Goal: Task Accomplishment & Management: Complete application form

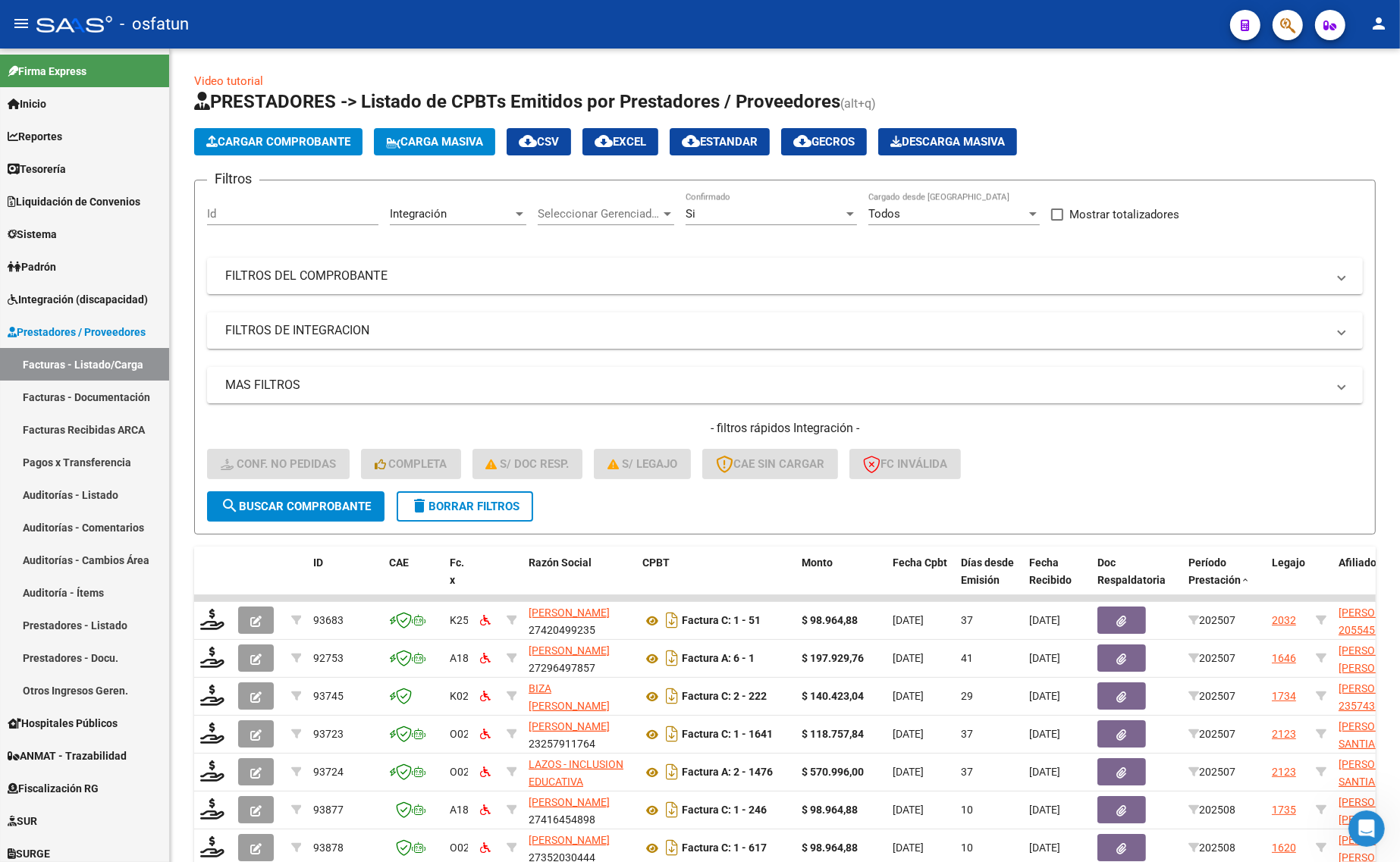
scroll to position [20, 0]
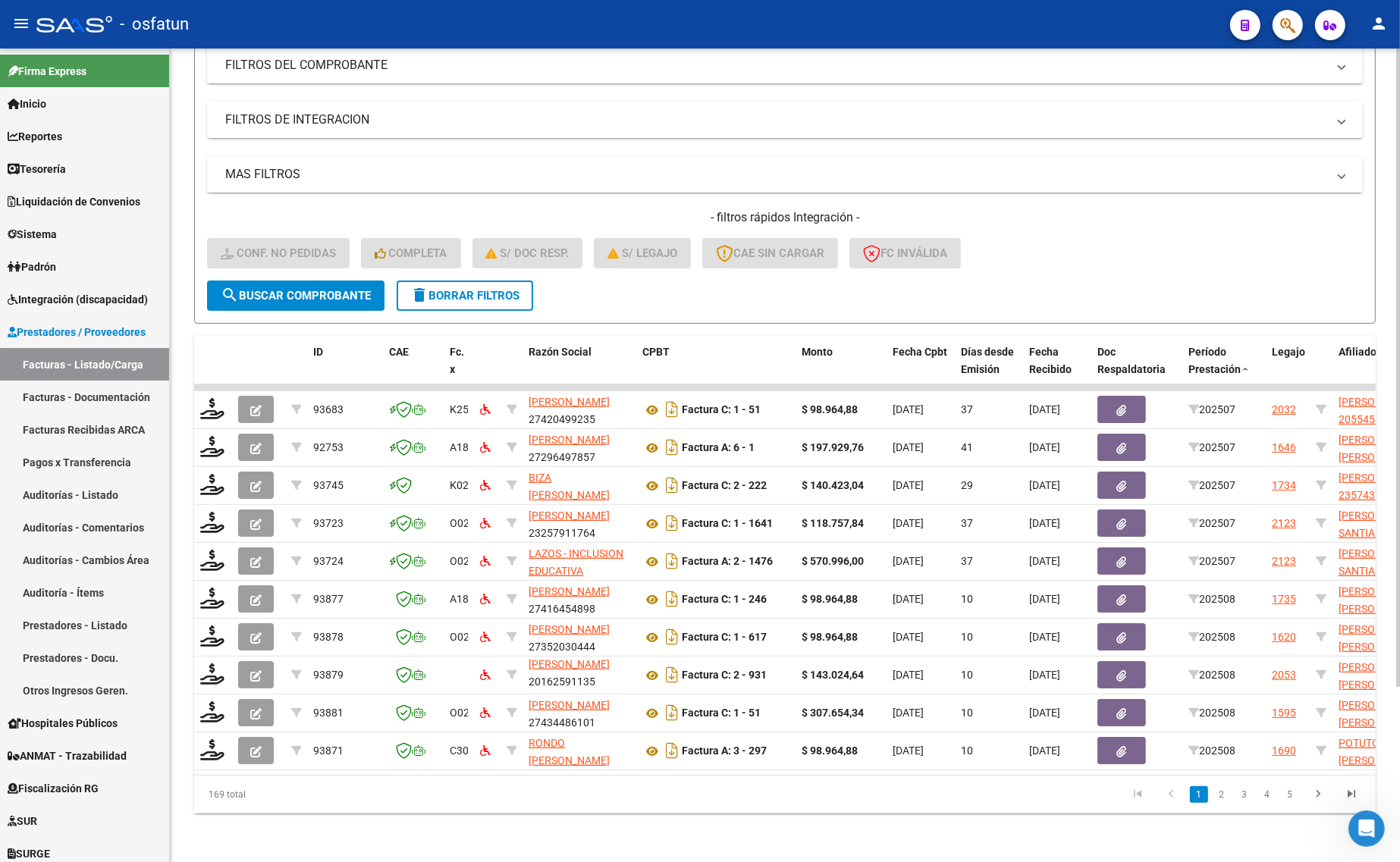
click at [1205, 258] on div "- filtros rápidos Integración - Conf. no pedidas Completa S/ Doc Resp. S/ legaj…" at bounding box center [785, 245] width 1156 height 71
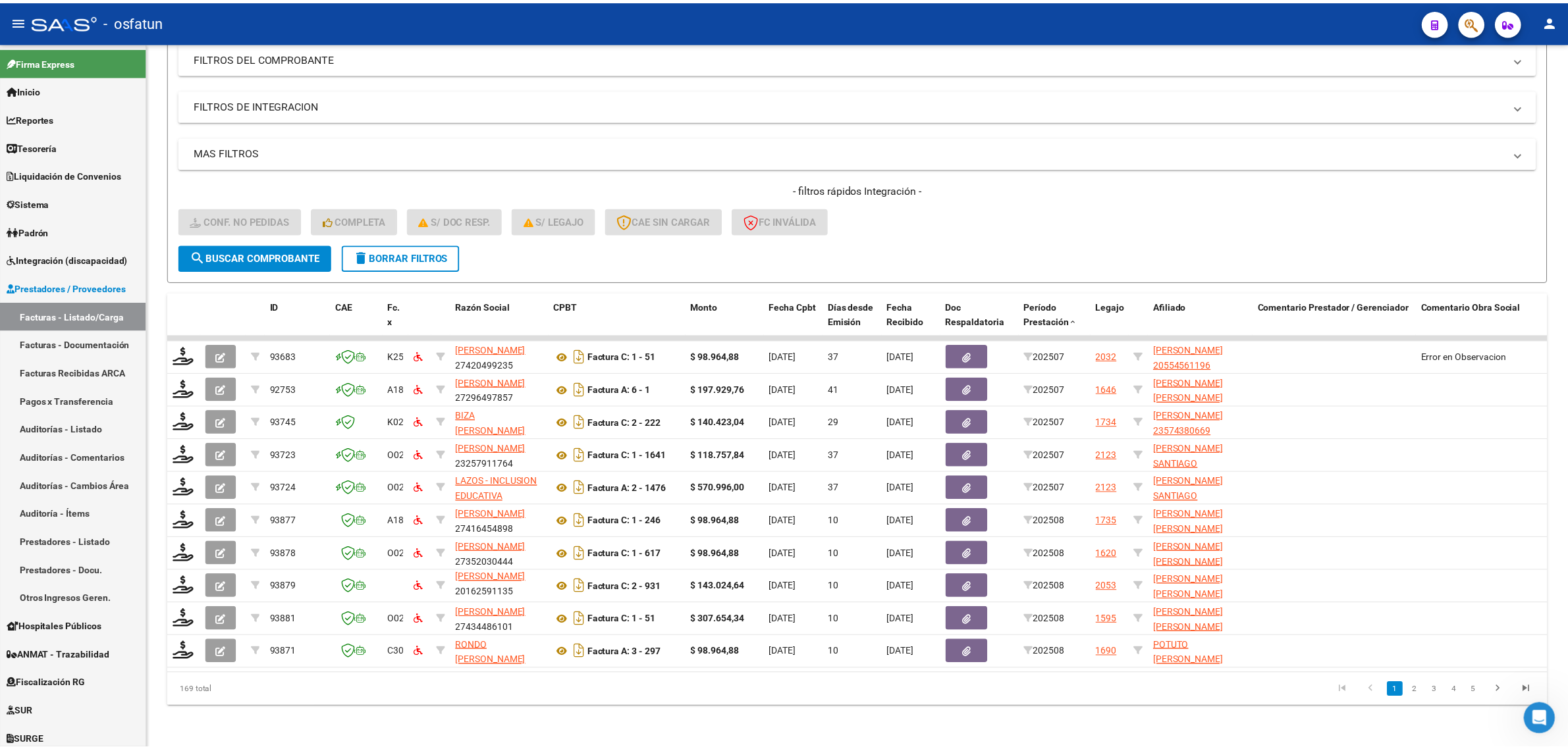
scroll to position [192, 0]
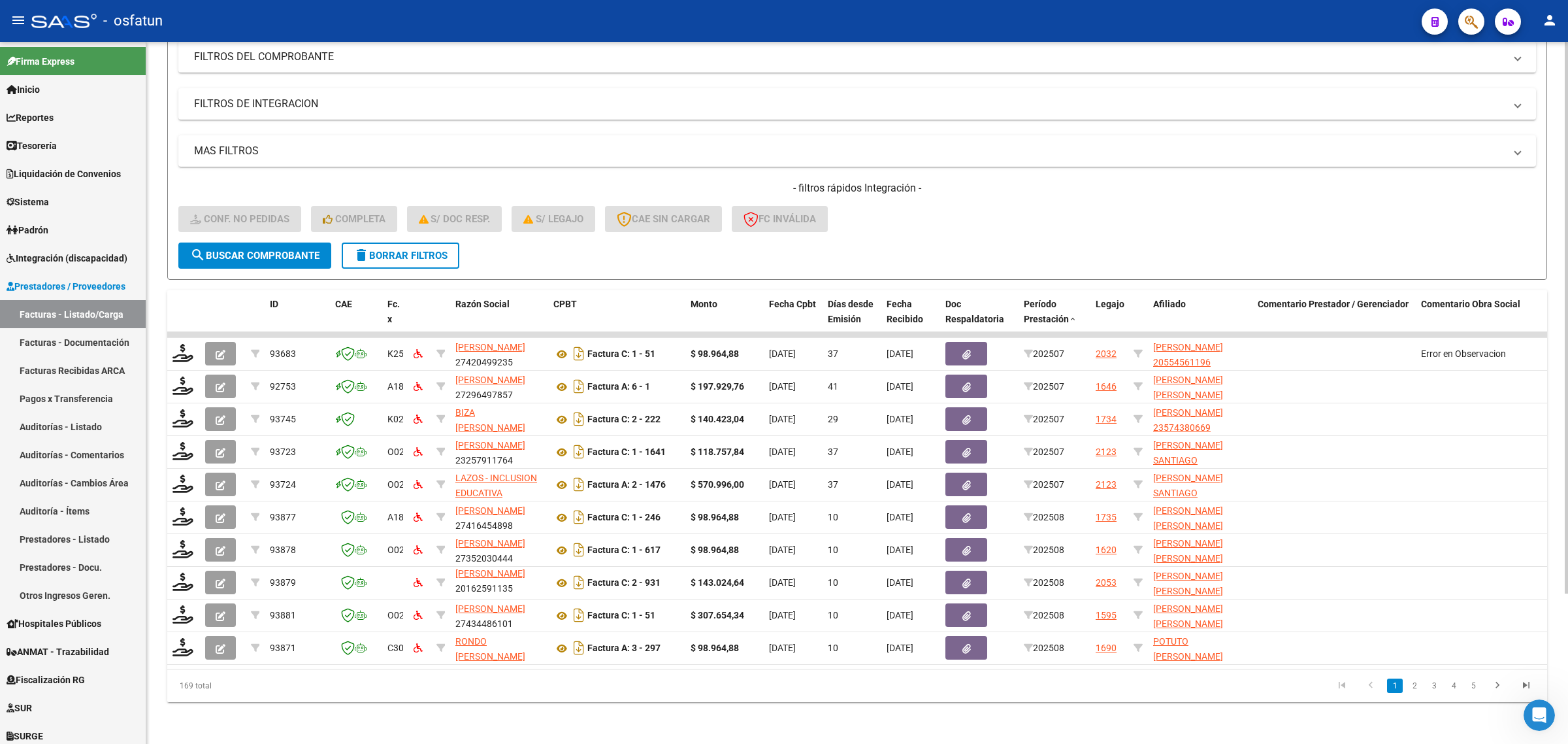
click at [214, 181] on h4 "- filtros rápidos Integración -" at bounding box center [857, 188] width 1357 height 14
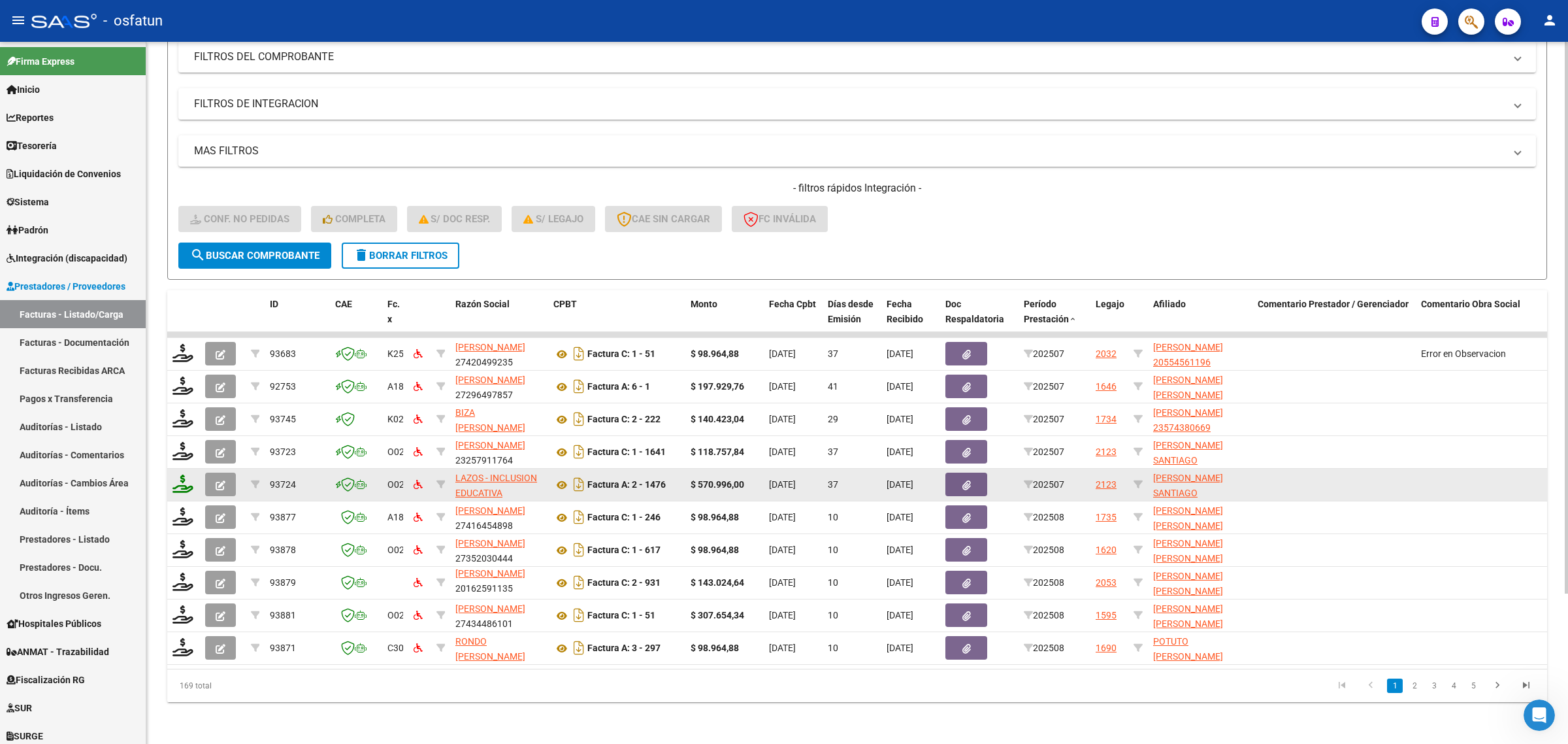
click at [184, 478] on icon at bounding box center [183, 484] width 21 height 18
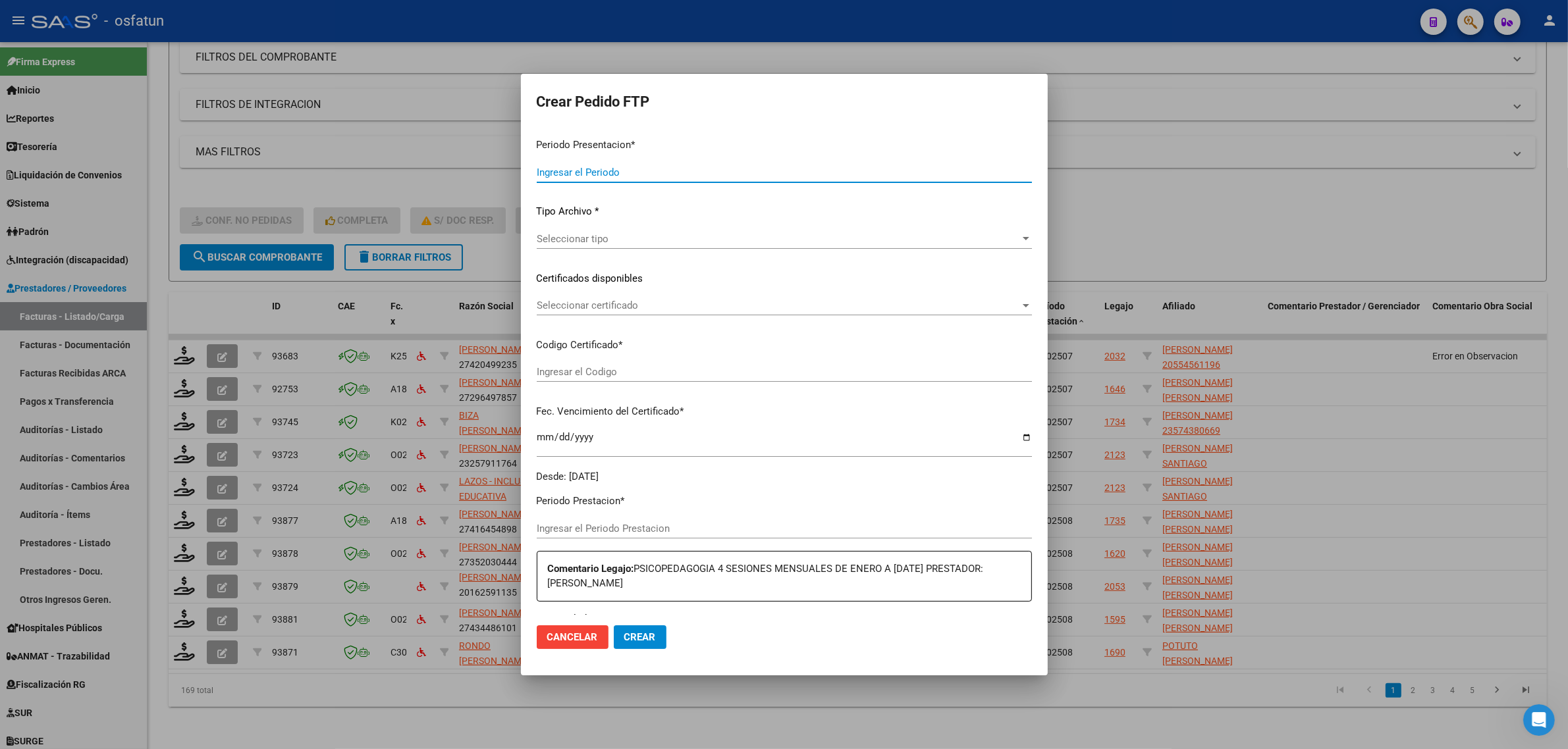
type input "202508"
type input "202507"
type input "$ 570.996,00"
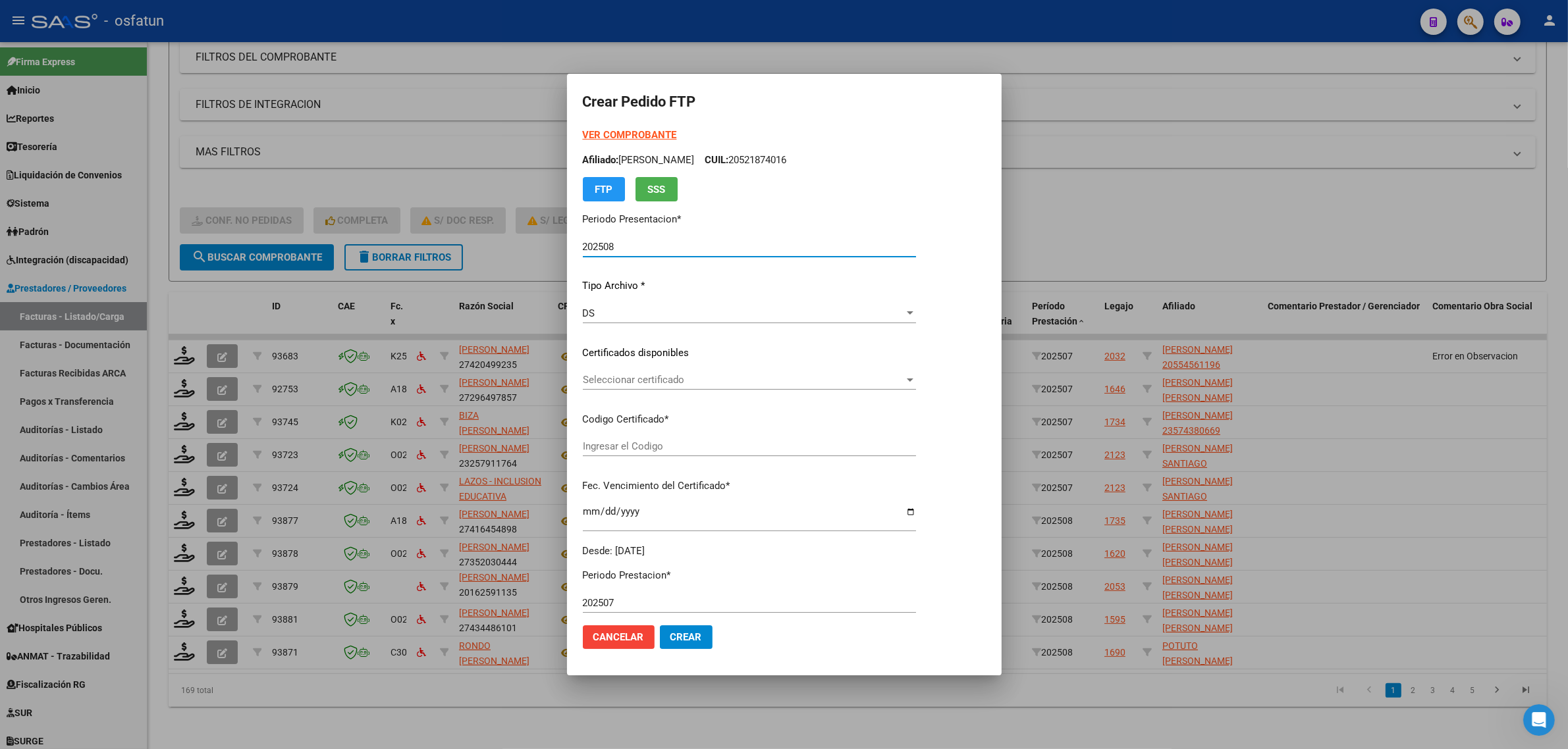
type input "ARG02000558461302024041520270415RIO143"
type input "2027-04-15"
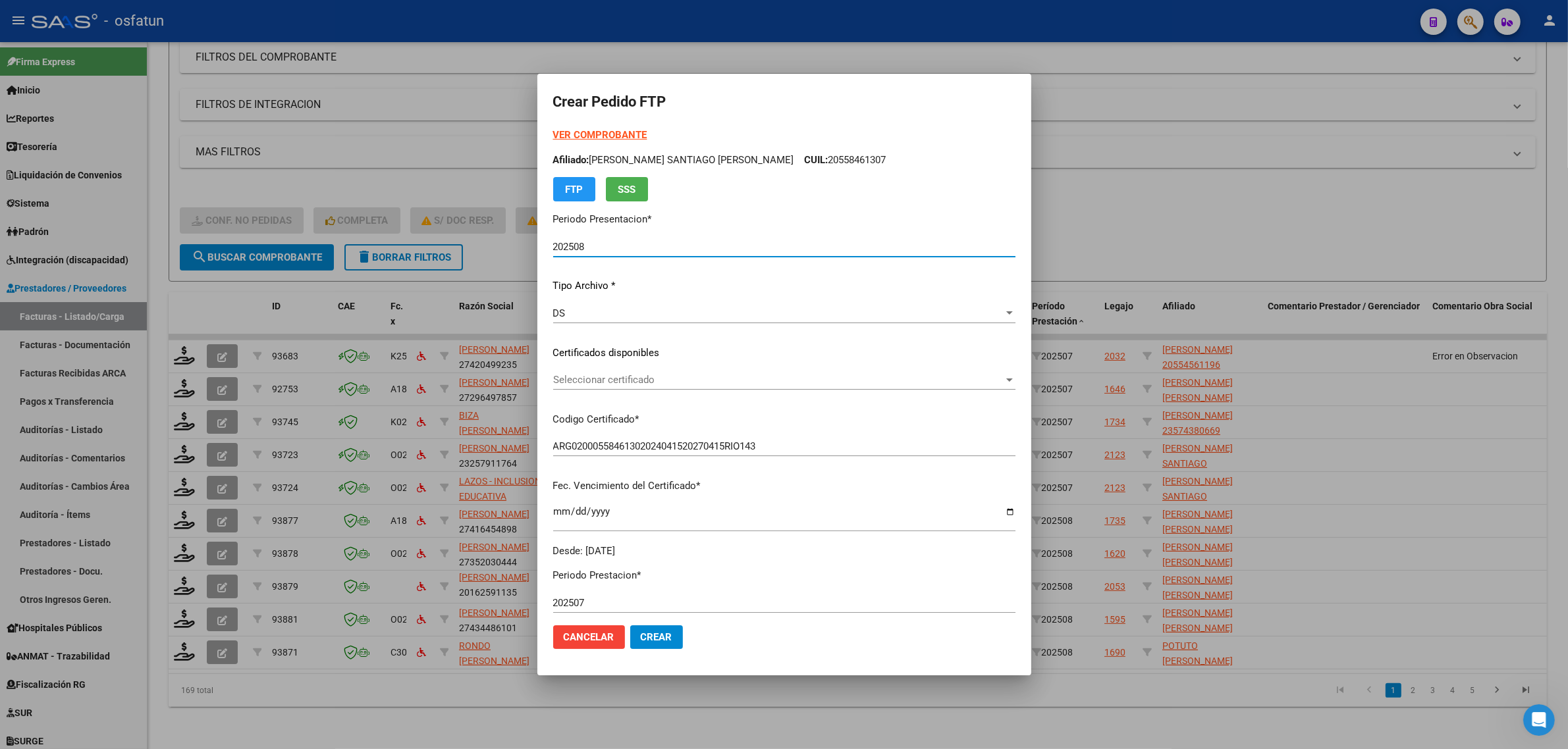
click at [594, 135] on strong "VER COMPROBANTE" at bounding box center [600, 135] width 94 height 12
click at [655, 382] on span "Seleccionar certificado" at bounding box center [778, 380] width 450 height 12
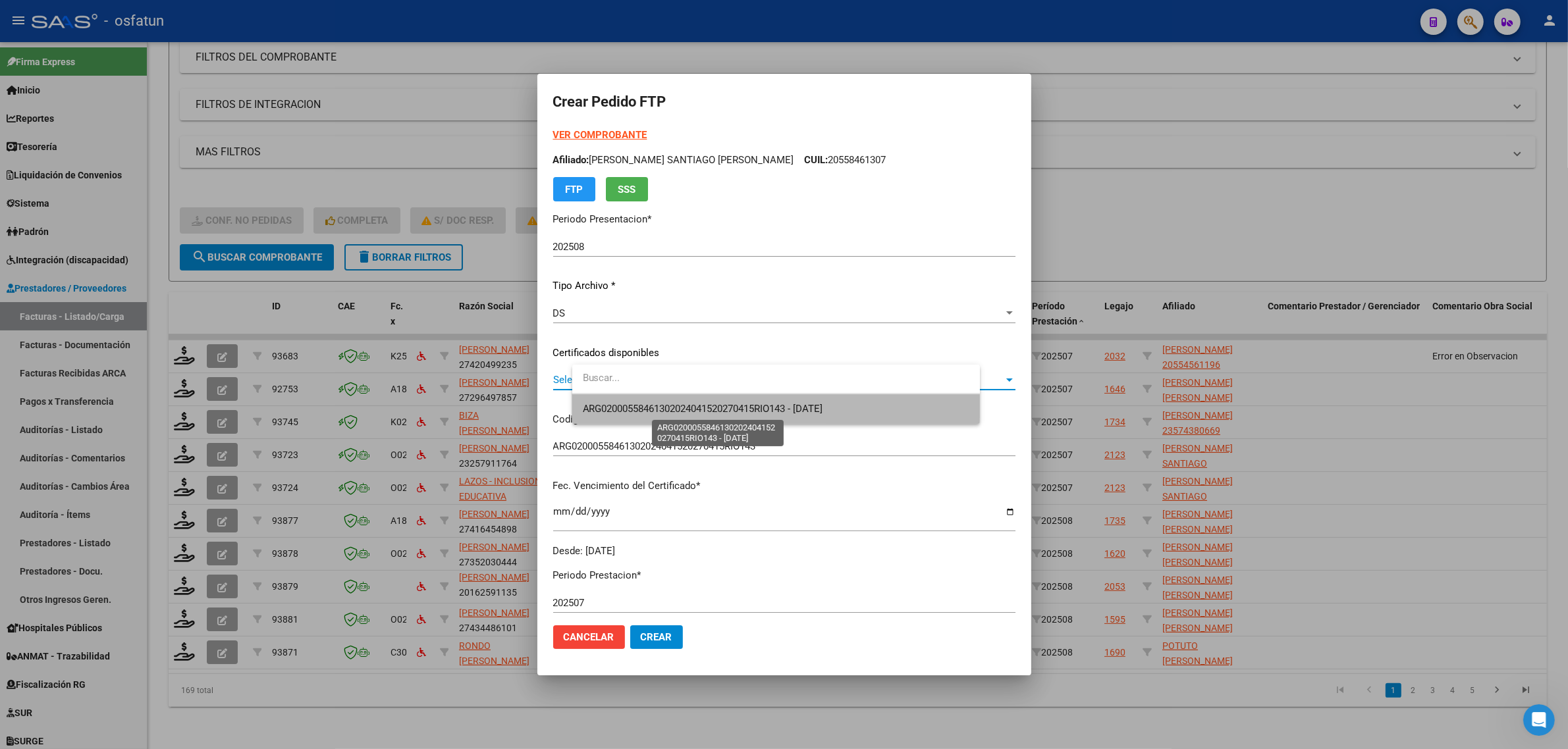
click at [652, 411] on span "ARG02000558461302024041520270415RIO143 - 2027-04-15" at bounding box center [703, 408] width 240 height 12
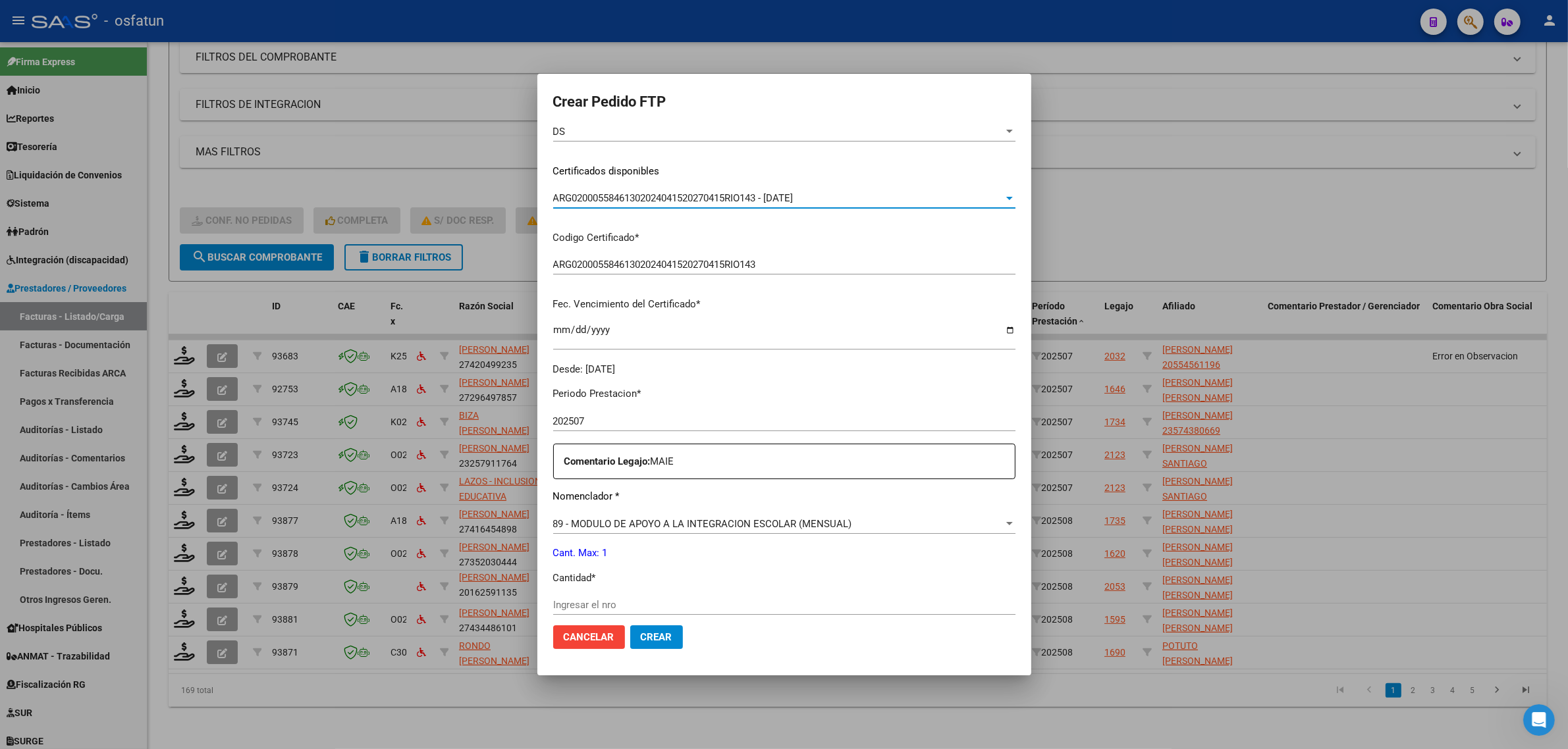
scroll to position [329, 0]
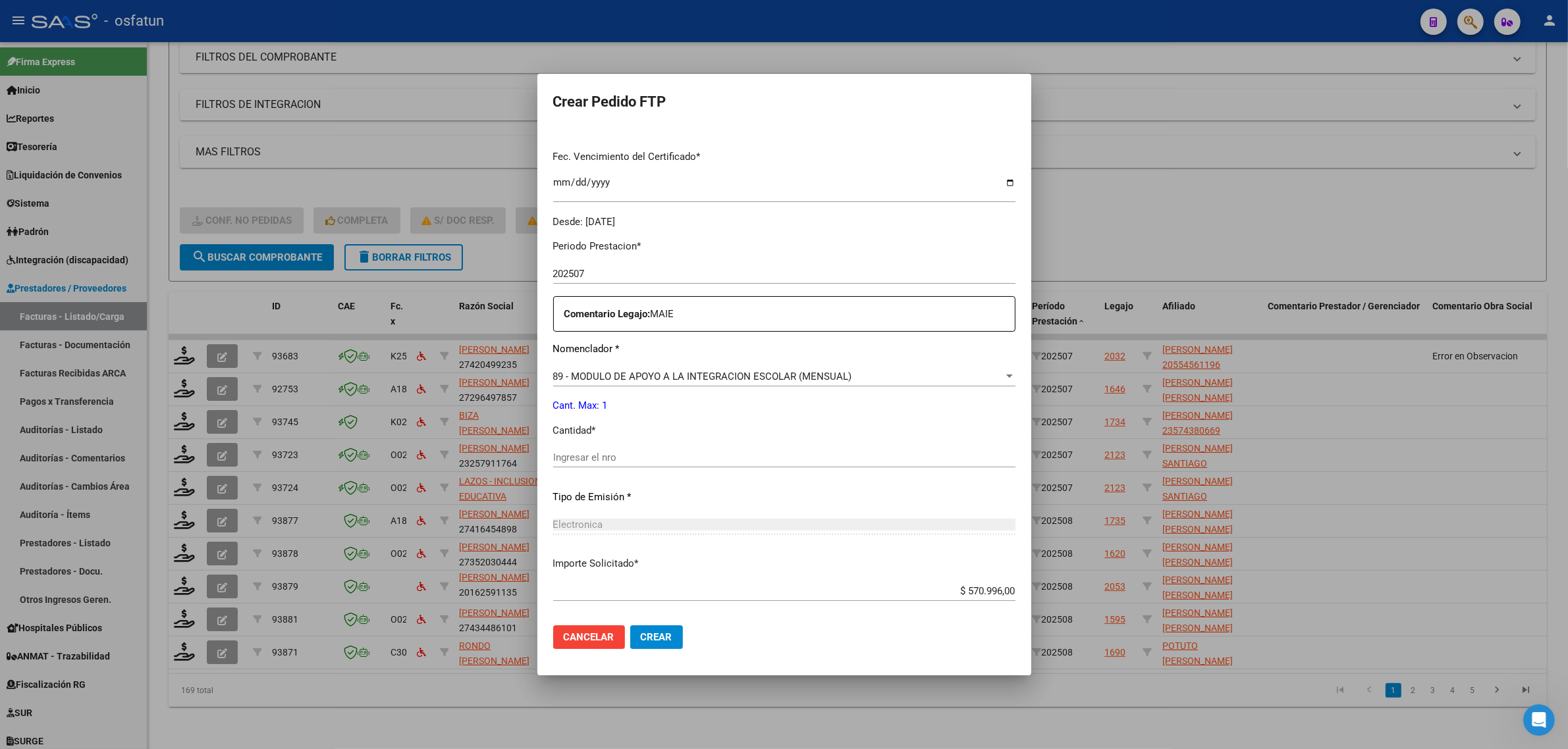
click at [624, 456] on input "Ingresar el nro" at bounding box center [784, 457] width 462 height 12
click at [655, 449] on div "Ingresar el nro" at bounding box center [784, 457] width 462 height 20
click at [636, 458] on input "Ingresar el nro" at bounding box center [784, 457] width 462 height 12
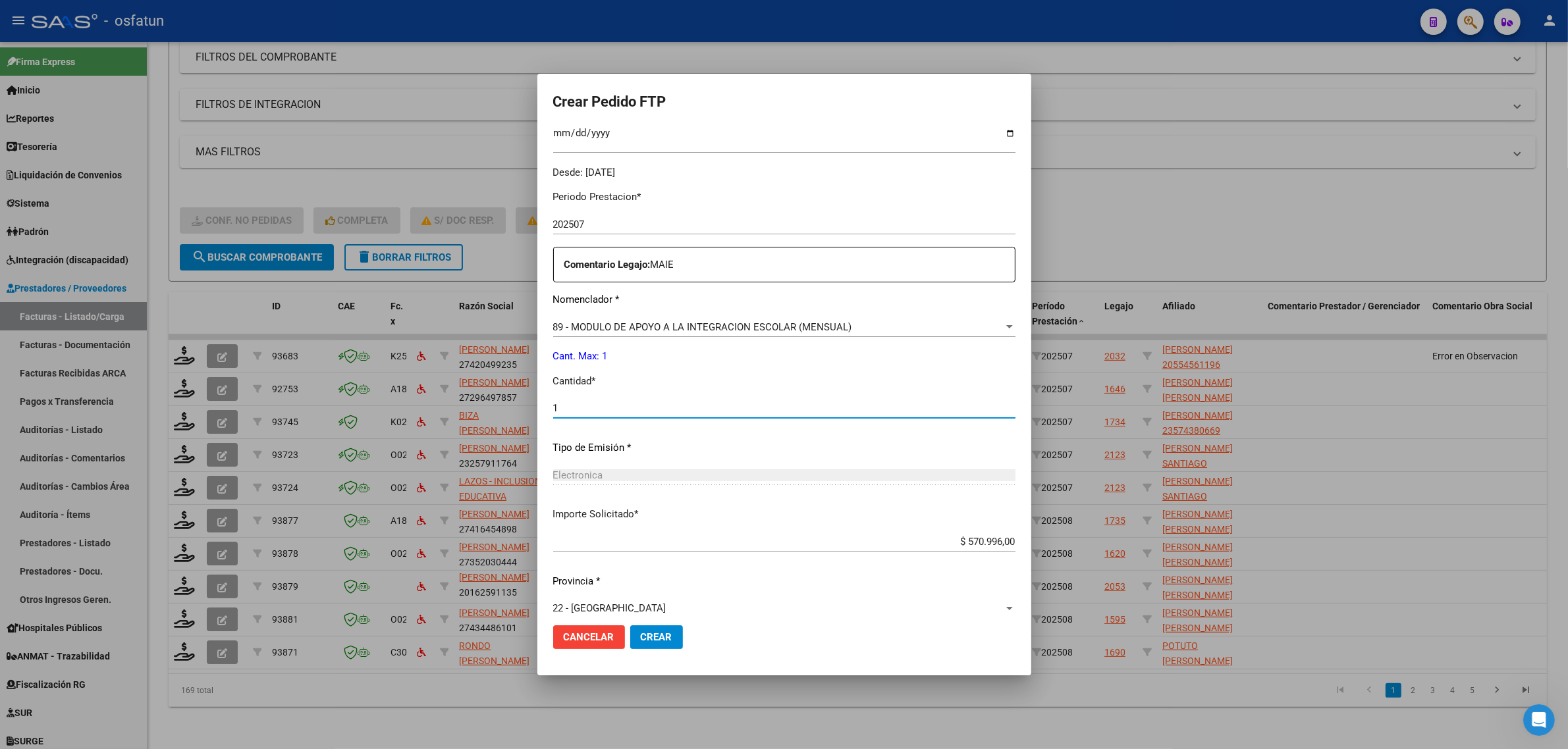
scroll to position [393, 0]
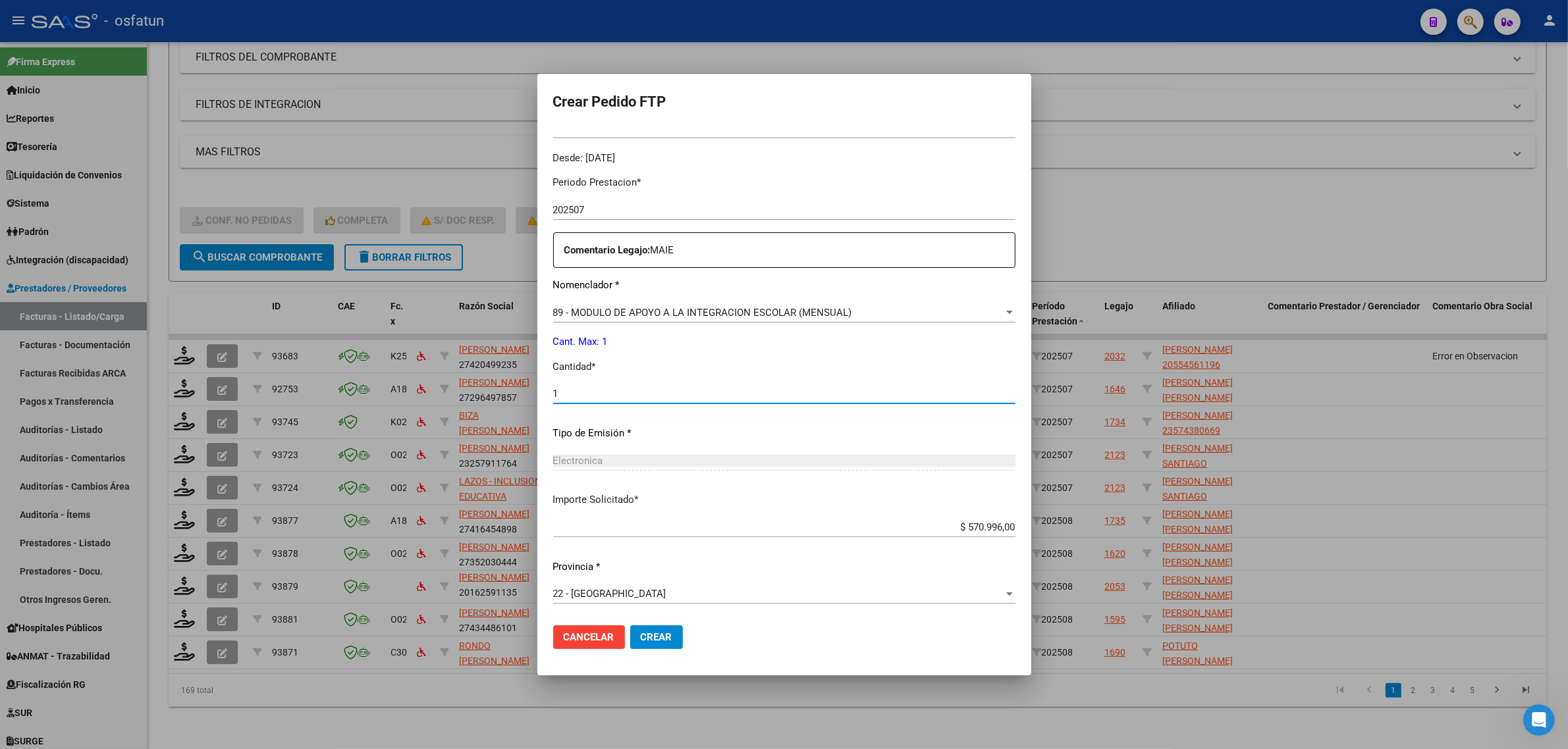
type input "1"
click at [672, 637] on span "Crear" at bounding box center [656, 637] width 31 height 12
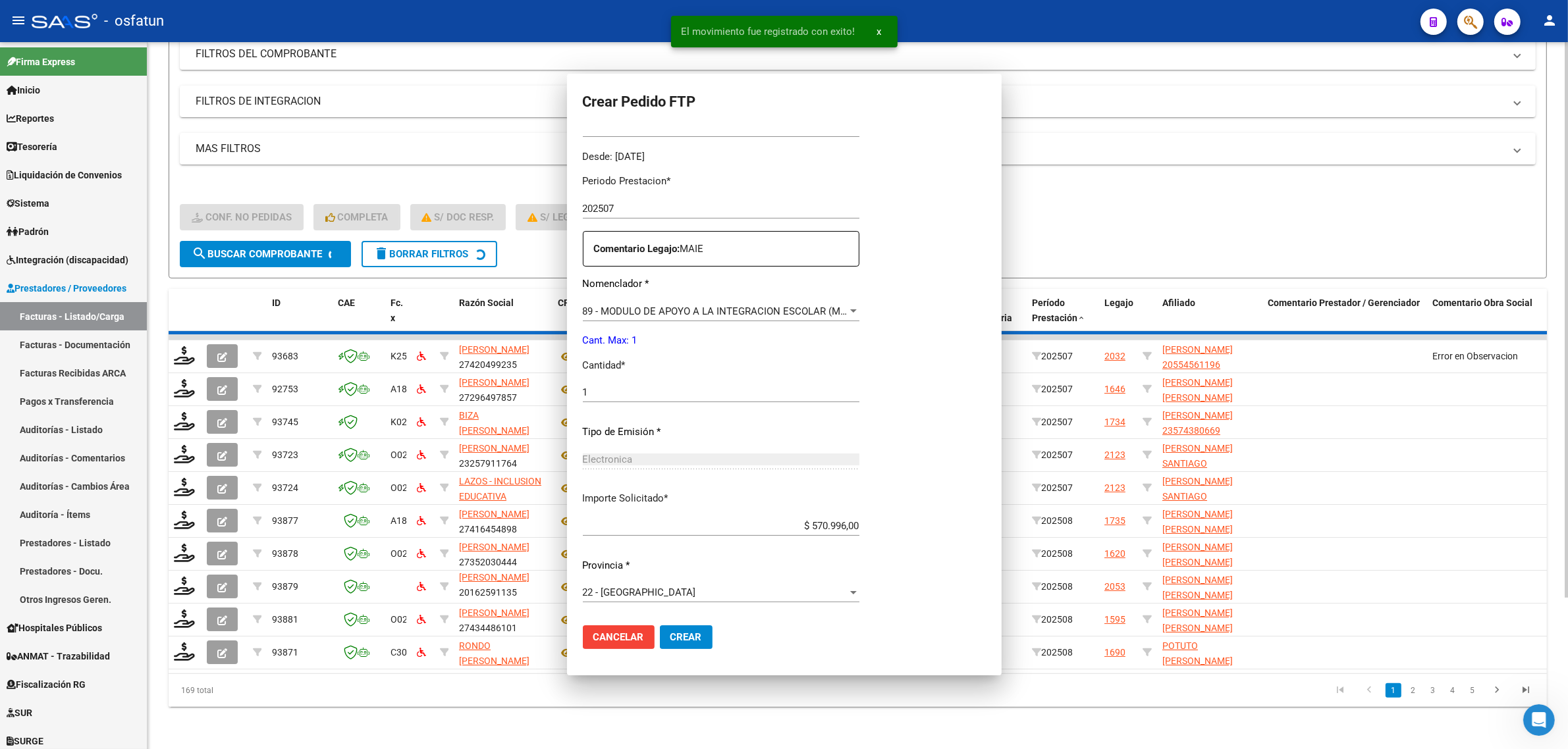
scroll to position [0, 0]
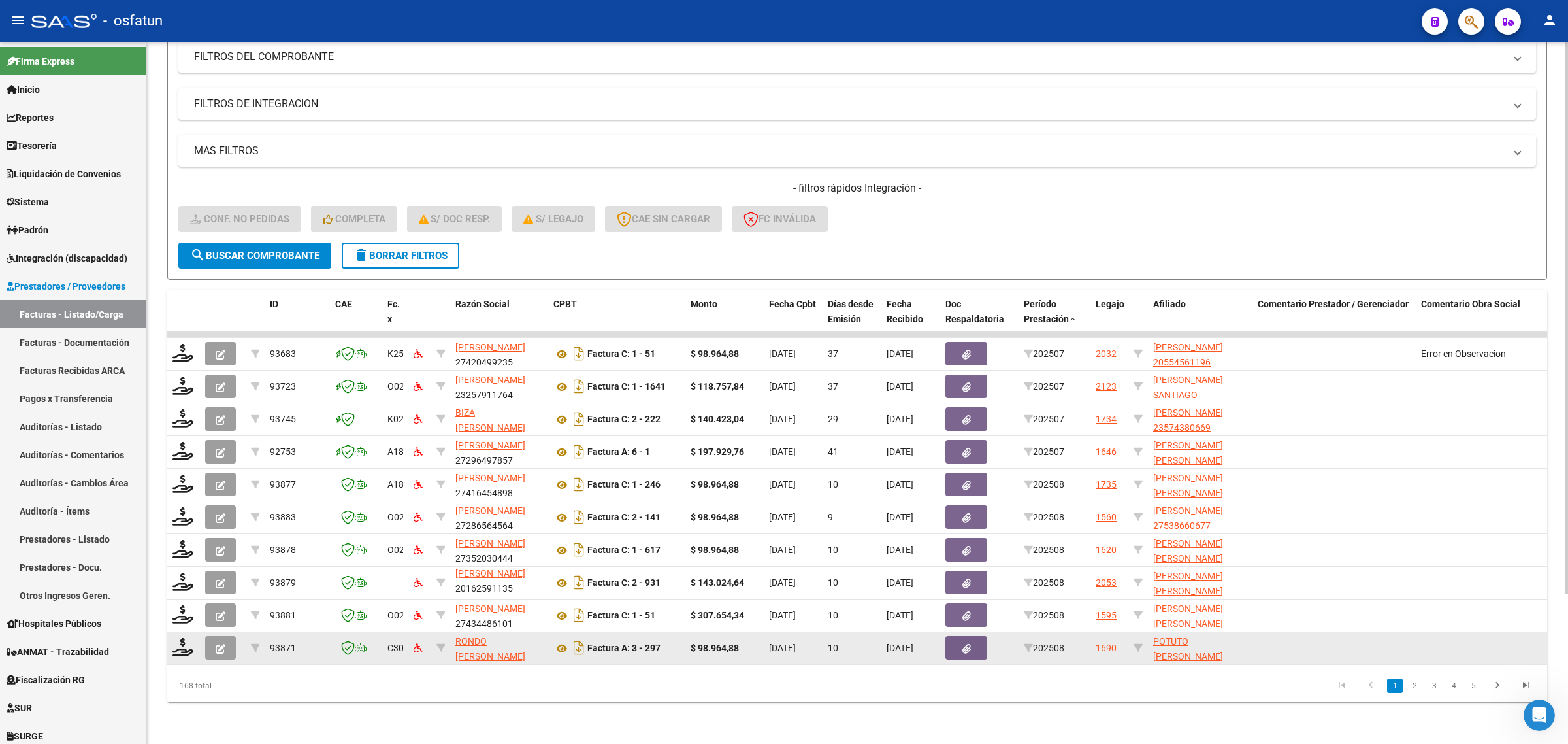
click at [716, 632] on datatable-body-cell "$ 98.964,88" at bounding box center [724, 648] width 78 height 32
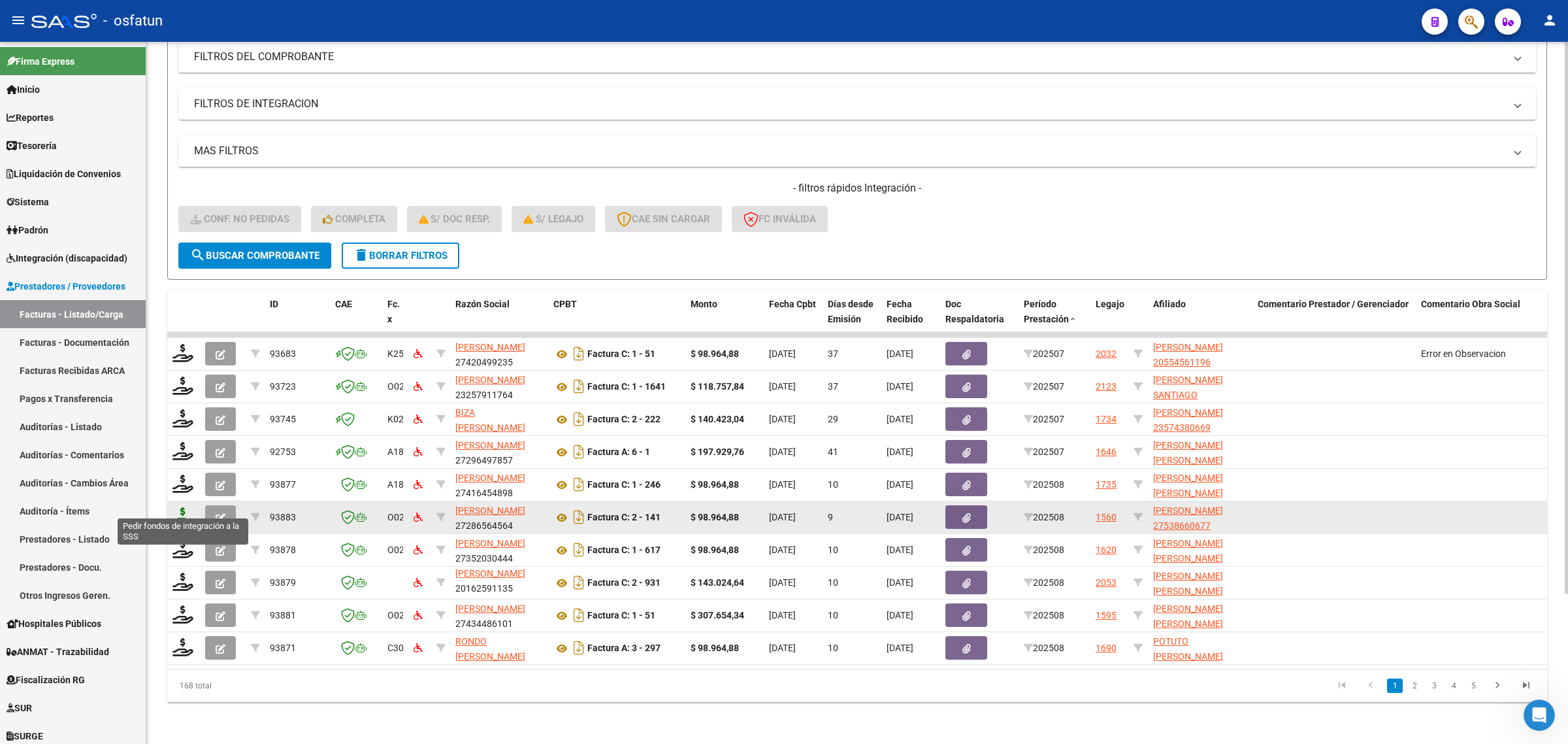
click at [184, 508] on icon at bounding box center [183, 516] width 21 height 18
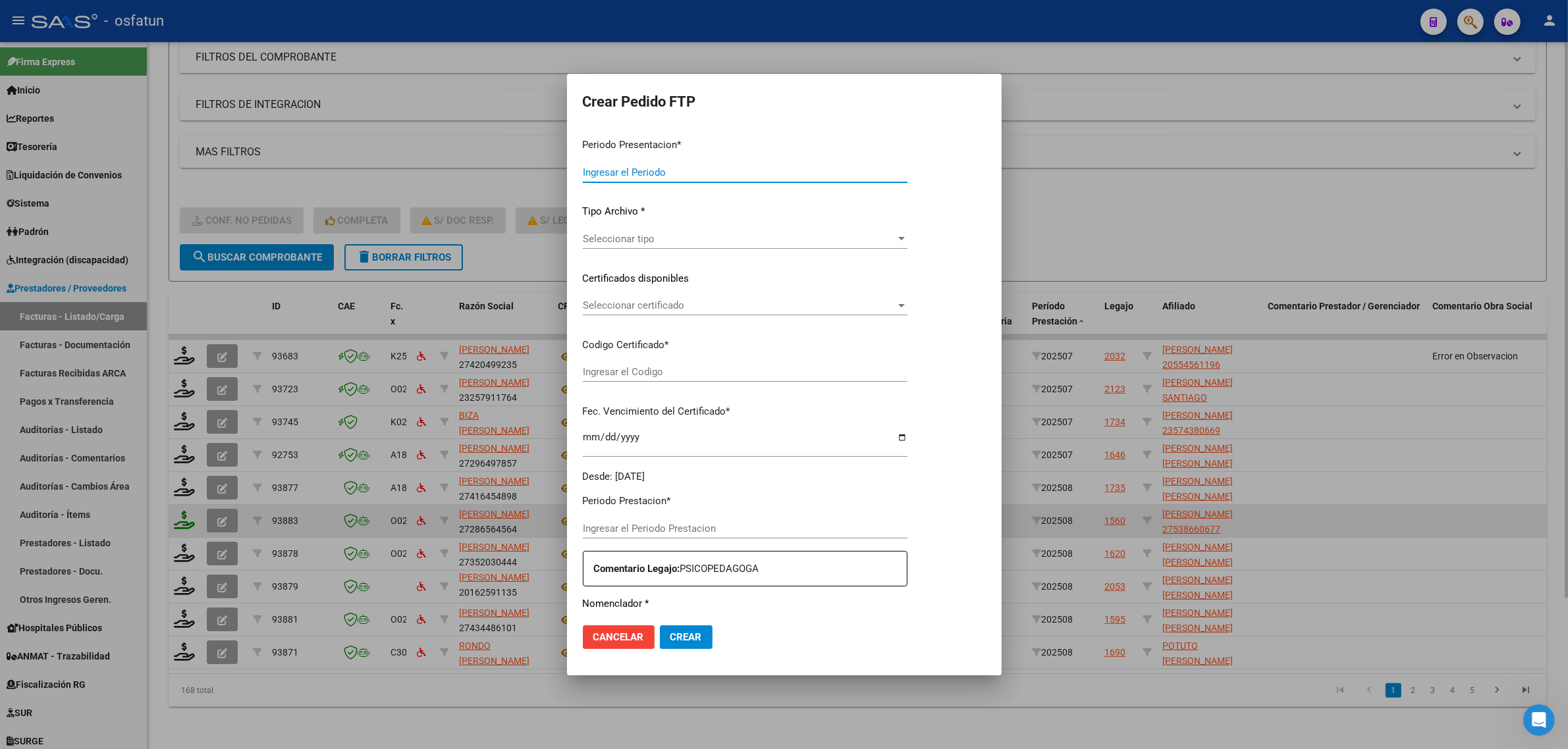
type input "202508"
type input "$ 98.964,88"
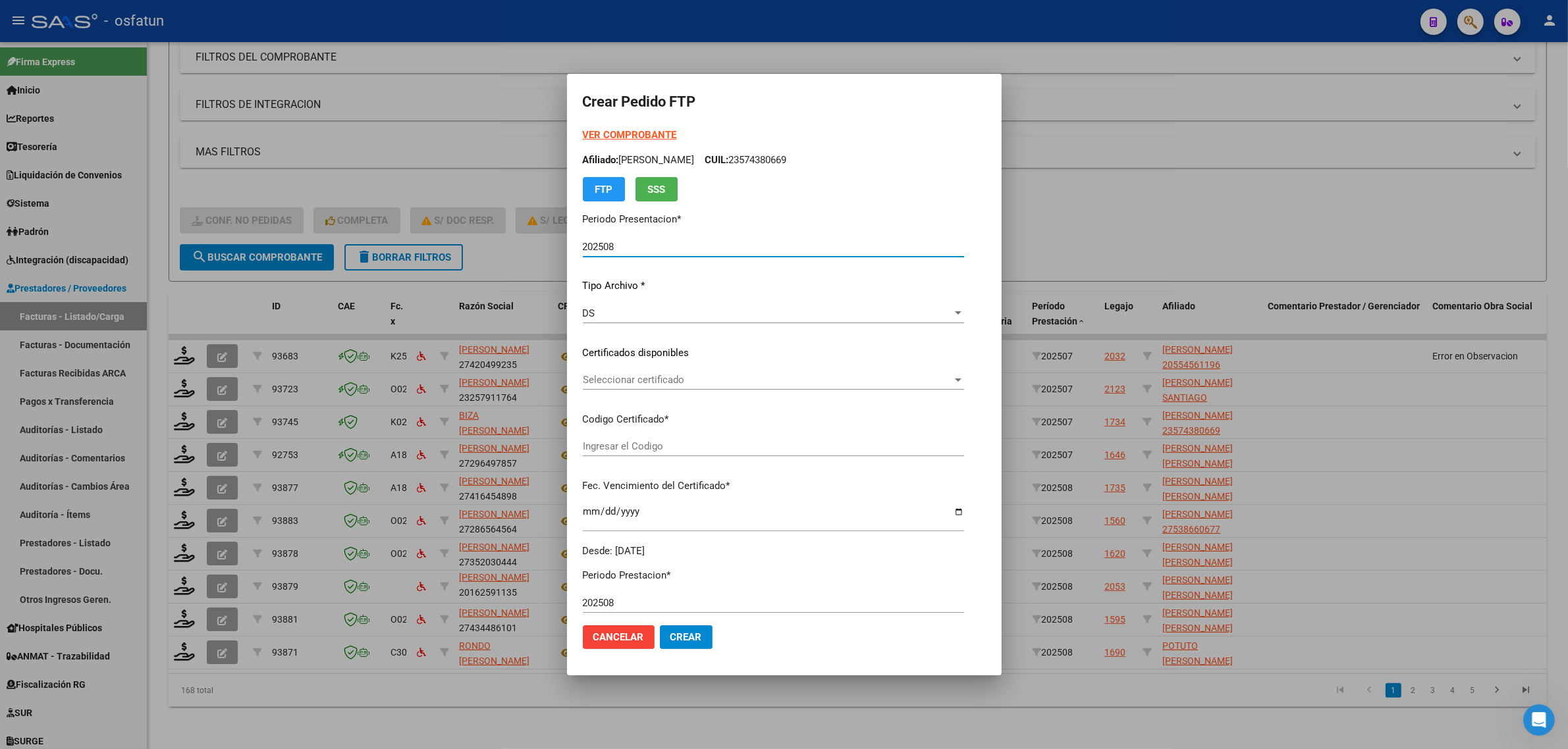
type input "ARG01000538660672023021720300217CAT242"
type input "2030-02-17"
click at [587, 136] on strong "VER COMPROBANTE" at bounding box center [630, 135] width 94 height 12
click at [624, 383] on span "Seleccionar certificado" at bounding box center [768, 380] width 370 height 12
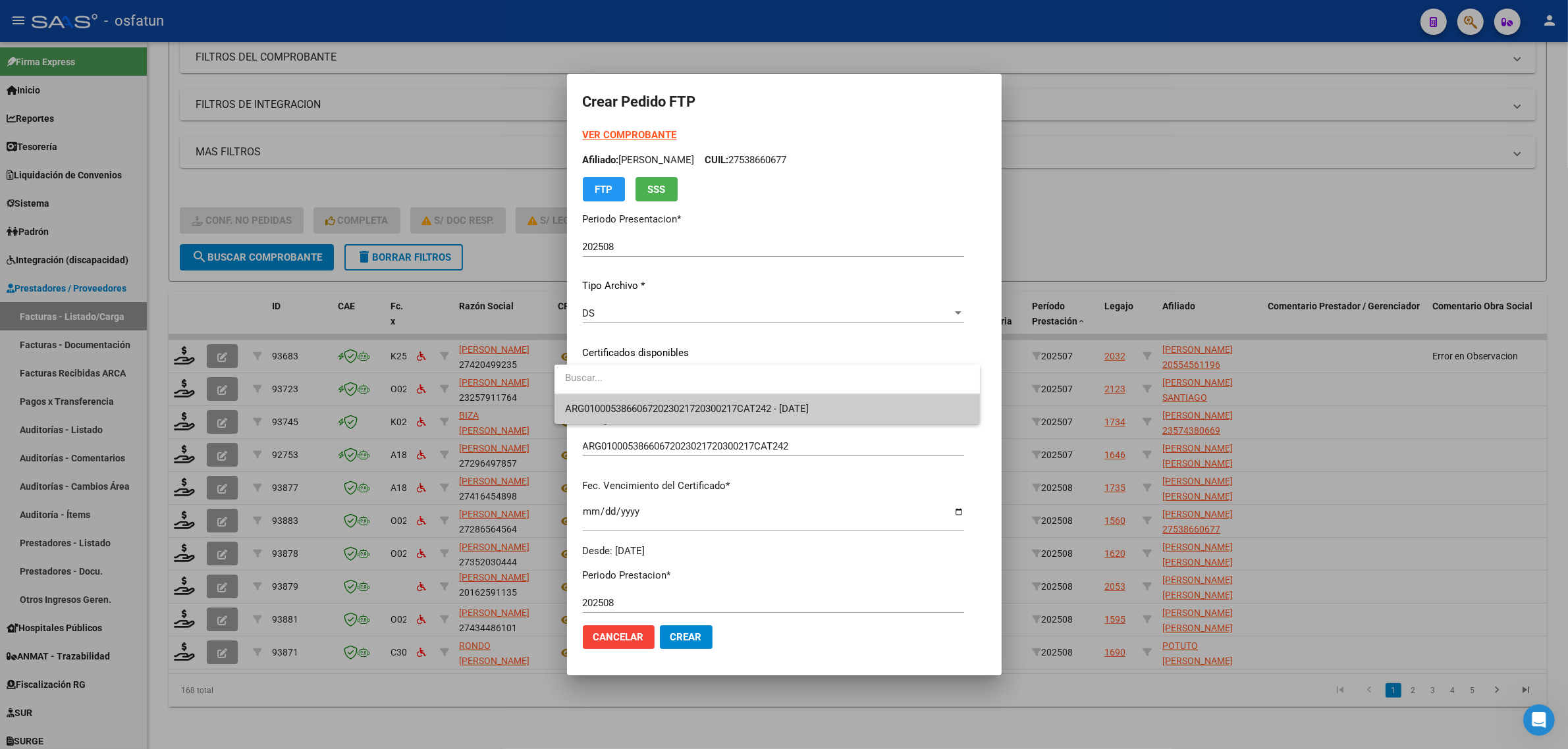
click at [621, 405] on span "ARG01000538660672023021720300217CAT242 - 2030-02-17" at bounding box center [687, 408] width 244 height 12
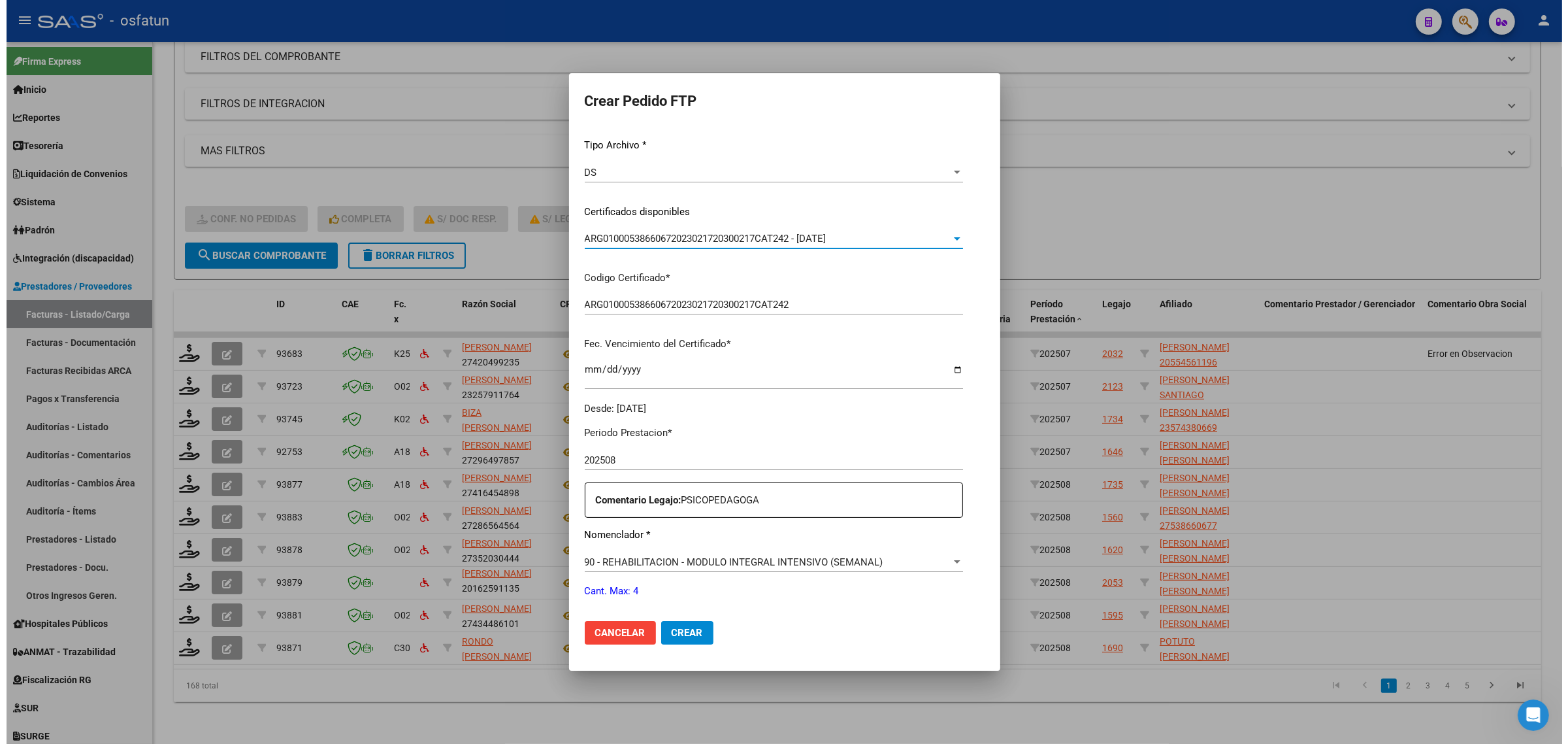
scroll to position [245, 0]
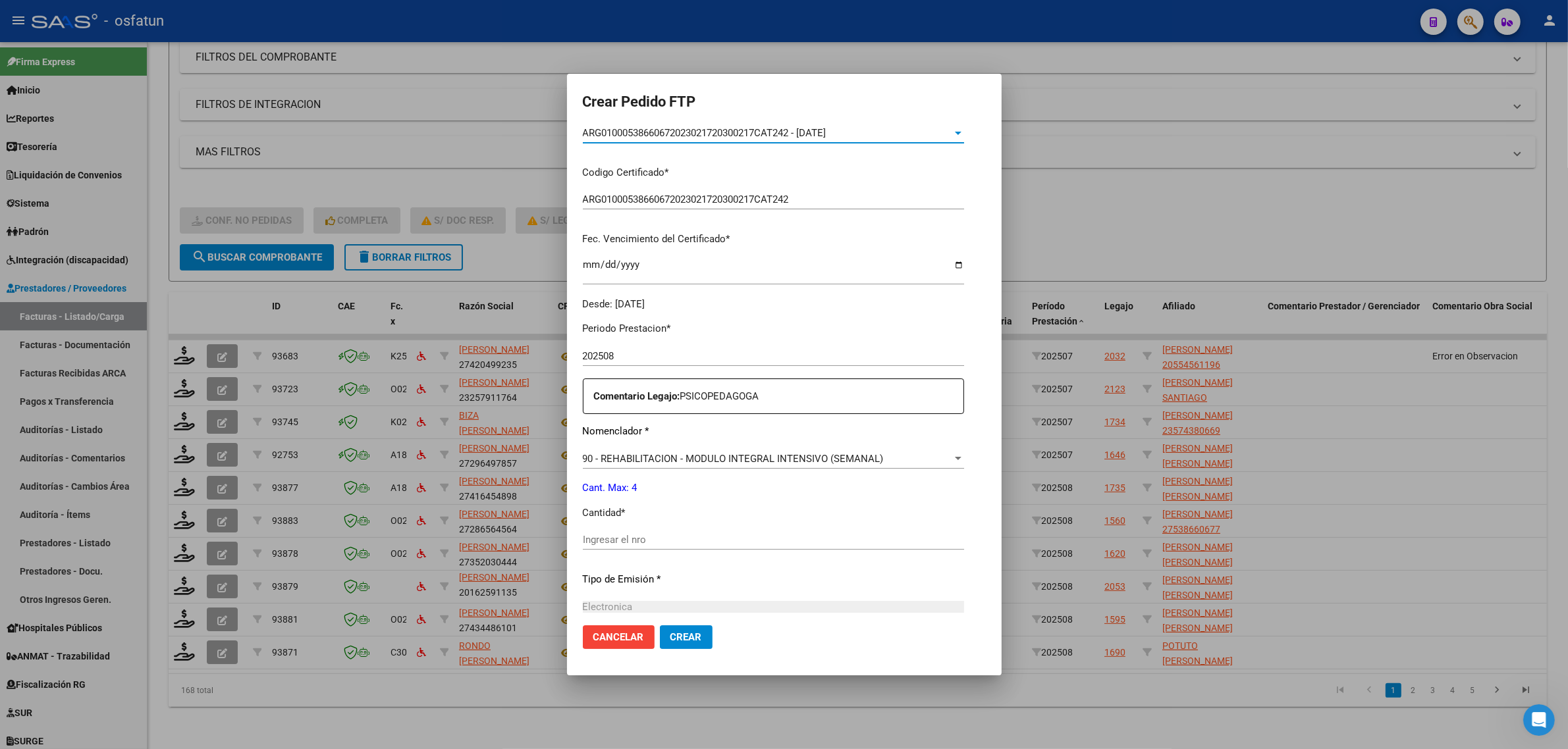
click at [615, 538] on input "Ingresar el nro" at bounding box center [773, 539] width 381 height 12
type input "4"
click at [1062, 284] on div at bounding box center [784, 374] width 1568 height 749
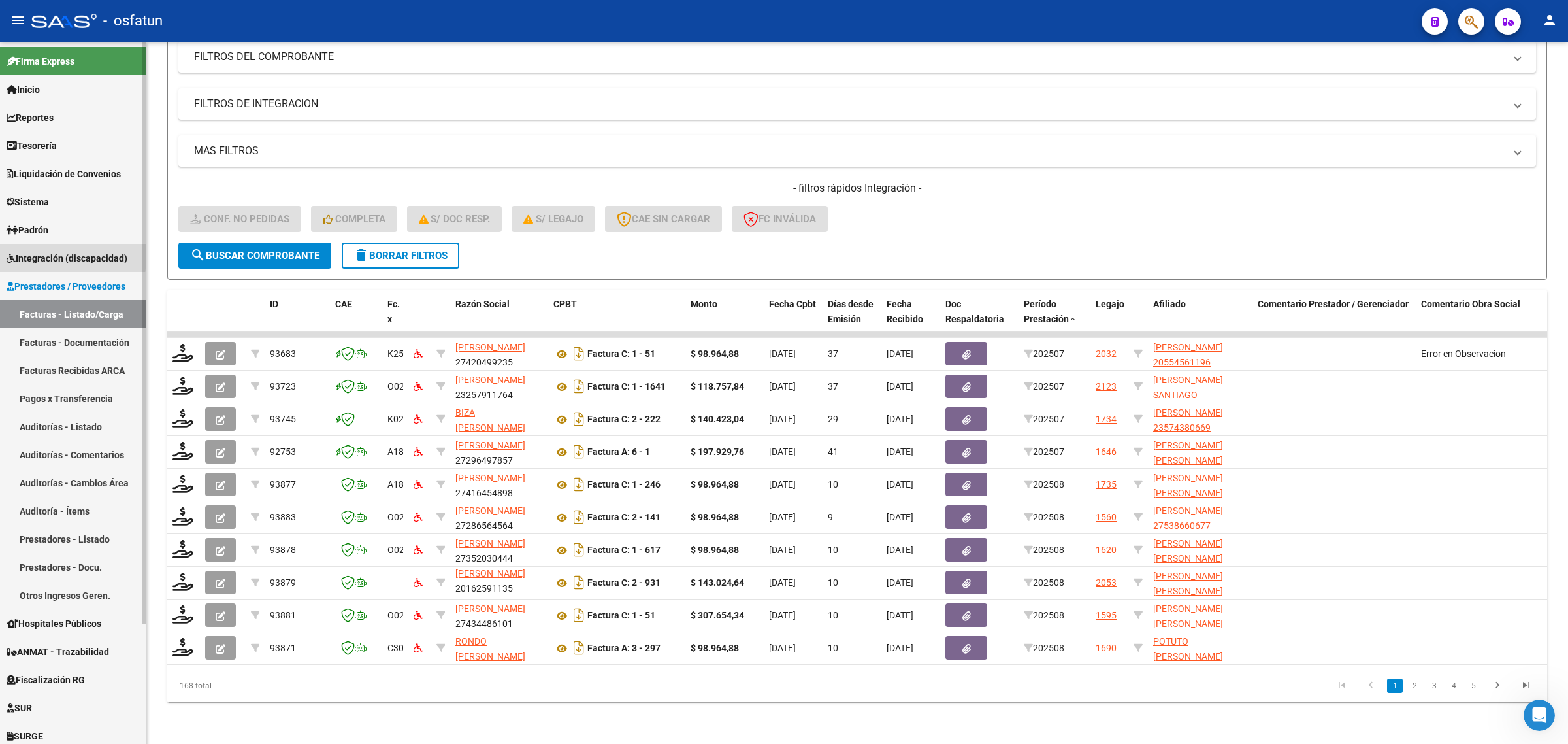
click at [43, 253] on span "Integración (discapacidad)" at bounding box center [67, 258] width 121 height 14
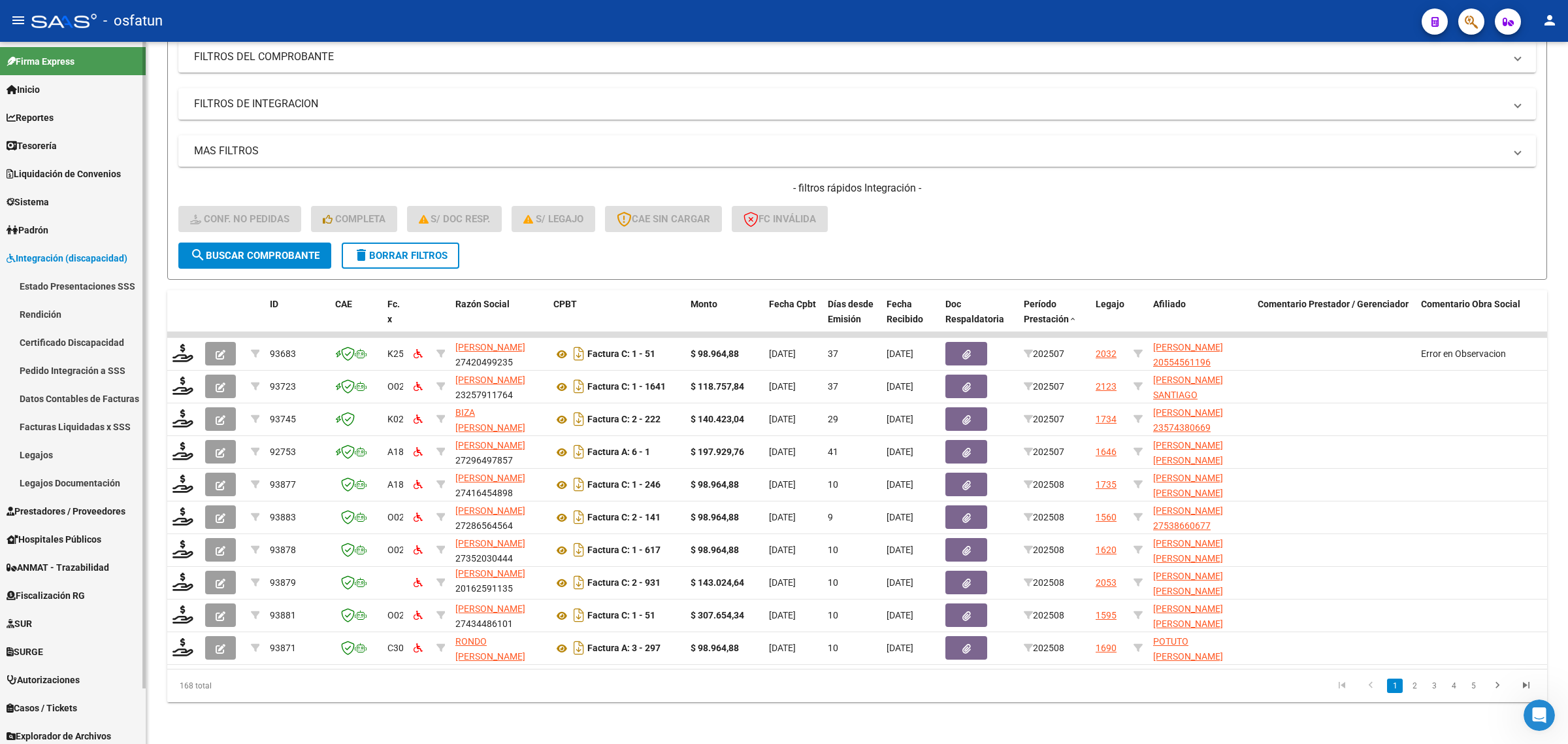
click at [47, 457] on link "Legajos" at bounding box center [73, 455] width 146 height 28
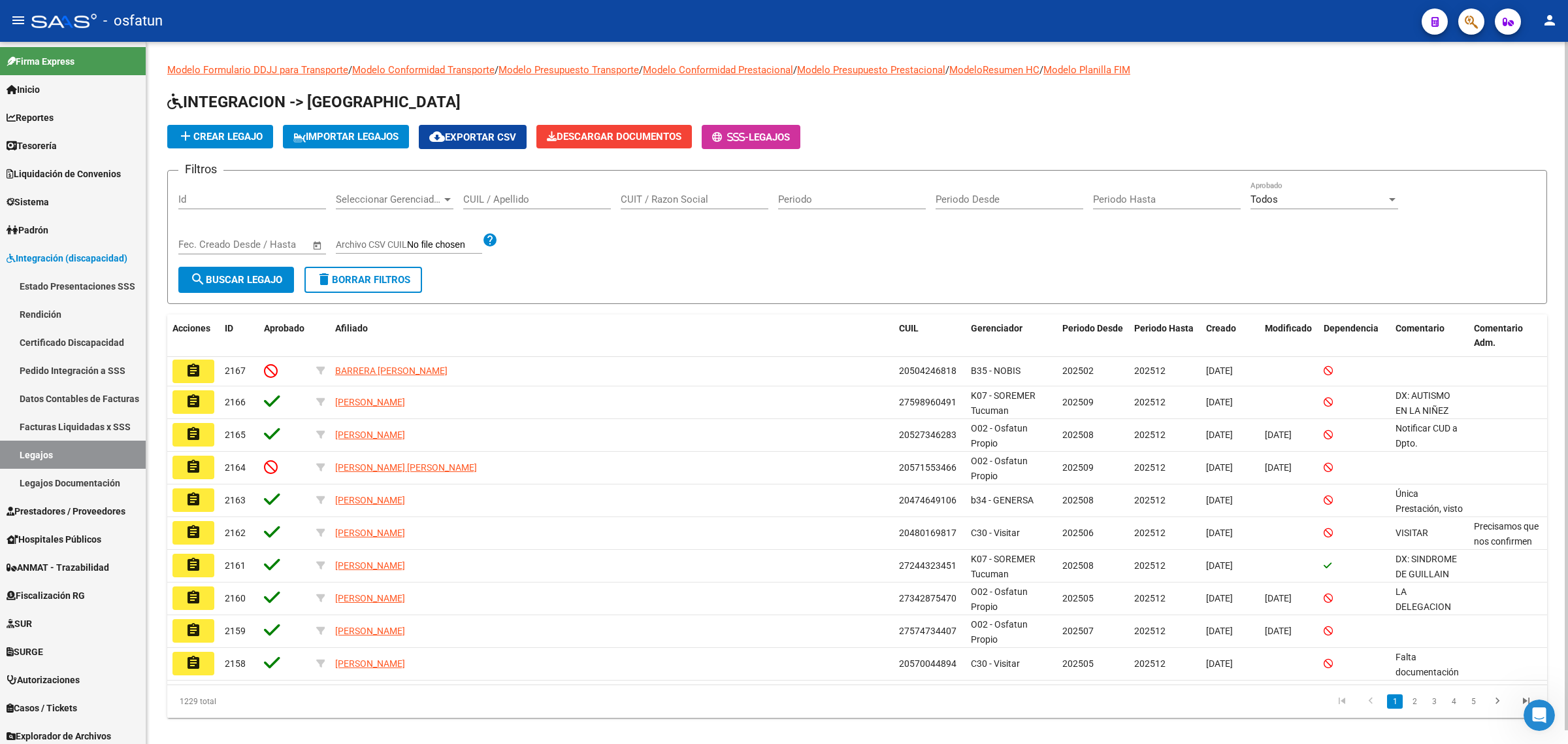
click at [503, 204] on div "CUIL / Apellido" at bounding box center [536, 195] width 147 height 28
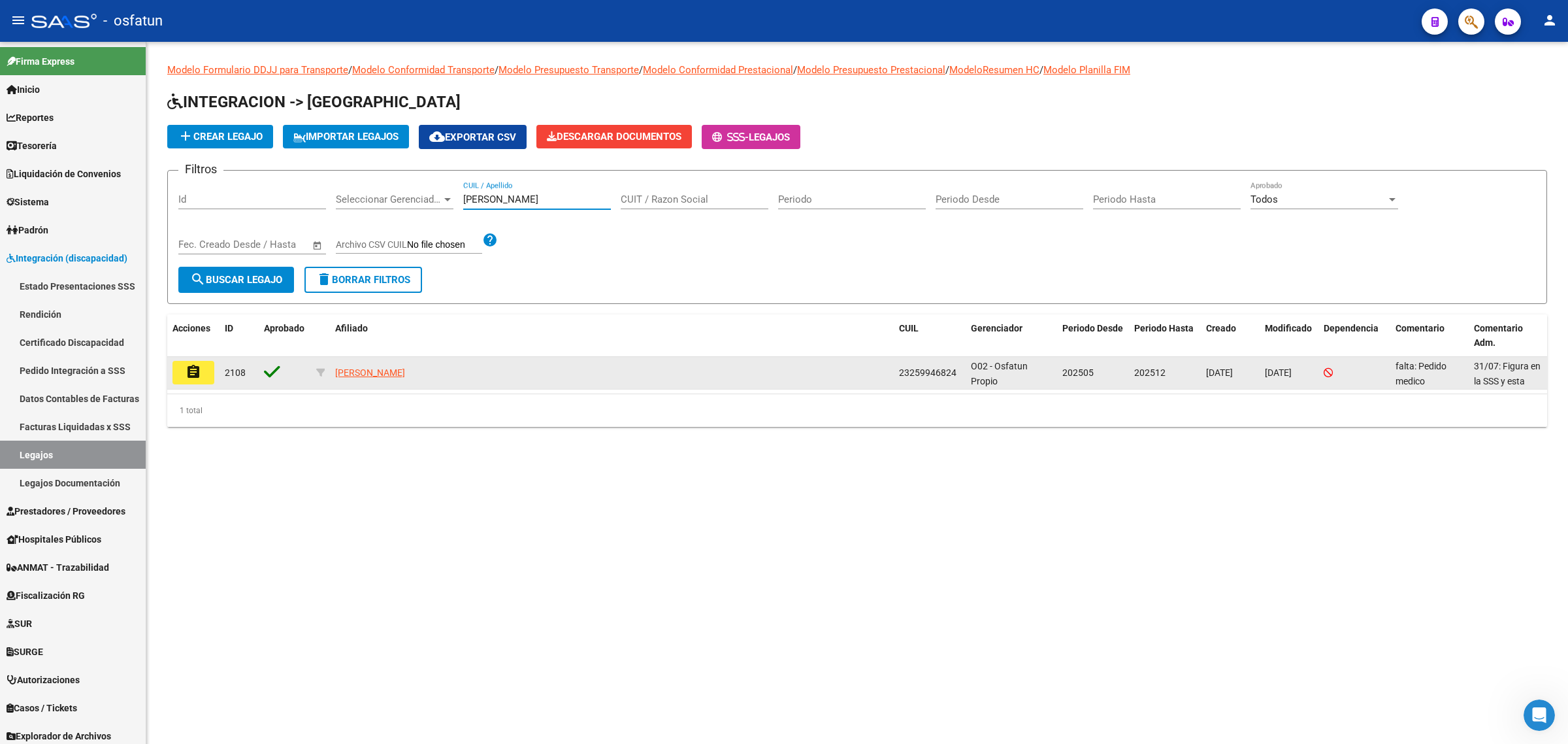
type input "rossom"
click at [194, 376] on mat-icon "assignment" at bounding box center [193, 372] width 16 height 16
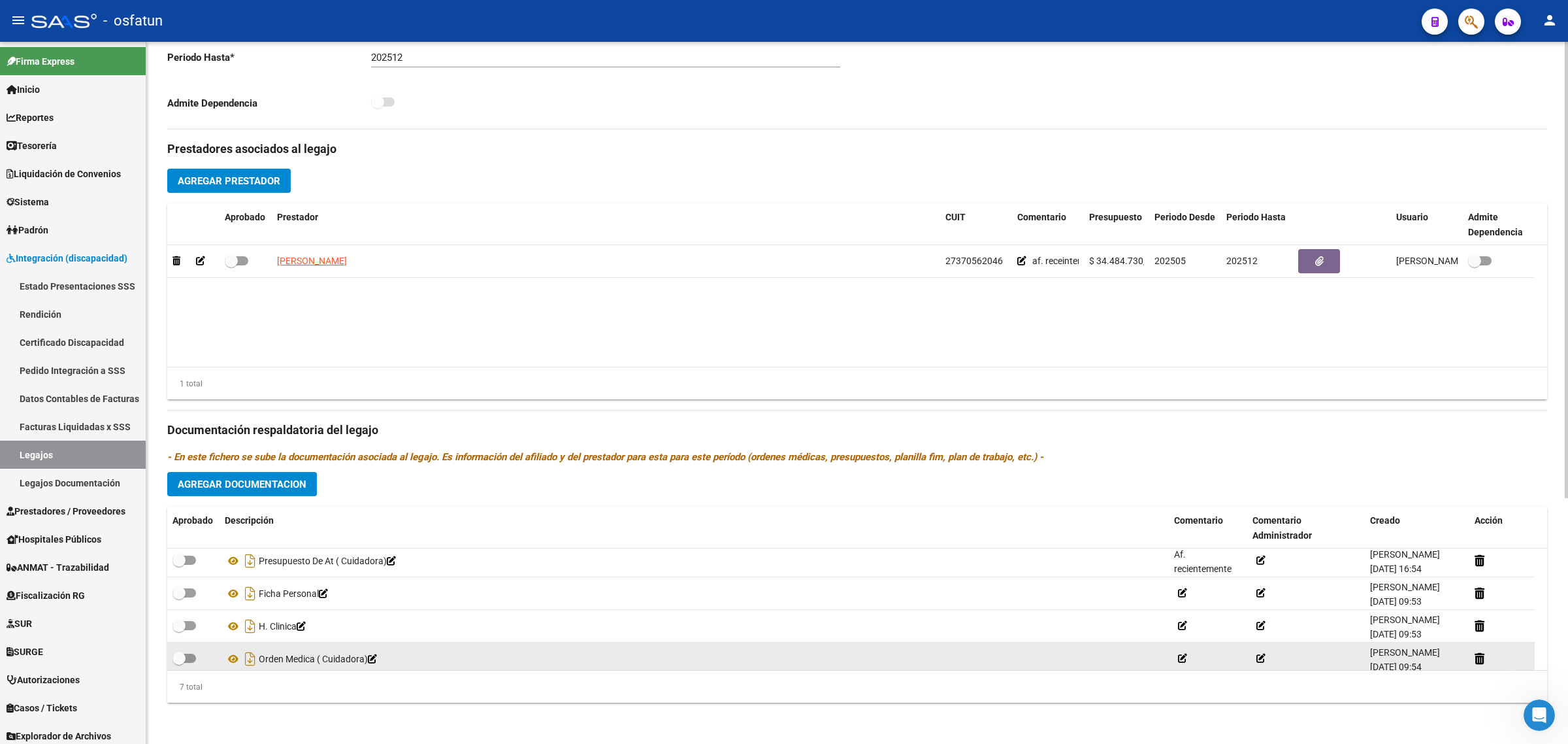
scroll to position [112, 0]
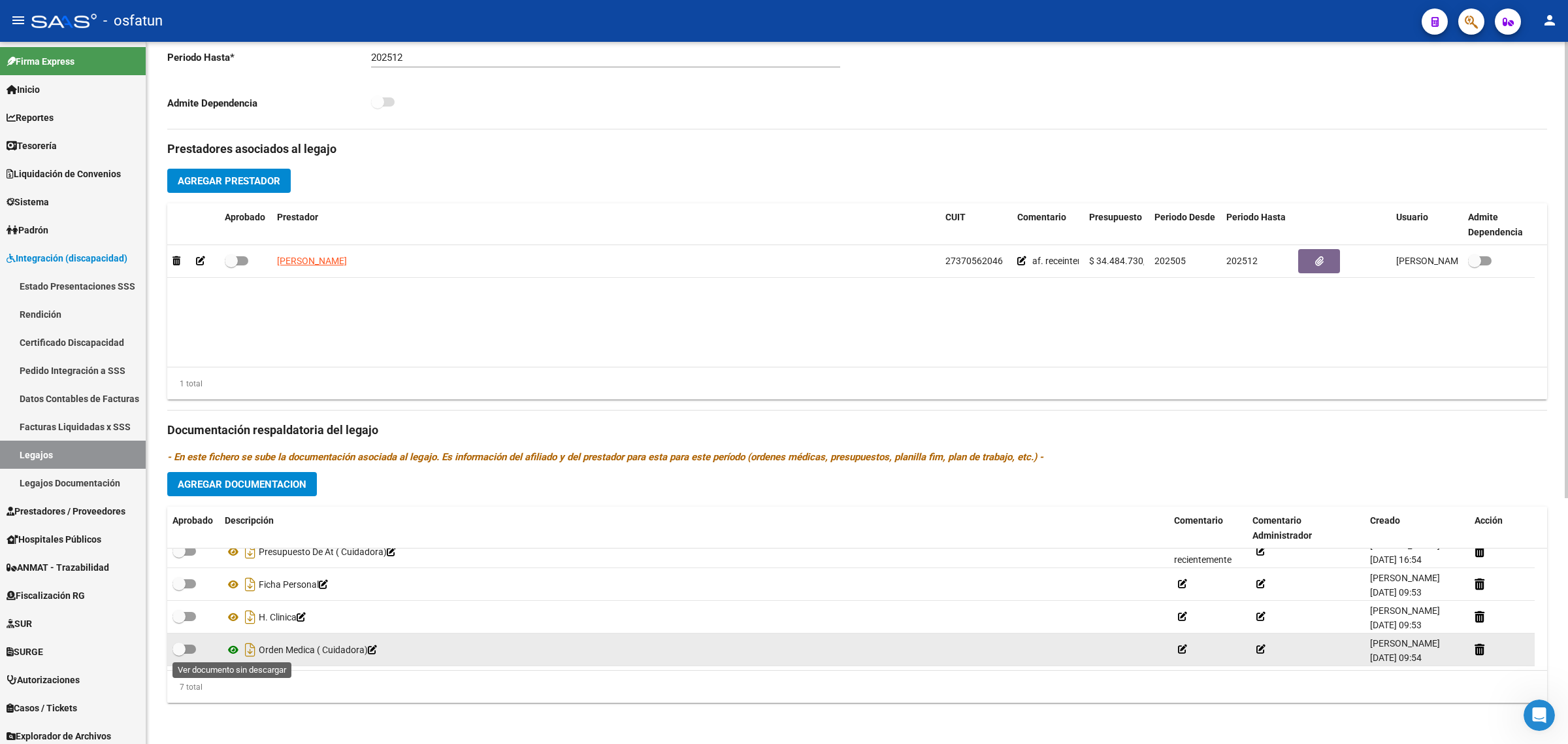
click at [229, 648] on icon at bounding box center [233, 650] width 17 height 16
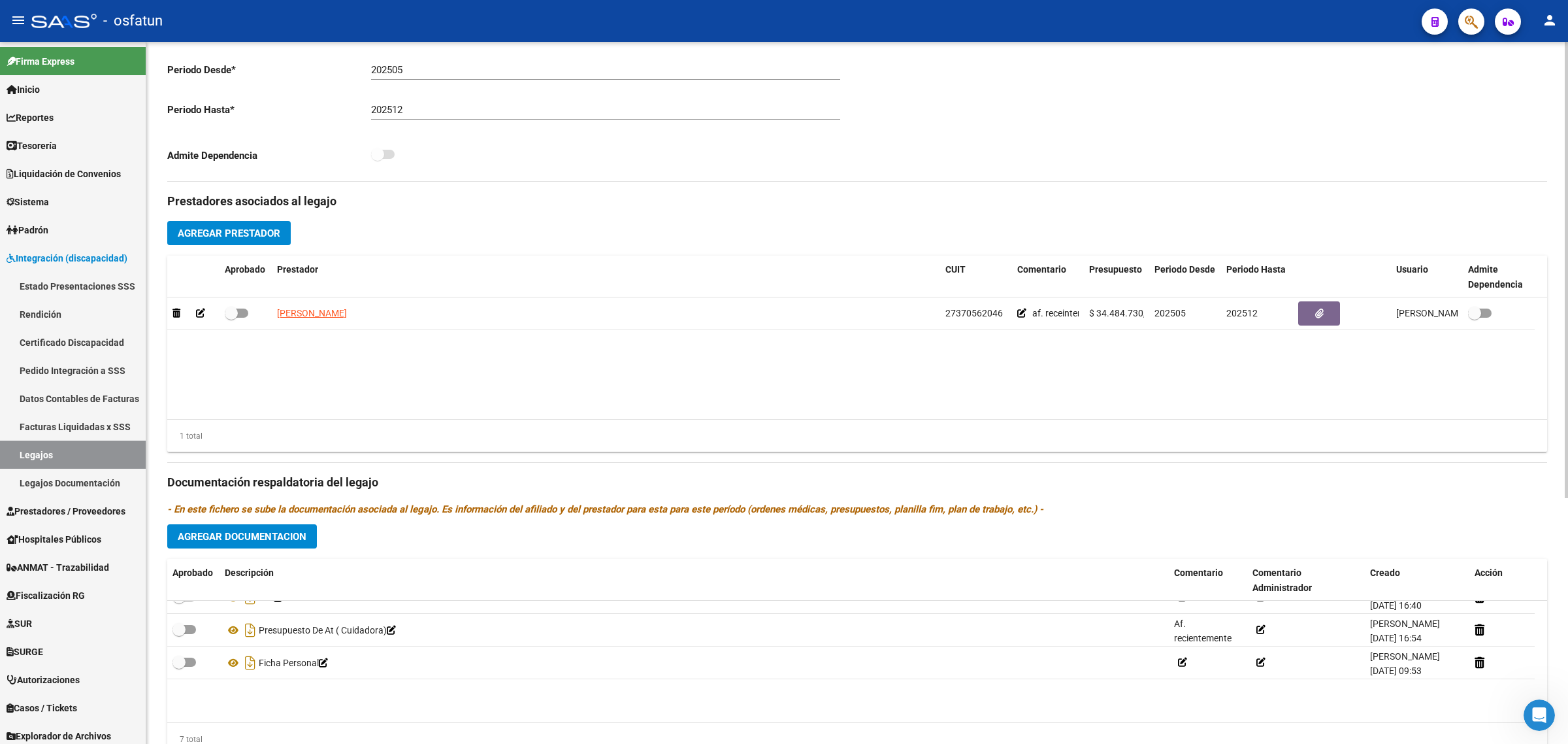
scroll to position [0, 0]
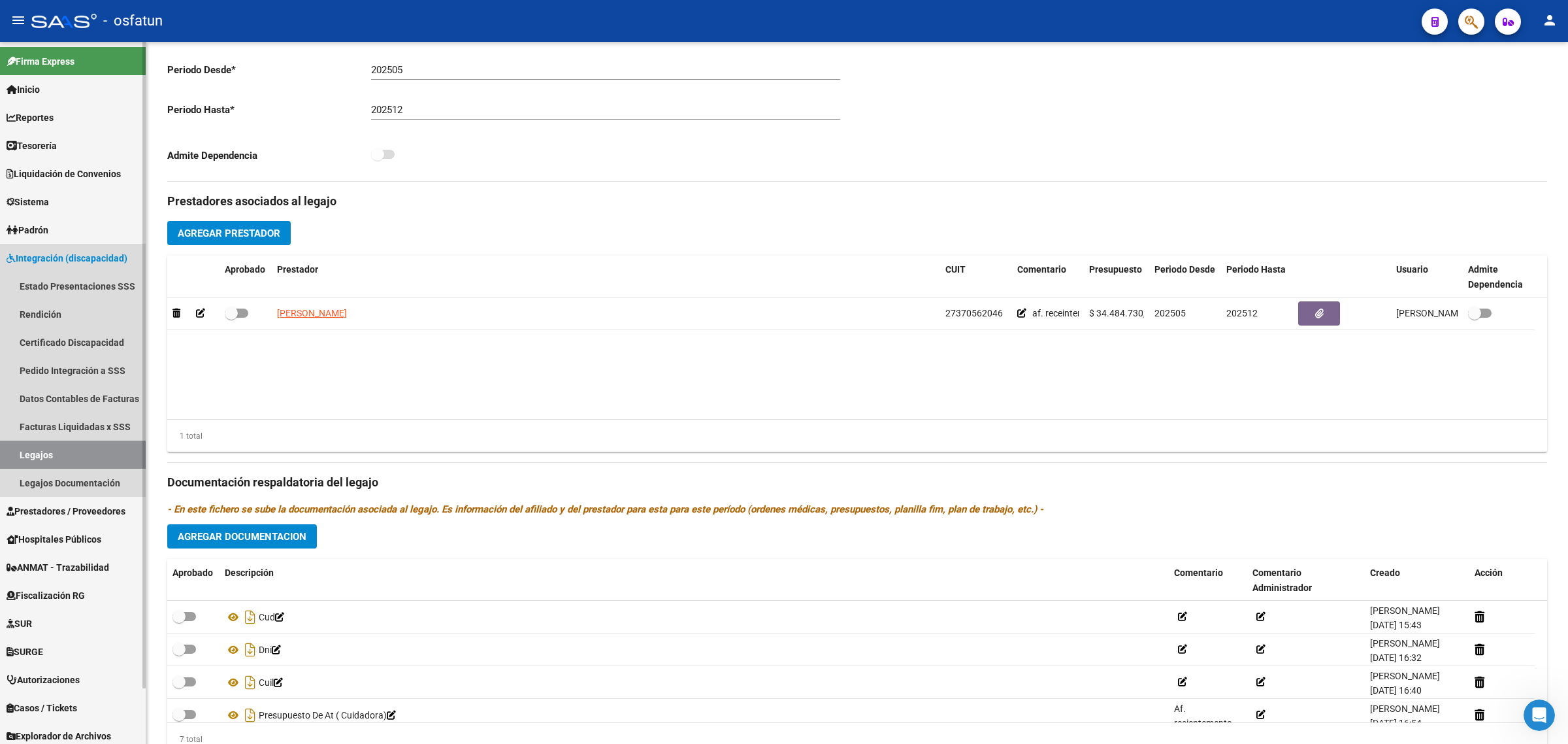
click at [66, 451] on link "Legajos" at bounding box center [73, 455] width 146 height 28
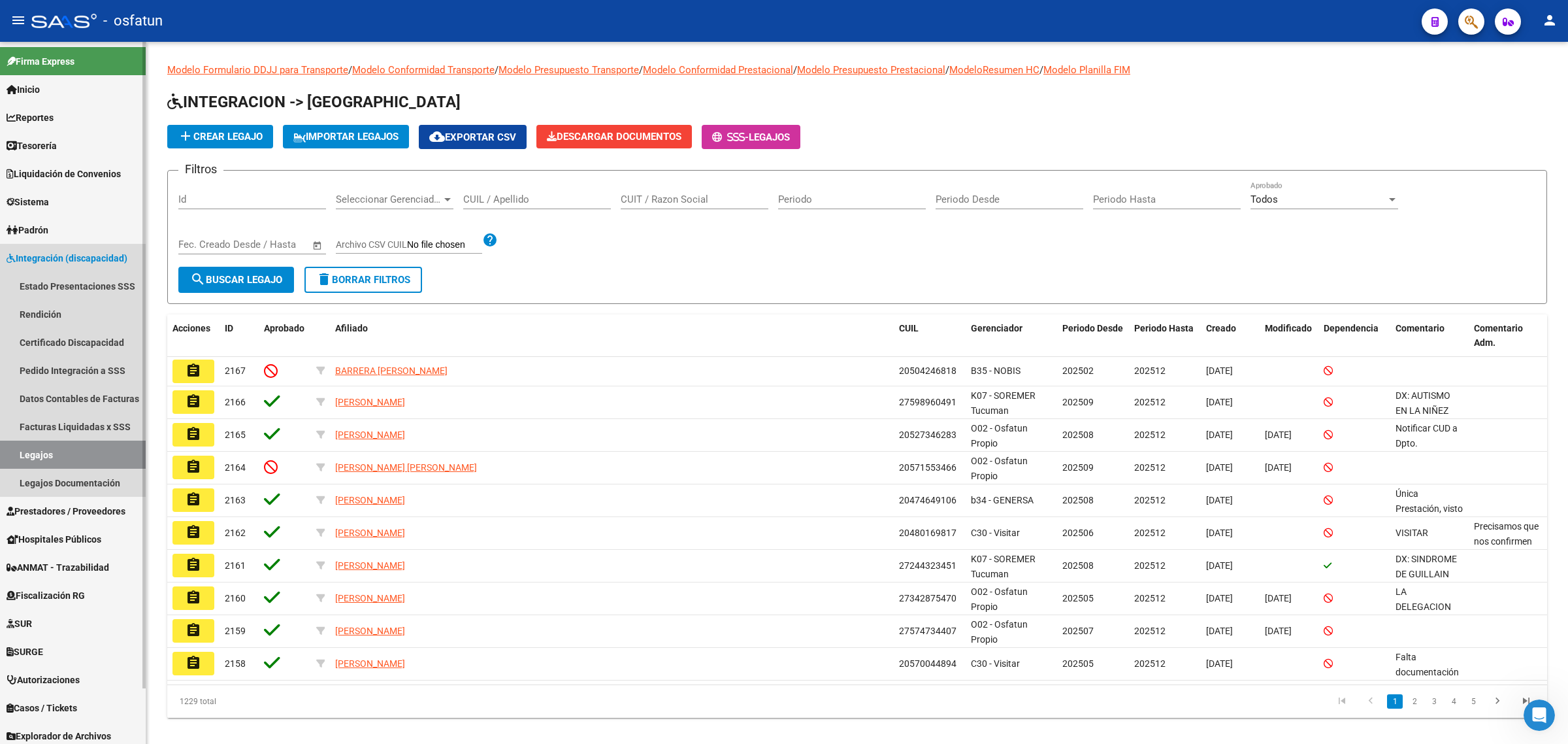
click at [66, 451] on link "Legajos" at bounding box center [73, 455] width 146 height 28
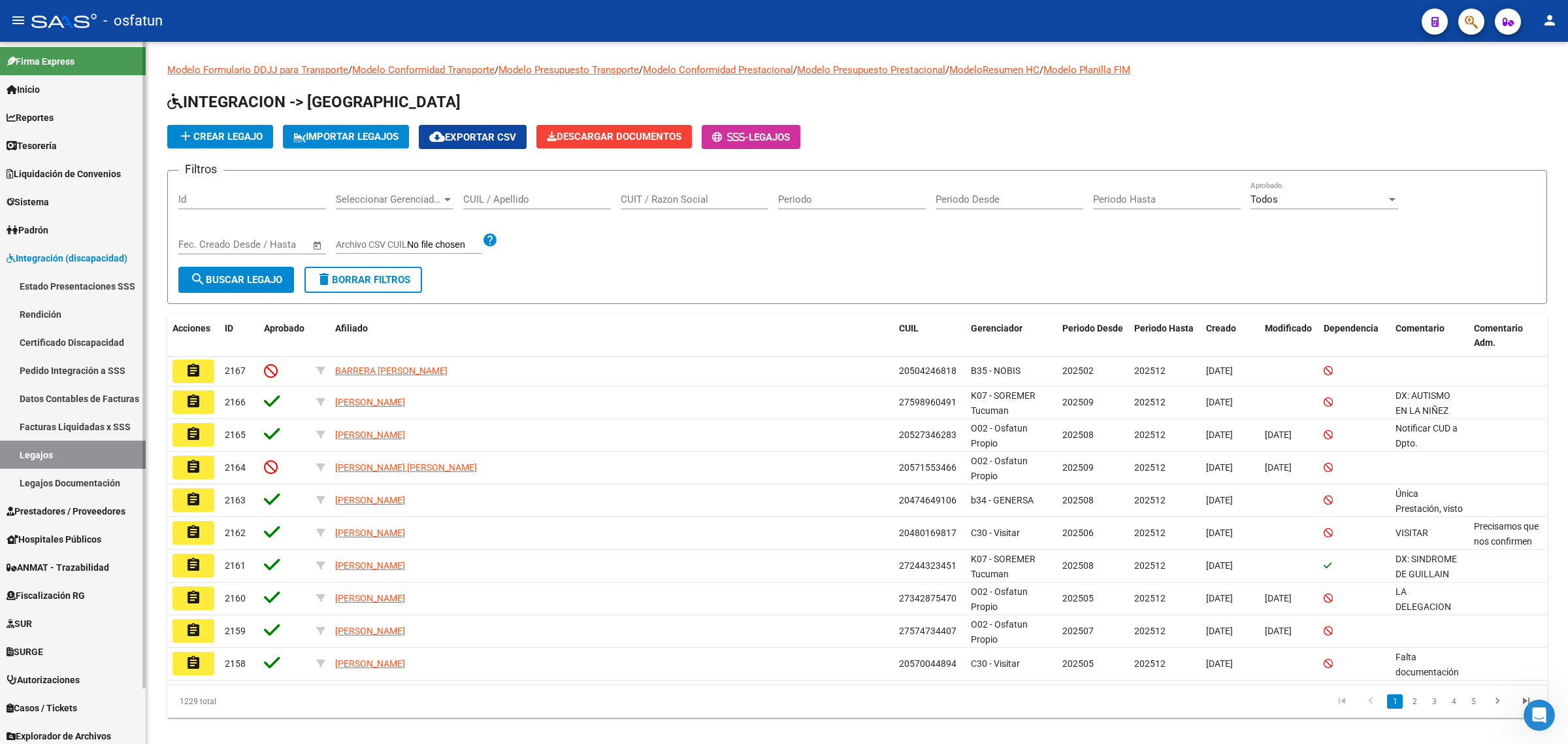
click at [41, 255] on span "Integración (discapacidad)" at bounding box center [67, 258] width 121 height 14
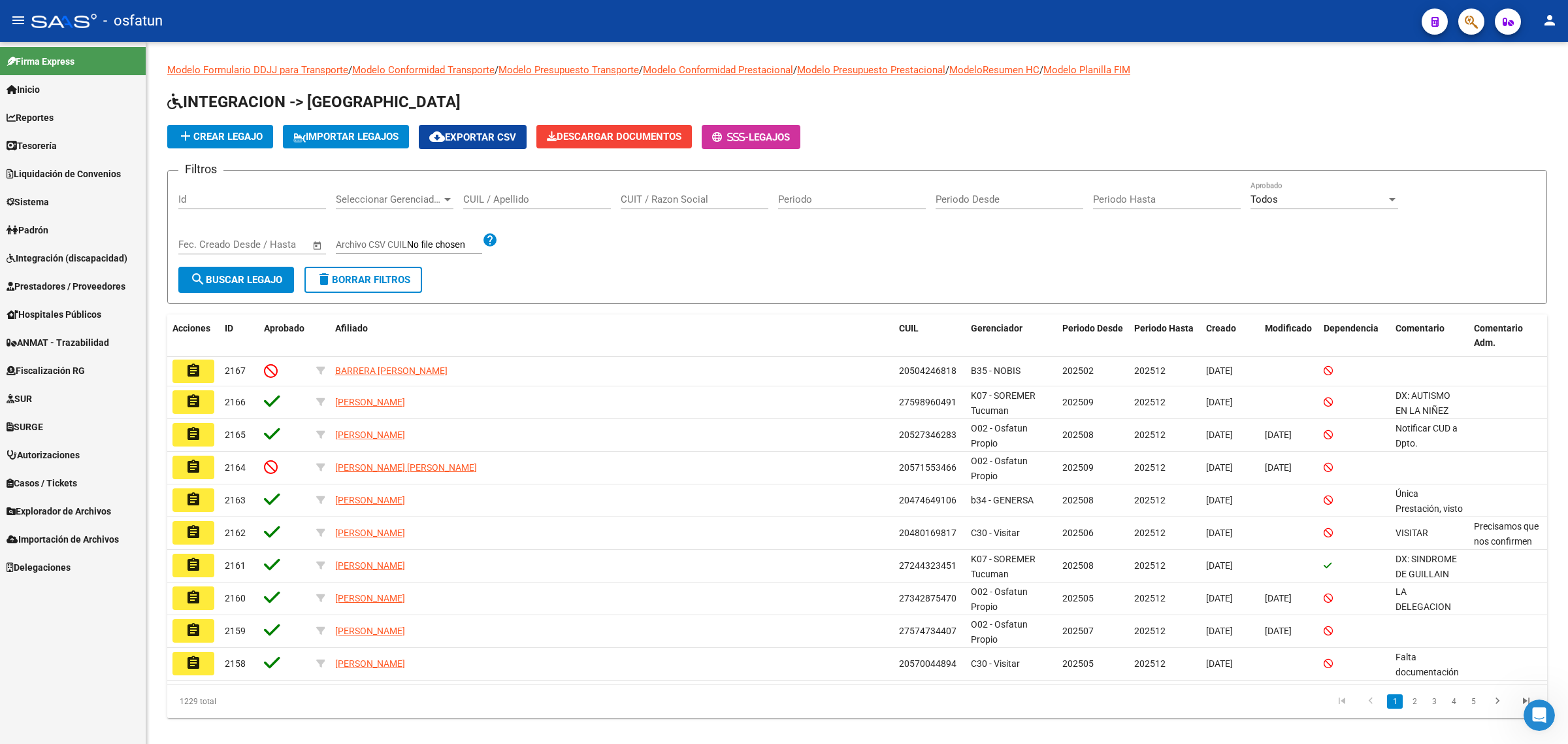
click at [38, 296] on link "Prestadores / Proveedores" at bounding box center [73, 285] width 146 height 28
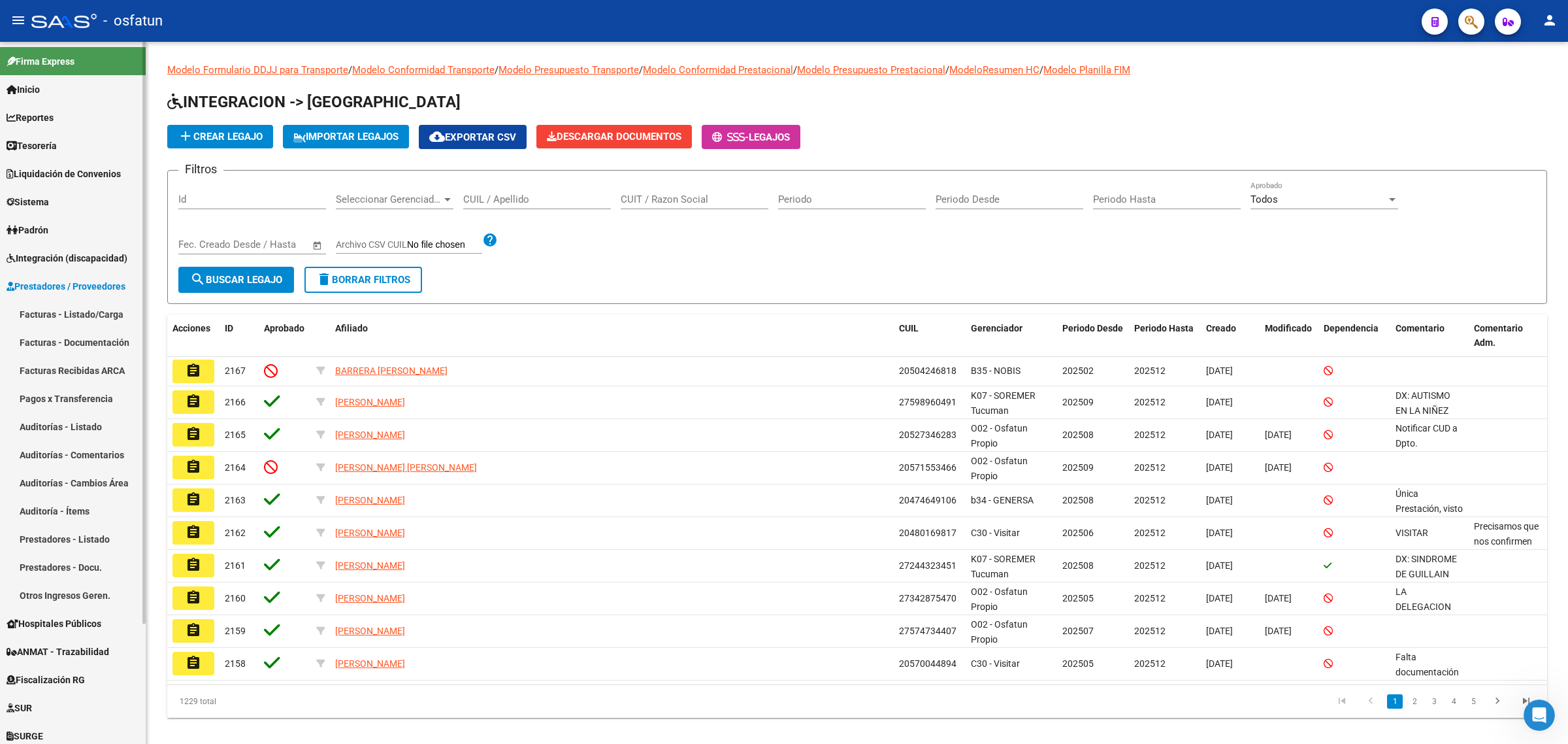
click at [47, 309] on link "Facturas - Listado/Carga" at bounding box center [73, 314] width 146 height 28
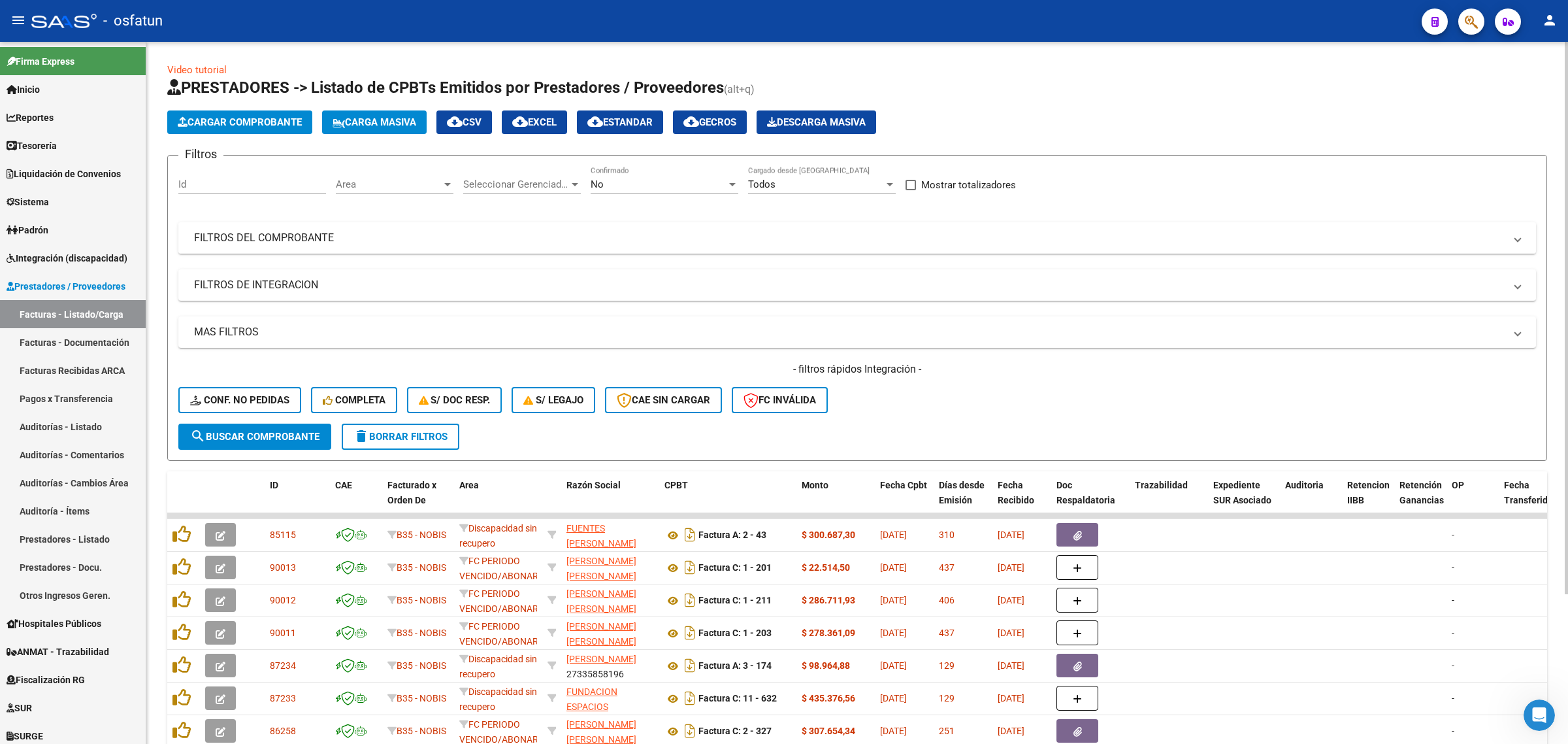
drag, startPoint x: 524, startPoint y: 249, endPoint x: 585, endPoint y: 239, distance: 61.8
click at [525, 247] on mat-expansion-panel-header "FILTROS DEL COMPROBANTE" at bounding box center [857, 238] width 1357 height 31
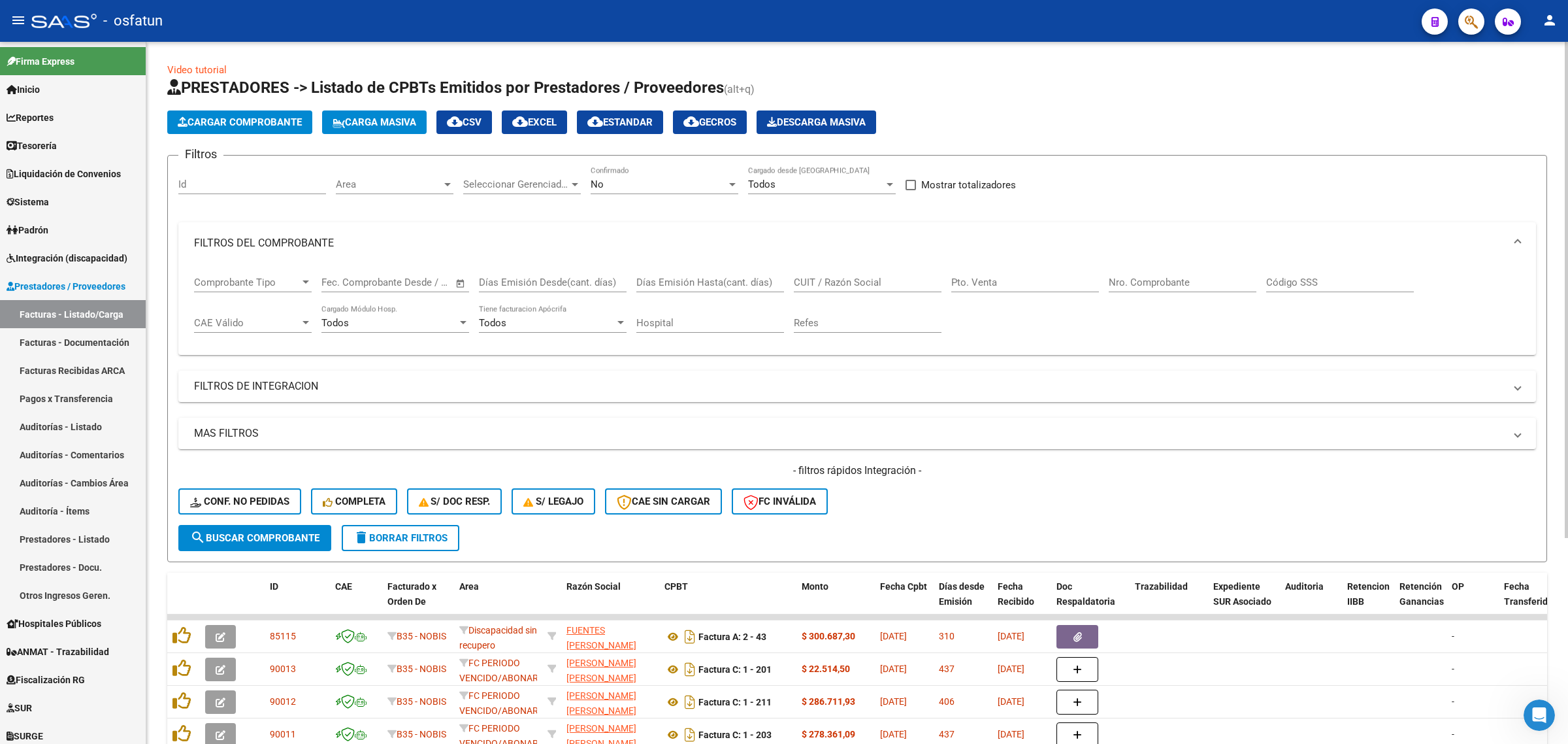
click at [856, 280] on input "CUIT / Razón Social" at bounding box center [867, 282] width 147 height 12
click at [653, 190] on div "No Confirmado" at bounding box center [664, 179] width 147 height 28
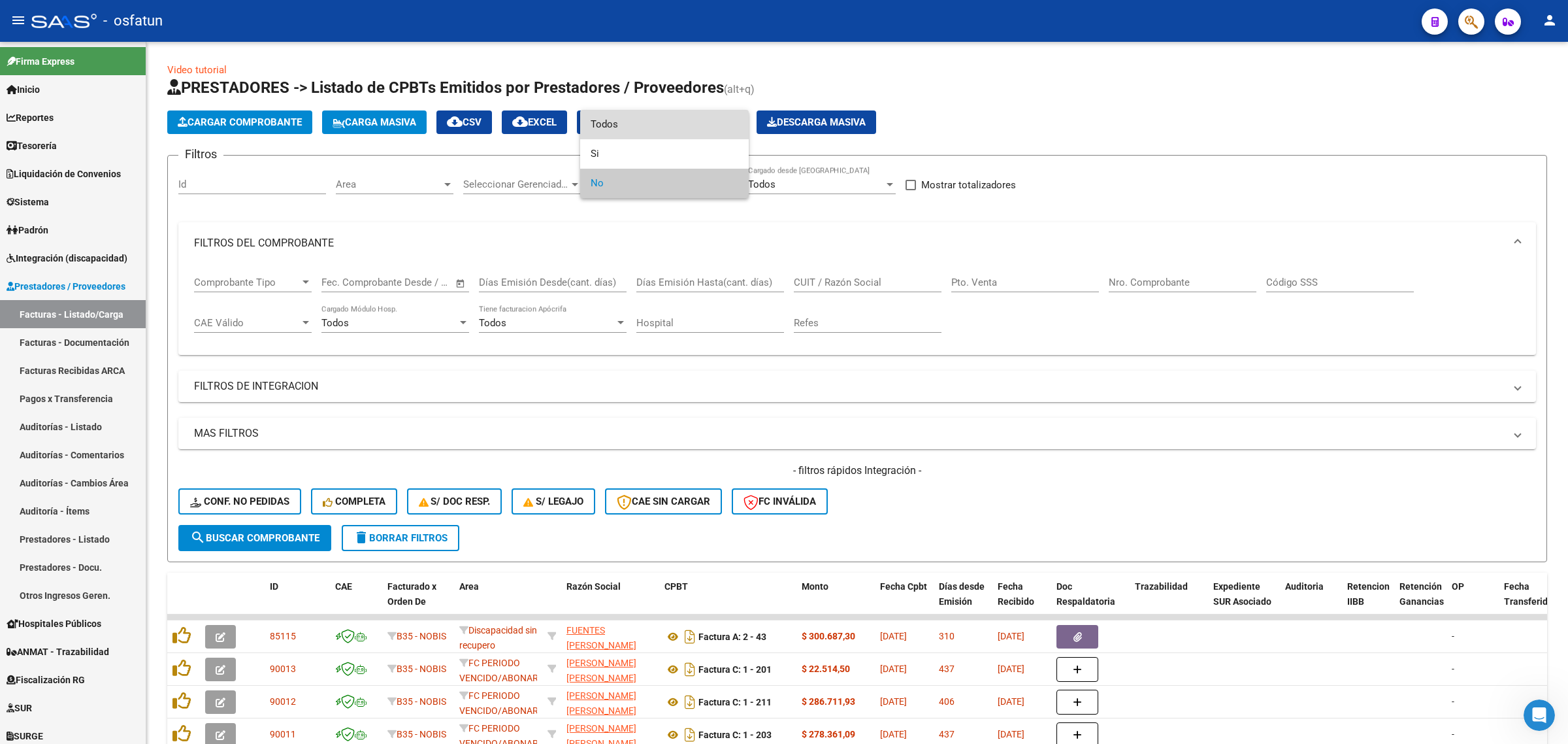
click at [631, 129] on span "Todos" at bounding box center [664, 124] width 147 height 29
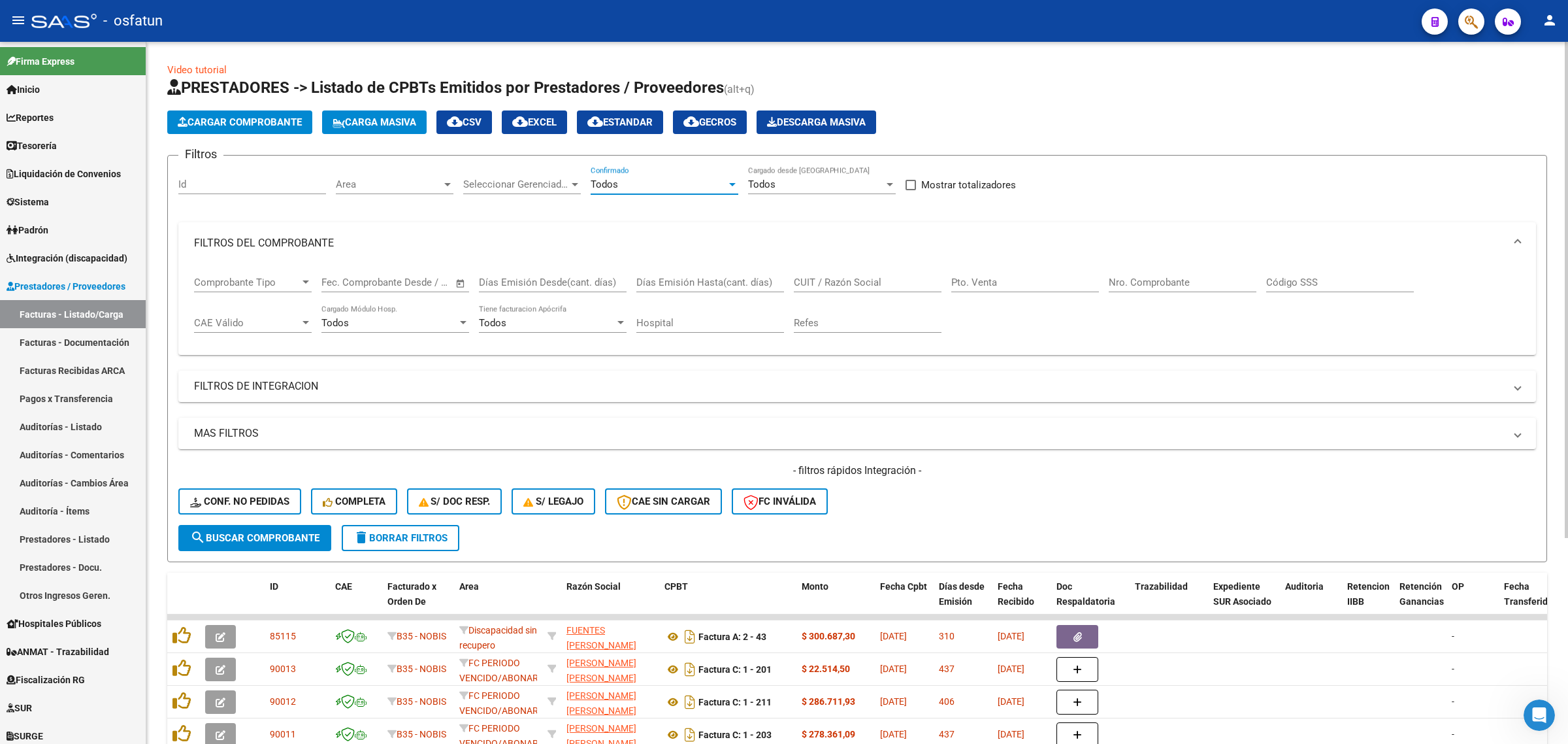
click at [871, 268] on div "CUIT / Razón Social" at bounding box center [867, 278] width 147 height 28
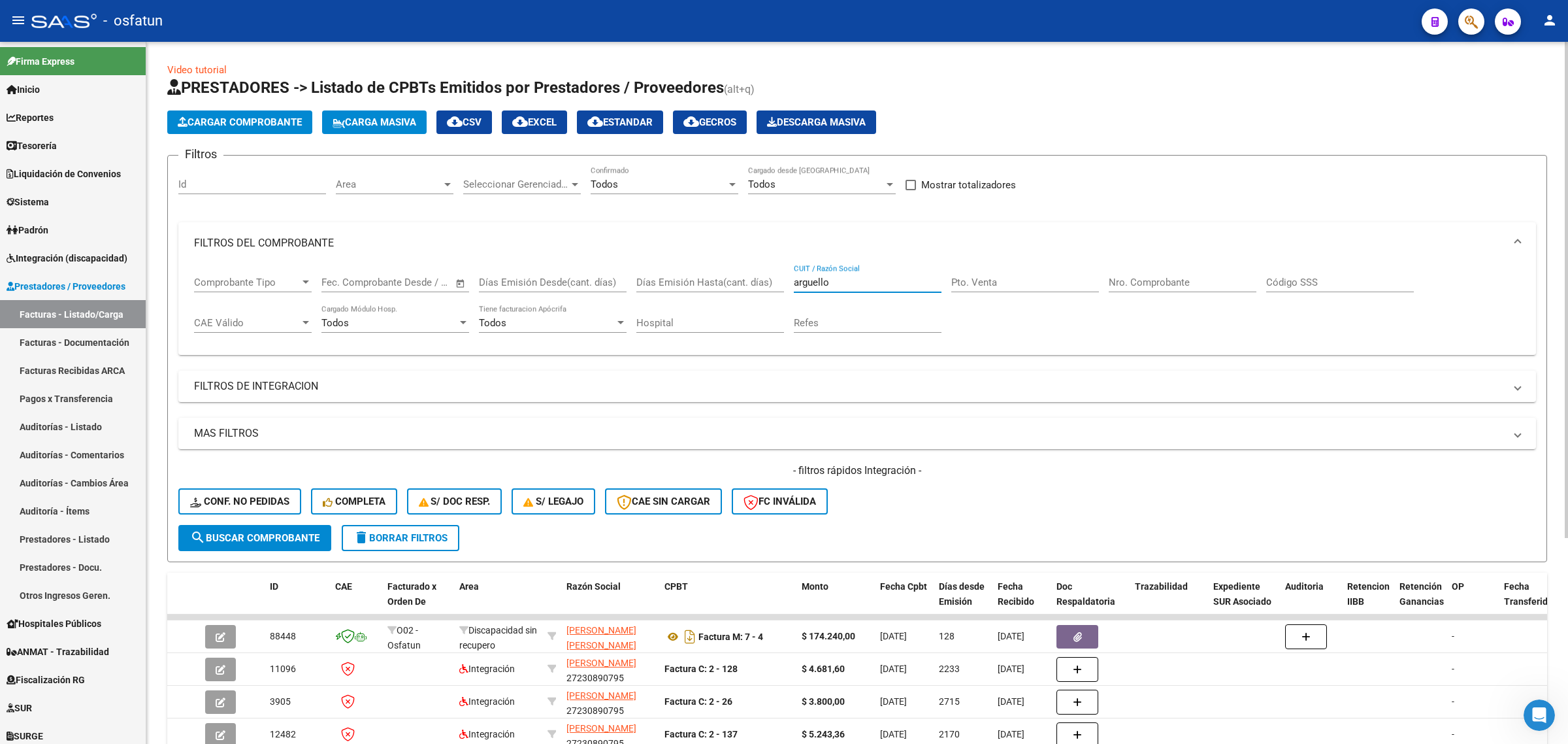
drag, startPoint x: 835, startPoint y: 277, endPoint x: 765, endPoint y: 285, distance: 70.5
click at [765, 285] on div "Comprobante Tipo Comprobante Tipo Fecha inicio – Fecha fin Fec. Comprobante Des…" at bounding box center [857, 304] width 1326 height 81
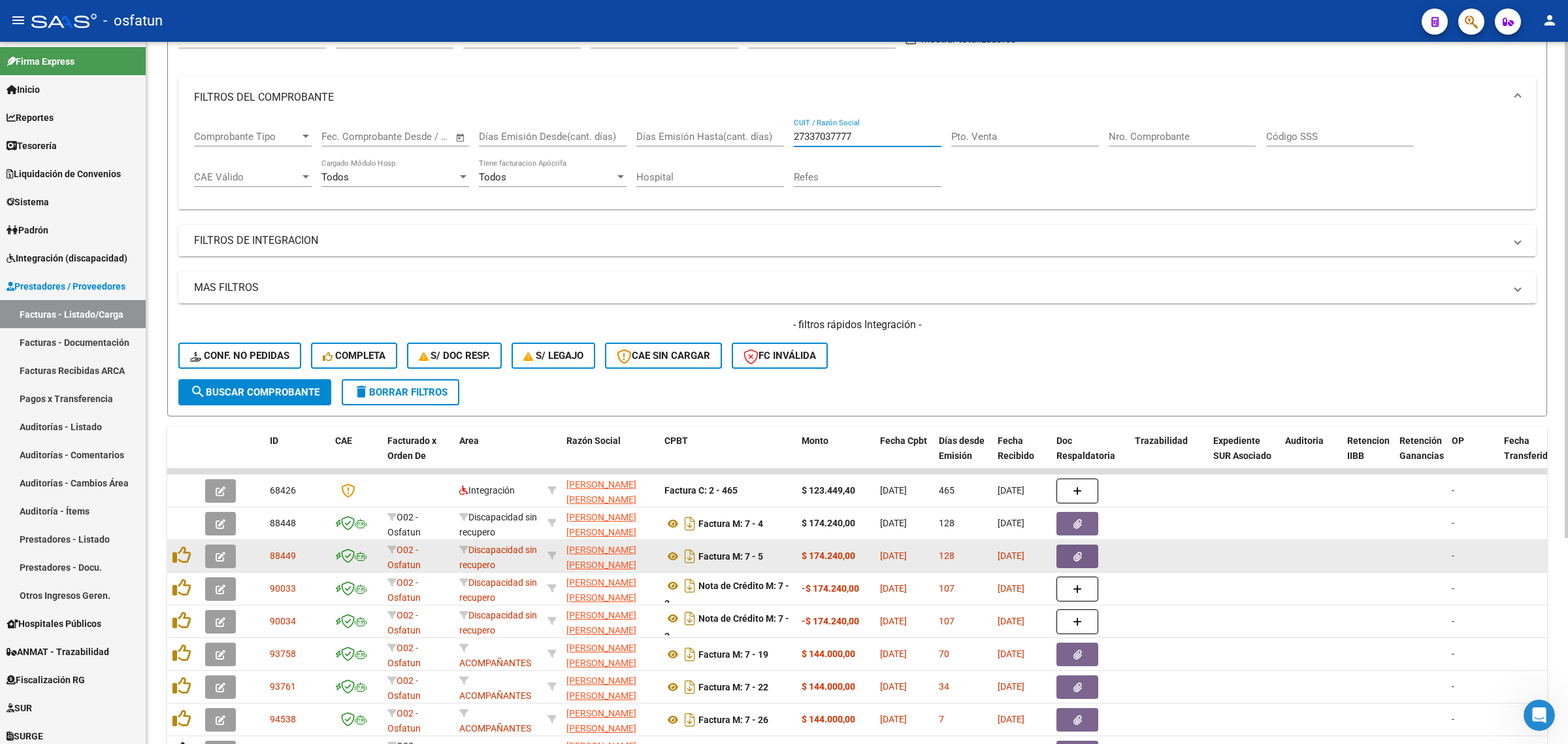
scroll to position [291, 0]
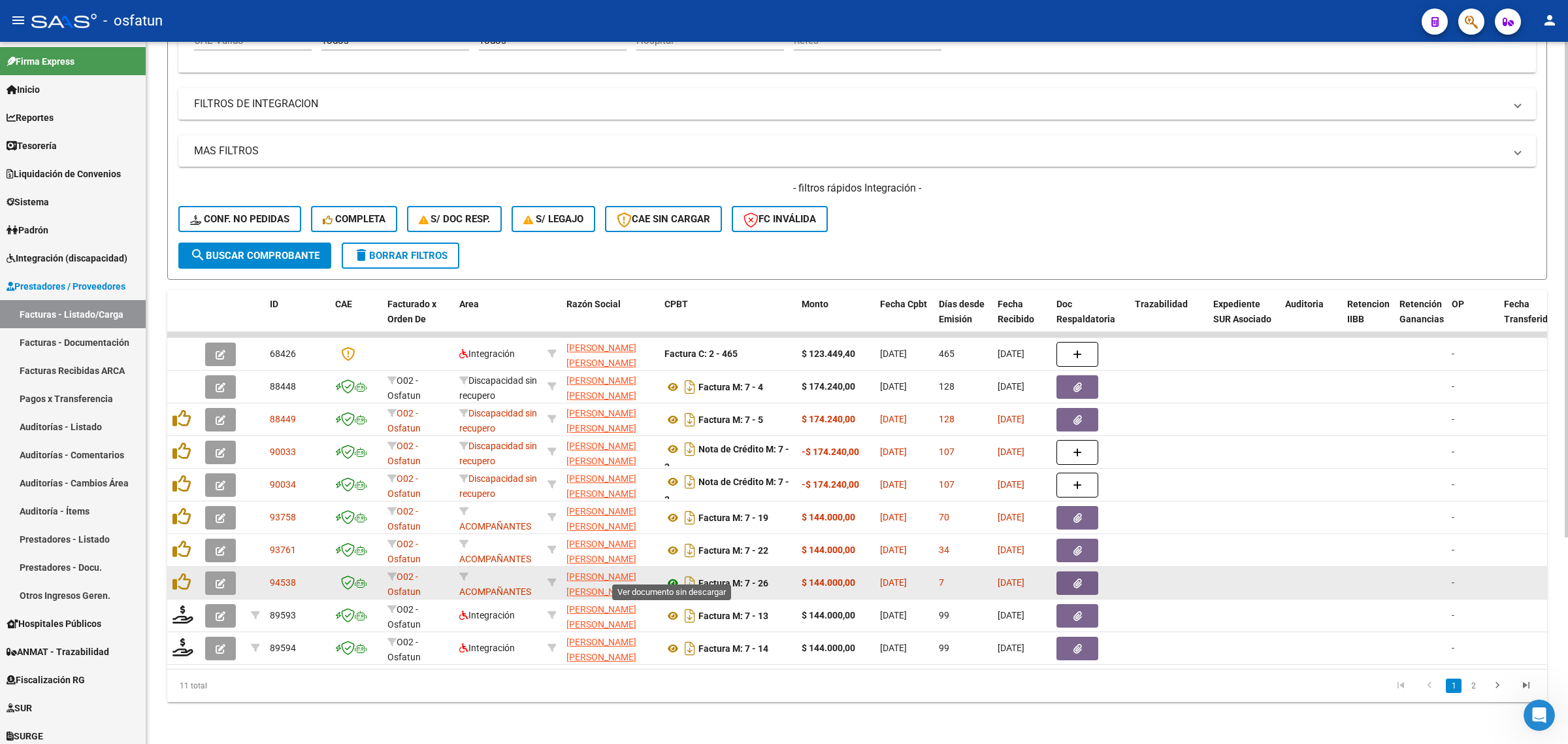
type input "27337037777"
click at [673, 575] on icon at bounding box center [673, 583] width 17 height 16
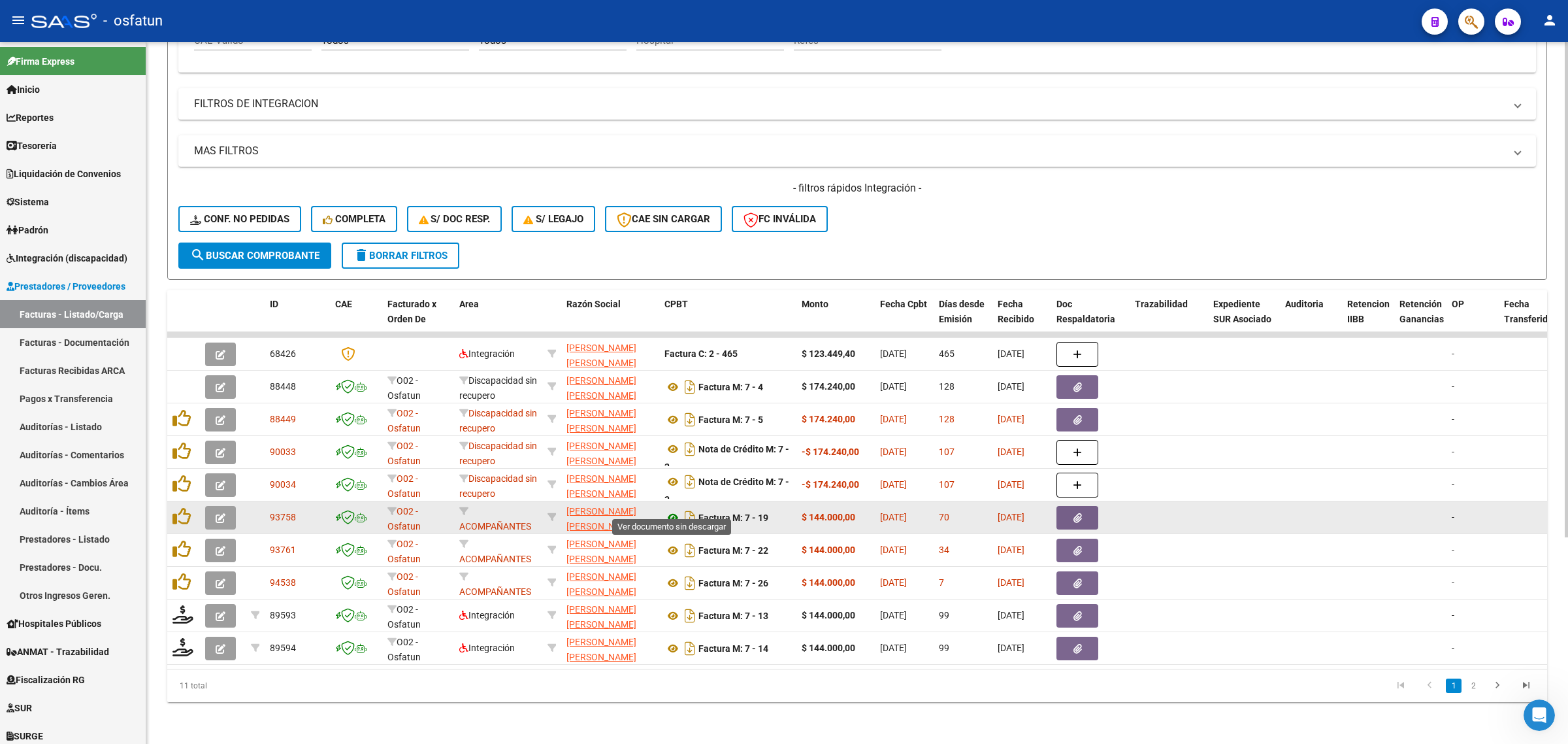
click at [670, 510] on icon at bounding box center [673, 518] width 17 height 16
click at [674, 510] on icon at bounding box center [673, 518] width 17 height 16
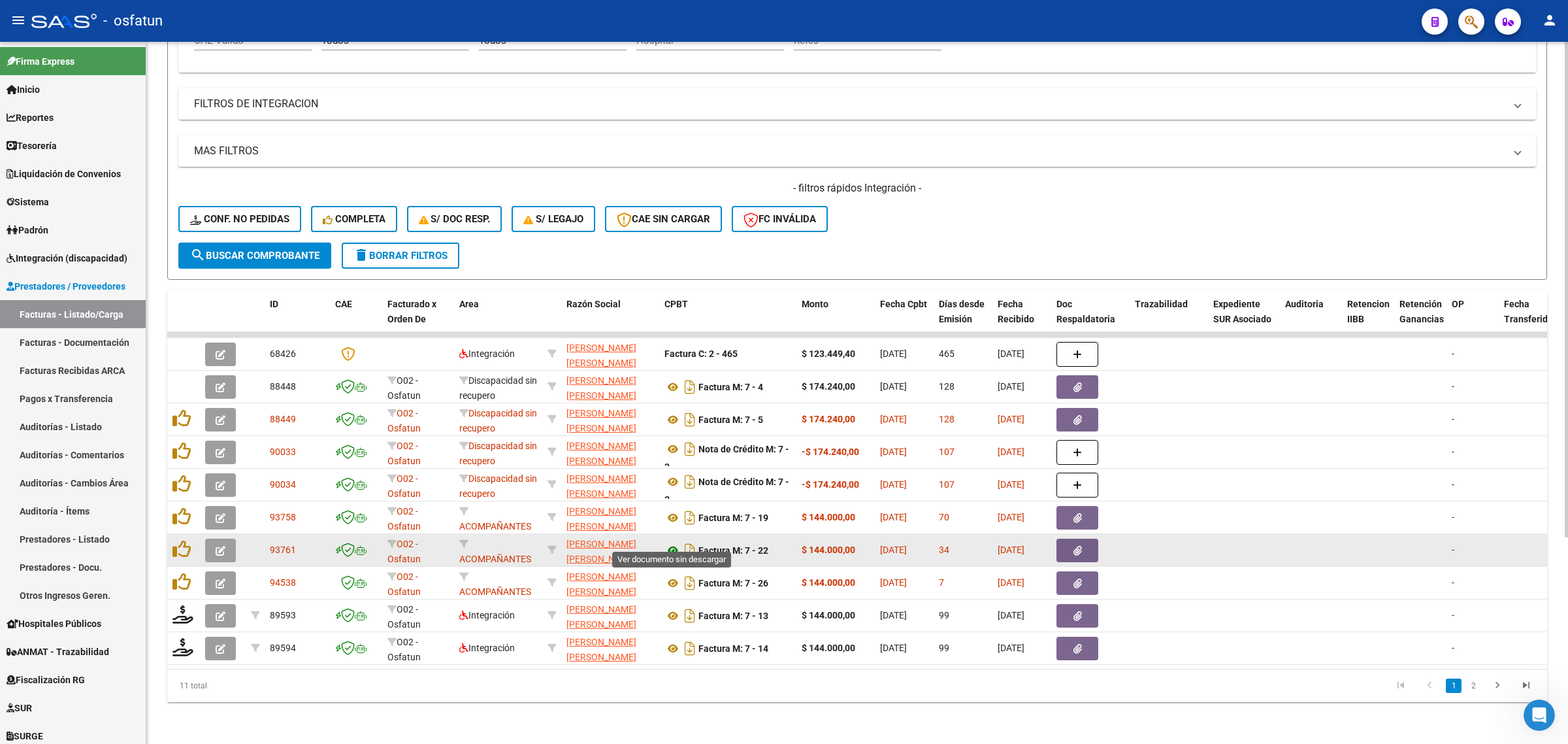
click at [670, 543] on icon at bounding box center [673, 550] width 17 height 16
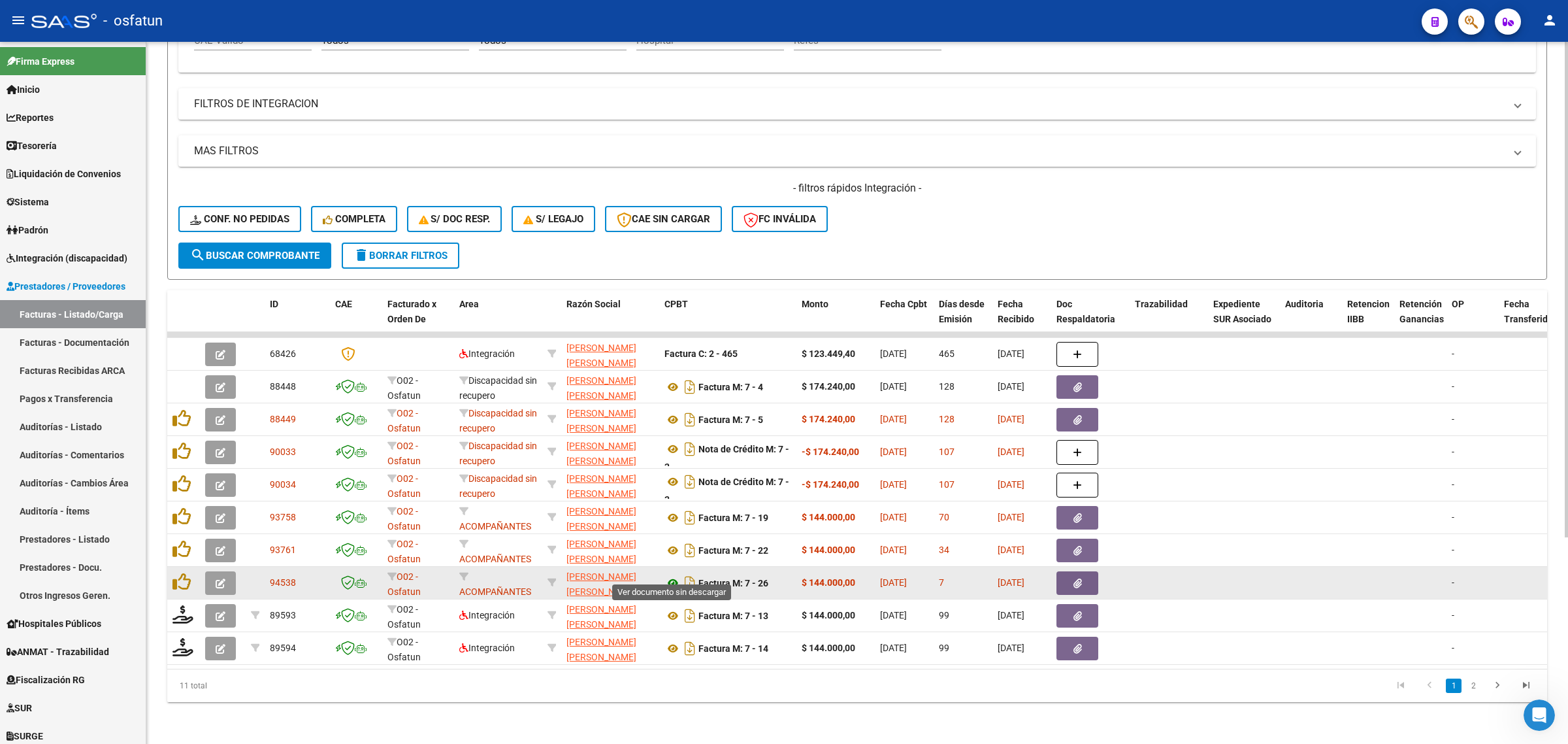
click at [670, 575] on icon at bounding box center [673, 583] width 17 height 16
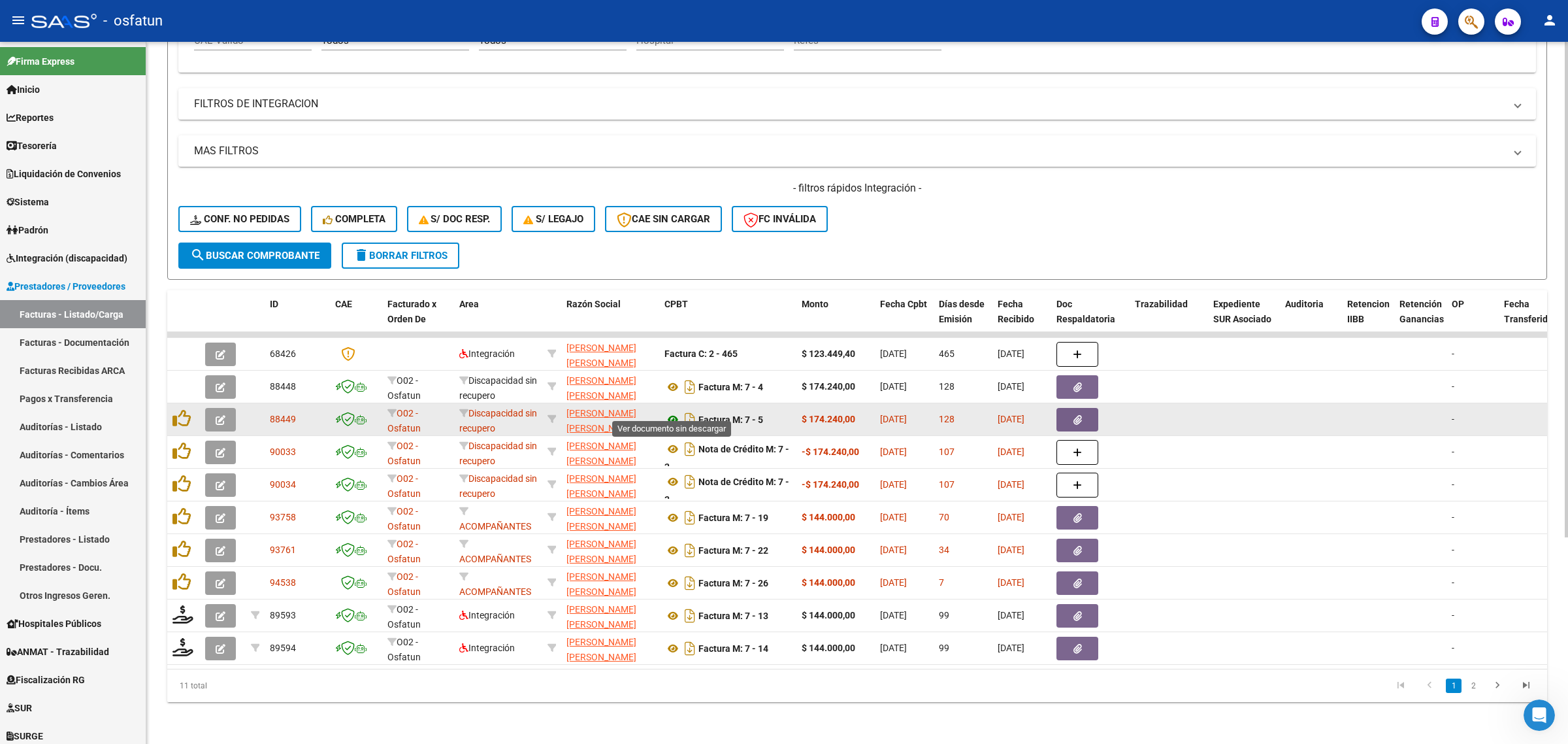
click at [673, 412] on icon at bounding box center [673, 419] width 17 height 16
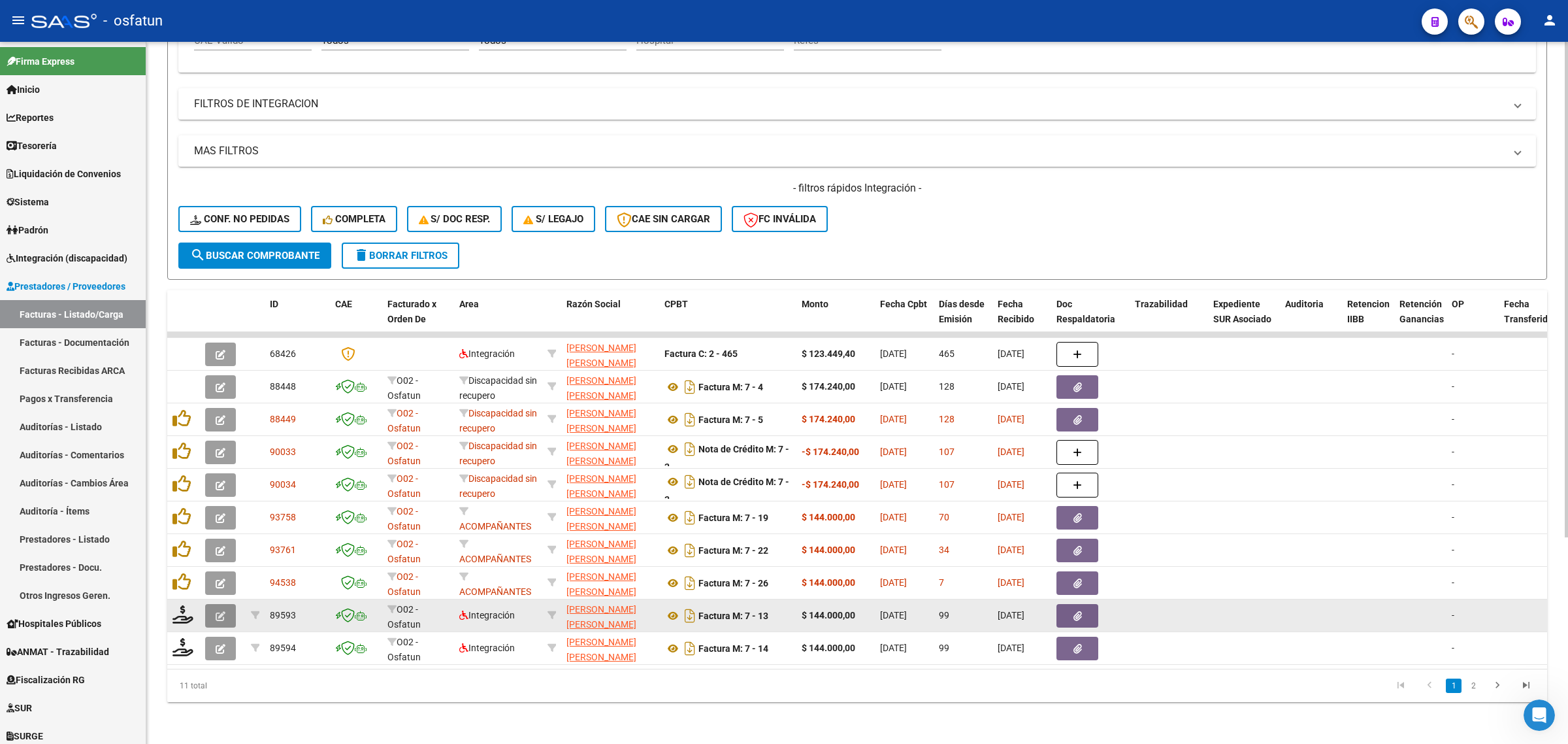
click at [220, 612] on icon "button" at bounding box center [221, 616] width 10 height 10
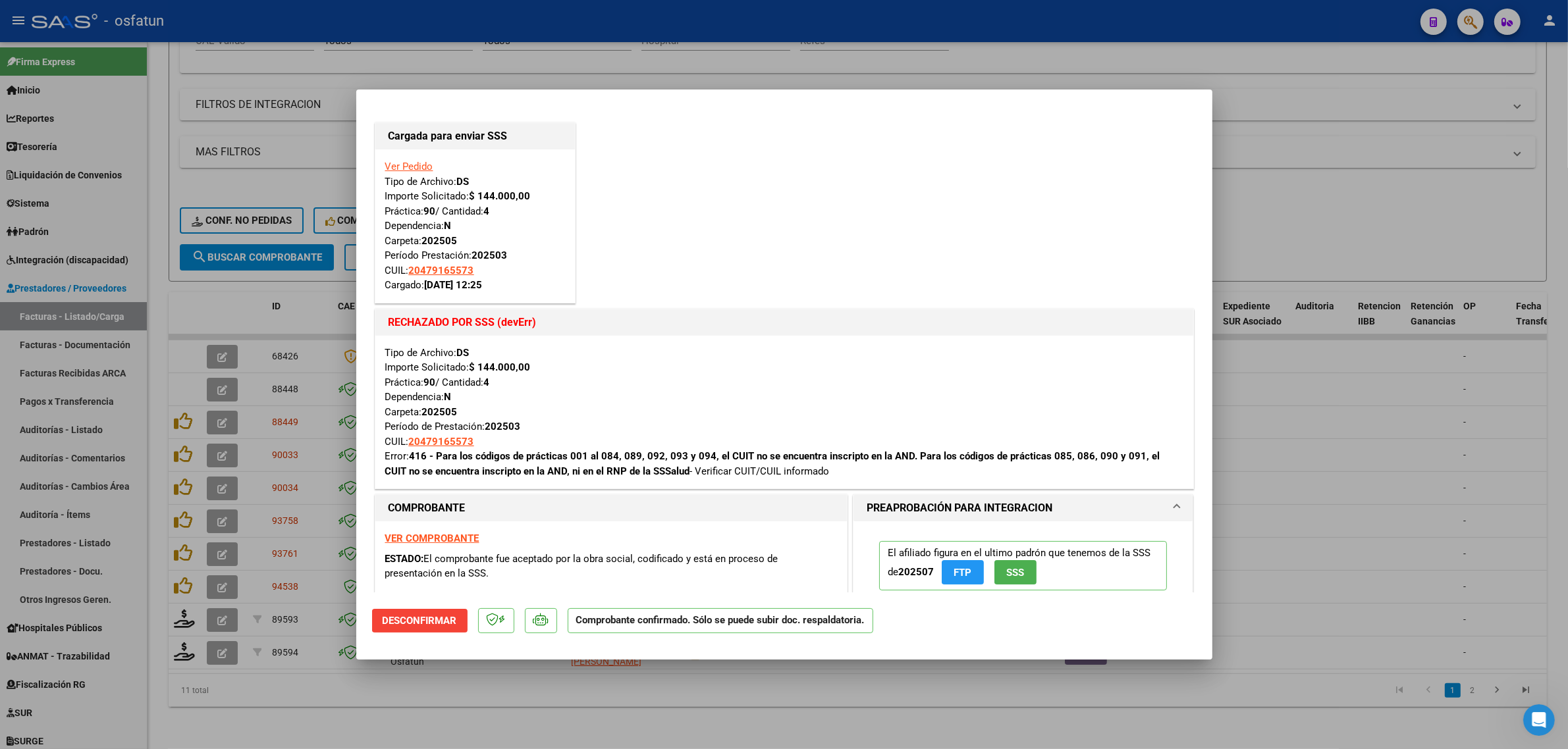
click at [1215, 205] on div at bounding box center [784, 374] width 1568 height 749
type input "$ 0,00"
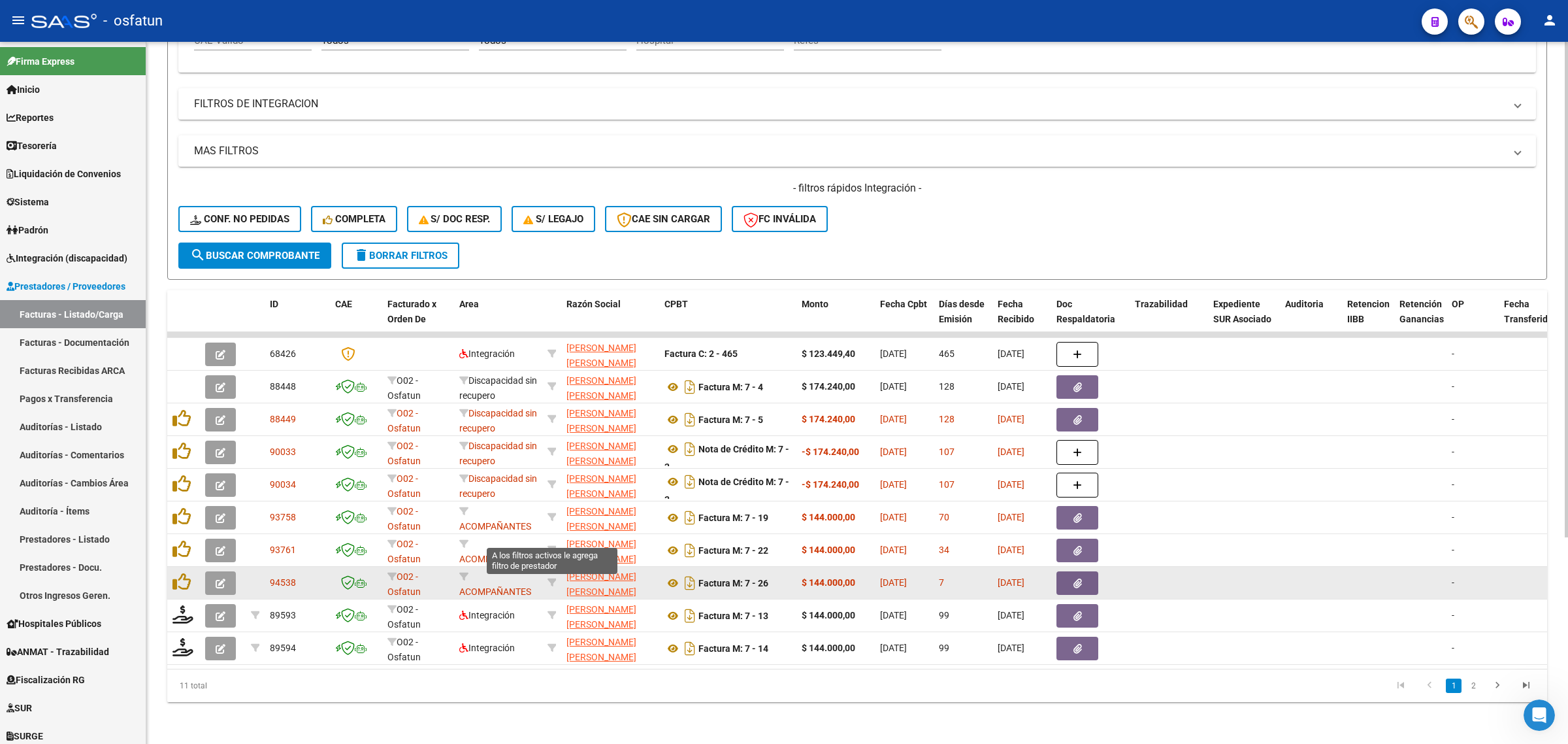
scroll to position [17, 0]
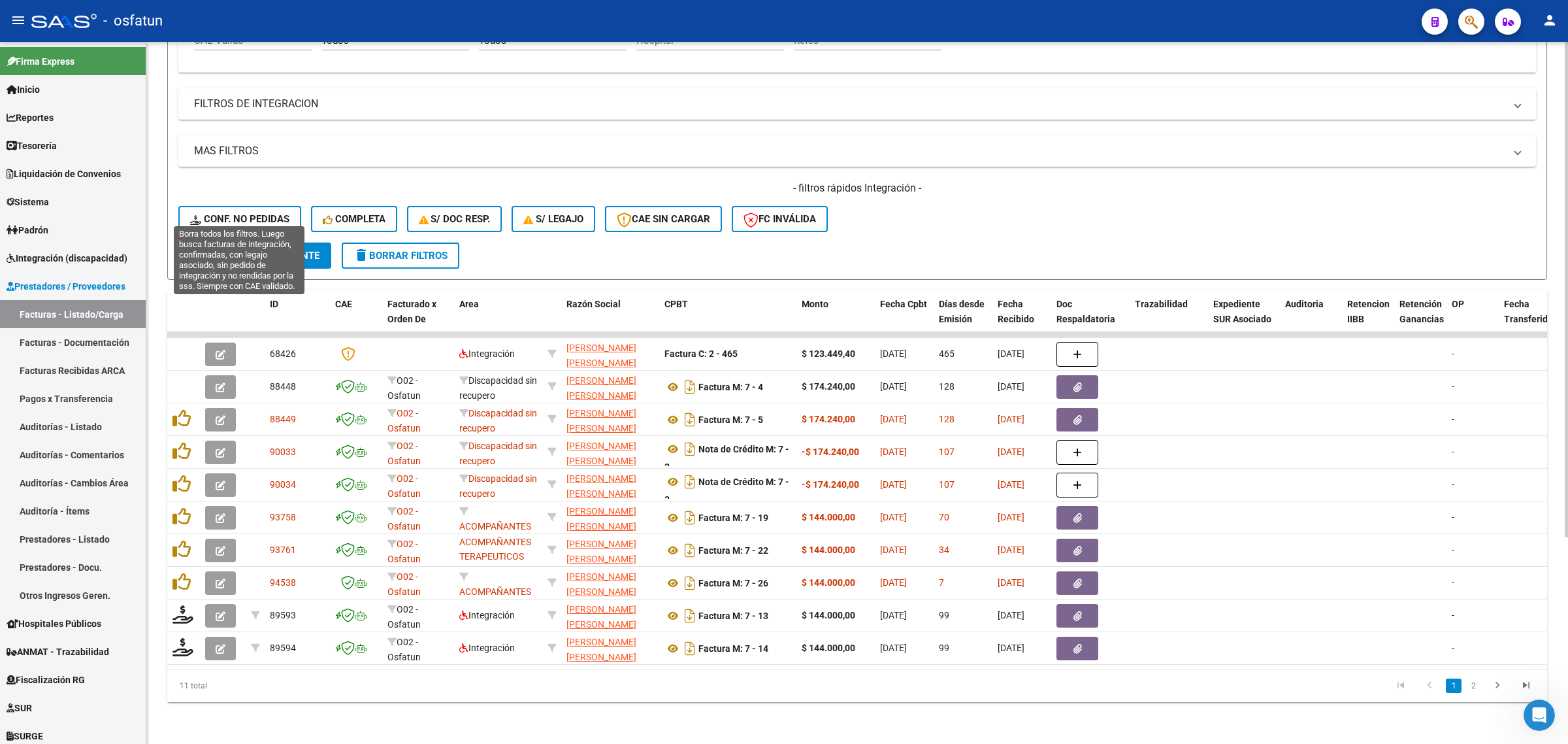
click at [183, 193] on div "- filtros rápidos Integración - Conf. no pedidas Completa S/ Doc Resp. S/ legaj…" at bounding box center [857, 212] width 1357 height 61
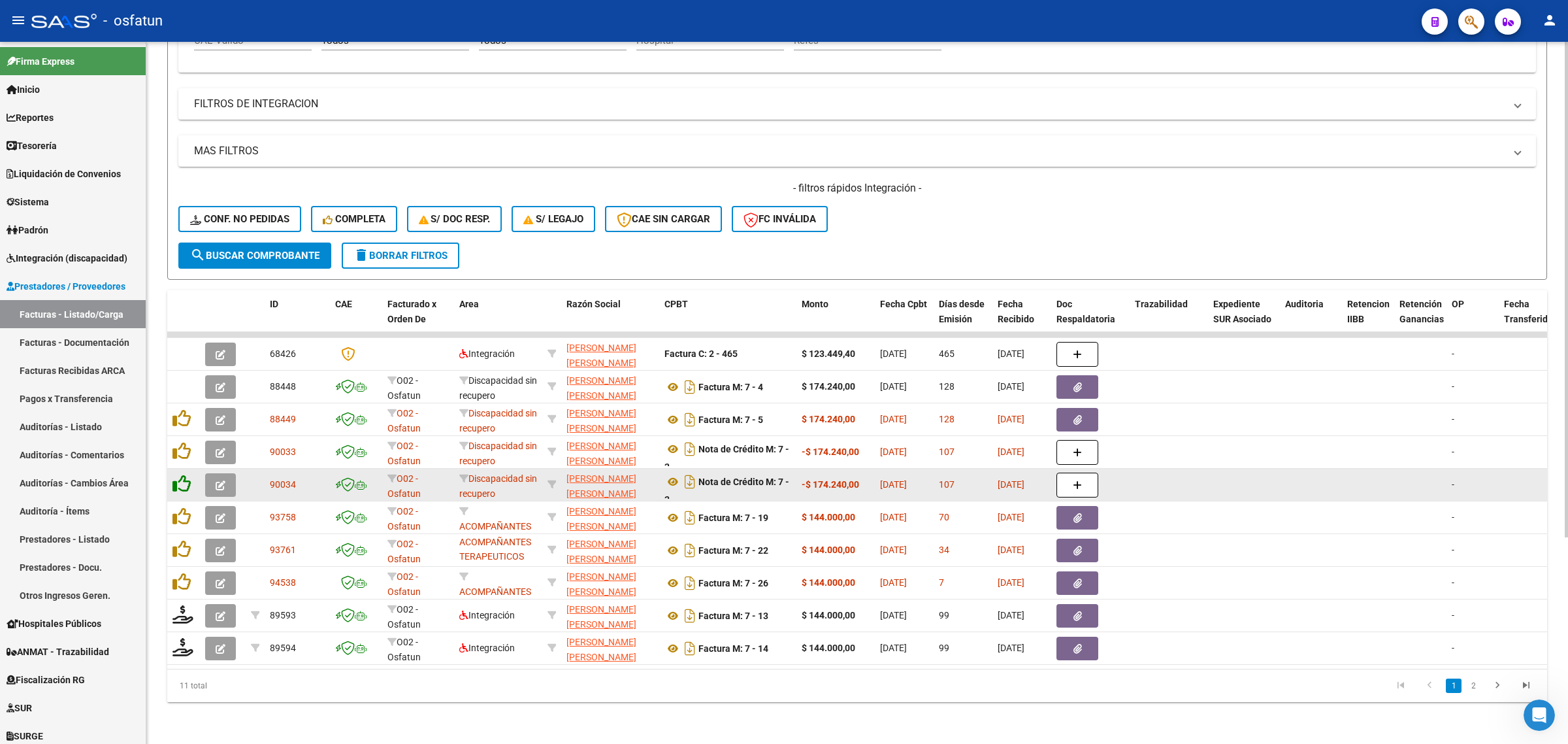
click at [183, 475] on icon at bounding box center [181, 484] width 18 height 18
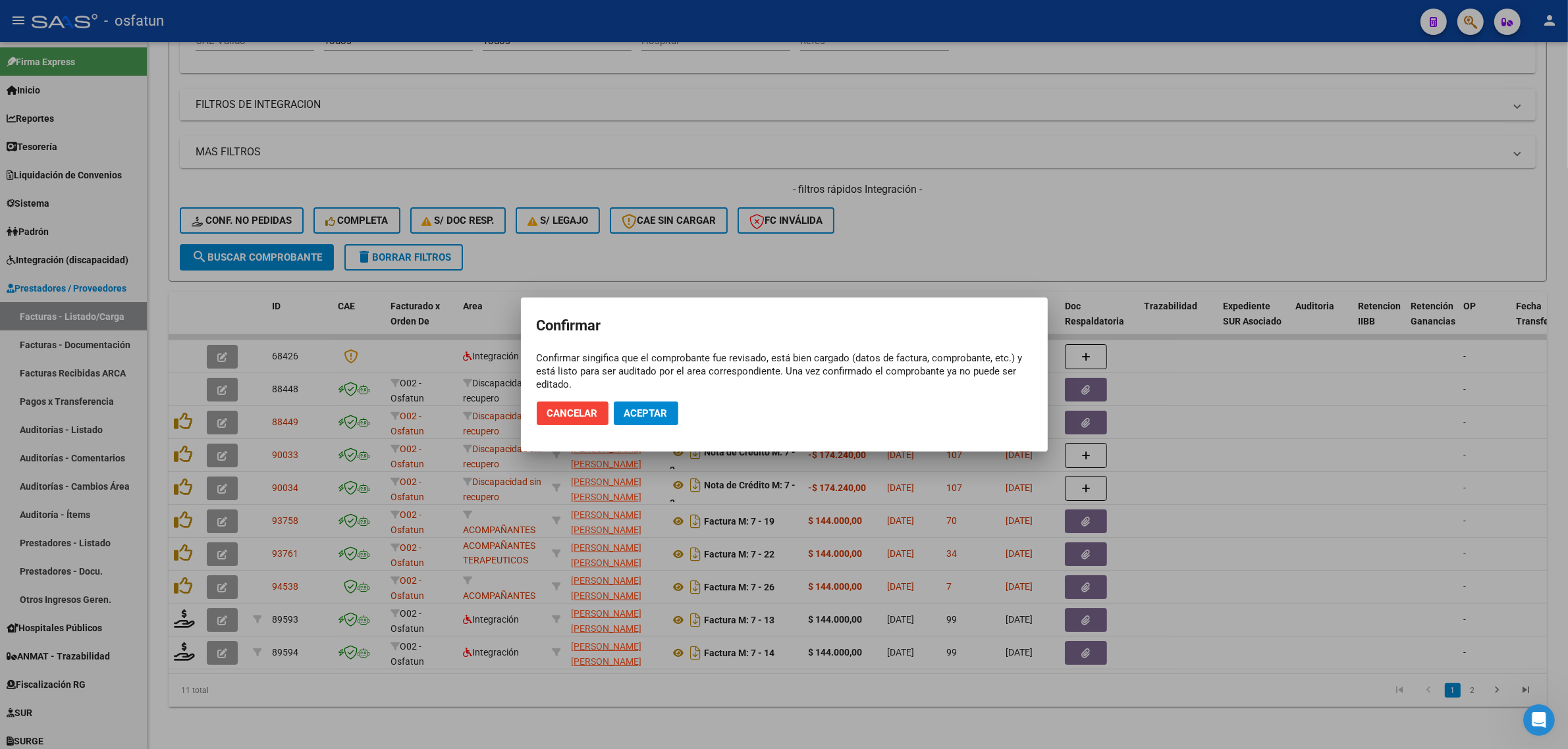
click at [856, 267] on div at bounding box center [784, 374] width 1568 height 749
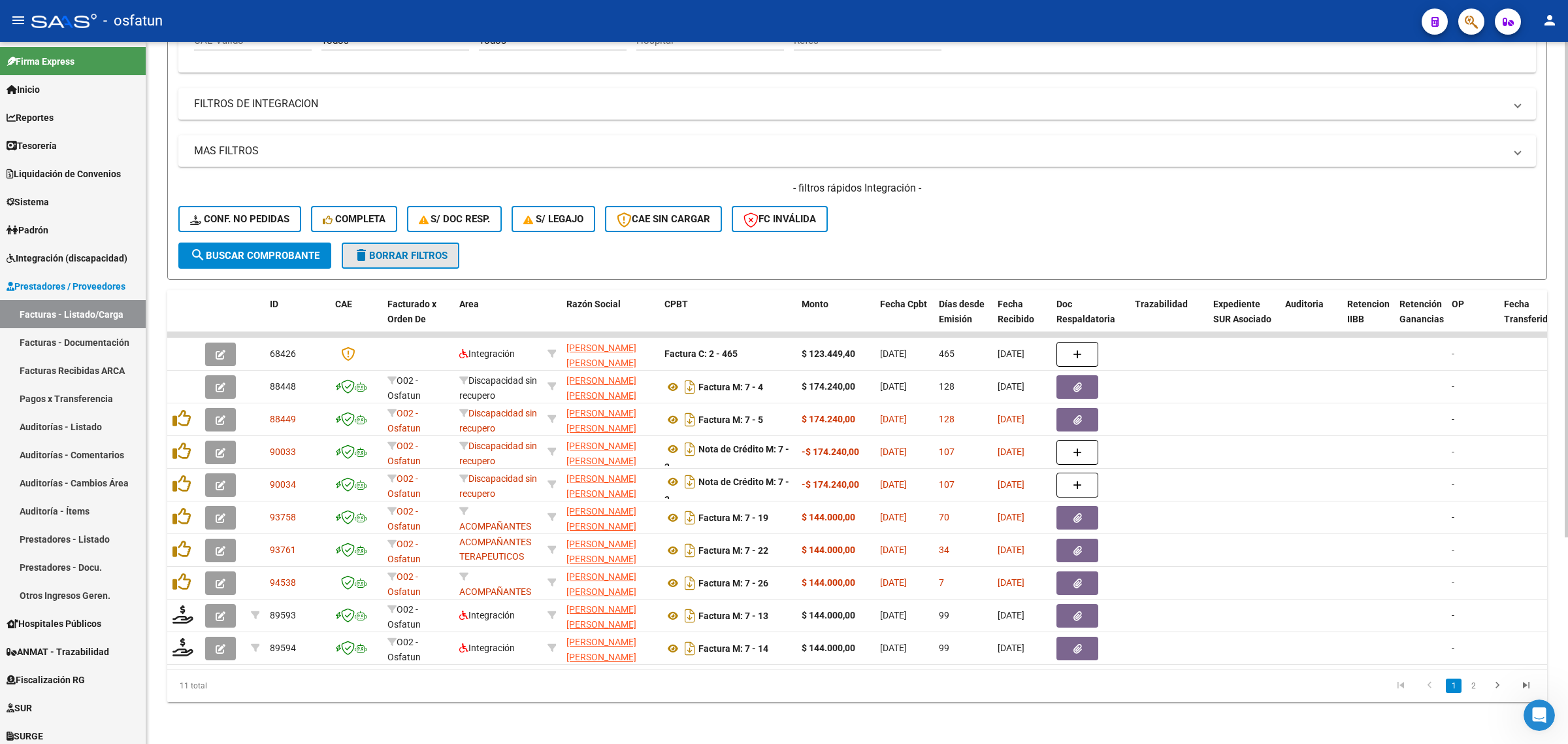
drag, startPoint x: 387, startPoint y: 234, endPoint x: 376, endPoint y: 245, distance: 15.6
click at [387, 243] on button "delete Borrar Filtros" at bounding box center [400, 255] width 117 height 26
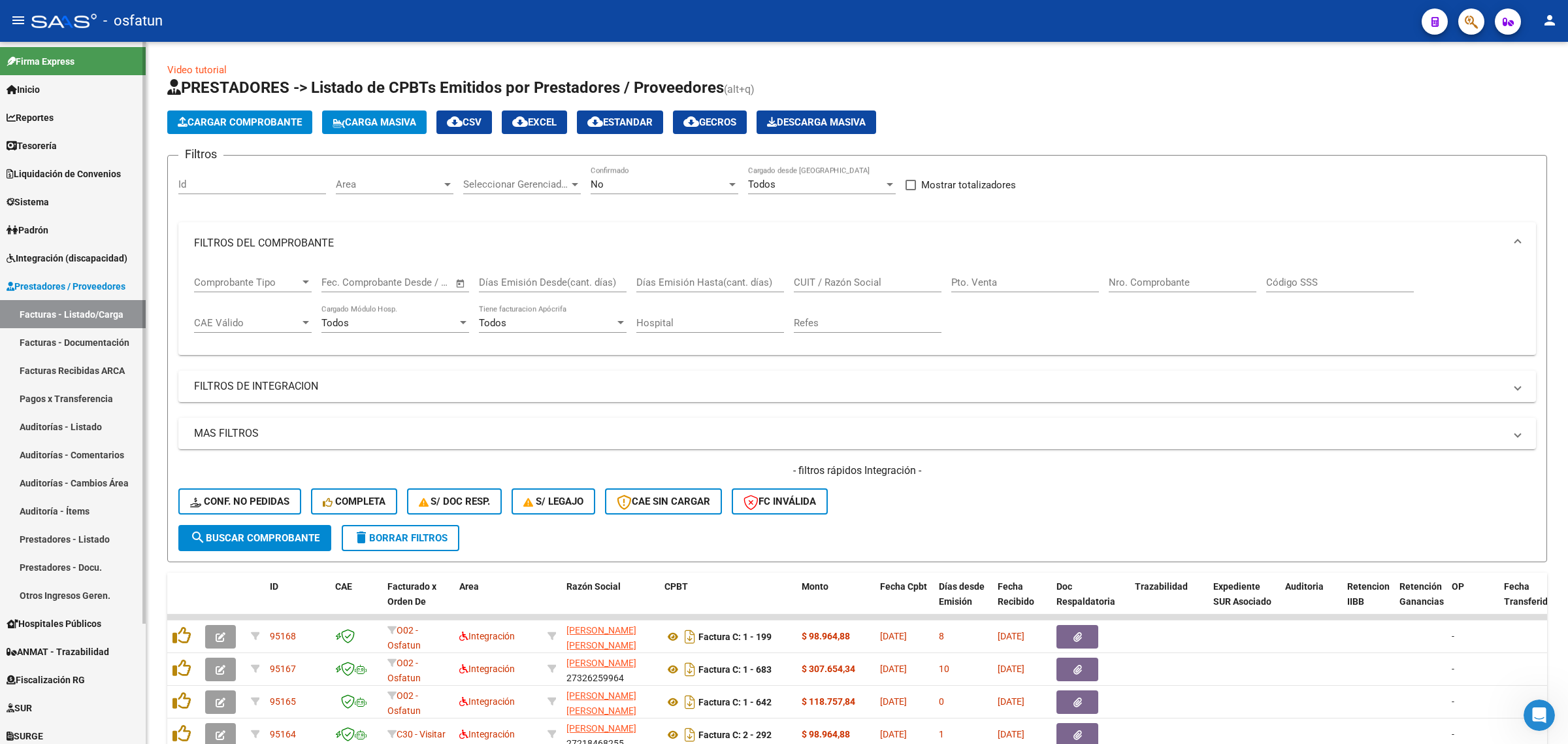
click at [81, 285] on span "Prestadores / Proveedores" at bounding box center [66, 286] width 119 height 14
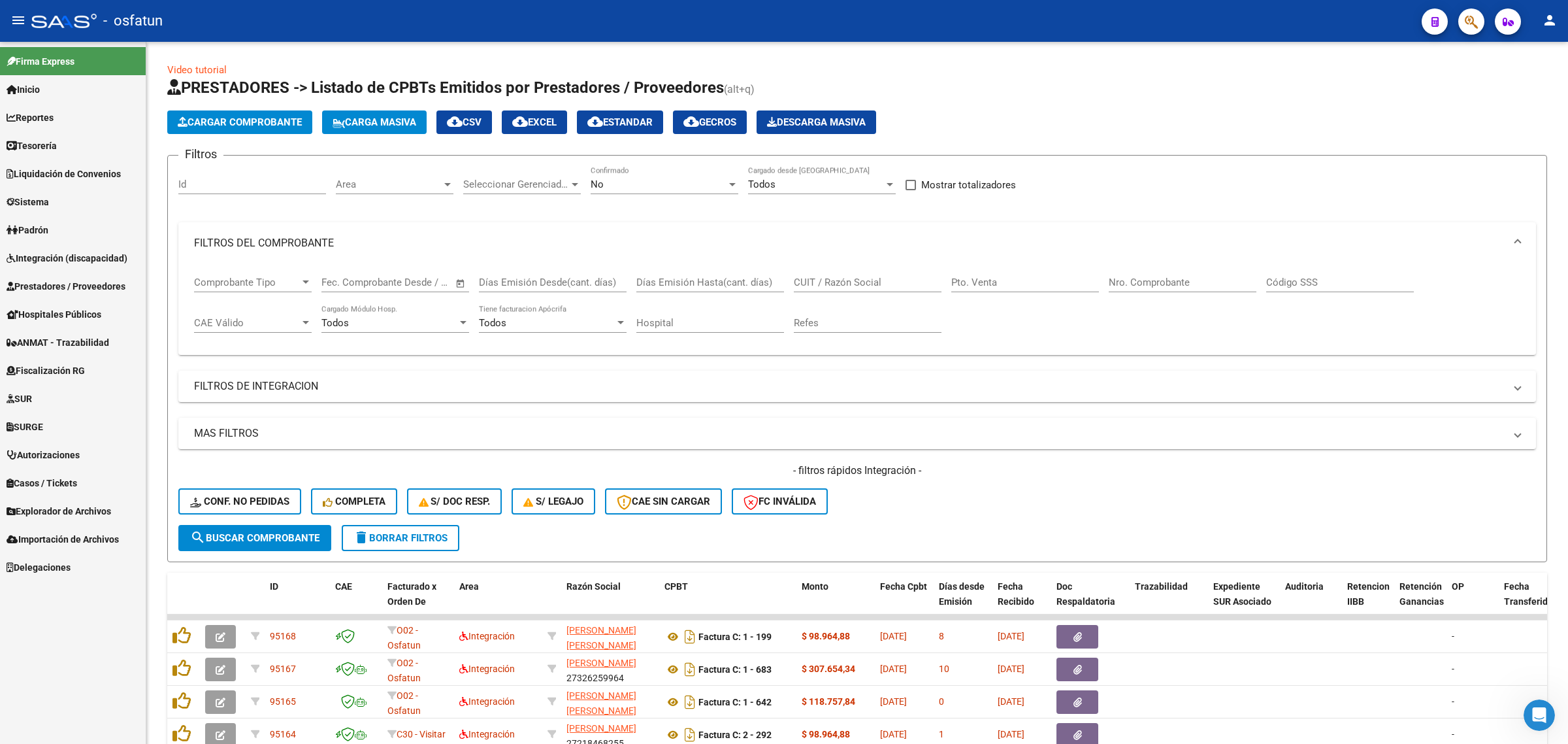
click at [81, 302] on link "Hospitales Públicos" at bounding box center [73, 314] width 146 height 28
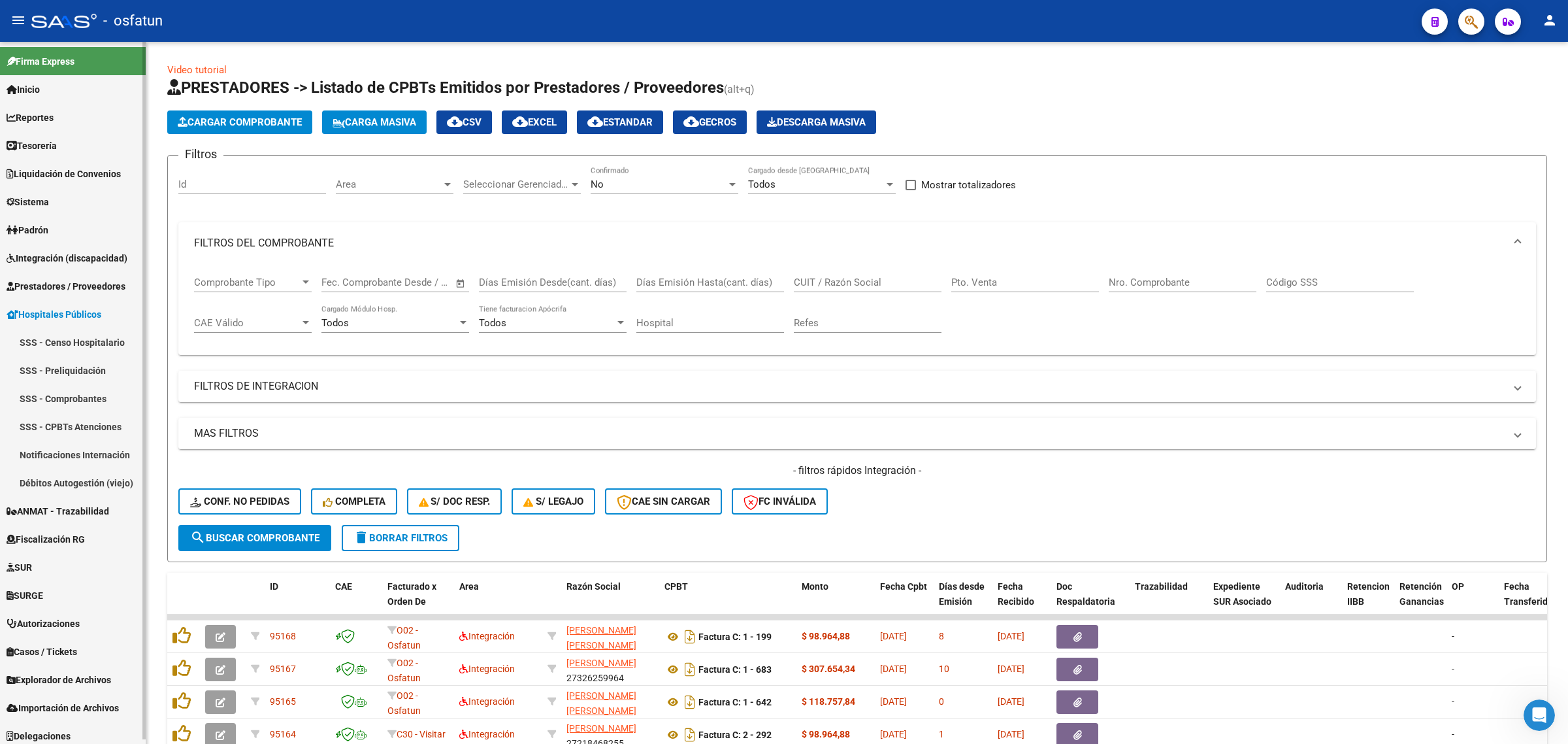
click at [81, 279] on span "Prestadores / Proveedores" at bounding box center [66, 286] width 119 height 14
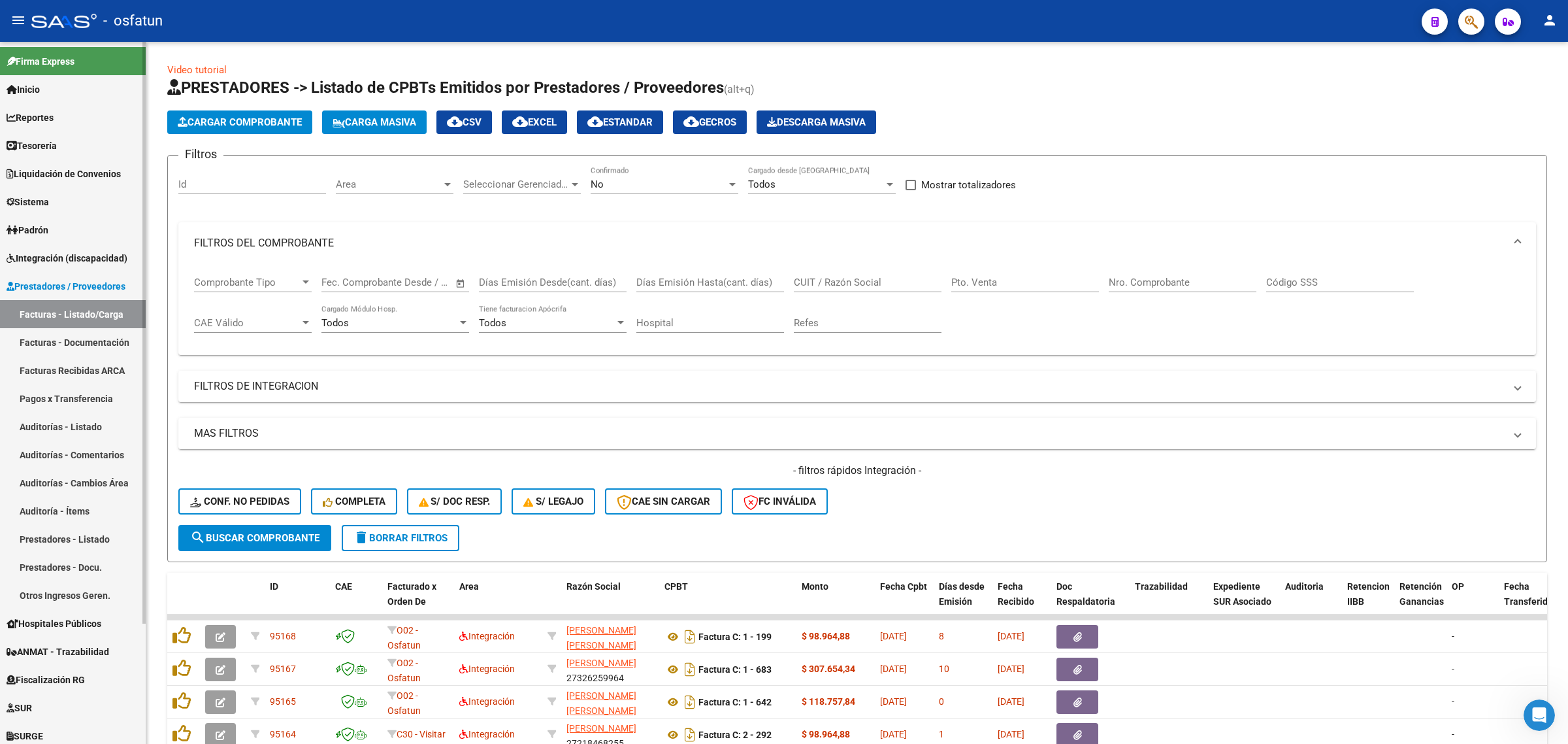
click at [73, 315] on link "Facturas - Listado/Carga" at bounding box center [73, 314] width 146 height 28
drag, startPoint x: 92, startPoint y: 236, endPoint x: 86, endPoint y: 249, distance: 14.3
click at [93, 236] on link "Padrón" at bounding box center [73, 230] width 146 height 28
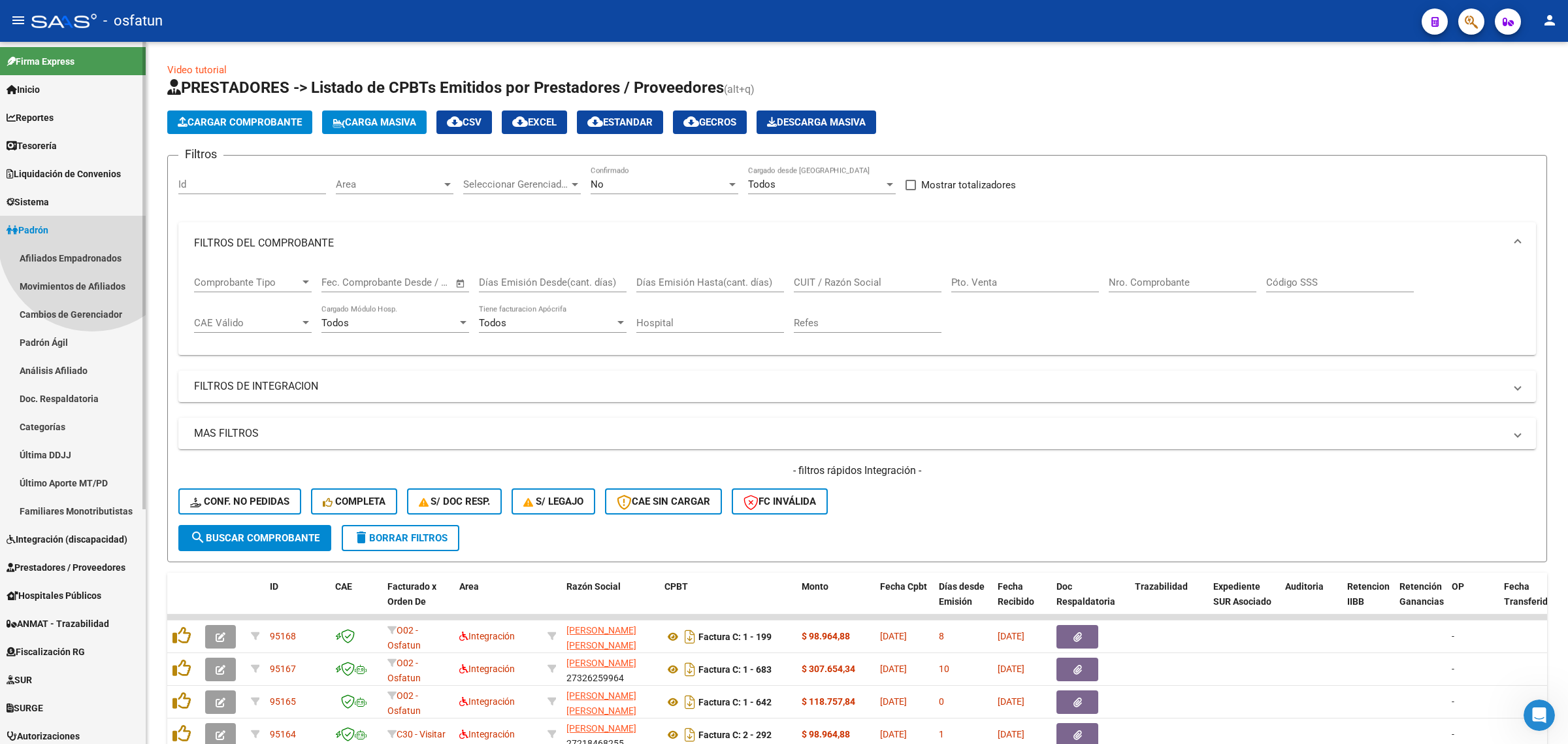
click at [83, 255] on link "Afiliados Empadronados" at bounding box center [73, 258] width 146 height 28
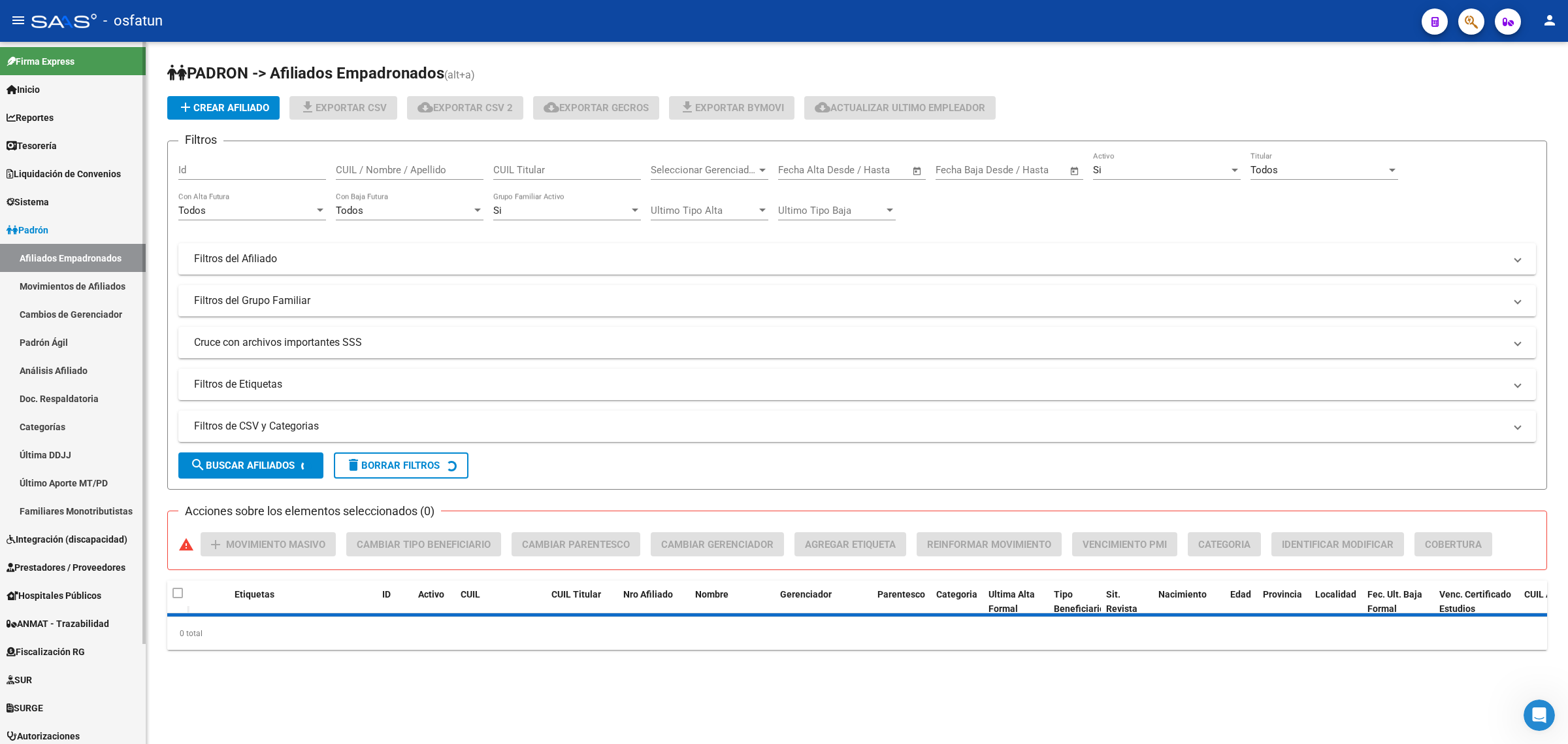
click at [59, 544] on span "Integración (discapacidad)" at bounding box center [67, 539] width 121 height 14
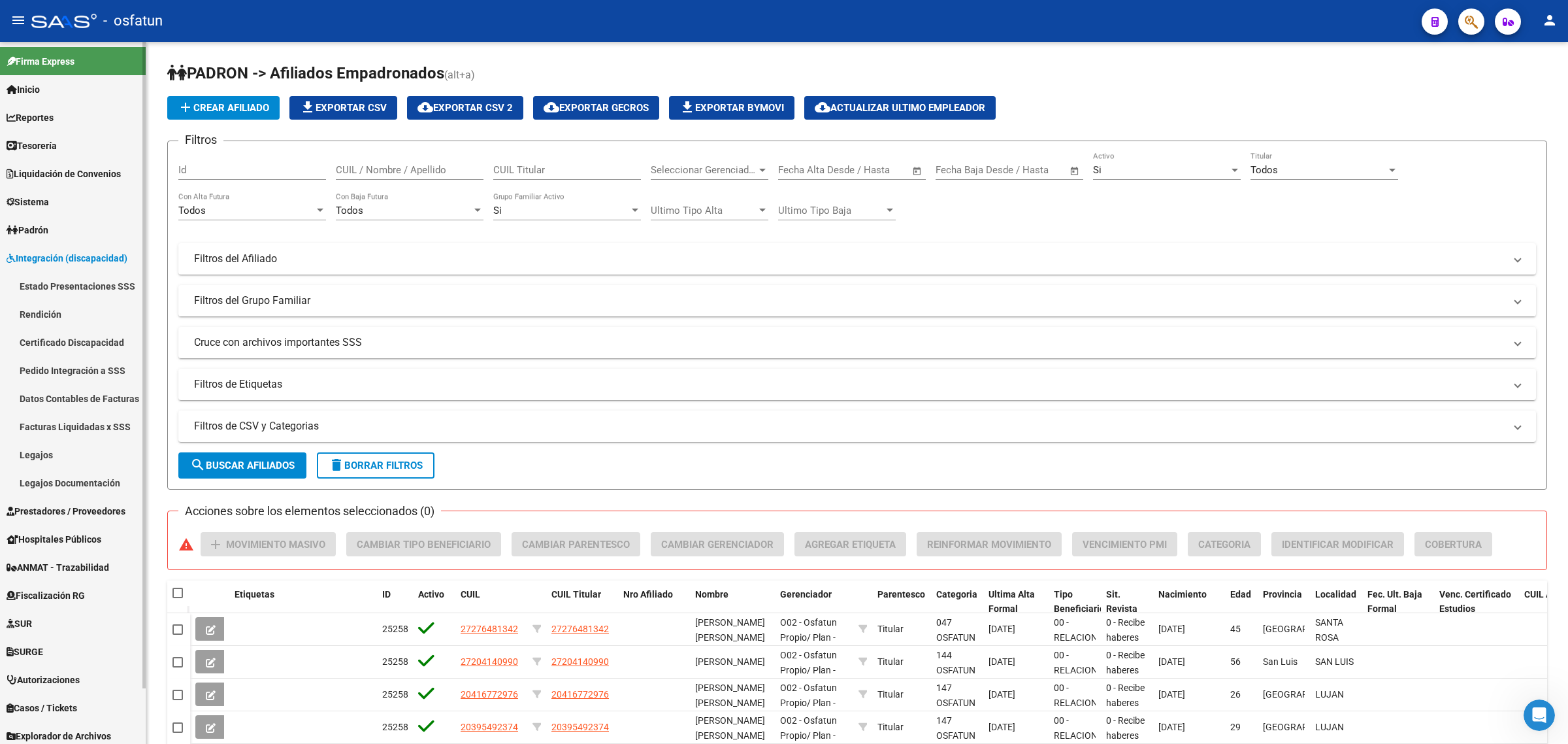
click at [70, 507] on span "Prestadores / Proveedores" at bounding box center [66, 511] width 119 height 14
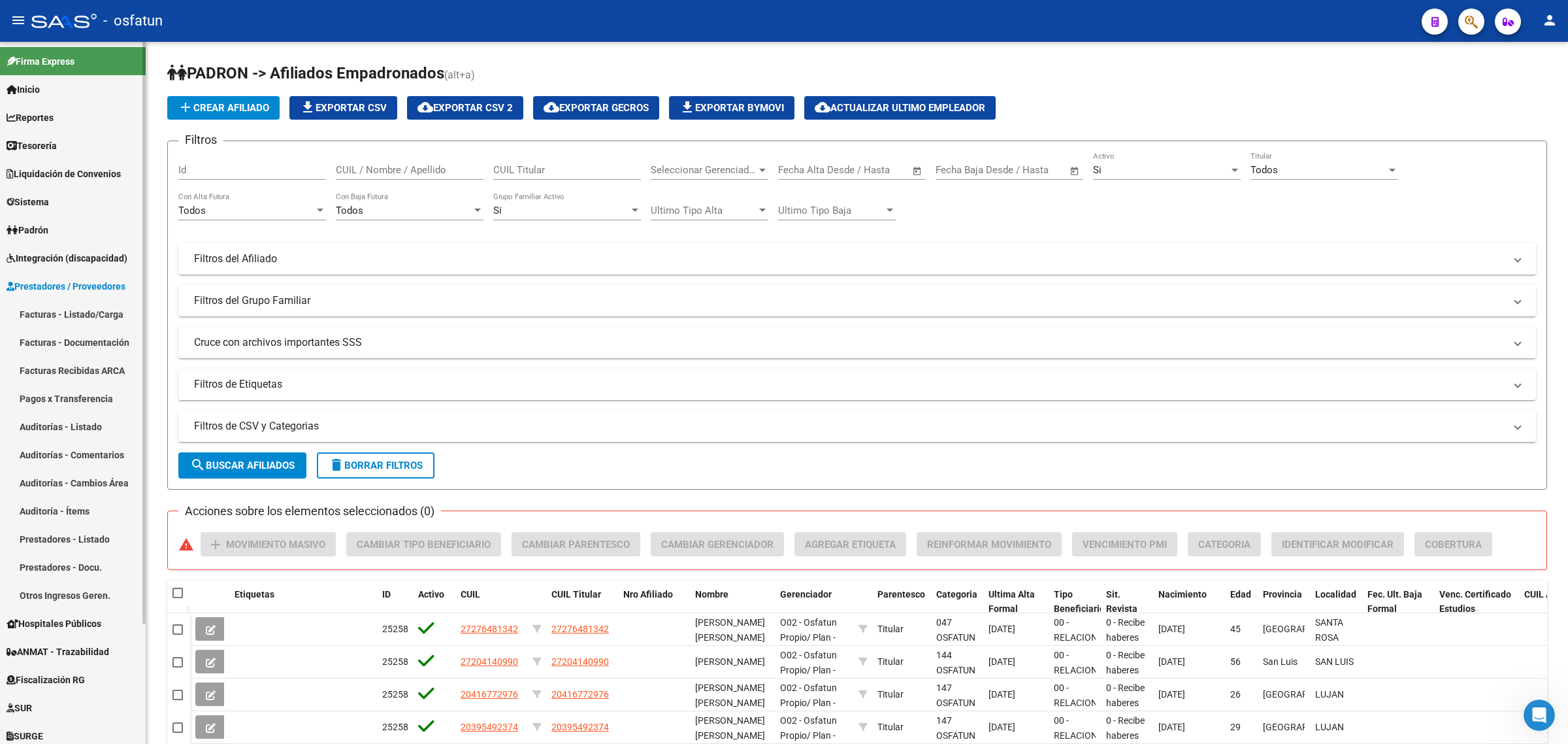
click at [73, 305] on link "Facturas - Listado/Carga" at bounding box center [73, 314] width 146 height 28
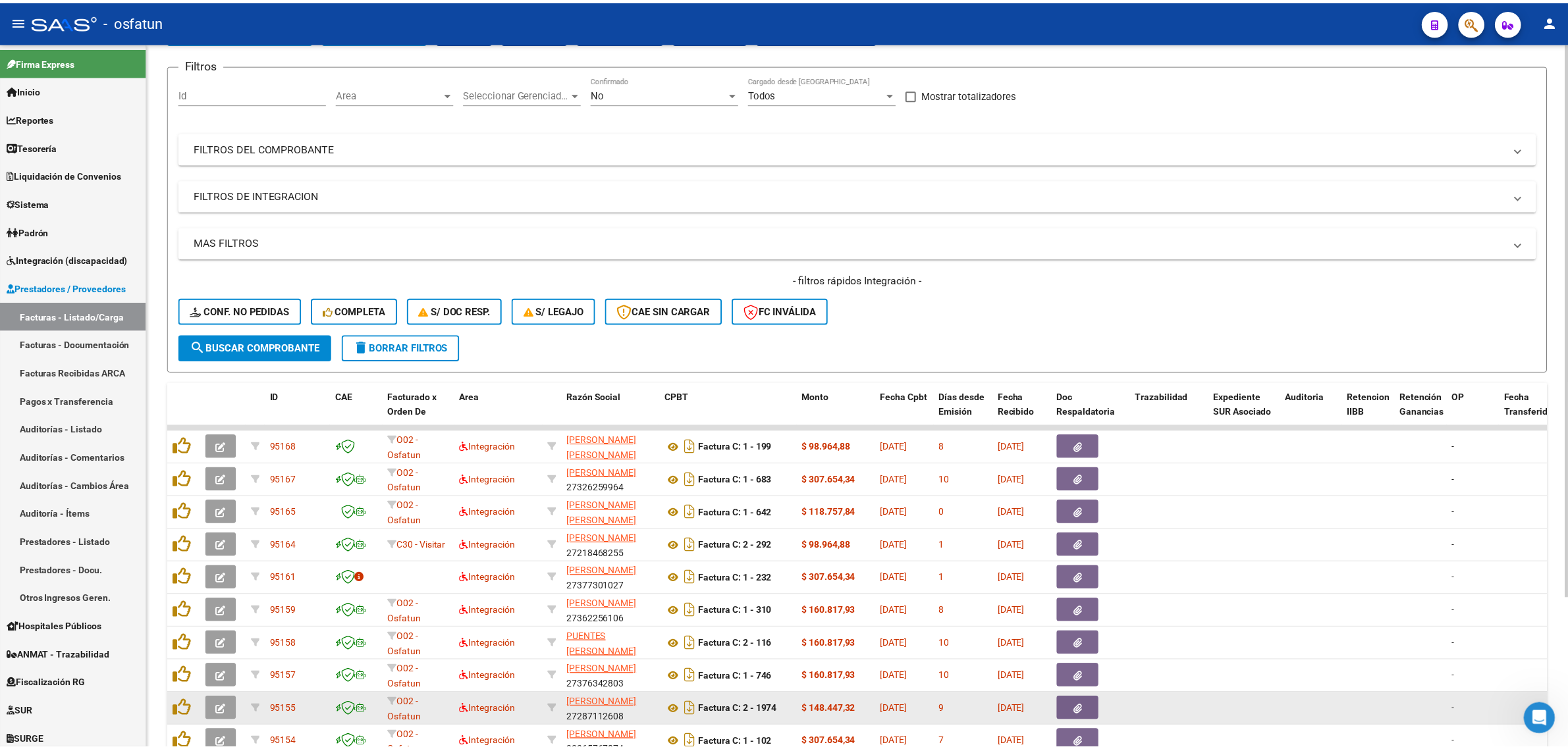
scroll to position [192, 0]
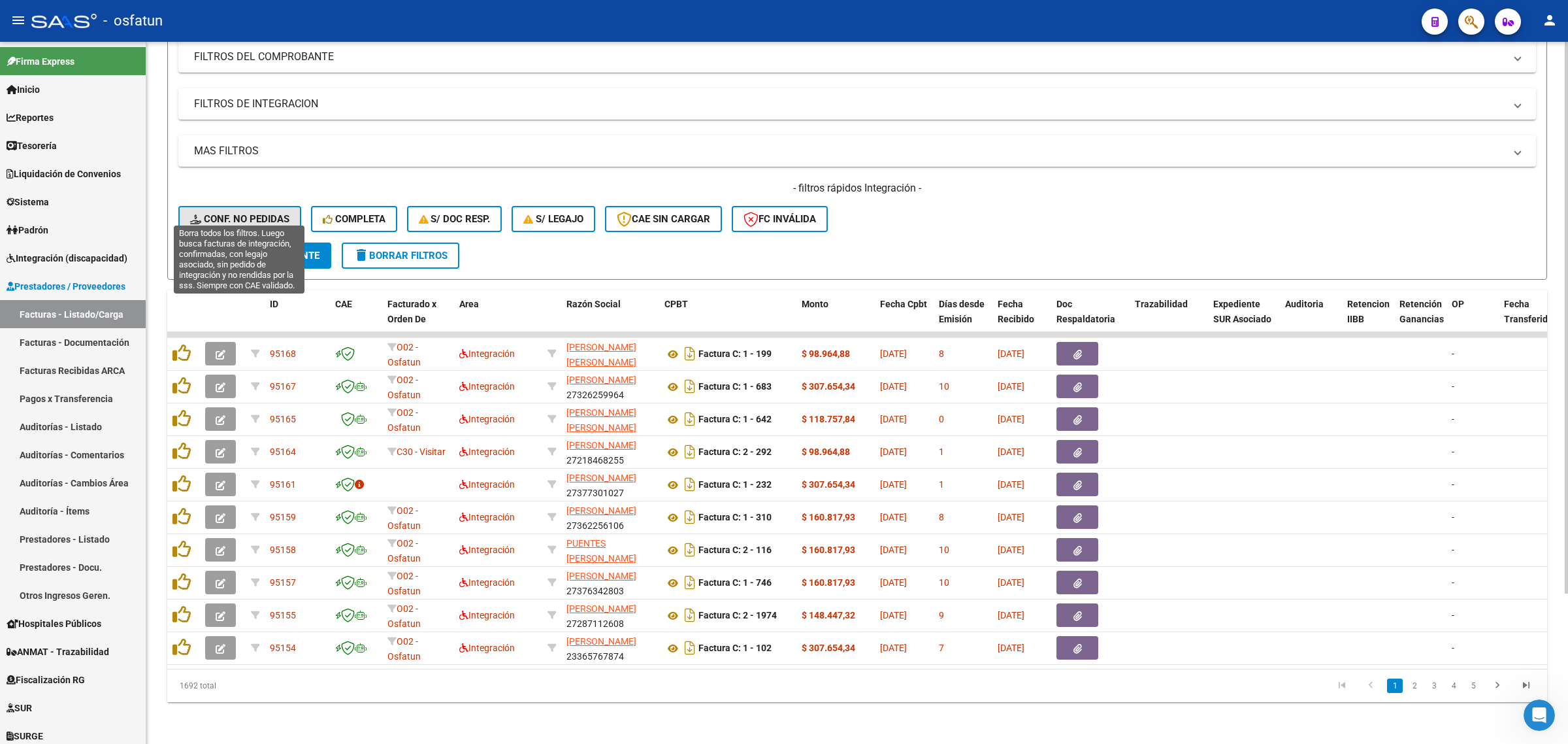
click at [240, 213] on span "Conf. no pedidas" at bounding box center [240, 219] width 99 height 12
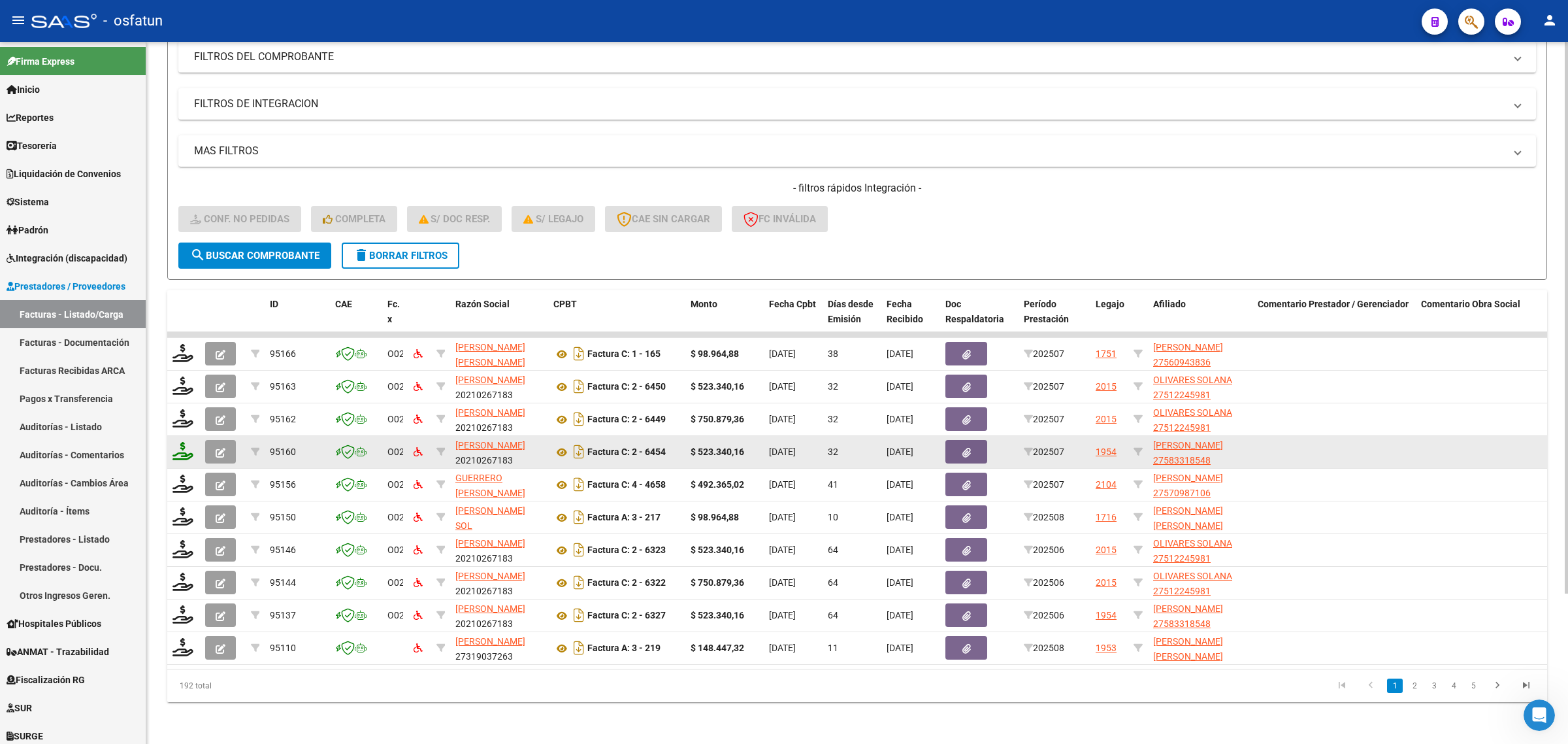
click at [177, 442] on icon at bounding box center [183, 450] width 21 height 18
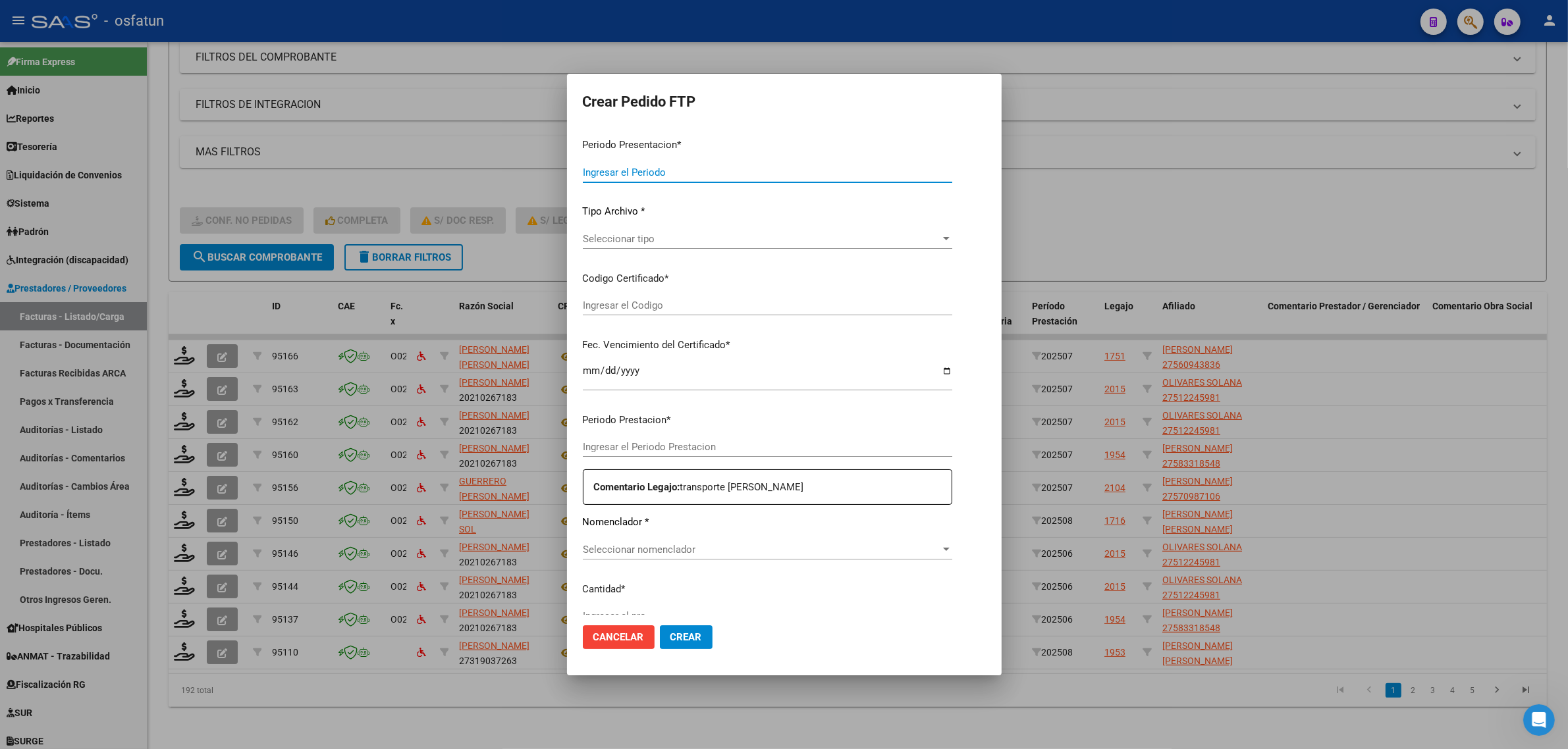
type input "202508"
type input "202507"
type input "$ 523.340,16"
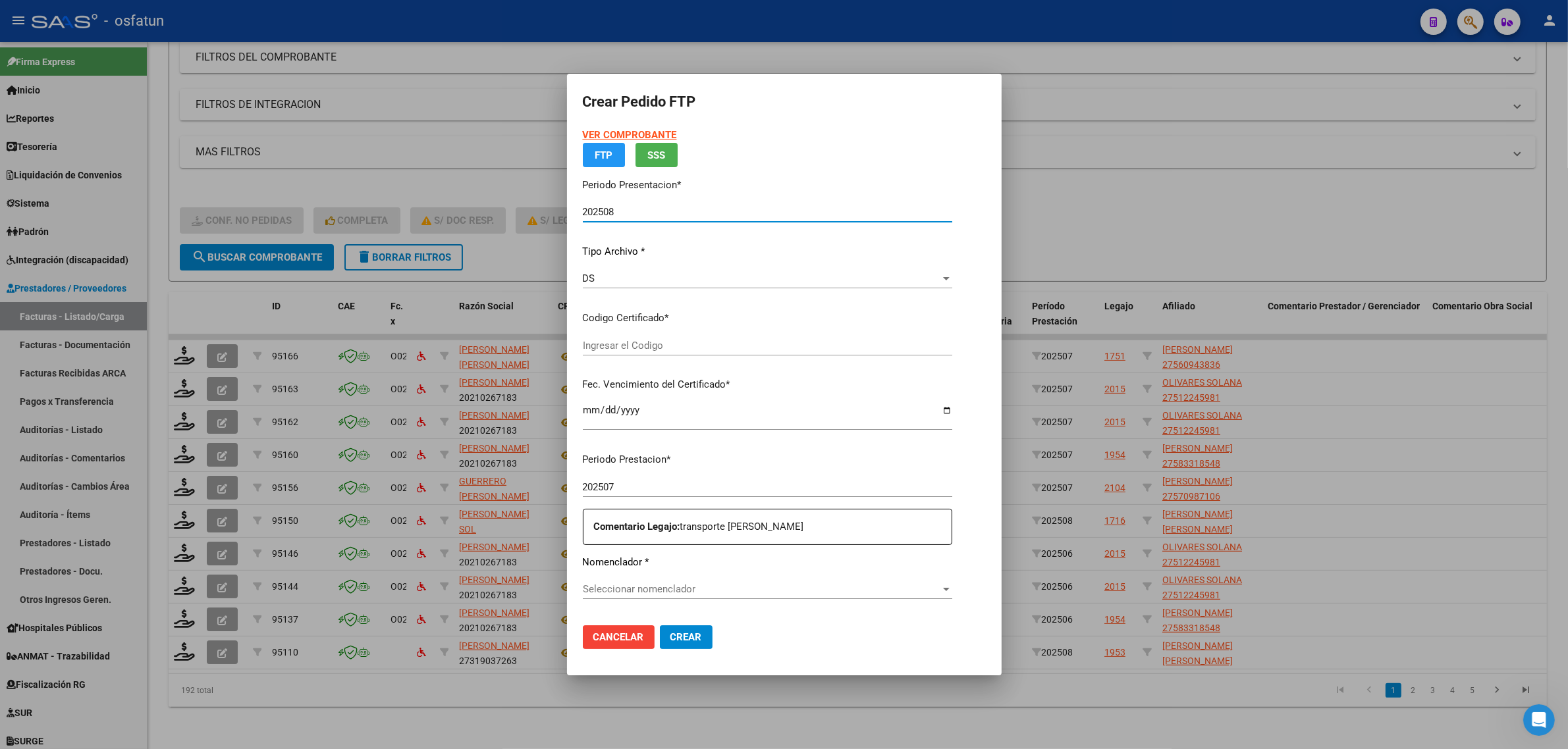
type input "ARG01000583318542024090520260905TUC139"
type input "2026-09-05"
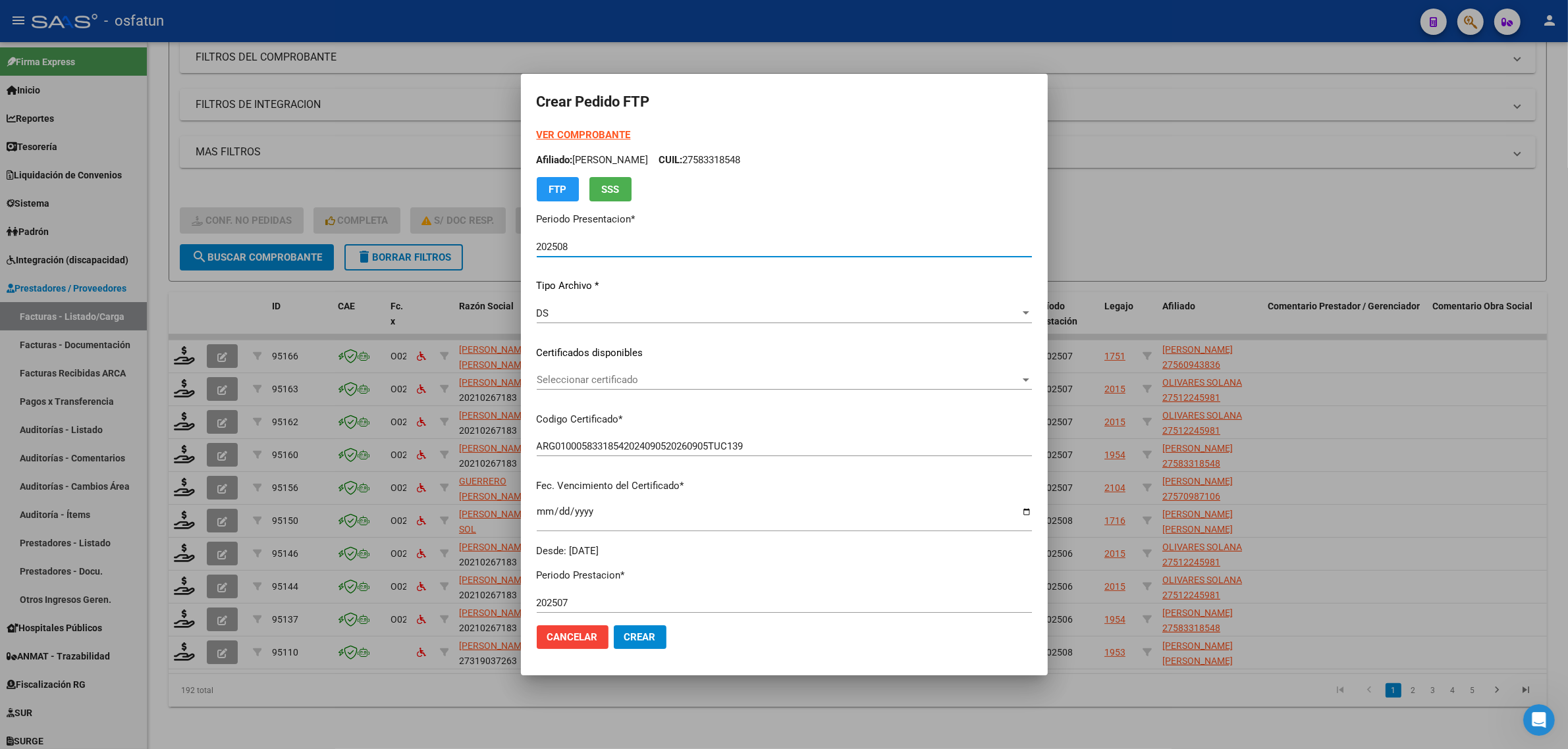
click at [591, 133] on strong "VER COMPROBANTE" at bounding box center [584, 135] width 94 height 12
click at [589, 370] on div "Seleccionar certificado Seleccionar certificado" at bounding box center [784, 380] width 496 height 20
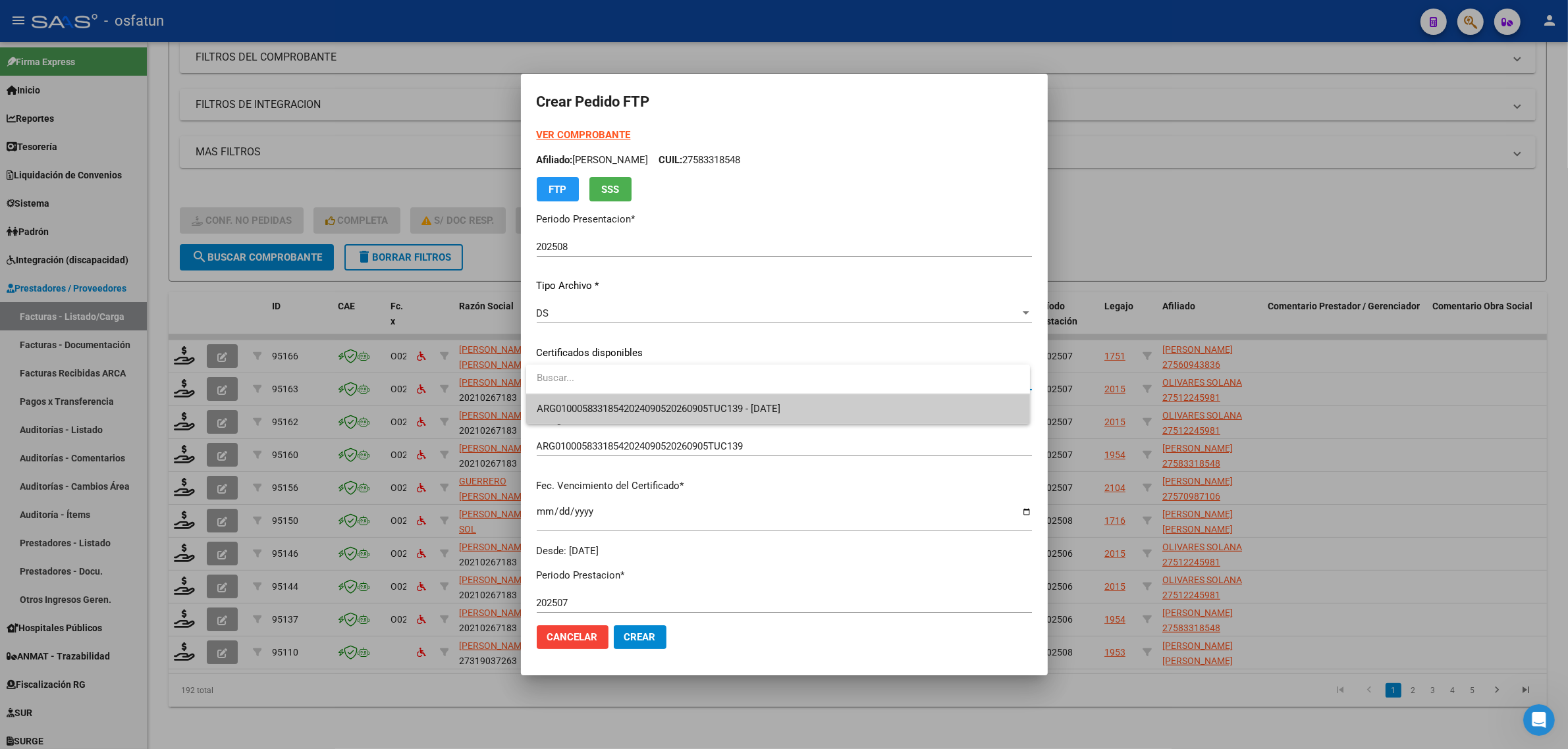
click at [589, 402] on span "ARG01000583318542024090520260905TUC139 - [DATE]" at bounding box center [777, 408] width 483 height 29
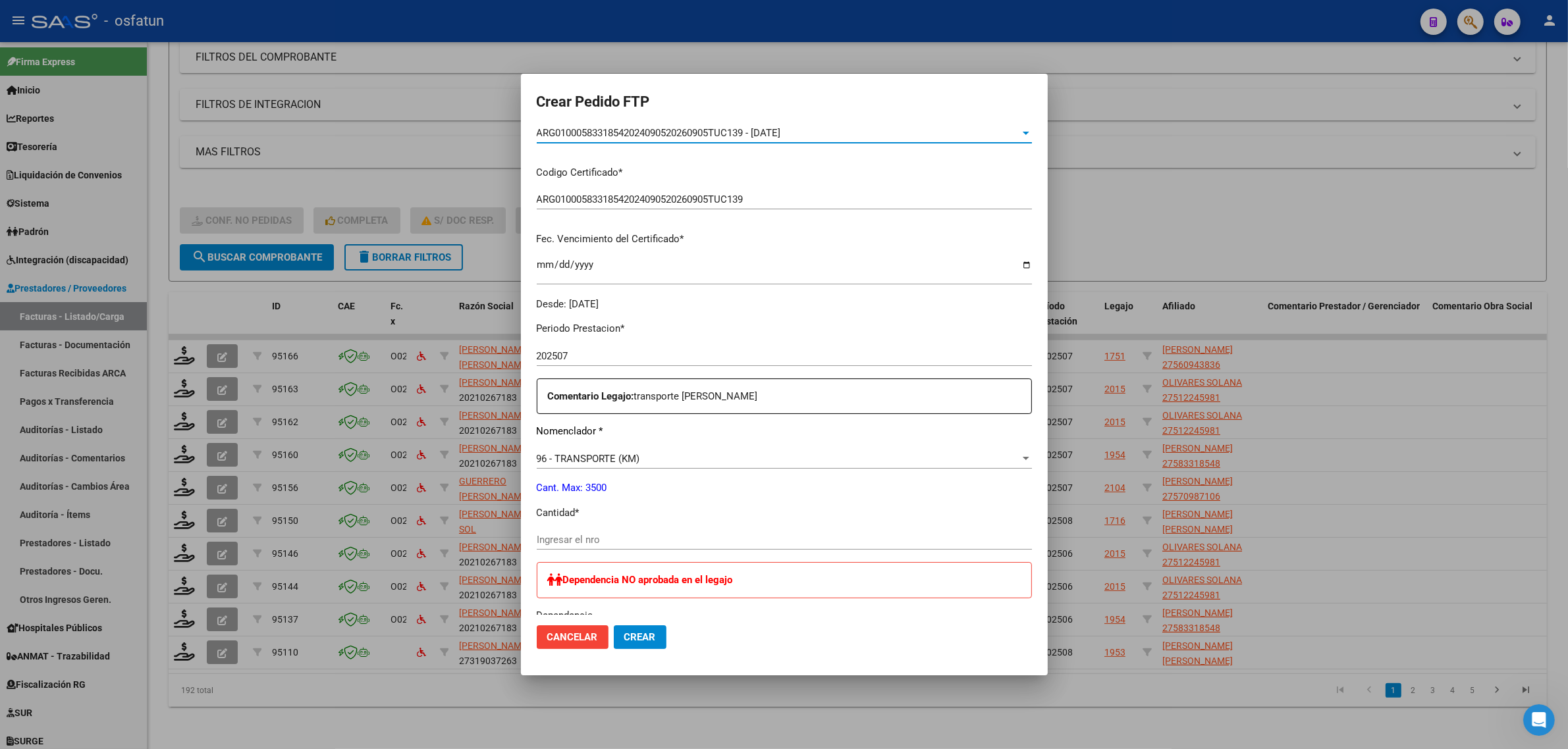
scroll to position [411, 0]
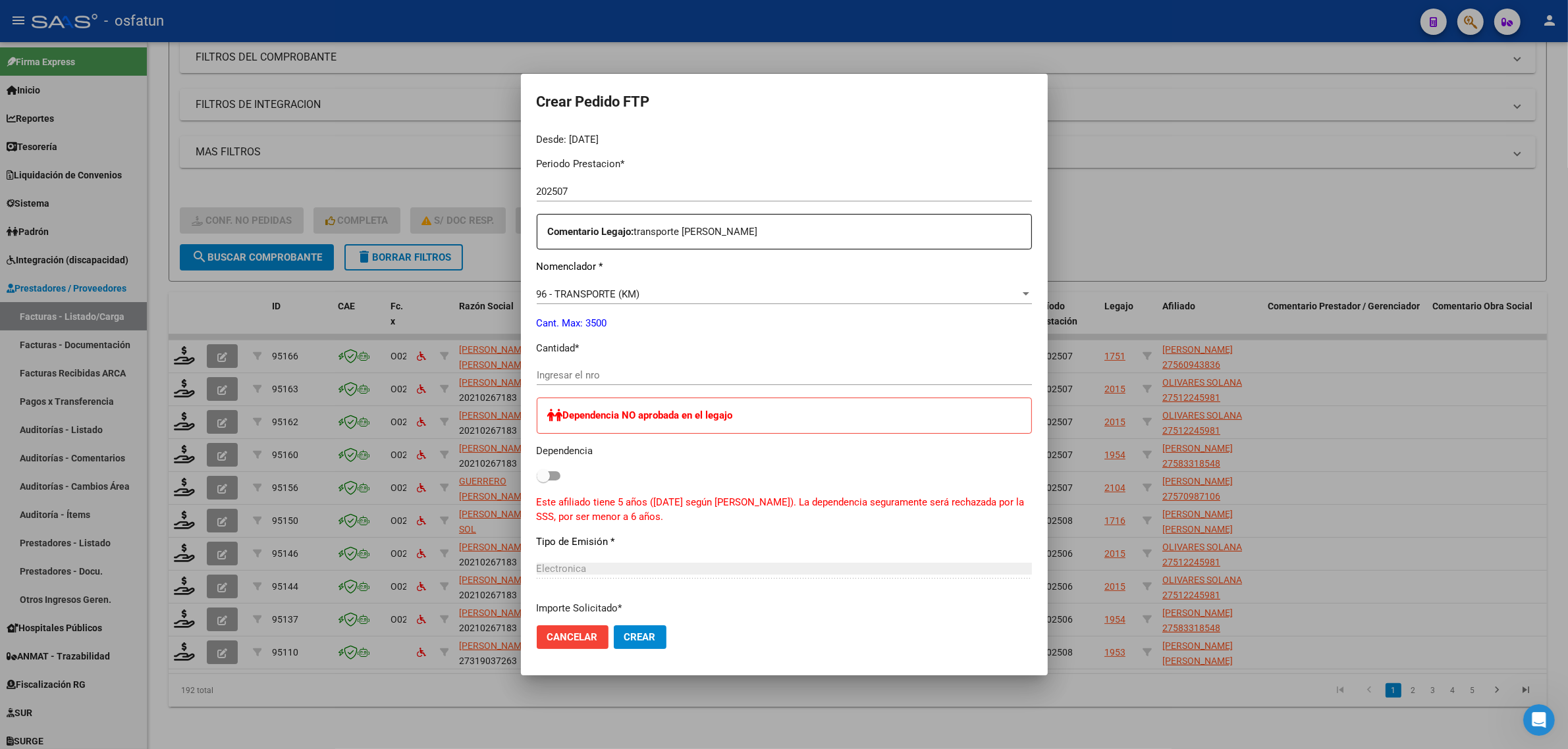
click at [586, 382] on div "Ingresar el nro" at bounding box center [784, 375] width 496 height 20
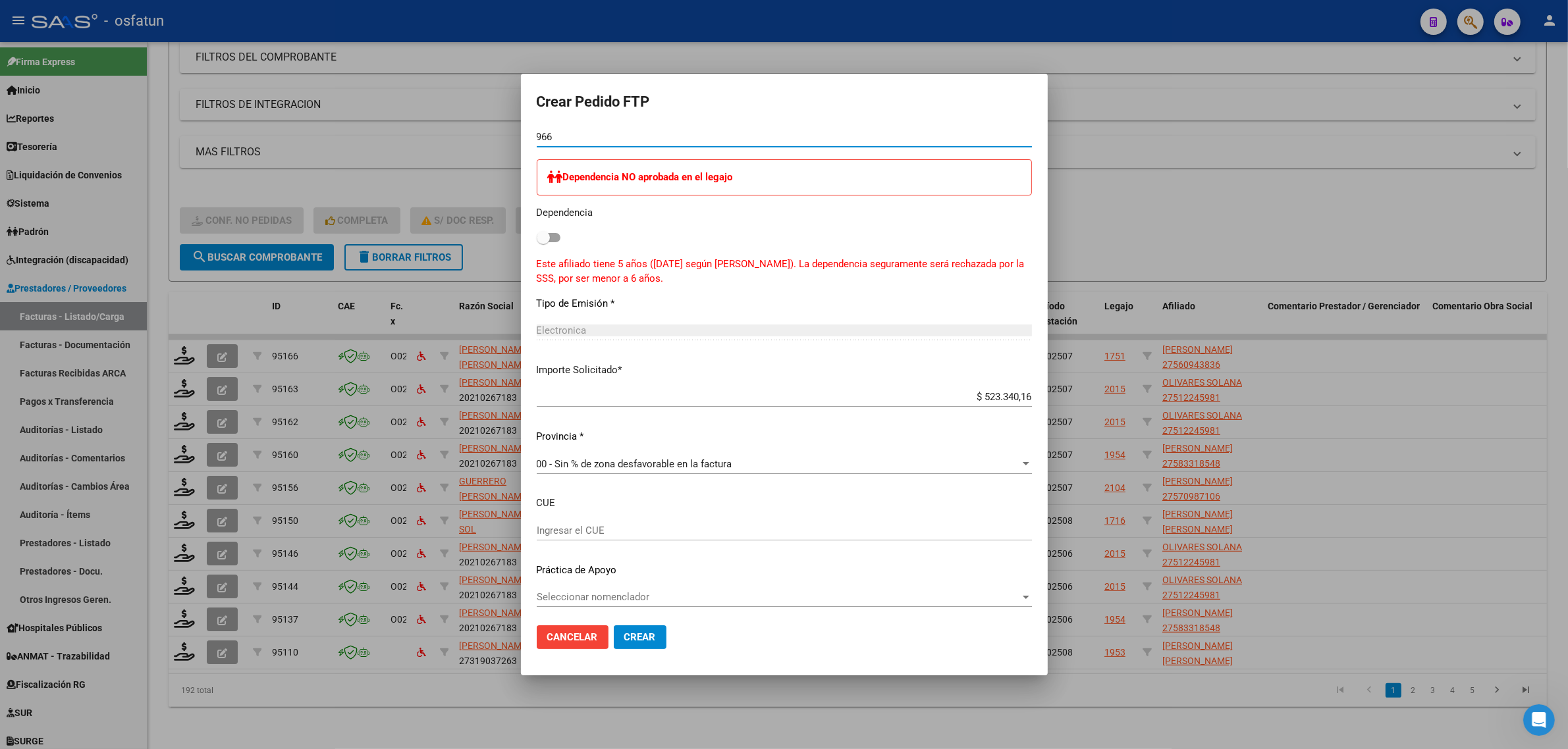
scroll to position [653, 0]
type input "966"
click at [643, 635] on span "Crear" at bounding box center [640, 637] width 31 height 12
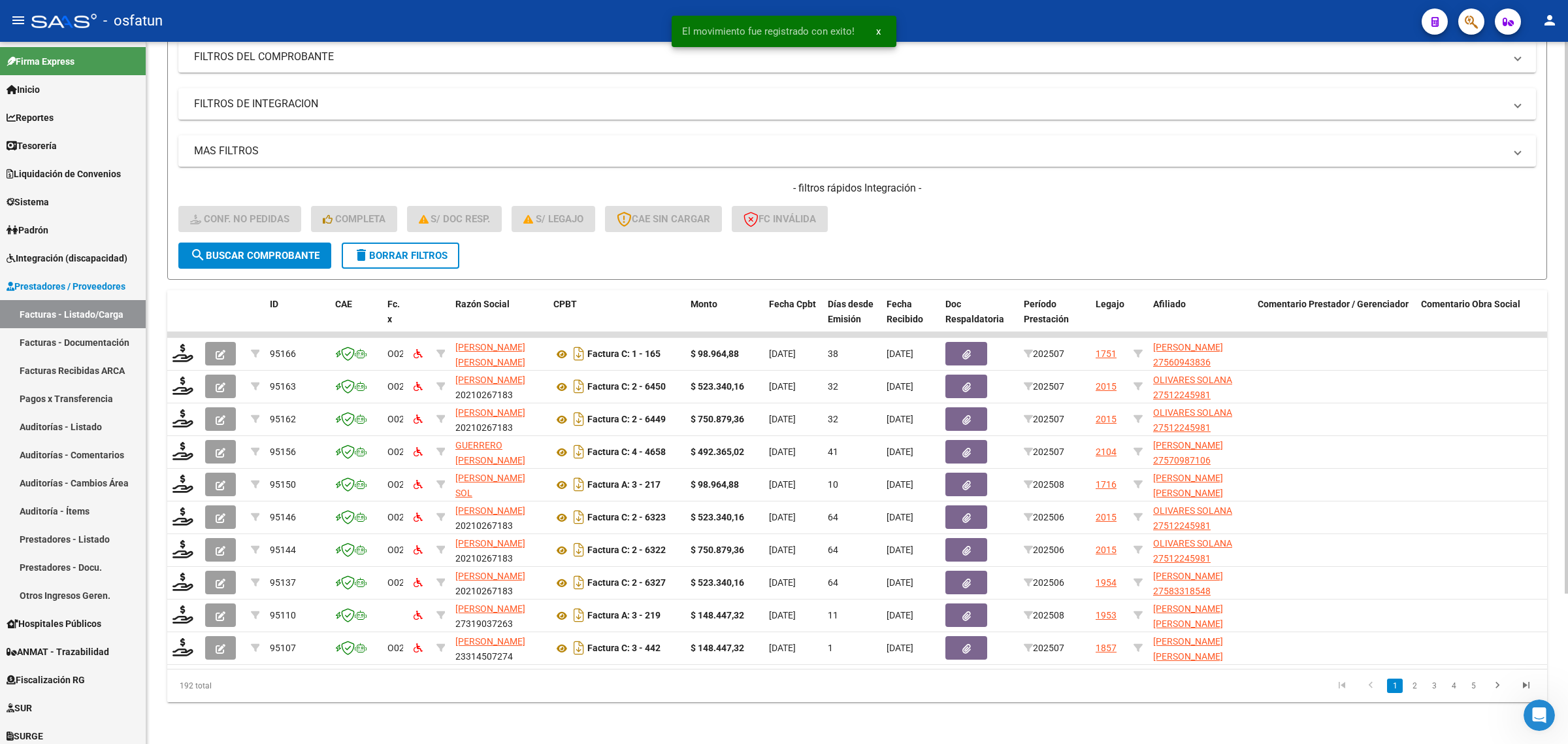
click at [177, 276] on div "Video tutorial PRESTADORES -> Listado de CPBTs Emitidos por Prestadores / Prove…" at bounding box center [857, 292] width 1380 height 821
click at [1018, 199] on div "- filtros rápidos Integración - Conf. no pedidas Completa S/ Doc Resp. S/ legaj…" at bounding box center [857, 212] width 1357 height 61
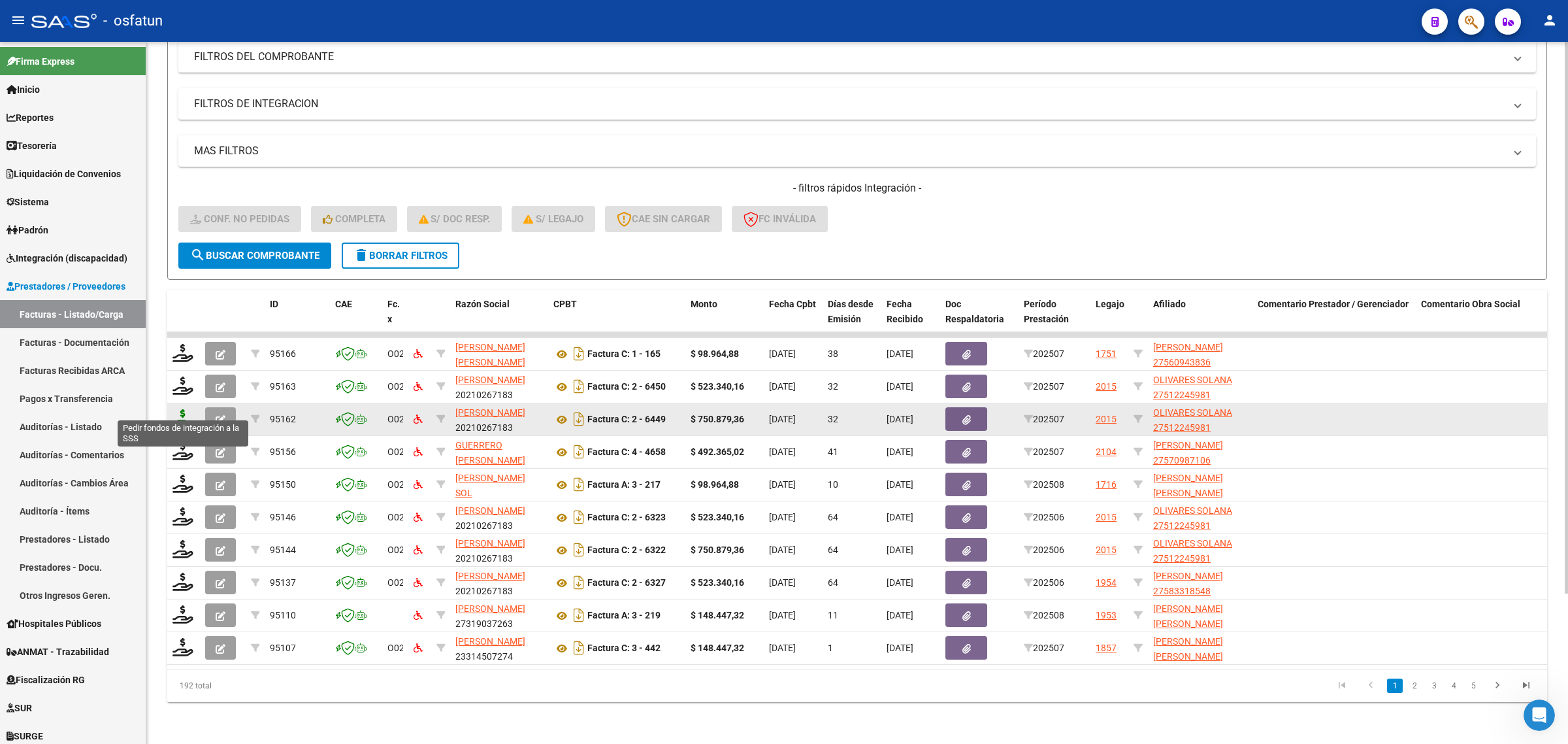
click at [174, 409] on icon at bounding box center [183, 418] width 21 height 18
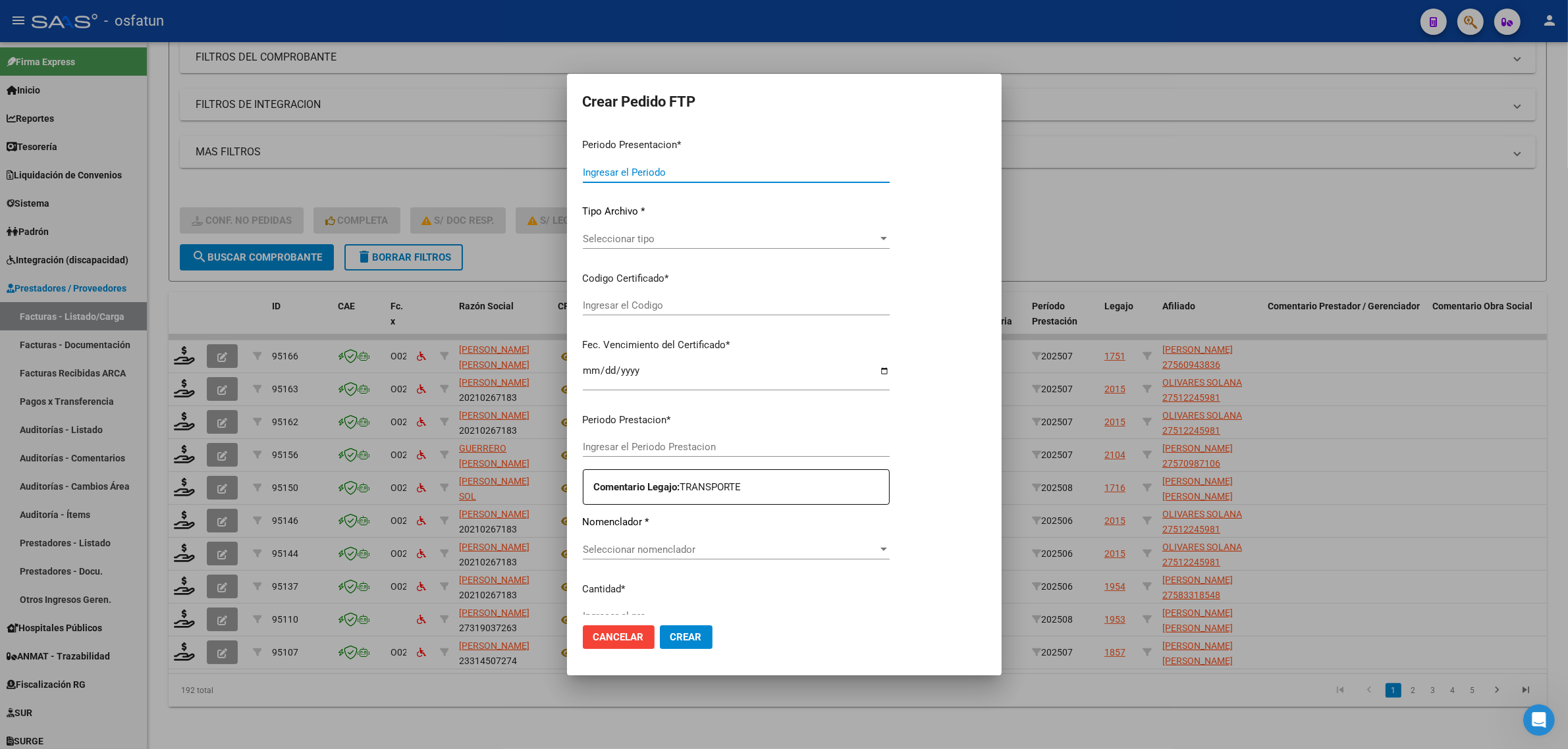
type input "202508"
type input "202507"
type input "$ 750.879,36"
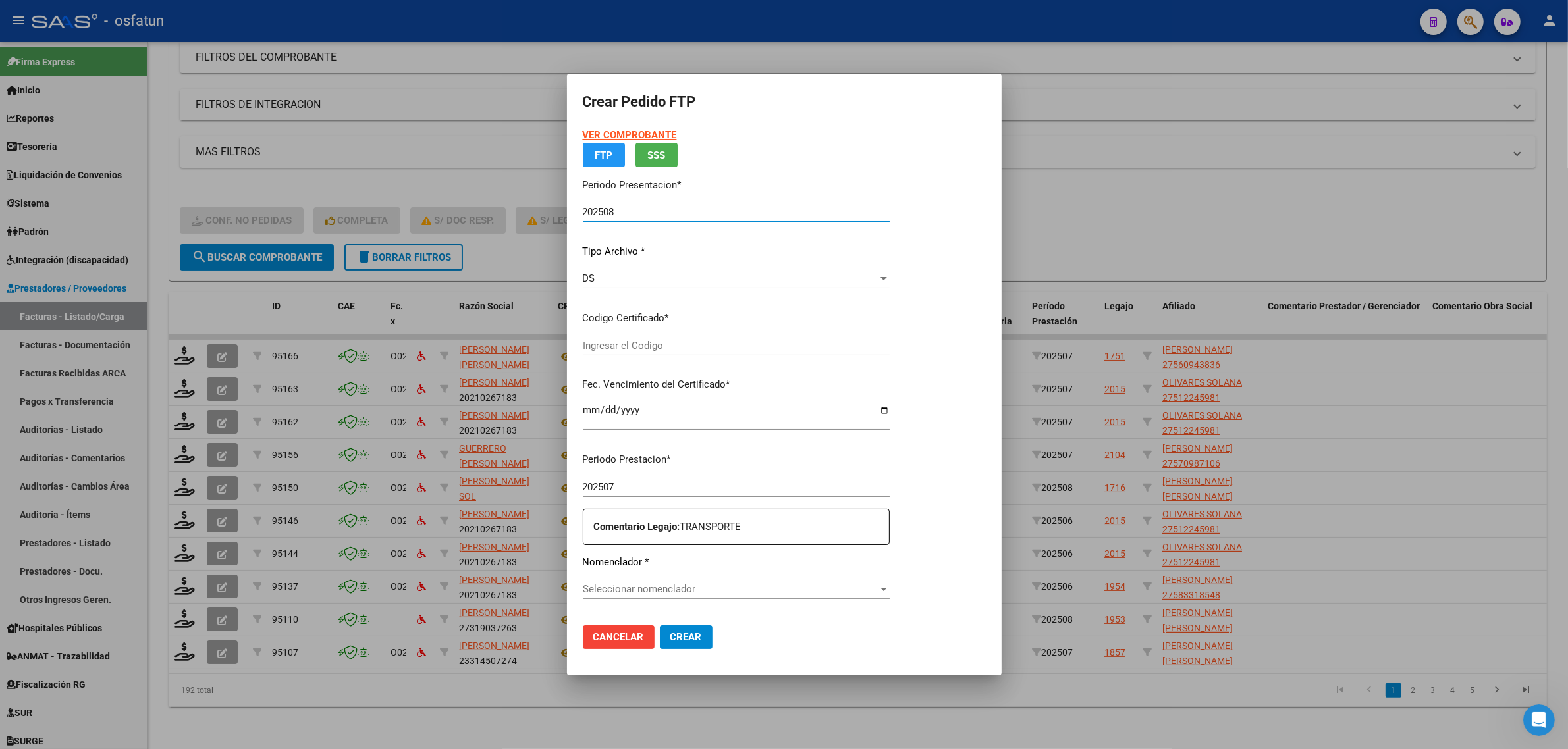
type input "ARG01000512245982022012620260126TUC139"
type input "[DATE]"
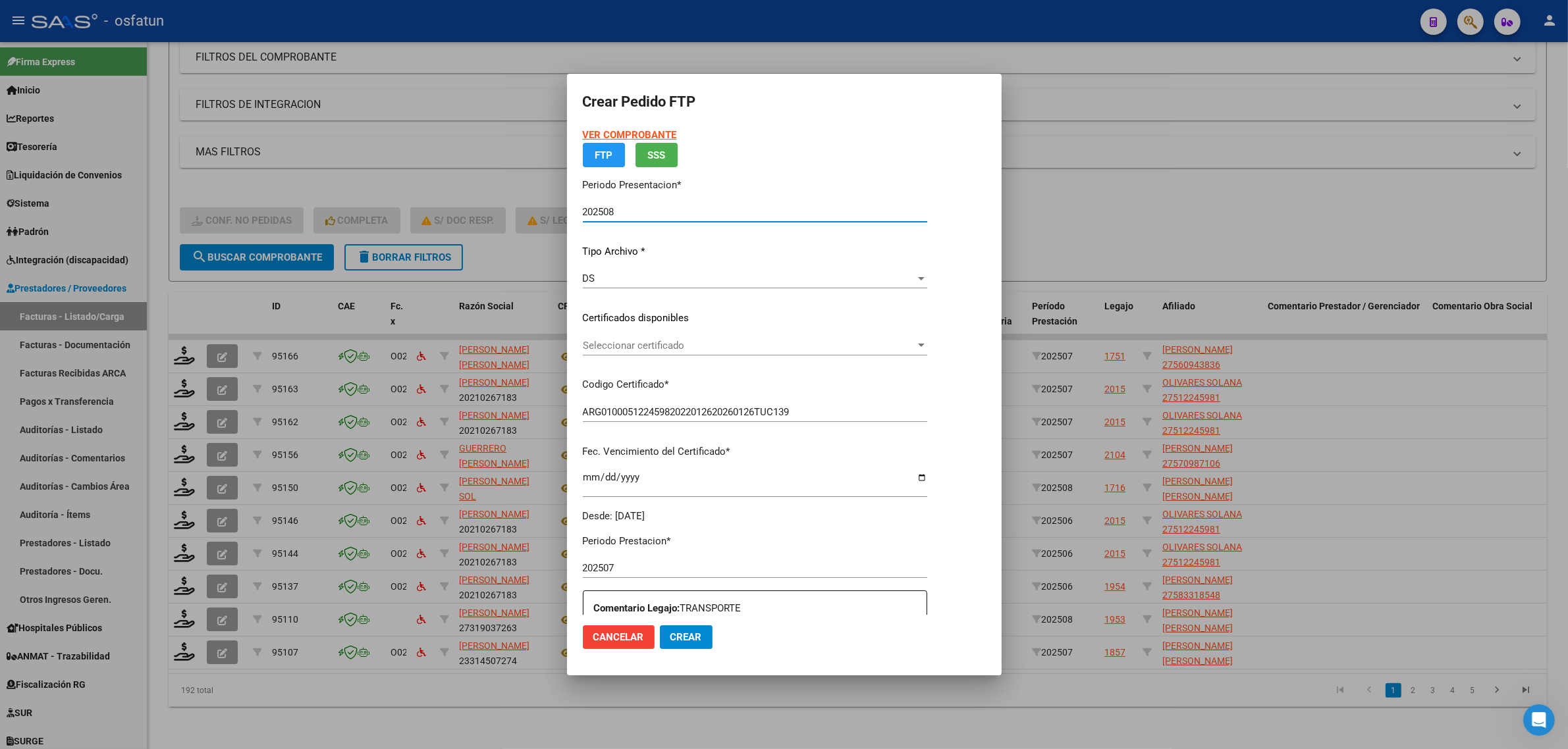
click at [588, 127] on form "Crear Pedido FTP VER COMPROBANTE ARCA Padrón FTP SSS Periodo Presentacion * 202…" at bounding box center [784, 374] width 403 height 570
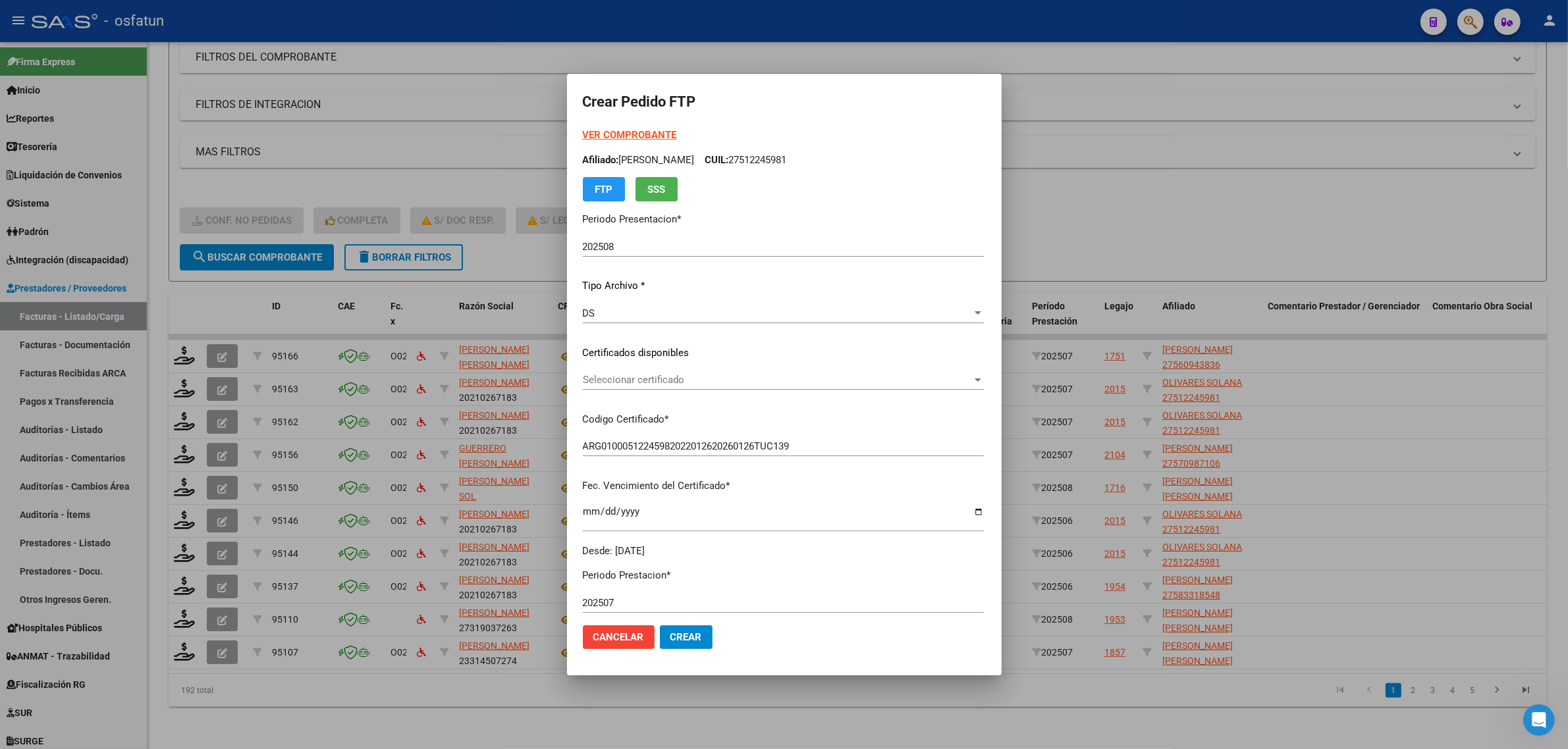
click at [588, 131] on strong "VER COMPROBANTE" at bounding box center [630, 135] width 94 height 12
click at [643, 385] on span "Seleccionar certificado" at bounding box center [777, 380] width 389 height 12
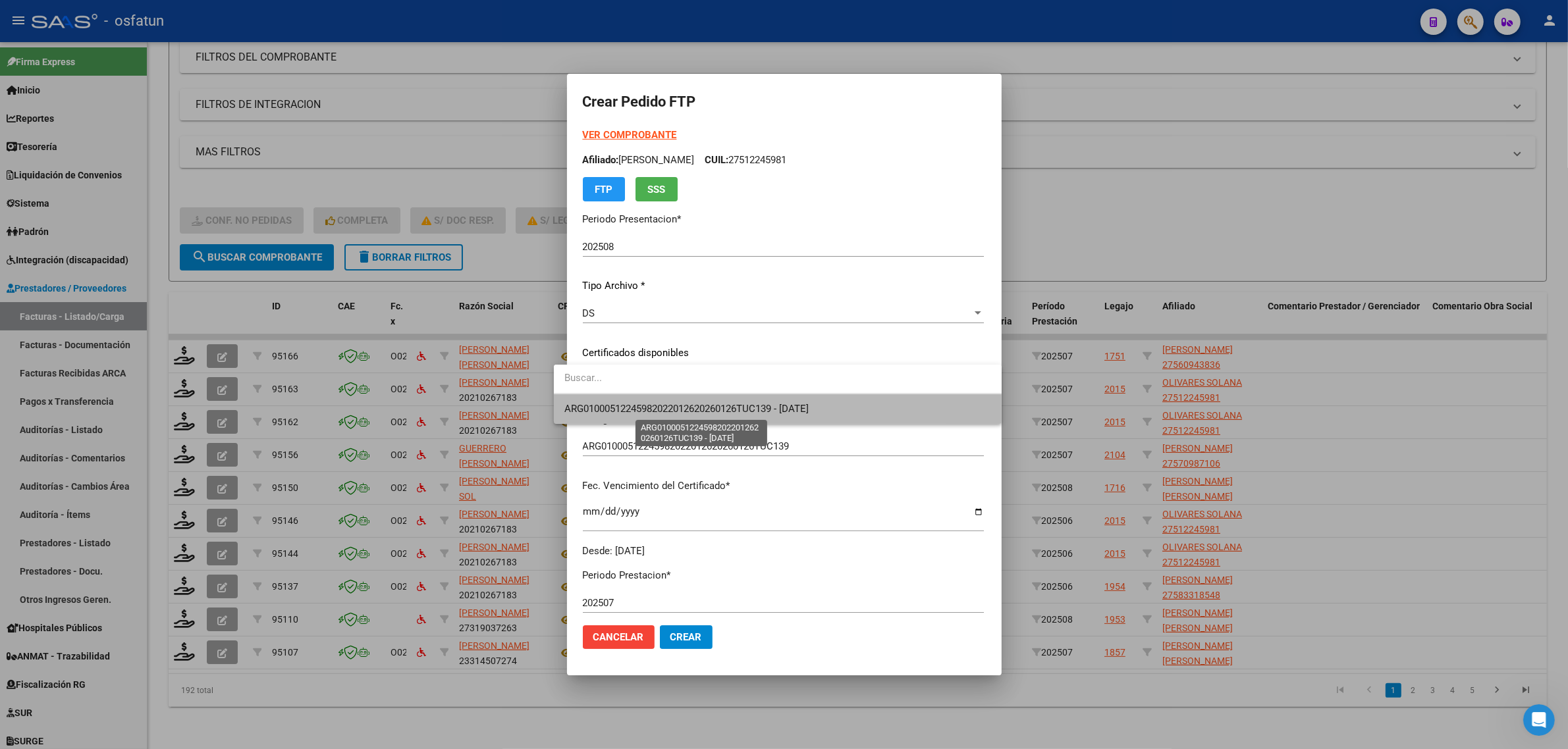
click at [639, 407] on span "ARG01000512245982022012620260126TUC139 - [DATE]" at bounding box center [686, 408] width 244 height 12
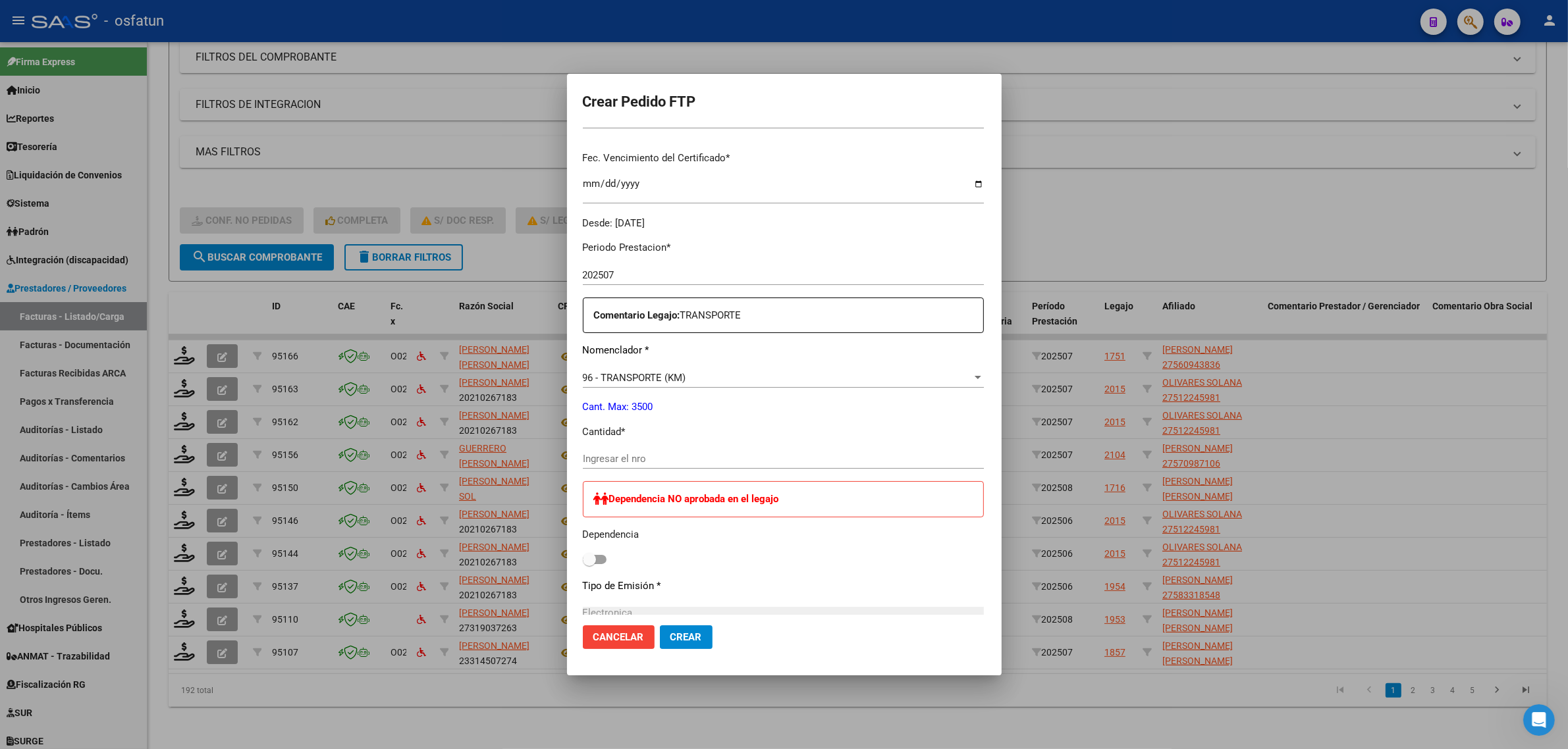
scroll to position [329, 0]
click at [621, 455] on input "Ingresar el nro" at bounding box center [784, 457] width 401 height 12
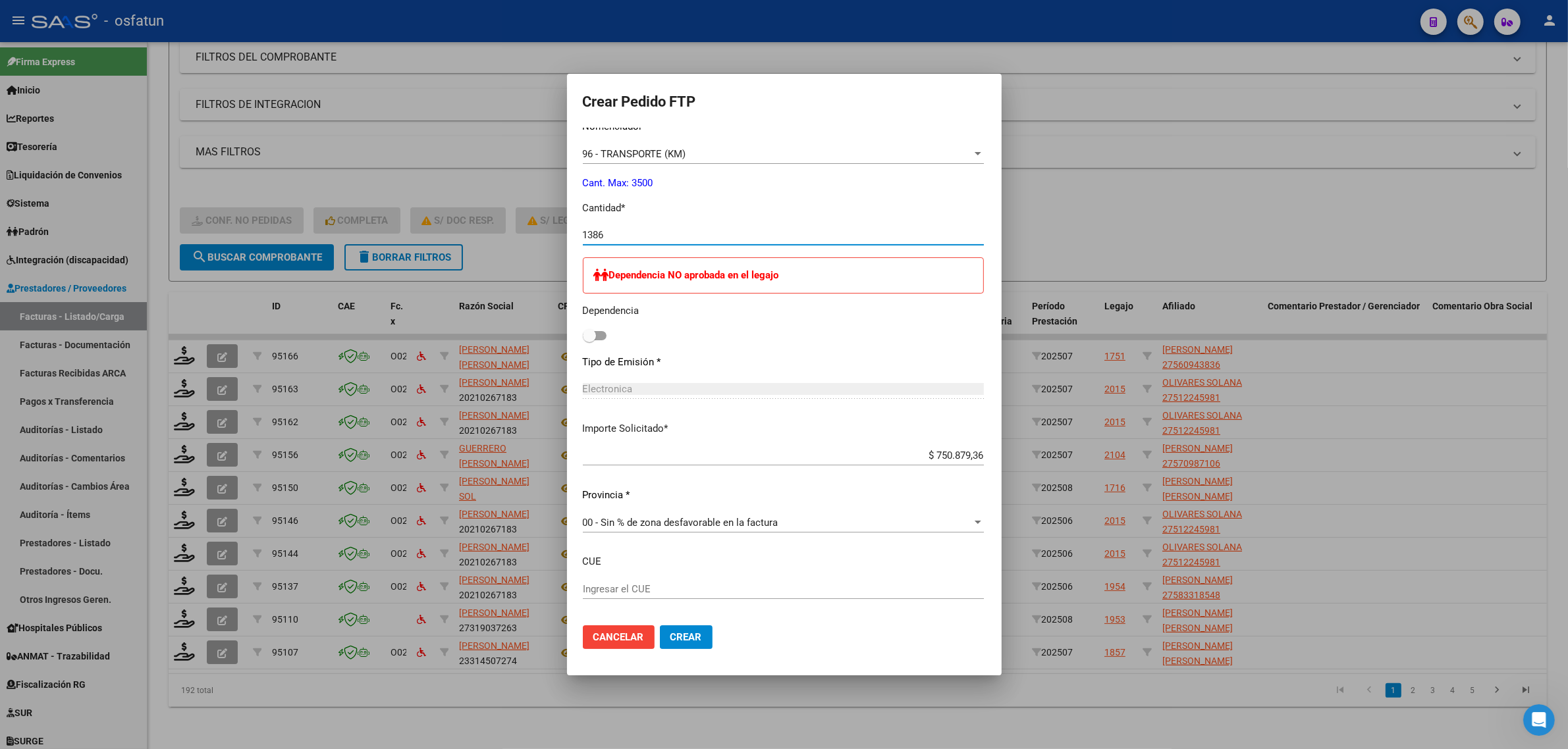
scroll to position [576, 0]
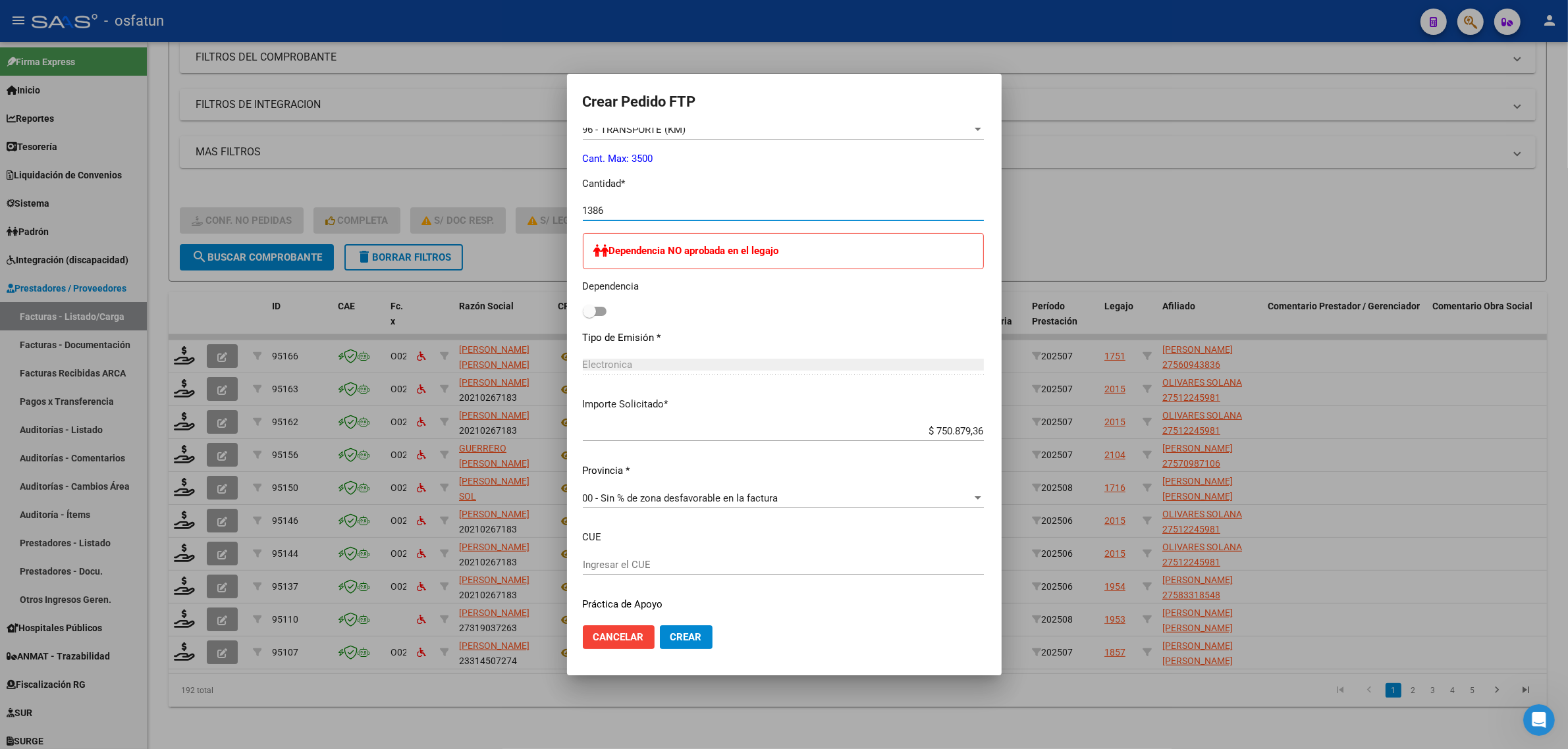
type input "1386"
click at [671, 639] on span "Crear" at bounding box center [686, 637] width 31 height 12
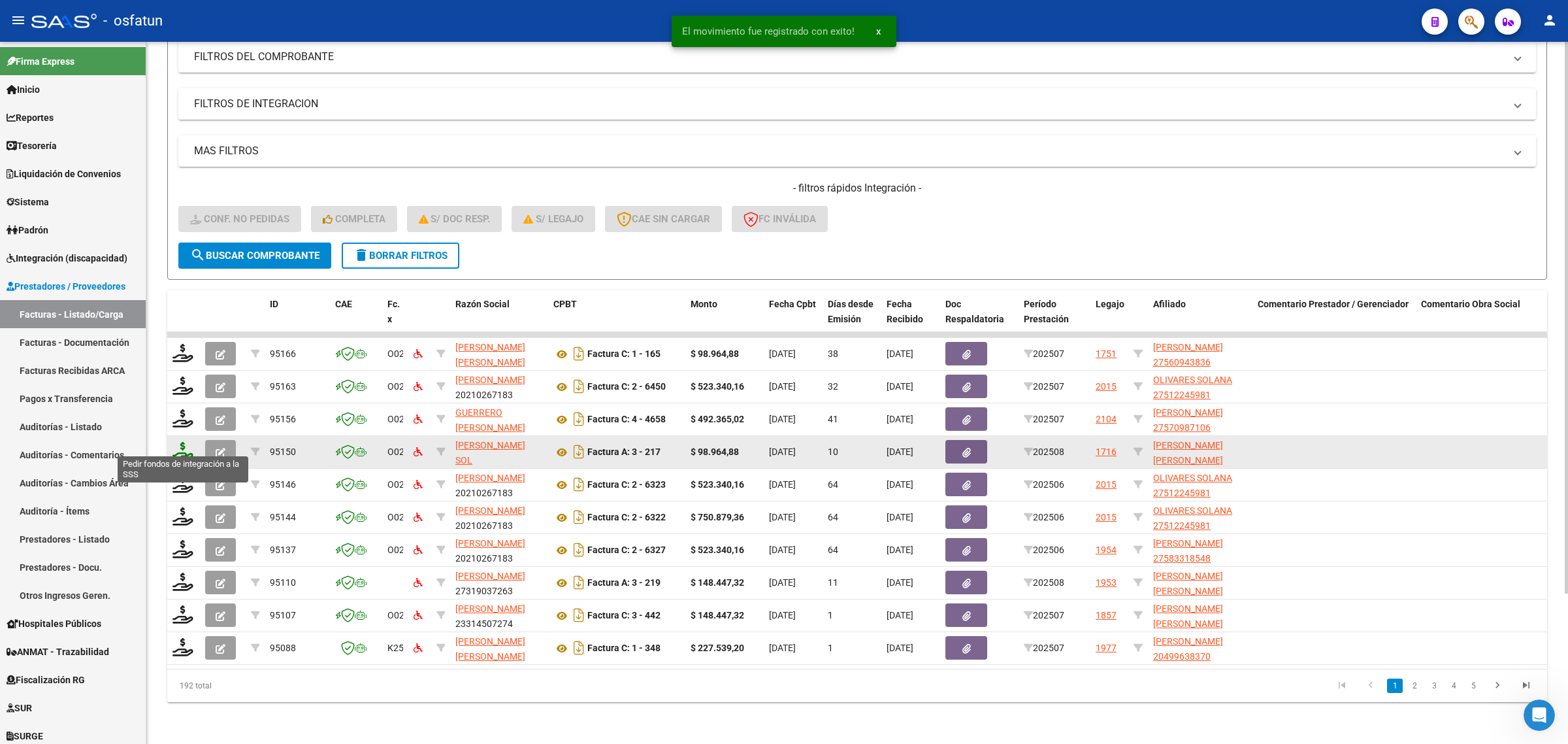
click at [175, 443] on icon at bounding box center [183, 450] width 21 height 18
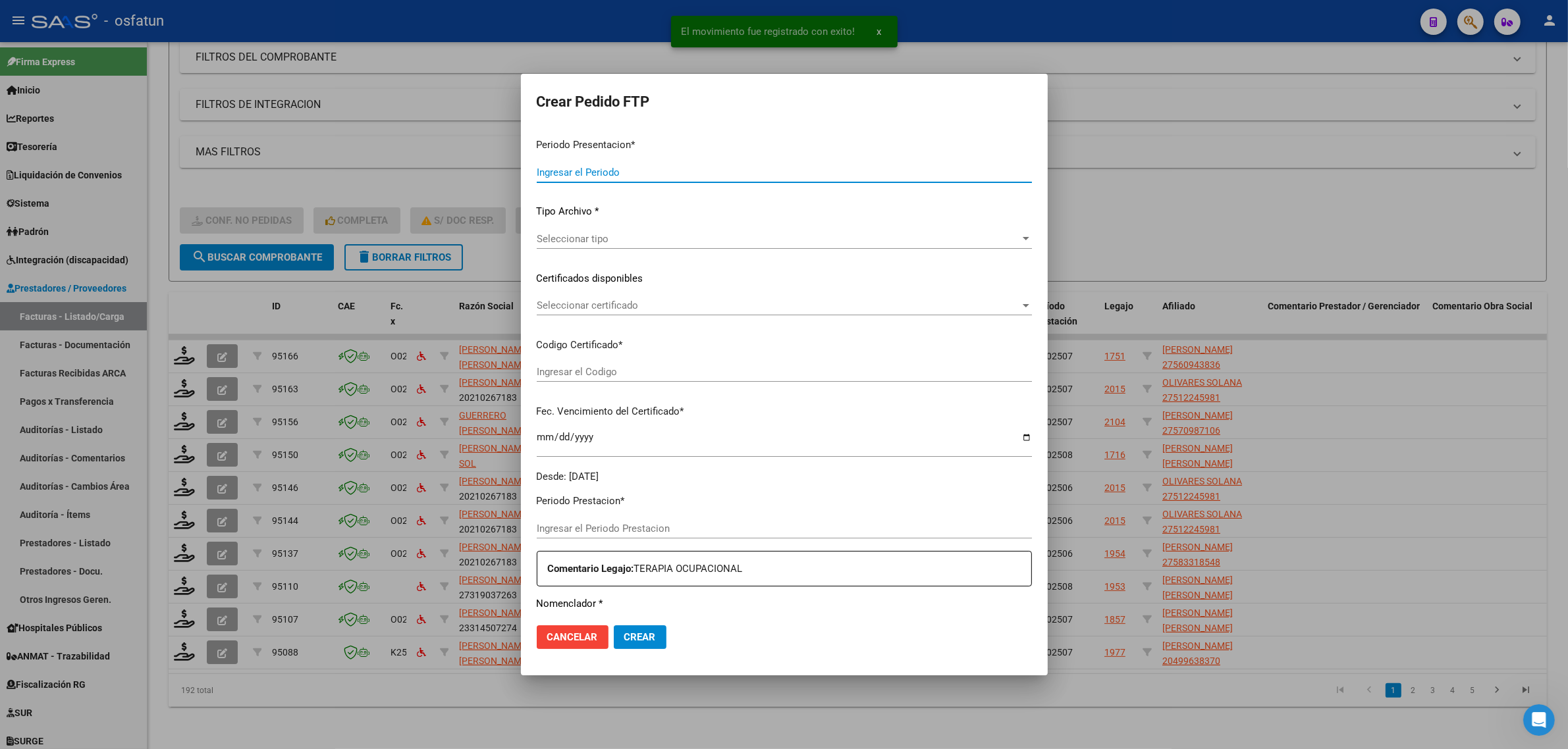
type input "202508"
type input "$ 98.964,88"
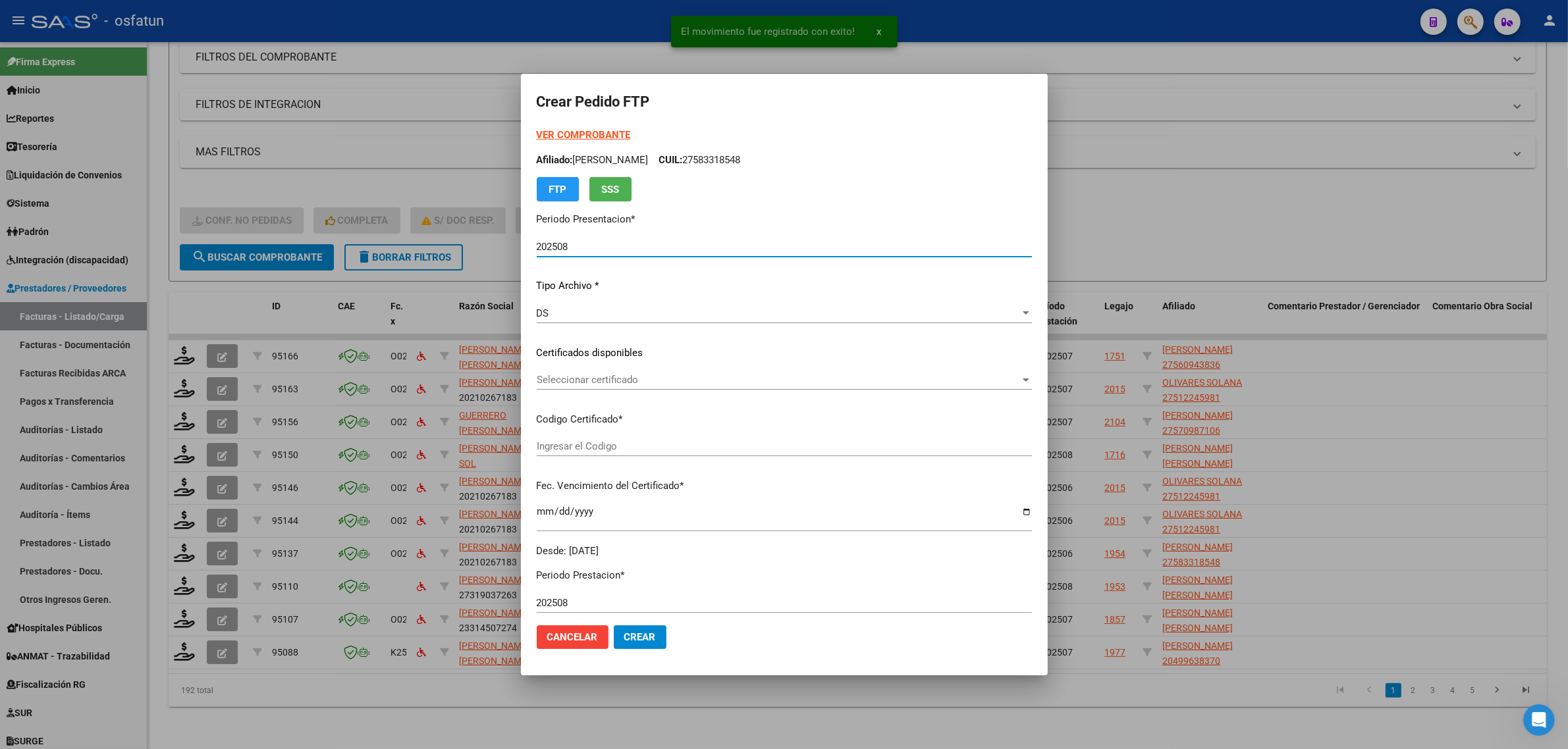
type input "ARG02000526620002022030820270308BS448"
type input "2027-03-08"
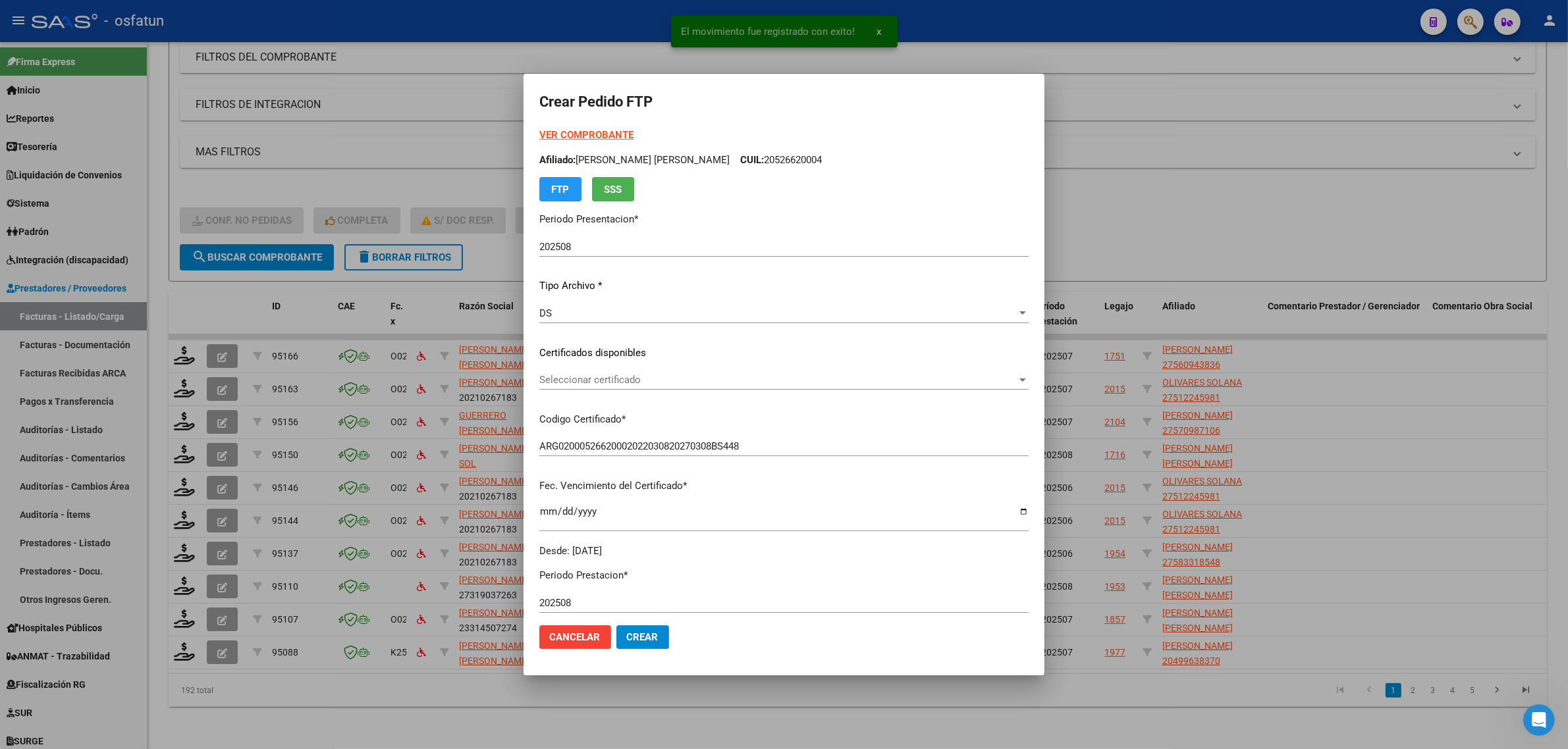
click at [580, 130] on strong "VER COMPROBANTE" at bounding box center [587, 135] width 94 height 12
click at [598, 380] on span "Seleccionar certificado" at bounding box center [778, 380] width 478 height 12
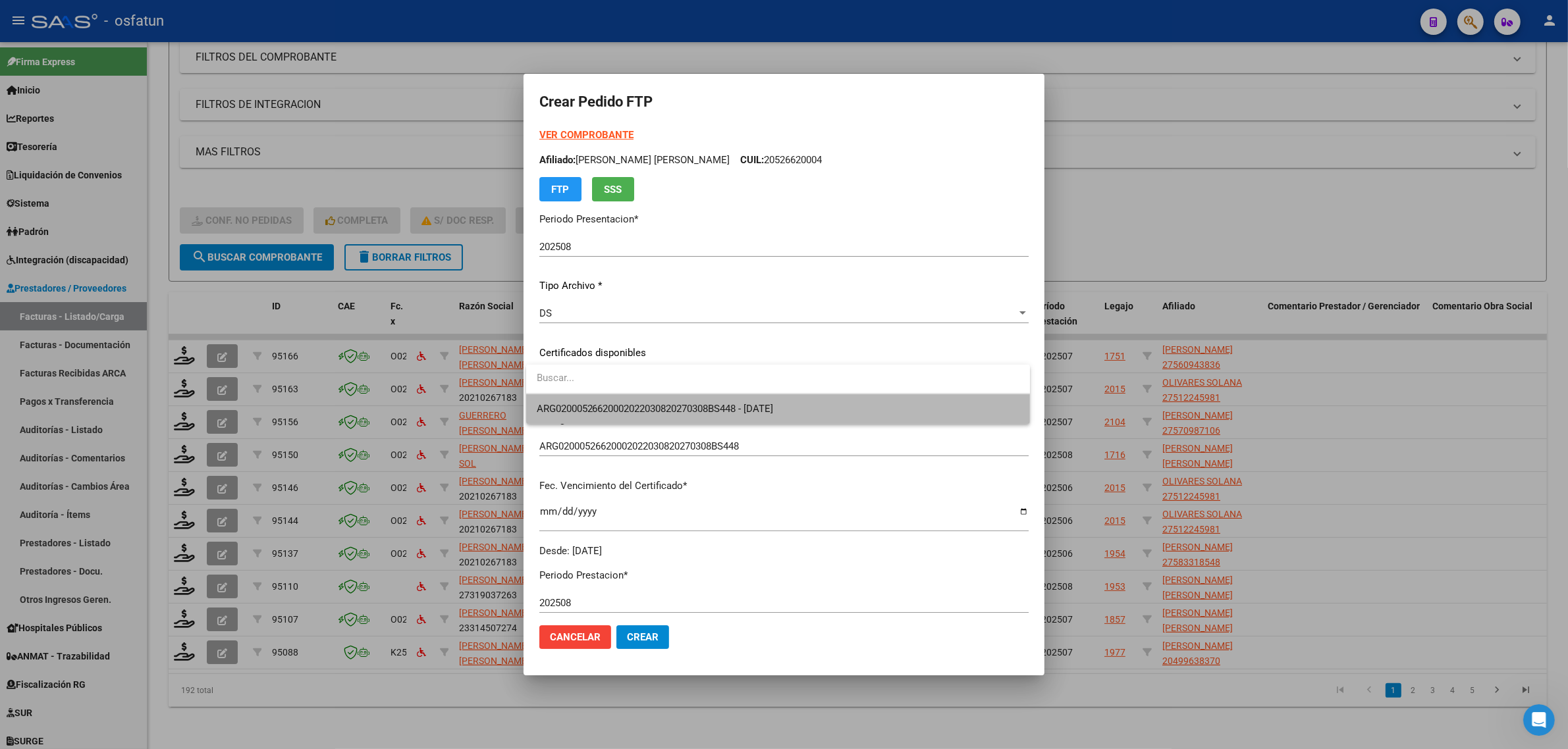
click at [597, 415] on span "ARG02000526620002022030820270308BS448 - 2027-03-08" at bounding box center [777, 408] width 483 height 29
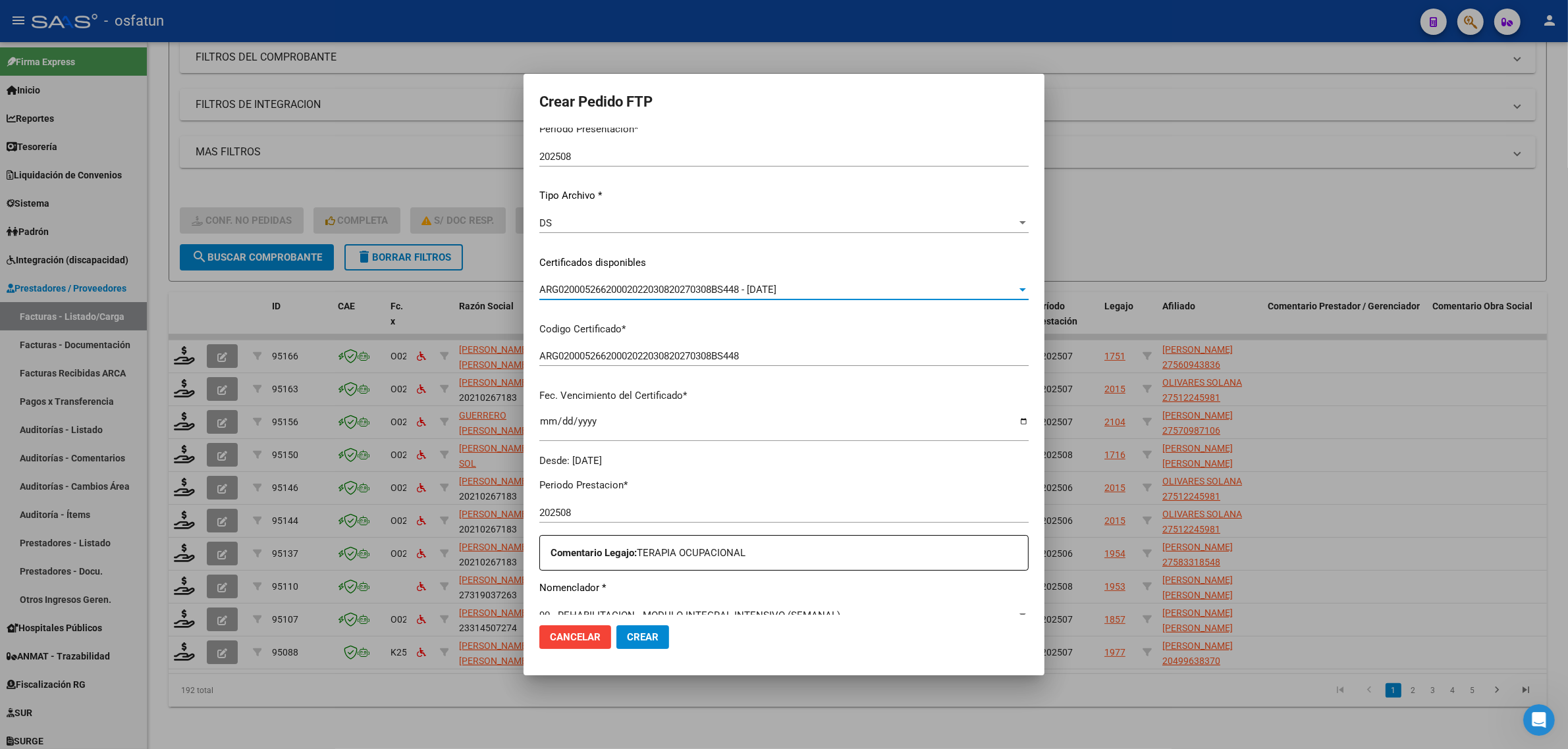
scroll to position [329, 0]
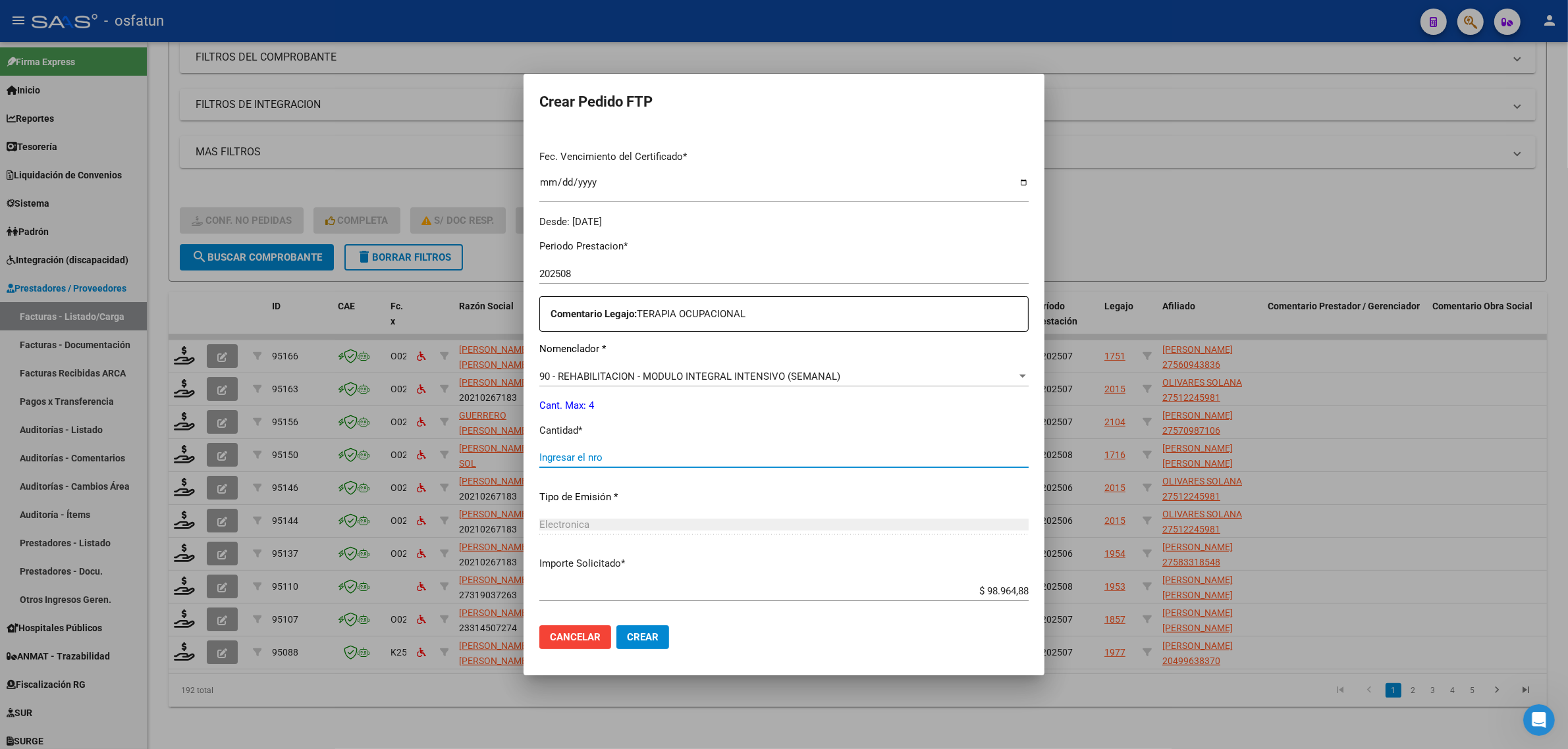
click at [598, 461] on input "Ingresar el nro" at bounding box center [784, 457] width 489 height 12
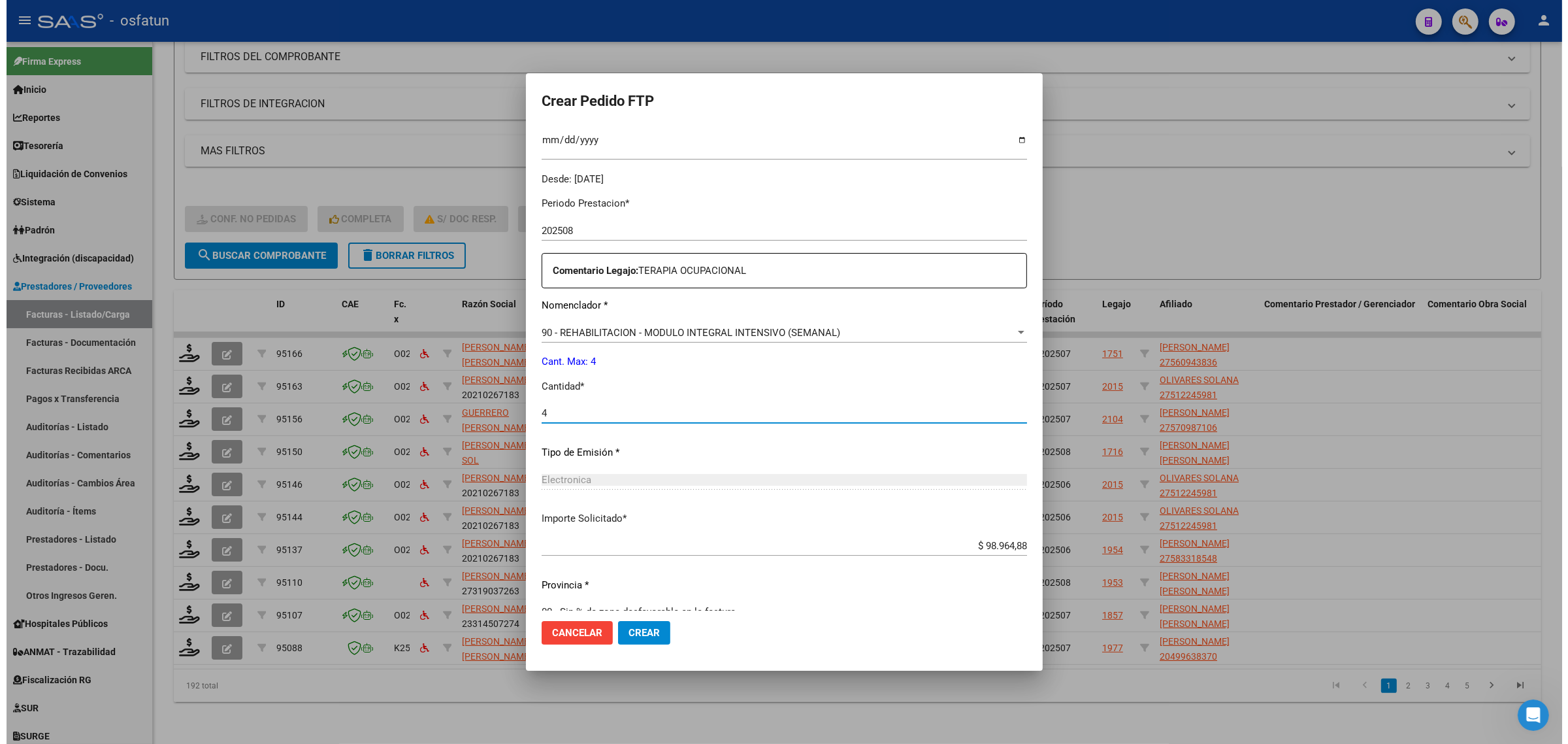
scroll to position [390, 0]
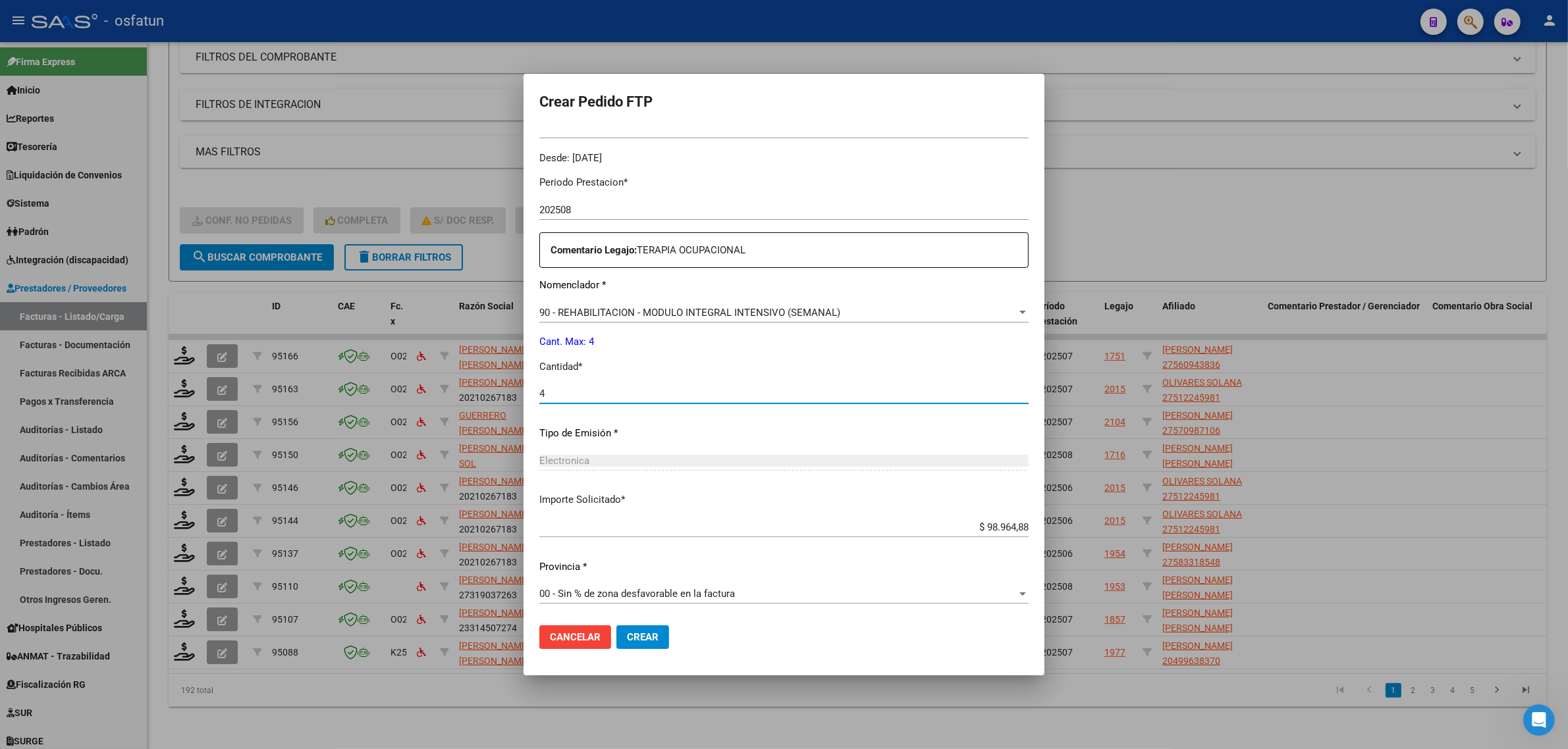
type input "4"
click at [663, 633] on mat-dialog-actions "Cancelar Crear" at bounding box center [784, 637] width 489 height 44
drag, startPoint x: 659, startPoint y: 635, endPoint x: 643, endPoint y: 653, distance: 24.1
click at [658, 635] on button "Crear" at bounding box center [643, 637] width 53 height 24
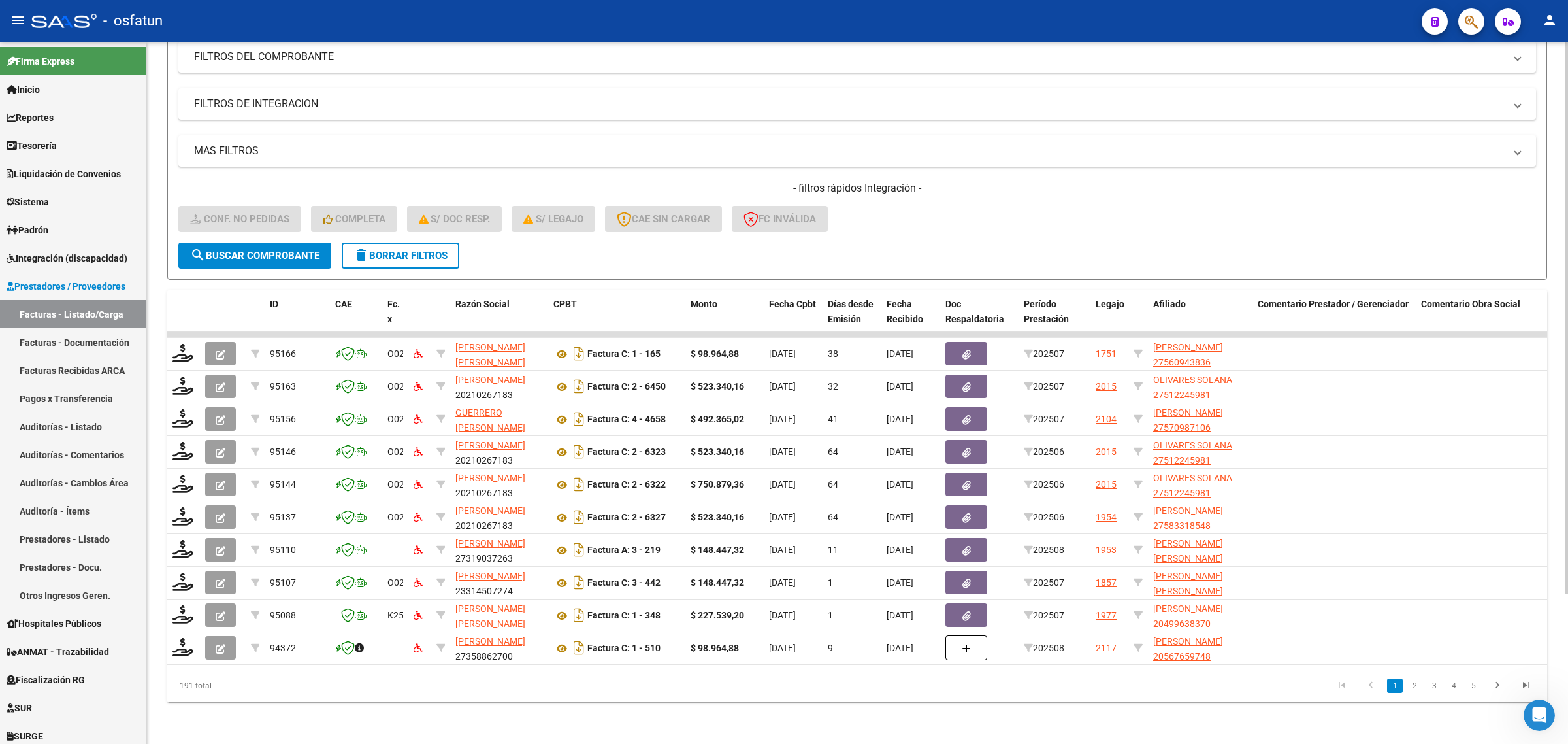
drag, startPoint x: 893, startPoint y: 711, endPoint x: 803, endPoint y: 697, distance: 91.1
click at [892, 711] on div "Video tutorial PRESTADORES -> Listado de CPBTs Emitidos por Prestadores / Prove…" at bounding box center [858, 302] width 1422 height 883
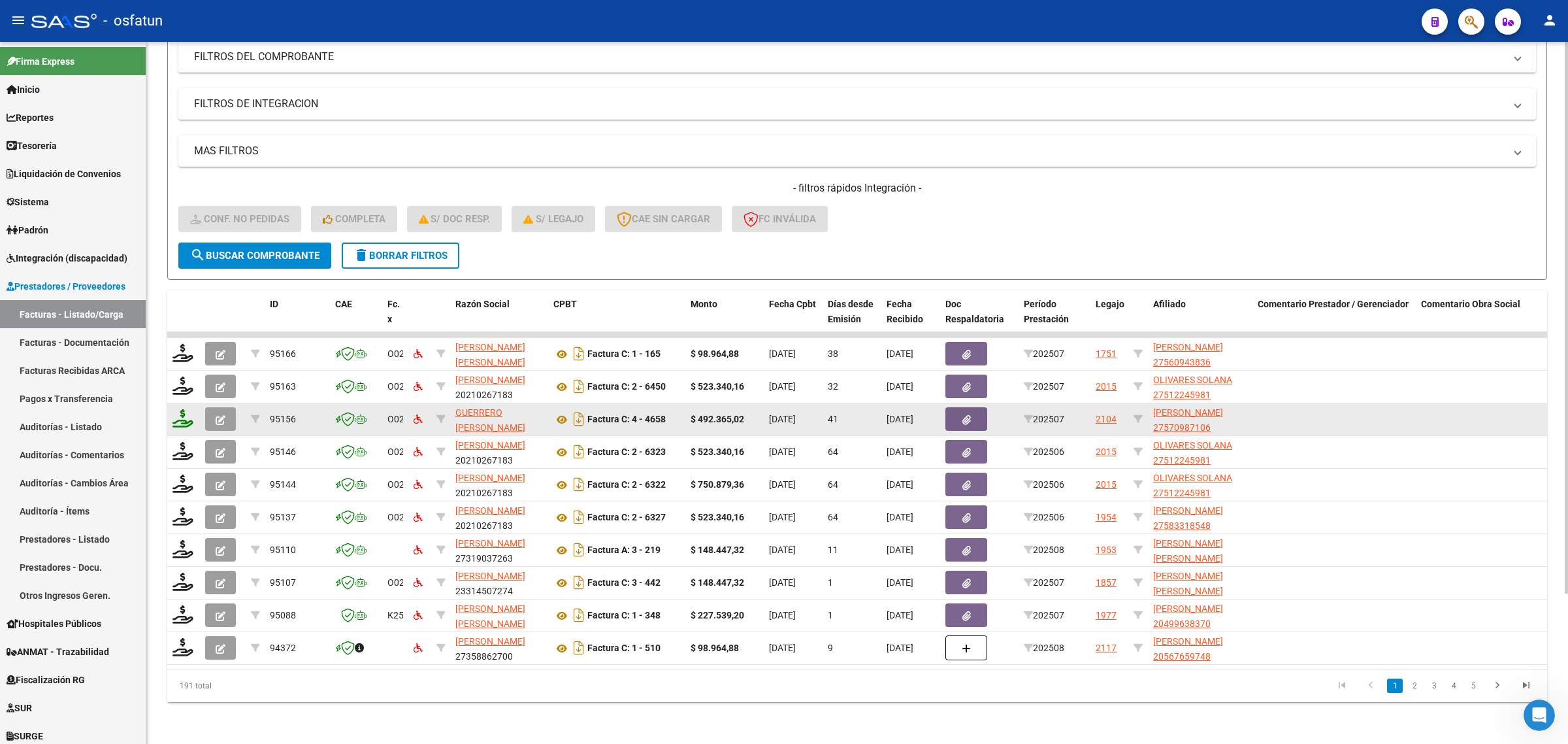
click at [181, 409] on icon at bounding box center [183, 418] width 21 height 18
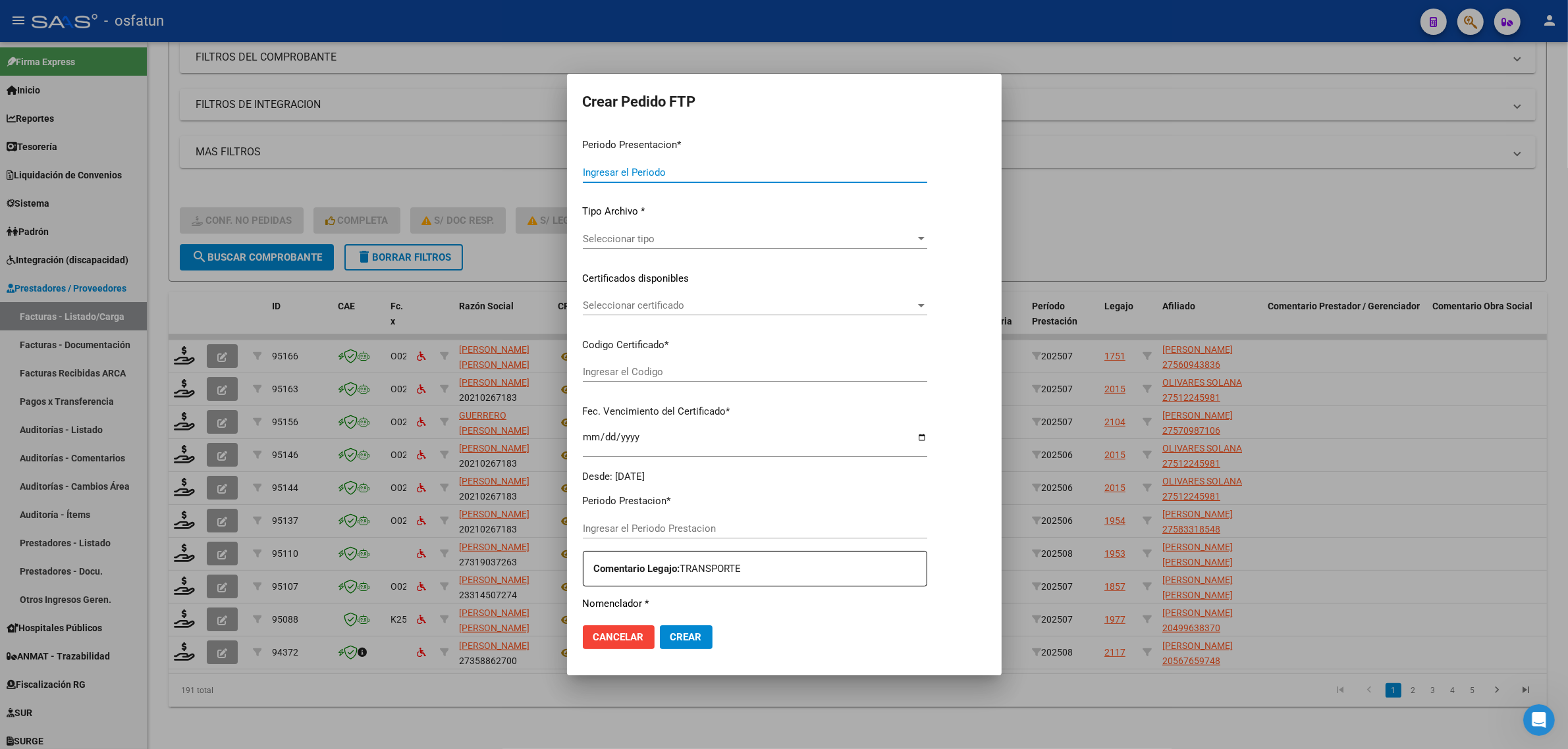
type input "202508"
type input "202507"
type input "$ 492.365,02"
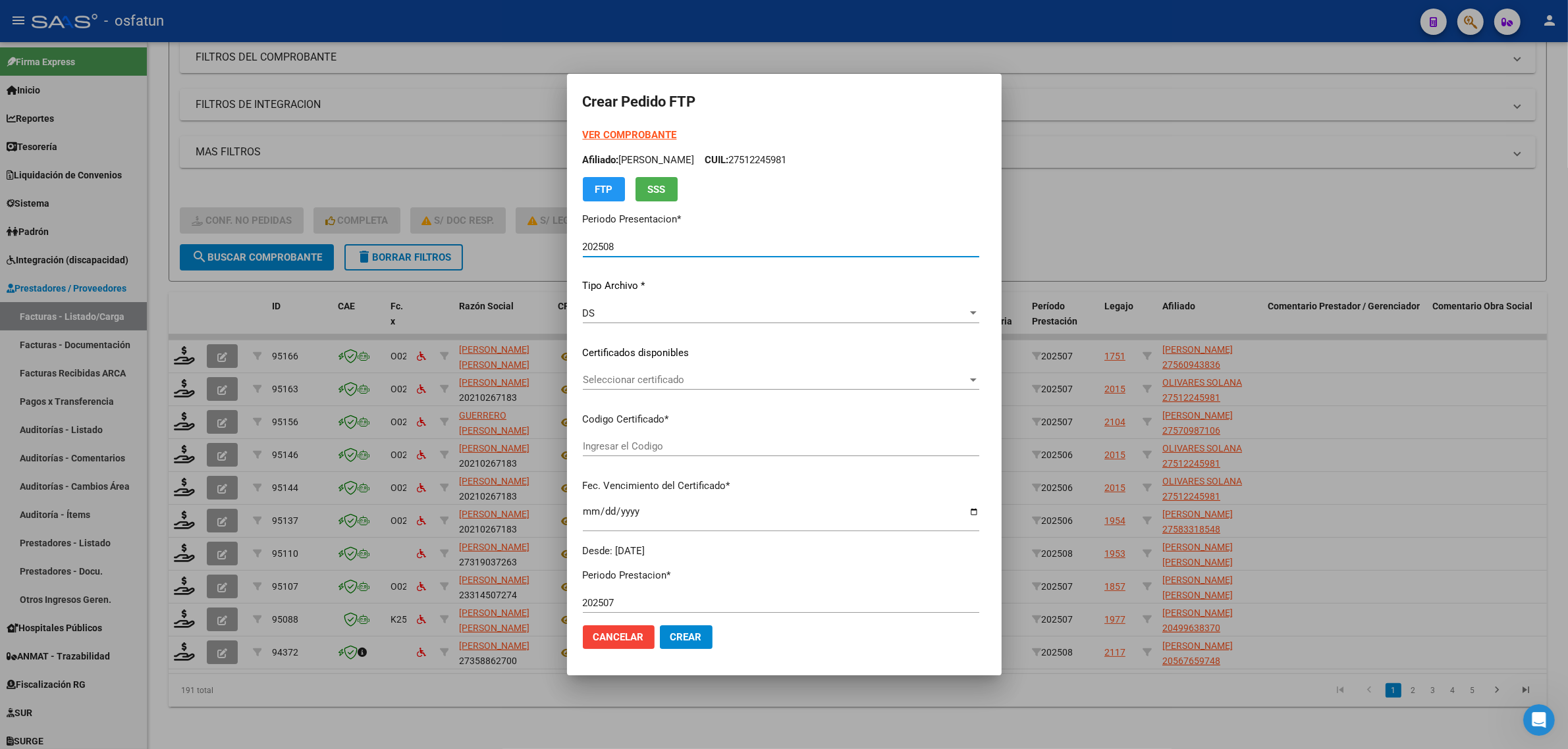
type input "ARG01000570987102022090820270908TUC136"
type input "2027-09-08"
click at [603, 132] on strong "VER COMPROBANTE" at bounding box center [630, 135] width 94 height 12
click at [216, 176] on div at bounding box center [784, 374] width 1568 height 749
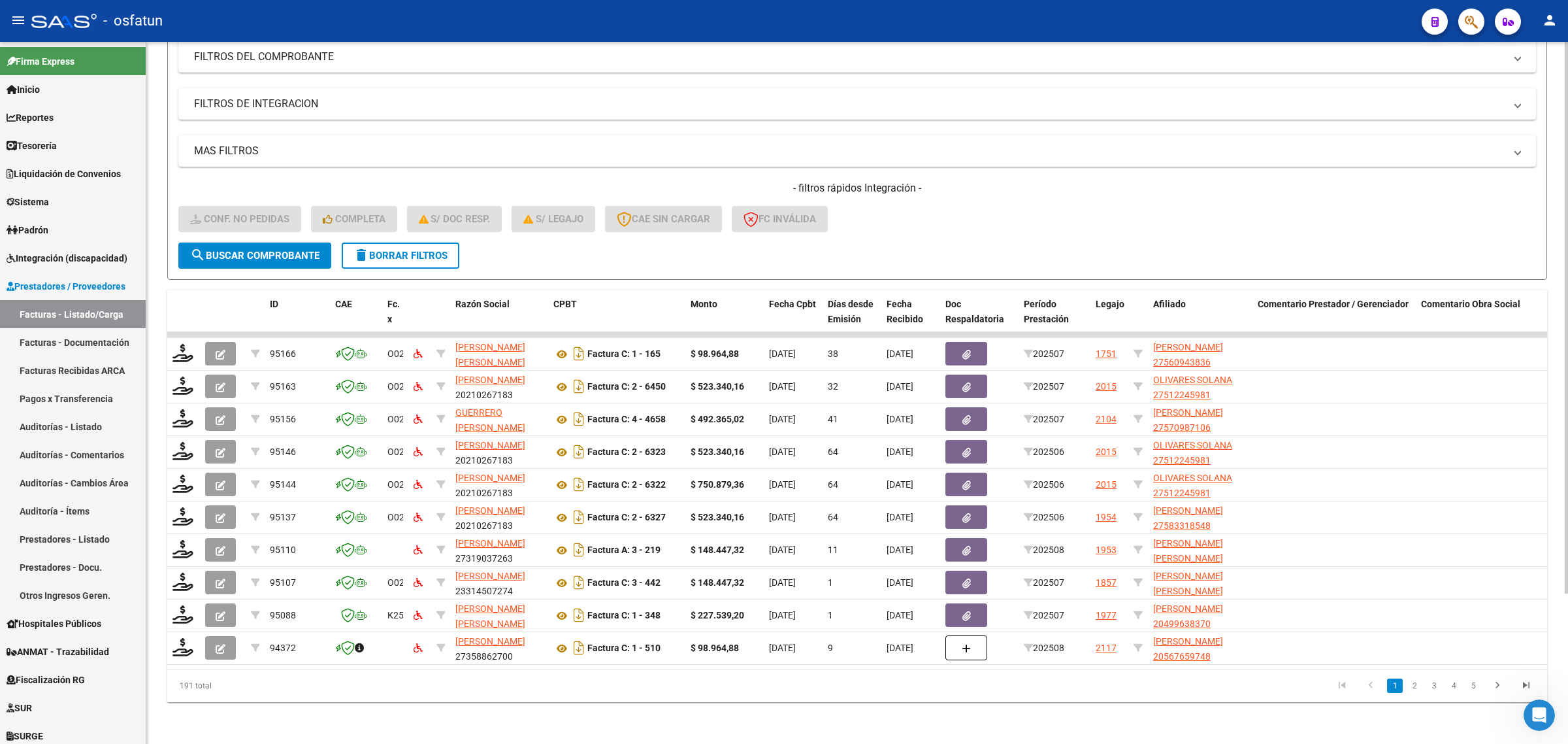
click at [1144, 184] on div "- filtros rápidos Integración - Conf. no pedidas Completa S/ Doc Resp. S/ legaj…" at bounding box center [857, 212] width 1357 height 61
click at [925, 227] on div "- filtros rápidos Integración - Conf. no pedidas Completa S/ Doc Resp. S/ legaj…" at bounding box center [857, 212] width 1357 height 61
click at [388, 253] on button "delete Borrar Filtros" at bounding box center [400, 255] width 117 height 26
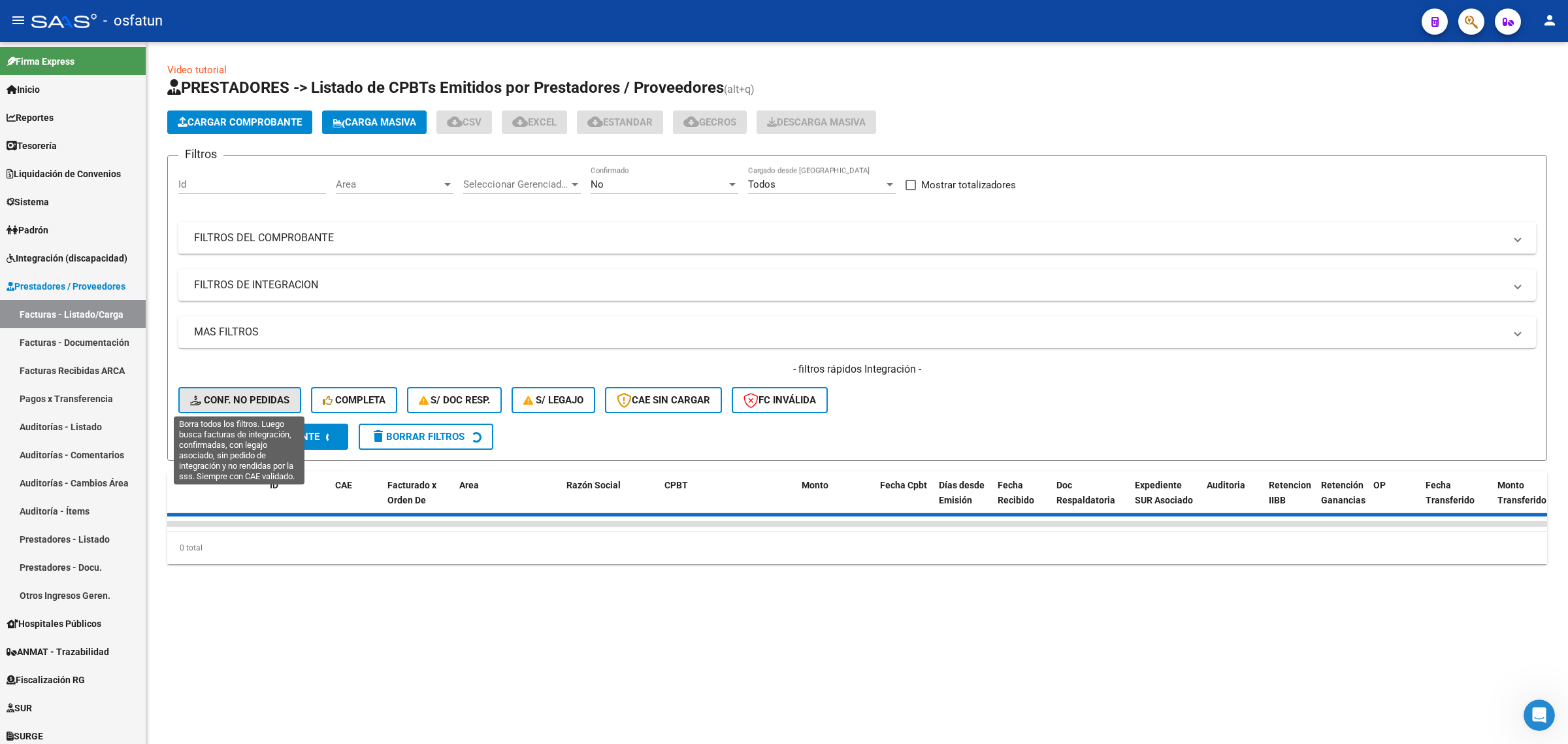
click at [260, 389] on button "Conf. no pedidas" at bounding box center [240, 400] width 123 height 26
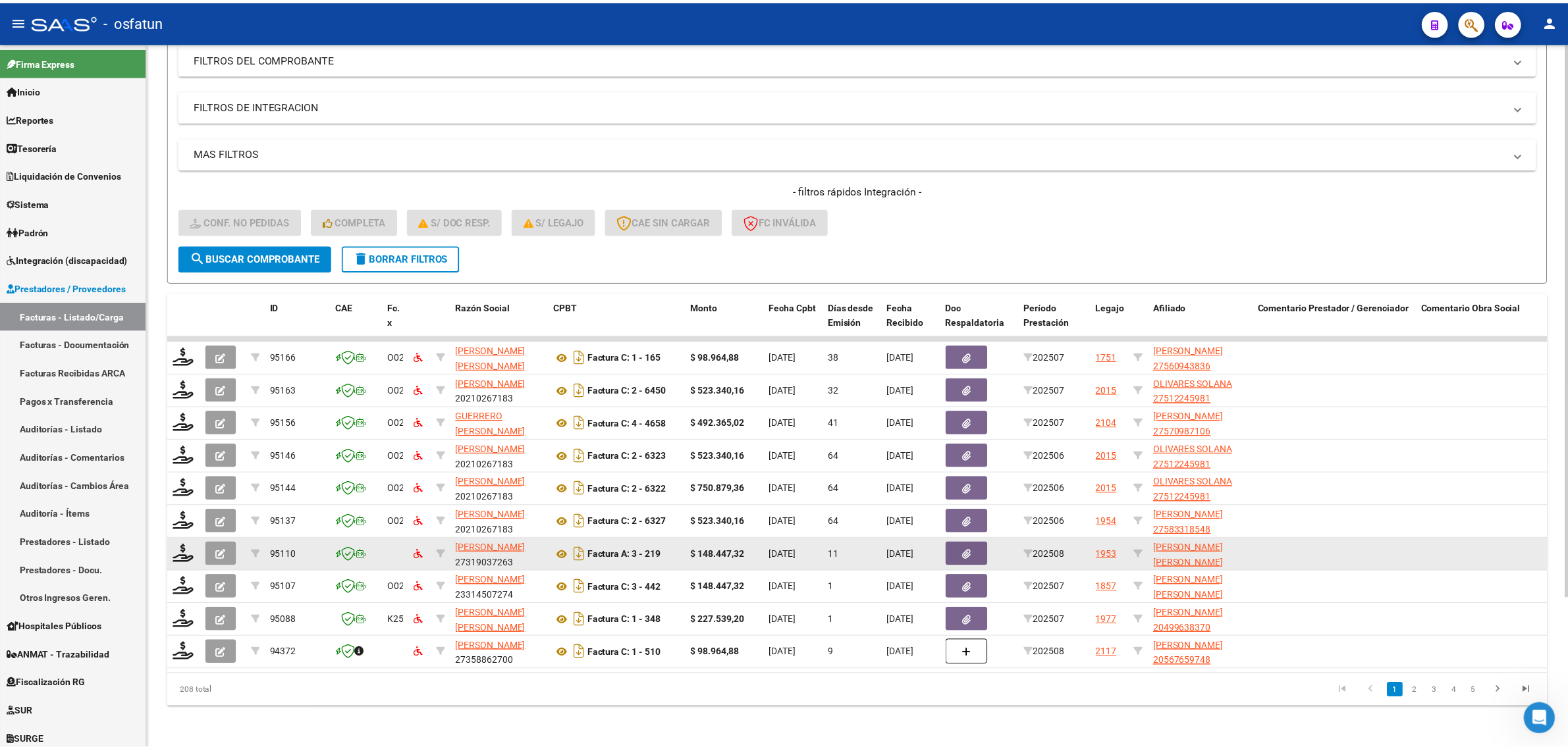
scroll to position [192, 0]
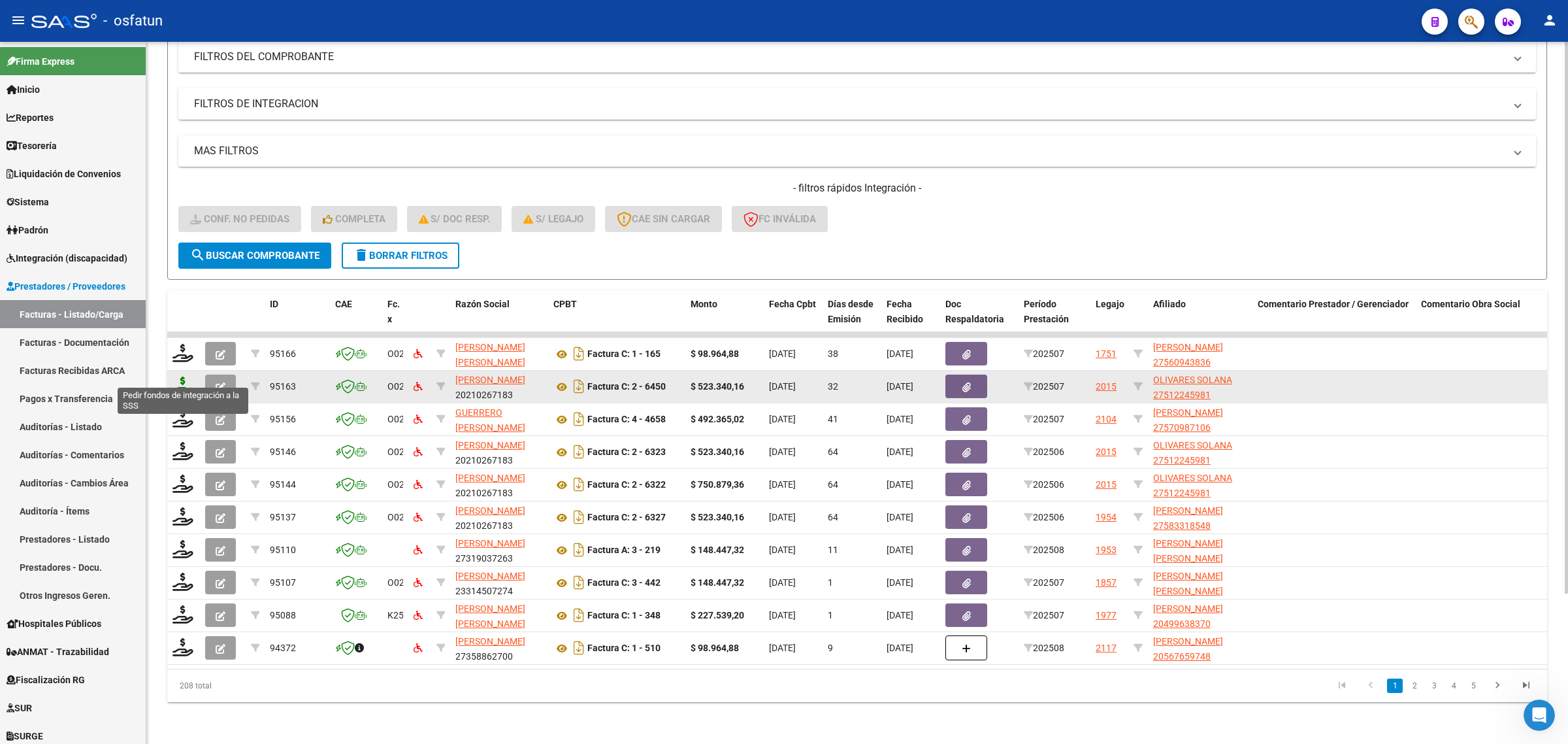
click at [181, 376] on icon at bounding box center [183, 385] width 21 height 18
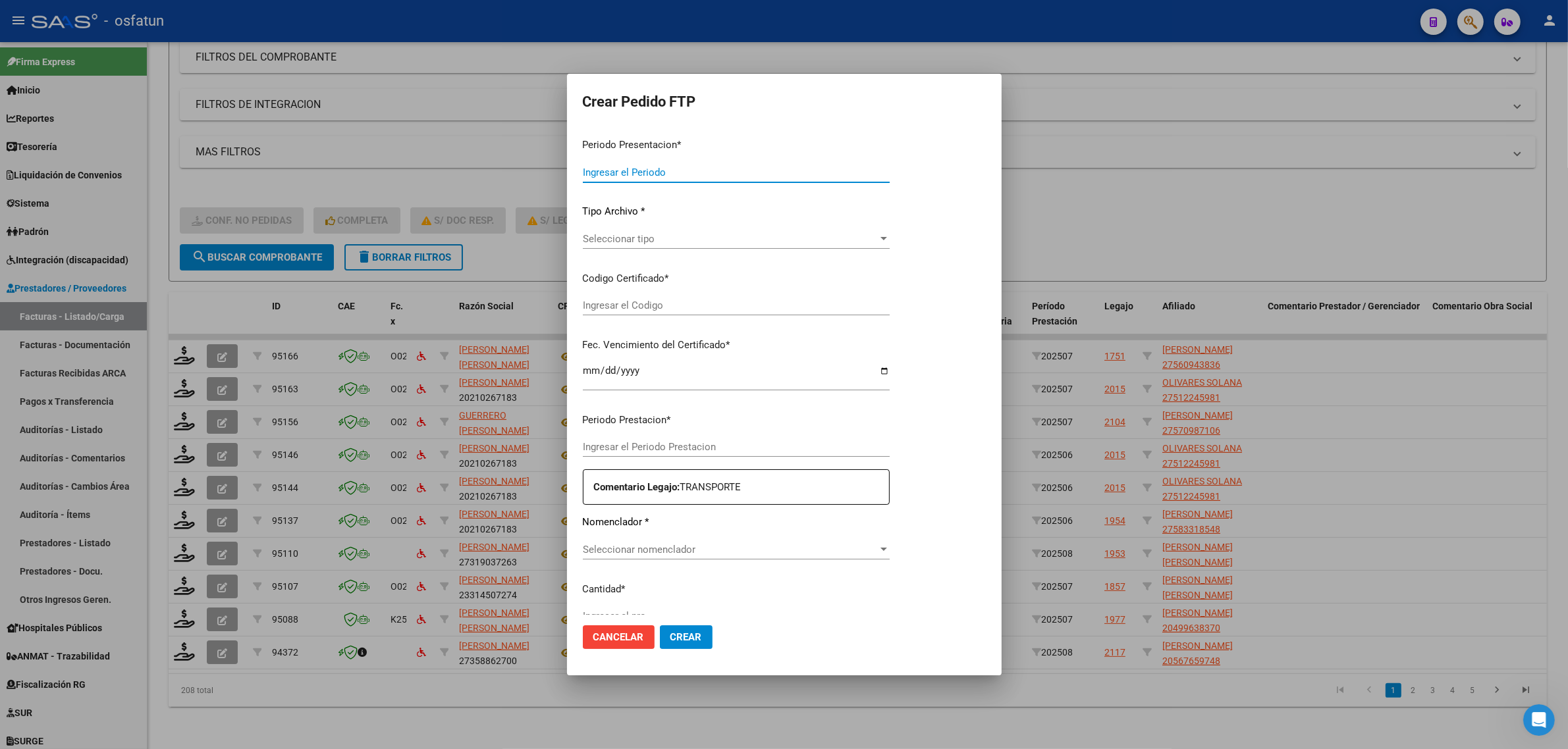
type input "202508"
type input "202507"
type input "$ 523.340,16"
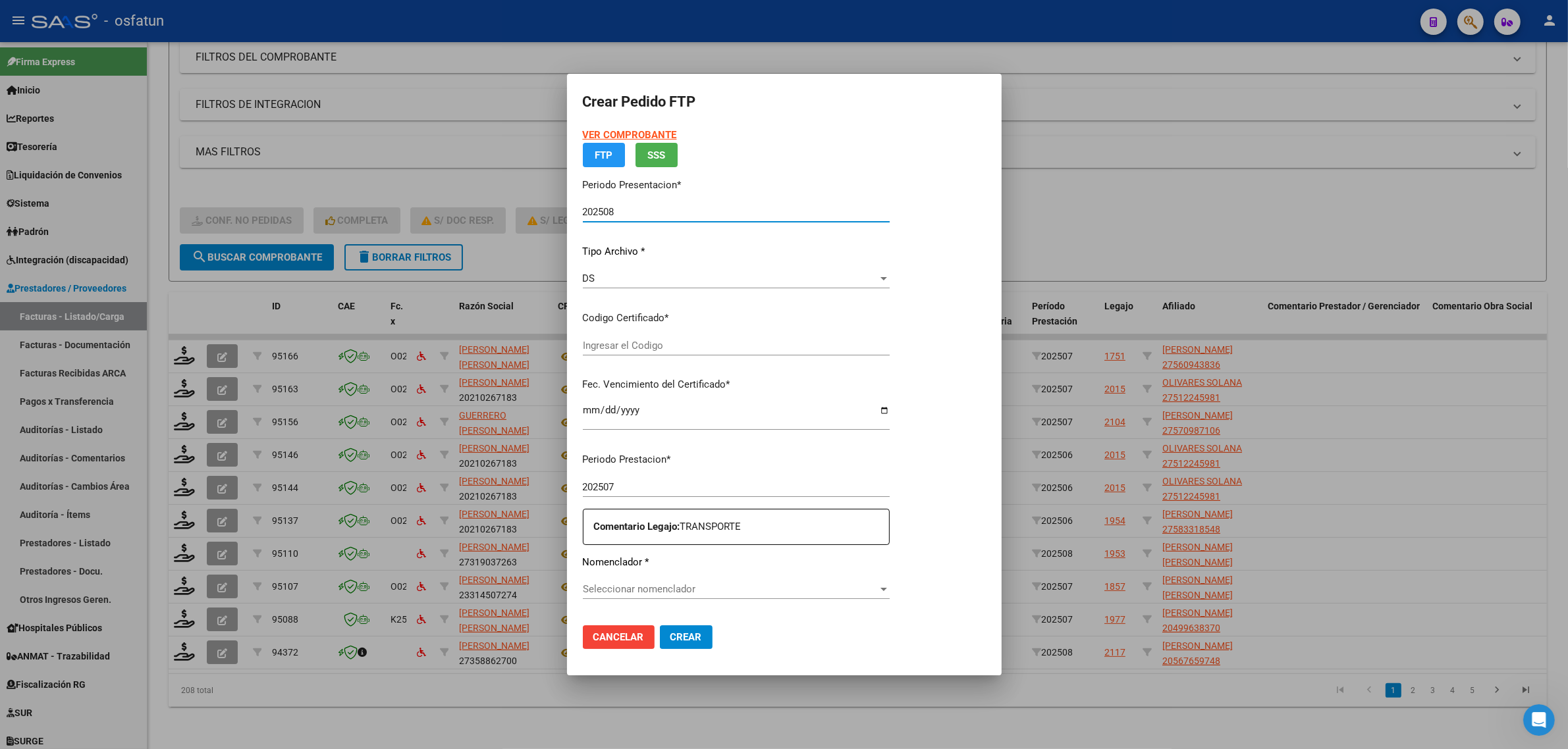
type input "ARG01000512245982022012620260126TUC139"
type input "[DATE]"
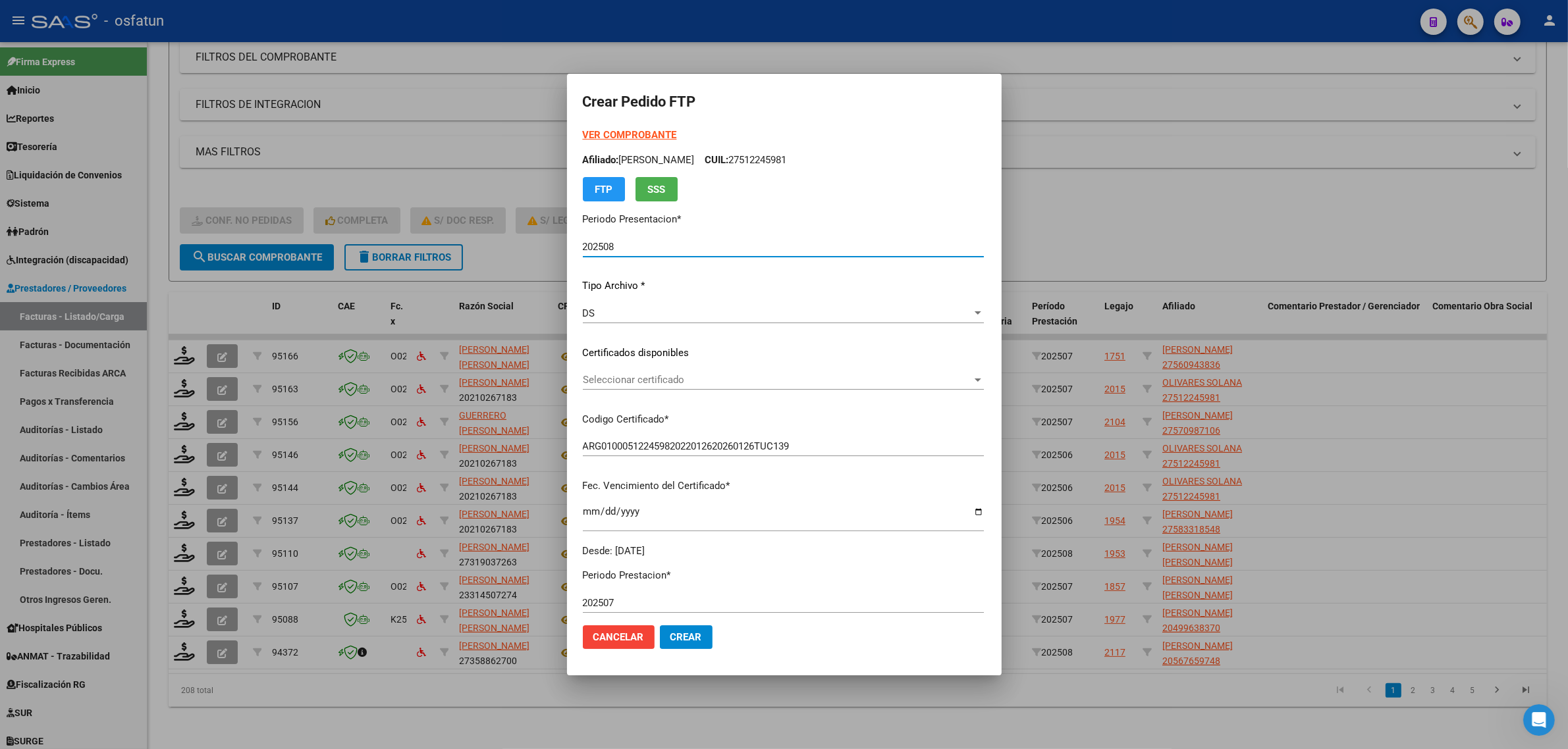
click at [614, 373] on div "Seleccionar certificado Seleccionar certificado" at bounding box center [784, 380] width 401 height 20
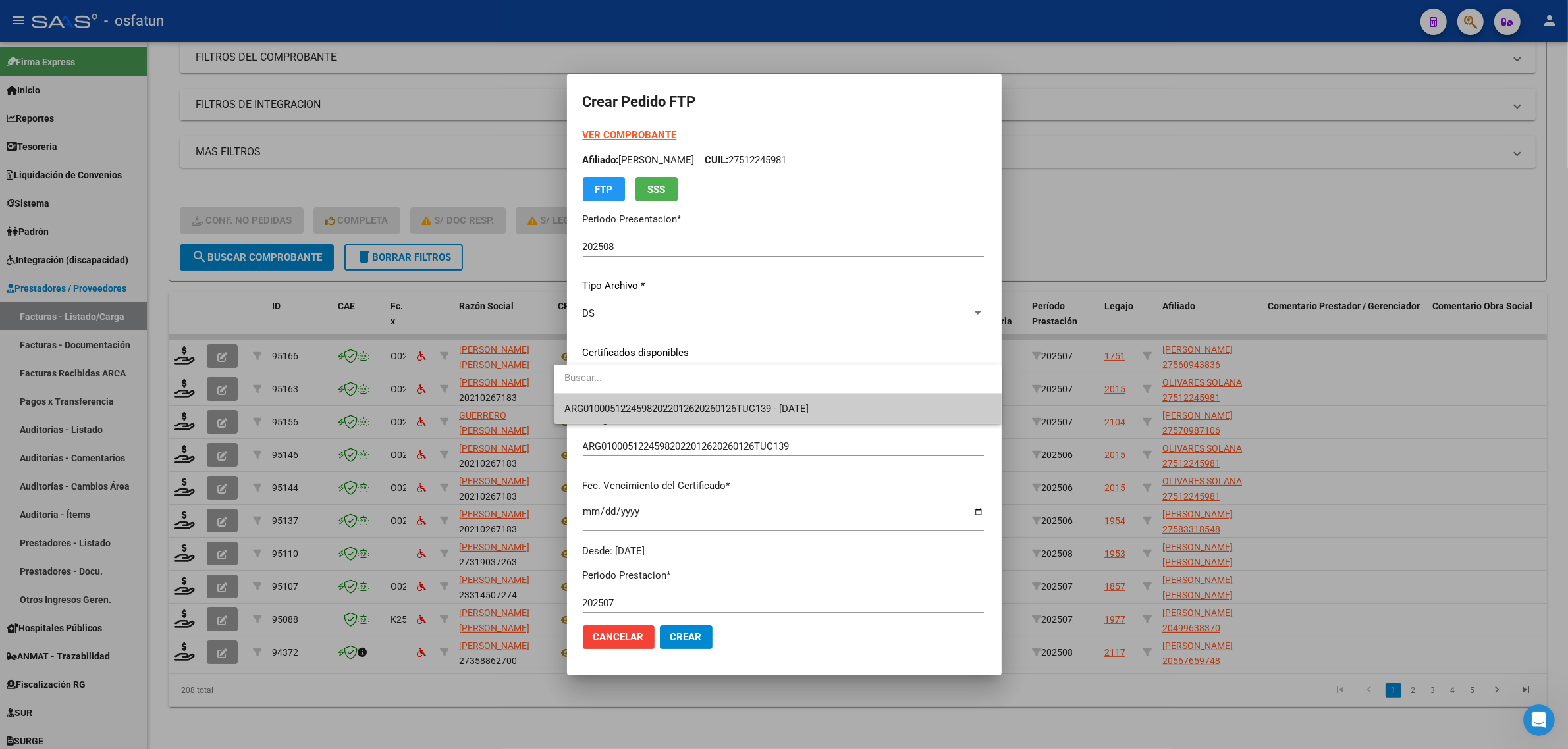
click at [617, 409] on span "ARG01000512245982022012620260126TUC139 - [DATE]" at bounding box center [686, 408] width 244 height 12
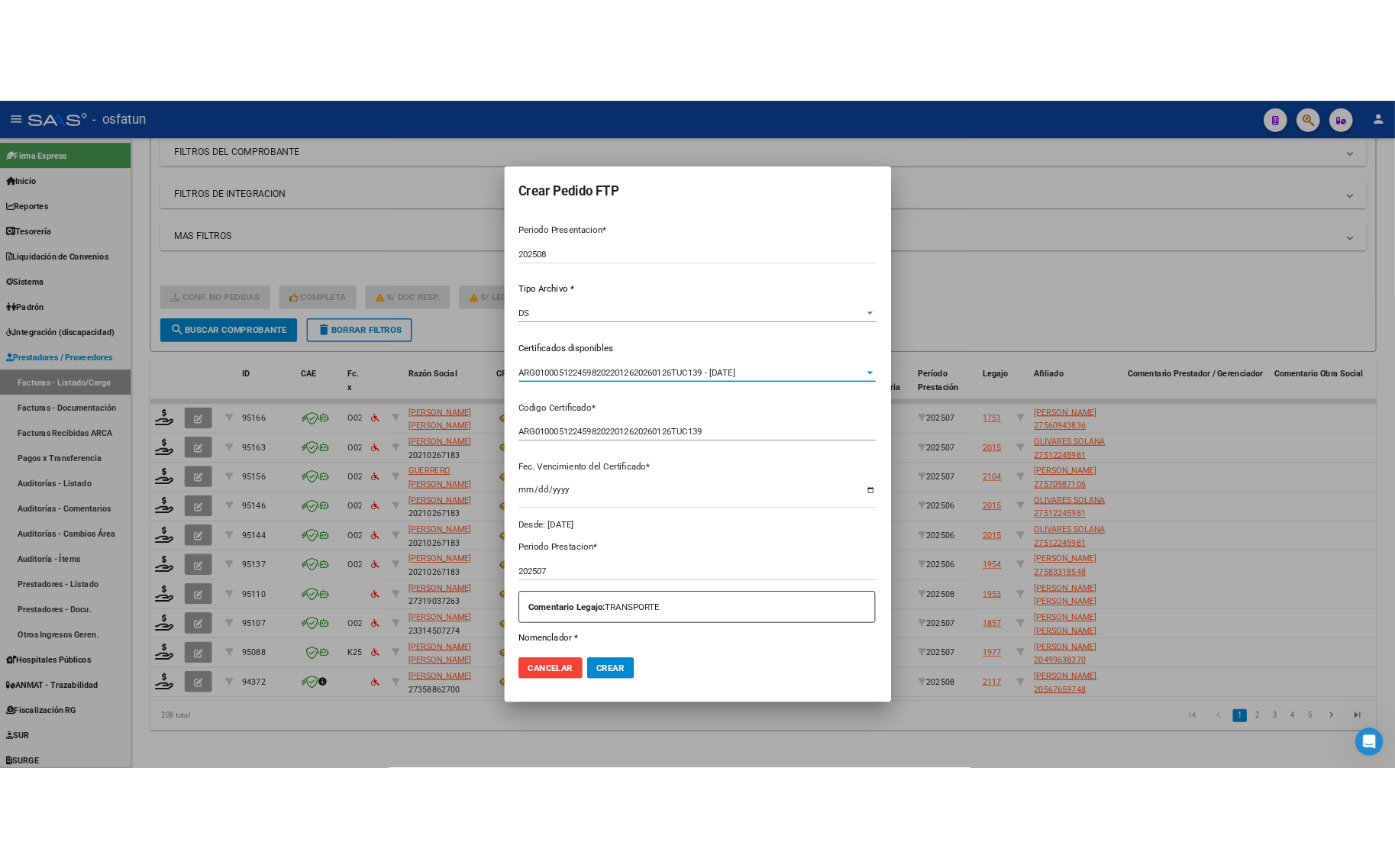
scroll to position [382, 0]
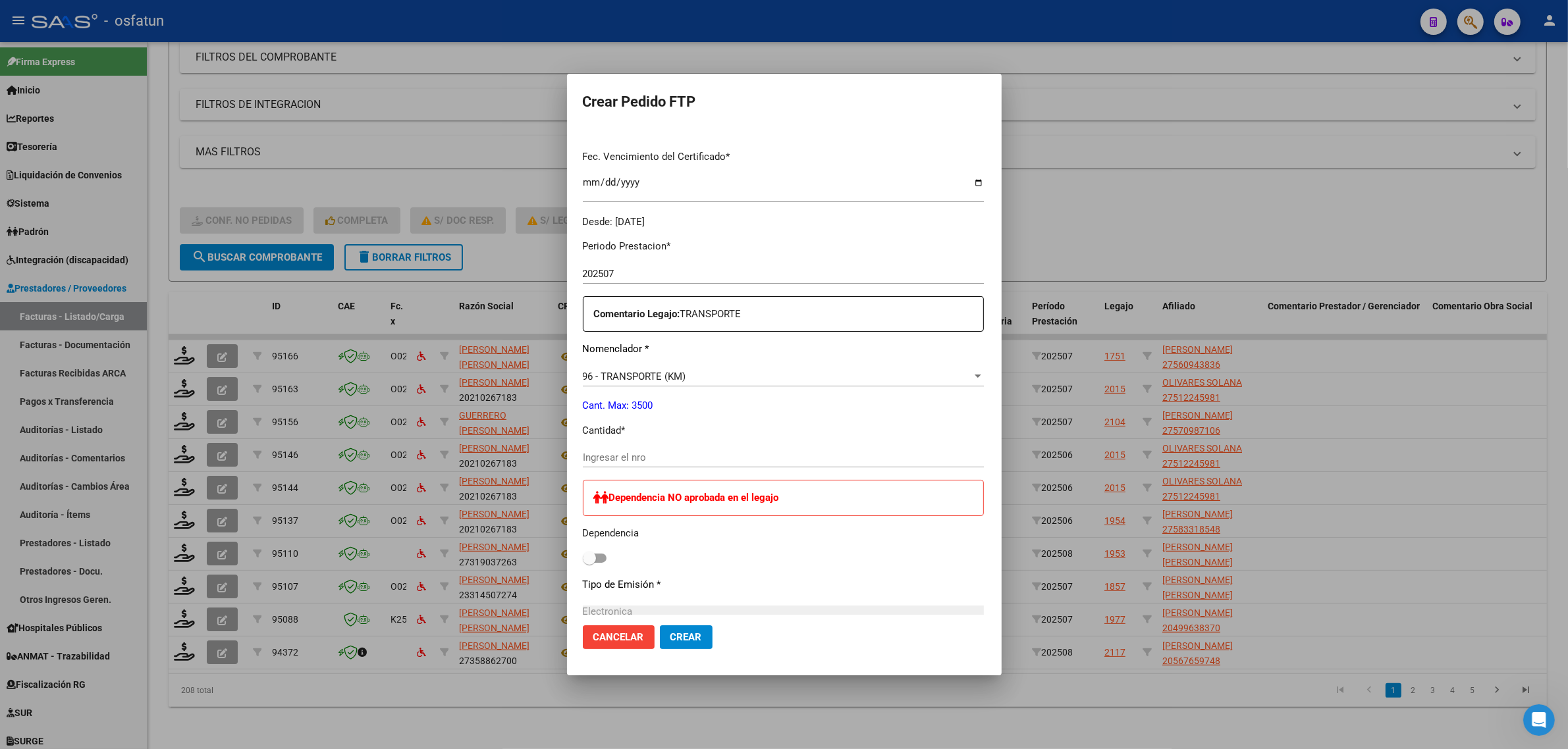
click at [601, 464] on div "Ingresar el nro" at bounding box center [784, 457] width 401 height 20
click at [551, 746] on div at bounding box center [784, 374] width 1568 height 749
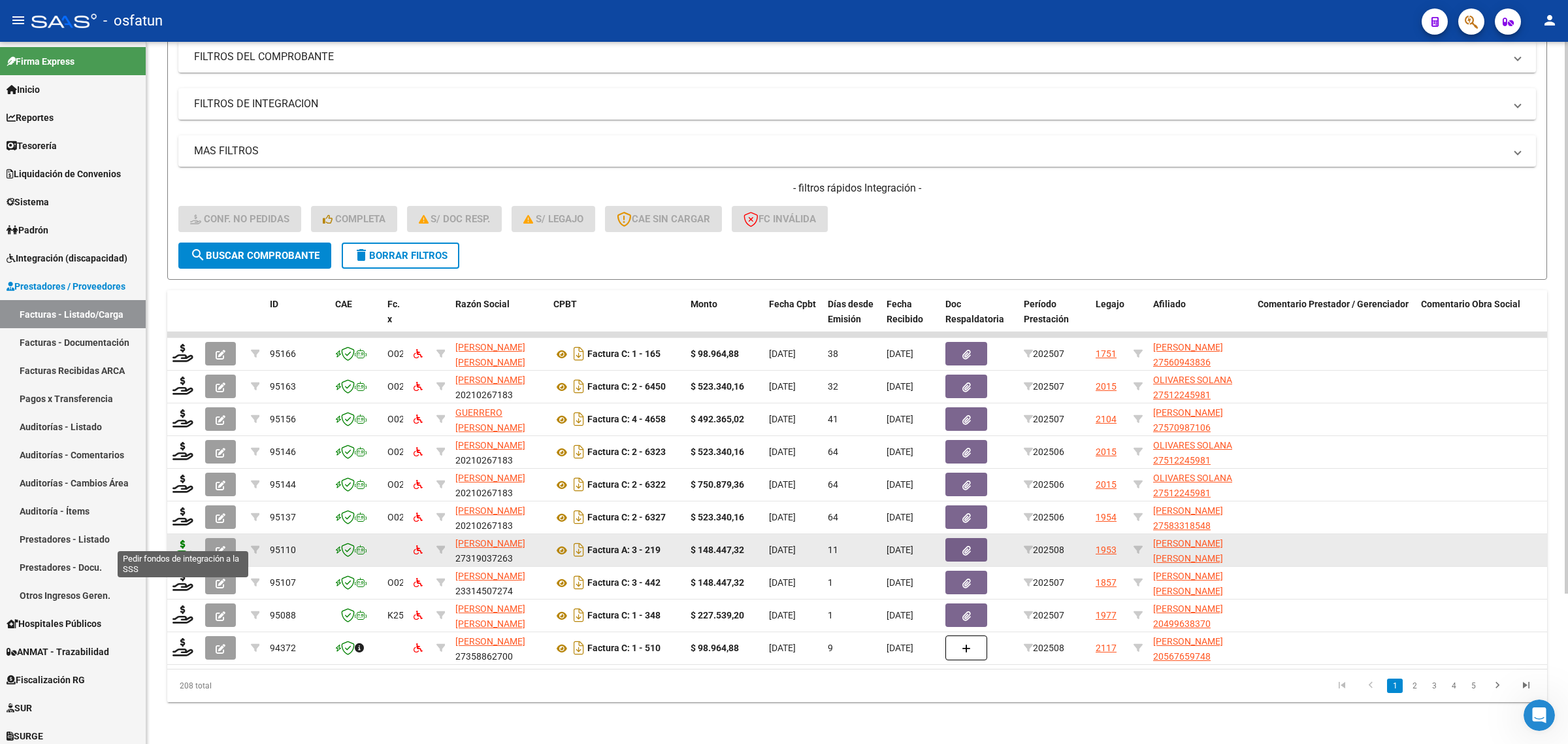
click at [181, 540] on icon at bounding box center [183, 549] width 21 height 18
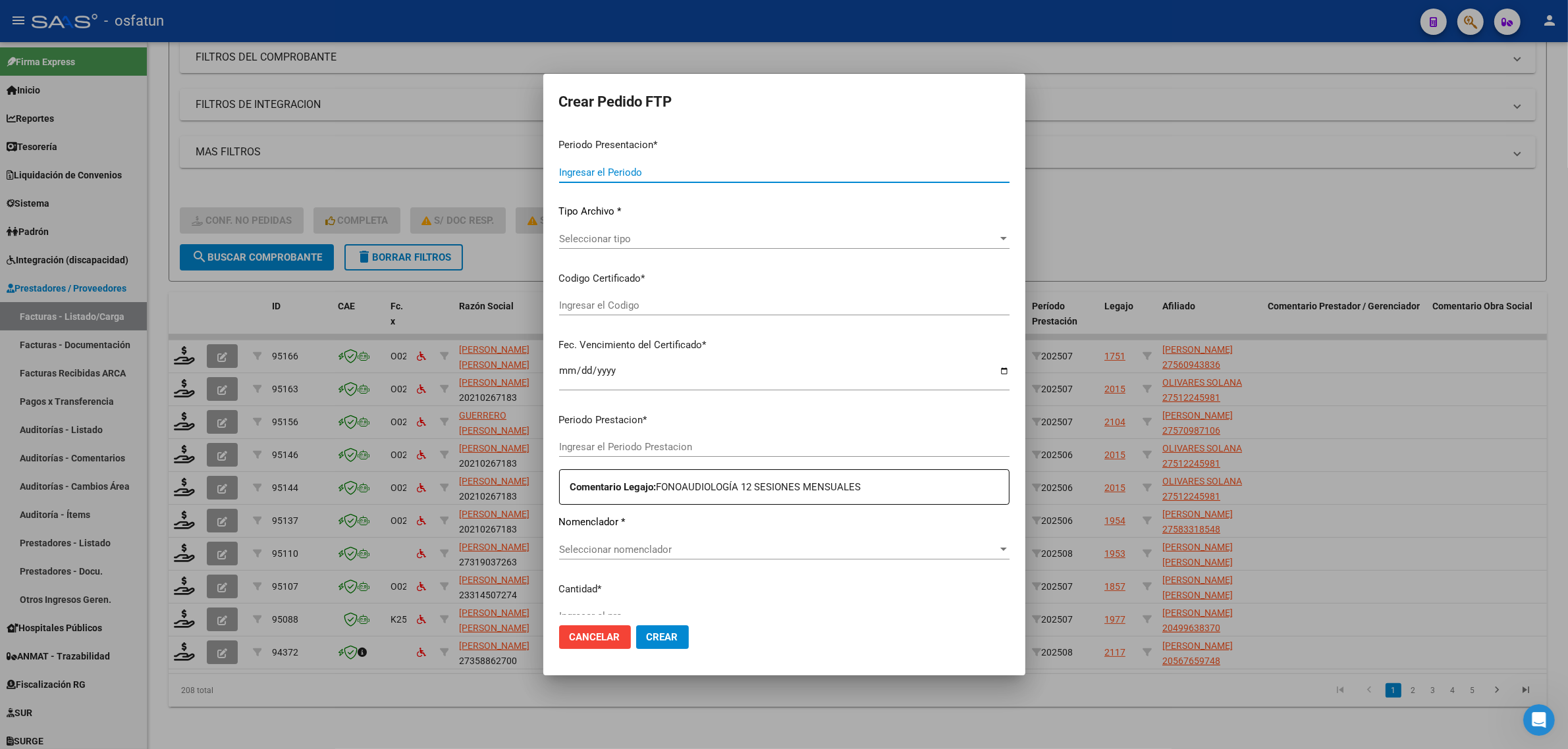
type input "202508"
type input "$ 148.447,32"
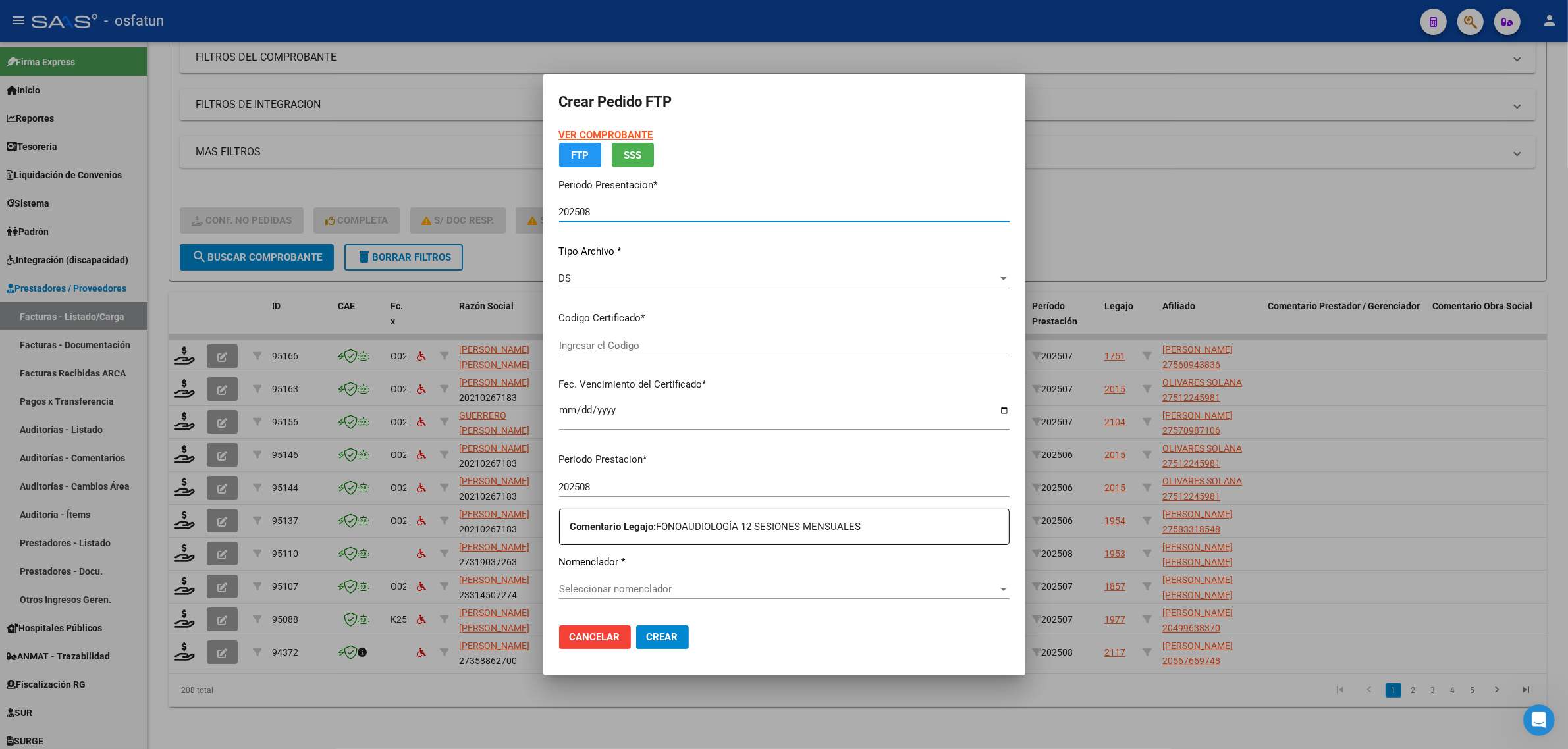
type input "ARG02000563758862023081820280818LJA762"
type input "2028-08-18"
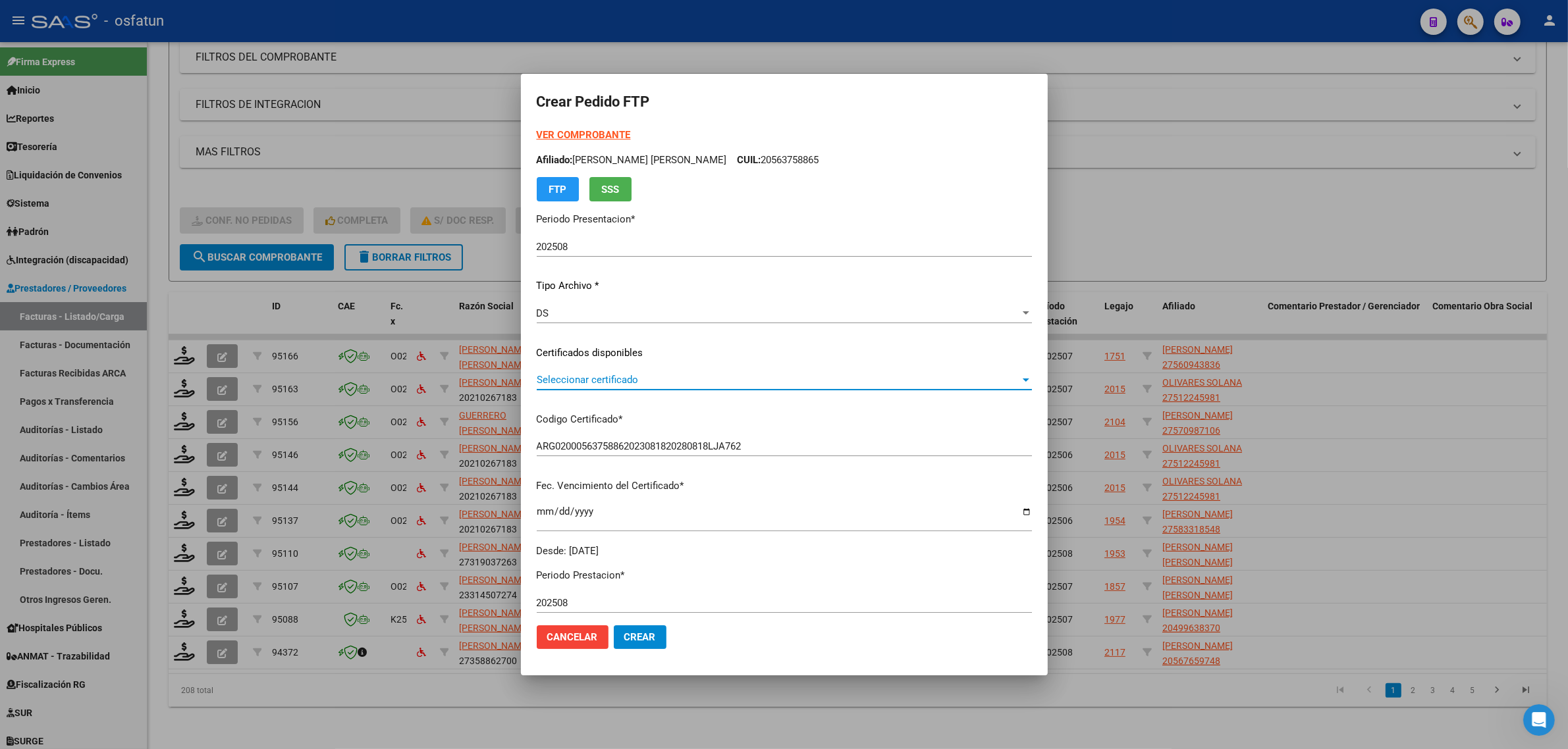
click at [640, 384] on span "Seleccionar certificado" at bounding box center [778, 380] width 483 height 12
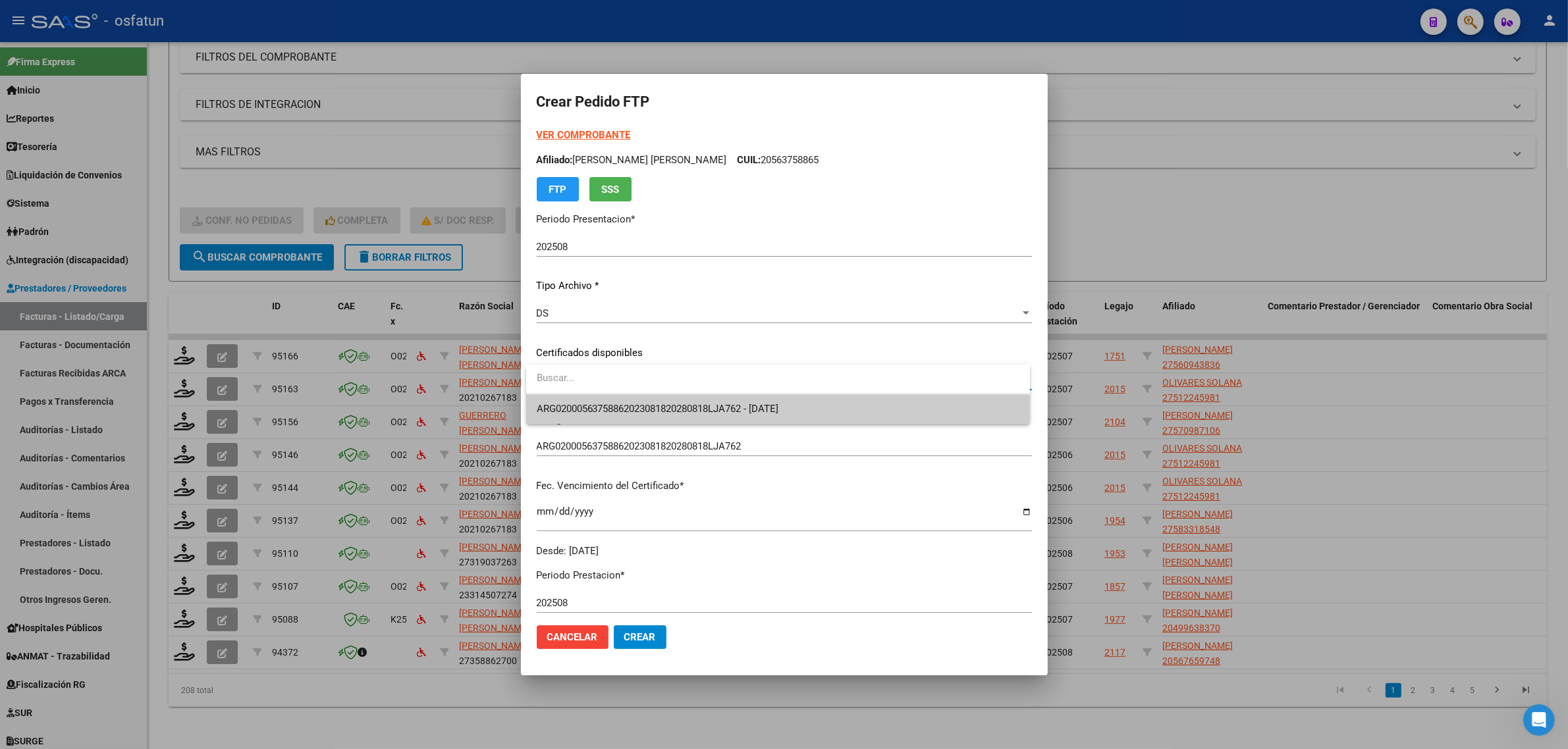
click at [640, 400] on span "ARG02000563758862023081820280818LJA762 - [DATE]" at bounding box center [777, 408] width 483 height 29
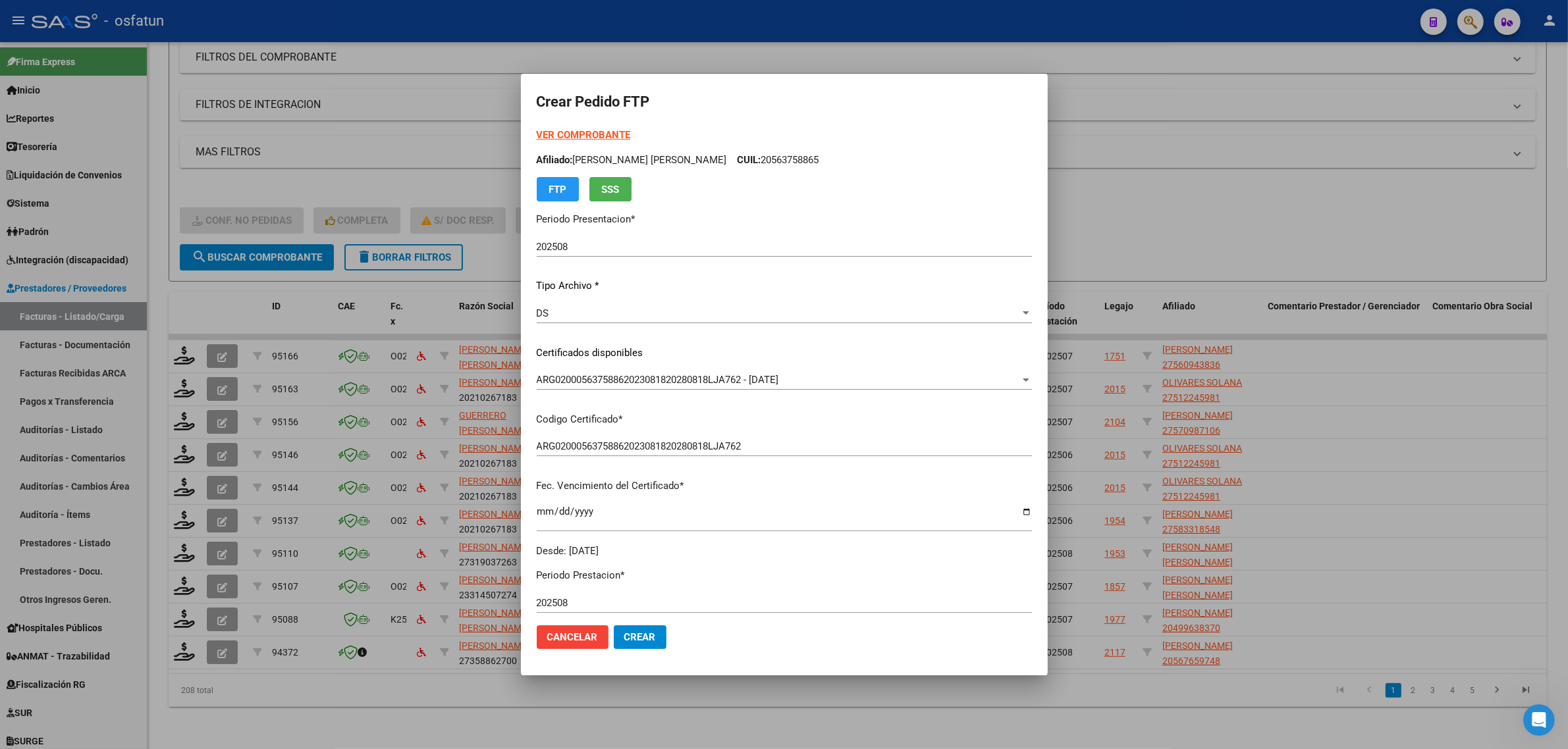
click at [1123, 474] on div at bounding box center [784, 374] width 1568 height 749
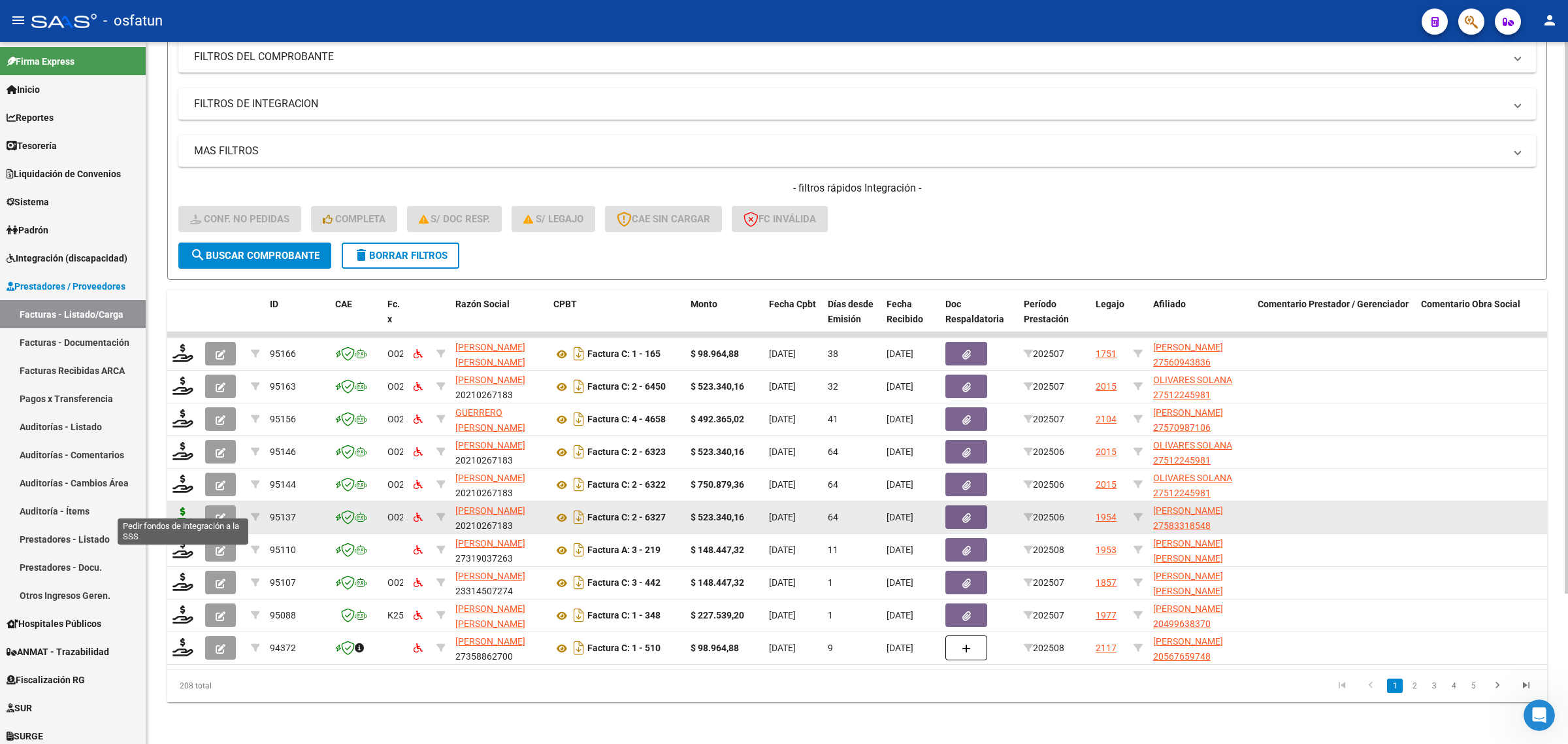
click at [181, 508] on icon at bounding box center [183, 516] width 21 height 18
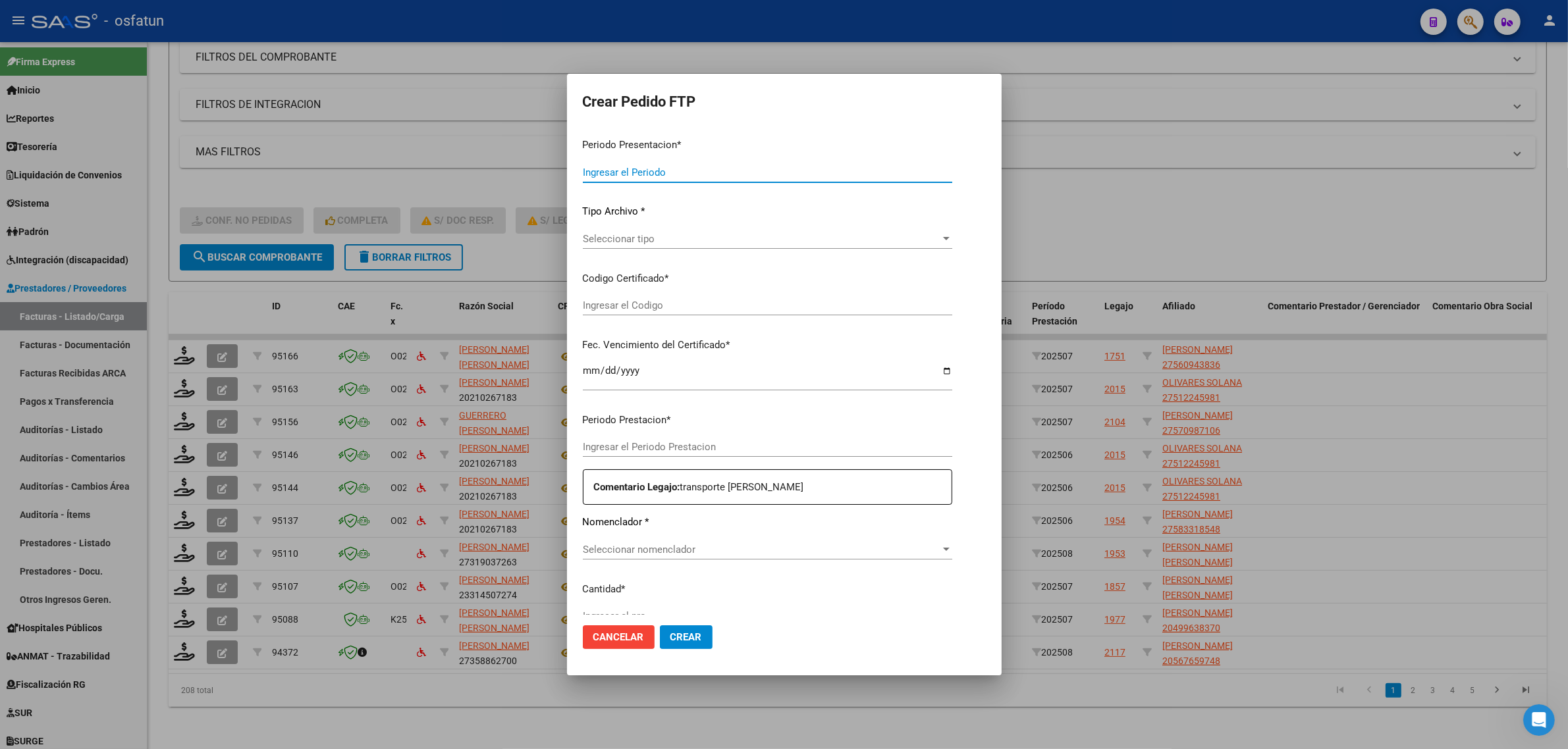
type input "202508"
type input "202506"
type input "$ 523.340,16"
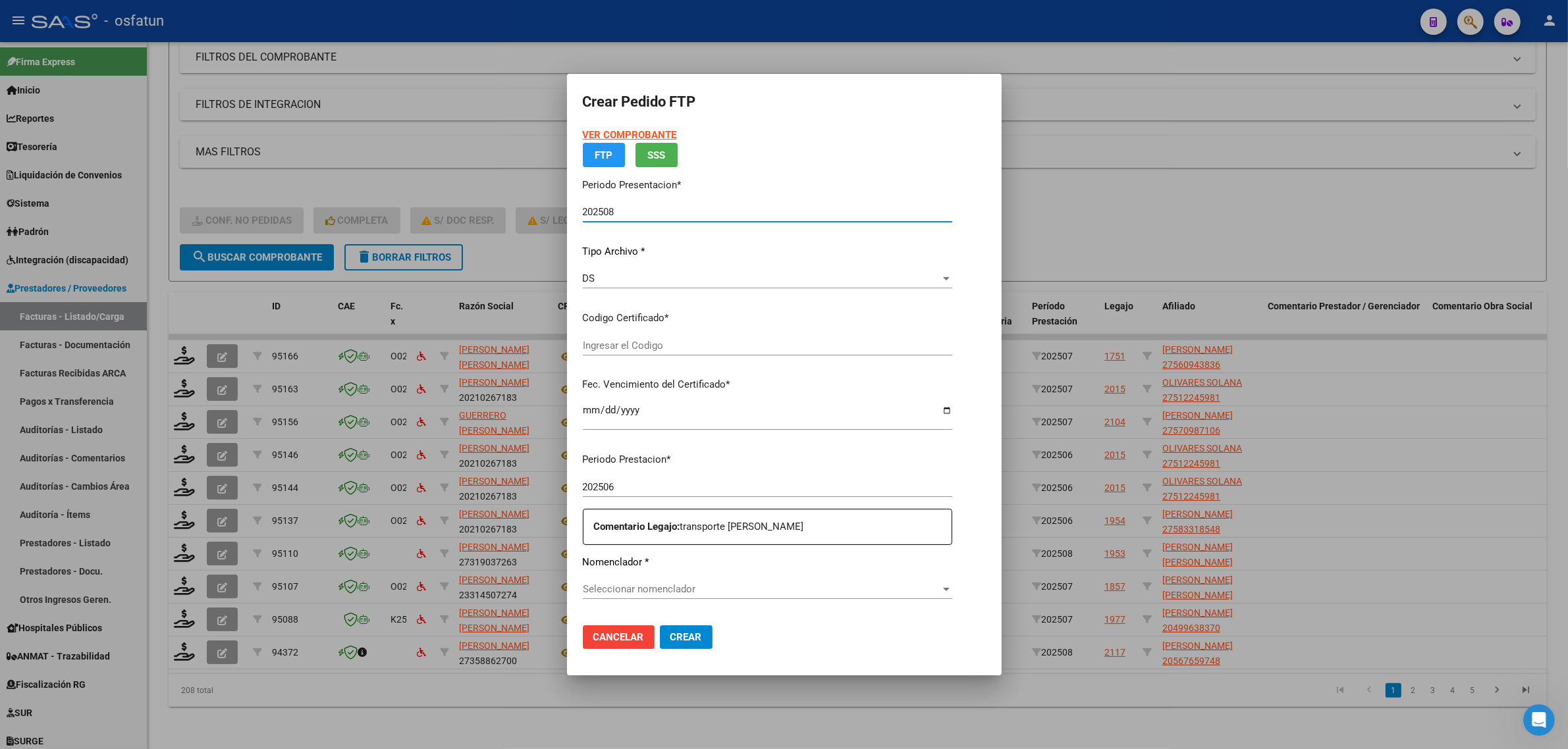
type input "ARG01000583318542024090520260905TUC139"
type input "2026-09-05"
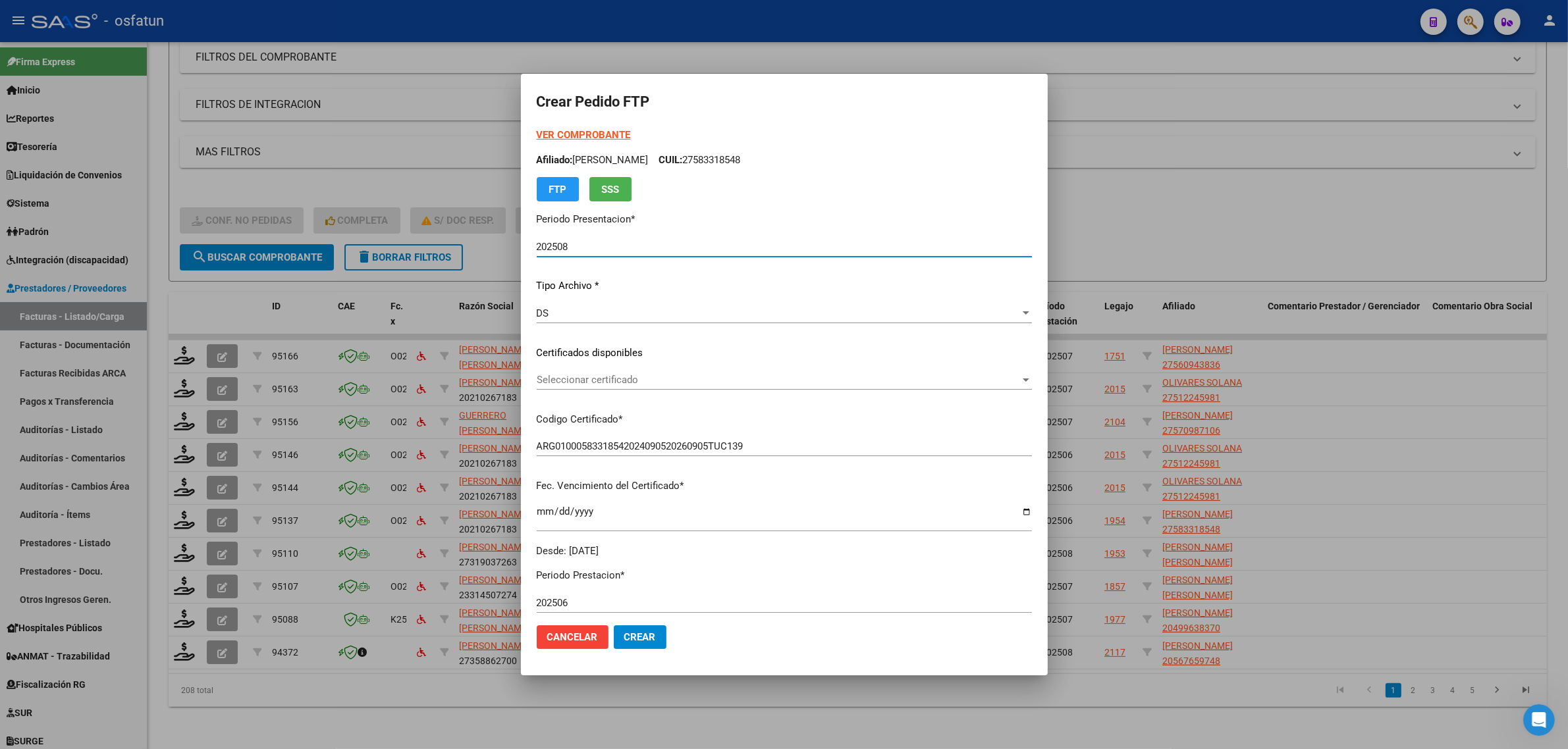
click at [603, 131] on strong "VER COMPROBANTE" at bounding box center [584, 135] width 94 height 12
click at [553, 135] on strong "VER COMPROBANTE" at bounding box center [584, 135] width 94 height 12
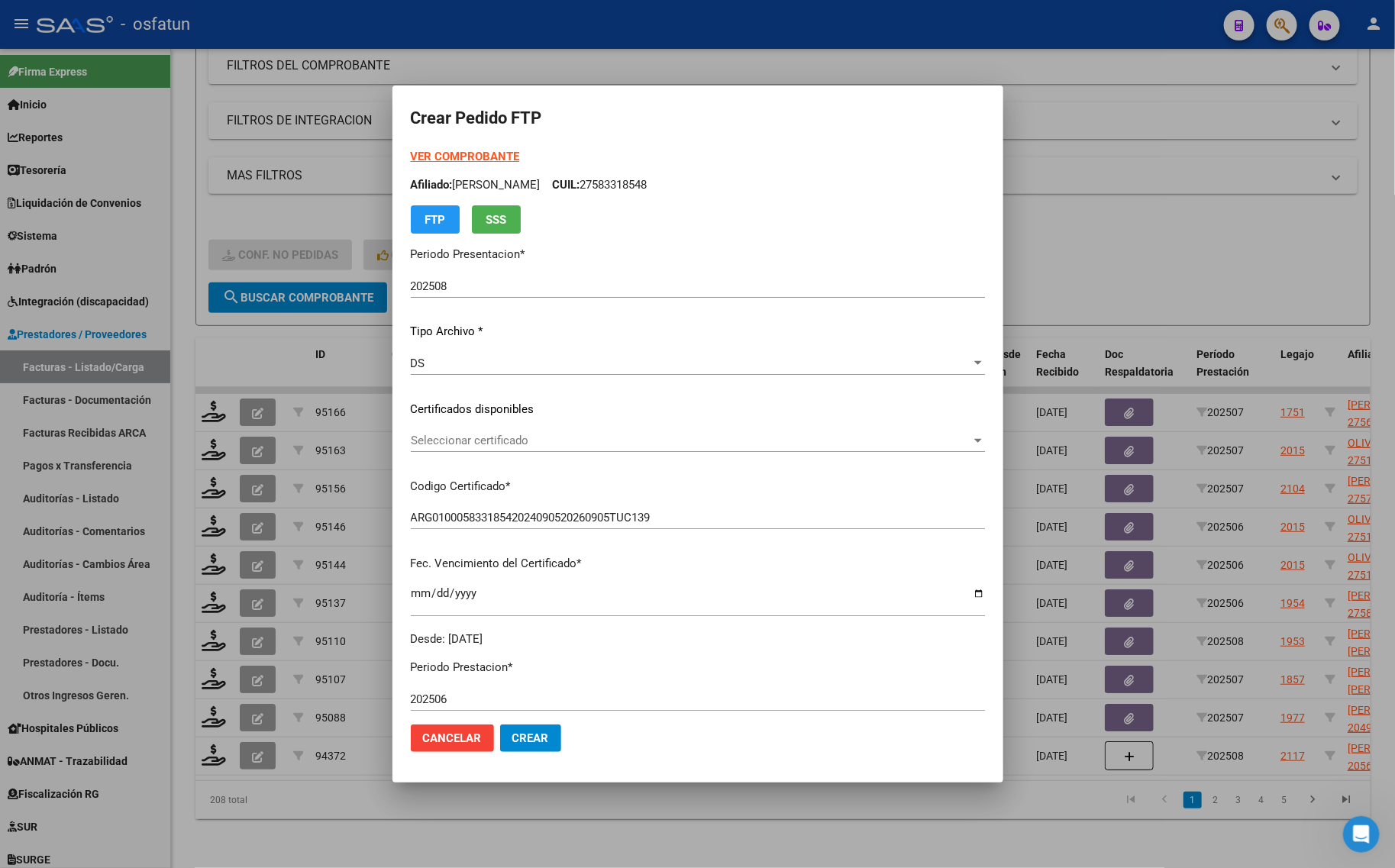
scroll to position [223, 0]
click at [498, 435] on span "Seleccionar certificado" at bounding box center [691, 440] width 560 height 13
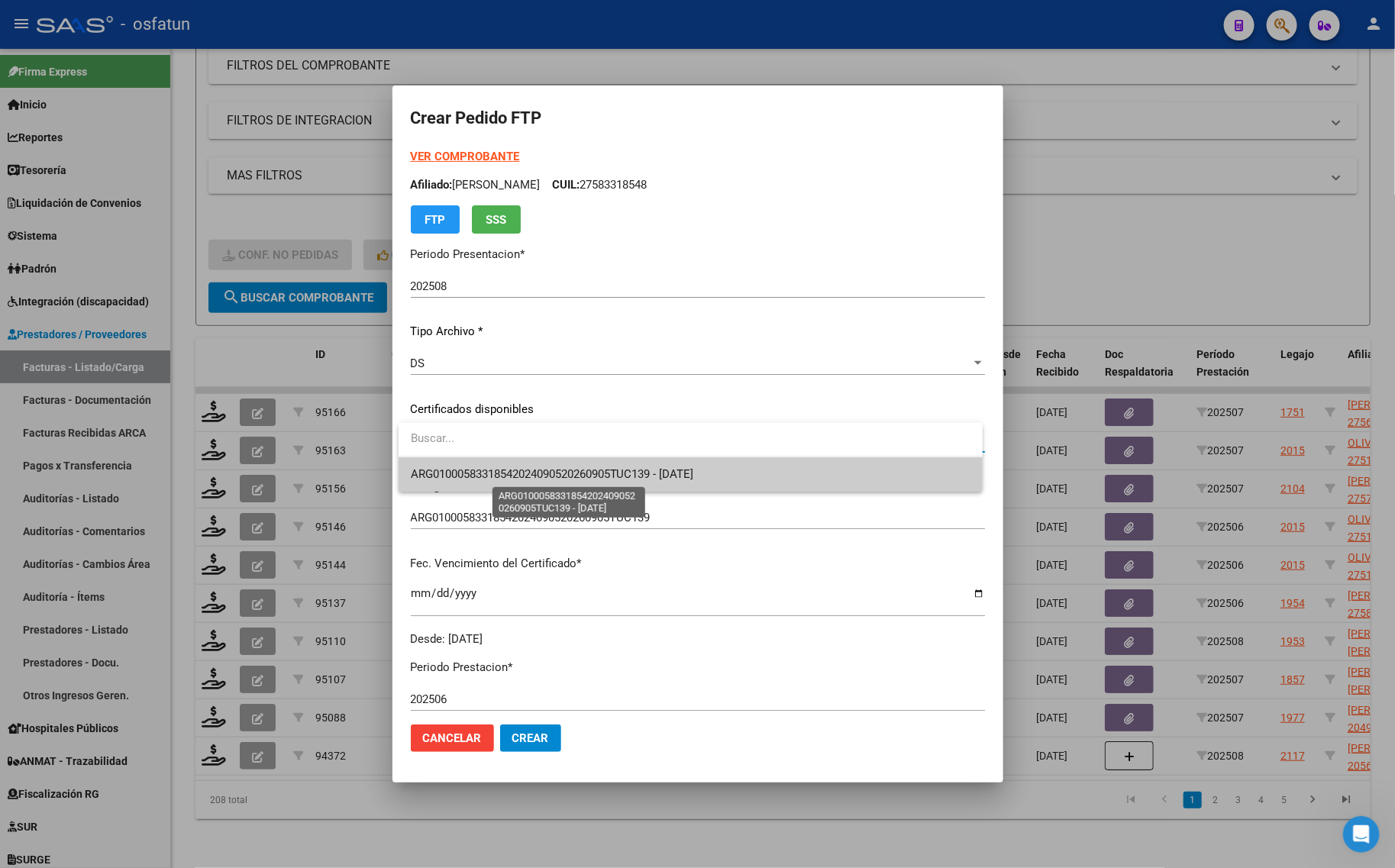
click at [481, 470] on span "ARG01000583318542024090520260905TUC139 - [DATE]" at bounding box center [552, 474] width 283 height 13
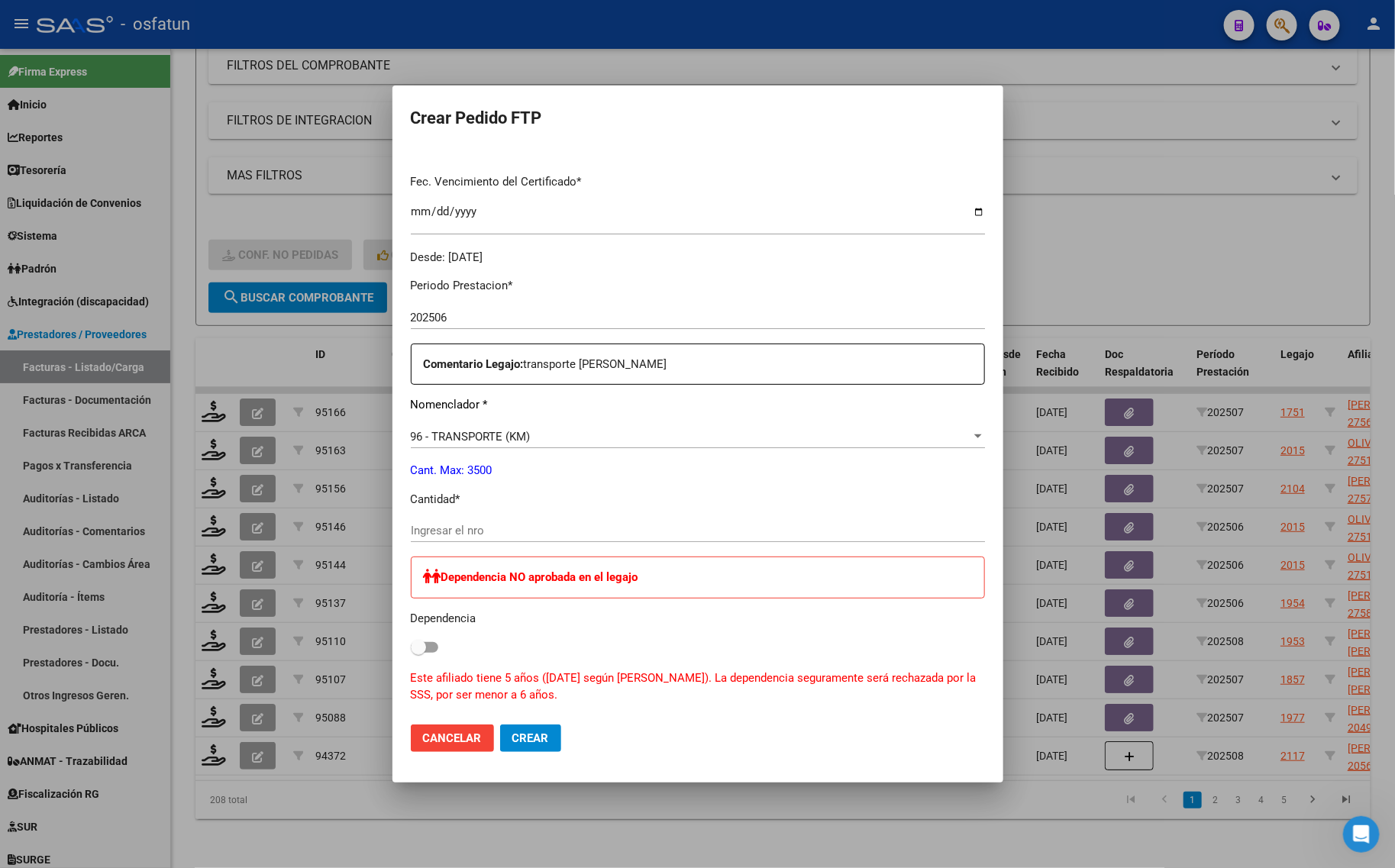
scroll to position [286, 0]
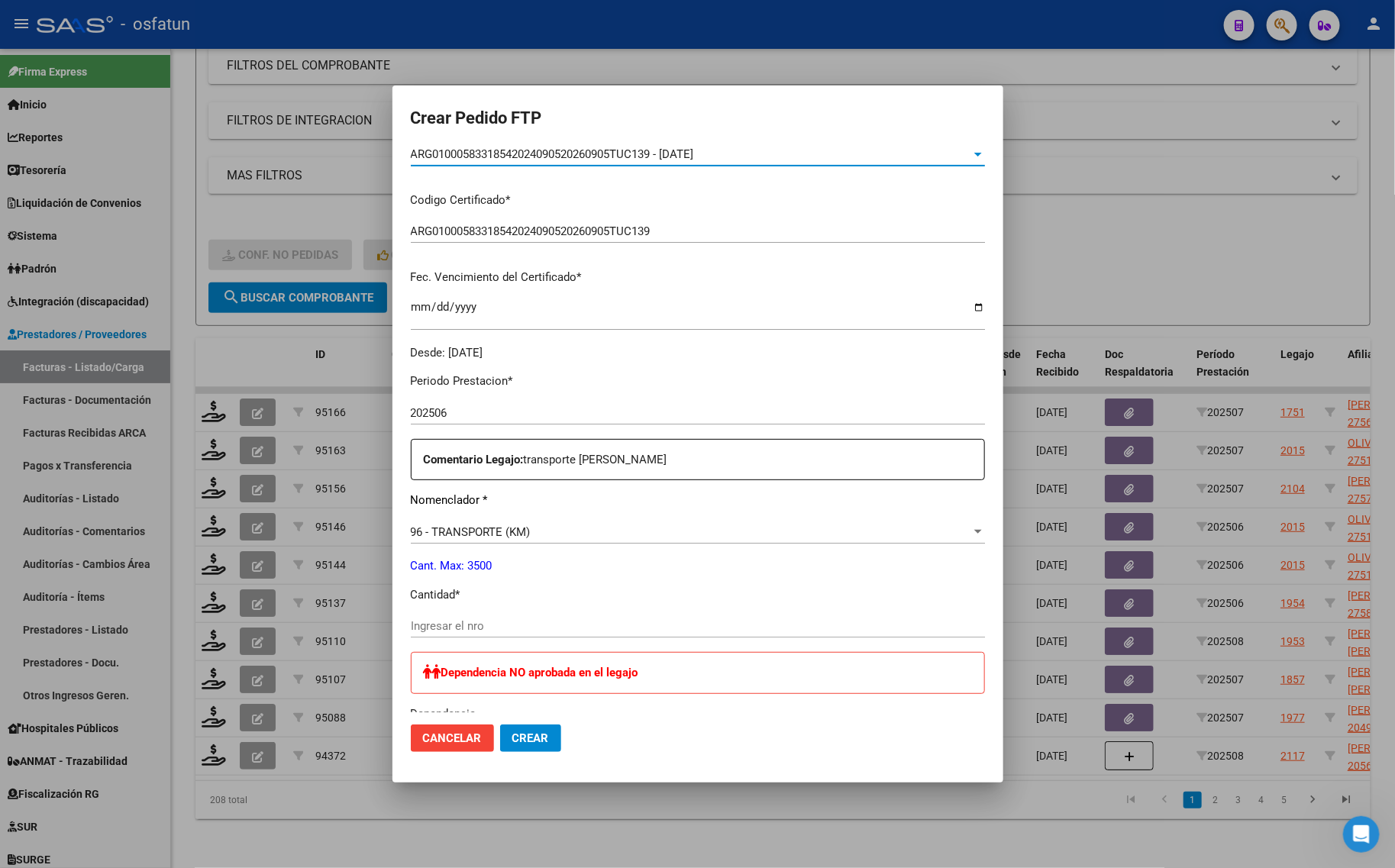
click at [462, 527] on span "96 - TRANSPORTE (KM)" at bounding box center [471, 532] width 120 height 13
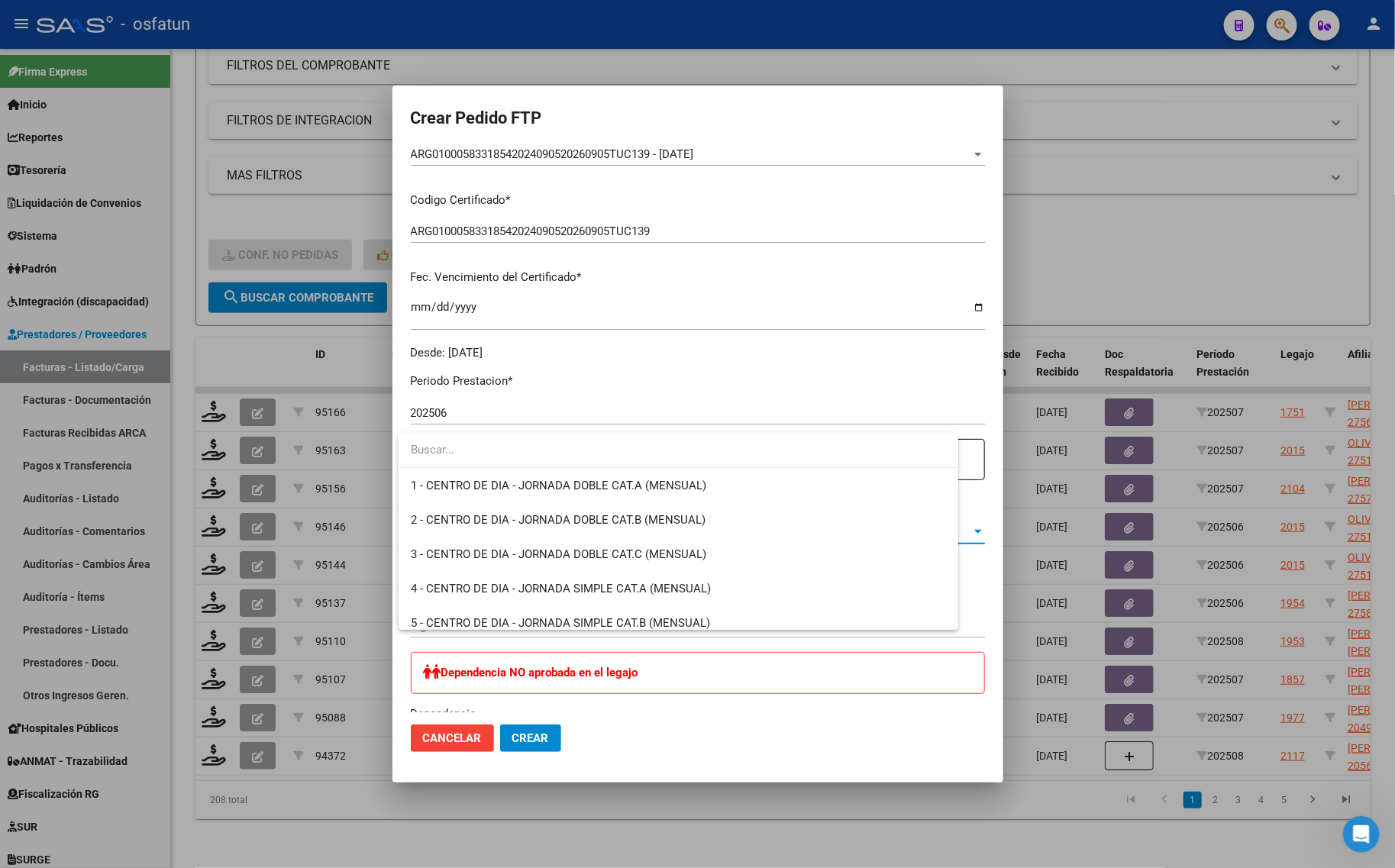
scroll to position [3218, 0]
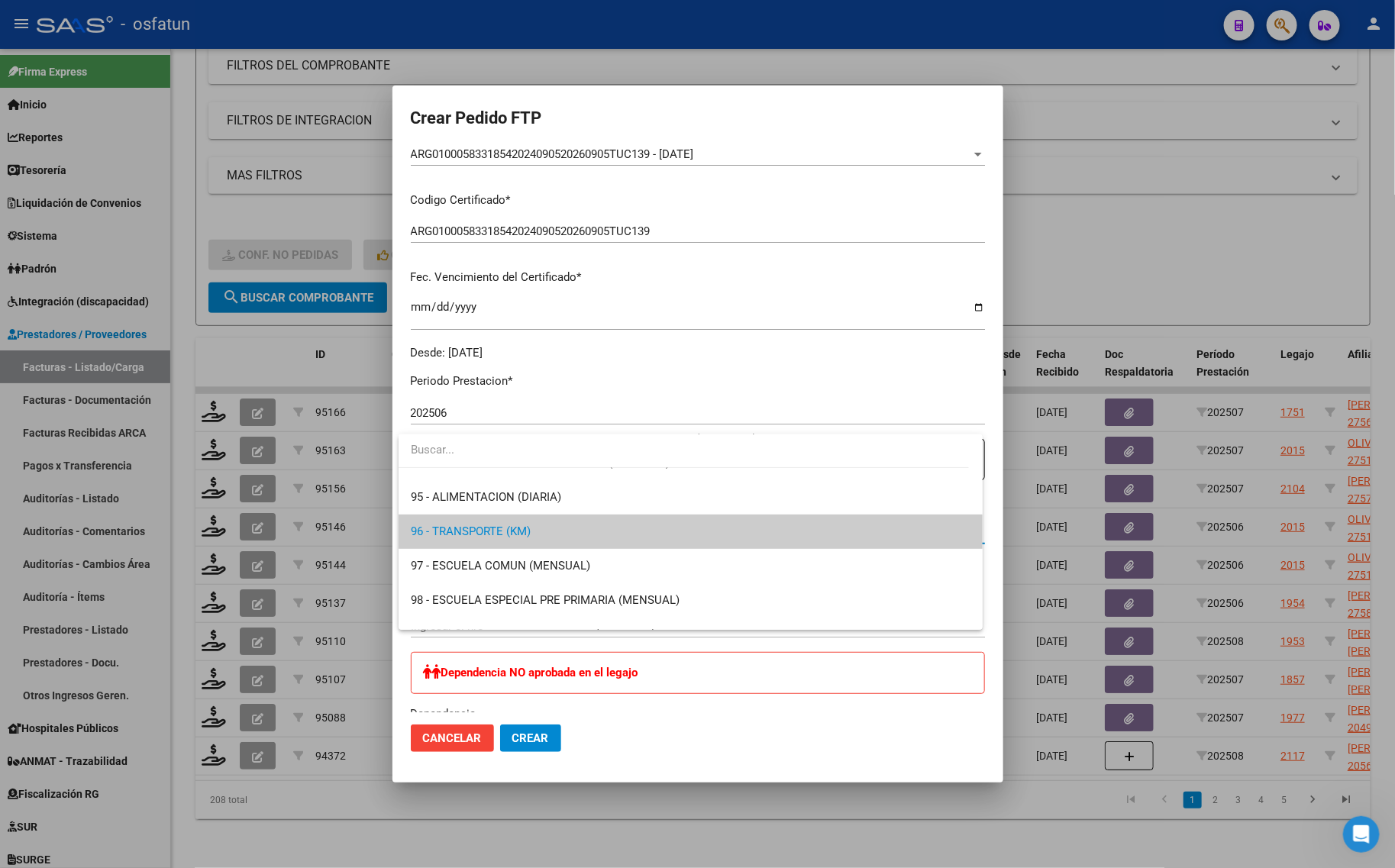
click at [1113, 243] on div at bounding box center [698, 434] width 1395 height 868
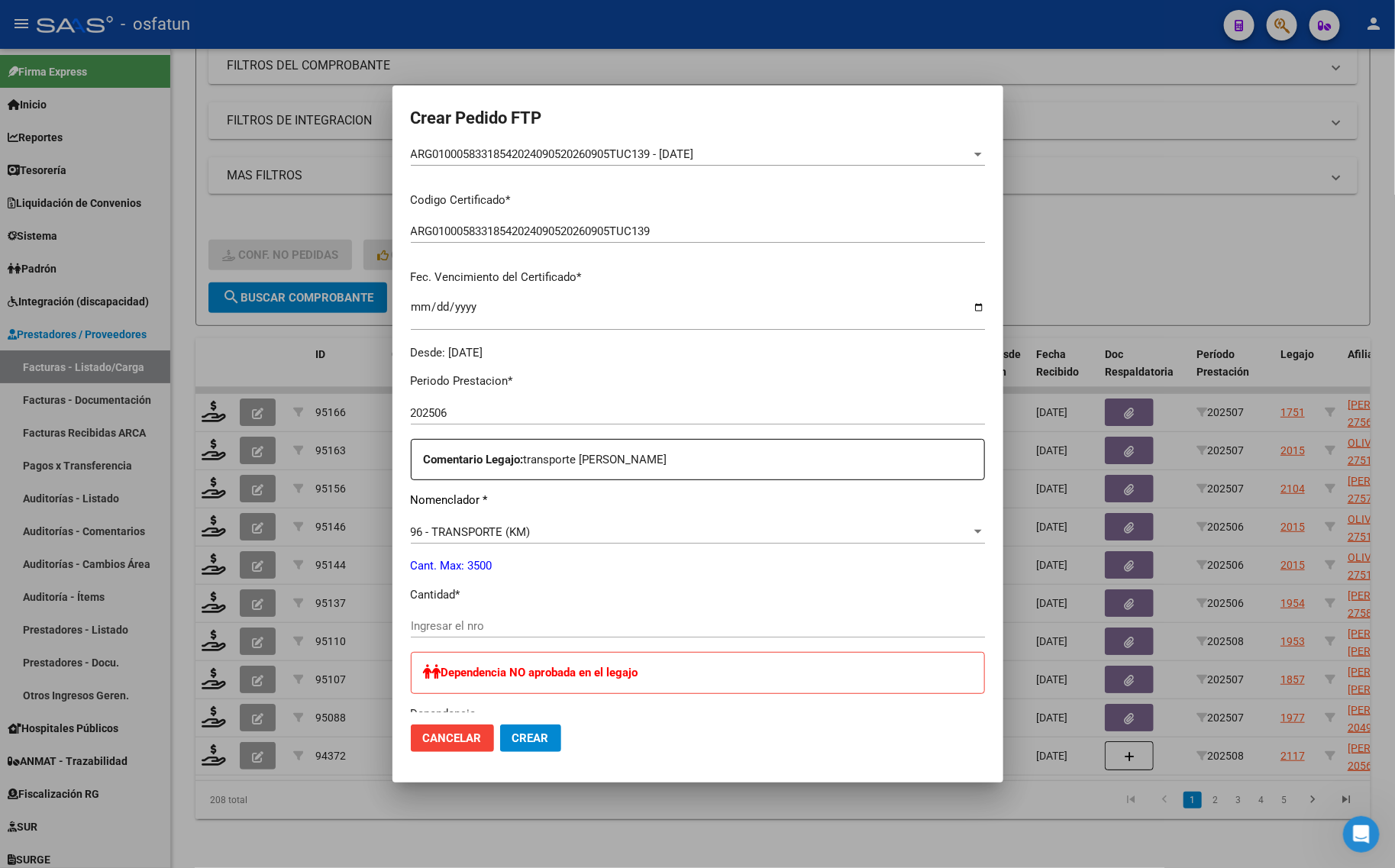
click at [213, 512] on div at bounding box center [698, 434] width 1395 height 868
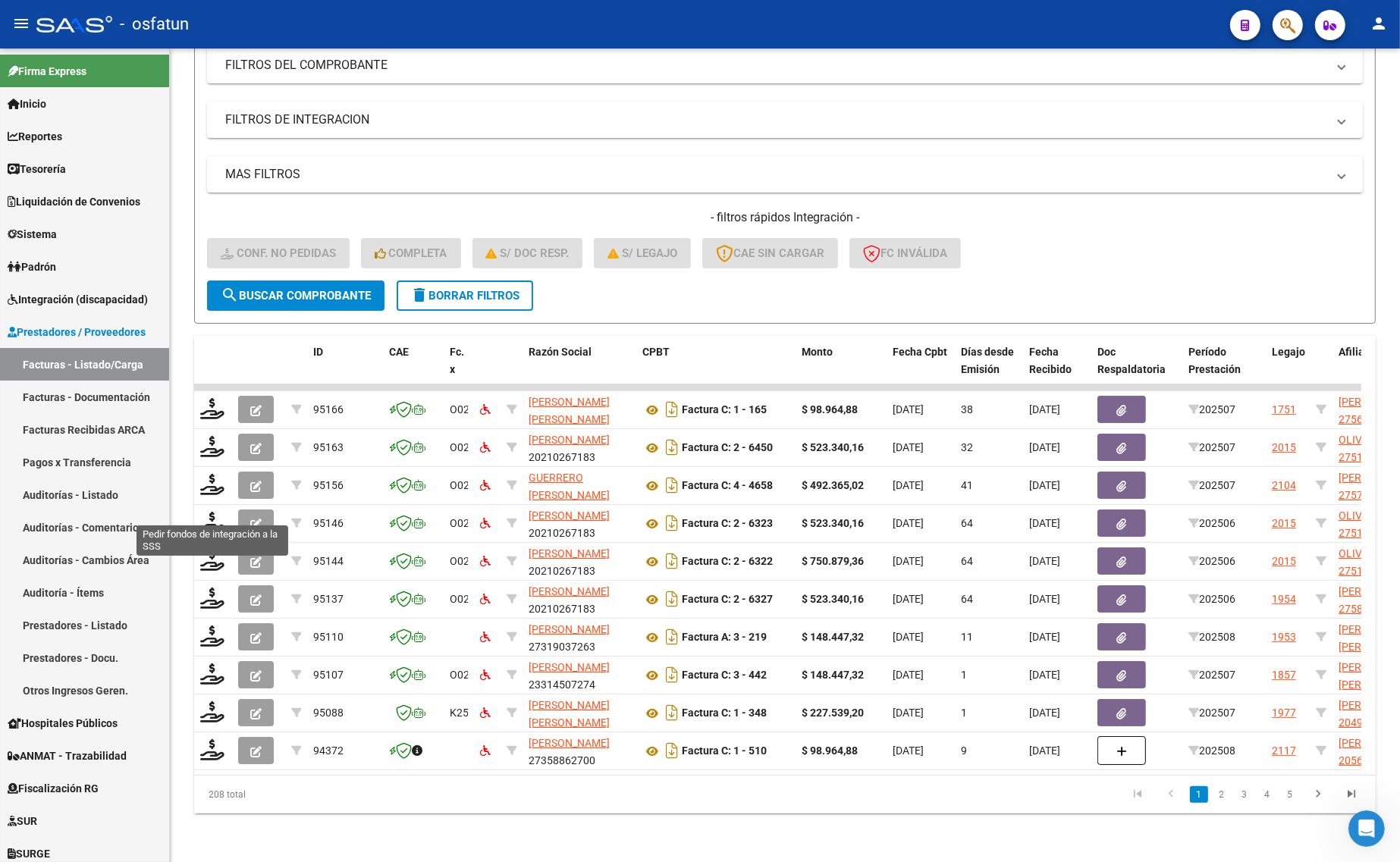
click at [212, 511] on icon at bounding box center [212, 522] width 24 height 21
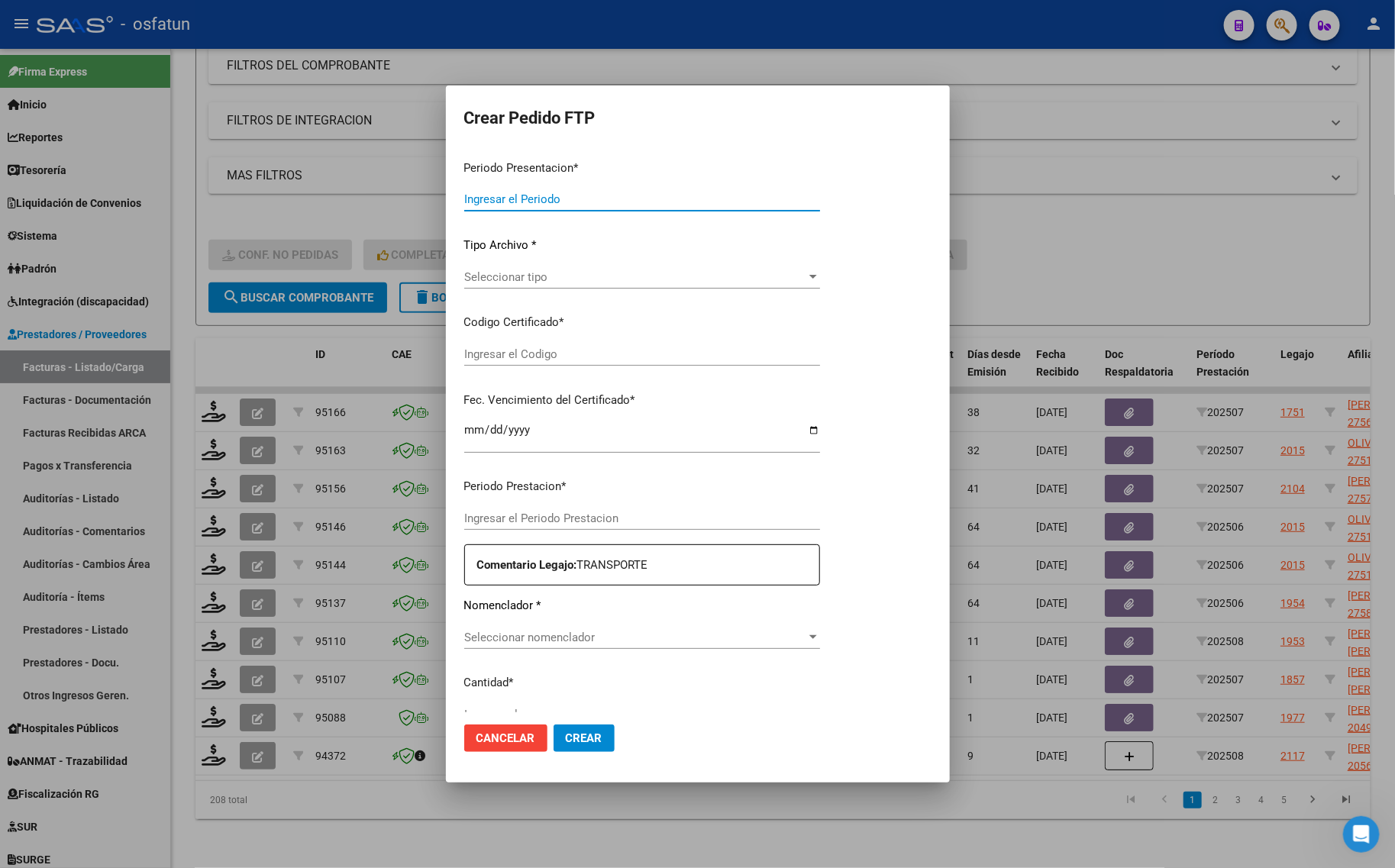
type input "202508"
type input "202506"
type input "$ 523.340,16"
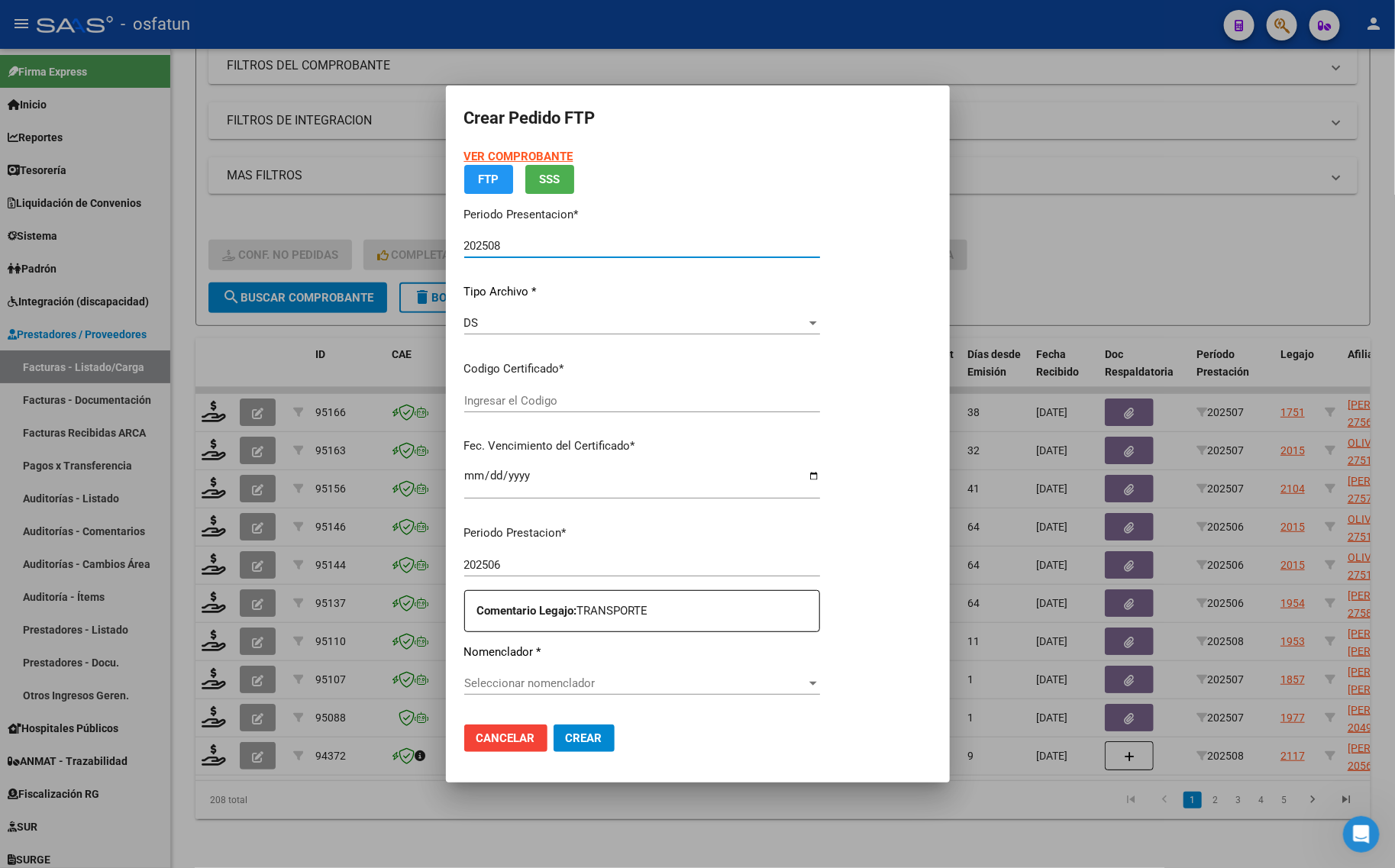
type input "ARG01000512245982022012620260126TUC139"
type input "[DATE]"
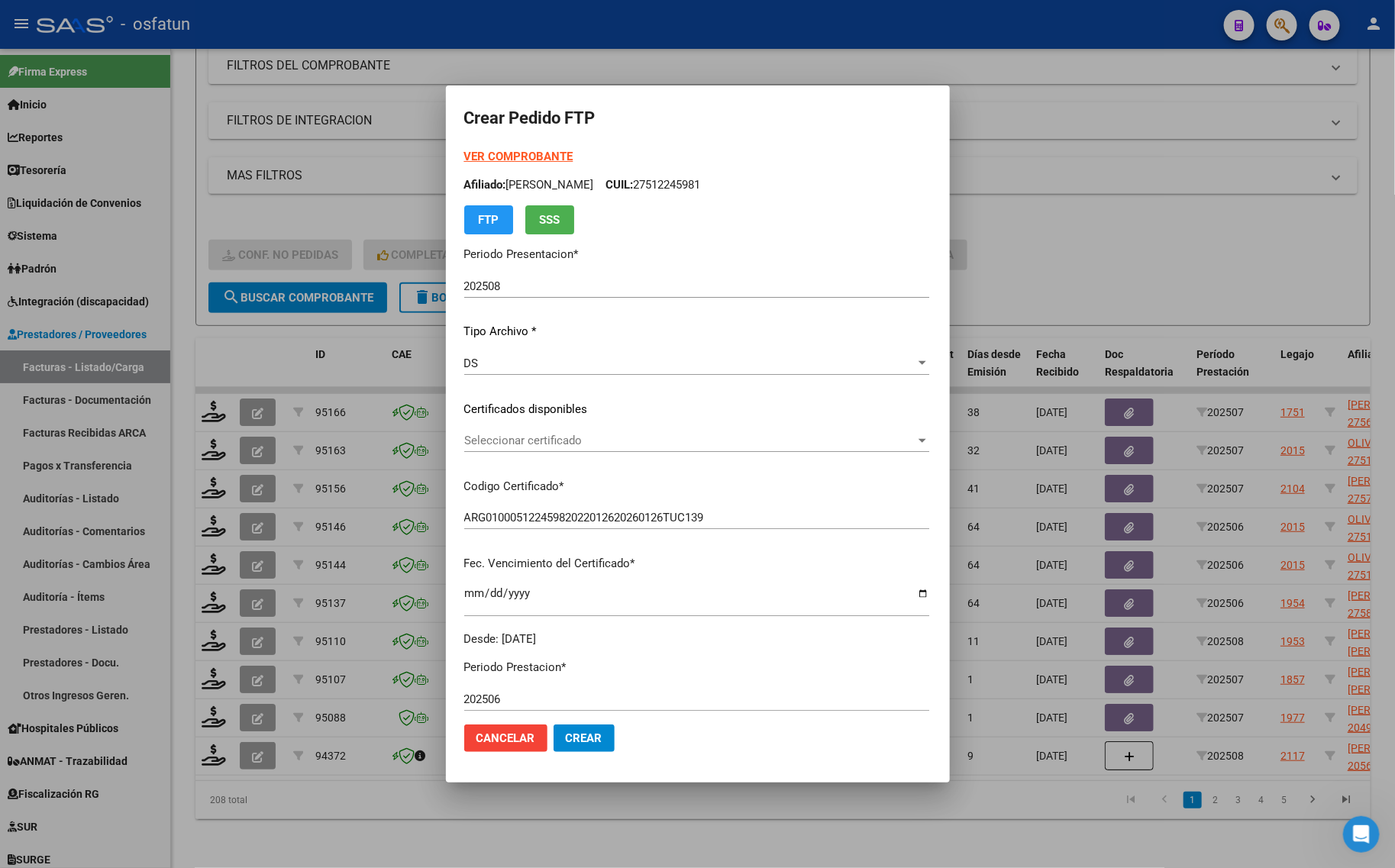
click at [482, 161] on strong "VER COMPROBANTE" at bounding box center [519, 156] width 110 height 13
click at [532, 435] on span "Seleccionar certificado" at bounding box center [690, 440] width 452 height 13
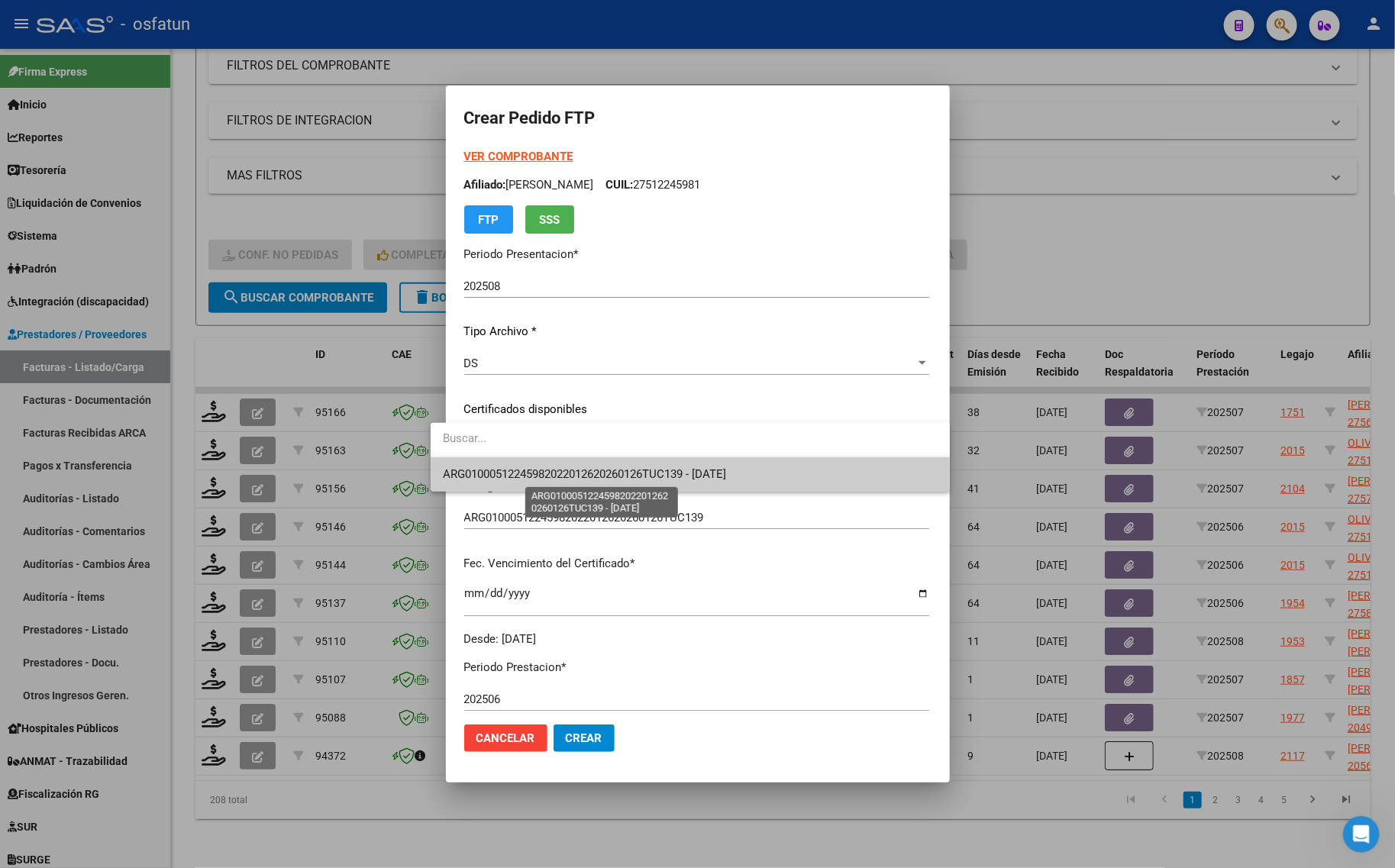
click at [517, 478] on span "ARG01000512245982022012620260126TUC139 - [DATE]" at bounding box center [584, 474] width 283 height 13
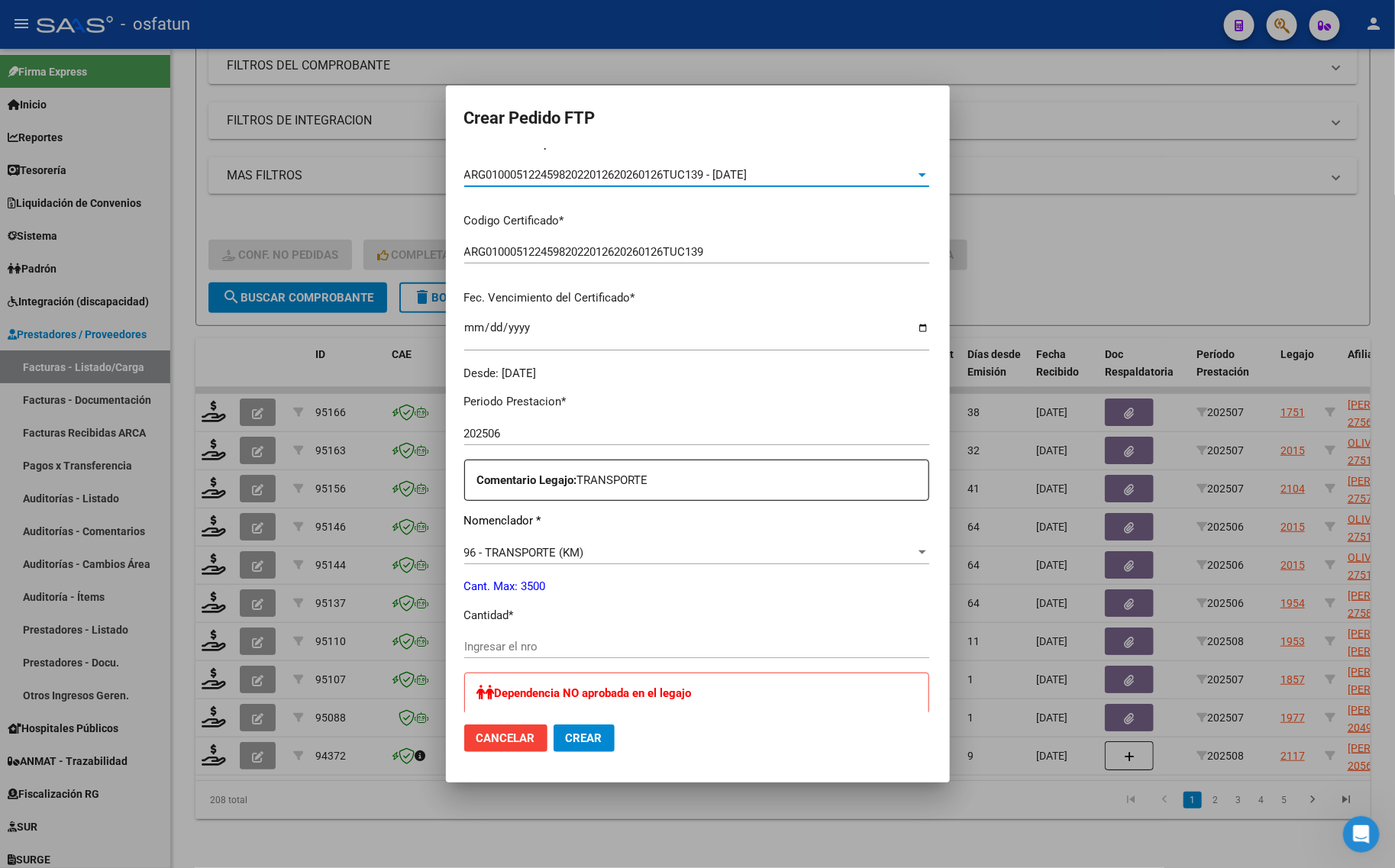
scroll to position [382, 0]
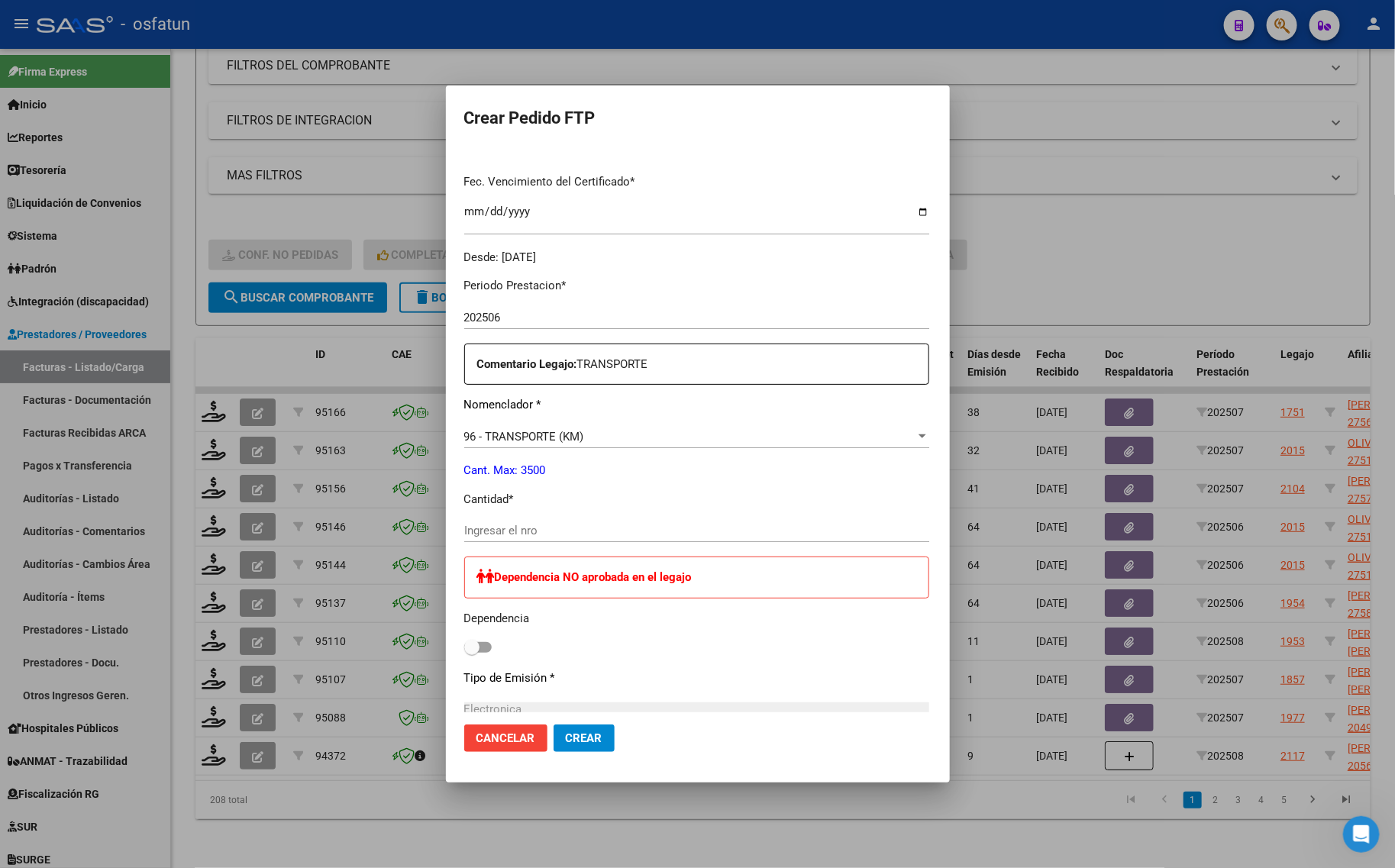
click at [498, 532] on input "Ingresar el nro" at bounding box center [697, 530] width 465 height 13
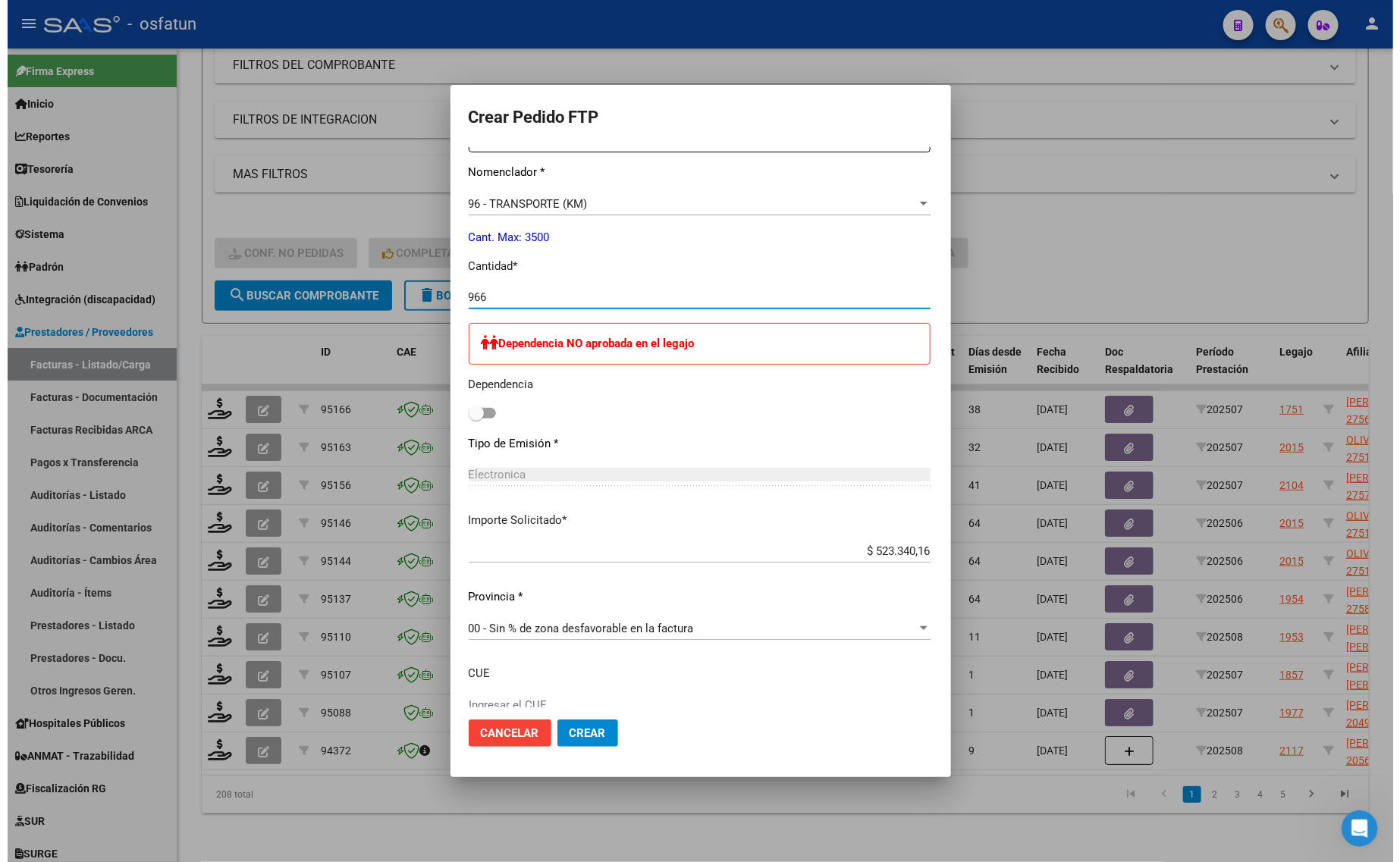
scroll to position [663, 0]
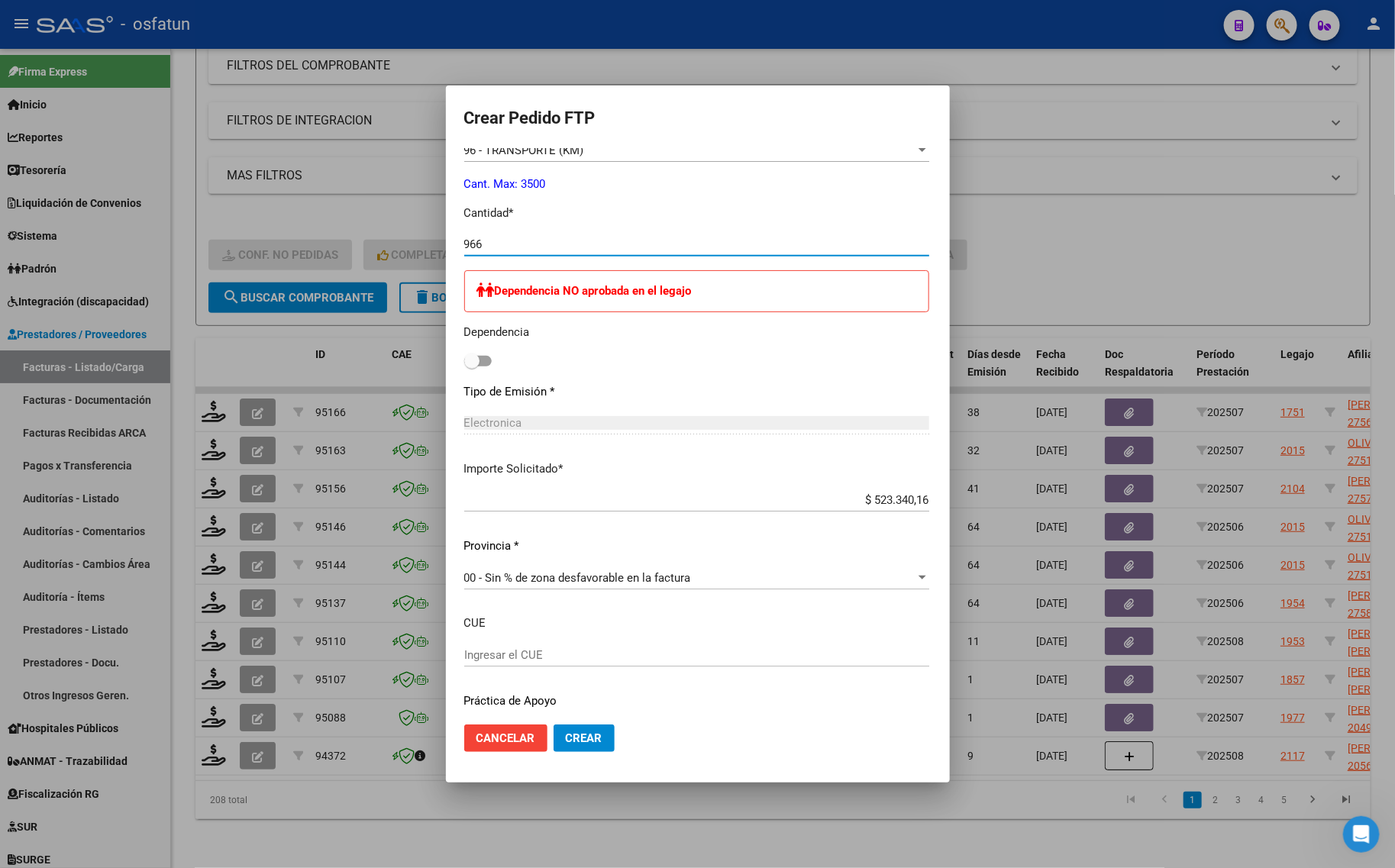
type input "966"
click at [578, 737] on span "Crear" at bounding box center [584, 738] width 37 height 13
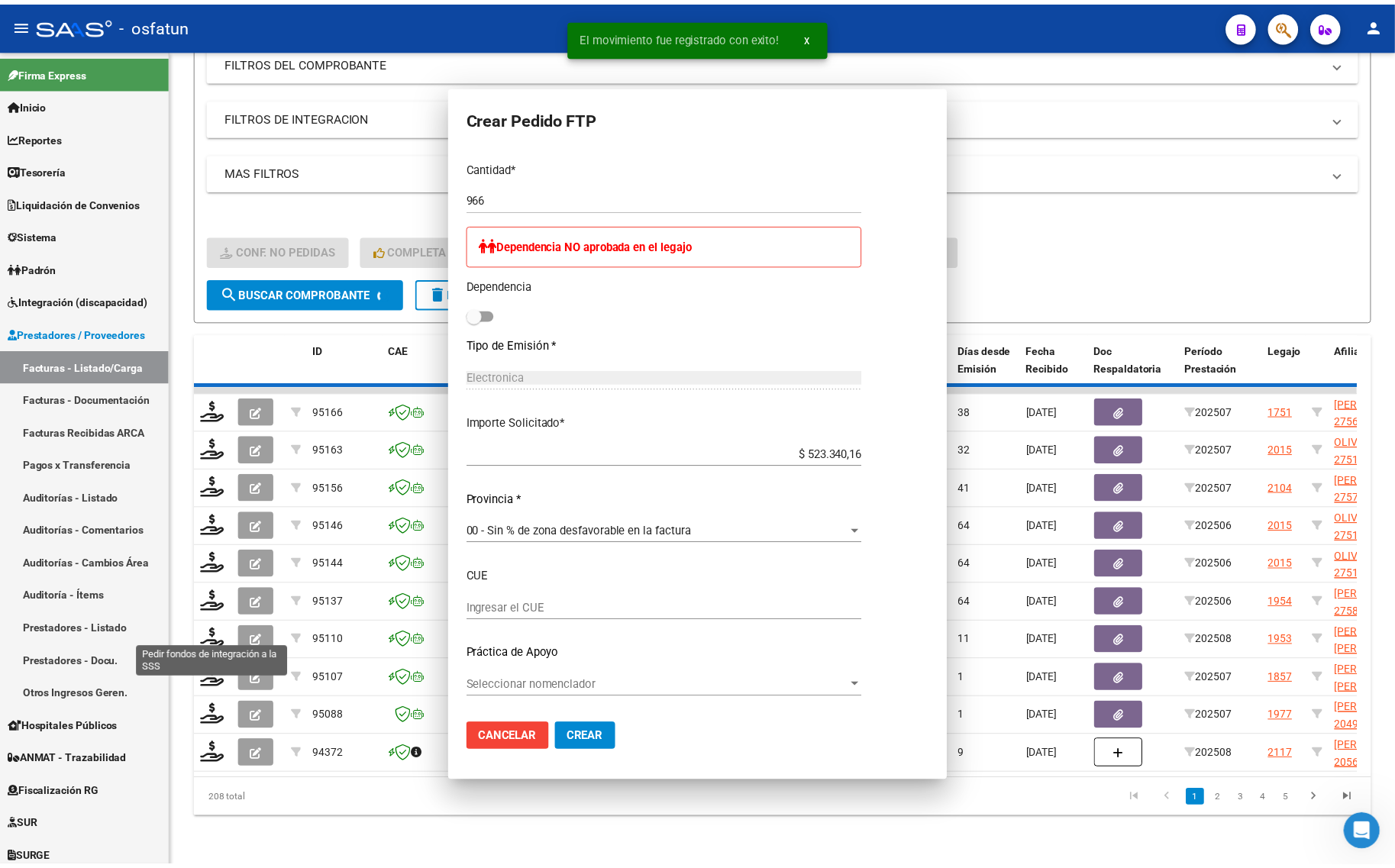
scroll to position [0, 0]
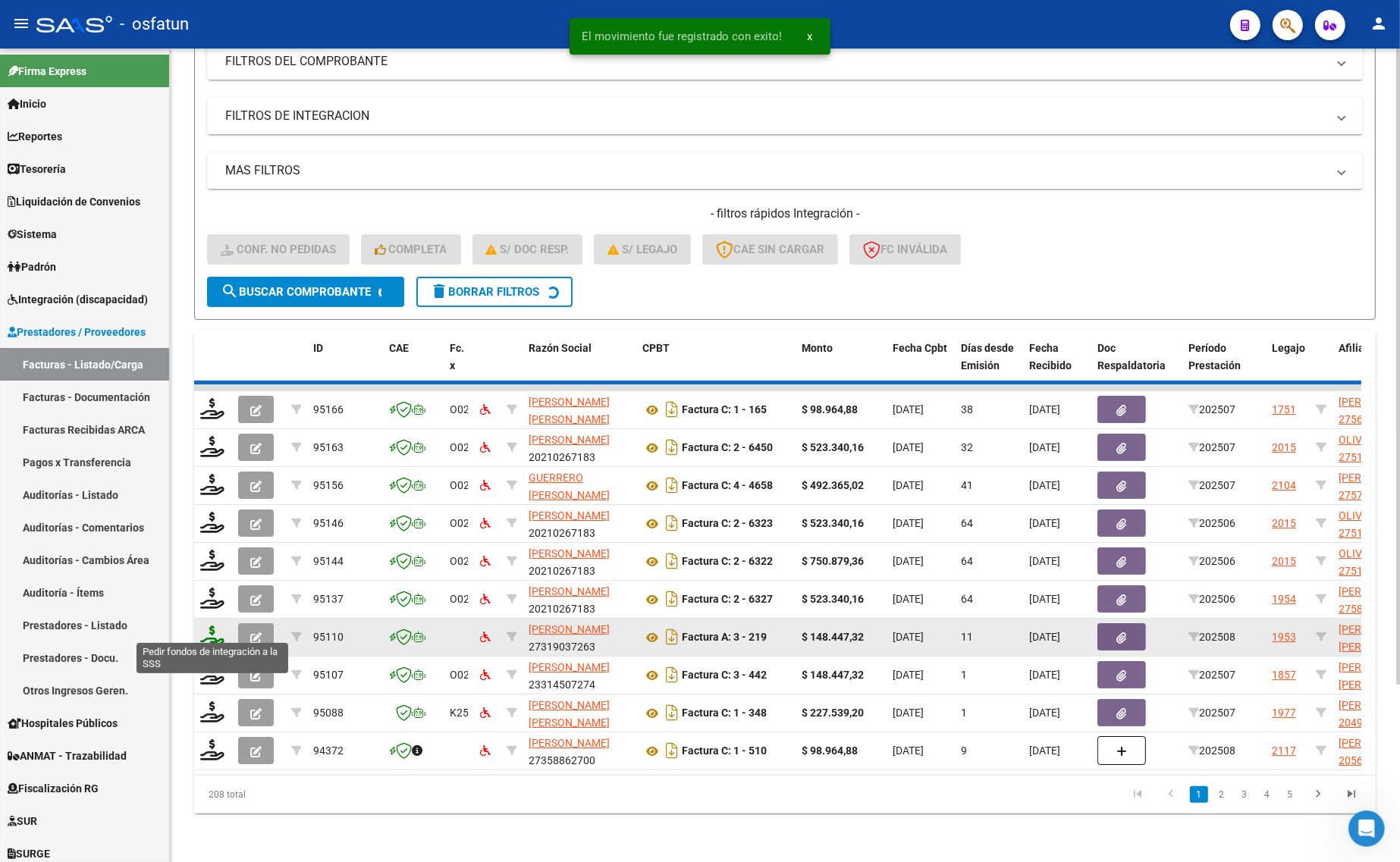
click at [214, 626] on icon at bounding box center [212, 636] width 24 height 21
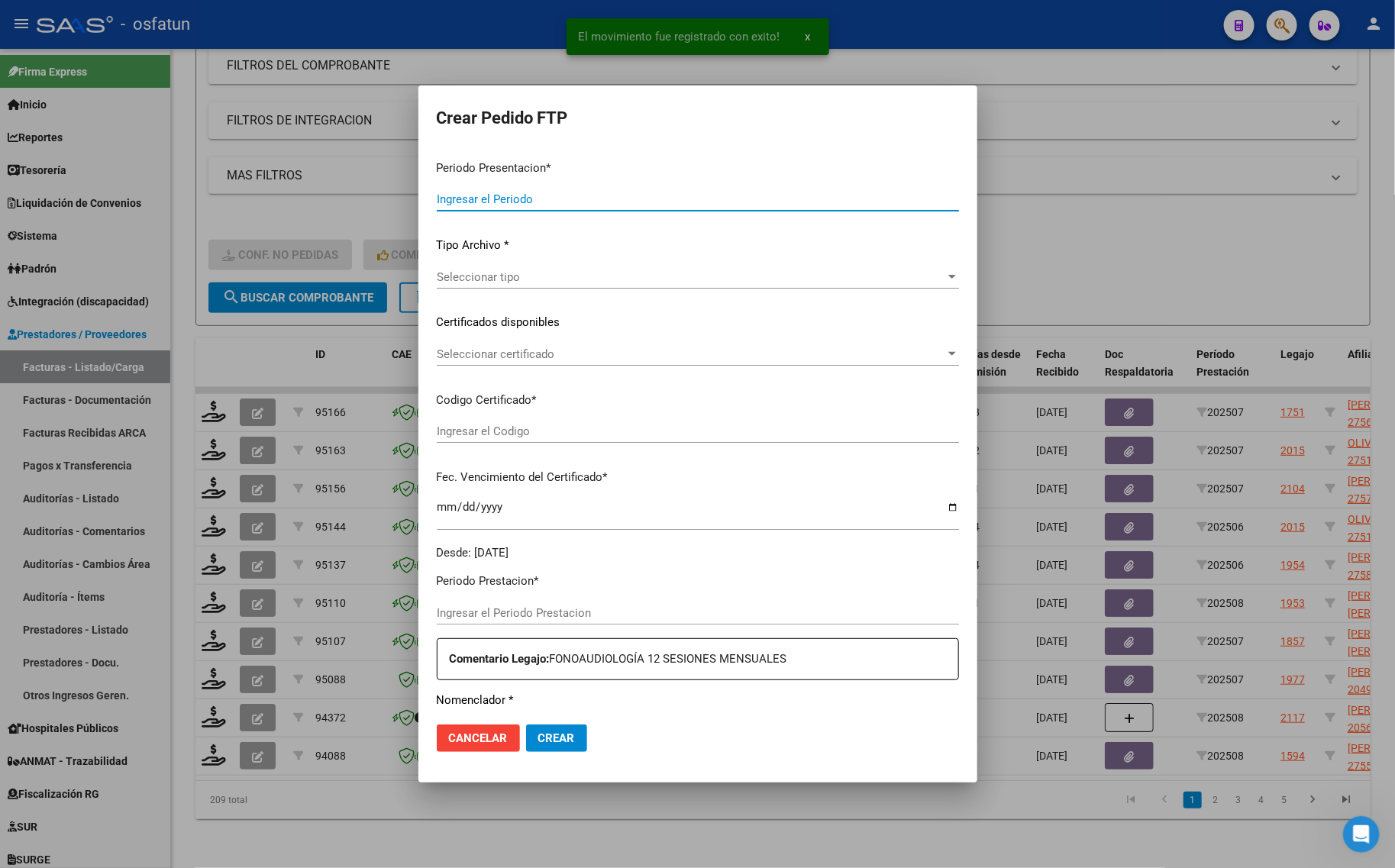
type input "202508"
type input "202507"
type input "$ 148.447,32"
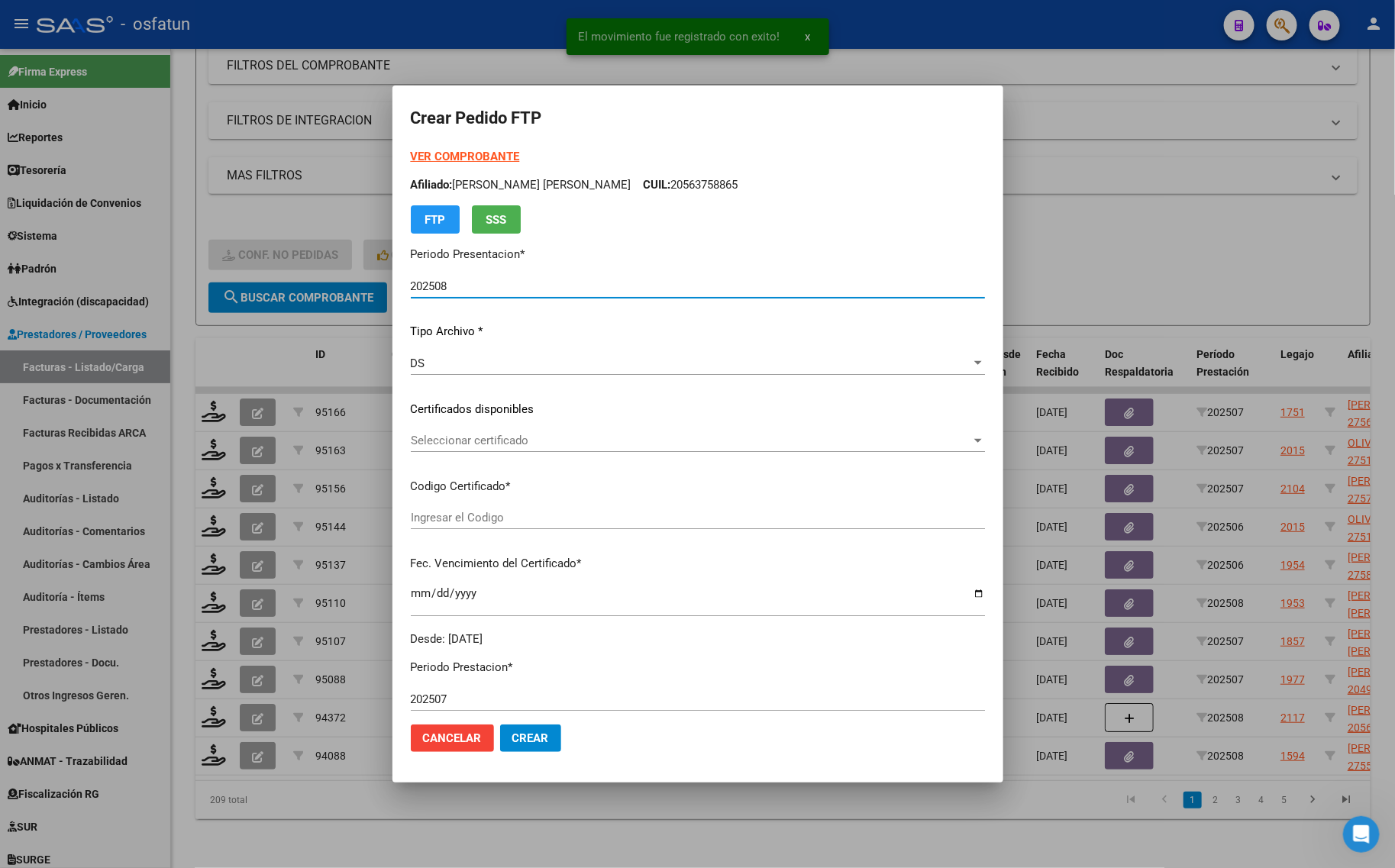
type input "ARG01000560914592022031720270317CAT242"
type input "2027-03-17"
click at [475, 152] on strong "VER COMPROBANTE" at bounding box center [466, 156] width 110 height 13
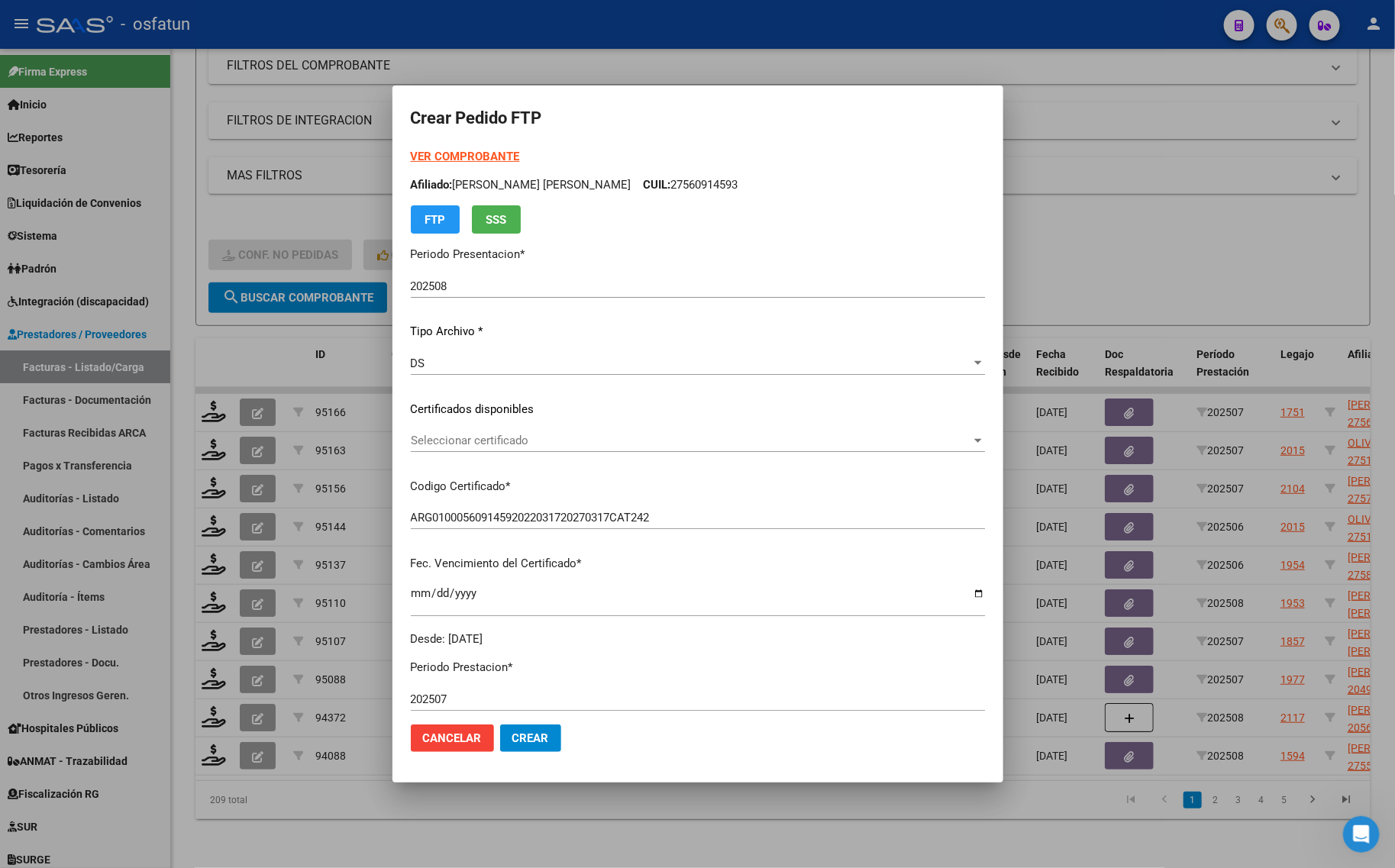
click at [455, 447] on div "Seleccionar certificado Seleccionar certificado" at bounding box center [698, 440] width 575 height 23
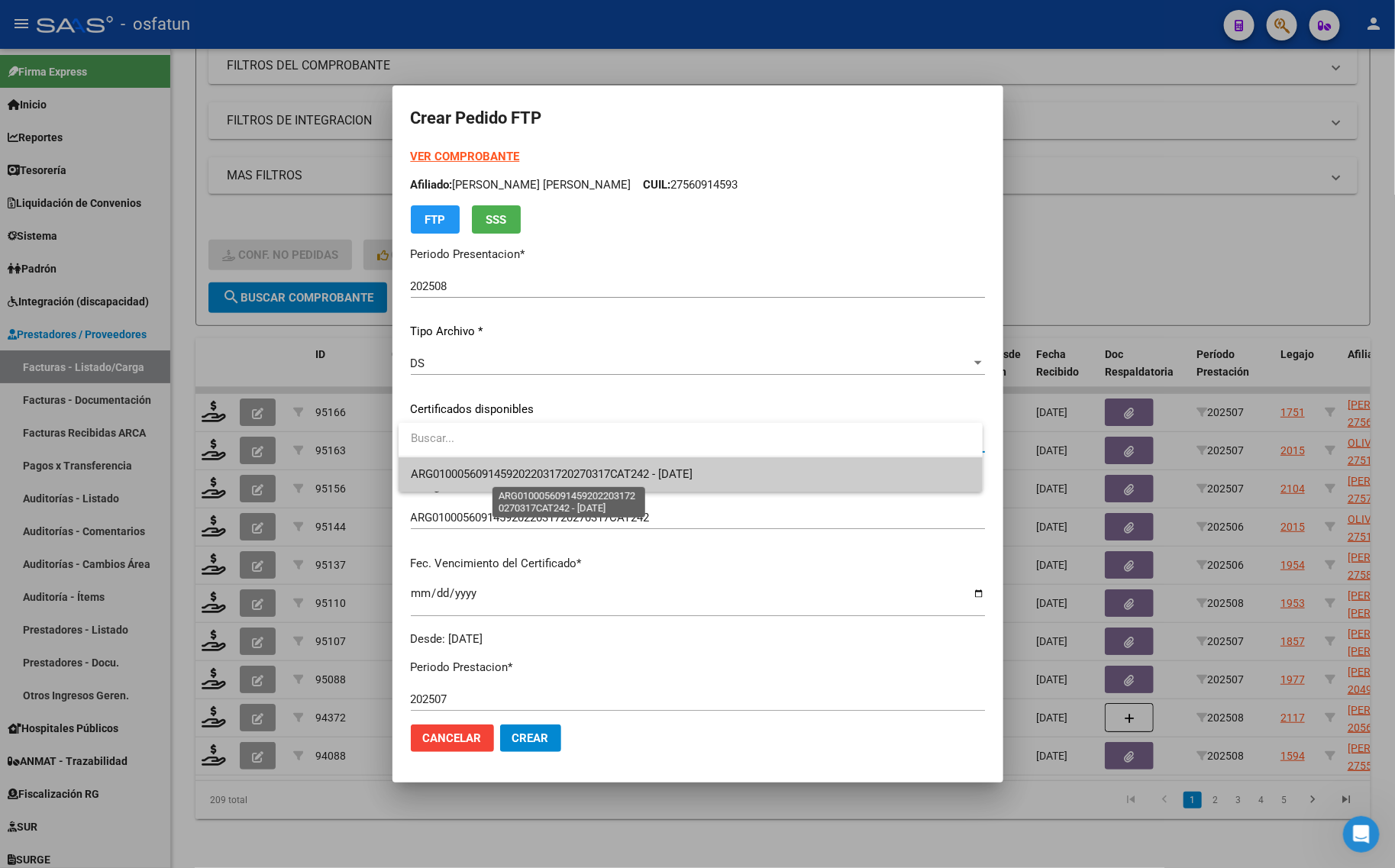
click at [455, 474] on span "ARG01000560914592022031720270317CAT242 - 2027-03-17" at bounding box center [552, 474] width 282 height 13
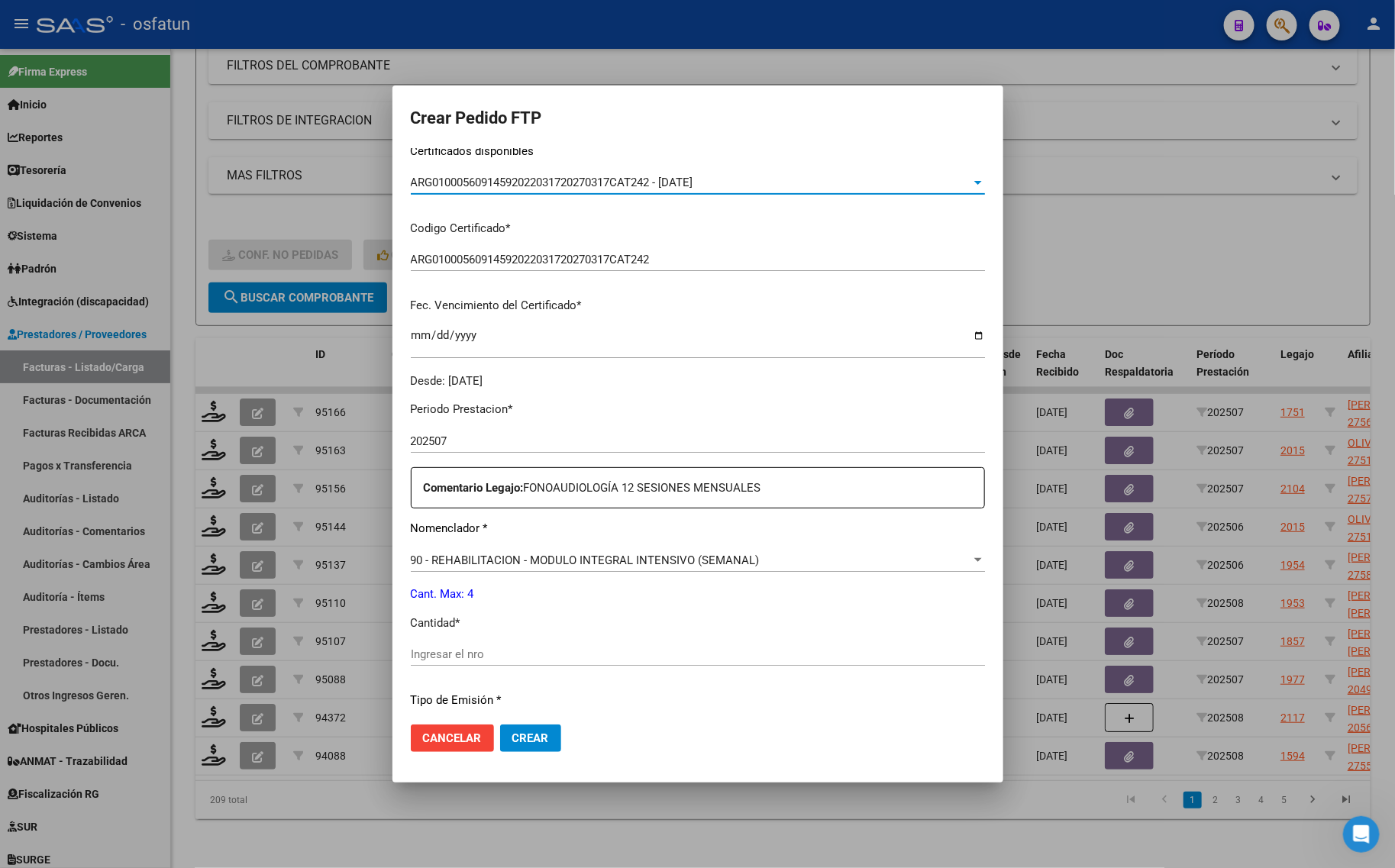
scroll to position [286, 0]
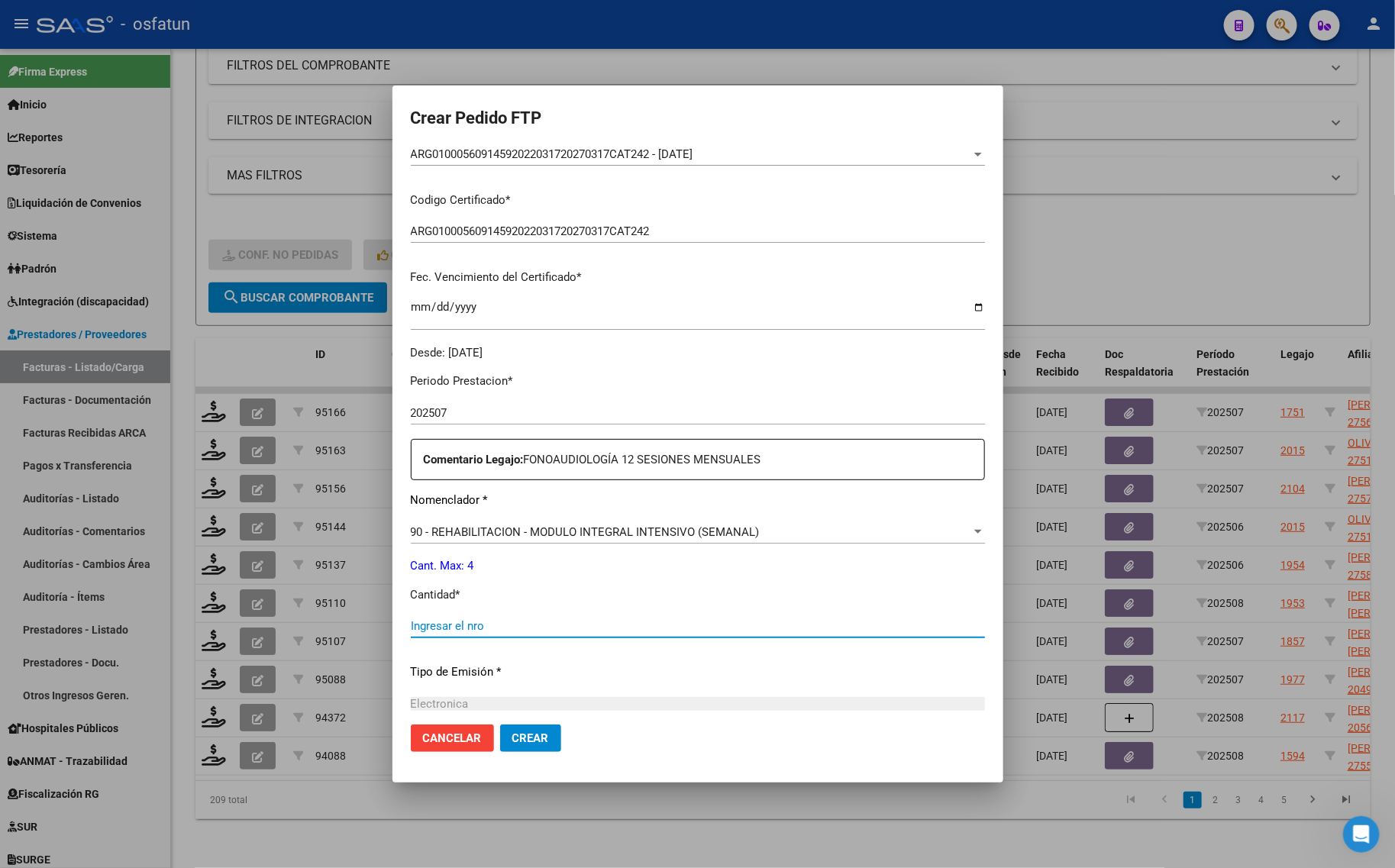
click at [463, 624] on input "Ingresar el nro" at bounding box center [698, 625] width 575 height 13
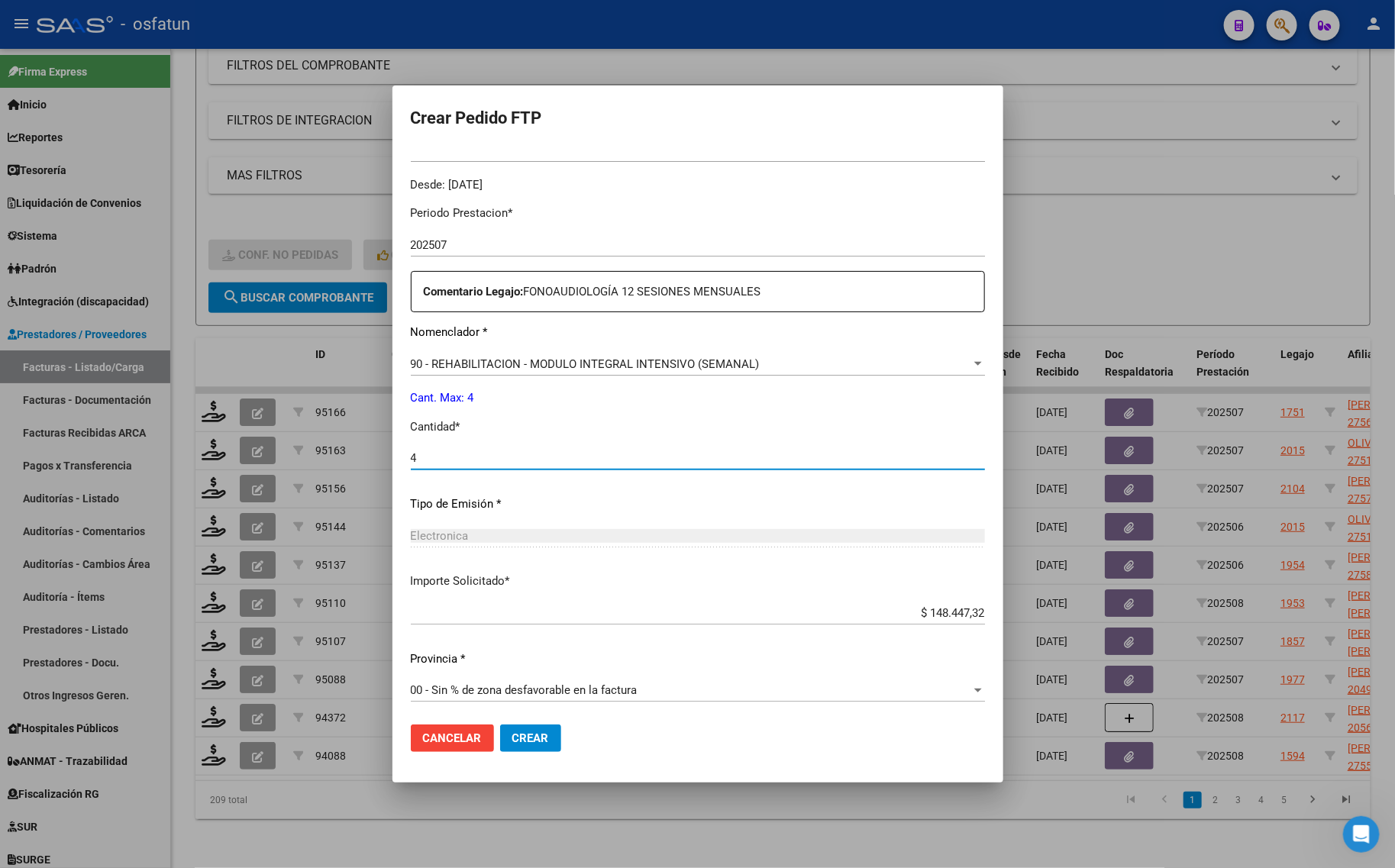
scroll to position [456, 0]
type input "4"
click at [548, 740] on span "Crear" at bounding box center [531, 738] width 37 height 13
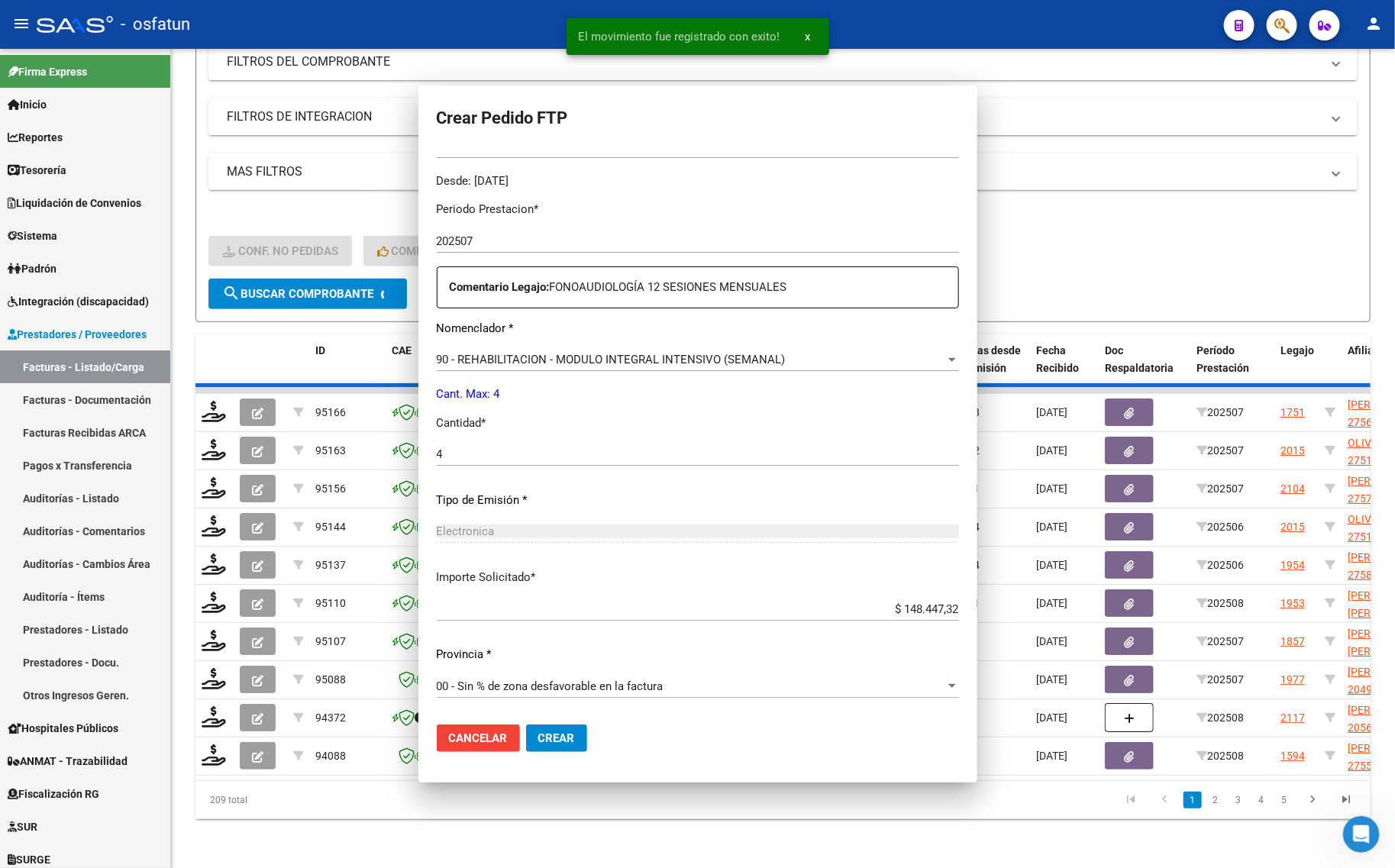
scroll to position [0, 0]
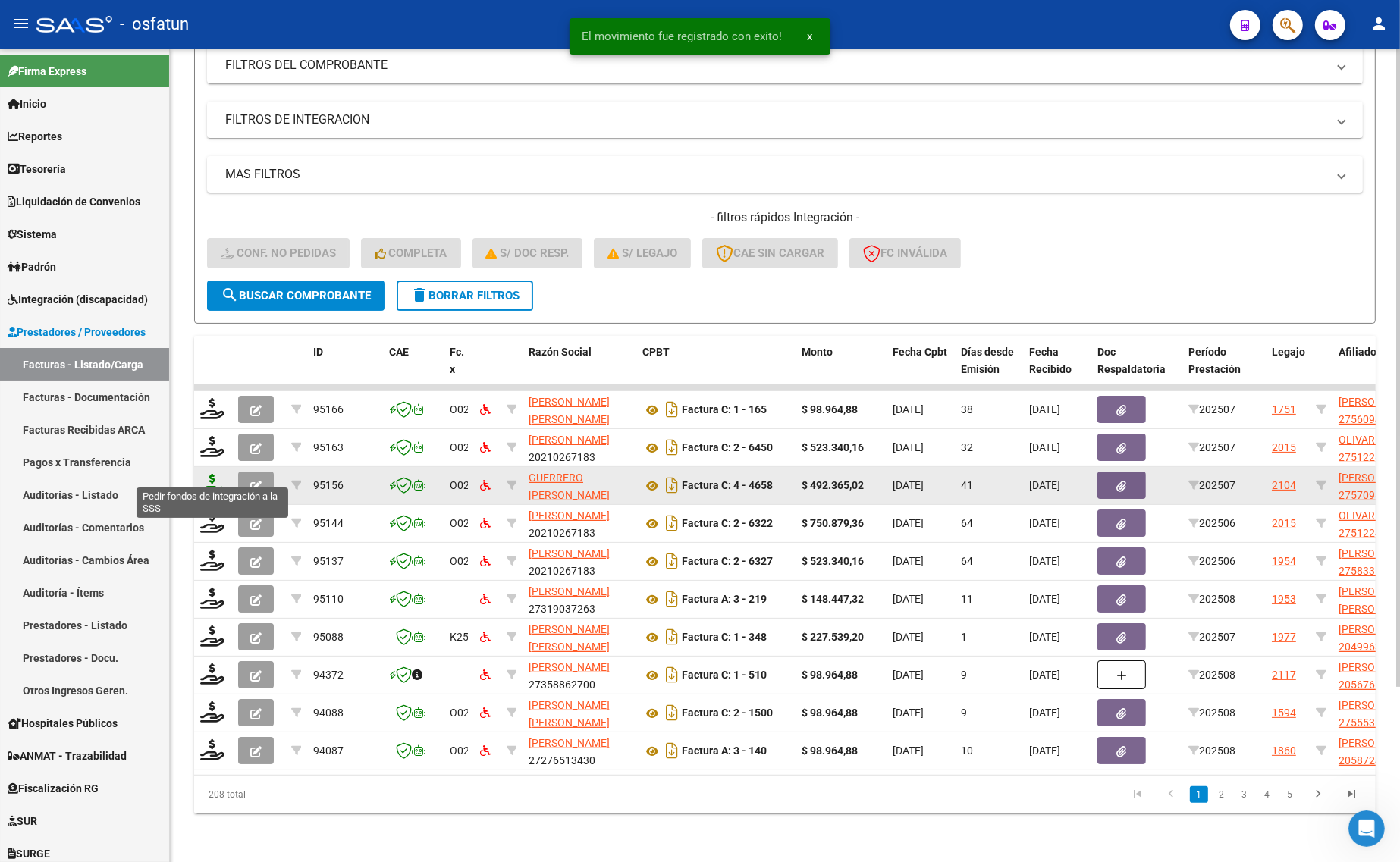
click at [207, 474] on icon at bounding box center [212, 484] width 24 height 21
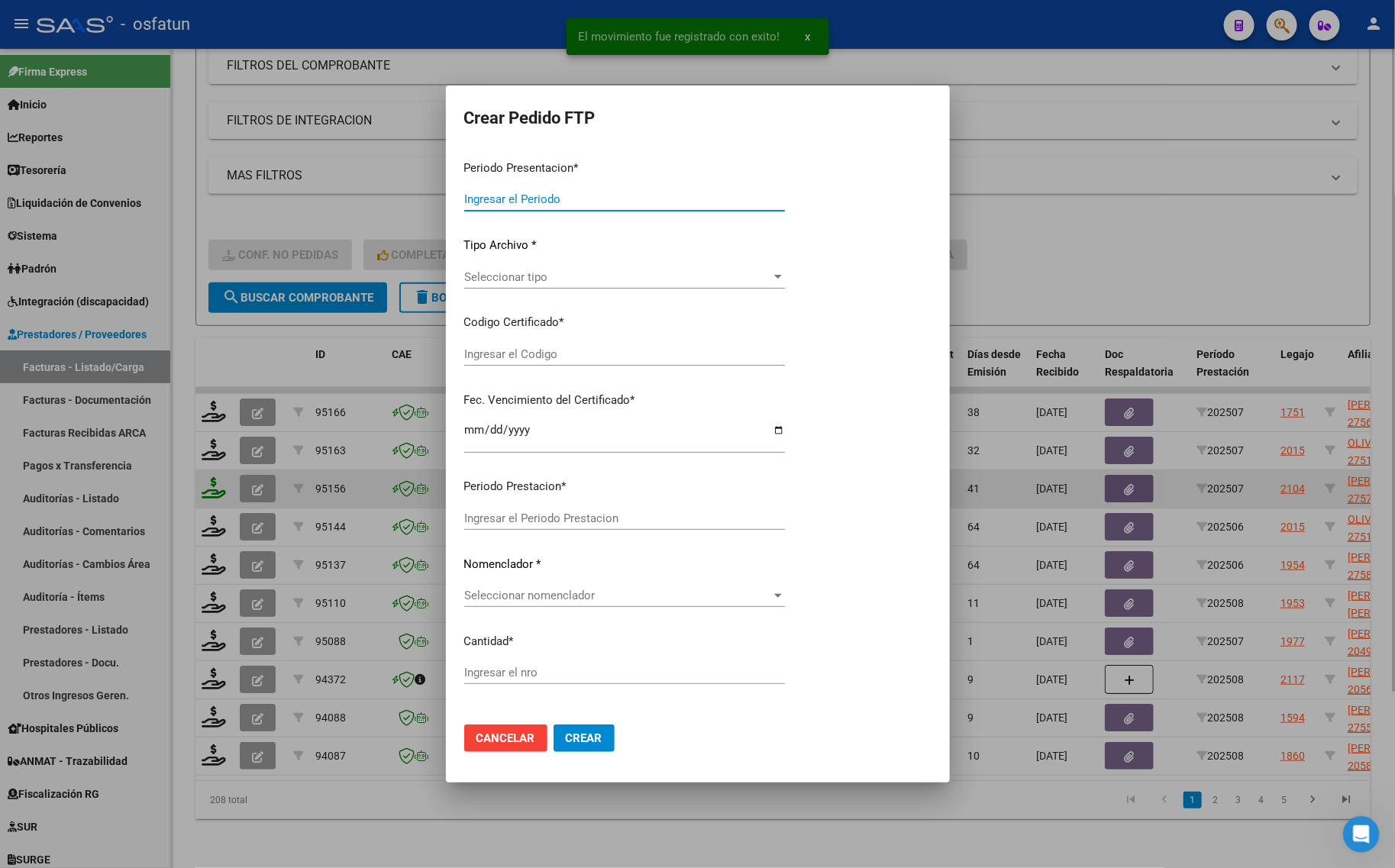
type input "202508"
type input "202507"
type input "$ 492.365,02"
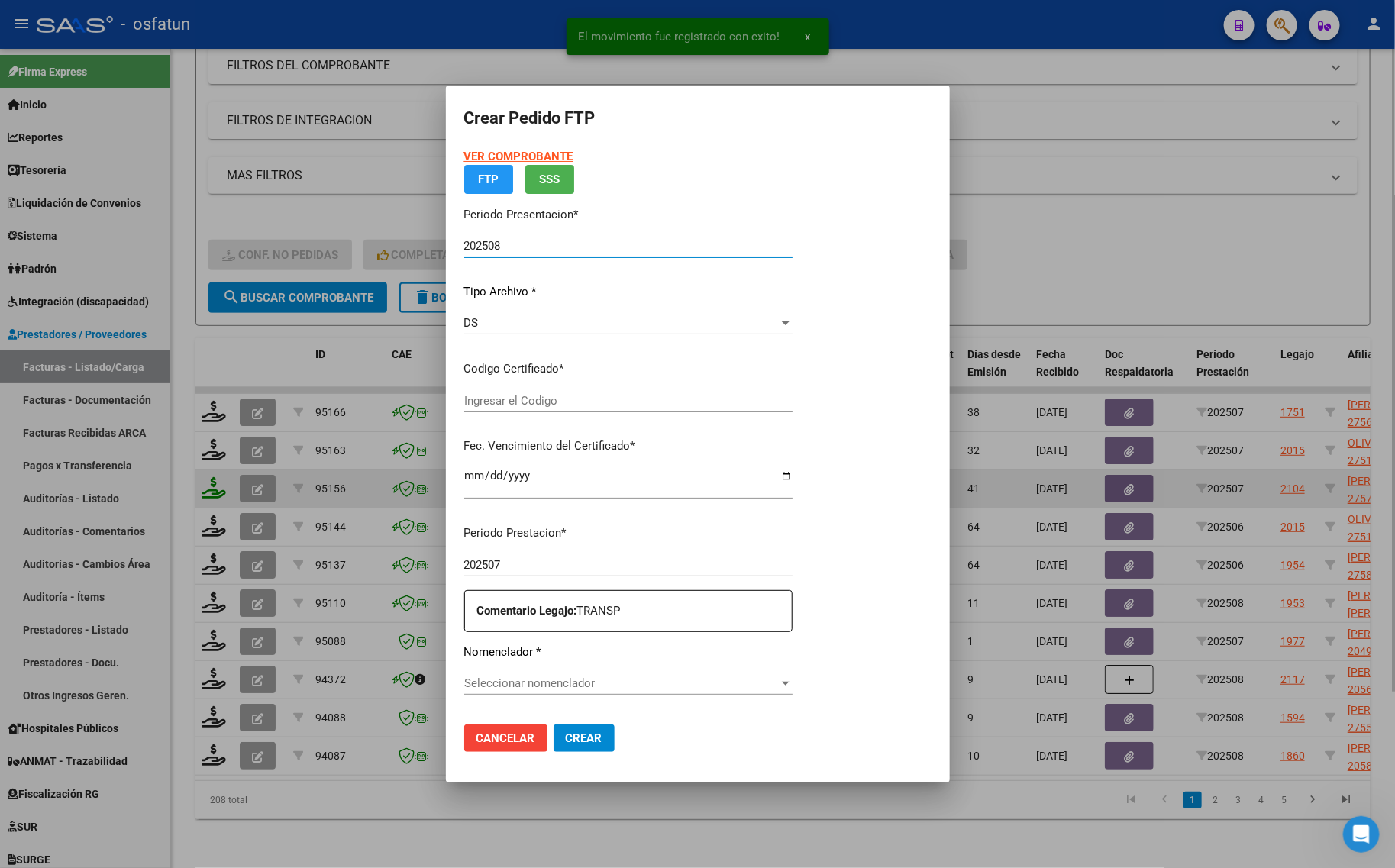
type input "ARG01000570987102022090820270908TUC136"
type input "2027-09-08"
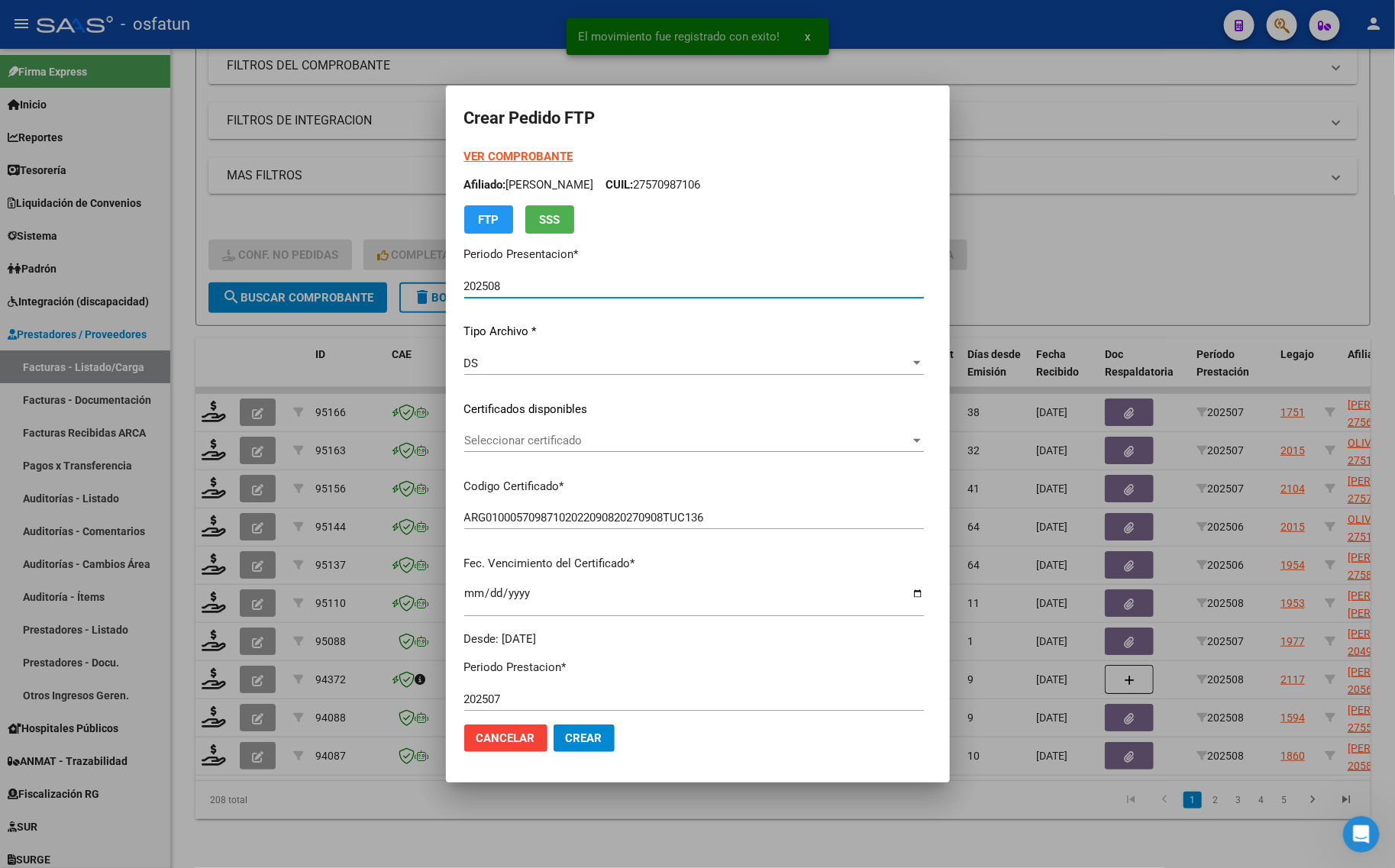
click at [464, 153] on strong "VER COMPROBANTE" at bounding box center [519, 156] width 110 height 13
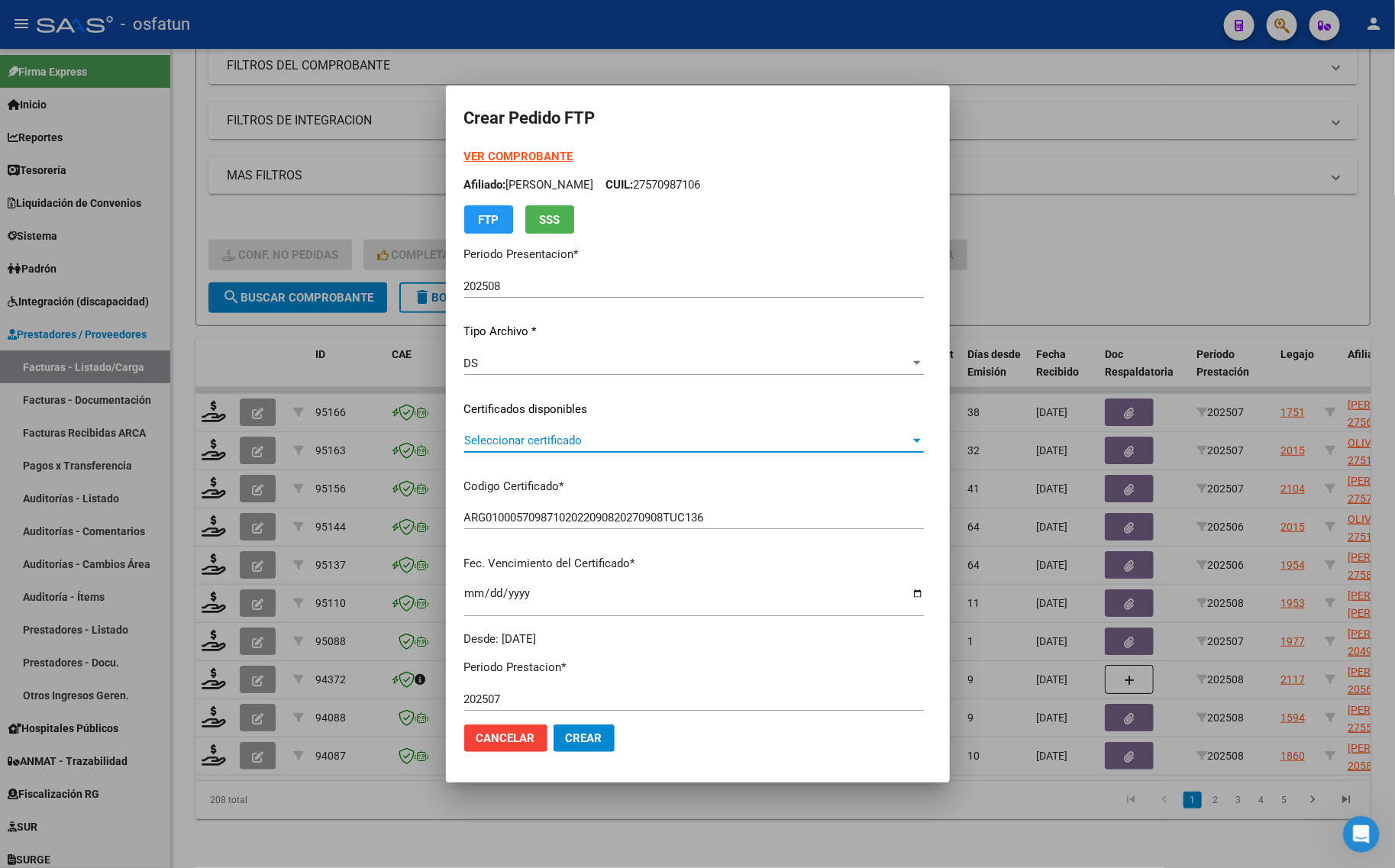
click at [538, 435] on span "Seleccionar certificado" at bounding box center [687, 440] width 446 height 13
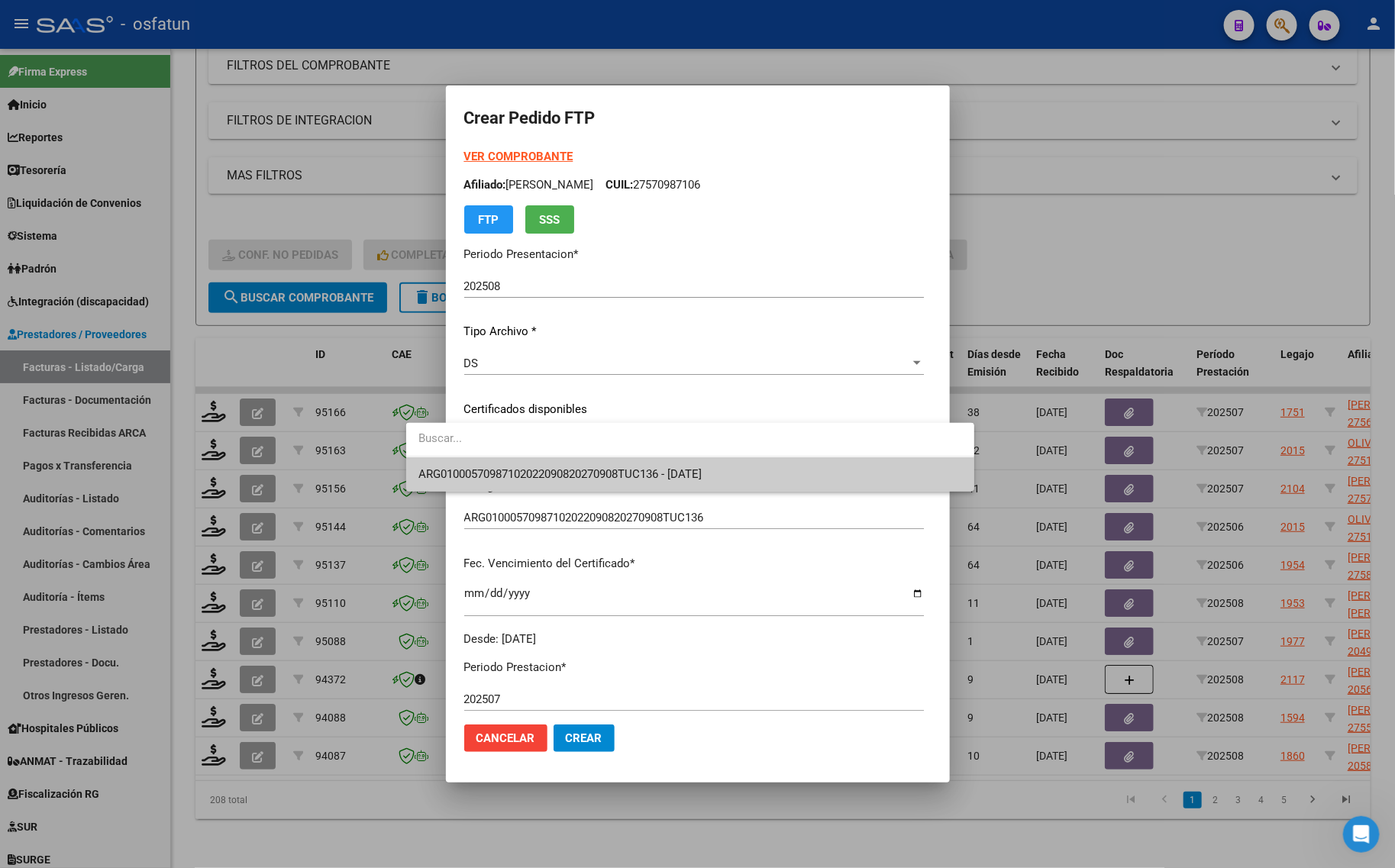
click at [531, 466] on span "ARG01000570987102022090820270908TUC136 - 2027-09-08" at bounding box center [690, 474] width 544 height 34
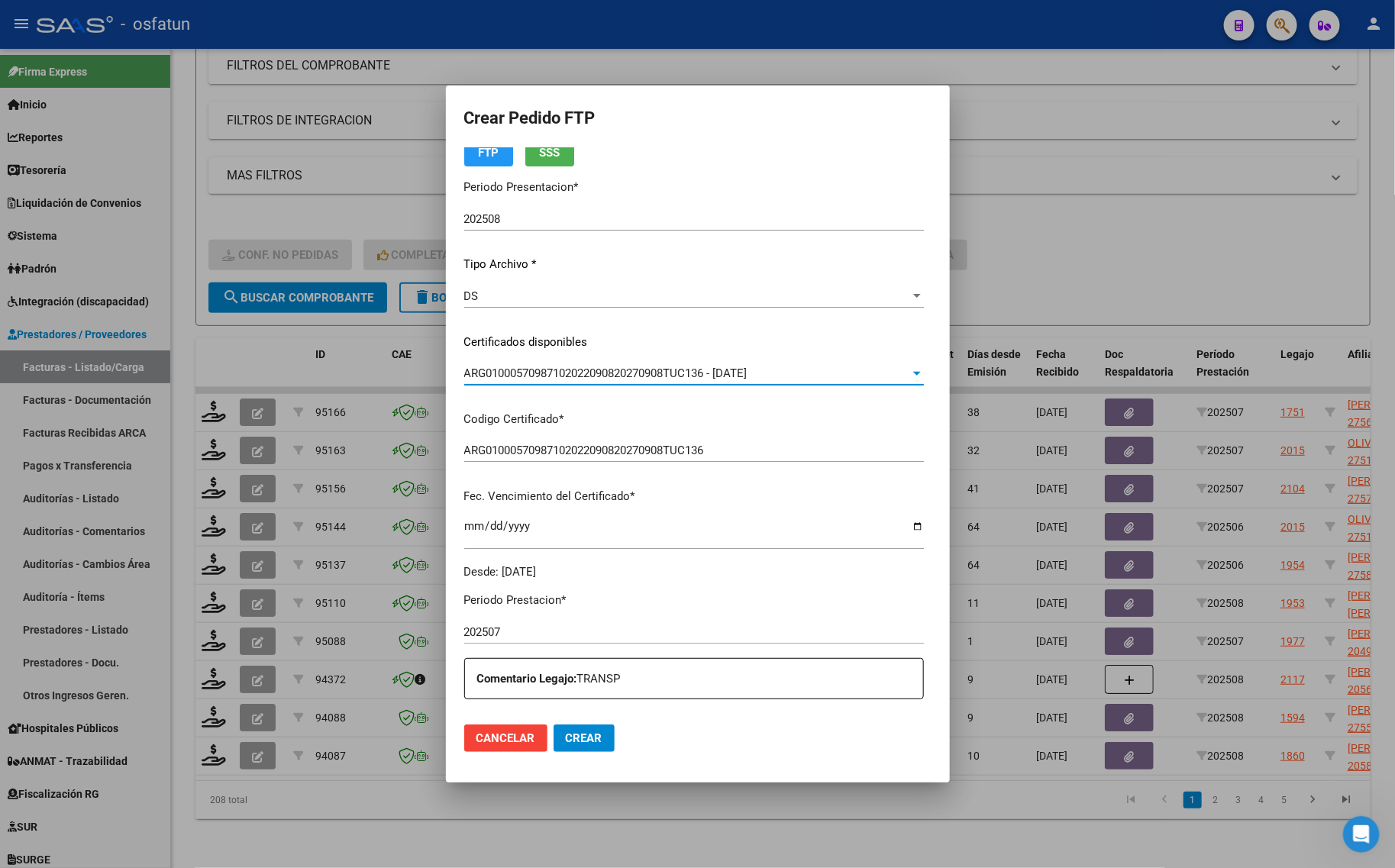
scroll to position [382, 0]
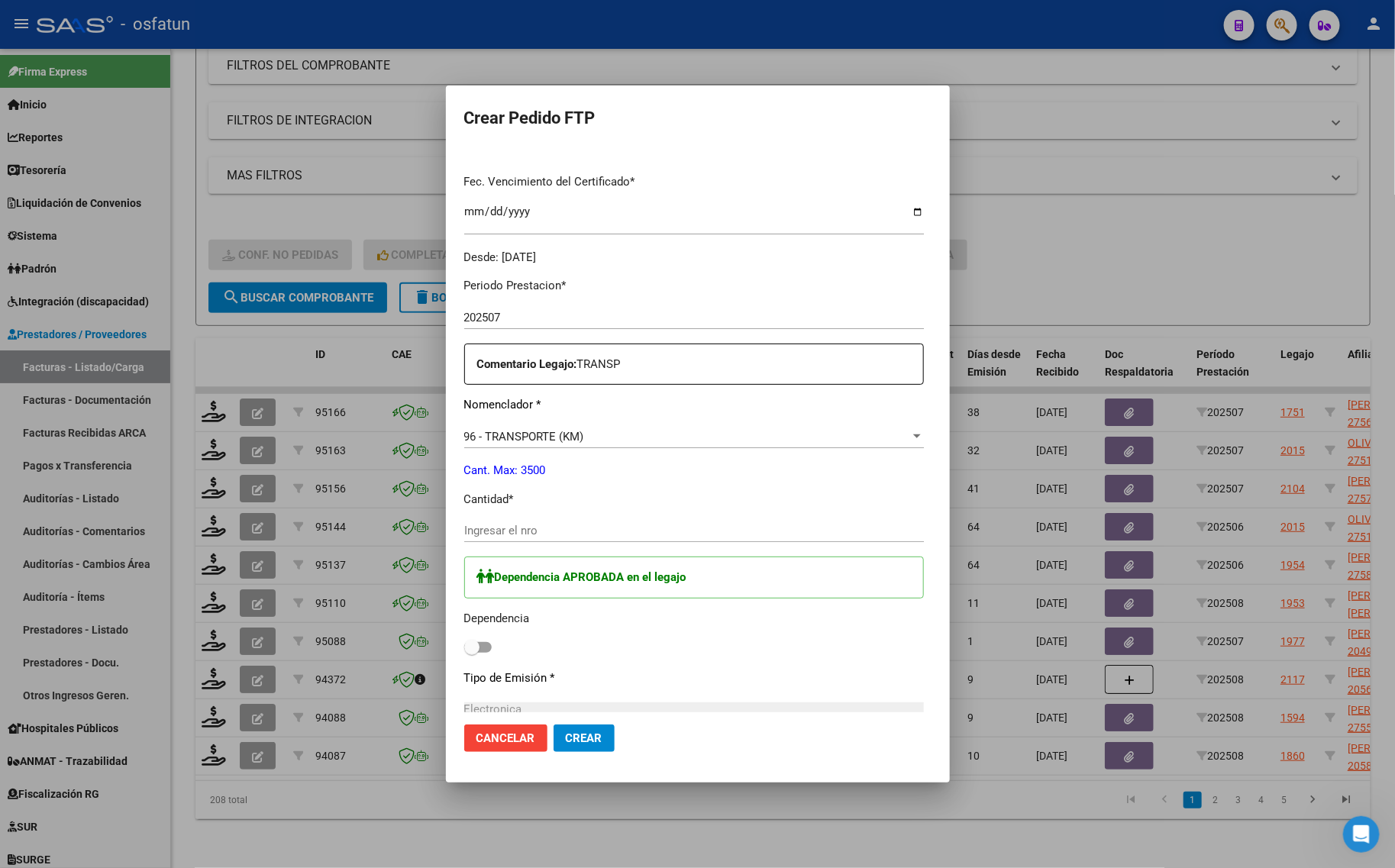
click at [500, 521] on div "Ingresar el nro" at bounding box center [694, 530] width 459 height 23
type input "673"
click at [464, 650] on span at bounding box center [478, 647] width 28 height 10
click at [471, 653] on input "checkbox" at bounding box center [471, 653] width 1 height 1
checkbox input "true"
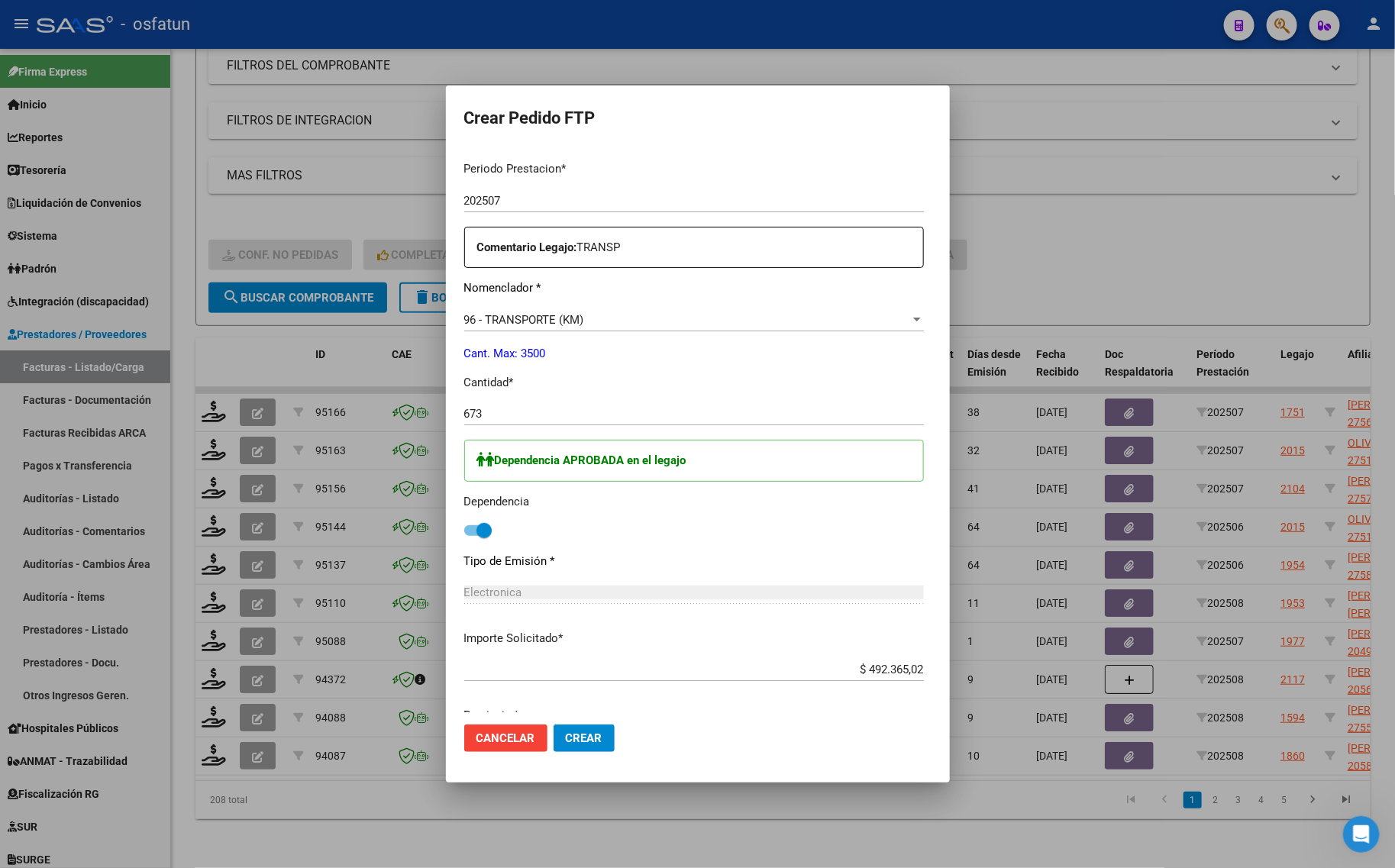
scroll to position [712, 0]
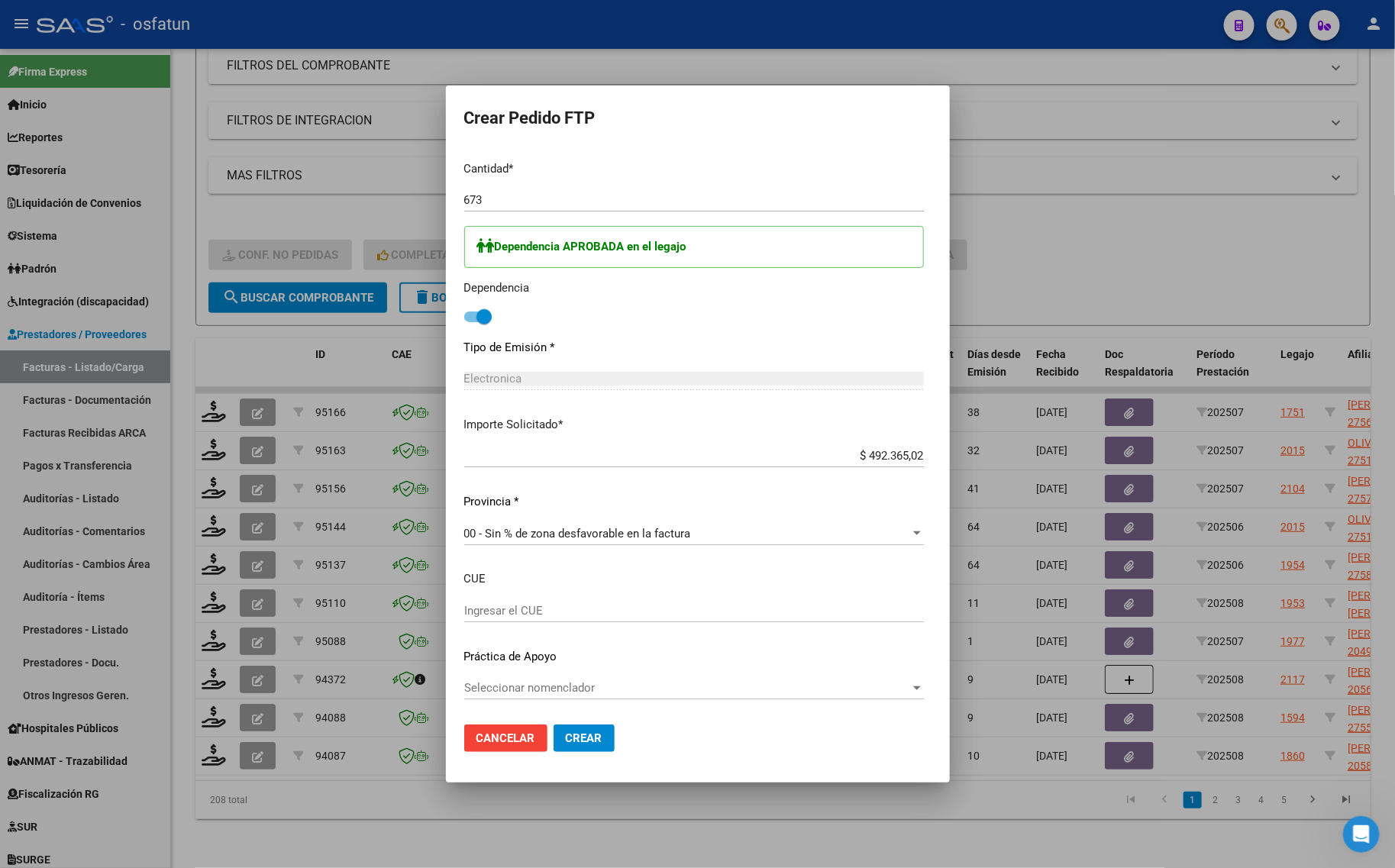
click at [554, 748] on button "Crear" at bounding box center [584, 738] width 61 height 28
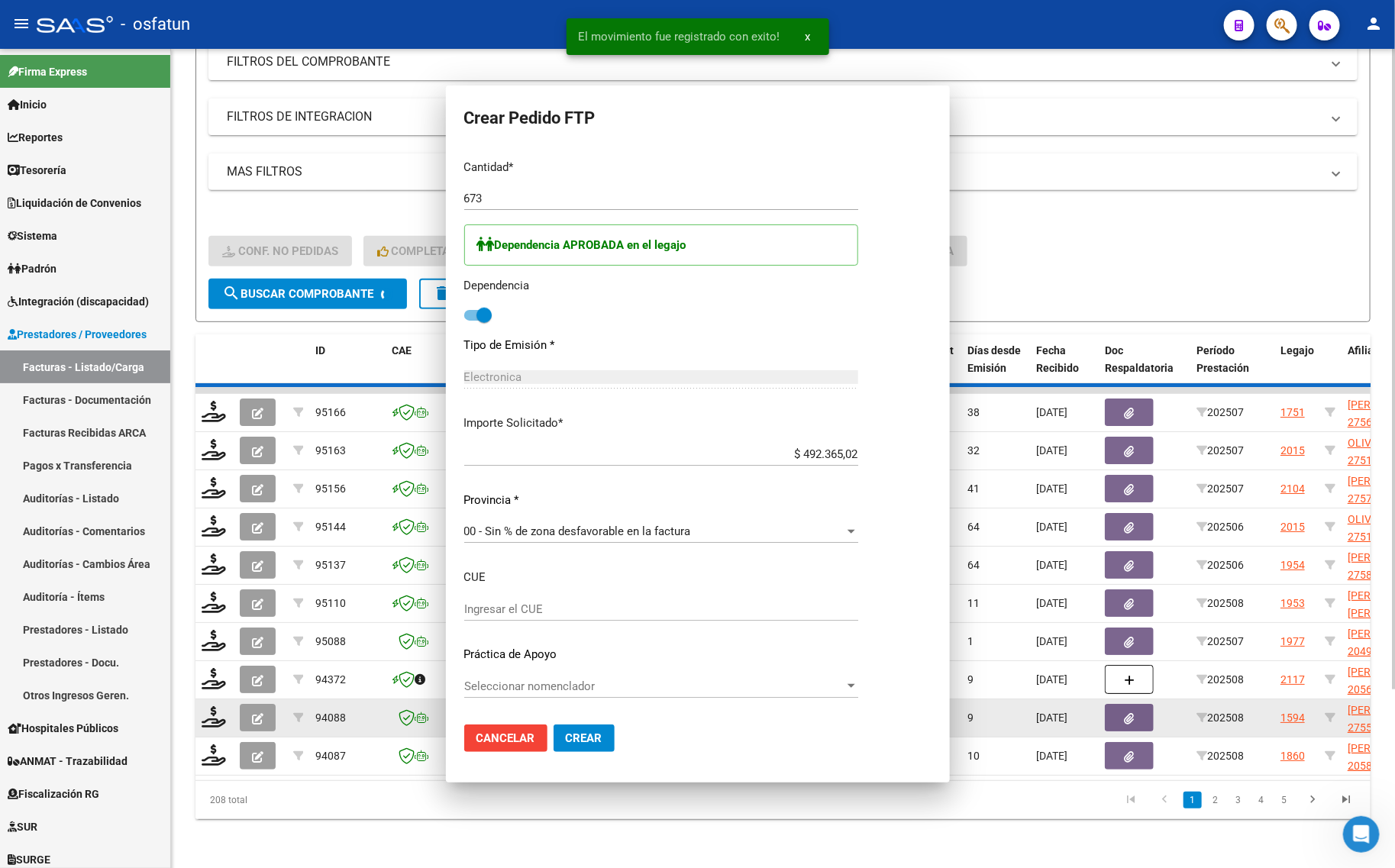
scroll to position [627, 0]
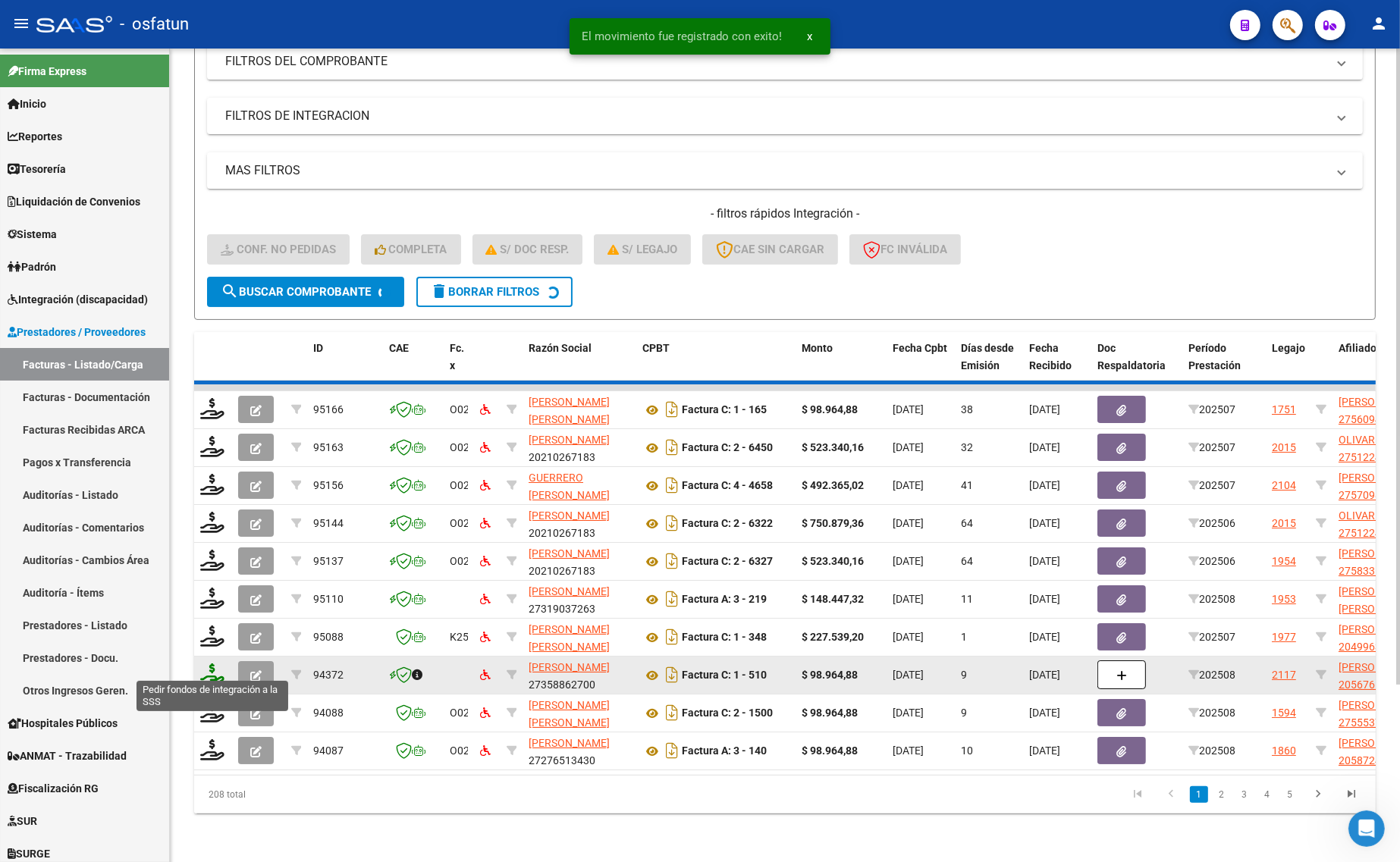
click at [206, 663] on icon at bounding box center [212, 674] width 24 height 21
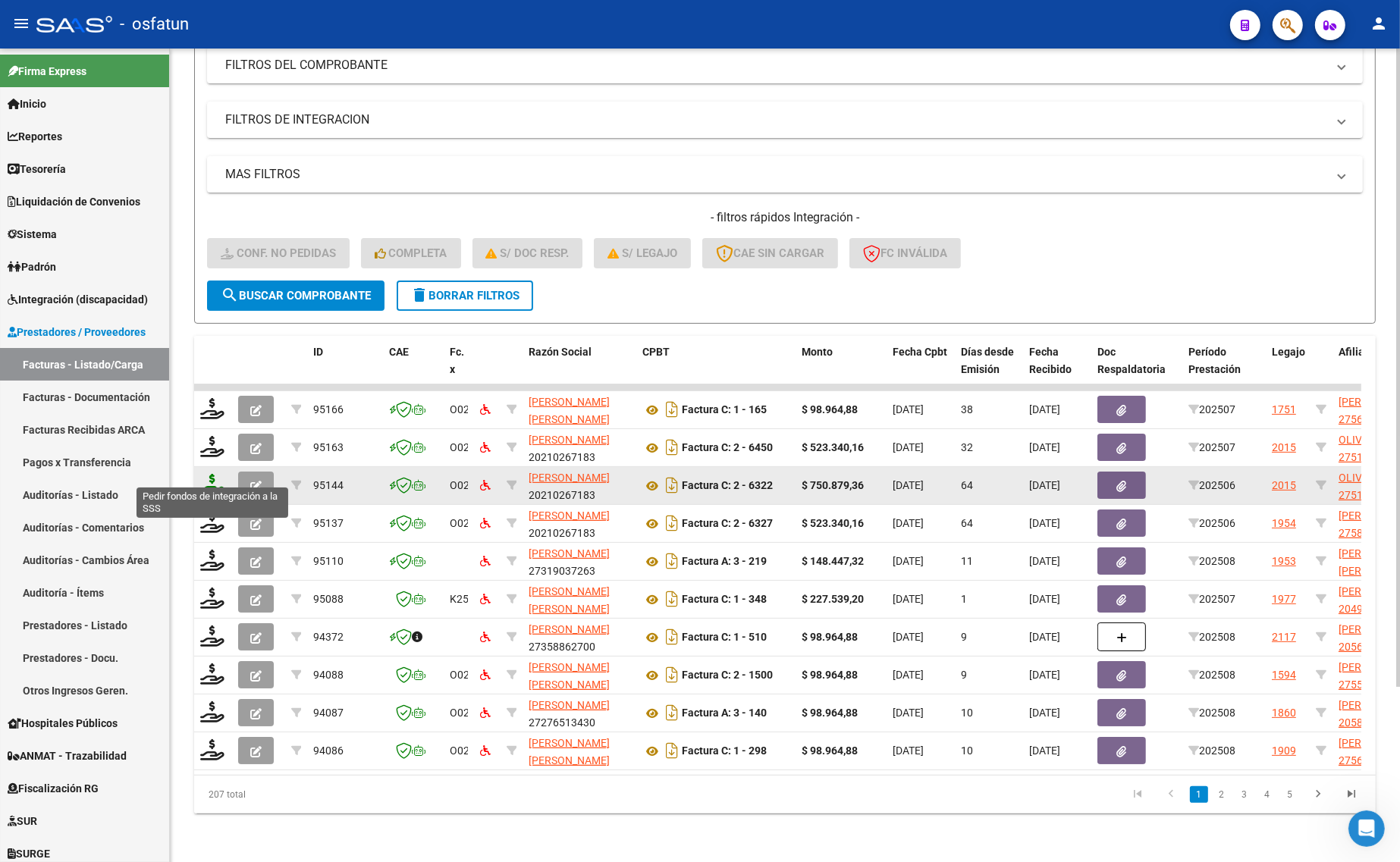
click at [218, 474] on icon at bounding box center [212, 484] width 24 height 21
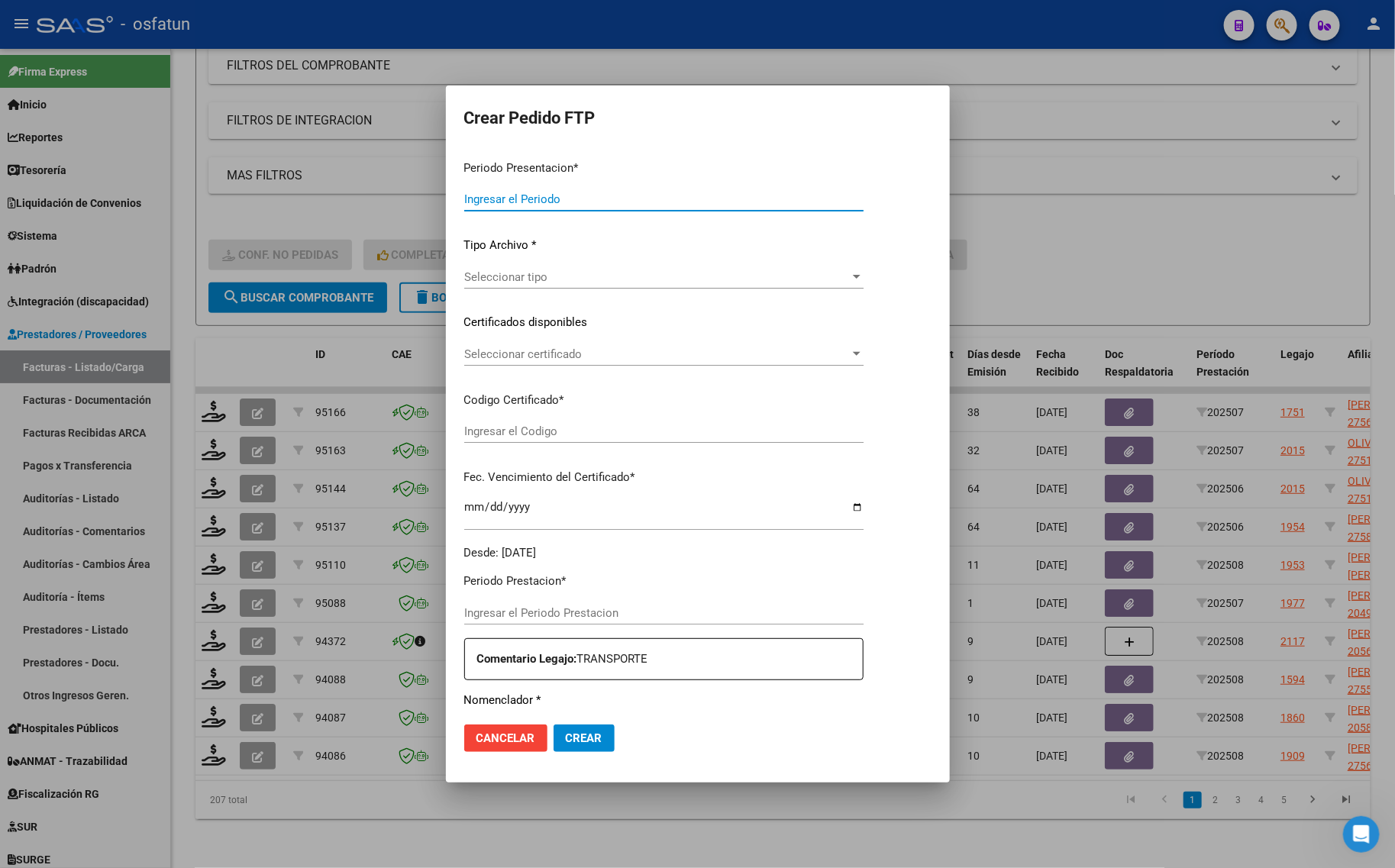
type input "202508"
type input "202506"
type input "$ 750.879,36"
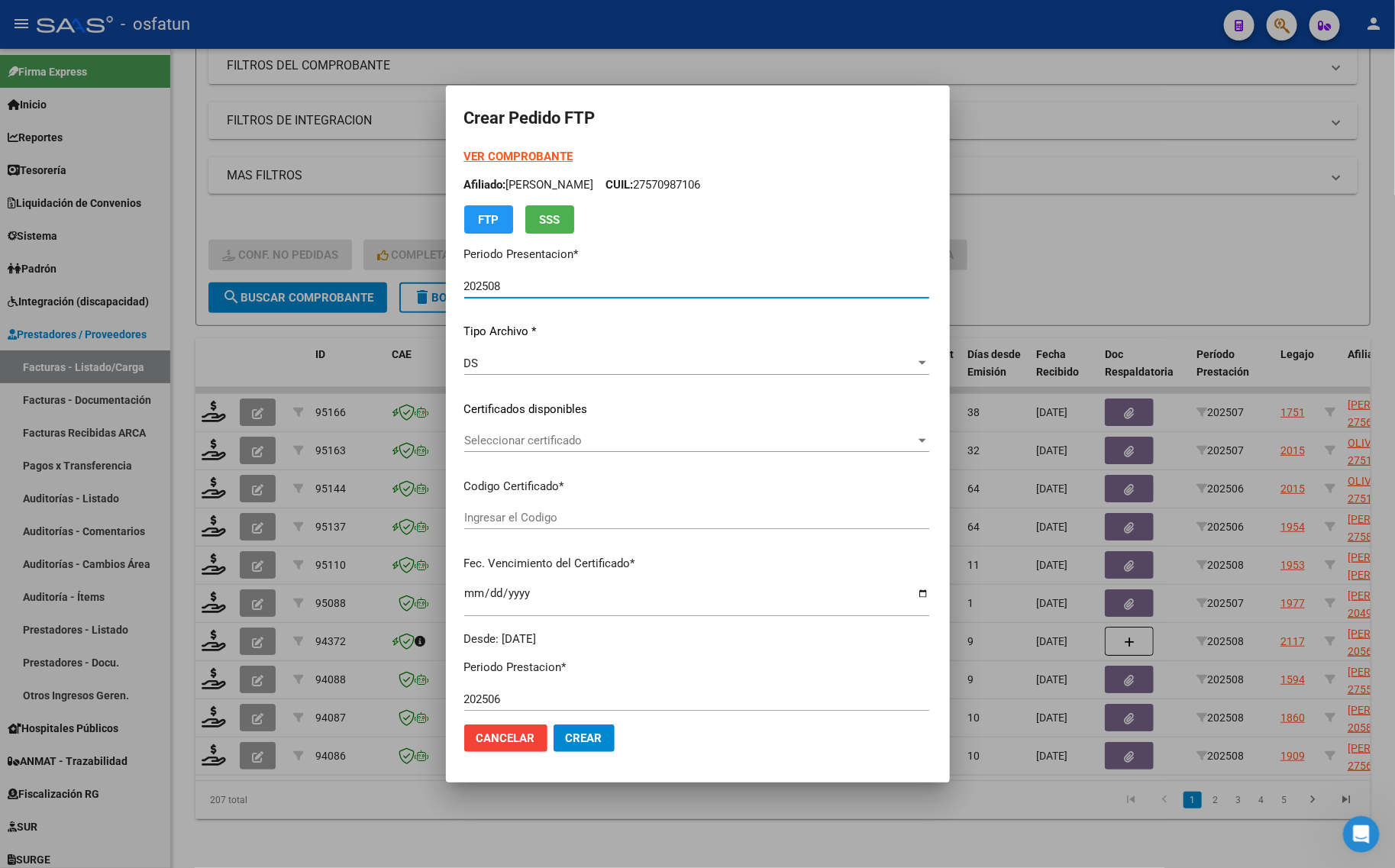
type input "ARG01000512245982022012620260126TUC139"
type input "[DATE]"
click at [464, 148] on div "VER COMPROBANTE ARCA Padrón Afiliado: OLIVARES SOLANA CUIL: 27512245981 FTP SSS" at bounding box center [697, 191] width 465 height 86
click at [468, 160] on strong "VER COMPROBANTE" at bounding box center [519, 156] width 110 height 13
click at [322, 194] on div at bounding box center [698, 434] width 1395 height 868
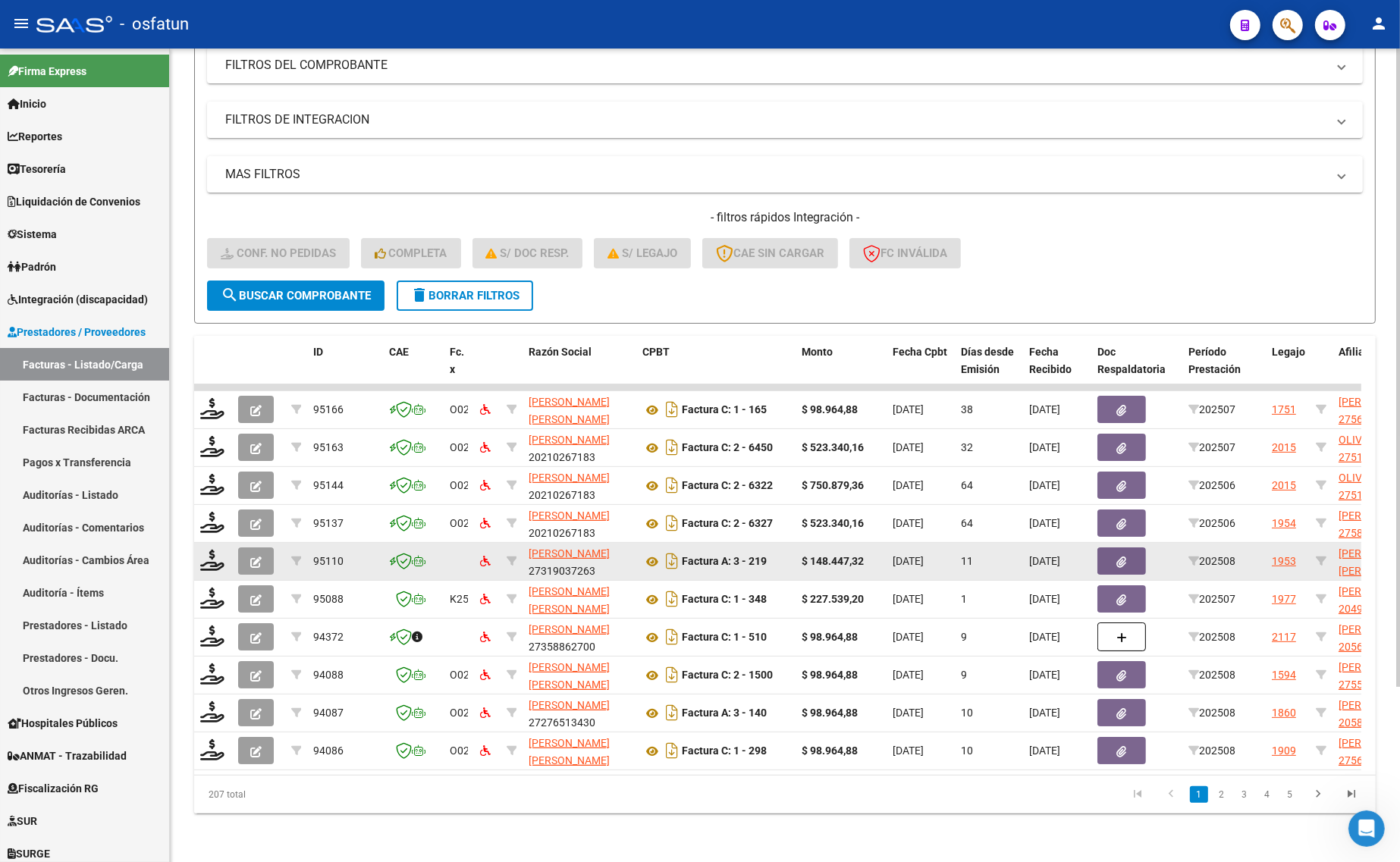
click at [214, 559] on datatable-body-cell at bounding box center [213, 561] width 38 height 37
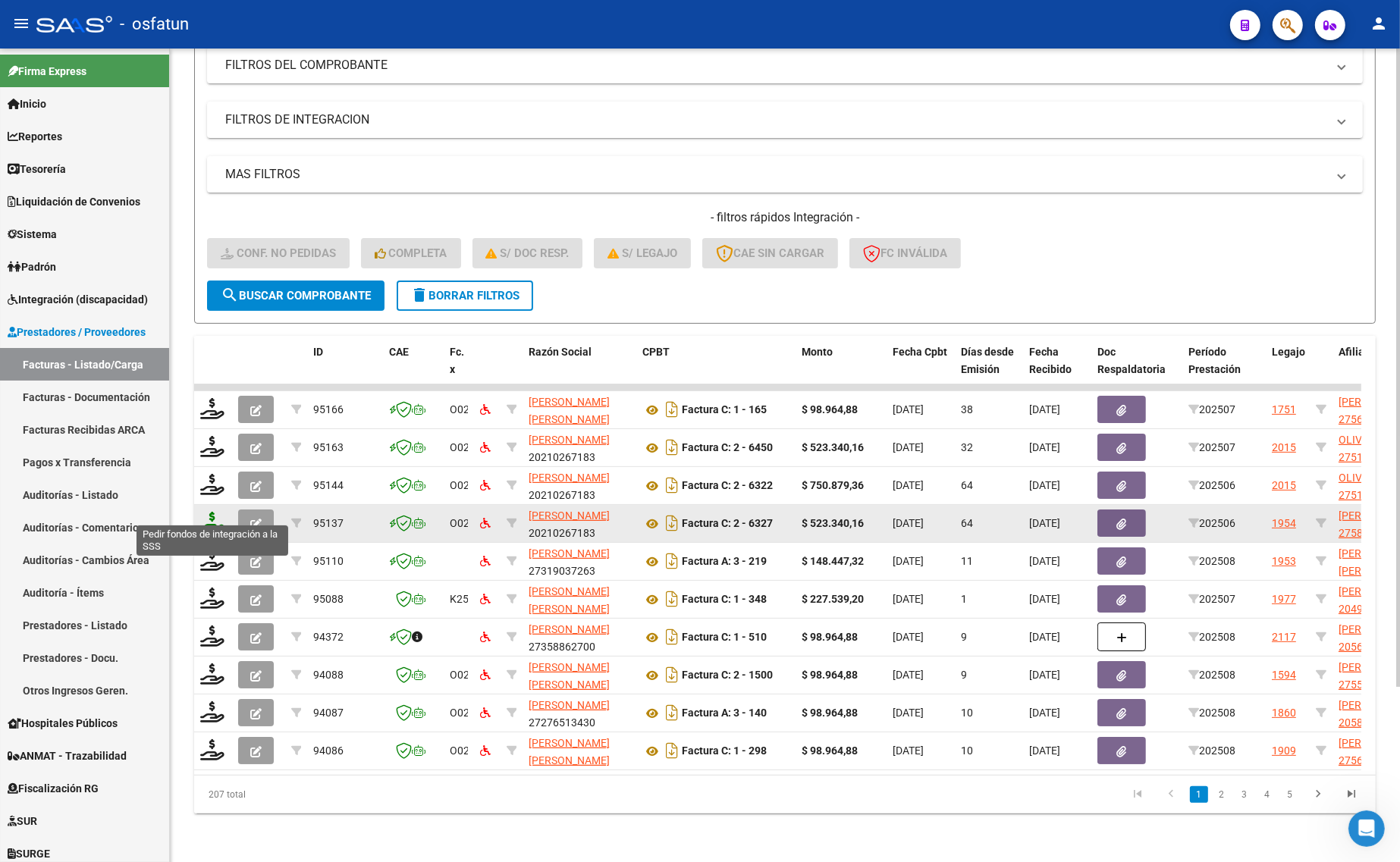
click at [207, 511] on icon at bounding box center [212, 522] width 24 height 21
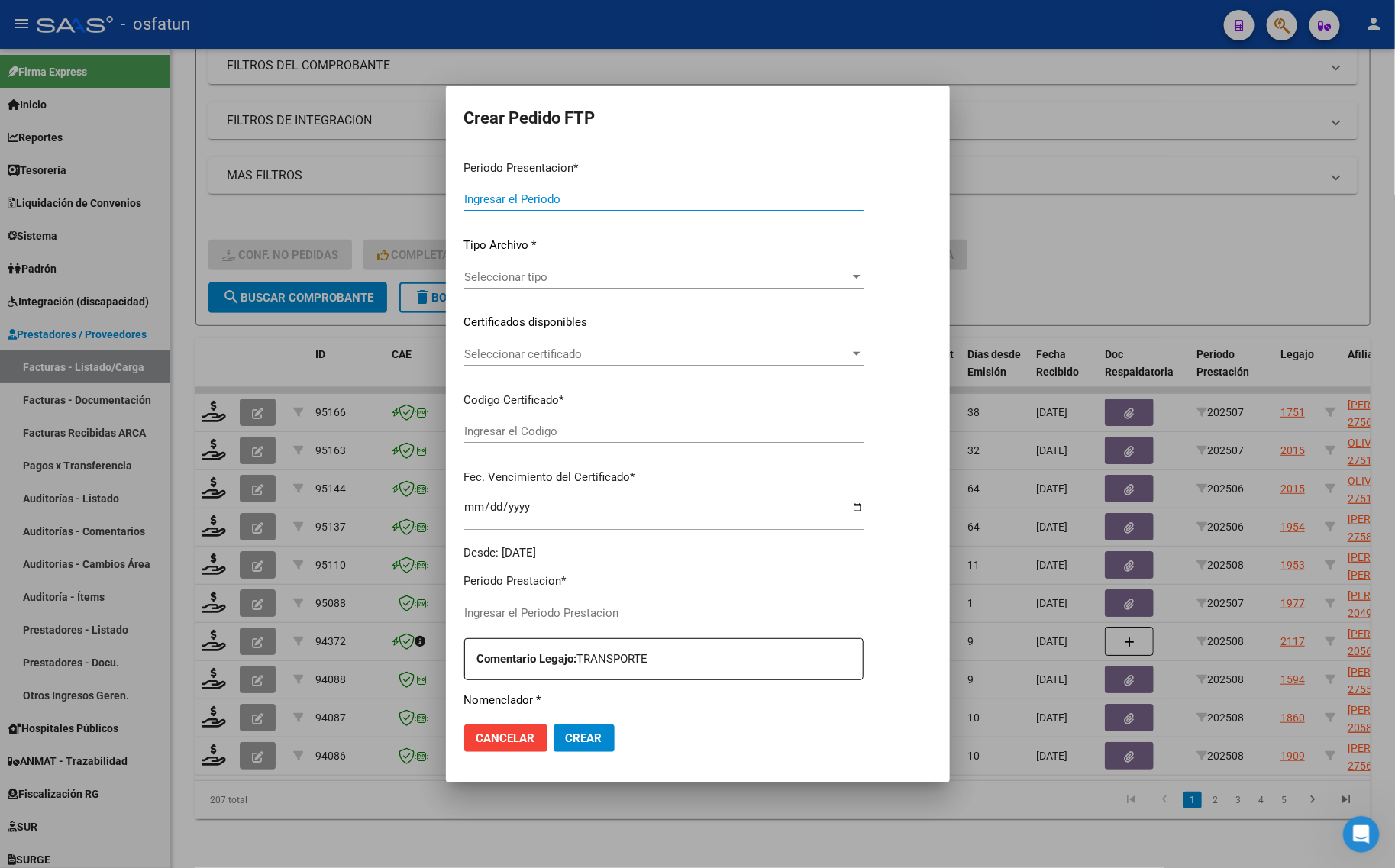
type input "202508"
type input "202506"
type input "$ 523.340,16"
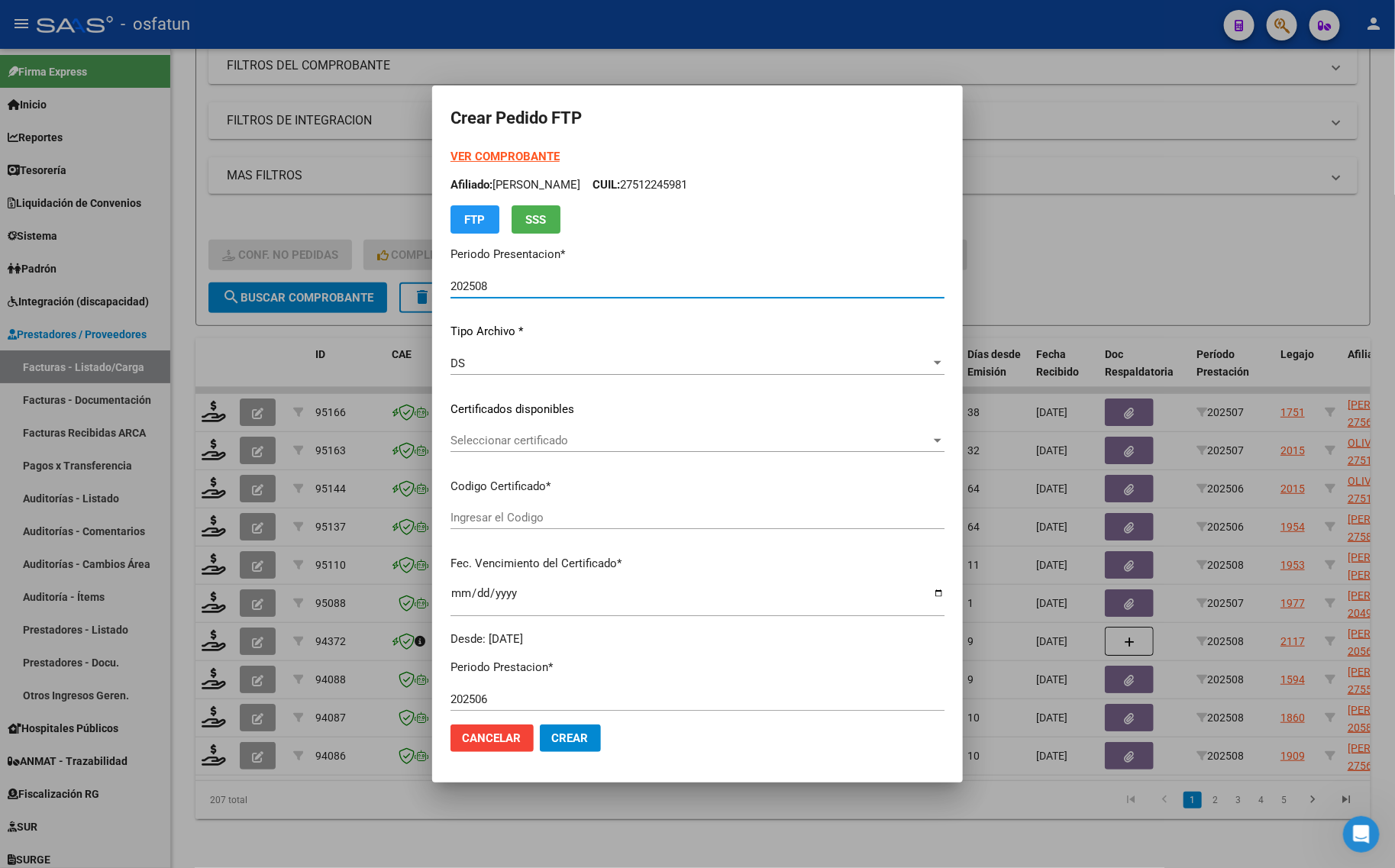
type input "ARG01000583318542024090520260905TUC139"
type input "2026-09-05"
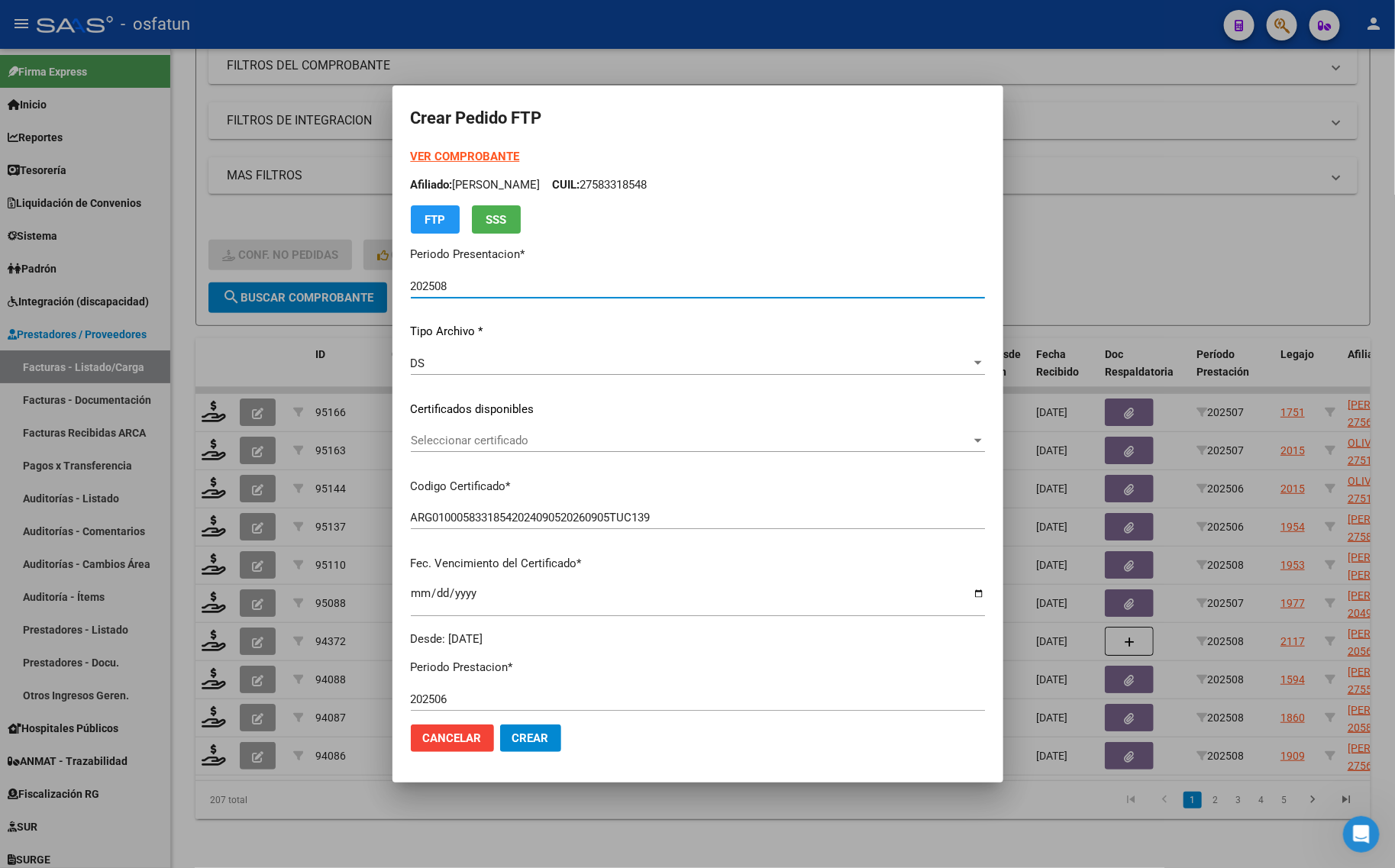
click at [501, 152] on strong "VER COMPROBANTE" at bounding box center [466, 156] width 110 height 13
click at [303, 201] on div at bounding box center [698, 434] width 1395 height 868
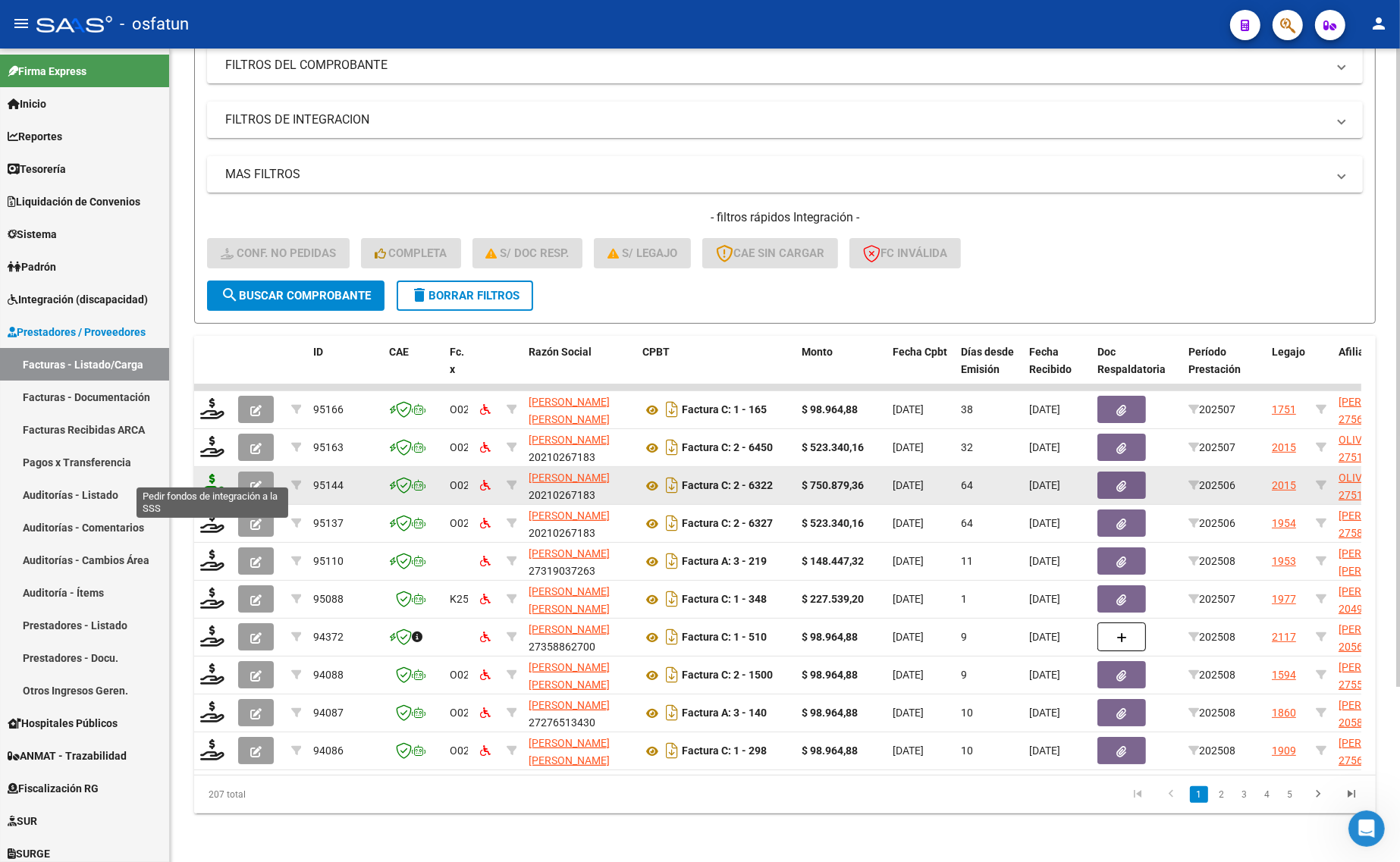
click at [209, 479] on icon at bounding box center [212, 484] width 24 height 21
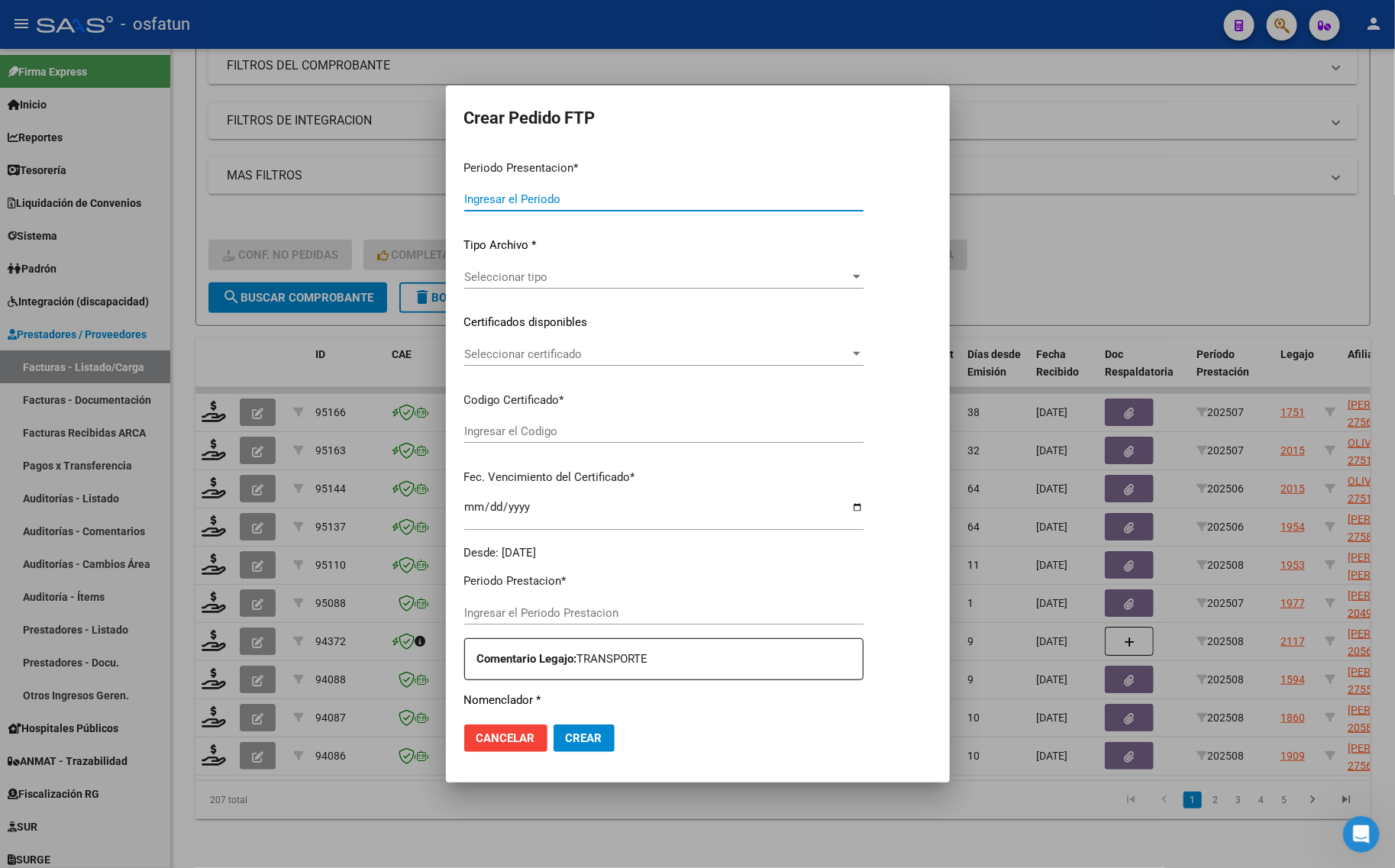
type input "202508"
type input "202506"
type input "$ 750.879,36"
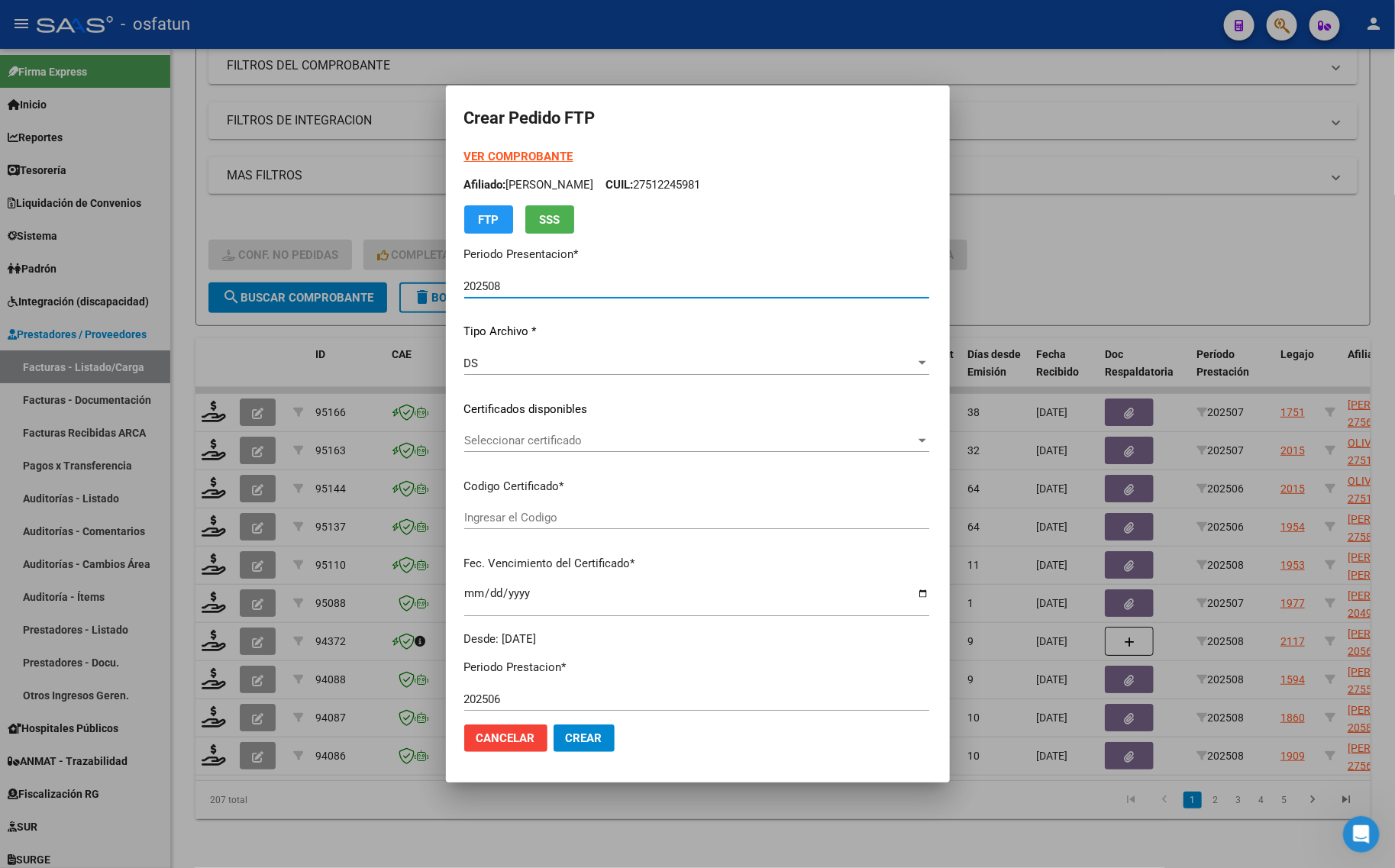
type input "ARG01000512245982022012620260126TUC139"
type input "[DATE]"
click at [482, 151] on strong "VER COMPROBANTE" at bounding box center [519, 156] width 110 height 13
click at [552, 455] on div "Seleccionar certificado Seleccionar certificado" at bounding box center [697, 447] width 465 height 37
click at [551, 451] on div "Seleccionar certificado Seleccionar certificado" at bounding box center [697, 440] width 465 height 23
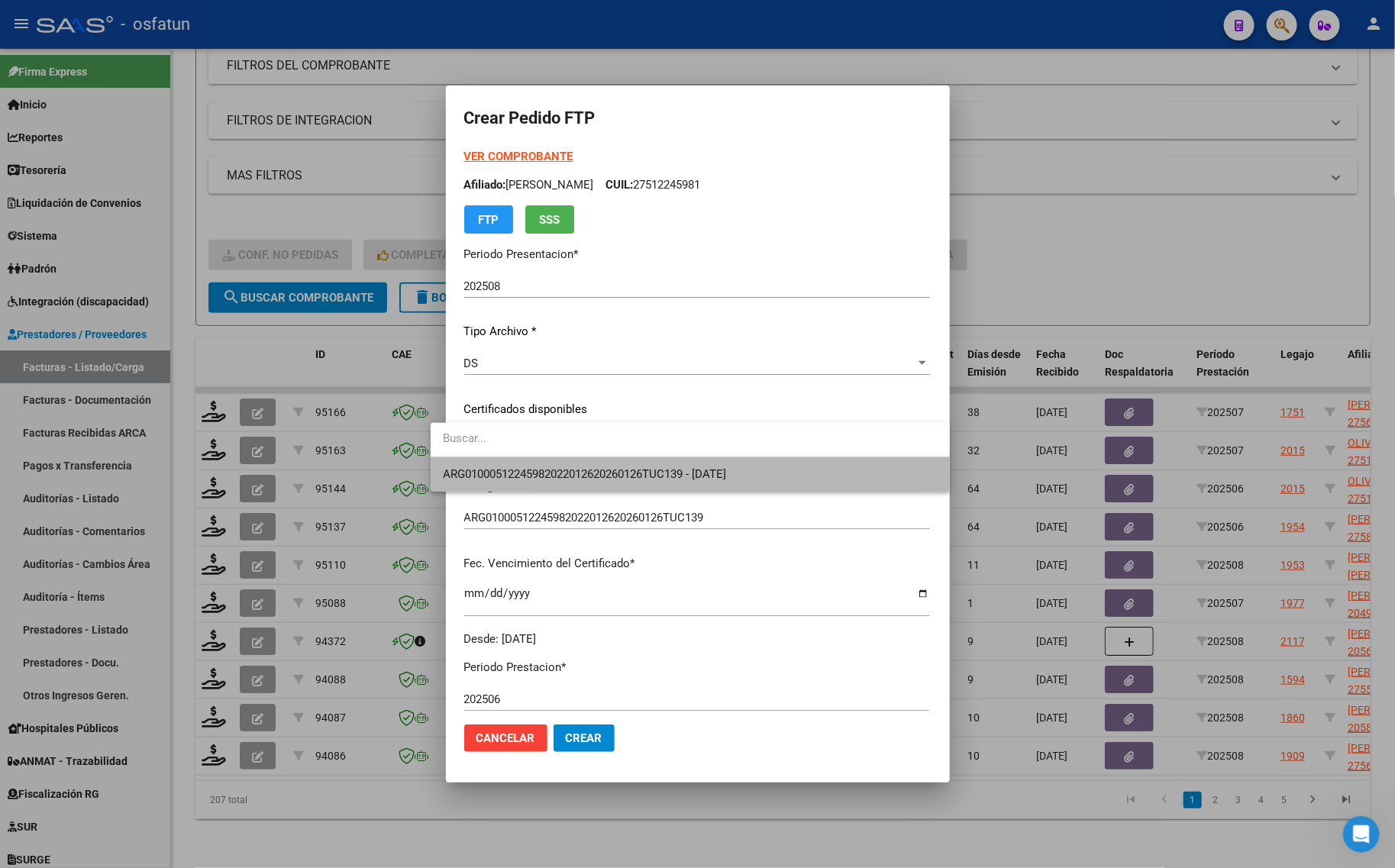
click at [547, 463] on span "ARG01000512245982022012620260126TUC139 - [DATE]" at bounding box center [690, 474] width 494 height 34
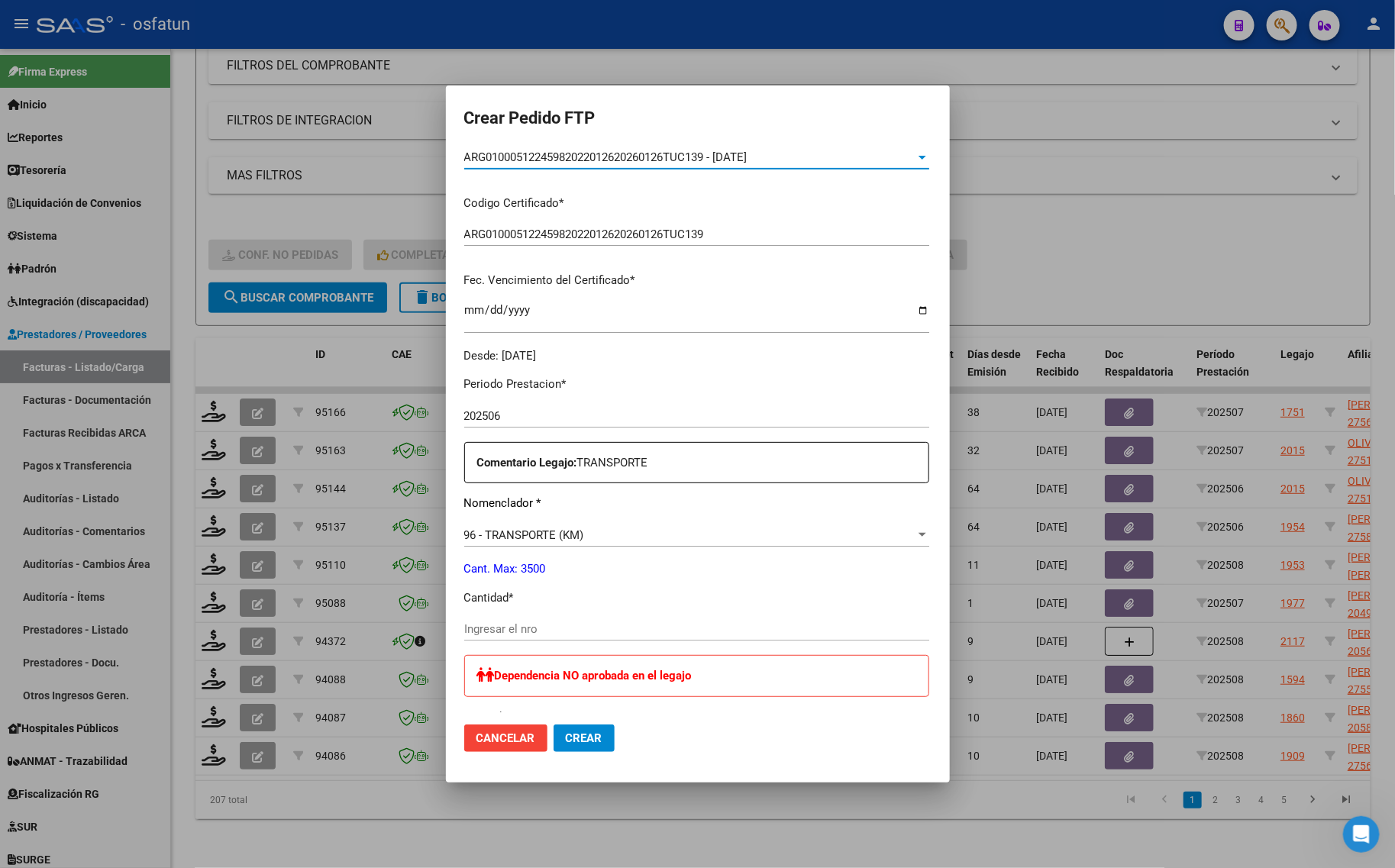
scroll to position [286, 0]
click at [497, 632] on input "Ingresar el nro" at bounding box center [697, 625] width 465 height 13
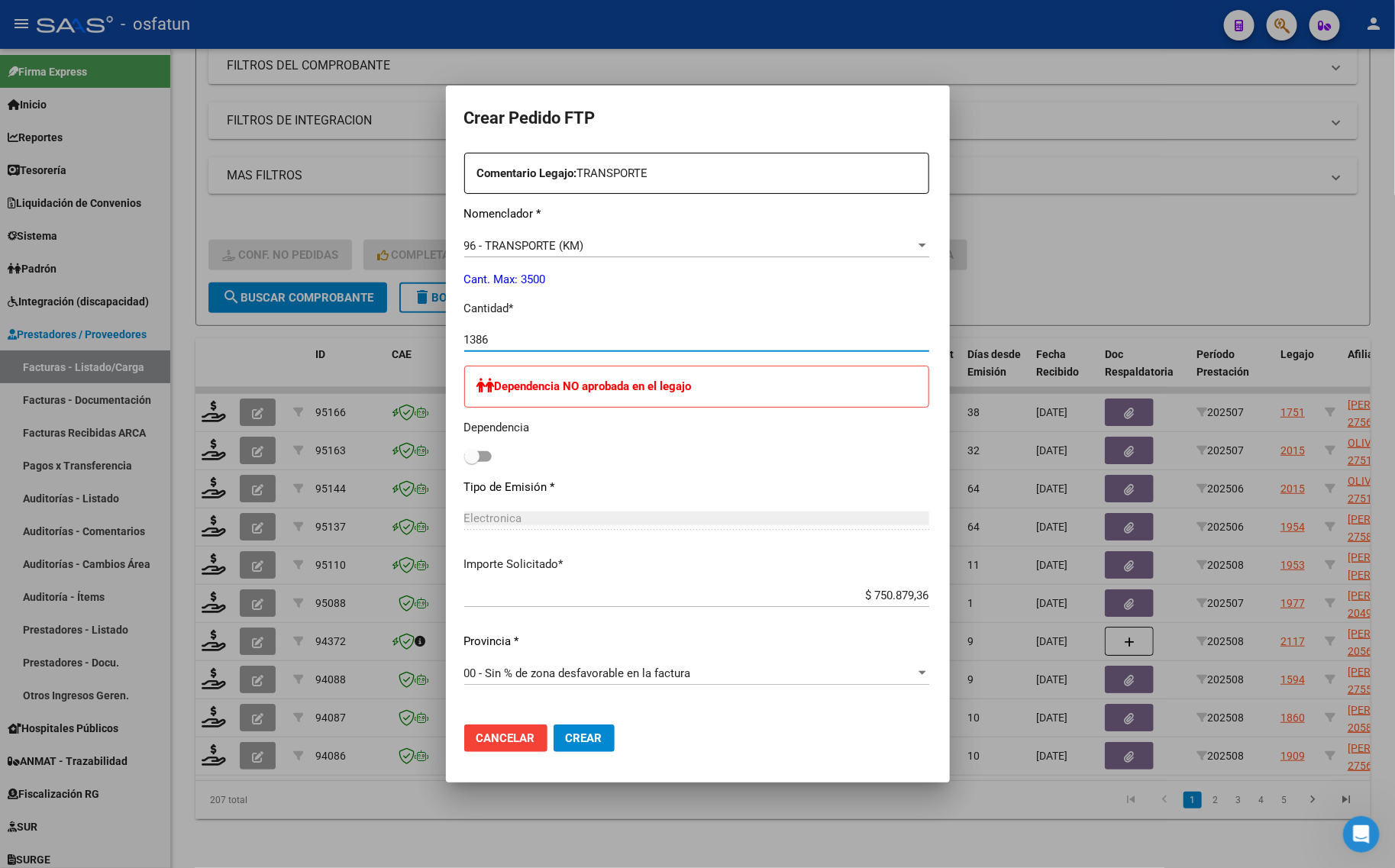
scroll to position [668, 0]
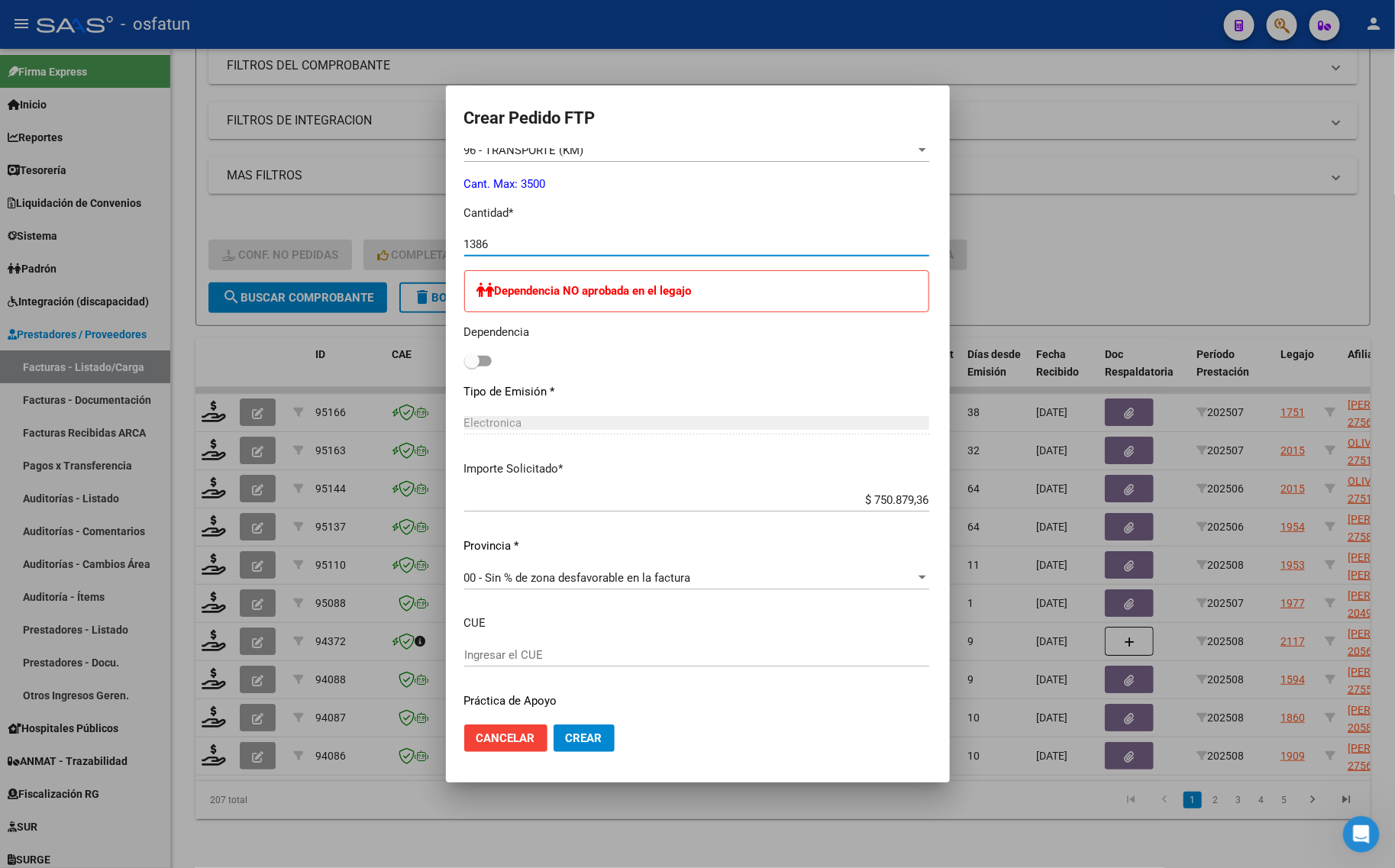
type input "1386"
click at [574, 739] on span "Crear" at bounding box center [584, 738] width 37 height 13
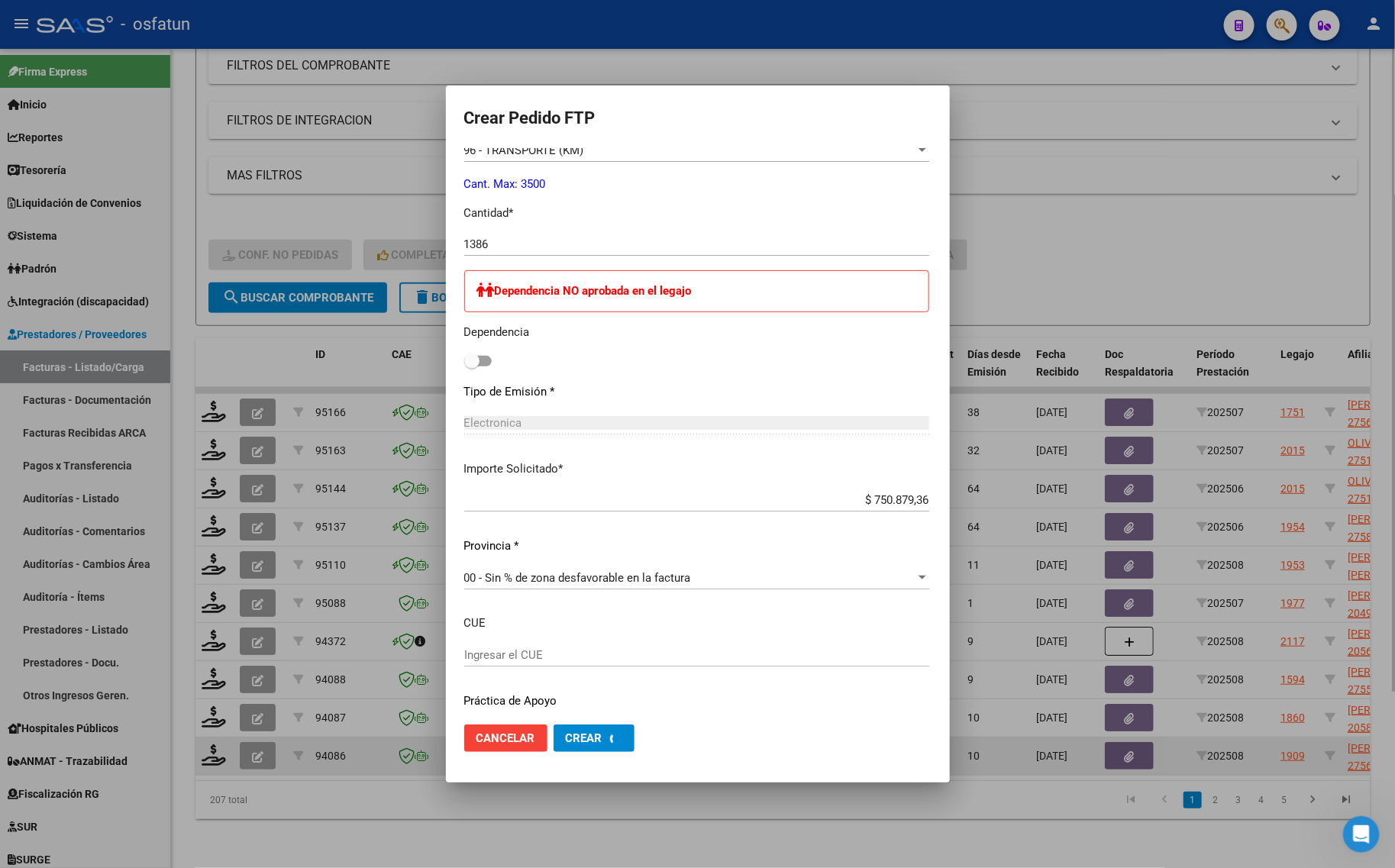
scroll to position [0, 0]
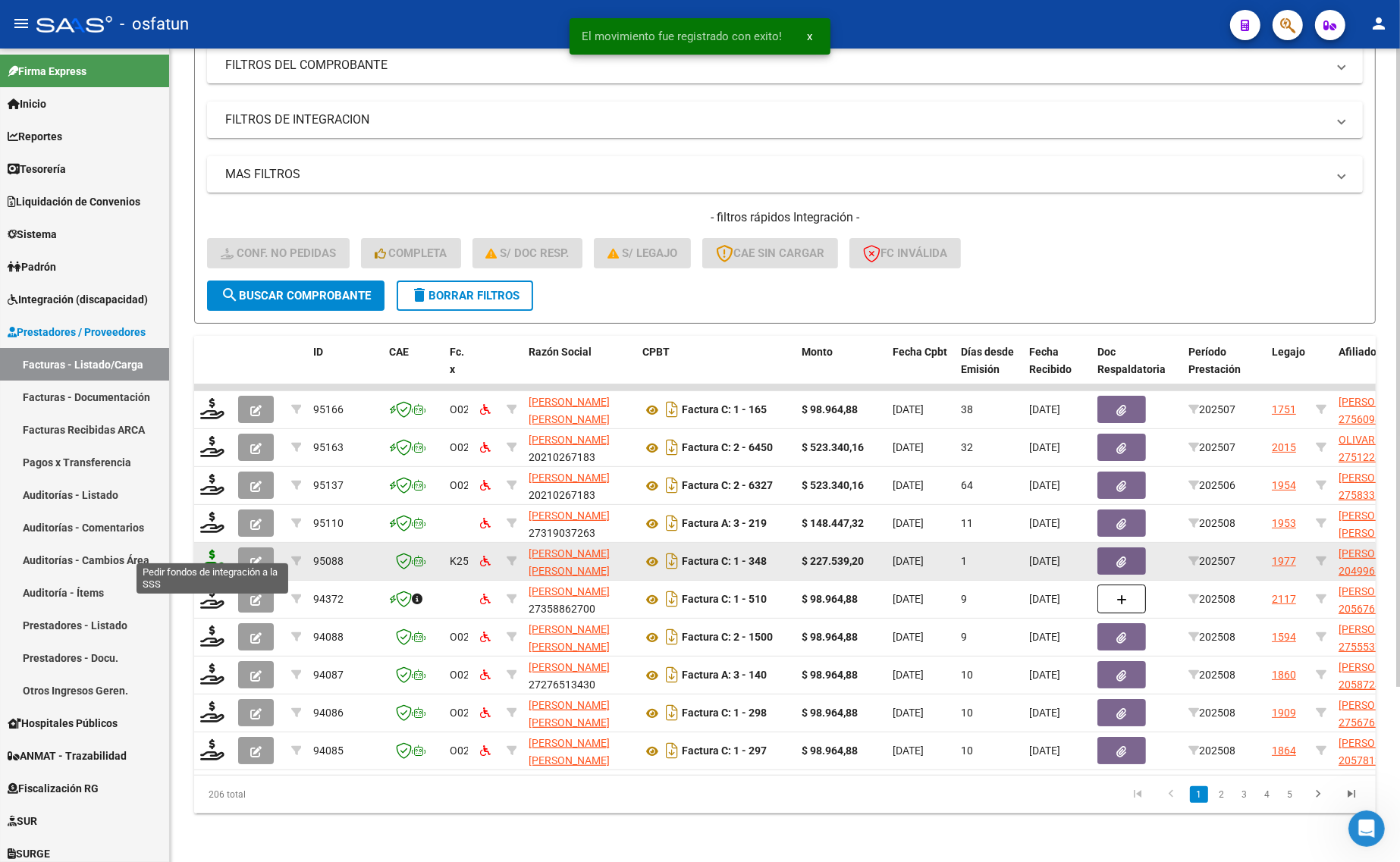
click at [212, 551] on icon at bounding box center [212, 560] width 24 height 21
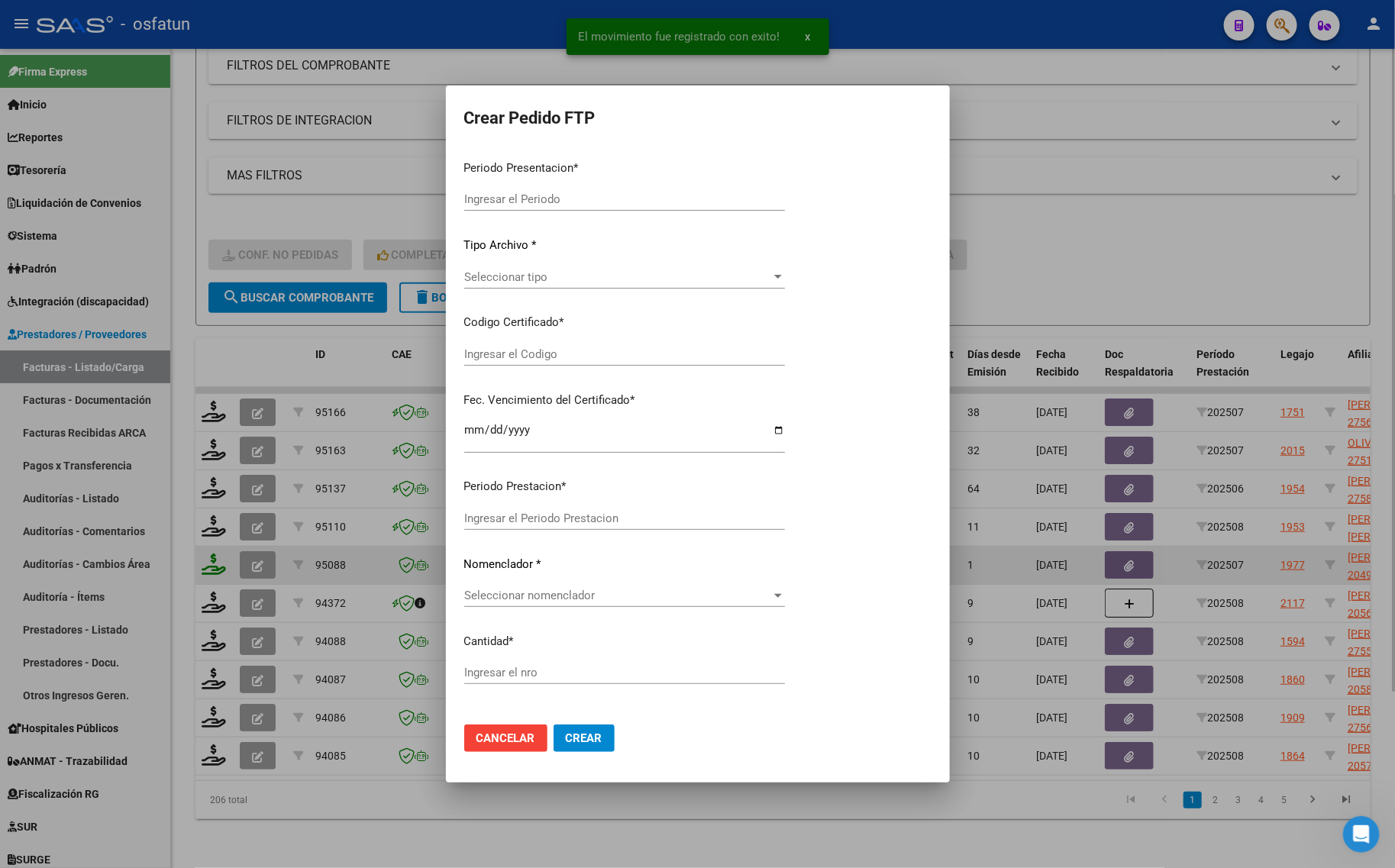
type input "202508"
type input "202507"
type input "$ 227.539,20"
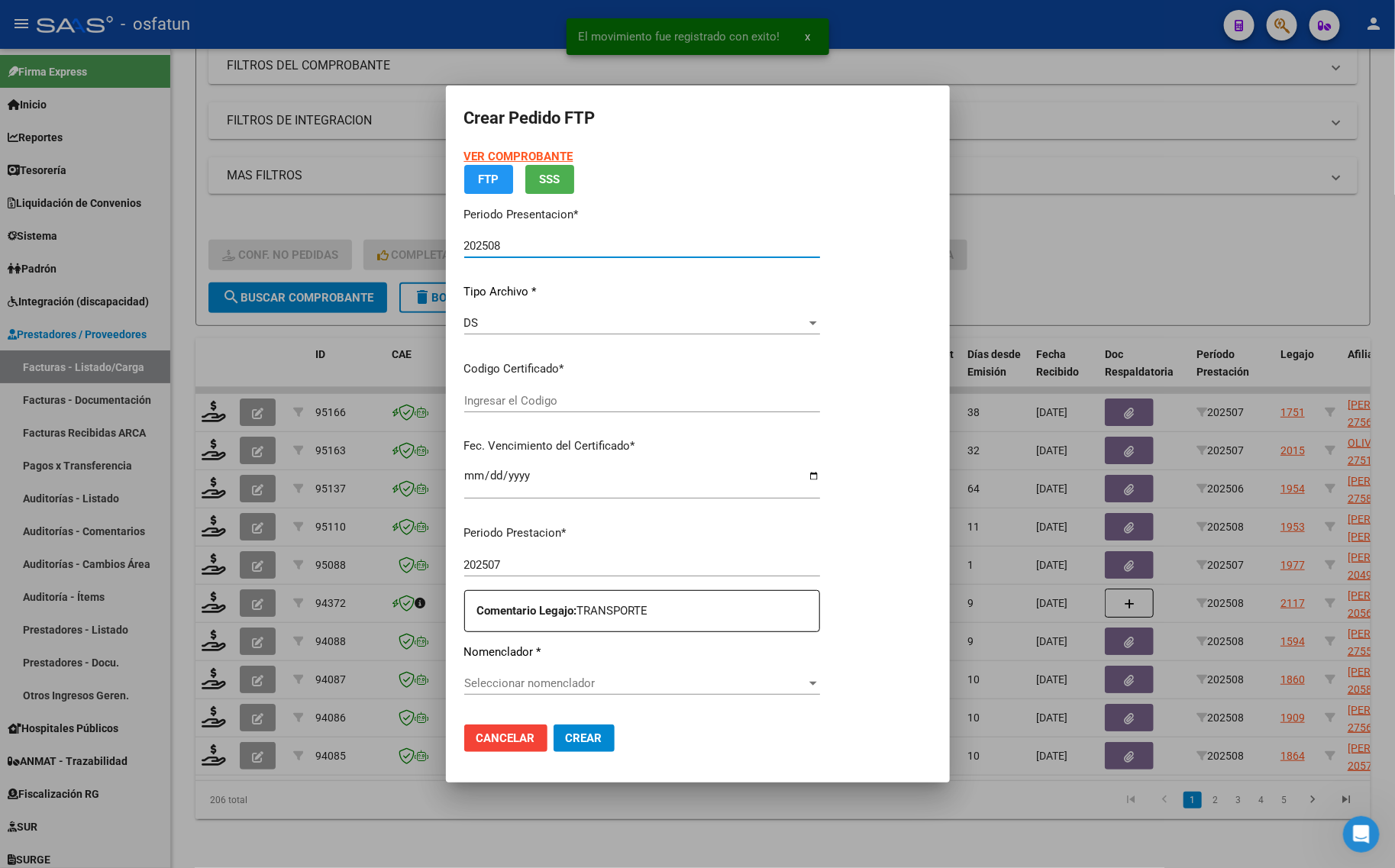
type input "ARG02000499638372025072920280729COR467"
type input "[DATE]"
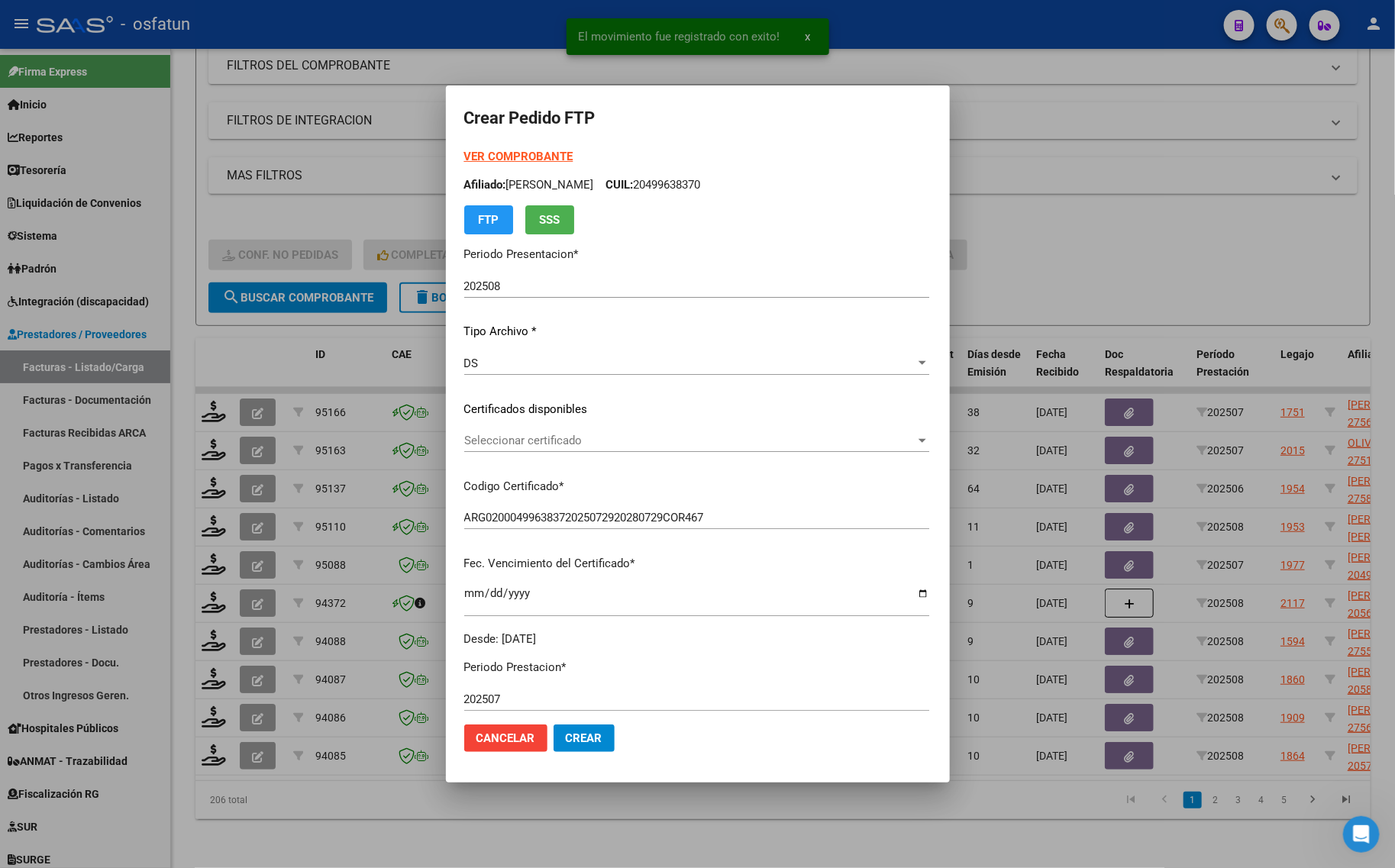
click at [478, 158] on strong "VER COMPROBANTE" at bounding box center [519, 156] width 110 height 13
click at [405, 84] on div at bounding box center [698, 434] width 1395 height 868
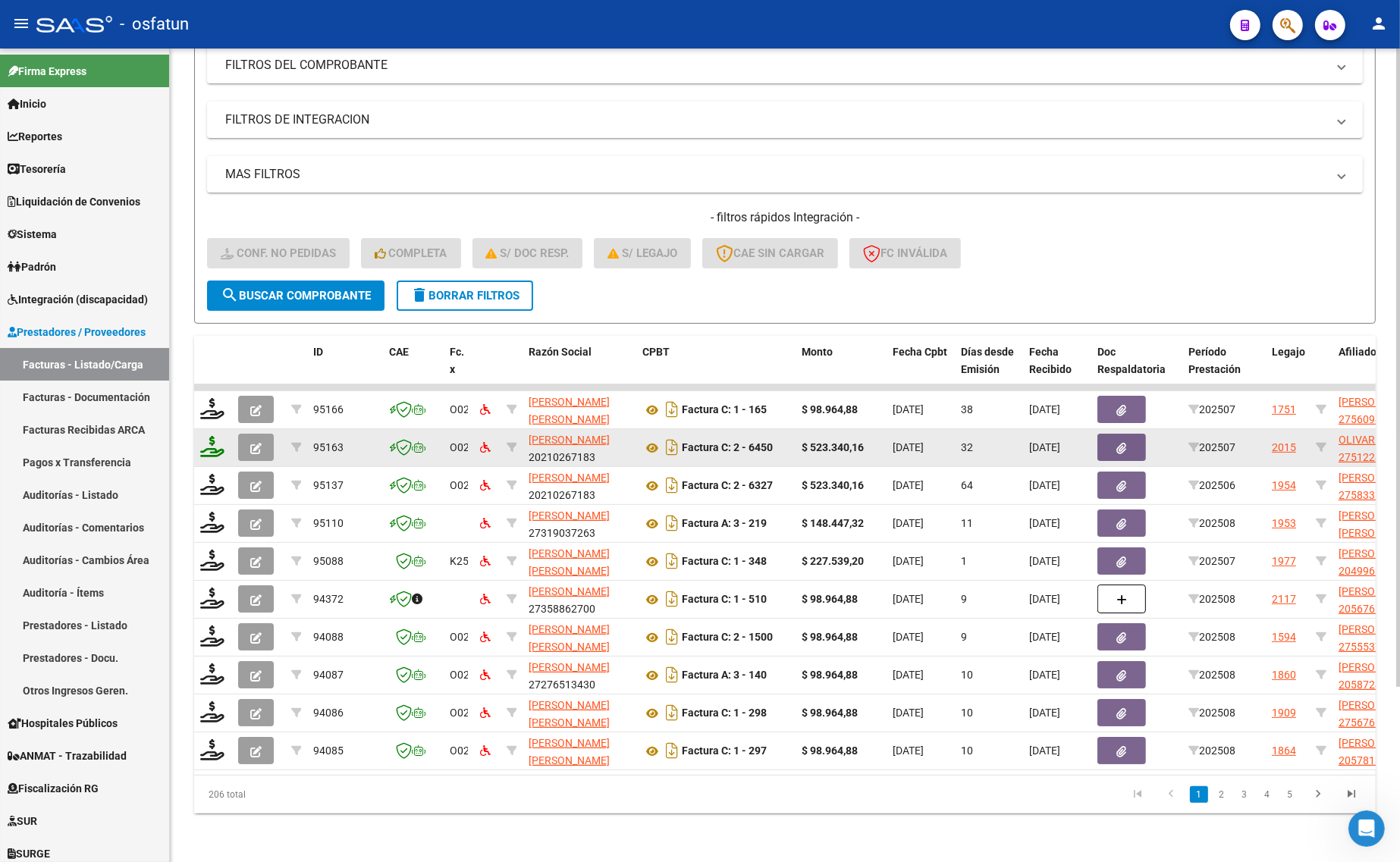
click at [210, 440] on icon at bounding box center [212, 446] width 24 height 21
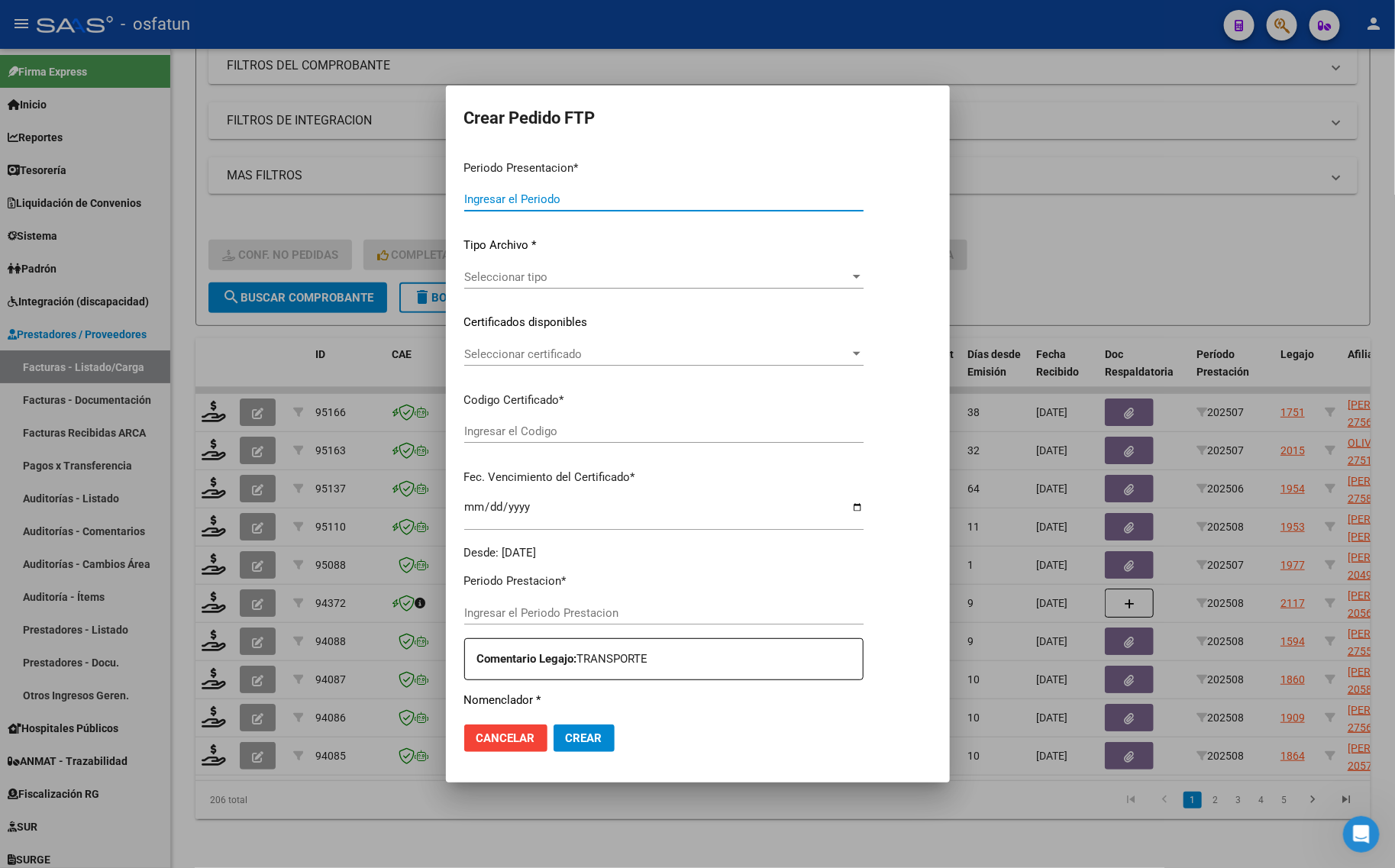
type input "202508"
type input "202507"
type input "$ 523.340,16"
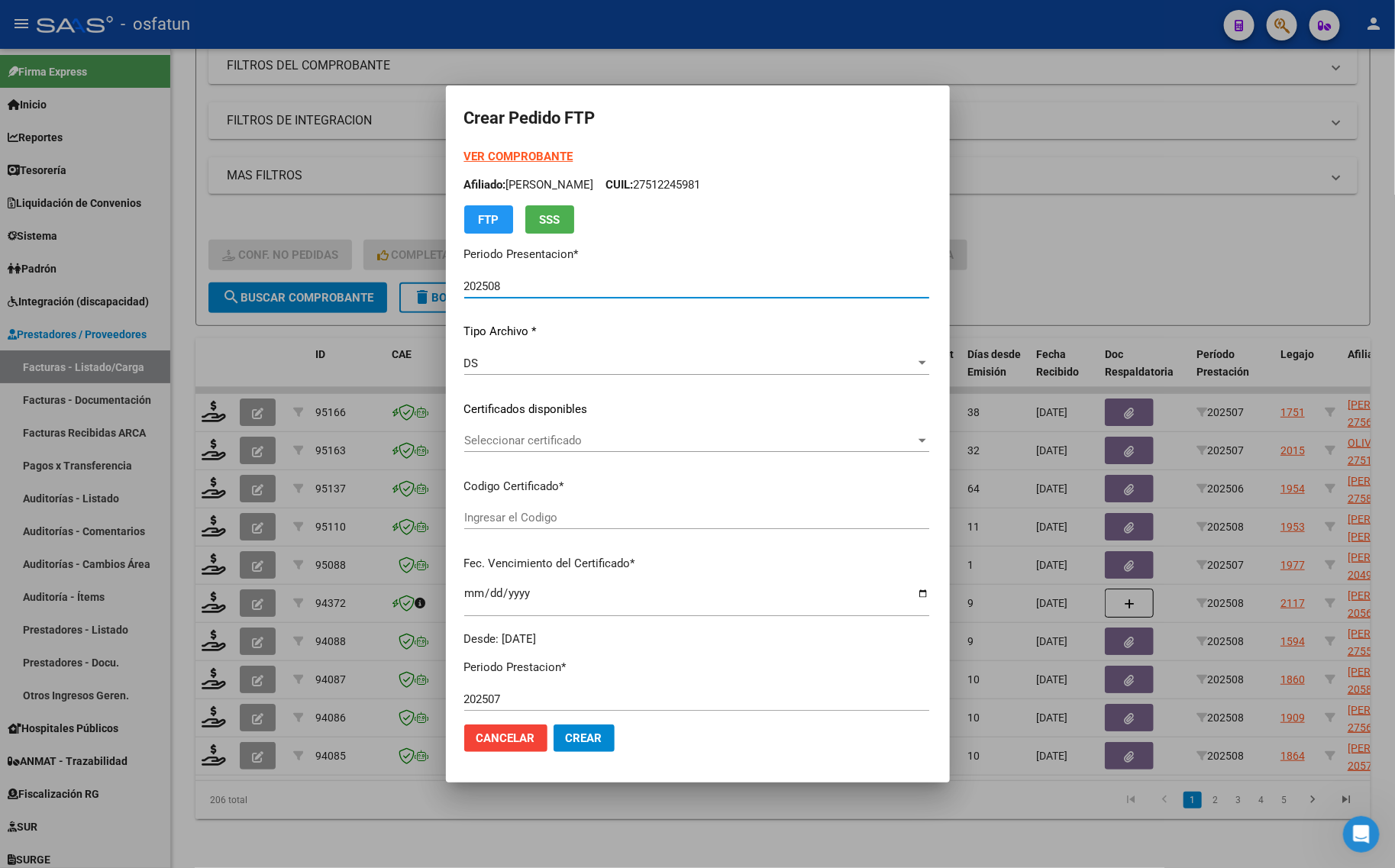
type input "ARG01000512245982022012620260126TUC139"
type input "[DATE]"
click at [509, 160] on strong "VER COMPROBANTE" at bounding box center [519, 156] width 110 height 13
click at [569, 432] on div "Seleccionar certificado Seleccionar certificado" at bounding box center [697, 440] width 465 height 23
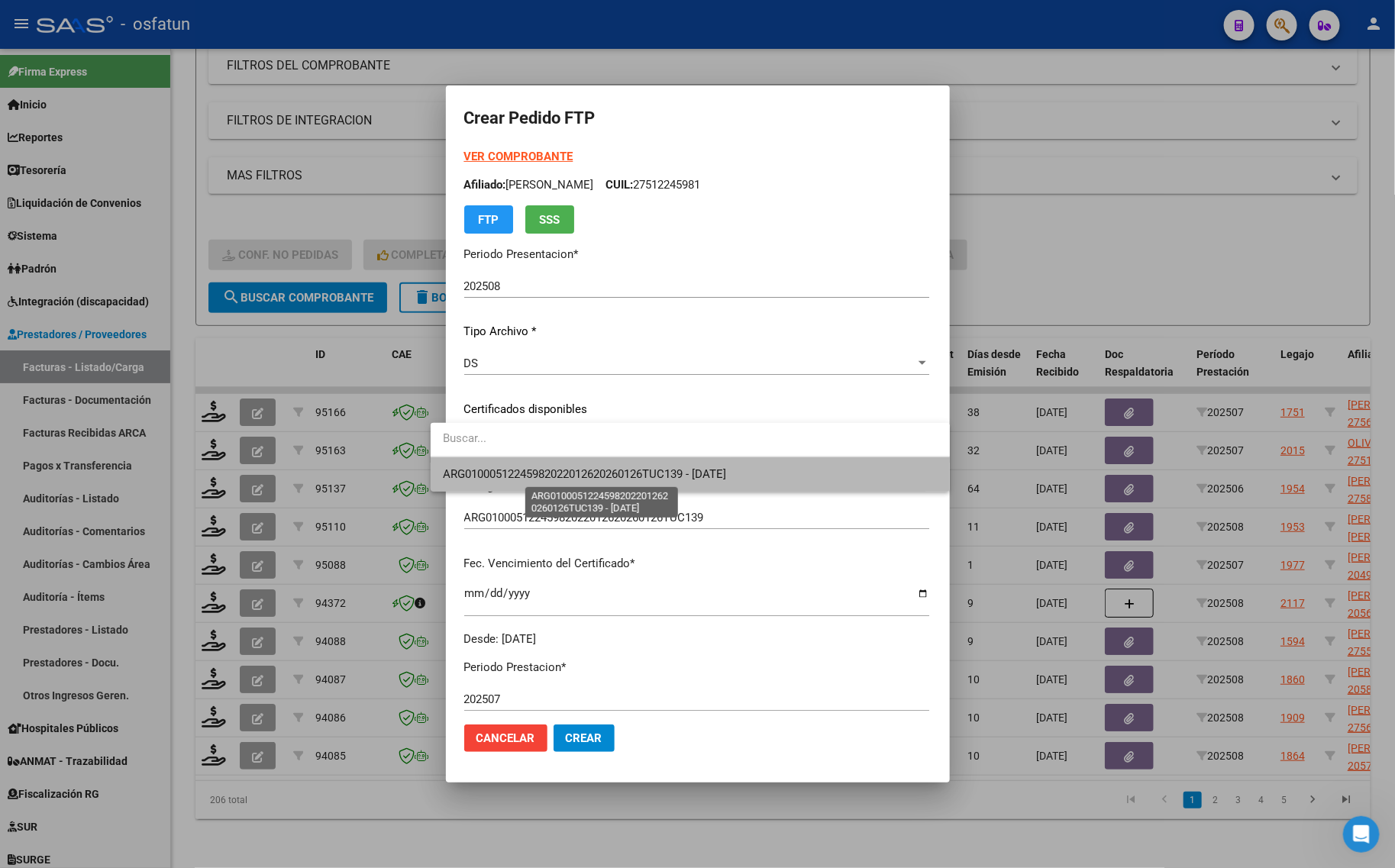
click at [550, 474] on span "ARG01000512245982022012620260126TUC139 - [DATE]" at bounding box center [584, 474] width 283 height 13
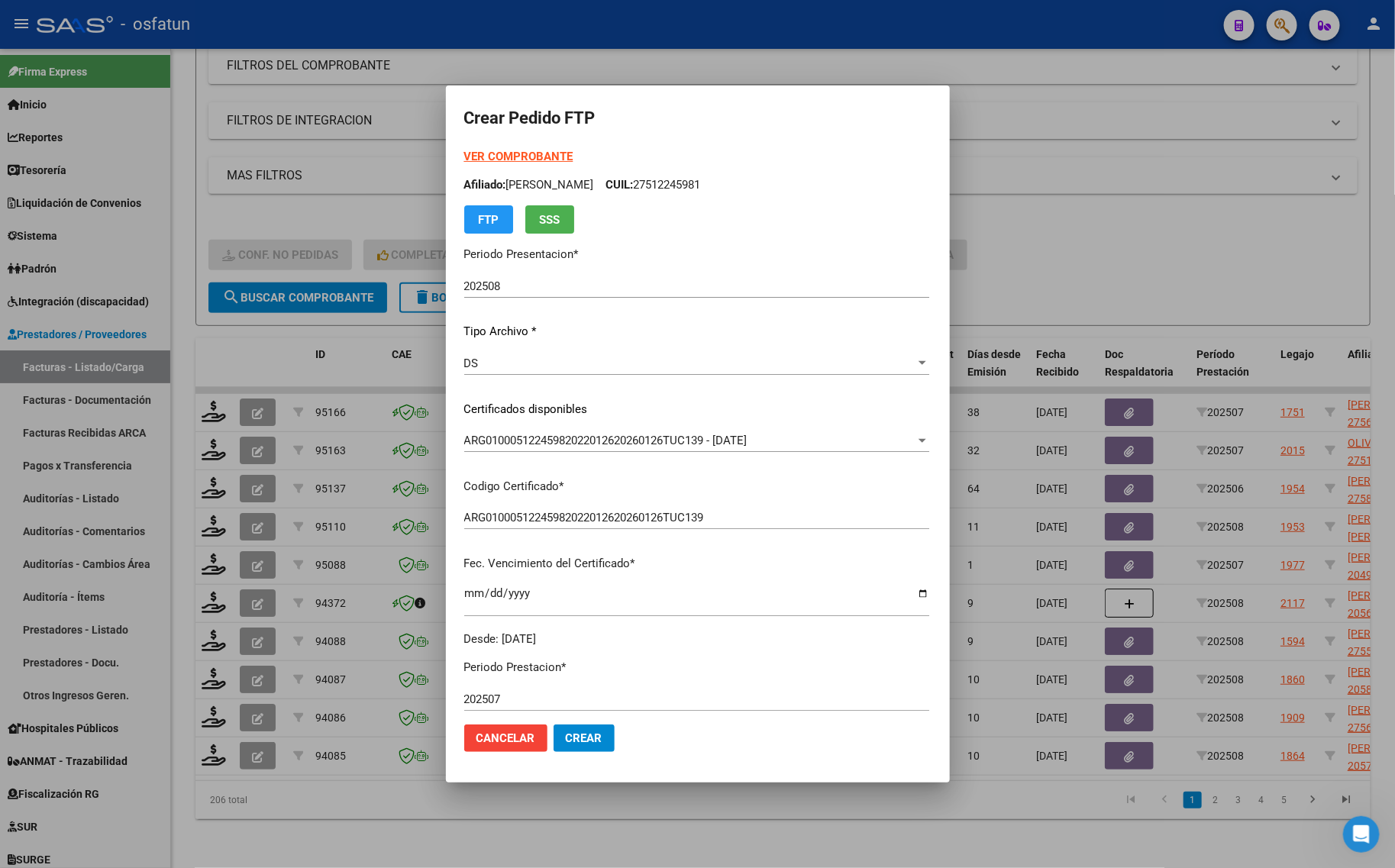
drag, startPoint x: 517, startPoint y: 527, endPoint x: 508, endPoint y: 544, distance: 19.2
click at [508, 543] on div "VER COMPROBANTE ARCA Padrón Afiliado: OLIVARES SOLANA CUIL: 27512245981 FTP SSS…" at bounding box center [697, 398] width 465 height 499
click at [498, 567] on p "Fec. Vencimiento del Certificado *" at bounding box center [697, 564] width 465 height 17
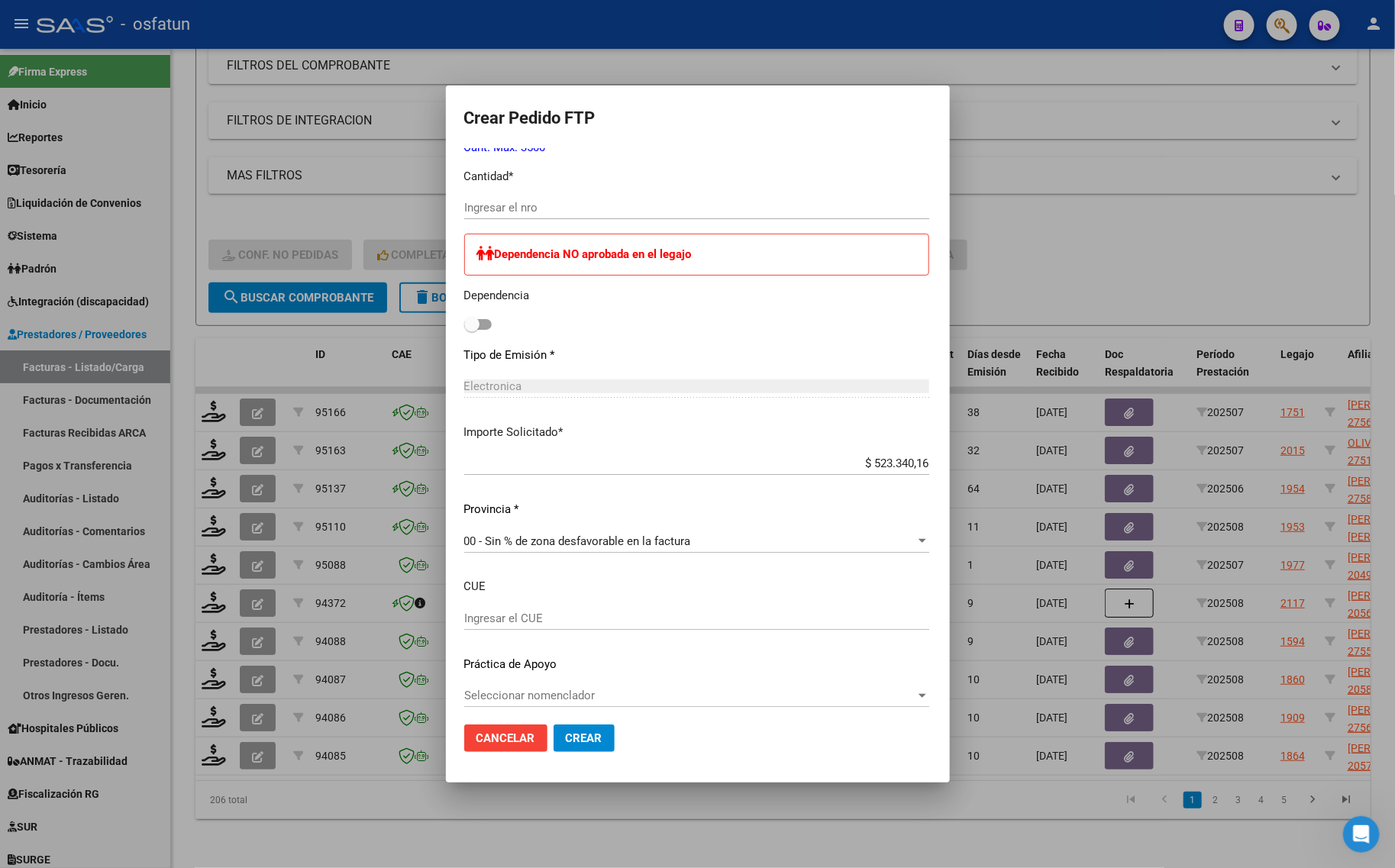
scroll to position [712, 0]
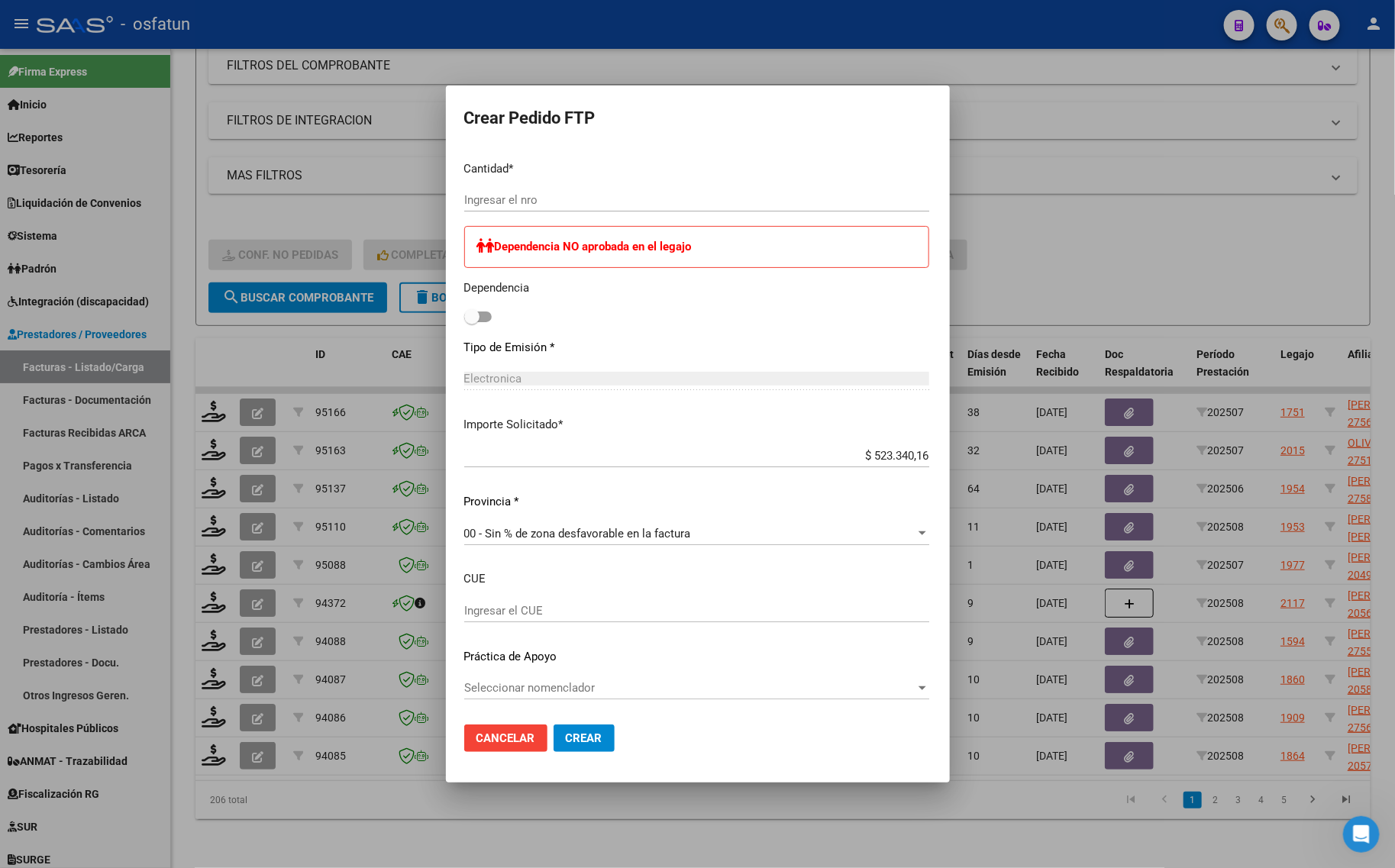
click at [1244, 164] on div at bounding box center [698, 434] width 1395 height 868
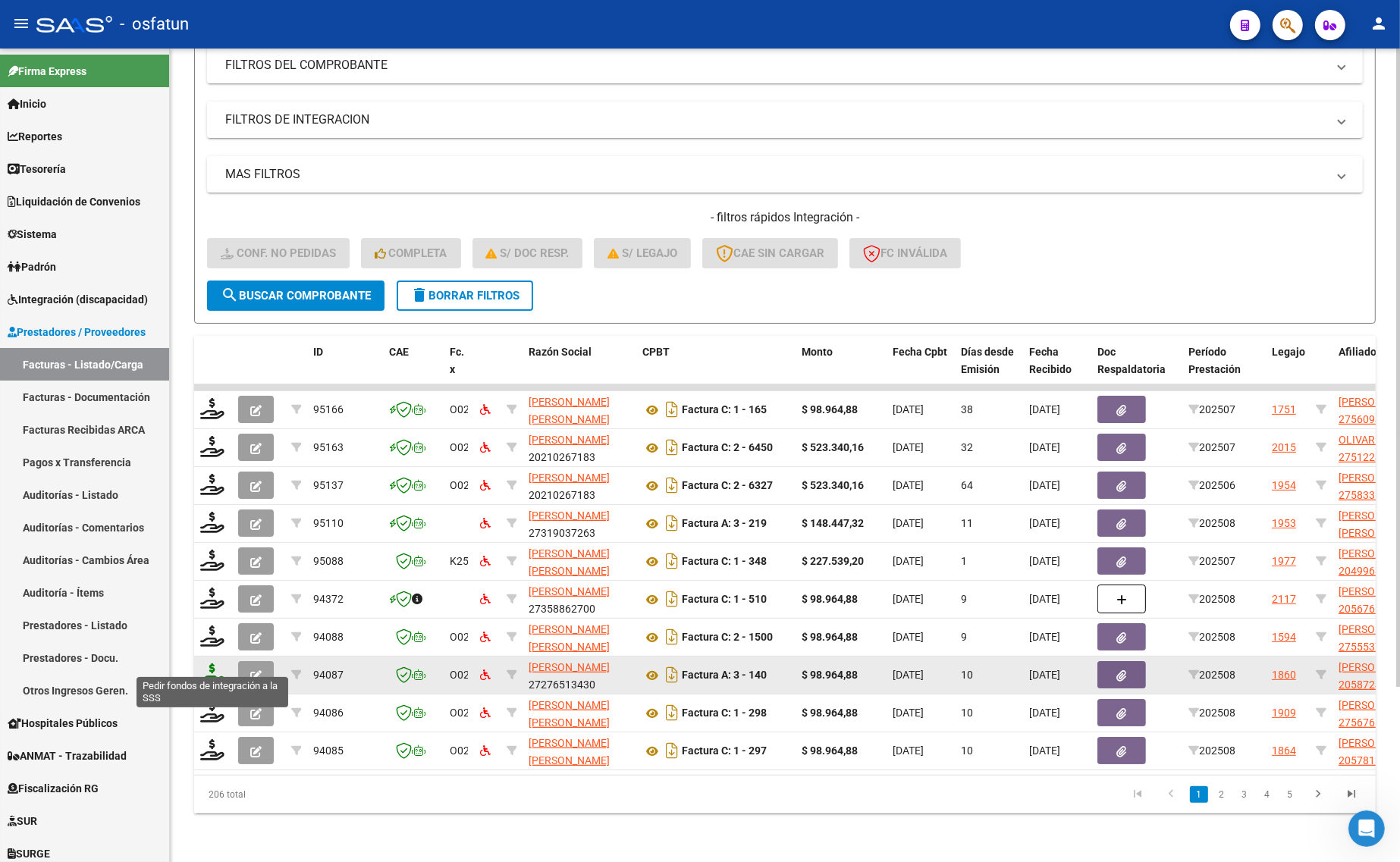
click at [214, 663] on icon at bounding box center [212, 674] width 24 height 21
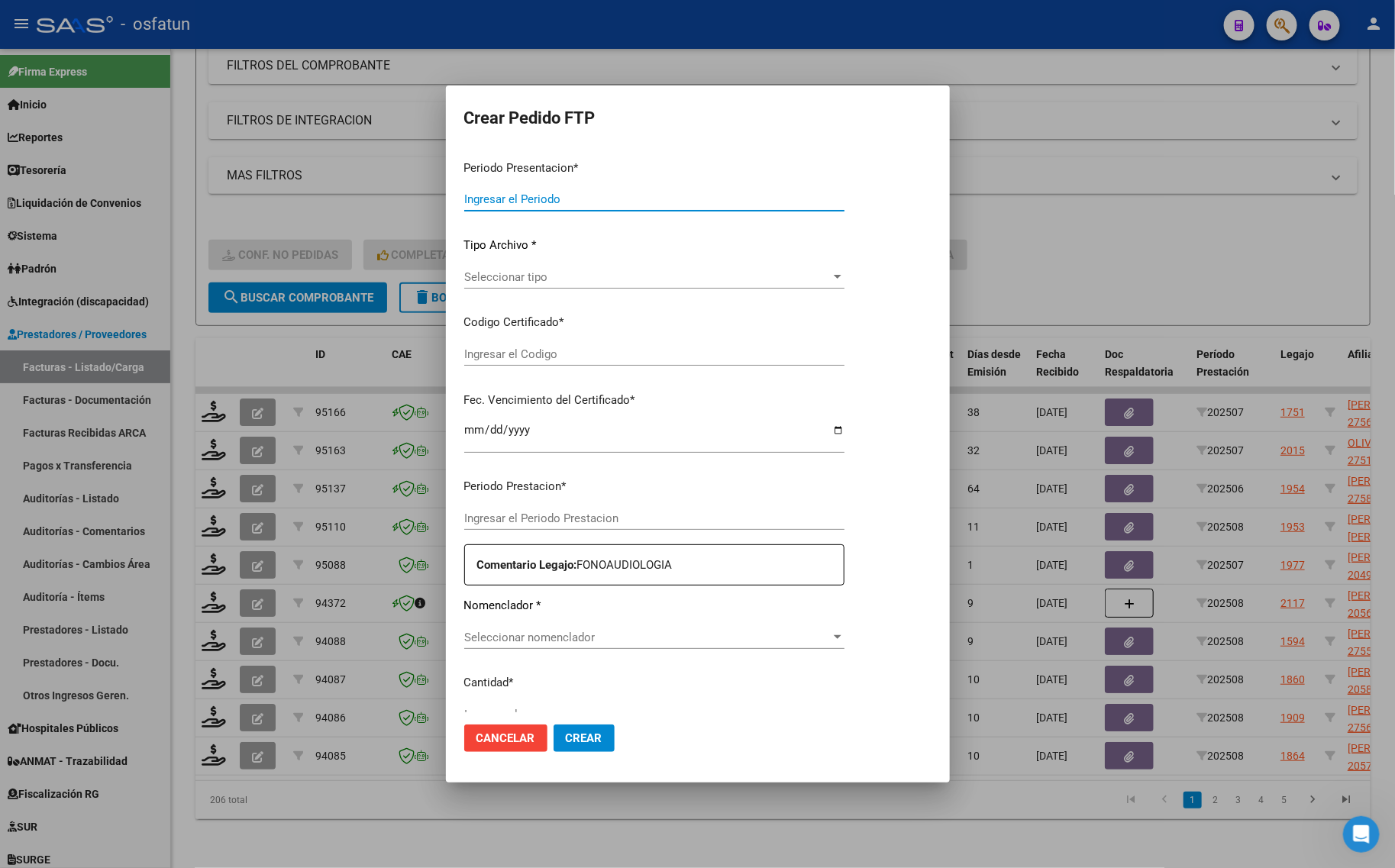
type input "202508"
type input "$ 98.964,88"
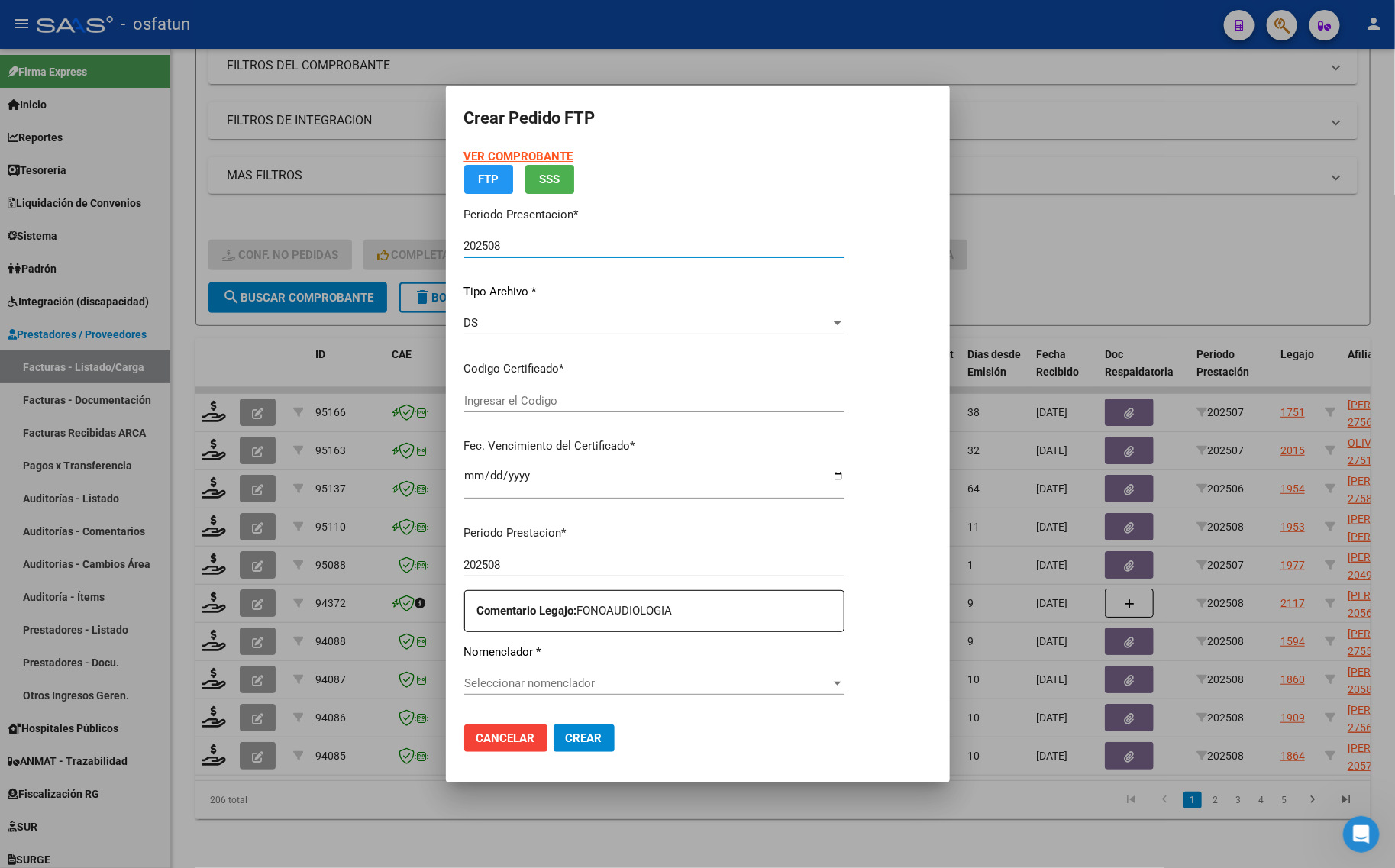
type input "ARG02000587245622024020520260205TUC139"
type input "2026-02-05"
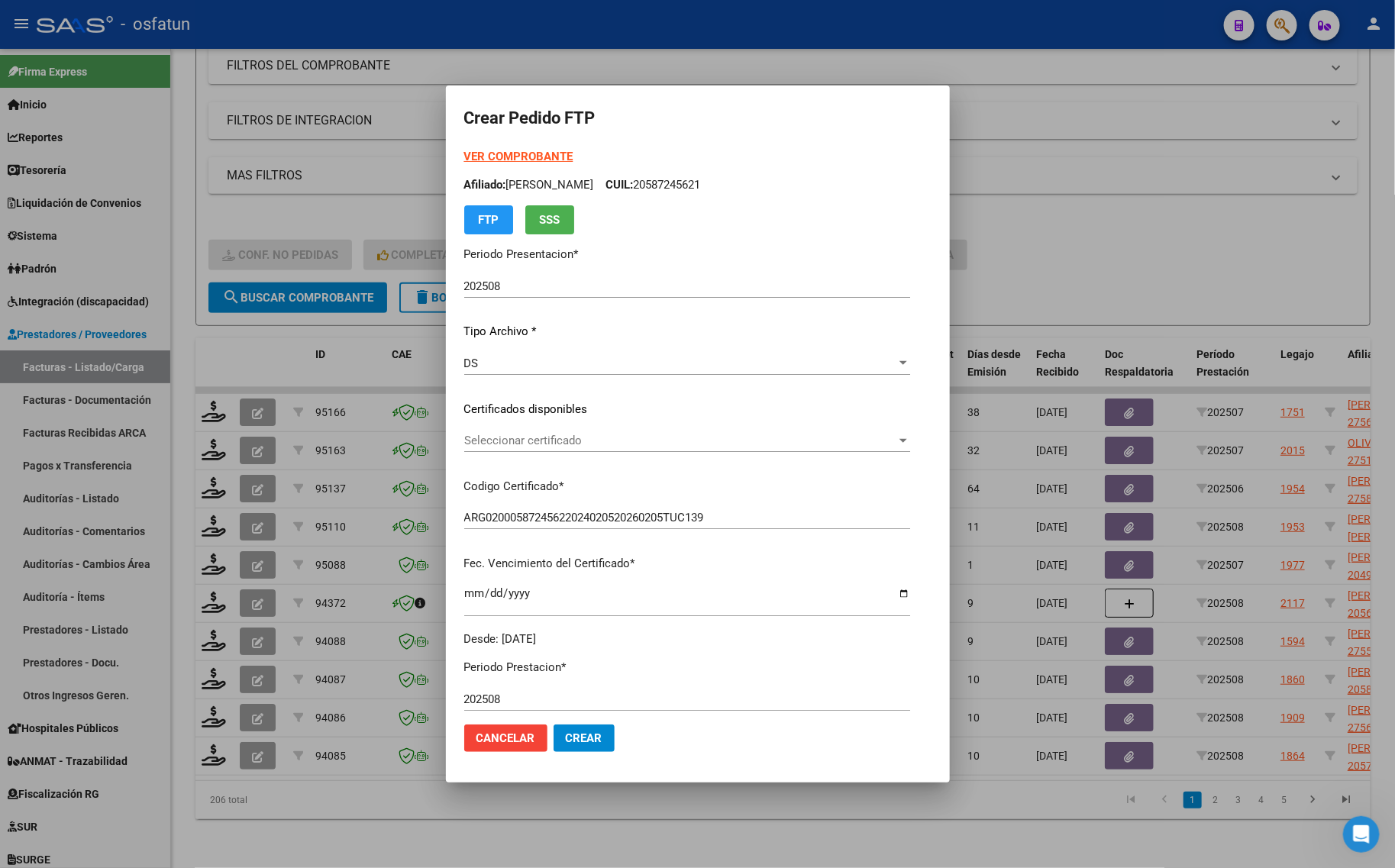
click at [504, 154] on strong "VER COMPROBANTE" at bounding box center [519, 156] width 110 height 13
click at [966, 239] on div at bounding box center [698, 434] width 1395 height 868
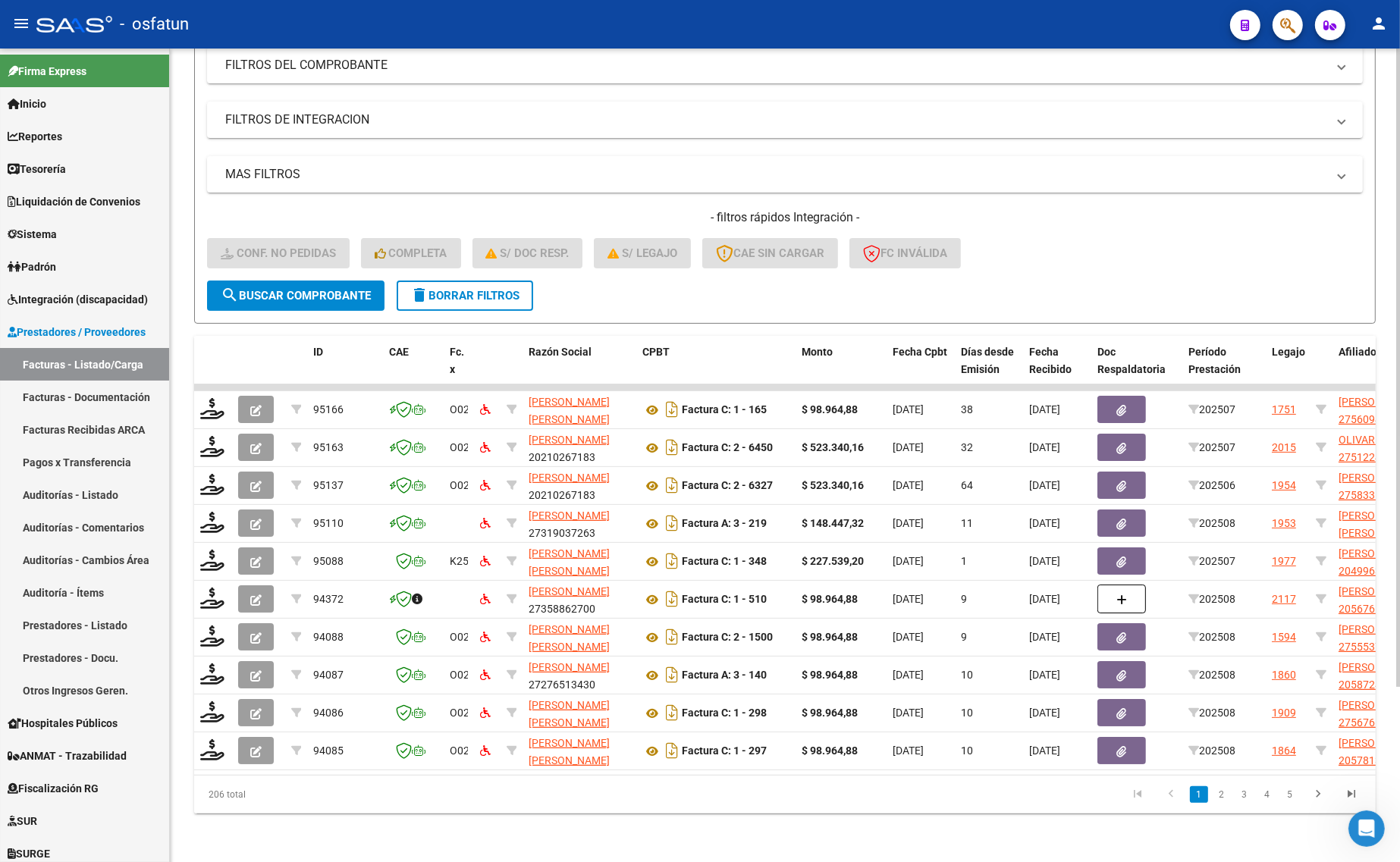
click at [426, 133] on div "Filtros Id Integración Area Seleccionar Gerenciador Seleccionar Gerenciador Si …" at bounding box center [785, 131] width 1156 height 299
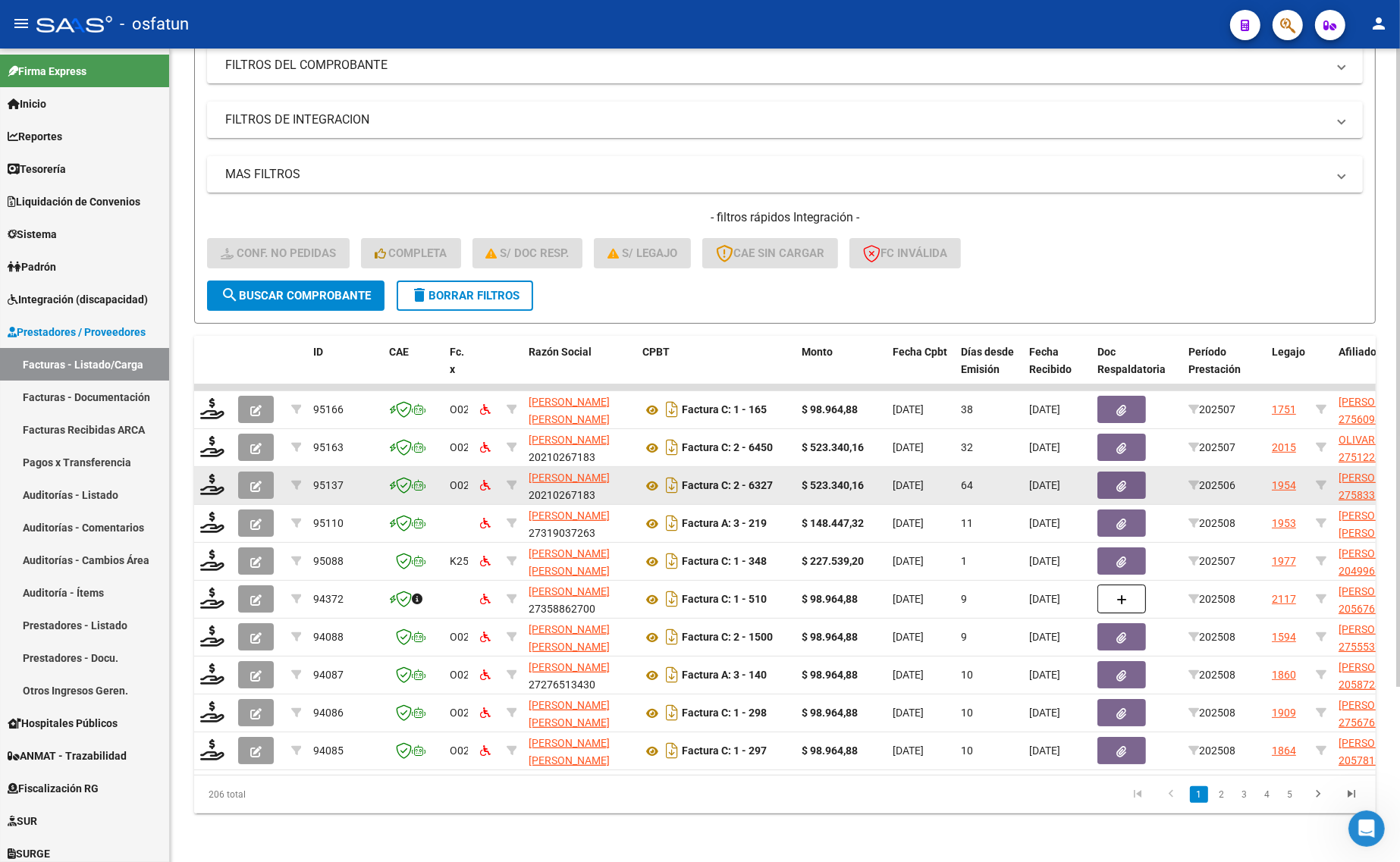
click at [214, 490] on datatable-body-cell at bounding box center [213, 485] width 38 height 37
click at [212, 477] on icon at bounding box center [212, 484] width 24 height 21
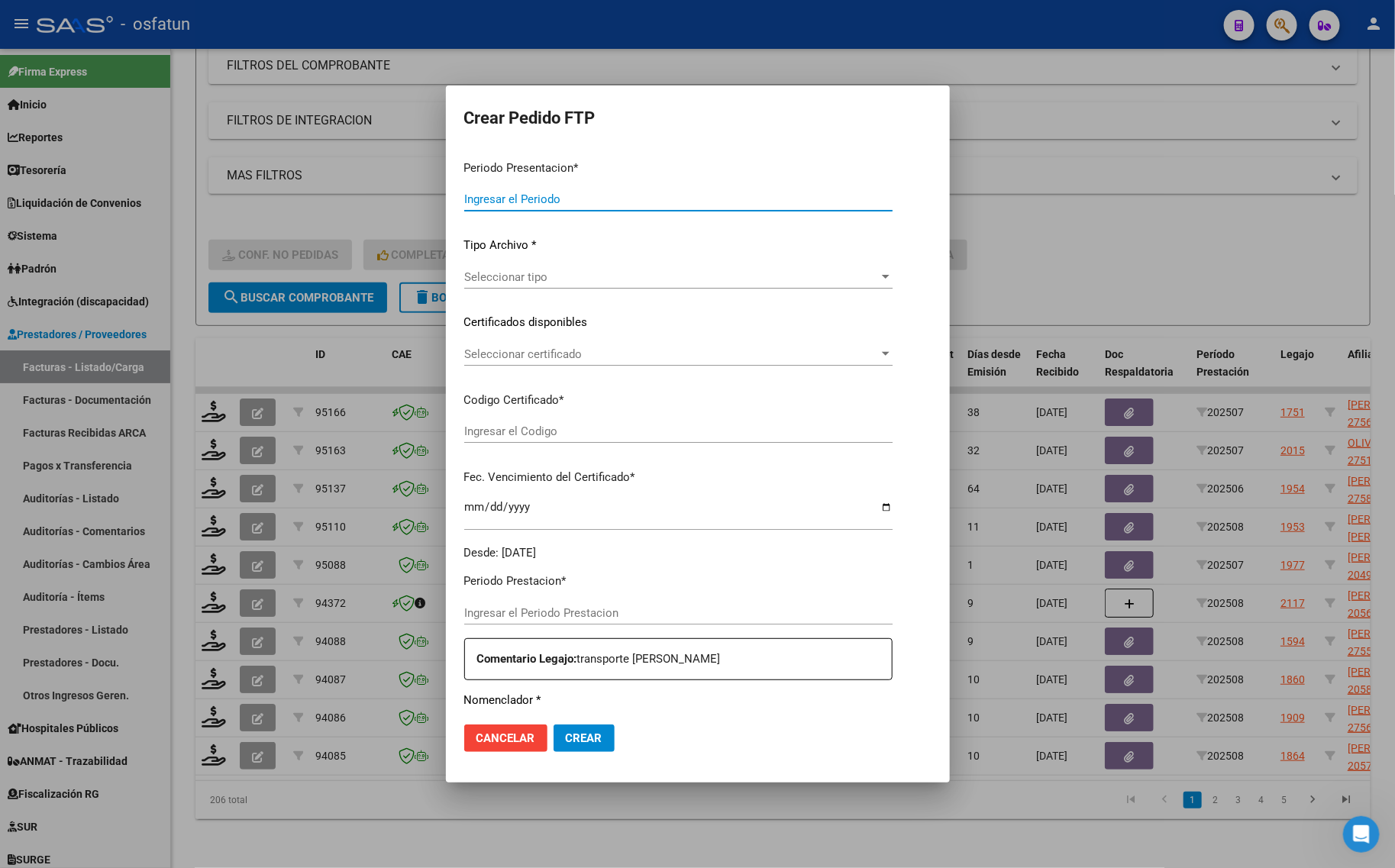
type input "202508"
type input "202506"
type input "$ 523.340,16"
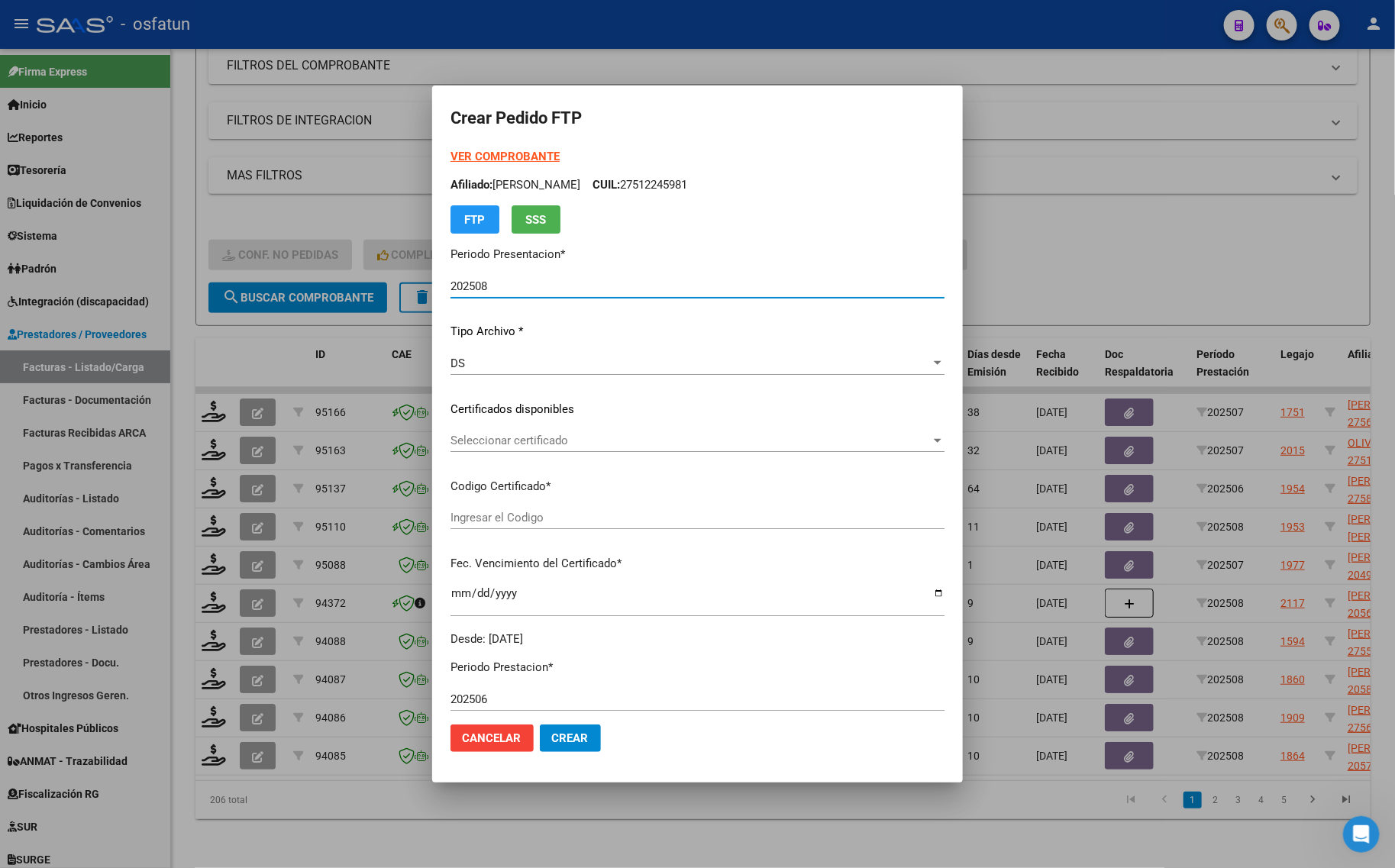
type input "ARG01000583318542024090520260905TUC139"
type input "2026-09-05"
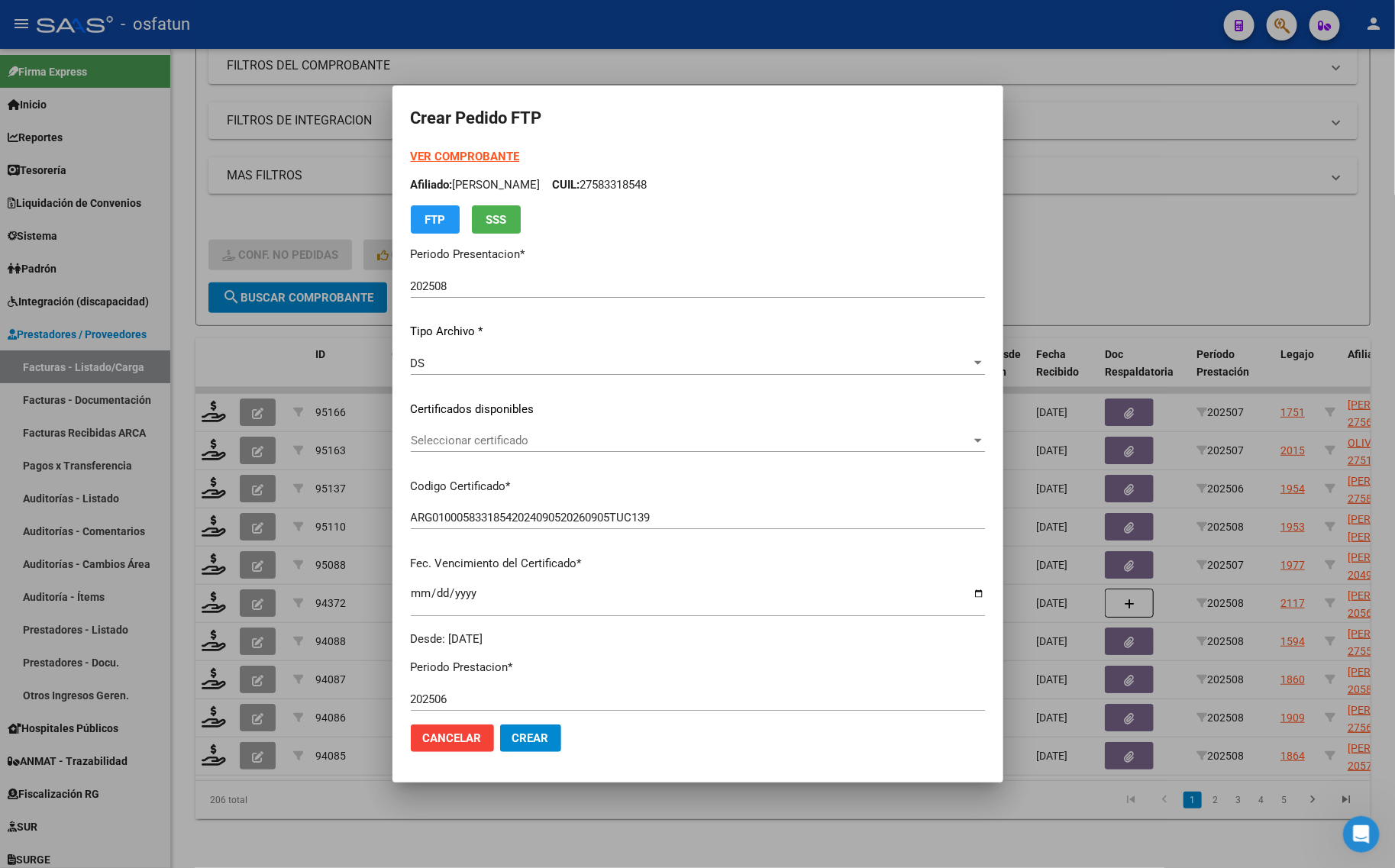
click at [436, 148] on div "VER COMPROBANTE ARCA Padrón Afiliado: OLIVARES DELFINA CUIL: 27583318548 FTP SSS" at bounding box center [698, 191] width 575 height 86
click at [453, 157] on strong "VER COMPROBANTE" at bounding box center [466, 156] width 110 height 13
drag, startPoint x: 1211, startPoint y: 259, endPoint x: 1141, endPoint y: 283, distance: 74.0
click at [1210, 259] on div at bounding box center [698, 434] width 1395 height 868
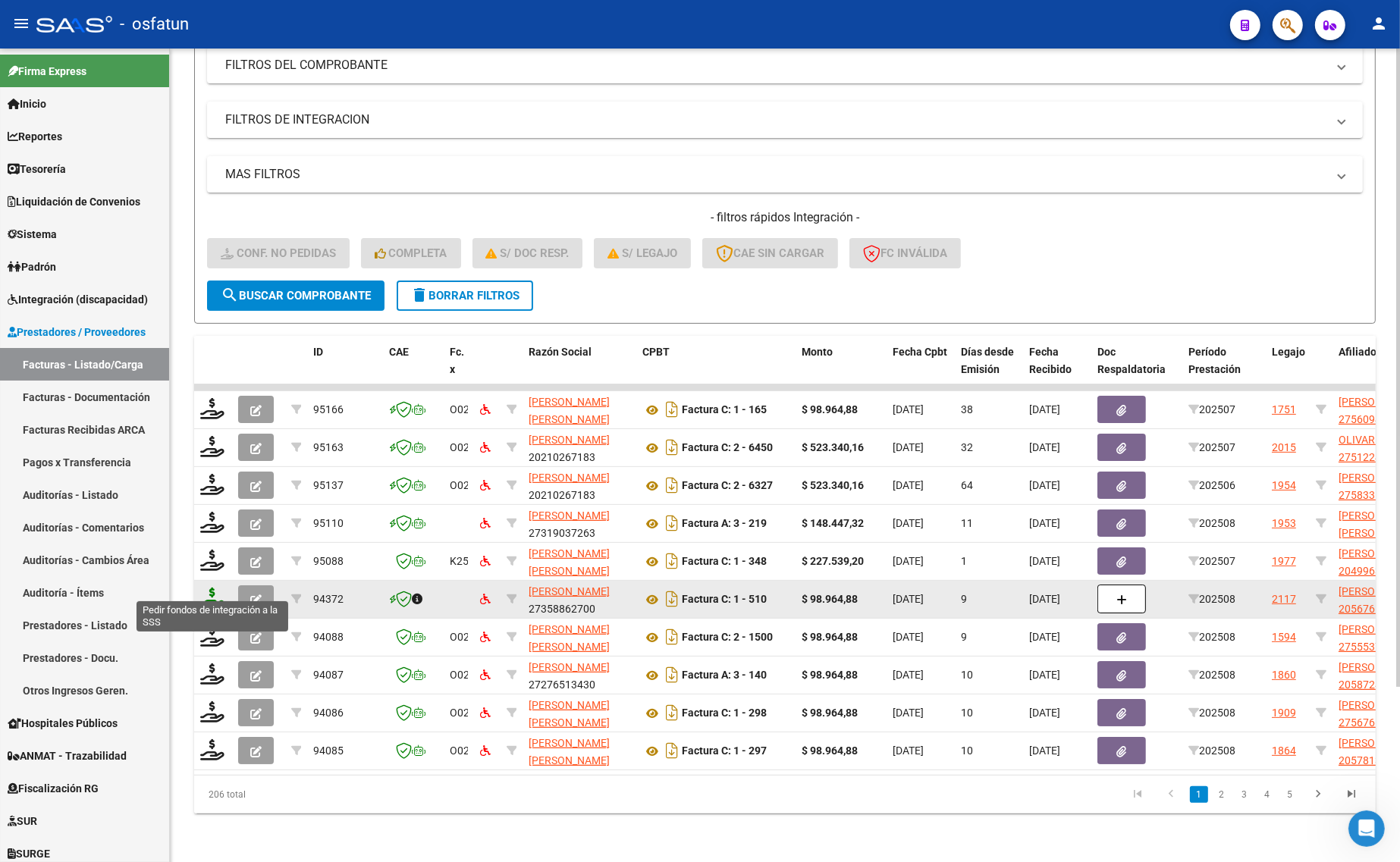
click at [212, 589] on icon at bounding box center [212, 598] width 24 height 21
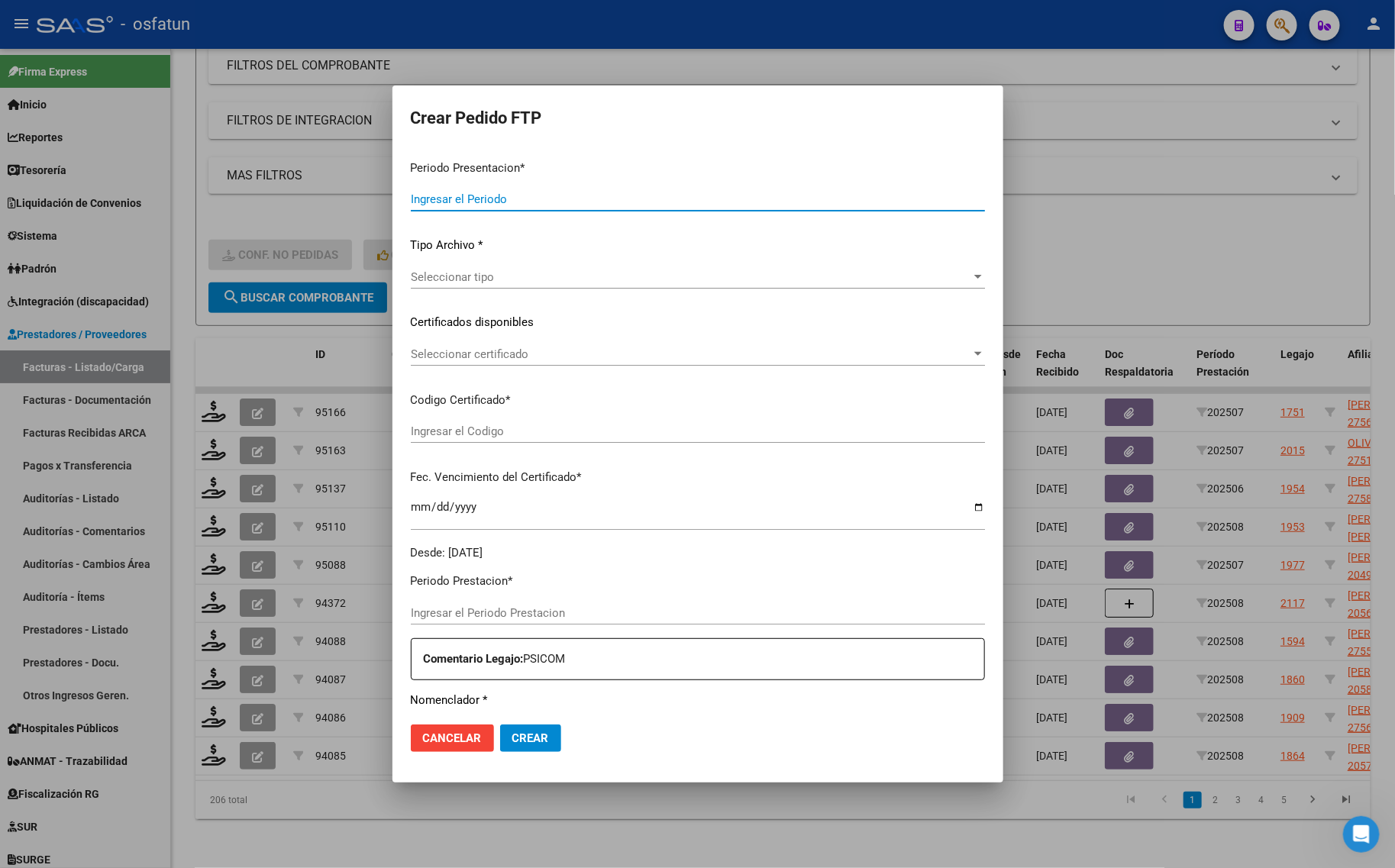
type input "202508"
type input "$ 98.964,88"
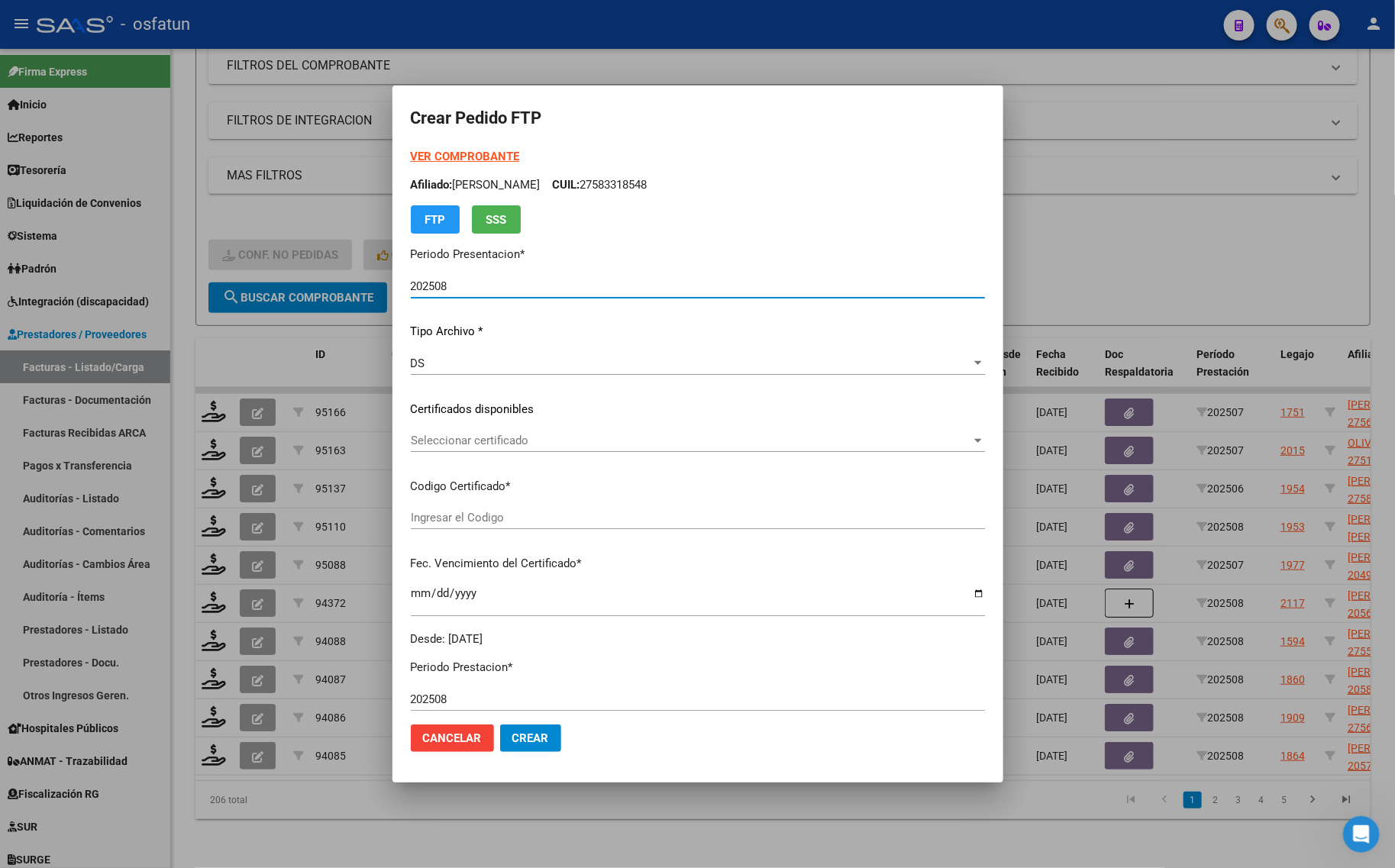
type input "ARG02000567659742022032320260323COR234"
type input "2026-03-23"
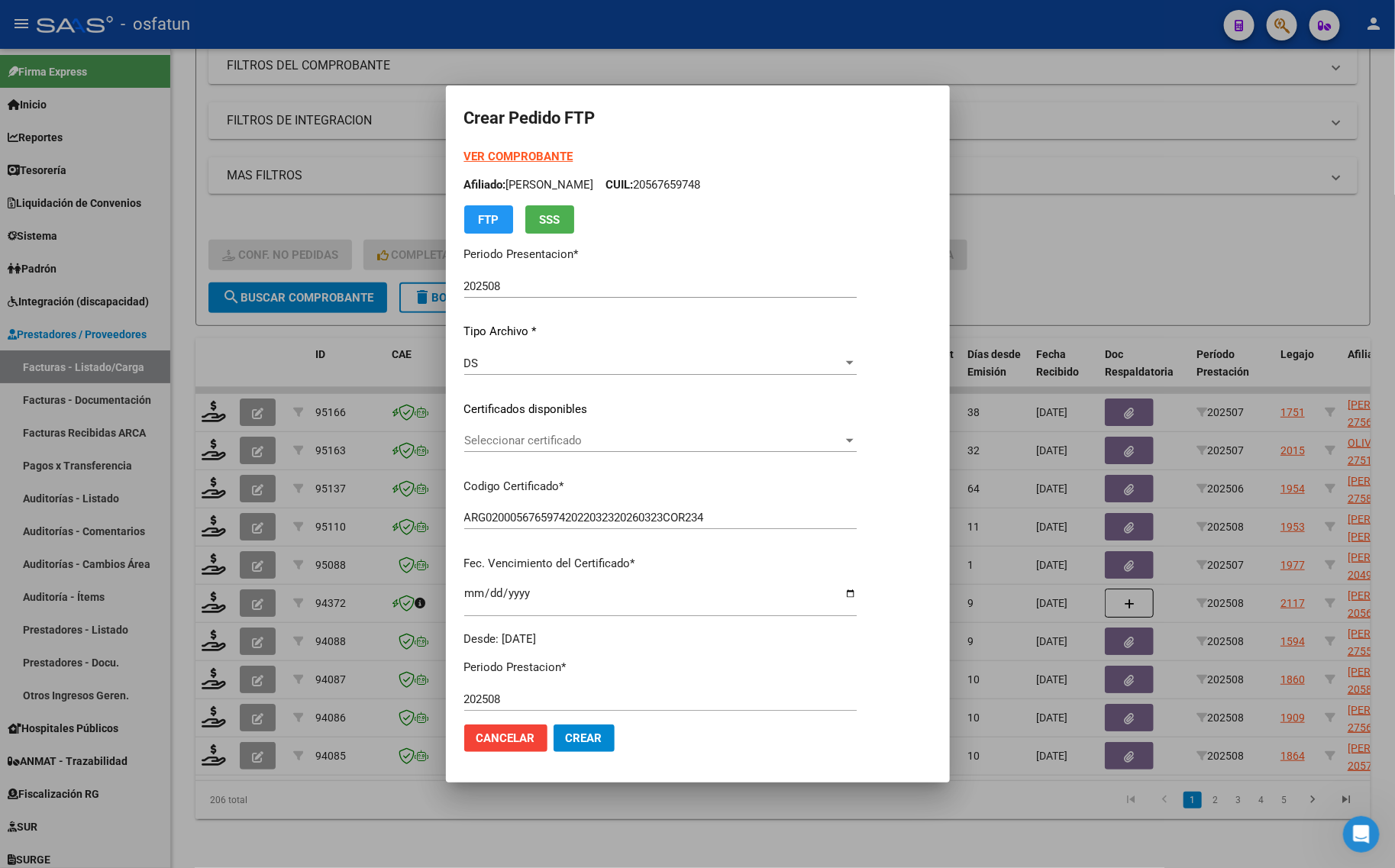
click at [505, 152] on strong "VER COMPROBANTE" at bounding box center [519, 156] width 110 height 13
click at [509, 448] on div "Seleccionar certificado Seleccionar certificado" at bounding box center [660, 440] width 393 height 23
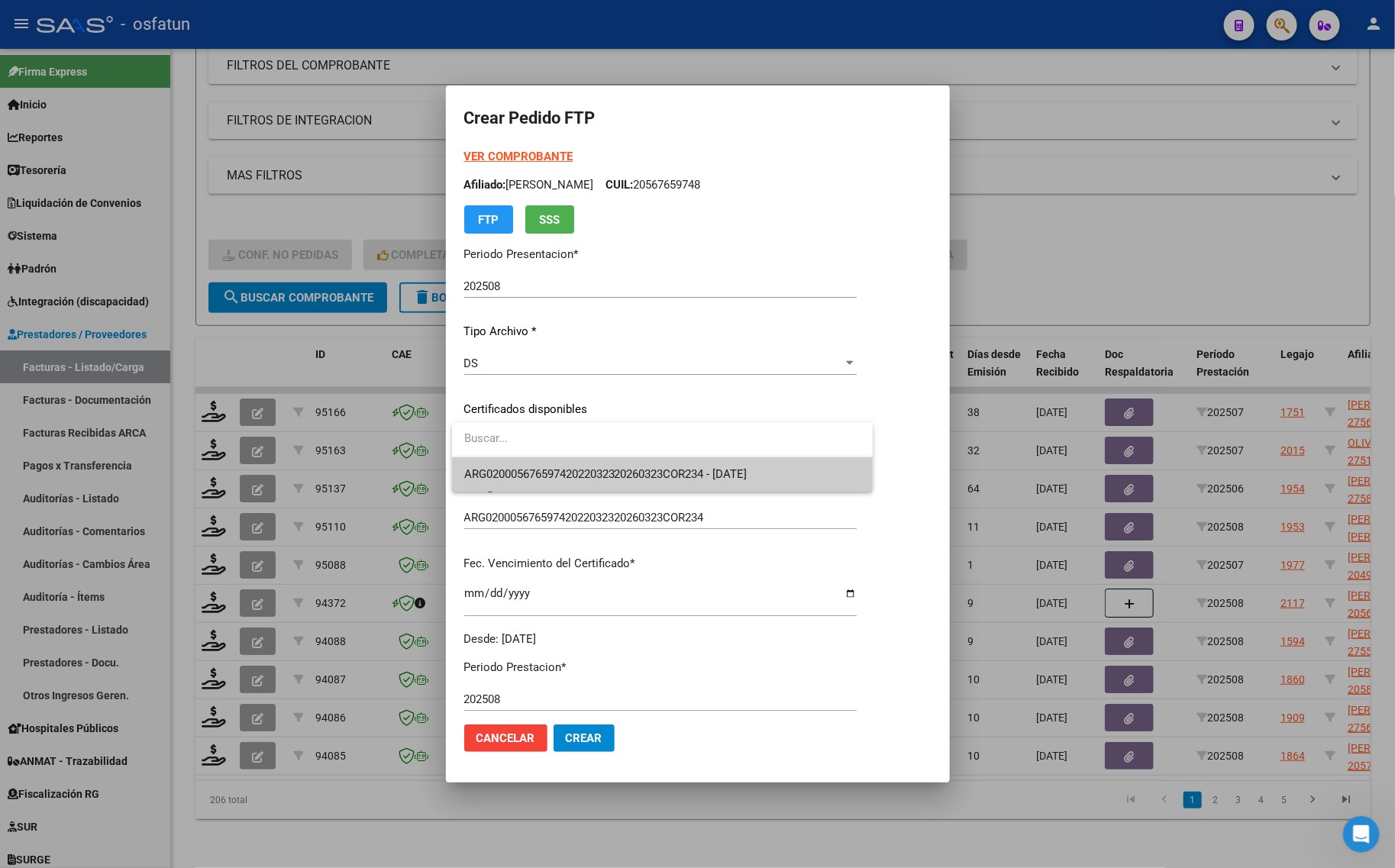
click at [516, 468] on span "ARG02000567659742022032320260323COR234 - 2026-03-23" at bounding box center [605, 474] width 283 height 13
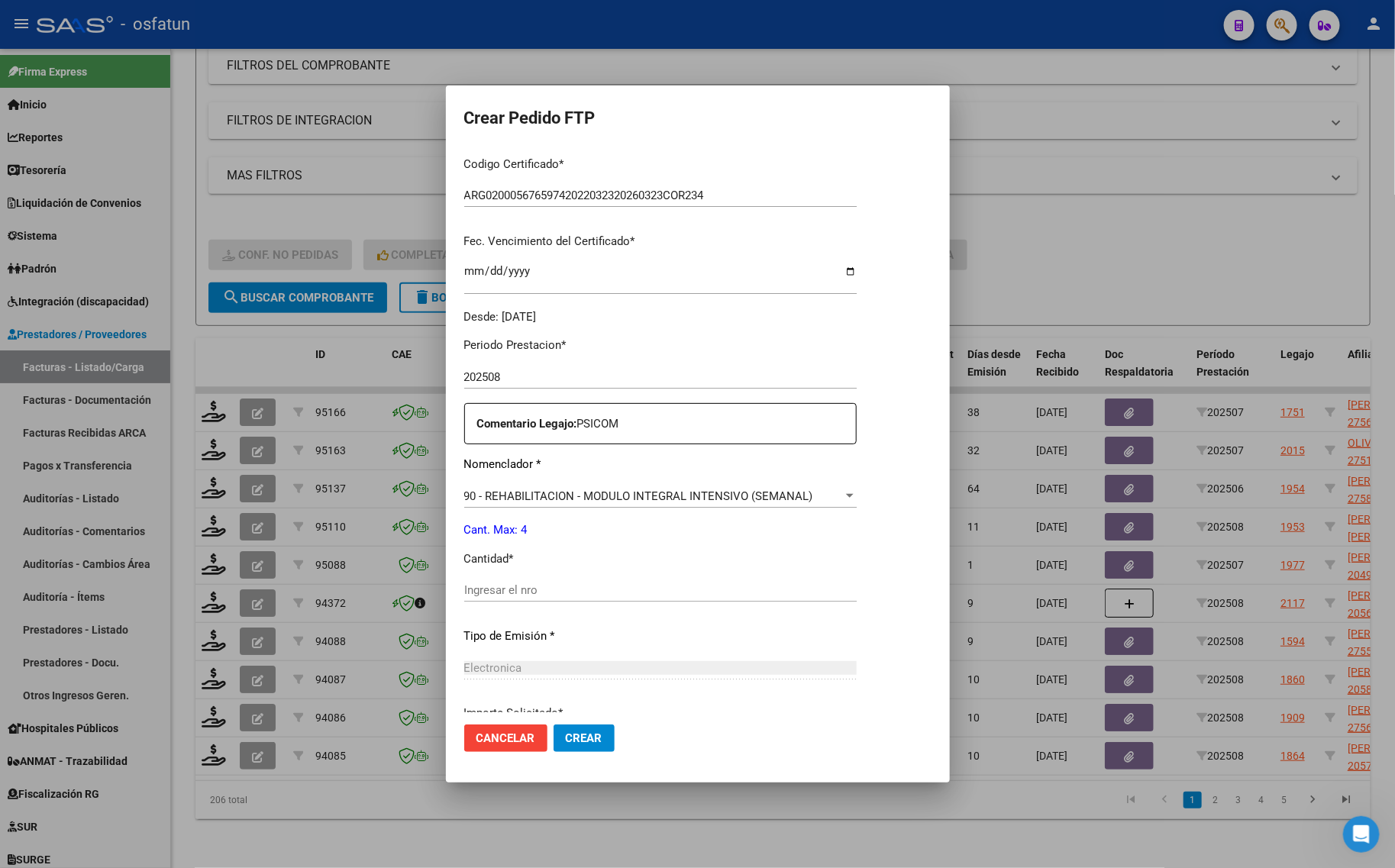
scroll to position [382, 0]
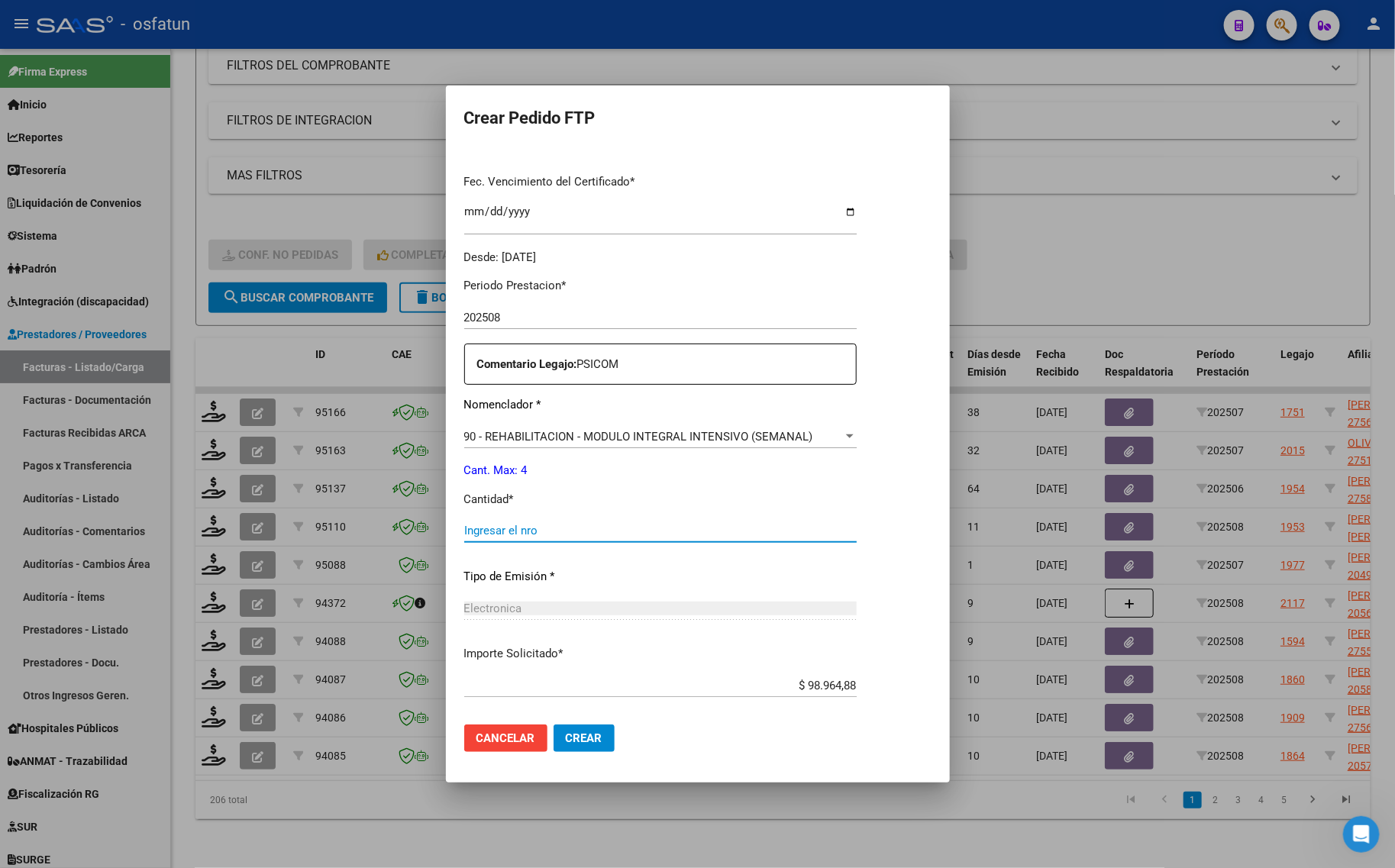
click at [516, 525] on input "Ingresar el nro" at bounding box center [660, 530] width 393 height 13
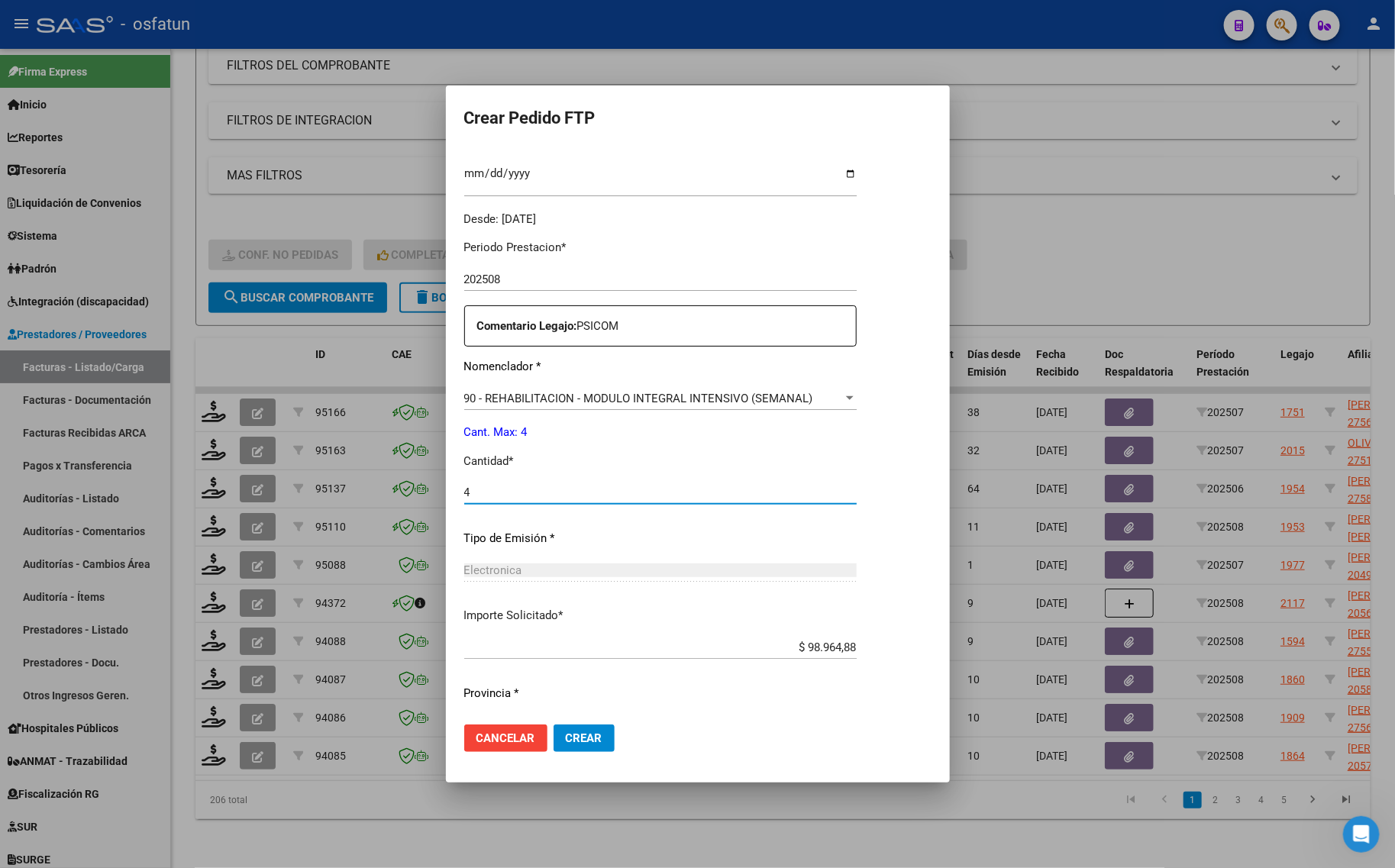
scroll to position [456, 0]
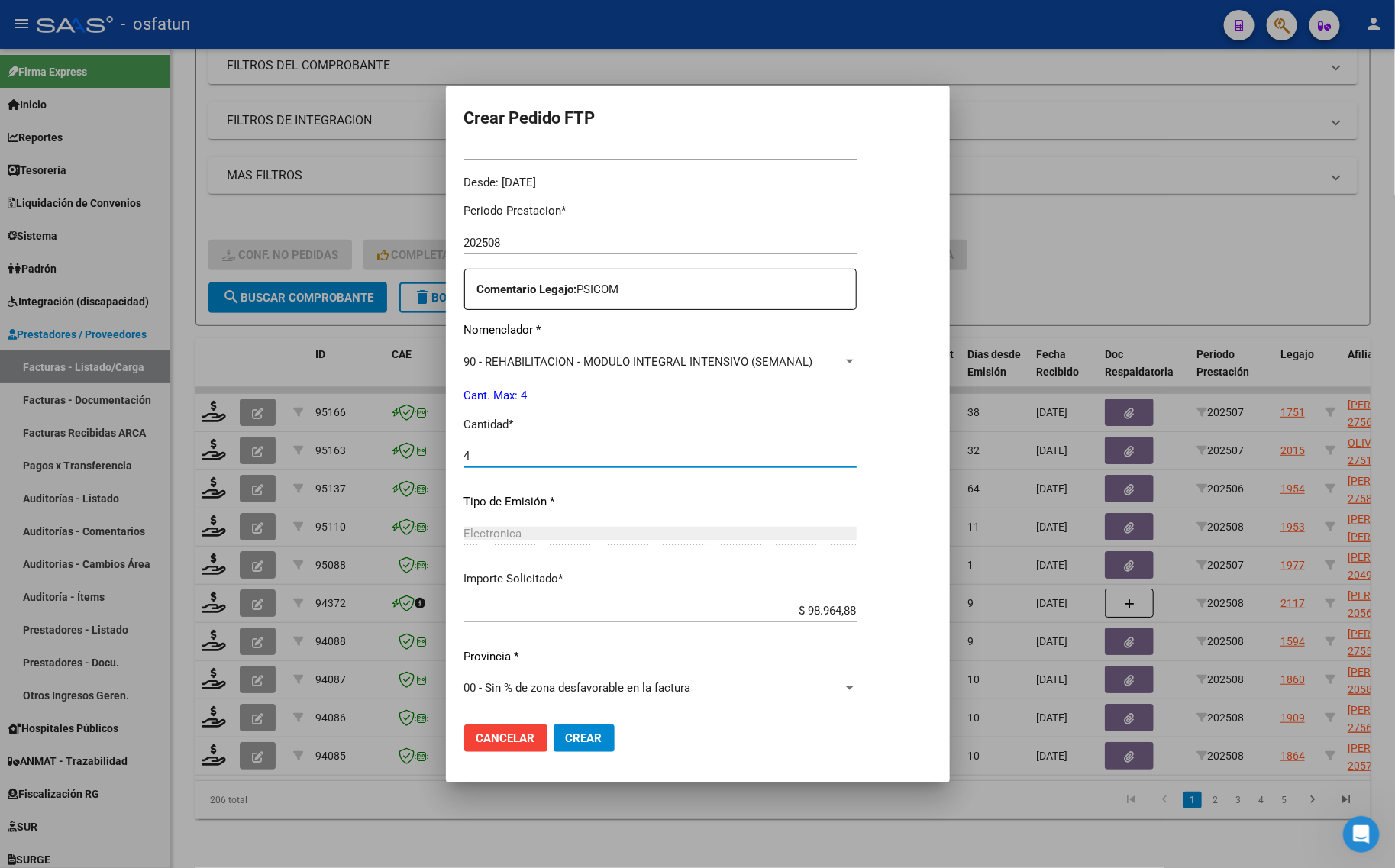
type input "4"
drag, startPoint x: 605, startPoint y: 733, endPoint x: 585, endPoint y: 737, distance: 20.4
click at [599, 735] on button "Crear" at bounding box center [584, 738] width 61 height 28
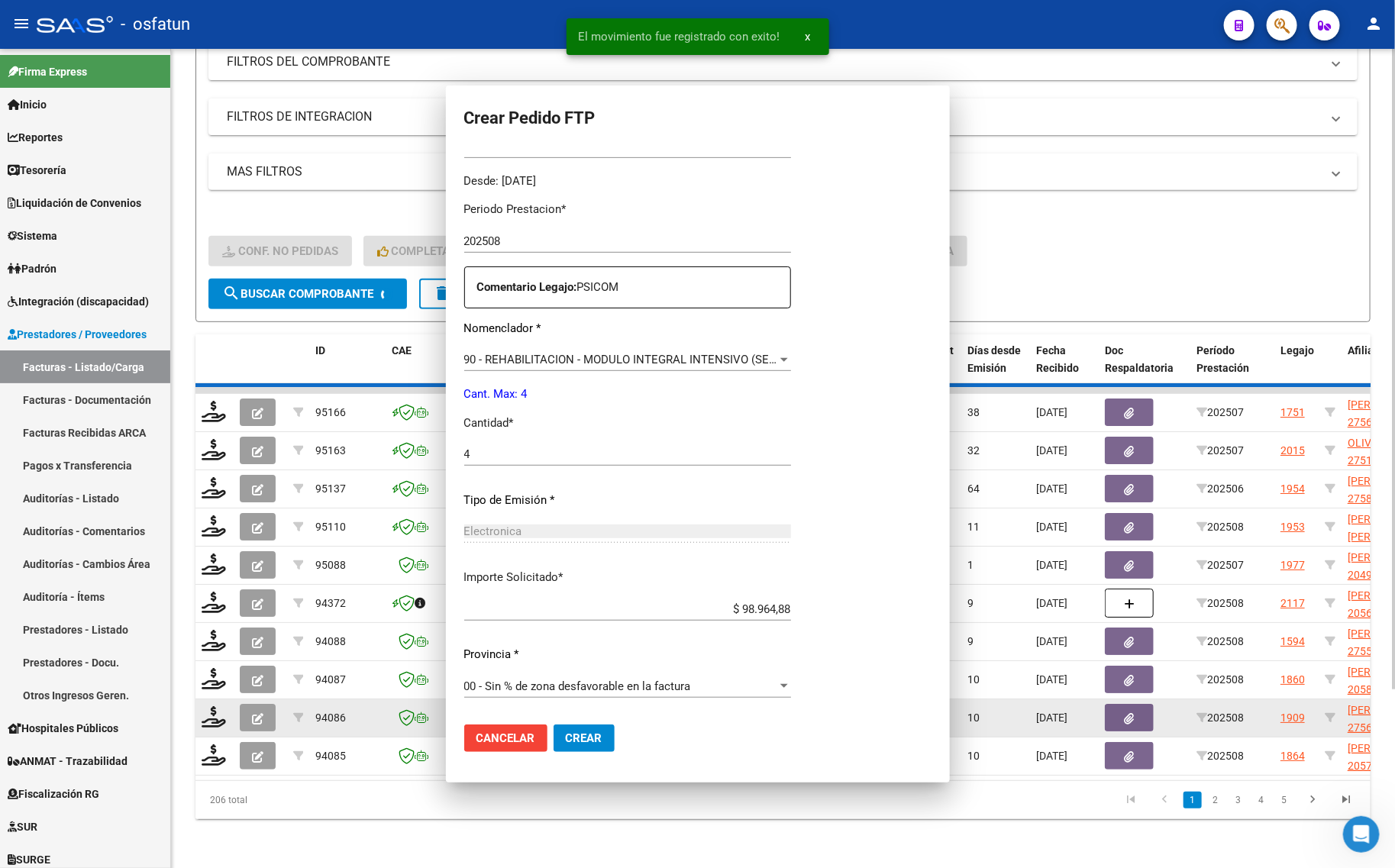
scroll to position [0, 0]
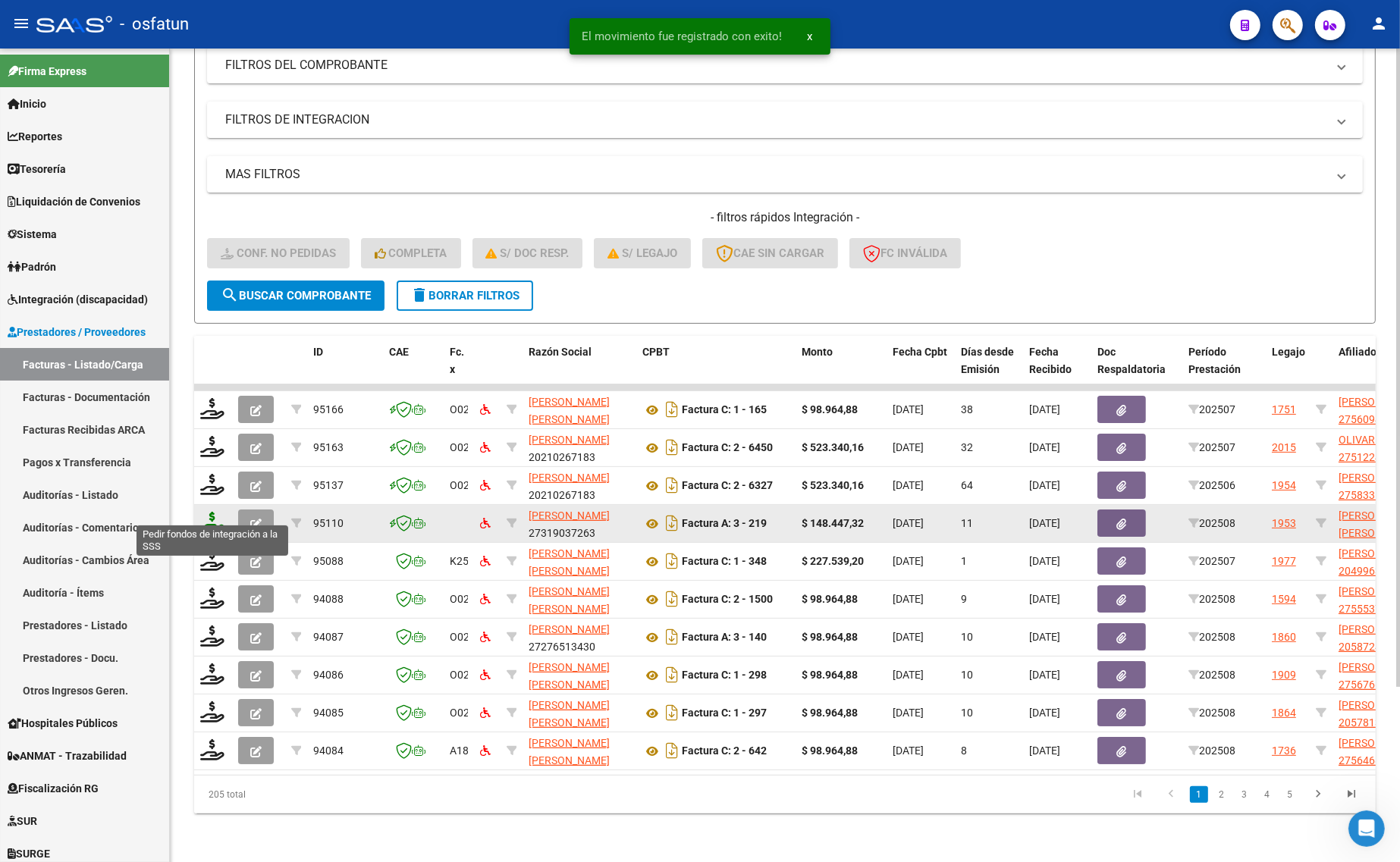
click at [214, 511] on icon at bounding box center [212, 522] width 24 height 21
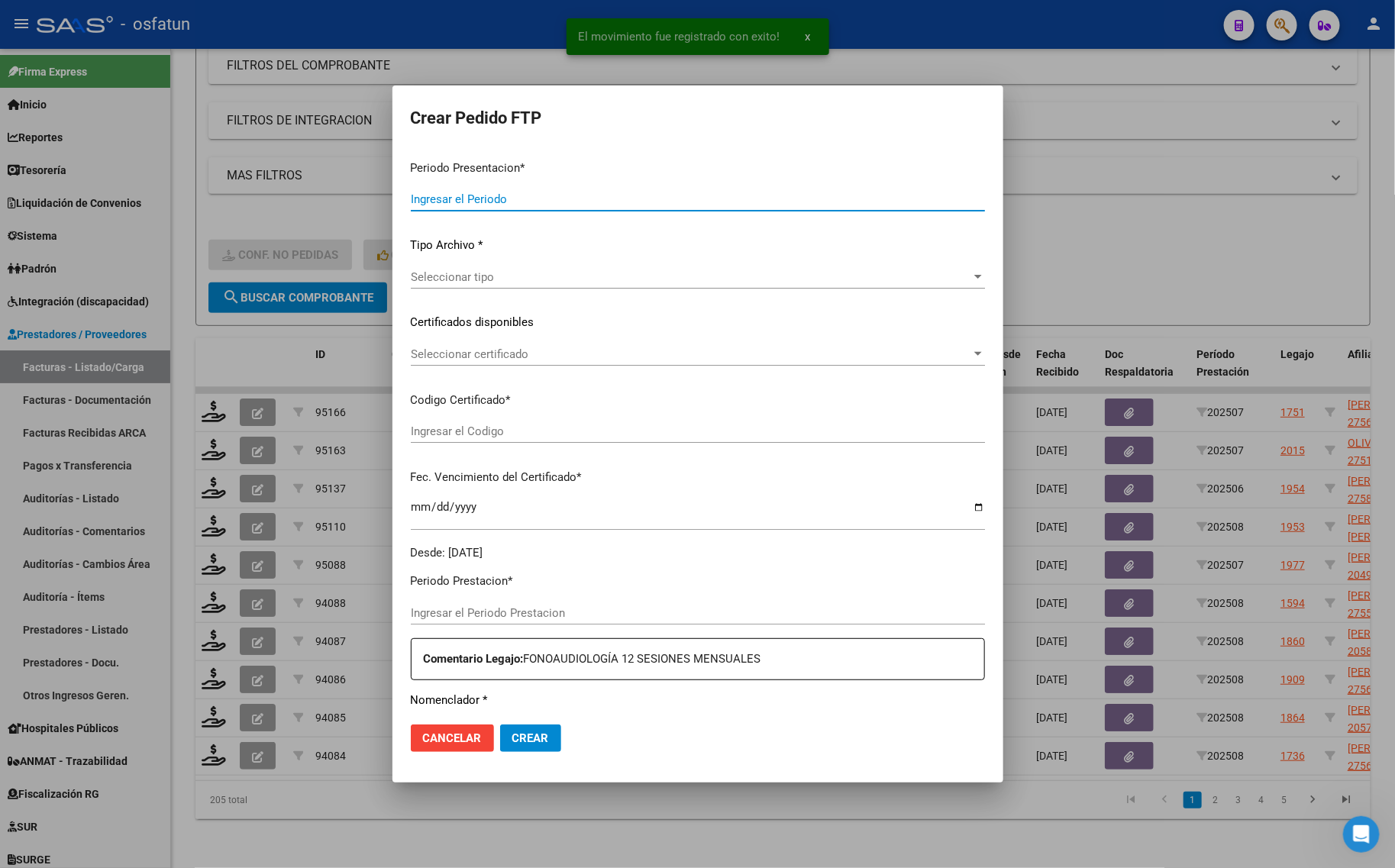
type input "202508"
type input "$ 148.447,32"
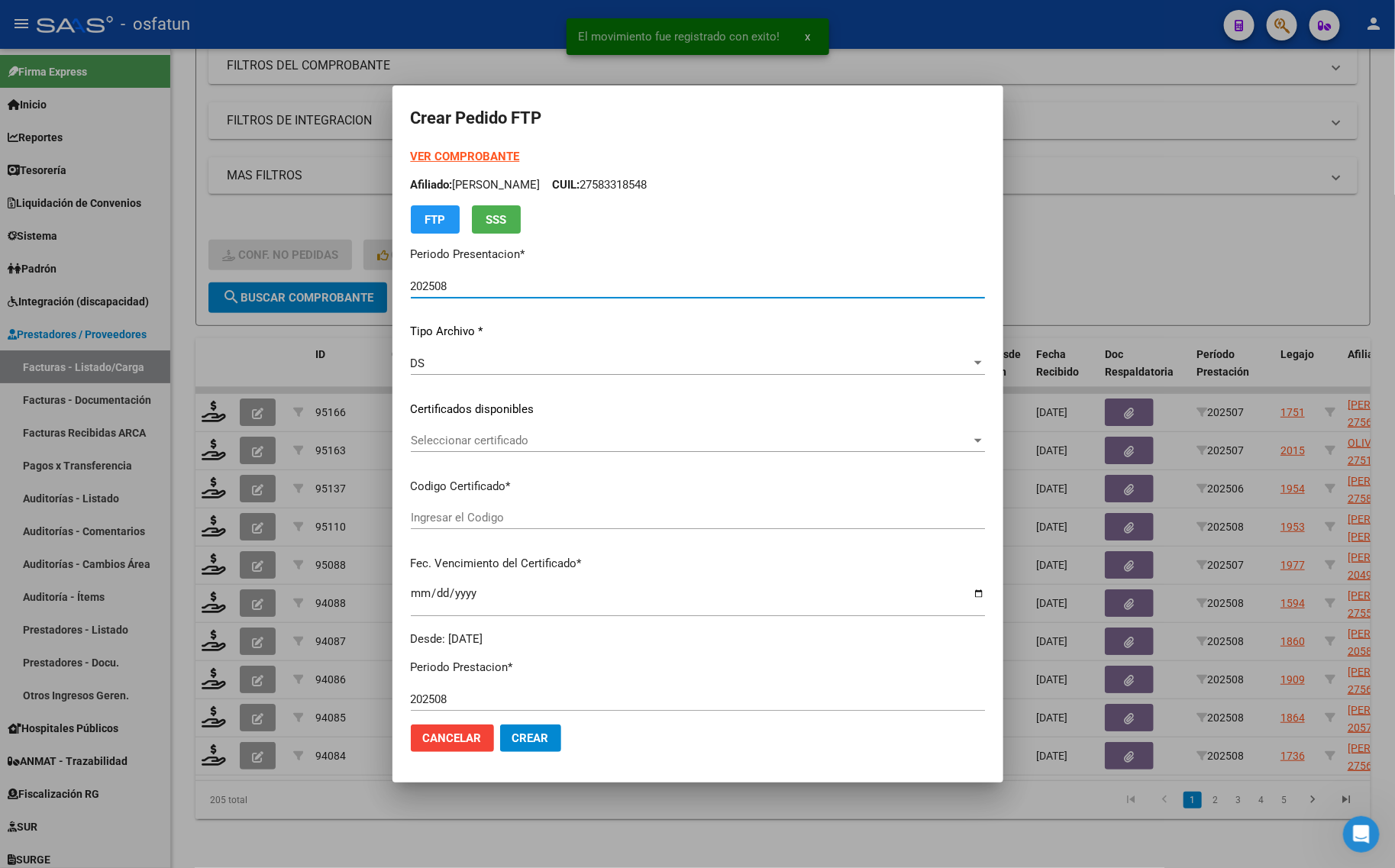
type input "ARG02000563758862023081820280818LJA762"
type input "2028-08-18"
click at [439, 150] on strong "VER COMPROBANTE" at bounding box center [466, 156] width 110 height 13
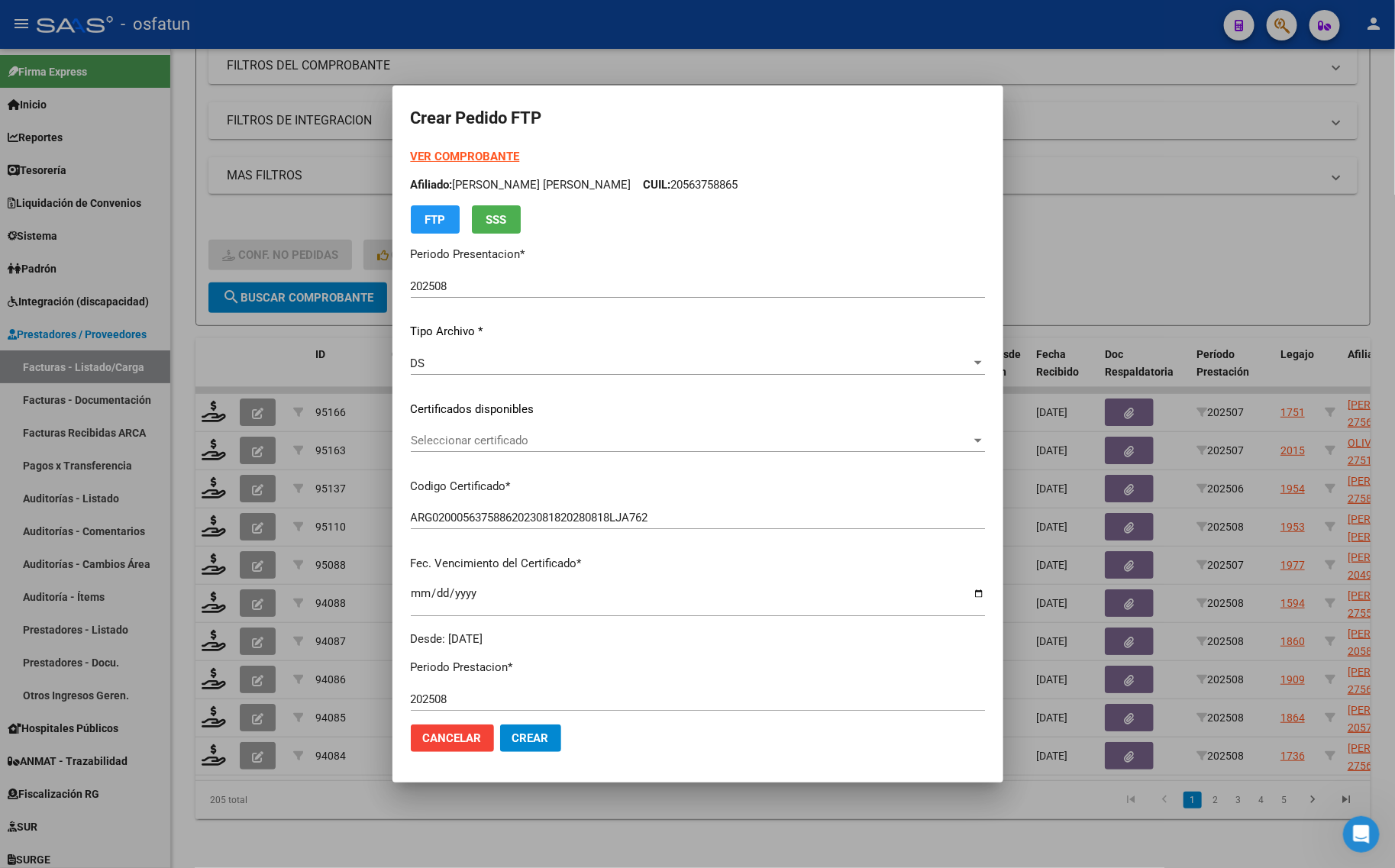
click at [456, 449] on div "Seleccionar certificado Seleccionar certificado" at bounding box center [698, 440] width 575 height 23
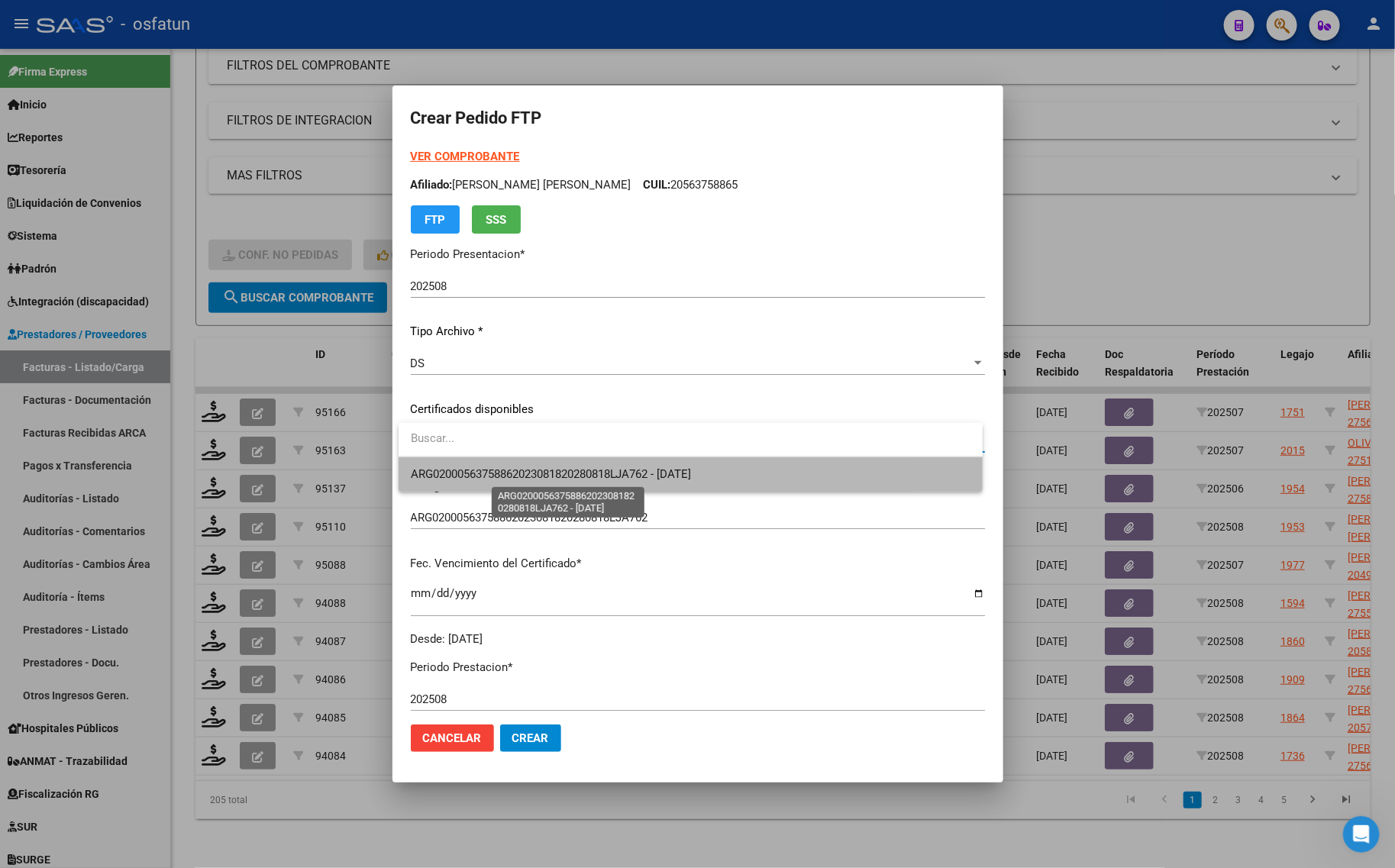
click at [463, 467] on span "ARG02000563758862023081820280818LJA762 - [DATE]" at bounding box center [551, 474] width 281 height 13
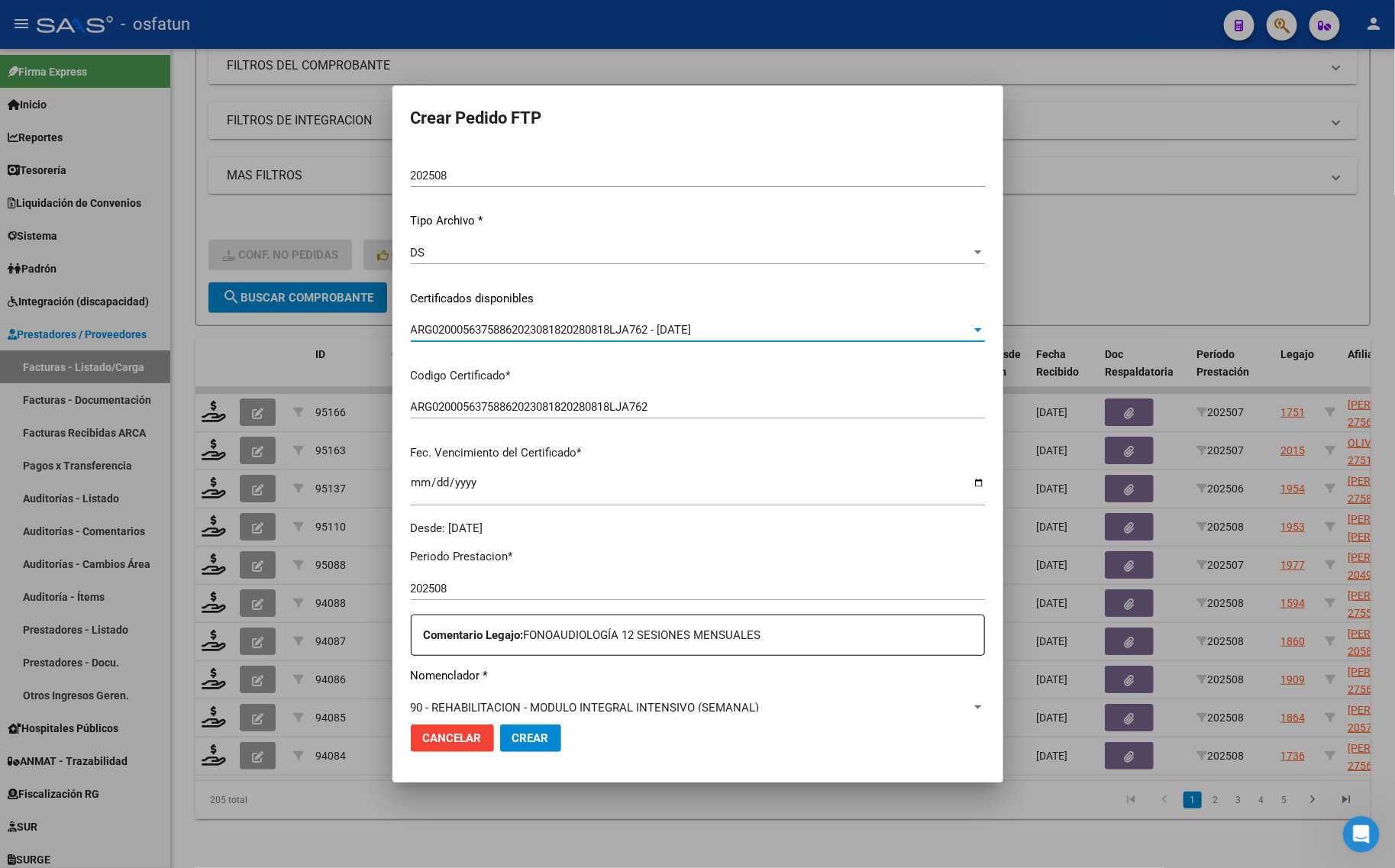
scroll to position [286, 0]
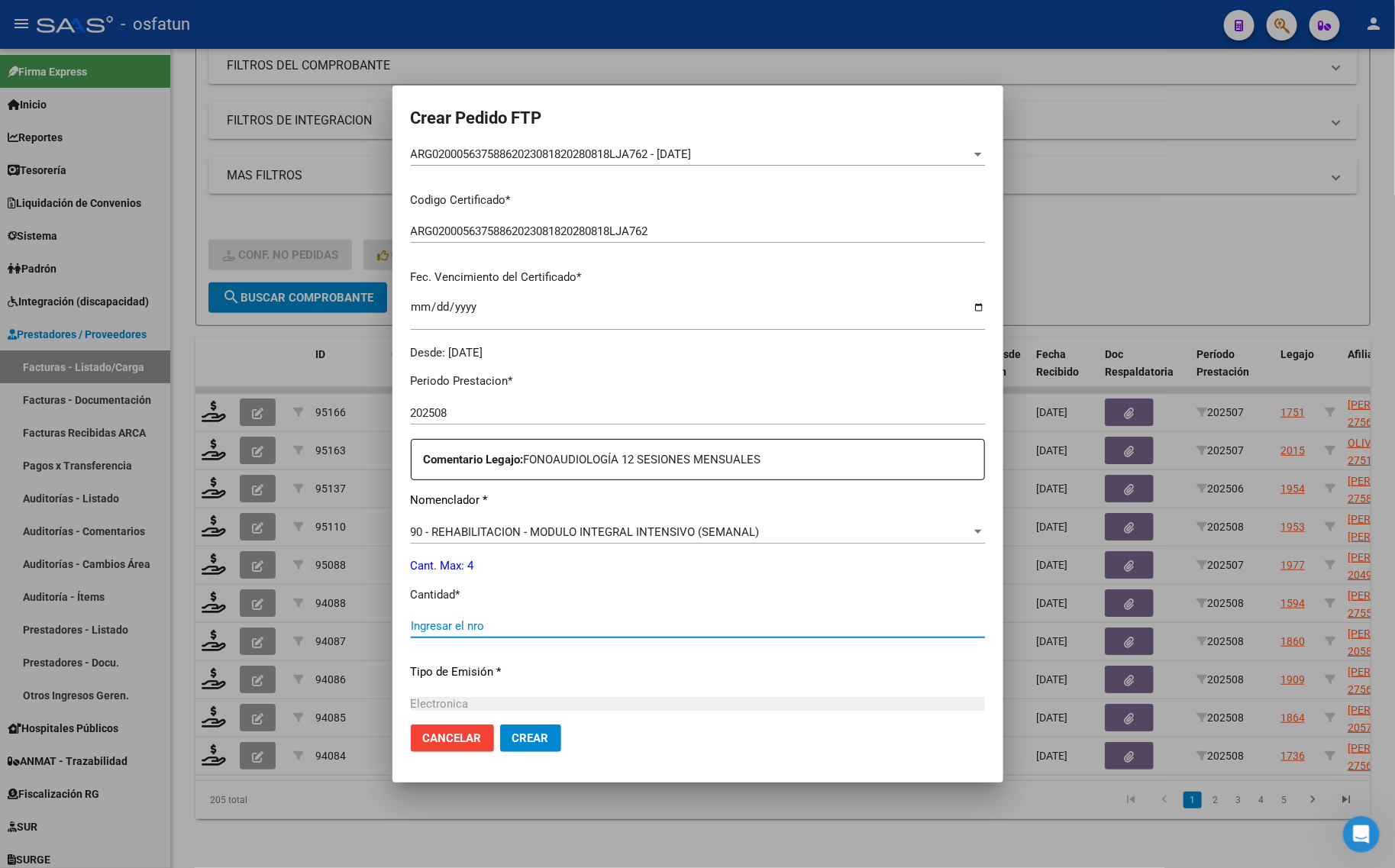
click at [467, 627] on input "Ingresar el nro" at bounding box center [698, 625] width 575 height 13
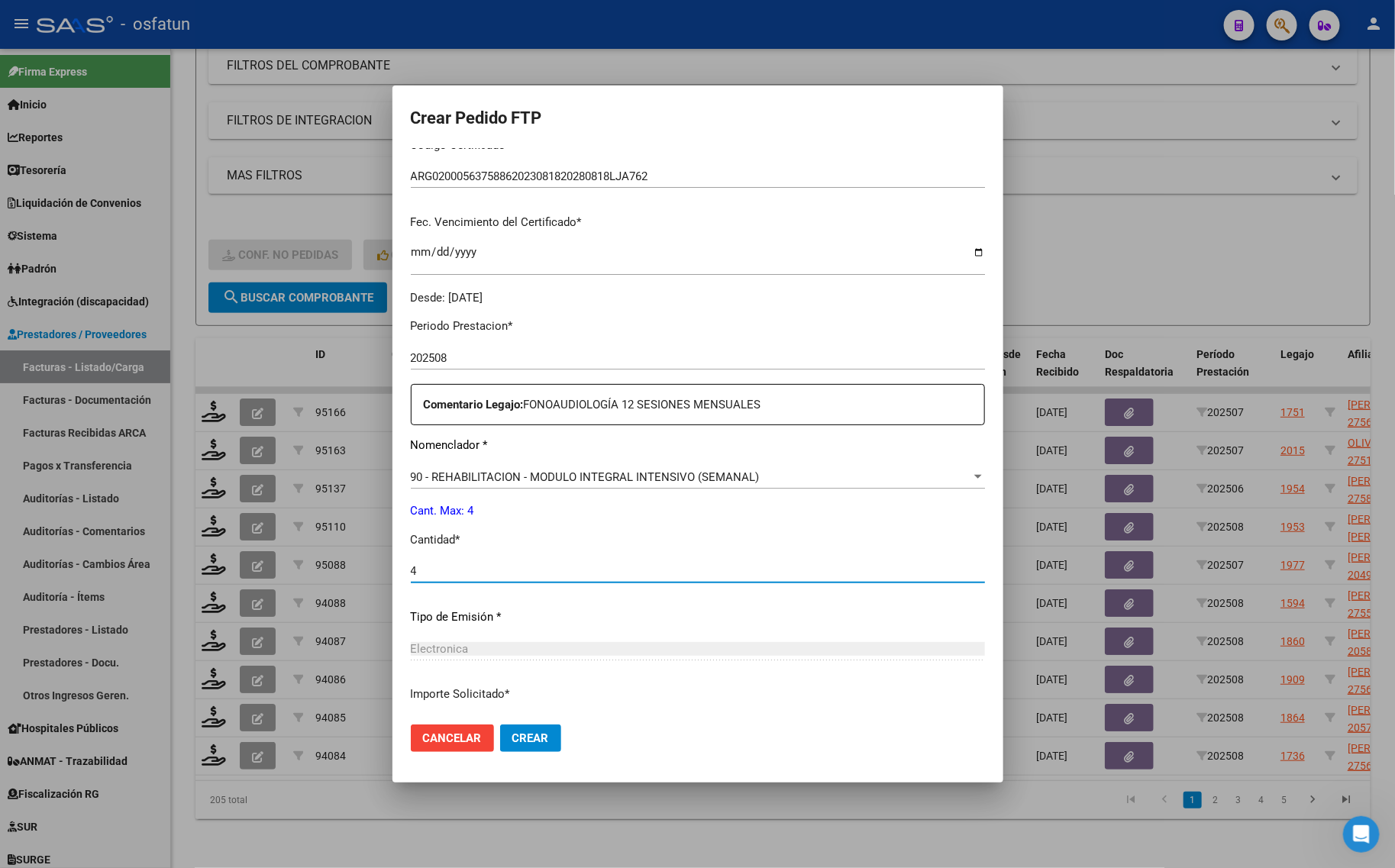
scroll to position [456, 0]
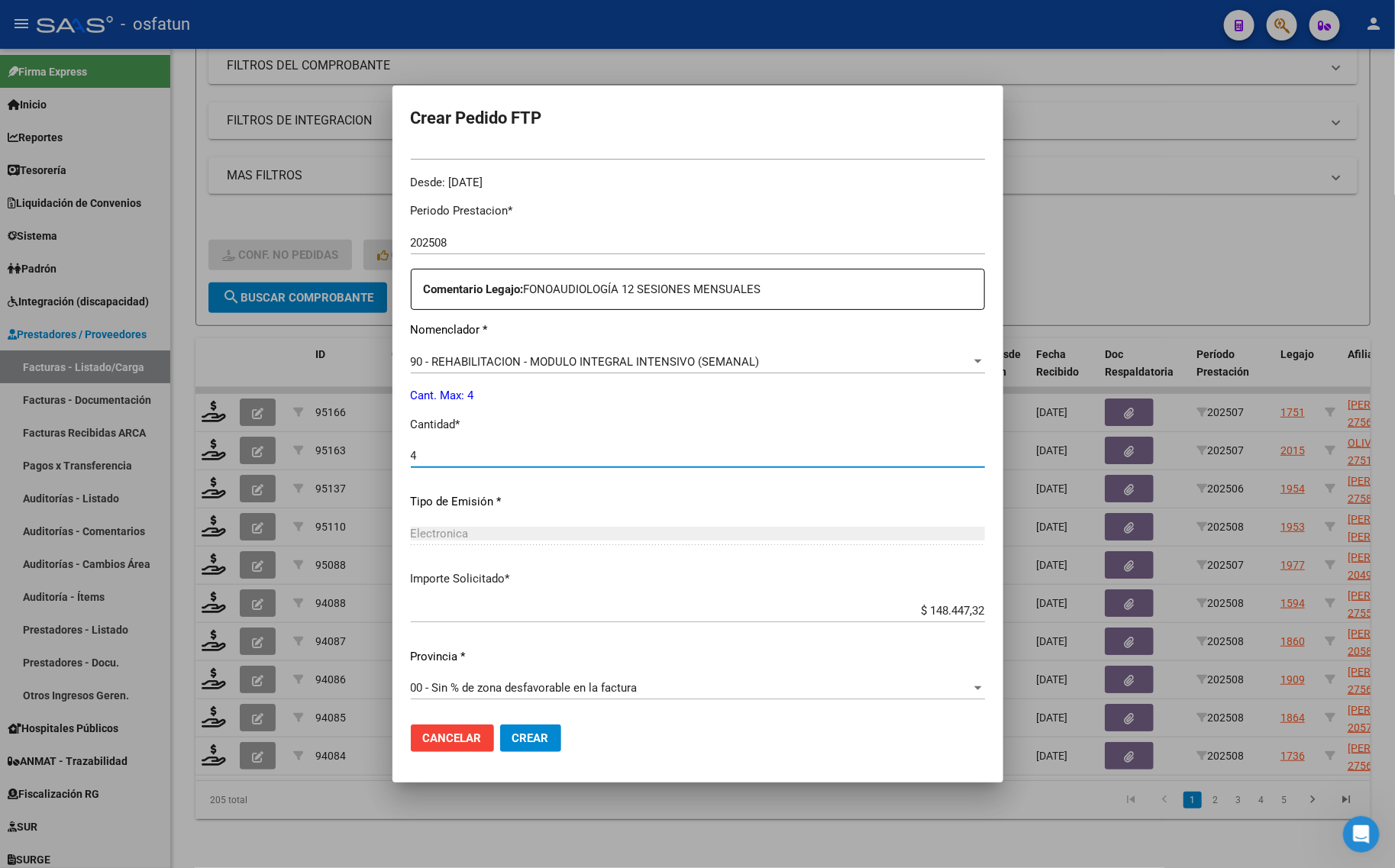
type input "4"
click at [506, 741] on button "Crear" at bounding box center [530, 738] width 61 height 28
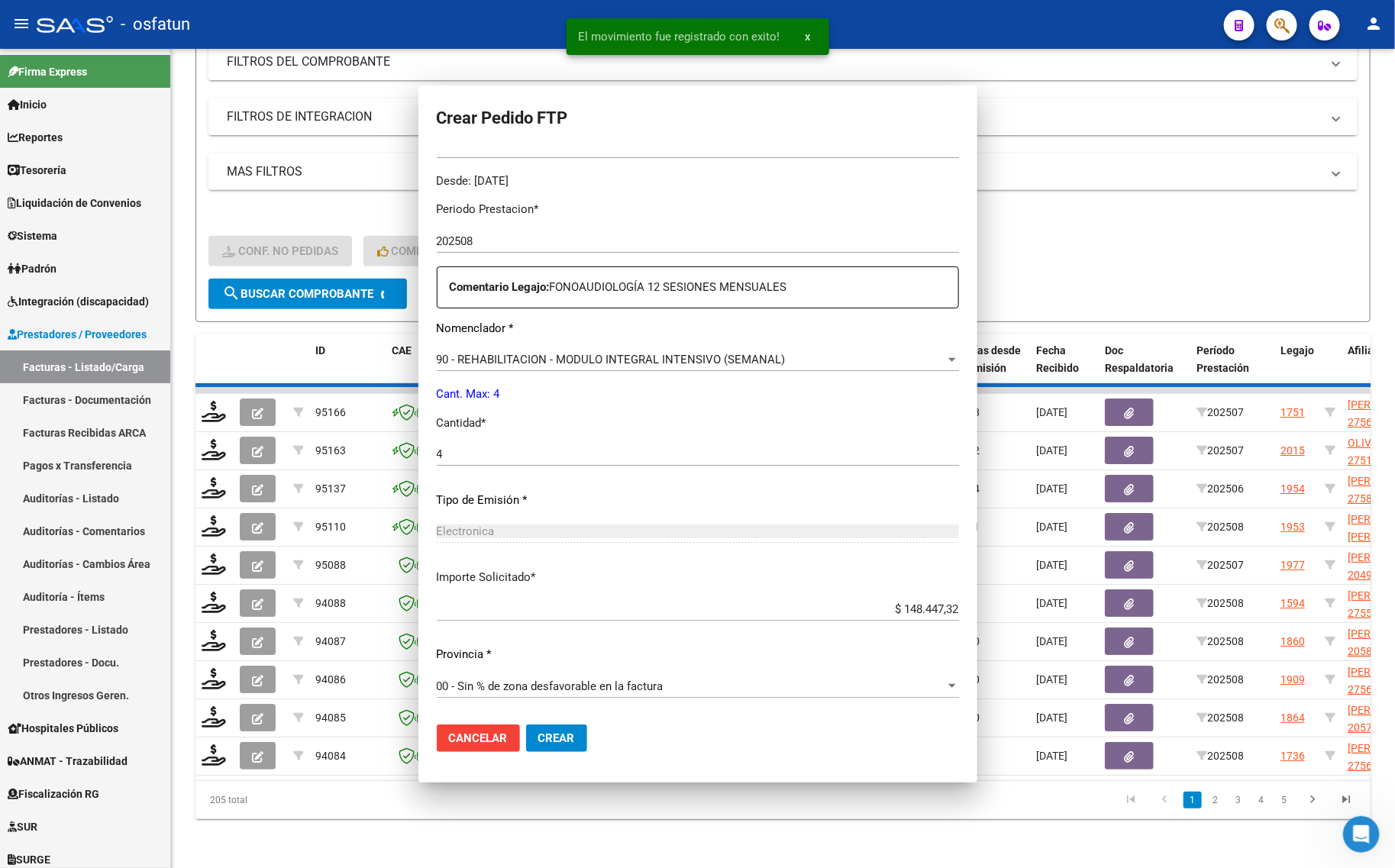
scroll to position [371, 0]
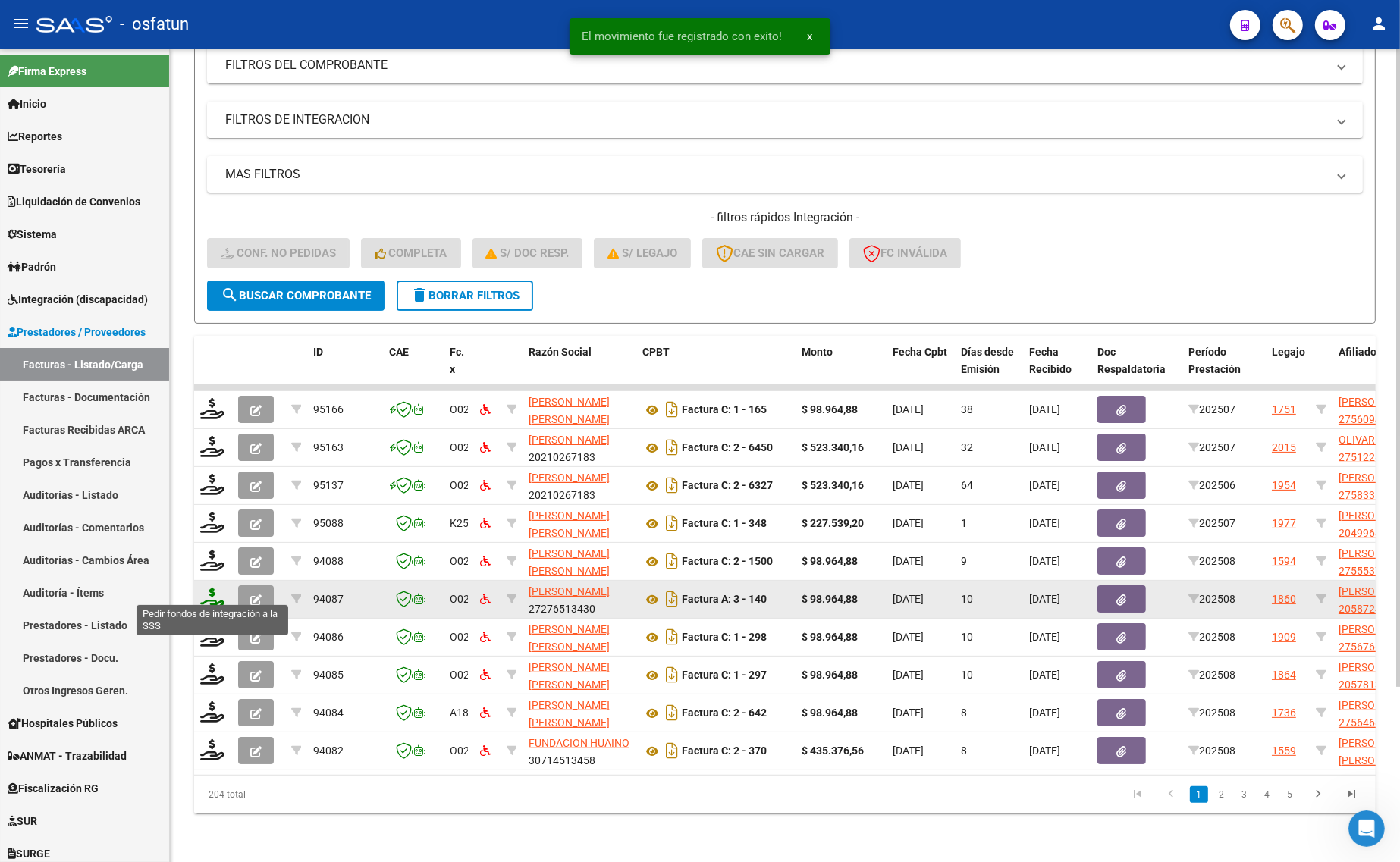
click at [207, 588] on icon at bounding box center [212, 598] width 24 height 21
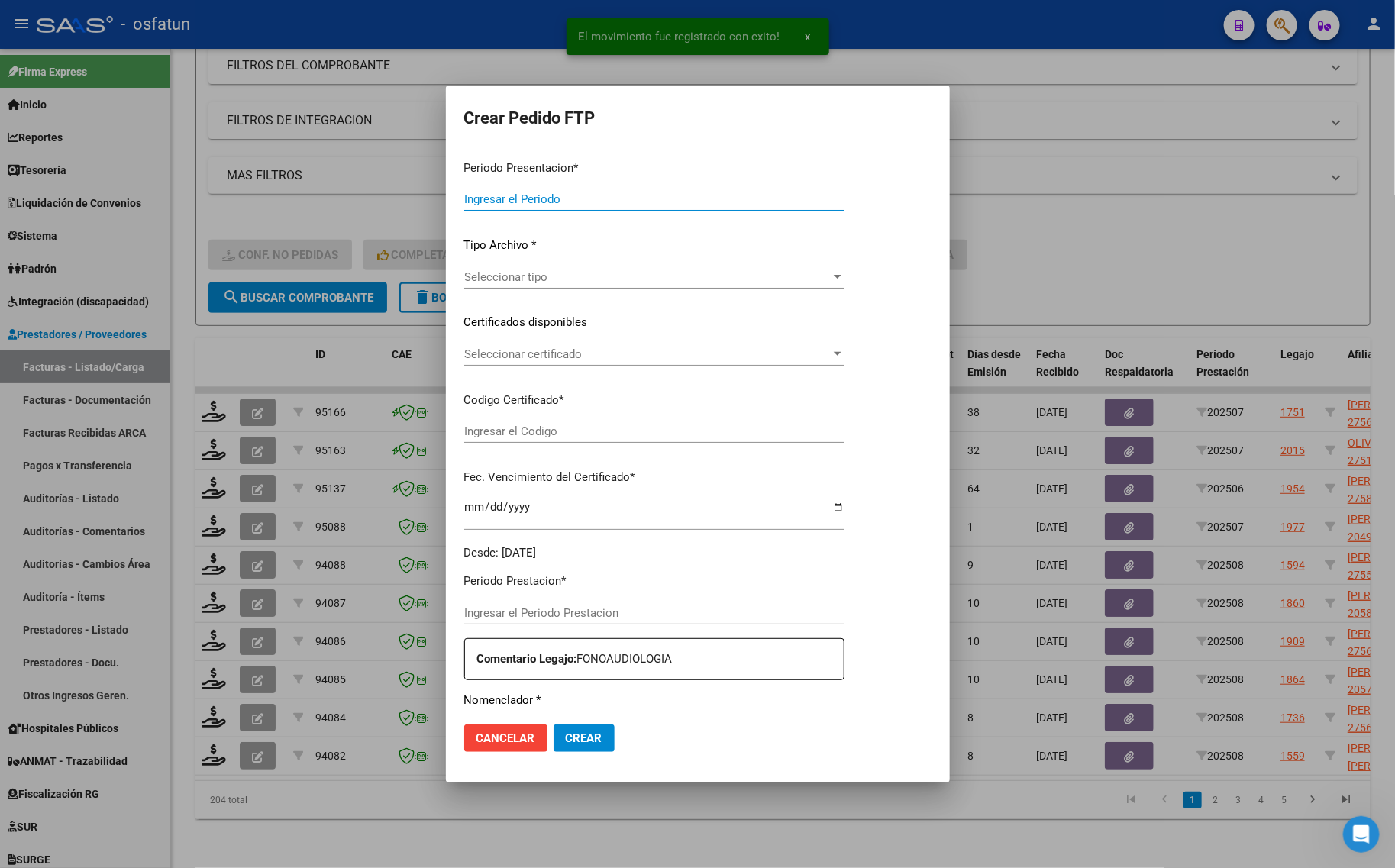
type input "202508"
type input "$ 98.964,88"
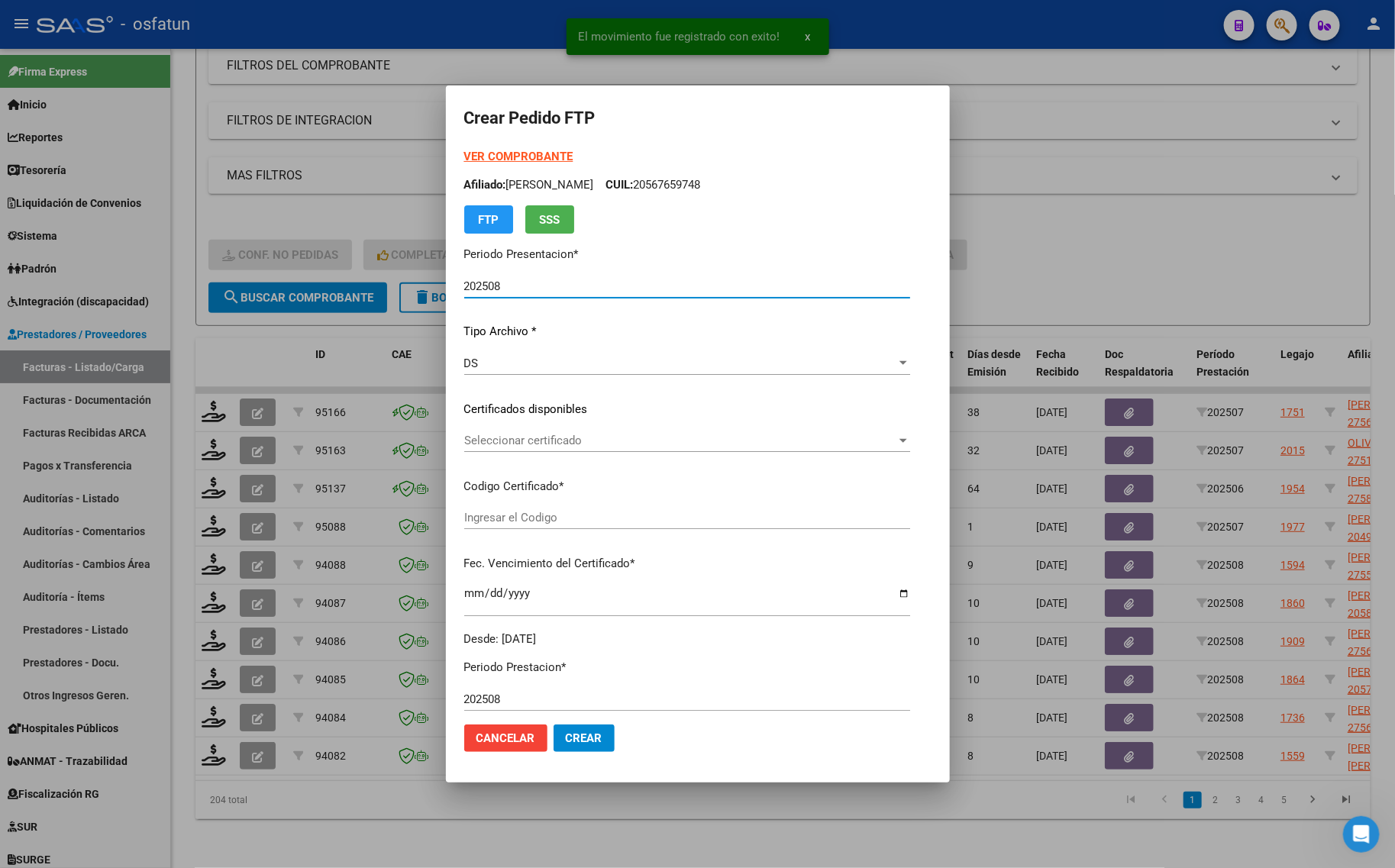
type input "ARG02000587245622024020520260205TUC139"
type input "2026-02-05"
click at [472, 154] on strong "VER COMPROBANTE" at bounding box center [519, 156] width 110 height 13
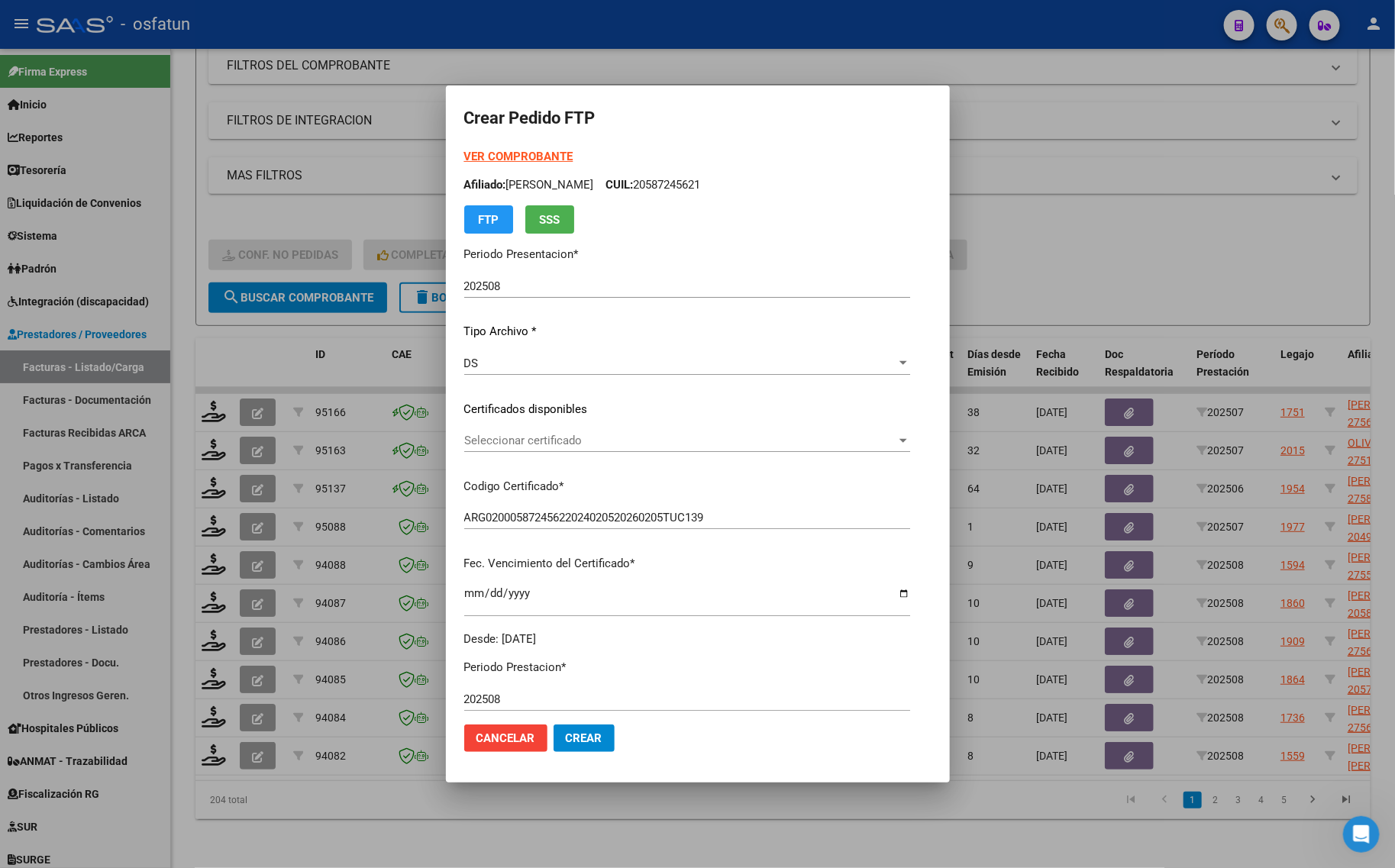
click at [1100, 174] on div at bounding box center [698, 434] width 1395 height 868
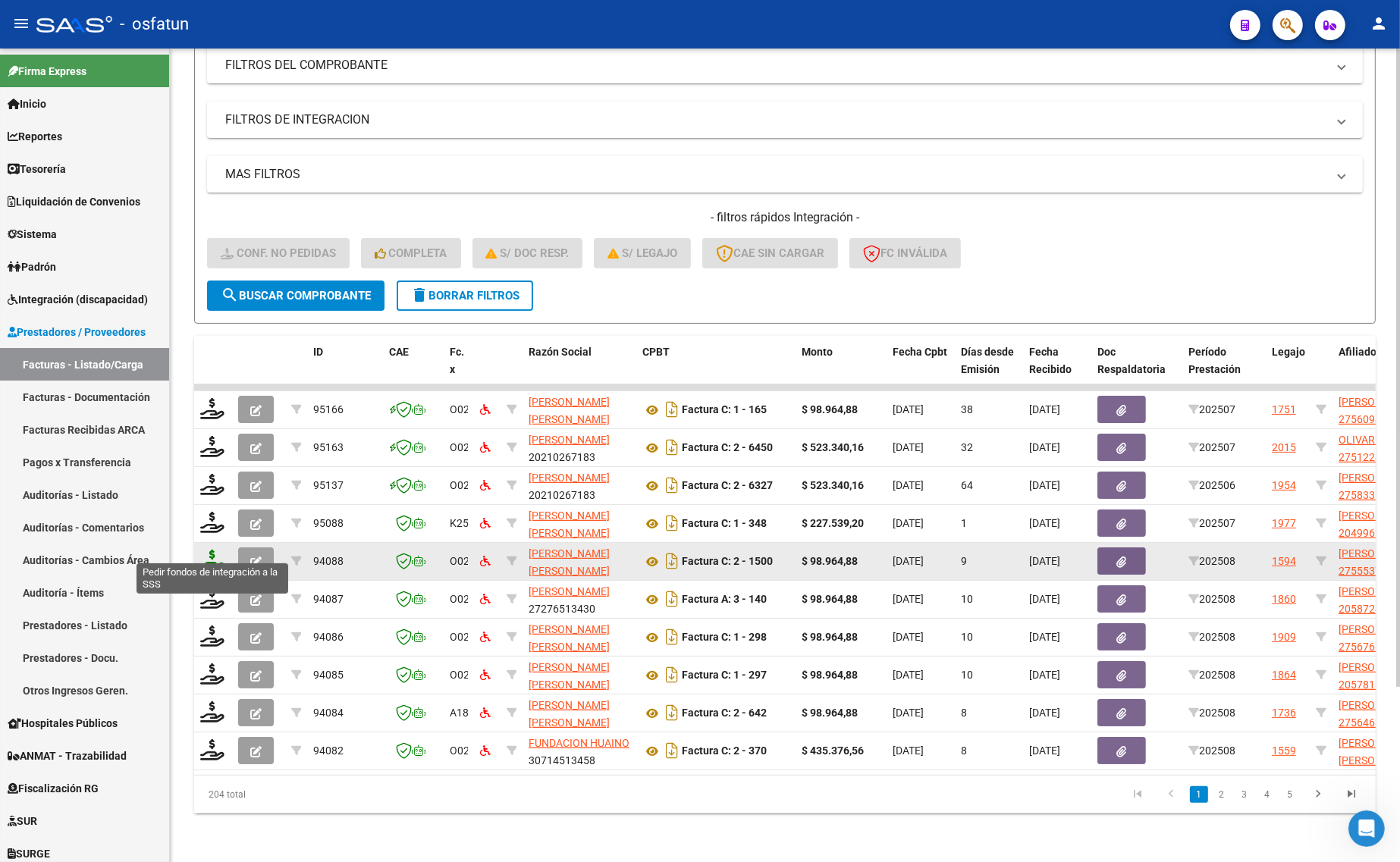
click at [218, 553] on icon at bounding box center [212, 560] width 24 height 21
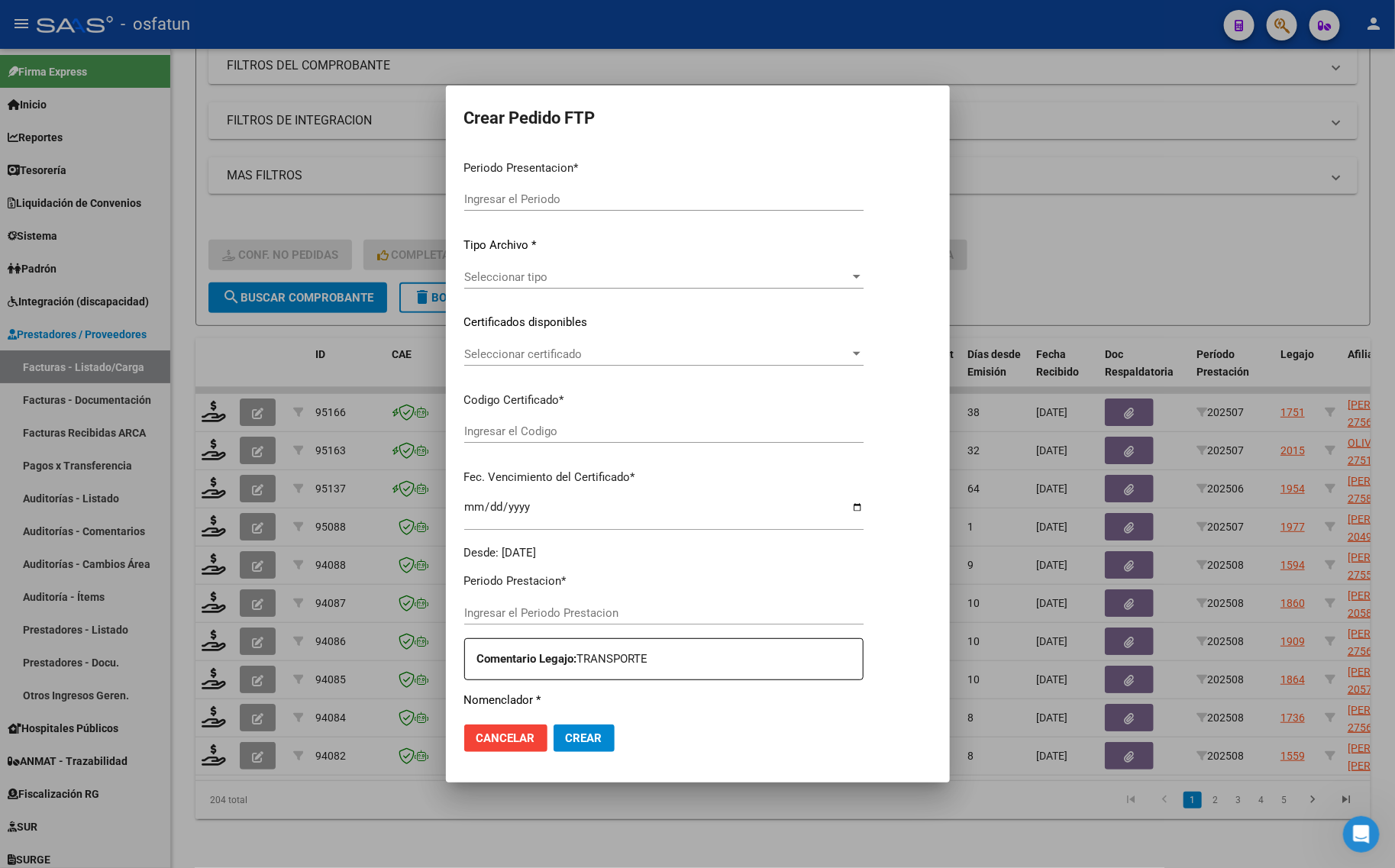
type input "202508"
type input "$ 98.964,88"
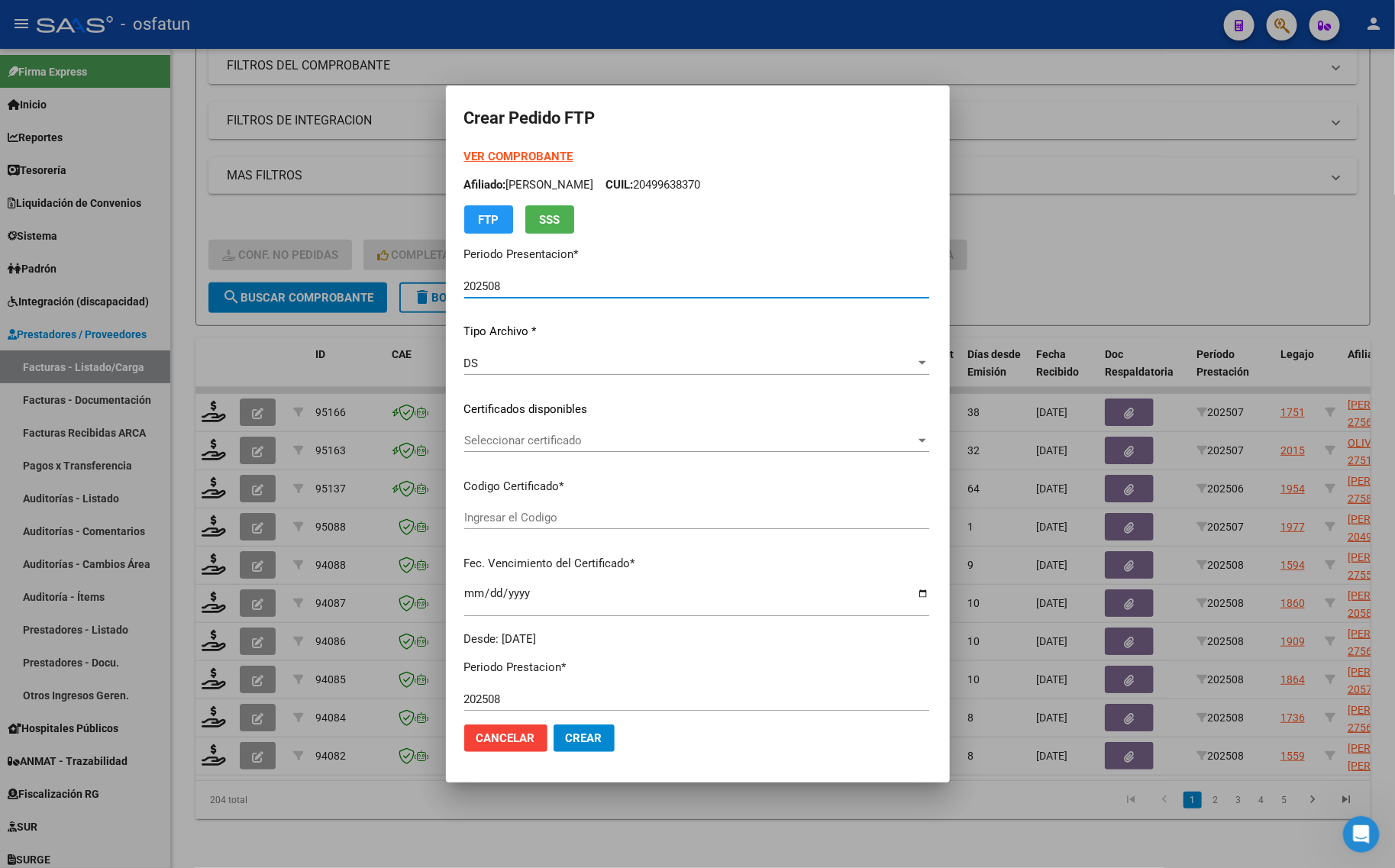
type input "ARG01000555375482022071520250715CAT242"
type input "2030-07-15"
click at [490, 159] on strong "VER COMPROBANTE" at bounding box center [519, 156] width 110 height 13
click at [494, 441] on span "Seleccionar certificado" at bounding box center [671, 440] width 414 height 13
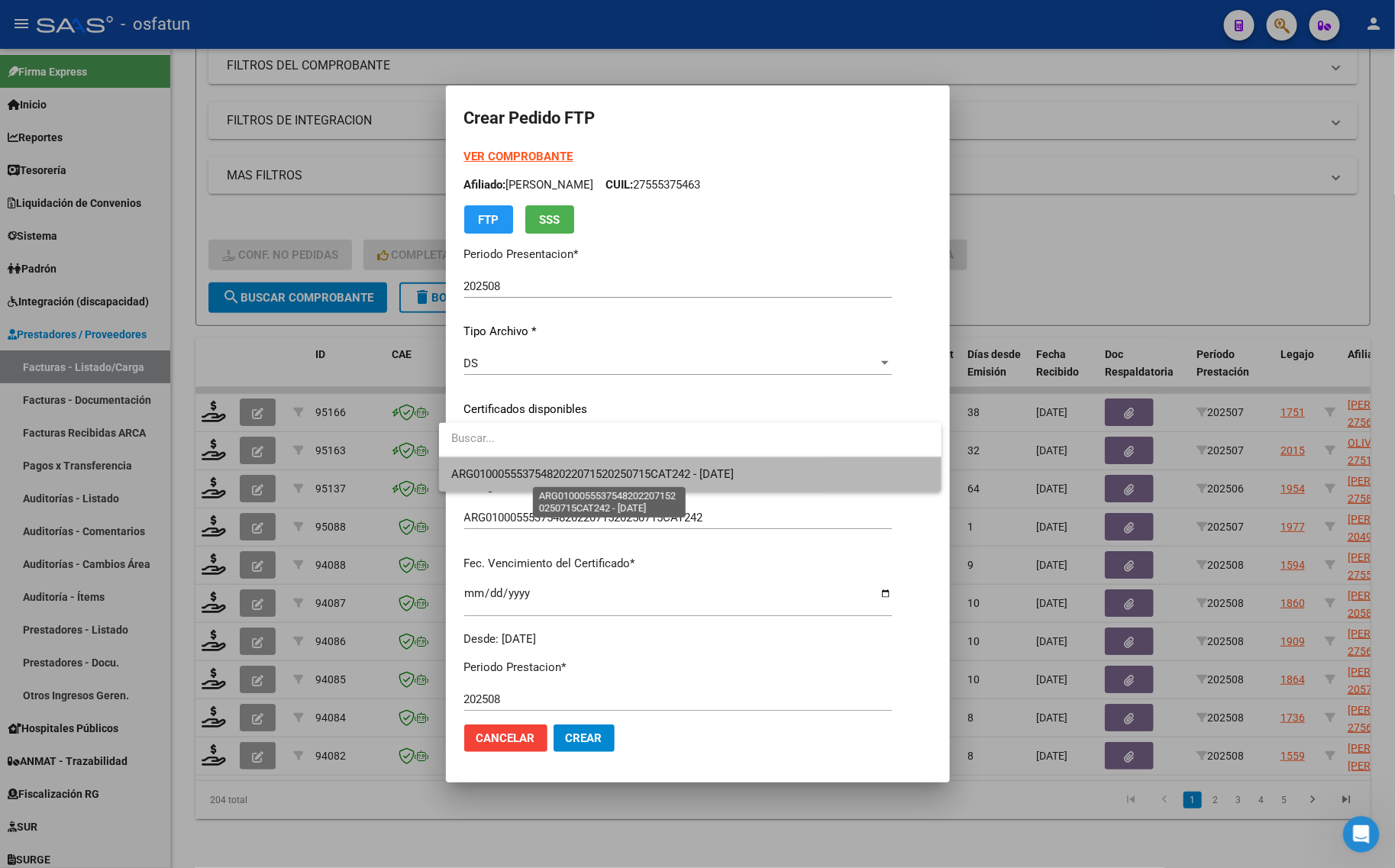
click at [497, 468] on span "ARG01000555375482022071520250715CAT242 - 2030-07-15" at bounding box center [593, 474] width 282 height 13
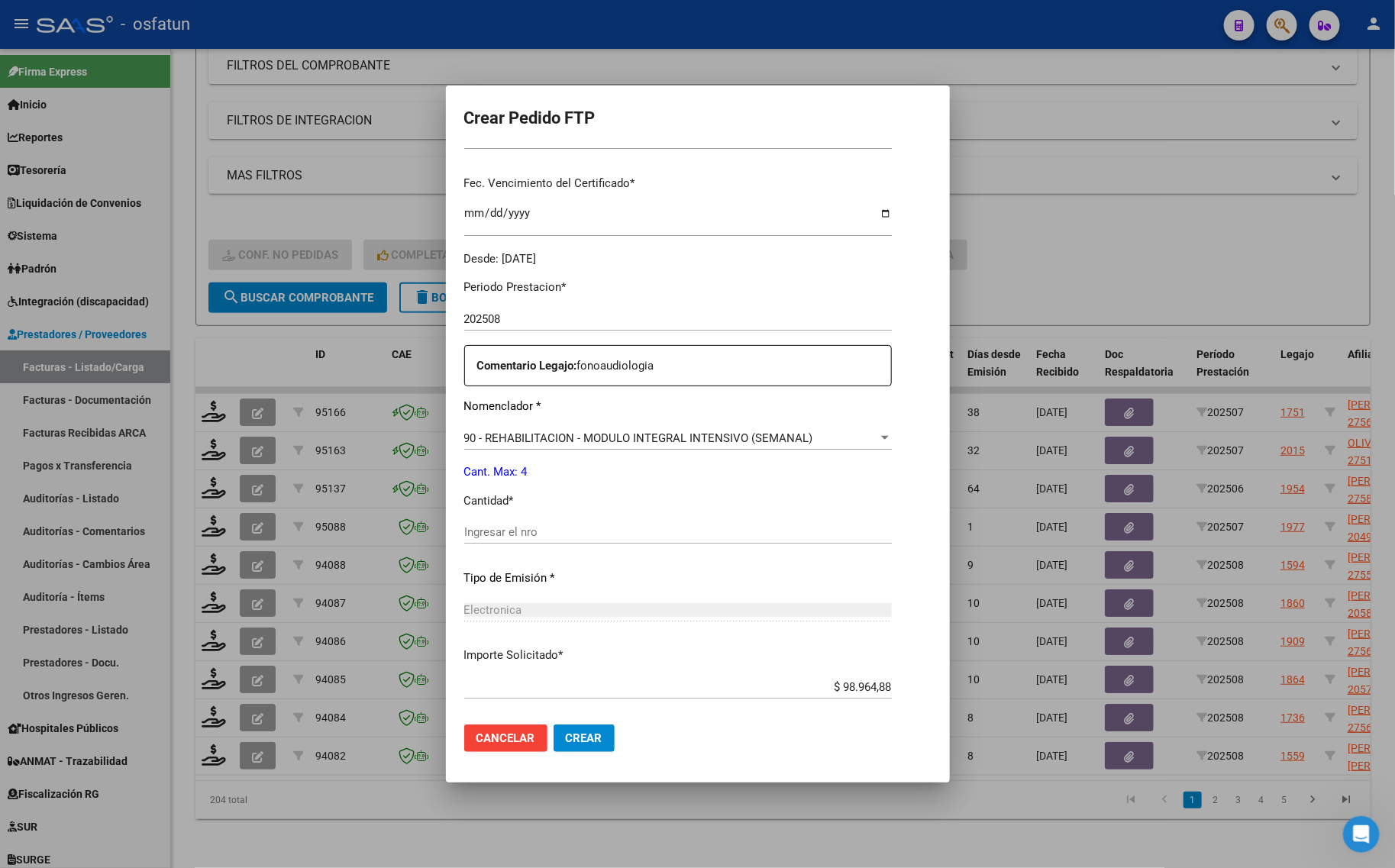
scroll to position [382, 0]
click at [509, 528] on input "Ingresar el nro" at bounding box center [678, 530] width 428 height 13
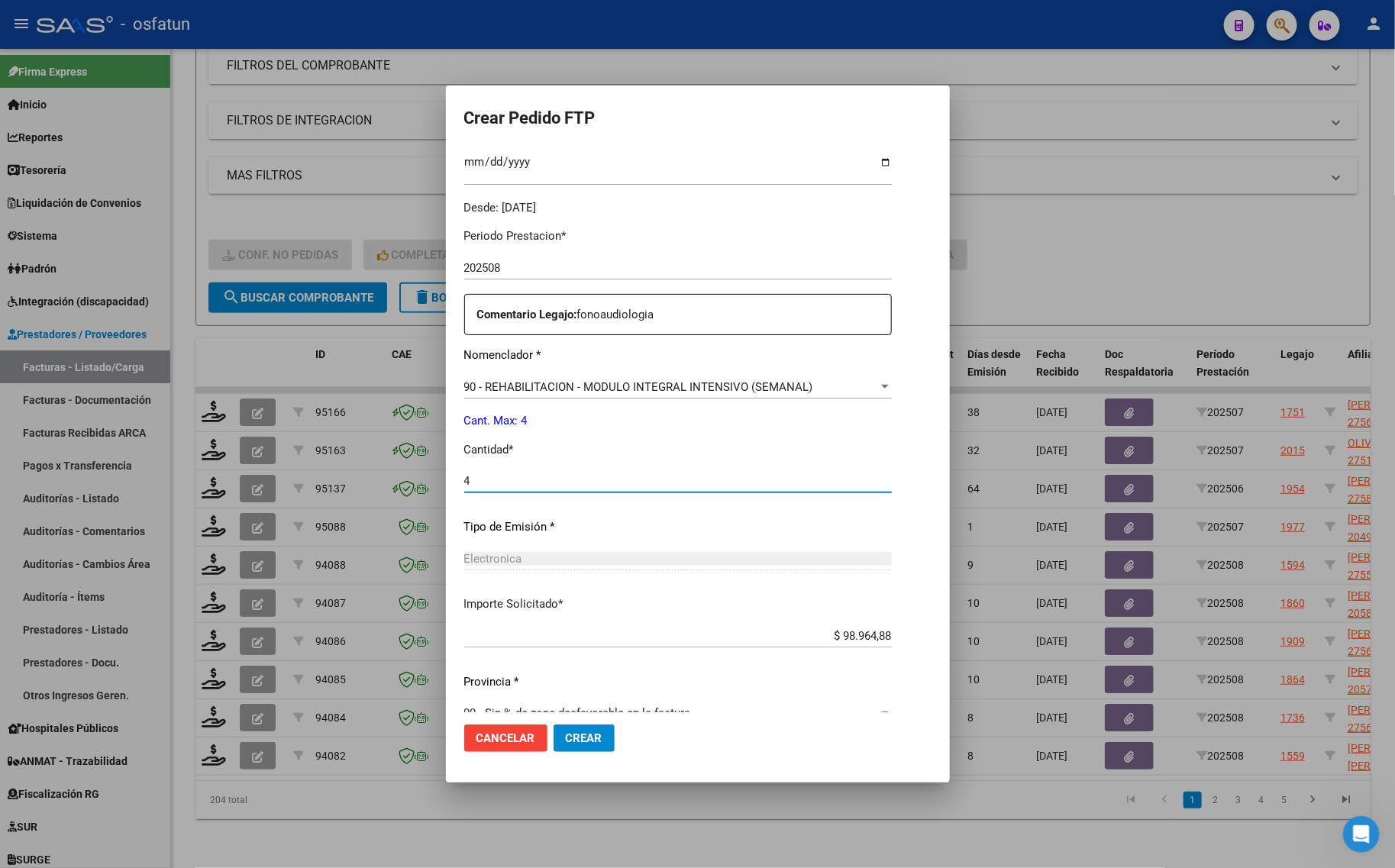
scroll to position [456, 0]
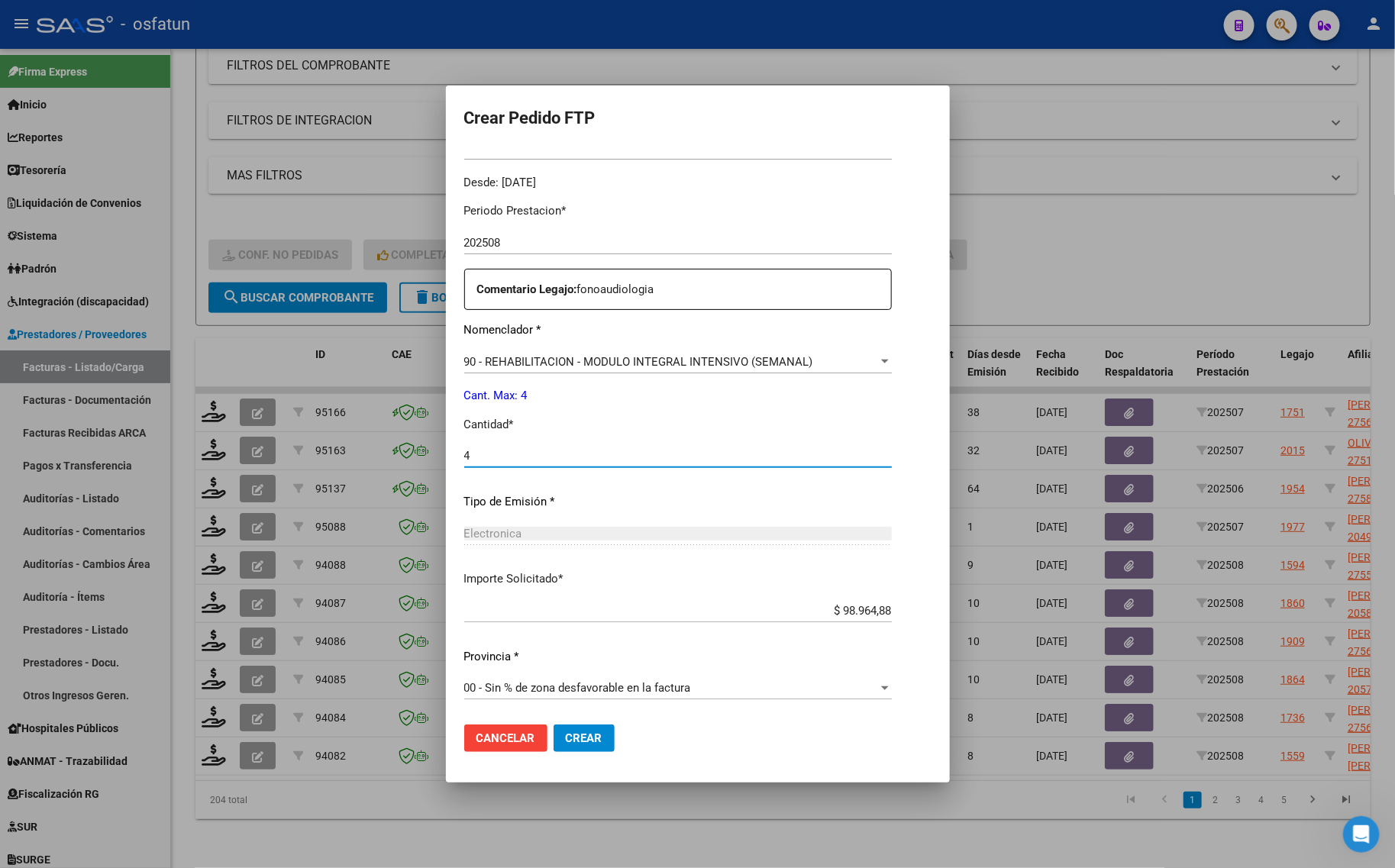
type input "4"
click at [566, 751] on button "Crear" at bounding box center [584, 738] width 61 height 28
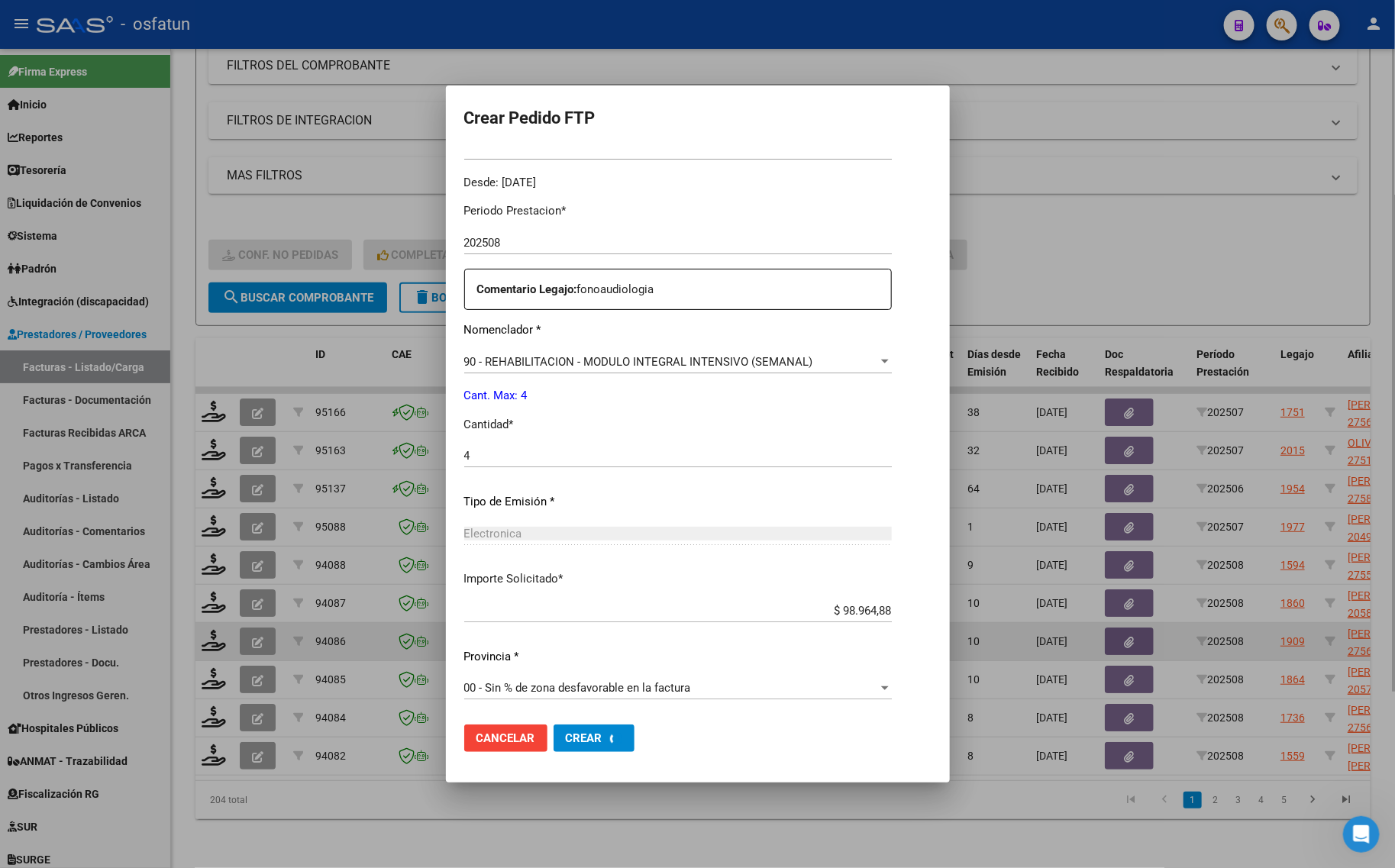
scroll to position [0, 0]
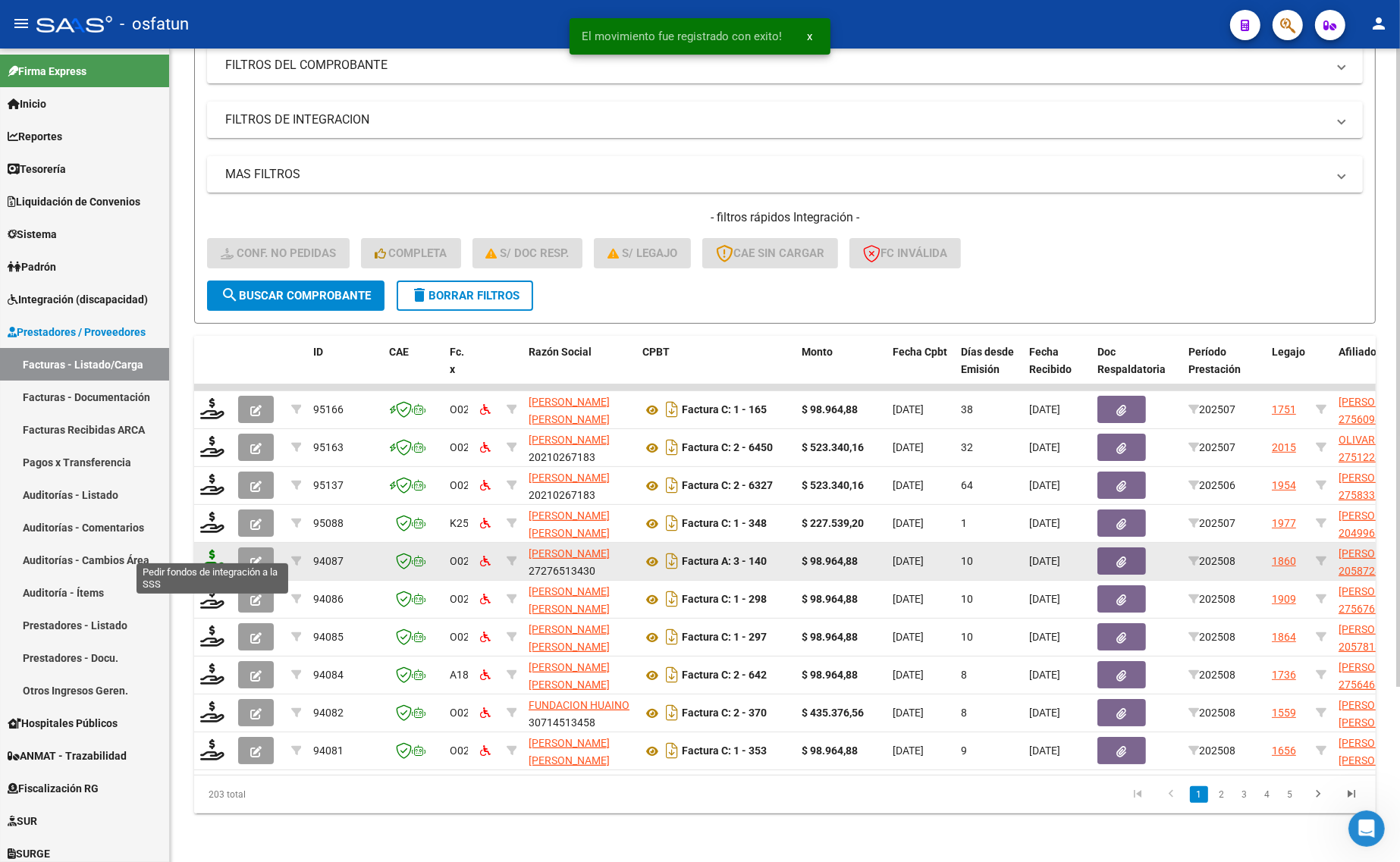
click at [209, 553] on icon at bounding box center [212, 560] width 24 height 21
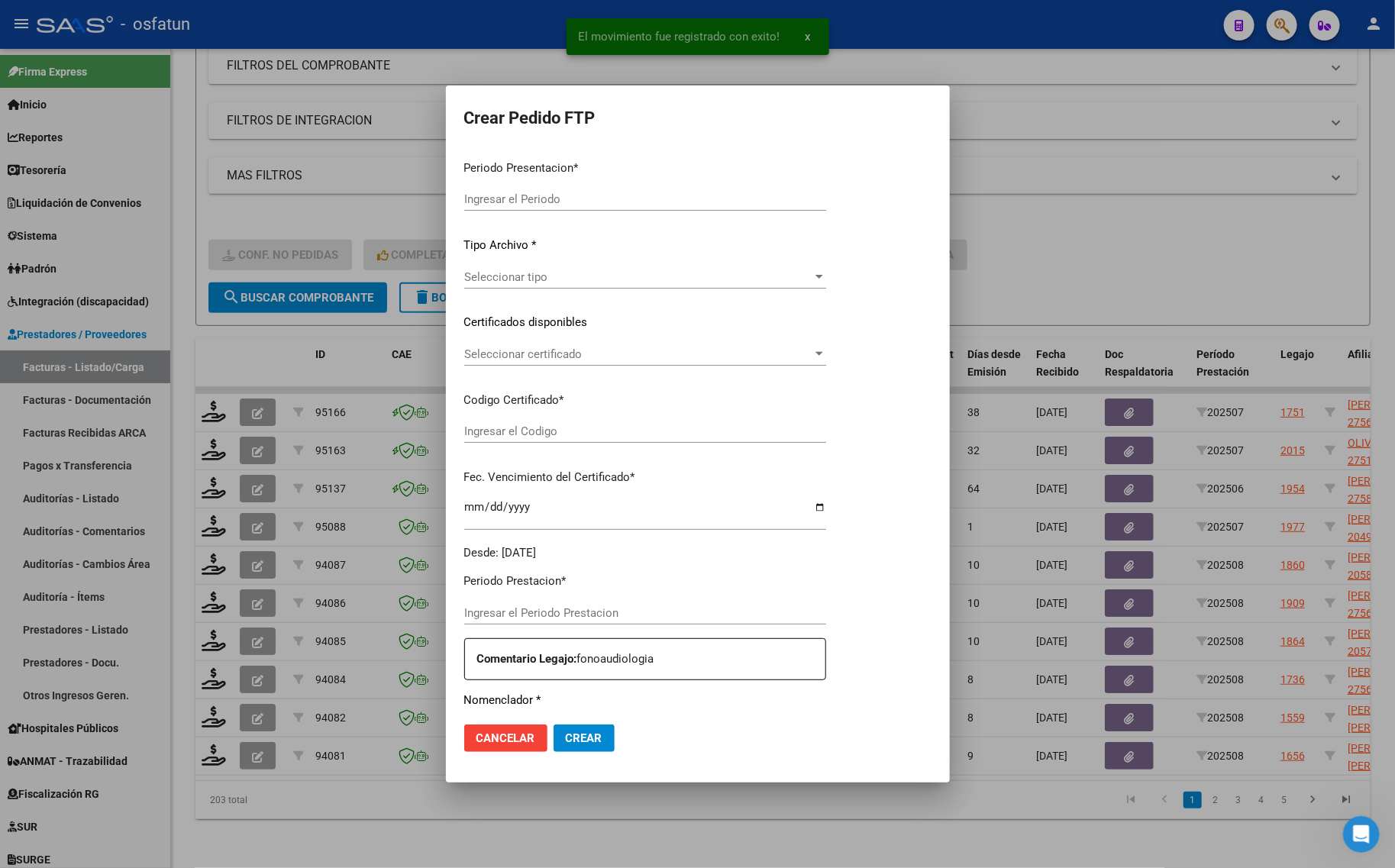
type input "202508"
type input "$ 98.964,88"
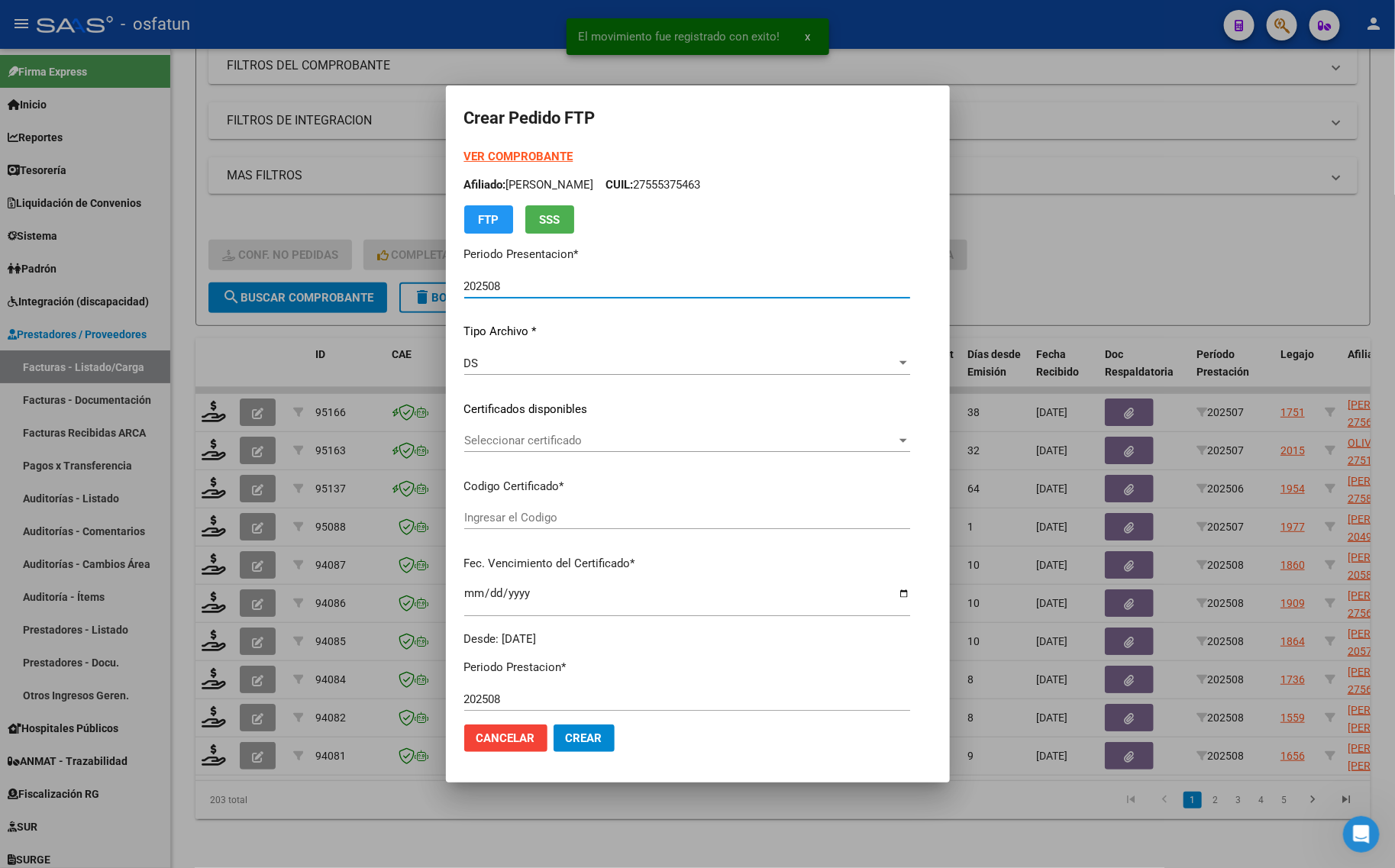
type input "ARG02000587245622024020520260205TUC139"
type input "2026-02-05"
click at [486, 157] on strong "VER COMPROBANTE" at bounding box center [519, 156] width 110 height 13
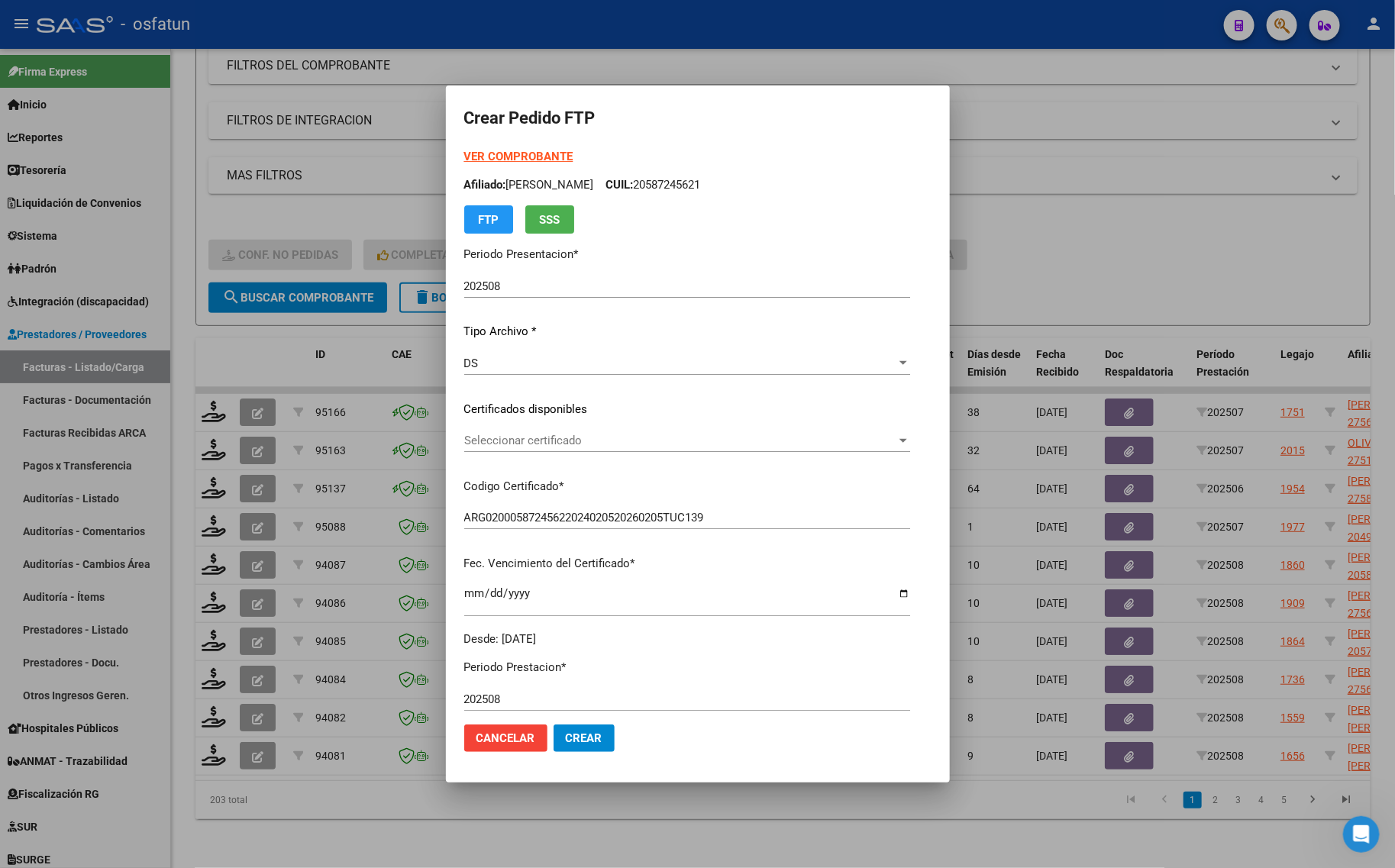
click at [550, 437] on span "Seleccionar certificado" at bounding box center [680, 440] width 432 height 13
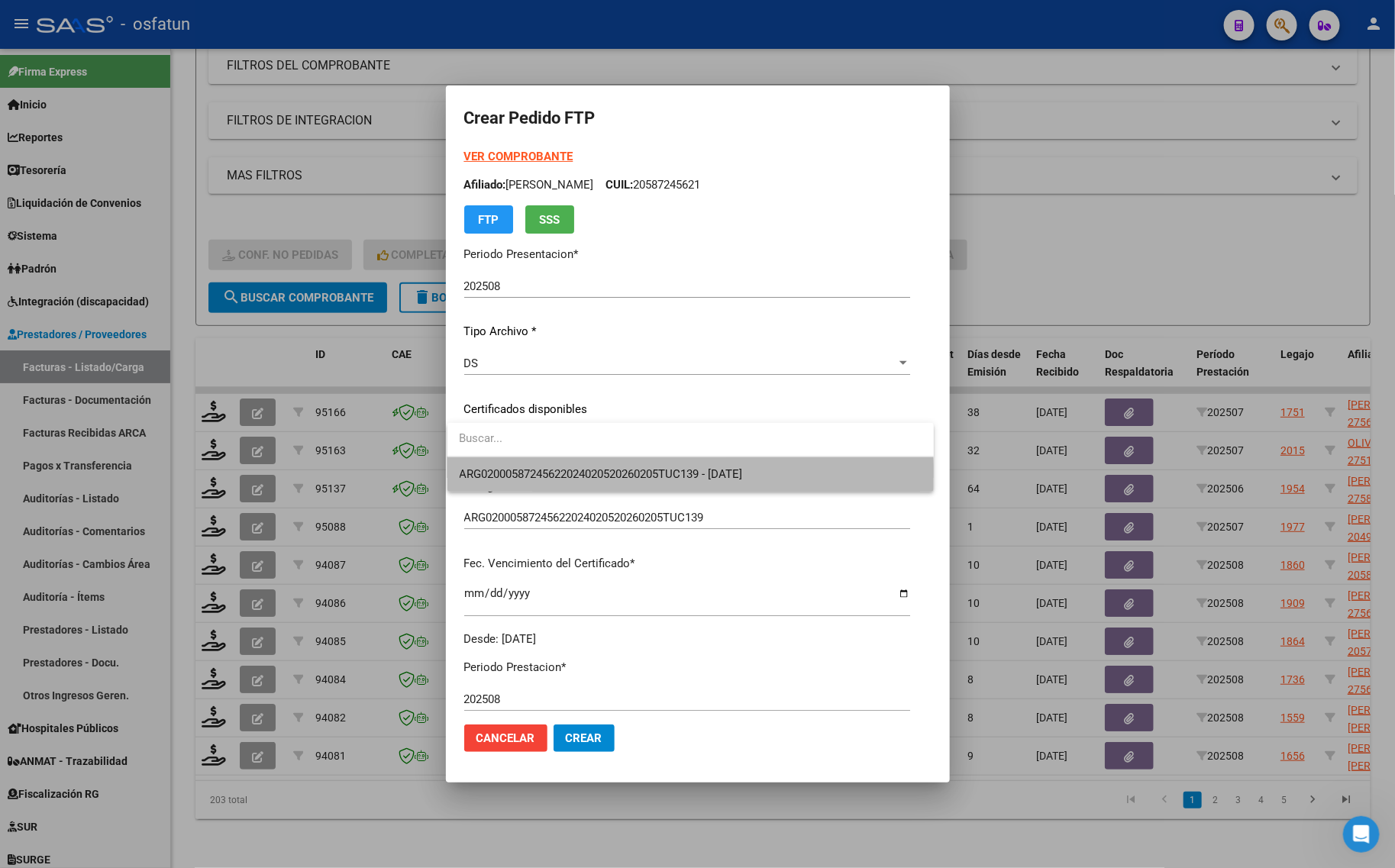
click at [539, 485] on span "ARG02000587245622024020520260205TUC139 - [DATE]" at bounding box center [690, 474] width 462 height 34
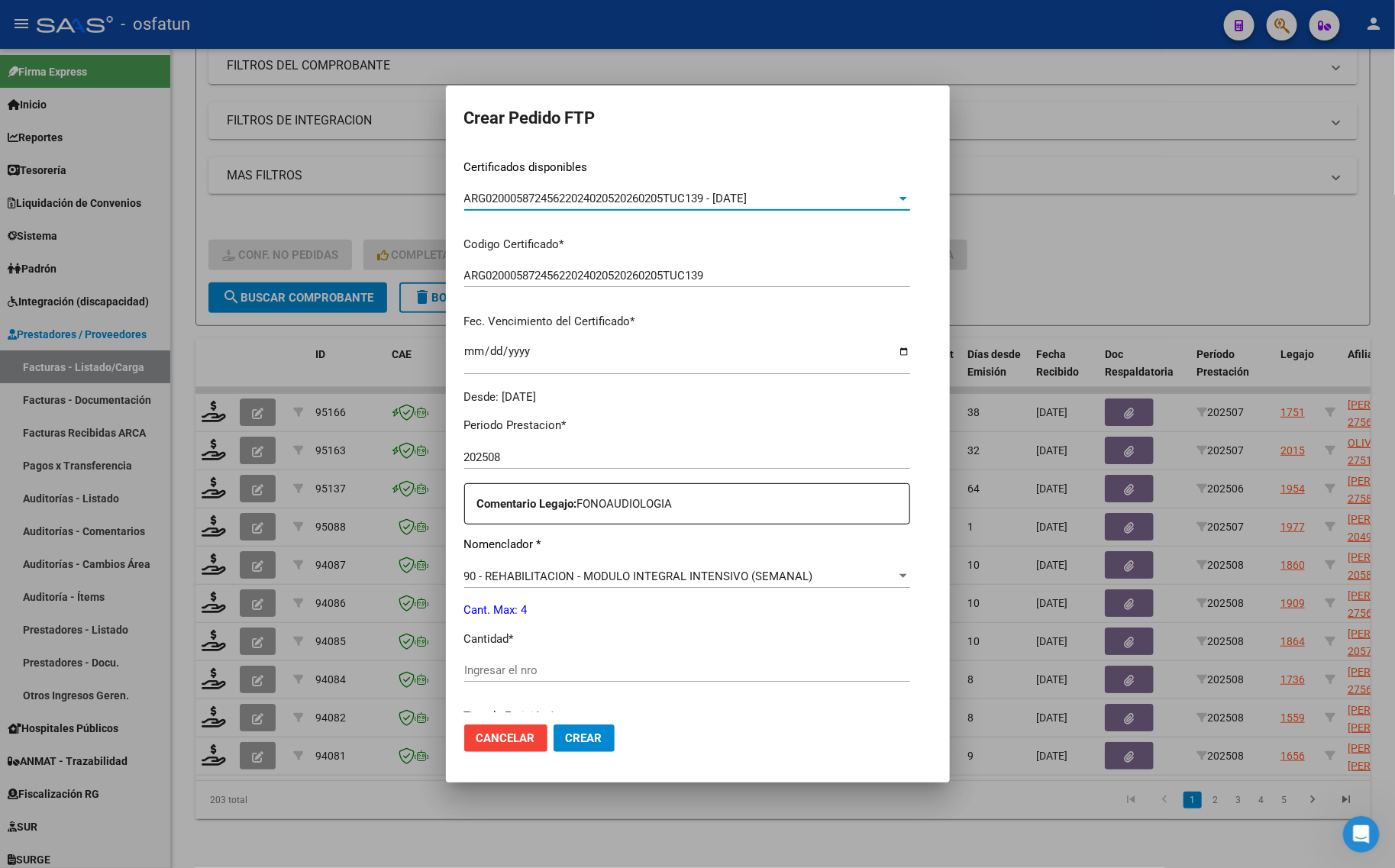
scroll to position [456, 0]
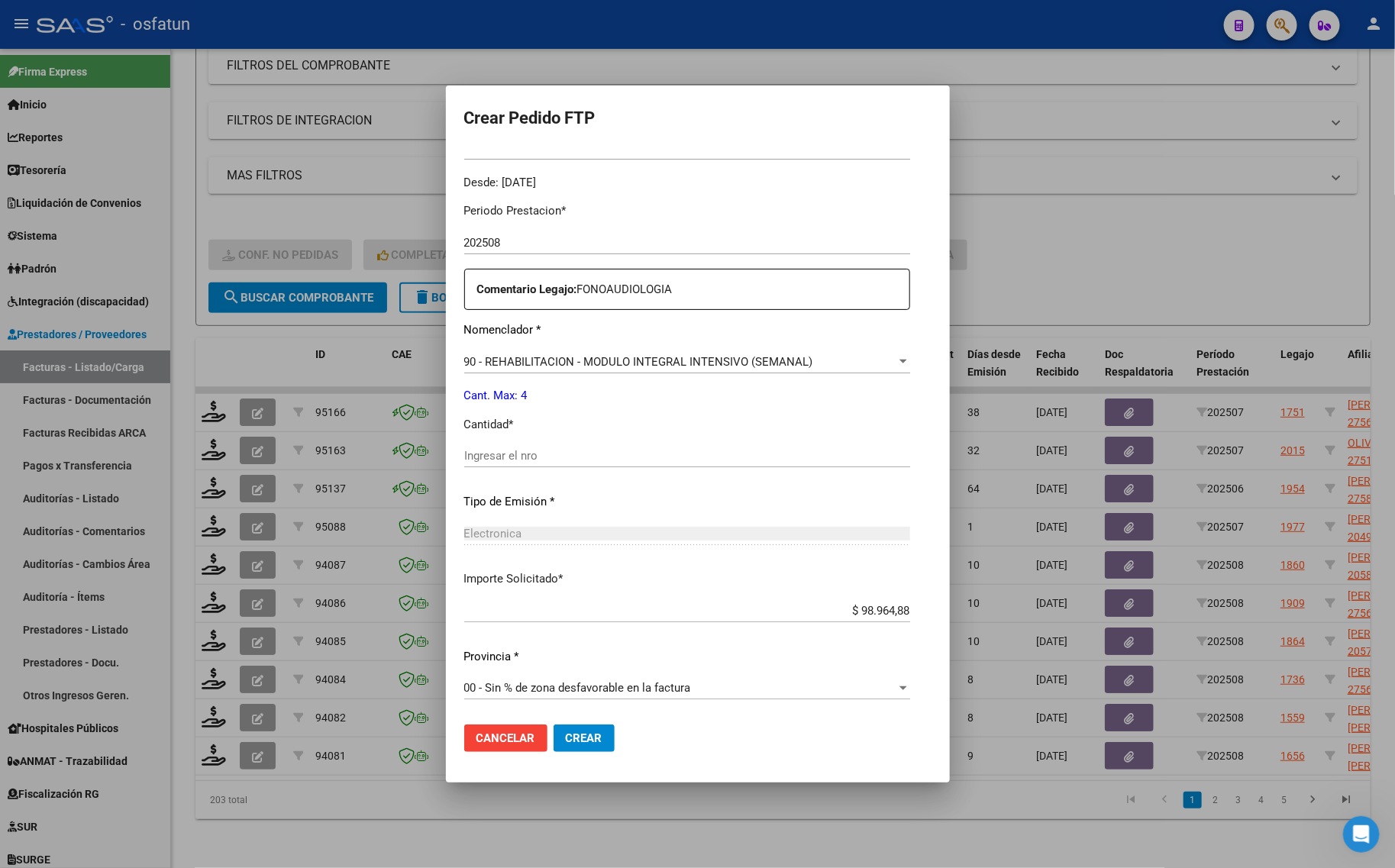
click at [548, 449] on input "Ingresar el nro" at bounding box center [687, 455] width 446 height 13
type input "4"
click at [575, 729] on button "Crear" at bounding box center [584, 738] width 61 height 28
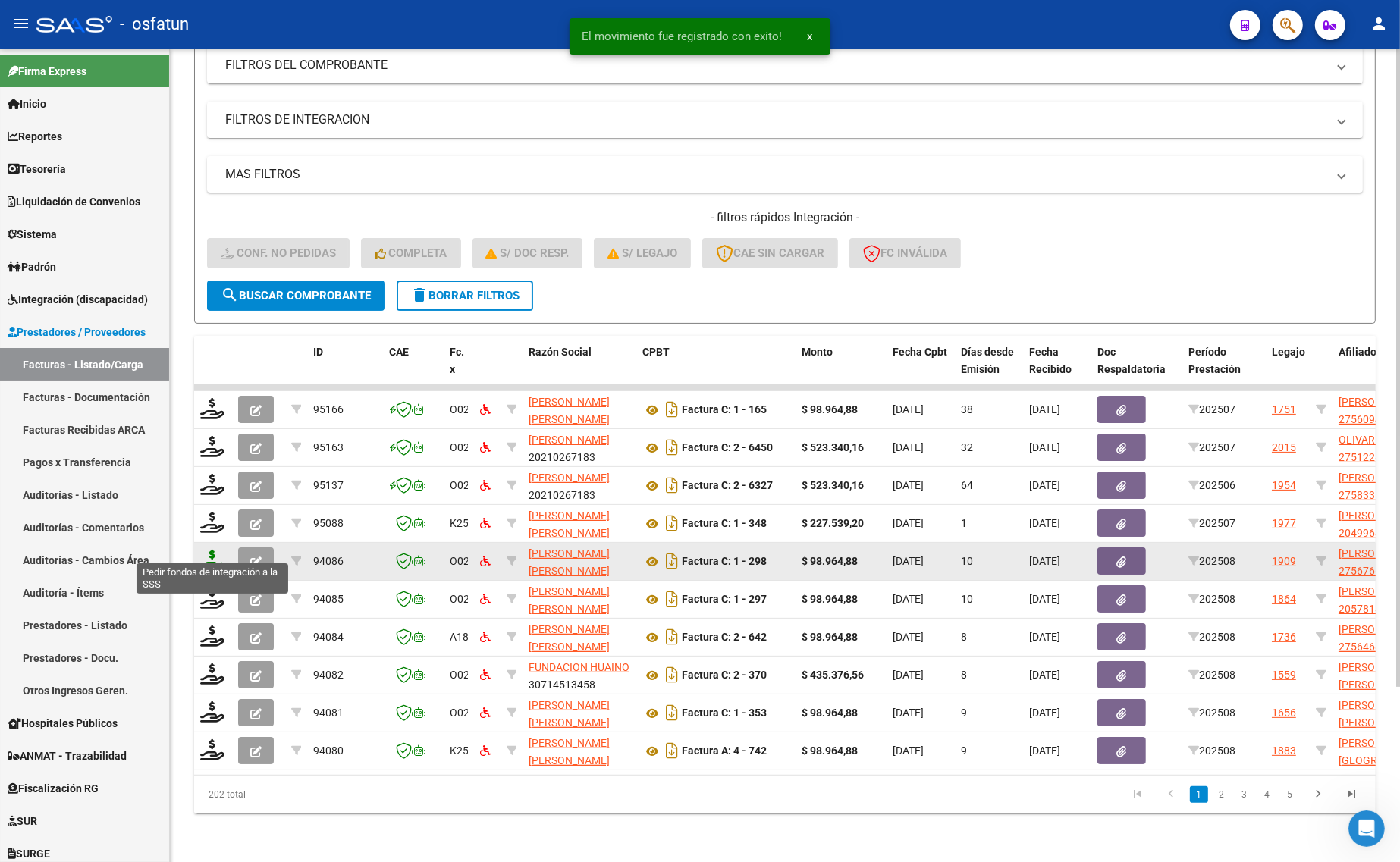
click at [213, 550] on icon at bounding box center [212, 560] width 24 height 21
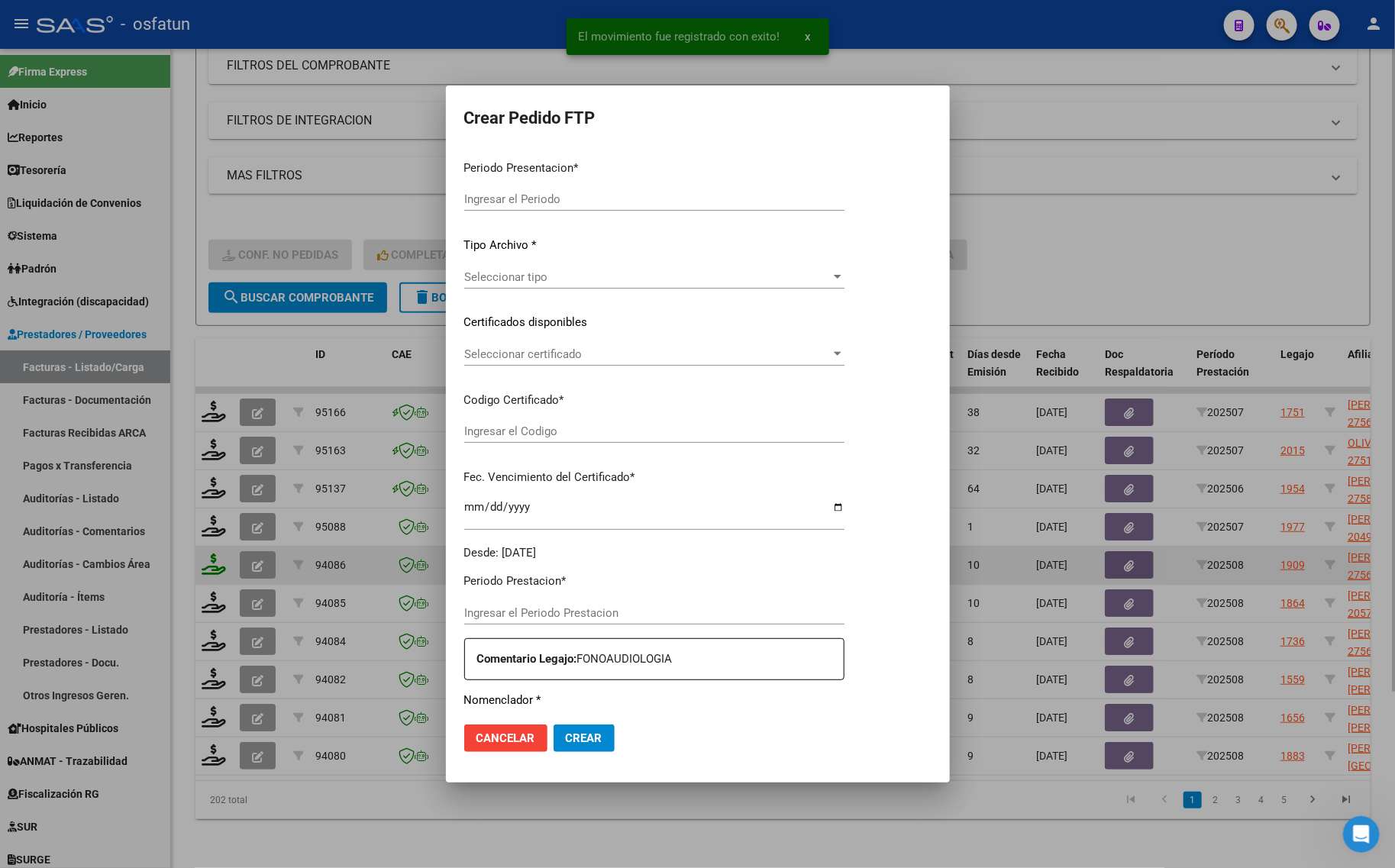
type input "202508"
type input "$ 98.964,88"
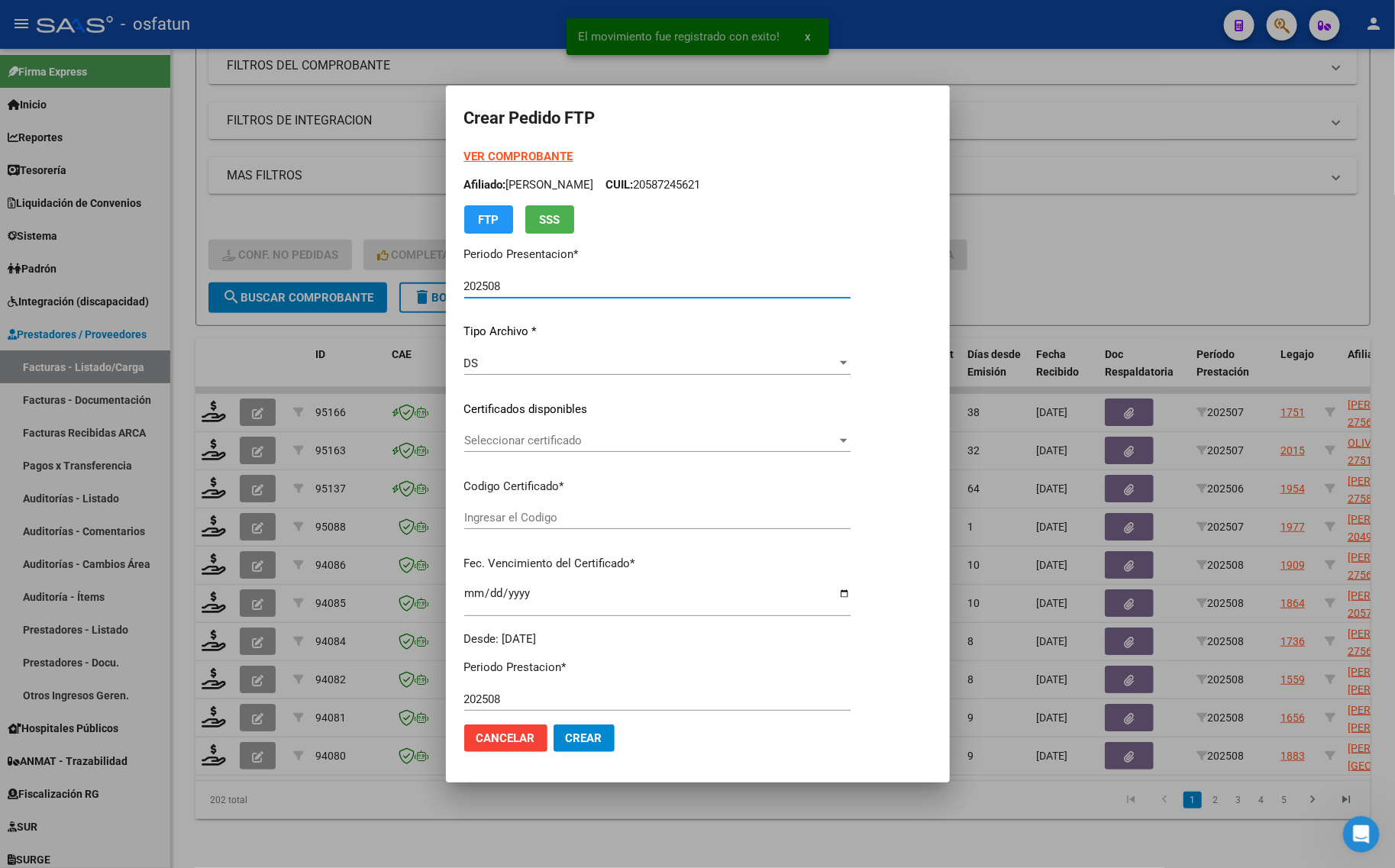
type input "ARG01000567660572024110420291104CAT242"
type input "2029-11-04"
click at [496, 154] on strong "VER COMPROBANTE" at bounding box center [519, 156] width 110 height 13
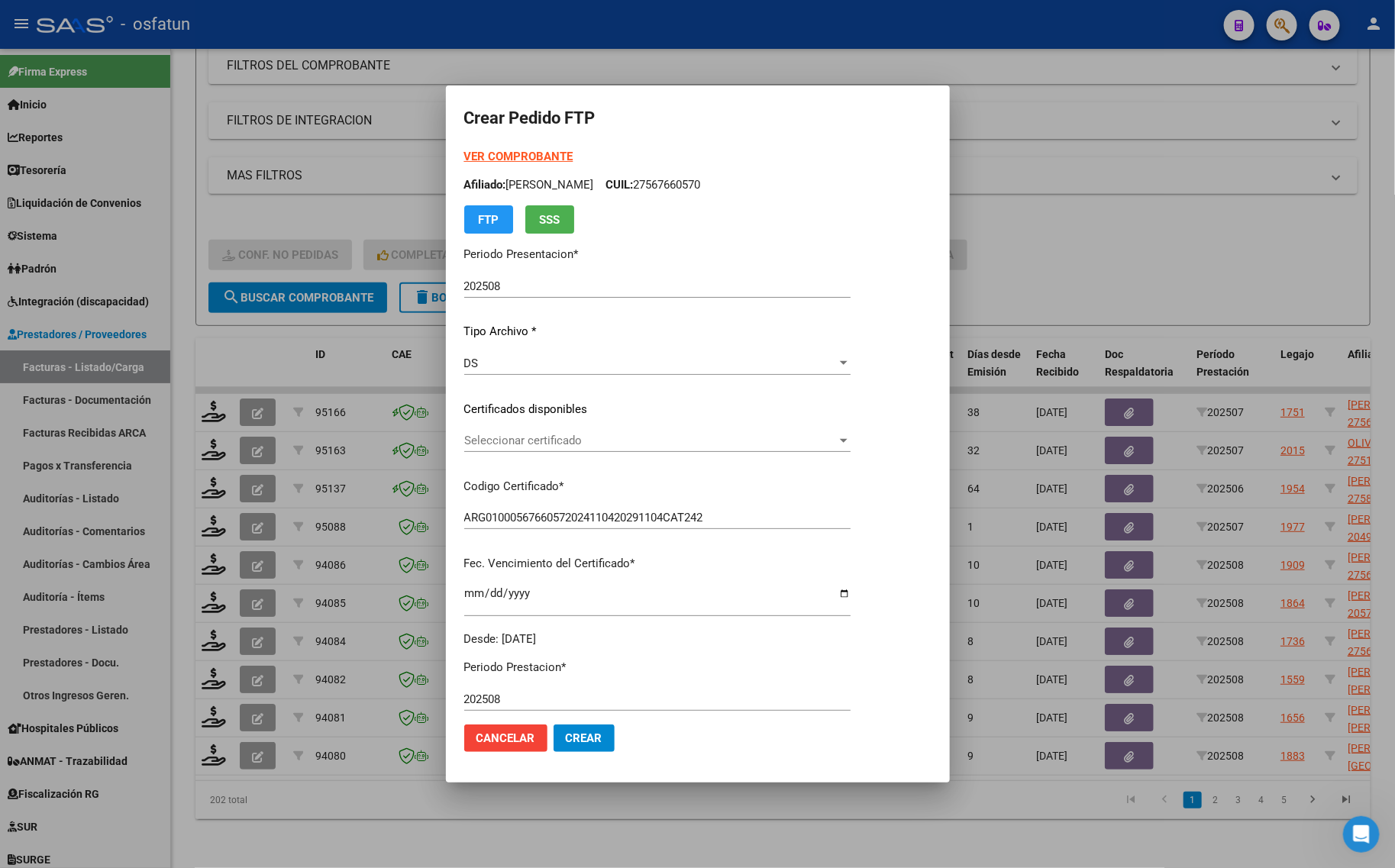
click at [512, 434] on span "Seleccionar certificado" at bounding box center [651, 440] width 373 height 13
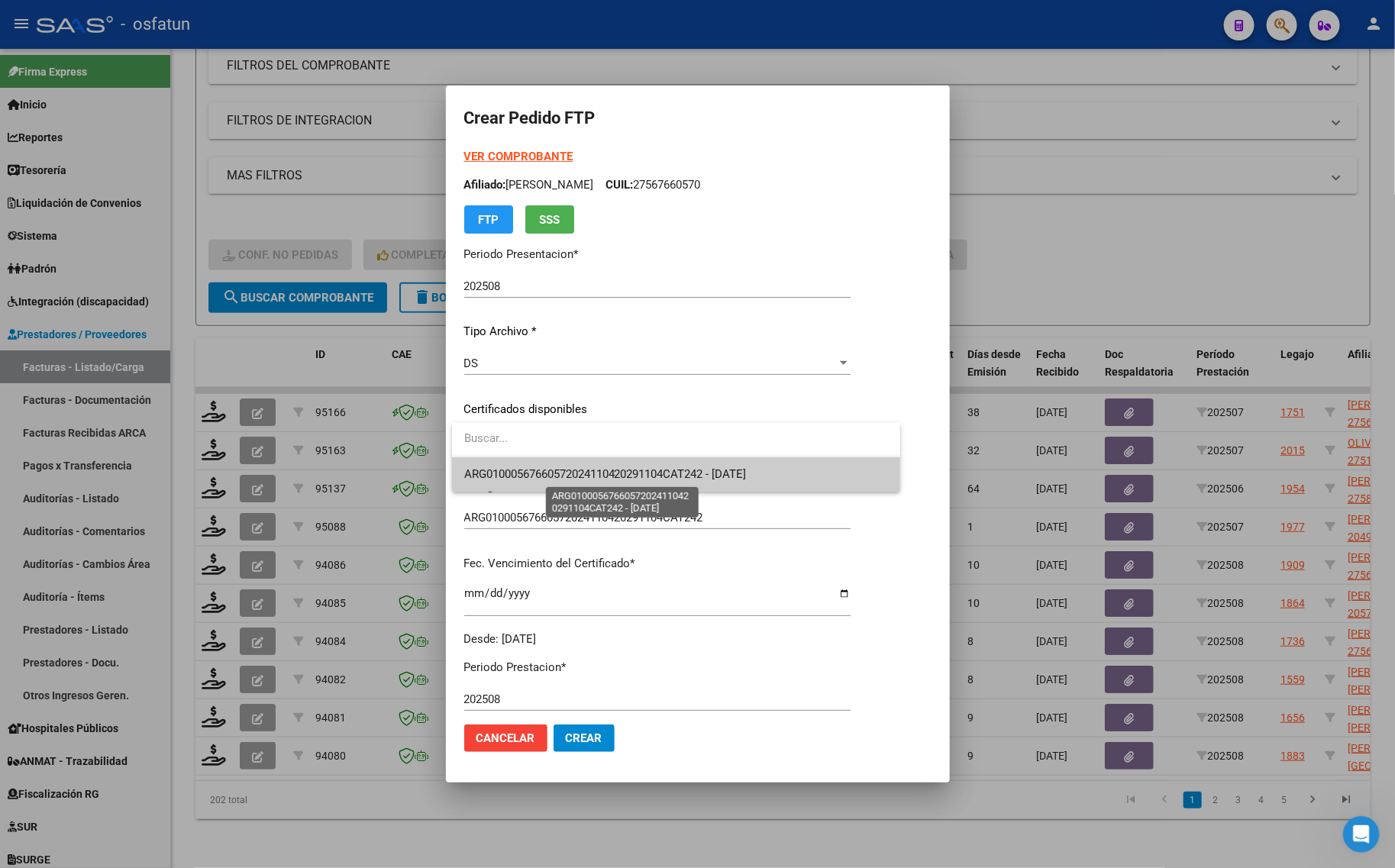
click at [559, 466] on span "ARG01000567660572024110420291104CAT242 - 2029-11-04" at bounding box center [676, 474] width 424 height 34
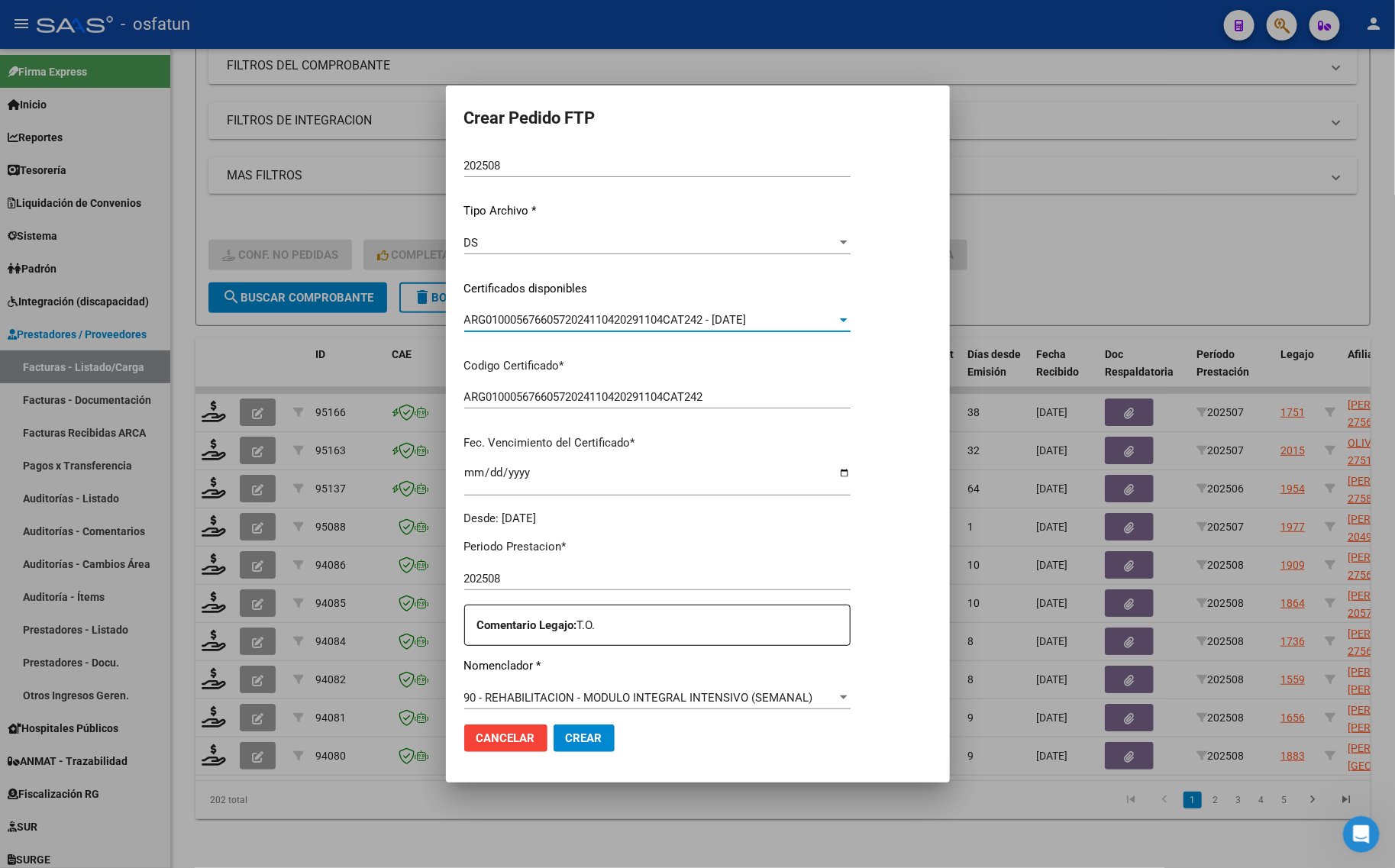
scroll to position [286, 0]
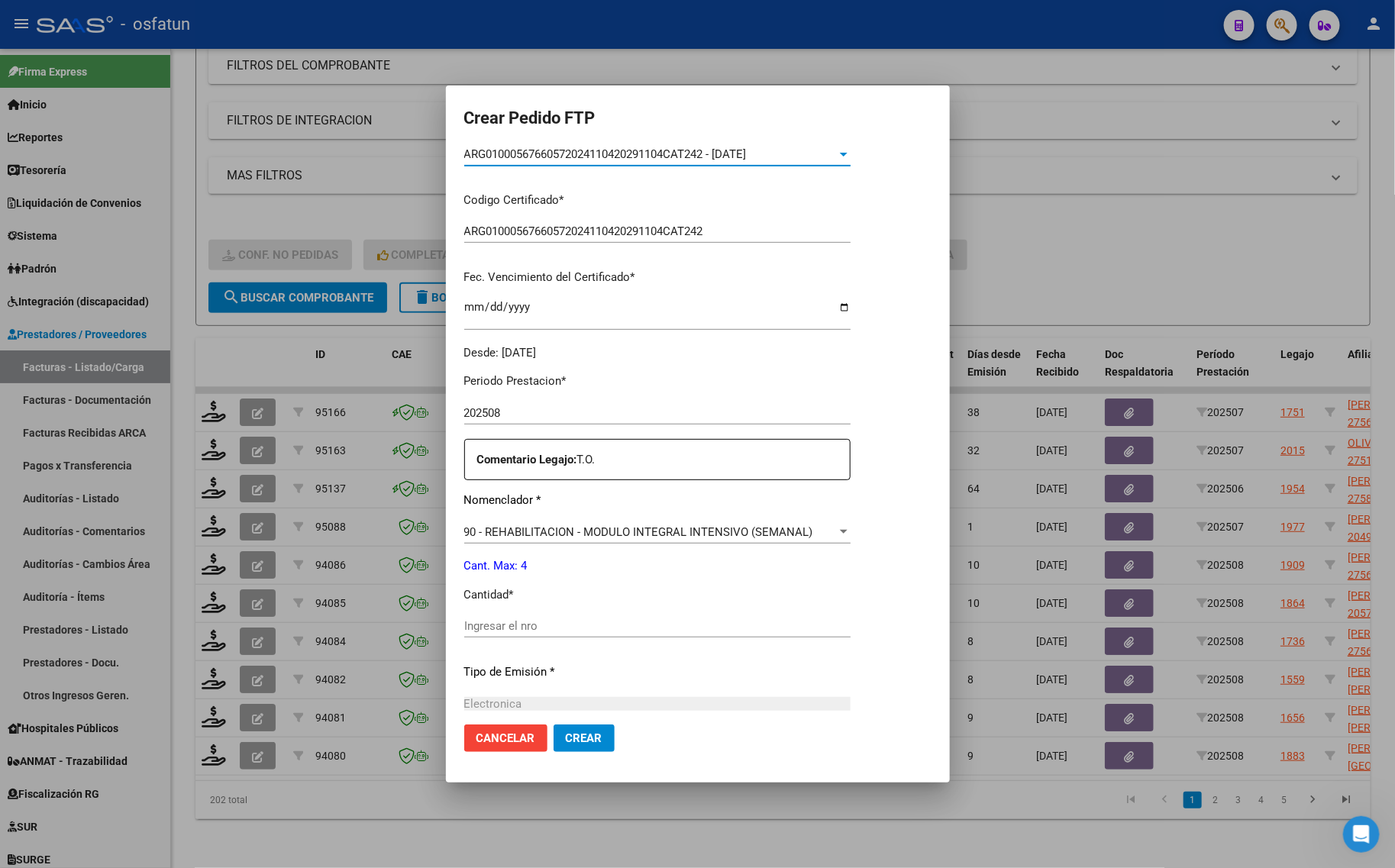
click at [506, 628] on input "Ingresar el nro" at bounding box center [657, 625] width 386 height 13
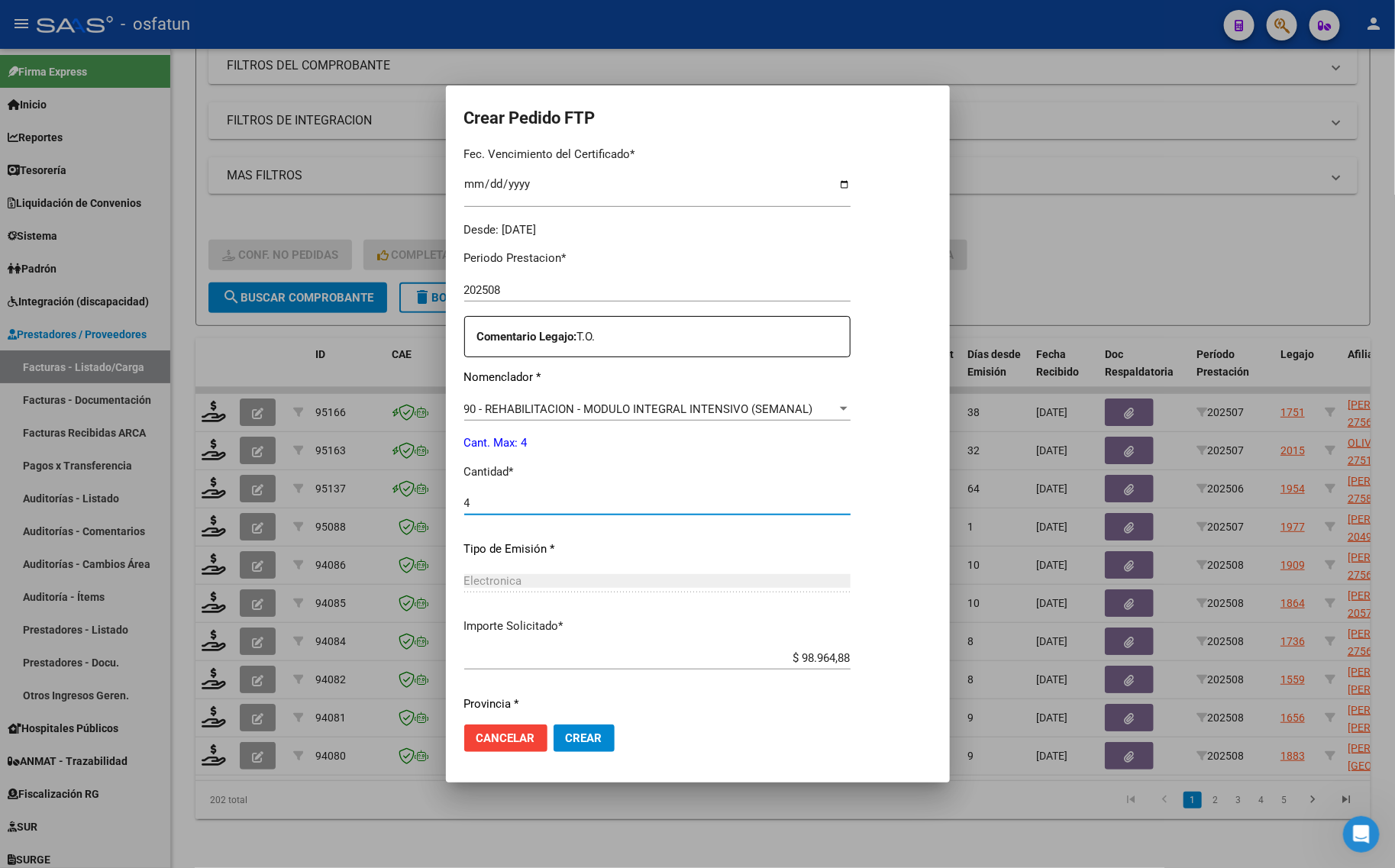
scroll to position [456, 0]
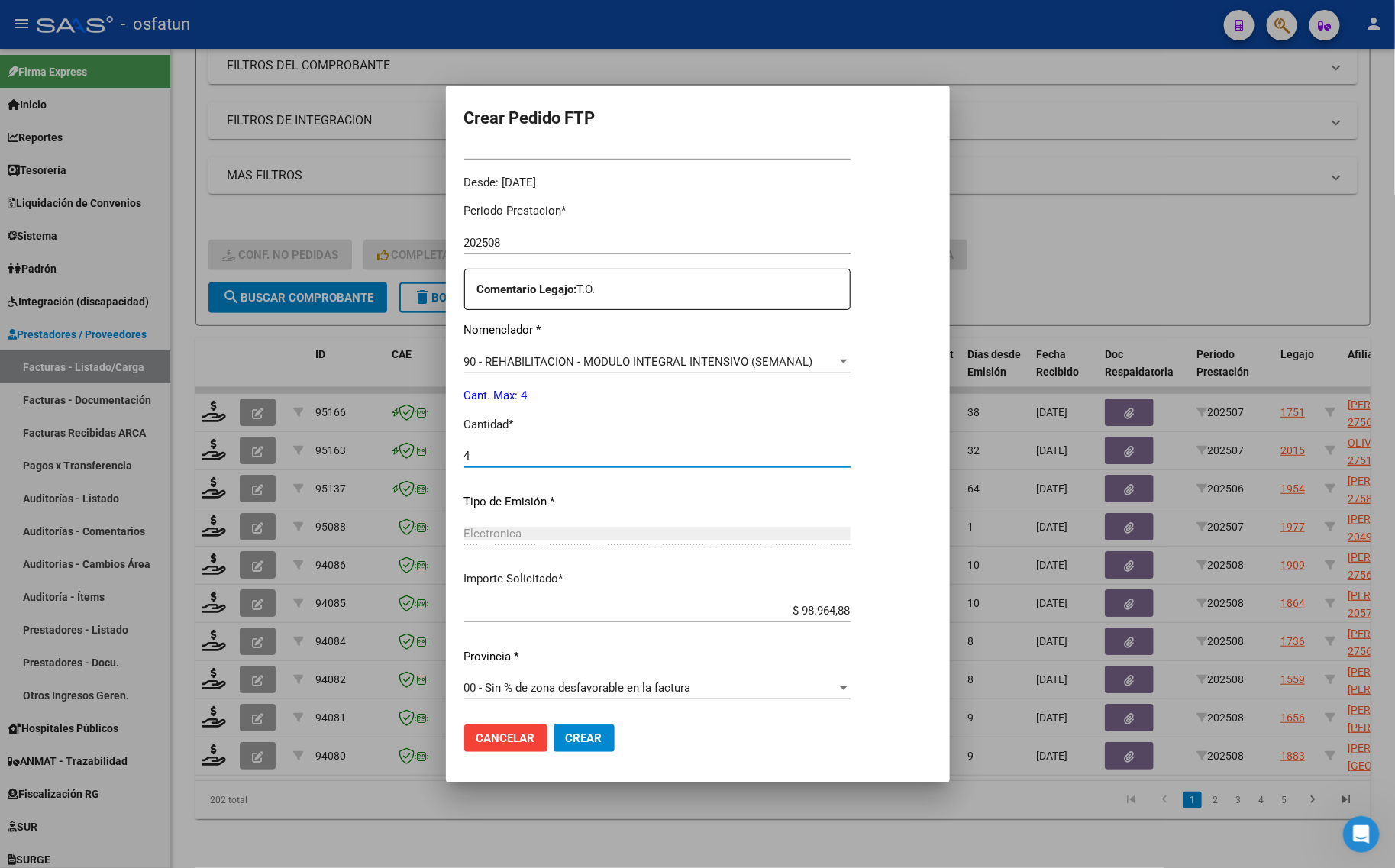
type input "4"
click at [586, 738] on span "Crear" at bounding box center [584, 738] width 37 height 13
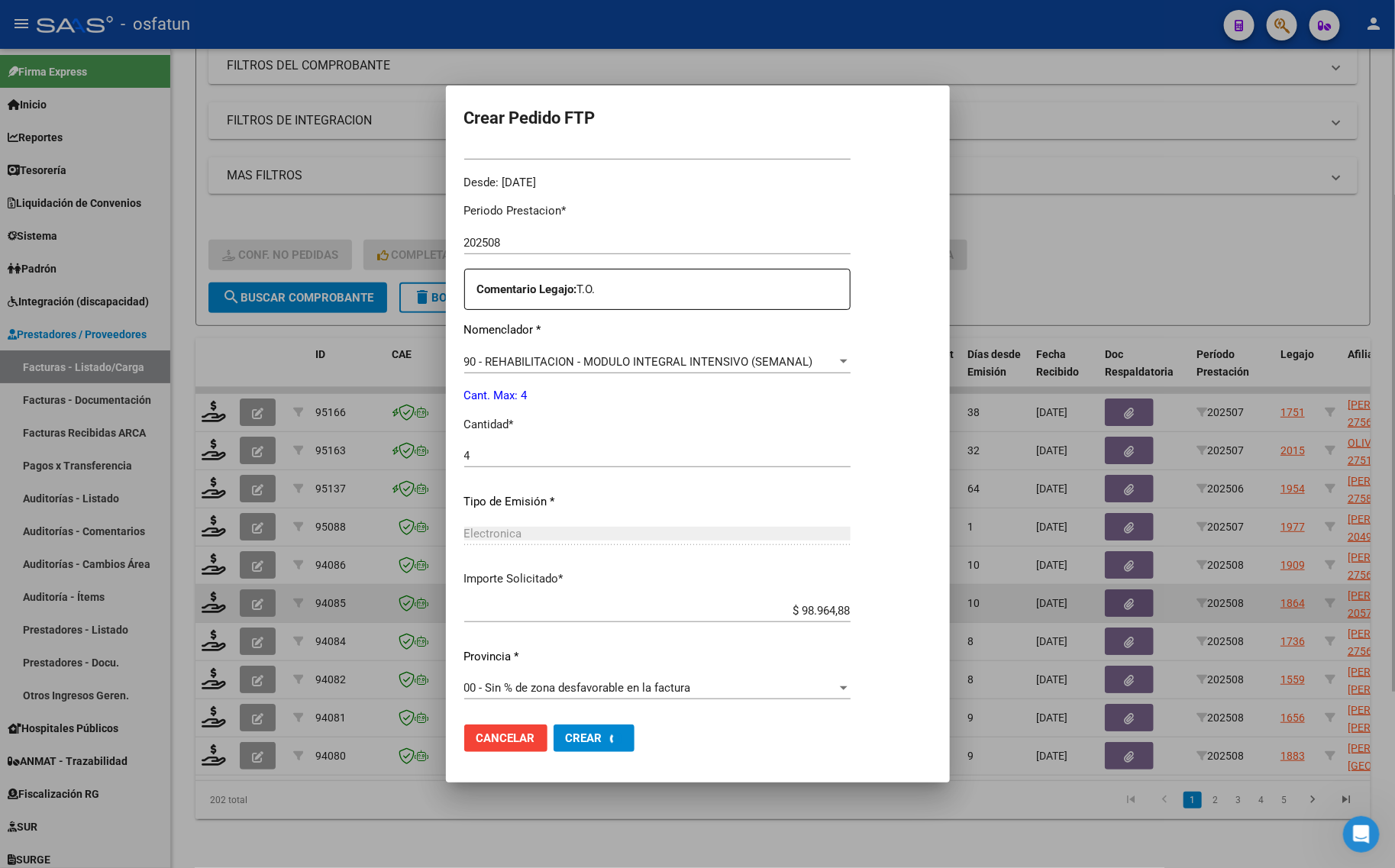
scroll to position [0, 0]
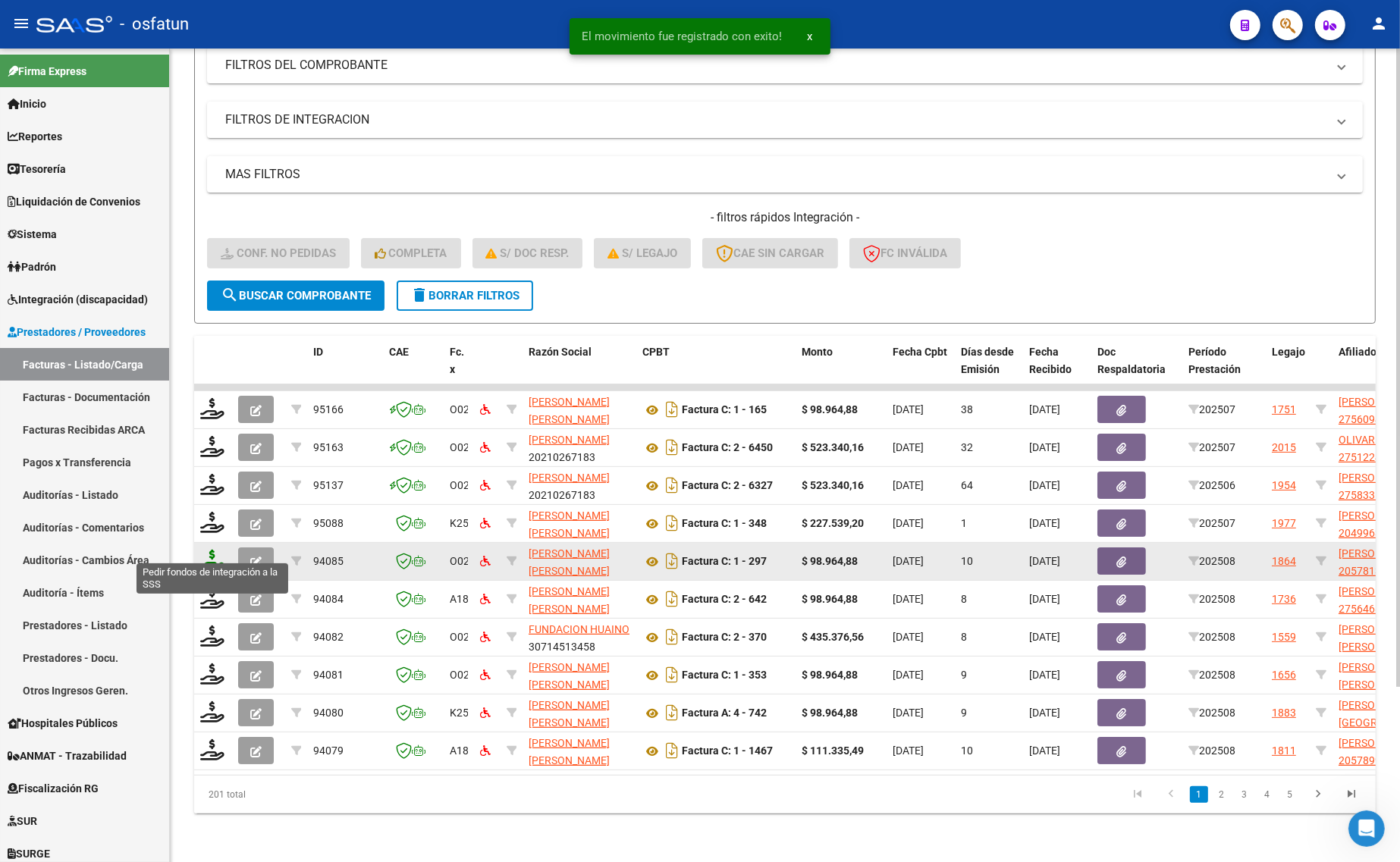
click at [218, 554] on icon at bounding box center [212, 560] width 24 height 21
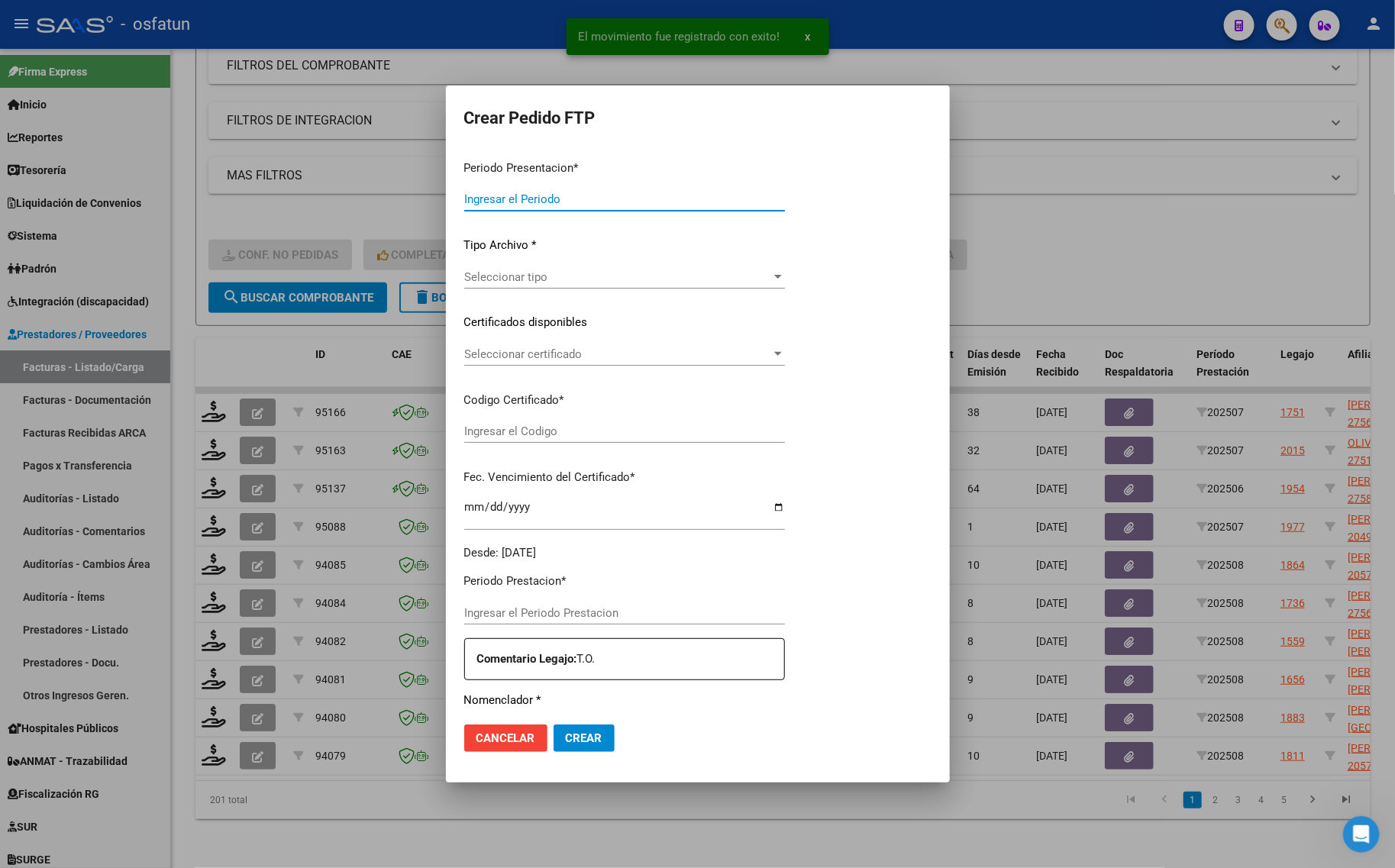
type input "202508"
type input "$ 98.964,88"
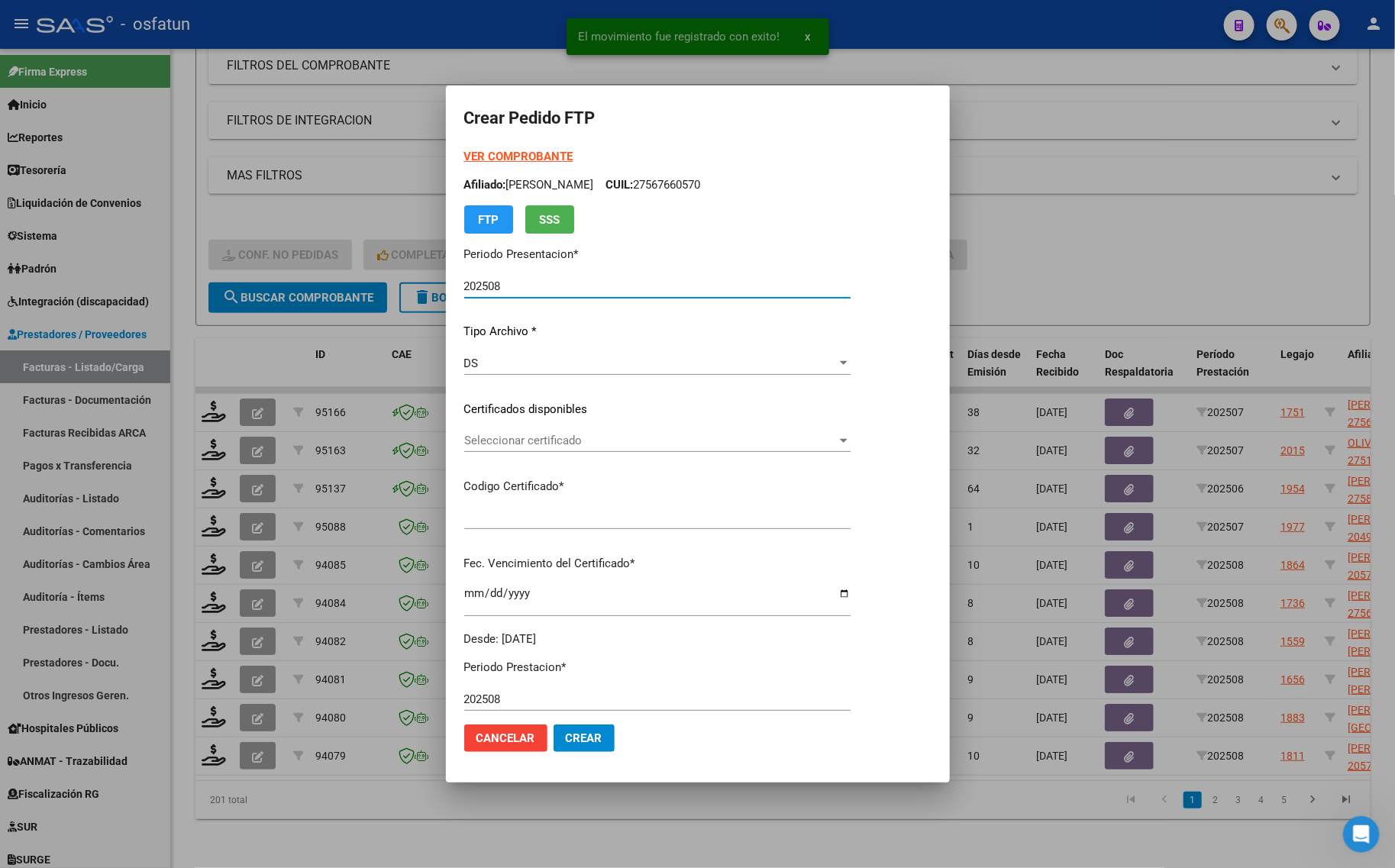
type input "ARG02000578136672022083120250831CAT242"
type input "2025-08-31"
click at [477, 157] on strong "VER COMPROBANTE" at bounding box center [519, 156] width 110 height 13
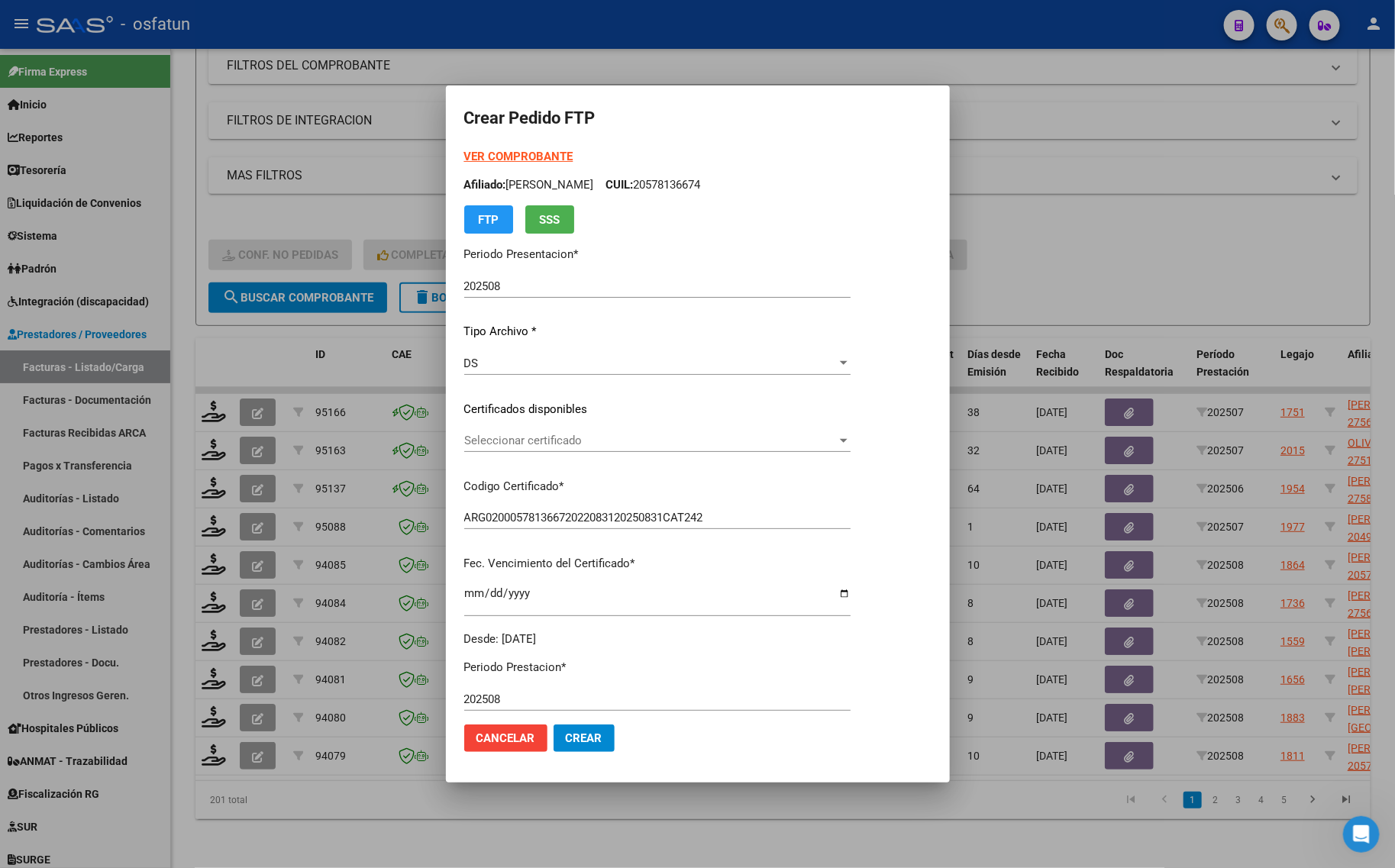
click at [536, 443] on span "Seleccionar certificado" at bounding box center [651, 440] width 373 height 13
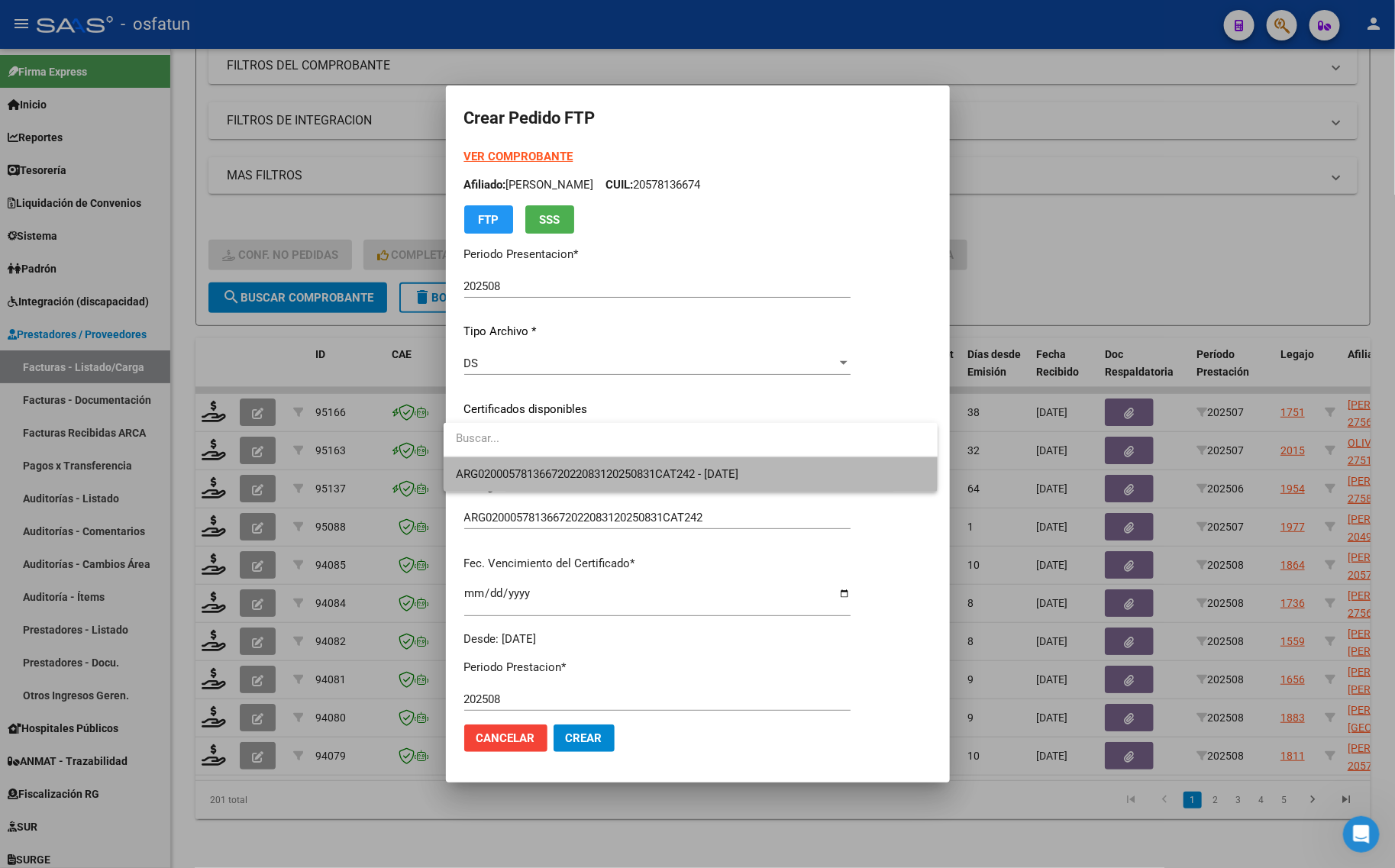
click at [527, 466] on span "ARG02000578136672022083120250831CAT242 - 2025-08-31" at bounding box center [690, 474] width 470 height 34
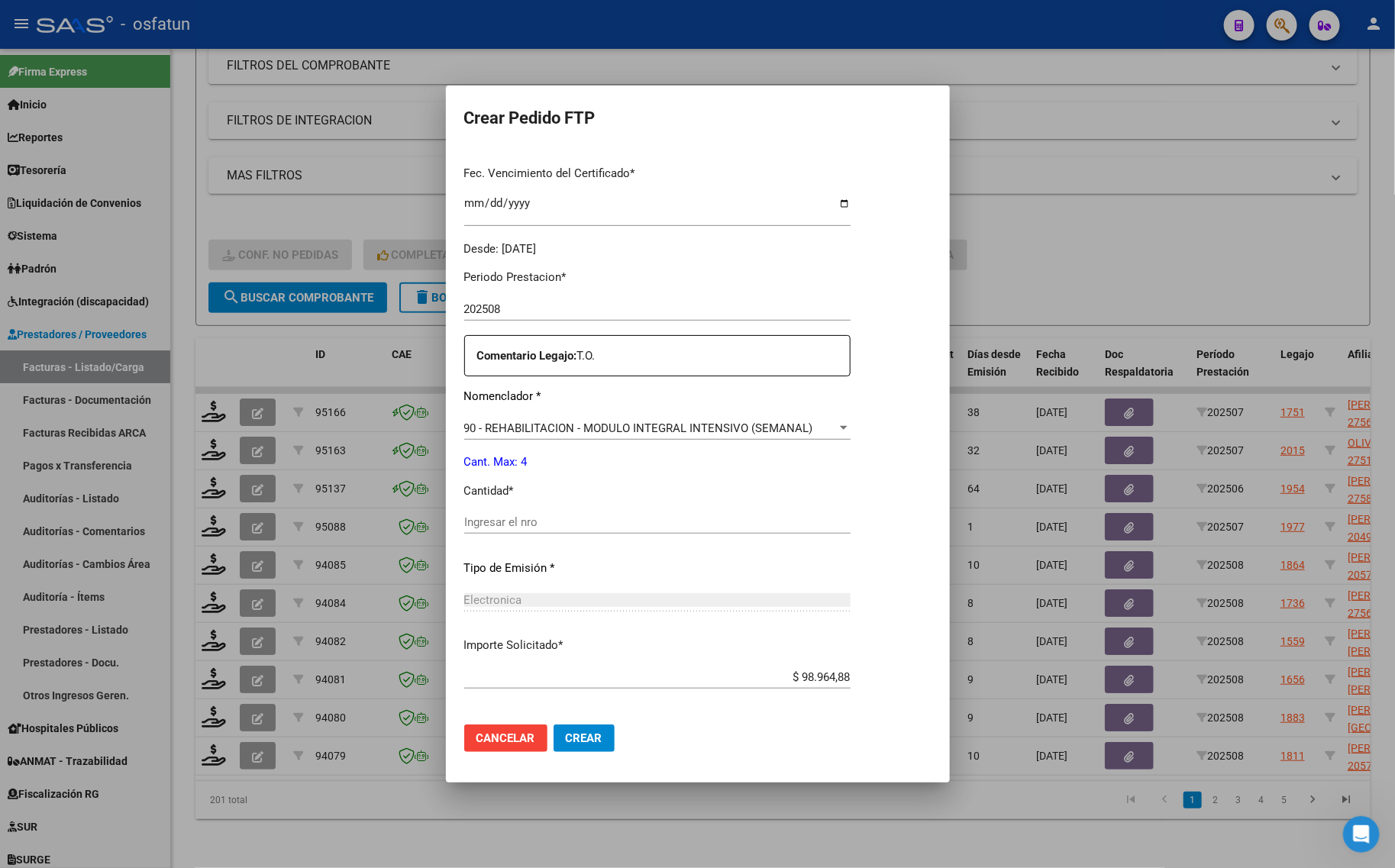
scroll to position [456, 0]
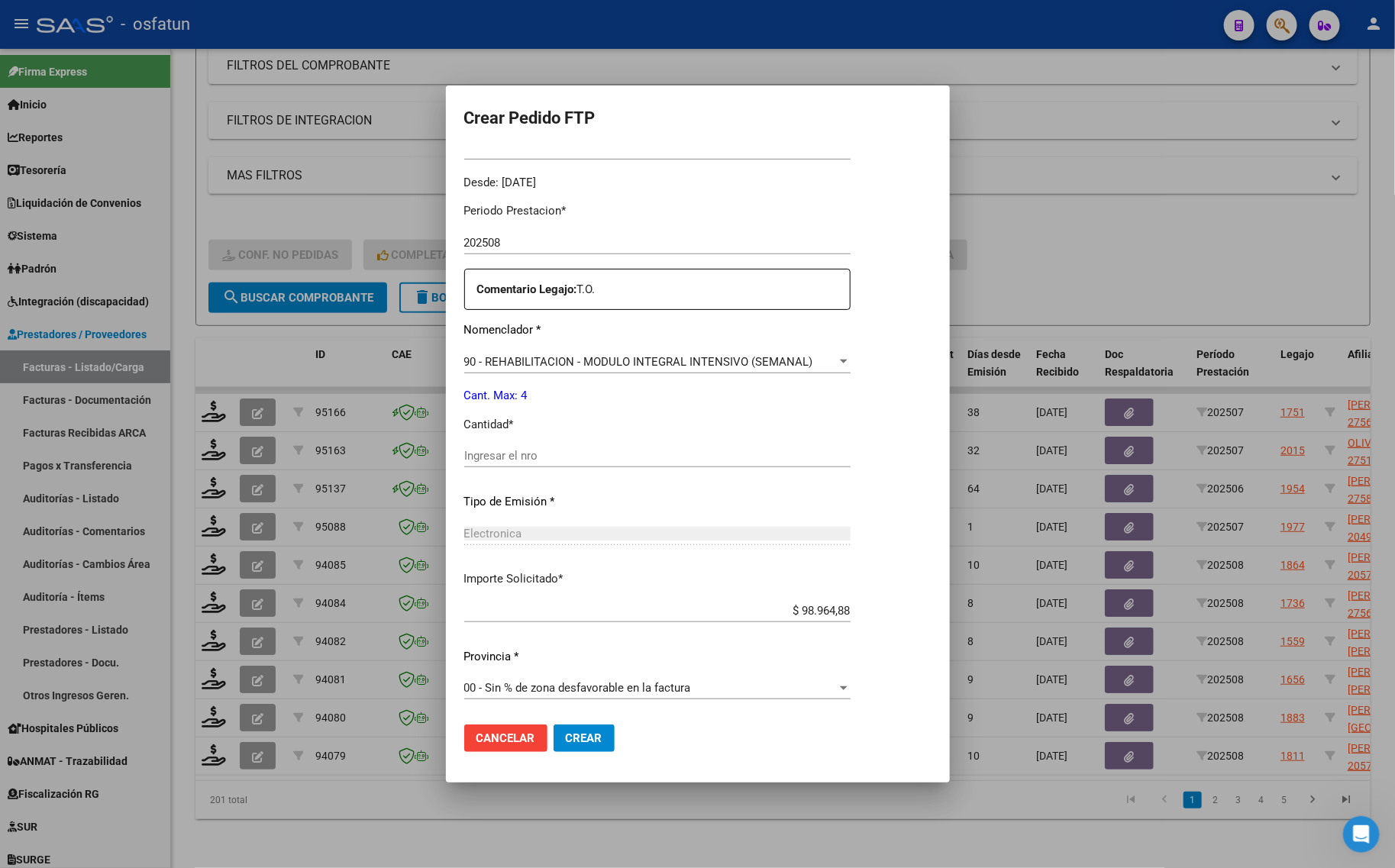
click at [514, 467] on div "Ingresar el nro" at bounding box center [657, 463] width 386 height 37
click at [513, 447] on div "Ingresar el nro" at bounding box center [657, 455] width 386 height 23
type input "4"
click at [585, 735] on span "Crear" at bounding box center [584, 738] width 37 height 13
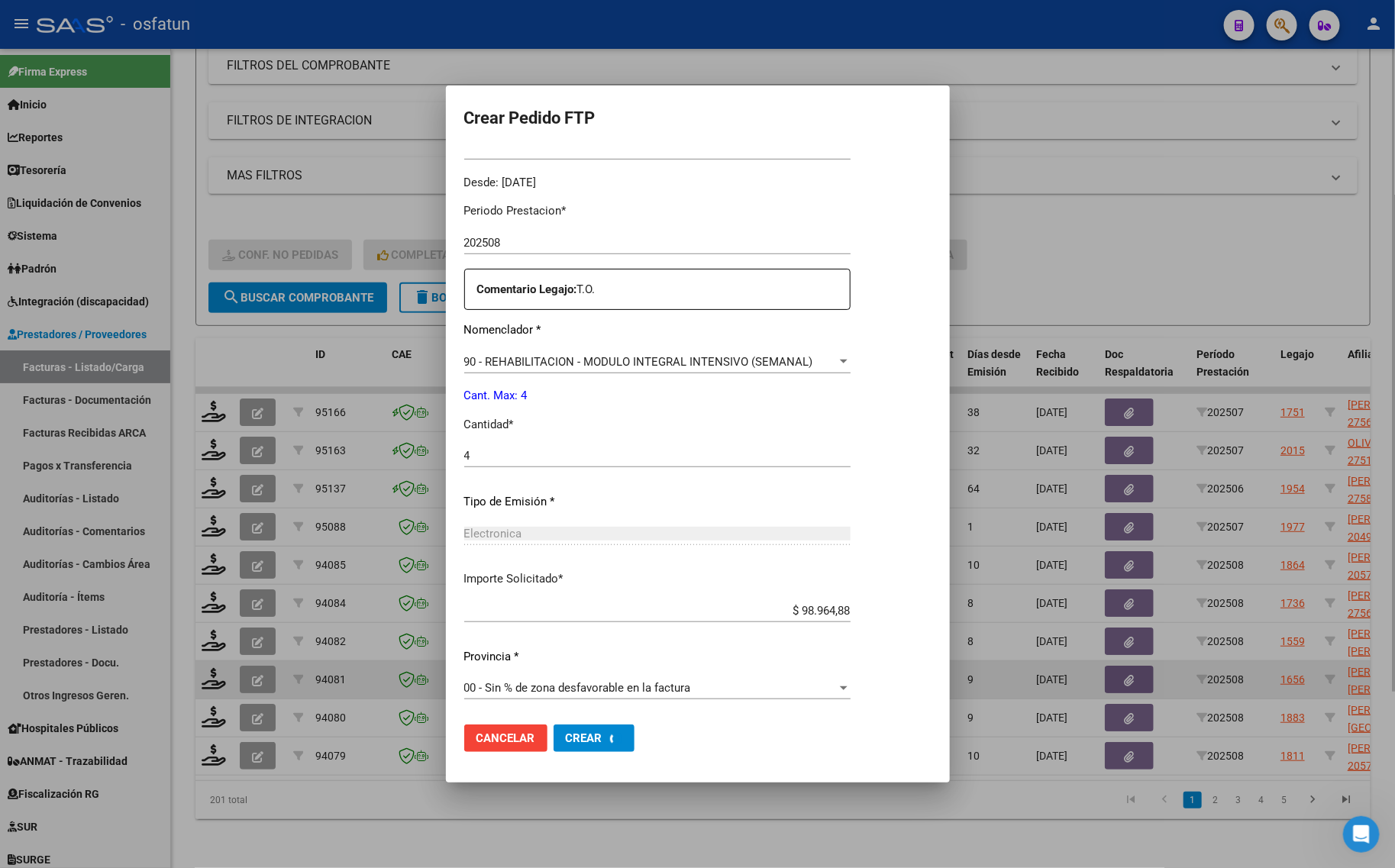
scroll to position [0, 0]
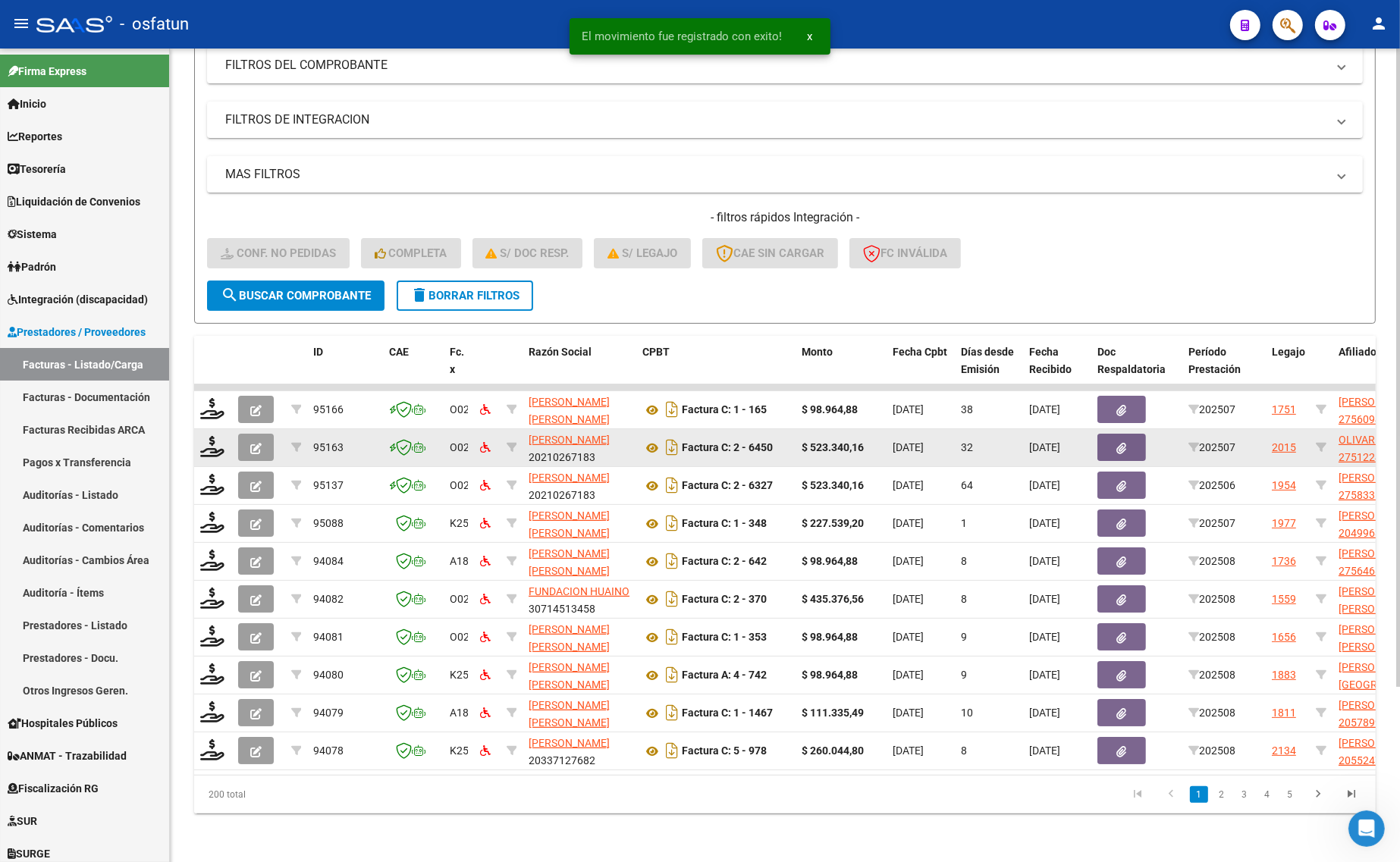
click at [228, 436] on datatable-body-cell at bounding box center [213, 448] width 38 height 37
click at [220, 436] on icon at bounding box center [212, 446] width 24 height 21
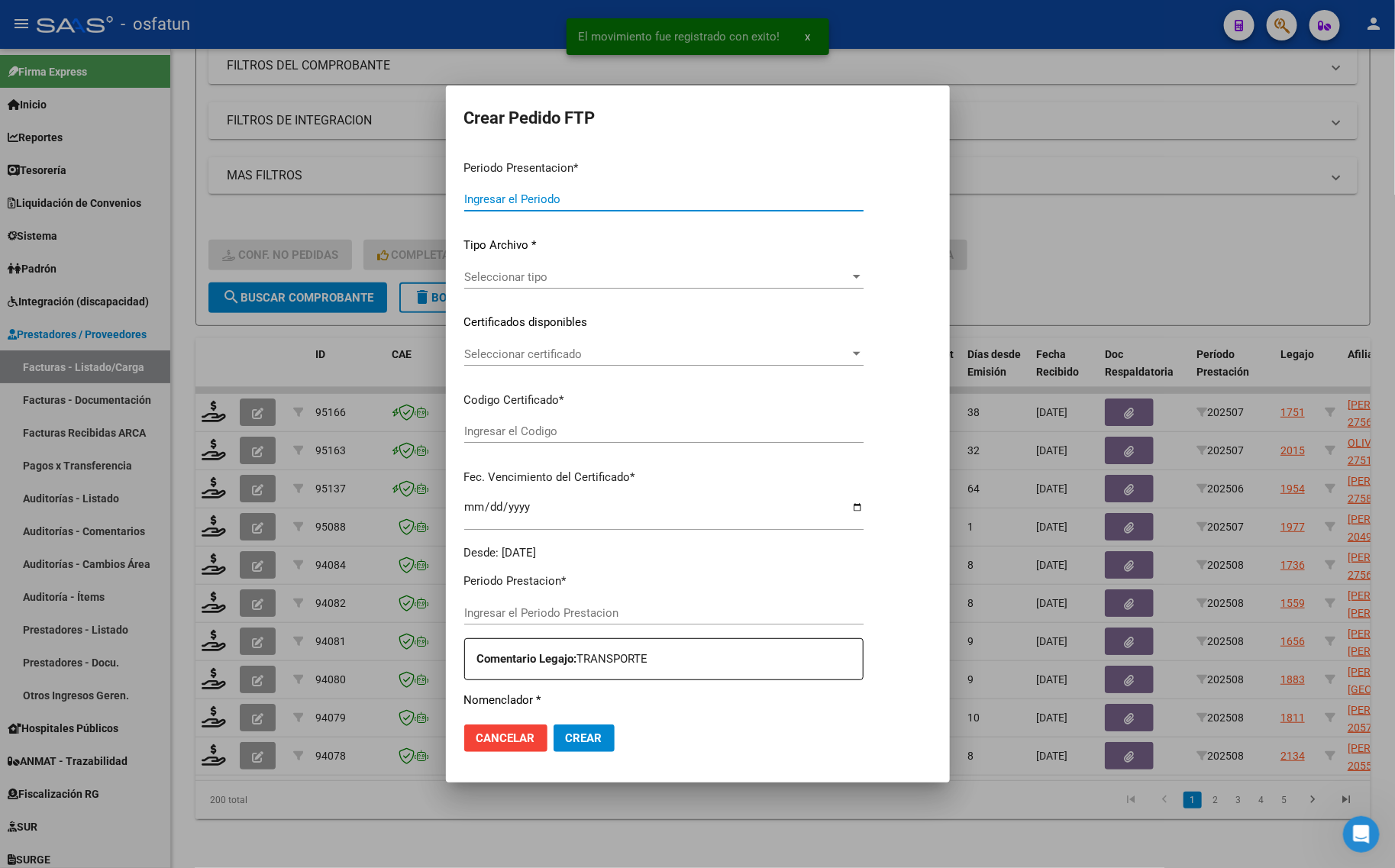
type input "202508"
type input "202507"
type input "$ 523.340,16"
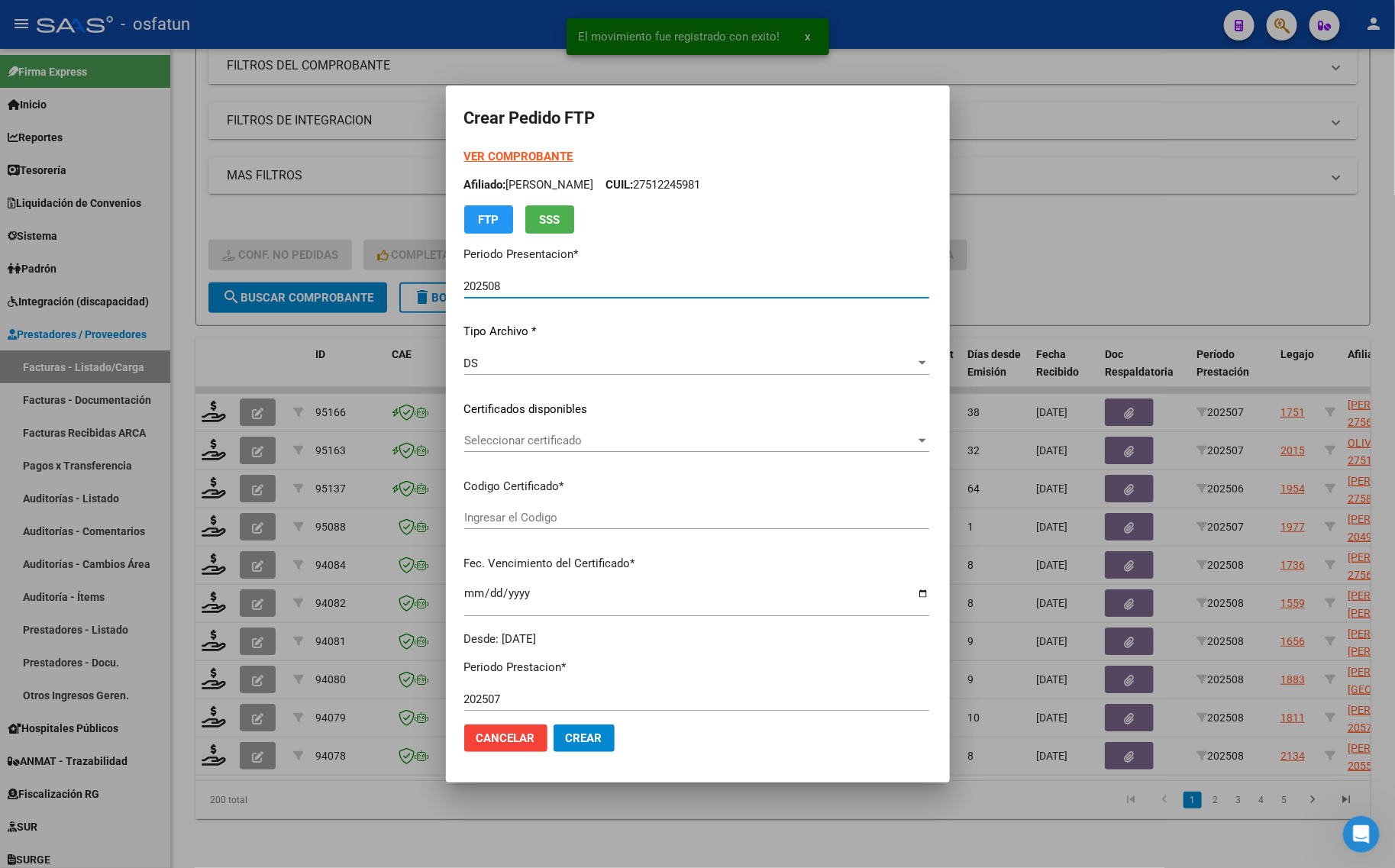
type input "ARG01000512245982022012620260126TUC139"
type input "[DATE]"
click at [486, 158] on strong "VER COMPROBANTE" at bounding box center [519, 156] width 110 height 13
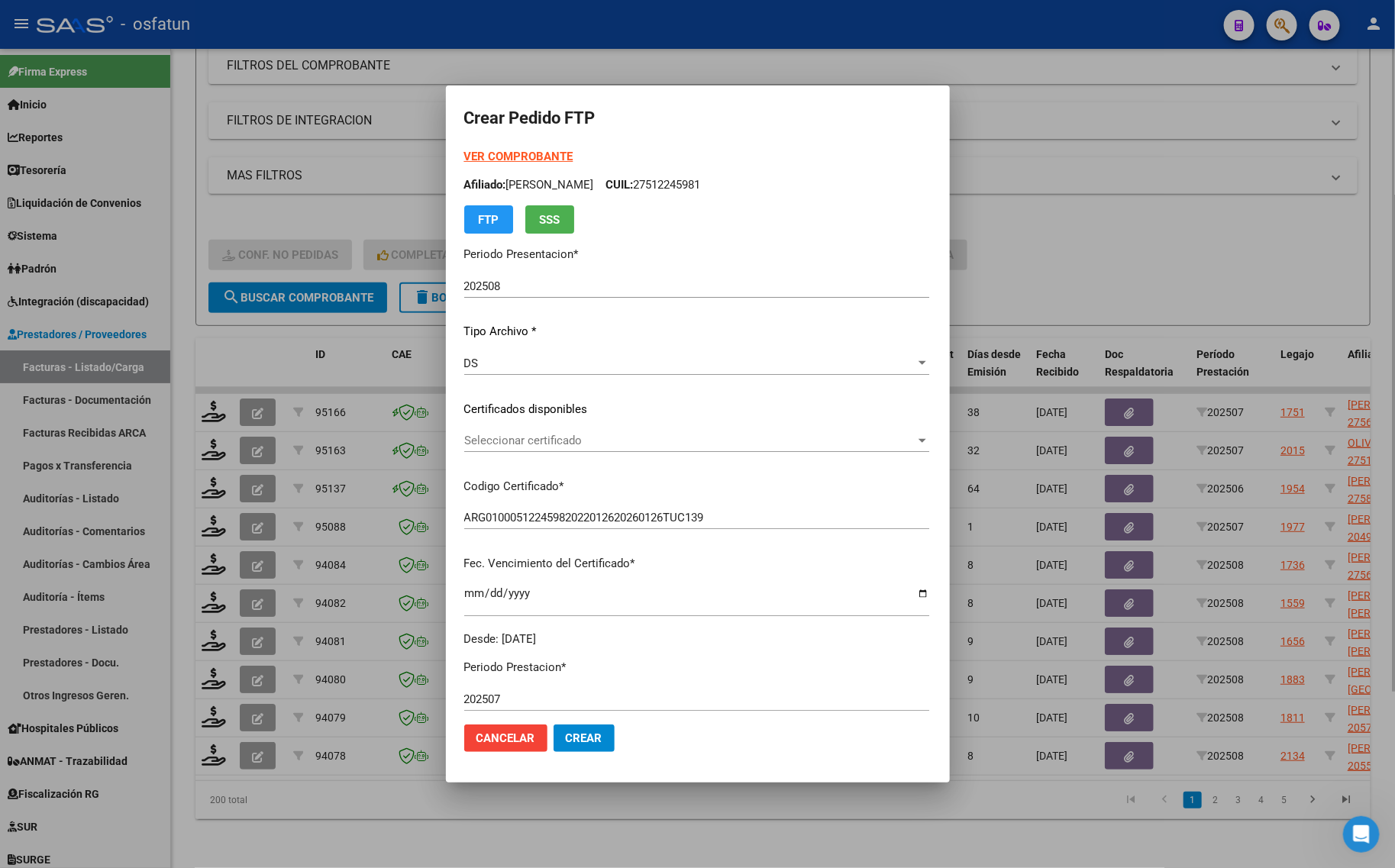
drag, startPoint x: 248, startPoint y: 187, endPoint x: 247, endPoint y: 220, distance: 33.0
click at [247, 188] on div at bounding box center [698, 434] width 1395 height 868
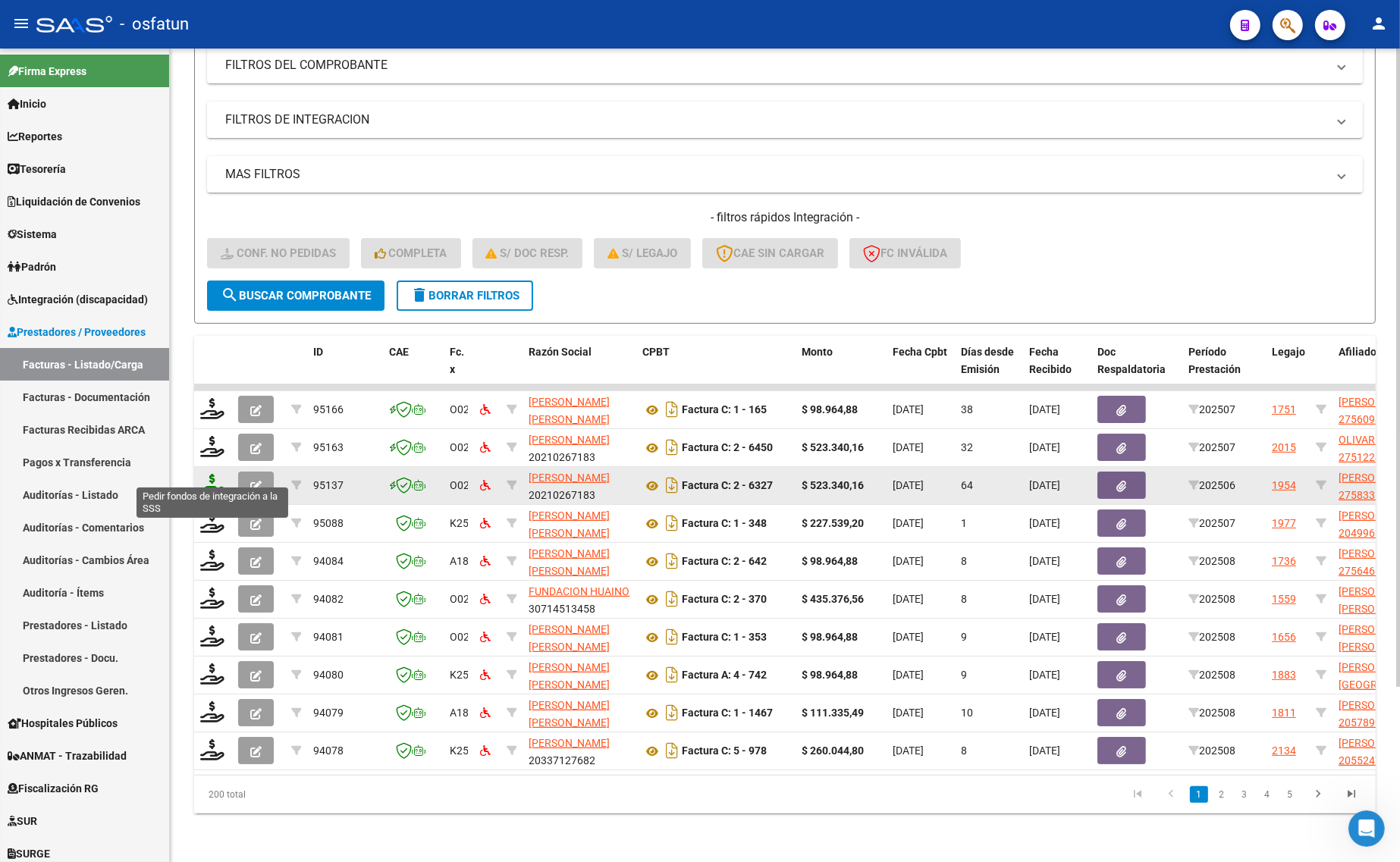
click at [203, 474] on icon at bounding box center [212, 484] width 24 height 21
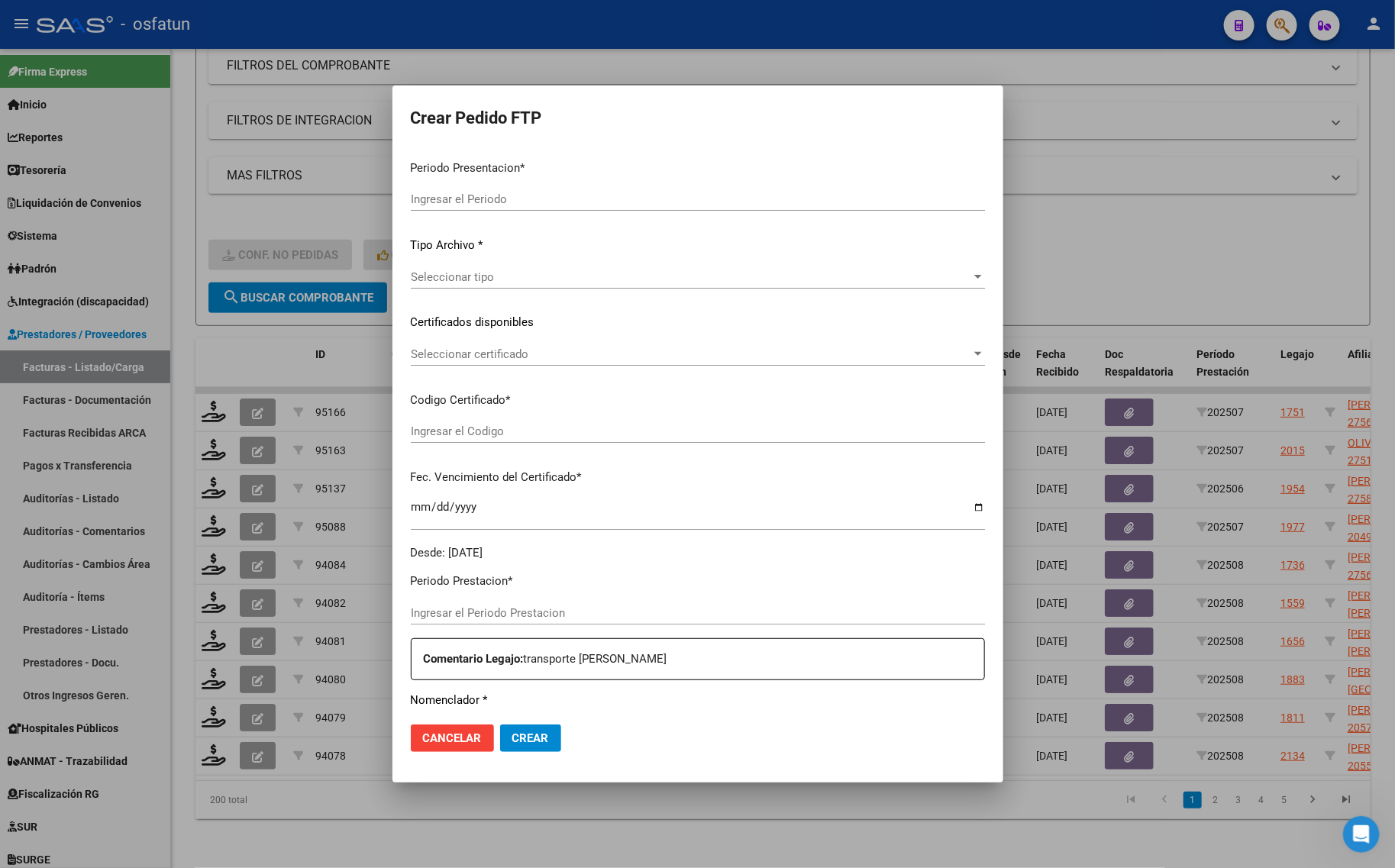
type input "202508"
type input "202506"
type input "$ 523.340,16"
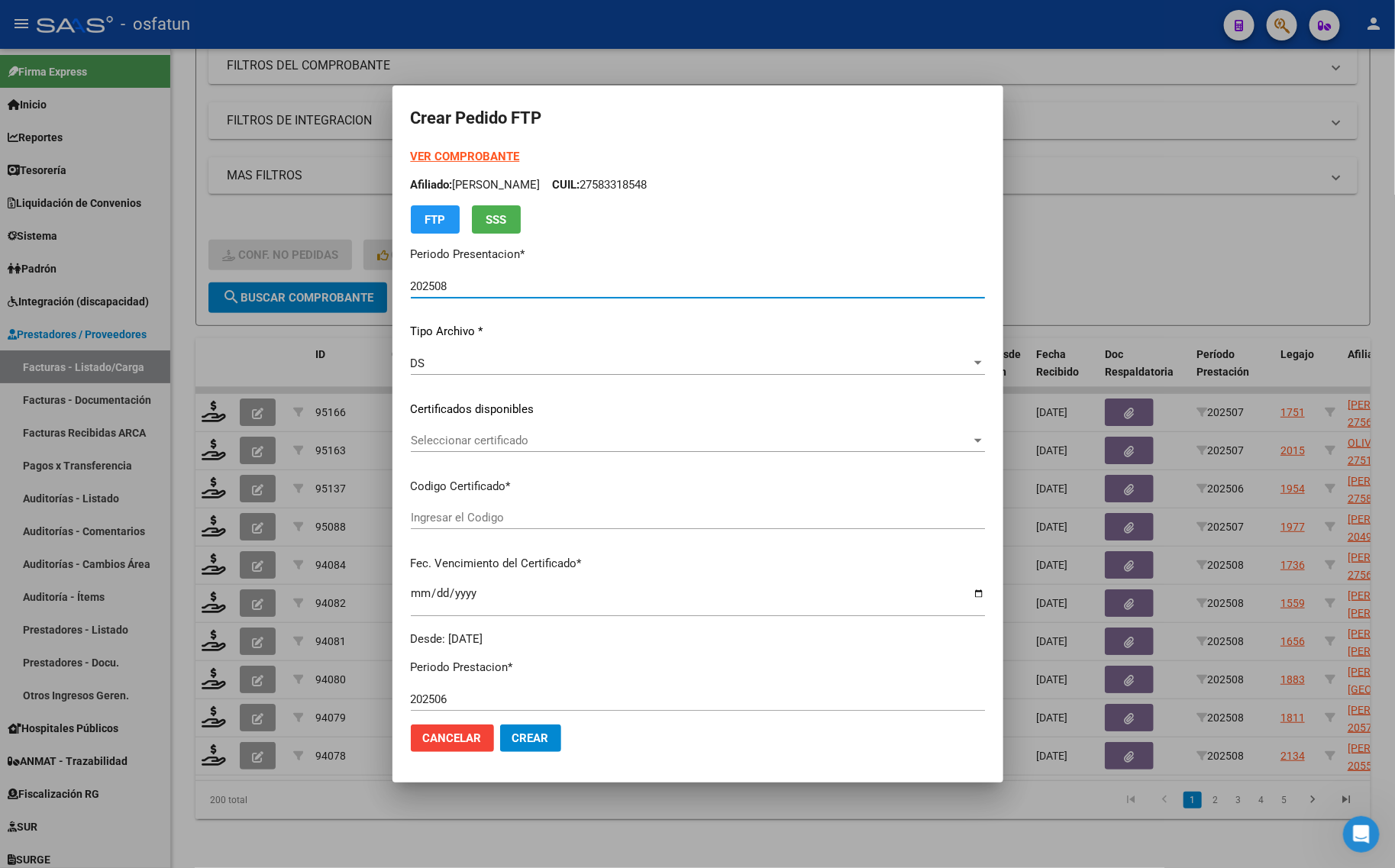
type input "ARG01000583318542024090520260905TUC139"
type input "2026-09-05"
click at [463, 157] on strong "VER COMPROBANTE" at bounding box center [466, 156] width 110 height 13
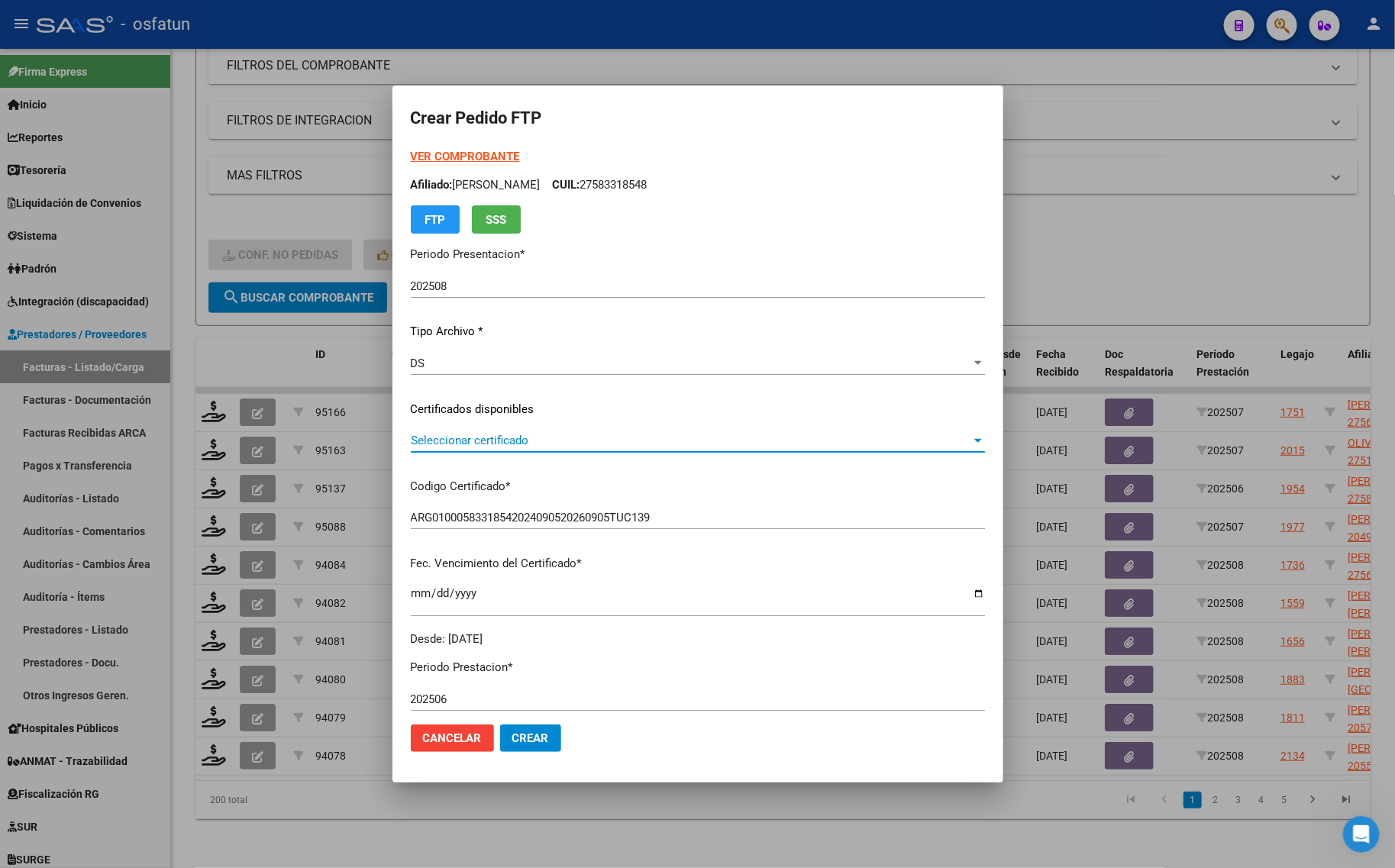
click at [557, 444] on span "Seleccionar certificado" at bounding box center [691, 440] width 560 height 13
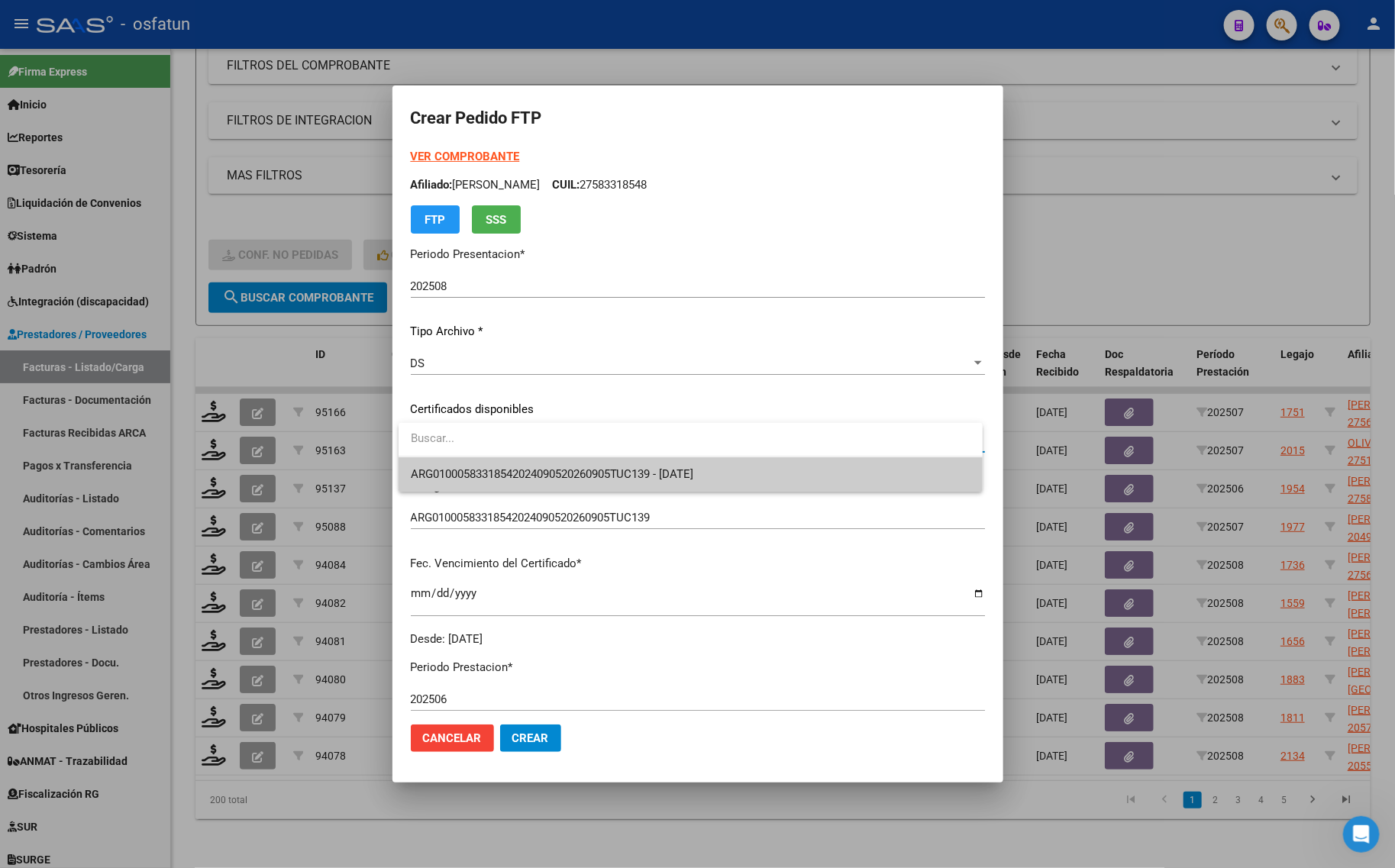
click at [540, 459] on span "ARG01000583318542024090520260905TUC139 - [DATE]" at bounding box center [690, 474] width 559 height 34
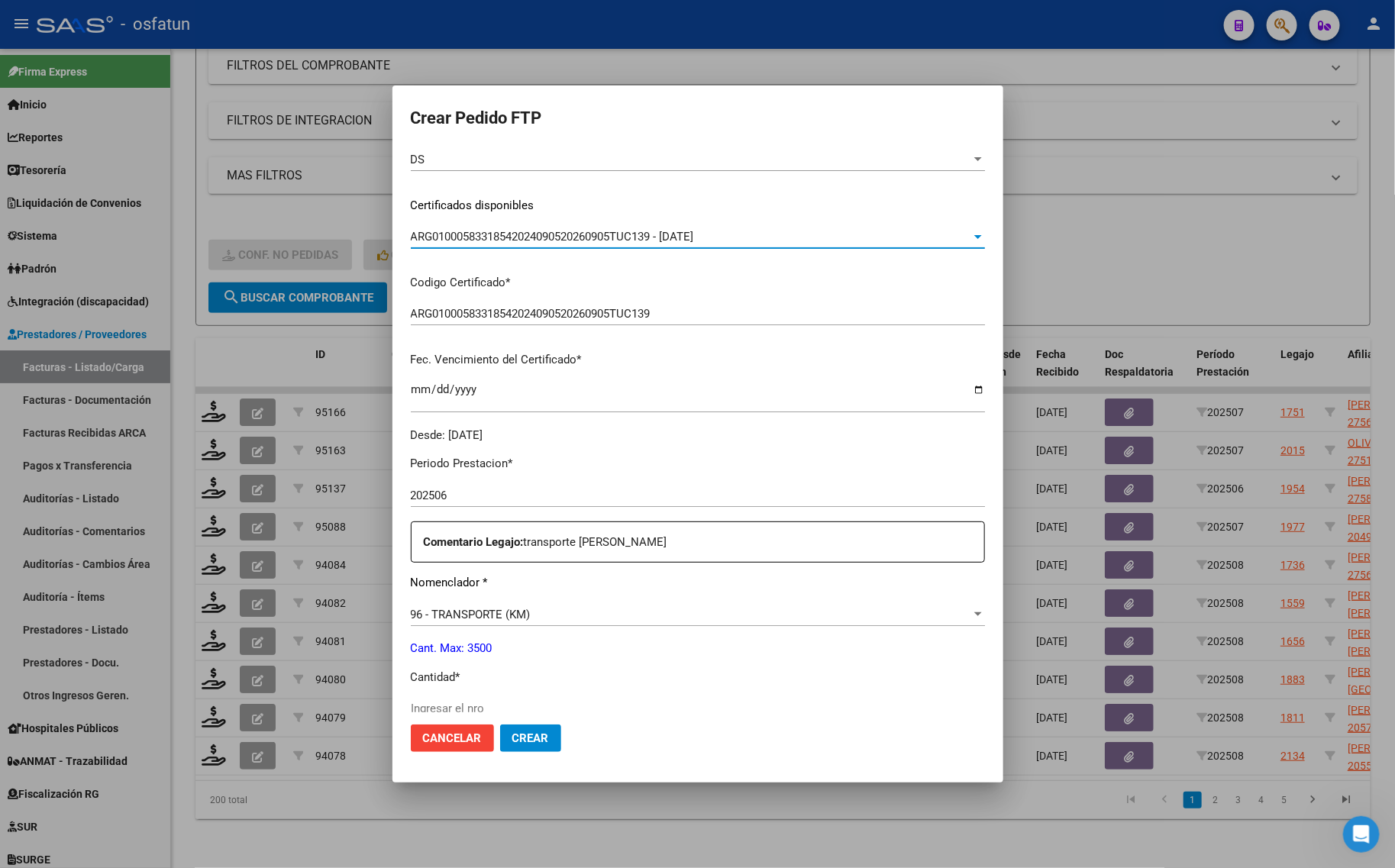
scroll to position [286, 0]
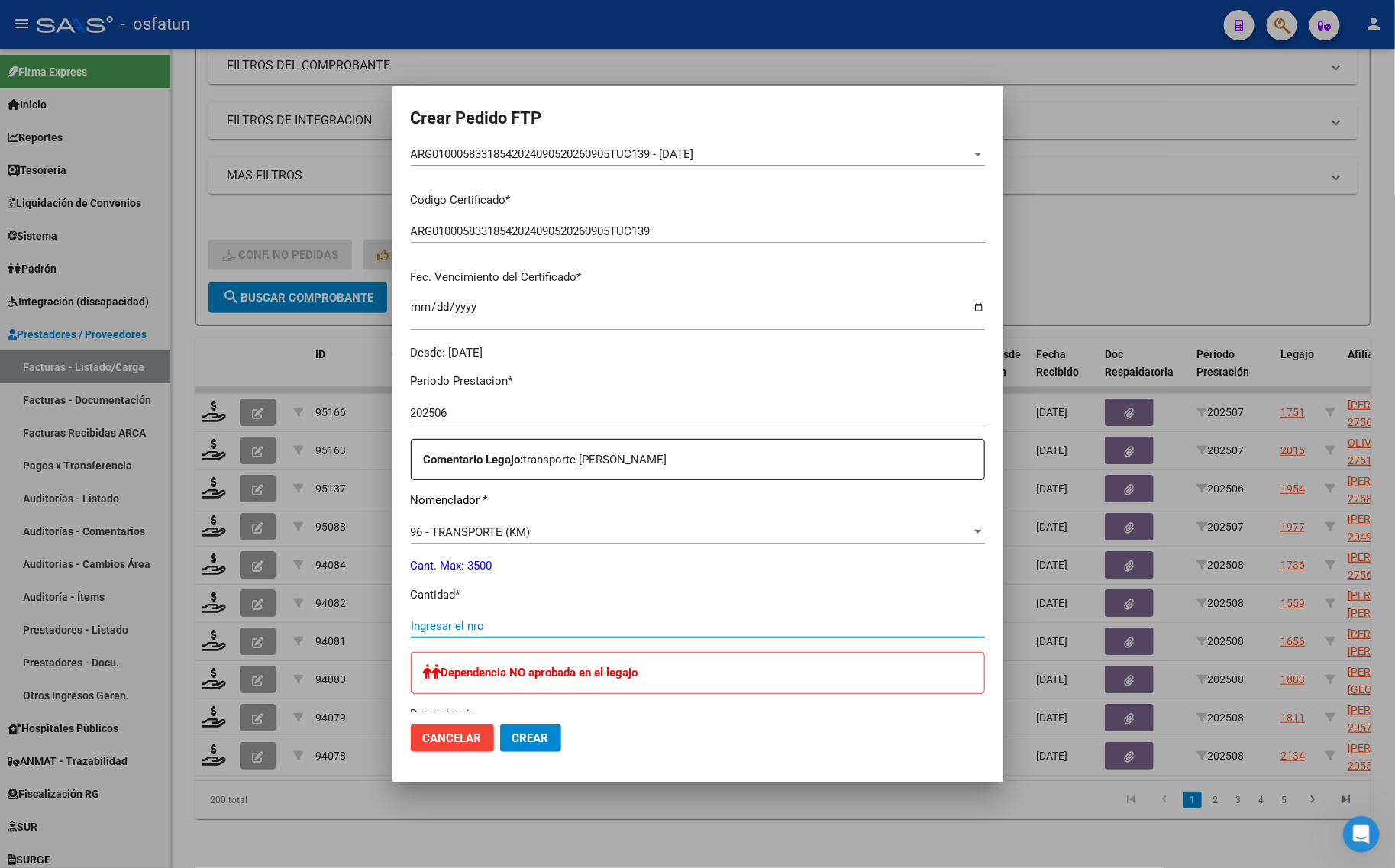
click at [453, 622] on input "Ingresar el nro" at bounding box center [698, 625] width 575 height 13
type input "966"
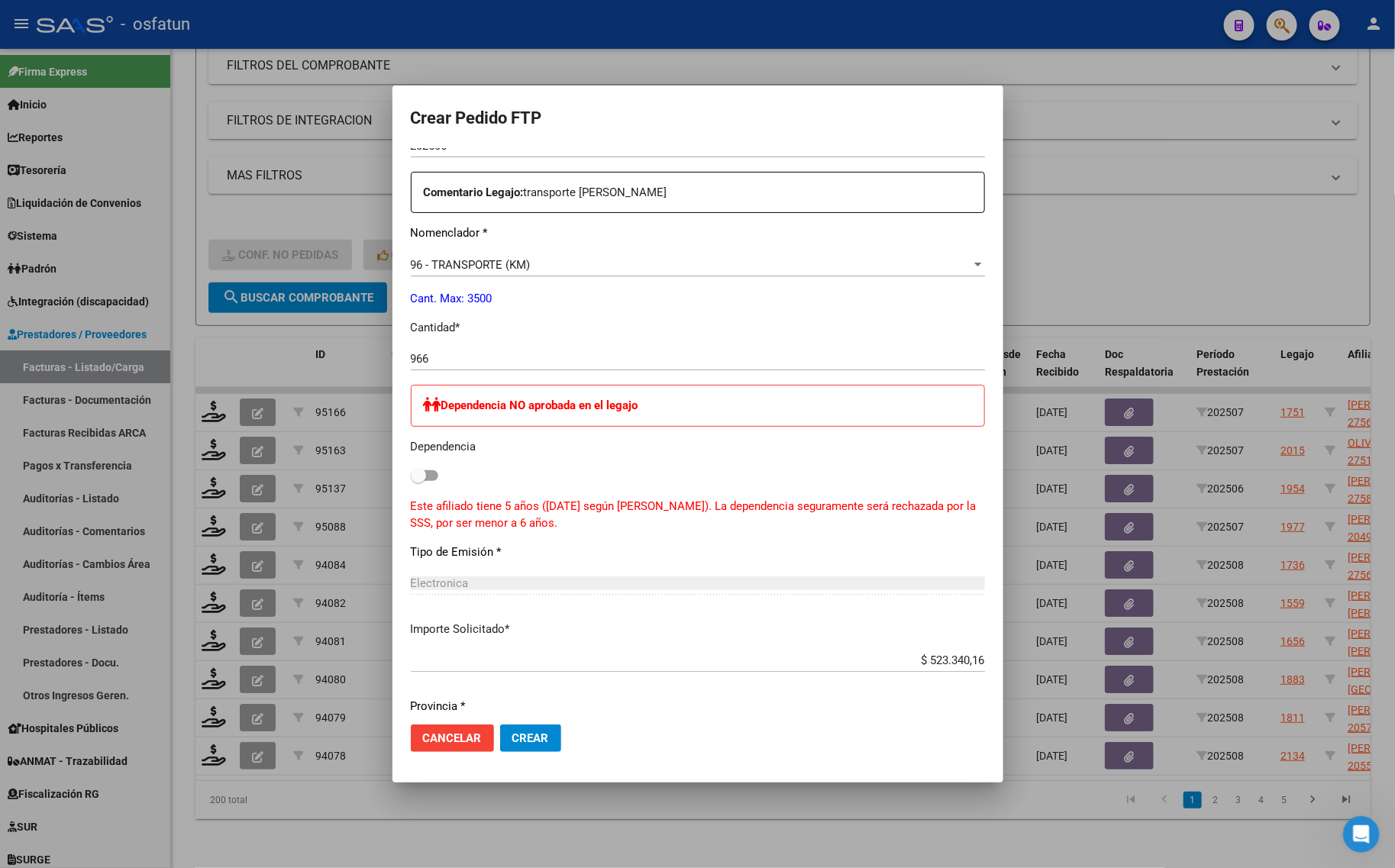
scroll to position [668, 0]
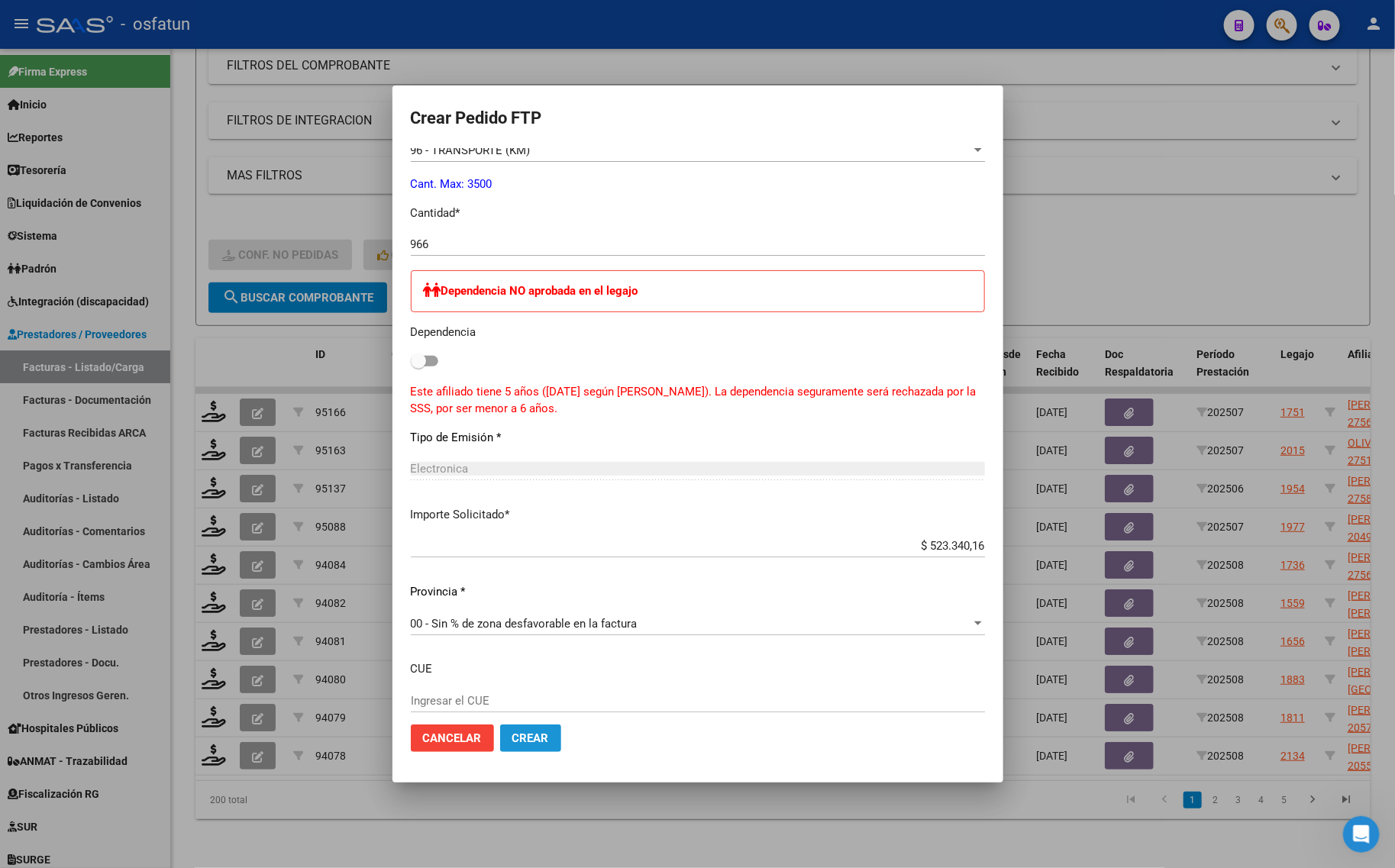
click at [558, 734] on button "Crear" at bounding box center [530, 738] width 61 height 28
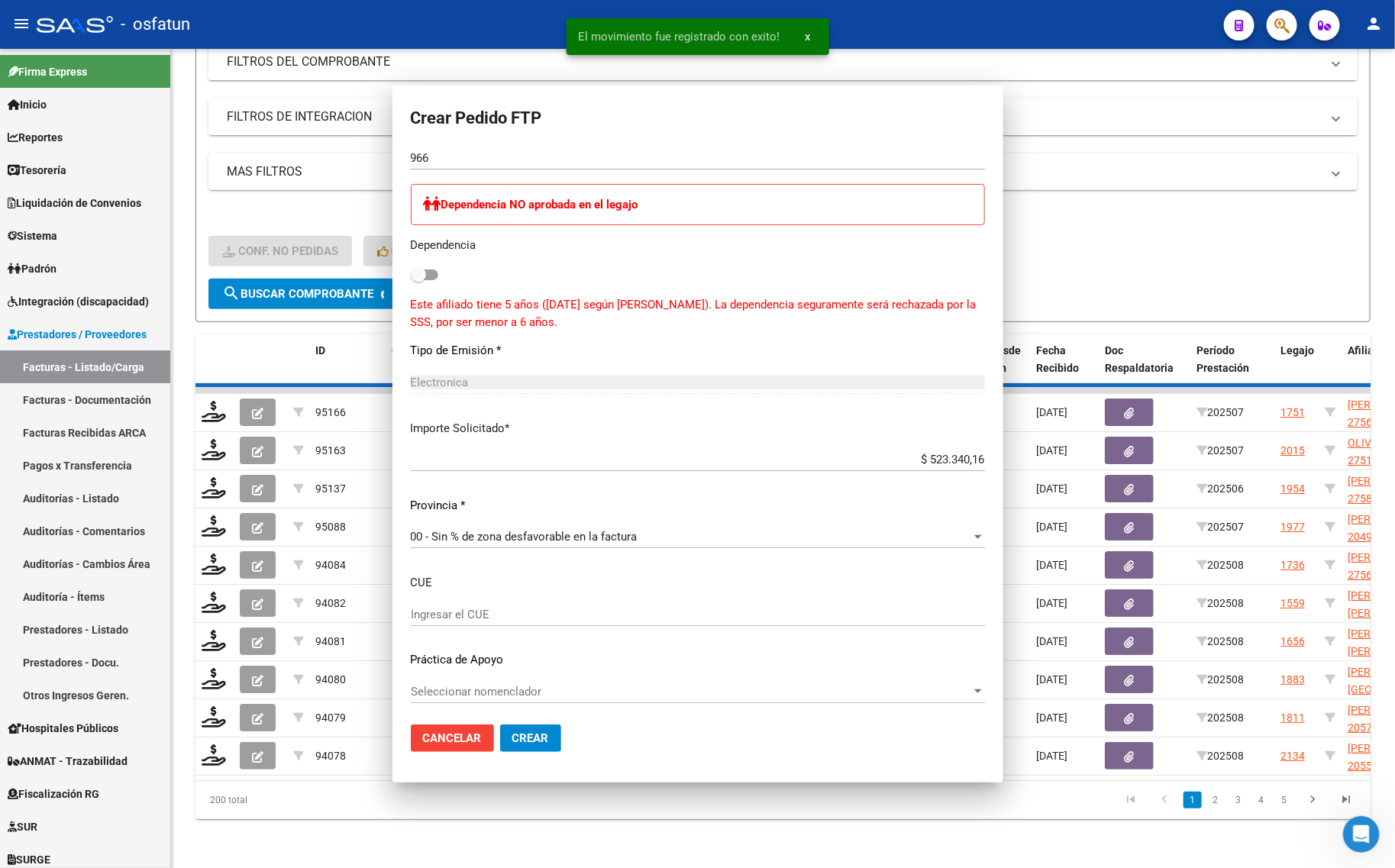
scroll to position [582, 0]
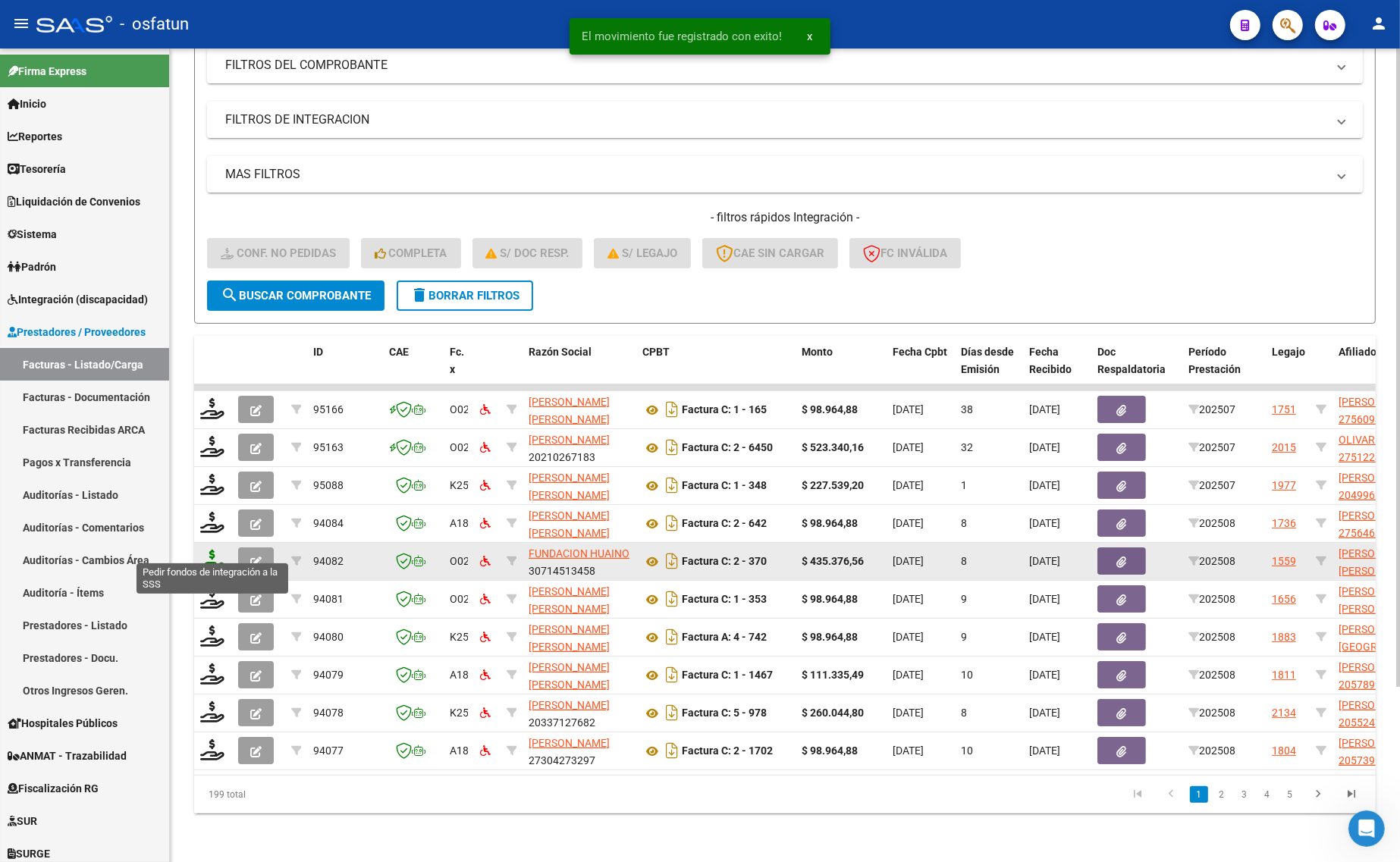
click at [214, 550] on icon at bounding box center [212, 560] width 24 height 21
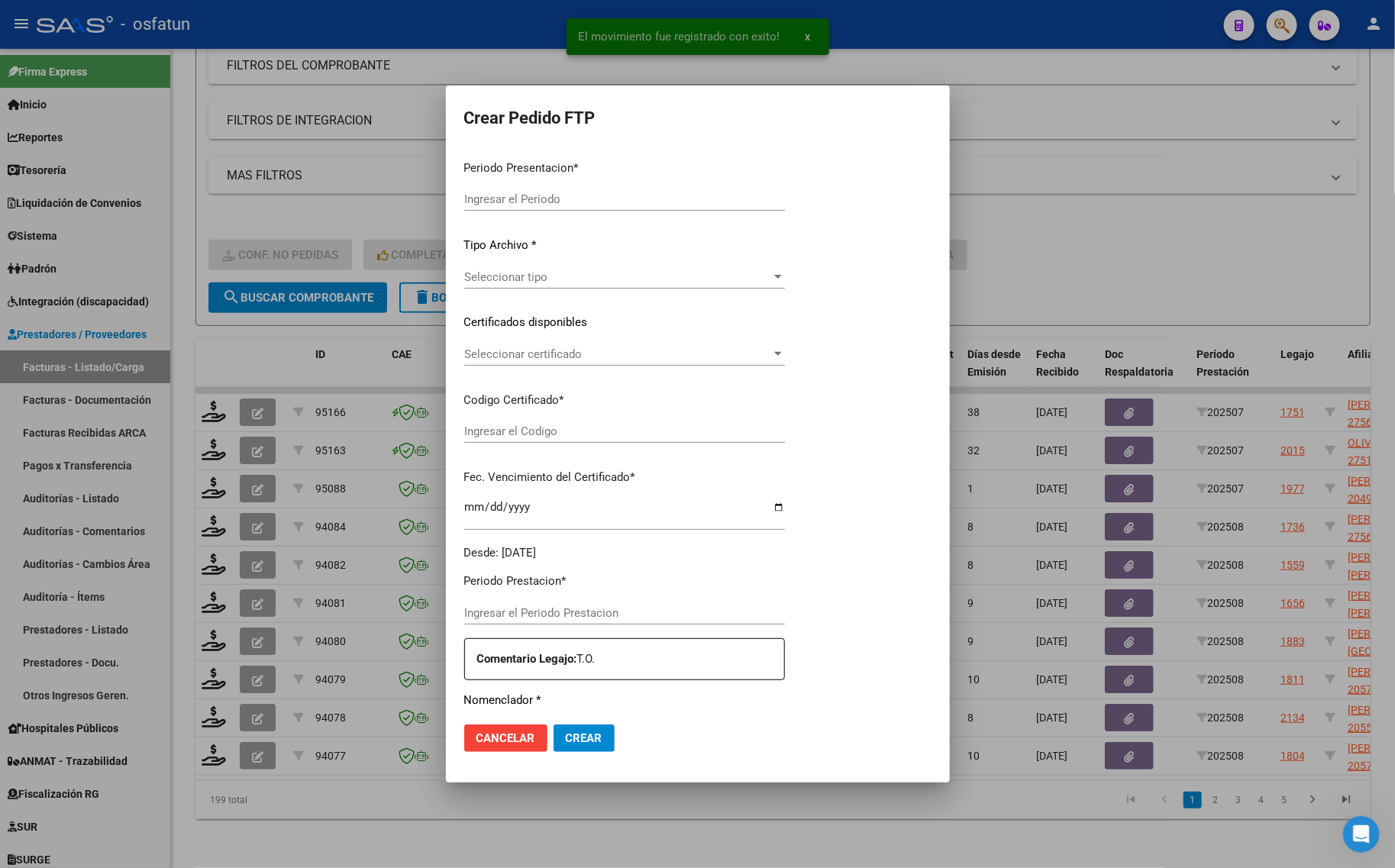
type input "202508"
type input "$ 435.376,56"
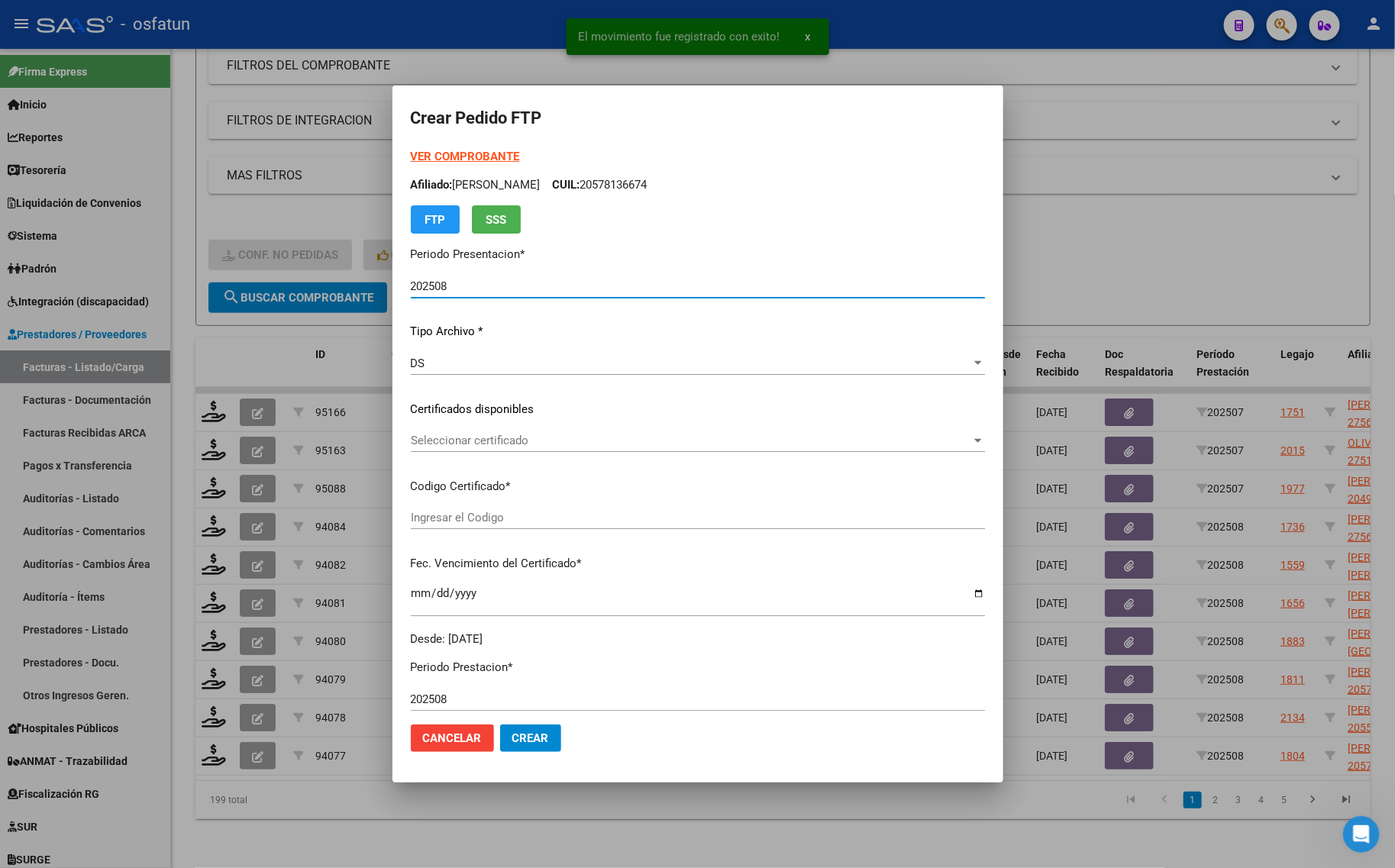
type input "ARG01000571288902022120220251202CAT242"
type input "2025-12-02"
click at [467, 142] on form "Crear Pedido FTP VER COMPROBANTE ARCA Padrón Afiliado: MULERO NOBLEGA EMMA SOFI…" at bounding box center [698, 434] width 575 height 660
click at [468, 142] on form "Crear Pedido FTP VER COMPROBANTE ARCA Padrón Afiliado: MULERO NOBLEGA EMMA SOFI…" at bounding box center [698, 434] width 575 height 660
click at [475, 155] on strong "VER COMPROBANTE" at bounding box center [466, 156] width 110 height 13
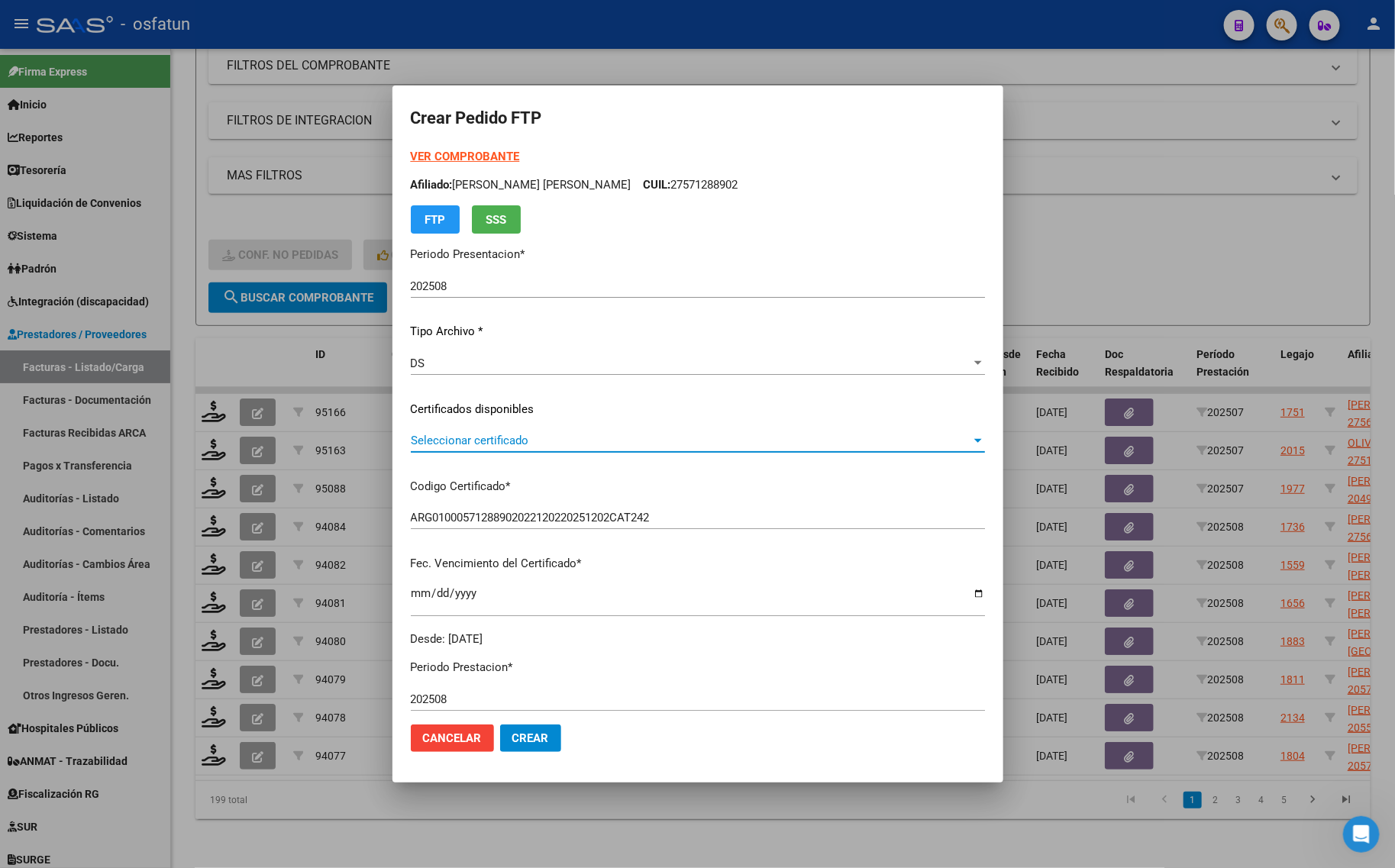
click at [459, 444] on span "Seleccionar certificado" at bounding box center [691, 440] width 560 height 13
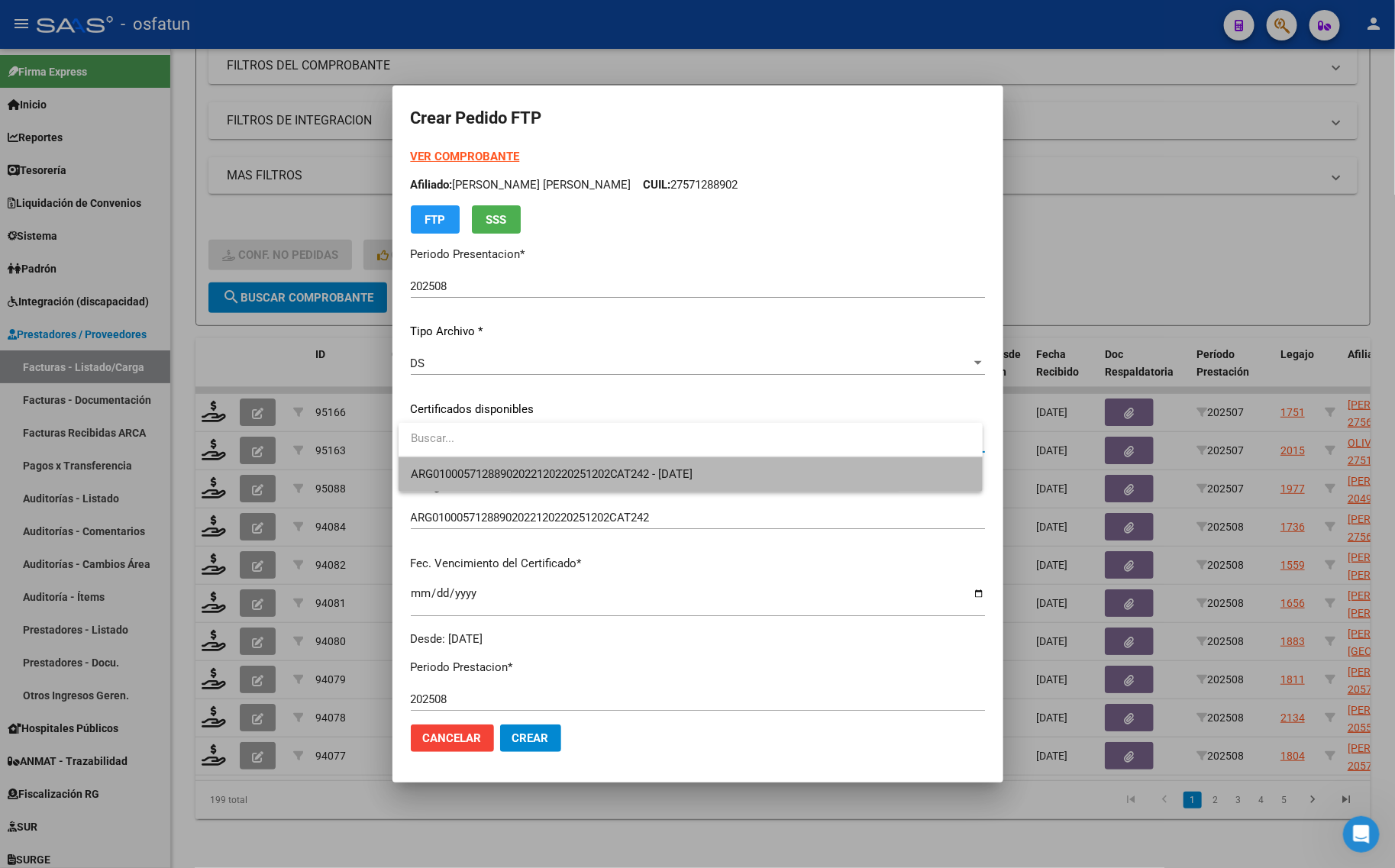
click at [455, 466] on span "ARG01000571288902022120220251202CAT242 - [DATE]" at bounding box center [690, 474] width 559 height 34
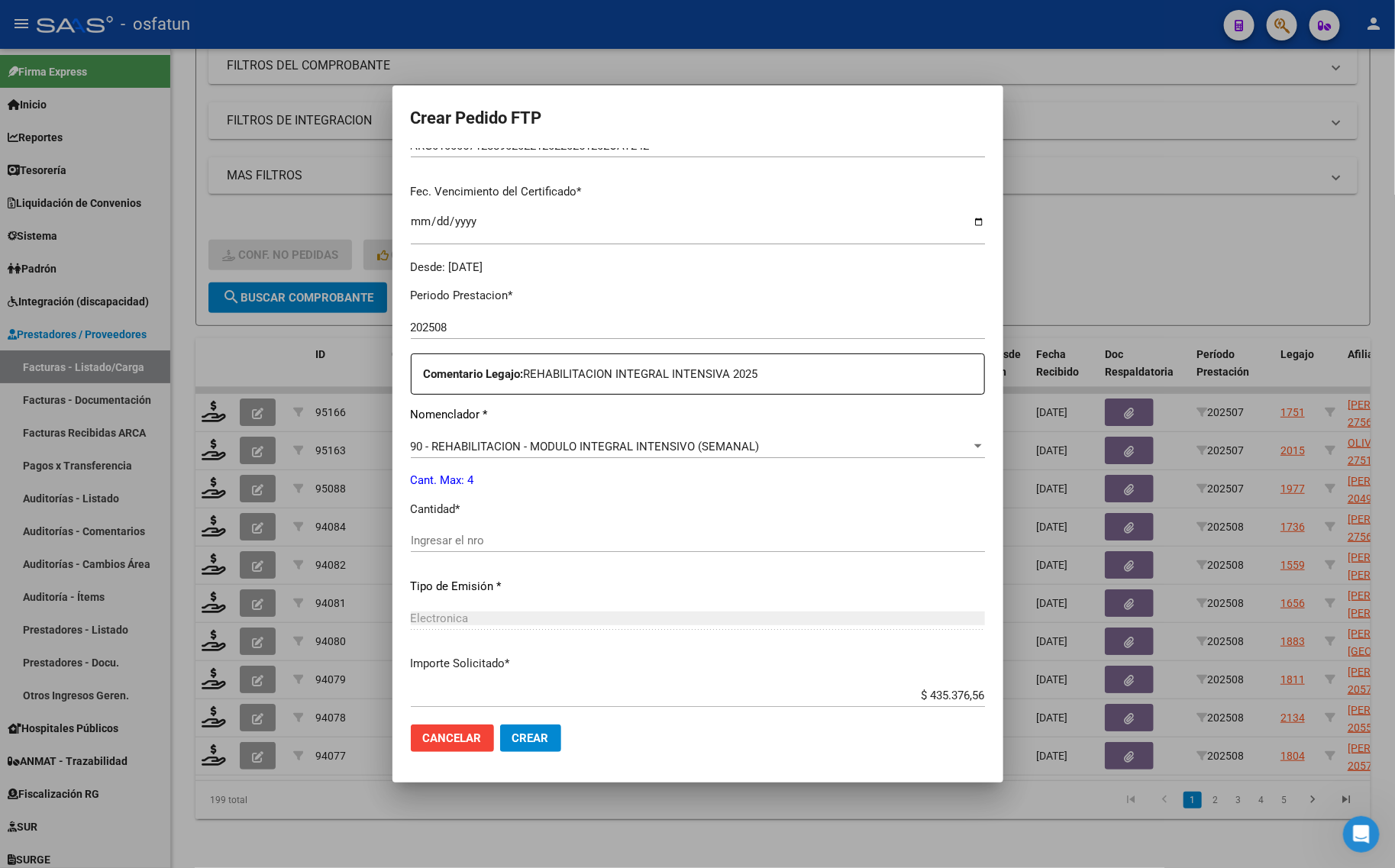
scroll to position [382, 0]
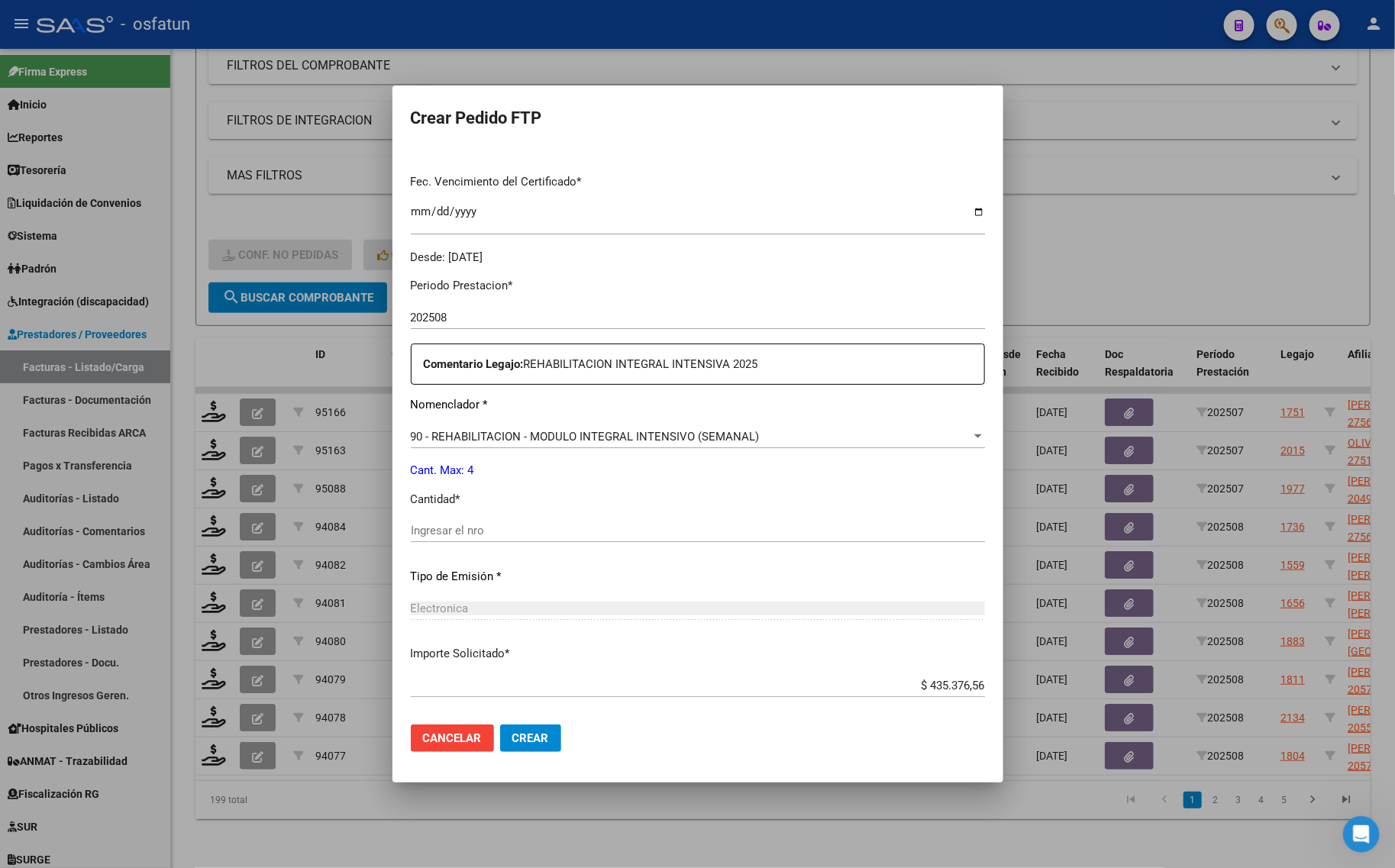
click at [456, 517] on div "Periodo Prestacion * 202508 Ingresar el Periodo Prestacion Comentario Legajo: R…" at bounding box center [698, 527] width 575 height 523
click at [466, 533] on input "Ingresar el nro" at bounding box center [698, 530] width 575 height 13
type input "4"
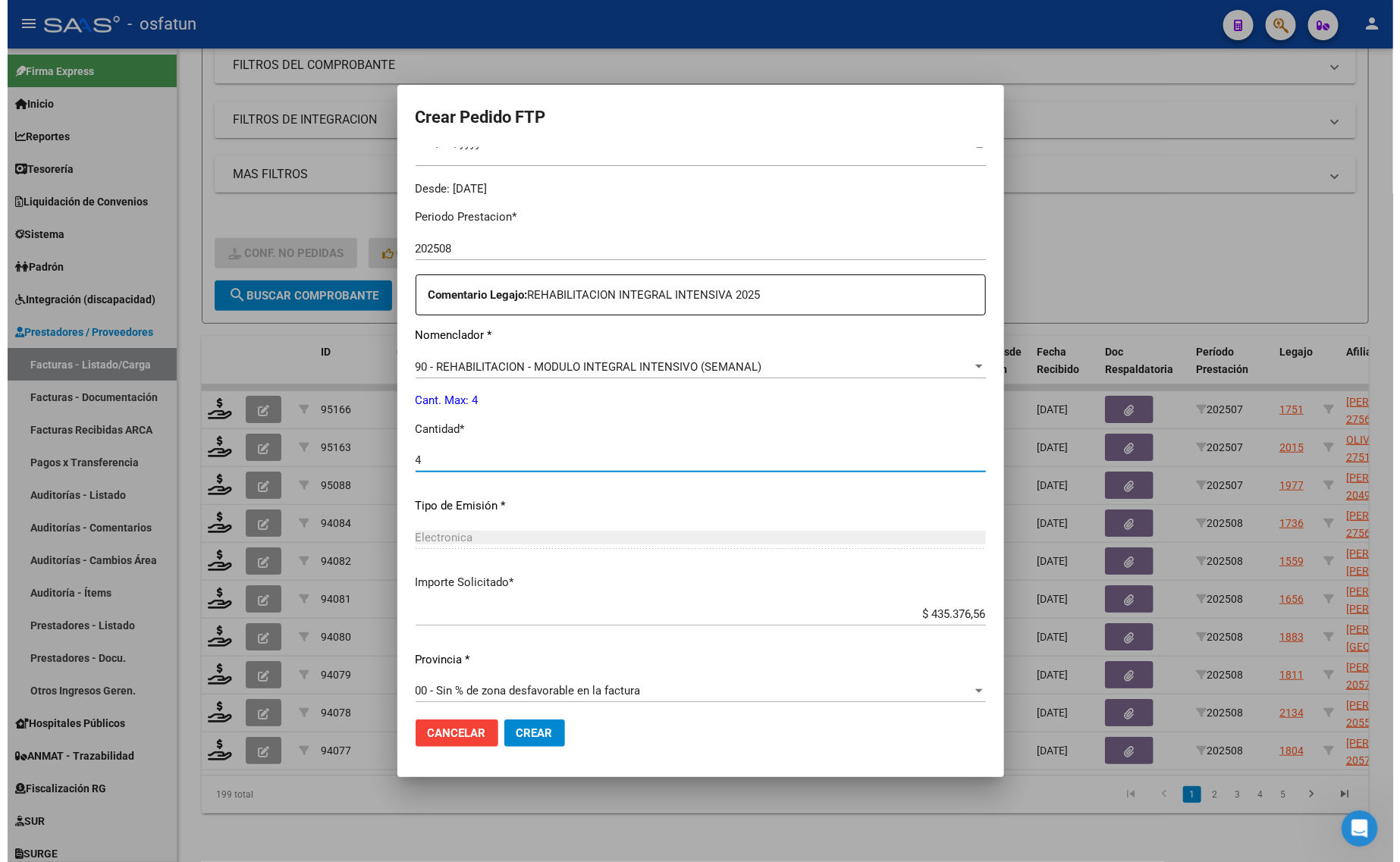
scroll to position [453, 0]
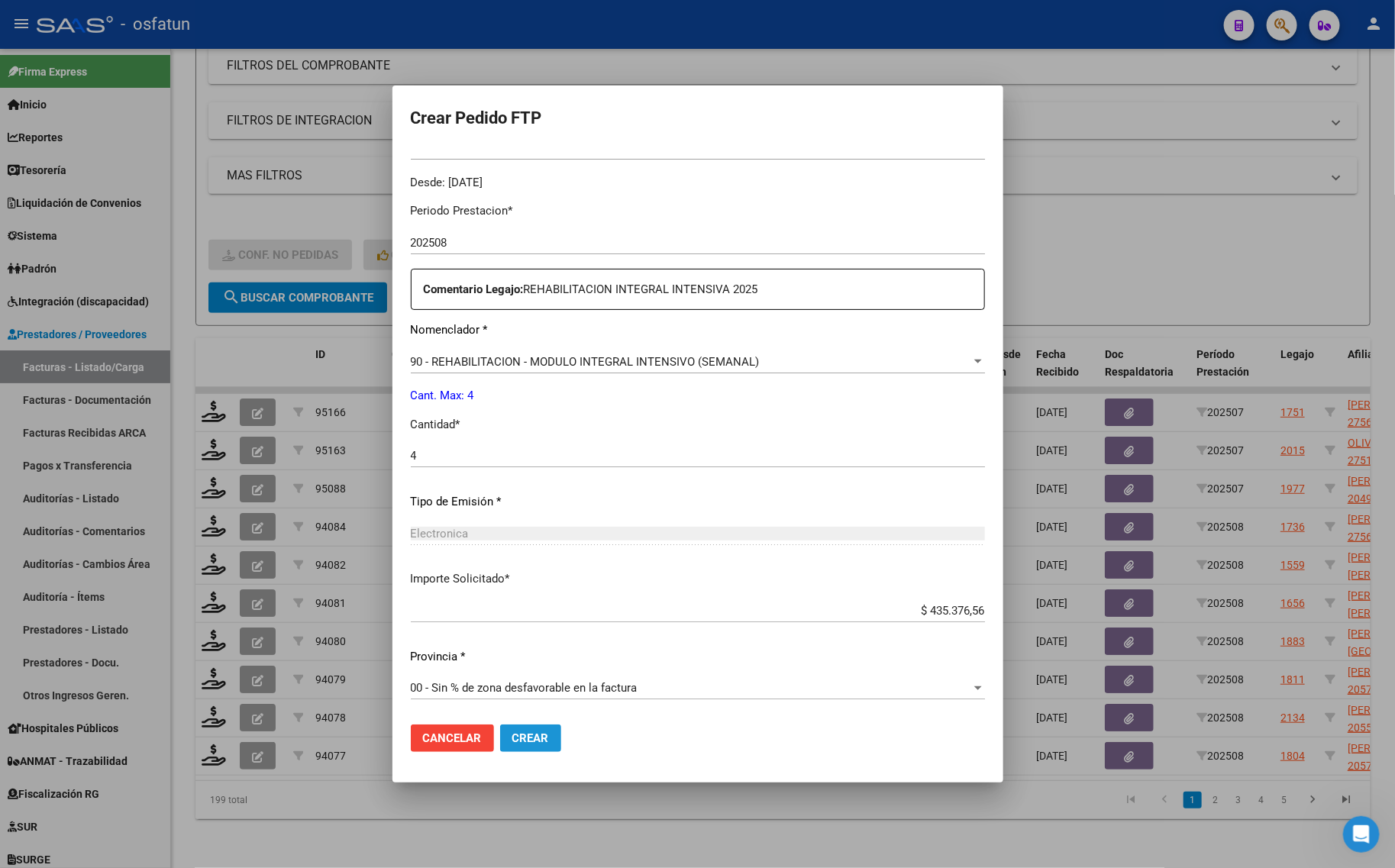
click at [536, 740] on span "Crear" at bounding box center [531, 738] width 37 height 13
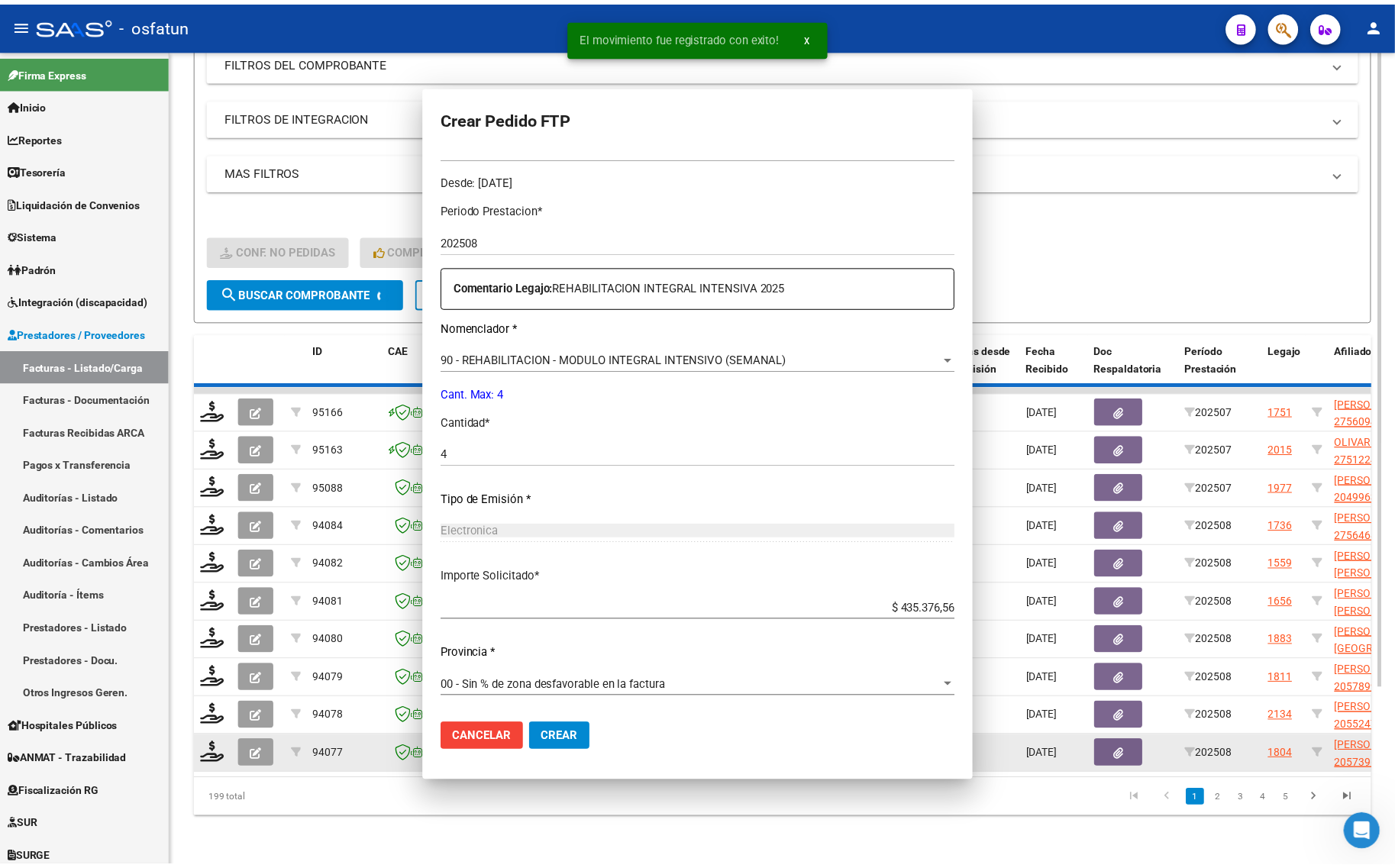
scroll to position [0, 0]
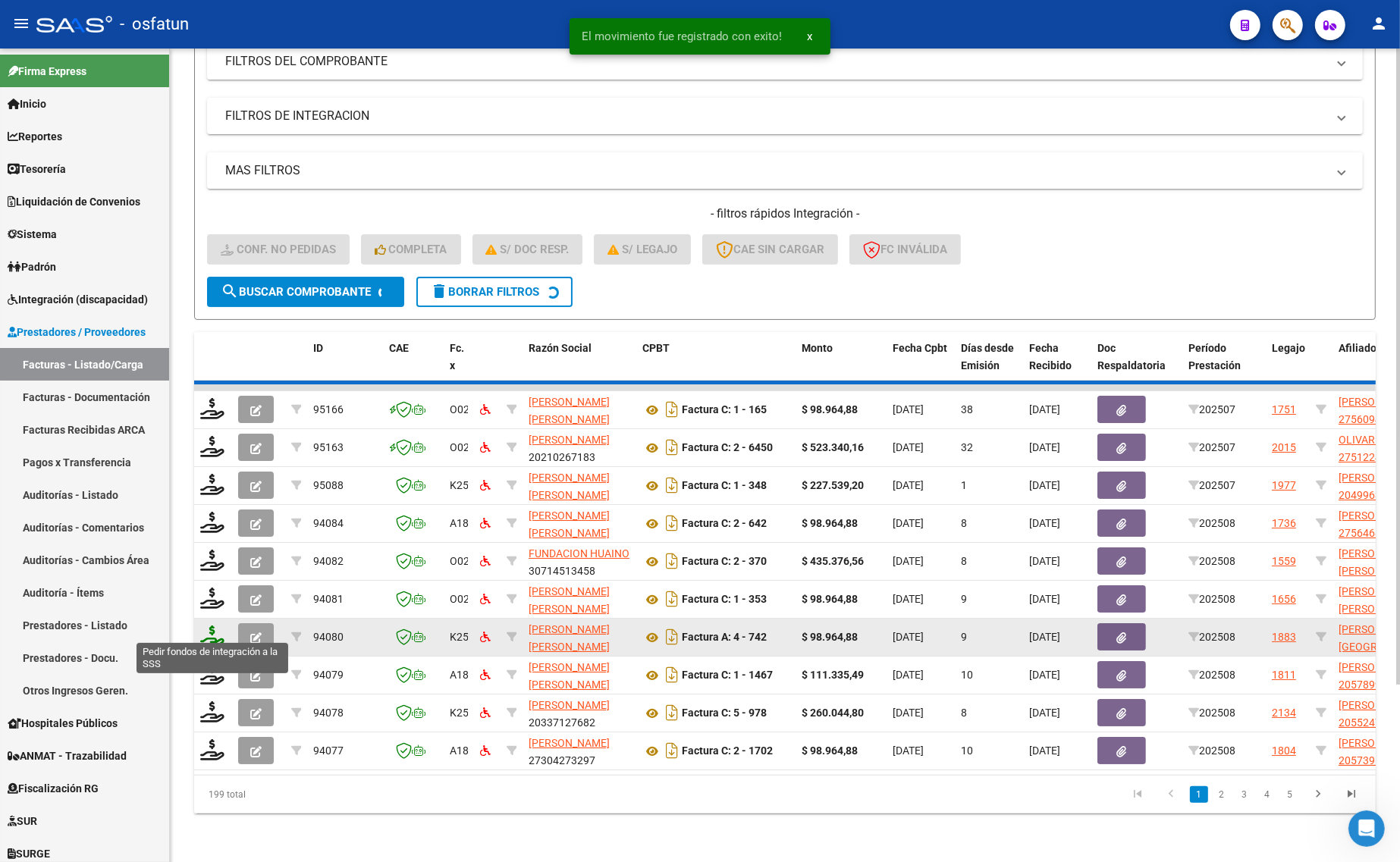
click at [210, 626] on icon at bounding box center [212, 636] width 24 height 21
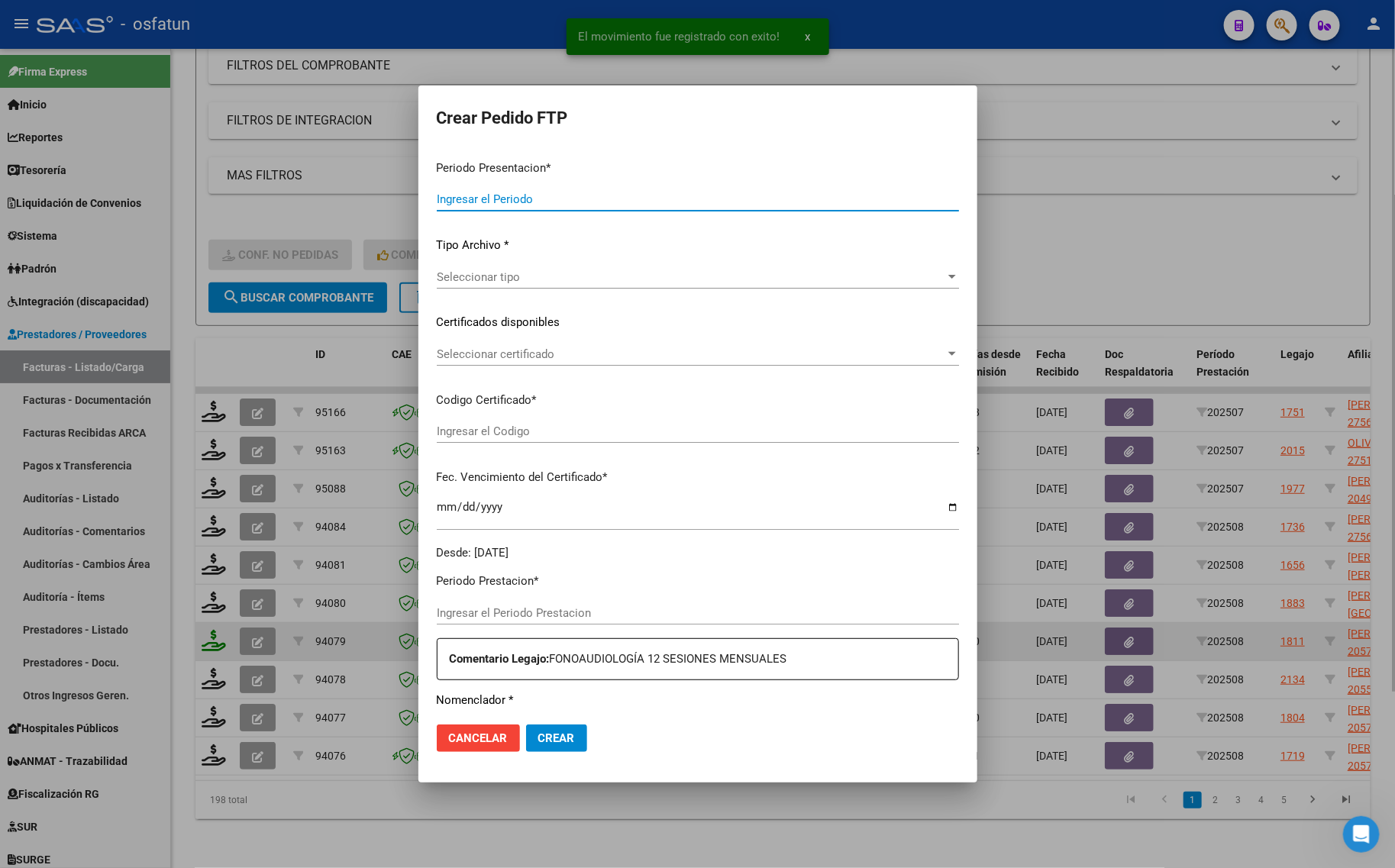
type input "202508"
type input "$ 111.335,49"
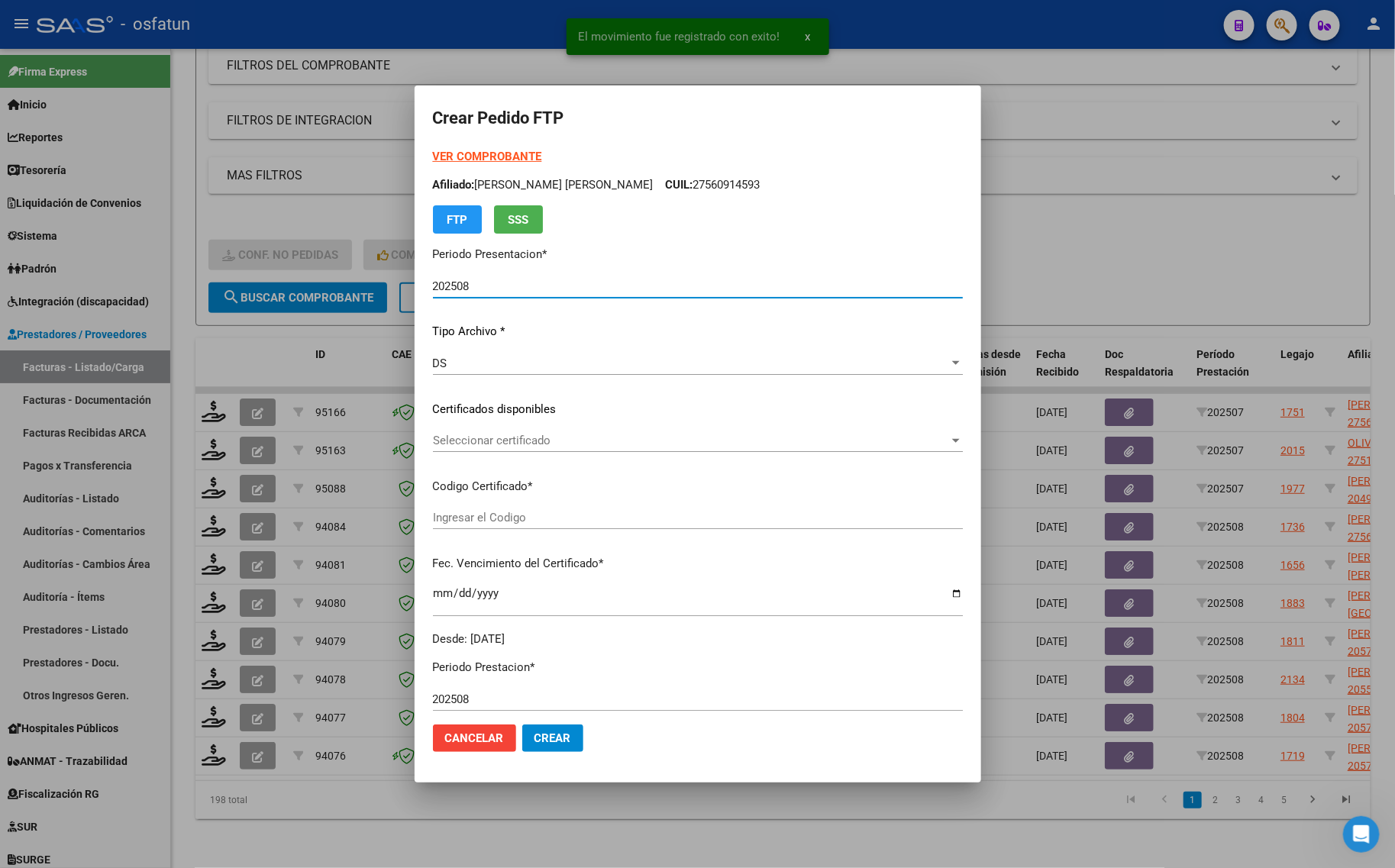
type input "ARG02000578992812024011220270112BS439"
type input "[DATE]"
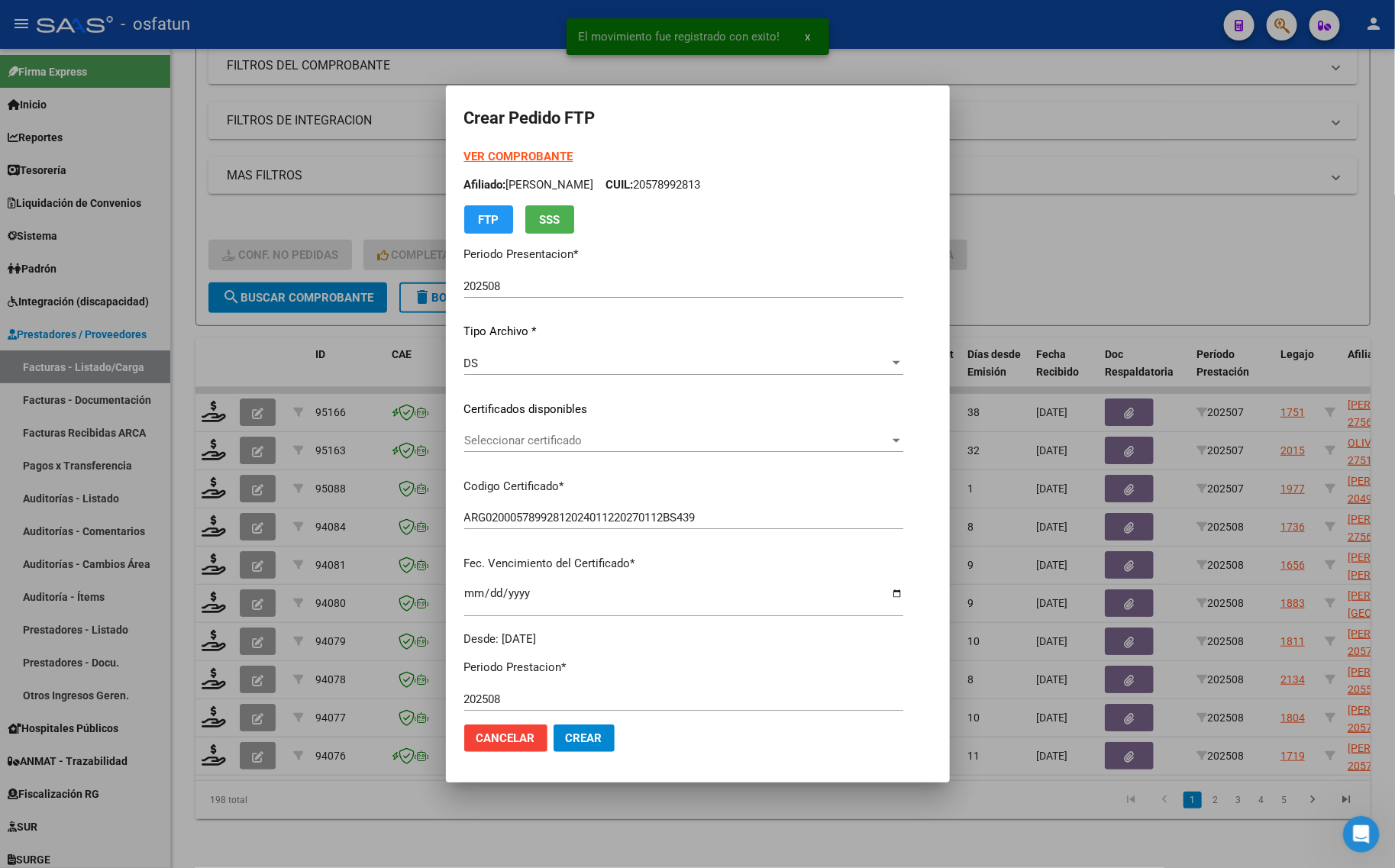
click at [482, 159] on strong "VER COMPROBANTE" at bounding box center [519, 156] width 110 height 13
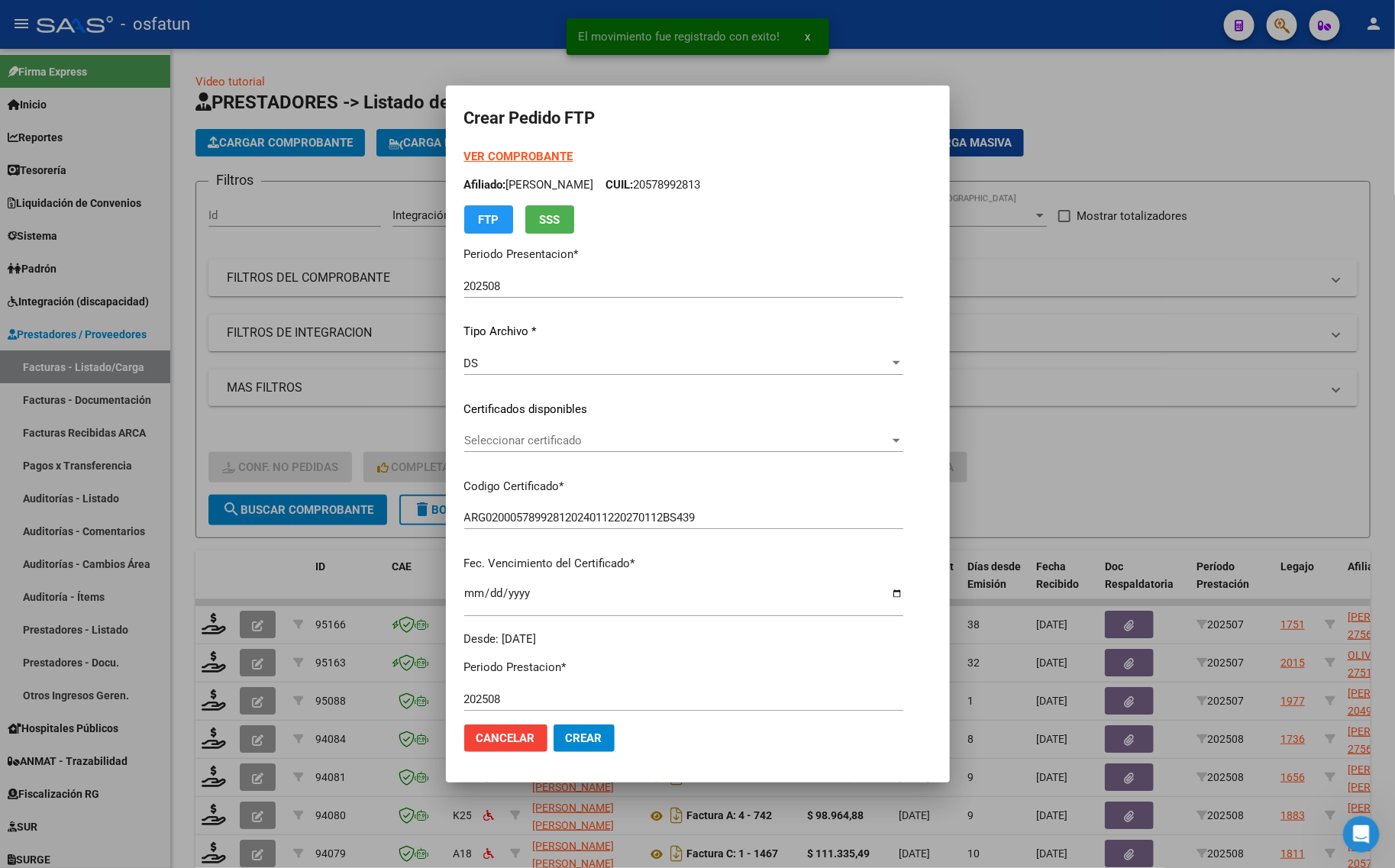
scroll to position [223, 0]
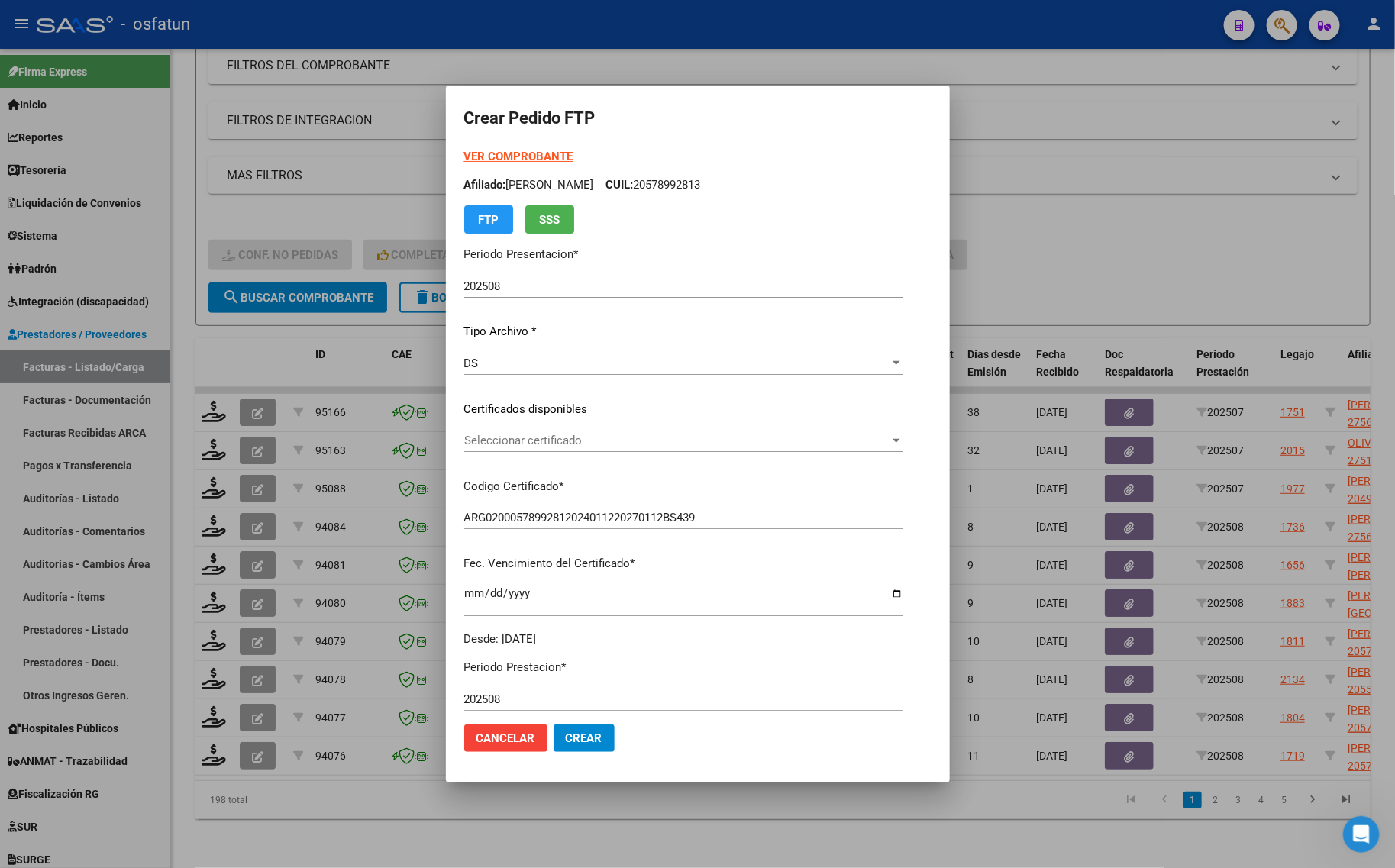
drag, startPoint x: 493, startPoint y: 413, endPoint x: 494, endPoint y: 437, distance: 24.0
click at [494, 424] on div "VER COMPROBANTE ARCA Padrón Afiliado: [PERSON_NAME] CUIL: 20578992813 FTP SSS P…" at bounding box center [683, 398] width 439 height 499
click at [494, 440] on span "Seleccionar certificado" at bounding box center [677, 440] width 425 height 13
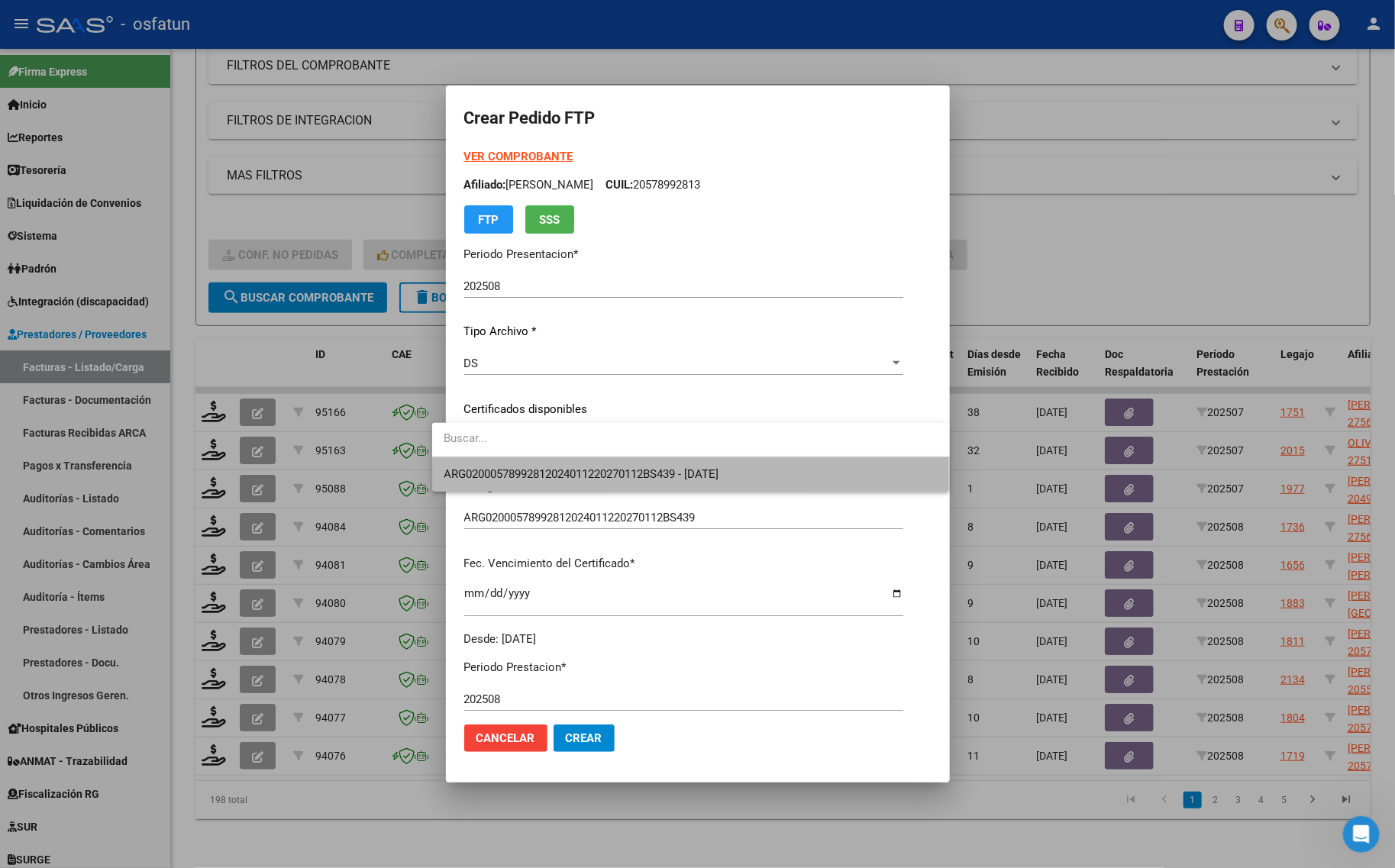
click at [490, 457] on span "ARG02000578992812024011220270112BS439 - [DATE]" at bounding box center [691, 474] width 494 height 34
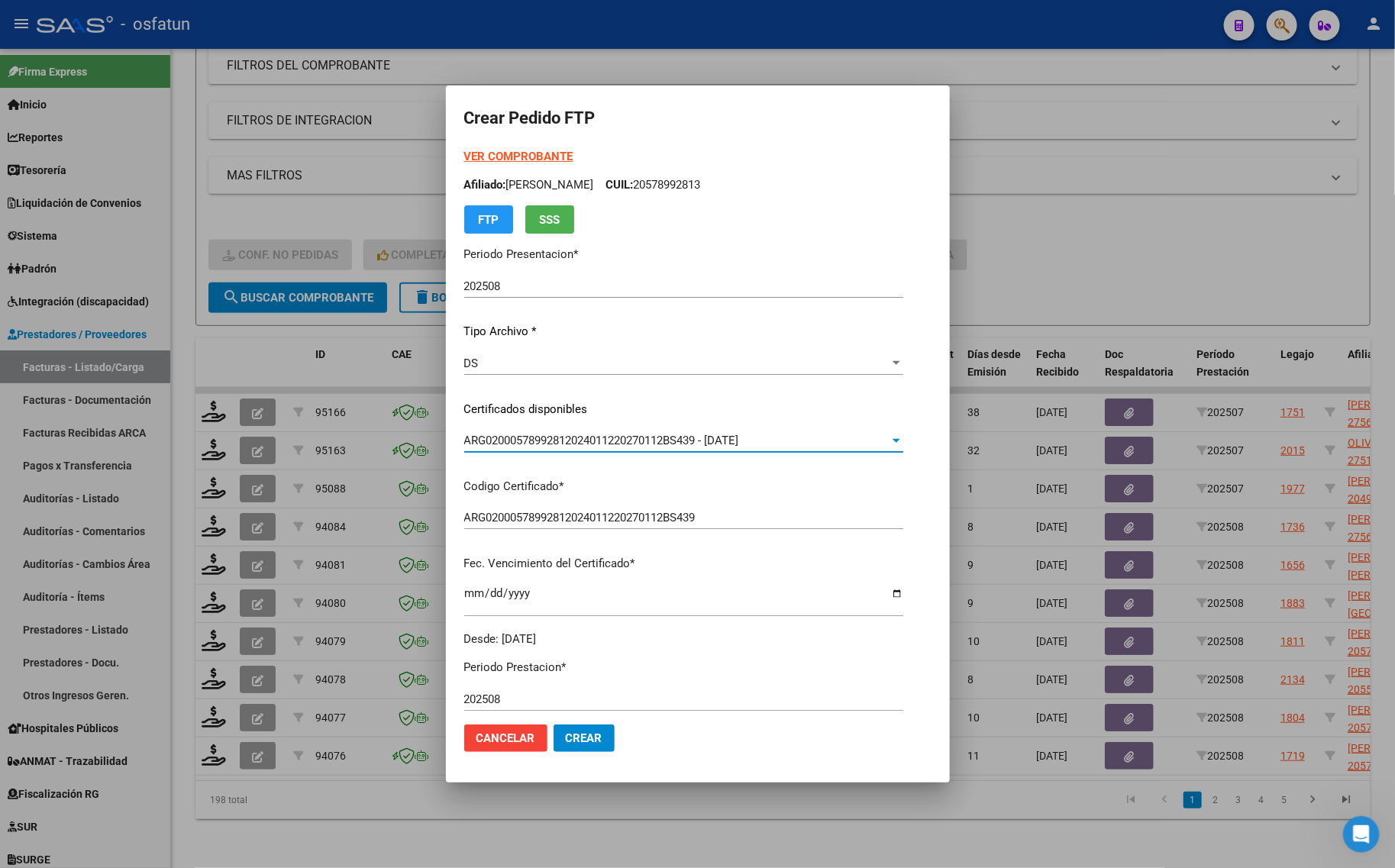
click at [486, 478] on p "Codigo Certificado *" at bounding box center [683, 486] width 439 height 17
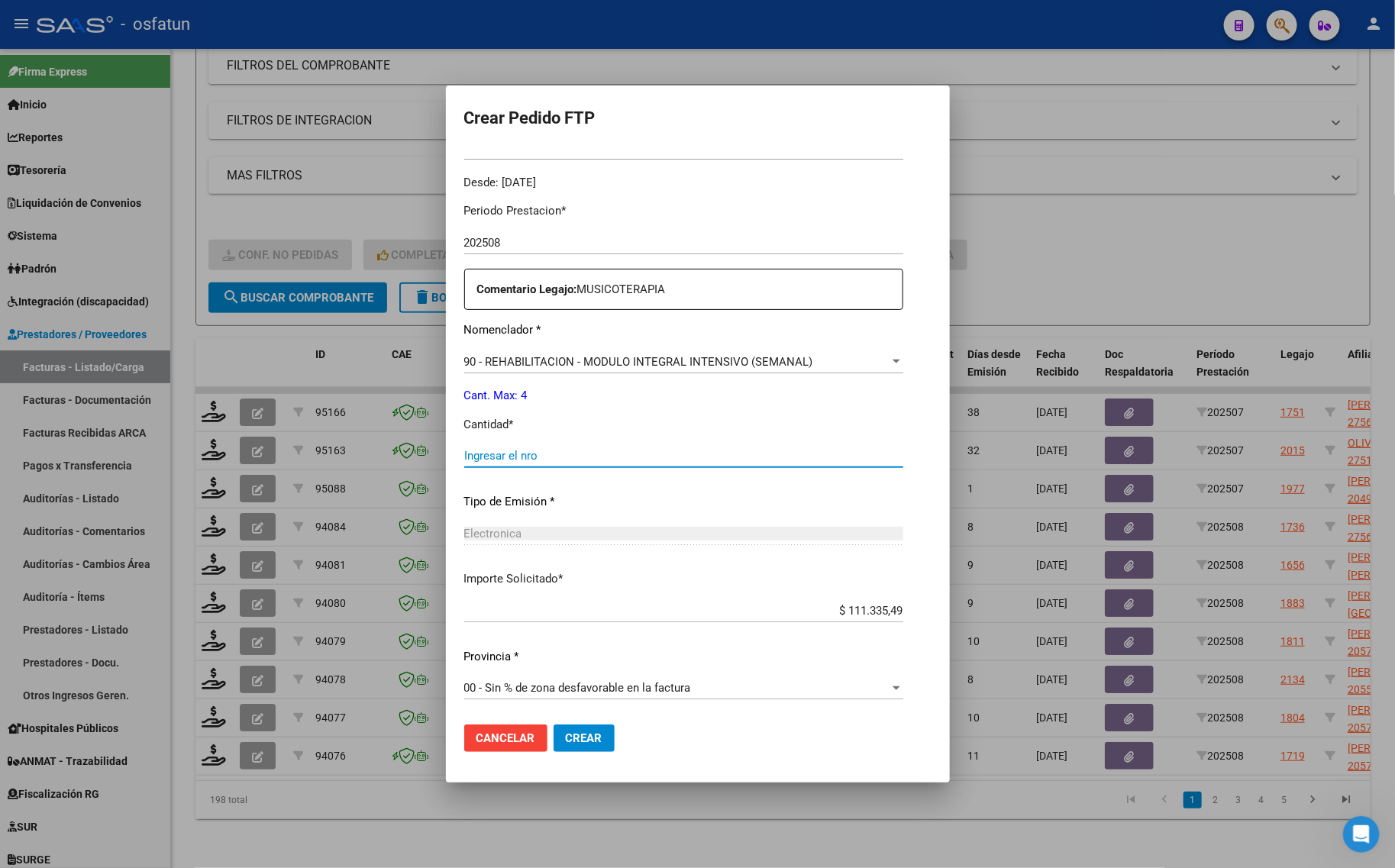
click at [478, 460] on input "Ingresar el nro" at bounding box center [683, 455] width 439 height 13
type input "4"
click at [576, 743] on span "Crear" at bounding box center [584, 738] width 37 height 13
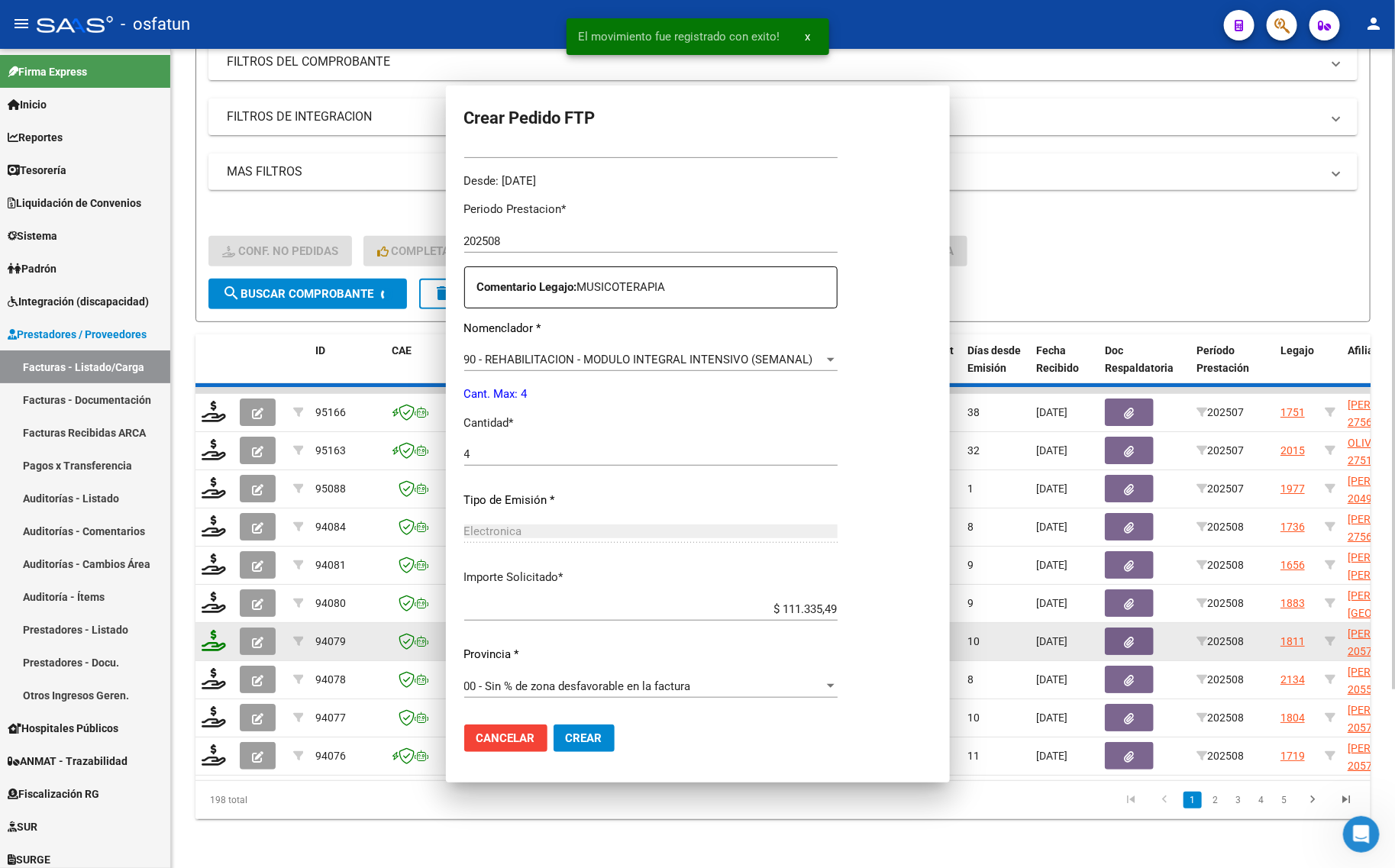
scroll to position [0, 0]
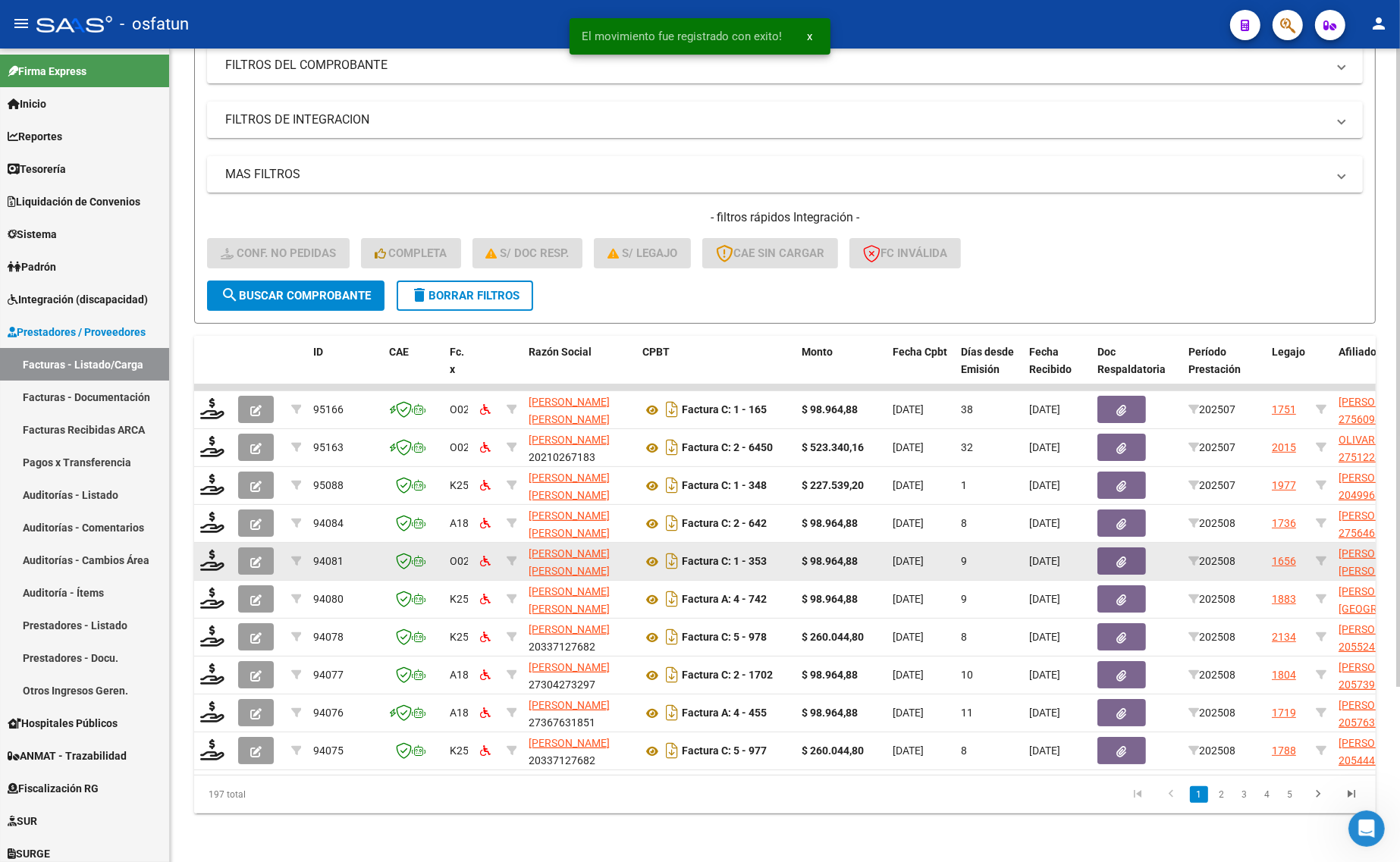
click at [210, 557] on div at bounding box center [213, 562] width 26 height 24
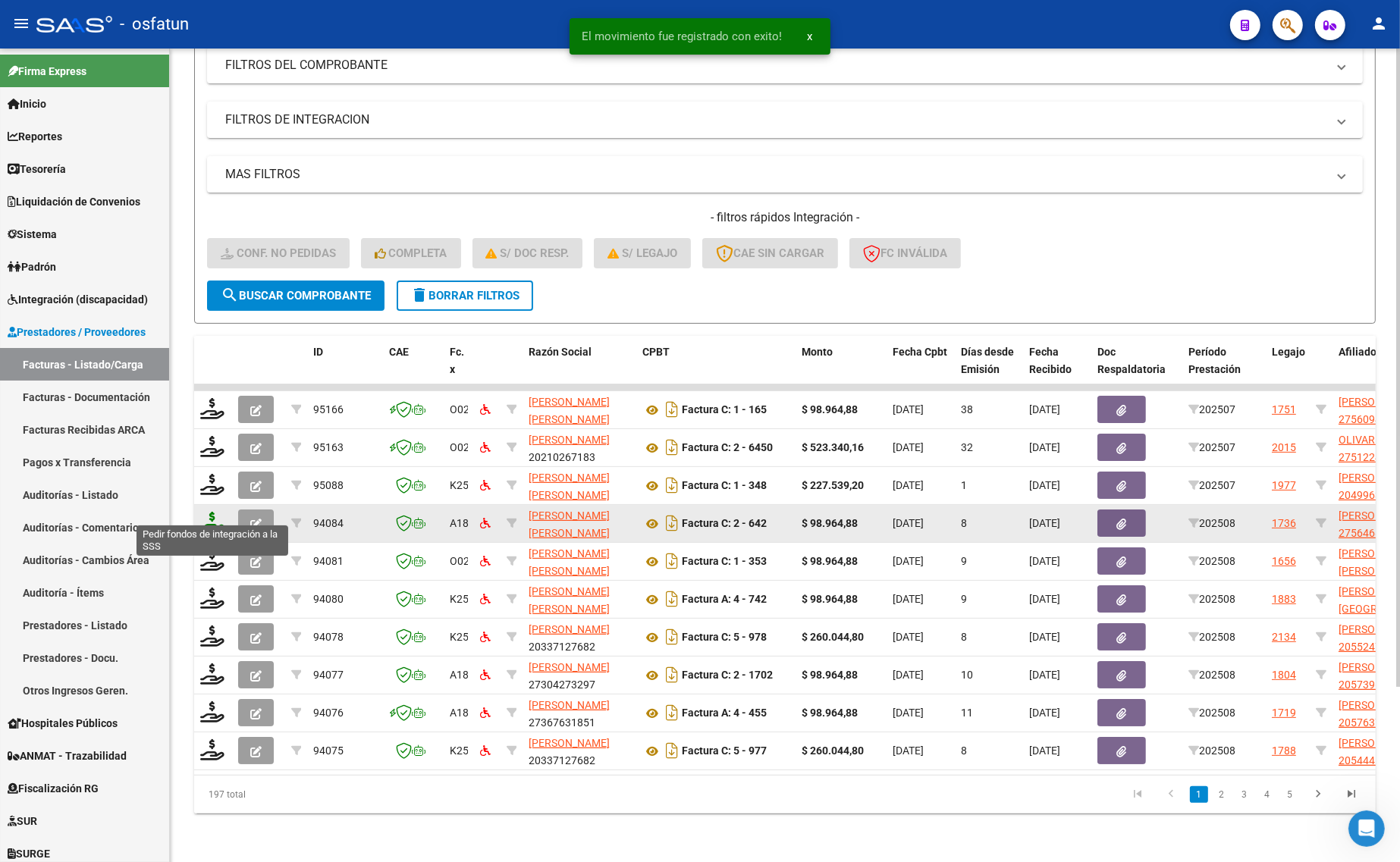
click at [210, 511] on icon at bounding box center [212, 522] width 24 height 21
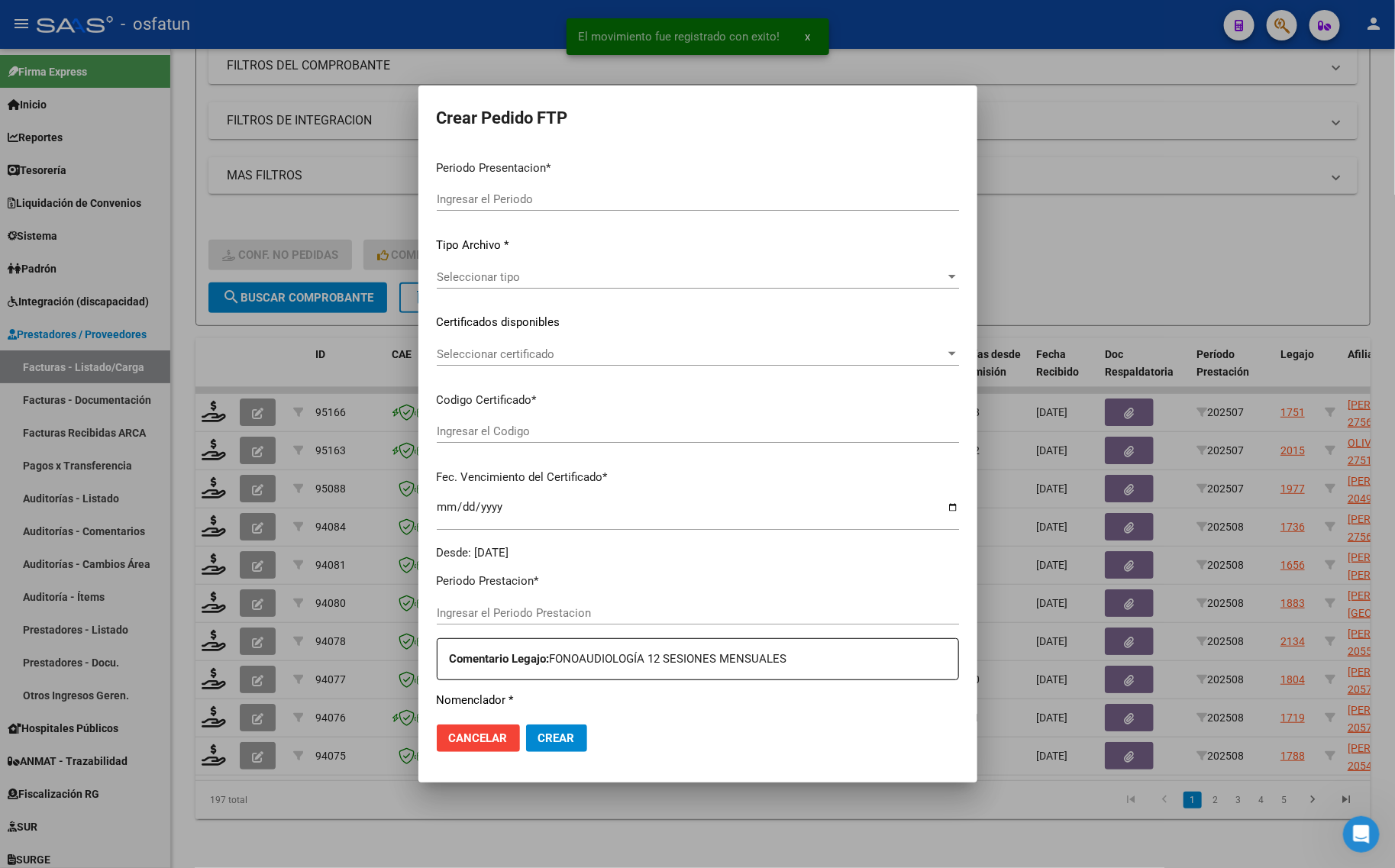
type input "202508"
type input "$ 98.964,88"
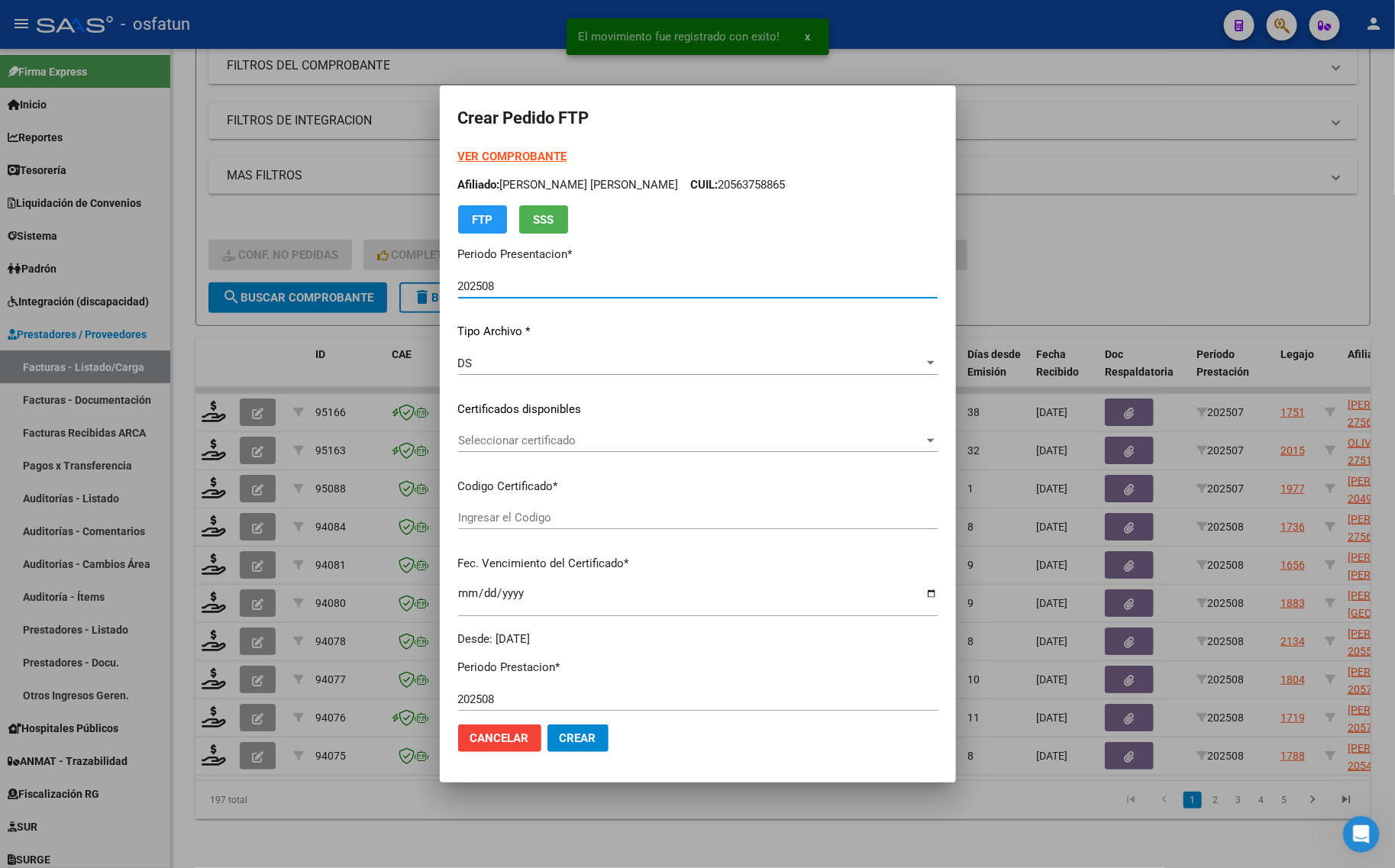
type input "ARG01000564683482024042220290422MEN204"
type input "[DATE]"
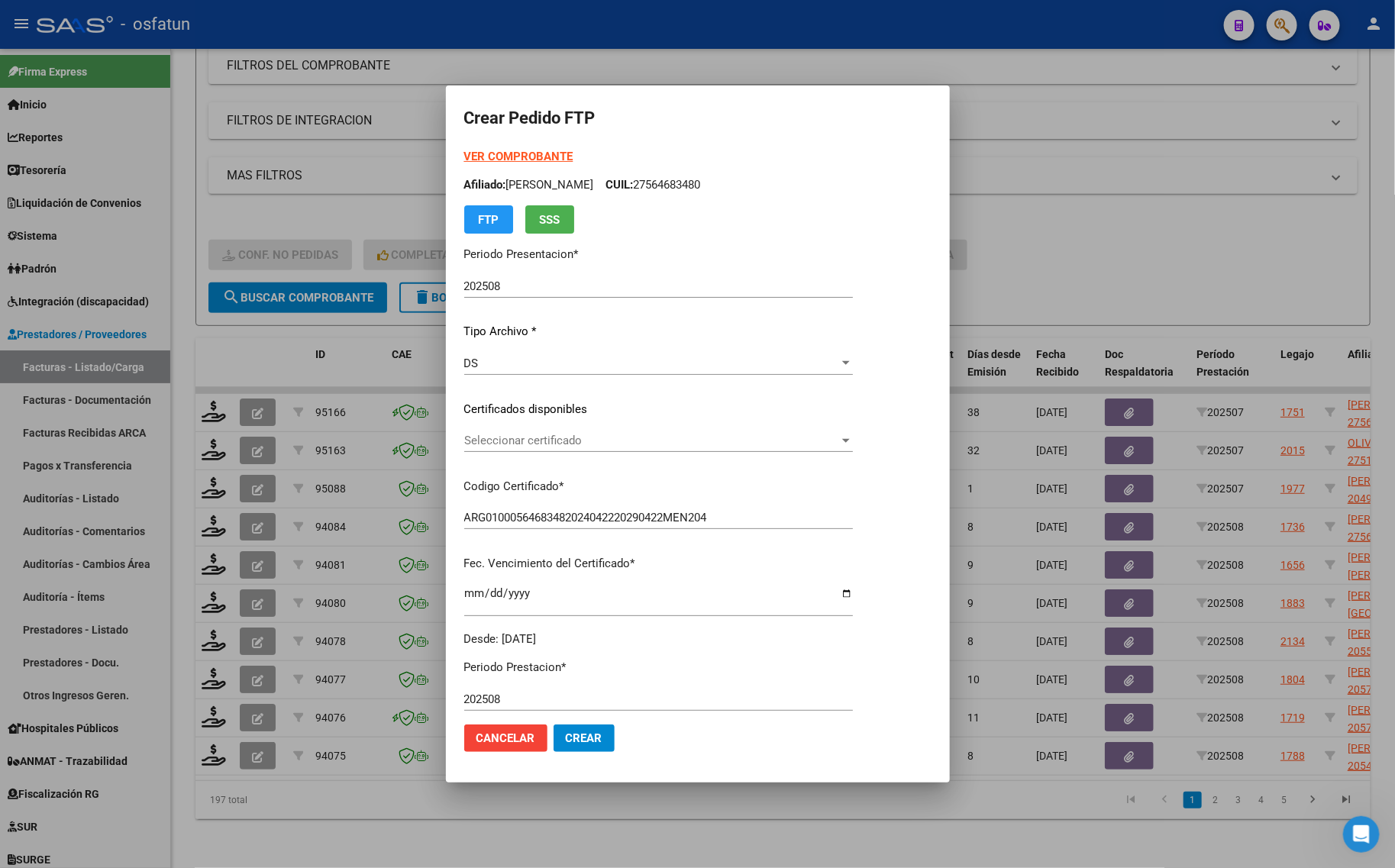
click at [482, 157] on strong "VER COMPROBANTE" at bounding box center [519, 156] width 110 height 13
click at [523, 436] on span "Seleccionar certificado" at bounding box center [651, 440] width 375 height 13
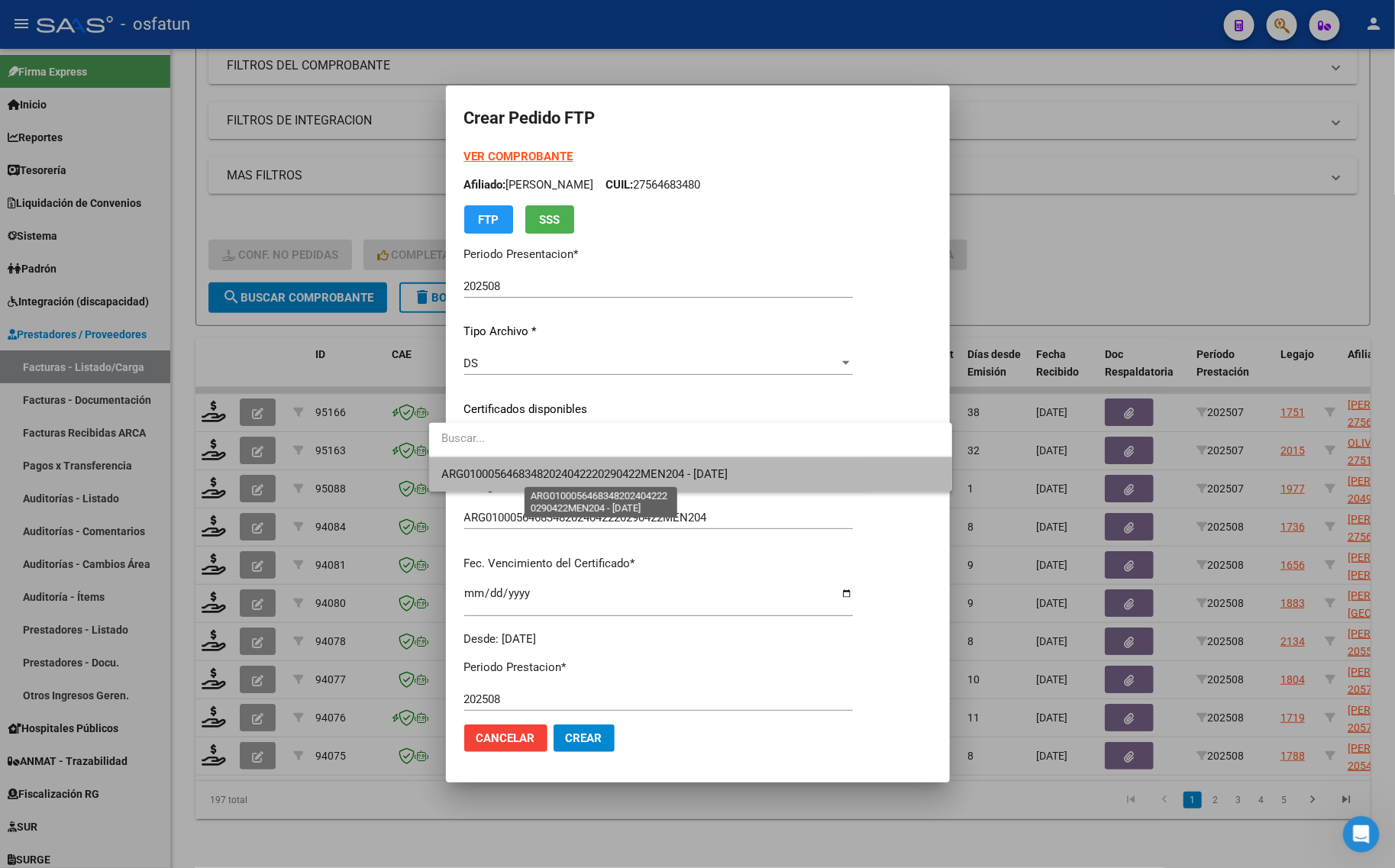
click at [521, 470] on span "ARG01000564683482024042220290422MEN204 - [DATE]" at bounding box center [584, 474] width 286 height 13
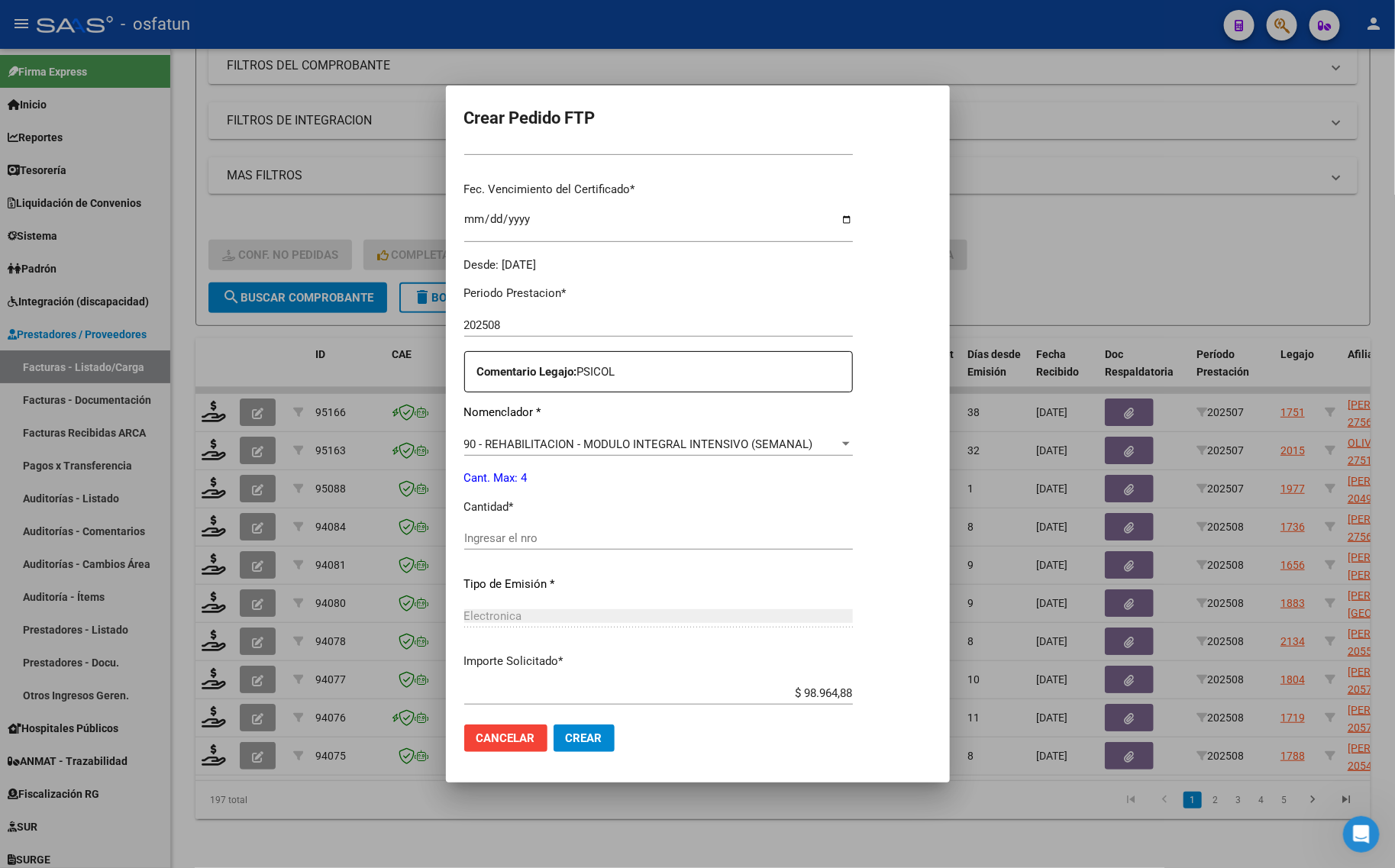
scroll to position [382, 0]
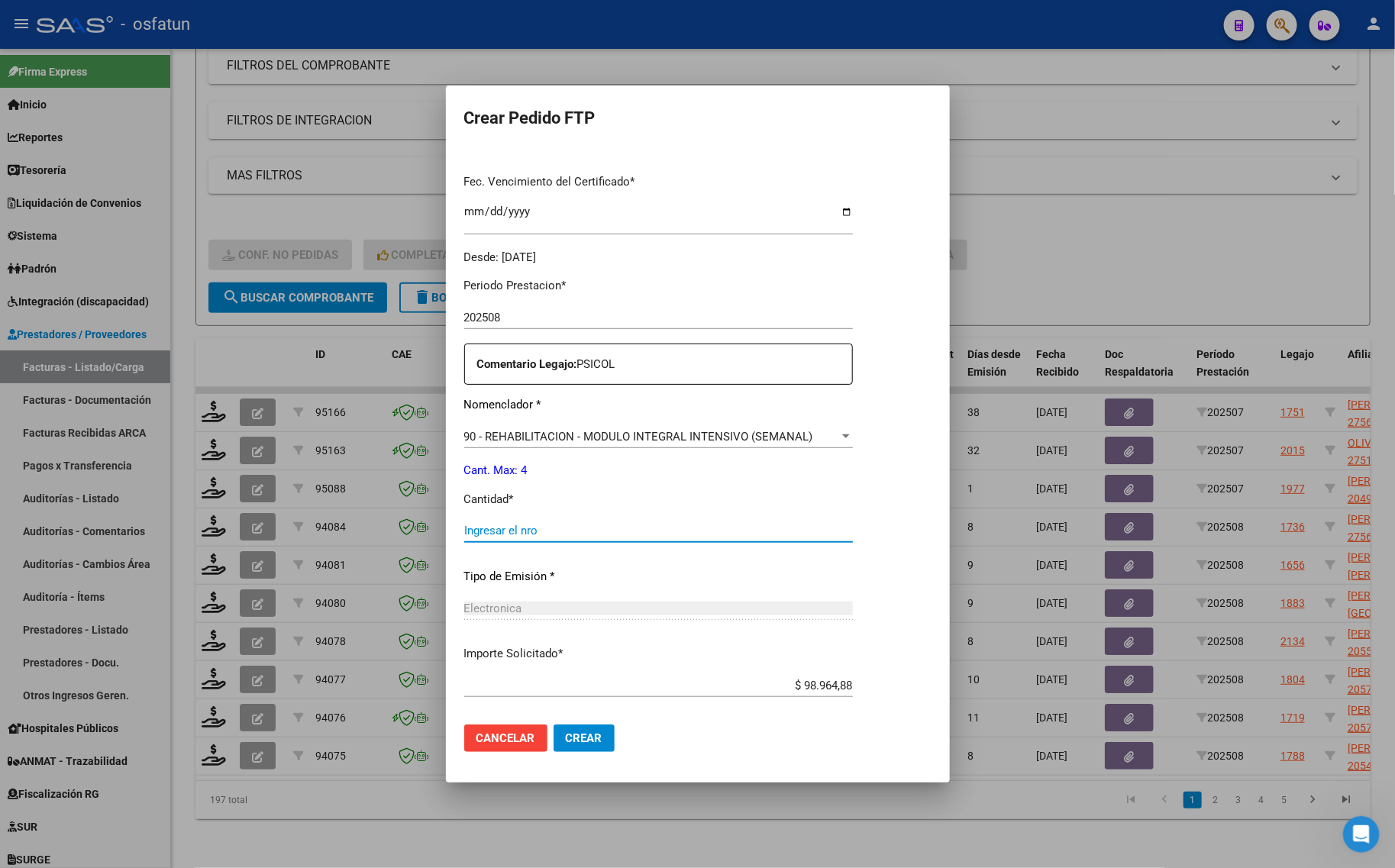
click at [520, 532] on input "Ingresar el nro" at bounding box center [659, 530] width 389 height 13
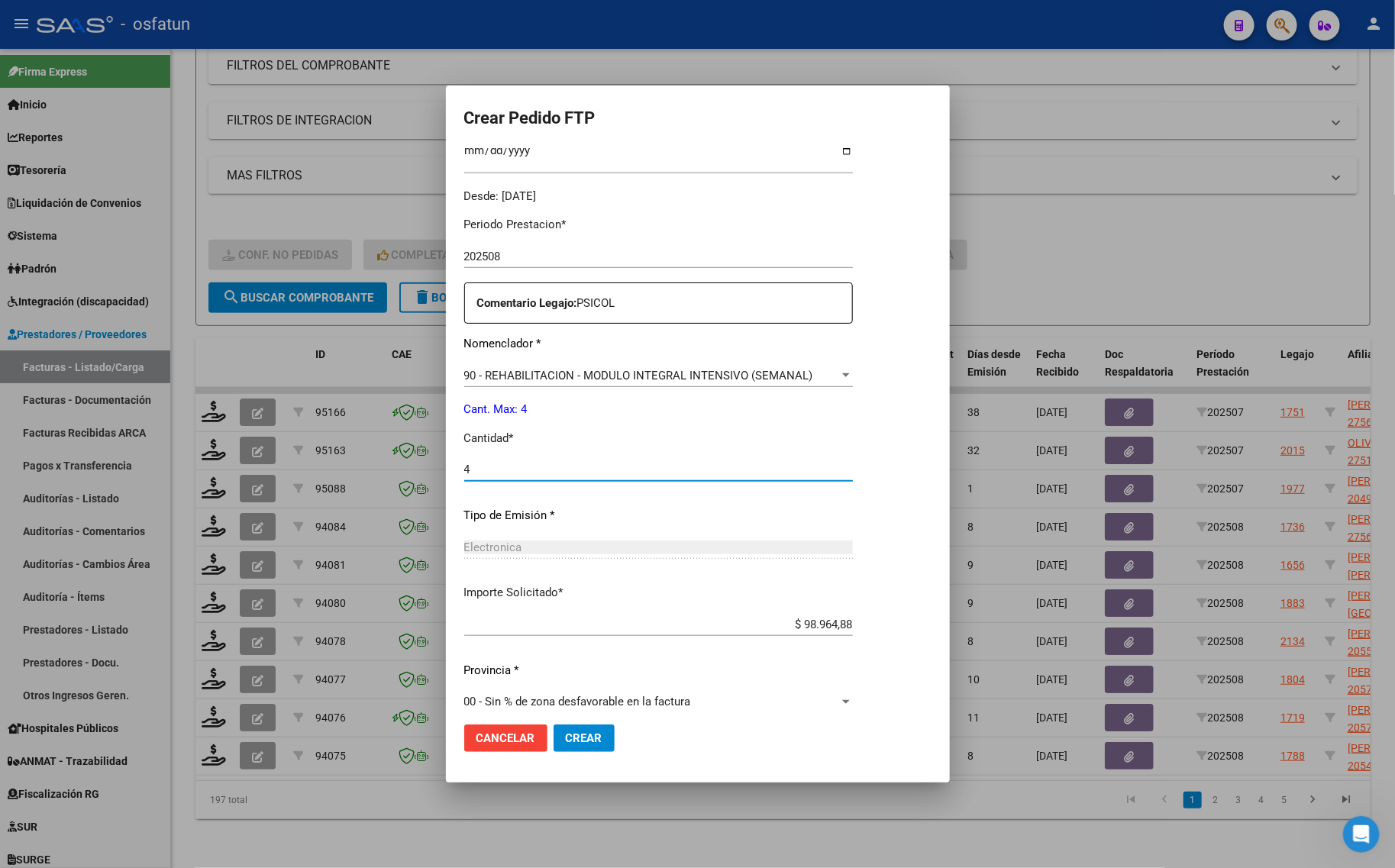
scroll to position [456, 0]
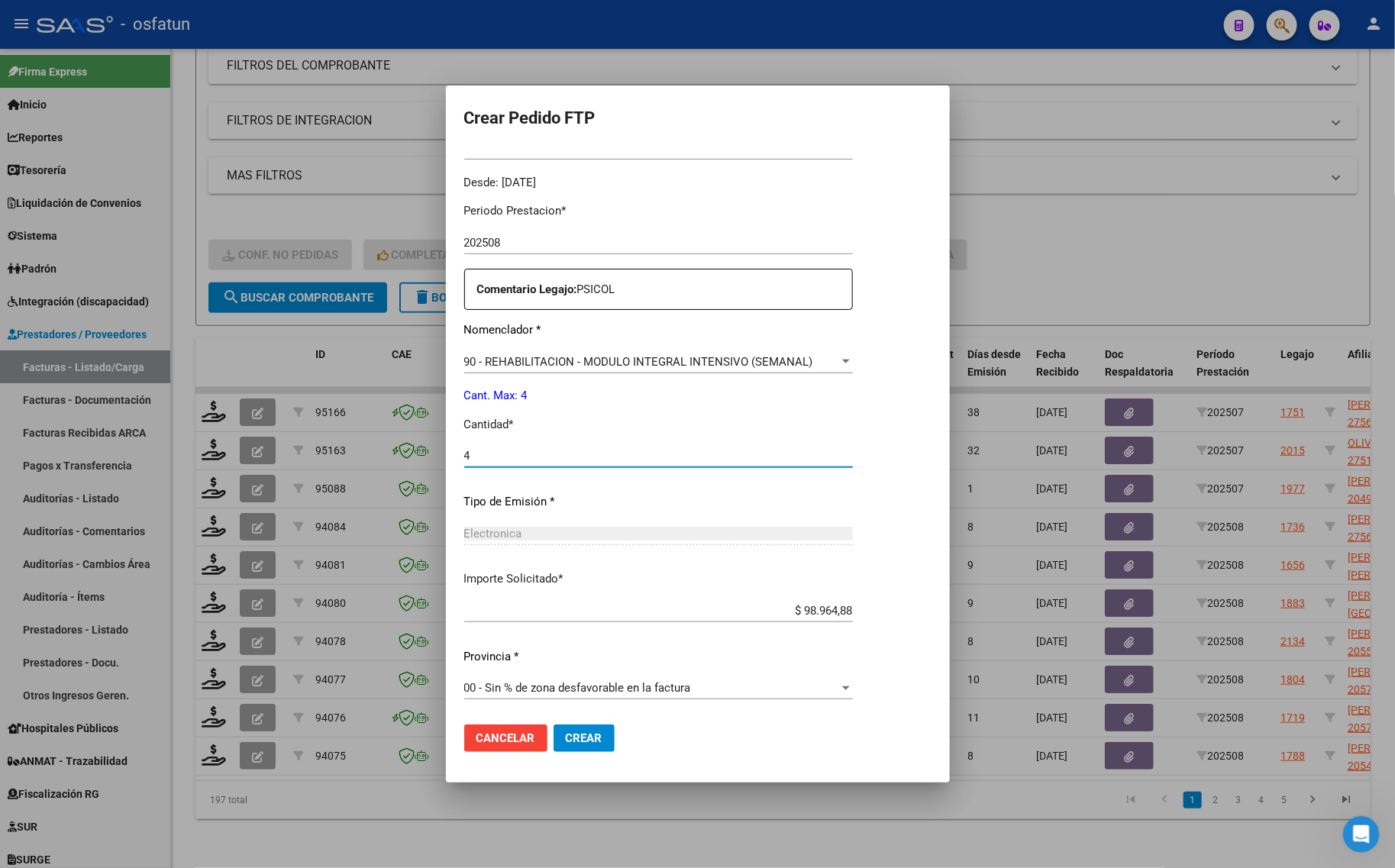
type input "4"
click at [566, 739] on span "Crear" at bounding box center [584, 738] width 37 height 13
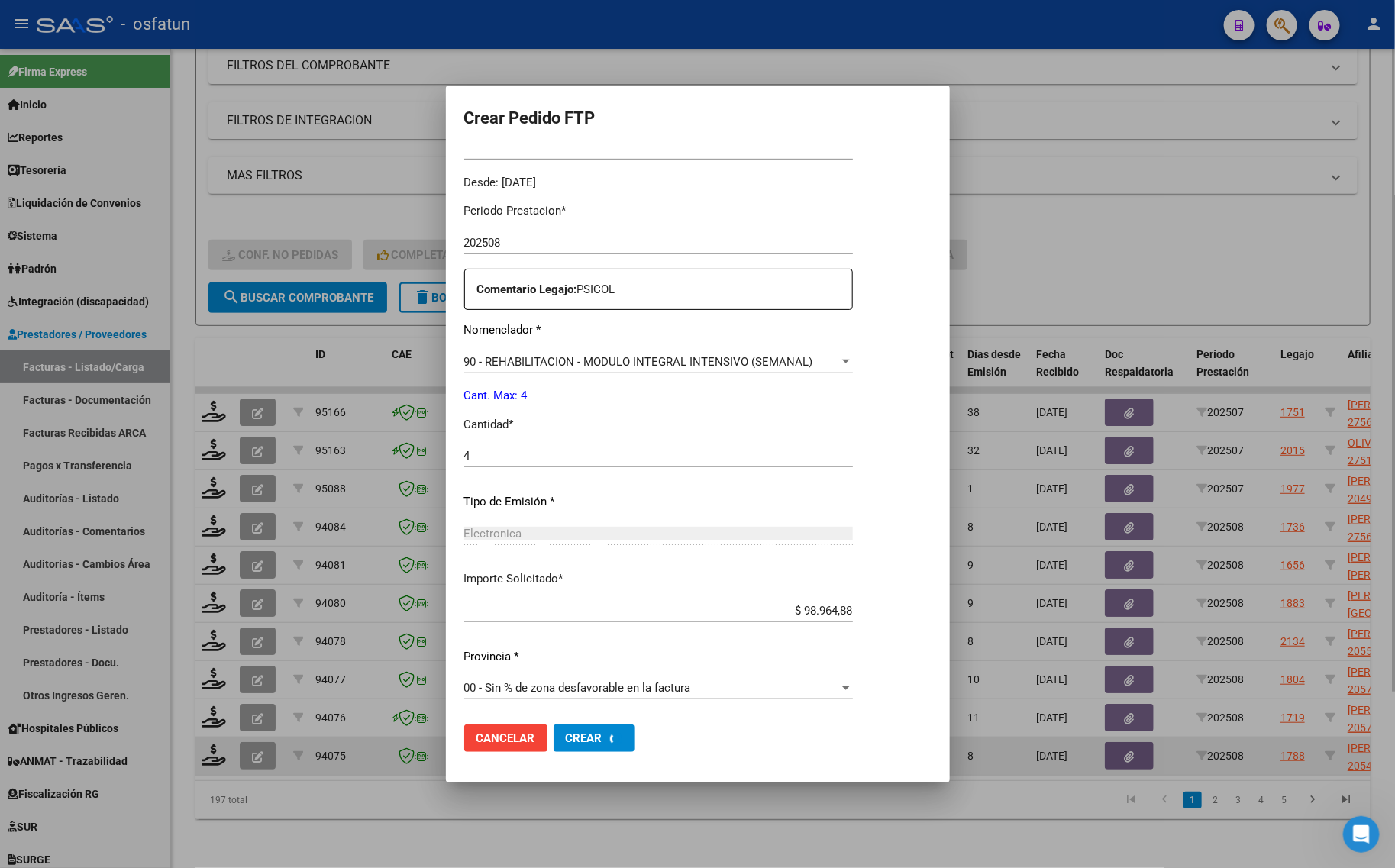
scroll to position [0, 0]
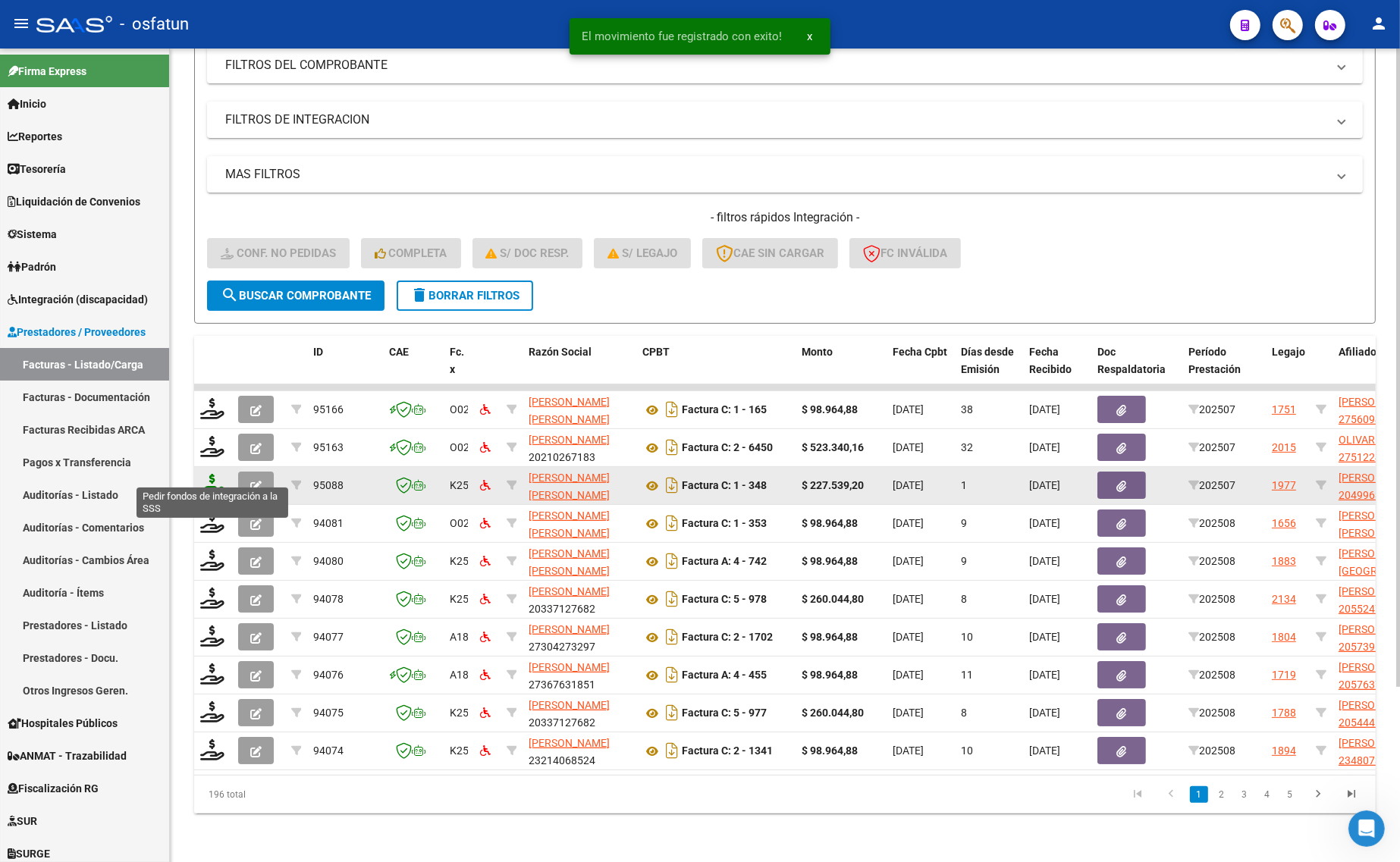
click at [206, 474] on icon at bounding box center [212, 484] width 24 height 21
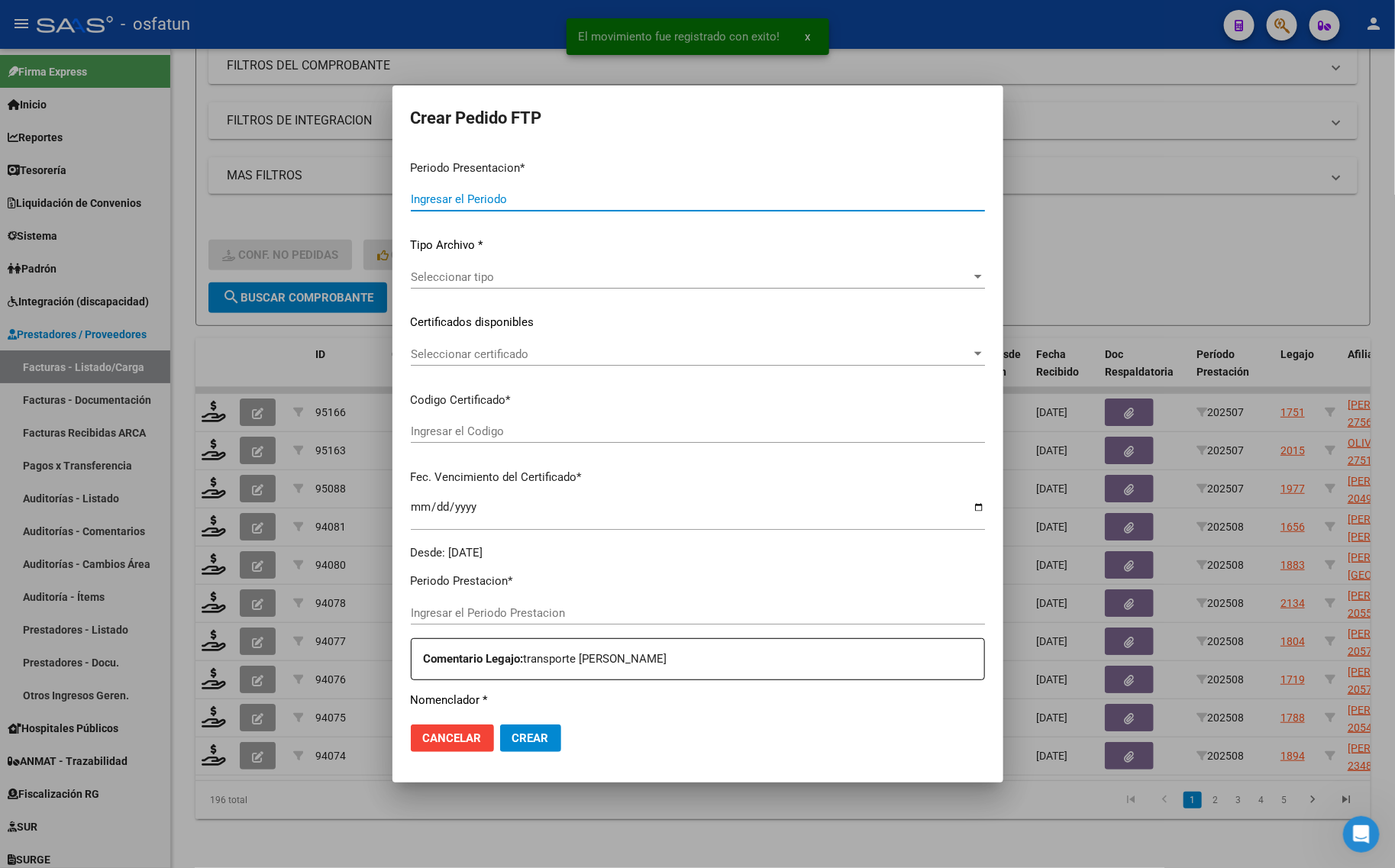
type input "202508"
type input "202507"
type input "$ 227.539,20"
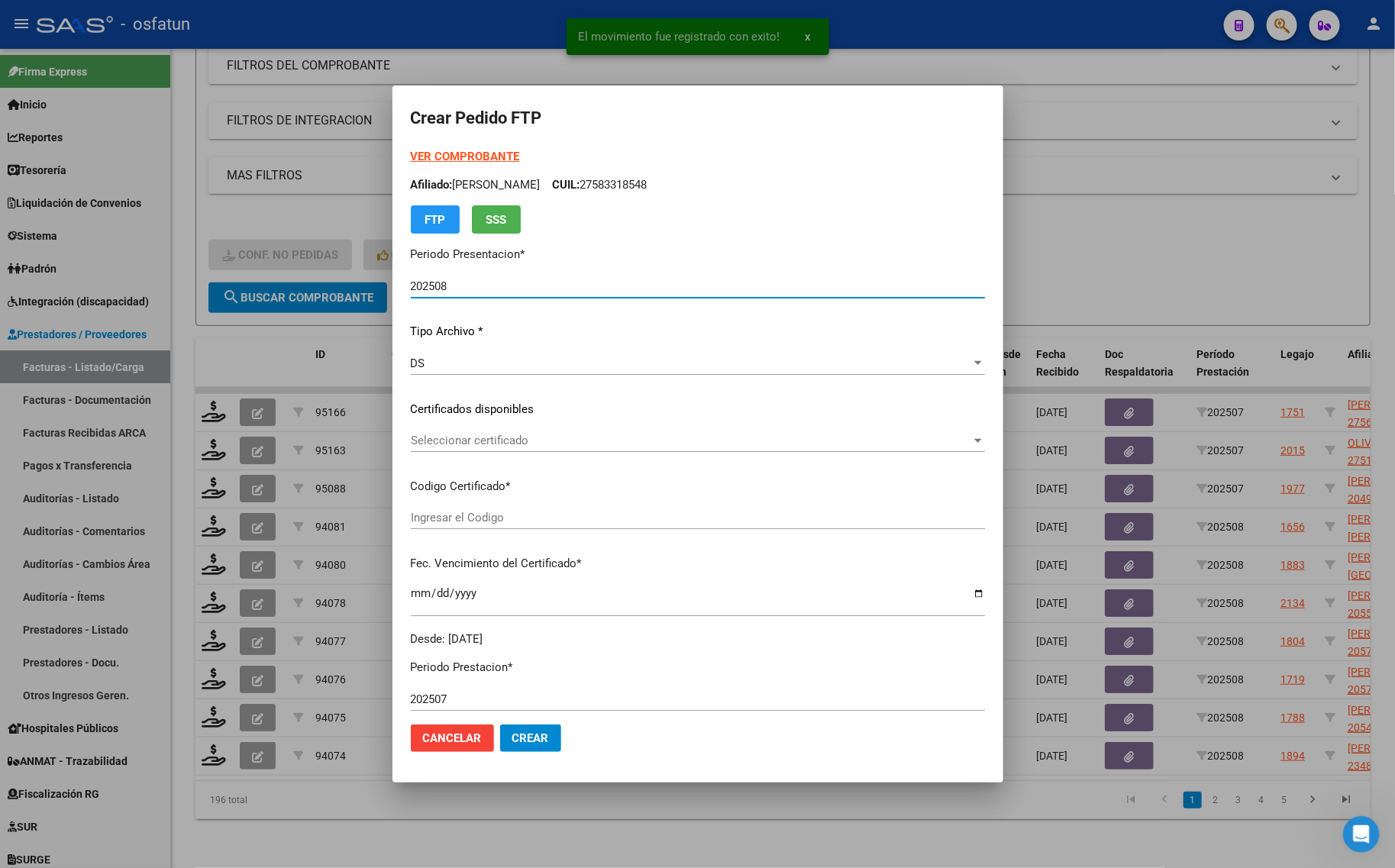
type input "ARG02000499638372025072920280729COR467"
type input "[DATE]"
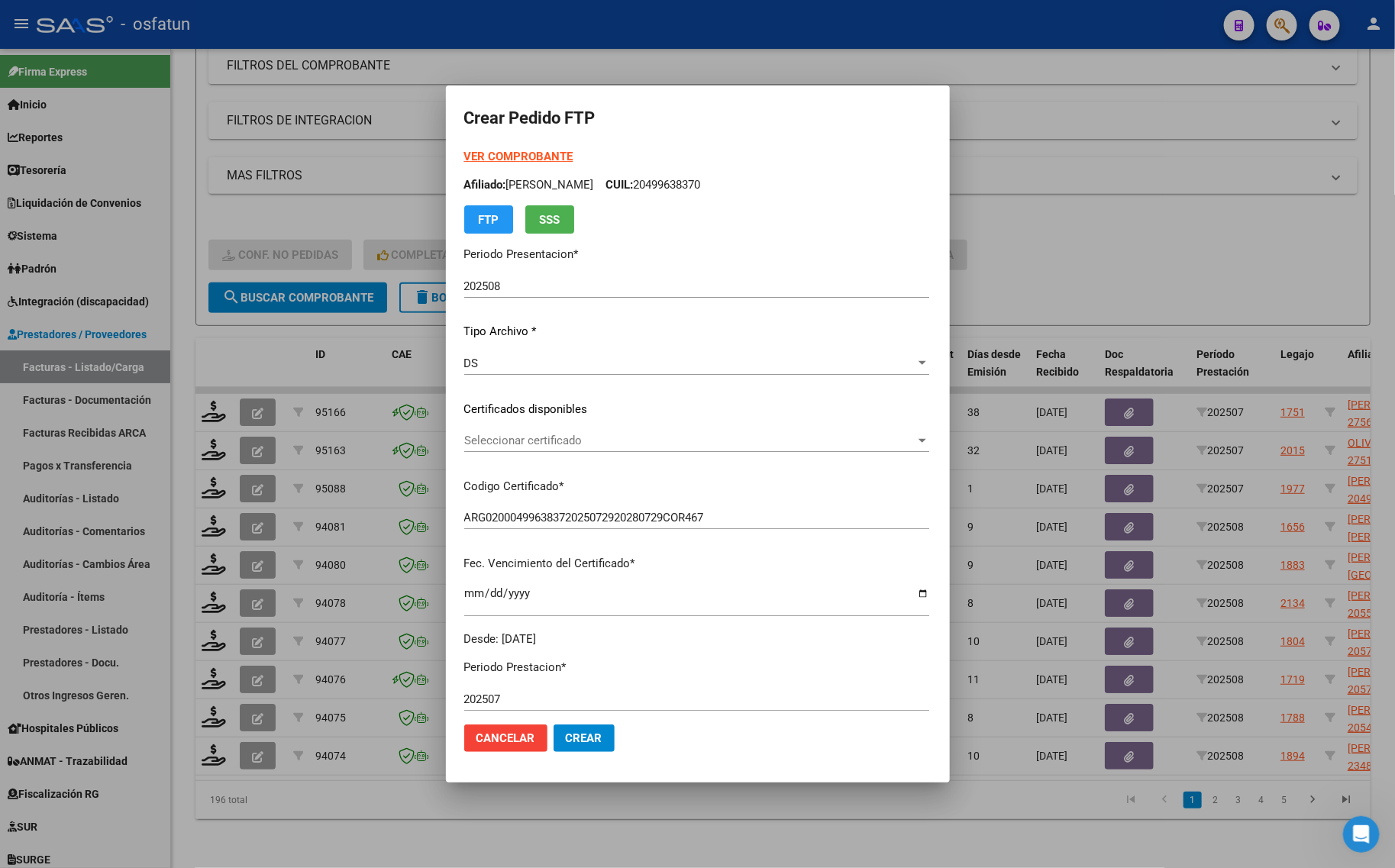
click at [464, 162] on strong "VER COMPROBANTE" at bounding box center [519, 156] width 110 height 13
click at [505, 430] on div "Seleccionar certificado Seleccionar certificado" at bounding box center [697, 440] width 465 height 23
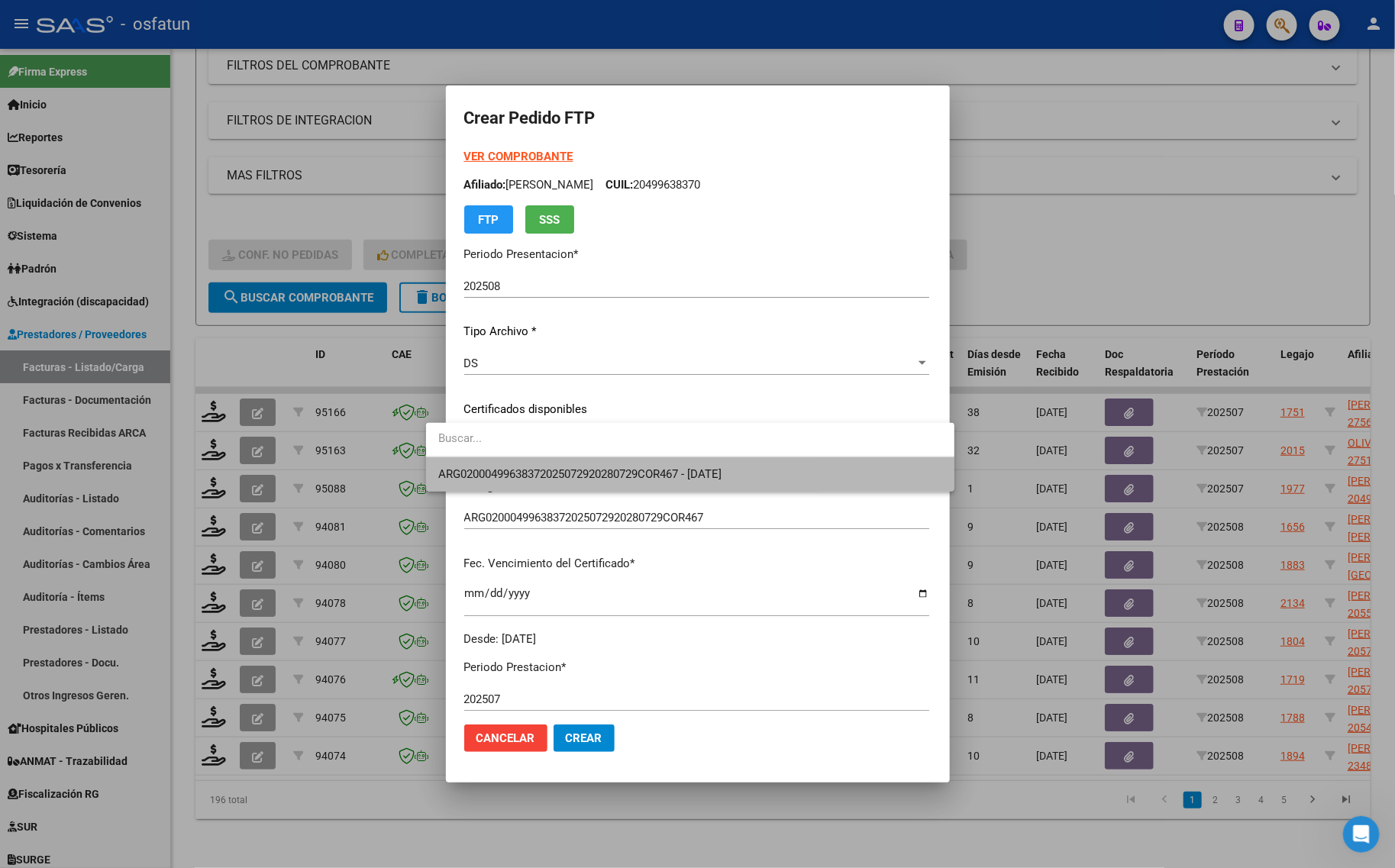
click at [498, 462] on span "ARG02000499638372025072920280729COR467 - [DATE]" at bounding box center [690, 474] width 504 height 34
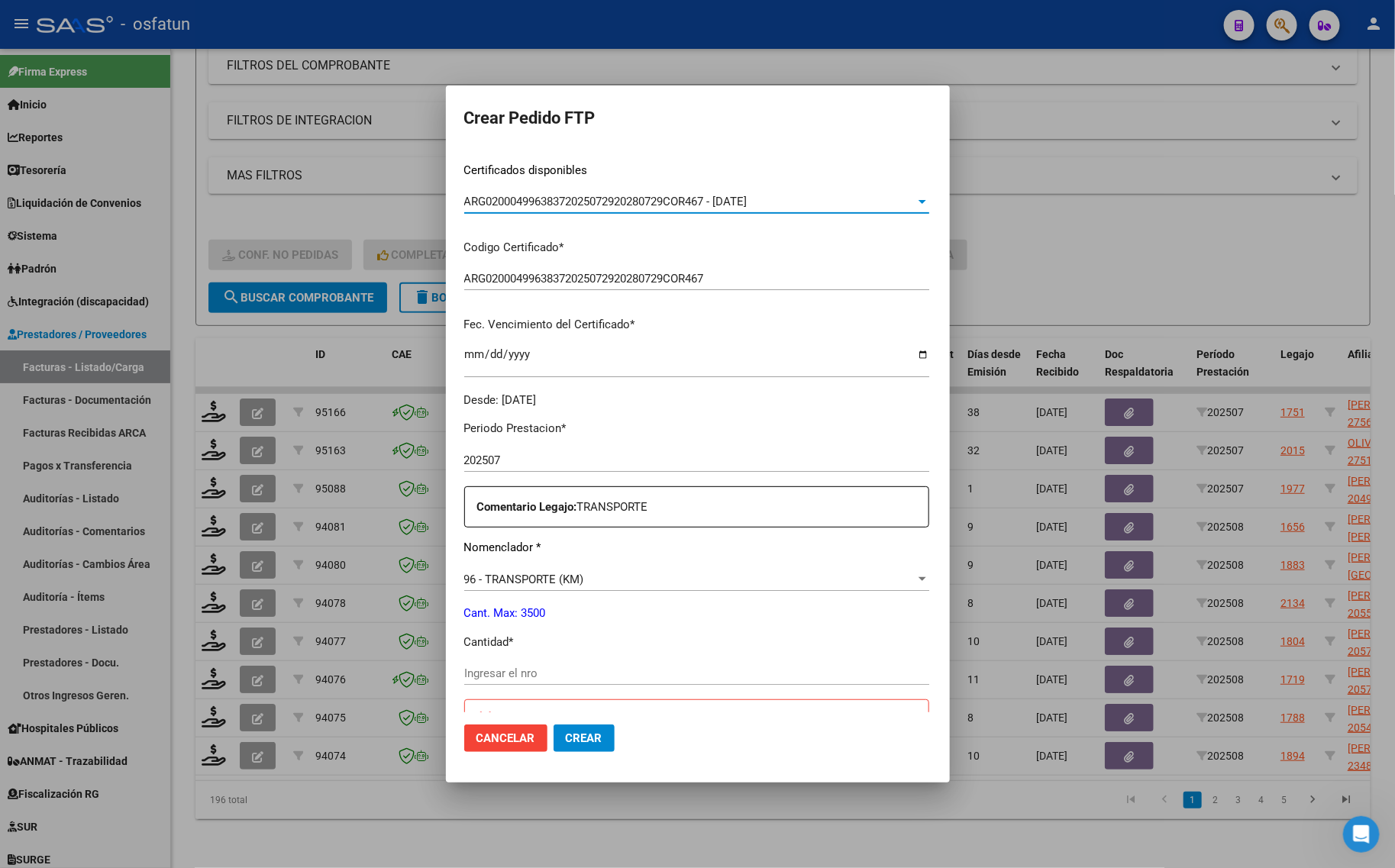
scroll to position [286, 0]
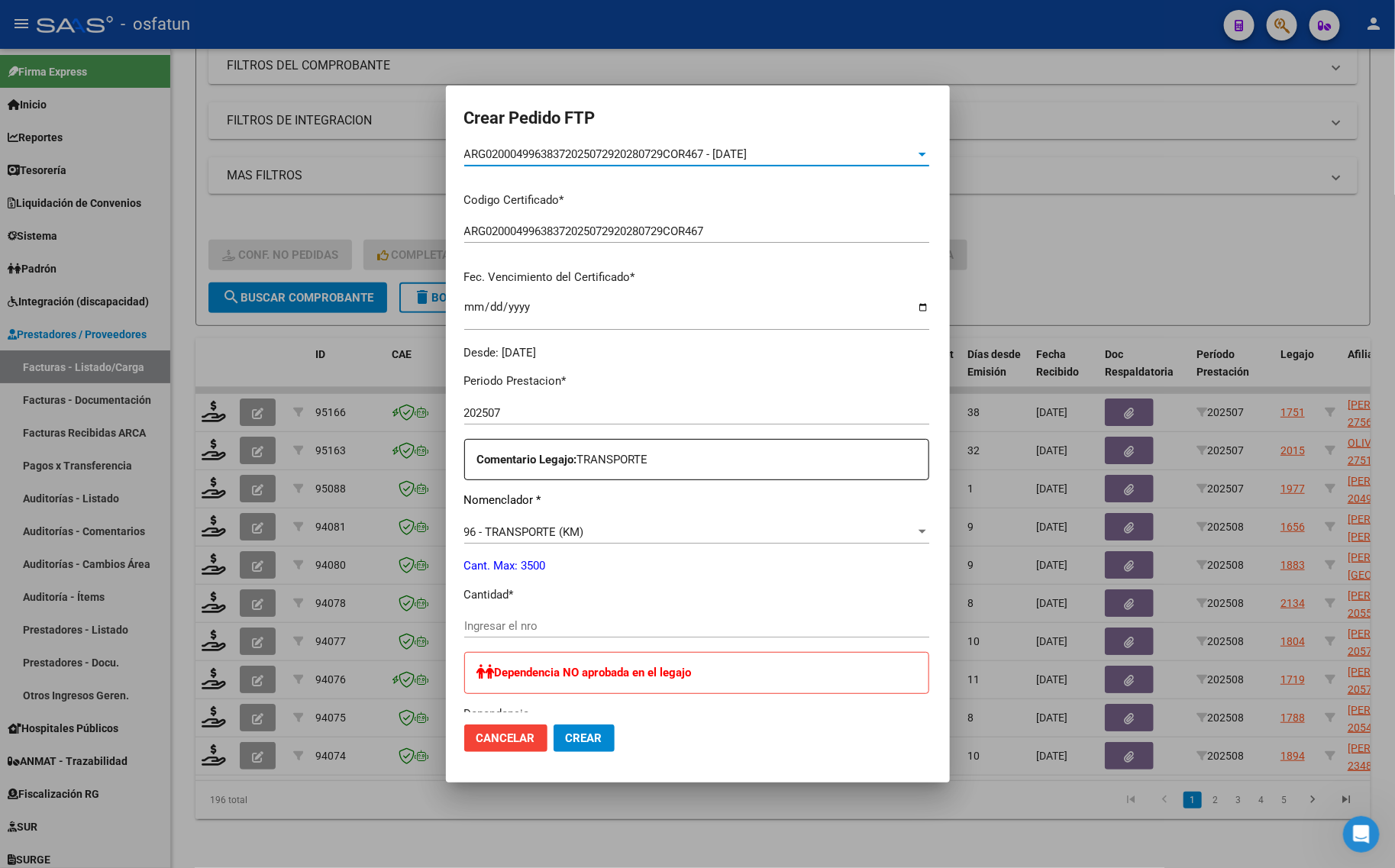
click at [498, 631] on input "Ingresar el nro" at bounding box center [697, 625] width 465 height 13
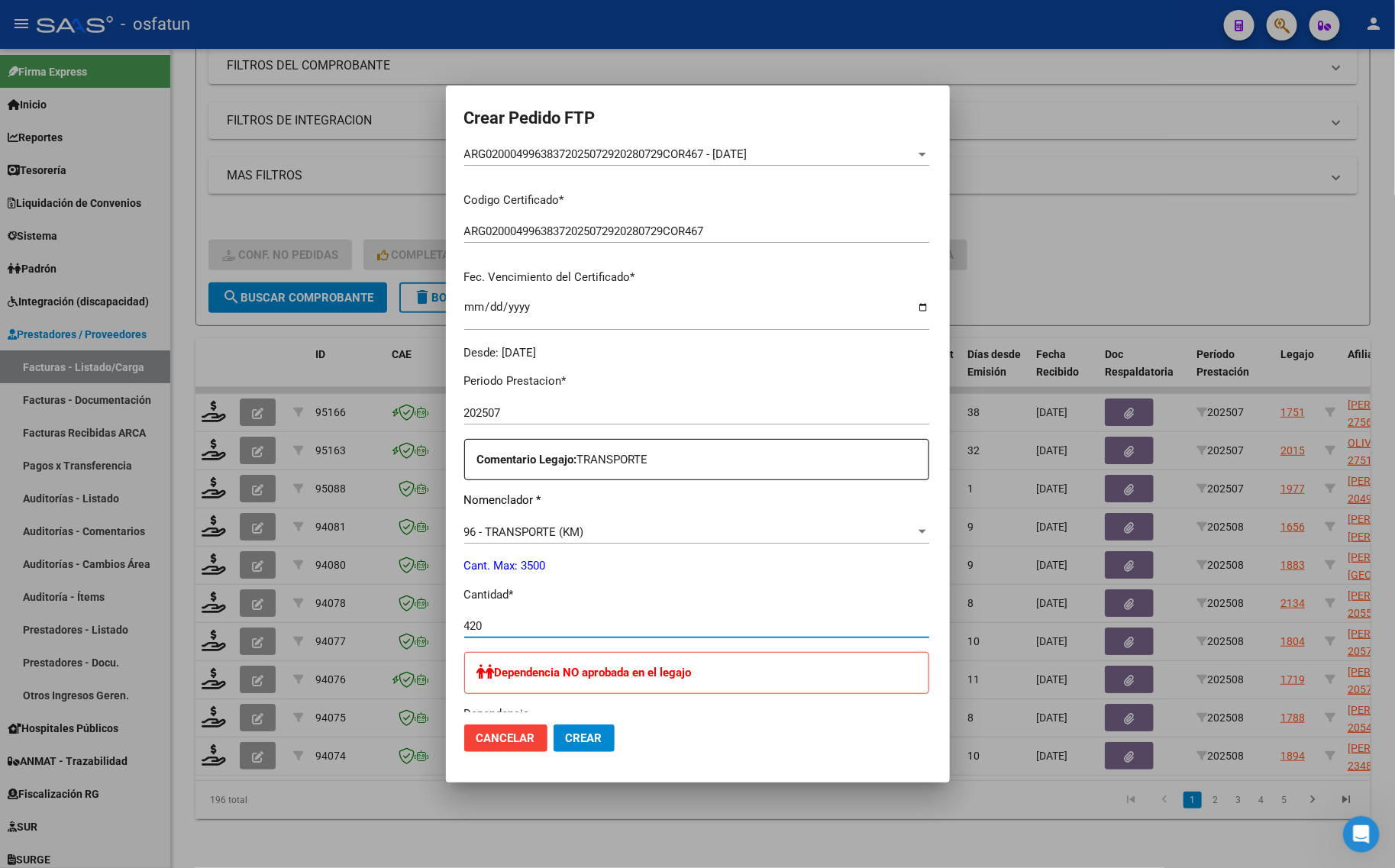
type input "420"
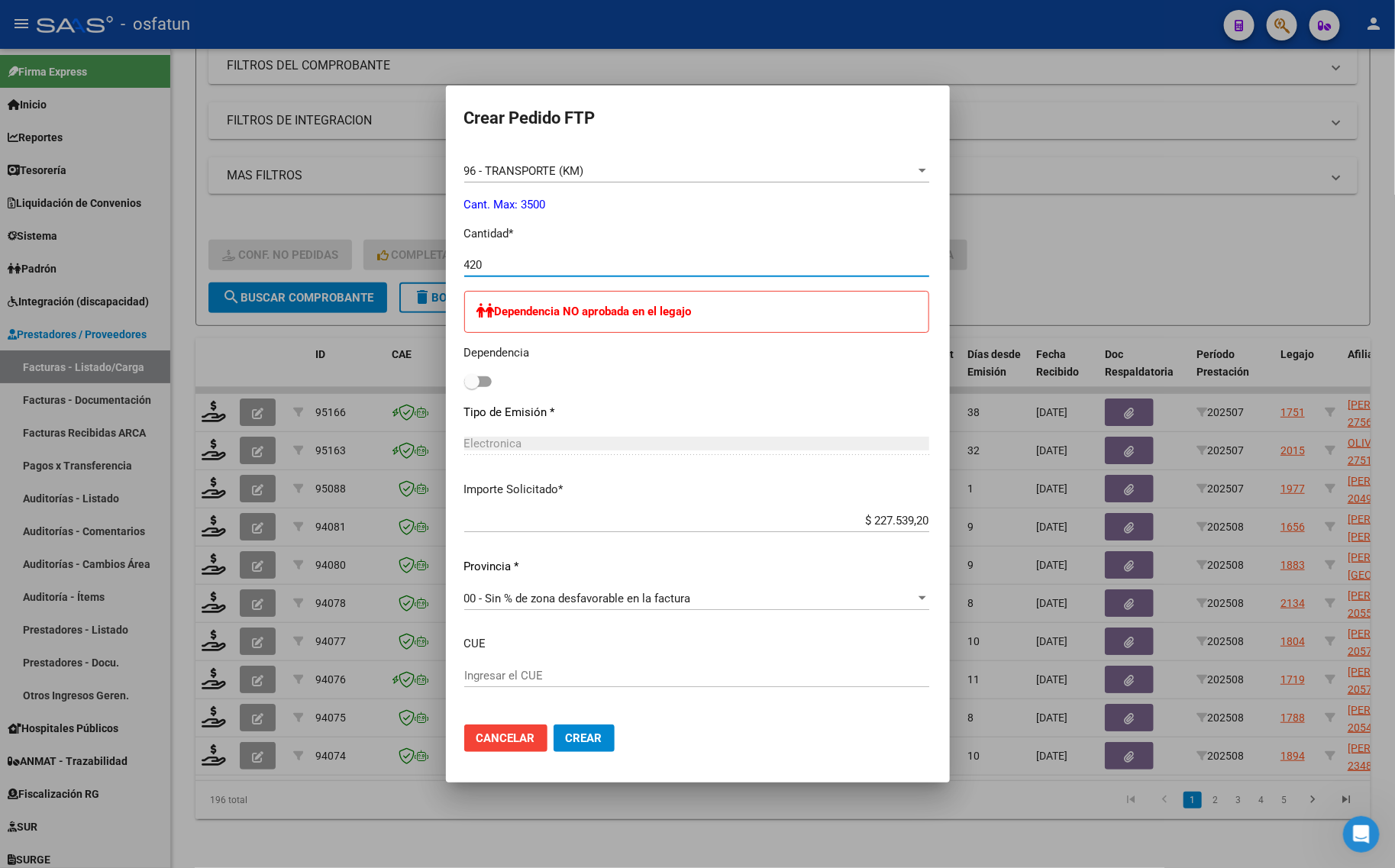
scroll to position [712, 0]
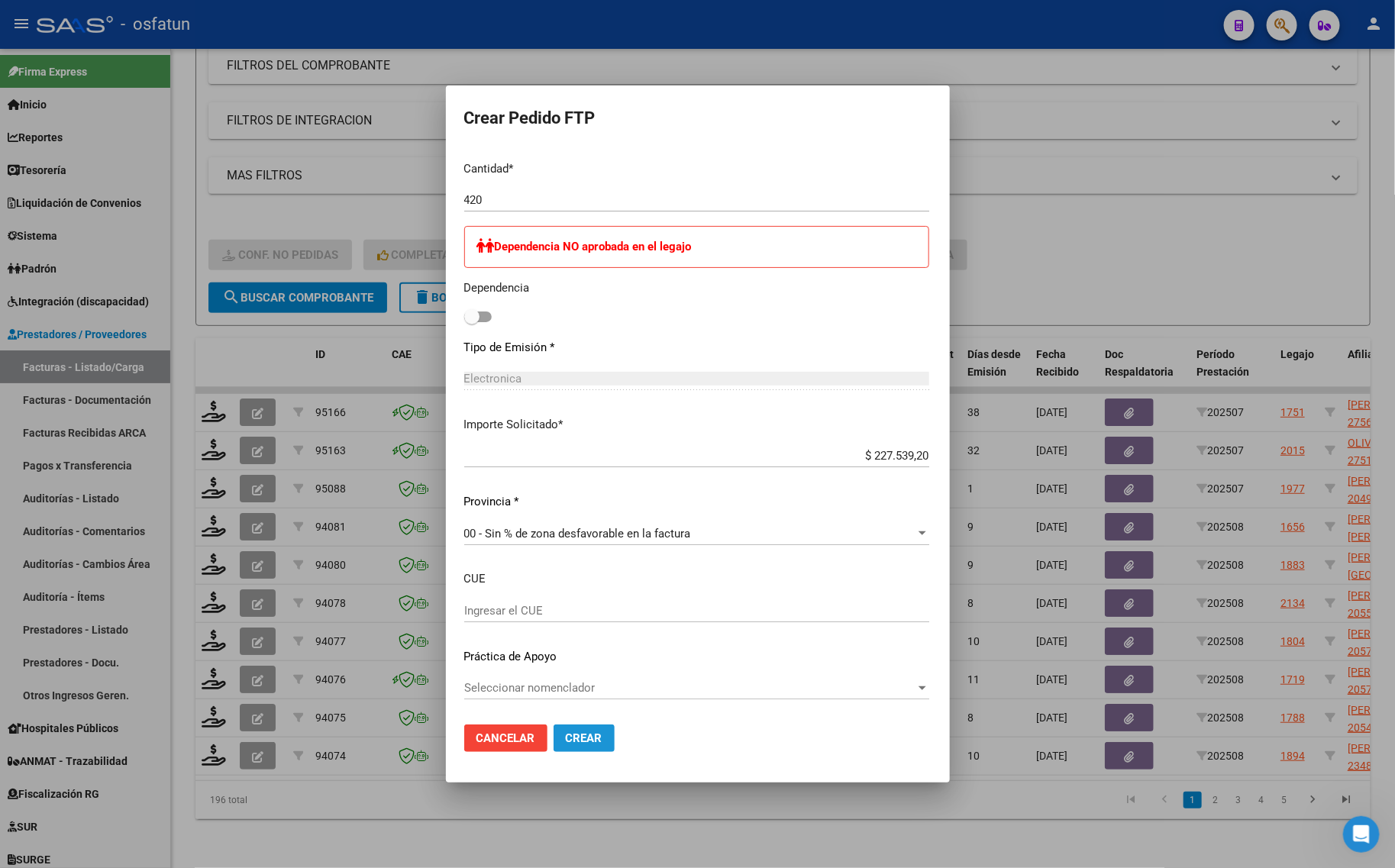
click at [566, 733] on span "Crear" at bounding box center [584, 738] width 37 height 13
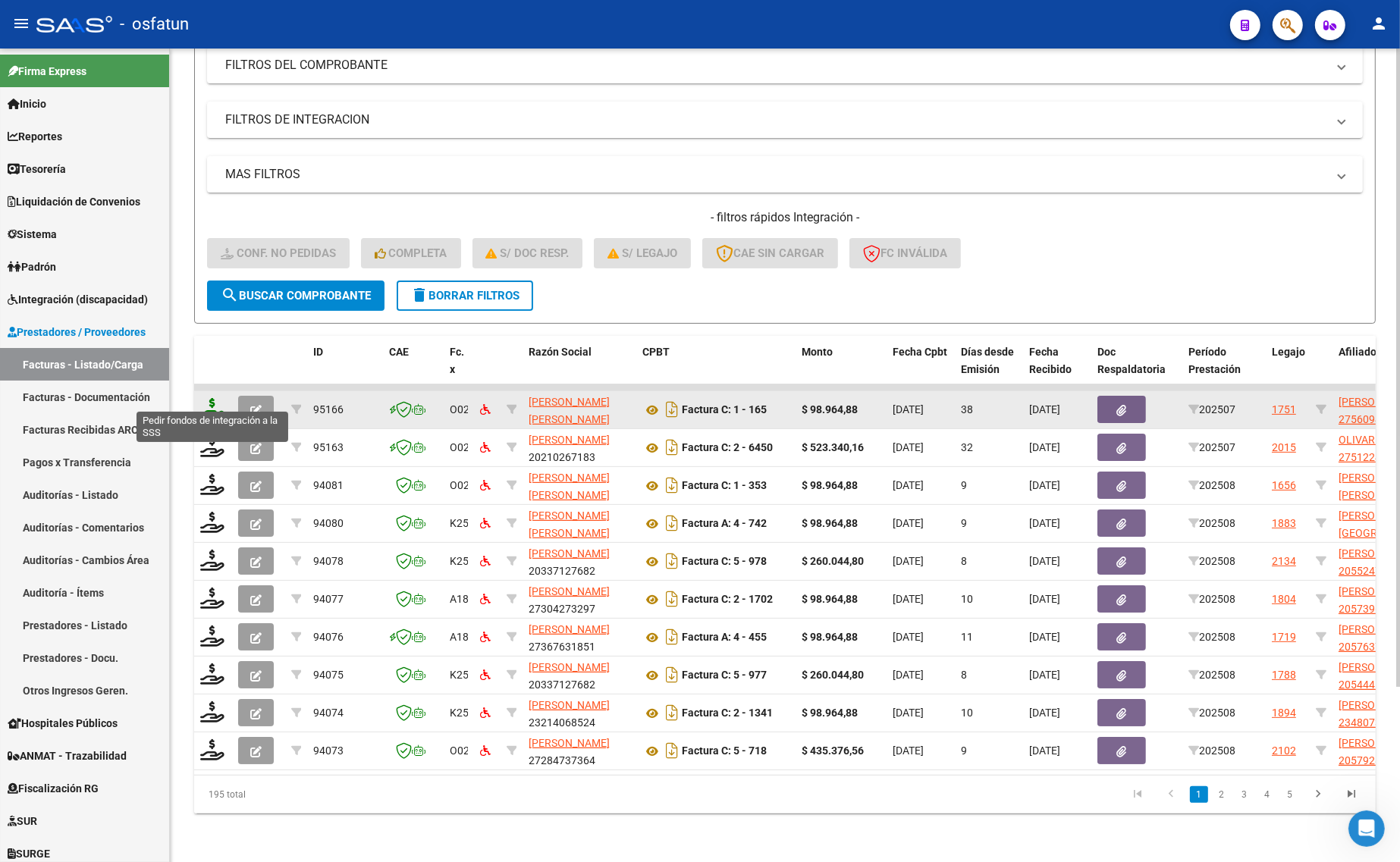
click at [220, 398] on icon at bounding box center [212, 408] width 24 height 21
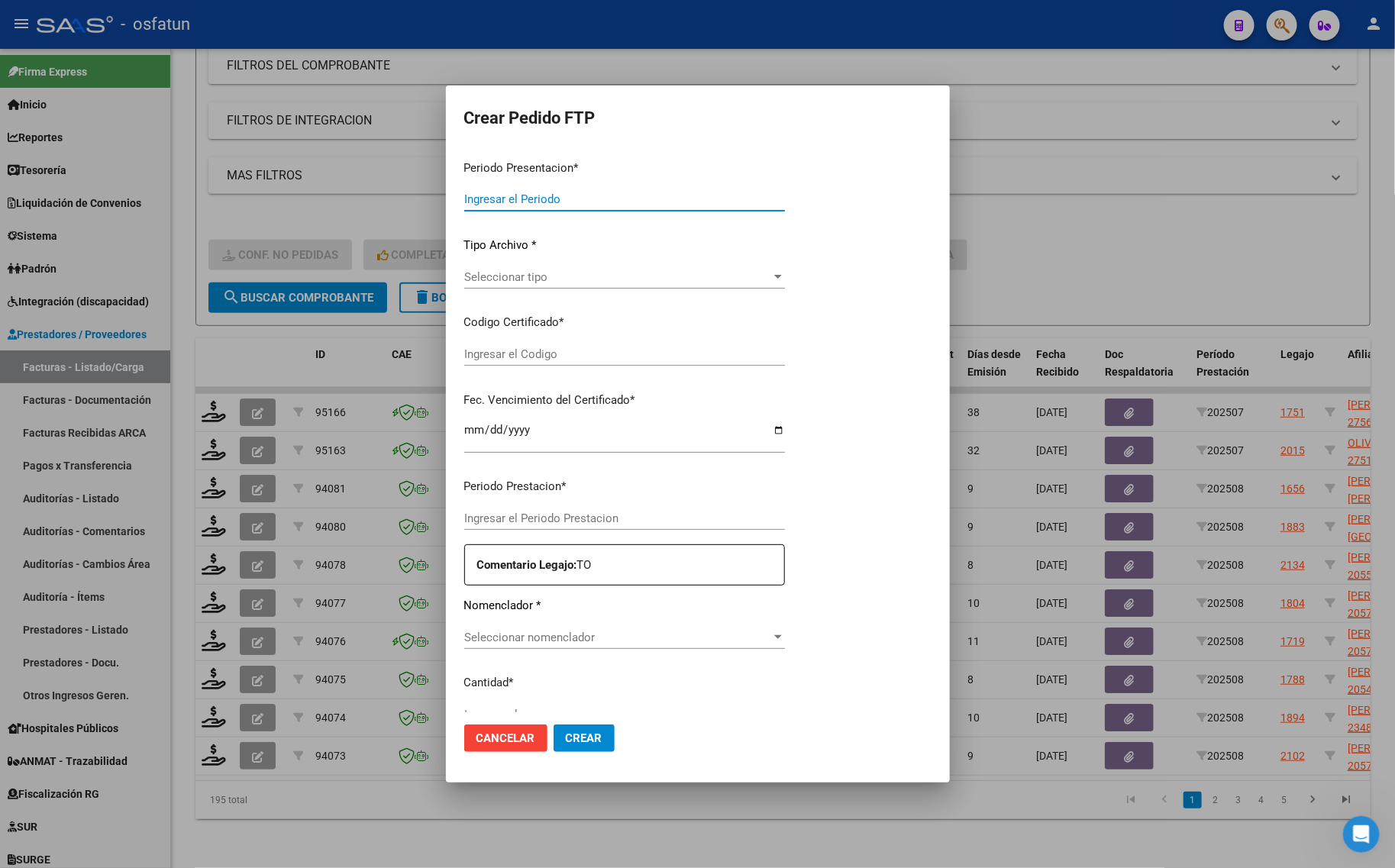
type input "202508"
type input "202507"
type input "$ 98.964,88"
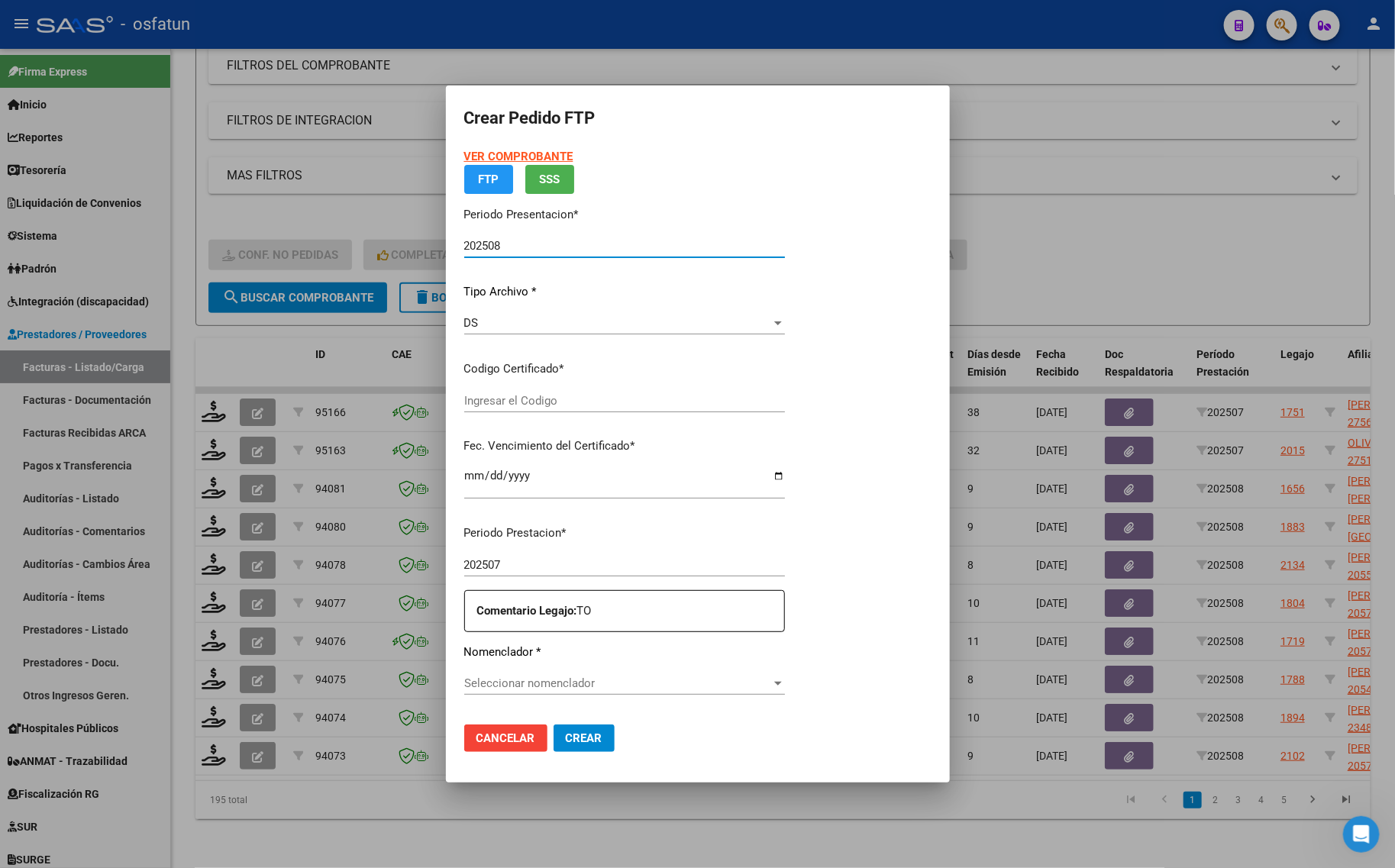
type input "ARG01000560943832021122120251221TUC138"
type input "[DATE]"
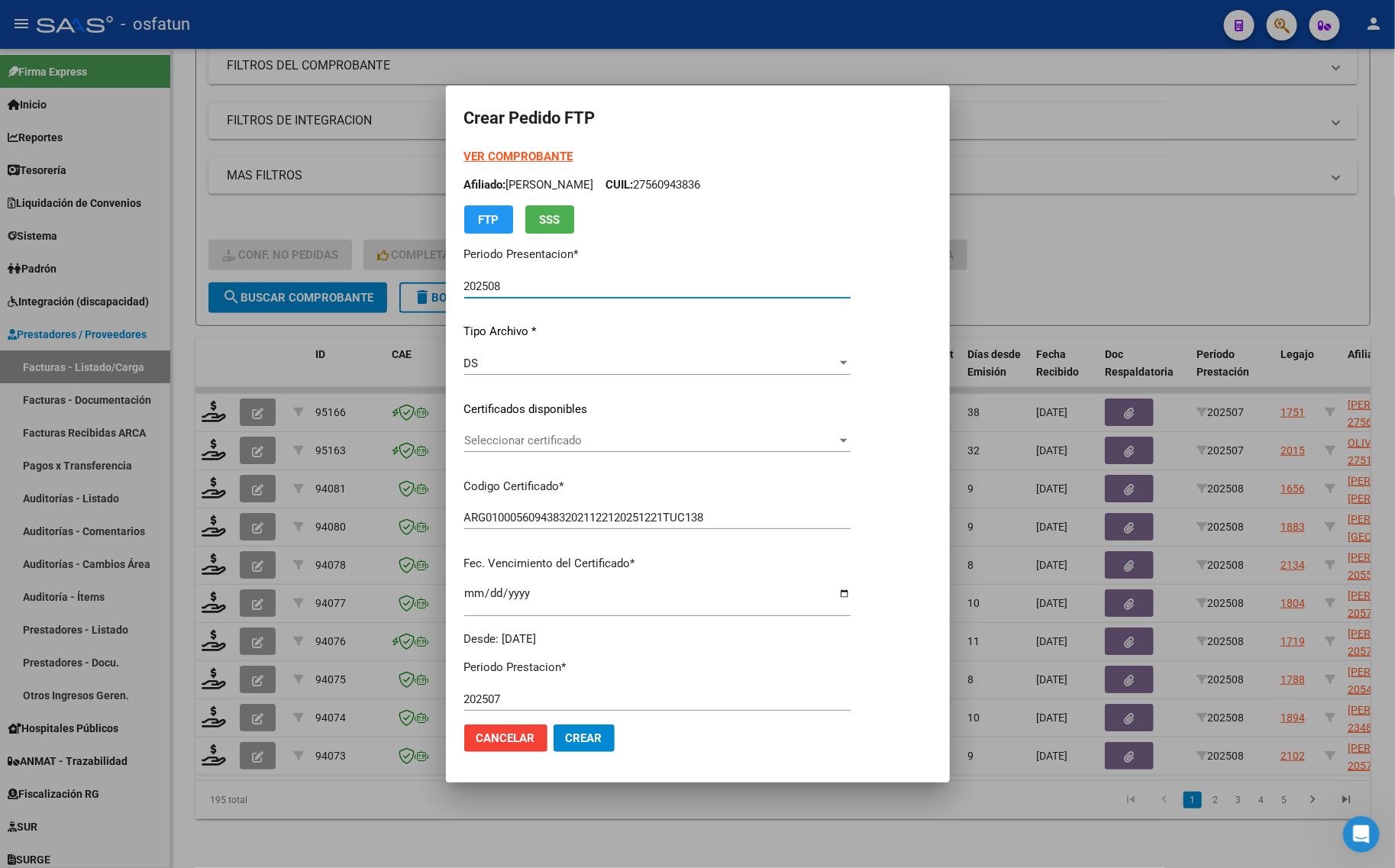
click at [504, 451] on div "Seleccionar certificado Seleccionar certificado" at bounding box center [657, 440] width 386 height 23
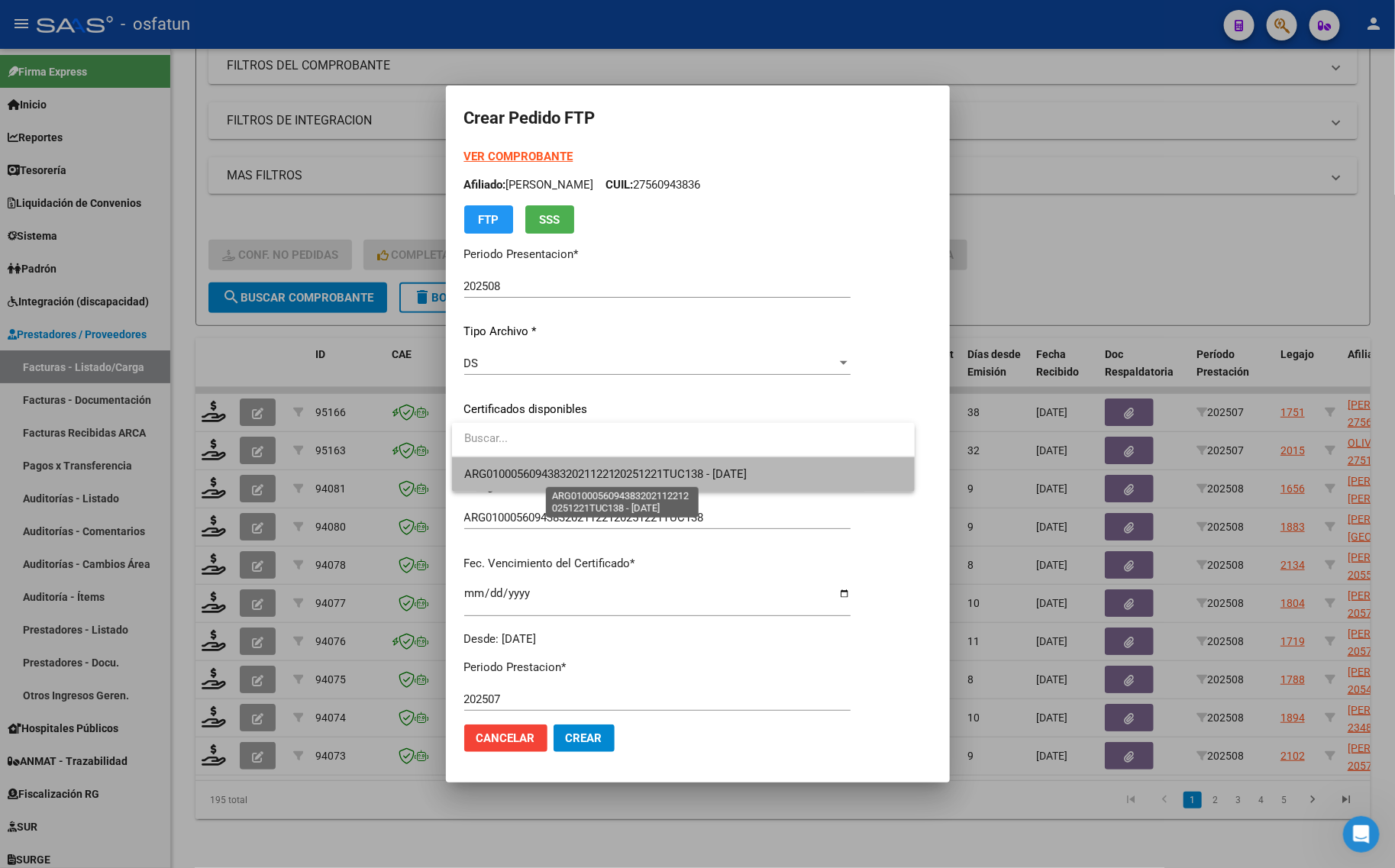
click at [502, 468] on span "ARG01000560943832021122120251221TUC138 - [DATE]" at bounding box center [605, 474] width 283 height 13
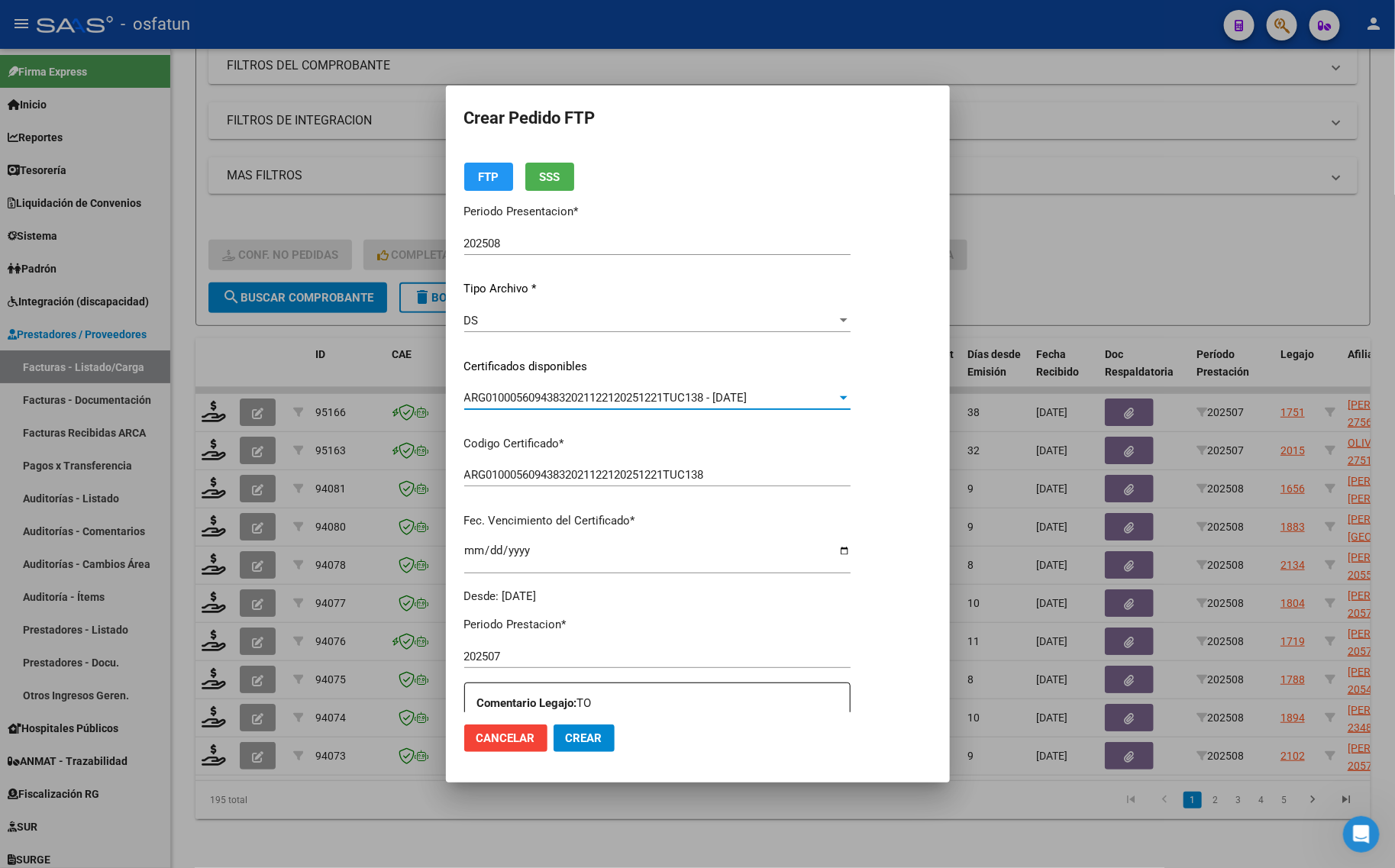
scroll to position [0, 0]
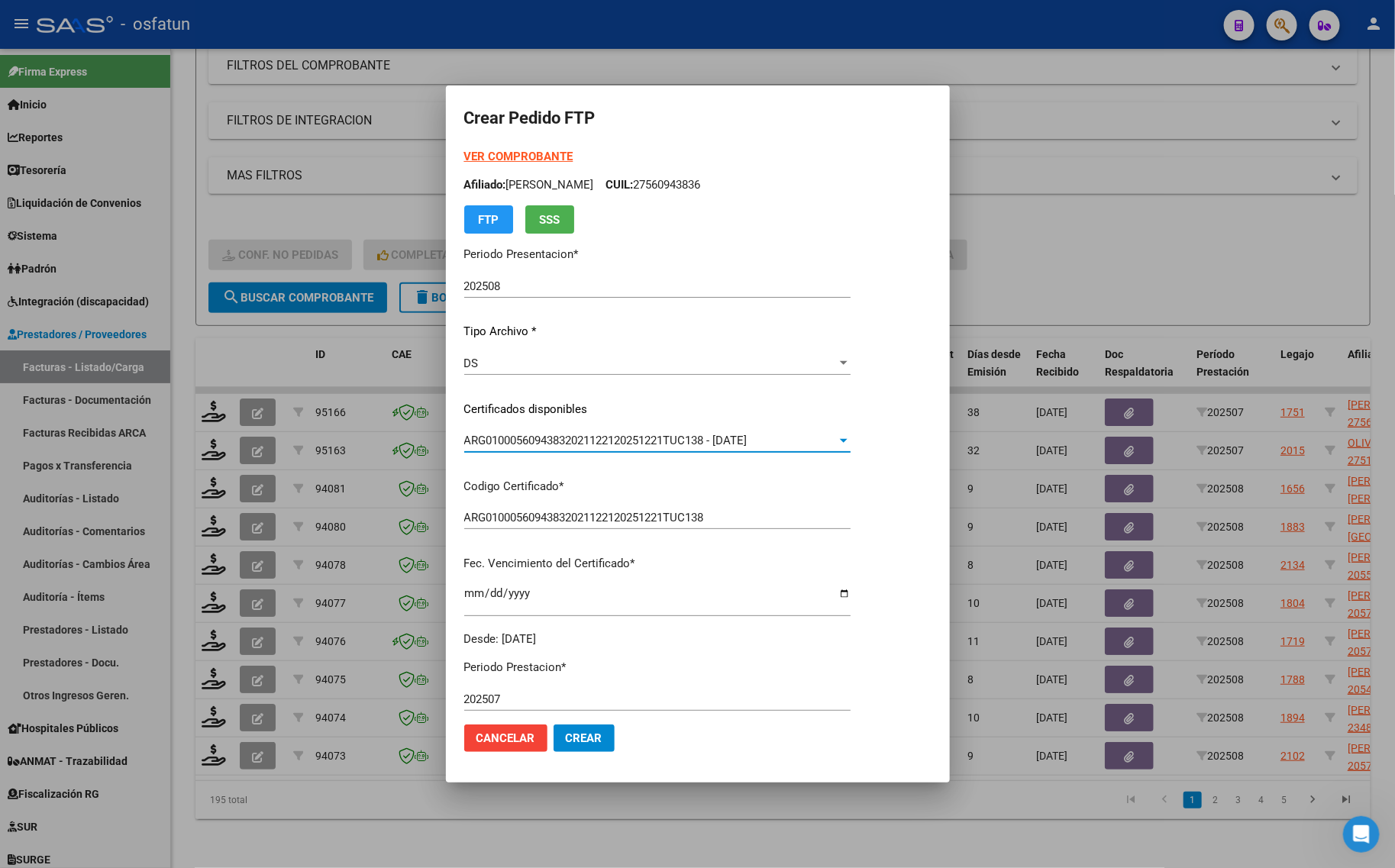
click at [498, 152] on strong "VER COMPROBANTE" at bounding box center [519, 156] width 110 height 13
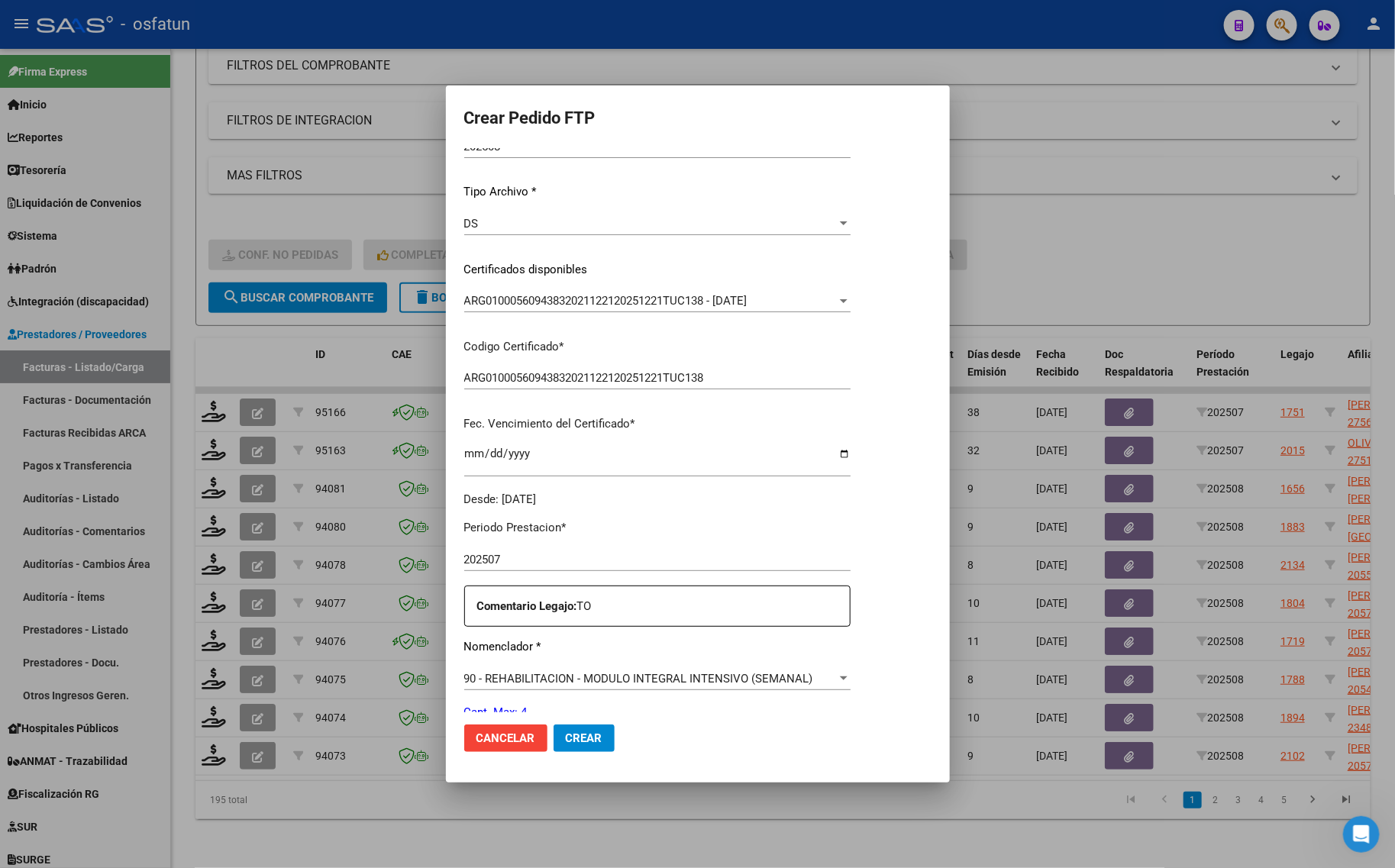
scroll to position [286, 0]
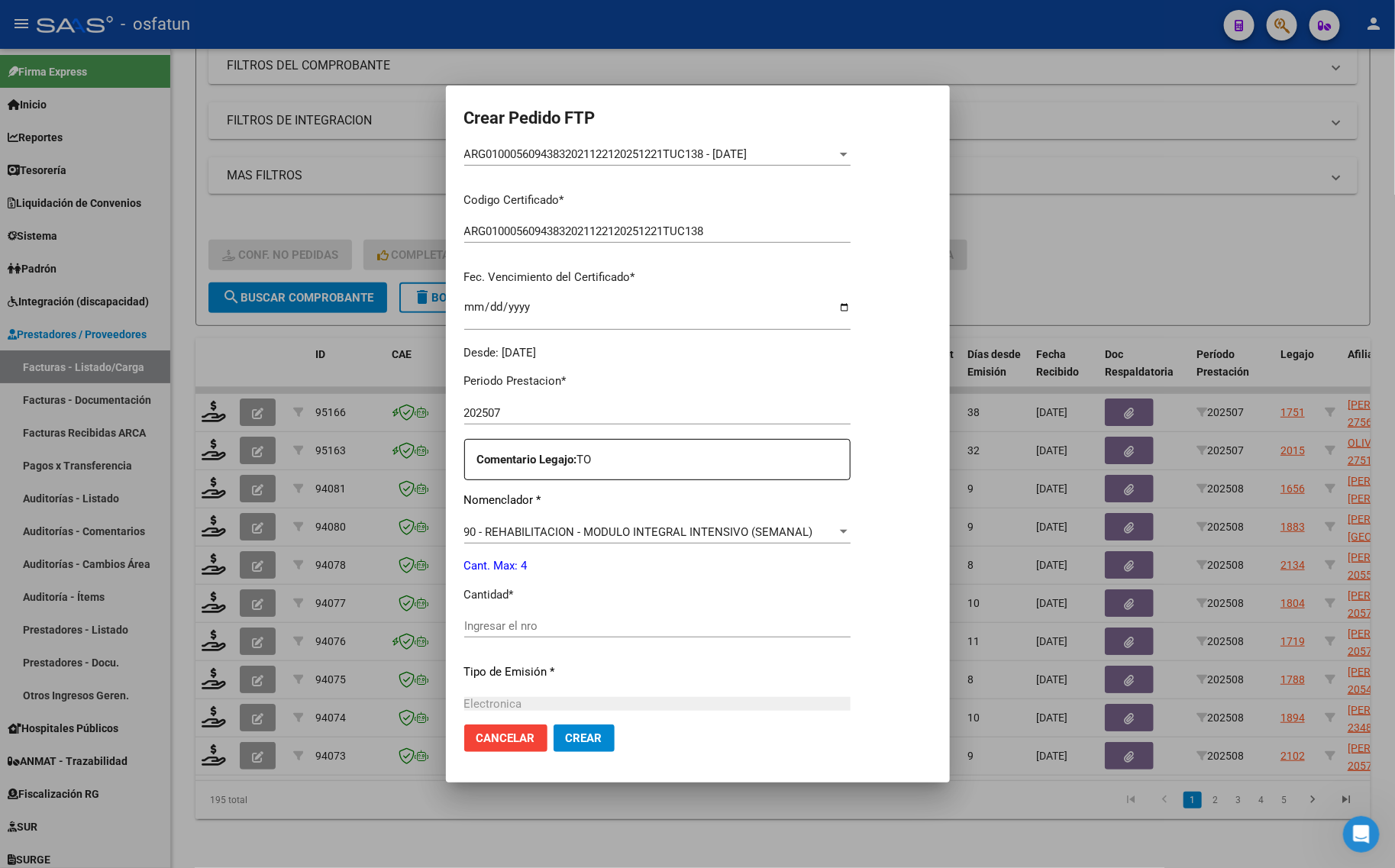
click at [551, 643] on div "Ingresar el nro" at bounding box center [657, 633] width 386 height 37
click at [548, 619] on input "Ingresar el nro" at bounding box center [657, 625] width 386 height 13
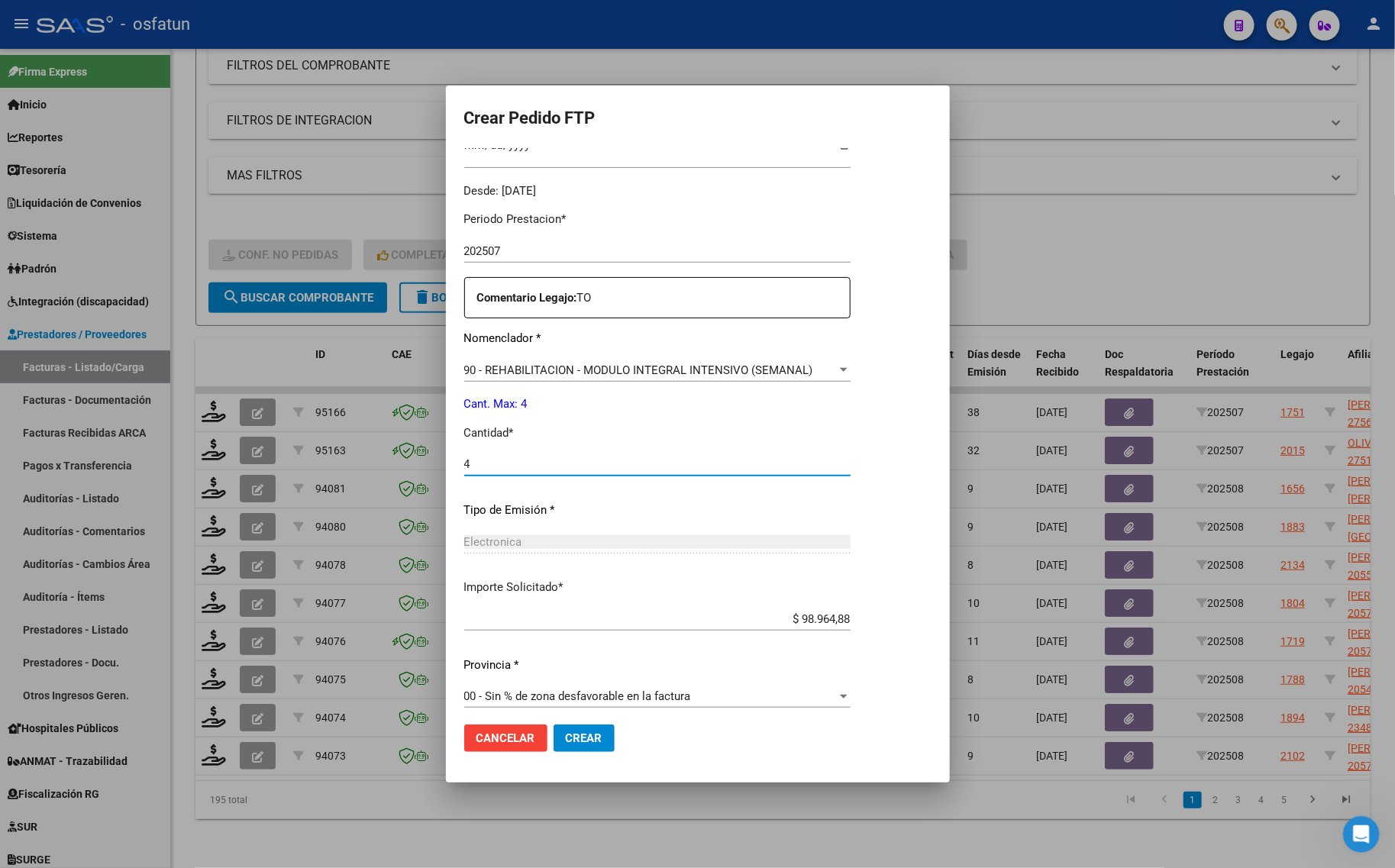
scroll to position [456, 0]
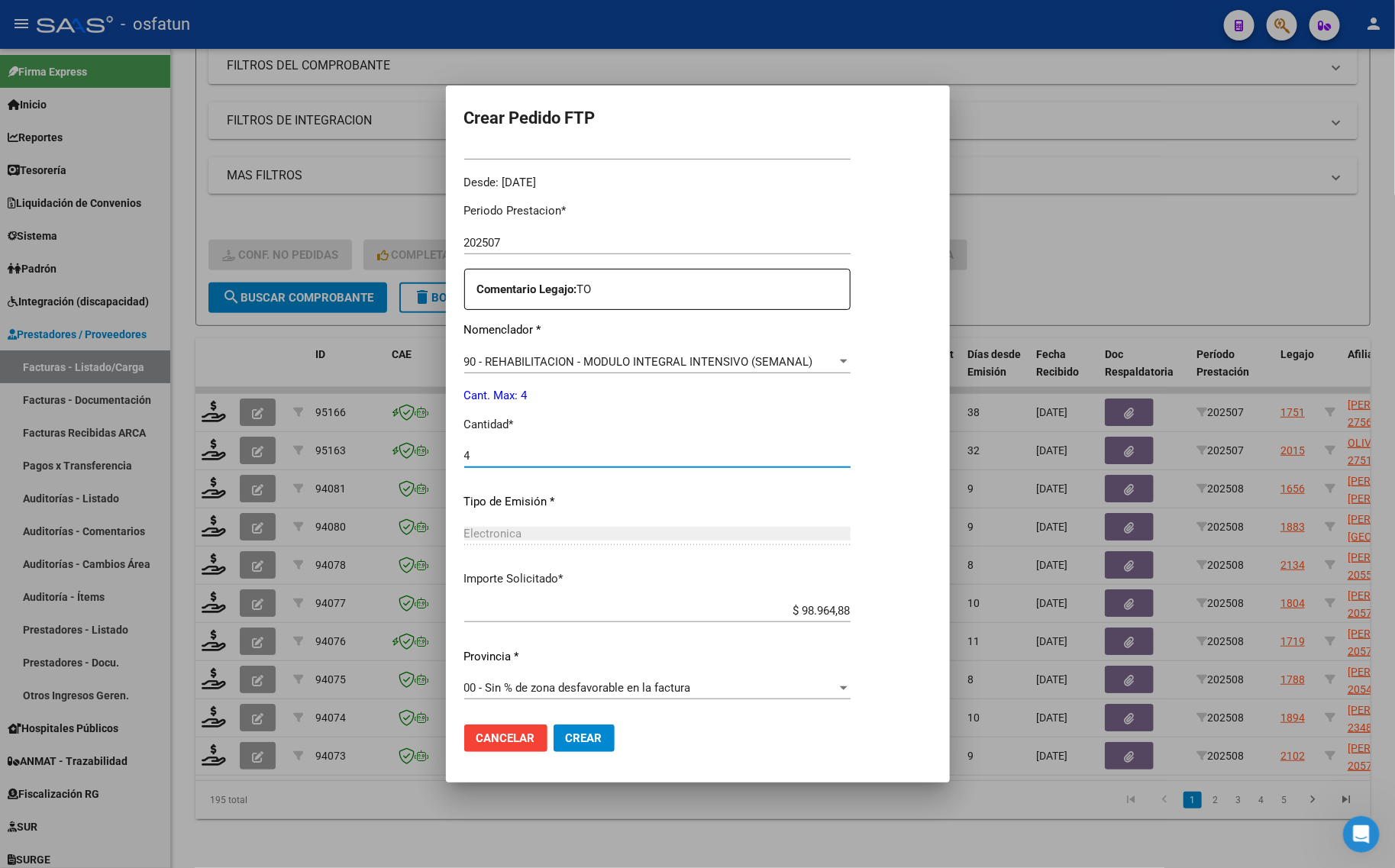
type input "4"
click at [580, 740] on span "Crear" at bounding box center [584, 738] width 37 height 13
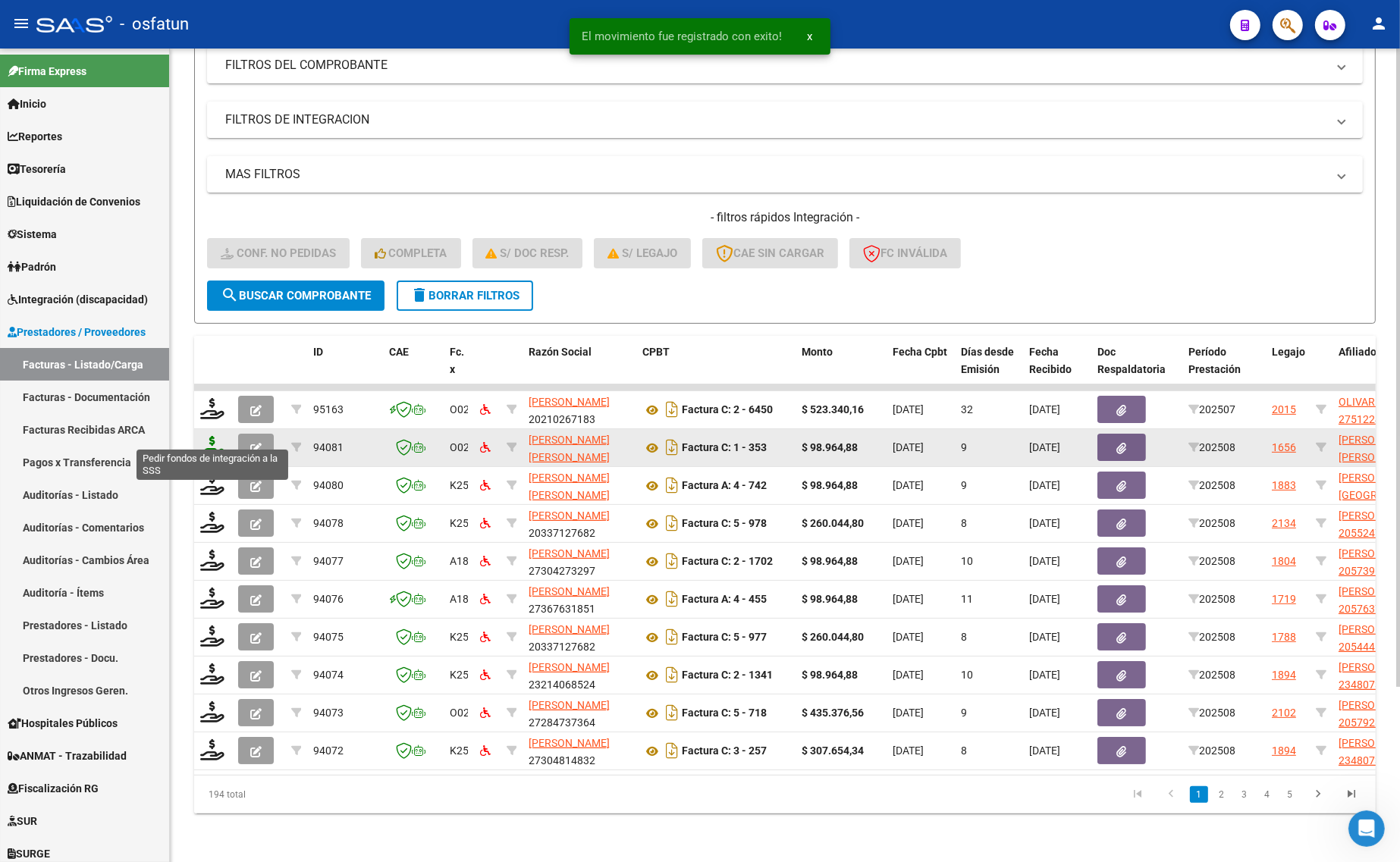
click at [214, 436] on icon at bounding box center [212, 446] width 24 height 21
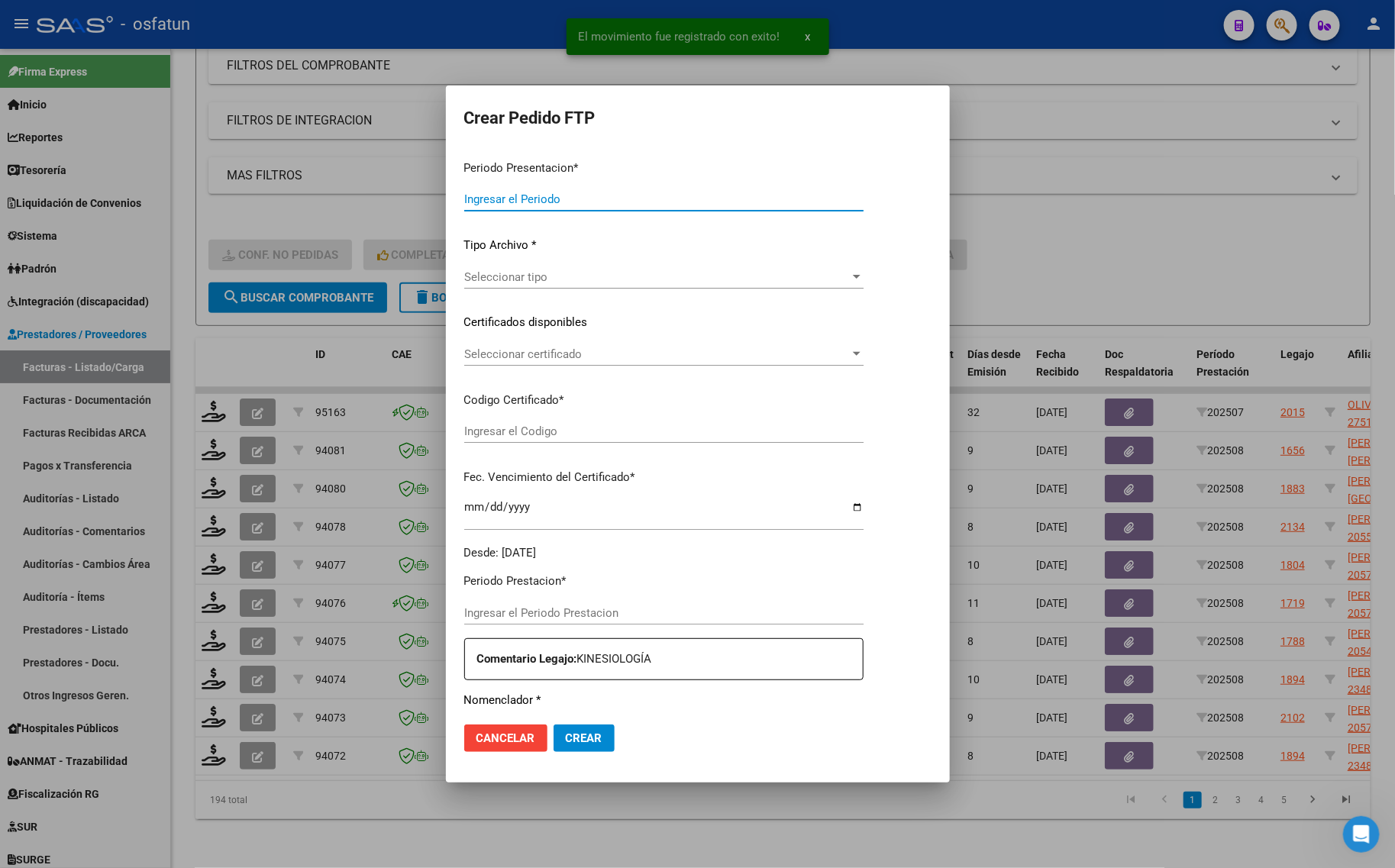
type input "202508"
type input "$ 98.964,88"
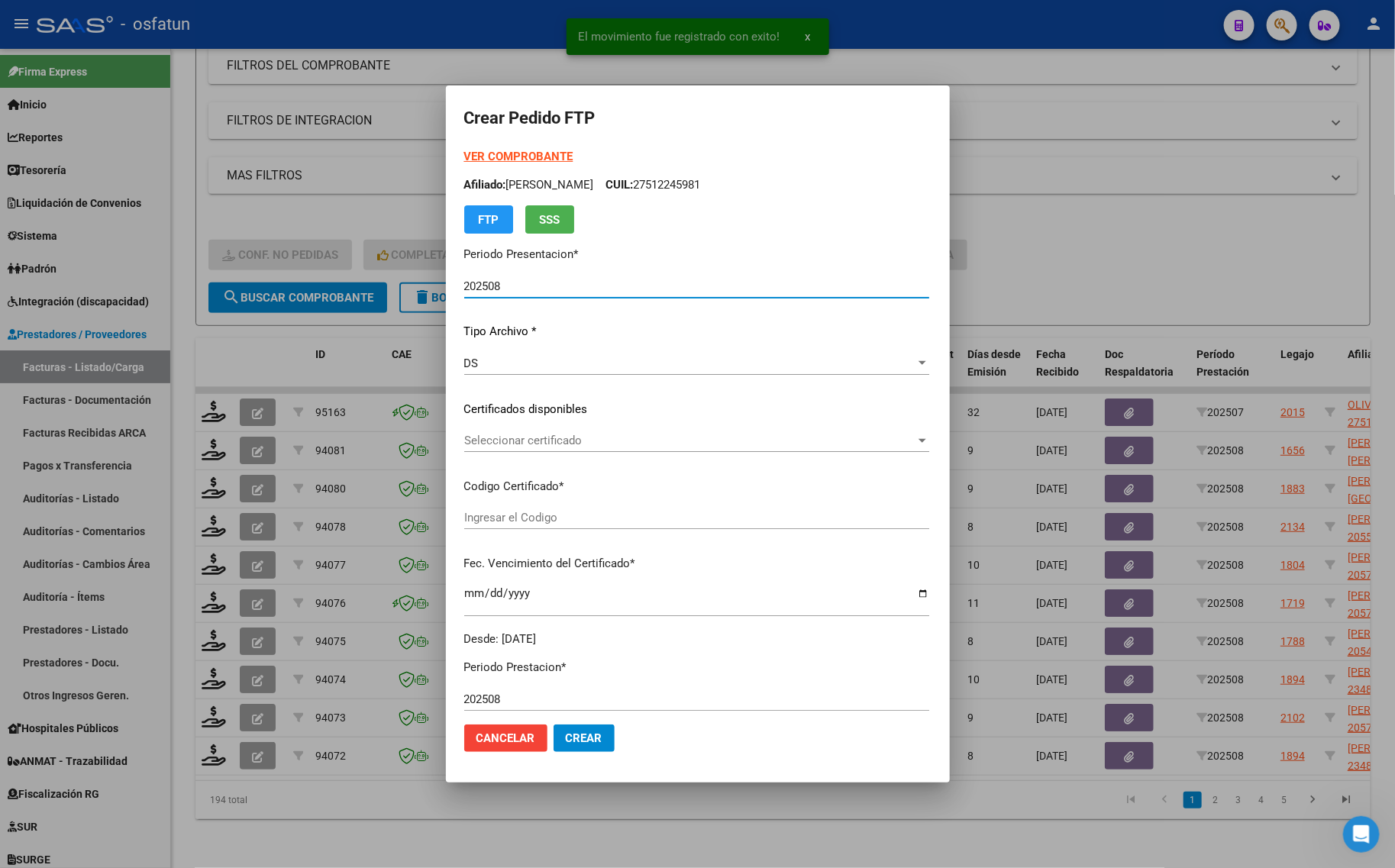
type input "ARG02000598533922024052420260524LJA539"
type input "[DATE]"
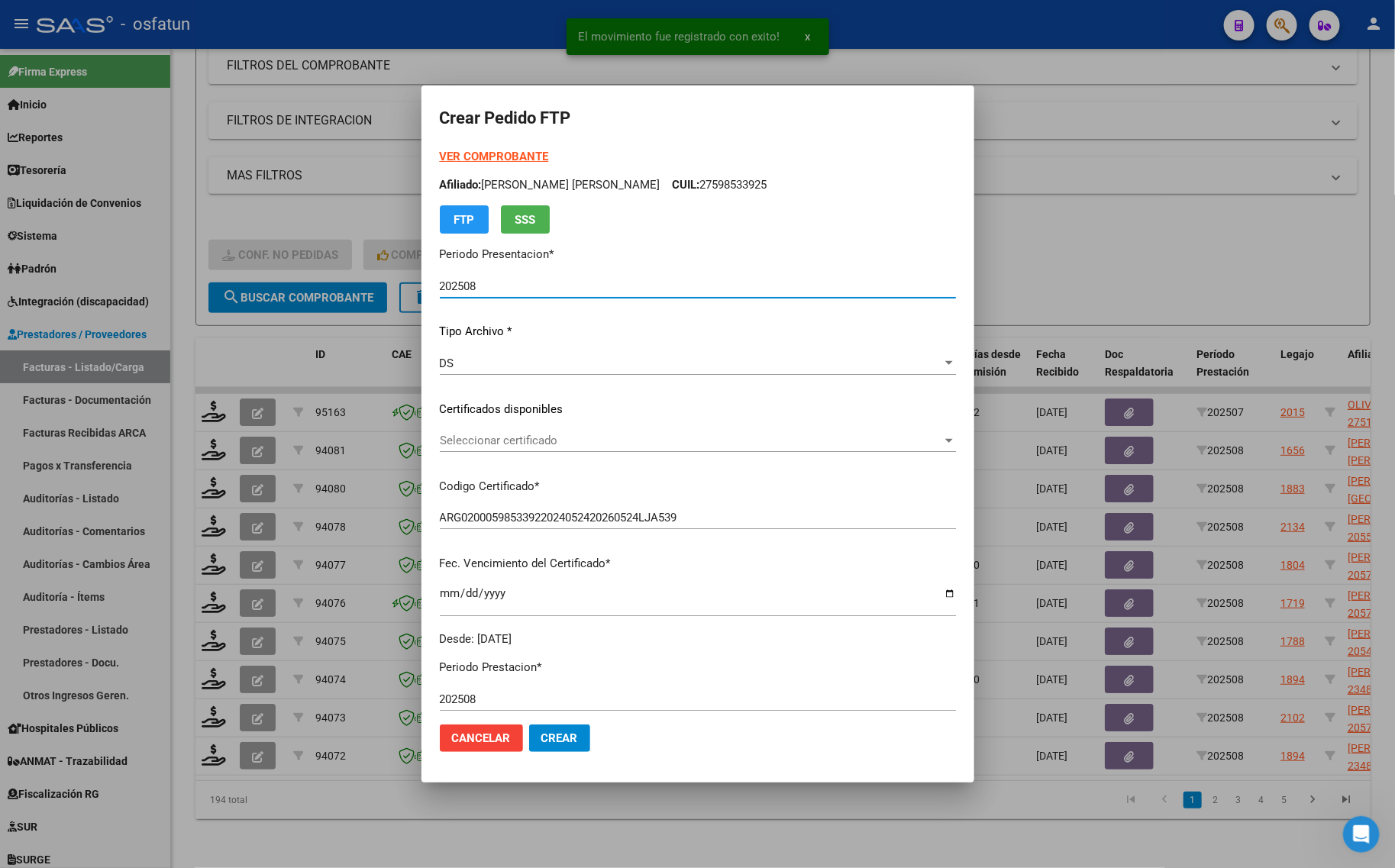
click at [498, 154] on strong "VER COMPROBANTE" at bounding box center [494, 156] width 110 height 13
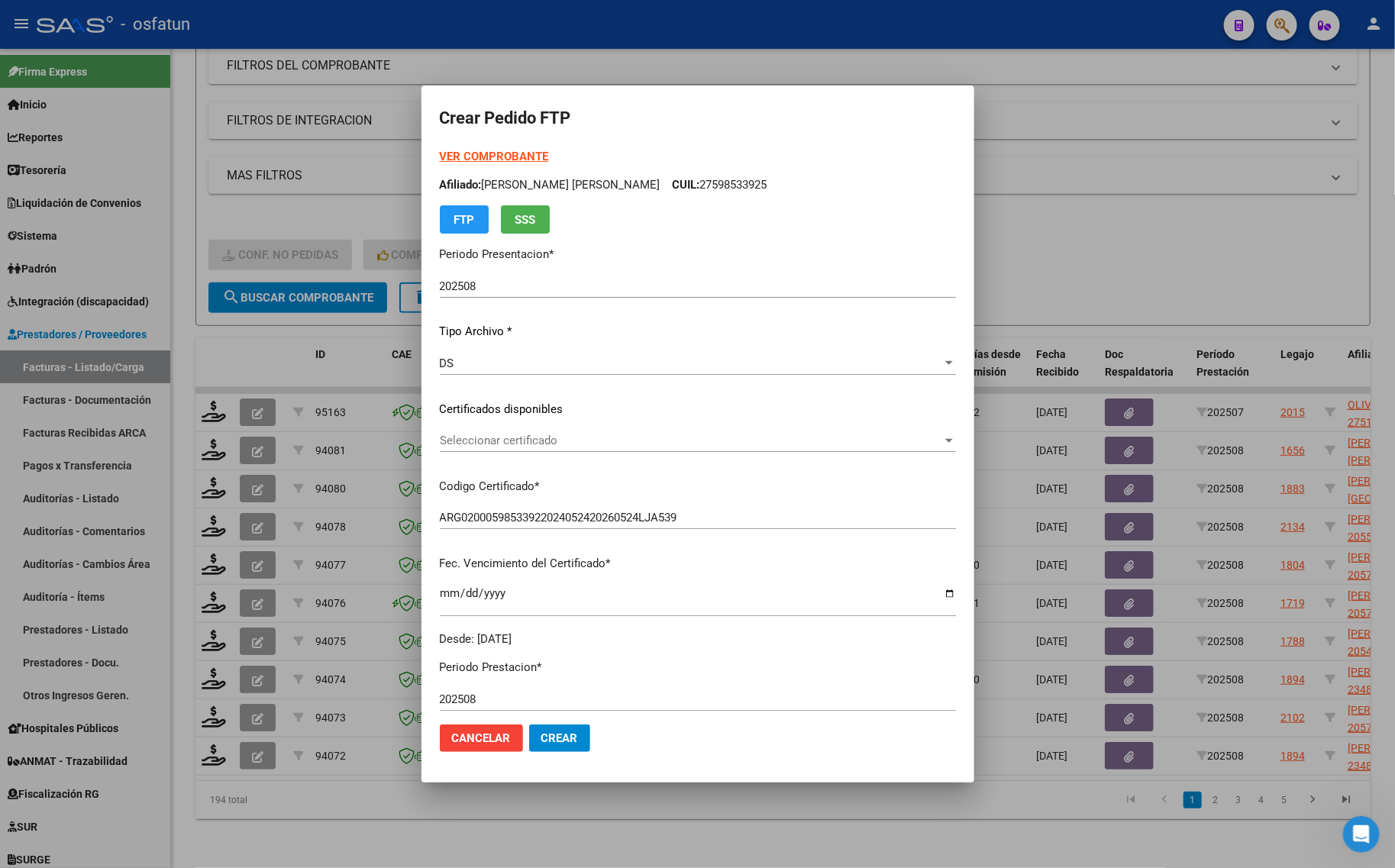
click at [463, 444] on span "Seleccionar certificado" at bounding box center [690, 440] width 502 height 13
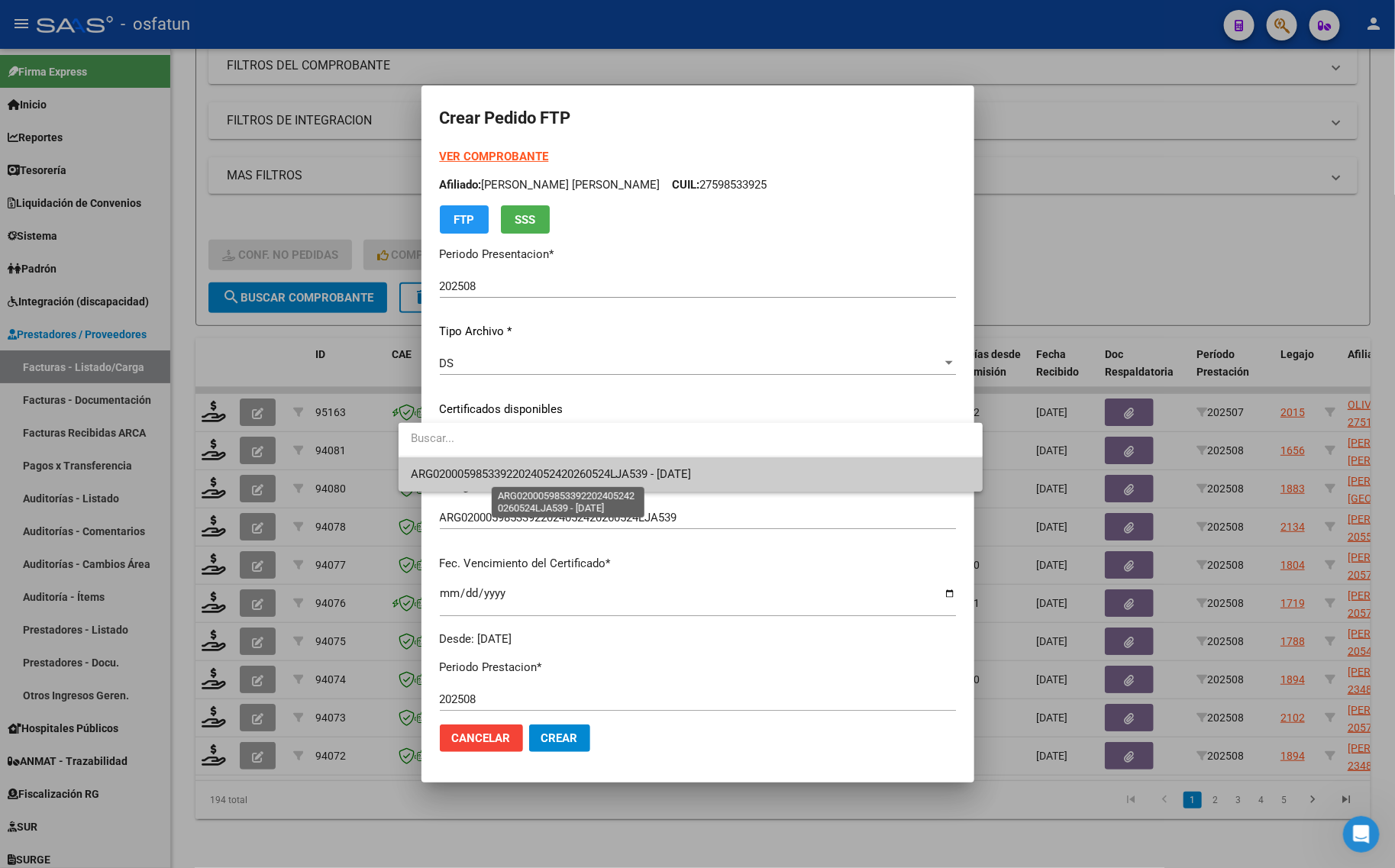
click at [467, 478] on span "ARG02000598533922024052420260524LJA539 - [DATE]" at bounding box center [551, 474] width 281 height 13
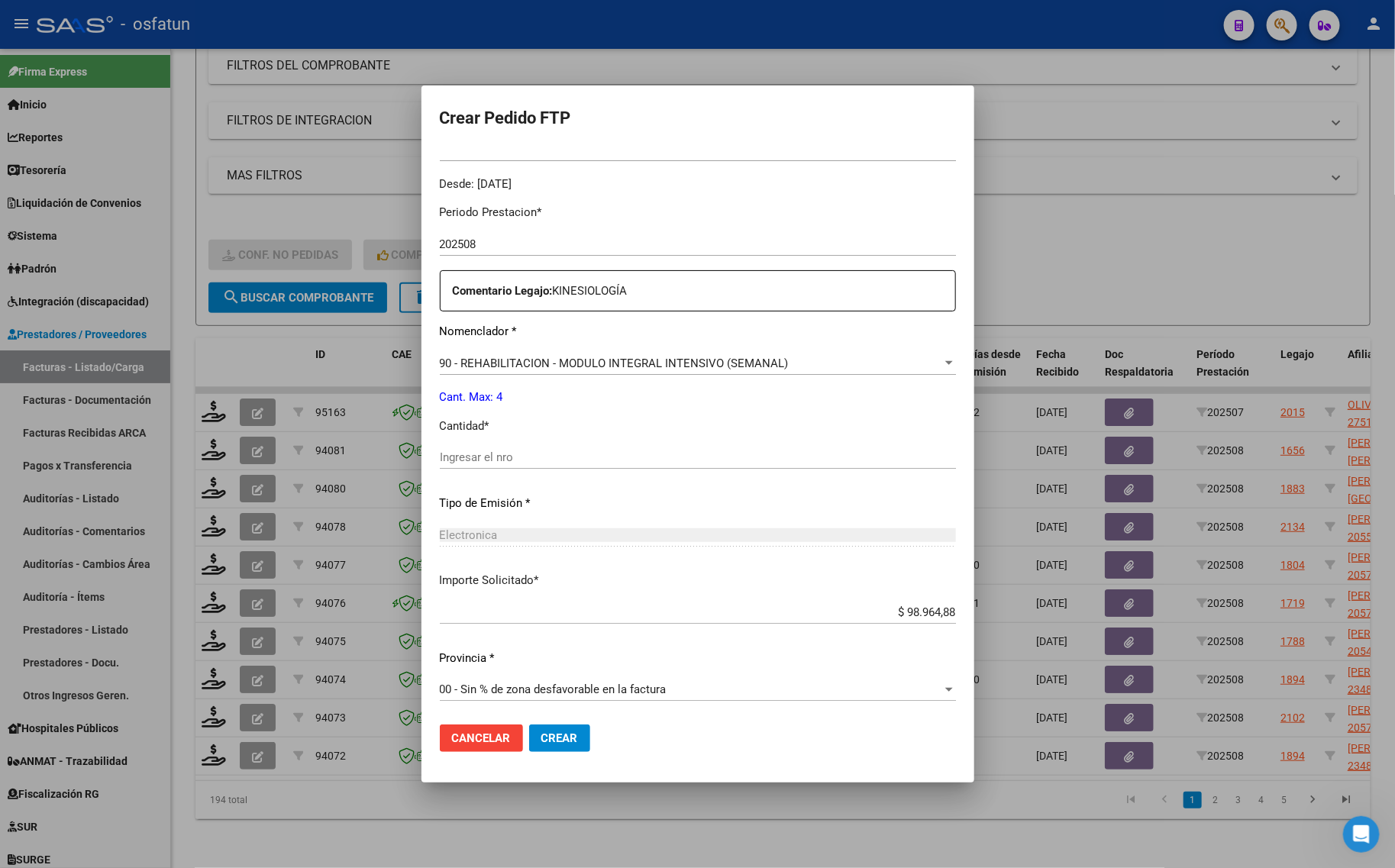
scroll to position [456, 0]
click at [472, 458] on input "Ingresar el nro" at bounding box center [698, 455] width 516 height 13
type input "4"
drag, startPoint x: 548, startPoint y: 755, endPoint x: 535, endPoint y: 756, distance: 13.0
click at [548, 756] on mat-dialog-actions "Cancelar Crear" at bounding box center [698, 738] width 516 height 52
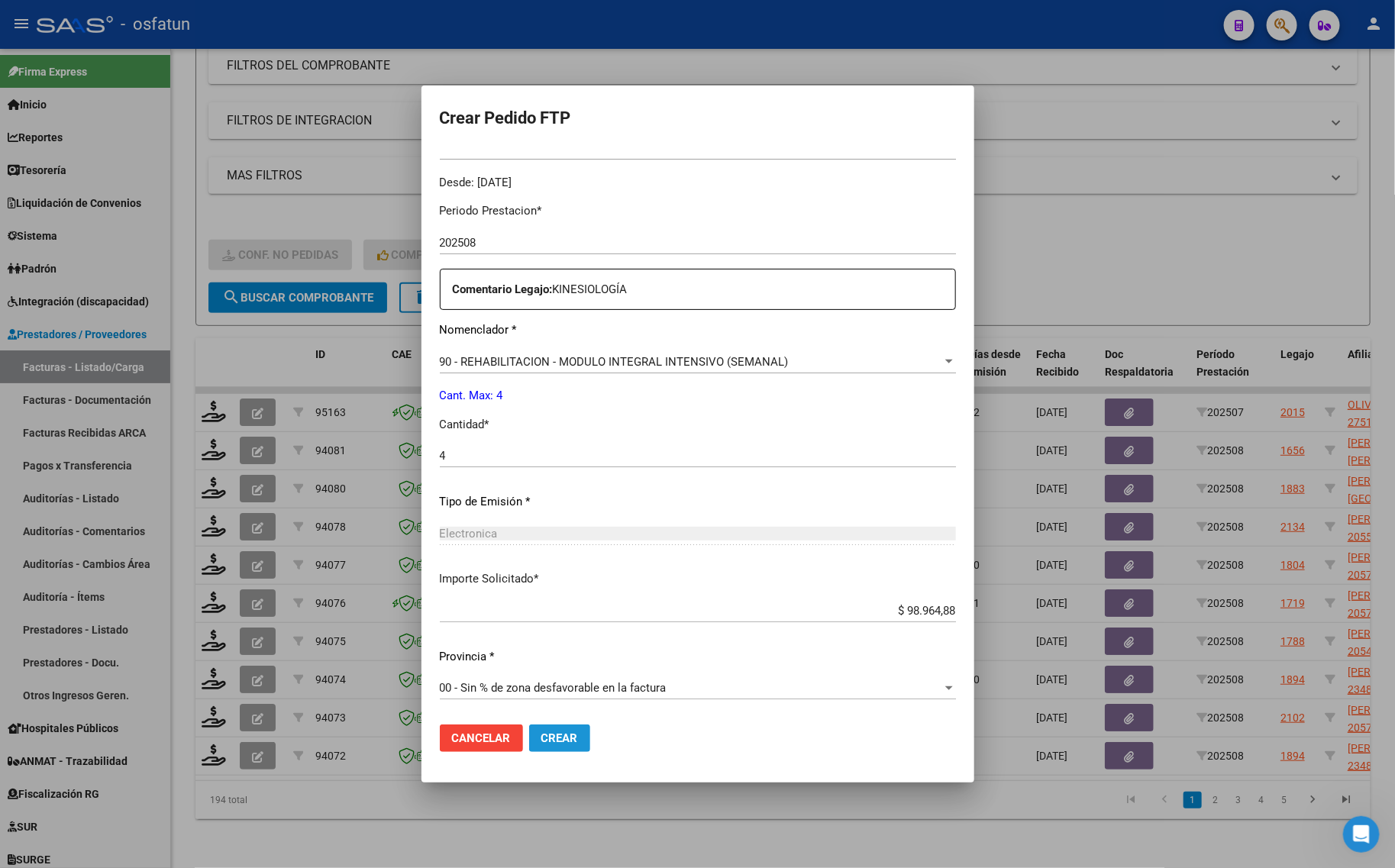
click at [539, 746] on button "Crear" at bounding box center [559, 738] width 61 height 28
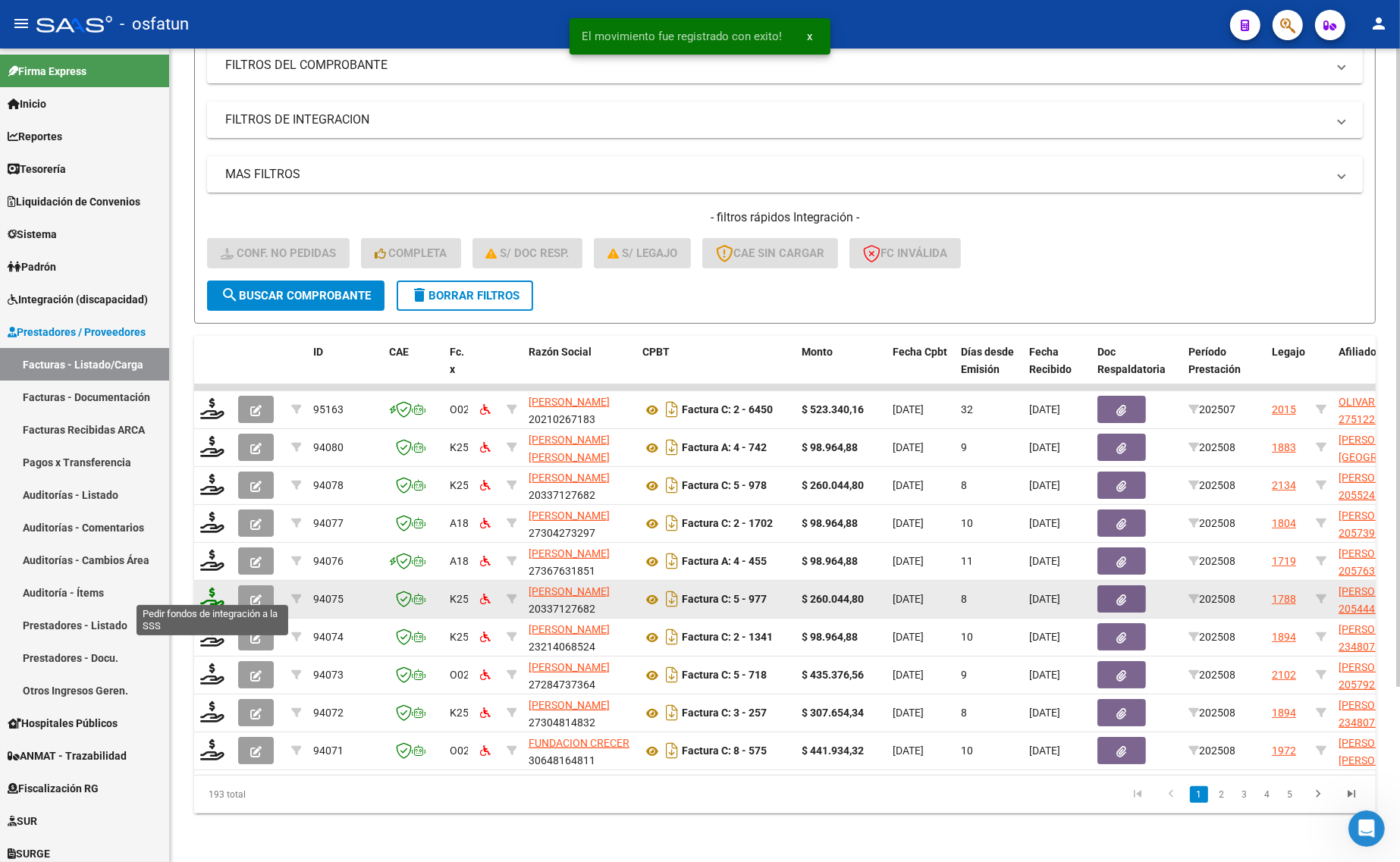
click at [210, 590] on icon at bounding box center [212, 598] width 24 height 21
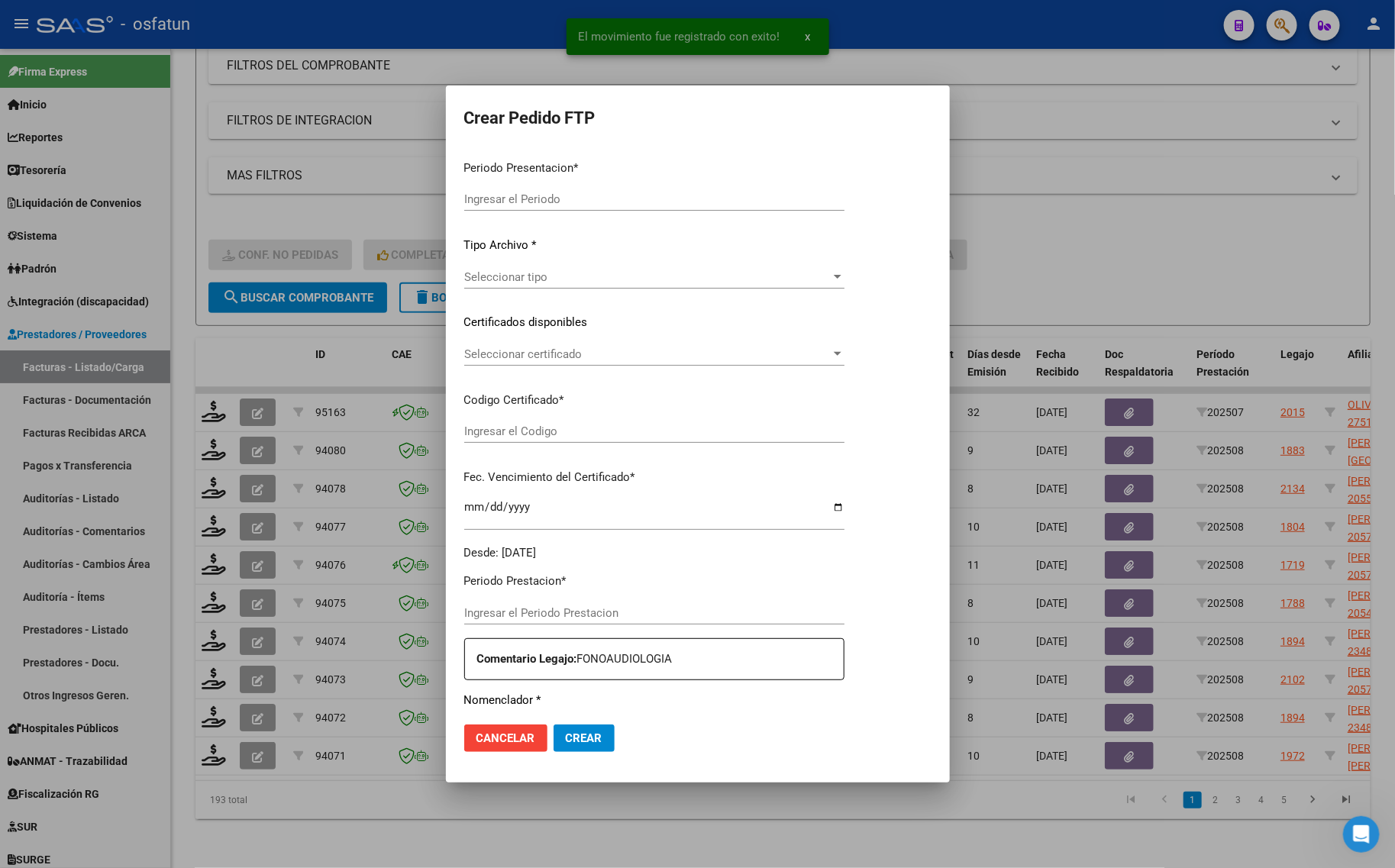
type input "202508"
type input "$ 260.044,80"
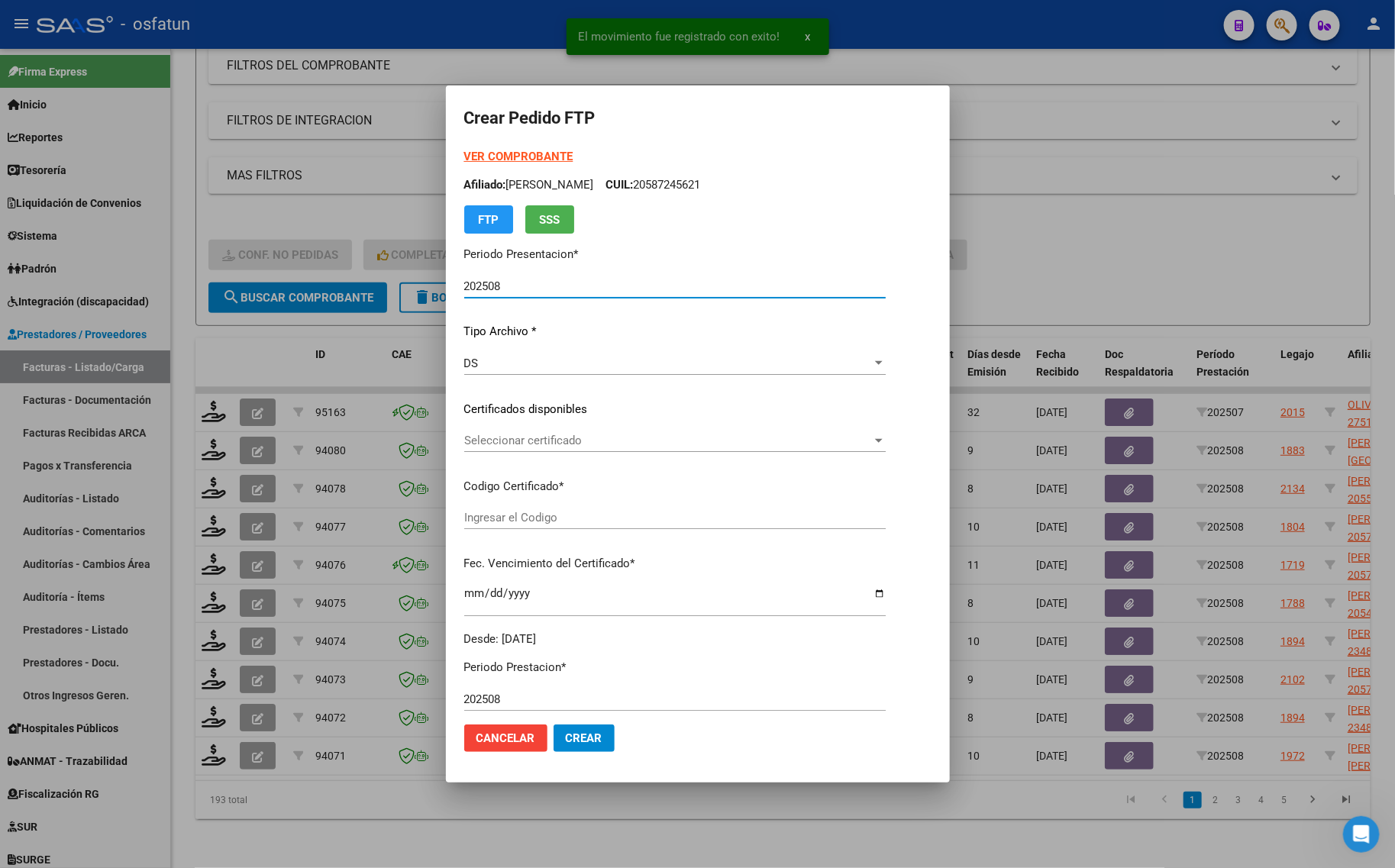
type input "ARG02000544416362021051020260510COR470"
type input "[DATE]"
click at [479, 153] on strong "VER COMPROBANTE" at bounding box center [519, 156] width 110 height 13
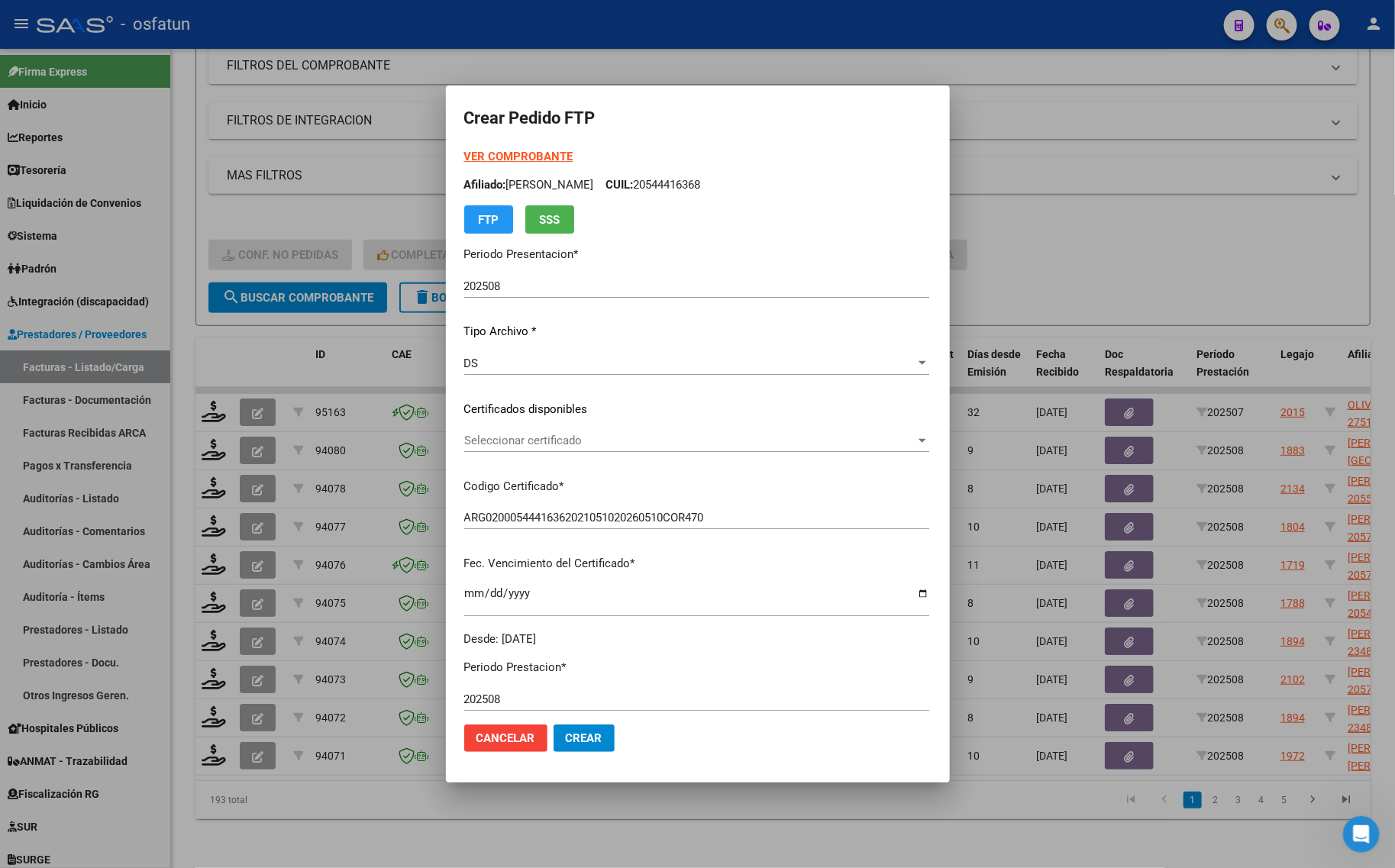
click at [275, 209] on div at bounding box center [698, 434] width 1395 height 868
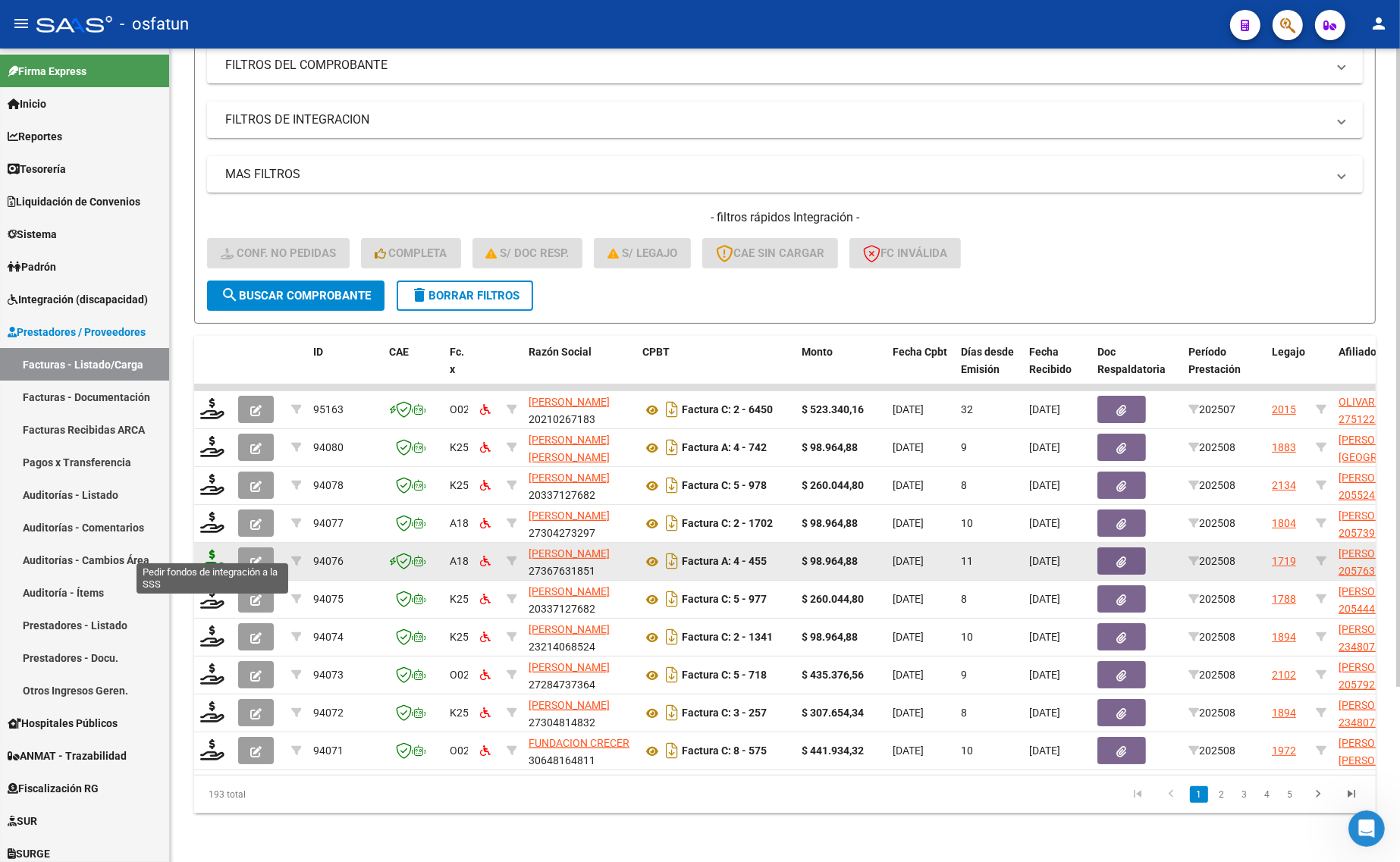
drag, startPoint x: 220, startPoint y: 551, endPoint x: 212, endPoint y: 552, distance: 8.1
click at [212, 552] on icon at bounding box center [212, 560] width 24 height 21
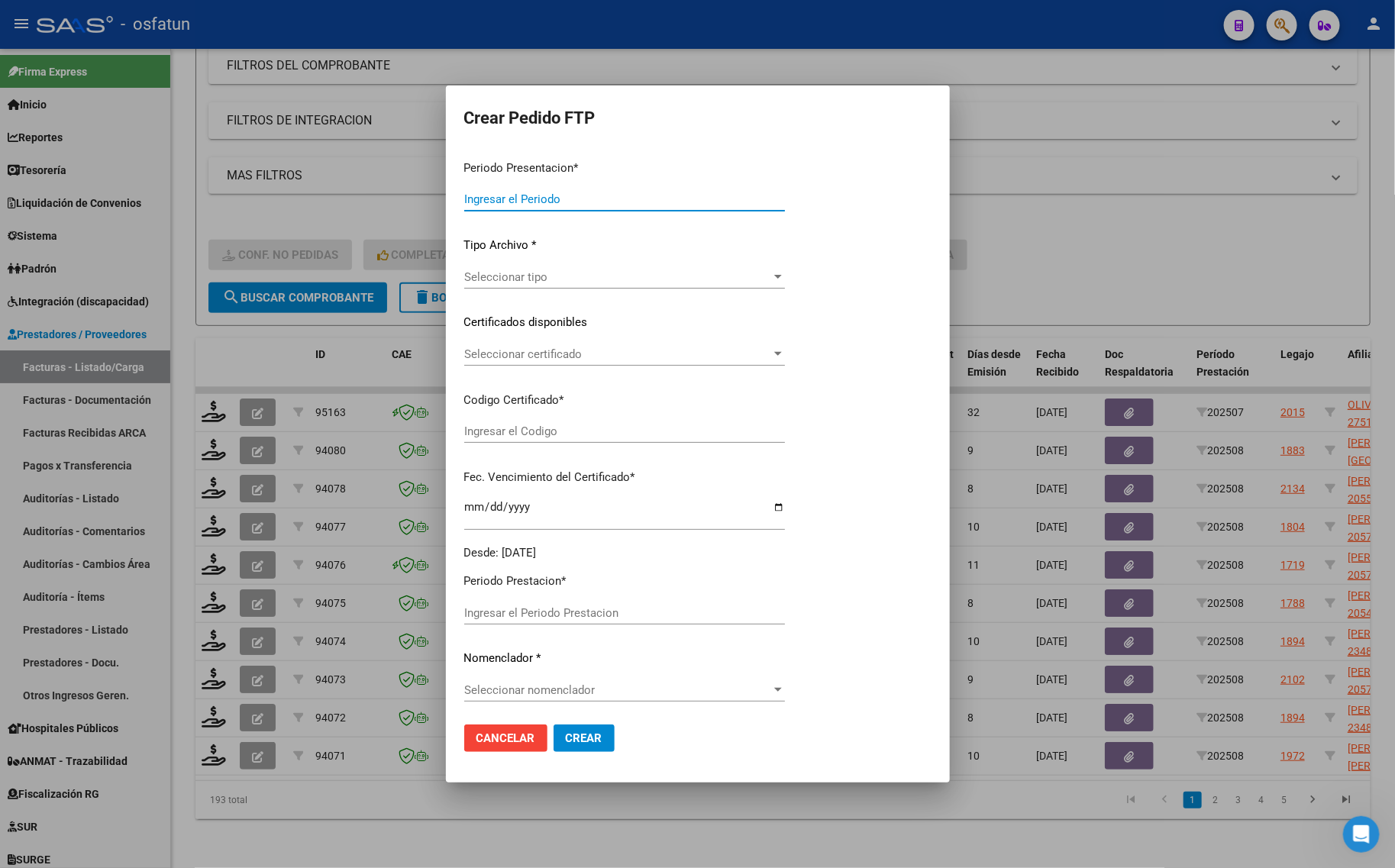
type input "202508"
type input "$ 98.964,88"
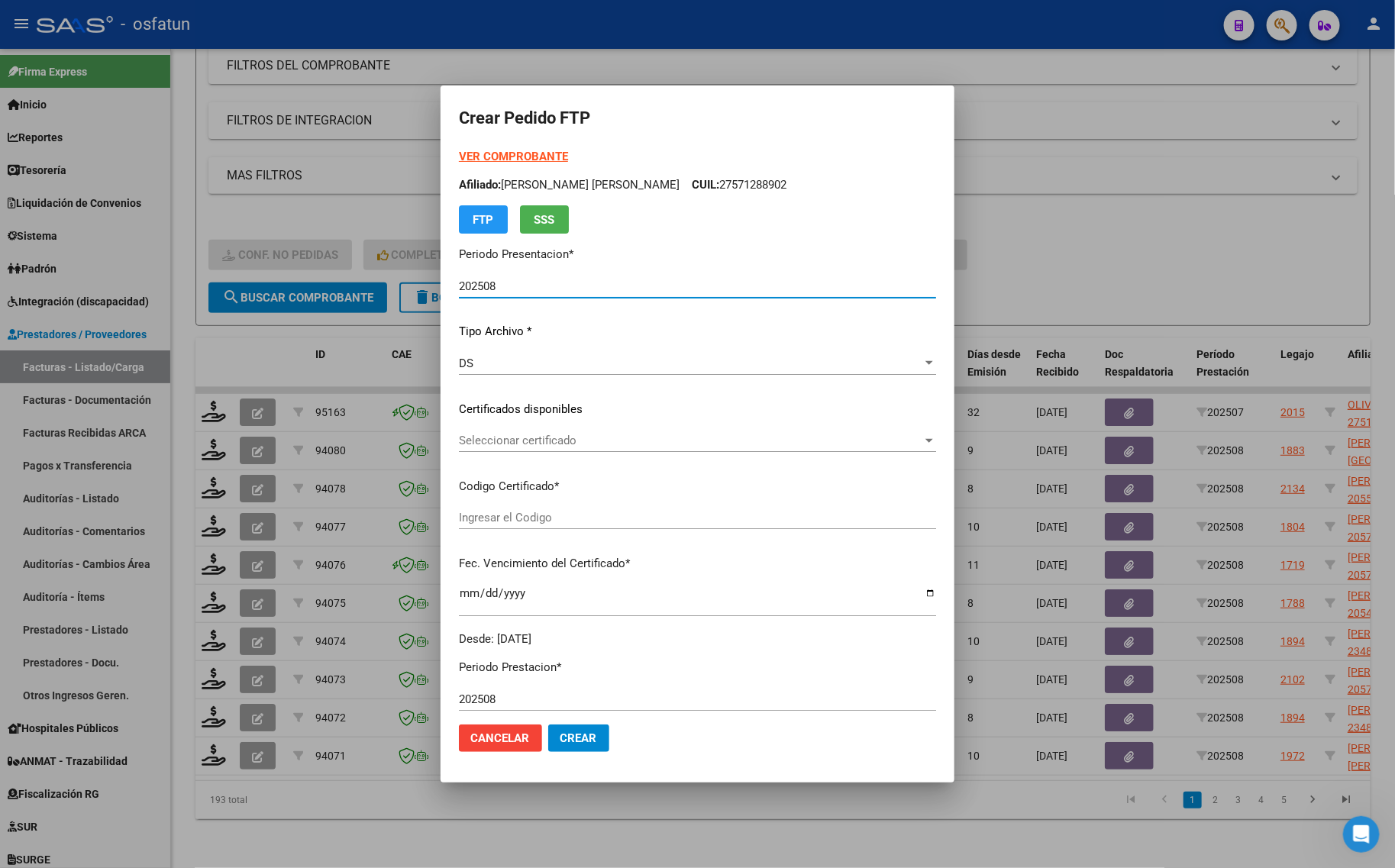
type input "ARG02000576371942023021320260213BS413"
type input "[DATE]"
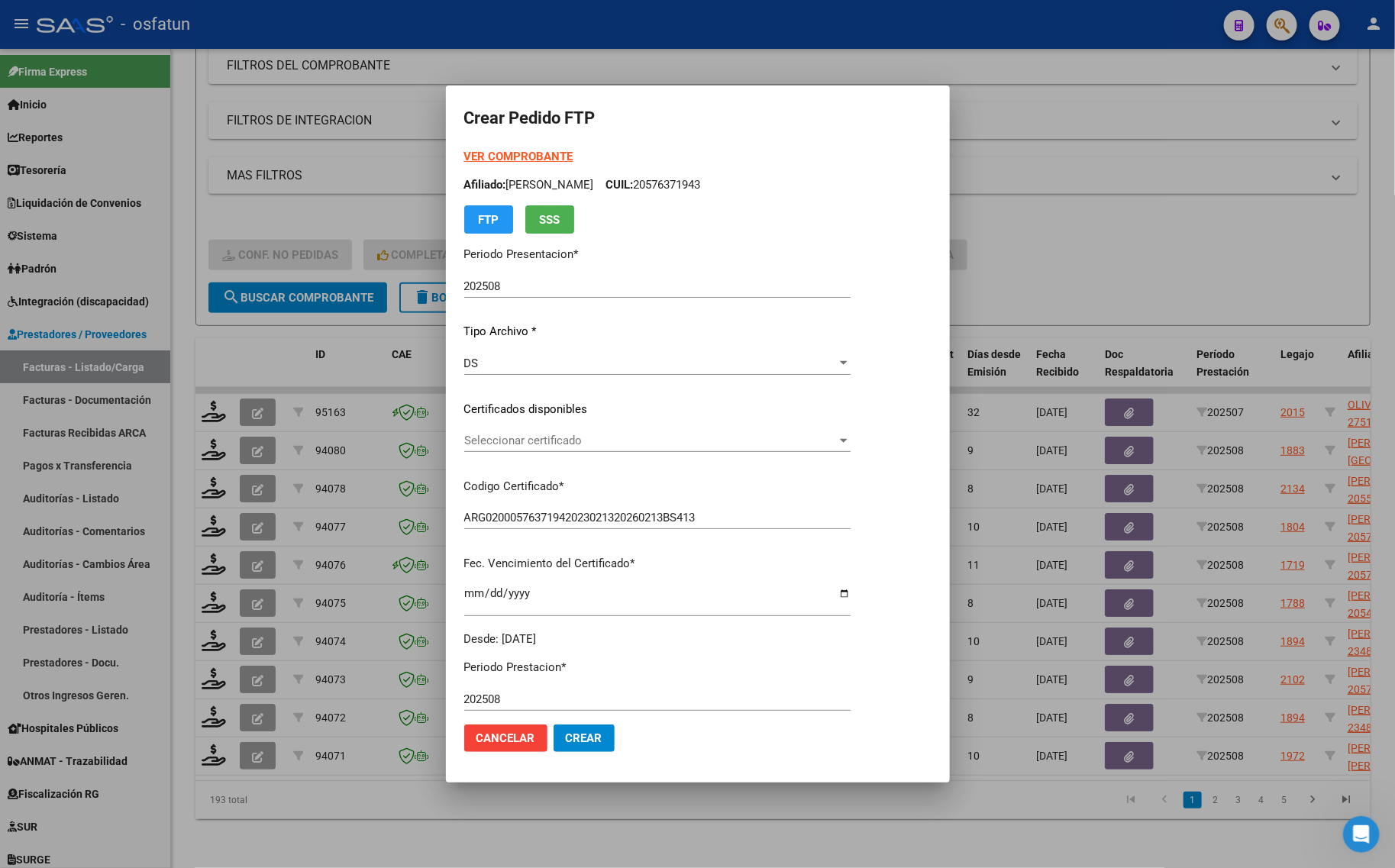
click at [502, 157] on strong "VER COMPROBANTE" at bounding box center [519, 156] width 110 height 13
click at [551, 440] on span "Seleccionar certificado" at bounding box center [651, 440] width 373 height 13
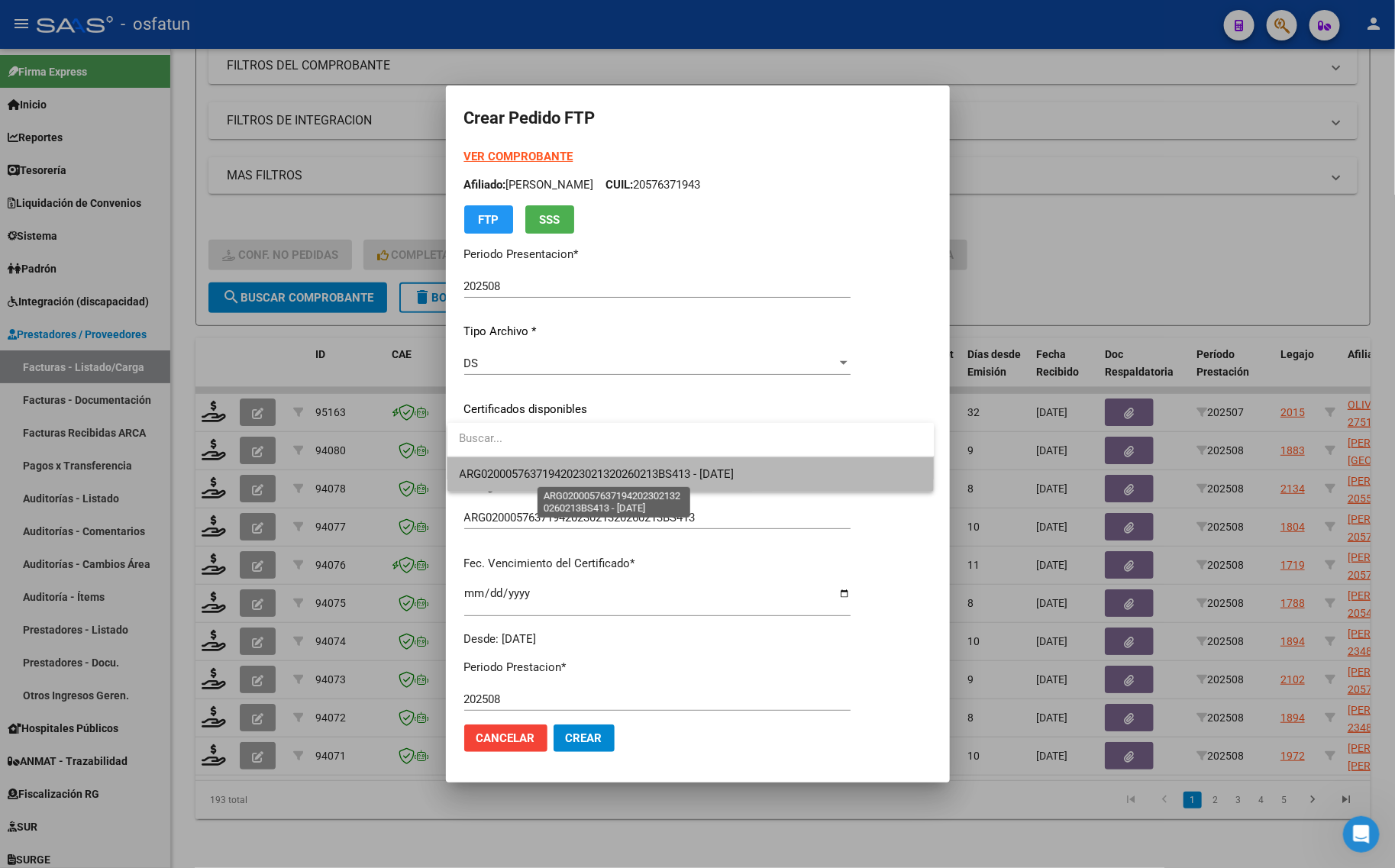
click at [552, 474] on span "ARG02000576371942023021320260213BS413 - [DATE]" at bounding box center [597, 474] width 275 height 13
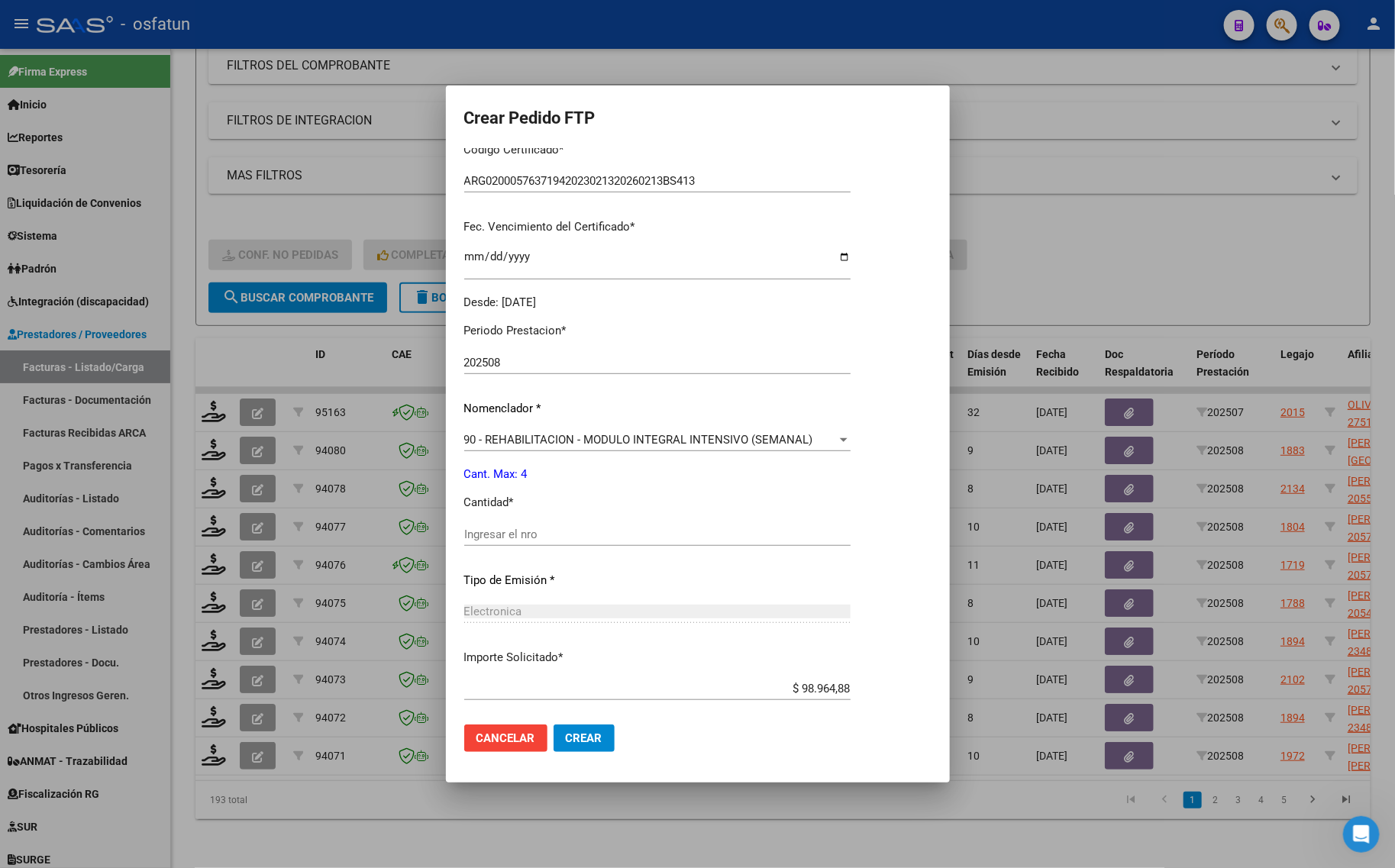
scroll to position [382, 0]
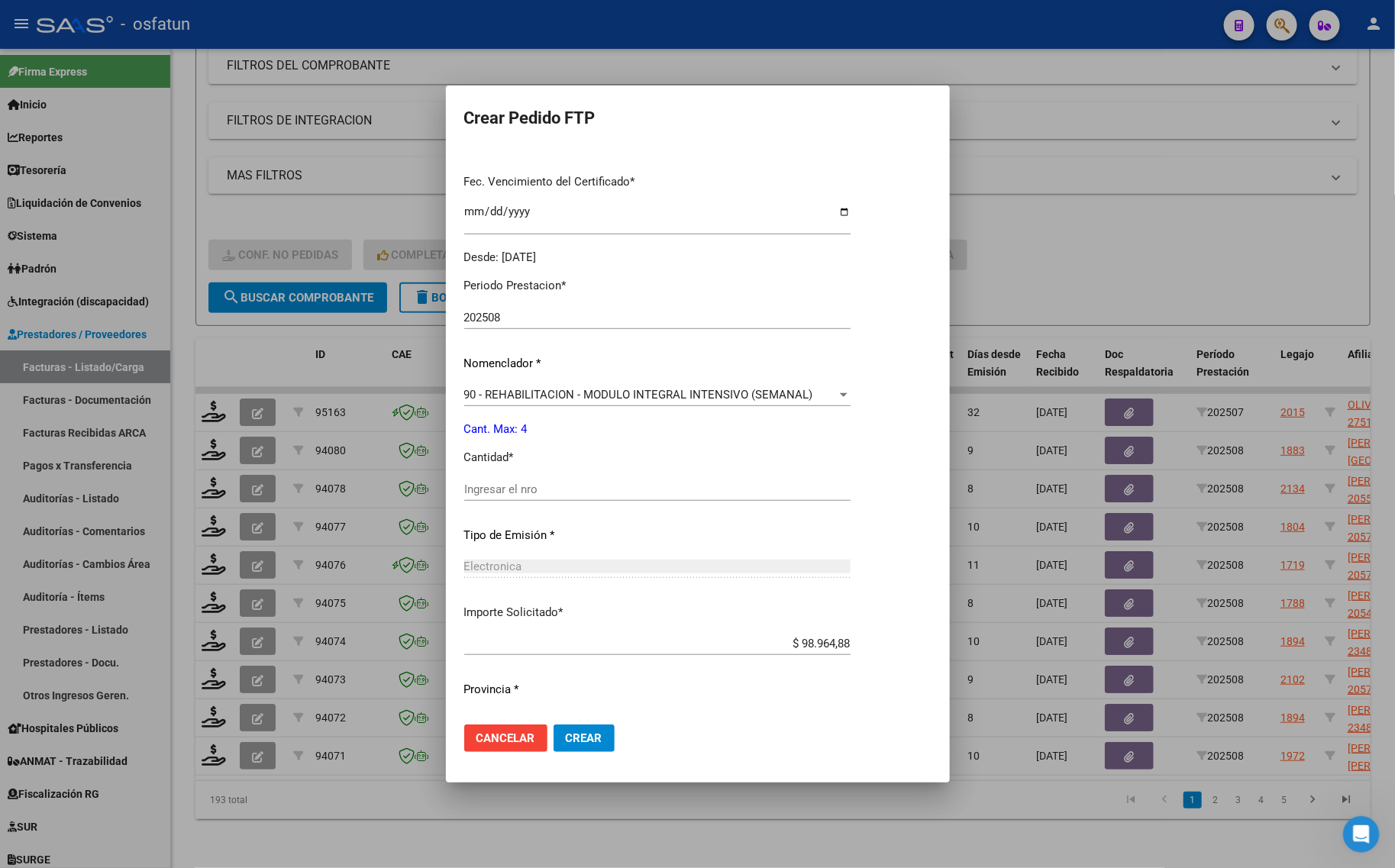
click at [550, 487] on input "Ingresar el nro" at bounding box center [657, 489] width 386 height 13
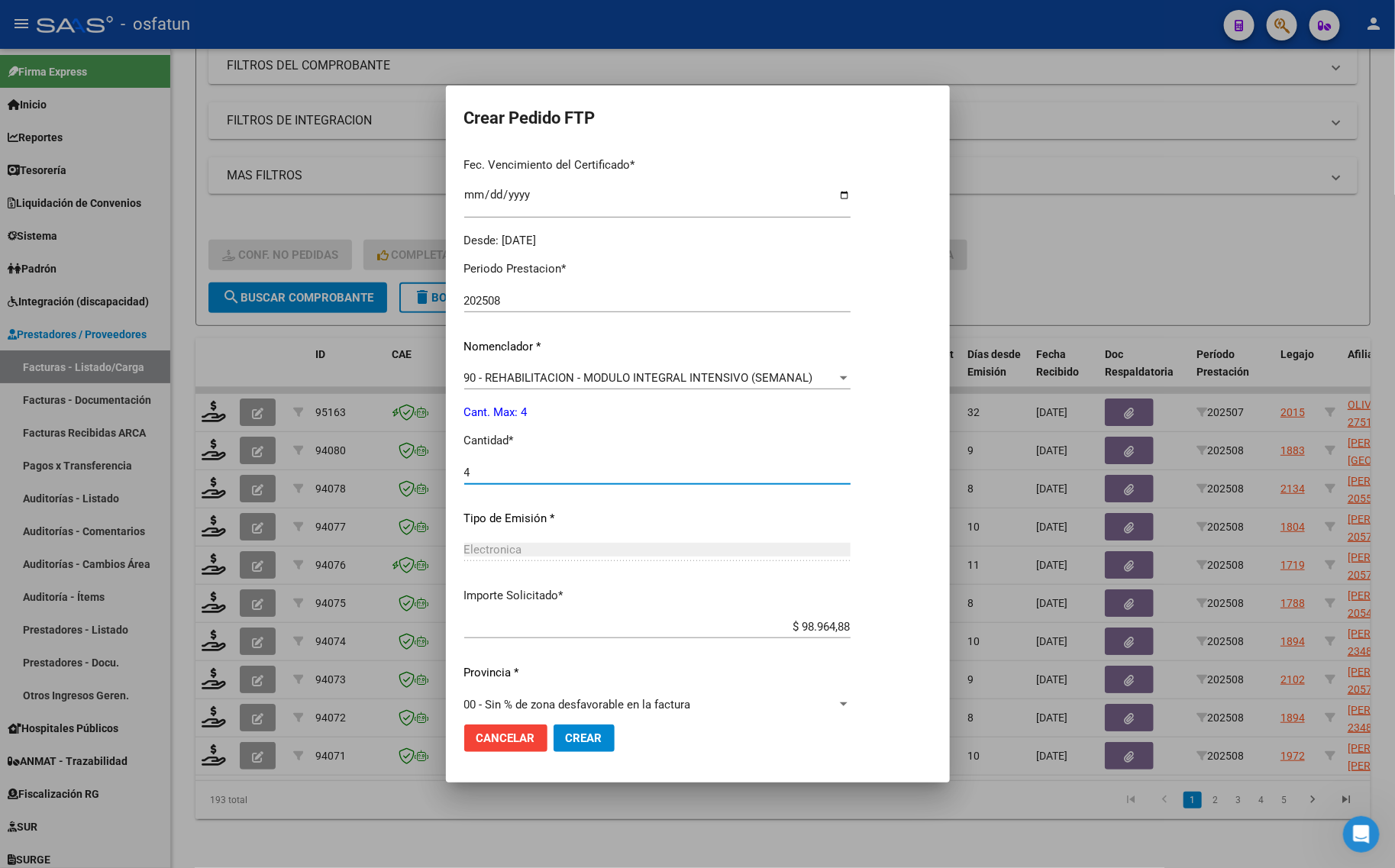
scroll to position [414, 0]
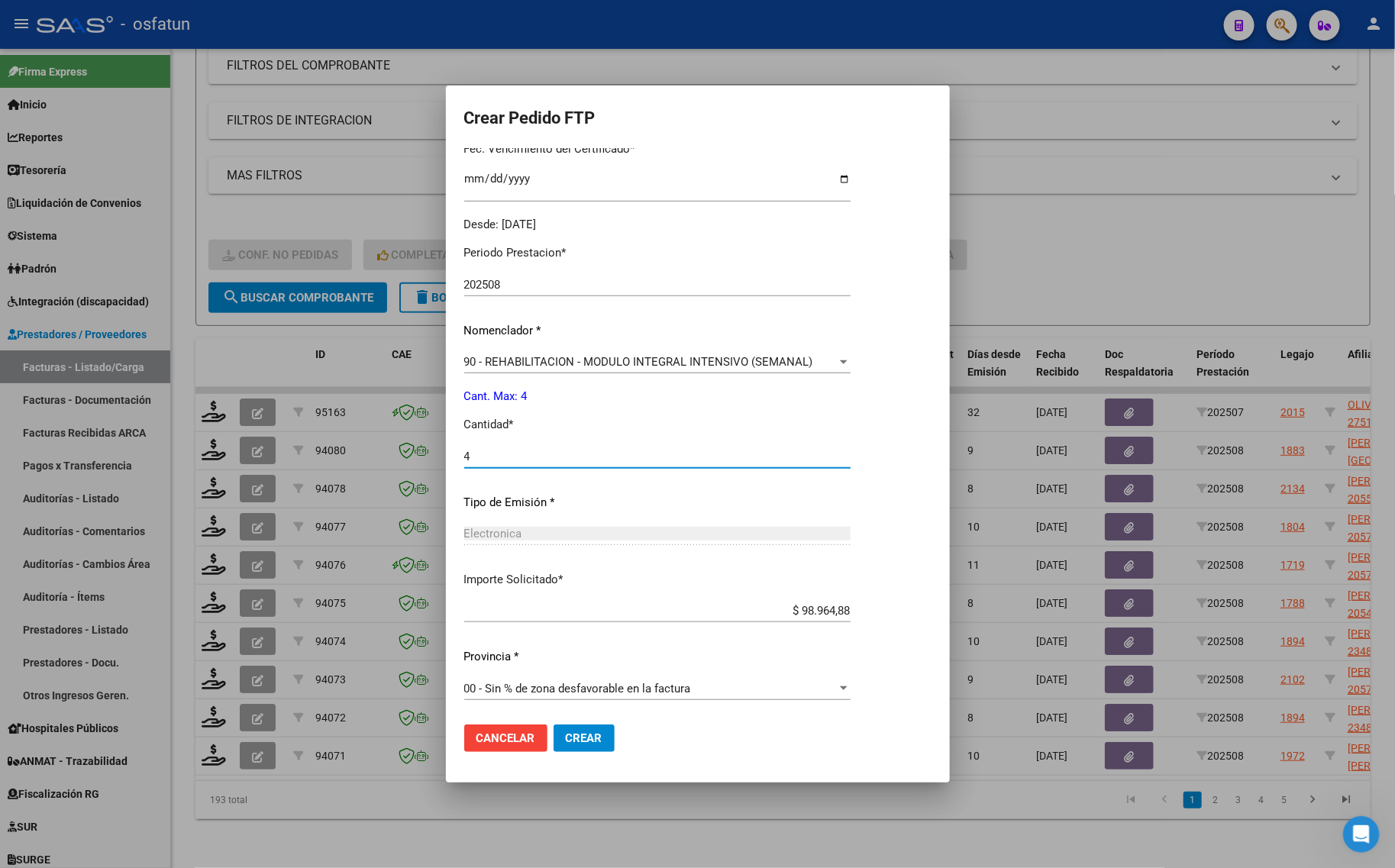
type input "4"
drag, startPoint x: 596, startPoint y: 726, endPoint x: 406, endPoint y: 762, distance: 193.4
click at [594, 727] on button "Crear" at bounding box center [584, 738] width 61 height 28
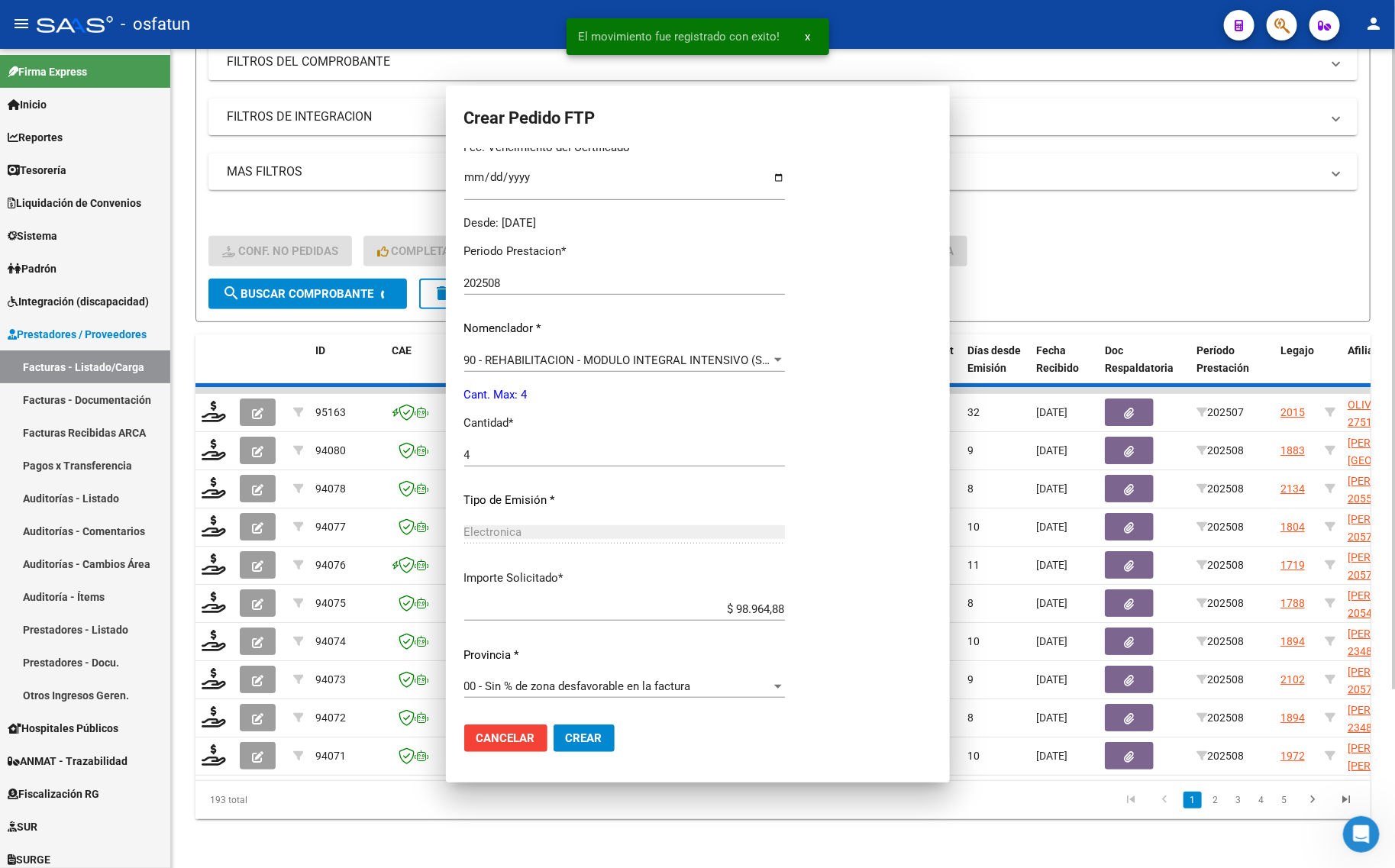
scroll to position [329, 0]
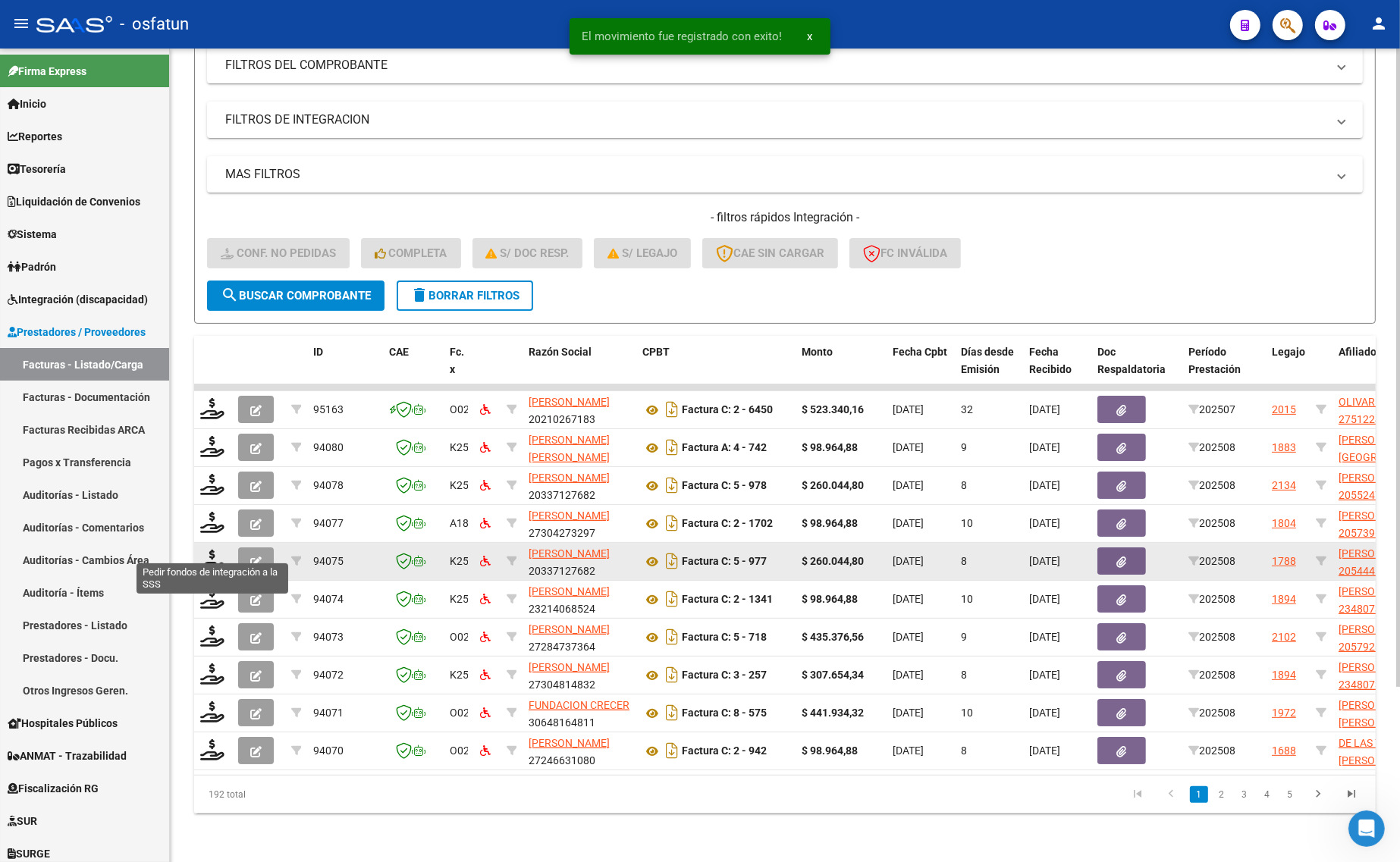
click at [225, 550] on div at bounding box center [213, 562] width 26 height 24
click at [209, 550] on icon at bounding box center [212, 560] width 24 height 21
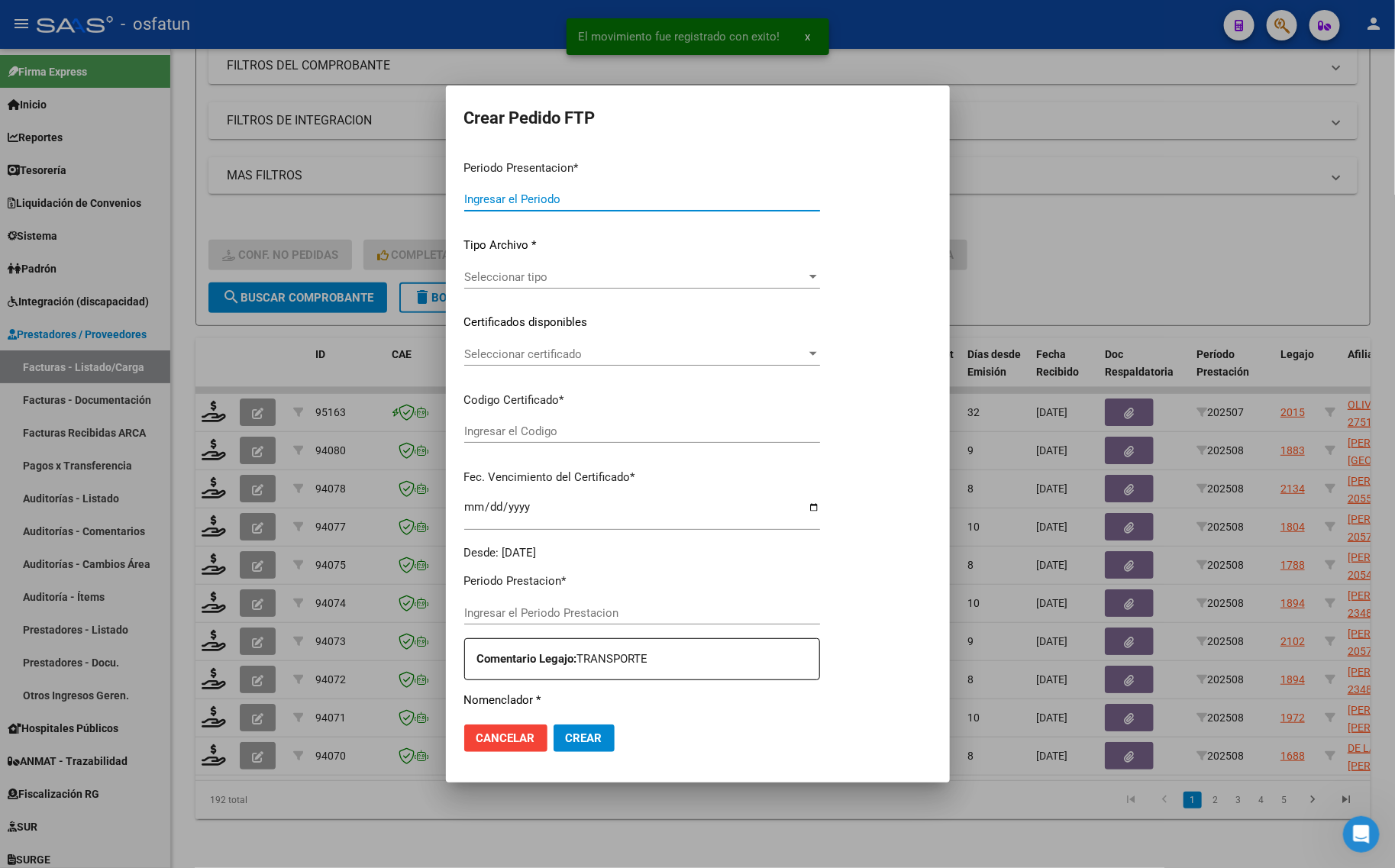
type input "202508"
type input "$ 260.044,80"
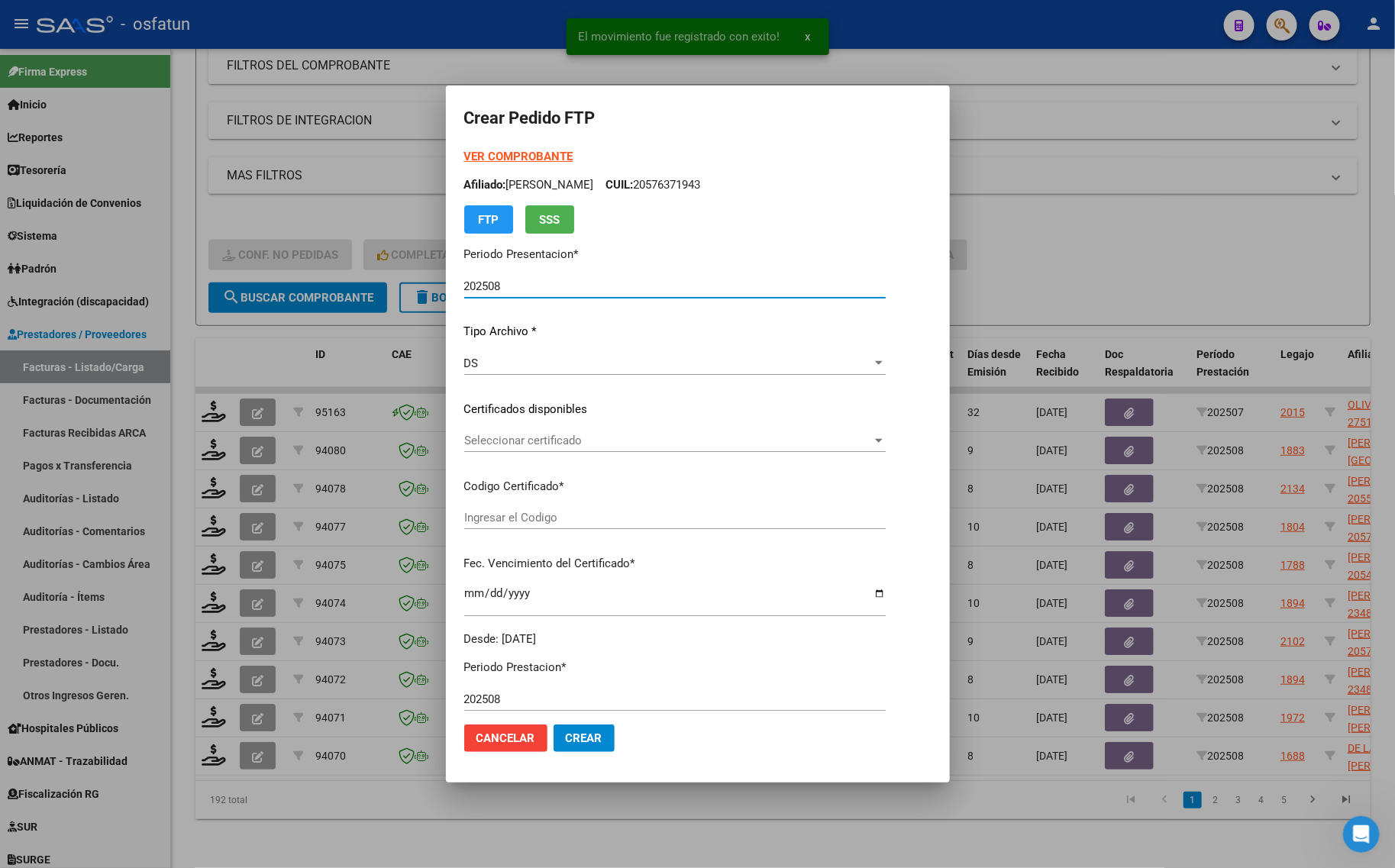
type input "ARG02000544416362021051020260510COR470"
type input "[DATE]"
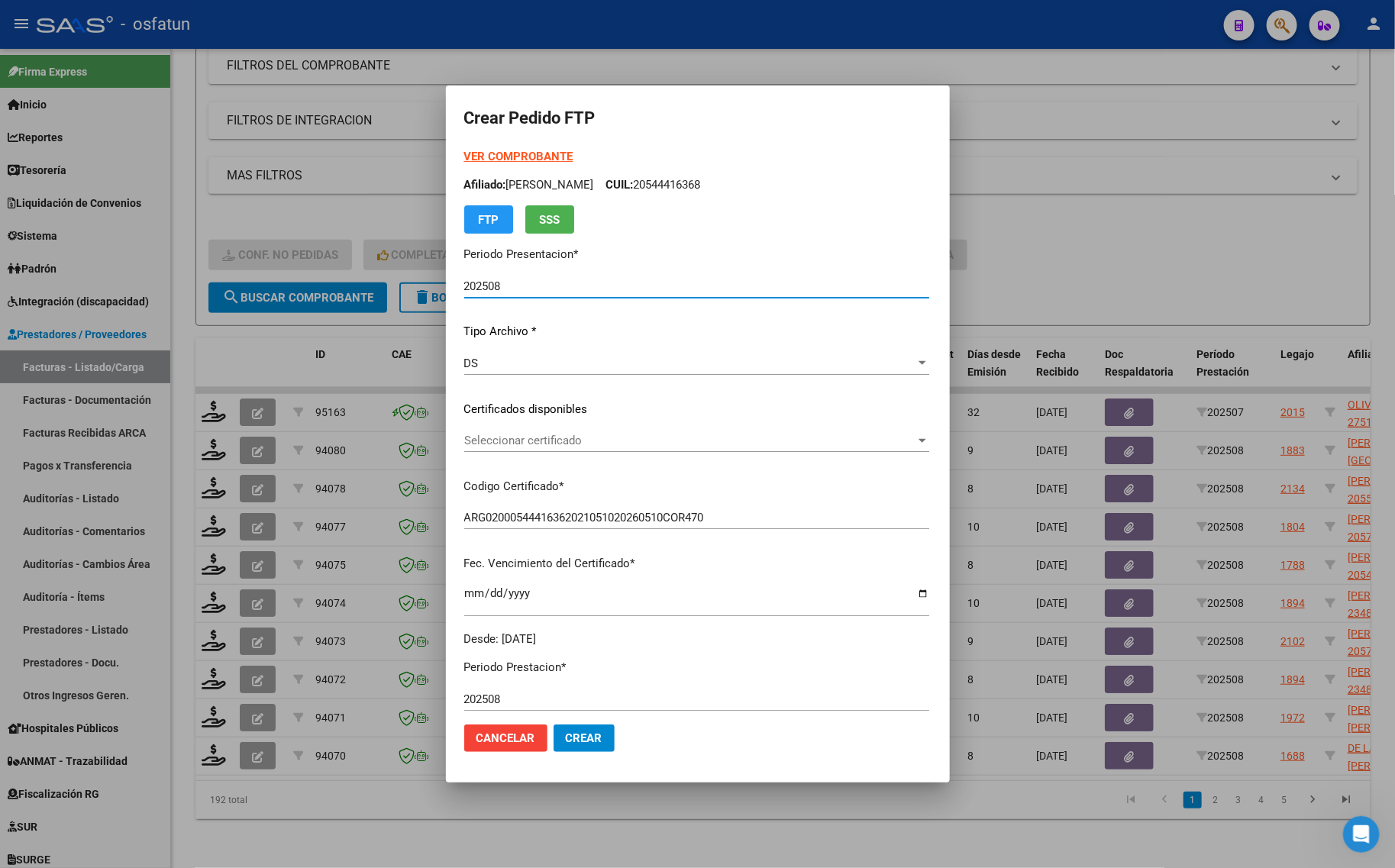
click at [490, 158] on strong "VER COMPROBANTE" at bounding box center [519, 156] width 110 height 13
click at [1140, 275] on div at bounding box center [698, 434] width 1395 height 868
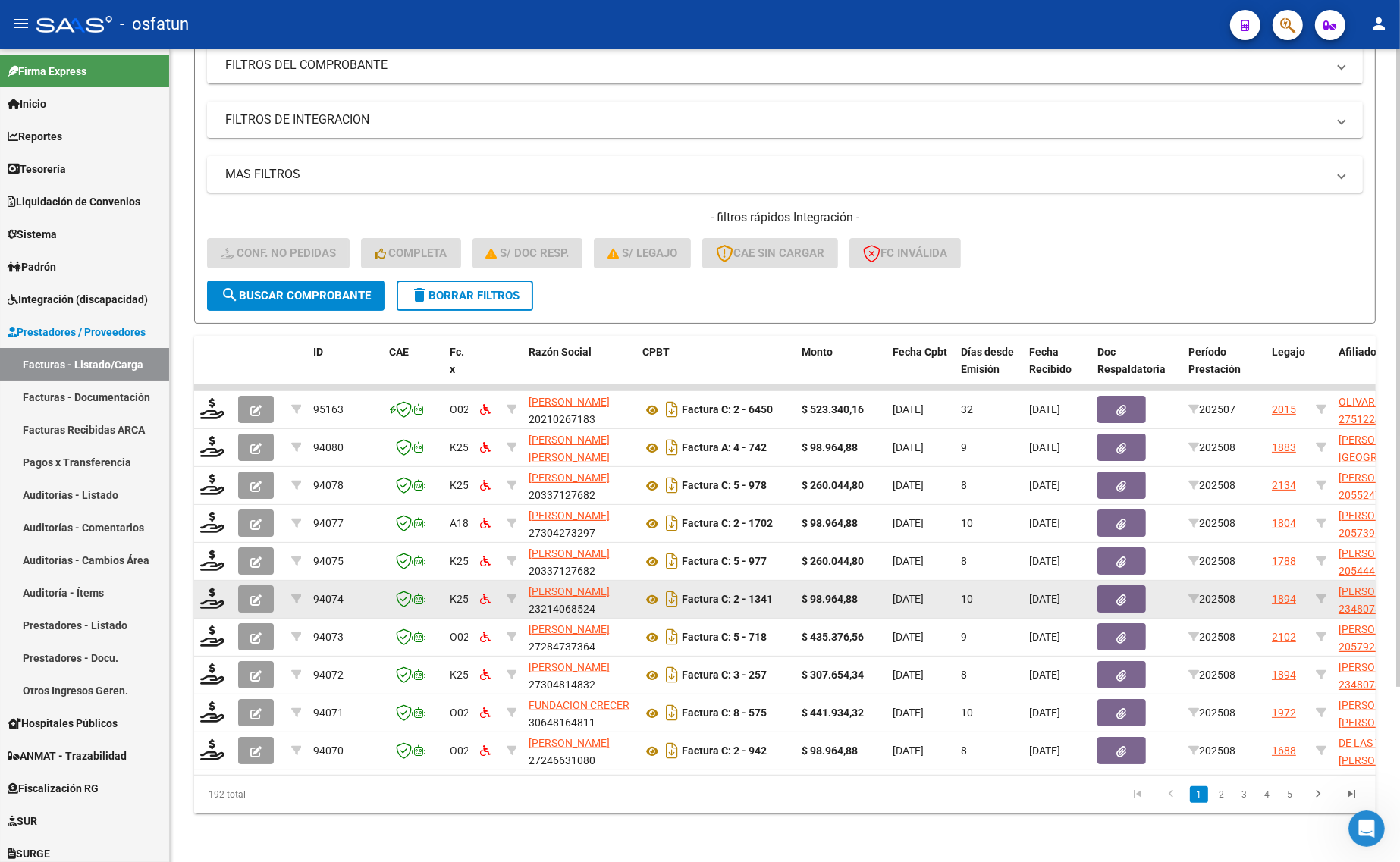
click at [222, 581] on datatable-body-cell at bounding box center [213, 599] width 38 height 37
click at [205, 588] on icon at bounding box center [212, 598] width 24 height 21
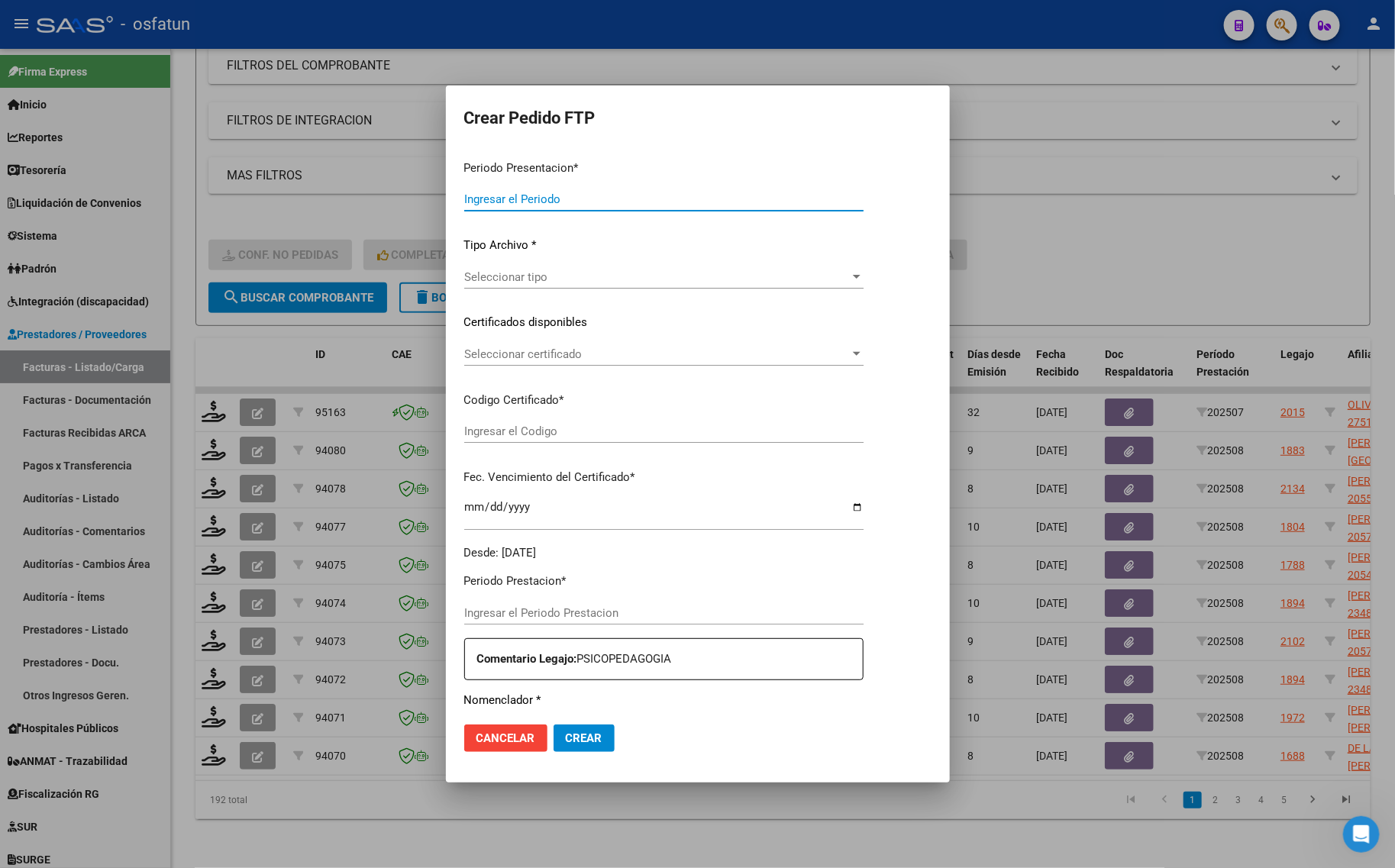
type input "202508"
type input "$ 98.964,88"
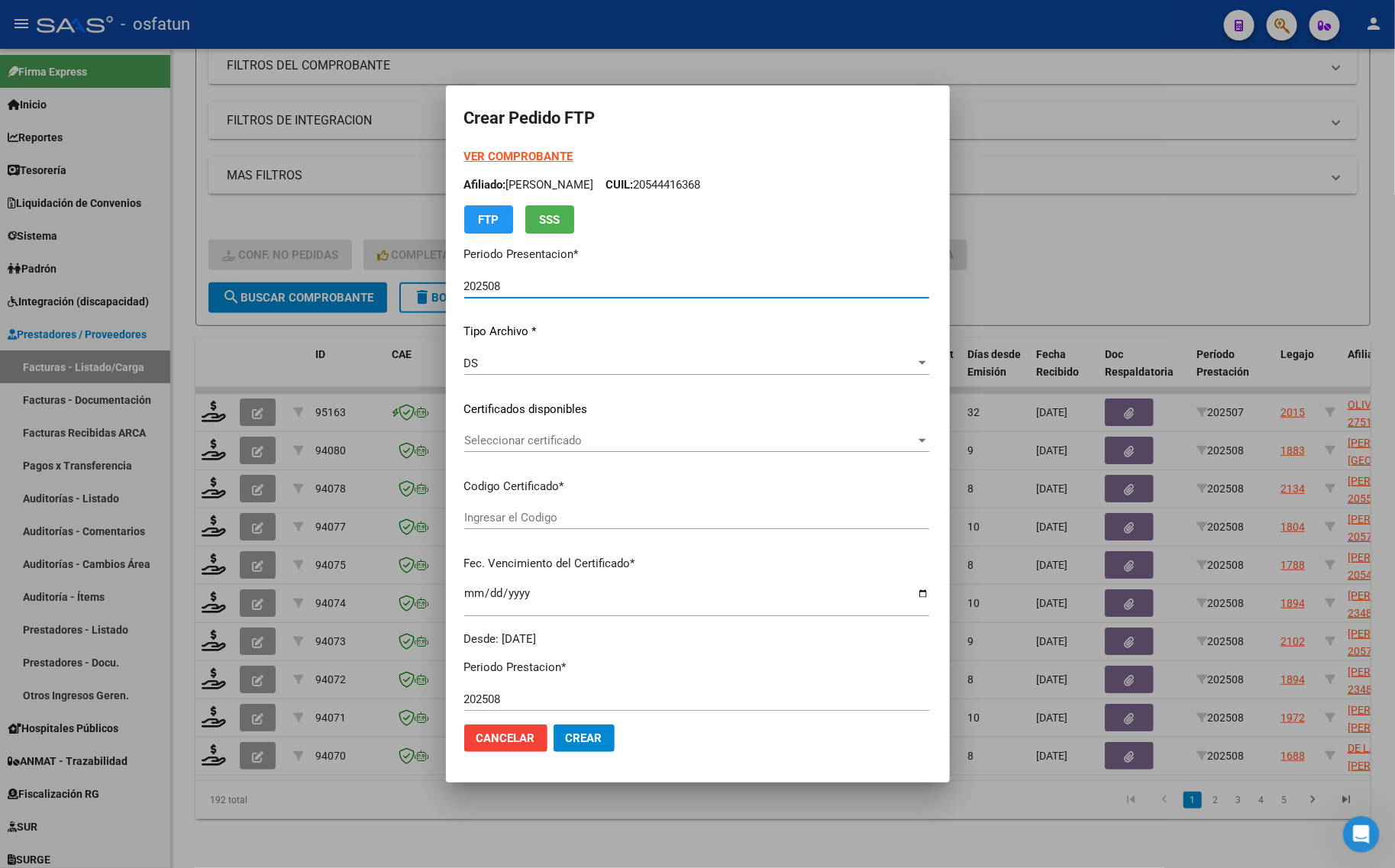
type input "ARG02000480739632019031120260311COR467"
type input "[DATE]"
click at [464, 152] on strong "VER COMPROBANTE" at bounding box center [519, 156] width 110 height 13
click at [490, 434] on span "Seleccionar certificado" at bounding box center [680, 440] width 432 height 13
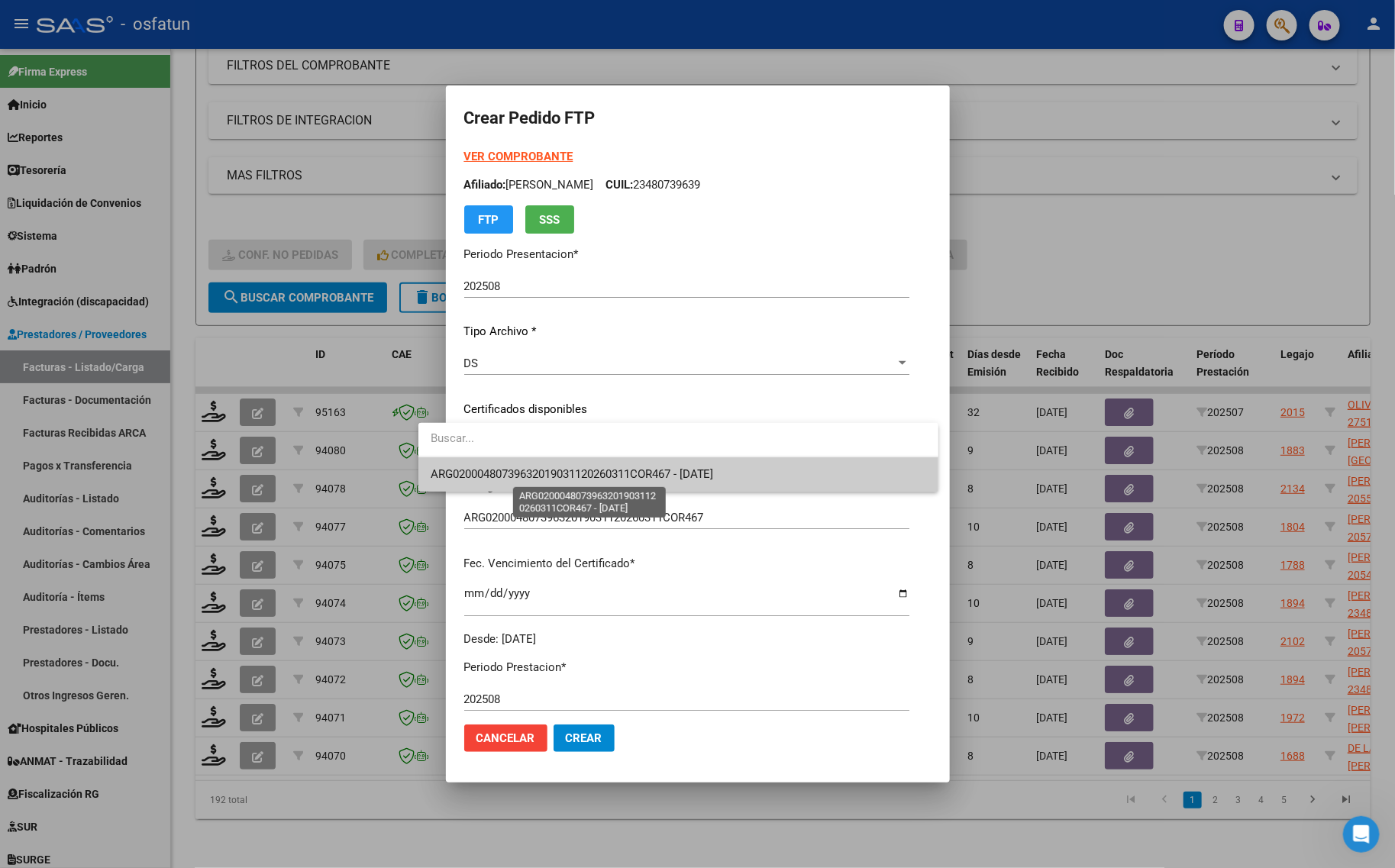
click at [489, 478] on span "ARG02000480739632019031120260311COR467 - [DATE]" at bounding box center [572, 474] width 283 height 13
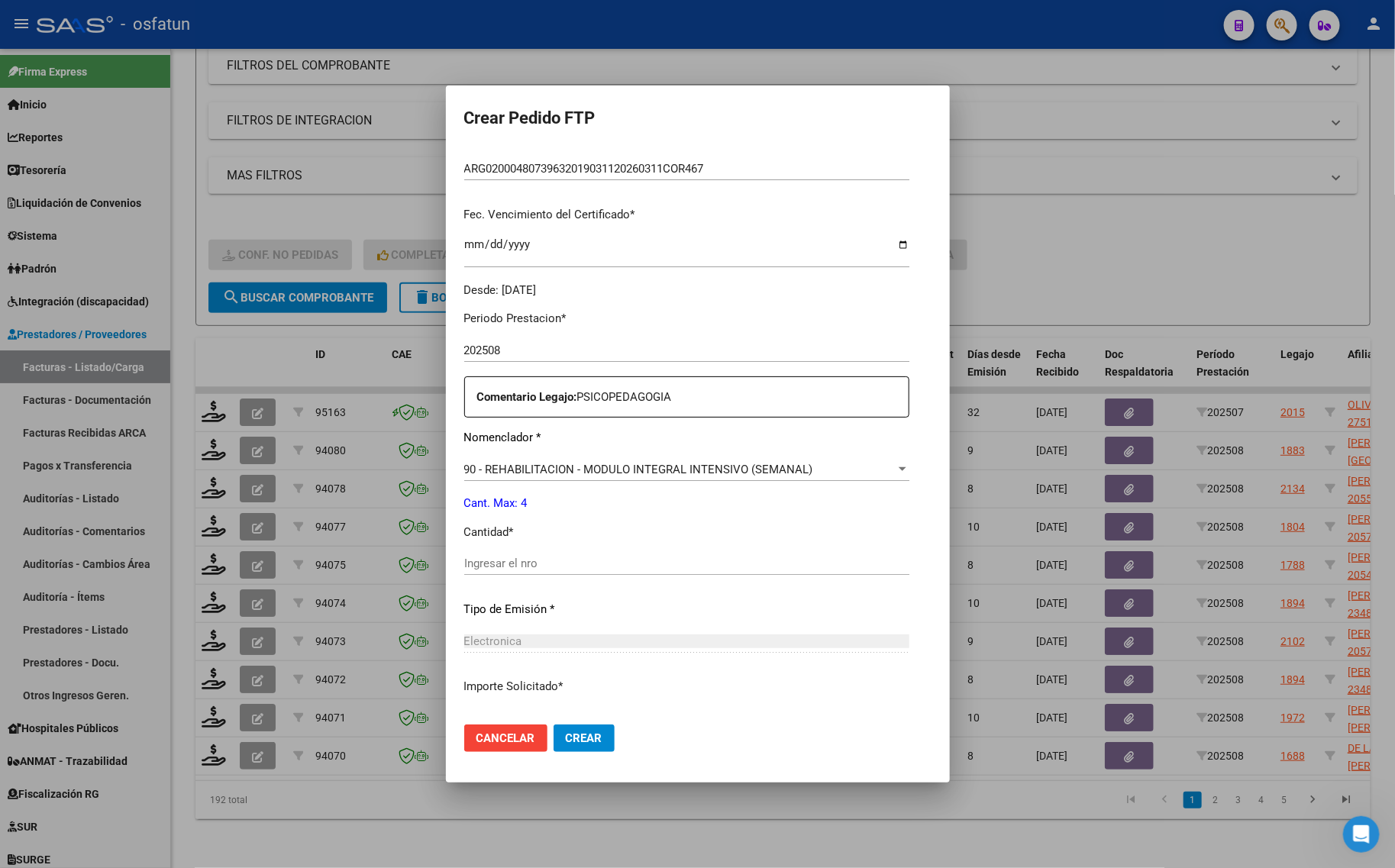
scroll to position [382, 0]
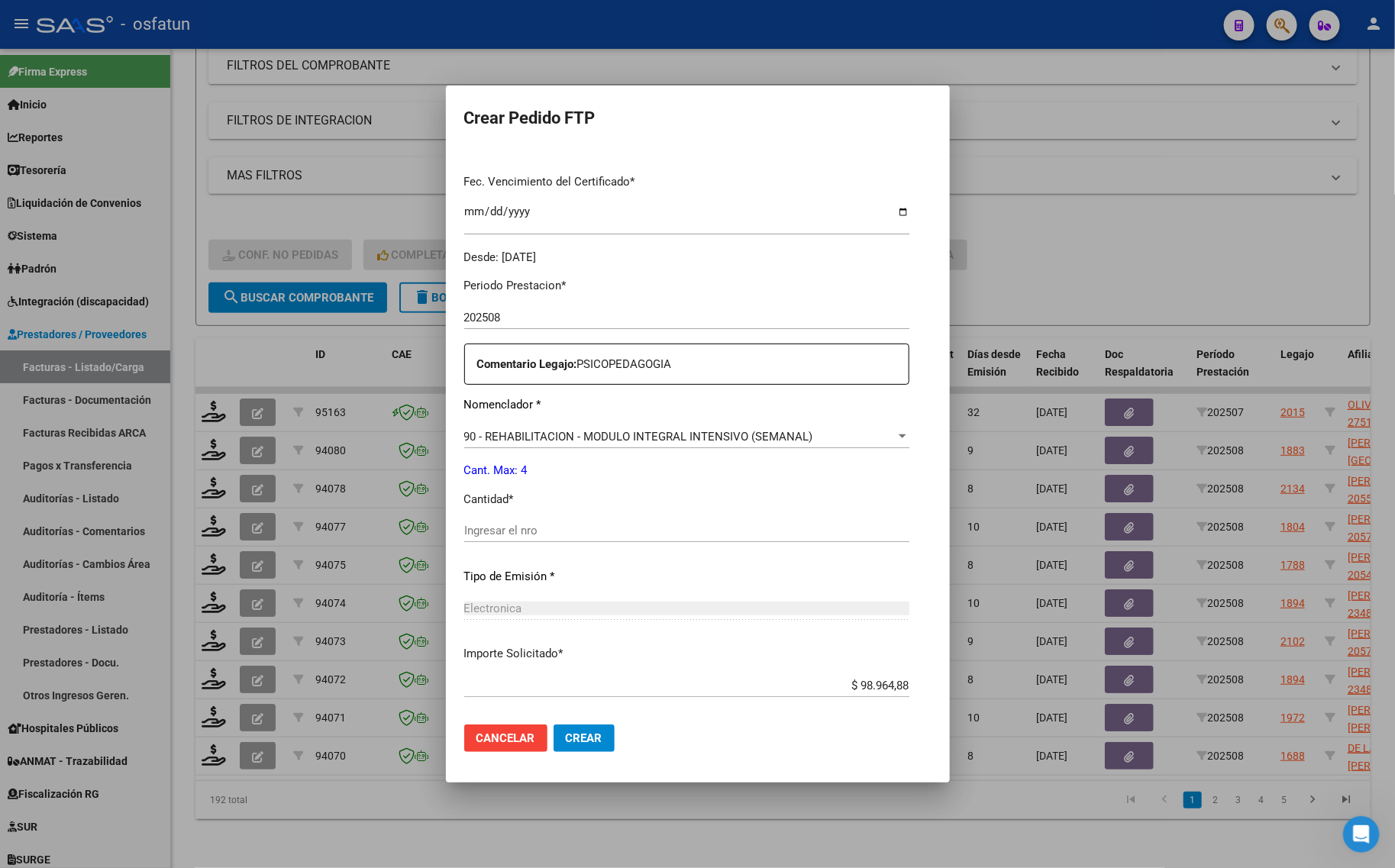
click at [474, 524] on input "Ingresar el nro" at bounding box center [686, 530] width 445 height 13
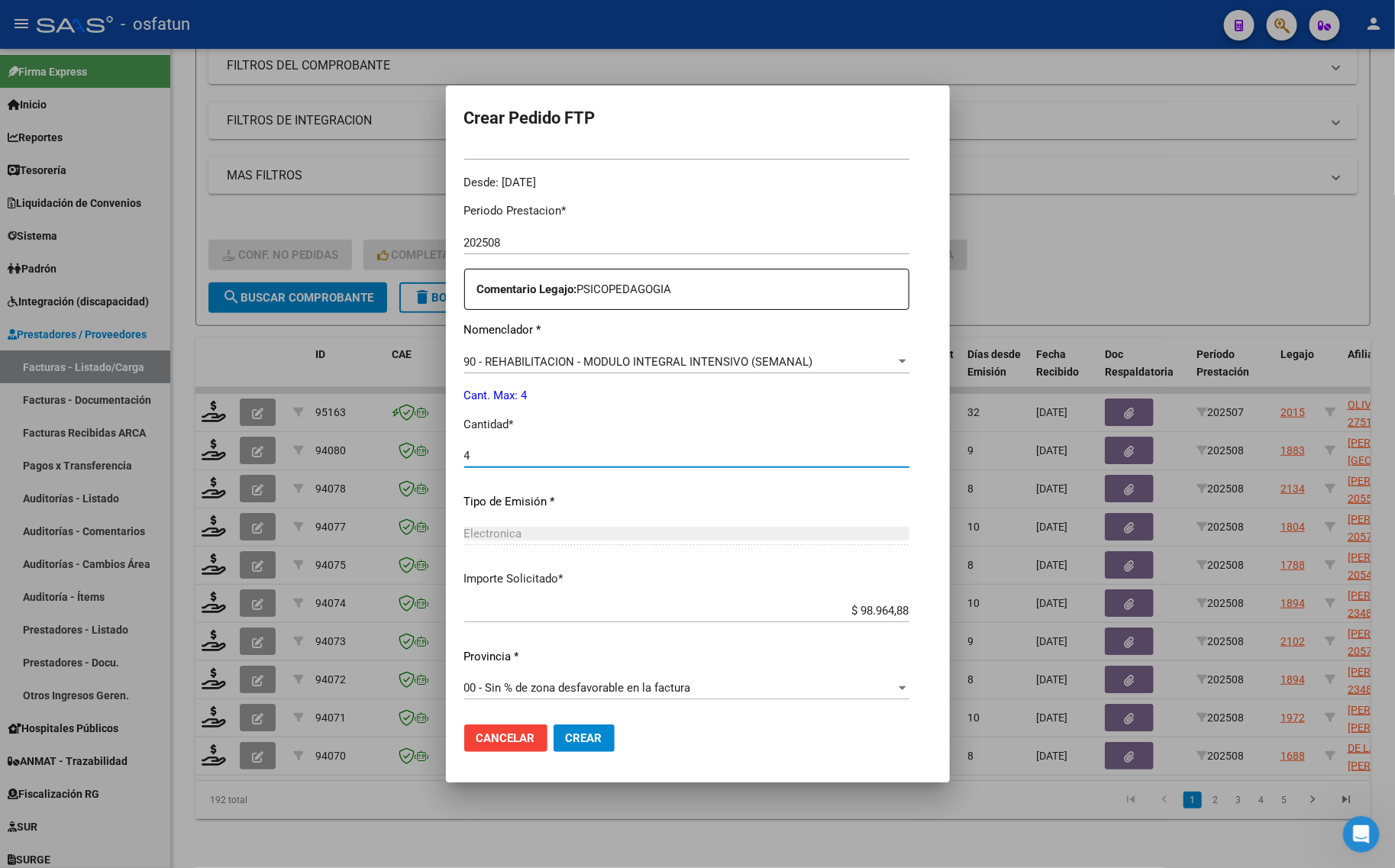
type input "4"
click at [566, 740] on span "Crear" at bounding box center [584, 738] width 37 height 13
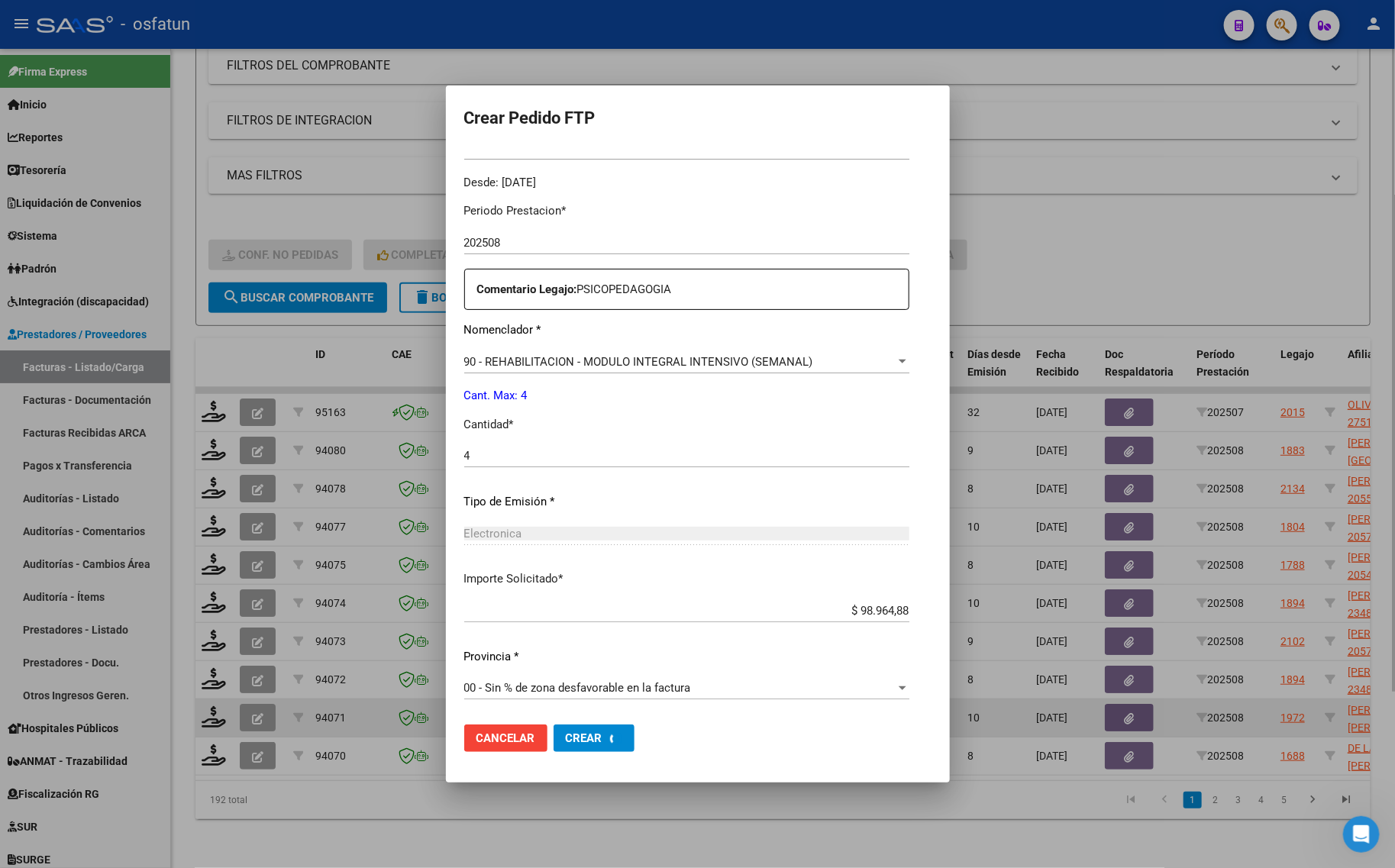
scroll to position [0, 0]
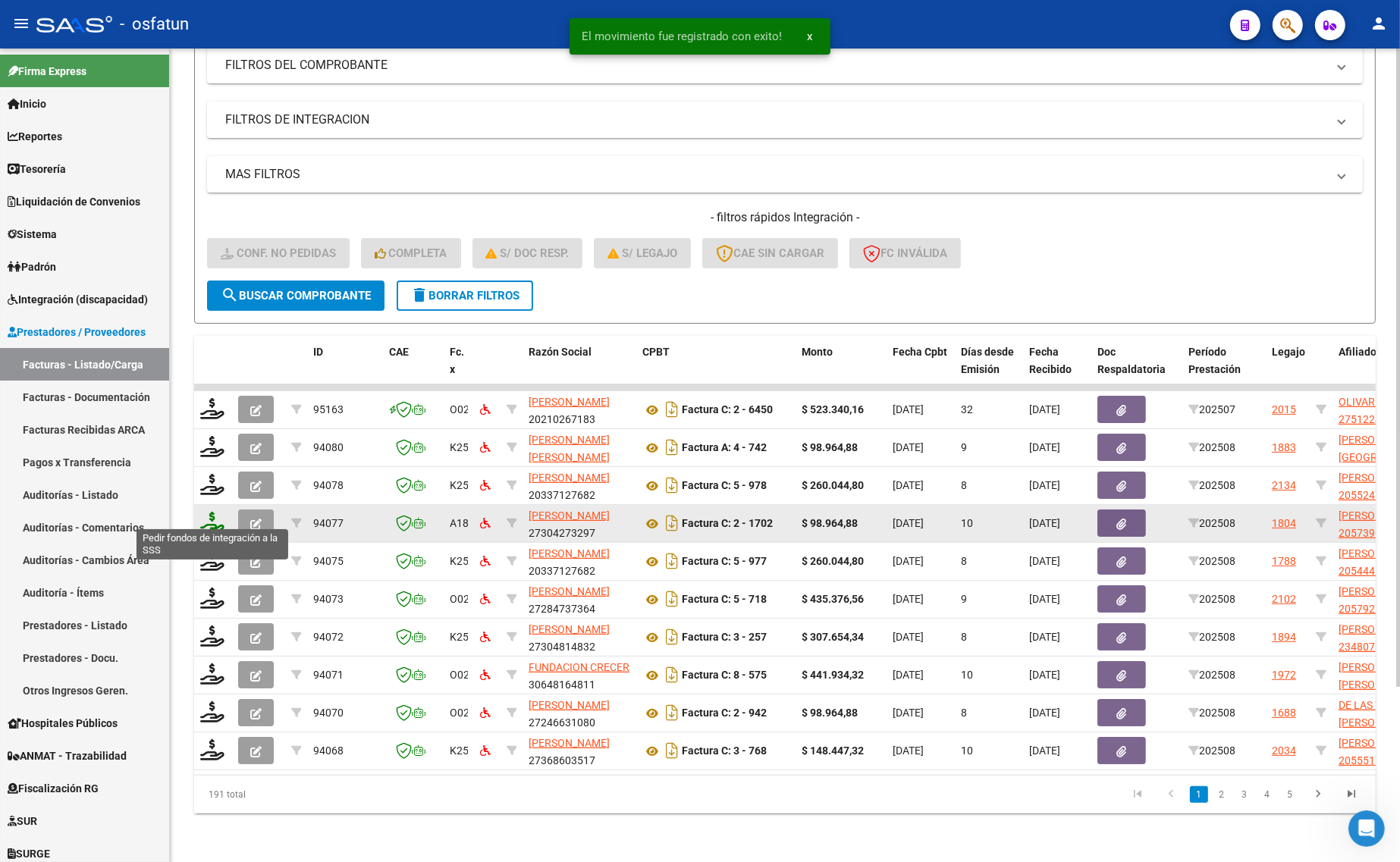
click at [217, 511] on icon at bounding box center [212, 522] width 24 height 21
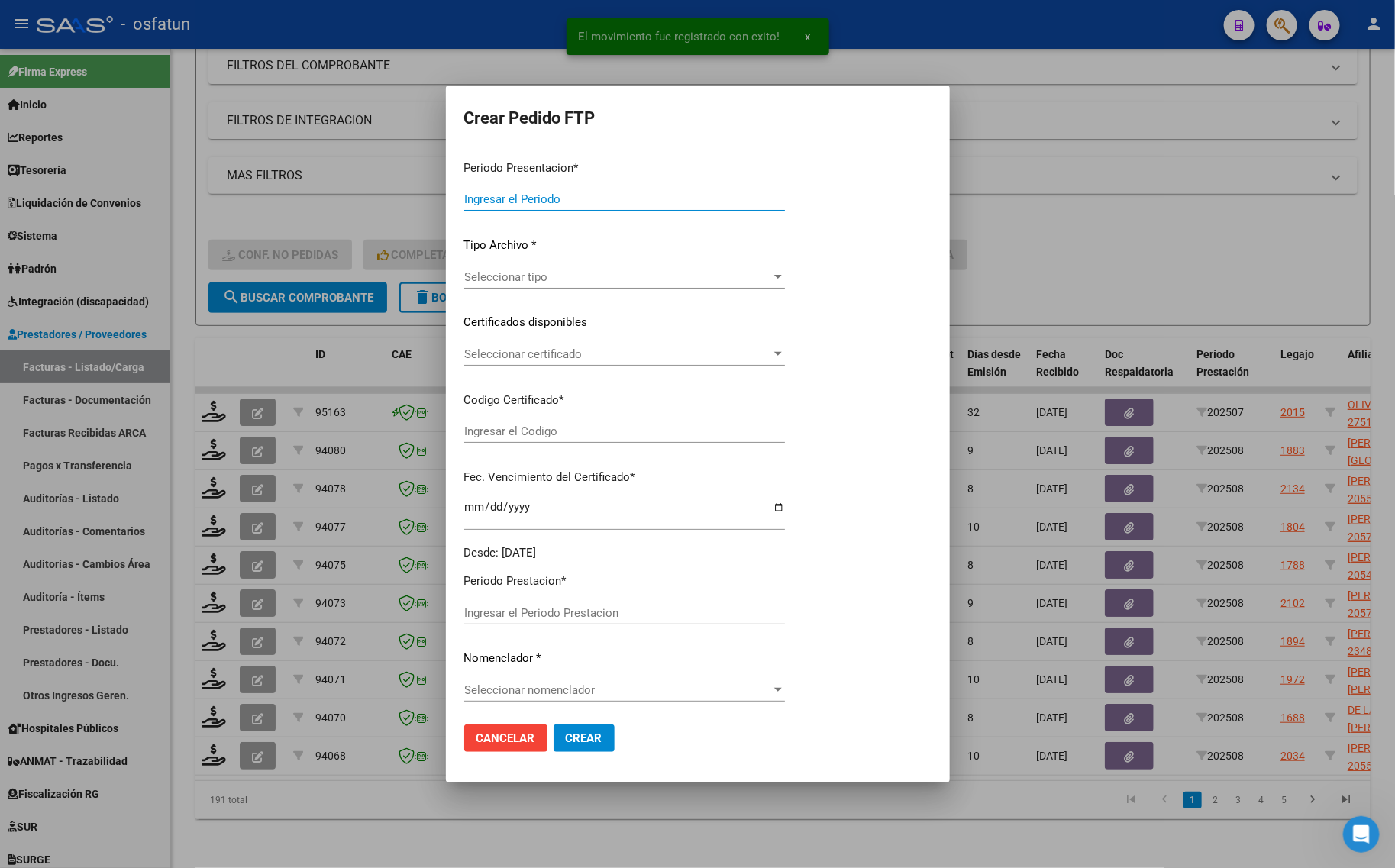
type input "202508"
type input "$ 98.964,88"
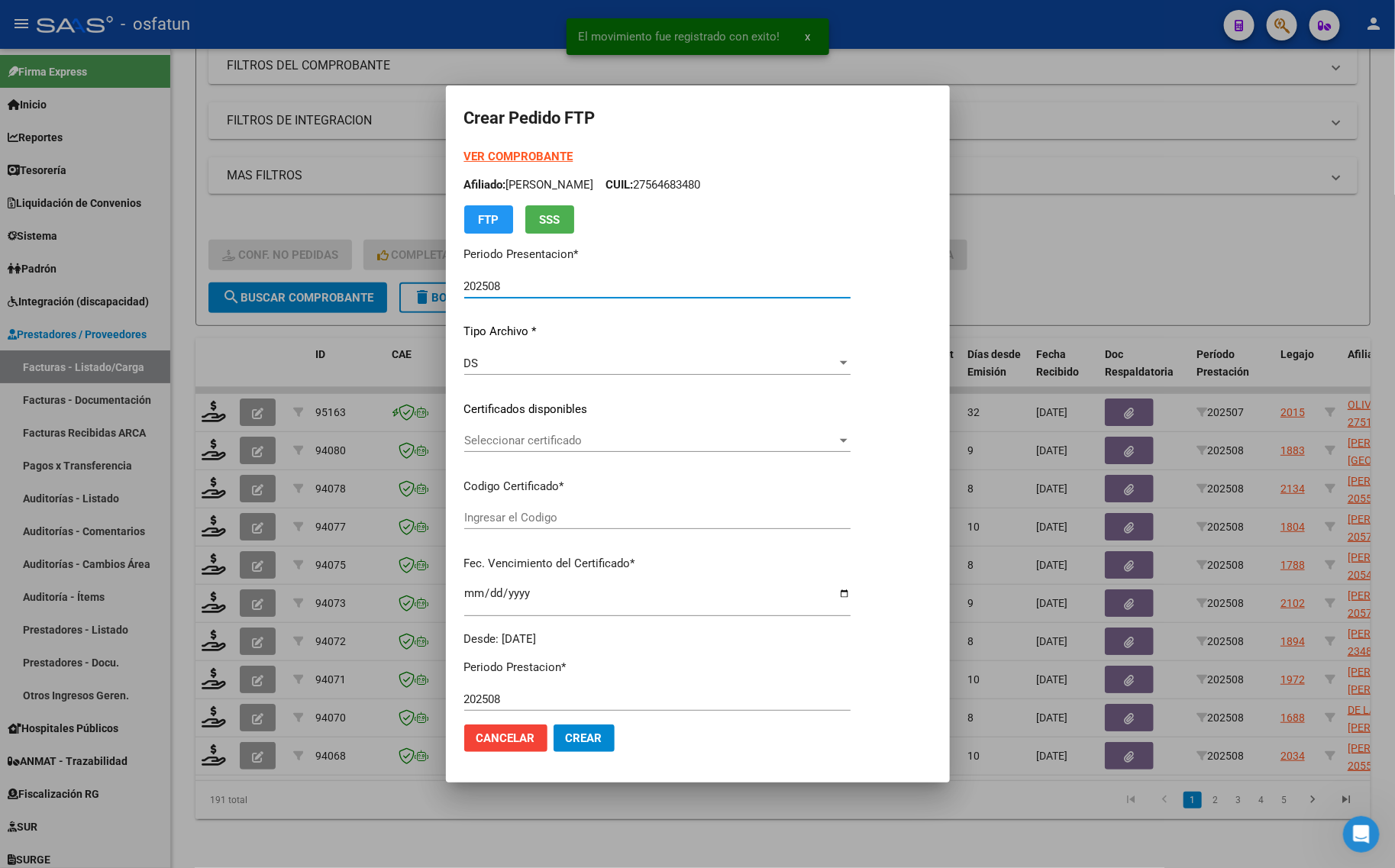
type input "ARG02000573964442023121220281212BSAS440"
type input "[DATE]"
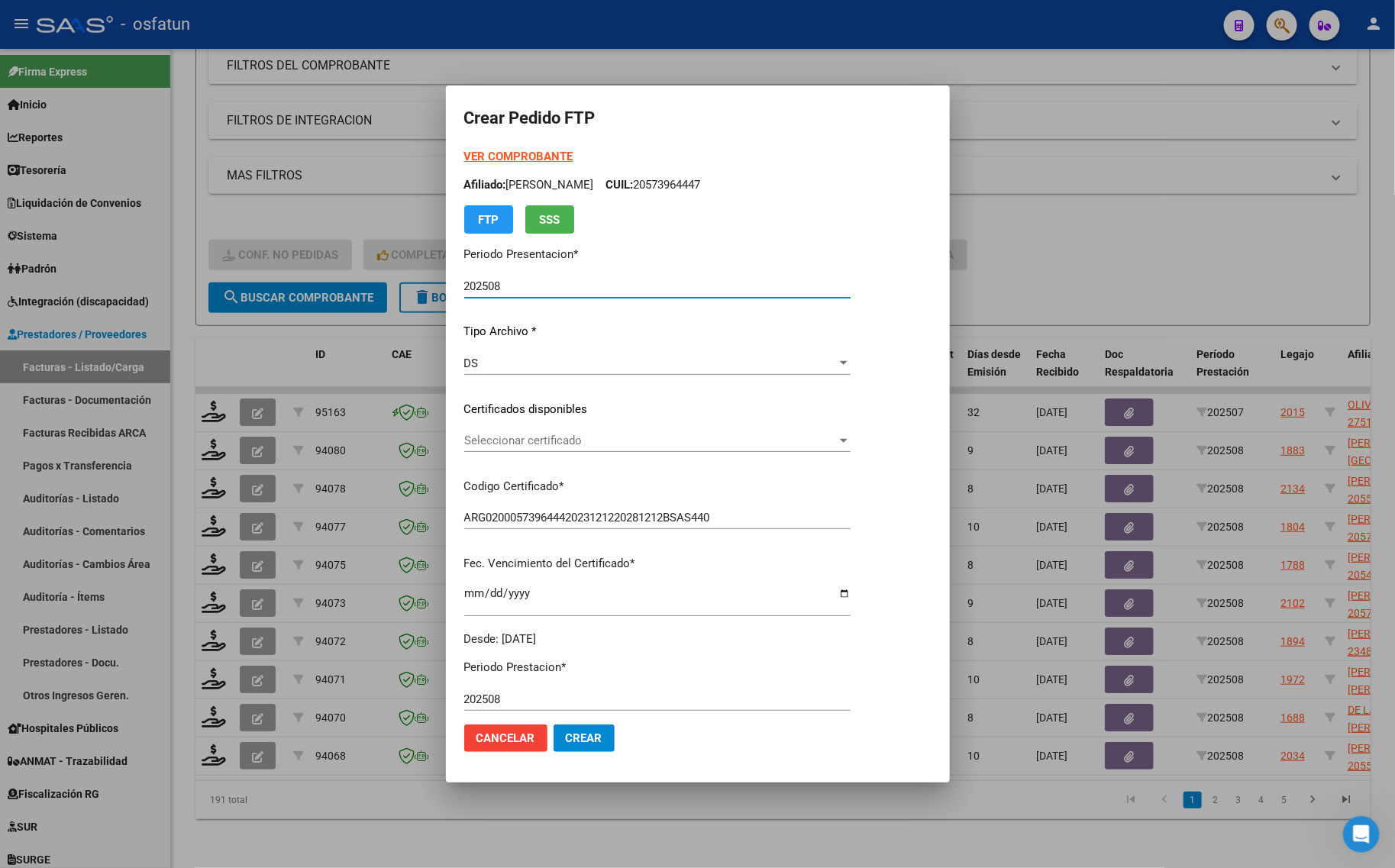
drag, startPoint x: 513, startPoint y: 141, endPoint x: 512, endPoint y: 152, distance: 11.0
click at [513, 141] on form "Crear Pedido FTP VER COMPROBANTE ARCA Padrón Afiliado: [PERSON_NAME]: 205739644…" at bounding box center [698, 434] width 467 height 660
click at [508, 165] on div "VER COMPROBANTE ARCA Padrón Afiliado: [PERSON_NAME]: 20573964447 FTP SSS" at bounding box center [657, 191] width 386 height 86
click at [498, 154] on strong "VER COMPROBANTE" at bounding box center [519, 156] width 110 height 13
click at [179, 114] on div at bounding box center [698, 434] width 1395 height 868
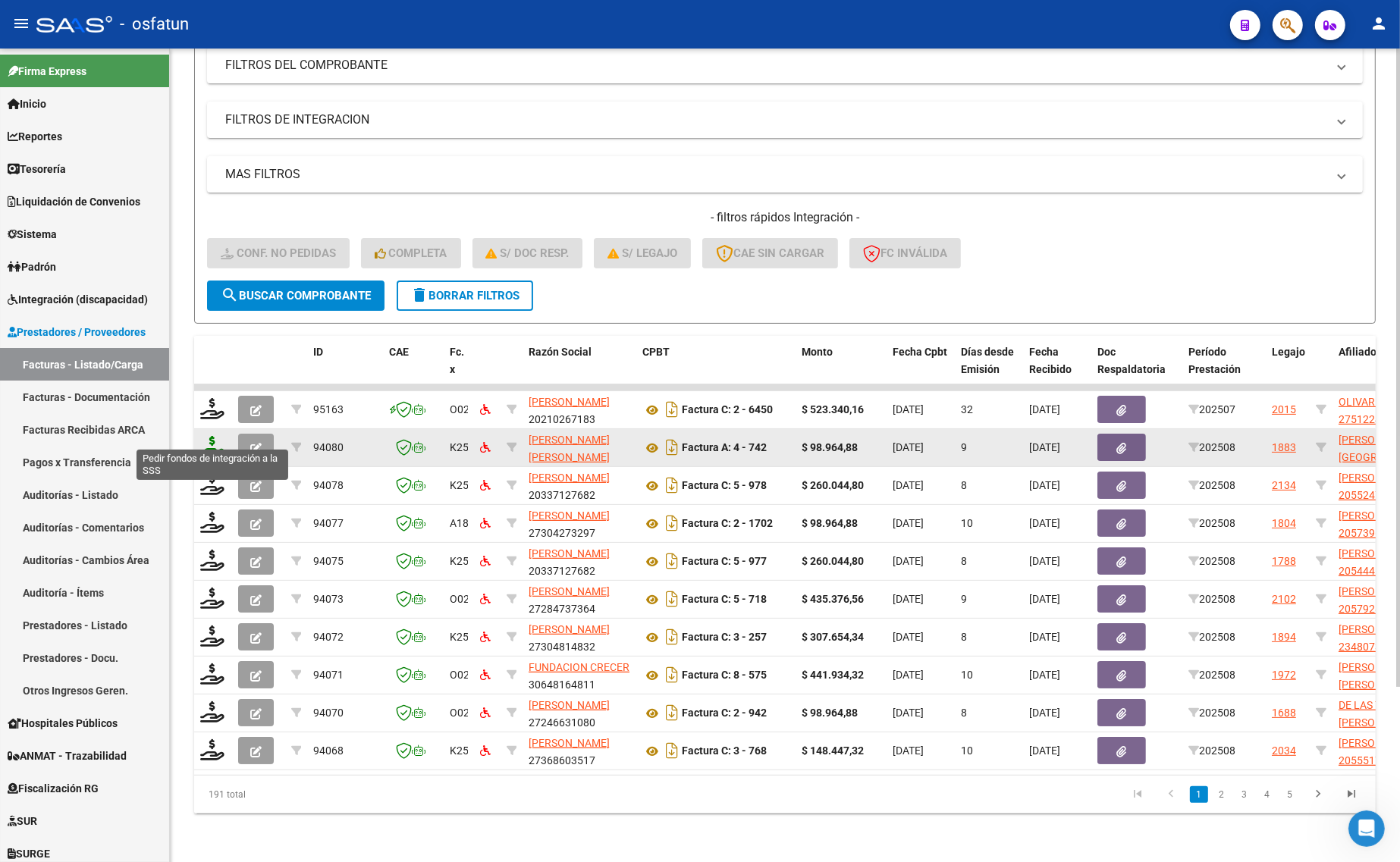
click at [217, 436] on icon at bounding box center [212, 446] width 24 height 21
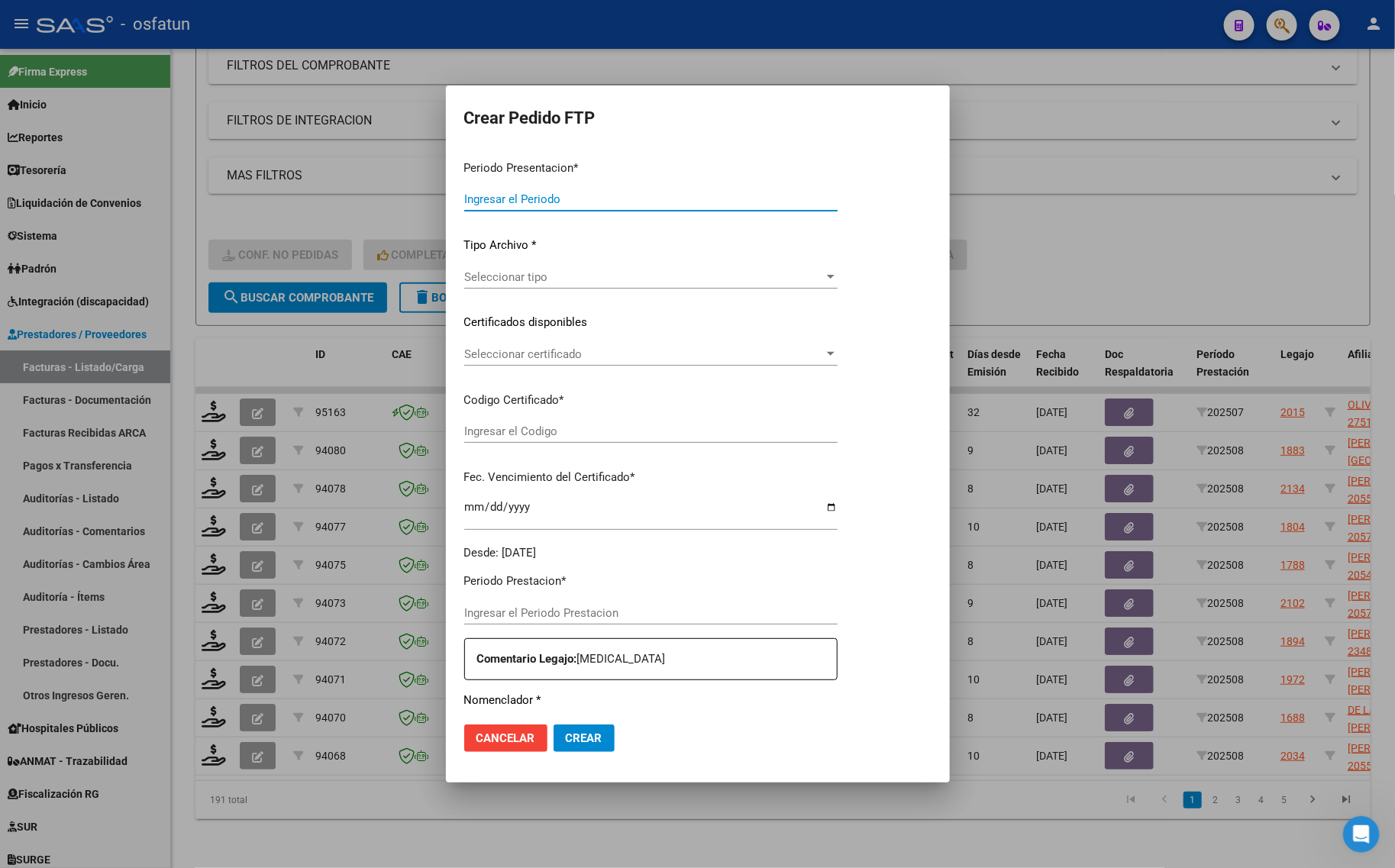
type input "202508"
type input "$ 98.964,88"
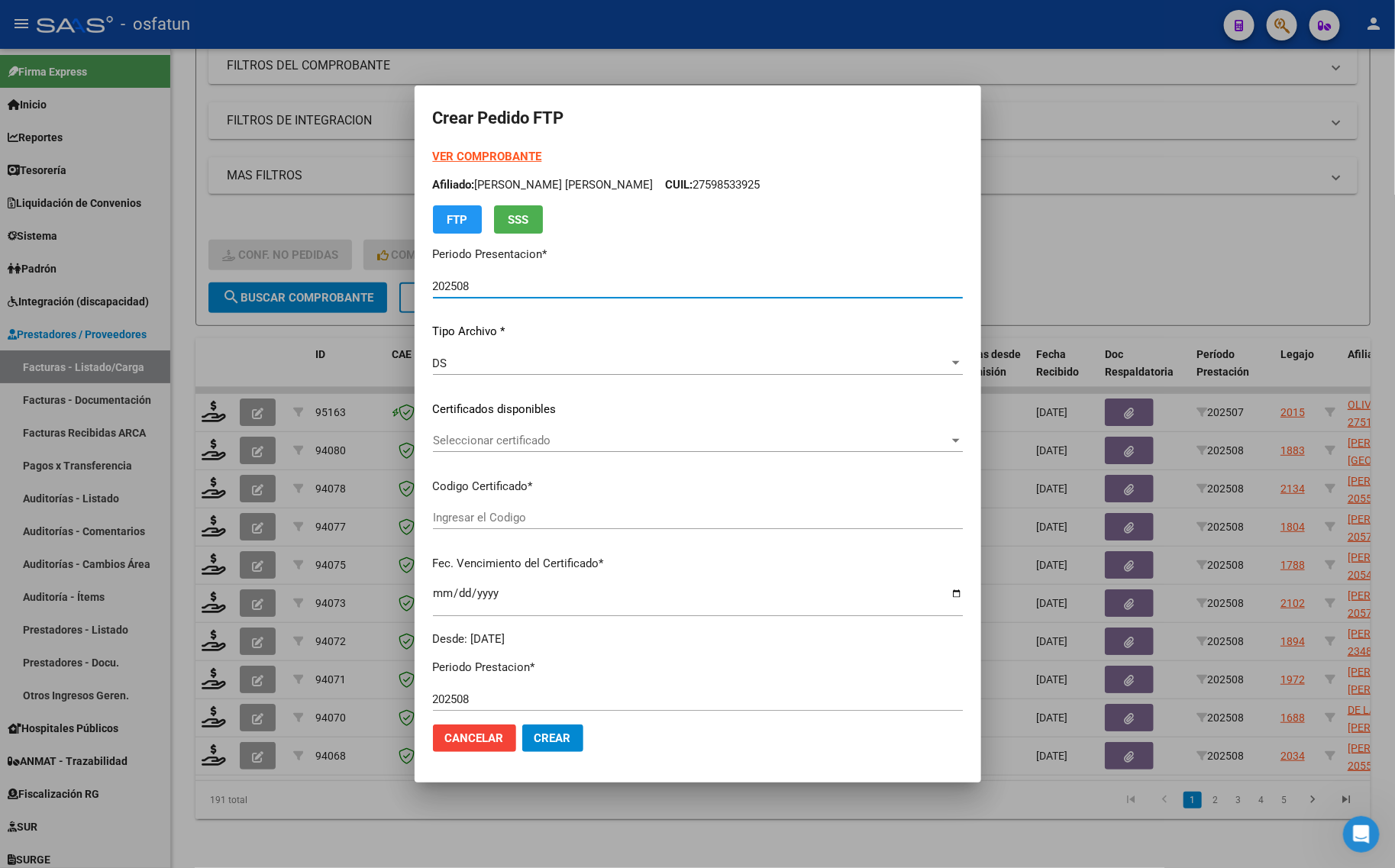
type input "ARG01000552531062021060120260601COR467"
type input "[DATE]"
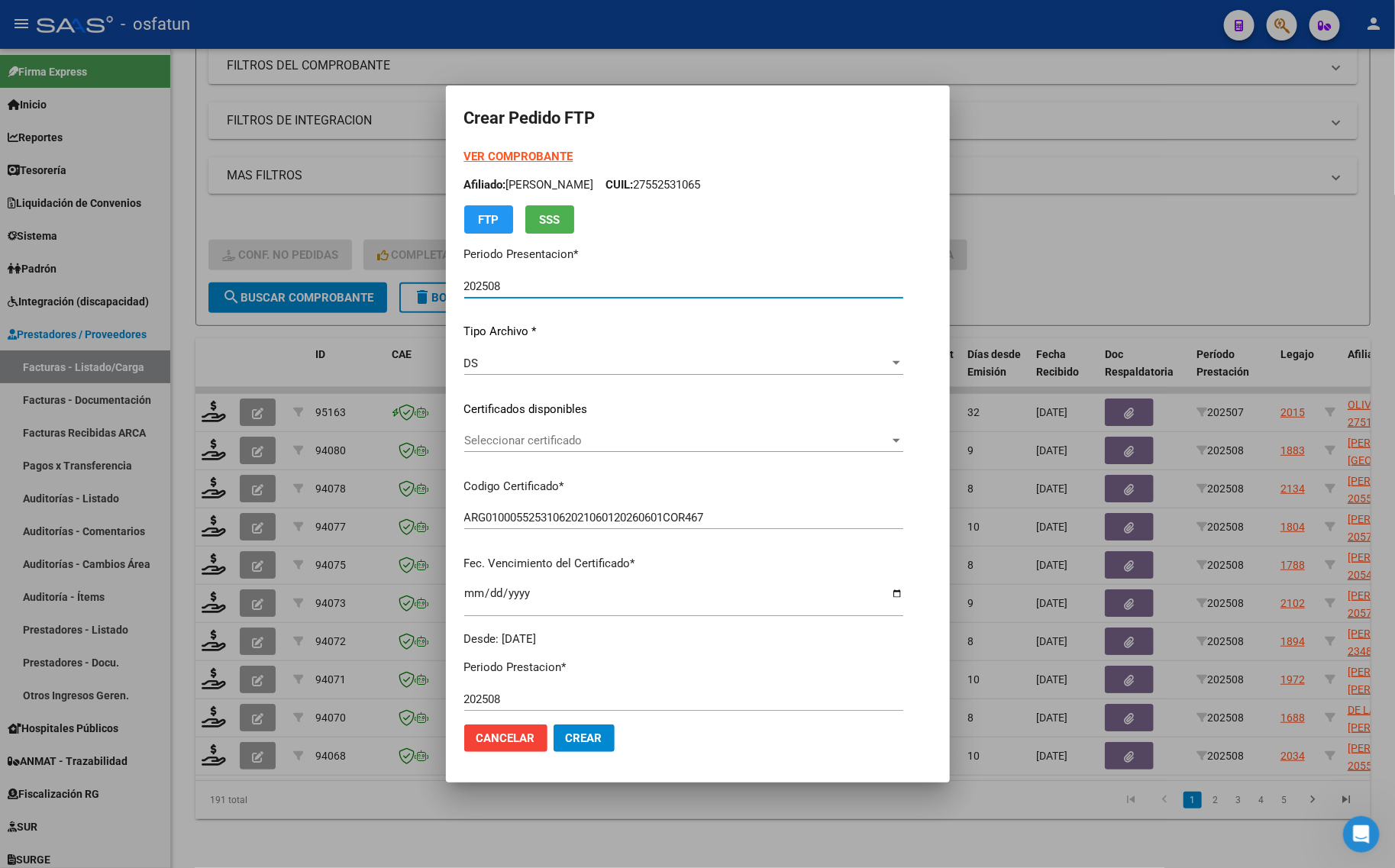
click at [464, 155] on strong "VER COMPROBANTE" at bounding box center [519, 156] width 110 height 13
click at [573, 449] on div "Seleccionar certificado Seleccionar certificado" at bounding box center [683, 440] width 439 height 23
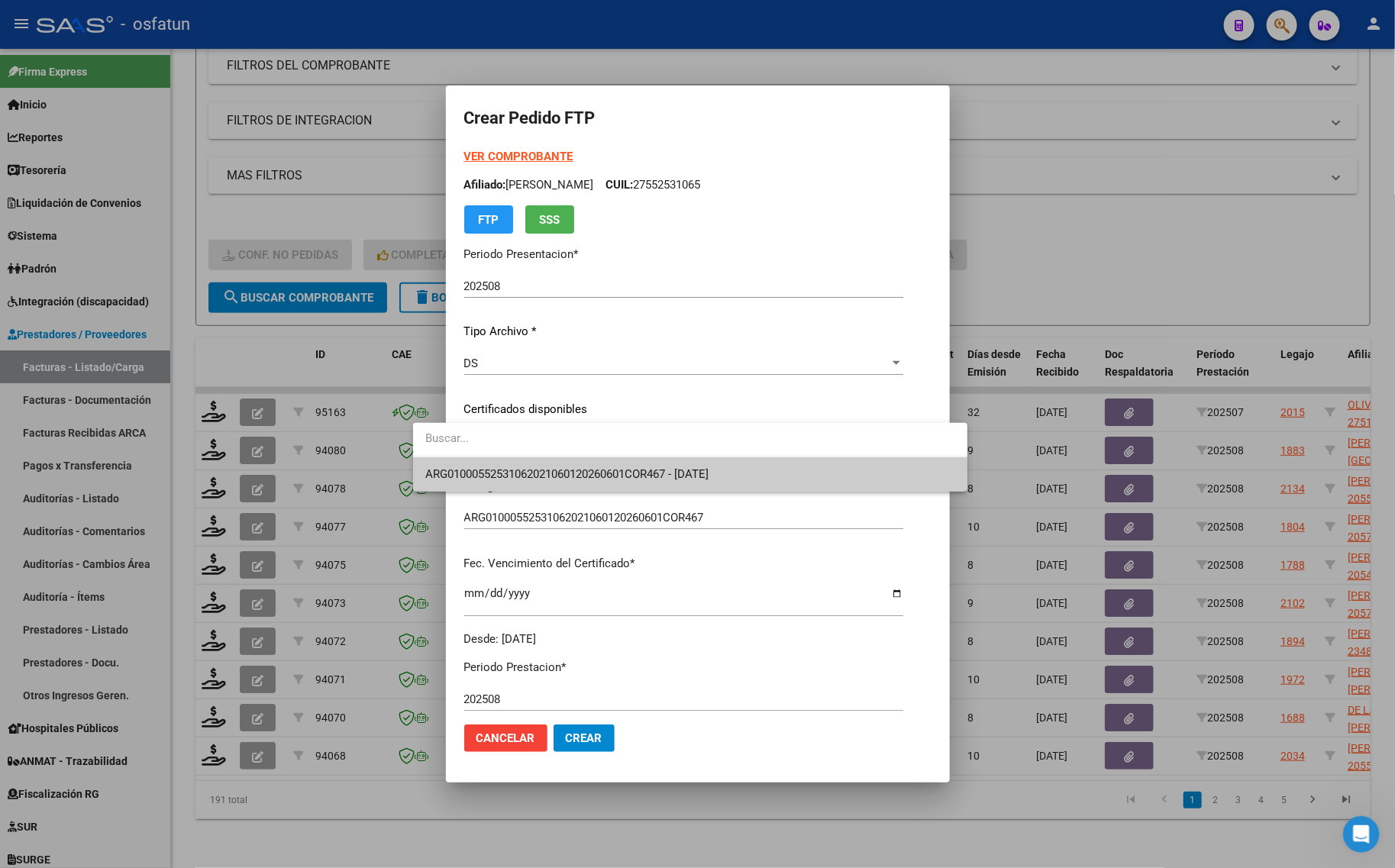
click at [557, 486] on span "ARG01000552531062021060120260601COR467 - [DATE]" at bounding box center [690, 474] width 530 height 34
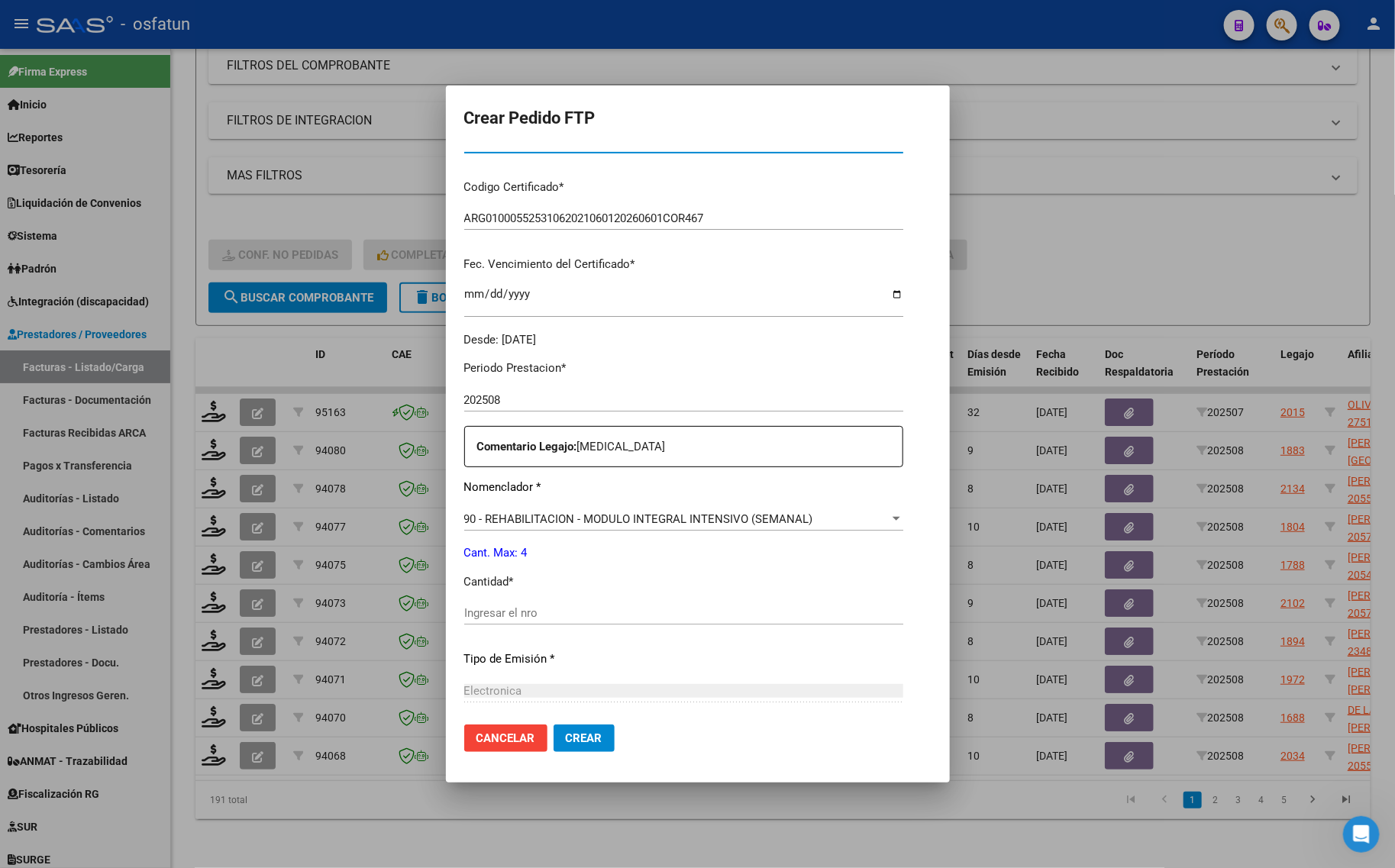
scroll to position [382, 0]
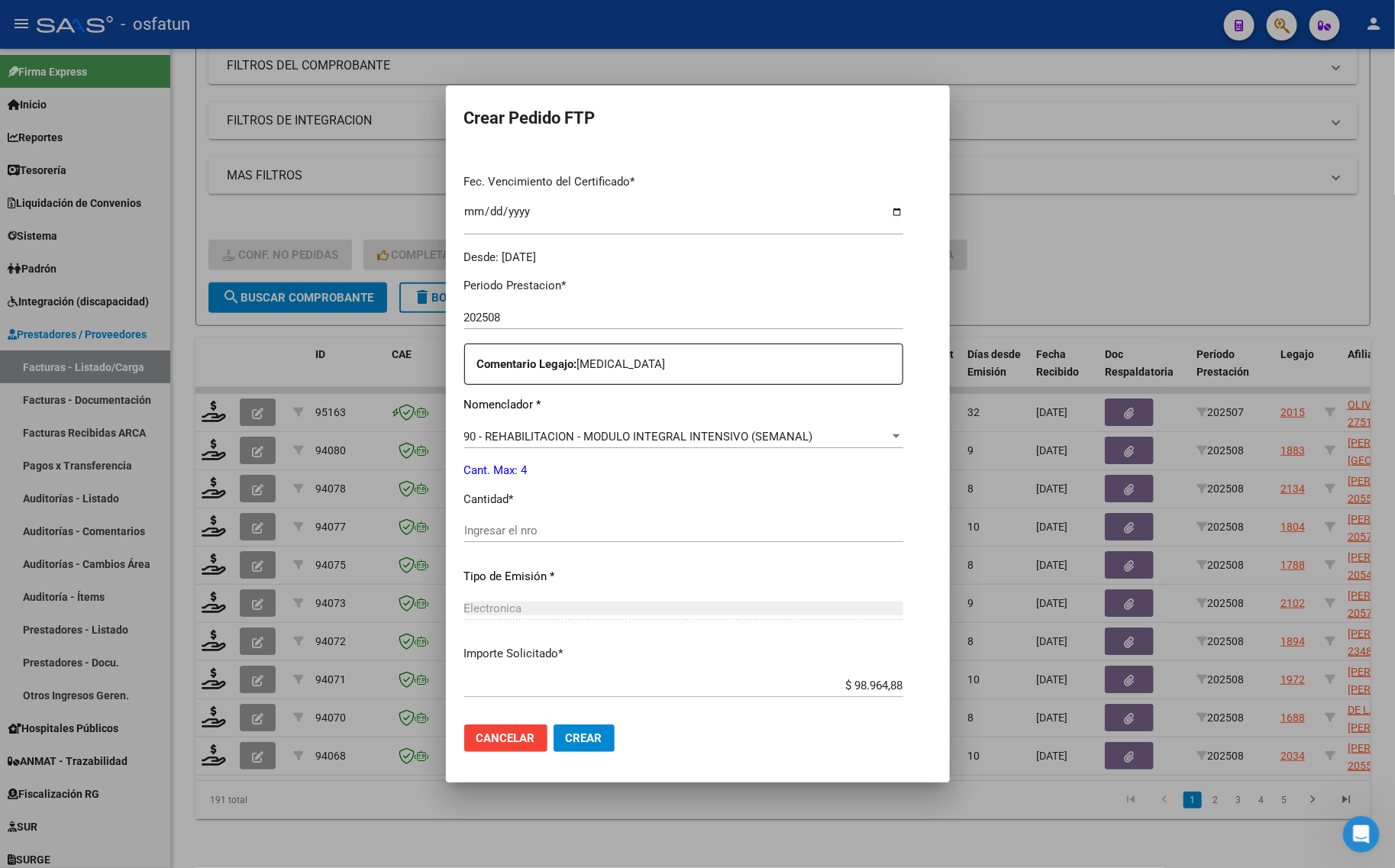
click at [470, 551] on div "Ingresar el nro" at bounding box center [683, 537] width 439 height 37
click at [478, 531] on input "Ingresar el nro" at bounding box center [683, 530] width 439 height 13
type input "4"
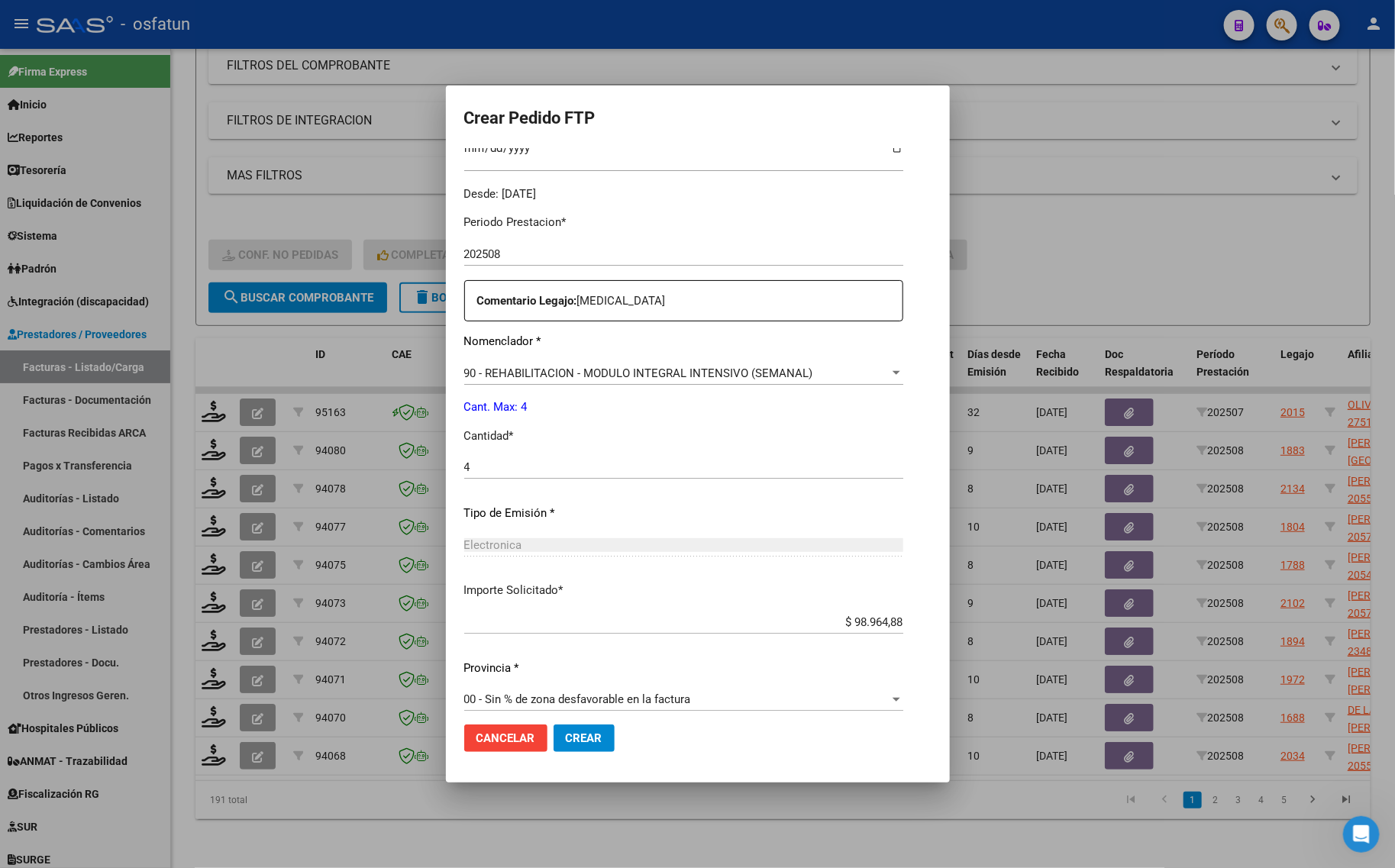
scroll to position [456, 0]
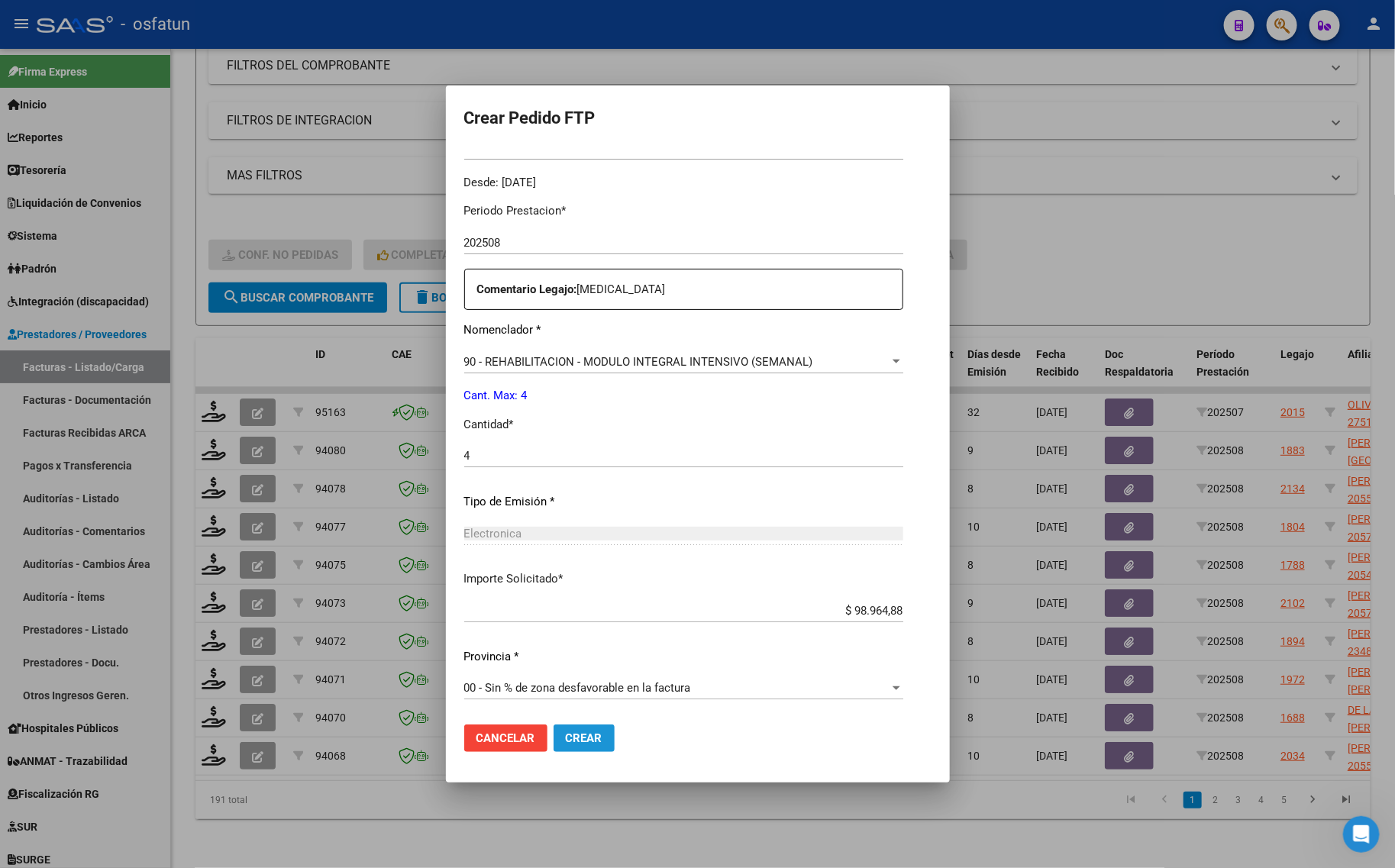
click at [563, 740] on button "Crear" at bounding box center [584, 738] width 61 height 28
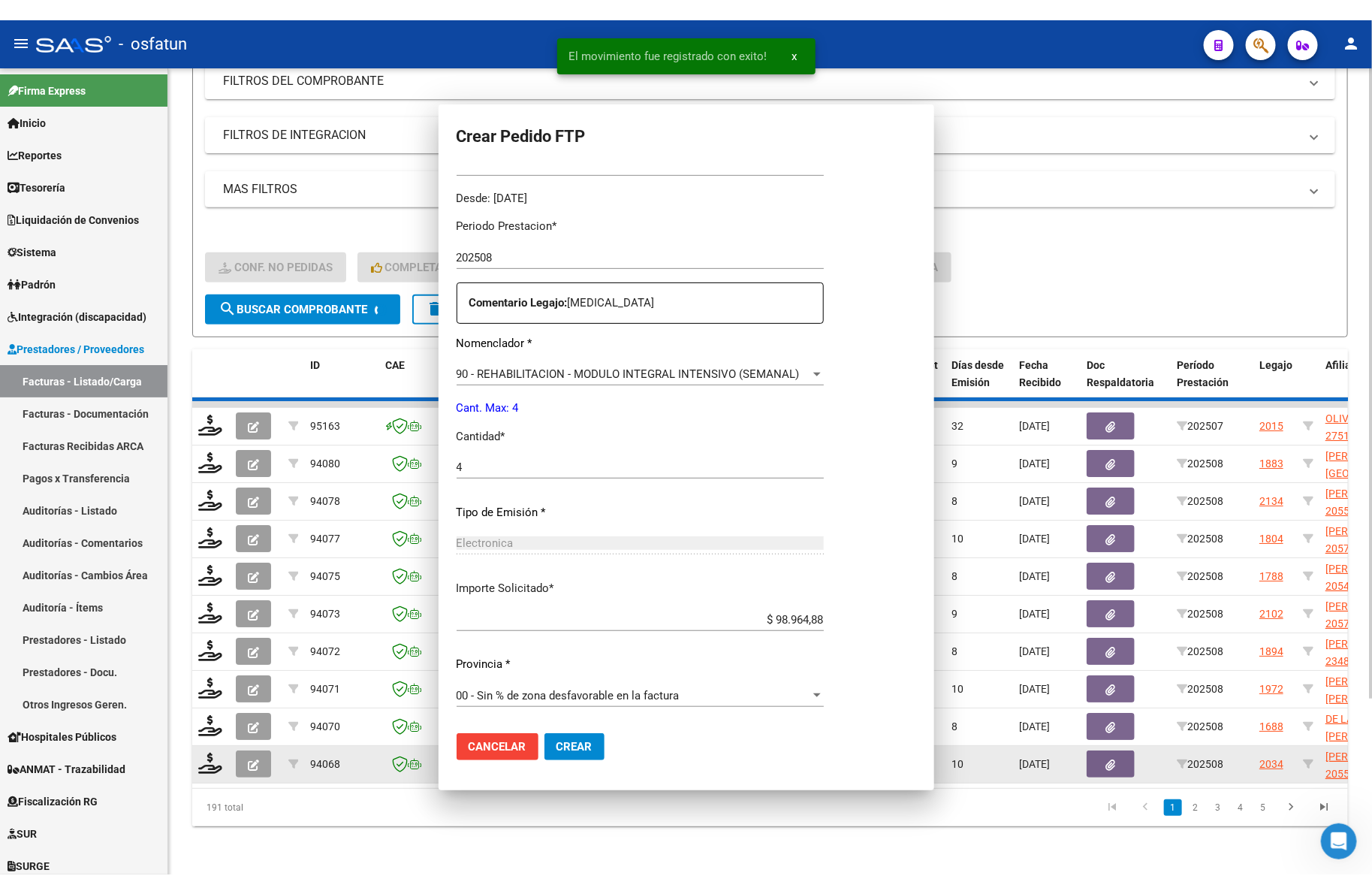
scroll to position [0, 0]
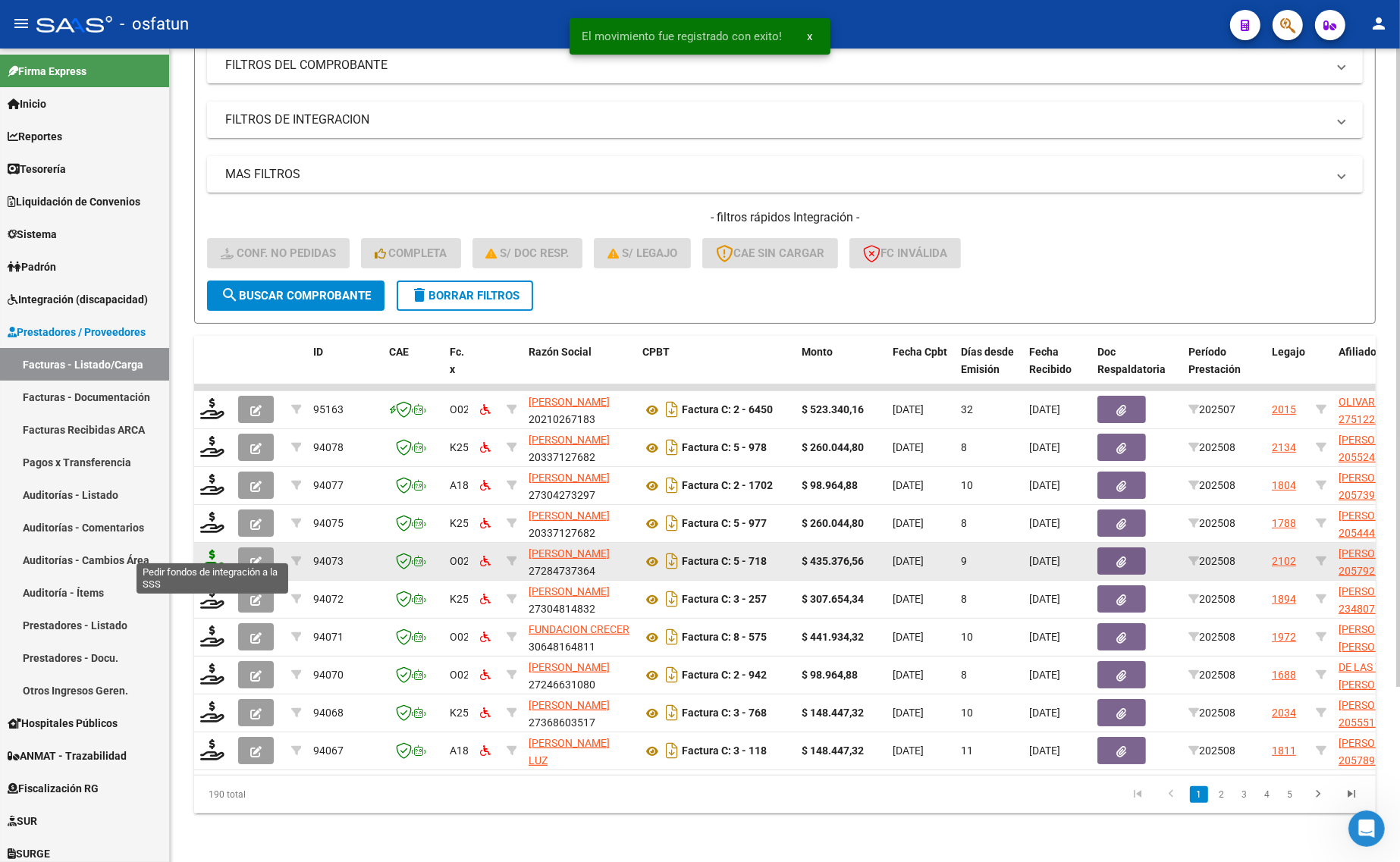
click at [217, 550] on icon at bounding box center [212, 560] width 24 height 21
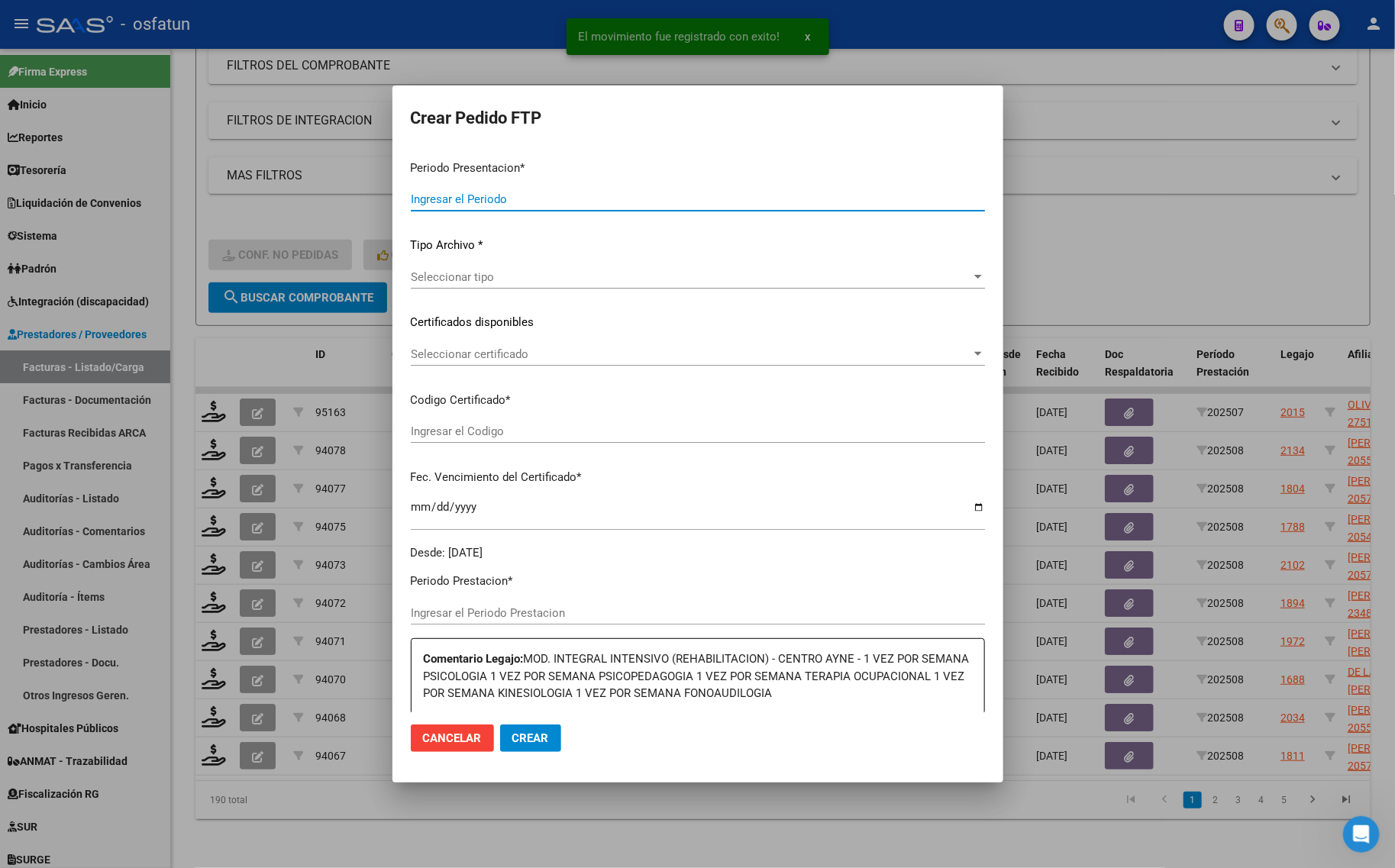
type input "202508"
type input "$ 435.376,56"
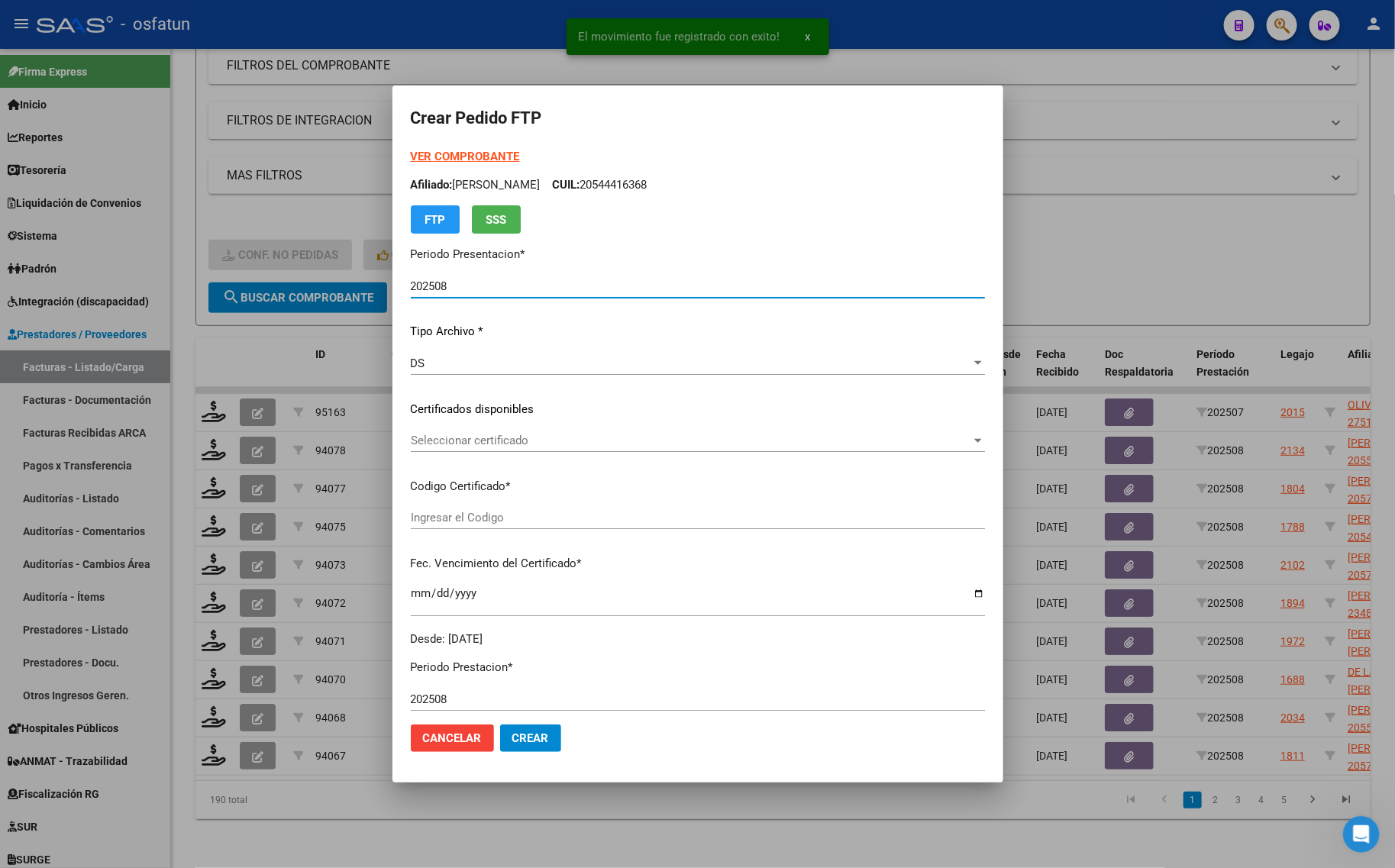
type input "ARG02000579284592025031820280318BUE427"
type input "[DATE]"
click at [448, 158] on strong "VER COMPROBANTE" at bounding box center [466, 156] width 110 height 13
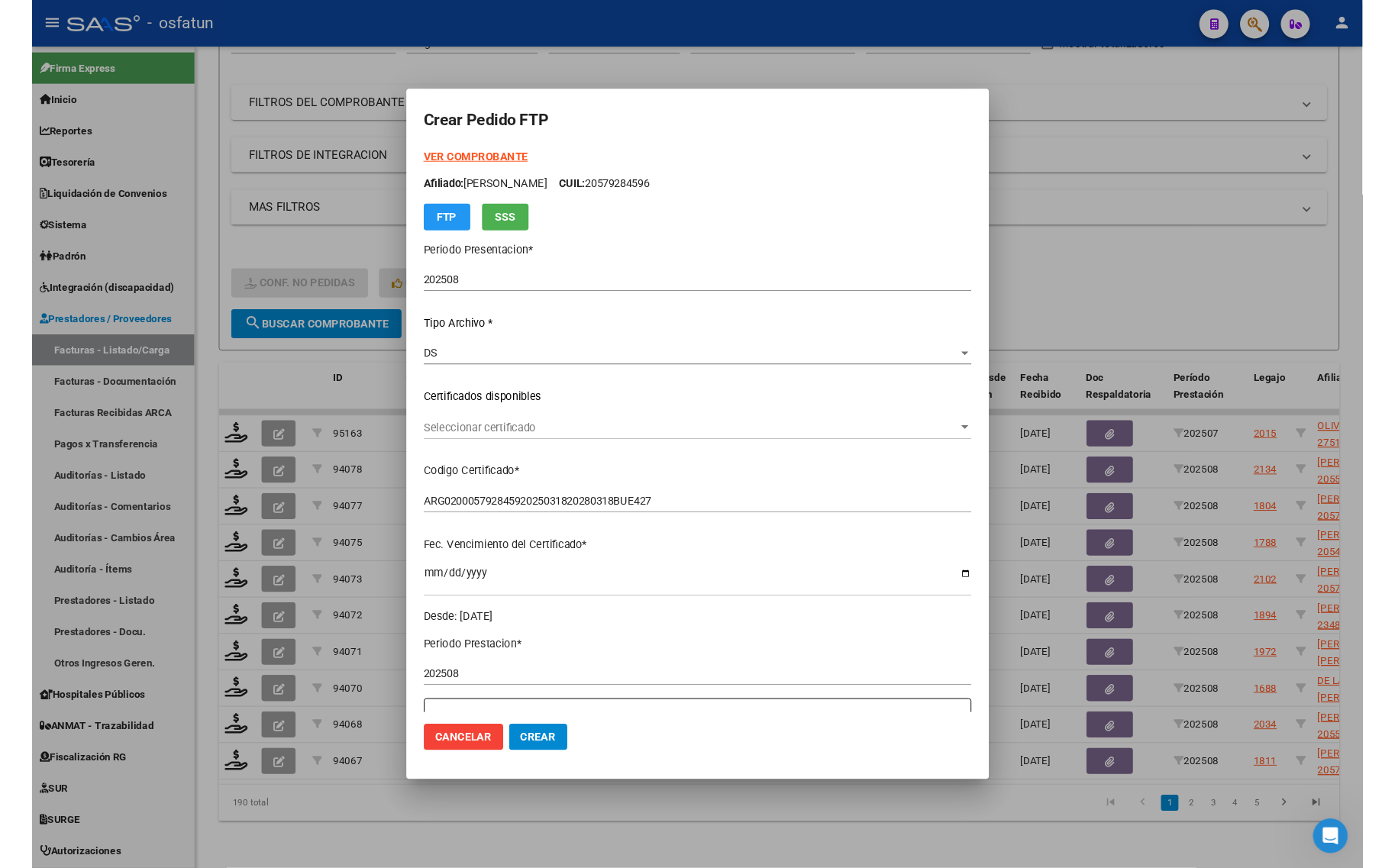
scroll to position [223, 0]
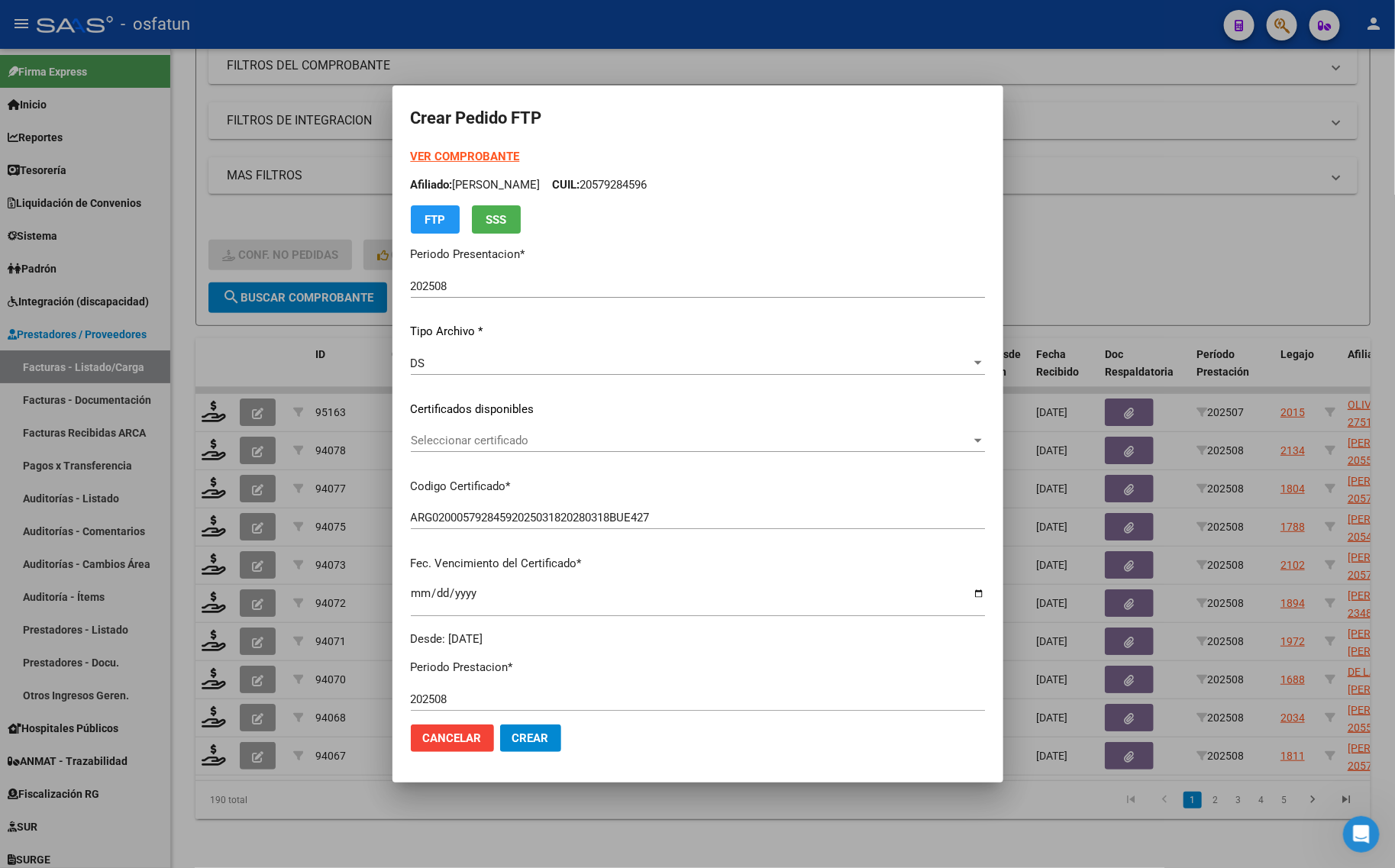
click at [453, 428] on div "VER COMPROBANTE ARCA Padrón Afiliado: [PERSON_NAME]: 20579284596 FTP SSS Period…" at bounding box center [698, 398] width 575 height 499
click at [452, 435] on span "Seleccionar certificado" at bounding box center [691, 440] width 560 height 13
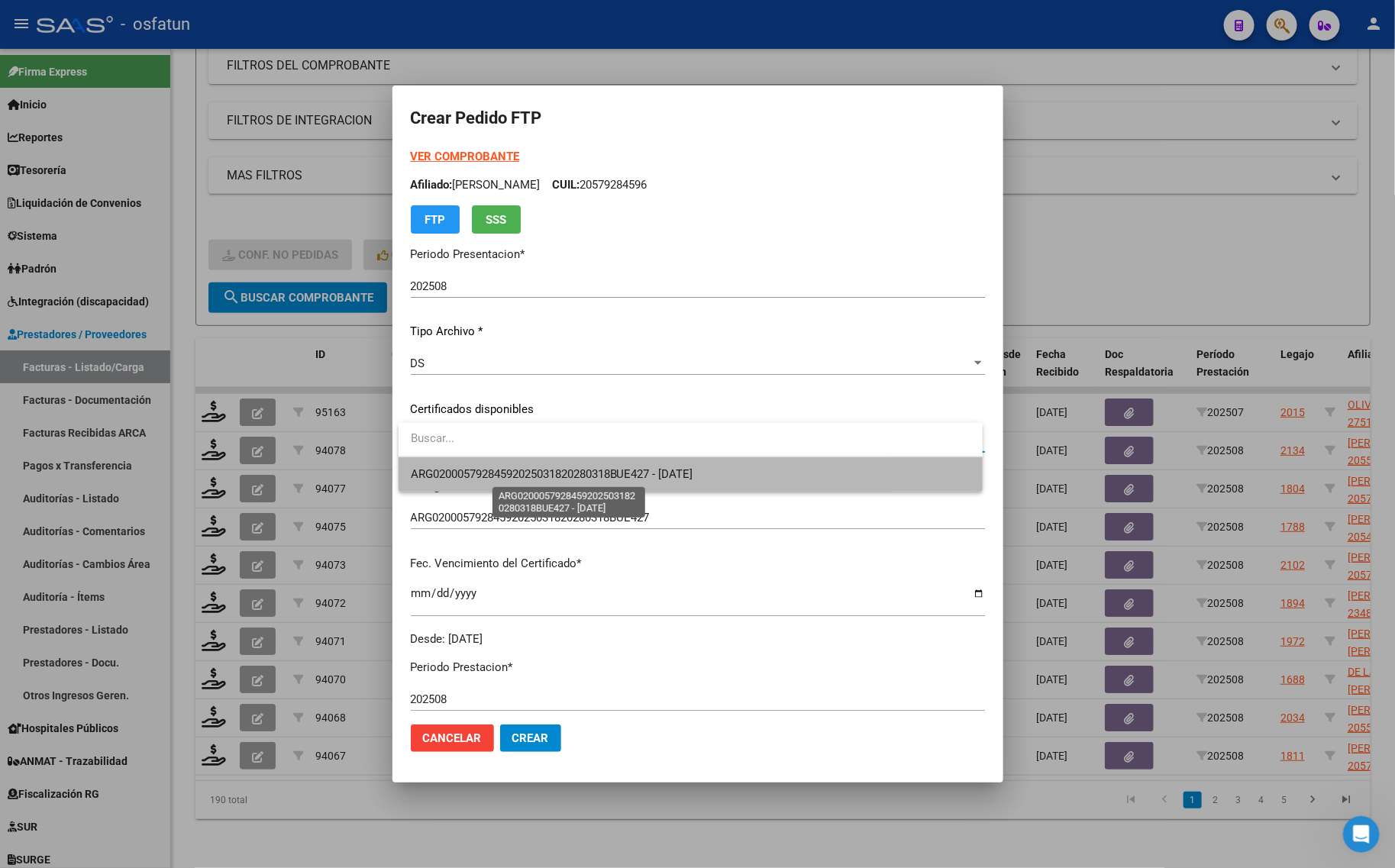
click at [452, 468] on span "ARG02000579284592025031820280318BUE427 - [DATE]" at bounding box center [552, 474] width 282 height 13
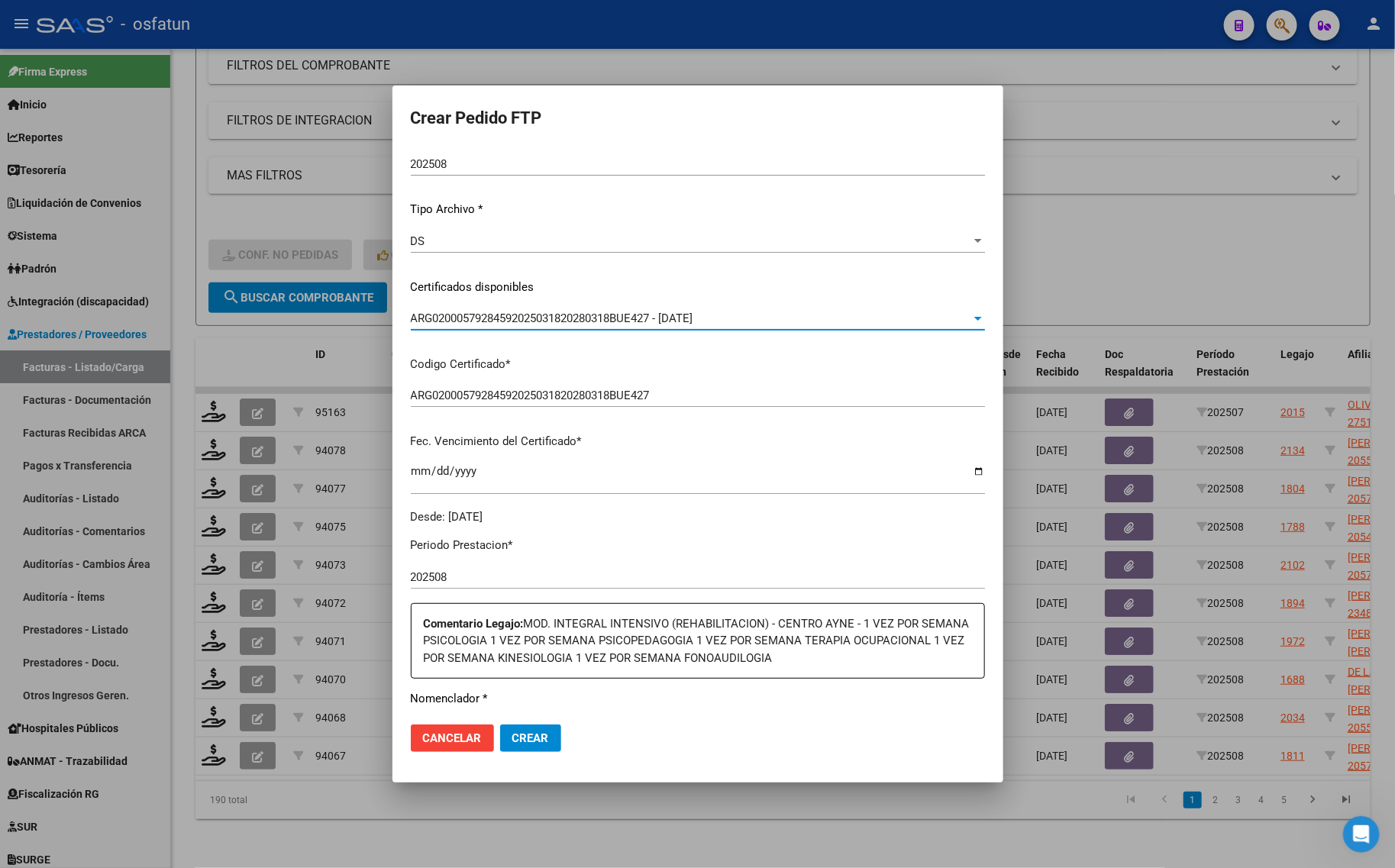
scroll to position [286, 0]
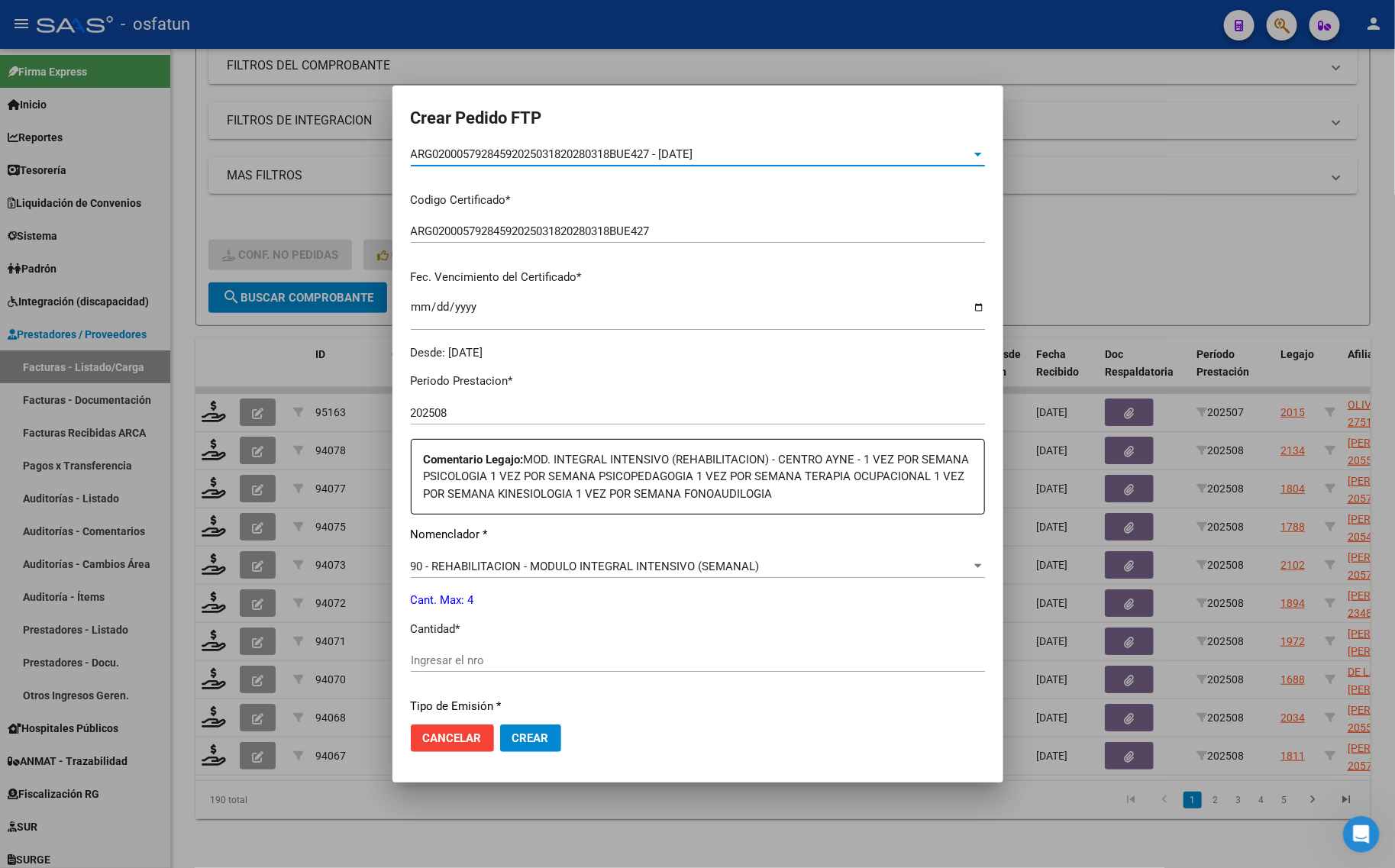
click at [487, 651] on div "Ingresar el nro" at bounding box center [698, 660] width 575 height 23
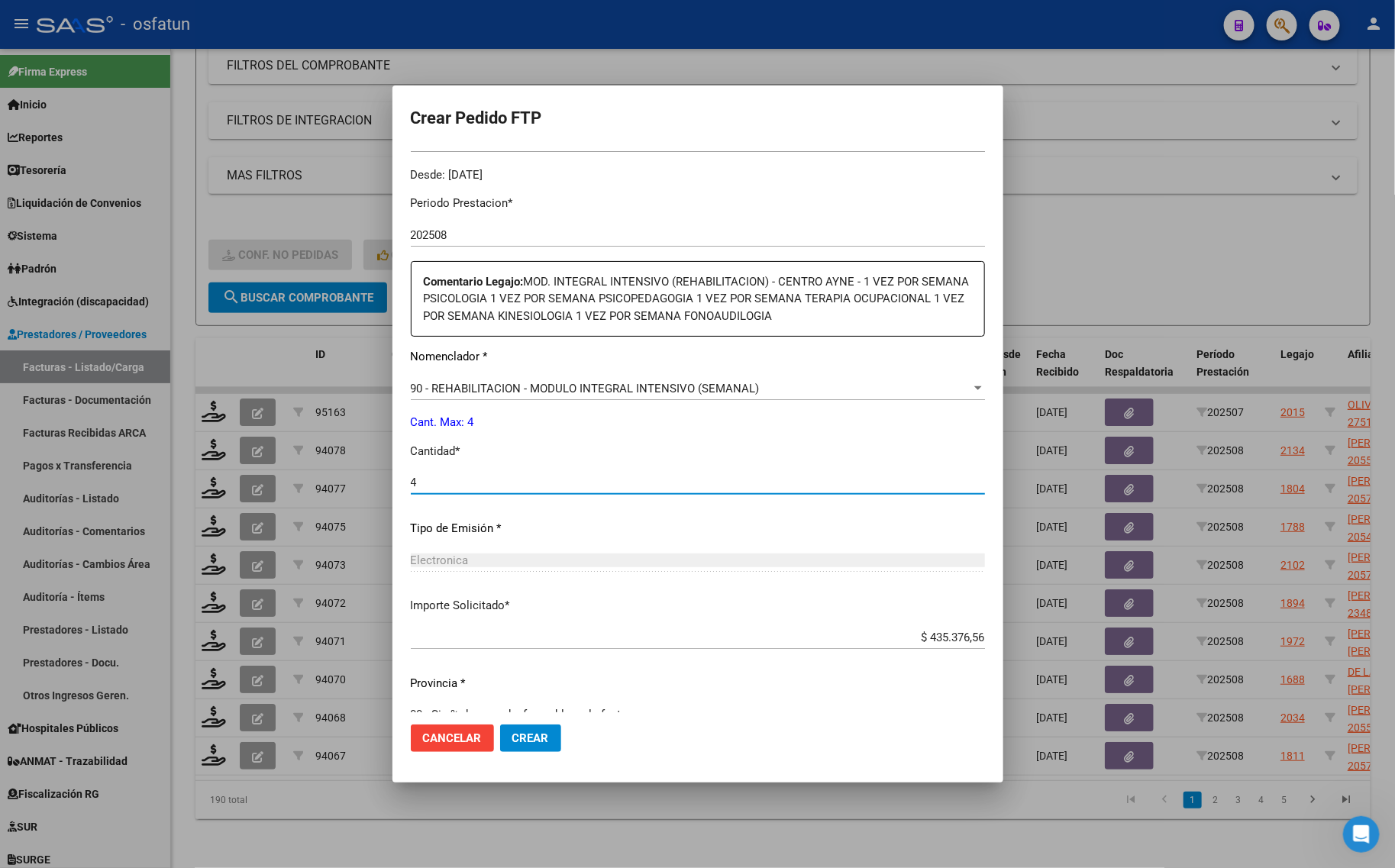
scroll to position [491, 0]
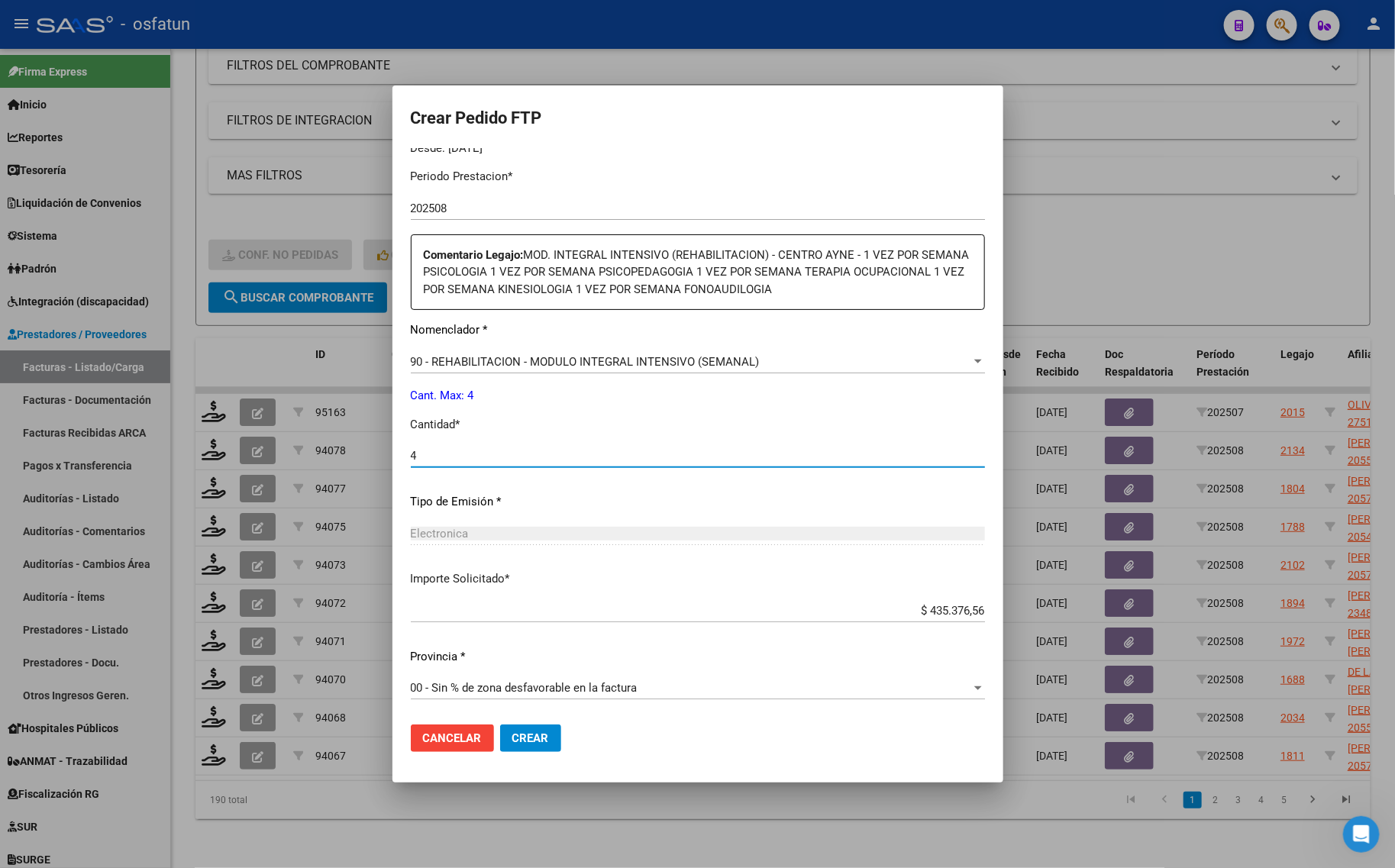
type input "4"
click at [521, 747] on button "Crear" at bounding box center [530, 738] width 61 height 28
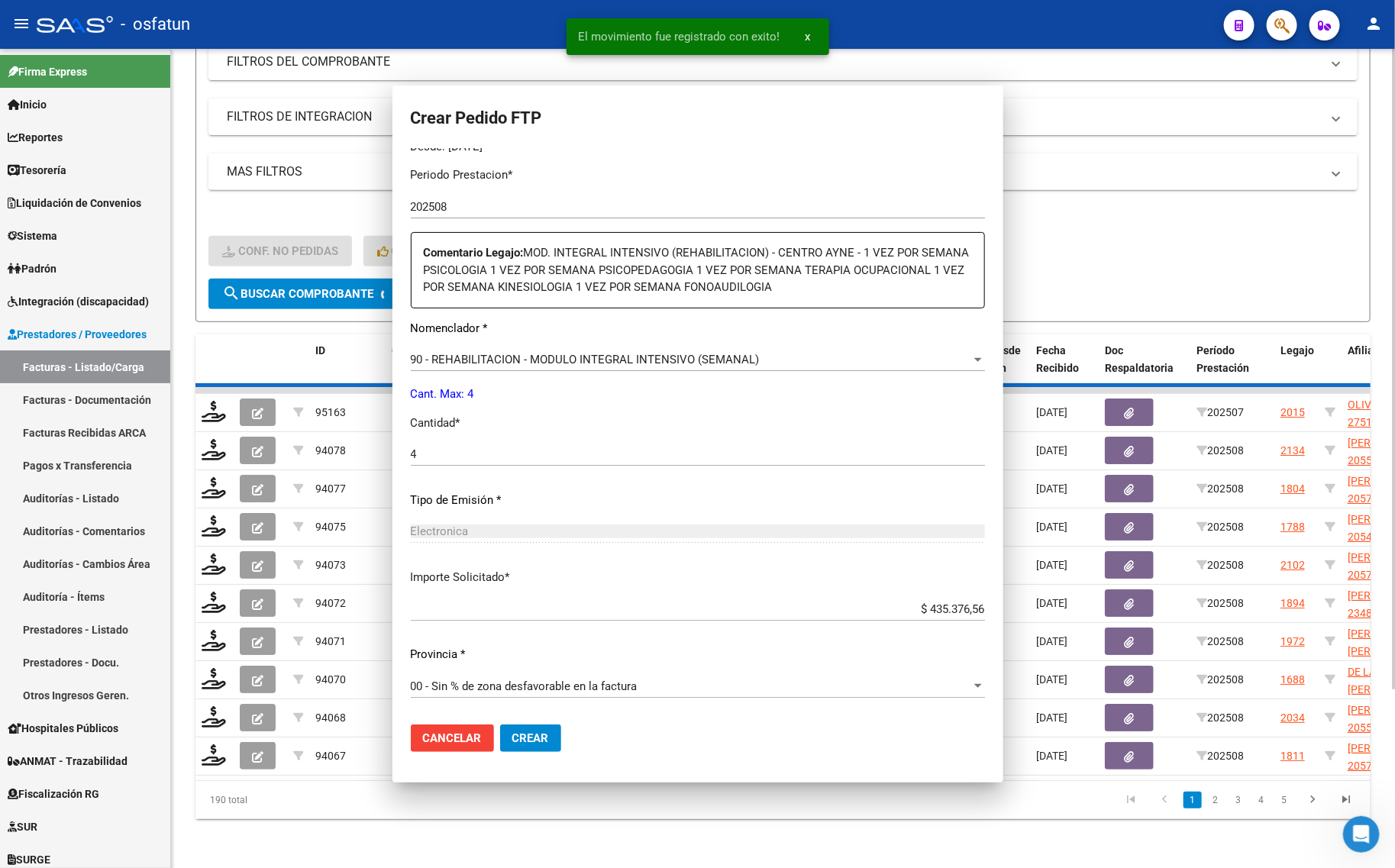
scroll to position [0, 0]
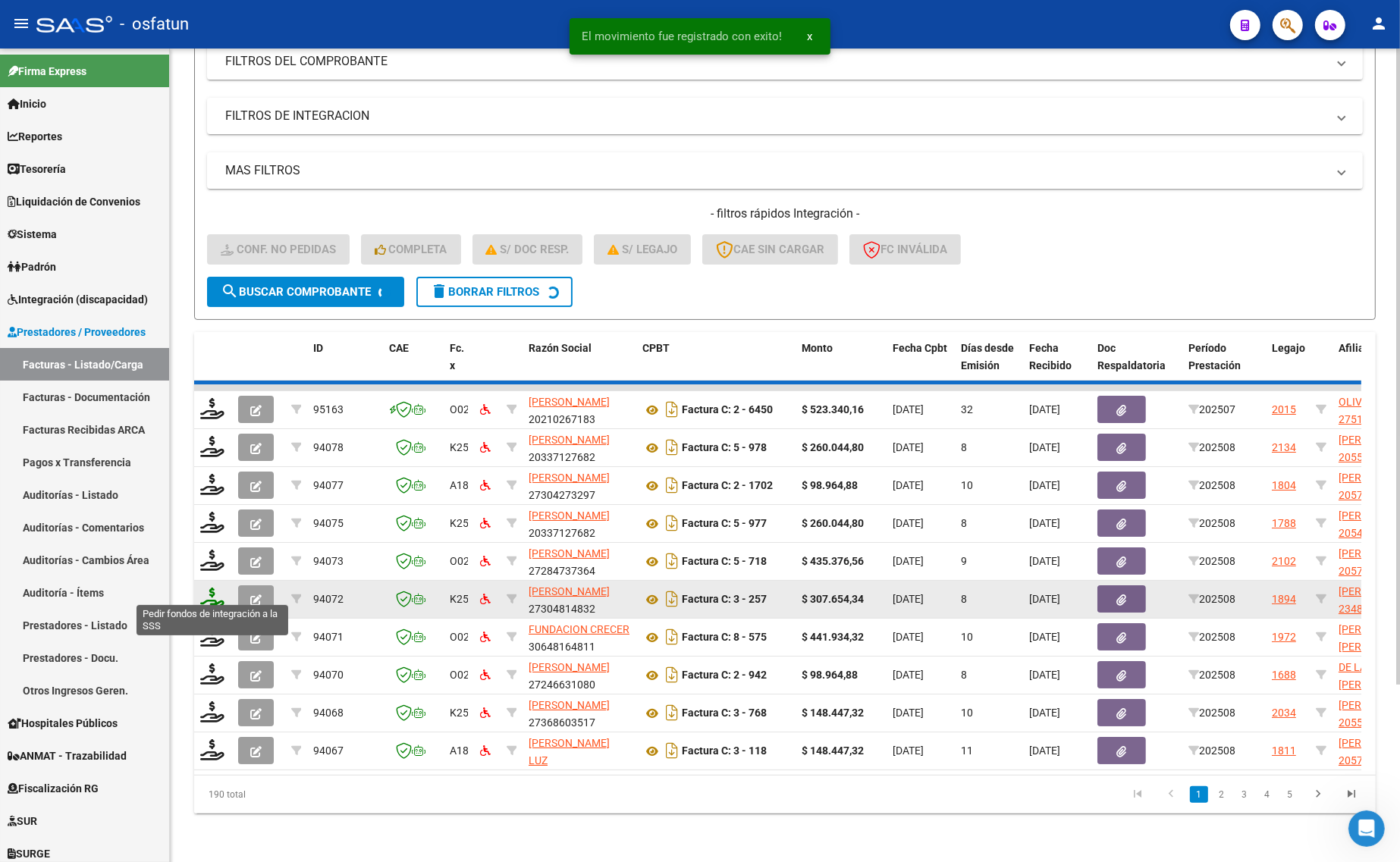
click at [209, 590] on icon at bounding box center [212, 598] width 24 height 21
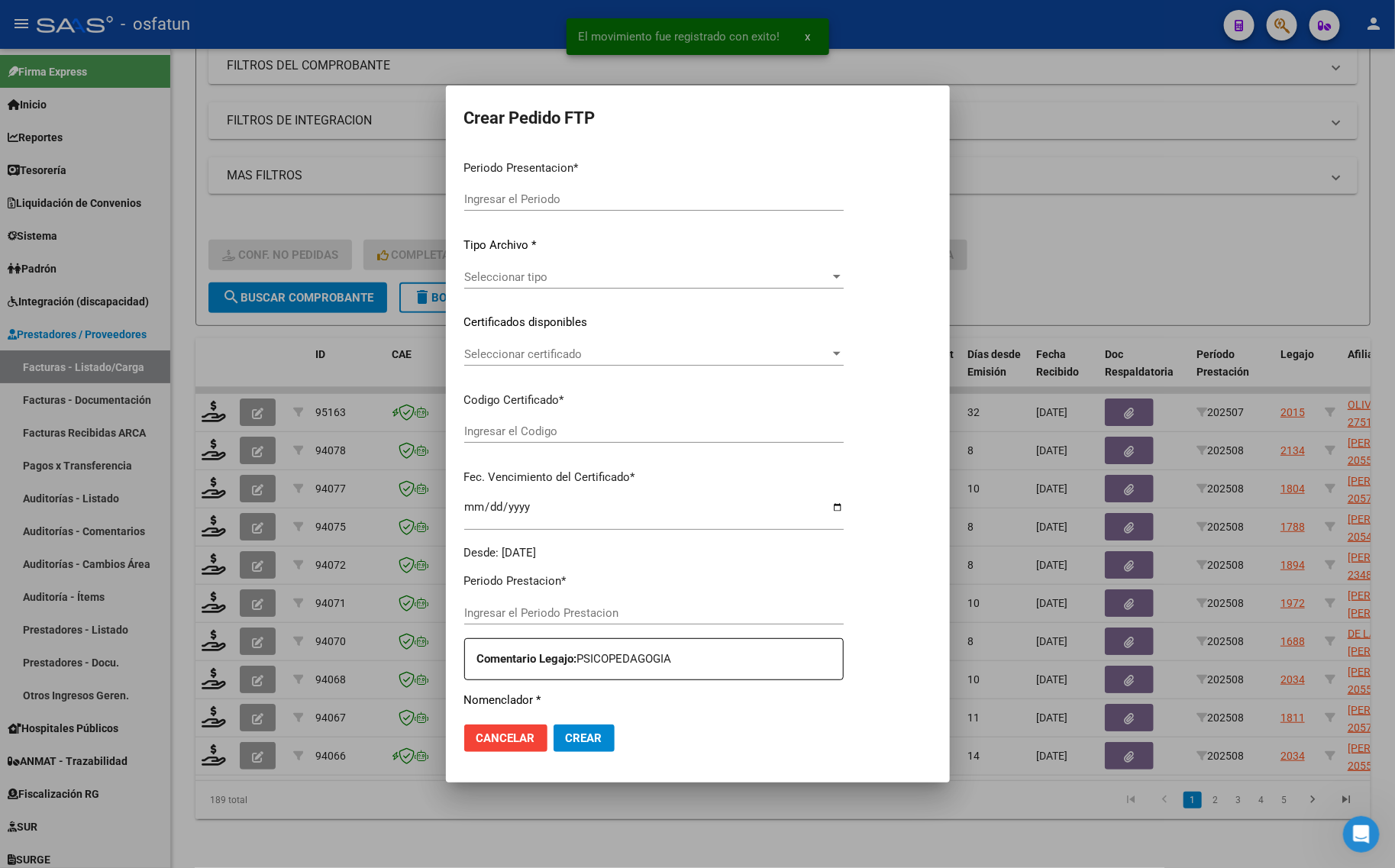
type input "202508"
type input "$ 441.934,32"
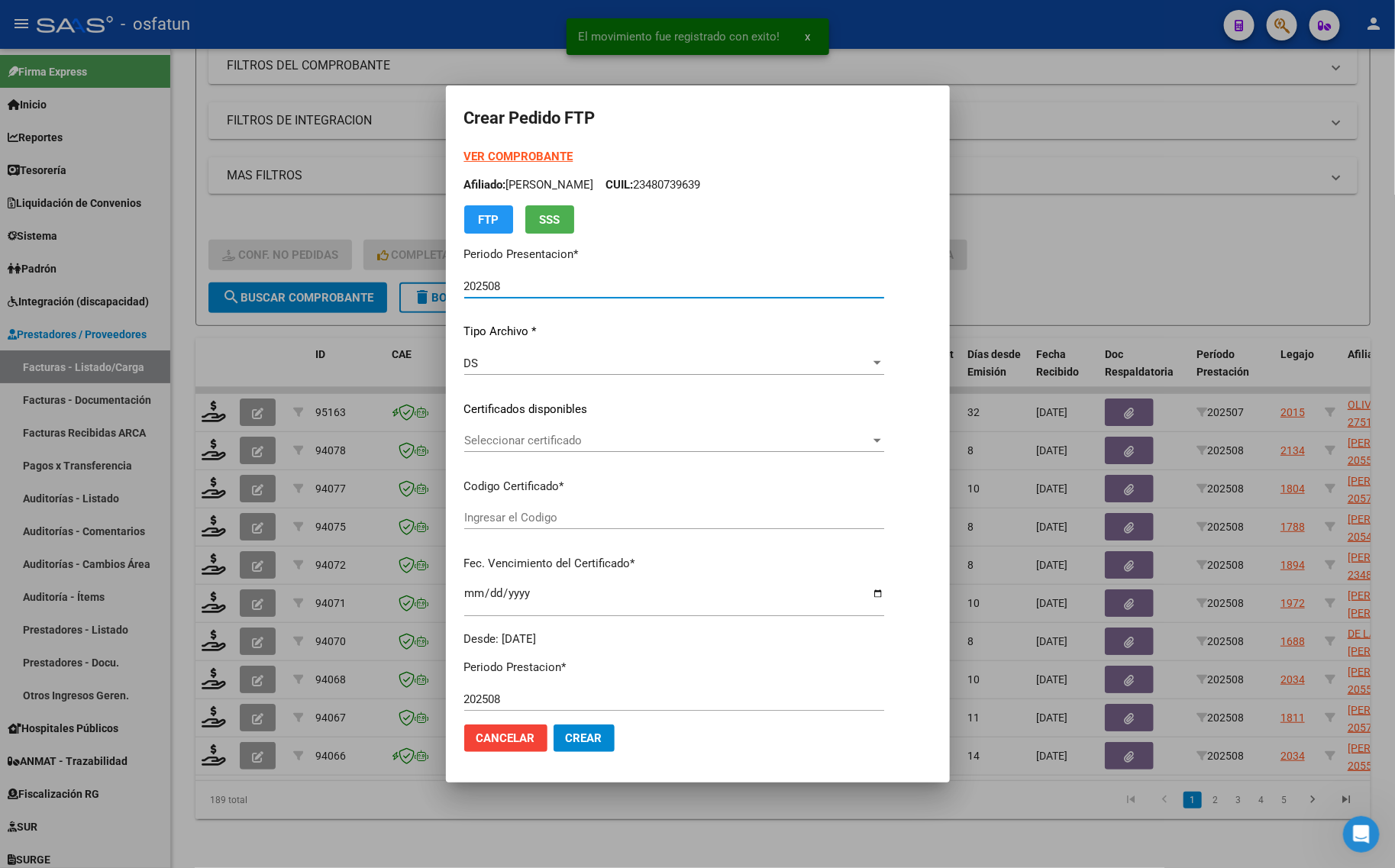
type input "ARG01000376657482025032020400320CHU173"
type input "[DATE]"
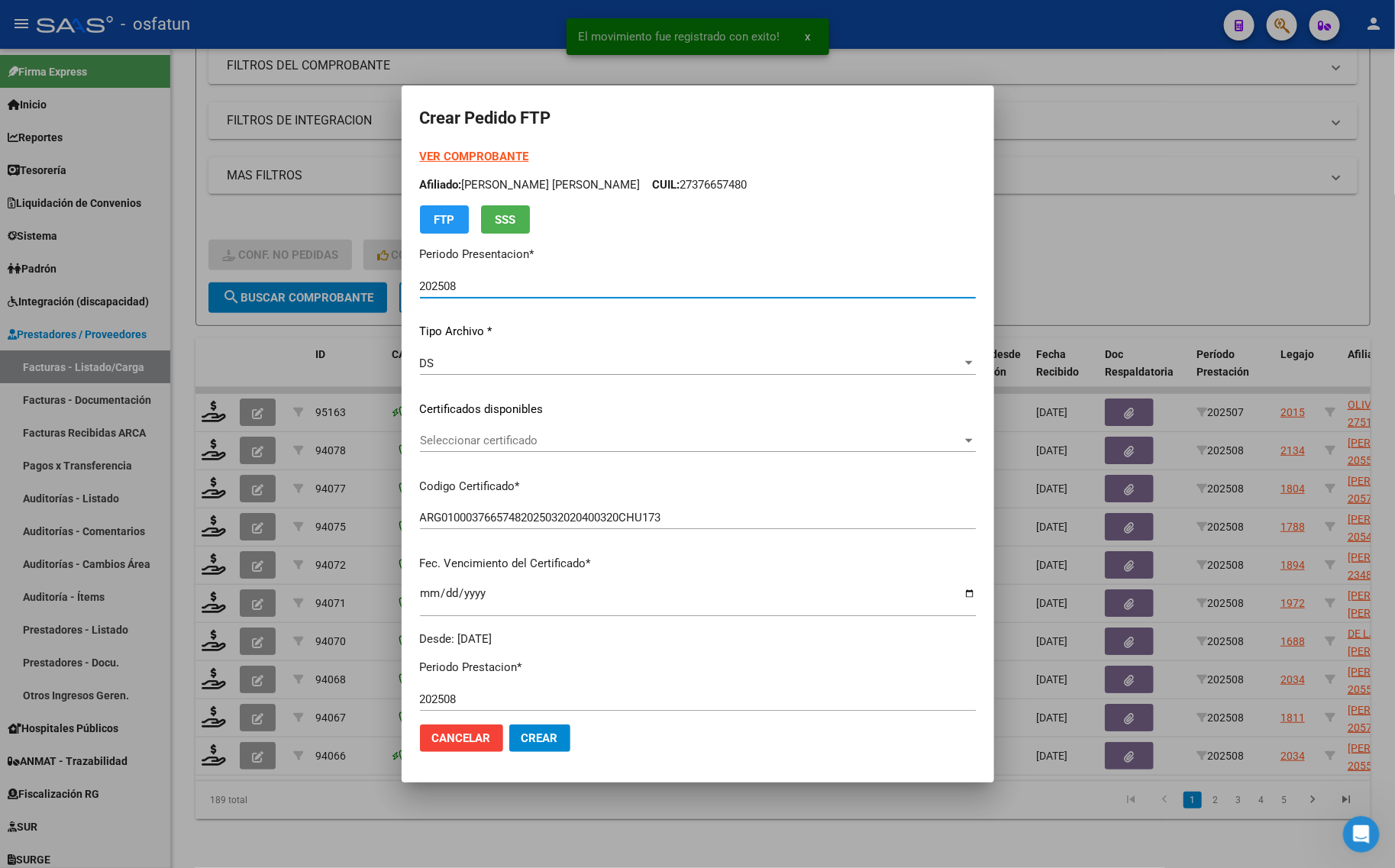
click at [478, 150] on form "Crear Pedido FTP VER COMPROBANTE ARCA Padrón Afiliado: [PERSON_NAME] [PERSON_NA…" at bounding box center [698, 434] width 555 height 660
click at [478, 150] on strong "VER COMPROBANTE" at bounding box center [475, 156] width 110 height 13
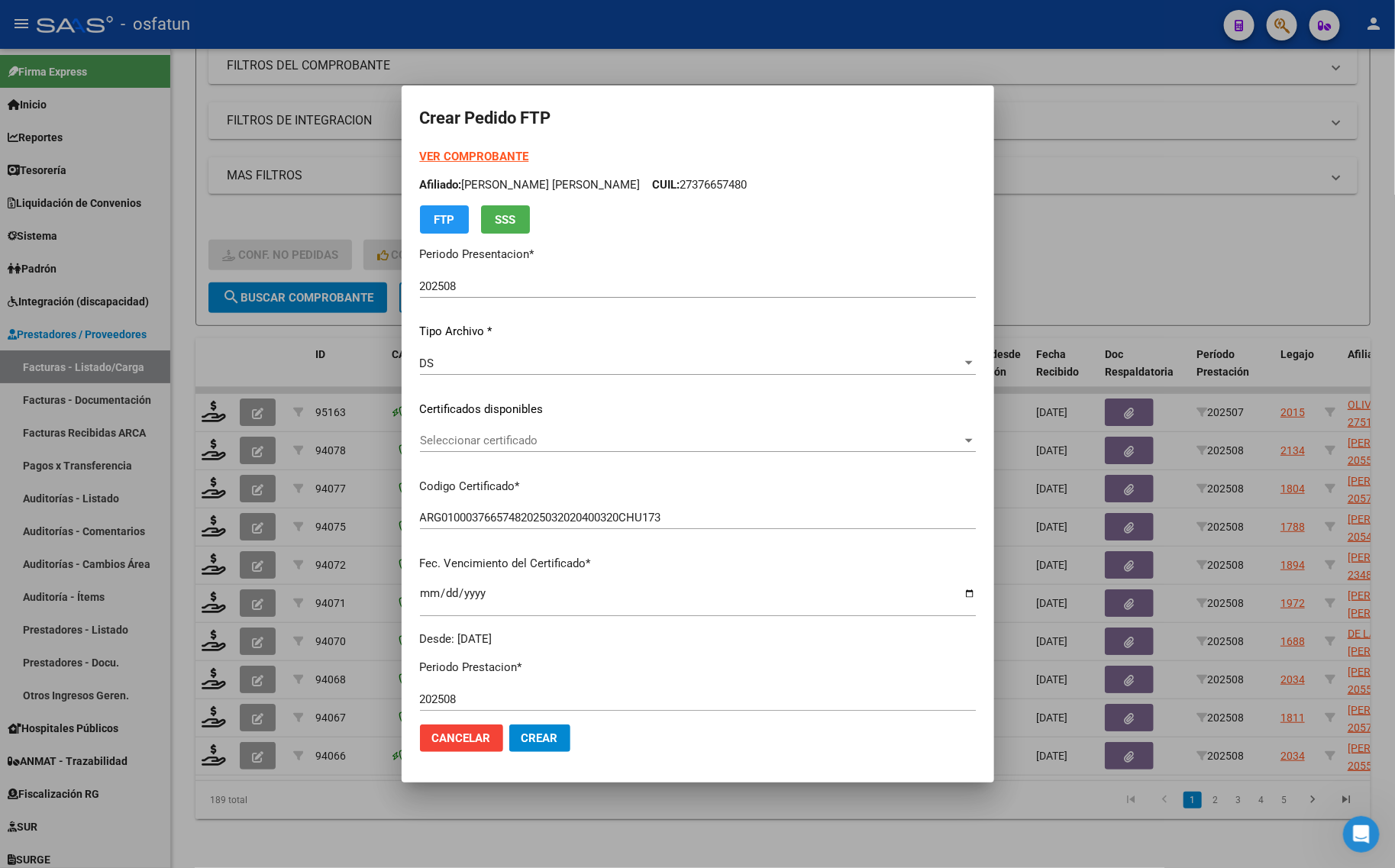
click at [551, 437] on span "Seleccionar certificado" at bounding box center [690, 440] width 542 height 13
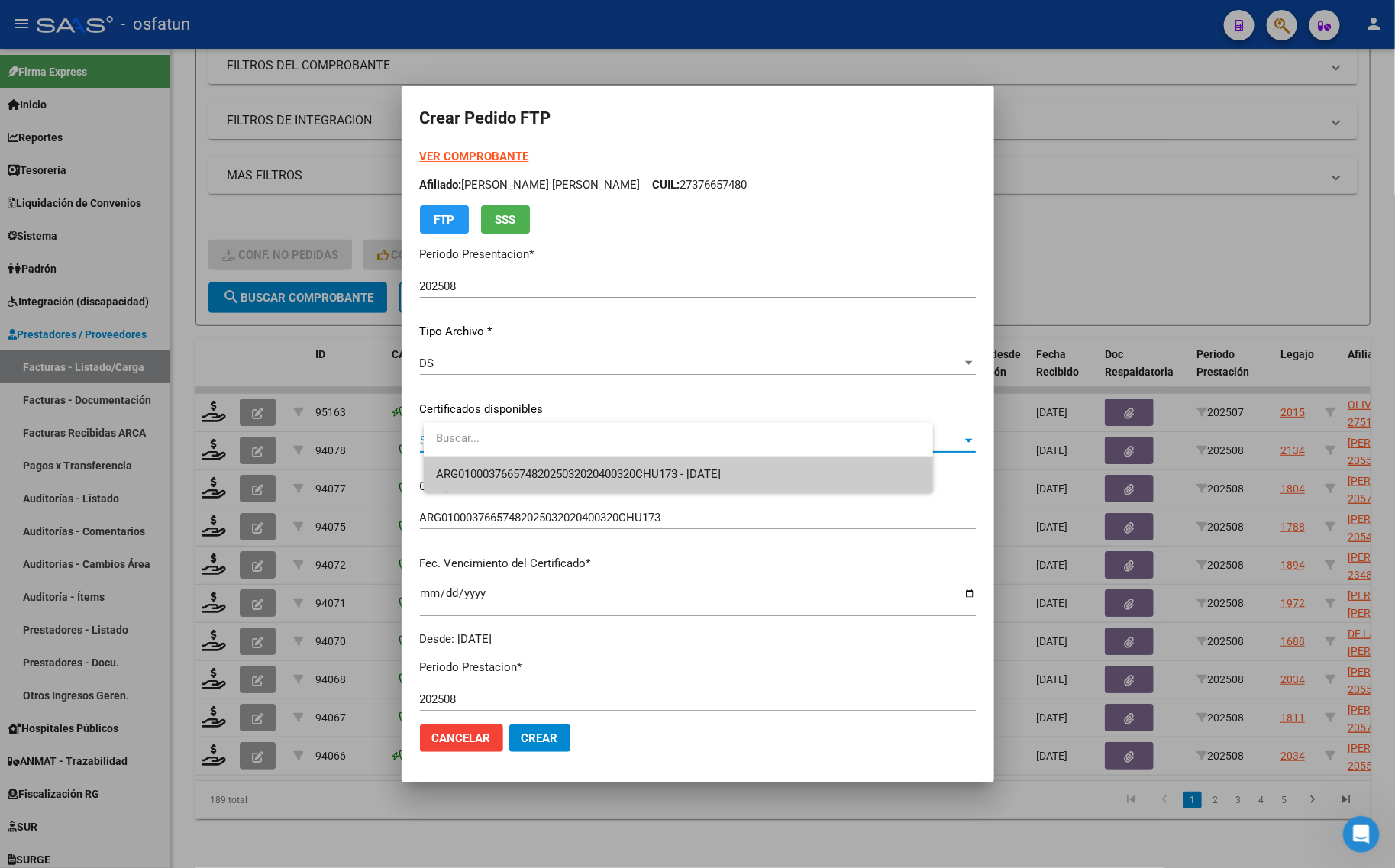
click at [548, 470] on span "ARG01000376657482025032020400320CHU173 - [DATE]" at bounding box center [578, 474] width 285 height 13
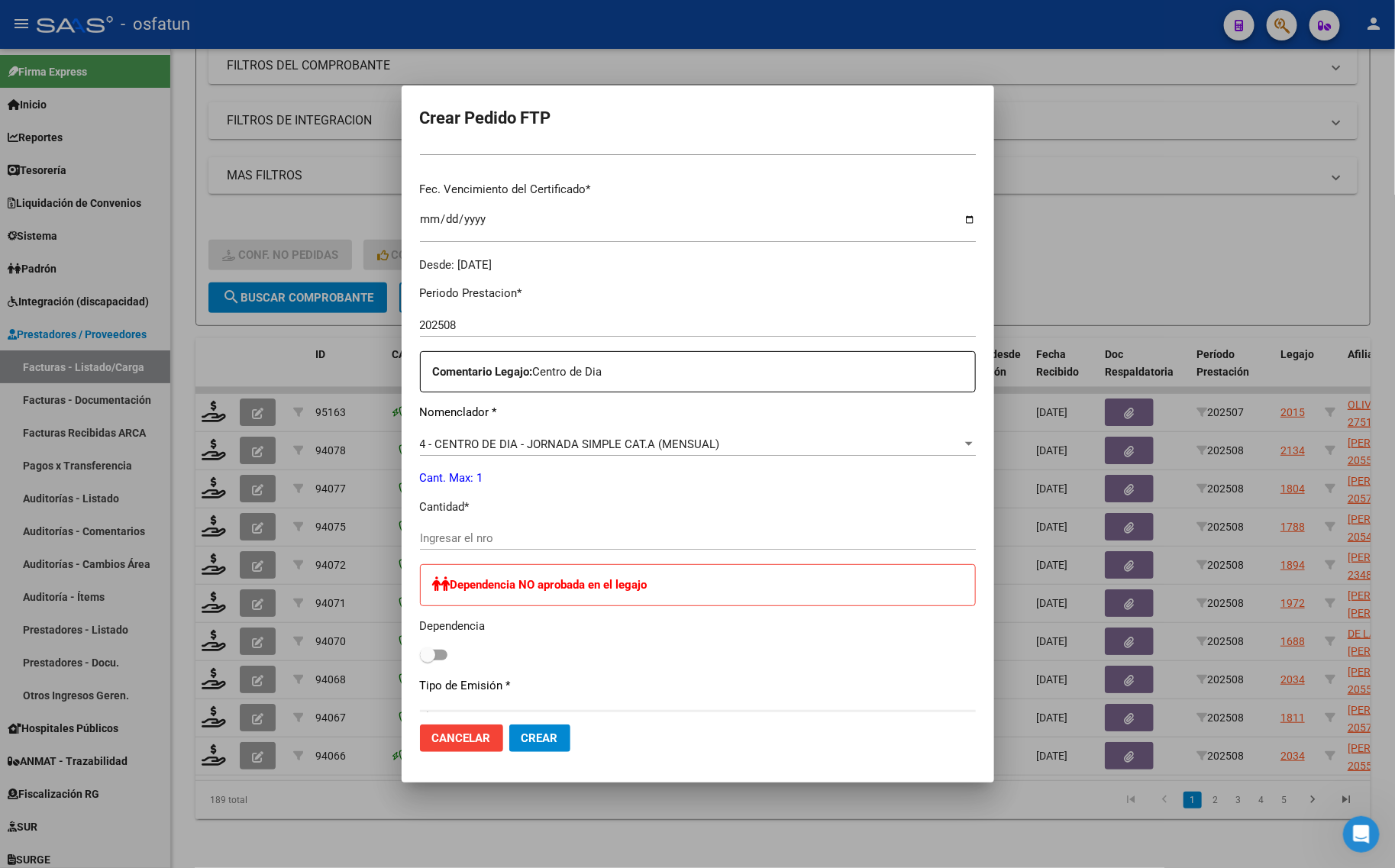
scroll to position [382, 0]
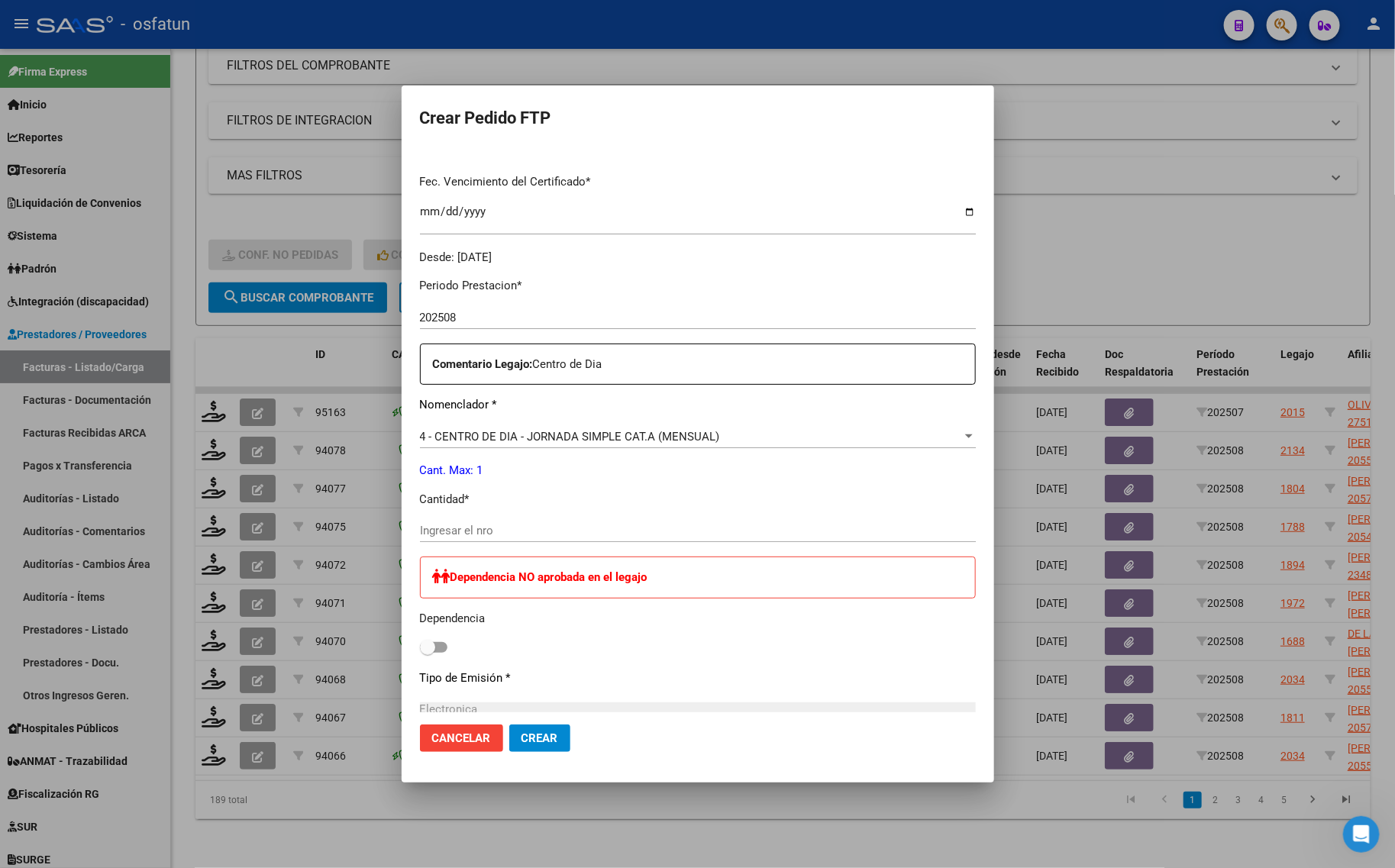
click at [502, 529] on input "Ingresar el nro" at bounding box center [698, 530] width 555 height 13
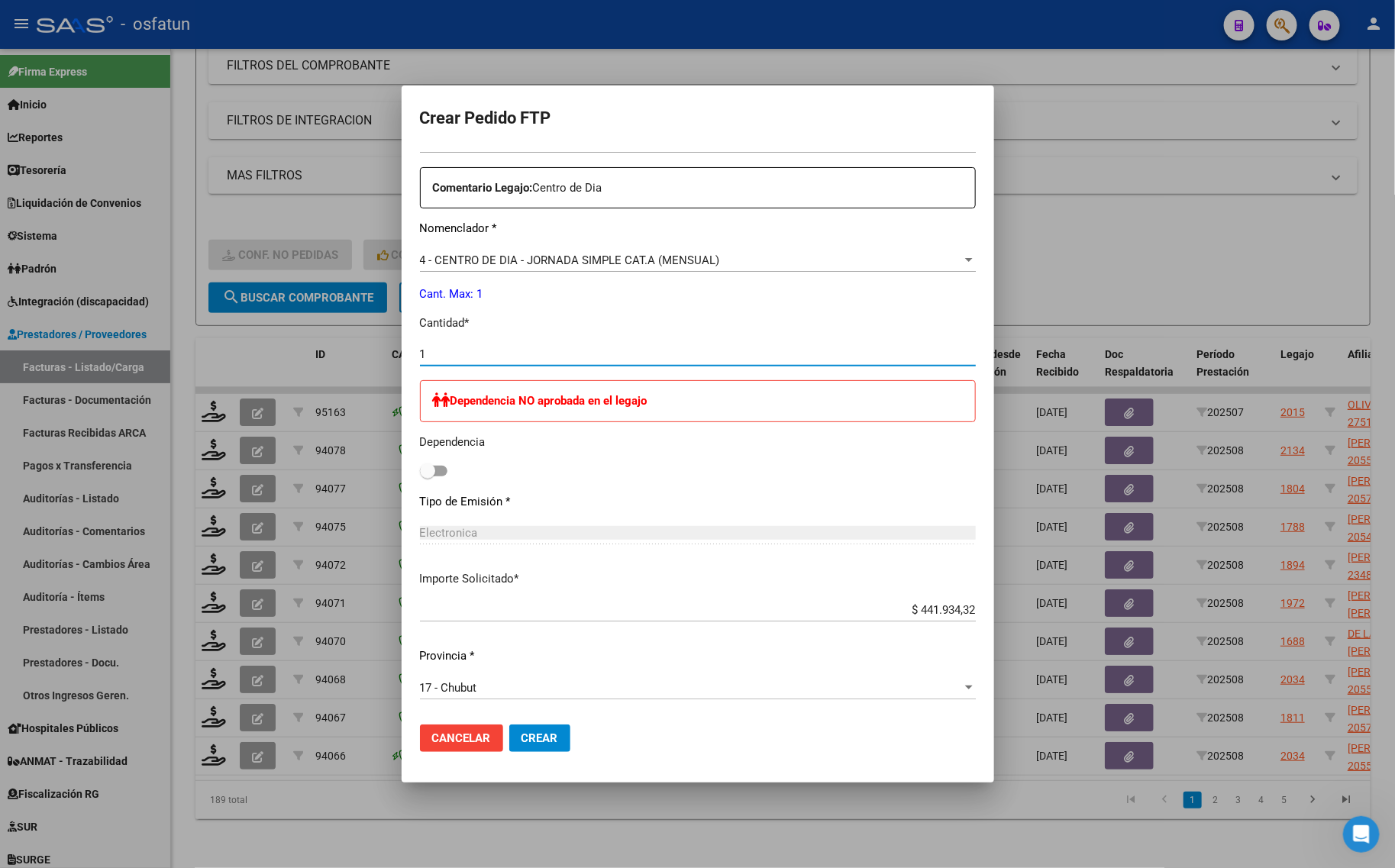
type input "1"
drag, startPoint x: 567, startPoint y: 745, endPoint x: 448, endPoint y: -10, distance: 764.3
click at [448, 0] on html "menu - osfatun person Firma Express Inicio Calendario SSS Instructivos Contacto…" at bounding box center [698, 434] width 1395 height 868
click at [494, 691] on div "17 - Chubut" at bounding box center [690, 687] width 542 height 13
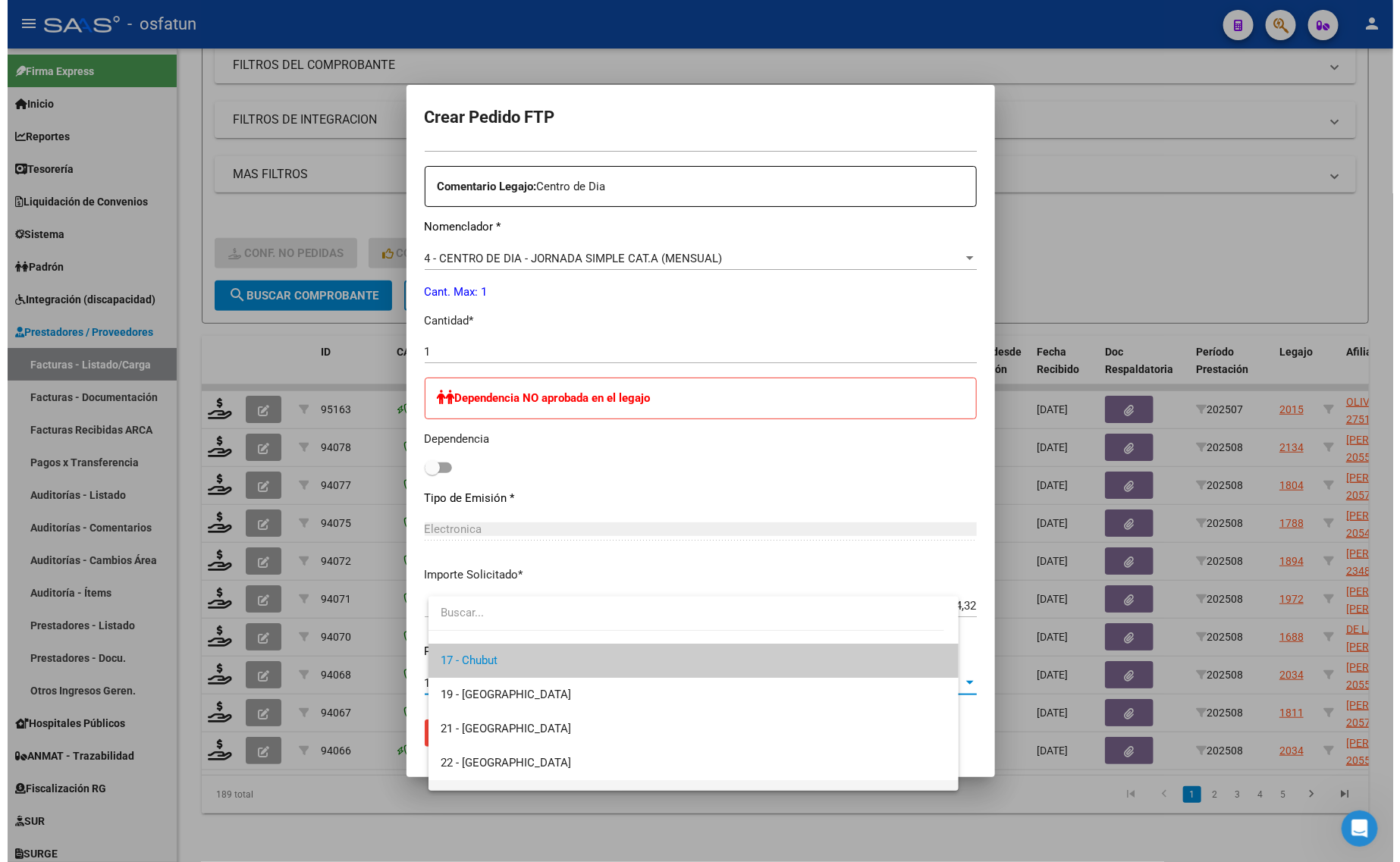
scroll to position [17, 0]
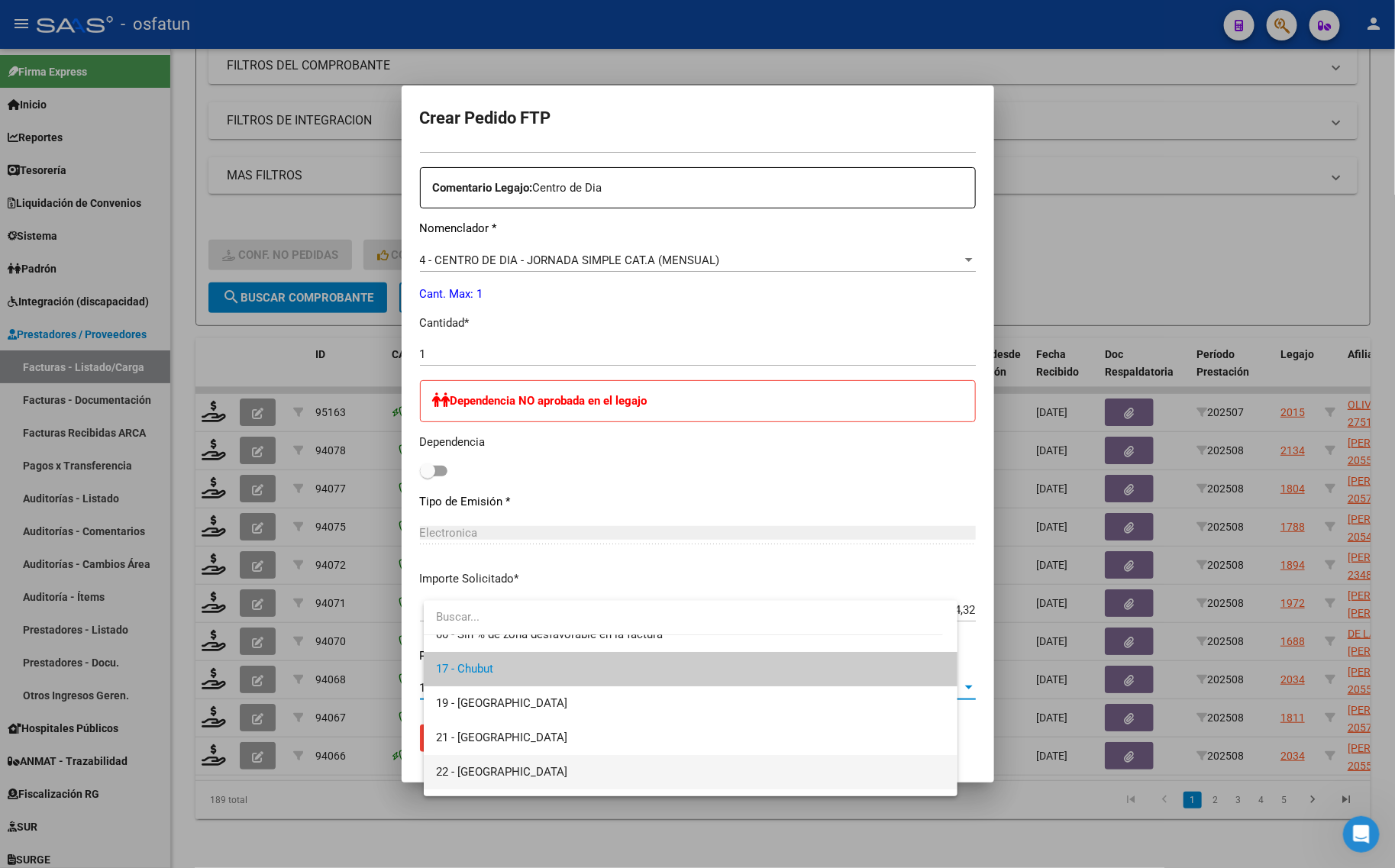
click at [512, 780] on span "22 - [GEOGRAPHIC_DATA]" at bounding box center [690, 772] width 509 height 34
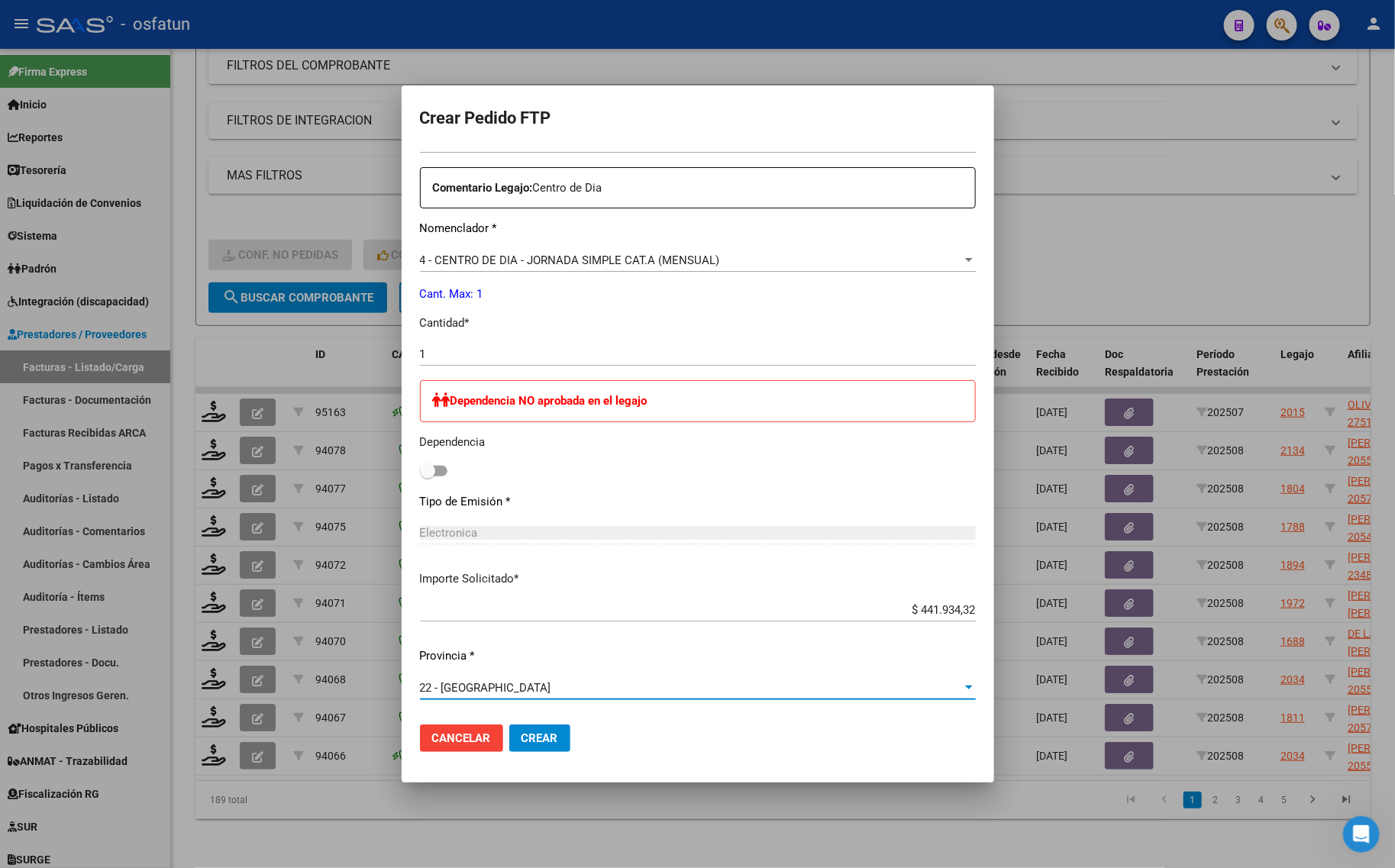
click at [551, 720] on mat-dialog-actions "Cancelar Crear" at bounding box center [698, 738] width 555 height 52
click at [554, 738] on span "Crear" at bounding box center [540, 738] width 37 height 13
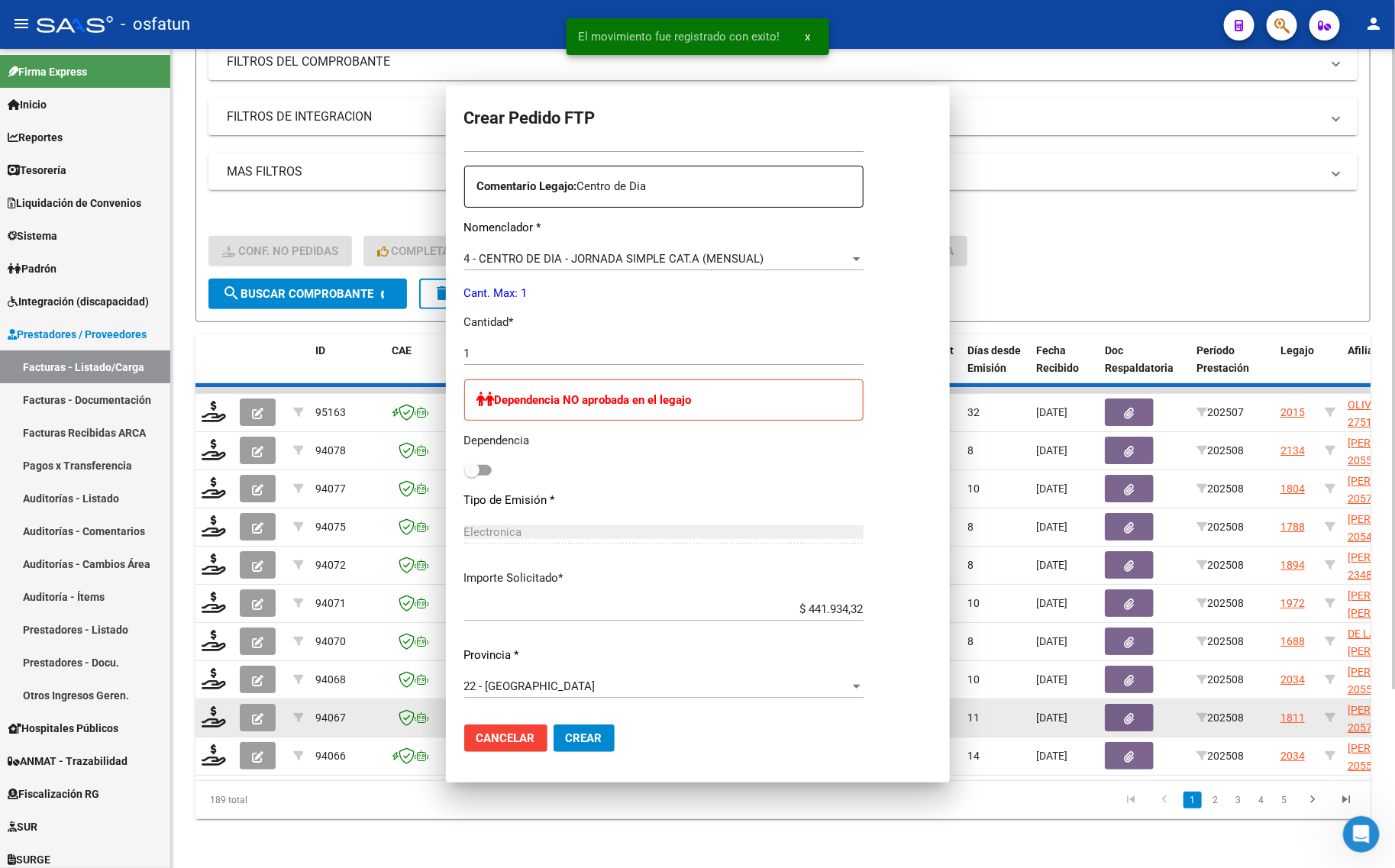
scroll to position [0, 0]
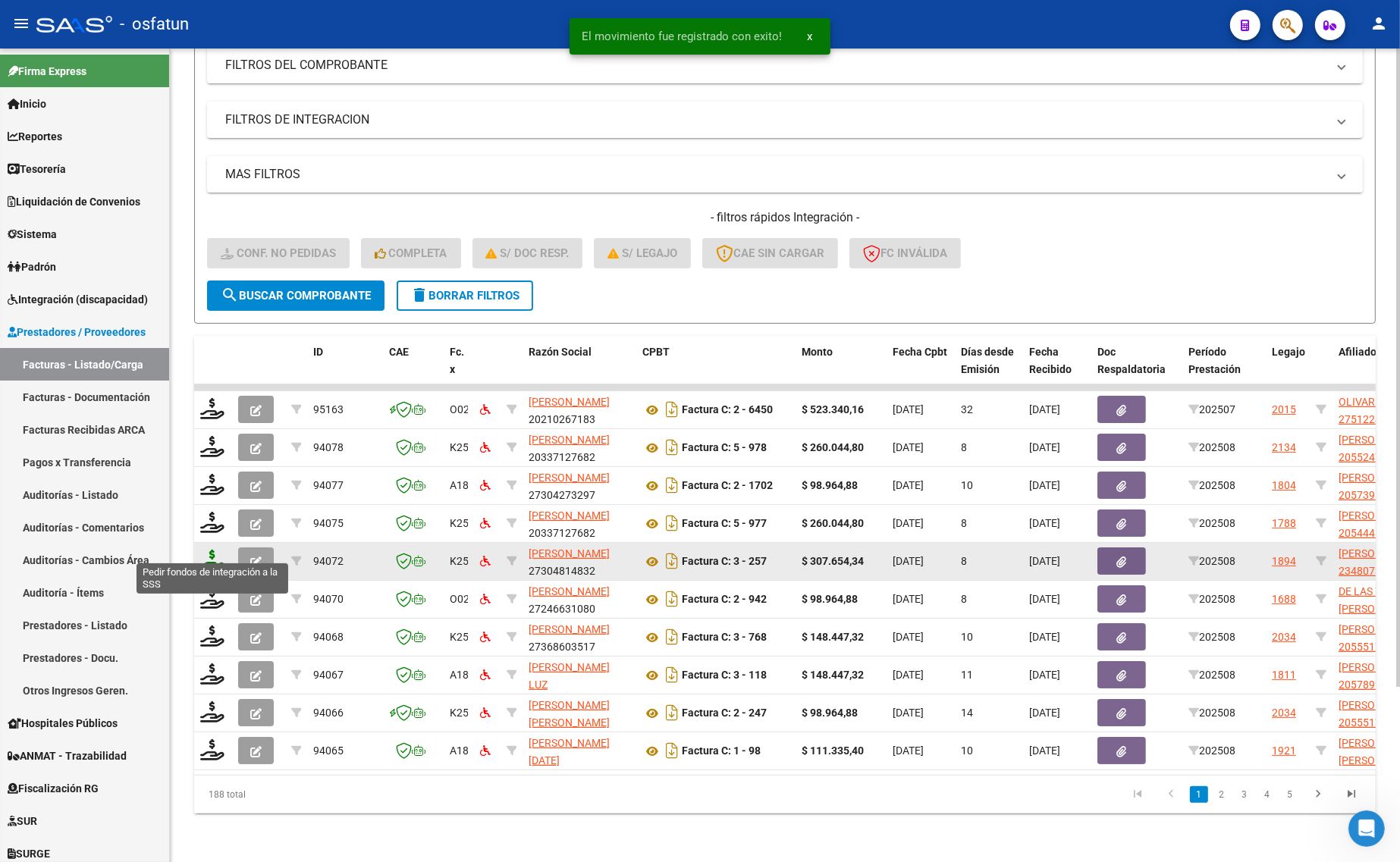
click at [217, 552] on icon at bounding box center [212, 560] width 24 height 21
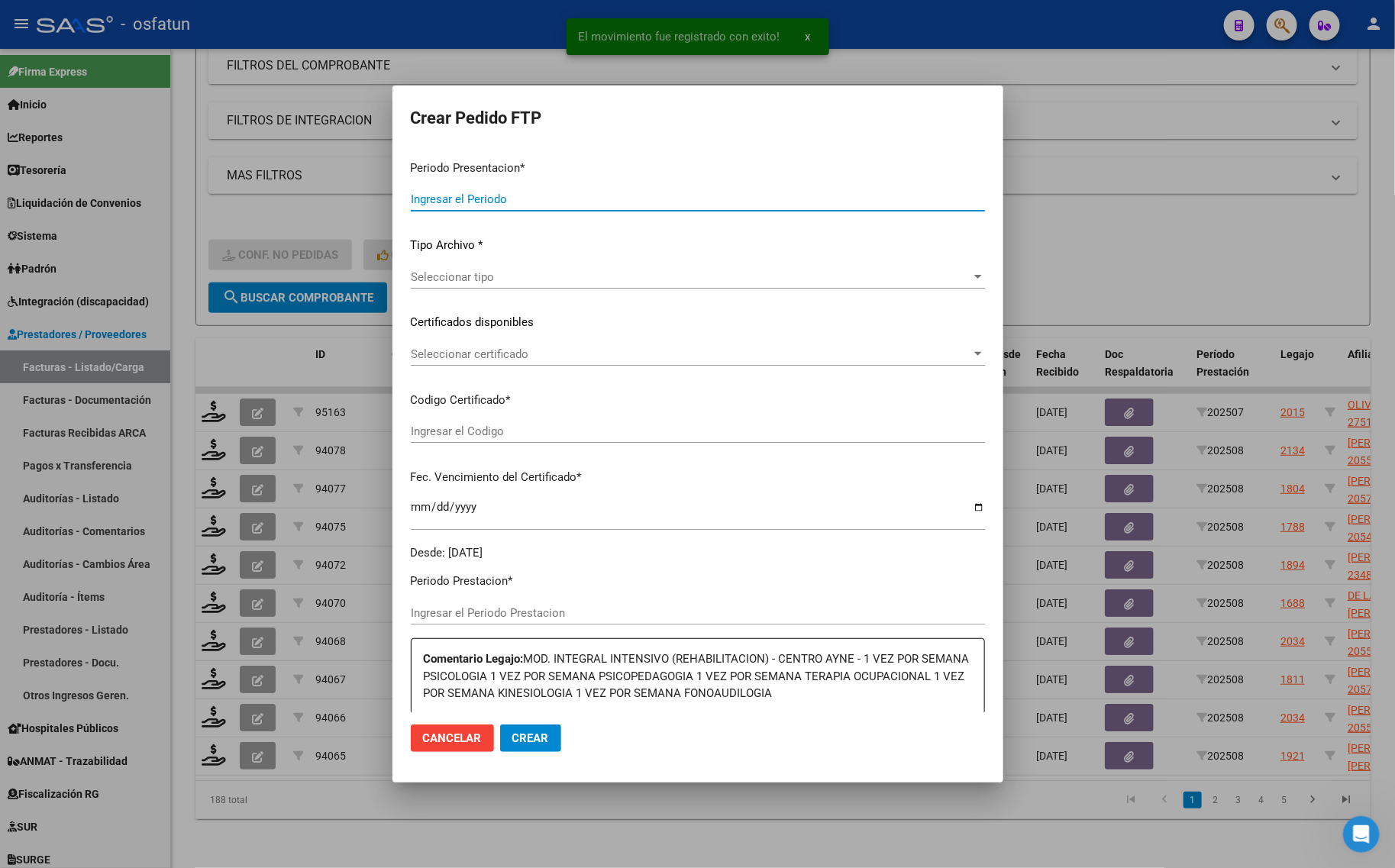
type input "202508"
type input "$ 307.654,34"
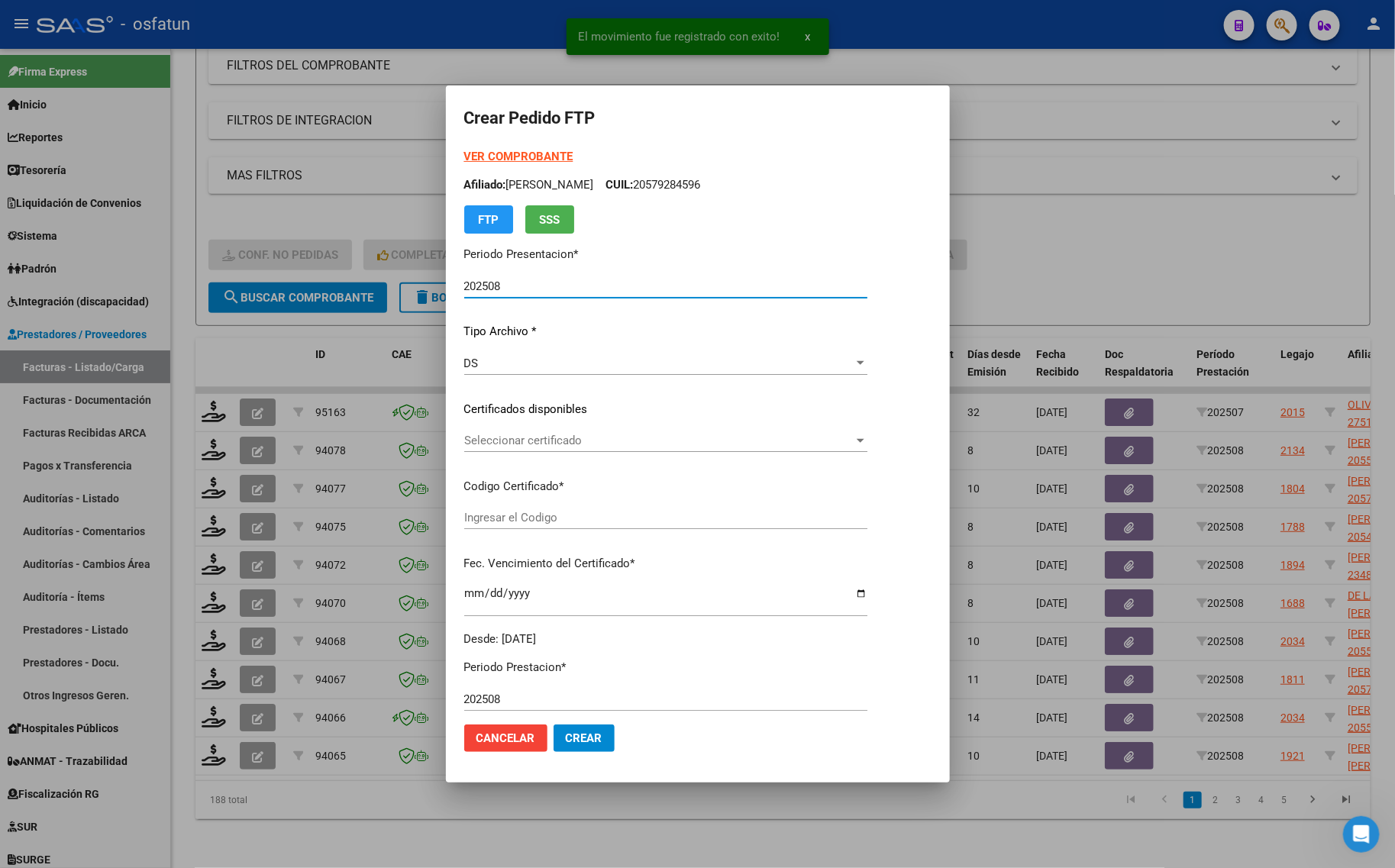
type input "ARG02000480739632019031120260311COR467"
type input "[DATE]"
click at [515, 161] on strong "VER COMPROBANTE" at bounding box center [519, 156] width 110 height 13
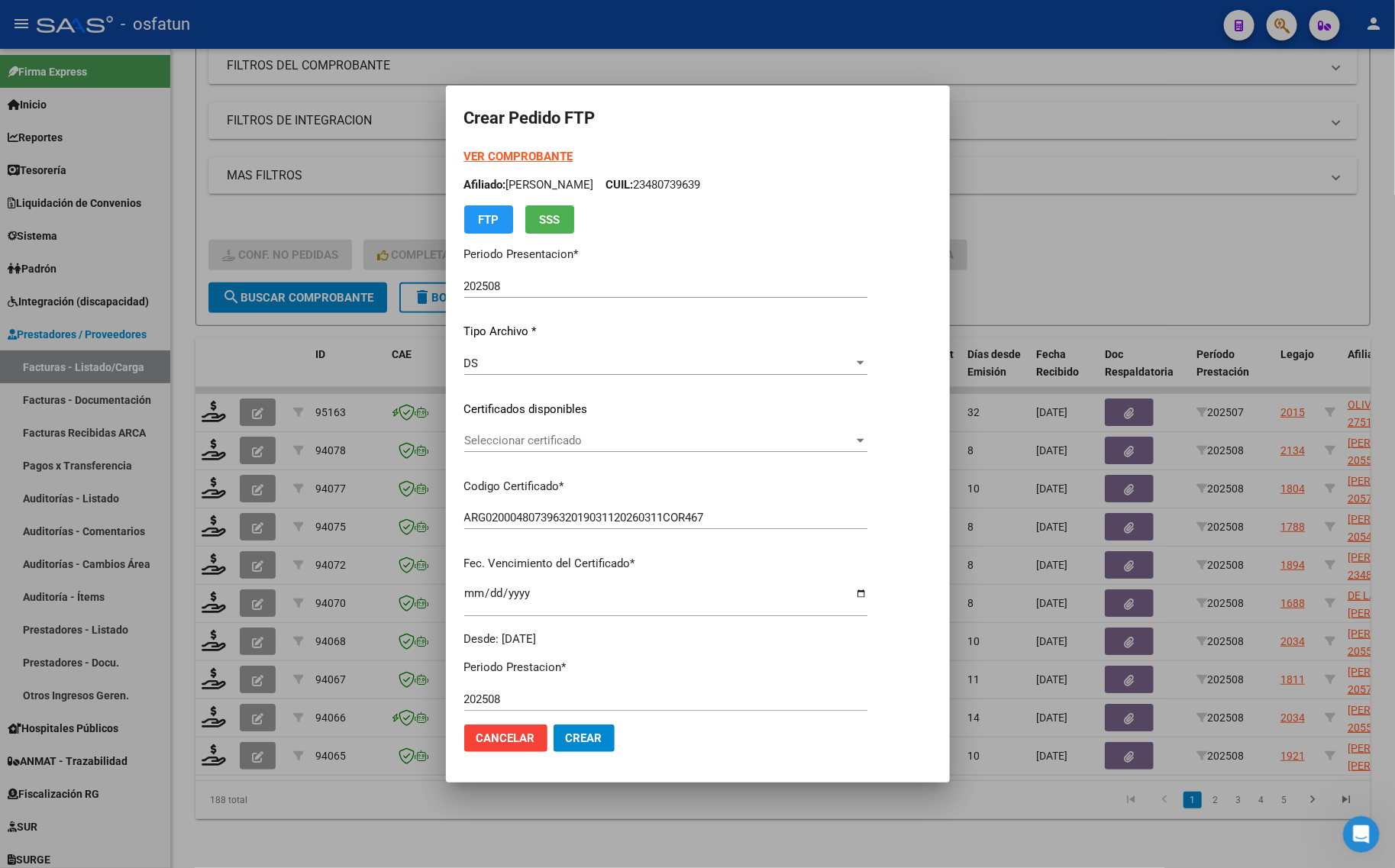
click at [490, 433] on div "Seleccionar certificado Seleccionar certificado" at bounding box center [666, 440] width 403 height 23
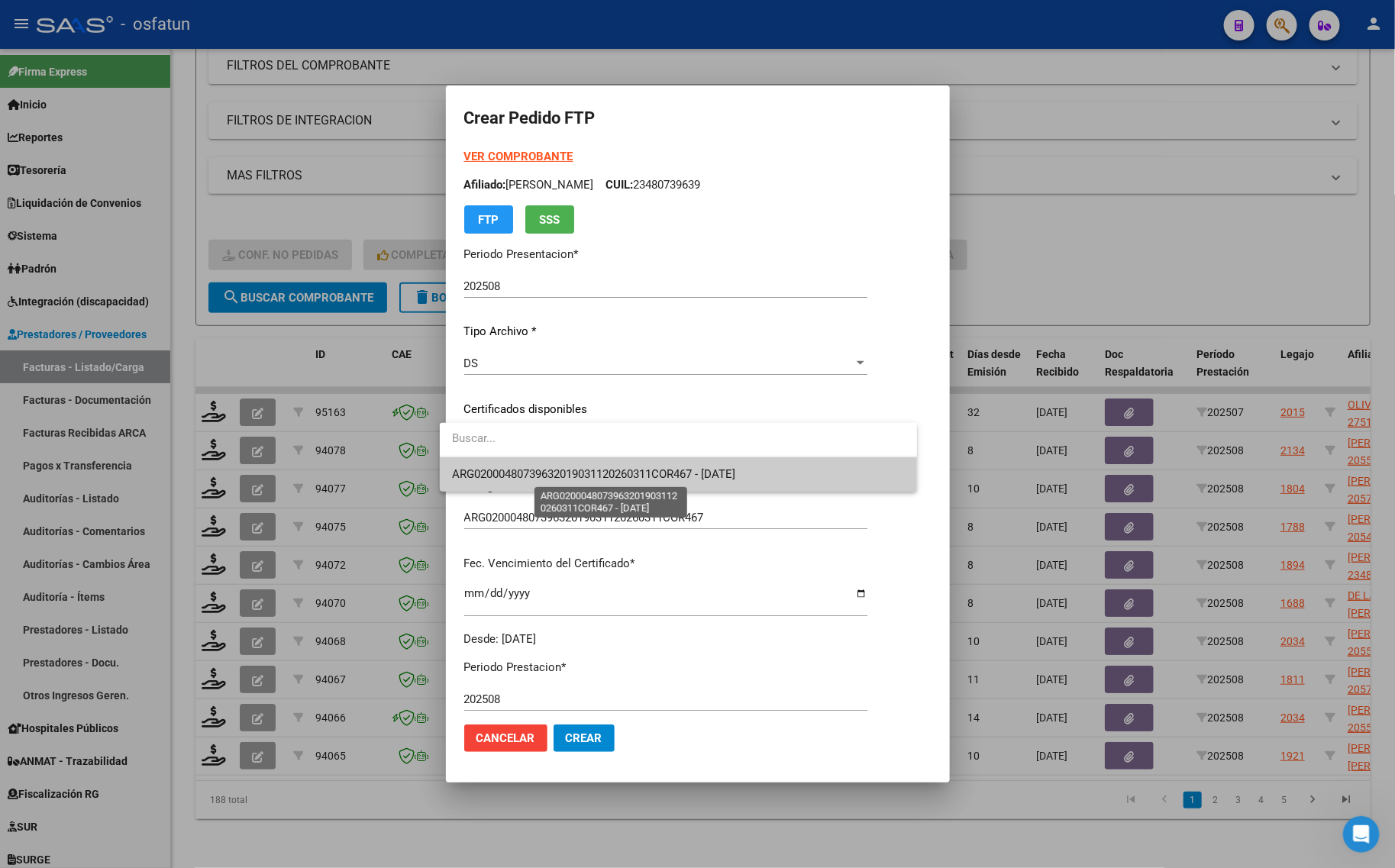
click at [490, 478] on span "ARG02000480739632019031120260311COR467 - [DATE]" at bounding box center [594, 474] width 283 height 13
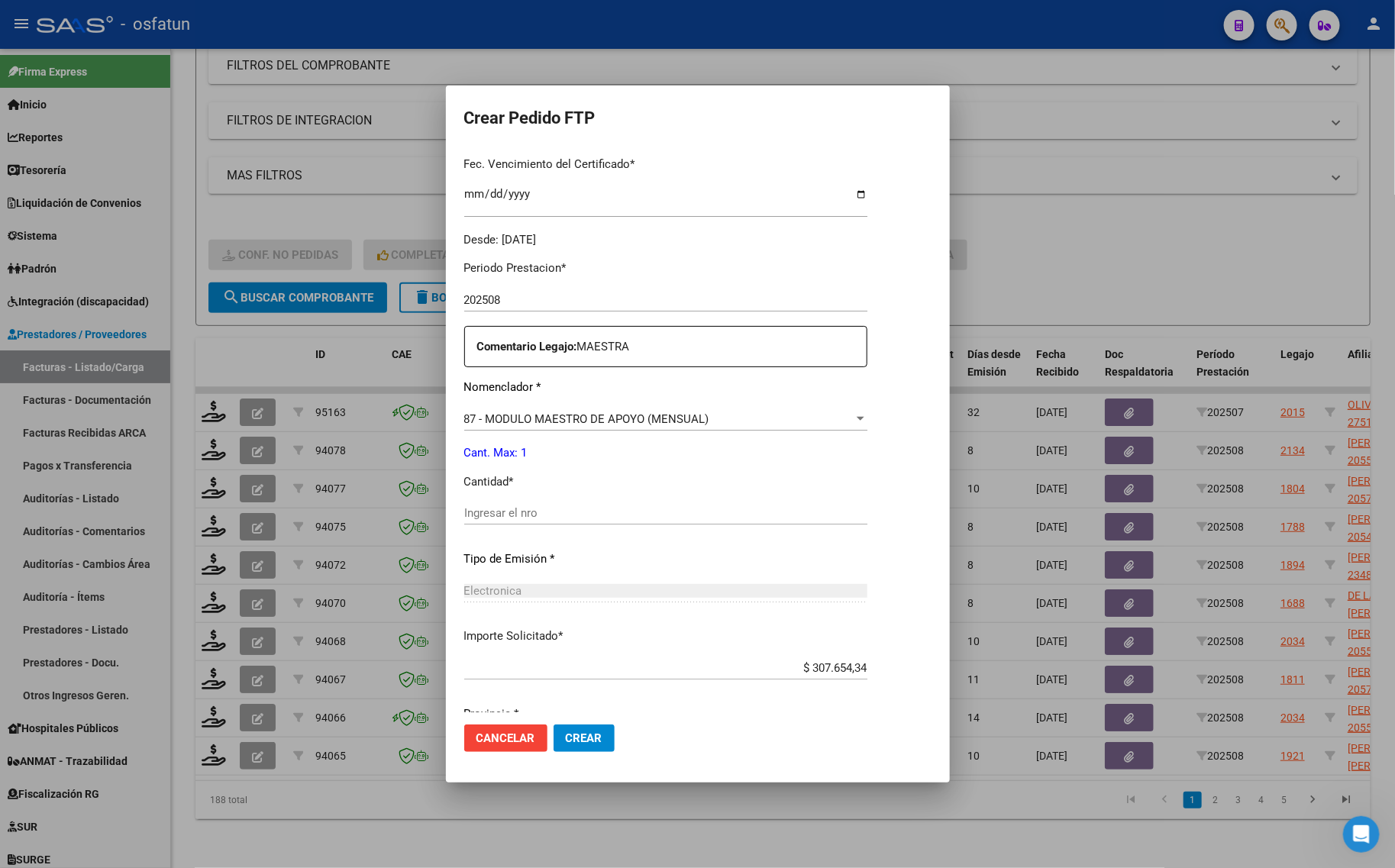
scroll to position [456, 0]
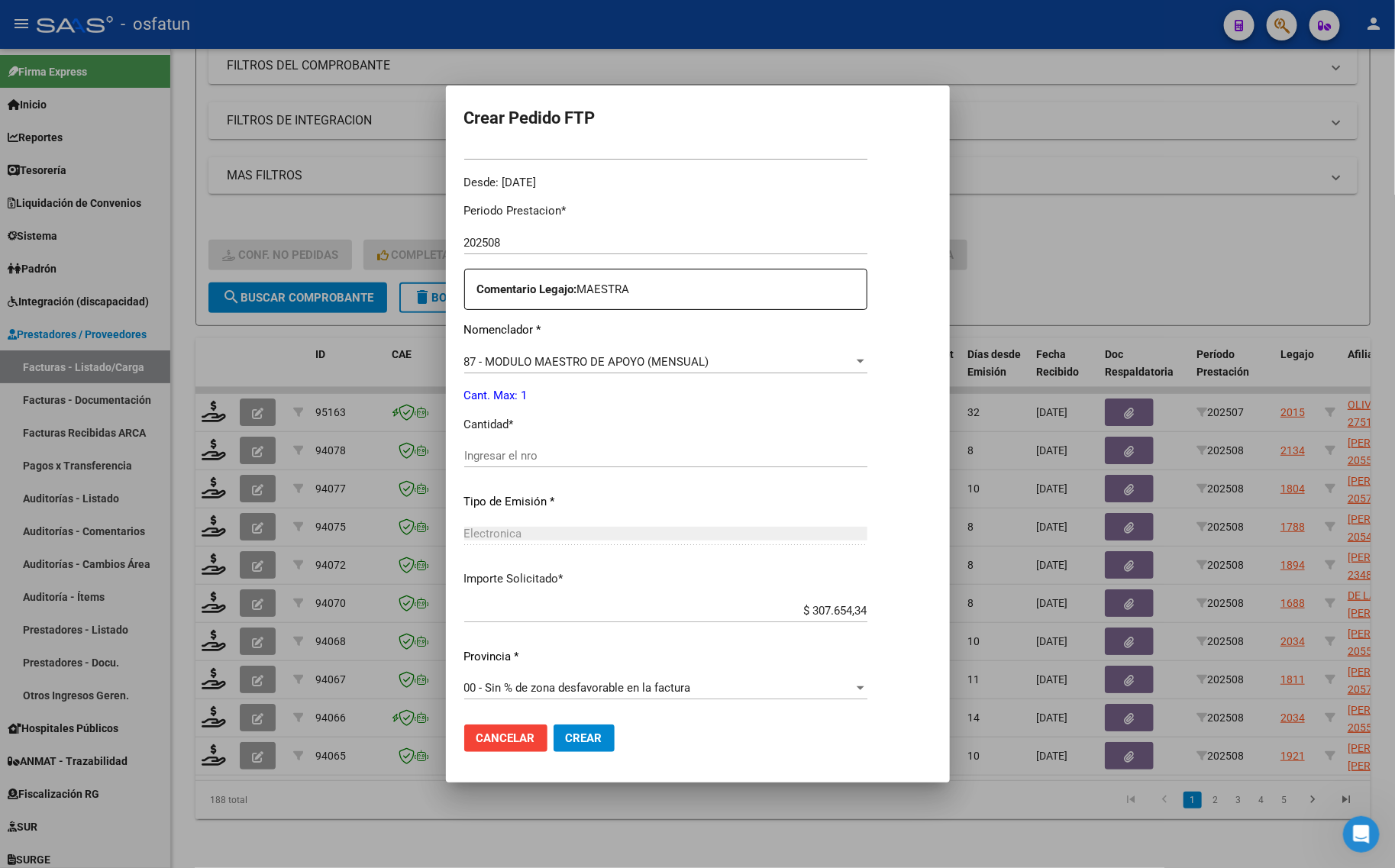
click at [490, 468] on div "Ingresar el nro" at bounding box center [666, 463] width 403 height 37
click at [514, 443] on div "Periodo Prestacion * 202508 Ingresar el Periodo Prestacion Comentario Legajo: M…" at bounding box center [666, 452] width 403 height 523
click at [521, 447] on div "Ingresar el nro" at bounding box center [666, 455] width 403 height 23
type input "1"
click at [576, 752] on button "Crear" at bounding box center [584, 738] width 61 height 28
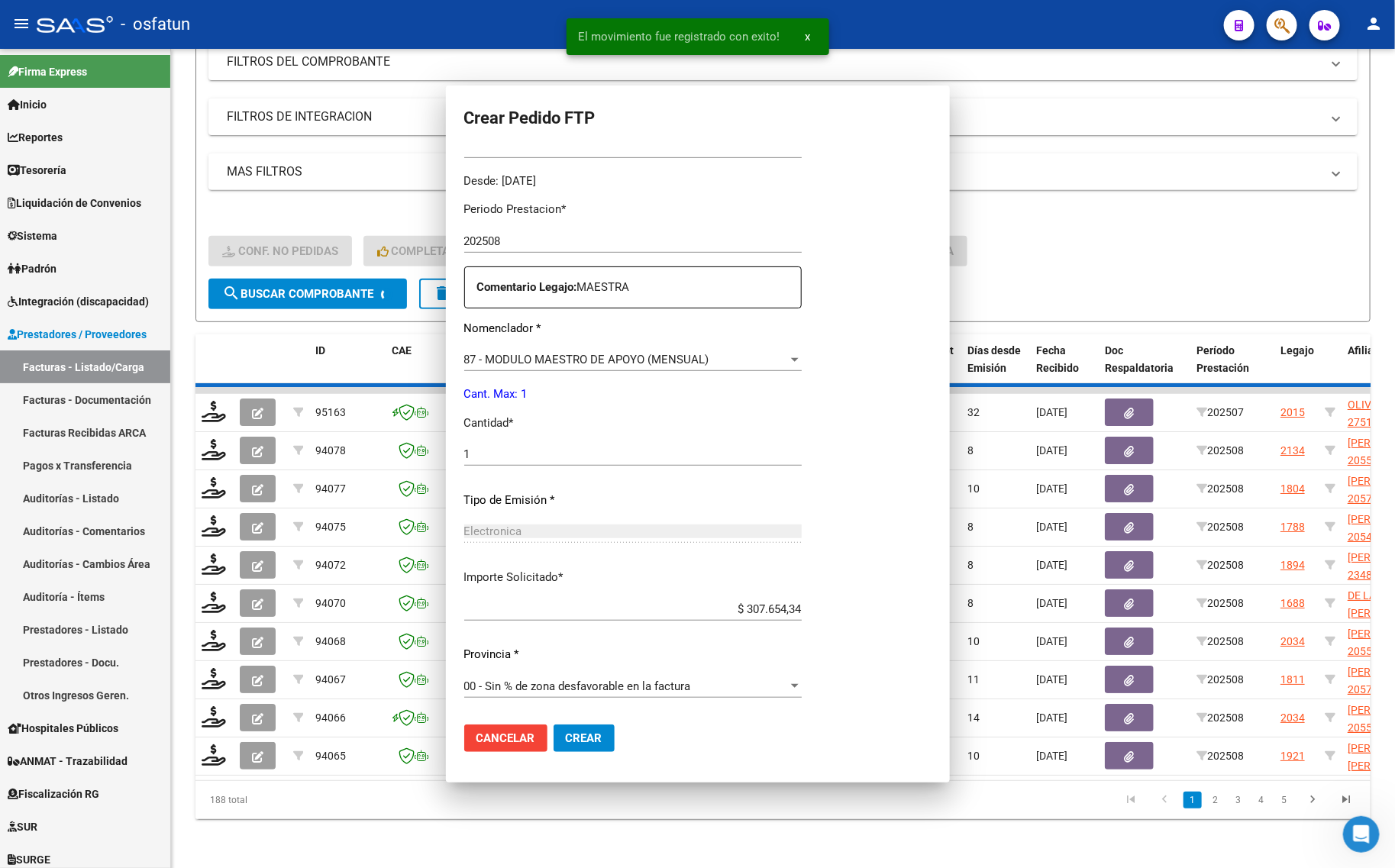
scroll to position [0, 0]
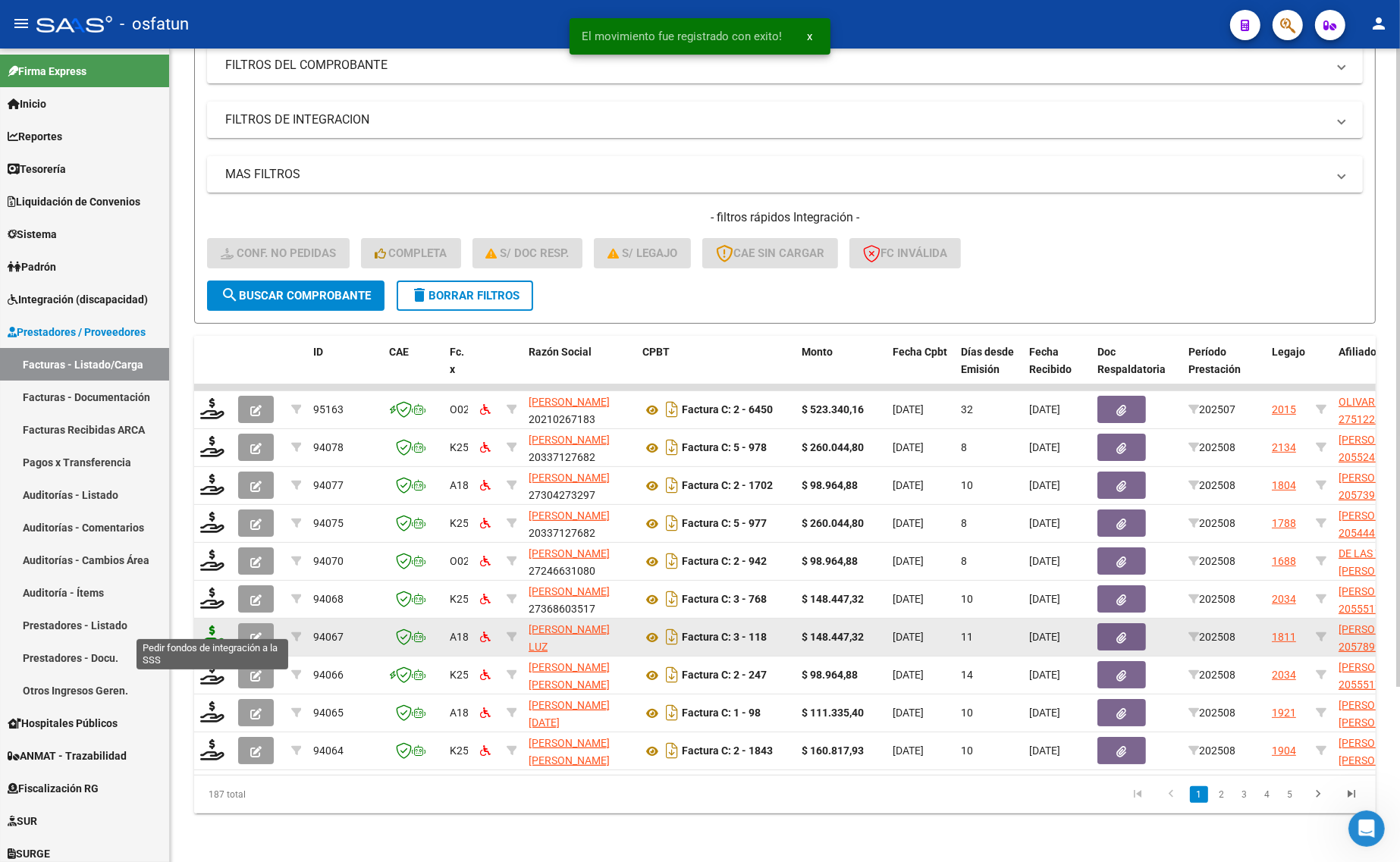
click at [217, 627] on icon at bounding box center [212, 636] width 24 height 21
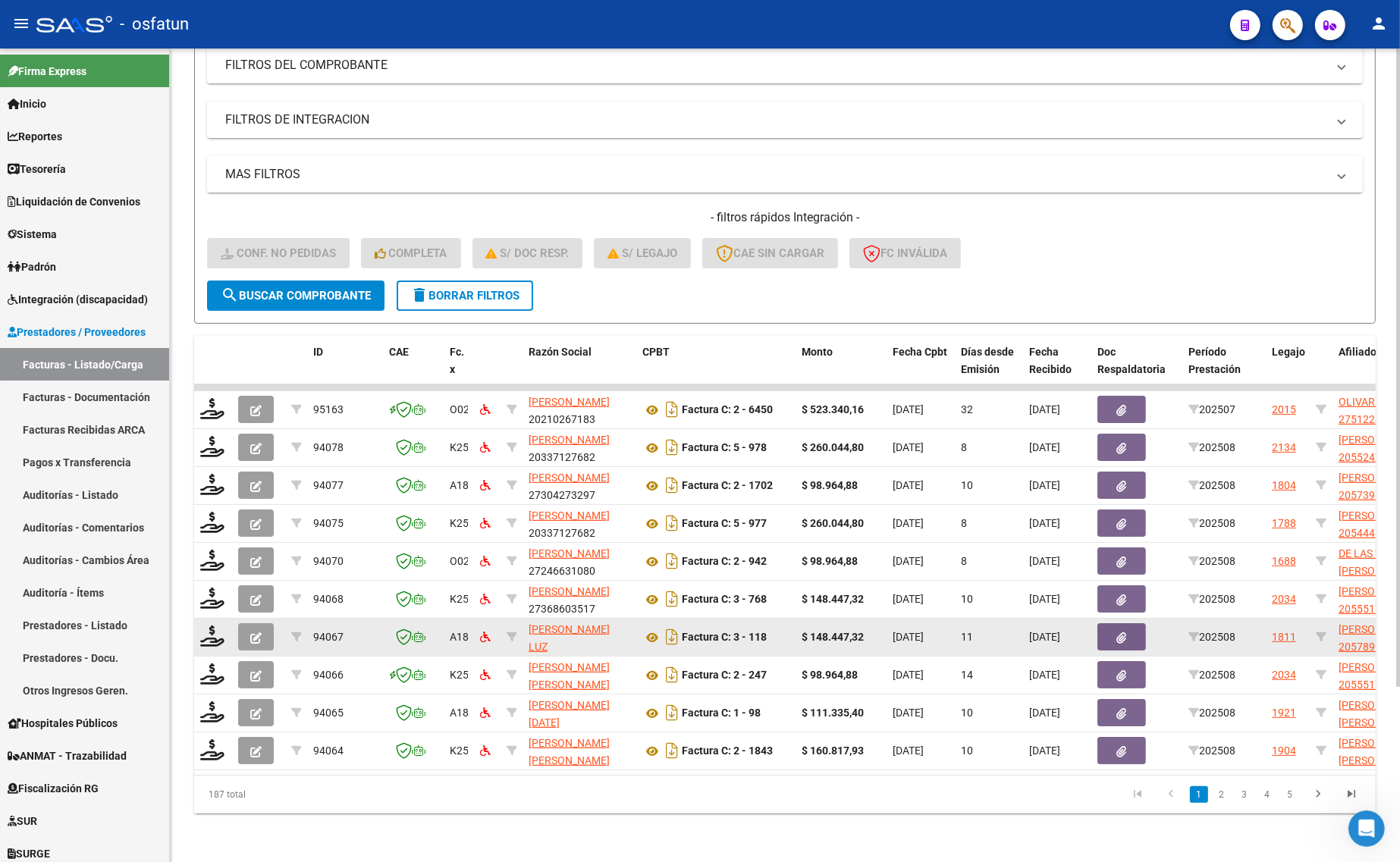
click at [220, 633] on div at bounding box center [213, 637] width 26 height 24
click at [212, 626] on icon at bounding box center [212, 636] width 24 height 21
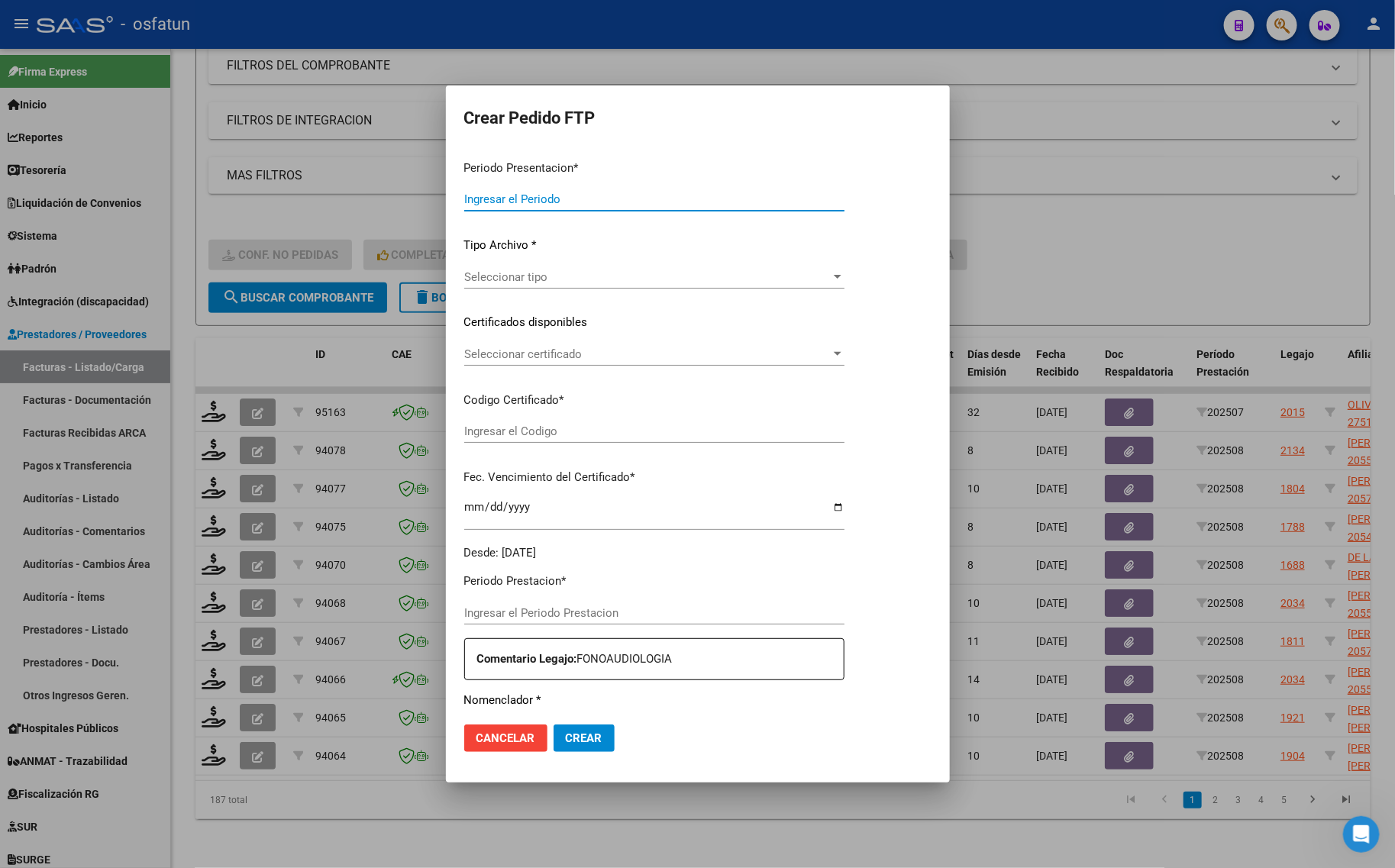
type input "202508"
type input "$ 148.447,32"
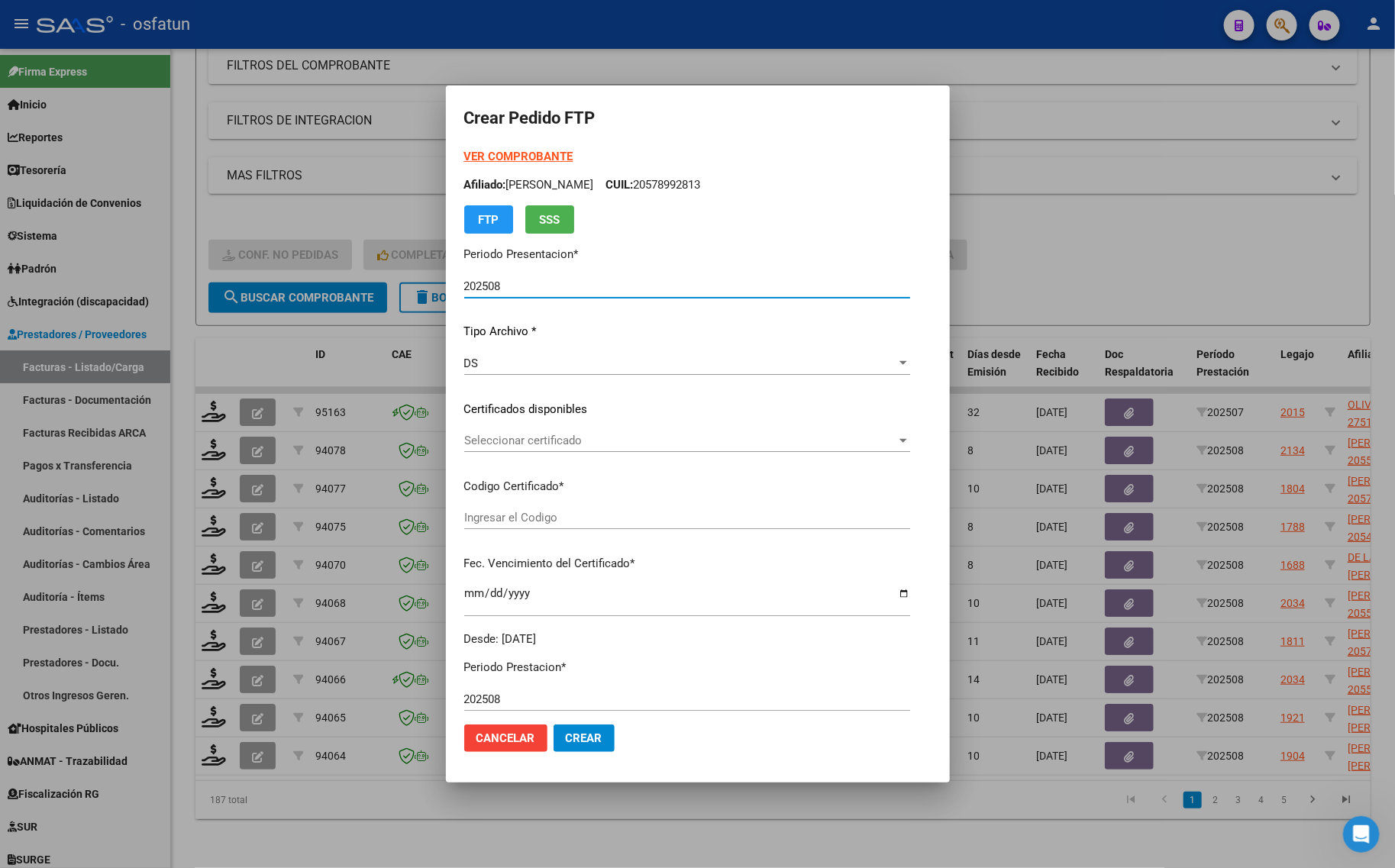
type input "ARG02000578992812024011220270112BS439"
type input "[DATE]"
click at [490, 159] on strong "VER COMPROBANTE" at bounding box center [519, 156] width 110 height 13
click at [313, 144] on div at bounding box center [698, 434] width 1395 height 868
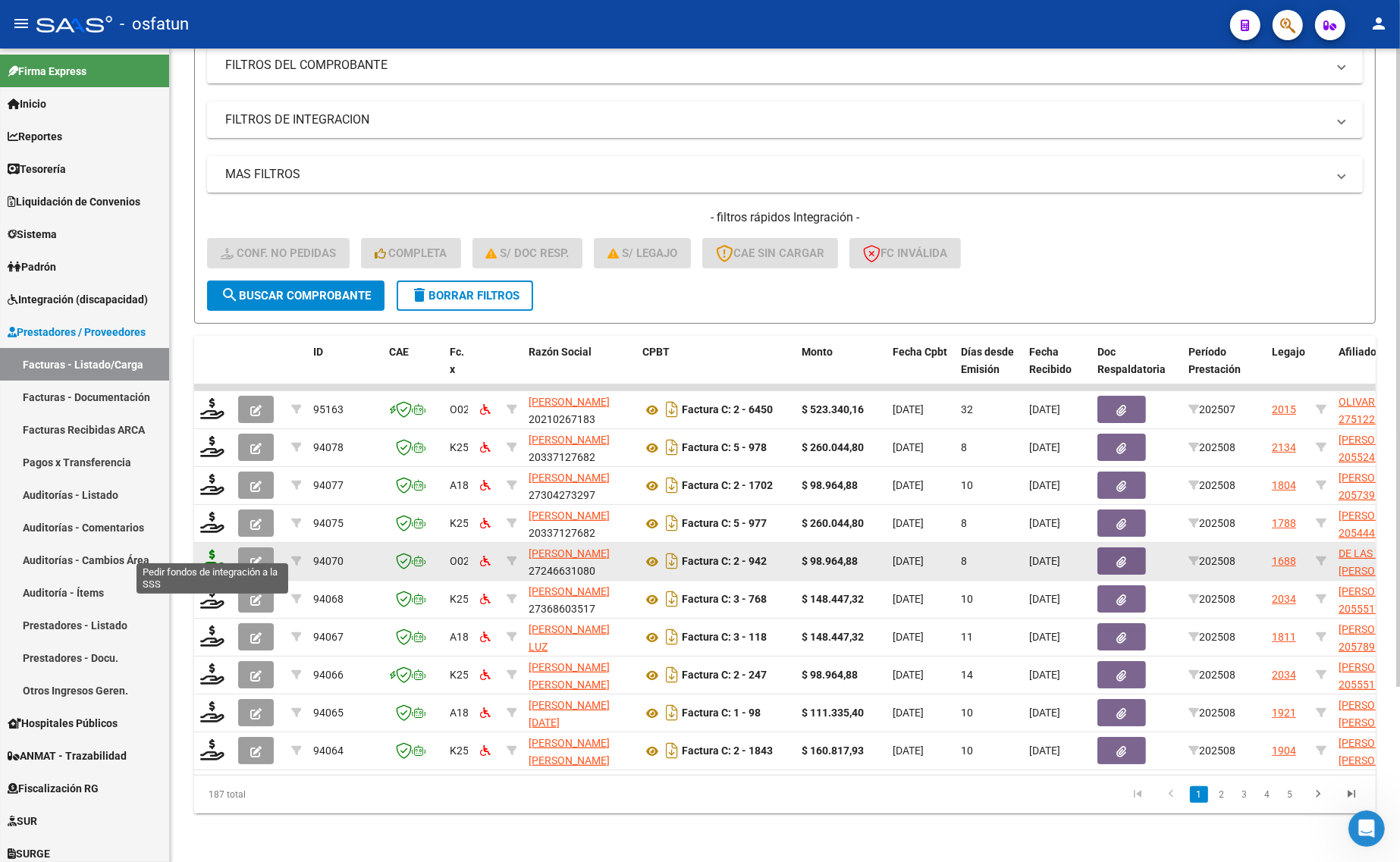
click at [207, 550] on icon at bounding box center [212, 560] width 24 height 21
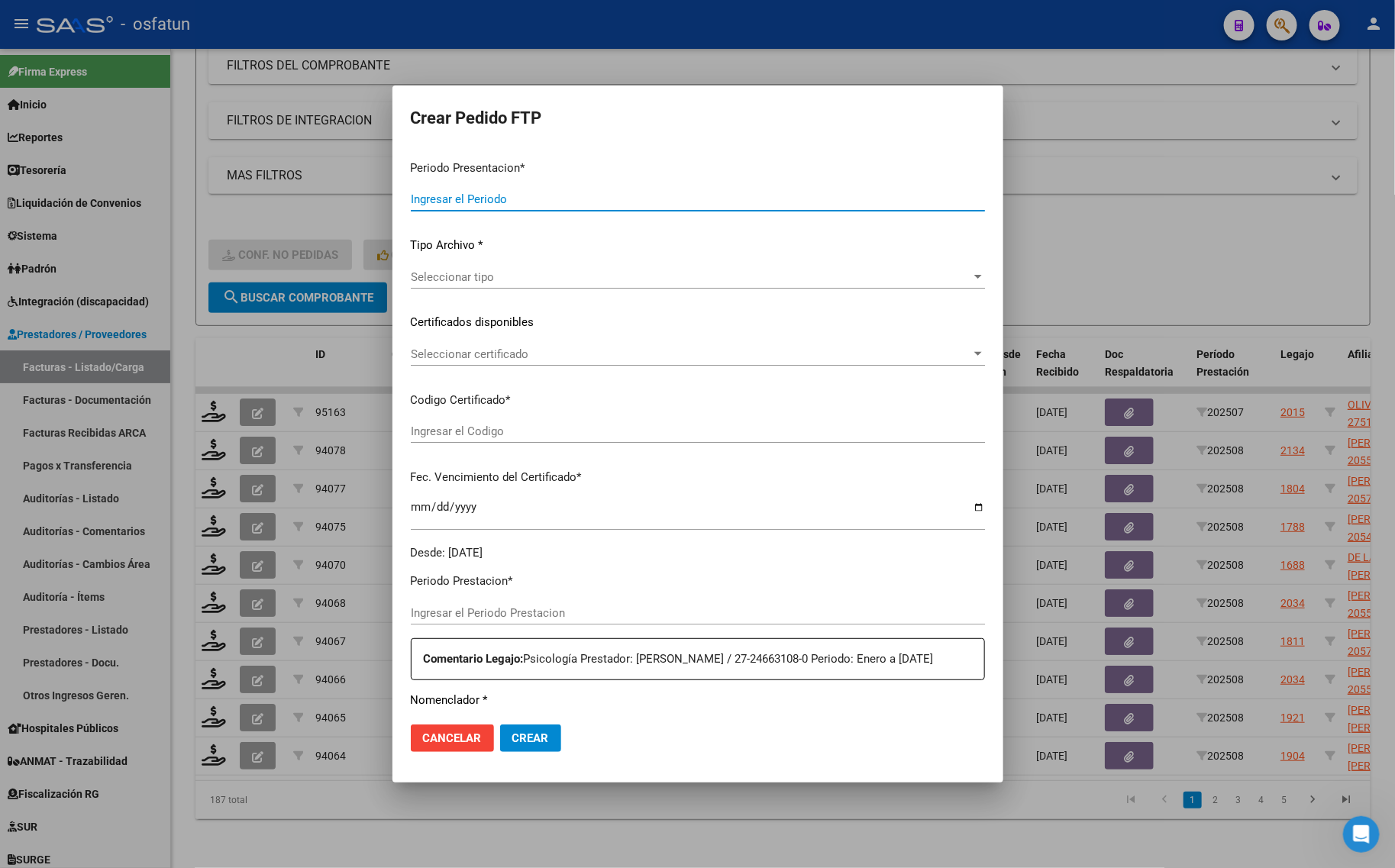
type input "202508"
type input "$ 98.964,88"
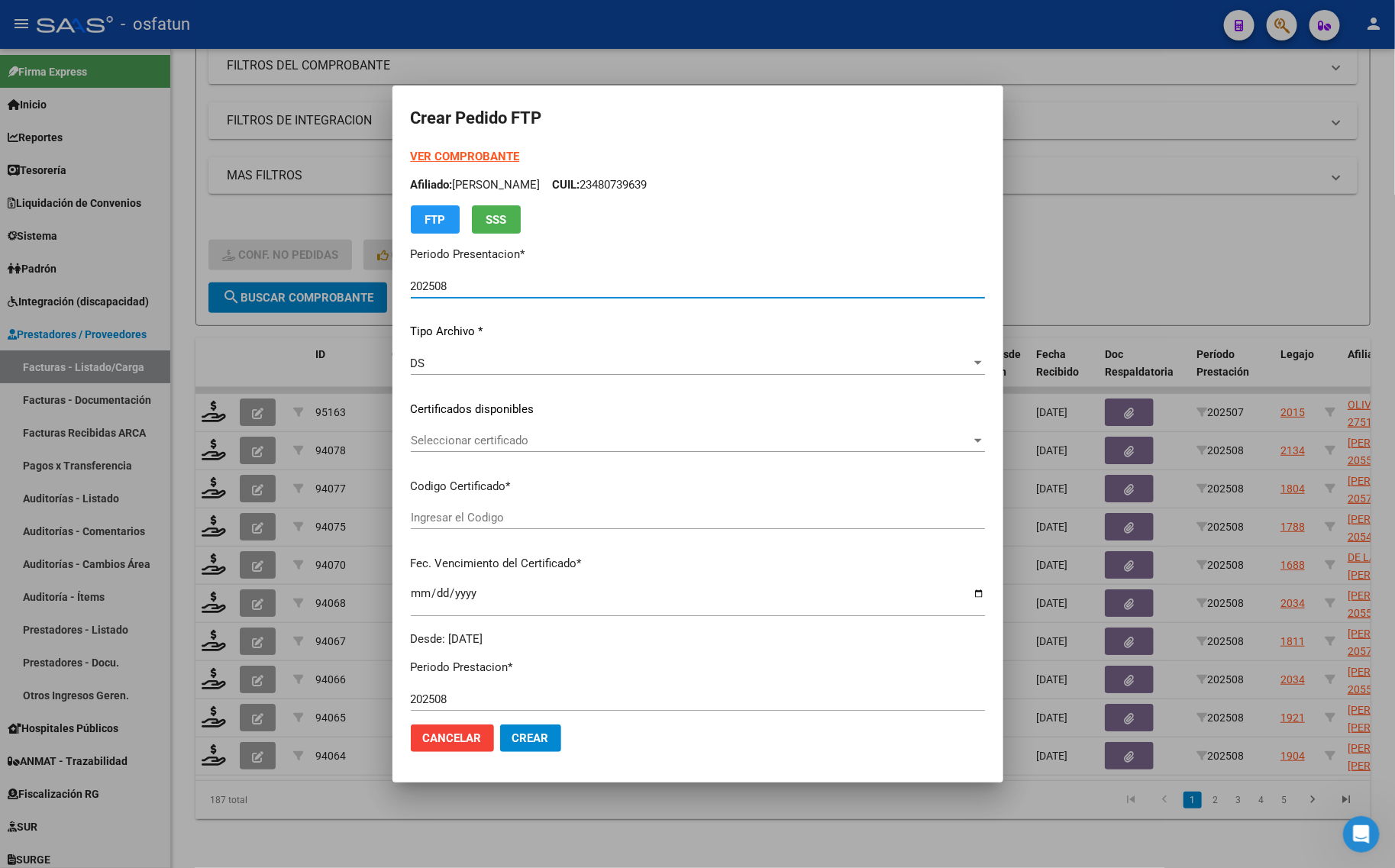
type input "ARG01000485898852025050820280508CIU13650"
type input "[DATE]"
click at [521, 430] on div "Seleccionar certificado Seleccionar certificado" at bounding box center [698, 440] width 575 height 23
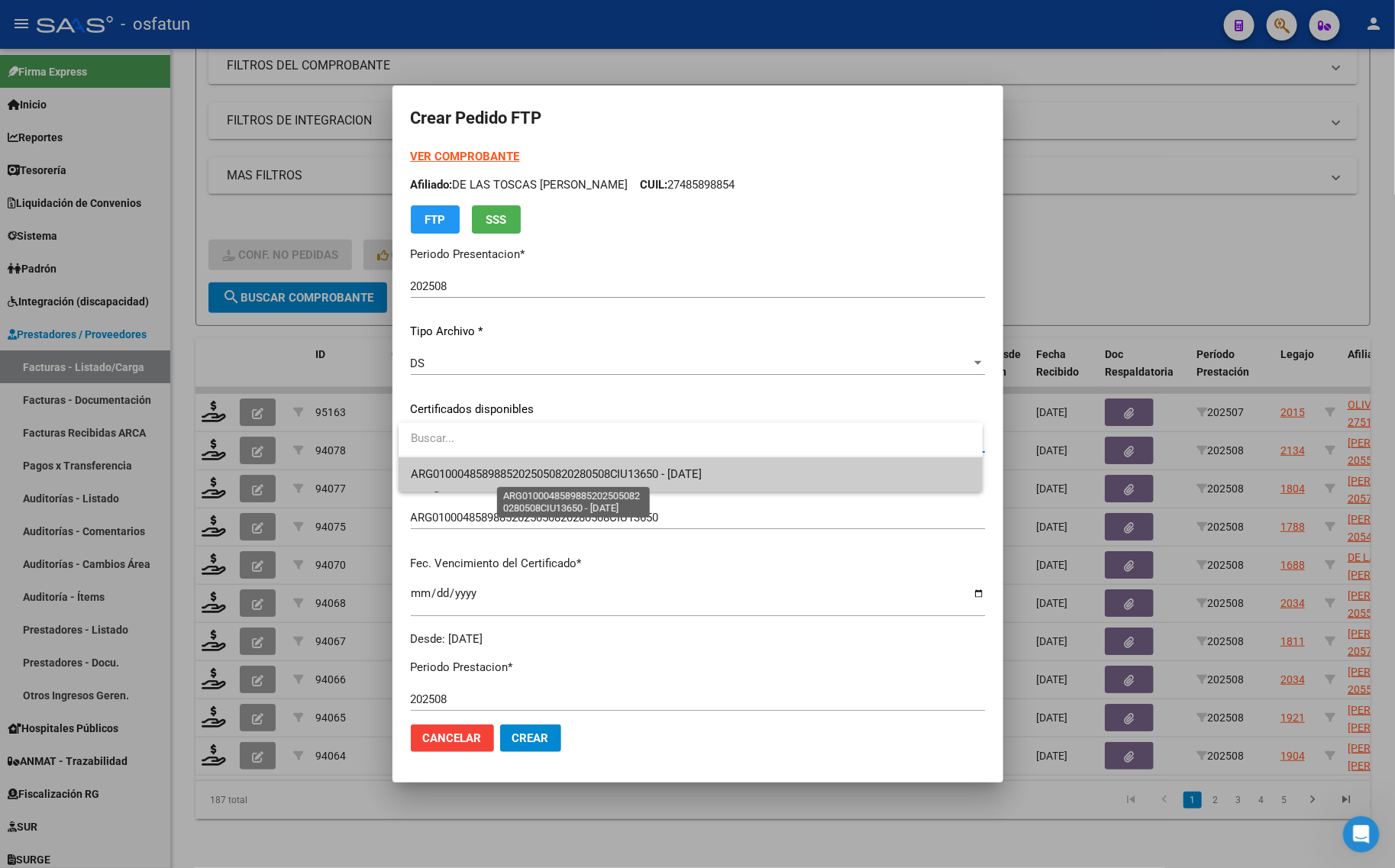
click at [542, 482] on span "ARG01000485898852025050820280508CIU13650 - [DATE]" at bounding box center [690, 474] width 559 height 34
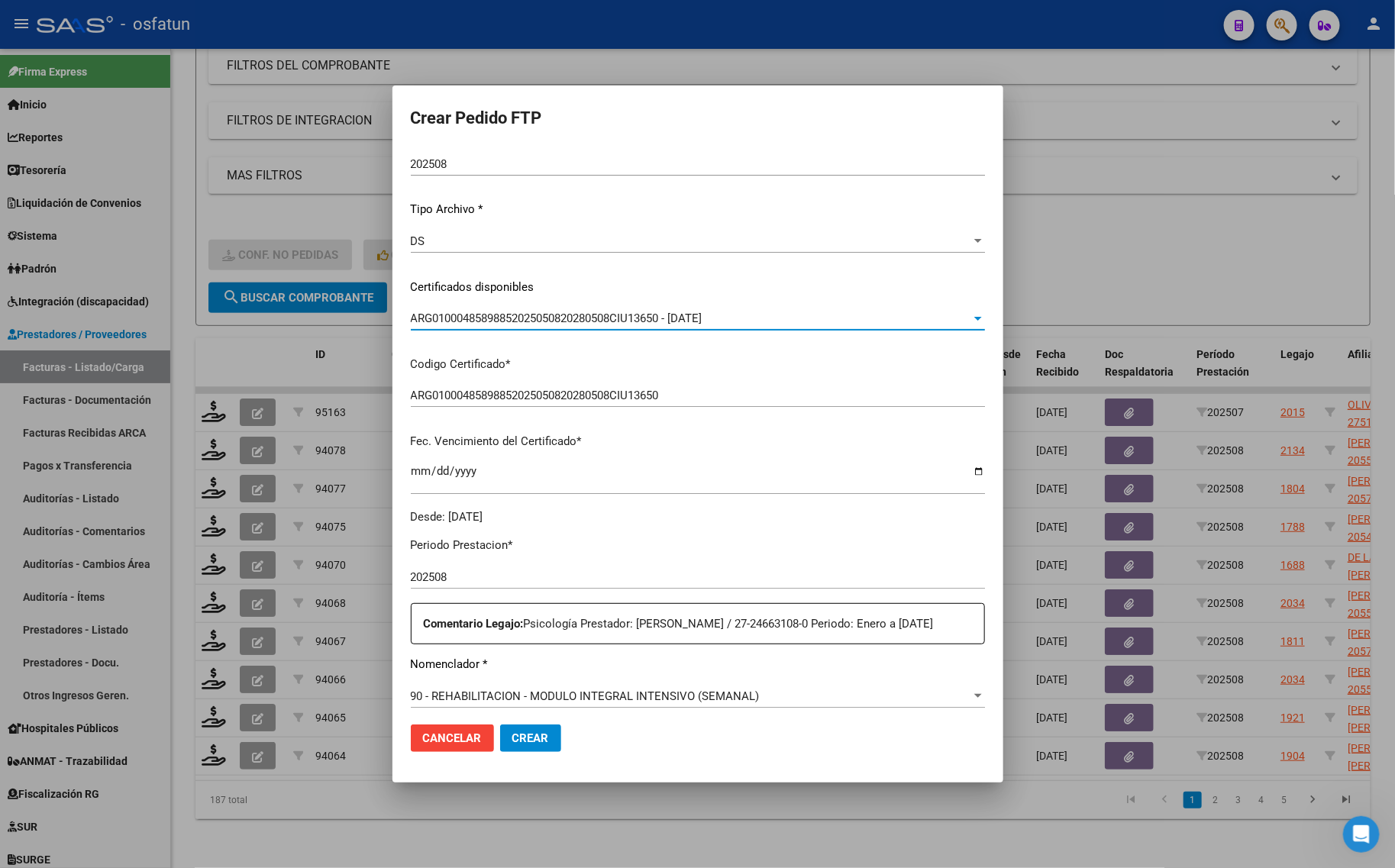
scroll to position [382, 0]
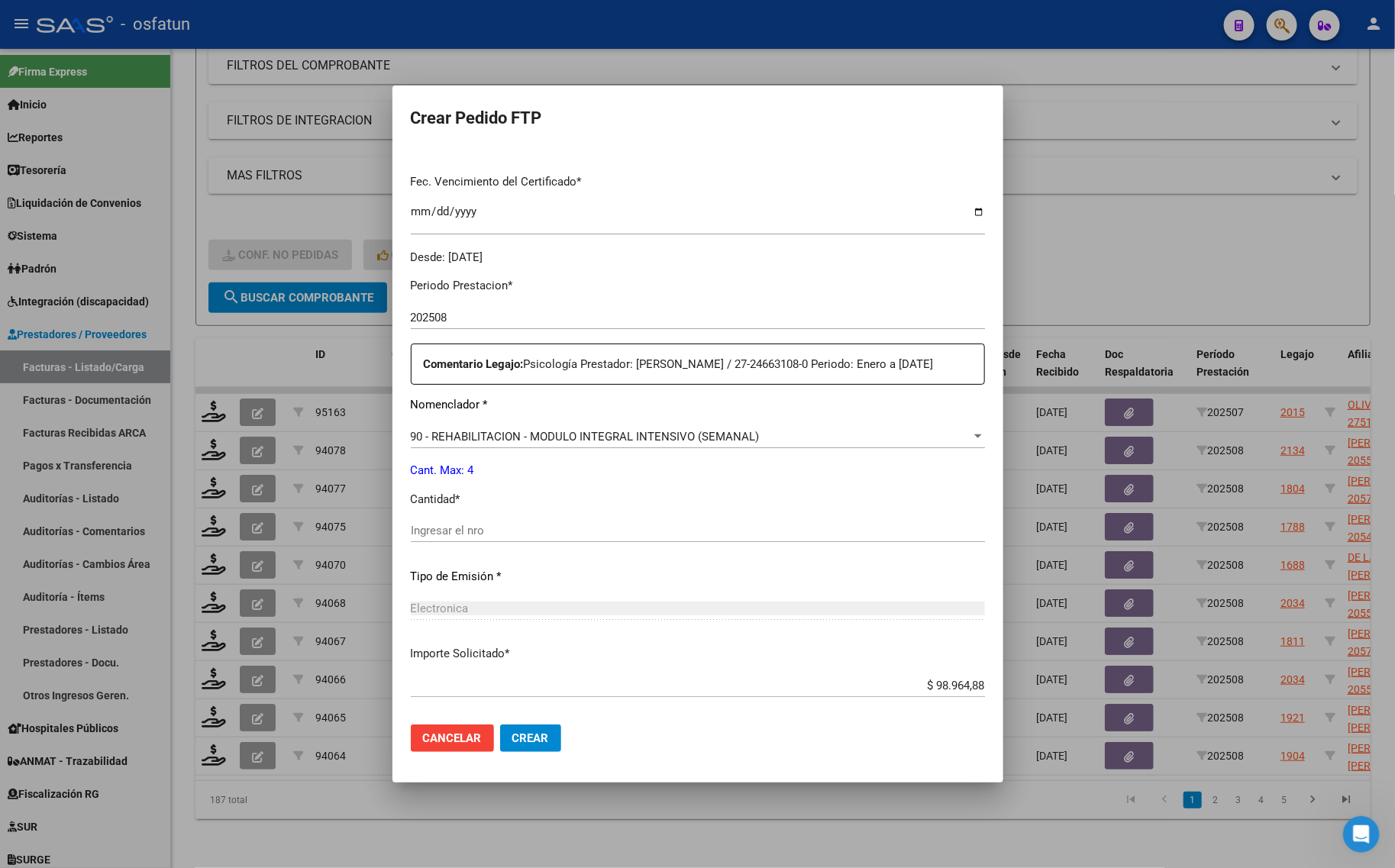
click at [479, 537] on input "Ingresar el nro" at bounding box center [698, 530] width 575 height 13
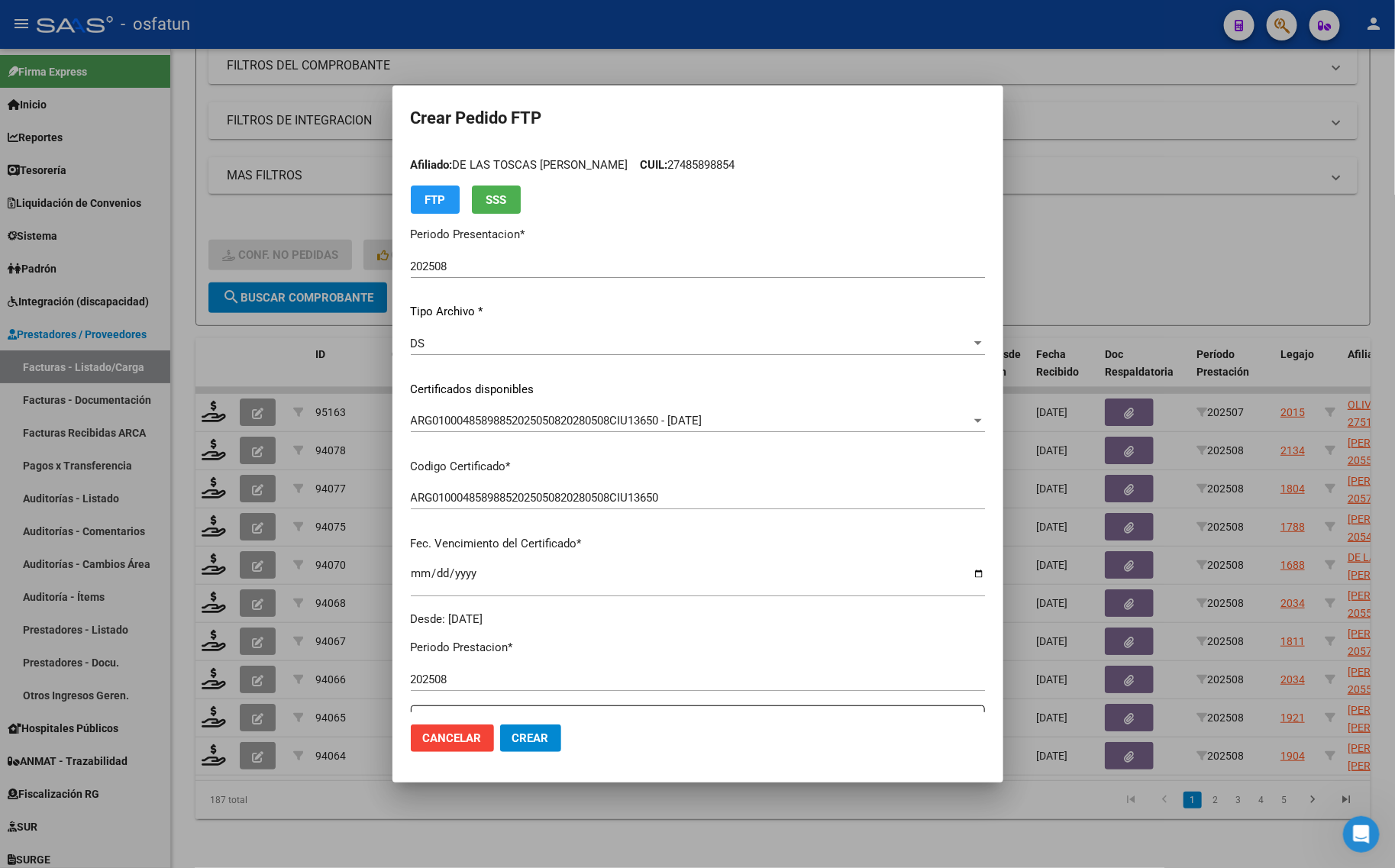
scroll to position [0, 0]
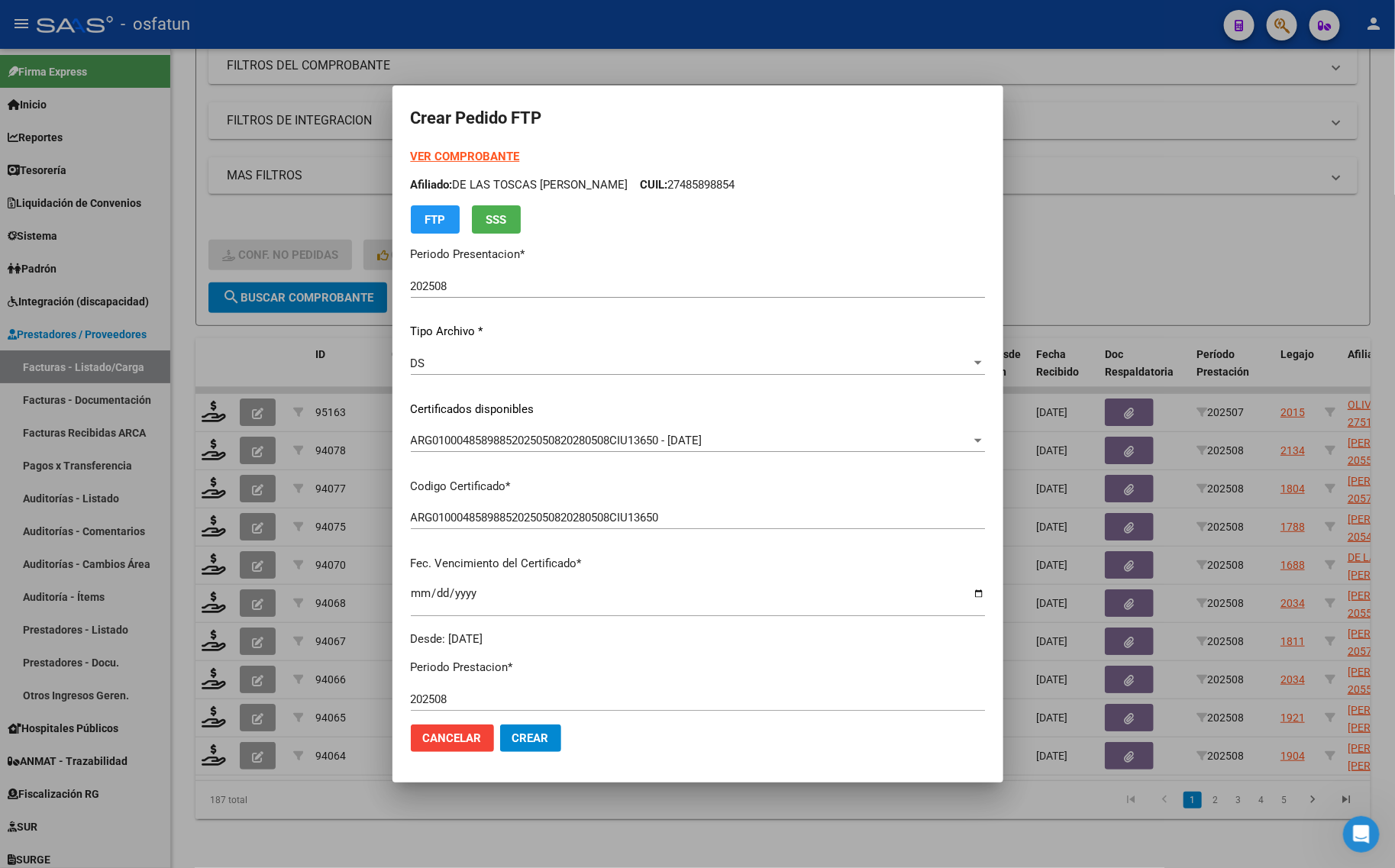
type input "4"
click at [440, 149] on div "VER COMPROBANTE ARCA Padrón Afiliado: DE LAS TOSCAS [PERSON_NAME]: 27485898854 …" at bounding box center [698, 191] width 575 height 86
click at [472, 155] on strong "VER COMPROBANTE" at bounding box center [466, 156] width 110 height 13
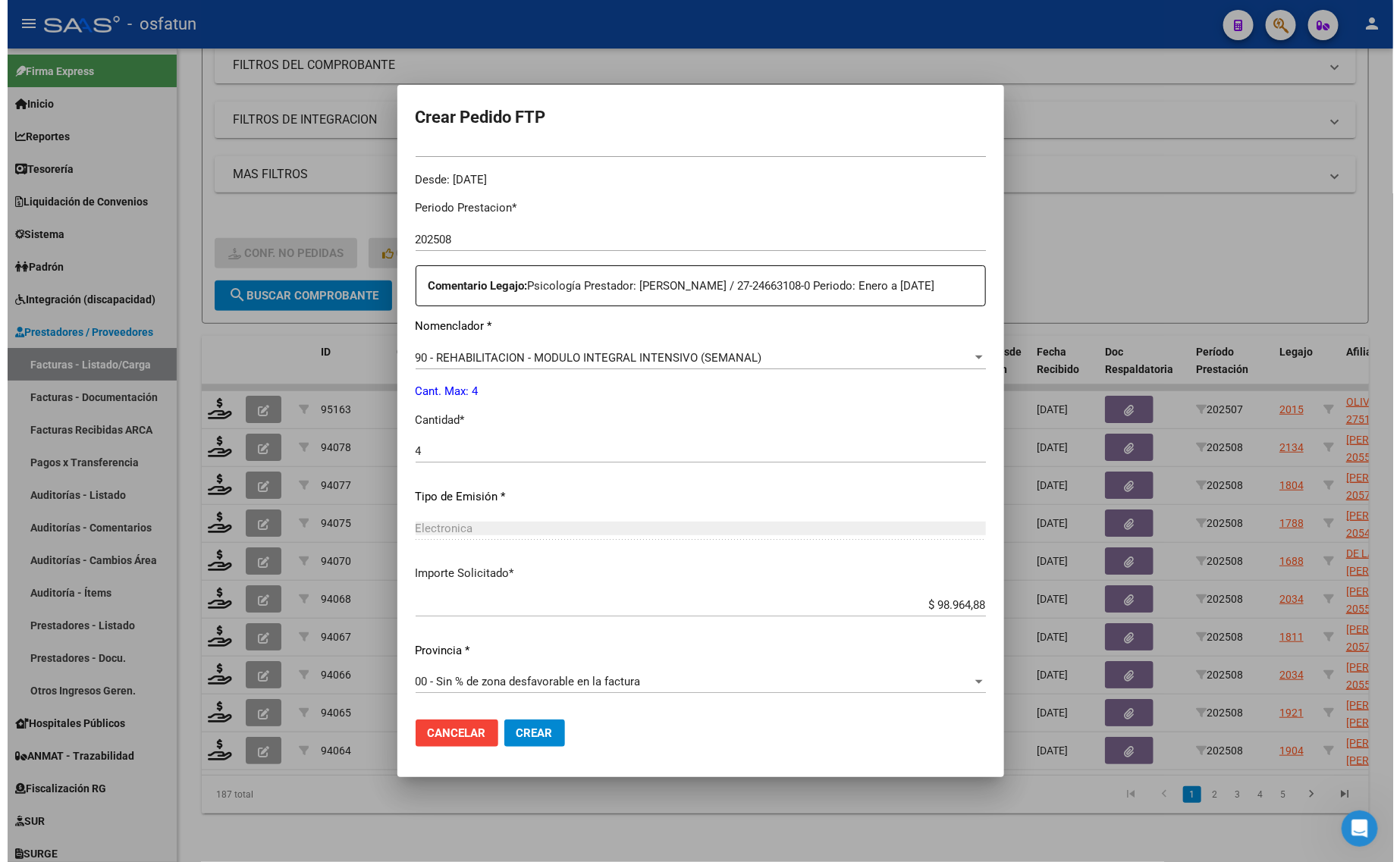
scroll to position [471, 0]
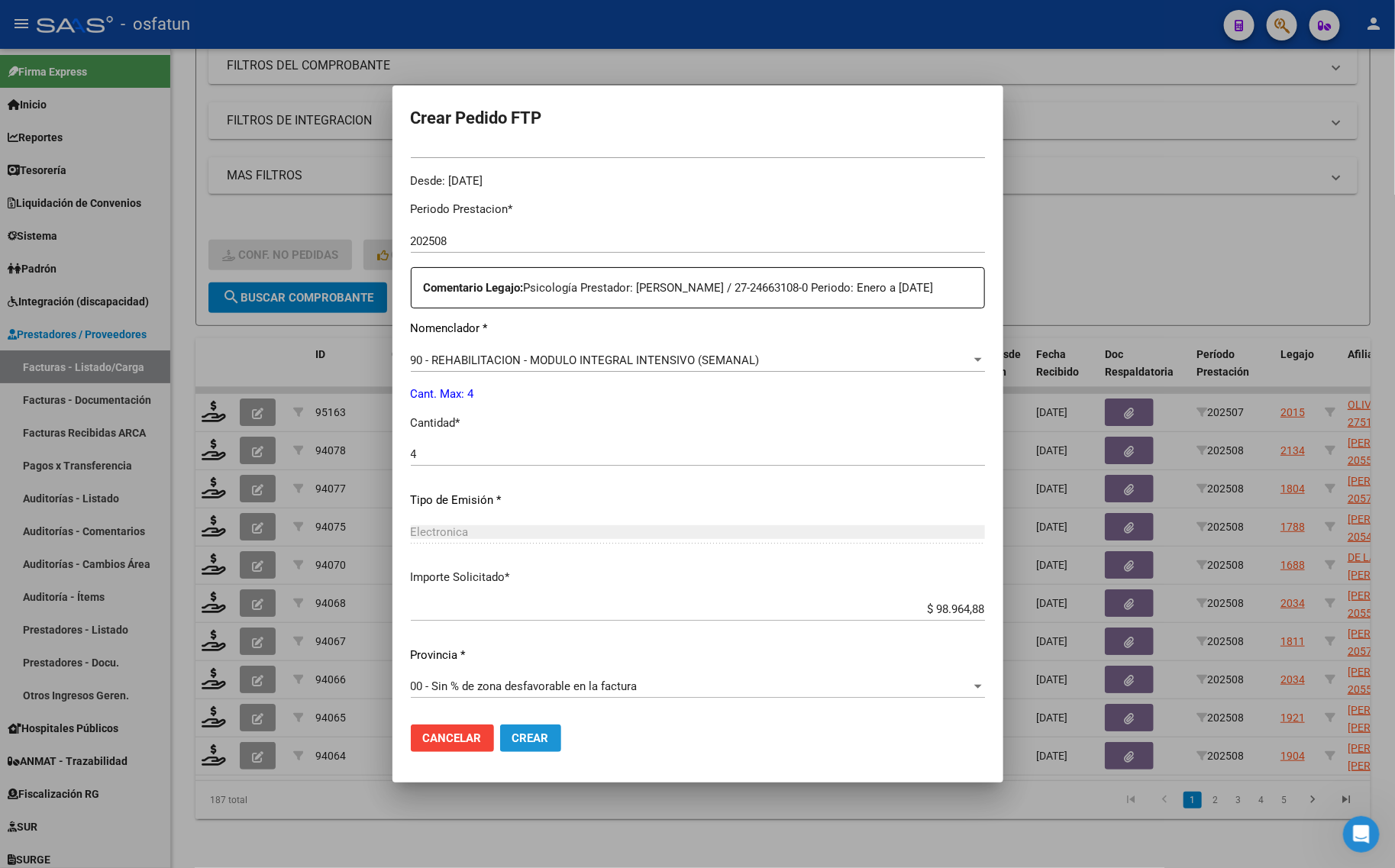
click at [520, 732] on span "Crear" at bounding box center [531, 738] width 37 height 13
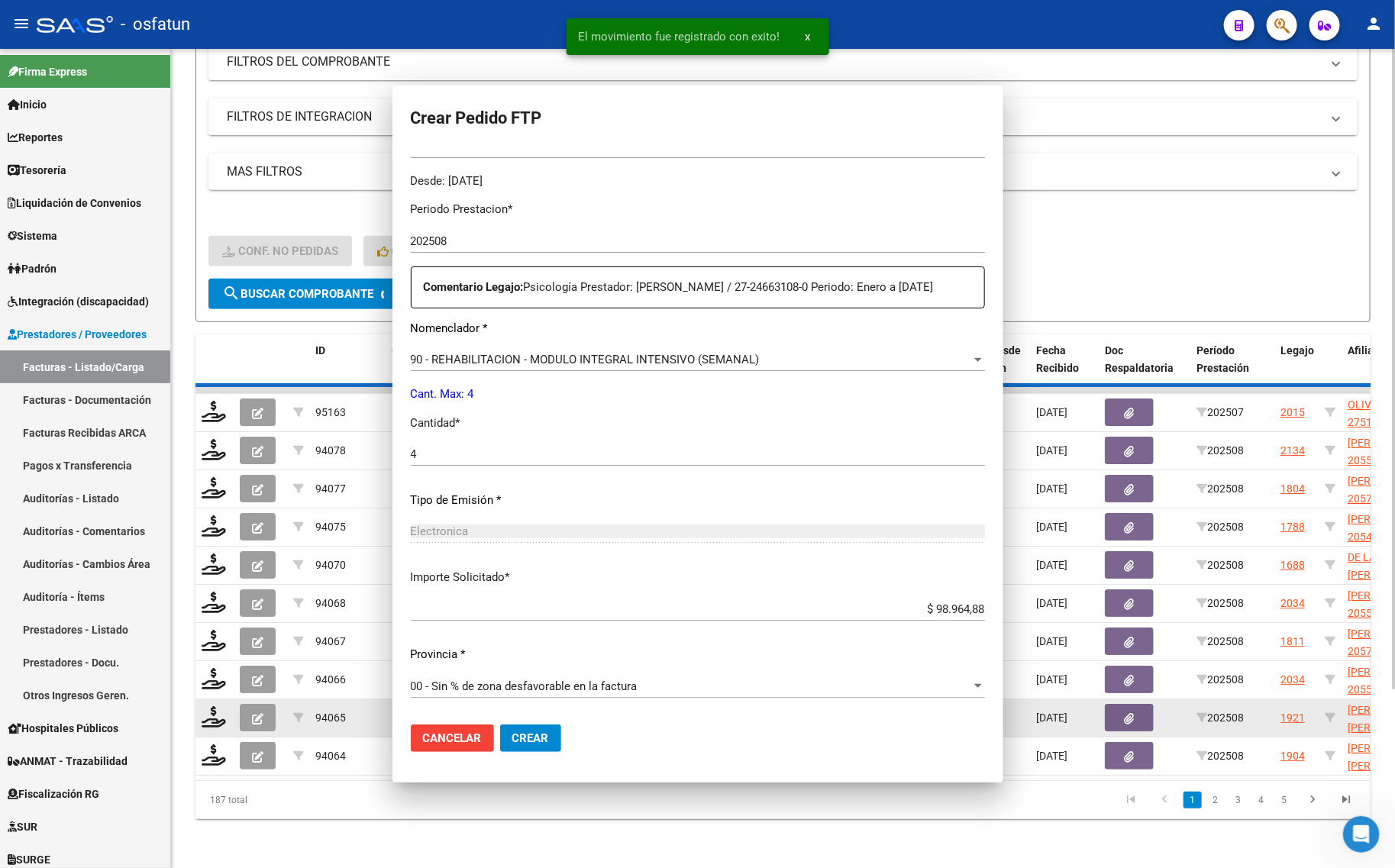
scroll to position [0, 0]
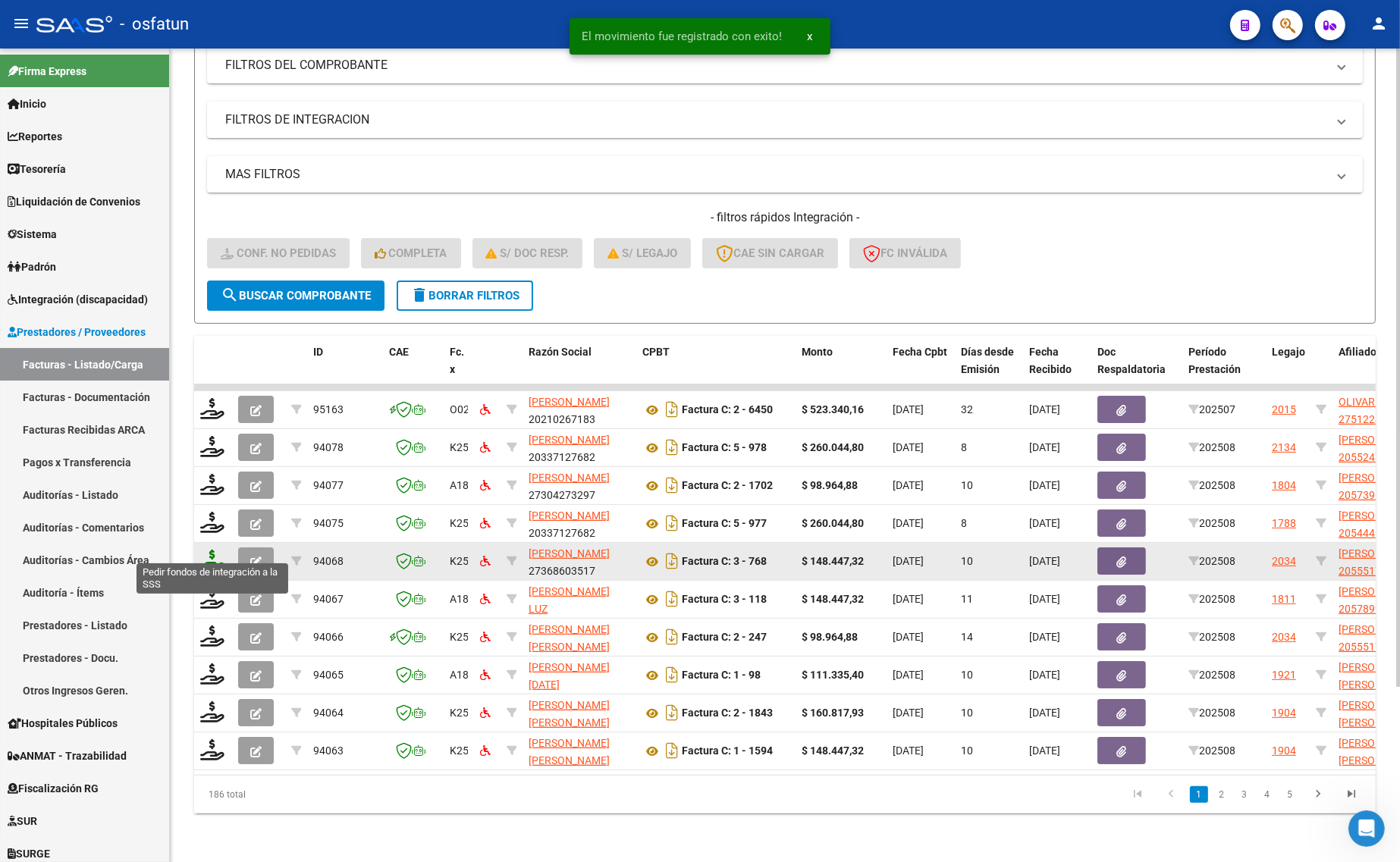
drag, startPoint x: 225, startPoint y: 548, endPoint x: 212, endPoint y: 547, distance: 13.0
click at [225, 550] on div at bounding box center [213, 562] width 26 height 24
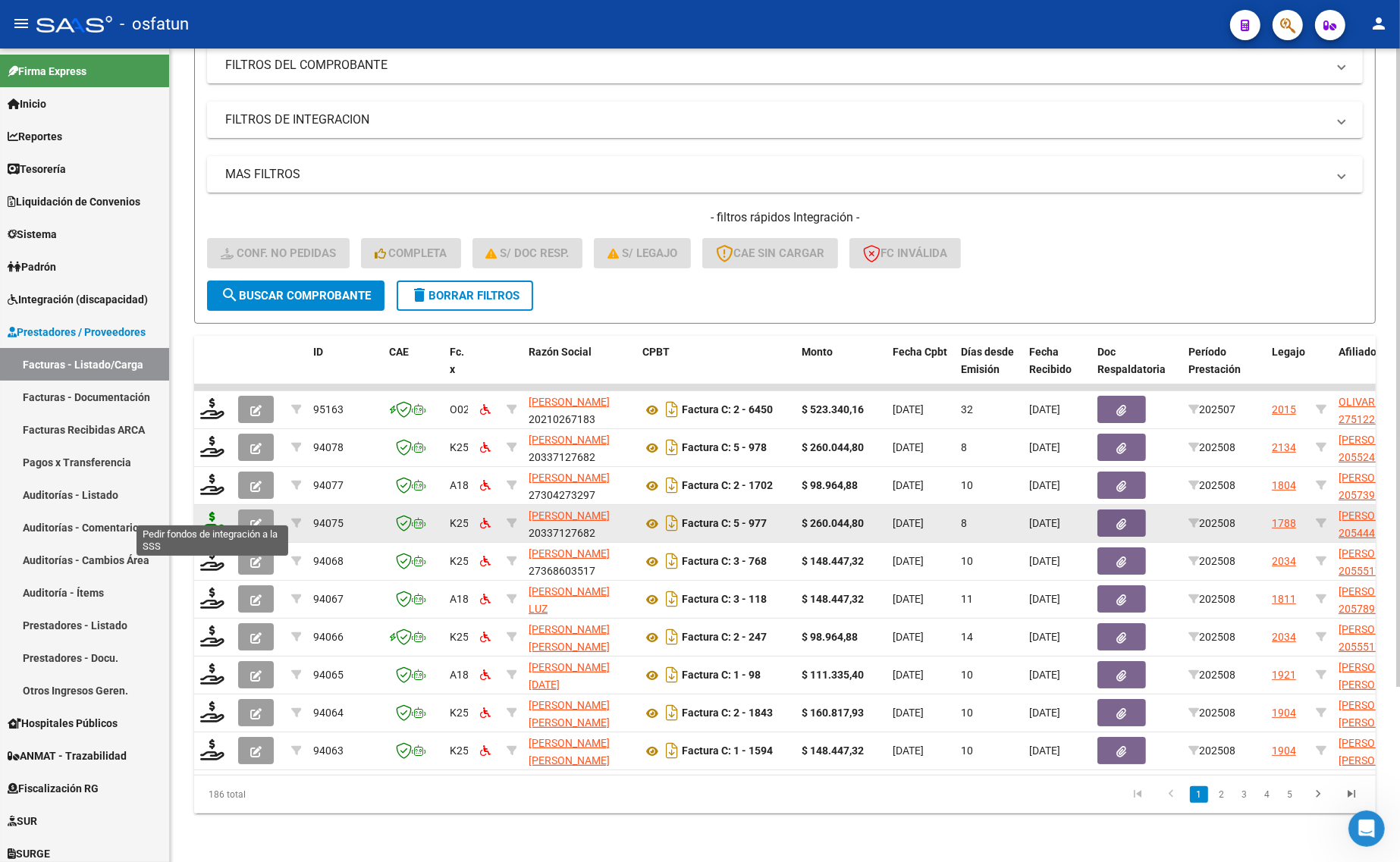
click at [213, 511] on icon at bounding box center [212, 522] width 24 height 21
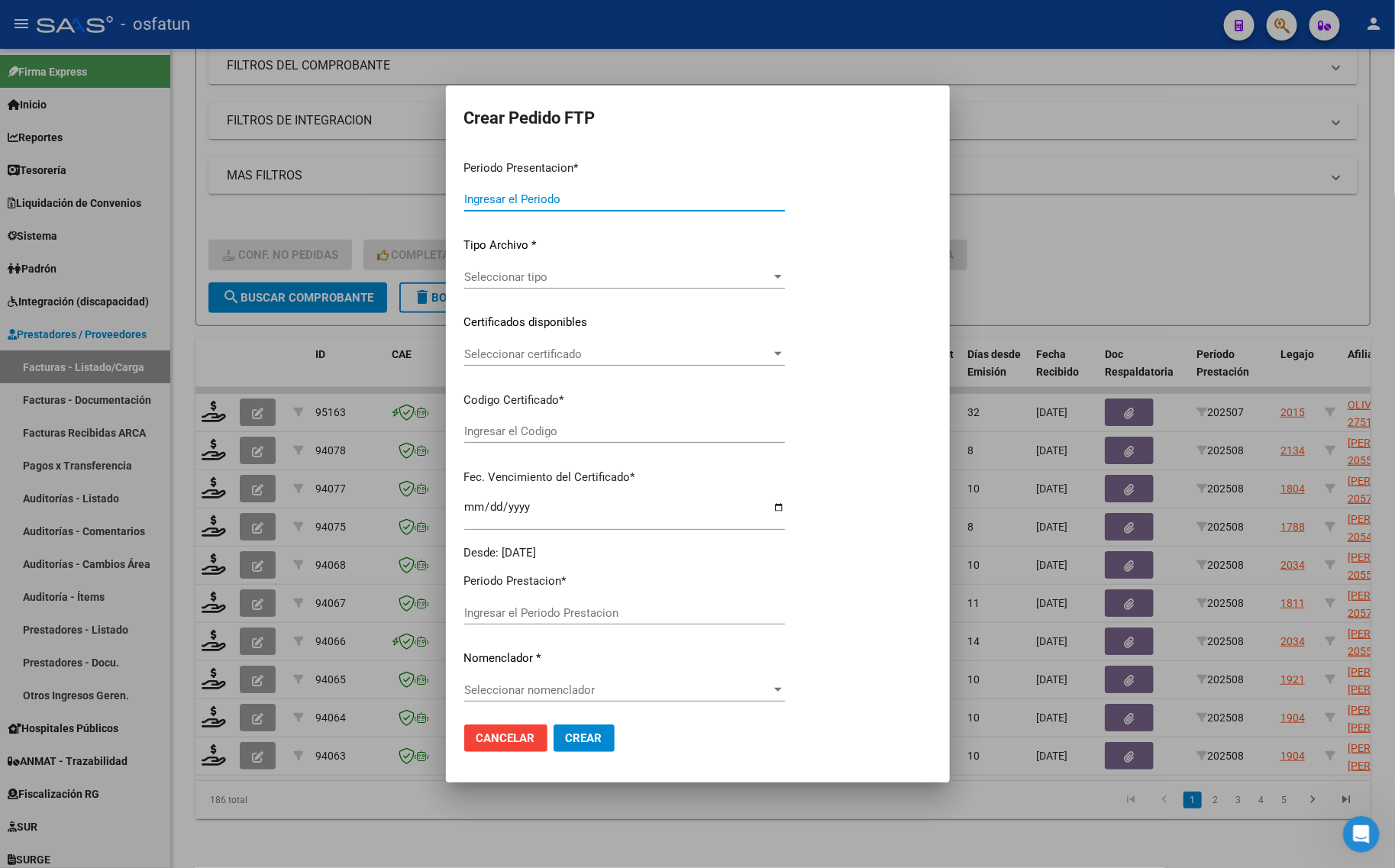
type input "202508"
type input "$ 260.044,80"
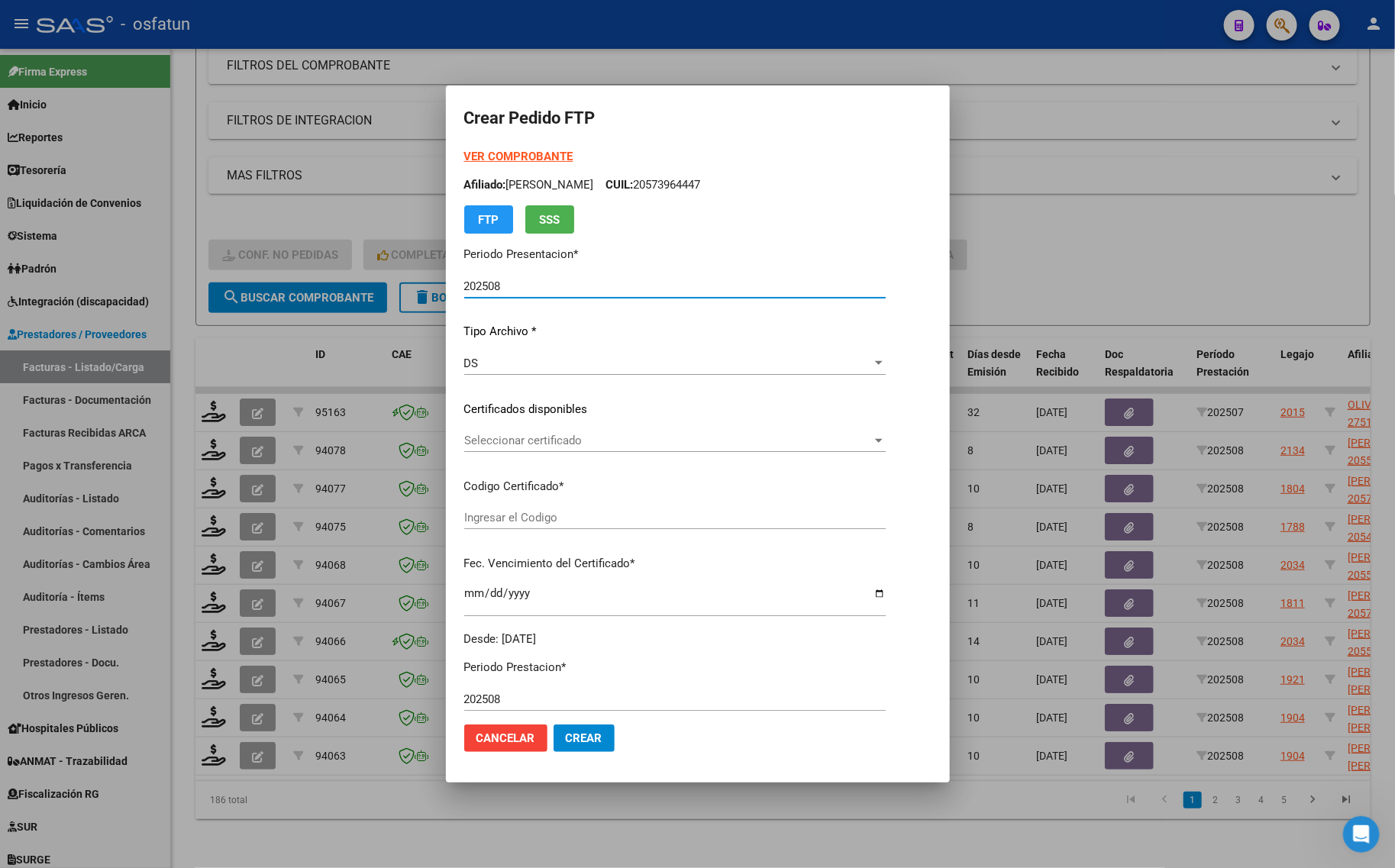
type input "ARG02000544416362021051020260510COR470"
type input "[DATE]"
click at [478, 162] on strong "VER COMPROBANTE" at bounding box center [519, 156] width 110 height 13
click at [331, 77] on div at bounding box center [698, 434] width 1395 height 868
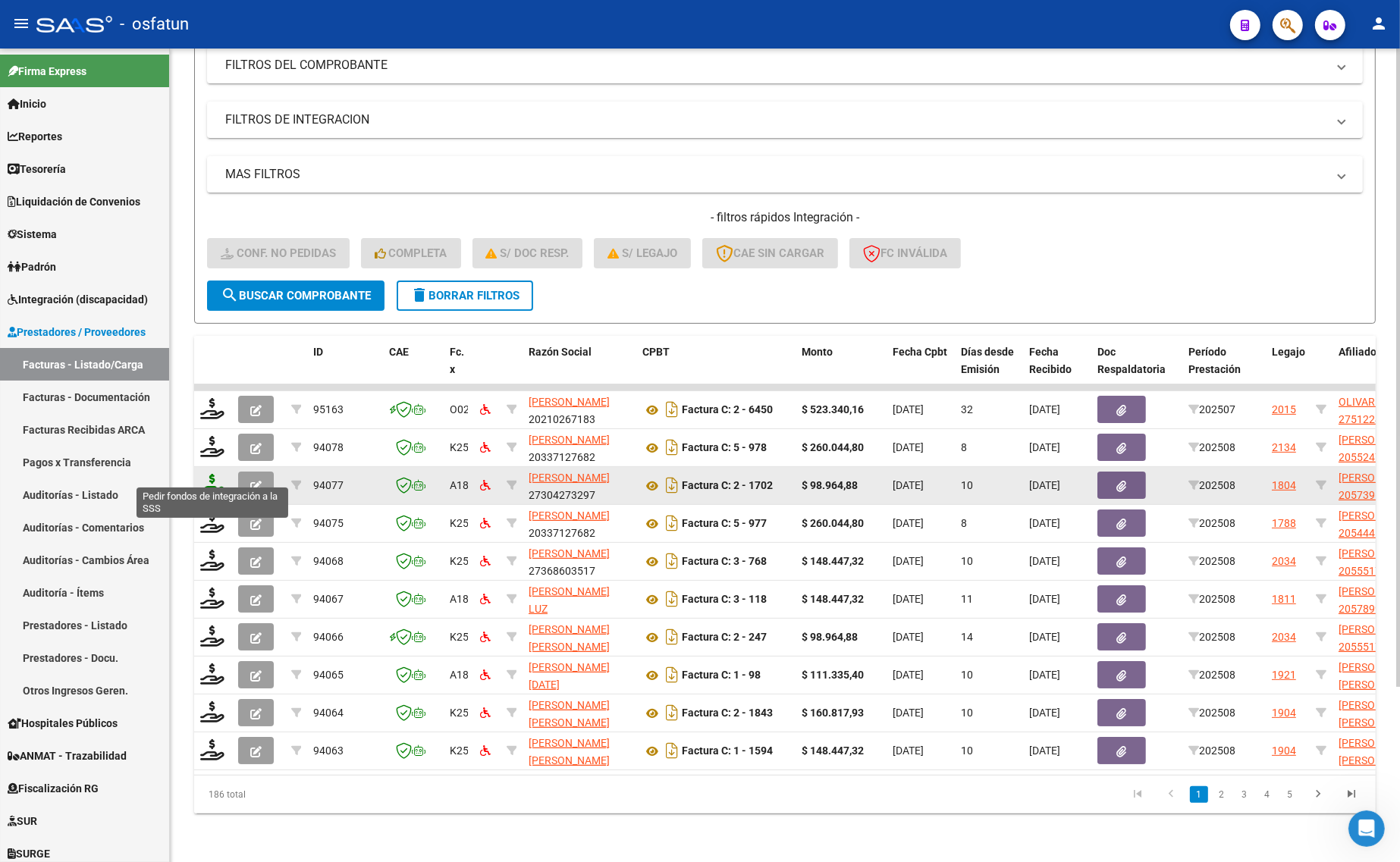
click at [207, 476] on icon at bounding box center [212, 484] width 24 height 21
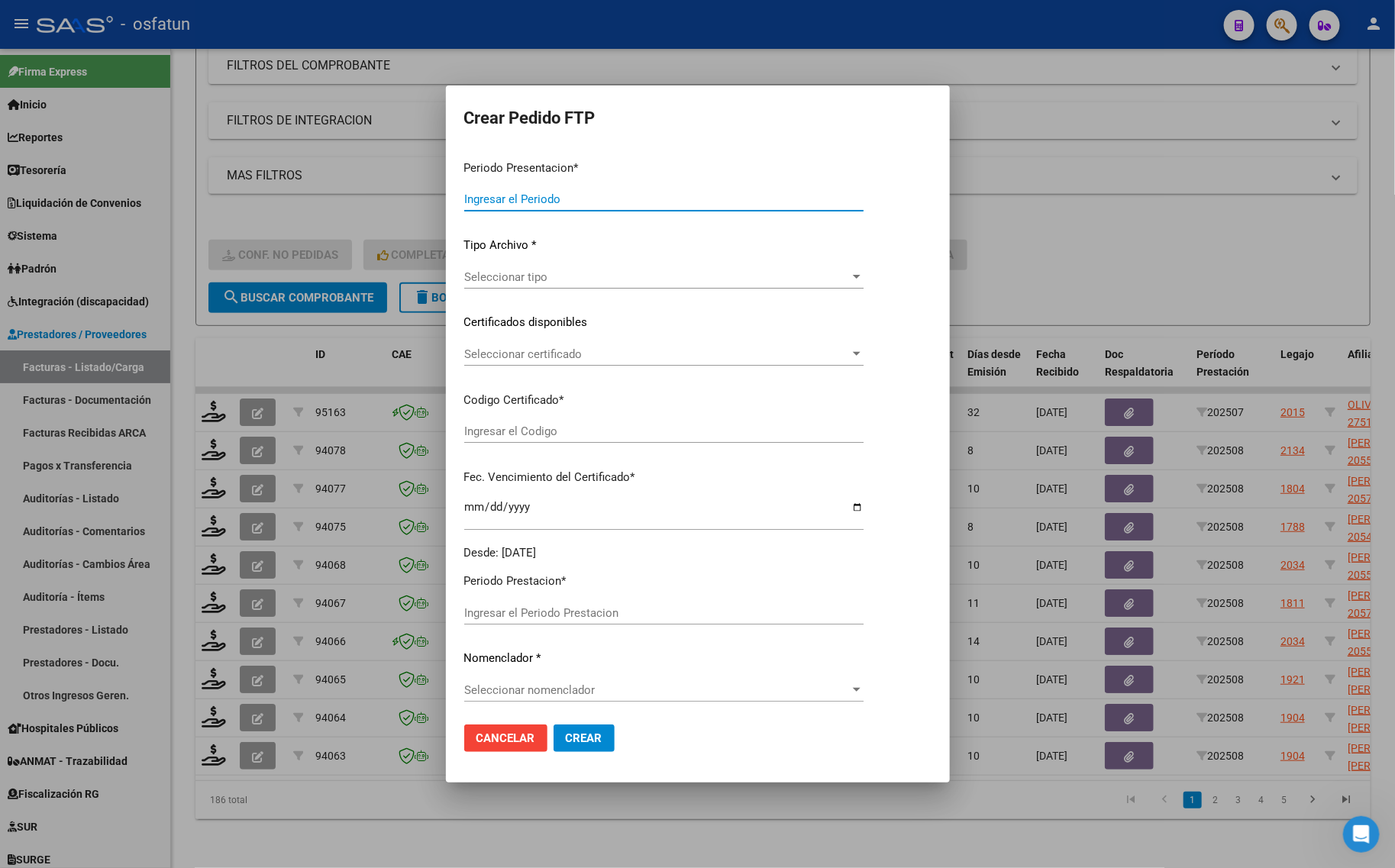
type input "202508"
type input "$ 98.964,88"
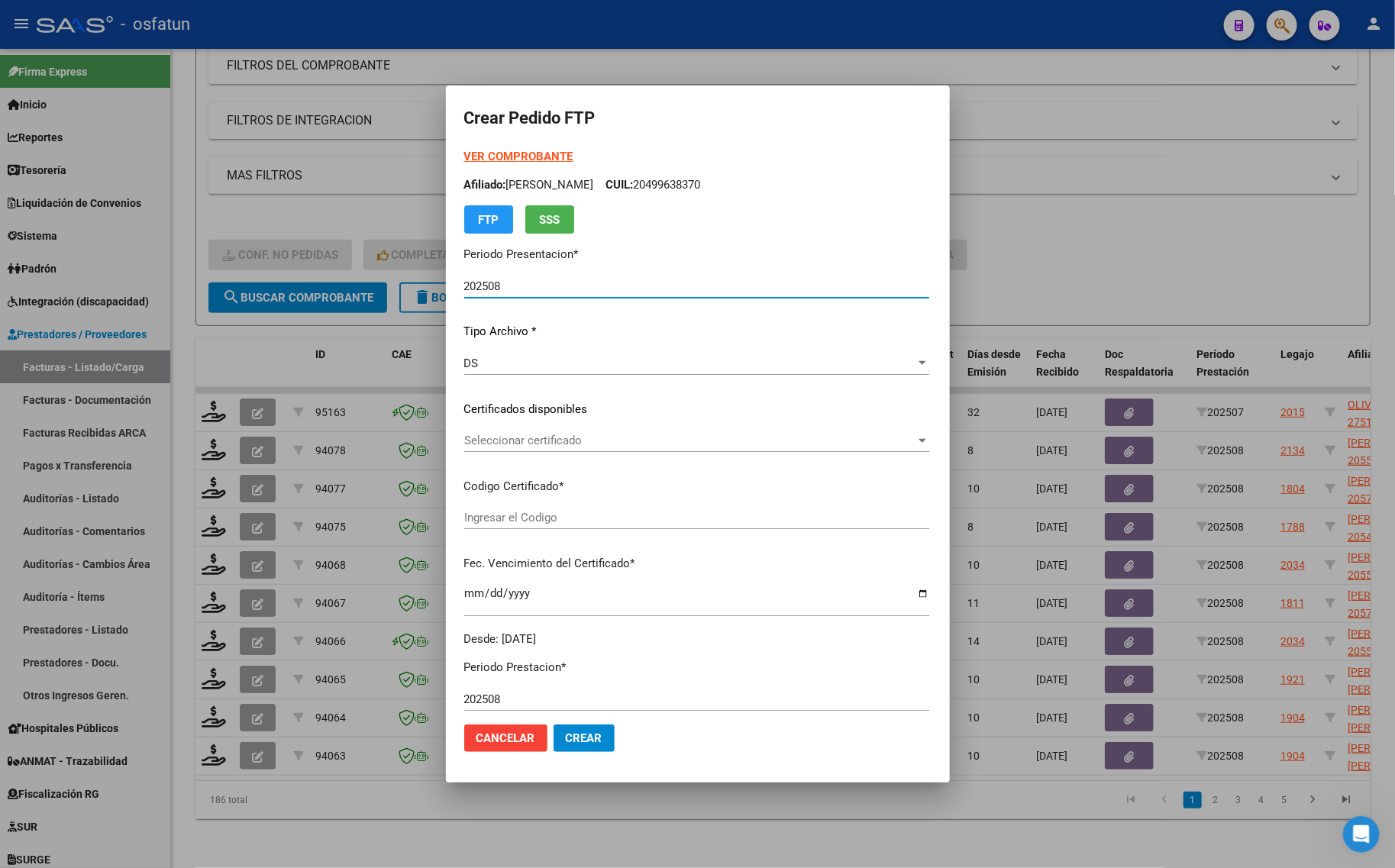
type input "ARG02000573964442023121220281212BSAS440"
type input "[DATE]"
click at [481, 150] on strong "VER COMPROBANTE" at bounding box center [519, 156] width 110 height 13
click at [565, 444] on span "Seleccionar certificado" at bounding box center [651, 440] width 373 height 13
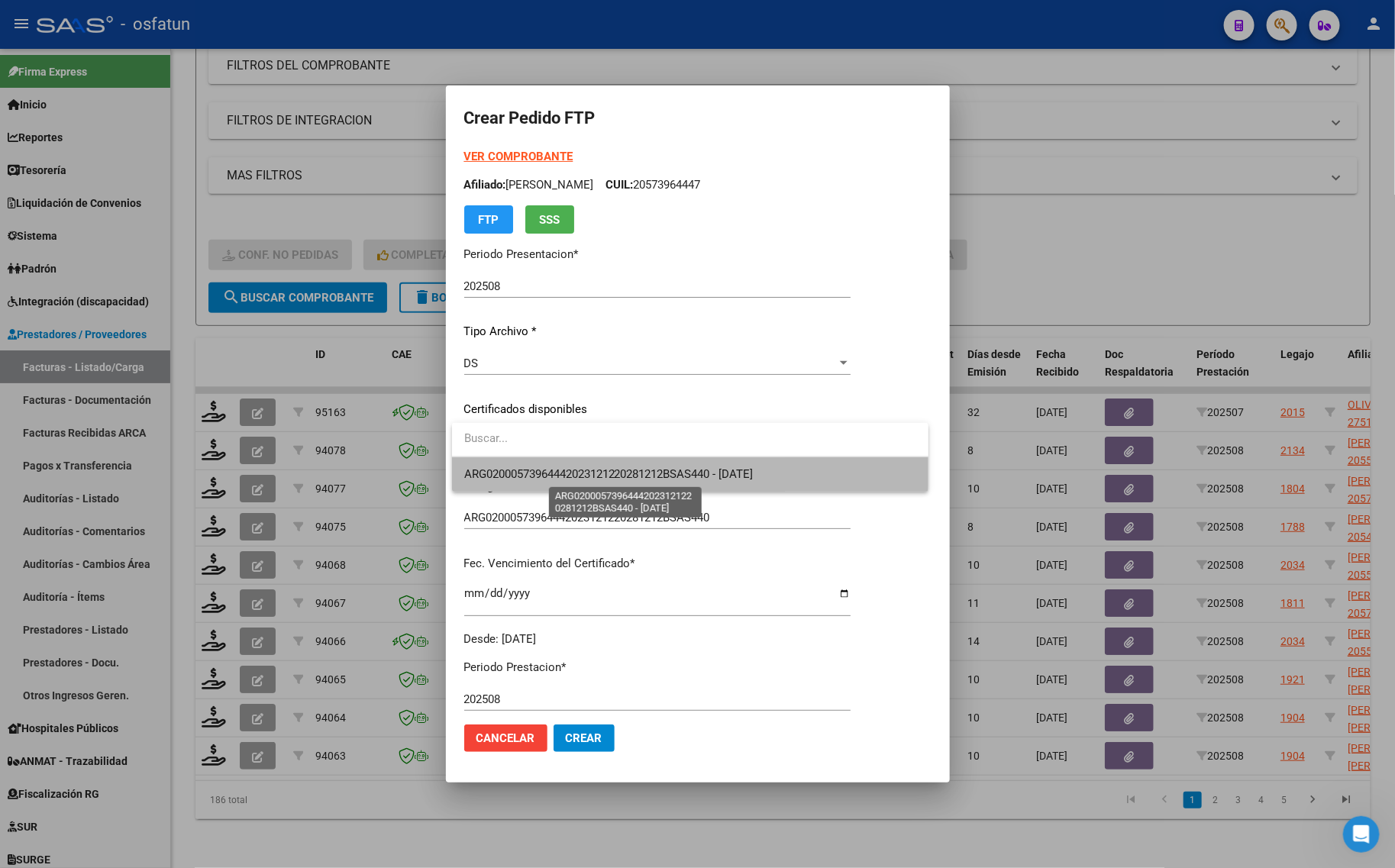
click at [566, 467] on span "ARG02000573964442023121220281212BSAS440 - [DATE]" at bounding box center [609, 474] width 290 height 13
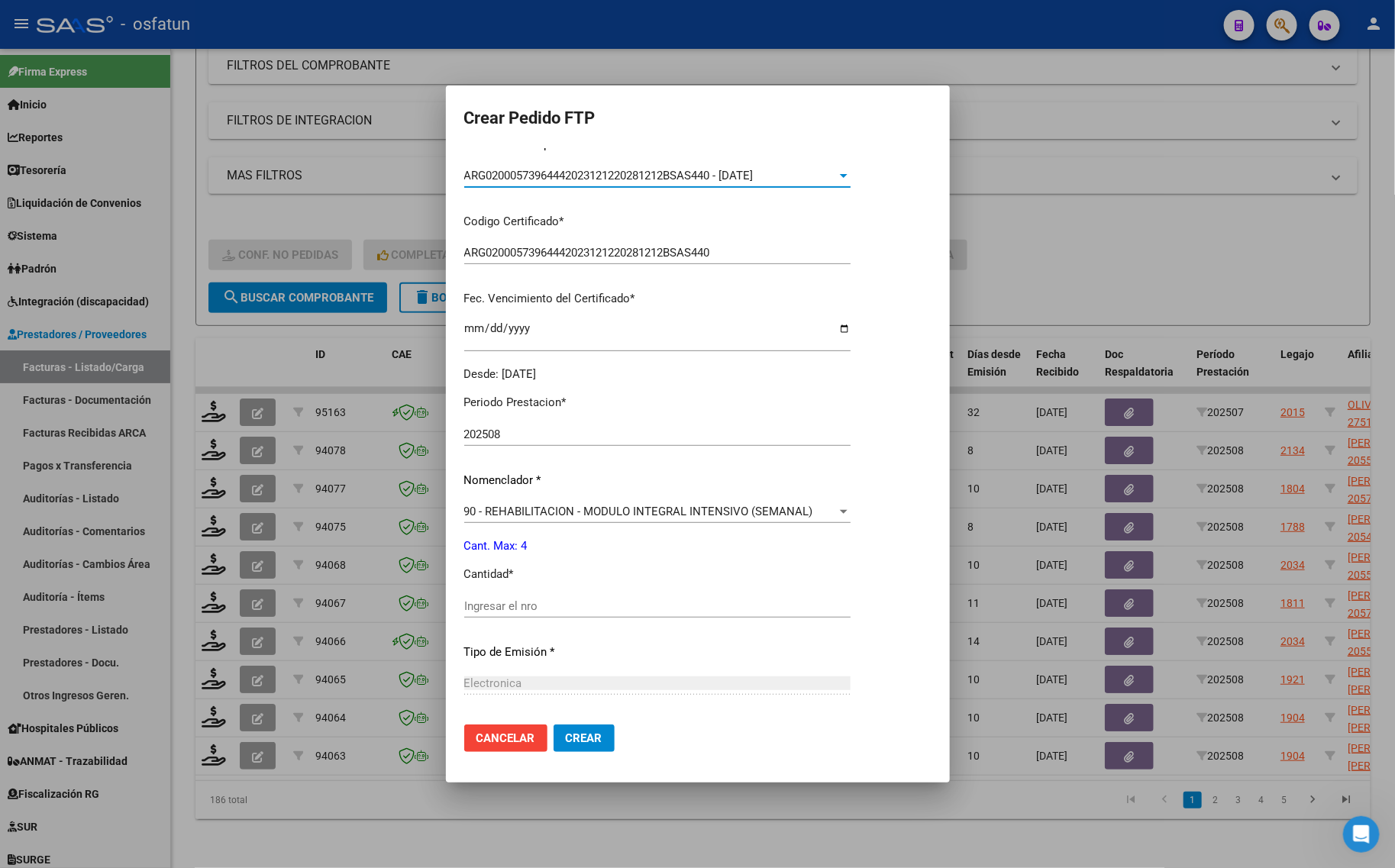
scroll to position [286, 0]
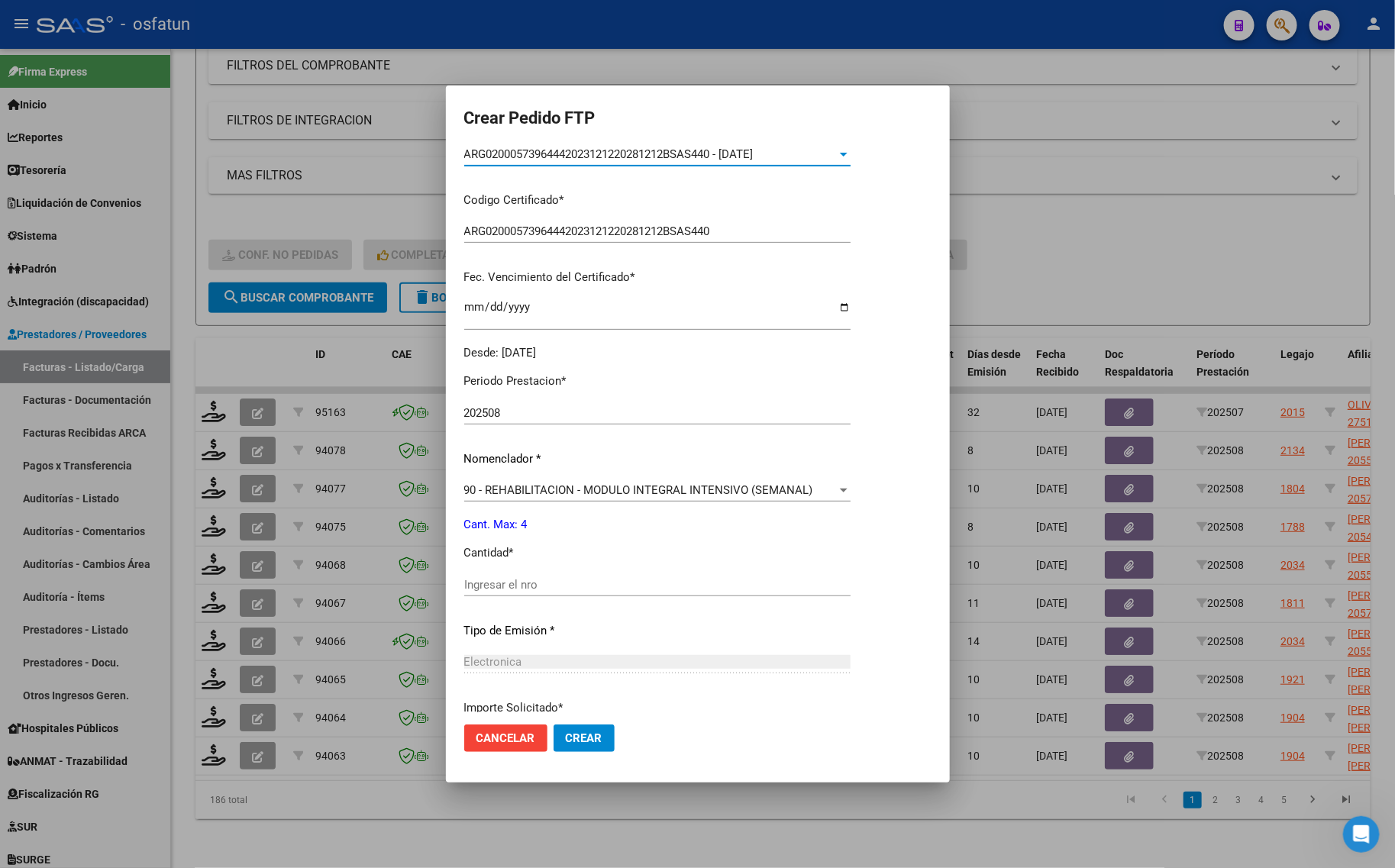
click at [529, 593] on div "Ingresar el nro" at bounding box center [657, 585] width 386 height 23
type input "4"
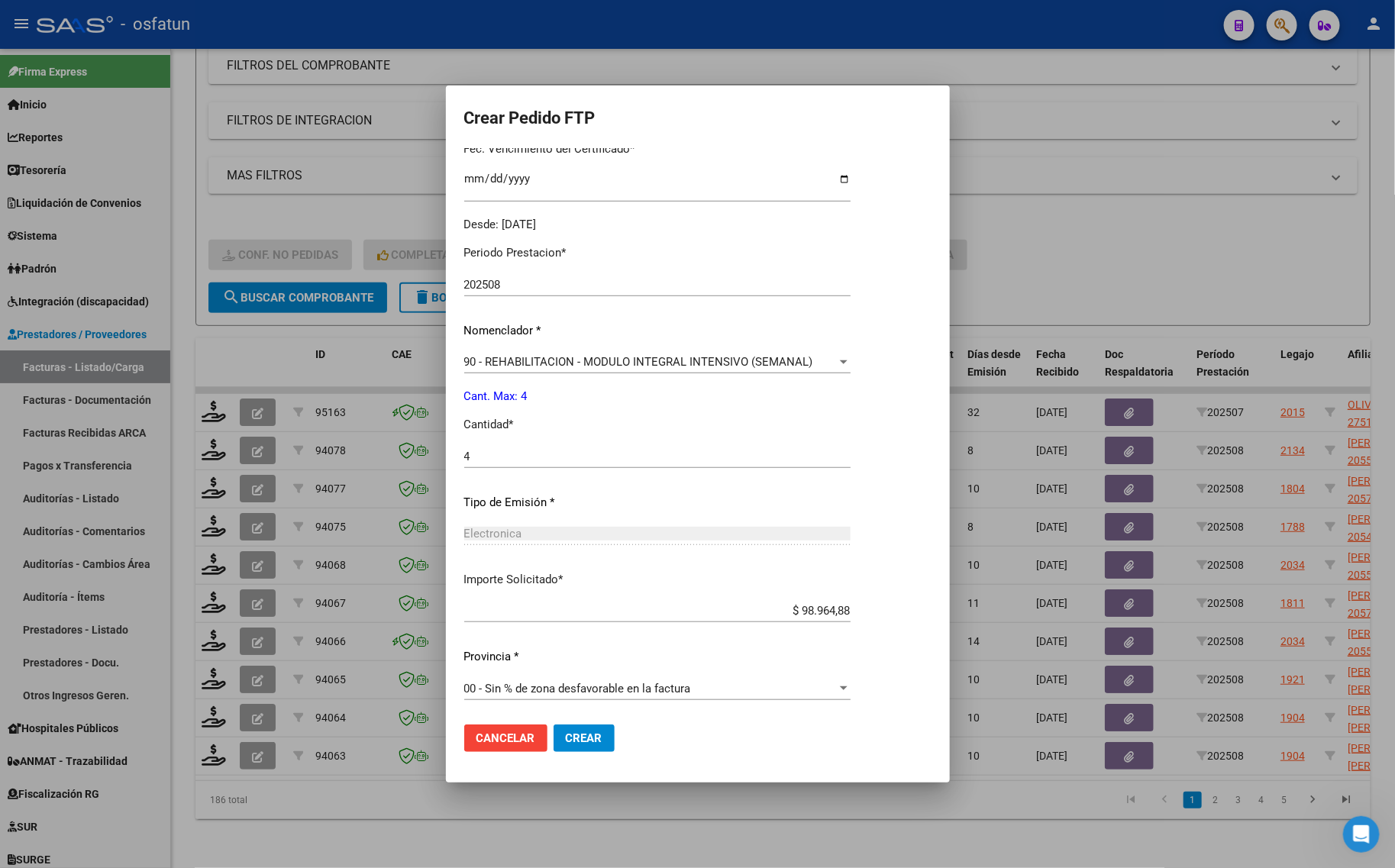
click at [574, 744] on span "Crear" at bounding box center [584, 738] width 37 height 13
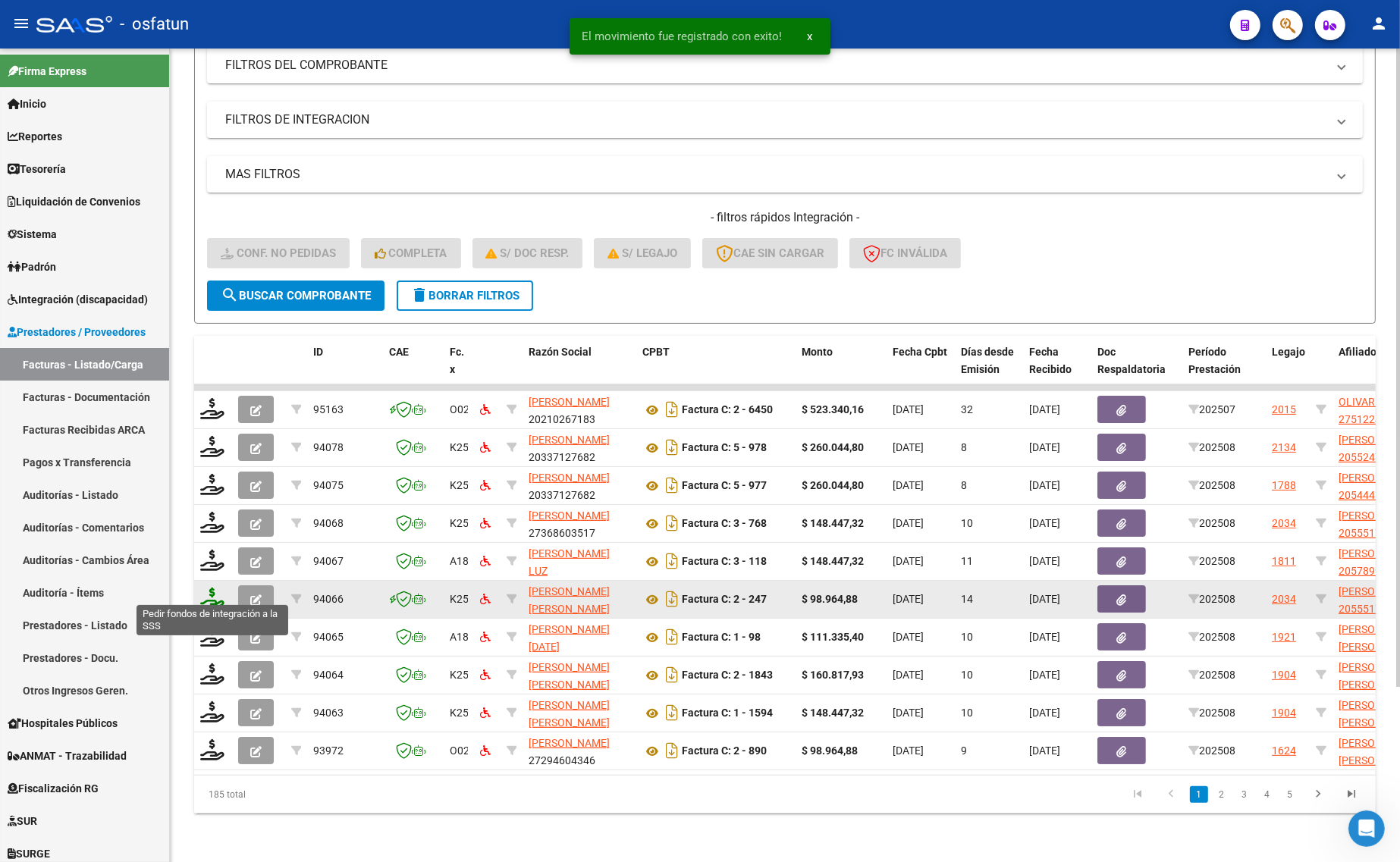
click at [218, 589] on icon at bounding box center [212, 598] width 24 height 21
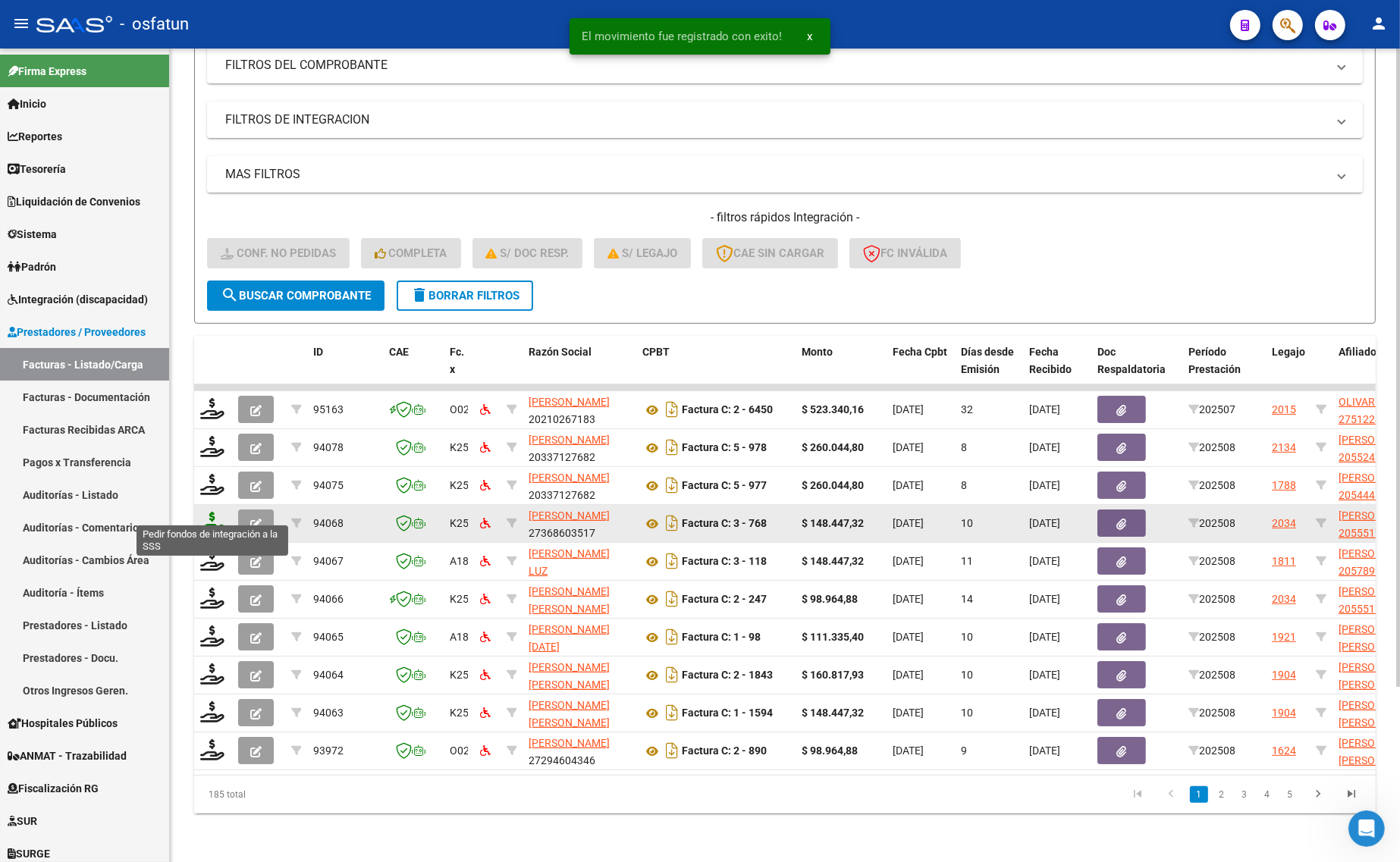
click at [210, 511] on icon at bounding box center [212, 522] width 24 height 21
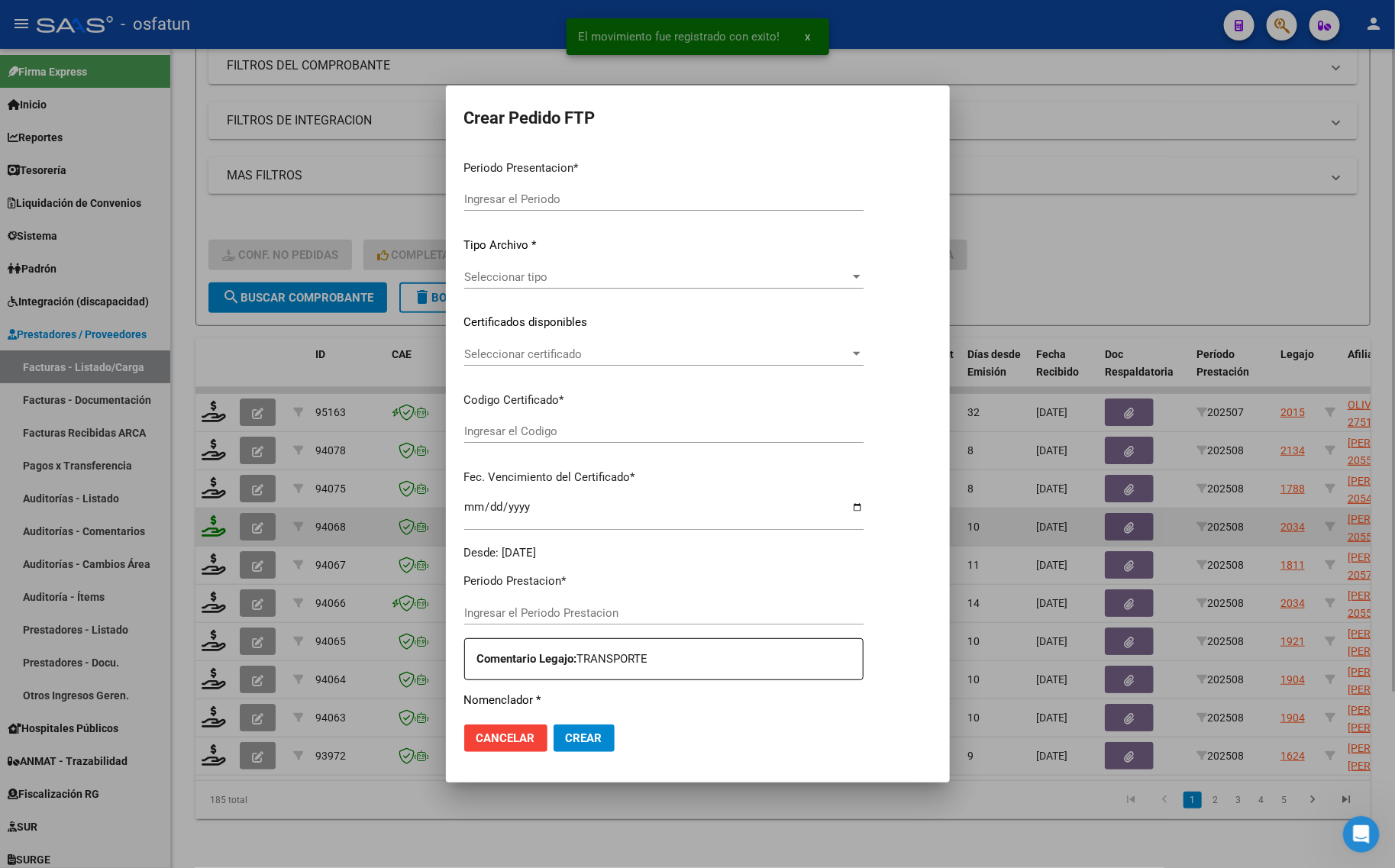
type input "202508"
type input "$ 148.447,32"
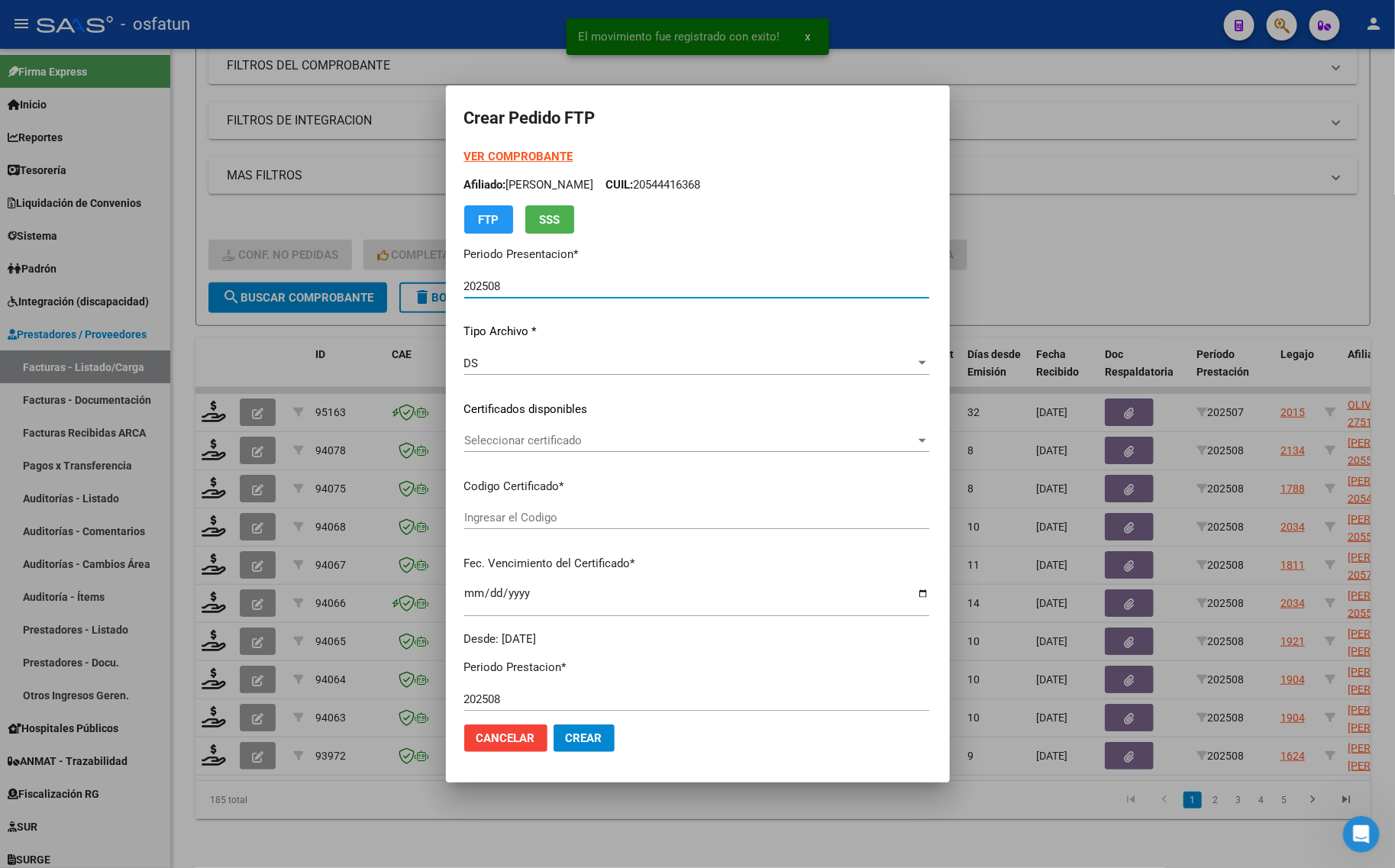
type input "arg02000555171892023020620290206cor234"
type input "[DATE]"
click at [491, 159] on strong "VER COMPROBANTE" at bounding box center [519, 156] width 110 height 13
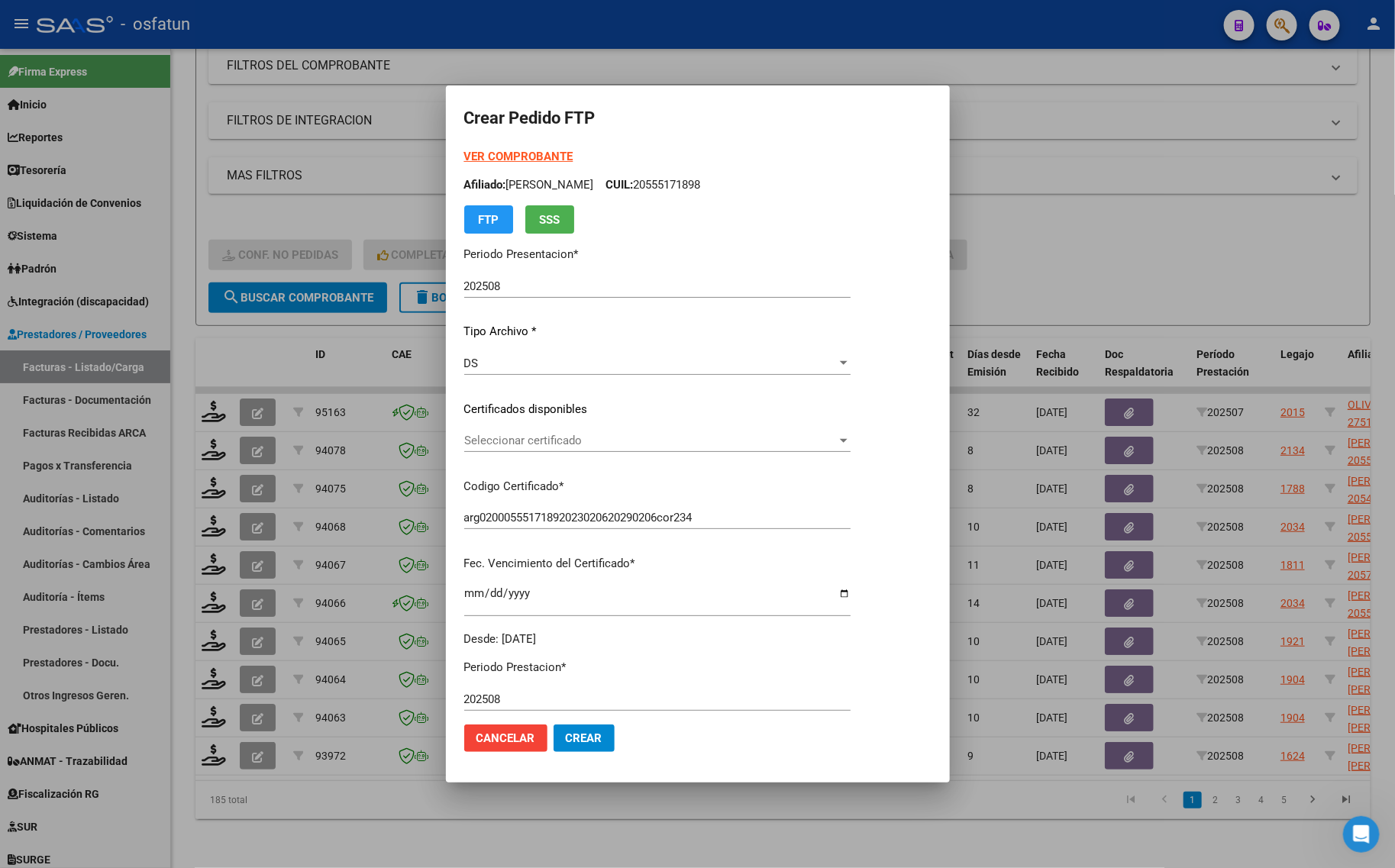
click at [544, 439] on span "Seleccionar certificado" at bounding box center [651, 440] width 373 height 13
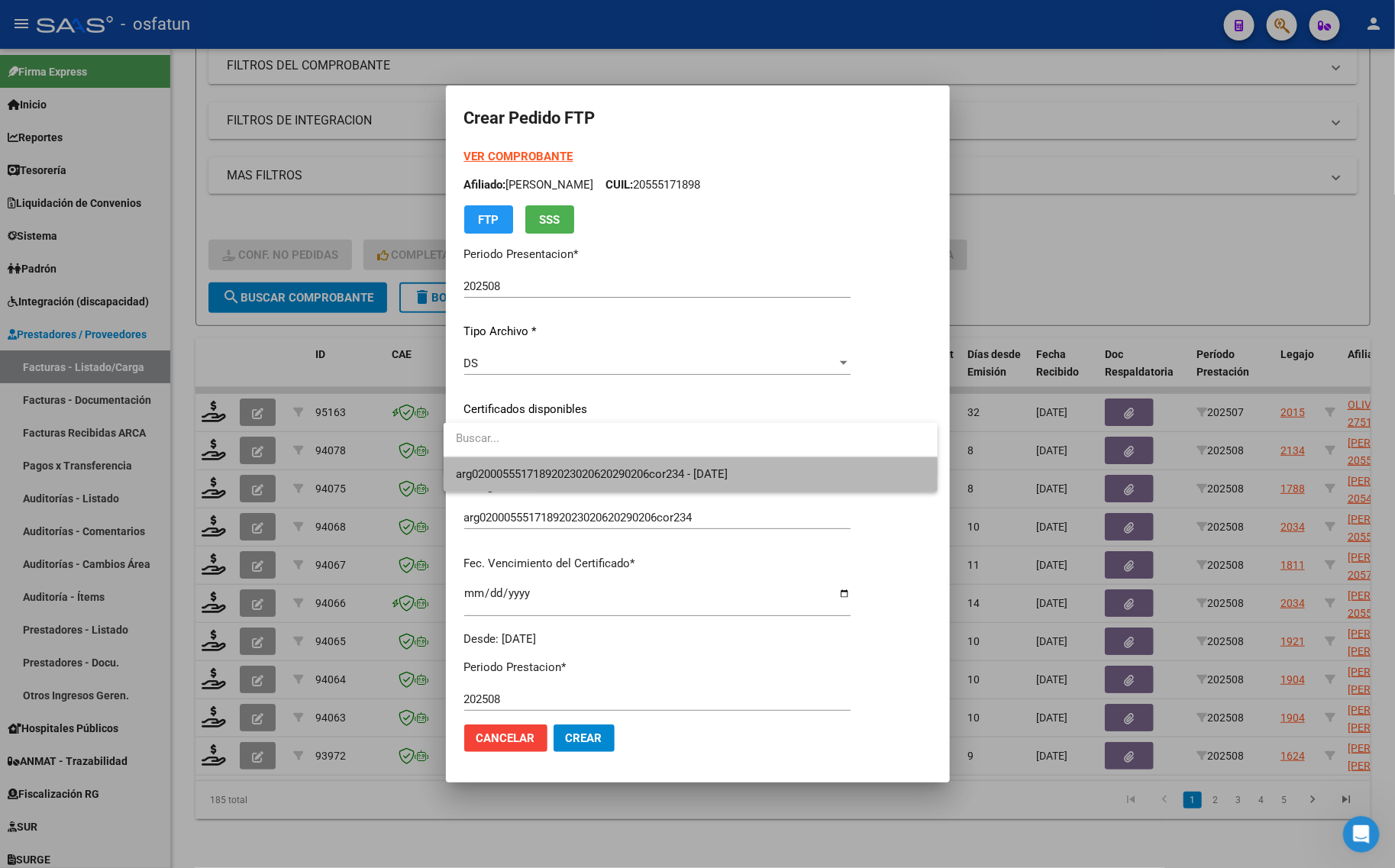
click at [542, 483] on span "arg02000555171892023020620290206cor234 - [DATE]" at bounding box center [690, 474] width 470 height 34
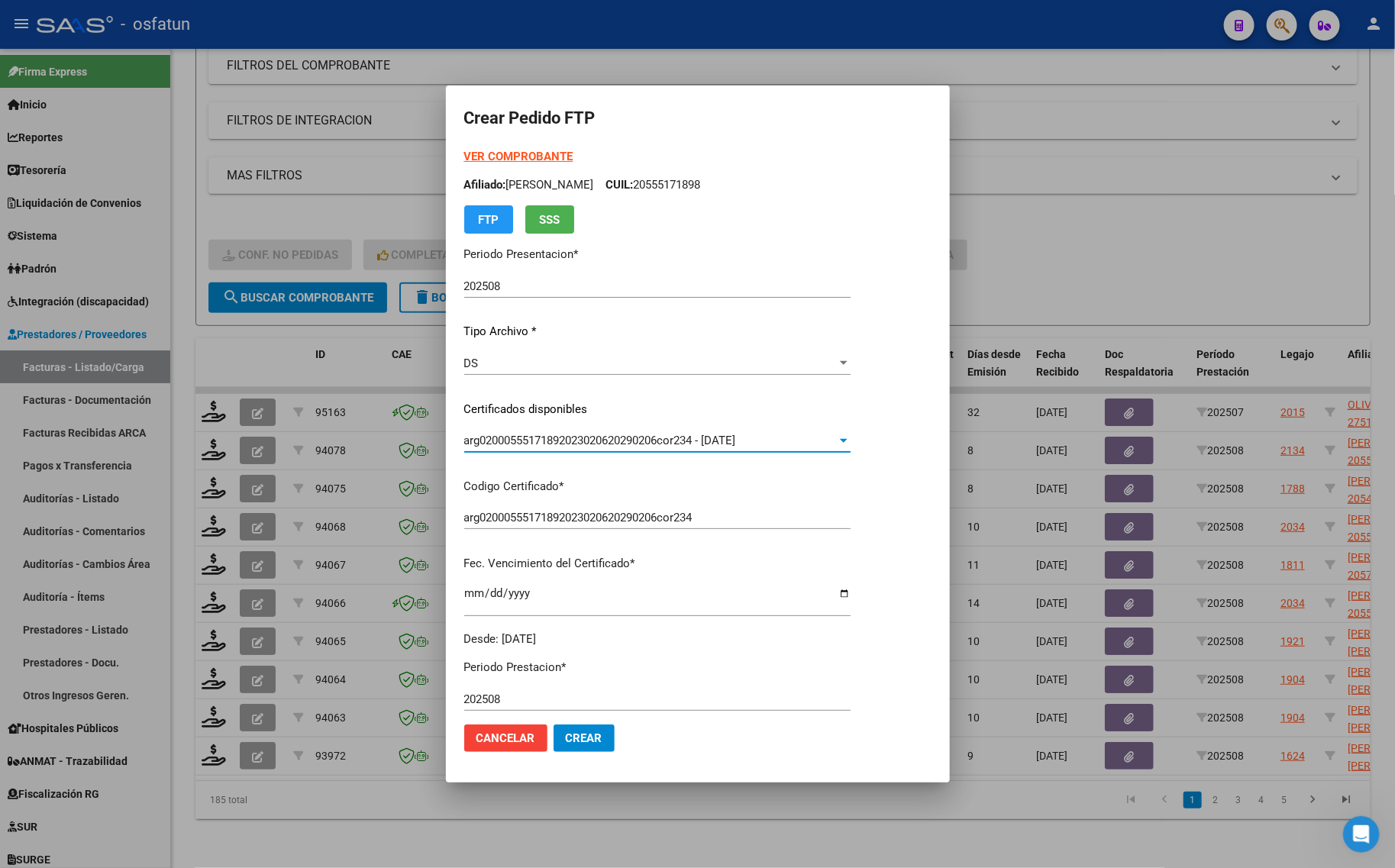
scroll to position [95, 0]
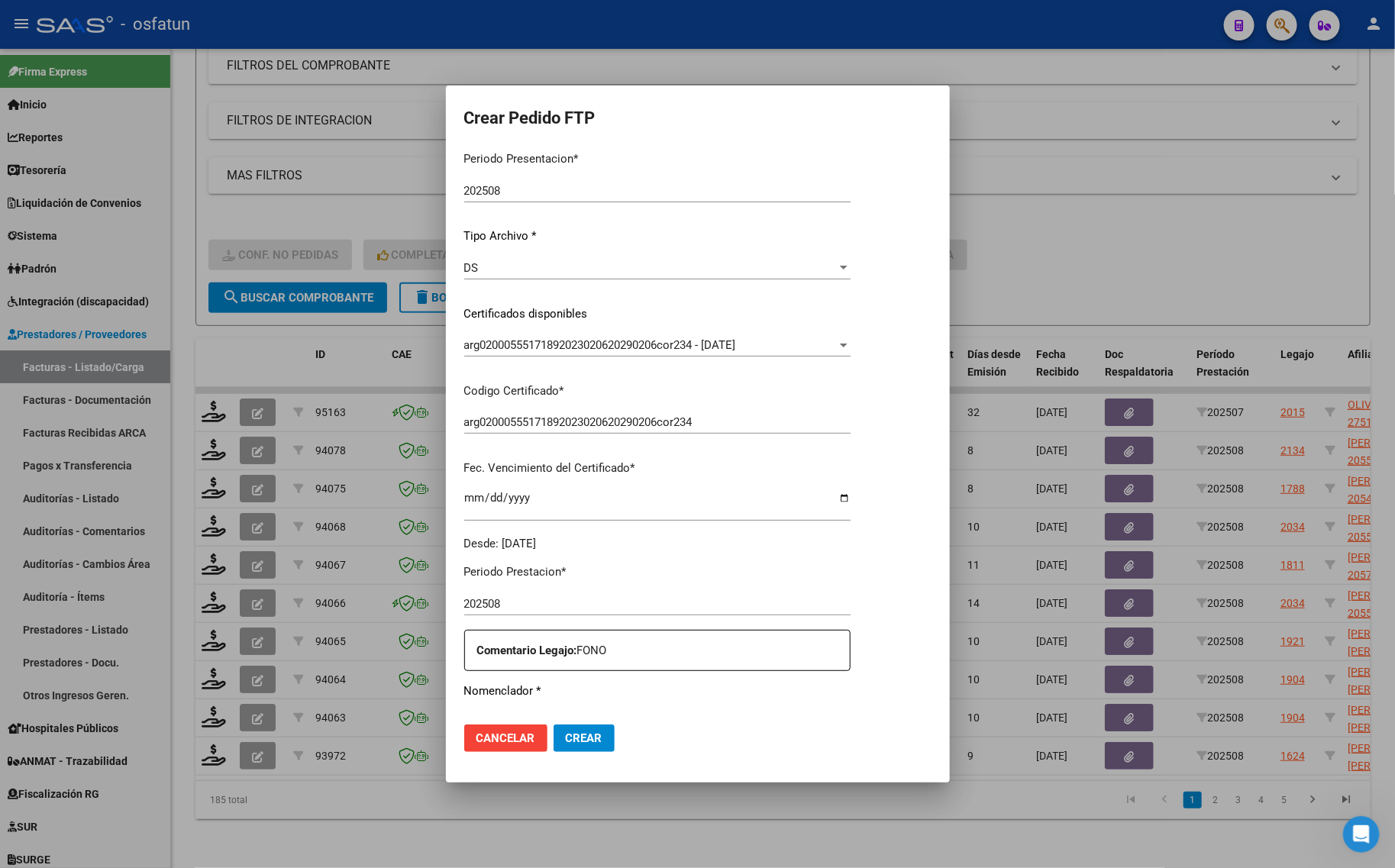
drag, startPoint x: 1111, startPoint y: 229, endPoint x: 1101, endPoint y: 259, distance: 31.6
click at [1111, 230] on div at bounding box center [698, 434] width 1395 height 868
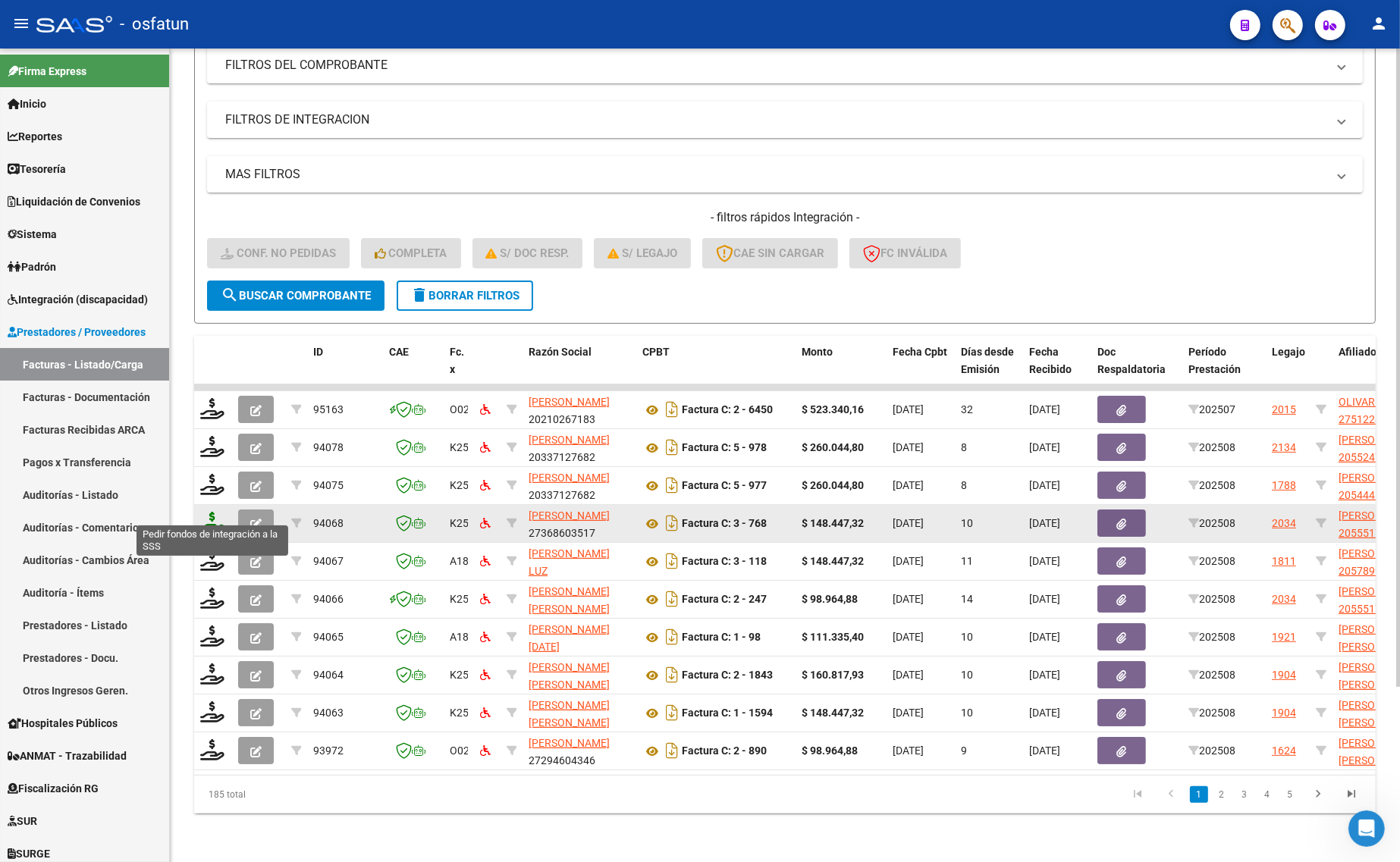
click at [205, 511] on icon at bounding box center [212, 522] width 24 height 21
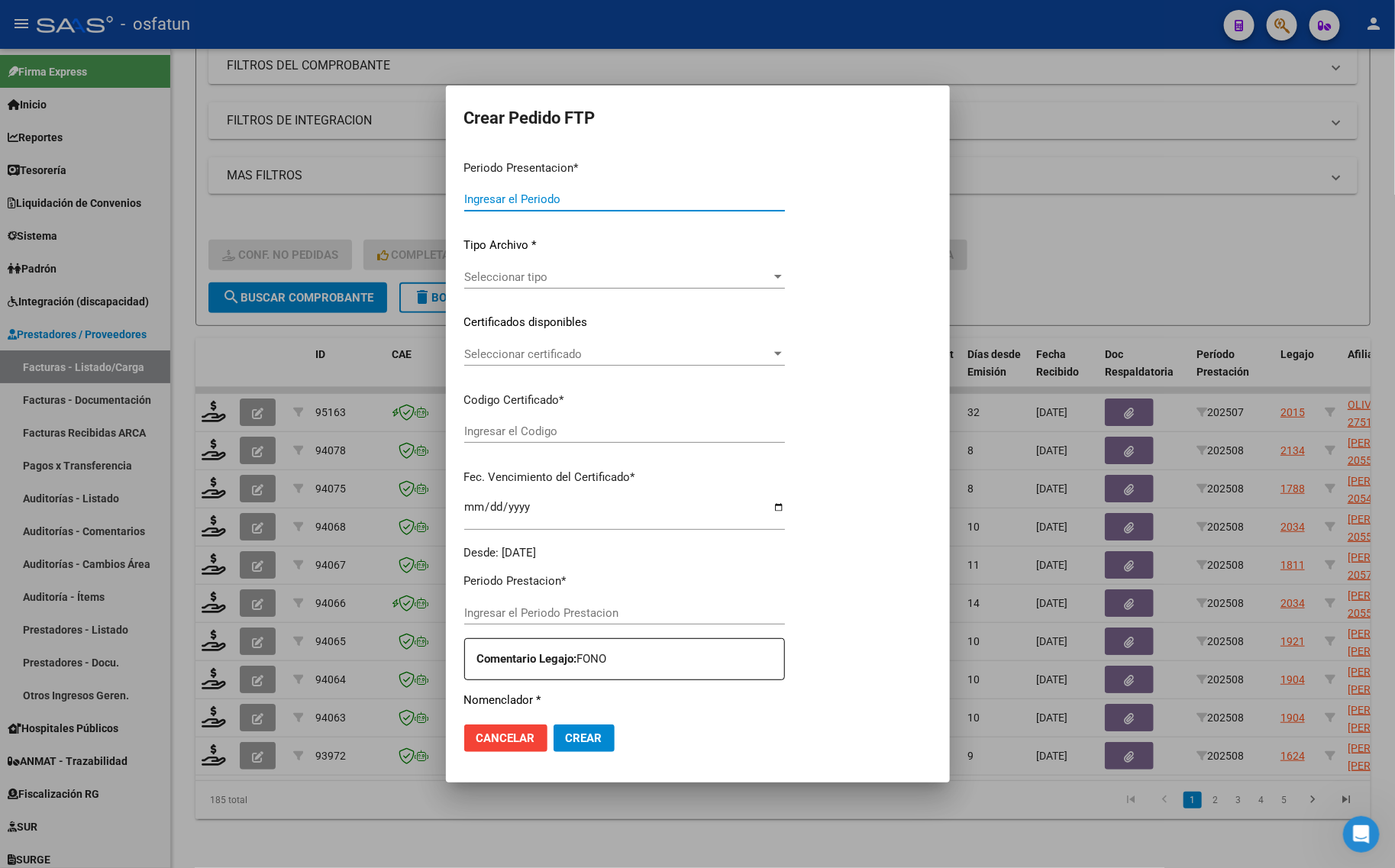
type input "202508"
type input "$ 148.447,32"
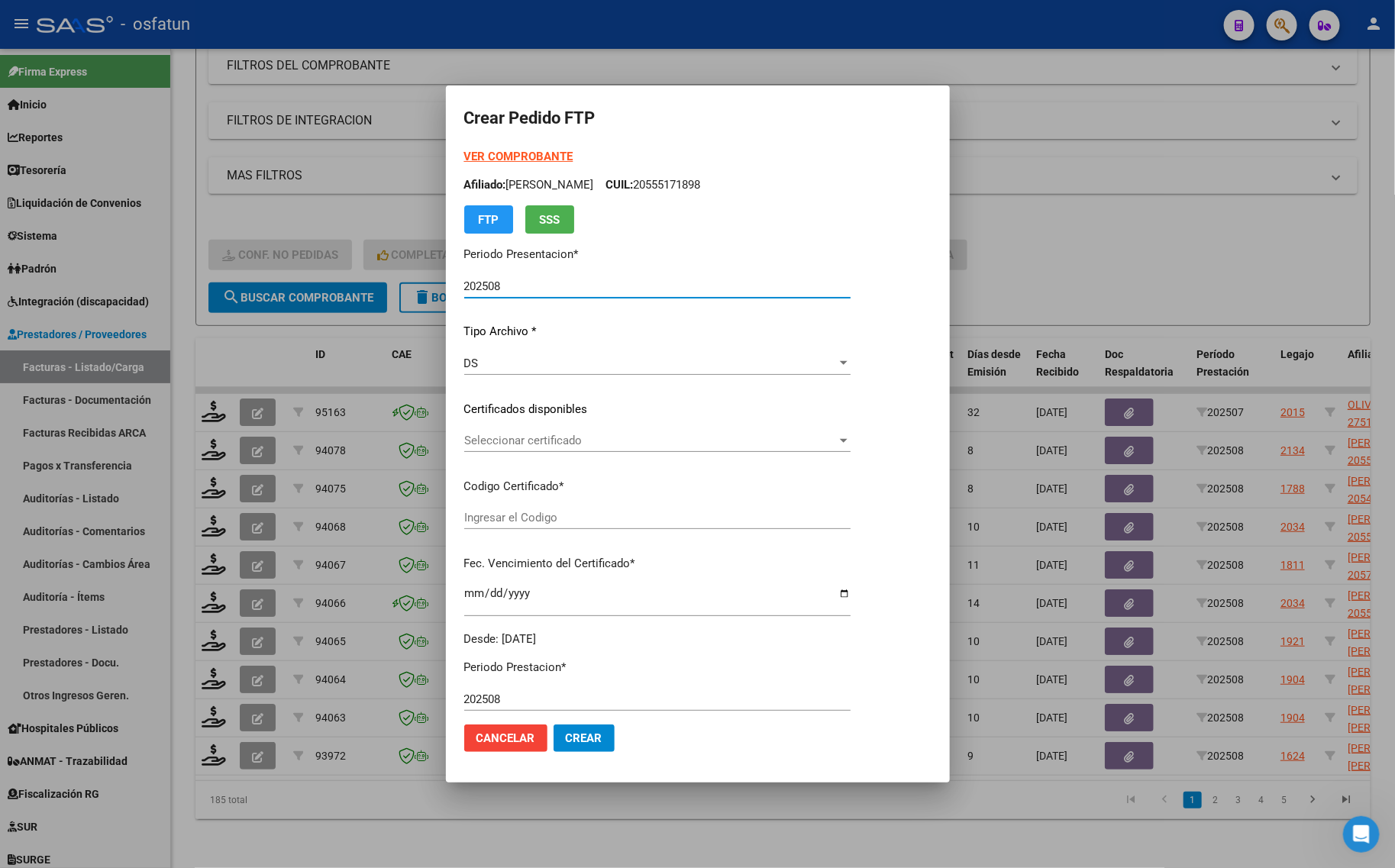
type input "arg02000555171892023020620290206cor234"
type input "[DATE]"
click at [490, 154] on strong "VER COMPROBANTE" at bounding box center [519, 156] width 110 height 13
click at [279, 205] on div at bounding box center [698, 434] width 1395 height 868
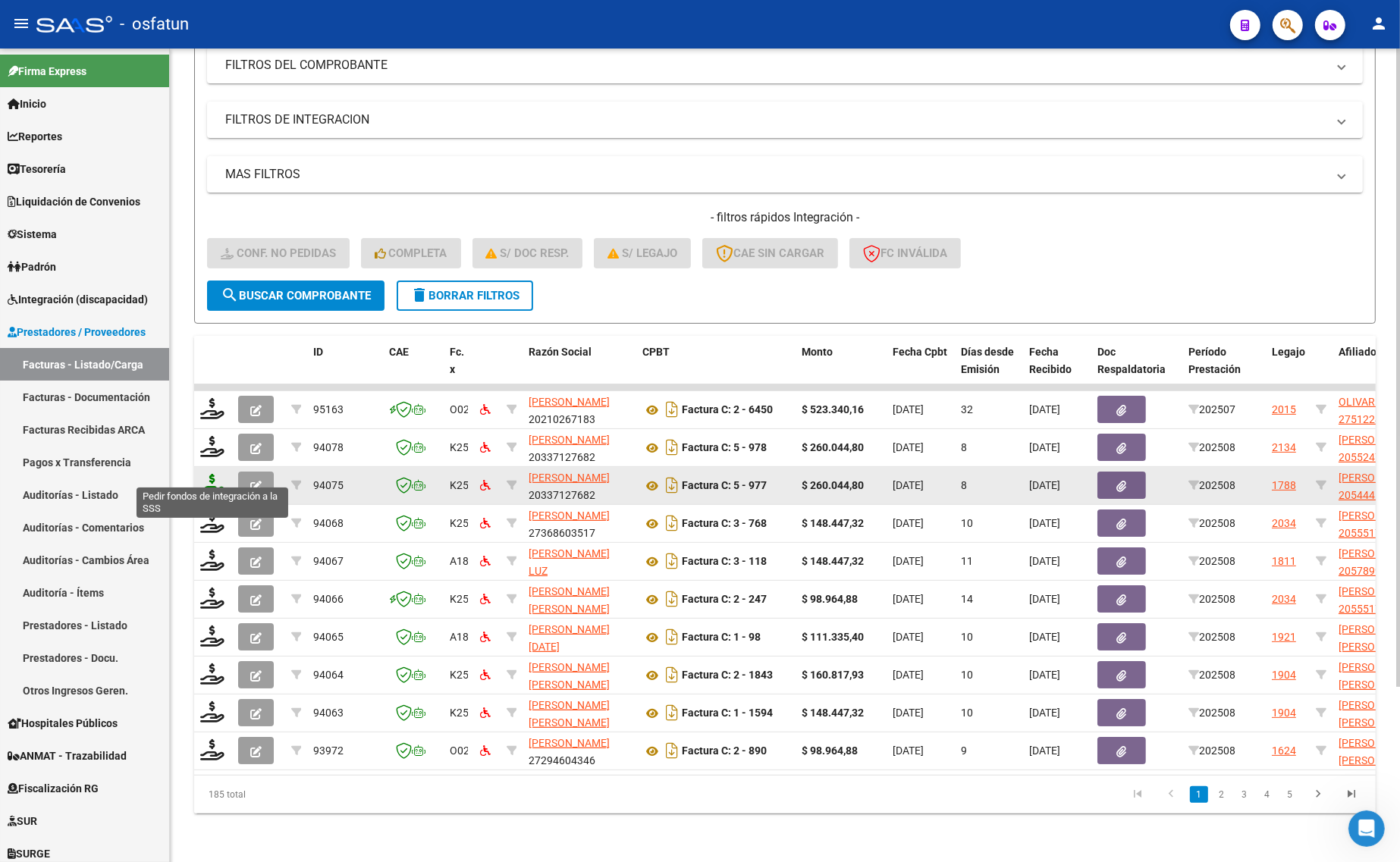
click at [203, 474] on icon at bounding box center [212, 484] width 24 height 21
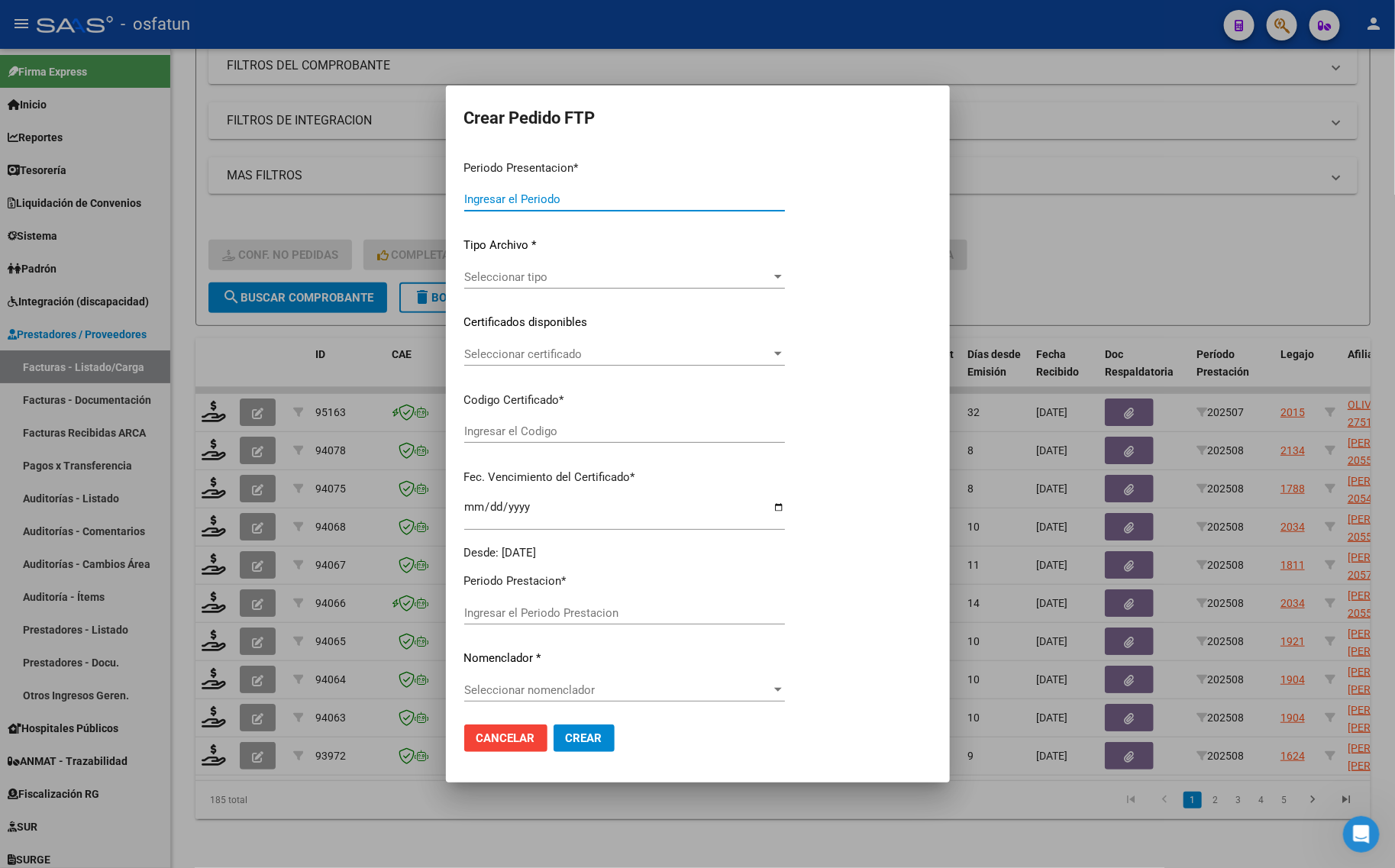
type input "202508"
type input "$ 260.044,80"
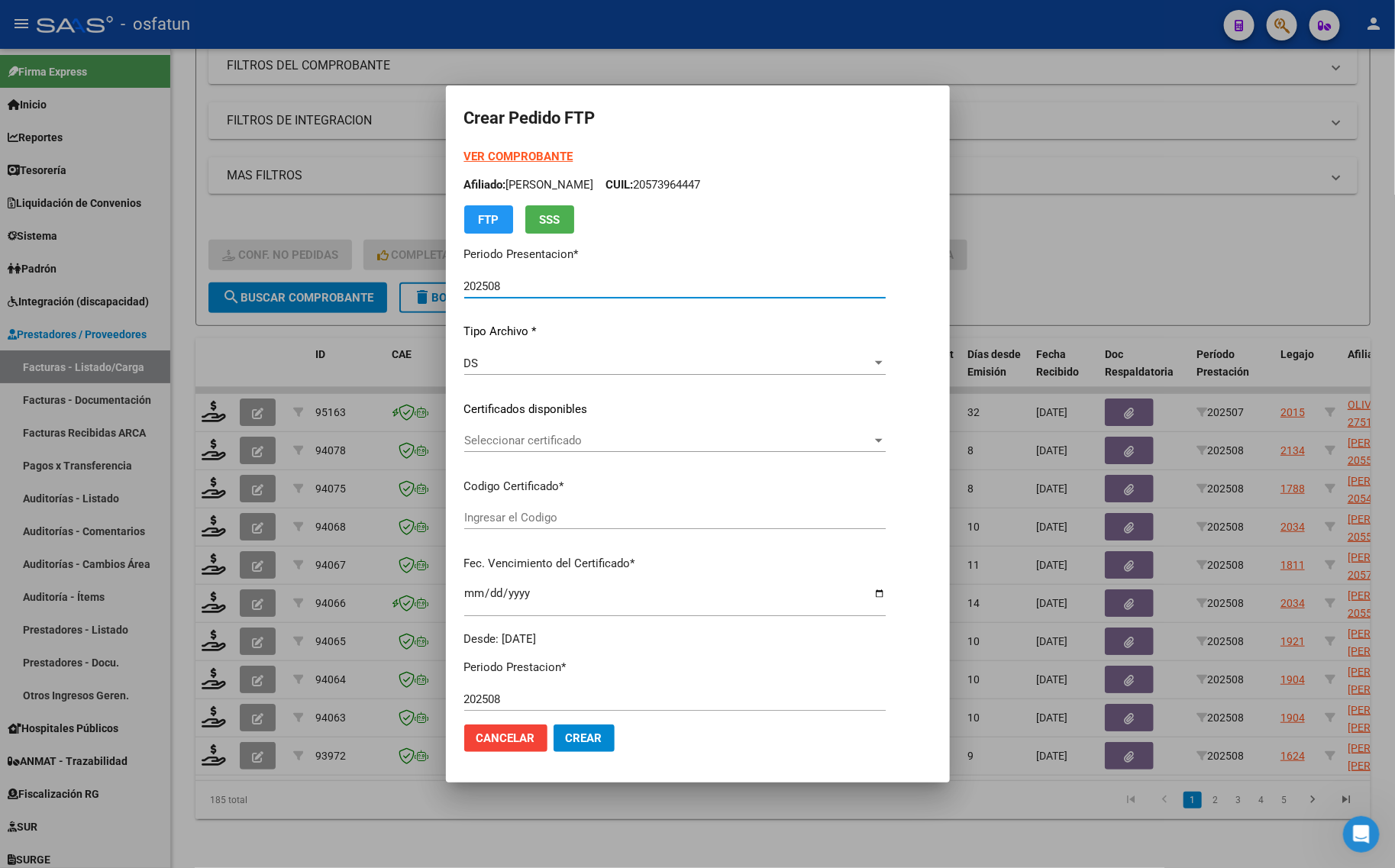
type input "ARG02000544416362021051020260510COR470"
type input "[DATE]"
click at [486, 152] on strong "VER COMPROBANTE" at bounding box center [519, 156] width 110 height 13
click at [1060, 238] on div at bounding box center [698, 434] width 1395 height 868
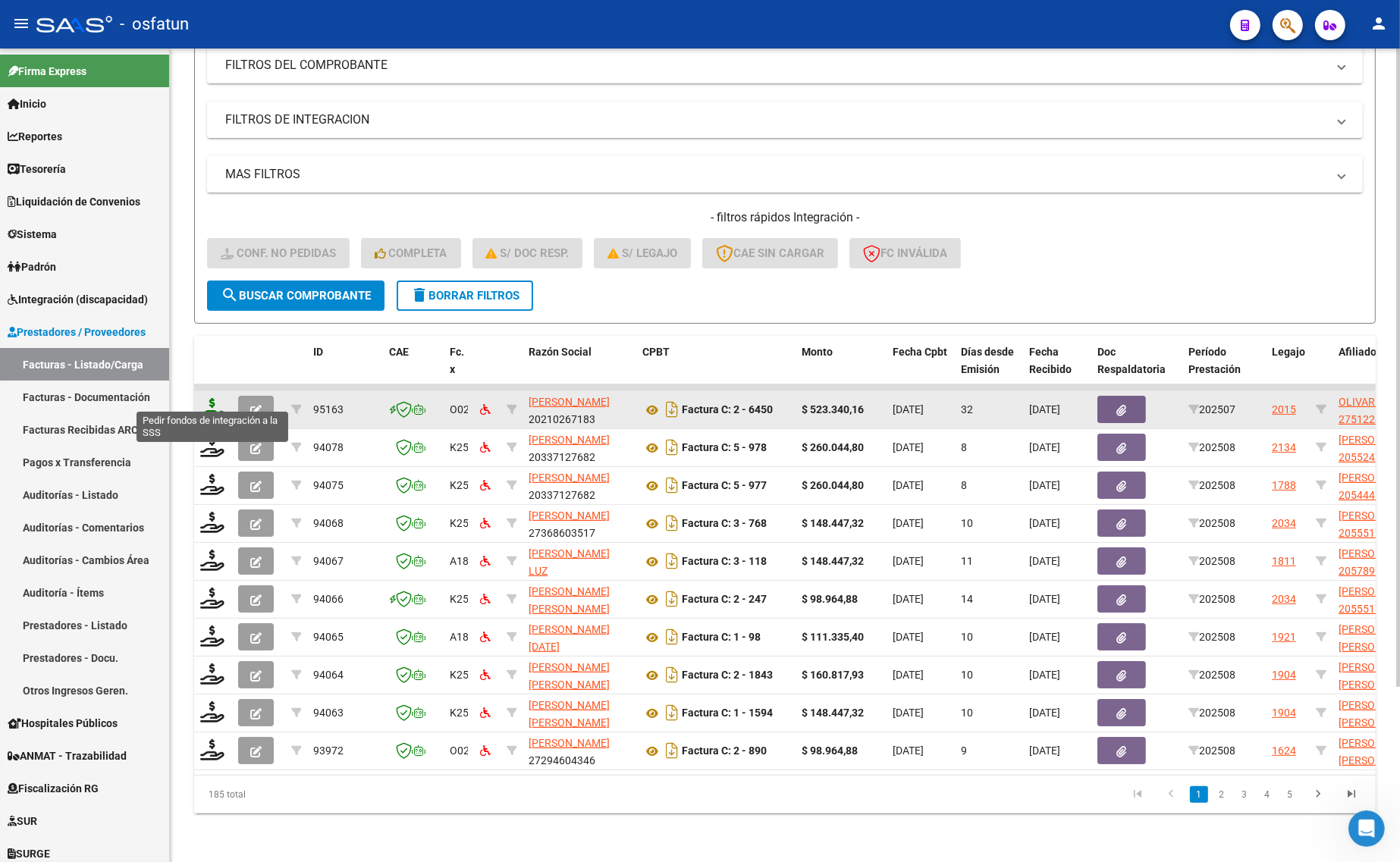
click at [214, 398] on icon at bounding box center [212, 408] width 24 height 21
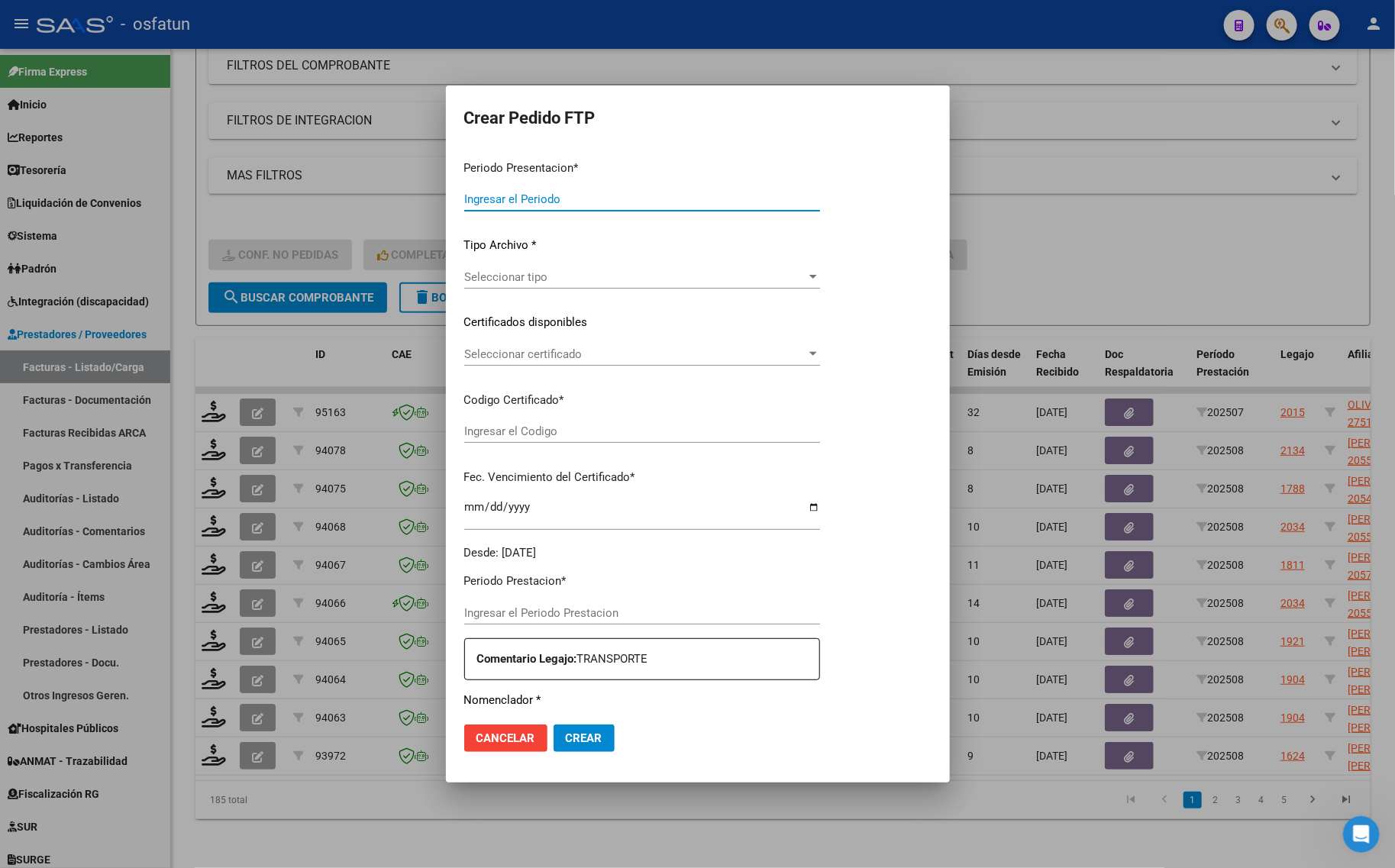
type input "202508"
type input "202507"
type input "$ 523.340,16"
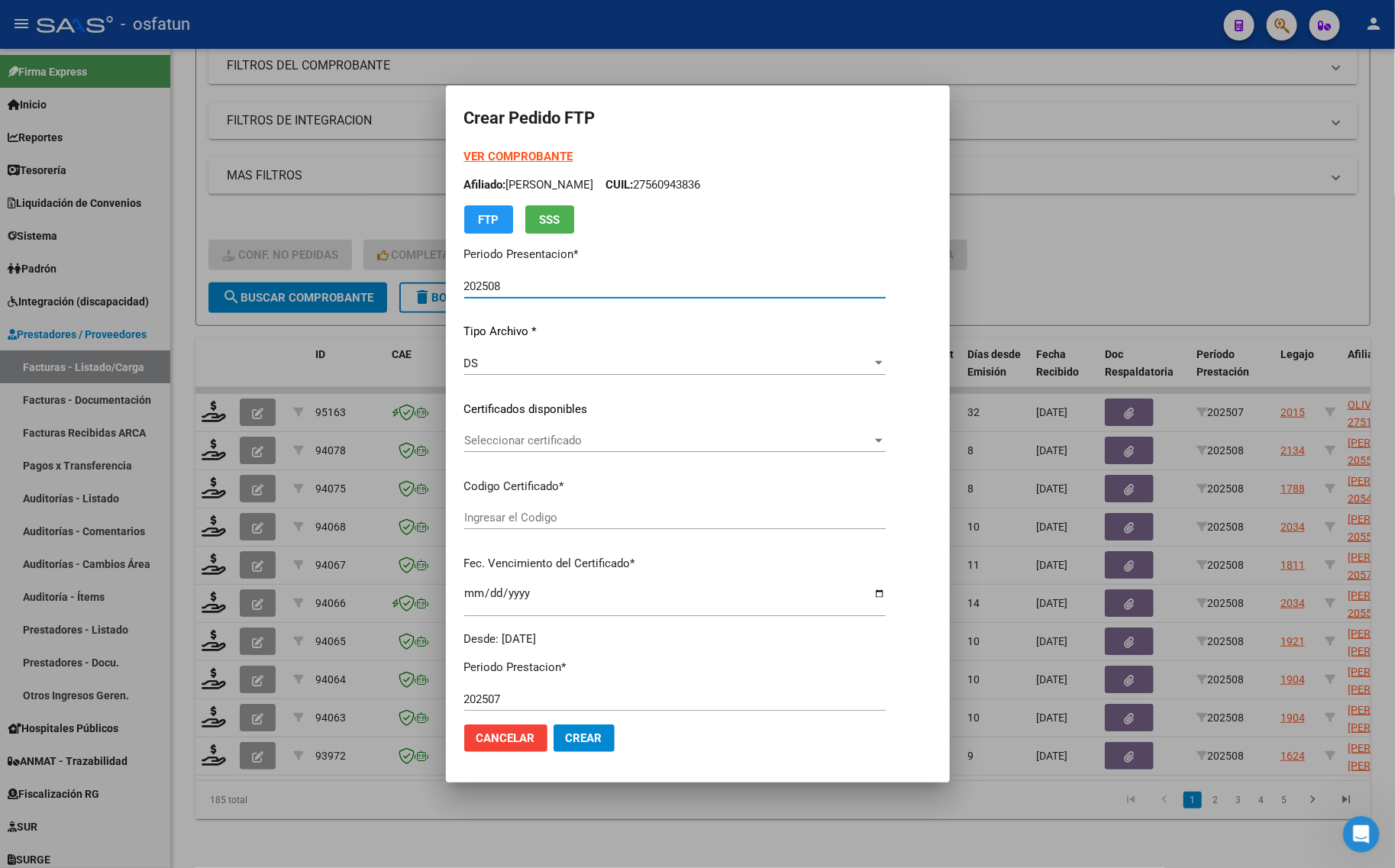
type input "ARG01000512245982022012620260126TUC139"
type input "[DATE]"
click at [494, 156] on strong "VER COMPROBANTE" at bounding box center [519, 156] width 110 height 13
click at [1024, 258] on div at bounding box center [698, 434] width 1395 height 868
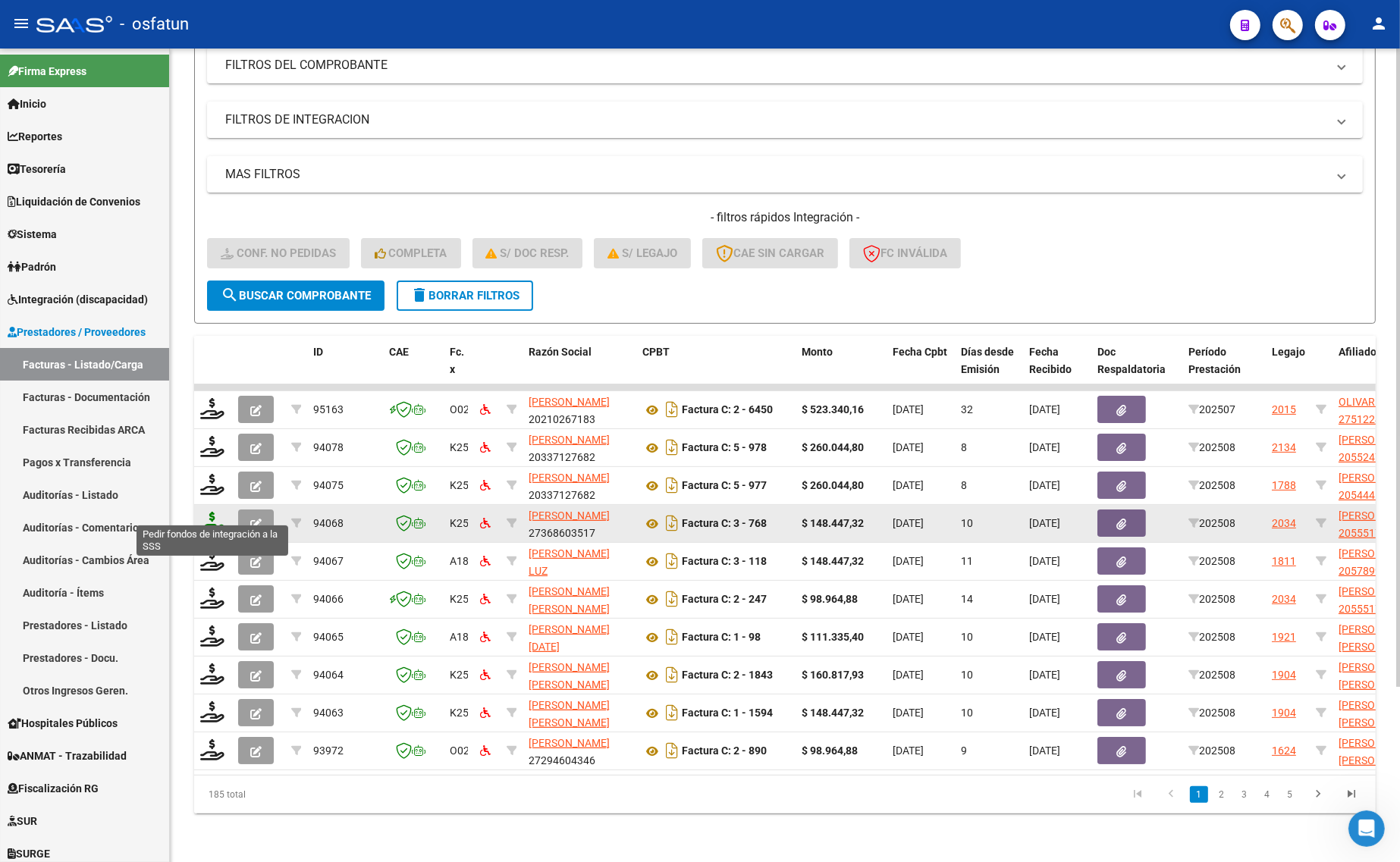
click at [210, 511] on icon at bounding box center [212, 522] width 24 height 21
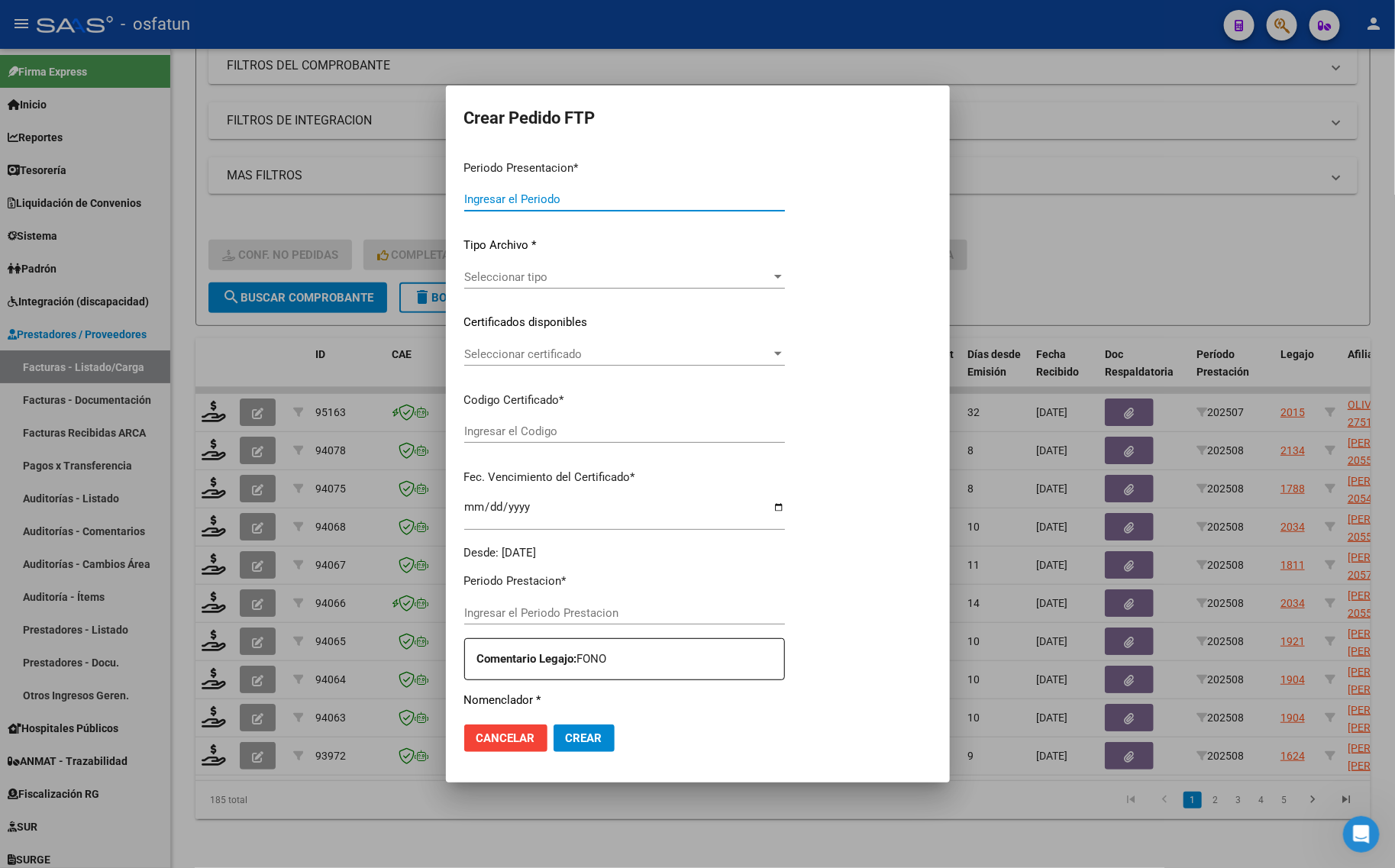
type input "202508"
type input "$ 148.447,32"
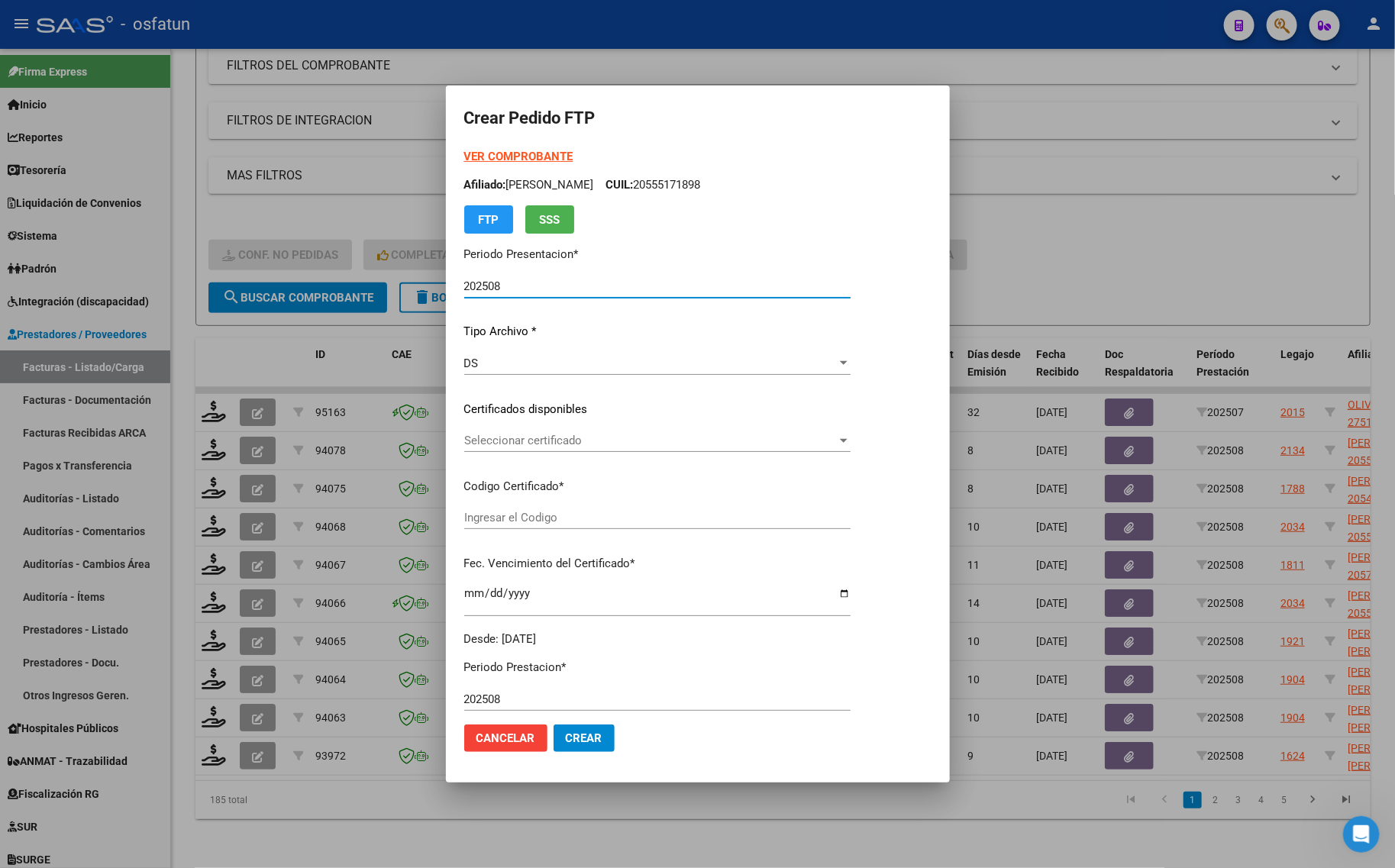
type input "arg02000555171892023020620290206cor234"
type input "[DATE]"
click at [502, 153] on strong "VER COMPROBANTE" at bounding box center [519, 156] width 110 height 13
click at [528, 432] on div "Seleccionar certificado Seleccionar certificado" at bounding box center [657, 440] width 386 height 23
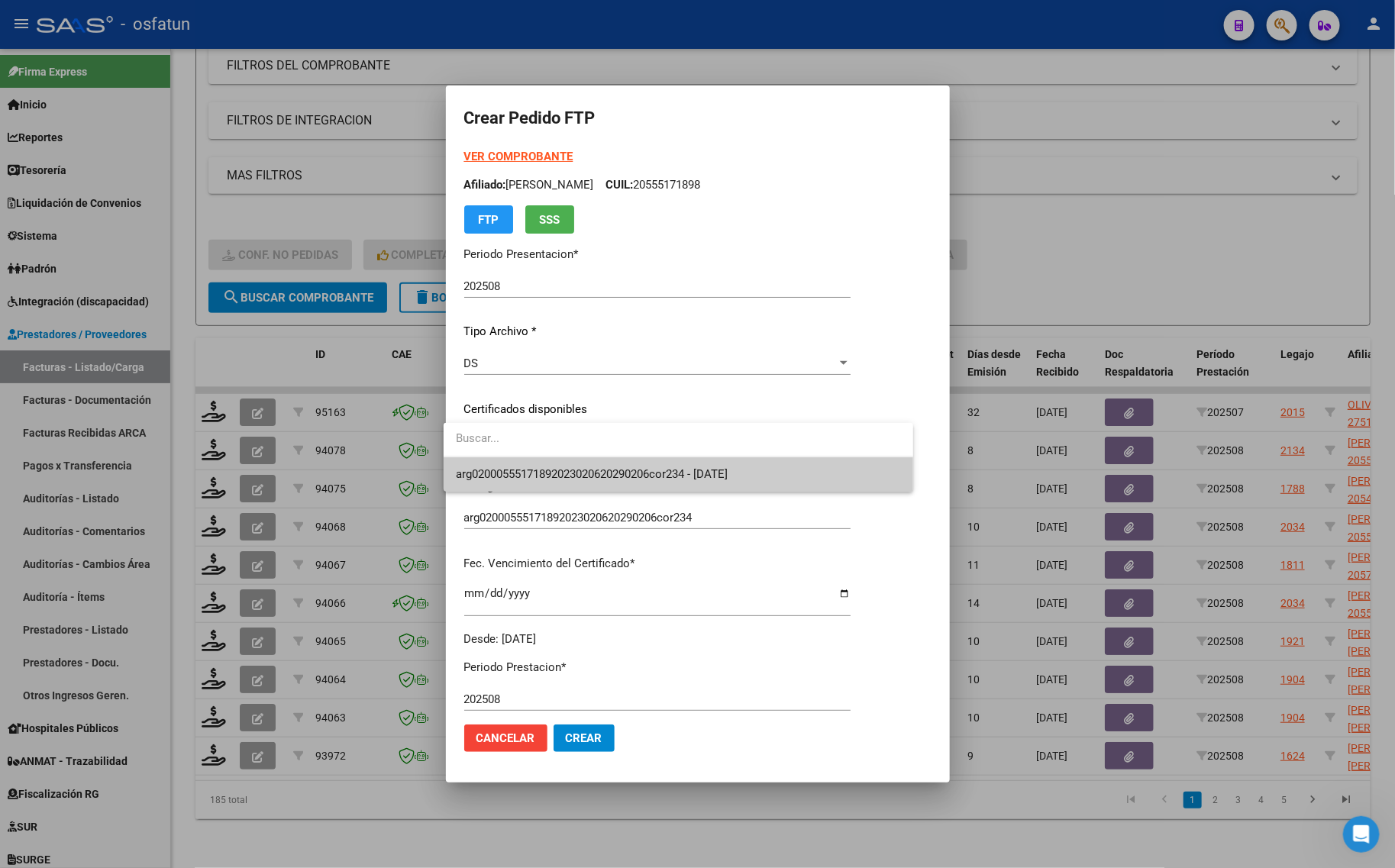
click at [528, 460] on span "arg02000555171892023020620290206cor234 - [DATE]" at bounding box center [678, 474] width 445 height 34
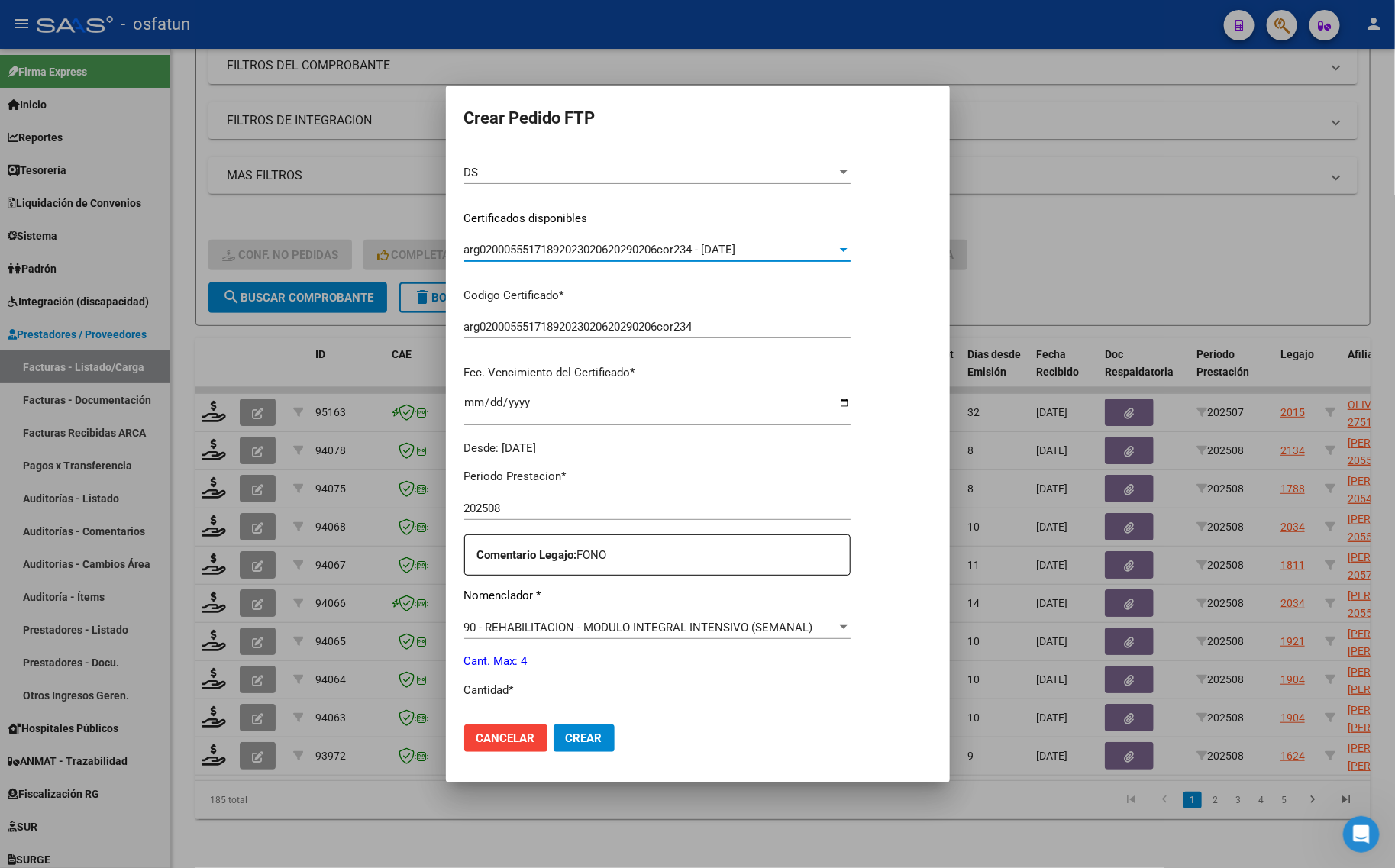
scroll to position [286, 0]
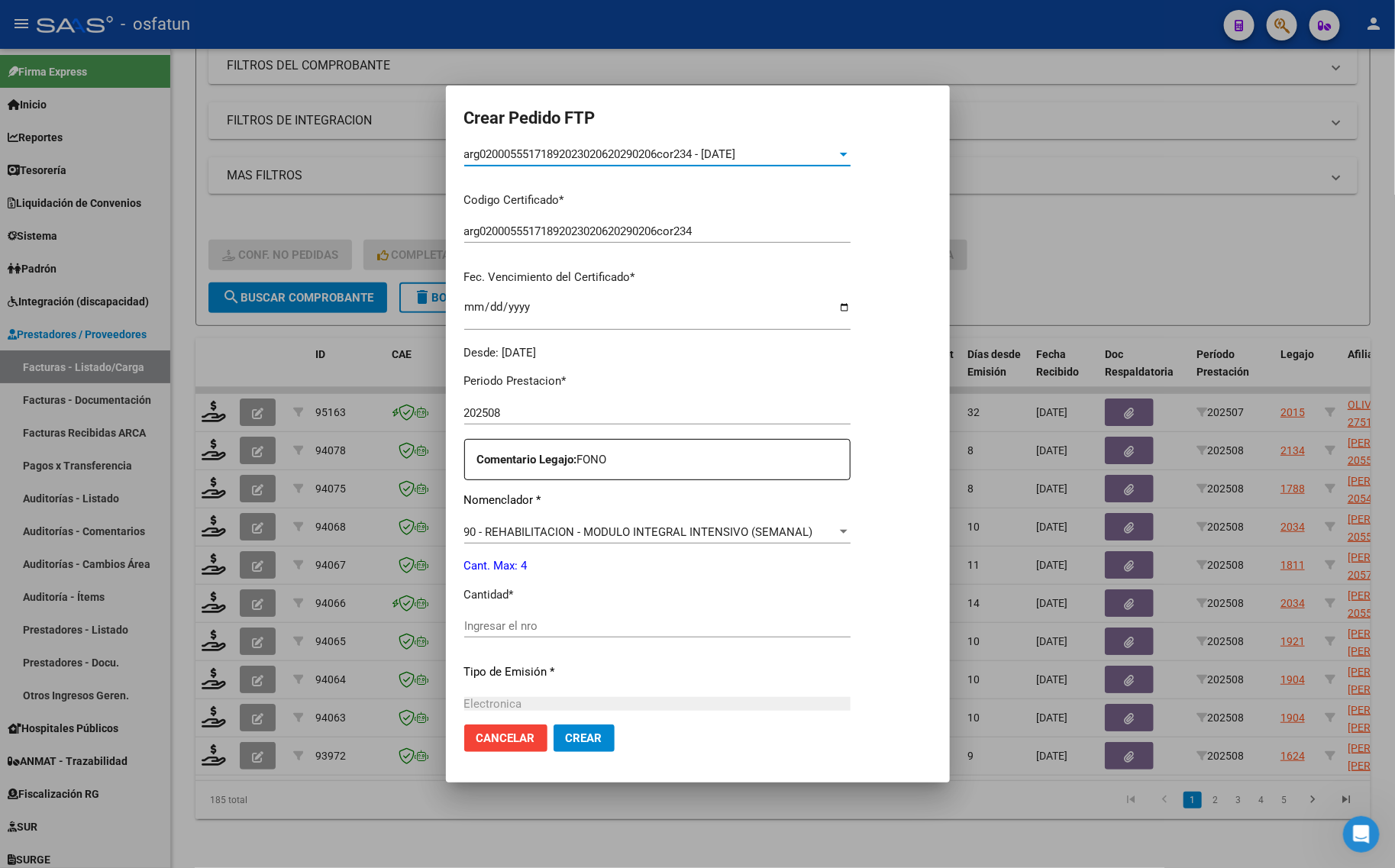
click at [513, 623] on input "Ingresar el nro" at bounding box center [657, 625] width 386 height 13
type input "4"
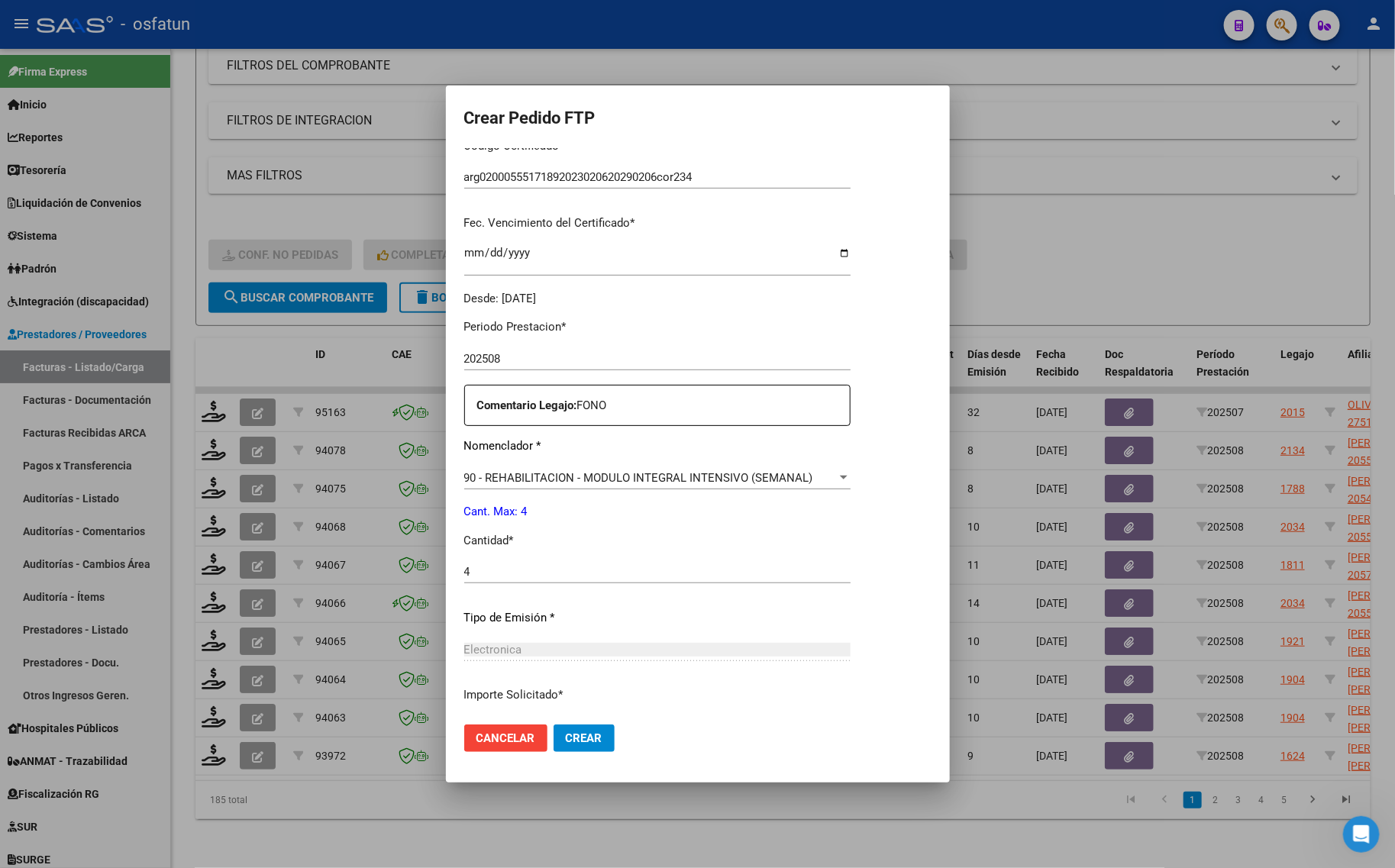
scroll to position [456, 0]
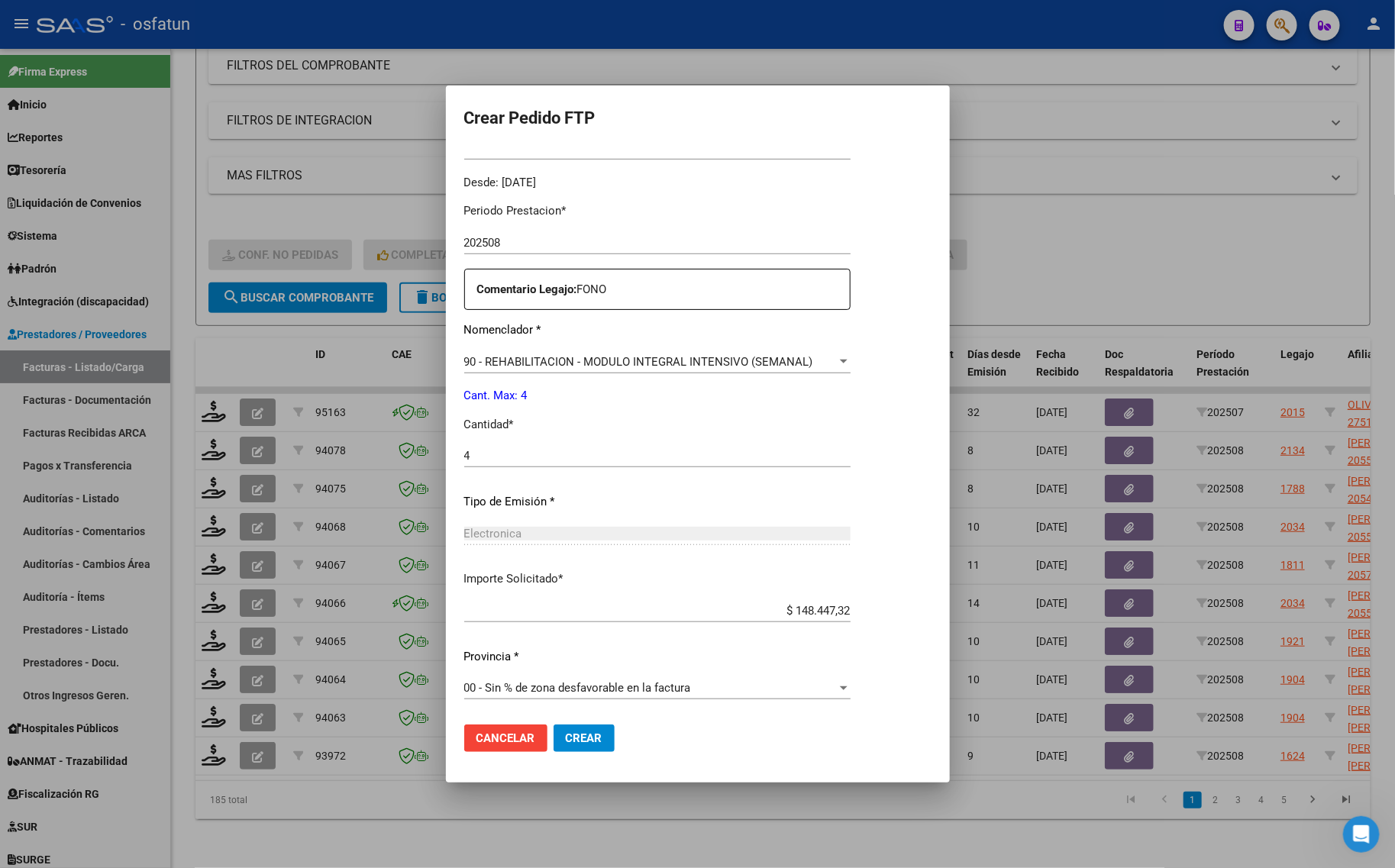
click at [466, 441] on div "Periodo Prestacion * 202508 Ingresar el Periodo Prestacion Comentario Legajo: F…" at bounding box center [657, 452] width 386 height 523
click at [482, 449] on input "4" at bounding box center [657, 455] width 386 height 13
type input "4"
click at [571, 744] on span "Crear" at bounding box center [584, 738] width 37 height 13
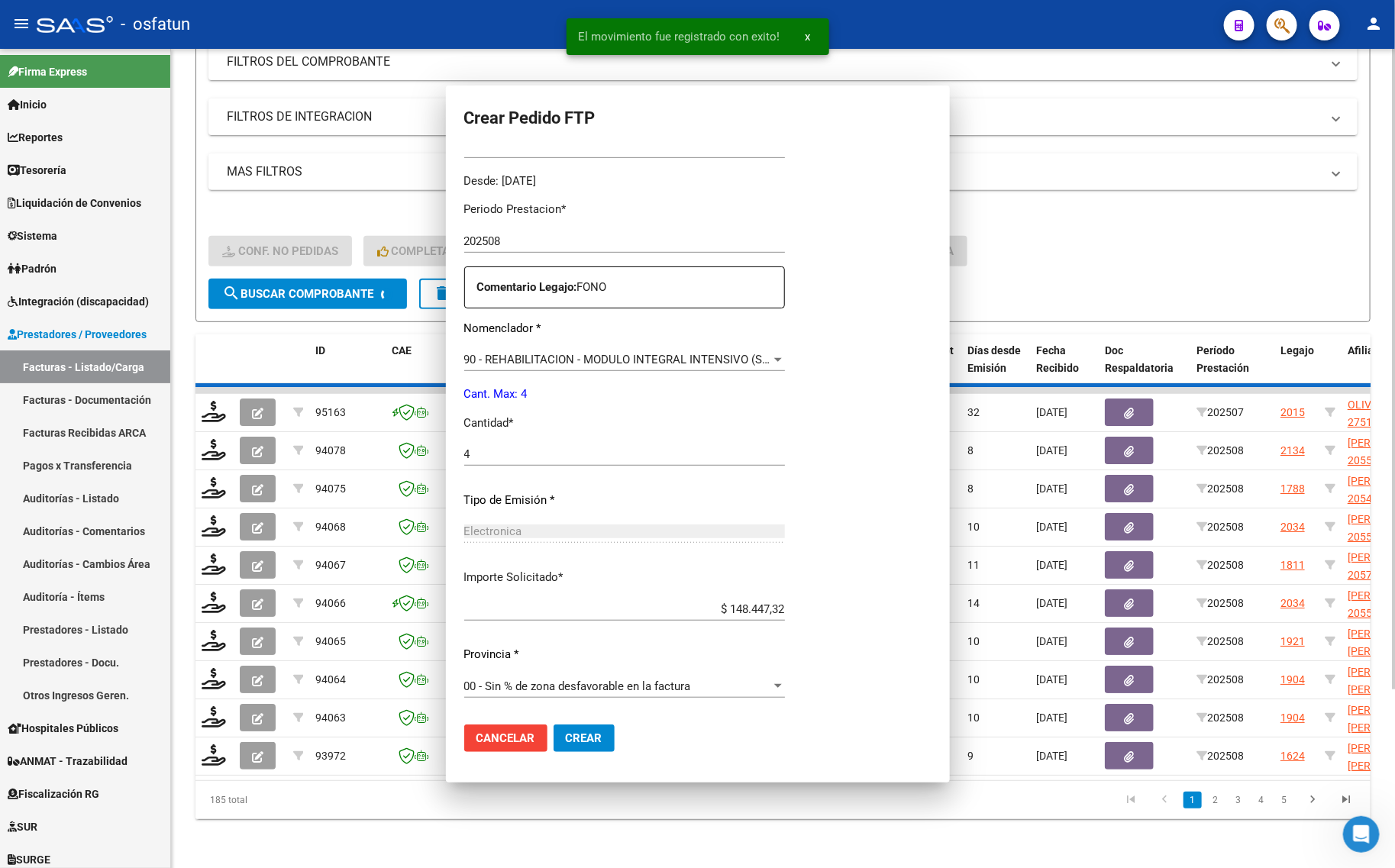
scroll to position [0, 0]
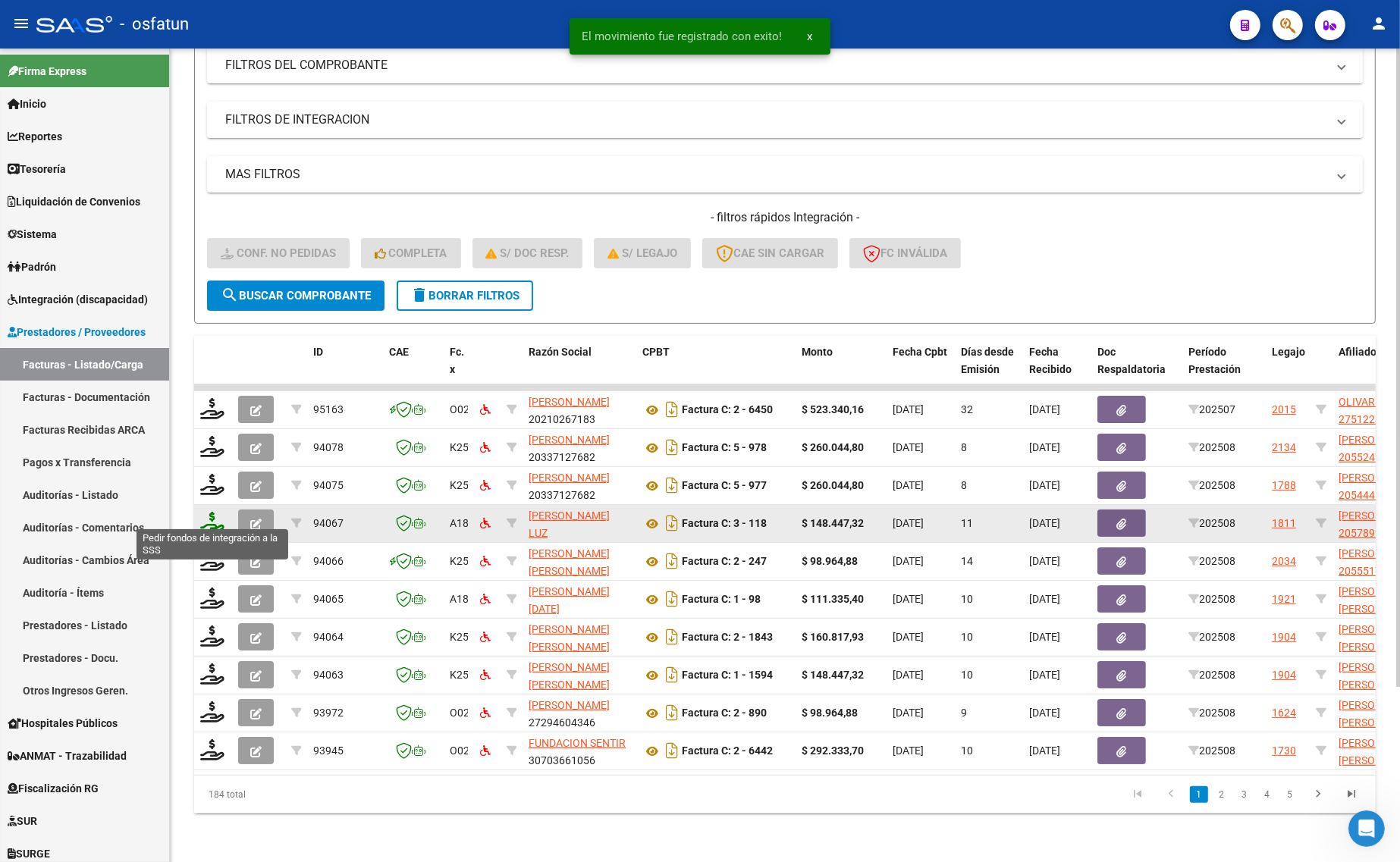
click at [214, 518] on icon at bounding box center [212, 522] width 24 height 21
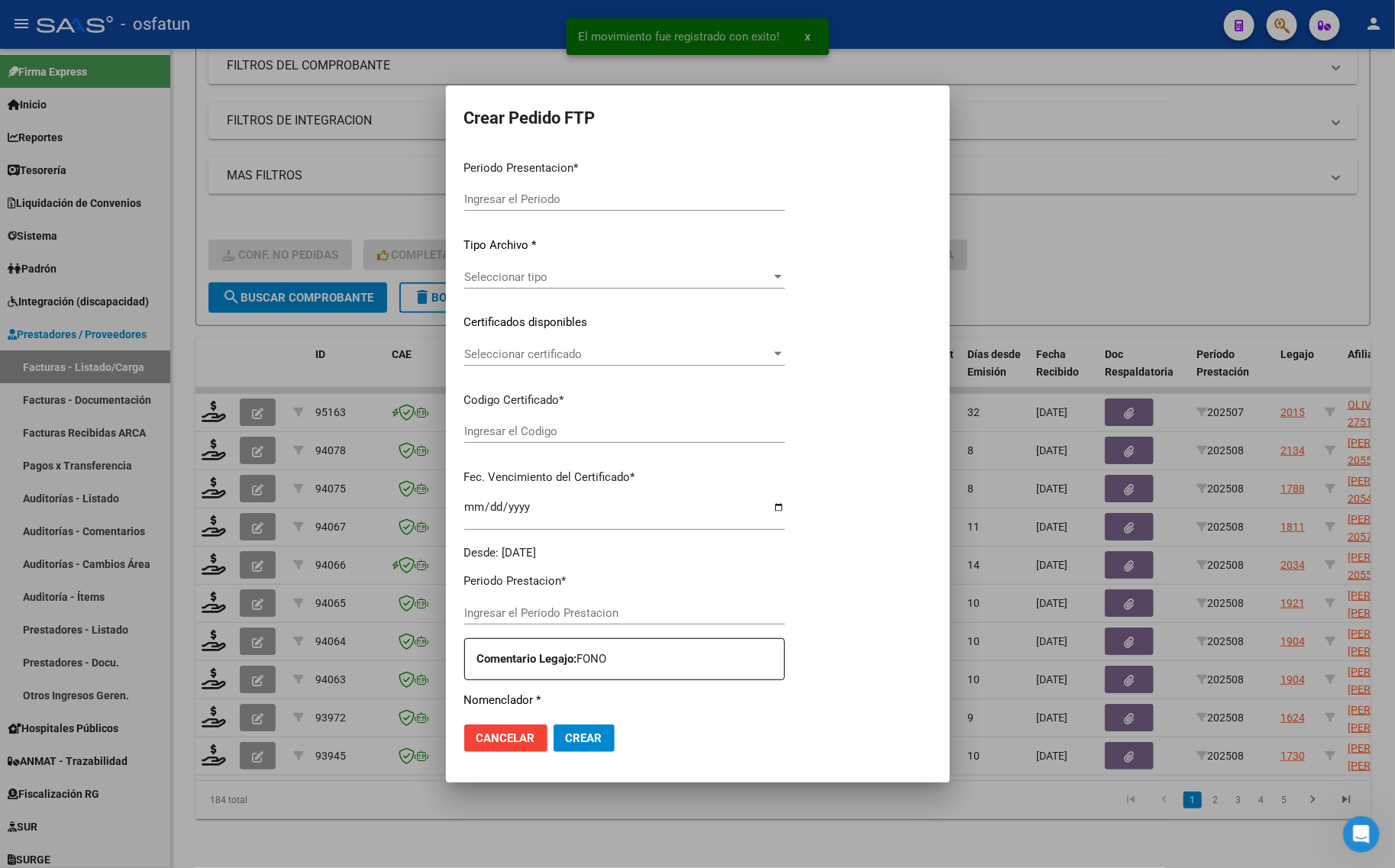
type input "202508"
type input "$ 148.447,32"
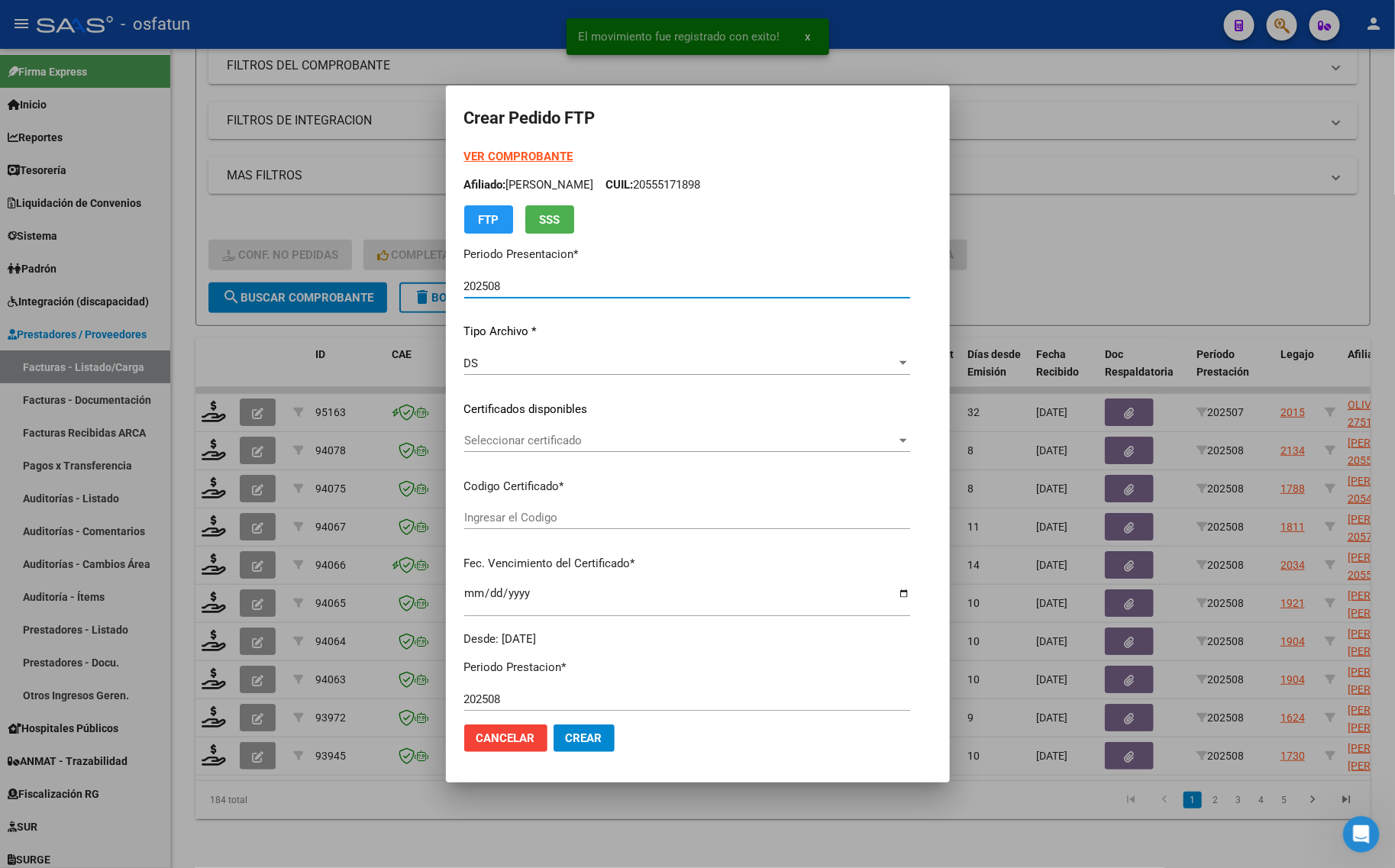
type input "ARG02000578992812024011220270112BS439"
type input "[DATE]"
click at [464, 152] on strong "VER COMPROBANTE" at bounding box center [519, 156] width 110 height 13
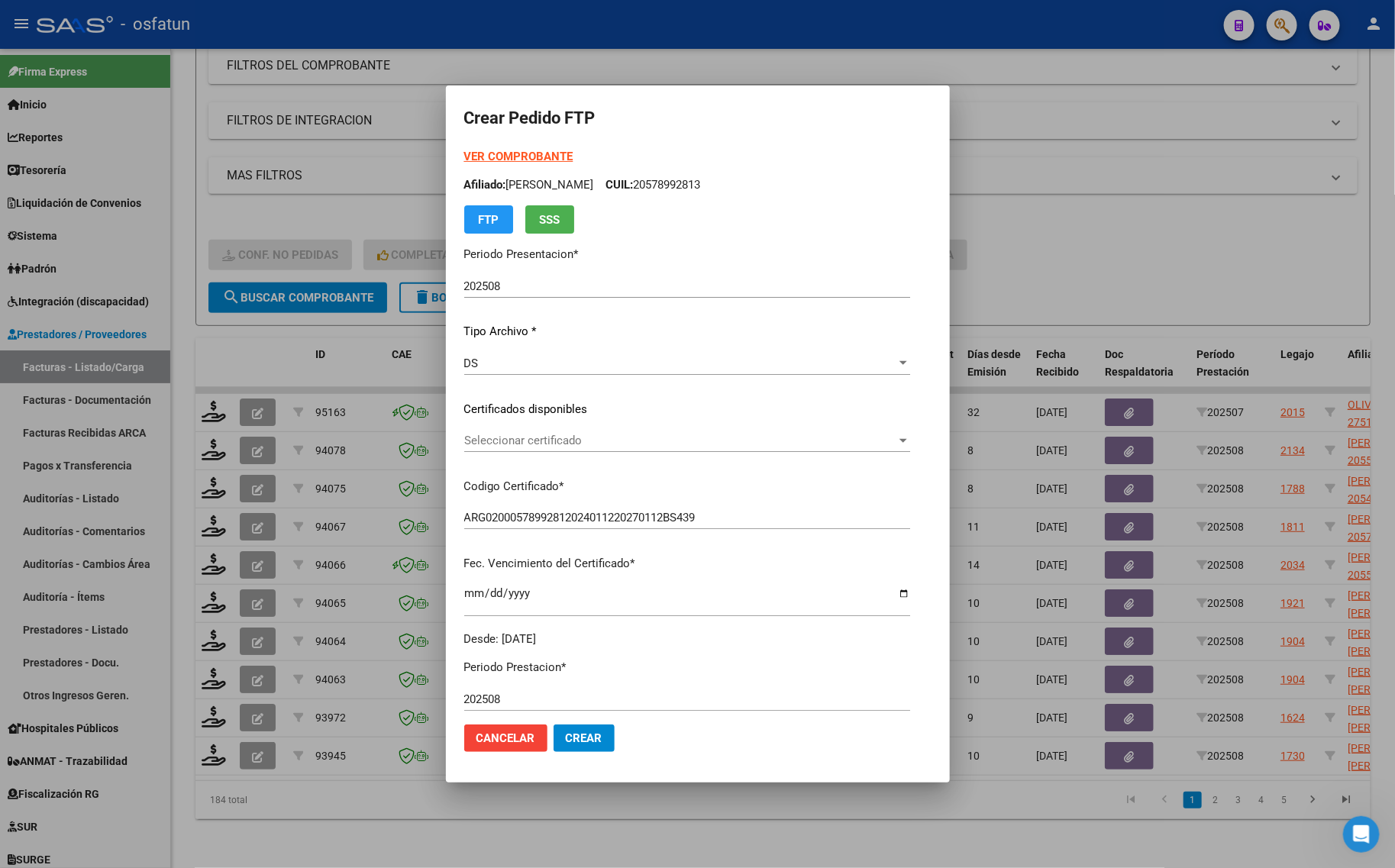
click at [502, 441] on span "Seleccionar certificado" at bounding box center [680, 440] width 432 height 13
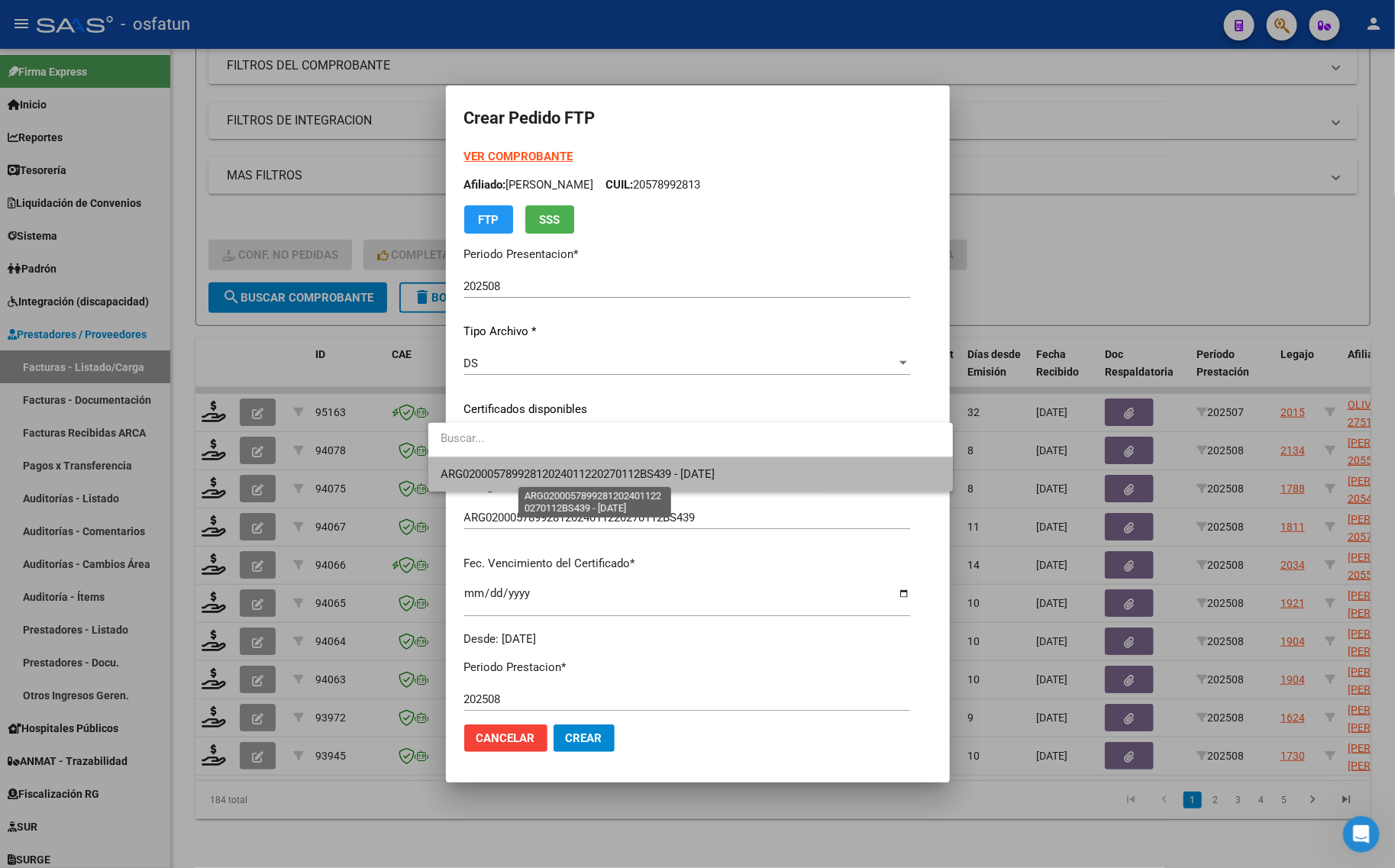
click at [498, 478] on span "ARG02000578992812024011220270112BS439 - [DATE]" at bounding box center [578, 474] width 275 height 13
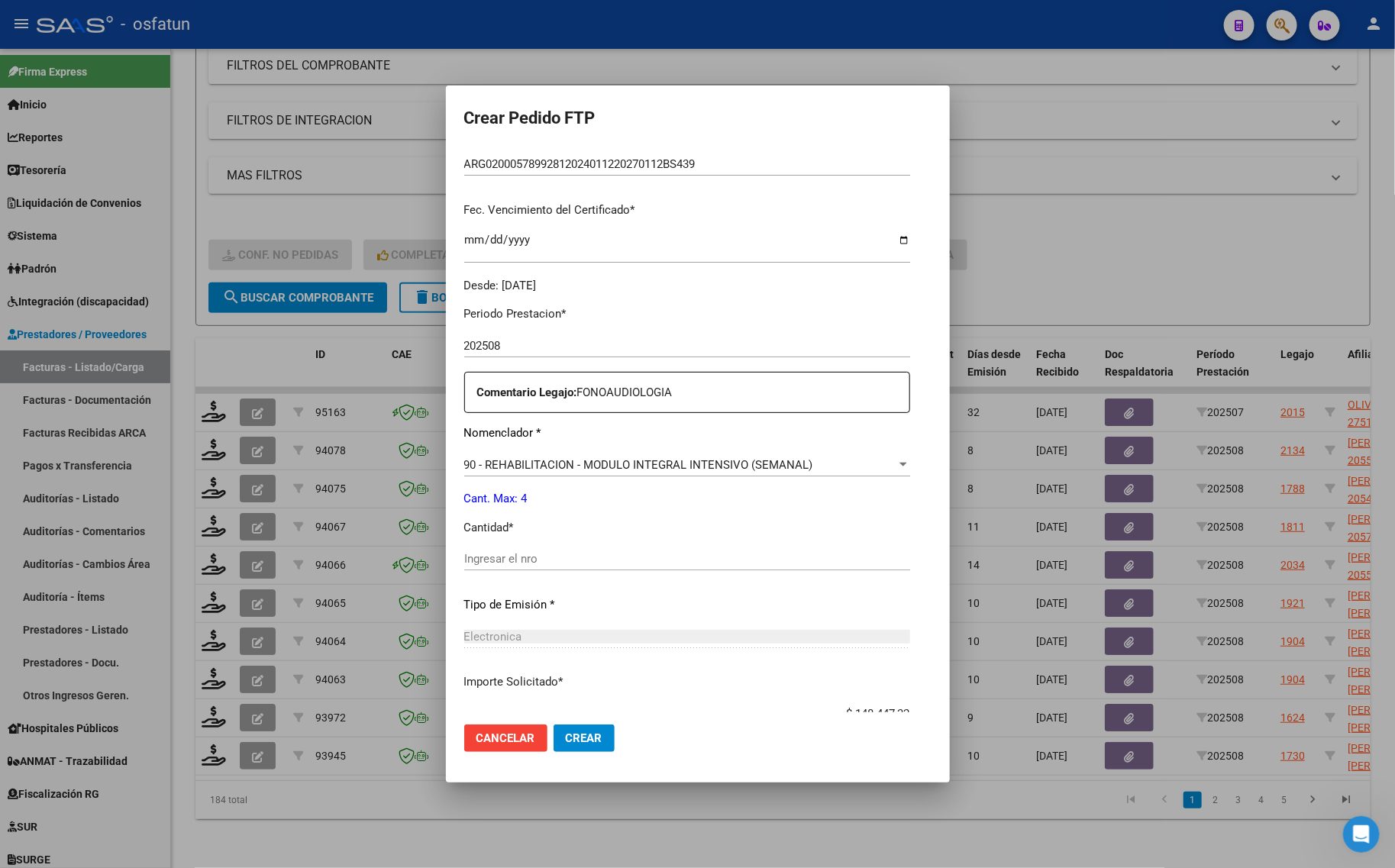
scroll to position [382, 0]
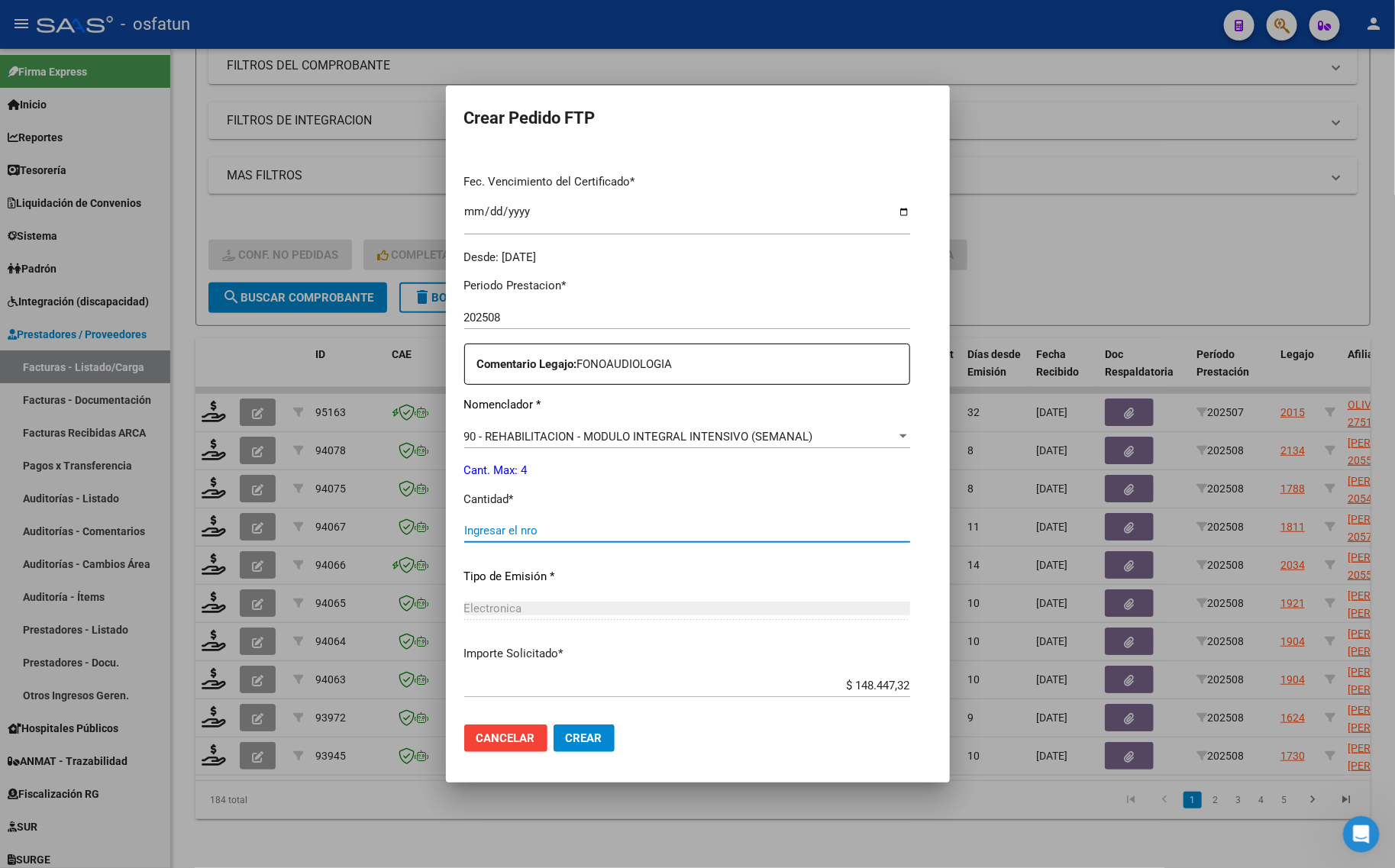
click at [485, 525] on input "Ingresar el nro" at bounding box center [687, 530] width 446 height 13
type input "4"
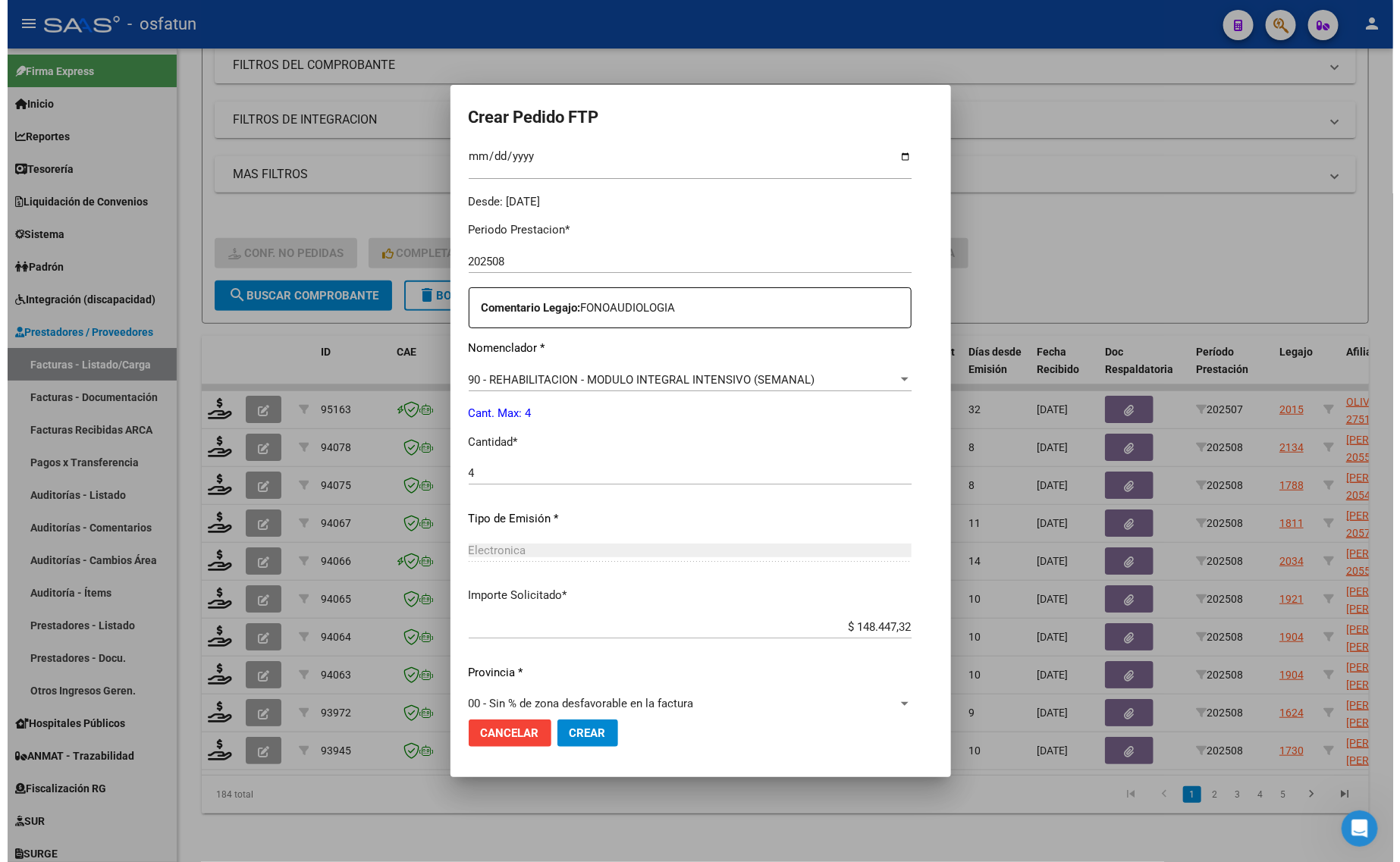
scroll to position [453, 0]
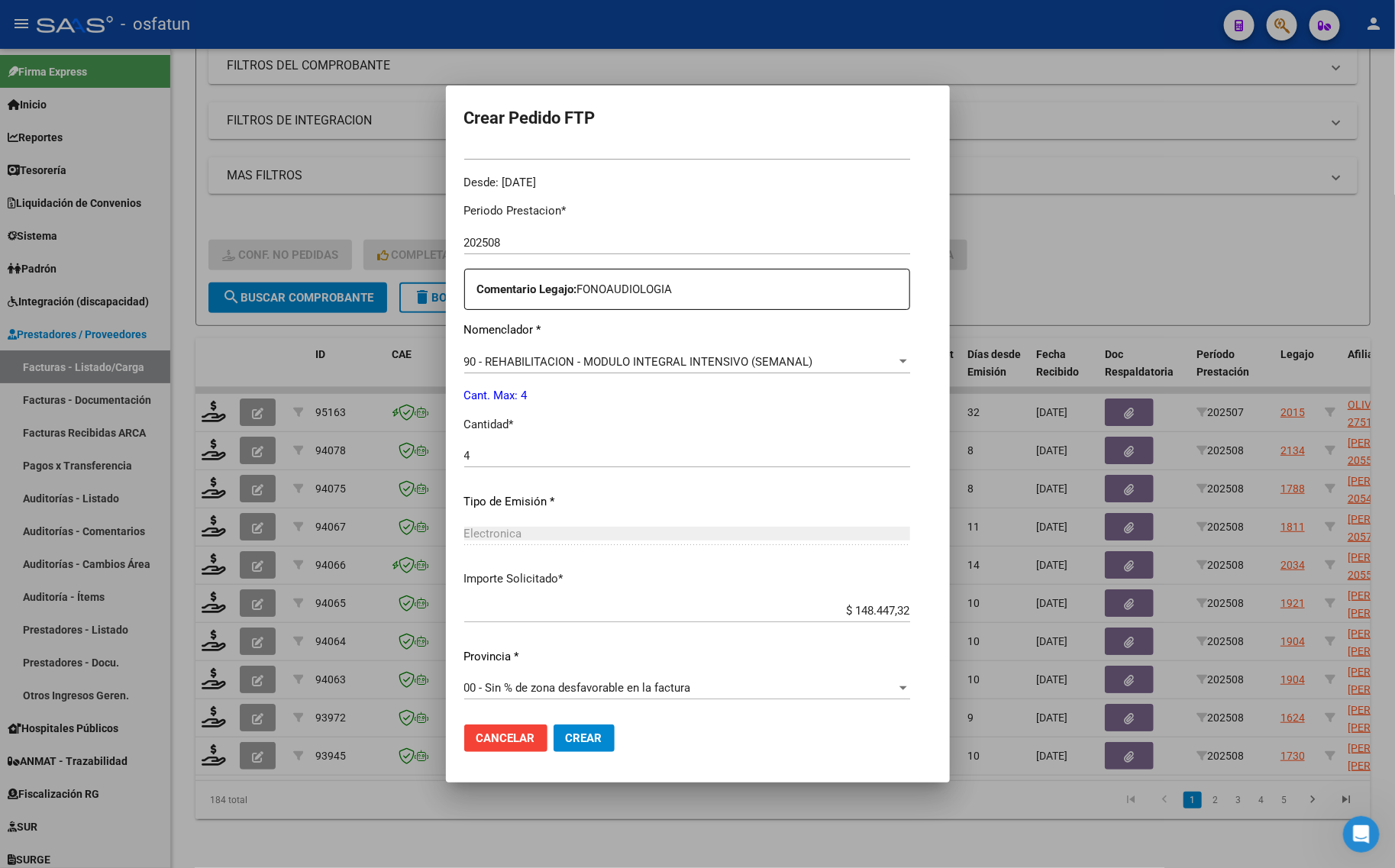
click at [566, 733] on span "Crear" at bounding box center [584, 738] width 37 height 13
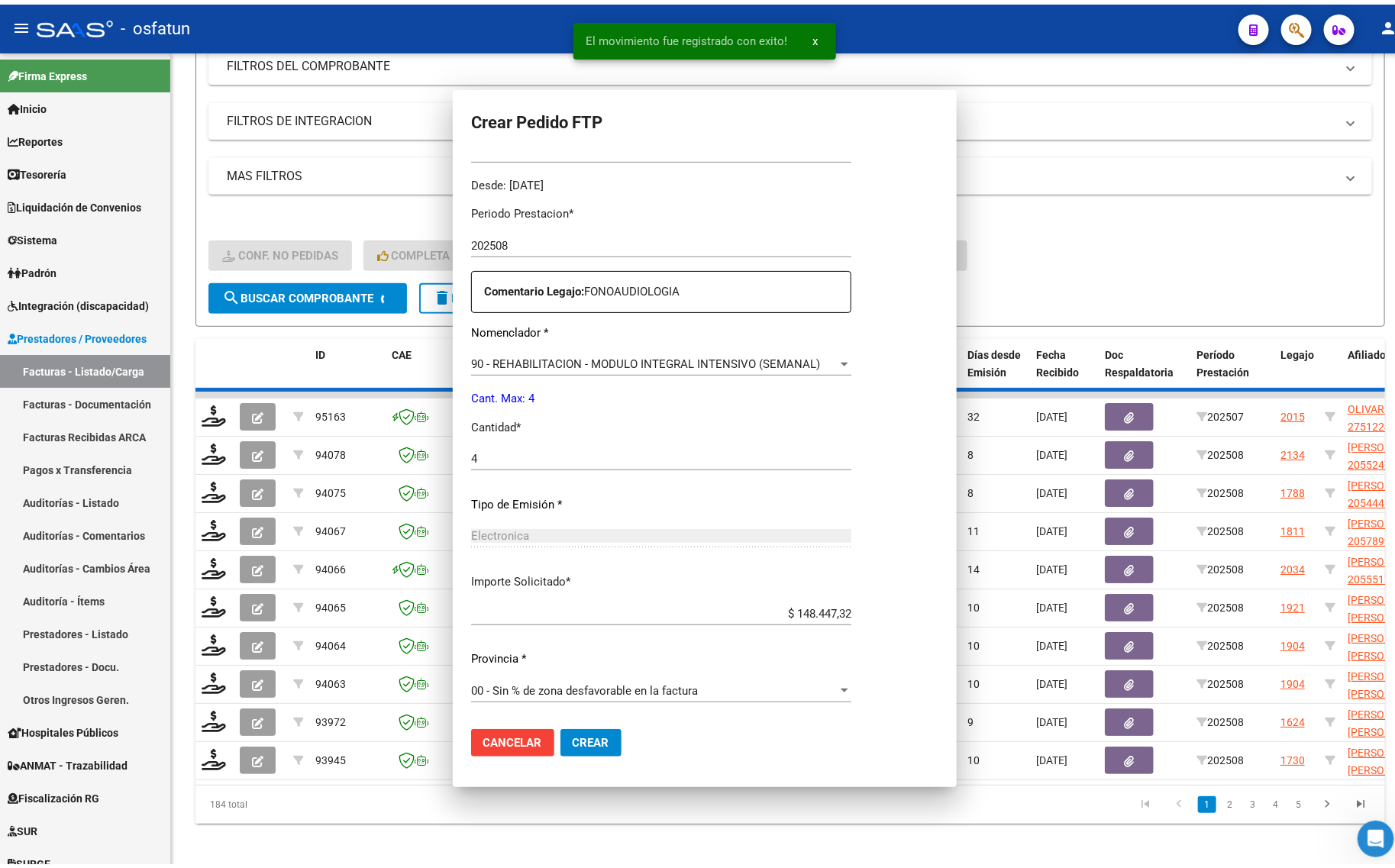
scroll to position [0, 0]
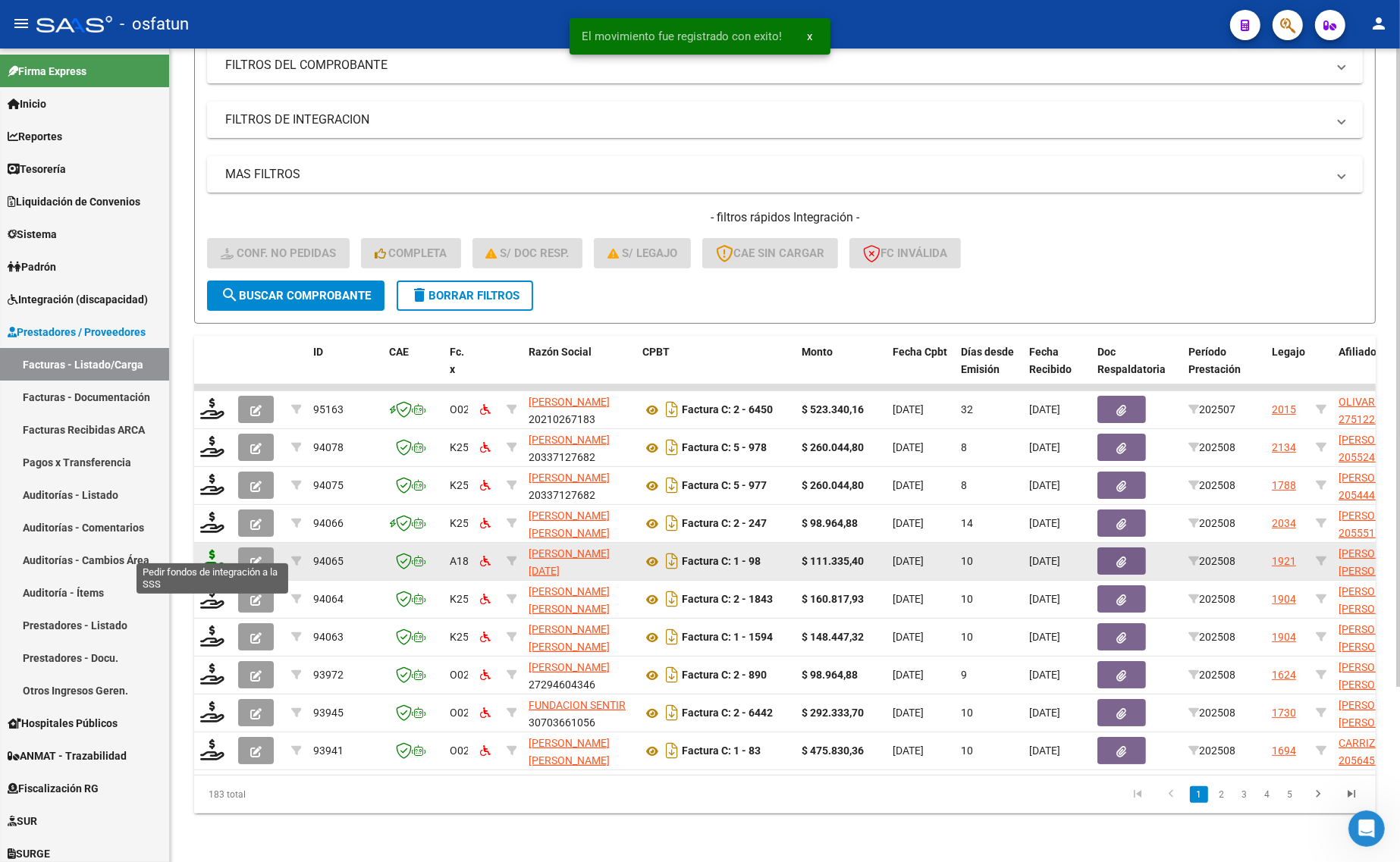
click at [218, 551] on icon at bounding box center [212, 560] width 24 height 21
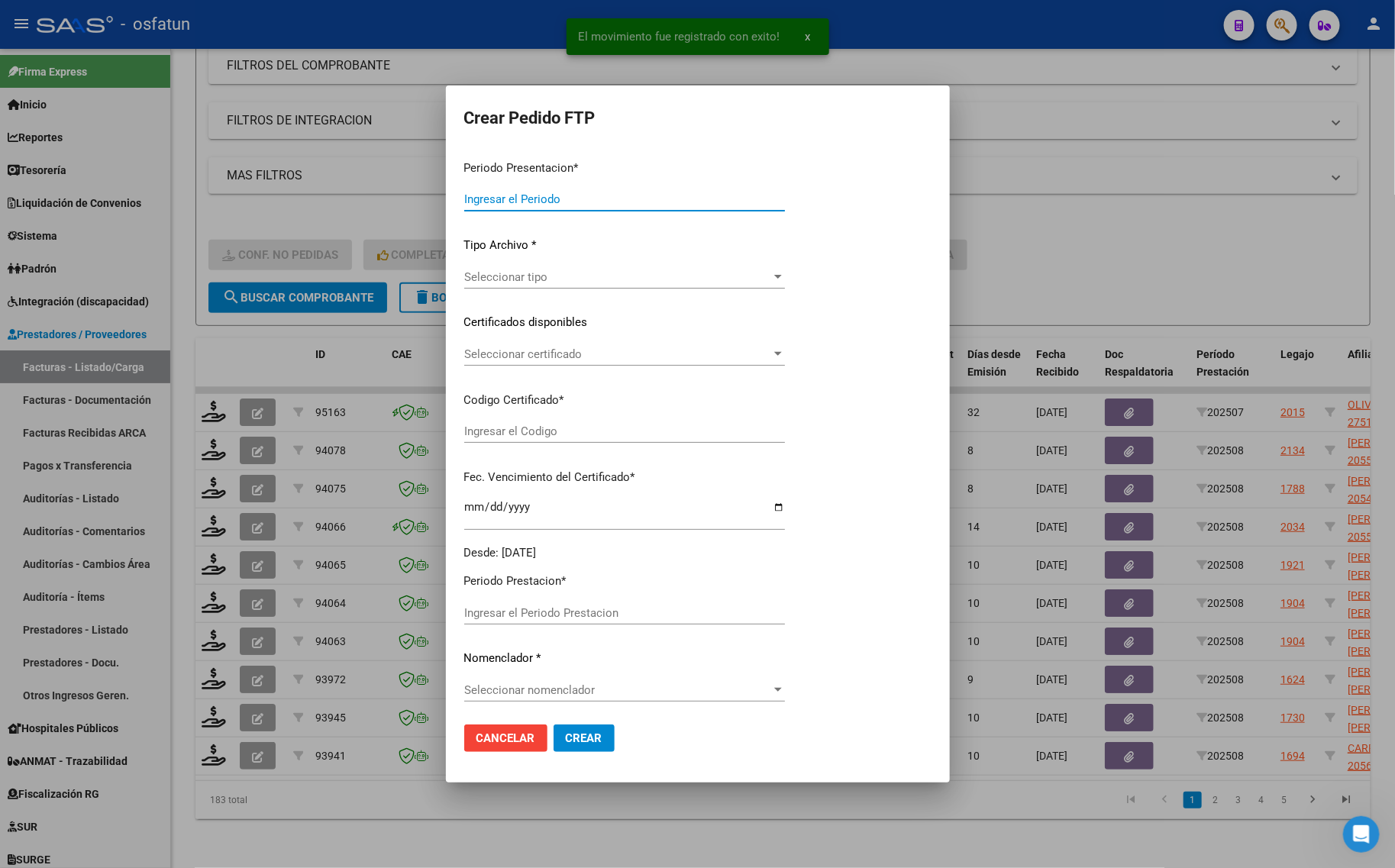
type input "202508"
type input "$ 111.335,40"
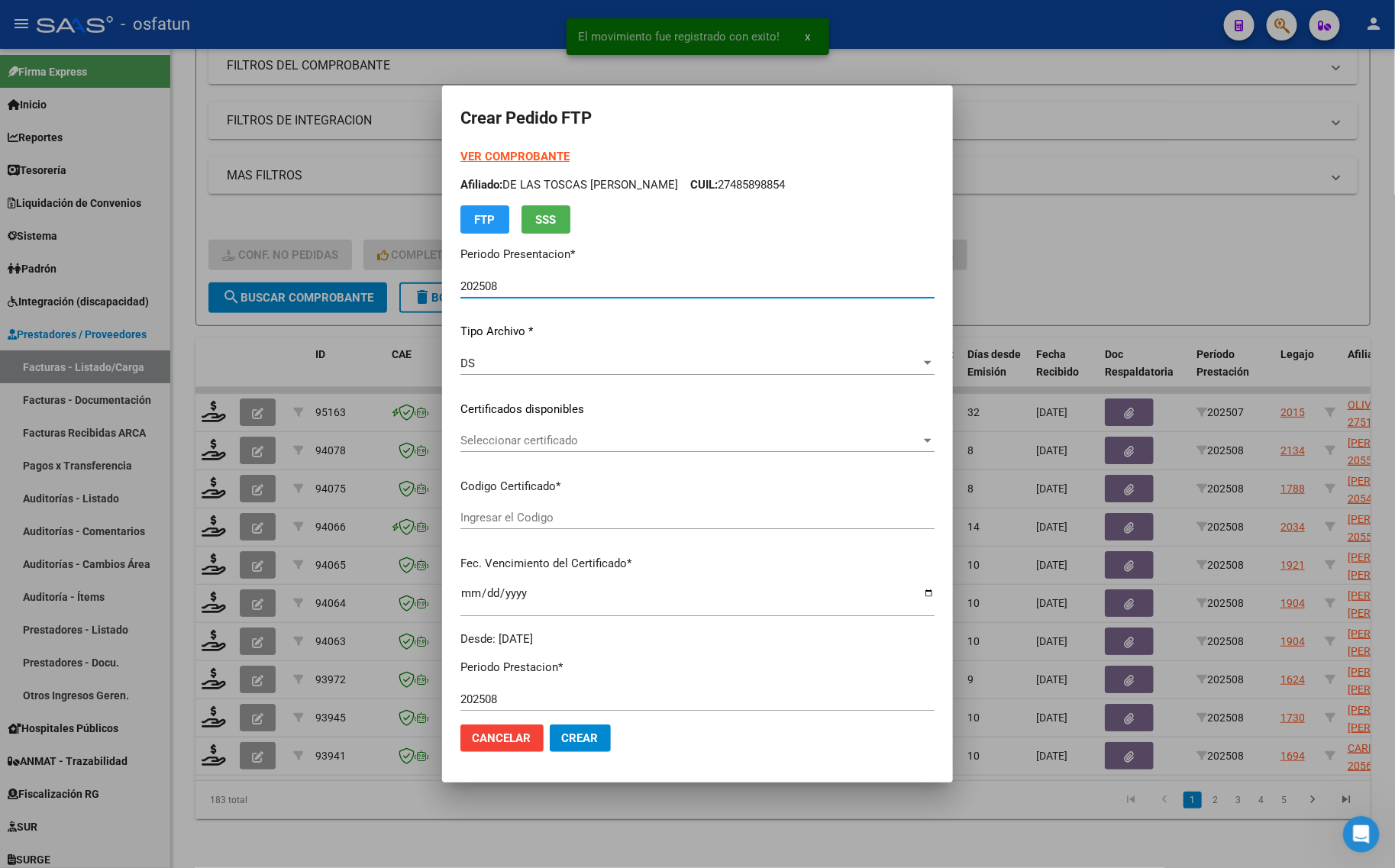
type input "ARG02000568781182023022820280228BS440"
type input "[DATE]"
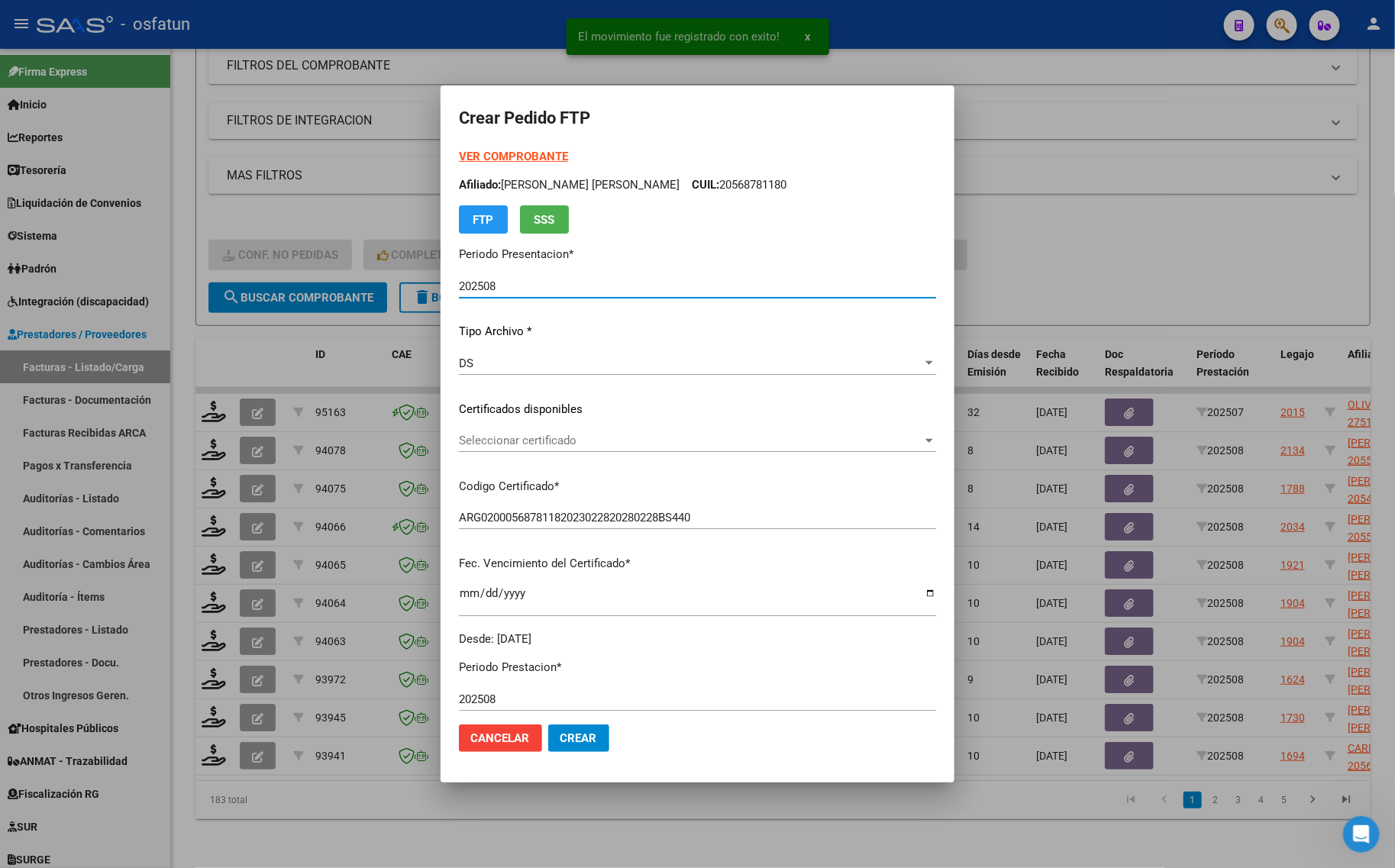
click at [486, 150] on strong "VER COMPROBANTE" at bounding box center [513, 156] width 110 height 13
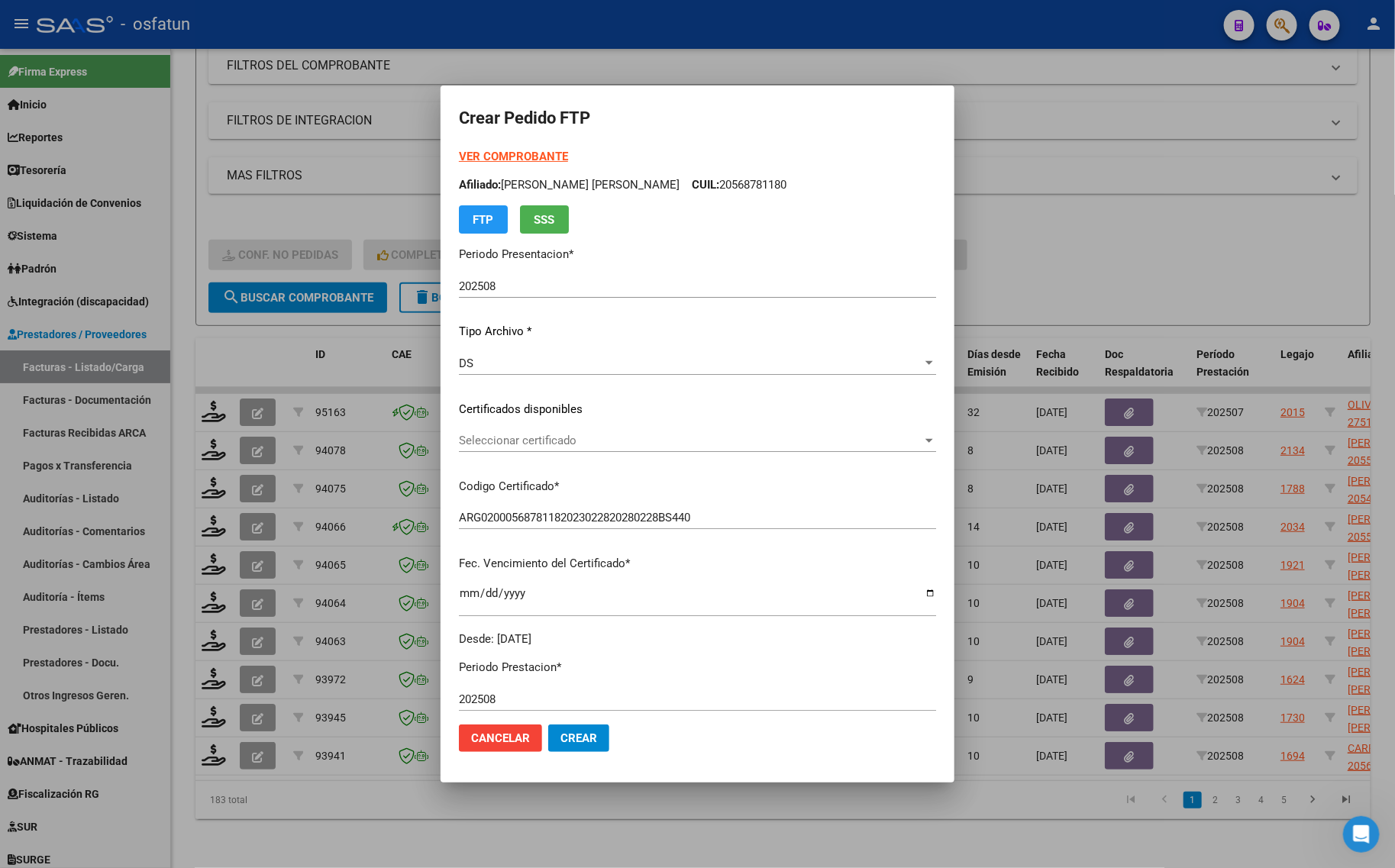
click at [307, 75] on div at bounding box center [698, 434] width 1395 height 868
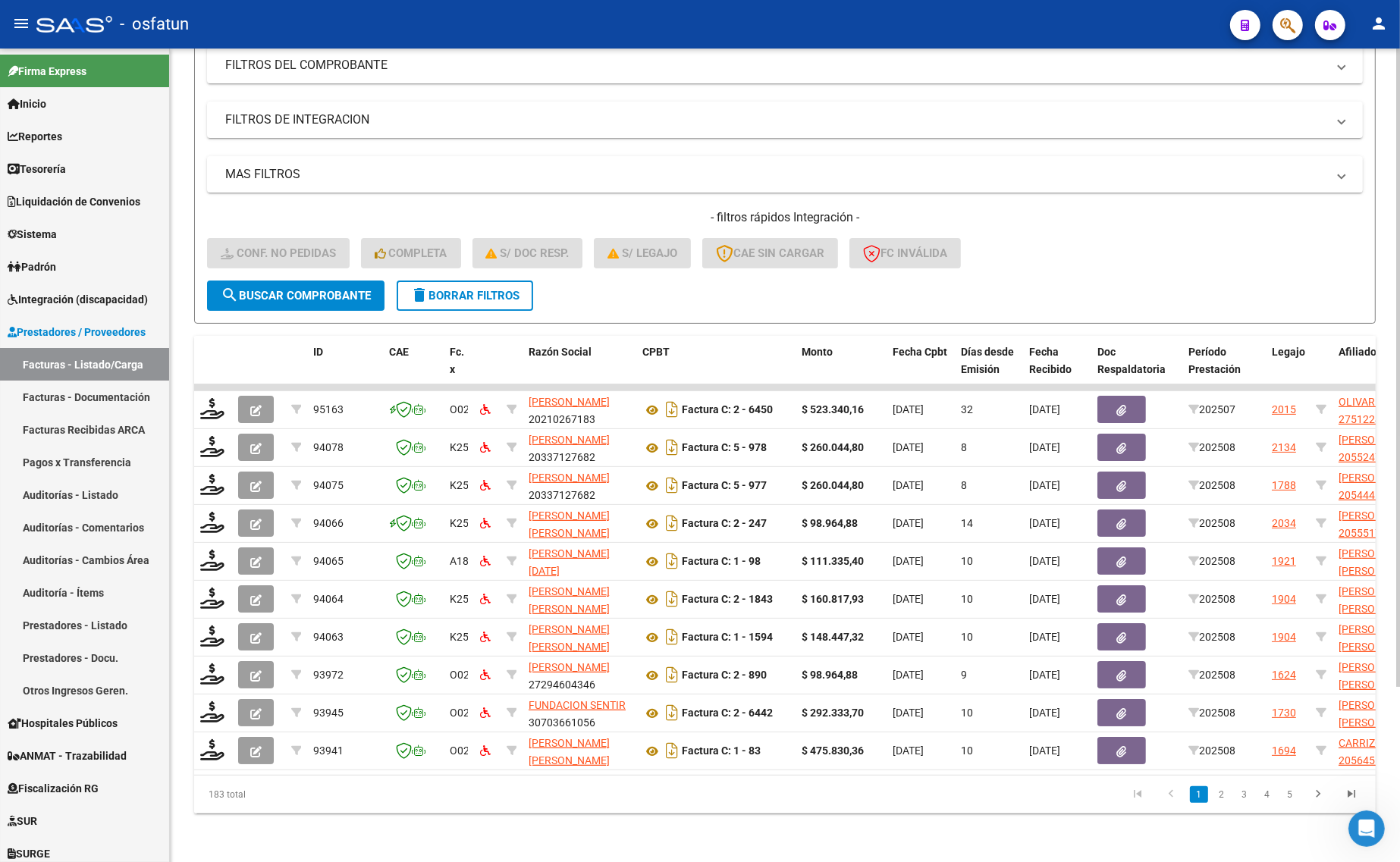
click at [328, 180] on div "MAS FILTROS Todos Con Doc. Respaldatoria Todos Con Trazabilidad Todos Asociado …" at bounding box center [785, 218] width 1156 height 124
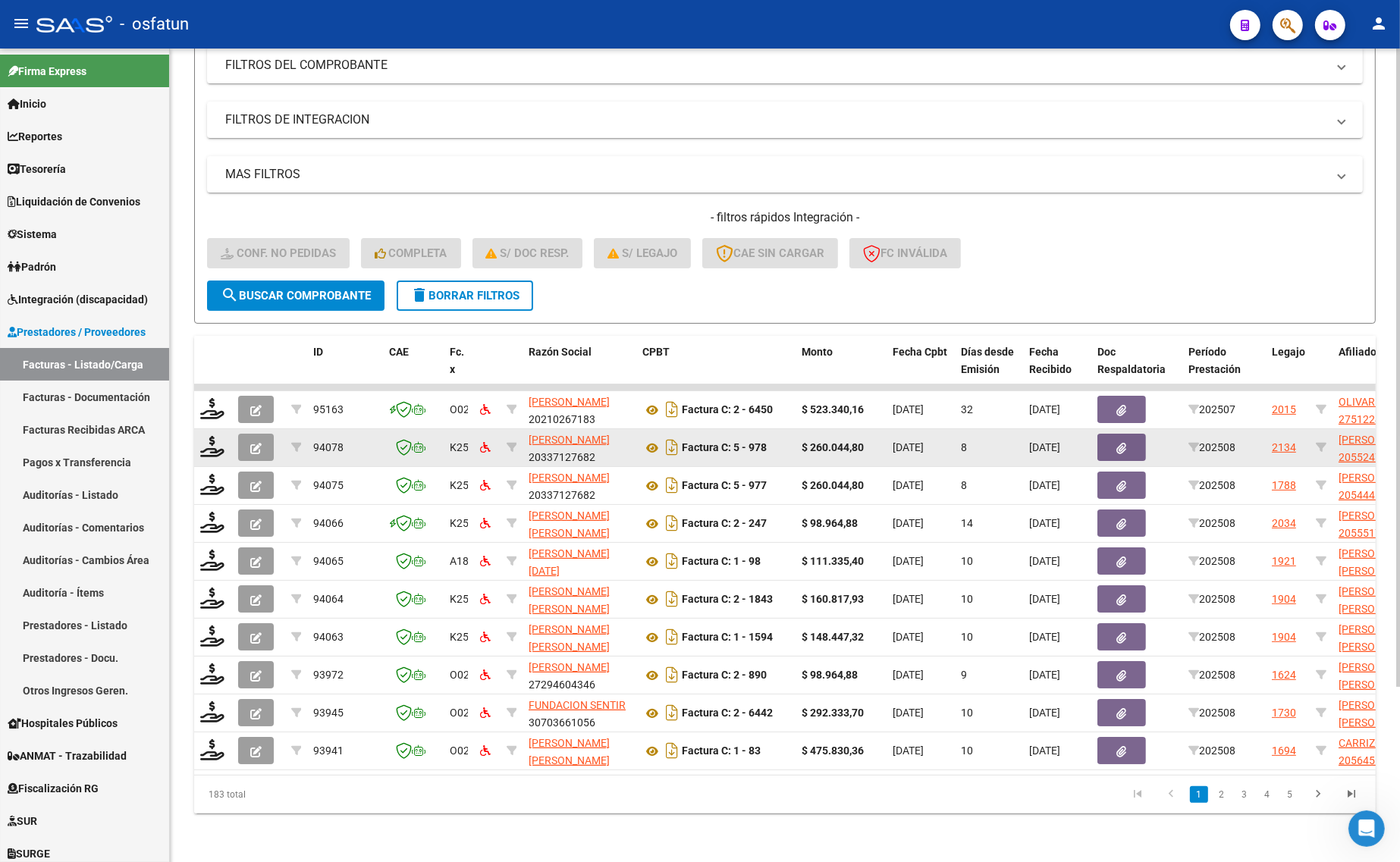
click at [209, 444] on div at bounding box center [213, 448] width 26 height 24
click at [210, 437] on icon at bounding box center [212, 446] width 24 height 21
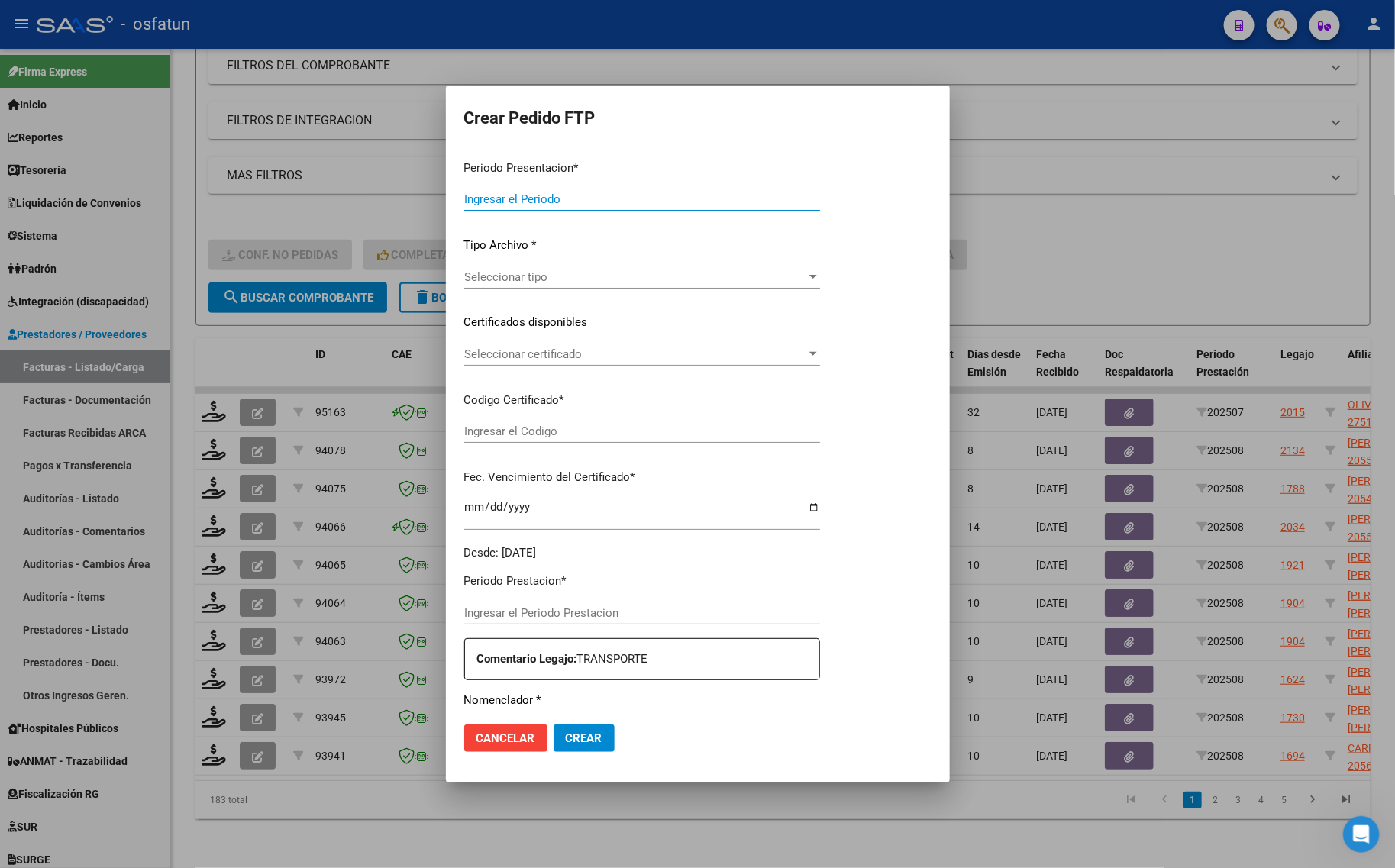
type input "202508"
type input "$ 260.044,80"
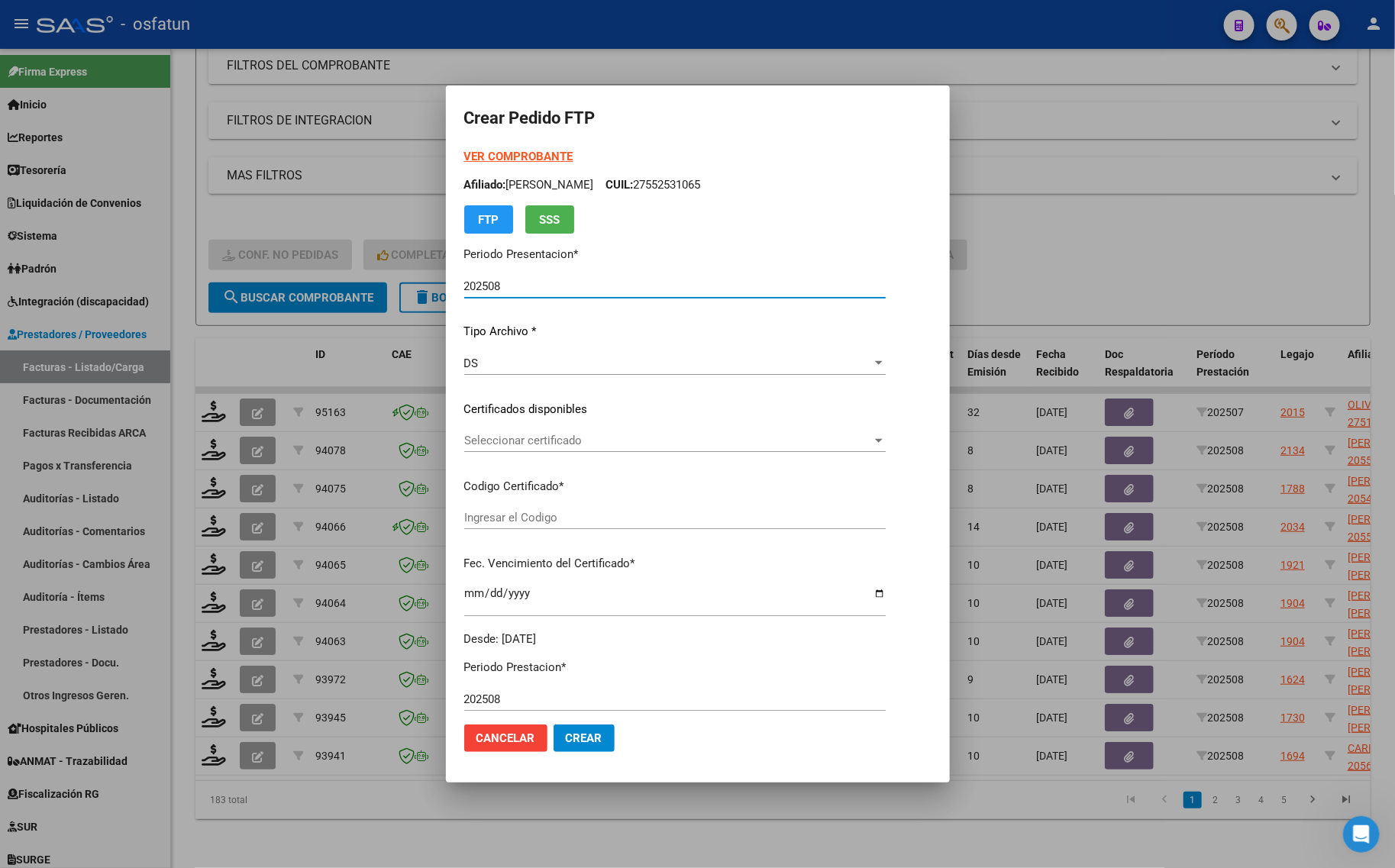
type input "ARG020005524476182025052920290529"
type input "[DATE]"
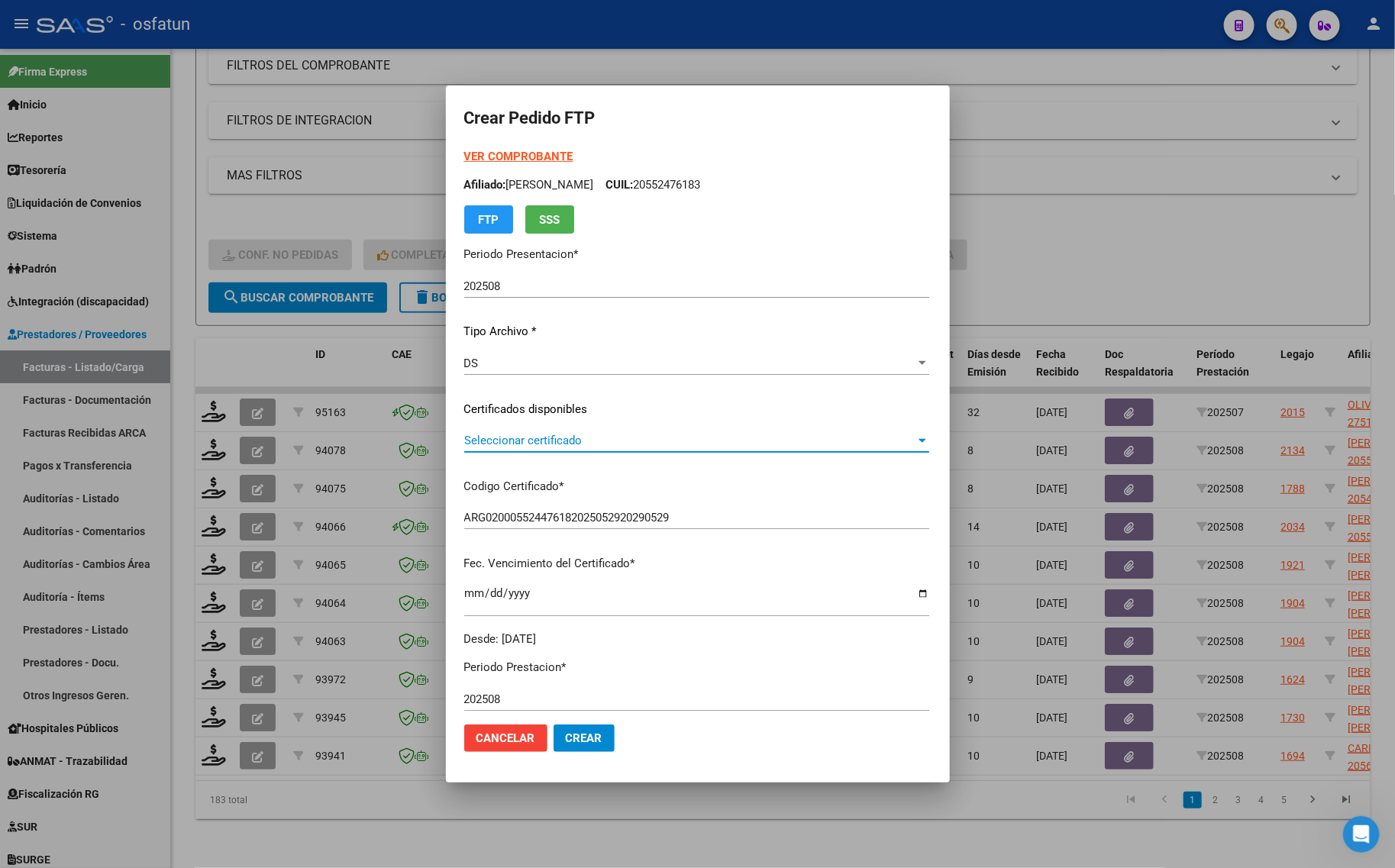
click at [531, 437] on span "Seleccionar certificado" at bounding box center [690, 440] width 452 height 13
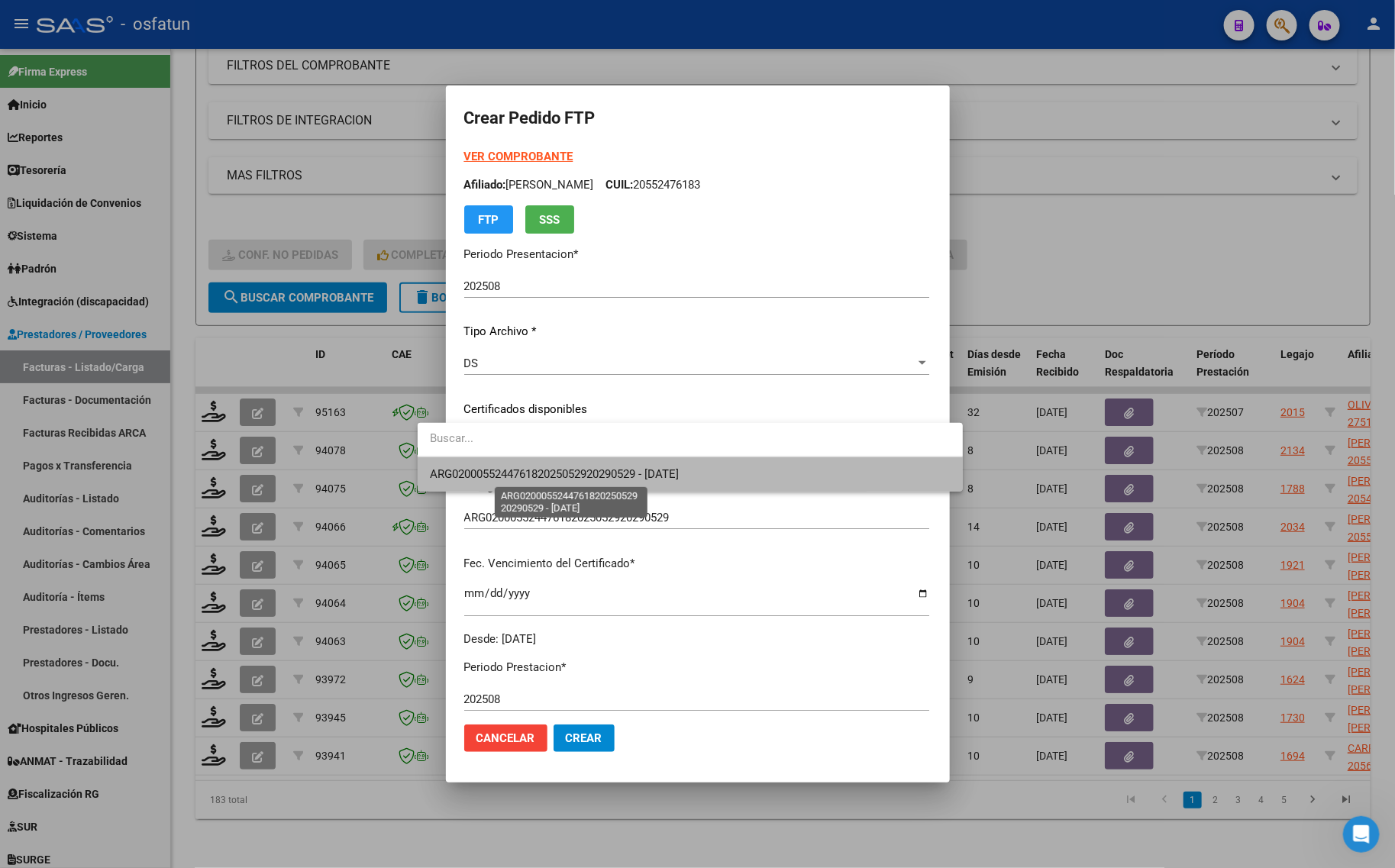
click at [527, 470] on span "ARG020005524476182025052920290529 - [DATE]" at bounding box center [555, 474] width 249 height 13
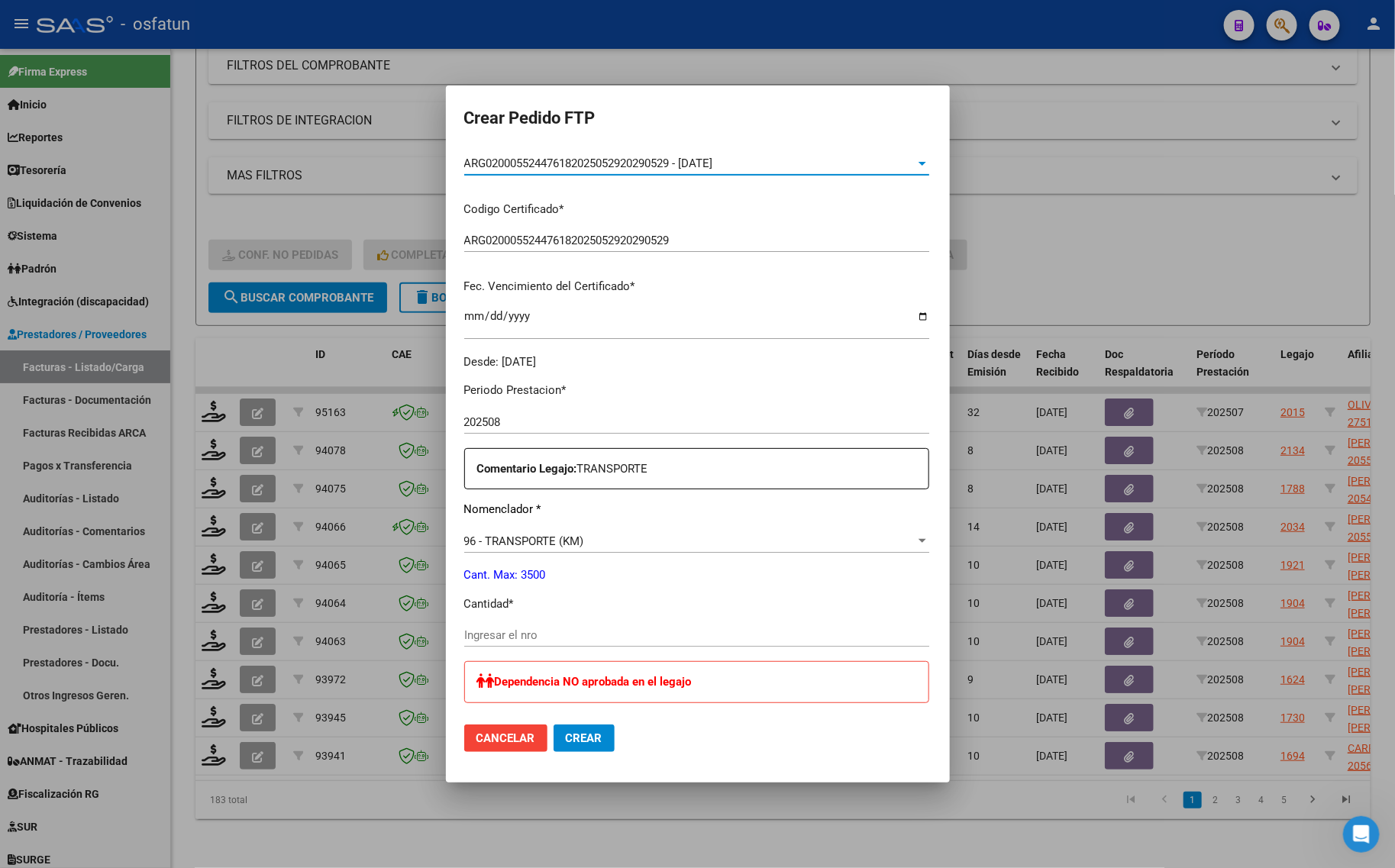
scroll to position [286, 0]
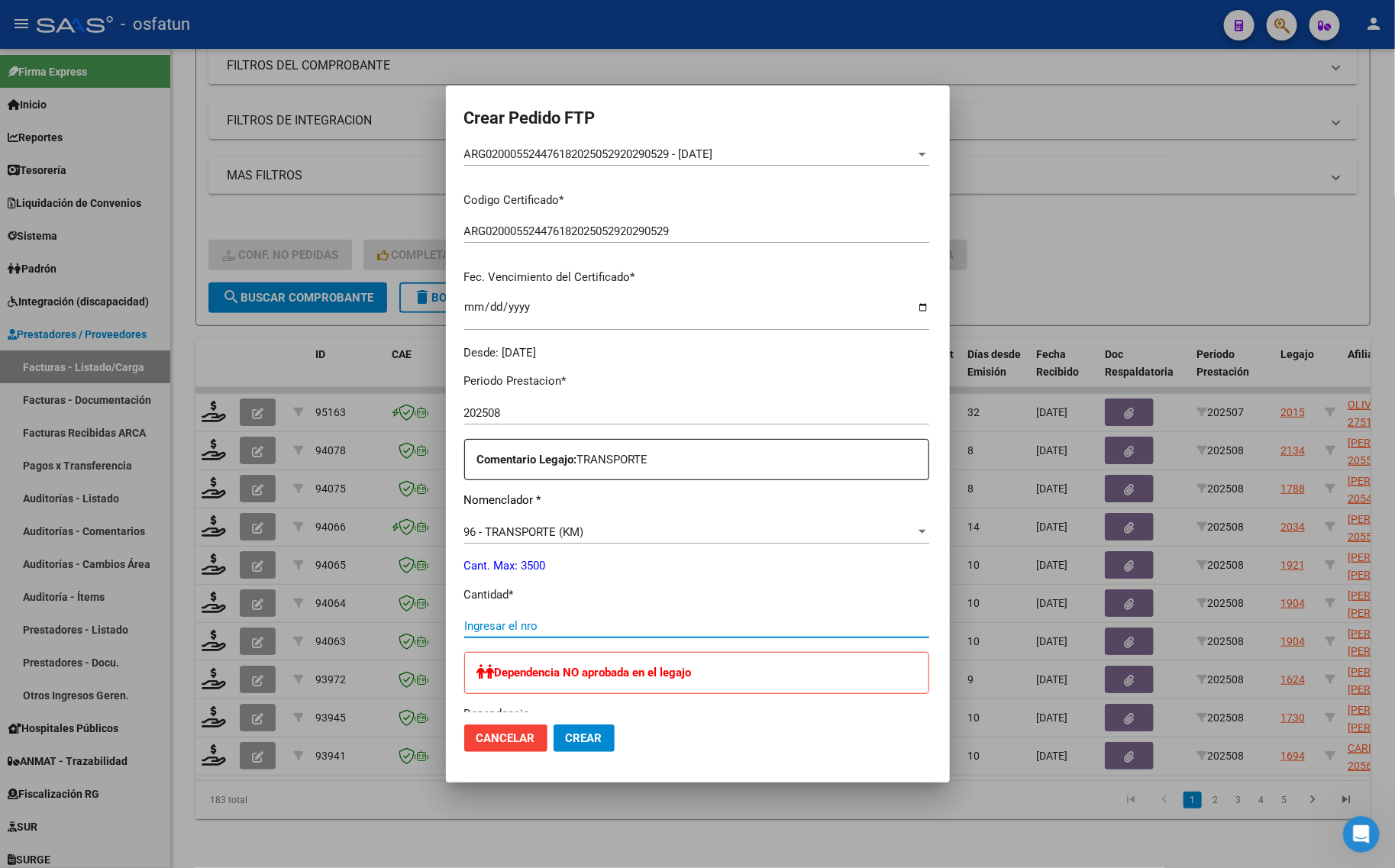
click at [464, 624] on input "Ingresar el nro" at bounding box center [697, 625] width 465 height 13
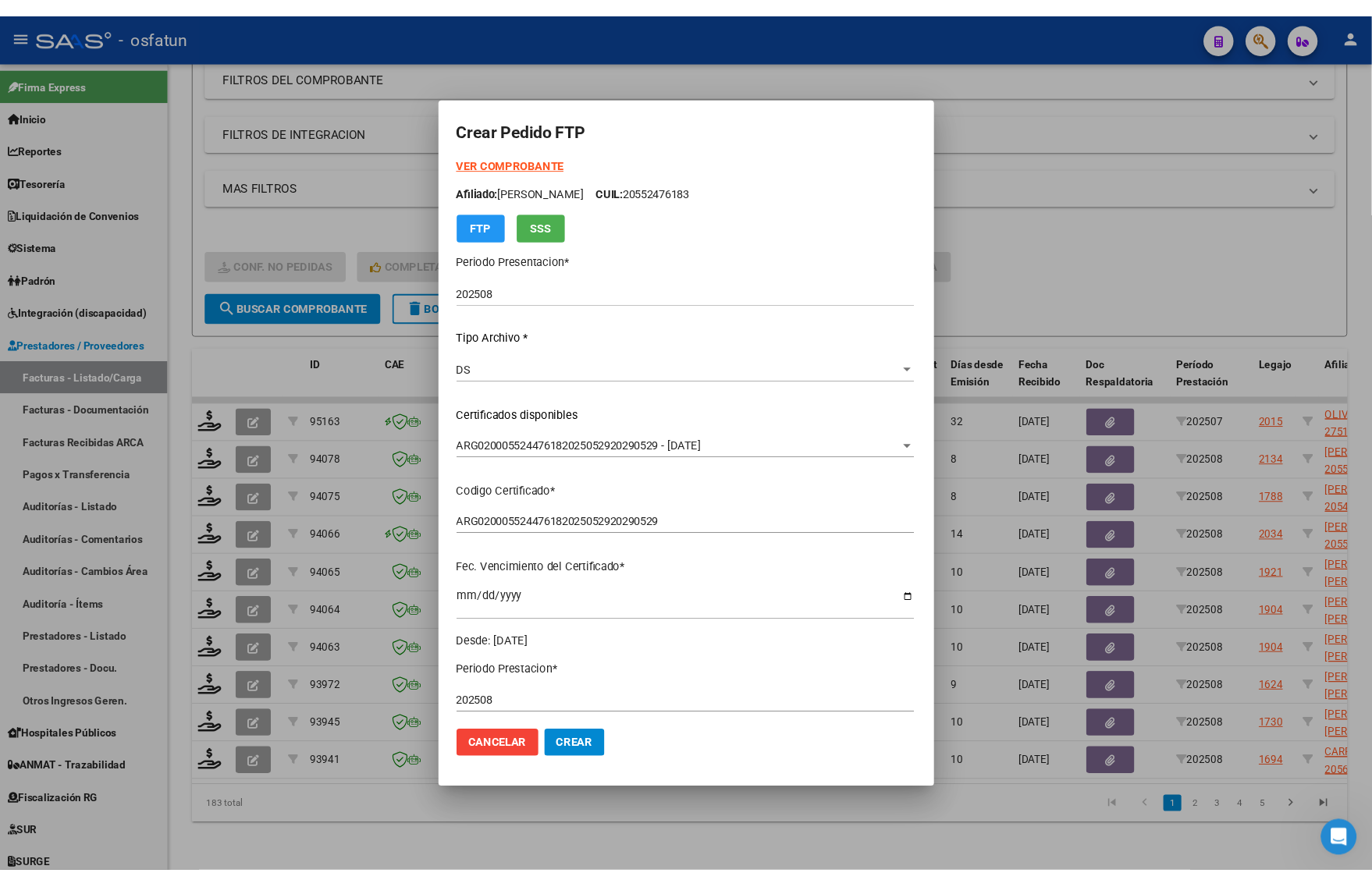
scroll to position [0, 0]
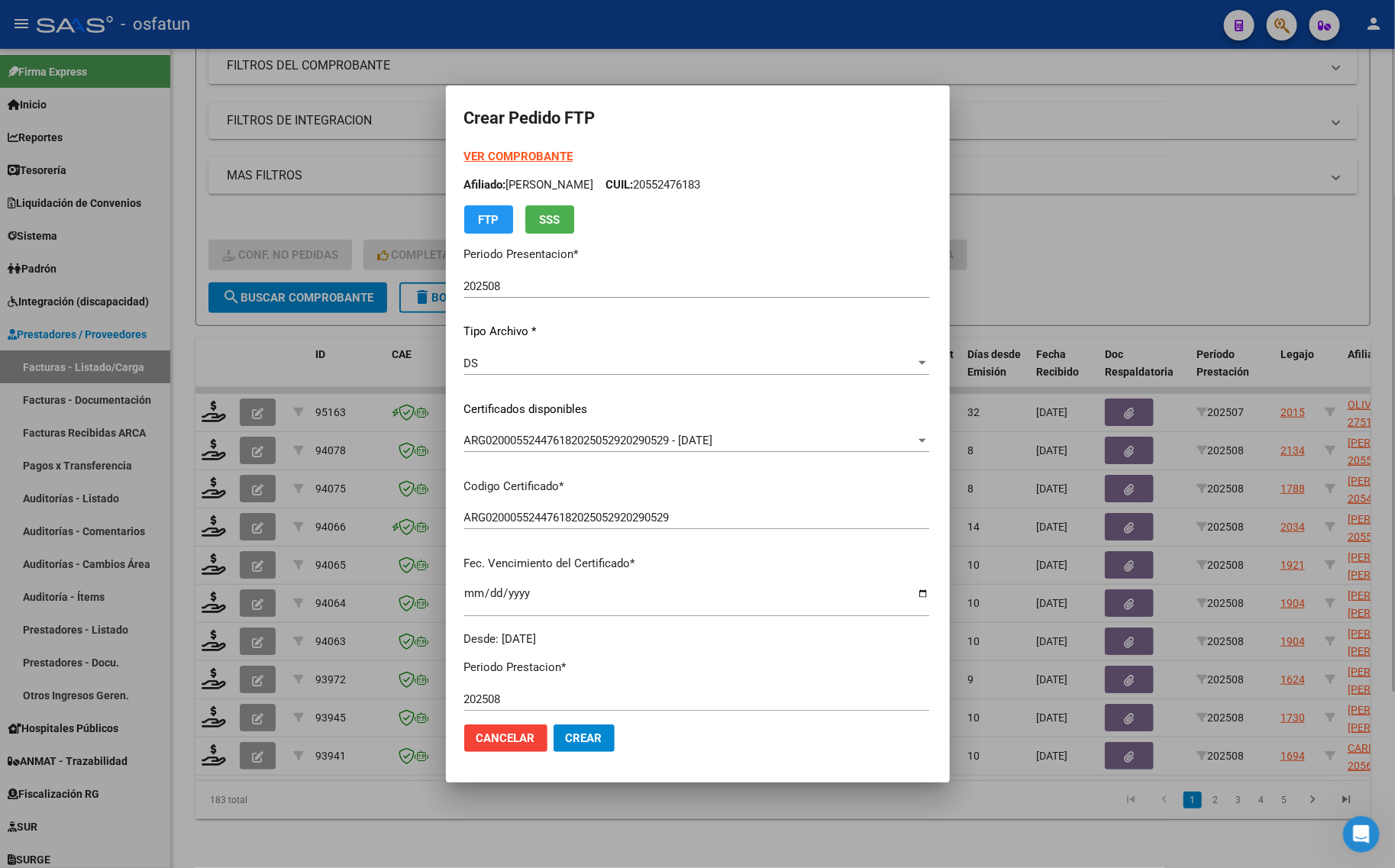
click at [1008, 169] on div at bounding box center [698, 434] width 1395 height 868
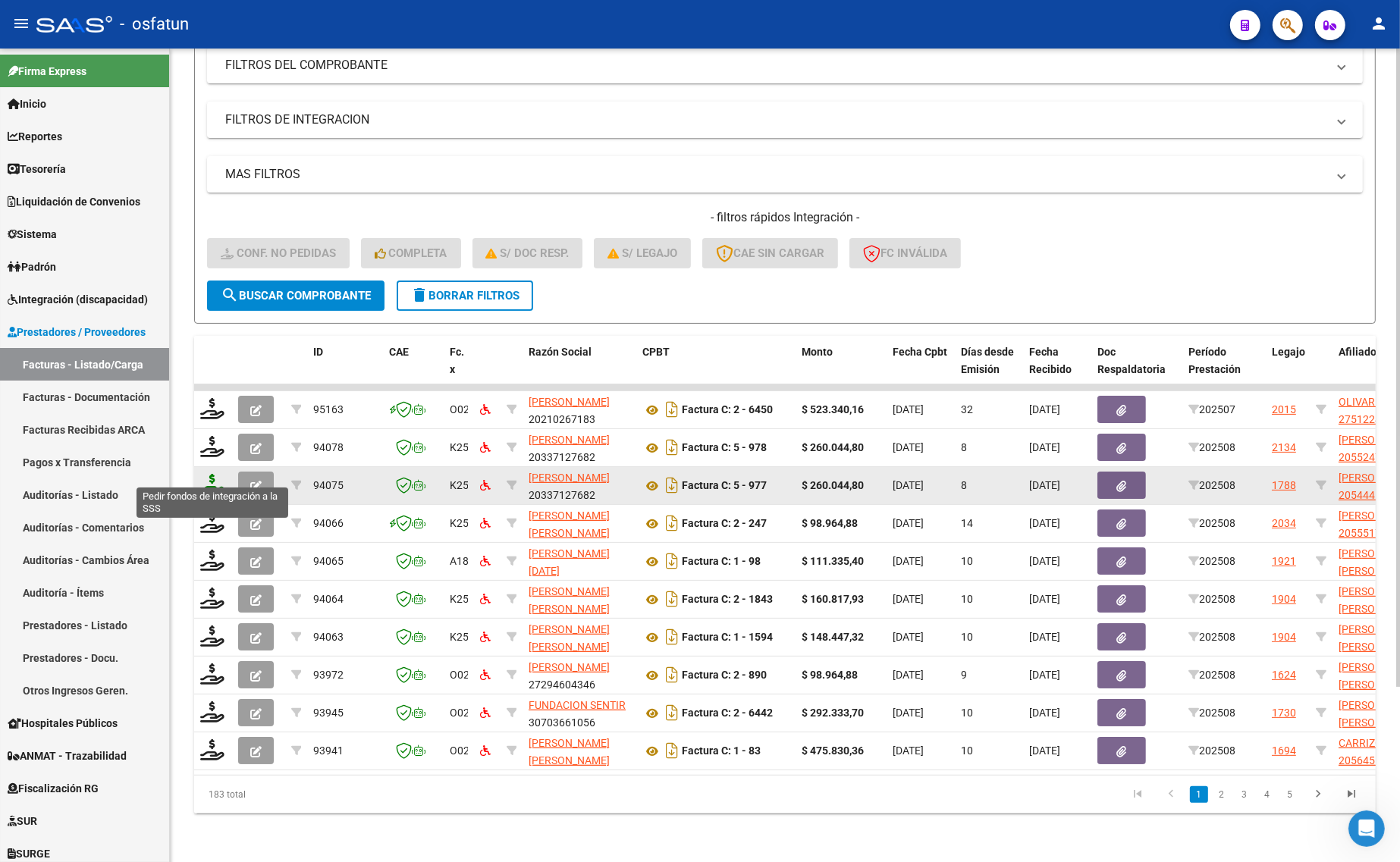
click at [207, 475] on icon at bounding box center [212, 484] width 24 height 21
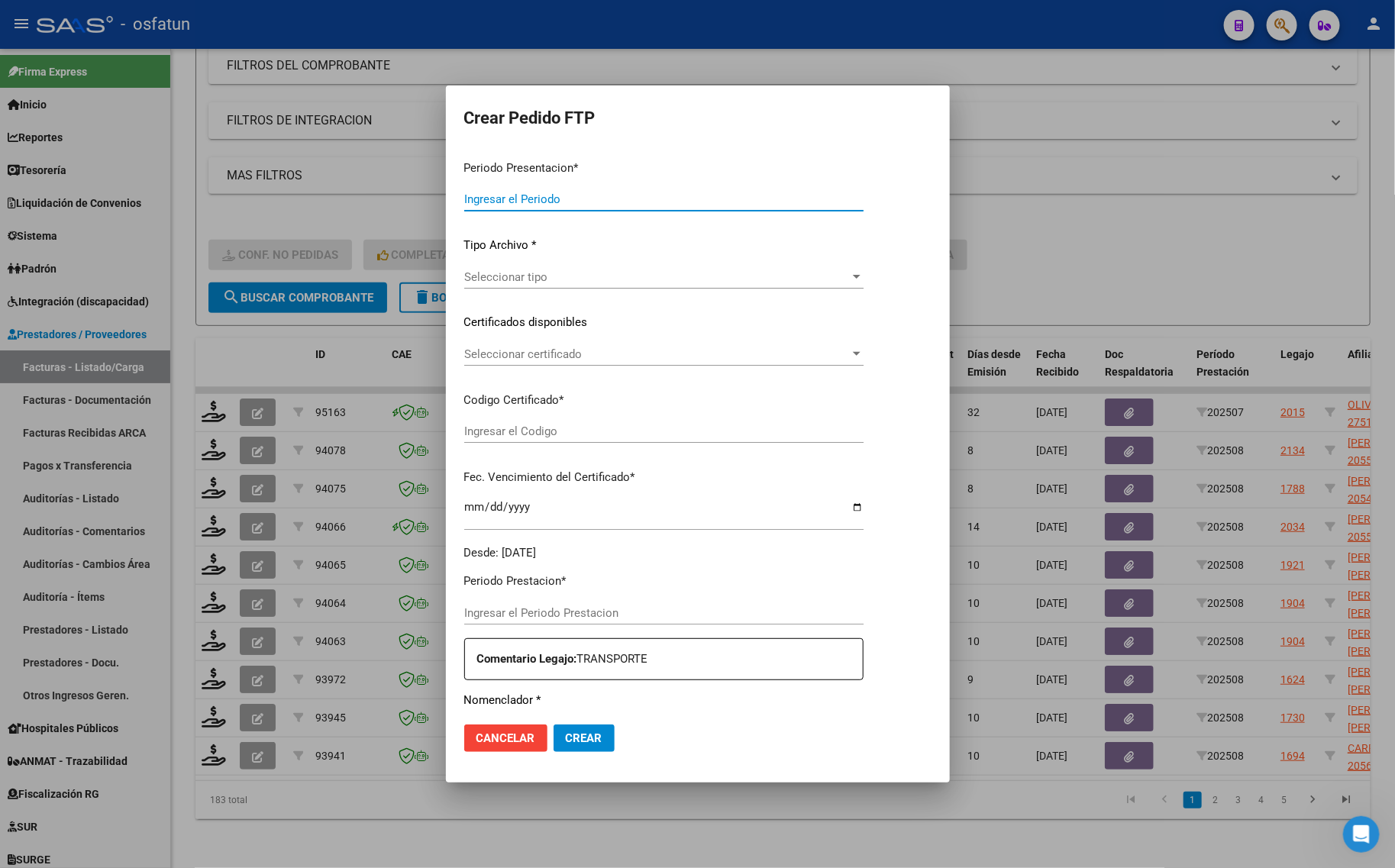
type input "202508"
type input "$ 260.044,80"
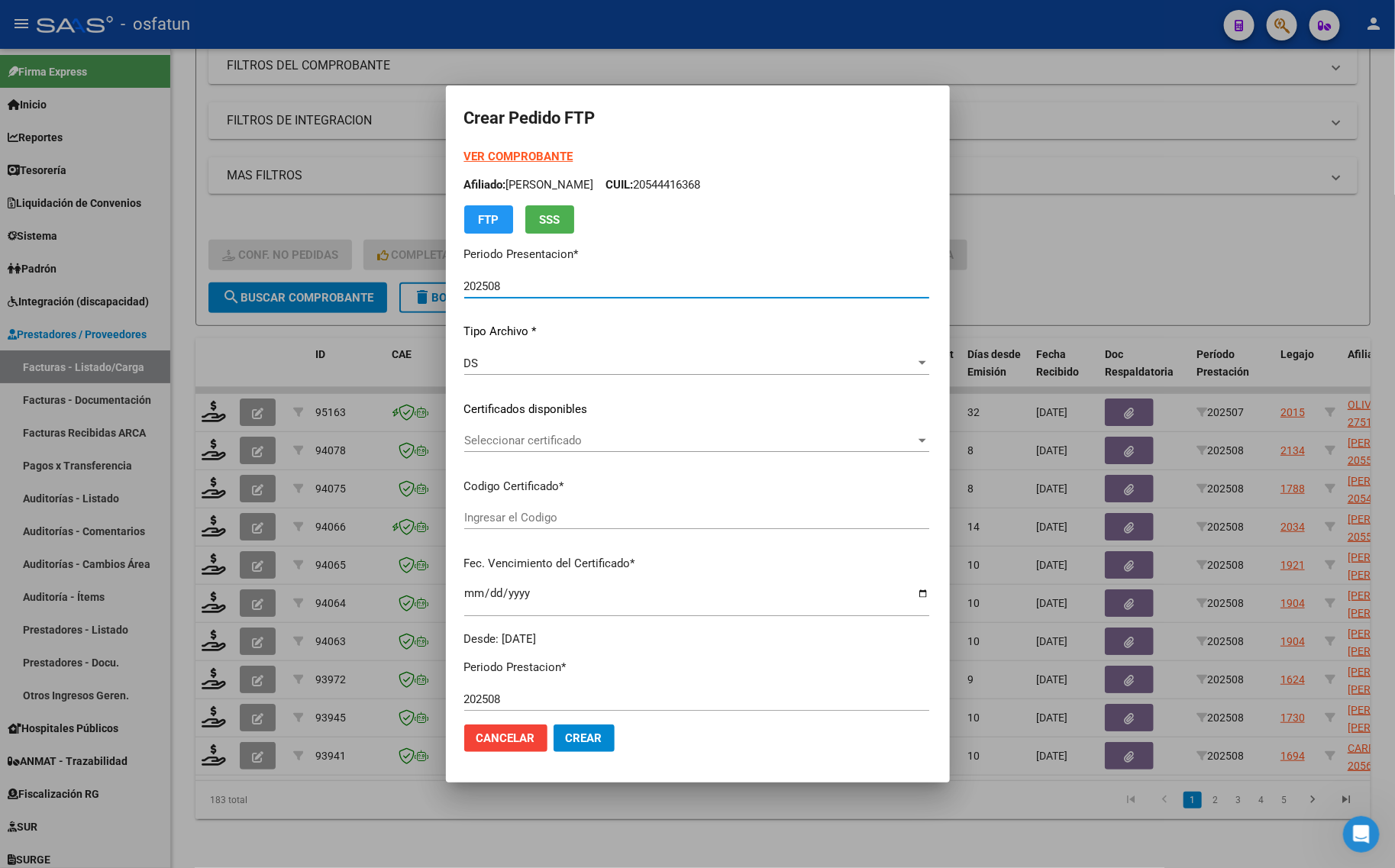
type input "ARG02000544416362021051020260510COR470"
type input "[DATE]"
click at [464, 157] on strong "VER COMPROBANTE" at bounding box center [519, 156] width 110 height 13
click at [1212, 247] on div at bounding box center [698, 434] width 1395 height 868
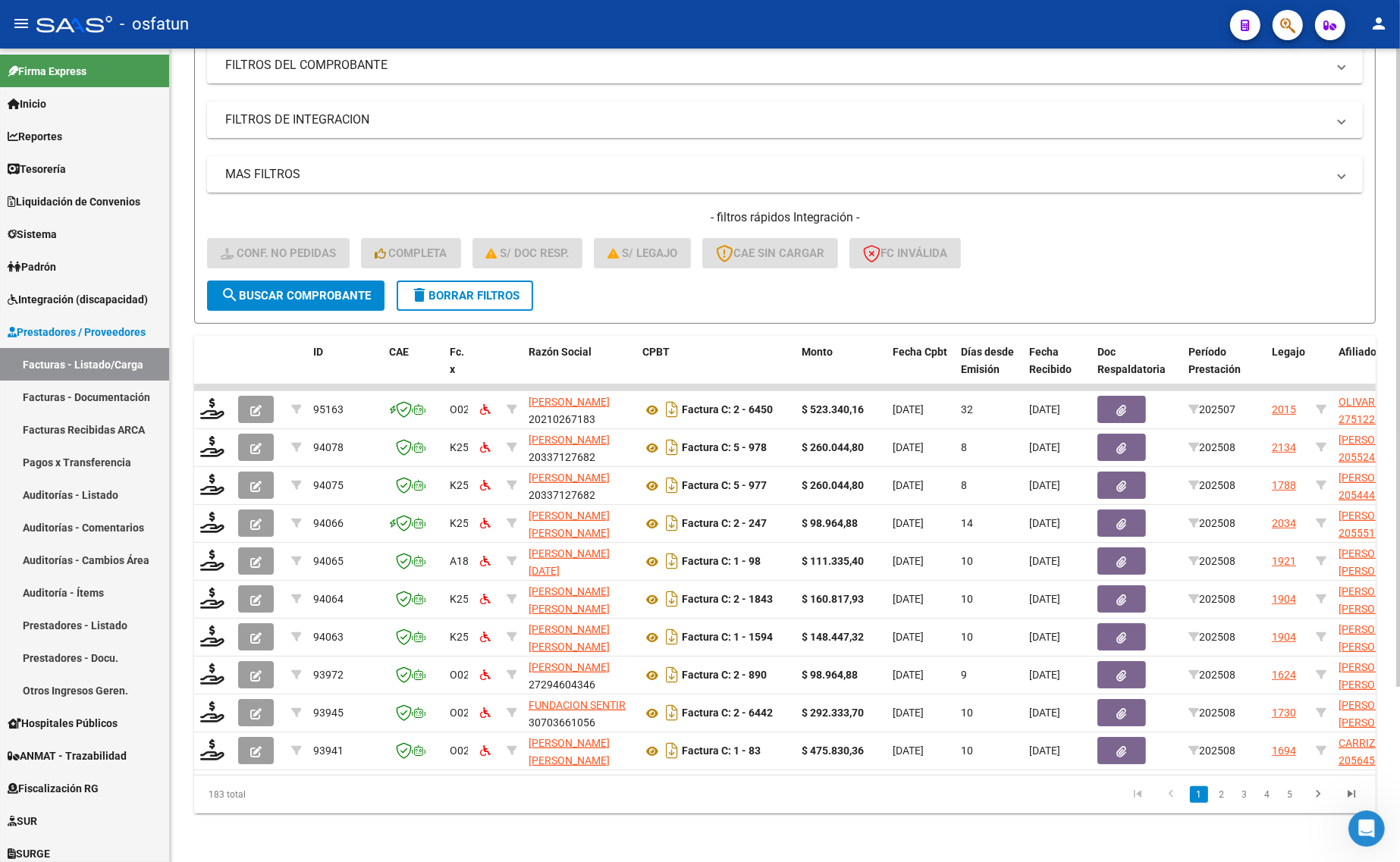
drag, startPoint x: 330, startPoint y: 827, endPoint x: 324, endPoint y: 816, distance: 12.5
click at [330, 827] on div "Video tutorial PRESTADORES -> Listado de CPBTs Emitidos por Prestadores / Prove…" at bounding box center [785, 350] width 1231 height 1024
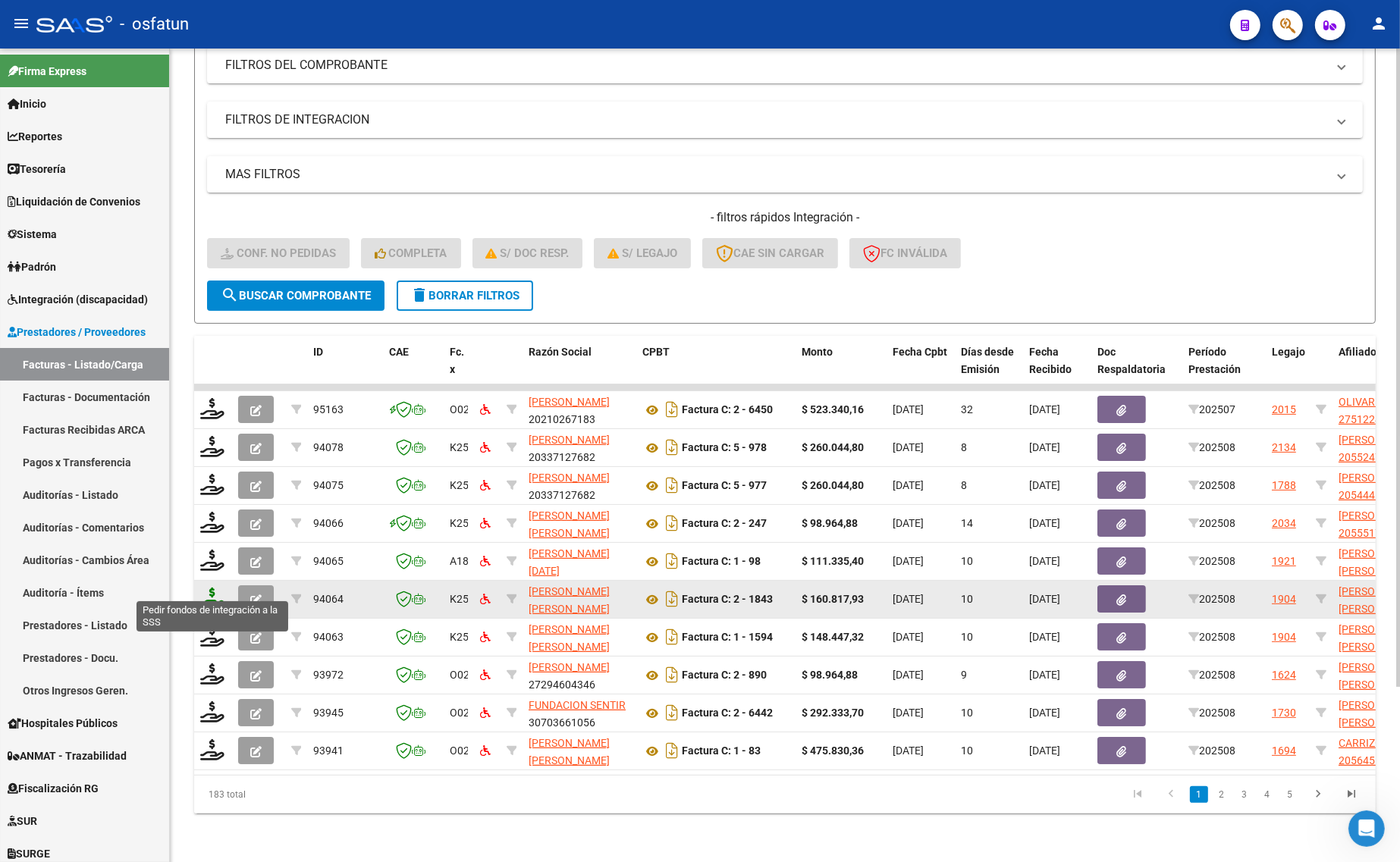
click at [209, 588] on icon at bounding box center [212, 598] width 24 height 21
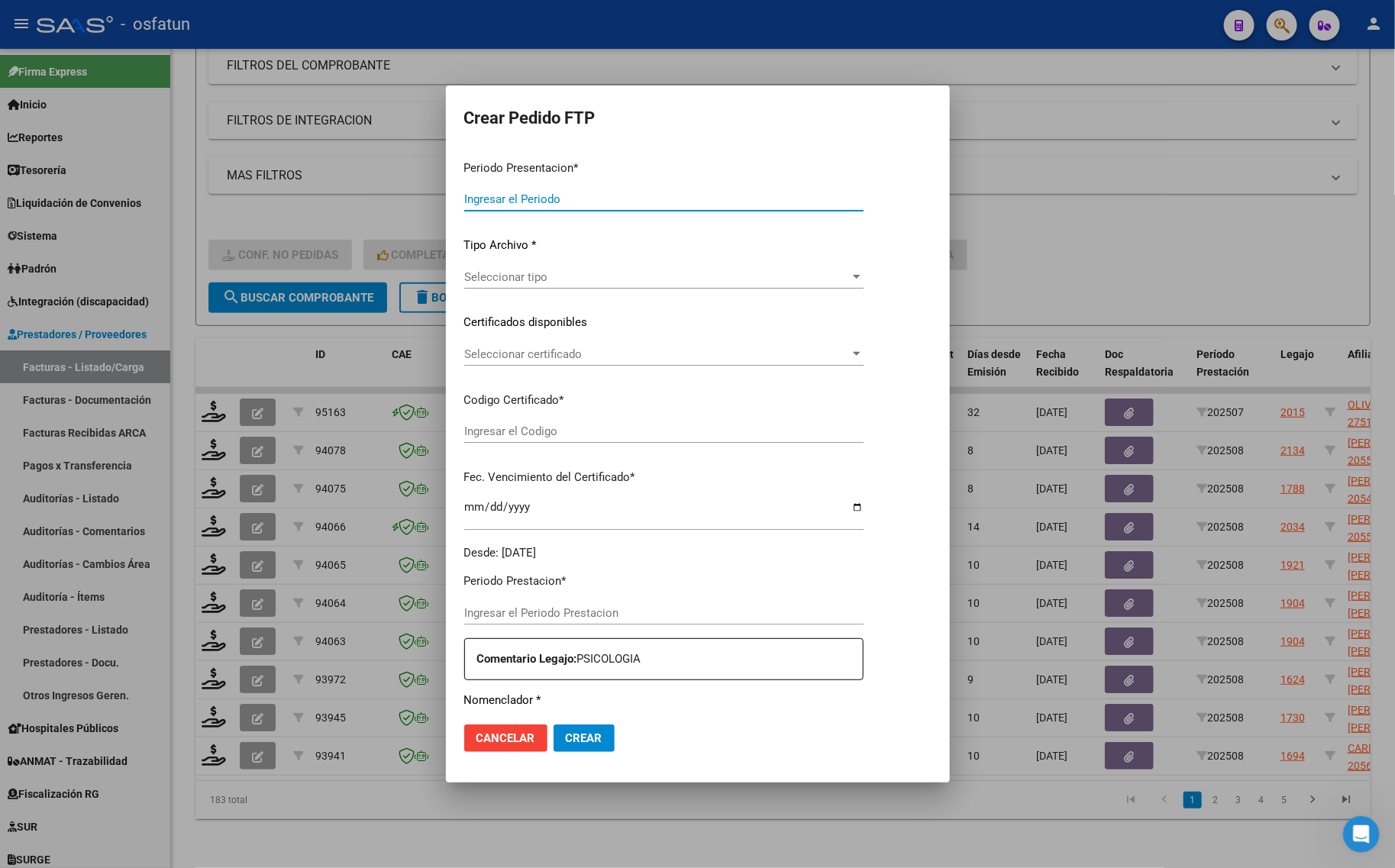
type input "202508"
type input "$ 160.817,93"
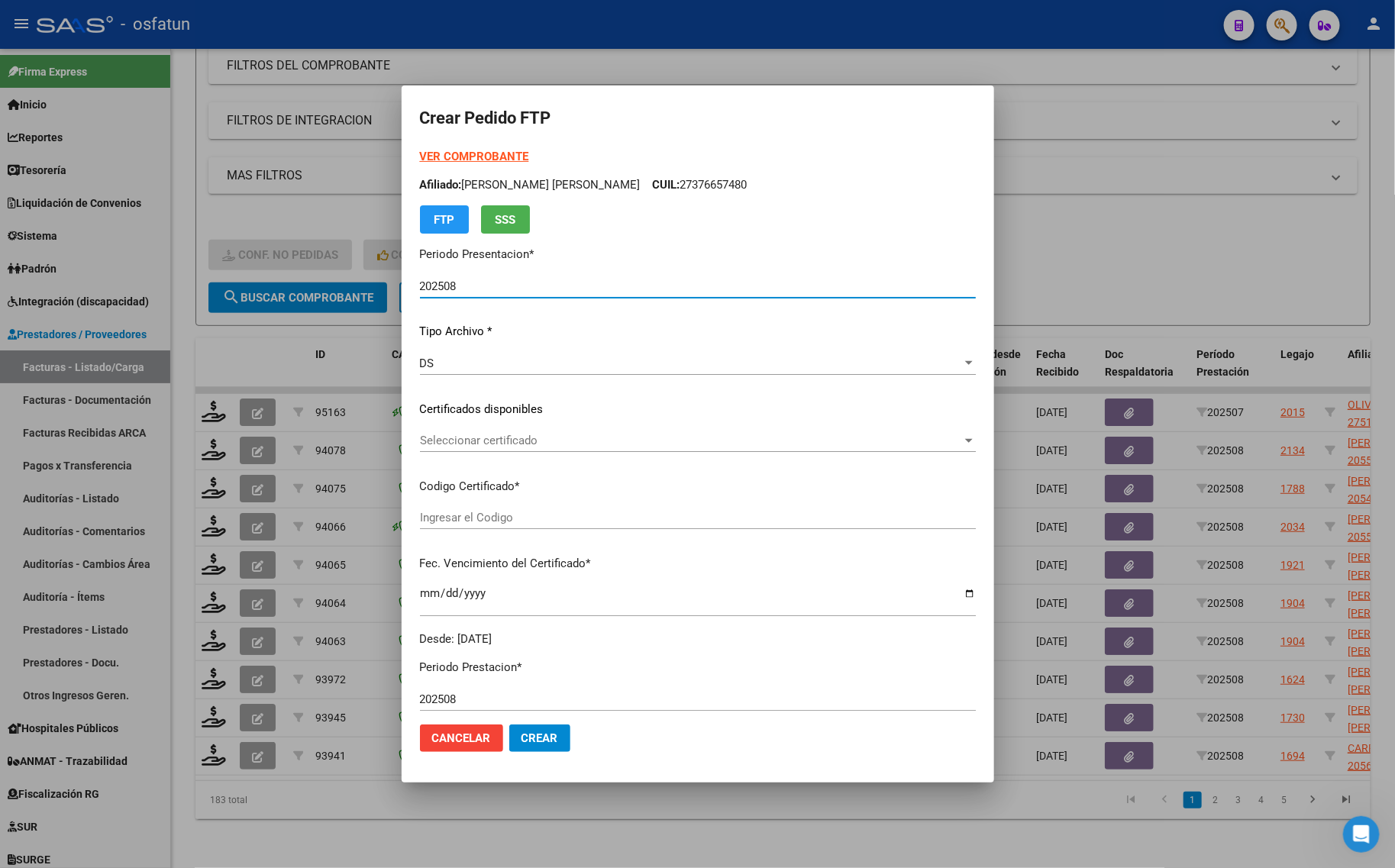
type input "ARG01000510349792019072620250726COR467"
type input "[DATE]"
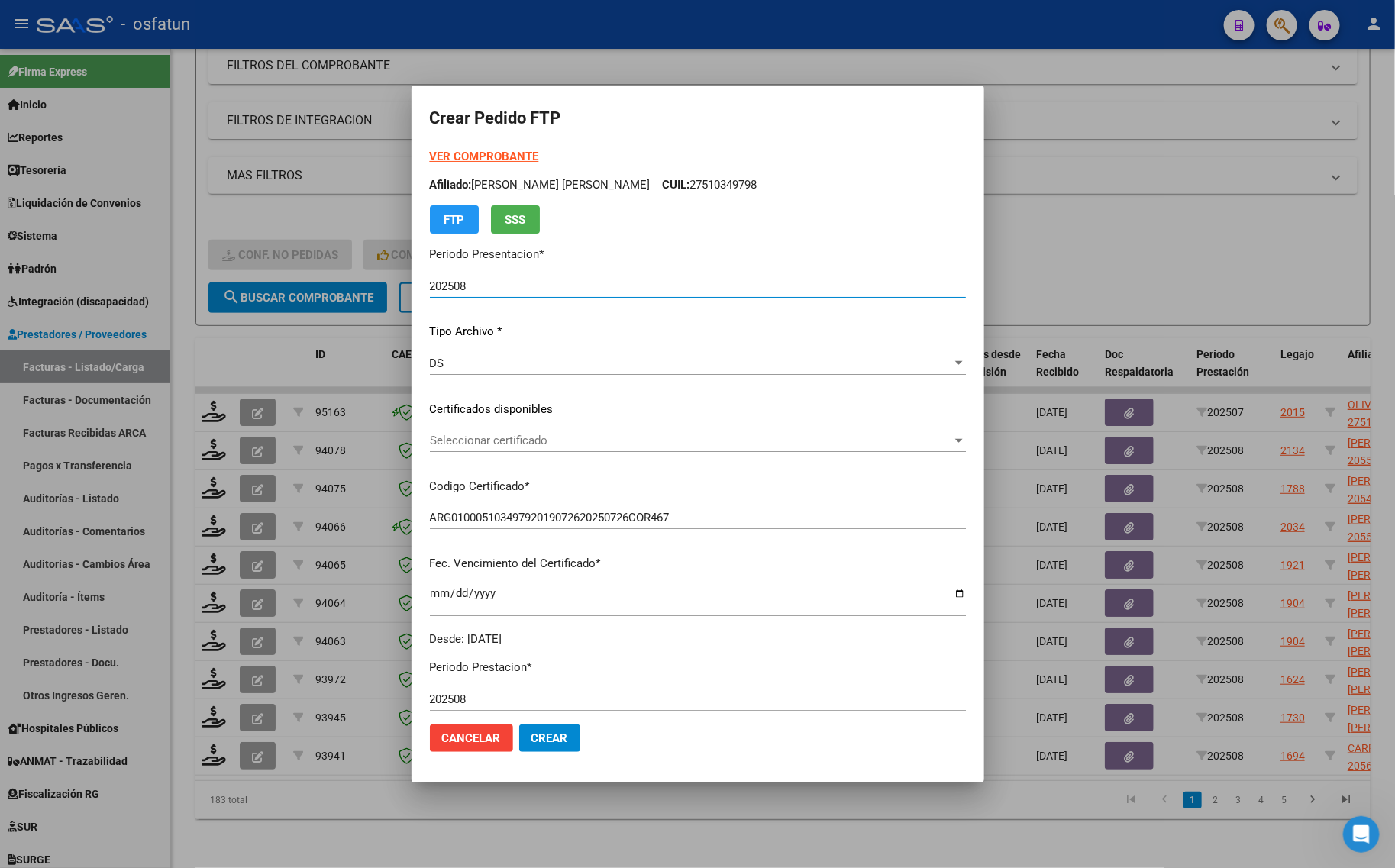
click at [483, 156] on strong "VER COMPROBANTE" at bounding box center [485, 156] width 110 height 13
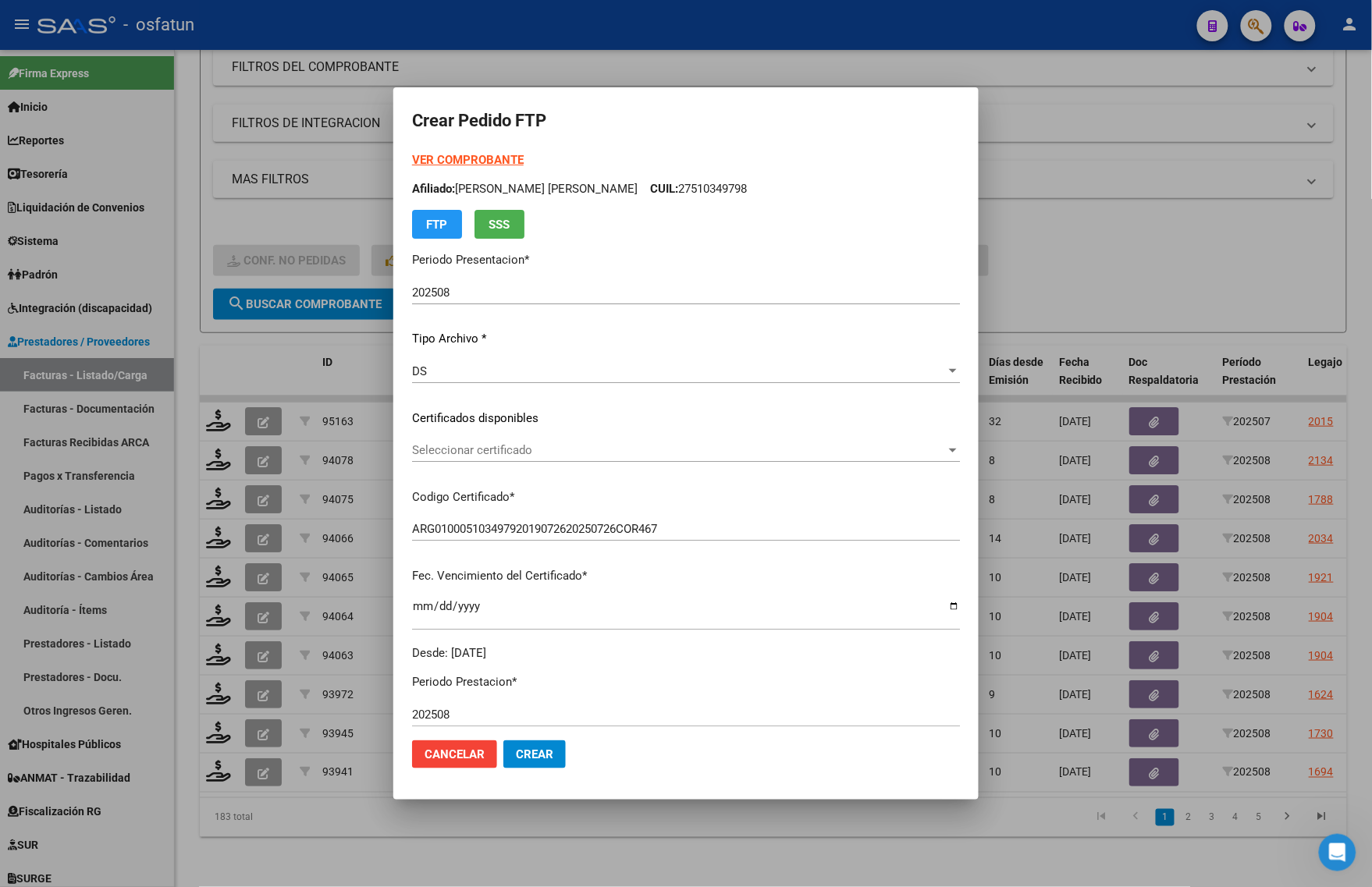
click at [1198, 294] on div at bounding box center [686, 444] width 1372 height 887
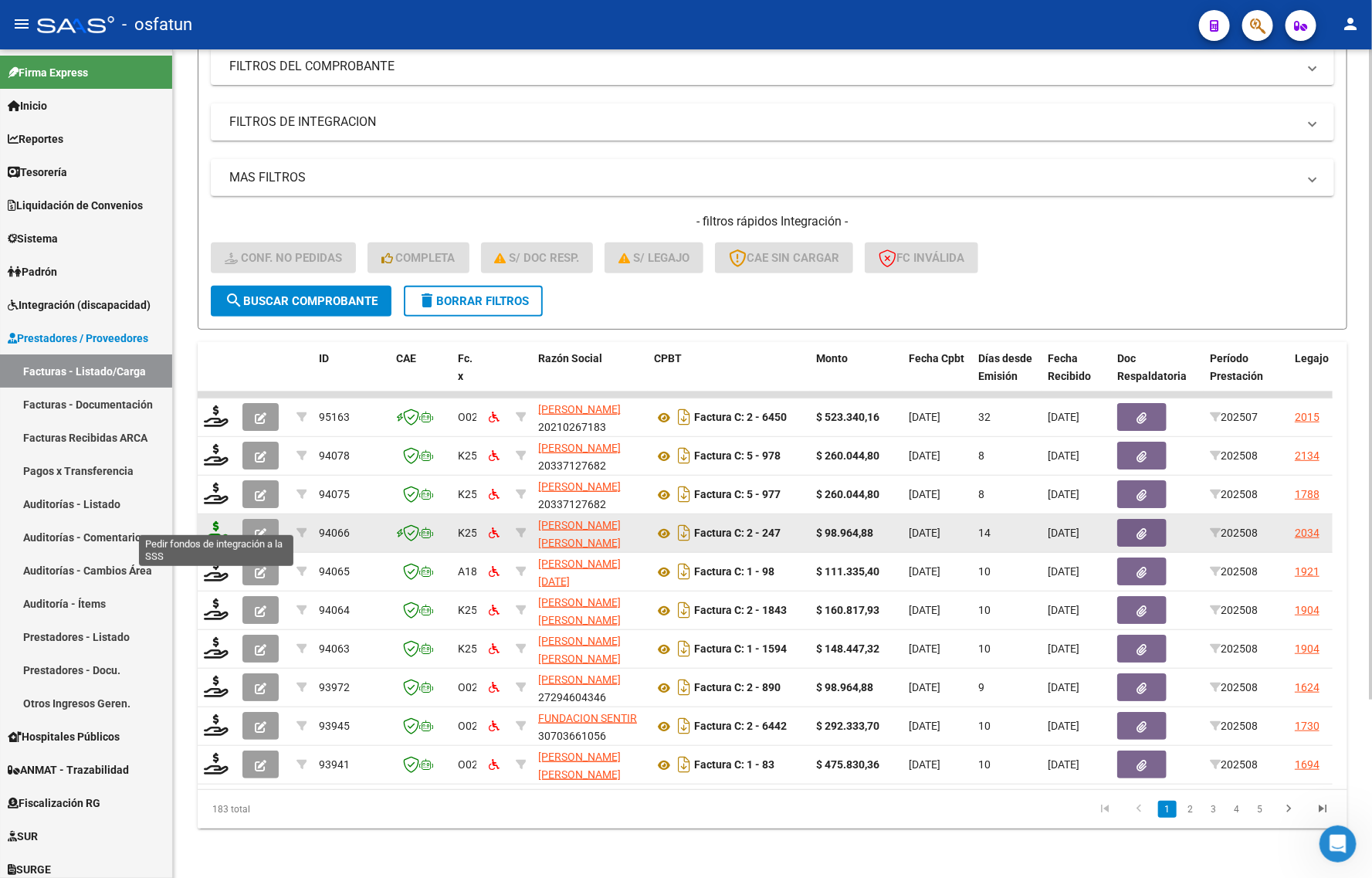
click at [216, 521] on icon at bounding box center [216, 531] width 25 height 22
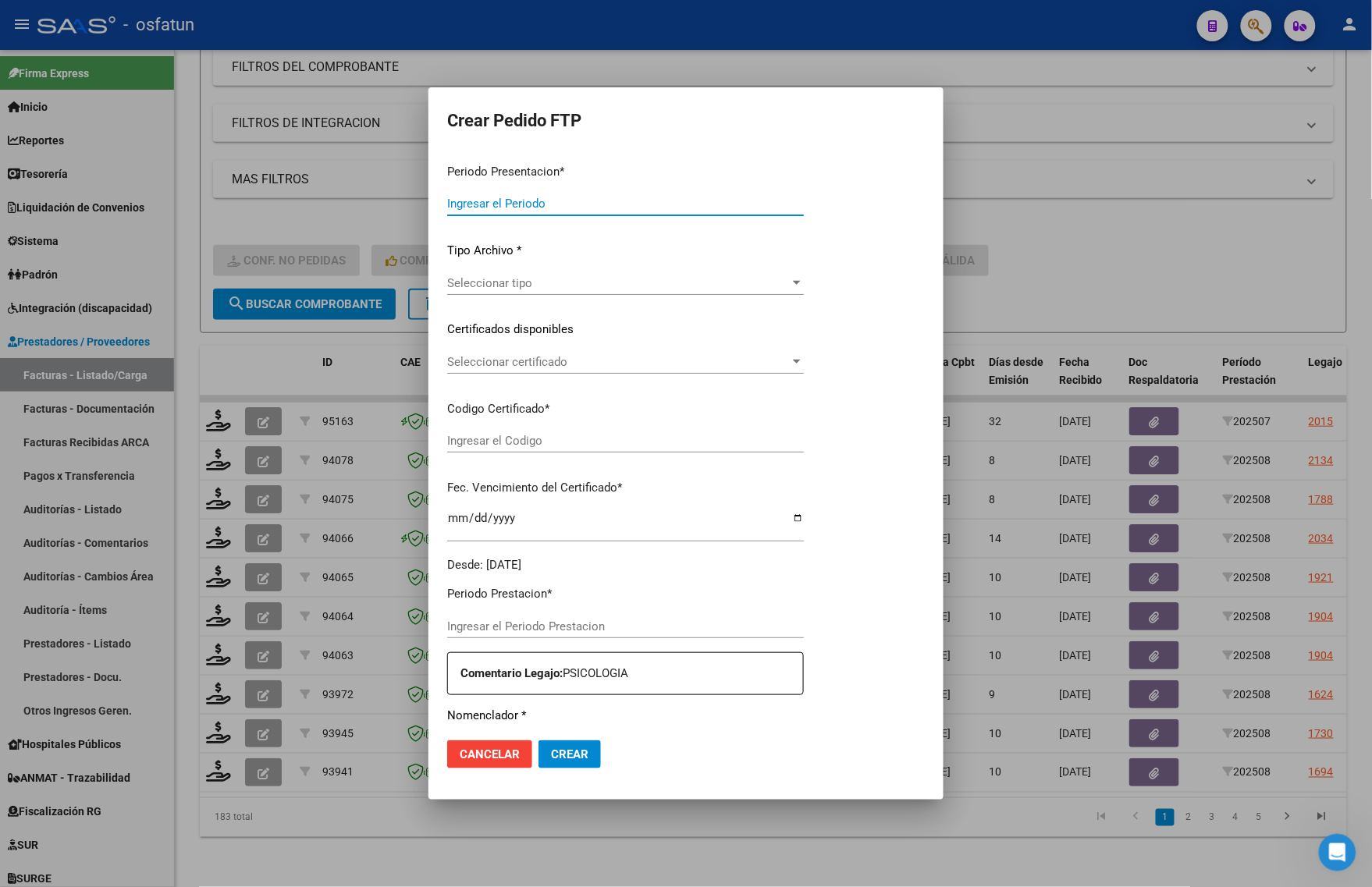
type input "202508"
type input "$ 98.964,88"
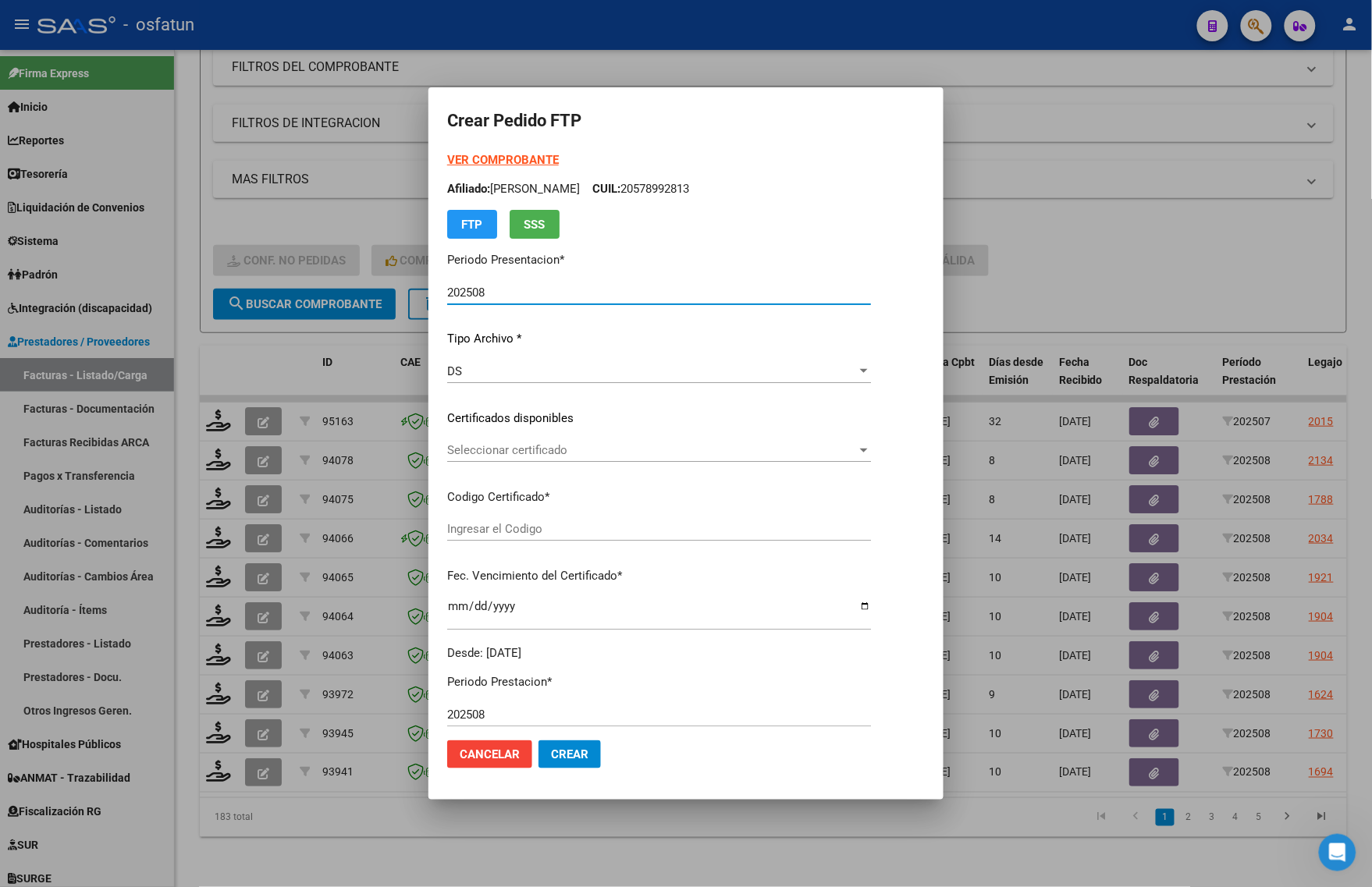
type input "arg02000555171892023020620290206cor234"
type input "[DATE]"
click at [482, 156] on strong "VER COMPROBANTE" at bounding box center [503, 160] width 112 height 14
click at [277, 216] on div at bounding box center [686, 444] width 1372 height 887
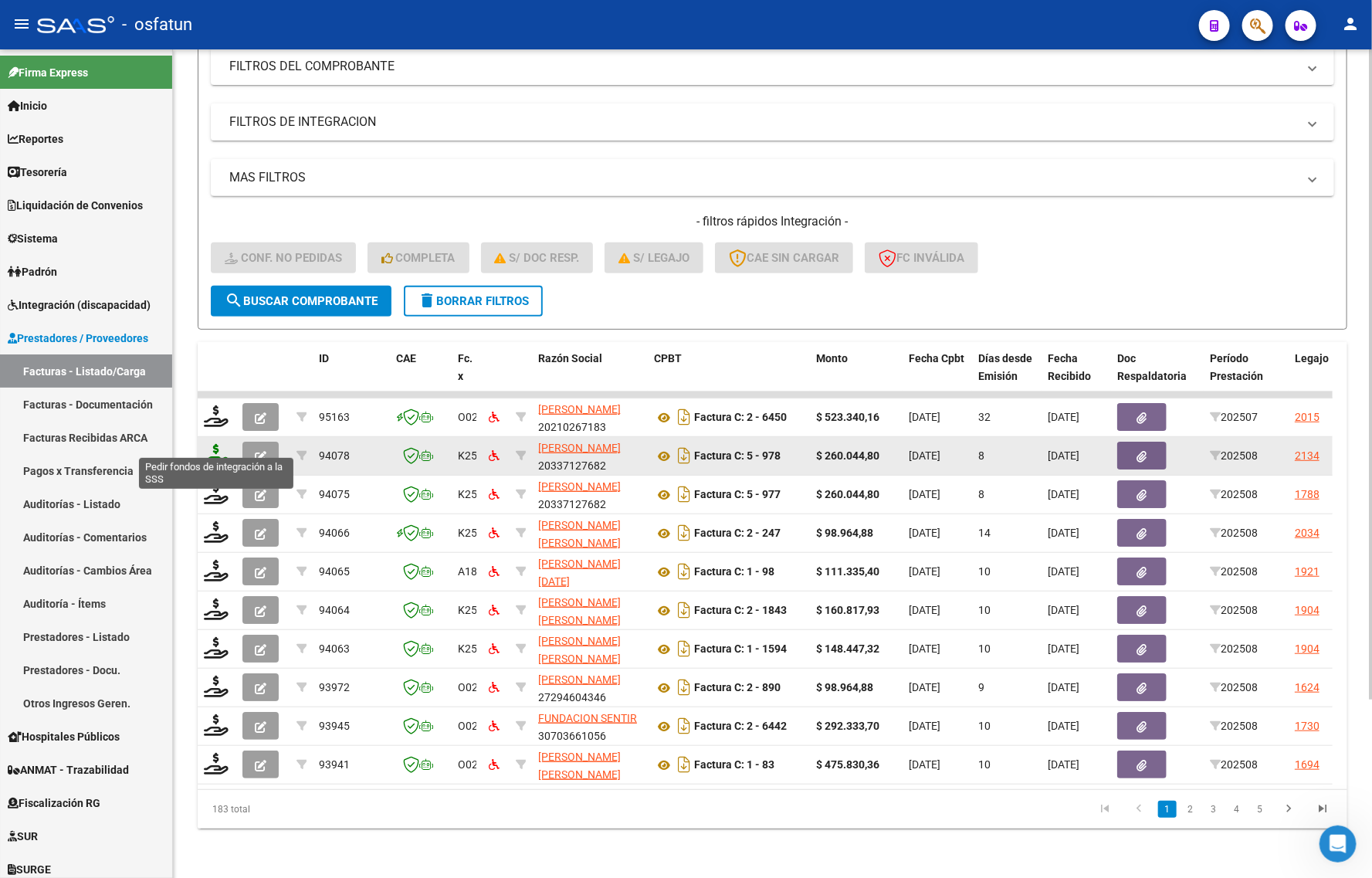
click at [210, 444] on icon at bounding box center [216, 454] width 25 height 22
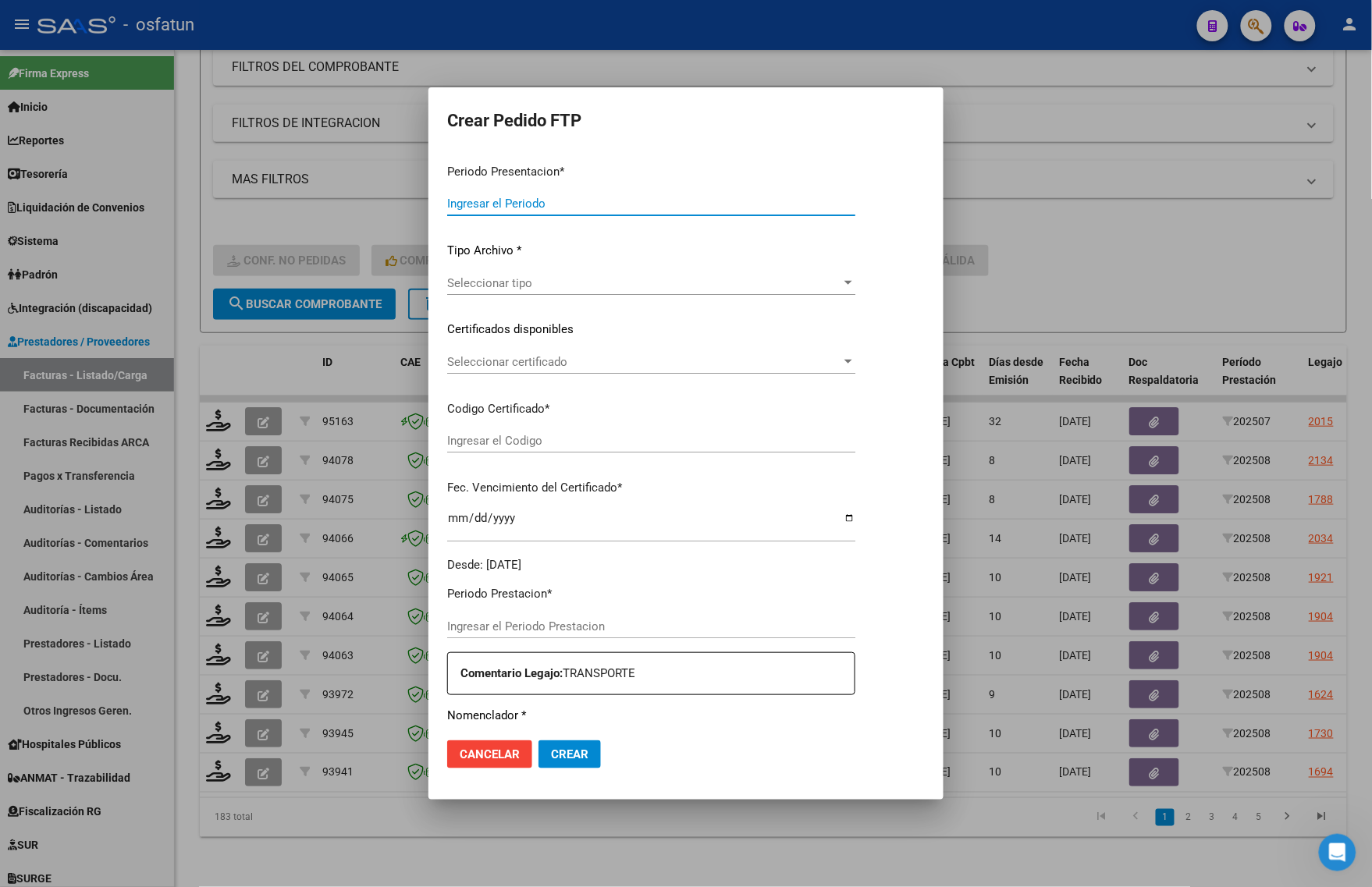
type input "202508"
type input "$ 260.044,80"
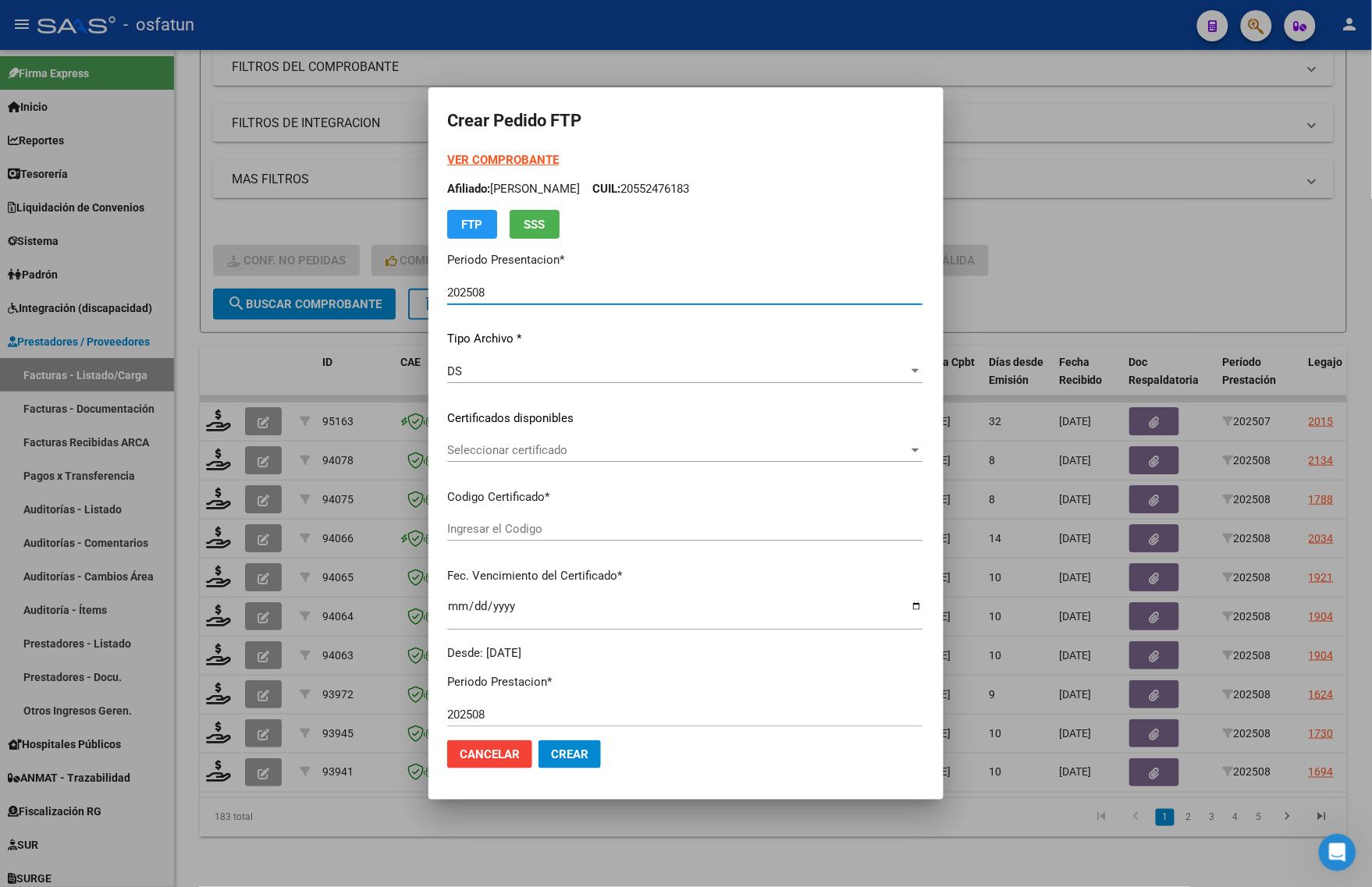
type input "ARG020005524476182025052920290529"
type input "[DATE]"
click at [497, 454] on span "Seleccionar certificado" at bounding box center [677, 450] width 461 height 14
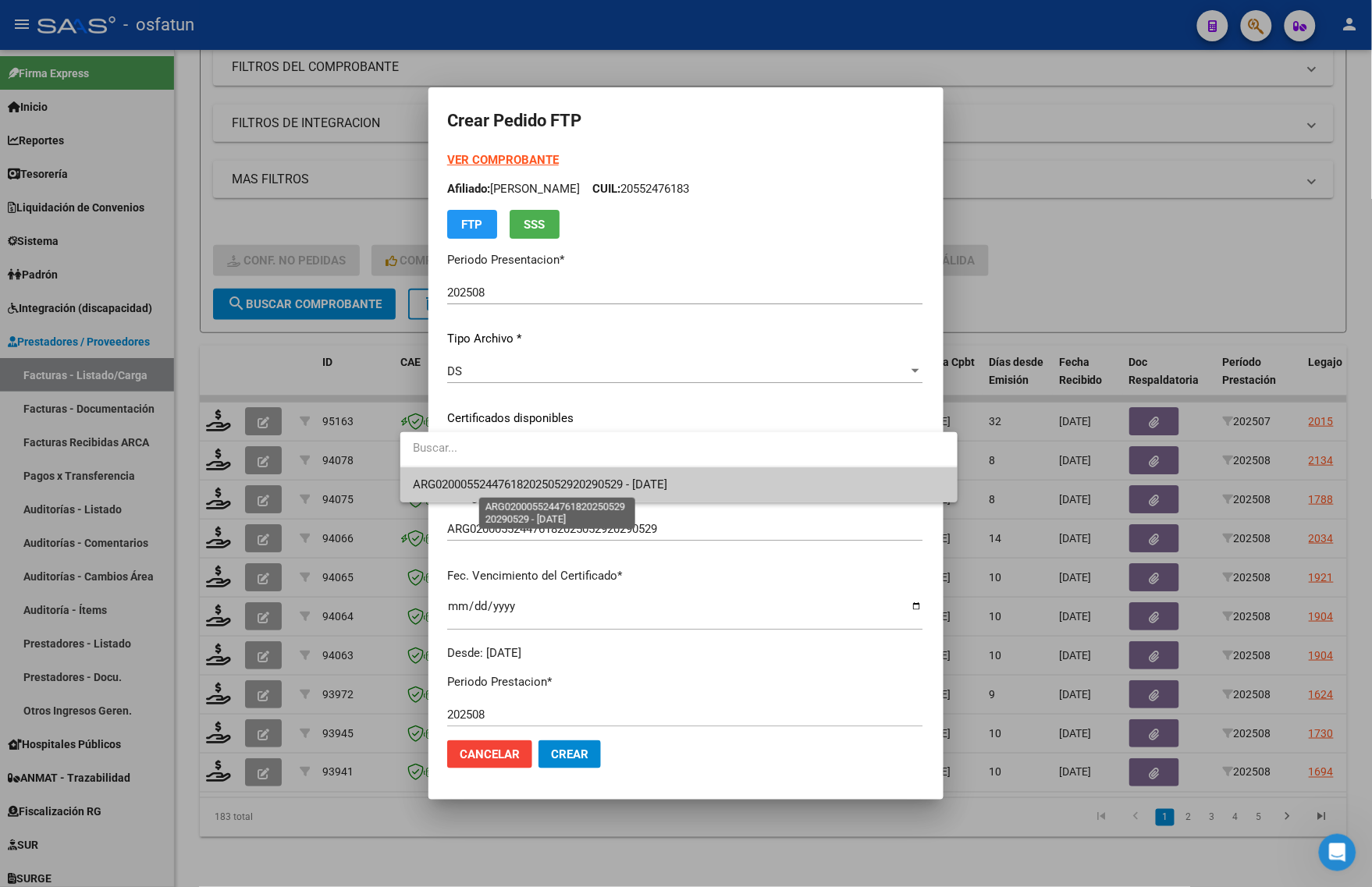
click at [504, 486] on span "ARG020005524476182025052920290529 - [DATE]" at bounding box center [540, 484] width 255 height 14
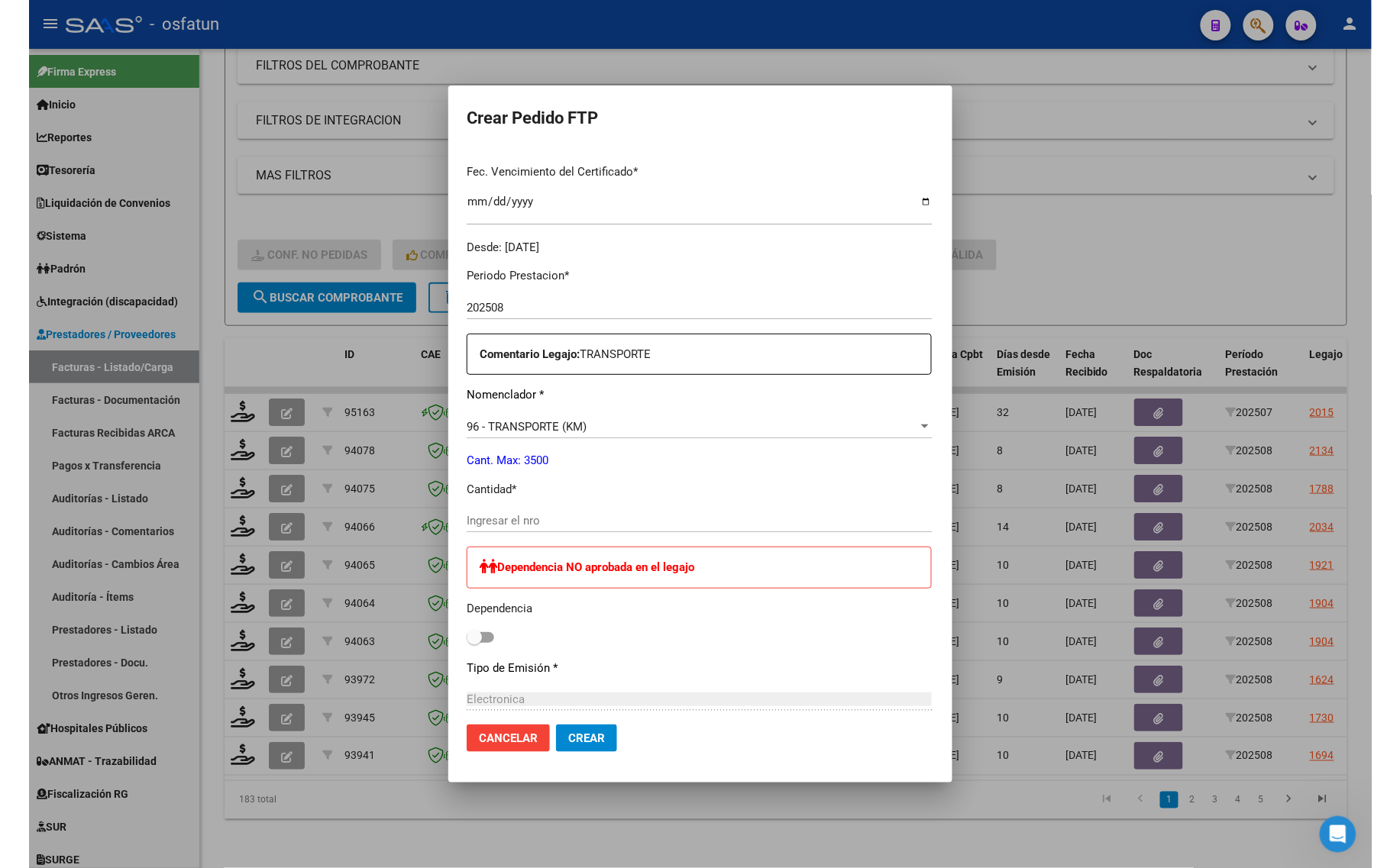
scroll to position [477, 0]
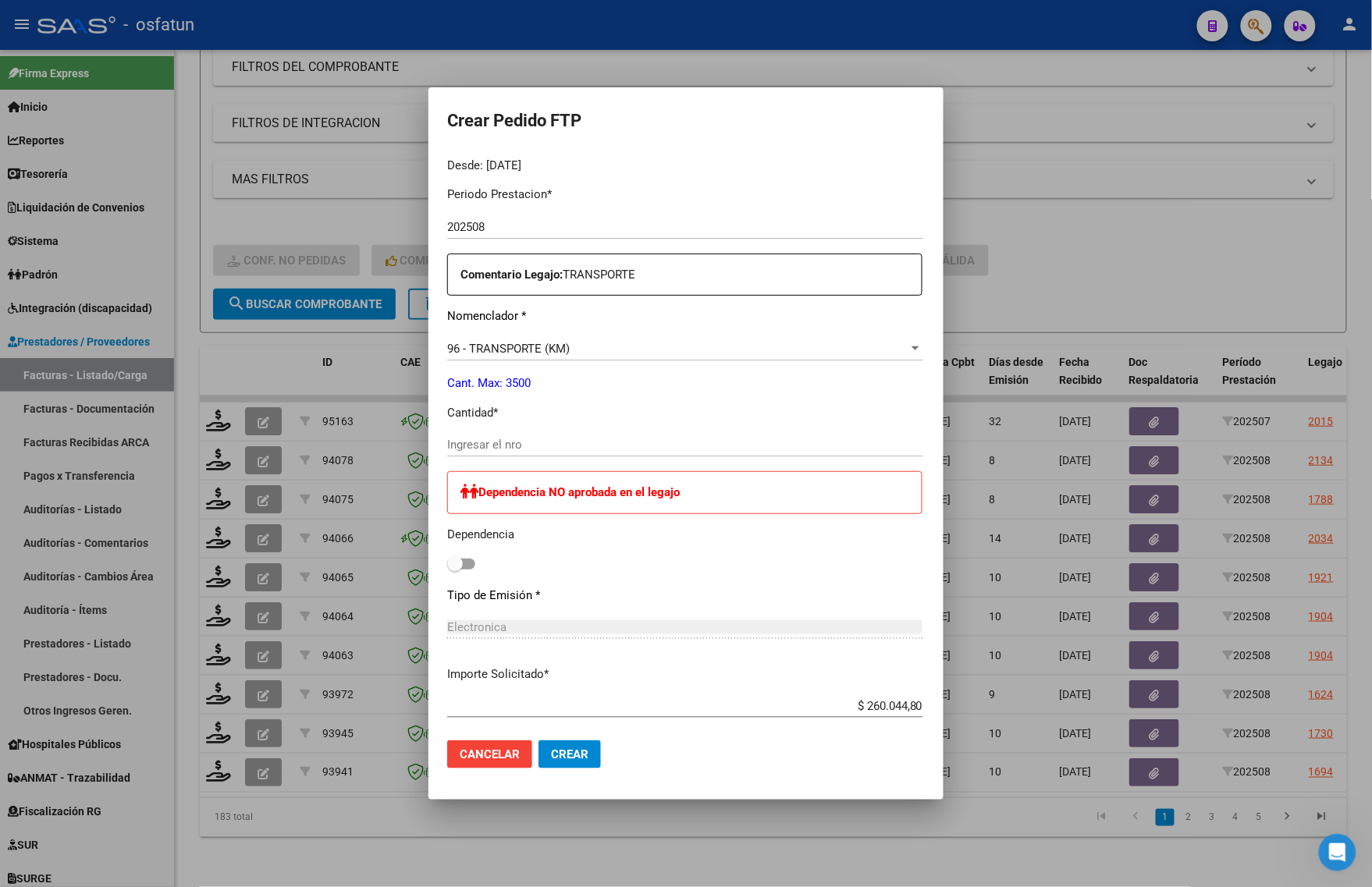
click at [525, 435] on div "Ingresar el nro" at bounding box center [684, 444] width 475 height 24
click at [521, 441] on input "Ingresar el nro" at bounding box center [684, 444] width 475 height 14
drag, startPoint x: 1194, startPoint y: 255, endPoint x: 1157, endPoint y: 281, distance: 45.2
click at [1191, 258] on div at bounding box center [686, 444] width 1372 height 887
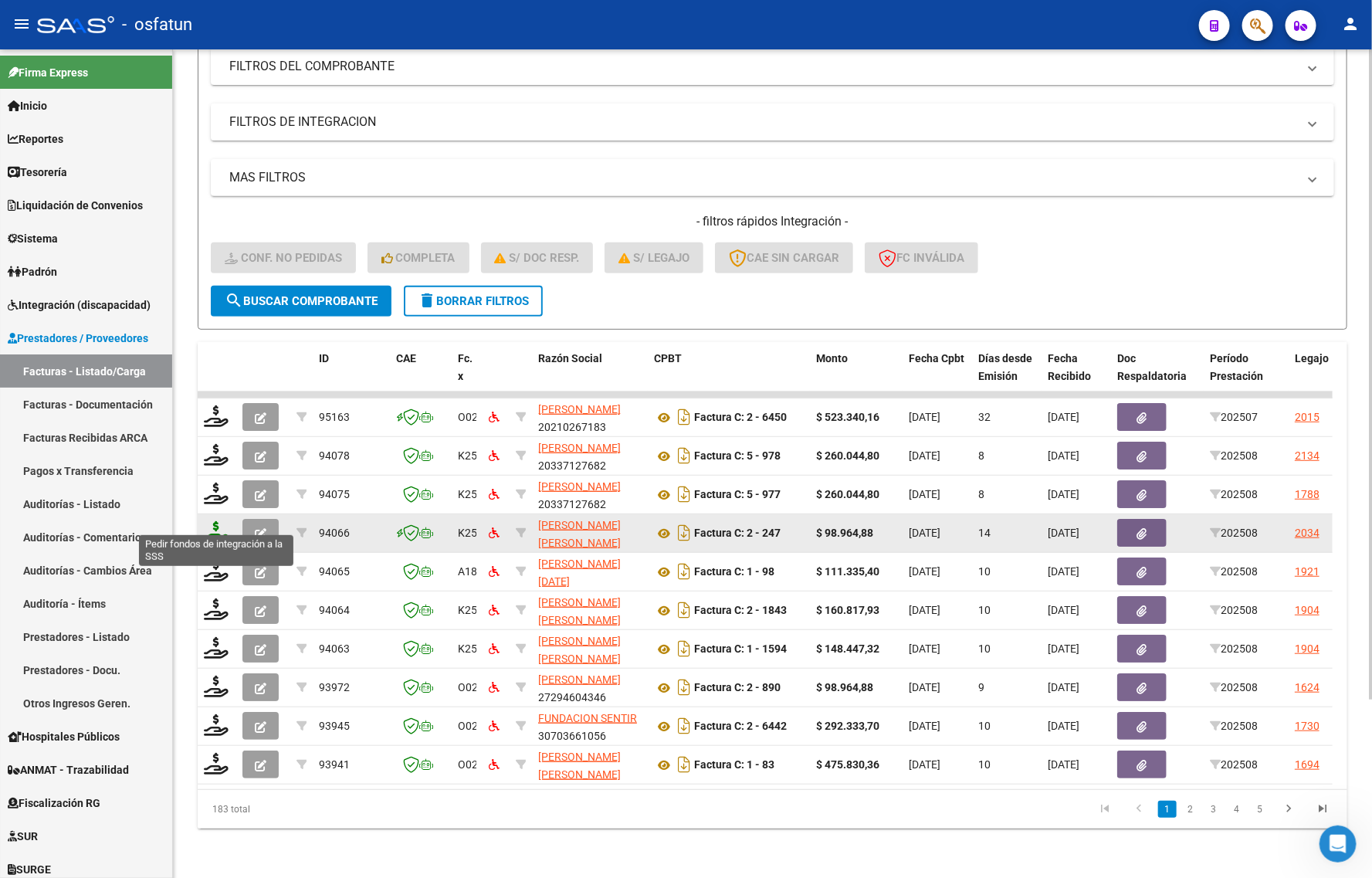
click at [214, 526] on icon at bounding box center [216, 531] width 25 height 22
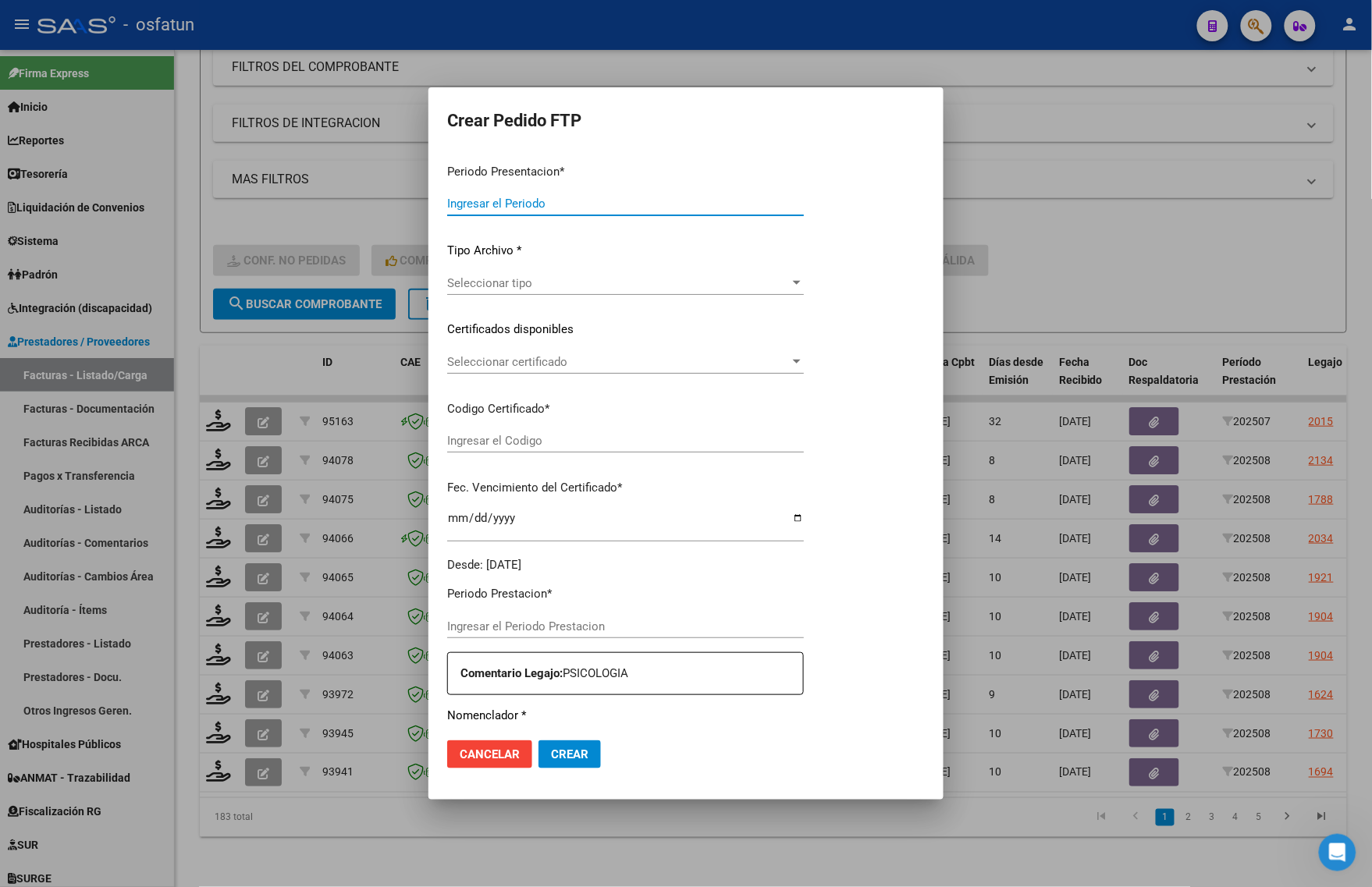
type input "202508"
type input "$ 98.964,88"
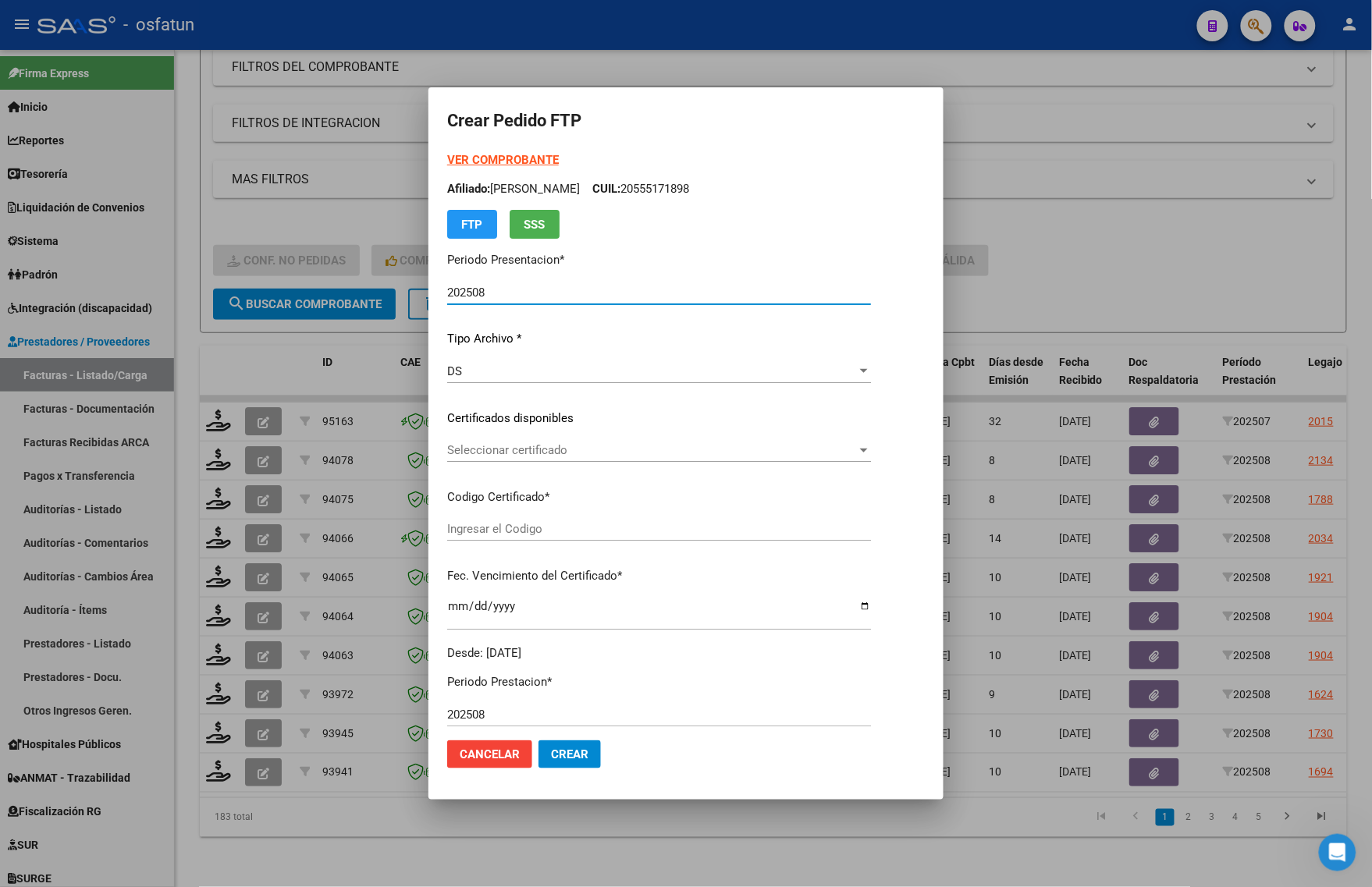
type input "arg02000555171892023020620290206cor234"
type input "[DATE]"
click at [472, 158] on strong "VER COMPROBANTE" at bounding box center [503, 160] width 112 height 14
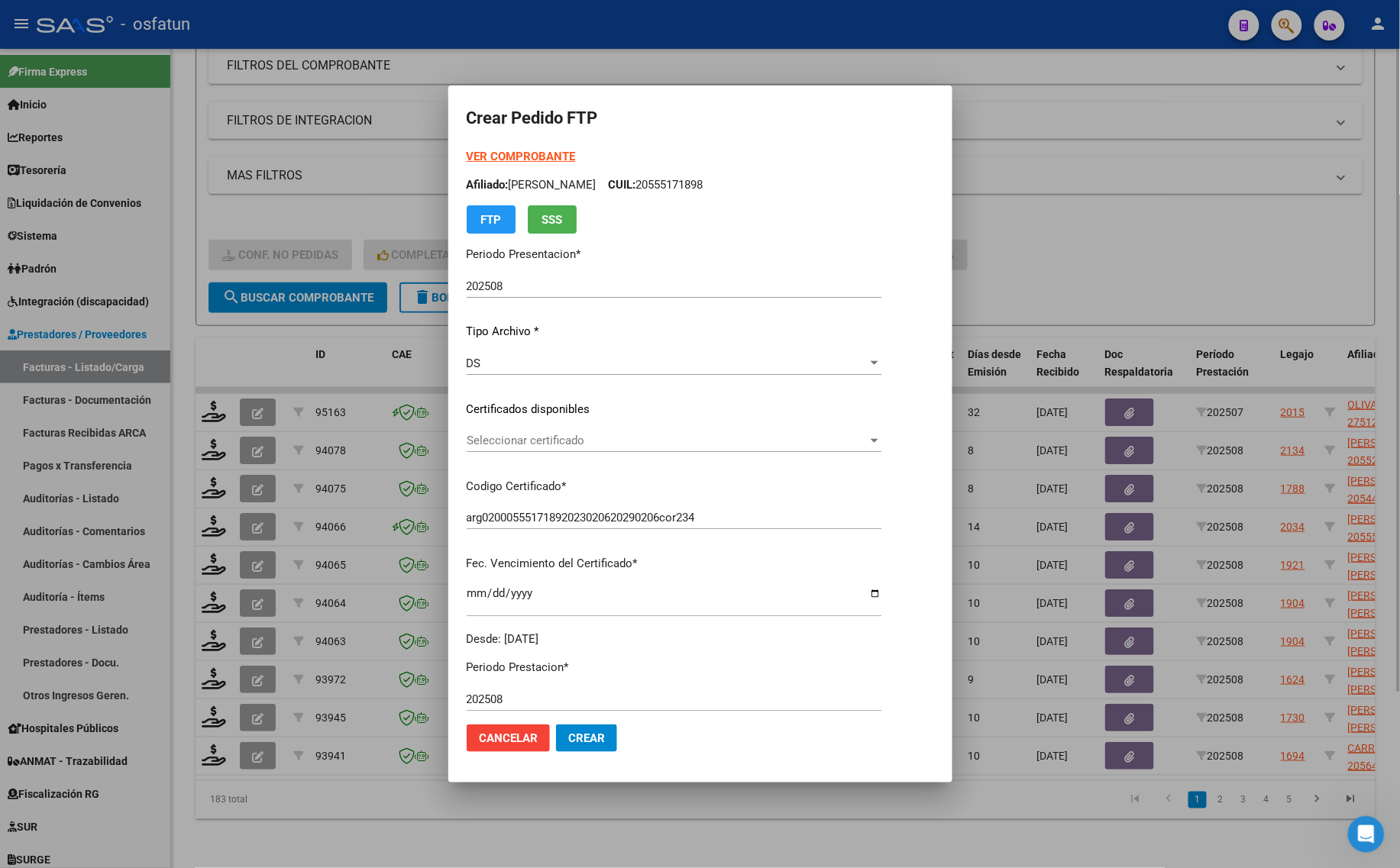
drag, startPoint x: 313, startPoint y: 212, endPoint x: 313, endPoint y: 254, distance: 42.0
click at [313, 212] on div at bounding box center [700, 434] width 1400 height 868
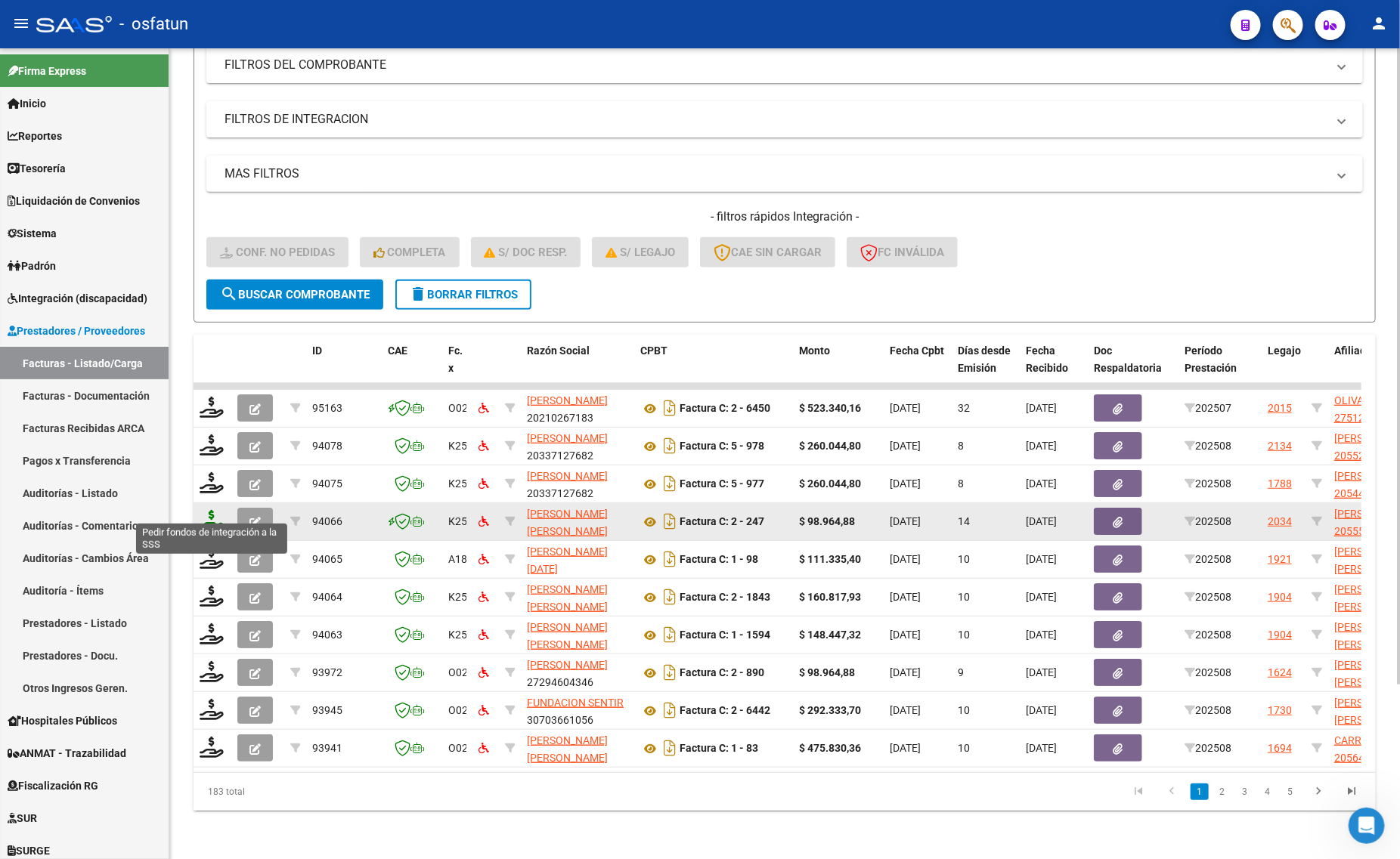
click at [210, 510] on icon at bounding box center [211, 520] width 24 height 21
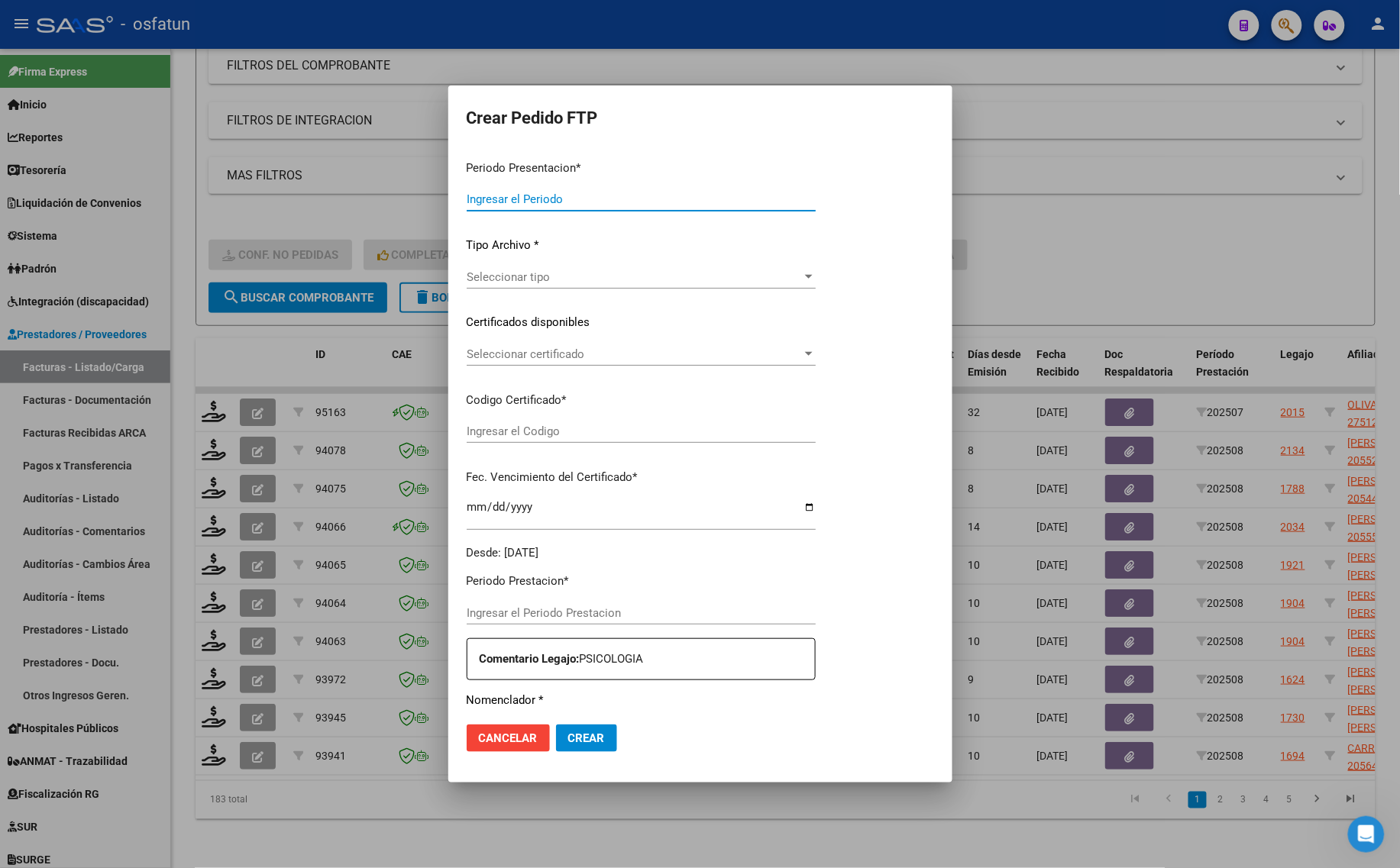
type input "202508"
type input "$ 98.964,88"
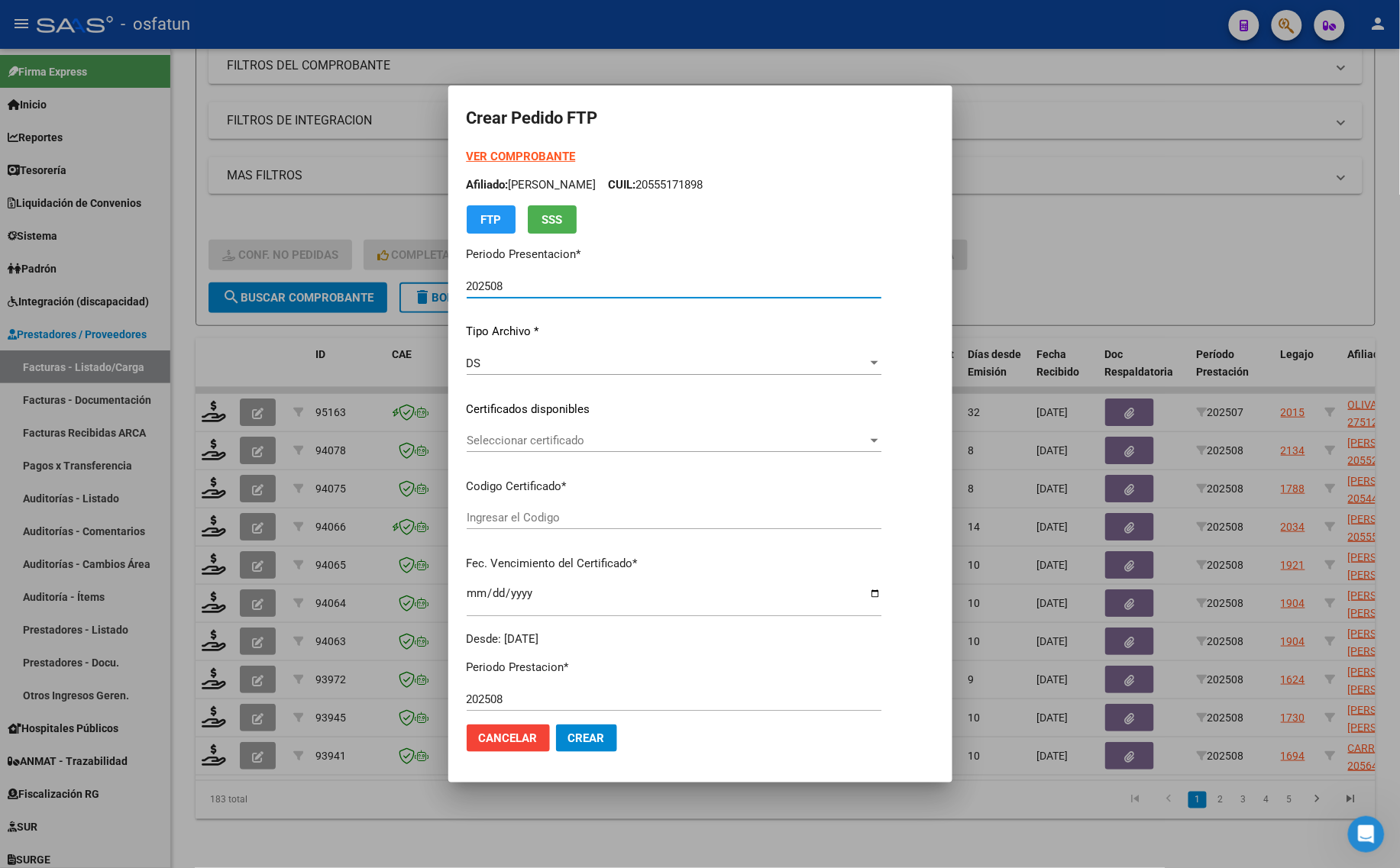
type input "arg02000555171892023020620290206cor234"
type input "[DATE]"
click at [485, 161] on strong "VER COMPROBANTE" at bounding box center [521, 156] width 110 height 13
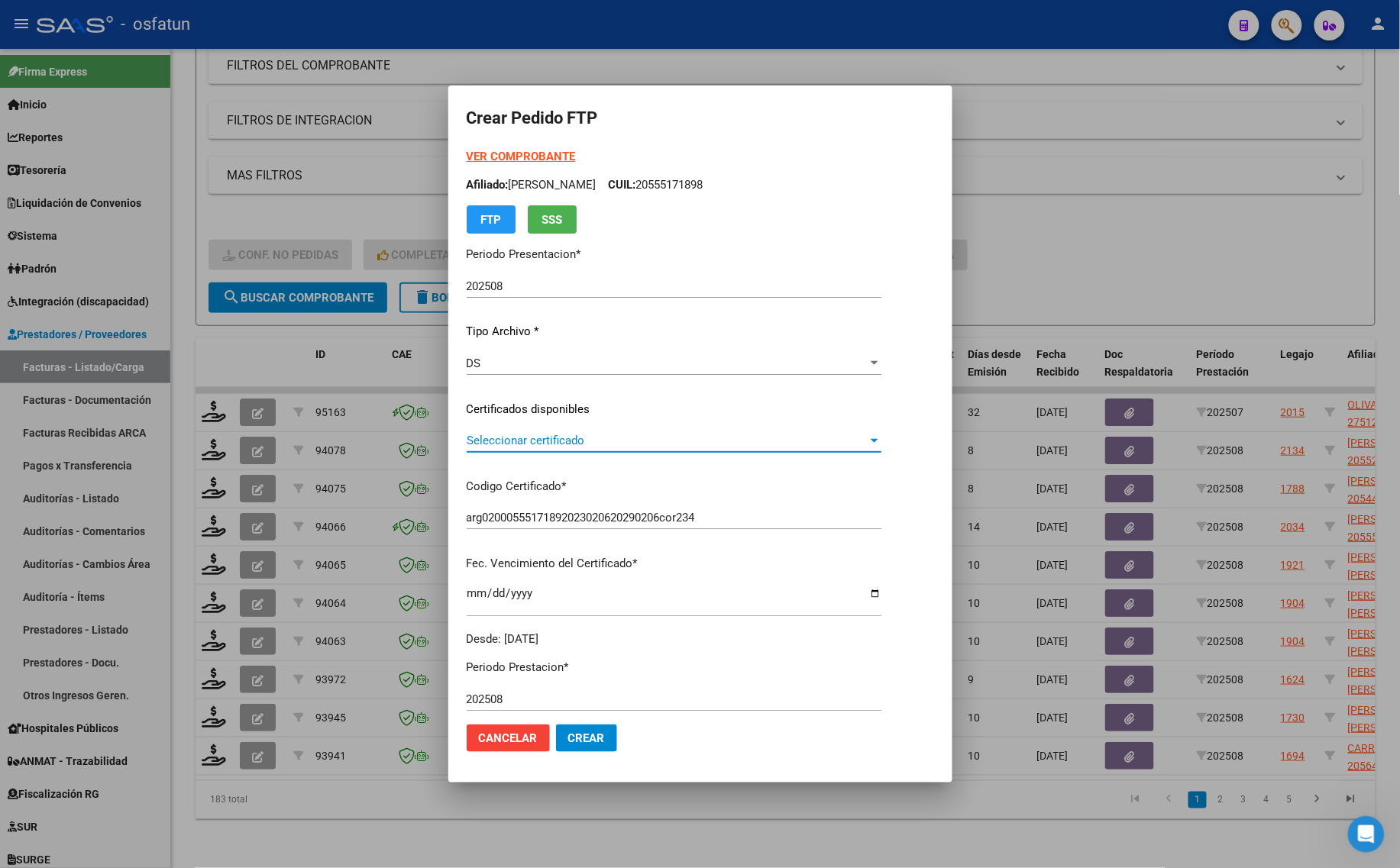
click at [560, 436] on span "Seleccionar certificado" at bounding box center [667, 440] width 401 height 13
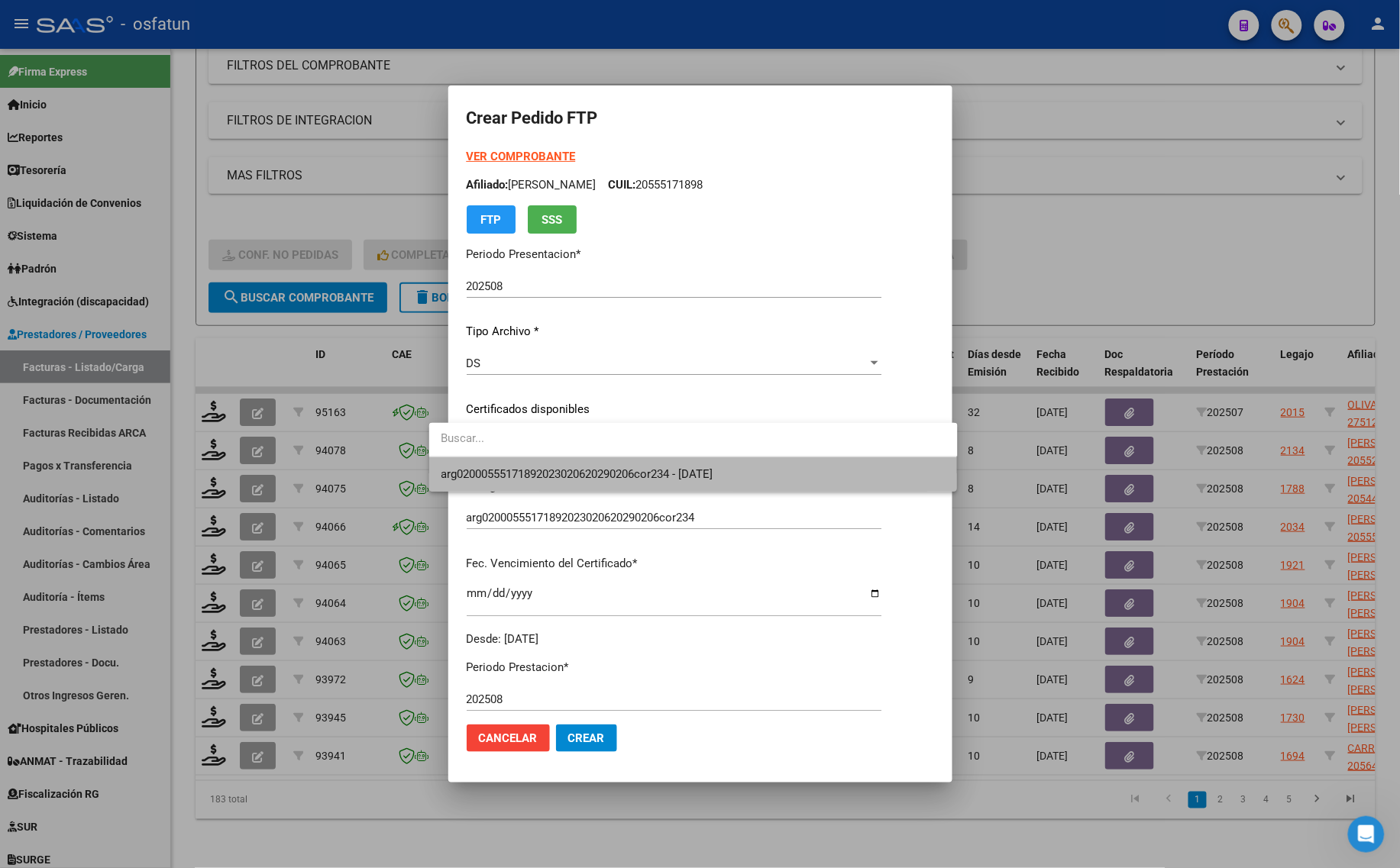
click at [555, 489] on span "arg02000555171892023020620290206cor234 - [DATE]" at bounding box center [693, 474] width 504 height 34
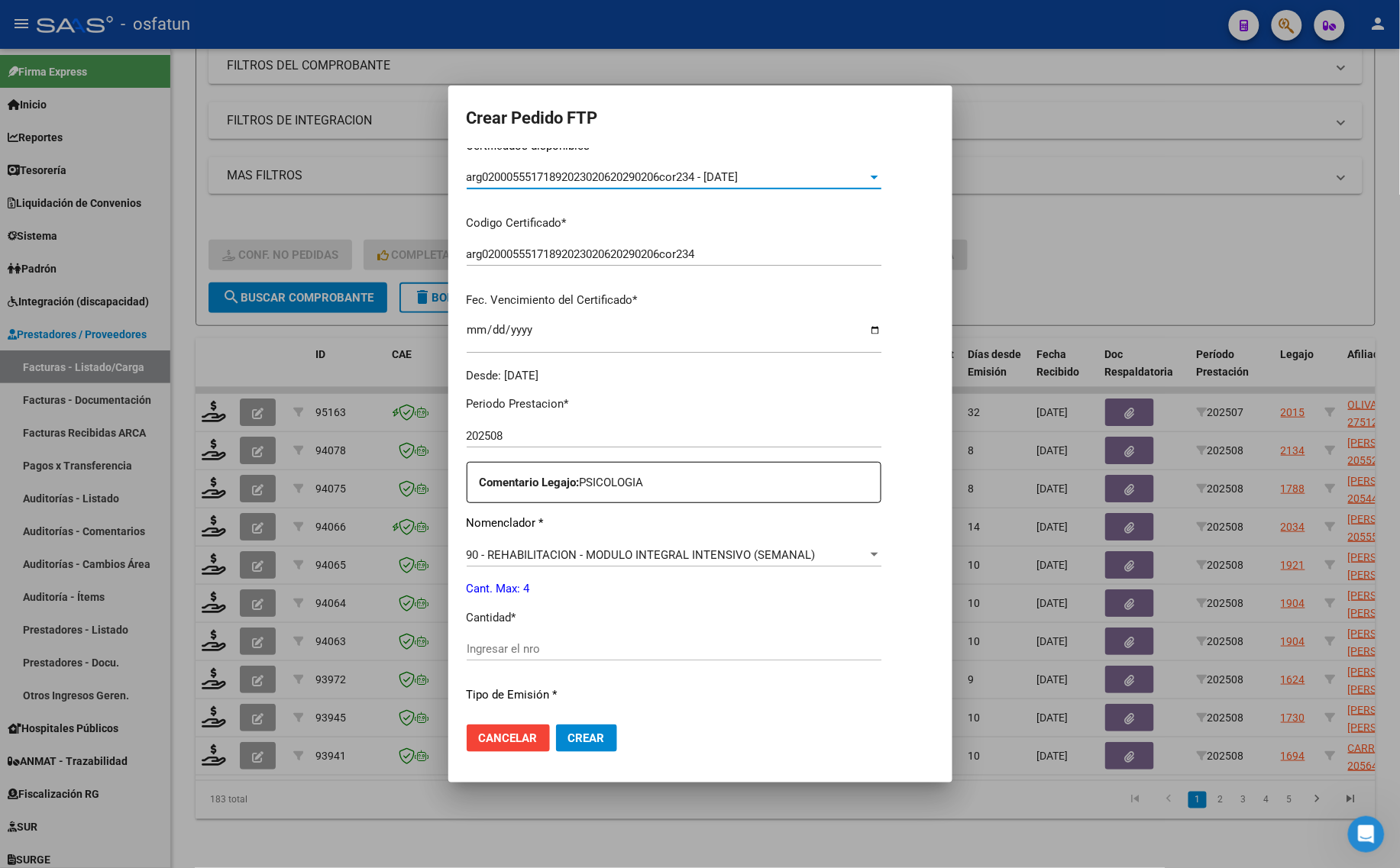
scroll to position [286, 0]
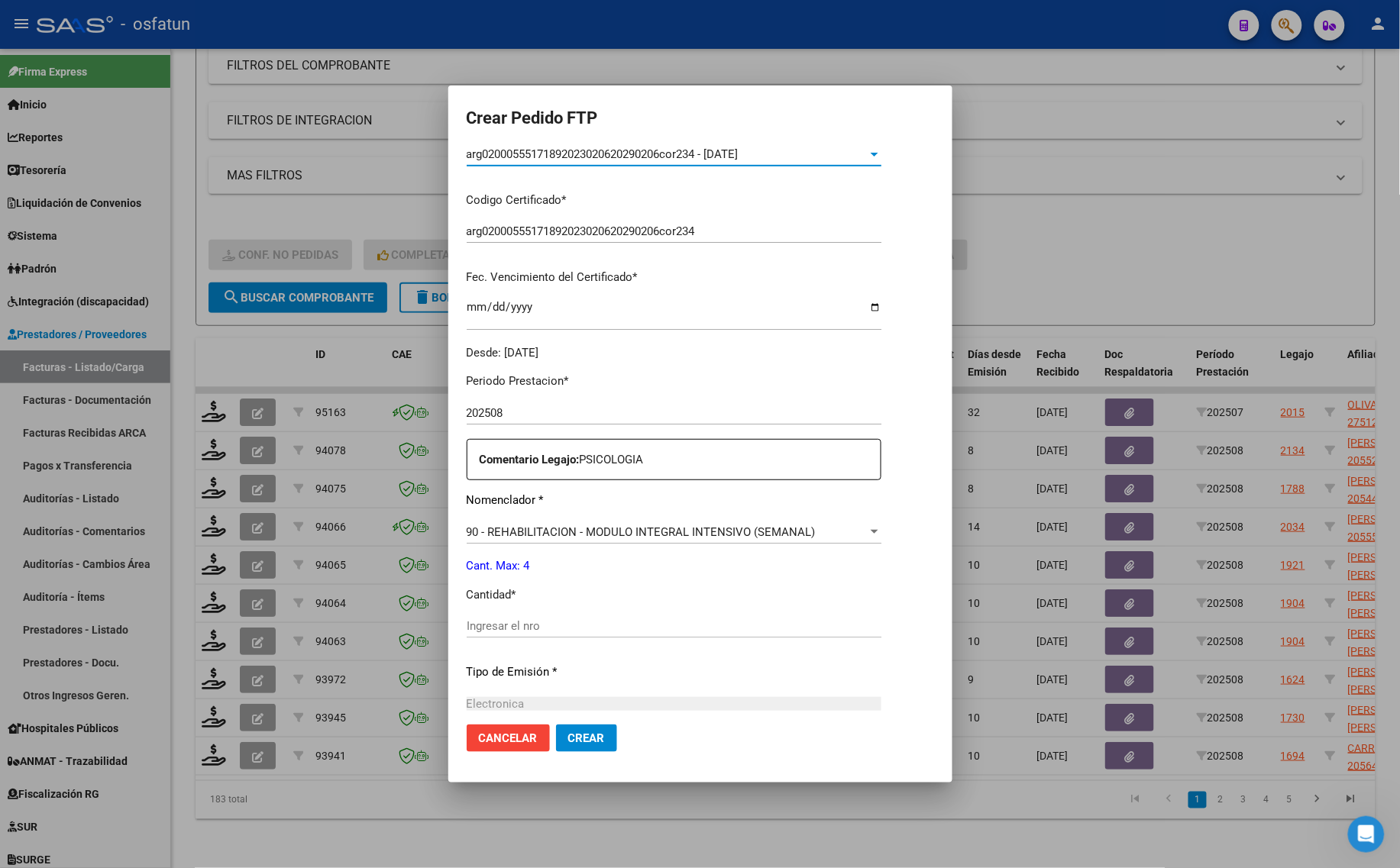
click at [483, 626] on input "Ingresar el nro" at bounding box center [674, 625] width 414 height 13
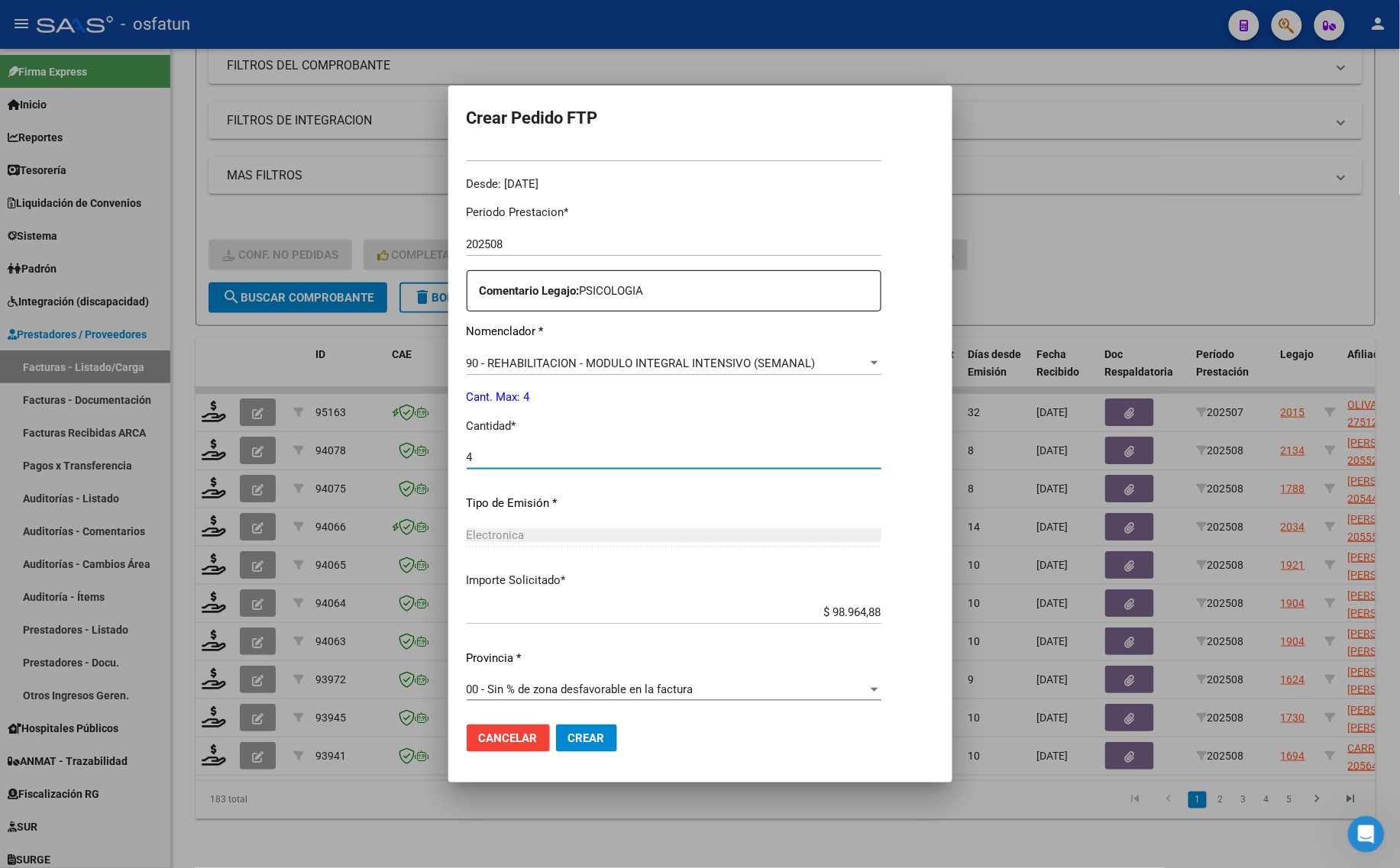
scroll to position [456, 0]
type input "4"
click at [563, 746] on button "Crear" at bounding box center [586, 738] width 61 height 28
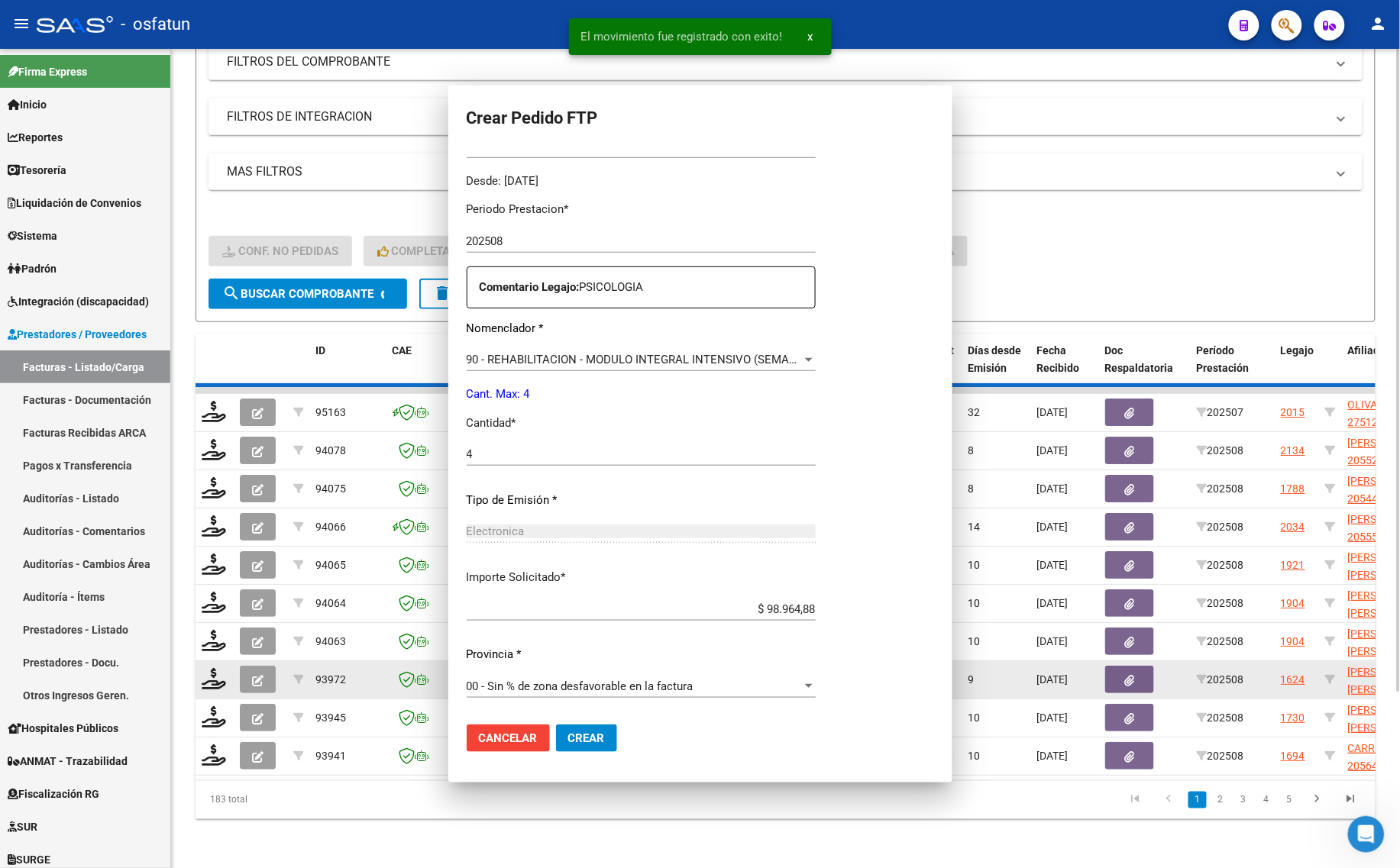
scroll to position [371, 0]
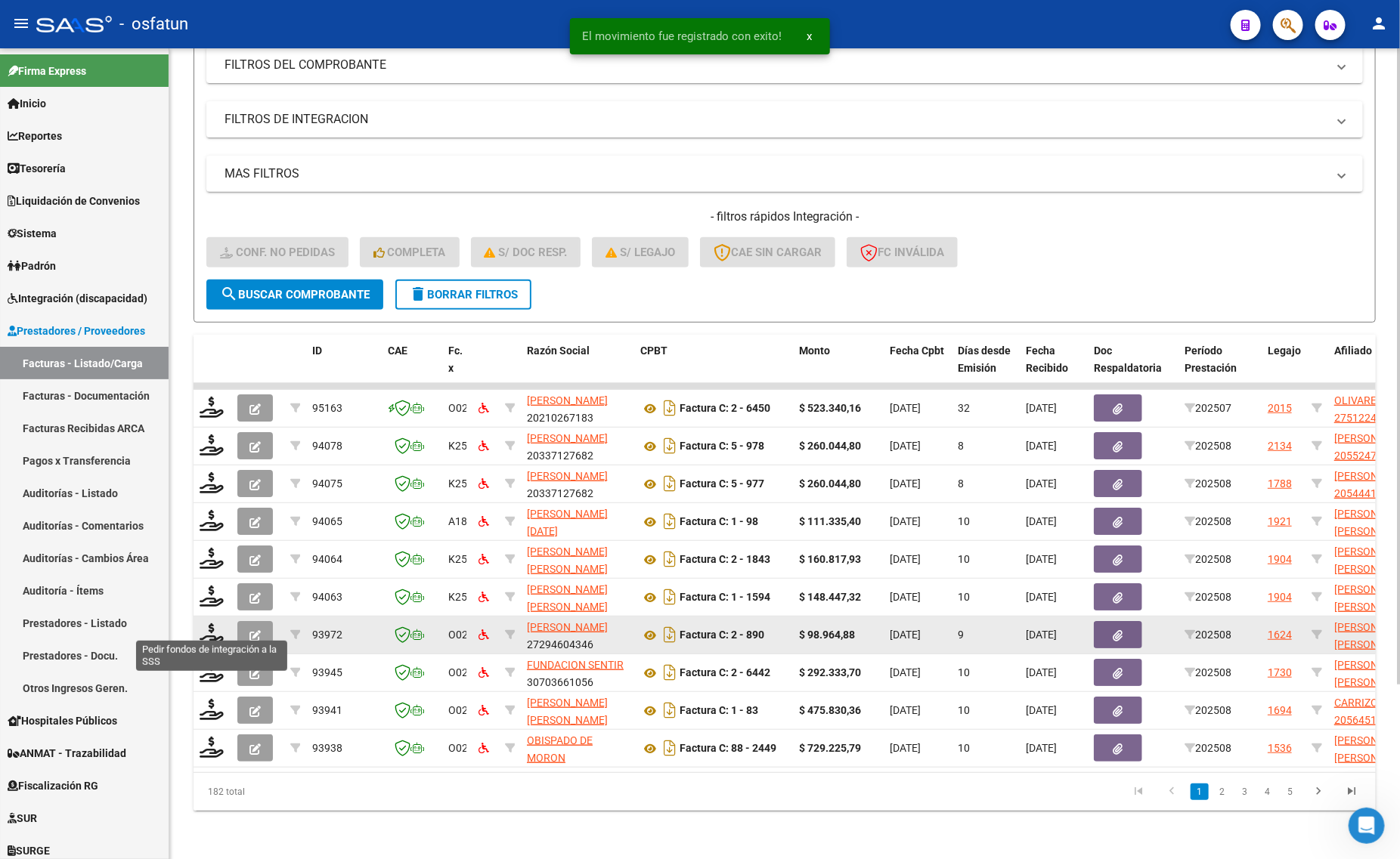
click at [211, 631] on div at bounding box center [212, 635] width 26 height 24
click at [202, 623] on icon at bounding box center [211, 634] width 24 height 21
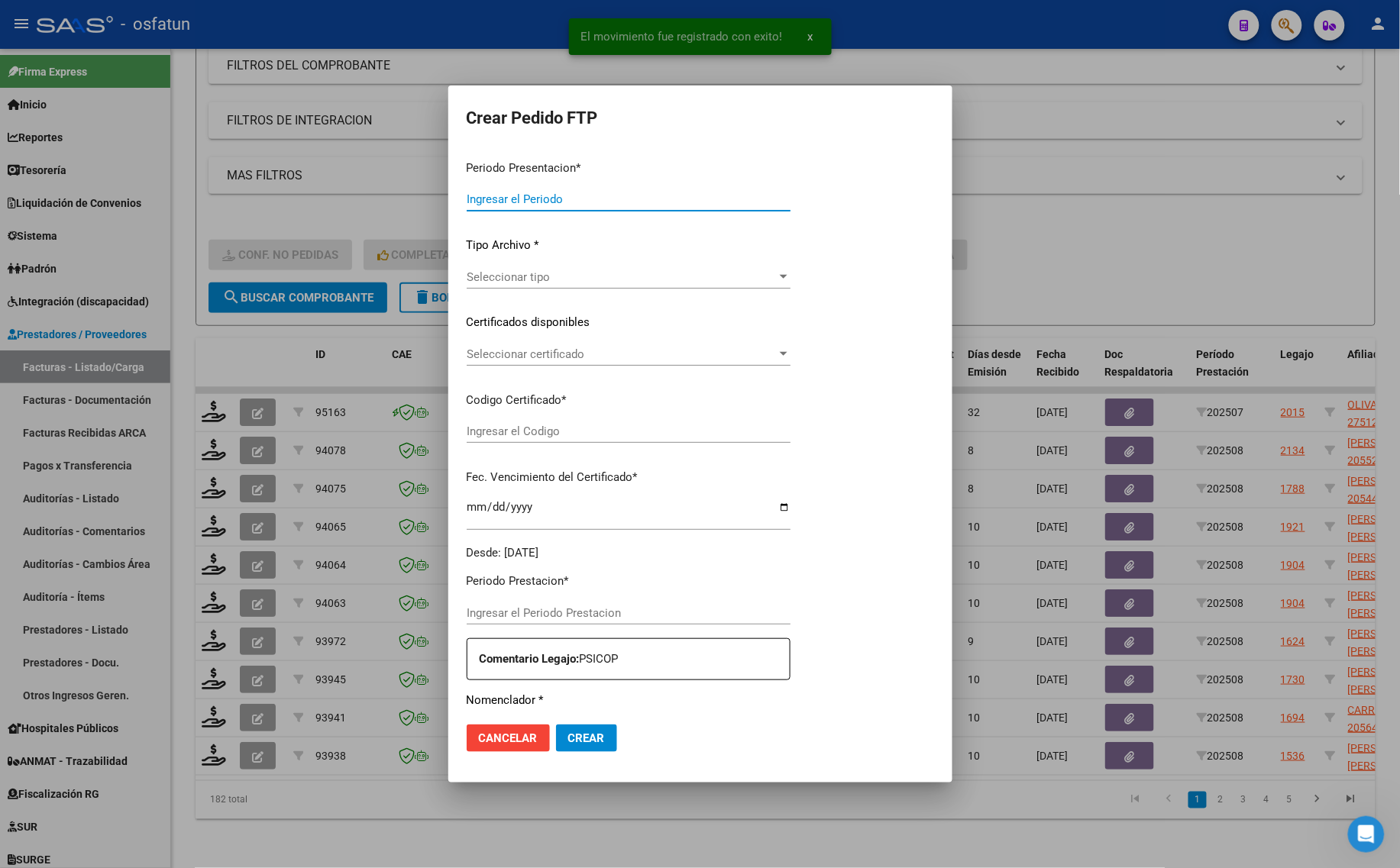
type input "202508"
type input "$ 98.964,88"
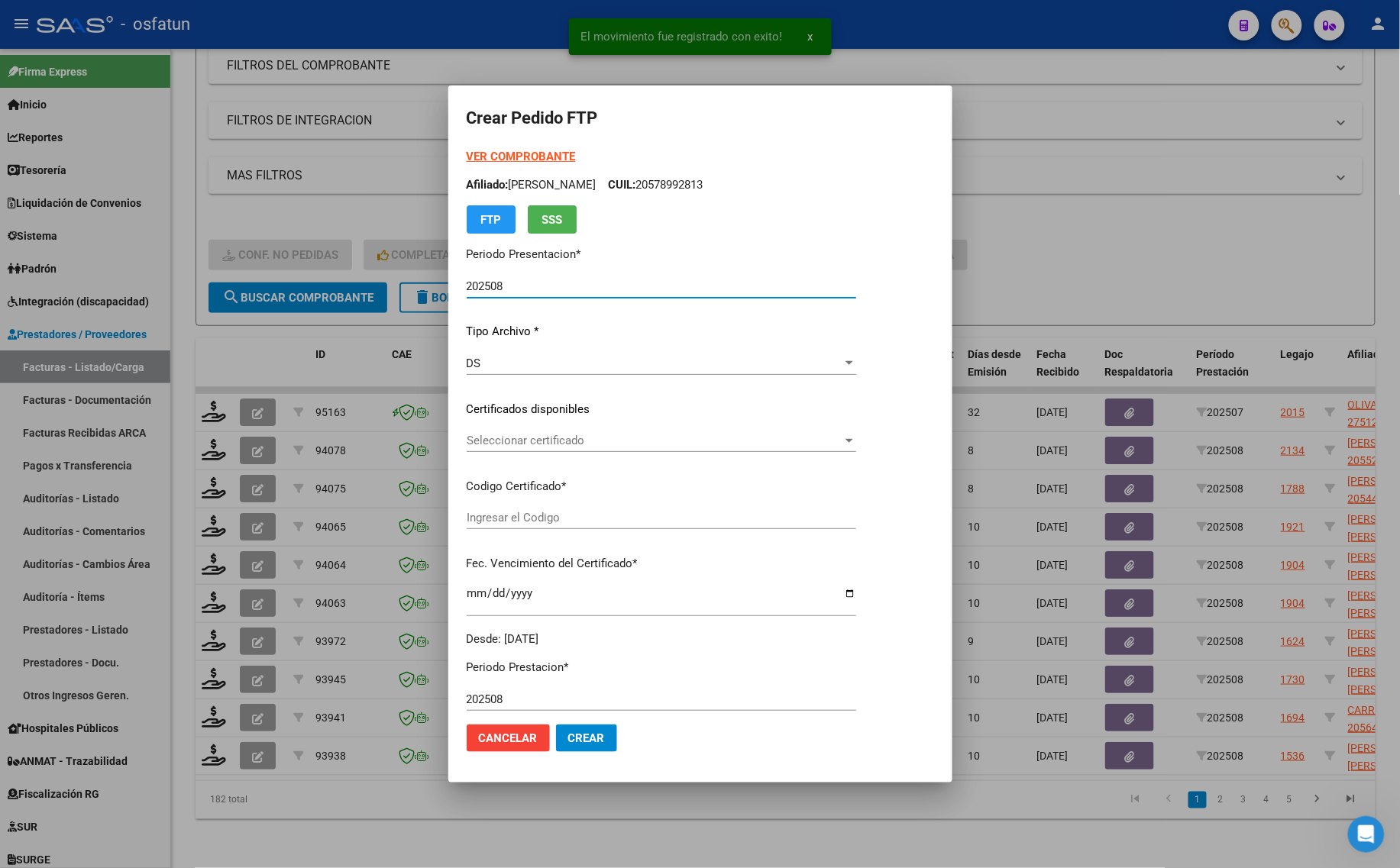
type input "ARG02000493086892021101220261012BS315"
type input "[DATE]"
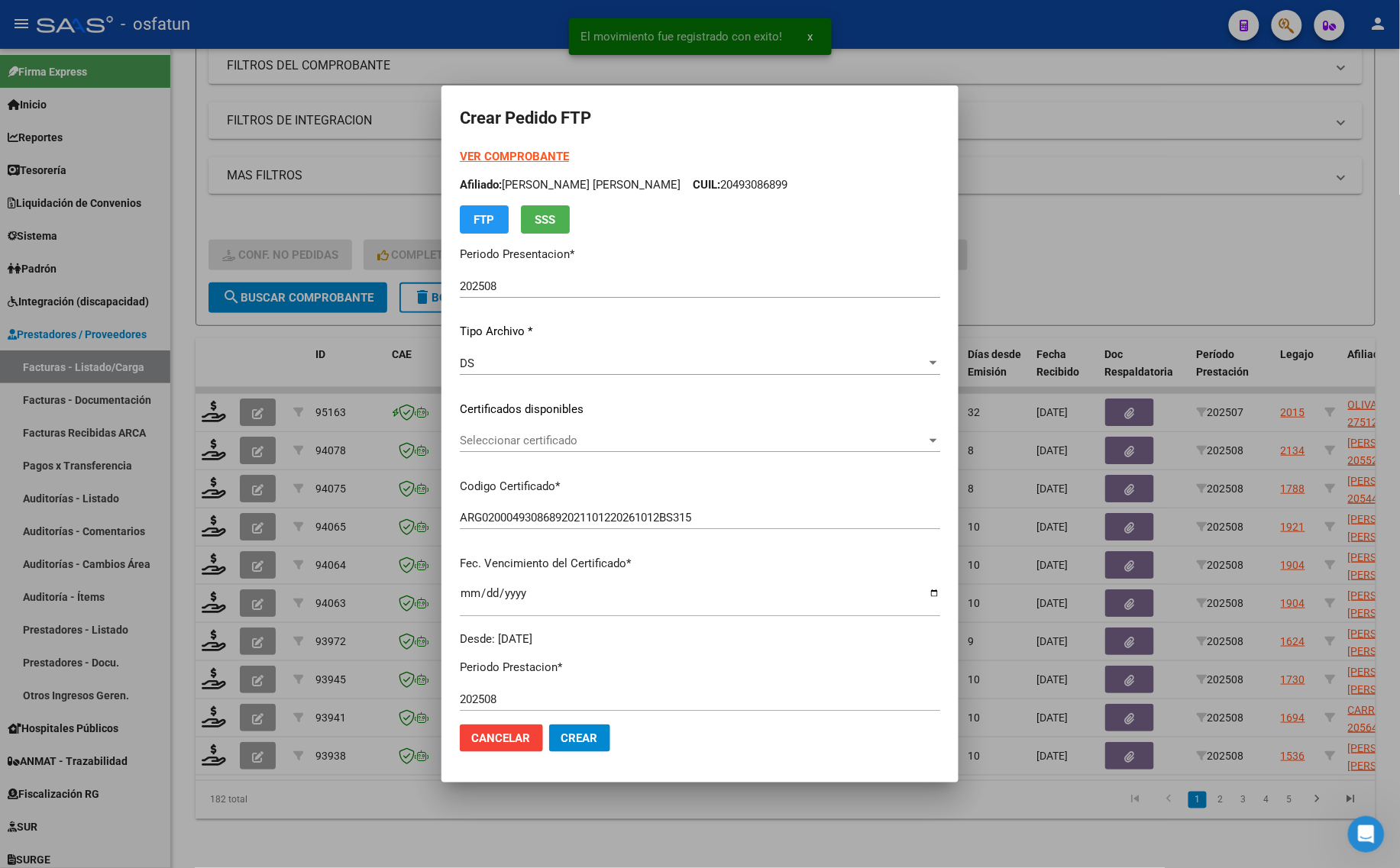
click at [475, 153] on strong "VER COMPROBANTE" at bounding box center [514, 156] width 110 height 13
click at [497, 432] on div "Seleccionar certificado Seleccionar certificado" at bounding box center [699, 440] width 480 height 23
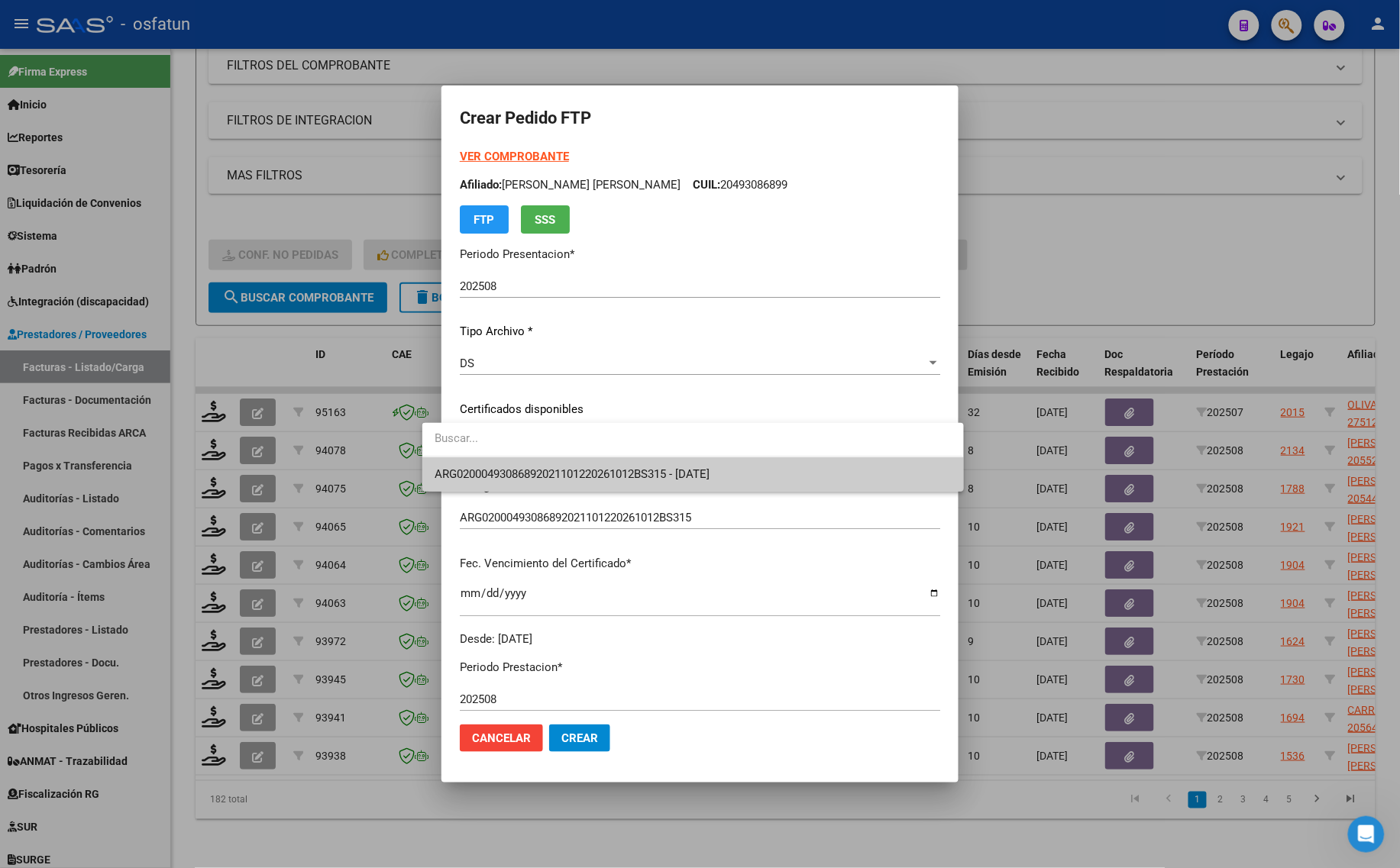
click at [505, 494] on div at bounding box center [700, 434] width 1400 height 868
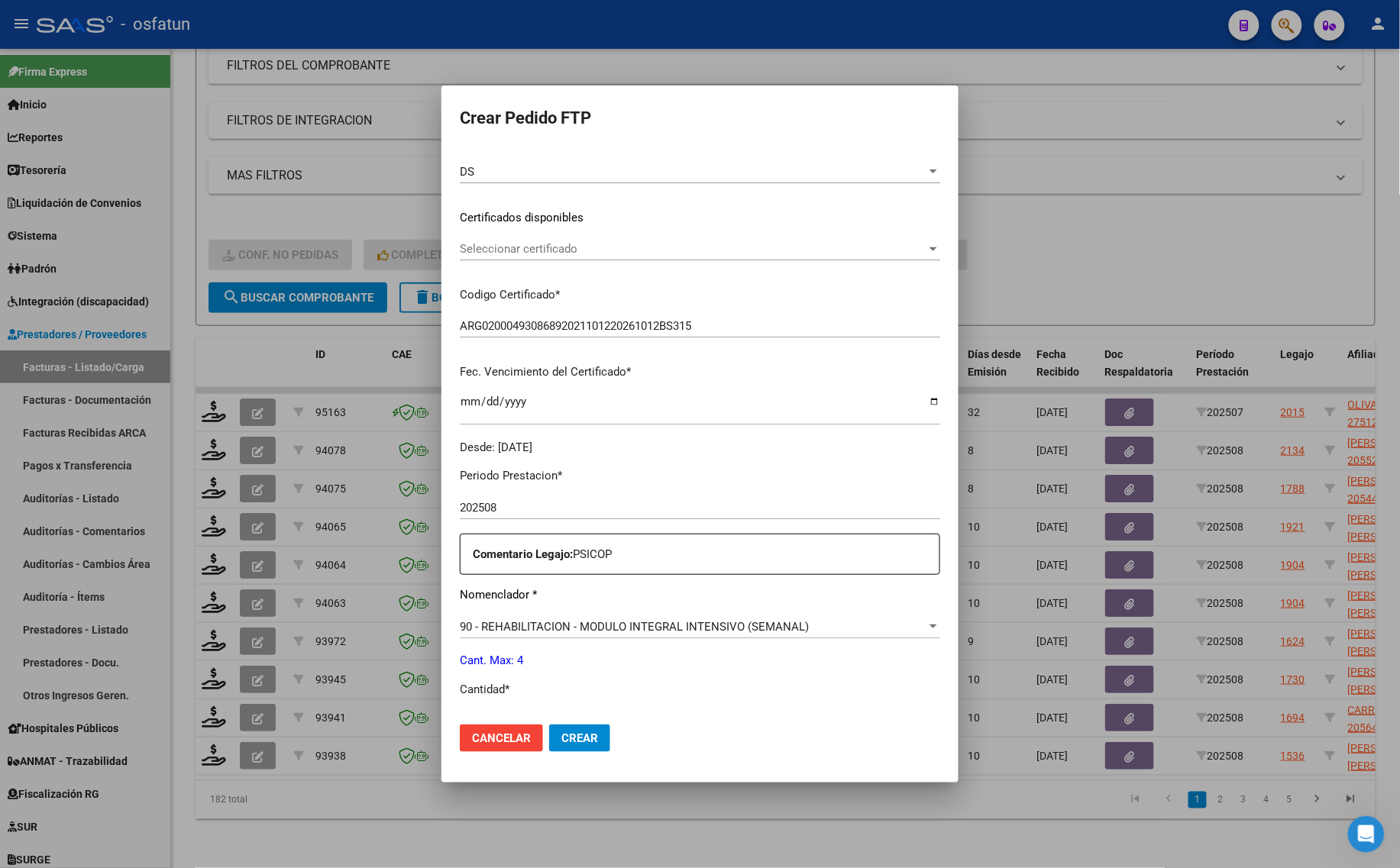
scroll to position [191, 0]
click at [494, 240] on div "Seleccionar certificado Seleccionar certificado" at bounding box center [699, 249] width 480 height 23
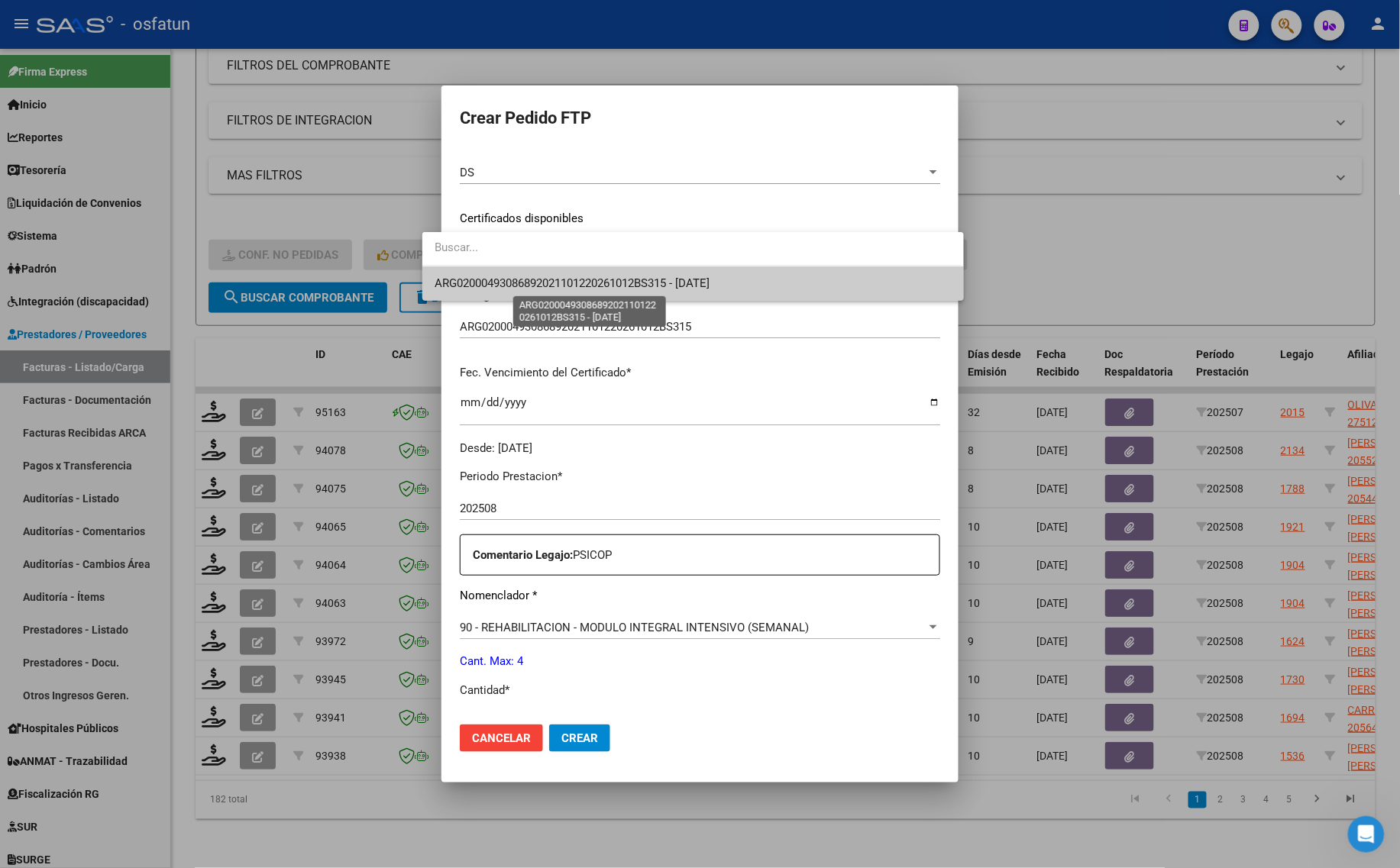
click at [494, 276] on span "ARG02000493086892021101220261012BS315 - [DATE]" at bounding box center [571, 282] width 275 height 13
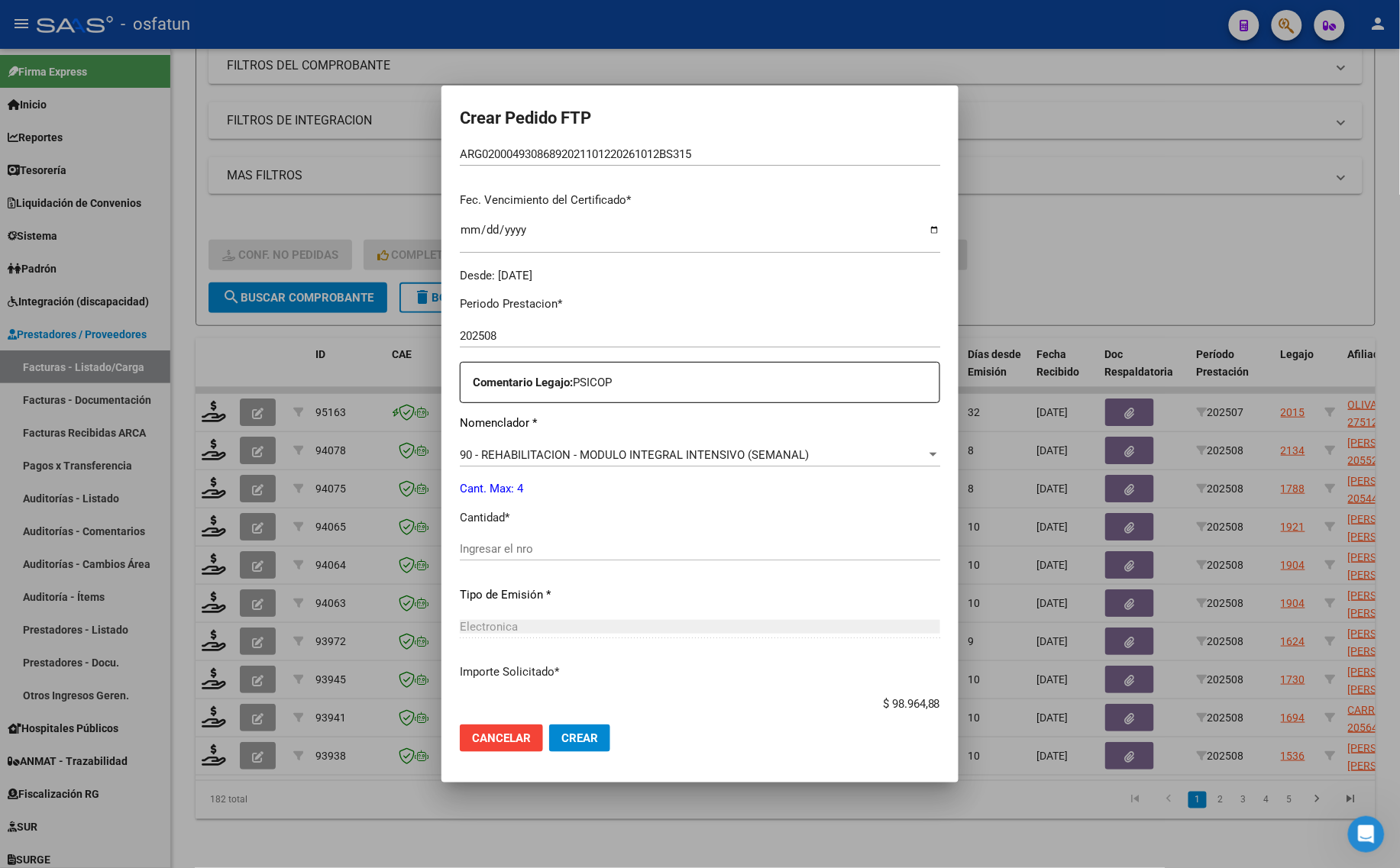
scroll to position [361, 0]
click at [475, 544] on input "Ingresar el nro" at bounding box center [699, 551] width 480 height 13
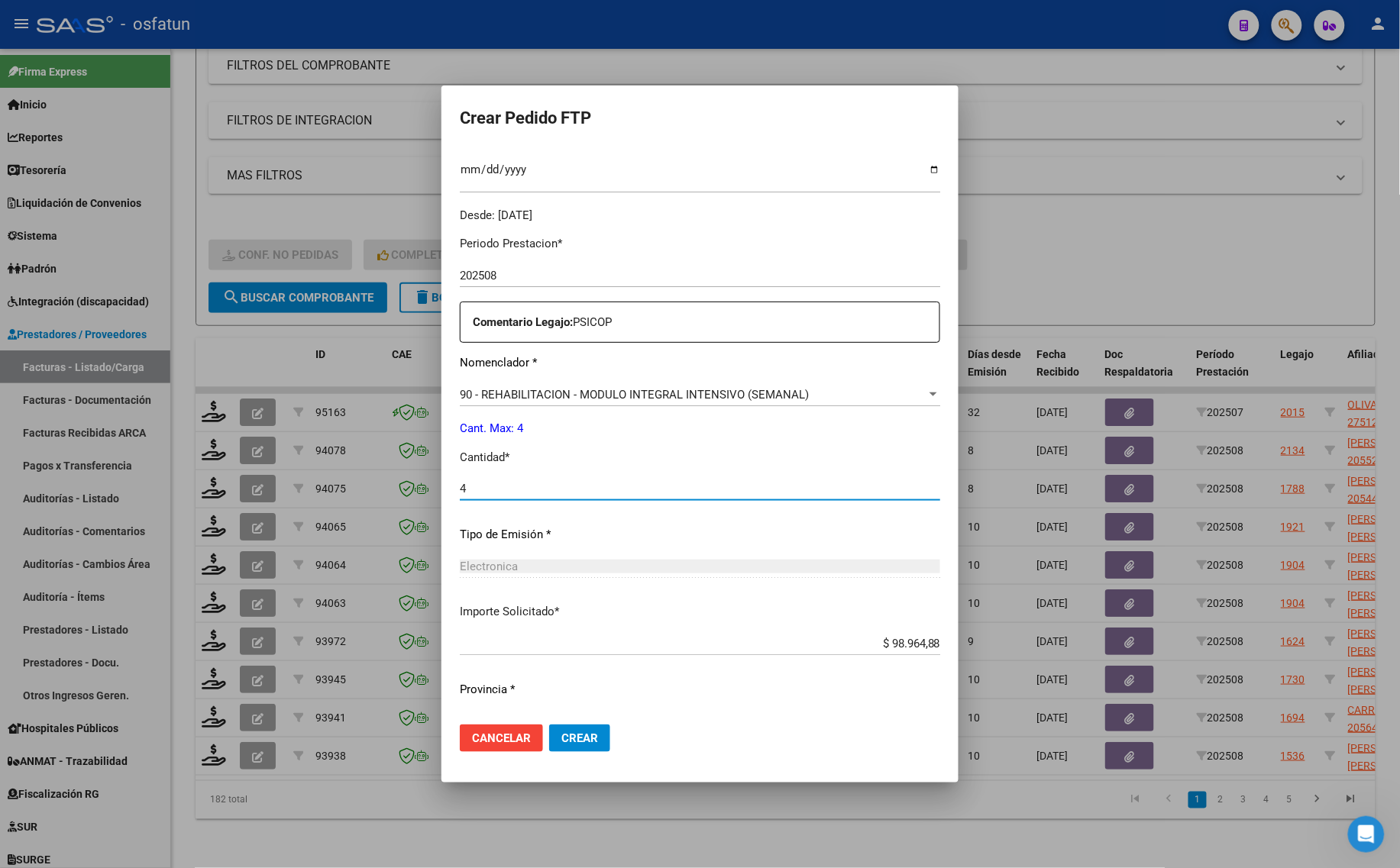
scroll to position [456, 0]
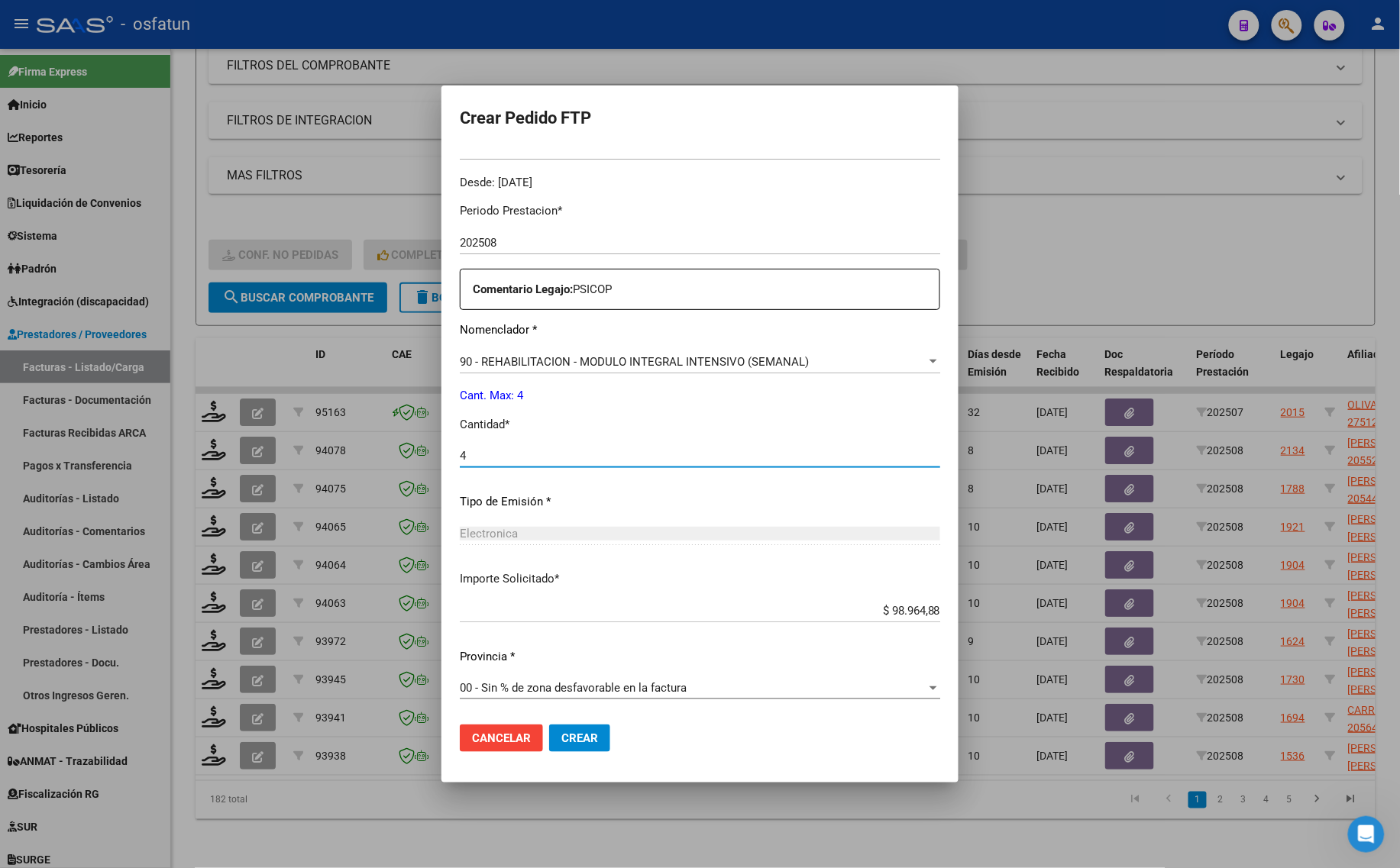
type input "4"
click at [561, 741] on span "Crear" at bounding box center [579, 738] width 37 height 13
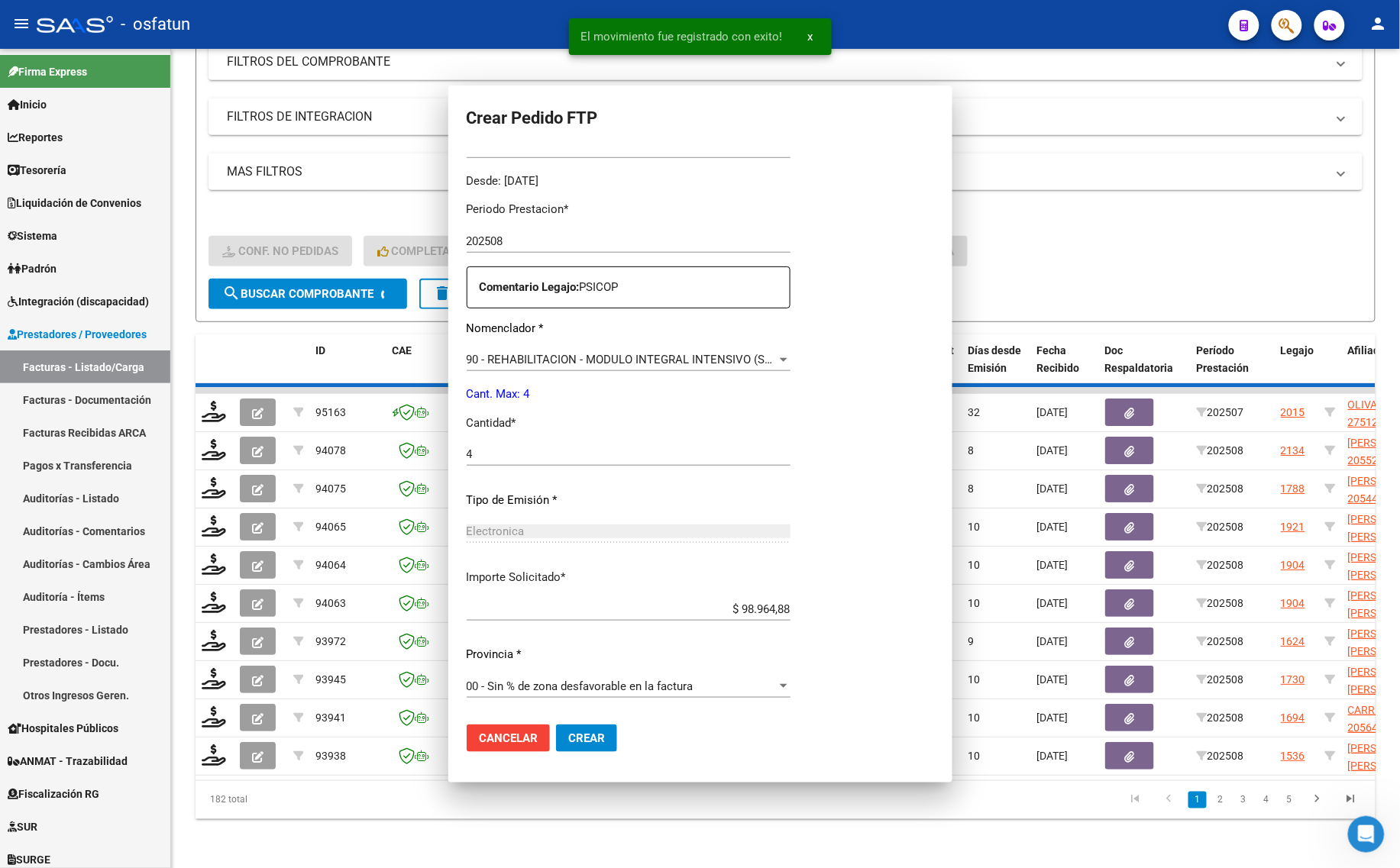
scroll to position [371, 0]
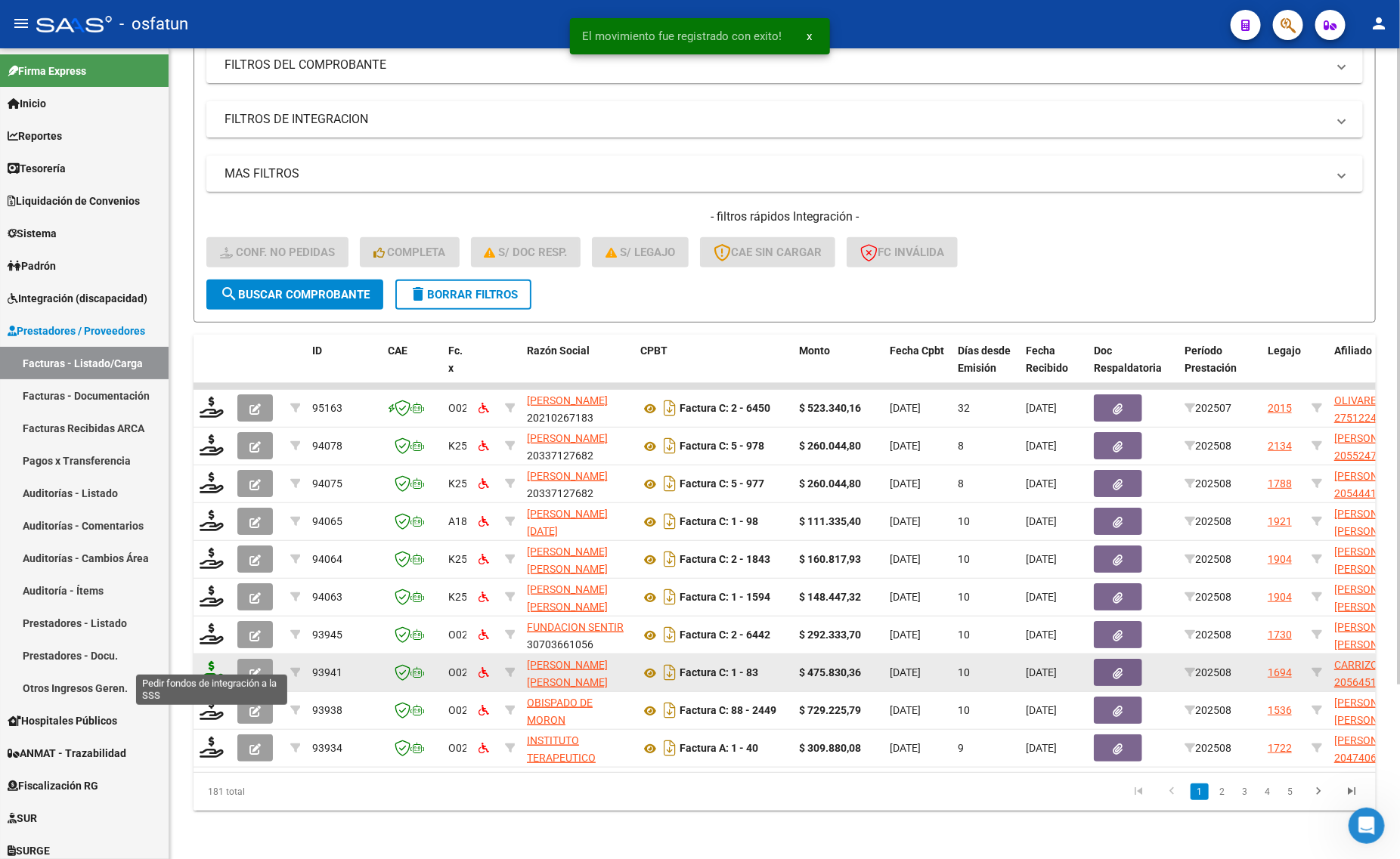
click at [208, 661] on icon at bounding box center [211, 671] width 24 height 21
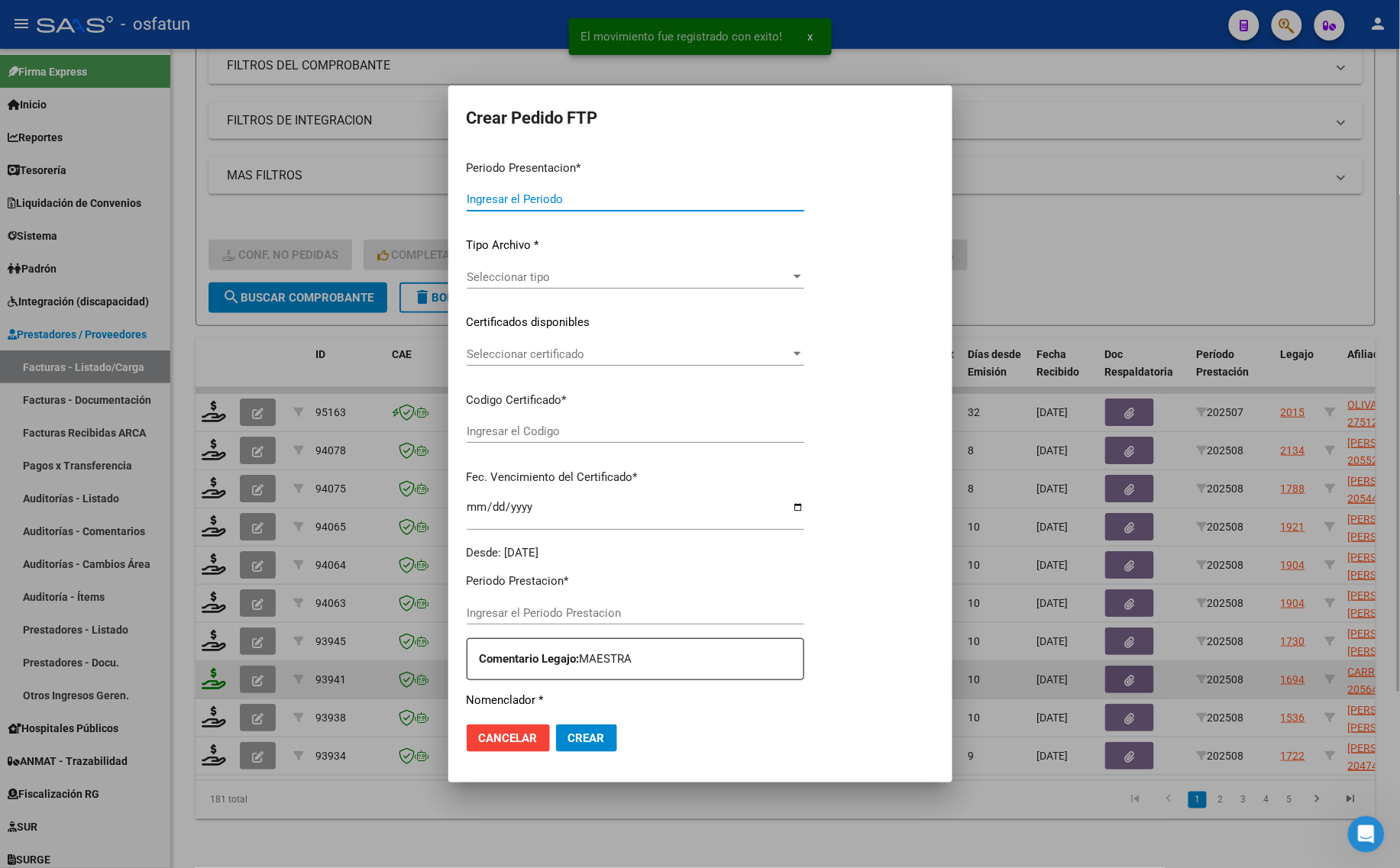
type input "202508"
type input "$ 475.830,36"
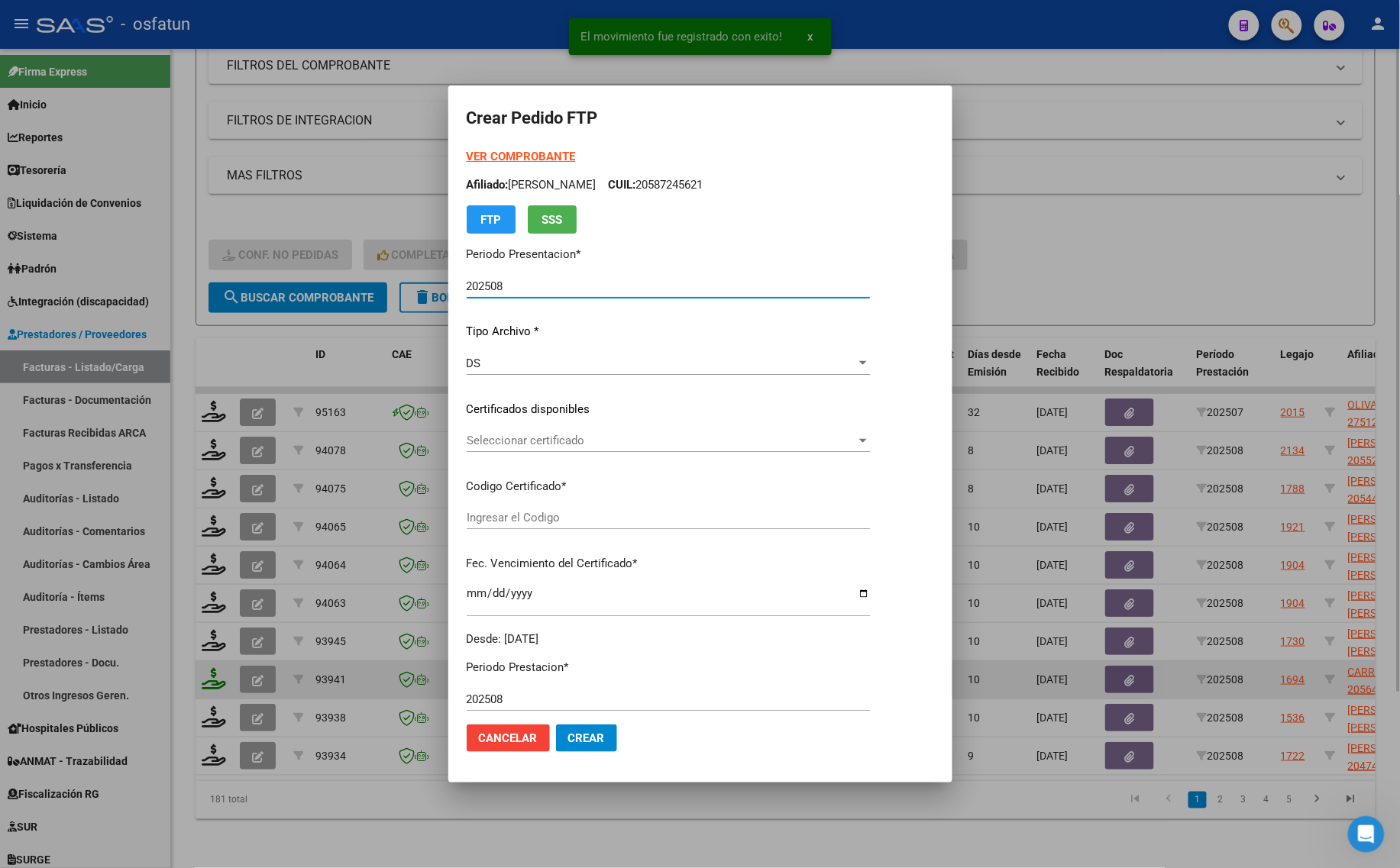
type input "ARG02000564516952025081420310814CAT242"
type input "[DATE]"
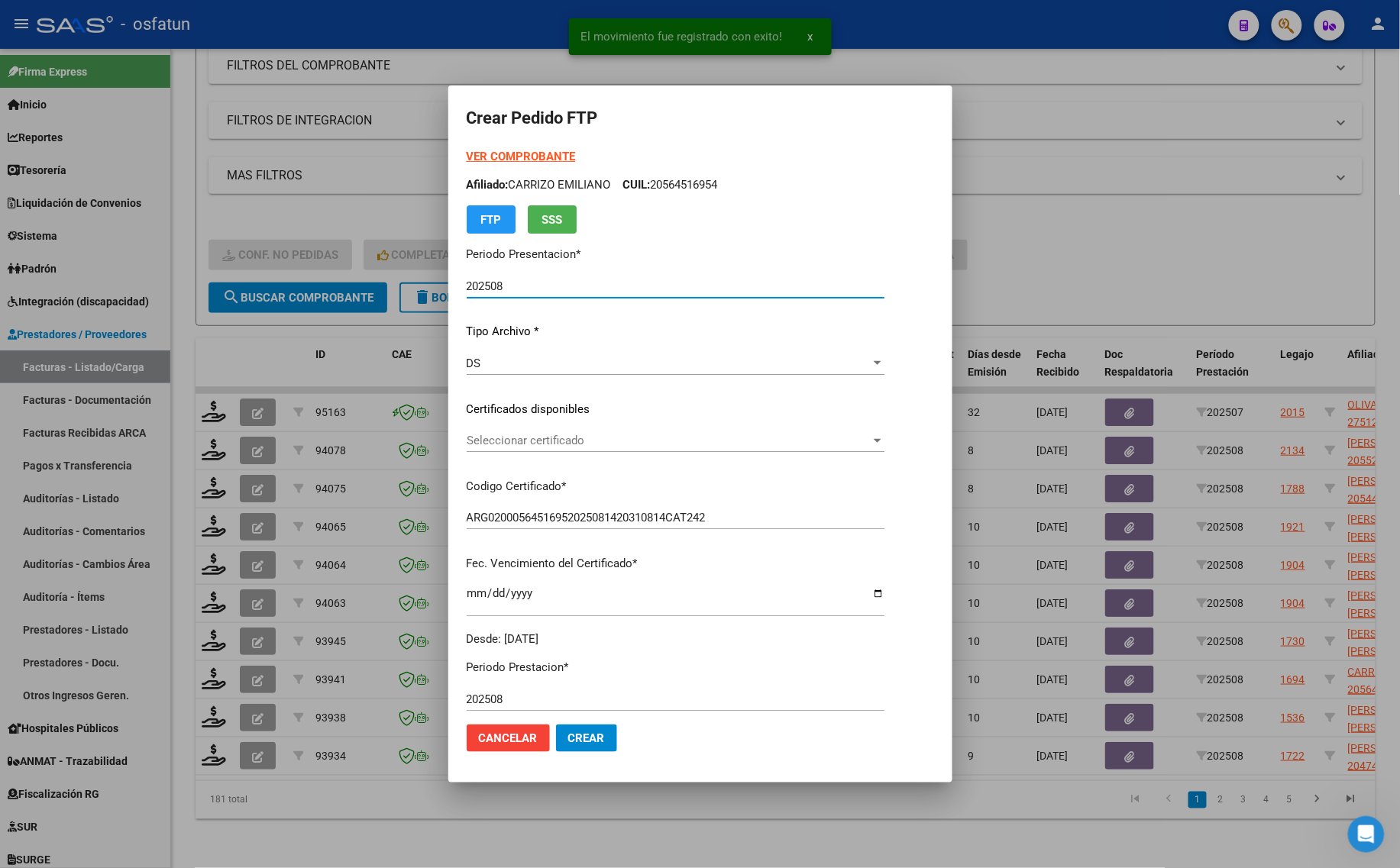
click at [533, 156] on strong "VER COMPROBANTE" at bounding box center [521, 156] width 110 height 13
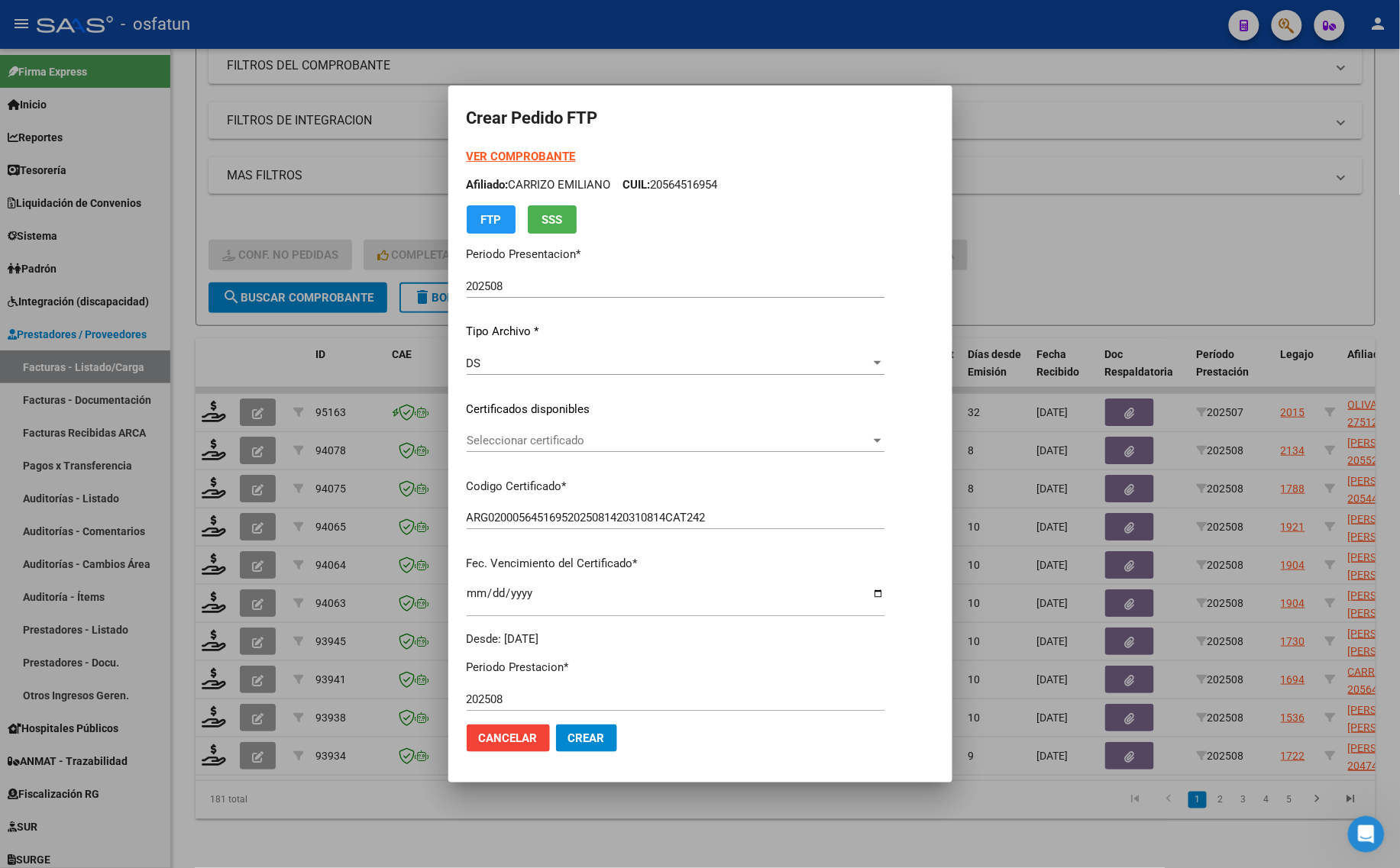
click at [308, 201] on div at bounding box center [700, 434] width 1400 height 868
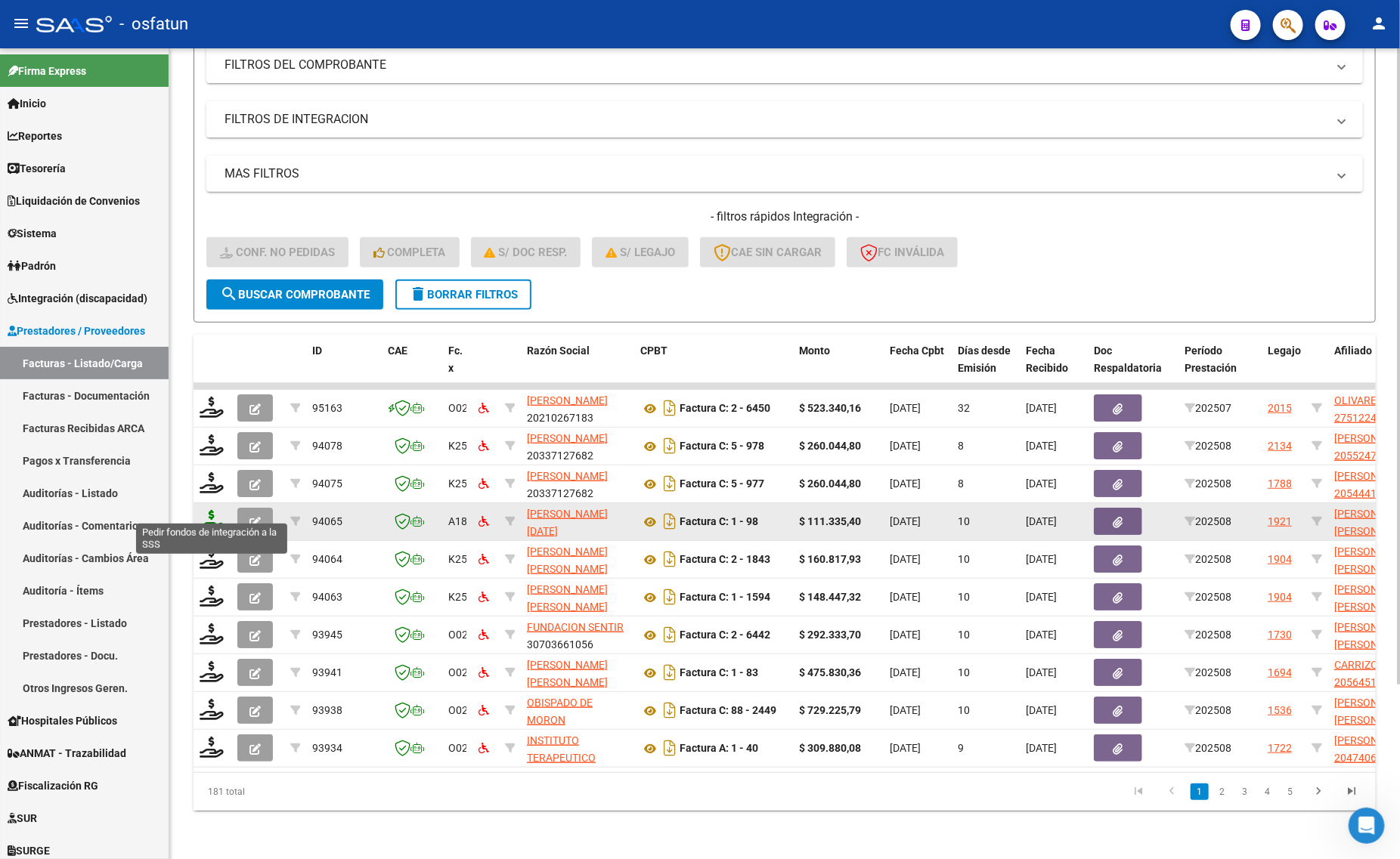
click at [209, 510] on icon at bounding box center [211, 520] width 24 height 21
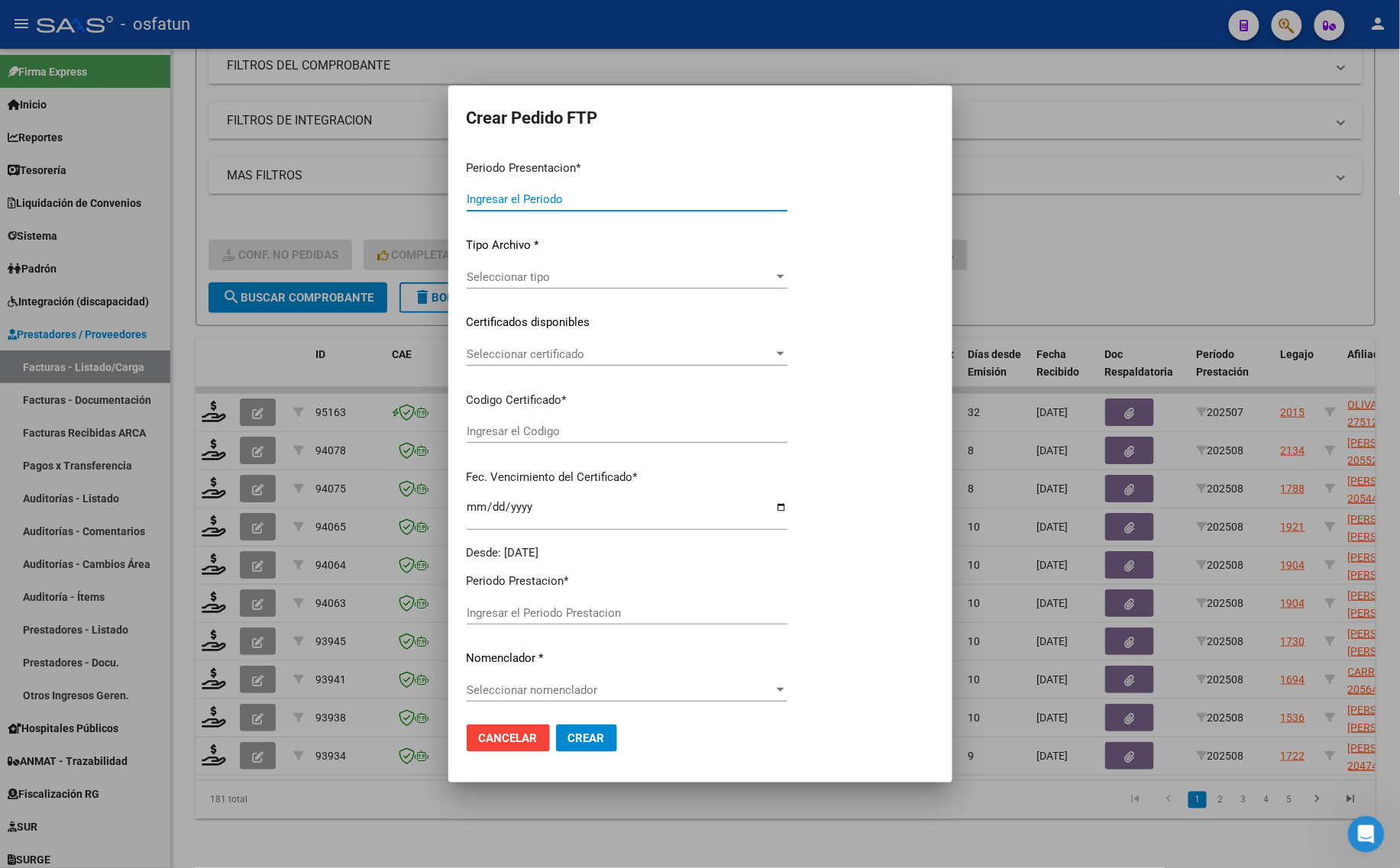
type input "202508"
type input "$ 111.335,40"
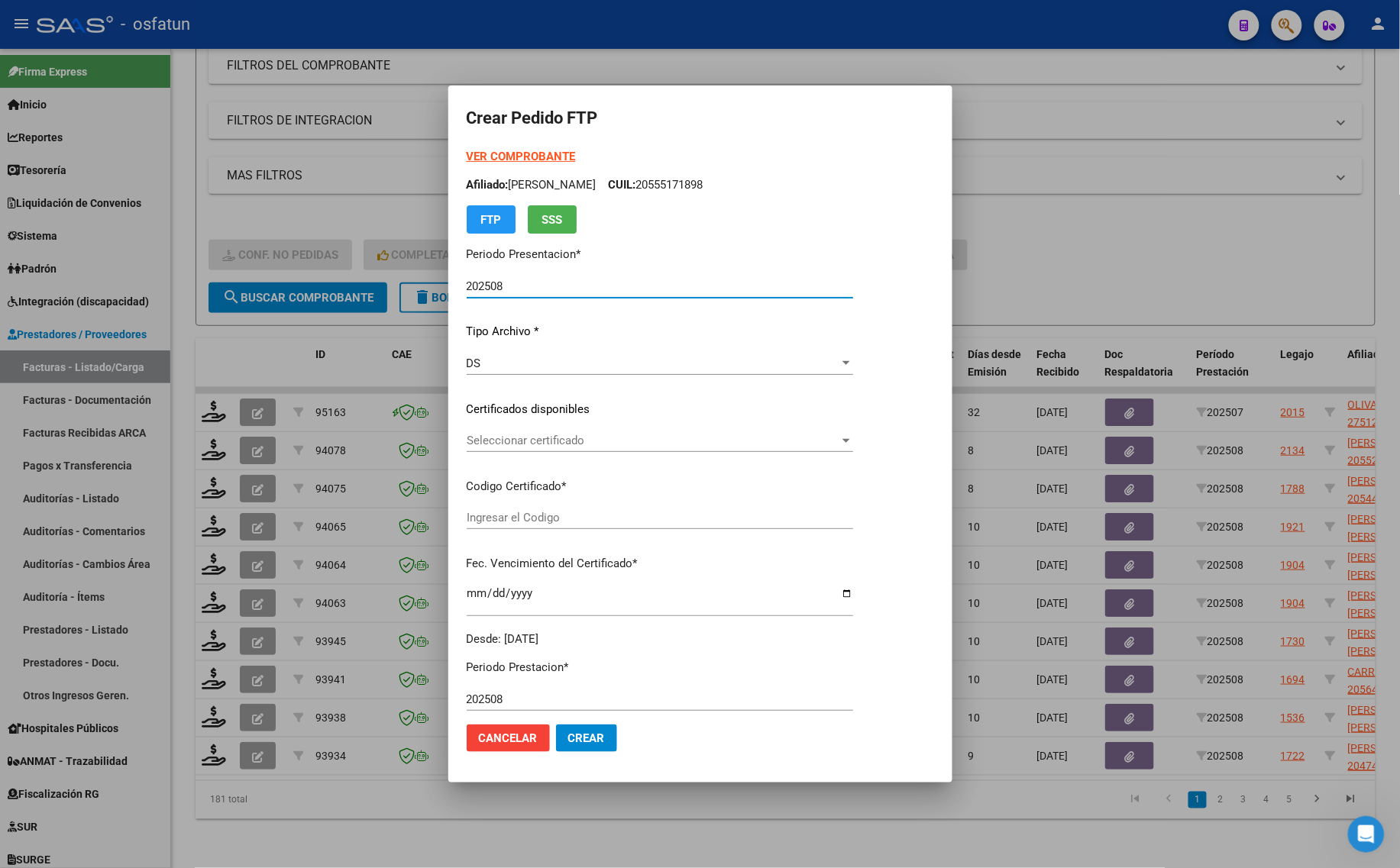
type input "ARG02000568781182023022820280228BS440"
type input "[DATE]"
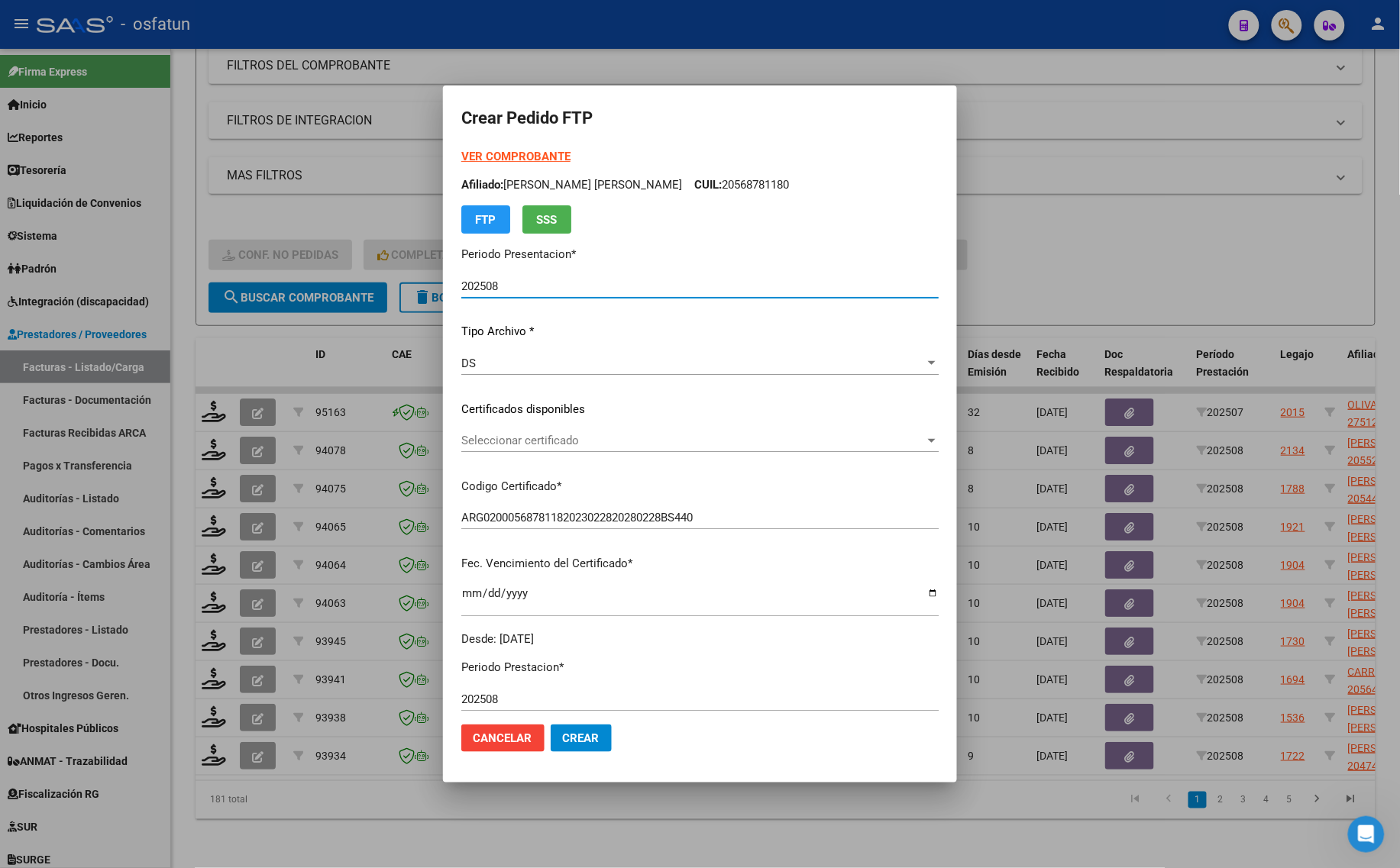
click at [483, 153] on strong "VER COMPROBANTE" at bounding box center [516, 156] width 110 height 13
click at [532, 444] on span "Seleccionar certificado" at bounding box center [693, 440] width 463 height 13
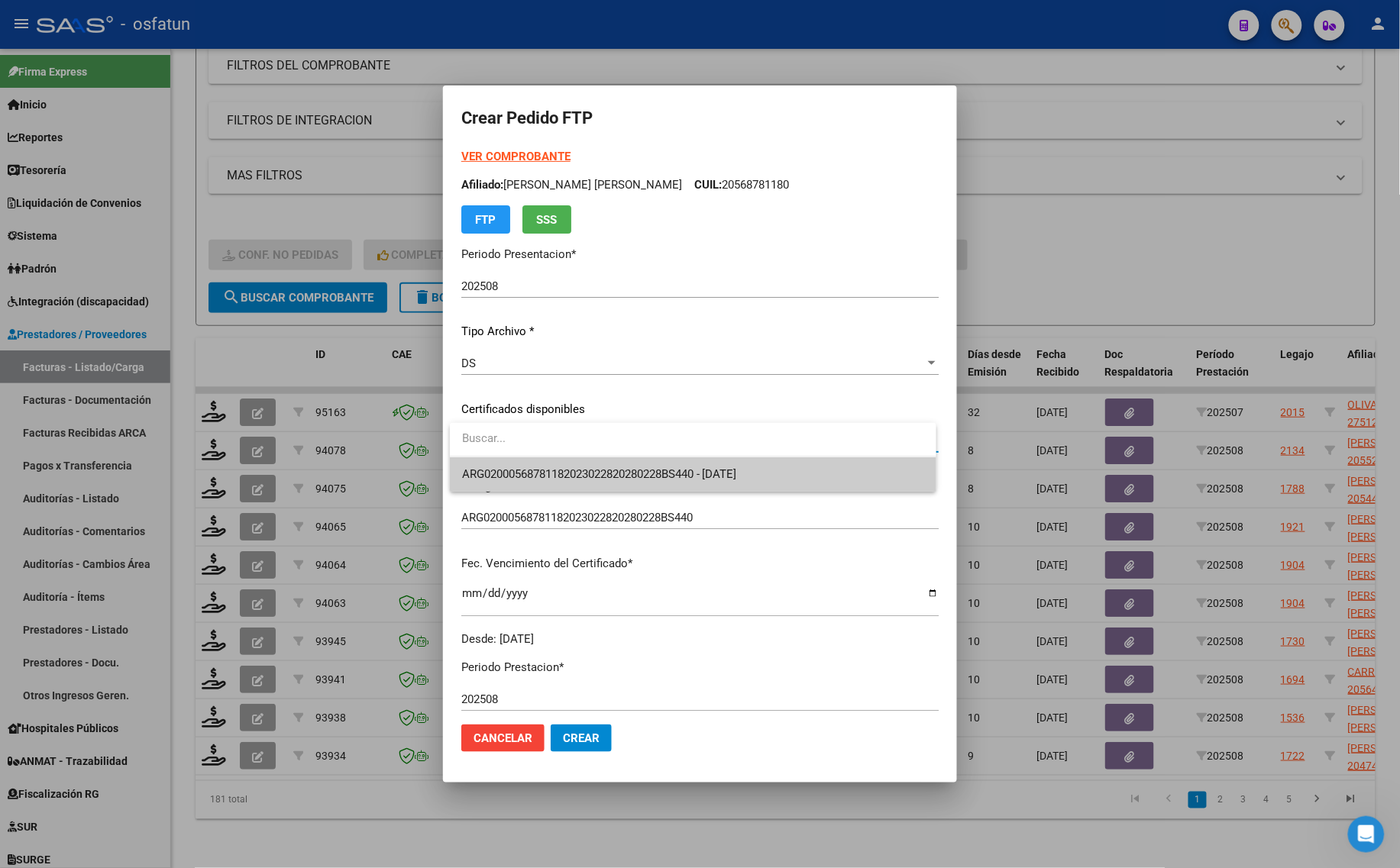
click at [529, 481] on span "ARG02000568781182023022820280228BS440 - [DATE]" at bounding box center [693, 474] width 462 height 34
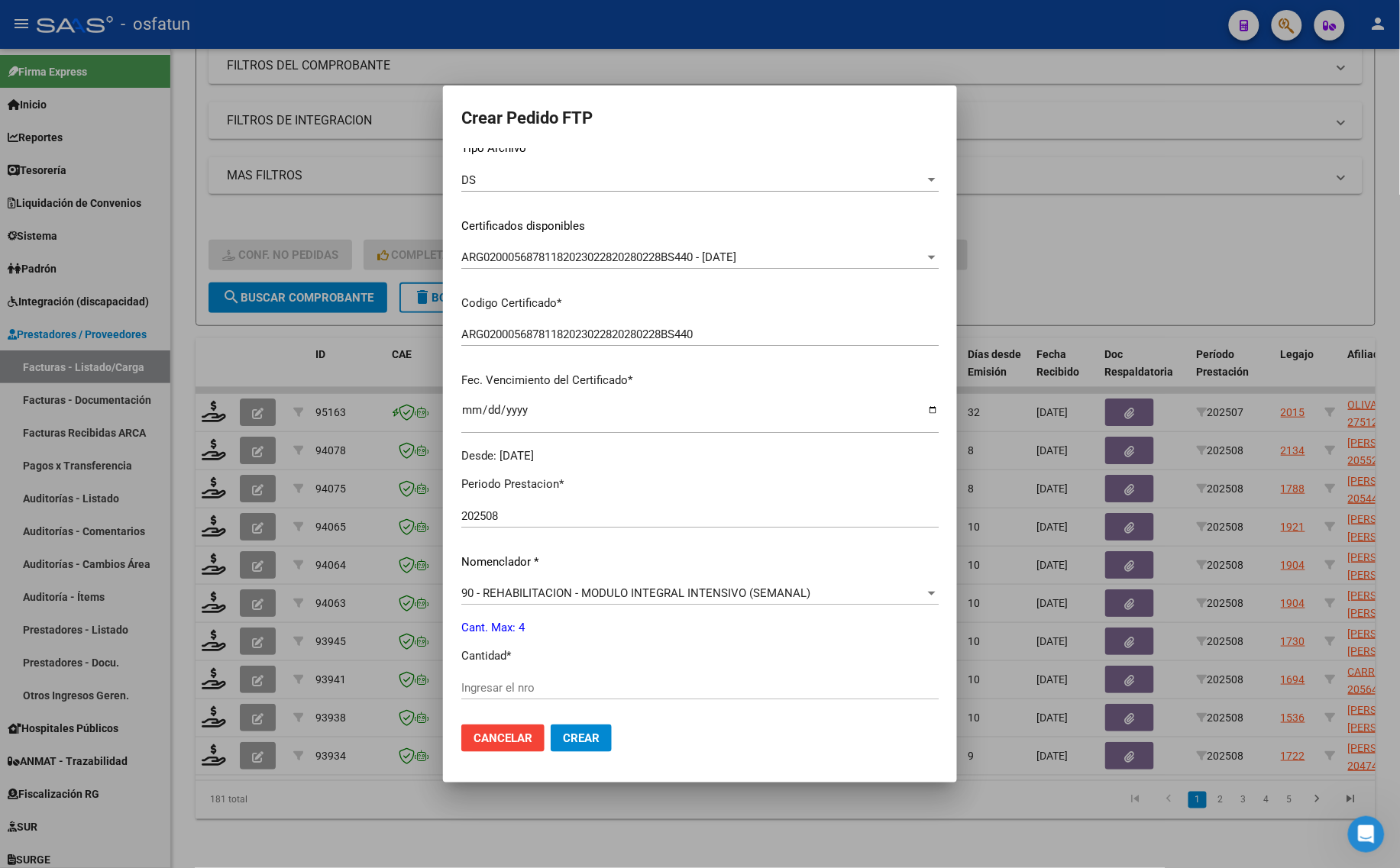
scroll to position [286, 0]
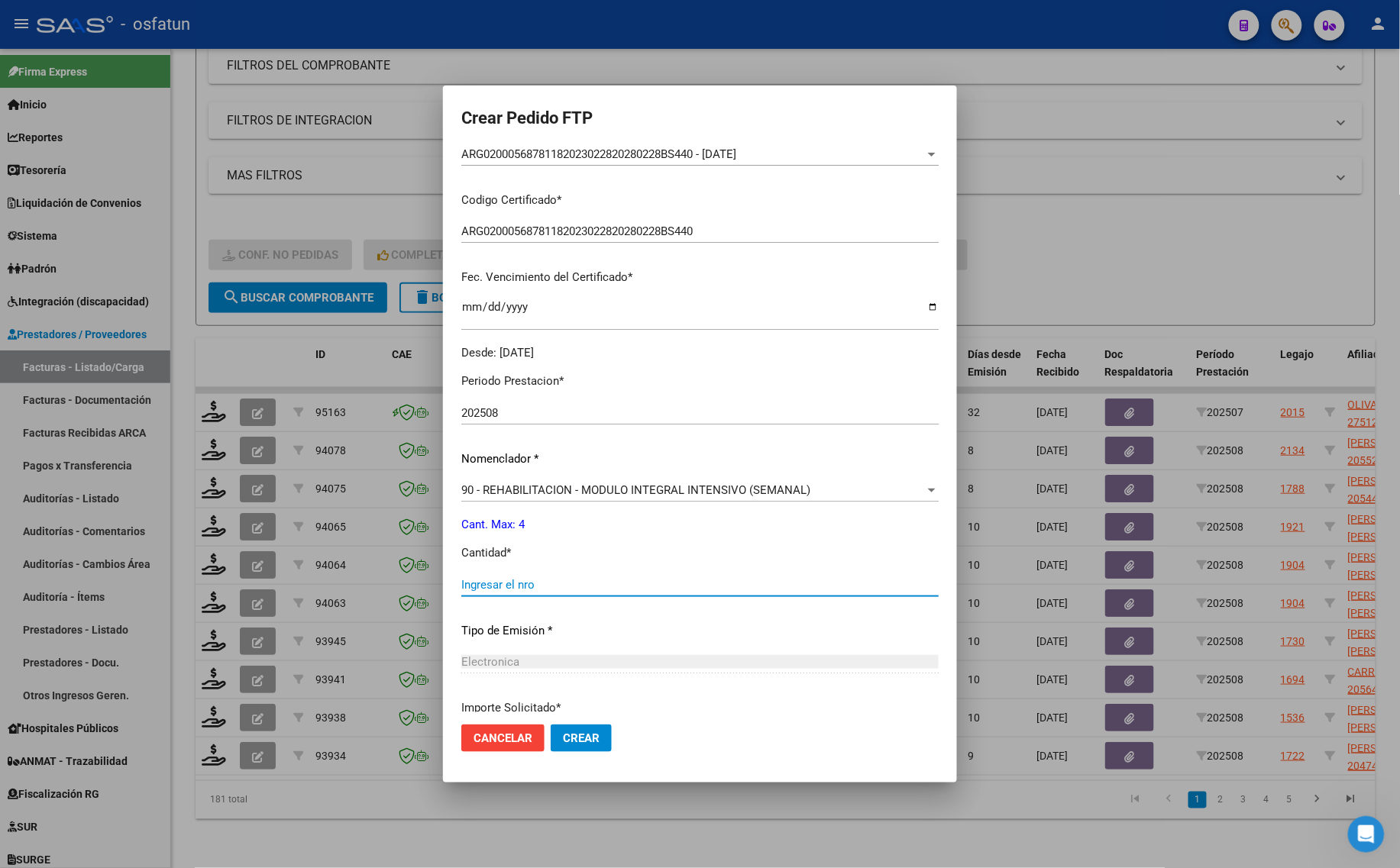
click at [567, 590] on input "Ingresar el nro" at bounding box center [699, 584] width 477 height 13
type input "4"
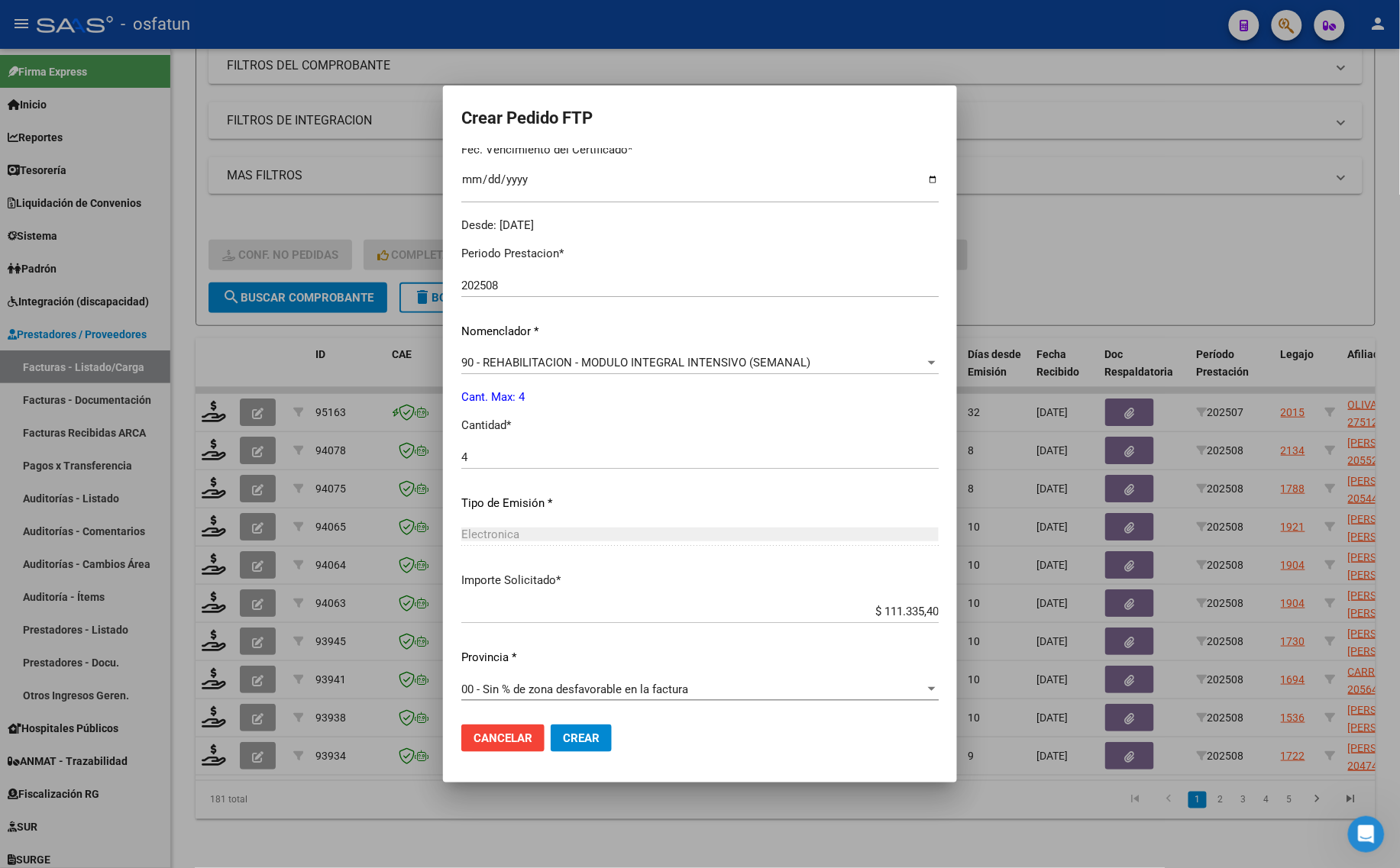
scroll to position [414, 0]
click at [571, 737] on span "Crear" at bounding box center [581, 738] width 37 height 13
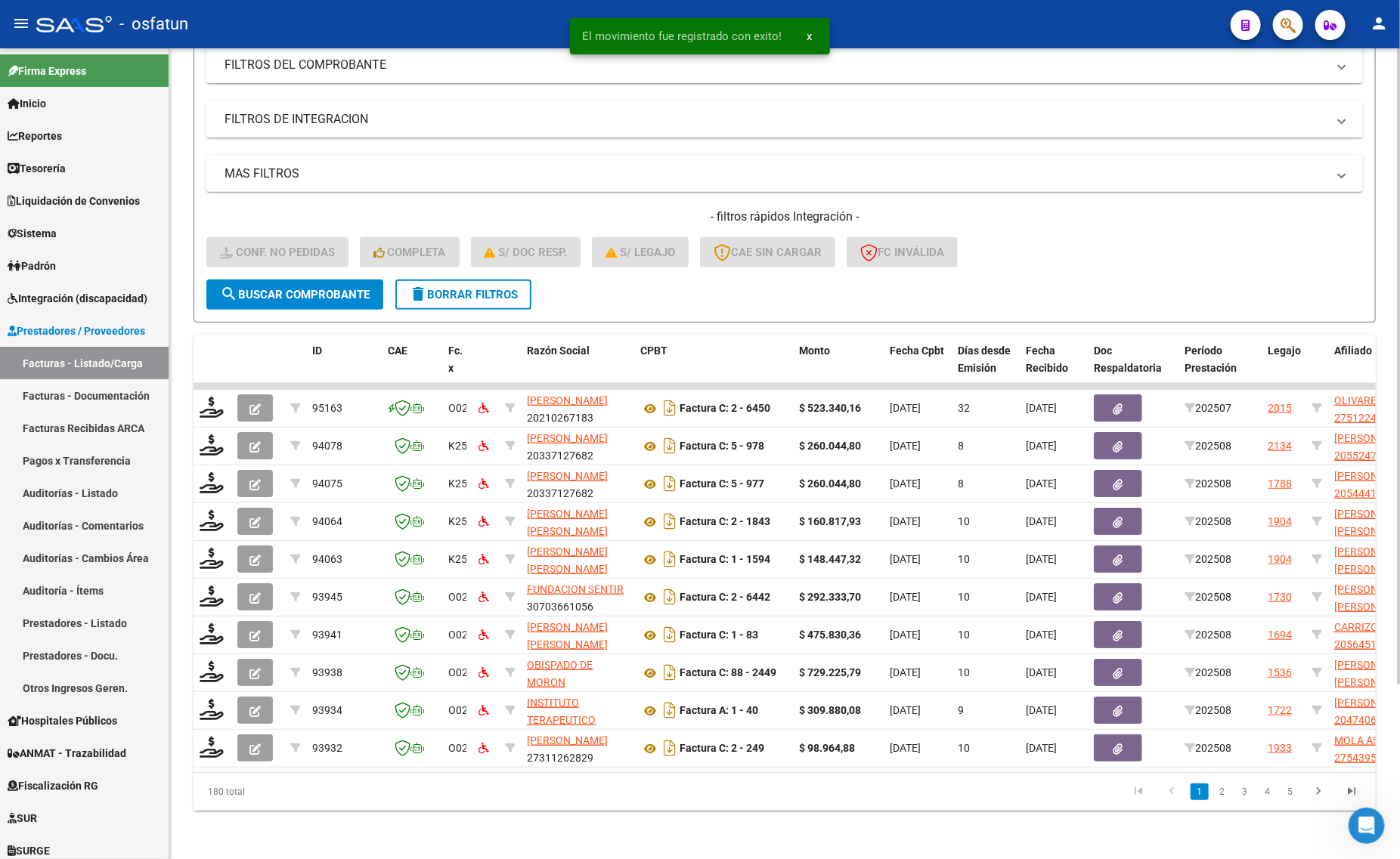
click at [210, 806] on div "180 total" at bounding box center [310, 791] width 233 height 38
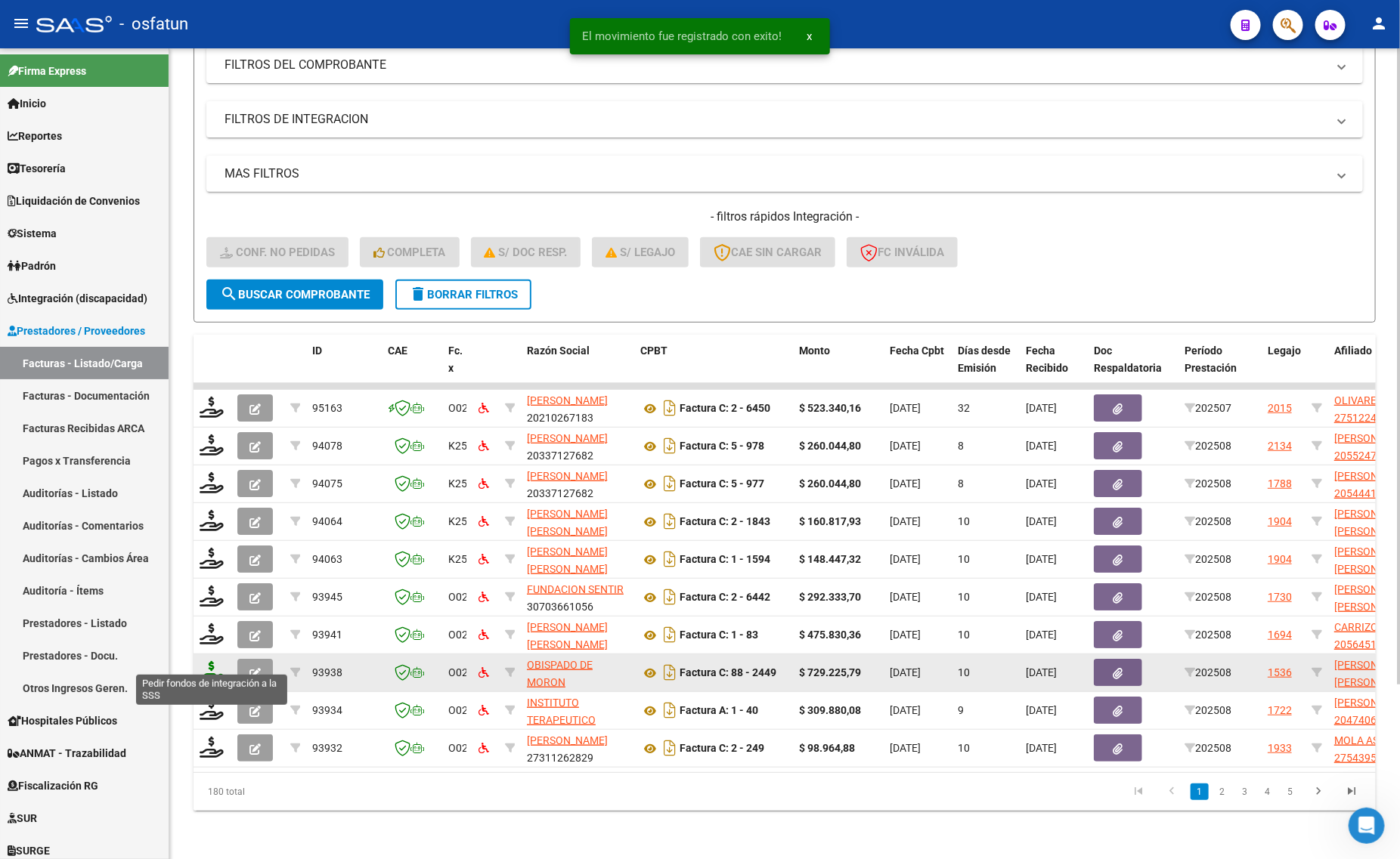
click at [211, 663] on icon at bounding box center [211, 671] width 24 height 21
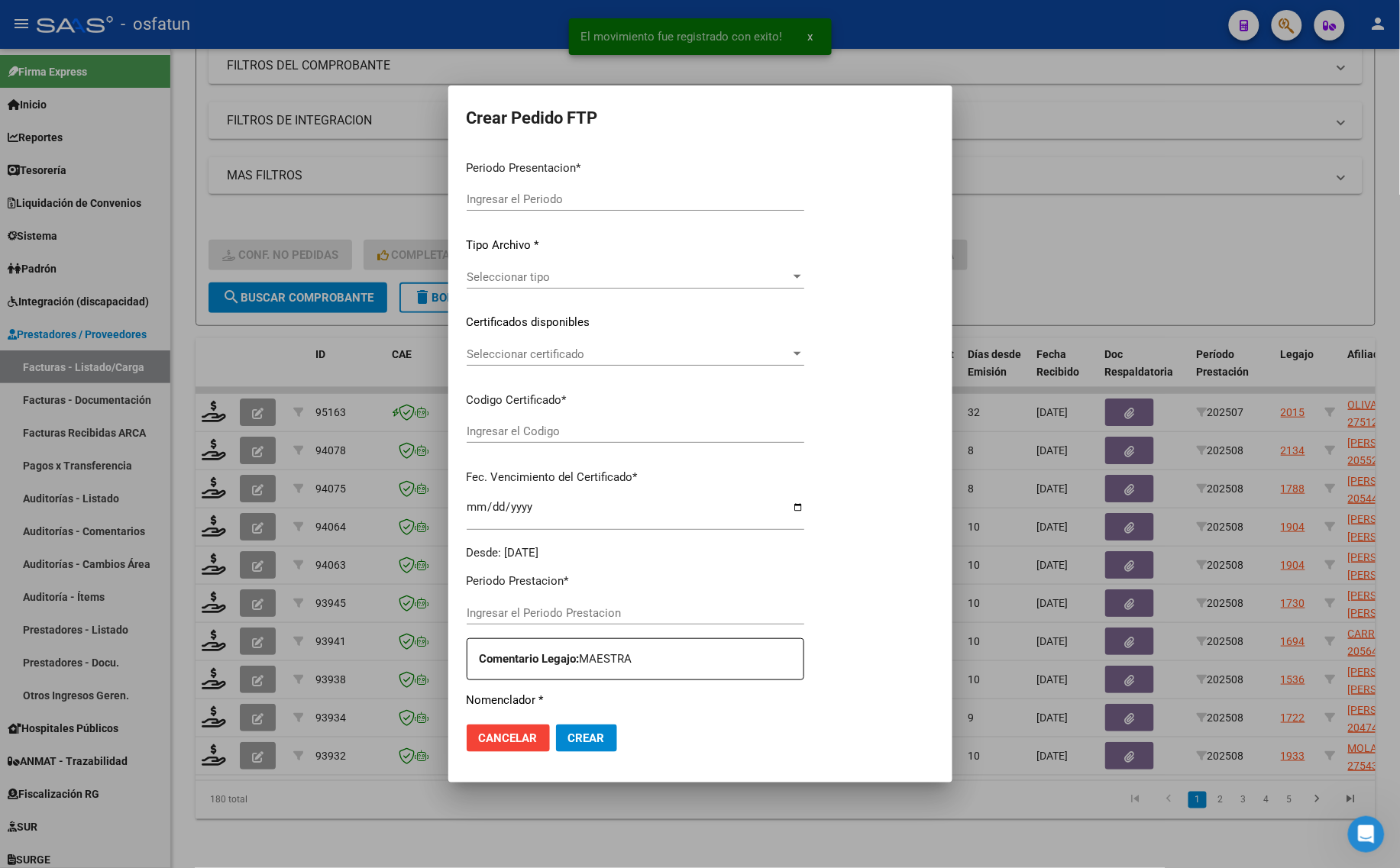
type input "202508"
type input "$ 729.225,79"
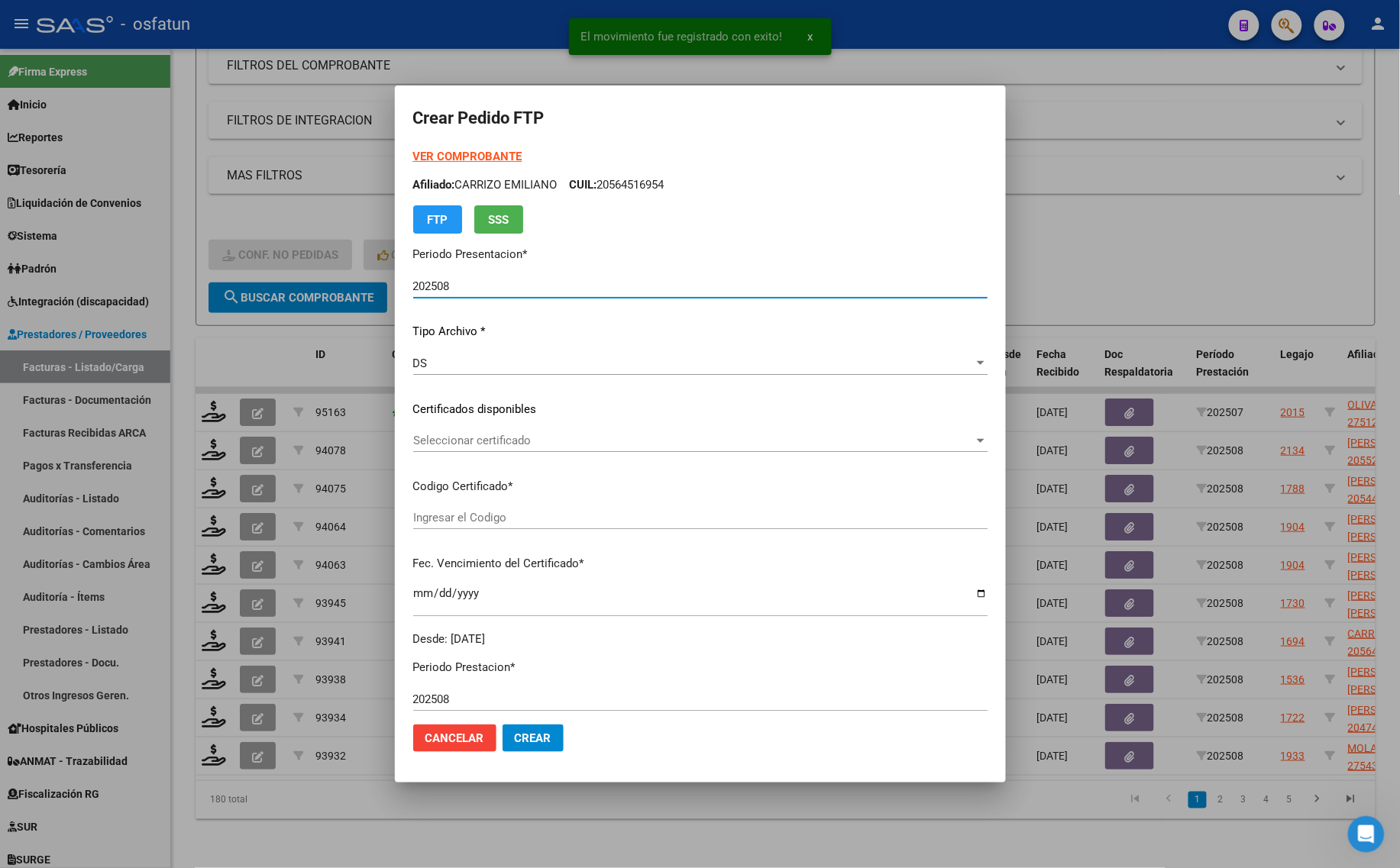
type input "ARG02000555048492023012720280127BS436"
type input "[DATE]"
click at [452, 158] on strong "VER COMPROBANTE" at bounding box center [468, 156] width 110 height 13
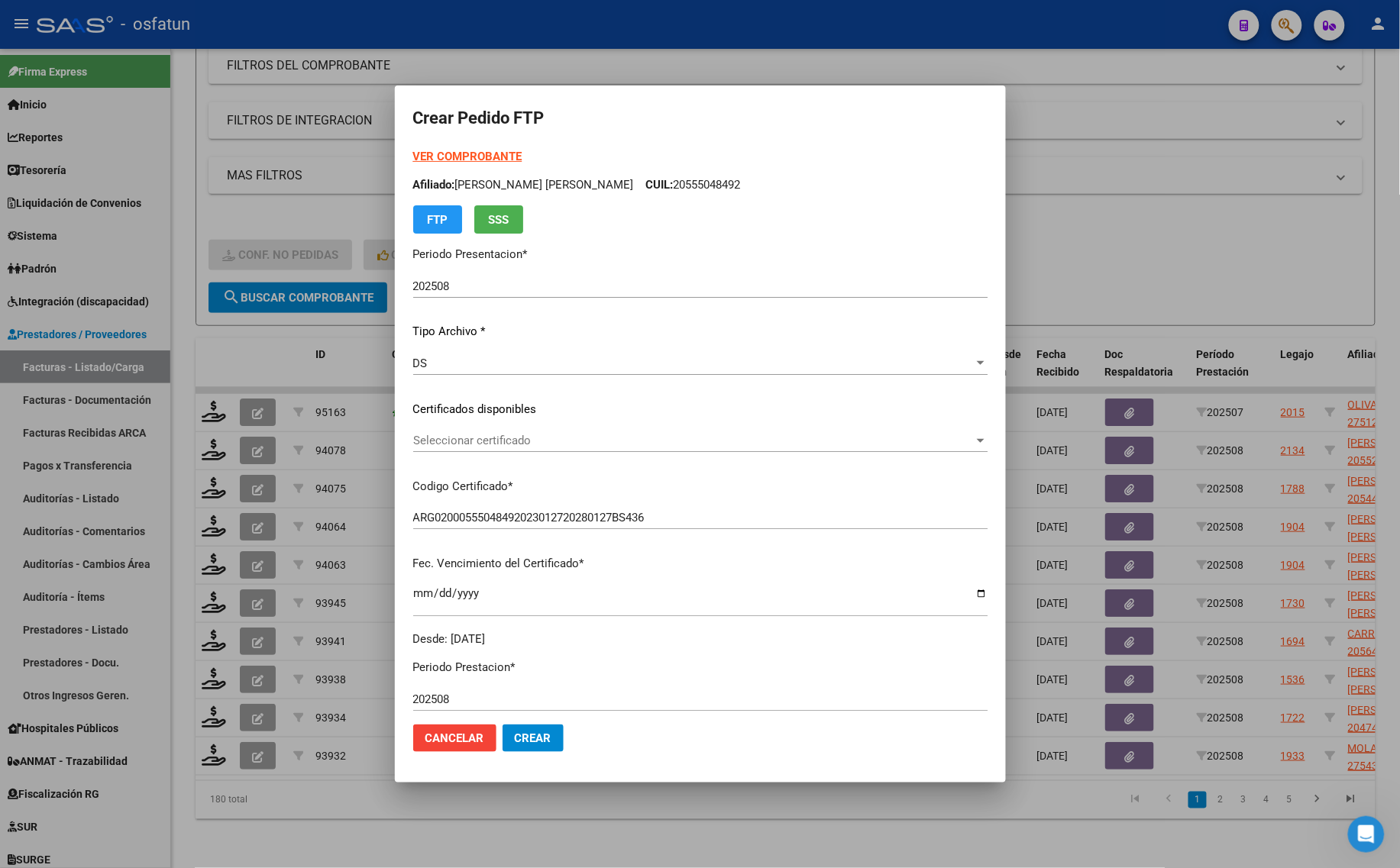
click at [490, 429] on div "Seleccionar certificado Seleccionar certificado" at bounding box center [701, 440] width 575 height 23
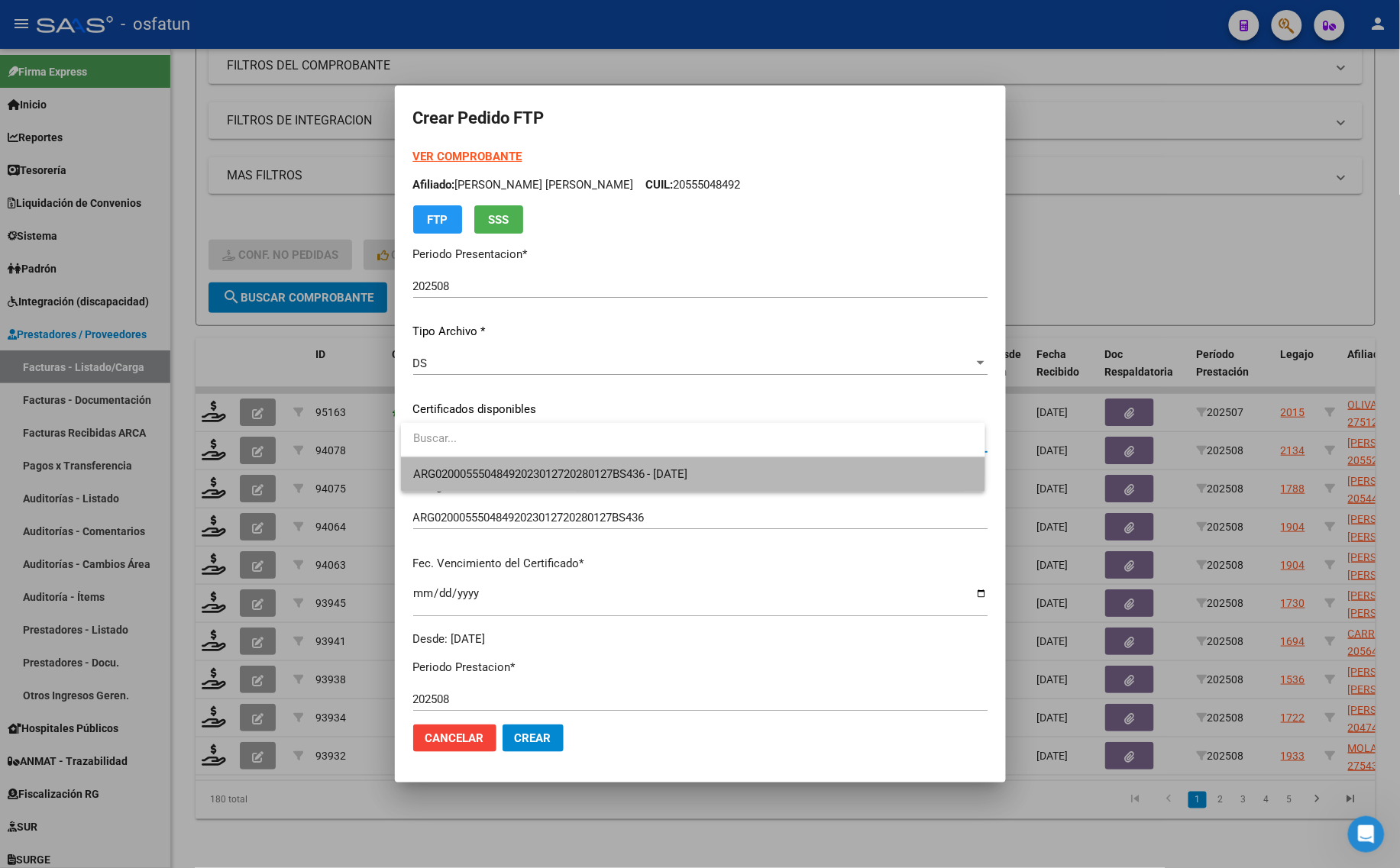
click at [490, 459] on span "ARG02000555048492023012720280127BS436 - [DATE]" at bounding box center [693, 474] width 560 height 34
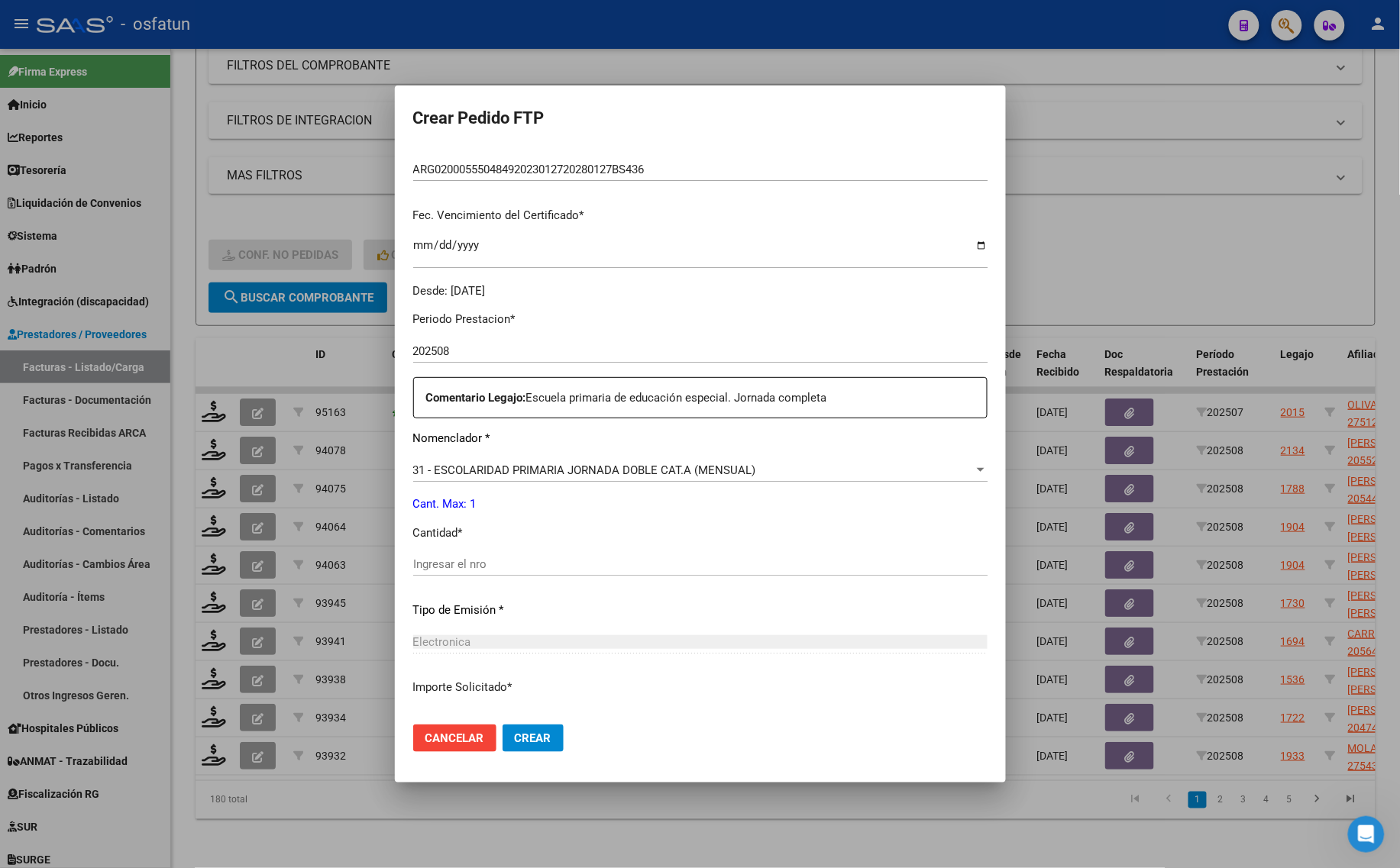
scroll to position [382, 0]
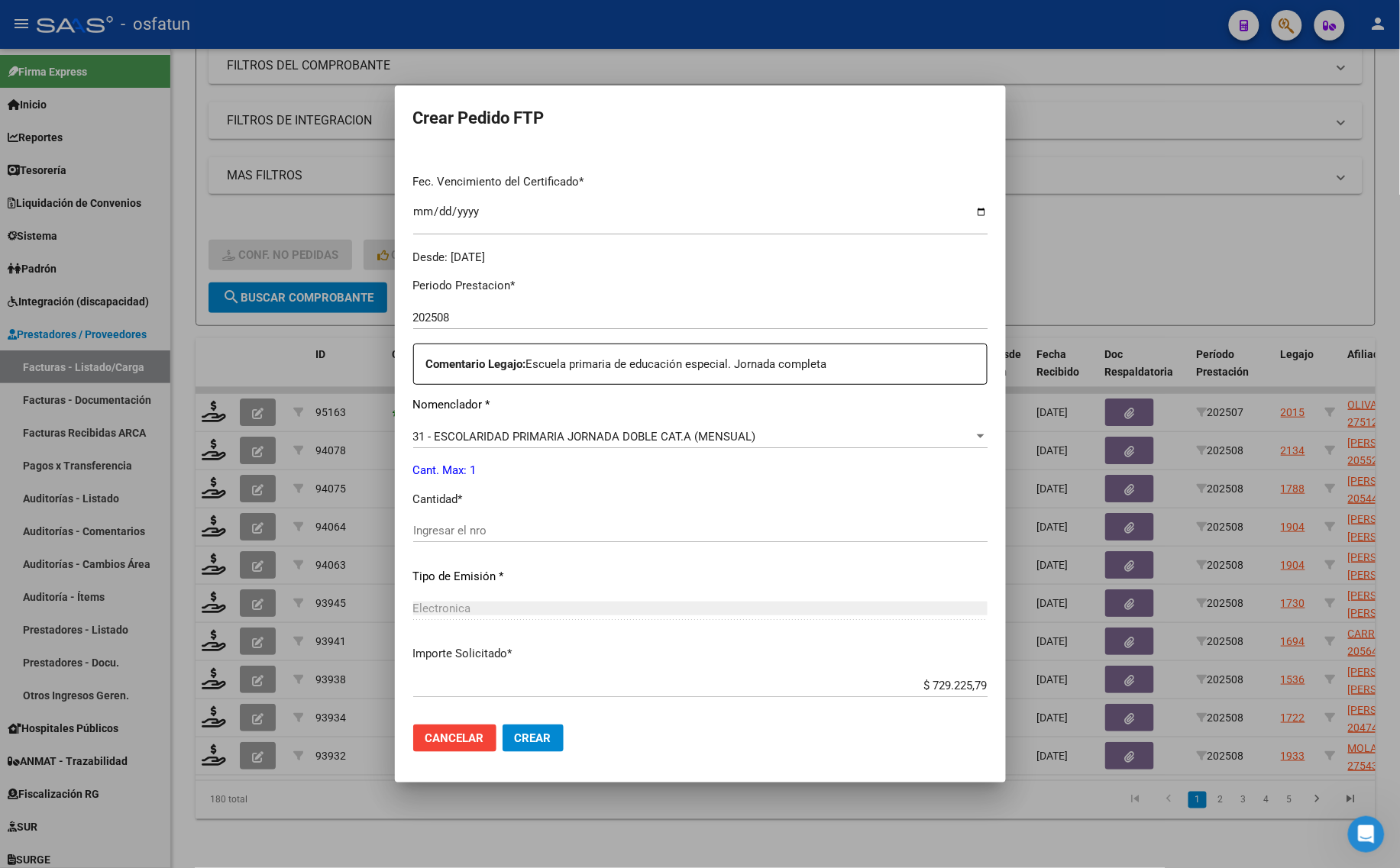
click at [1172, 230] on div at bounding box center [700, 434] width 1400 height 868
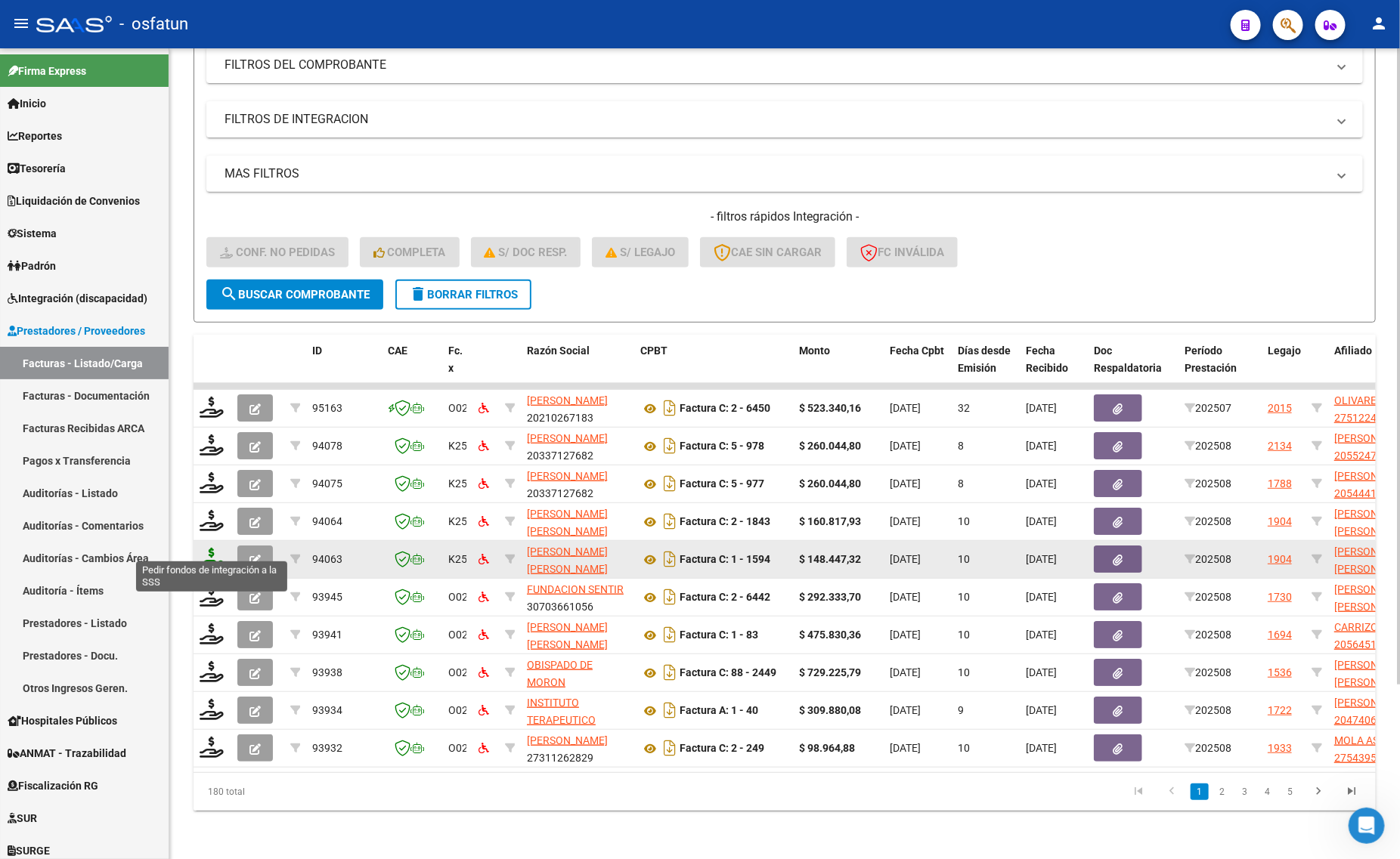
click at [209, 553] on icon at bounding box center [211, 558] width 24 height 21
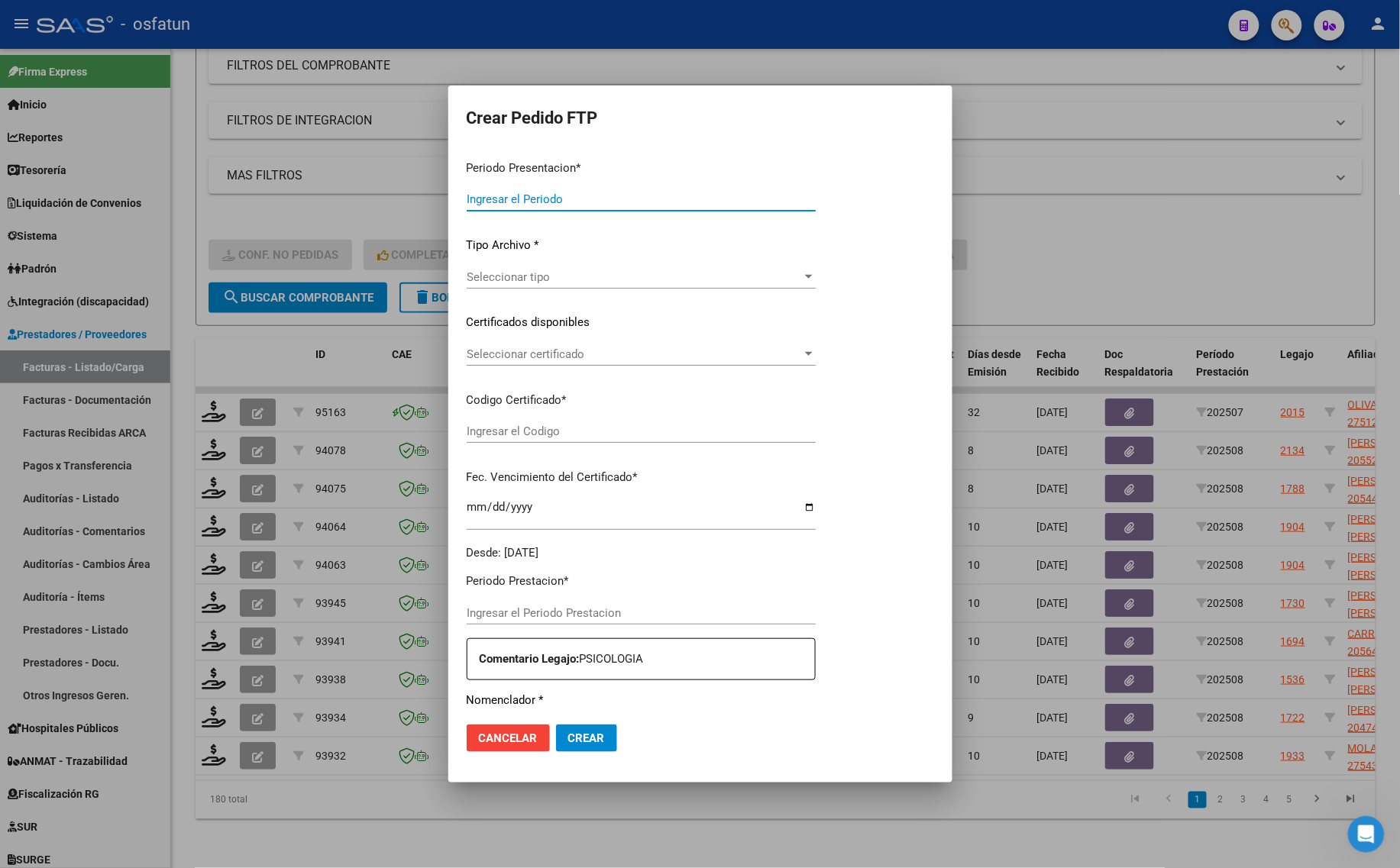
type input "202508"
type input "$ 148.447,32"
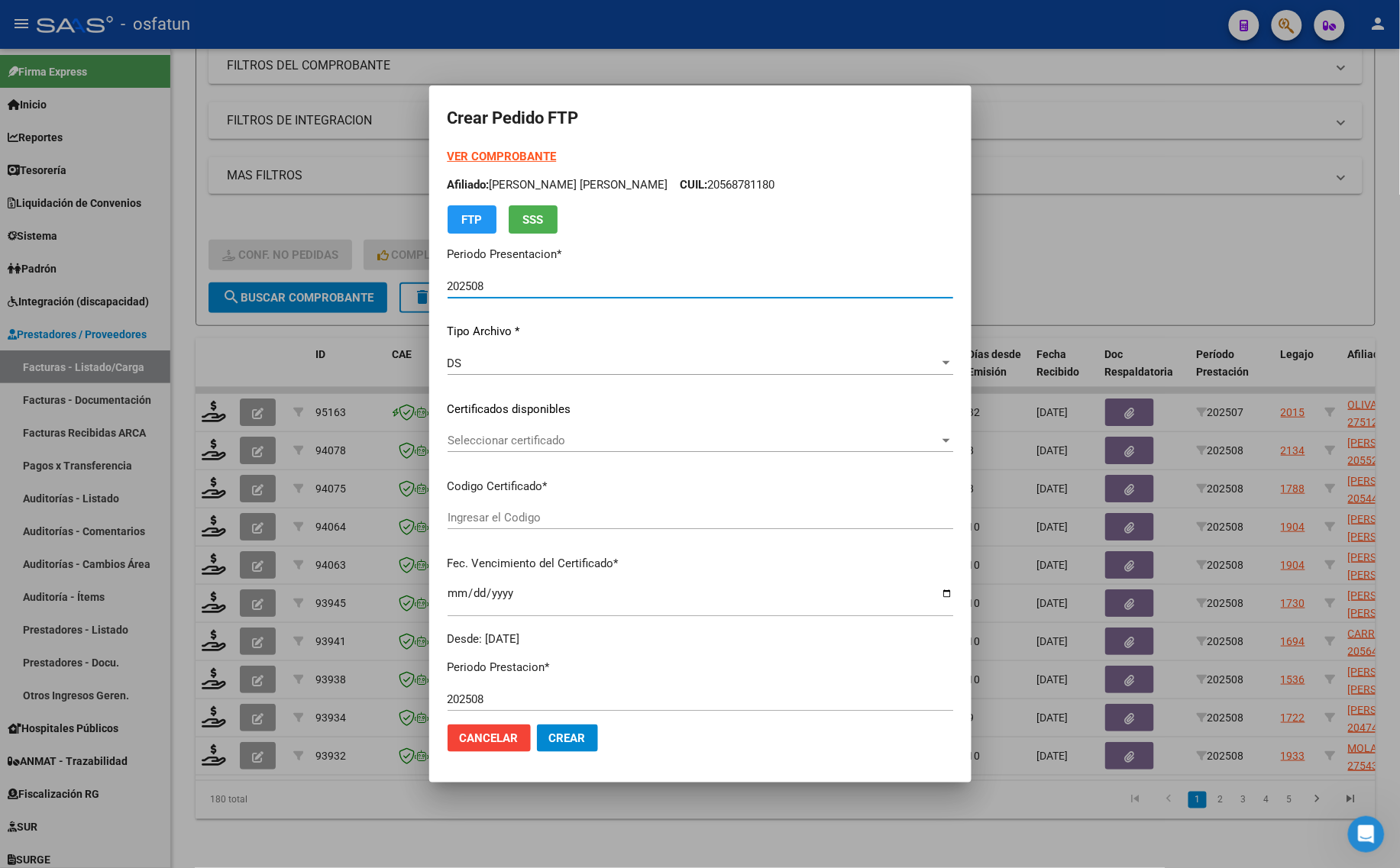
type input "ARG01000510349792019072620250726COR467"
type input "[DATE]"
click at [1293, 222] on div at bounding box center [700, 434] width 1400 height 868
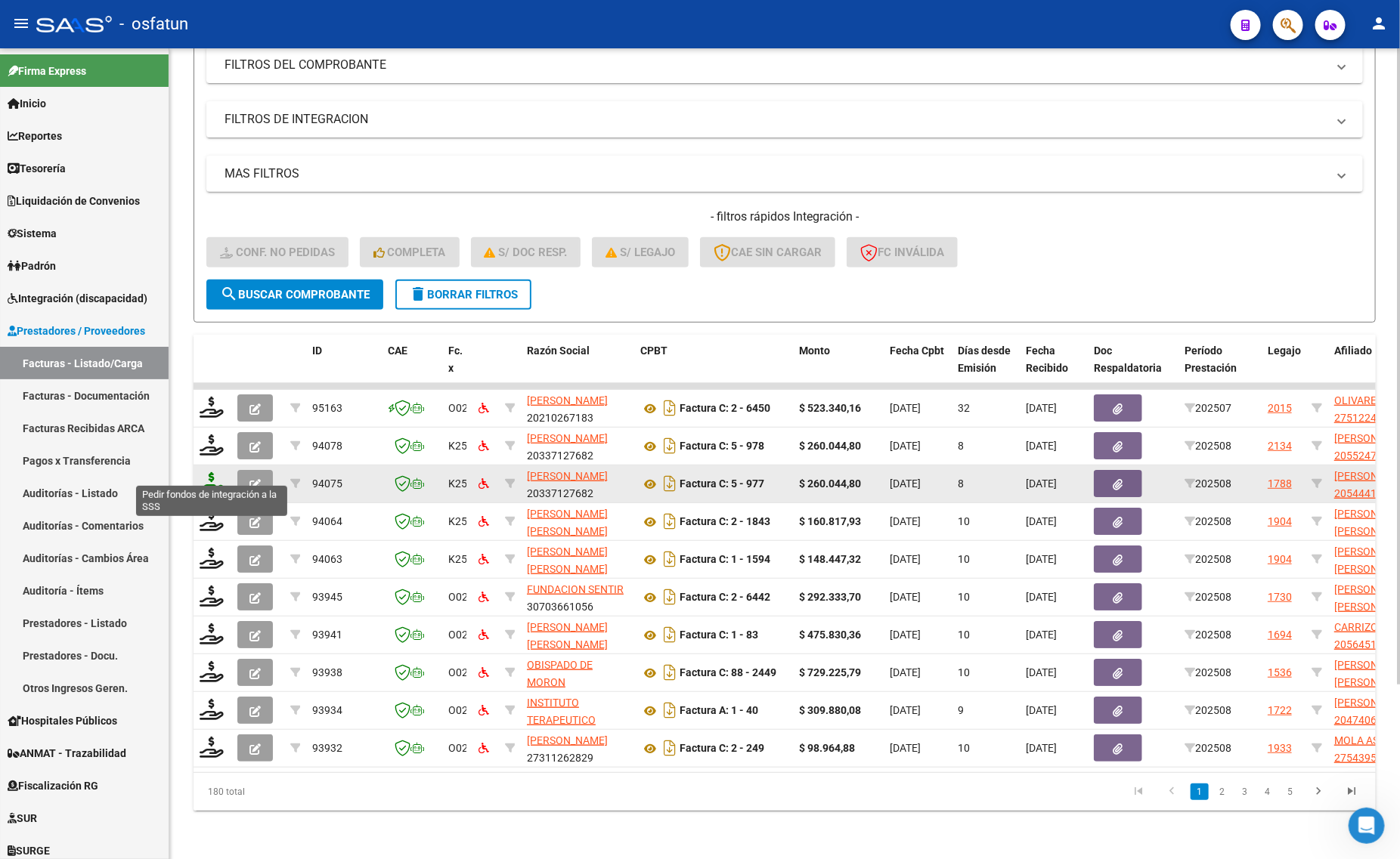
click at [208, 472] on icon at bounding box center [211, 482] width 24 height 21
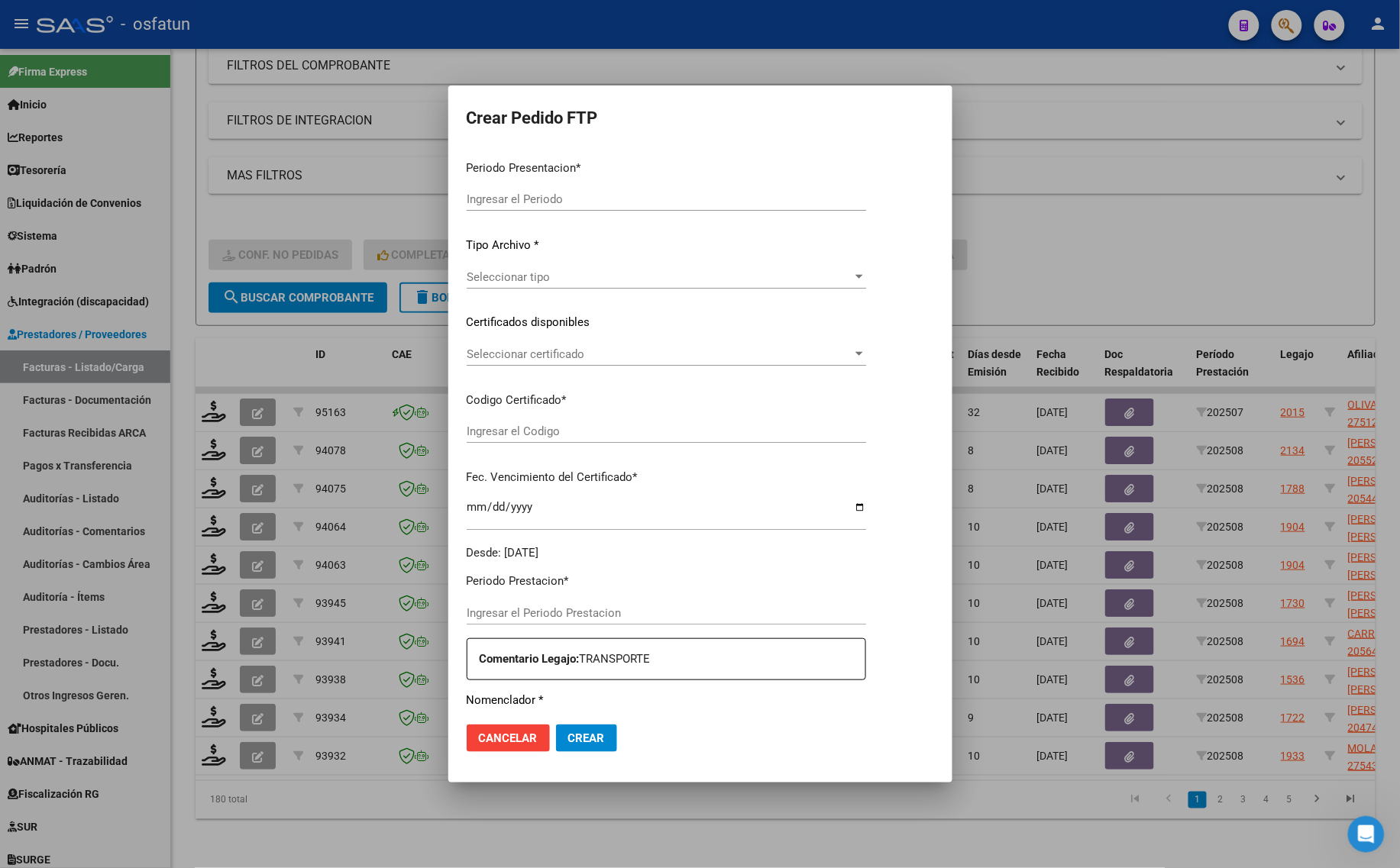
type input "202508"
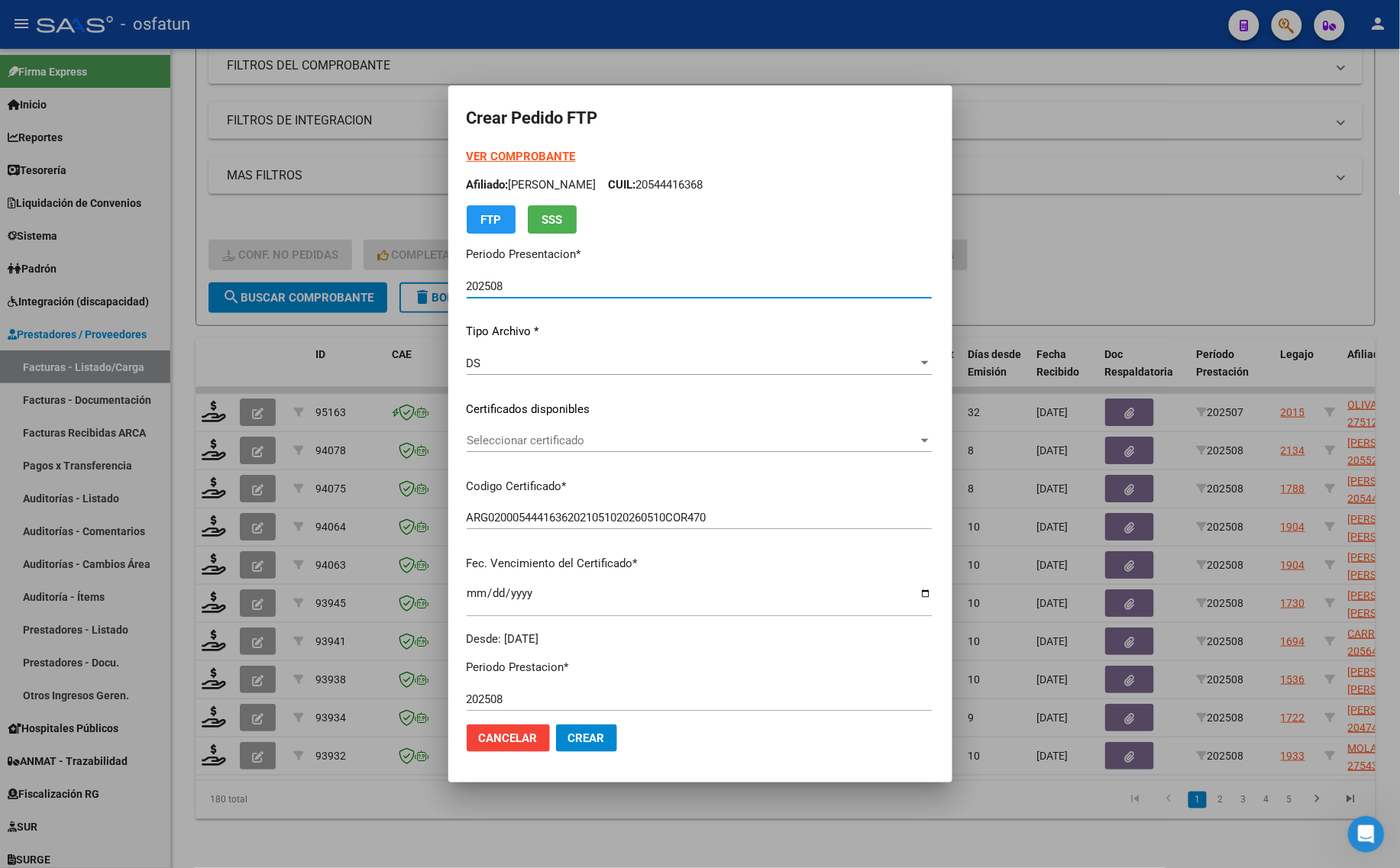
click at [467, 149] on div "VER COMPROBANTE ARCA Padrón Afiliado: [PERSON_NAME] CUIL: 20544416368 FTP SSS" at bounding box center [699, 191] width 465 height 86
click at [472, 156] on strong "VER COMPROBANTE" at bounding box center [521, 156] width 110 height 13
click at [483, 440] on span "Seleccionar certificado" at bounding box center [692, 440] width 452 height 13
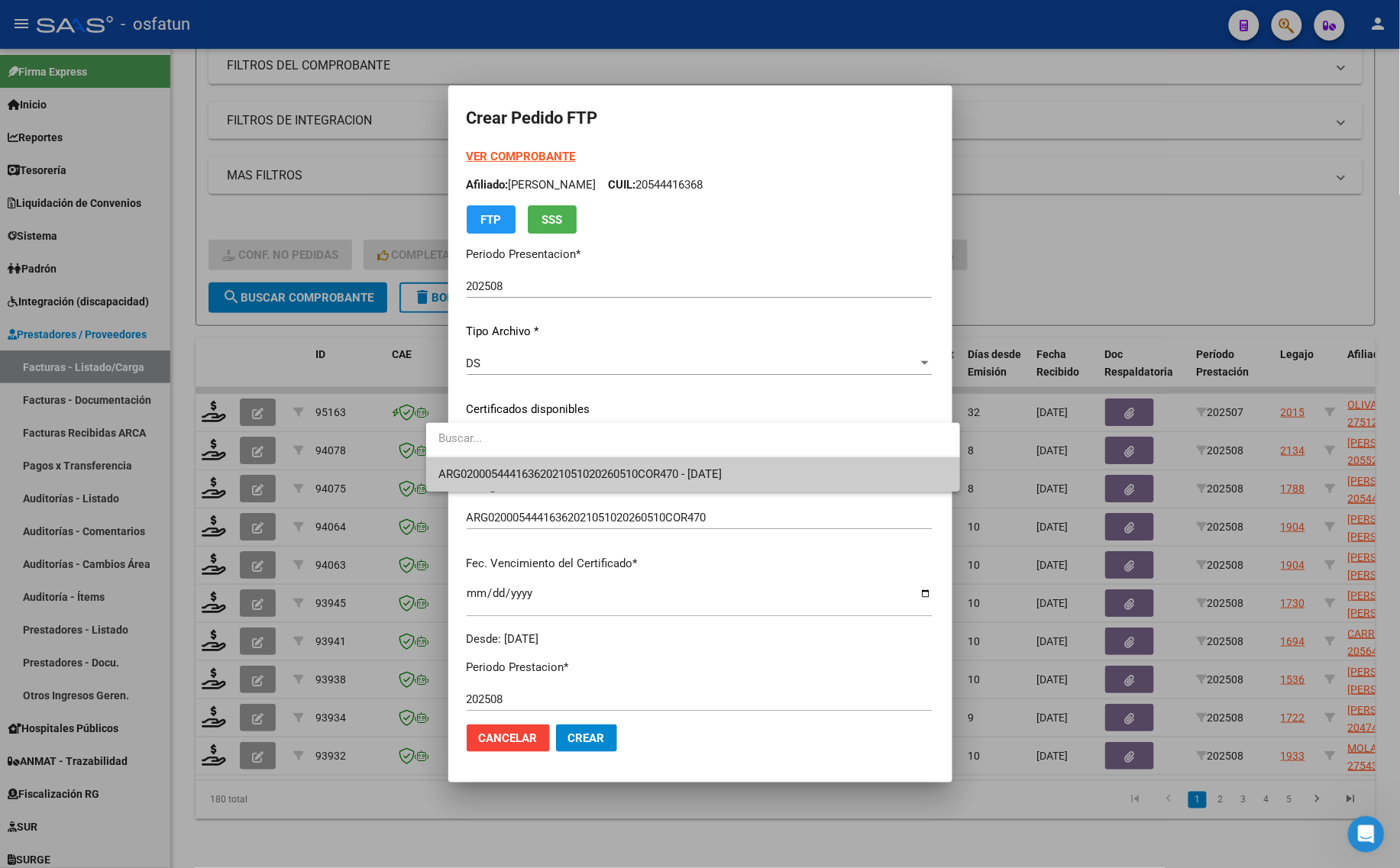
click at [482, 467] on span "ARG02000544416362021051020260510COR470 - [DATE]" at bounding box center [579, 474] width 283 height 13
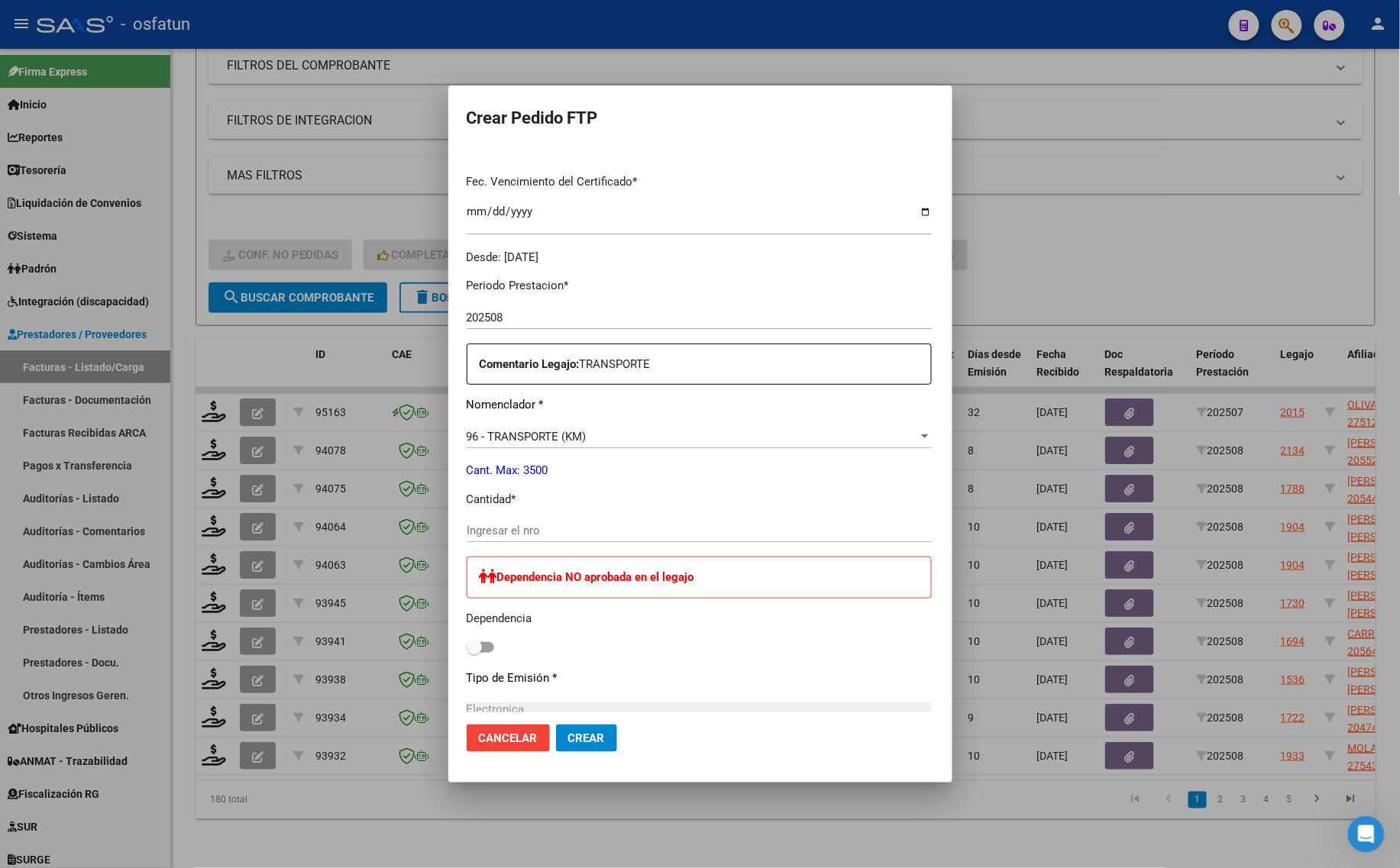
click at [589, 509] on div "Periodo Prestacion * 202508 Ingresar el Periodo Prestacion Comentario Legajo: T…" at bounding box center [699, 655] width 465 height 778
click at [544, 538] on div "Ingresar el nro" at bounding box center [699, 530] width 465 height 23
click at [1161, 215] on div at bounding box center [700, 434] width 1400 height 868
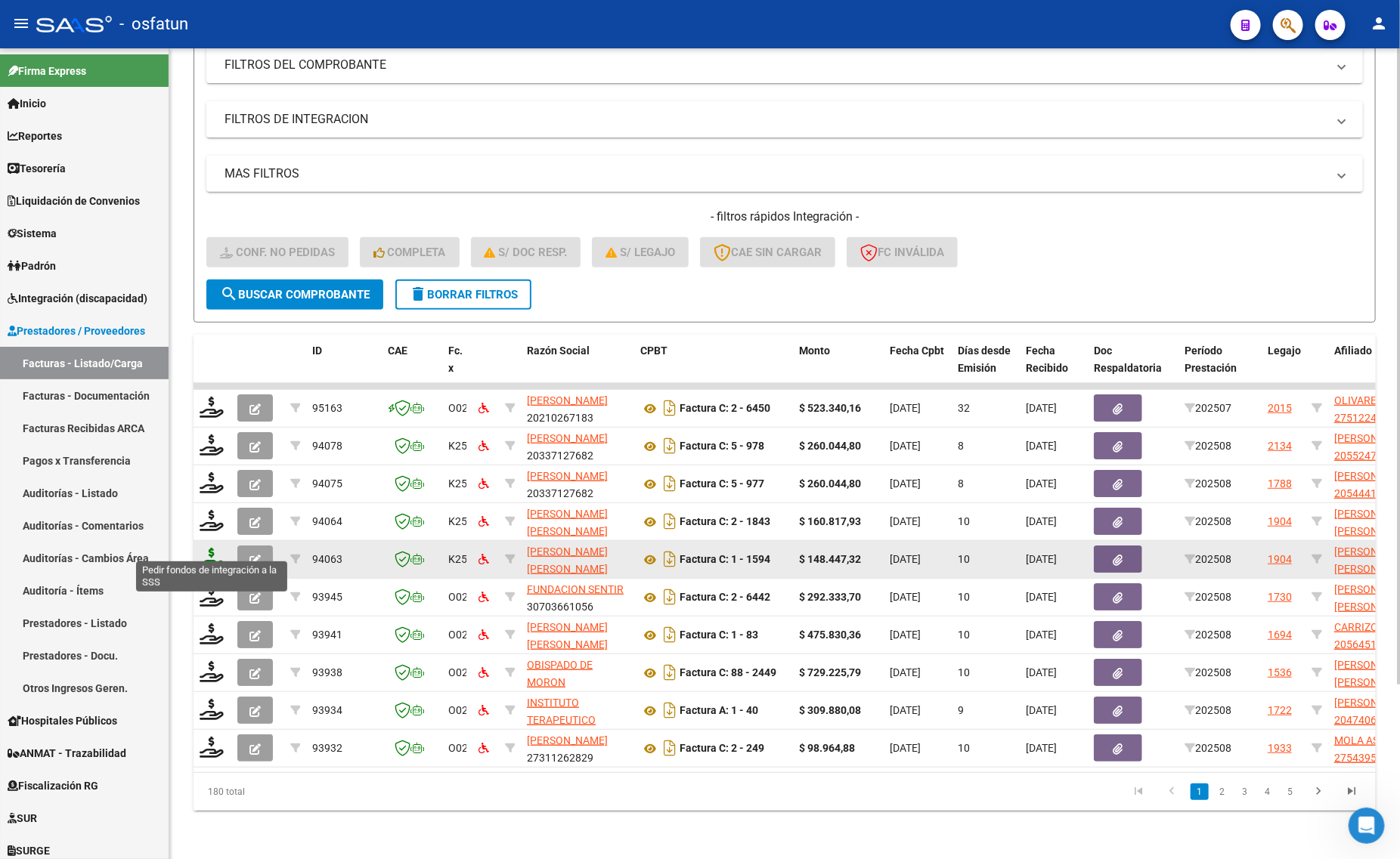
click at [210, 548] on icon at bounding box center [211, 558] width 24 height 21
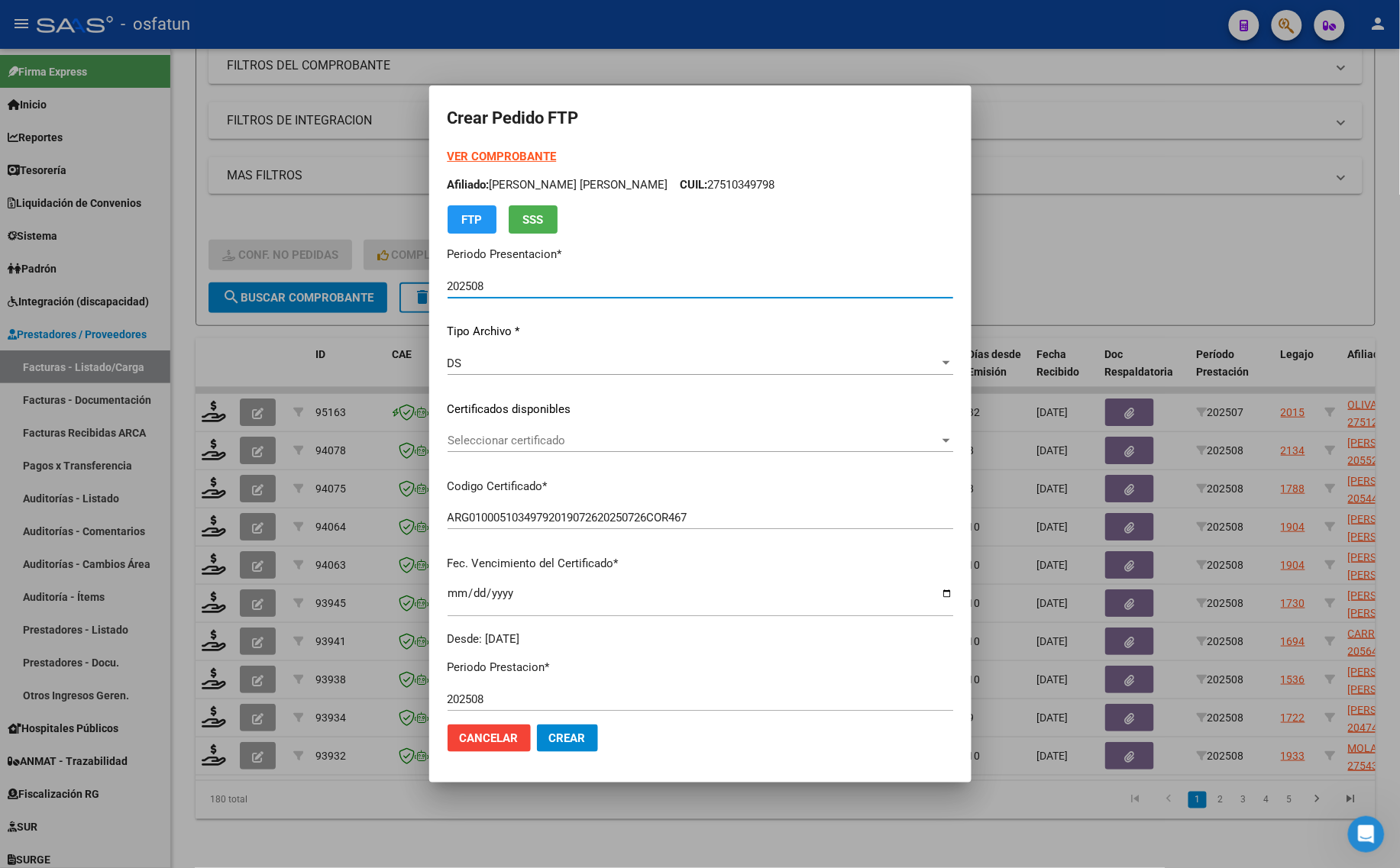
click at [467, 153] on strong "VER COMPROBANTE" at bounding box center [502, 156] width 110 height 13
click at [585, 444] on span "Seleccionar certificado" at bounding box center [694, 440] width 492 height 13
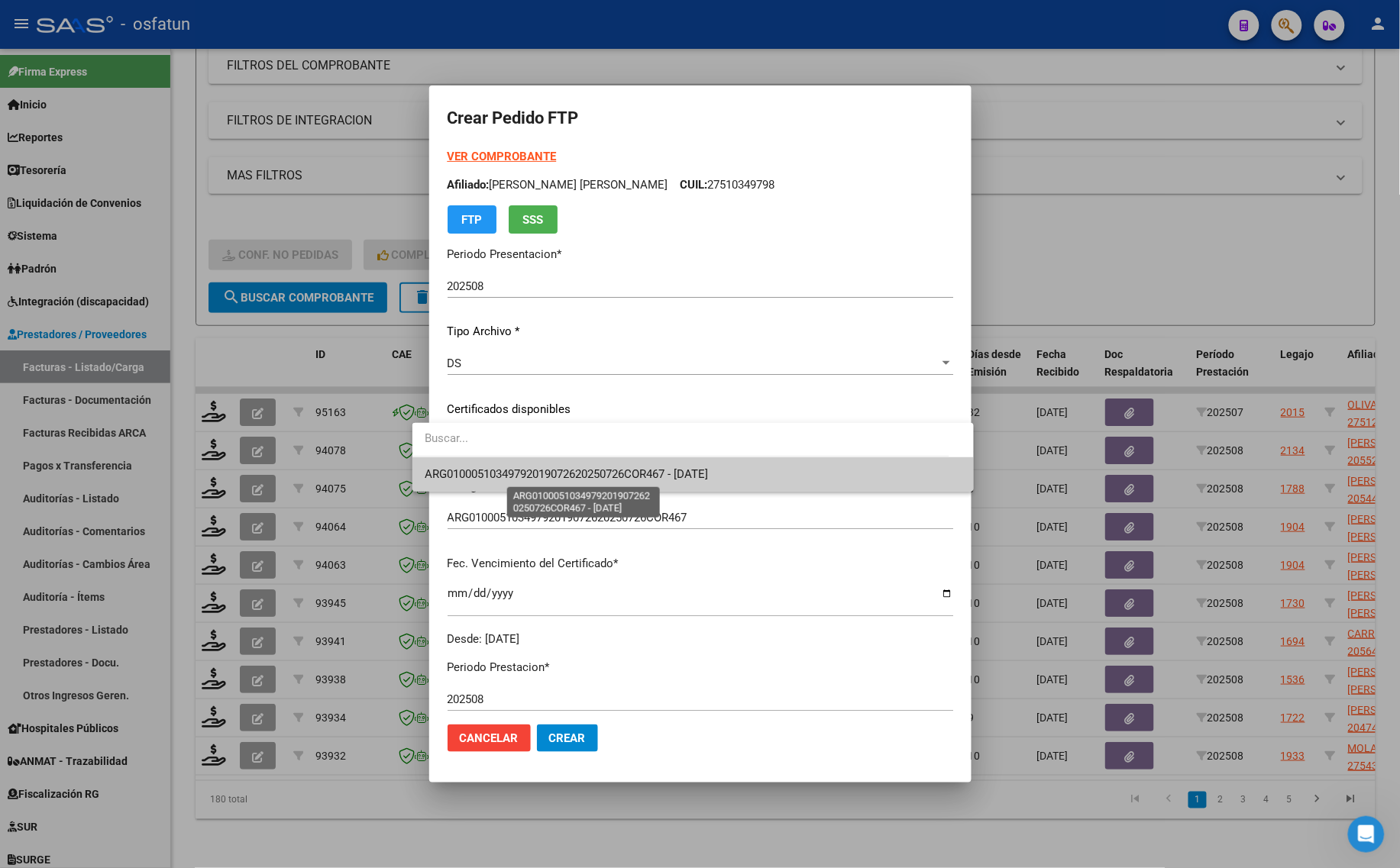
click at [588, 474] on span "ARG01000510349792019072620250726COR467 - [DATE]" at bounding box center [566, 474] width 283 height 13
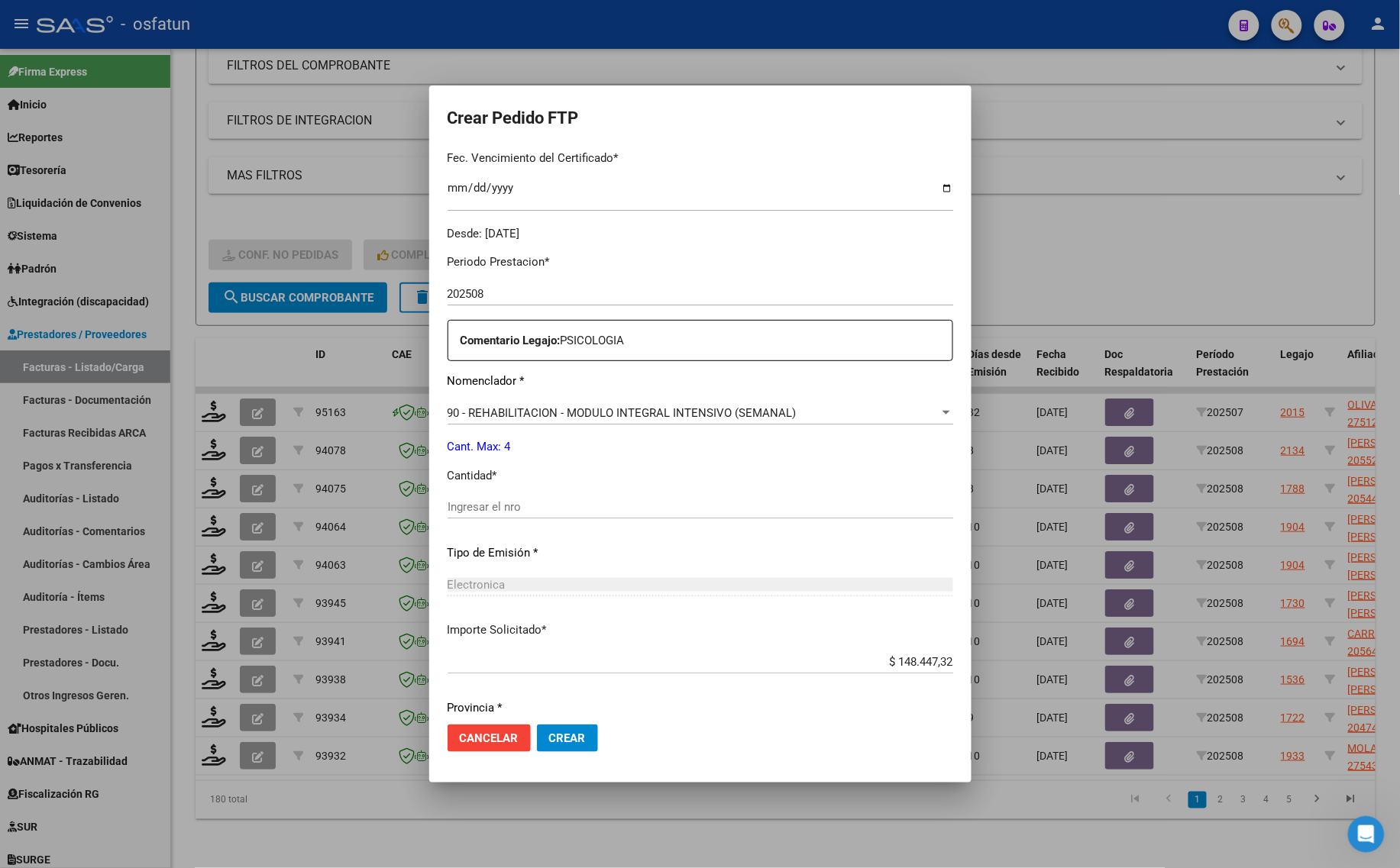
scroll to position [361, 0]
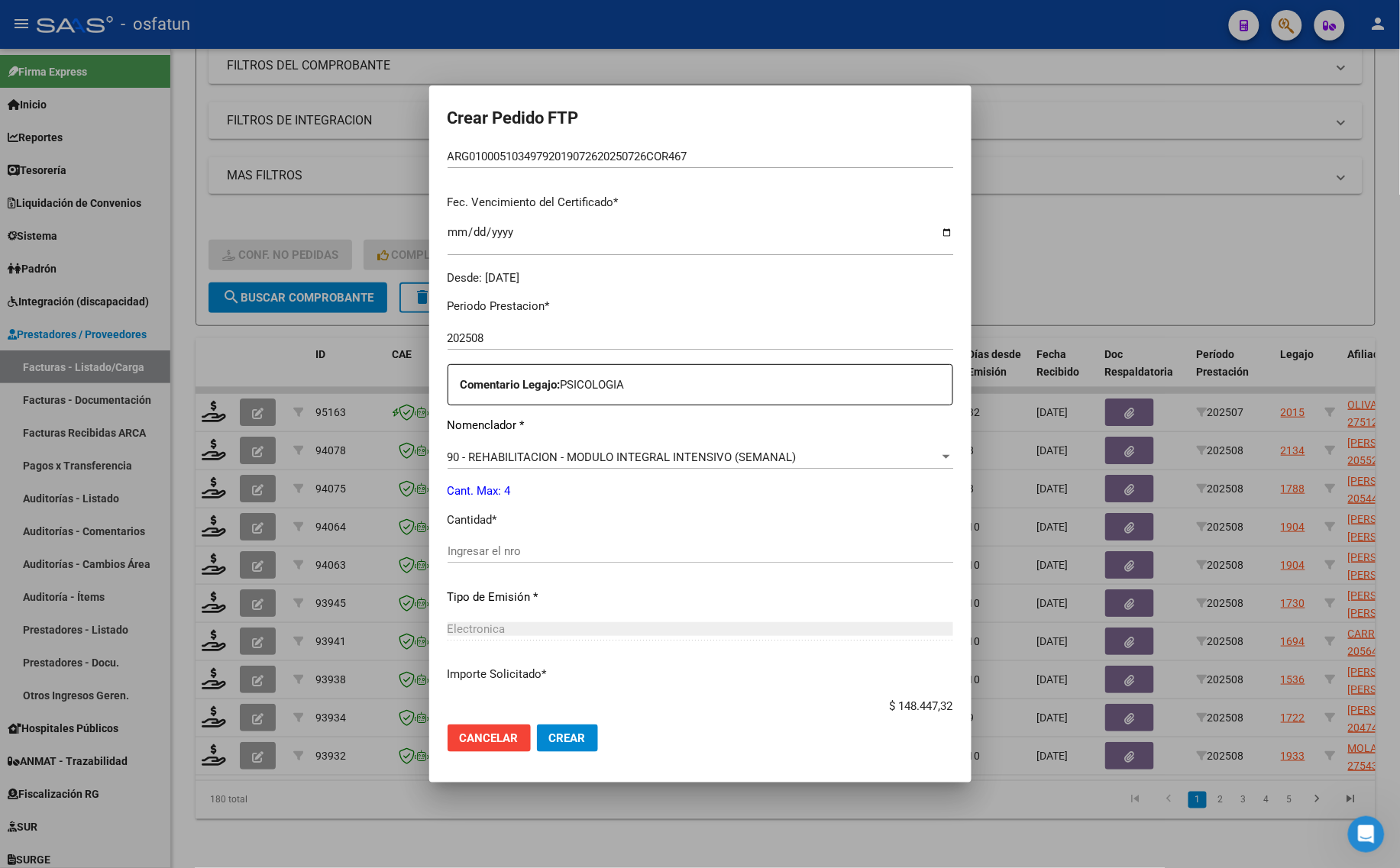
click at [494, 561] on div "Ingresar el nro" at bounding box center [700, 551] width 506 height 23
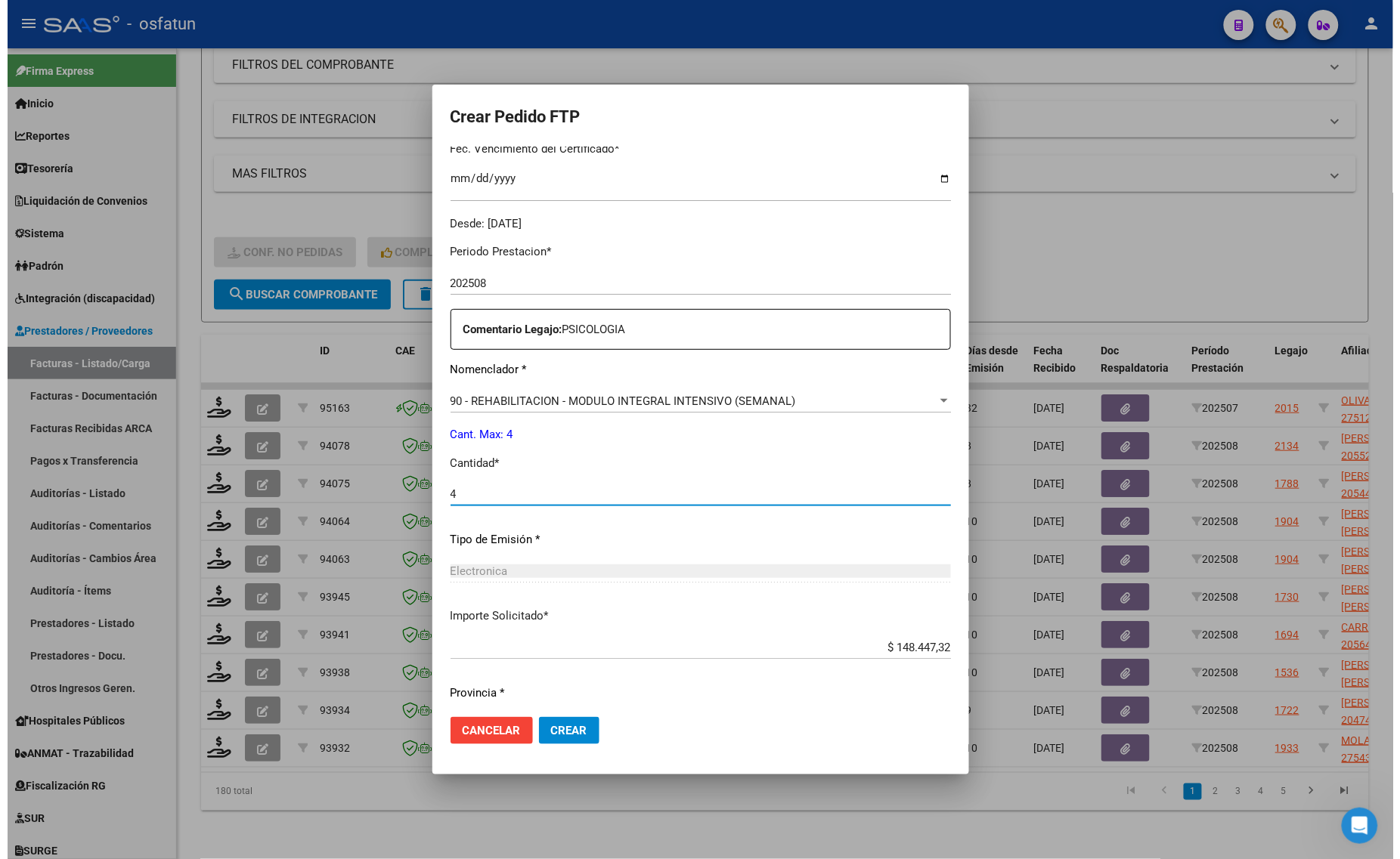
scroll to position [451, 0]
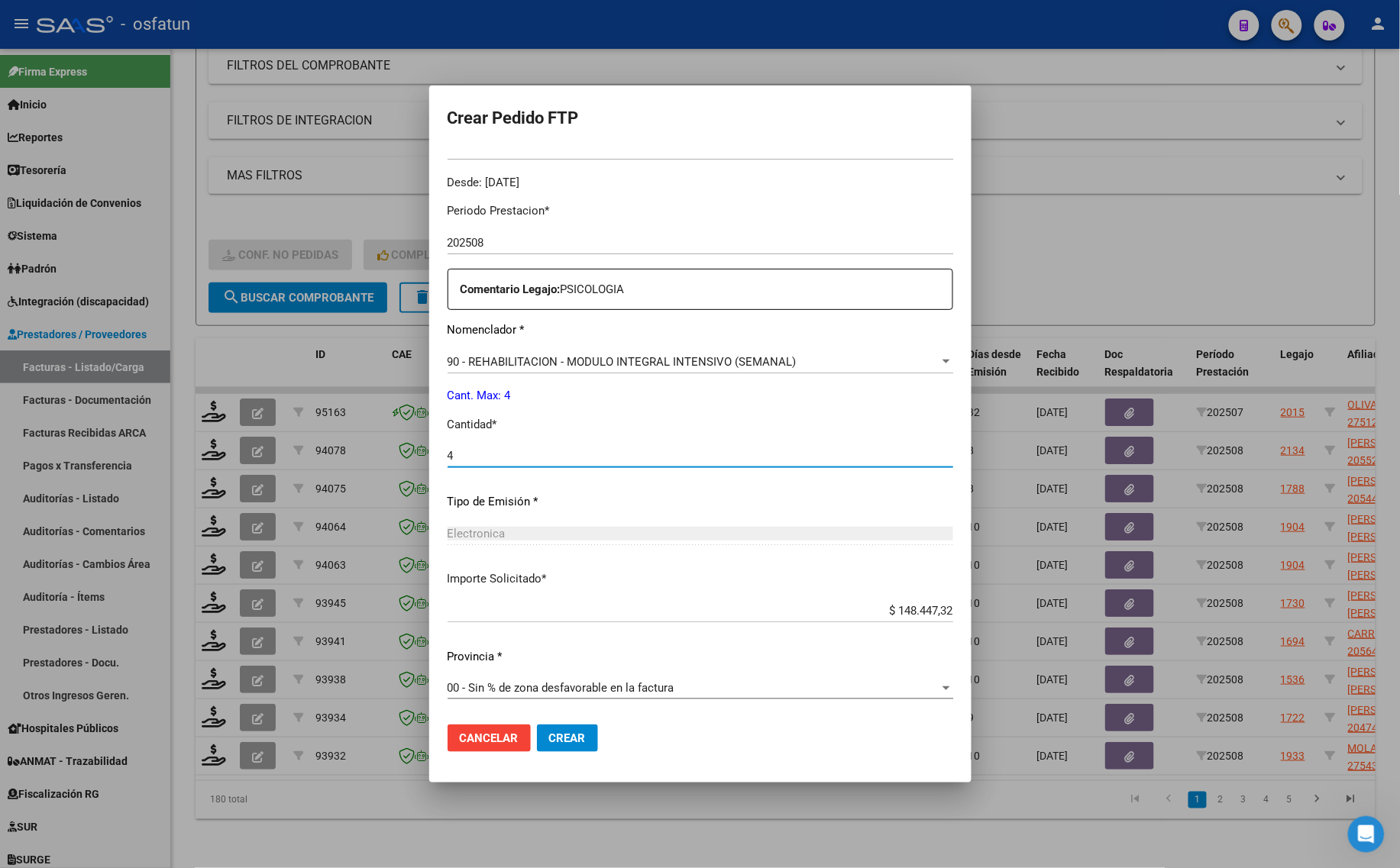
click at [548, 751] on button "Crear" at bounding box center [567, 738] width 61 height 28
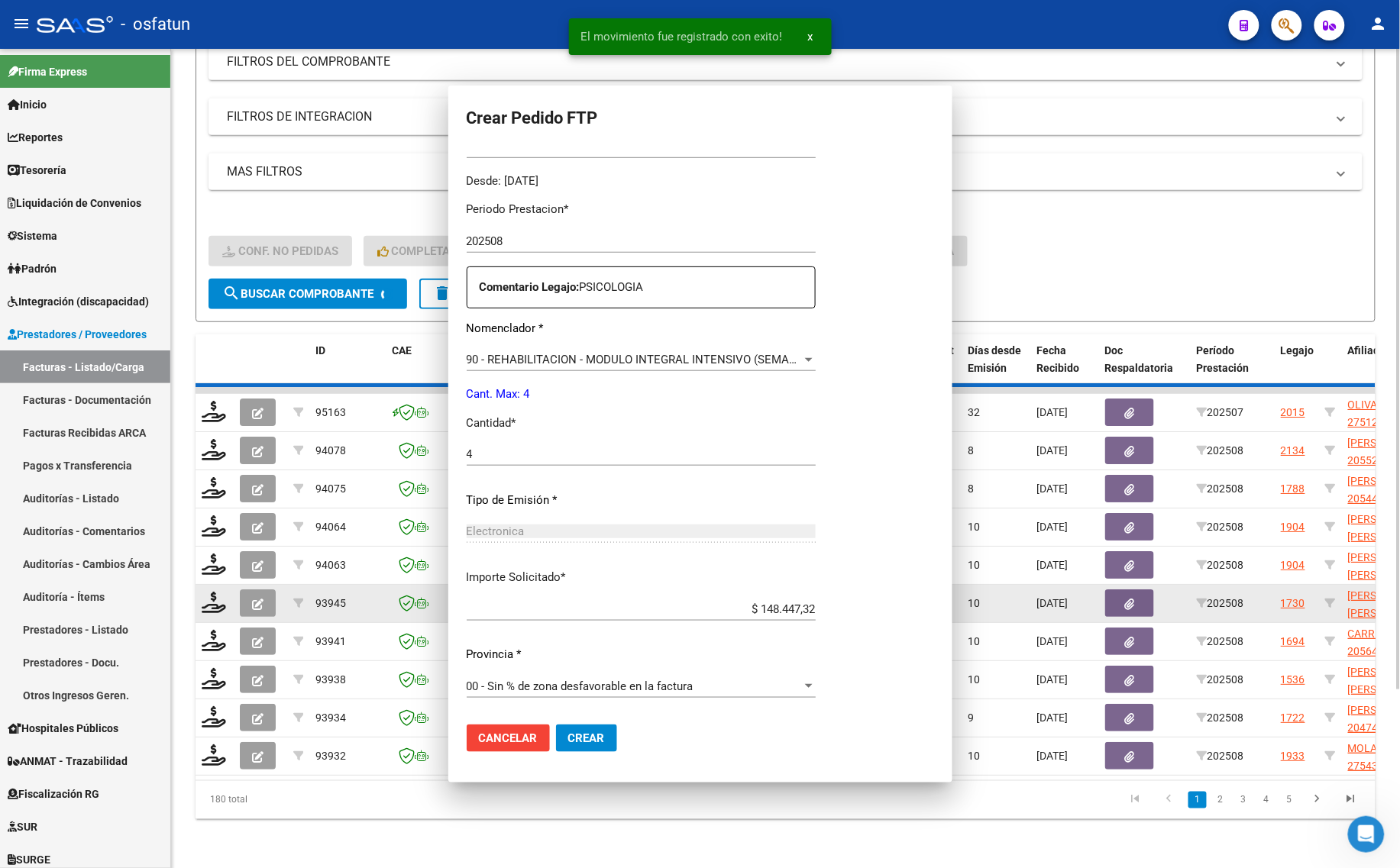
scroll to position [0, 0]
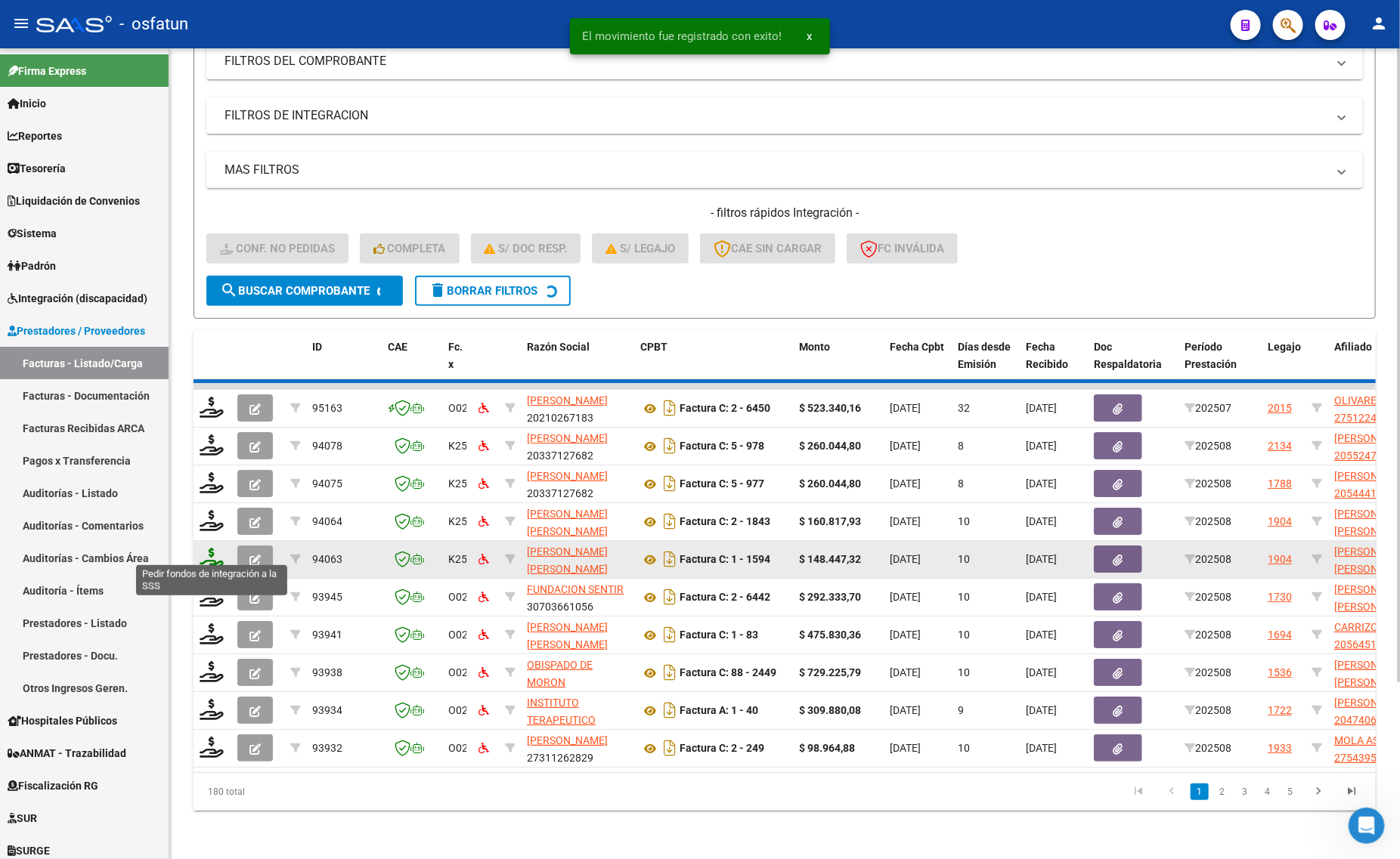
click at [209, 548] on icon at bounding box center [211, 558] width 24 height 21
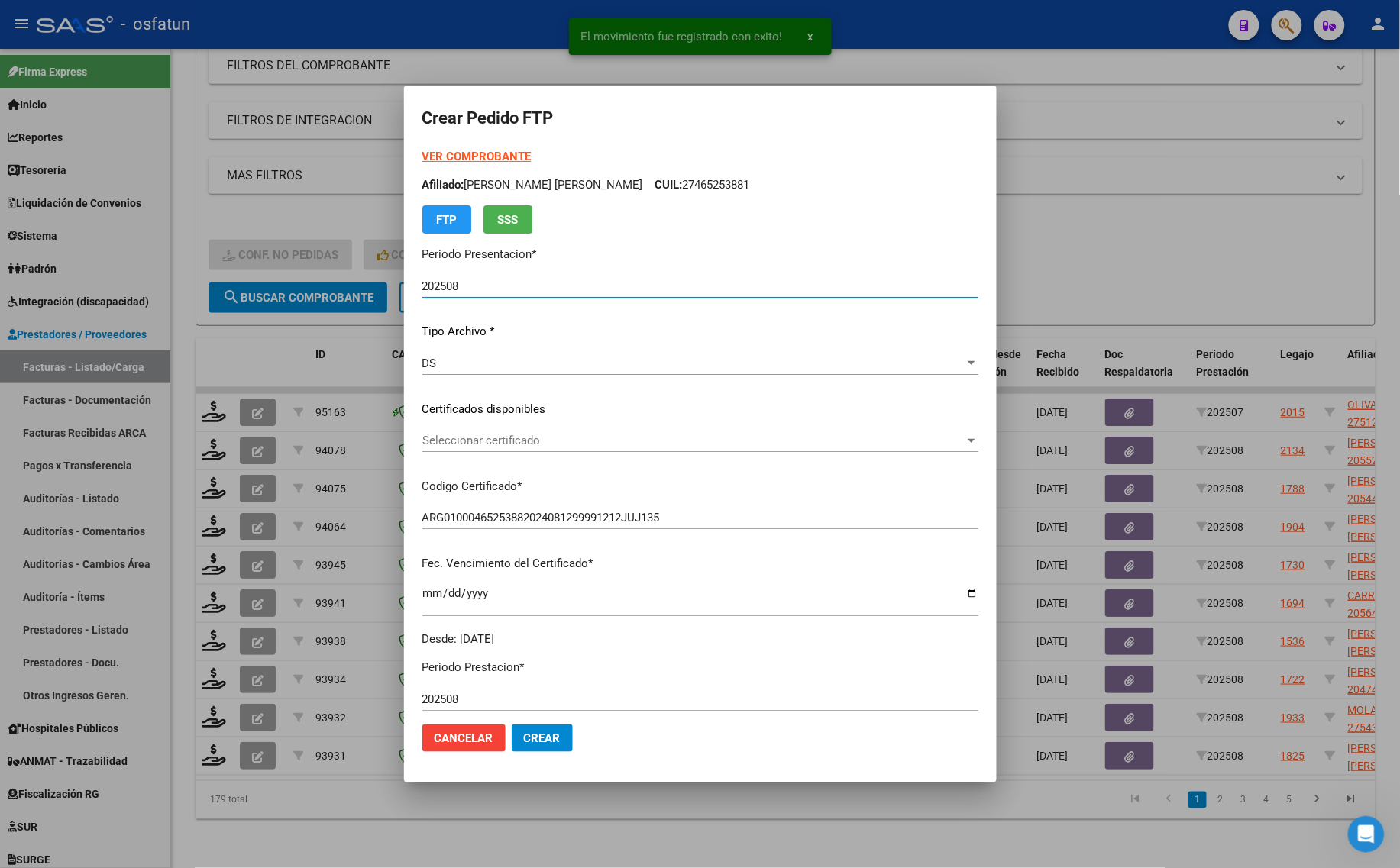
click at [490, 152] on strong "VER COMPROBANTE" at bounding box center [477, 156] width 110 height 13
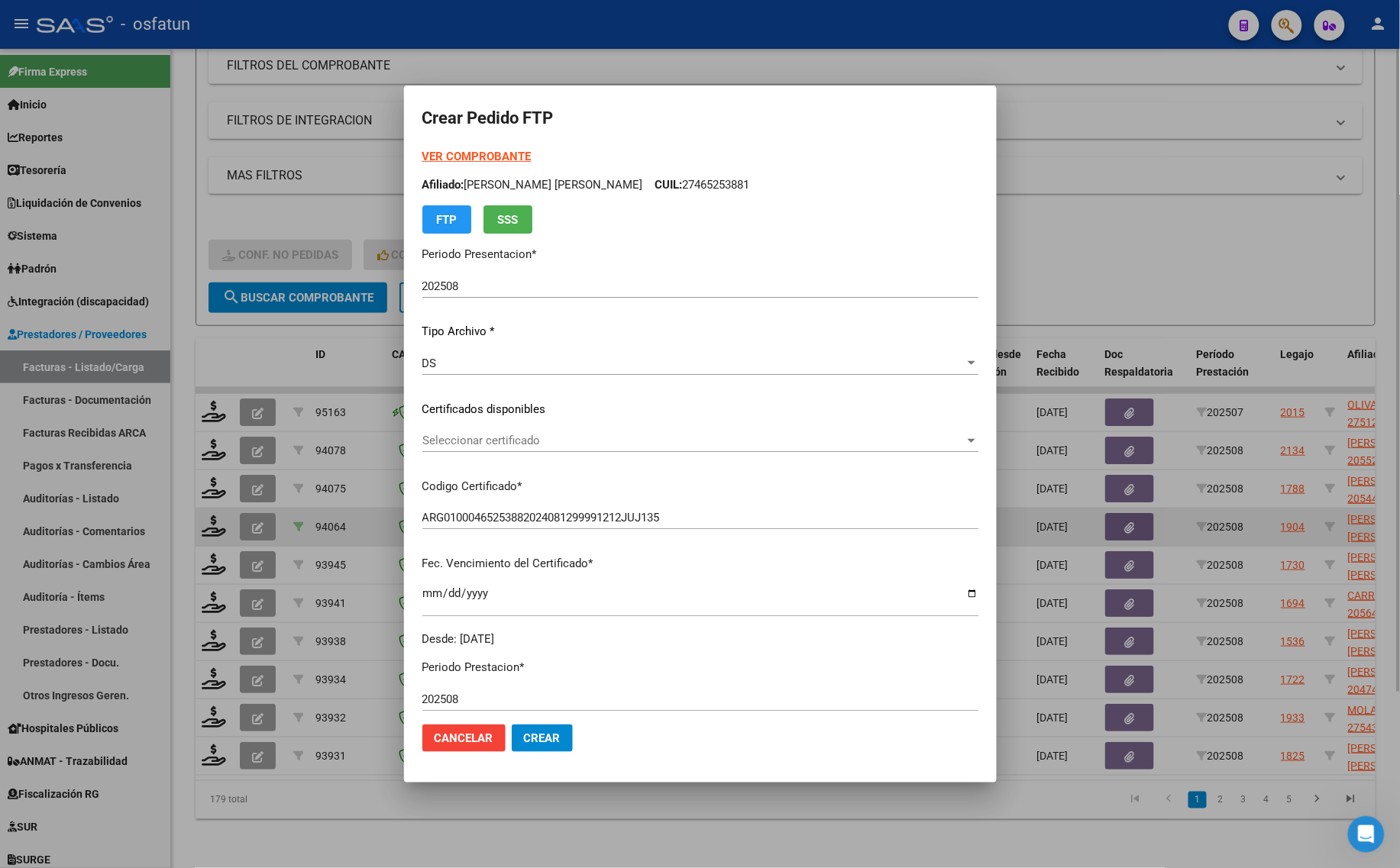
drag, startPoint x: 287, startPoint y: 332, endPoint x: 293, endPoint y: 517, distance: 185.1
click at [287, 333] on div at bounding box center [700, 434] width 1400 height 868
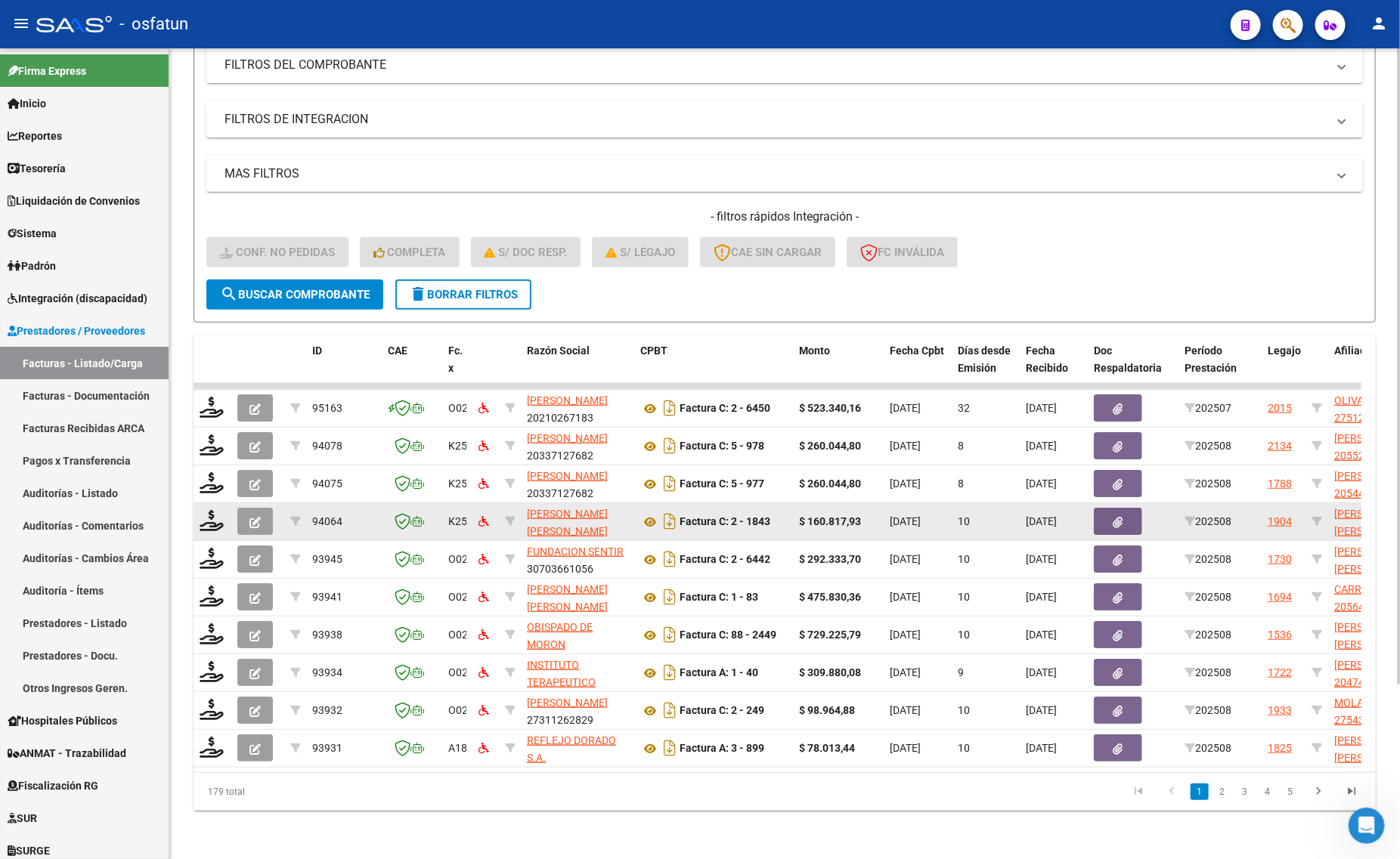
click at [228, 503] on datatable-body-cell at bounding box center [212, 521] width 38 height 37
click at [215, 516] on icon at bounding box center [211, 520] width 24 height 21
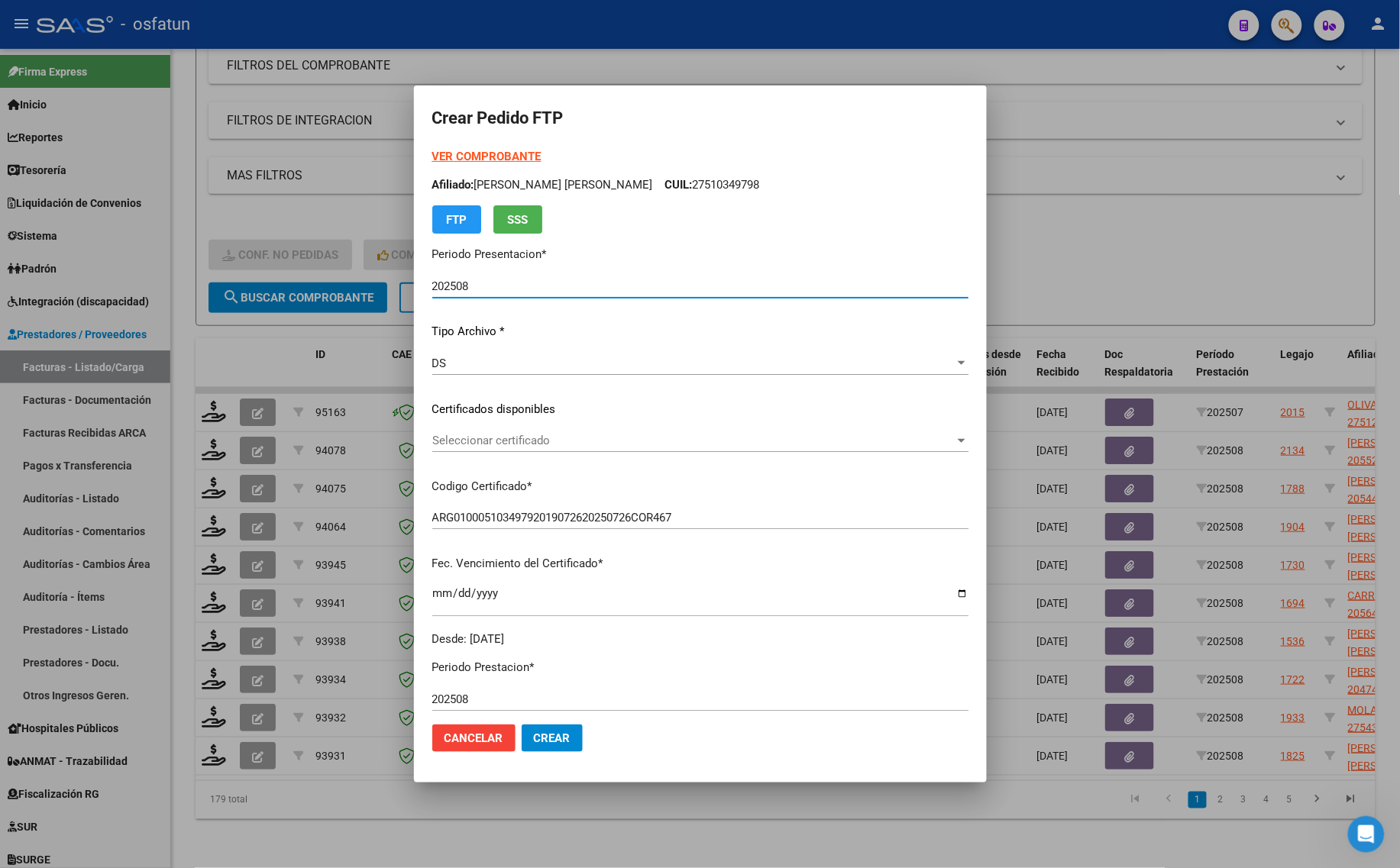
click at [494, 436] on span "Seleccionar certificado" at bounding box center [694, 440] width 522 height 13
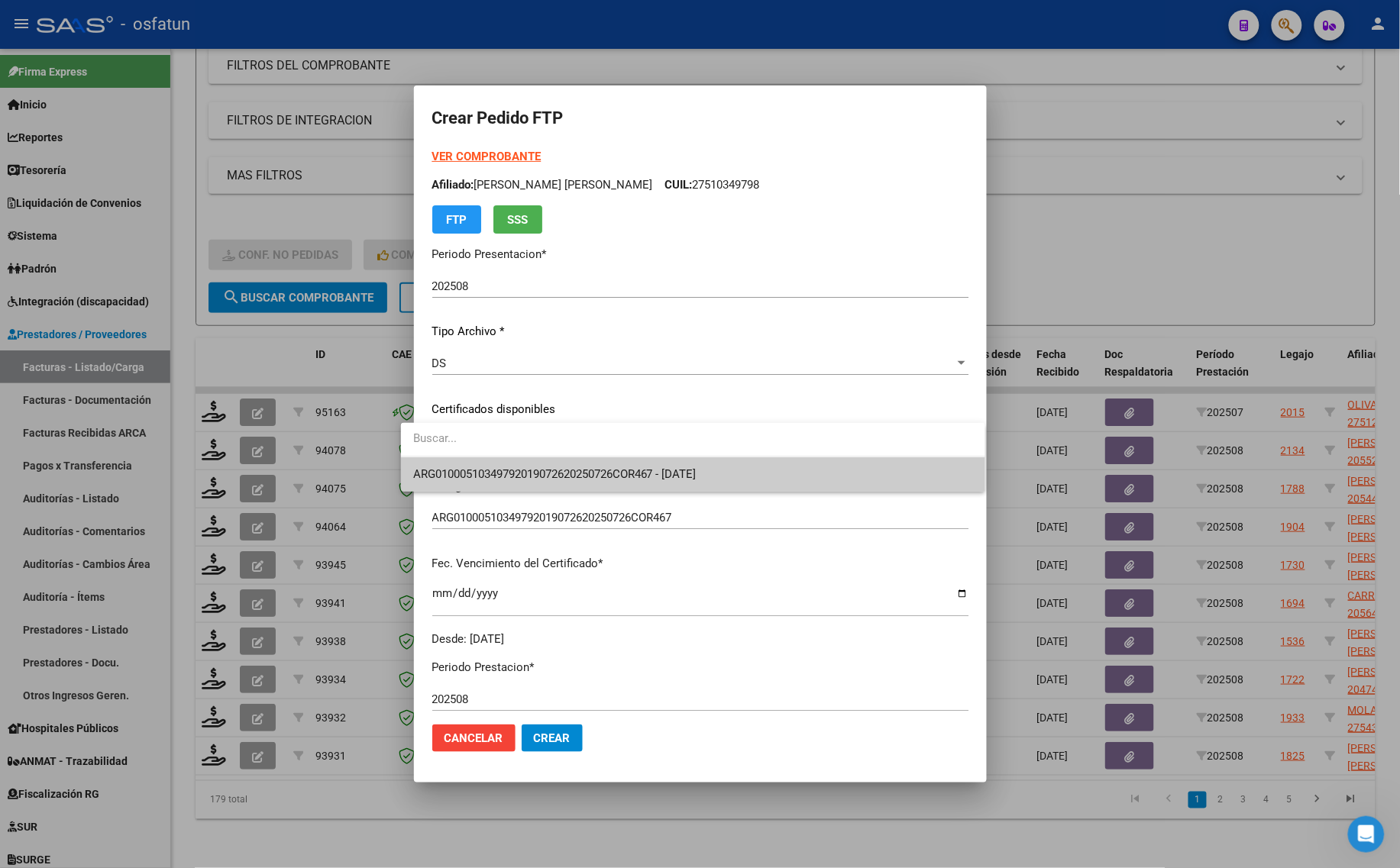
click at [490, 470] on span "ARG01000510349792019072620250726COR467 - [DATE]" at bounding box center [555, 474] width 283 height 13
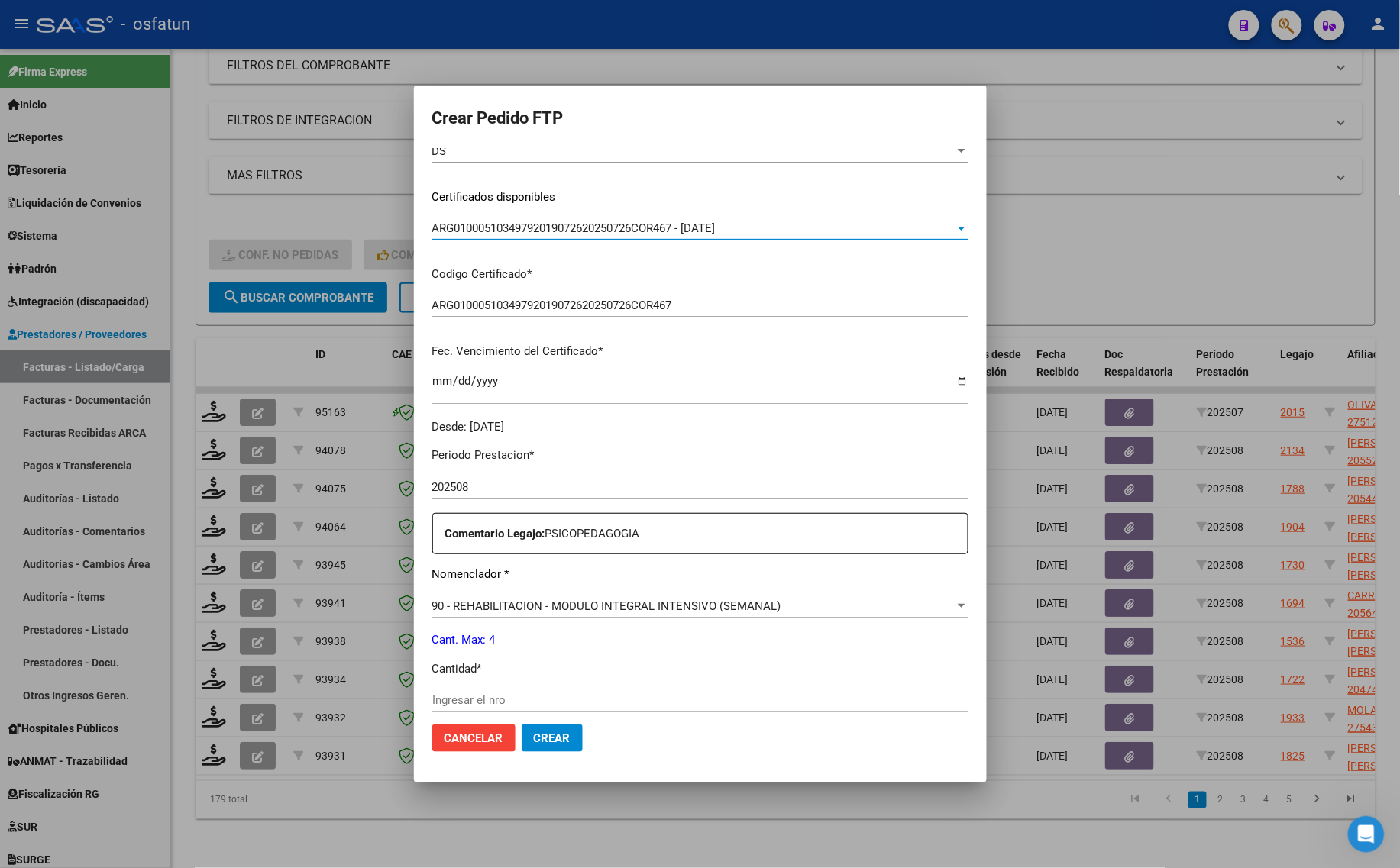
scroll to position [286, 0]
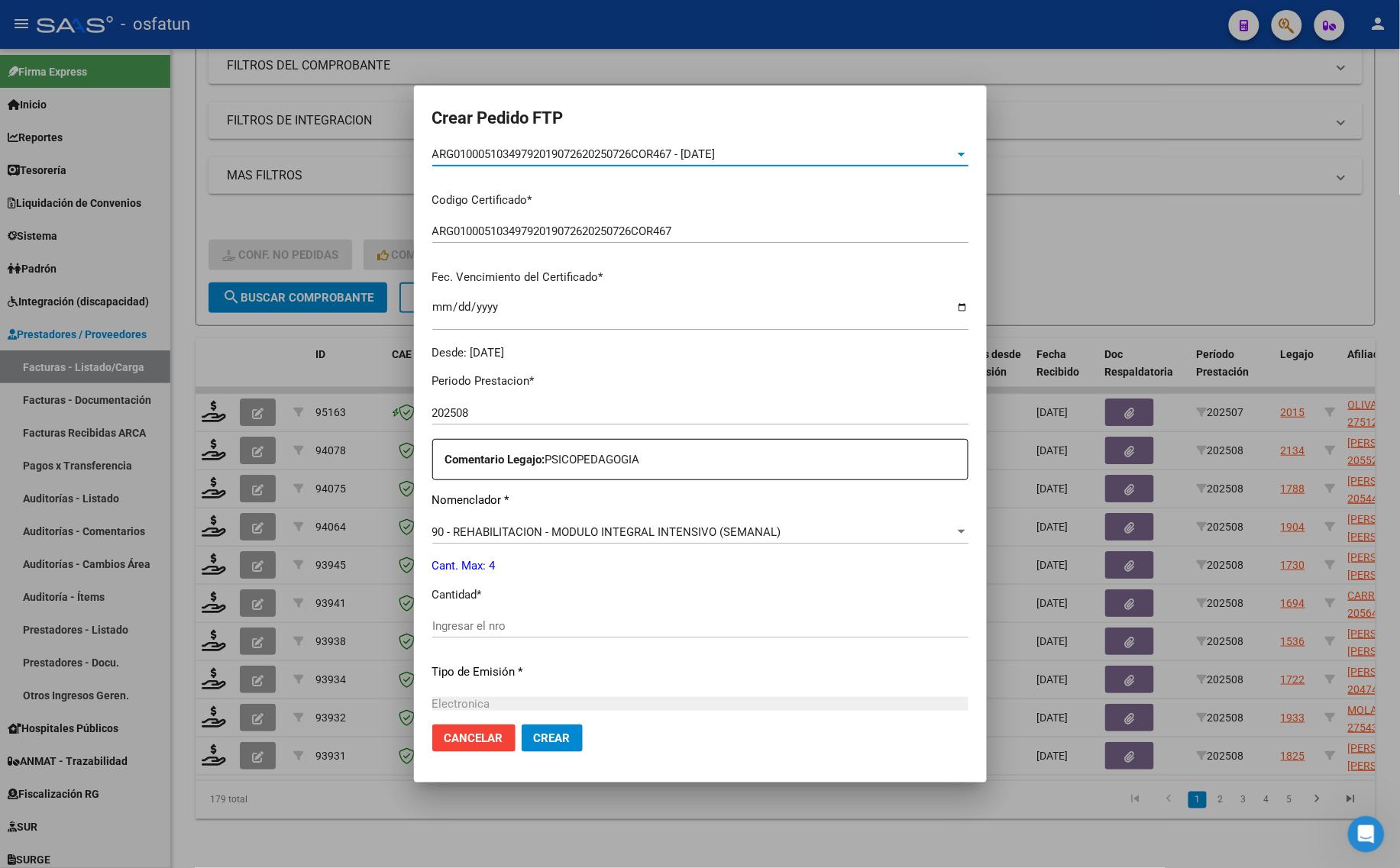
click at [453, 628] on input "Ingresar el nro" at bounding box center [700, 625] width 536 height 13
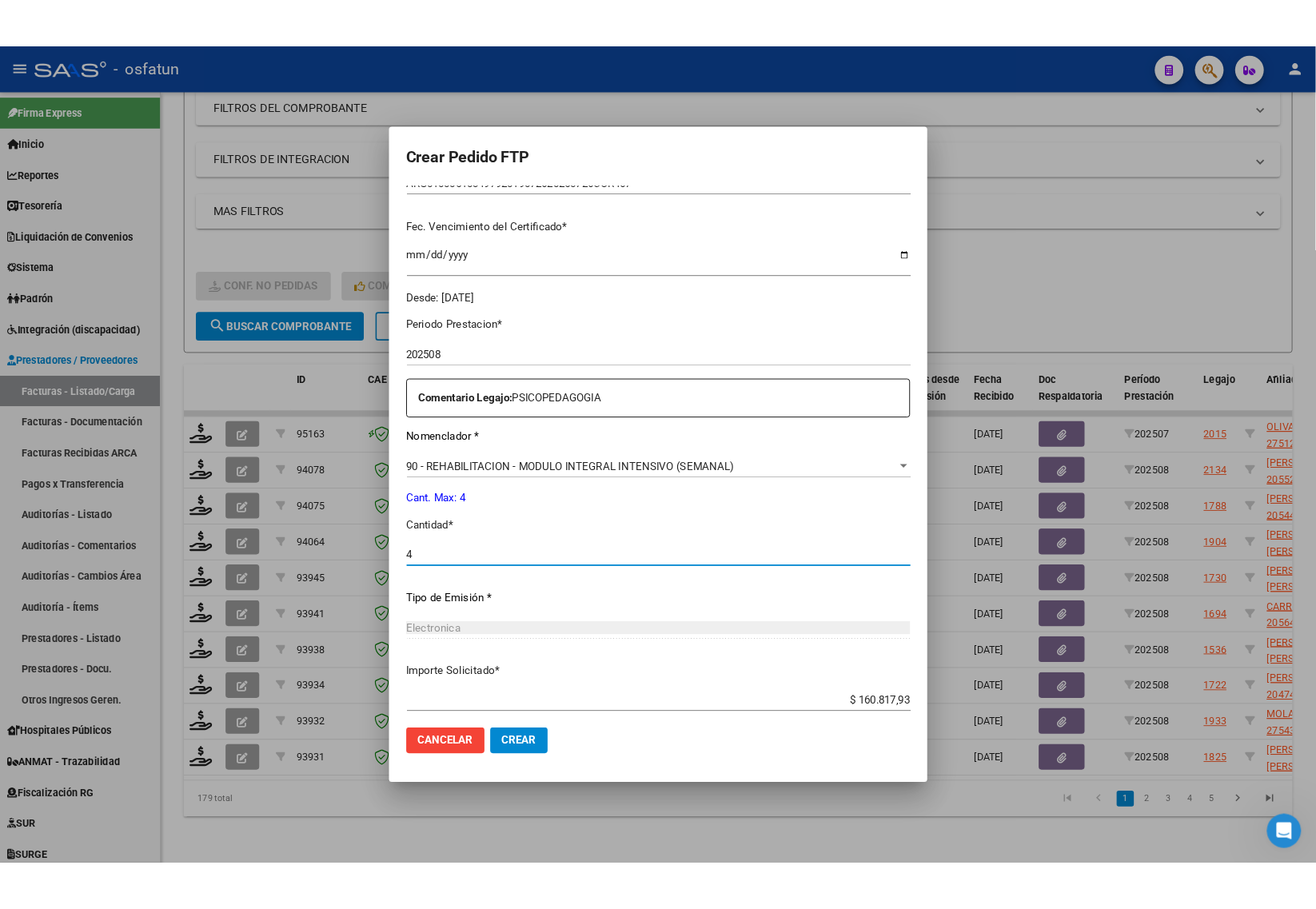
scroll to position [478, 0]
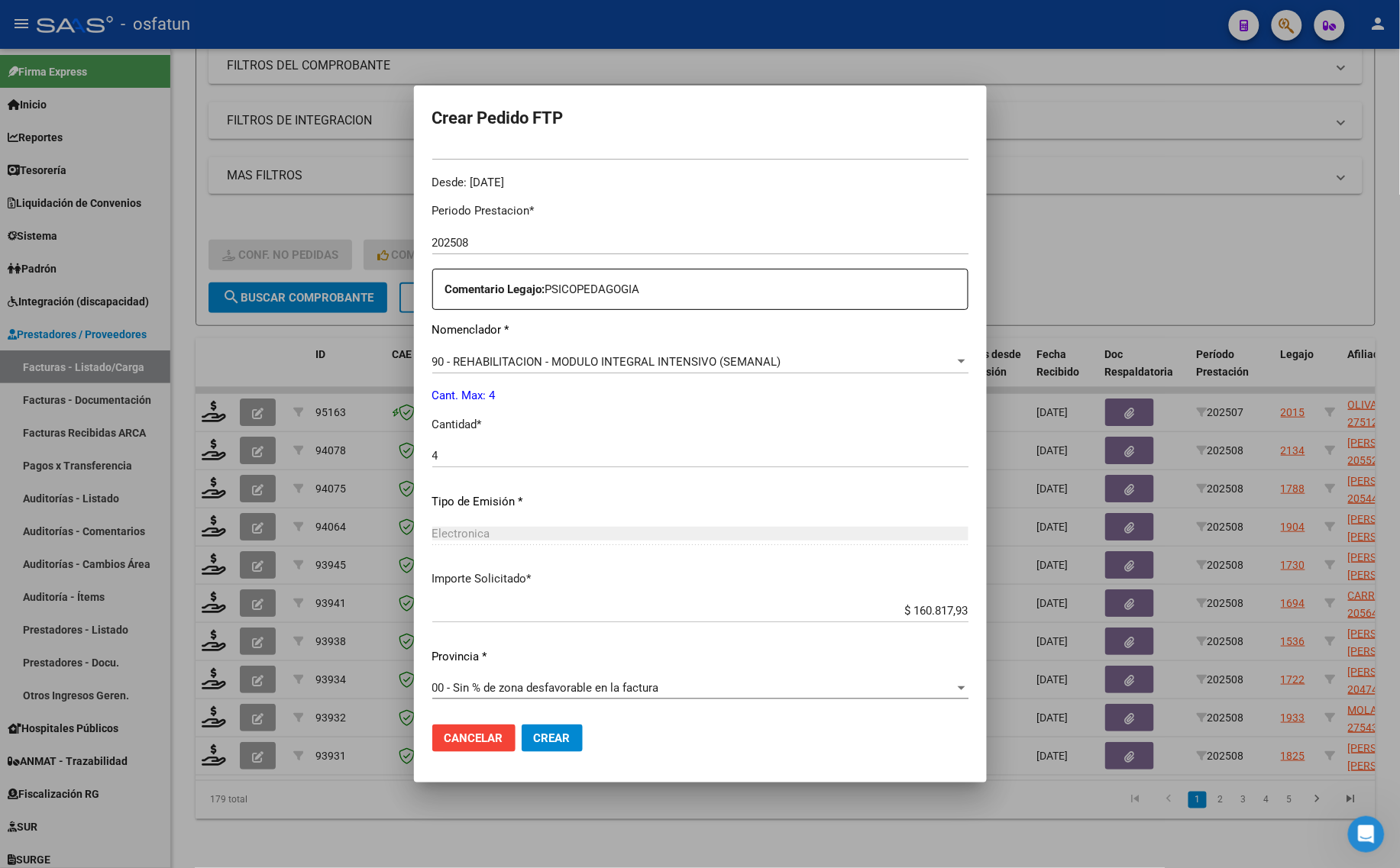
click at [248, 211] on div at bounding box center [700, 434] width 1400 height 868
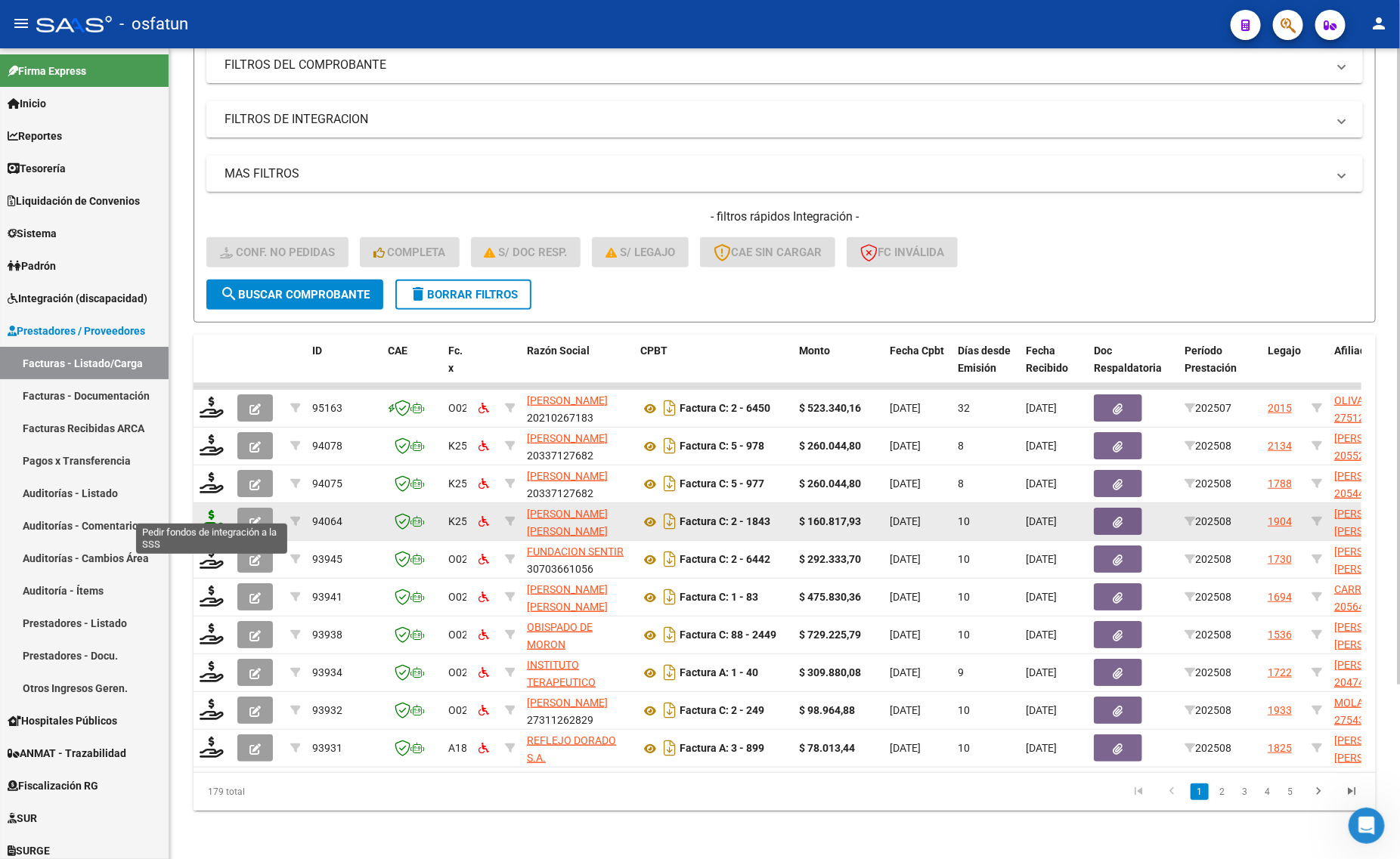
click at [212, 510] on icon at bounding box center [211, 520] width 24 height 21
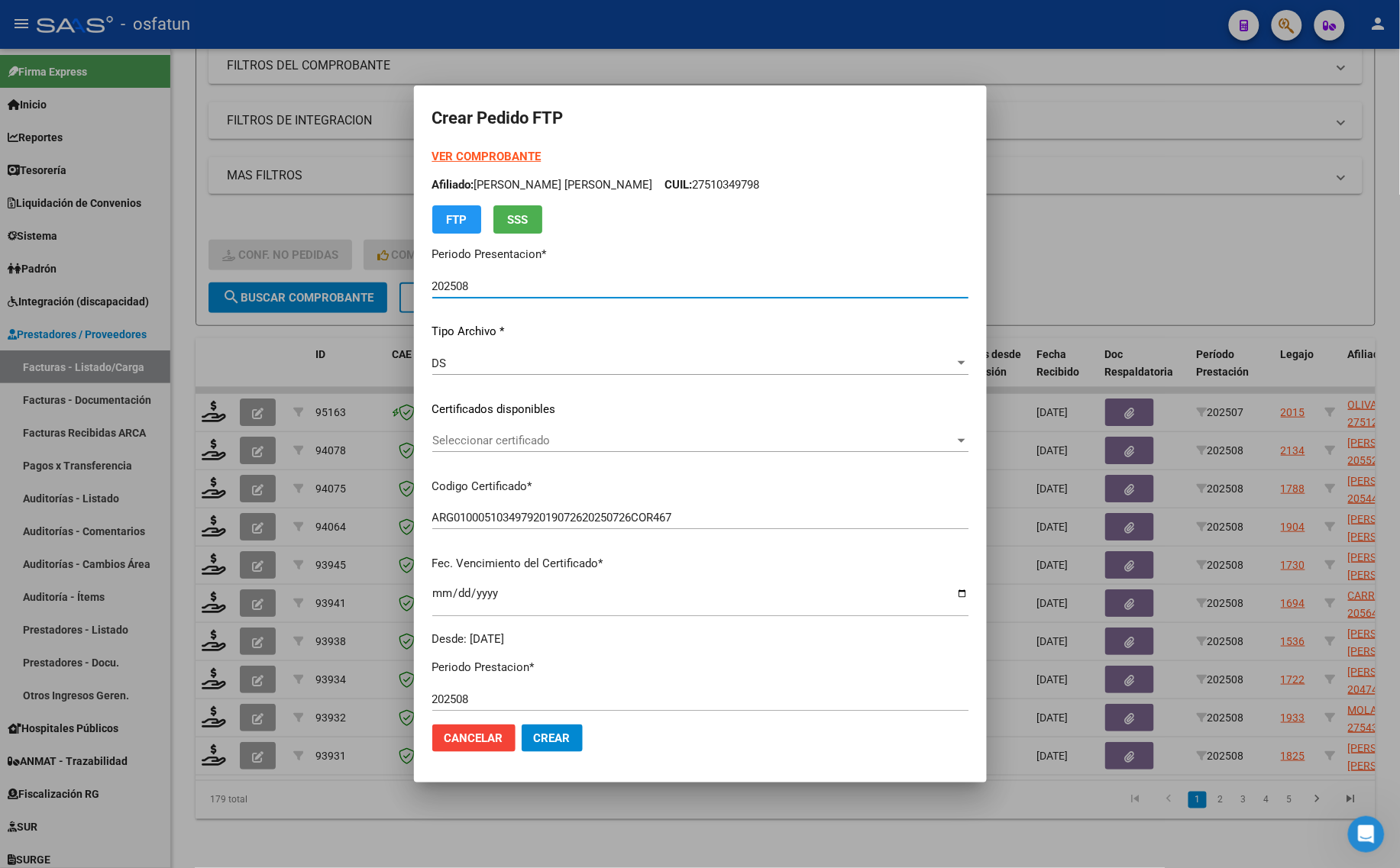
click at [456, 152] on strong "VER COMPROBANTE" at bounding box center [487, 156] width 110 height 13
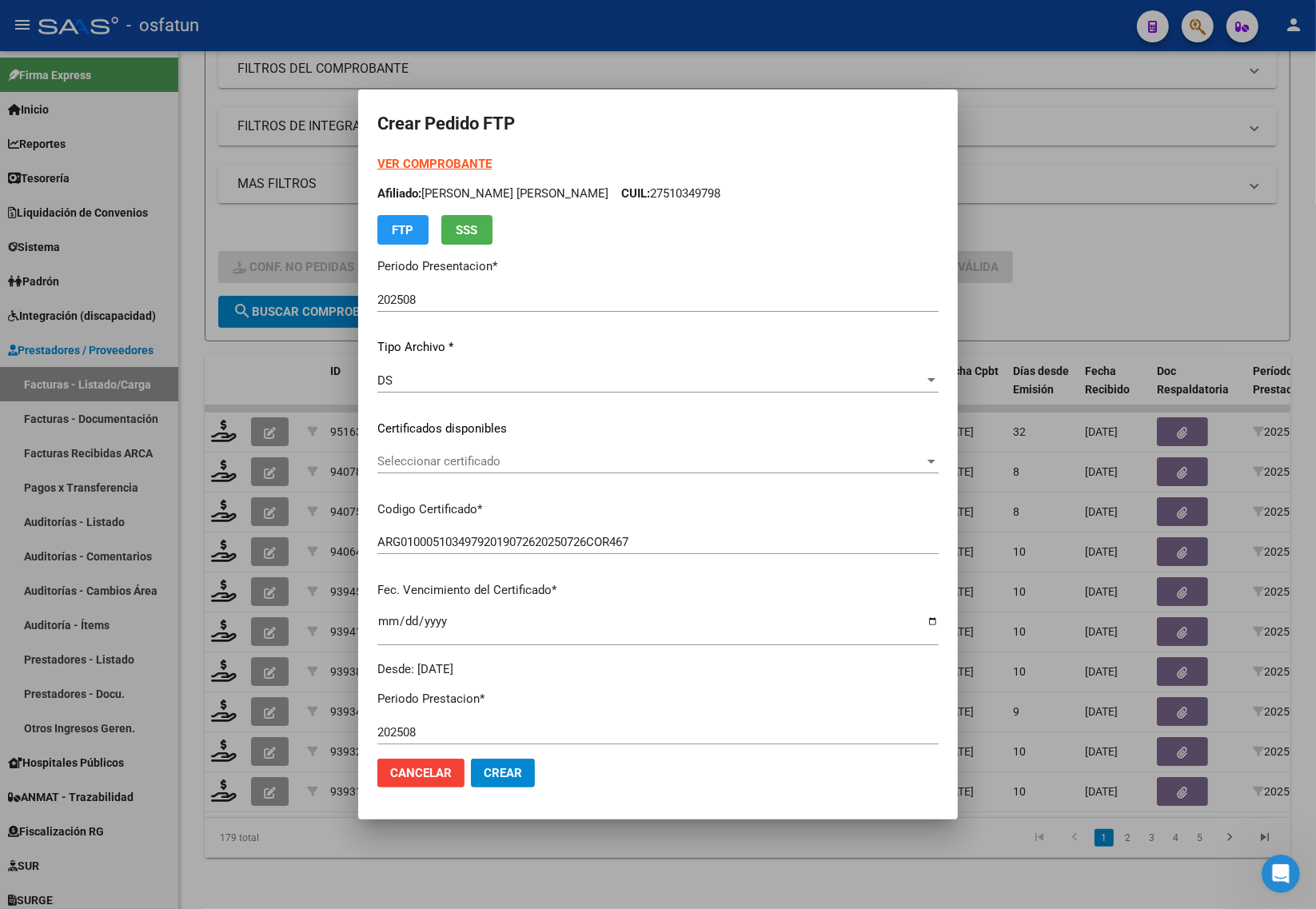
click at [234, 226] on div at bounding box center [658, 454] width 1316 height 909
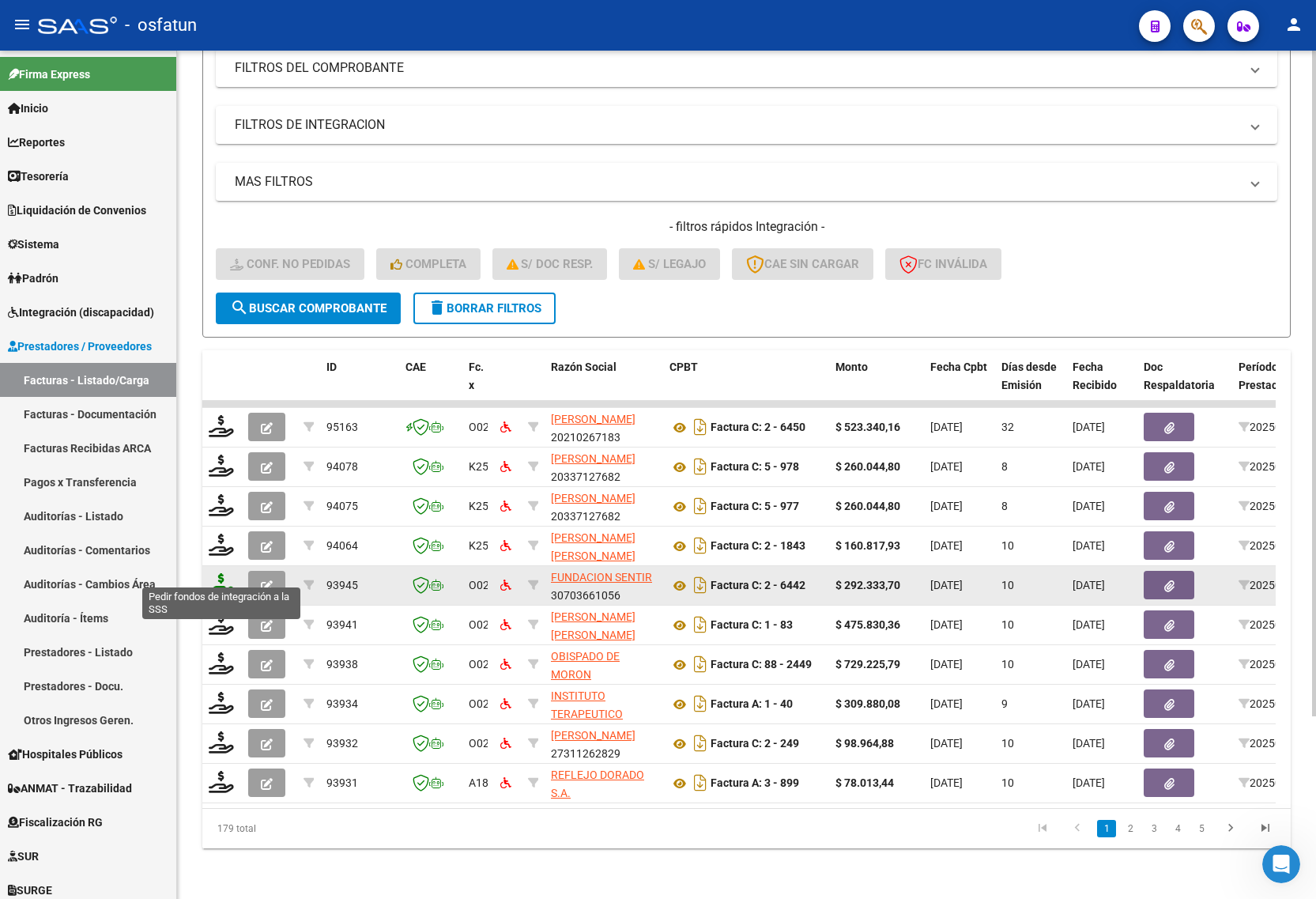
click at [214, 574] on icon at bounding box center [221, 584] width 25 height 22
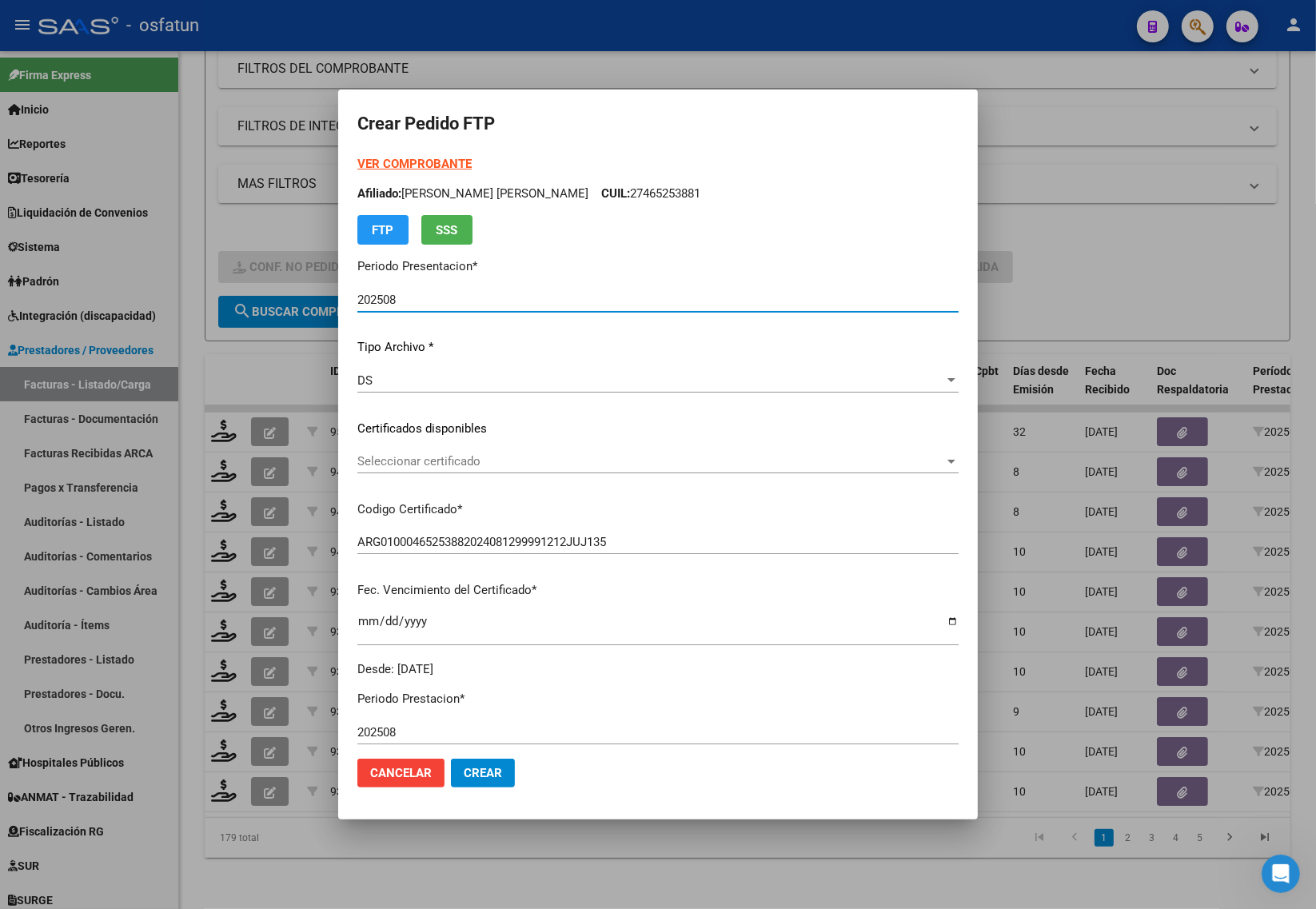
click at [274, 356] on div at bounding box center [658, 454] width 1316 height 909
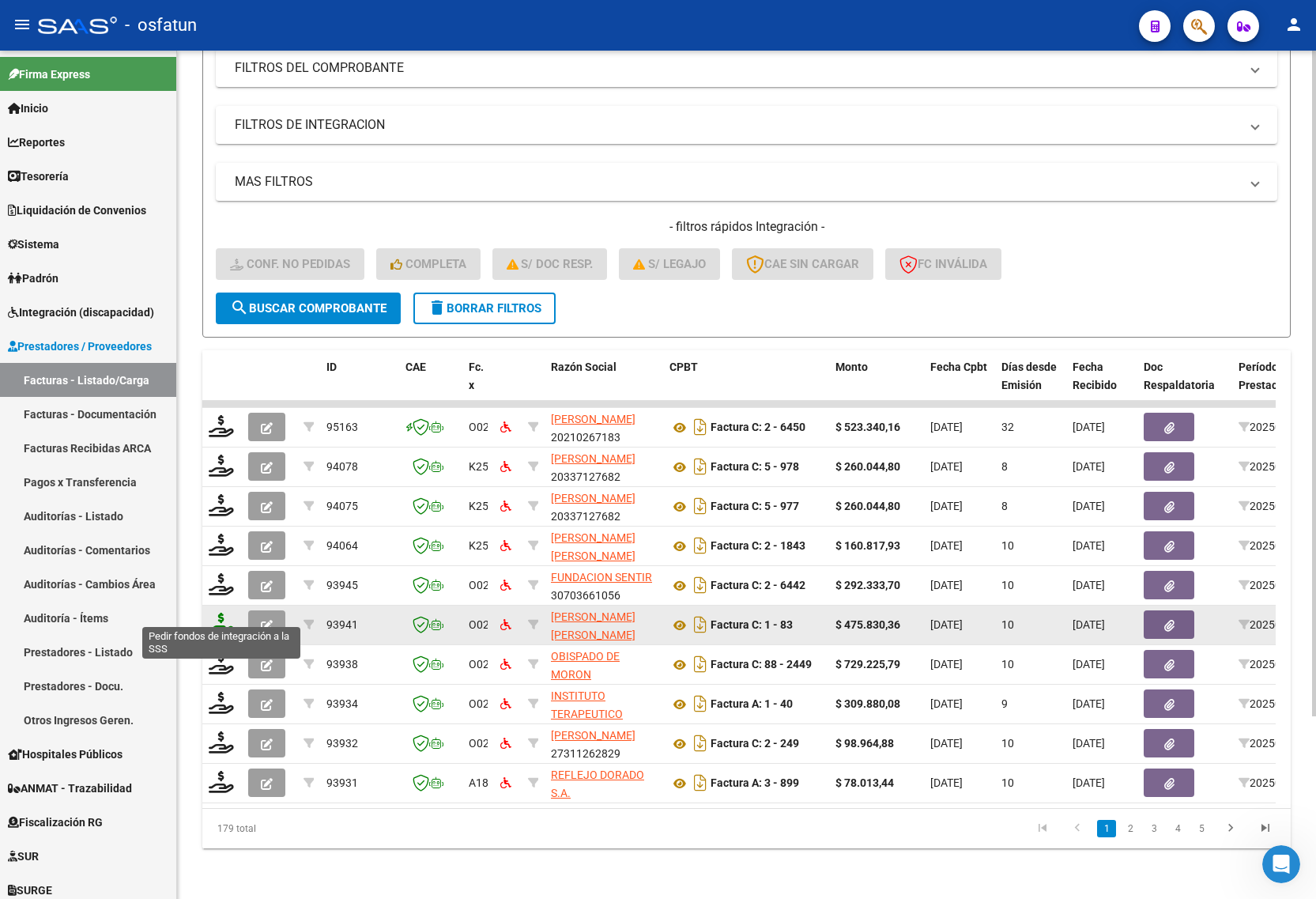
click at [225, 613] on icon at bounding box center [221, 624] width 25 height 22
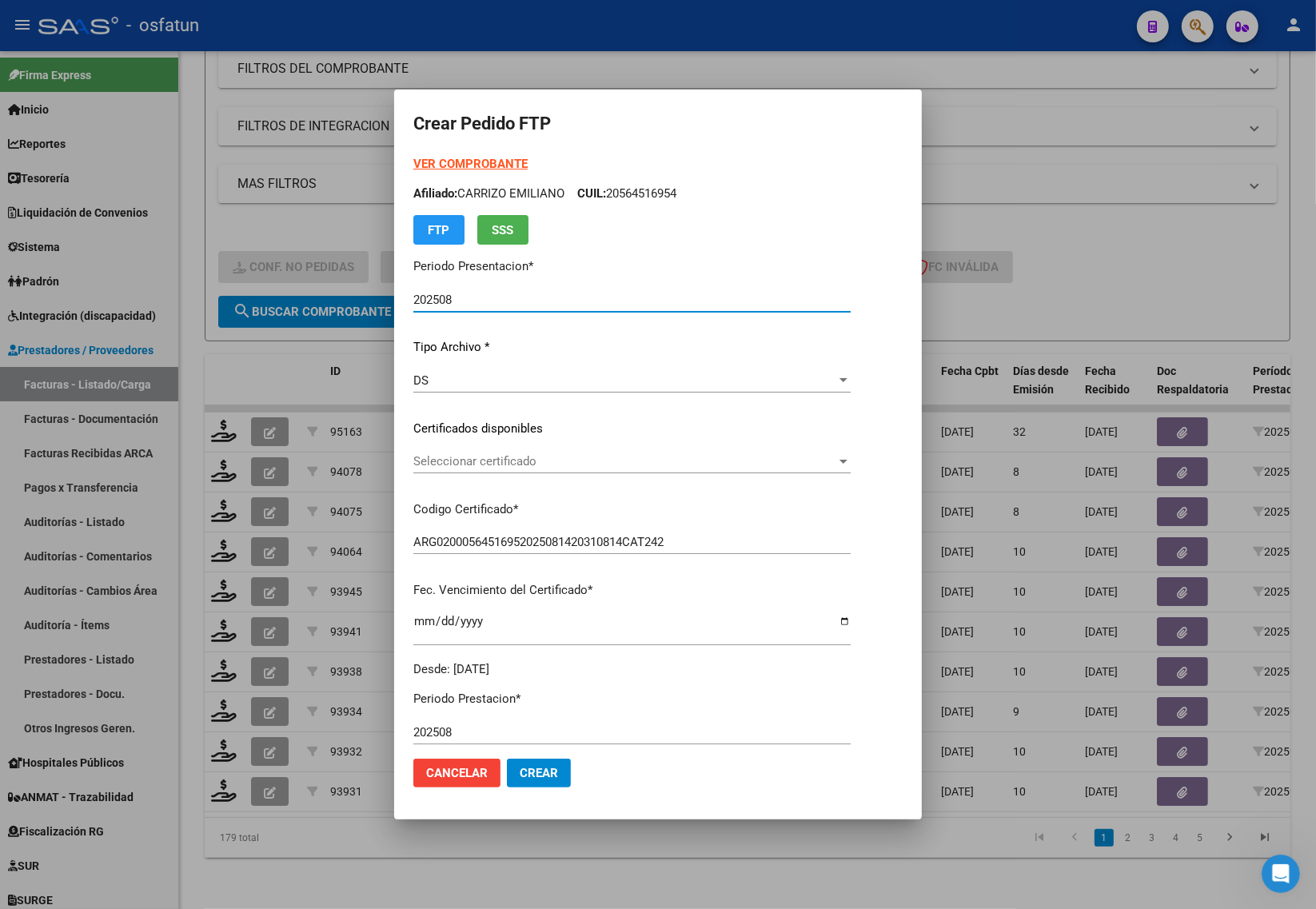
click at [448, 157] on strong "VER COMPROBANTE" at bounding box center [470, 164] width 115 height 14
click at [480, 461] on span "Seleccionar certificado" at bounding box center [624, 461] width 423 height 14
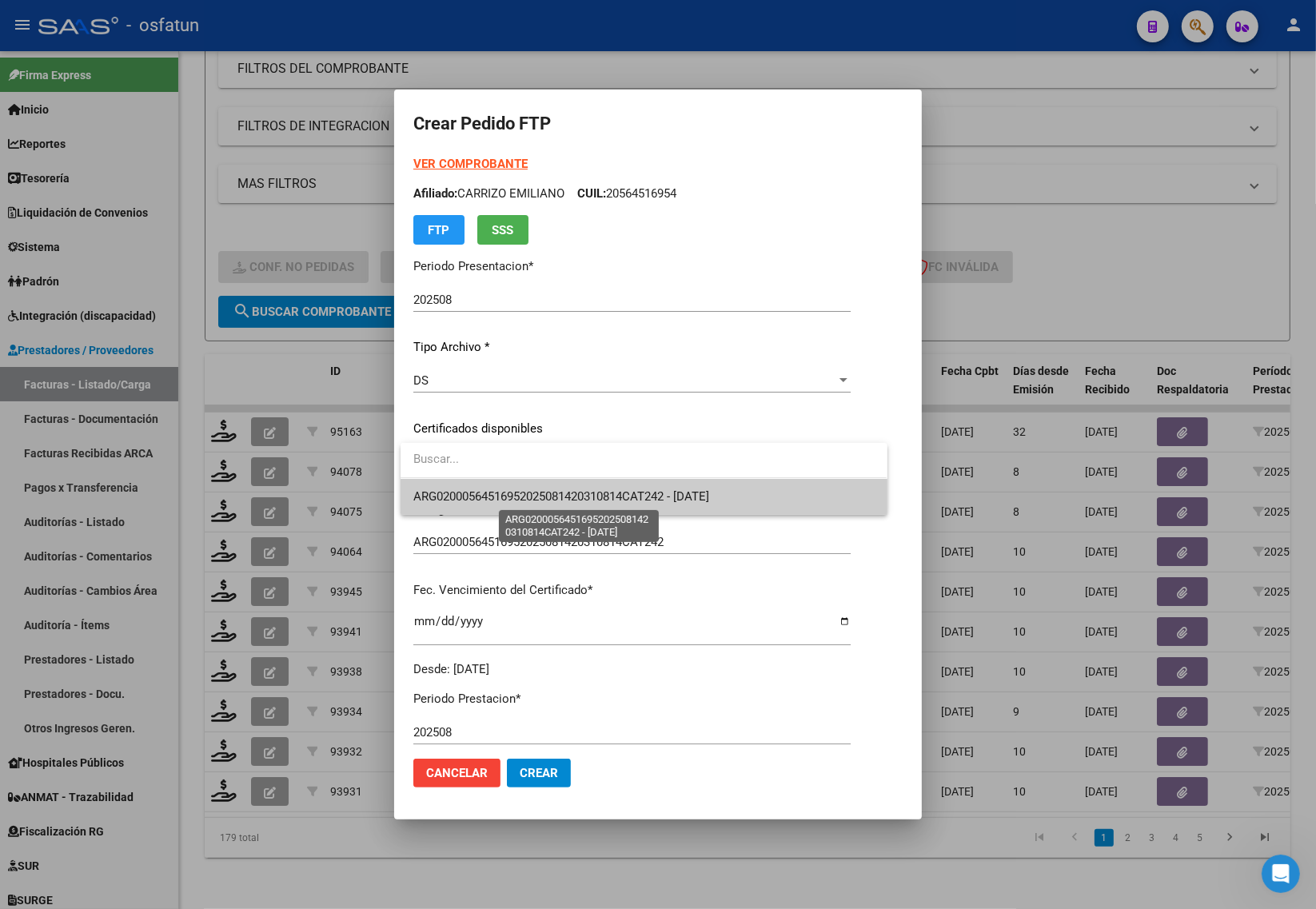
click at [480, 497] on span "ARG02000564516952025081420310814CAT242 - [DATE]" at bounding box center [561, 496] width 296 height 14
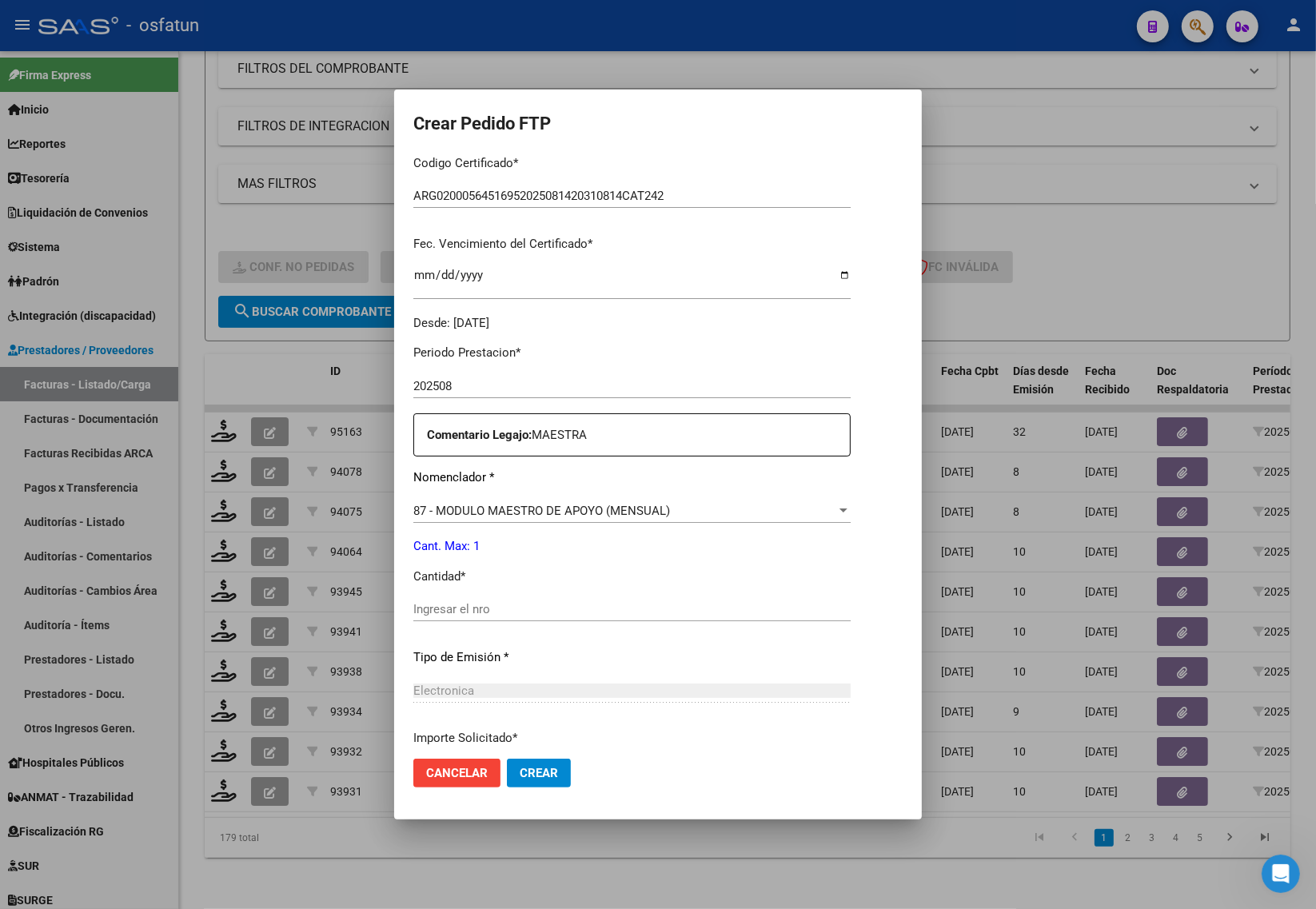
scroll to position [400, 0]
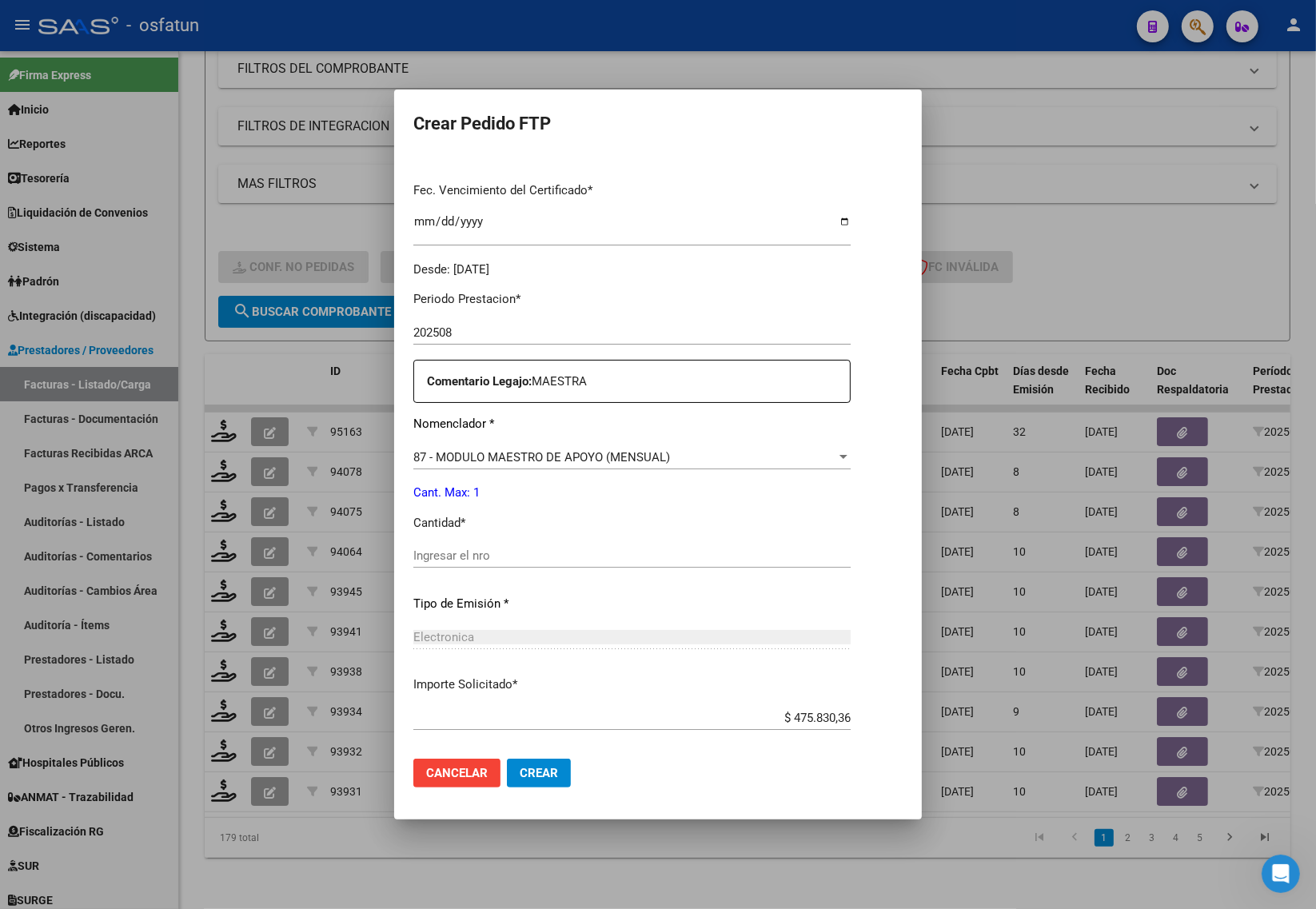
click at [458, 563] on div "Ingresar el nro" at bounding box center [631, 555] width 437 height 24
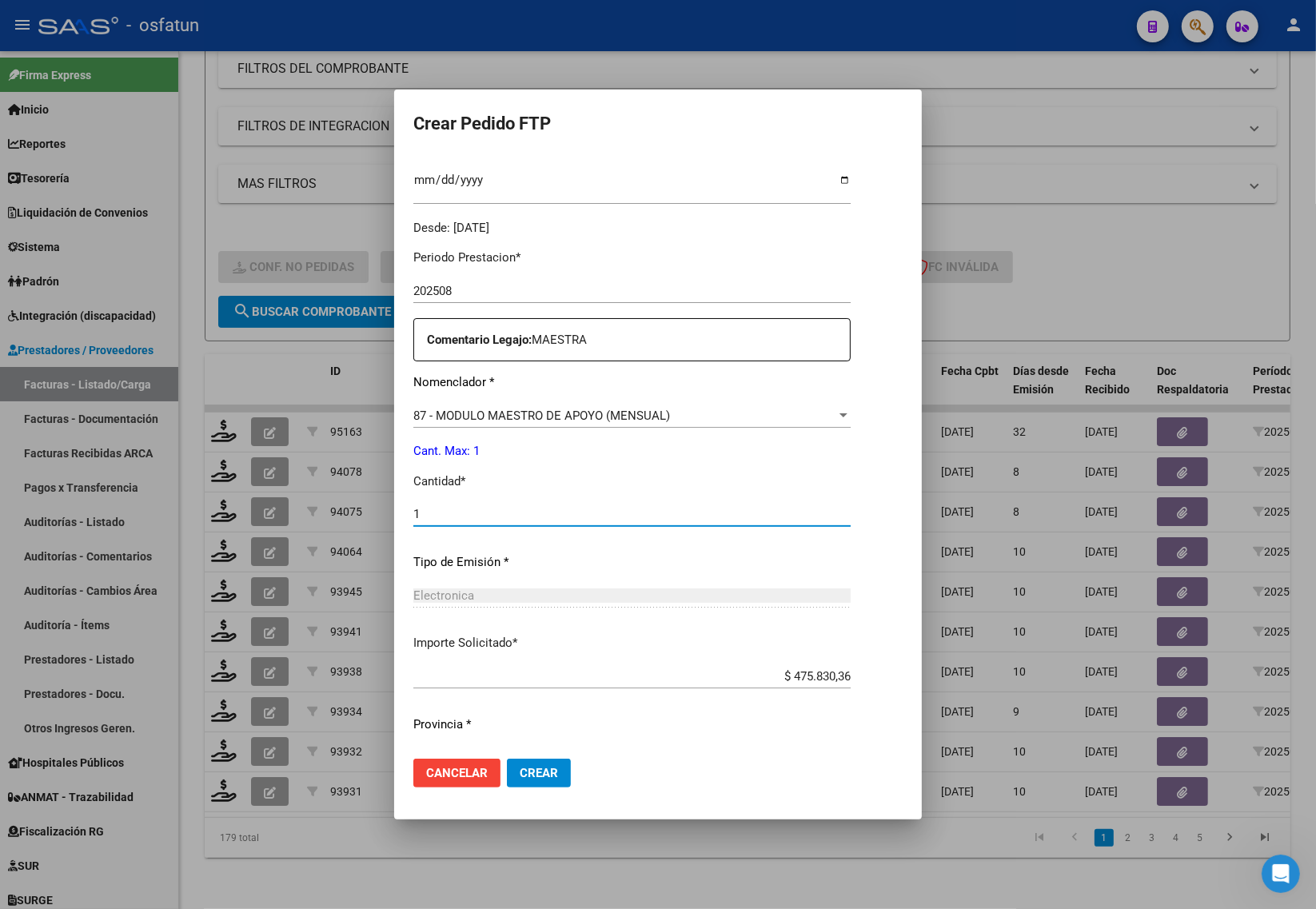
scroll to position [478, 0]
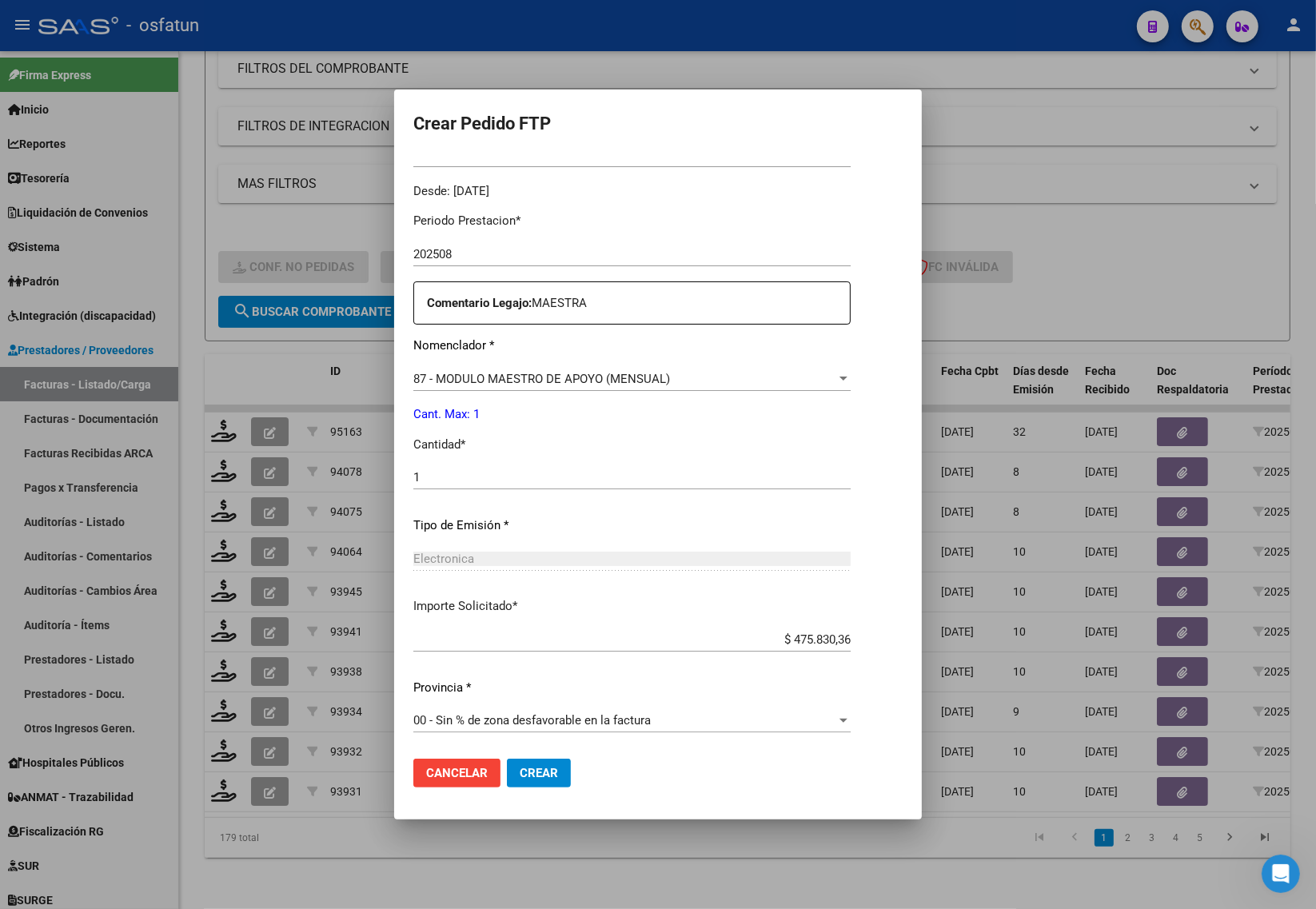
click at [546, 769] on span "Crear" at bounding box center [538, 773] width 38 height 14
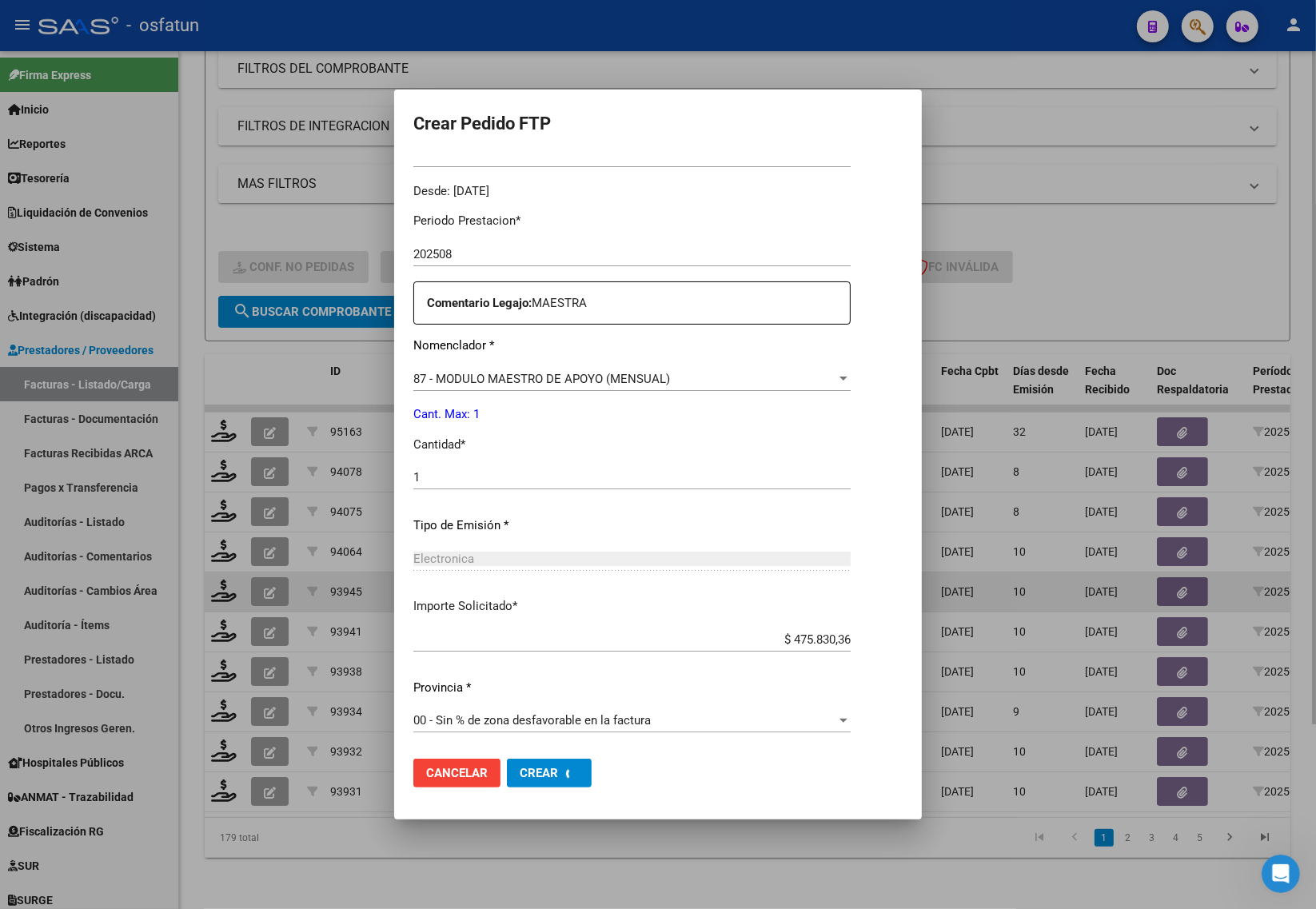
scroll to position [0, 0]
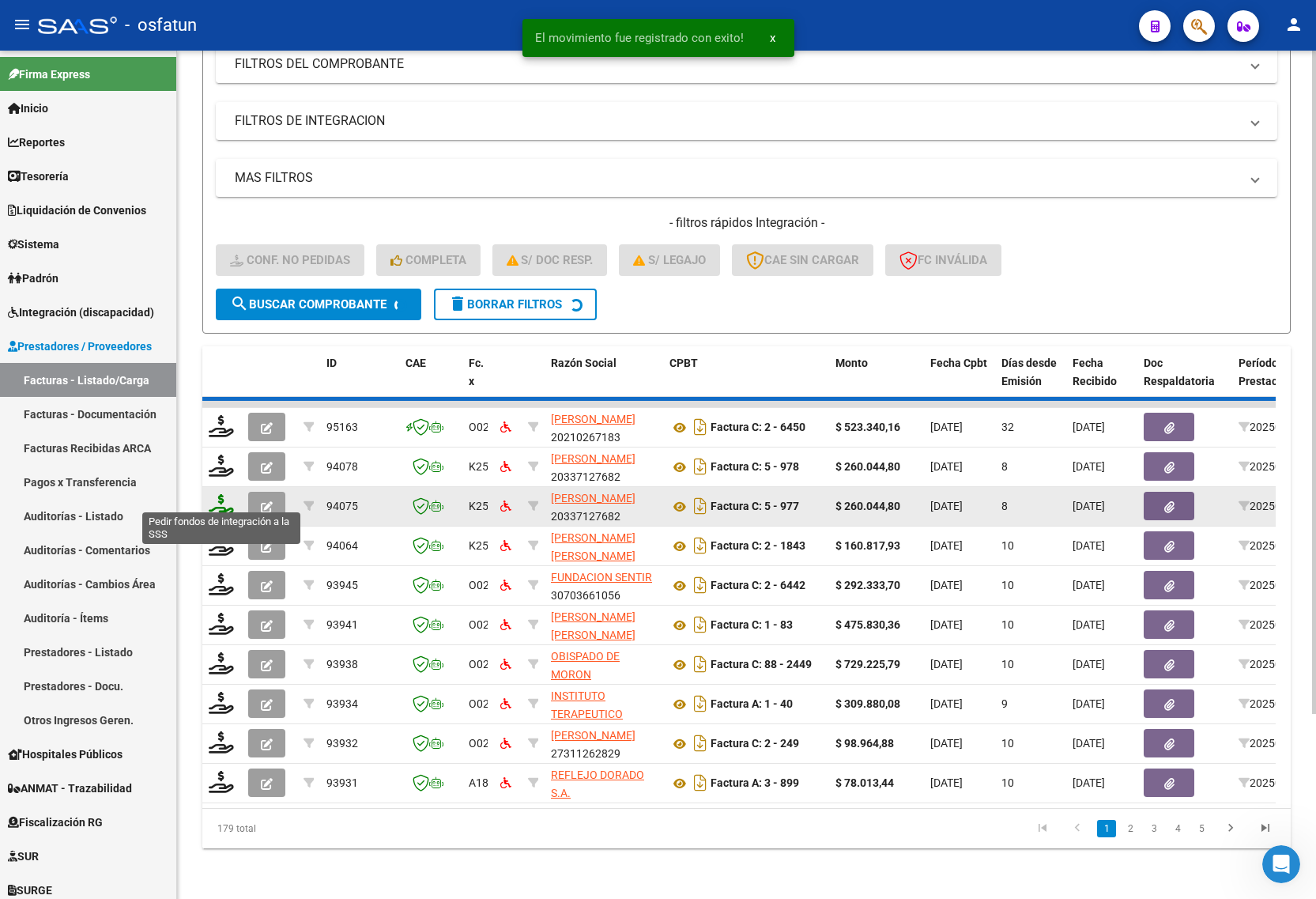
click at [215, 499] on icon at bounding box center [221, 505] width 25 height 22
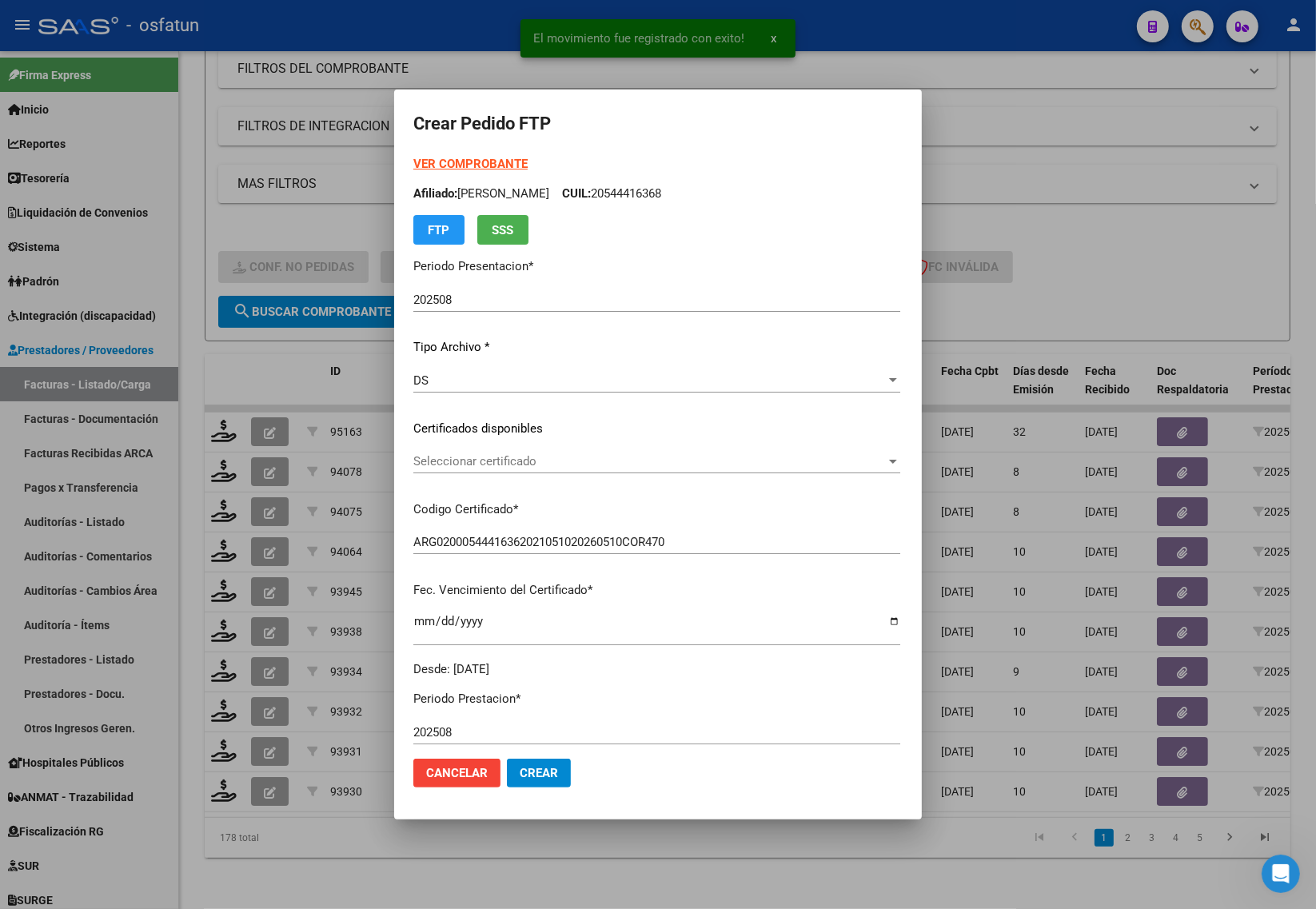
click at [413, 165] on strong "VER COMPROBANTE" at bounding box center [470, 164] width 115 height 14
click at [454, 476] on div "Seleccionar certificado Seleccionar certificado" at bounding box center [656, 469] width 487 height 39
click at [454, 462] on span "Seleccionar certificado" at bounding box center [649, 461] width 473 height 14
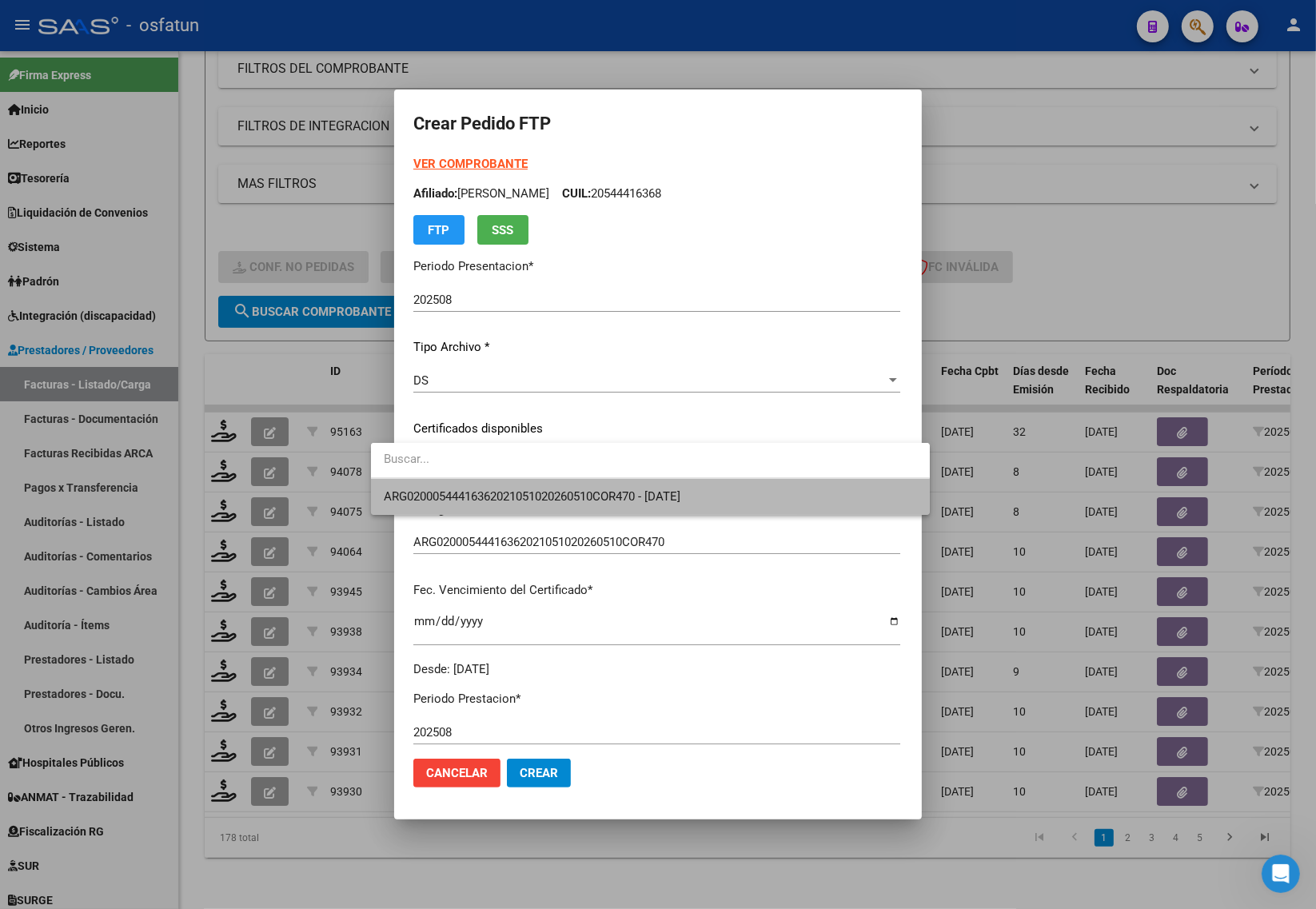
click at [457, 504] on span "ARG02000544416362021051020260510COR470 - [DATE]" at bounding box center [651, 496] width 533 height 36
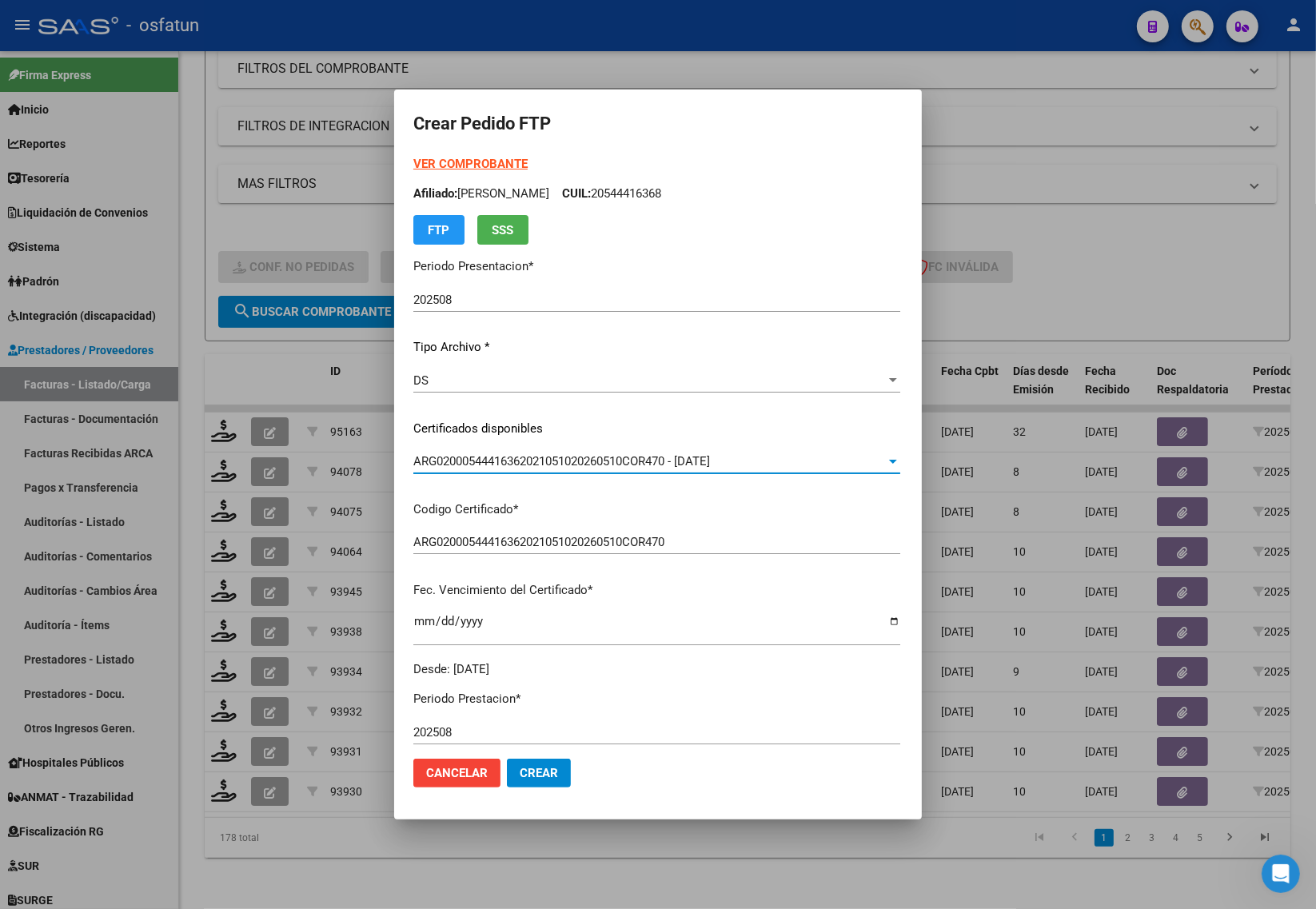
click at [612, 459] on span "ARG02000544416362021051020260510COR470 - [DATE]" at bounding box center [561, 461] width 297 height 14
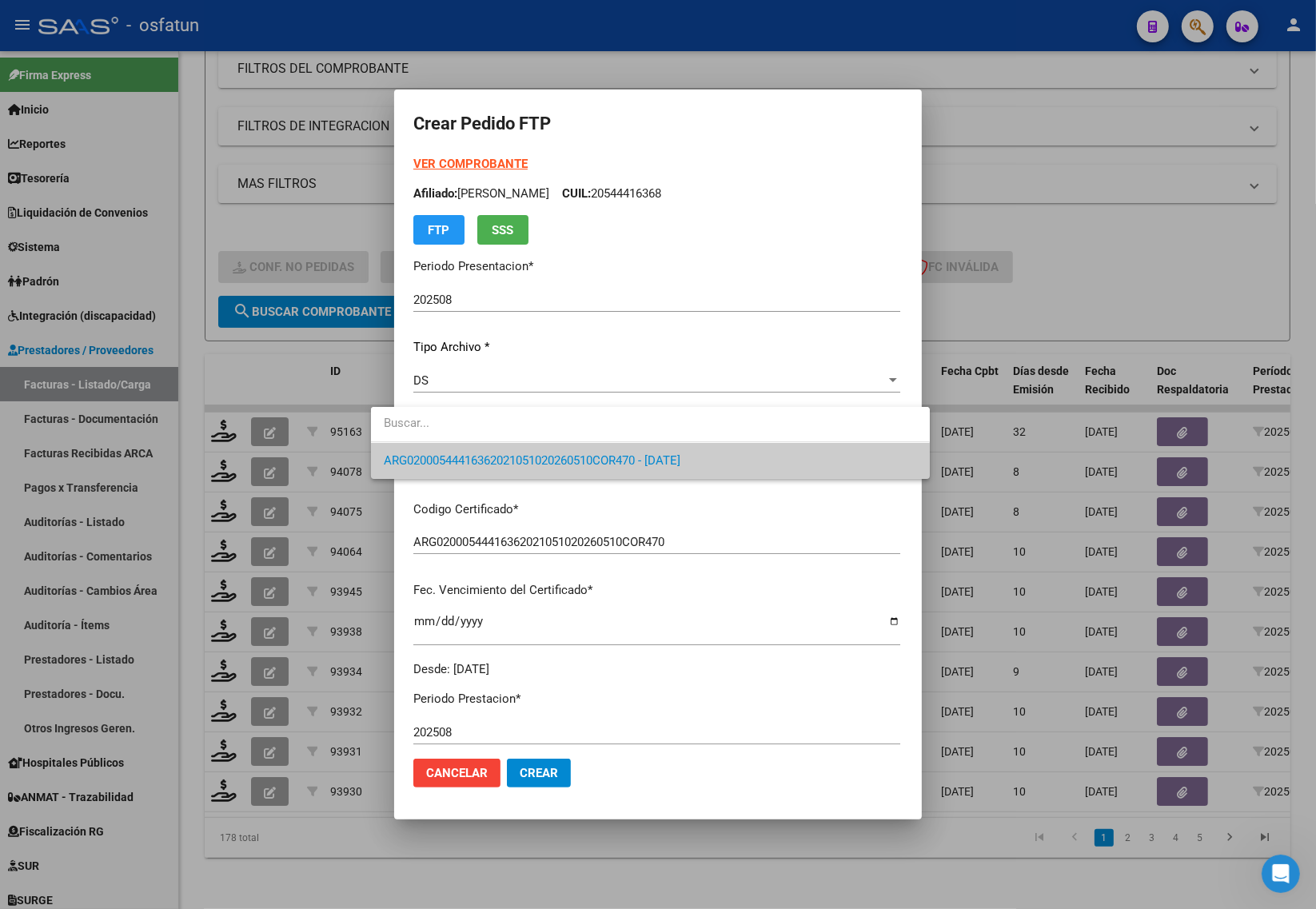
click at [585, 470] on span "ARG02000544416362021051020260510COR470 - [DATE]" at bounding box center [651, 460] width 533 height 36
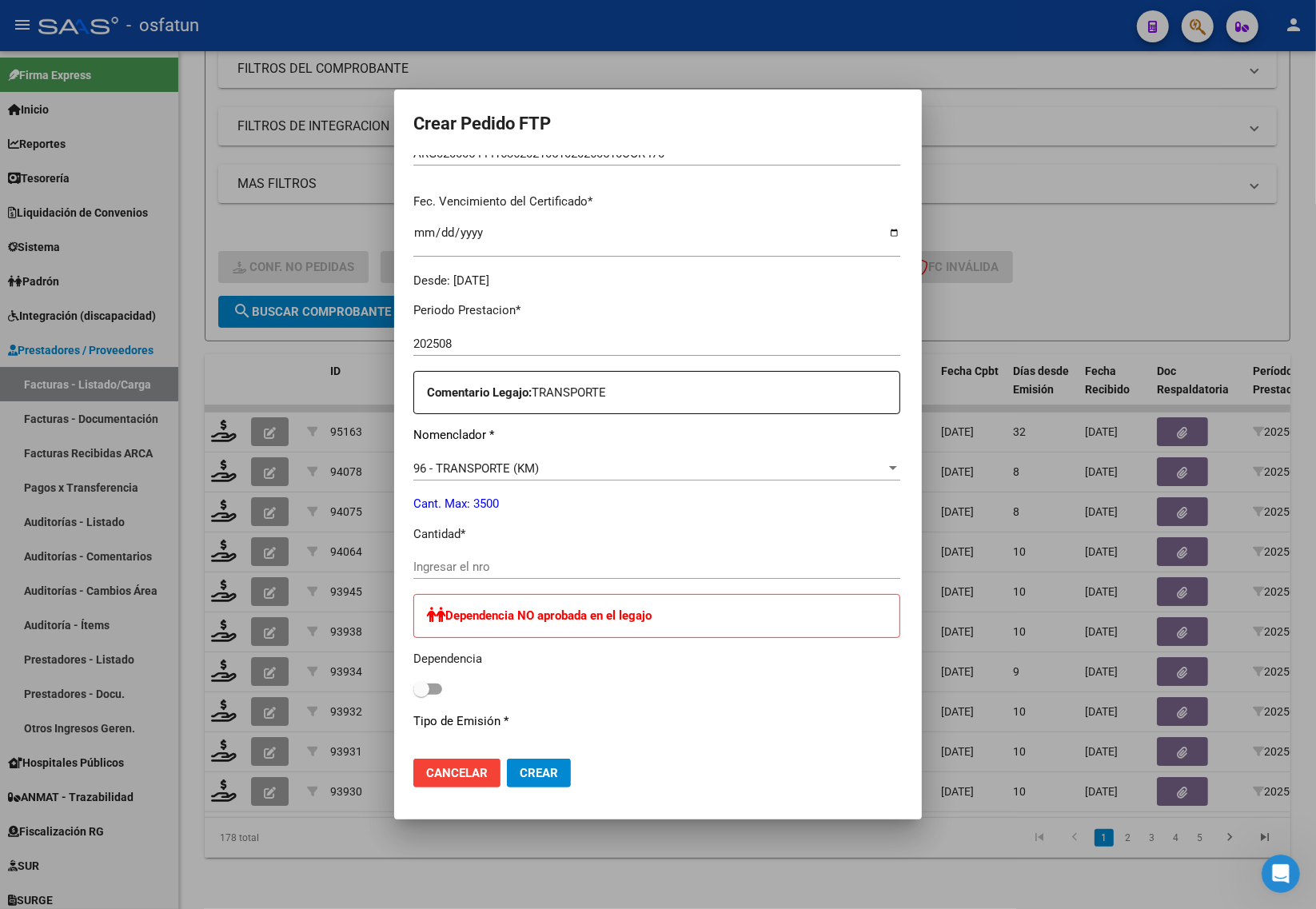
scroll to position [400, 0]
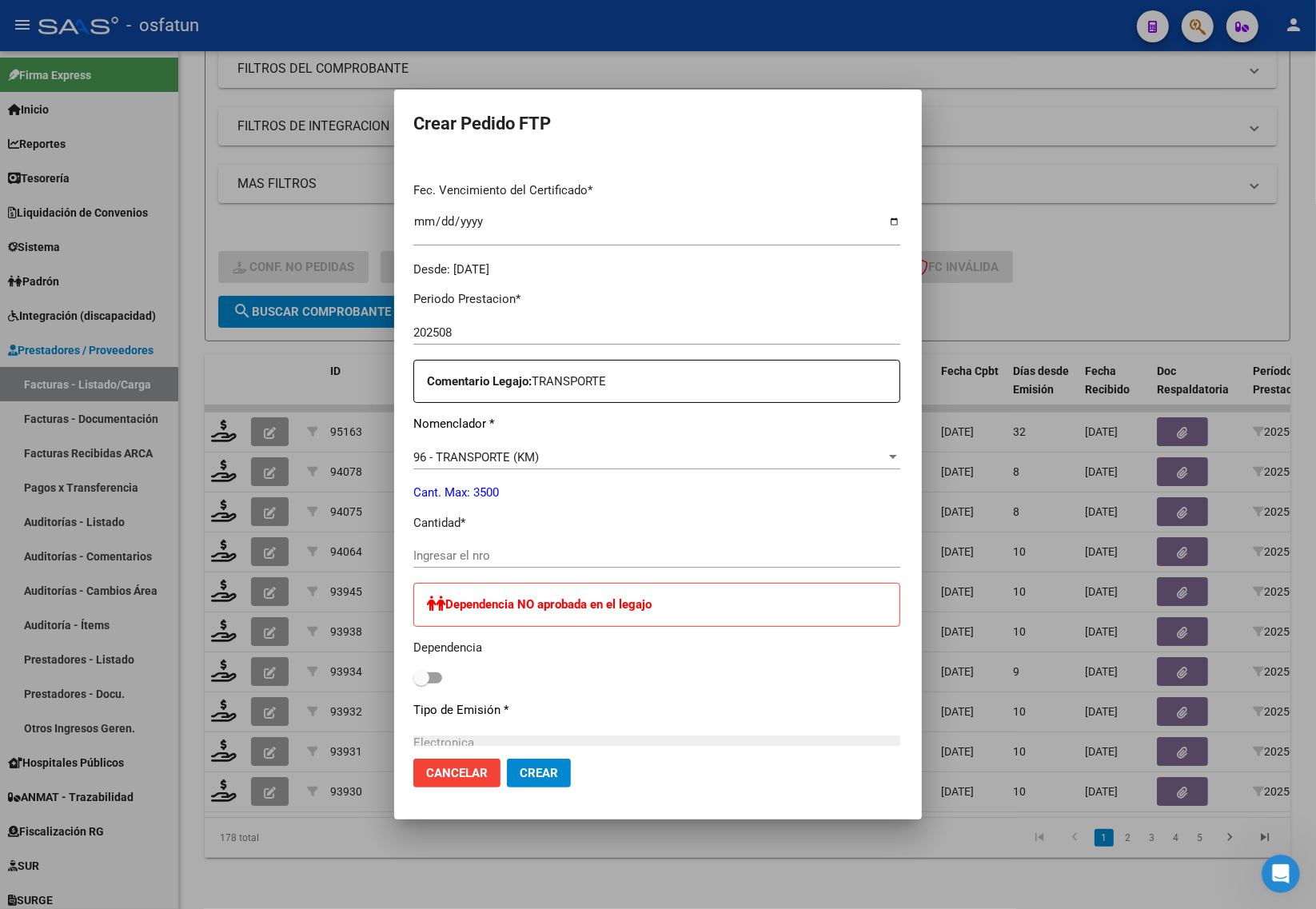
click at [524, 537] on div "Periodo Prestacion * 202508 Ingresar el Periodo Prestacion Comentario Legajo: T…" at bounding box center [656, 685] width 487 height 815
click at [518, 552] on input "Ingresar el nro" at bounding box center [656, 555] width 487 height 14
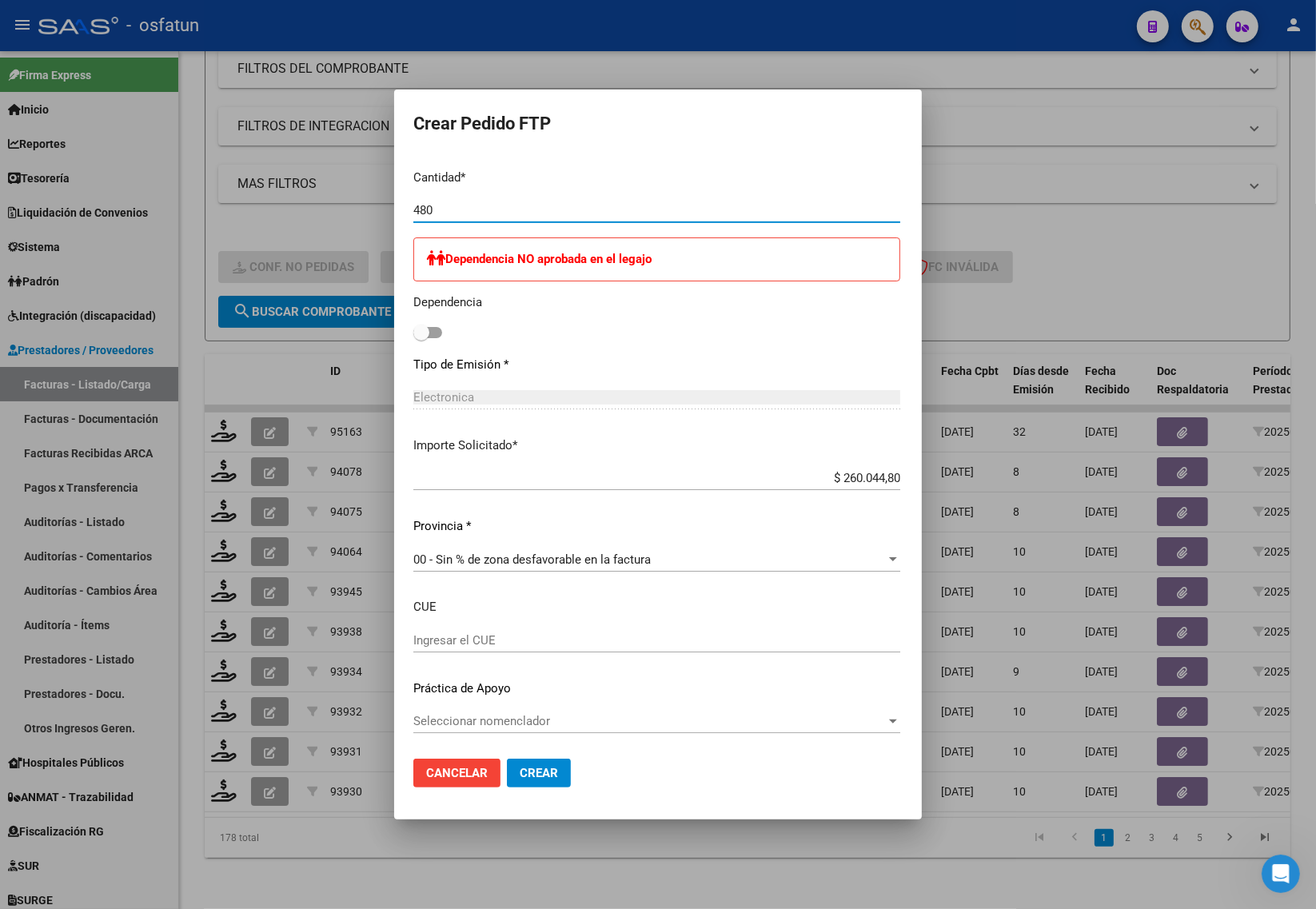
scroll to position [746, 0]
click at [520, 784] on button "Crear" at bounding box center [538, 773] width 64 height 29
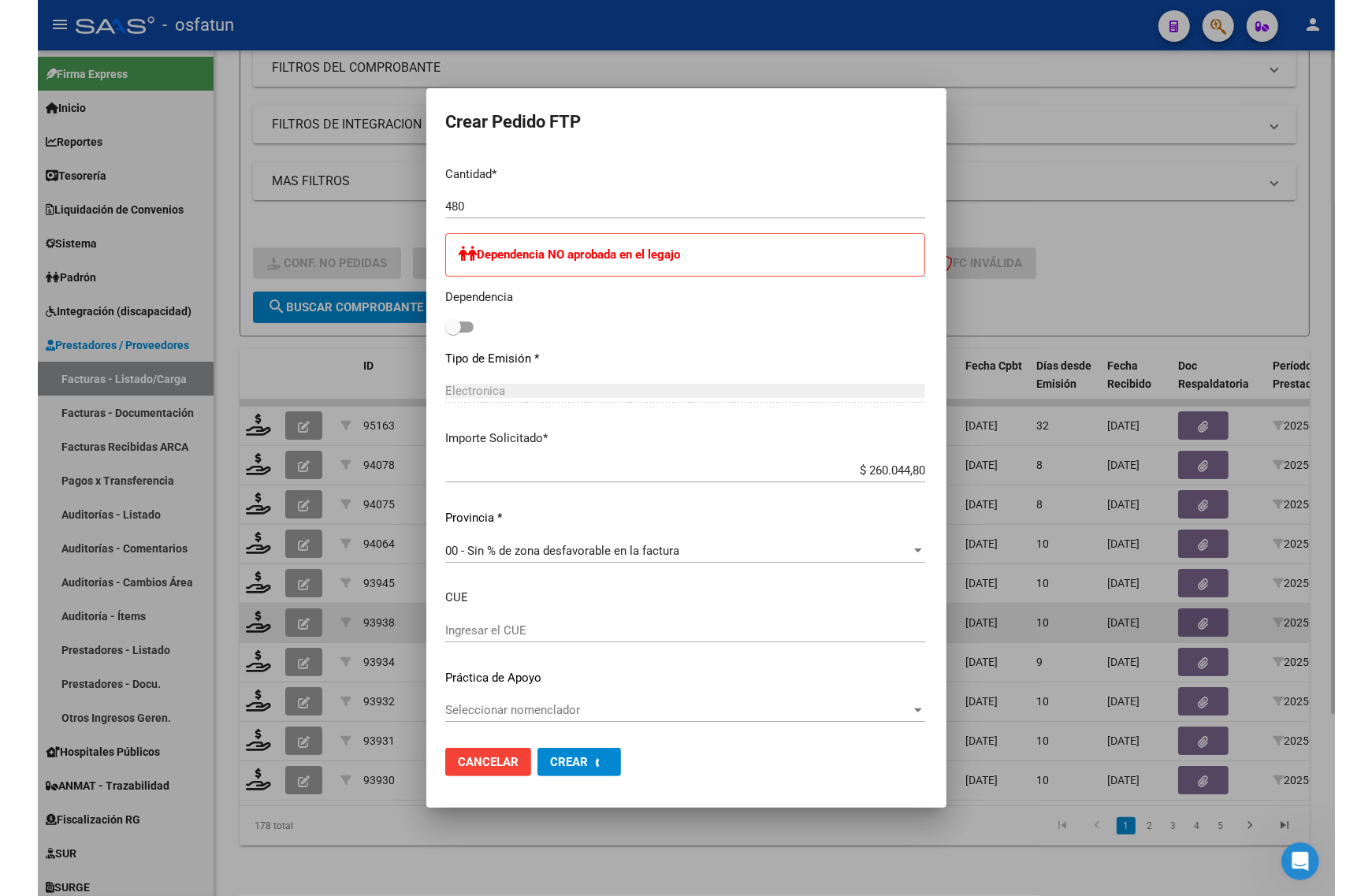
scroll to position [0, 0]
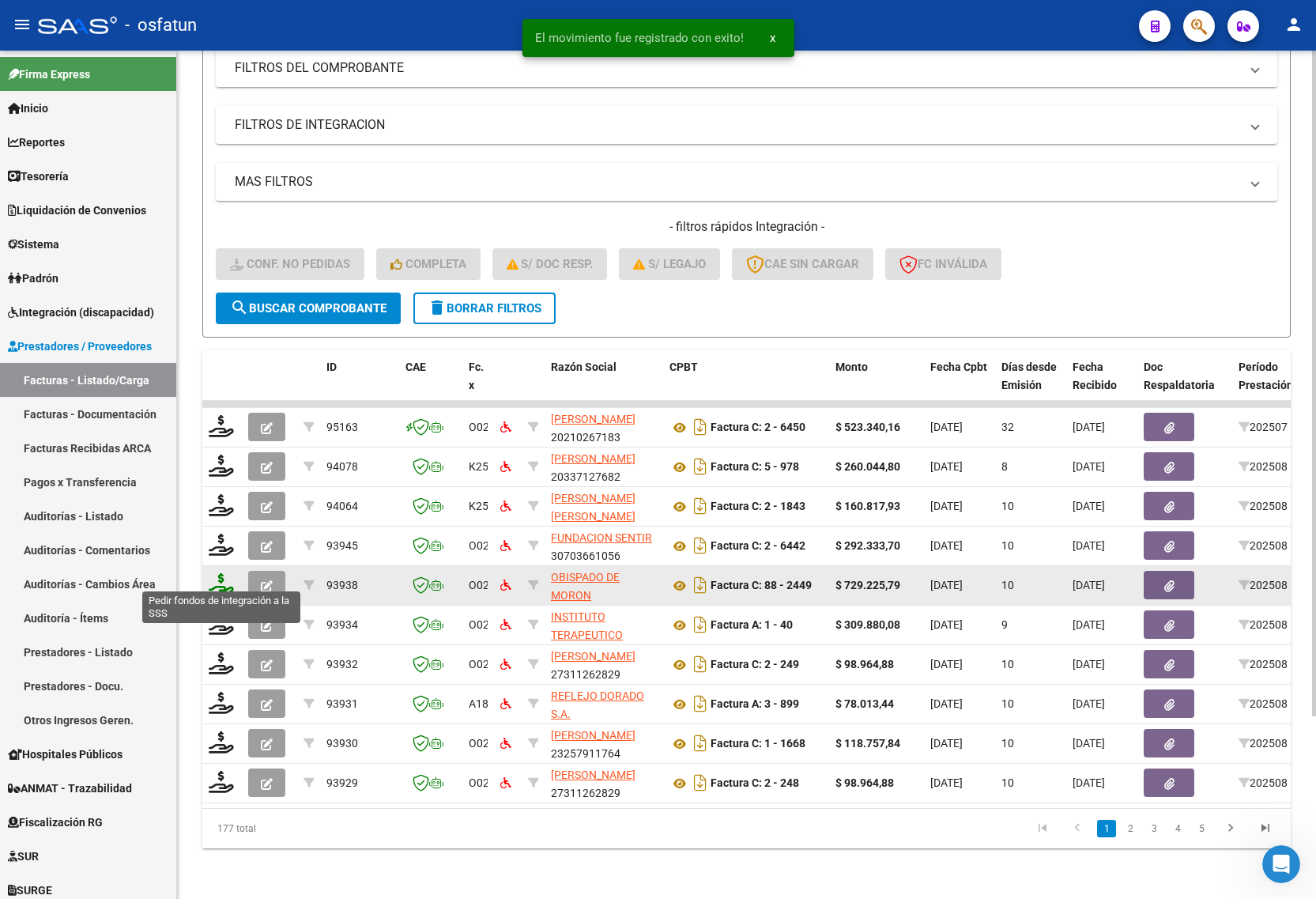
click at [216, 574] on icon at bounding box center [221, 584] width 25 height 22
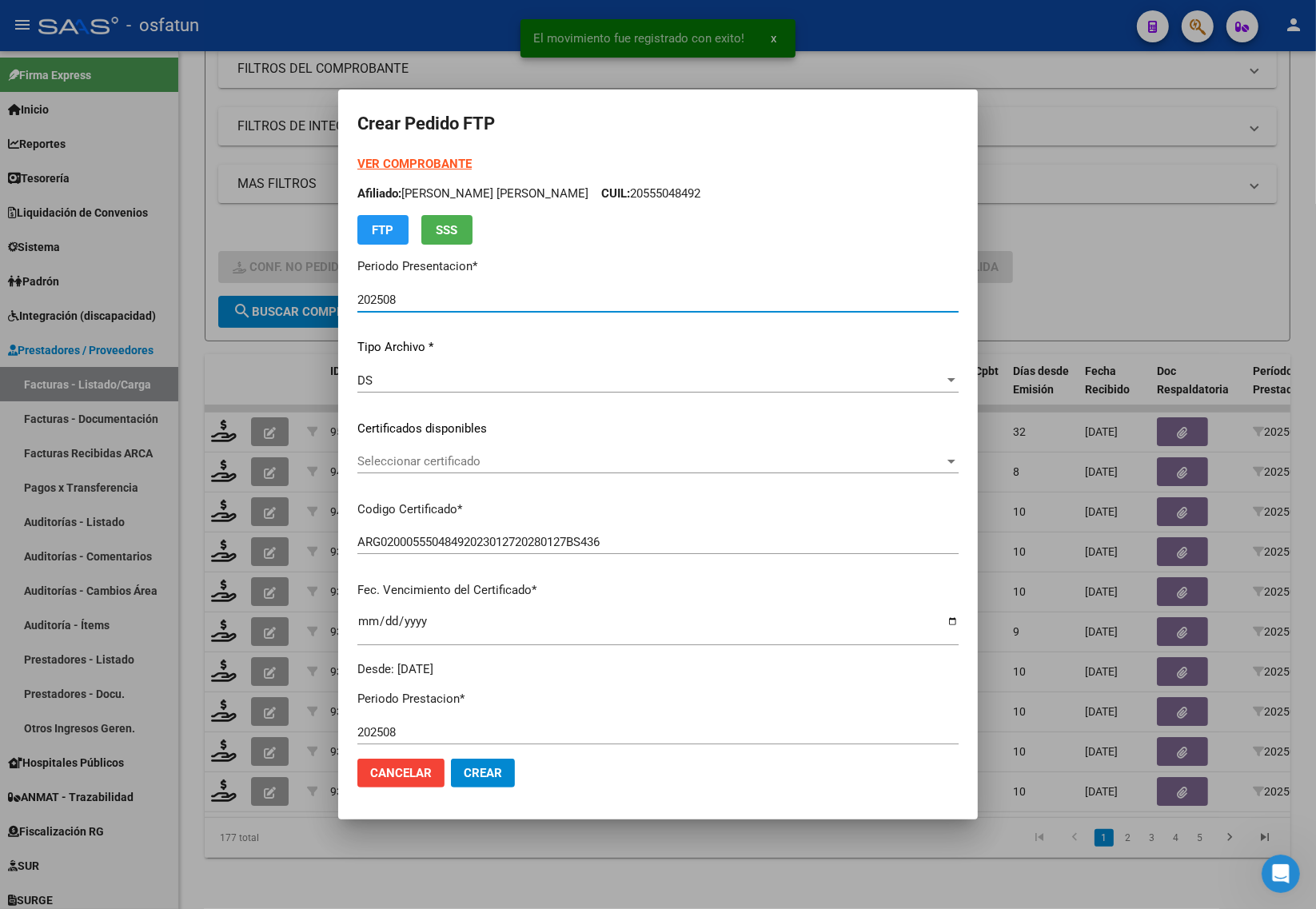
click at [384, 161] on strong "VER COMPROBANTE" at bounding box center [415, 164] width 115 height 14
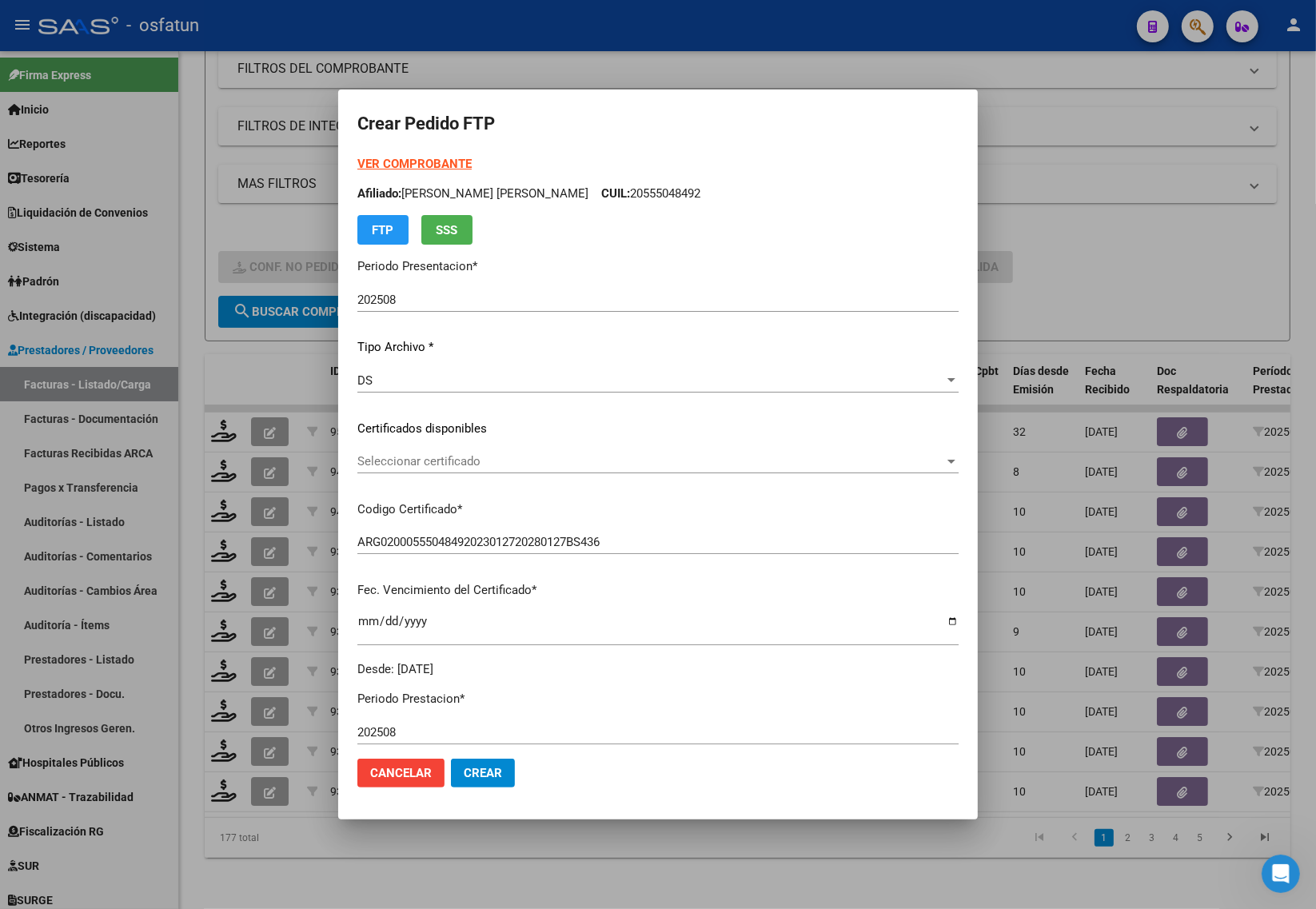
click at [274, 214] on div at bounding box center [658, 454] width 1316 height 909
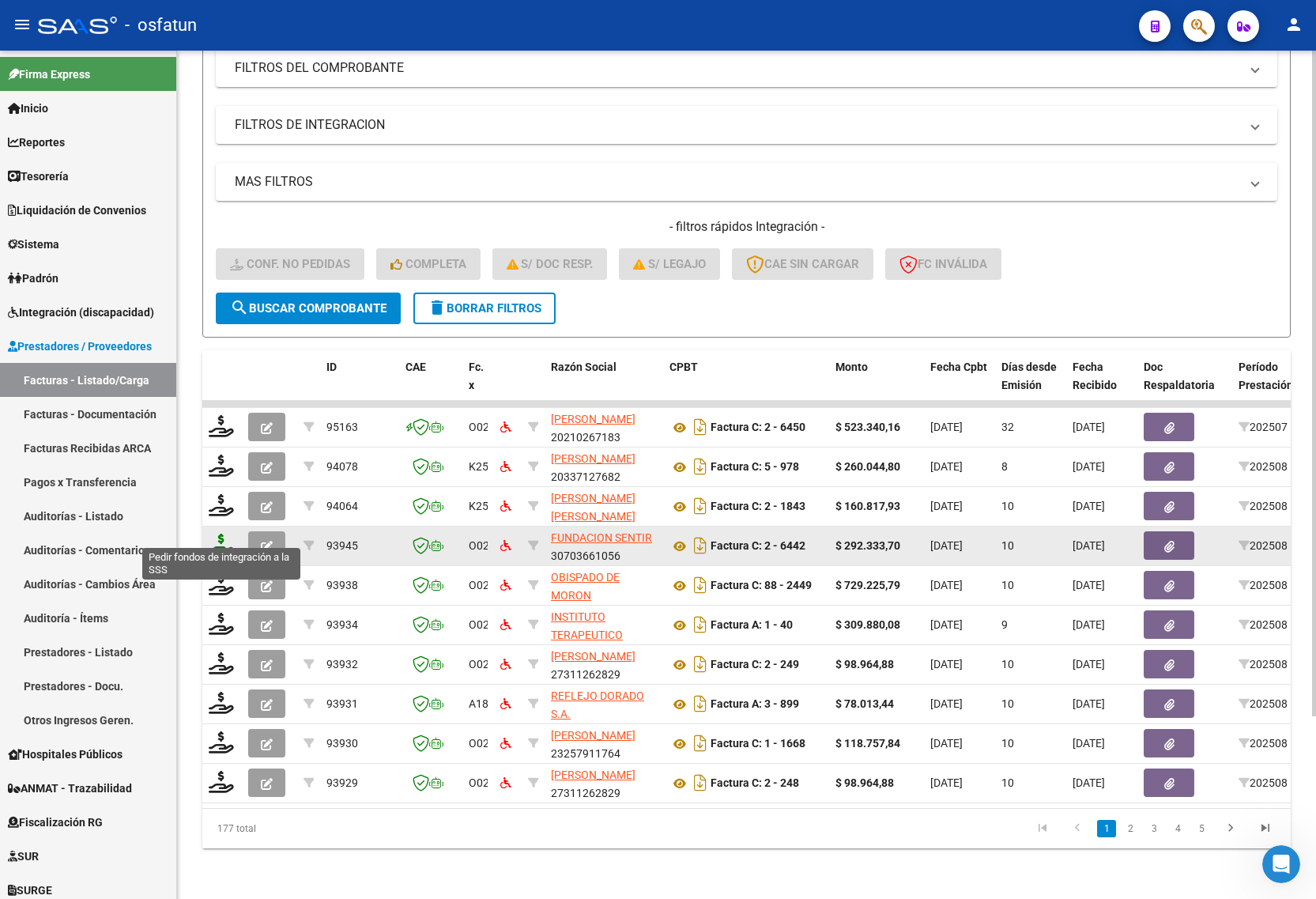
click at [223, 533] on icon at bounding box center [221, 544] width 25 height 22
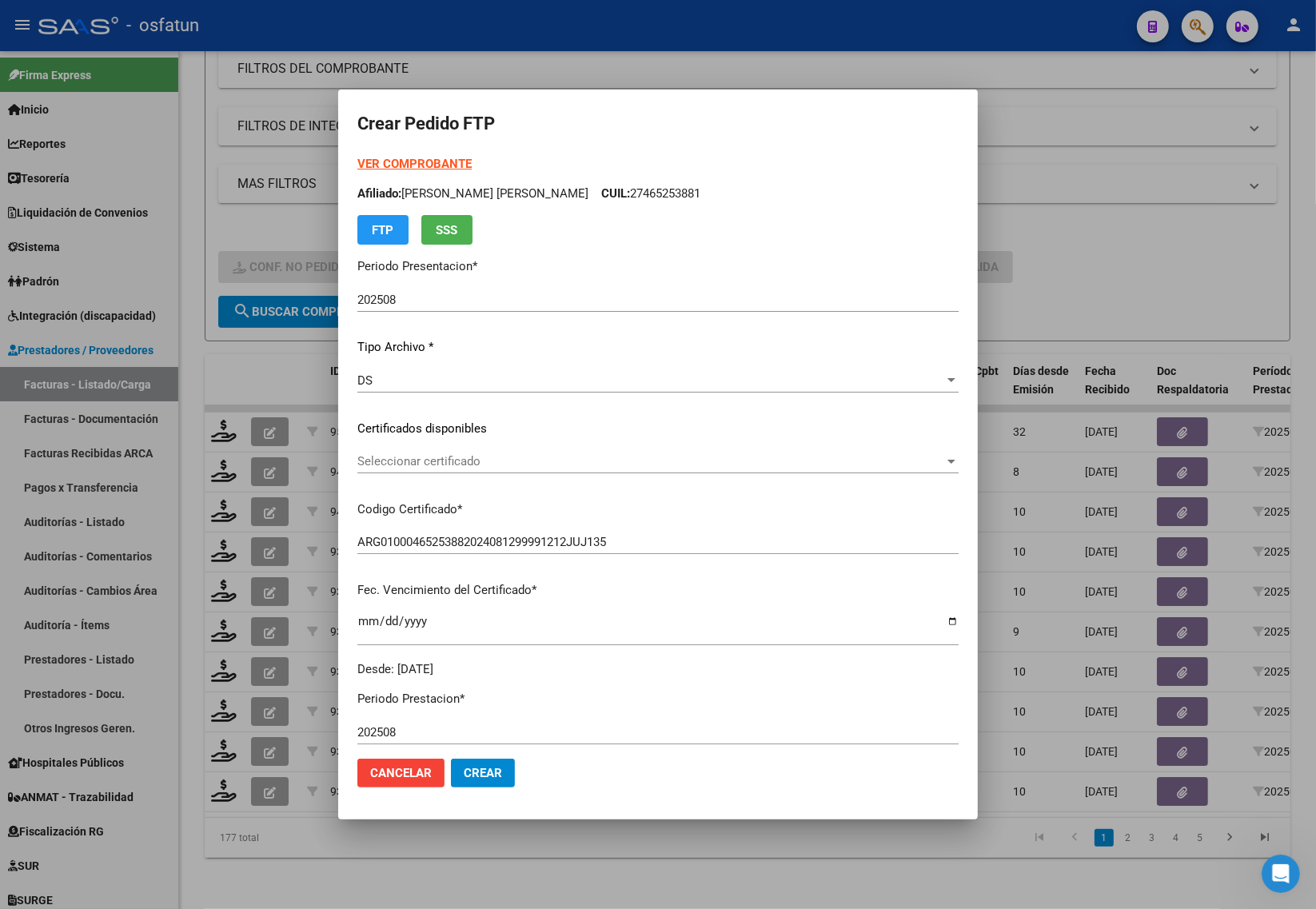
click at [276, 887] on div at bounding box center [658, 454] width 1316 height 909
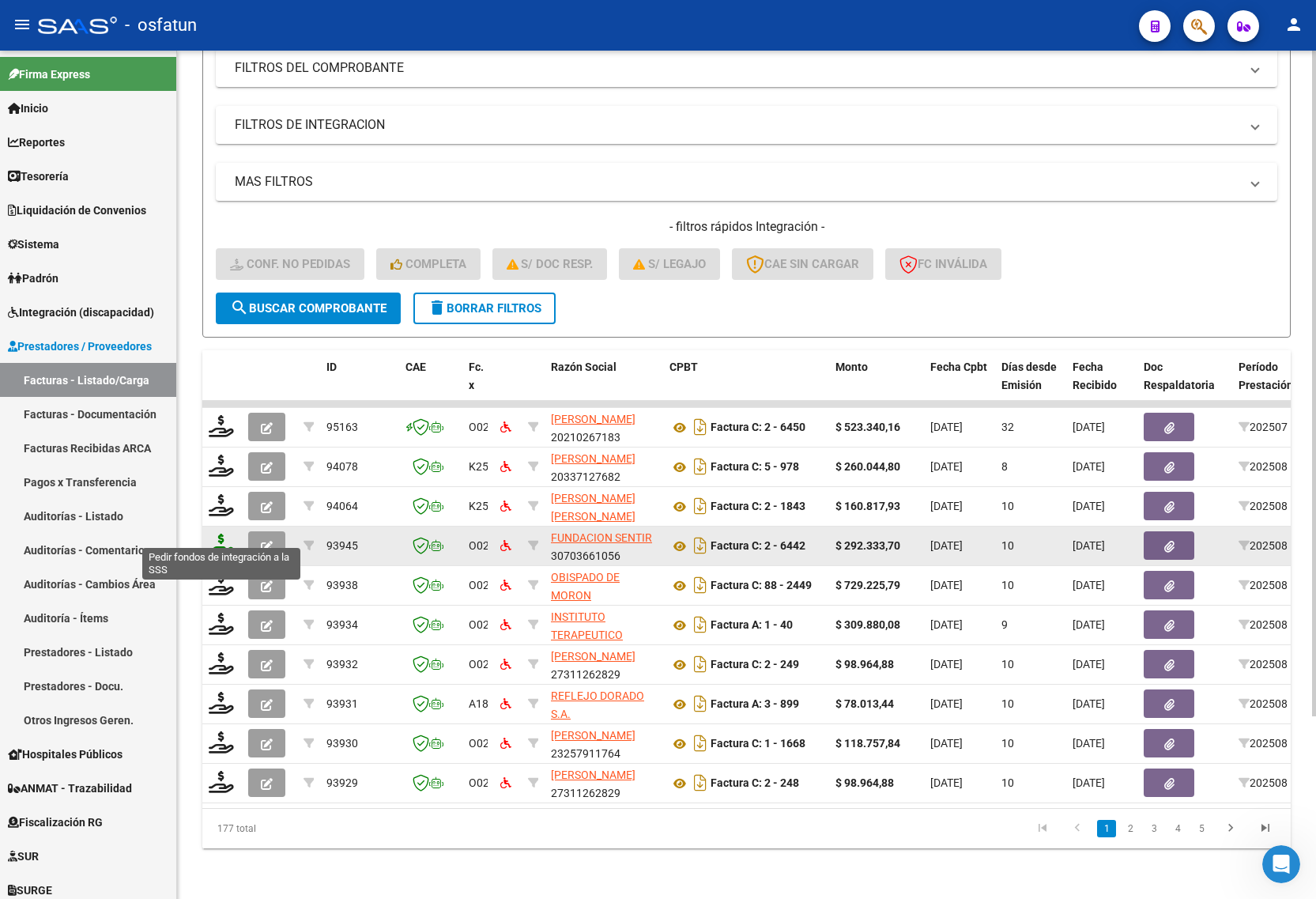
click at [221, 533] on icon at bounding box center [221, 544] width 25 height 22
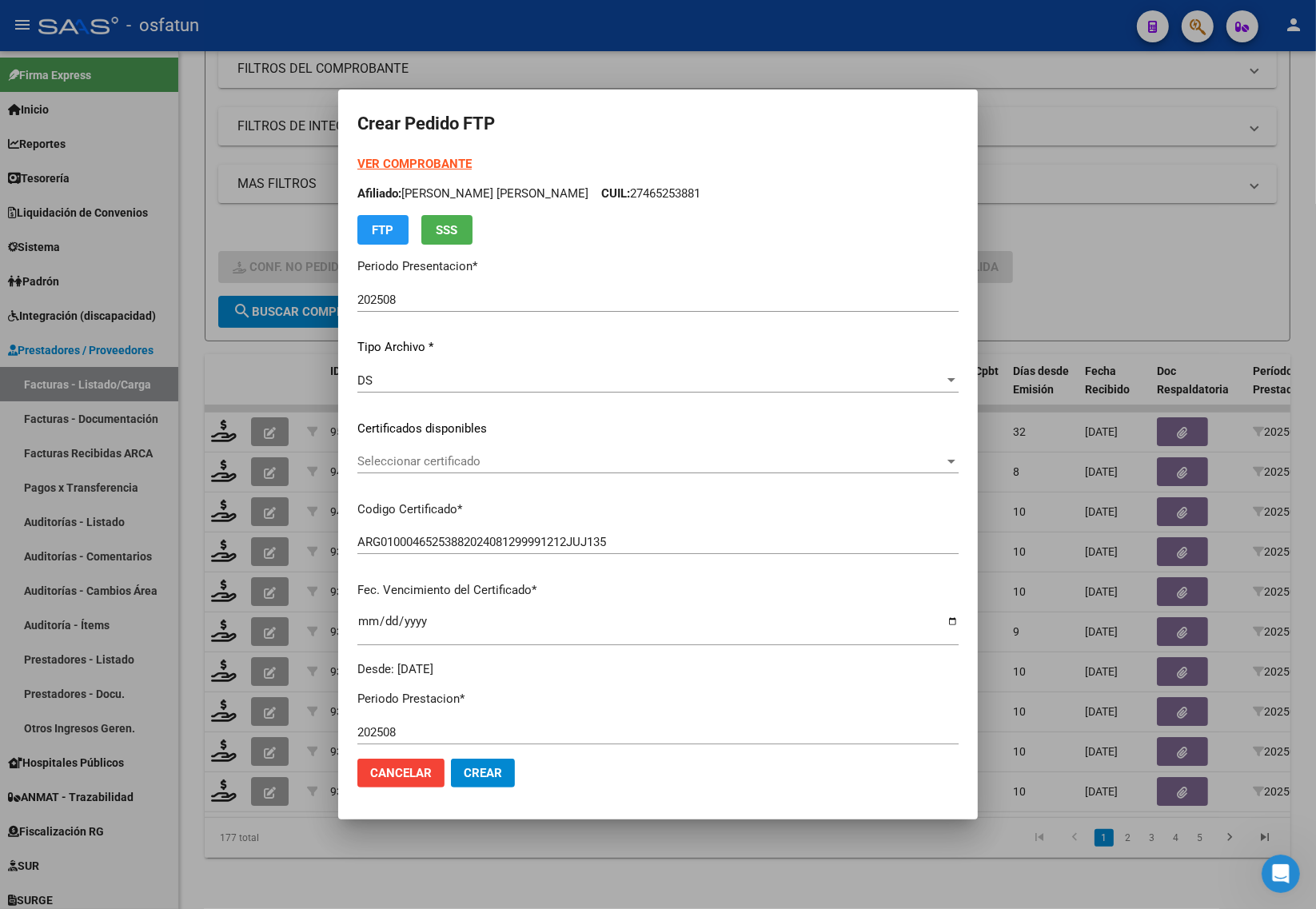
click at [385, 160] on strong "VER COMPROBANTE" at bounding box center [415, 164] width 115 height 14
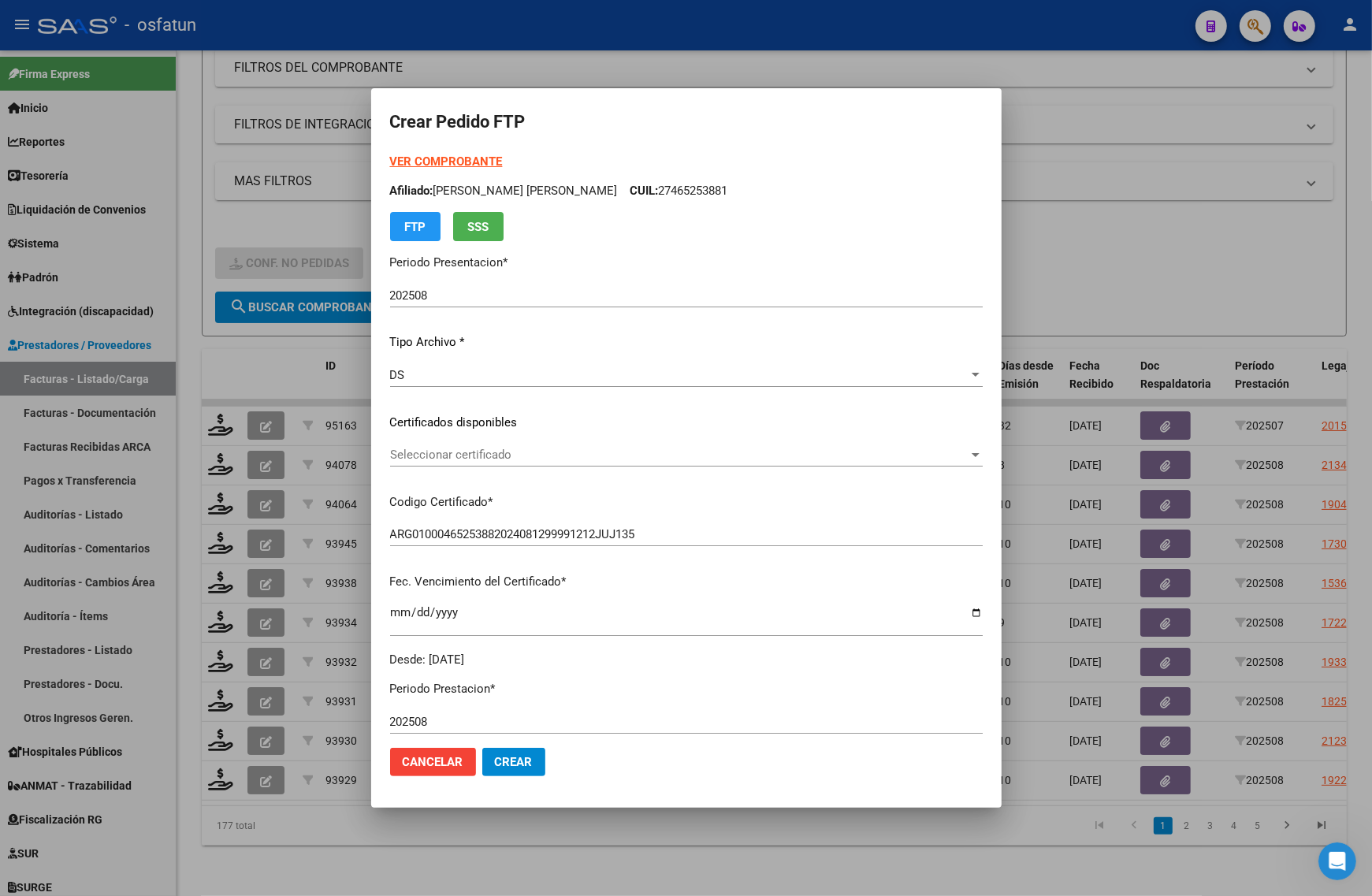
click at [492, 449] on span "Seleccionar certificado" at bounding box center [679, 455] width 578 height 14
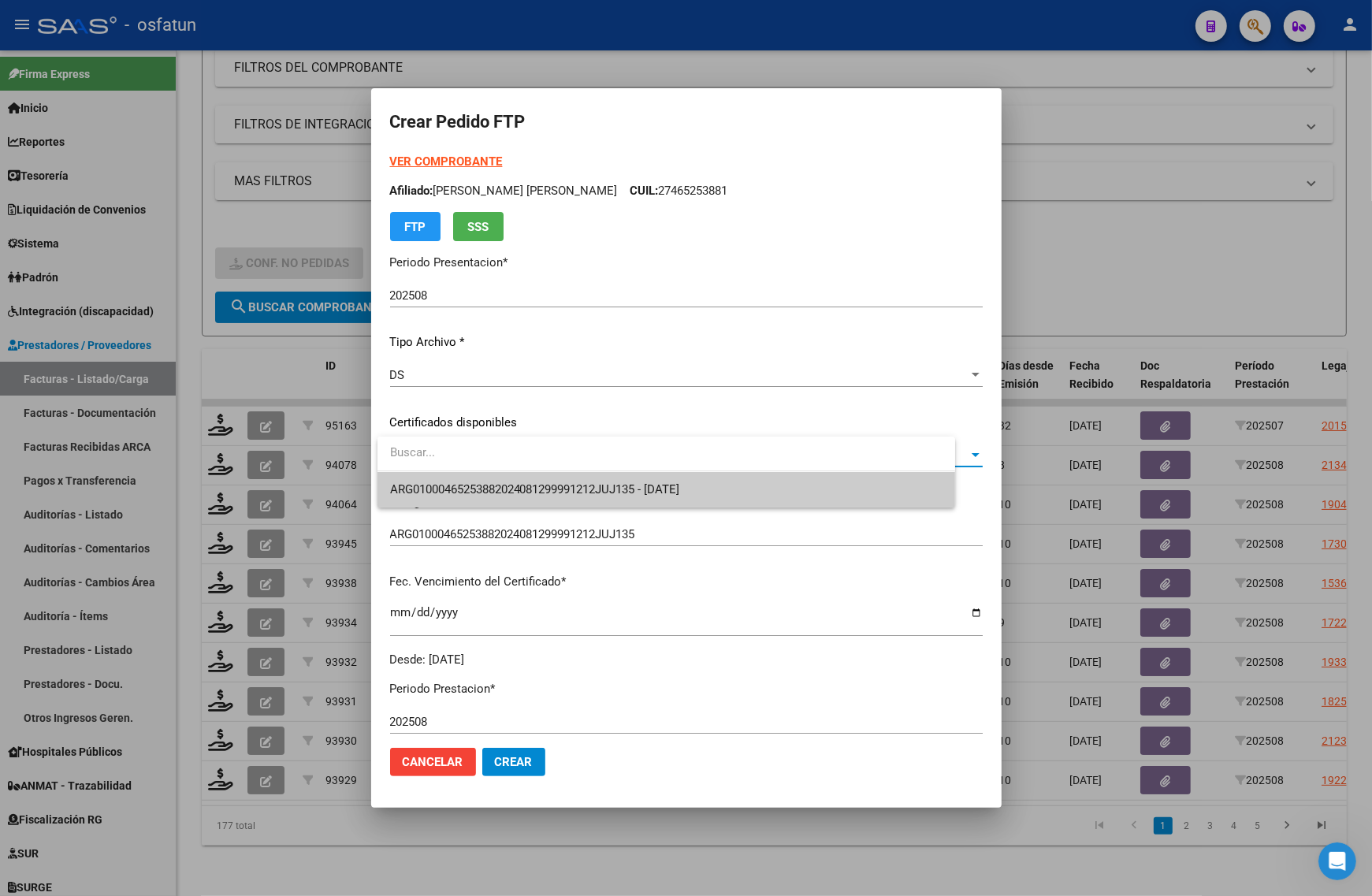
click at [498, 486] on span "ARG01000465253882024081299991212JUJ135 - [DATE]" at bounding box center [535, 489] width 290 height 14
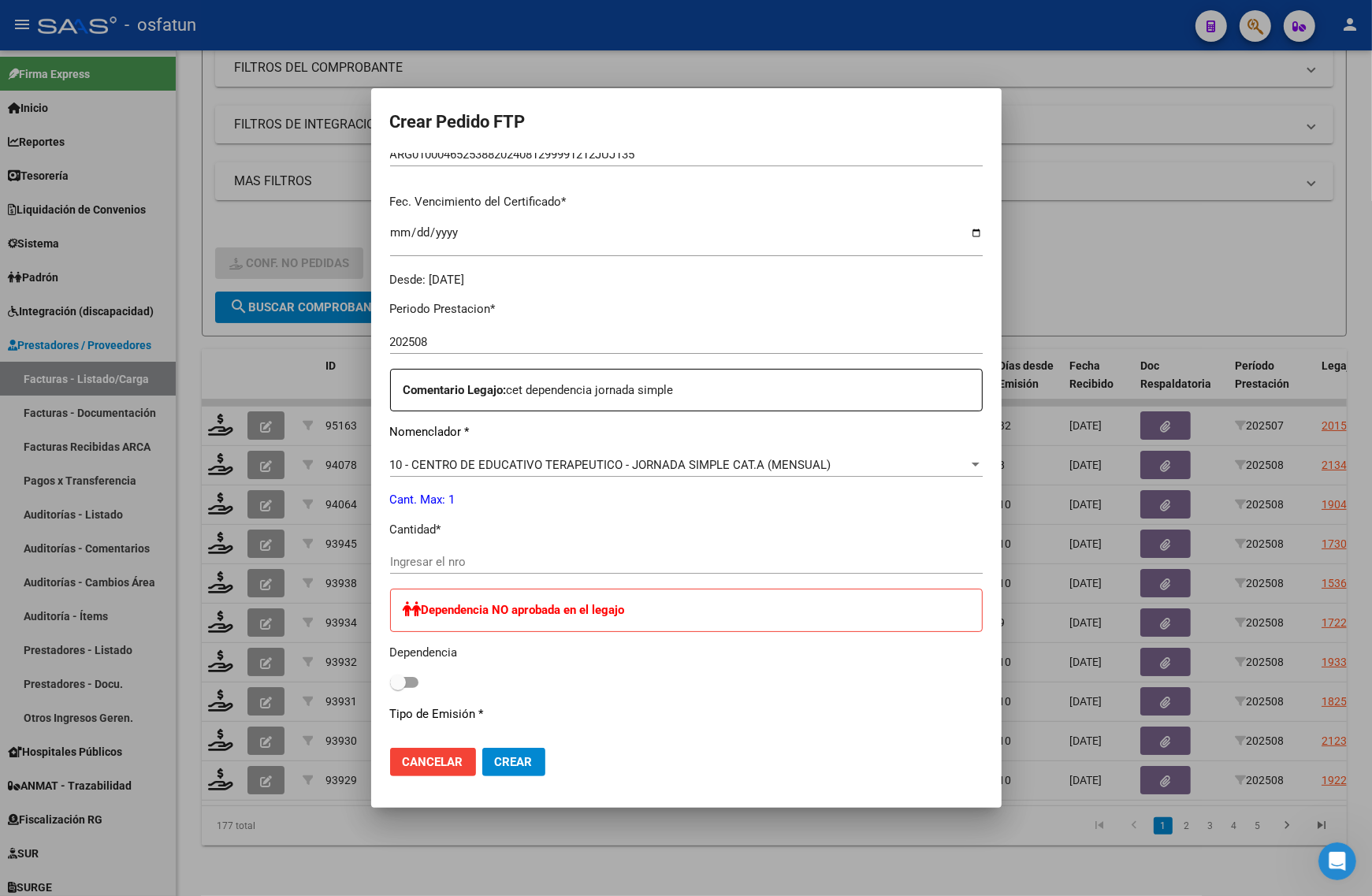
scroll to position [394, 0]
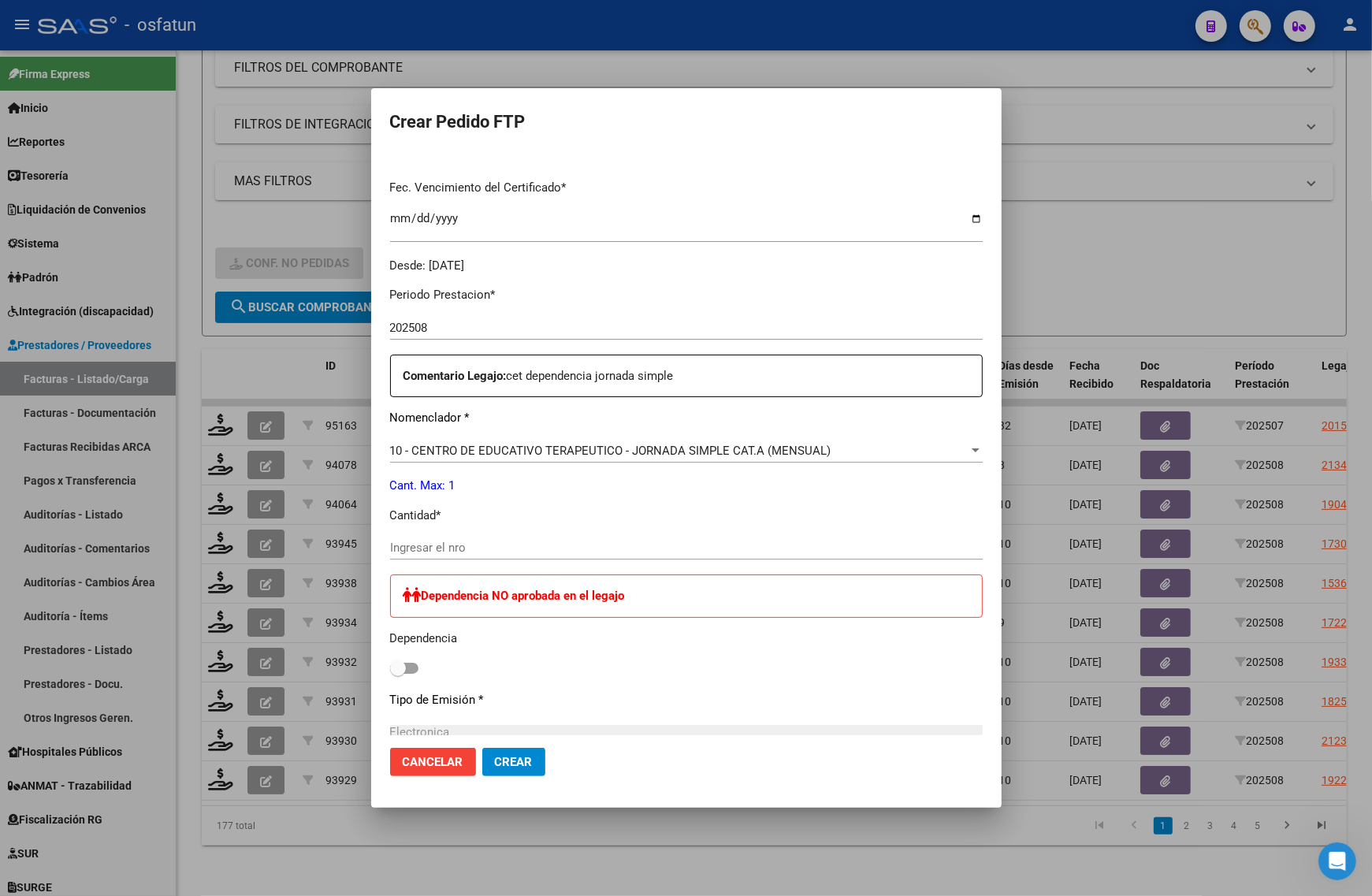
click at [443, 537] on div "Ingresar el nro" at bounding box center [686, 547] width 593 height 24
click at [478, 451] on span "10 - CENTRO DE EDUCATIVO TERAPEUTICO - JORNADA SIMPLE CAT.A (MENSUAL)" at bounding box center [610, 450] width 441 height 14
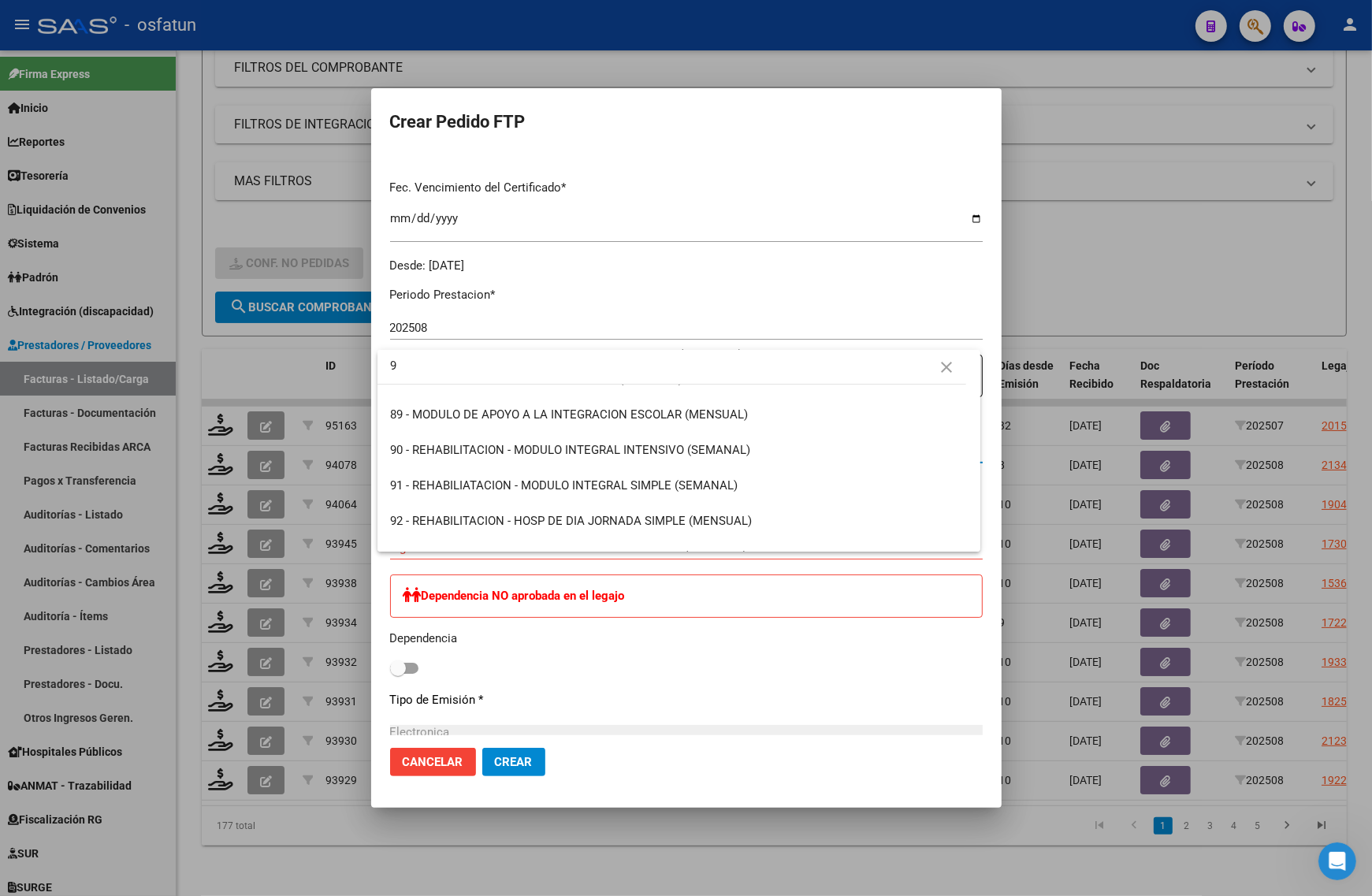
scroll to position [0, 0]
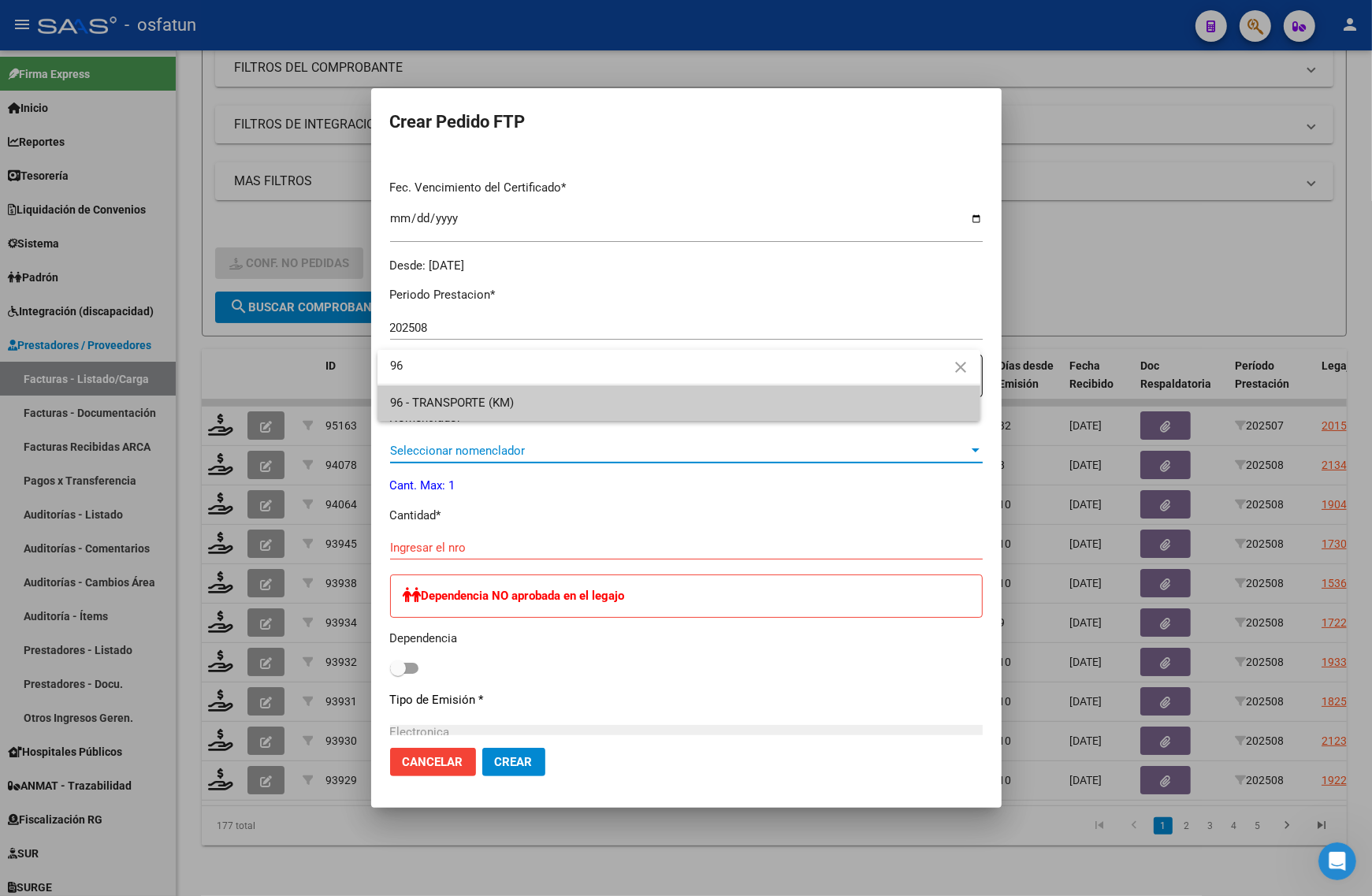
click at [485, 404] on span "96 - TRANSPORTE (KM)" at bounding box center [451, 402] width 124 height 14
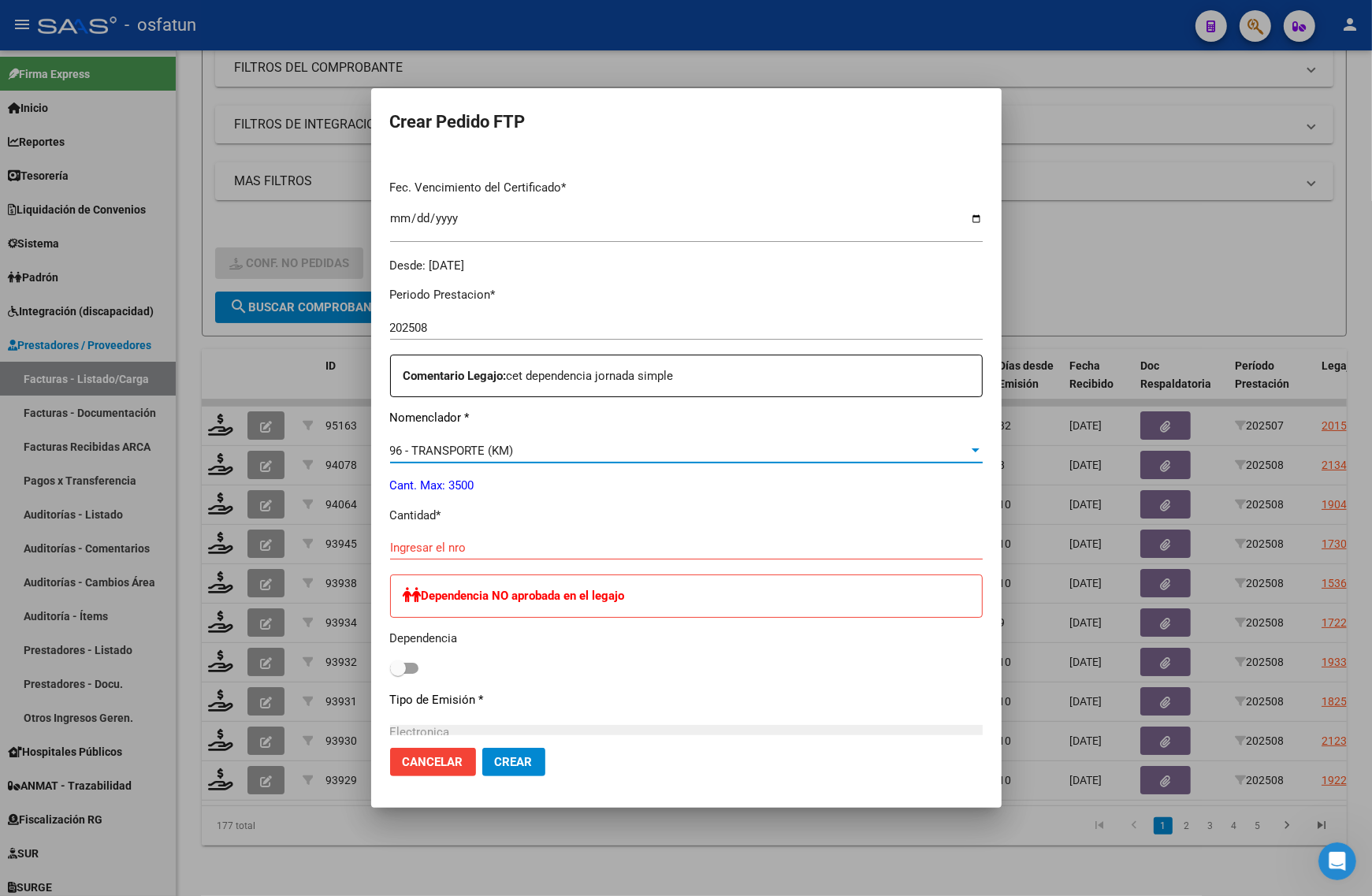
click at [471, 541] on input "Ingresar el nro" at bounding box center [686, 547] width 593 height 14
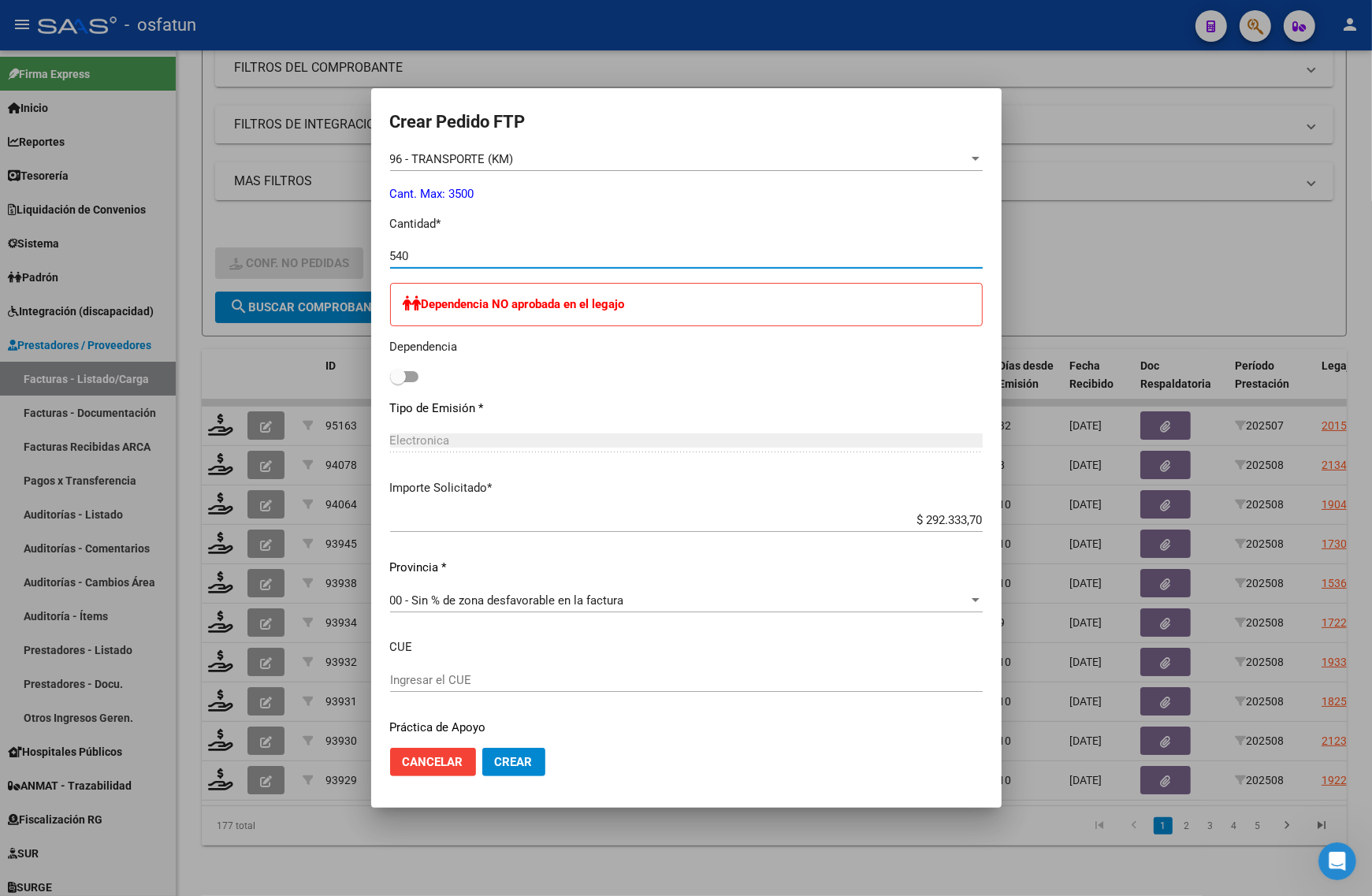
scroll to position [636, 0]
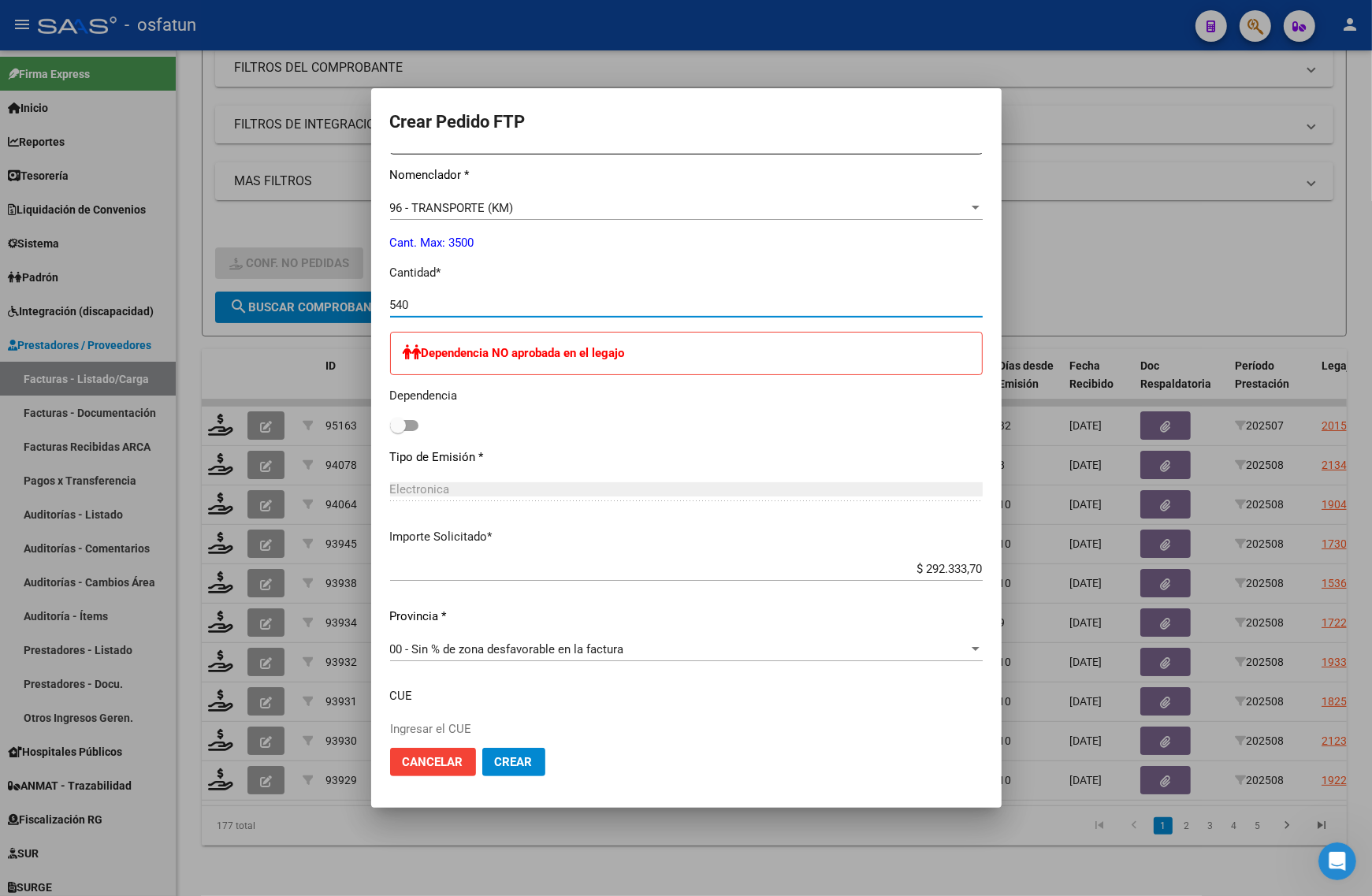
click at [531, 767] on span "Crear" at bounding box center [514, 762] width 38 height 14
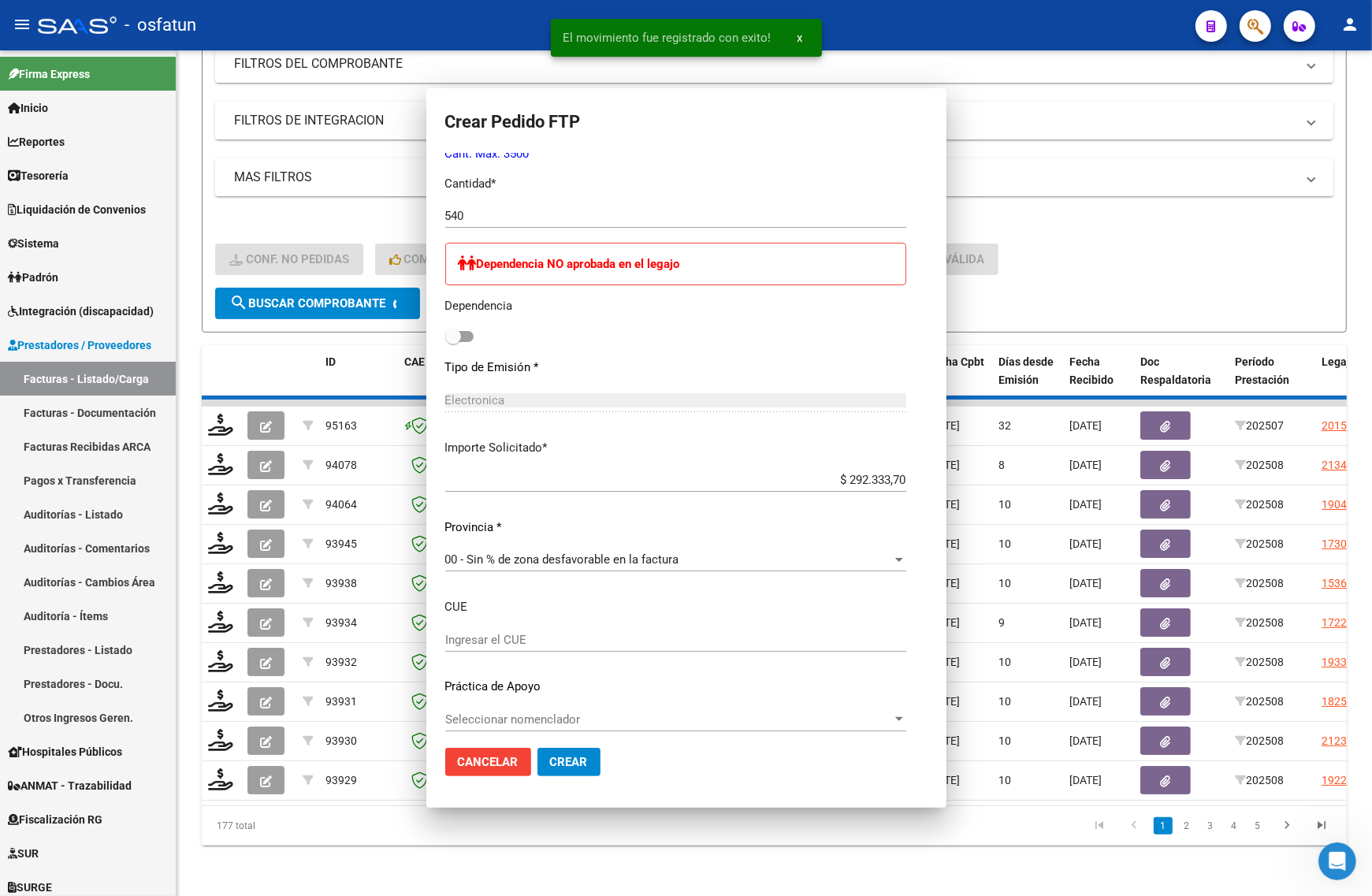
scroll to position [549, 0]
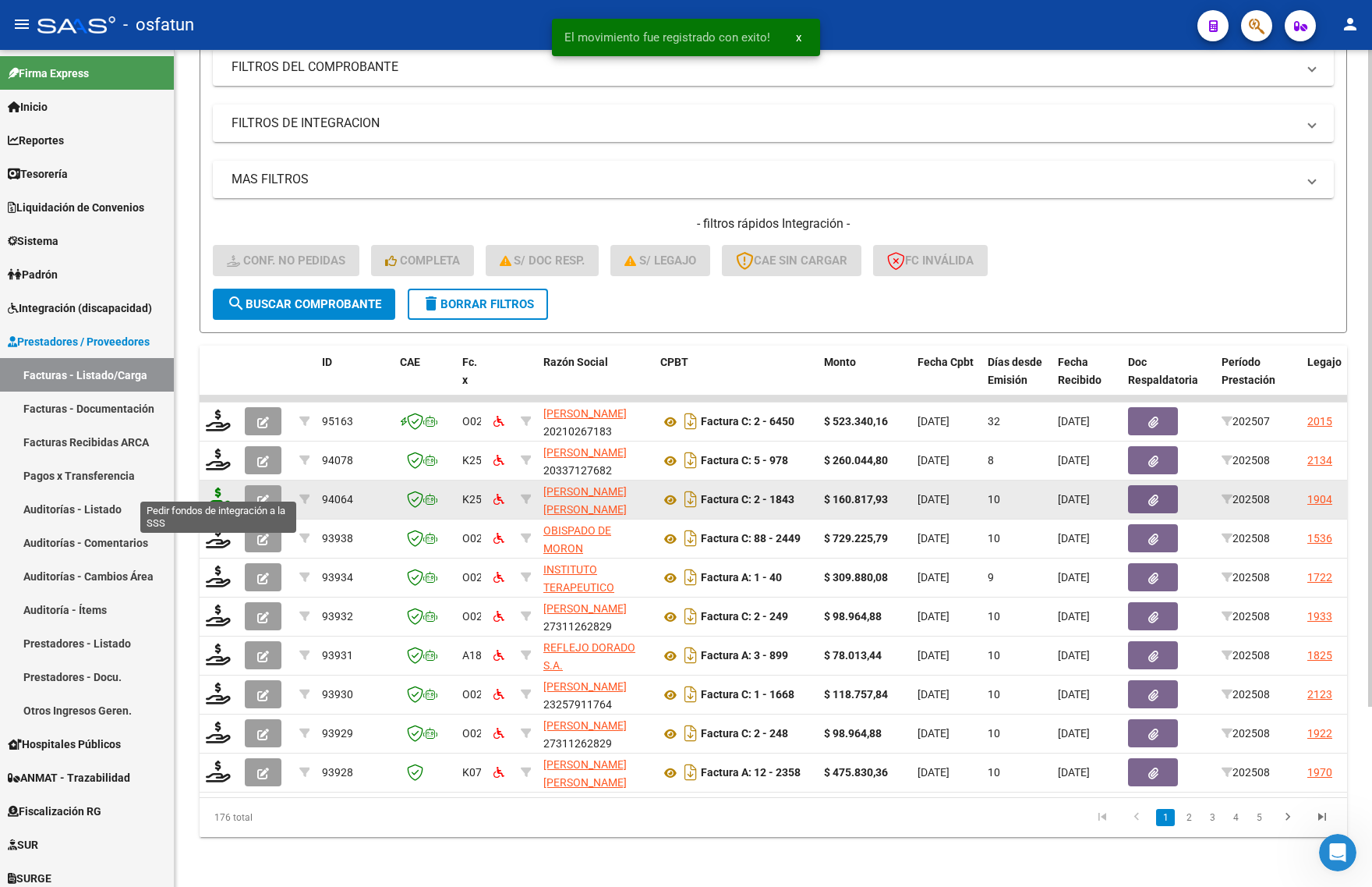
click at [213, 487] on icon at bounding box center [218, 498] width 25 height 22
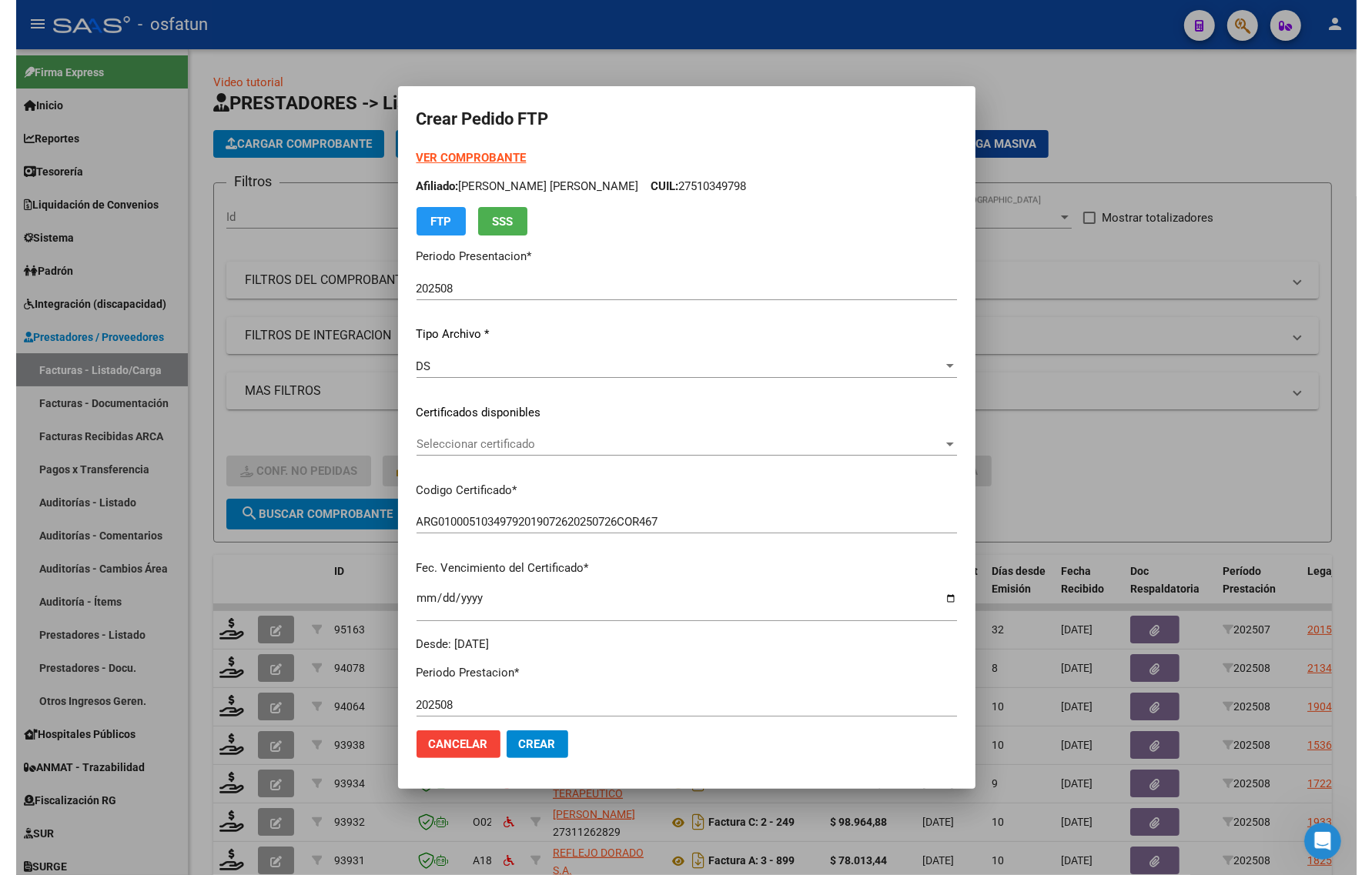
scroll to position [225, 0]
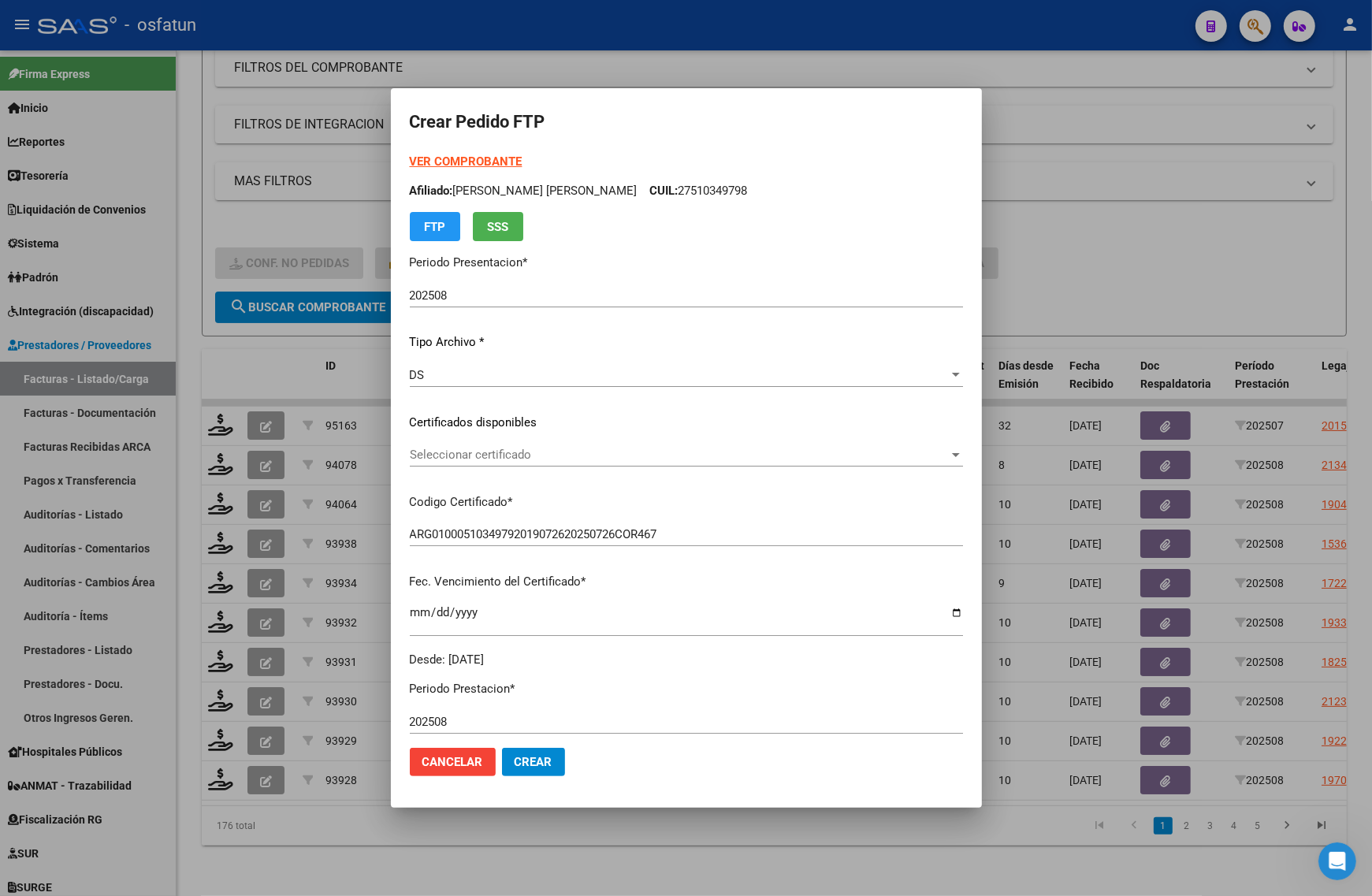
click at [308, 195] on div at bounding box center [686, 448] width 1372 height 896
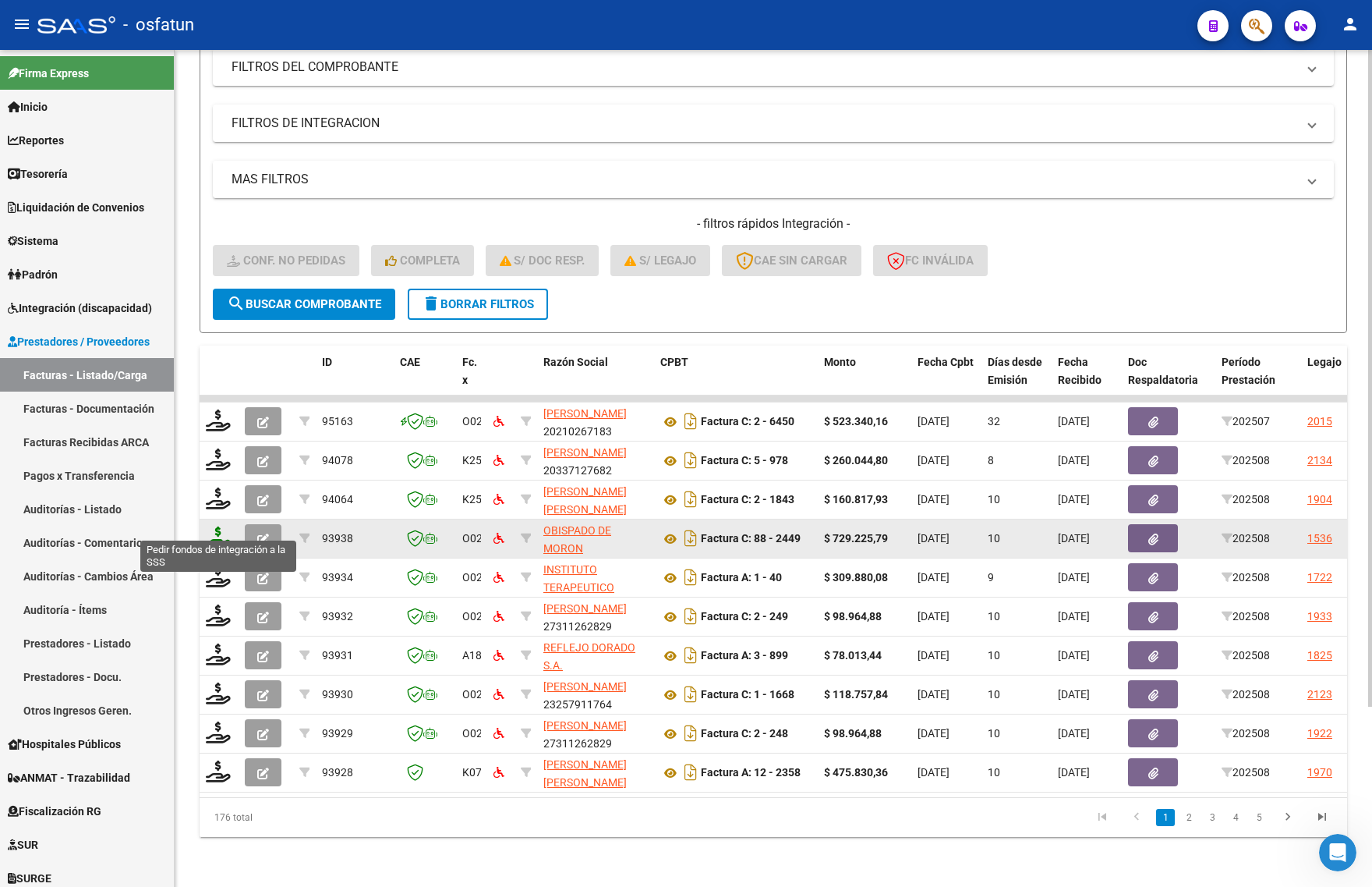
click at [218, 526] on icon at bounding box center [218, 537] width 25 height 22
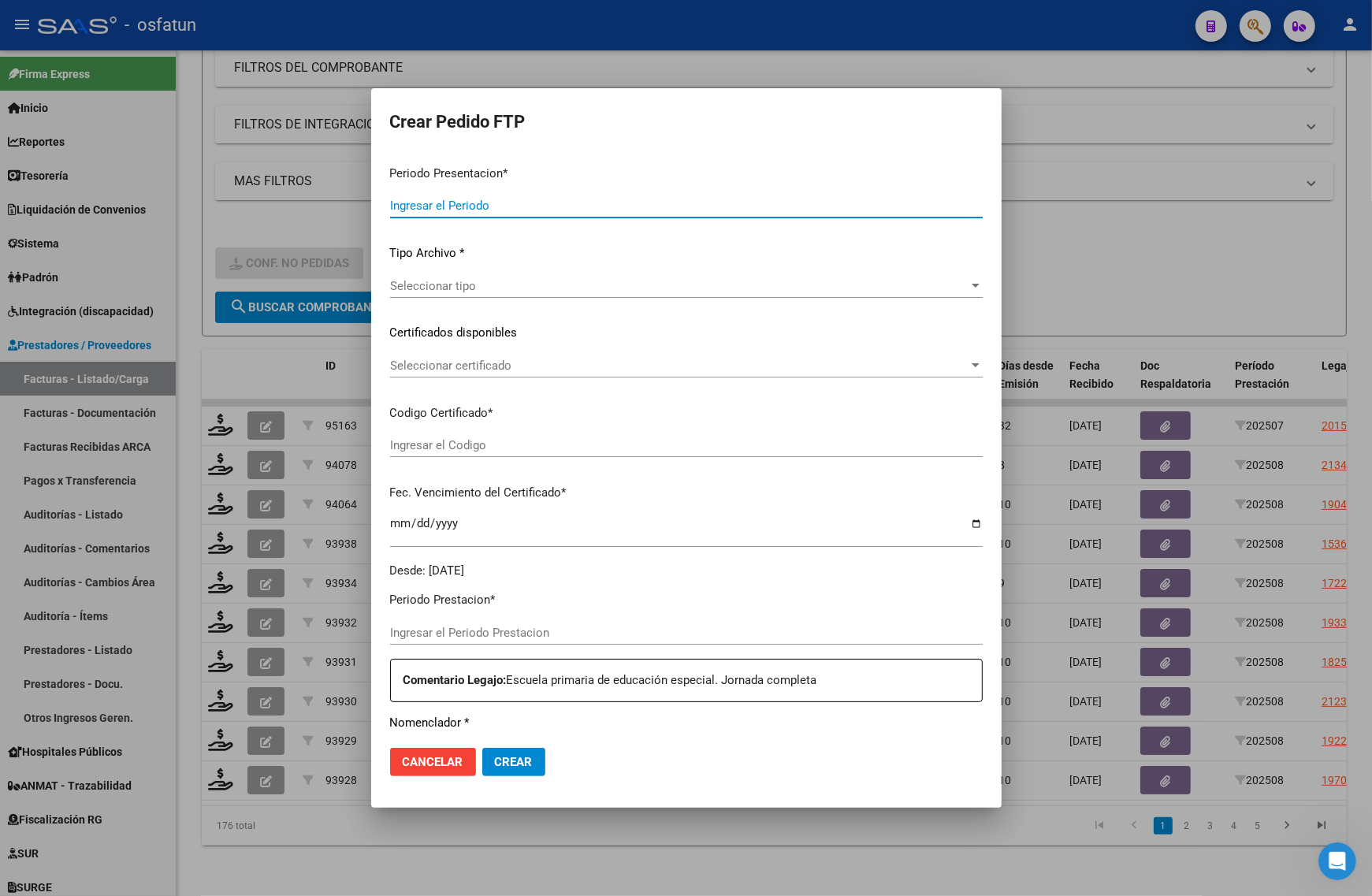
type input "202508"
type input "$ 729.225,79"
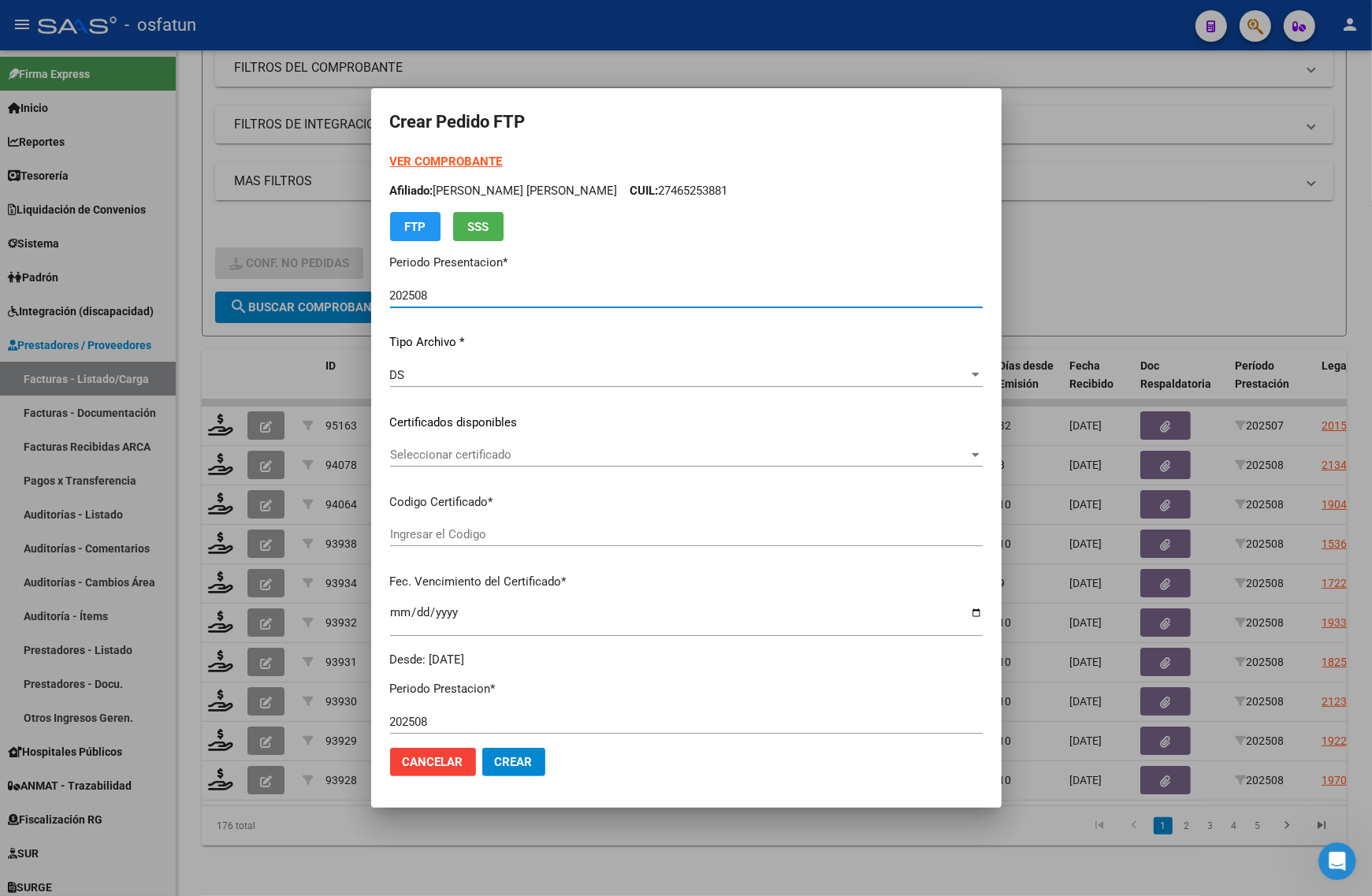
type input "ARG02000555048492023012720280127BS436"
type input "[DATE]"
click at [447, 159] on strong "VER COMPROBANTE" at bounding box center [446, 161] width 113 height 14
click at [246, 860] on div at bounding box center [686, 448] width 1372 height 896
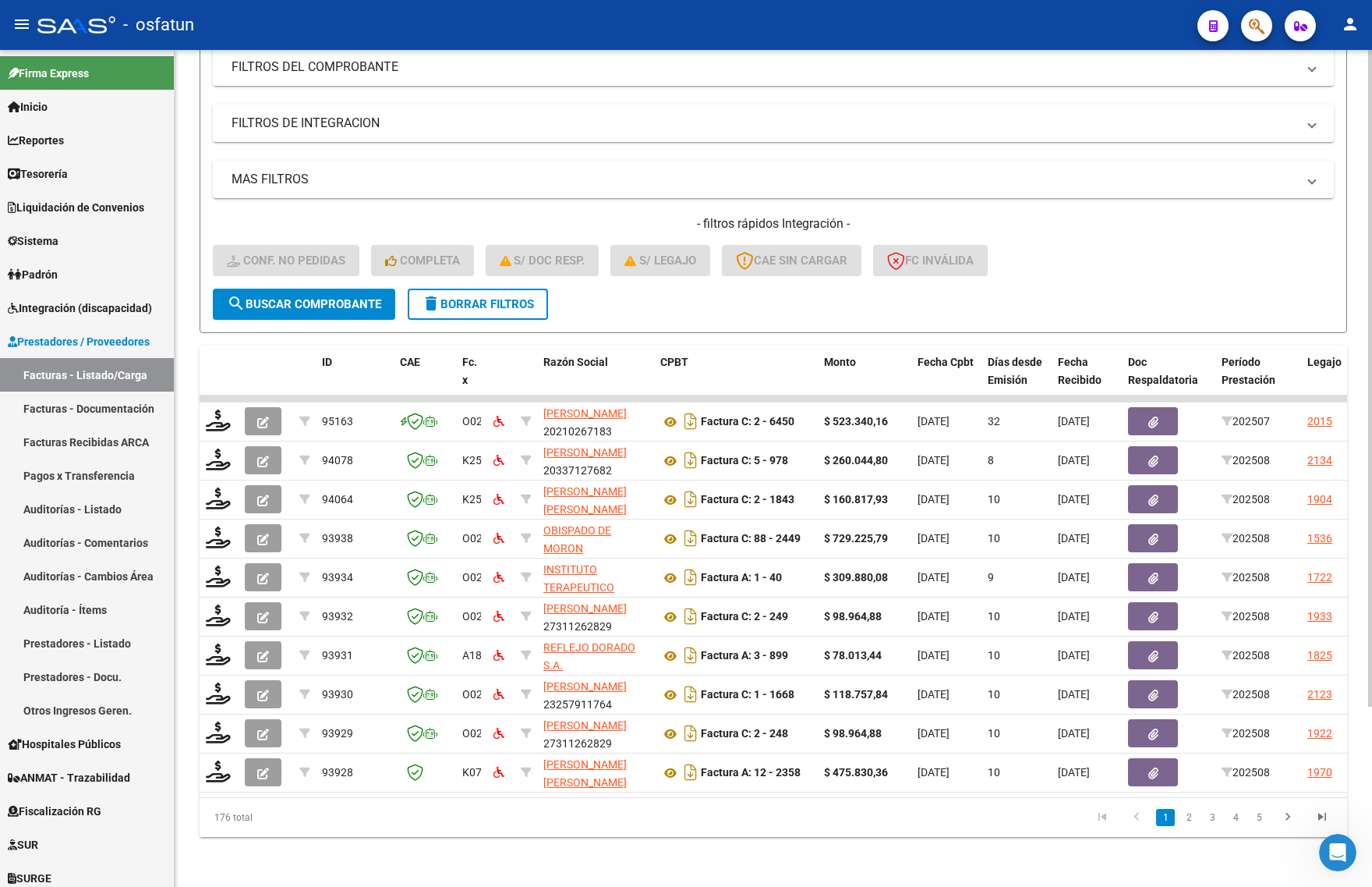
drag, startPoint x: 462, startPoint y: 863, endPoint x: 445, endPoint y: 853, distance: 19.7
click at [462, 863] on div "Video tutorial PRESTADORES -> Listado de CPBTs Emitidos por Prestadores / Prove…" at bounding box center [774, 360] width 1198 height 1054
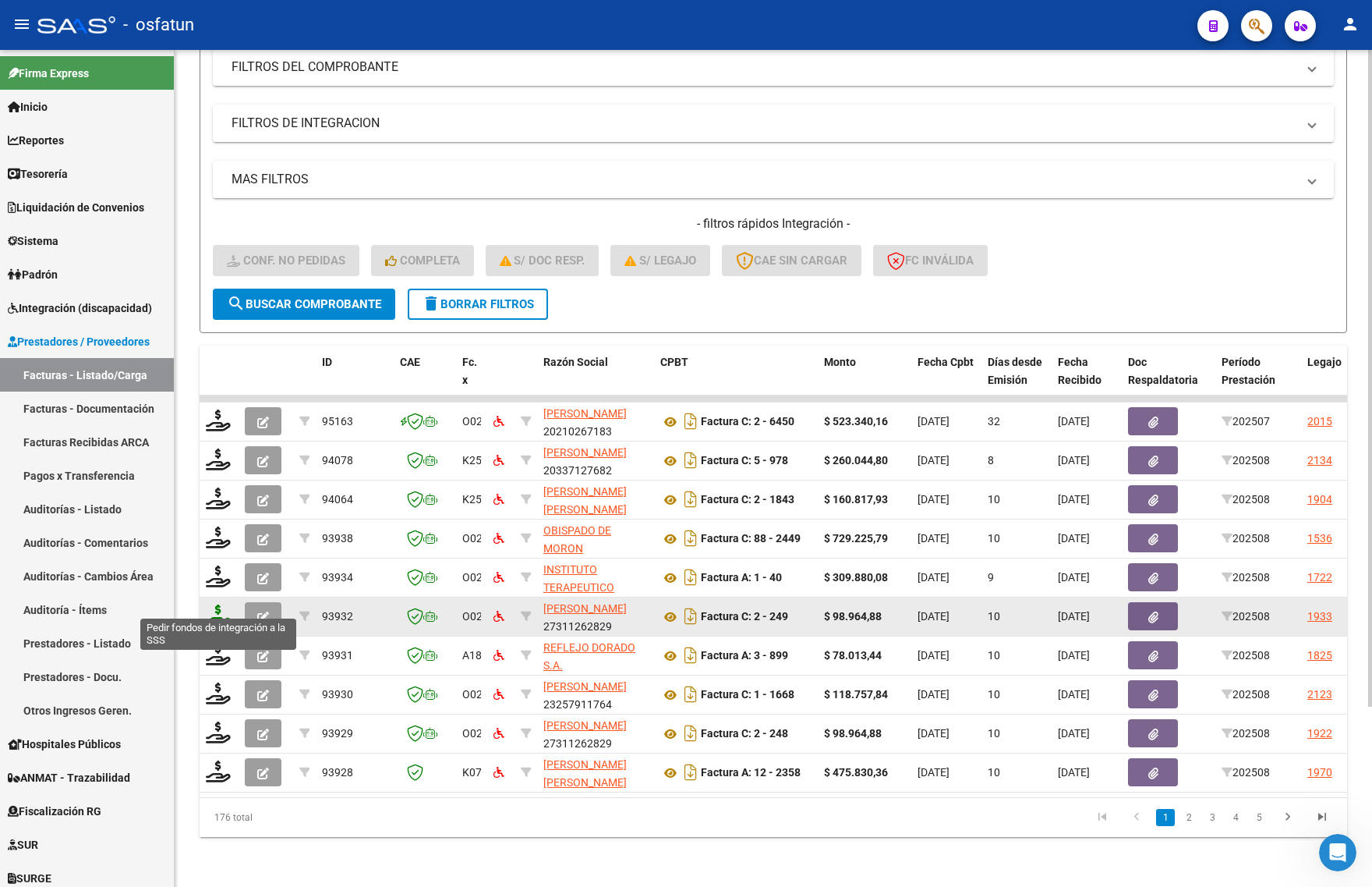
click at [220, 605] on icon at bounding box center [218, 615] width 25 height 22
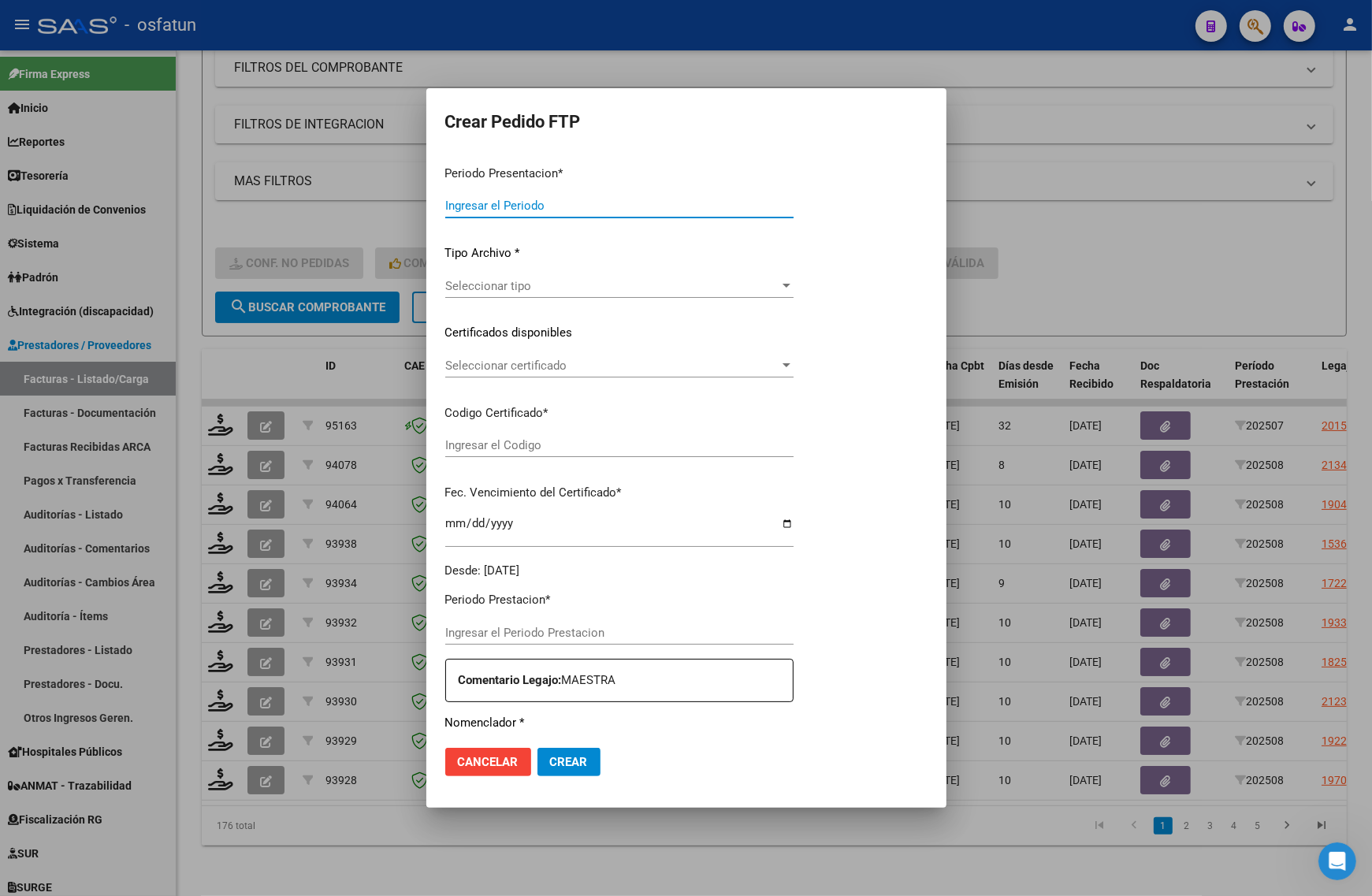
type input "202508"
type input "$ 98.964,88"
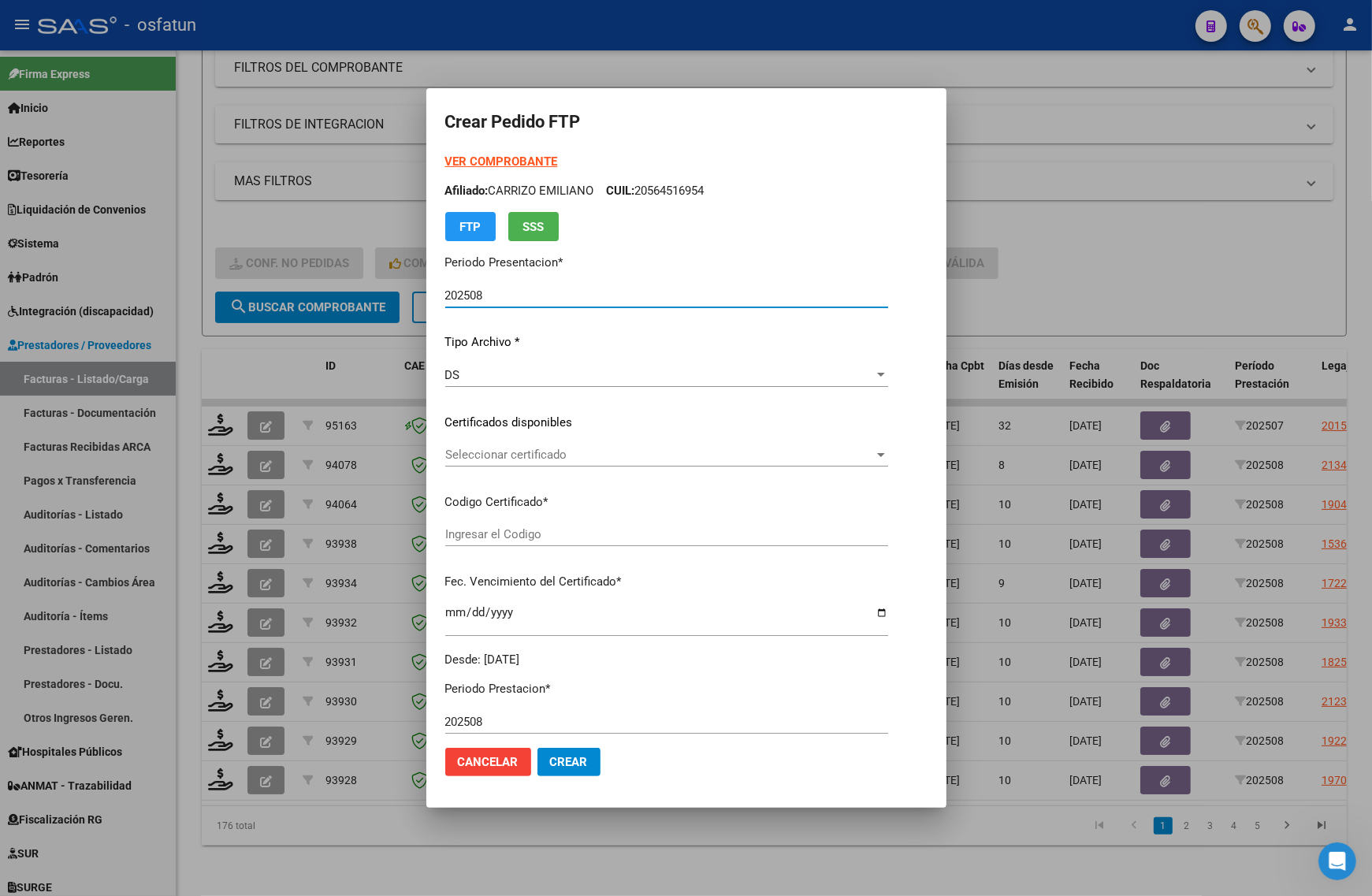
type input "ARG01000543958432023112320261123CAT242"
type input "2026-11-23"
click at [282, 869] on div at bounding box center [686, 448] width 1372 height 896
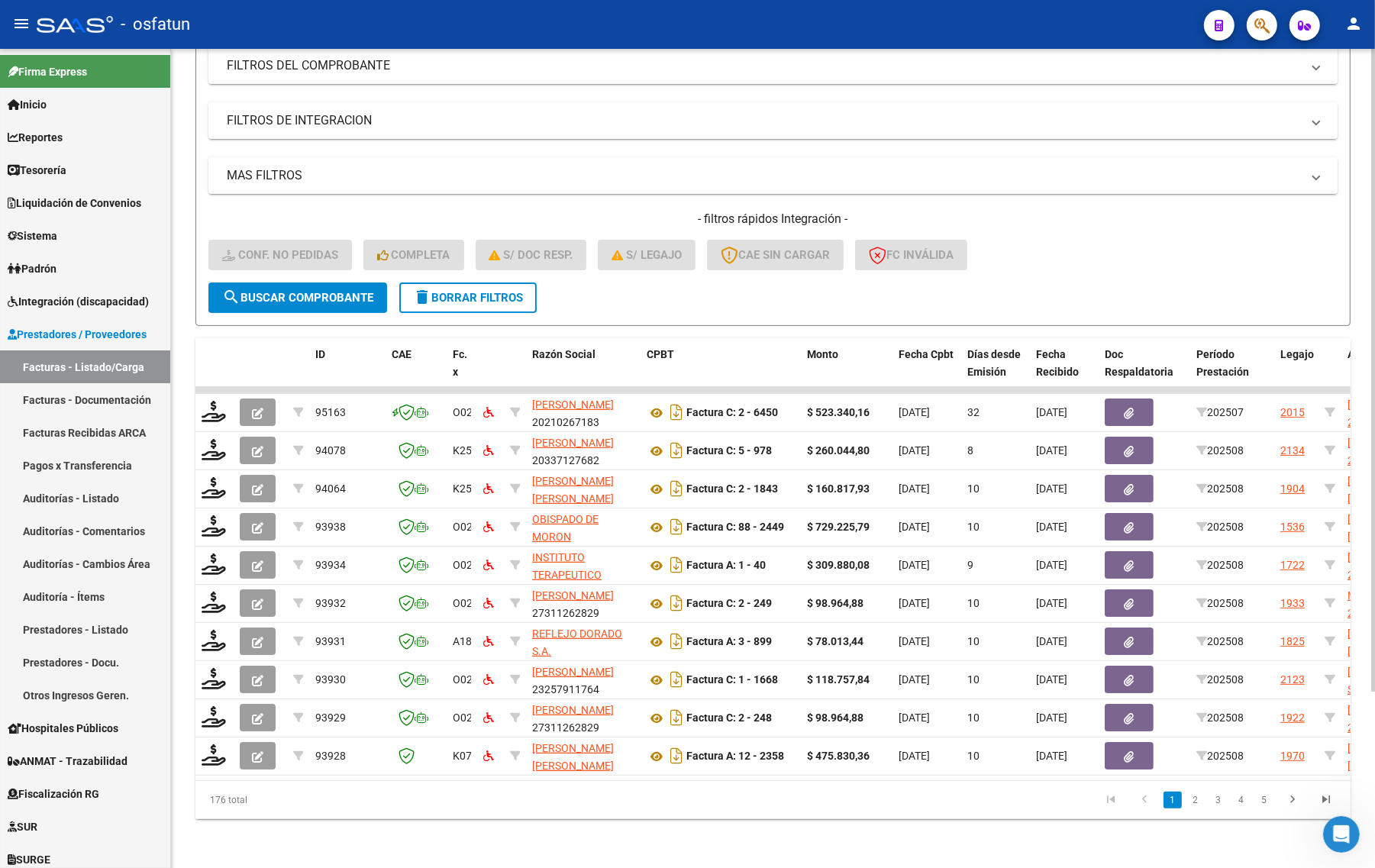
drag, startPoint x: 353, startPoint y: 848, endPoint x: 329, endPoint y: 834, distance: 27.8
click at [353, 848] on div "Video tutorial PRESTADORES -> Listado de CPBTs Emitidos por Prestadores / Prove…" at bounding box center [773, 352] width 1204 height 1031
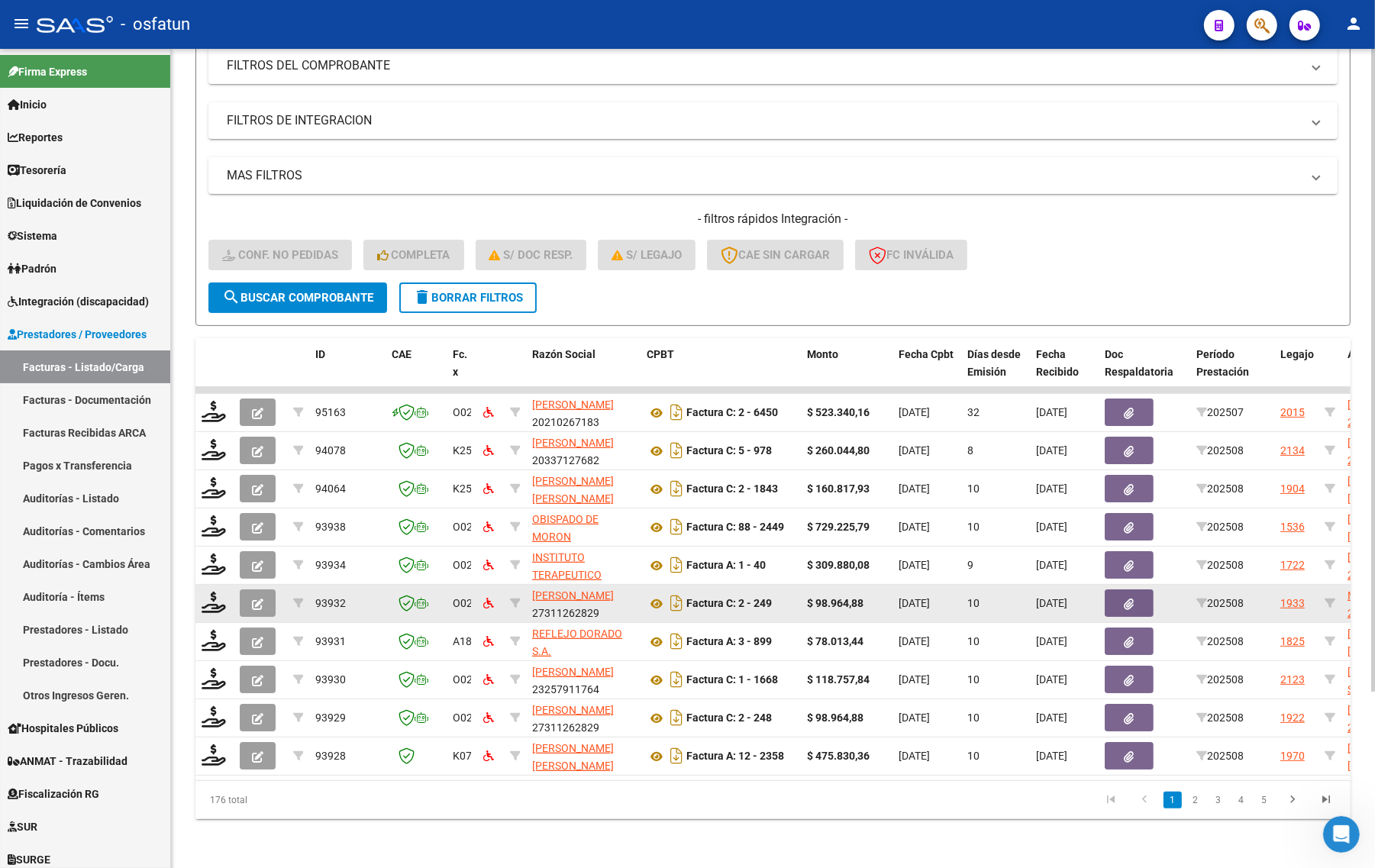
click at [208, 599] on div at bounding box center [214, 604] width 26 height 24
click at [209, 592] on icon at bounding box center [213, 602] width 25 height 21
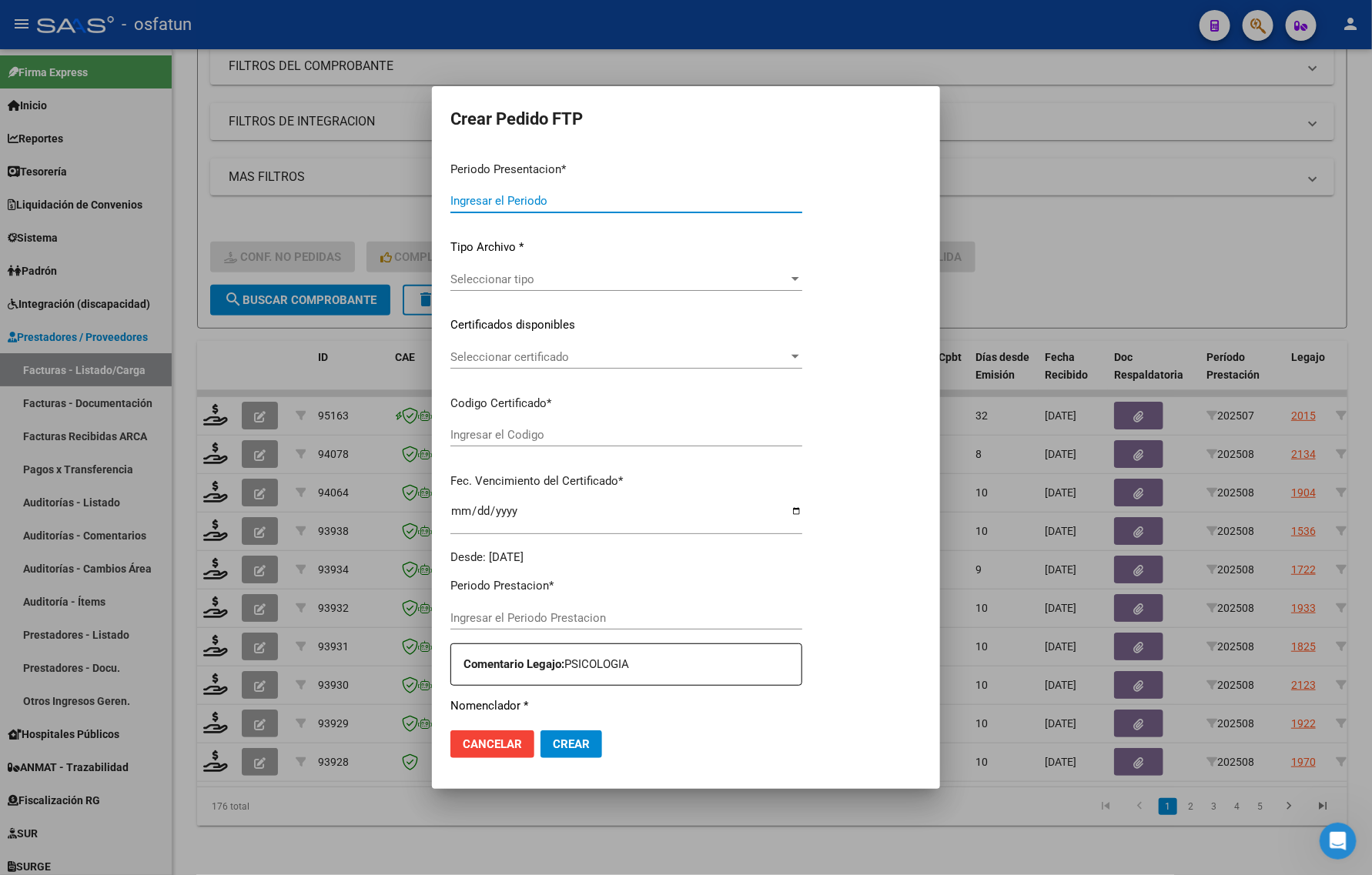
type input "202508"
type input "$ 98.964,88"
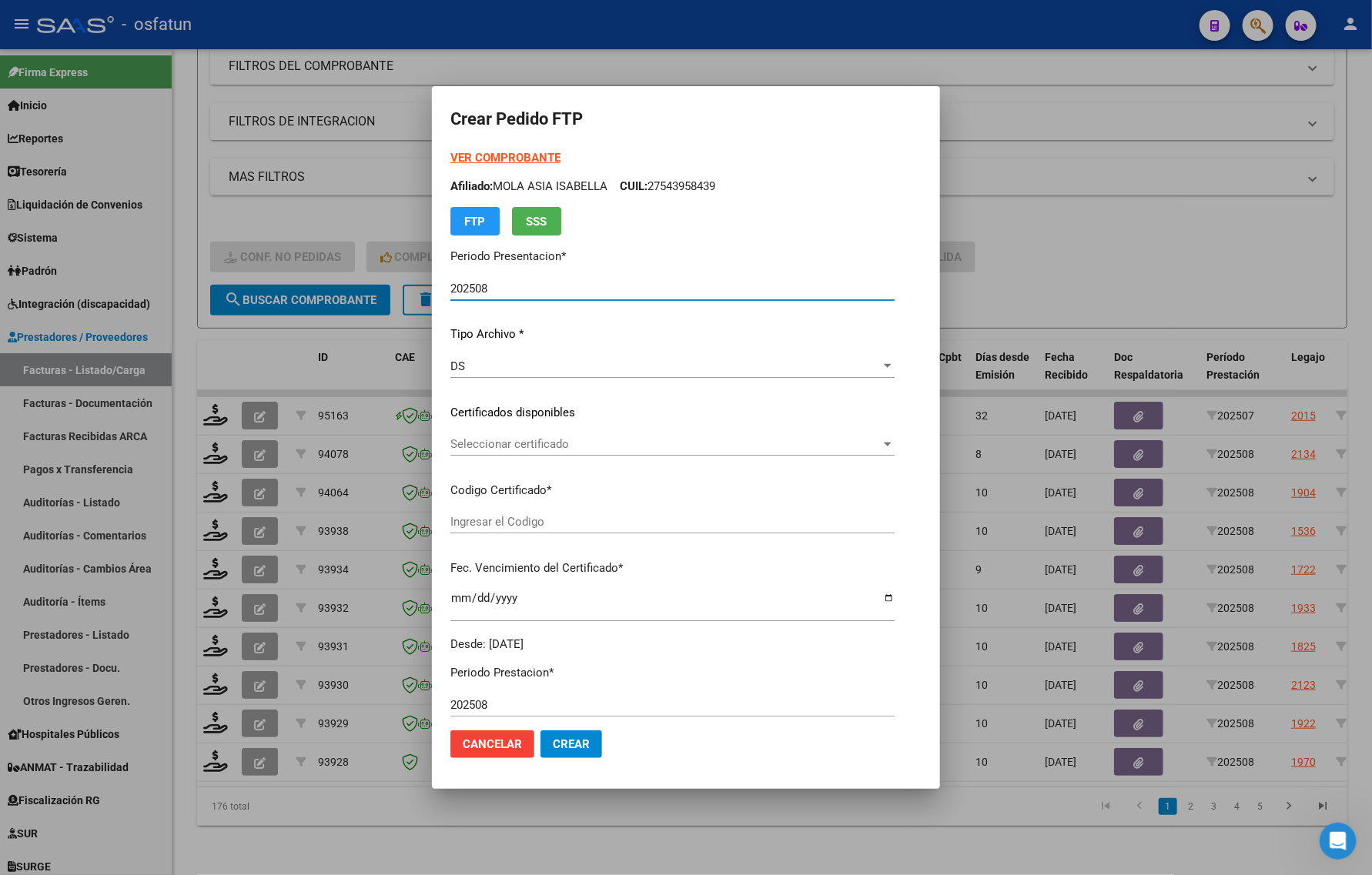
type input "ARG01000543958432023112320261123CAT242"
type input "2026-11-23"
click at [510, 154] on strong "VER COMPROBANTE" at bounding box center [506, 158] width 110 height 14
click at [1099, 294] on div at bounding box center [686, 438] width 1372 height 875
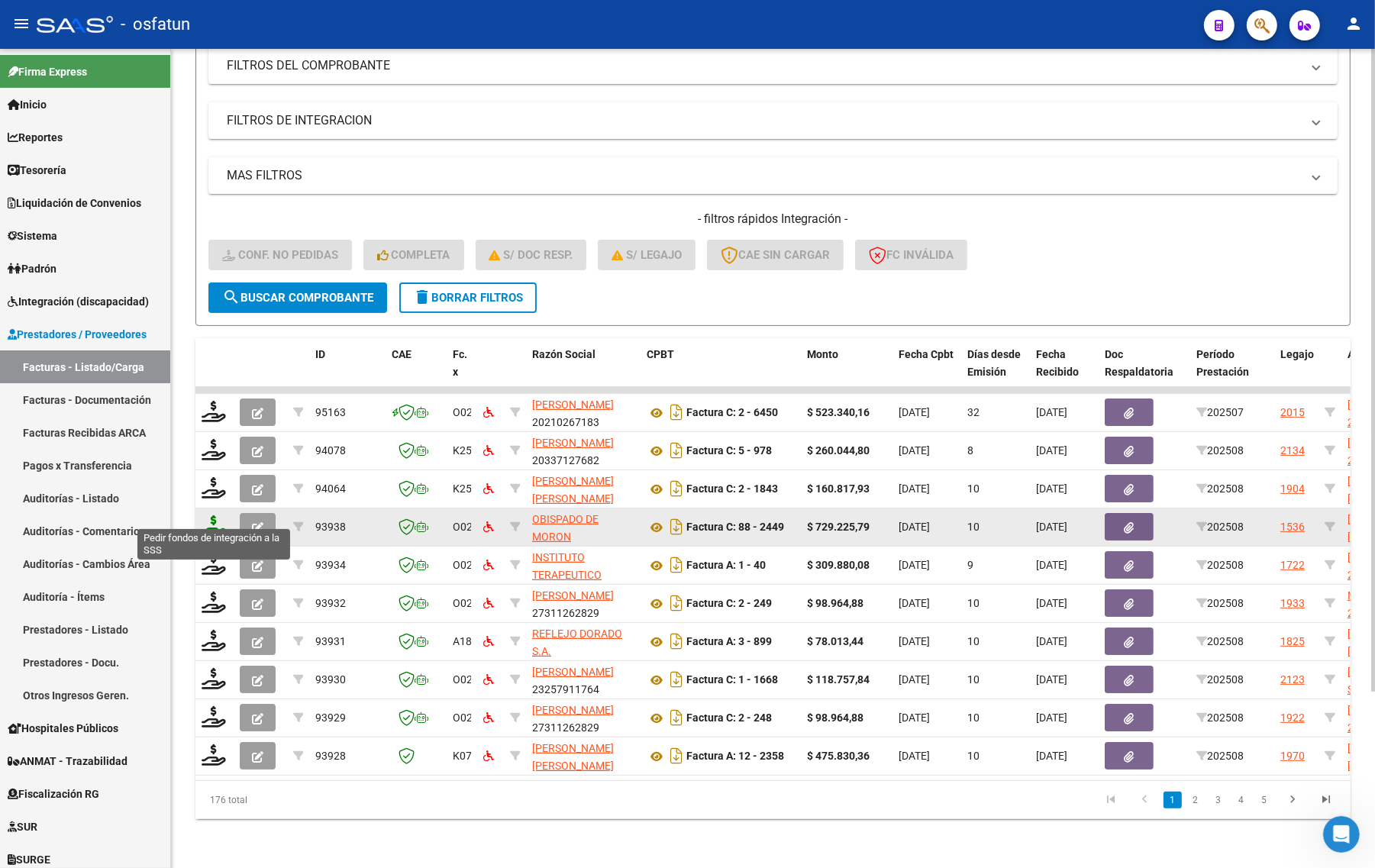
click at [218, 515] on icon at bounding box center [213, 525] width 25 height 21
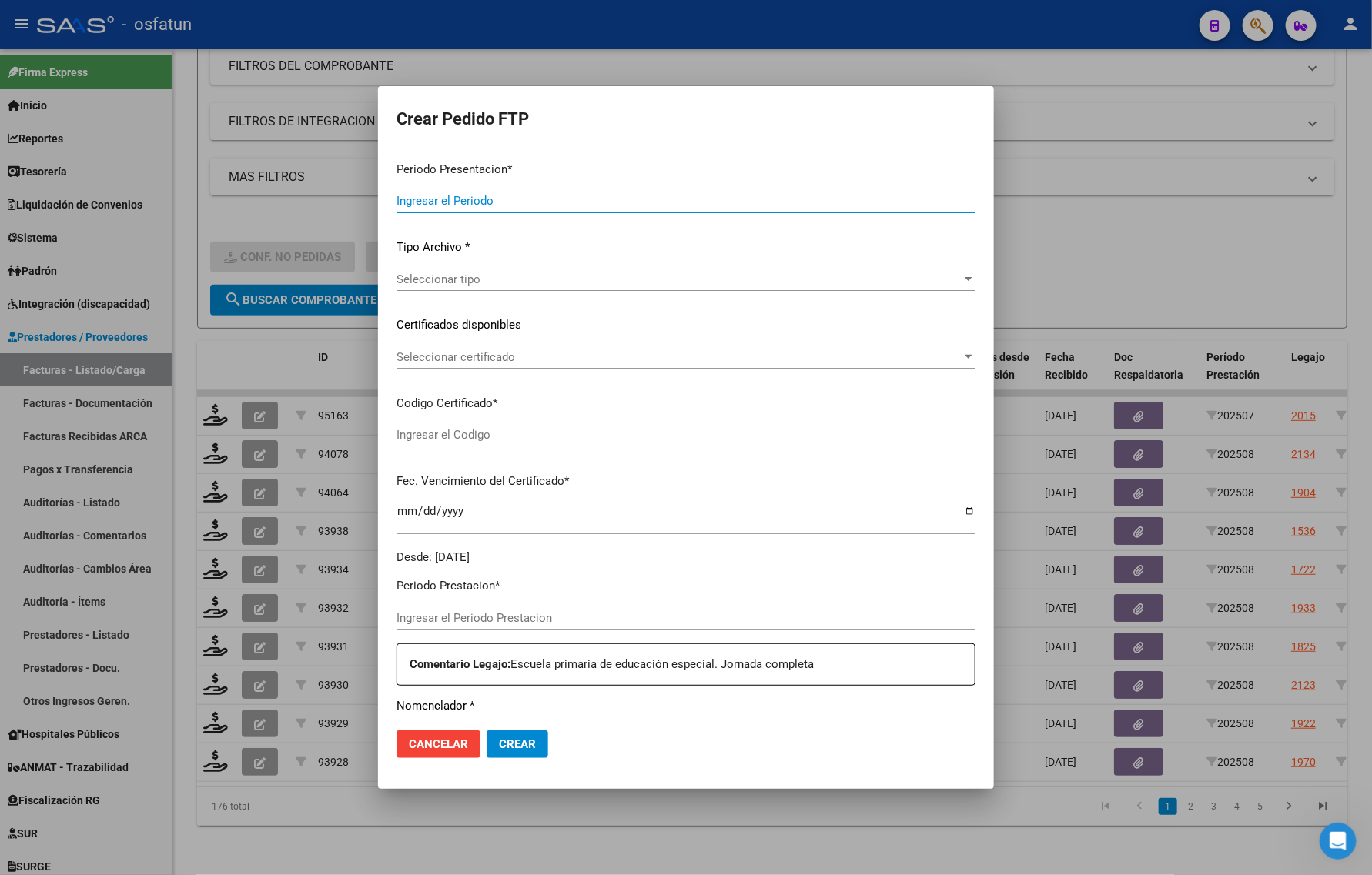
type input "202508"
type input "$ 729.225,79"
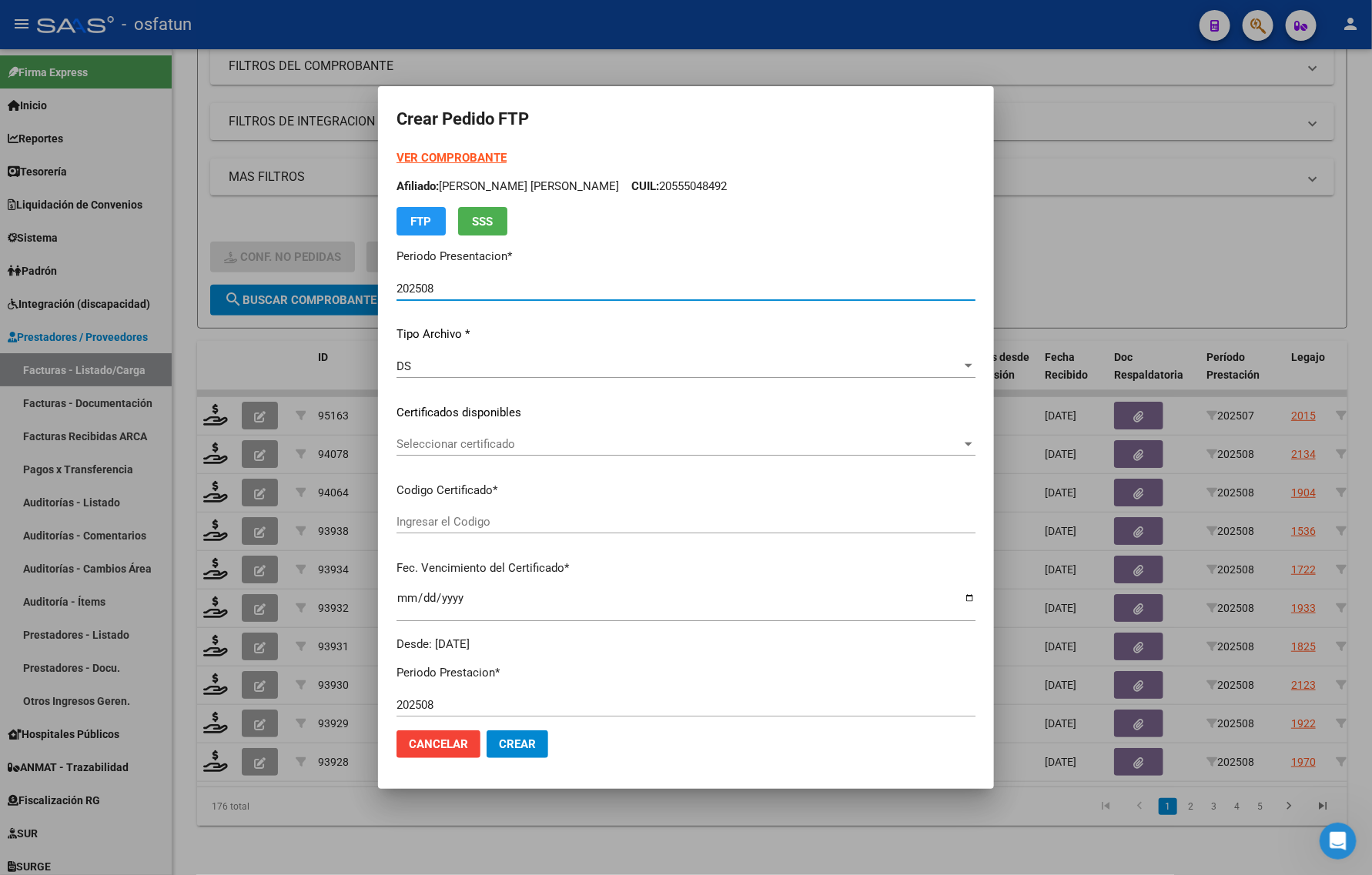
type input "ARG02000555048492023012720280127BS436"
type input "[DATE]"
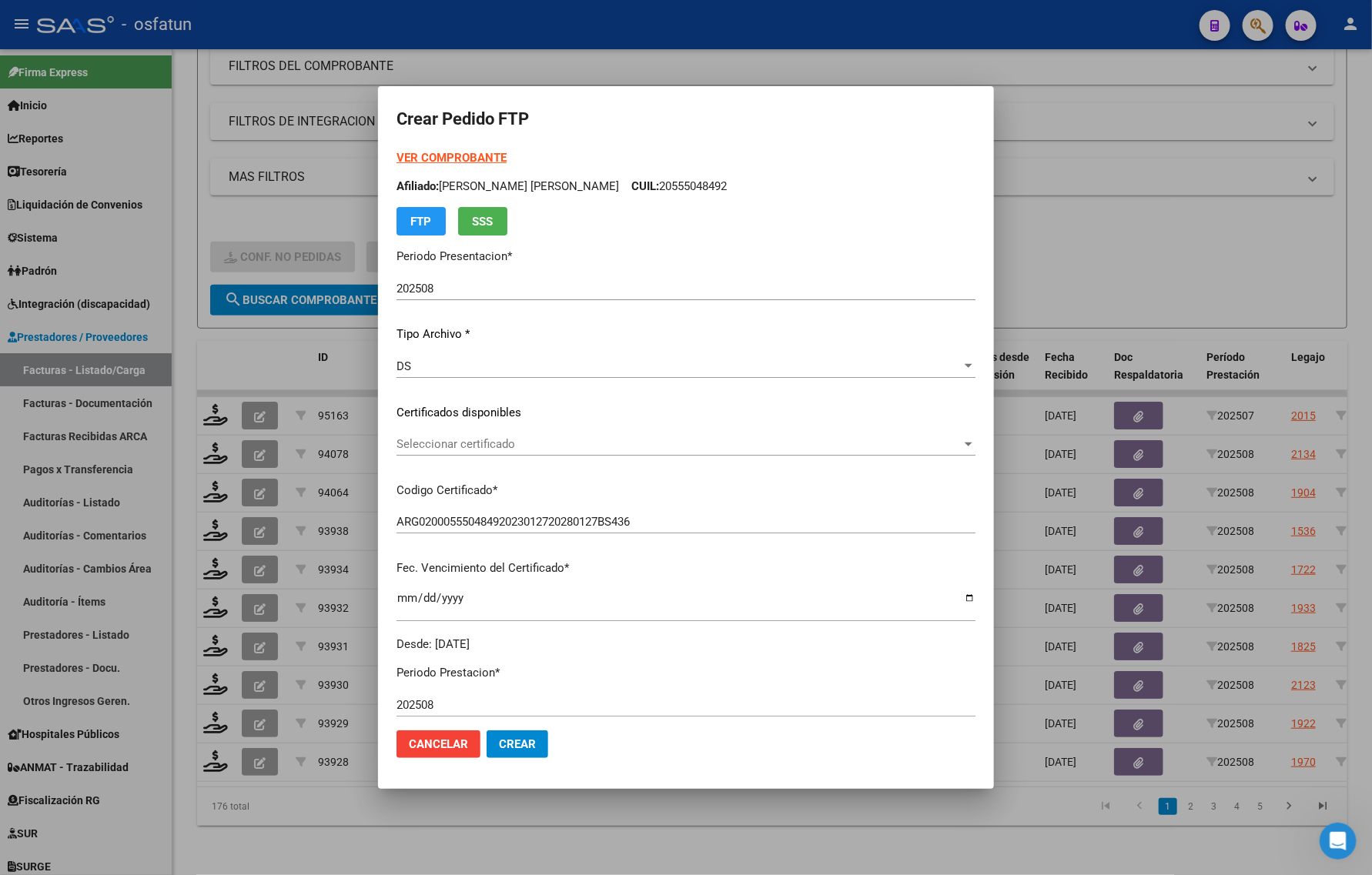
click at [433, 156] on strong "VER COMPROBANTE" at bounding box center [452, 158] width 110 height 14
click at [513, 447] on span "Seleccionar certificado" at bounding box center [679, 444] width 565 height 14
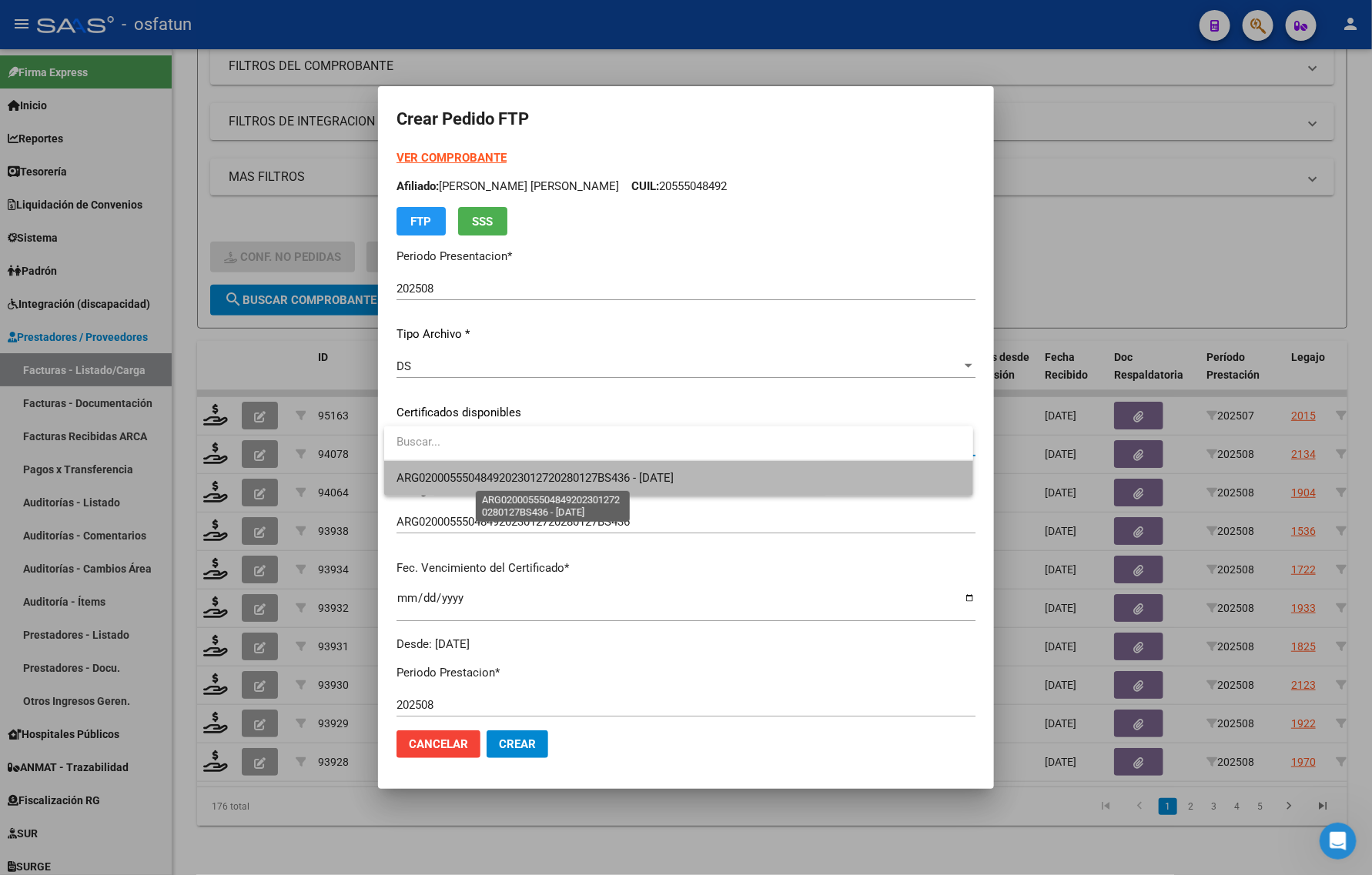
click at [508, 472] on span "ARG02000555048492023012720280127BS436 - [DATE]" at bounding box center [535, 477] width 277 height 14
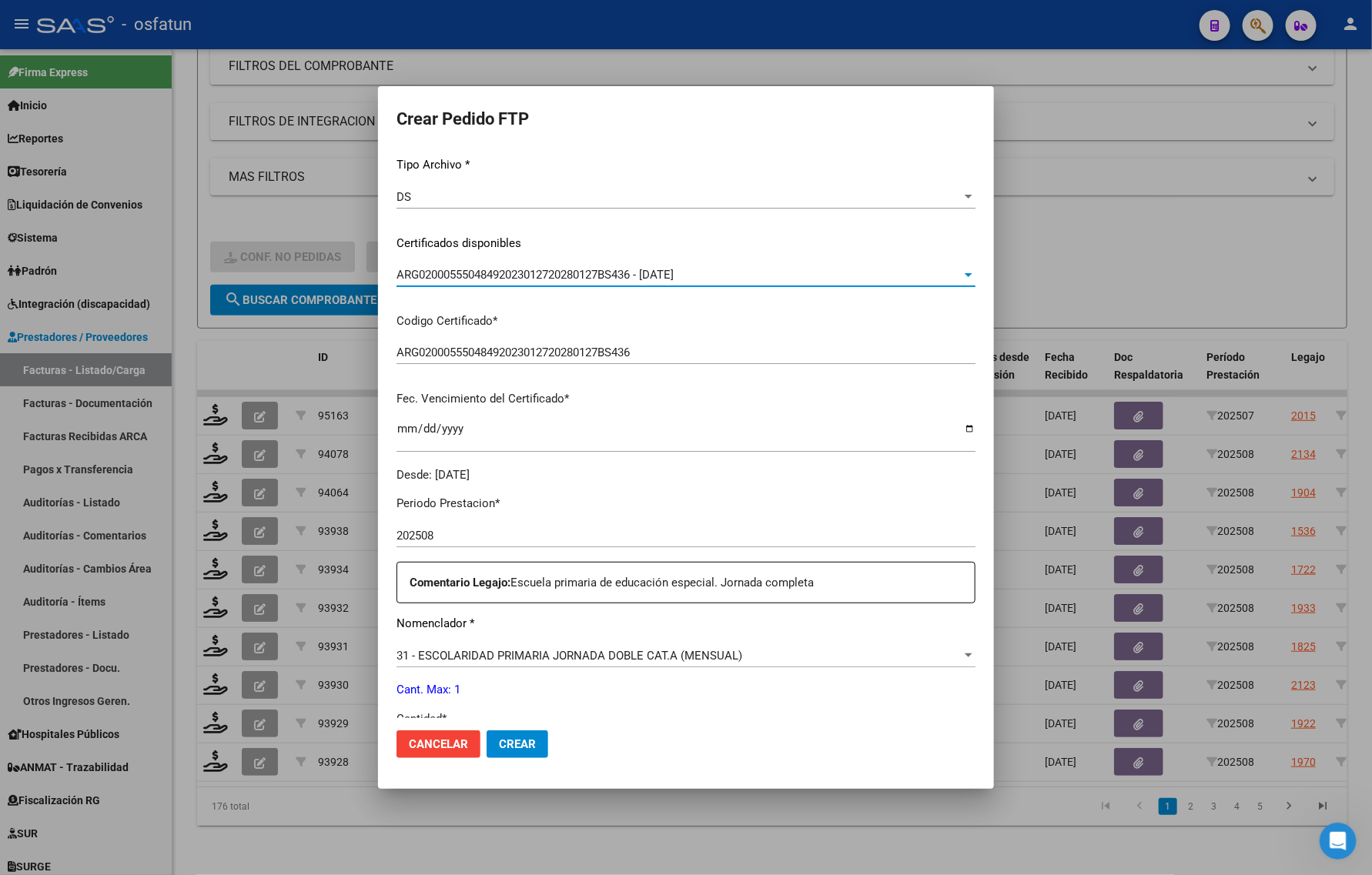
scroll to position [385, 0]
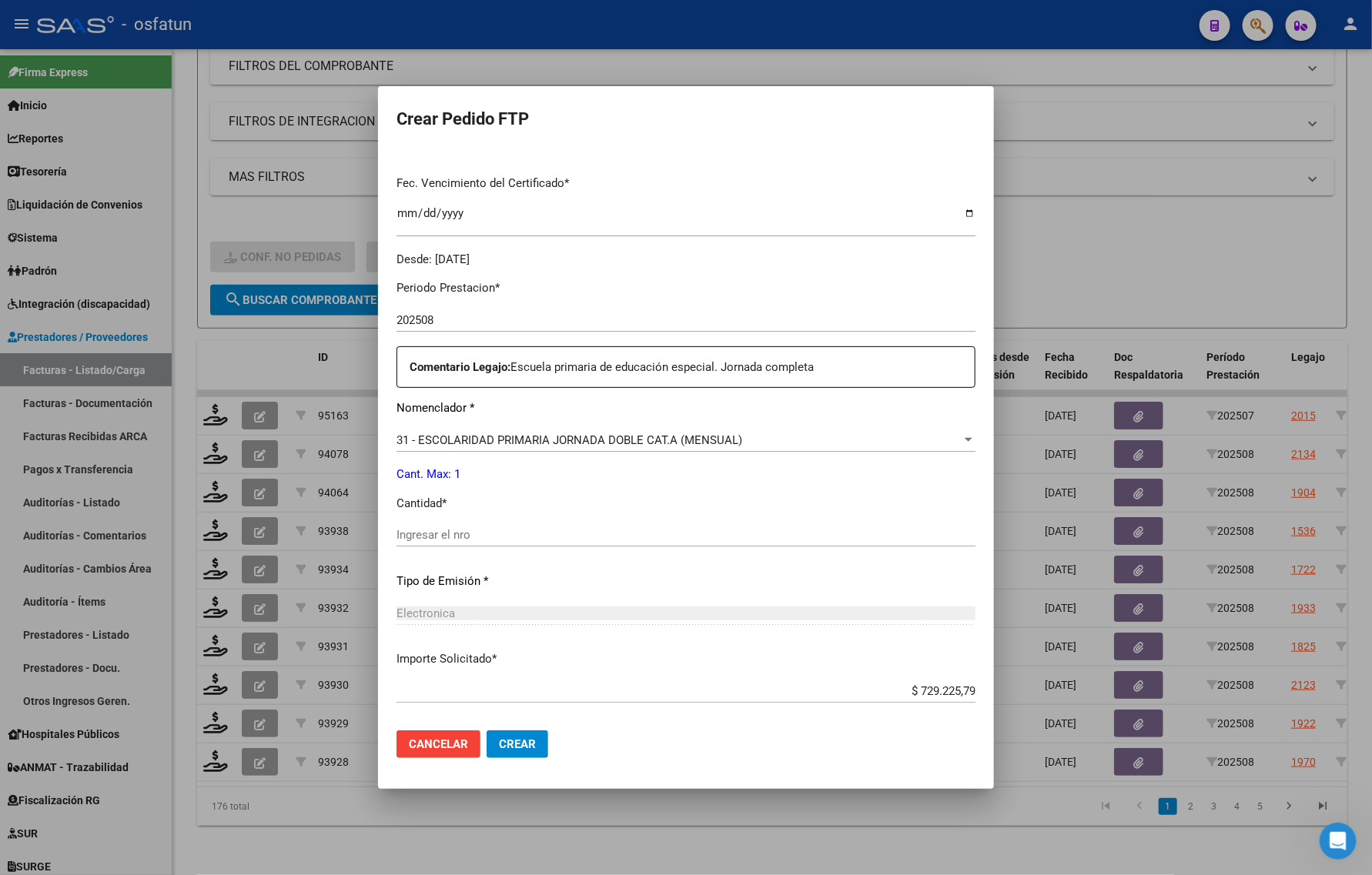
click at [475, 533] on input "Ingresar el nro" at bounding box center [686, 534] width 579 height 14
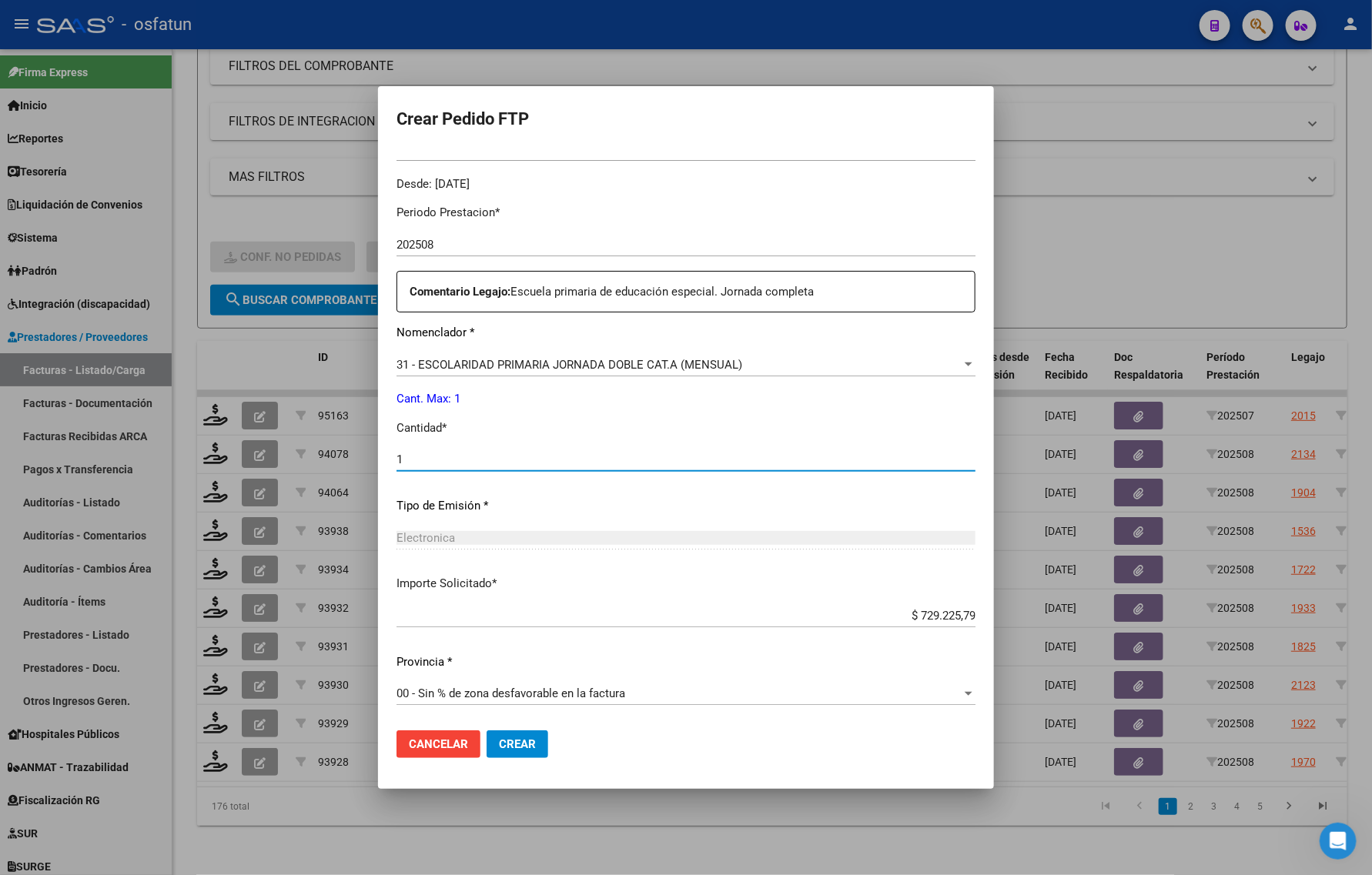
type input "1"
click at [1129, 247] on div at bounding box center [686, 438] width 1372 height 875
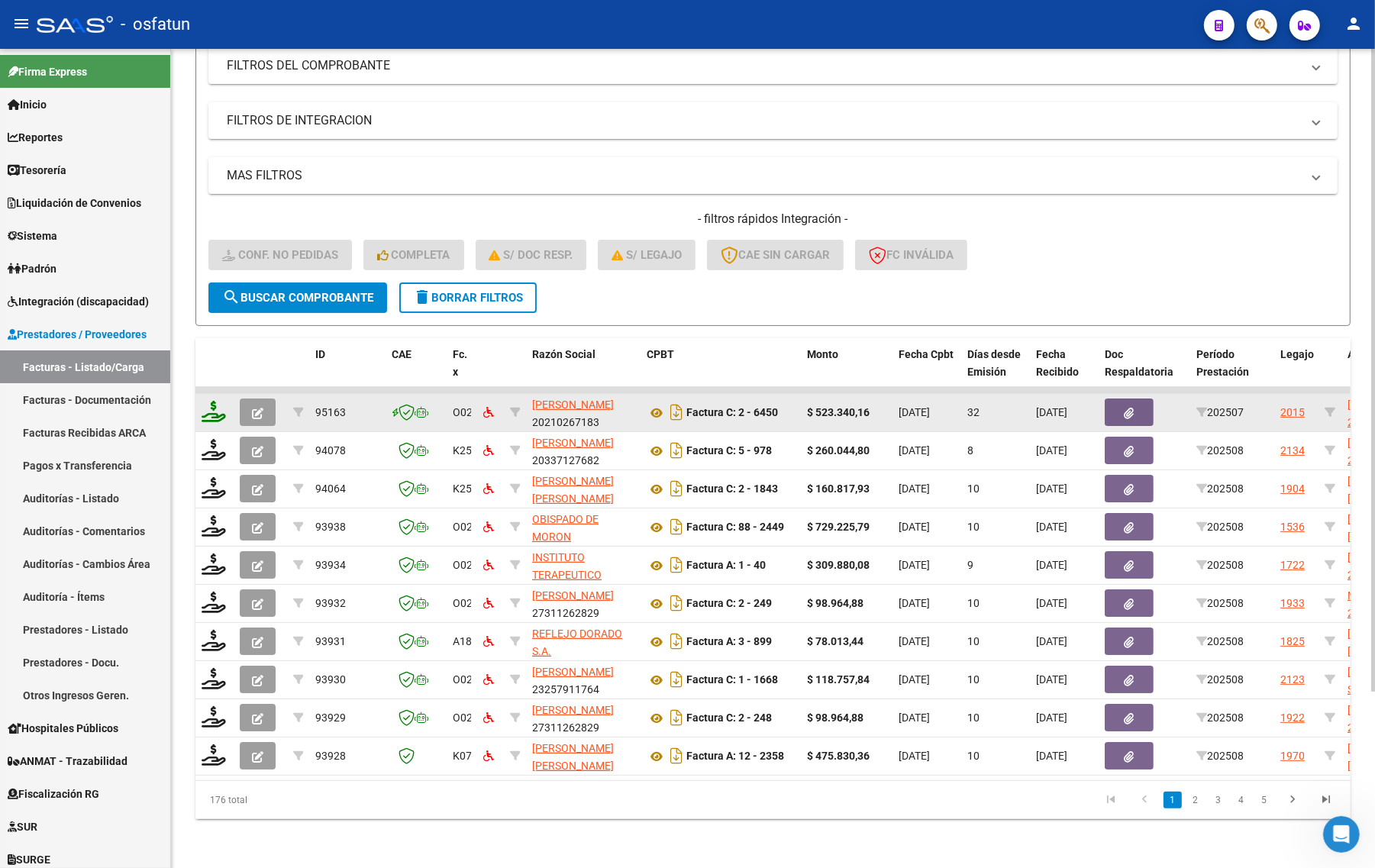
click at [203, 405] on icon at bounding box center [213, 411] width 25 height 21
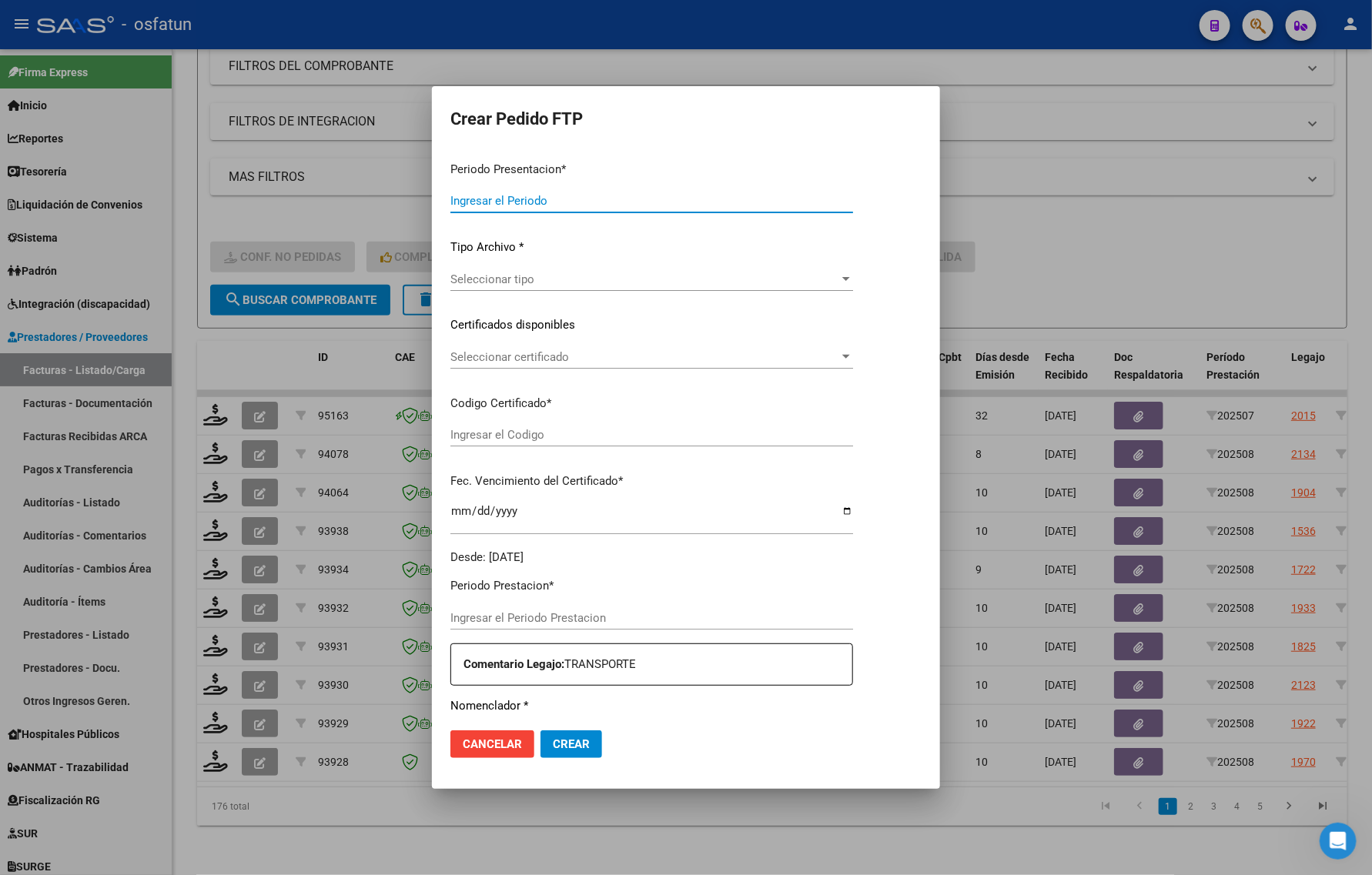
type input "202508"
type input "202507"
type input "$ 523.340,16"
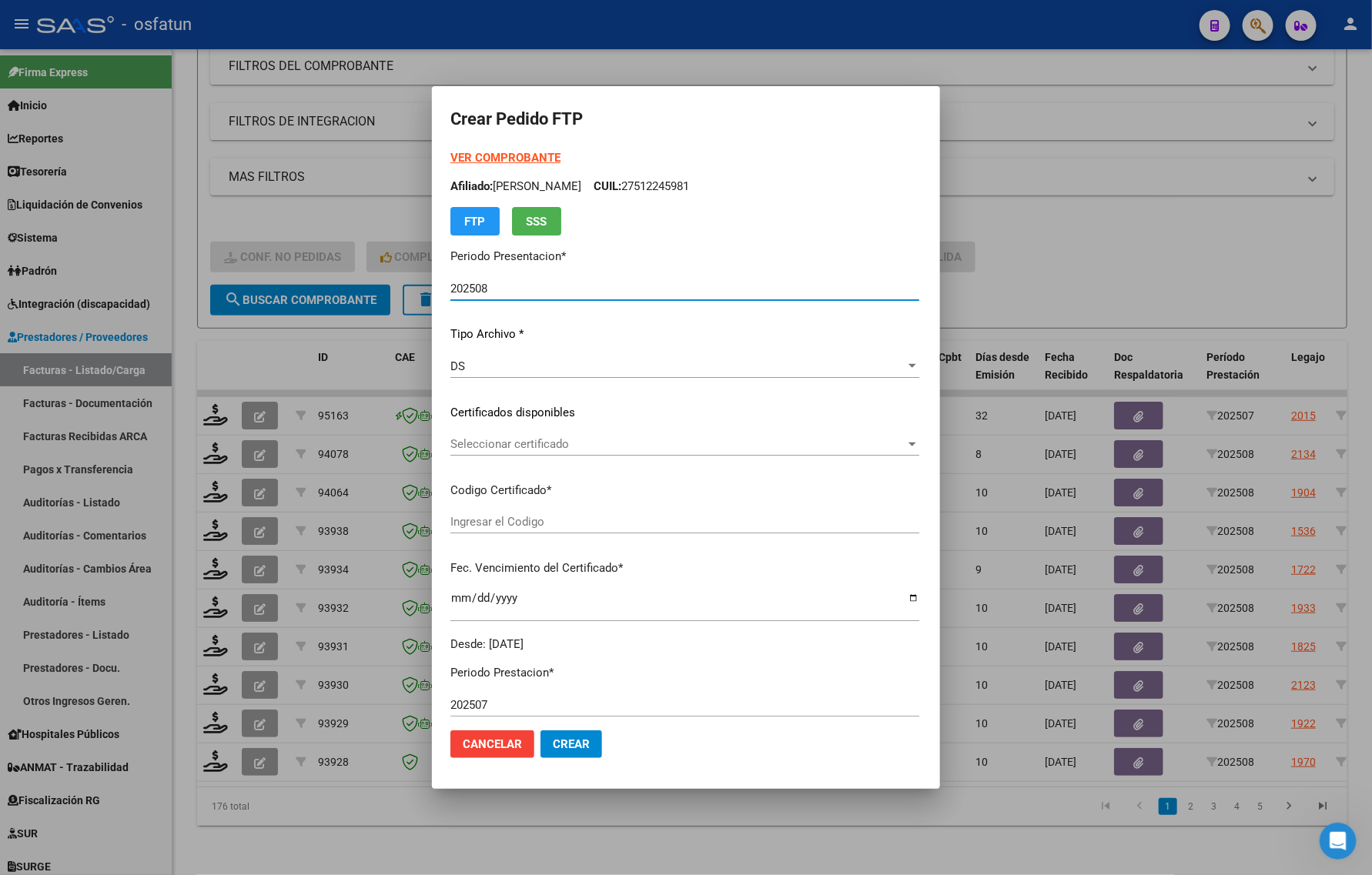
type input "ARG01000512245982022012620260126TUC139"
type input "[DATE]"
click at [490, 153] on strong "VER COMPROBANTE" at bounding box center [506, 158] width 110 height 14
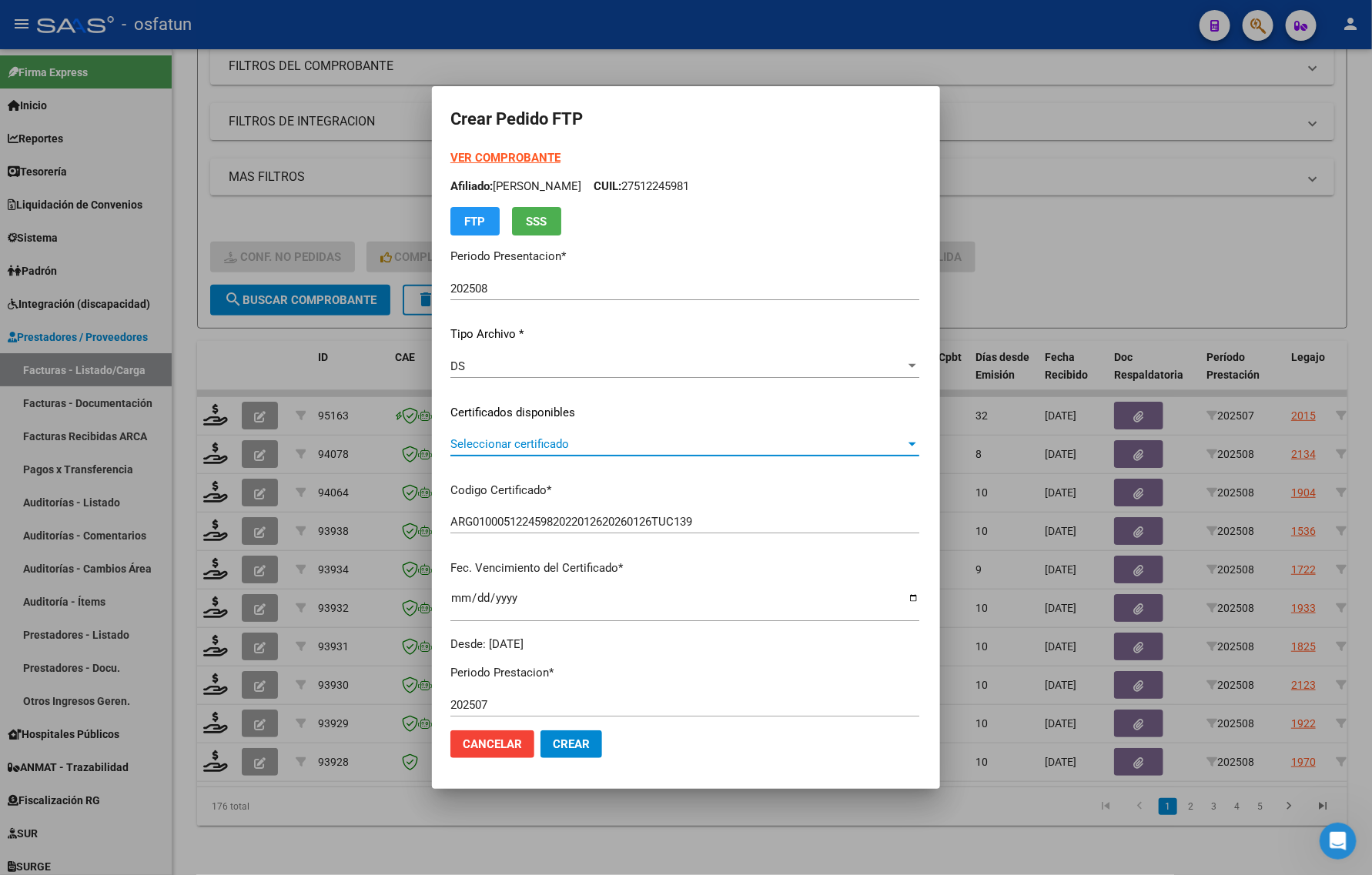
click at [470, 440] on span "Seleccionar certificado" at bounding box center [678, 444] width 455 height 14
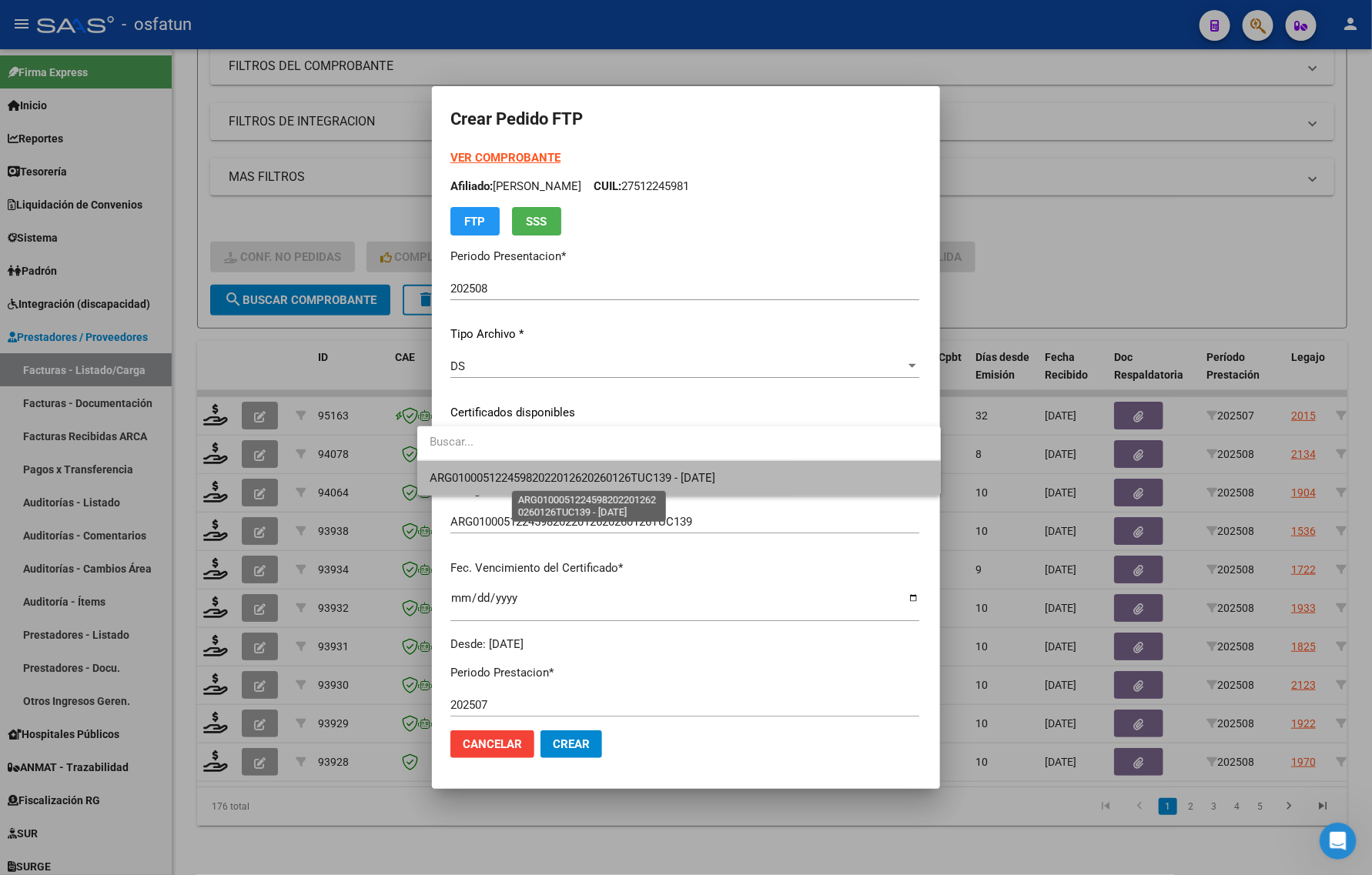
click at [476, 477] on span "ARG01000512245982022012620260126TUC139 - [DATE]" at bounding box center [572, 477] width 286 height 14
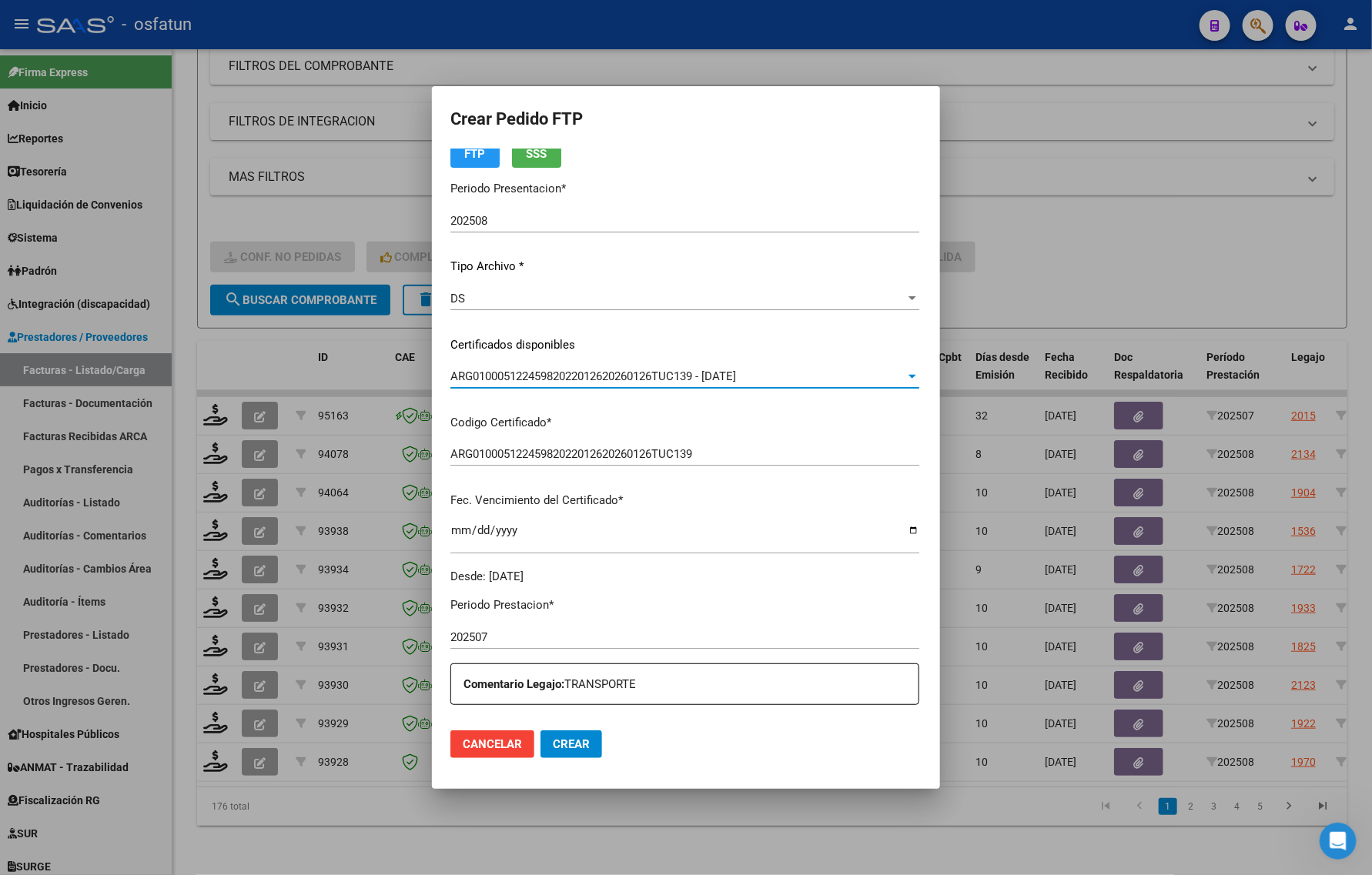
scroll to position [385, 0]
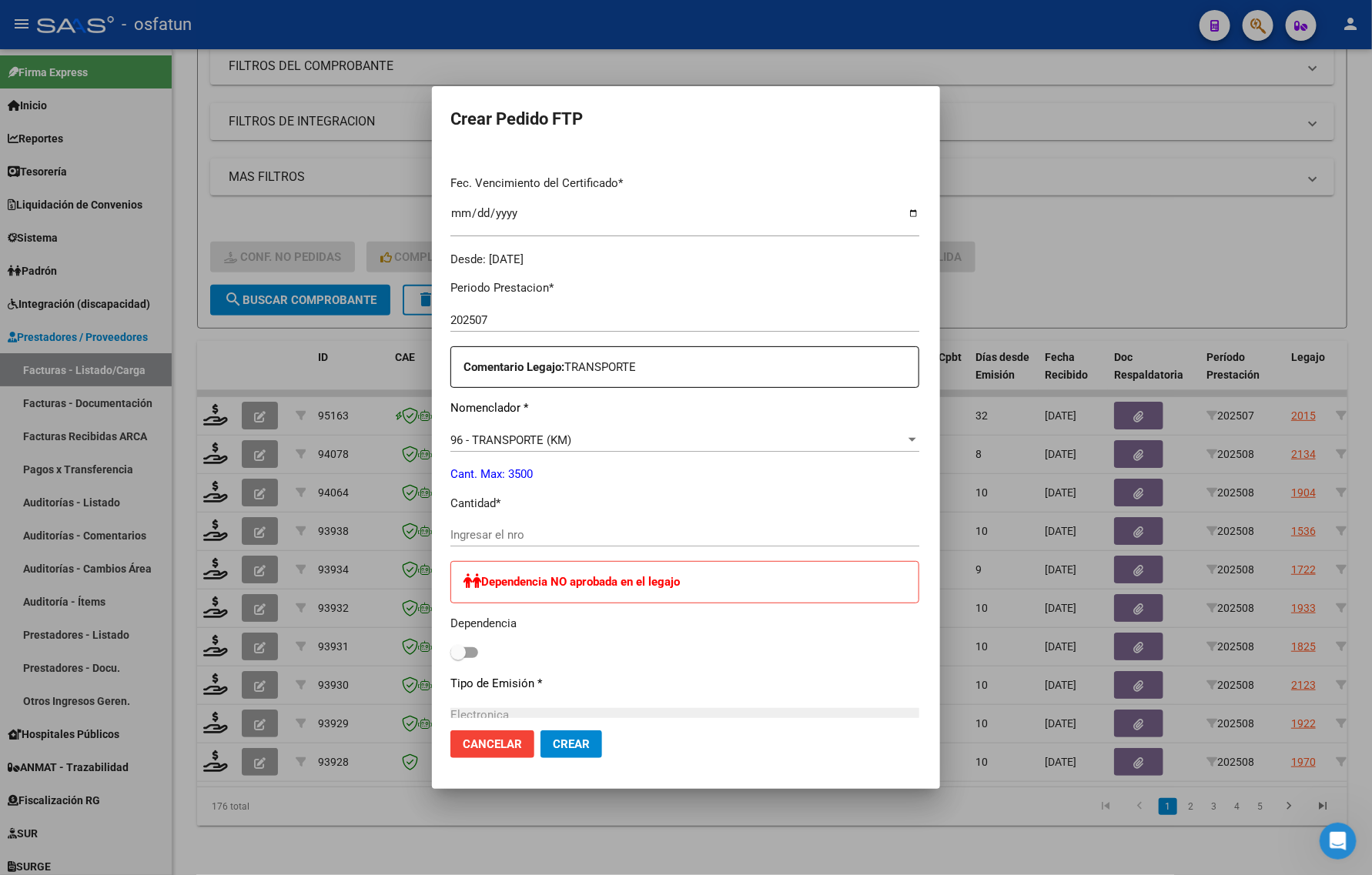
click at [478, 539] on input "Ingresar el nro" at bounding box center [685, 534] width 469 height 14
click at [483, 525] on div "Ingresar el nro" at bounding box center [685, 534] width 469 height 23
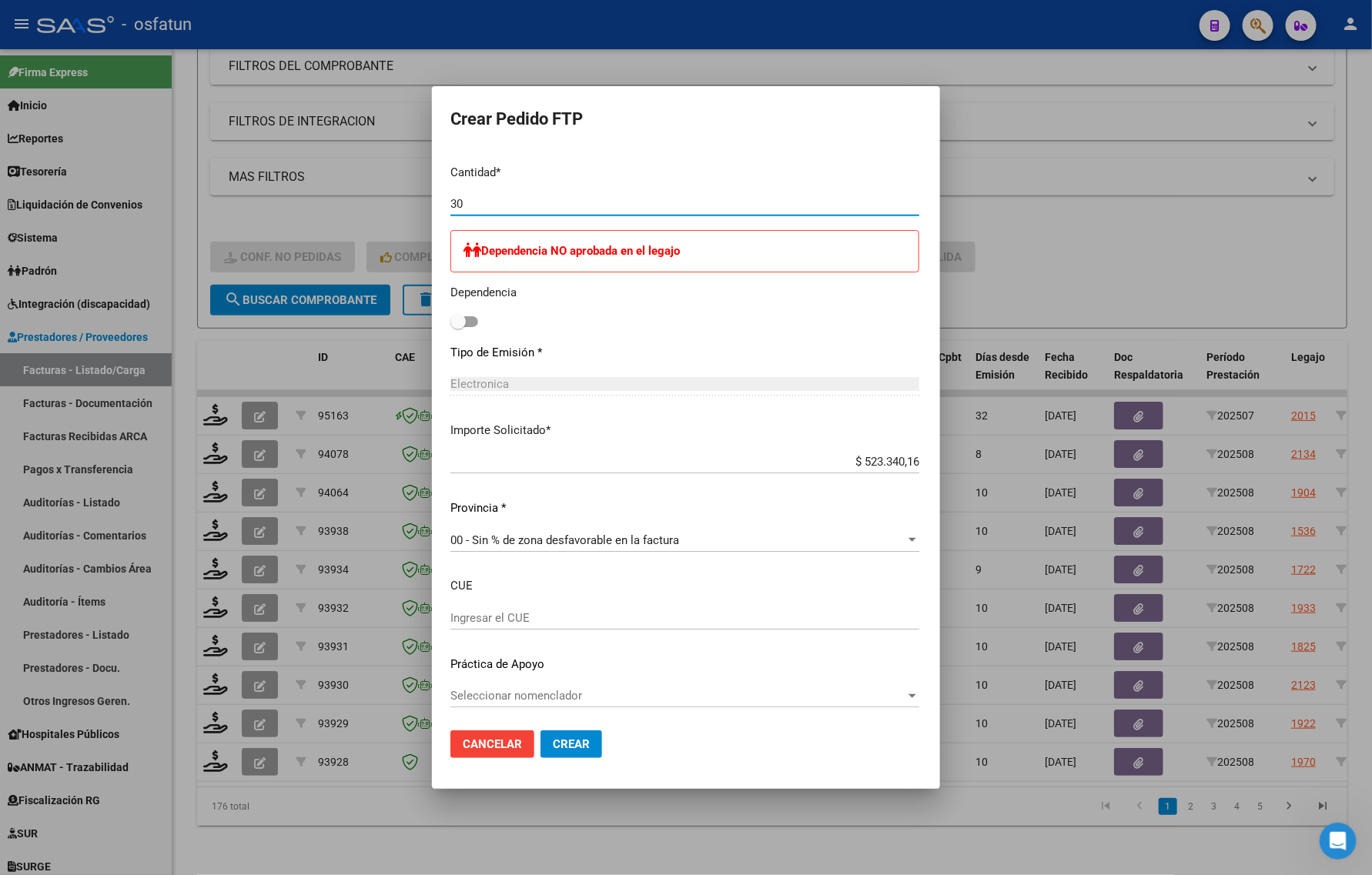
scroll to position [718, 0]
type input "30"
click at [553, 750] on span "Crear" at bounding box center [571, 744] width 37 height 14
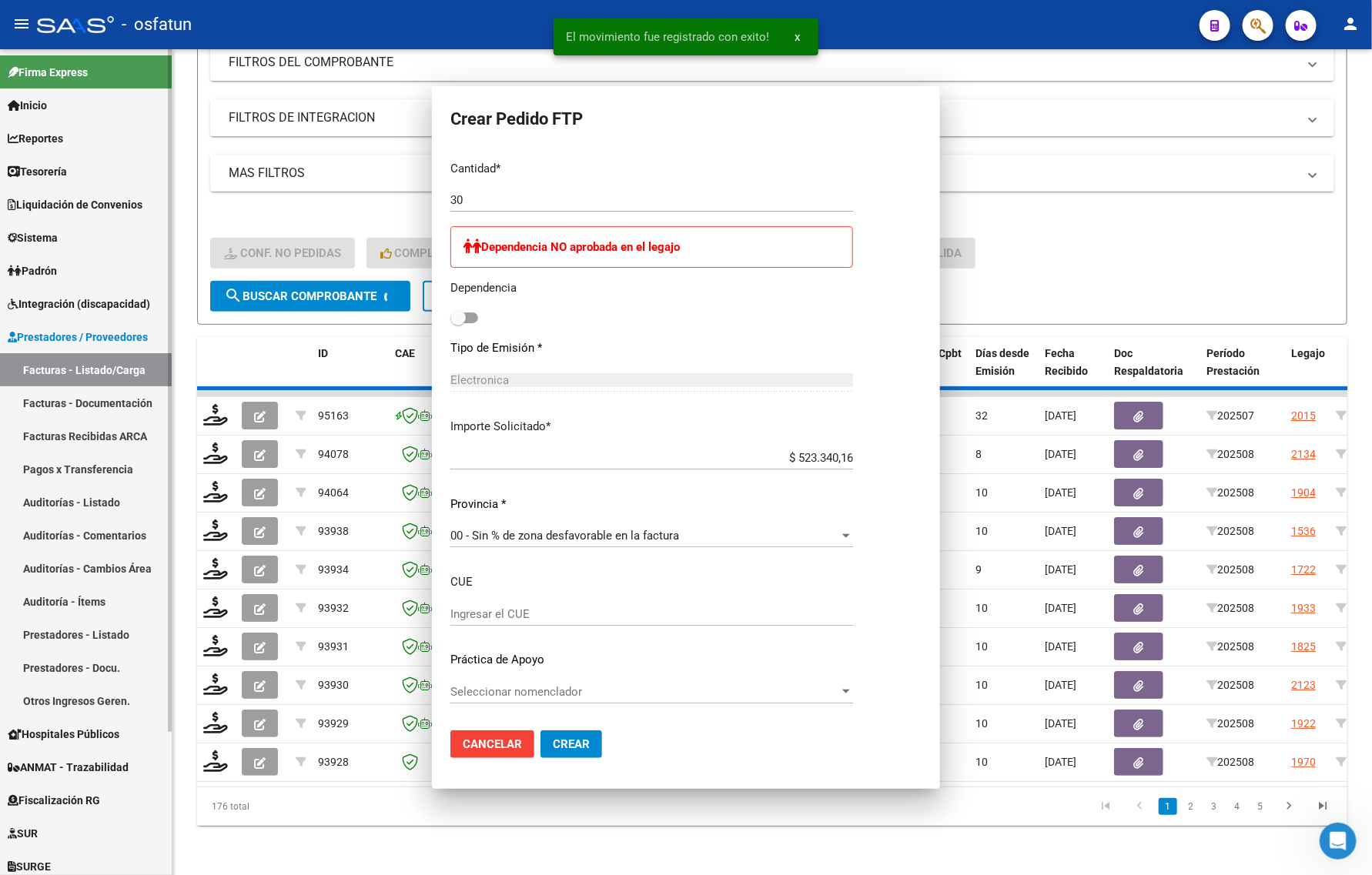
scroll to position [632, 0]
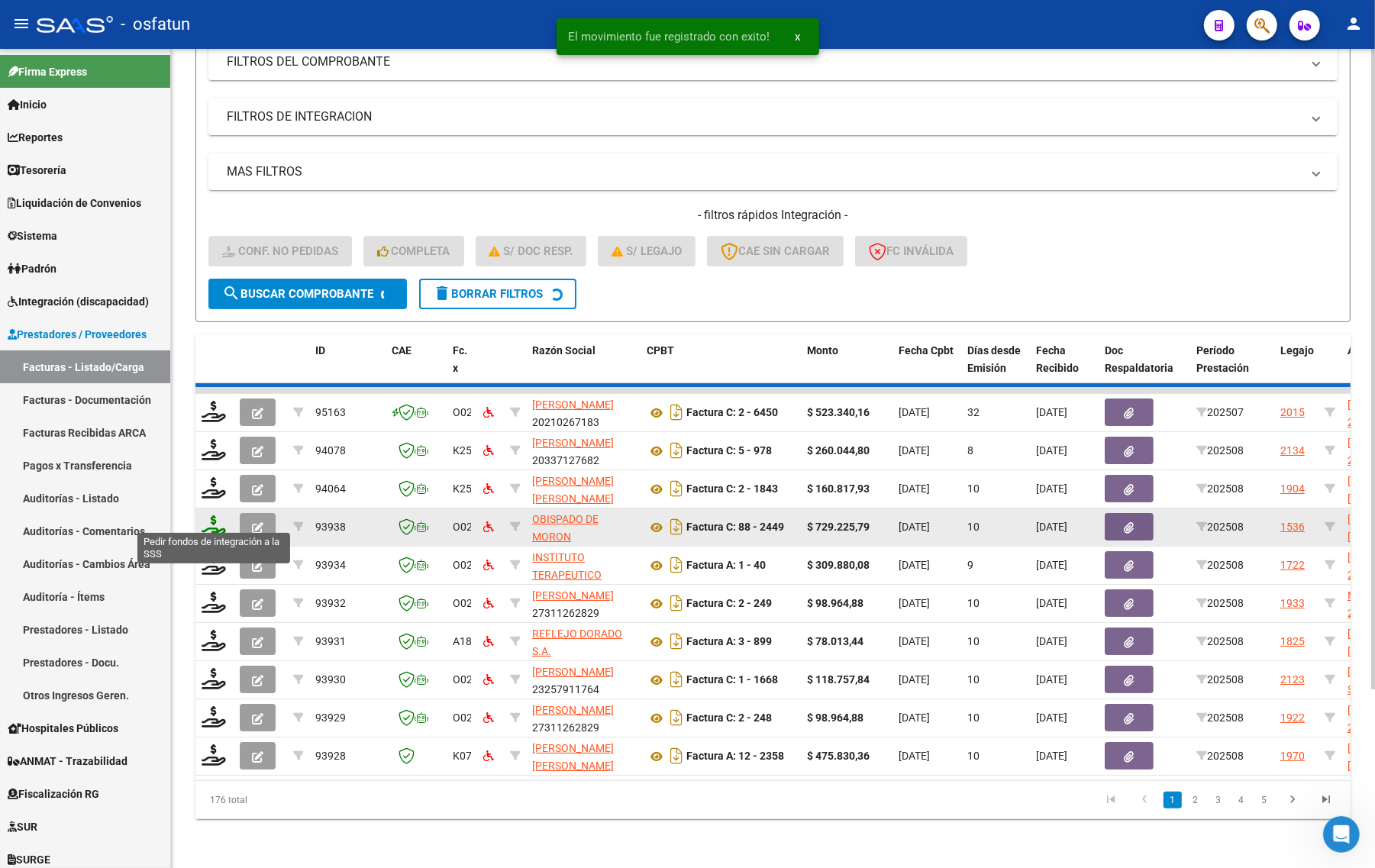
click at [214, 516] on icon at bounding box center [213, 525] width 25 height 21
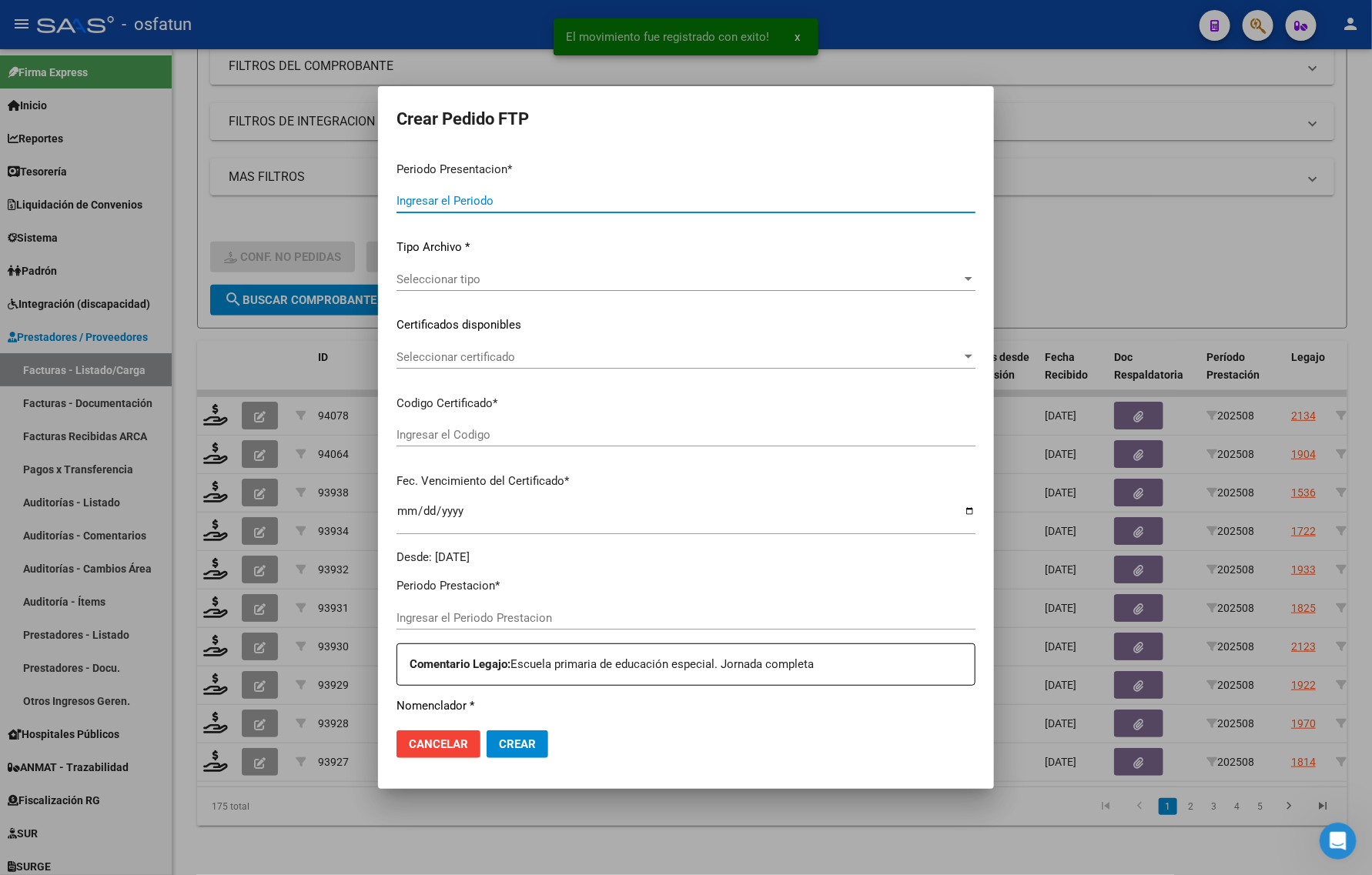
type input "202508"
type input "$ 309.880,08"
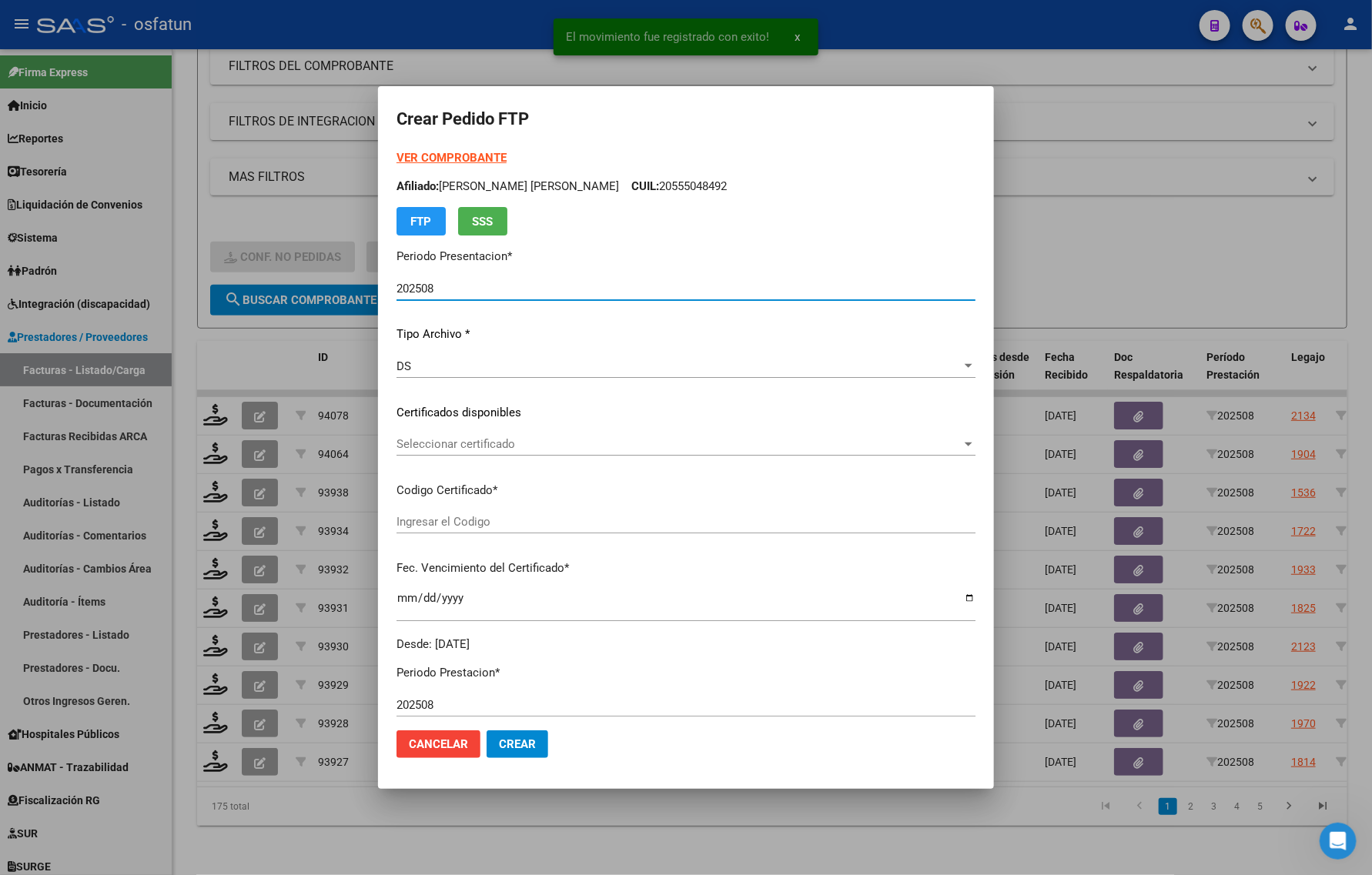
type input "ARG02000474064772025042320300423SAN10191"
type input "2030-04-23"
click at [439, 154] on strong "VER COMPROBANTE" at bounding box center [452, 158] width 110 height 14
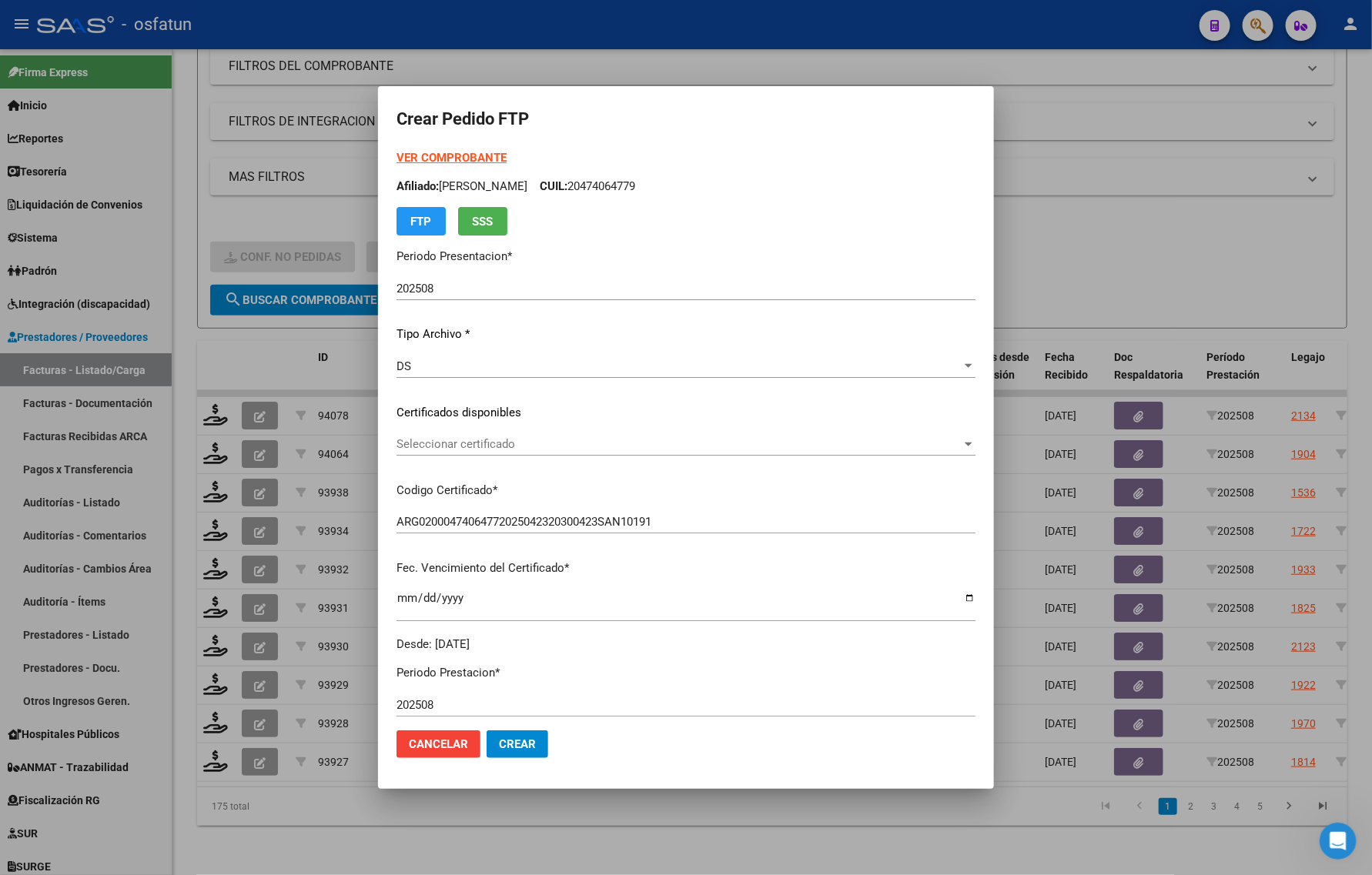
click at [255, 835] on div at bounding box center [686, 438] width 1372 height 875
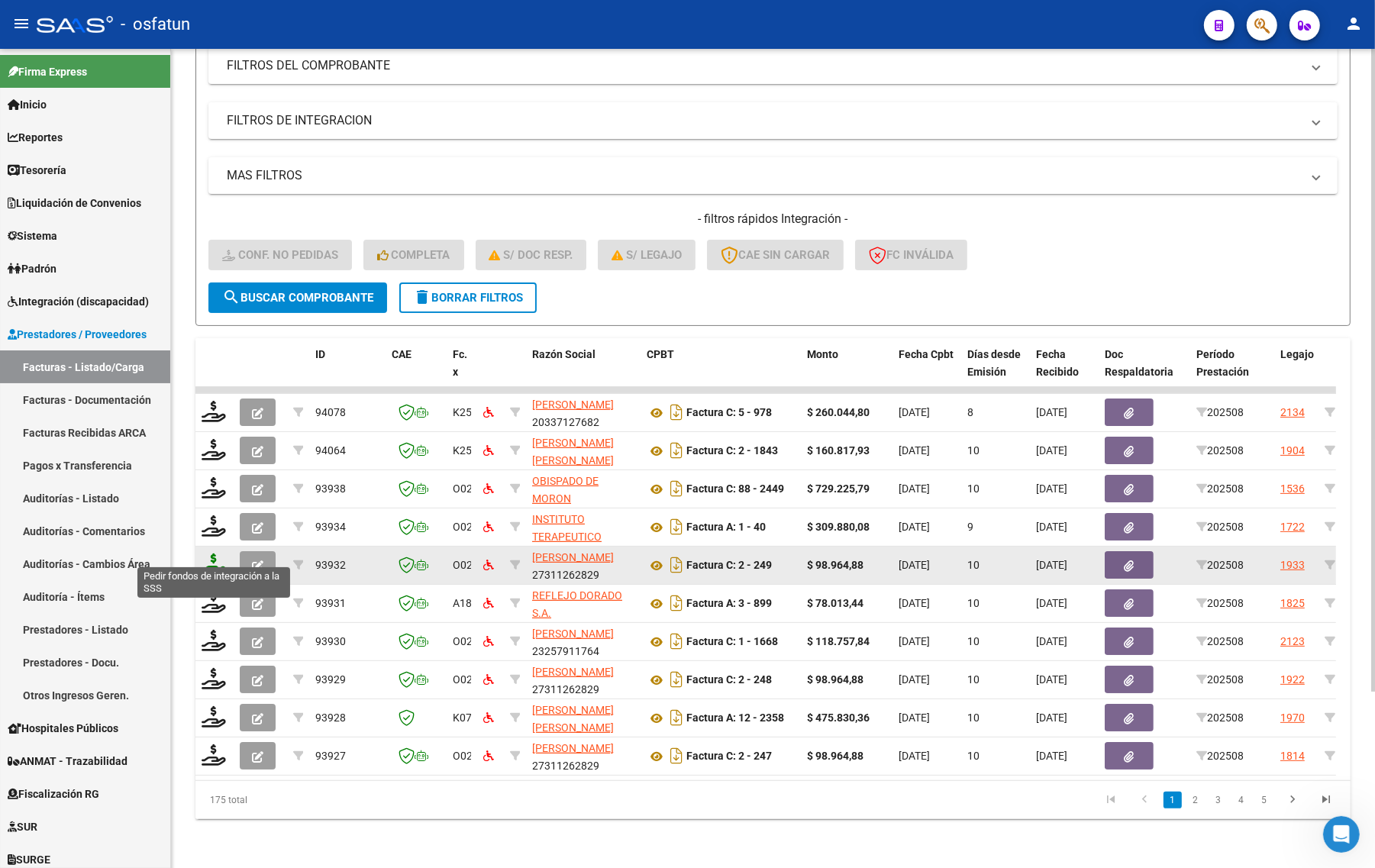
click at [208, 554] on icon at bounding box center [213, 564] width 25 height 21
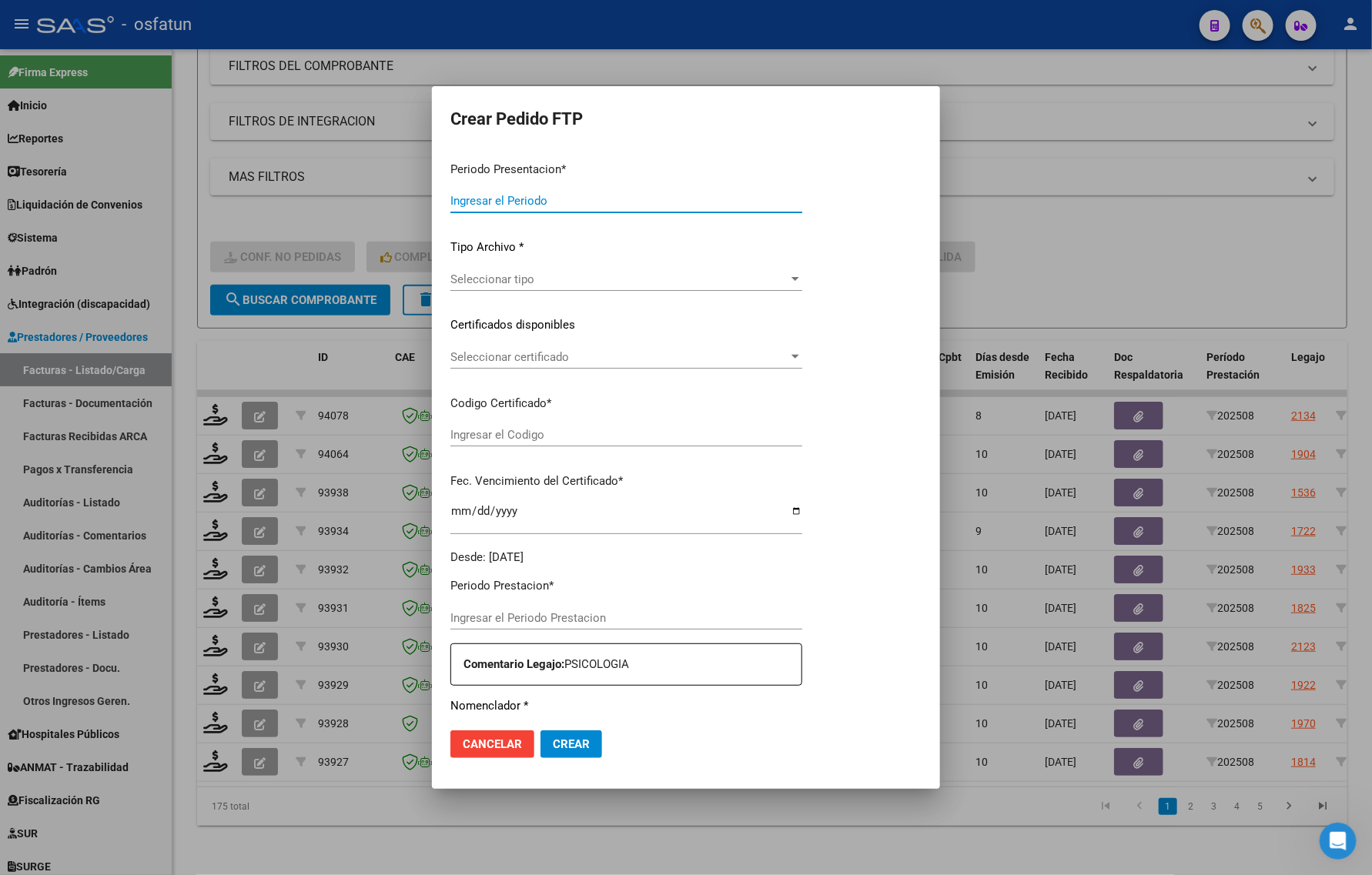
type input "202508"
type input "$ 98.964,88"
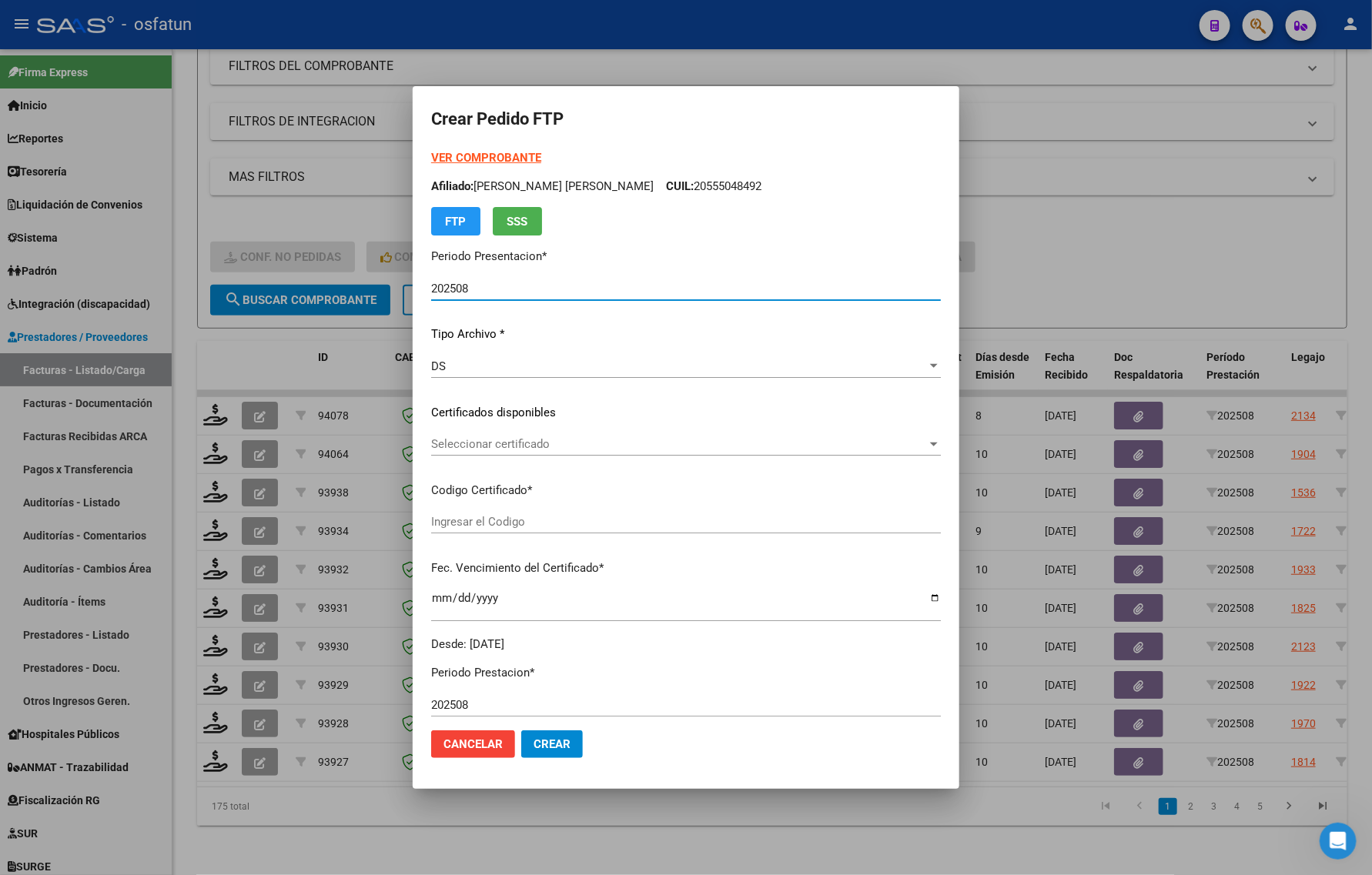
type input "ARG01000543958432023112320261123CAT242"
type input "2026-11-23"
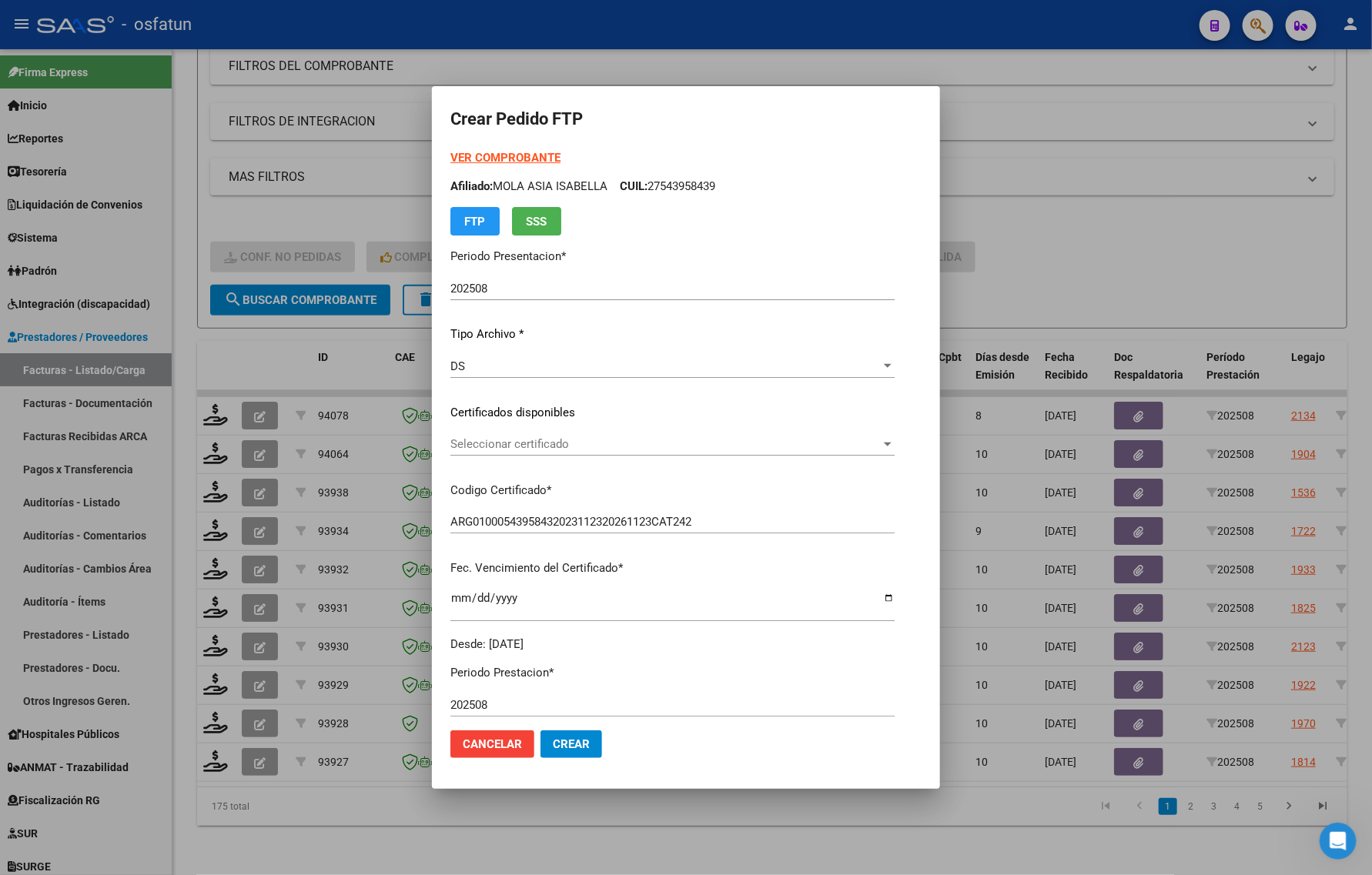
click at [502, 158] on strong "VER COMPROBANTE" at bounding box center [506, 158] width 110 height 14
click at [309, 200] on div at bounding box center [686, 438] width 1372 height 875
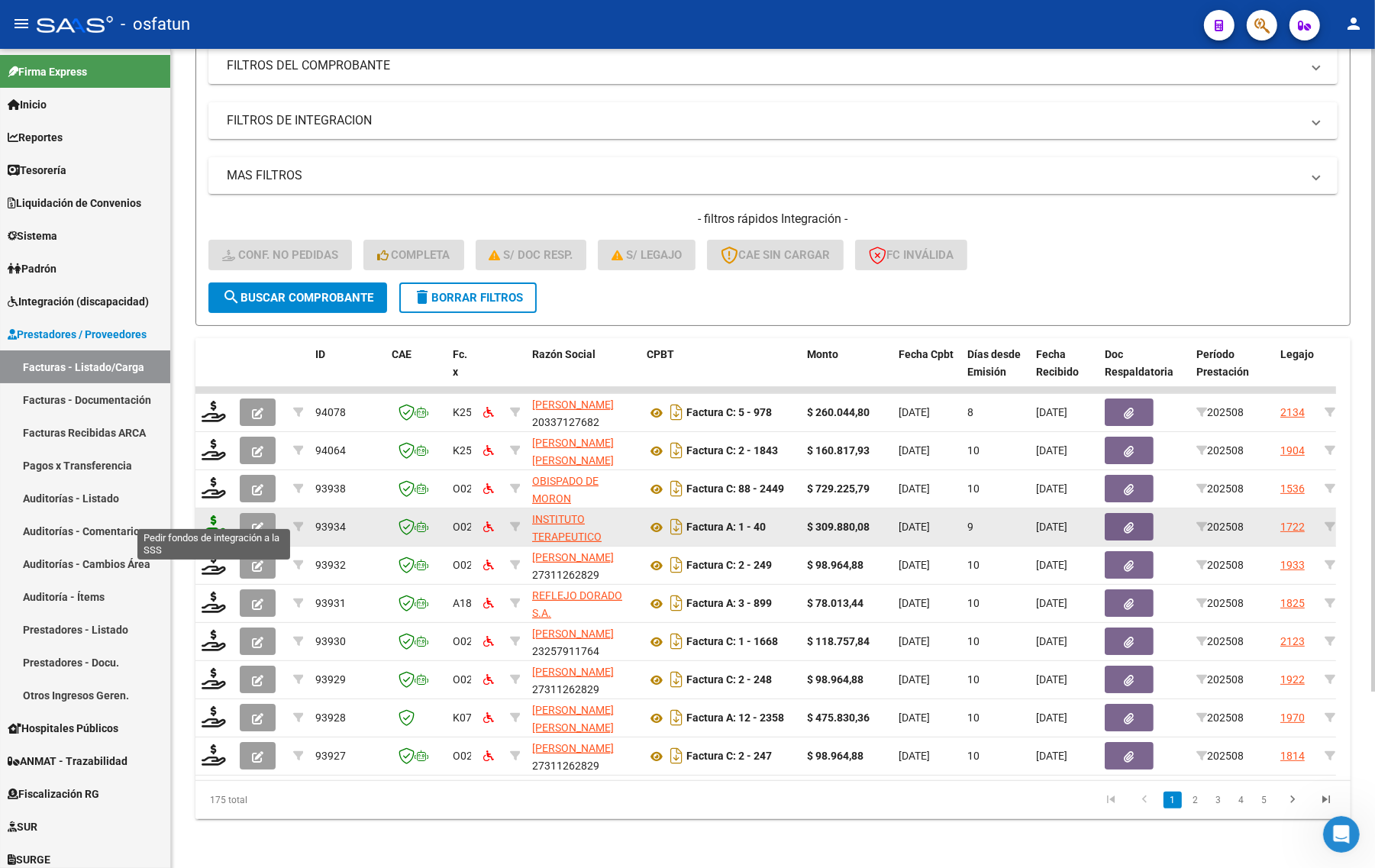
click at [210, 515] on icon at bounding box center [213, 525] width 25 height 21
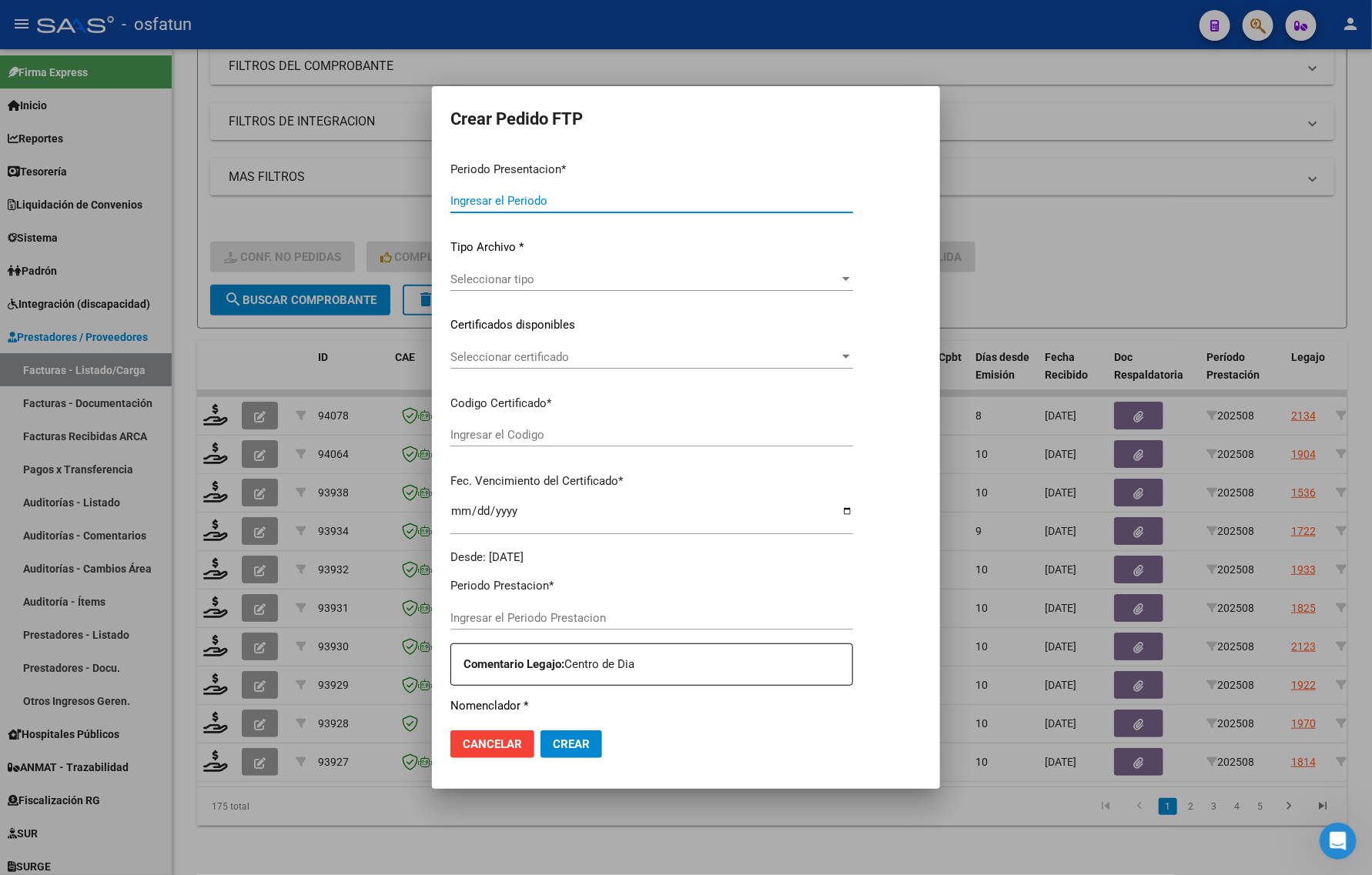
type input "202508"
type input "$ 309.880,08"
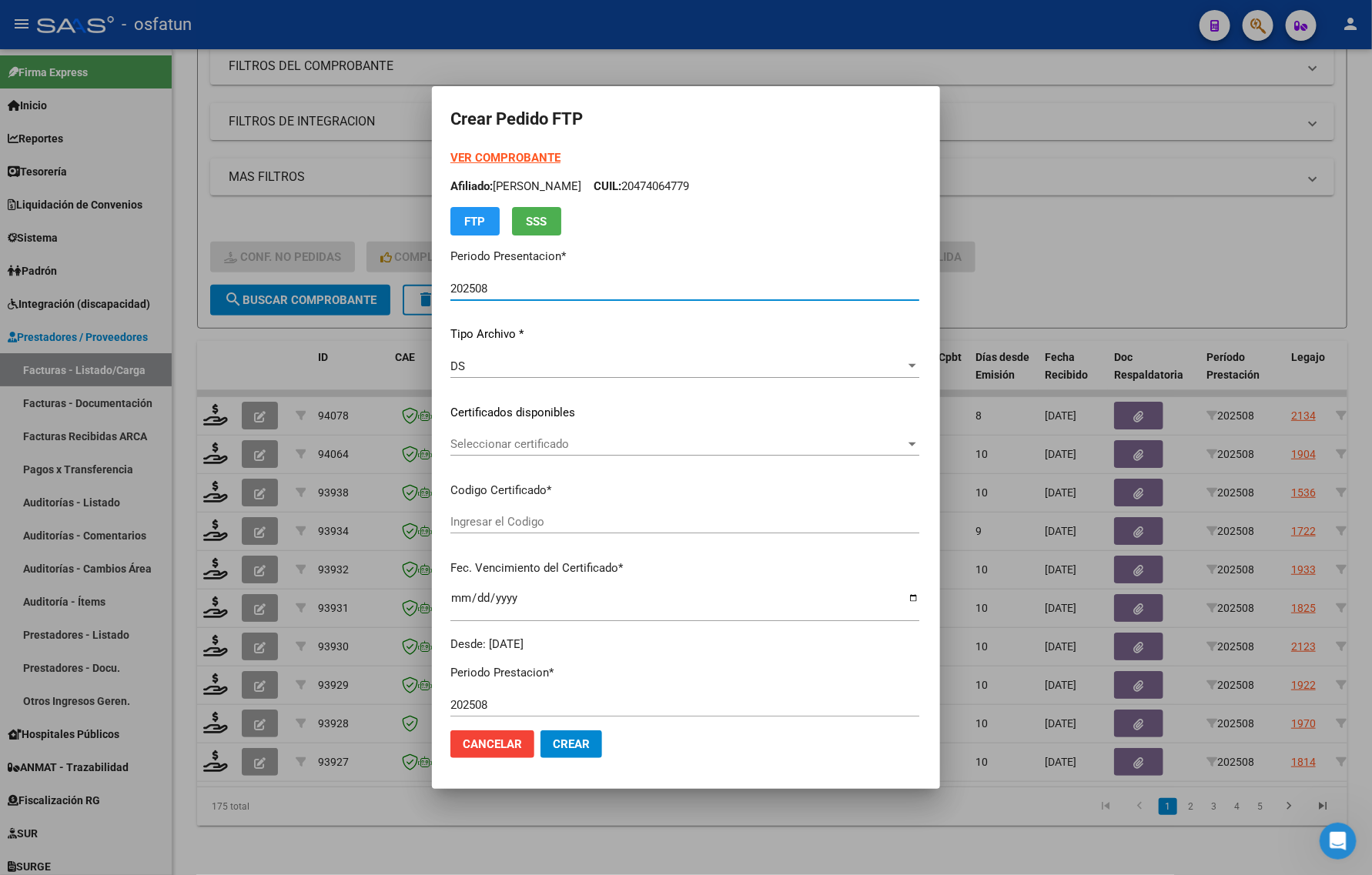
type input "ARG02000474064772025042320300423SAN10191"
type input "2030-04-23"
click at [462, 162] on strong "VER COMPROBANTE" at bounding box center [506, 158] width 110 height 14
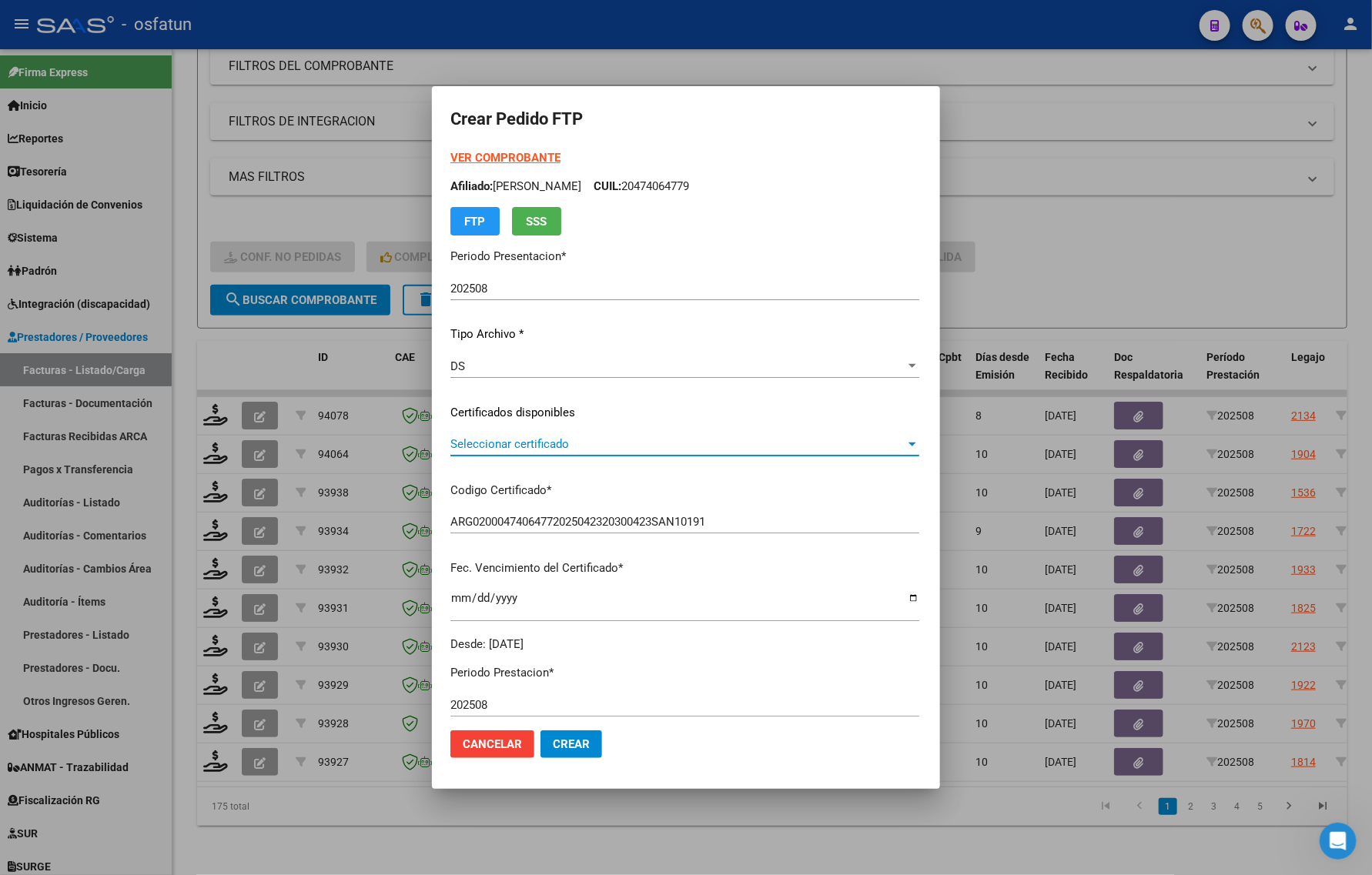
click at [457, 440] on span "Seleccionar certificado" at bounding box center [678, 444] width 455 height 14
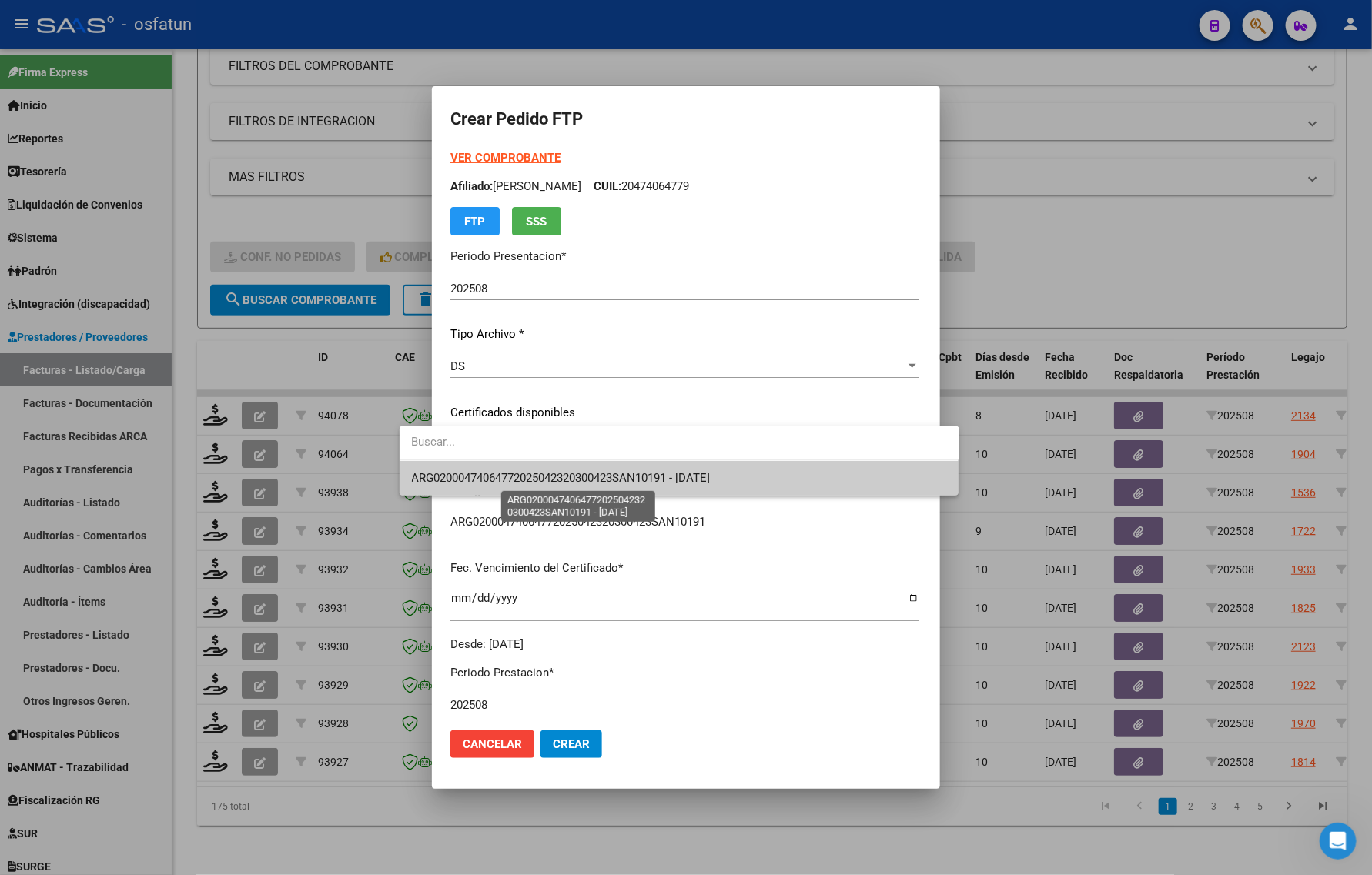
click at [466, 485] on span "ARG02000474064772025042320300423SAN10191 - 2030-04-23" at bounding box center [679, 477] width 535 height 34
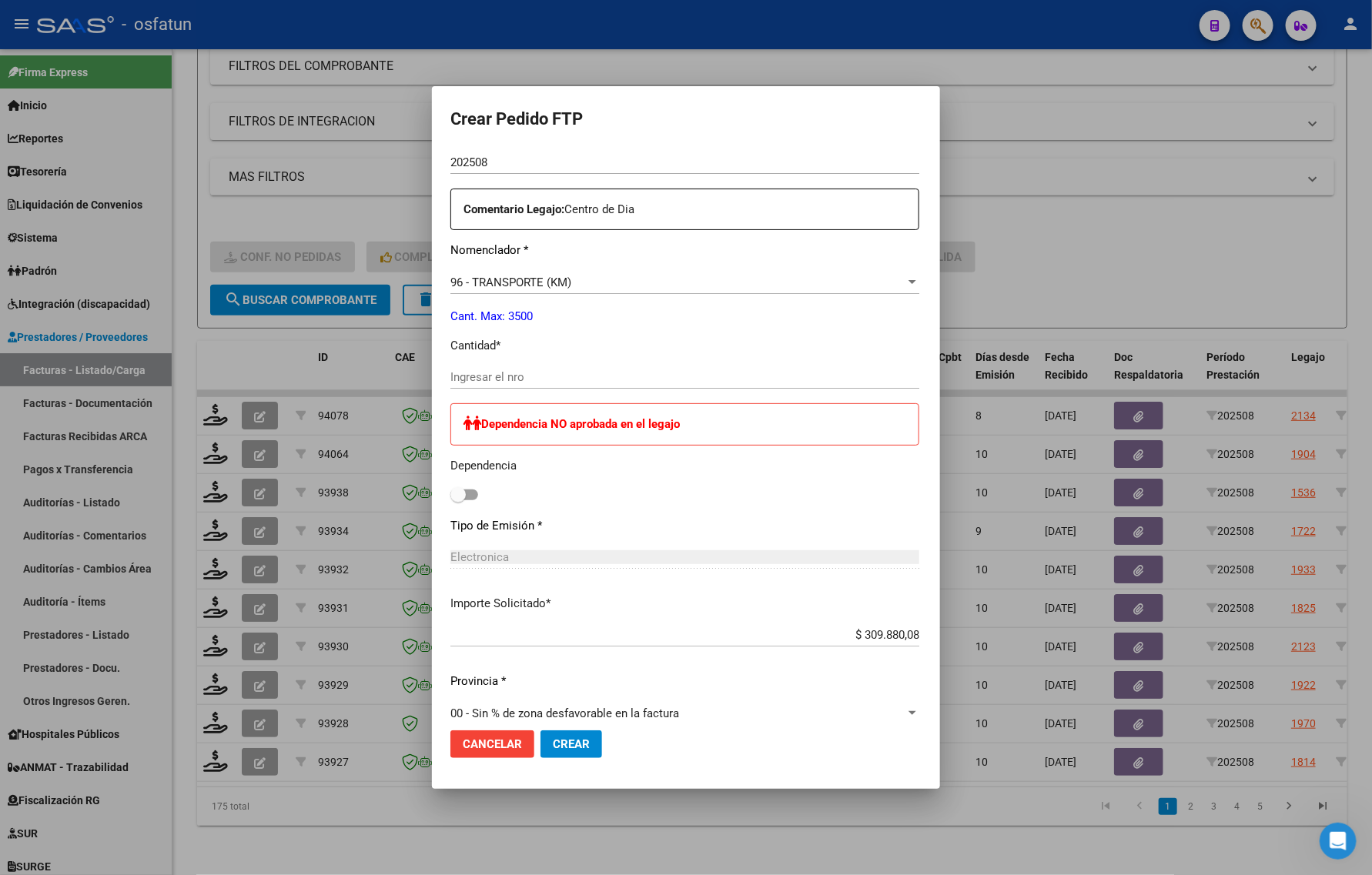
scroll to position [673, 0]
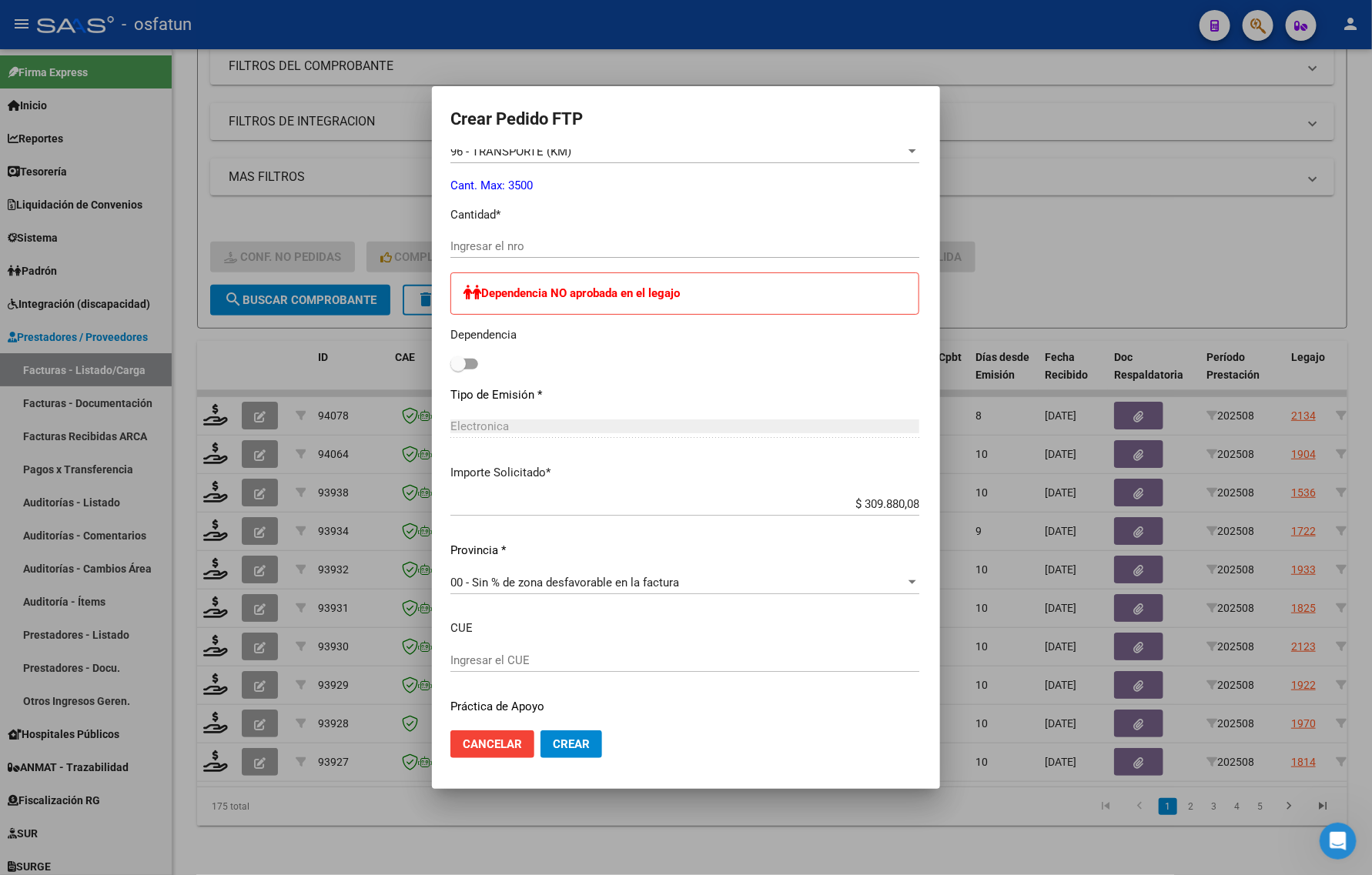
click at [483, 262] on div "Ingresar el nro" at bounding box center [685, 253] width 469 height 38
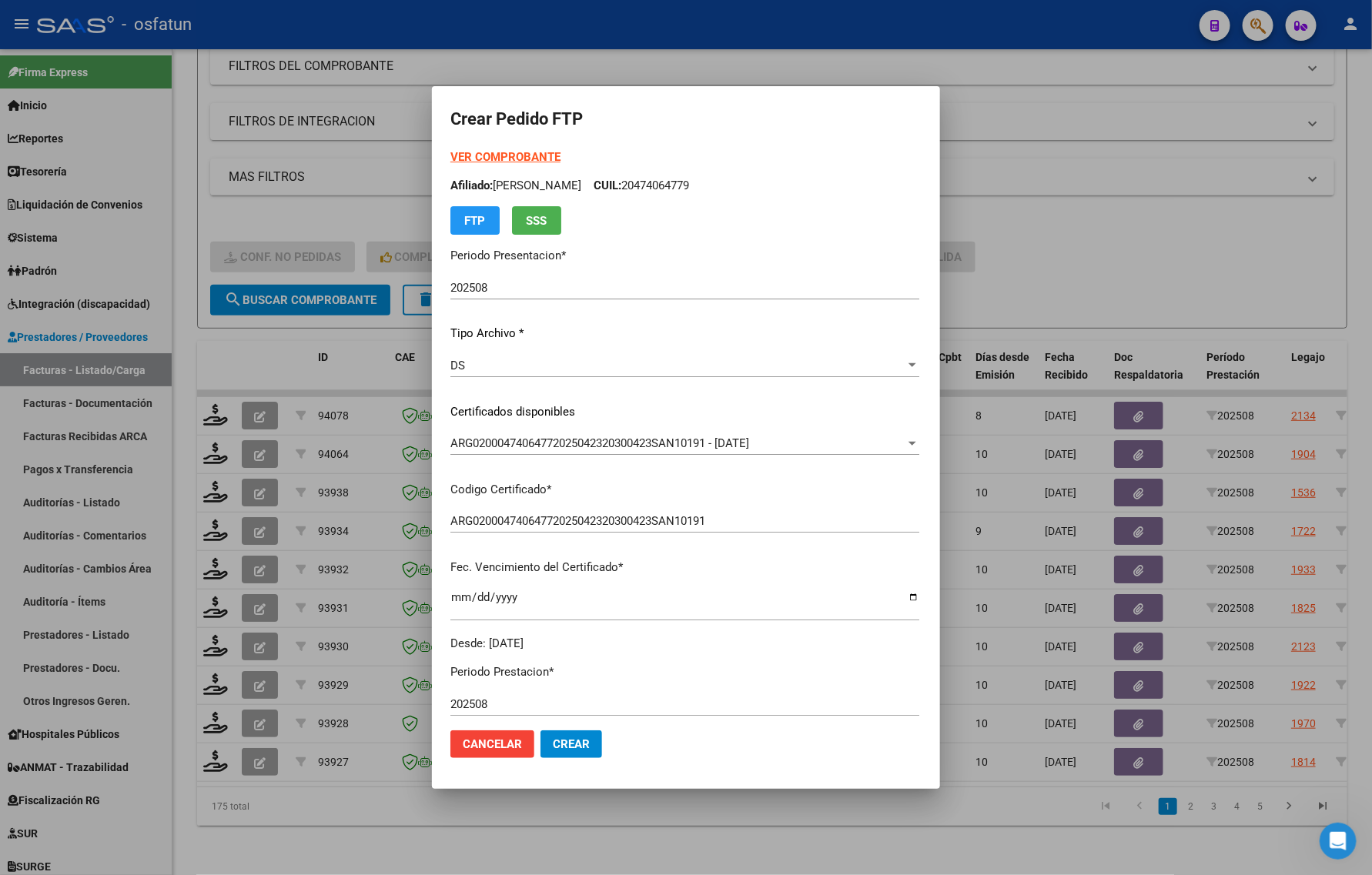
scroll to position [0, 0]
click at [482, 153] on strong "VER COMPROBANTE" at bounding box center [506, 158] width 110 height 14
click at [310, 194] on div at bounding box center [686, 438] width 1372 height 875
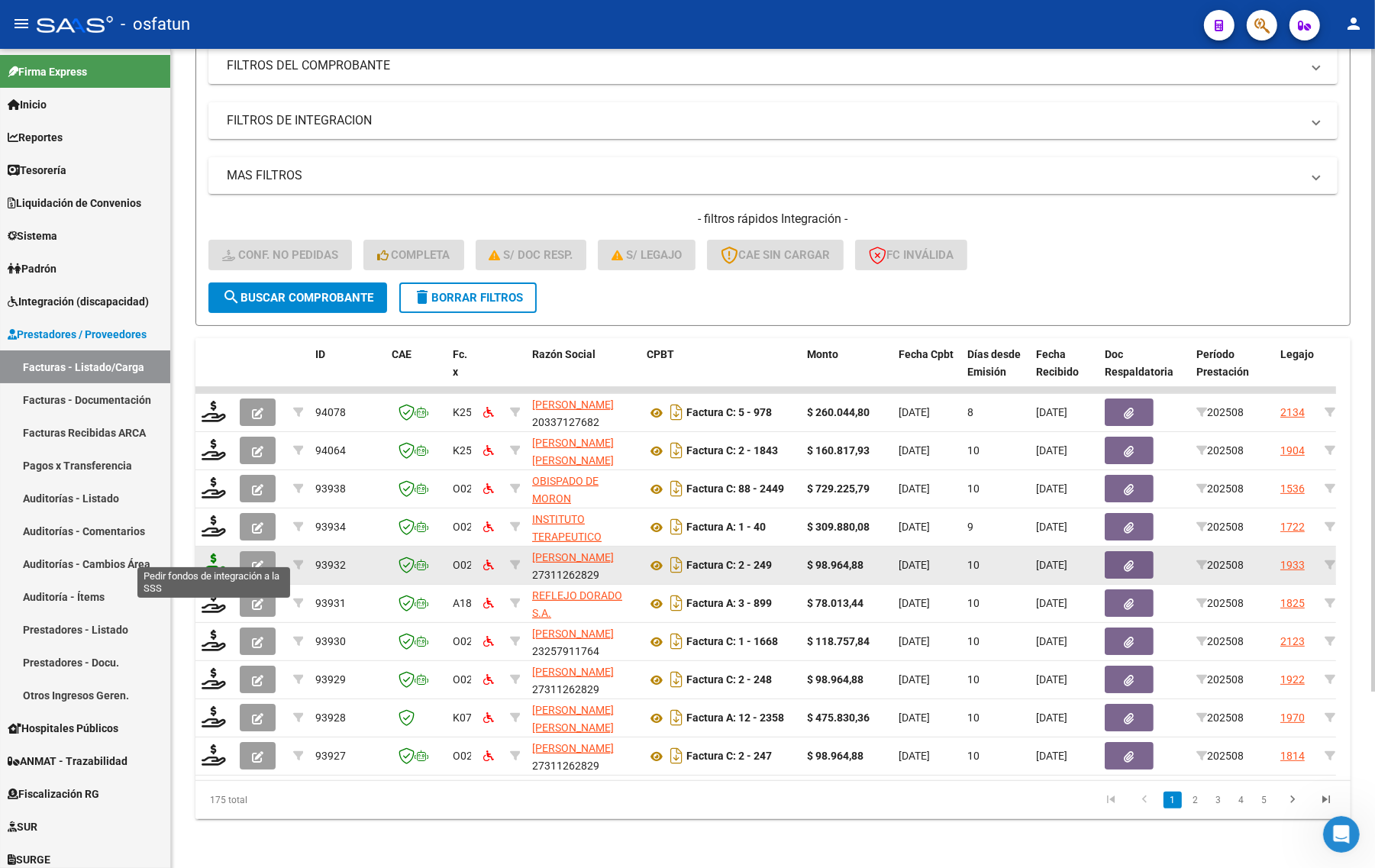
click at [211, 554] on icon at bounding box center [213, 564] width 25 height 21
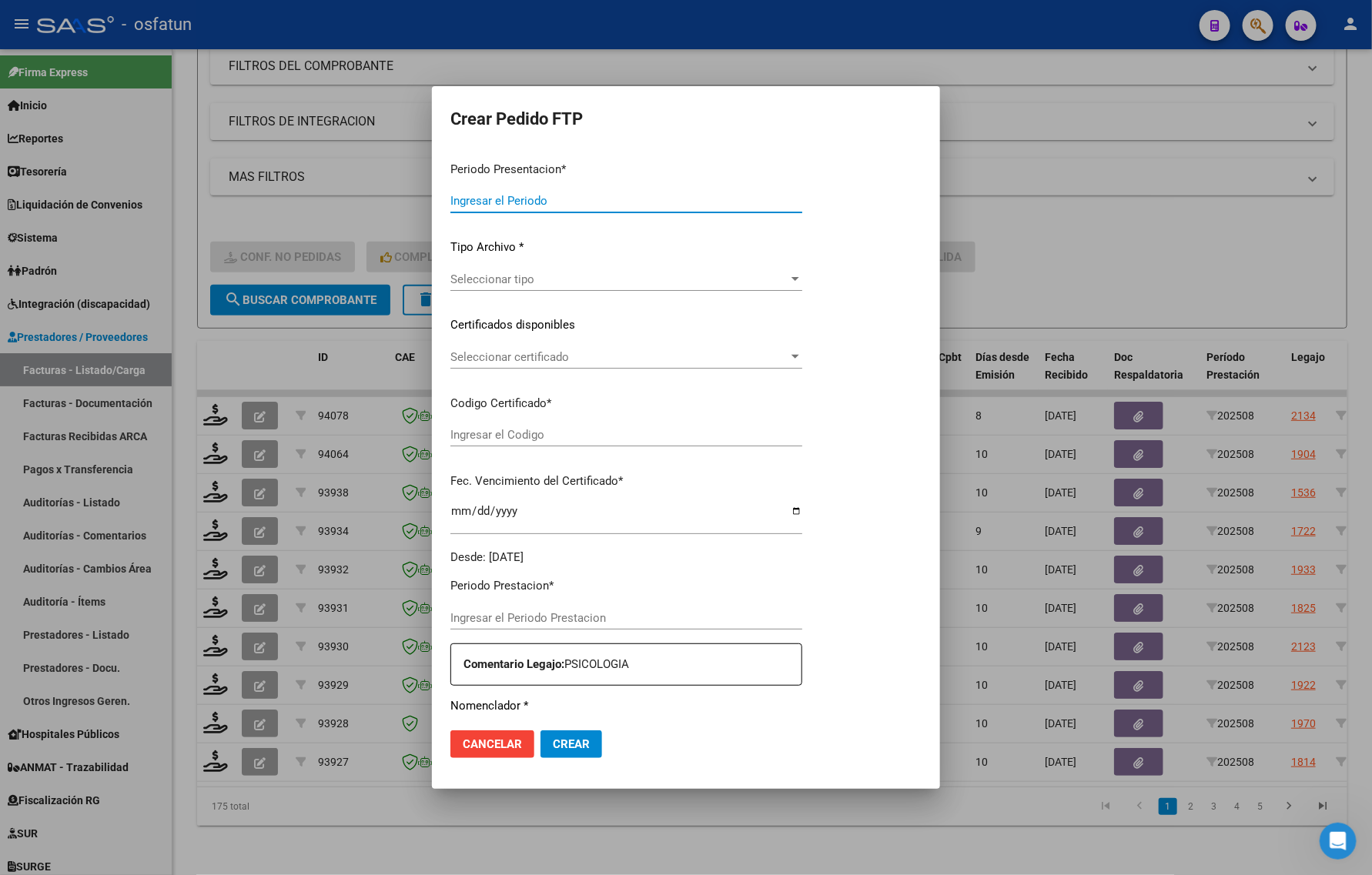
type input "202508"
type input "$ 98.964,88"
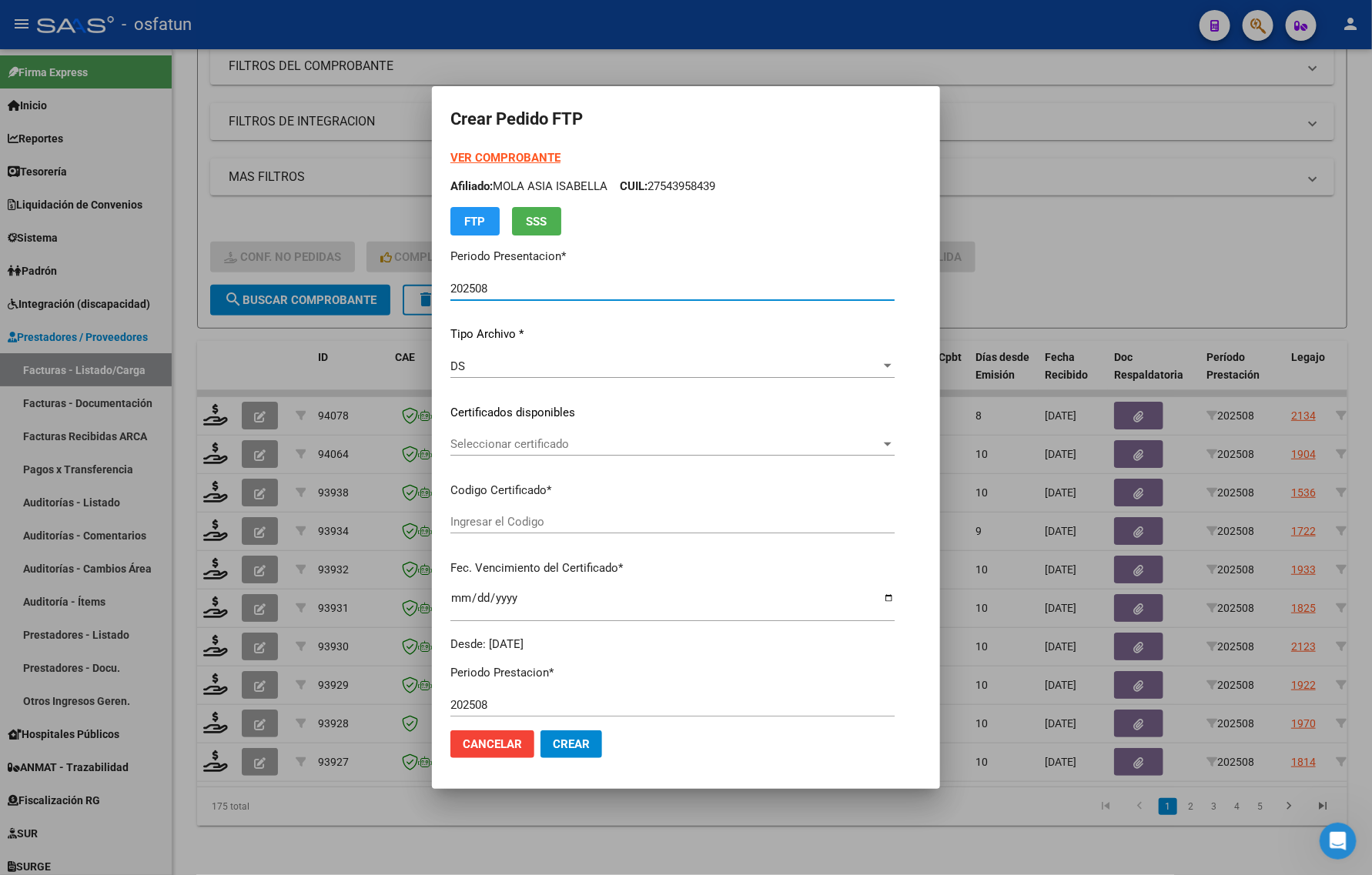
type input "ARG01000543958432023112320261123CAT242"
type input "2026-11-23"
click at [506, 154] on strong "VER COMPROBANTE" at bounding box center [506, 158] width 110 height 14
click at [558, 452] on div "Seleccionar certificado Seleccionar certificado" at bounding box center [672, 444] width 444 height 23
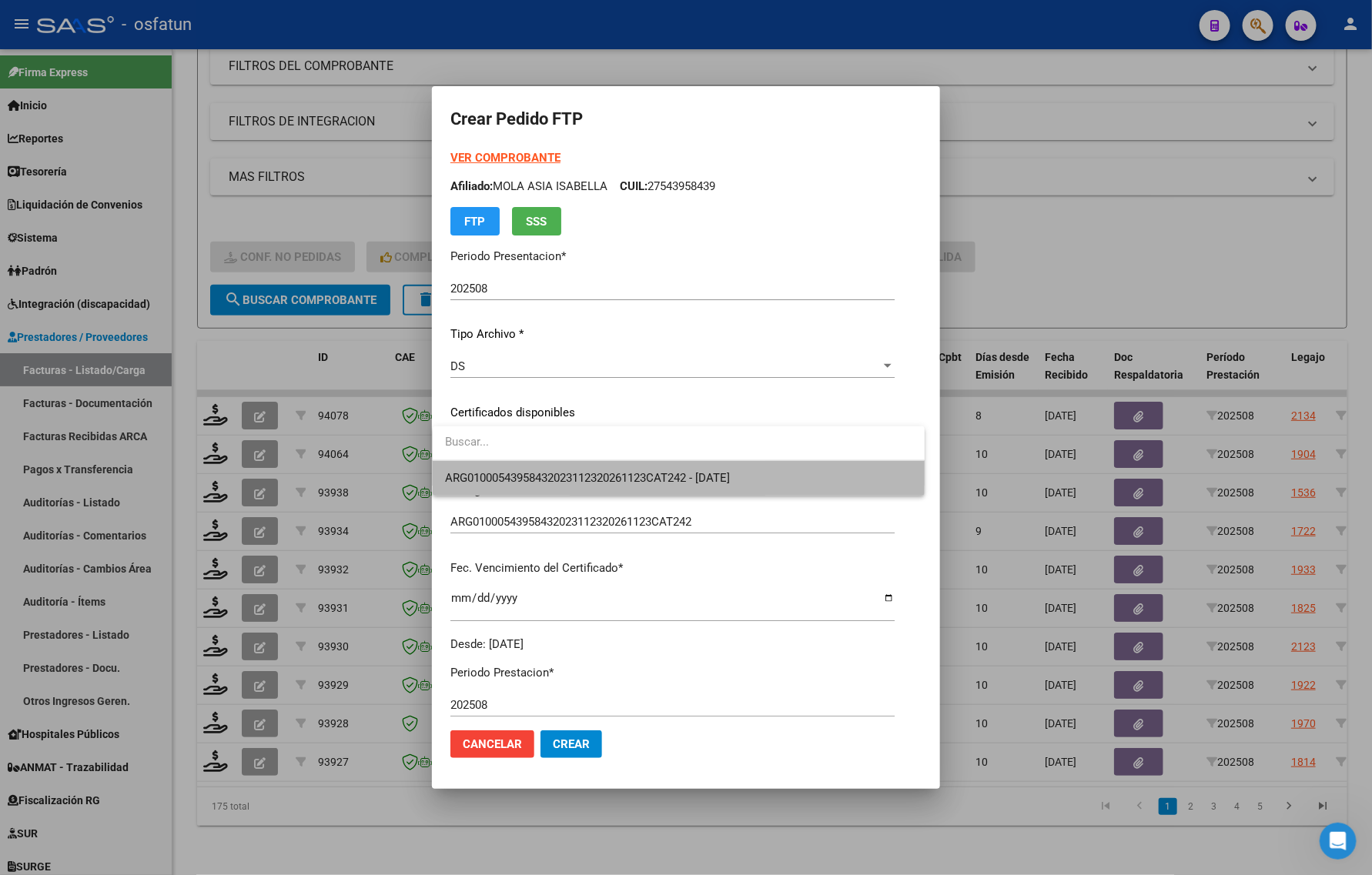
click at [552, 468] on span "ARG01000543958432023112320261123CAT242 - 2026-11-23" at bounding box center [678, 477] width 467 height 34
drag, startPoint x: 552, startPoint y: 468, endPoint x: 552, endPoint y: 493, distance: 25.0
click at [552, 469] on div "Seleccionar certificado Seleccionar certificado" at bounding box center [672, 451] width 444 height 38
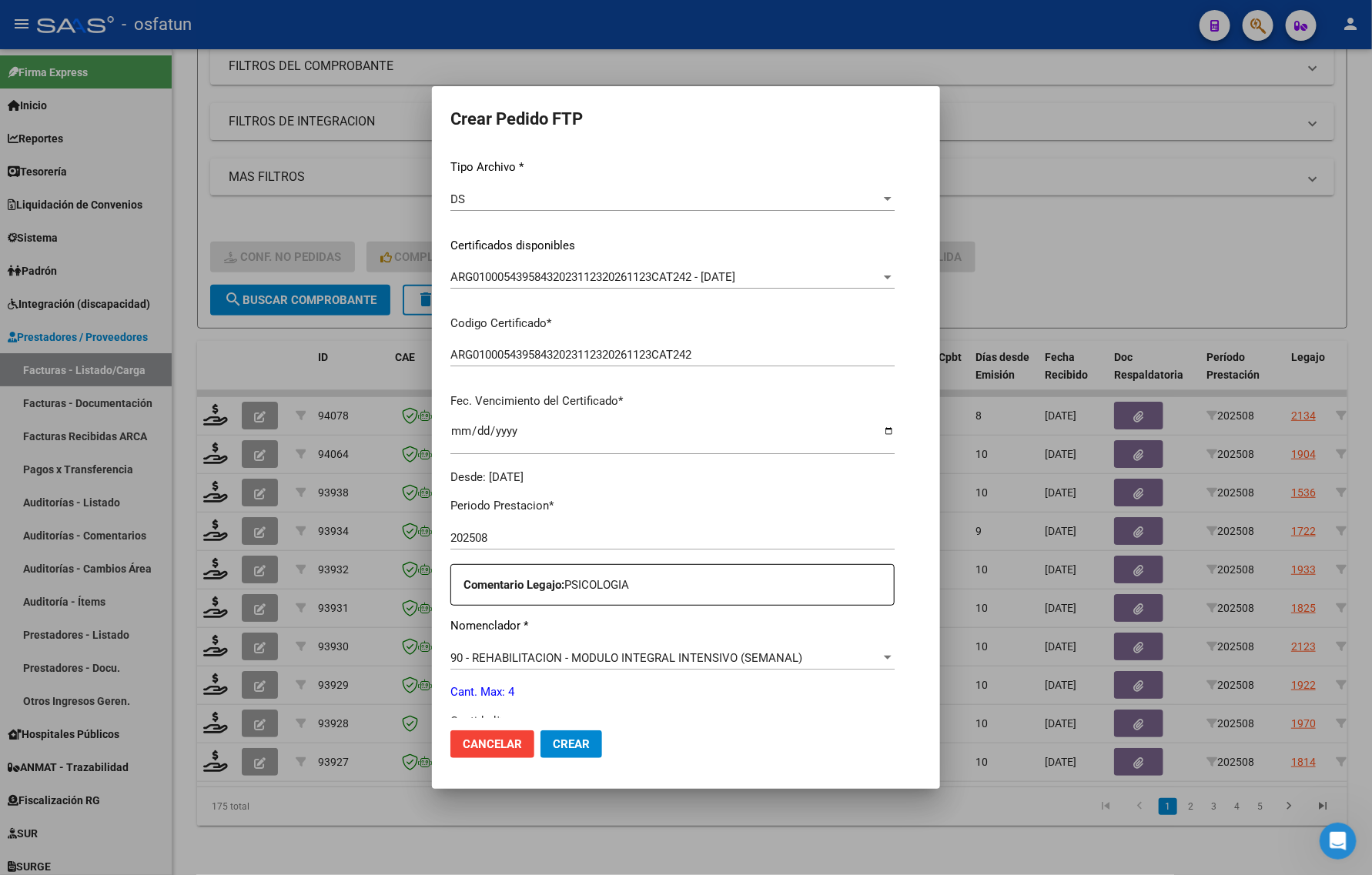
scroll to position [385, 0]
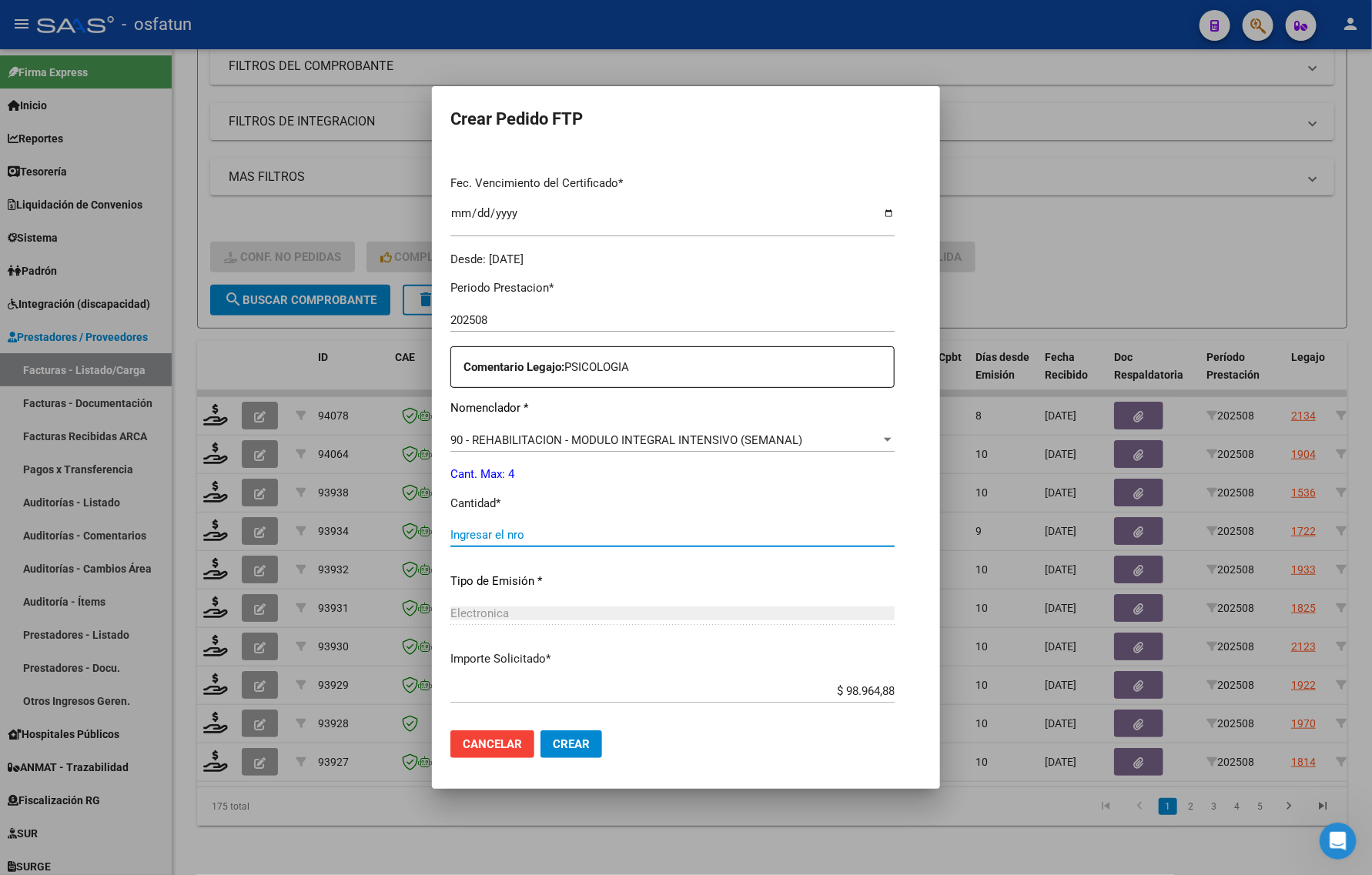
click at [490, 539] on input "Ingresar el nro" at bounding box center [672, 534] width 444 height 14
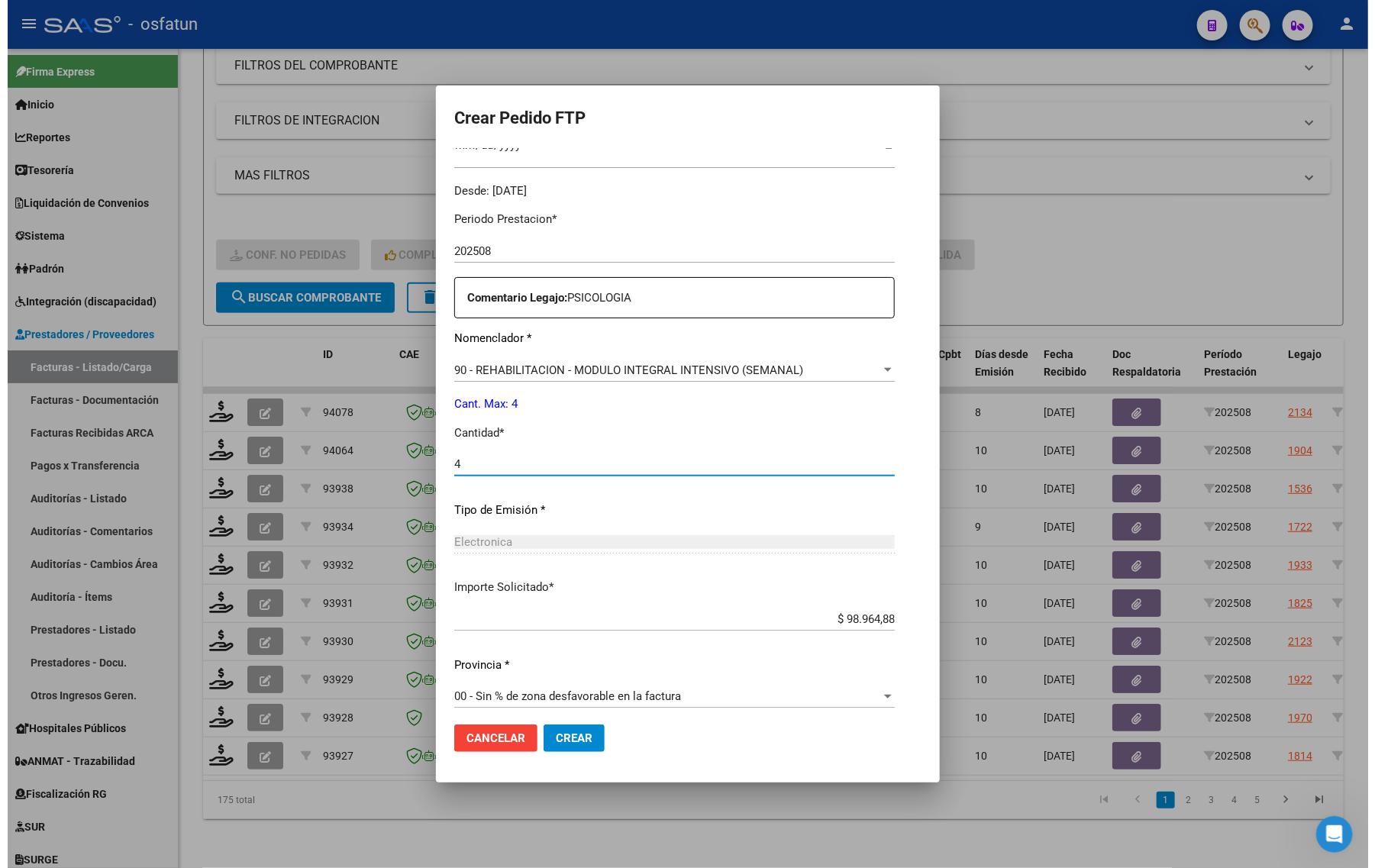
scroll to position [456, 0]
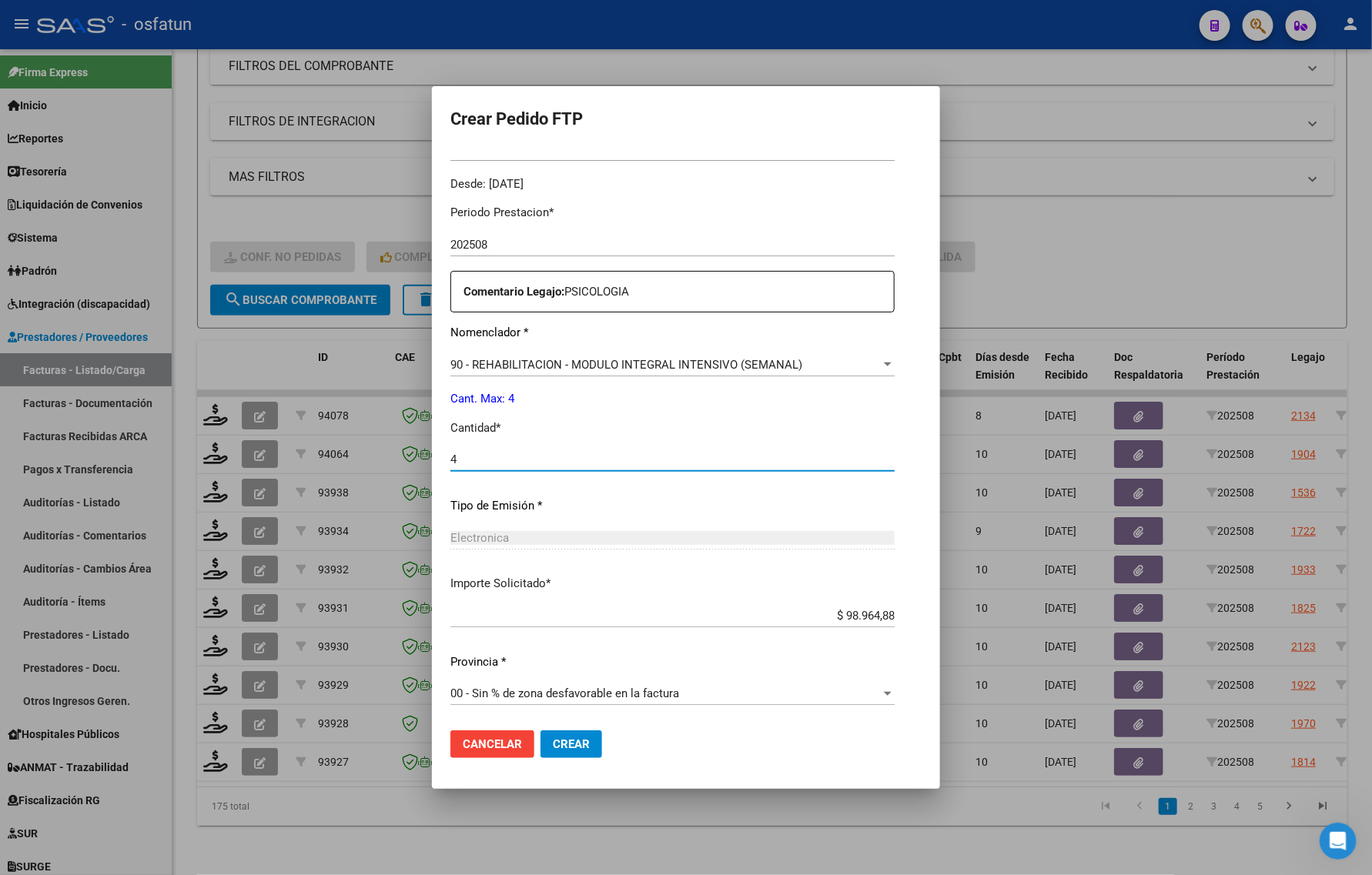
type input "4"
click at [580, 741] on span "Crear" at bounding box center [571, 744] width 37 height 14
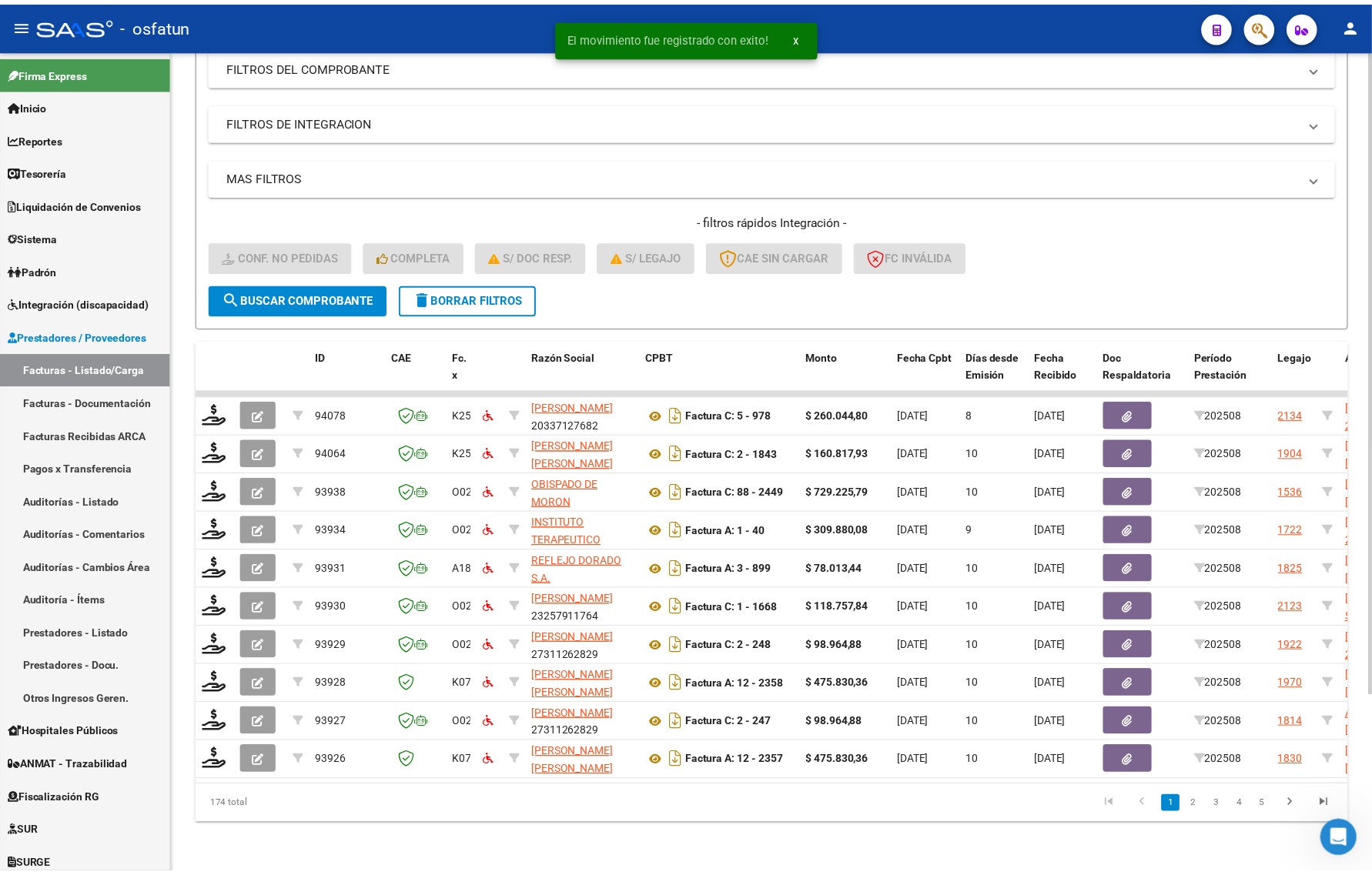
scroll to position [226, 0]
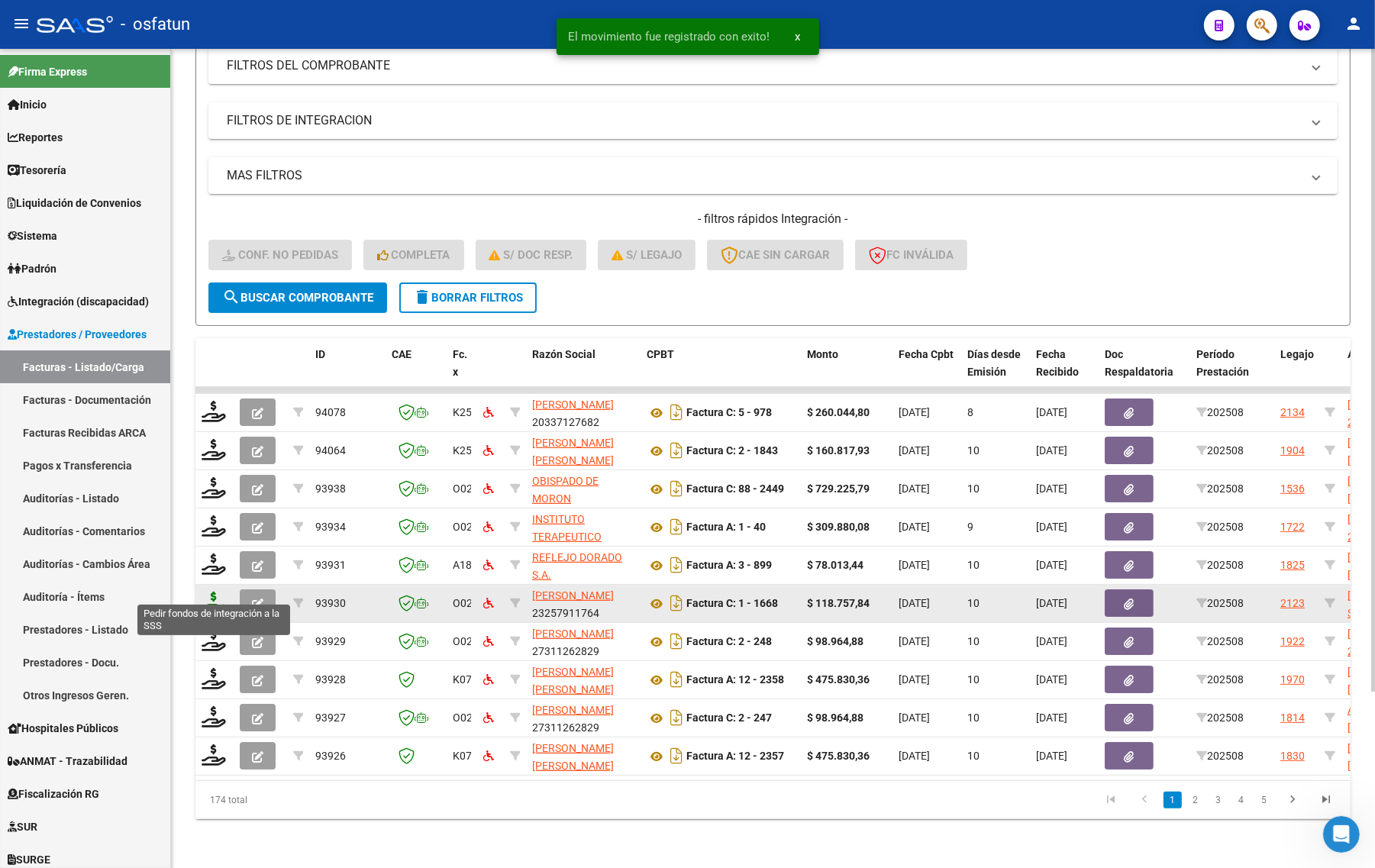
click at [216, 592] on icon at bounding box center [213, 602] width 25 height 21
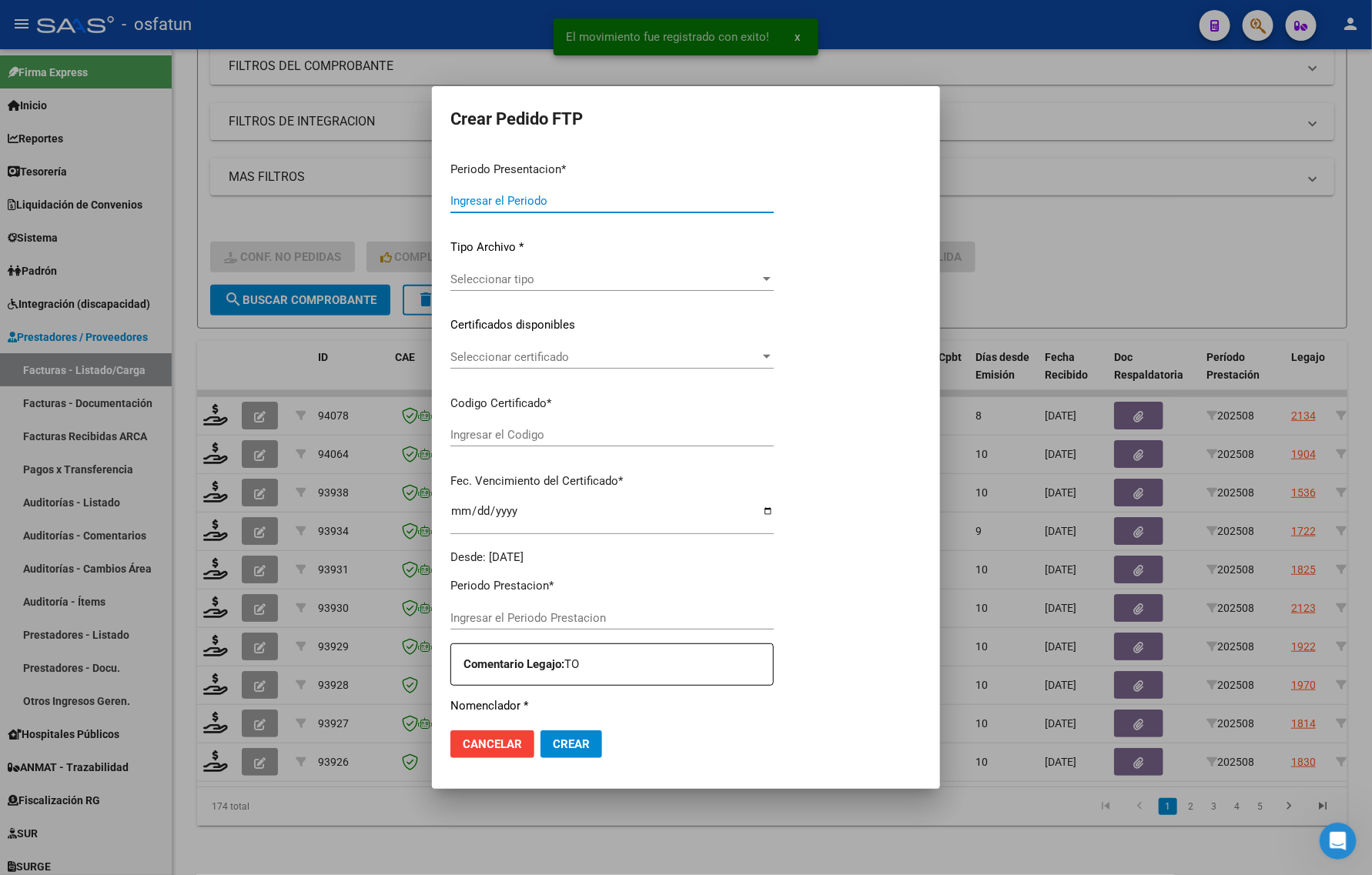
type input "202508"
type input "$ 118.757,84"
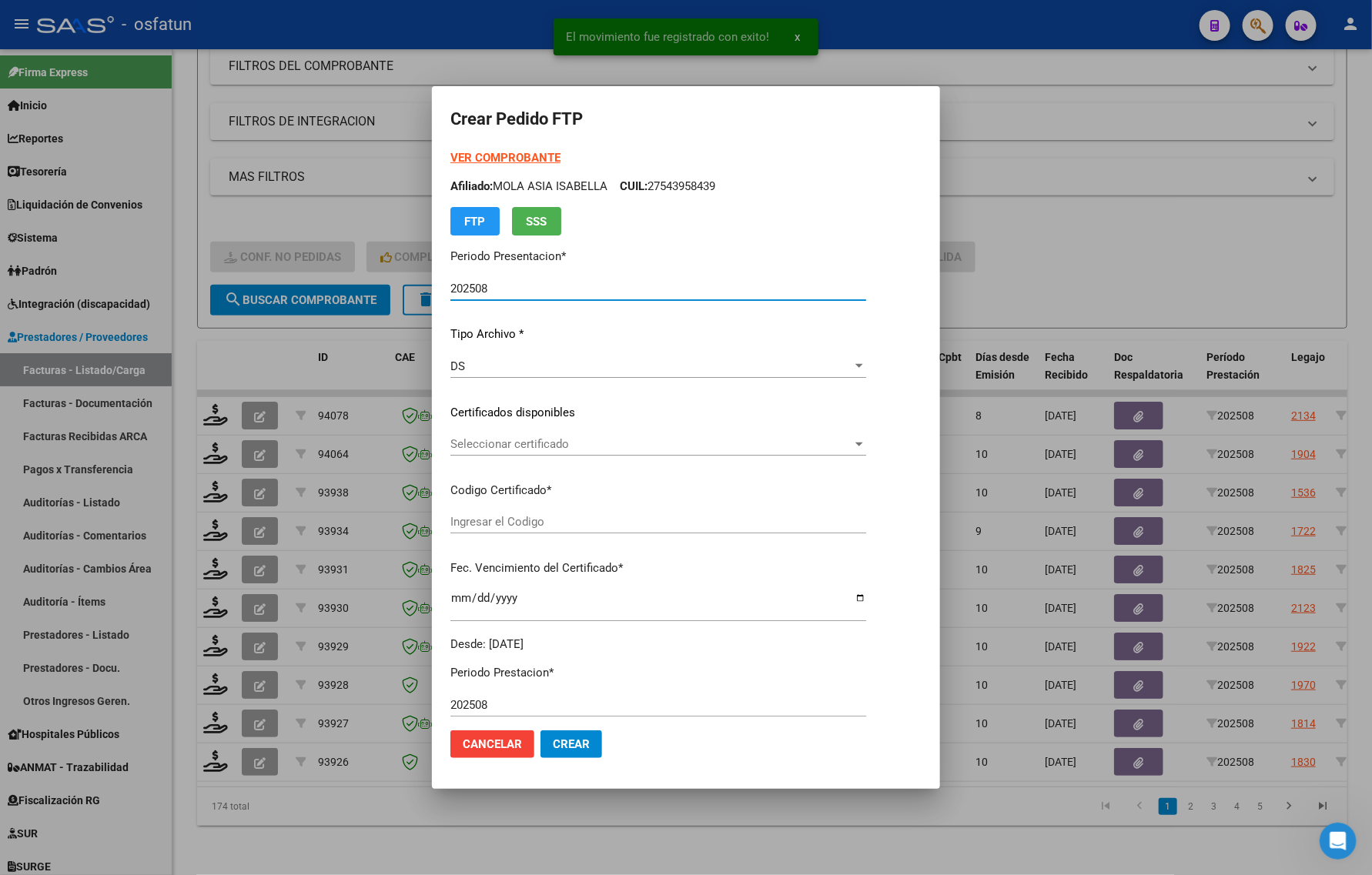
type input "ARG02000558461302024041520270415RIO143"
type input "2027-04-15"
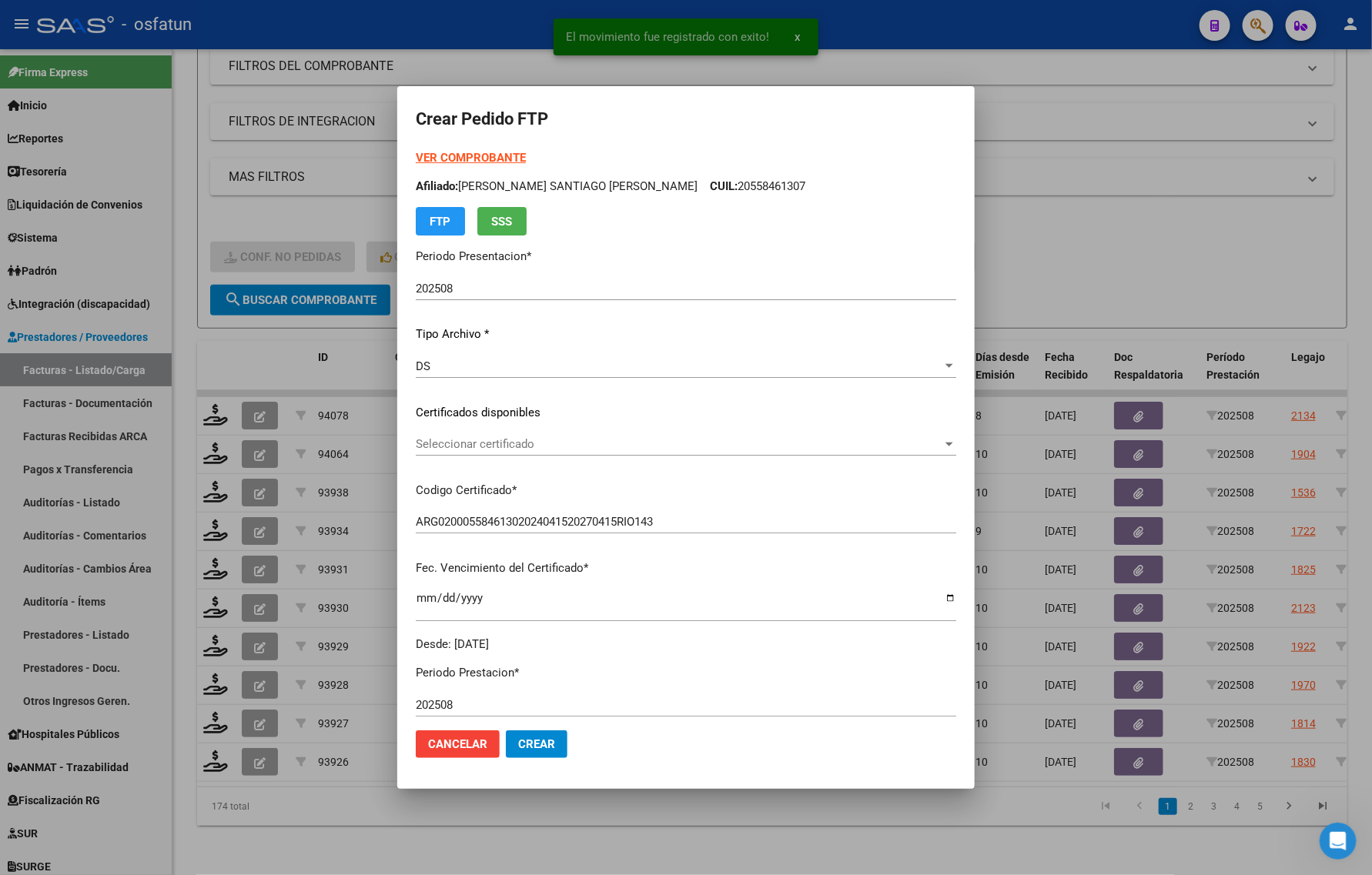
click at [519, 158] on strong "VER COMPROBANTE" at bounding box center [471, 158] width 110 height 14
click at [921, 226] on mat-dialog-content "VER COMPROBANTE ARCA Padrón Afiliado: SOTO SANTIAGO GABRIEL CUIL: 20558461307 F…" at bounding box center [686, 434] width 578 height 569
click at [1106, 264] on div at bounding box center [686, 438] width 1372 height 875
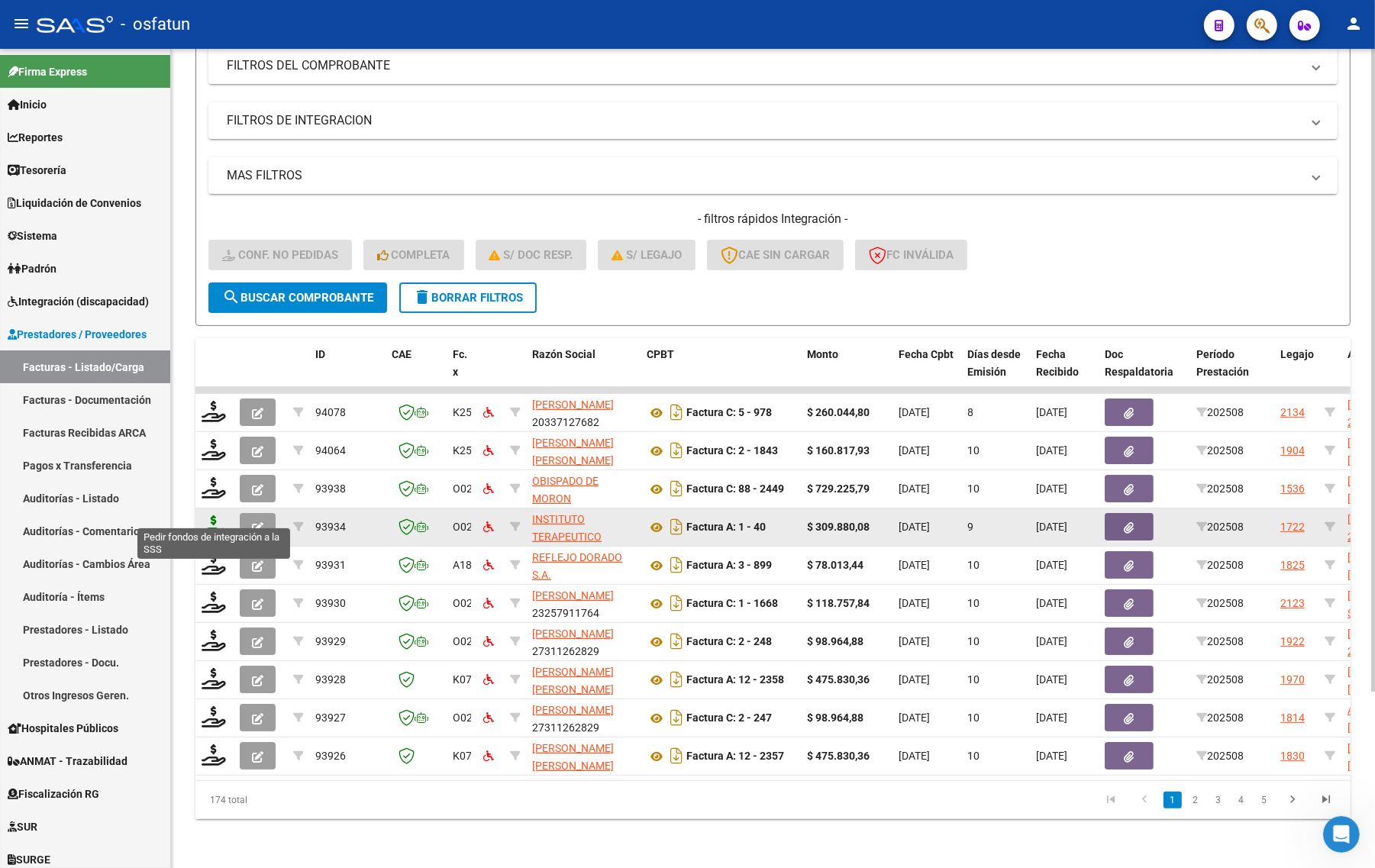
click at [218, 515] on icon at bounding box center [213, 525] width 25 height 21
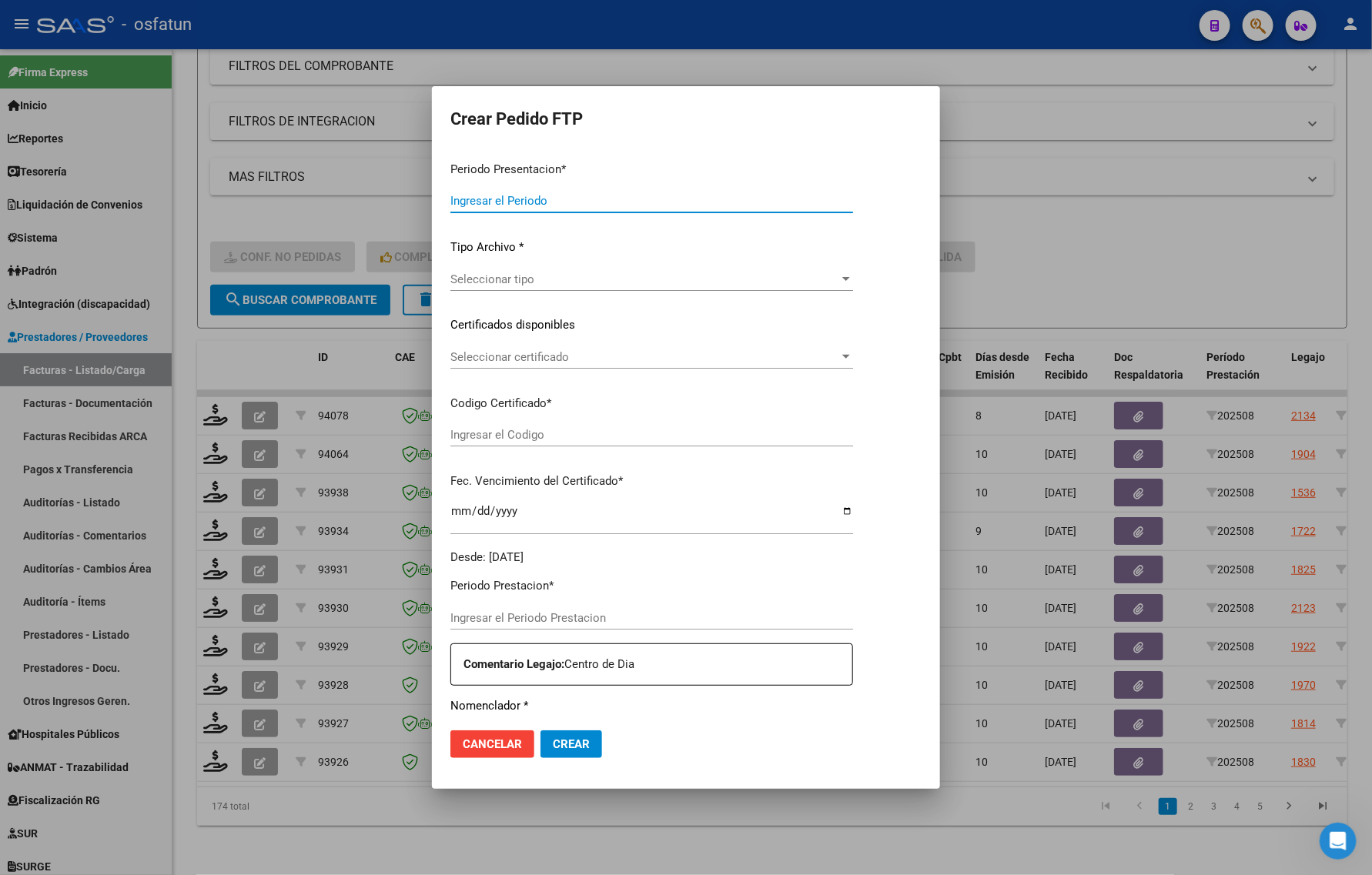
type input "202508"
type input "$ 309.880,08"
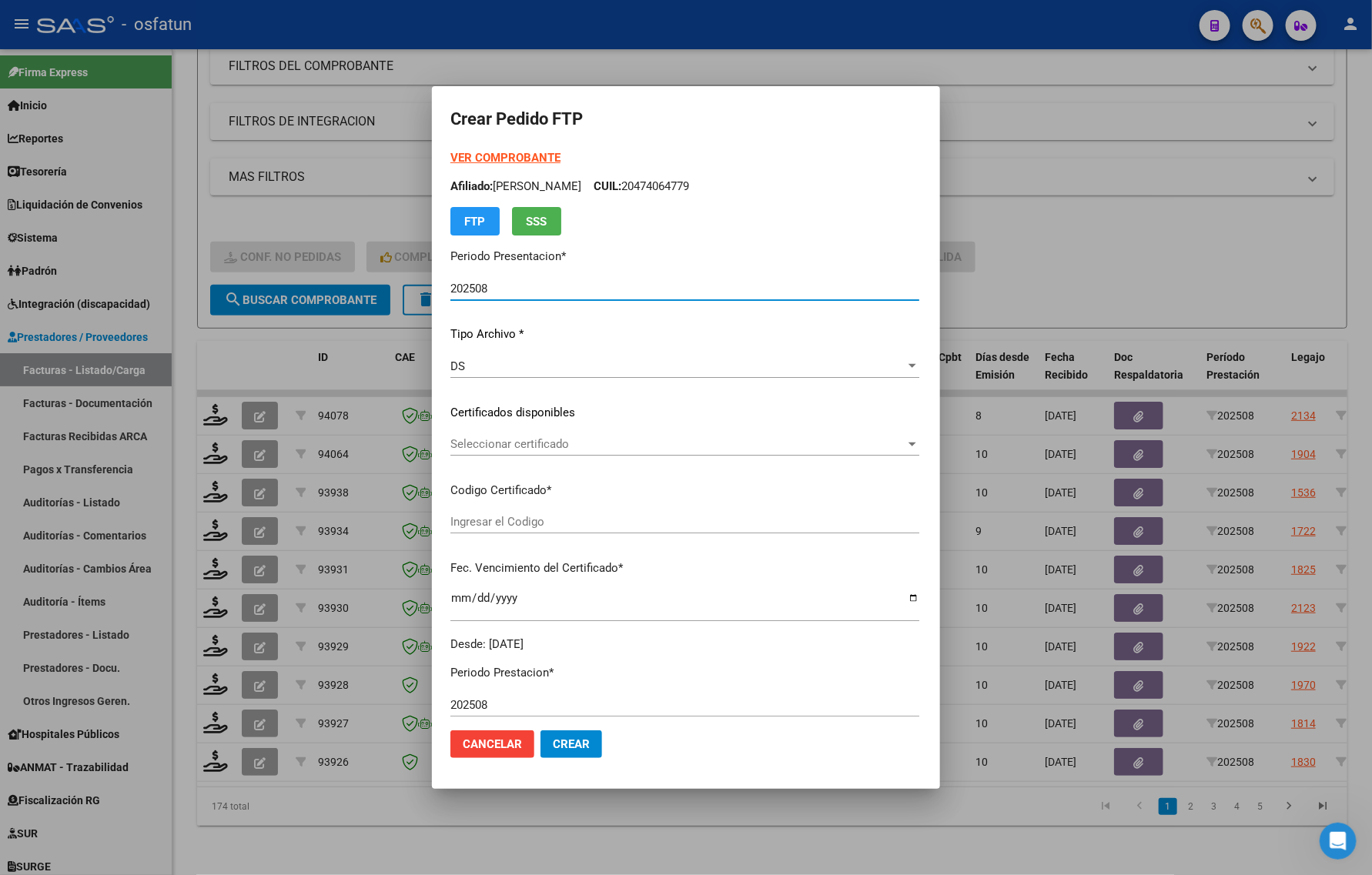
type input "ARG02000474064772025042320300423SAN10191"
type input "2030-04-23"
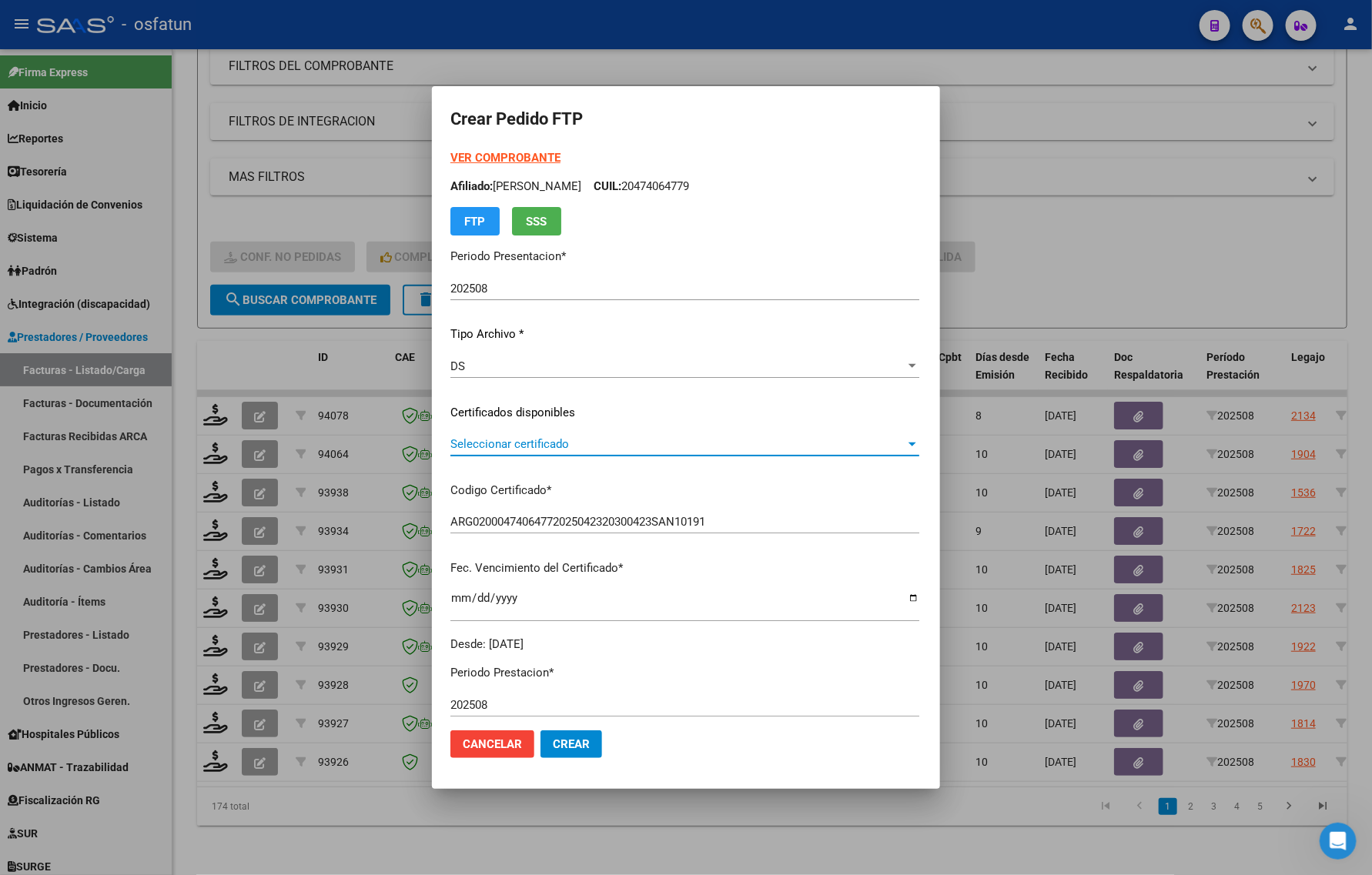
click at [470, 443] on span "Seleccionar certificado" at bounding box center [678, 444] width 455 height 14
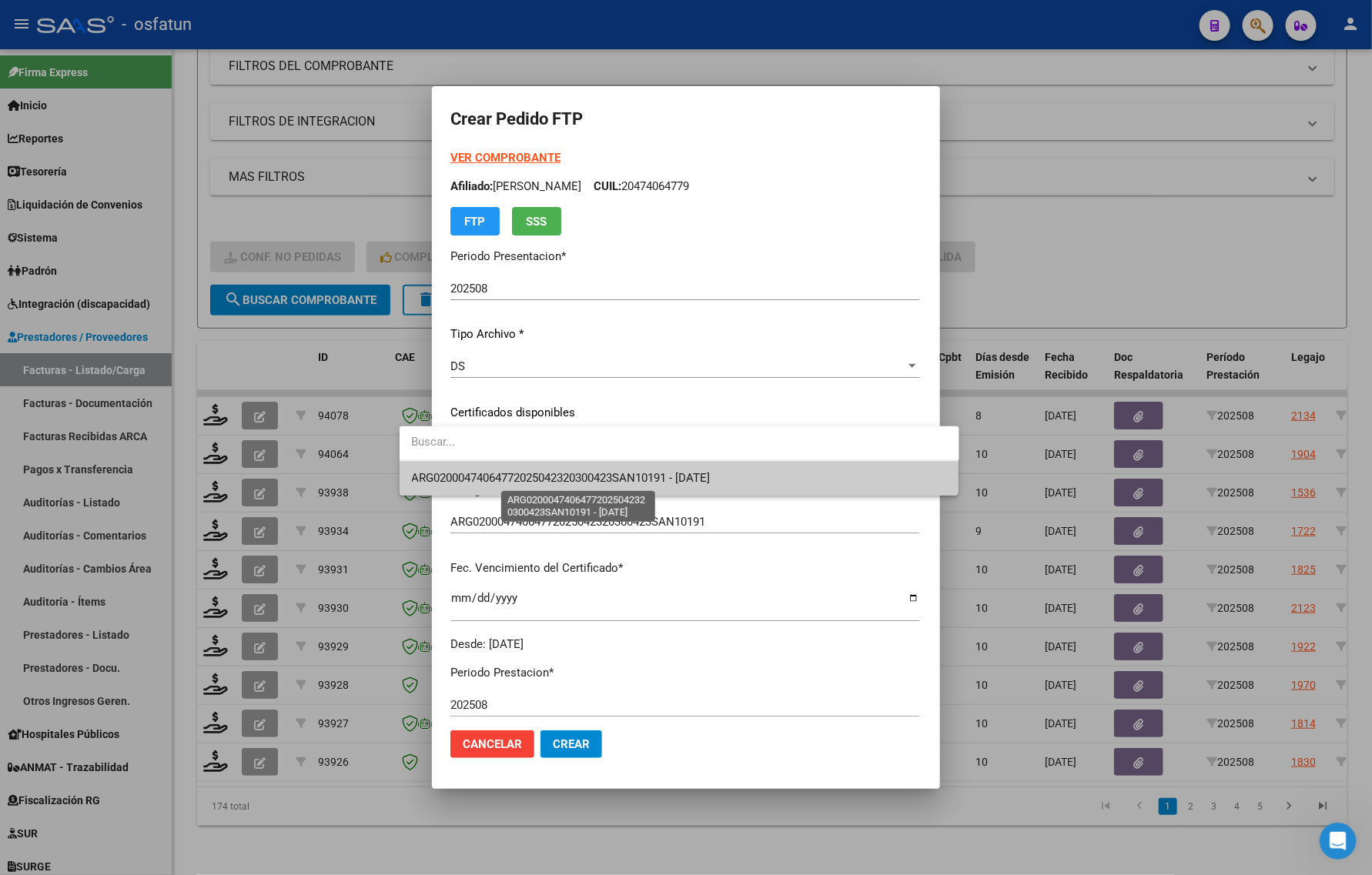
click at [466, 475] on span "ARG02000474064772025042320300423SAN10191 - 2030-04-23" at bounding box center [561, 477] width 298 height 14
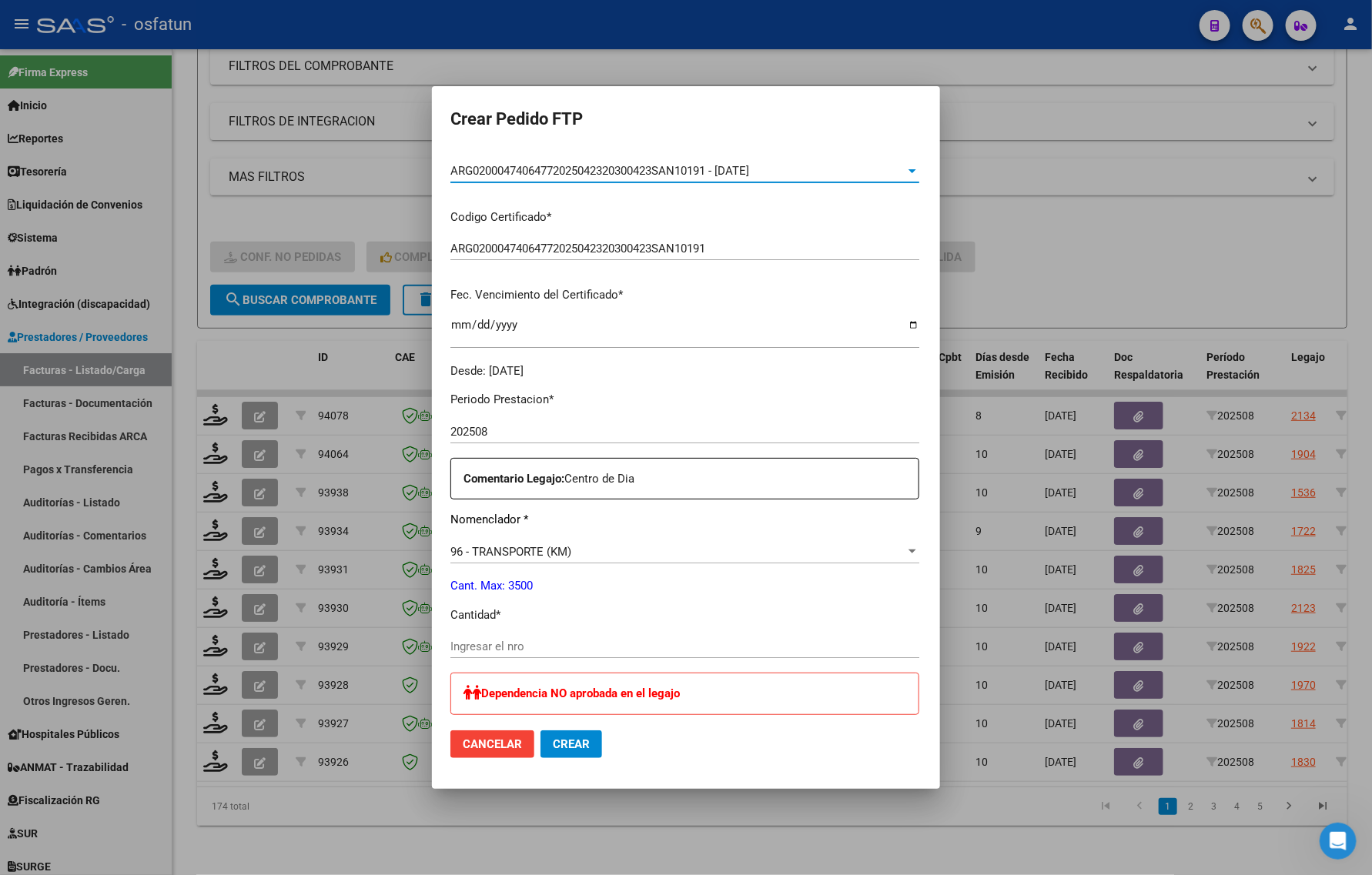
scroll to position [385, 0]
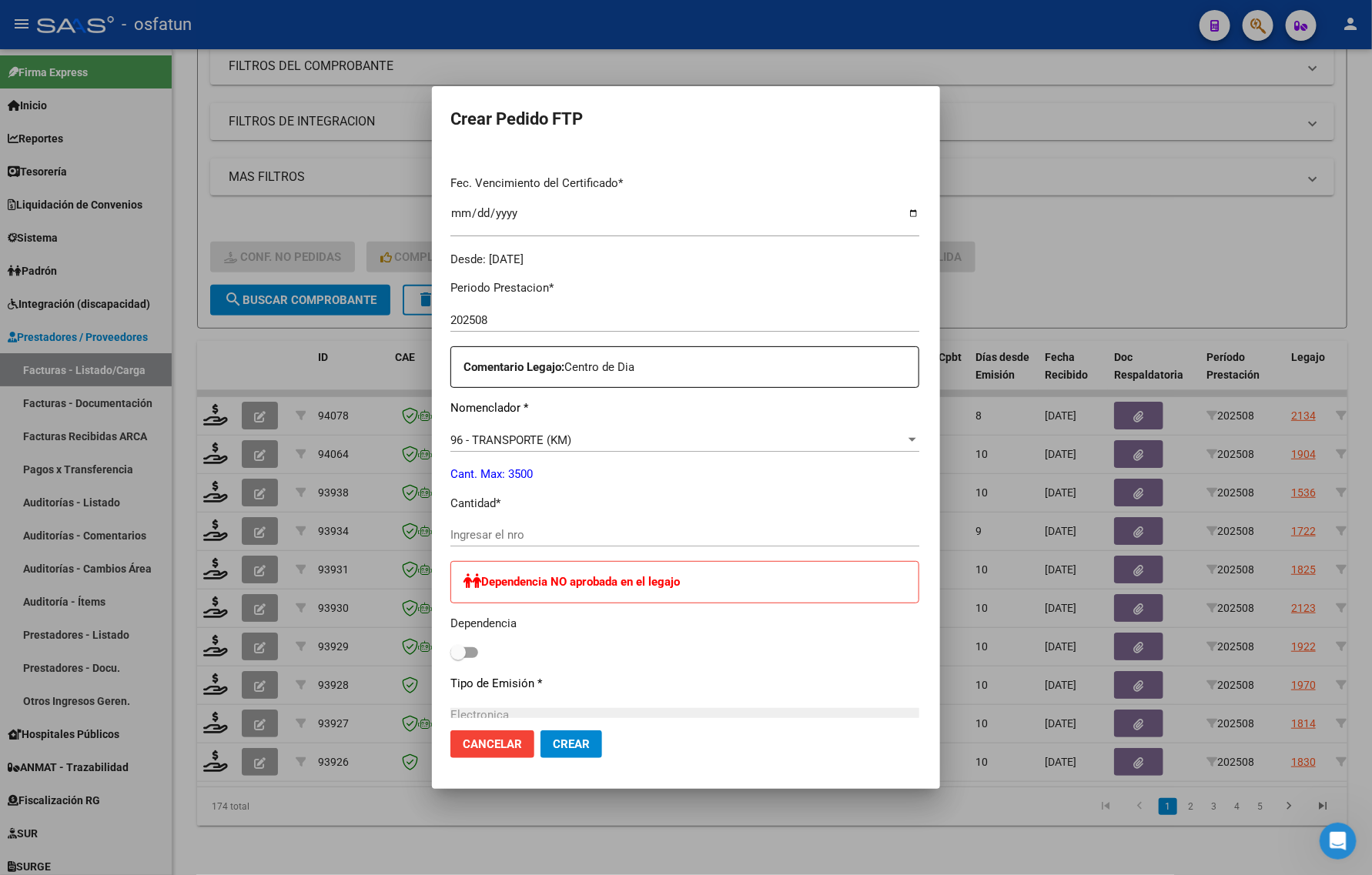
click at [1167, 244] on div at bounding box center [686, 438] width 1372 height 875
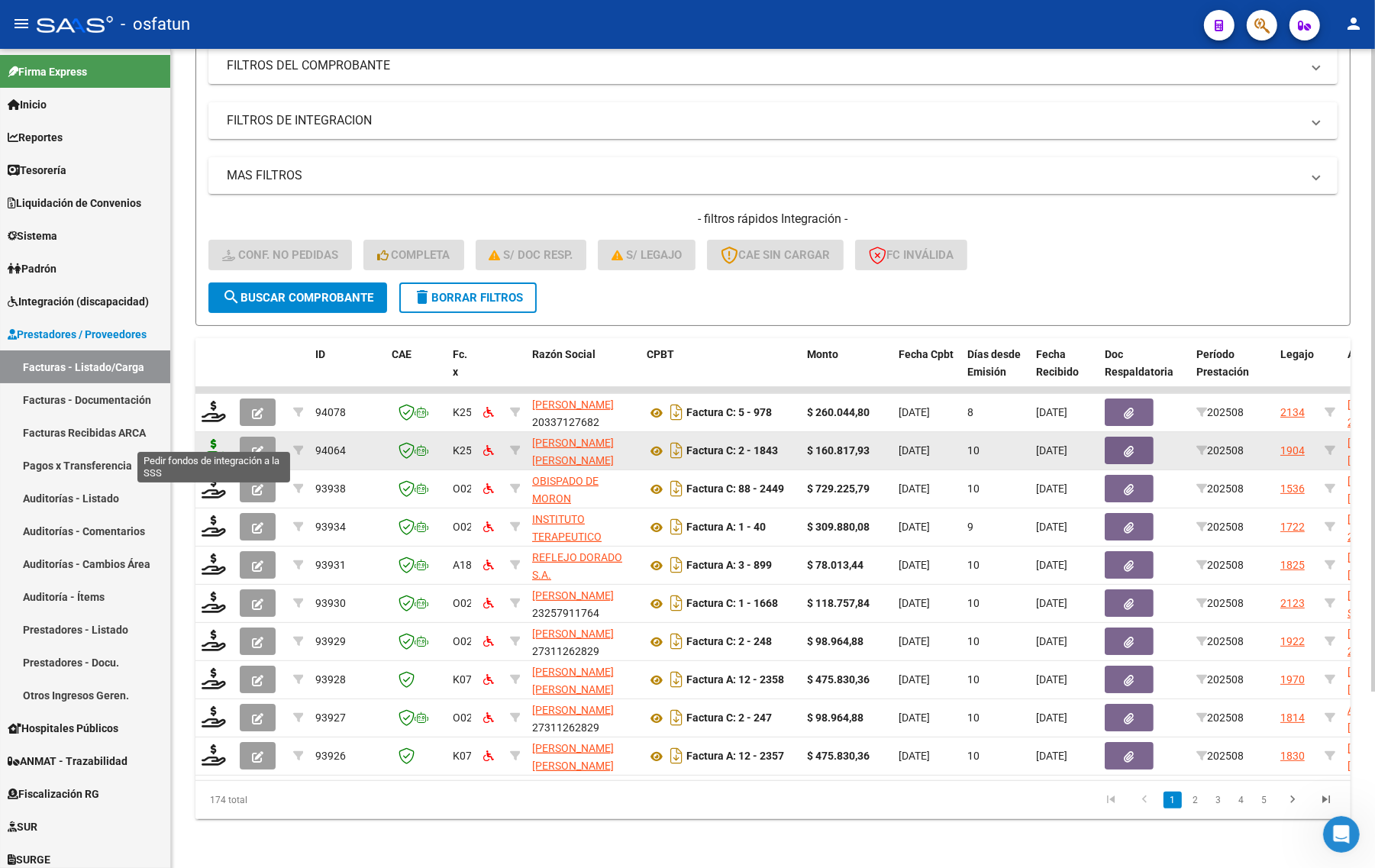
click at [203, 439] on icon at bounding box center [213, 449] width 25 height 21
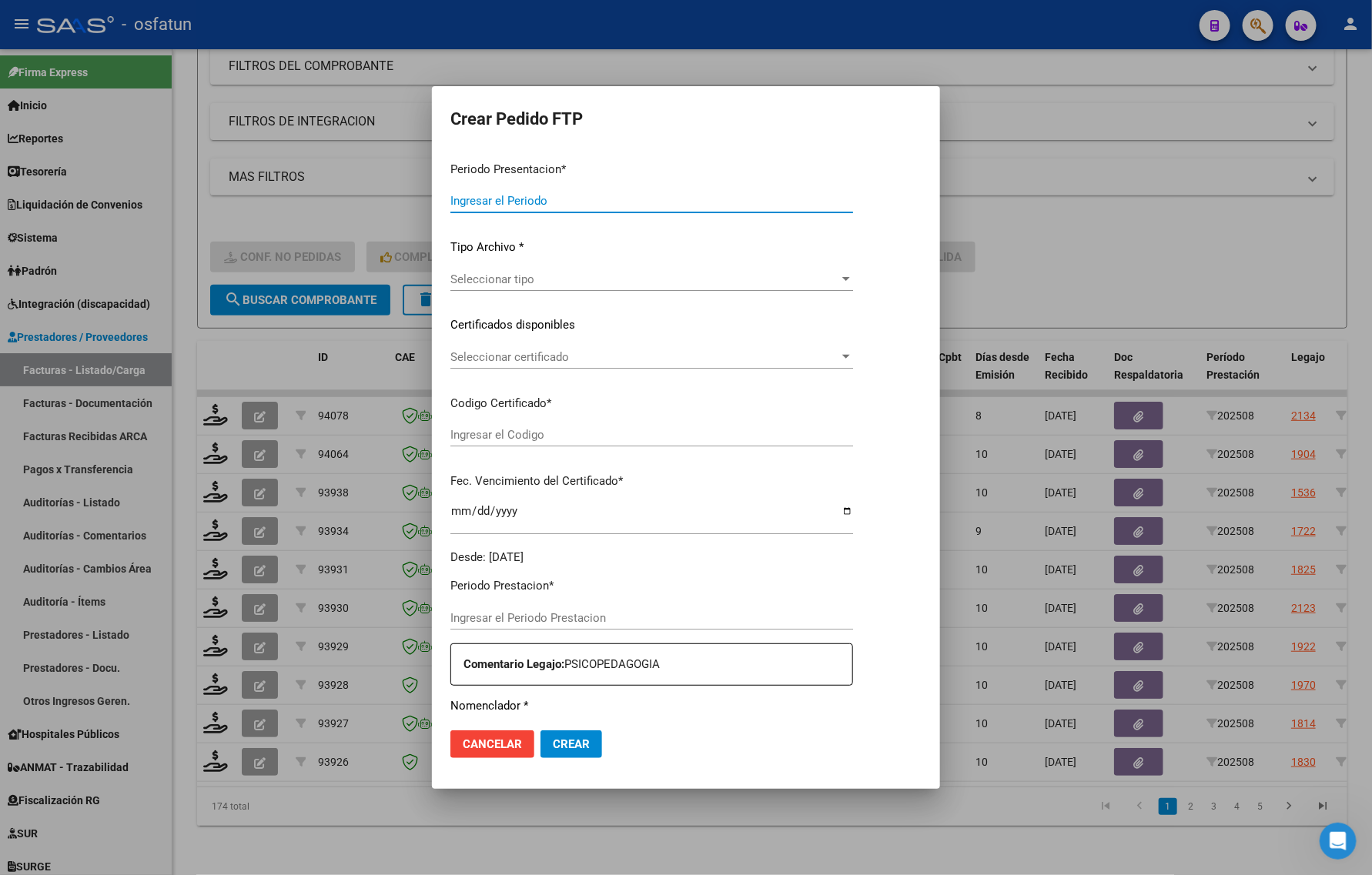
type input "202508"
type input "$ 160.817,93"
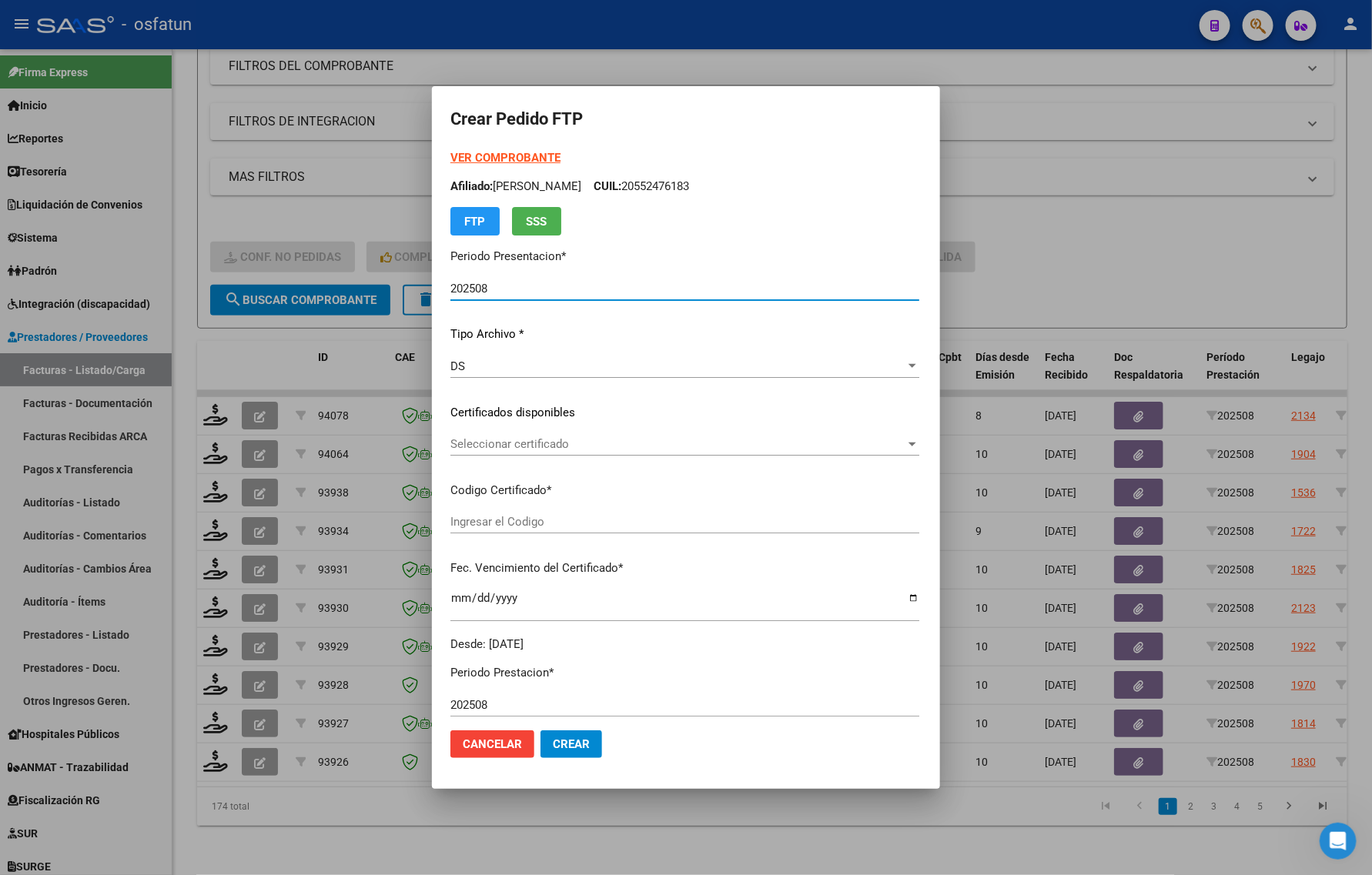
type input "ARG01000510349792019072620250726COR467"
type input "[DATE]"
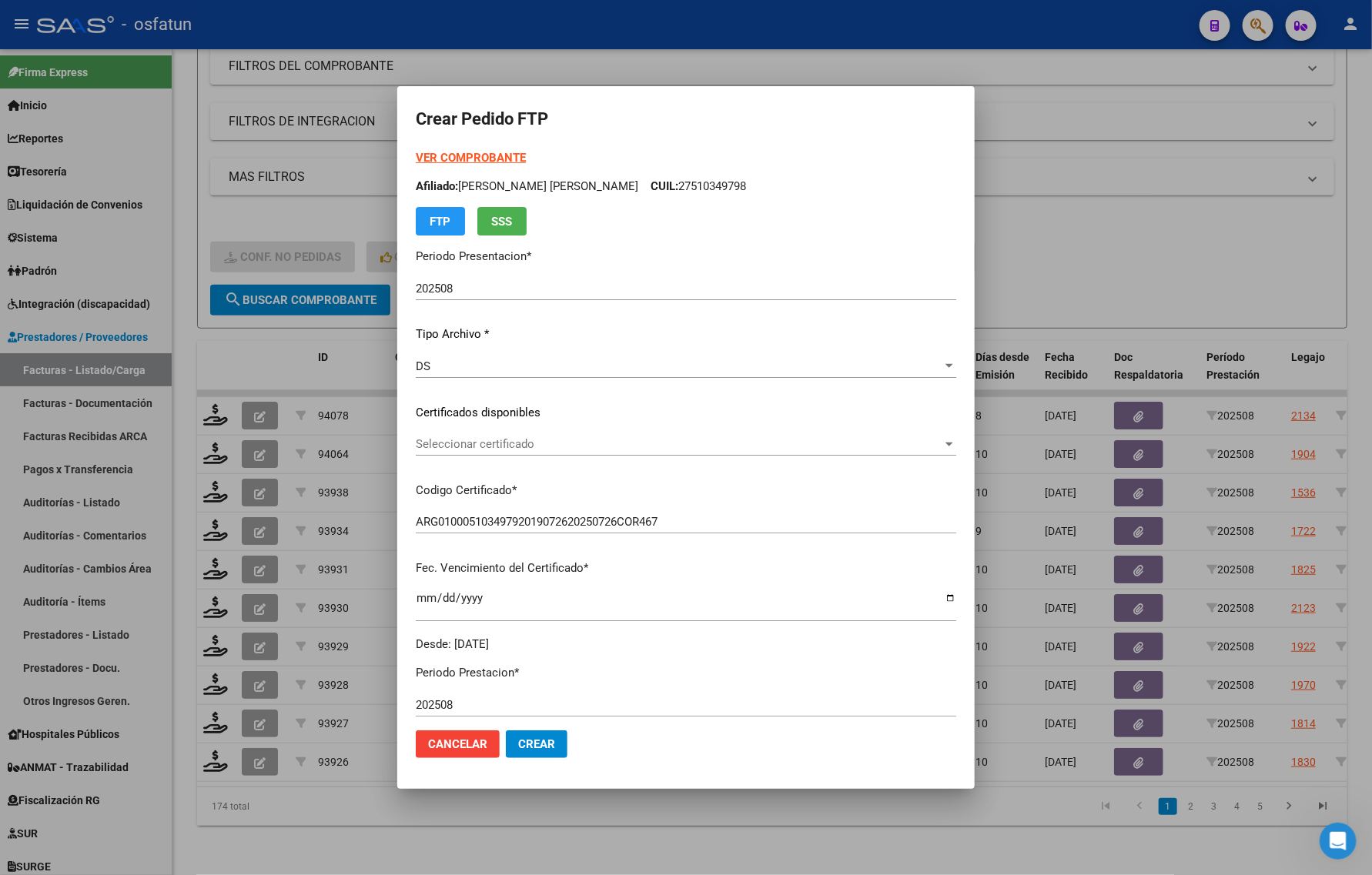
click at [466, 154] on strong "VER COMPROBANTE" at bounding box center [471, 158] width 110 height 14
drag, startPoint x: 197, startPoint y: 348, endPoint x: 206, endPoint y: 367, distance: 21.0
click at [198, 348] on div at bounding box center [686, 438] width 1372 height 875
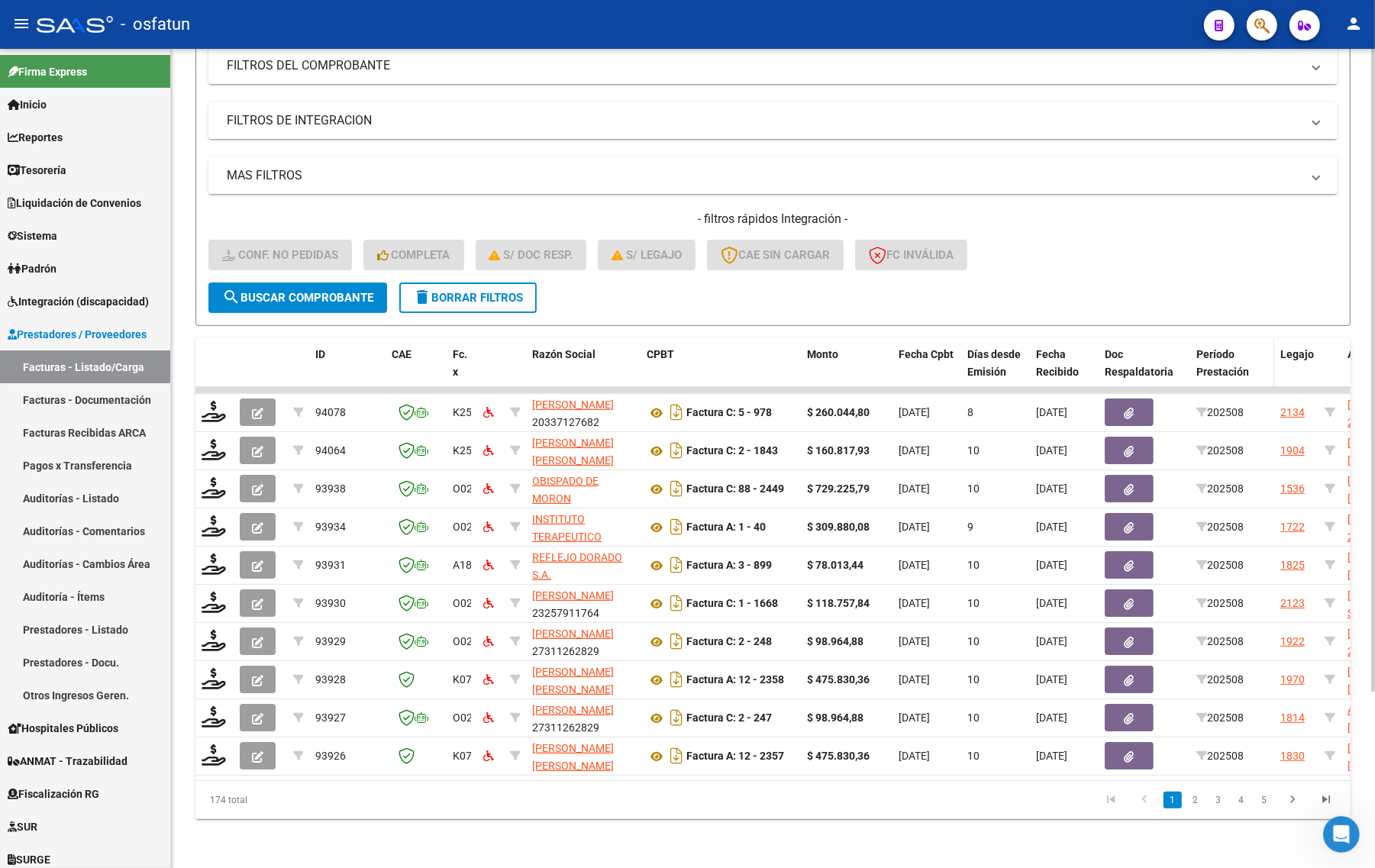
click at [1223, 348] on span "Período Prestación" at bounding box center [1223, 363] width 52 height 30
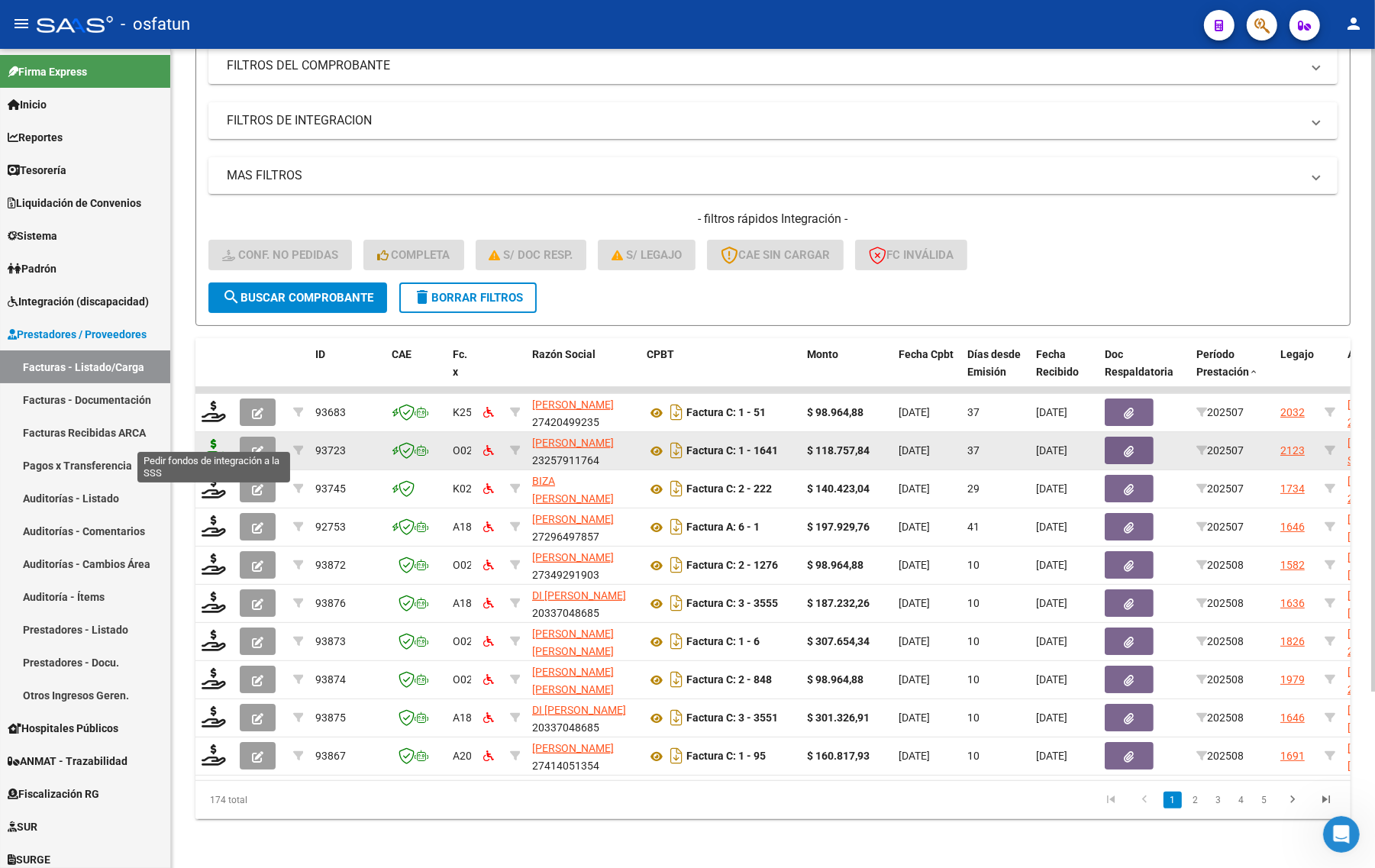
click at [210, 439] on icon at bounding box center [213, 449] width 25 height 21
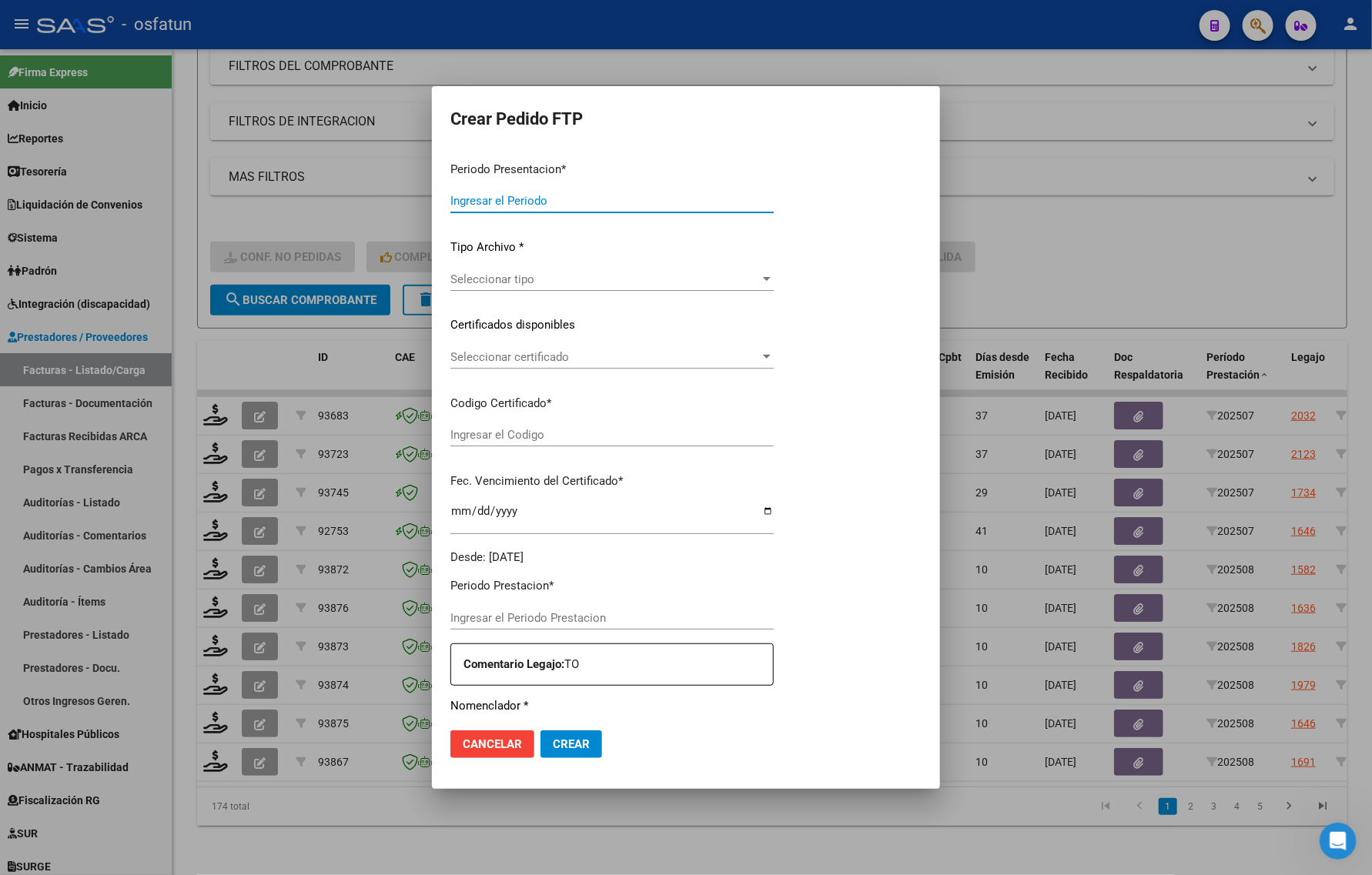
type input "202508"
type input "202507"
type input "$ 118.757,84"
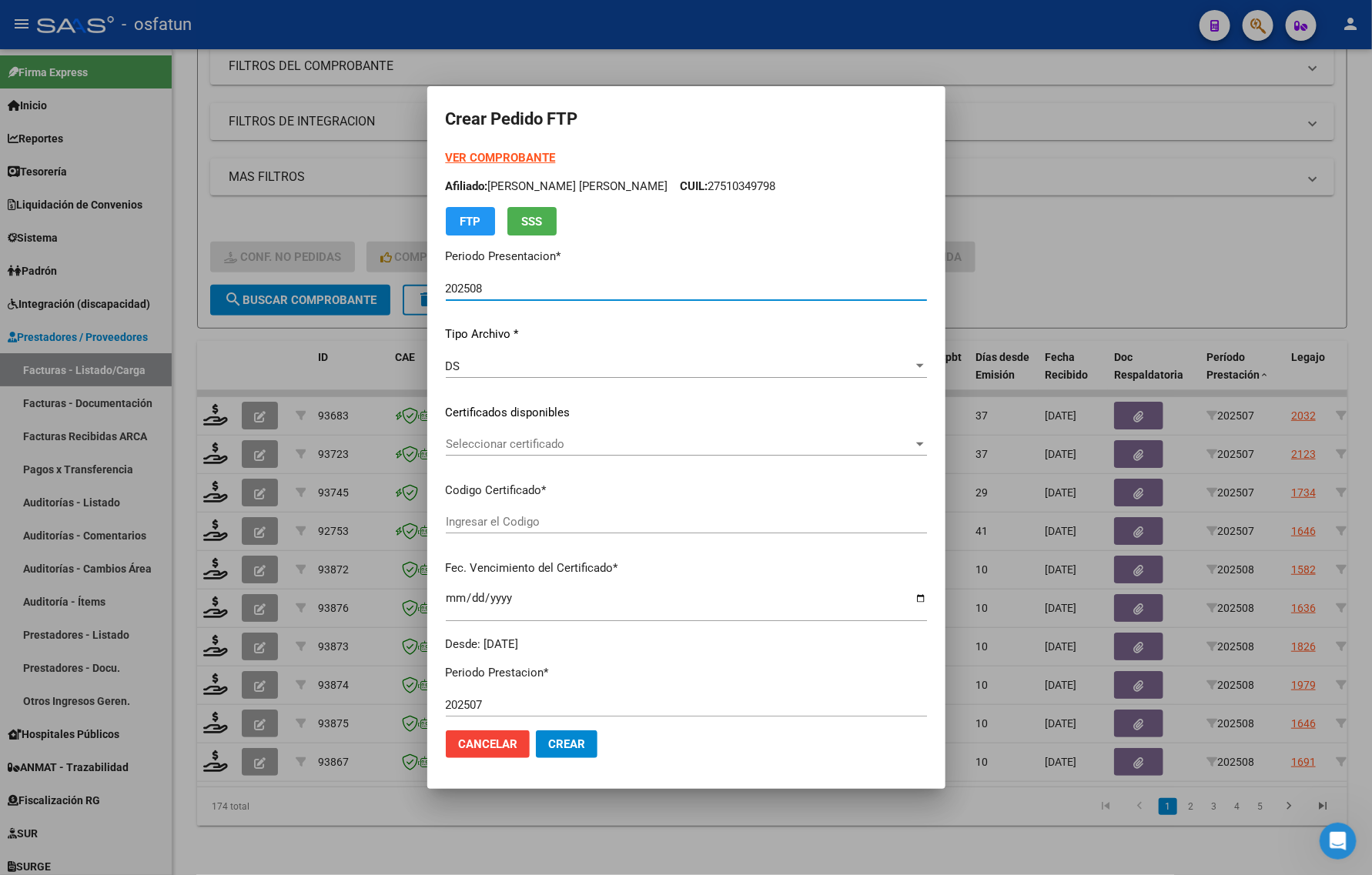
type input "ARG02000558461302024041520270415RIO143"
type input "2027-04-15"
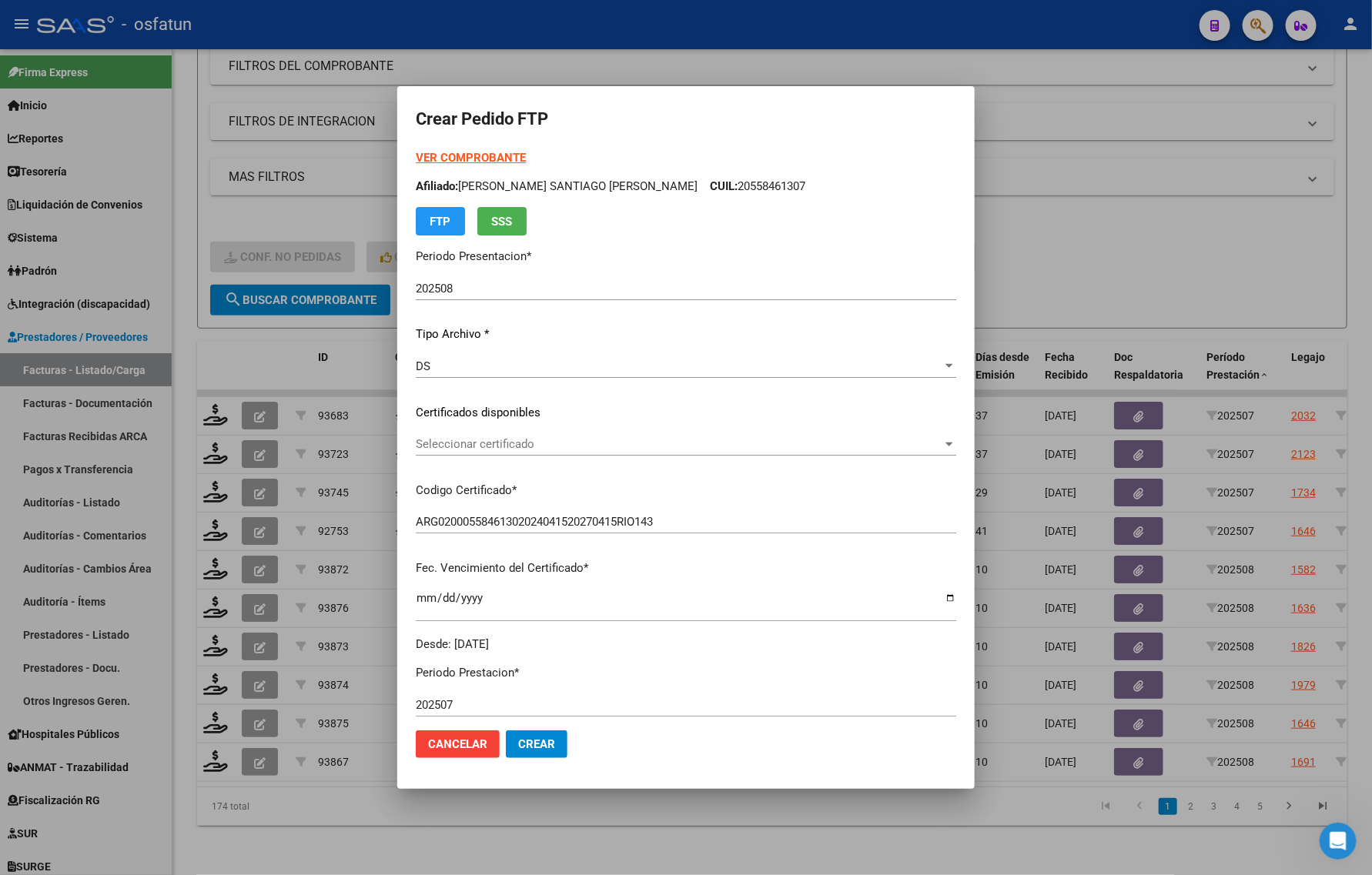
click at [520, 154] on strong "VER COMPROBANTE" at bounding box center [471, 158] width 110 height 14
click at [486, 446] on span "Seleccionar certificado" at bounding box center [679, 444] width 526 height 14
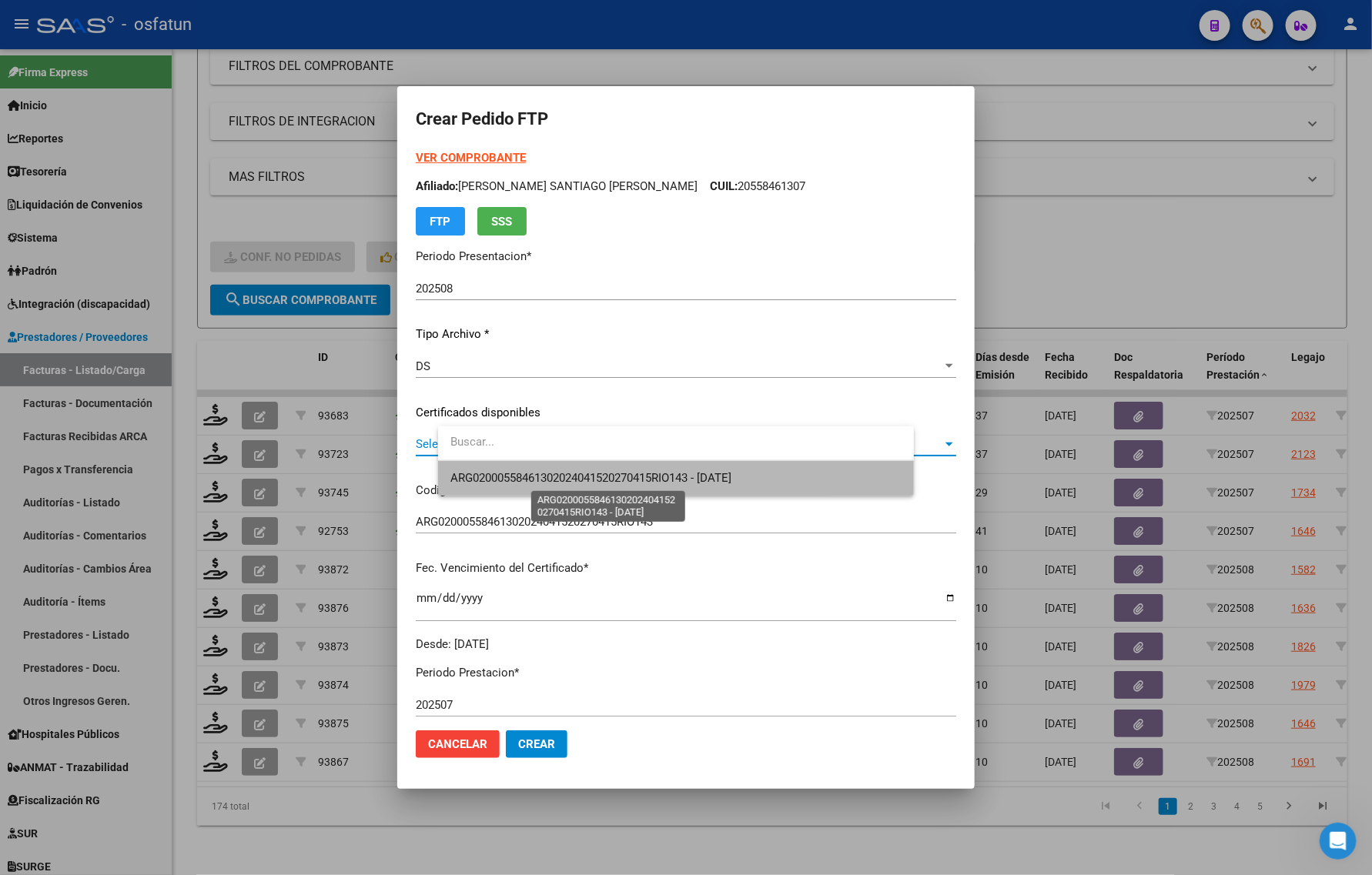
click at [481, 471] on span "ARG02000558461302024041520270415RIO143 - 2027-04-15" at bounding box center [590, 477] width 281 height 14
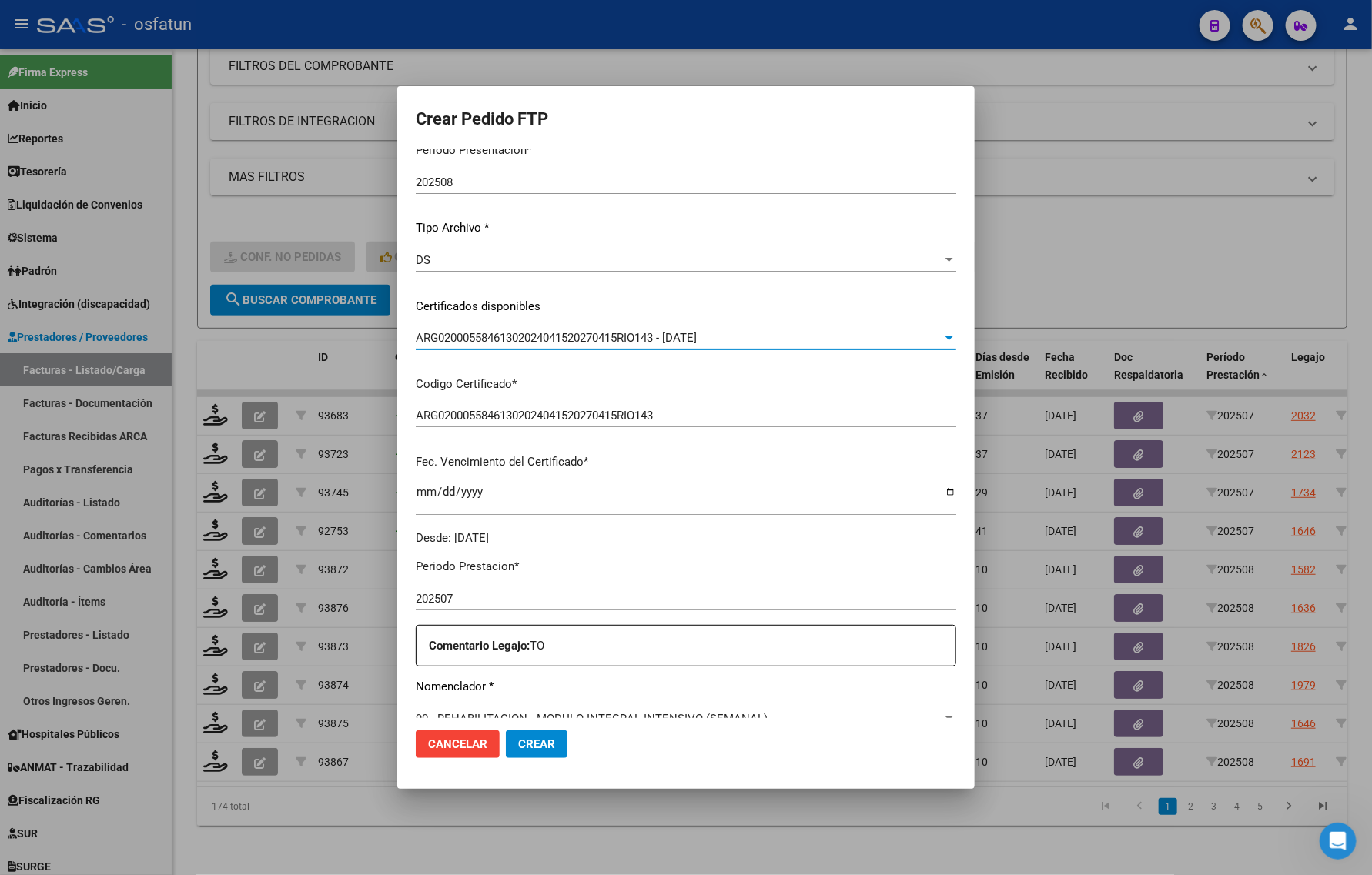
scroll to position [289, 0]
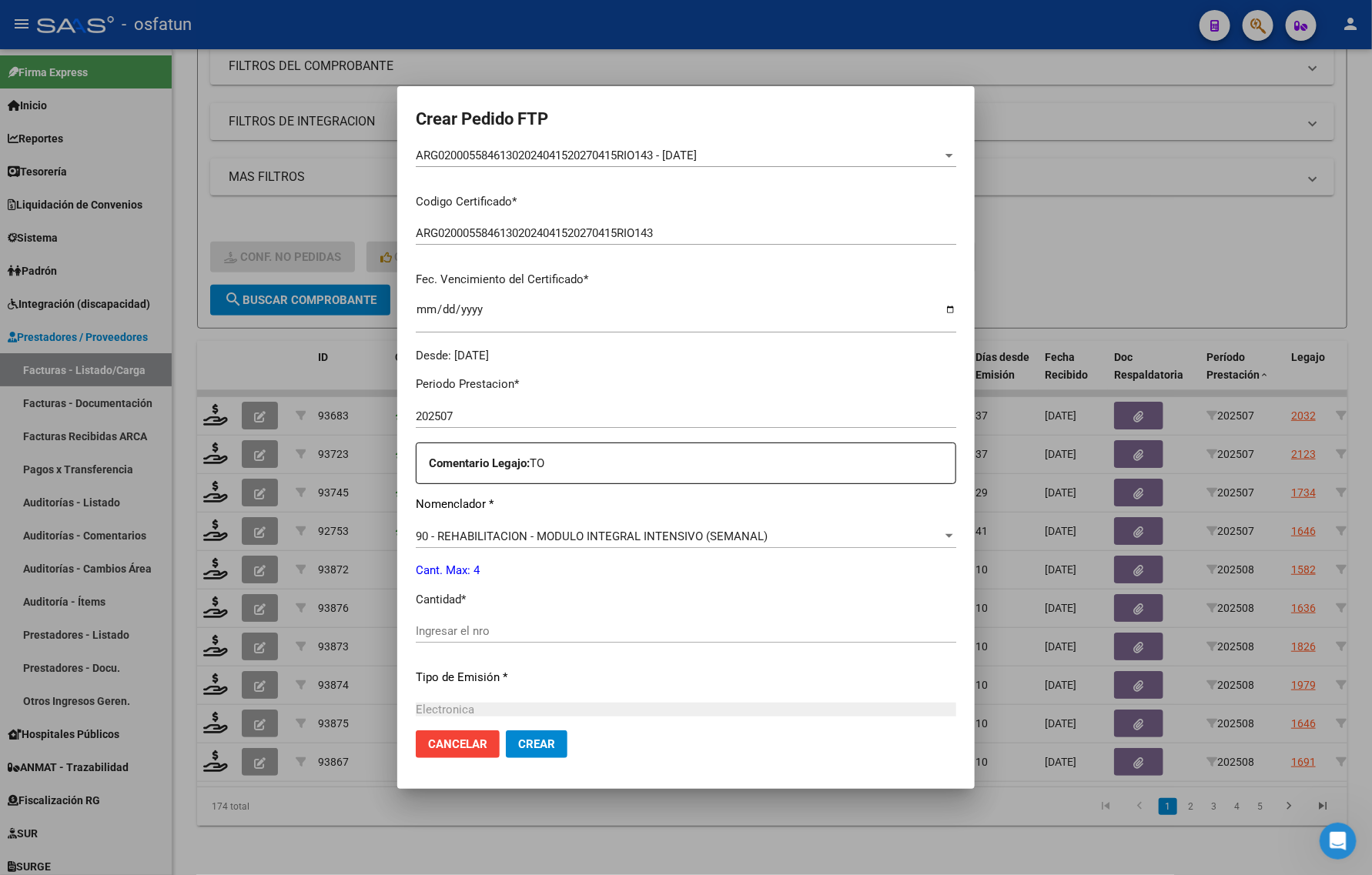
click at [500, 641] on div "Ingresar el nro" at bounding box center [686, 631] width 540 height 23
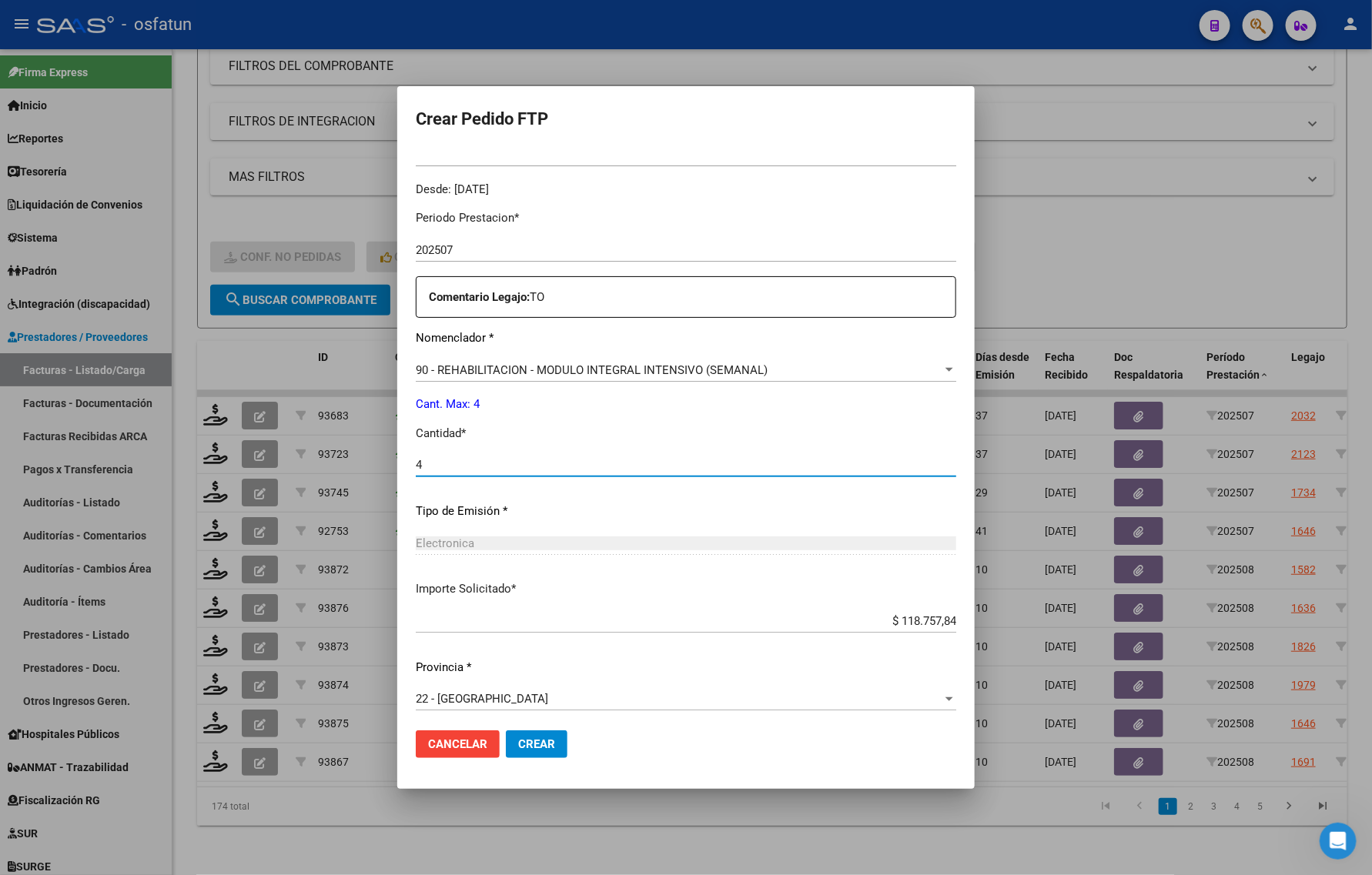
scroll to position [460, 0]
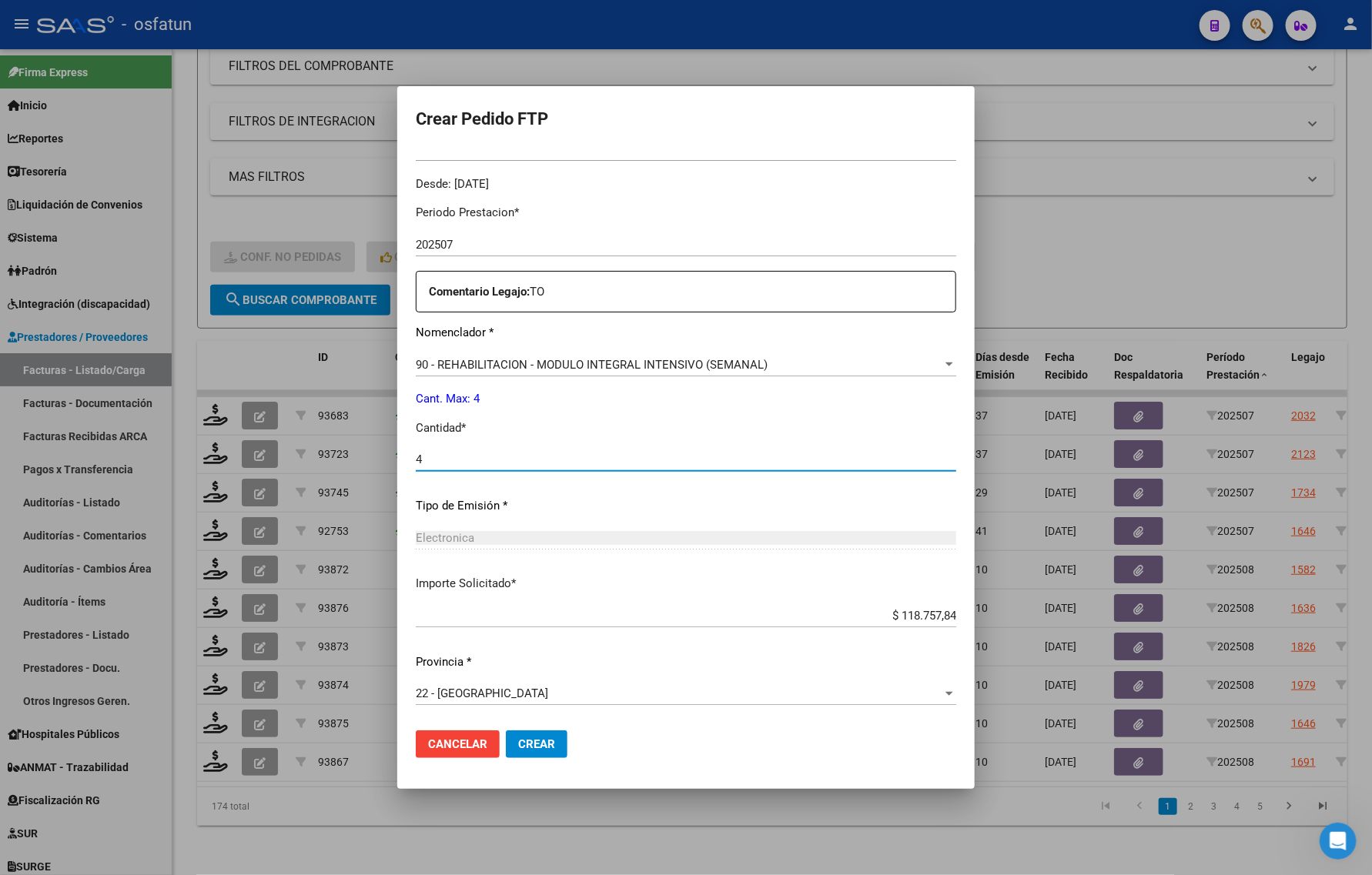
type input "4"
click at [562, 760] on mat-dialog-actions "Cancelar Crear" at bounding box center [686, 744] width 540 height 52
click at [560, 753] on button "Crear" at bounding box center [536, 744] width 62 height 28
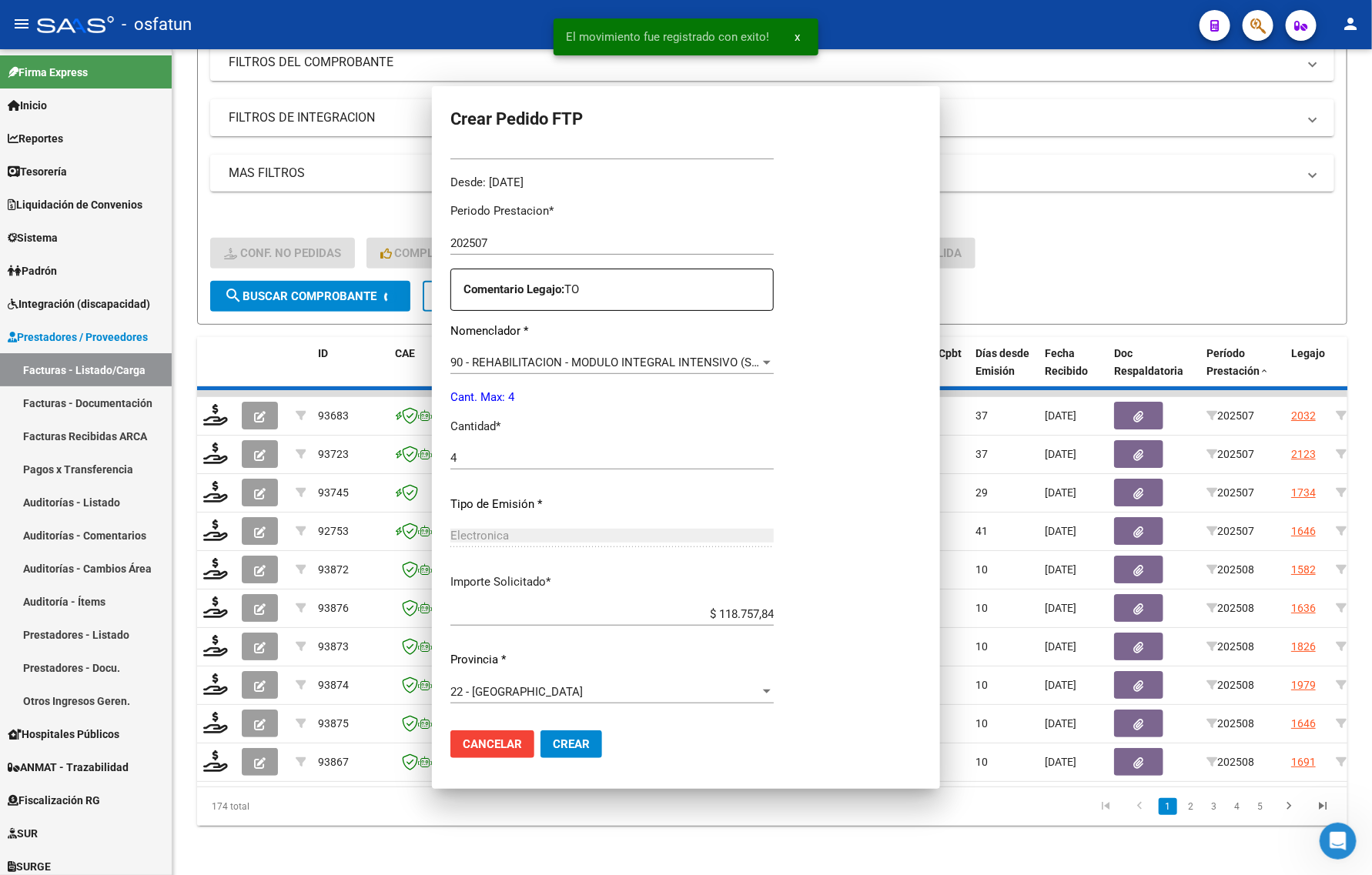
scroll to position [0, 0]
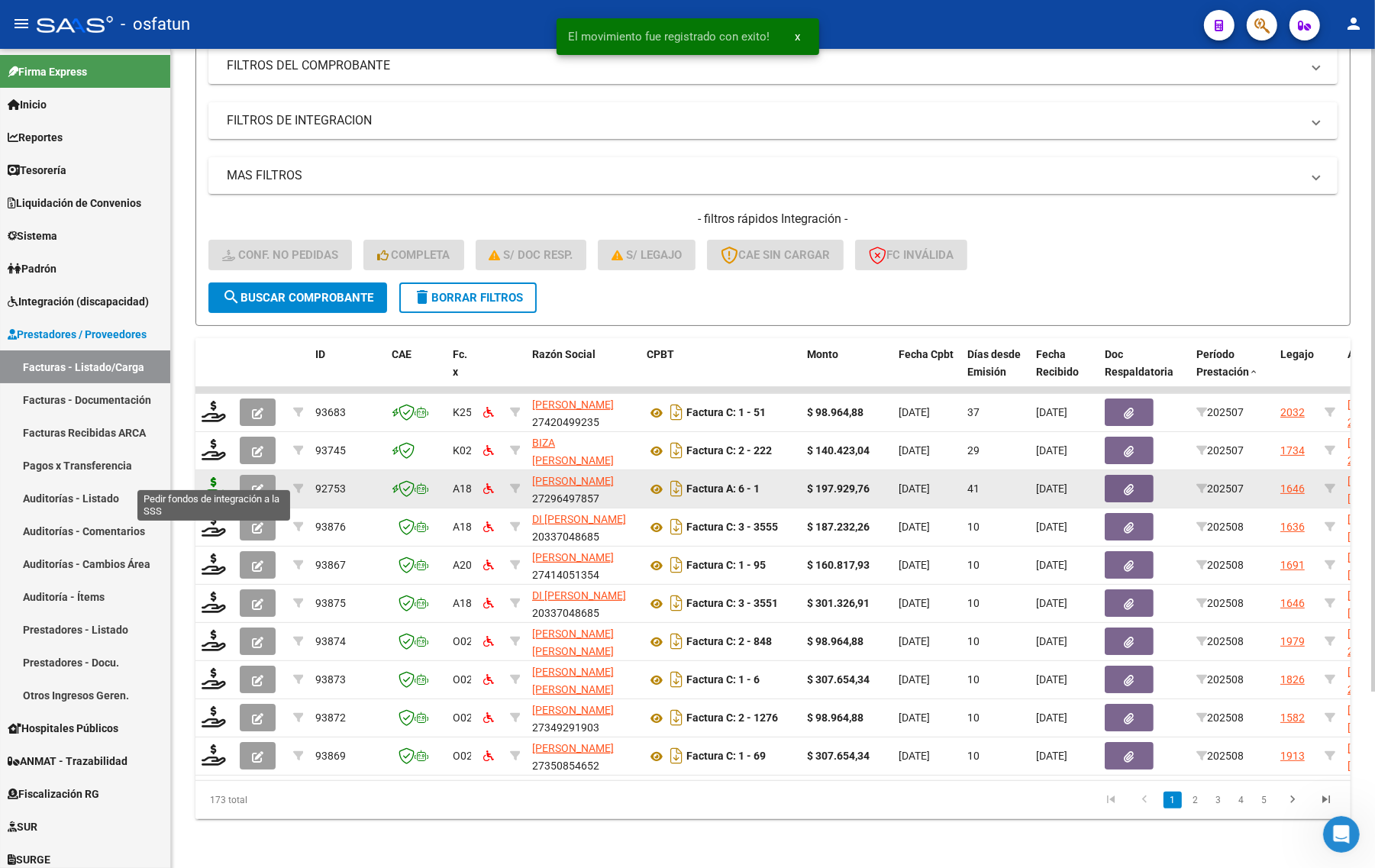
click at [212, 477] on icon at bounding box center [213, 487] width 25 height 21
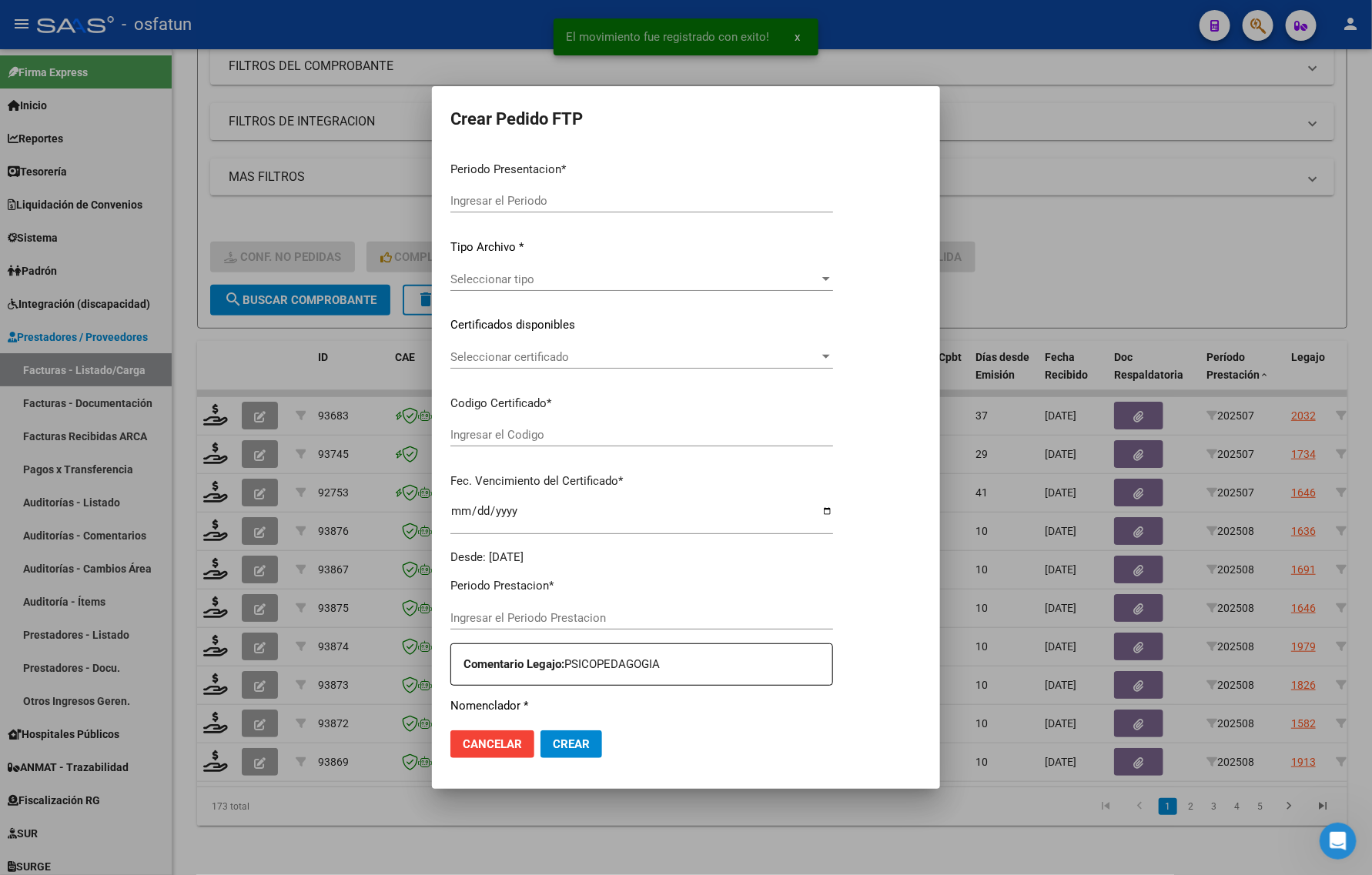
type input "202508"
type input "202507"
type input "$ 197.929,76"
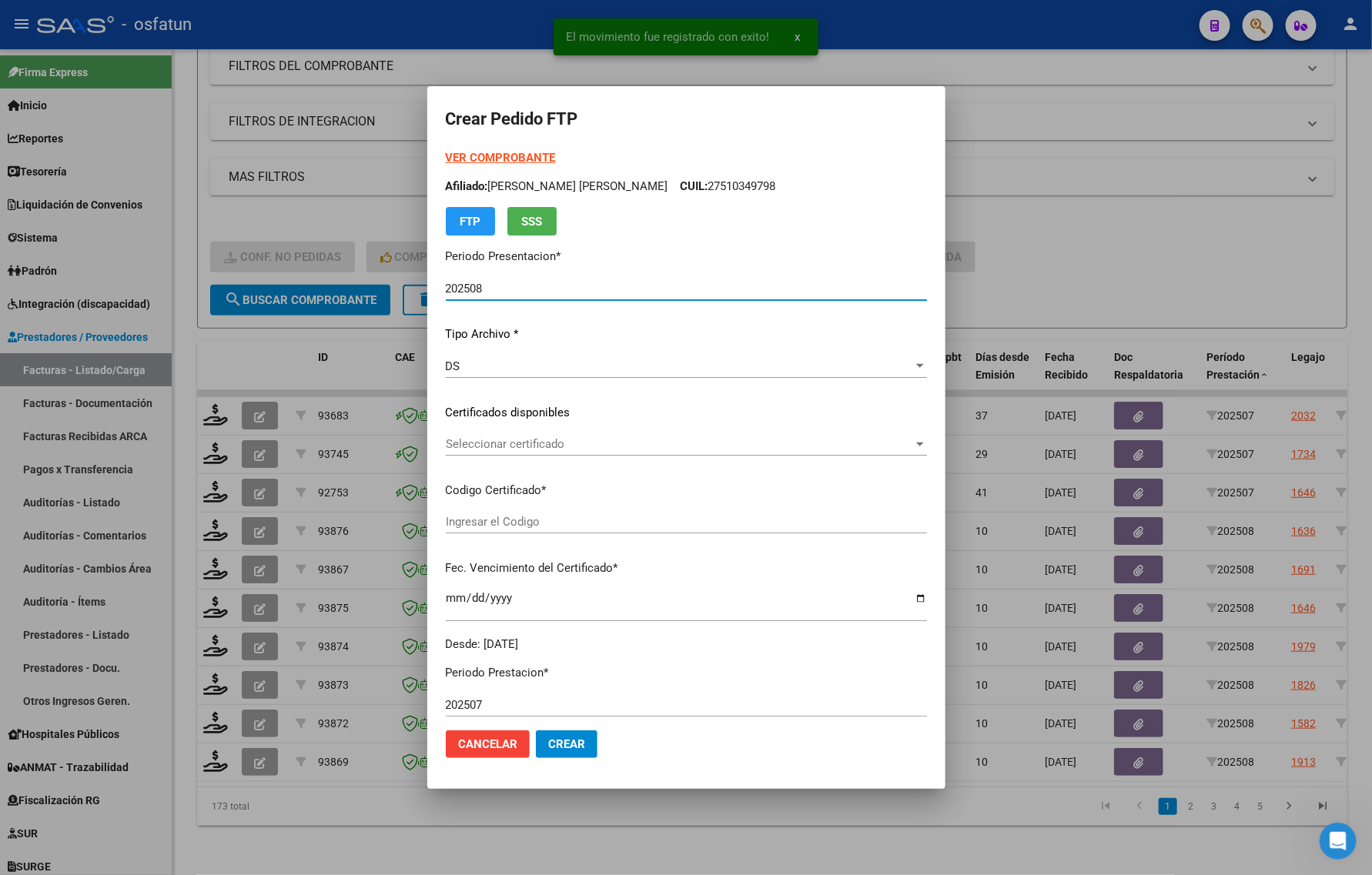
type input "ARG02000562885062022100420271004MZA204"
type input "2027-10-04"
click at [476, 154] on strong "VER COMPROBANTE" at bounding box center [501, 158] width 110 height 14
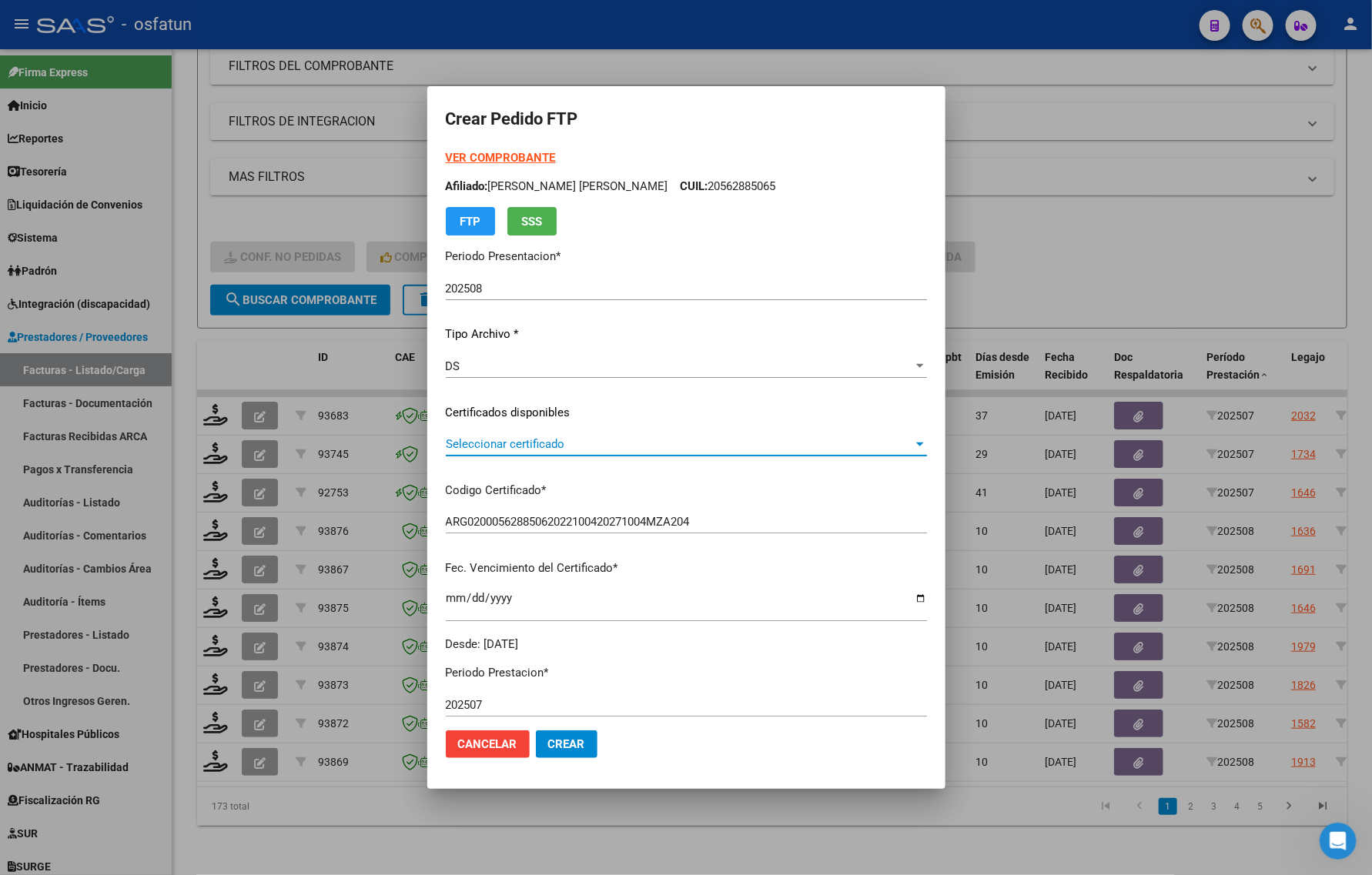
click at [486, 439] on span "Seleccionar certificado" at bounding box center [679, 444] width 467 height 14
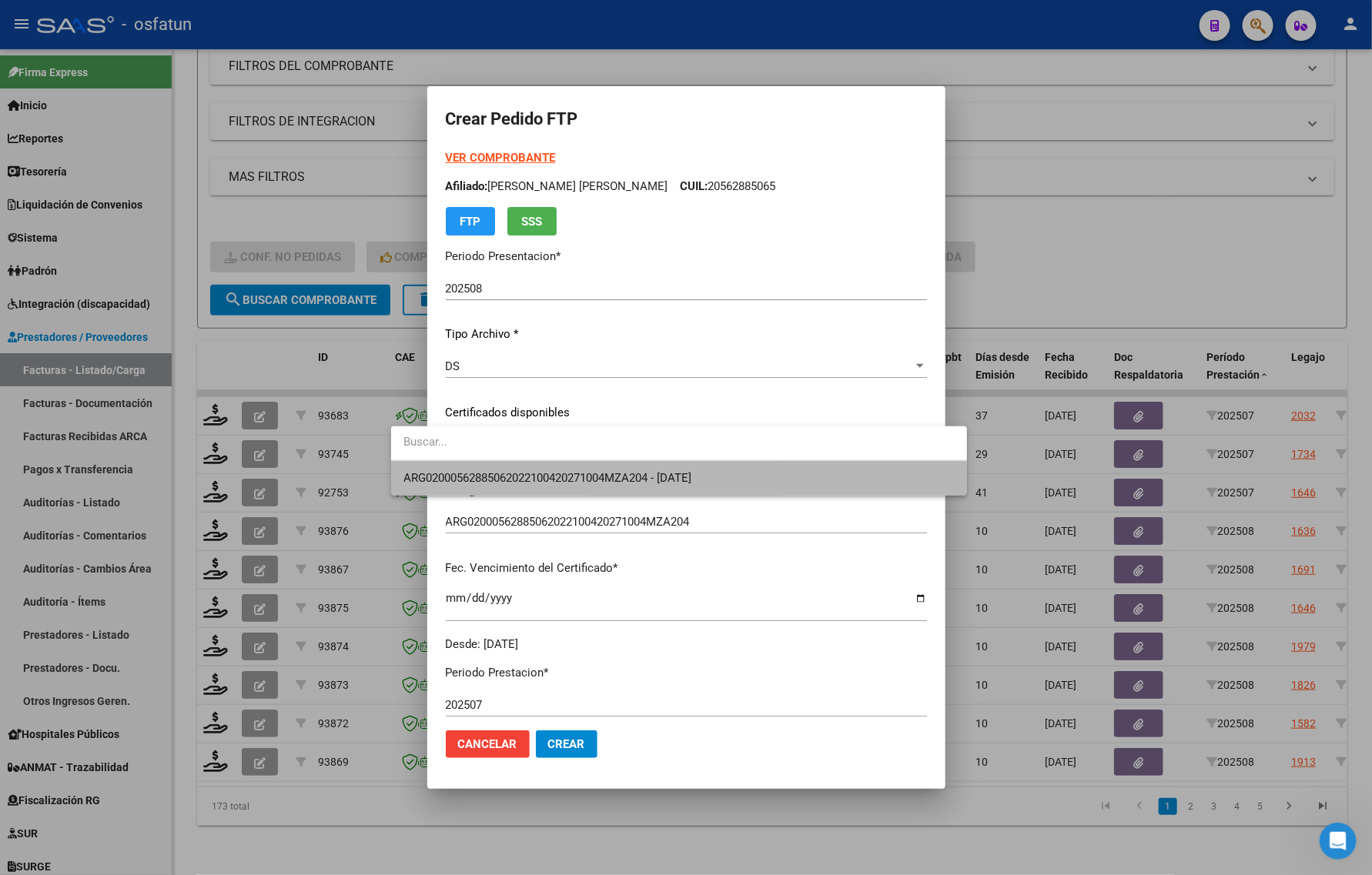
click at [482, 485] on span "ARG02000562885062022100420271004MZA204 - 2027-10-04" at bounding box center [678, 477] width 551 height 34
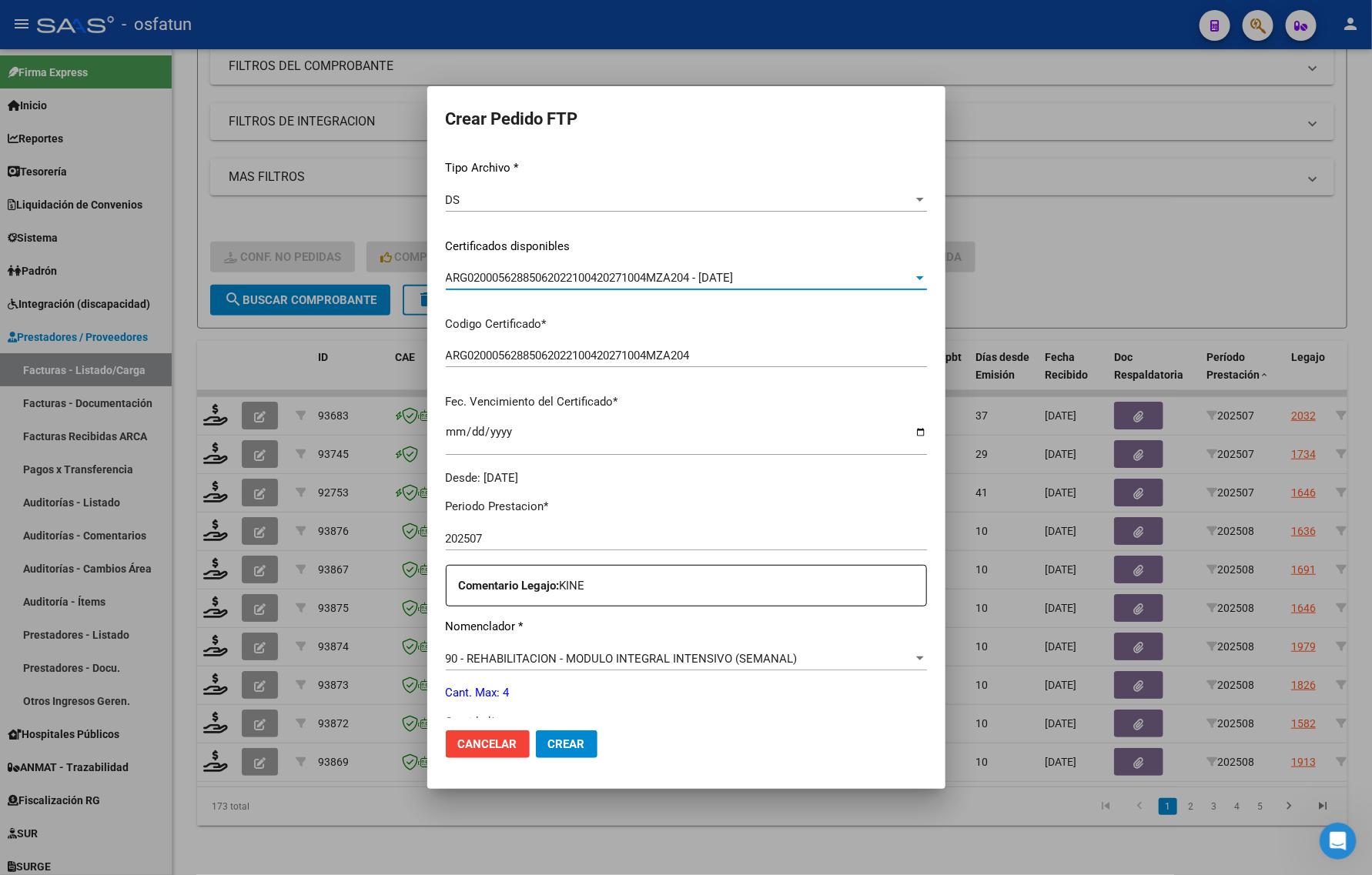
scroll to position [385, 0]
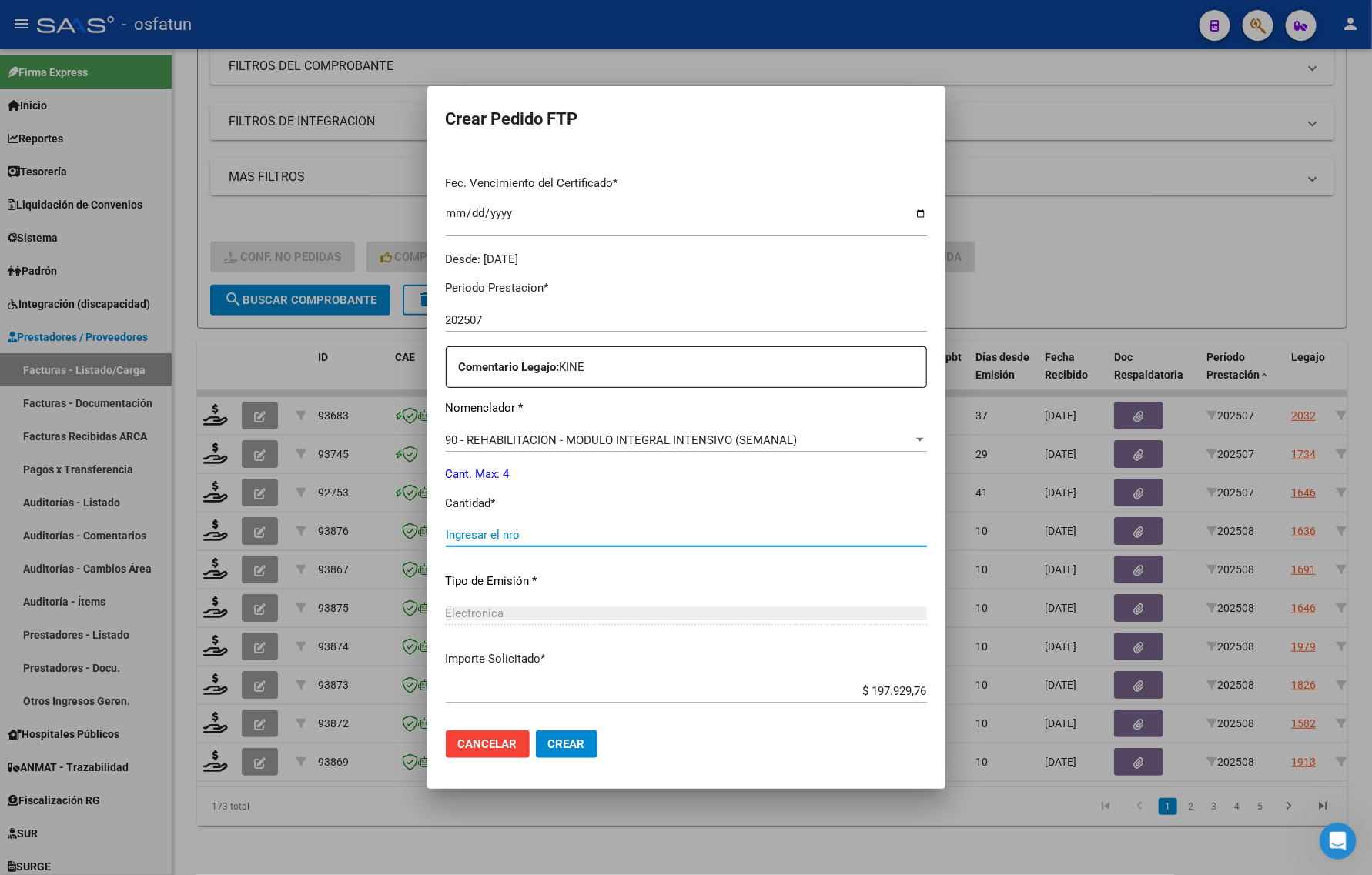
click at [487, 535] on input "Ingresar el nro" at bounding box center [686, 534] width 481 height 14
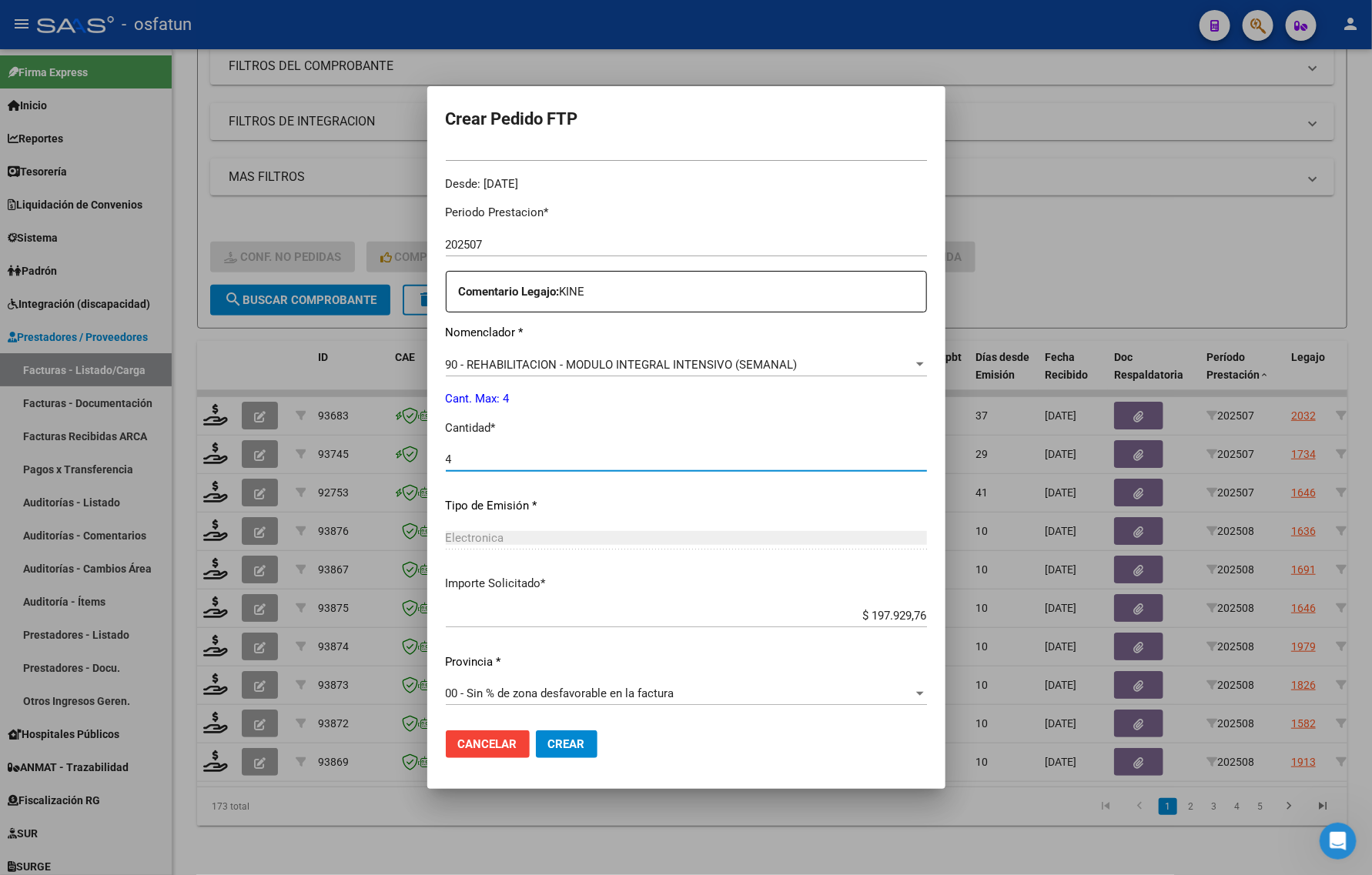
type input "4"
click at [546, 743] on button "Crear" at bounding box center [566, 744] width 62 height 28
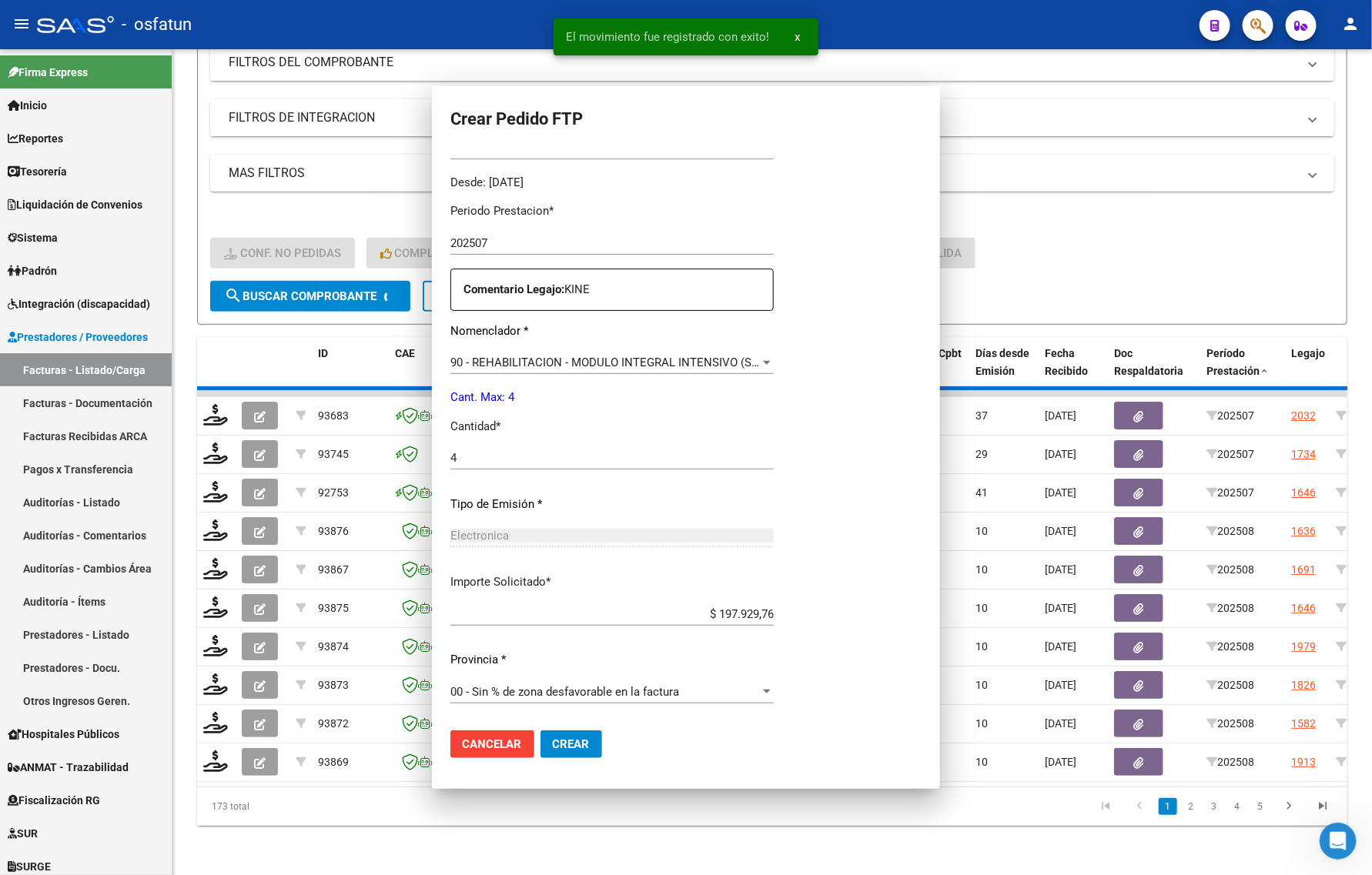
scroll to position [0, 0]
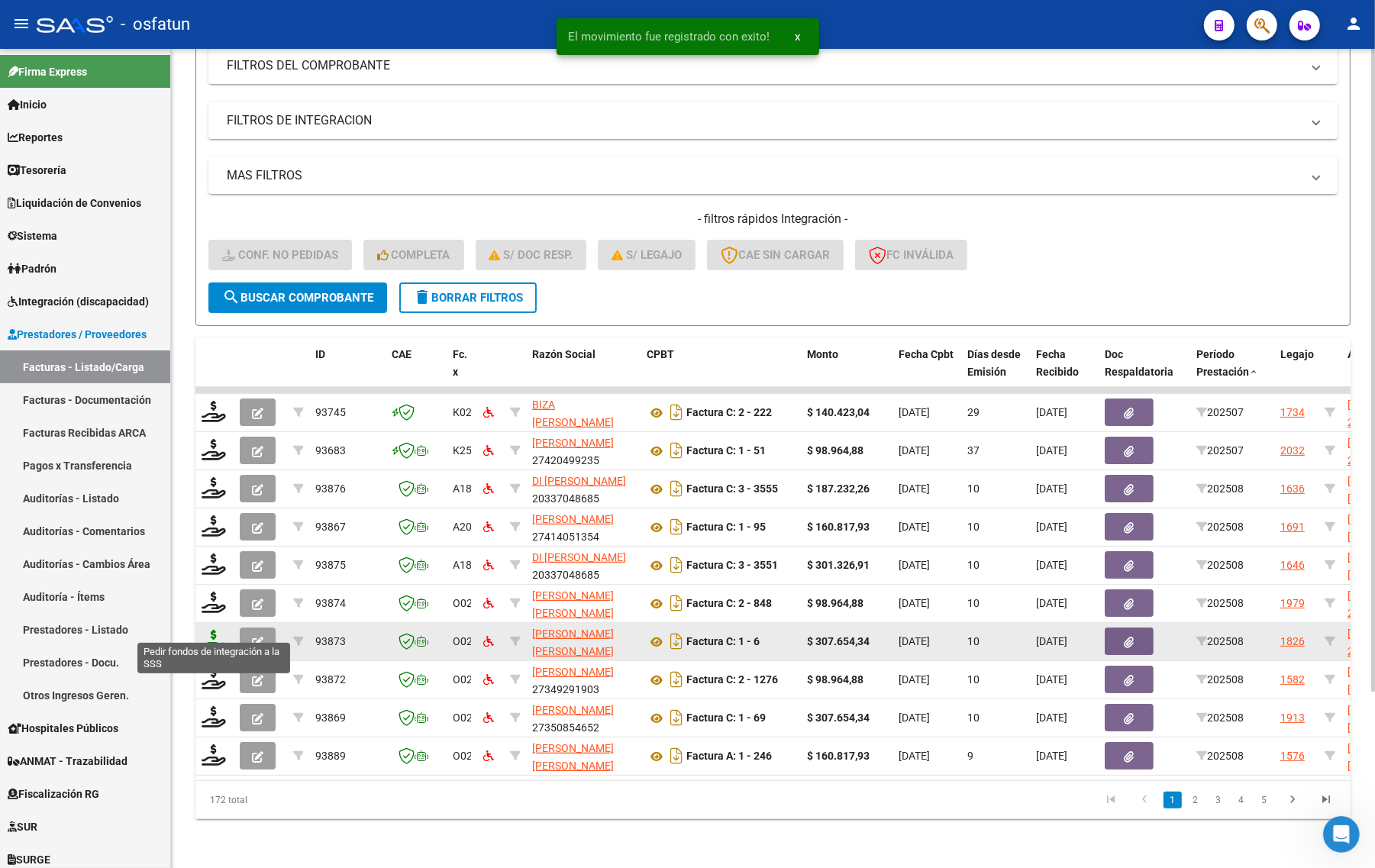
click at [213, 630] on icon at bounding box center [213, 640] width 25 height 21
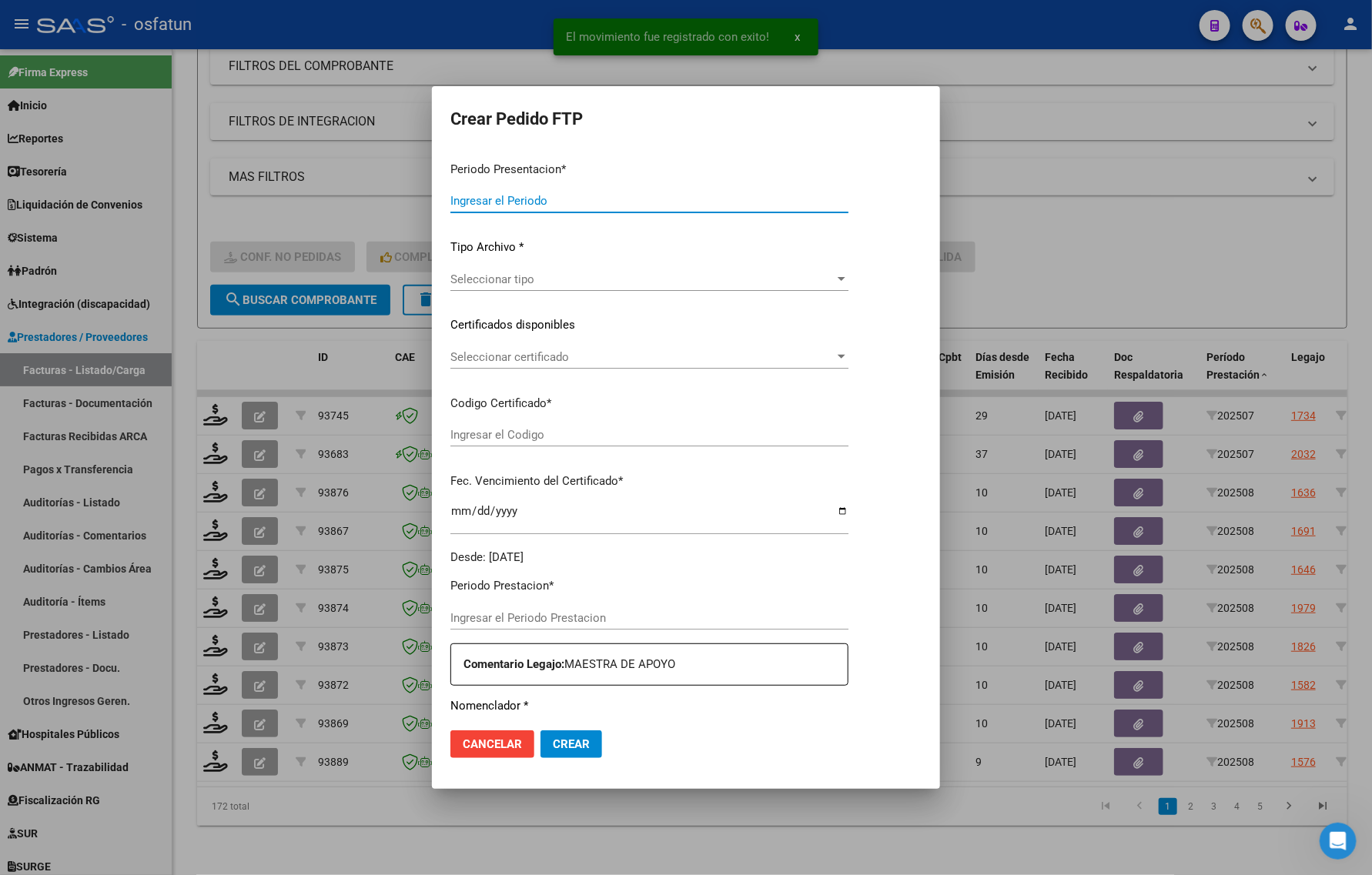
type input "202508"
type input "$ 307.654,34"
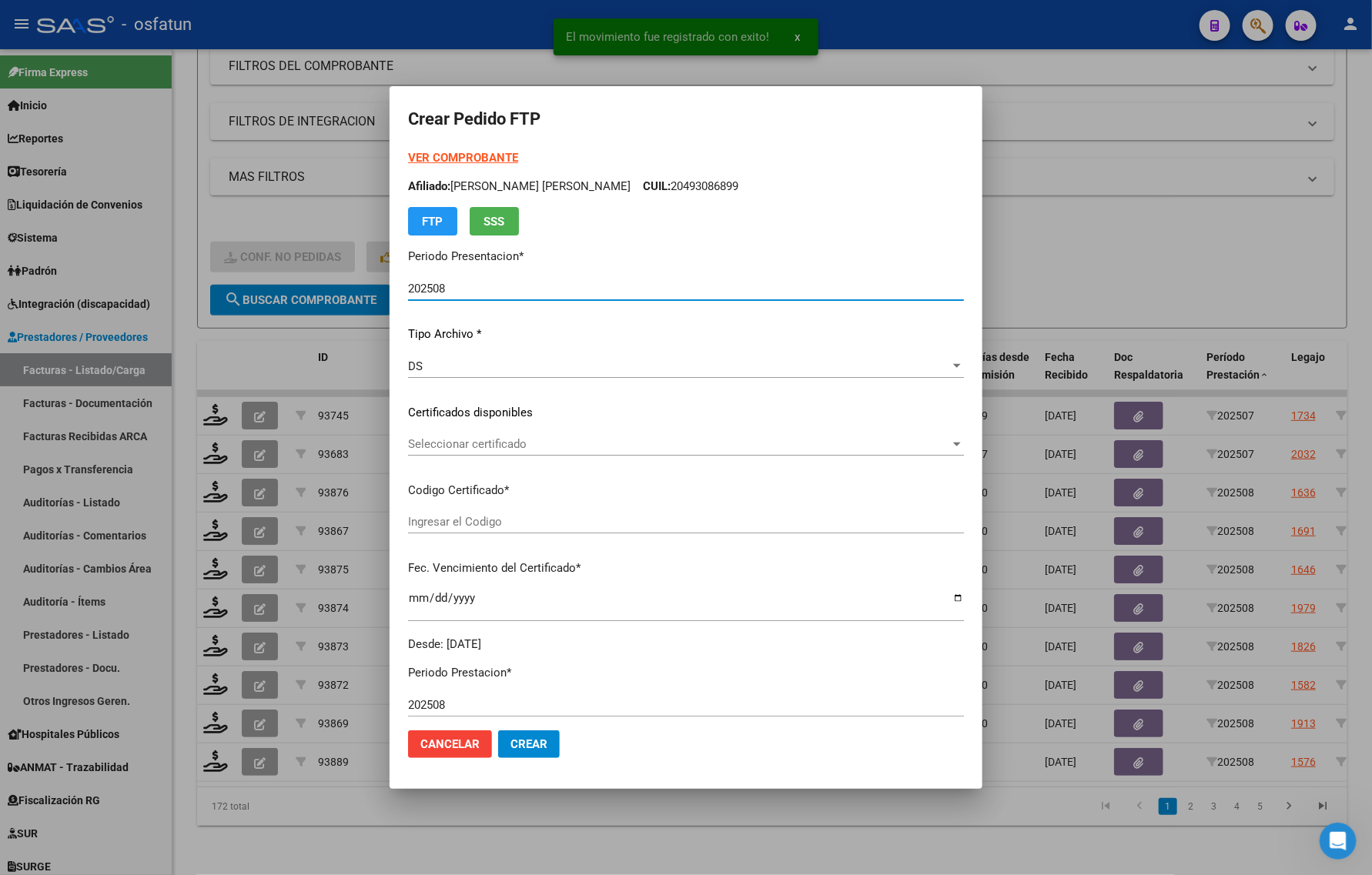
type input "ARG01000509151762025010220400102CAT242"
type input "2040-01-02"
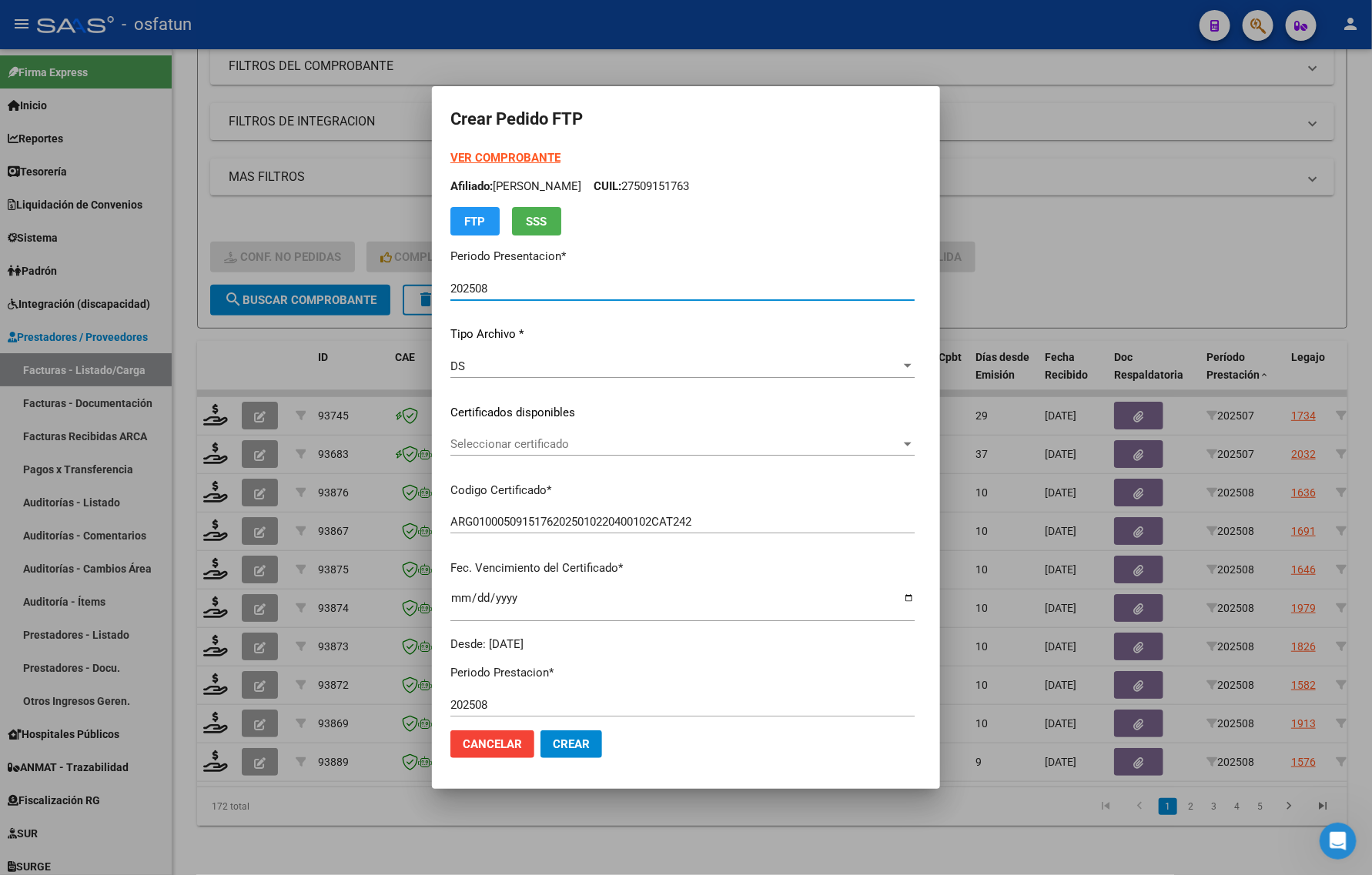
click at [460, 162] on strong "VER COMPROBANTE" at bounding box center [506, 158] width 110 height 14
click at [468, 436] on div "Seleccionar certificado Seleccionar certificado" at bounding box center [682, 444] width 464 height 23
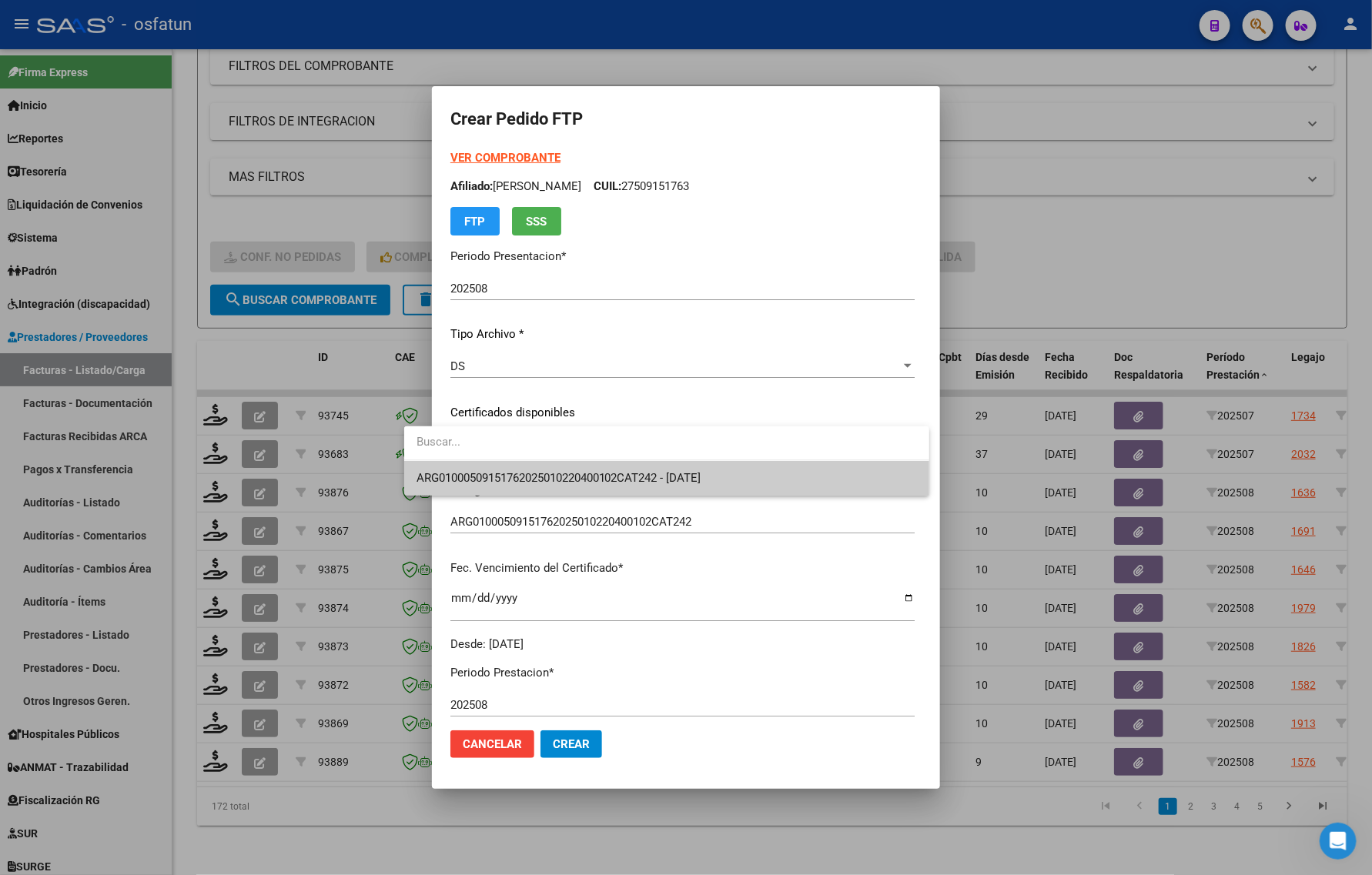
click at [470, 471] on span "ARG01000509151762025010220400102CAT242 - 2040-01-02" at bounding box center [559, 477] width 285 height 14
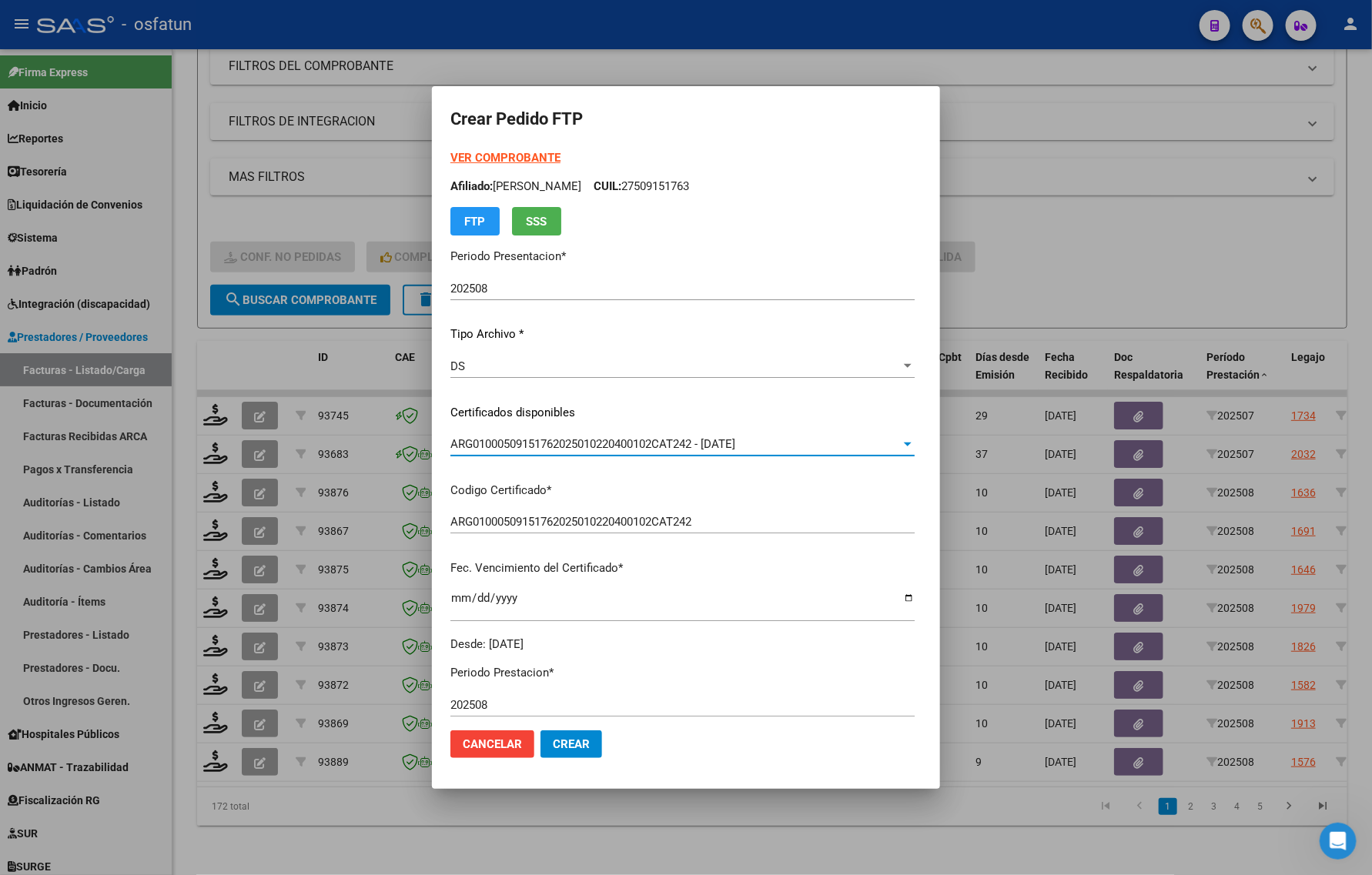
scroll to position [385, 0]
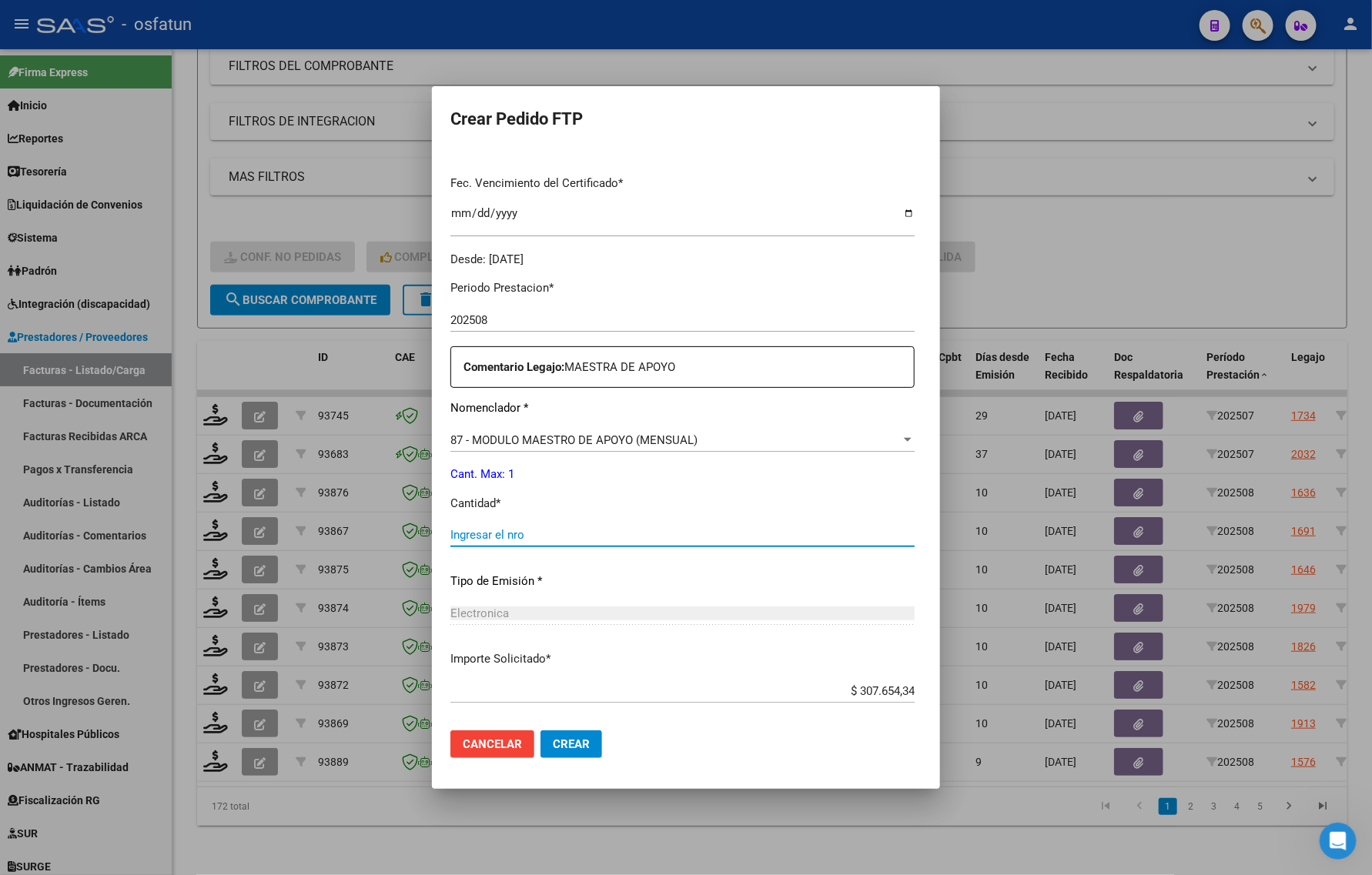
click at [450, 533] on input "Ingresar el nro" at bounding box center [682, 534] width 464 height 14
type input "1"
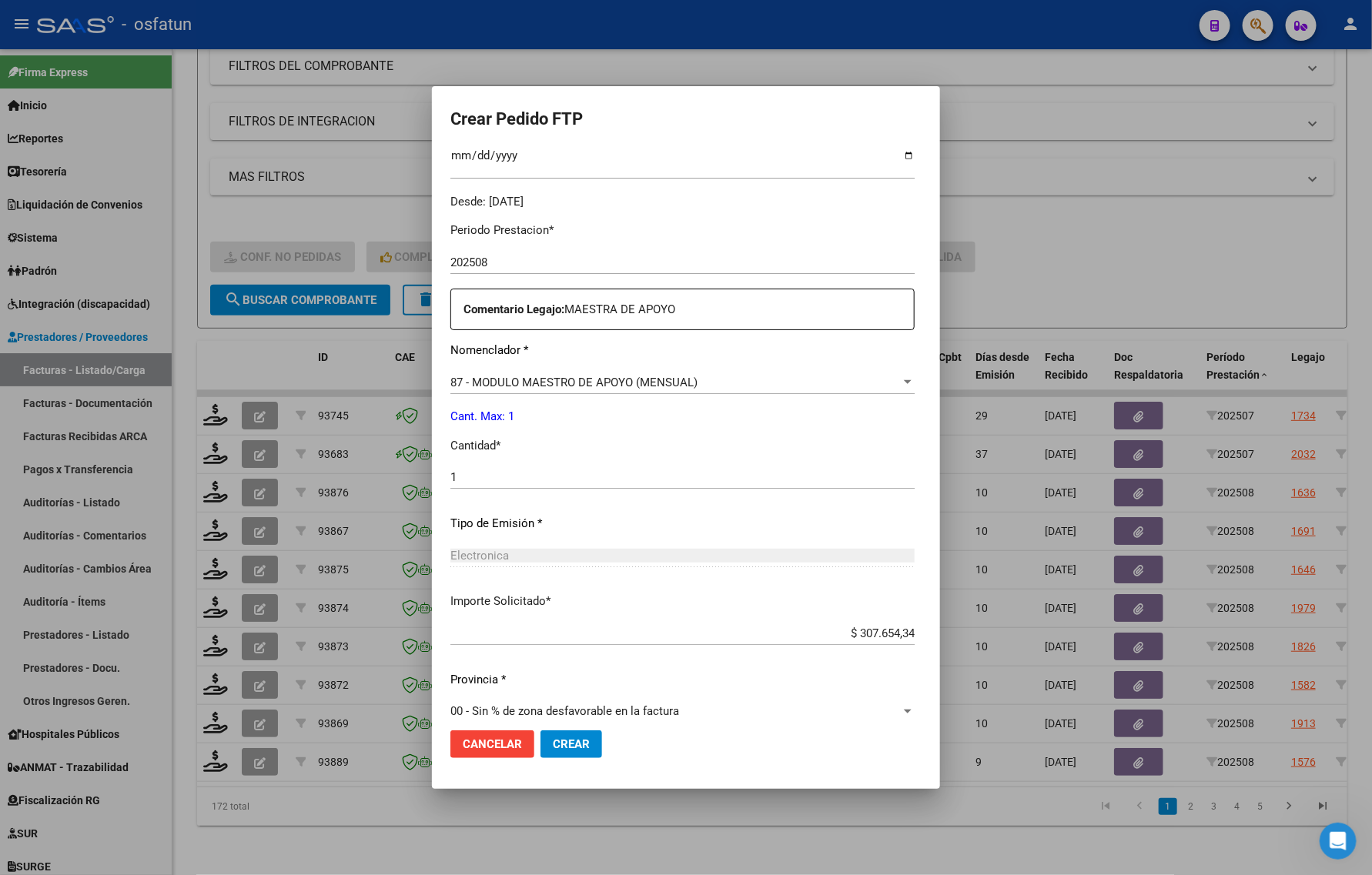
scroll to position [460, 0]
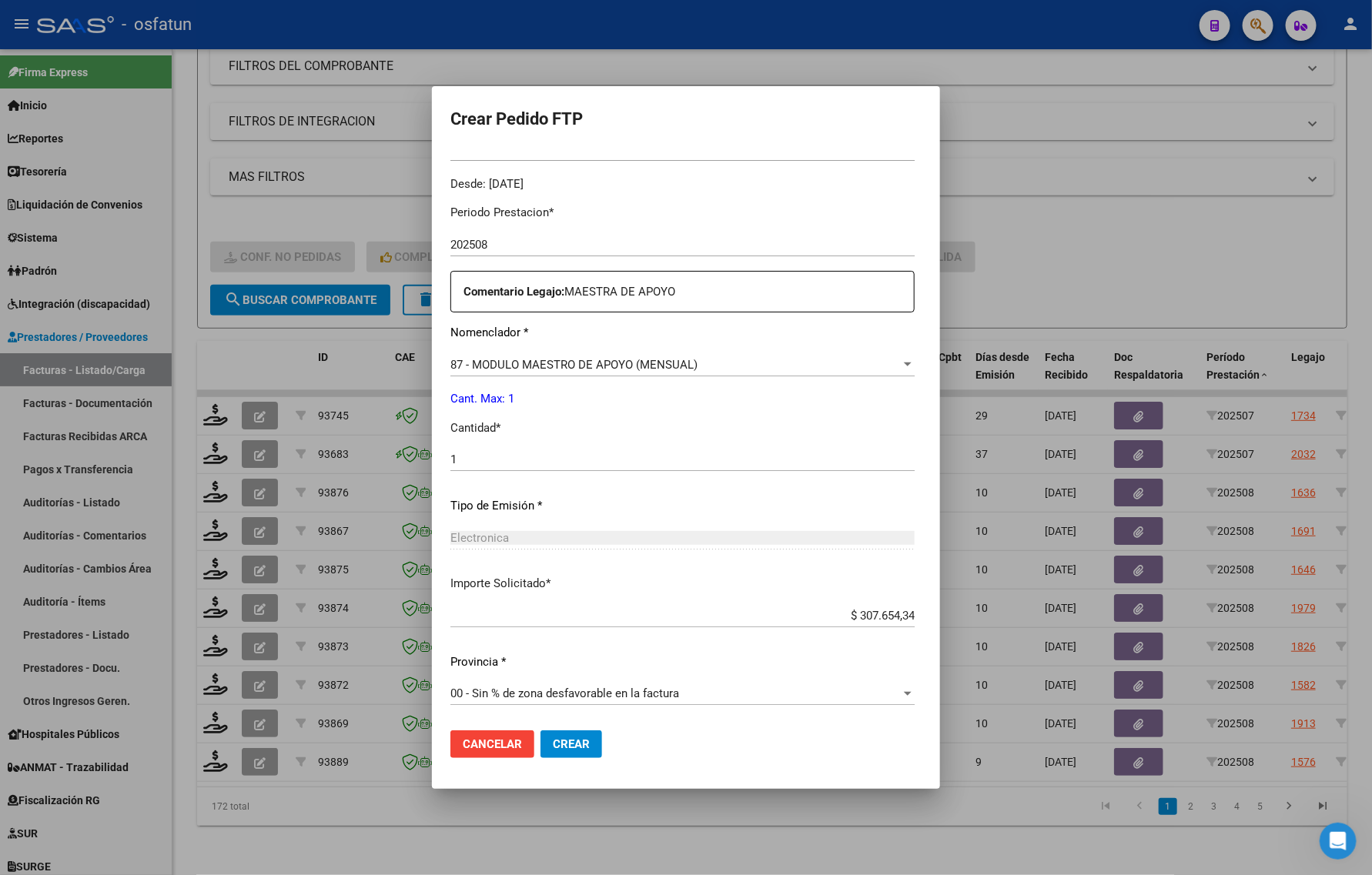
click at [553, 745] on span "Crear" at bounding box center [571, 744] width 37 height 14
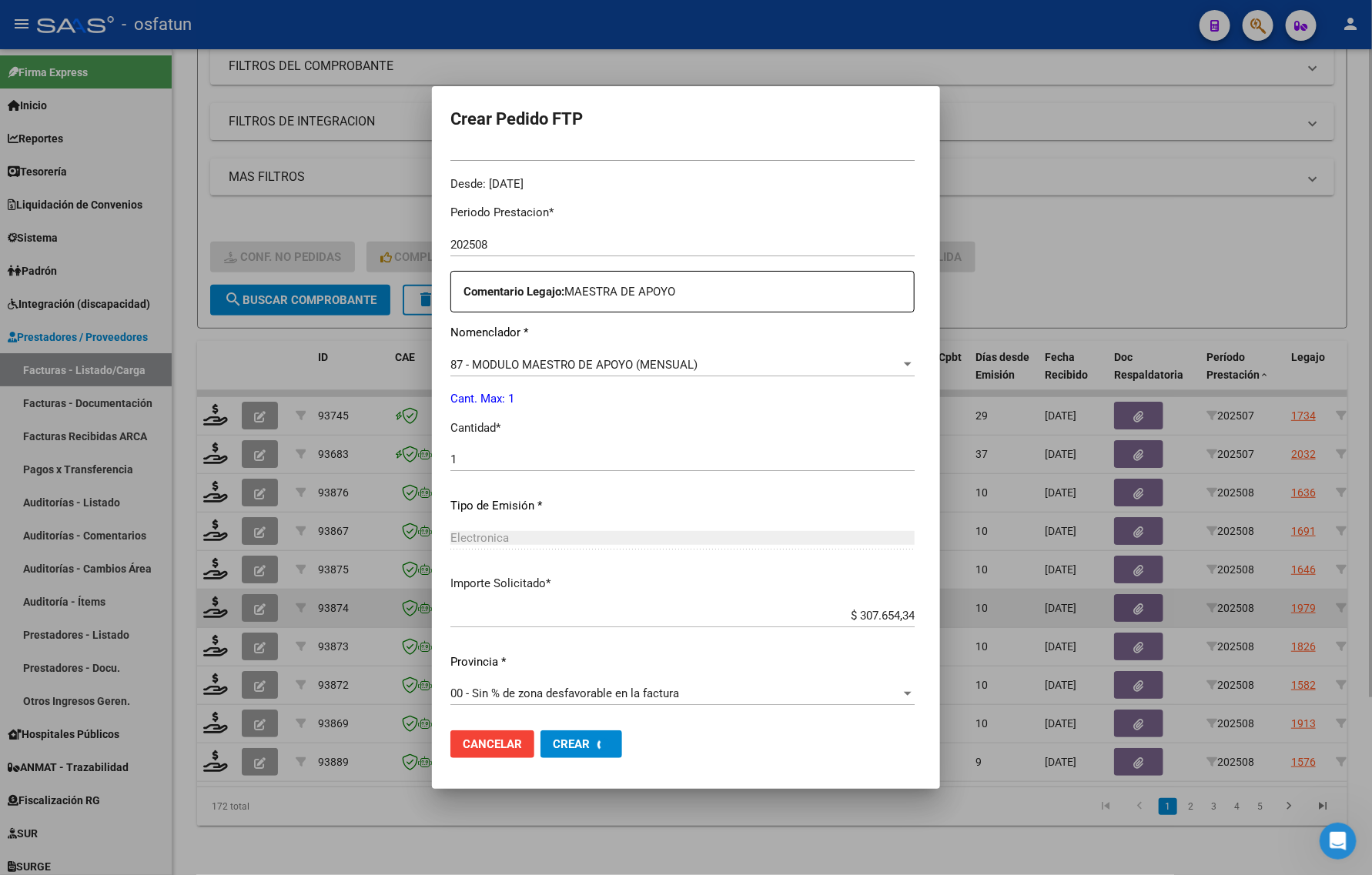
scroll to position [0, 0]
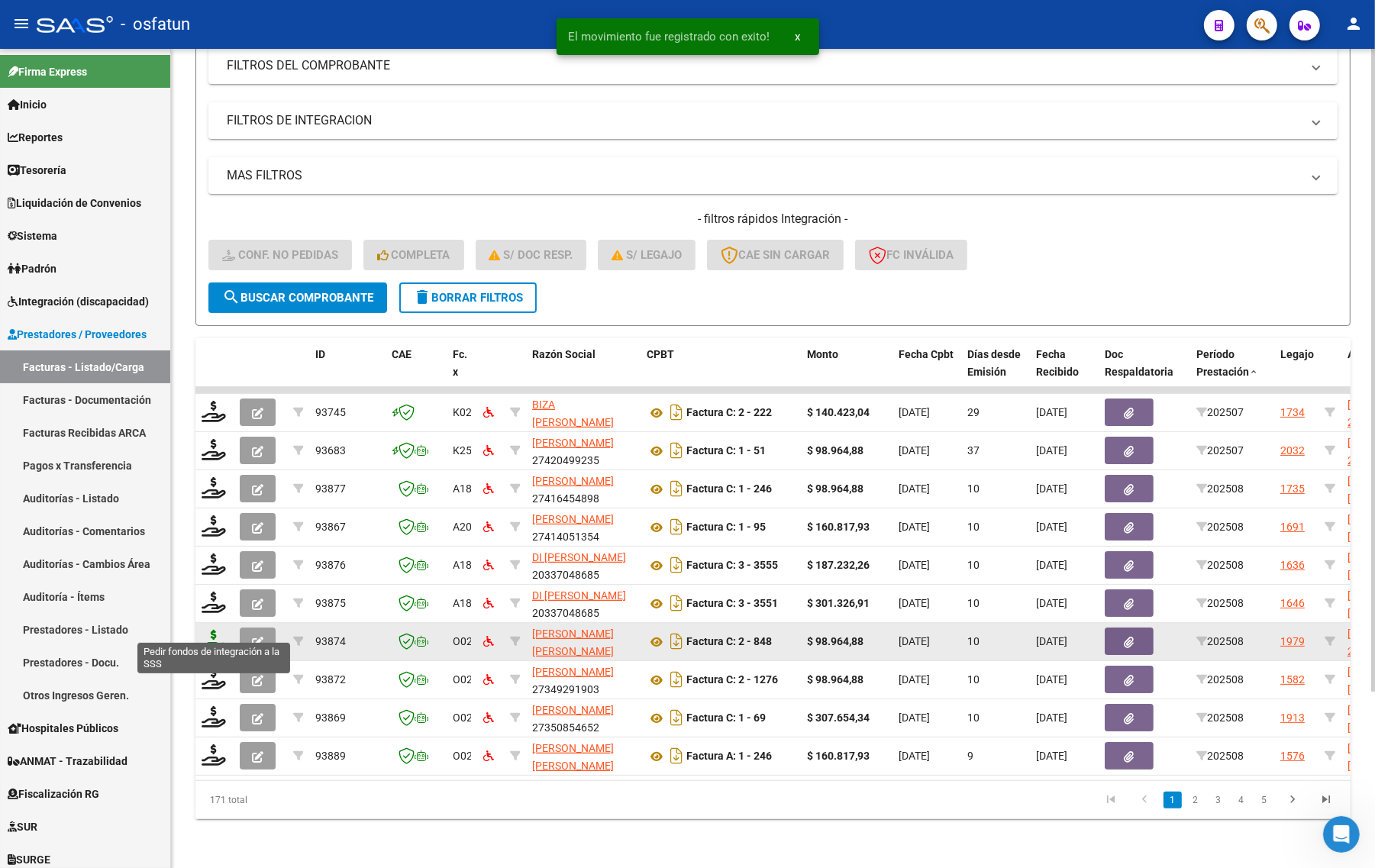
click at [219, 635] on icon at bounding box center [213, 640] width 25 height 21
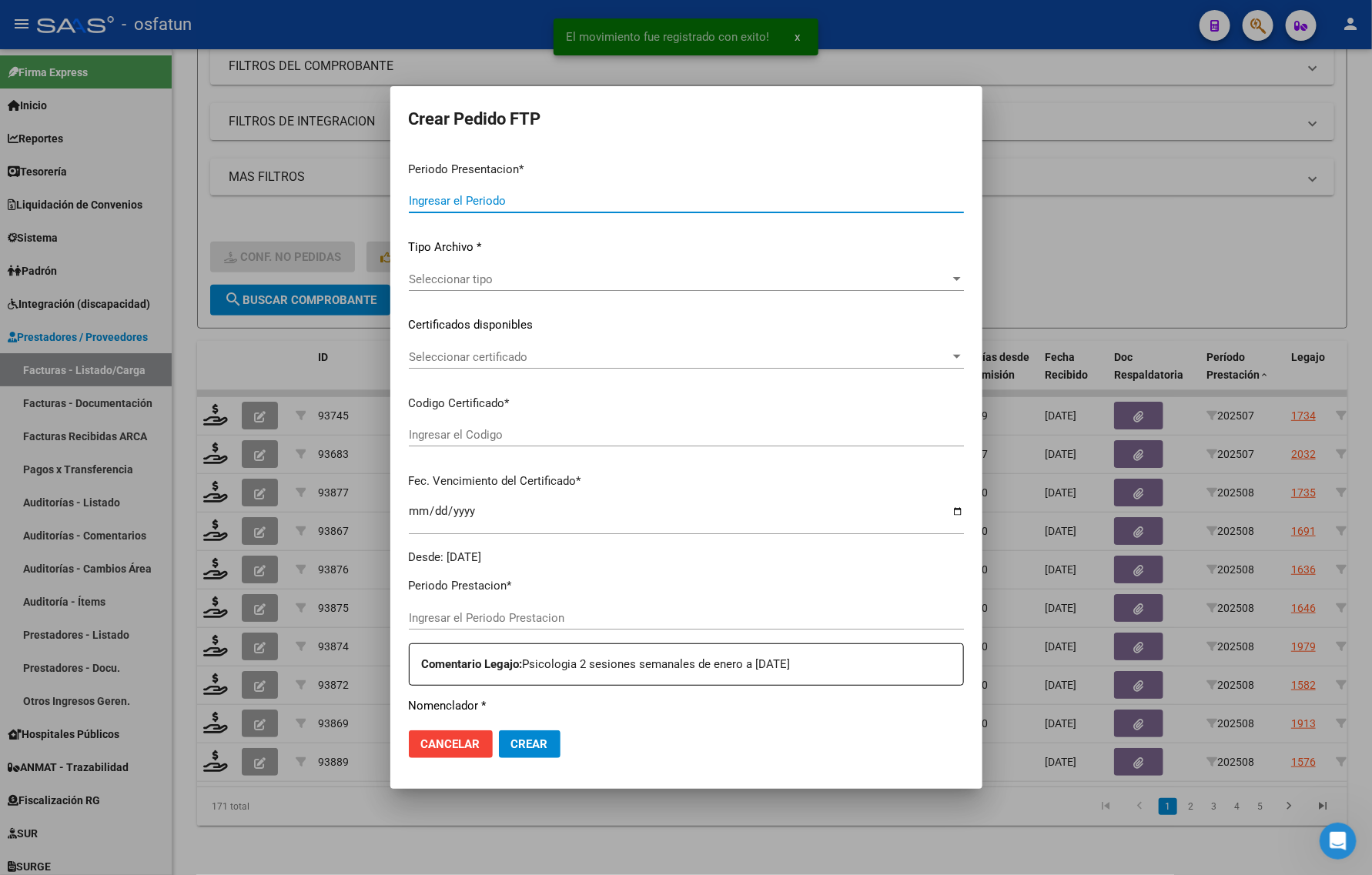
type input "202508"
type input "$ 98.964,88"
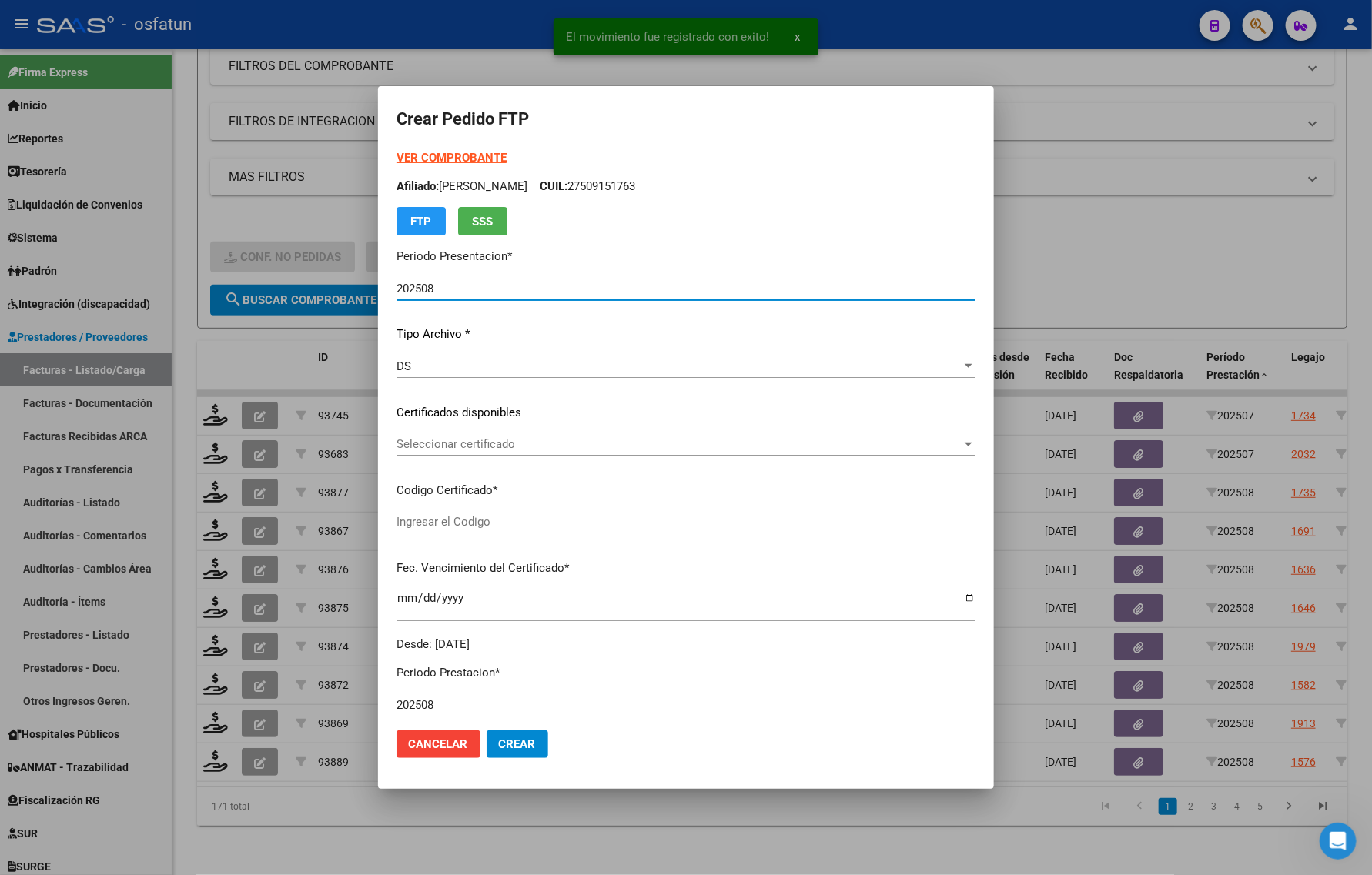
type input "ARG01000543506802020100520251005BS376"
type input "2025-10-05"
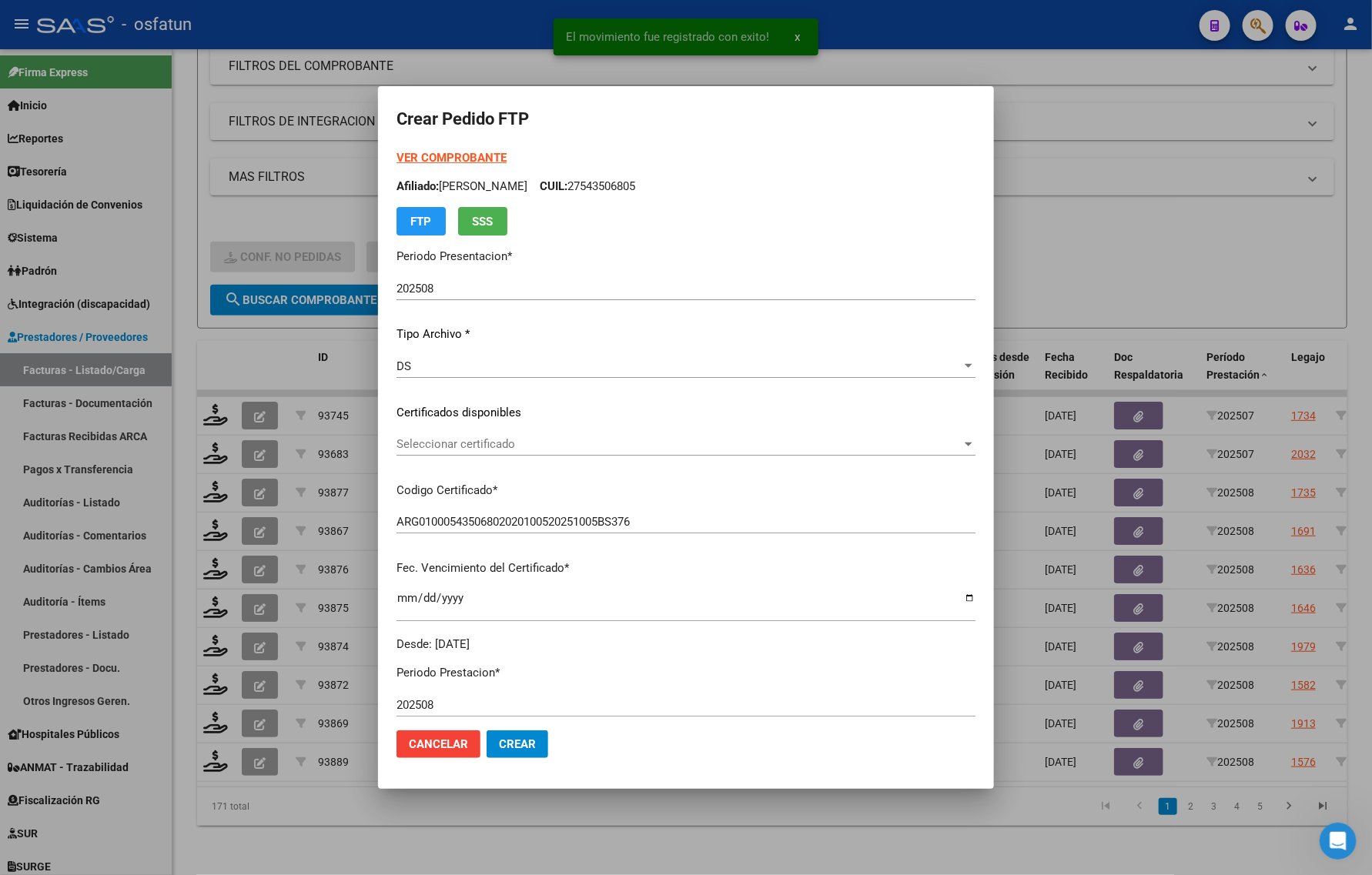
click at [441, 156] on strong "VER COMPROBANTE" at bounding box center [452, 158] width 110 height 14
click at [446, 430] on div "VER COMPROBANTE ARCA Padrón Afiliado: ORTIZ ROMANO REGINA CUIL: 27543506805 FTP…" at bounding box center [686, 401] width 579 height 503
click at [446, 457] on div "Seleccionar certificado Seleccionar certificado" at bounding box center [686, 451] width 579 height 38
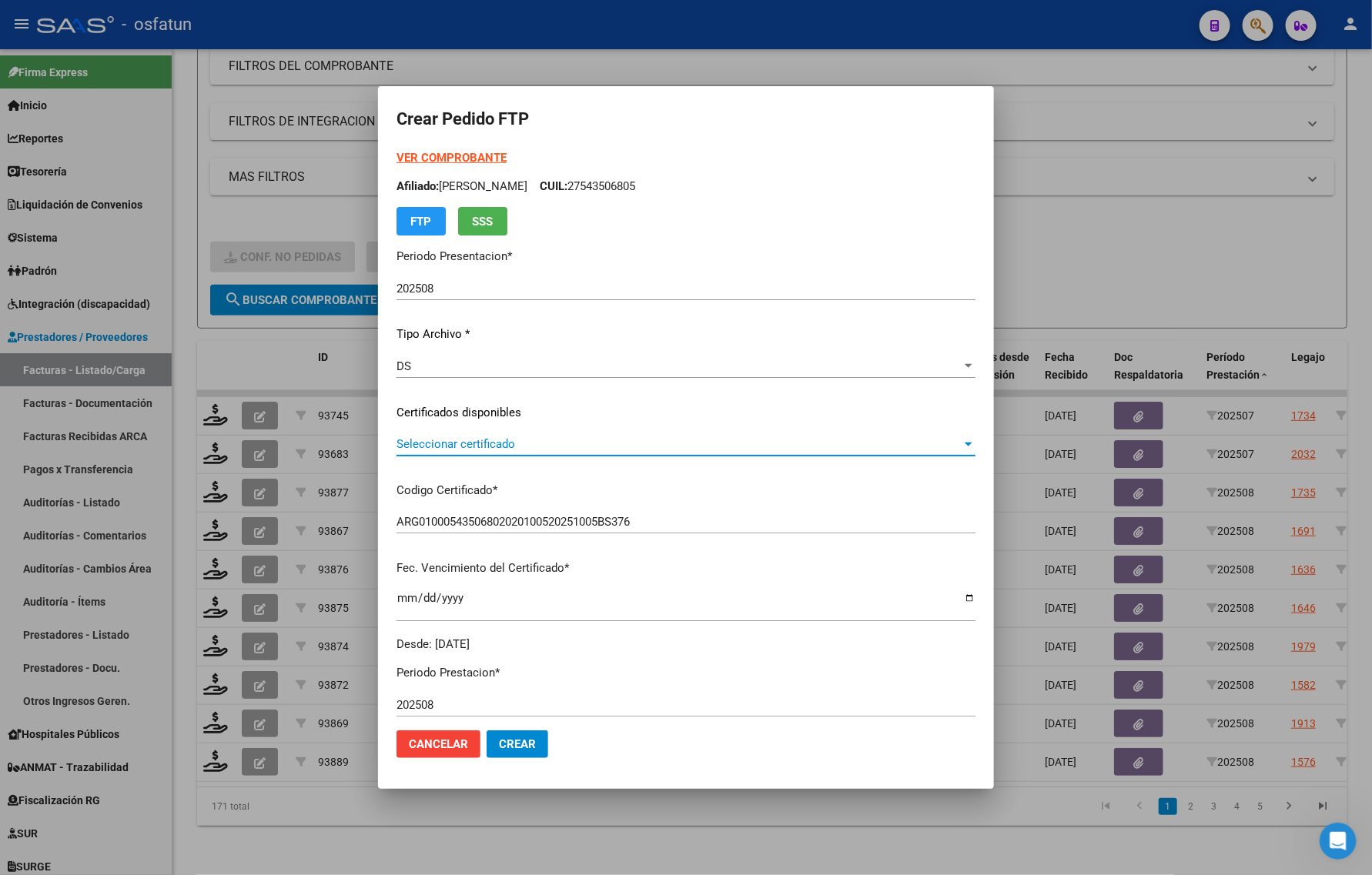
click at [436, 440] on span "Seleccionar certificado" at bounding box center [679, 444] width 565 height 14
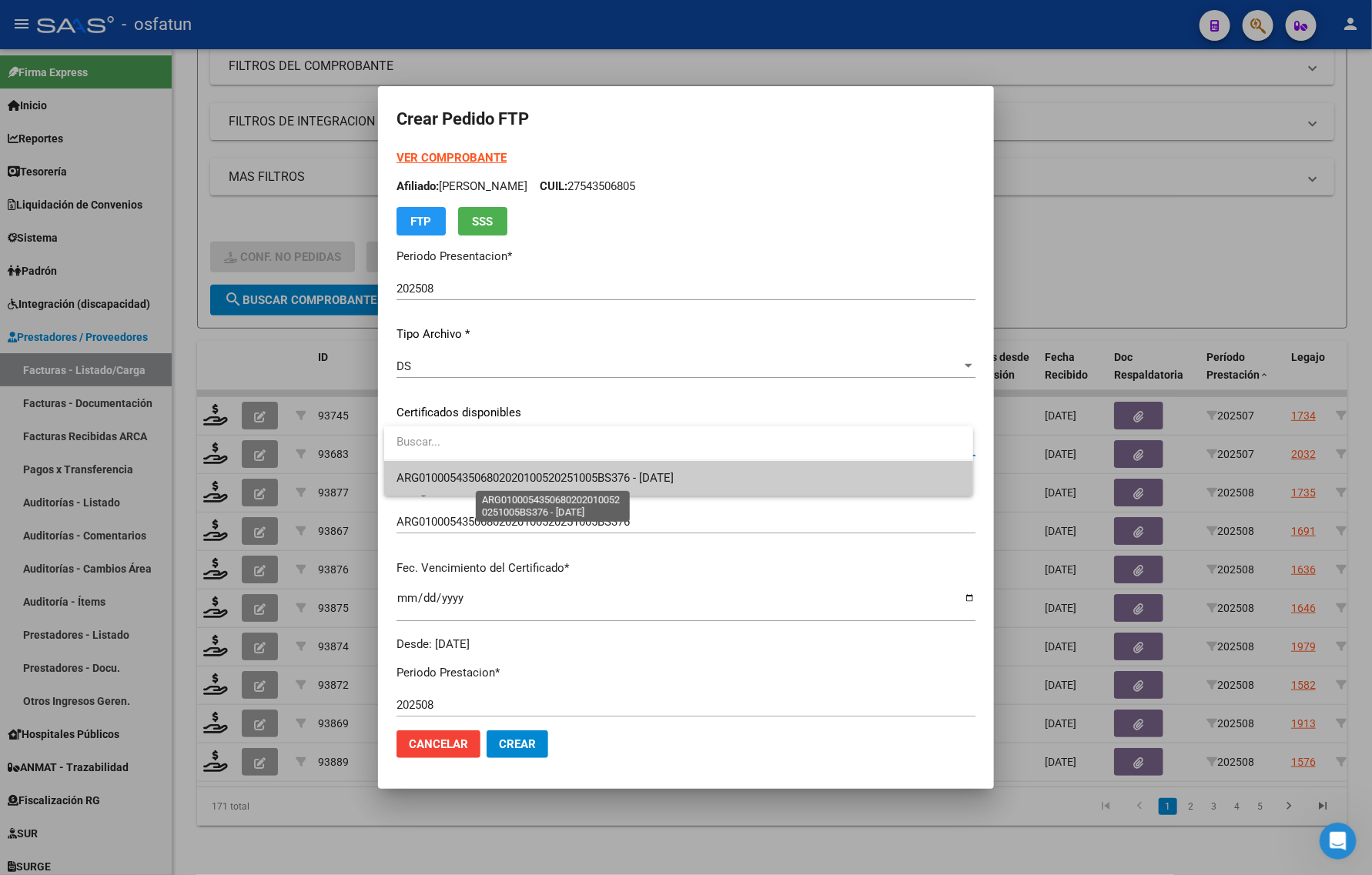
click at [428, 481] on span "ARG01000543506802020100520251005BS376 - 2025-10-05" at bounding box center [535, 477] width 277 height 14
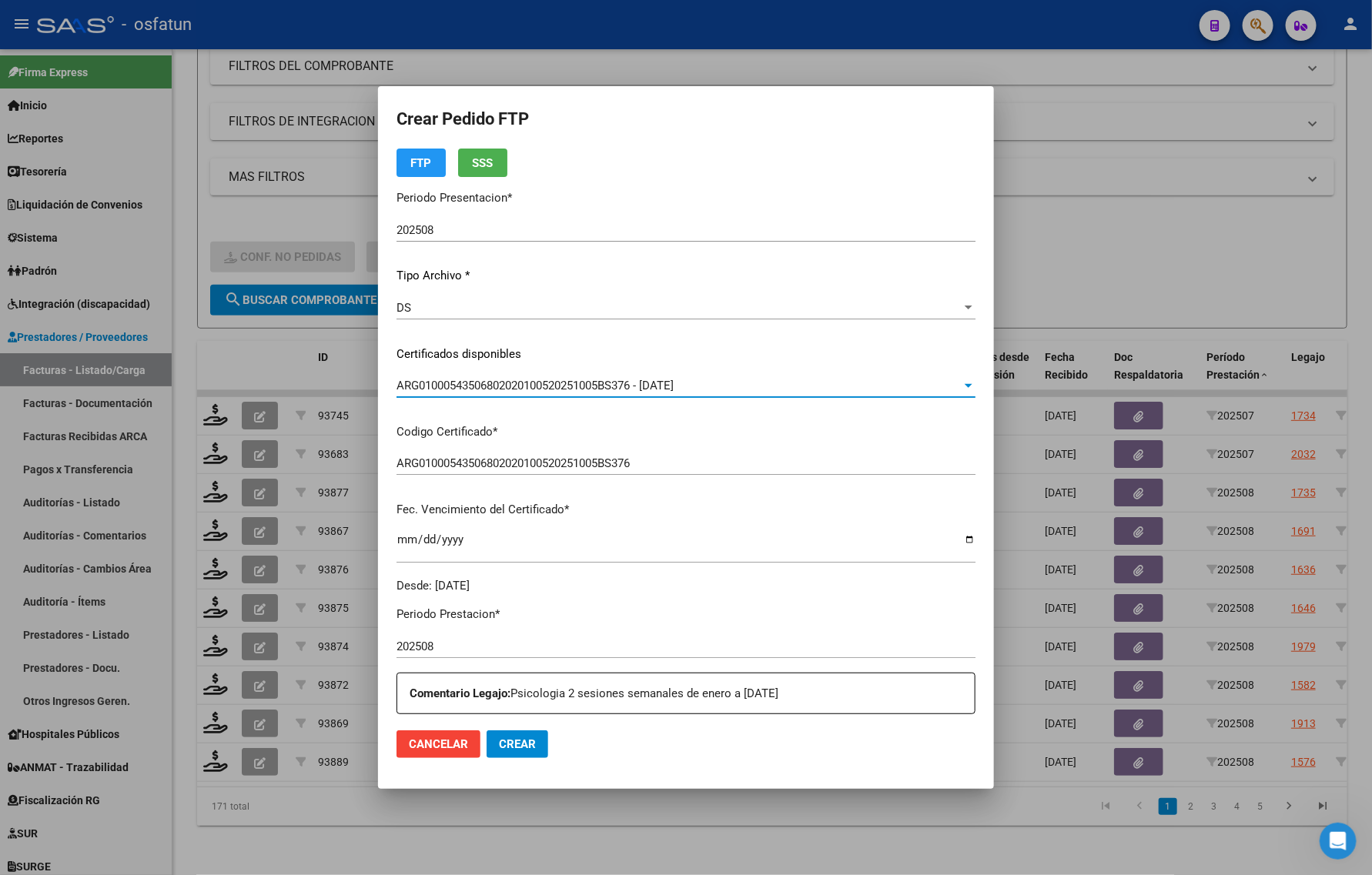
scroll to position [289, 0]
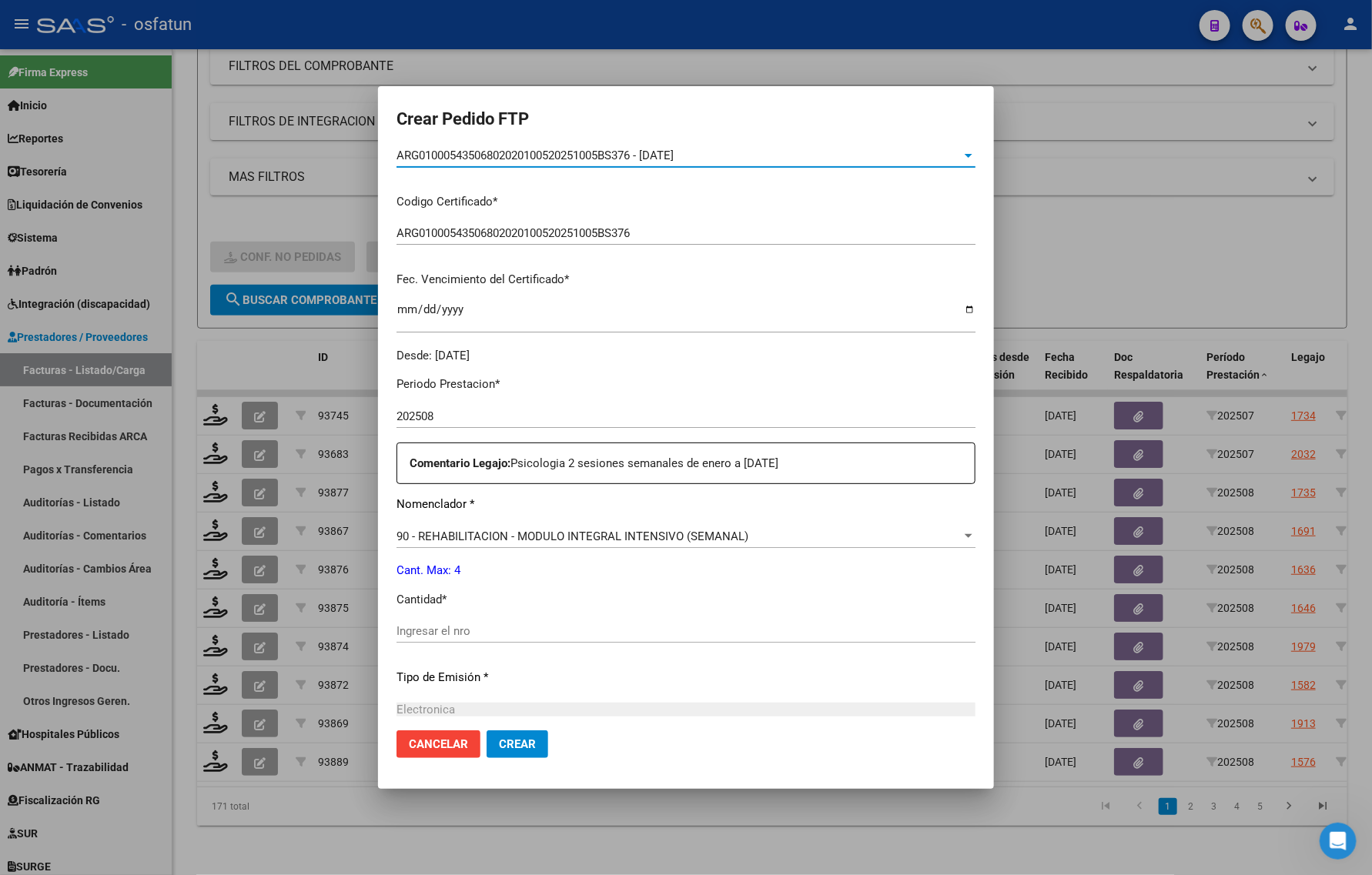
click at [437, 617] on div "Periodo Prestacion * 202508 Ingresar el Periodo Prestacion Comentario Legajo: P…" at bounding box center [686, 627] width 579 height 527
click at [464, 628] on input "Ingresar el nro" at bounding box center [686, 630] width 579 height 14
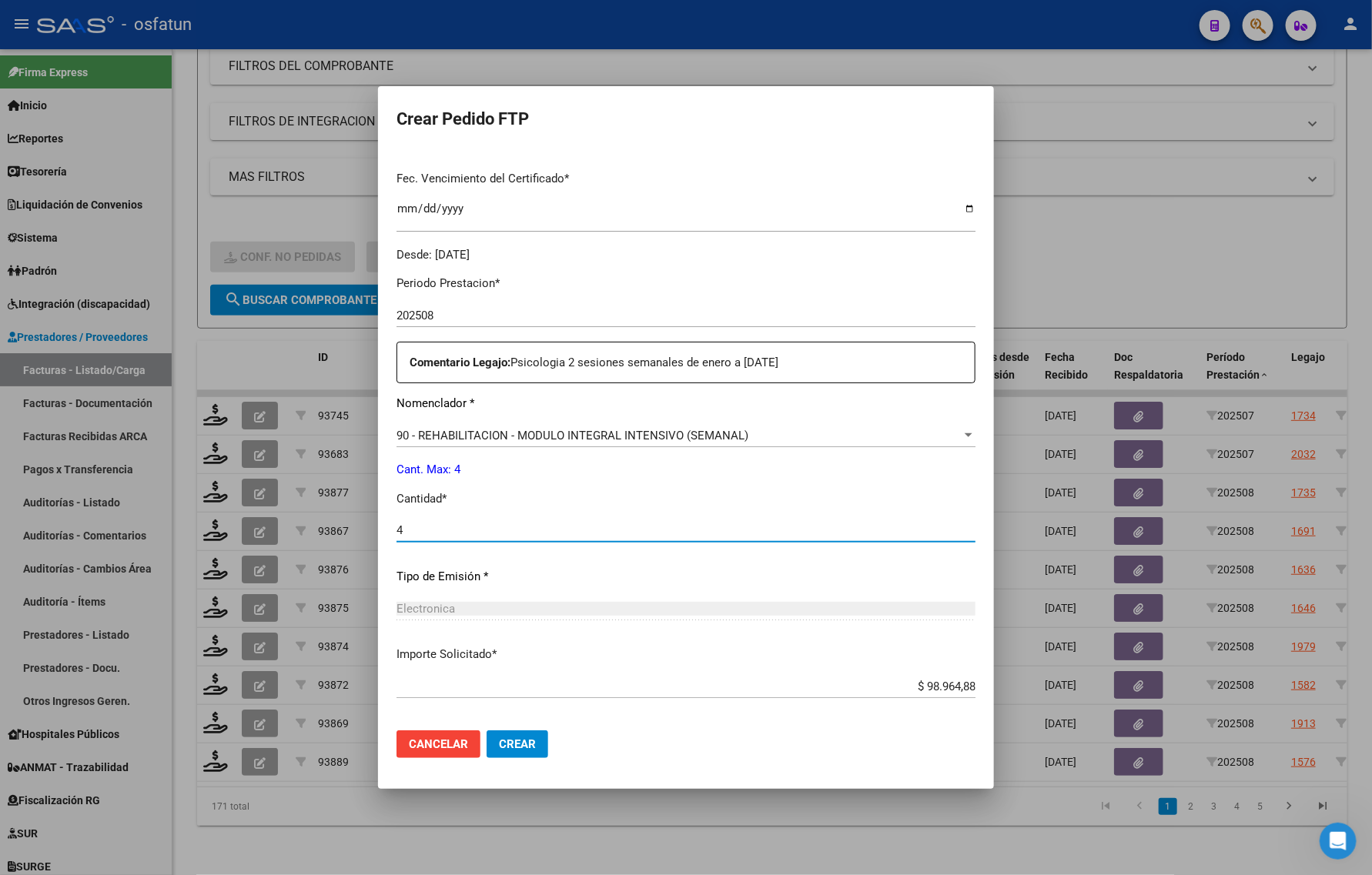
scroll to position [460, 0]
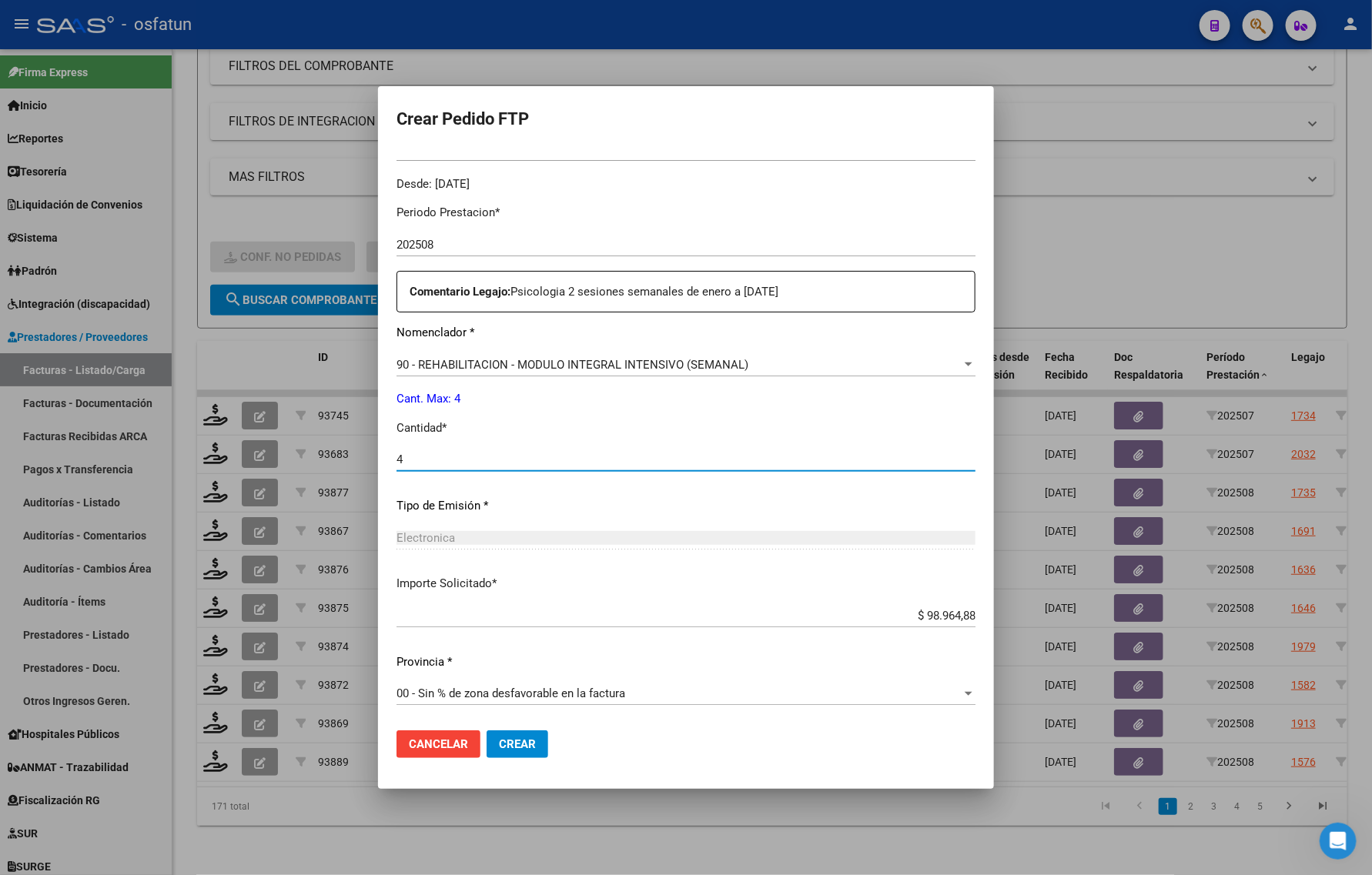
type input "4"
click at [538, 748] on button "Crear" at bounding box center [517, 744] width 62 height 28
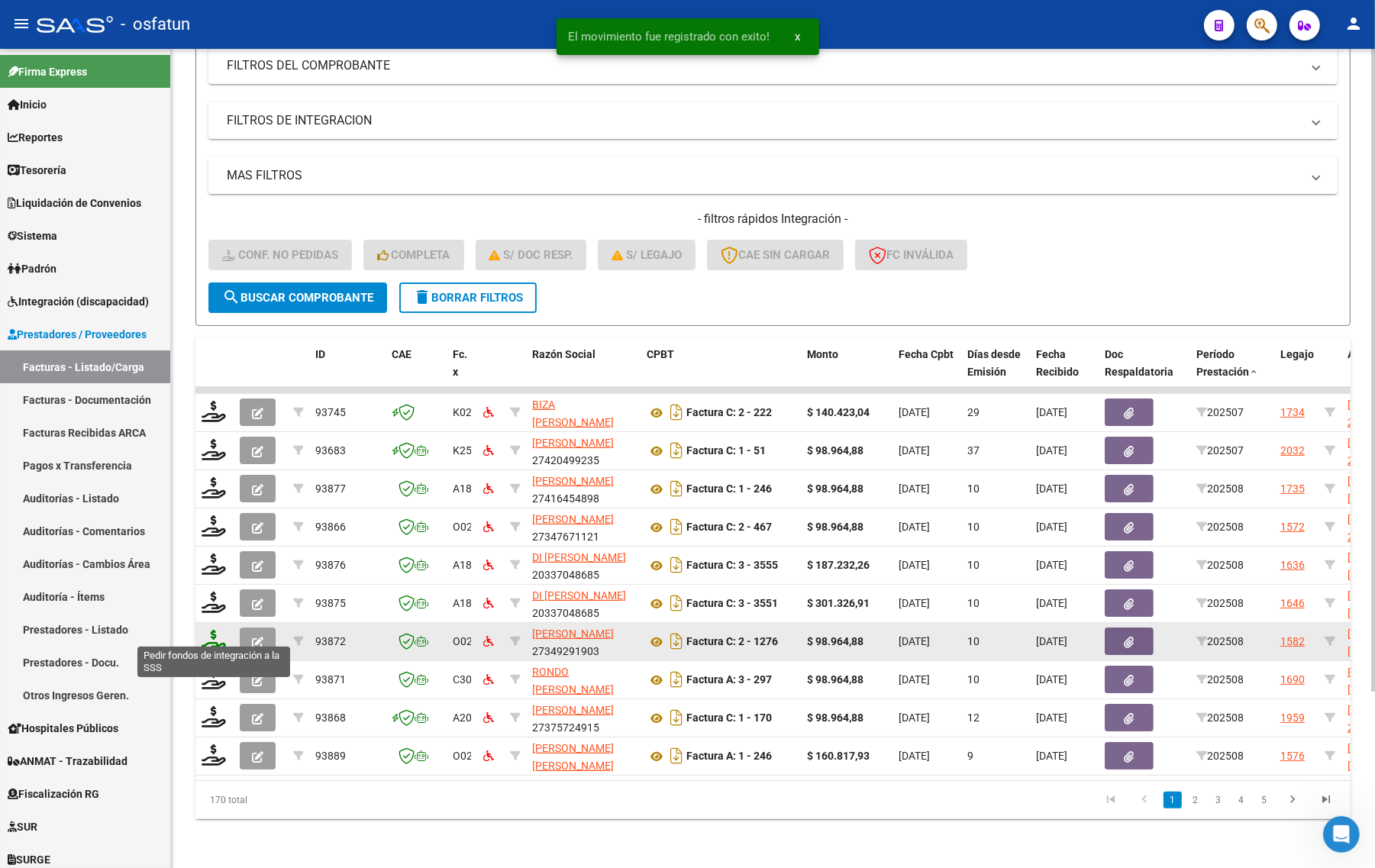
click at [212, 630] on icon at bounding box center [213, 640] width 25 height 21
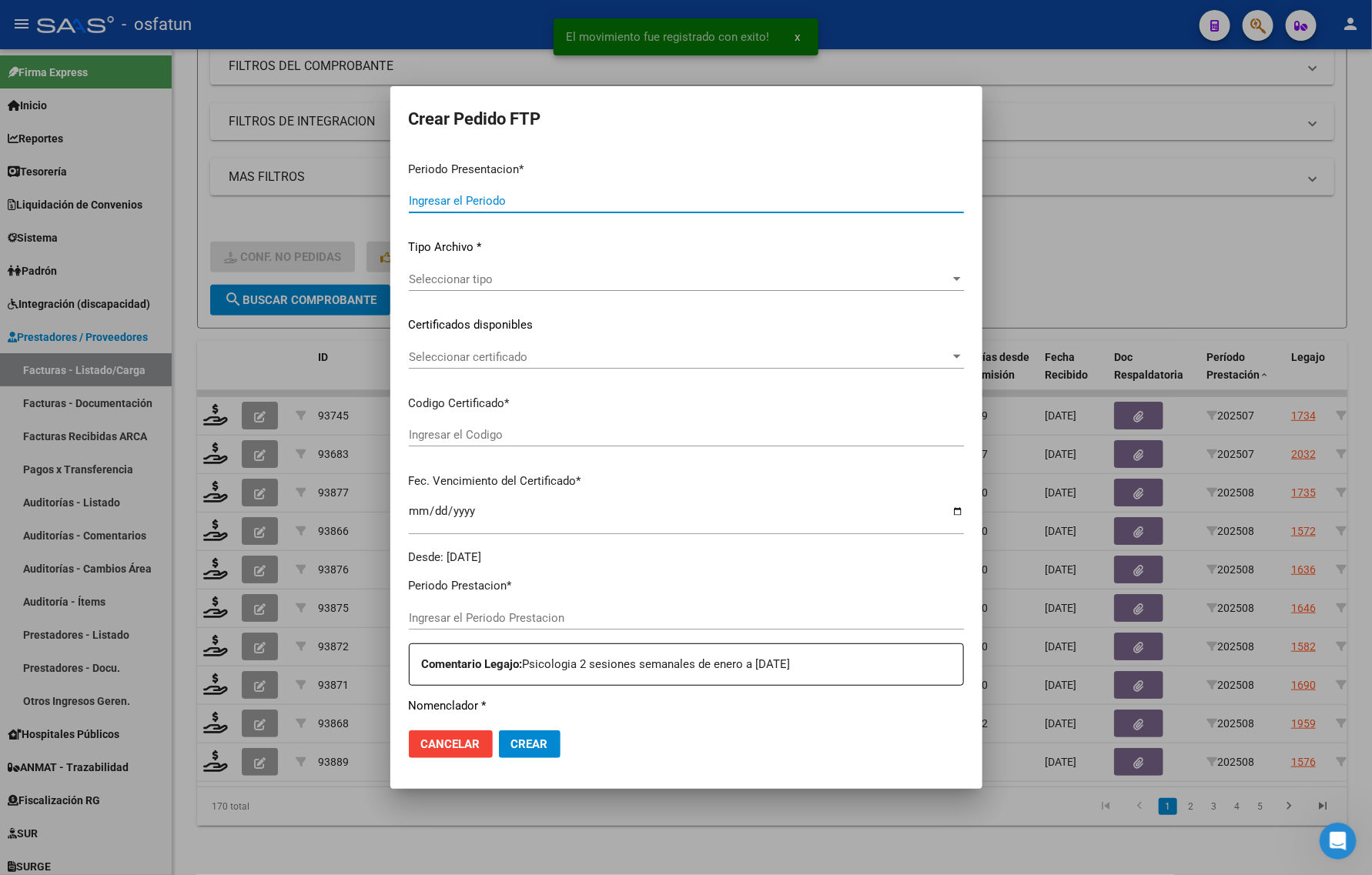
type input "202508"
type input "$ 98.964,88"
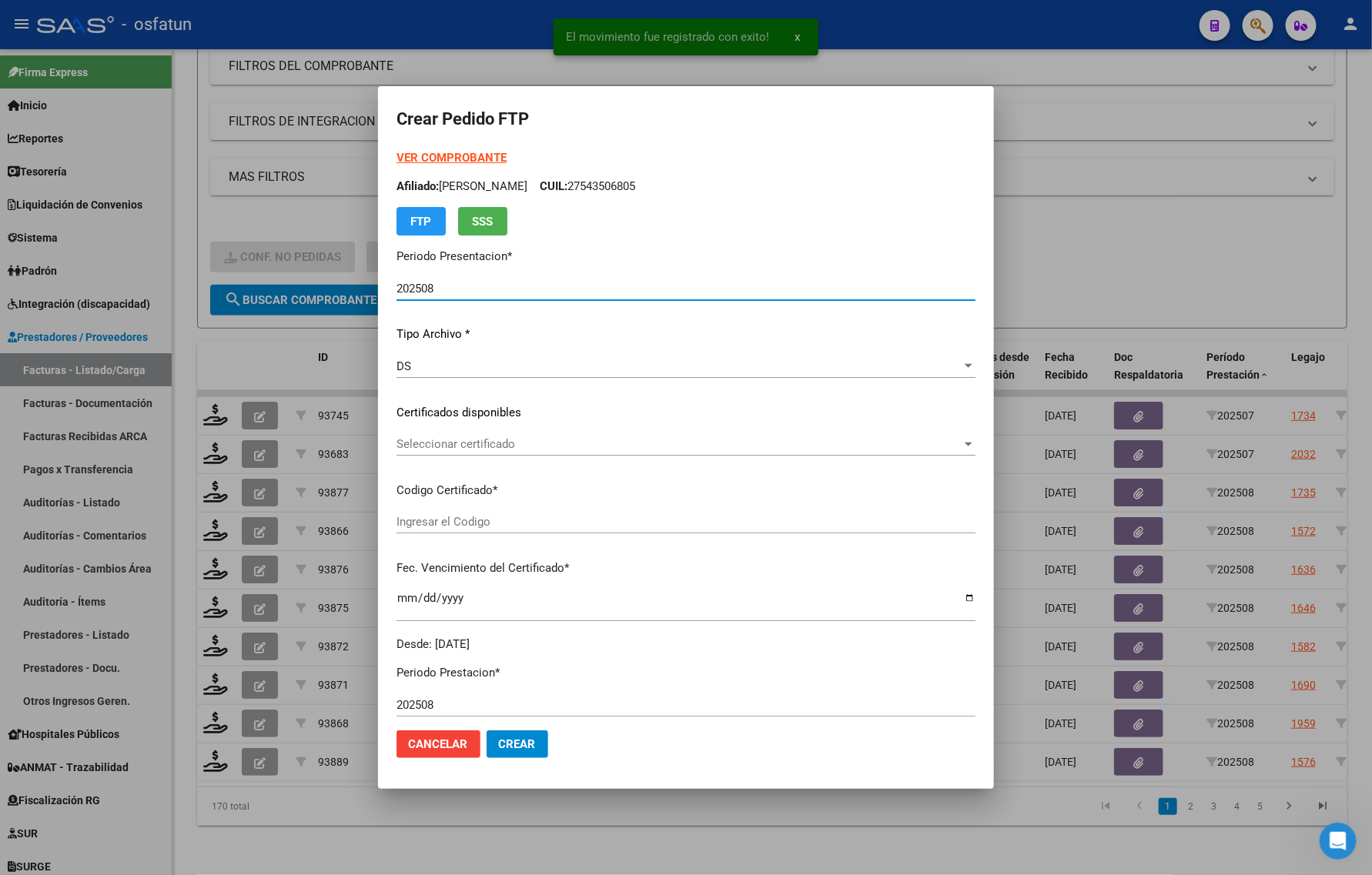
type input "ARG02000555135472023022420260224BS376"
type input "2026-02-24"
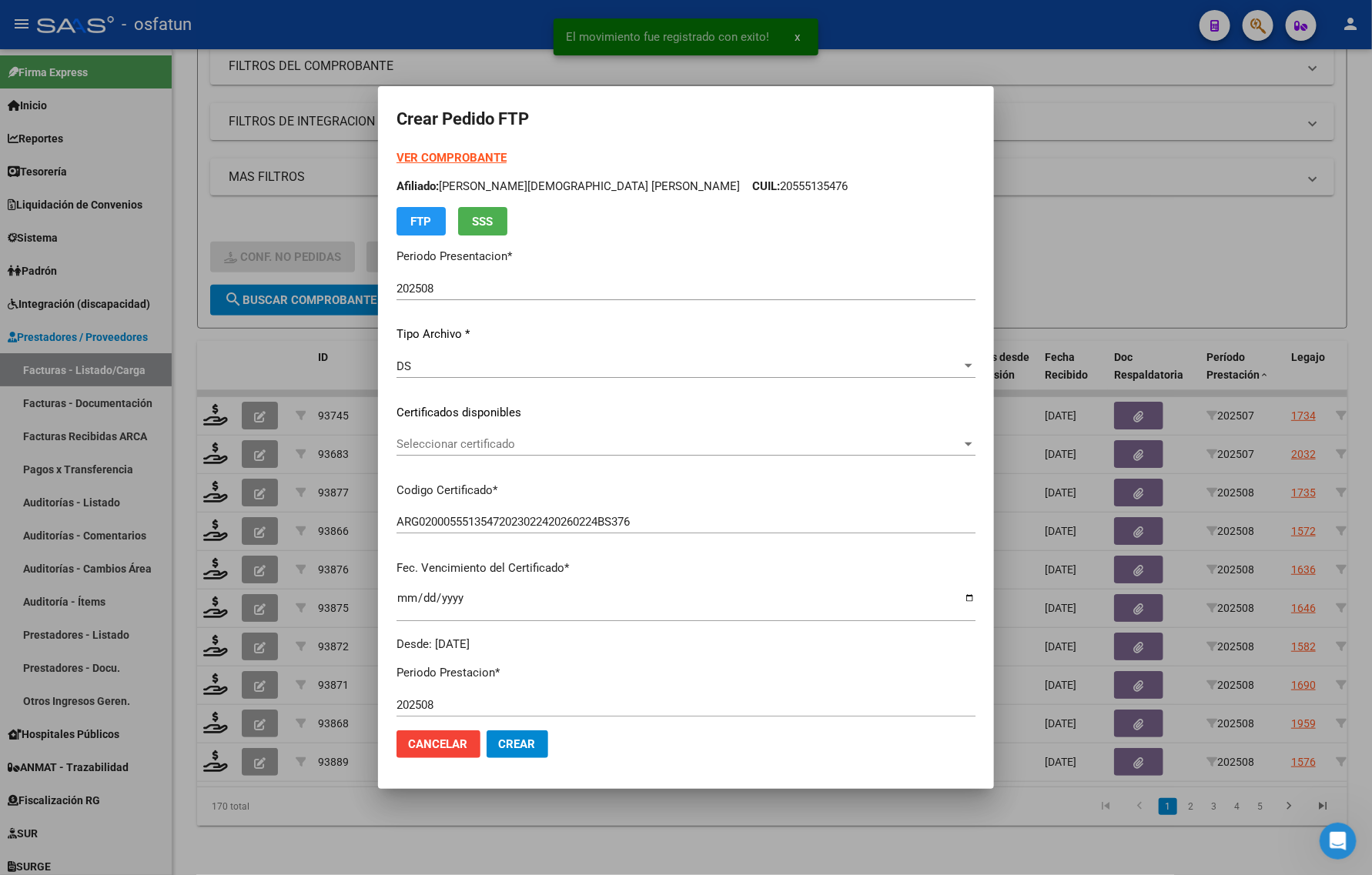
click at [443, 158] on strong "VER COMPROBANTE" at bounding box center [452, 158] width 110 height 14
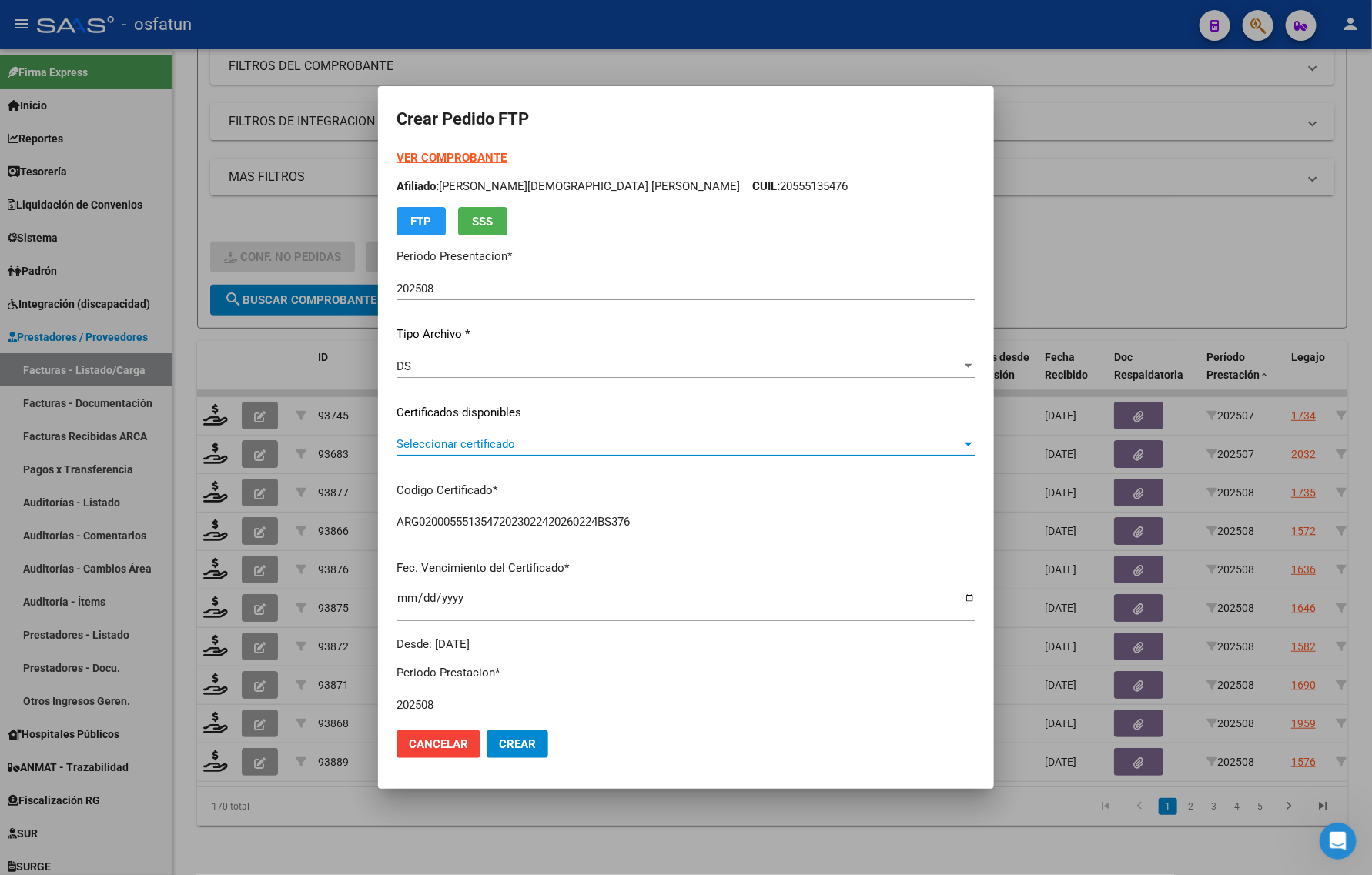
click at [482, 443] on span "Seleccionar certificado" at bounding box center [679, 444] width 565 height 14
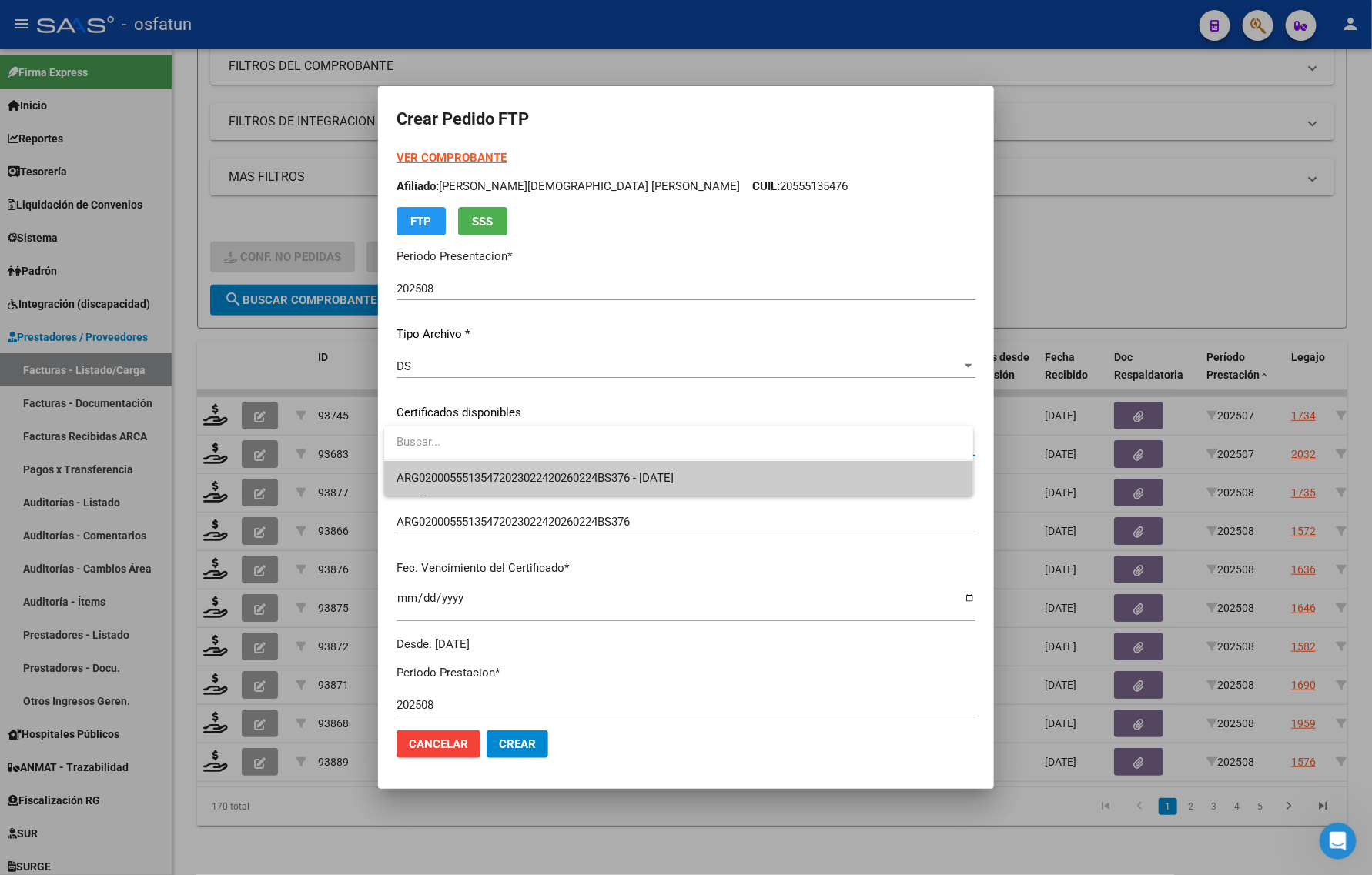
click at [481, 469] on span "ARG02000555135472023022420260224BS376 - 2026-02-24" at bounding box center [678, 477] width 564 height 34
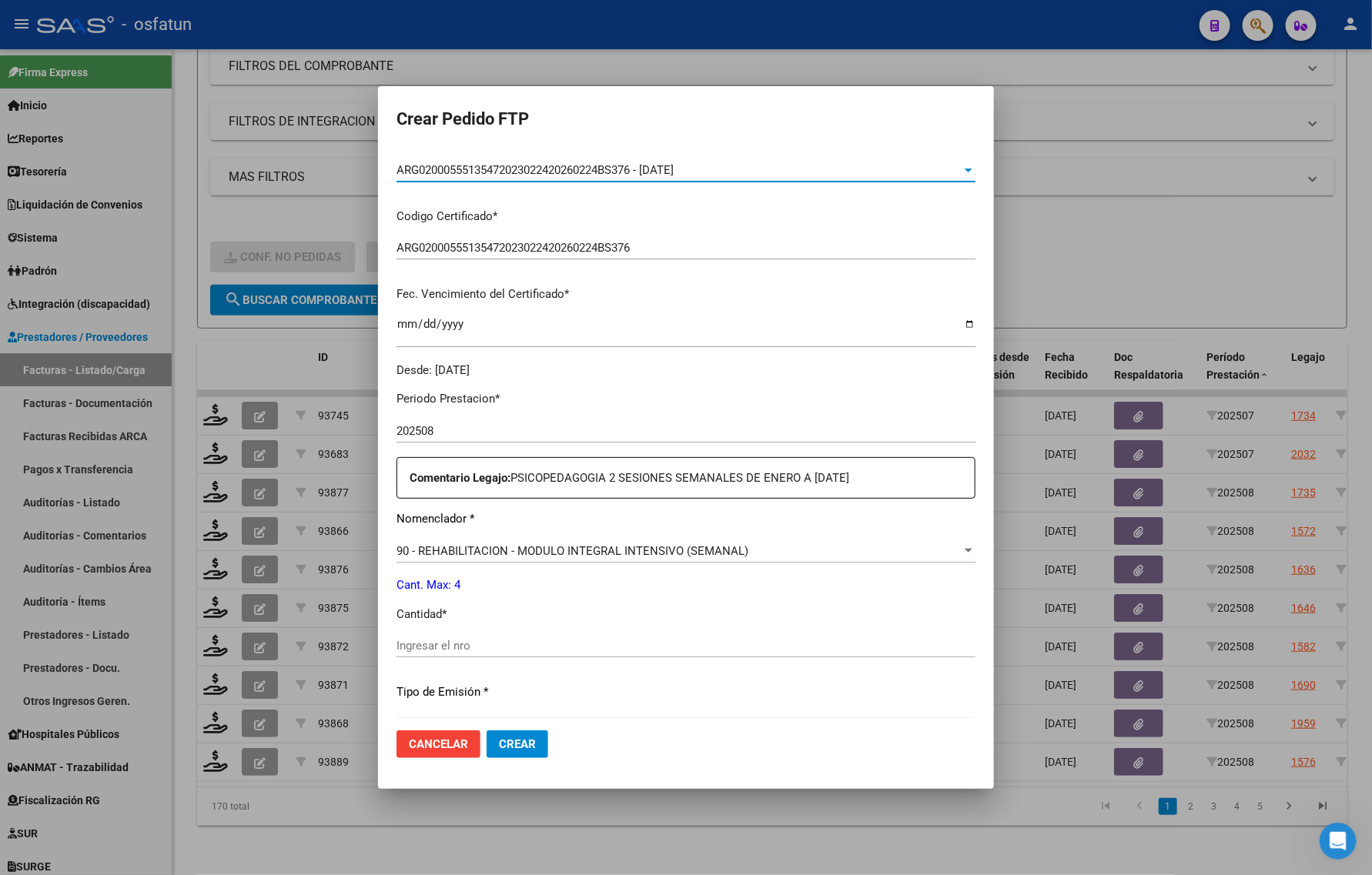
scroll to position [385, 0]
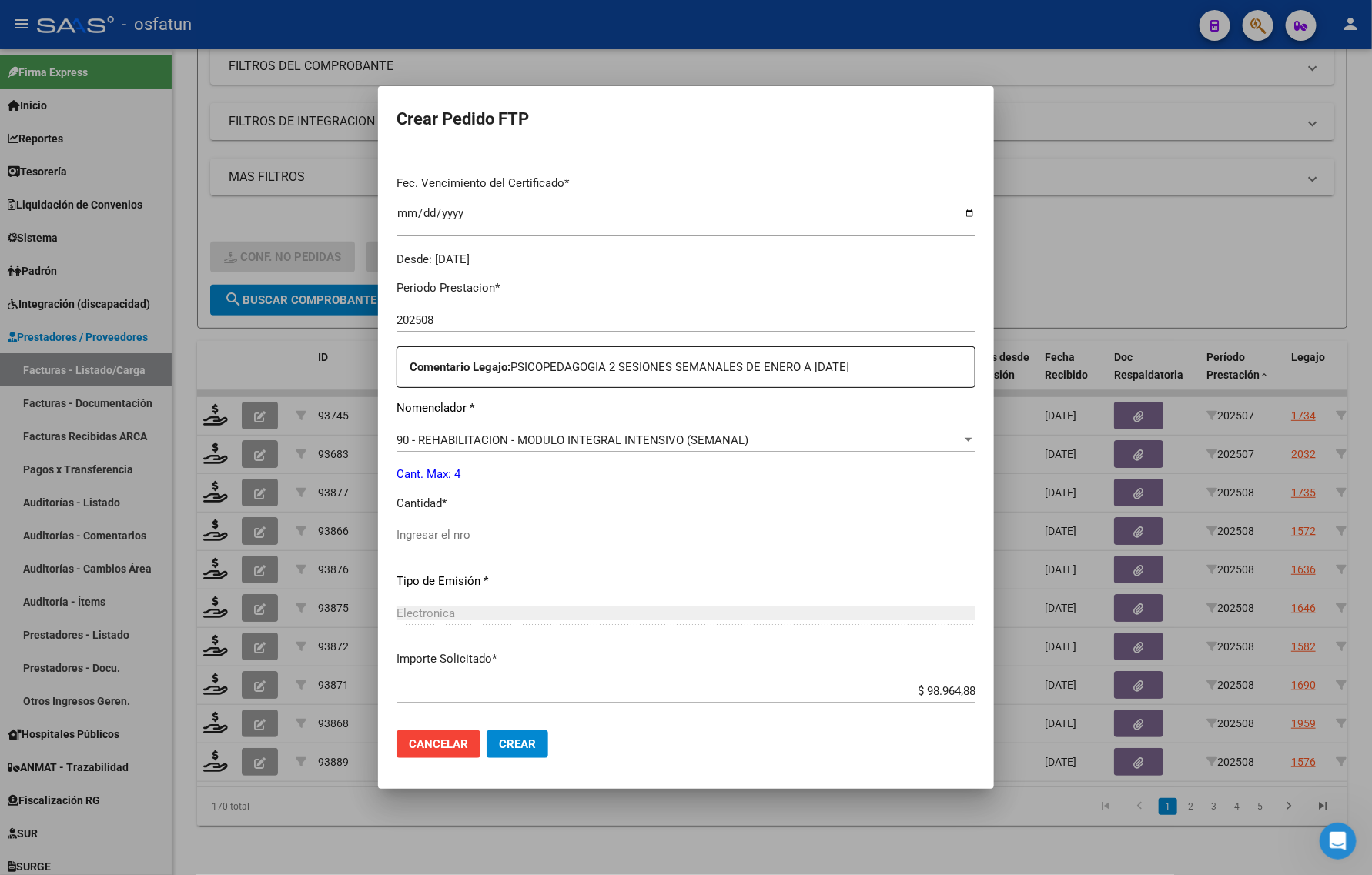
click at [478, 547] on div "Ingresar el nro" at bounding box center [686, 541] width 579 height 38
click at [456, 523] on div "Ingresar el nro" at bounding box center [686, 534] width 579 height 23
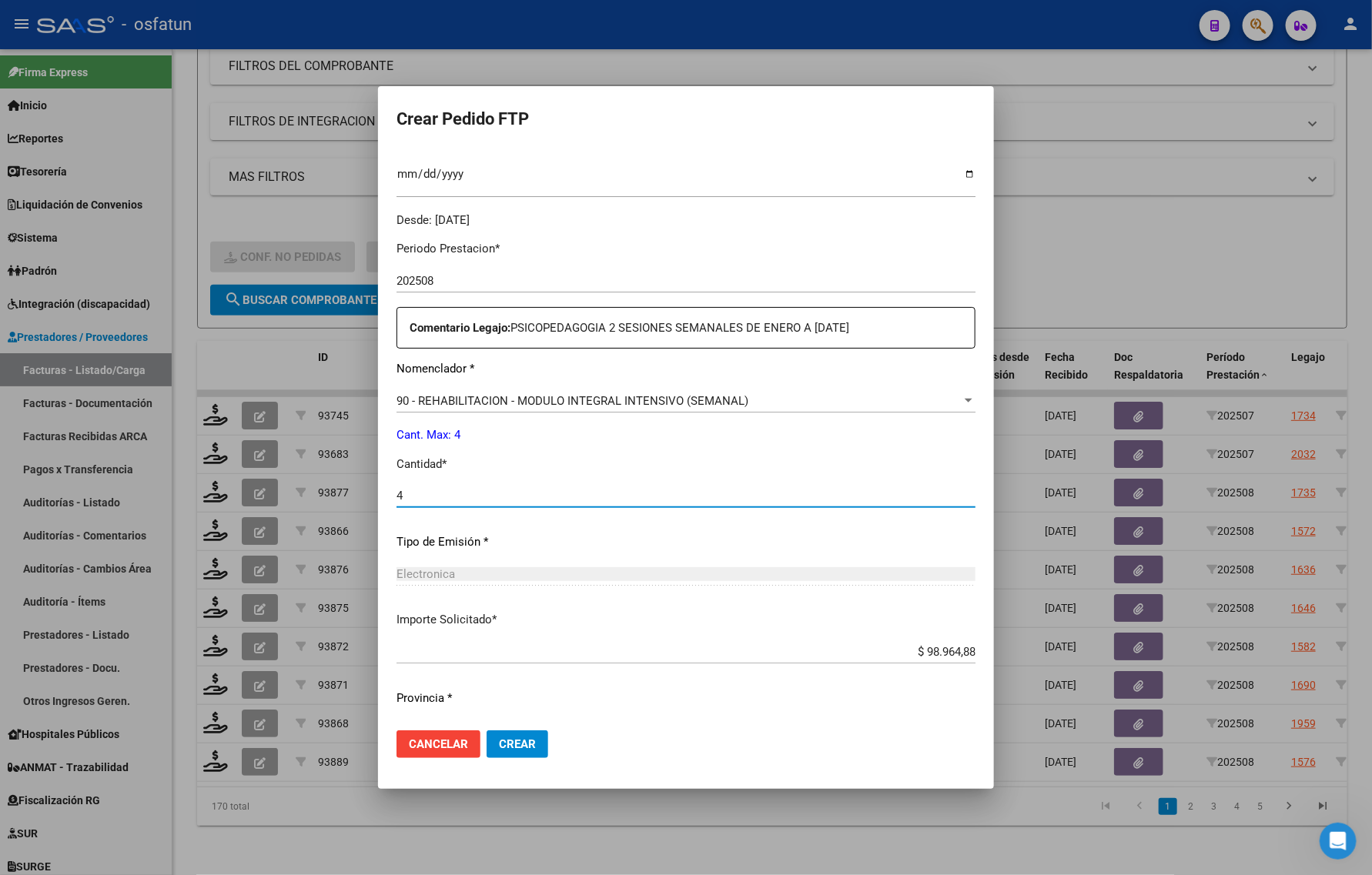
scroll to position [460, 0]
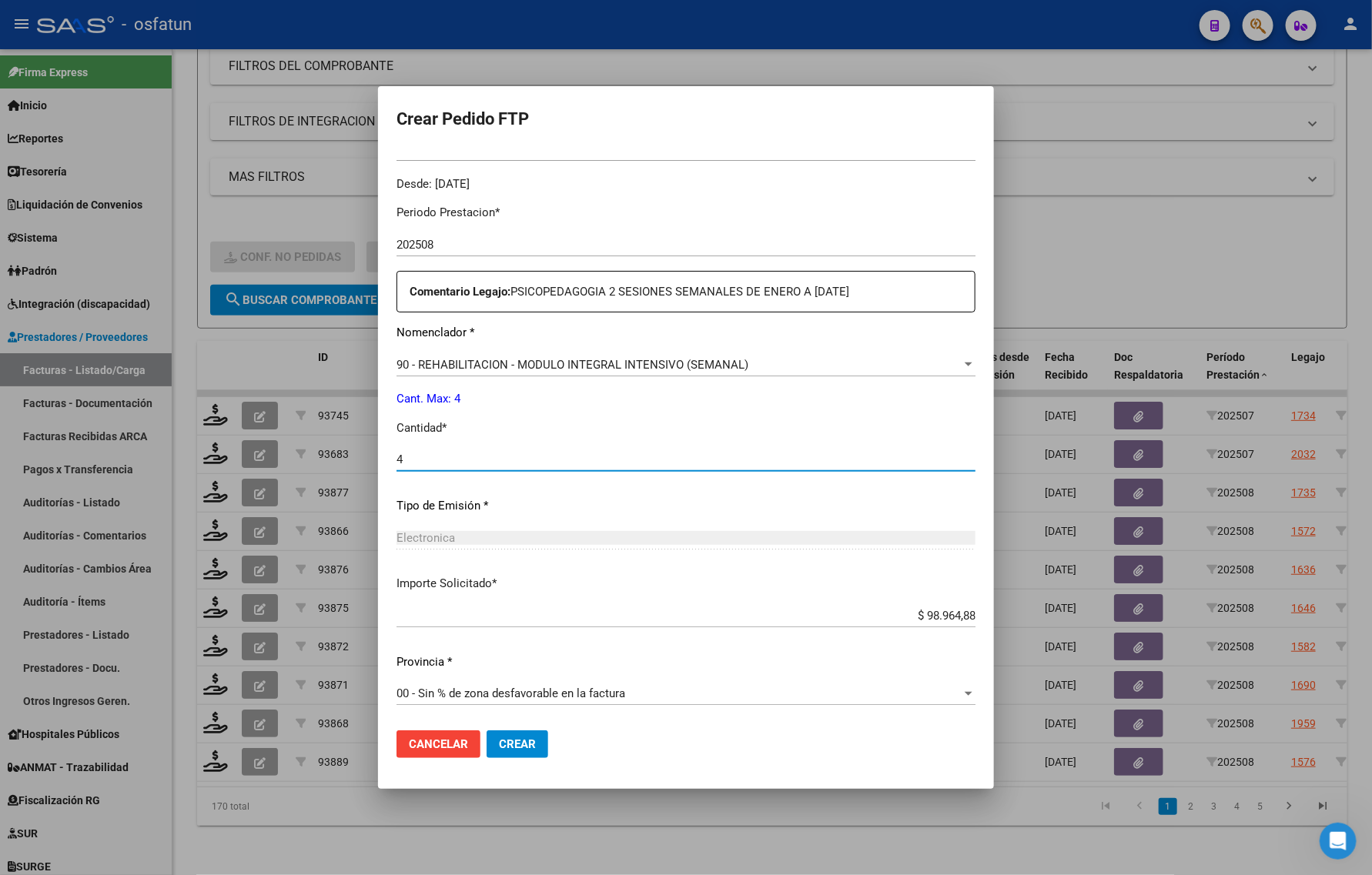
type input "4"
click at [539, 764] on mat-dialog-actions "Cancelar Crear" at bounding box center [686, 744] width 579 height 52
click at [536, 747] on button "Crear" at bounding box center [517, 744] width 62 height 28
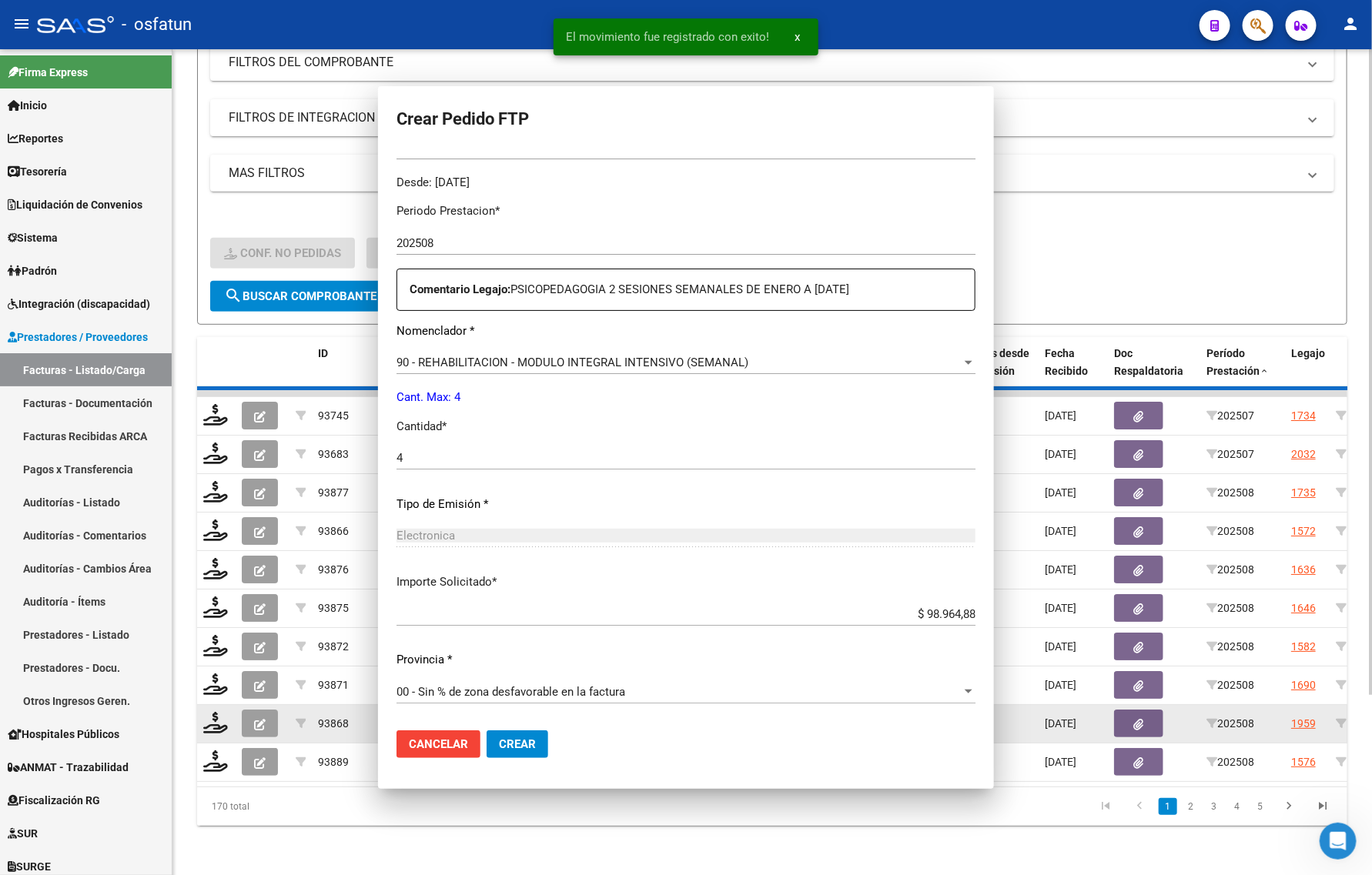
scroll to position [0, 0]
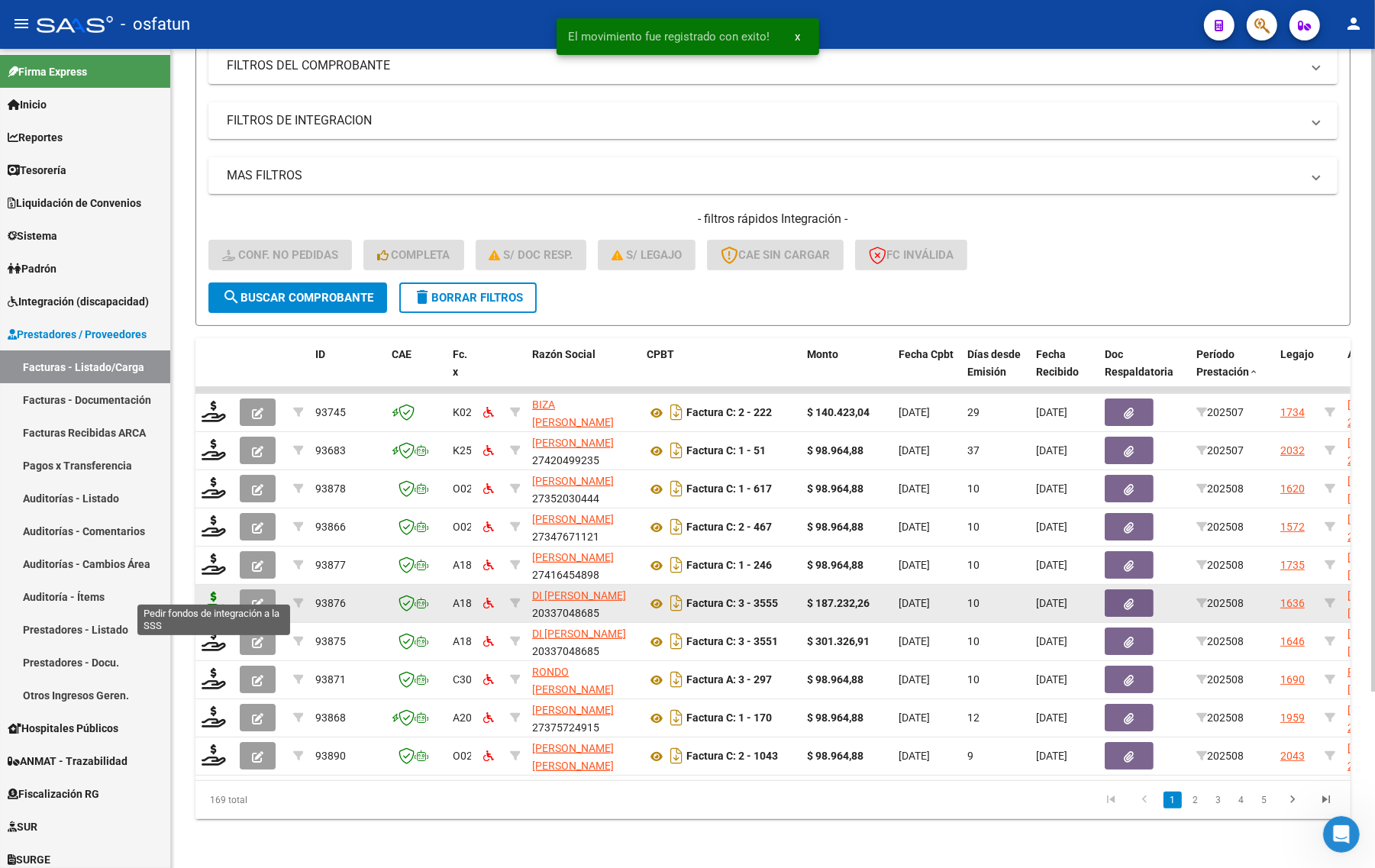
click at [208, 592] on icon at bounding box center [213, 602] width 25 height 21
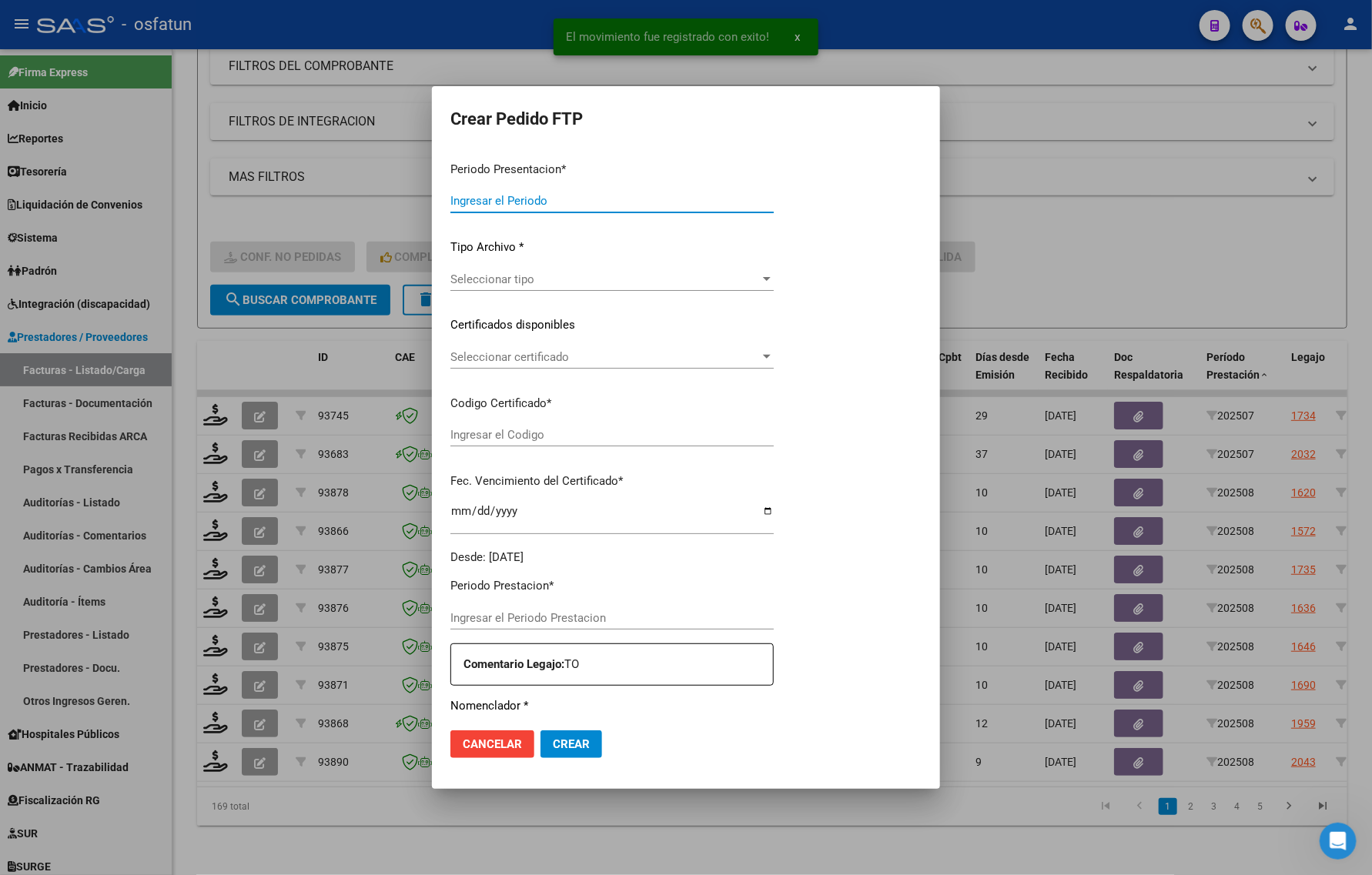
type input "202508"
type input "$ 187.232,26"
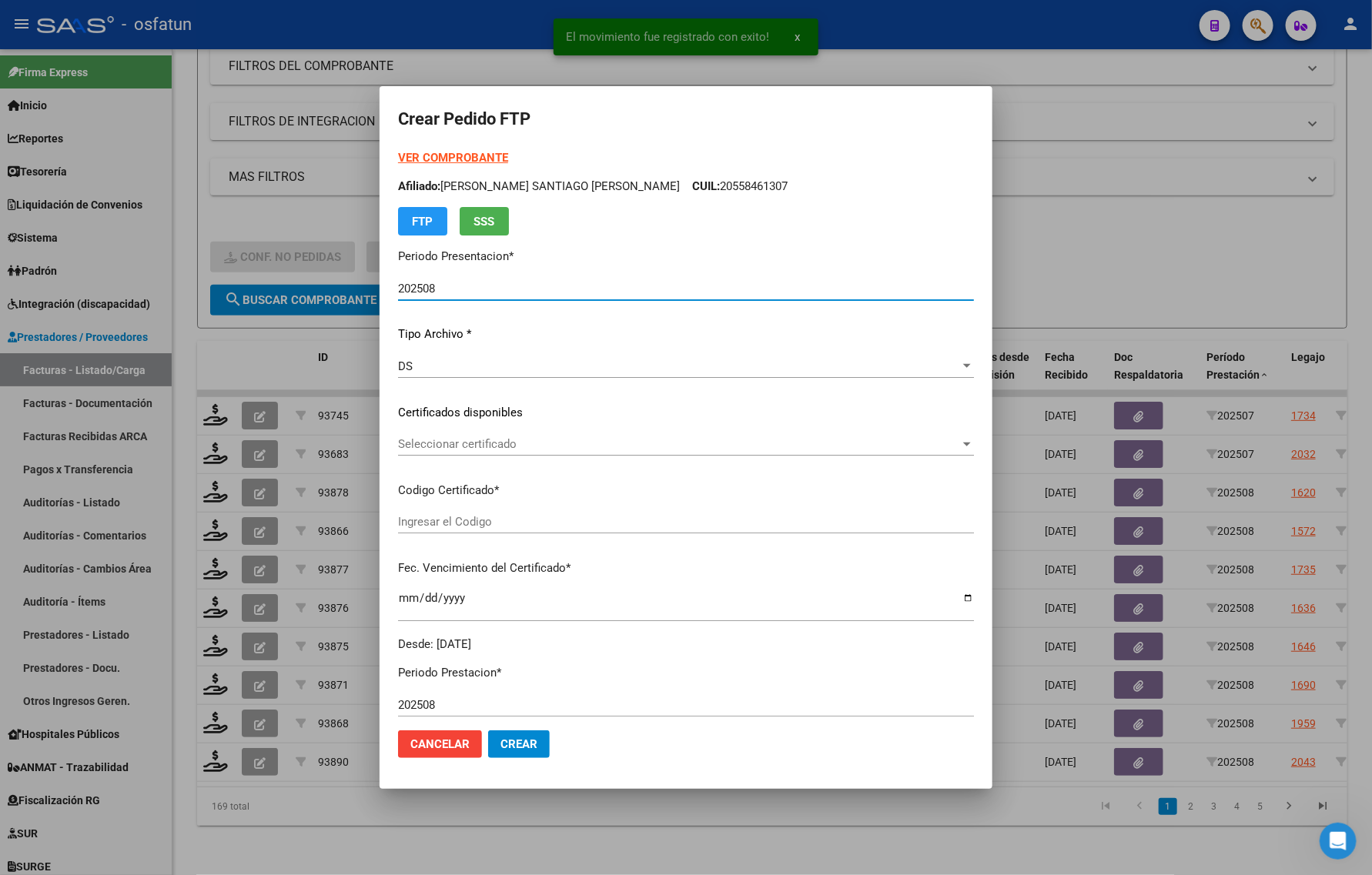
type input "ARG02000560874622022090920270909MEN232"
type input "2027-09-09"
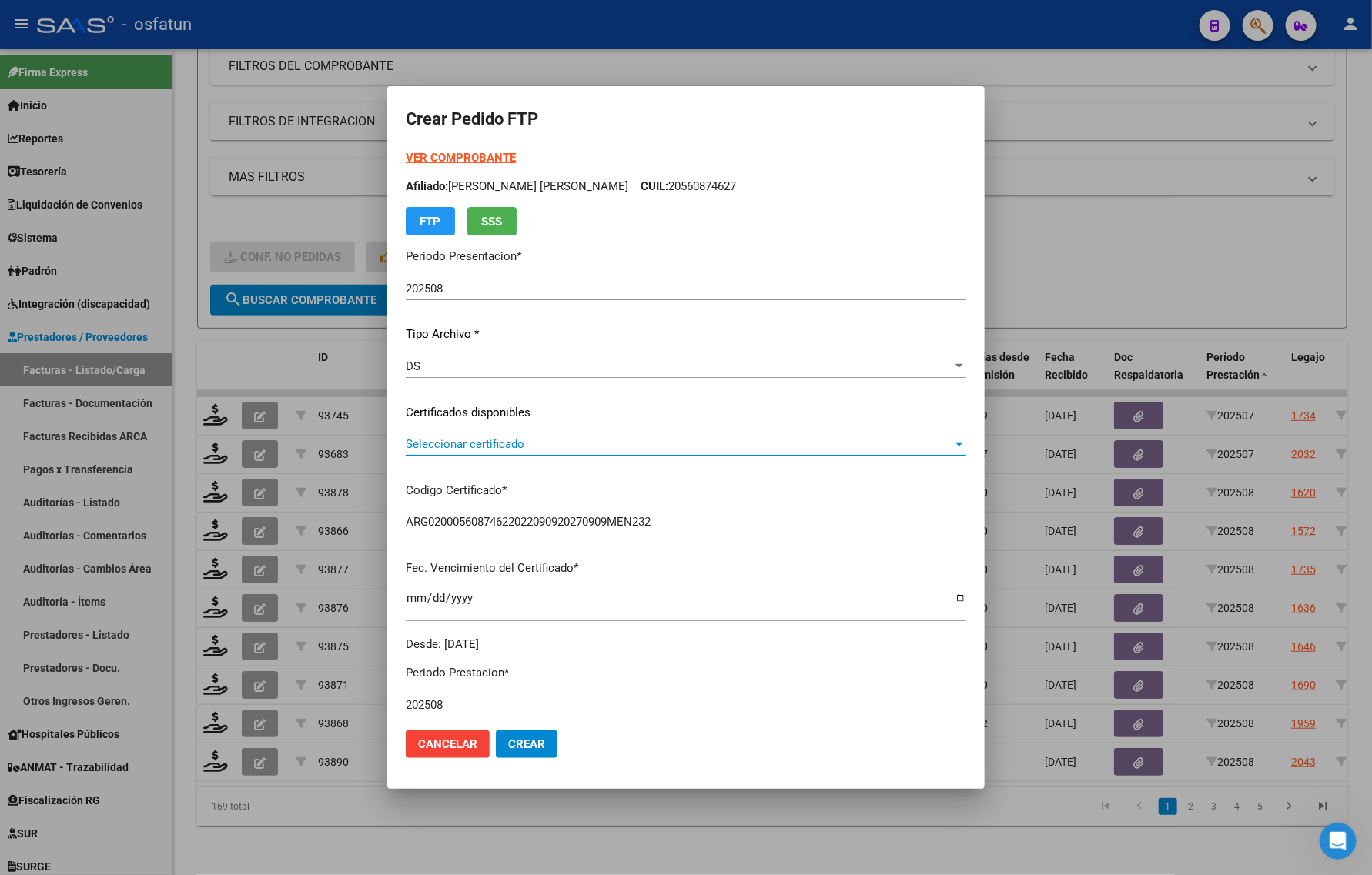
click at [470, 449] on span "Seleccionar certificado" at bounding box center [678, 444] width 546 height 14
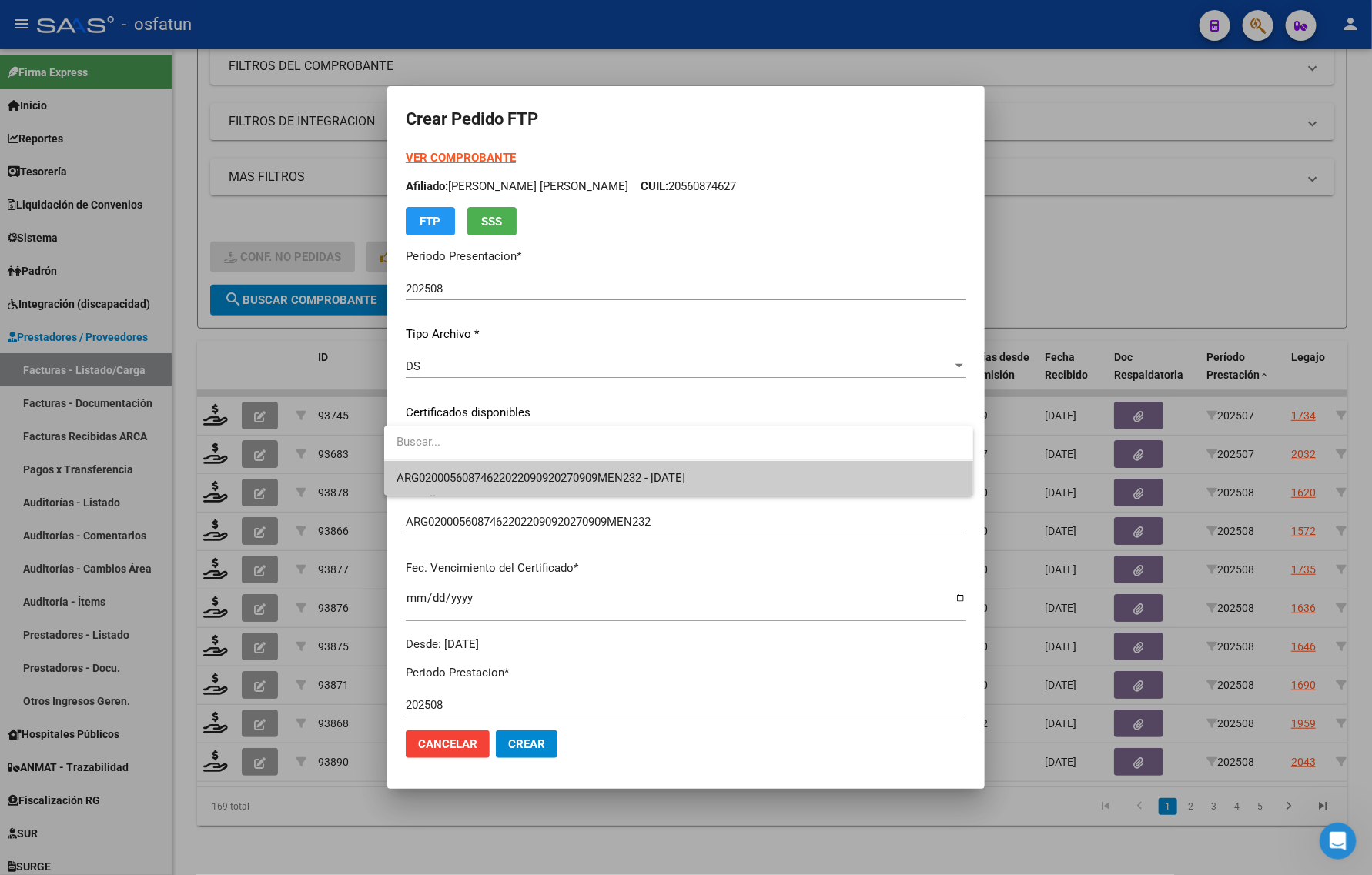
click at [524, 518] on div at bounding box center [686, 438] width 1372 height 875
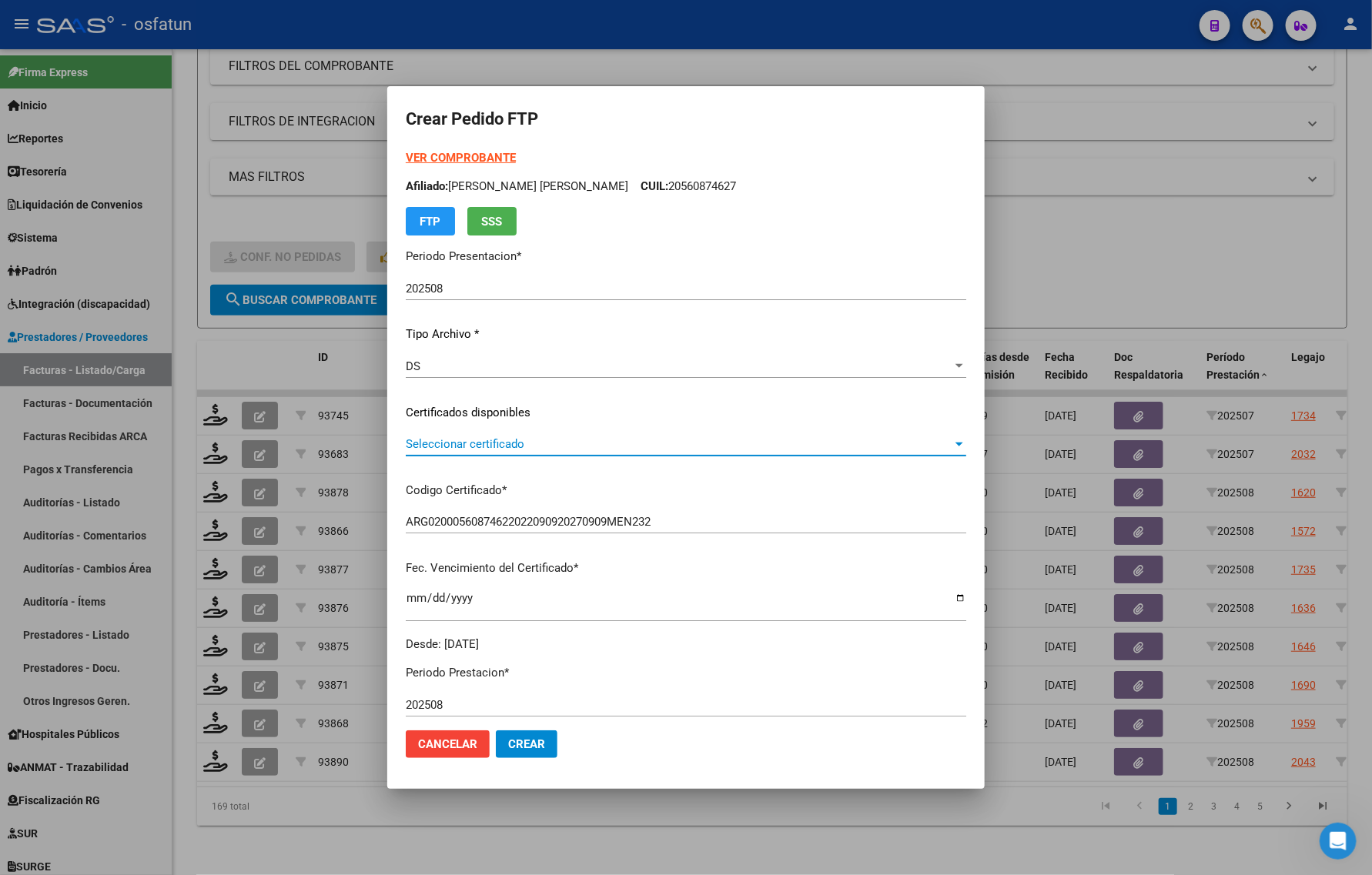
click at [518, 449] on span "Seleccionar certificado" at bounding box center [678, 444] width 546 height 14
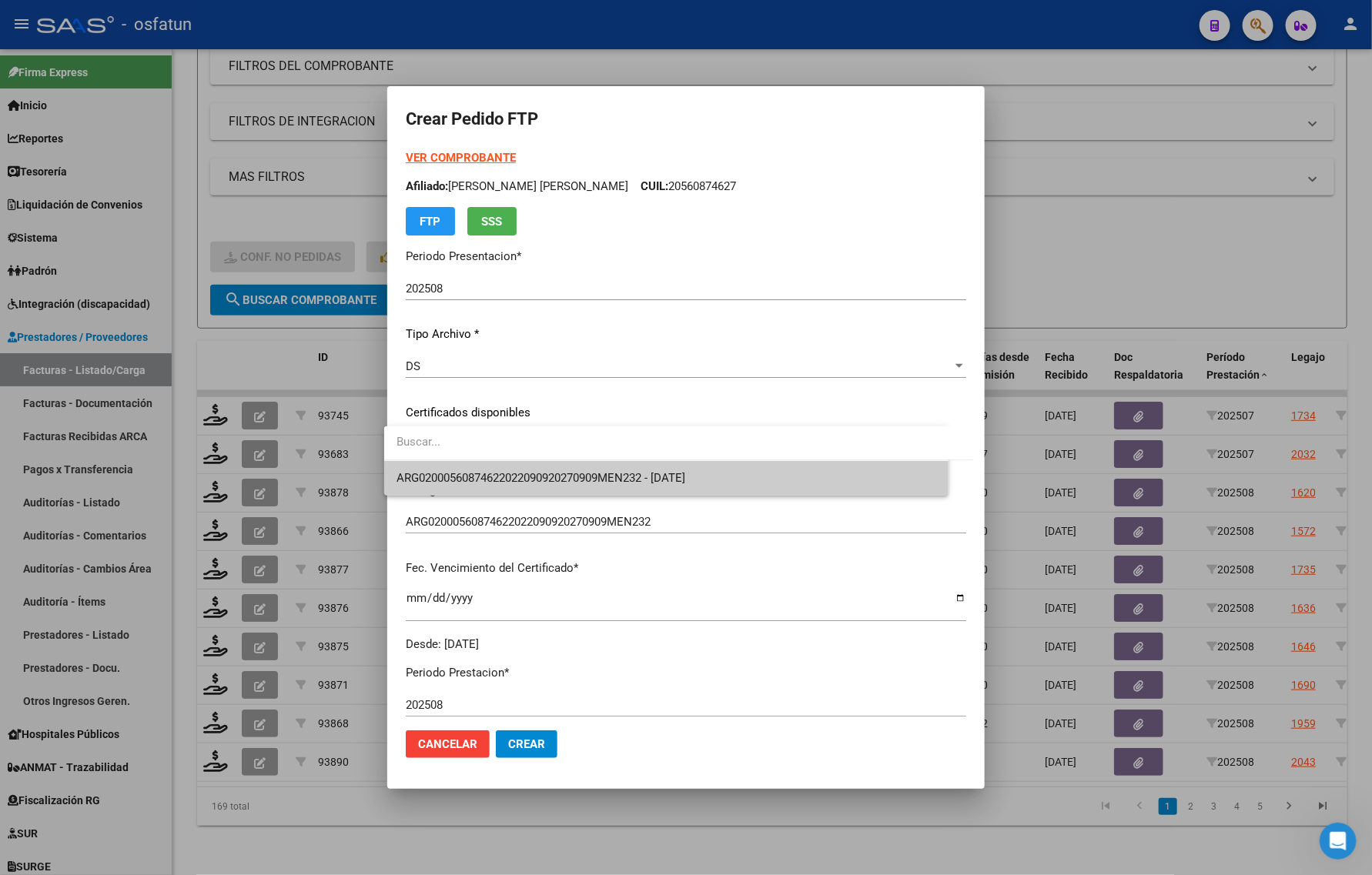
click at [517, 478] on span "ARG02000560874622022090920270909MEN232 - 2027-09-09" at bounding box center [541, 477] width 289 height 14
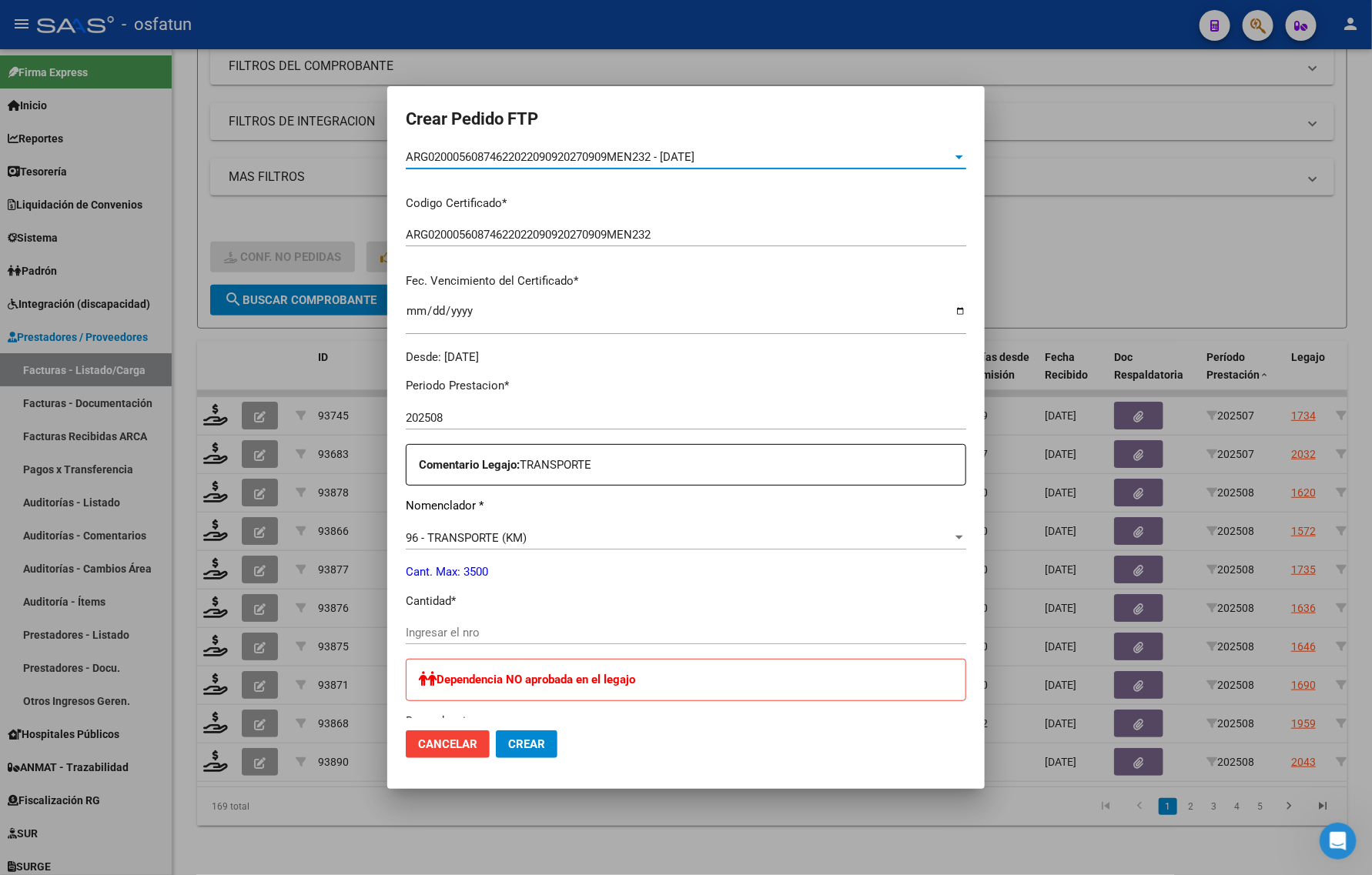
scroll to position [289, 0]
click at [463, 624] on input "Ingresar el nro" at bounding box center [686, 630] width 560 height 14
click at [472, 636] on input "Ingresar el nro" at bounding box center [686, 630] width 560 height 14
click at [429, 613] on div "Periodo Prestacion * 202508 Ingresar el Periodo Prestacion Comentario Legajo: T…" at bounding box center [686, 756] width 560 height 785
click at [210, 127] on div at bounding box center [686, 438] width 1372 height 875
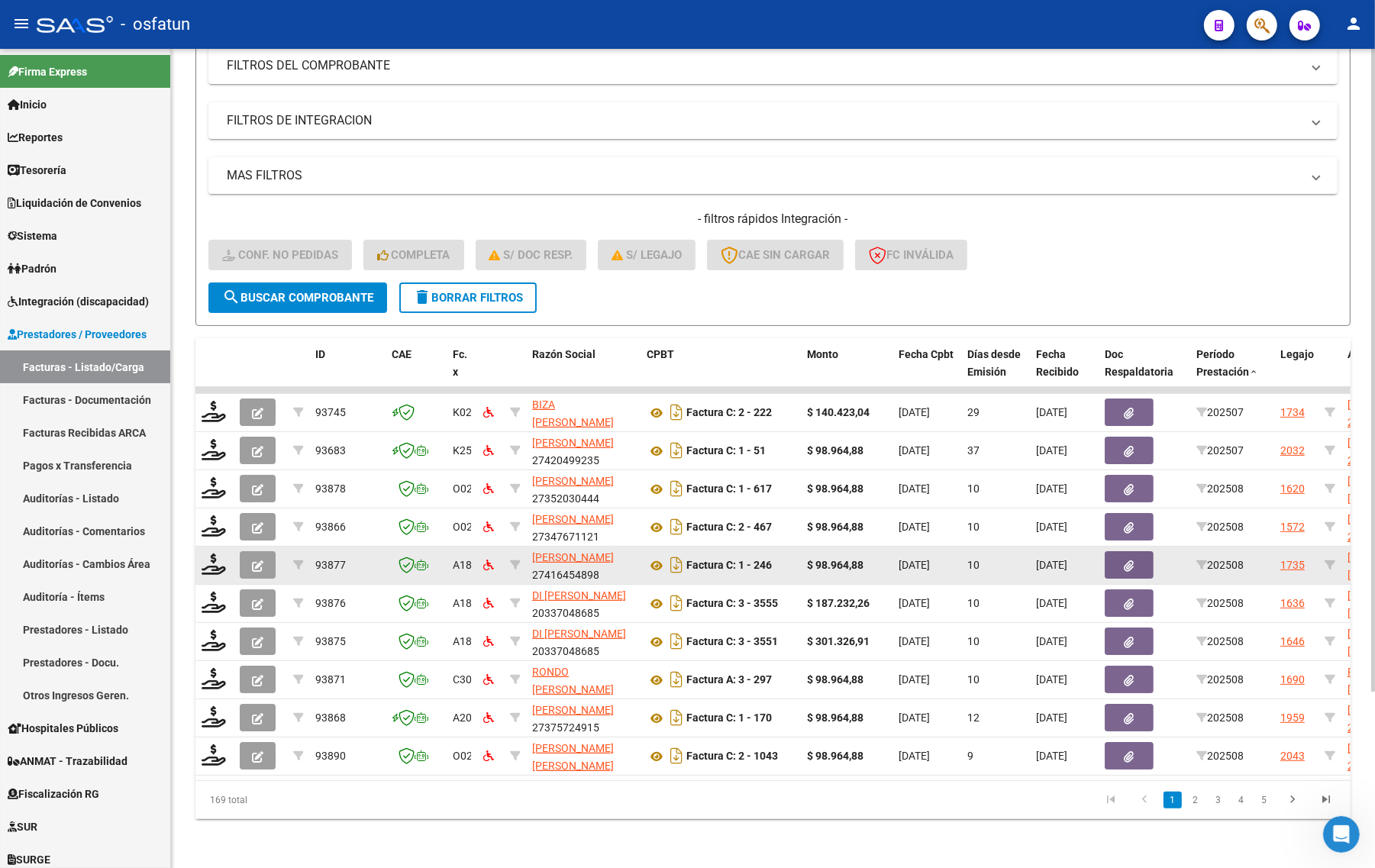
click at [215, 547] on datatable-body-cell at bounding box center [214, 565] width 38 height 37
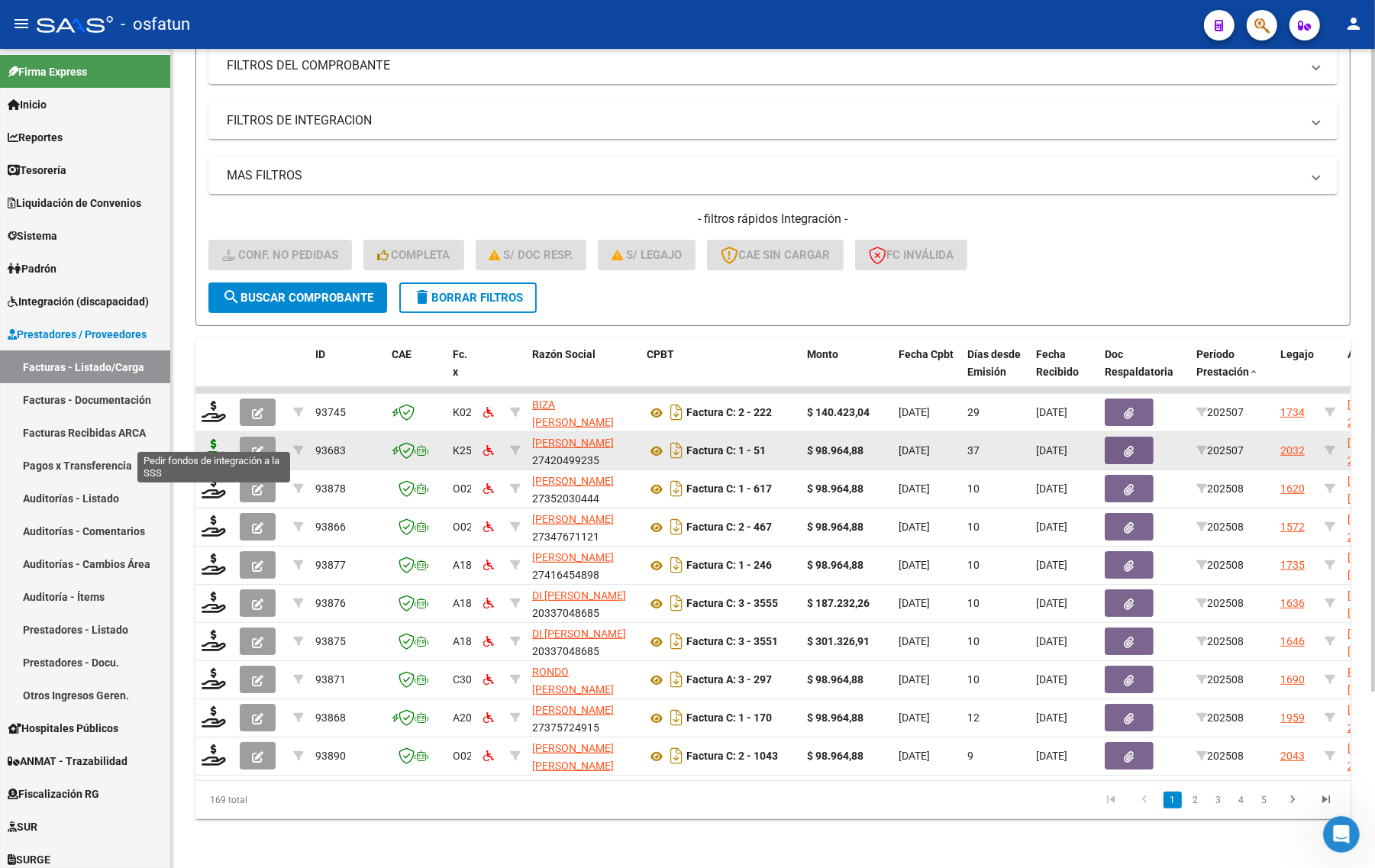
click at [210, 439] on icon at bounding box center [213, 449] width 25 height 21
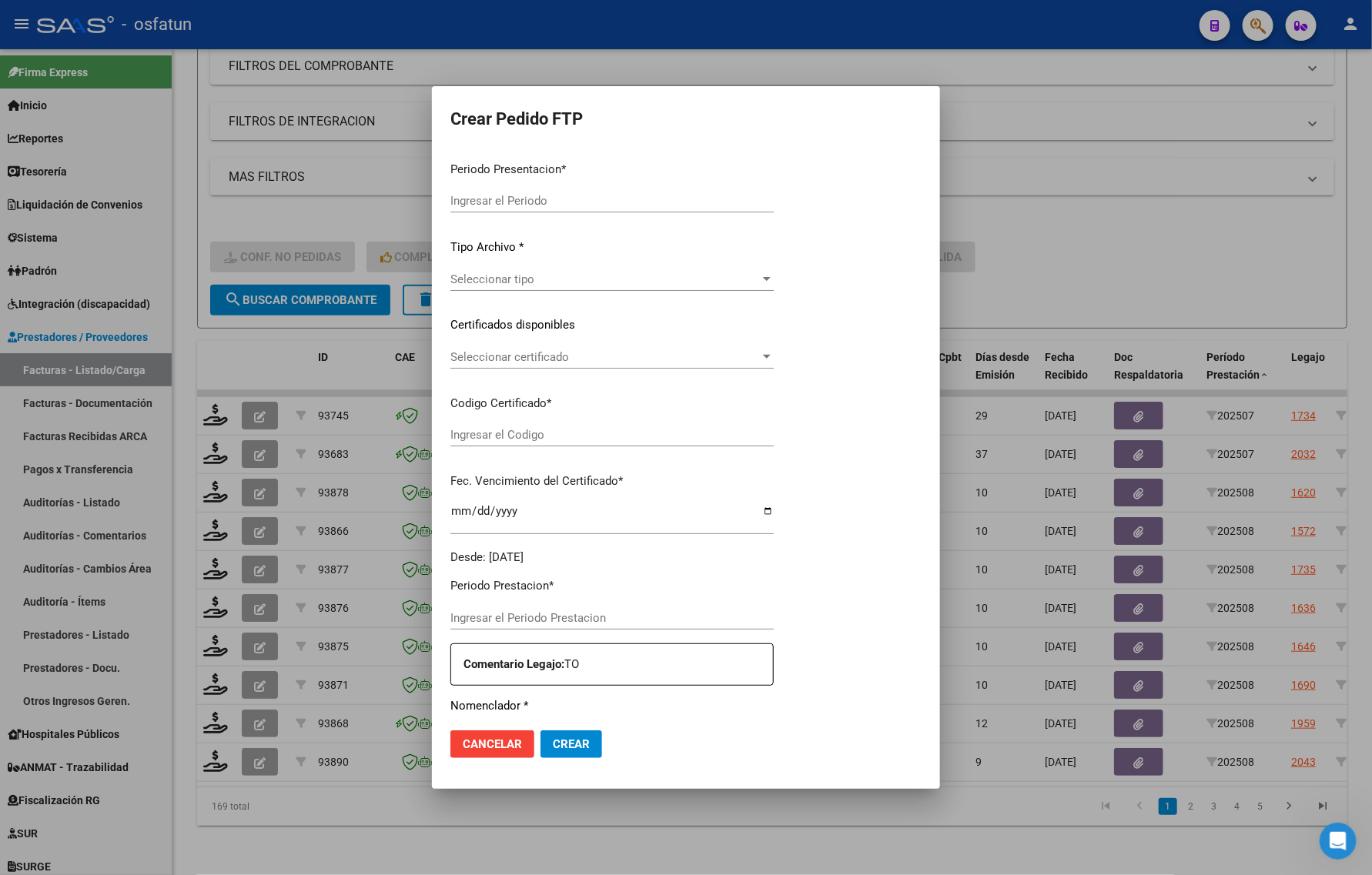
type input "202508"
type input "202507"
type input "$ 98.964,88"
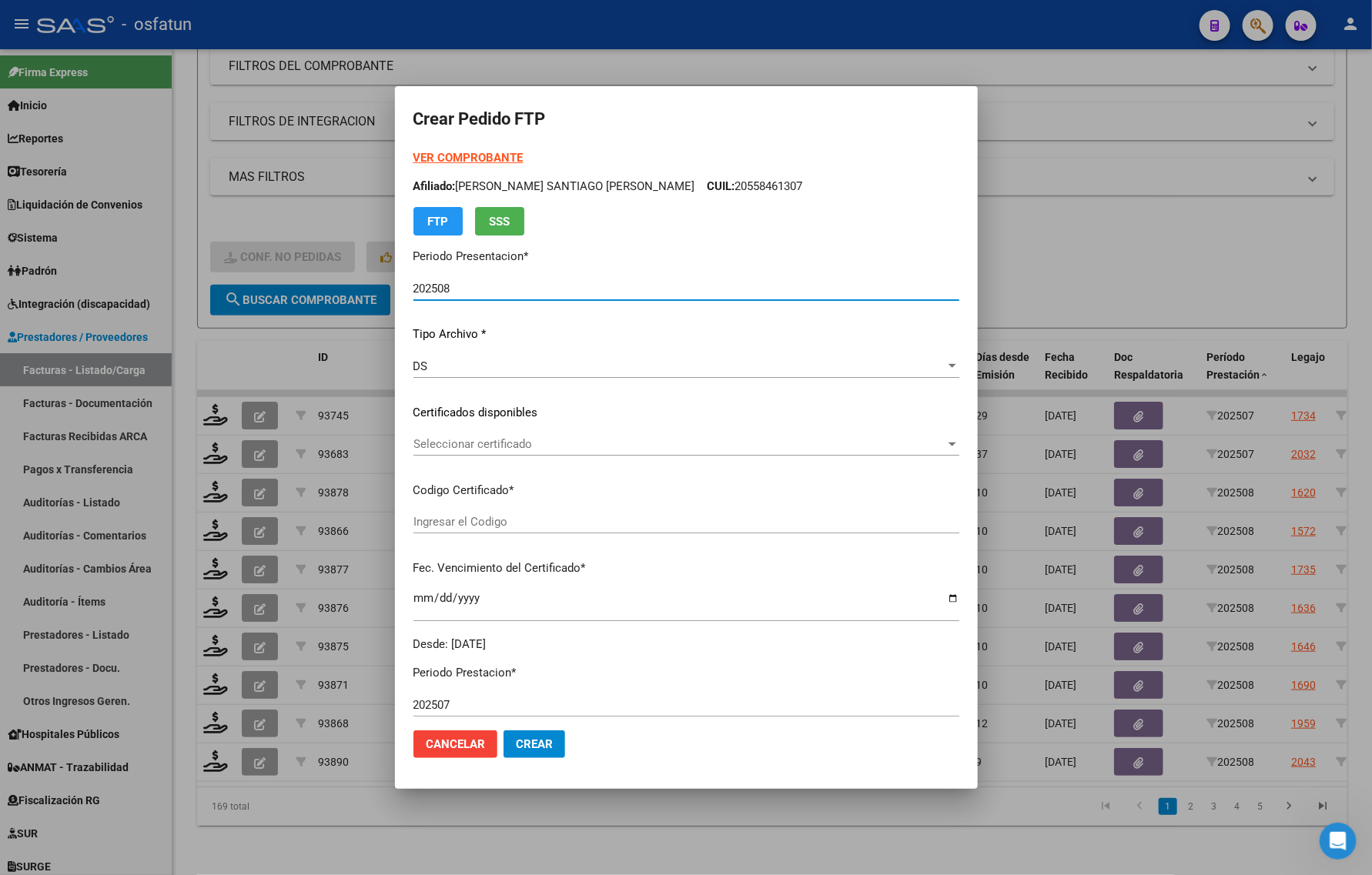
type input "ARG02000554561192023052920280529COR234"
type input "2028-05-29"
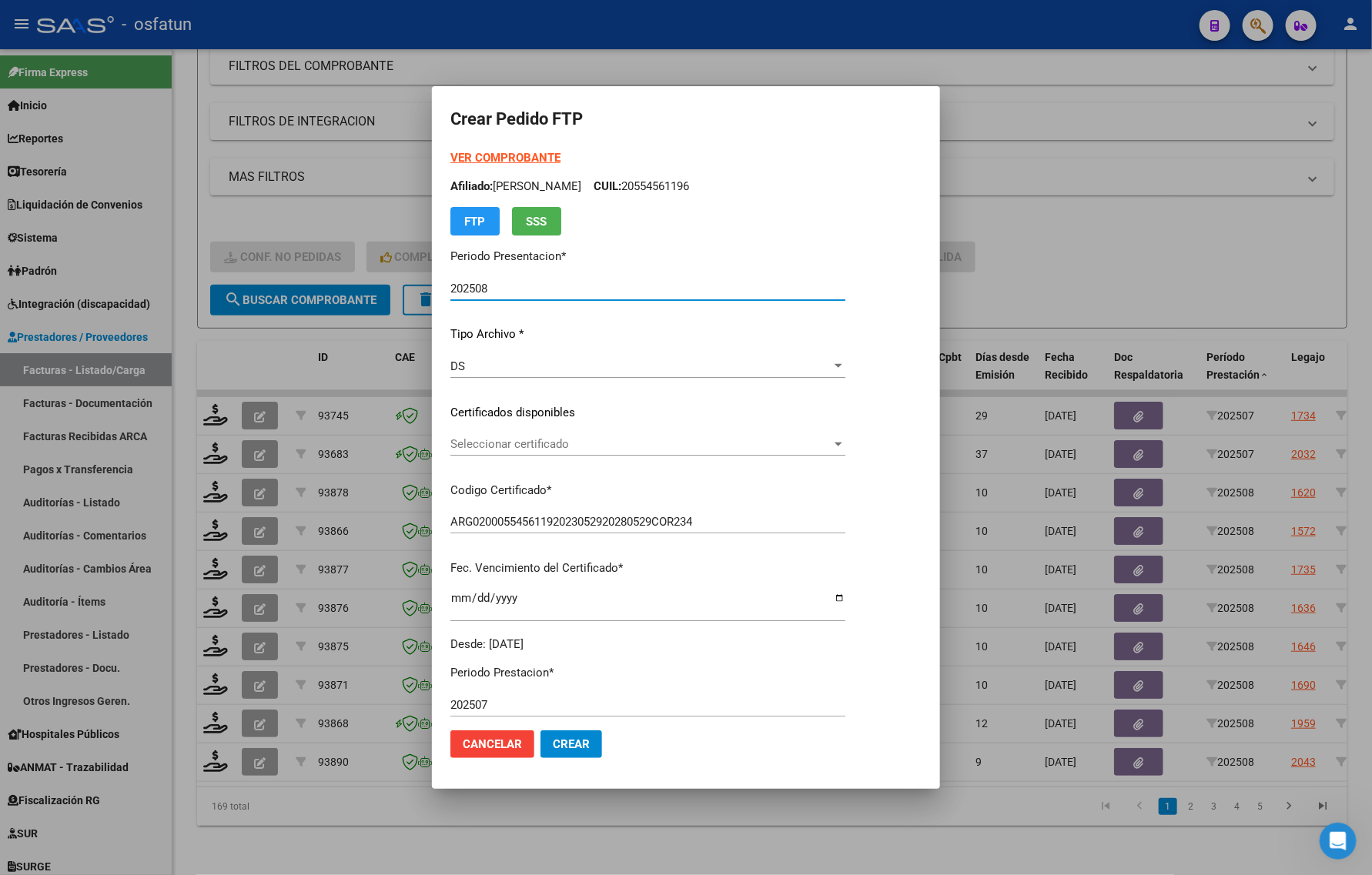
click at [508, 150] on div "VER COMPROBANTE ARCA Padrón Afiliado: PONCE MIKKO OBED CUIL: 20554561196 FTP SSS" at bounding box center [648, 193] width 395 height 86
click at [516, 160] on strong "VER COMPROBANTE" at bounding box center [506, 158] width 110 height 14
drag, startPoint x: 310, startPoint y: 194, endPoint x: 237, endPoint y: 502, distance: 316.5
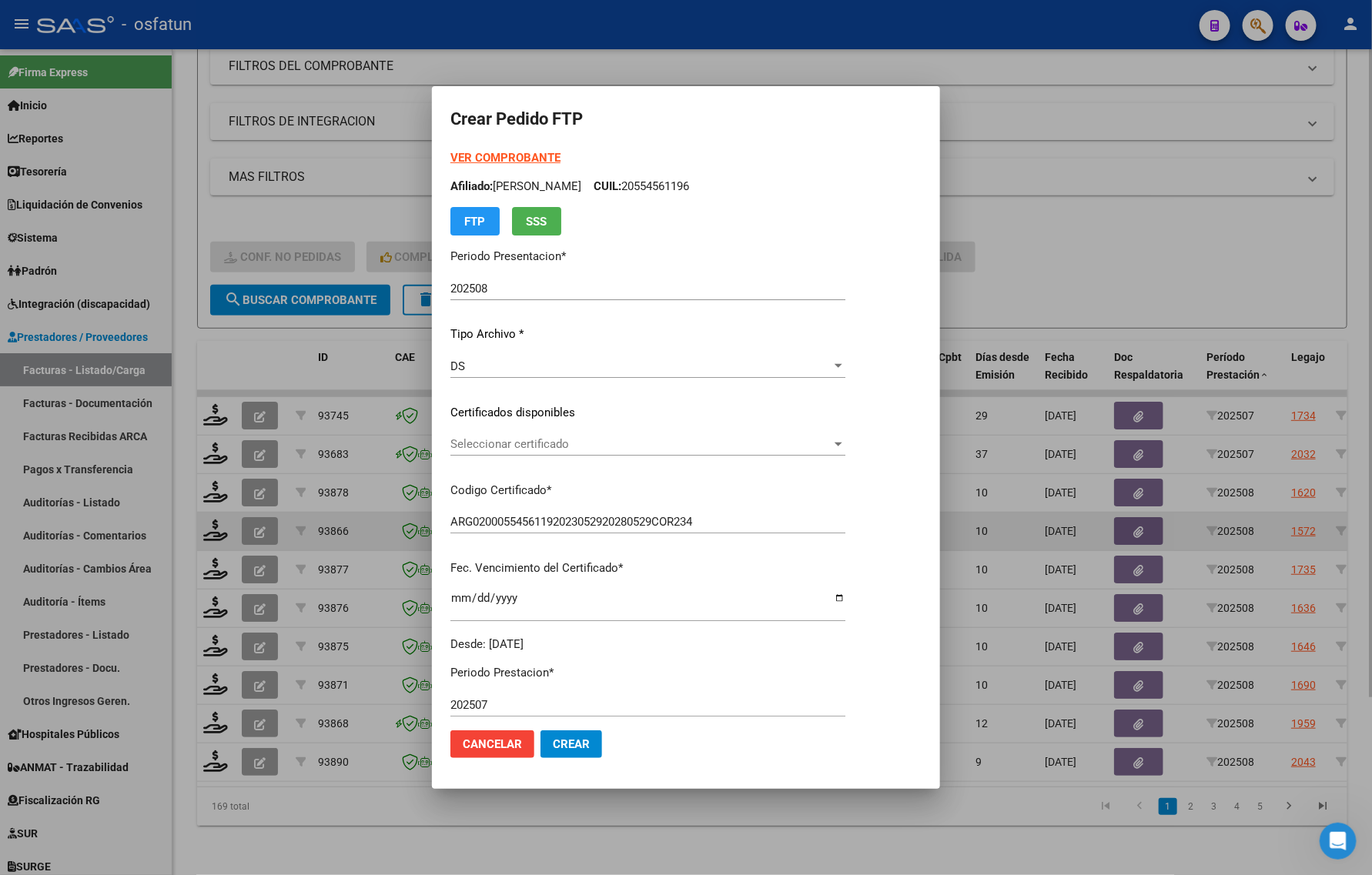
click at [310, 196] on div at bounding box center [686, 438] width 1372 height 875
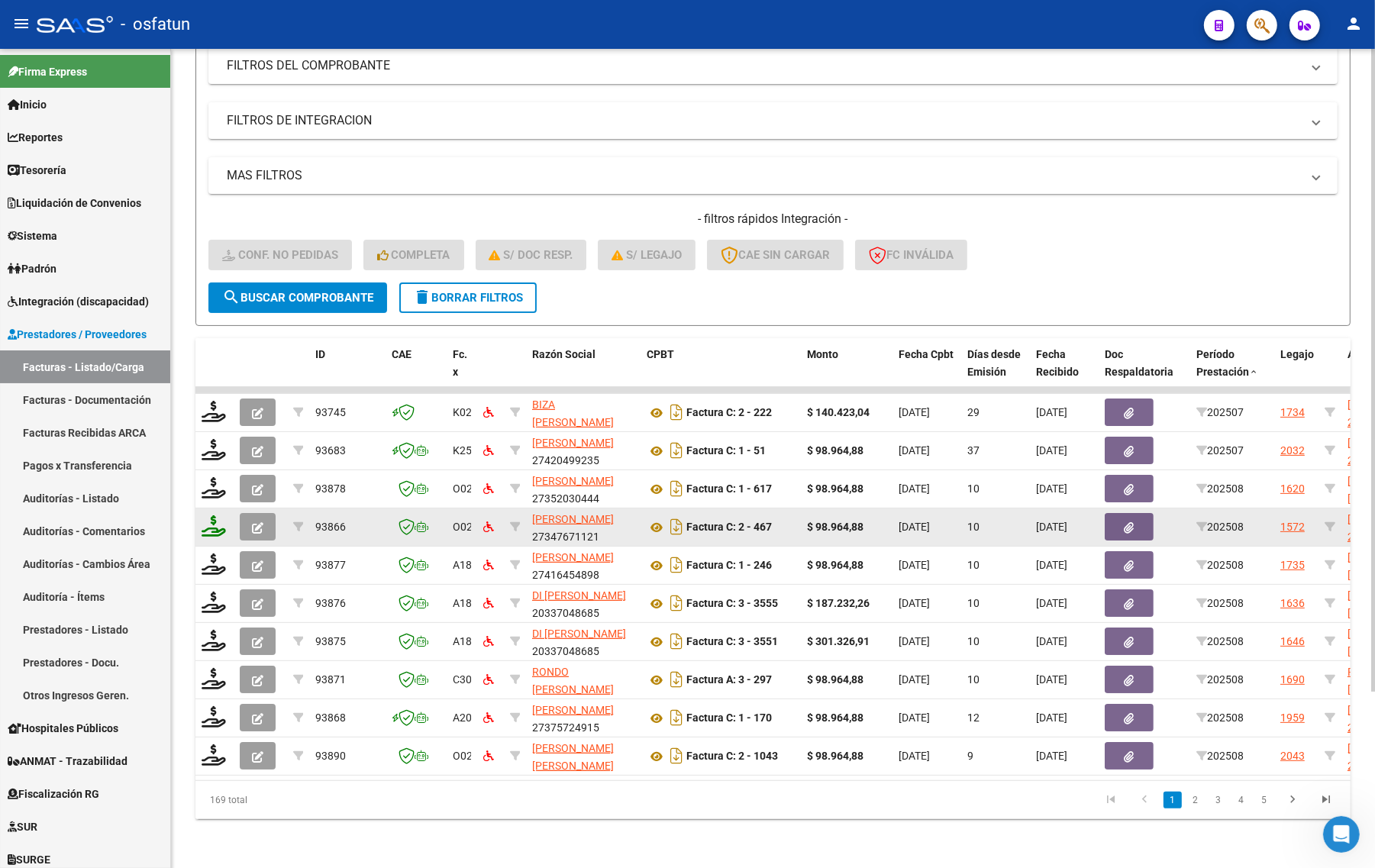
click at [212, 519] on icon at bounding box center [213, 525] width 25 height 21
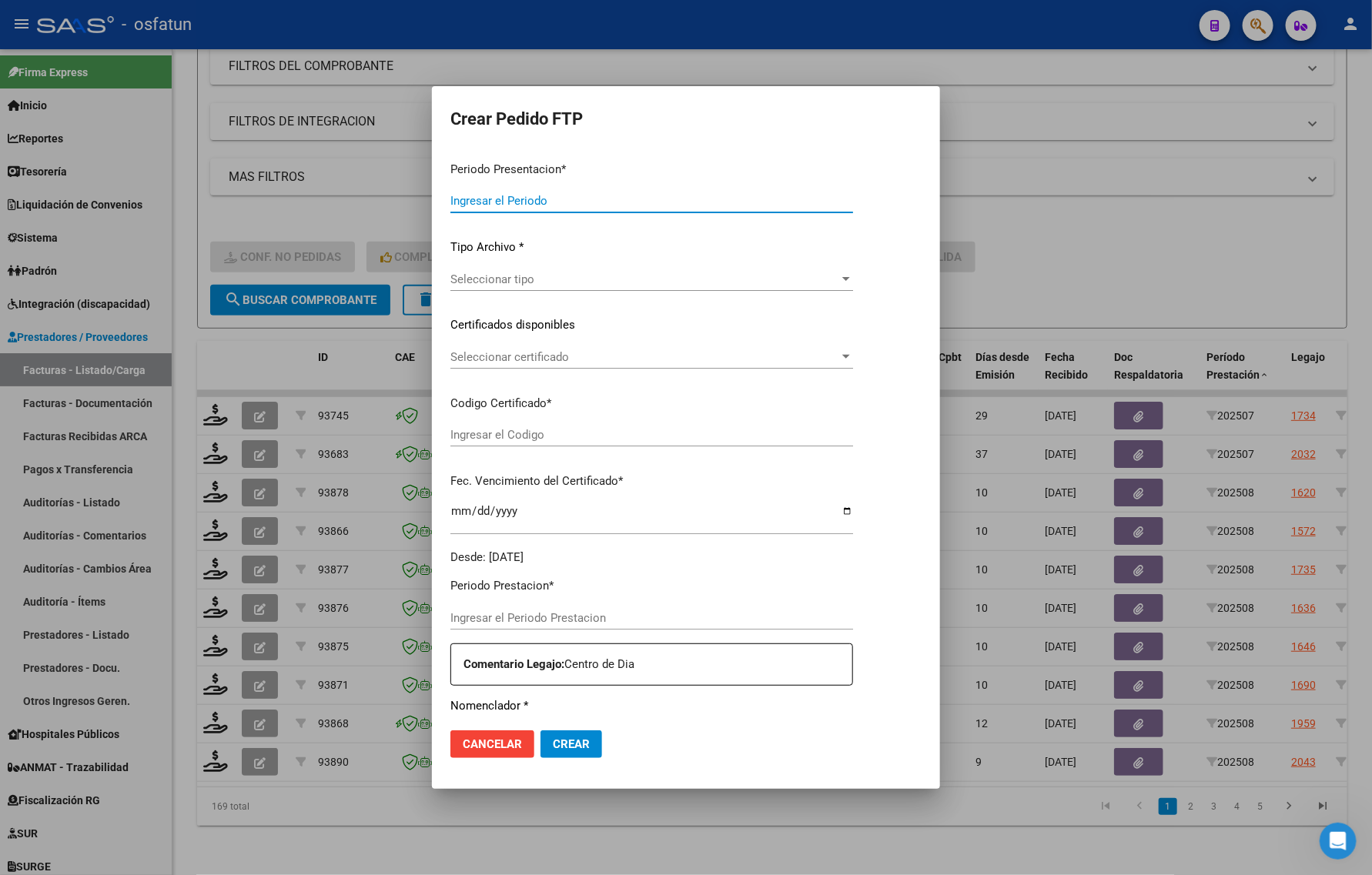
type input "202508"
type input "$ 98.964,88"
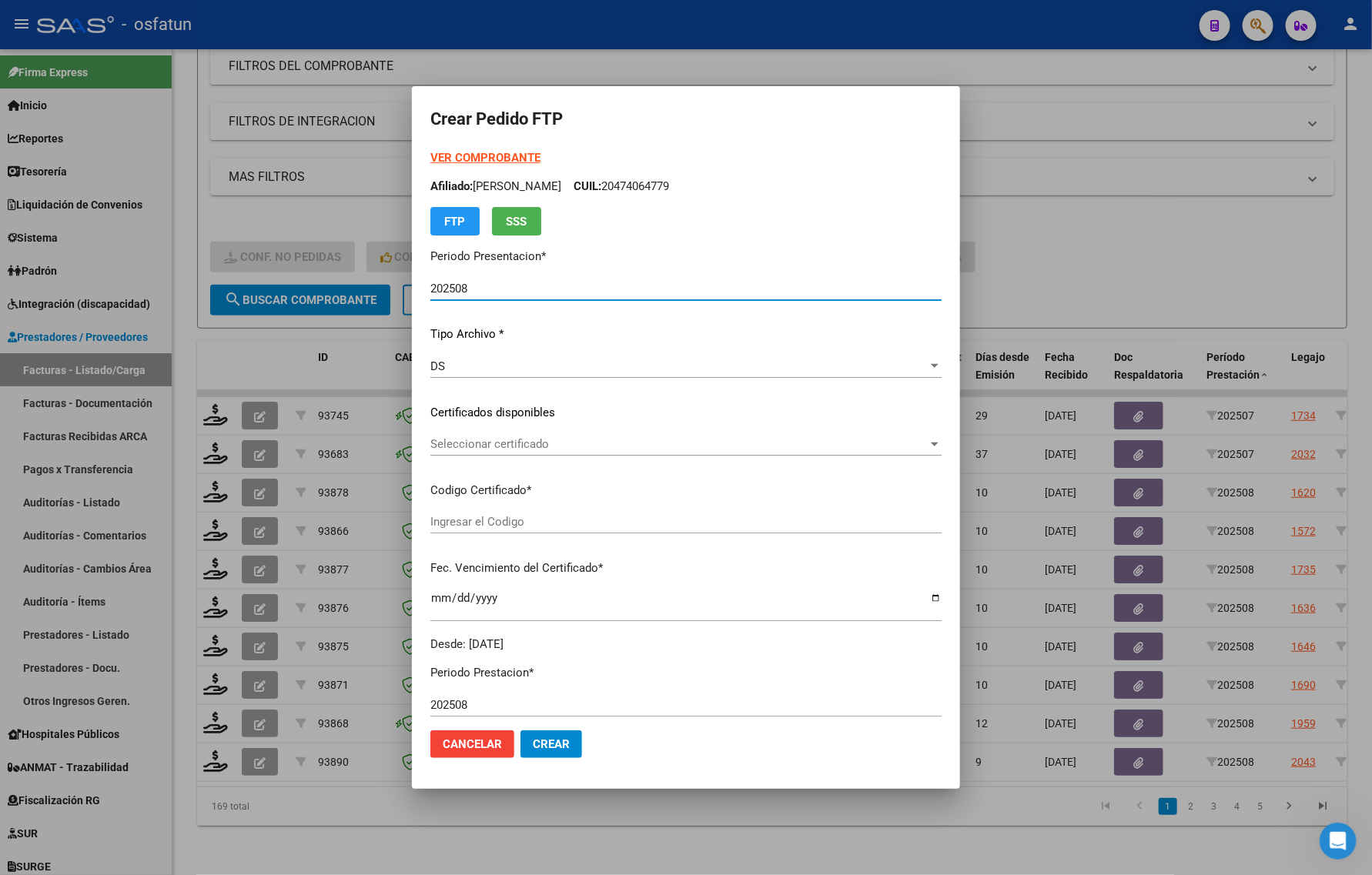
type input "ARG02000554288822024102820391028BUE387"
type input "2039-10-28"
click at [449, 152] on strong "VER COMPROBANTE" at bounding box center [486, 158] width 110 height 14
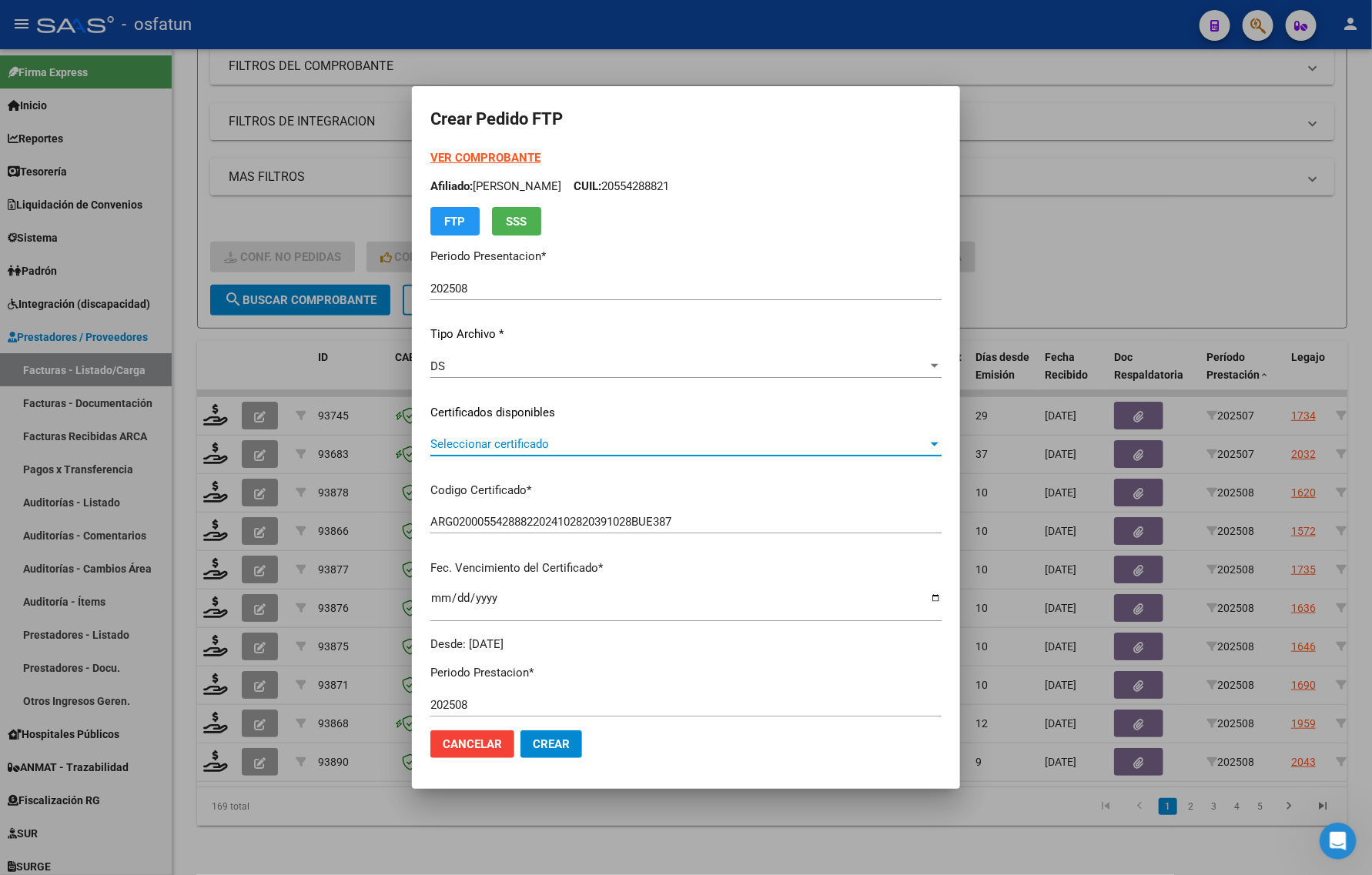
click at [460, 438] on span "Seleccionar certificado" at bounding box center [679, 444] width 498 height 14
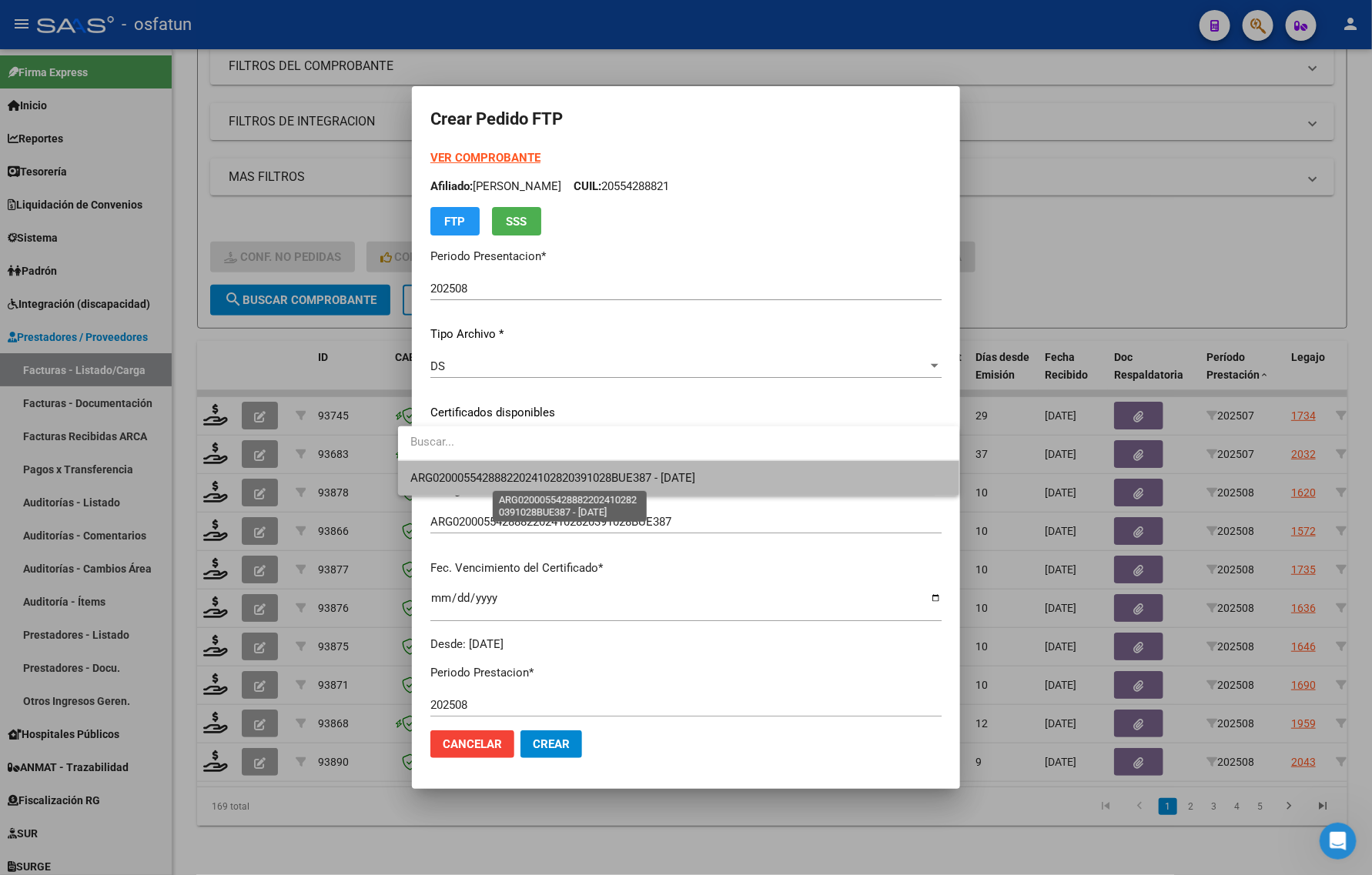
click at [458, 477] on span "ARG02000554288822024102820391028BUE387 - 2039-10-28" at bounding box center [553, 477] width 285 height 14
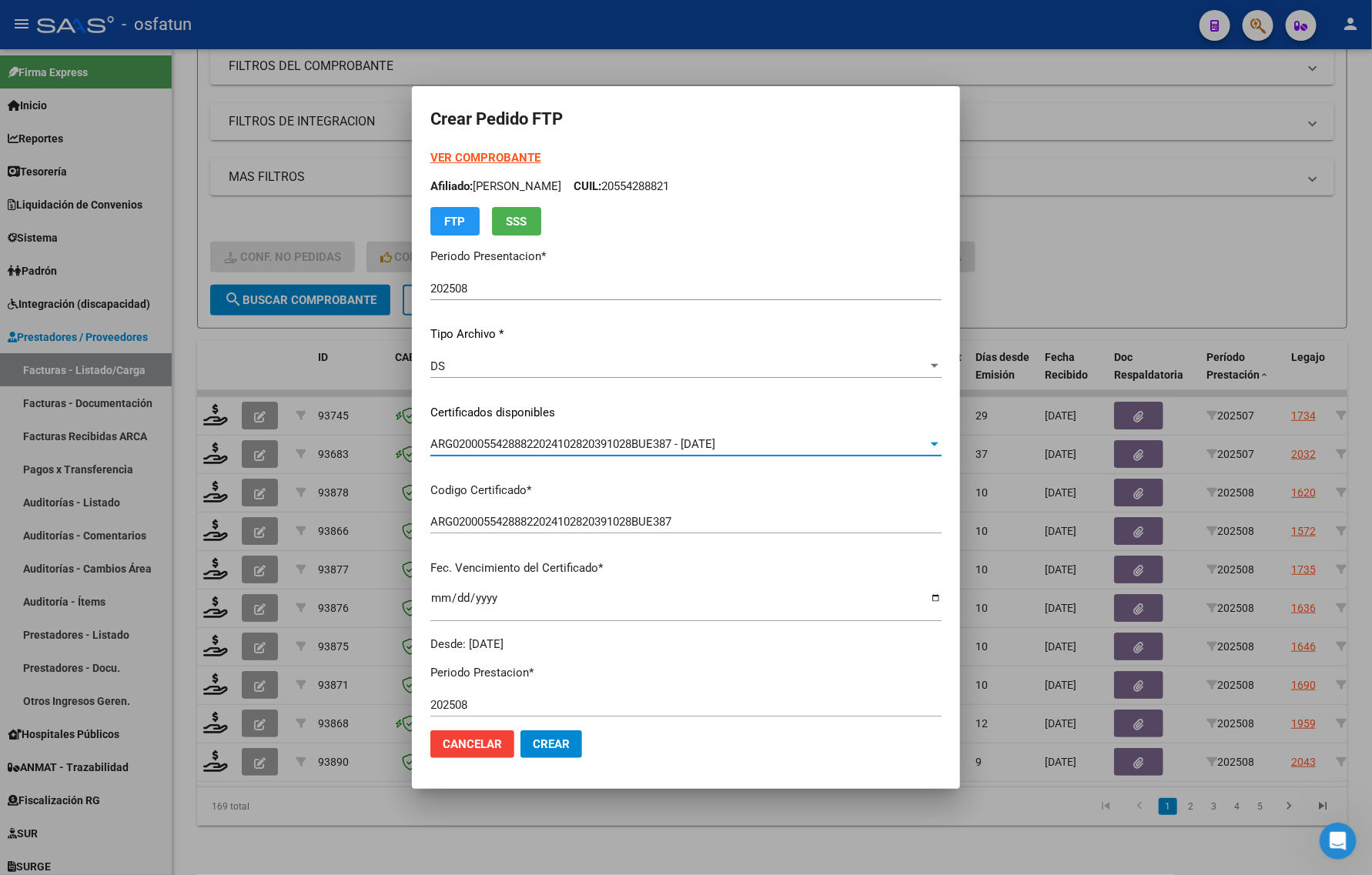
scroll to position [385, 0]
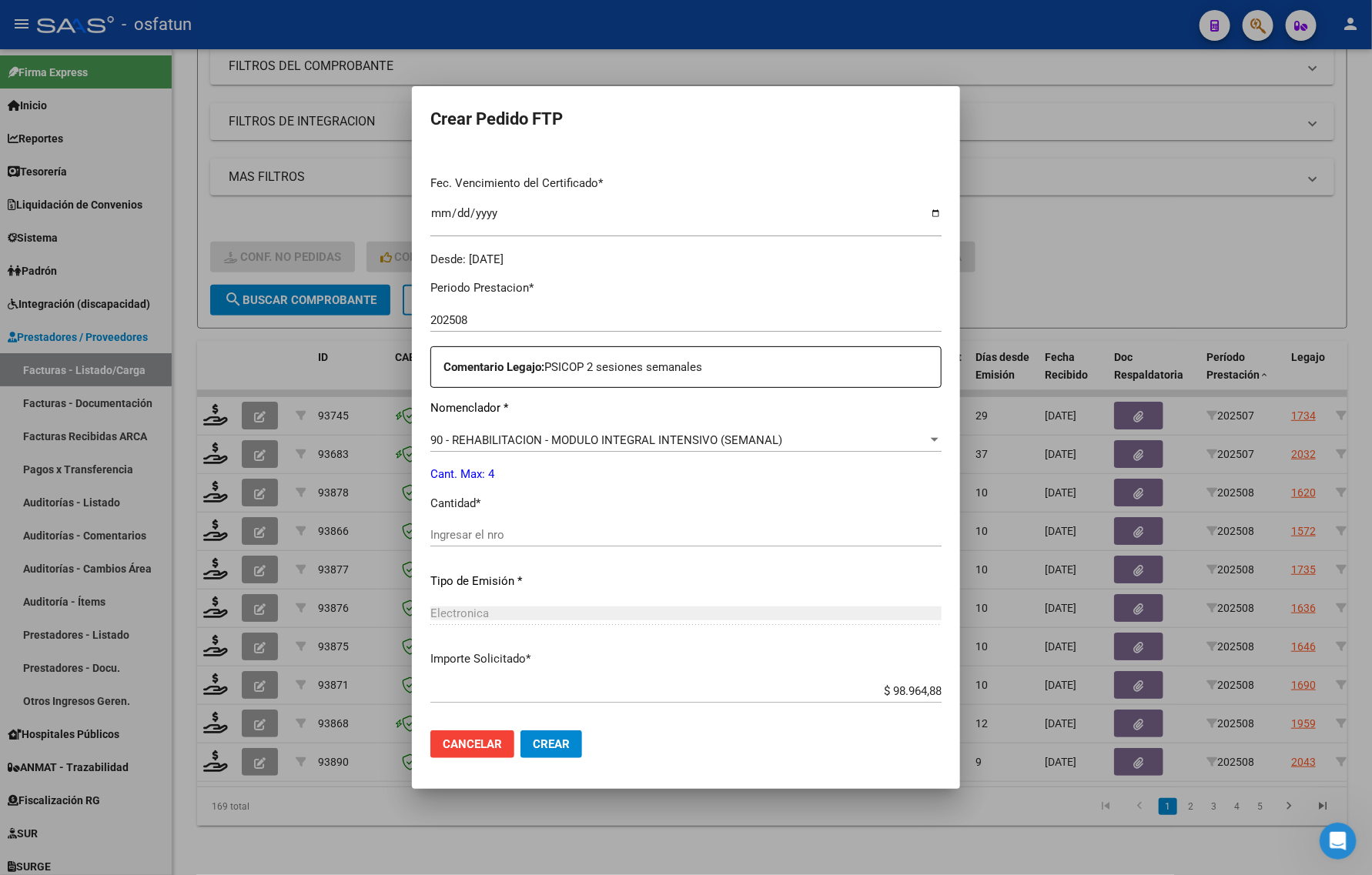
click at [490, 531] on input "Ingresar el nro" at bounding box center [686, 534] width 511 height 14
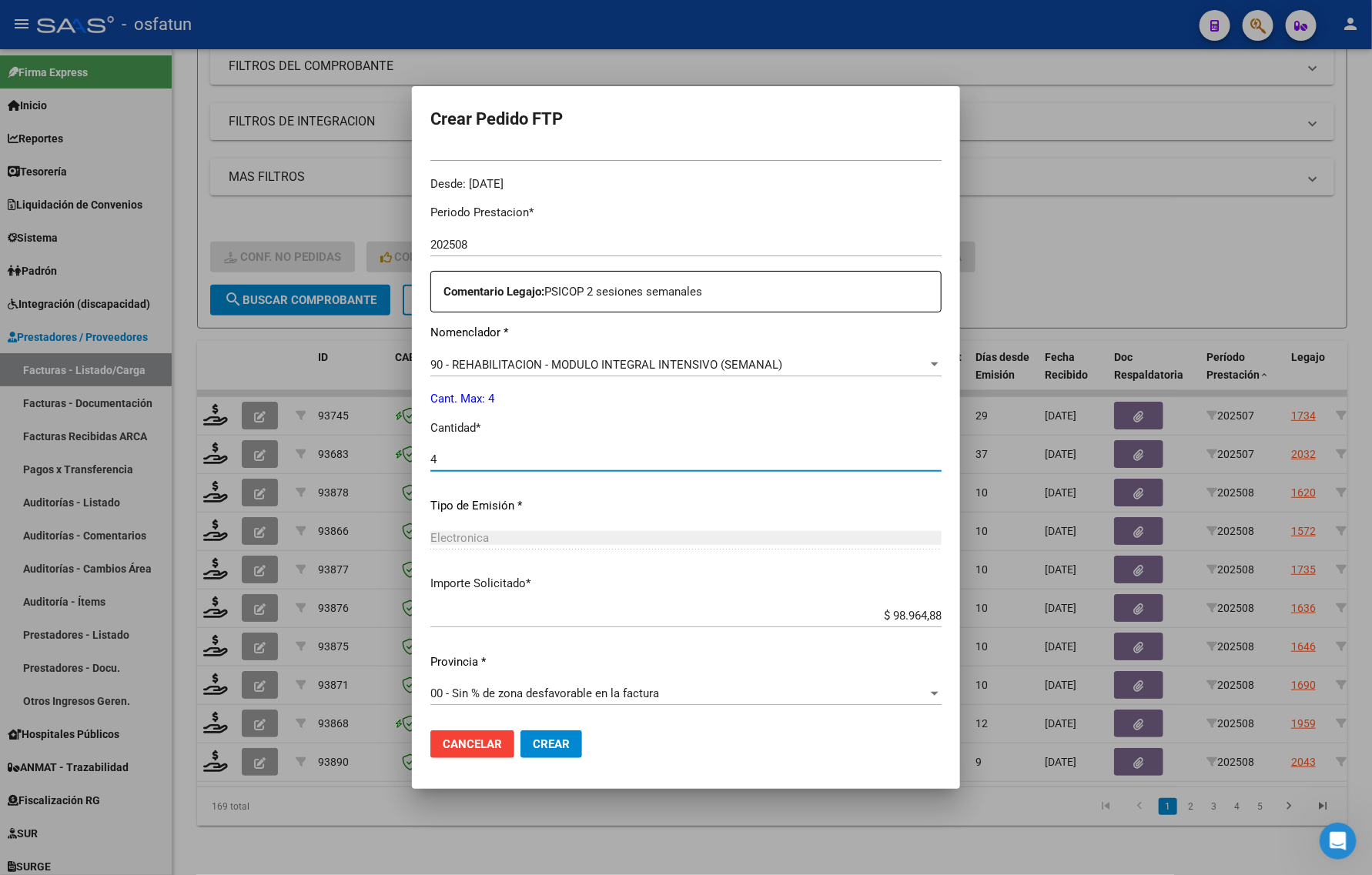
type input "4"
click at [552, 747] on button "Crear" at bounding box center [550, 744] width 62 height 28
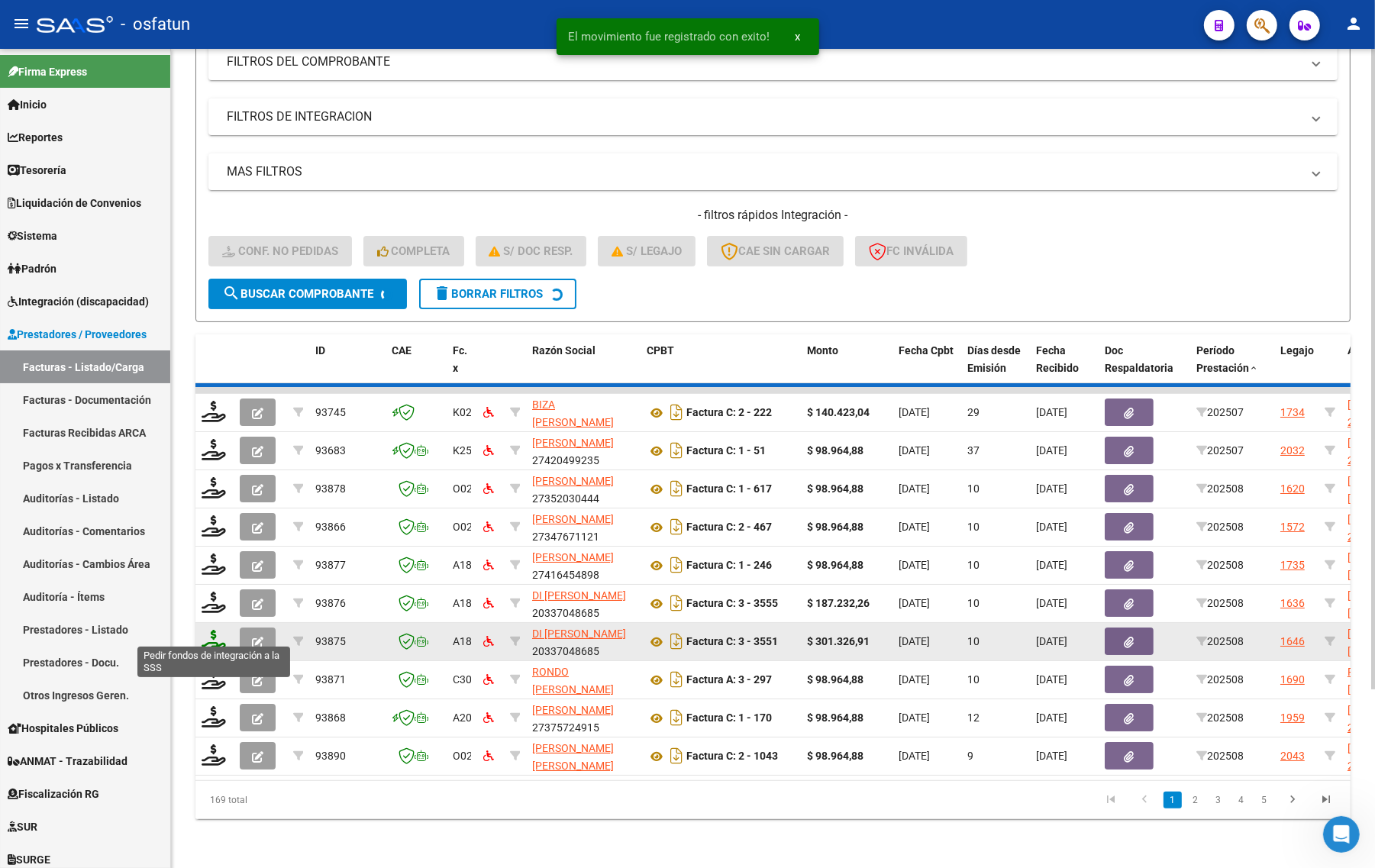
click at [213, 630] on icon at bounding box center [213, 640] width 25 height 21
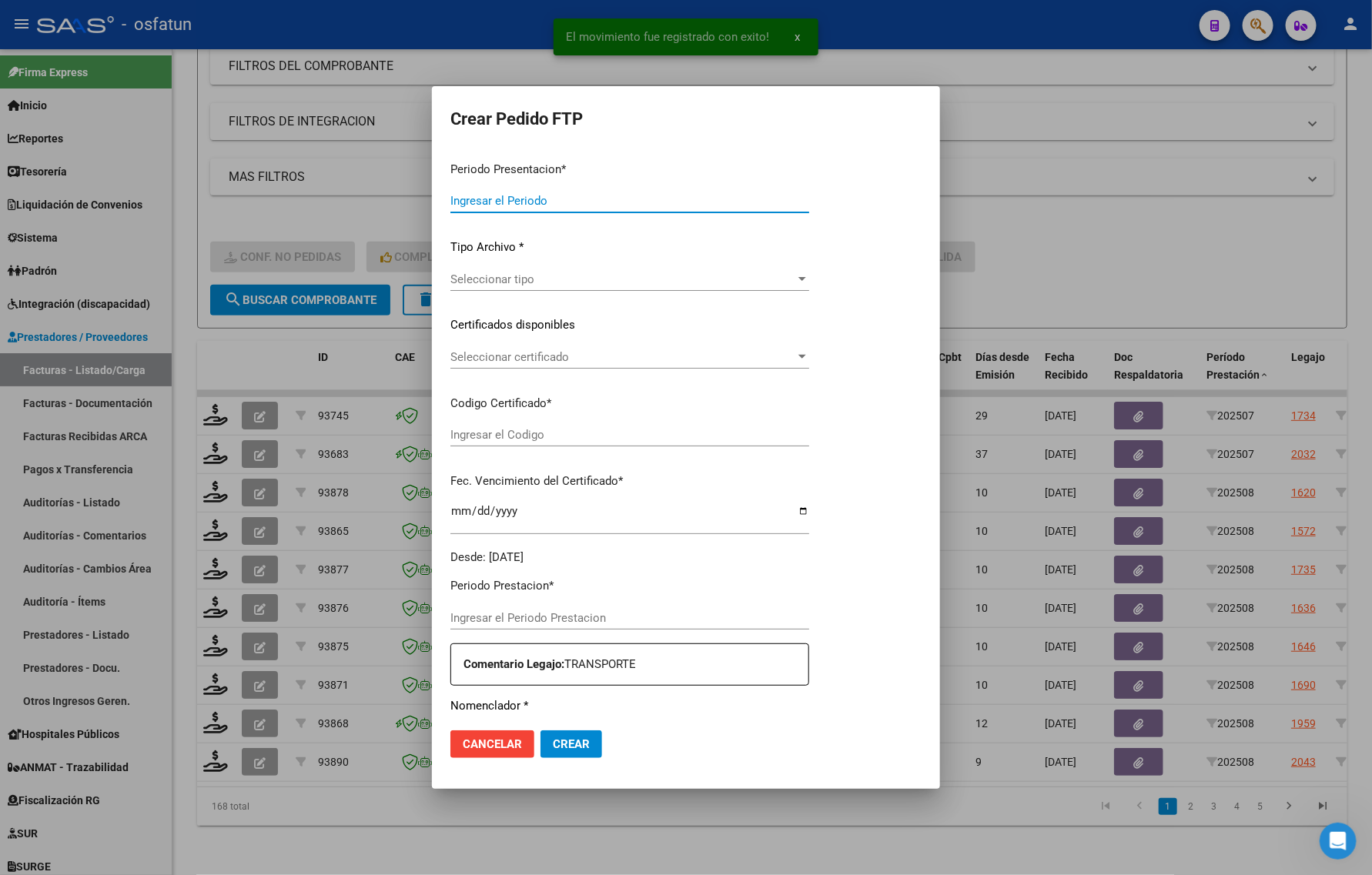
type input "202508"
type input "$ 301.326,91"
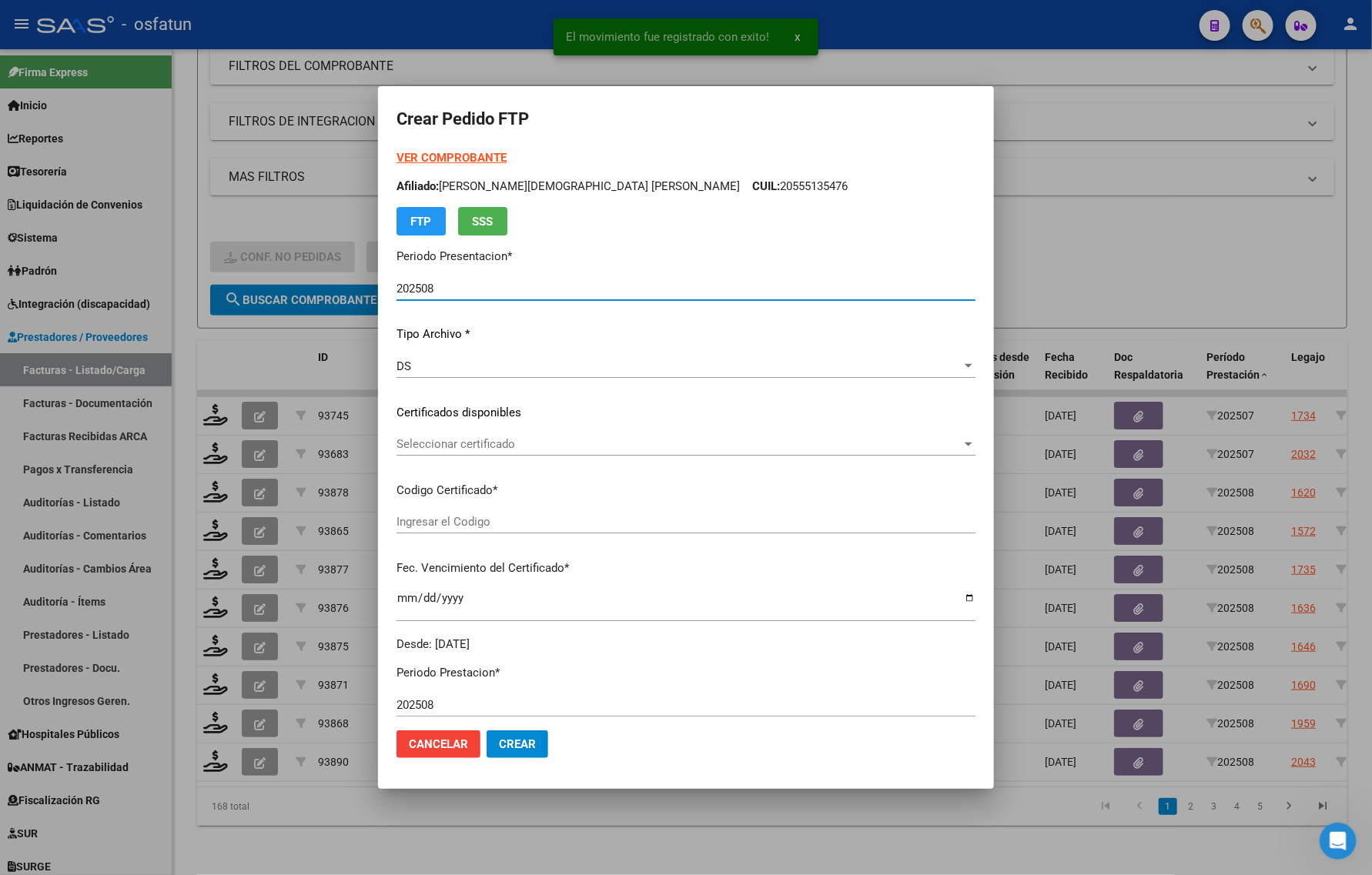
type input "ARG02000562885062022100420271004MZA204"
type input "2027-10-04"
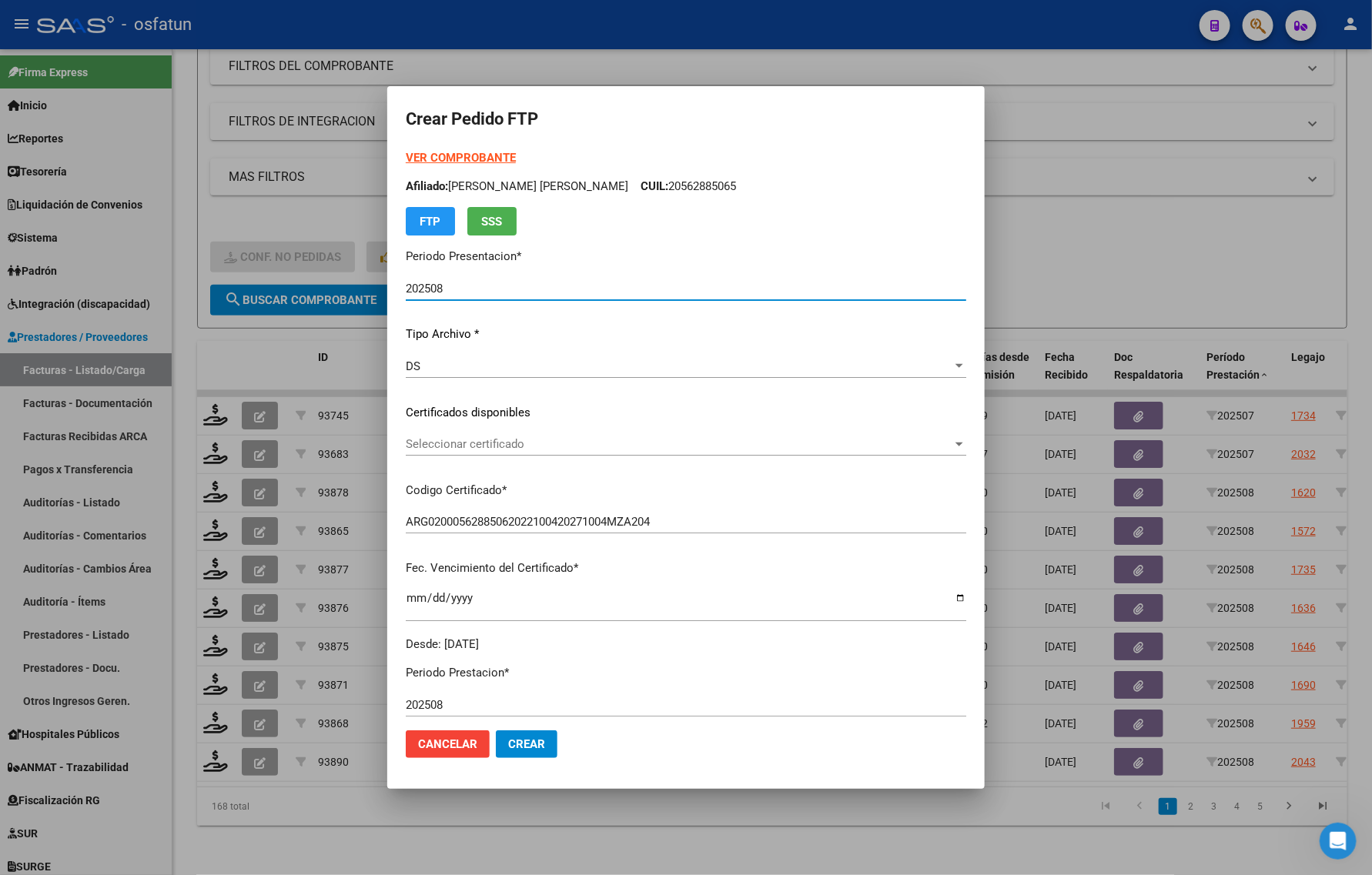
click at [478, 444] on span "Seleccionar certificado" at bounding box center [678, 444] width 546 height 14
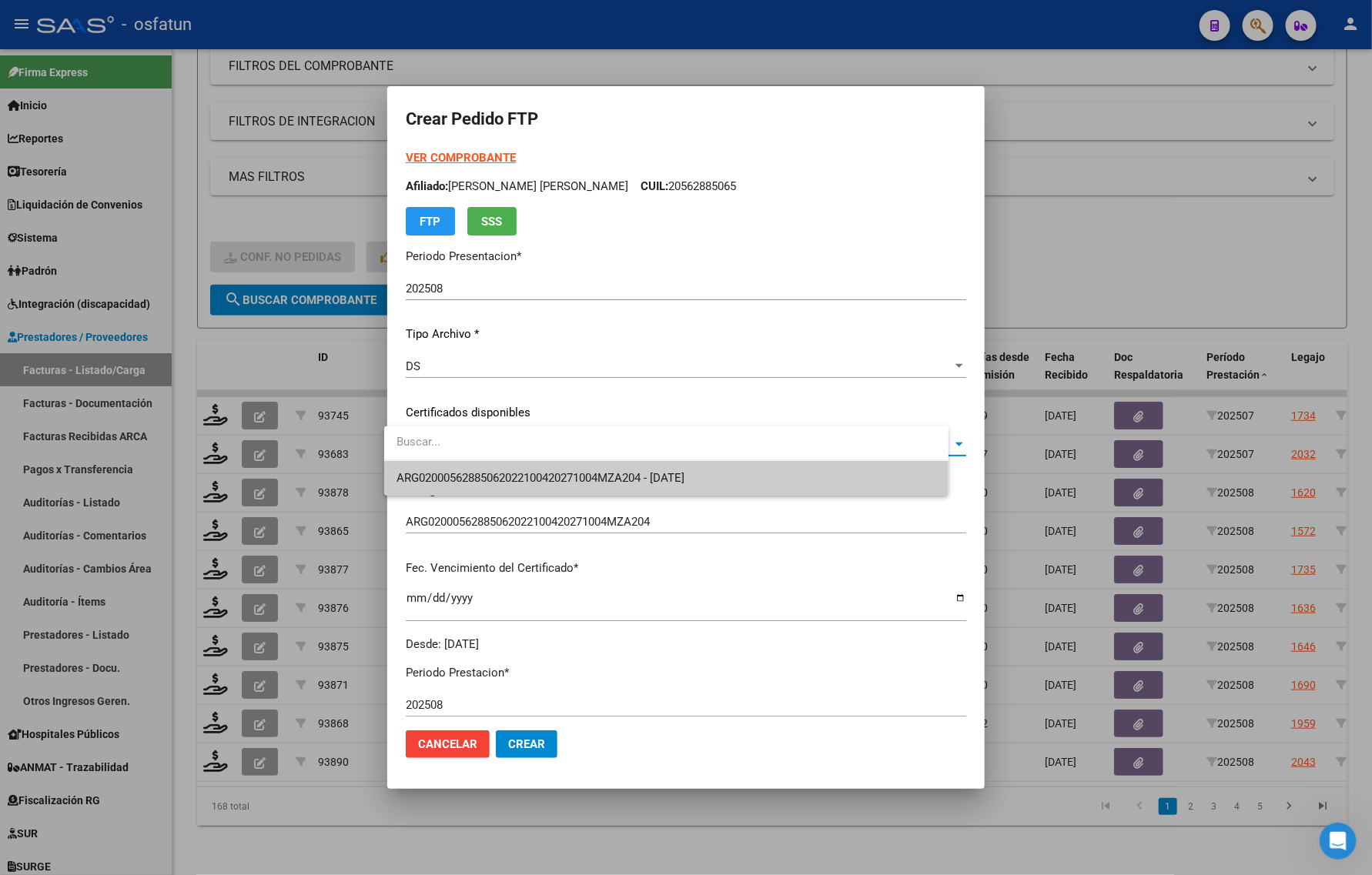
click at [494, 497] on div at bounding box center [686, 438] width 1372 height 875
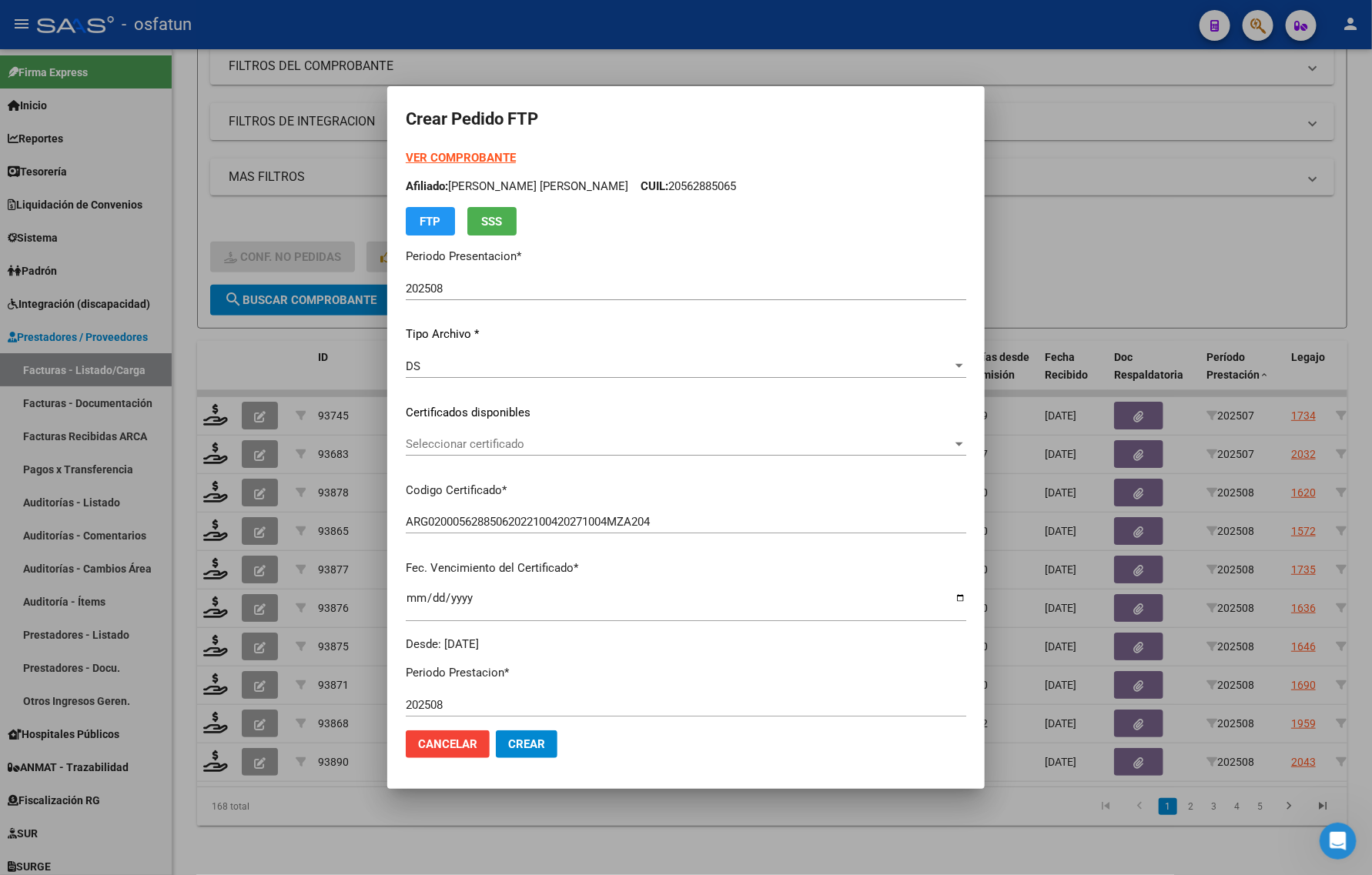
click at [512, 445] on span "Seleccionar certificado" at bounding box center [678, 444] width 546 height 14
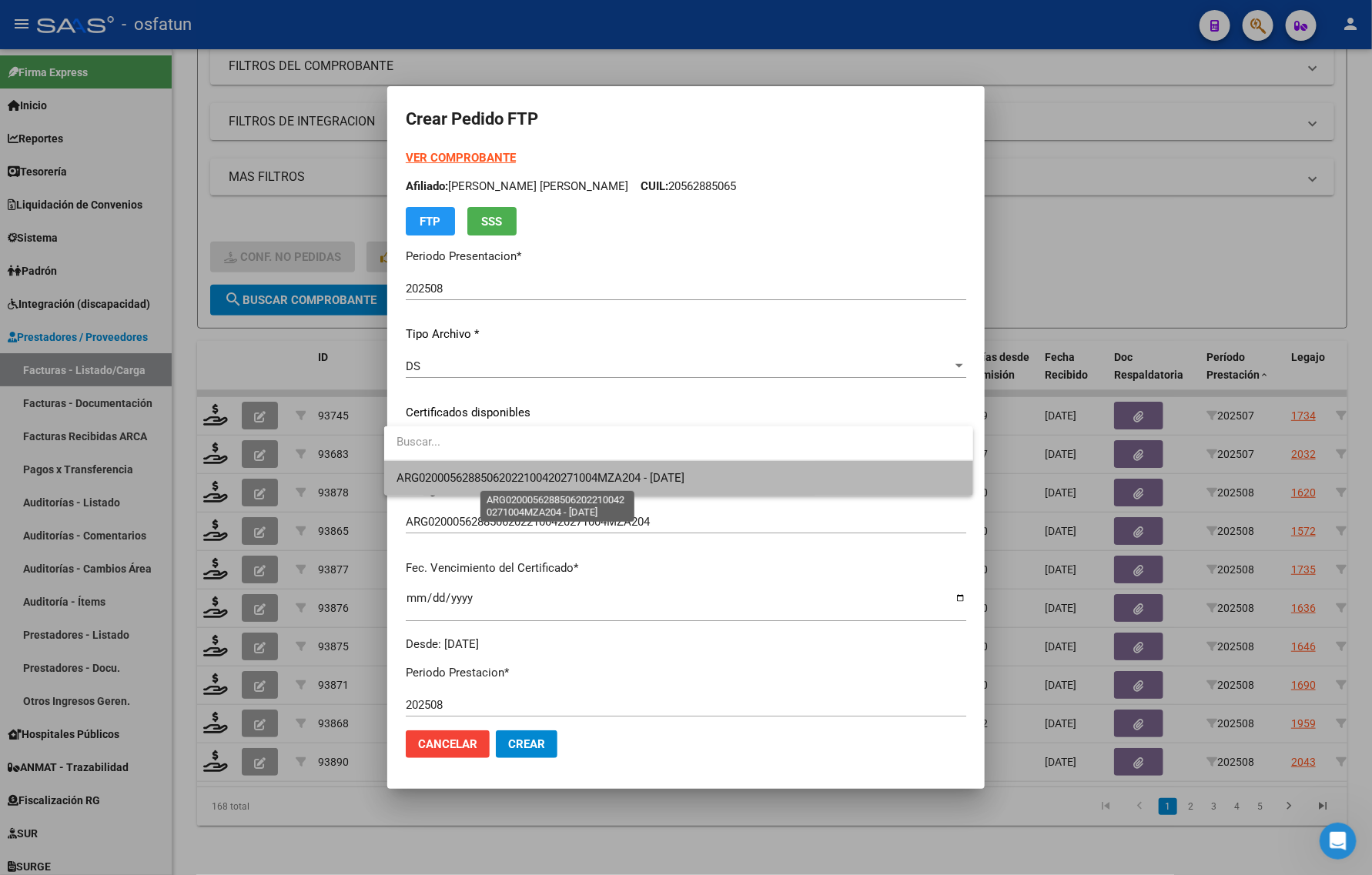
click at [502, 471] on span "ARG02000562885062022100420271004MZA204 - 2027-10-04" at bounding box center [541, 477] width 288 height 14
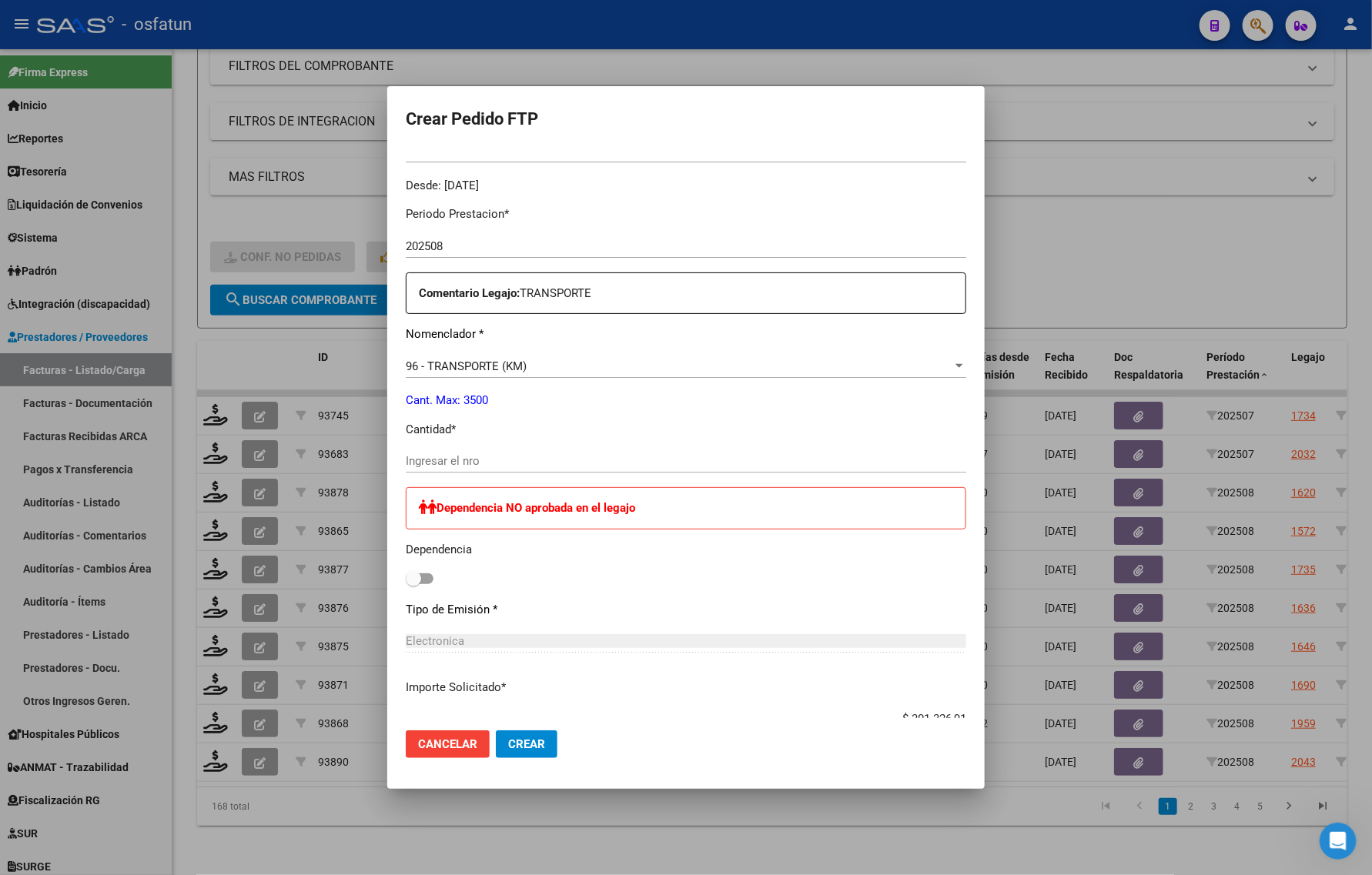
scroll to position [481, 0]
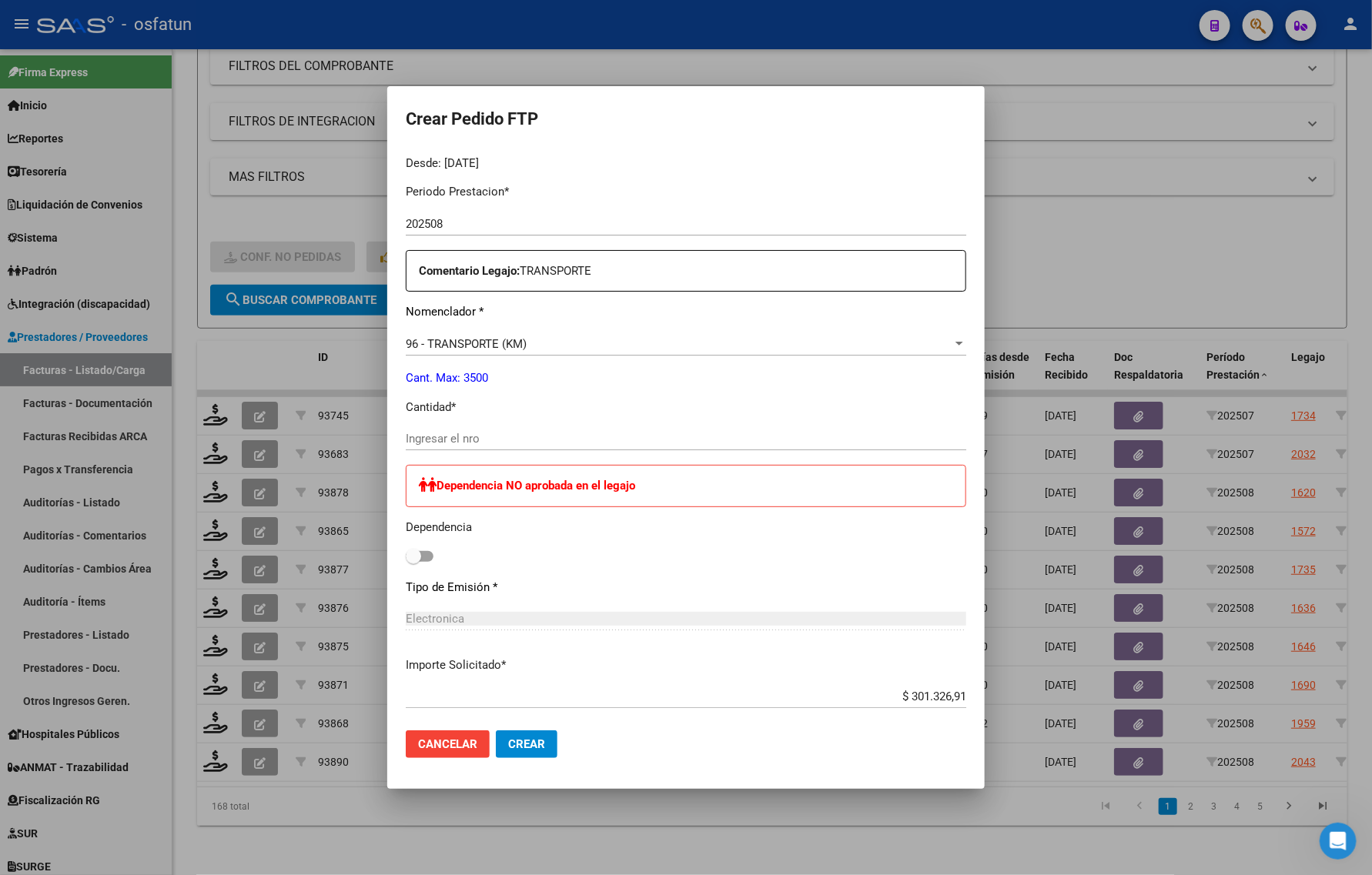
click at [512, 430] on div "Ingresar el nro" at bounding box center [686, 438] width 560 height 23
type input "4"
click at [1080, 271] on div at bounding box center [686, 438] width 1372 height 875
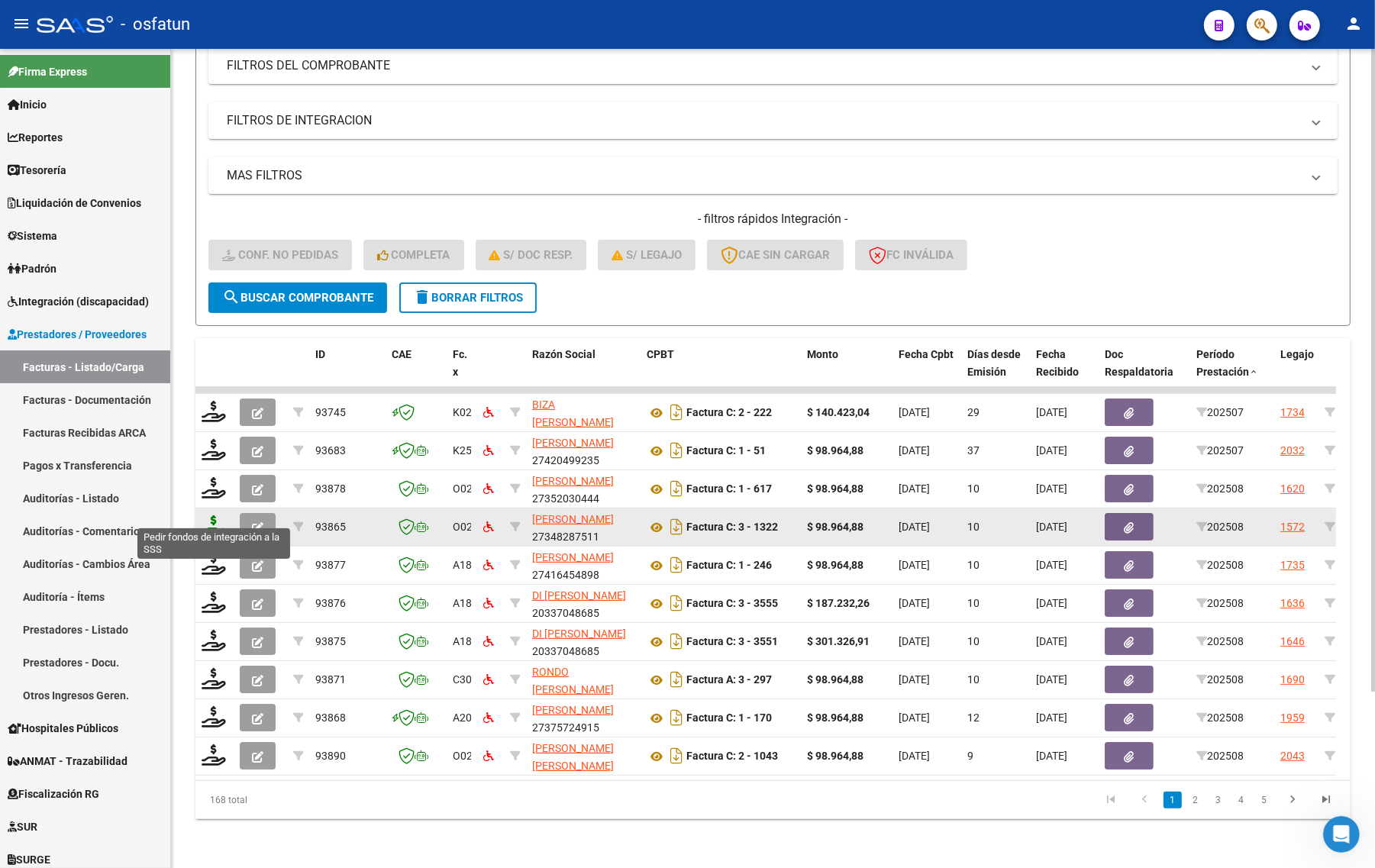
click at [202, 516] on icon at bounding box center [213, 525] width 25 height 21
click at [215, 515] on icon at bounding box center [213, 525] width 25 height 21
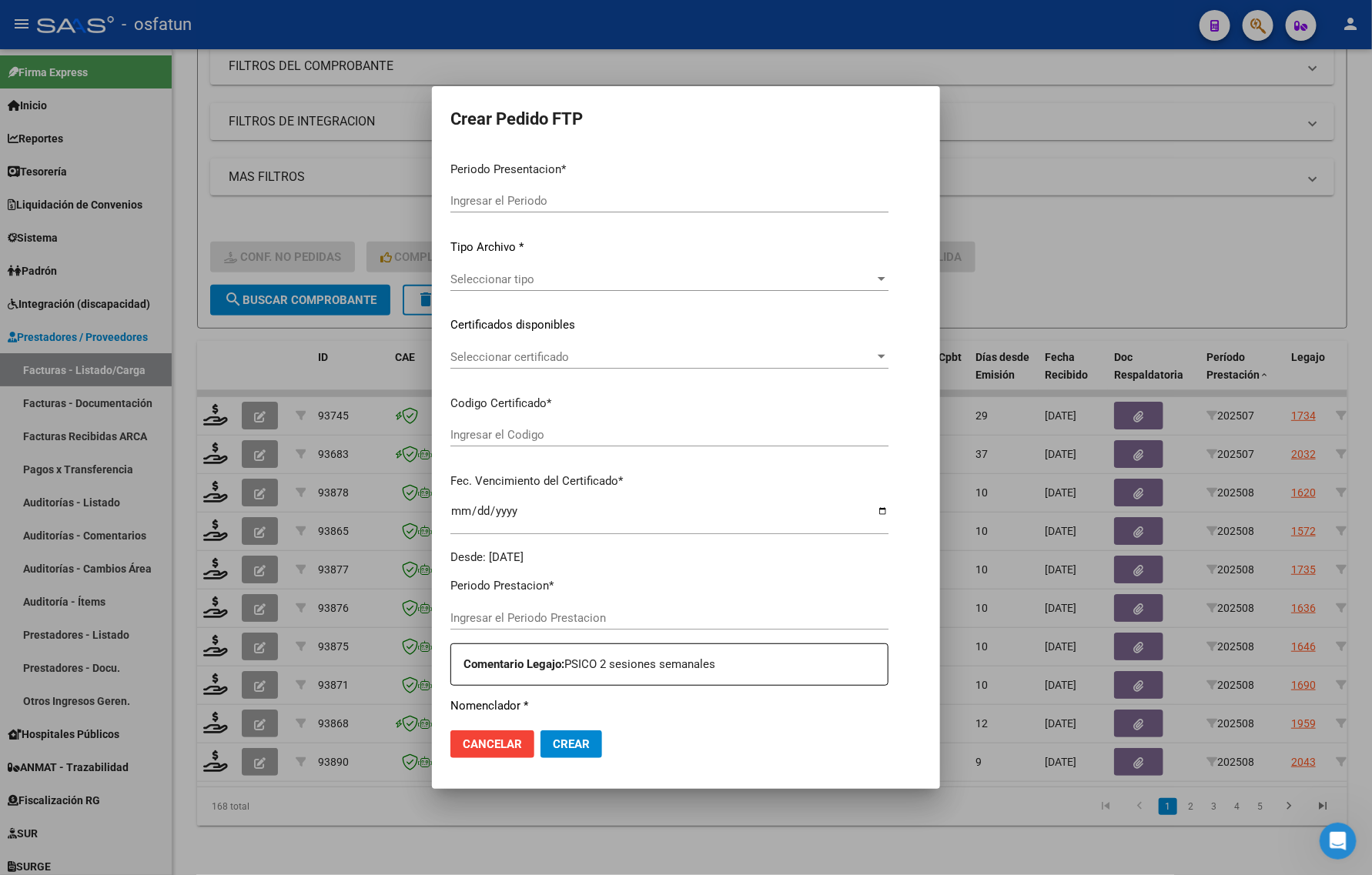
type input "202508"
type input "$ 98.964,88"
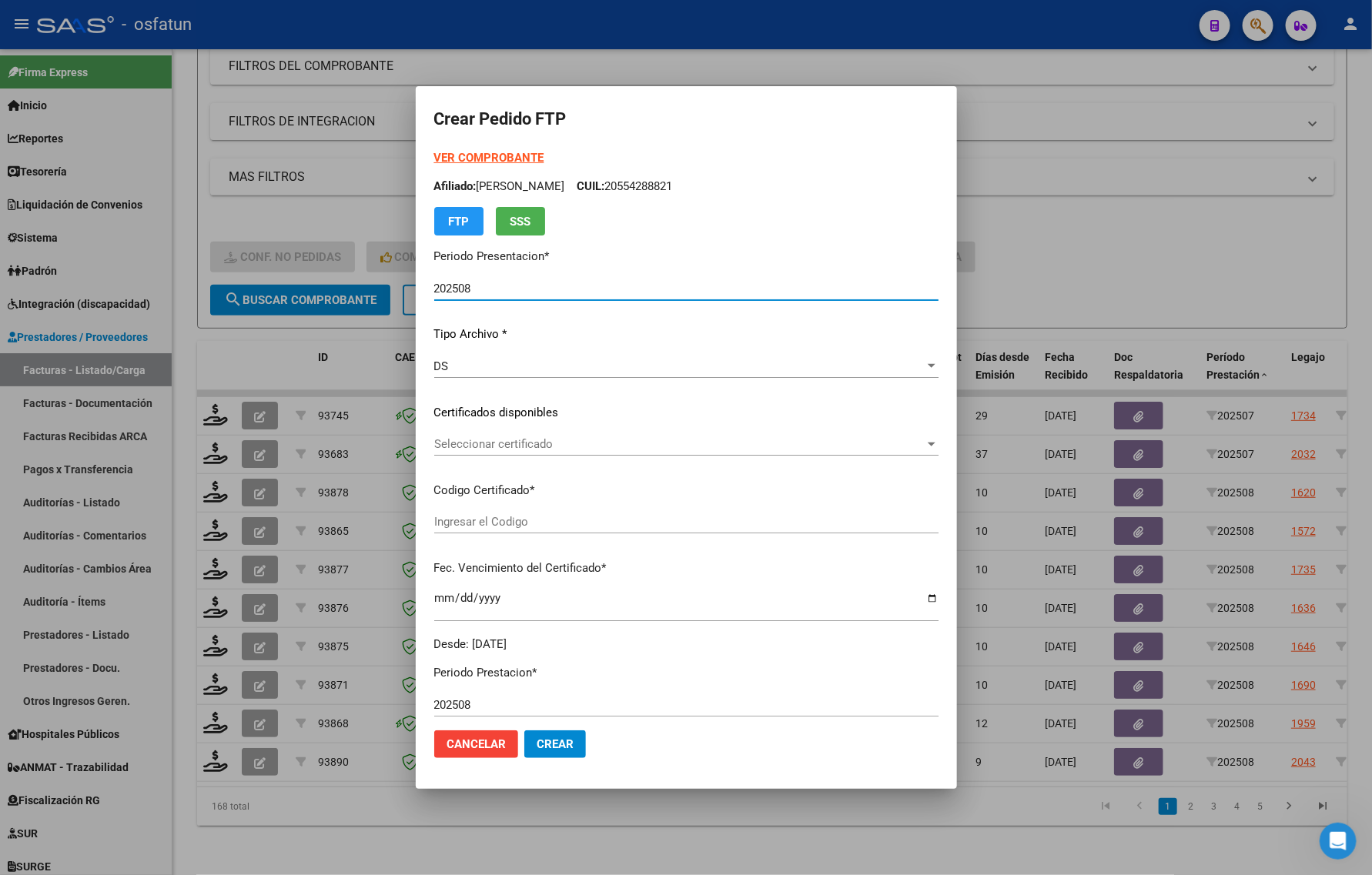
type input "ARG02000554288822024102820391028BUE387"
type input "2039-10-28"
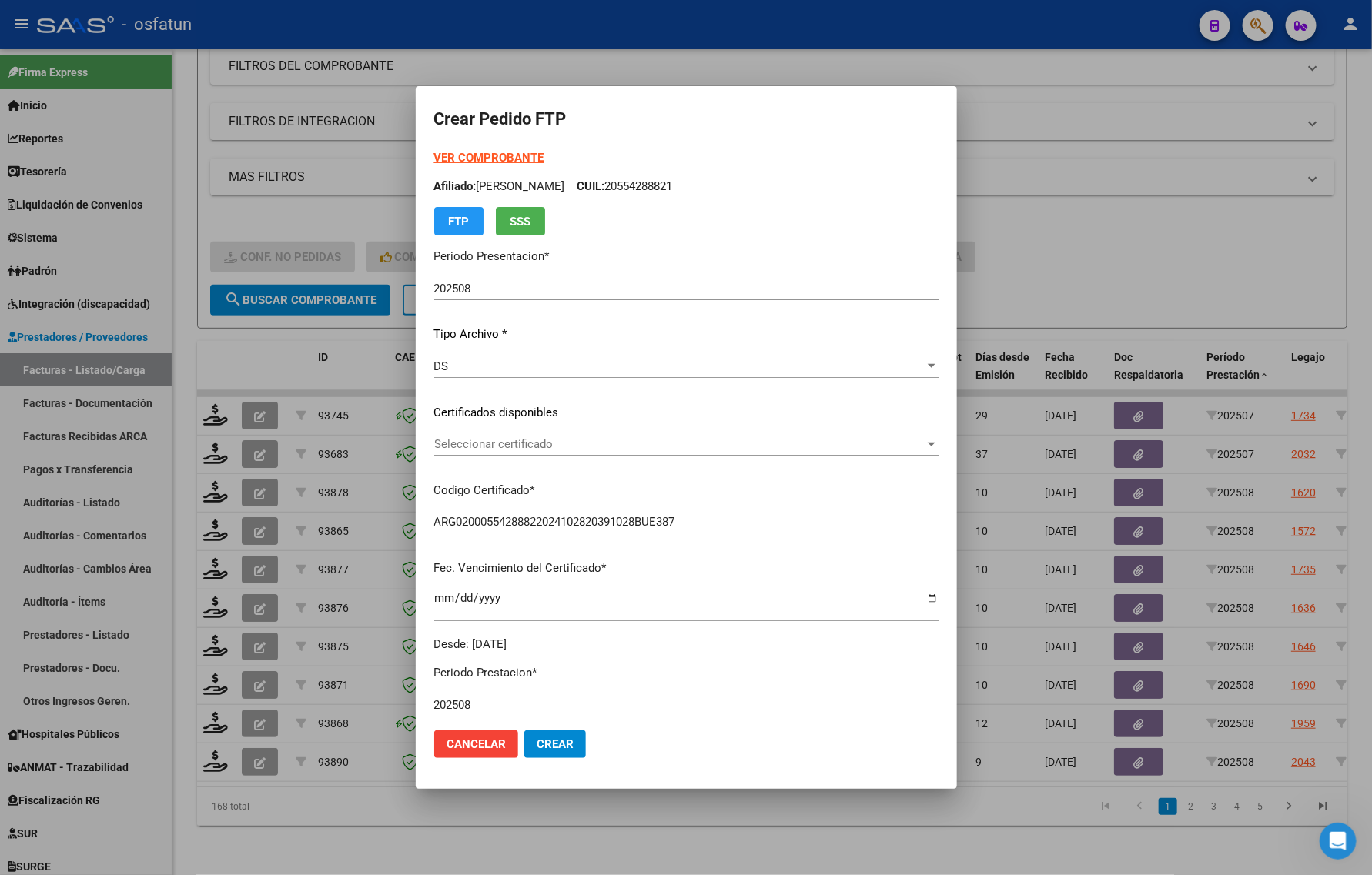
click at [452, 162] on strong "VER COMPROBANTE" at bounding box center [490, 158] width 110 height 14
click at [447, 441] on span "Seleccionar certificado" at bounding box center [679, 444] width 490 height 14
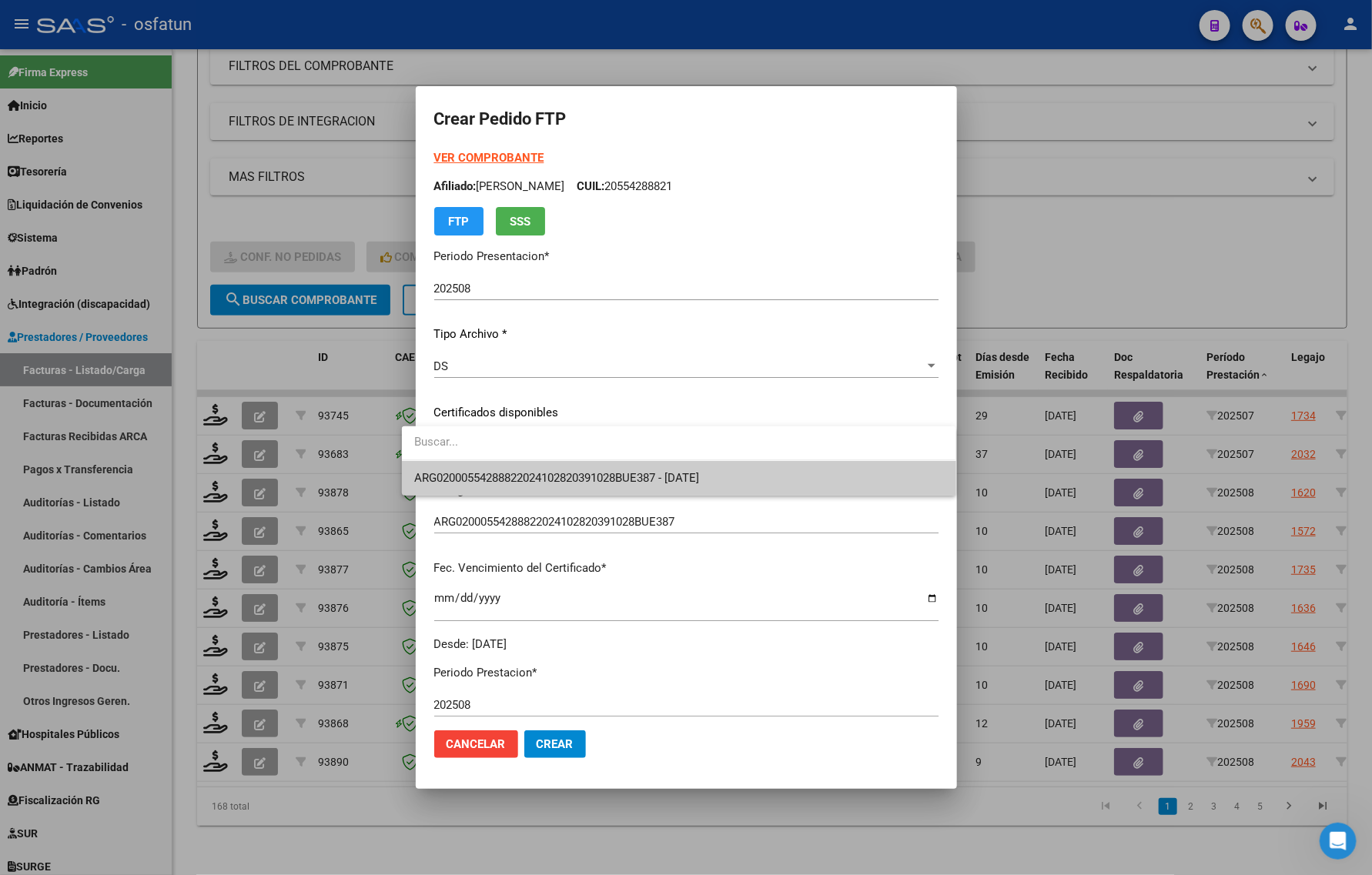
click at [475, 485] on span "ARG02000554288822024102820391028BUE387 - 2039-10-28" at bounding box center [678, 477] width 529 height 34
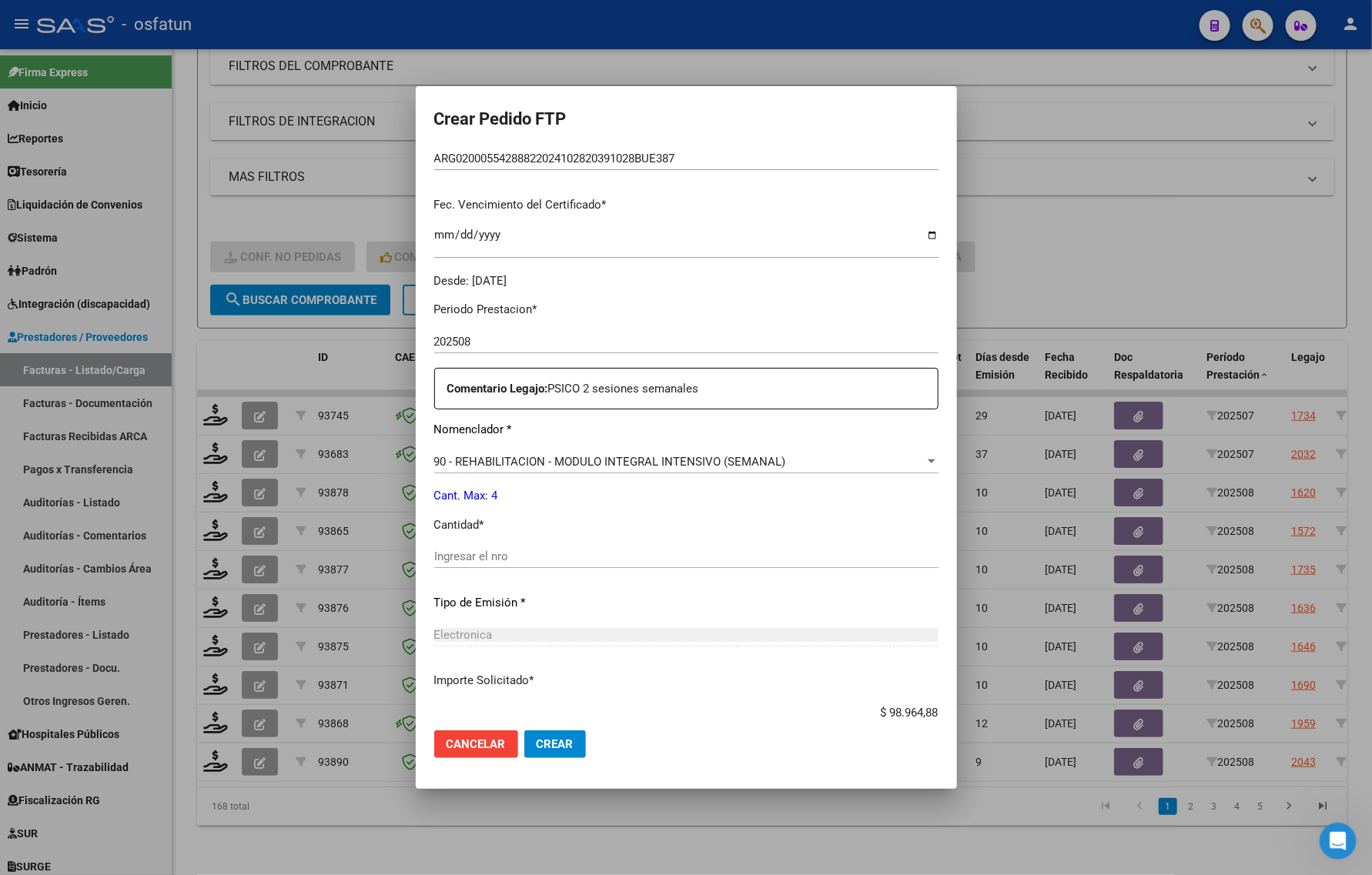
scroll to position [460, 0]
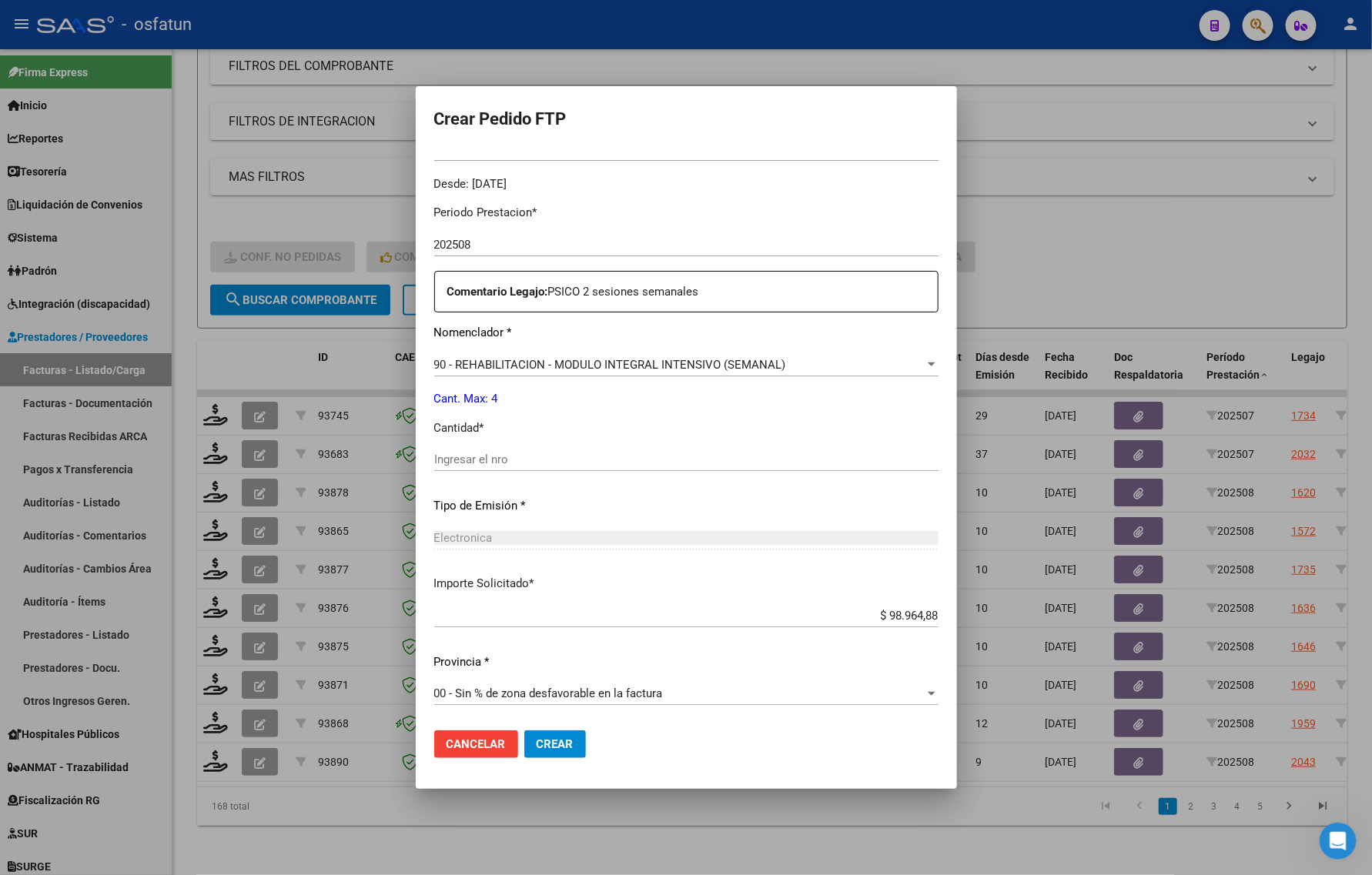
click at [505, 467] on div "Ingresar el nro" at bounding box center [686, 459] width 504 height 23
click at [502, 464] on input "Ingresar el nro" at bounding box center [686, 459] width 504 height 14
type input "4"
click at [548, 746] on span "Crear" at bounding box center [555, 744] width 37 height 14
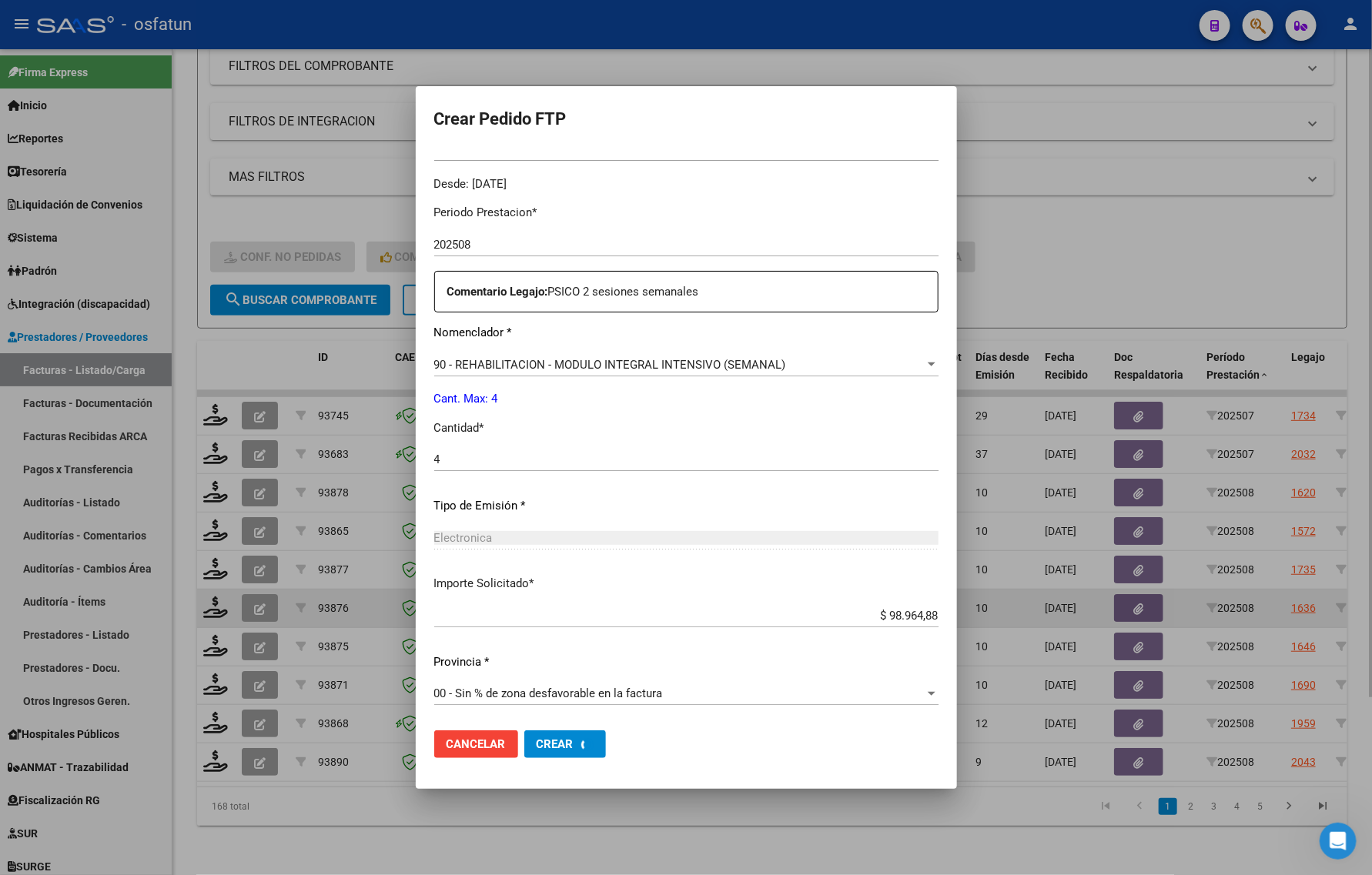
scroll to position [0, 0]
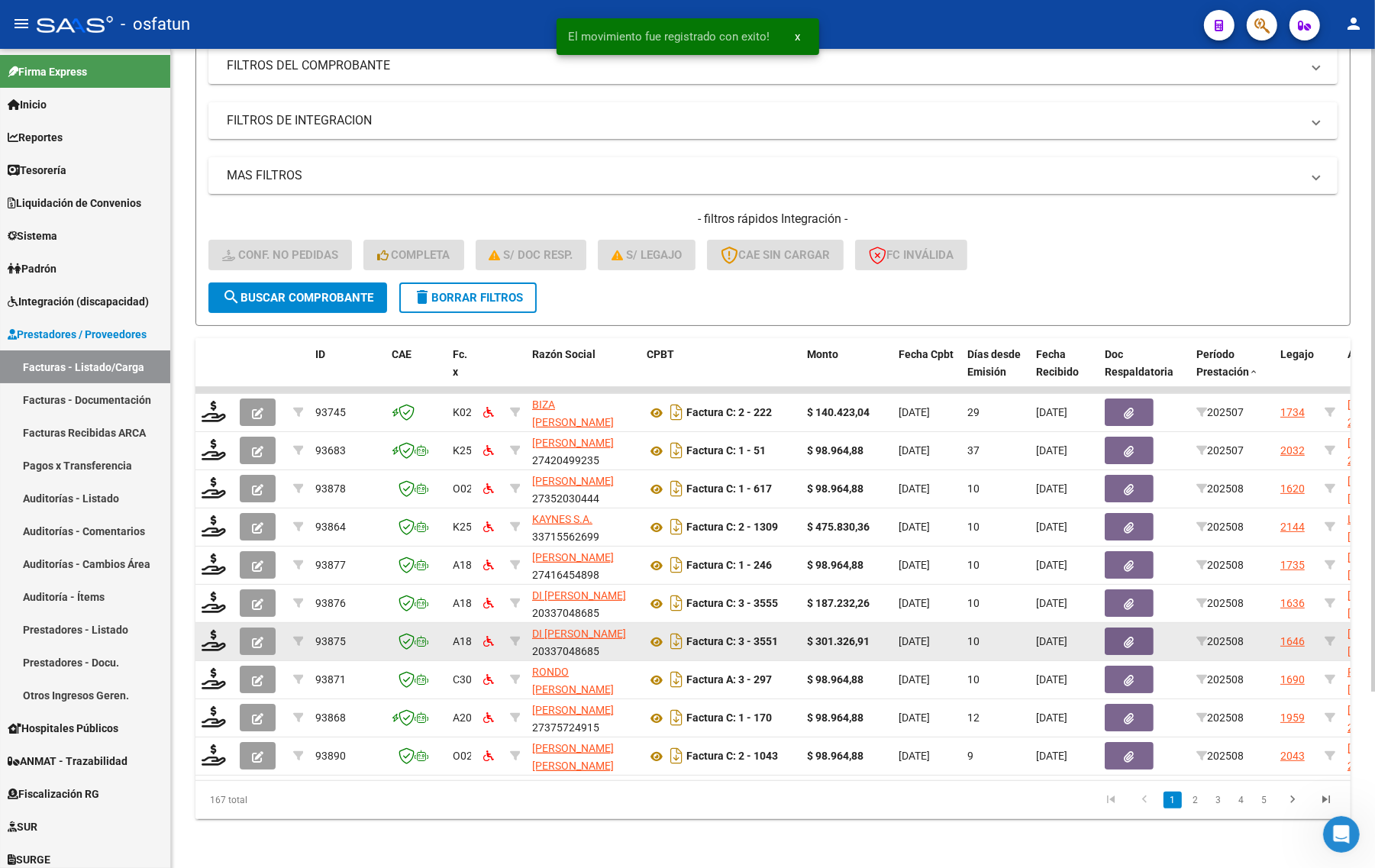
click at [217, 639] on datatable-body-cell at bounding box center [214, 641] width 38 height 37
click at [206, 630] on icon at bounding box center [213, 640] width 25 height 21
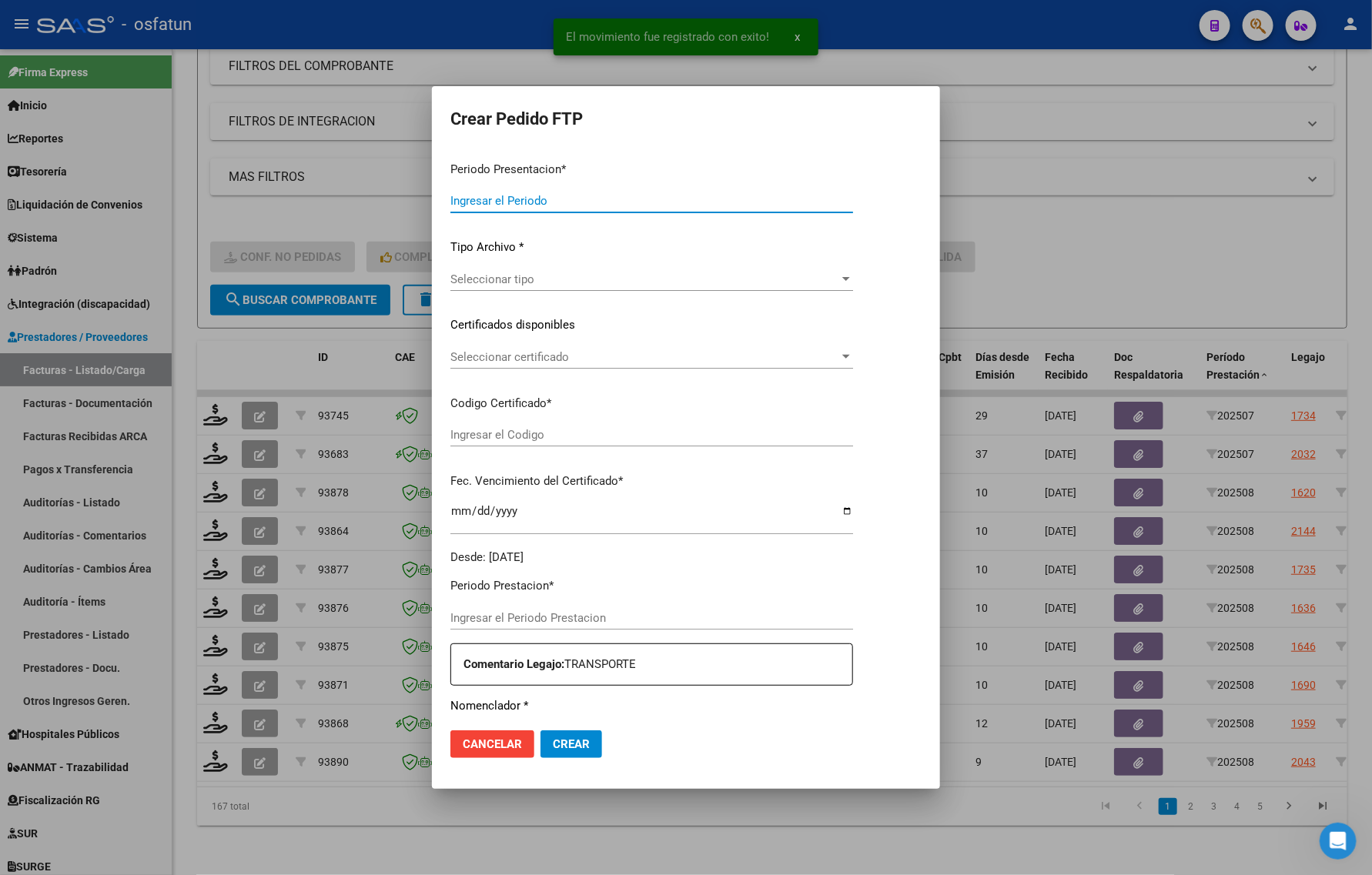
type input "202508"
type input "$ 301.326,91"
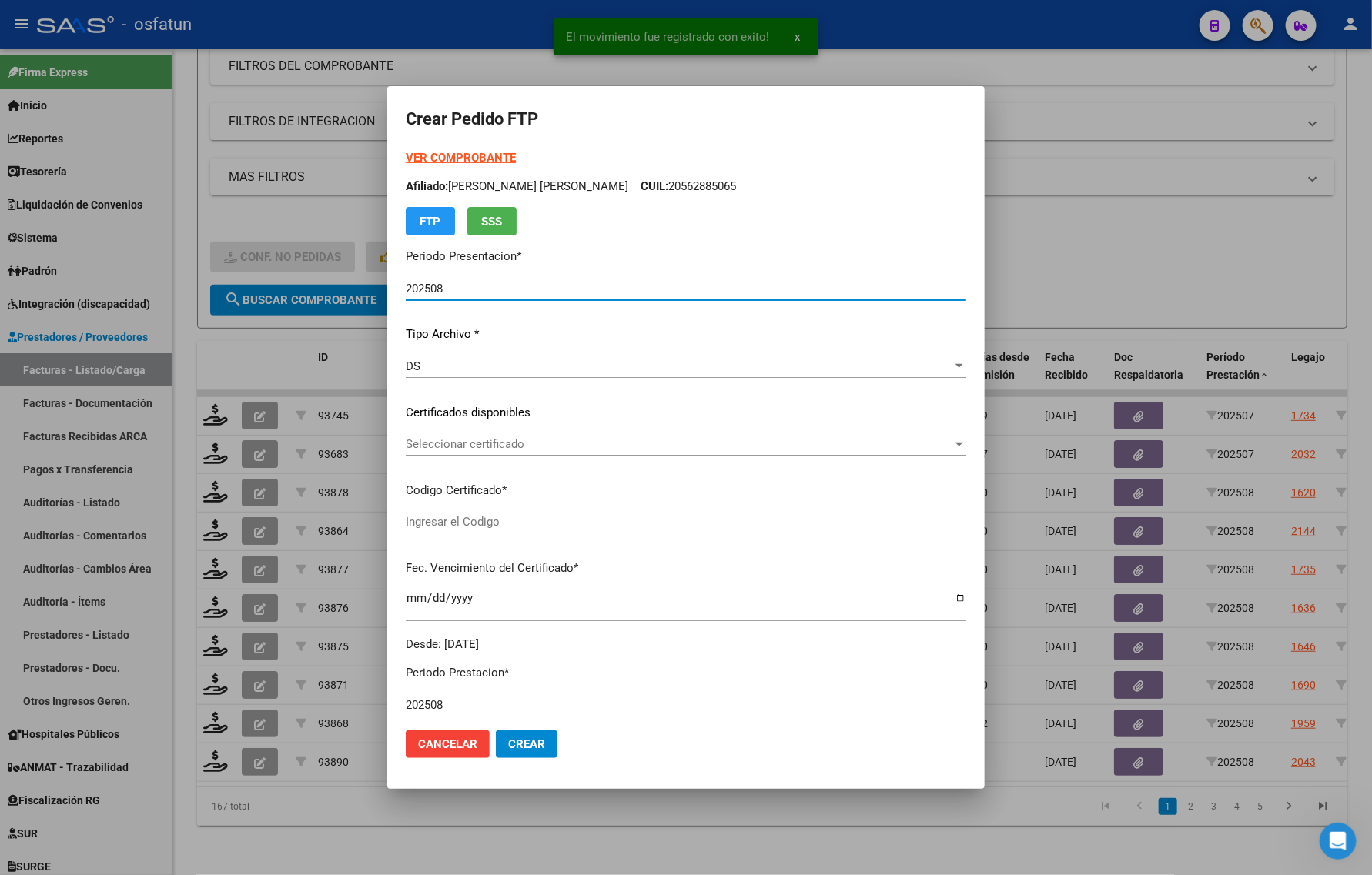
type input "ARG02000562885062022100420271004MZA204"
type input "2027-10-04"
click at [440, 158] on strong "VER COMPROBANTE" at bounding box center [461, 158] width 110 height 14
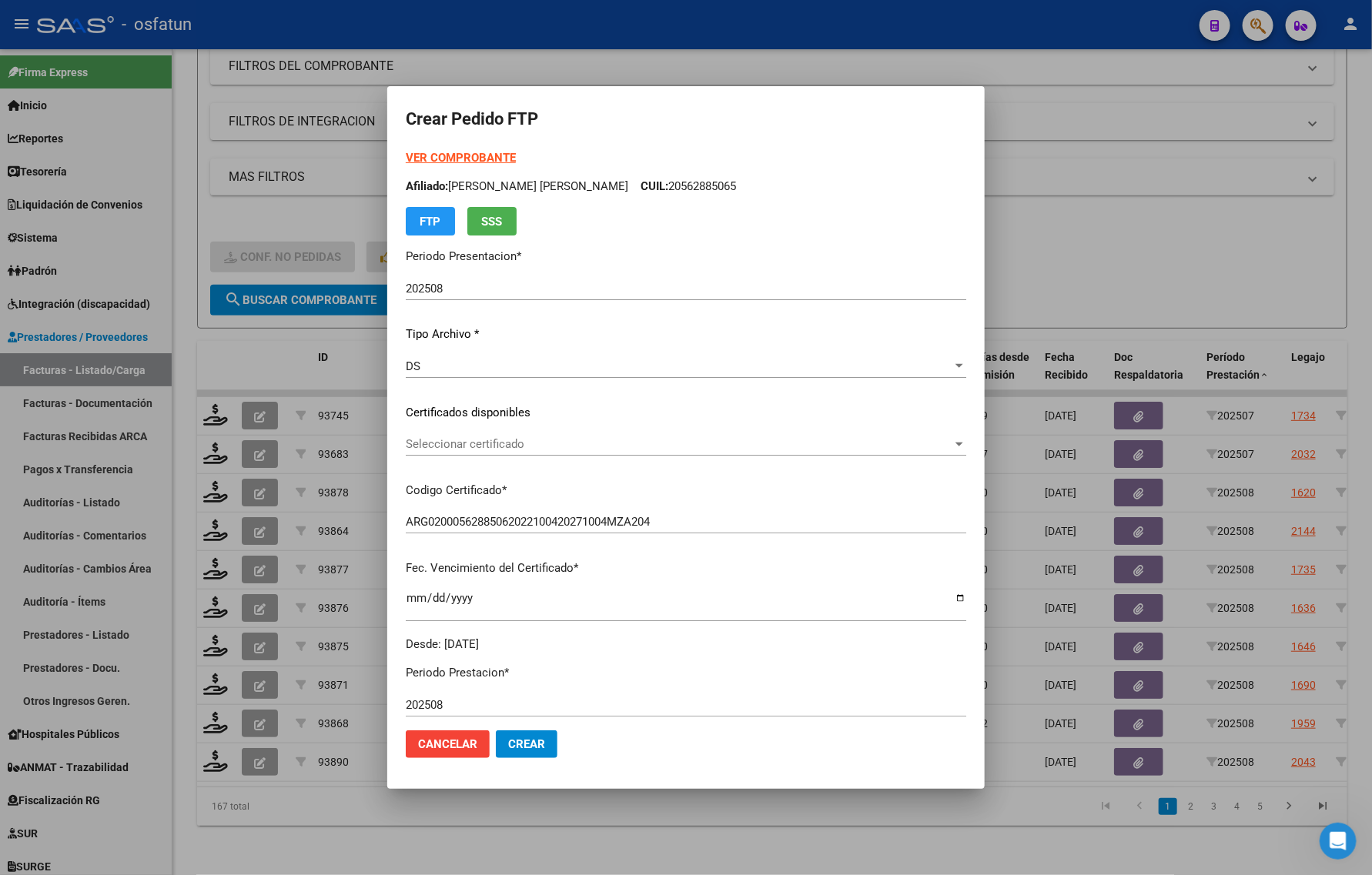
click at [434, 440] on span "Seleccionar certificado" at bounding box center [678, 444] width 546 height 14
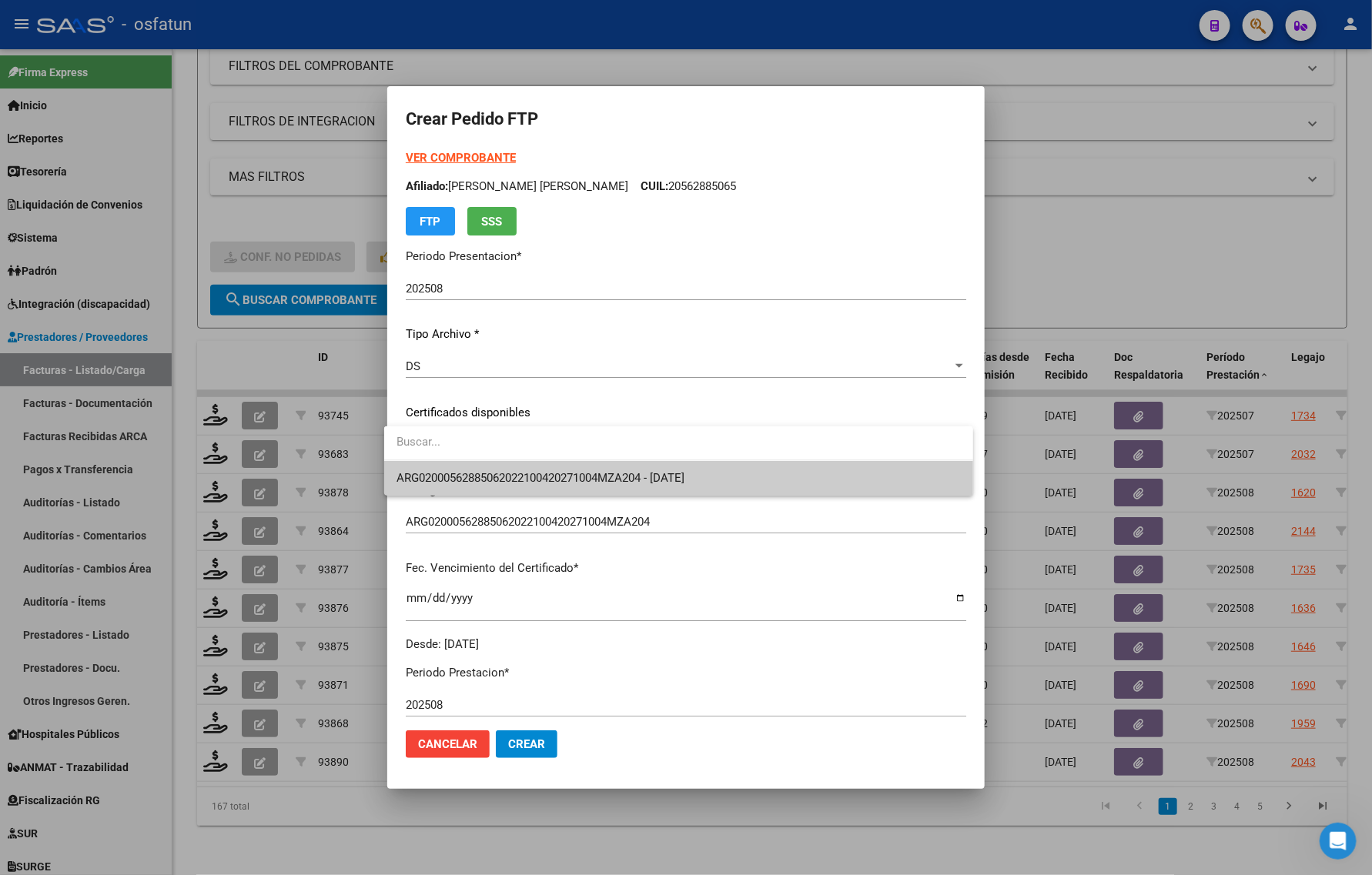
click at [446, 474] on span "ARG02000562885062022100420271004MZA204 - 2027-10-04" at bounding box center [541, 477] width 288 height 14
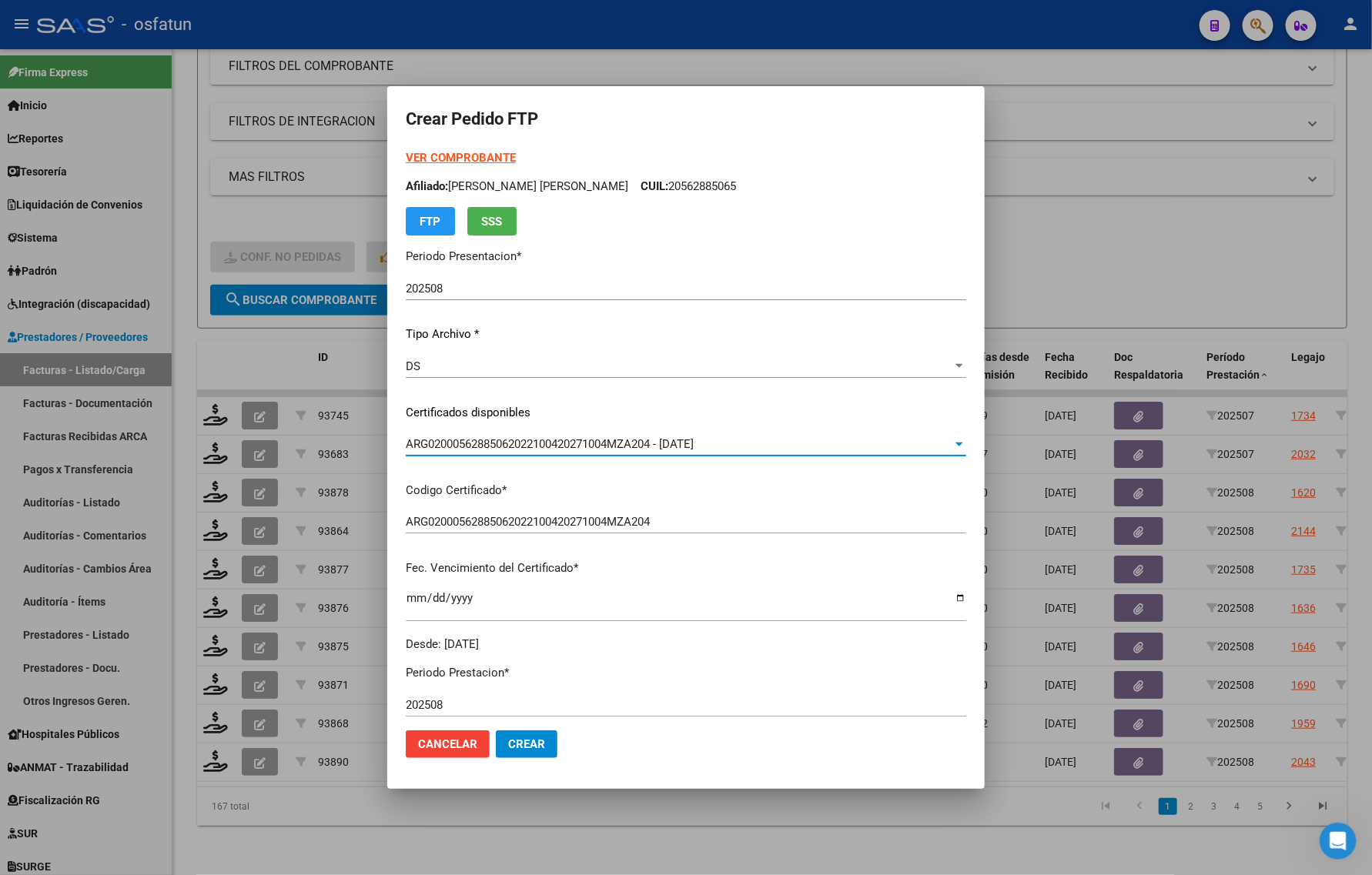
scroll to position [289, 0]
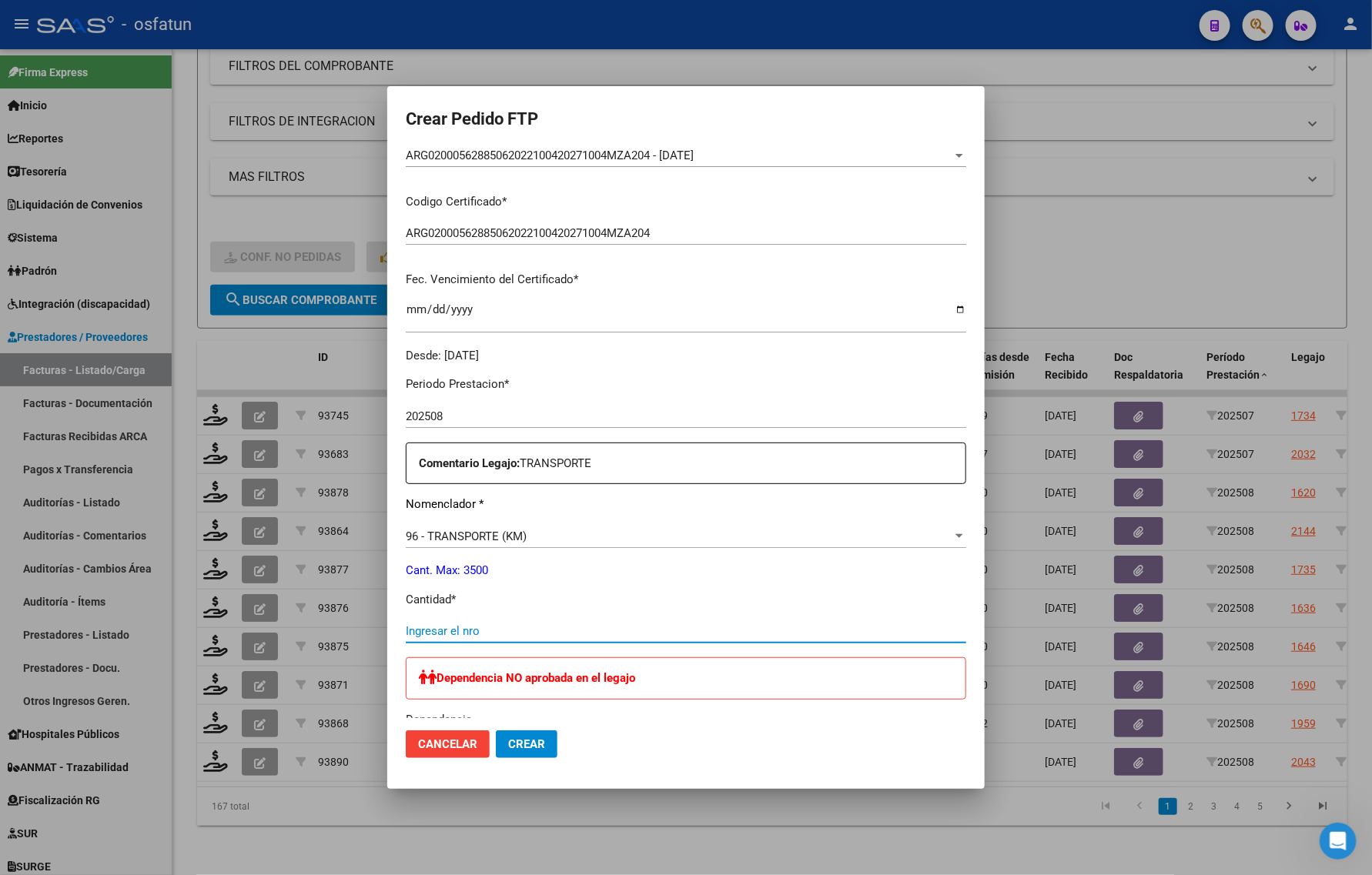
click at [471, 627] on input "Ingresar el nro" at bounding box center [686, 630] width 560 height 14
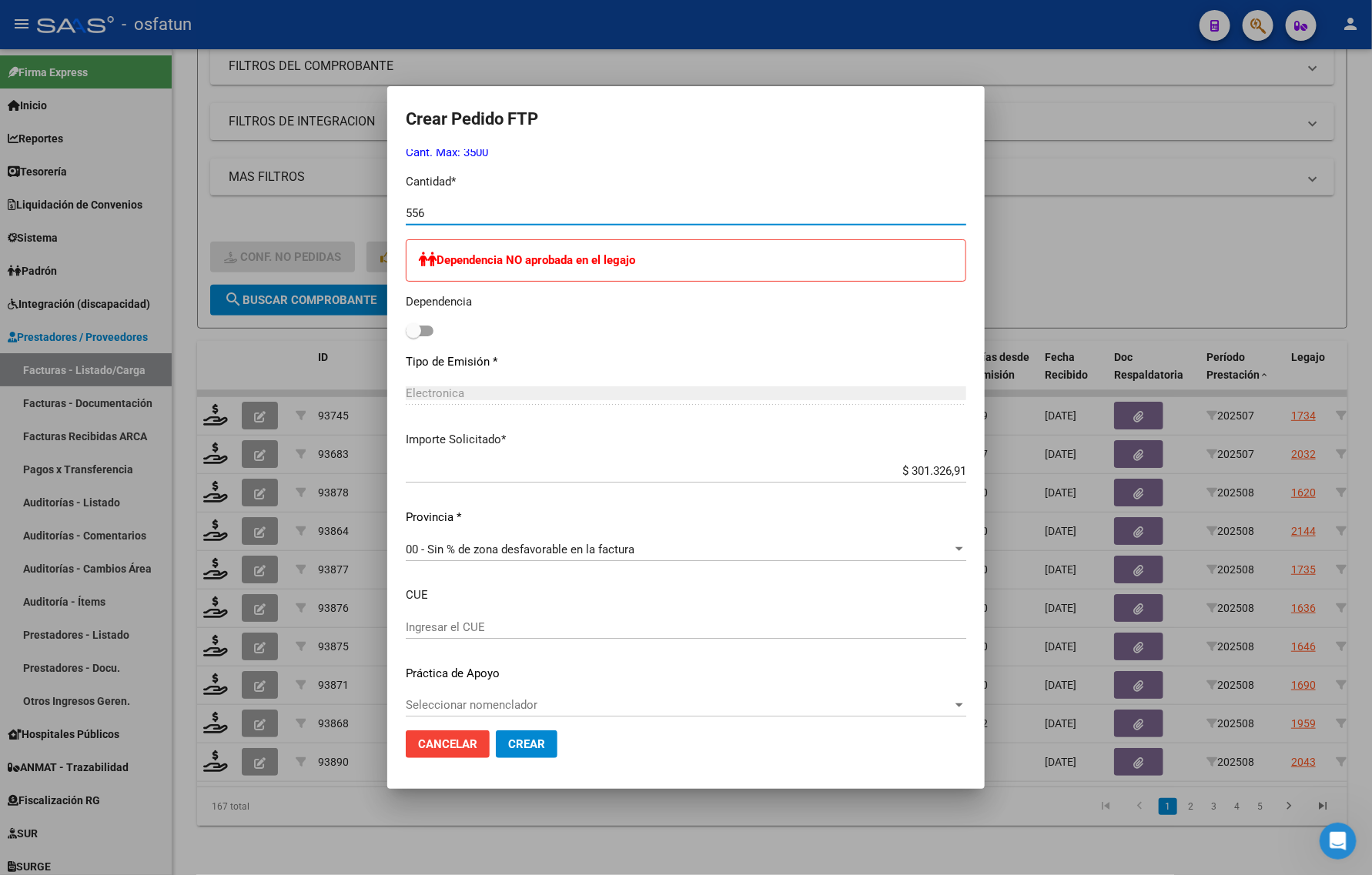
scroll to position [718, 0]
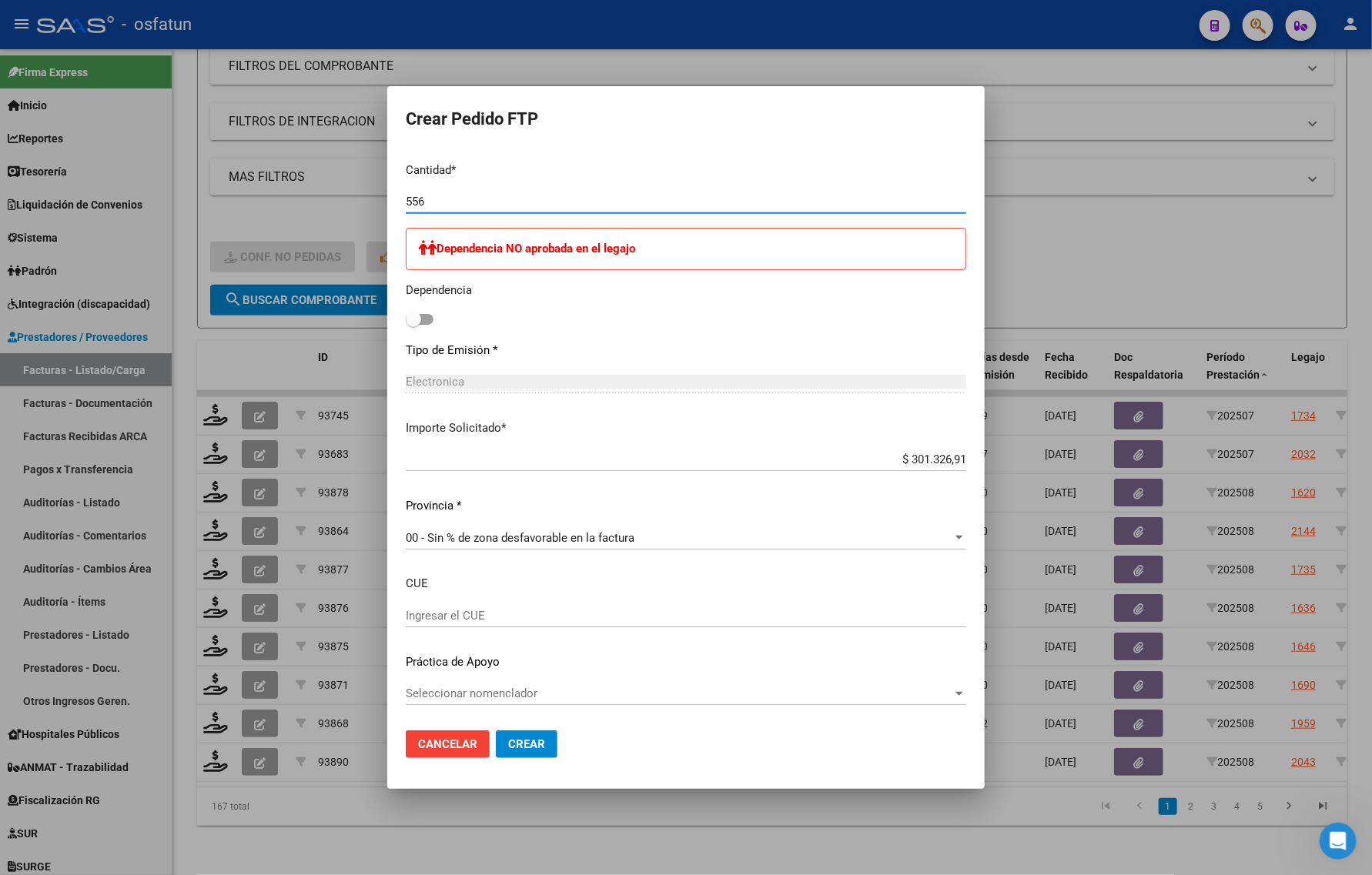
type input "556"
click at [525, 757] on button "Crear" at bounding box center [526, 744] width 62 height 28
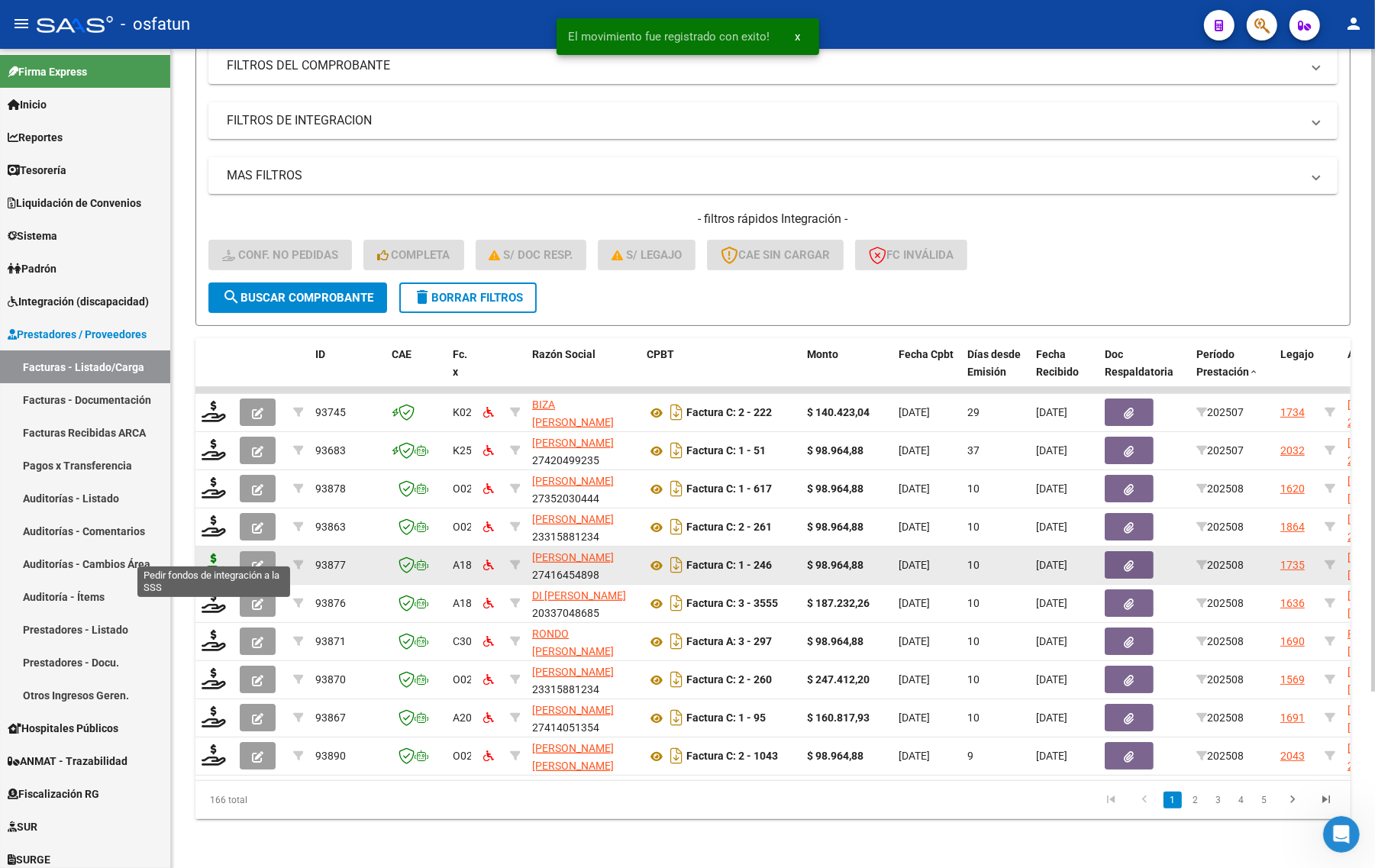
click at [210, 554] on icon at bounding box center [213, 564] width 25 height 21
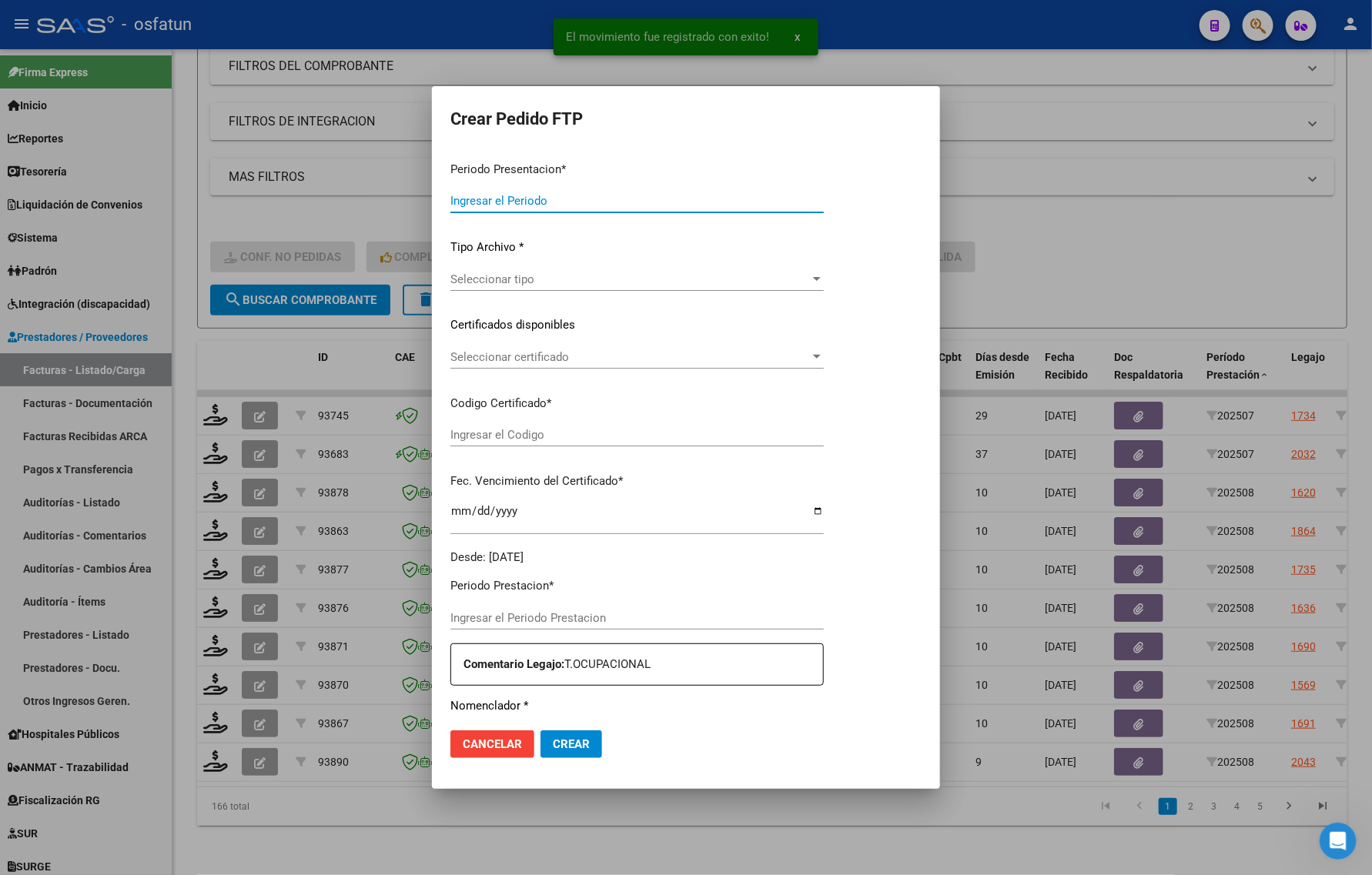
type input "202508"
type input "$ 98.964,88"
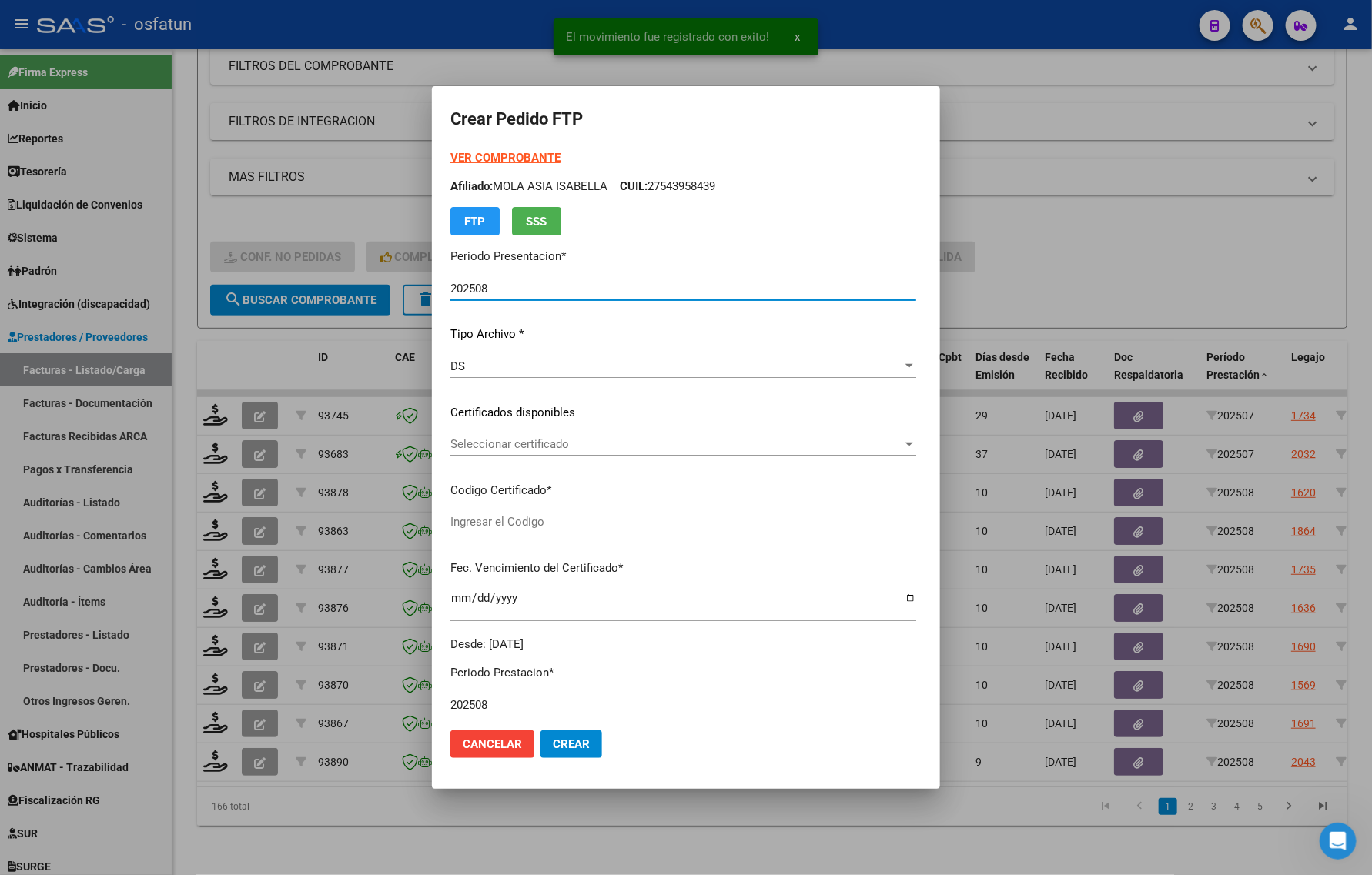
type input "ARG02000590795422024031820270318MEN232"
type input "2027-03-18"
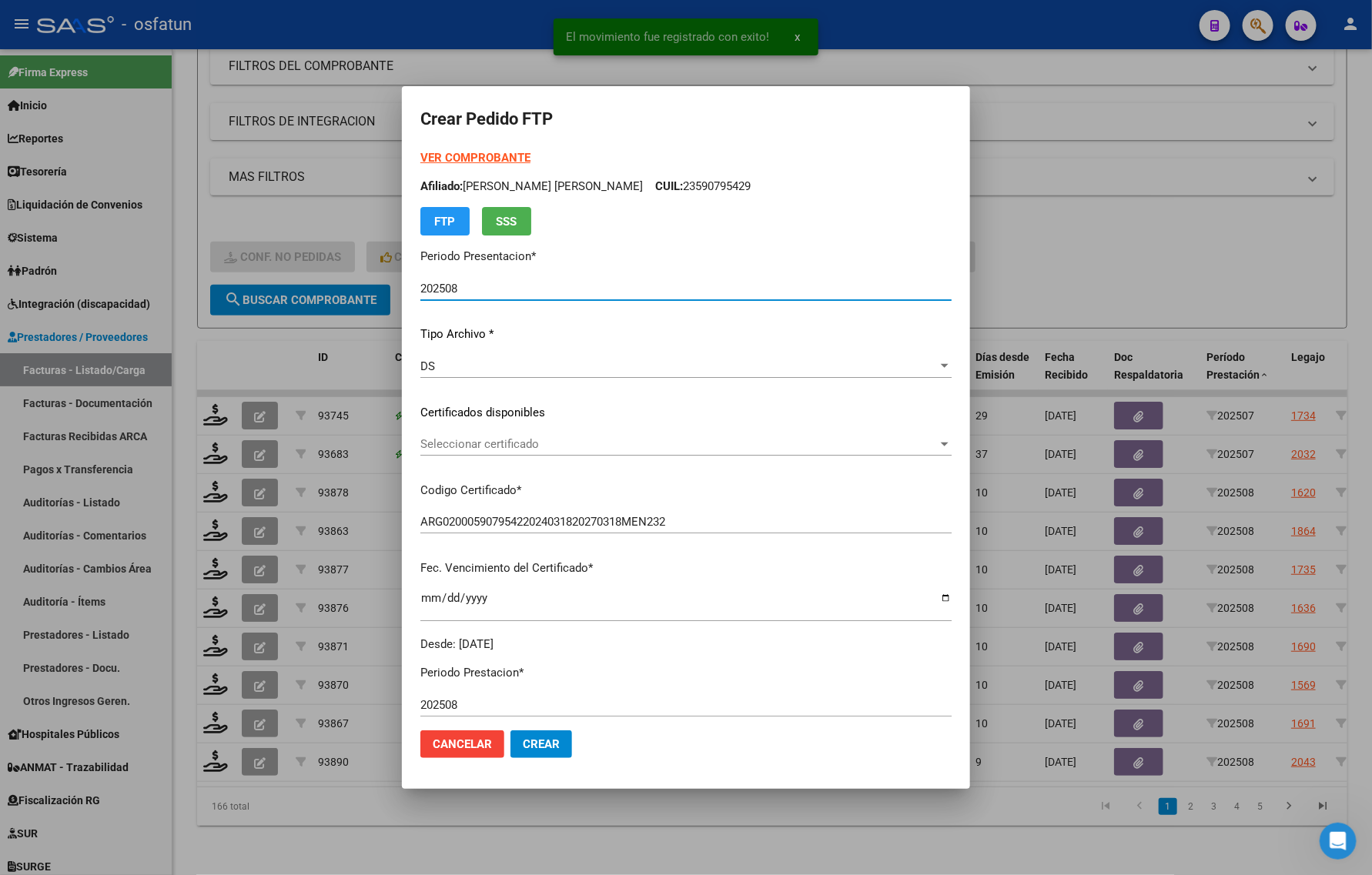
click at [468, 151] on strong "VER COMPROBANTE" at bounding box center [475, 158] width 110 height 14
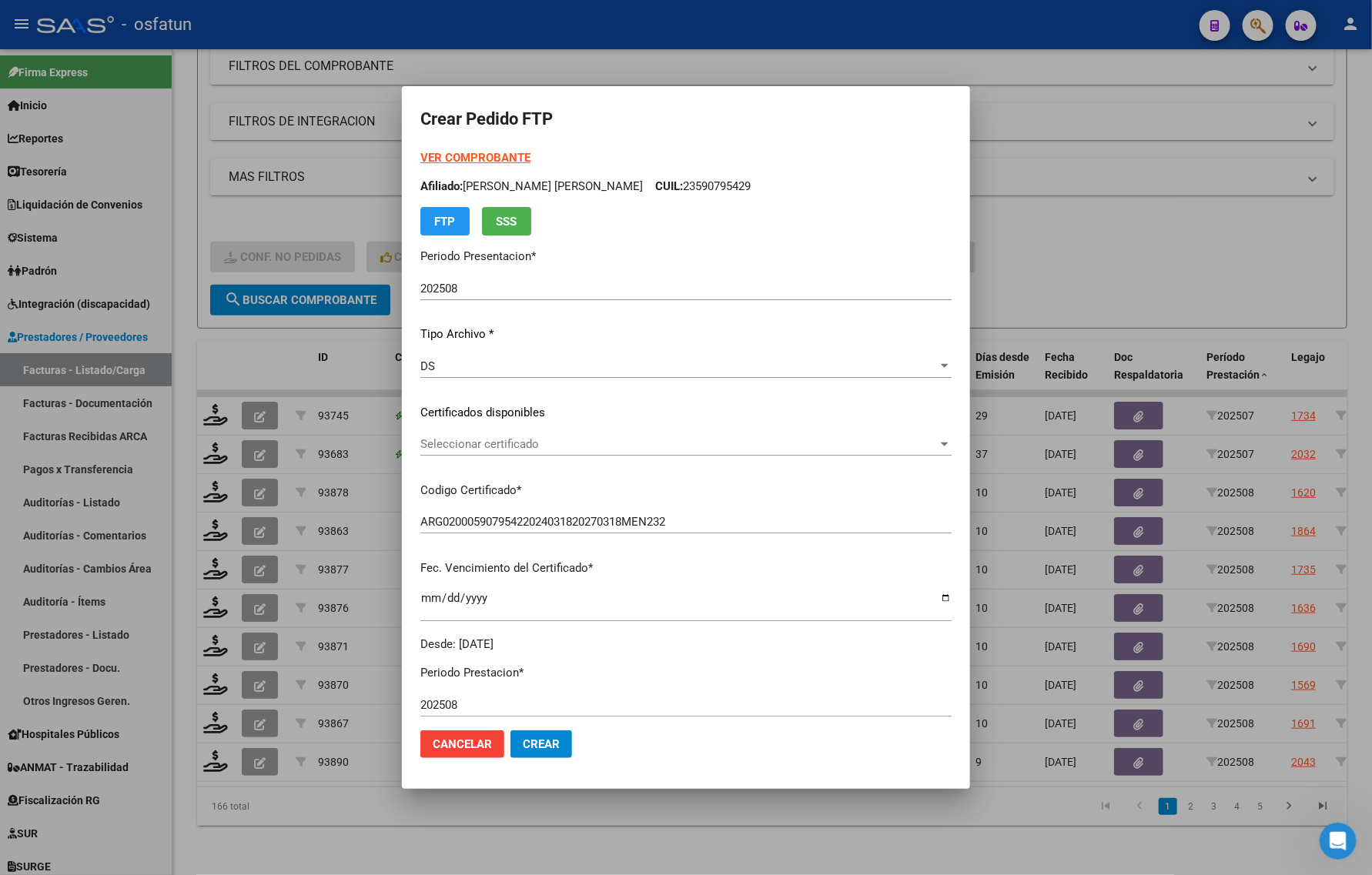
drag, startPoint x: 483, startPoint y: 425, endPoint x: 483, endPoint y: 437, distance: 12.0
click at [483, 428] on div "VER COMPROBANTE ARCA Padrón Afiliado: CHACON RODRIGUEZ AARON RICARDO CUIL: 2359…" at bounding box center [686, 401] width 531 height 503
click at [482, 445] on span "Seleccionar certificado" at bounding box center [678, 444] width 518 height 14
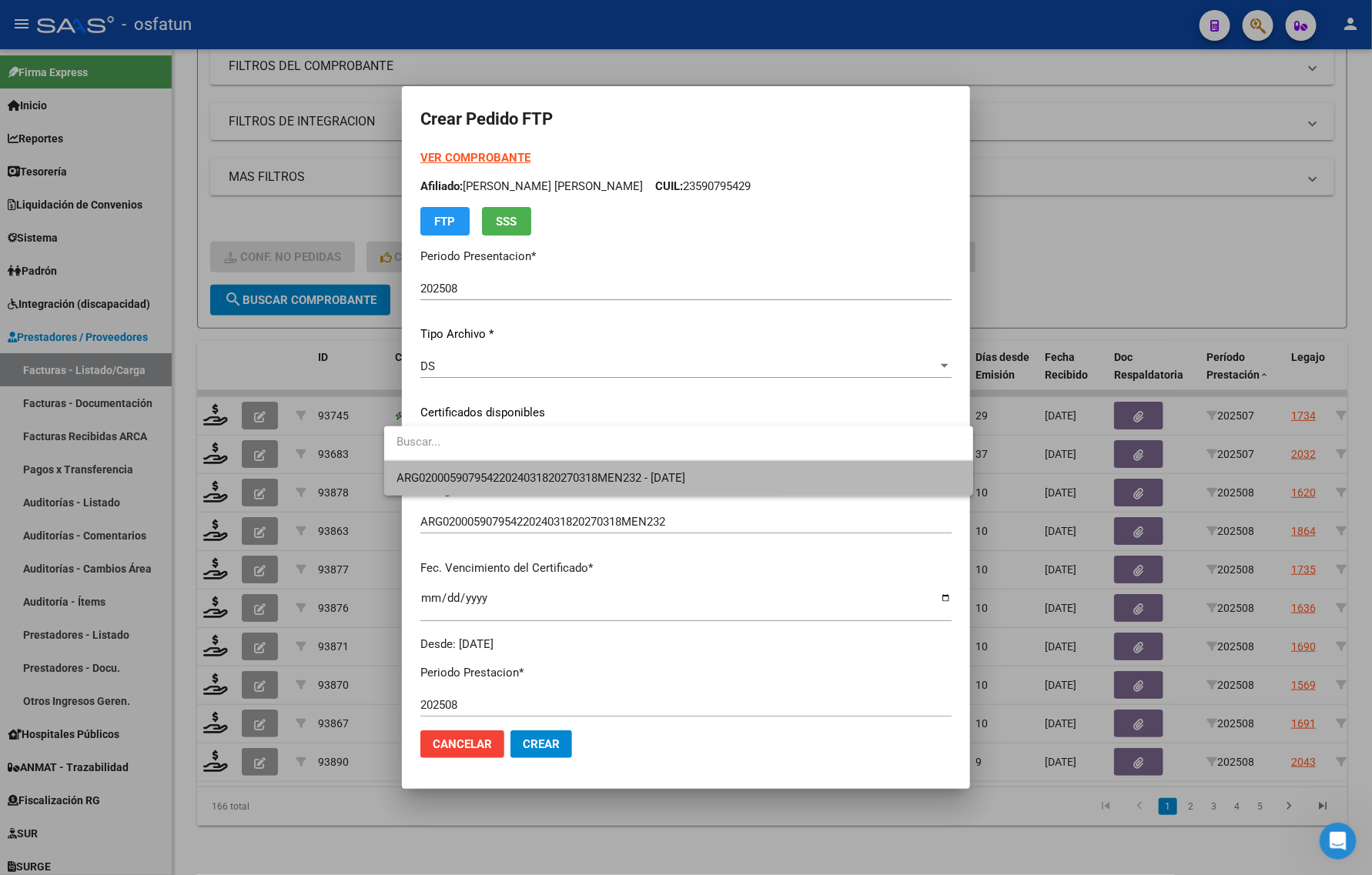
click at [486, 485] on span "ARG02000590795422024031820270318MEN232 - 2027-03-18" at bounding box center [678, 477] width 564 height 34
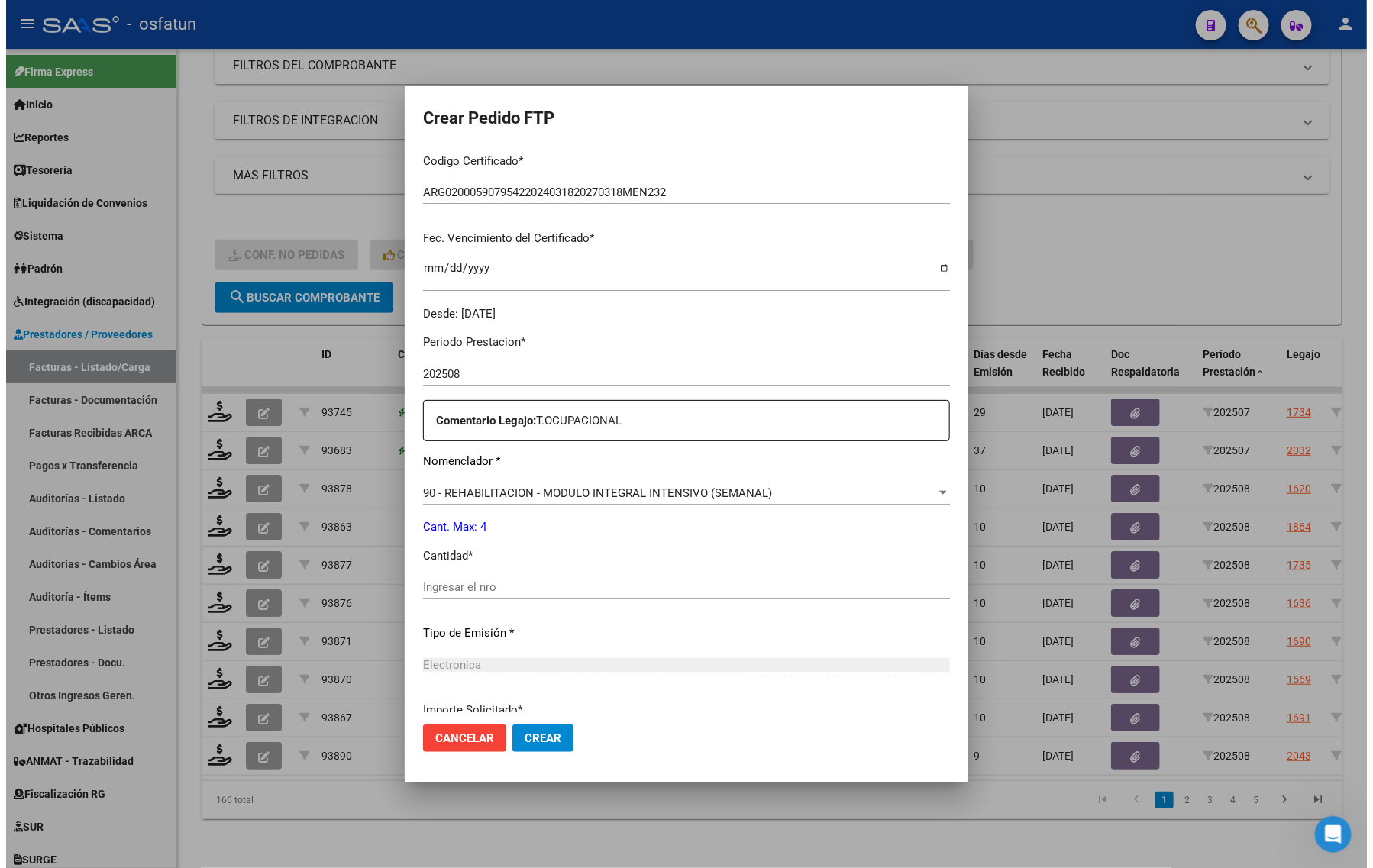
scroll to position [382, 0]
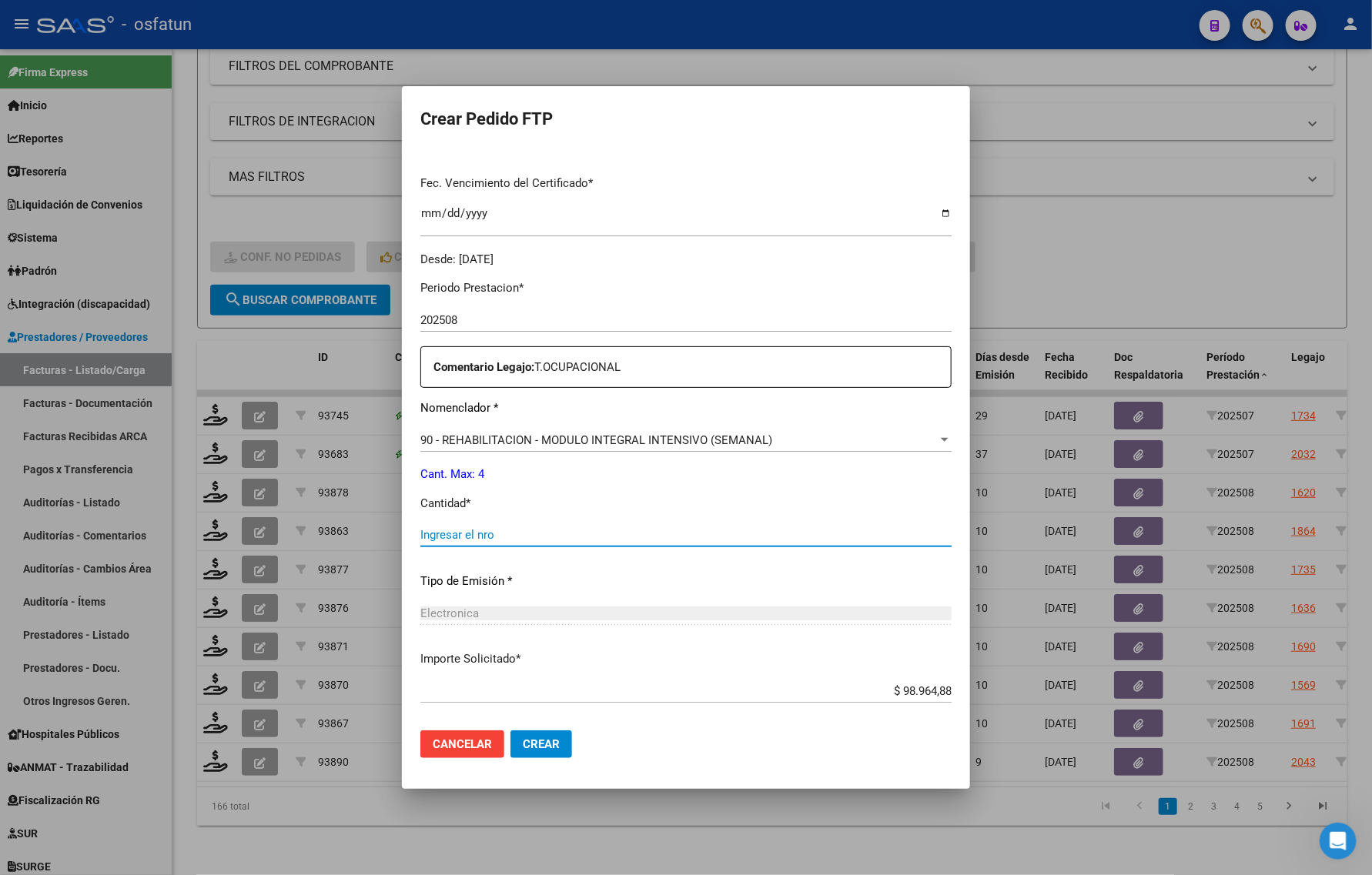
click at [446, 537] on input "Ingresar el nro" at bounding box center [686, 534] width 531 height 14
type input "4"
click at [1075, 247] on div at bounding box center [686, 438] width 1372 height 875
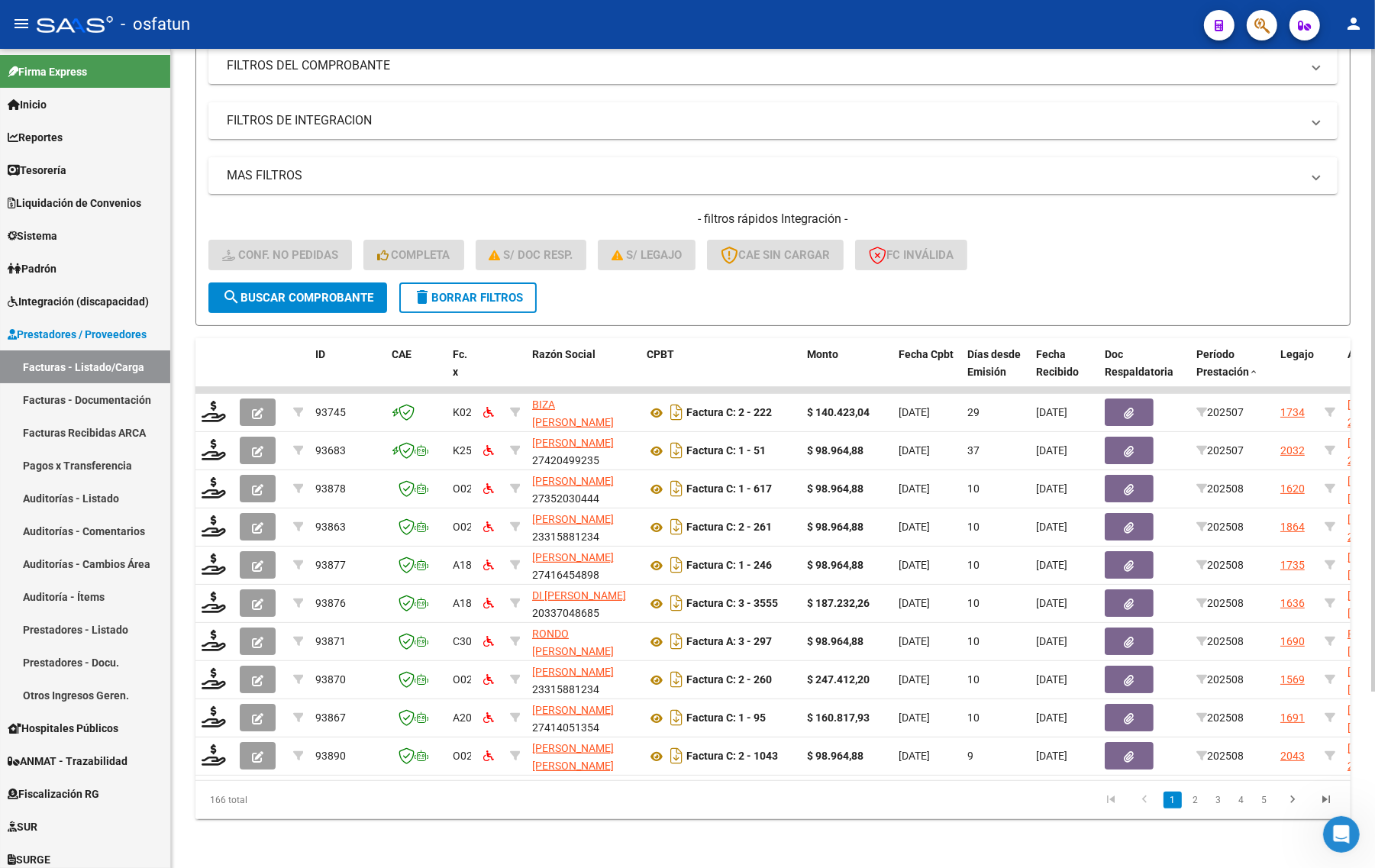
drag, startPoint x: 1042, startPoint y: 280, endPoint x: 1016, endPoint y: 294, distance: 29.5
click at [1039, 280] on form "Filtros Id Integración Area Seleccionar Gerenciador Seleccionar Gerenciador Si …" at bounding box center [773, 148] width 1155 height 357
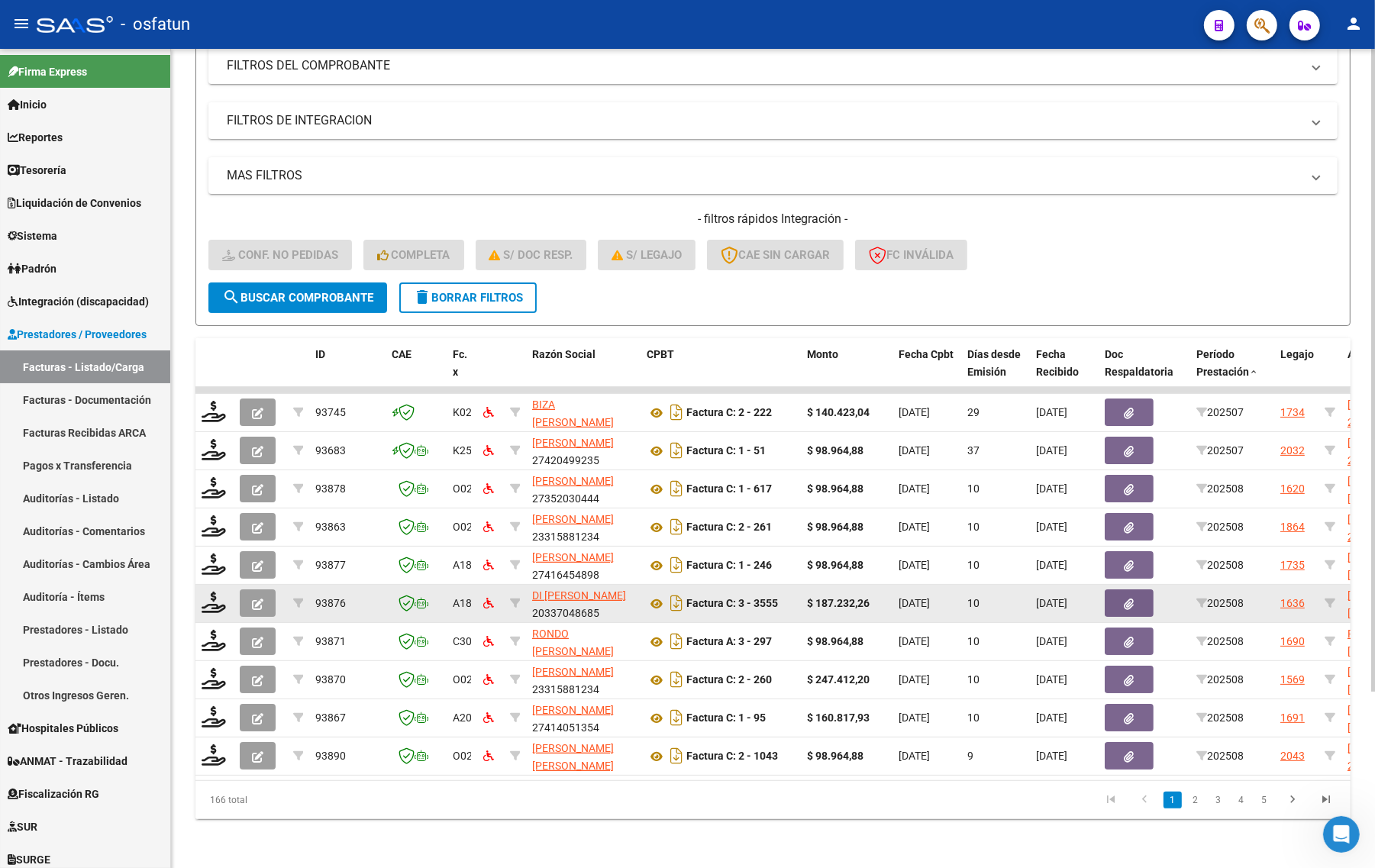
click at [213, 599] on div at bounding box center [214, 604] width 26 height 24
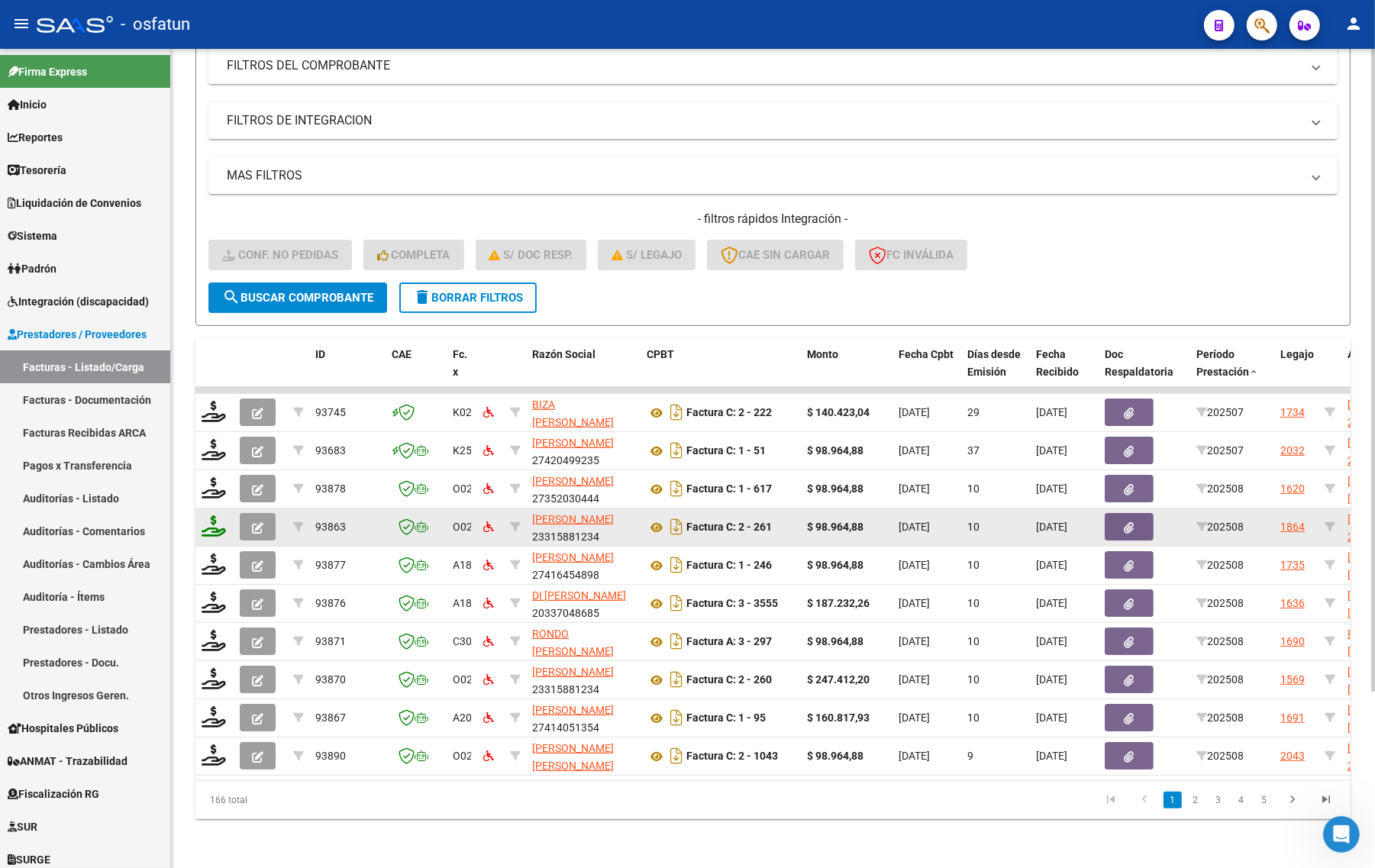
click at [220, 515] on icon at bounding box center [213, 525] width 25 height 21
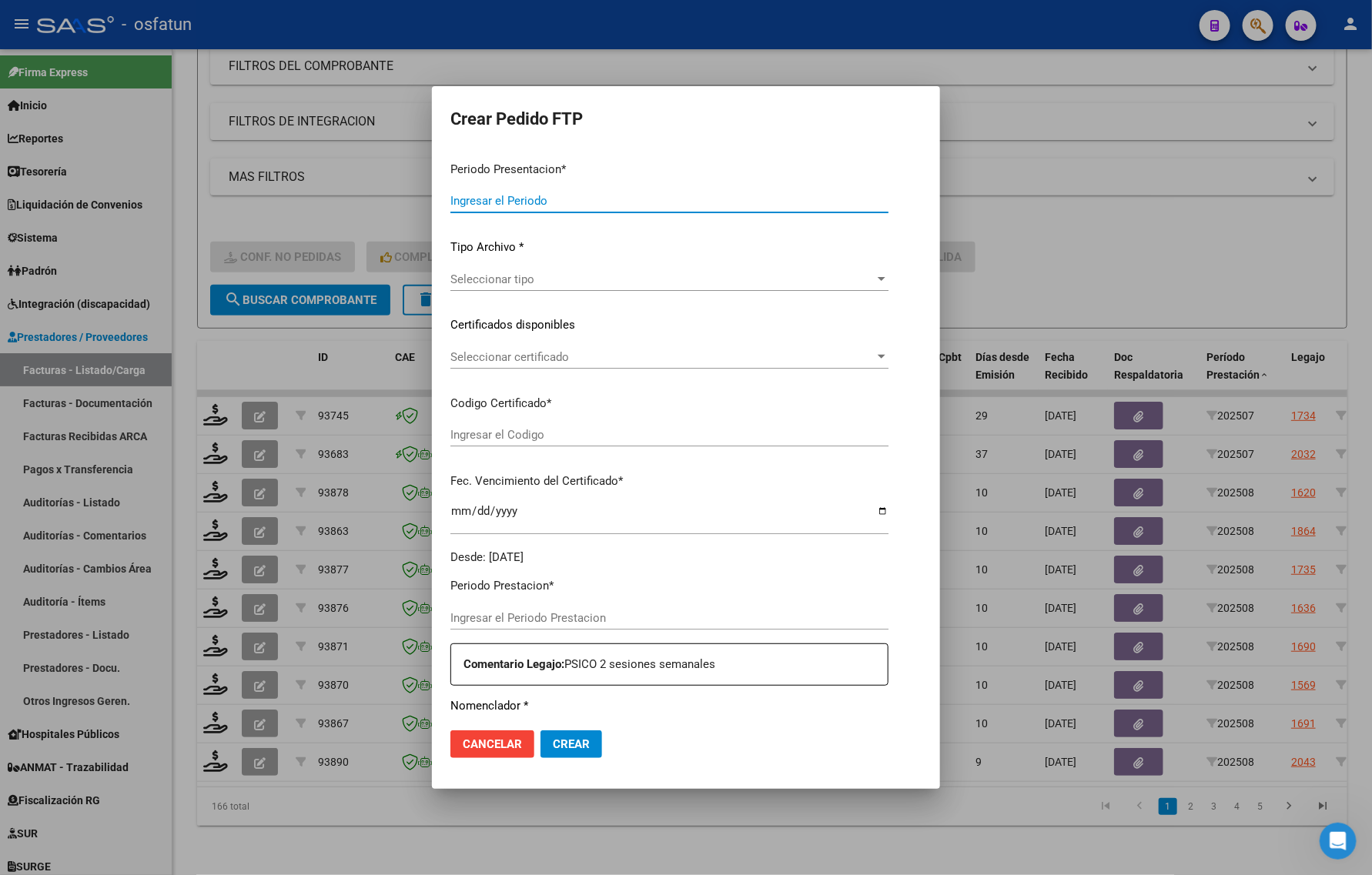
type input "202508"
type input "$ 98.964,88"
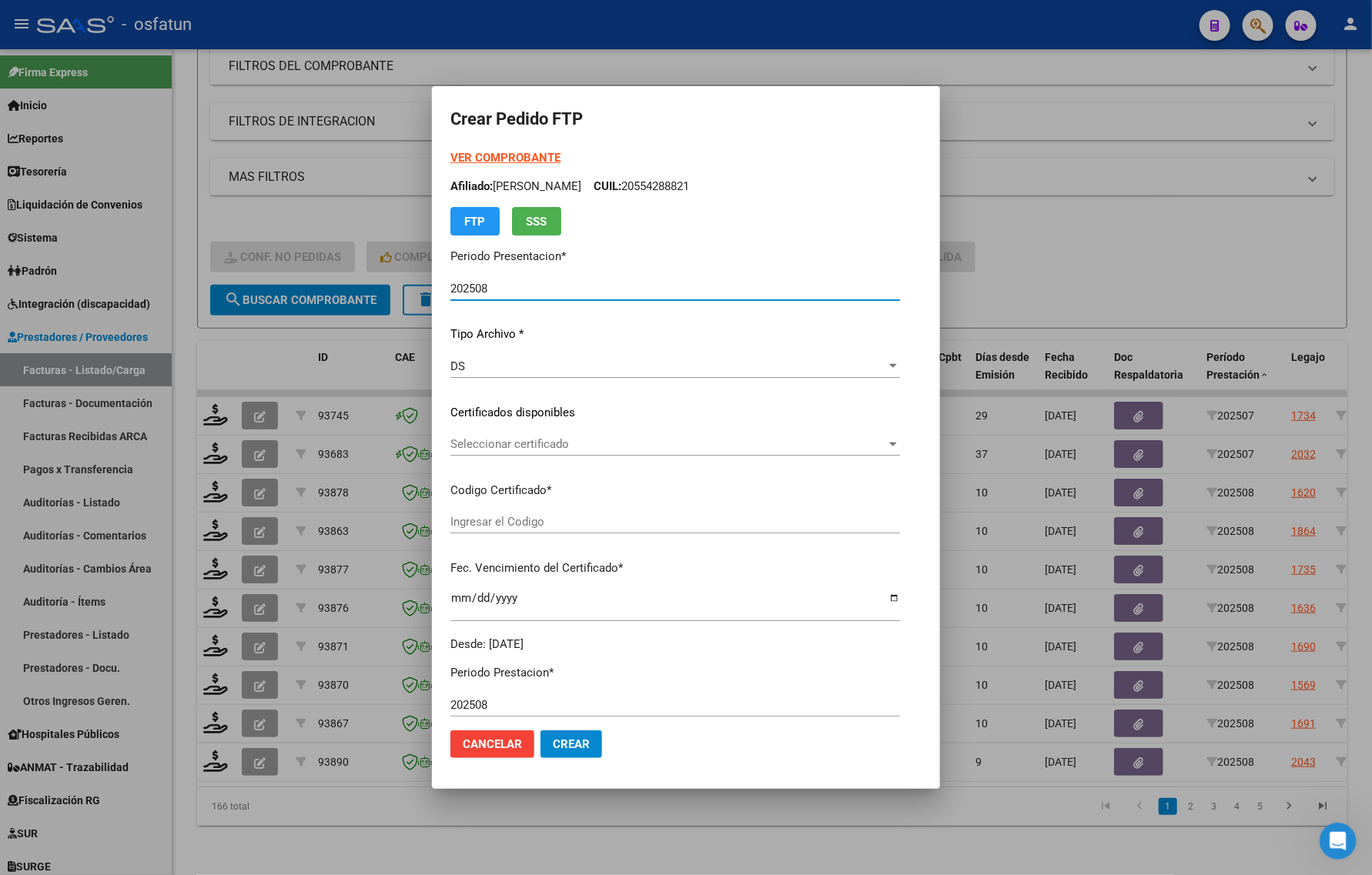
type input "ARG02000578136672022083120250831CAT242"
type input "2025-08-31"
click at [450, 150] on div "VER COMPROBANTE ARCA Padrón Afiliado: CASTRO ROMERO FRANCISCO CUIL: 20578136674…" at bounding box center [675, 193] width 450 height 86
click at [1211, 200] on div at bounding box center [686, 438] width 1372 height 875
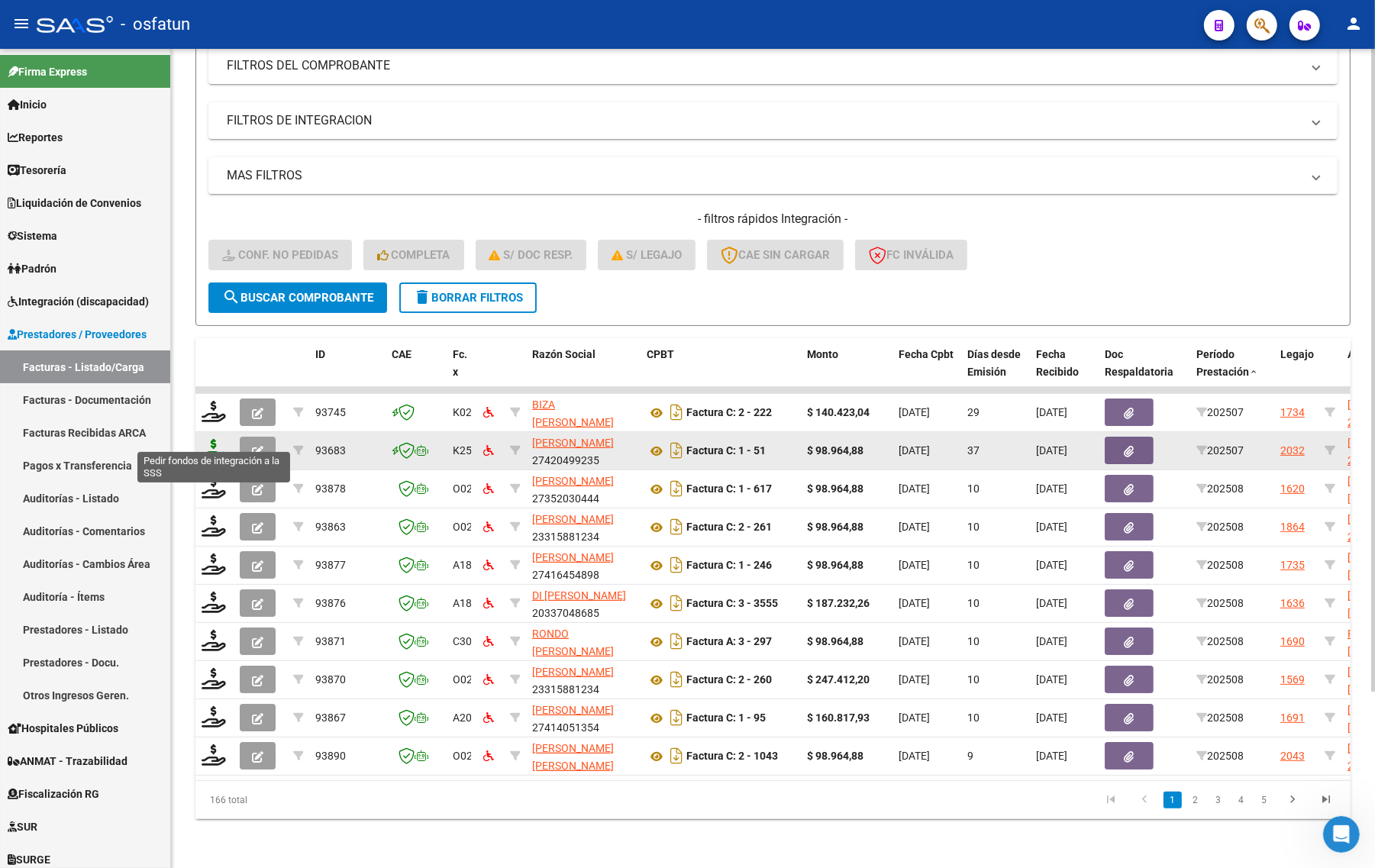
click at [212, 439] on icon at bounding box center [213, 449] width 25 height 21
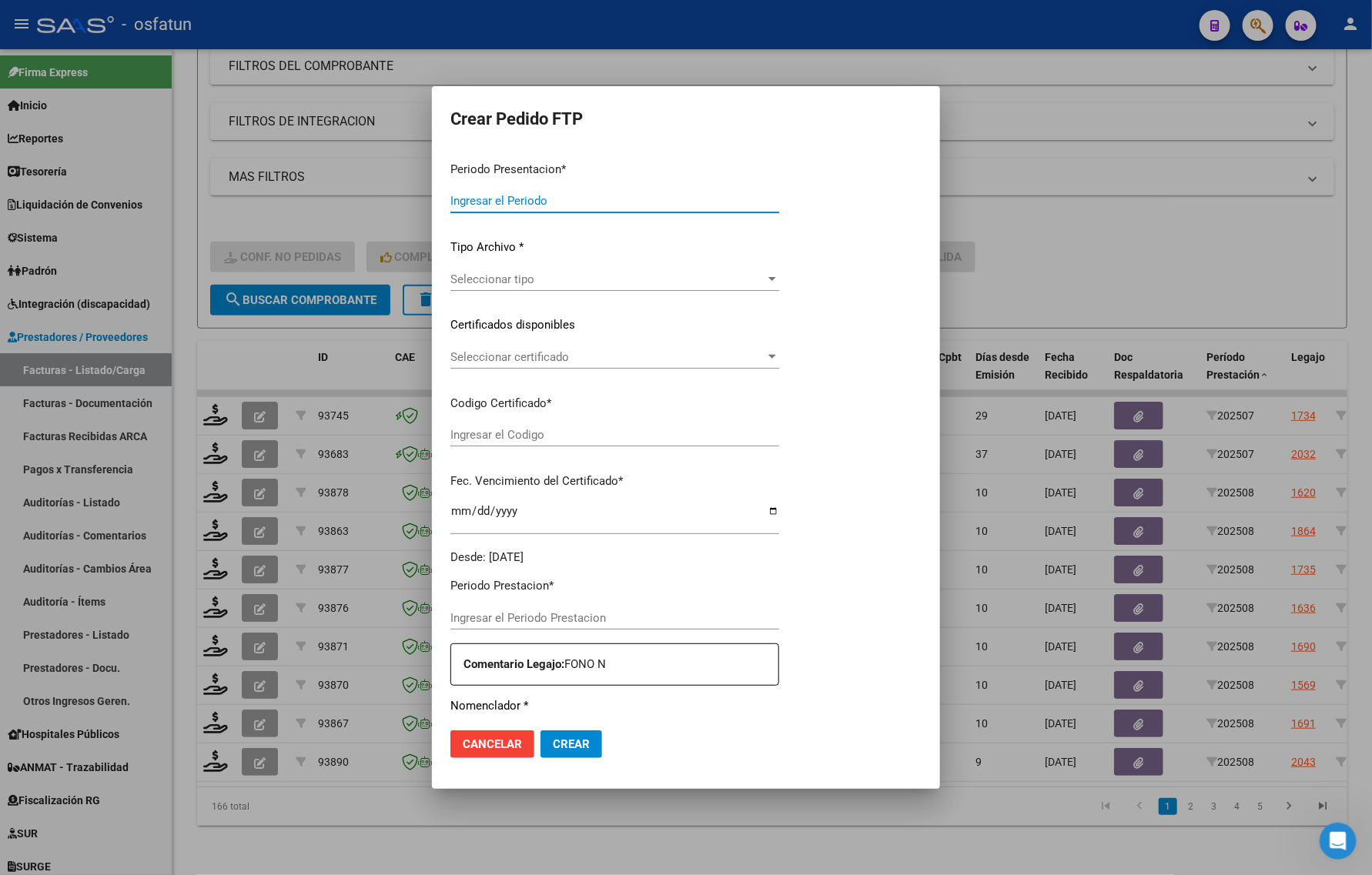
type input "202508"
type input "202507"
type input "$ 98.964,88"
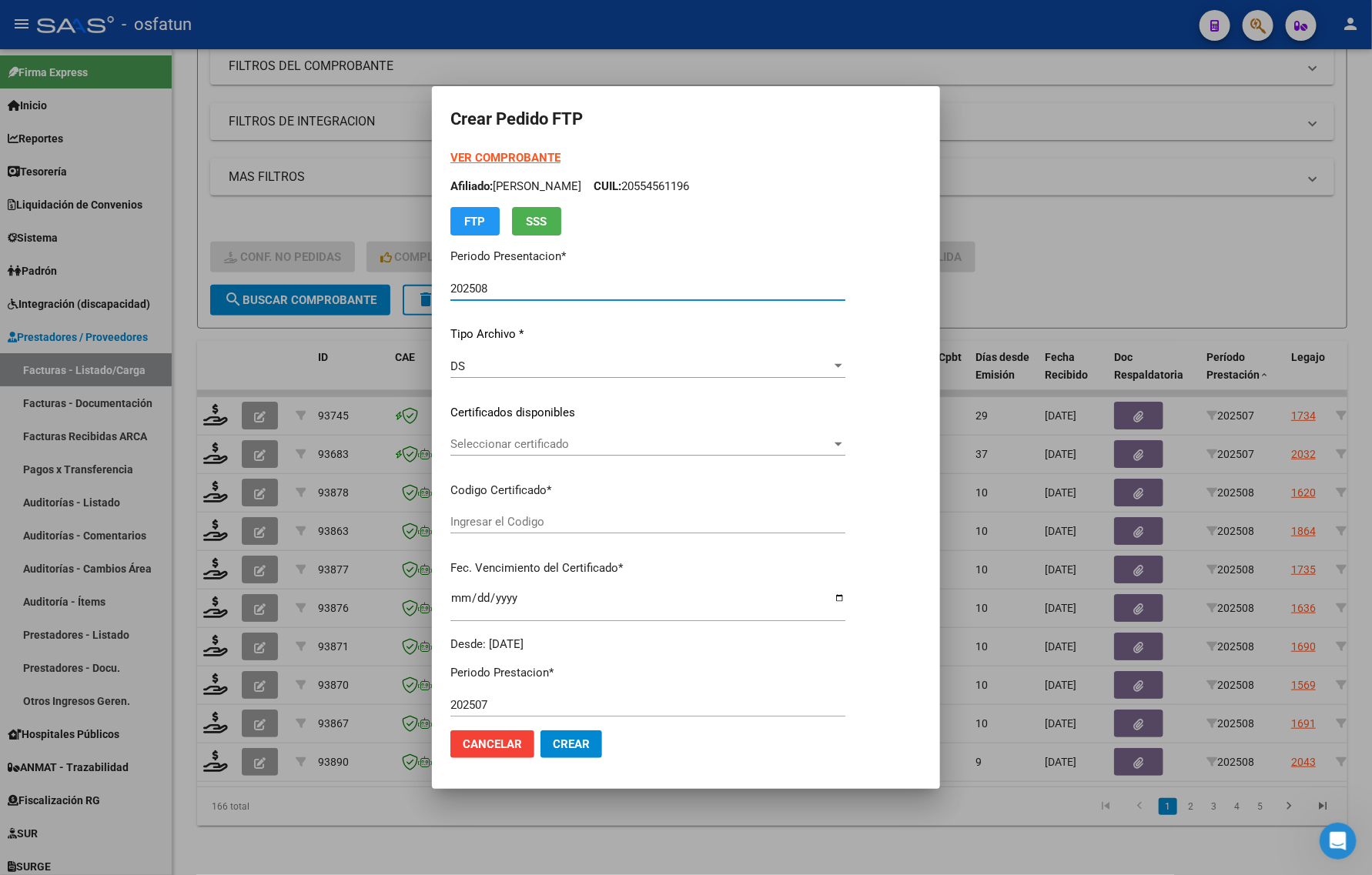
type input "ARG02000554561192023052920280529COR234"
type input "2028-05-29"
click at [478, 154] on strong "VER COMPROBANTE" at bounding box center [506, 158] width 110 height 14
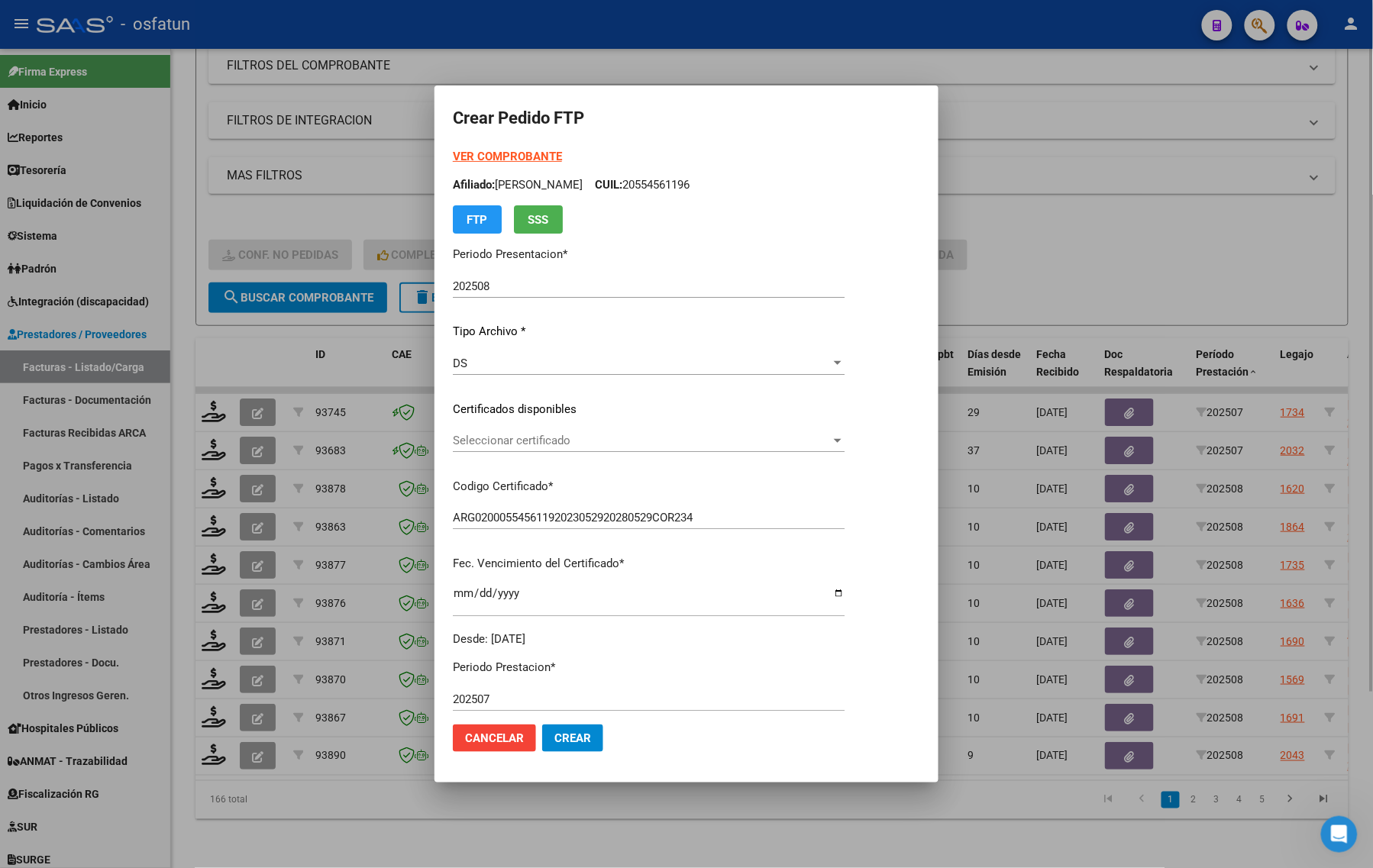
click at [1090, 224] on div at bounding box center [686, 434] width 1373 height 868
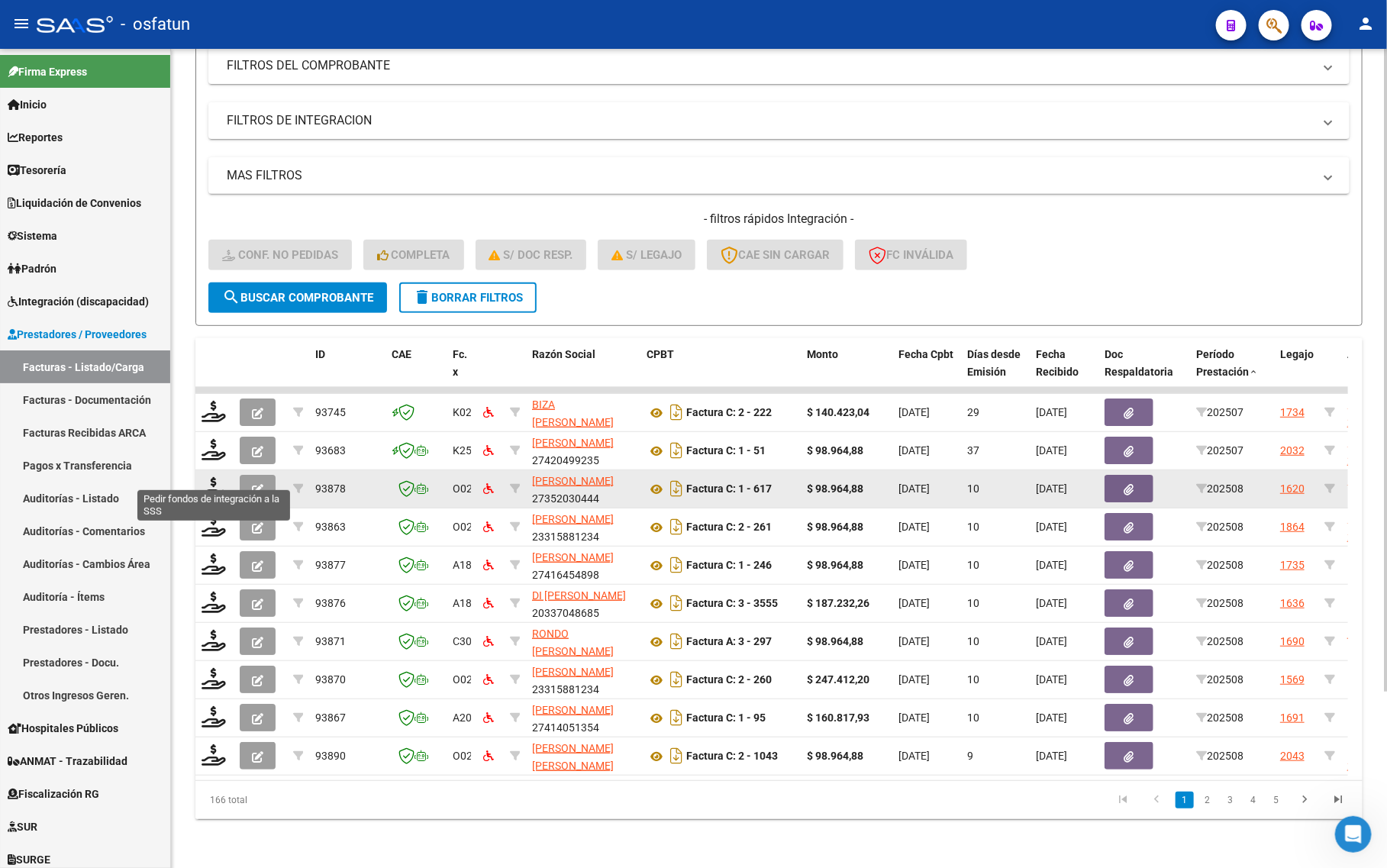
click at [199, 471] on datatable-body-cell at bounding box center [214, 489] width 38 height 37
click at [212, 477] on icon at bounding box center [213, 487] width 25 height 21
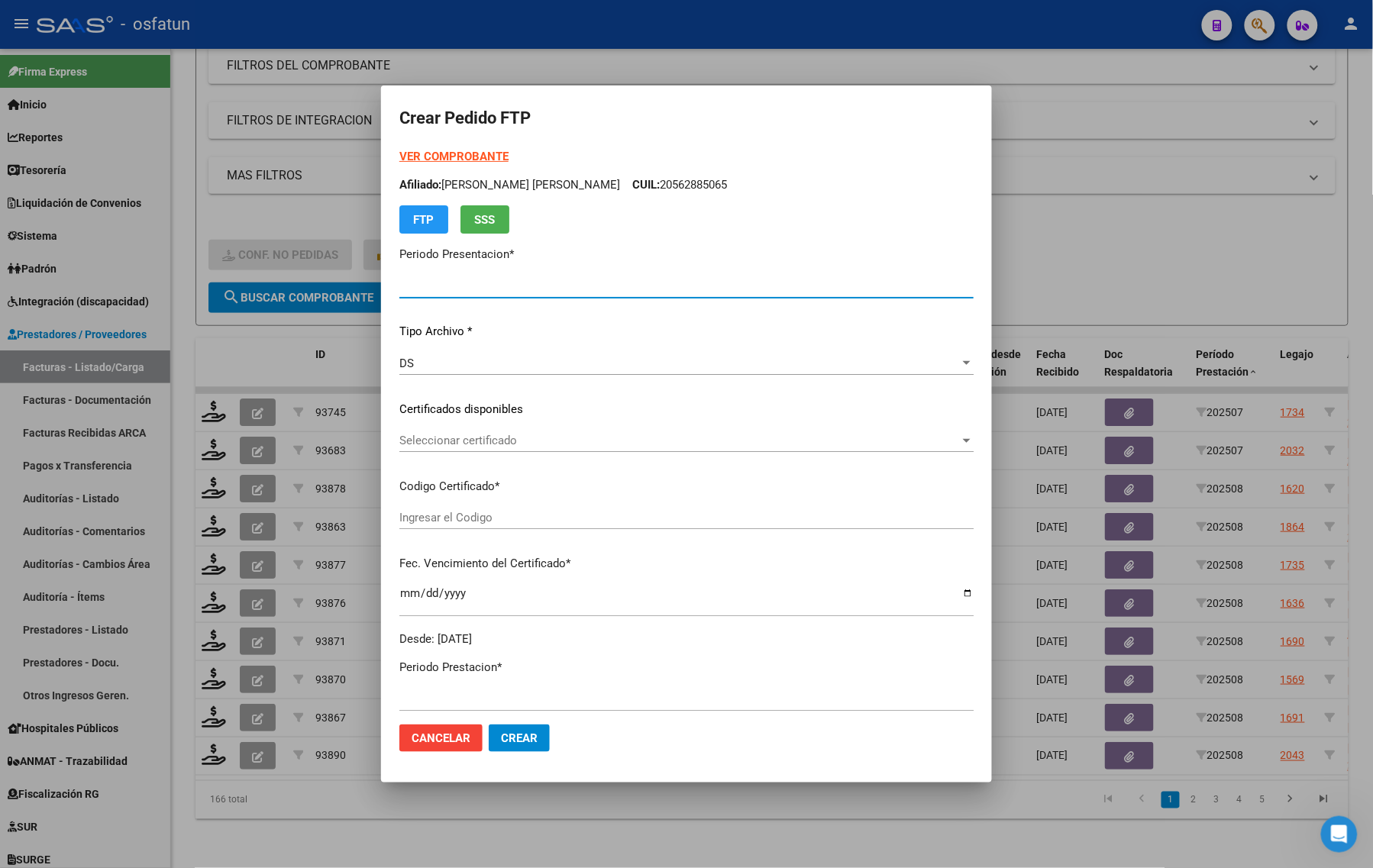
type input "202508"
type input "$ 98.964,88"
type input "ARG01000578197412023012520260125BS370"
type input "2026-01-25"
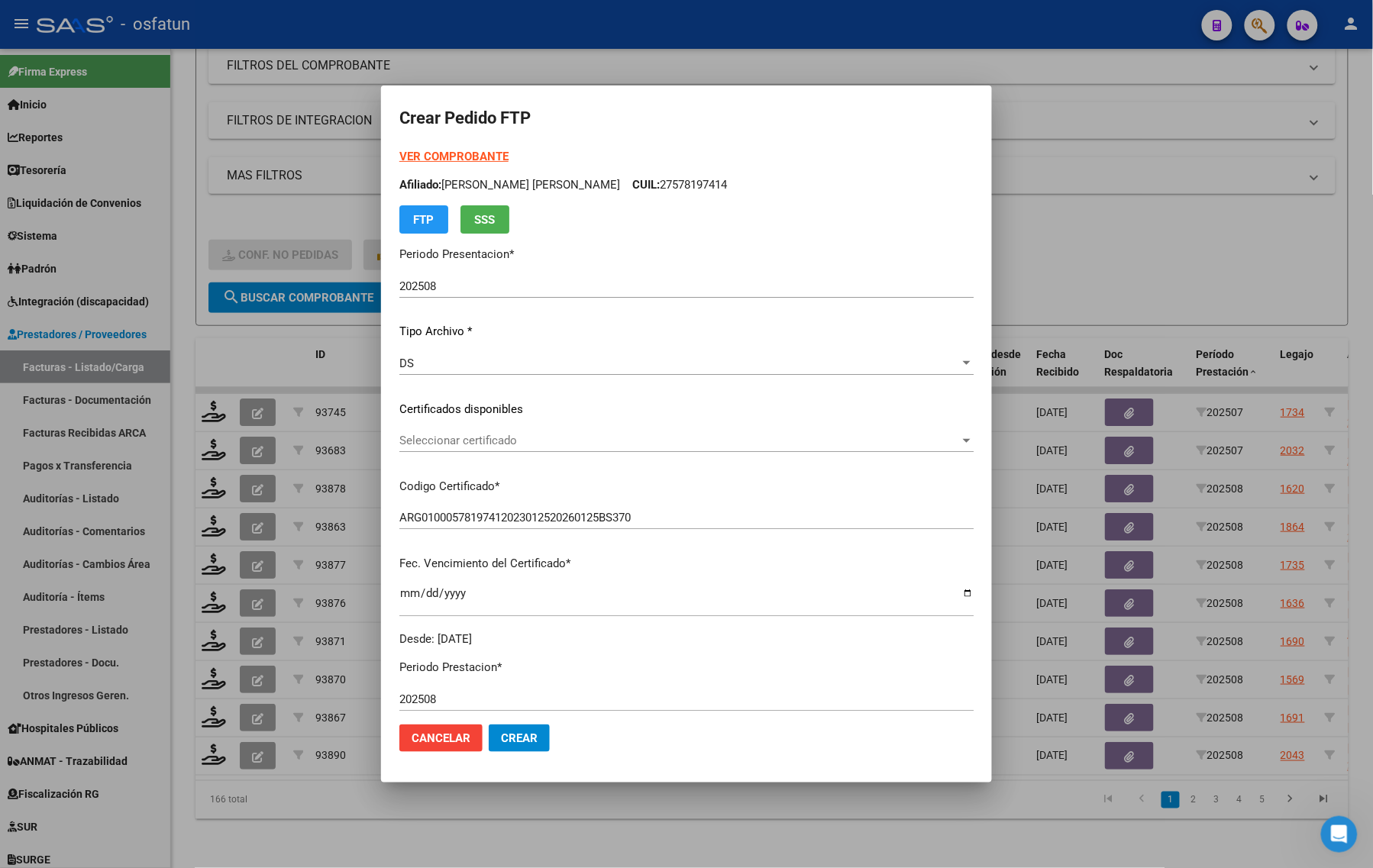
click at [456, 154] on strong "VER COMPROBANTE" at bounding box center [454, 156] width 110 height 13
click at [303, 189] on div at bounding box center [686, 434] width 1373 height 868
click at [303, 189] on div "MAS FILTROS Todos Con Doc. Respaldatoria Todos Con Trazabilidad Todos Asociado …" at bounding box center [772, 220] width 1127 height 125
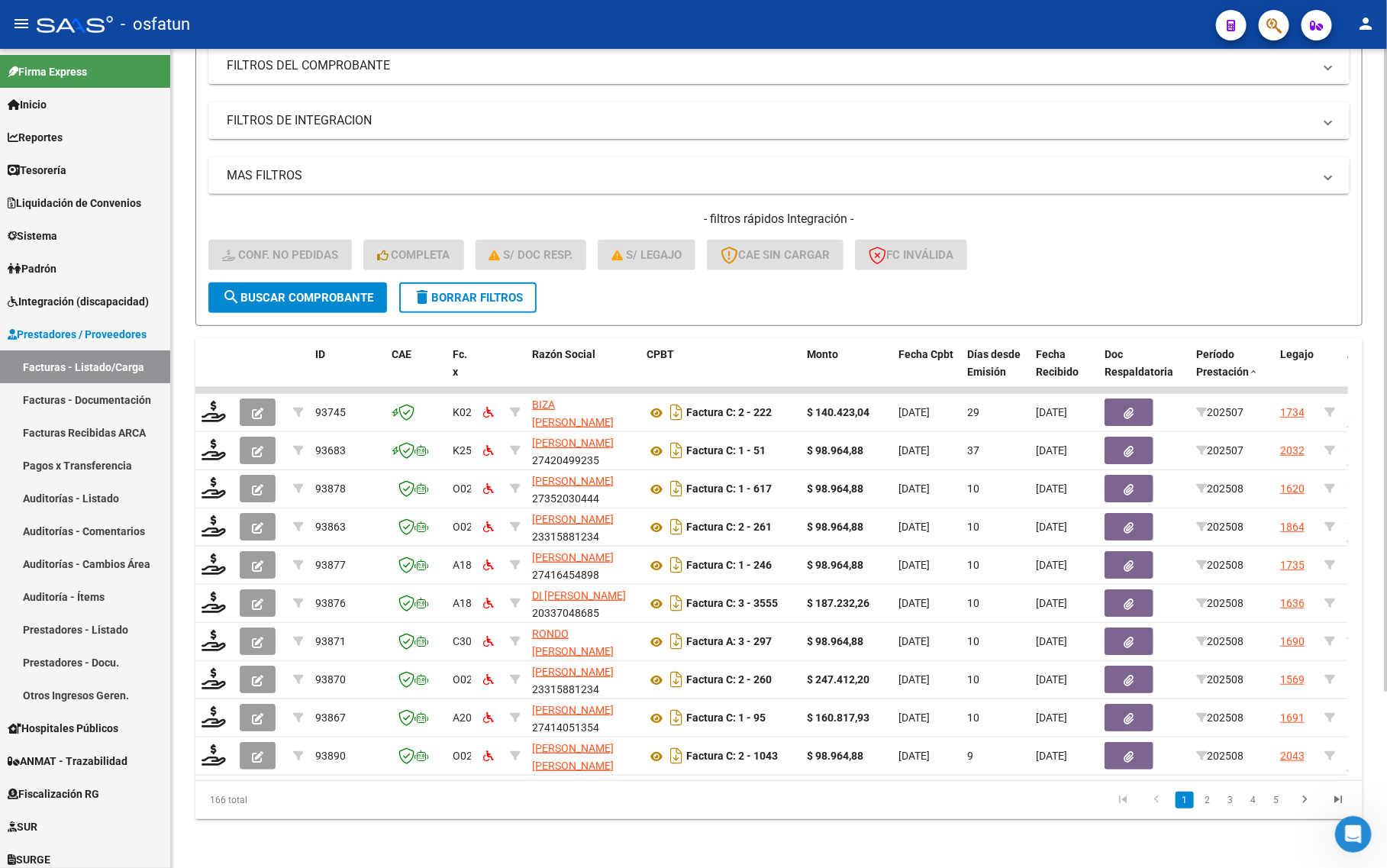
click at [1185, 211] on h4 "- filtros rápidos Integración -" at bounding box center [779, 219] width 1141 height 17
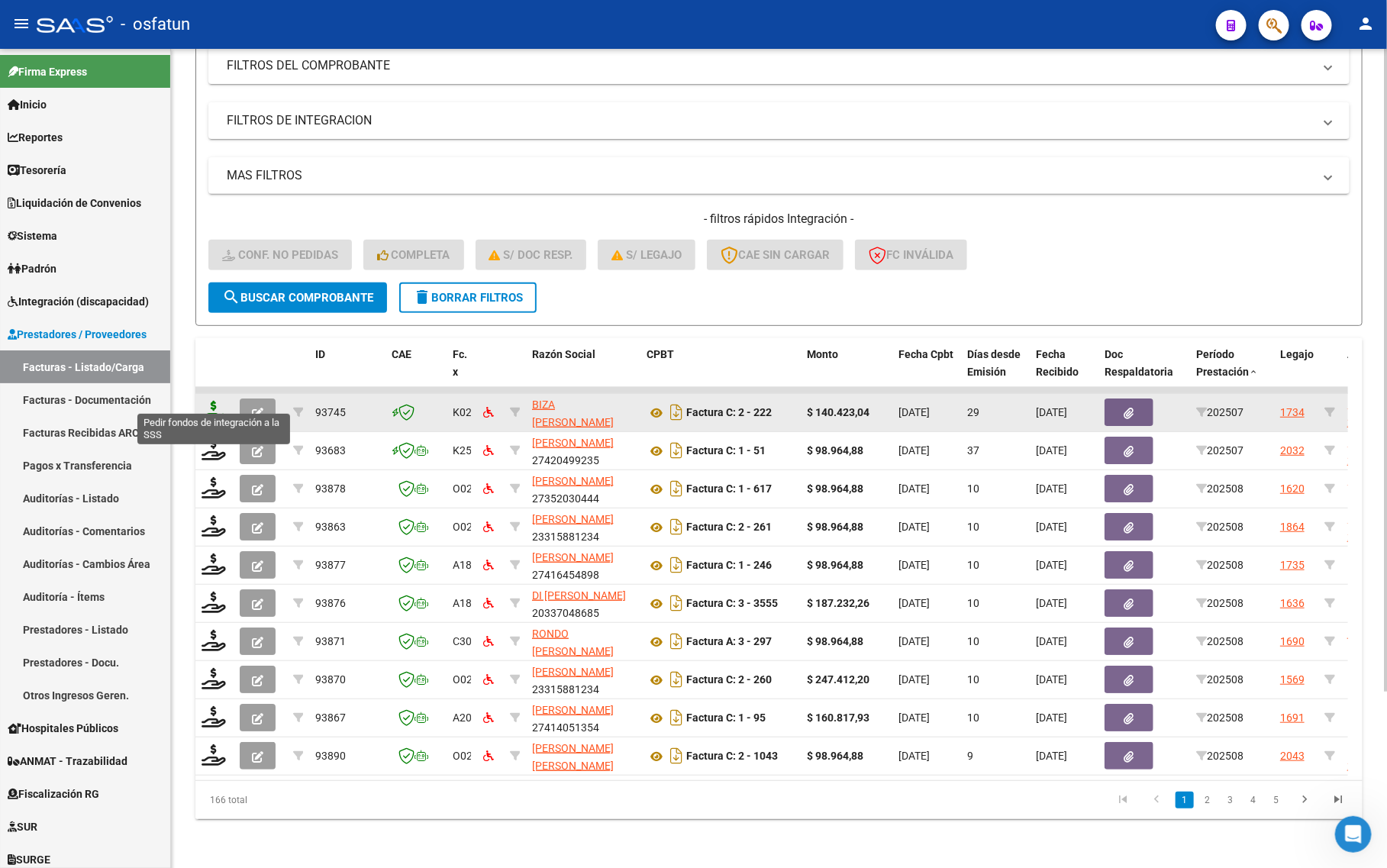
click at [219, 406] on icon at bounding box center [213, 411] width 25 height 21
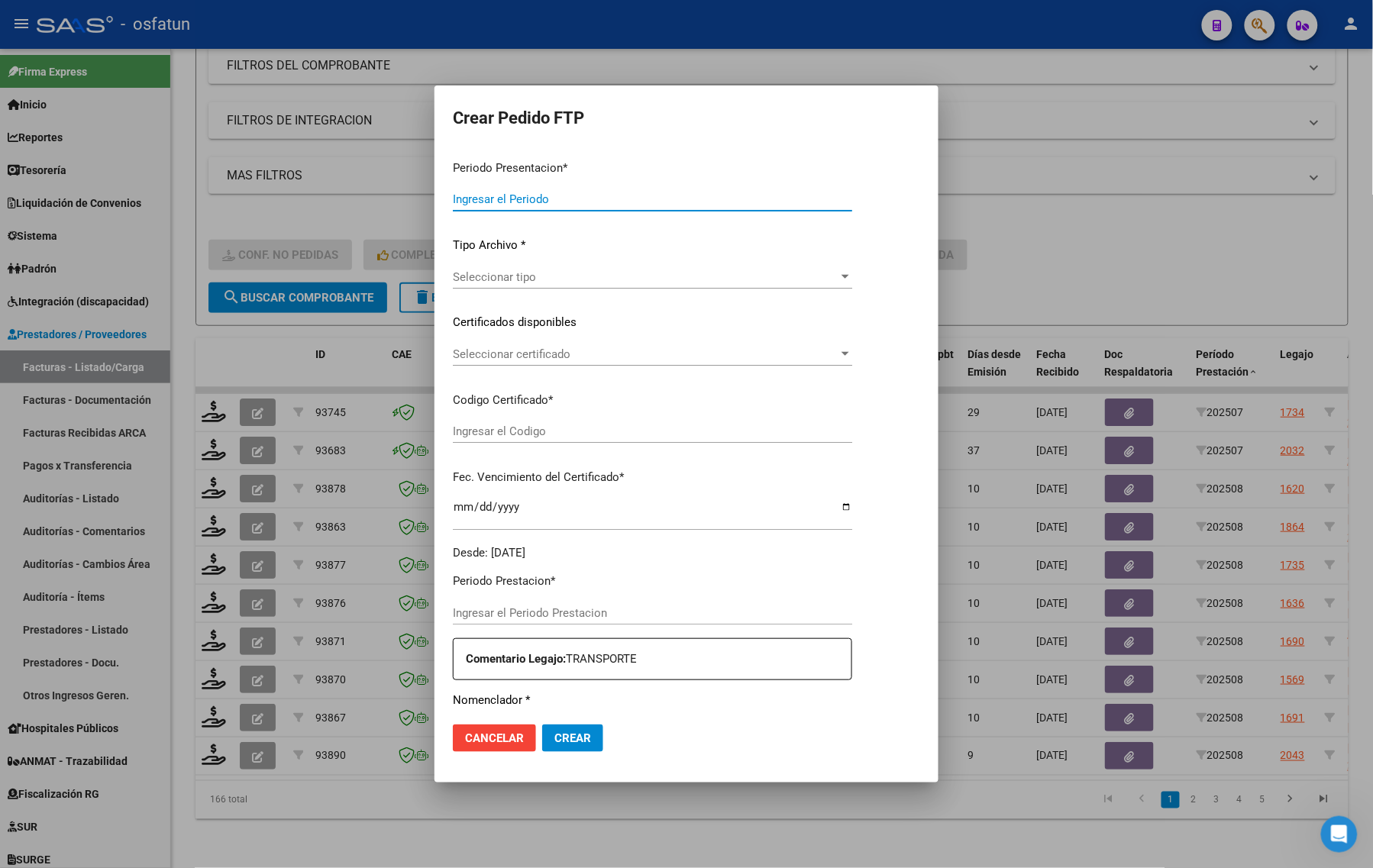
type input "202508"
type input "202507"
type input "$ 140.423,04"
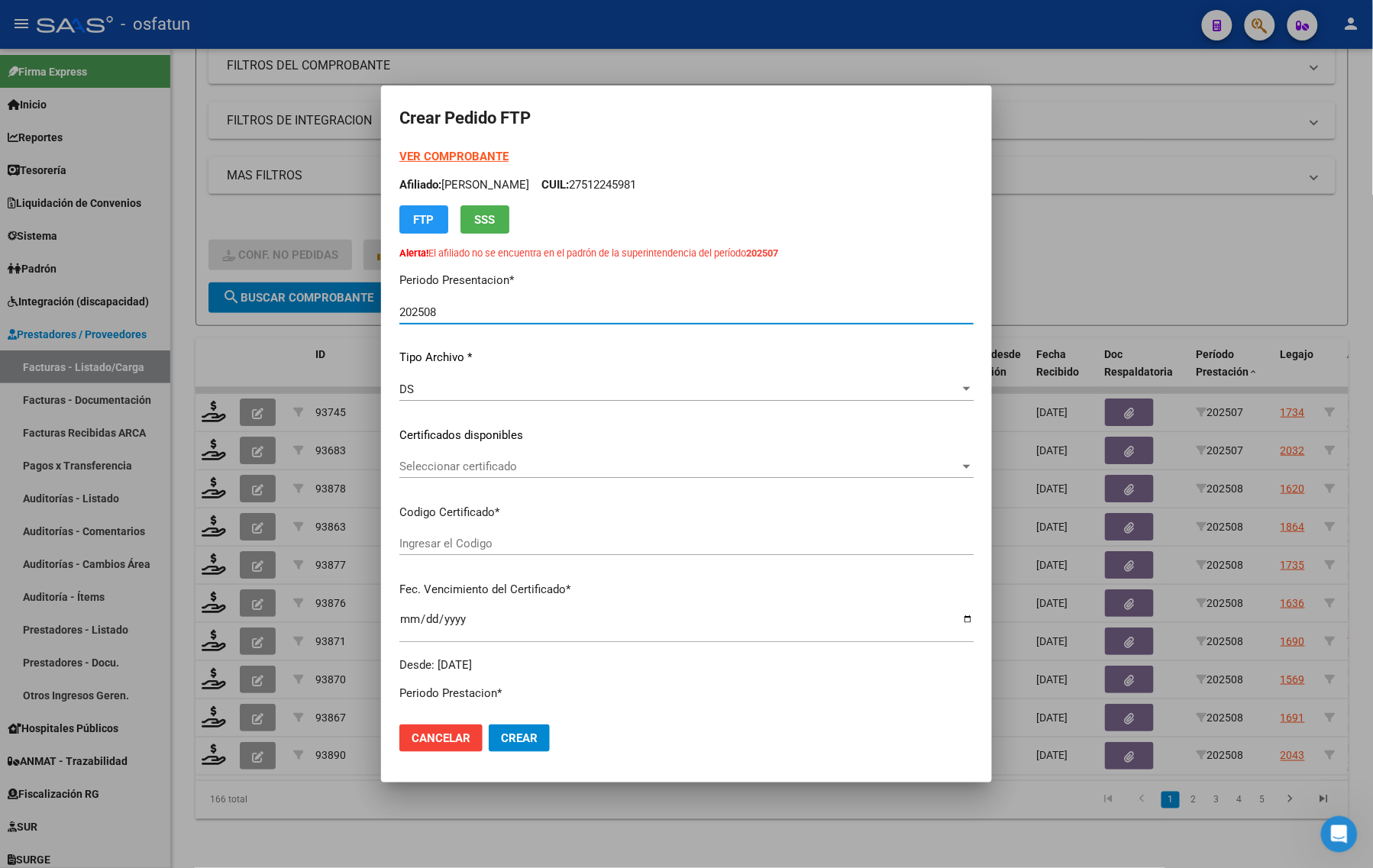
type input "ARG02000574380662024052420290524TUC139"
type input "2029-05-24"
click at [471, 158] on strong "VER COMPROBANTE" at bounding box center [454, 156] width 110 height 13
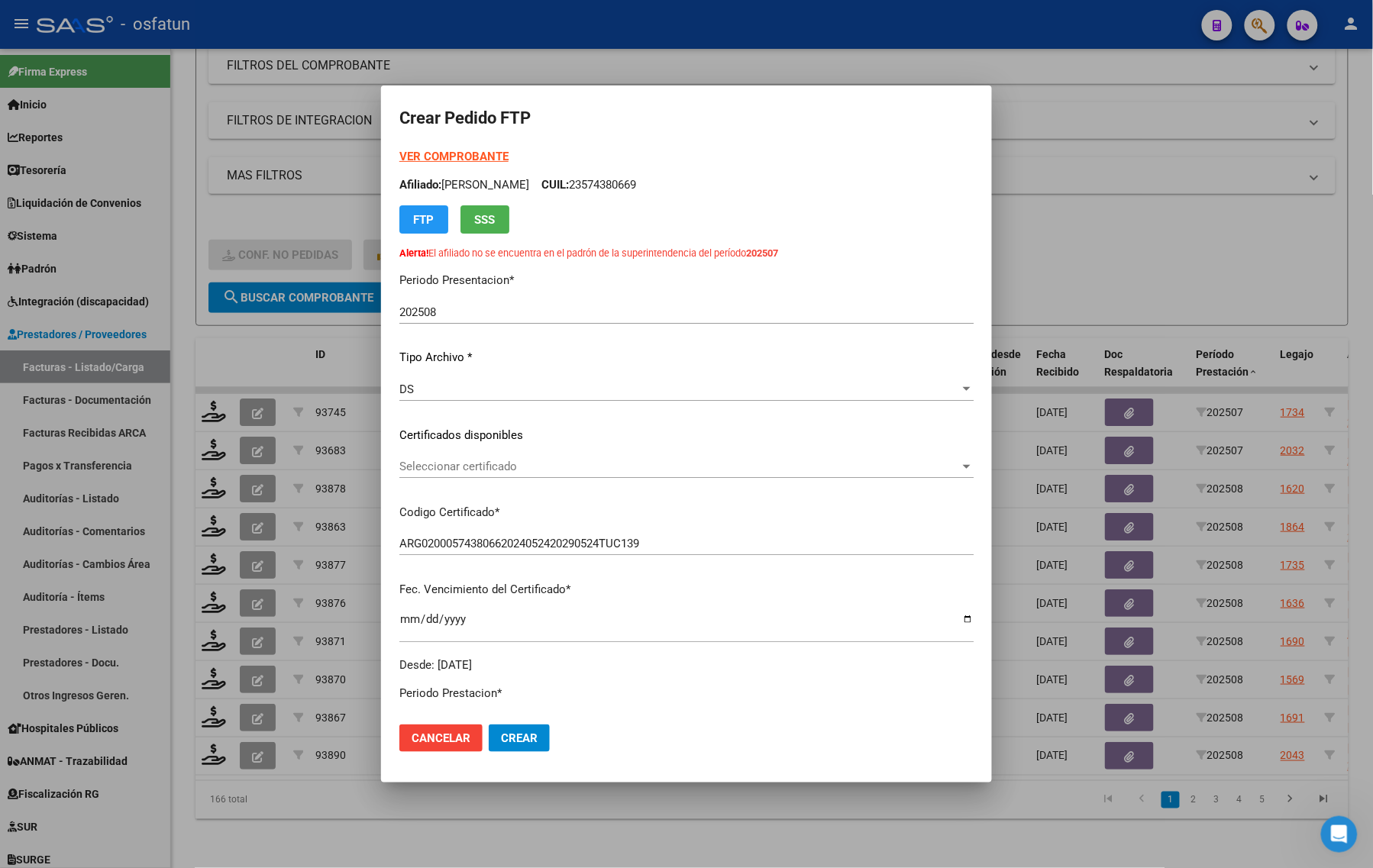
click at [283, 351] on div at bounding box center [686, 434] width 1373 height 868
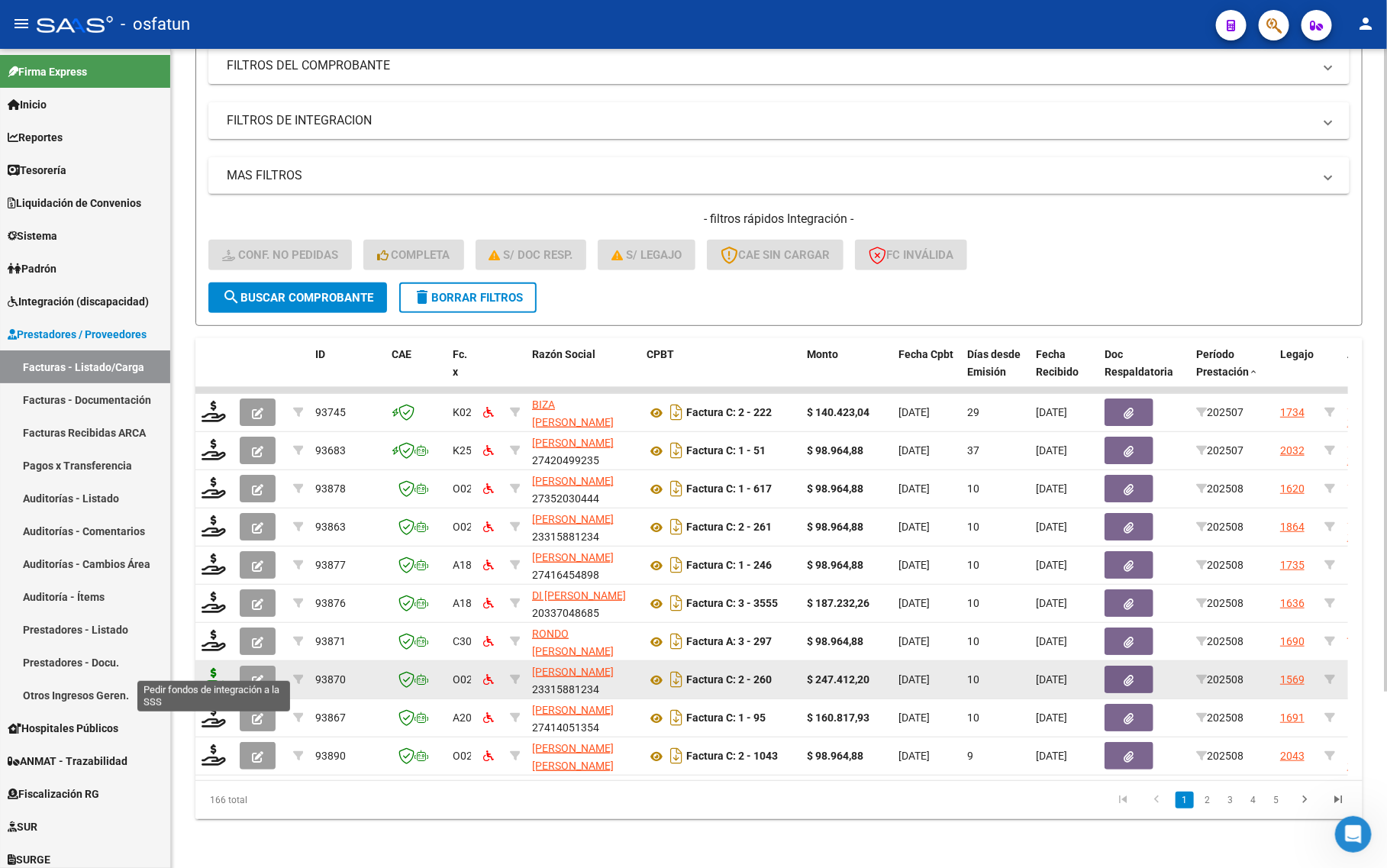
click at [203, 668] on icon at bounding box center [213, 678] width 25 height 21
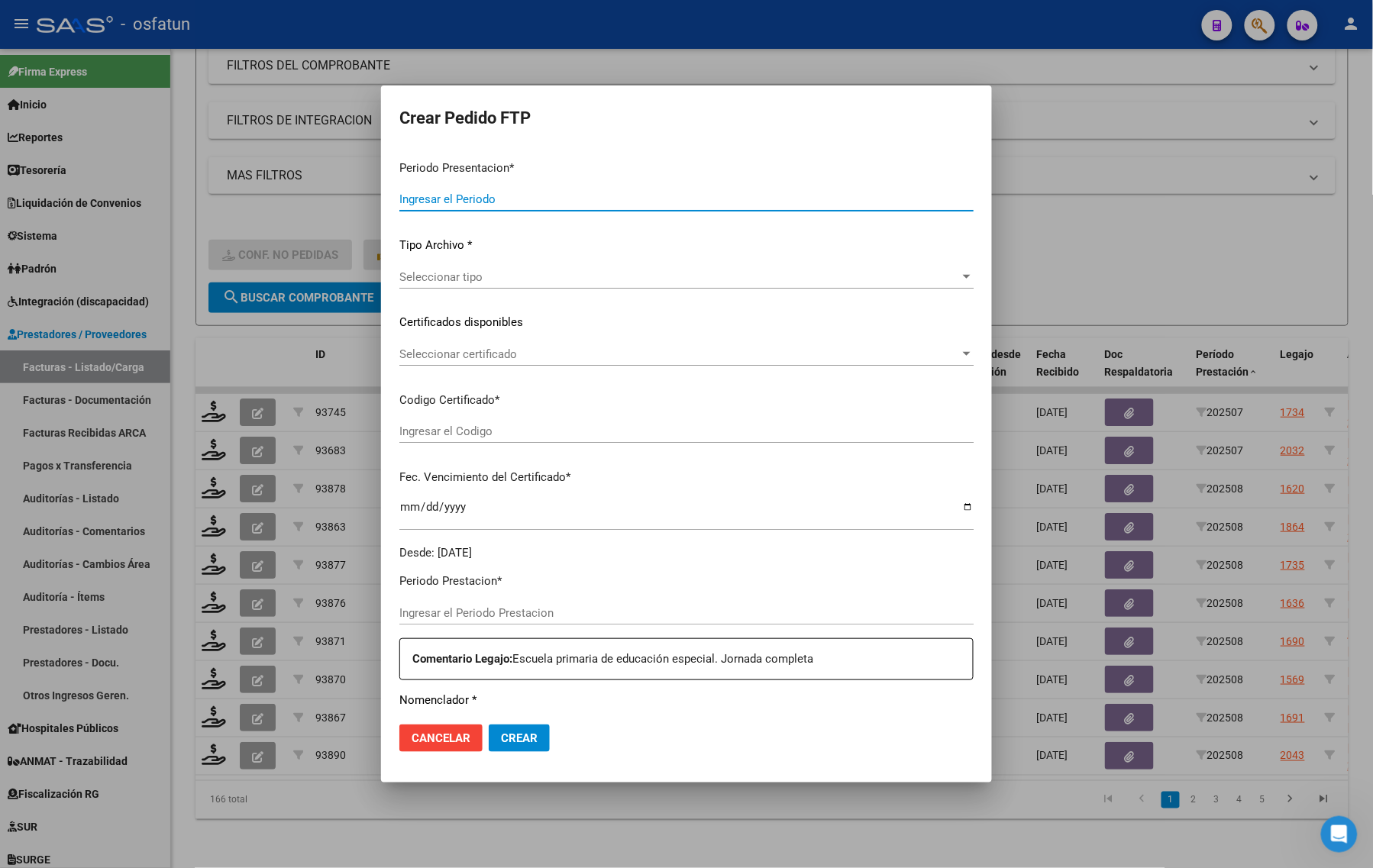
type input "202508"
type input "$ 247.412,20"
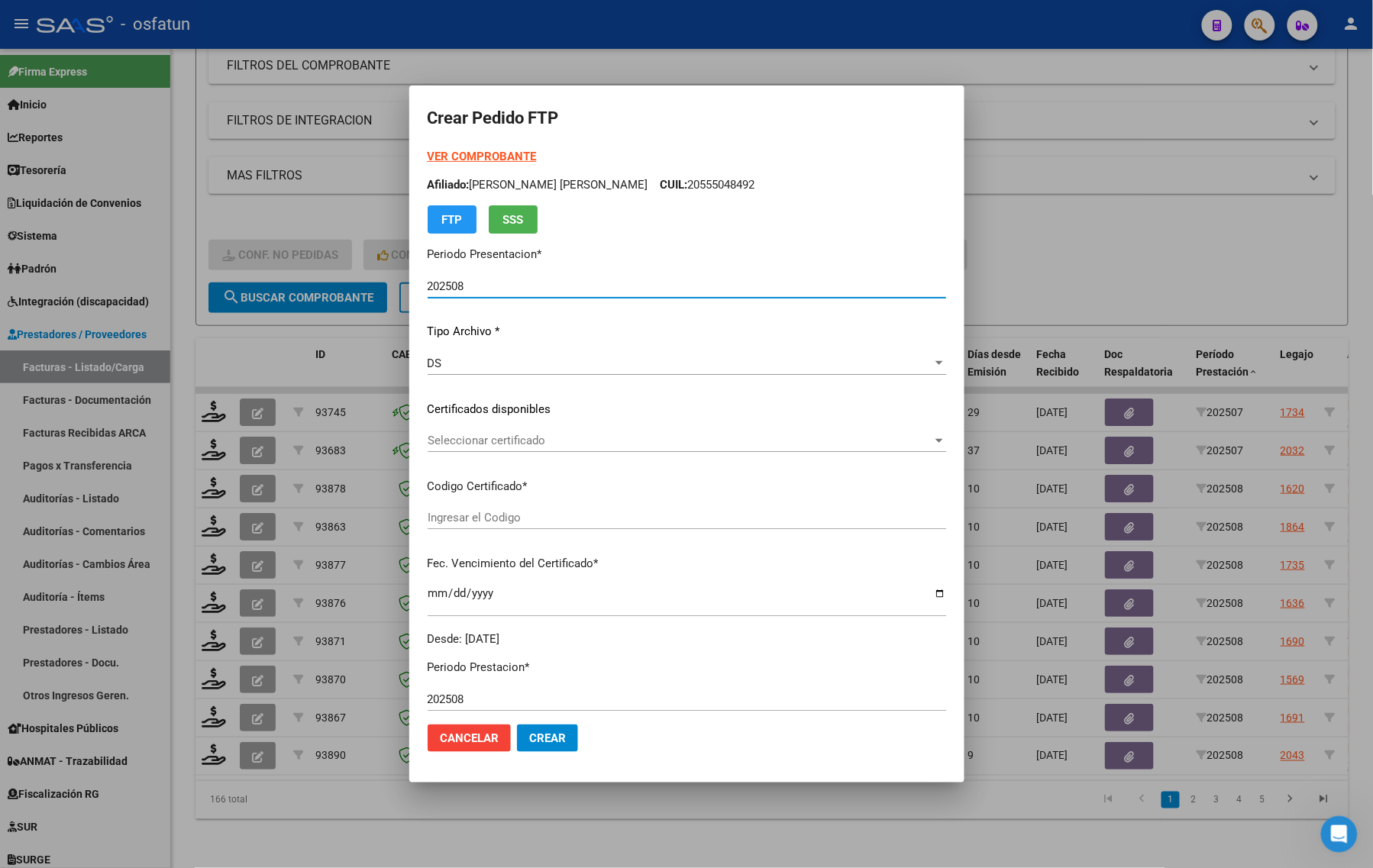
type input "ARG02000288858012023060620280606CAT242"
type input "2028-06-06"
click at [467, 152] on strong "VER COMPROBANTE" at bounding box center [483, 156] width 110 height 13
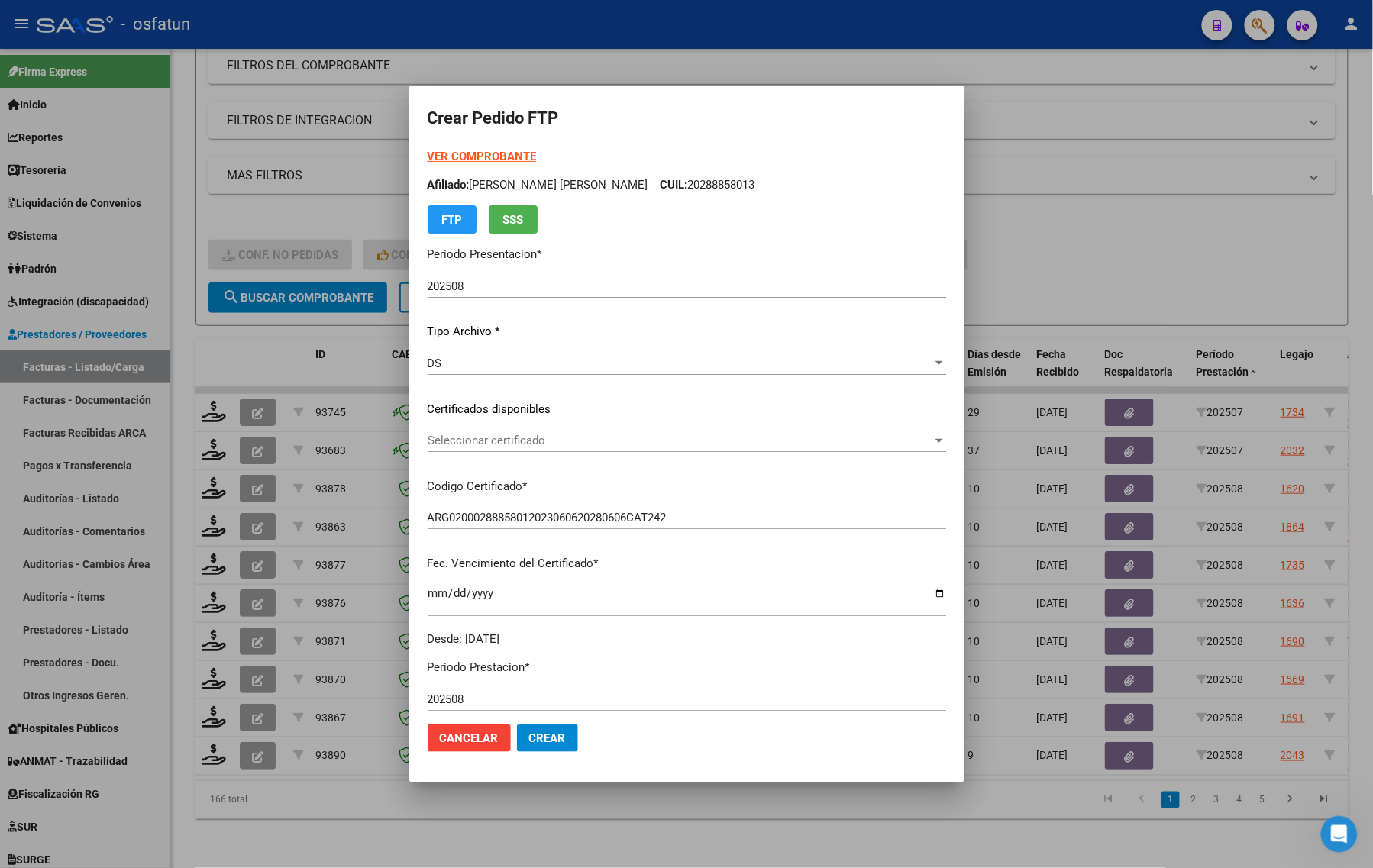
drag, startPoint x: 627, startPoint y: 452, endPoint x: 628, endPoint y: 464, distance: 12.0
click at [627, 452] on div "Seleccionar certificado Seleccionar certificado" at bounding box center [686, 447] width 518 height 37
click at [627, 453] on div "Seleccionar certificado Seleccionar certificado" at bounding box center [686, 447] width 518 height 37
click at [629, 474] on div "VER COMPROBANTE ARCA Padrón Afiliado: COMELLI DIEGO ANDRES CUIL: 20288858013 FT…" at bounding box center [686, 398] width 518 height 499
click at [625, 436] on span "Seleccionar certificado" at bounding box center [680, 440] width 505 height 13
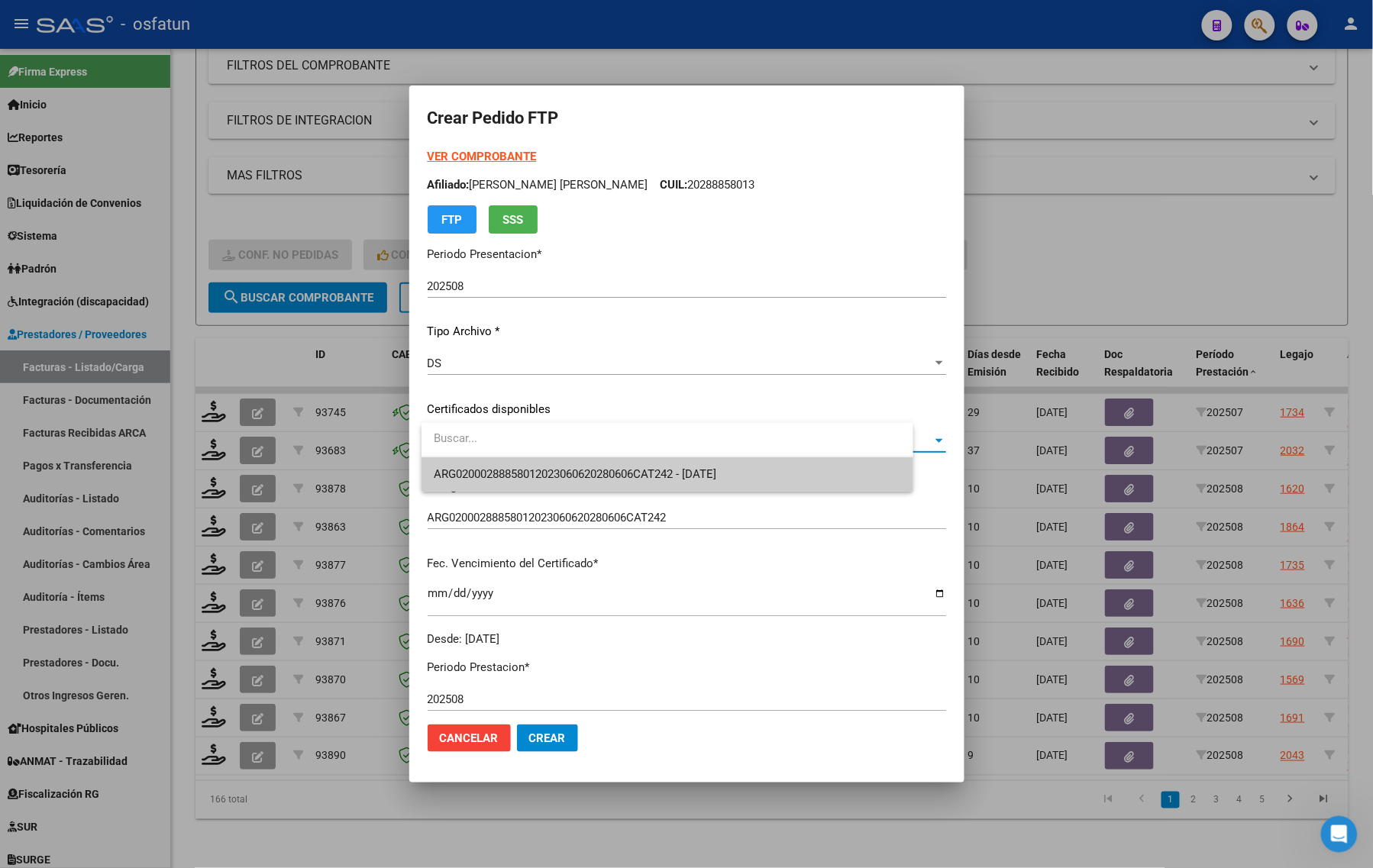
click at [626, 474] on span "ARG02000288858012023060620280606CAT242 - 2028-06-06" at bounding box center [575, 474] width 283 height 13
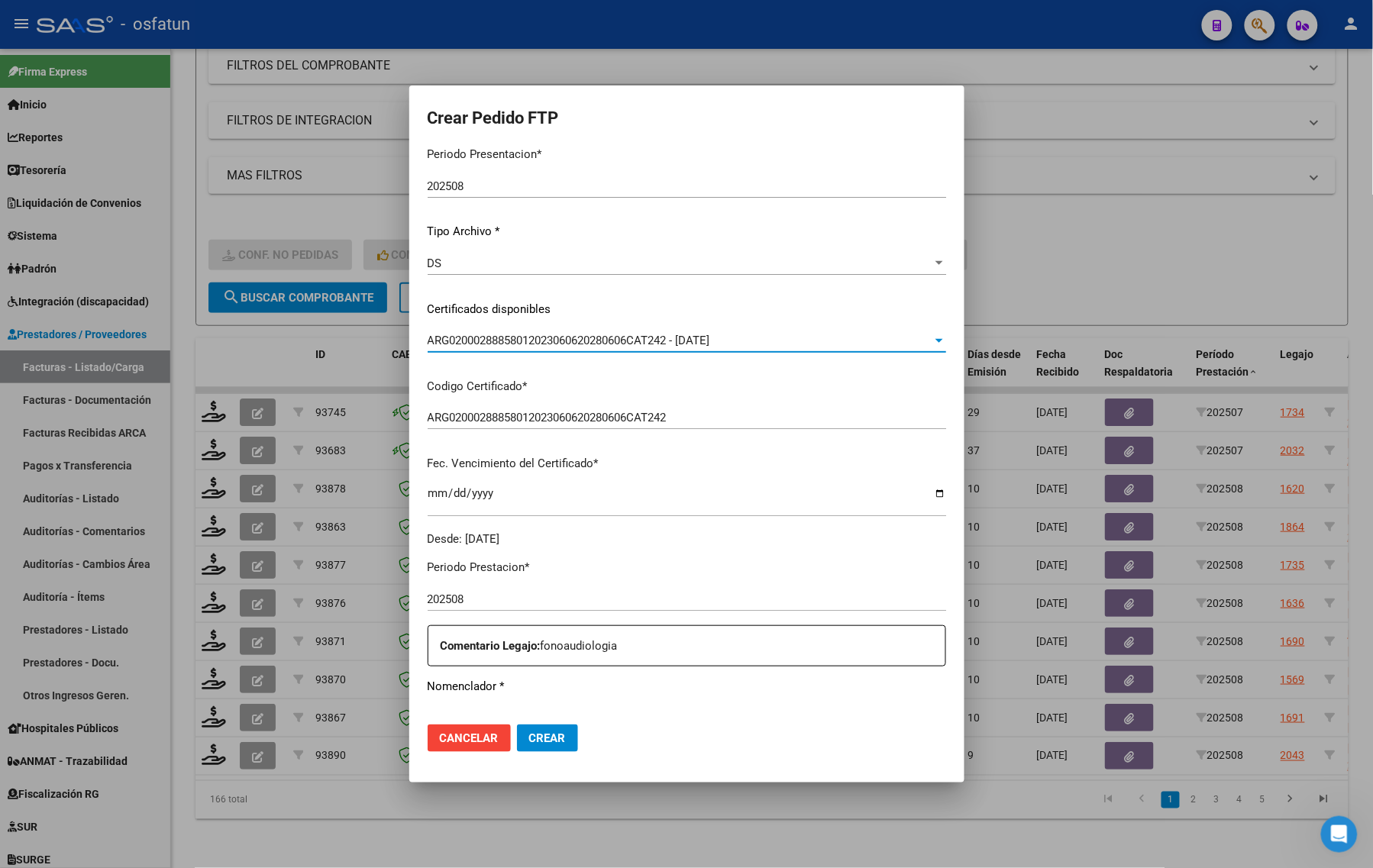
scroll to position [456, 0]
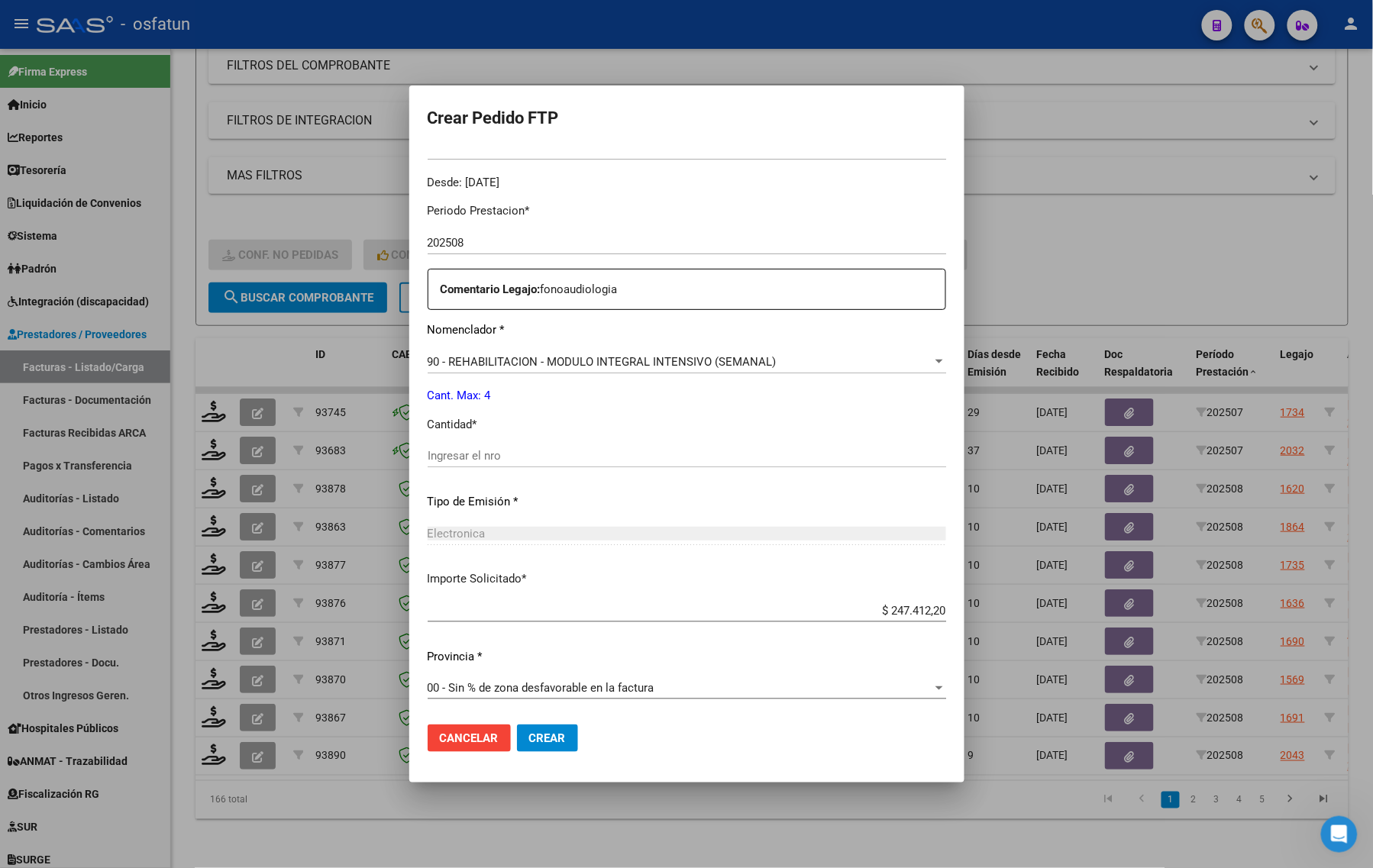
click at [498, 455] on input "Ingresar el nro" at bounding box center [686, 455] width 518 height 13
type input "4"
click at [575, 734] on button "Crear" at bounding box center [547, 738] width 61 height 28
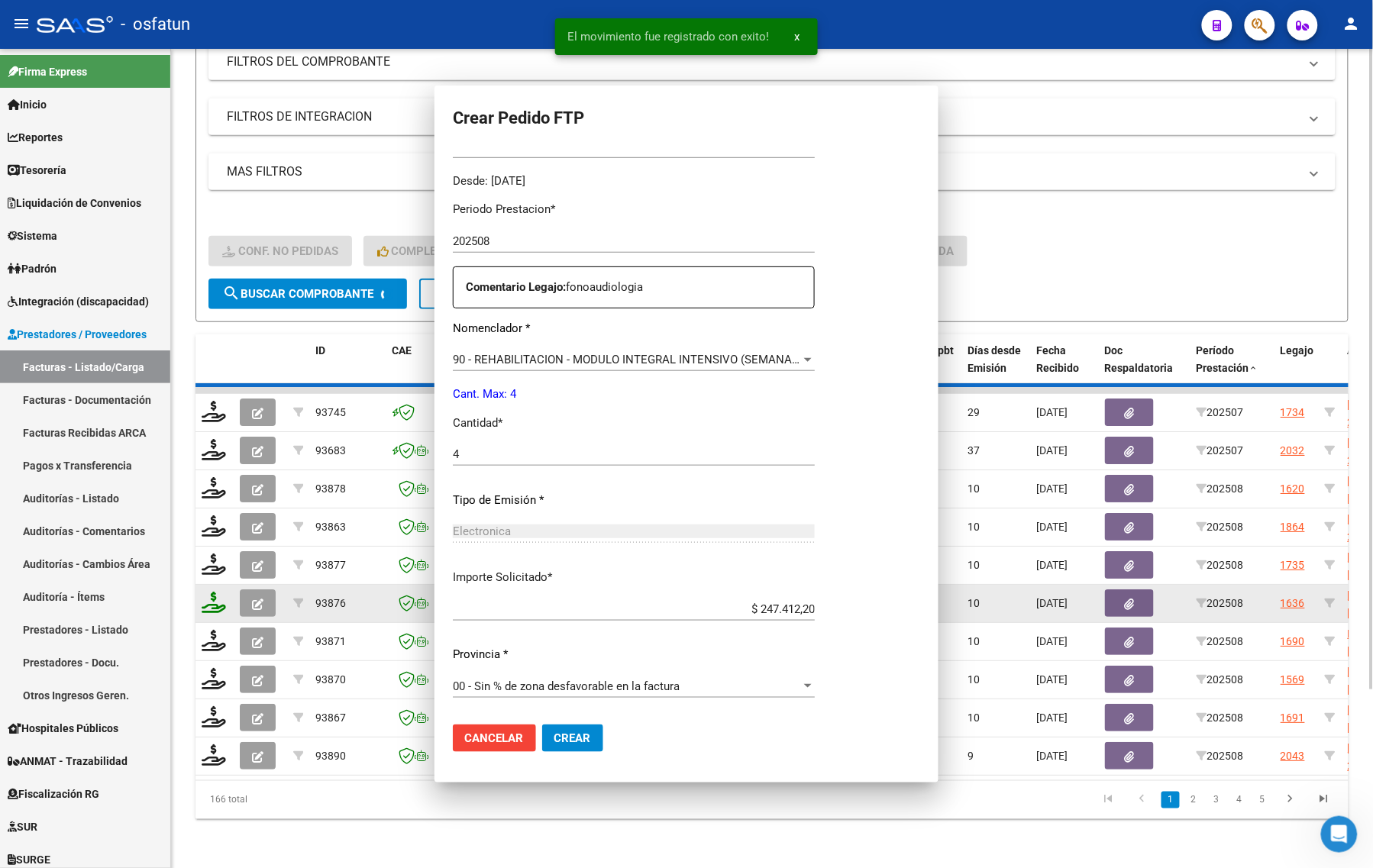
scroll to position [371, 0]
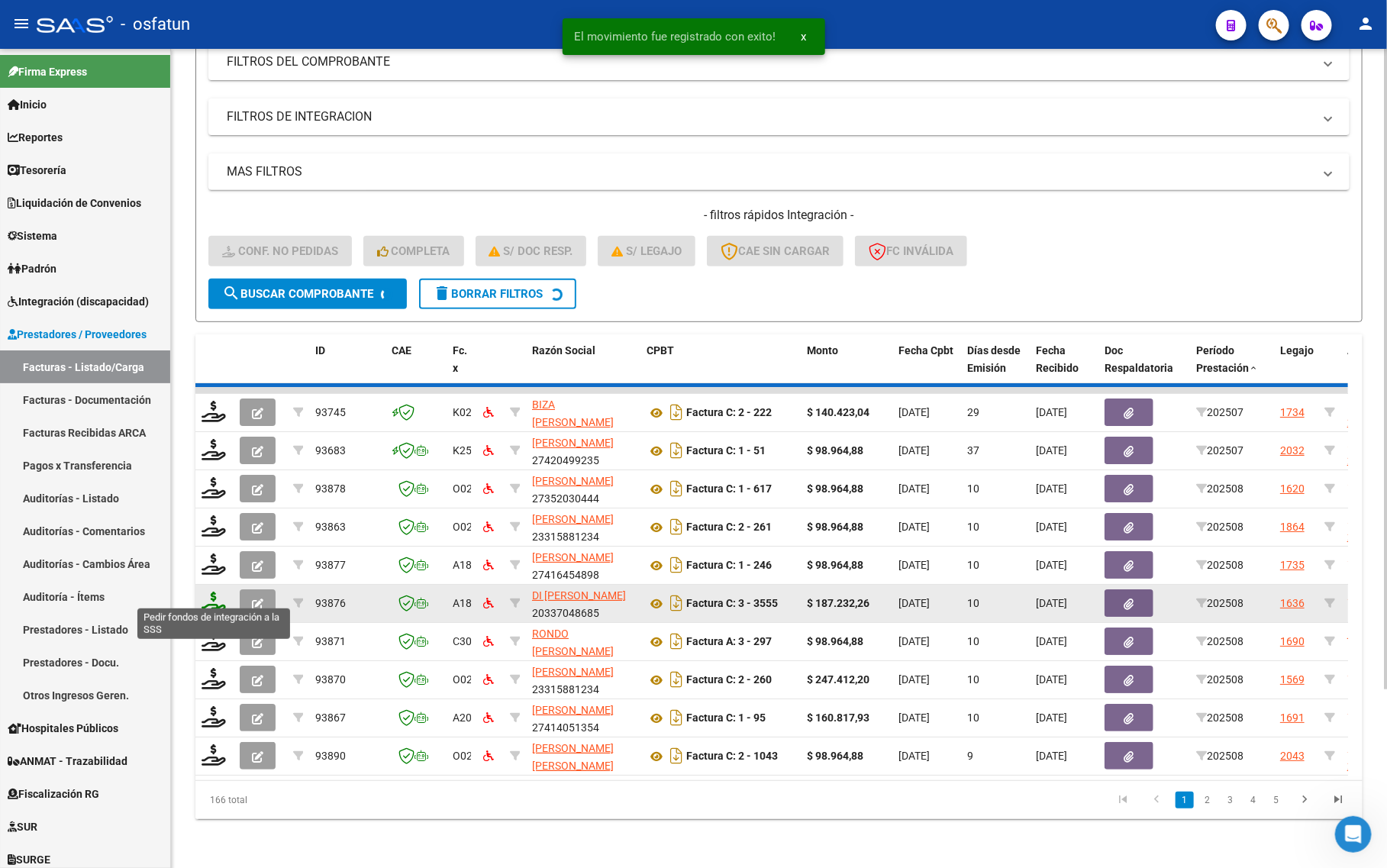
click at [211, 592] on icon at bounding box center [213, 602] width 25 height 21
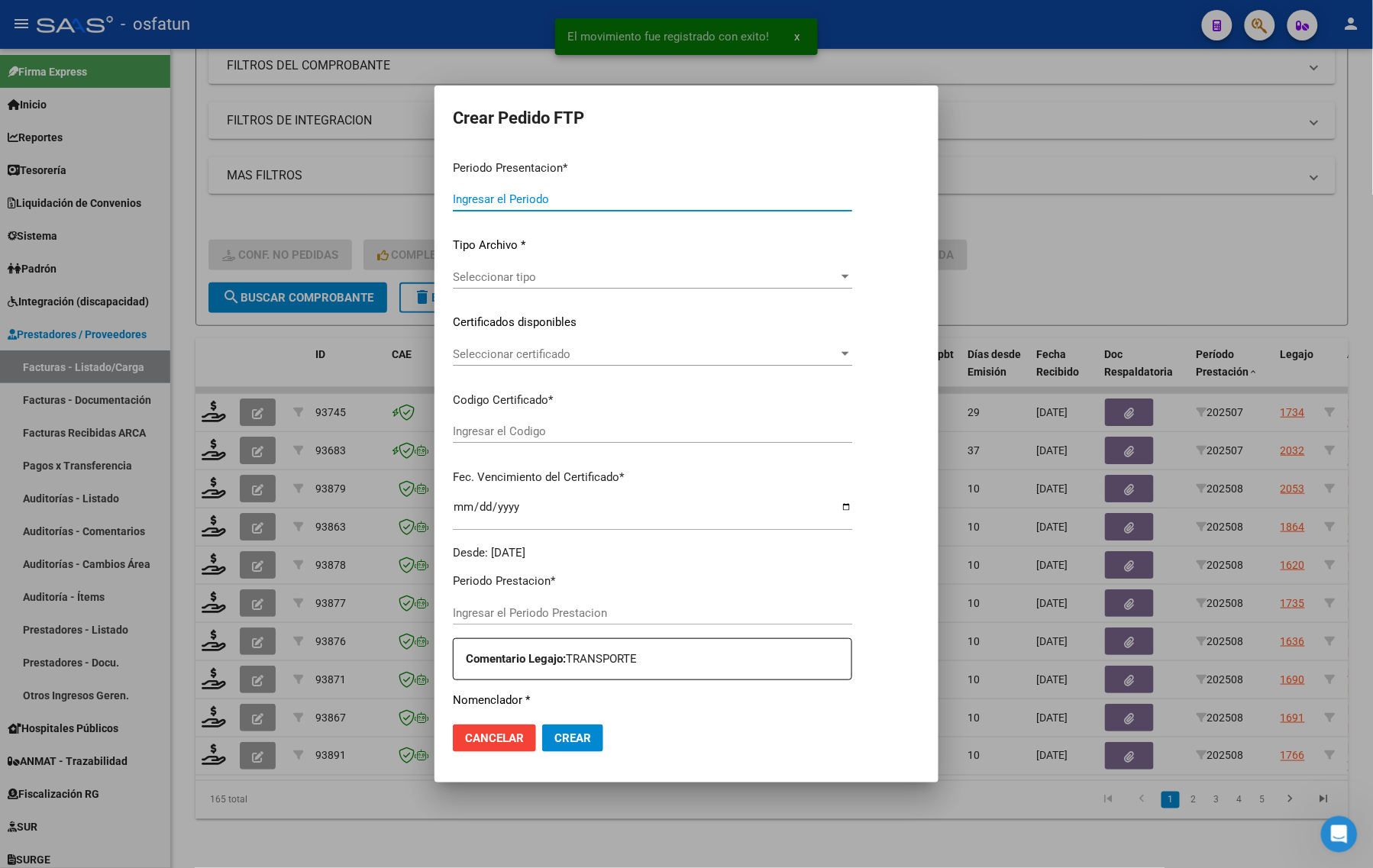
type input "202508"
type input "$ 98.964,88"
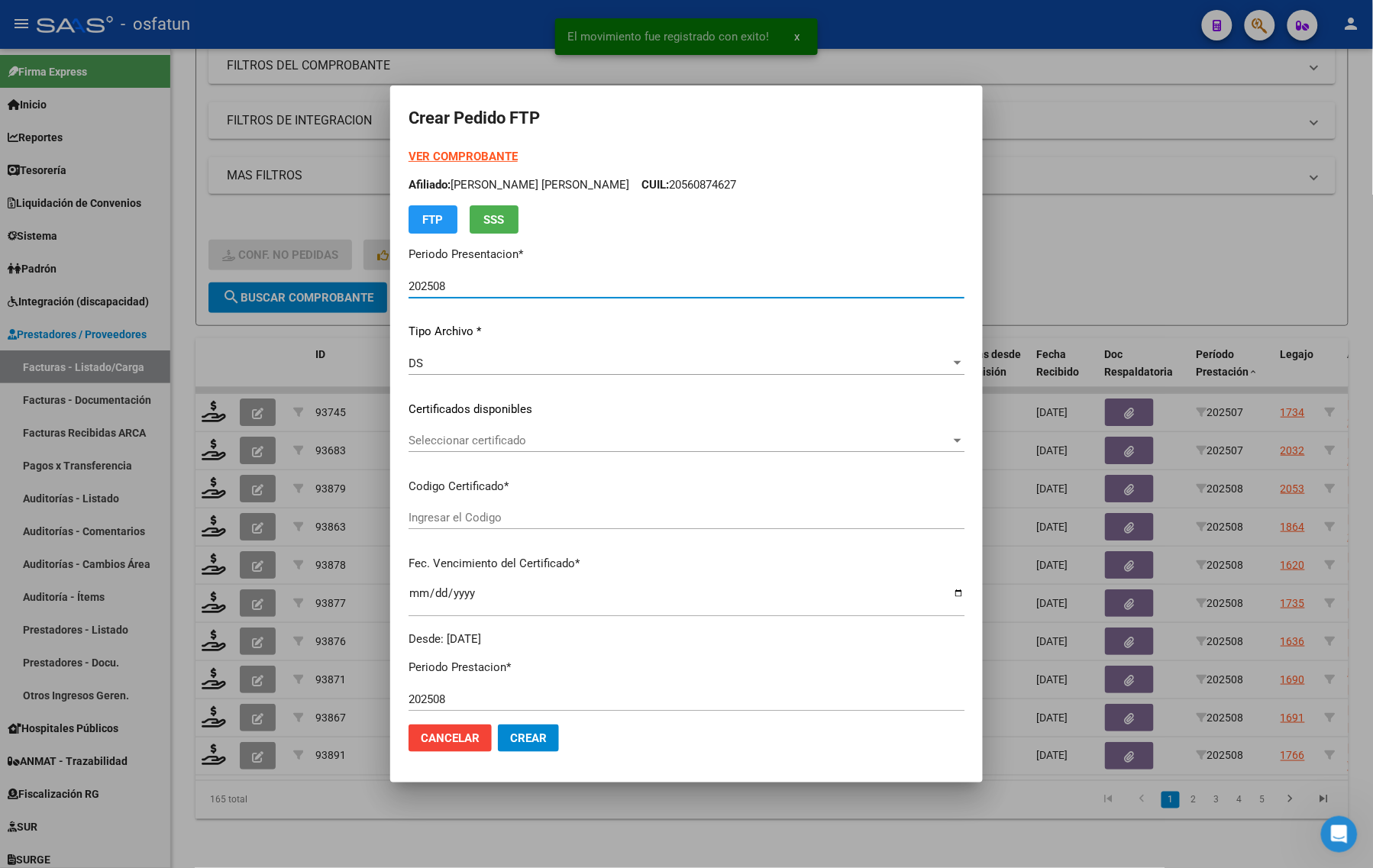
type input "ARG02000590795422024031820270318MEN232"
type input "2027-03-18"
click at [432, 145] on form "Crear Pedido FTP VER COMPROBANTE ARCA Padrón Afiliado: RUFFINO CASTILLO BASTIAN…" at bounding box center [686, 434] width 556 height 660
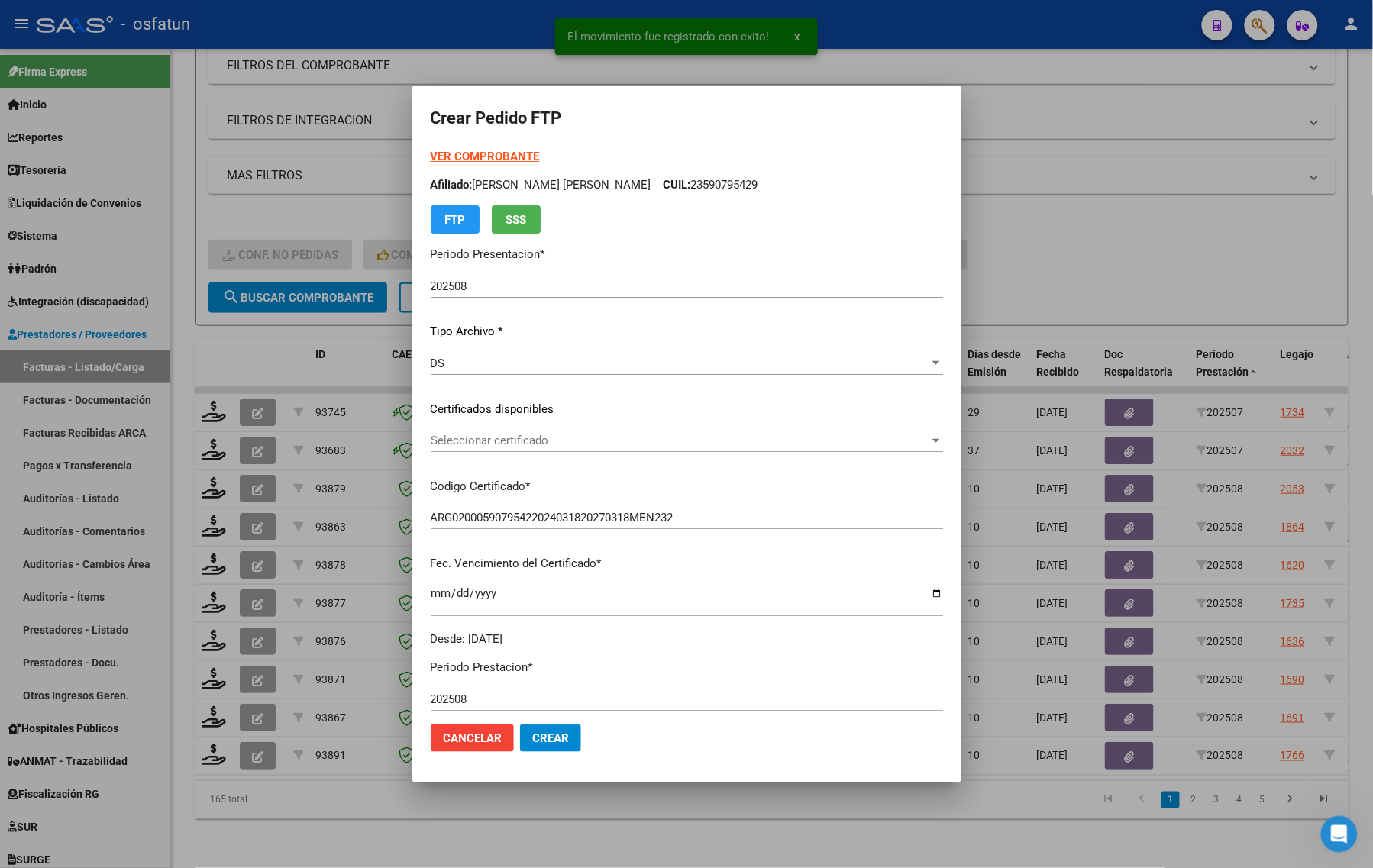
click at [431, 155] on strong "VER COMPROBANTE" at bounding box center [486, 156] width 110 height 13
click at [321, 177] on div at bounding box center [686, 434] width 1373 height 868
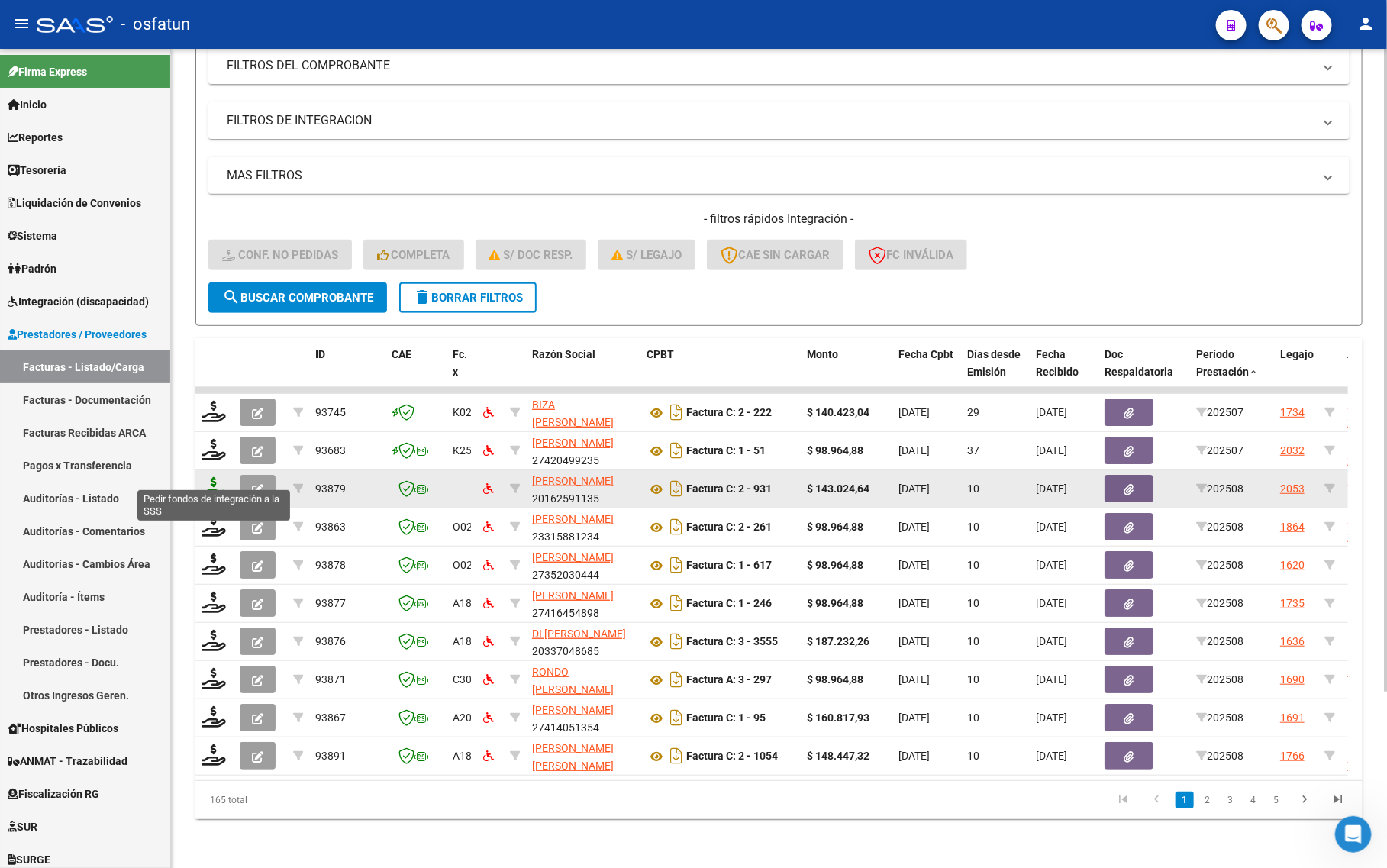
click at [219, 482] on div at bounding box center [214, 489] width 26 height 24
click at [211, 478] on icon at bounding box center [213, 487] width 25 height 21
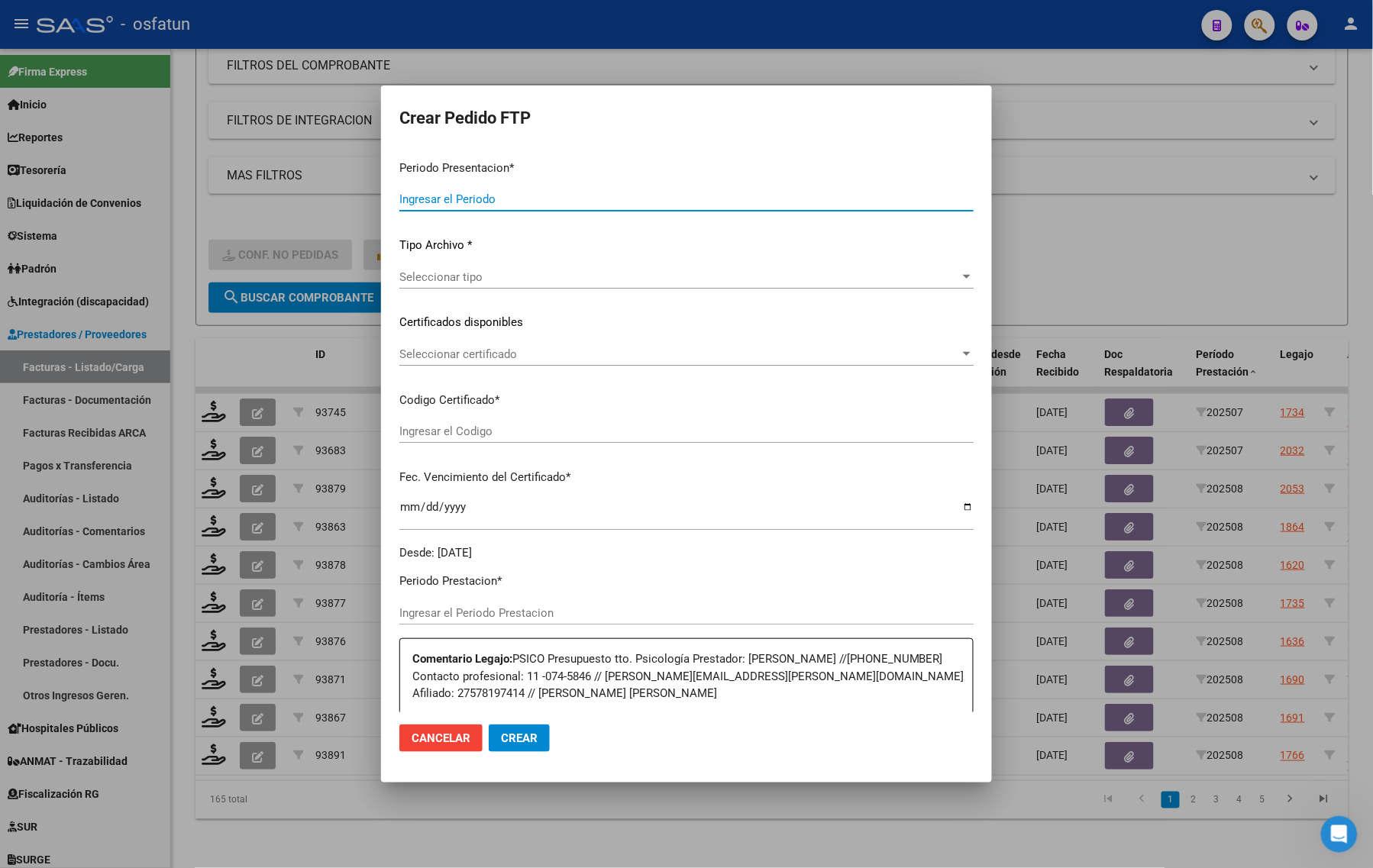
type input "202508"
type input "$ 143.024,64"
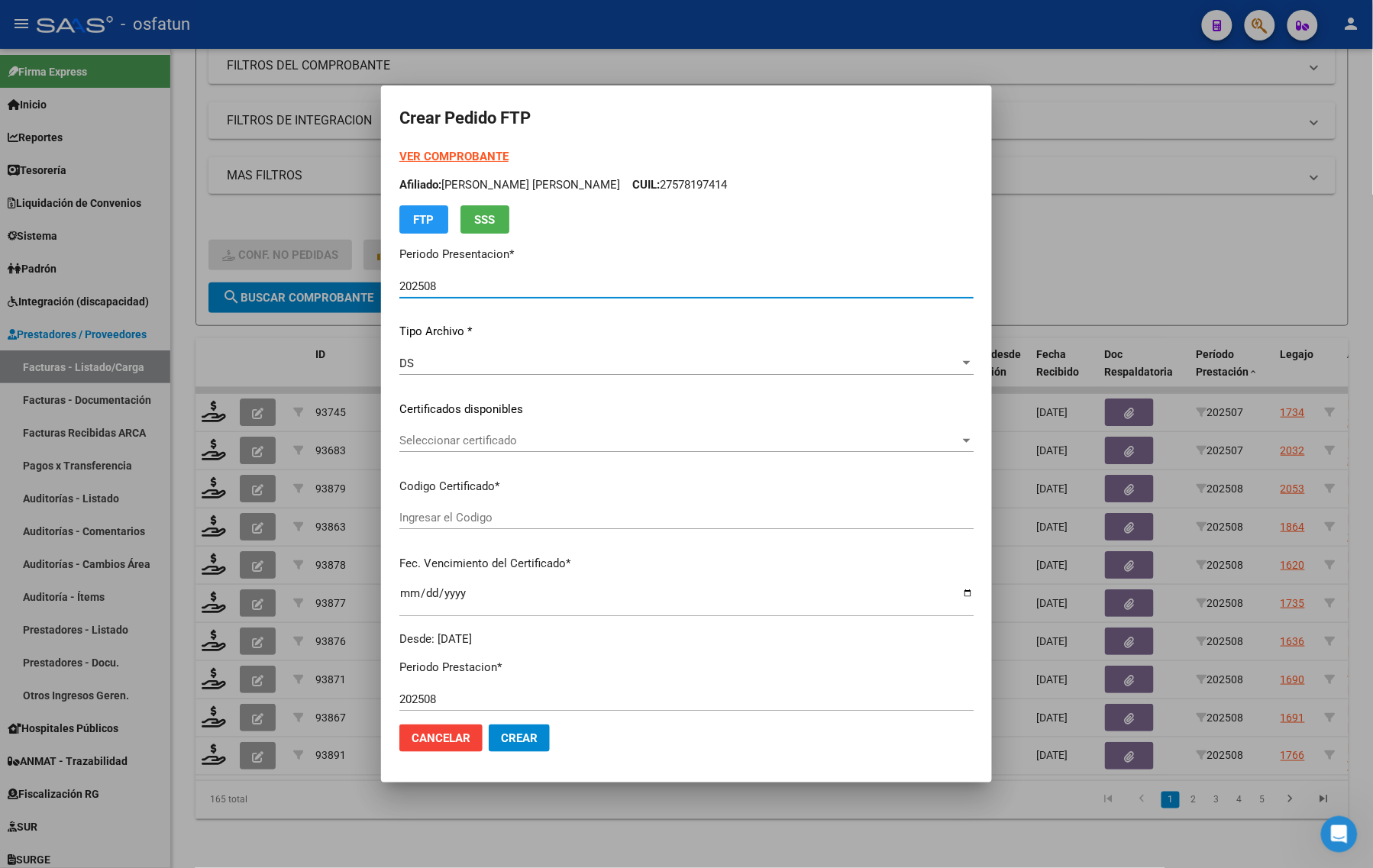
type input "ARG01000573879452023050220260502BS437"
type input "2099-01-01"
click at [458, 152] on strong "VER COMPROBANTE" at bounding box center [454, 156] width 110 height 13
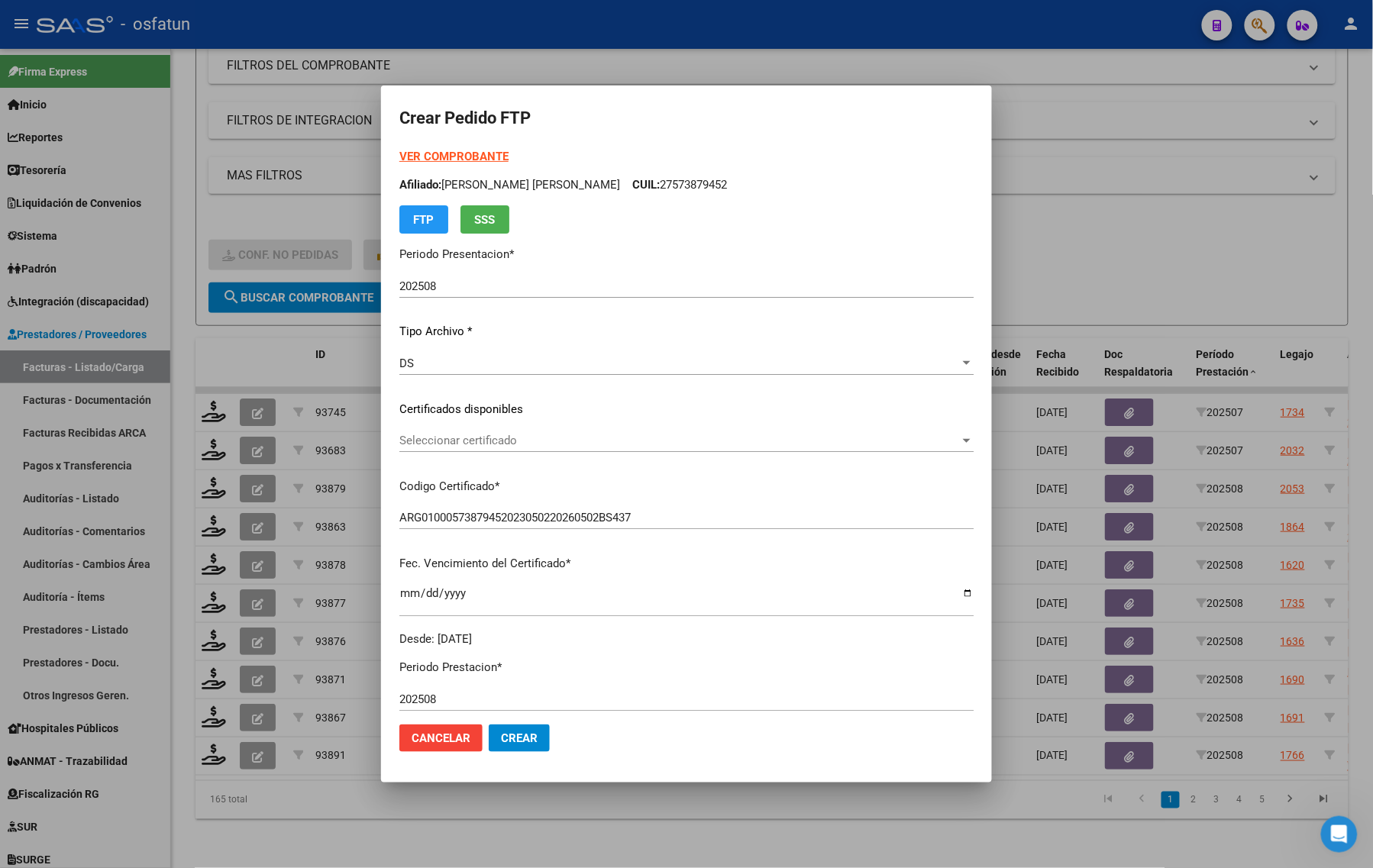
click at [552, 443] on span "Seleccionar certificado" at bounding box center [679, 440] width 560 height 13
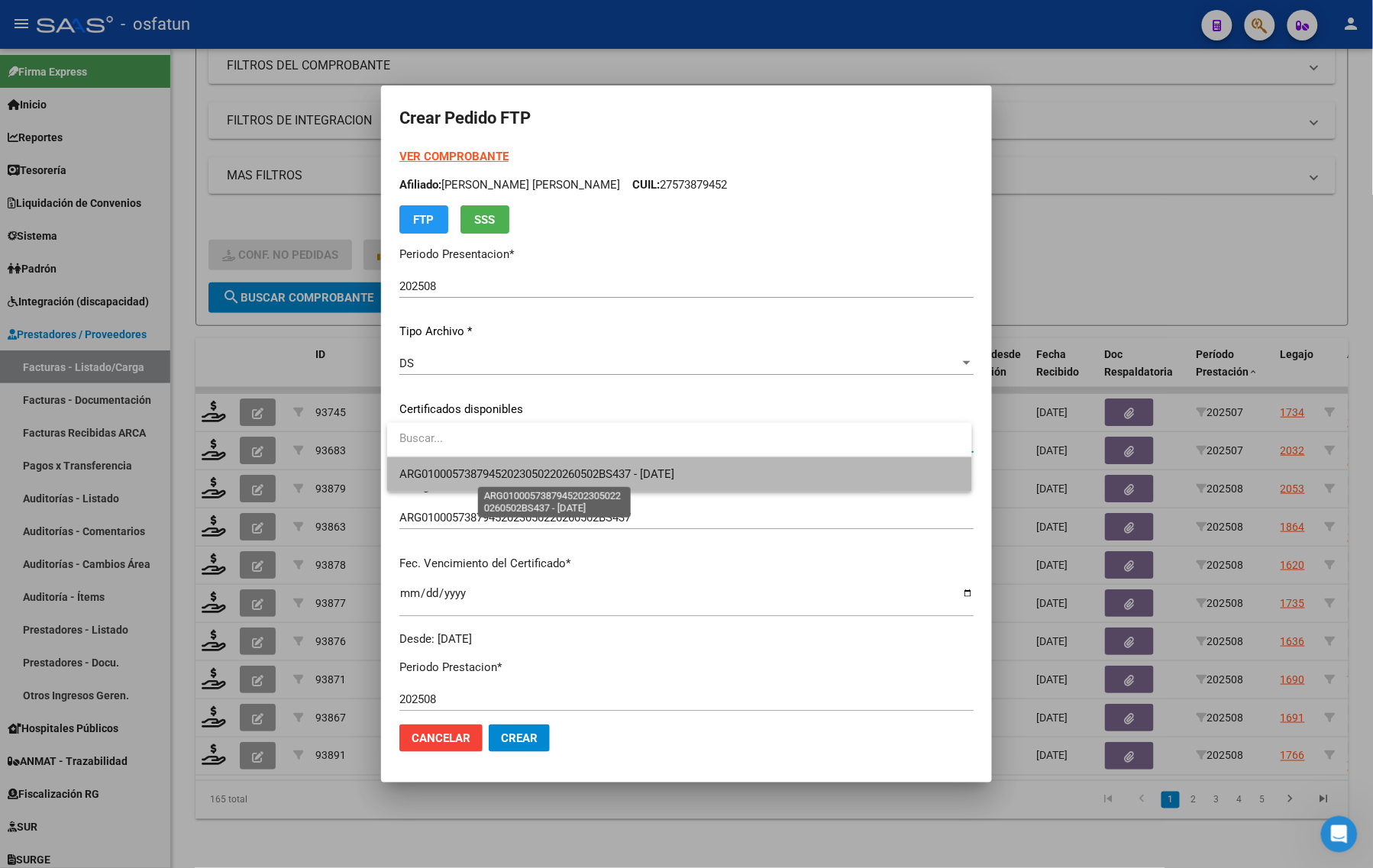
click at [537, 474] on span "ARG01000573879452023050220260502BS437 - 2099-01-01" at bounding box center [537, 474] width 275 height 13
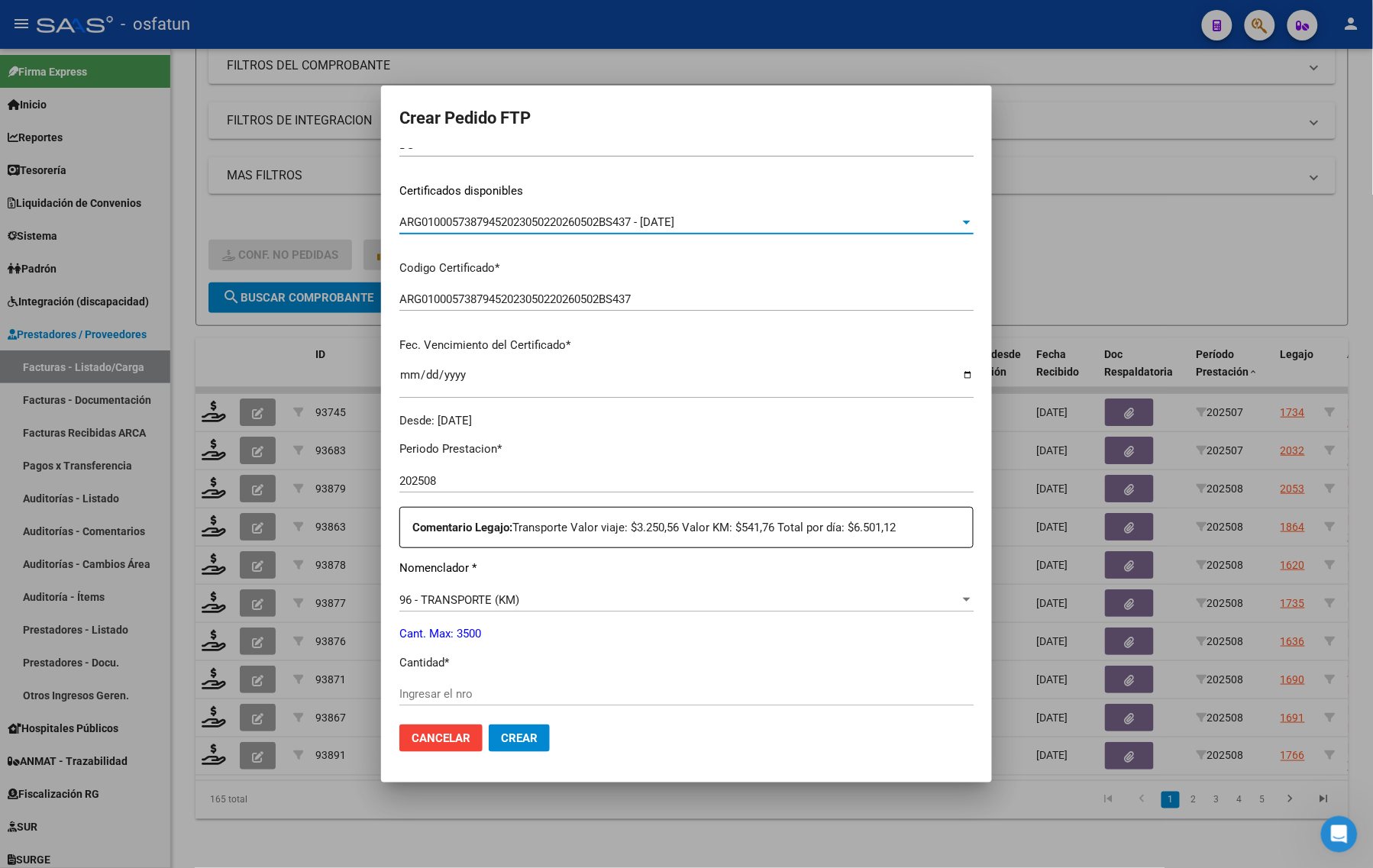
scroll to position [382, 0]
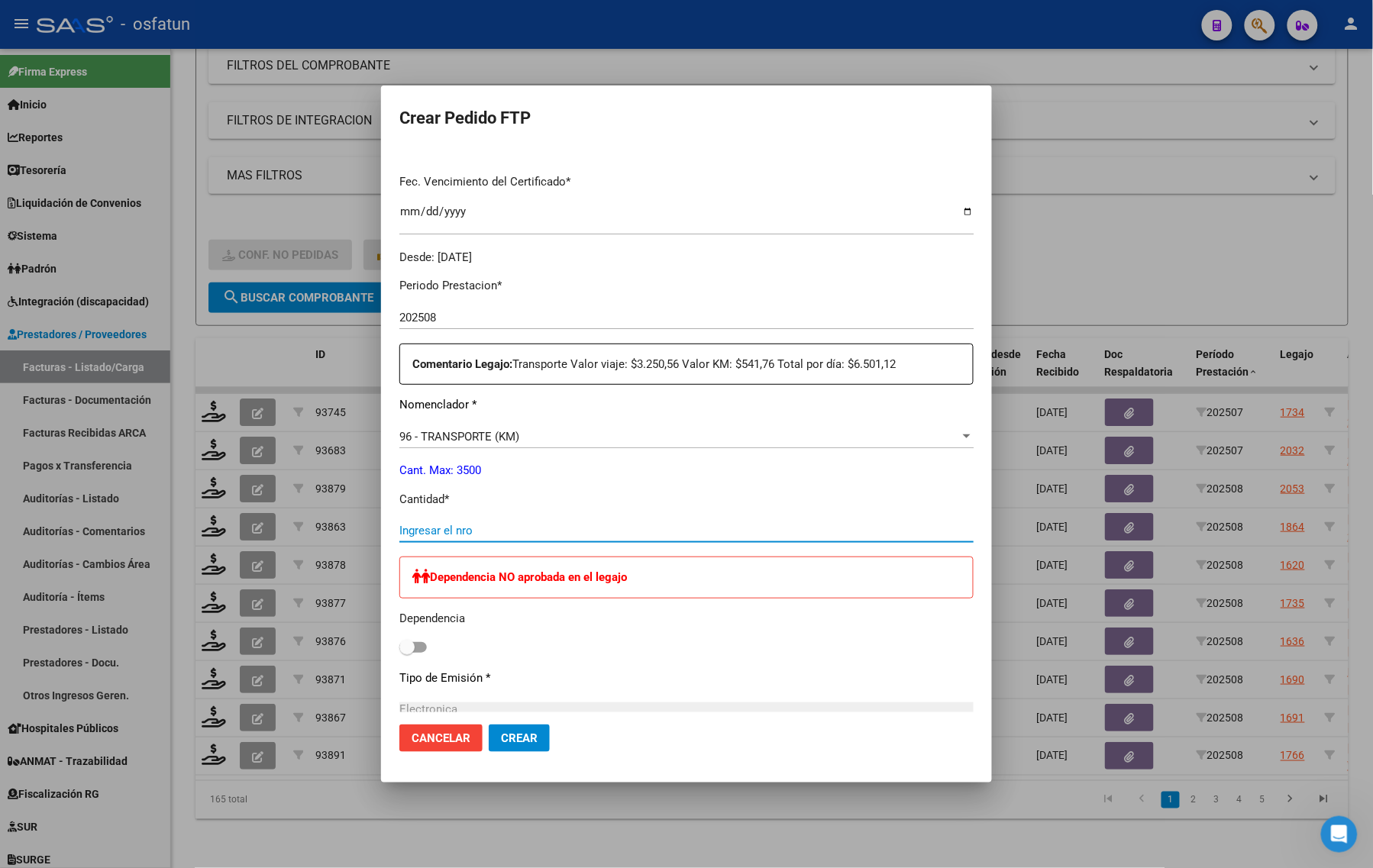
click at [494, 536] on input "Ingresar el nro" at bounding box center [686, 530] width 575 height 13
click at [447, 535] on input "Ingresar el nro" at bounding box center [686, 530] width 575 height 13
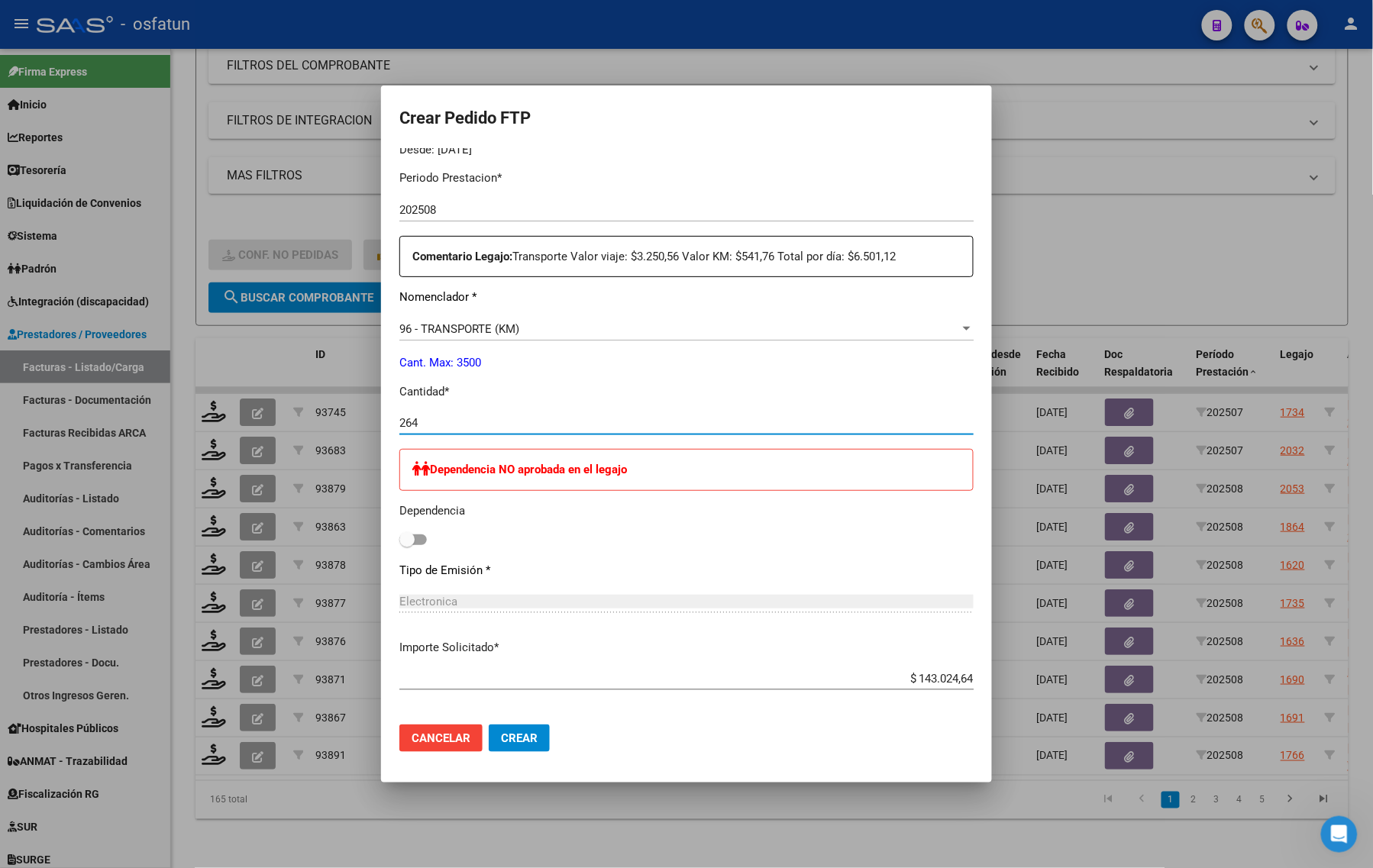
scroll to position [712, 0]
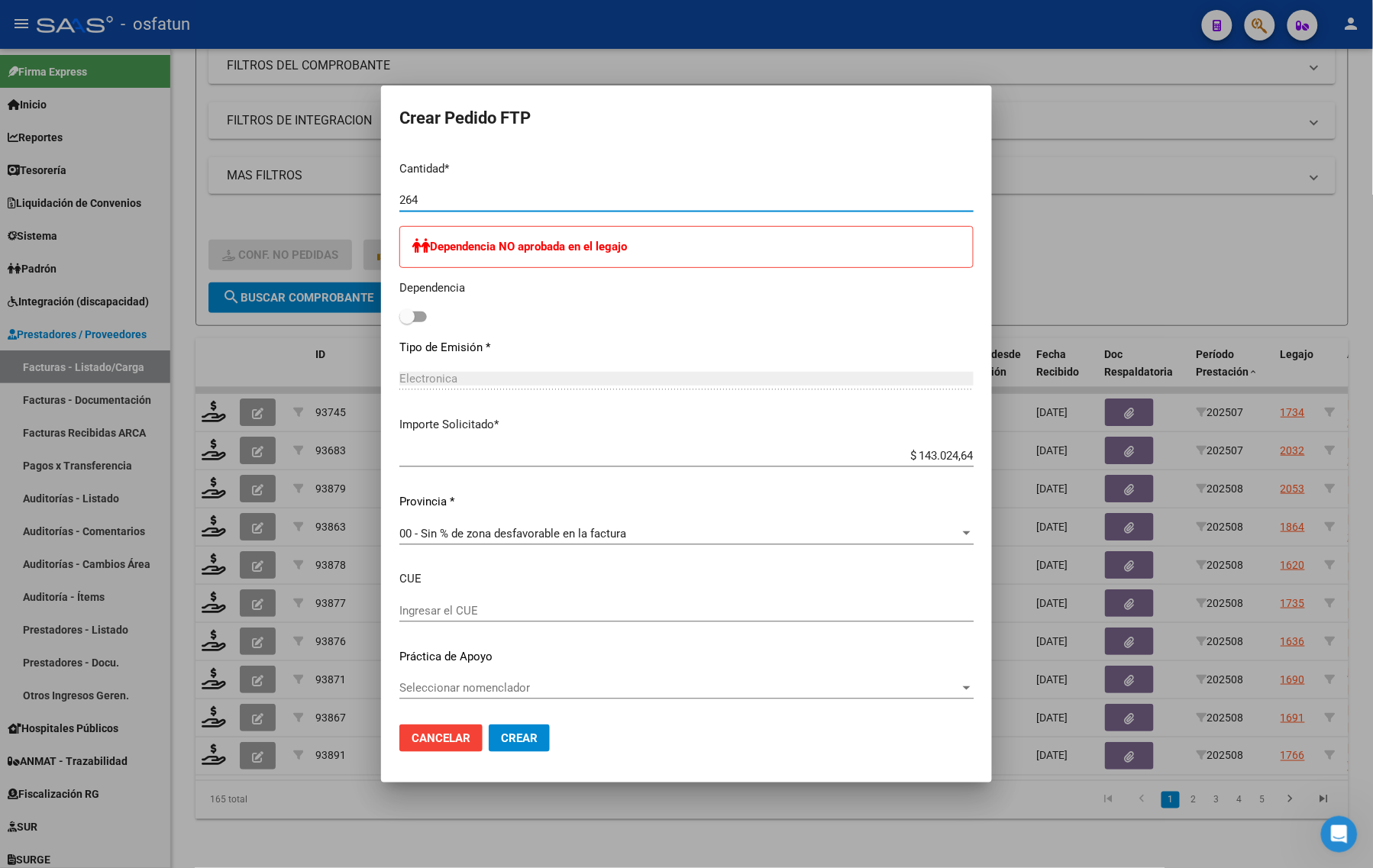
type input "264"
click at [525, 734] on span "Crear" at bounding box center [519, 738] width 37 height 13
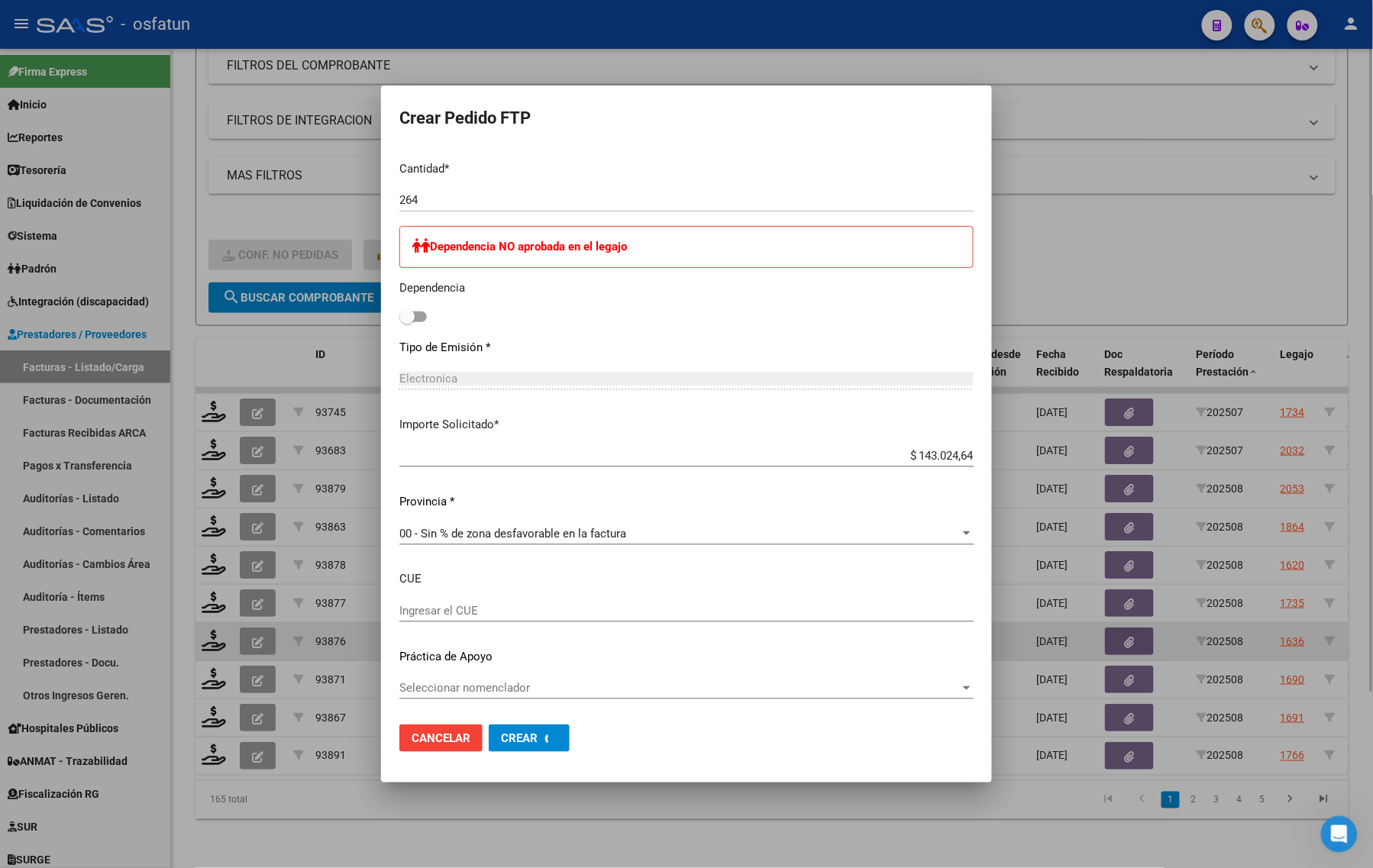
scroll to position [0, 0]
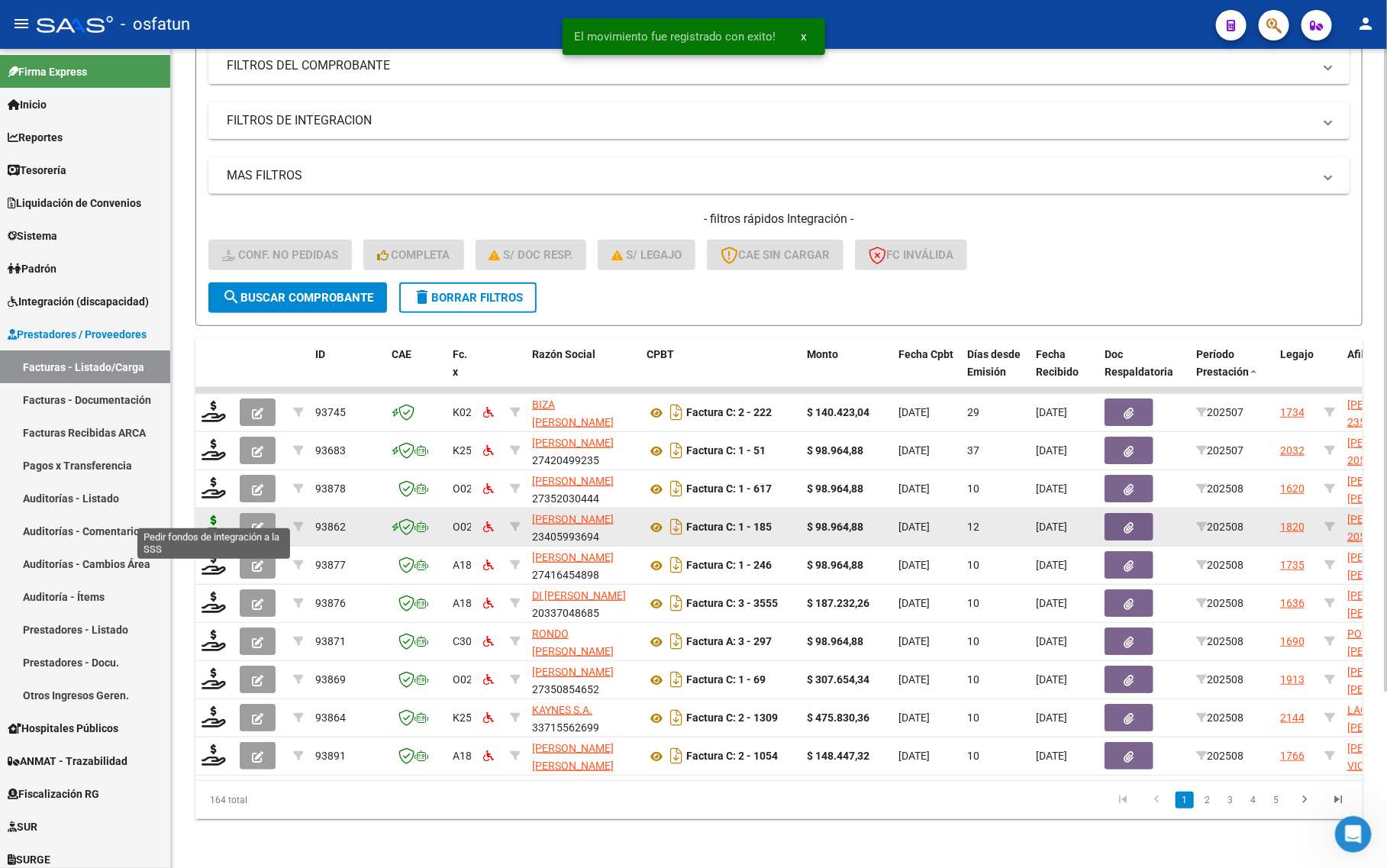
click at [212, 516] on icon at bounding box center [213, 525] width 25 height 21
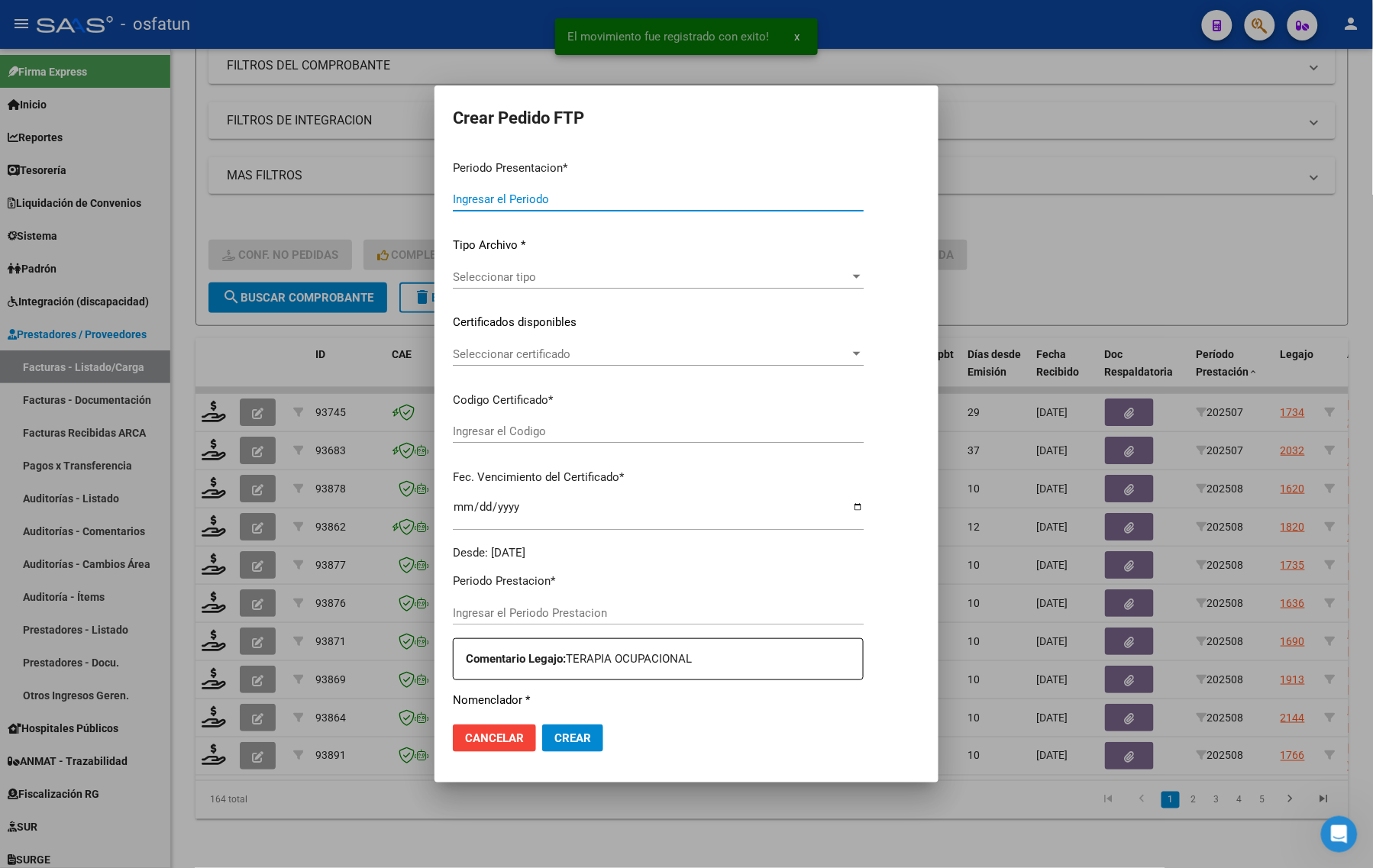
type input "202508"
type input "$ 98.964,88"
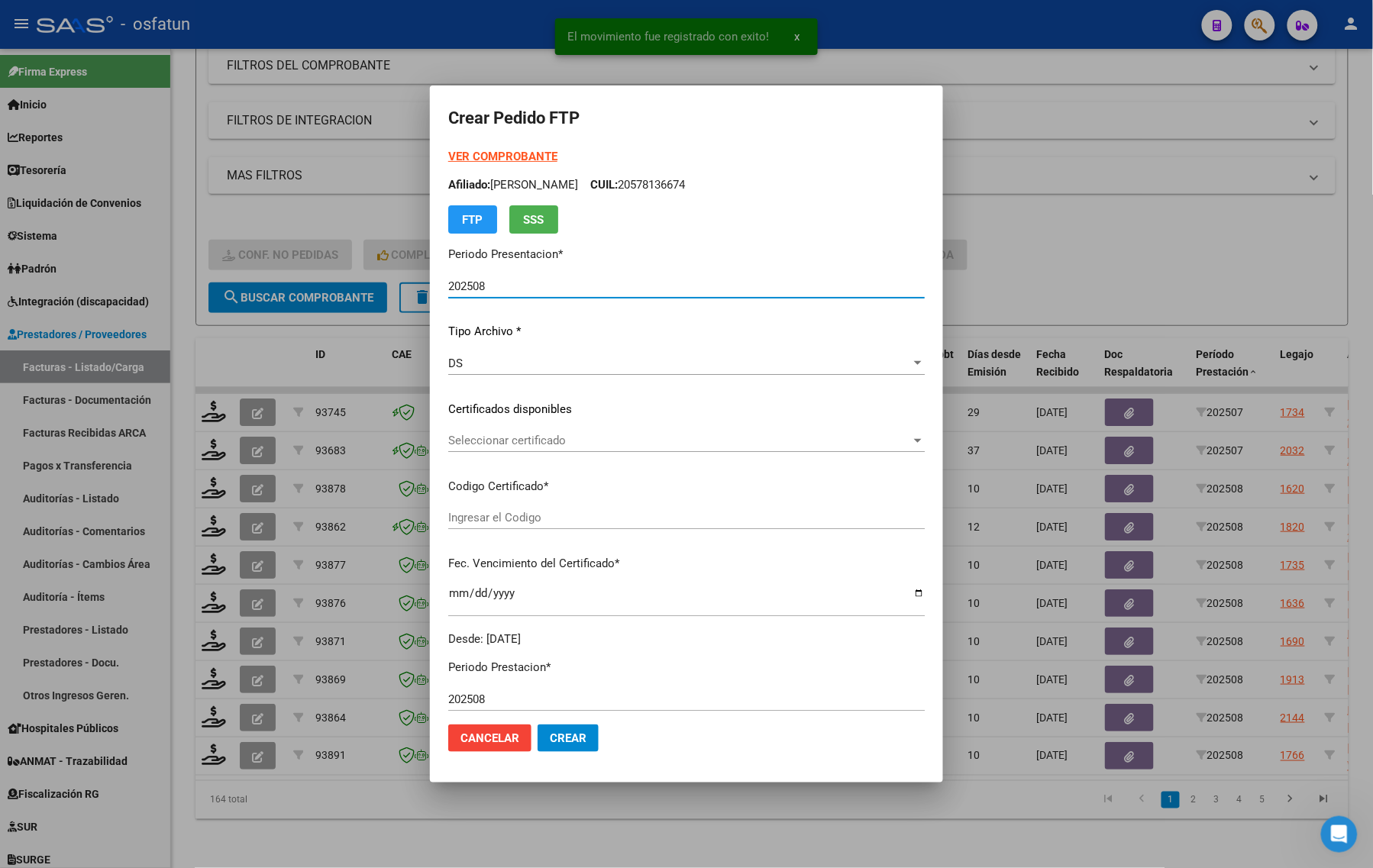
type input "ARG02000567668722022121220271212CAT242"
type input "2027-12-12"
click at [460, 147] on form "Crear Pedido FTP VER COMPROBANTE ARCA Padrón Afiliado: VARGAS JADRA TIZIANO CUI…" at bounding box center [686, 434] width 476 height 660
click at [467, 158] on strong "VER COMPROBANTE" at bounding box center [503, 156] width 110 height 13
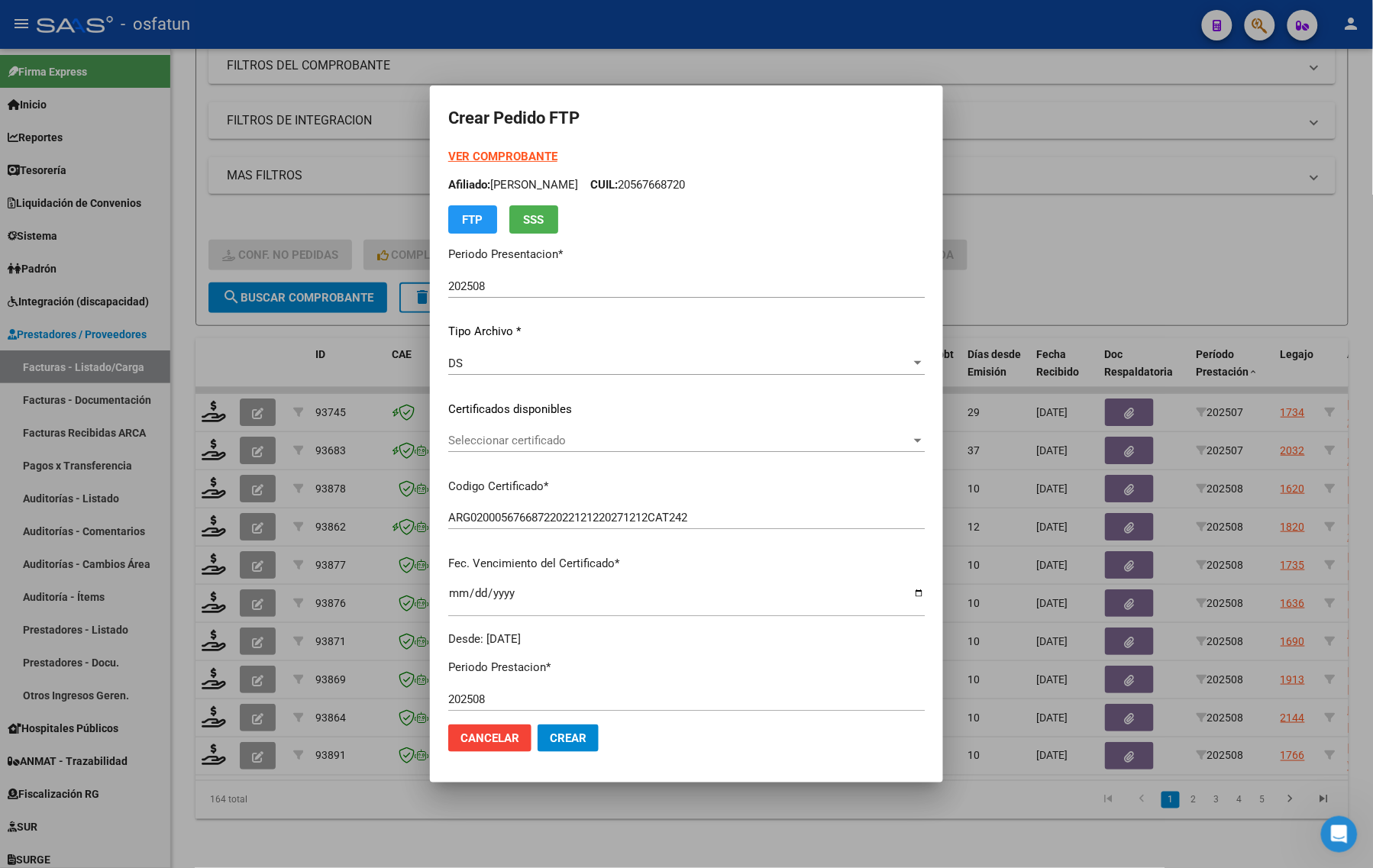
click at [290, 203] on div at bounding box center [686, 434] width 1373 height 868
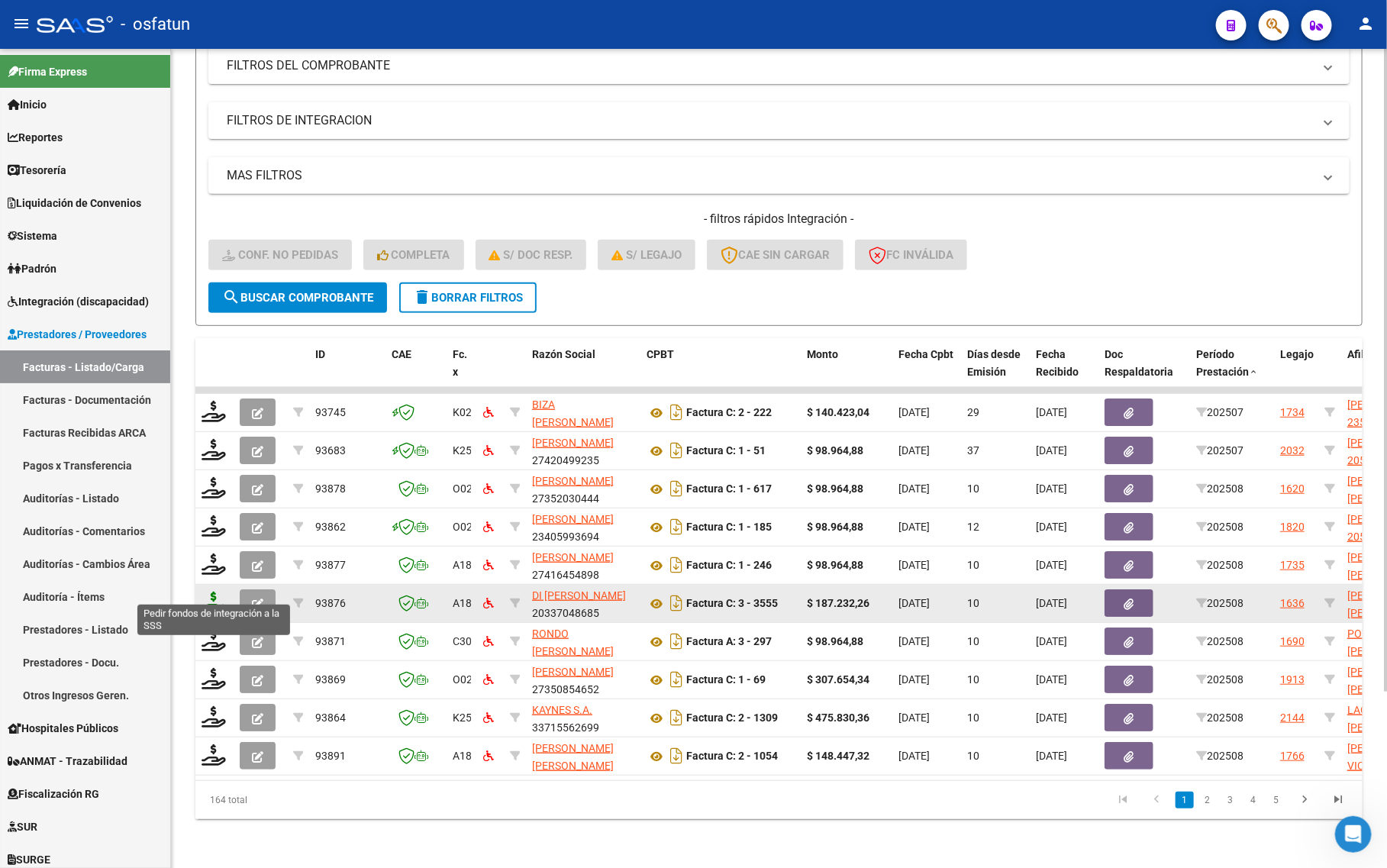
click at [207, 592] on icon at bounding box center [213, 602] width 25 height 21
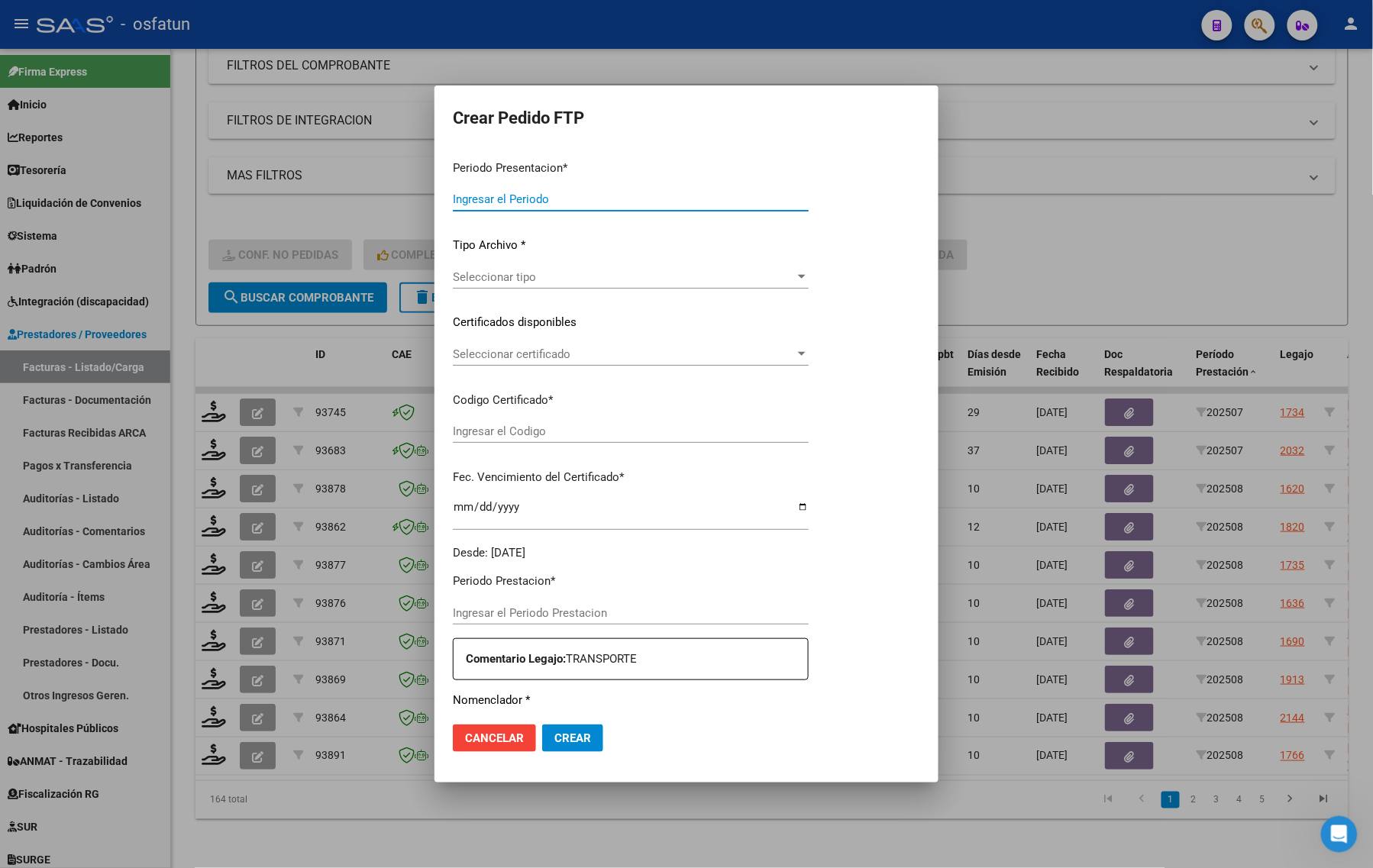
type input "202508"
type input "$ 187.232,26"
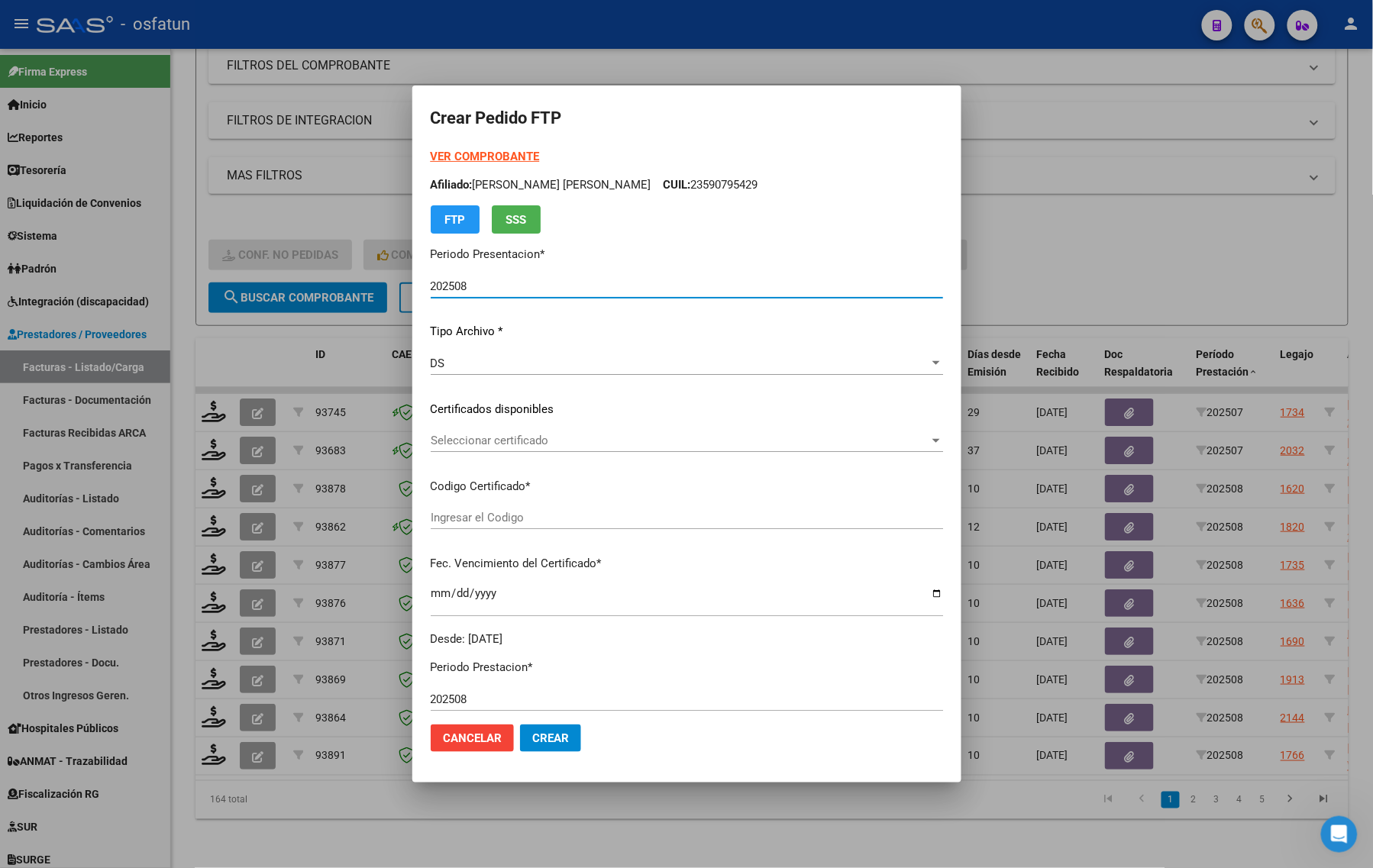
type input "ARG02000560874622022090920270909MEN232"
type input "2027-09-09"
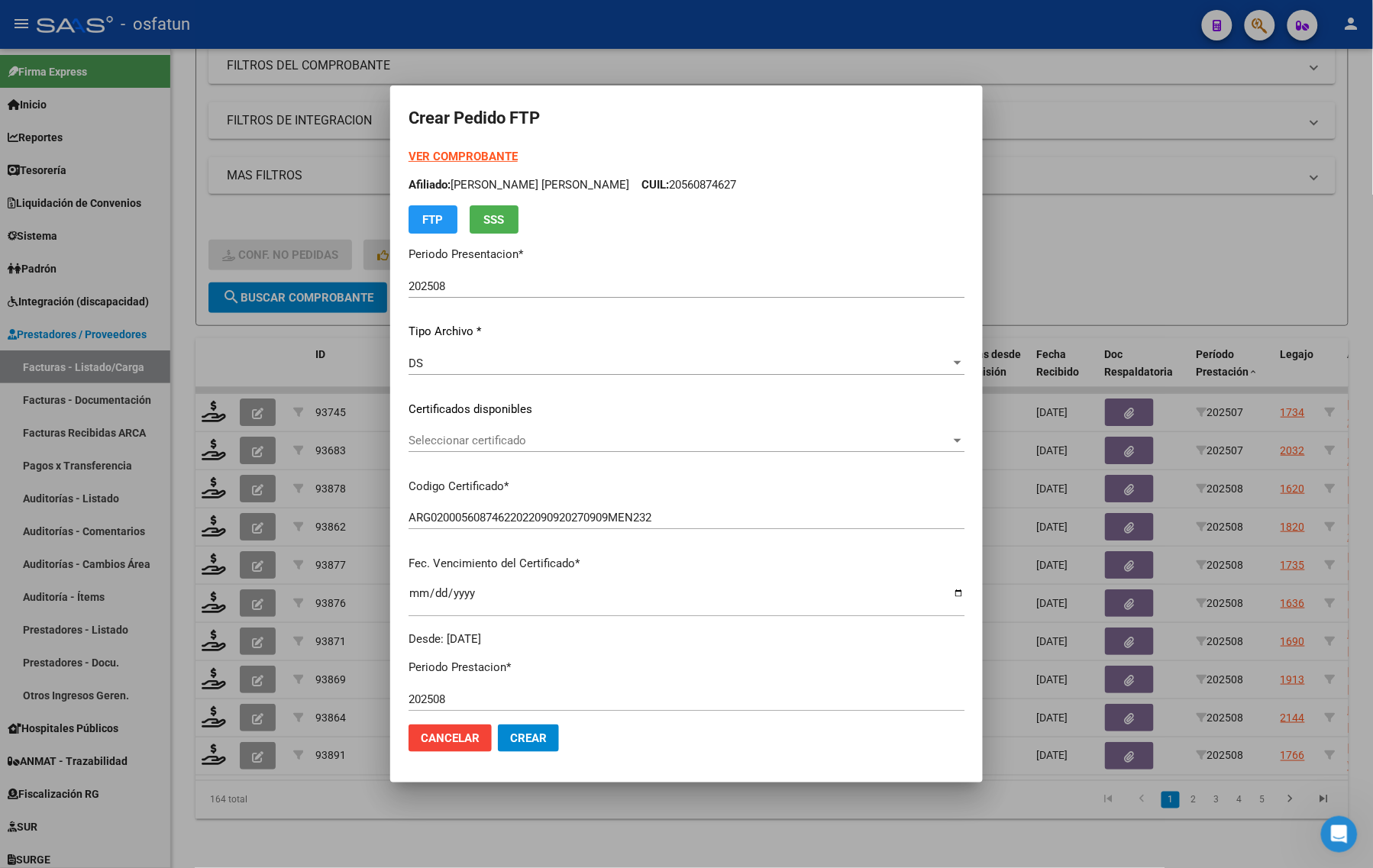
click at [445, 157] on strong "VER COMPROBANTE" at bounding box center [463, 156] width 110 height 13
click at [333, 207] on div at bounding box center [686, 434] width 1373 height 868
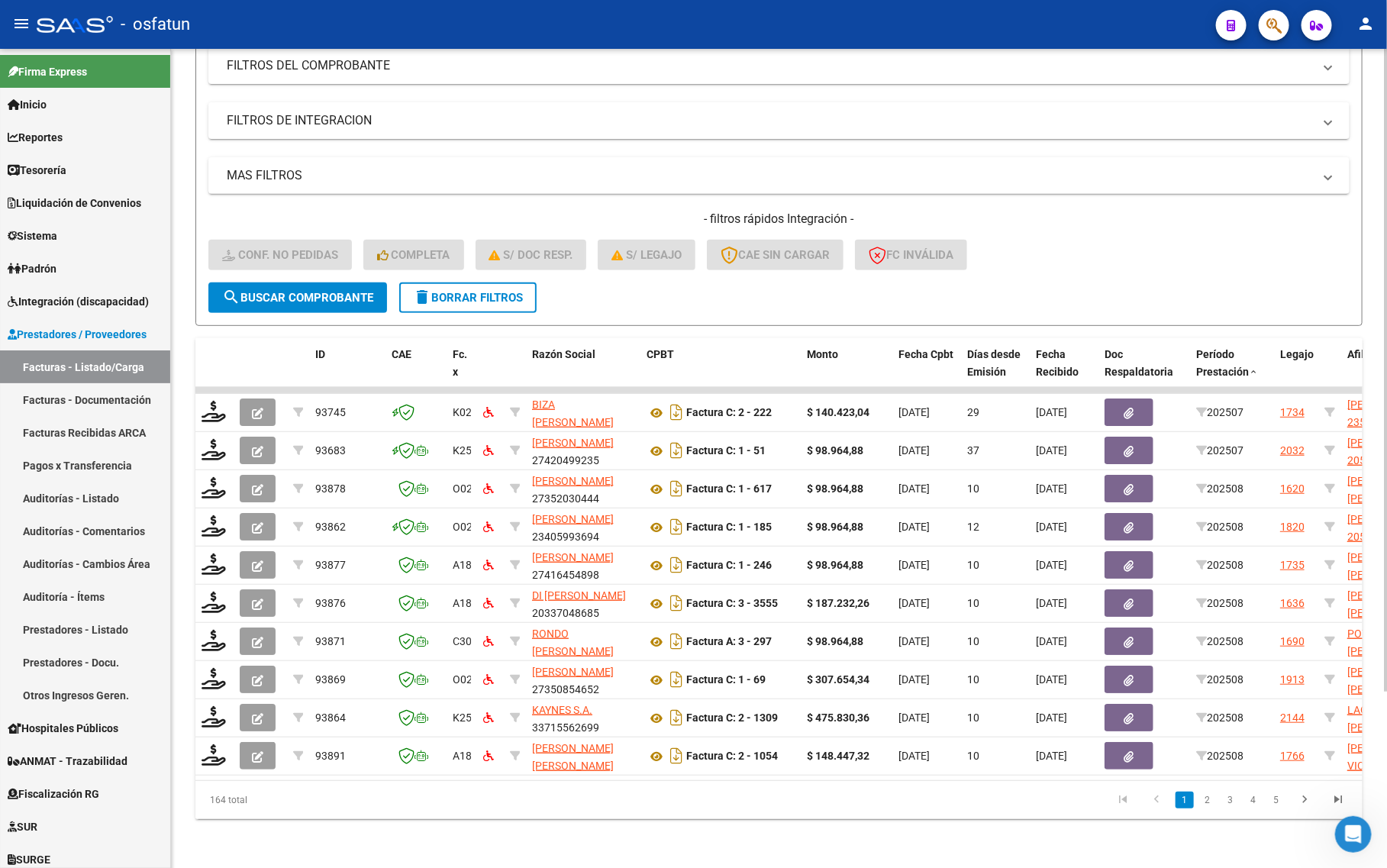
click at [231, 315] on div "Video tutorial PRESTADORES -> Listado de CPBTs Emitidos por Prestadores / Prove…" at bounding box center [778, 340] width 1167 height 958
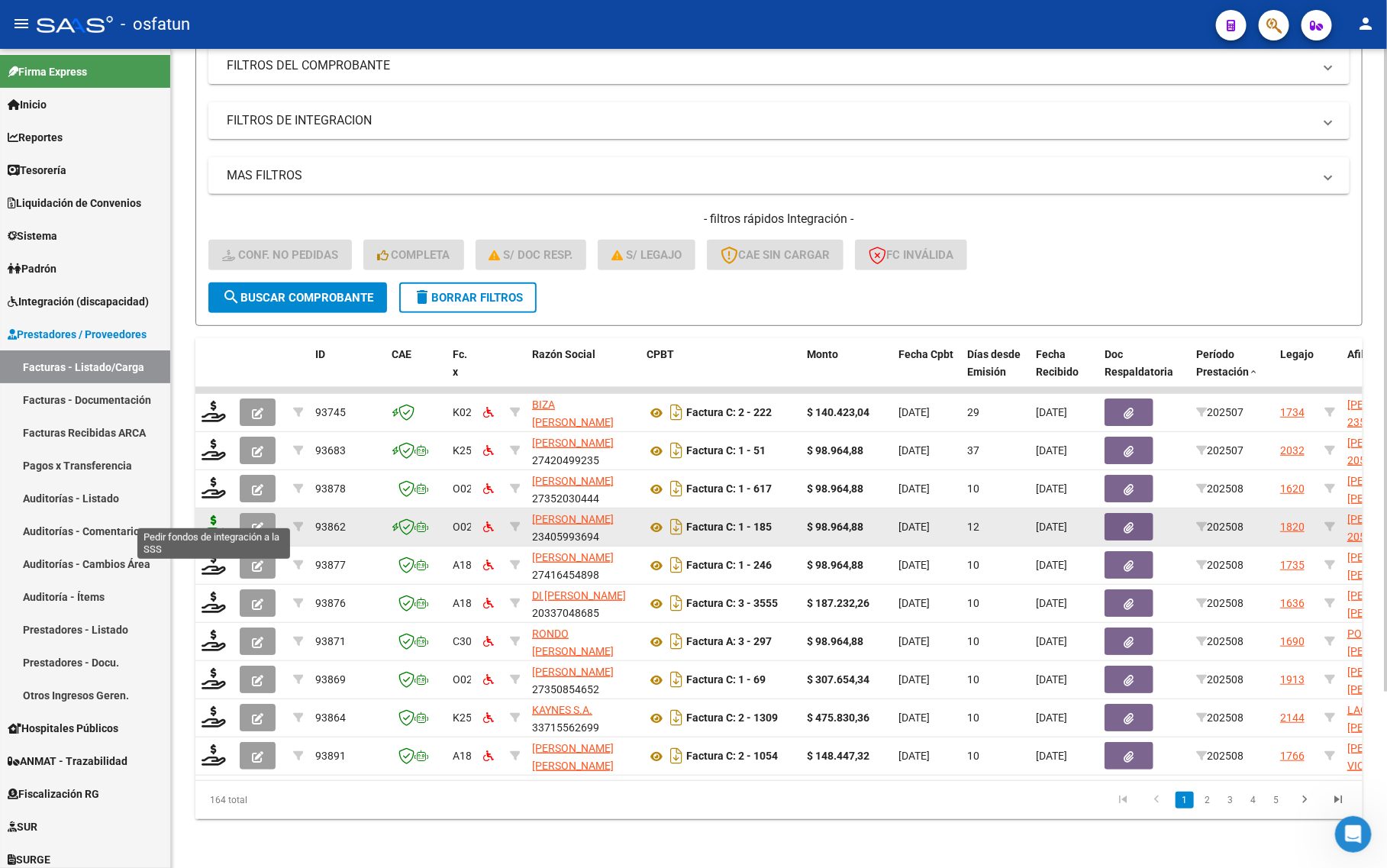
click at [218, 515] on icon at bounding box center [213, 525] width 25 height 21
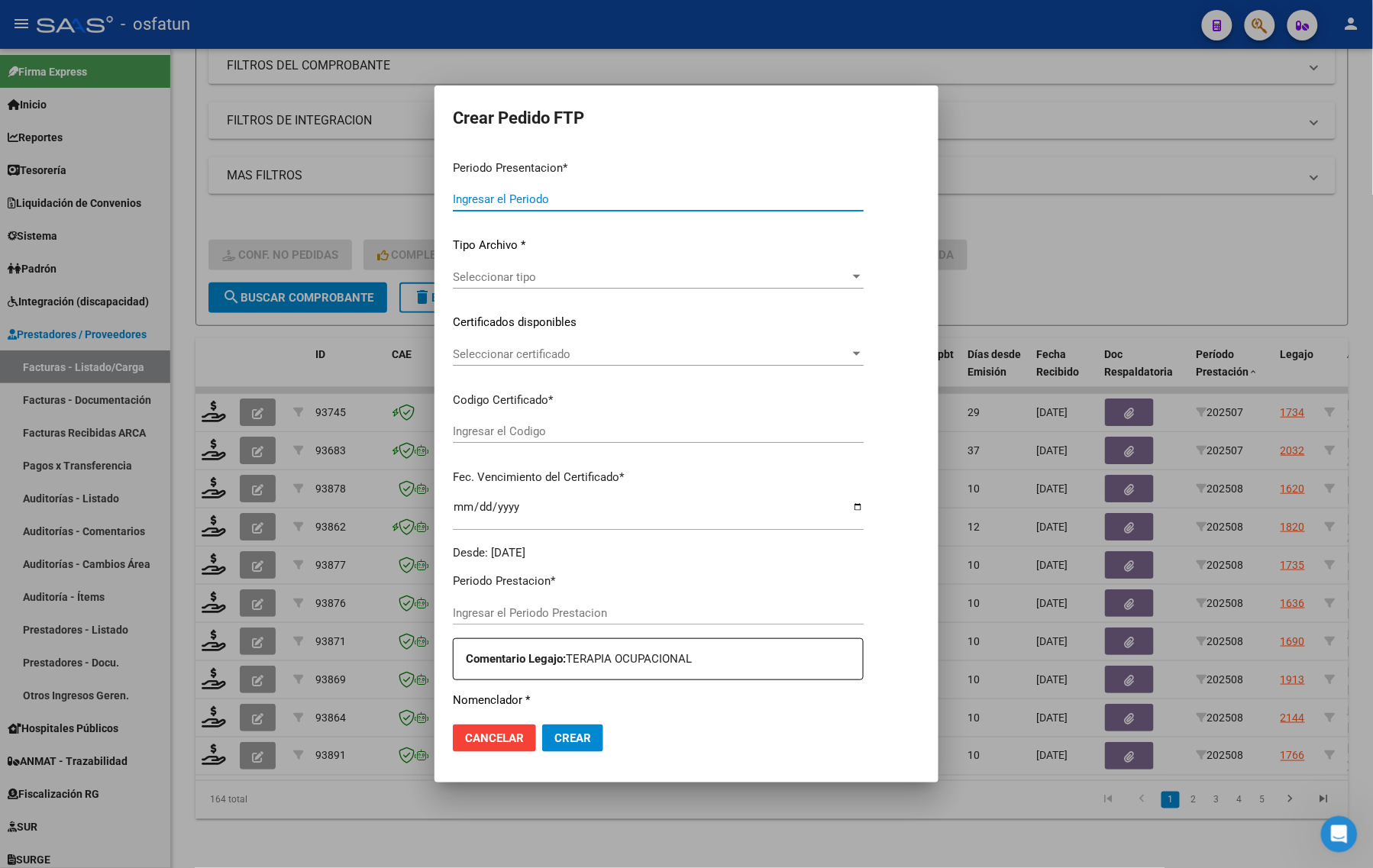
type input "202508"
type input "$ 98.964,88"
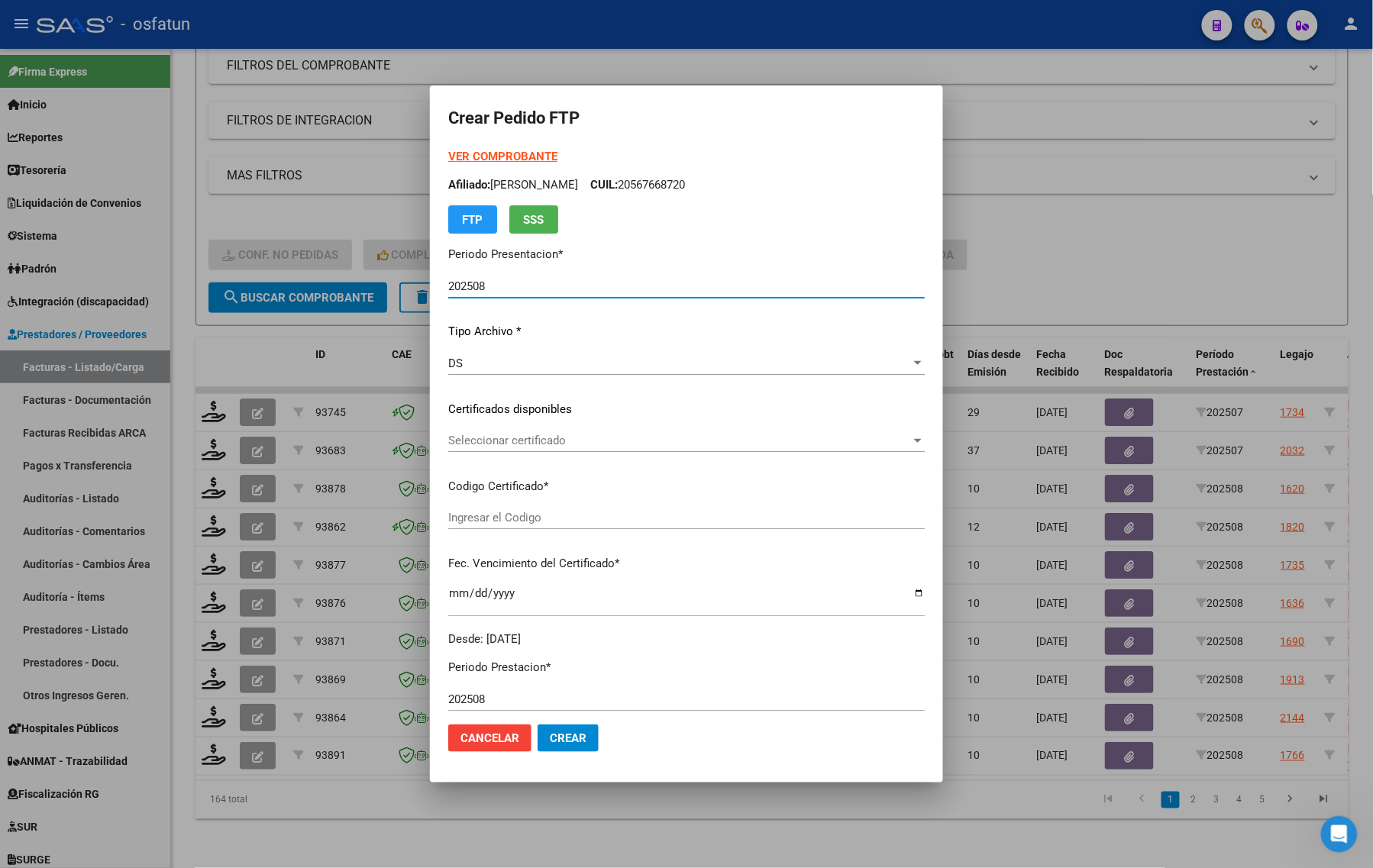
type input "ARG02000567668722022121220271212CAT242"
type input "2027-12-12"
click at [472, 156] on strong "VER COMPROBANTE" at bounding box center [503, 156] width 110 height 13
click at [498, 447] on span "Seleccionar certificado" at bounding box center [679, 440] width 463 height 13
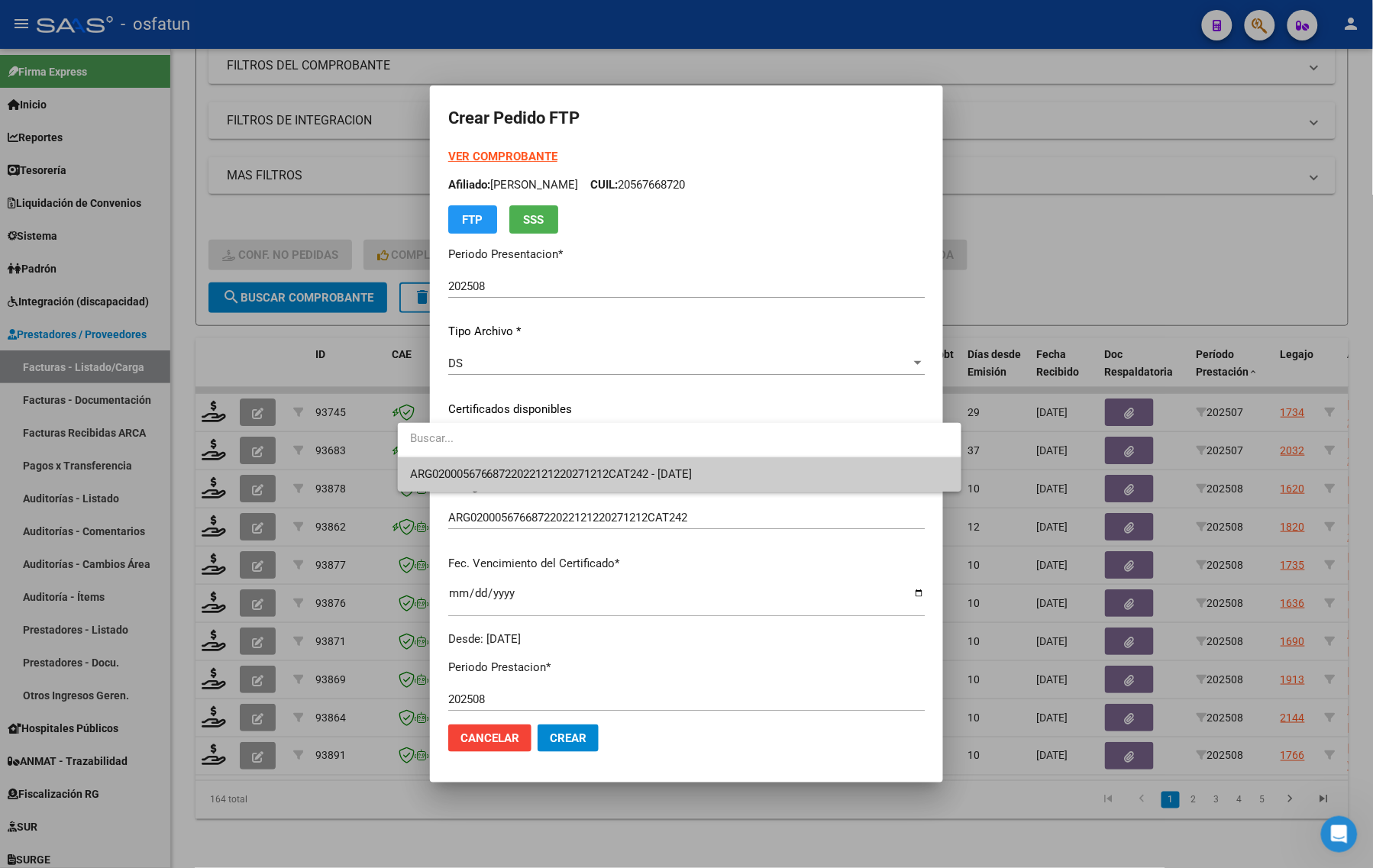
click at [497, 472] on span "ARG02000567668722022121220271212CAT242 - 2027-12-12" at bounding box center [552, 474] width 283 height 13
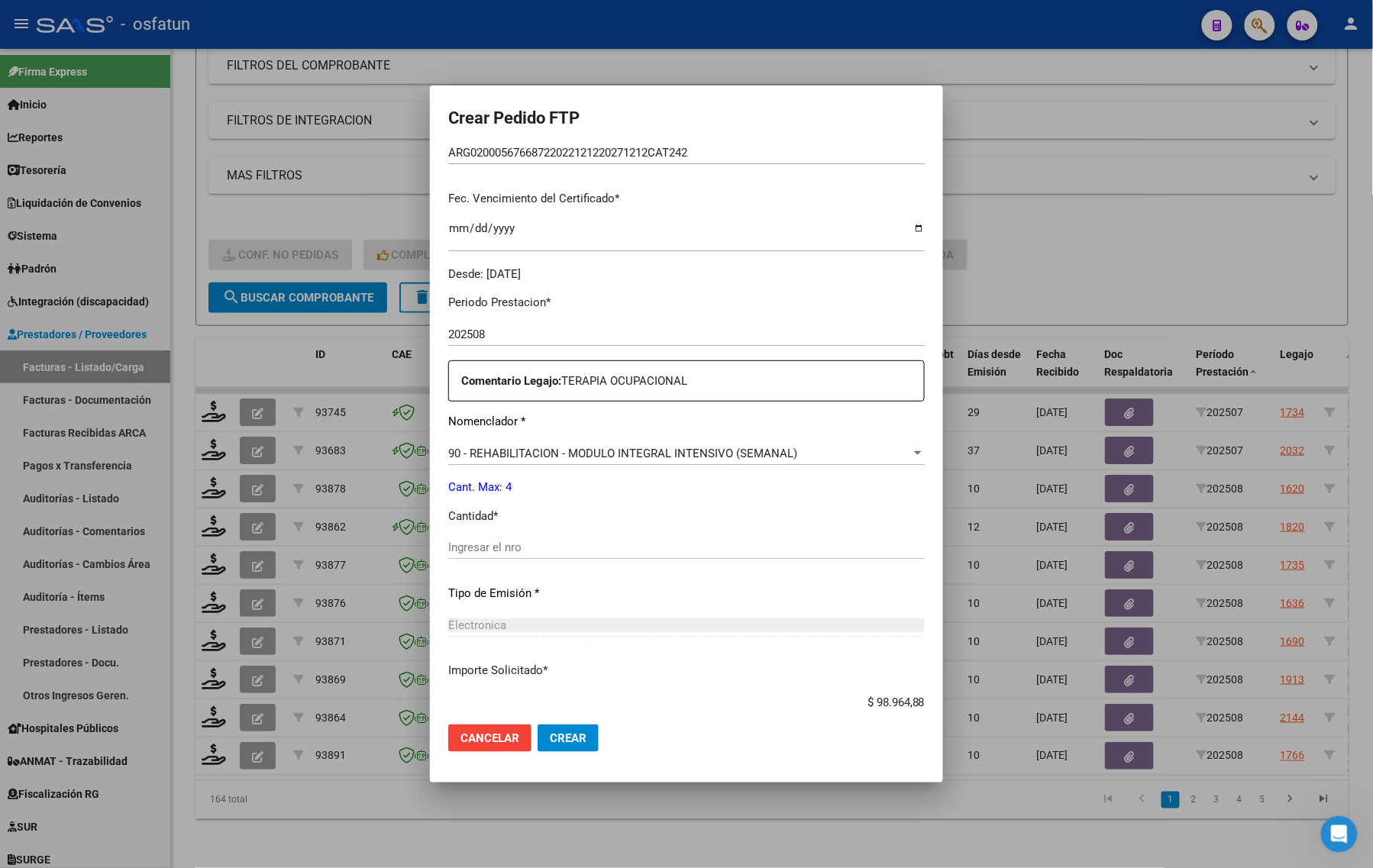
scroll to position [382, 0]
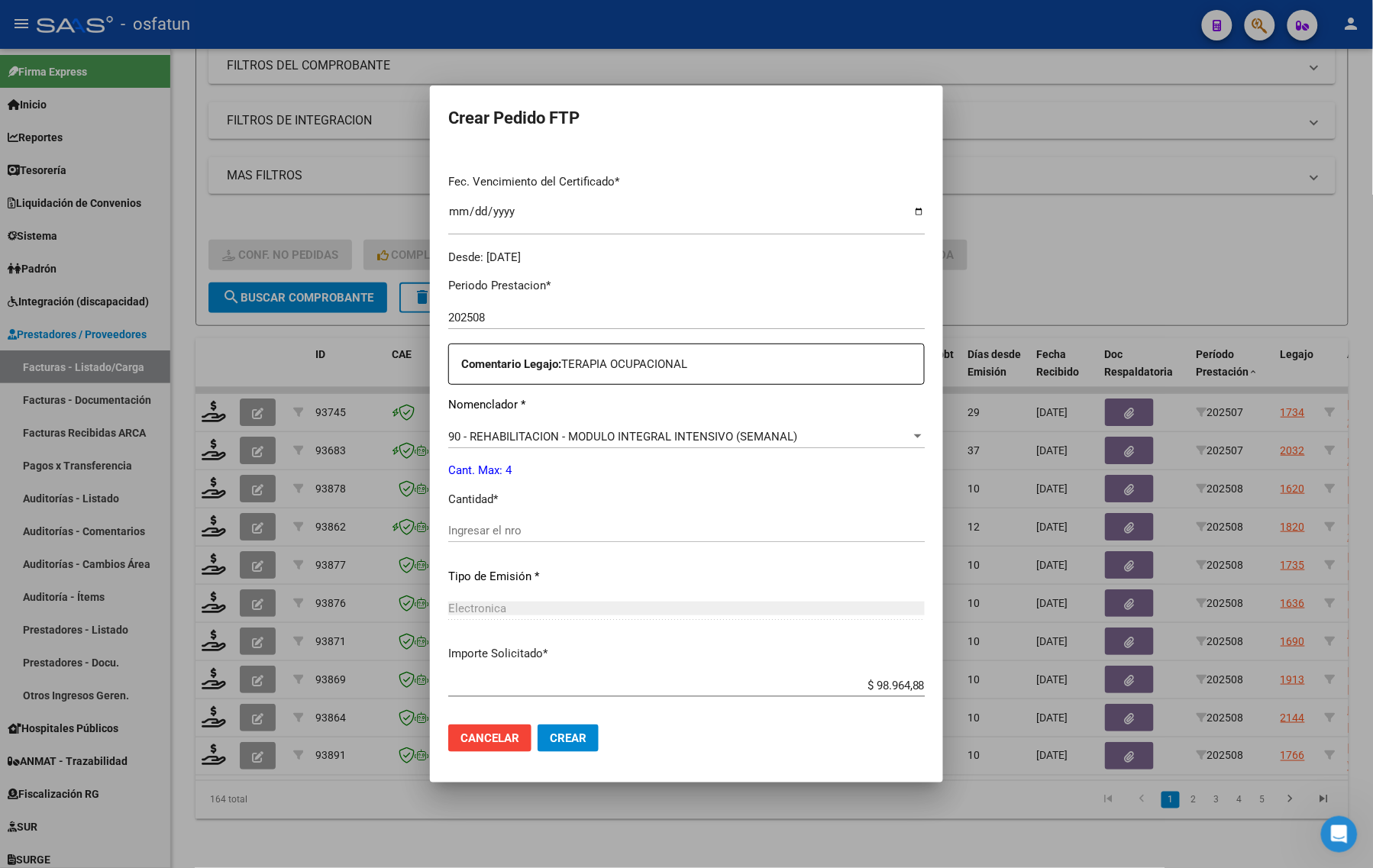
click at [448, 528] on input "Ingresar el nro" at bounding box center [686, 530] width 476 height 13
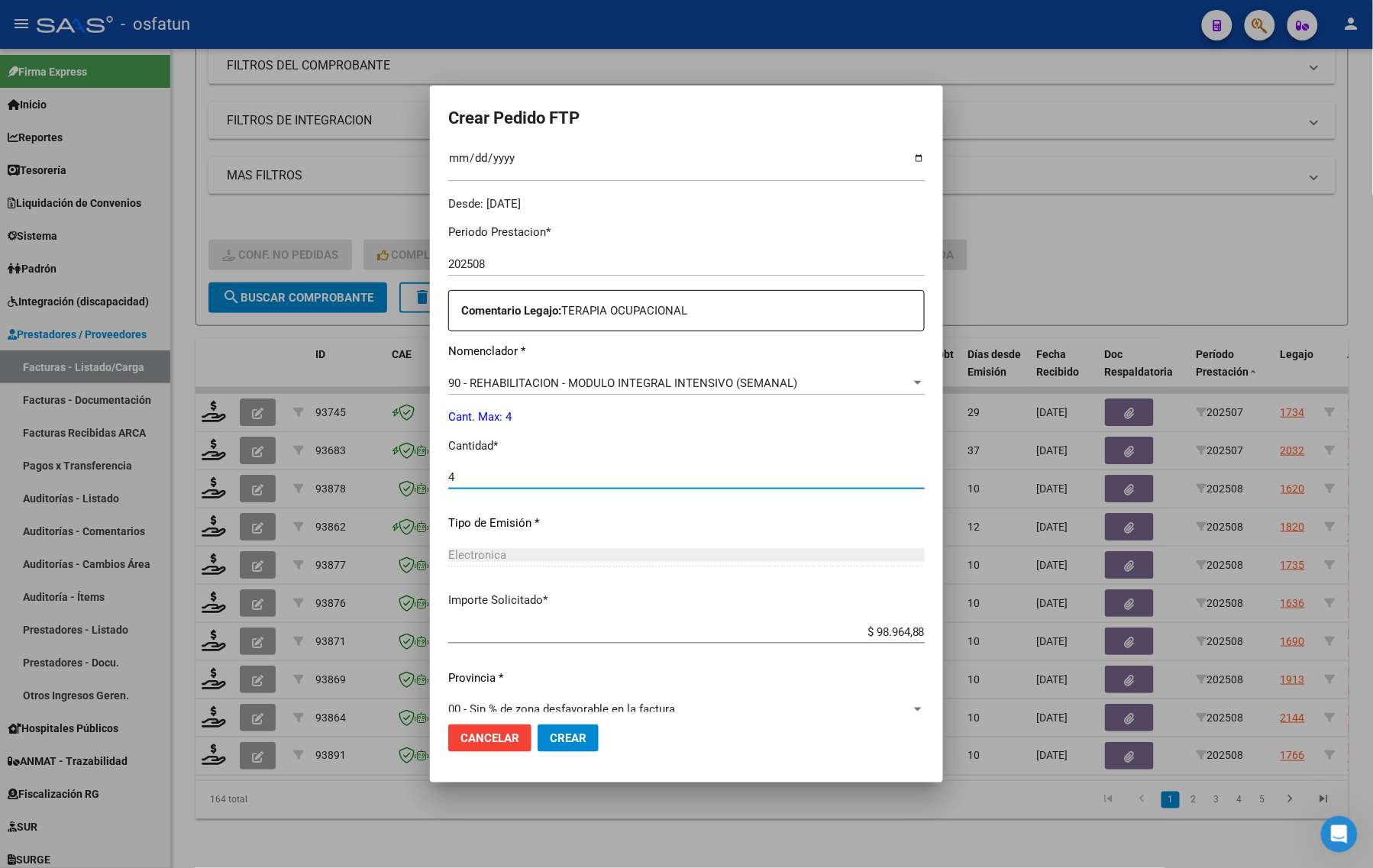
scroll to position [456, 0]
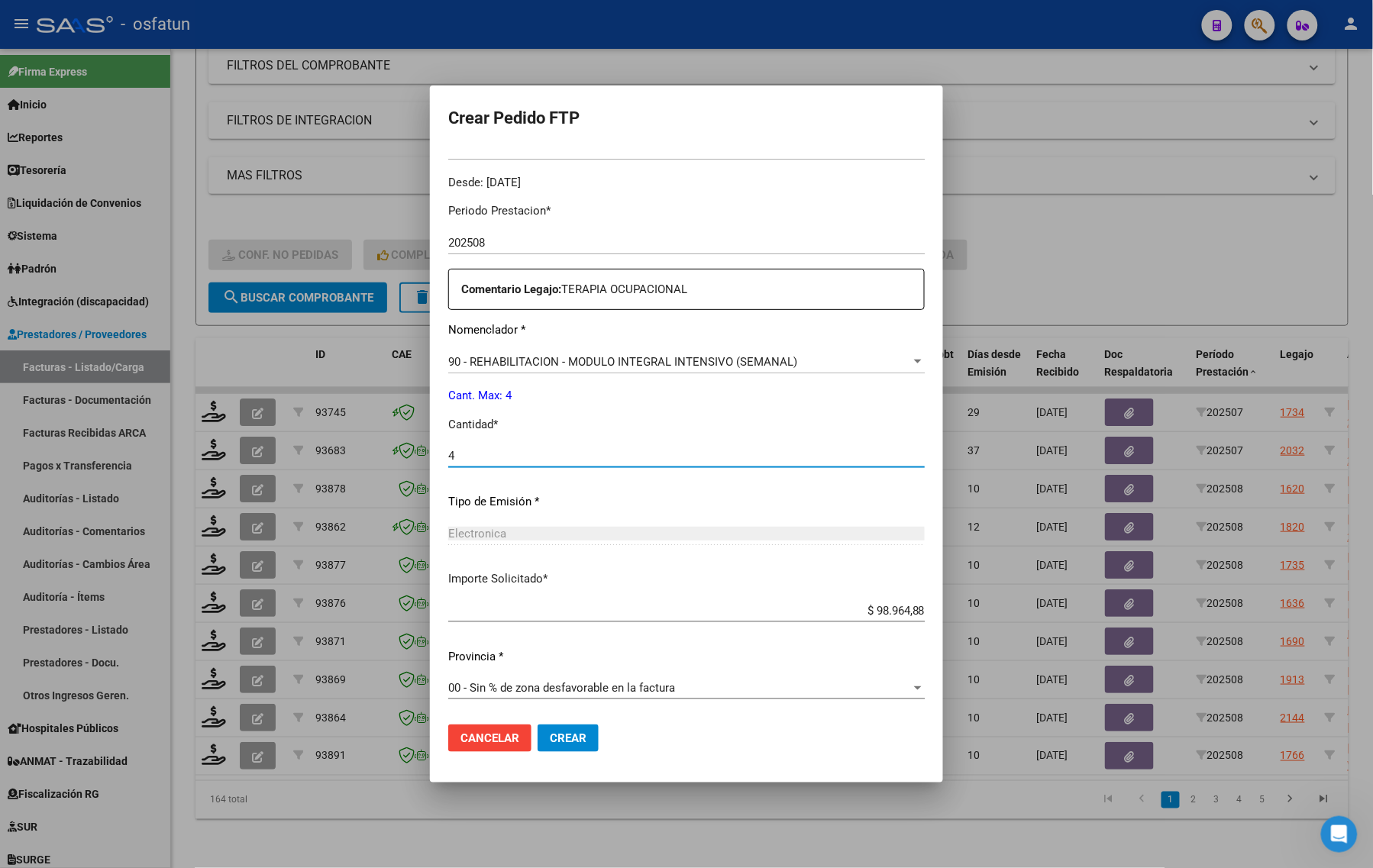
type input "4"
click at [550, 740] on span "Crear" at bounding box center [568, 738] width 37 height 13
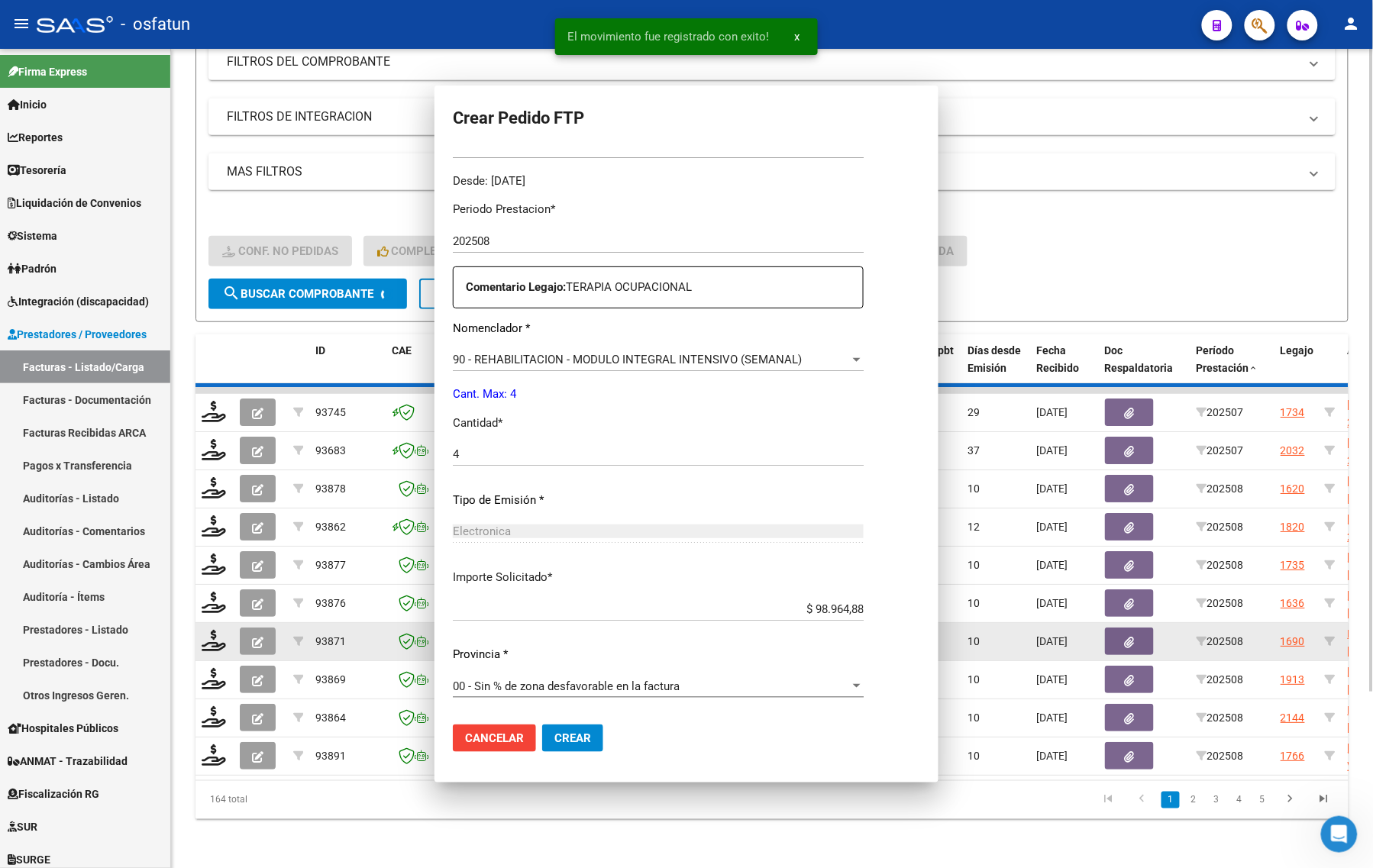
scroll to position [371, 0]
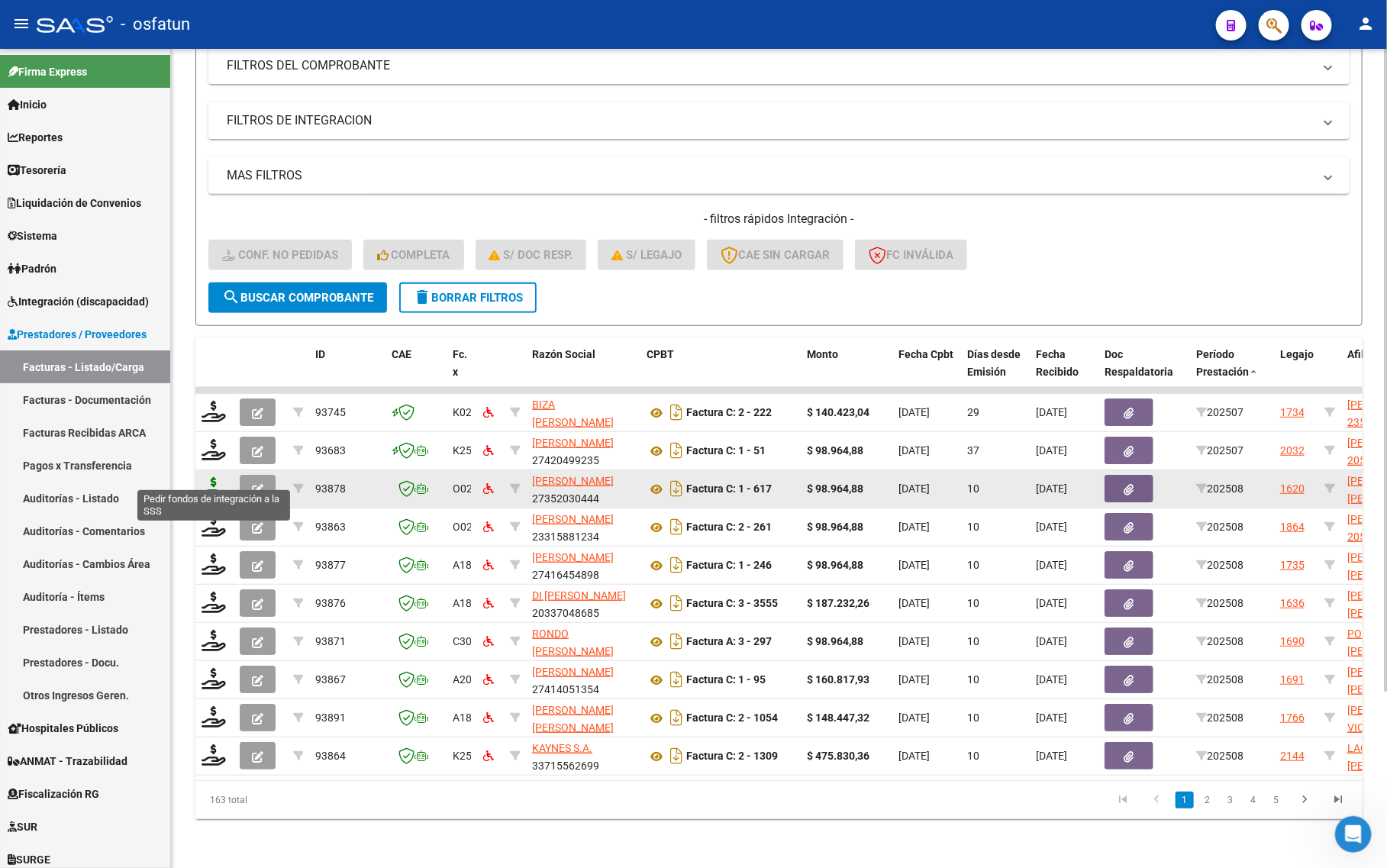
click at [222, 477] on icon at bounding box center [213, 487] width 25 height 21
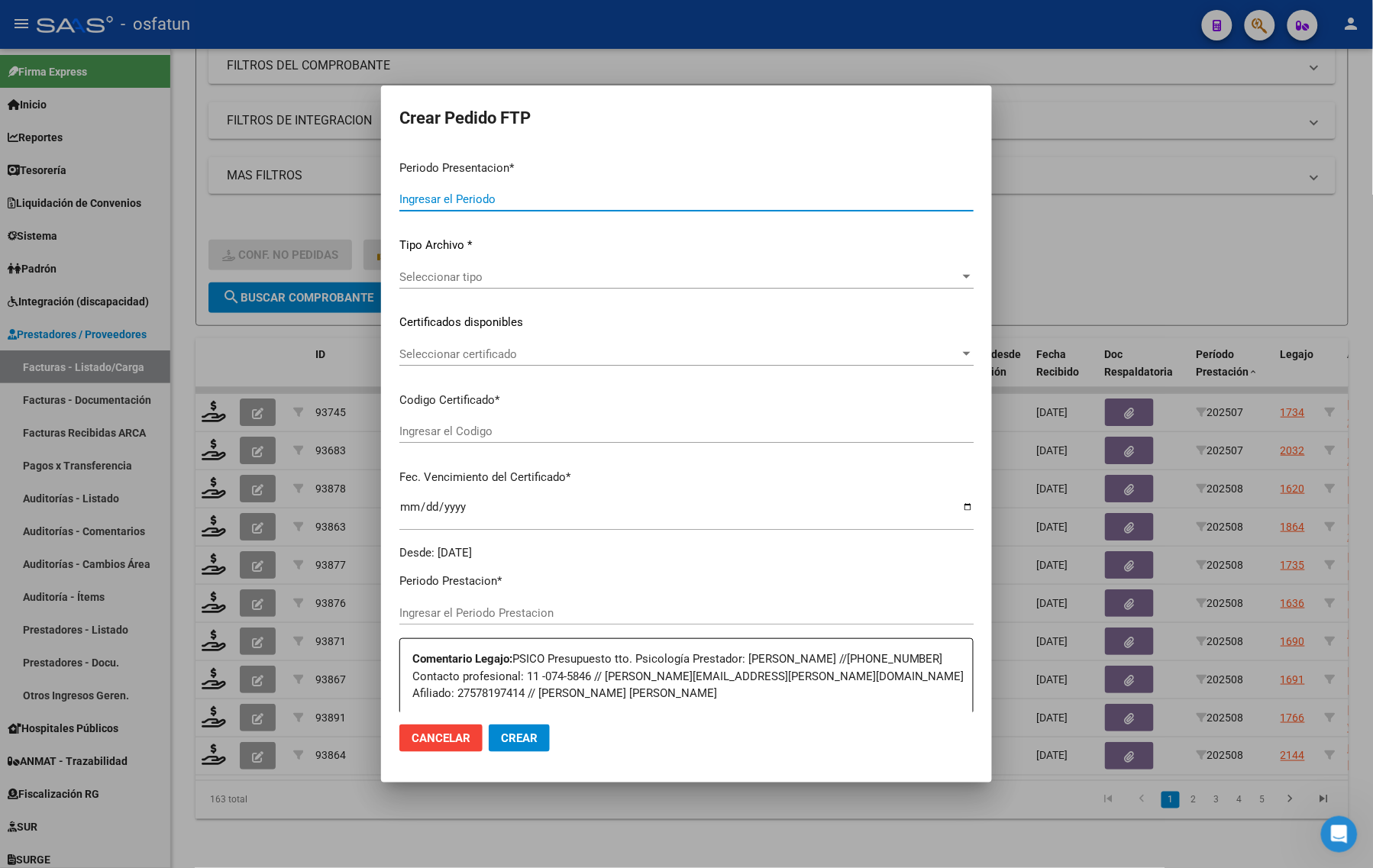
type input "202508"
type input "$ 98.964,88"
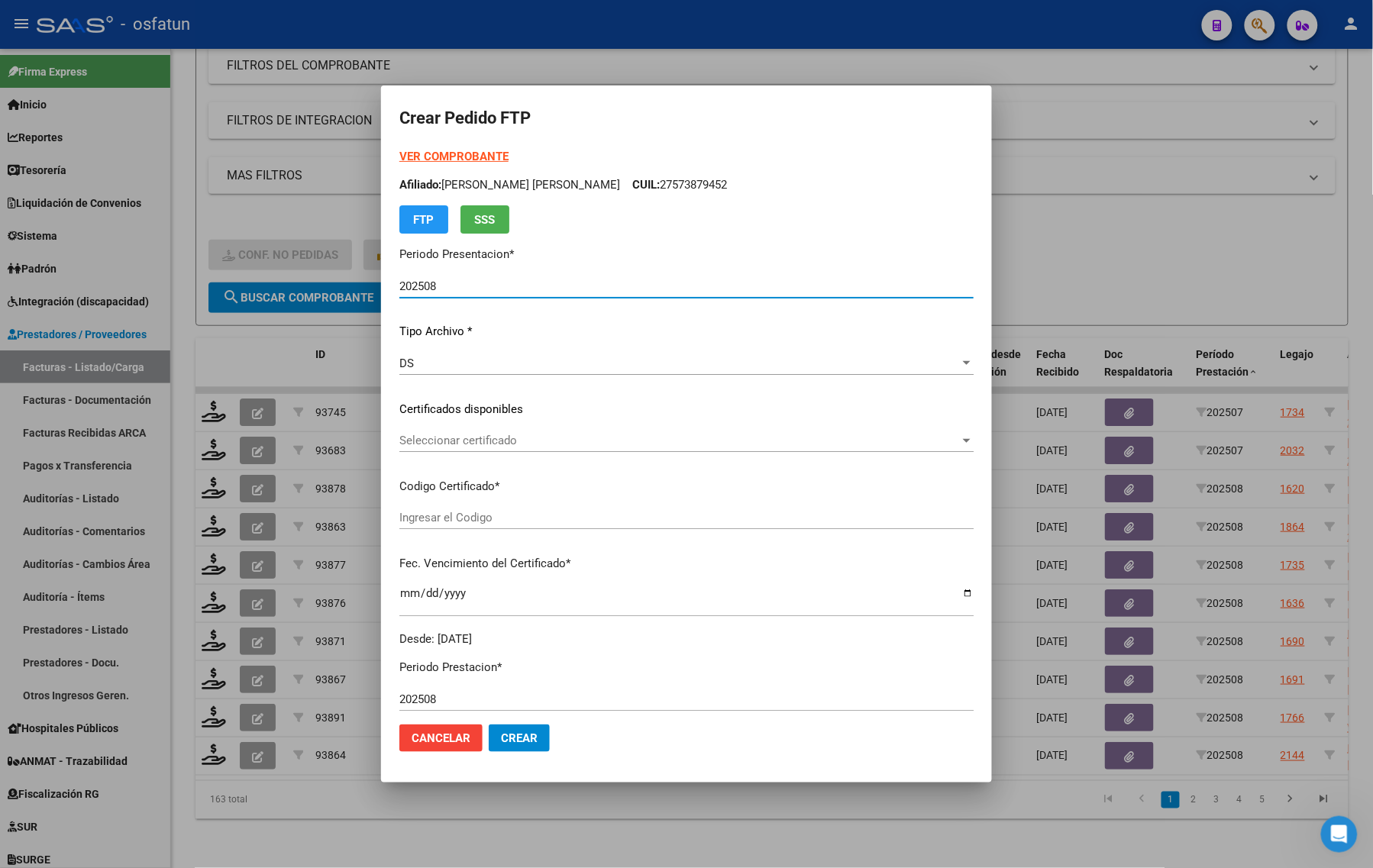
type input "ARG01000578197412023012520260125BS370"
type input "2026-01-25"
click at [448, 151] on strong "VER COMPROBANTE" at bounding box center [454, 156] width 110 height 13
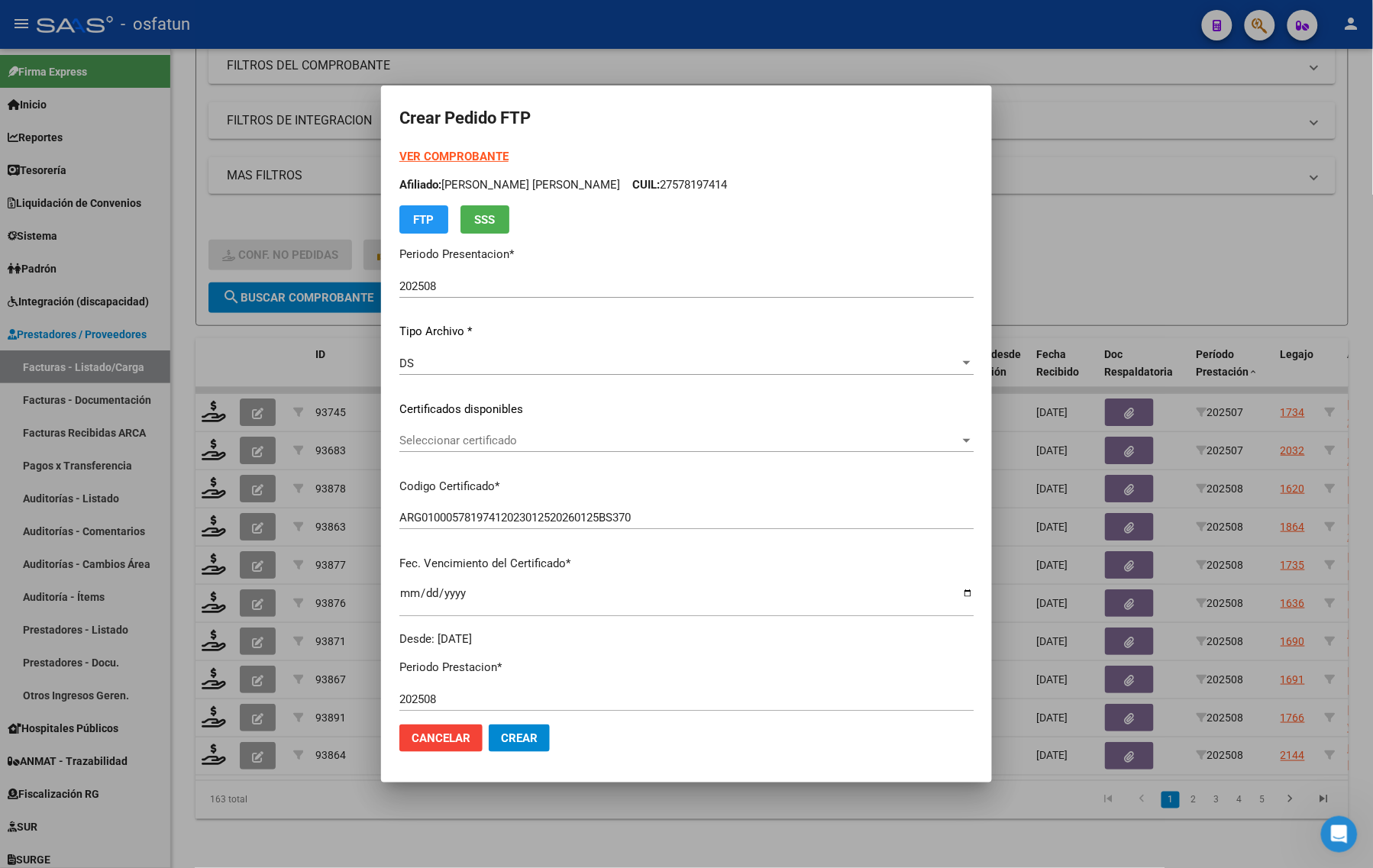
click at [298, 198] on div at bounding box center [686, 434] width 1373 height 868
click at [298, 211] on h4 "- filtros rápidos Integración -" at bounding box center [772, 219] width 1127 height 17
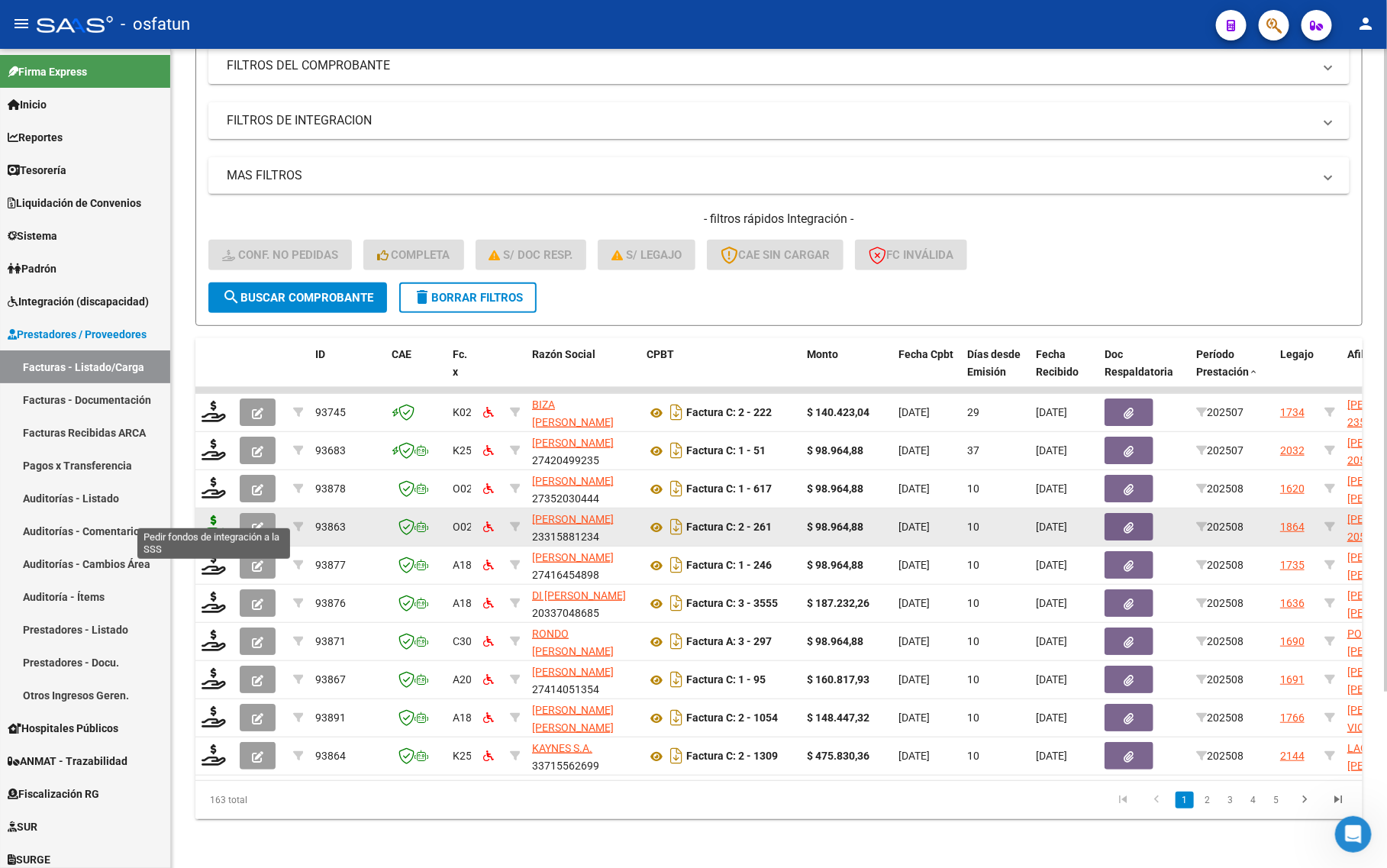
click at [215, 519] on icon at bounding box center [213, 525] width 25 height 21
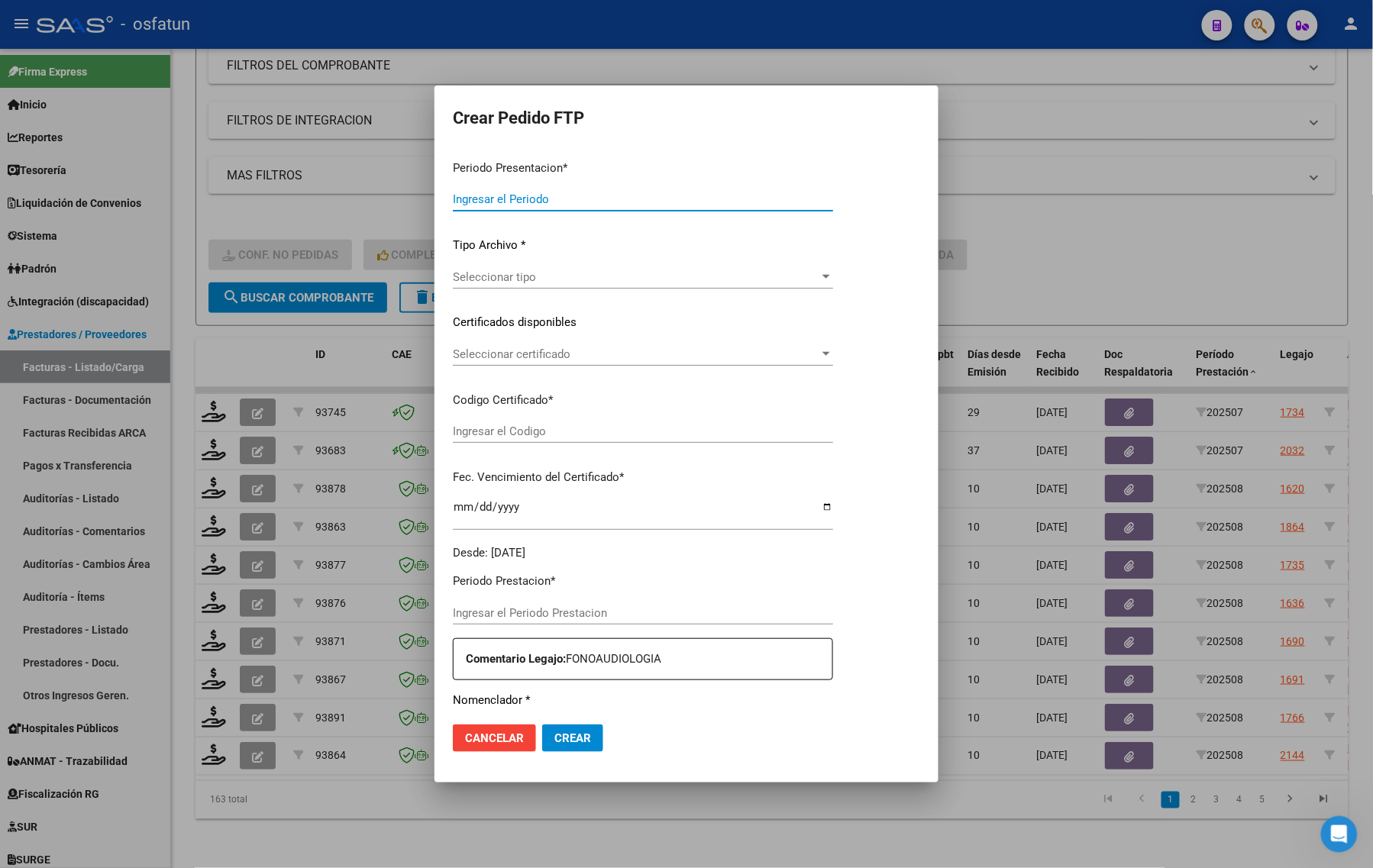
type input "202508"
type input "$ 98.964,88"
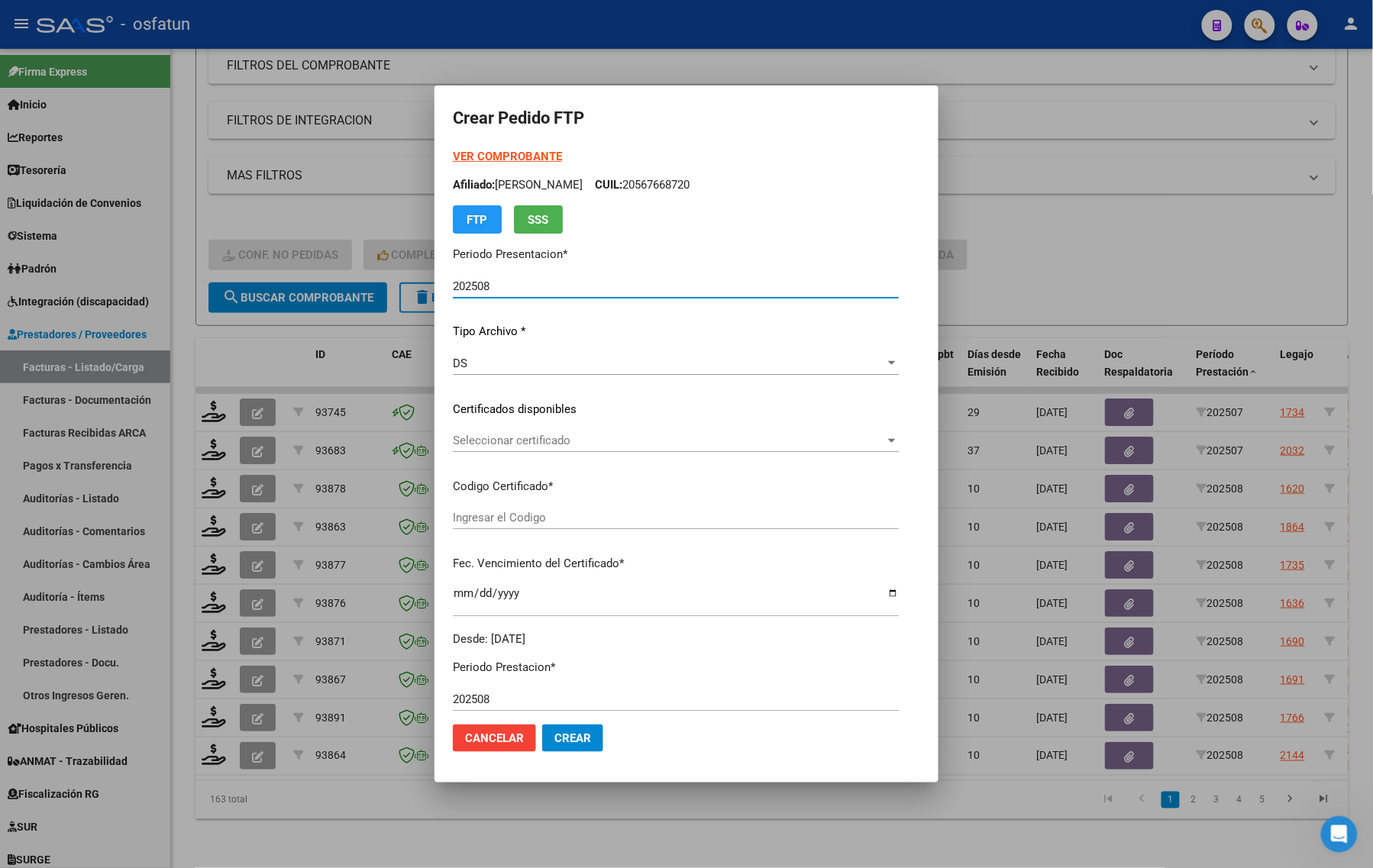
type input "ARG02000578136672022083120250831CAT242"
type input "2025-08-31"
click at [479, 151] on strong "VER COMPROBANTE" at bounding box center [508, 156] width 110 height 13
drag, startPoint x: 552, startPoint y: 425, endPoint x: 544, endPoint y: 447, distance: 23.4
click at [550, 425] on div "VER COMPROBANTE ARCA Padrón Afiliado: CASTRO ROMERO FRANCISCO CUIL: 20578136674…" at bounding box center [676, 398] width 446 height 499
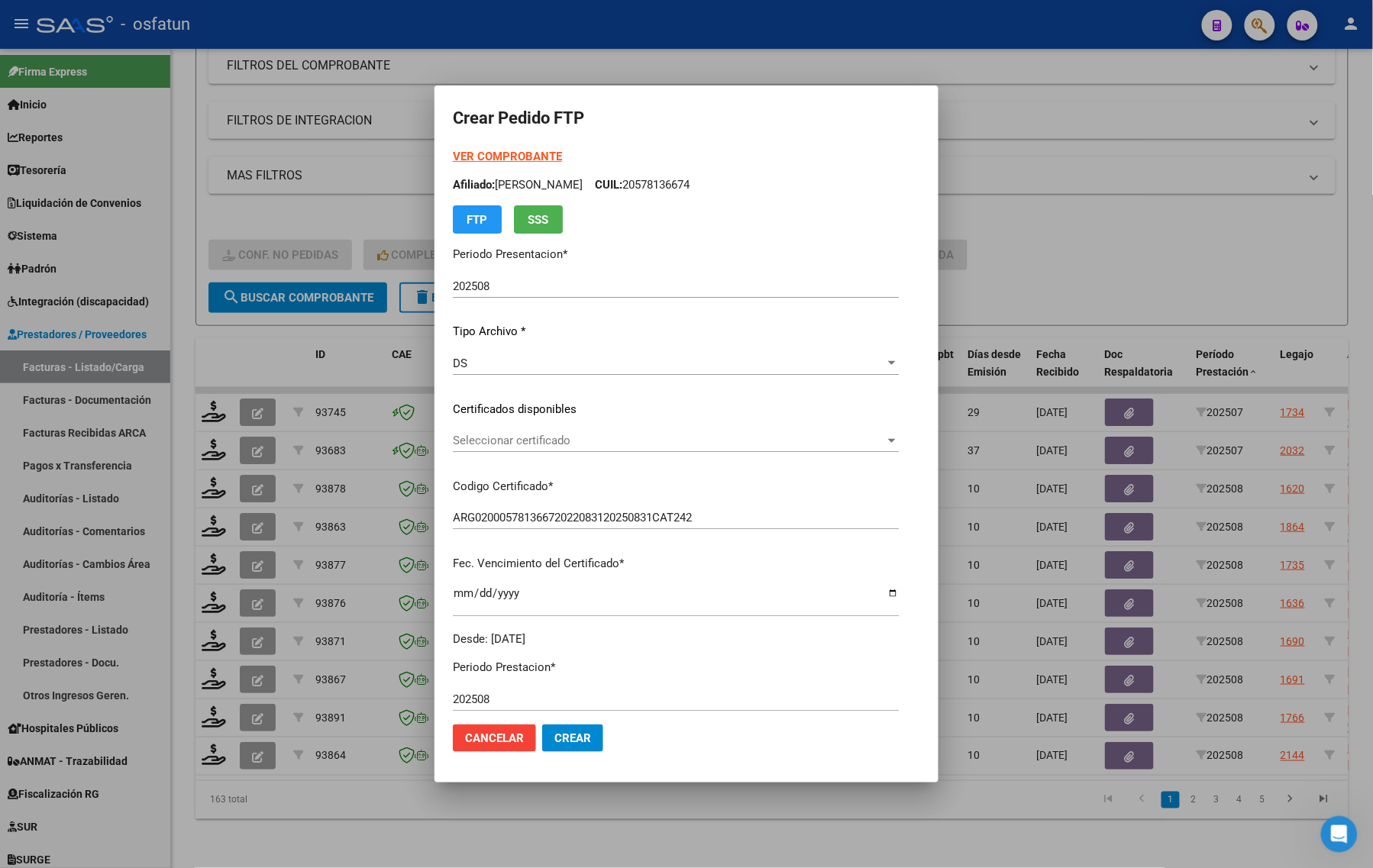
click at [542, 448] on div "Seleccionar certificado Seleccionar certificado" at bounding box center [676, 440] width 446 height 23
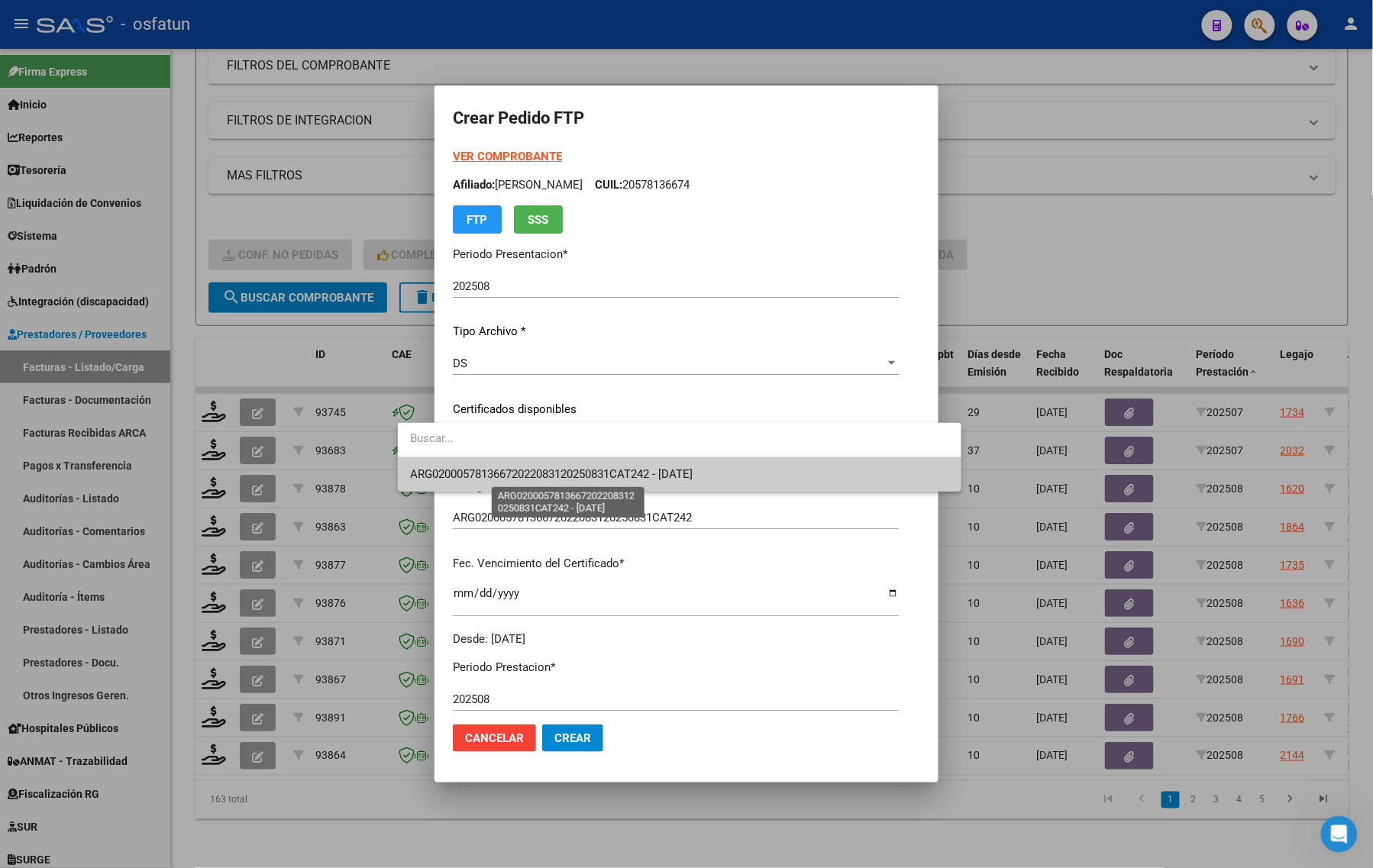
click at [521, 478] on span "ARG02000578136672022083120250831CAT242 - 2025-08-31" at bounding box center [552, 474] width 283 height 13
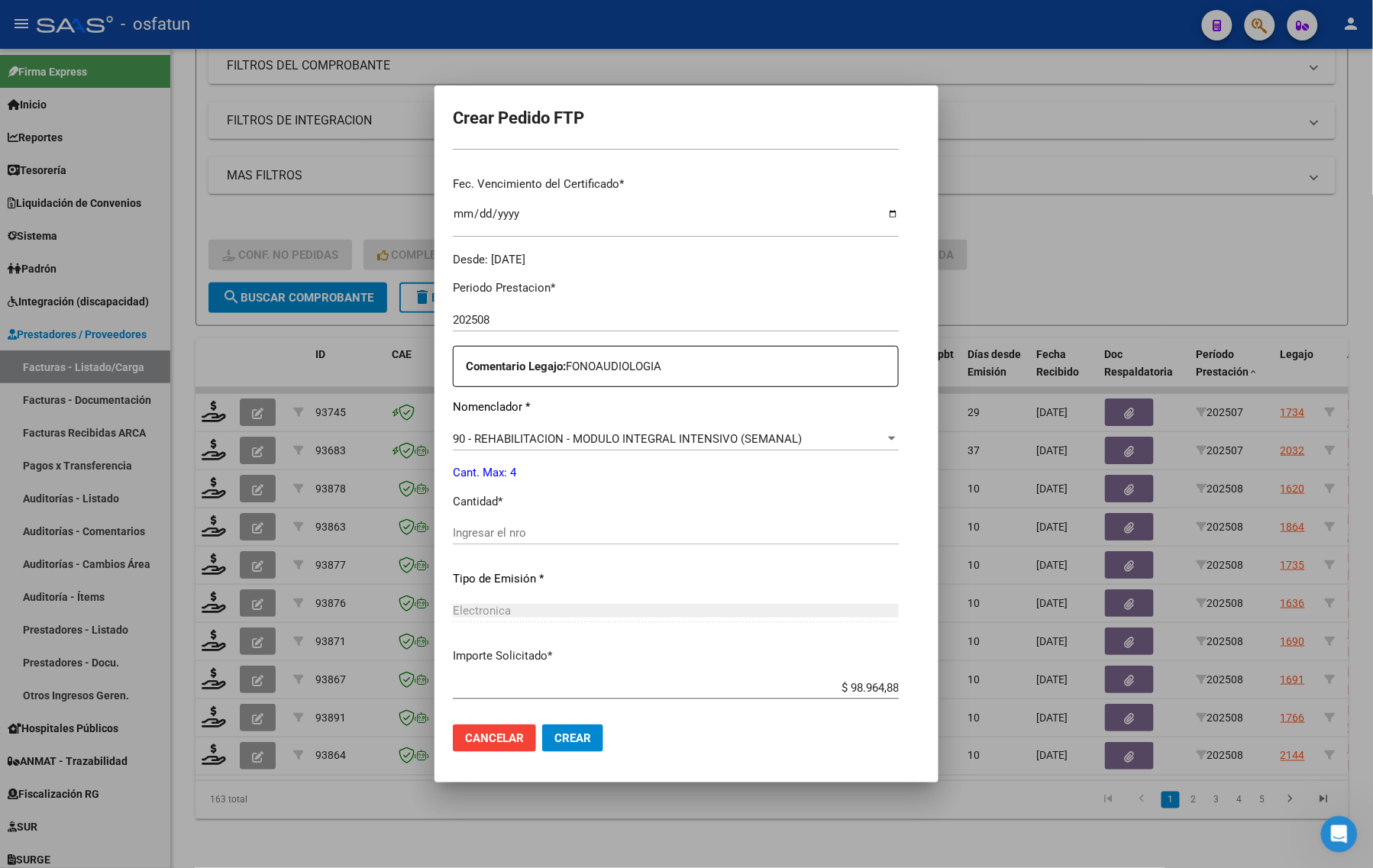
scroll to position [382, 0]
click at [455, 528] on input "Ingresar el nro" at bounding box center [676, 530] width 446 height 13
type input "4"
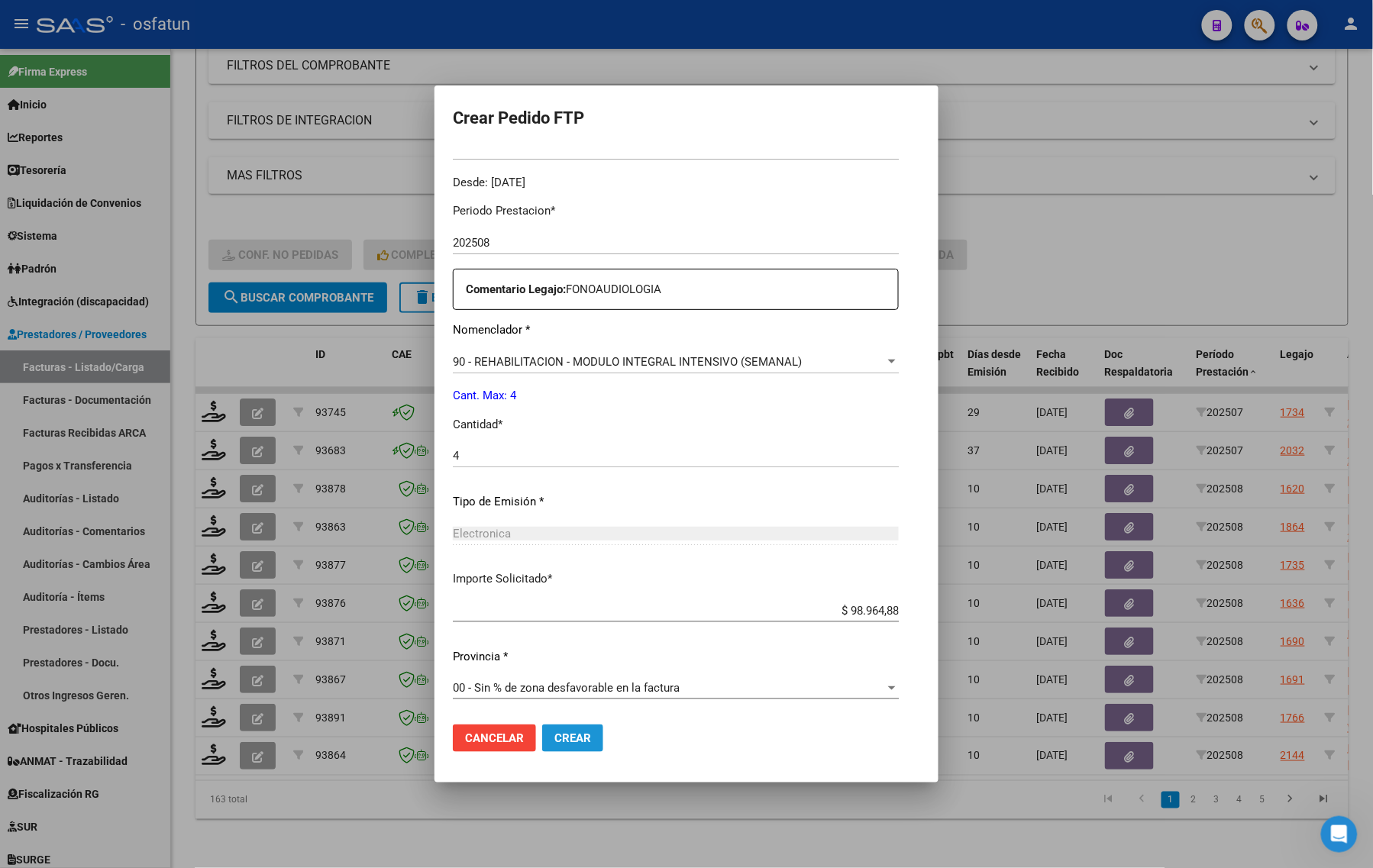
click at [555, 741] on span "Crear" at bounding box center [573, 738] width 37 height 13
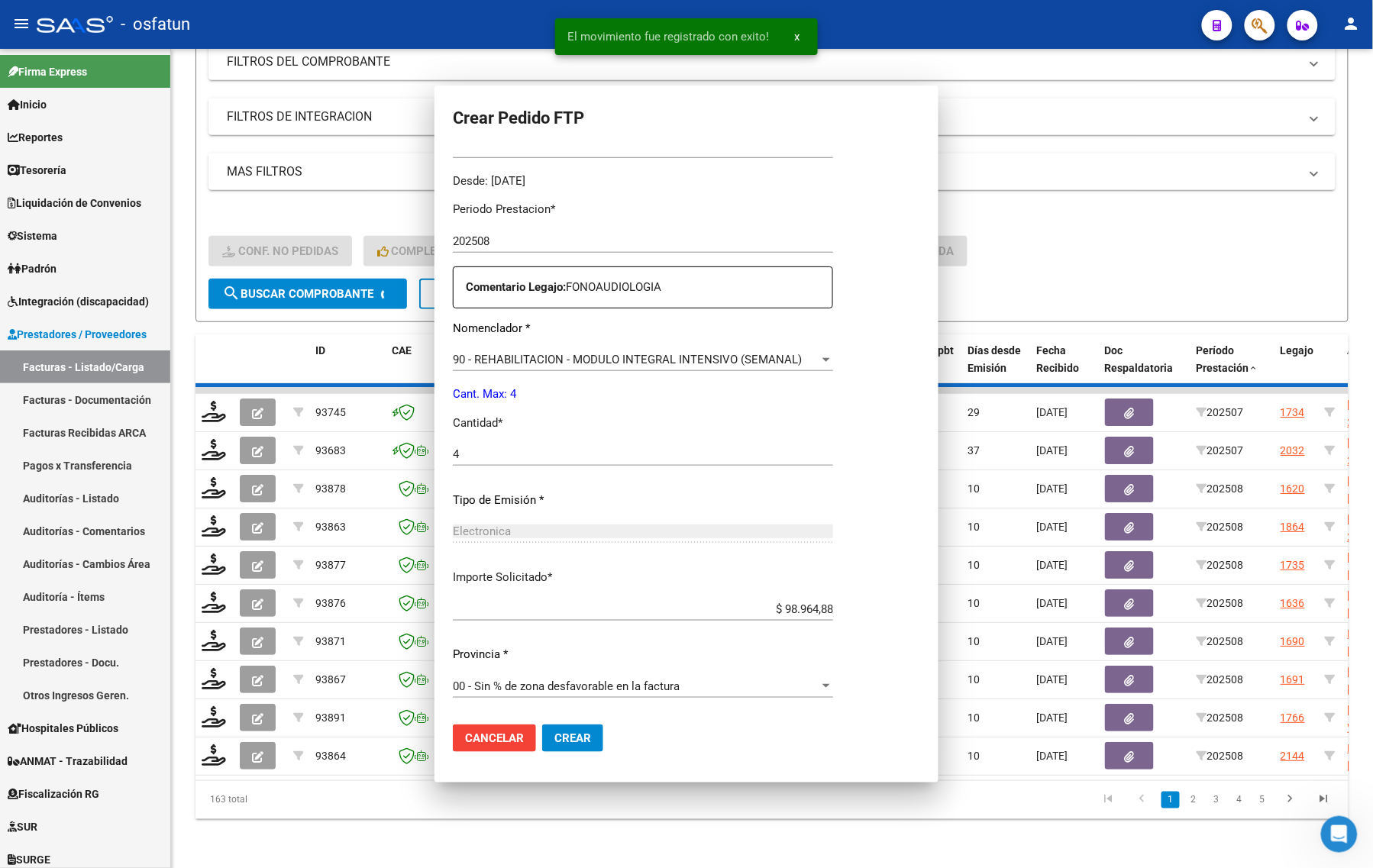
scroll to position [371, 0]
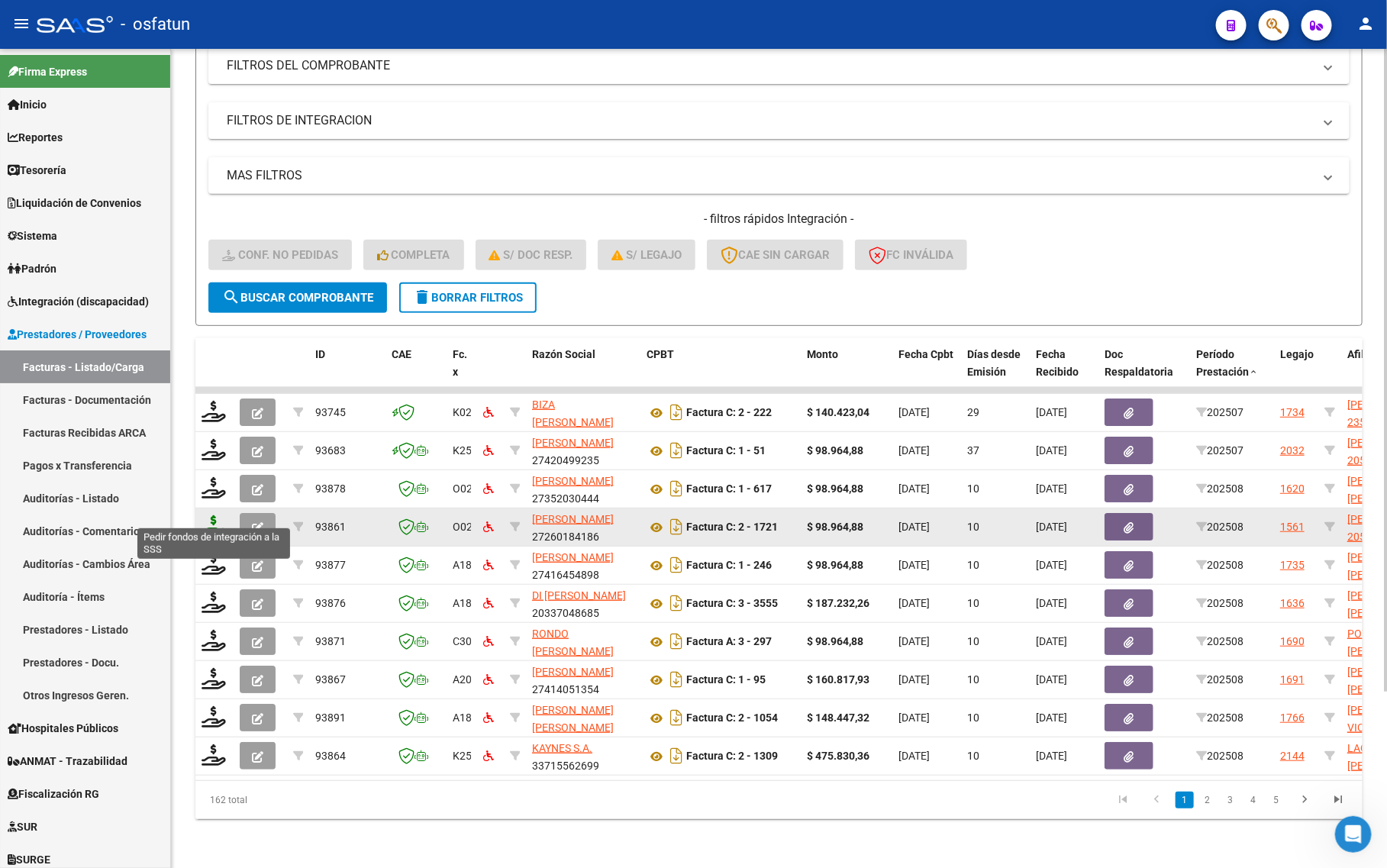
click at [212, 517] on icon at bounding box center [213, 525] width 25 height 21
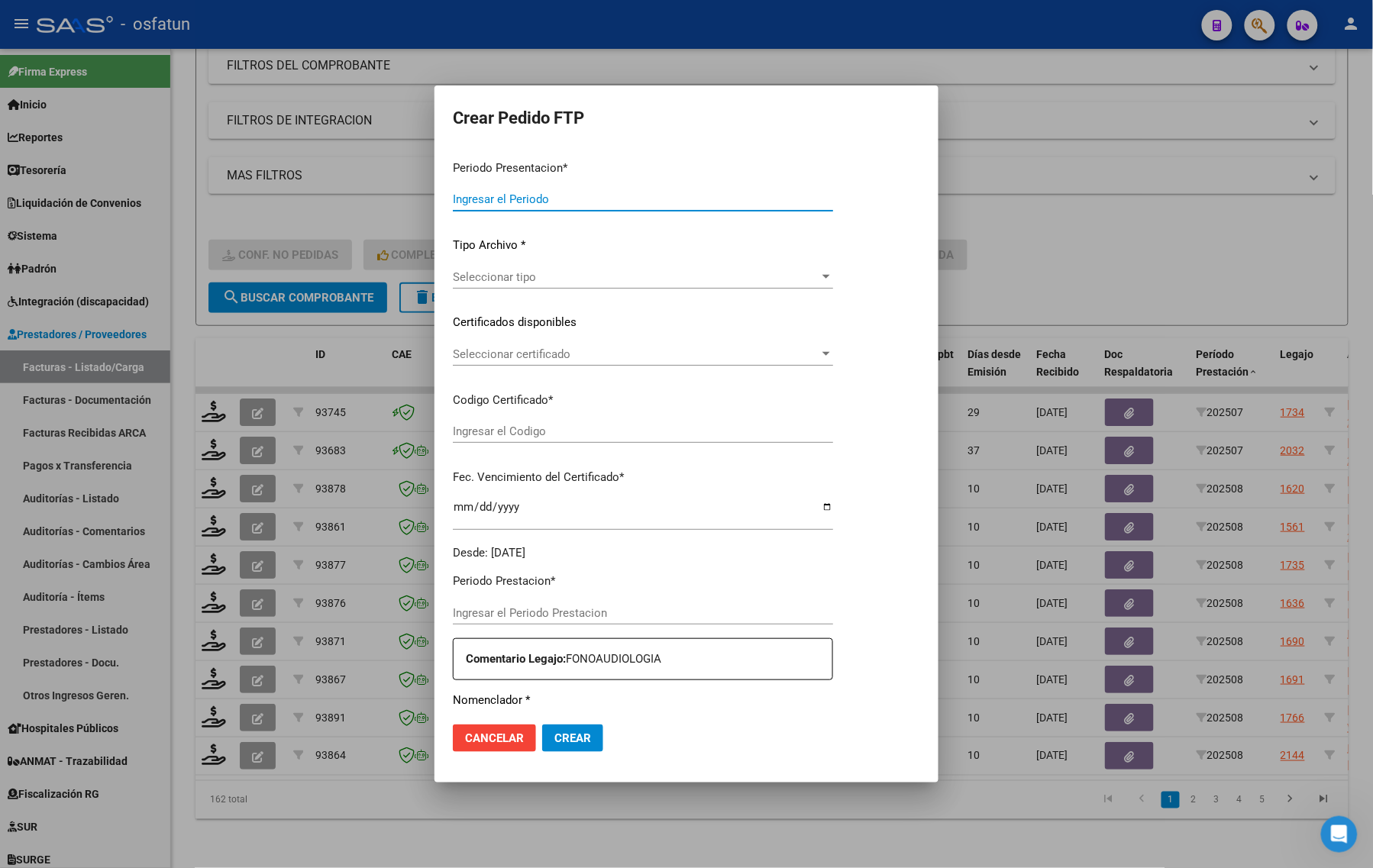
type input "202508"
type input "$ 98.964,88"
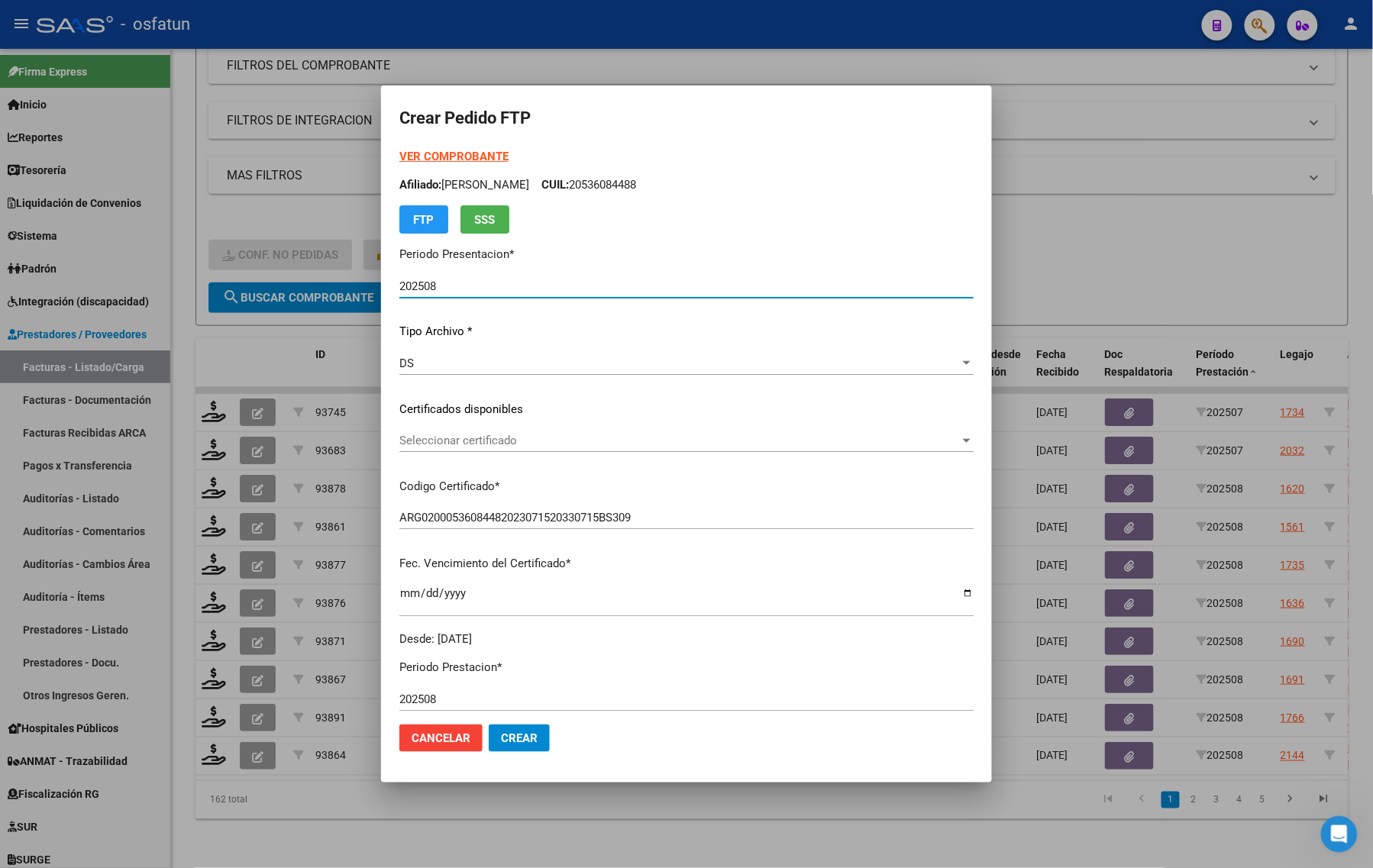
click at [447, 153] on strong "VER COMPROBANTE" at bounding box center [454, 156] width 110 height 13
click at [510, 444] on span "Seleccionar certificado" at bounding box center [679, 440] width 560 height 13
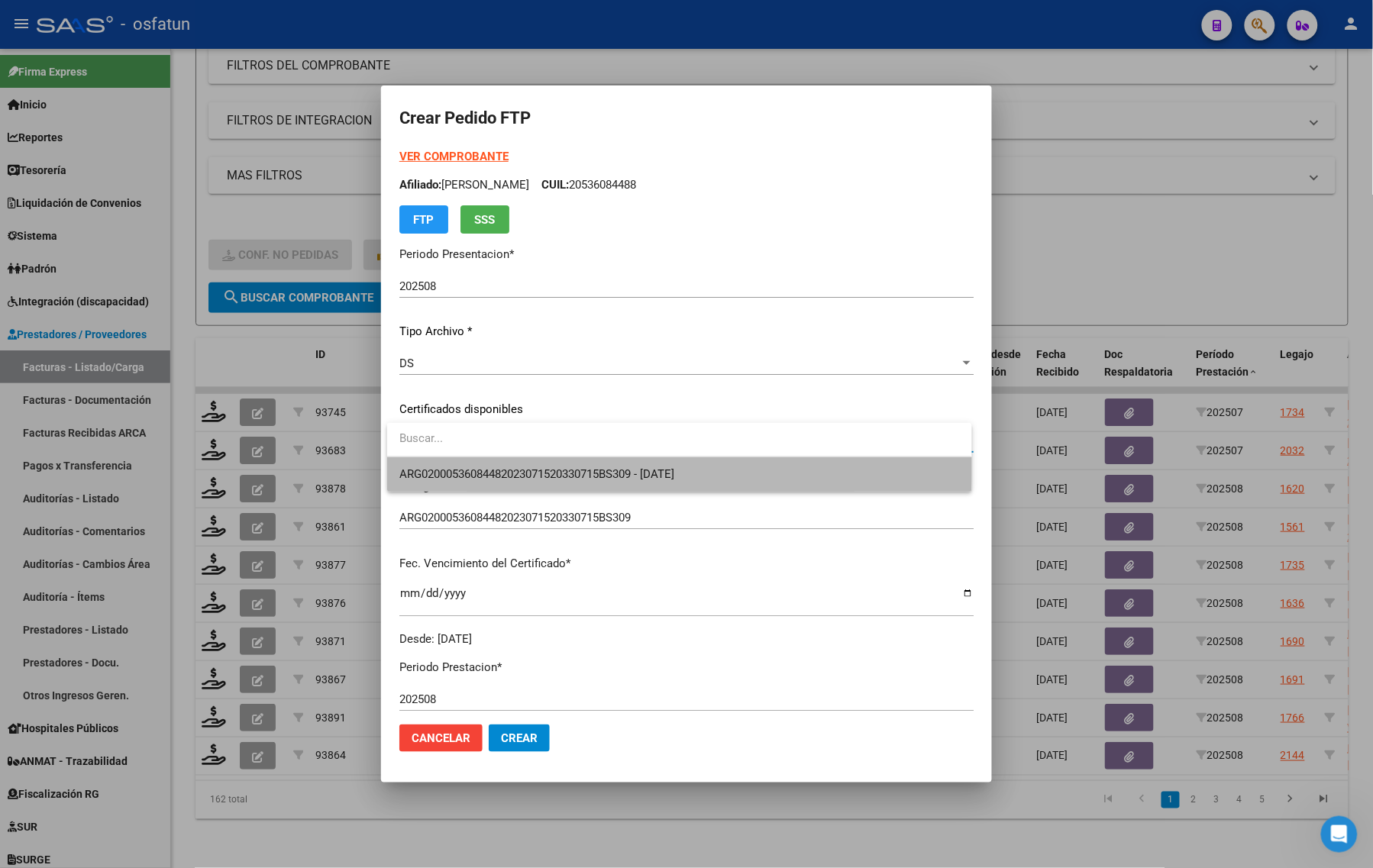
click at [525, 459] on span "ARG02000536084482023071520330715BS309 - 2033-07-15" at bounding box center [679, 474] width 560 height 34
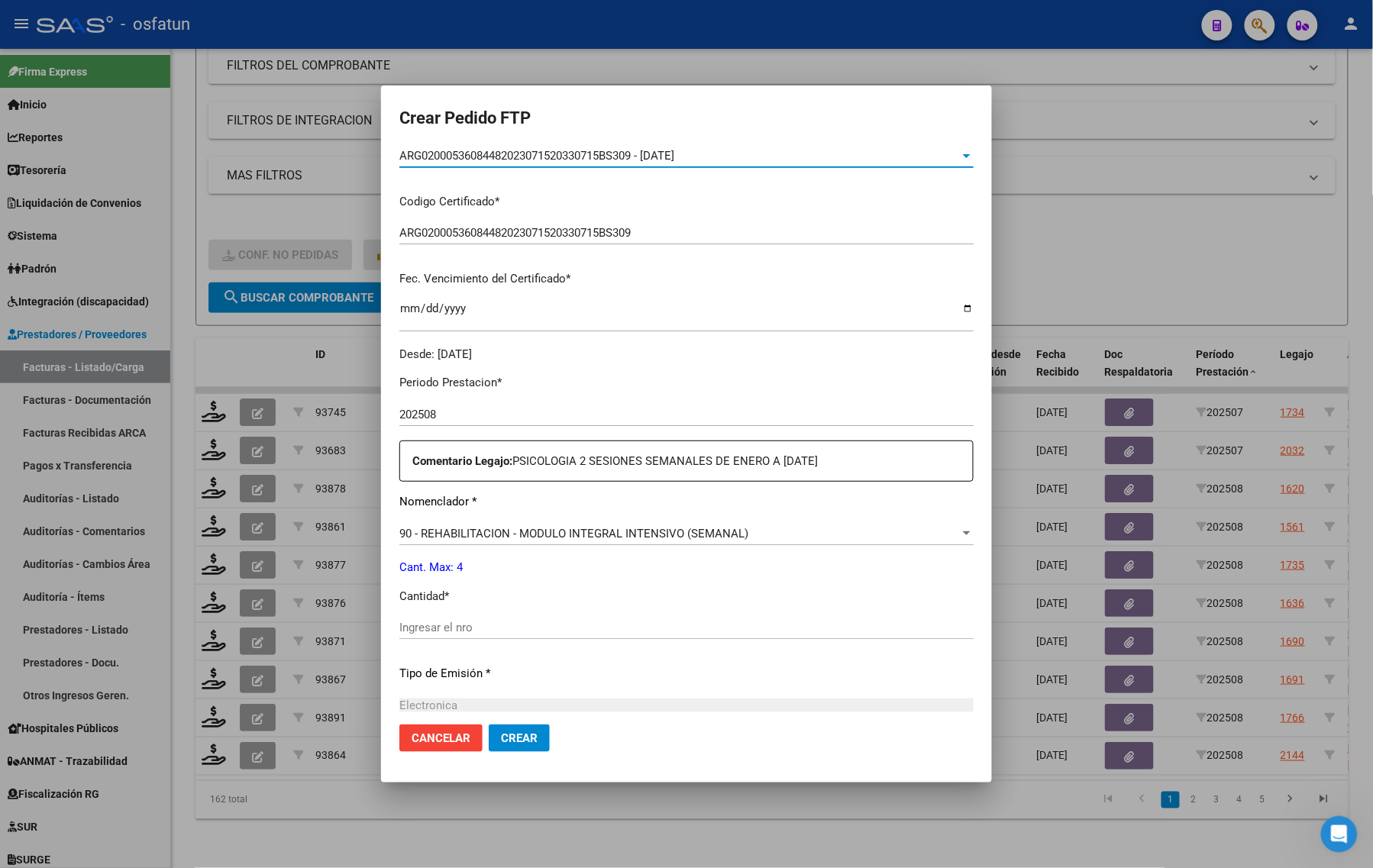
scroll to position [286, 0]
click at [516, 620] on input "Ingresar el nro" at bounding box center [686, 625] width 575 height 13
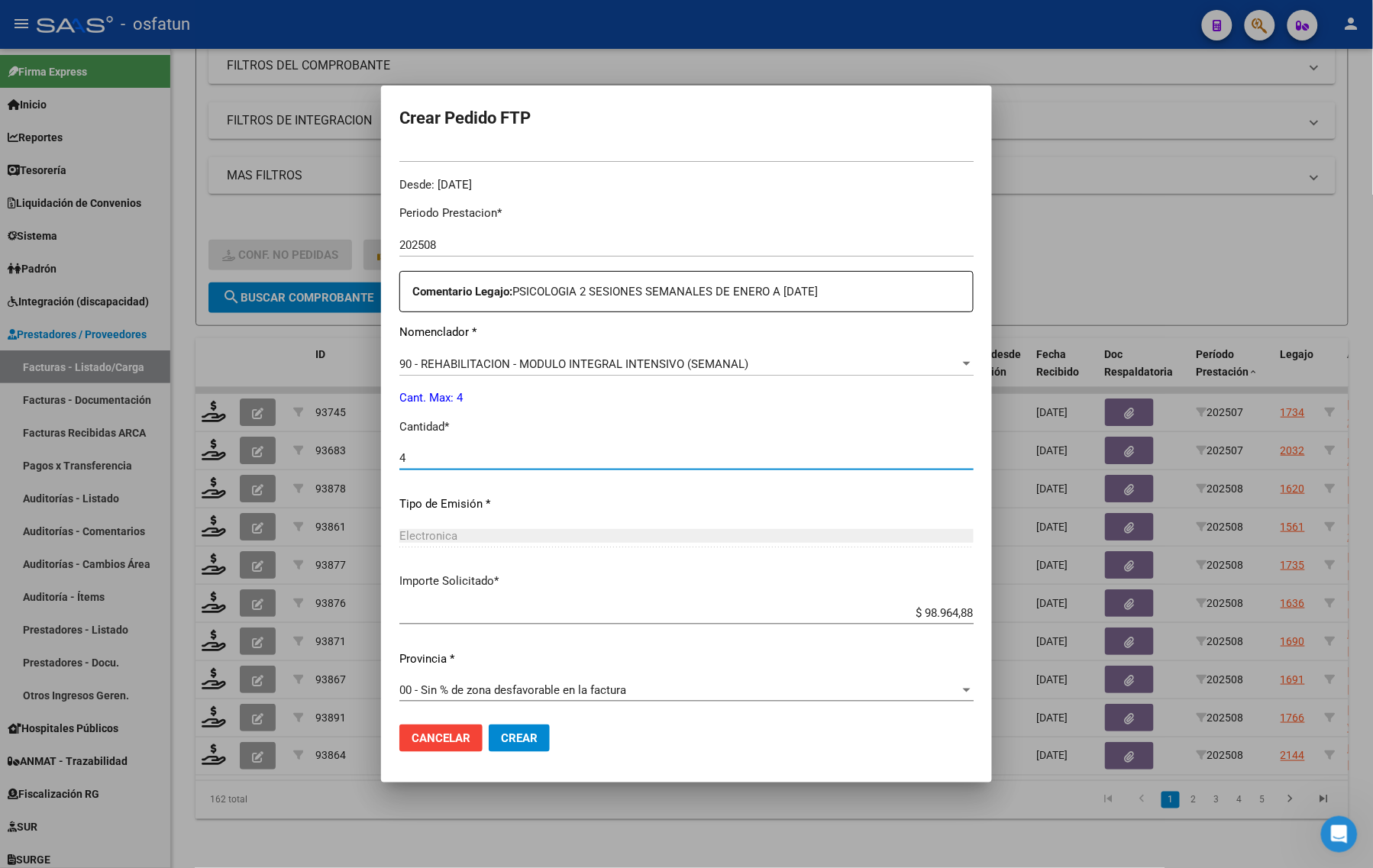
scroll to position [456, 0]
click at [520, 740] on span "Crear" at bounding box center [519, 738] width 37 height 13
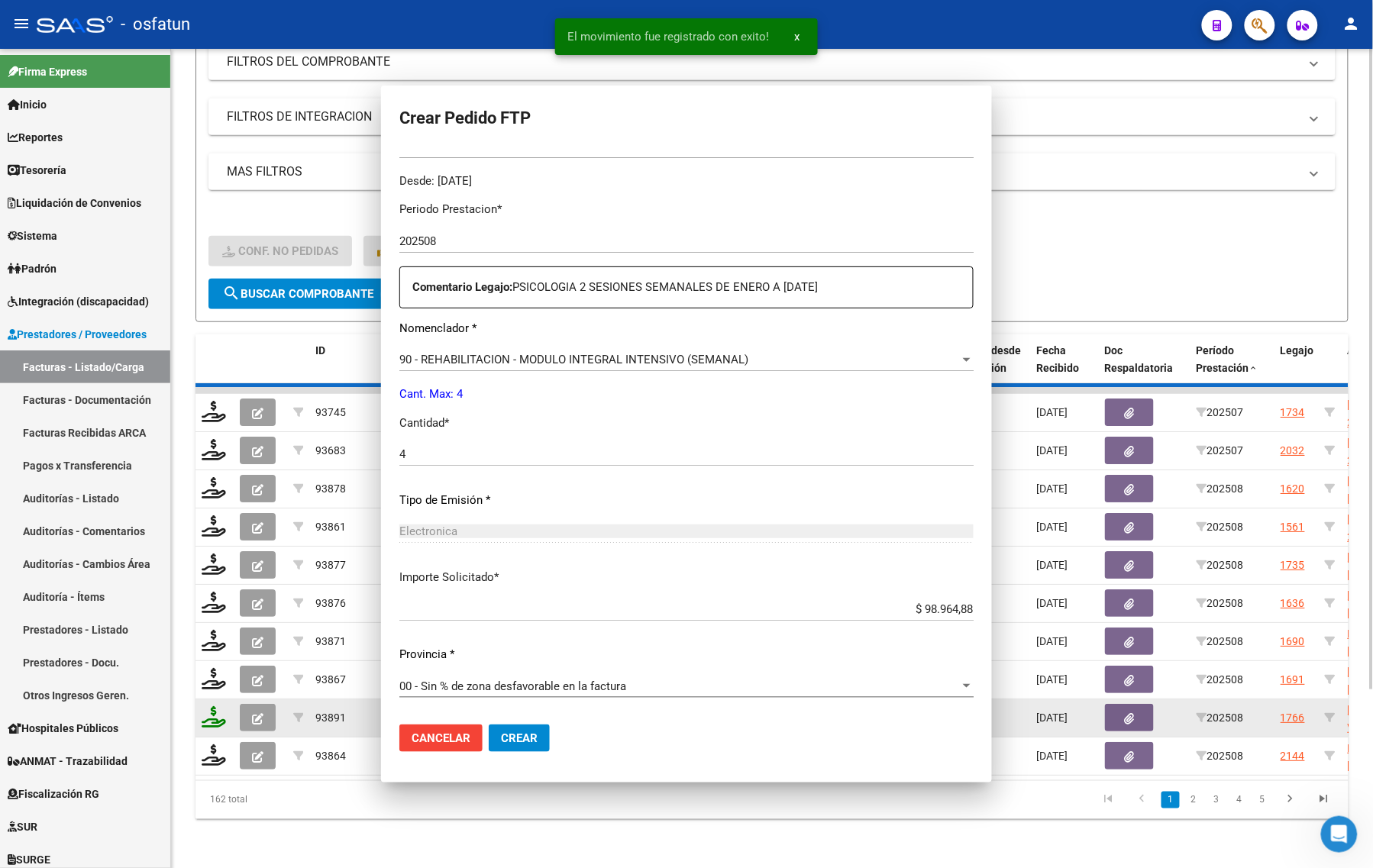
scroll to position [371, 0]
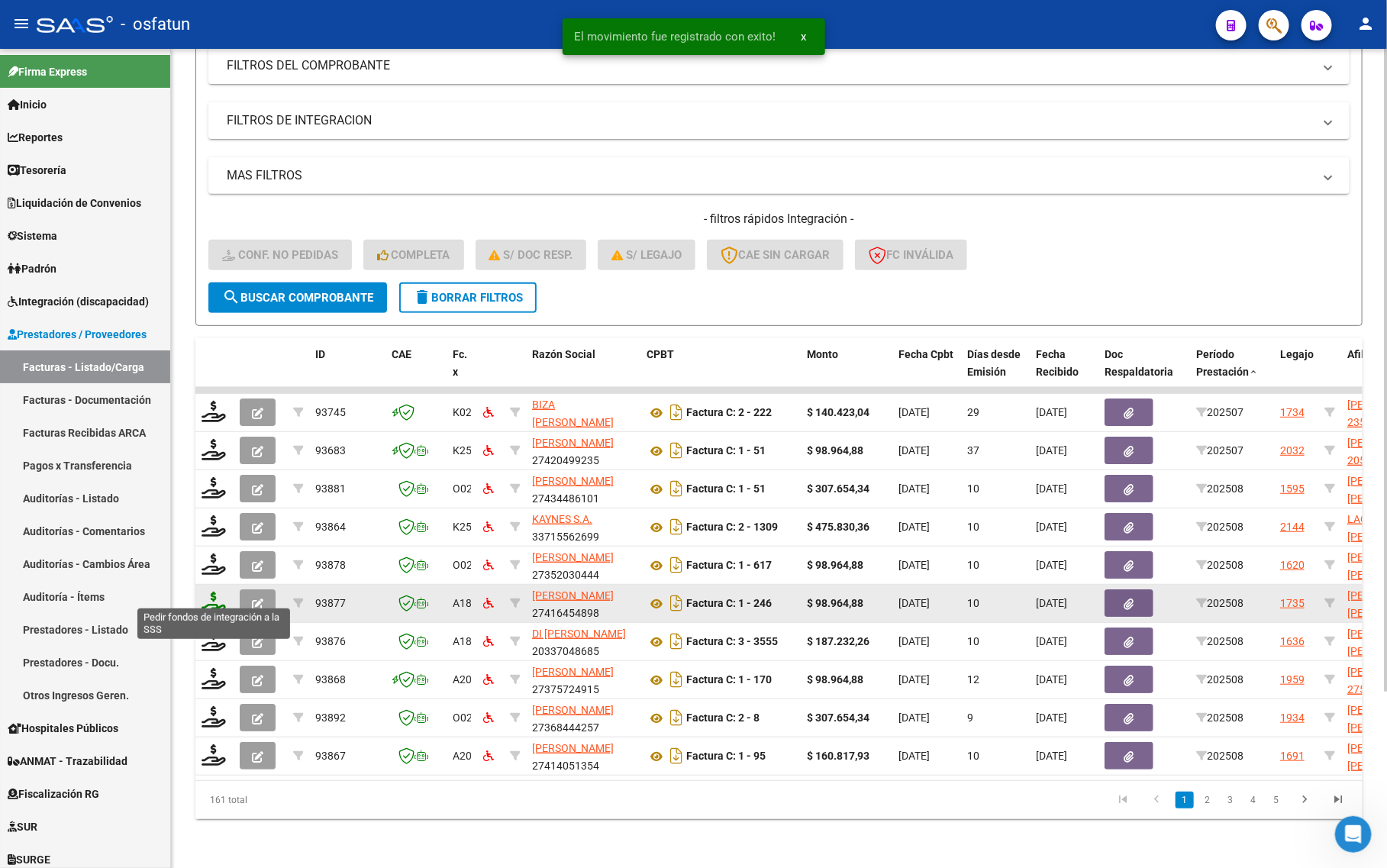
click at [212, 592] on icon at bounding box center [213, 602] width 25 height 21
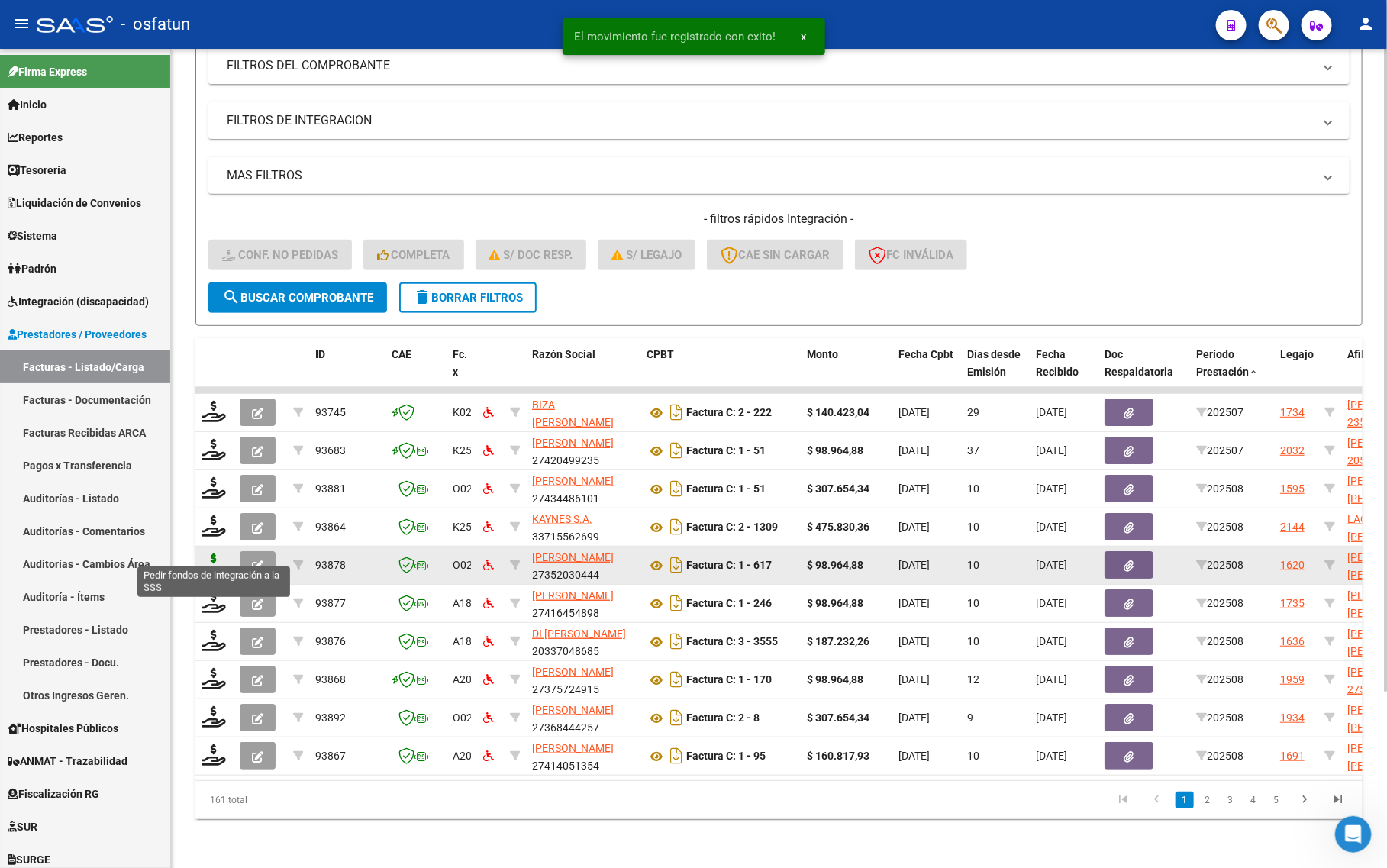
click at [215, 554] on icon at bounding box center [213, 564] width 25 height 21
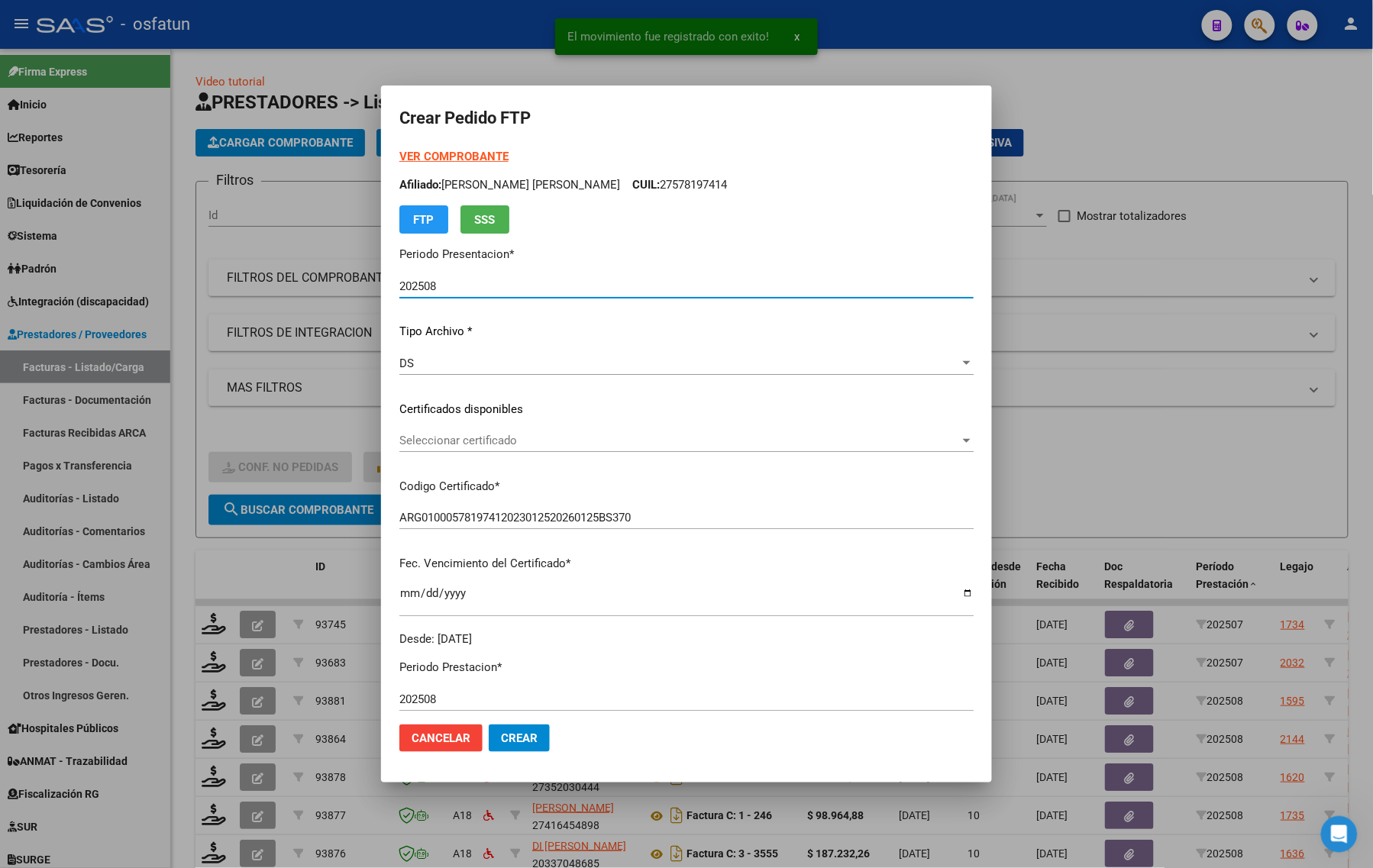
scroll to position [224, 0]
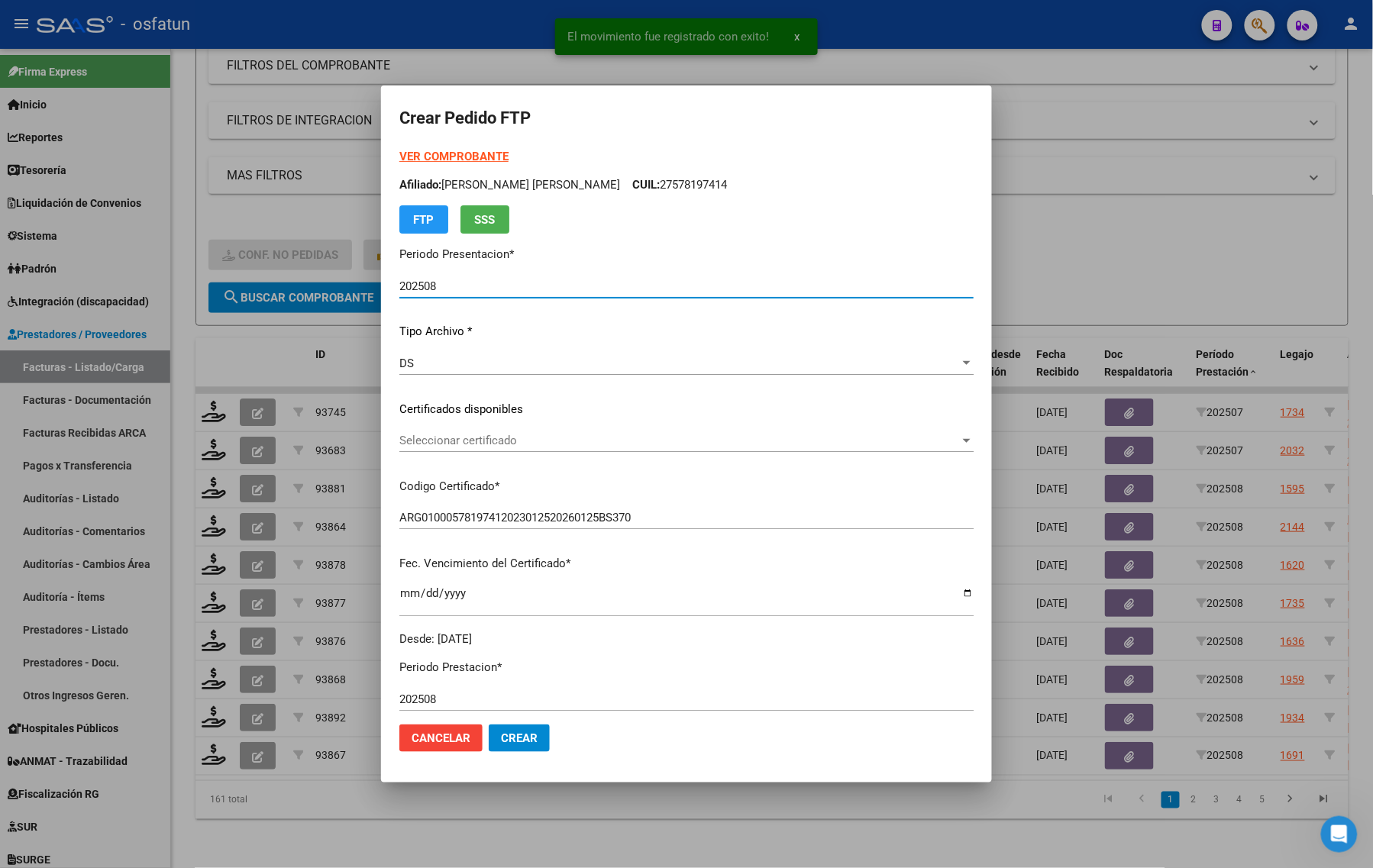
click at [433, 158] on strong "VER COMPROBANTE" at bounding box center [454, 156] width 110 height 13
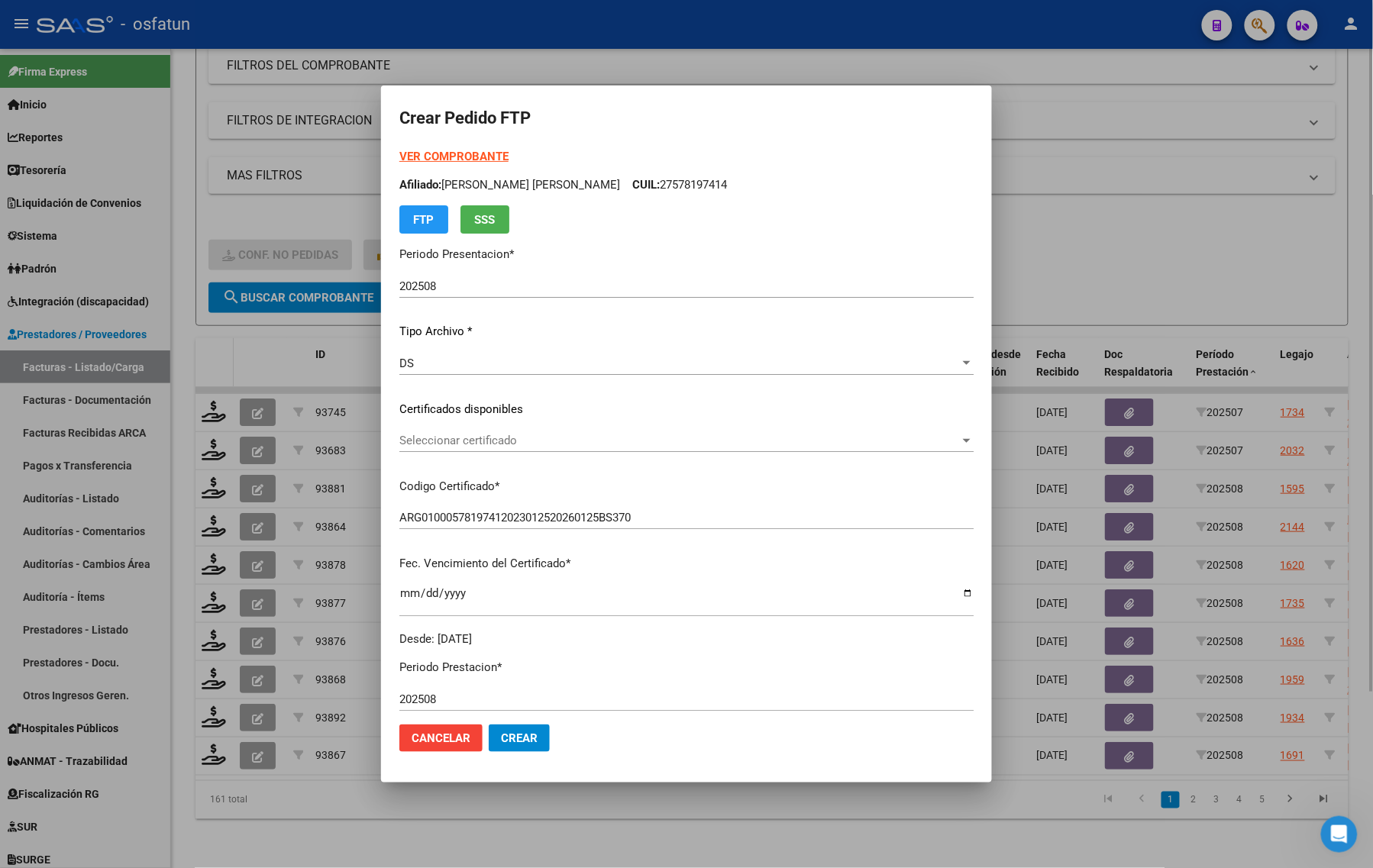
click at [215, 332] on div at bounding box center [686, 434] width 1373 height 868
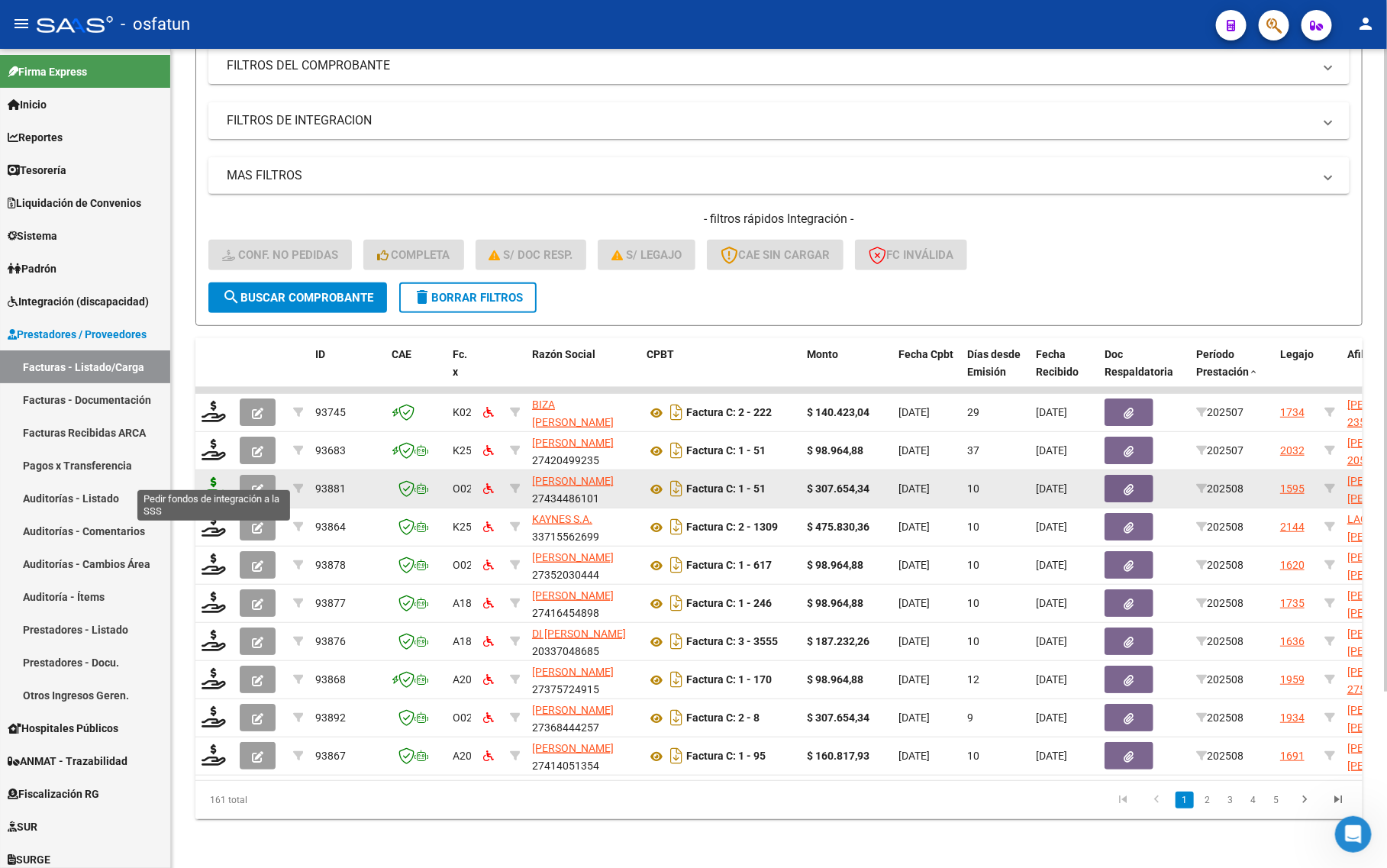
click at [215, 477] on icon at bounding box center [213, 487] width 25 height 21
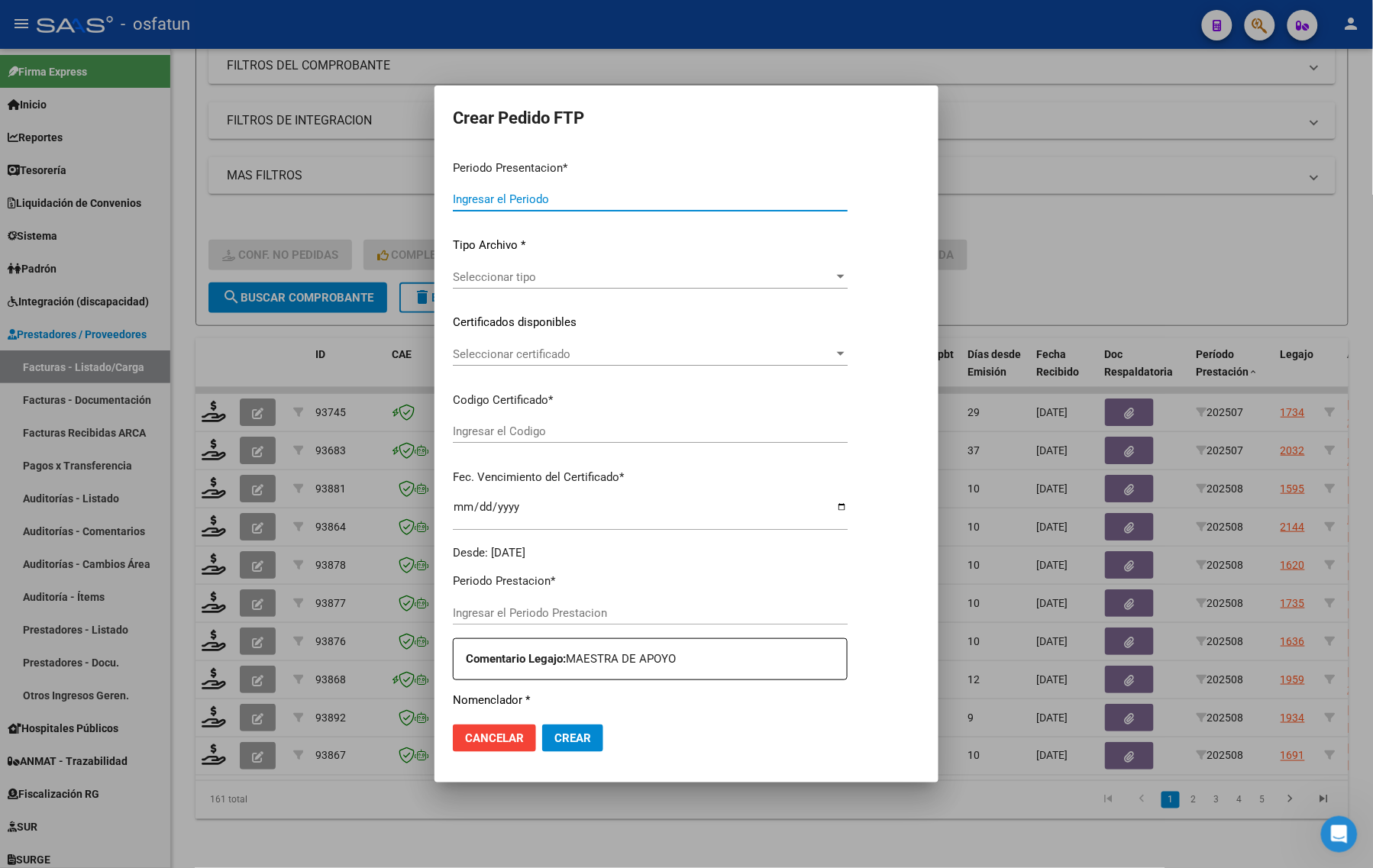
type input "202508"
type input "$ 307.654,34"
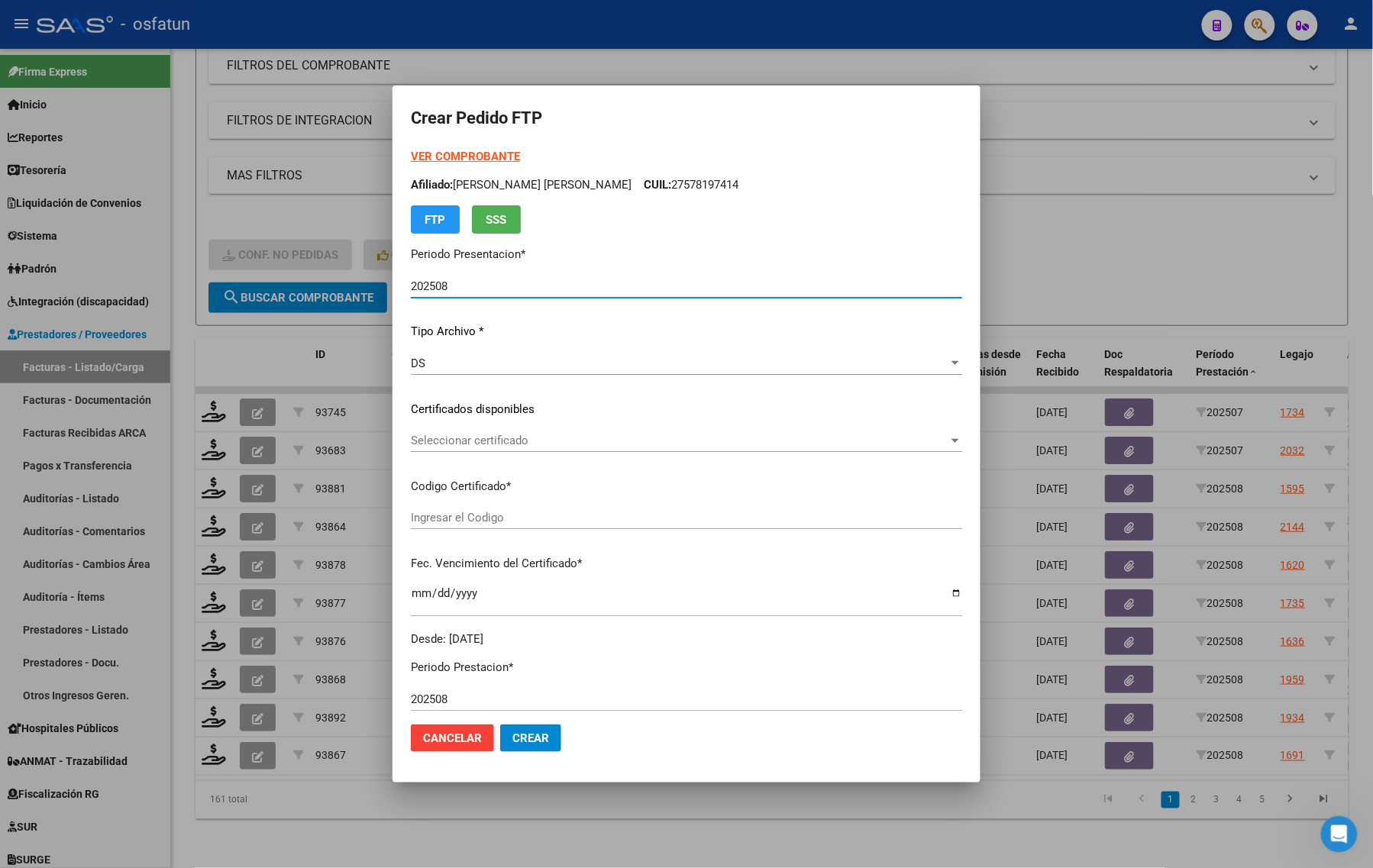
type input "ARG02000486643932023011620330116CAT242"
type input "2033-01-16"
click at [437, 165] on div "VER COMPROBANTE ARCA Padrón Afiliado: GAROFOLI SERGIO SANTINO CUIL: 20486643936…" at bounding box center [686, 191] width 552 height 86
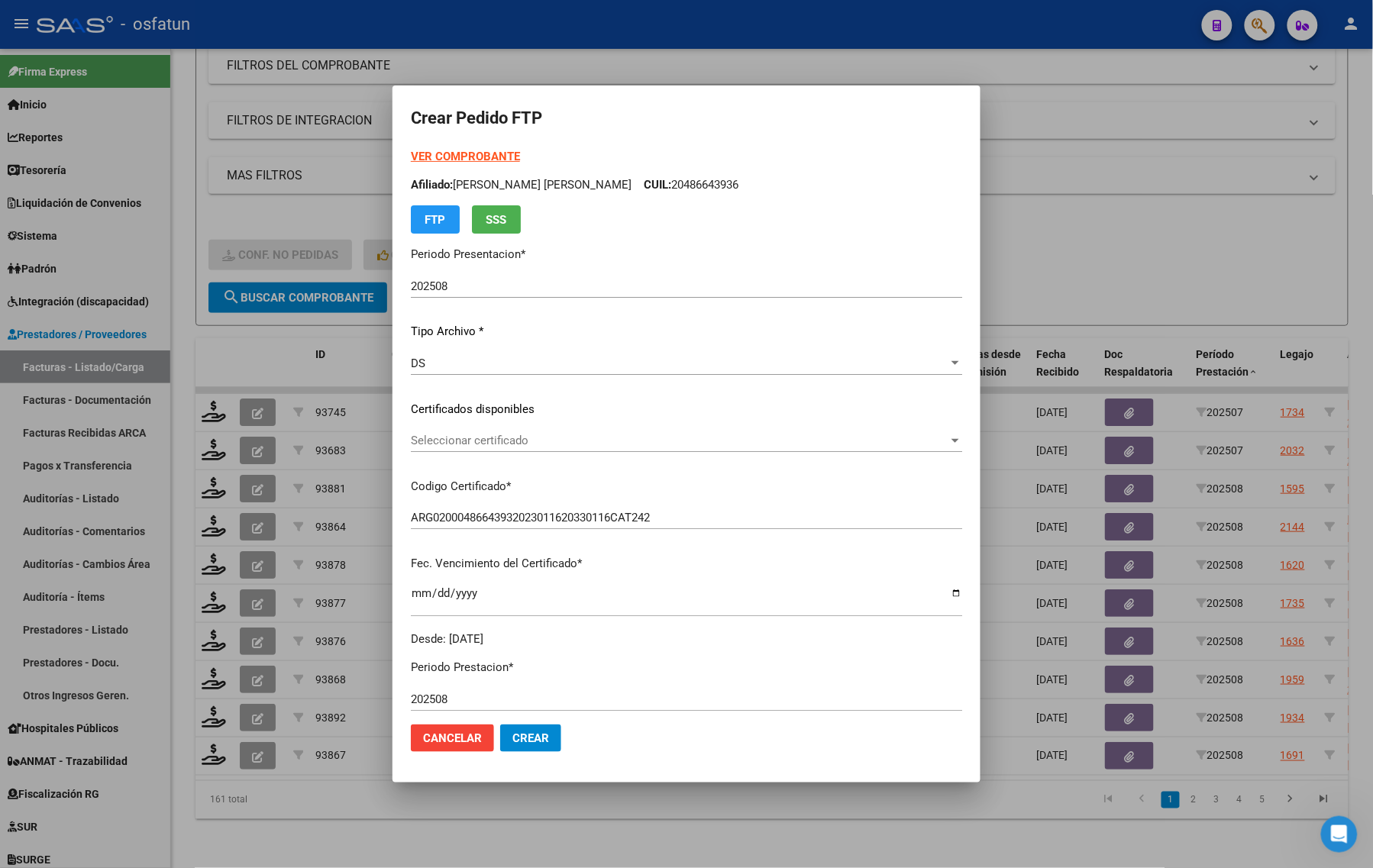
click at [435, 157] on strong "VER COMPROBANTE" at bounding box center [466, 156] width 110 height 13
click at [474, 447] on div "Seleccionar certificado Seleccionar certificado" at bounding box center [686, 440] width 552 height 23
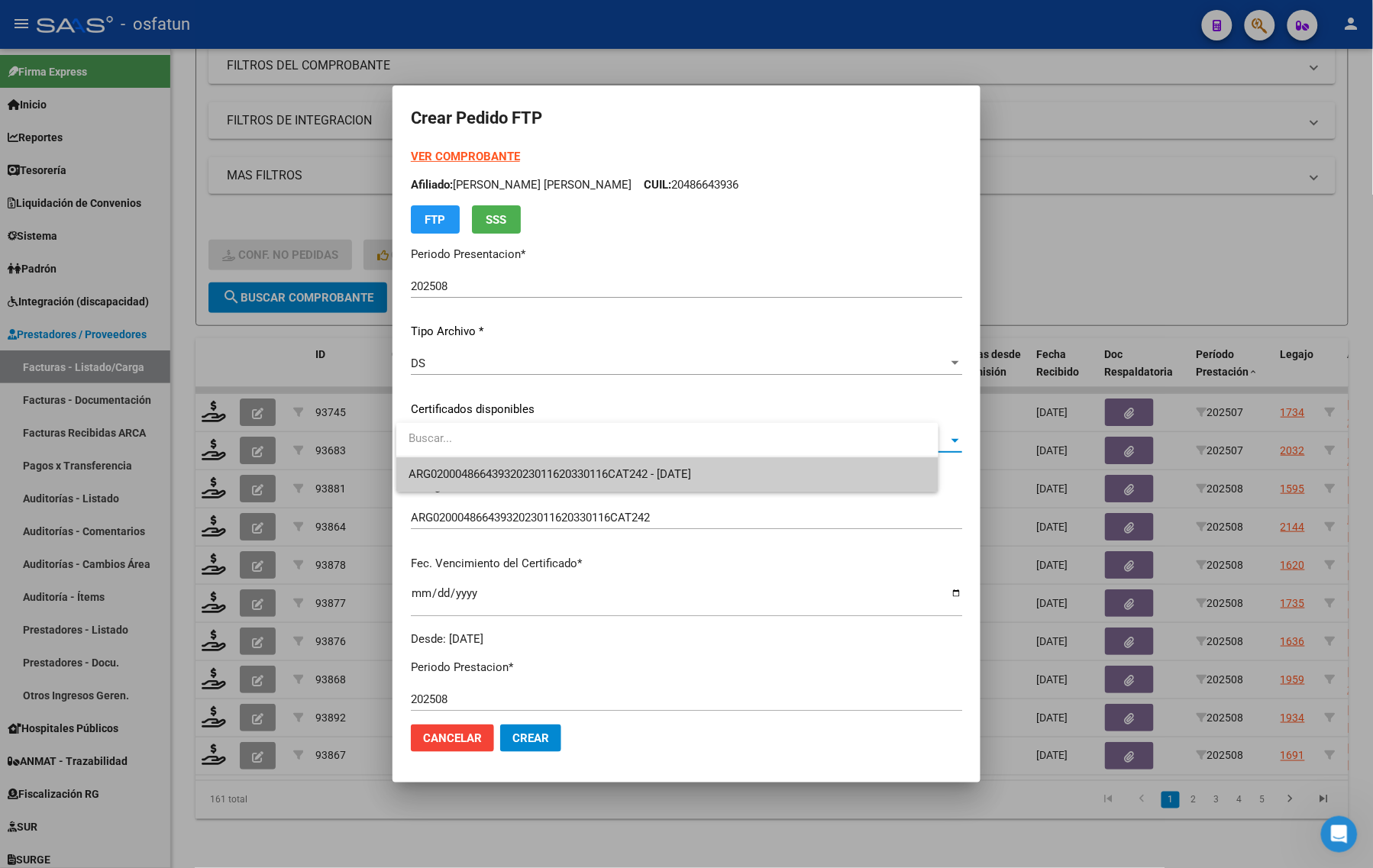
drag, startPoint x: 474, startPoint y: 447, endPoint x: 474, endPoint y: 462, distance: 15.0
click at [474, 462] on span "ARG02000486643932023011620330116CAT242 - 2033-01-16" at bounding box center [667, 474] width 517 height 34
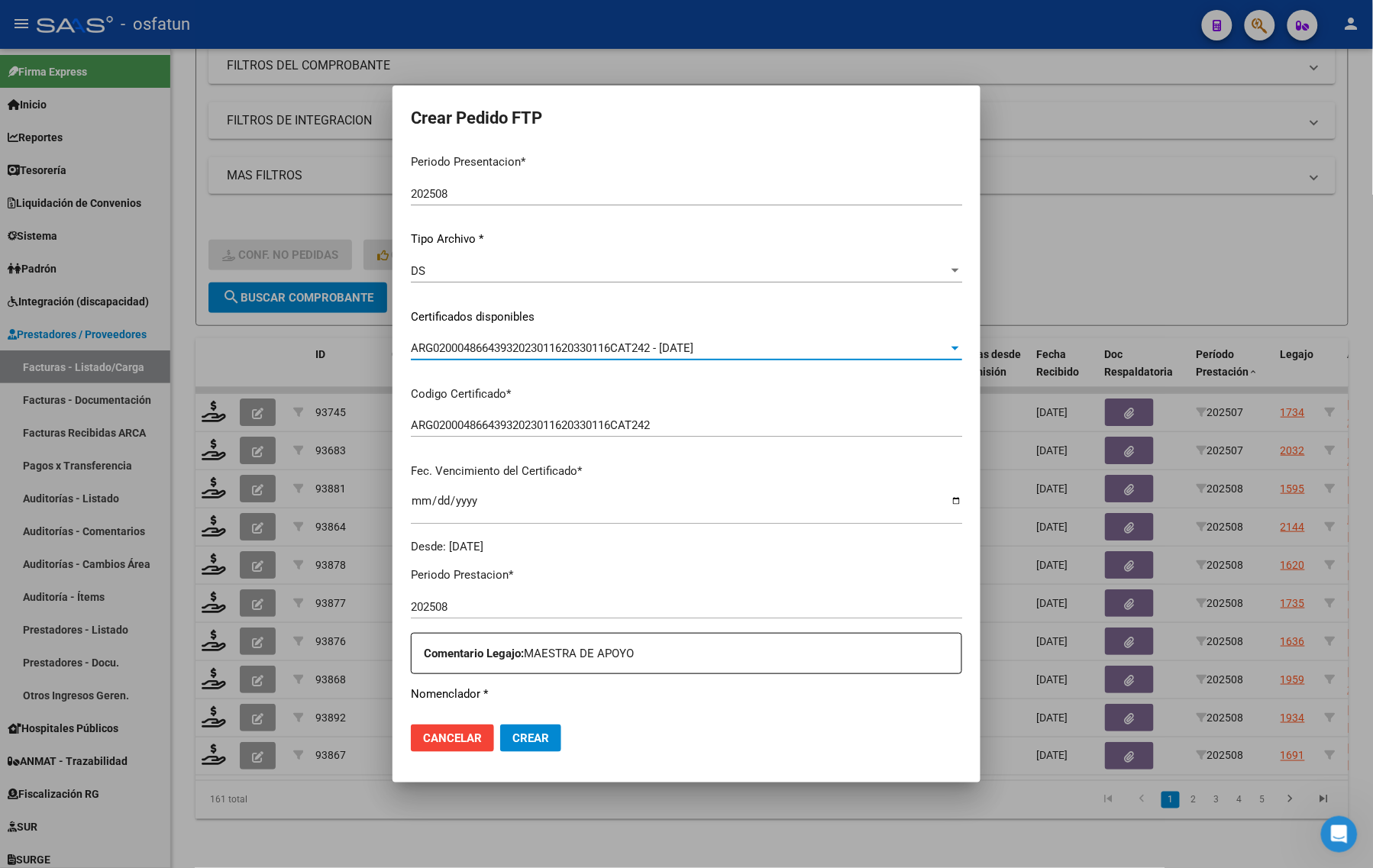
scroll to position [382, 0]
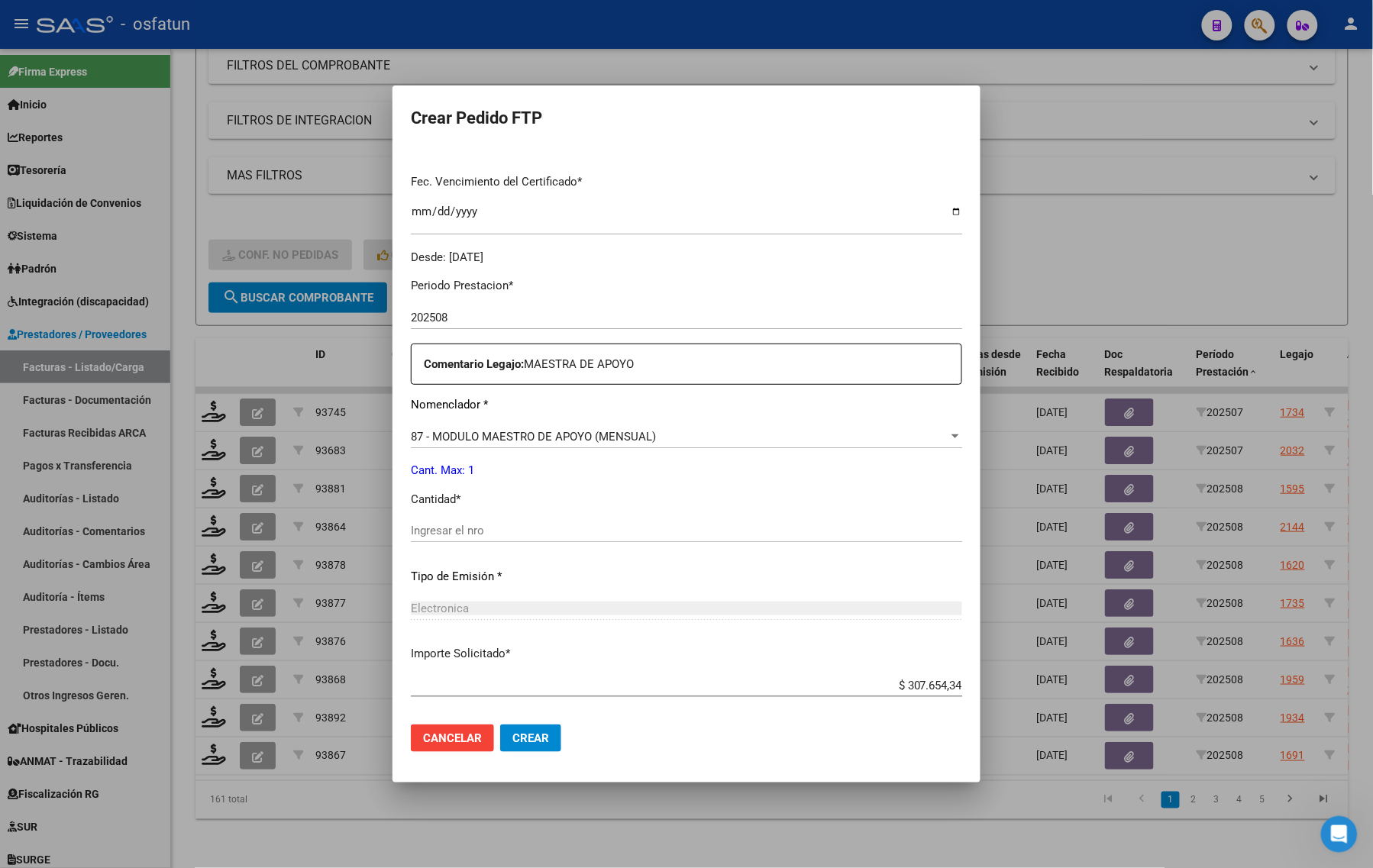
click at [515, 542] on div "Ingresar el nro" at bounding box center [686, 530] width 552 height 23
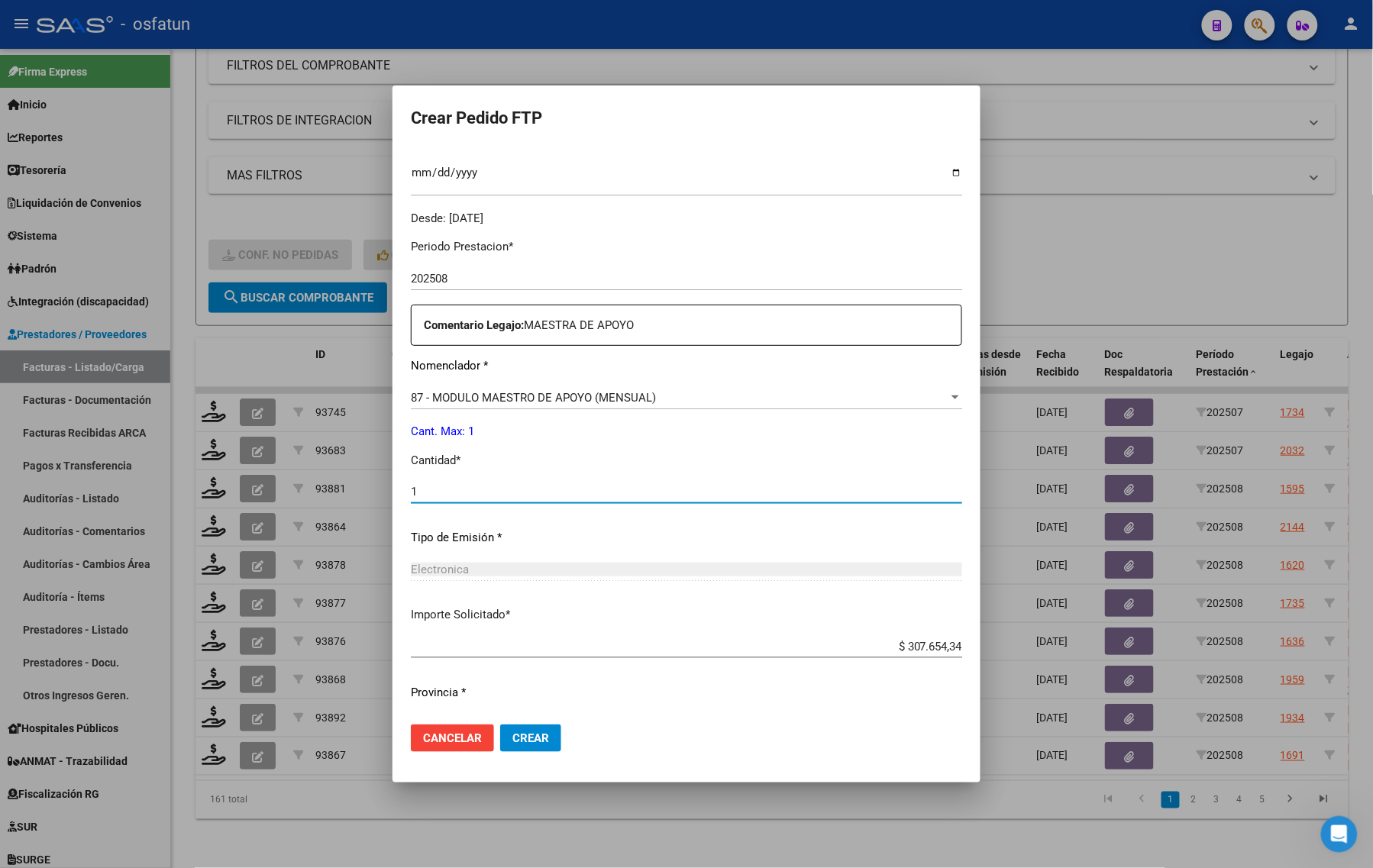
scroll to position [456, 0]
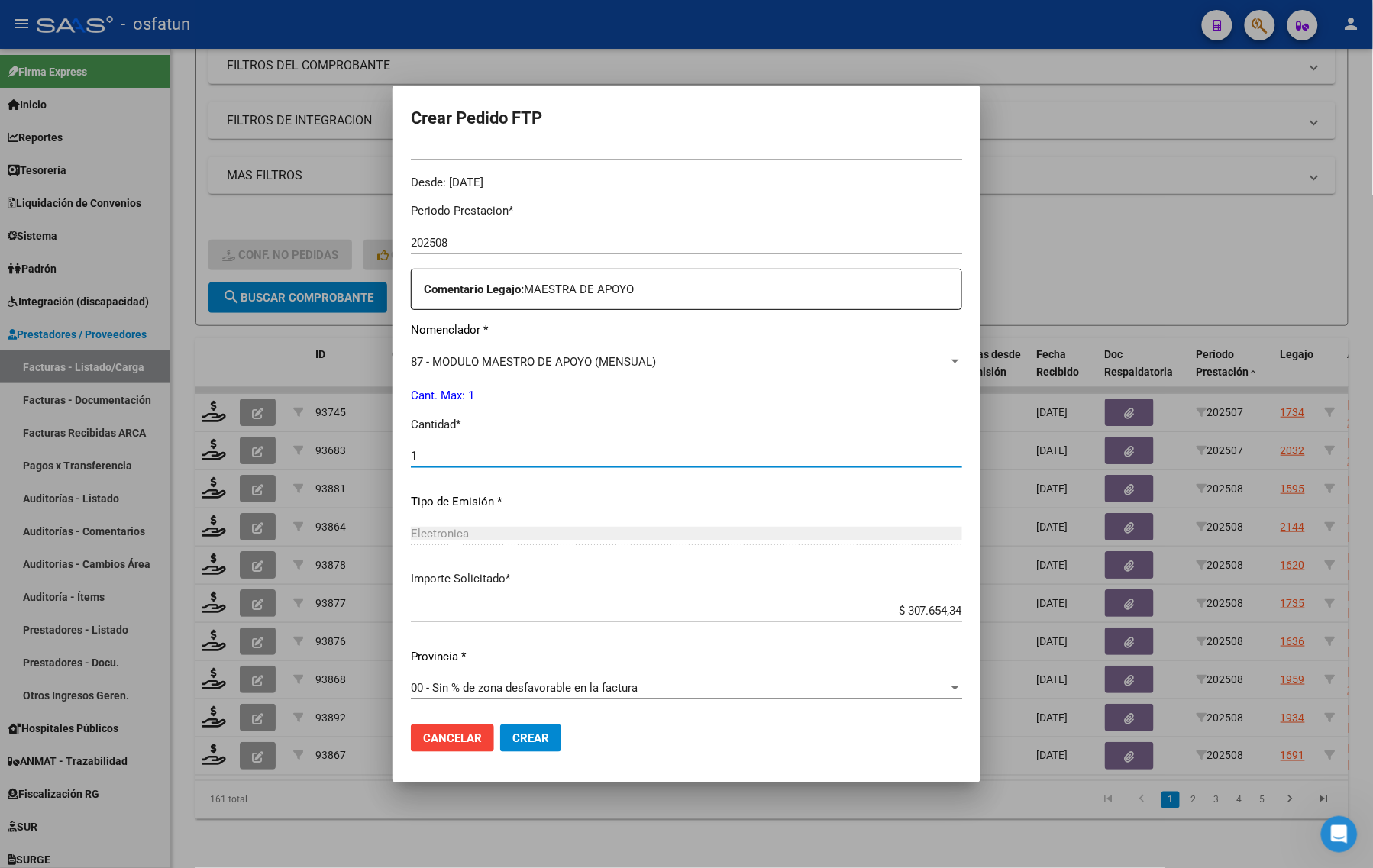
type input "1"
click at [513, 715] on mat-dialog-actions "Cancelar Crear" at bounding box center [686, 738] width 552 height 52
click at [513, 735] on span "Crear" at bounding box center [531, 738] width 37 height 13
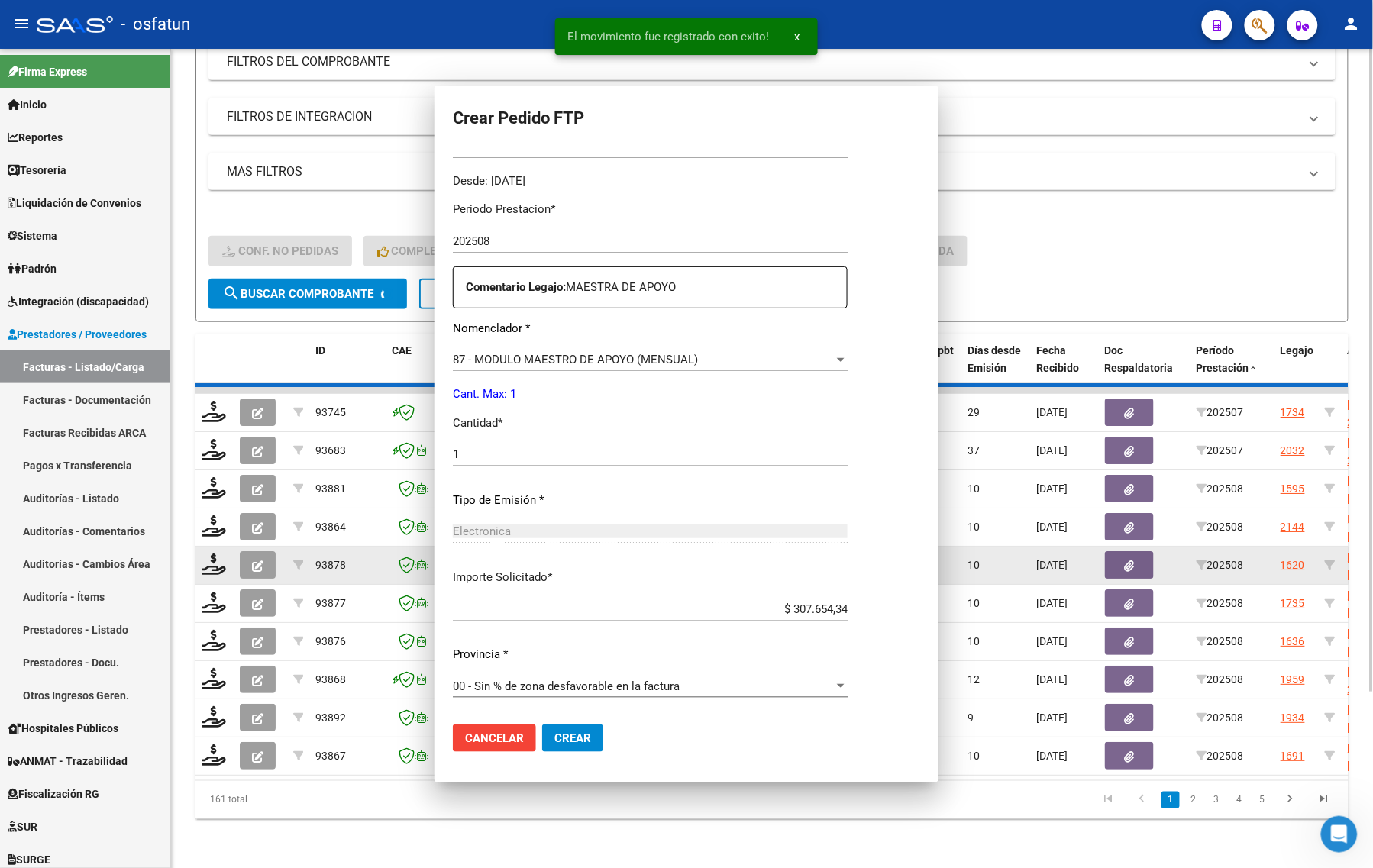
scroll to position [371, 0]
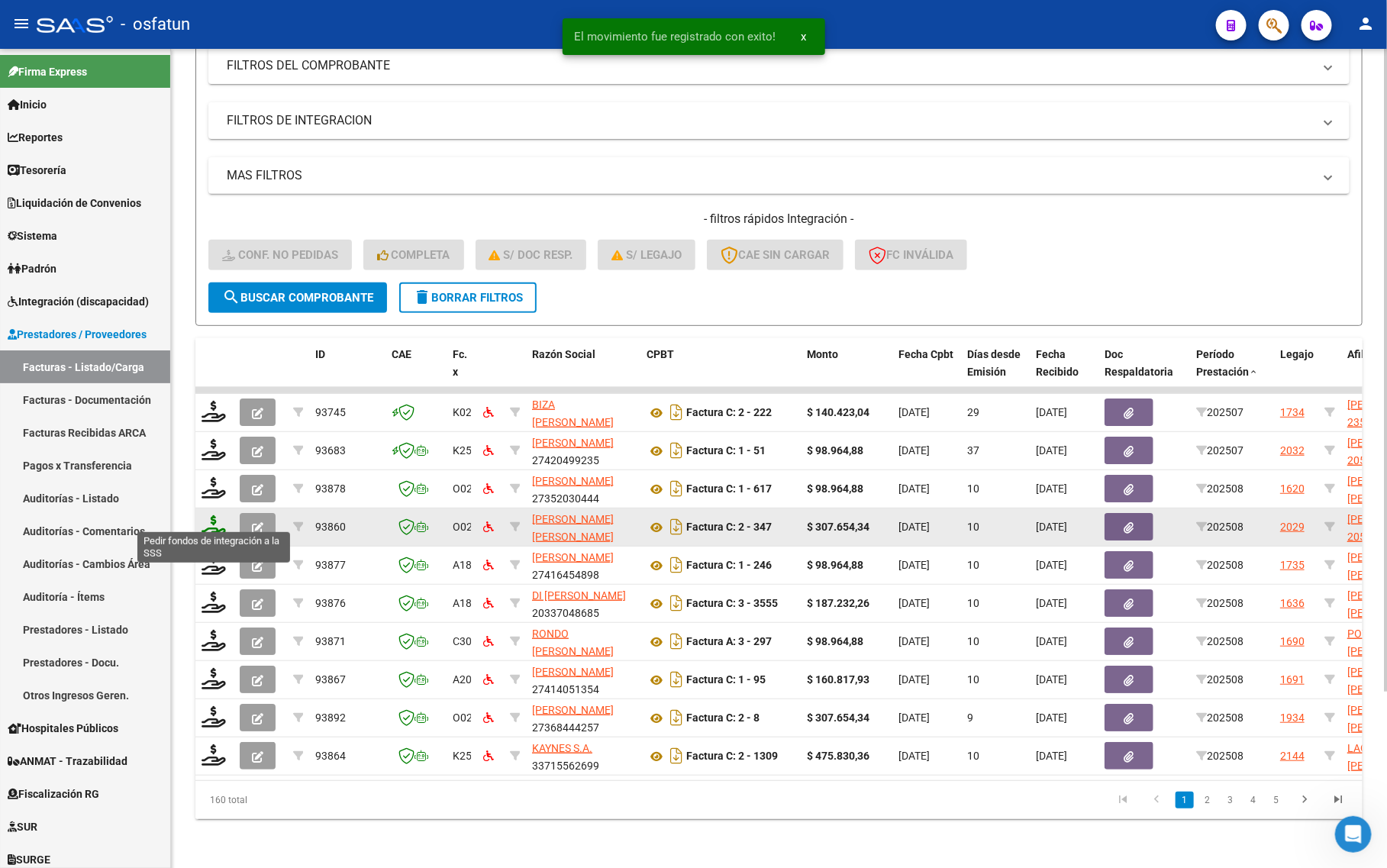
click at [203, 517] on icon at bounding box center [213, 525] width 25 height 21
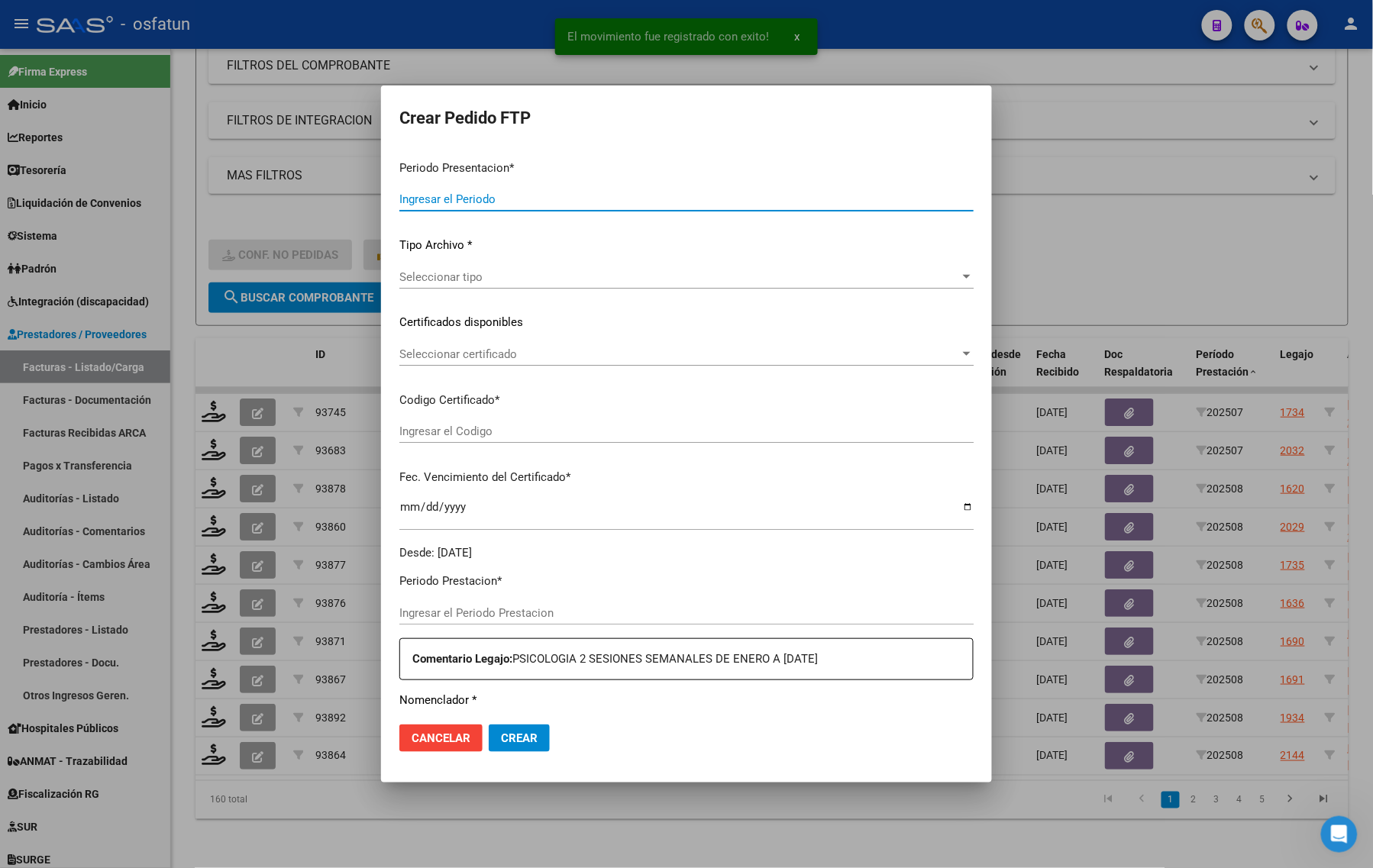
type input "202508"
type input "$ 307.654,34"
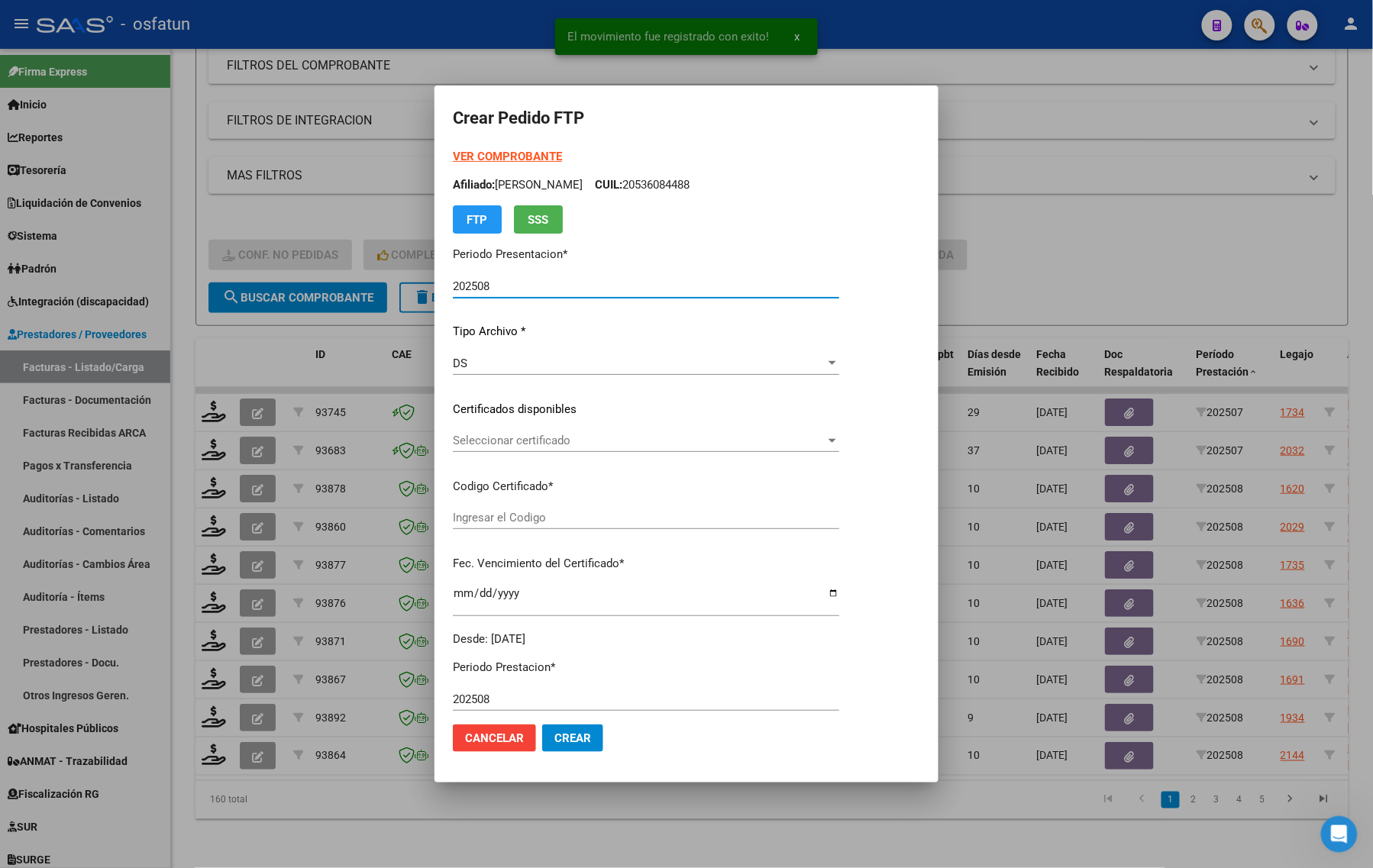
type input "ARG02000580006882022072620270726TUC138"
type input "2027-07-26"
click at [512, 152] on strong "VER COMPROBANTE" at bounding box center [508, 156] width 110 height 13
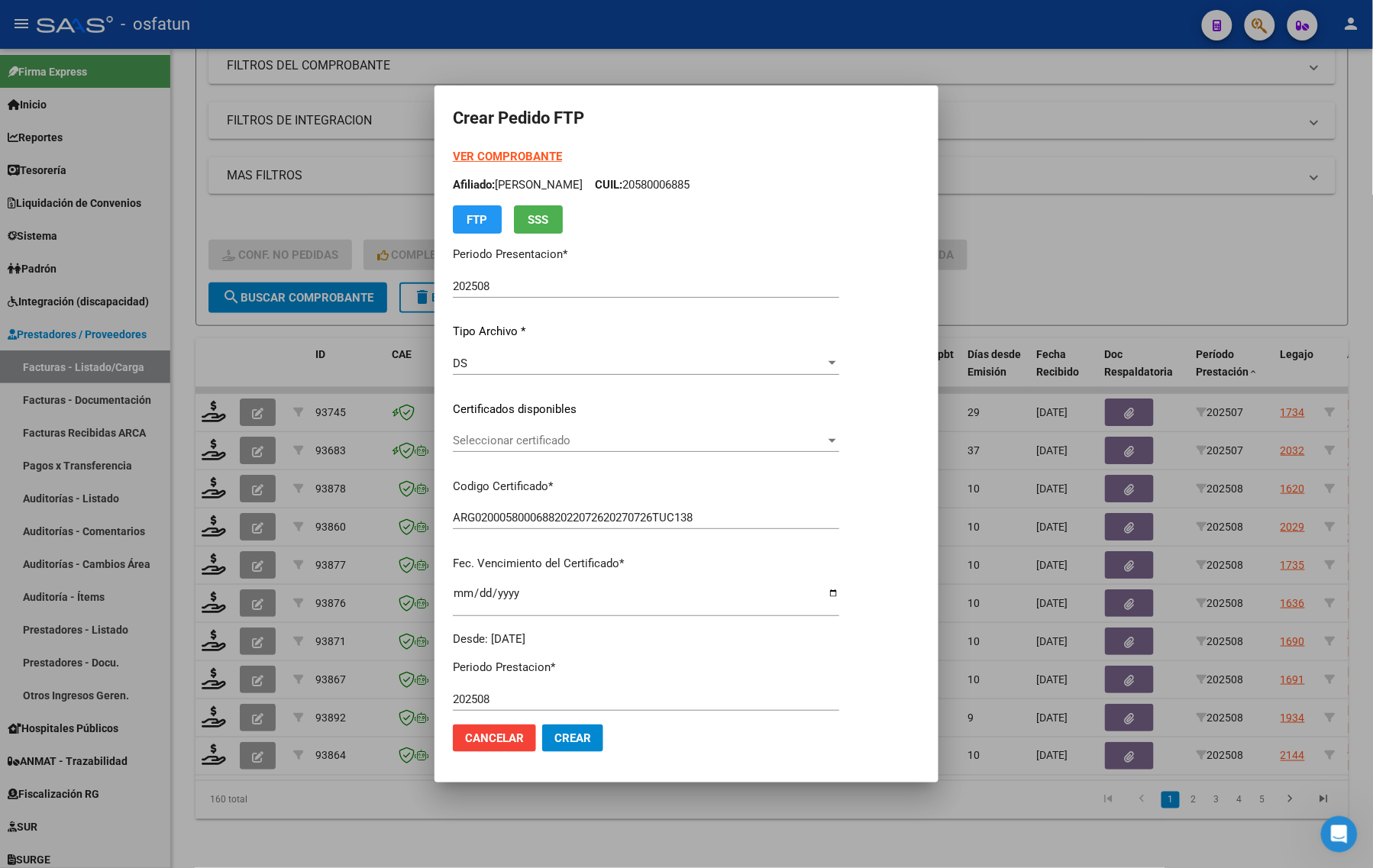
click at [539, 441] on span "Seleccionar certificado" at bounding box center [640, 440] width 373 height 13
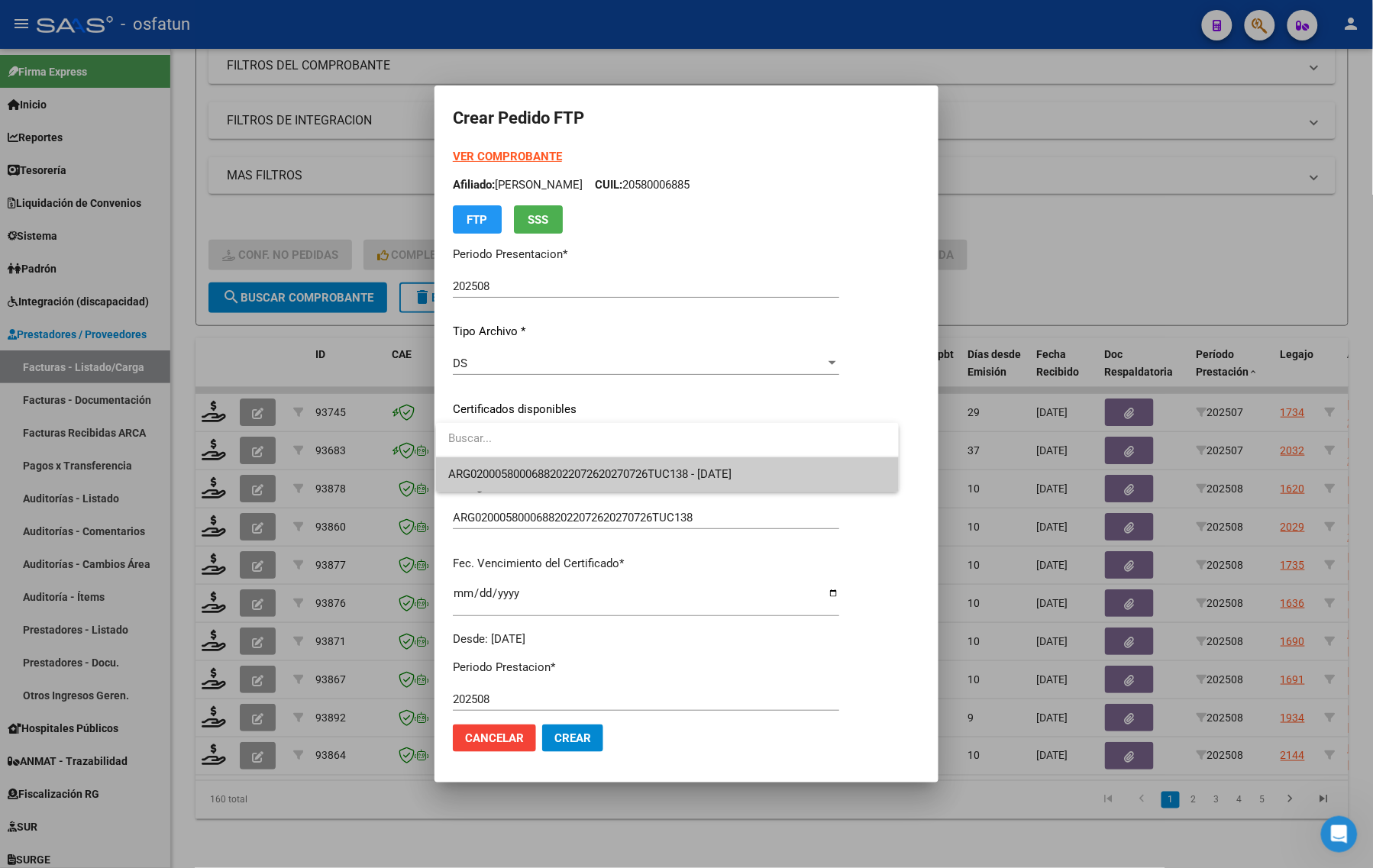
click at [540, 482] on span "ARG02000580006882022072620270726TUC138 - 2027-07-26" at bounding box center [667, 474] width 437 height 34
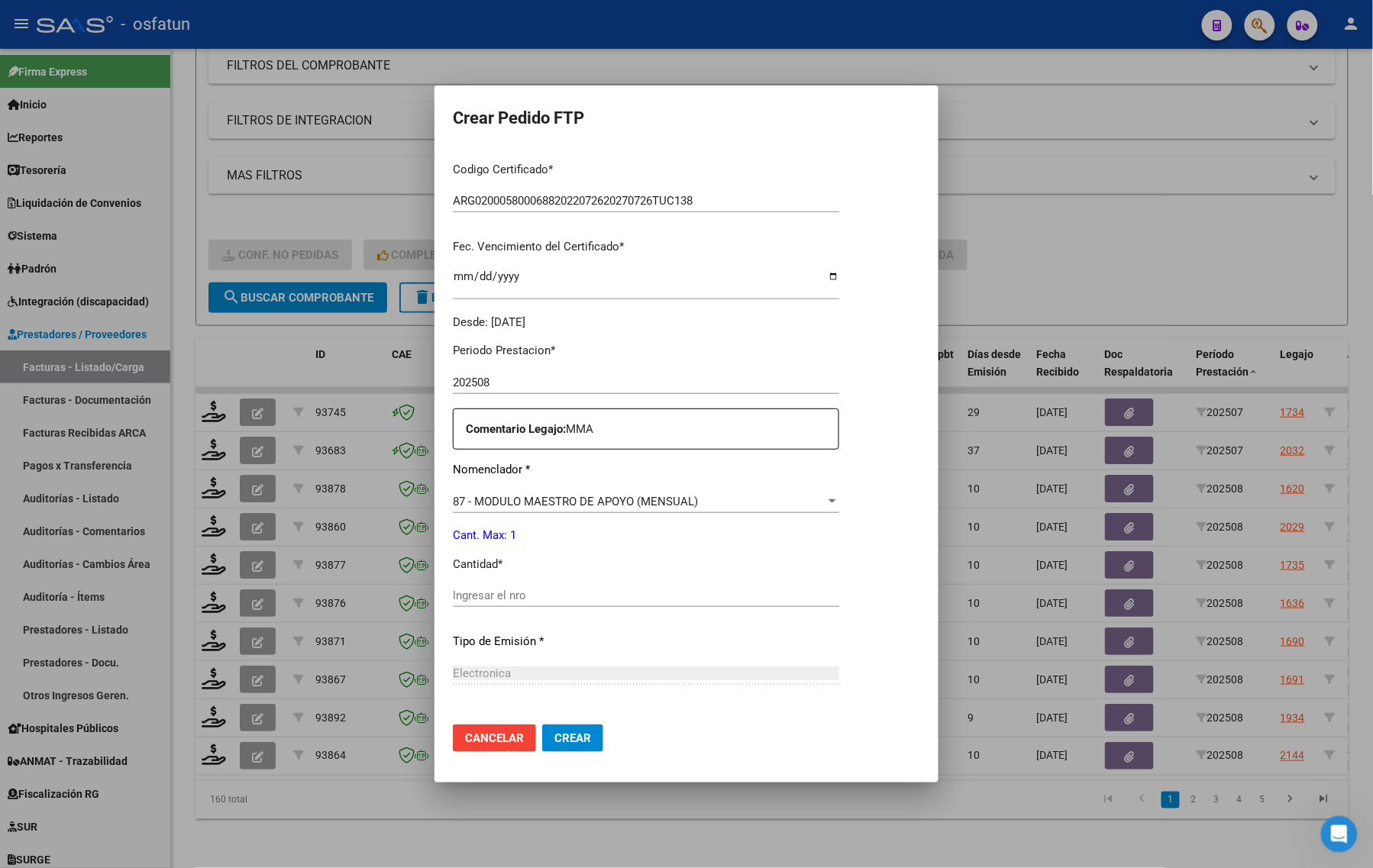
scroll to position [382, 0]
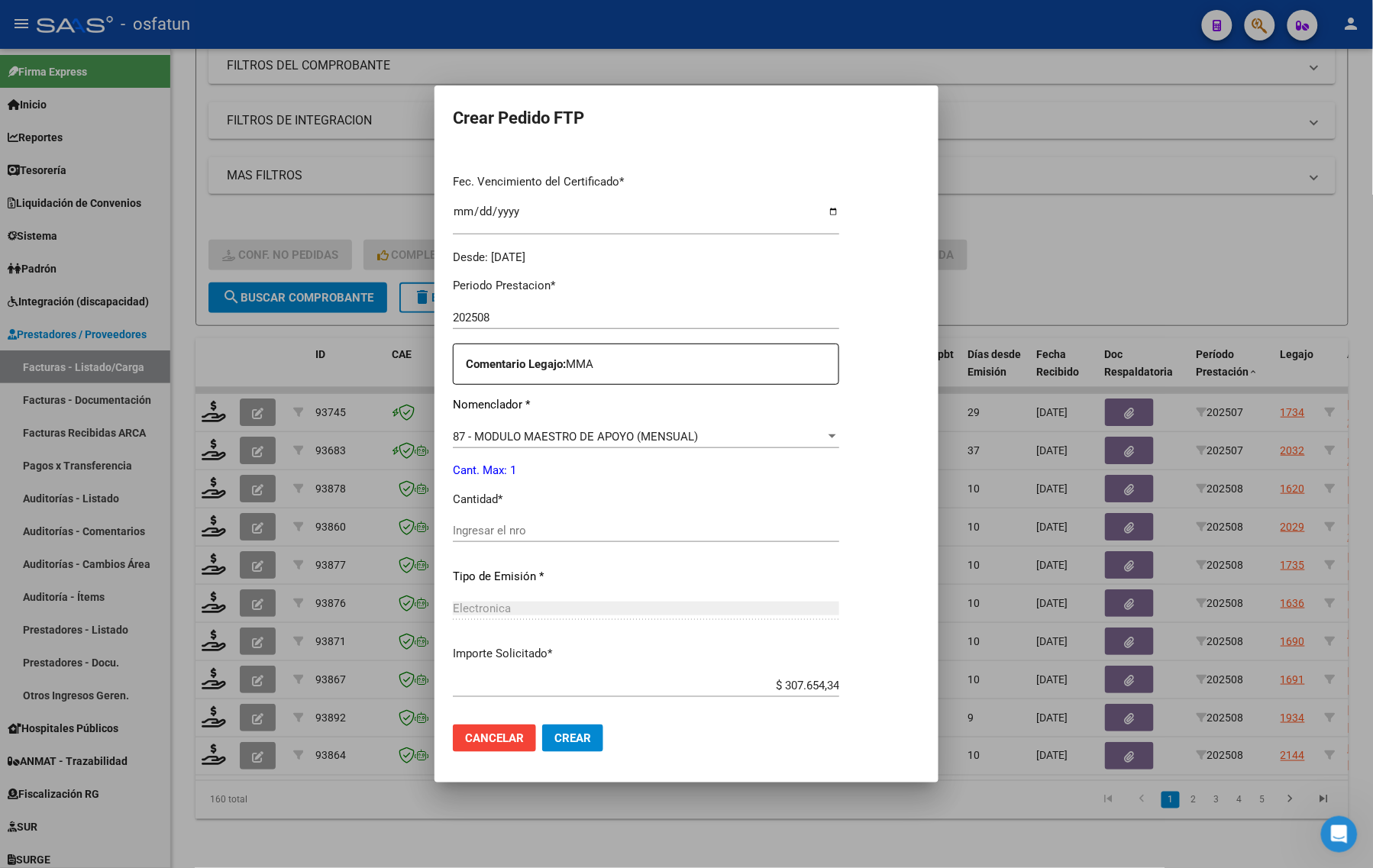
click at [552, 539] on div "Ingresar el nro" at bounding box center [646, 530] width 387 height 23
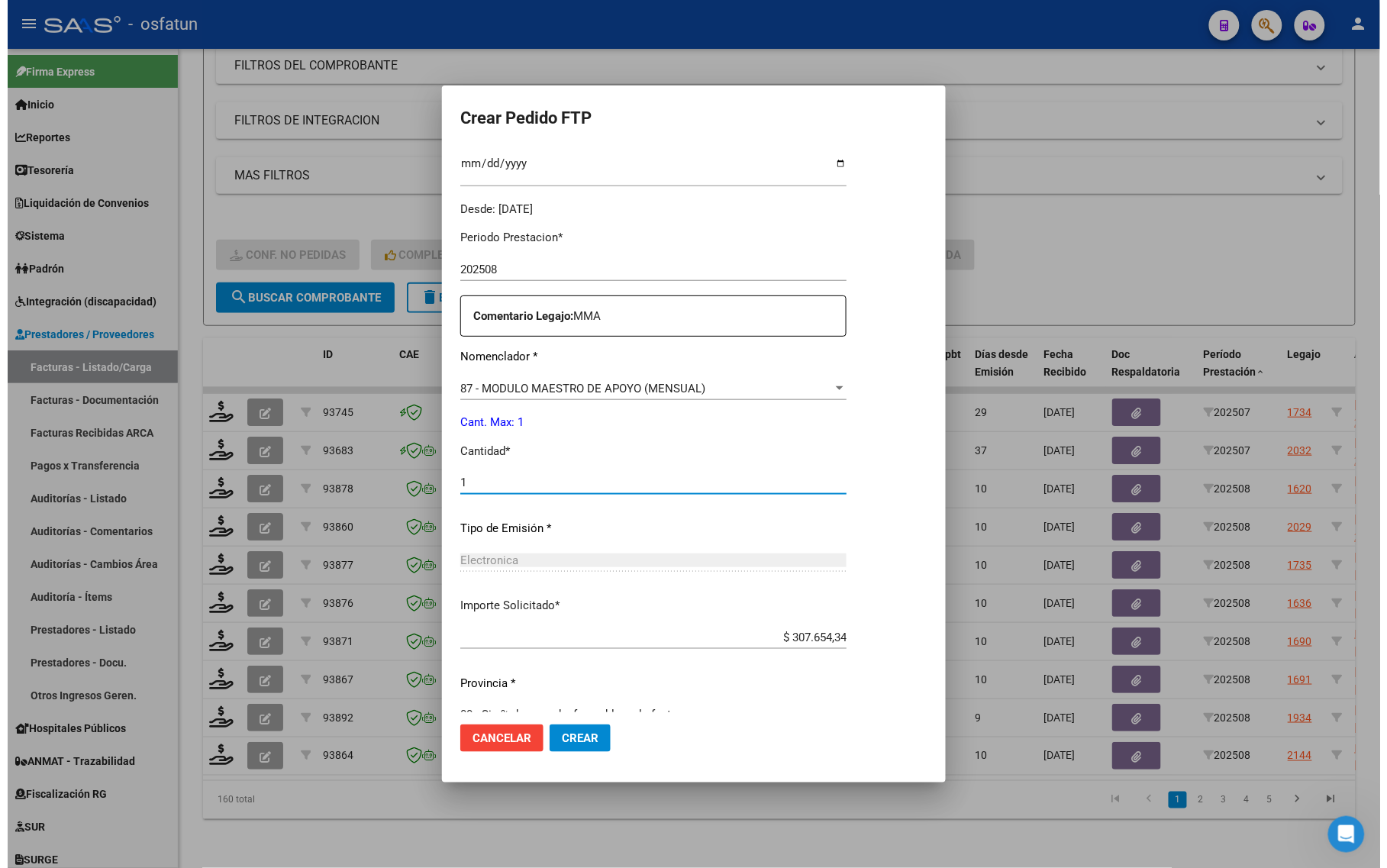
scroll to position [456, 0]
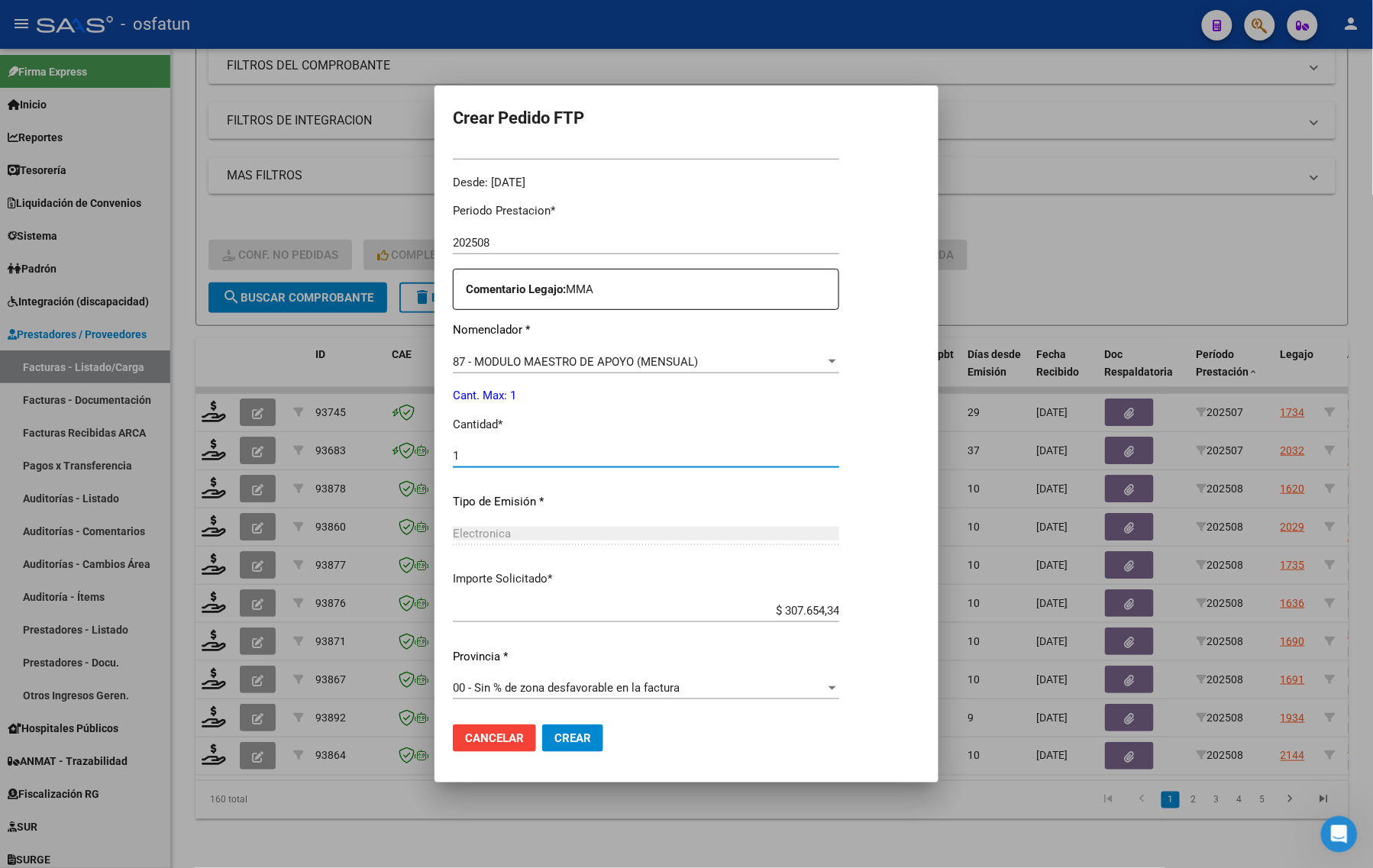
type input "1"
click at [578, 743] on span "Crear" at bounding box center [573, 738] width 37 height 13
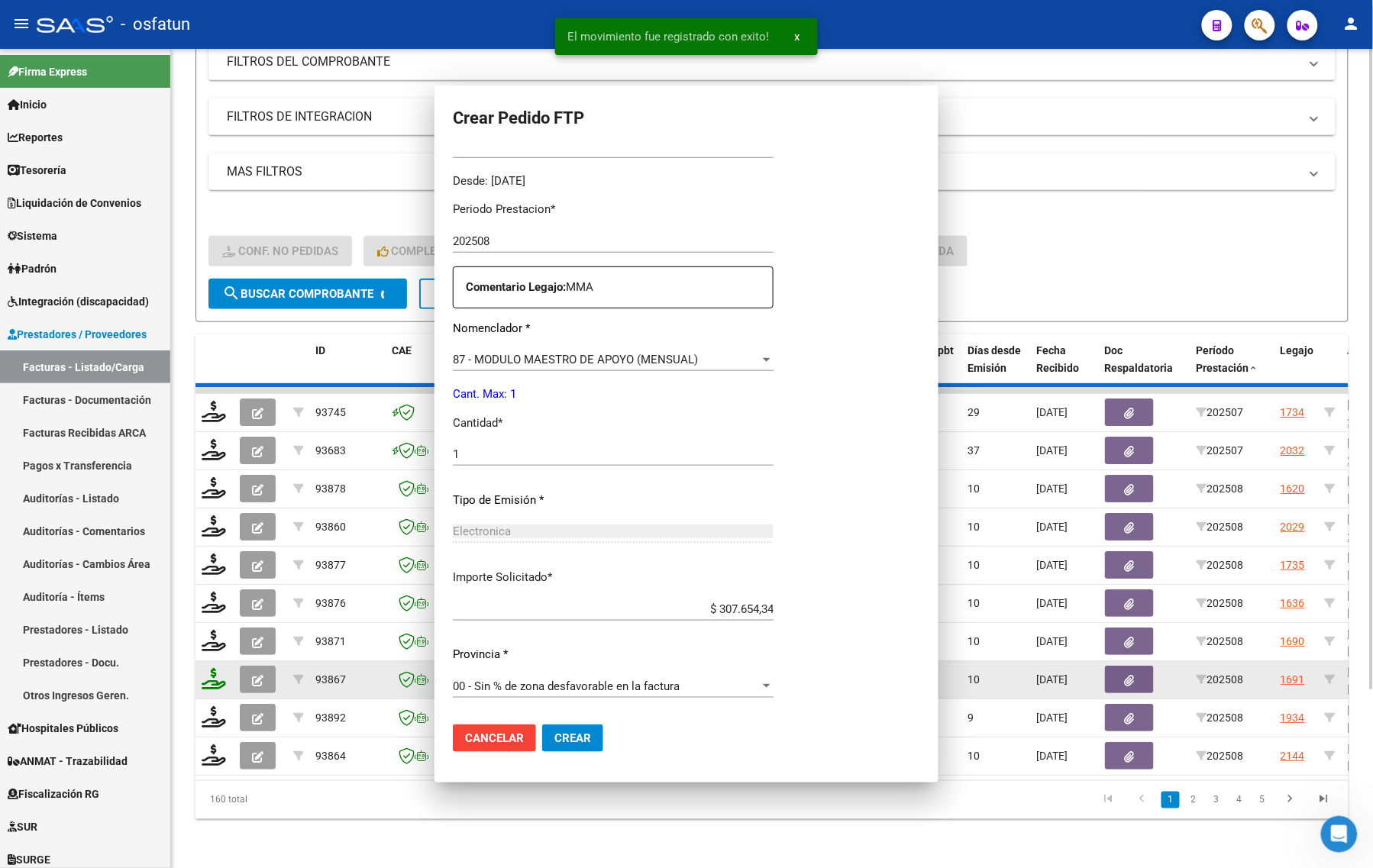
scroll to position [0, 0]
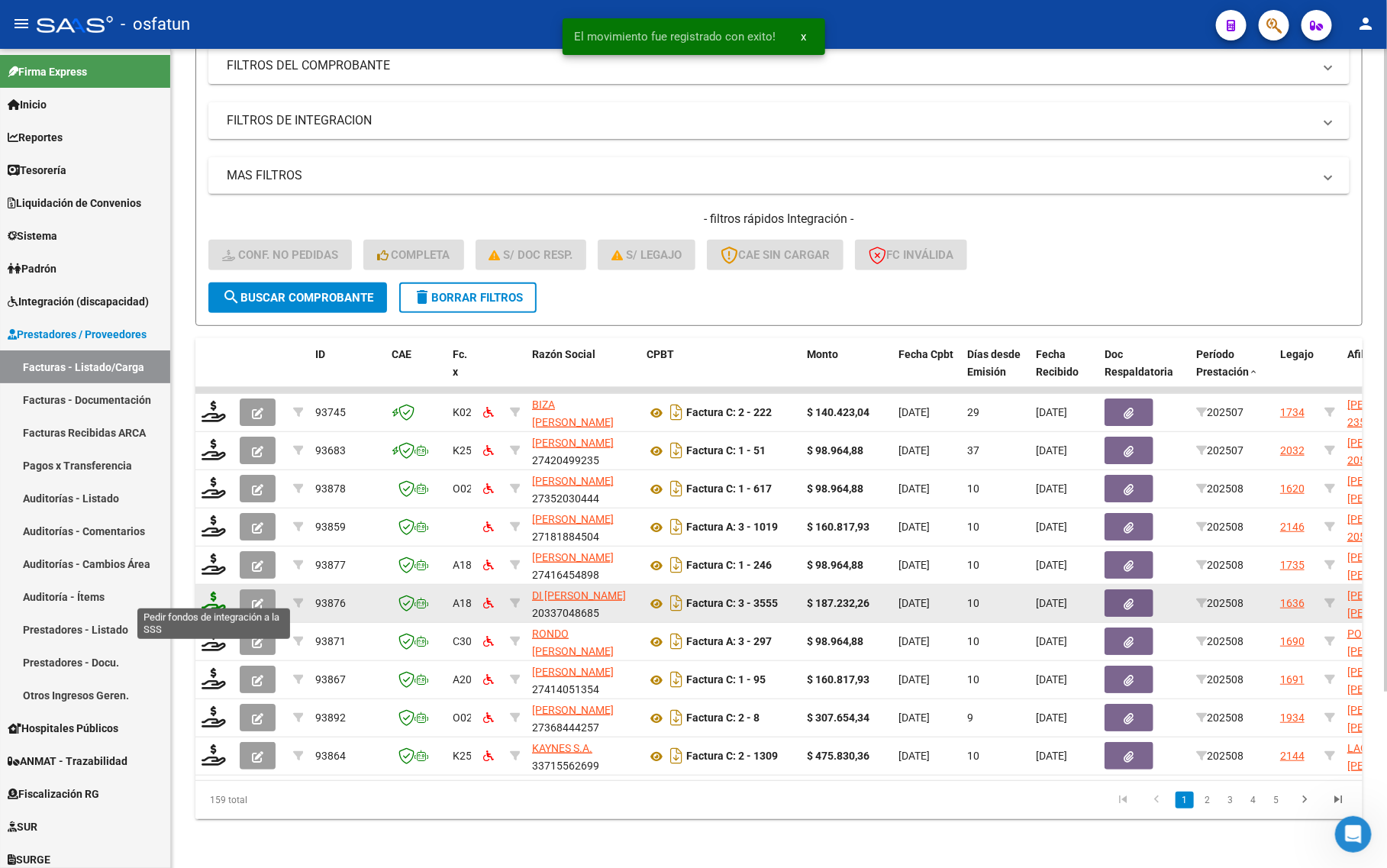
click at [207, 592] on icon at bounding box center [213, 602] width 25 height 21
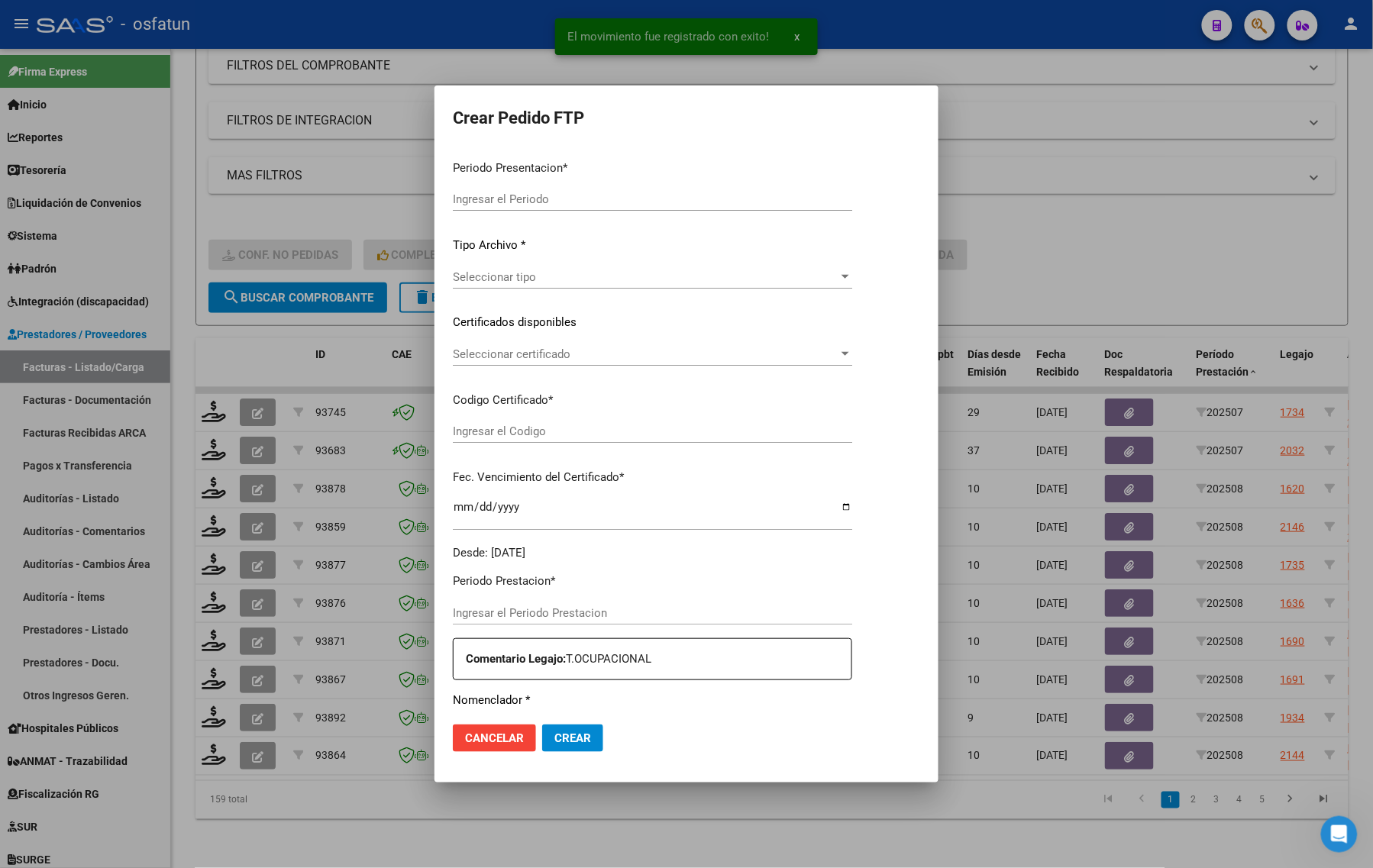
type input "202508"
type input "$ 187.232,26"
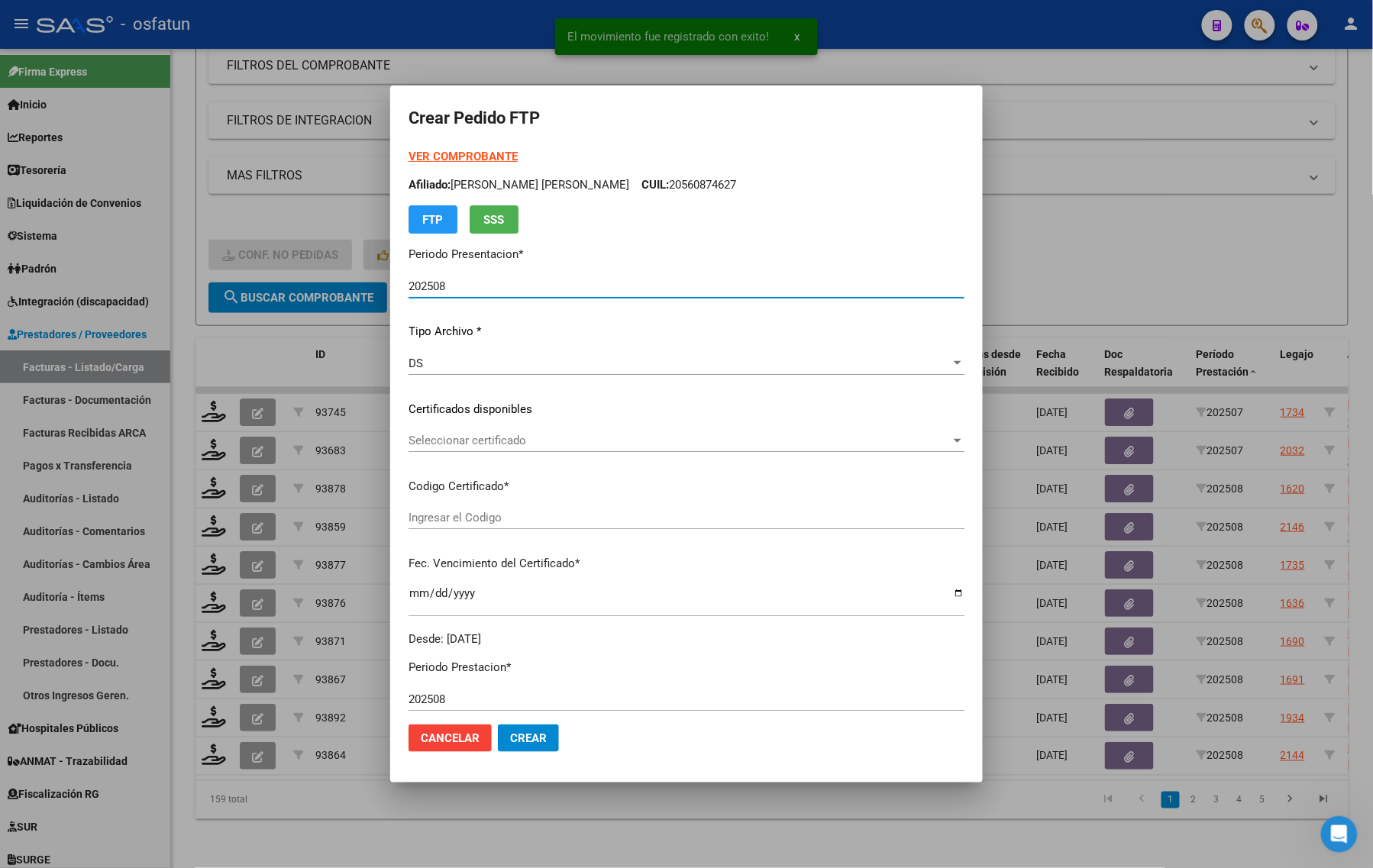
type input "ARG02000560874622022090920270909MEN232"
type input "2027-09-09"
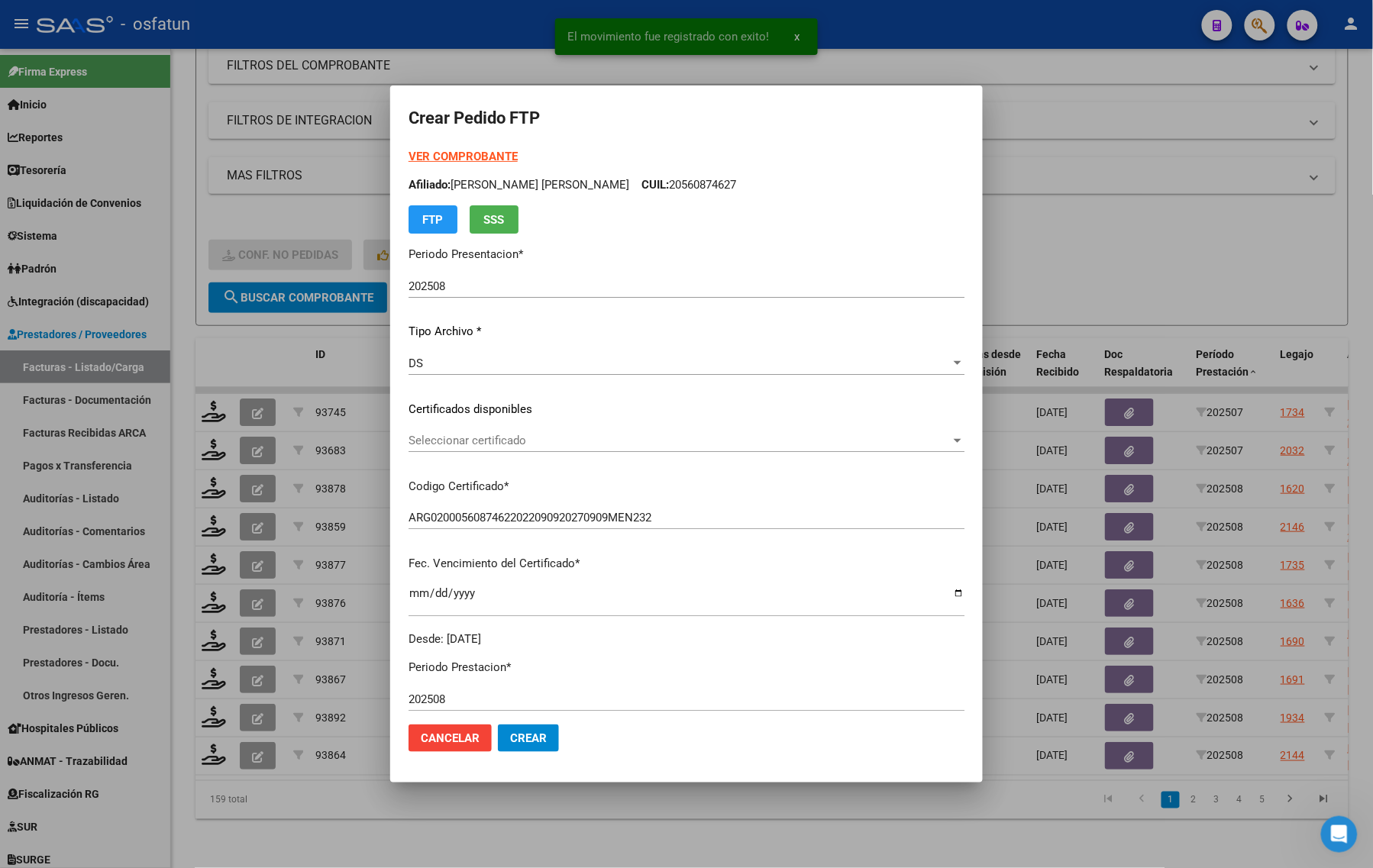
click at [437, 152] on strong "VER COMPROBANTE" at bounding box center [463, 156] width 110 height 13
click at [453, 437] on span "Seleccionar certificado" at bounding box center [679, 440] width 542 height 13
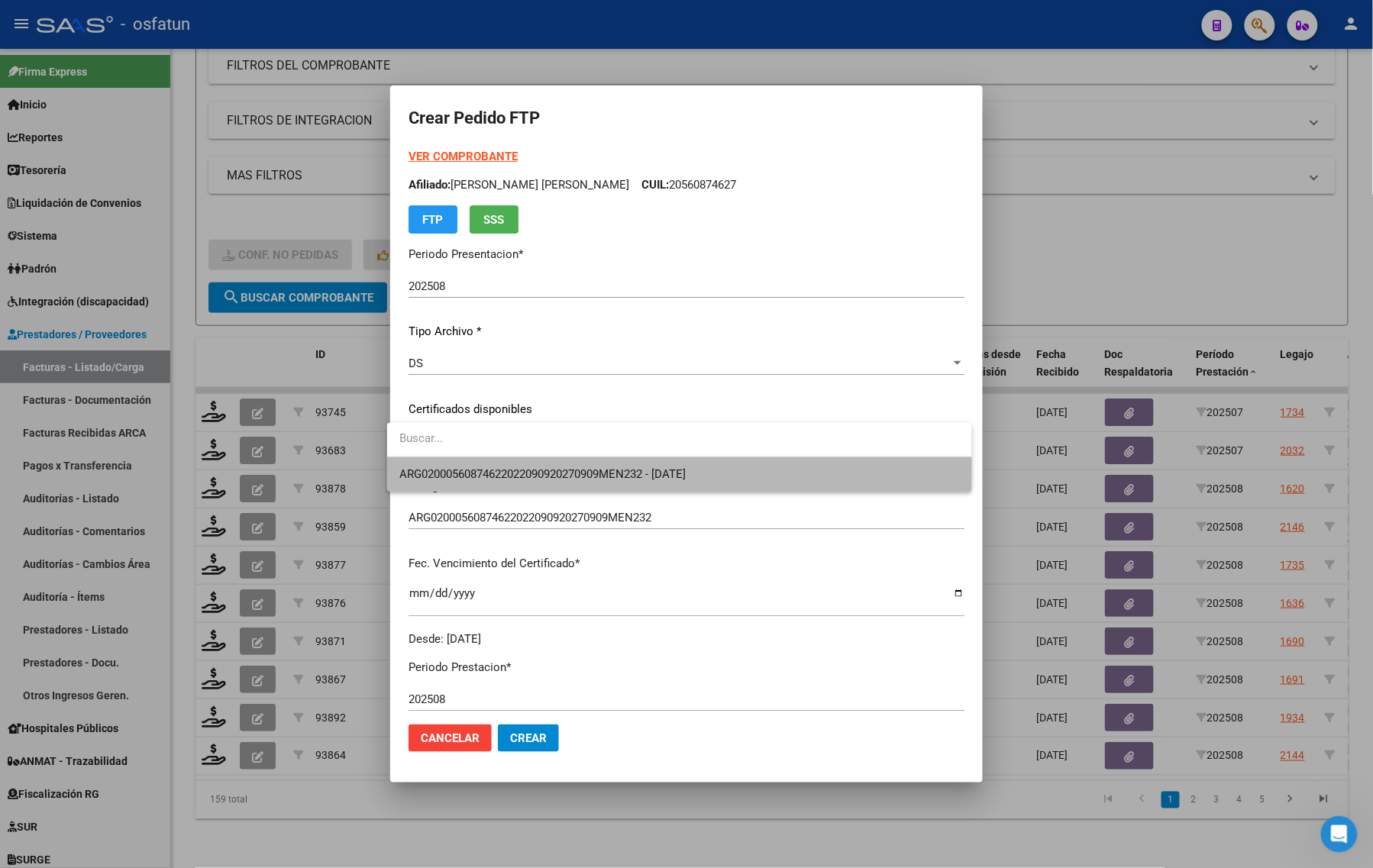
click at [453, 460] on span "ARG02000560874622022090920270909MEN232 - 2027-09-09" at bounding box center [679, 474] width 560 height 34
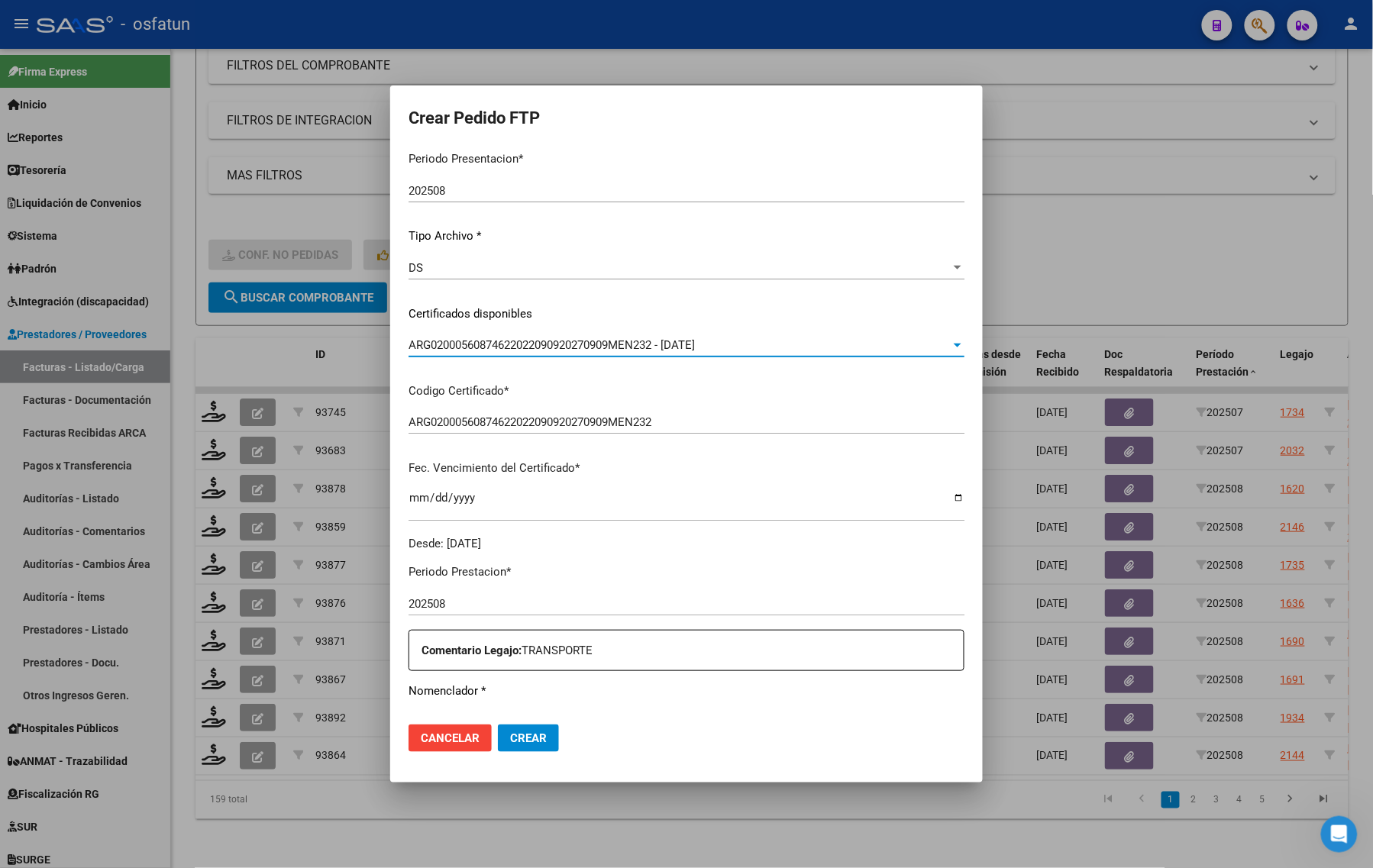
scroll to position [286, 0]
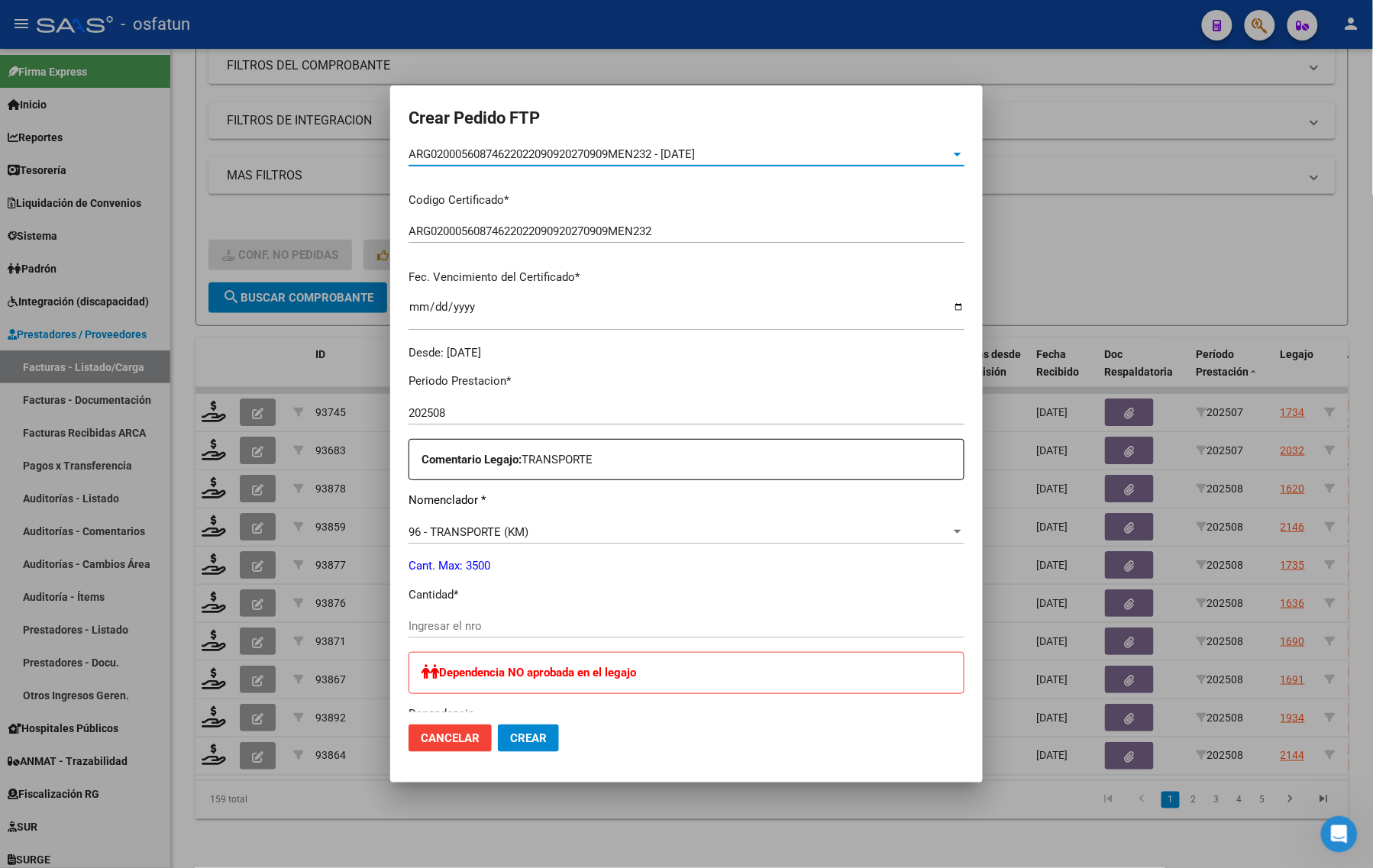
click at [479, 616] on div "Ingresar el nro" at bounding box center [686, 626] width 556 height 23
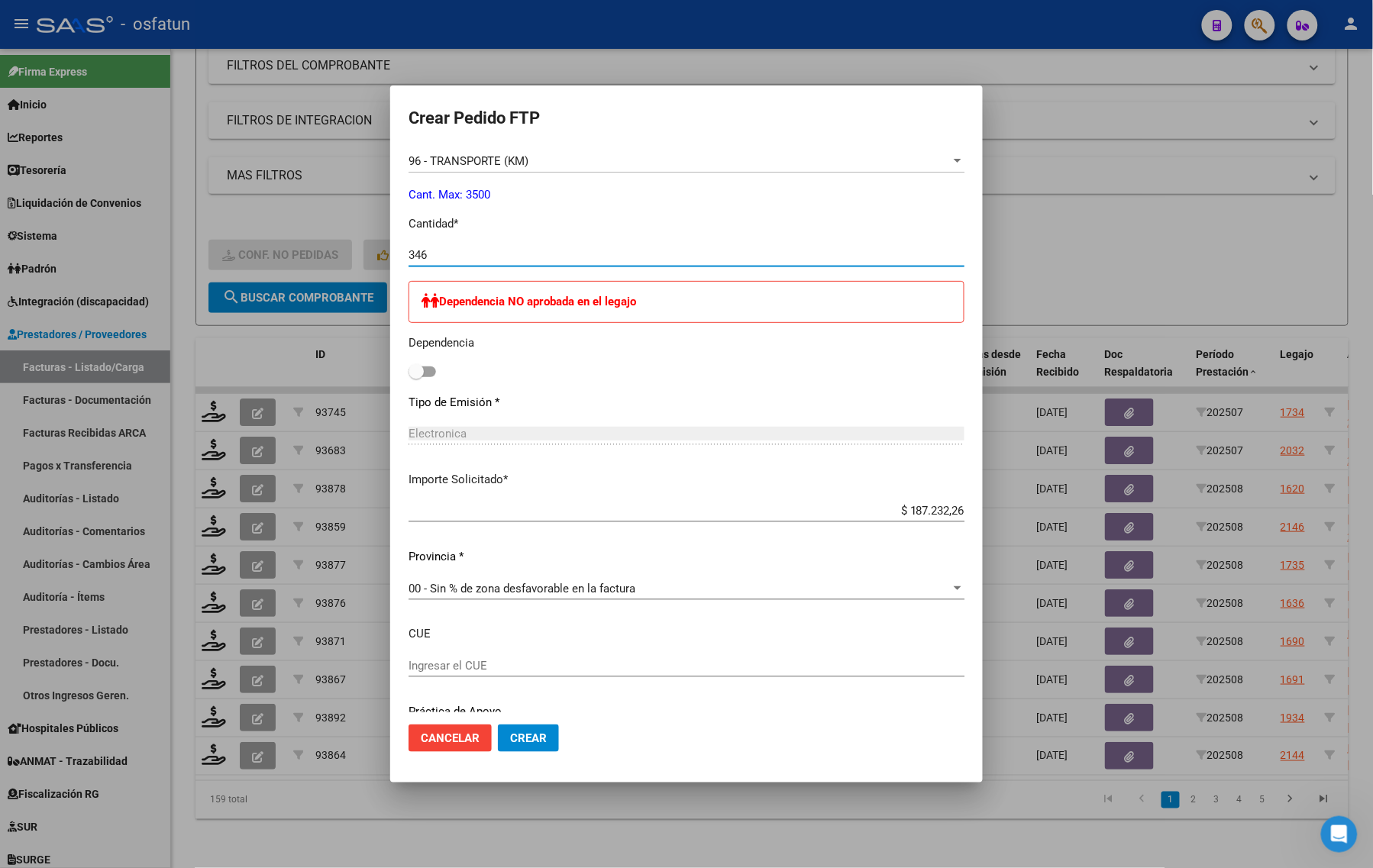
scroll to position [668, 0]
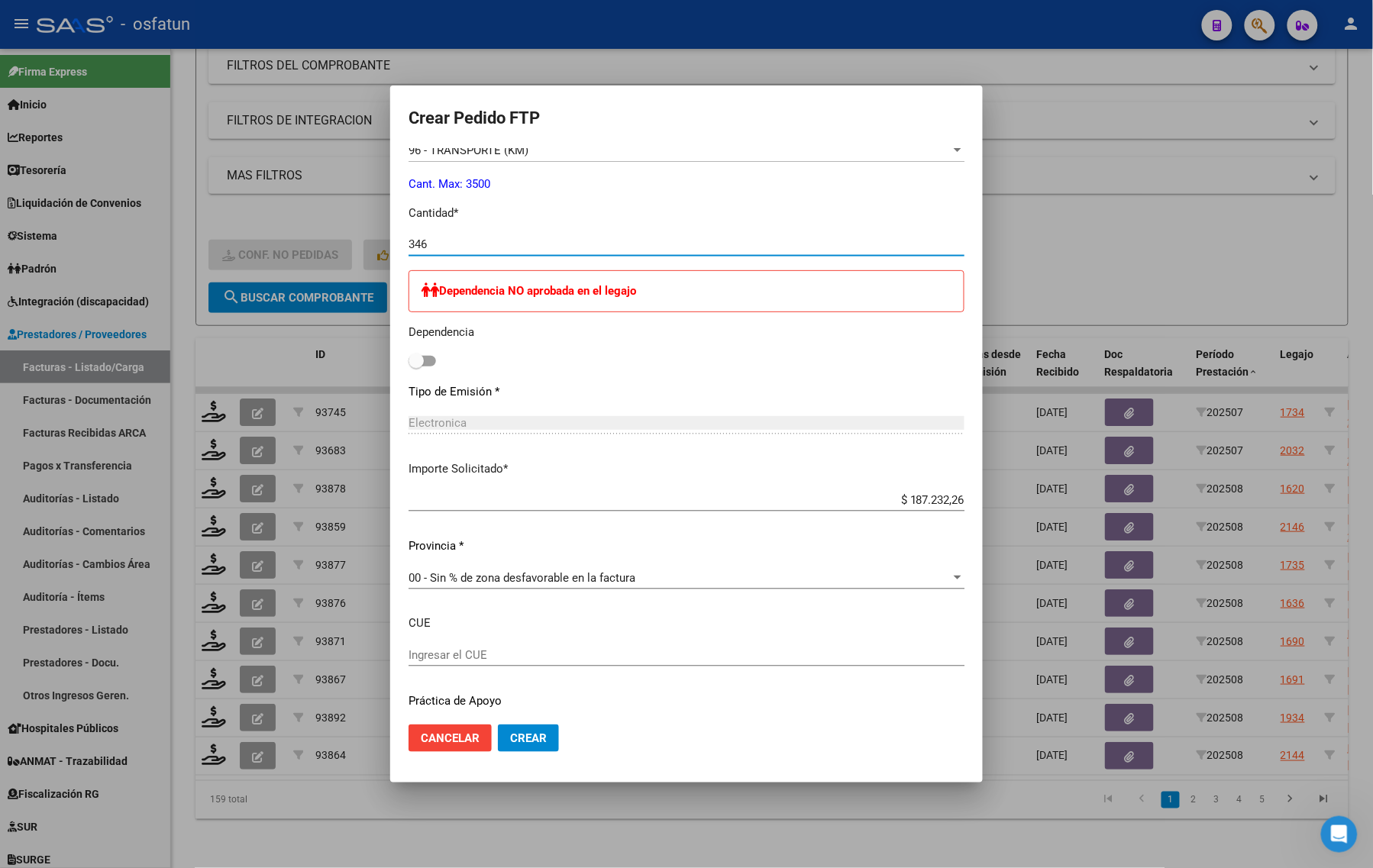
type input "346"
click at [521, 723] on mat-dialog-actions "Cancelar Crear" at bounding box center [686, 738] width 556 height 52
click at [521, 734] on span "Crear" at bounding box center [529, 738] width 37 height 13
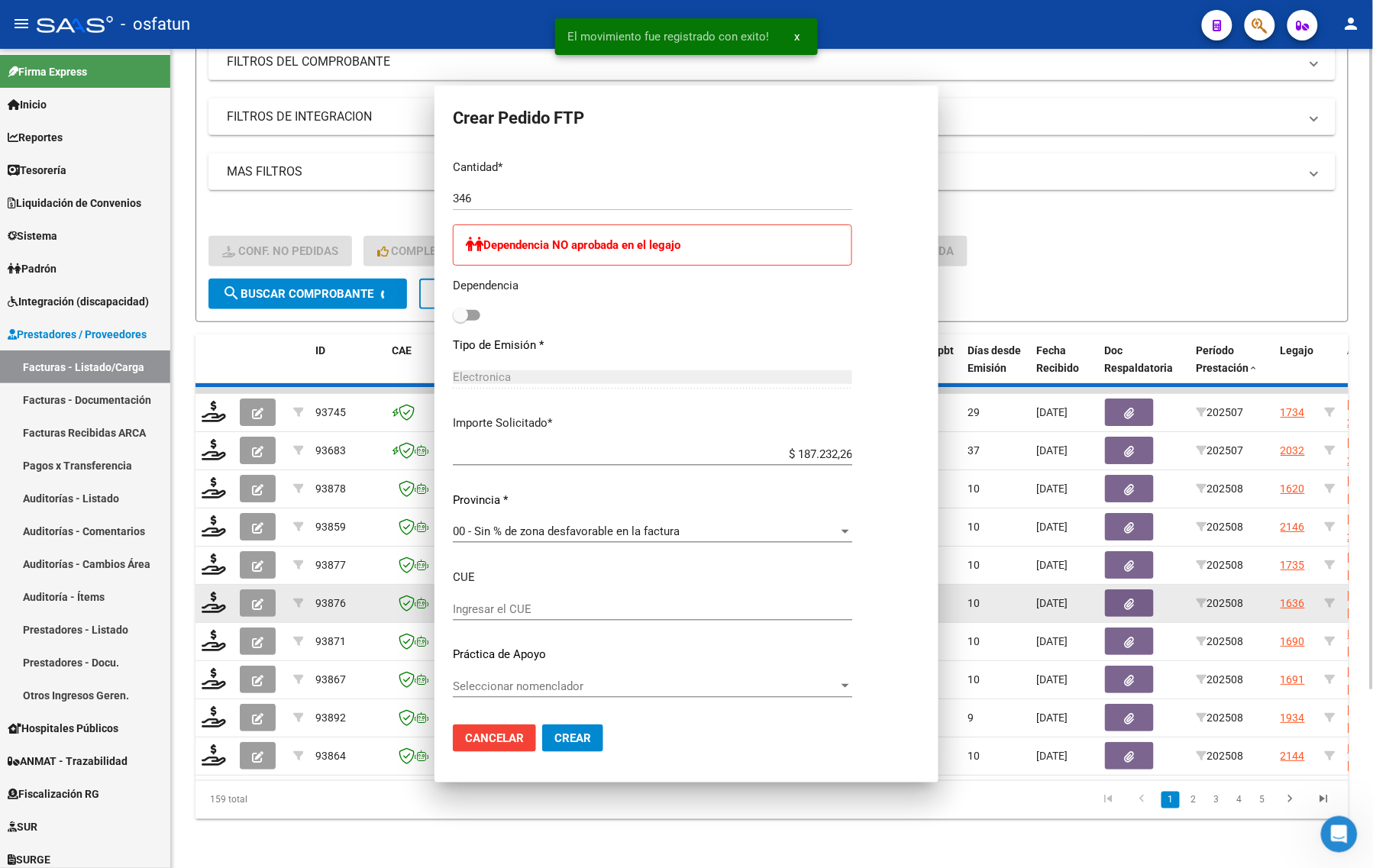
scroll to position [0, 0]
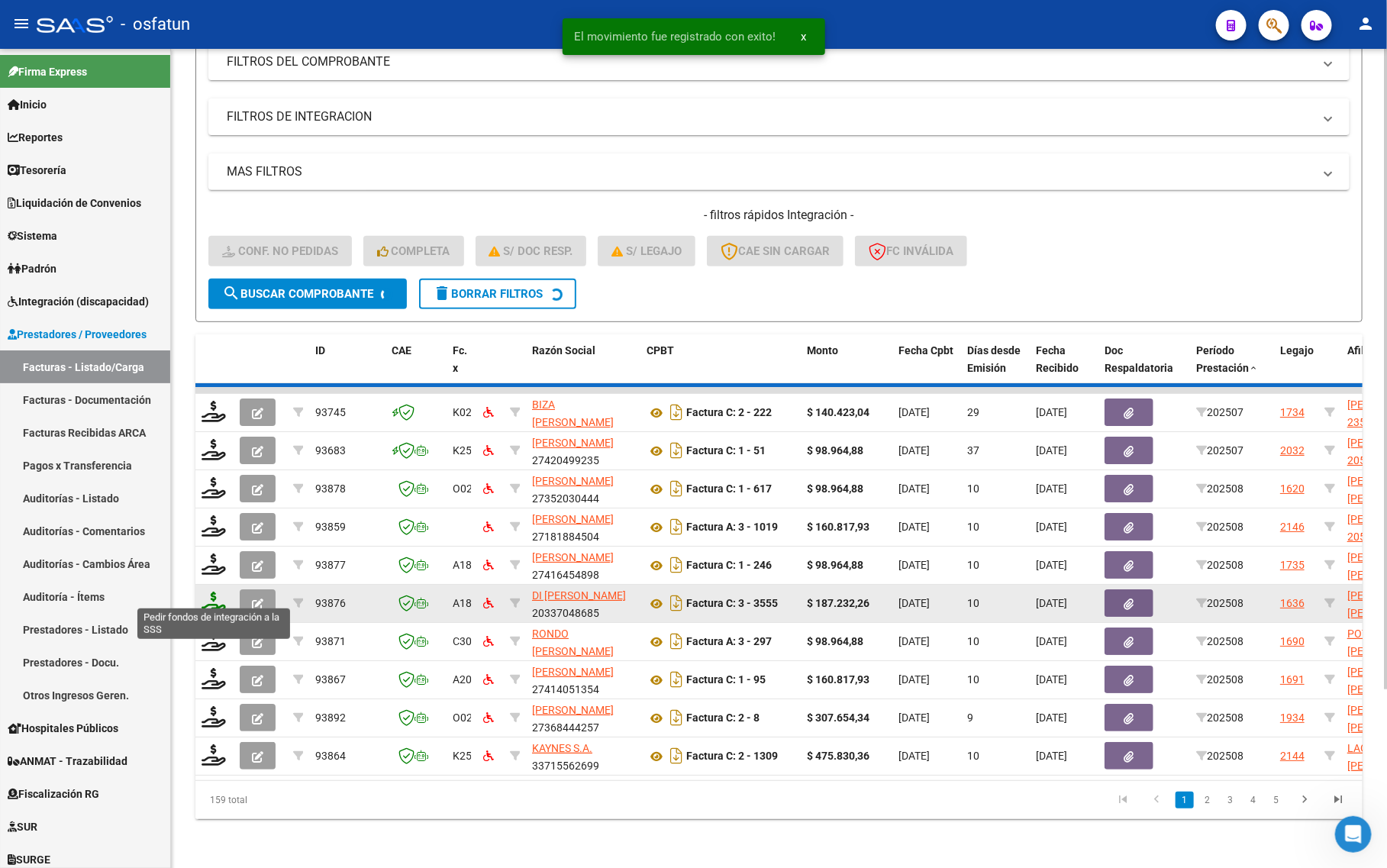
click at [212, 596] on icon at bounding box center [213, 602] width 25 height 21
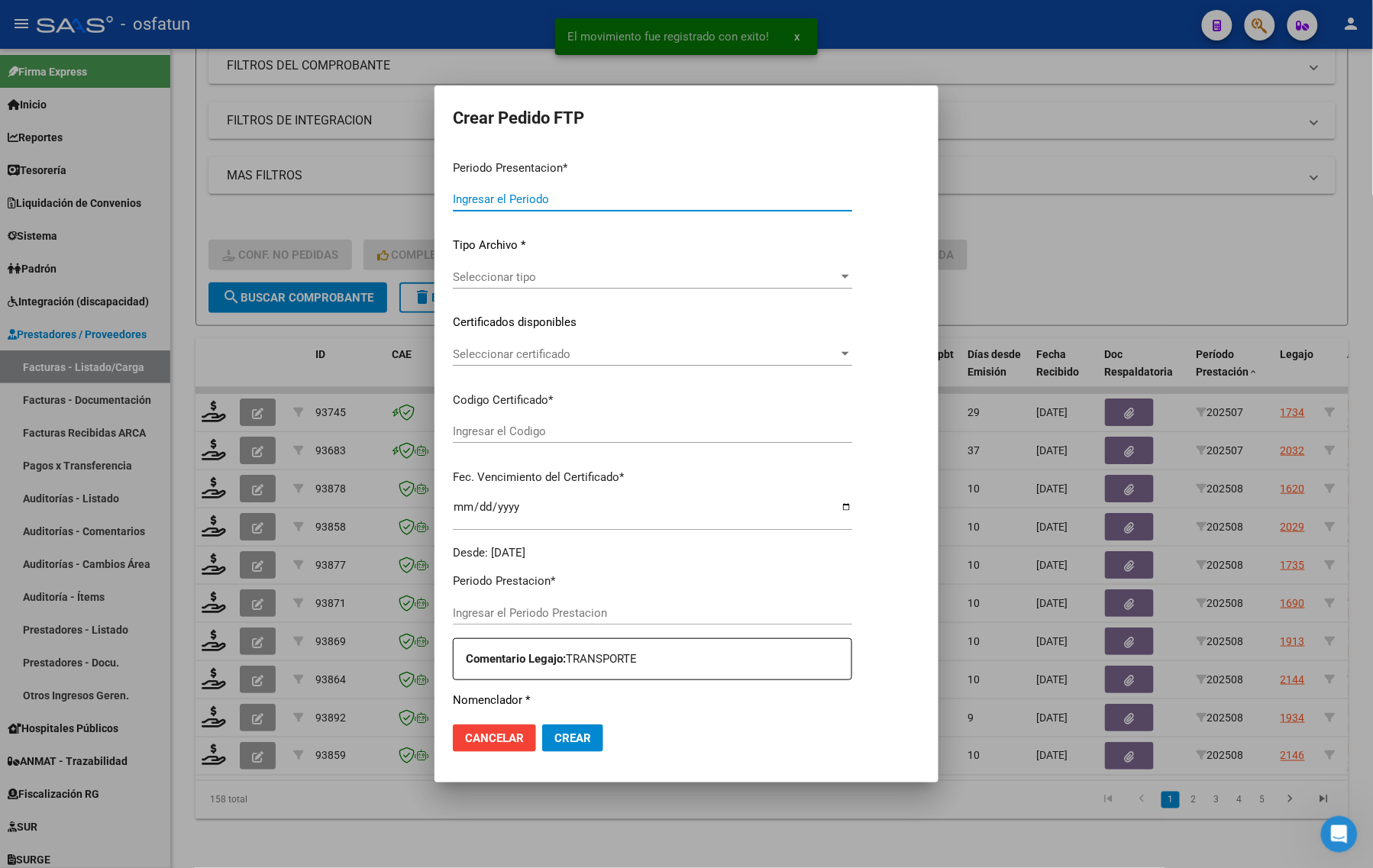
type input "202508"
type input "$ 98.964,88"
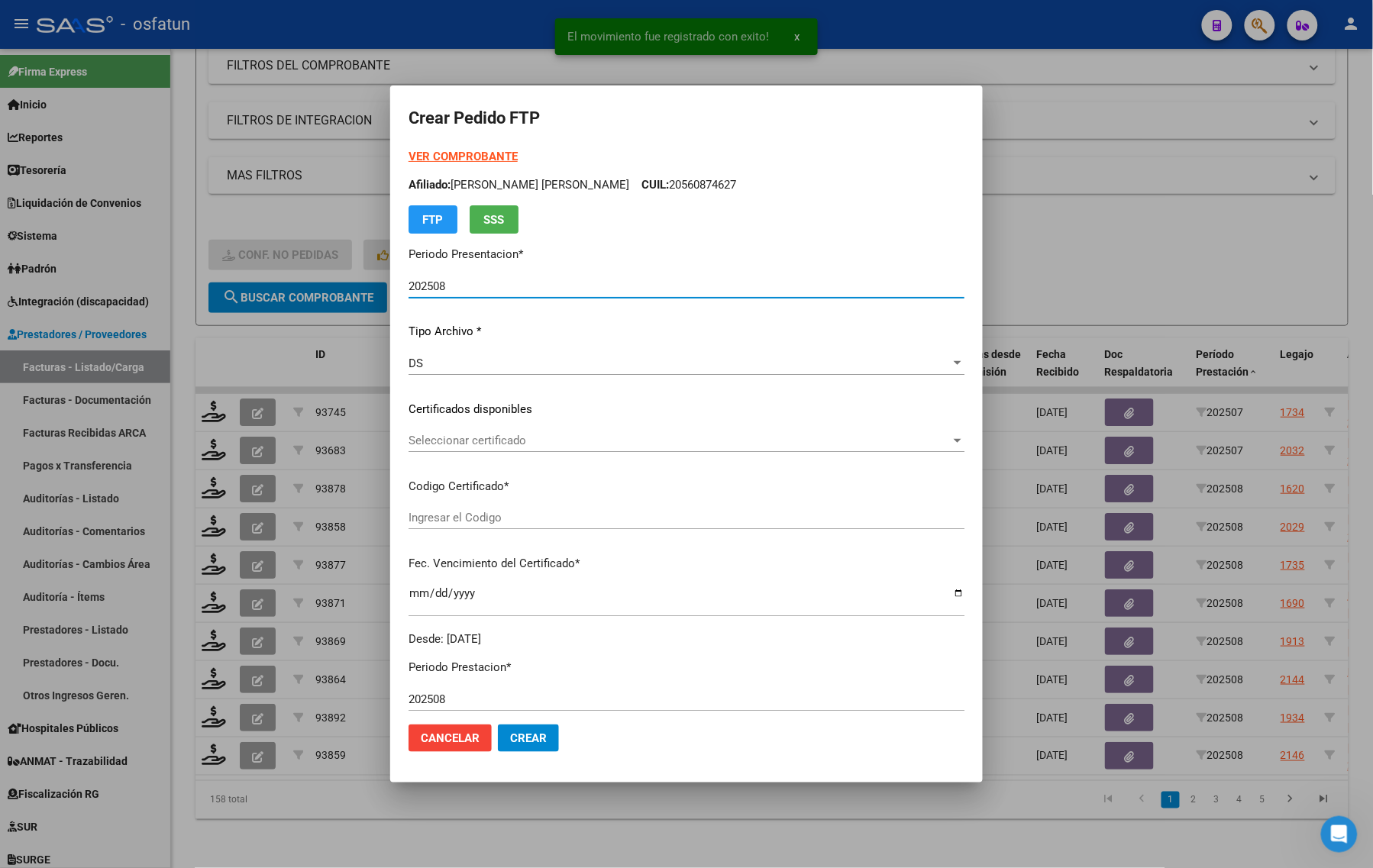
type input "ARG02000571027082022120120251201BS413"
type input "2025-12-01"
click at [463, 156] on strong "VER COMPROBANTE" at bounding box center [462, 156] width 110 height 13
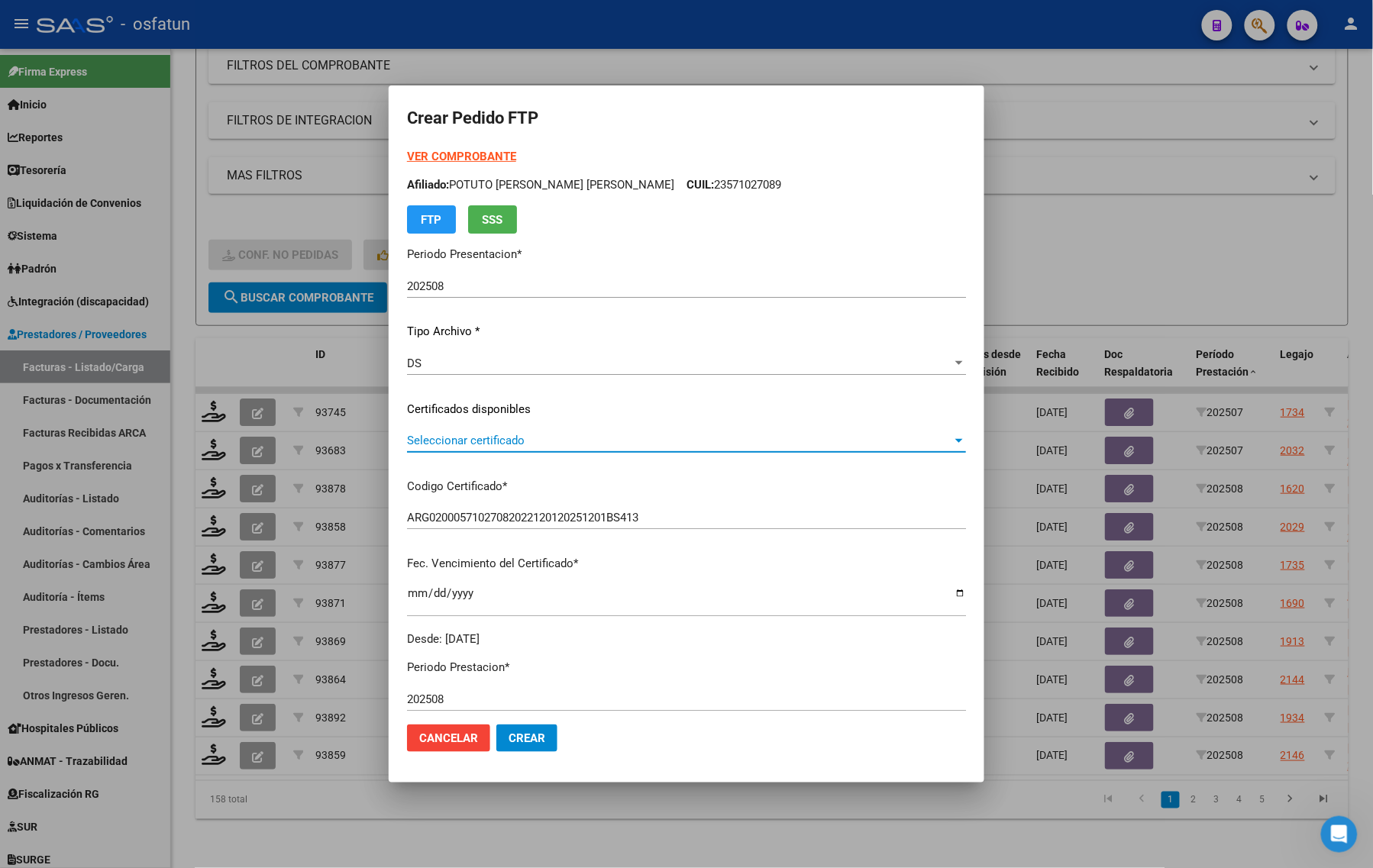
click at [478, 440] on span "Seleccionar certificado" at bounding box center [679, 440] width 545 height 13
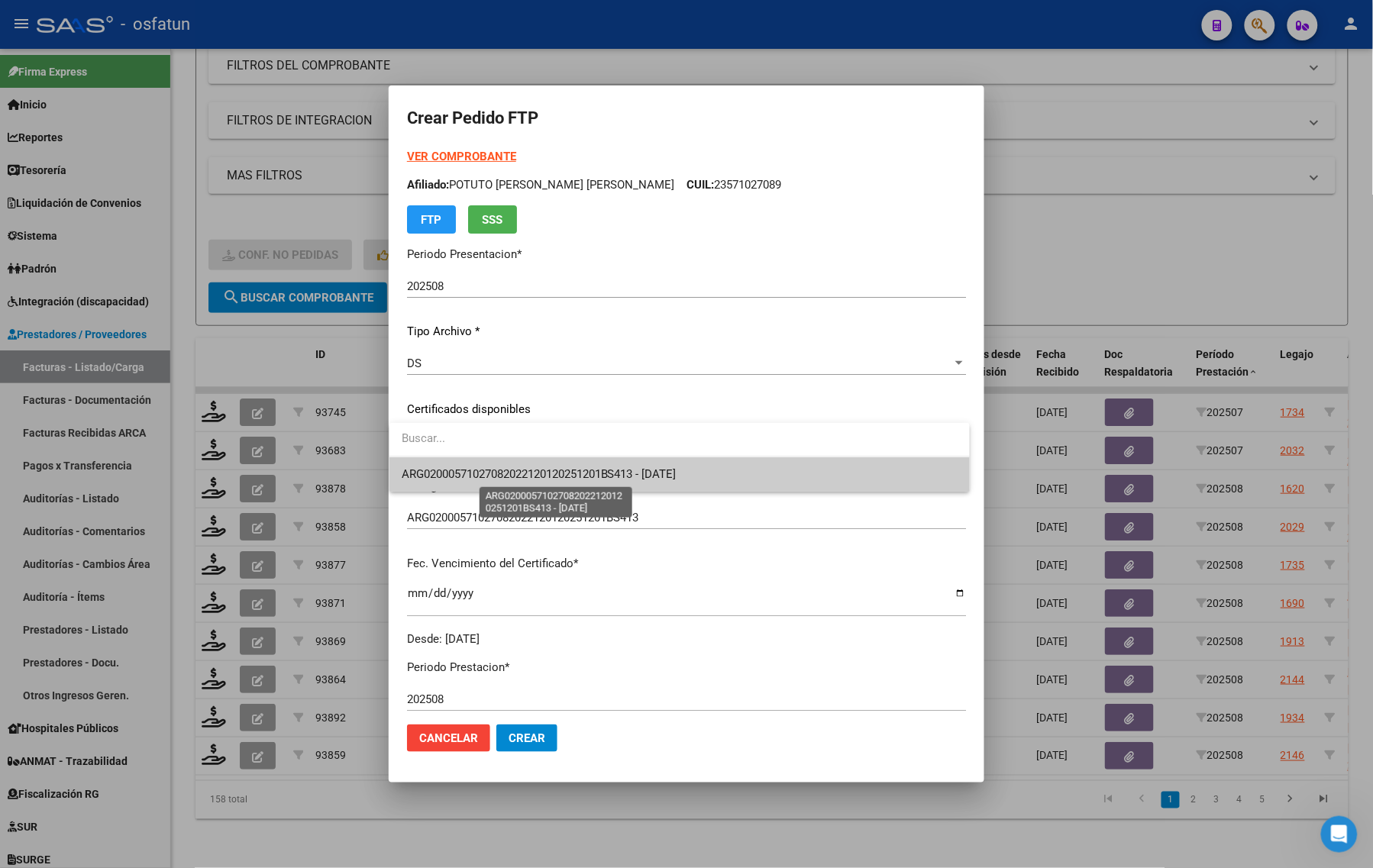
click at [472, 474] on span "ARG02000571027082022120120251201BS413 - 2025-12-01" at bounding box center [539, 474] width 275 height 13
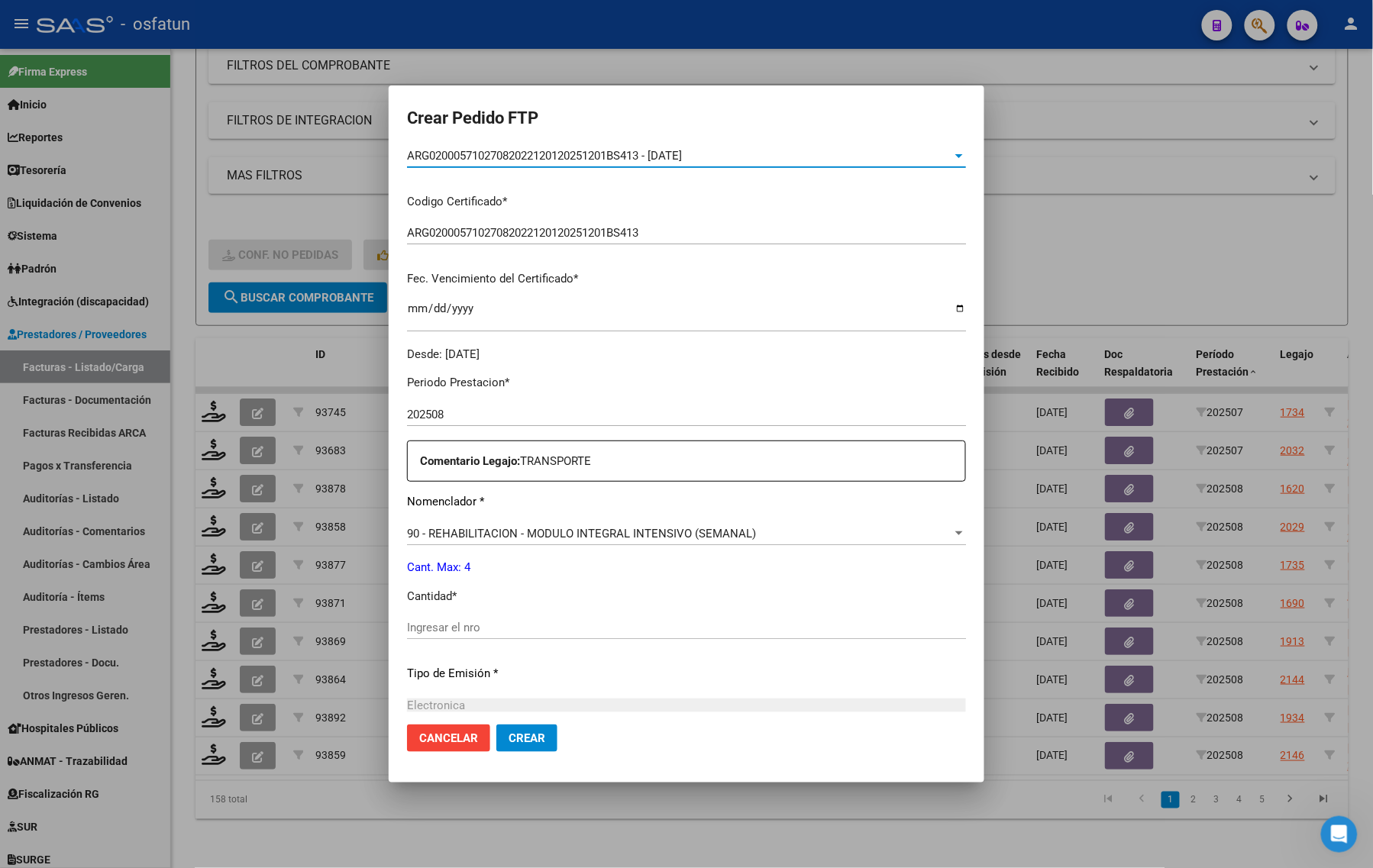
scroll to position [286, 0]
click at [482, 627] on input "Ingresar el nro" at bounding box center [686, 625] width 559 height 13
type input "4"
click at [333, 135] on div at bounding box center [686, 434] width 1373 height 868
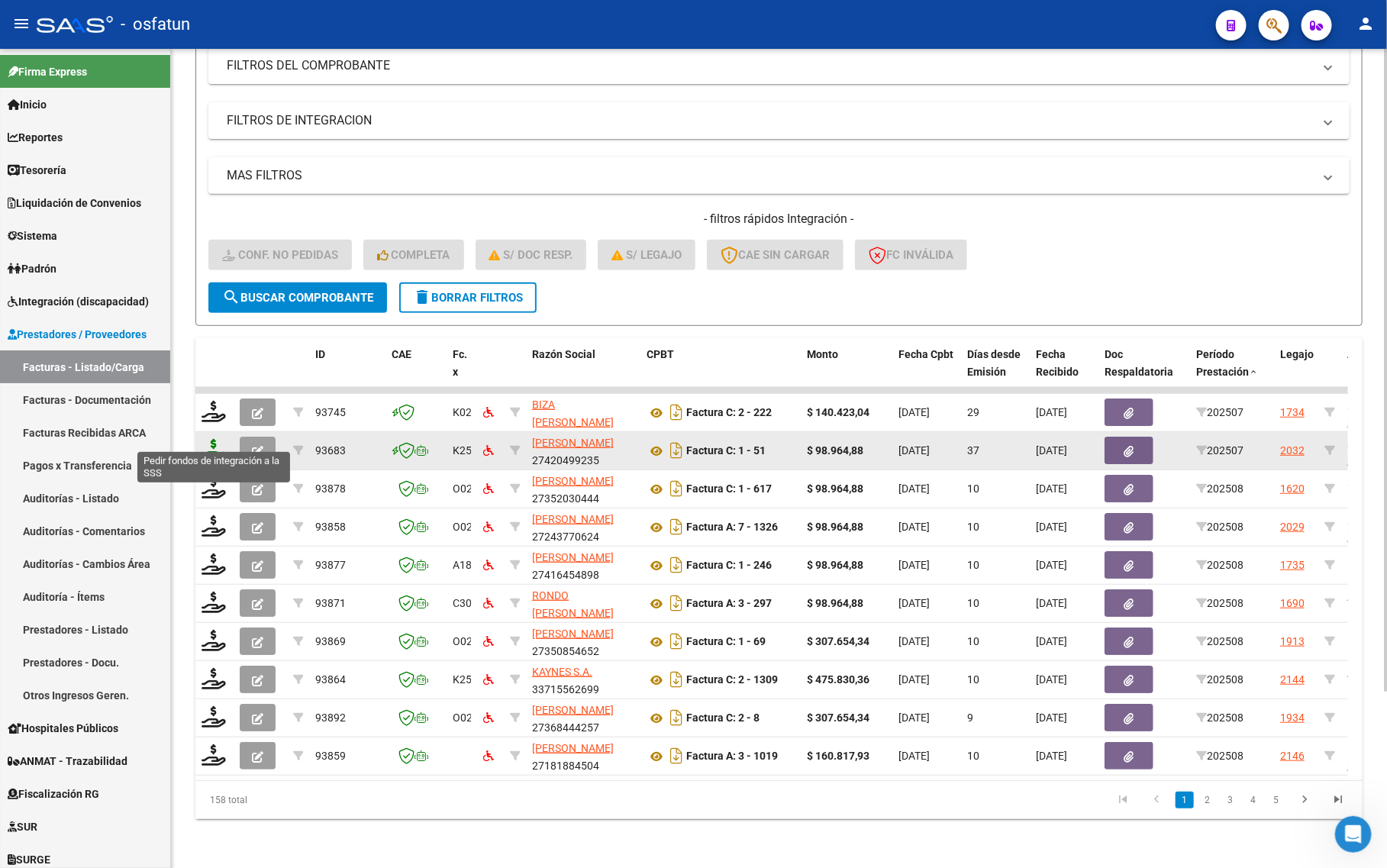
click at [212, 444] on icon at bounding box center [213, 449] width 25 height 21
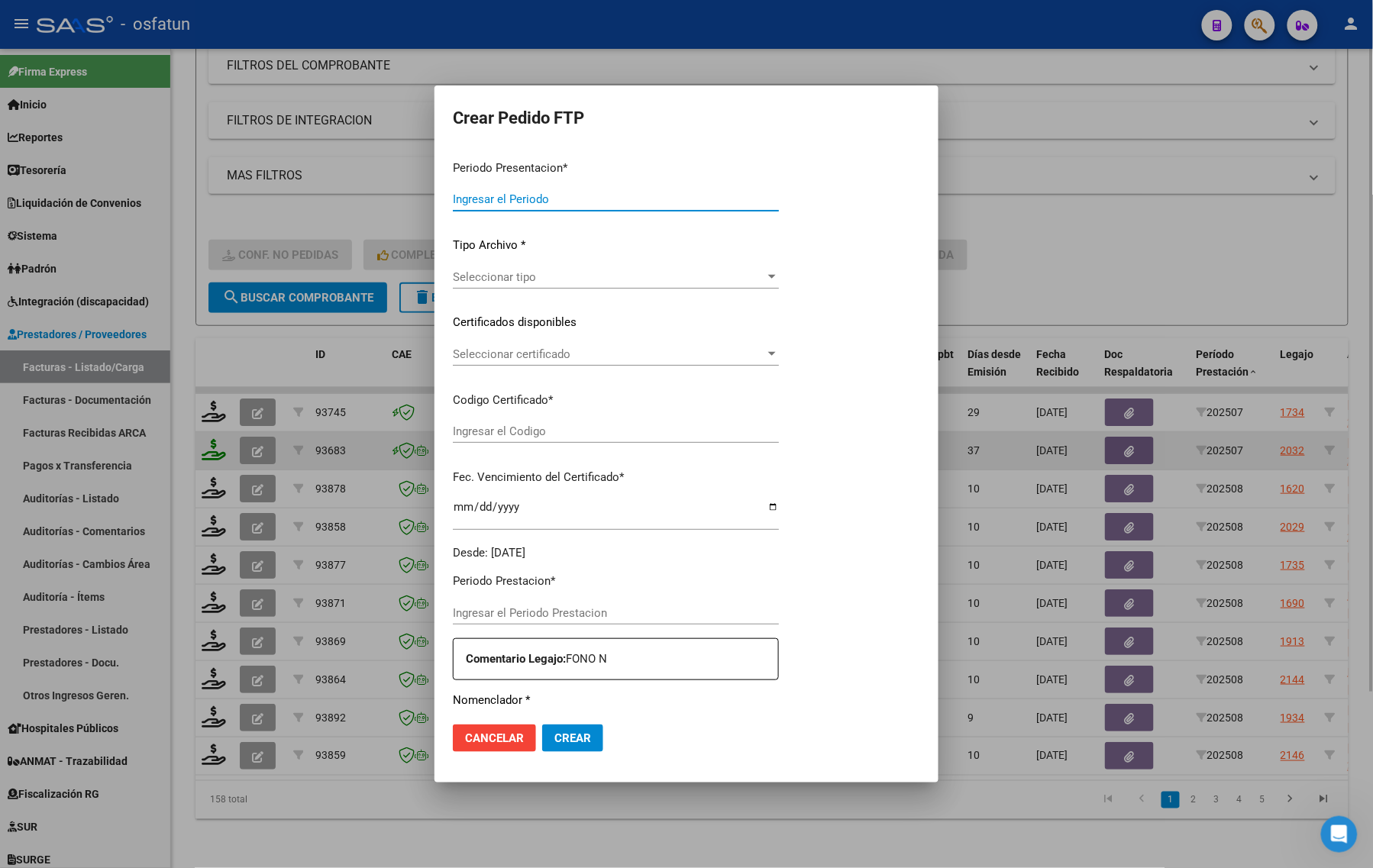
type input "202508"
type input "202507"
type input "$ 98.964,88"
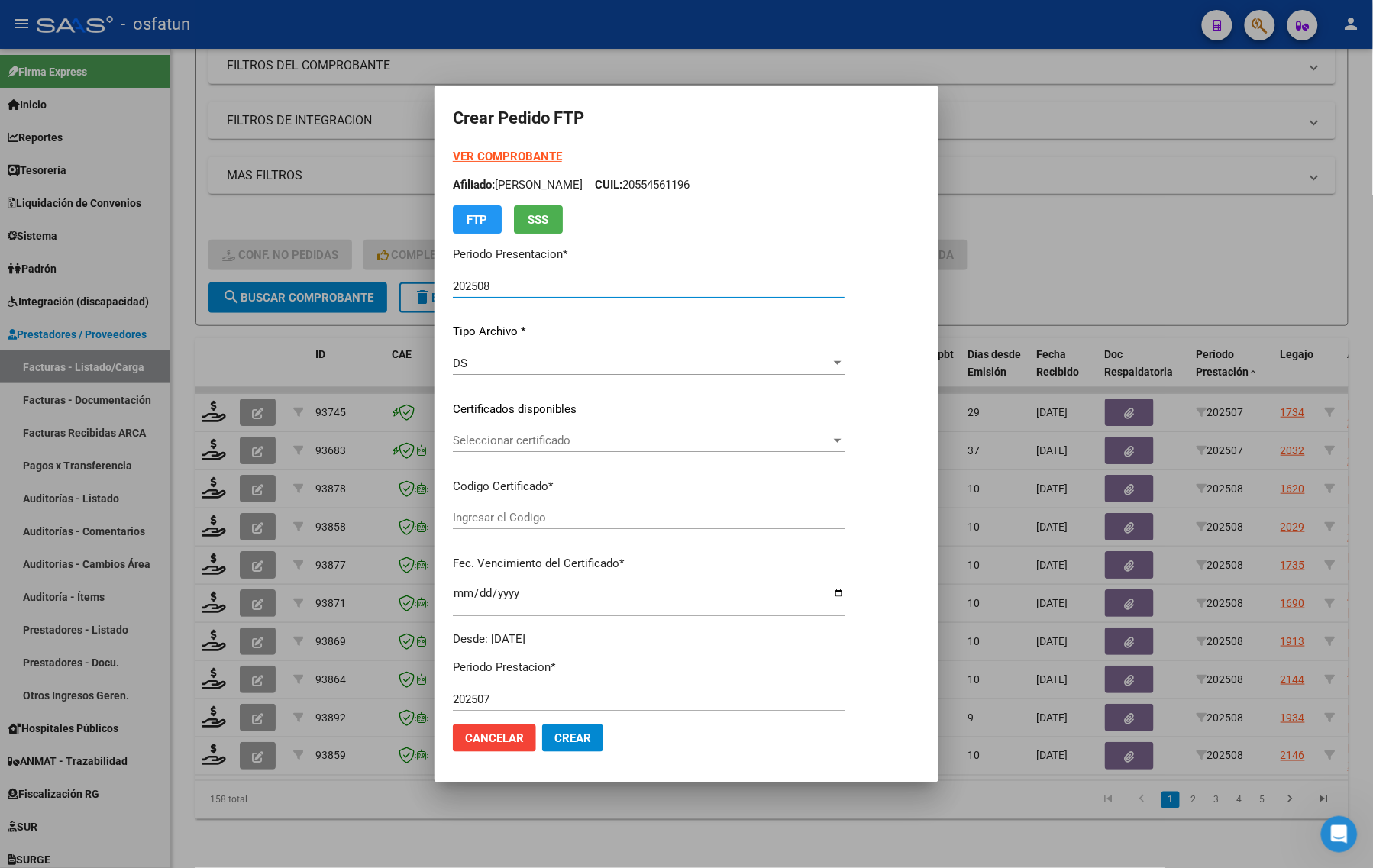
type input "ARG02000554561192023052920280529COR234"
type input "2028-05-29"
click at [496, 148] on div "VER COMPROBANTE ARCA Padrón Afiliado: PONCE MIKKO OBED CUIL: 20554561196 FTP SSS" at bounding box center [649, 191] width 392 height 86
click at [500, 161] on strong "VER COMPROBANTE" at bounding box center [508, 156] width 110 height 13
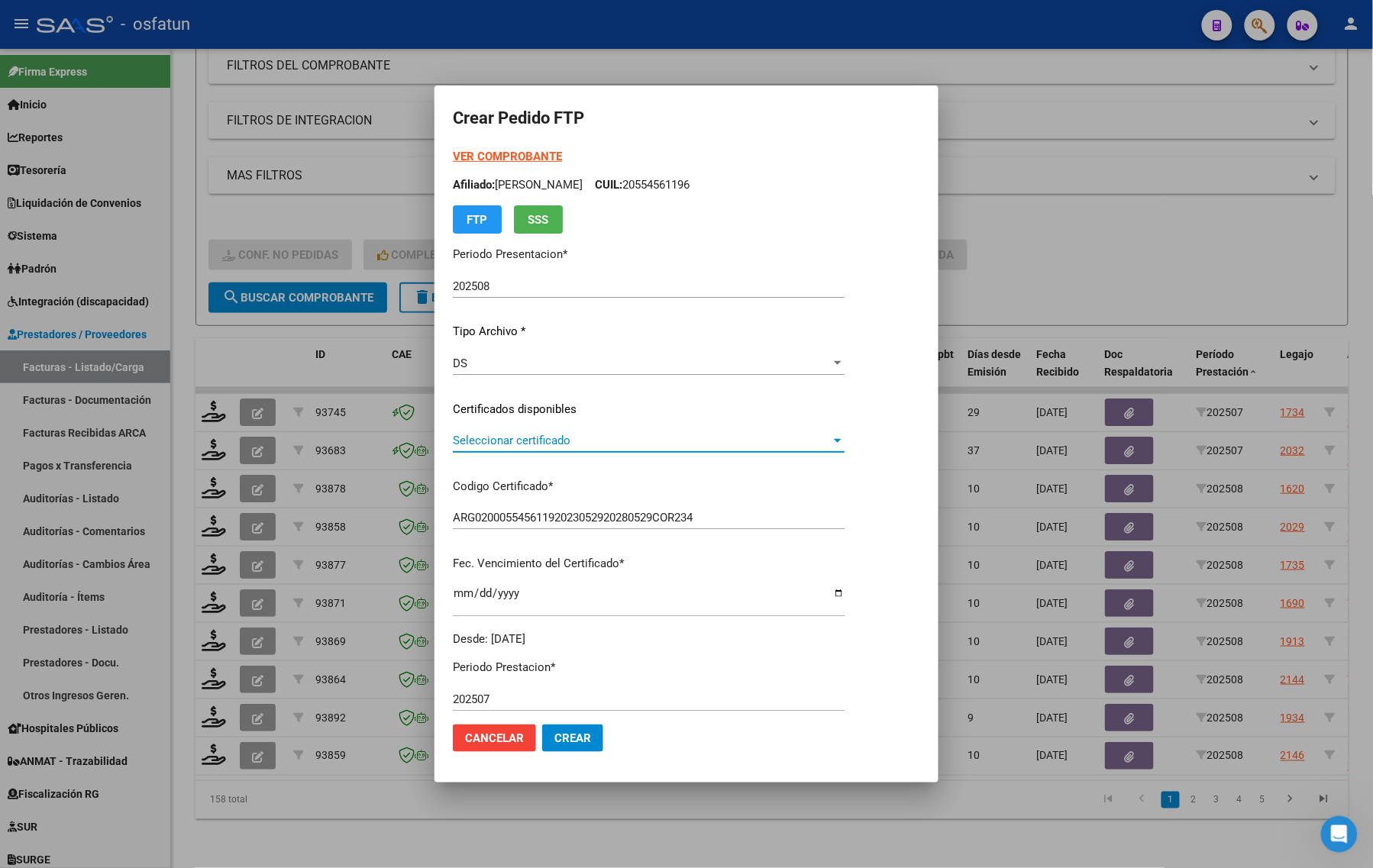
click at [482, 435] on span "Seleccionar certificado" at bounding box center [642, 440] width 378 height 13
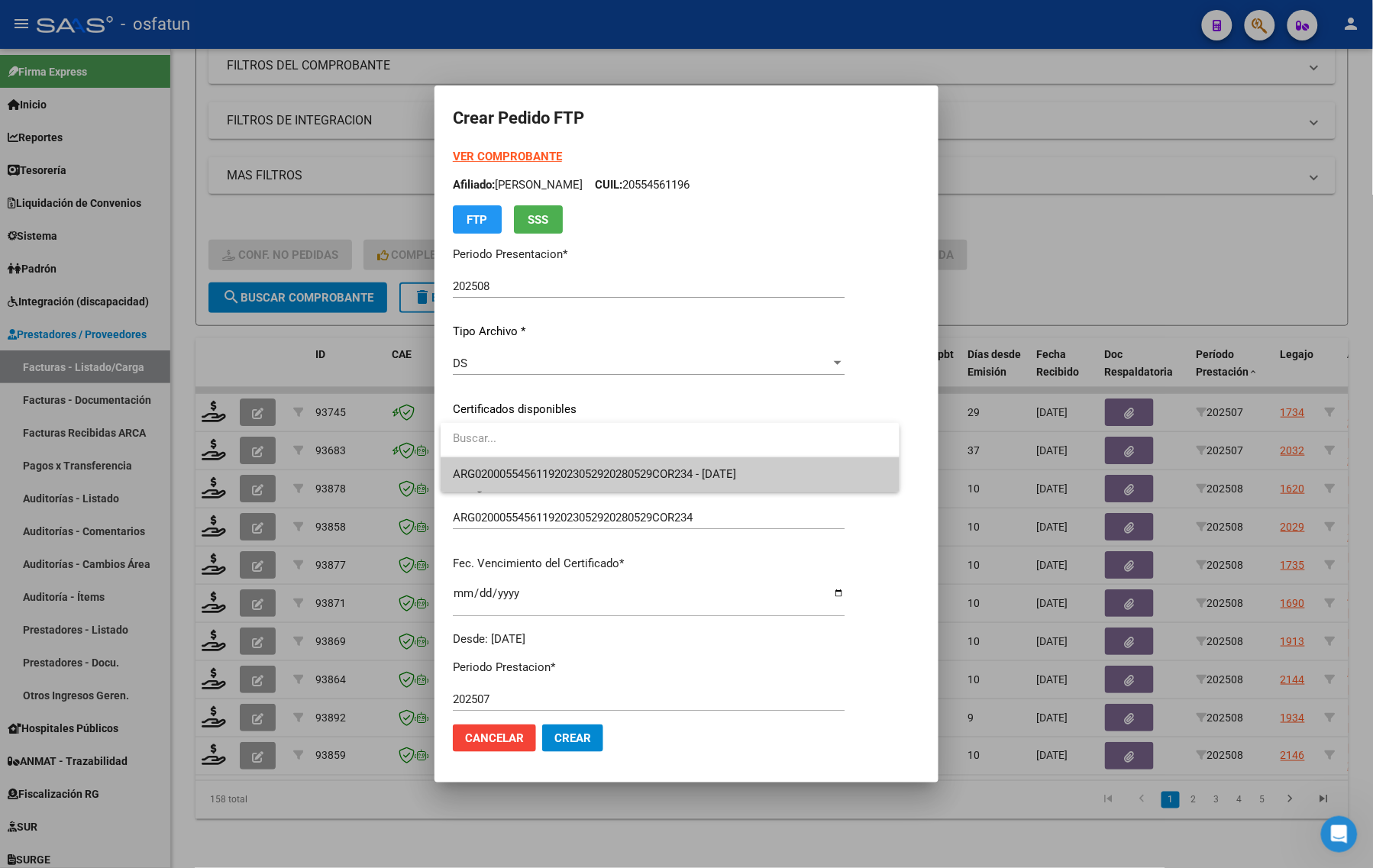
click at [490, 479] on span "ARG02000554561192023052920280529COR234 - 2028-05-29" at bounding box center [594, 474] width 283 height 13
click at [490, 479] on p "Codigo Certificado *" at bounding box center [649, 486] width 392 height 17
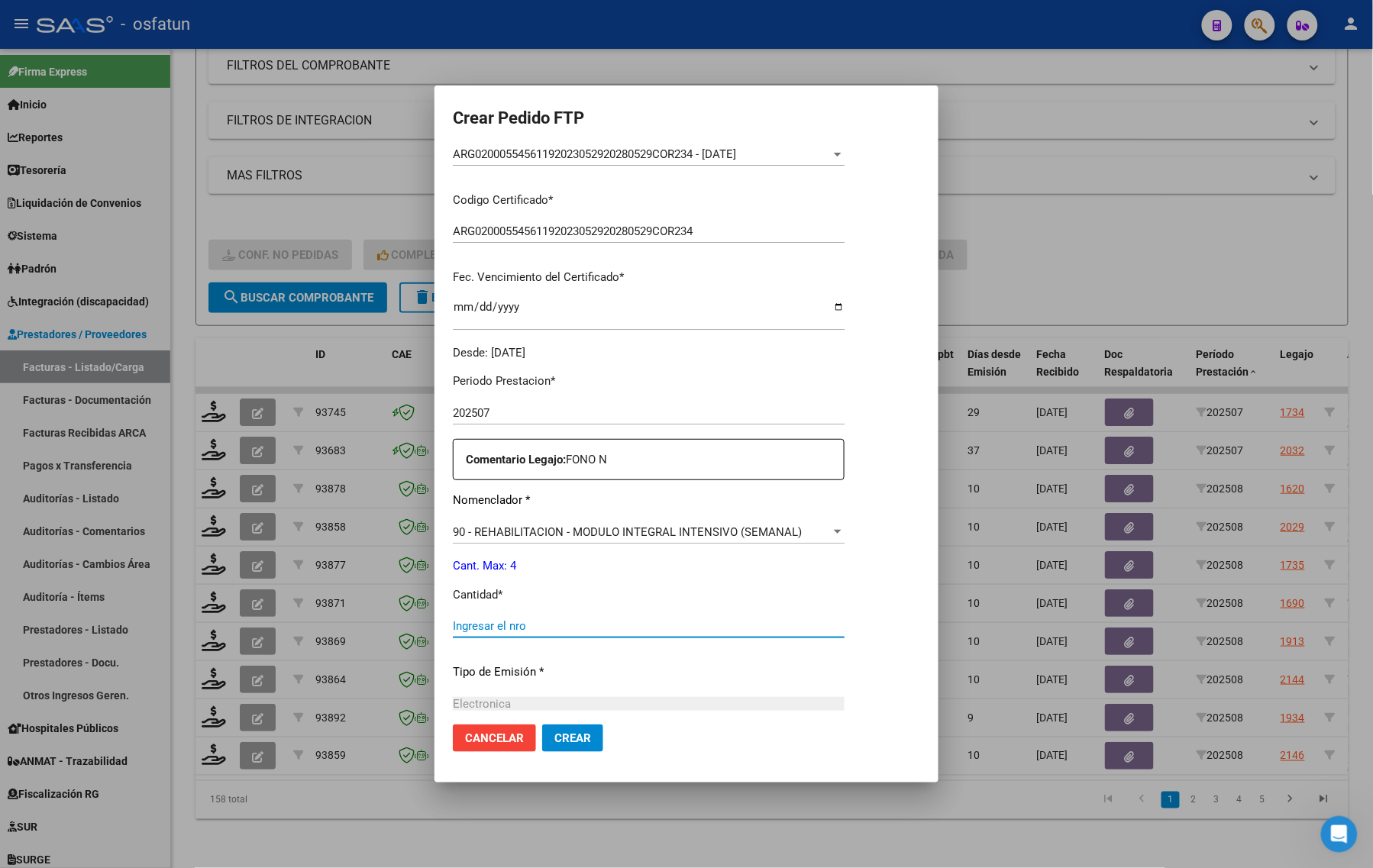
click at [535, 626] on input "Ingresar el nro" at bounding box center [649, 625] width 392 height 13
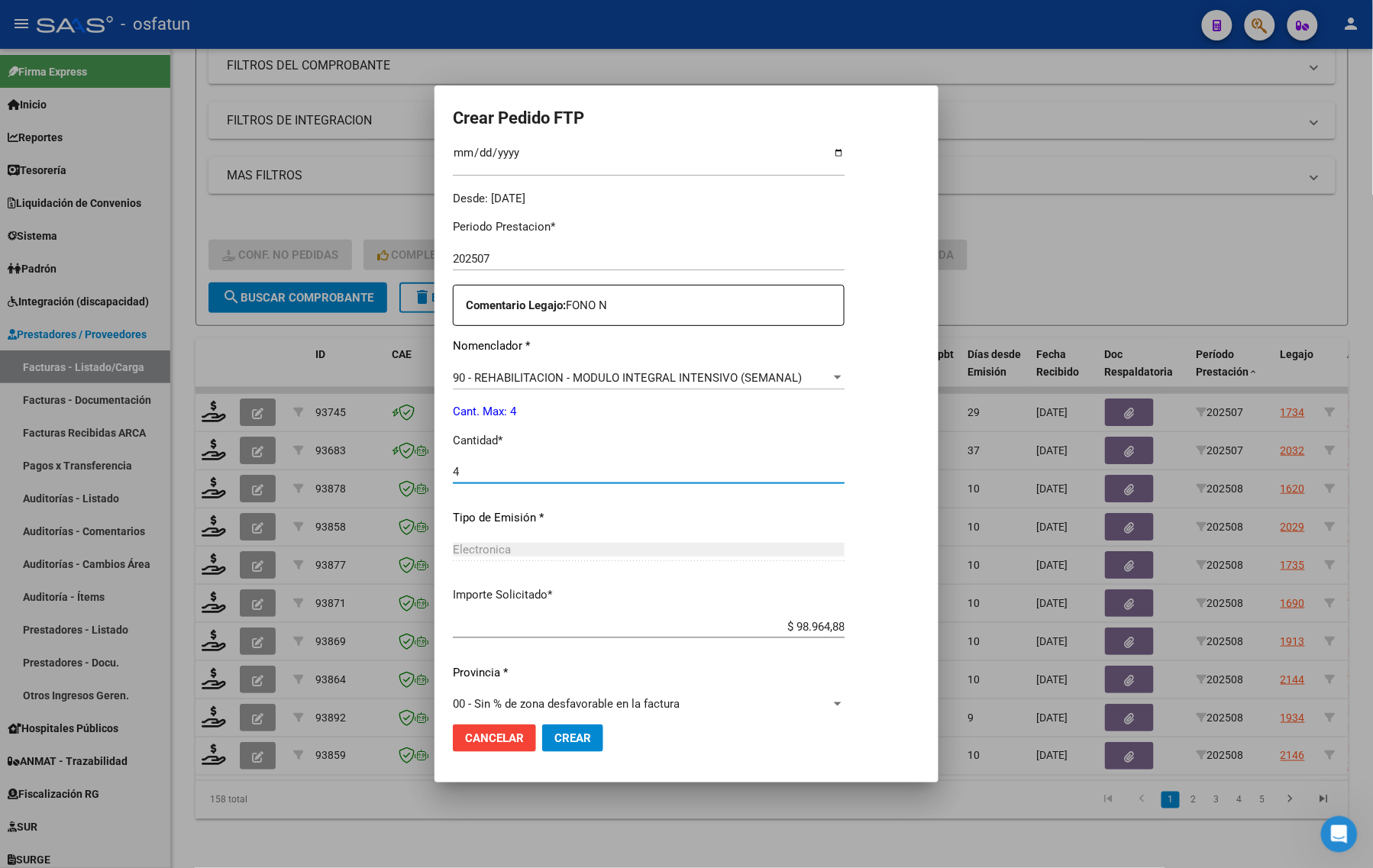
scroll to position [456, 0]
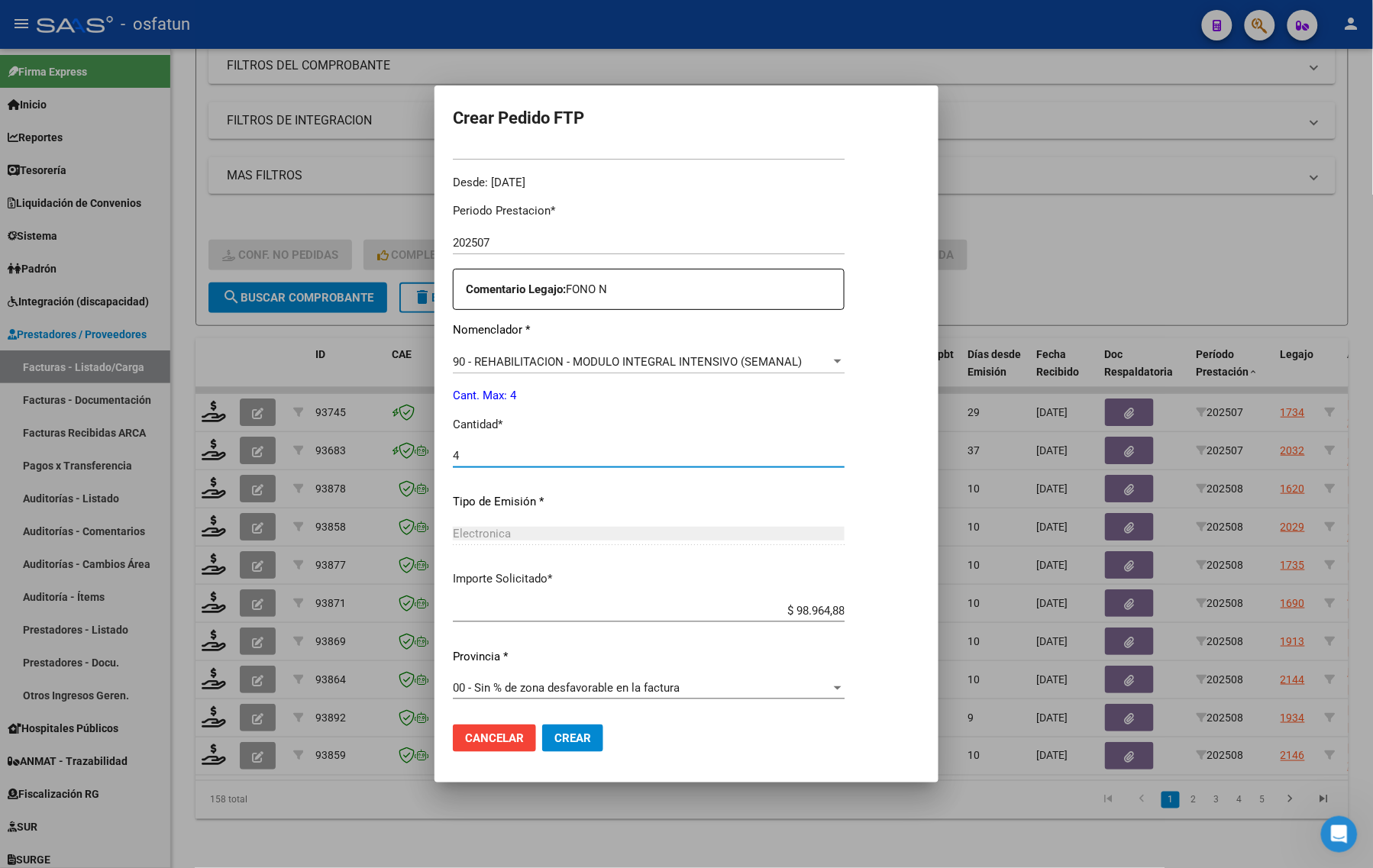
type input "4"
click at [569, 741] on span "Crear" at bounding box center [573, 738] width 37 height 13
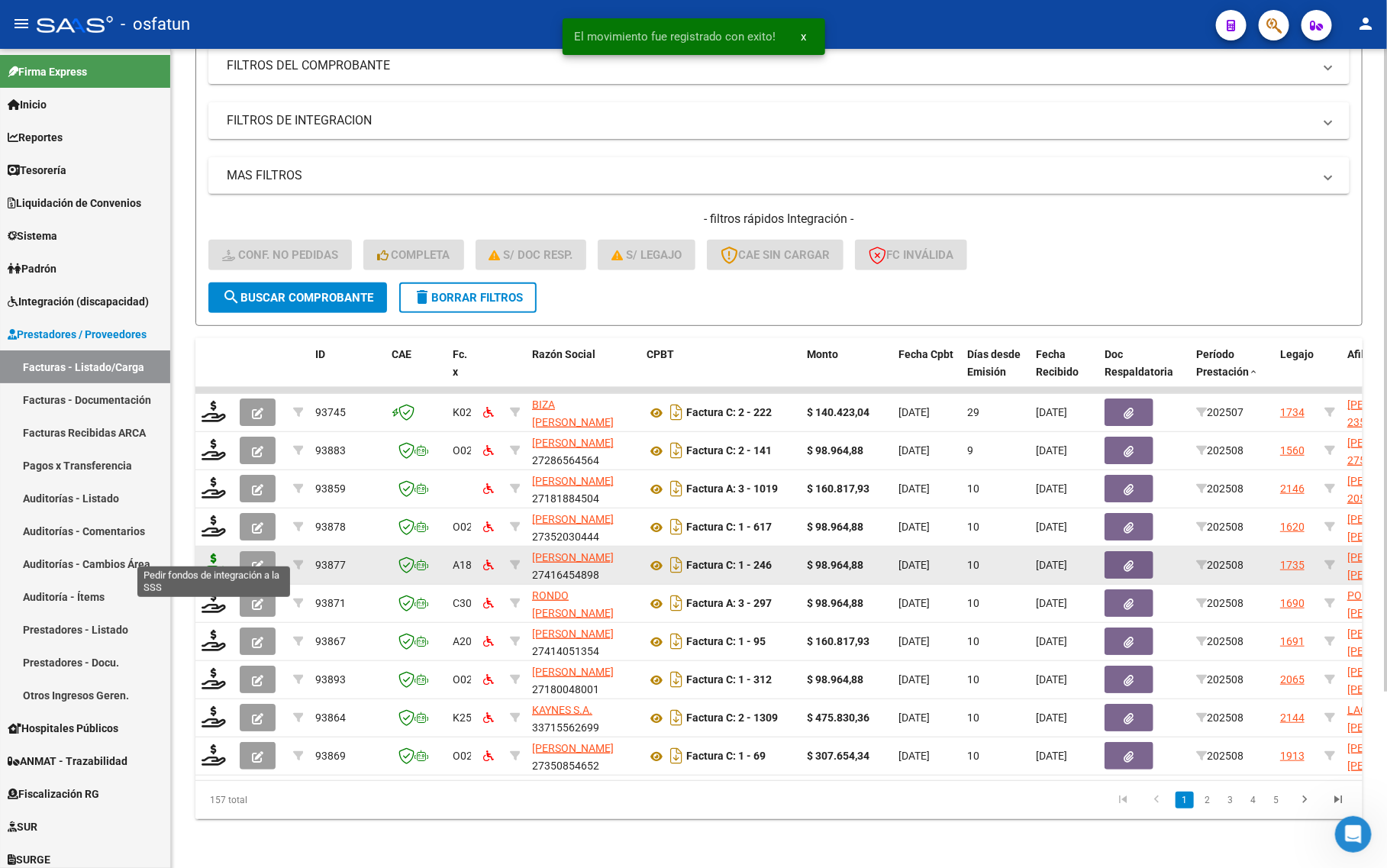
click at [212, 554] on icon at bounding box center [213, 564] width 25 height 21
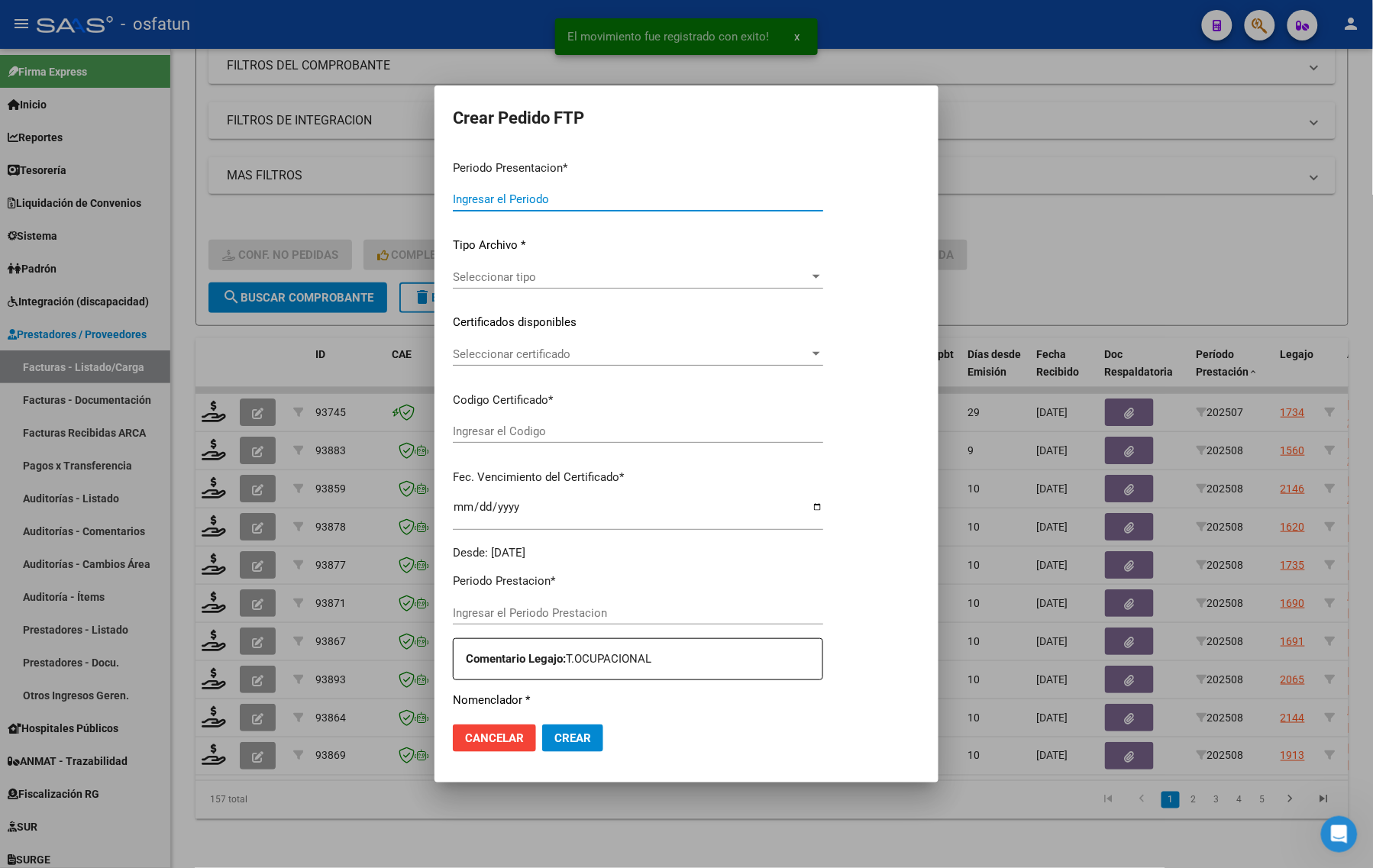
type input "202508"
type input "$ 98.964,88"
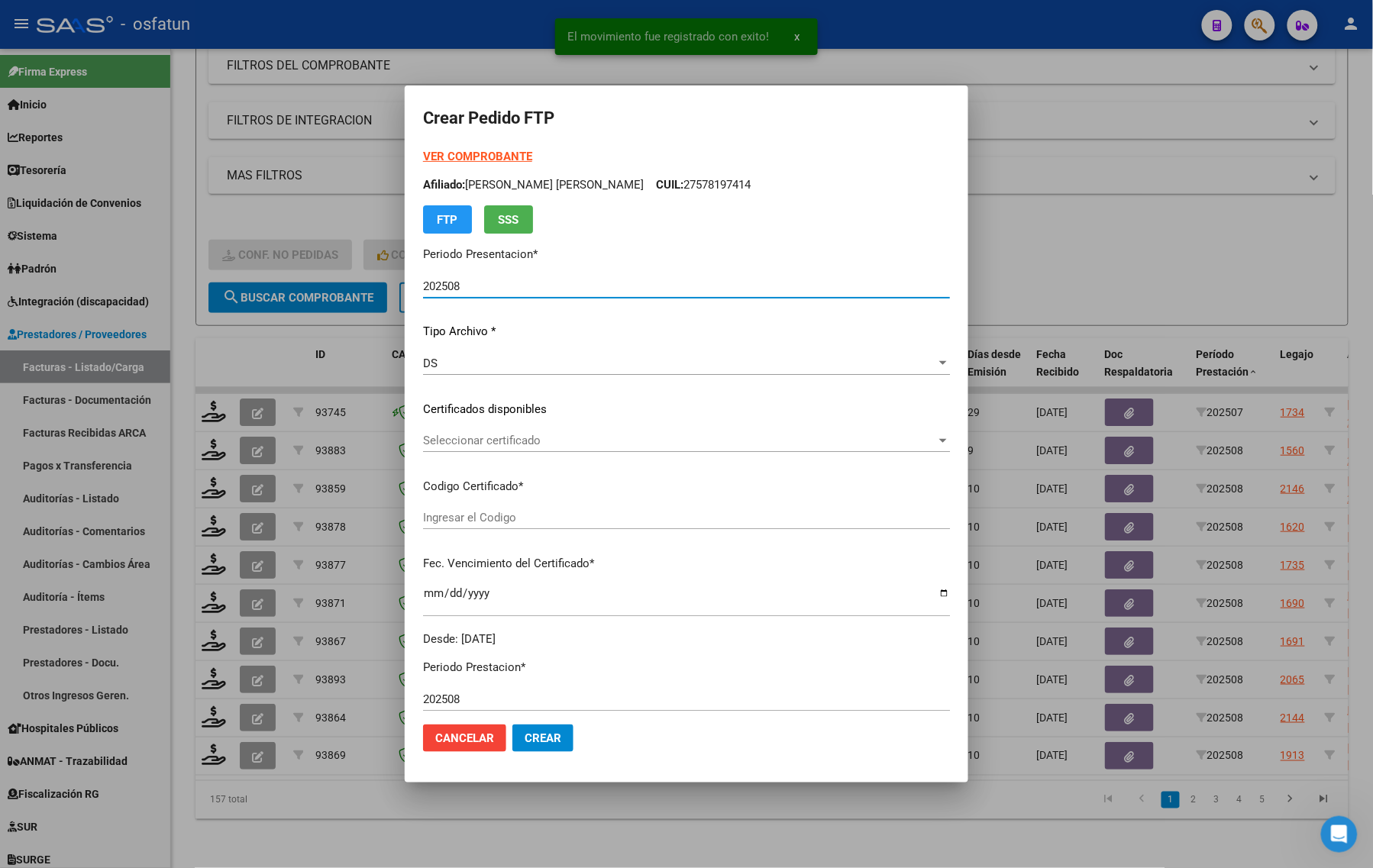
type input "ARG02000590795422024031820270318MEN232"
type input "2027-03-18"
click at [452, 156] on strong "VER COMPROBANTE" at bounding box center [478, 156] width 110 height 13
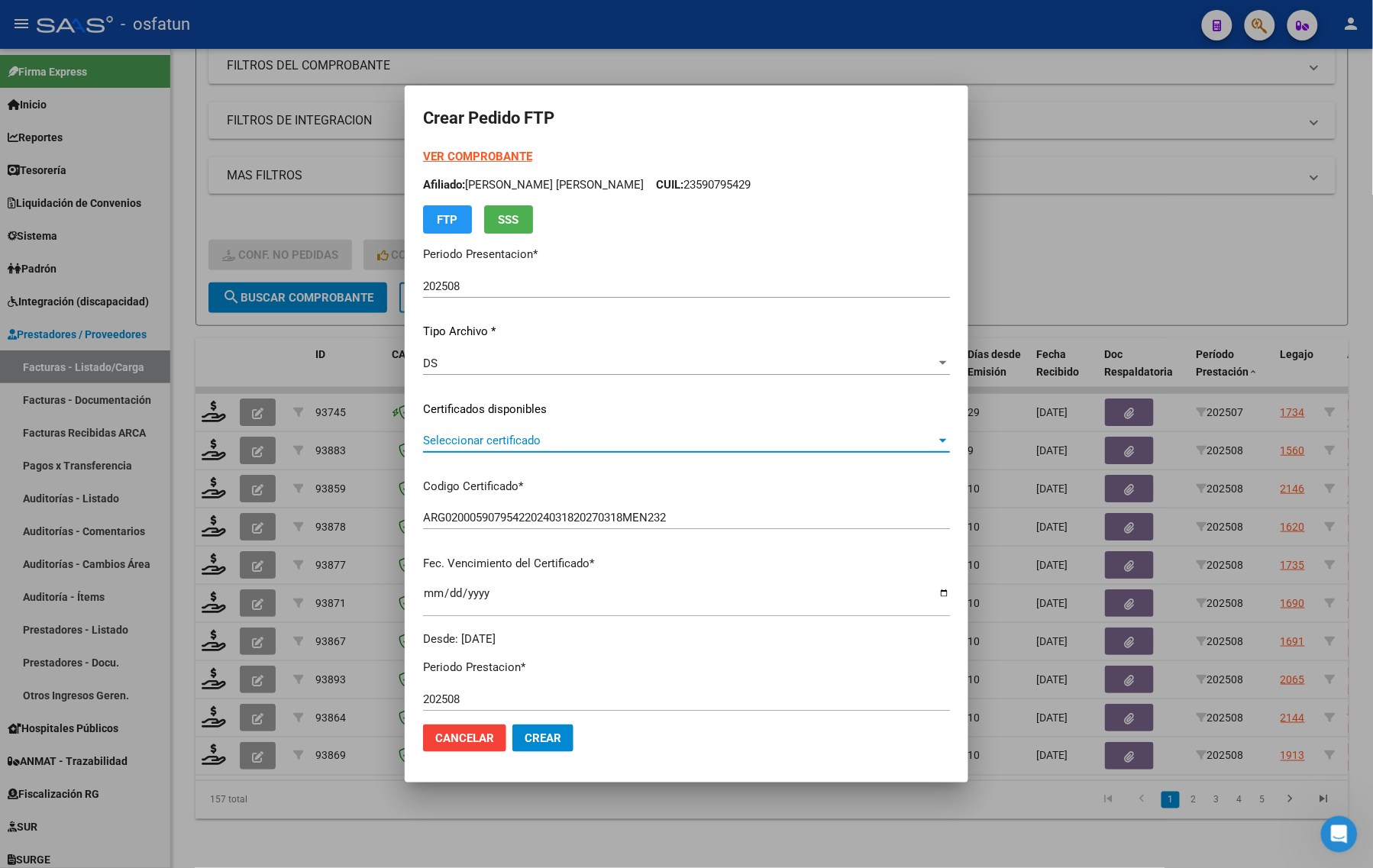
click at [529, 440] on span "Seleccionar certificado" at bounding box center [679, 440] width 513 height 13
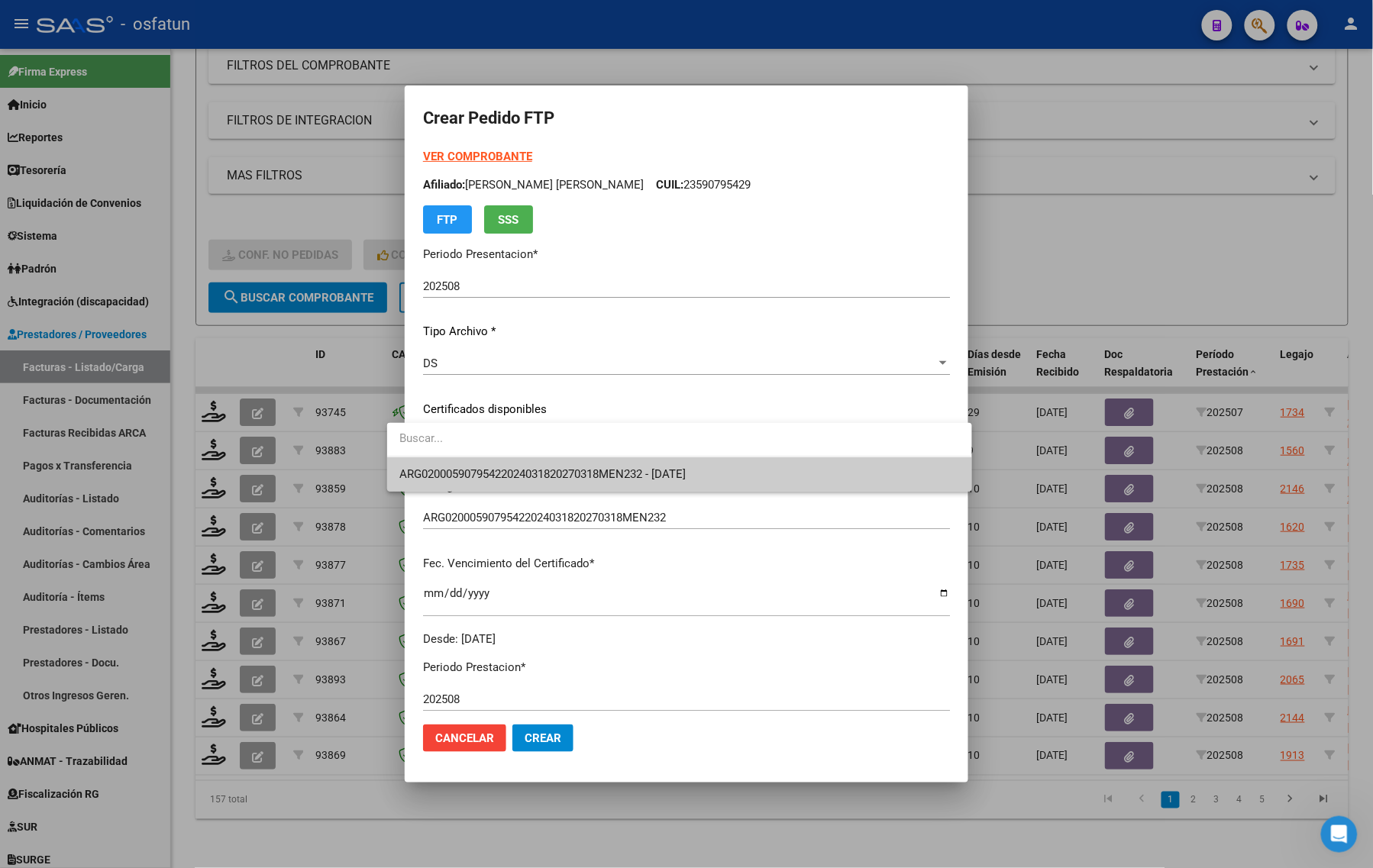
click at [532, 463] on span "ARG02000590795422024031820270318MEN232 - 2027-03-18" at bounding box center [679, 474] width 560 height 34
click at [532, 463] on div "Seleccionar certificado Seleccionar certificado" at bounding box center [686, 447] width 527 height 37
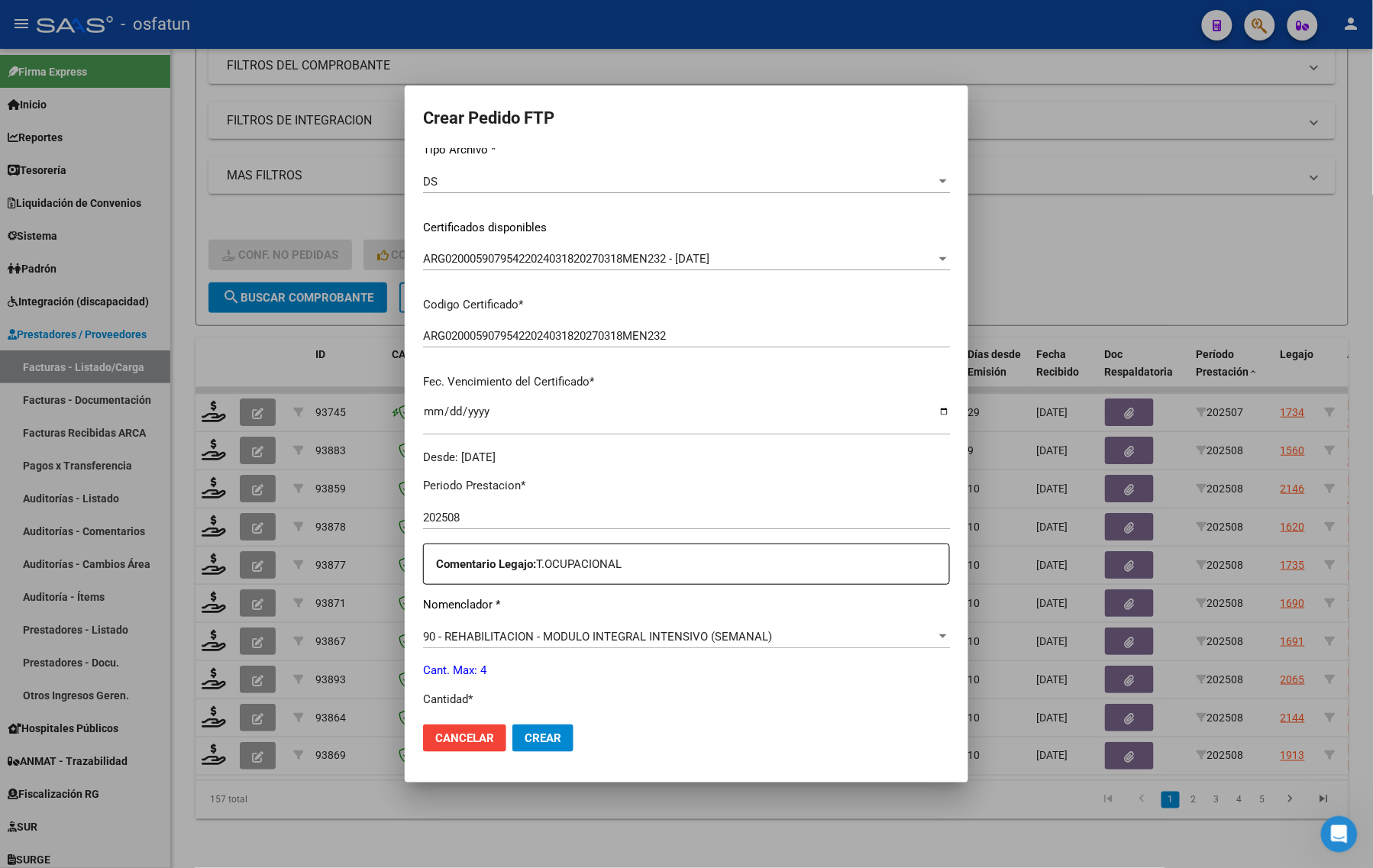
scroll to position [286, 0]
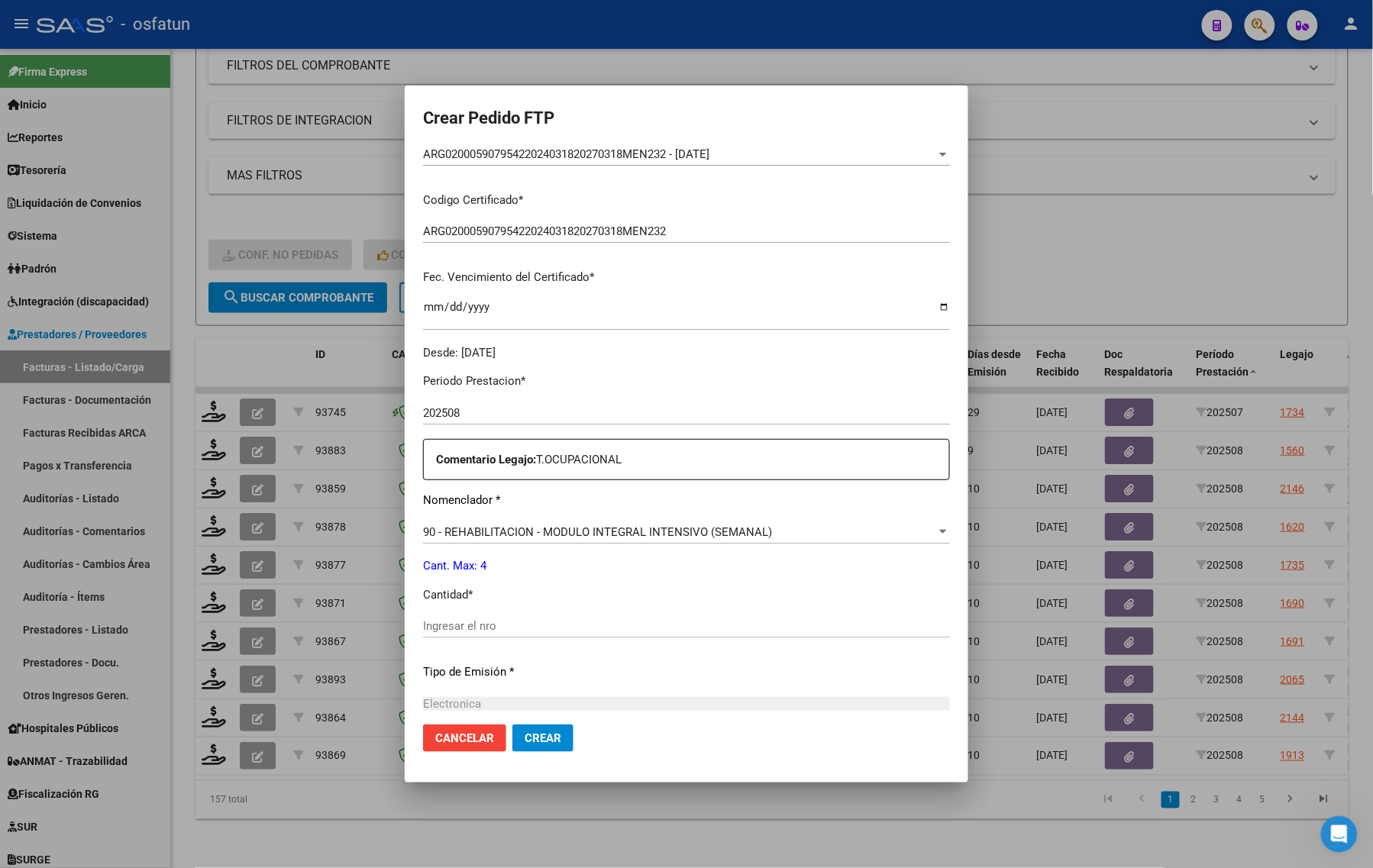
click at [487, 624] on input "Ingresar el nro" at bounding box center [686, 625] width 527 height 13
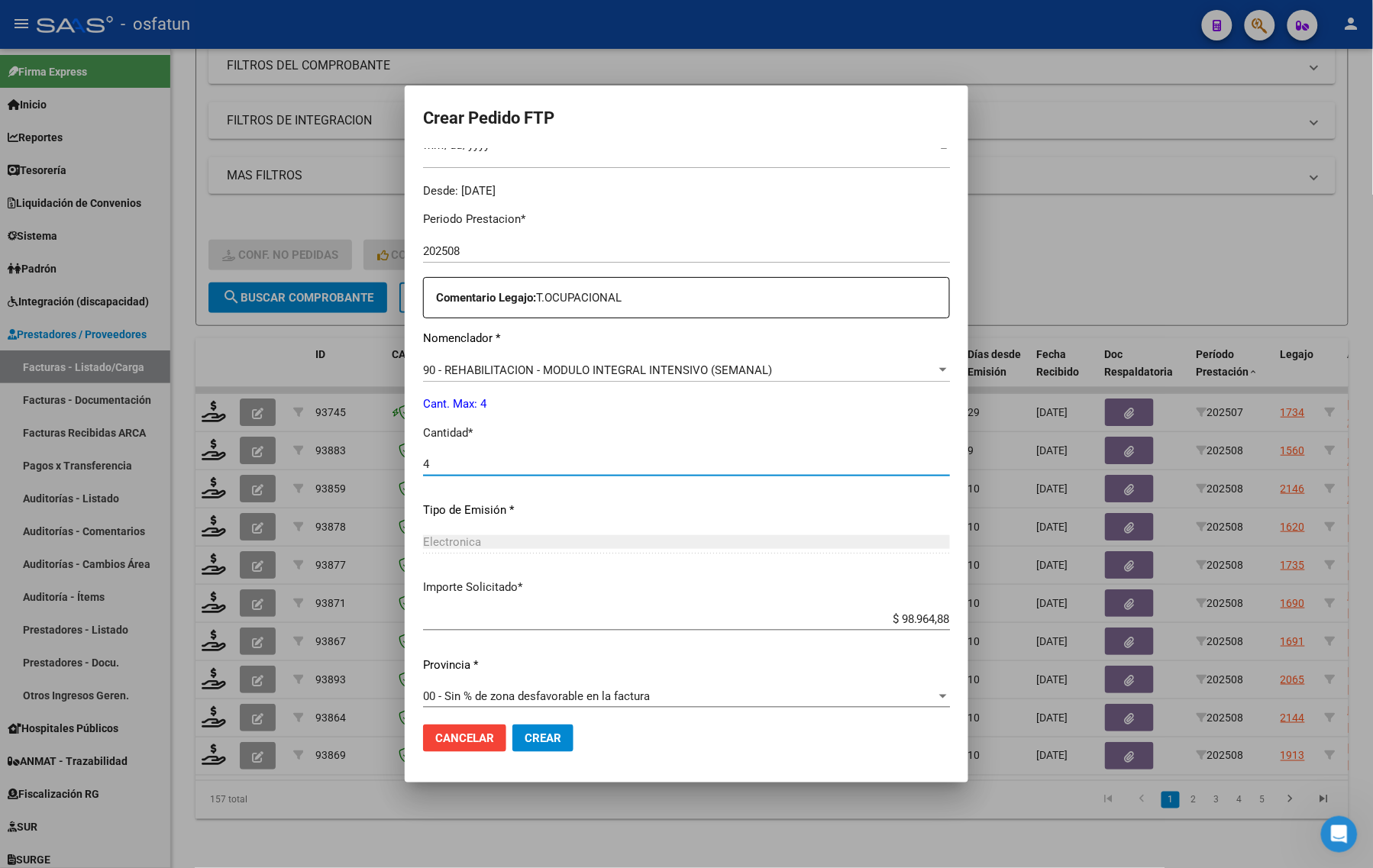
scroll to position [456, 0]
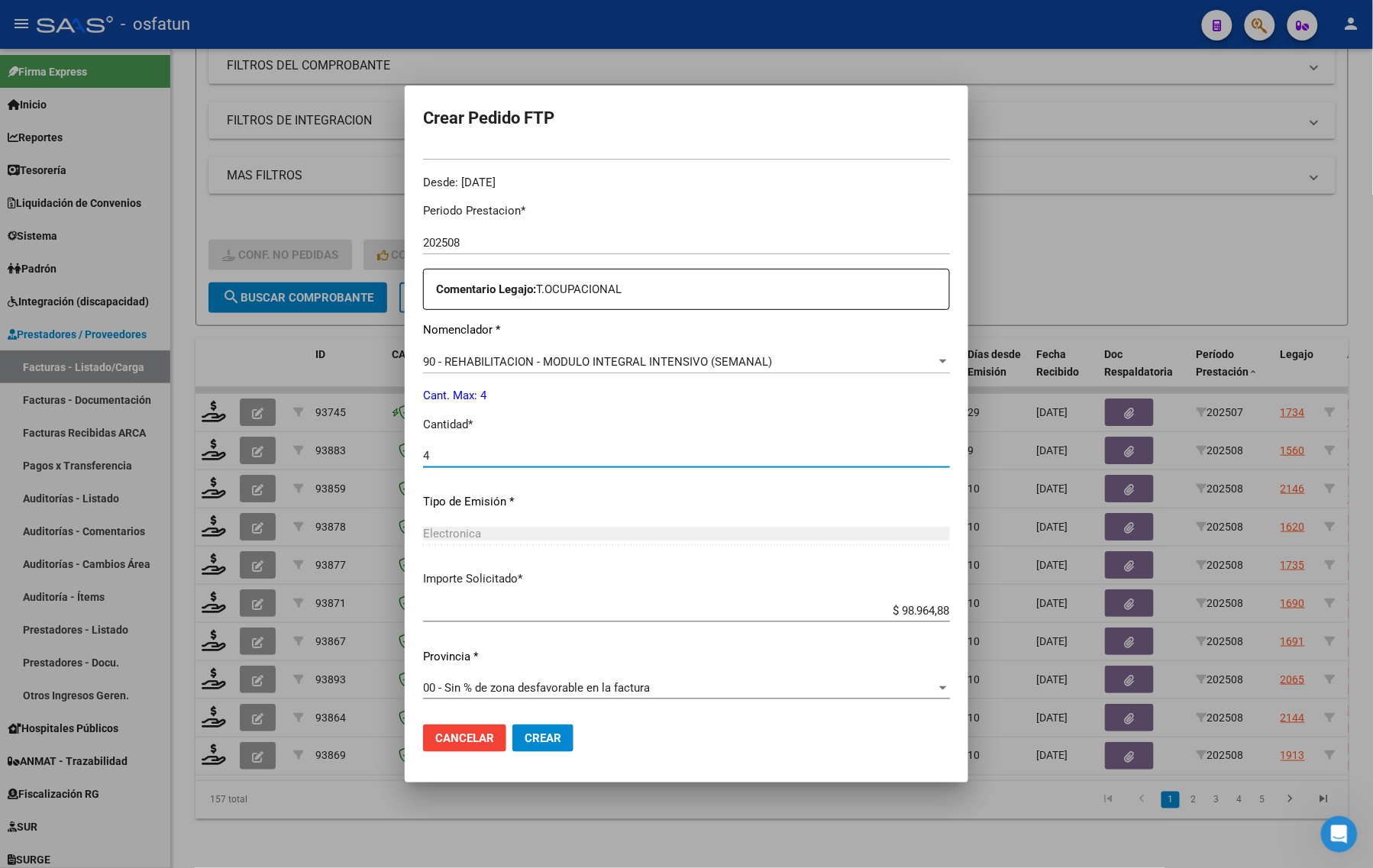
type input "4"
click at [525, 738] on span "Crear" at bounding box center [543, 738] width 37 height 13
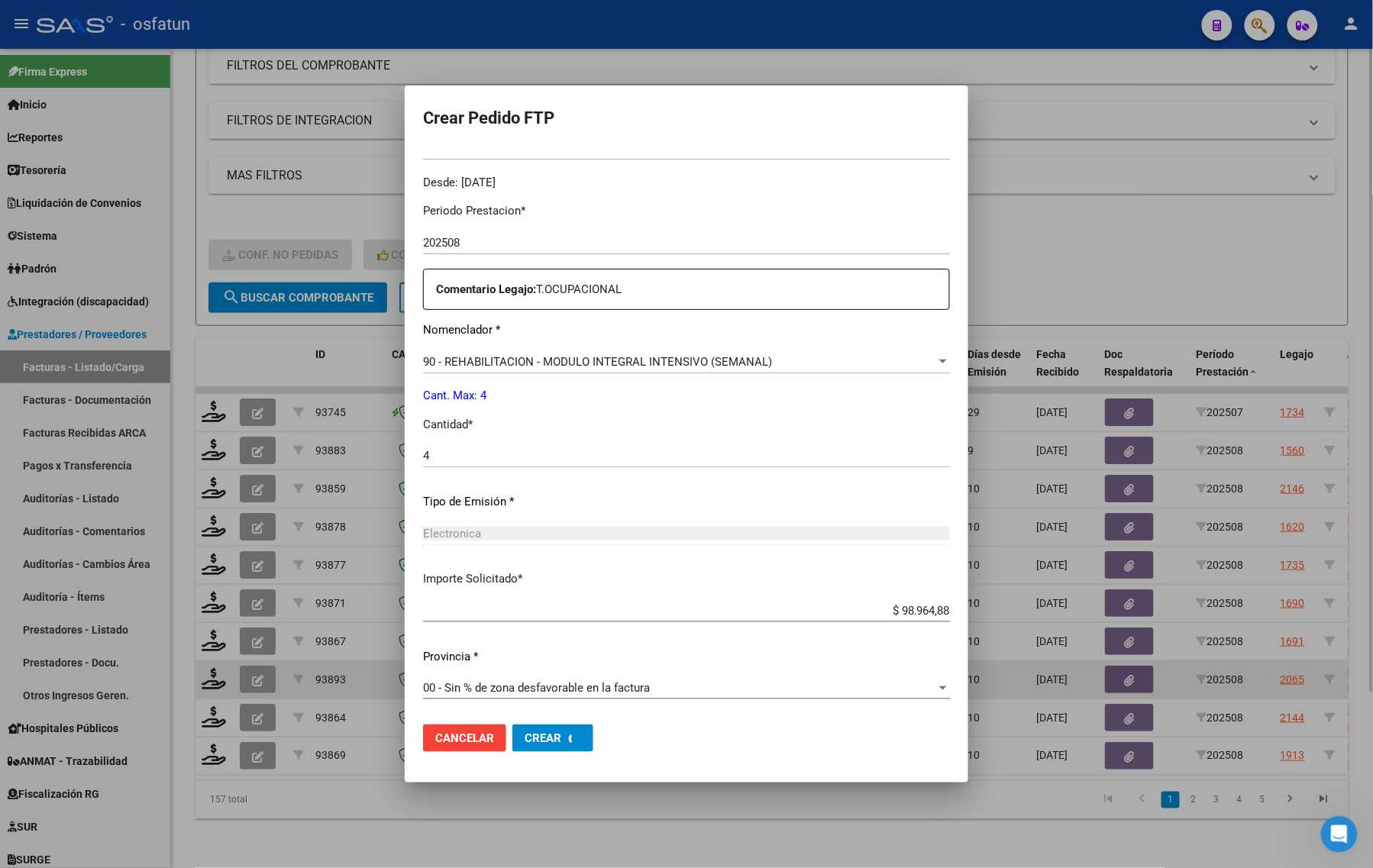
scroll to position [0, 0]
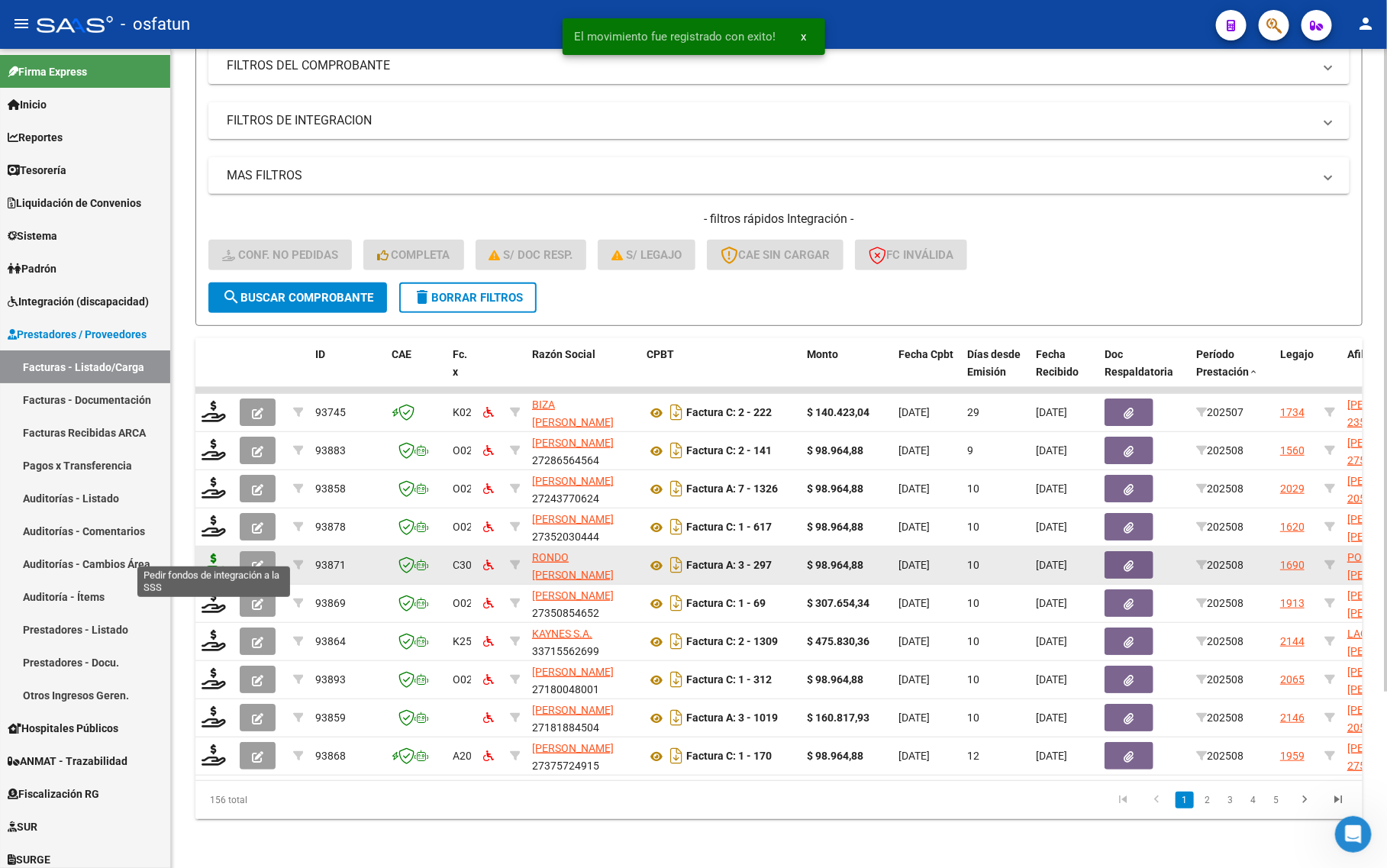
click at [204, 554] on icon at bounding box center [213, 564] width 25 height 21
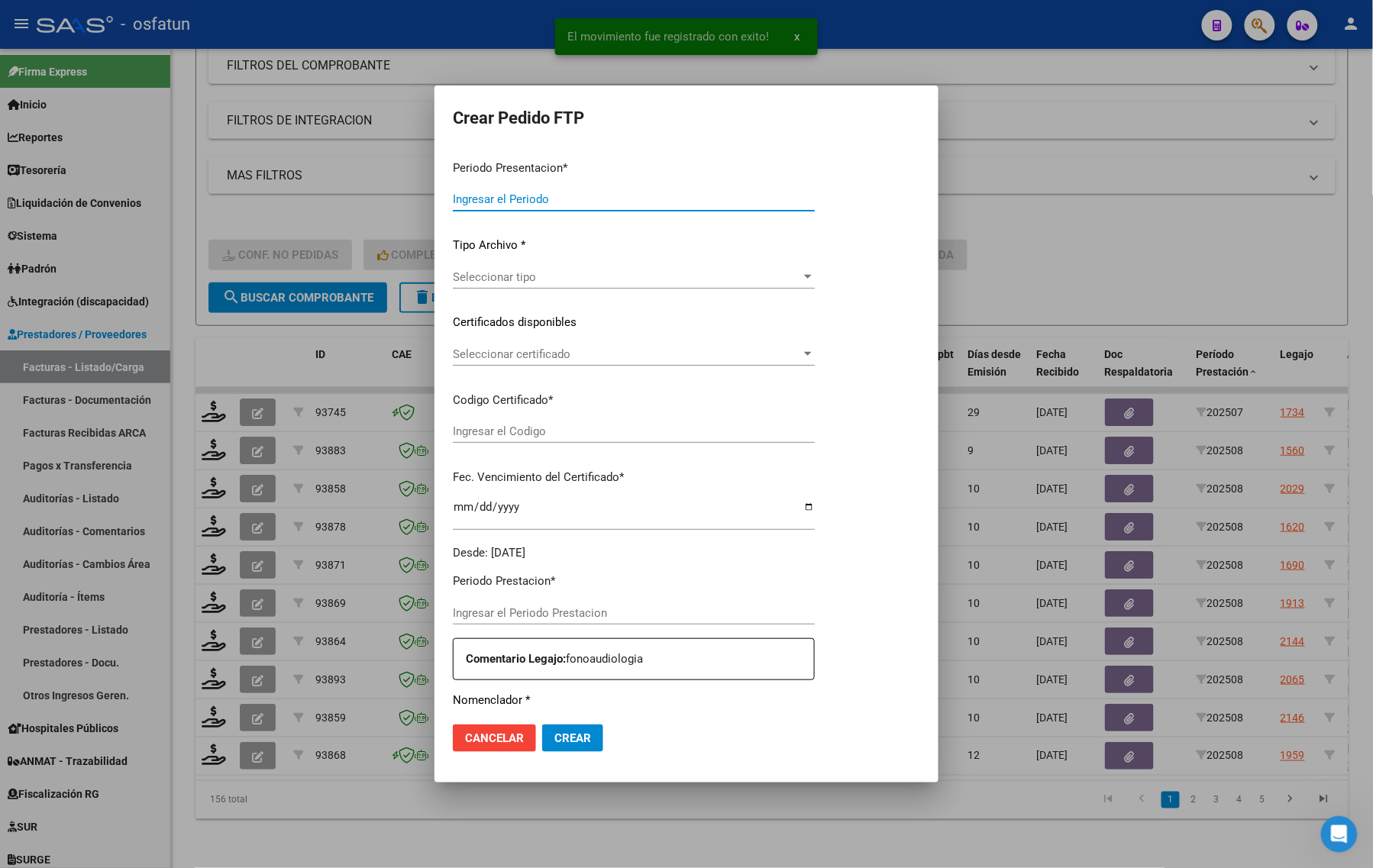
type input "202508"
type input "$ 98.964,88"
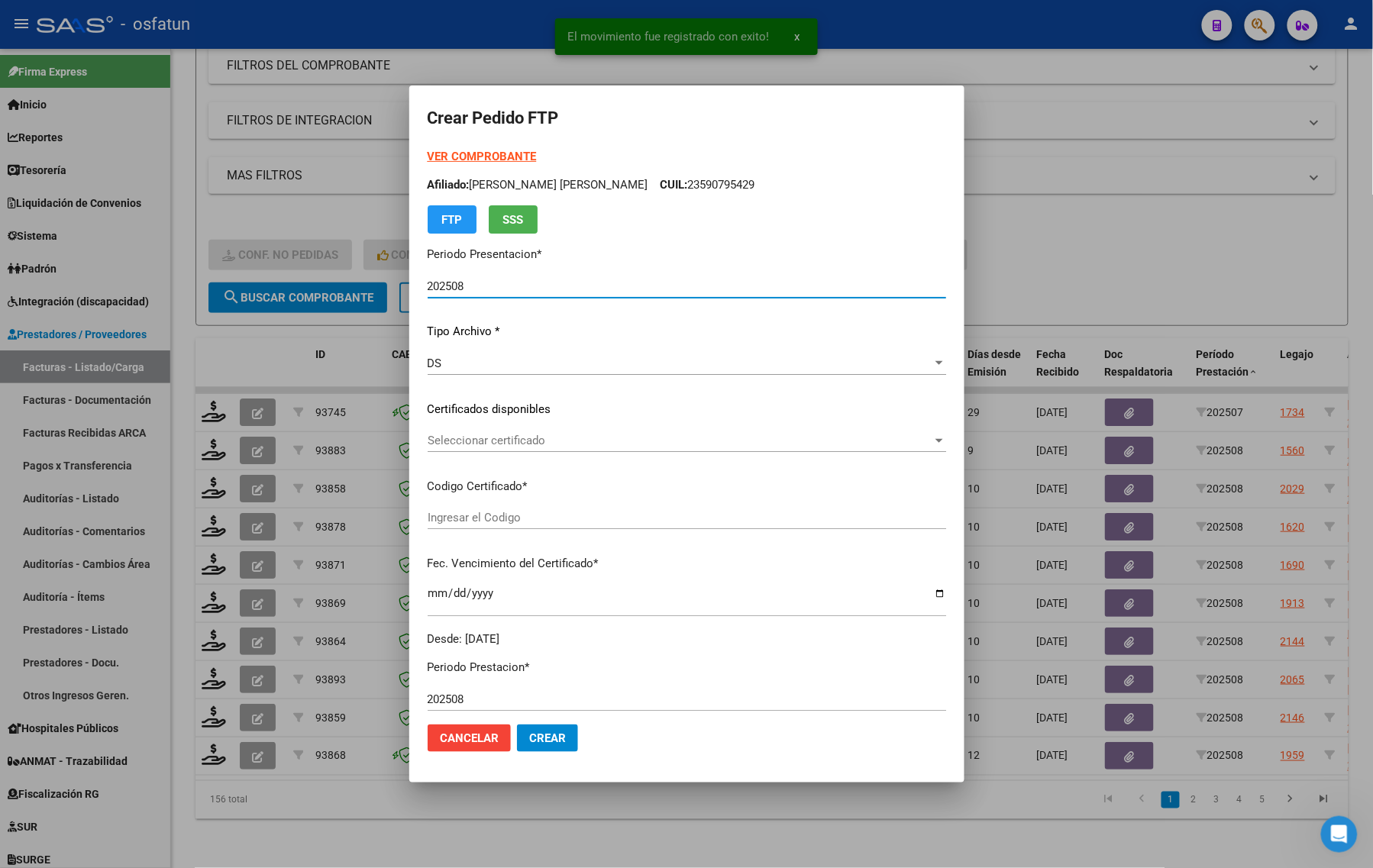
type input "ARG02000571027082022120120251201BS413"
type input "2025-12-01"
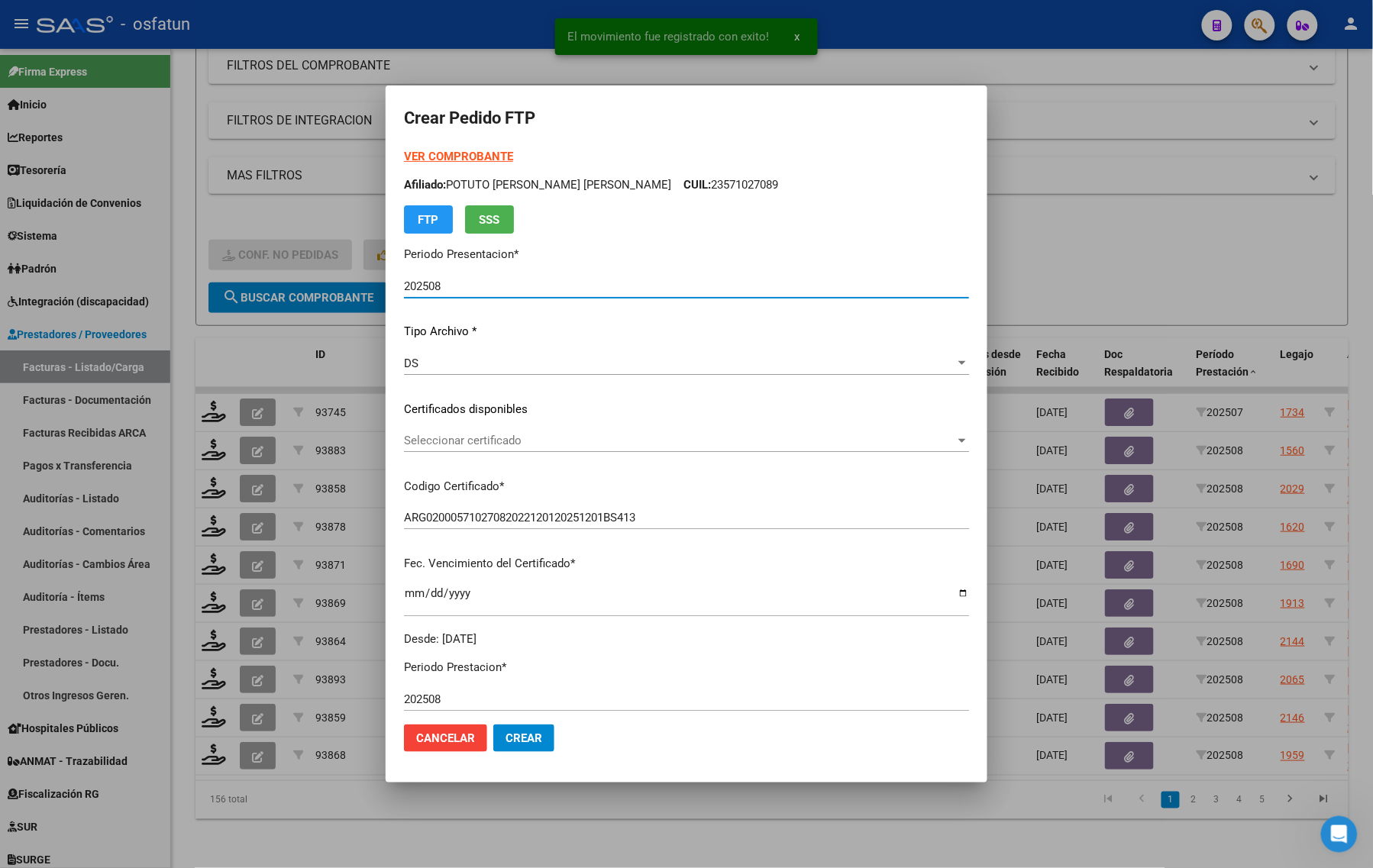
click at [447, 161] on strong "VER COMPROBANTE" at bounding box center [459, 156] width 110 height 13
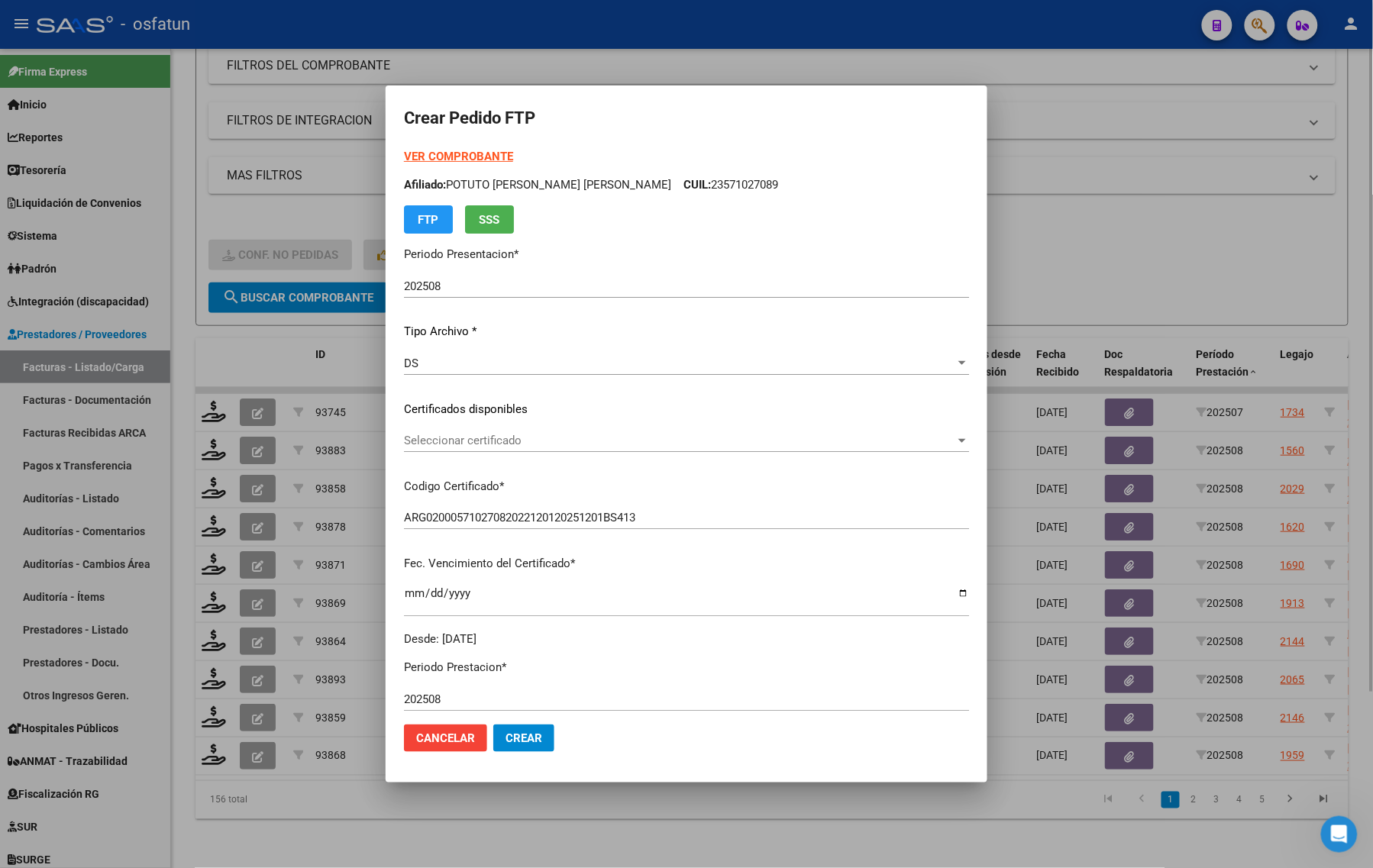
click at [221, 217] on div at bounding box center [686, 434] width 1373 height 868
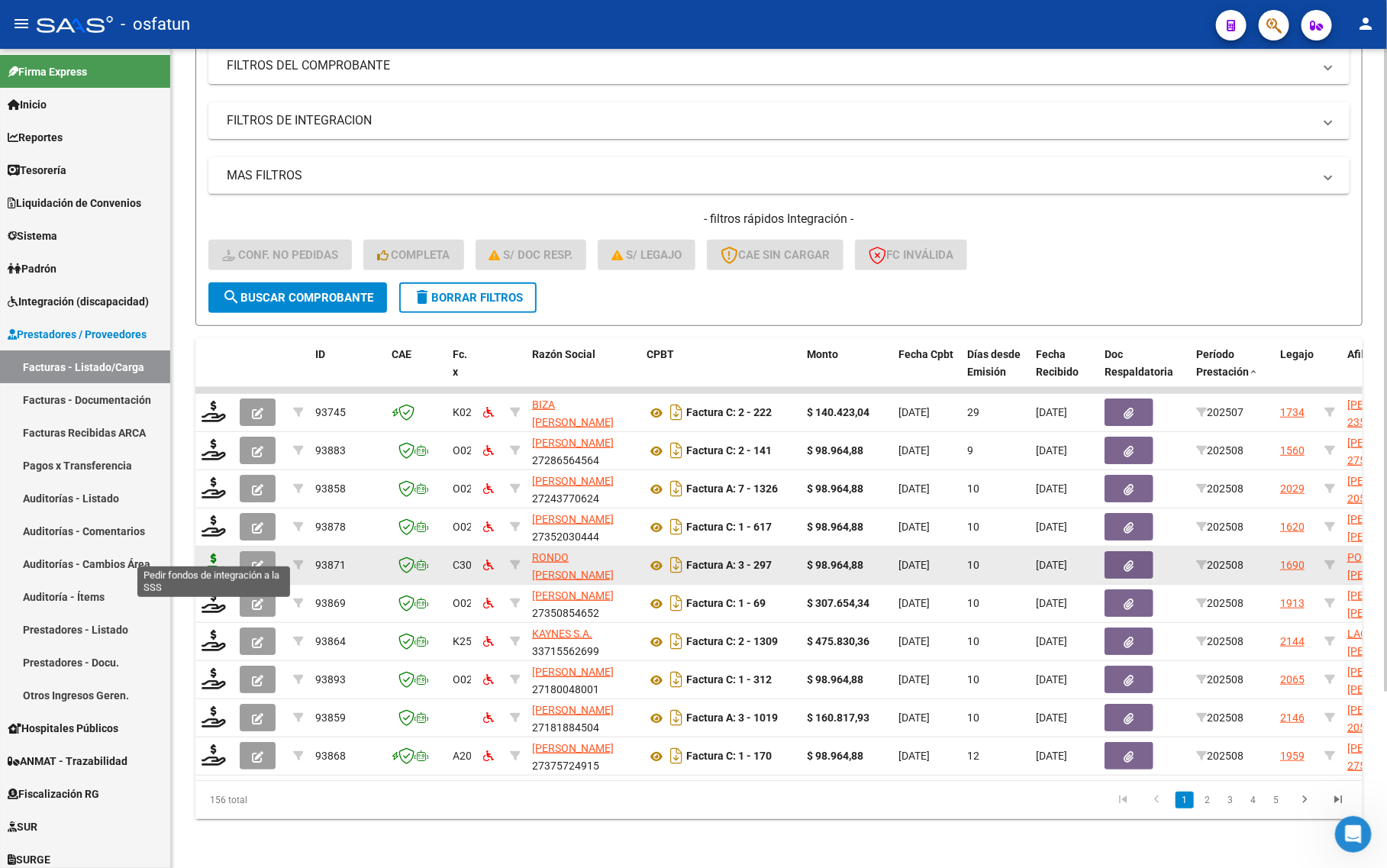
click at [214, 554] on icon at bounding box center [213, 564] width 25 height 21
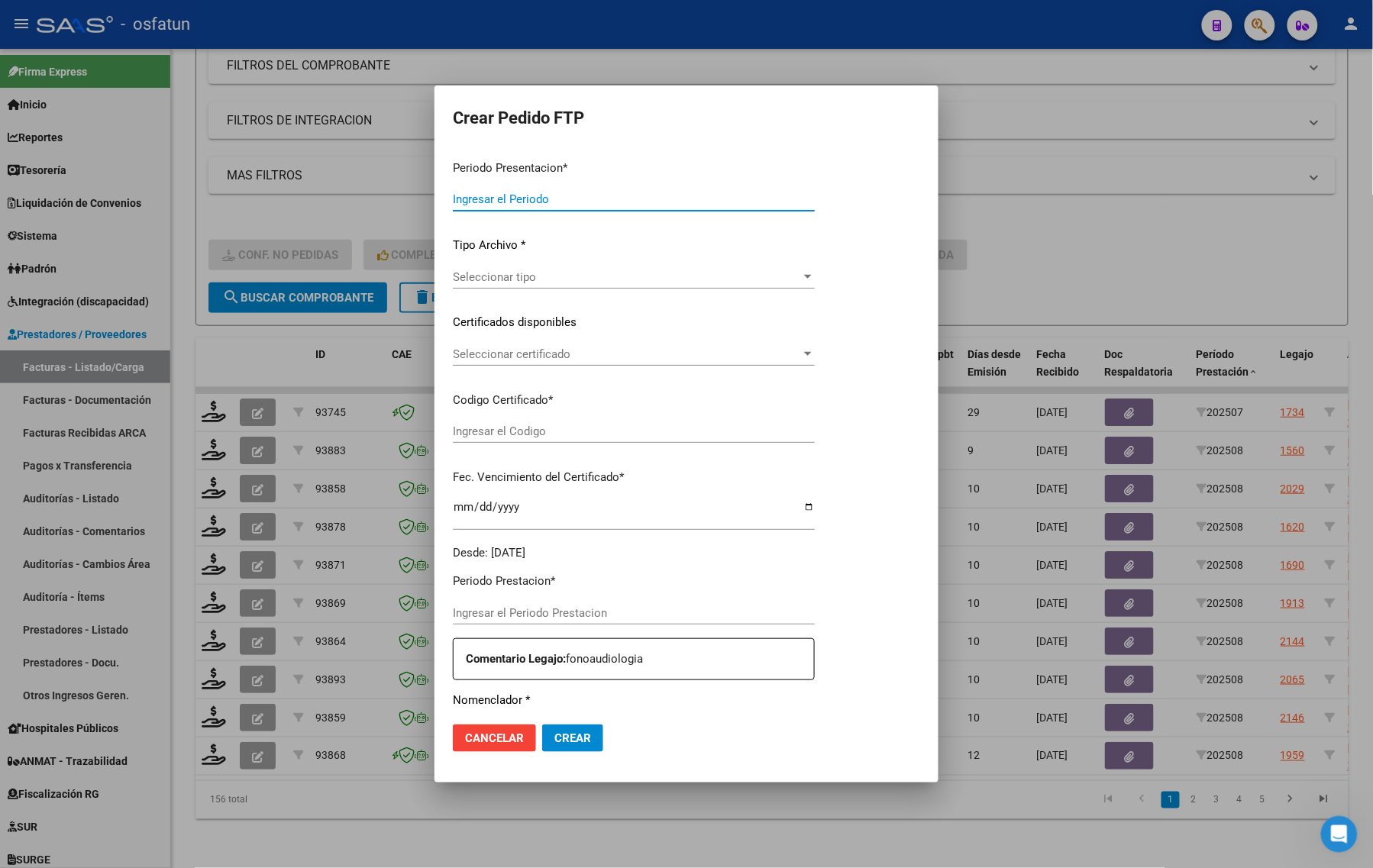
type input "202508"
type input "$ 98.964,88"
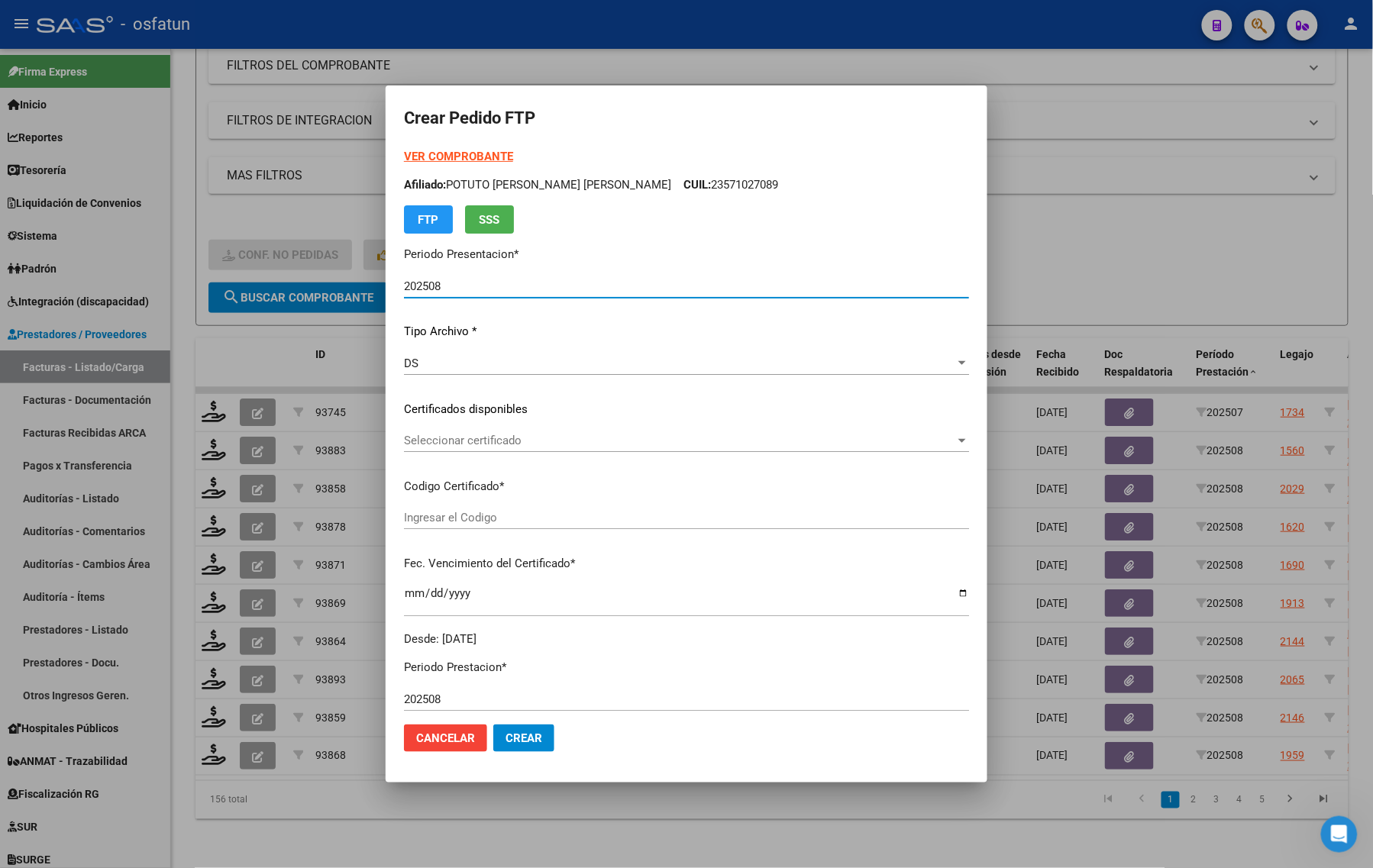
type input "ARG02000571027082022120120251201BS413"
type input "2025-12-01"
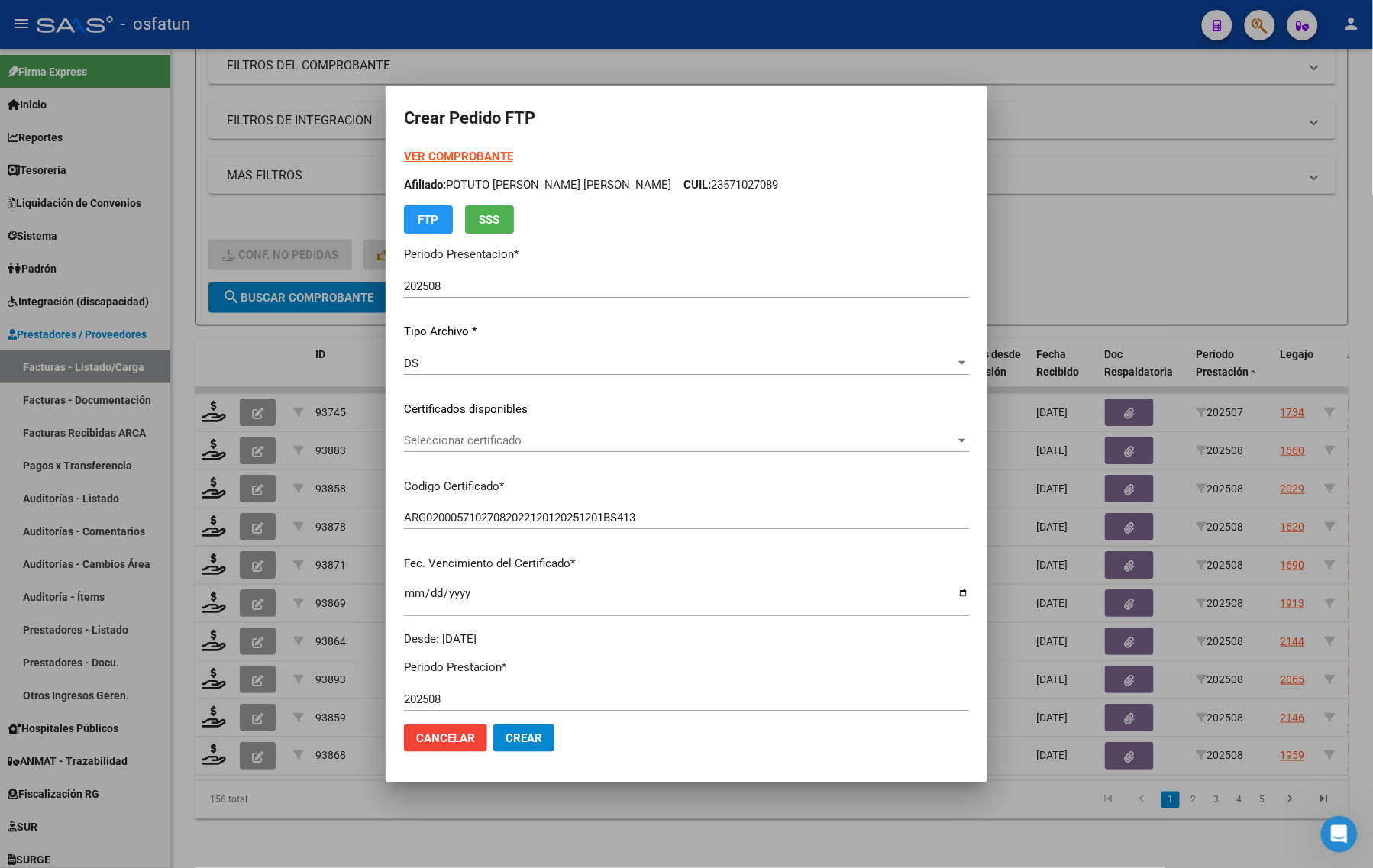
click at [445, 154] on strong "VER COMPROBANTE" at bounding box center [459, 156] width 110 height 13
click at [475, 440] on span "Seleccionar certificado" at bounding box center [679, 440] width 552 height 13
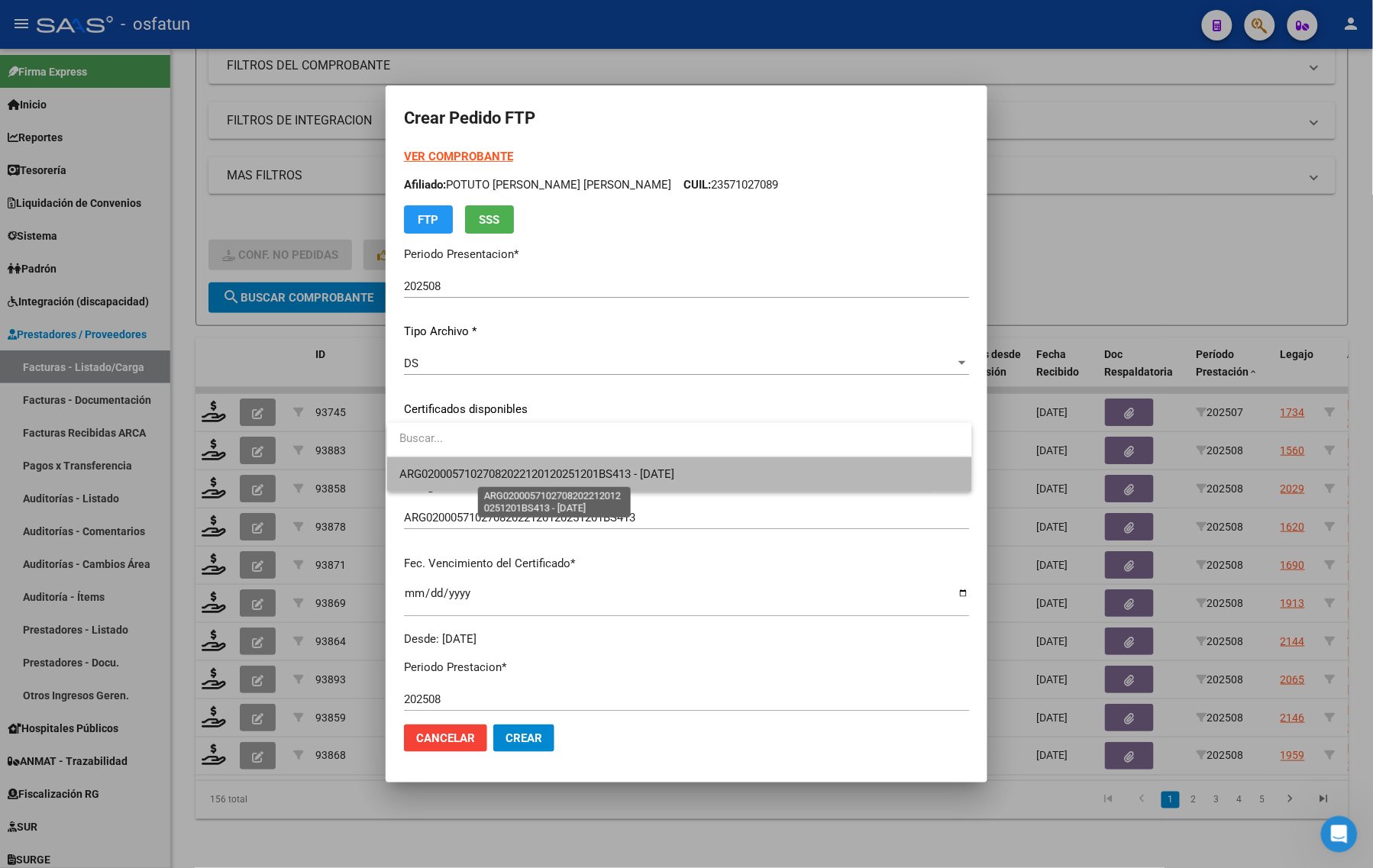
click at [467, 468] on span "ARG02000571027082022120120251201BS413 - 2025-12-01" at bounding box center [537, 474] width 275 height 13
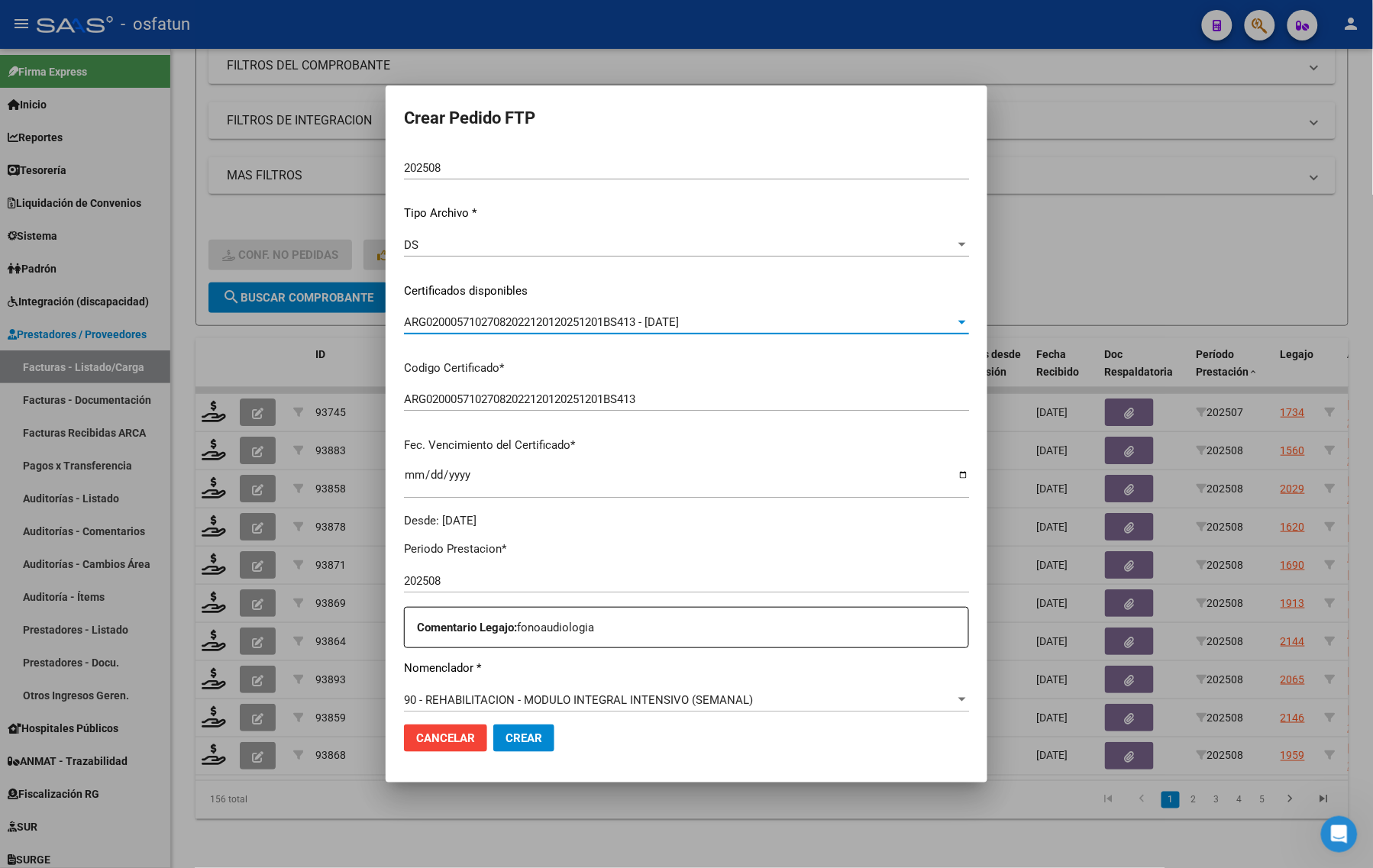
scroll to position [286, 0]
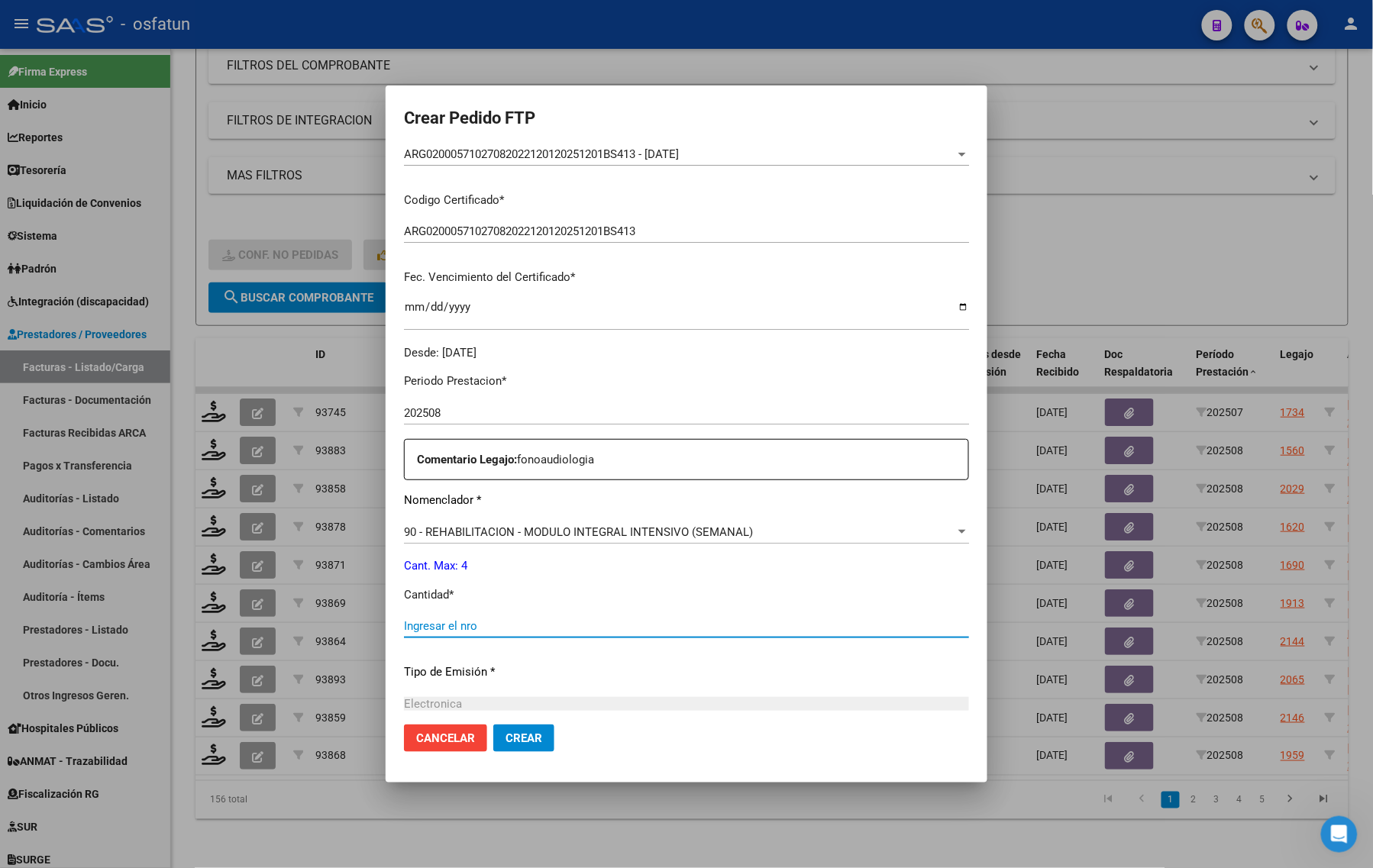
click at [448, 624] on input "Ingresar el nro" at bounding box center [686, 625] width 565 height 13
type input "4"
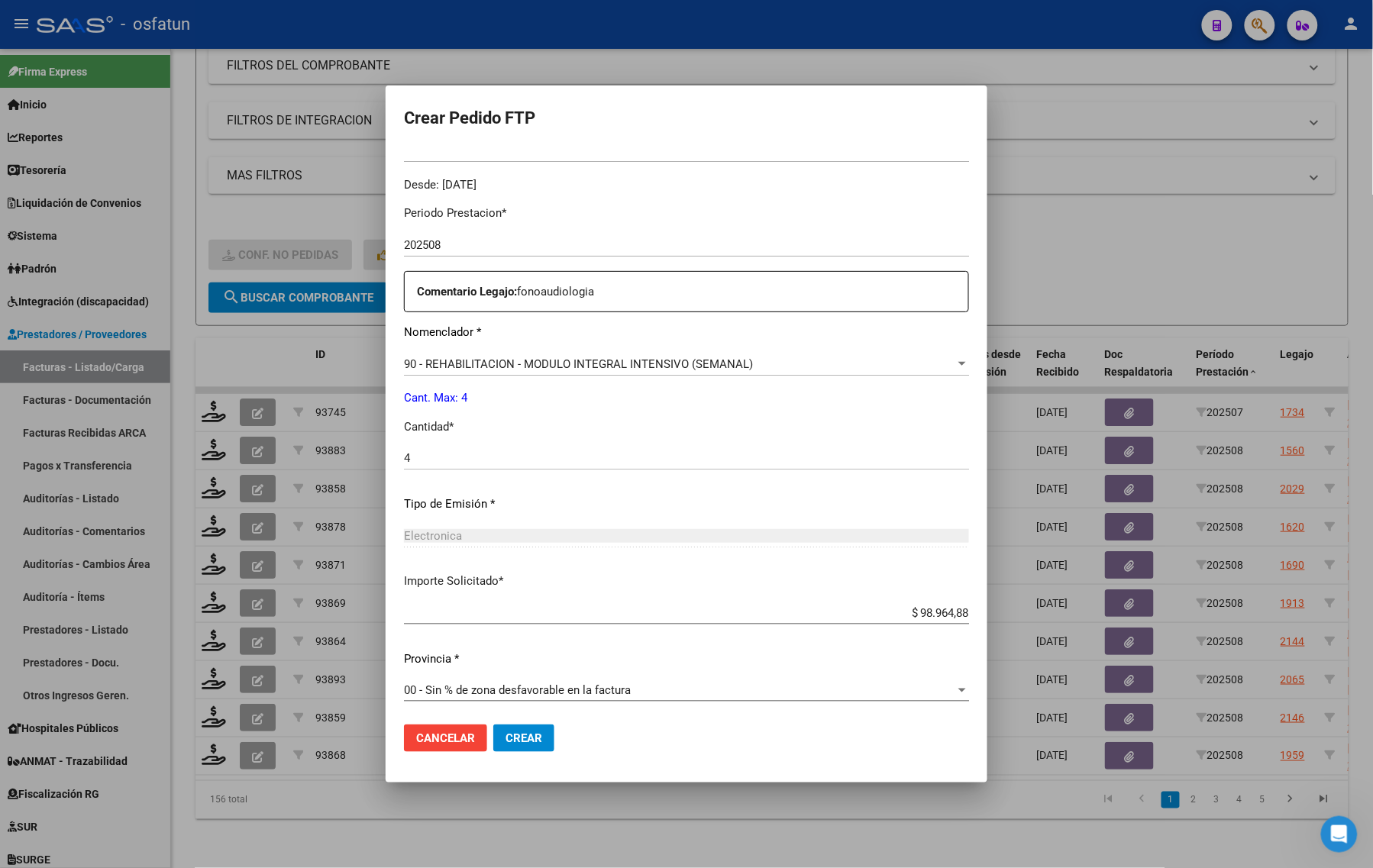
scroll to position [456, 0]
click at [537, 745] on button "Crear" at bounding box center [524, 738] width 61 height 28
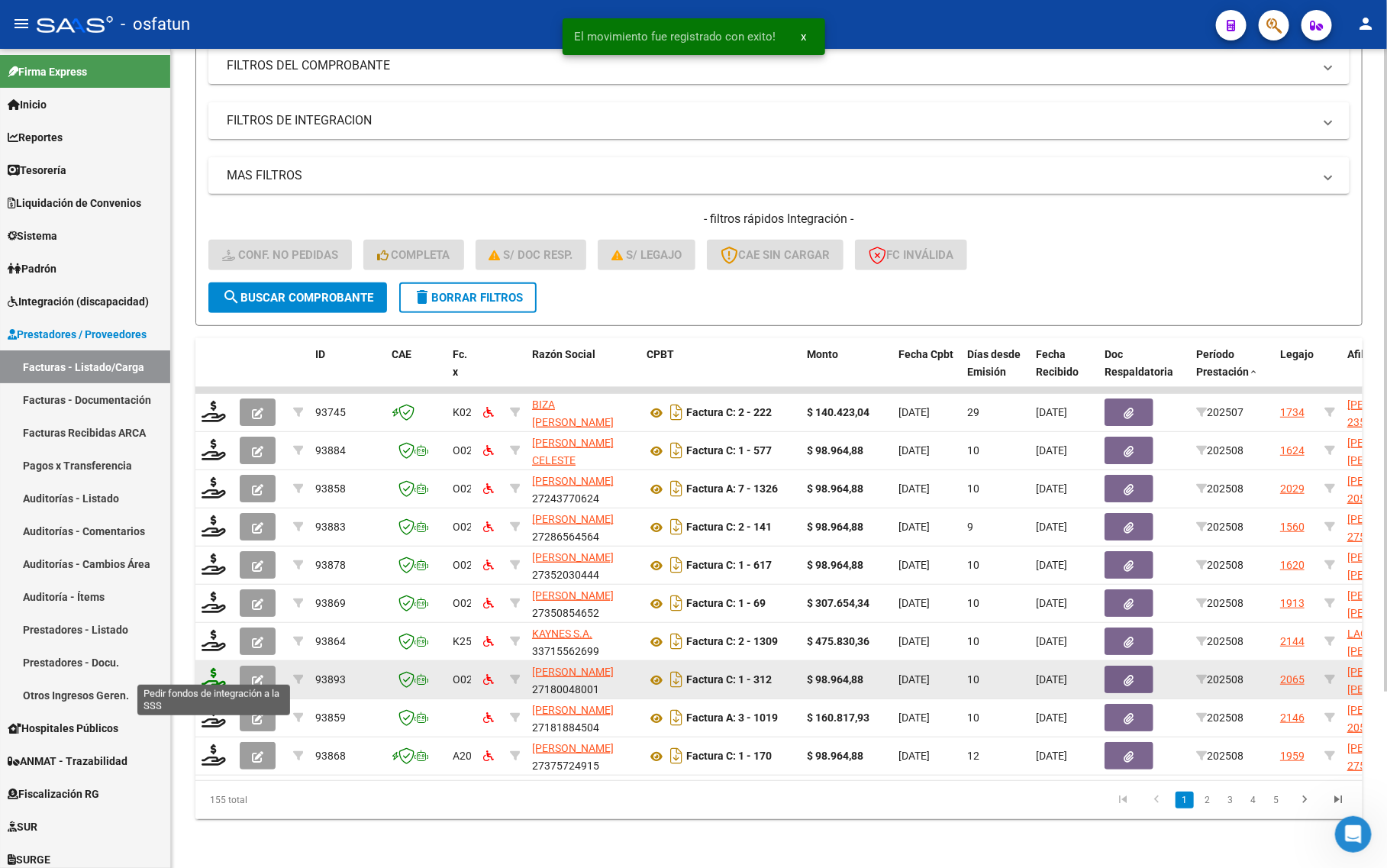
click at [212, 668] on icon at bounding box center [213, 678] width 25 height 21
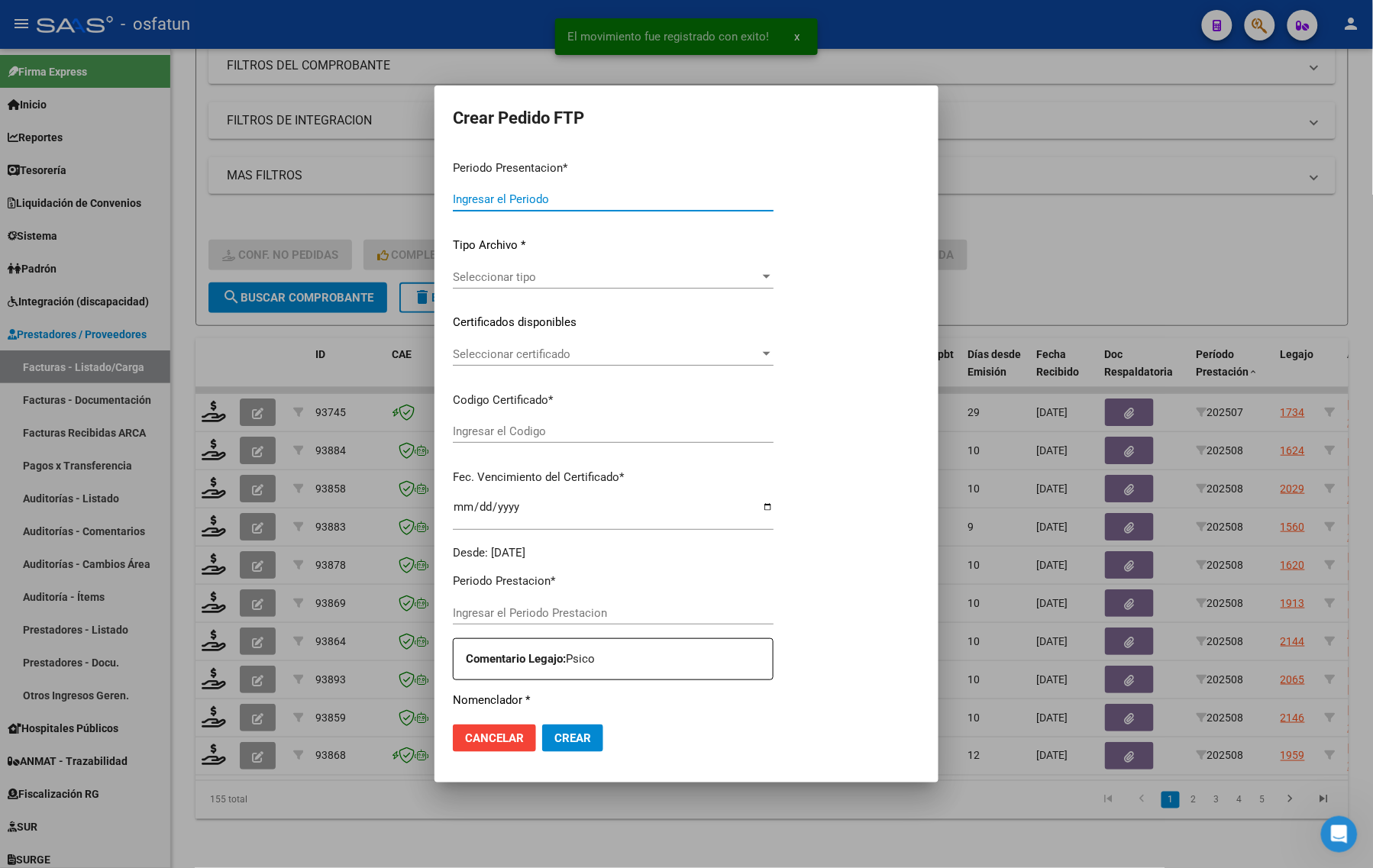
type input "202508"
type input "$ 98.964,88"
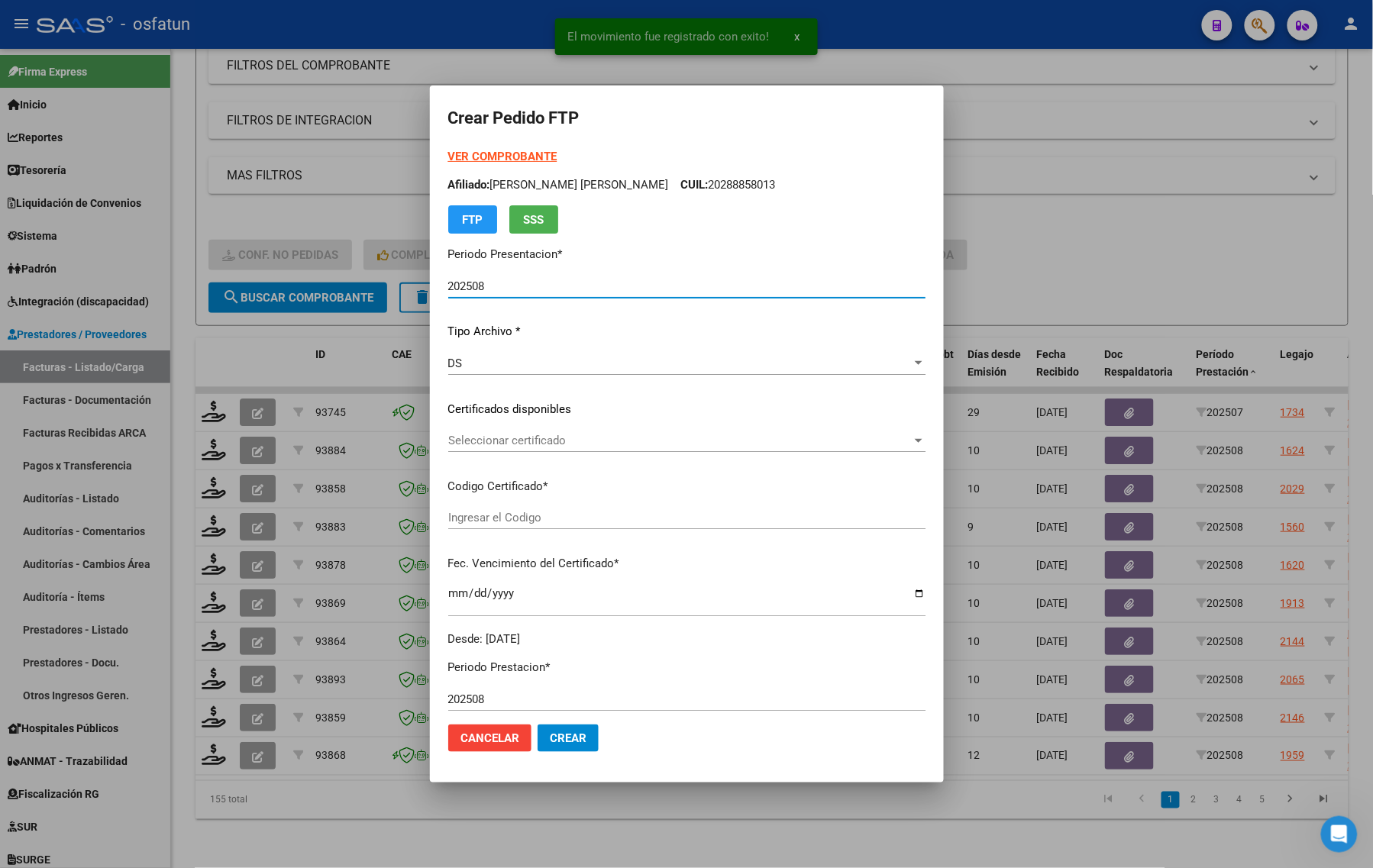
type input "ARG02000566319422025090820300908BUE315"
type input "2030-09-08"
click at [500, 153] on strong "VER COMPROBANTE" at bounding box center [503, 156] width 110 height 13
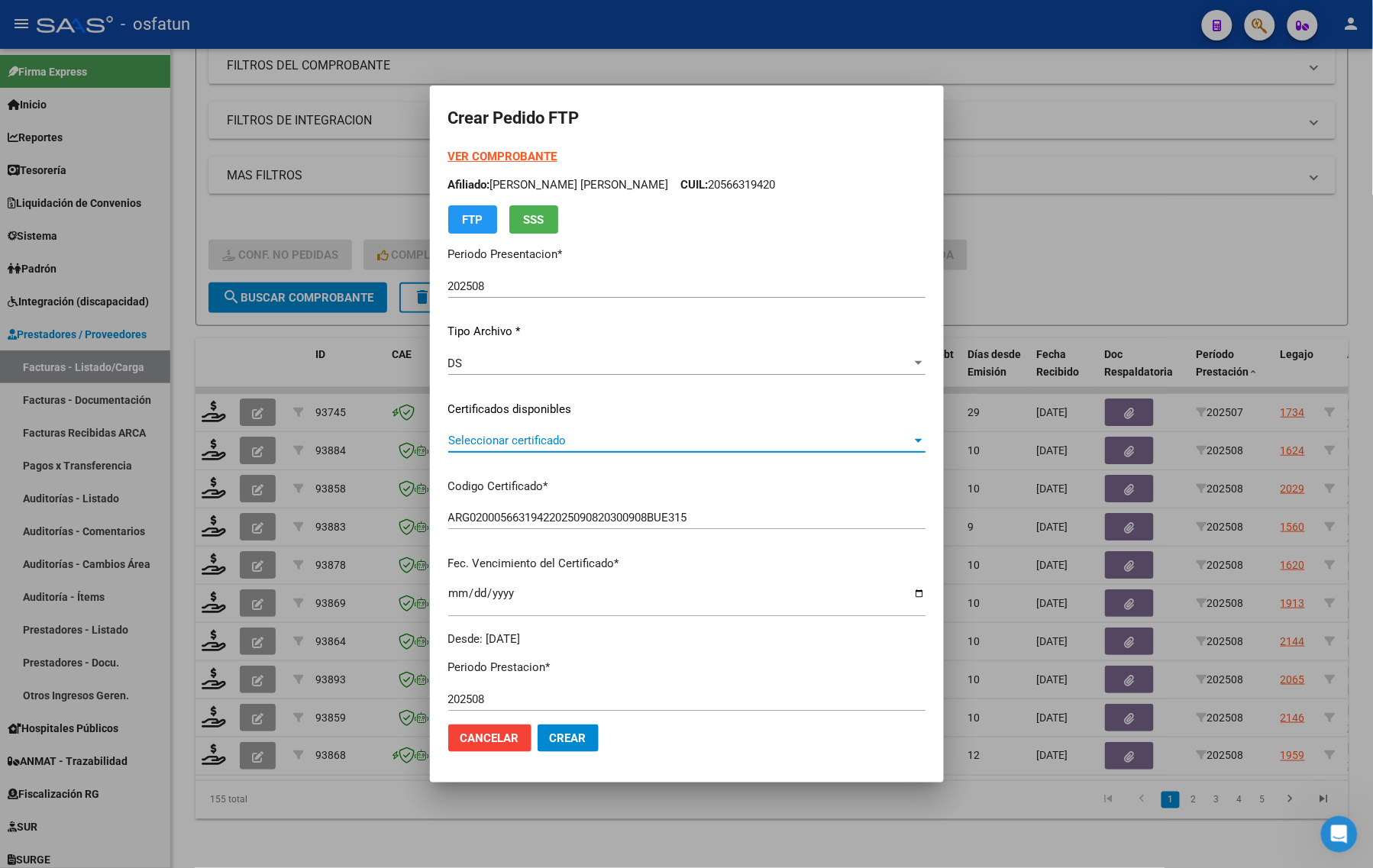
click at [494, 440] on span "Seleccionar certificado" at bounding box center [680, 440] width 463 height 13
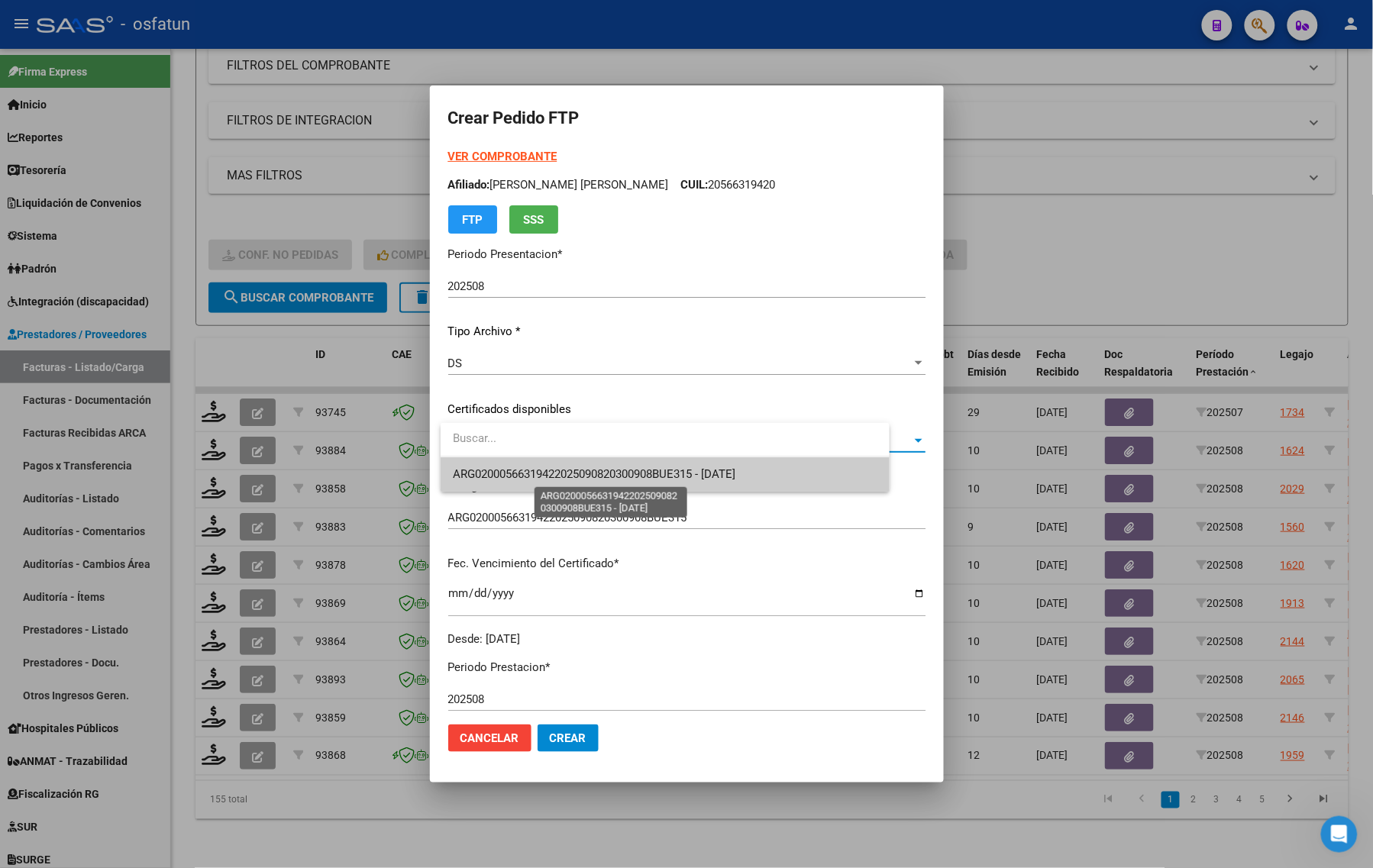
click at [490, 479] on span "ARG02000566319422025090820300908BUE315 - 2030-09-08" at bounding box center [594, 474] width 283 height 13
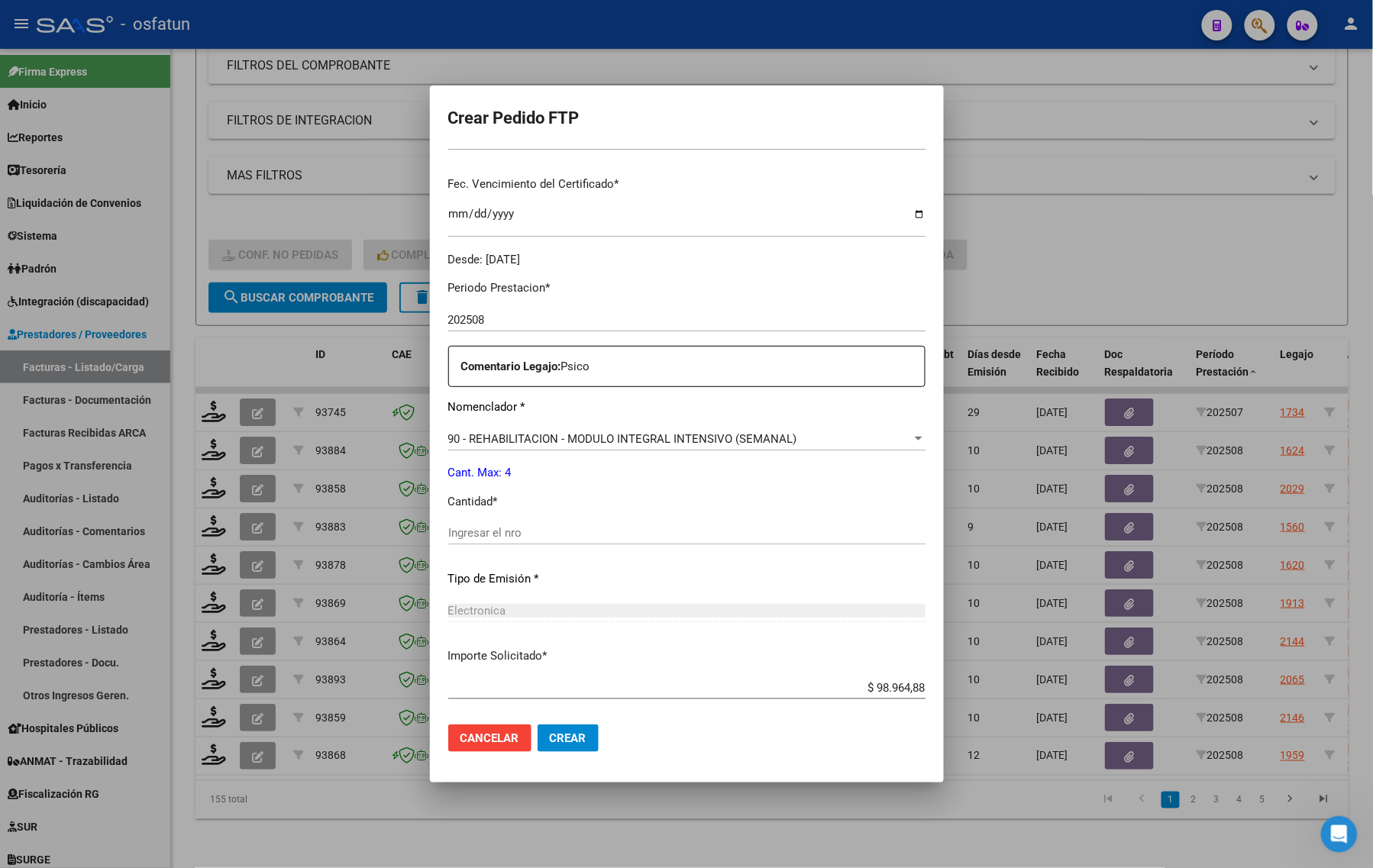
scroll to position [382, 0]
click at [477, 540] on div "Ingresar el nro" at bounding box center [686, 530] width 477 height 23
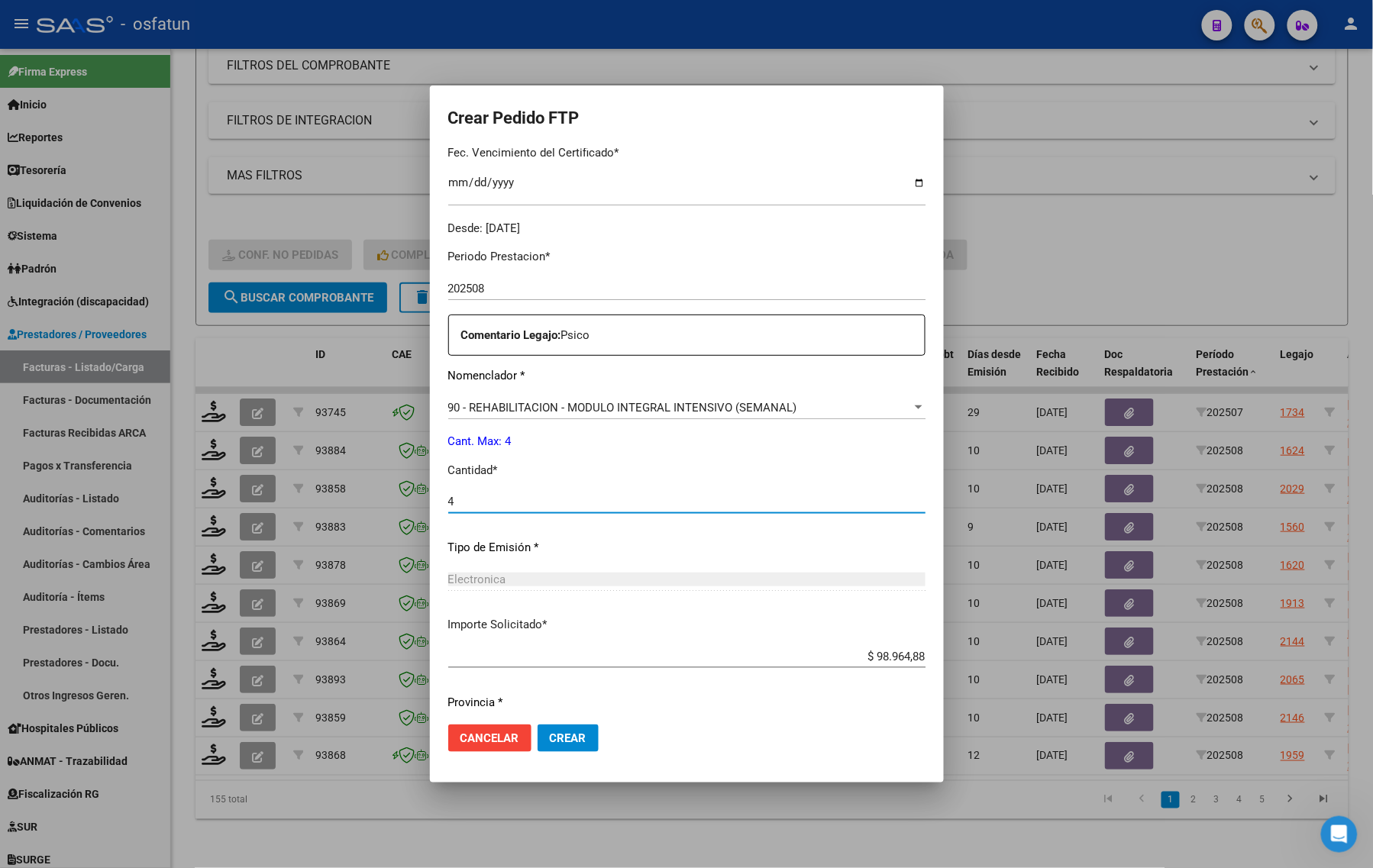
scroll to position [456, 0]
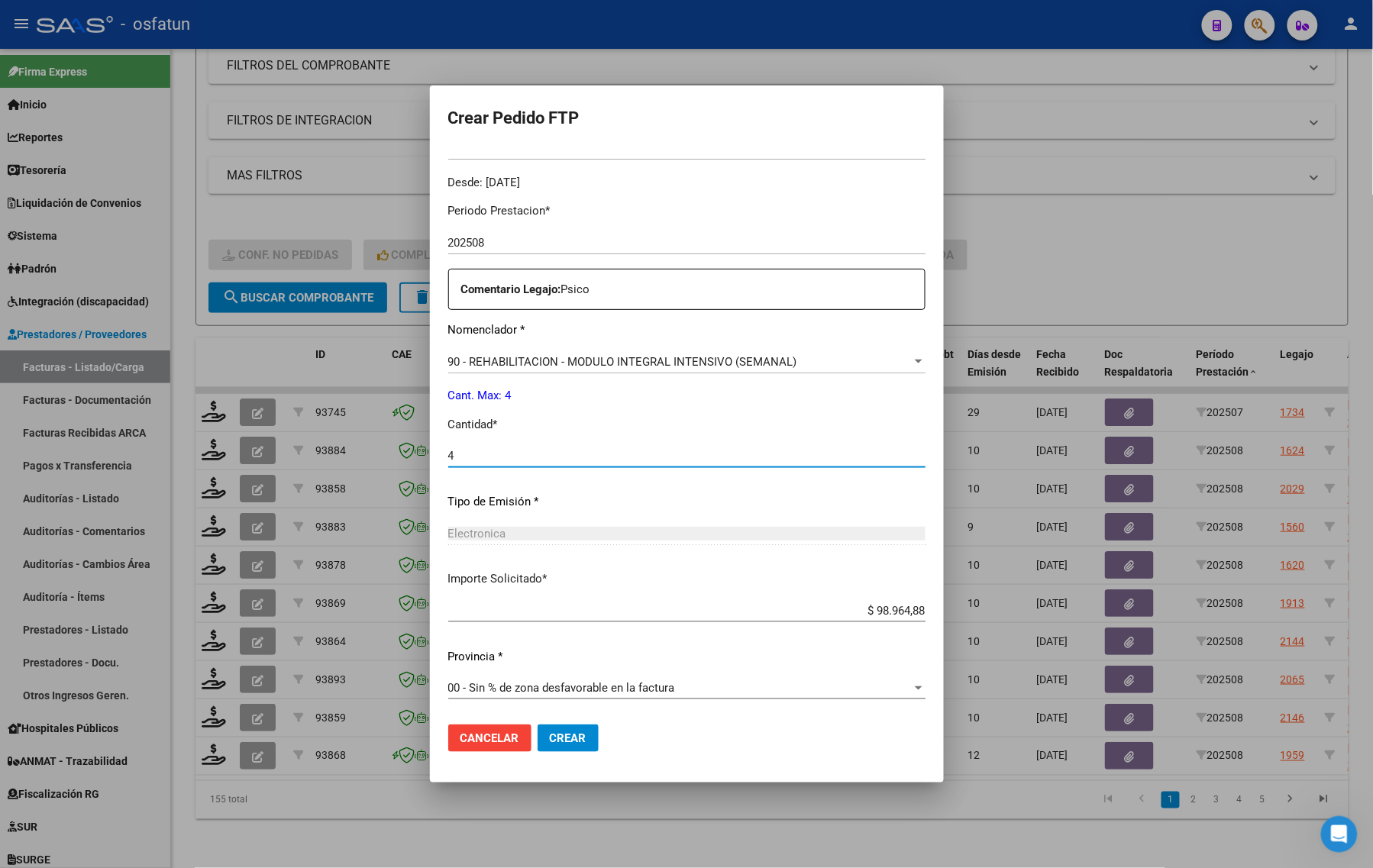
type input "4"
click at [570, 740] on span "Crear" at bounding box center [568, 738] width 37 height 13
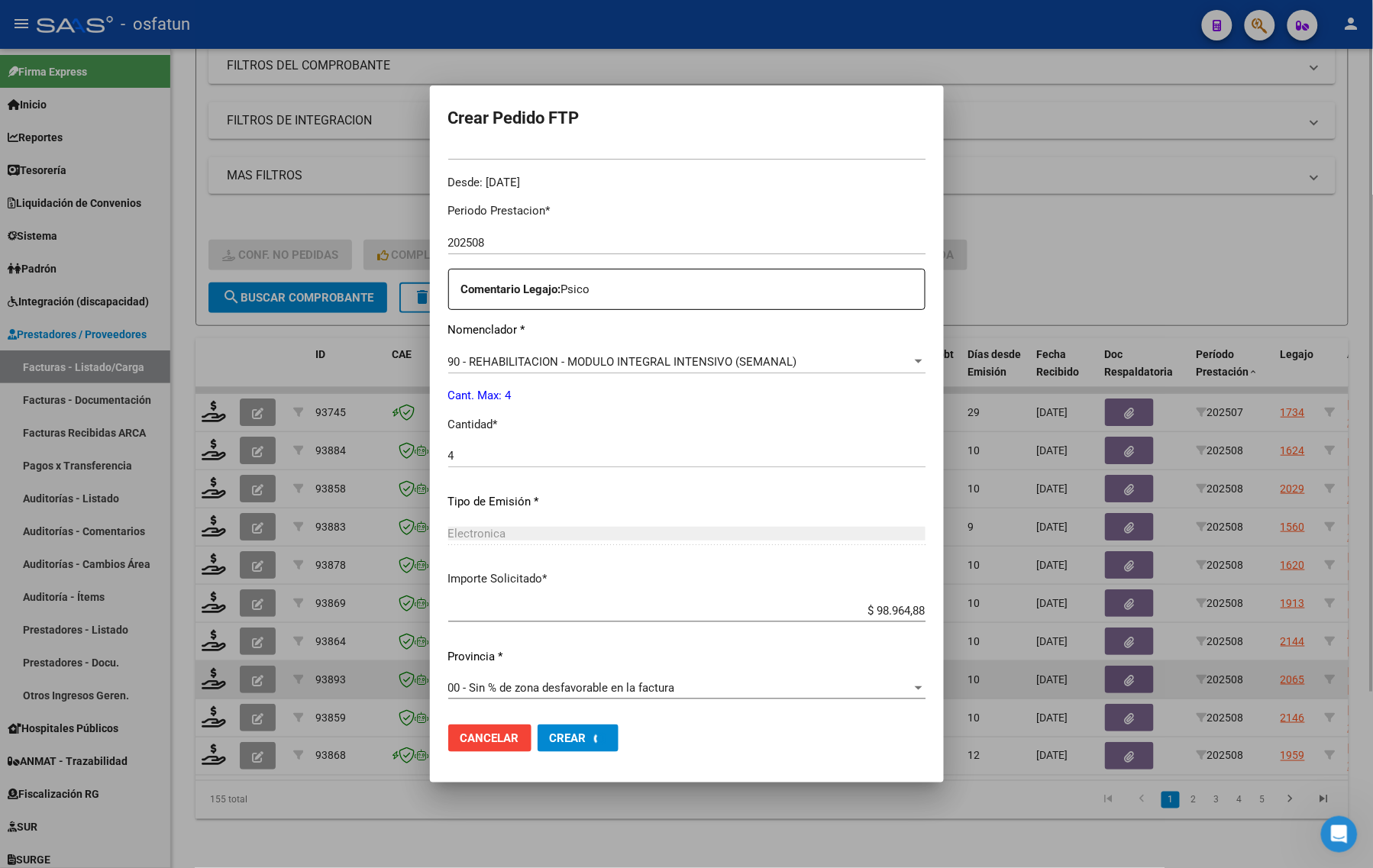
scroll to position [0, 0]
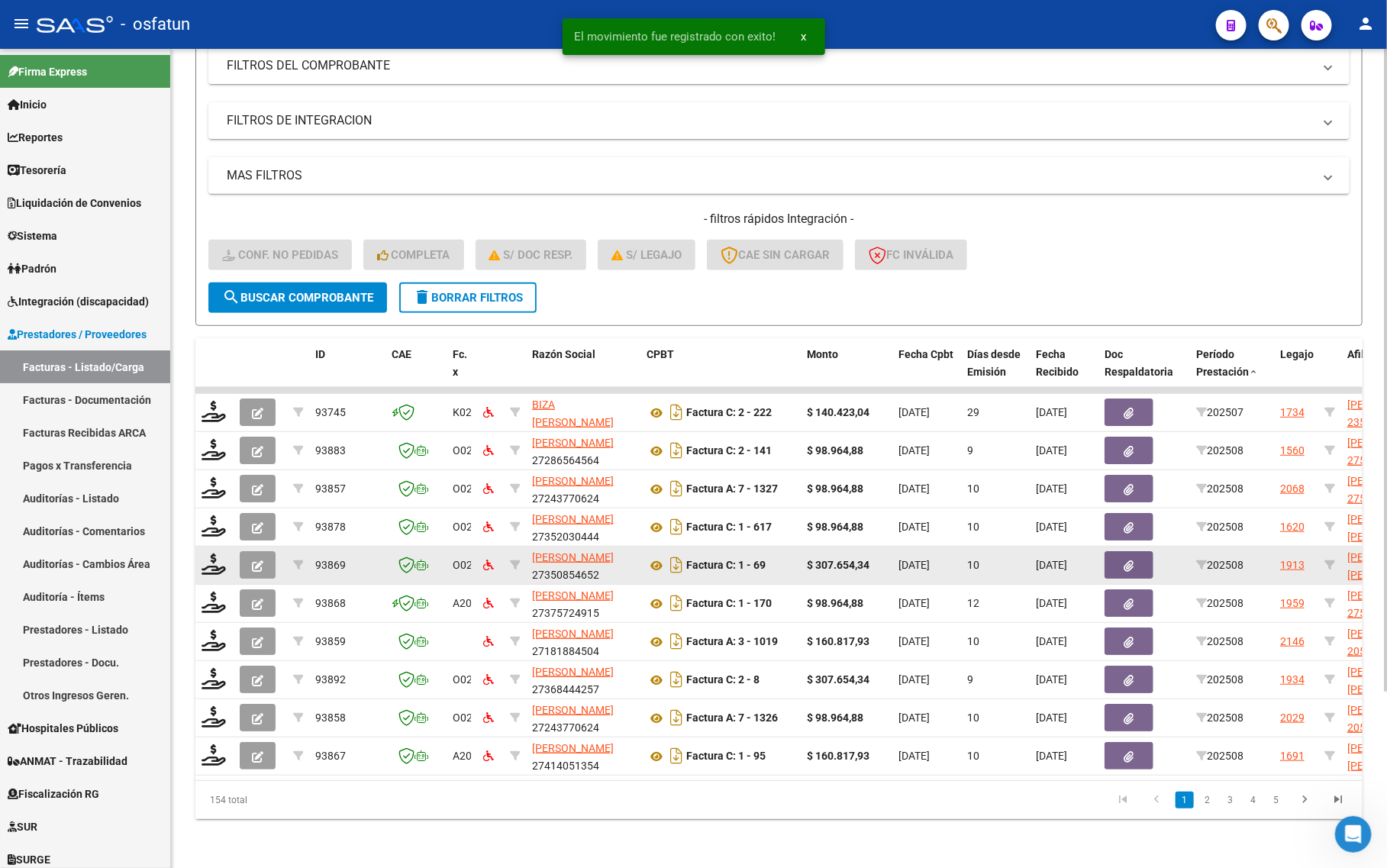
click at [197, 555] on div "Video tutorial PRESTADORES -> Listado de CPBTs Emitidos por Prestadores / Prove…" at bounding box center [779, 352] width 1216 height 1031
click at [205, 554] on icon at bounding box center [213, 564] width 25 height 21
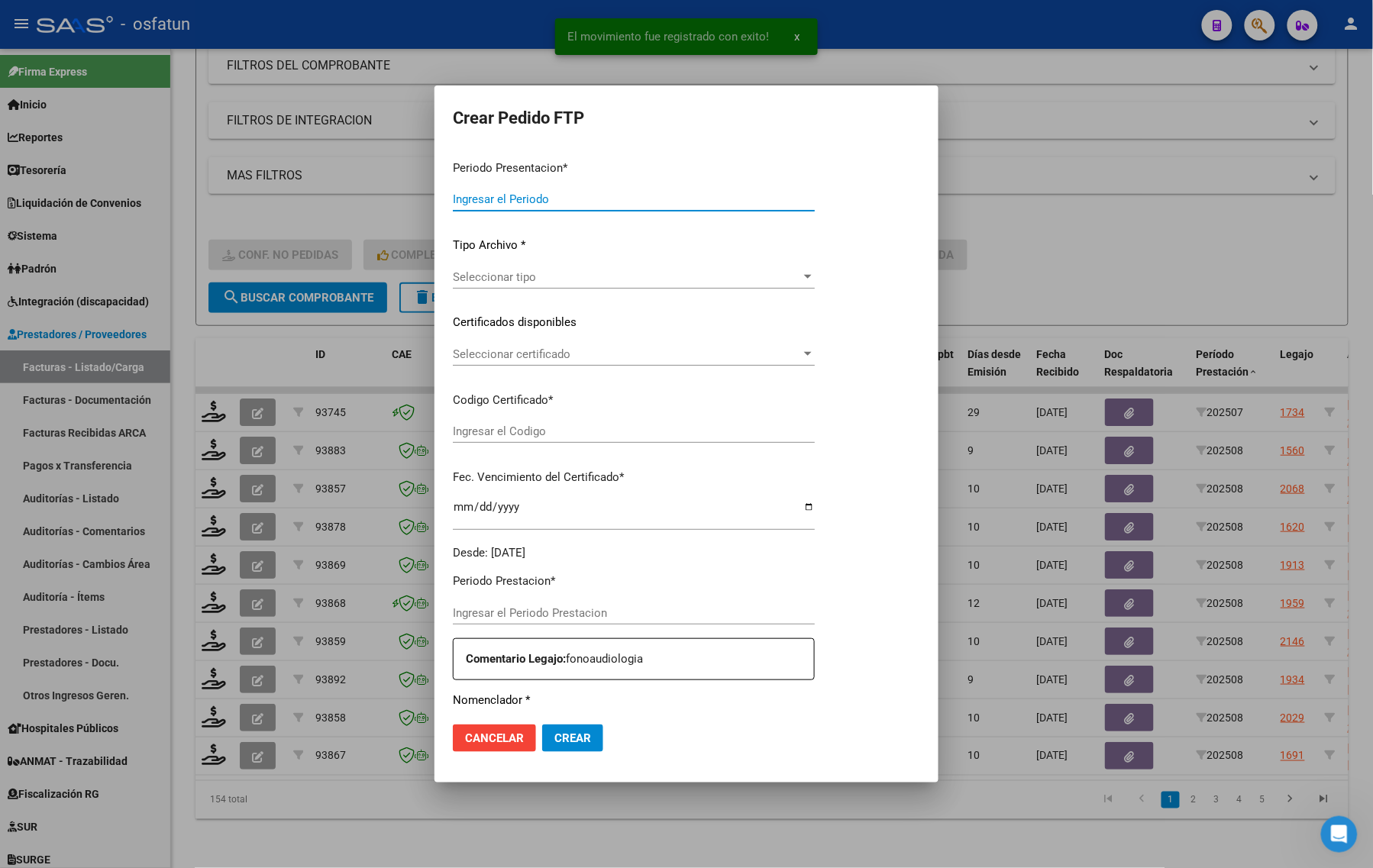
type input "202508"
type input "$ 307.654,34"
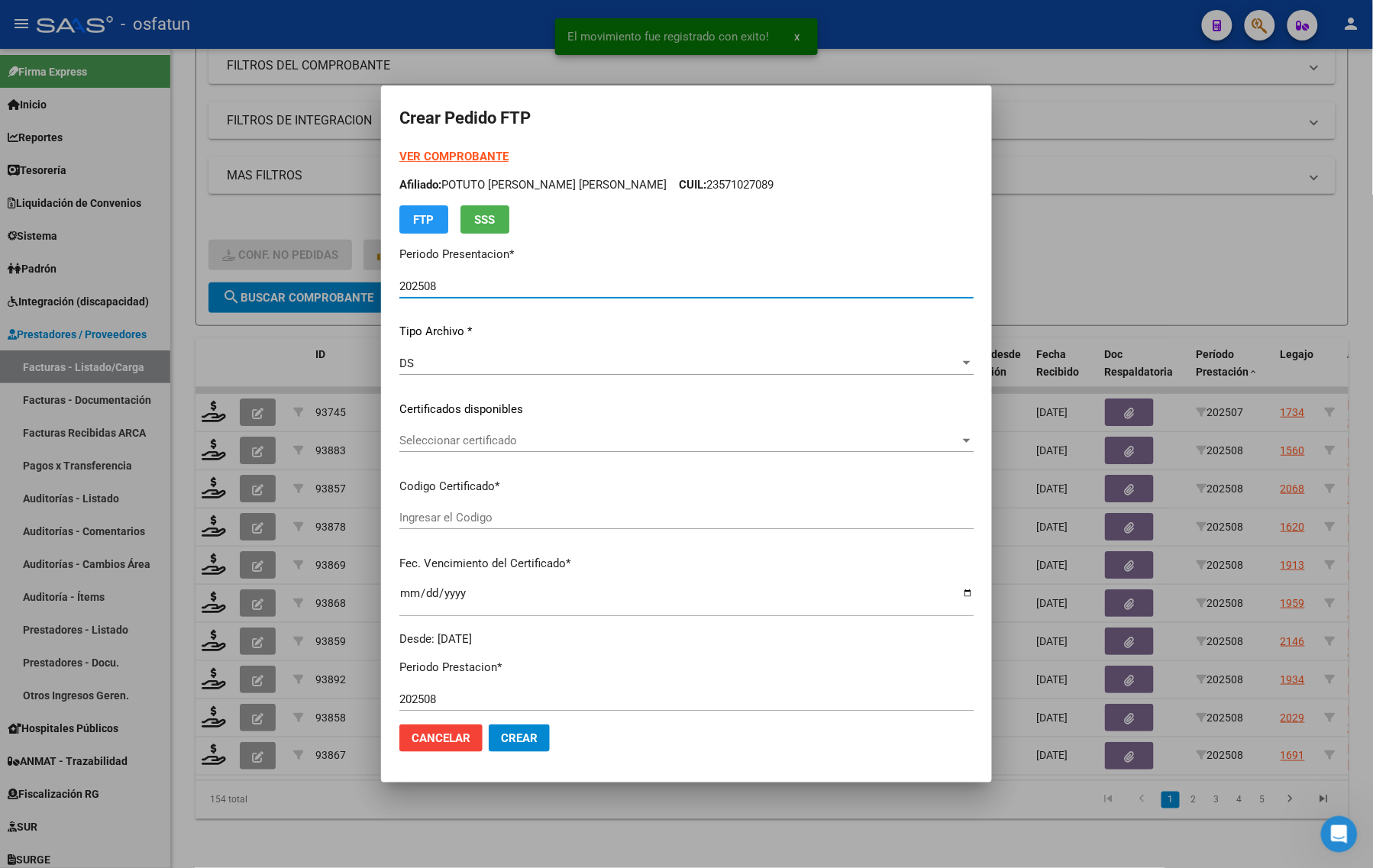
type input "ARG01000554416662020011720260117BSAS398"
type input "2026-01-17"
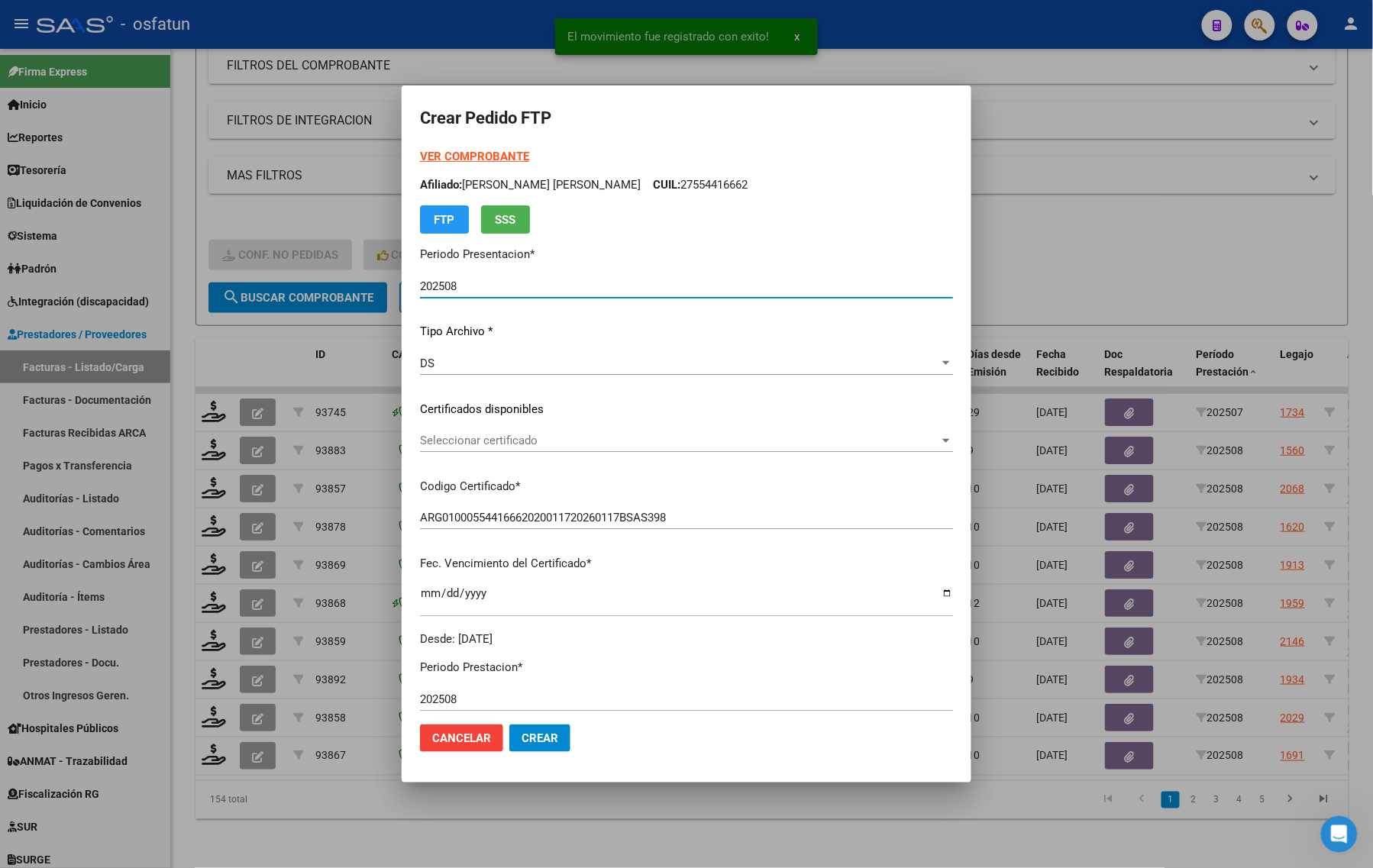
click at [455, 155] on strong "VER COMPROBANTE" at bounding box center [475, 156] width 110 height 13
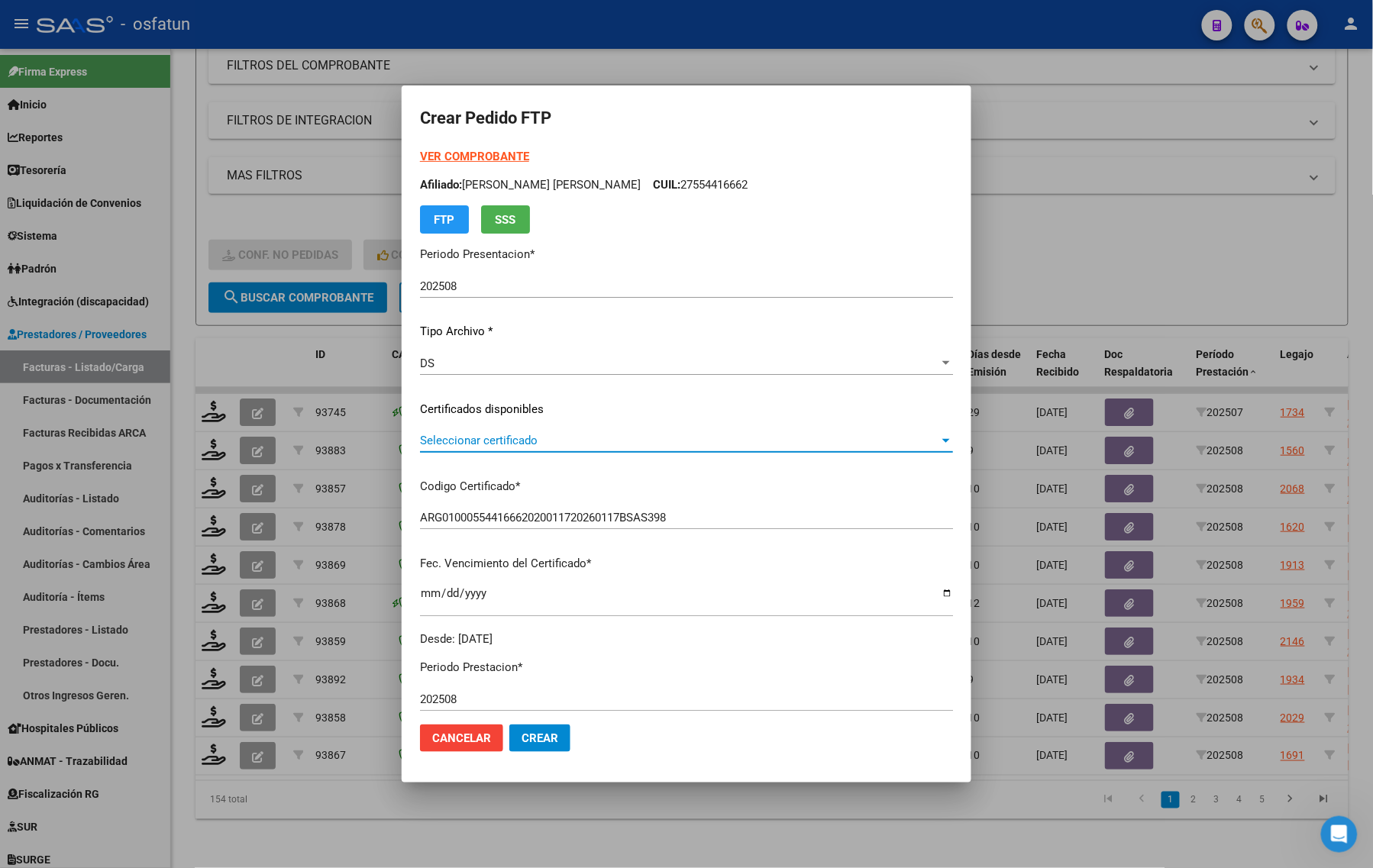
click at [435, 435] on span "Seleccionar certificado" at bounding box center [679, 440] width 519 height 13
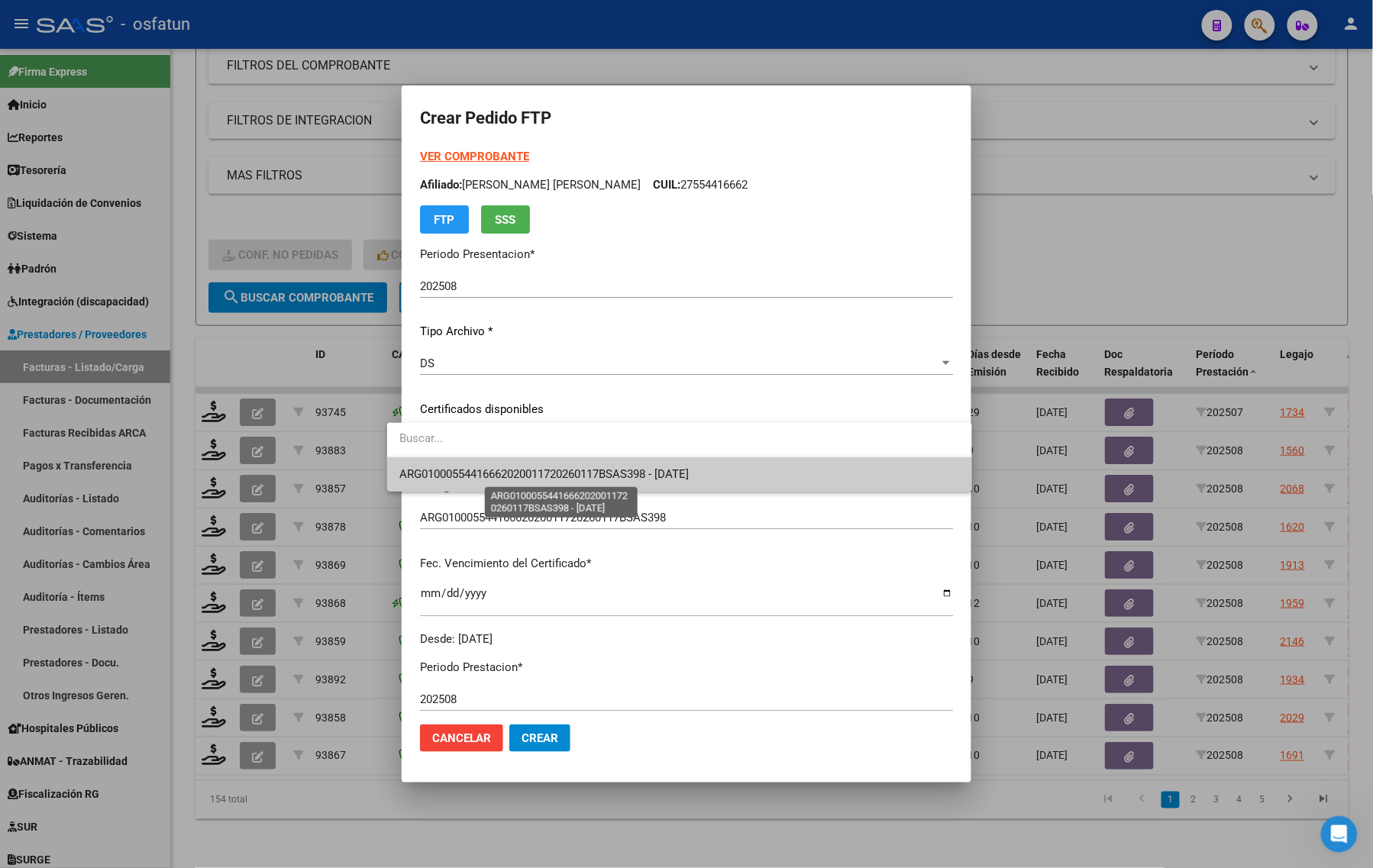
click at [433, 472] on span "ARG01000554416662020011720260117BSAS398 - 2026-01-17" at bounding box center [544, 474] width 290 height 13
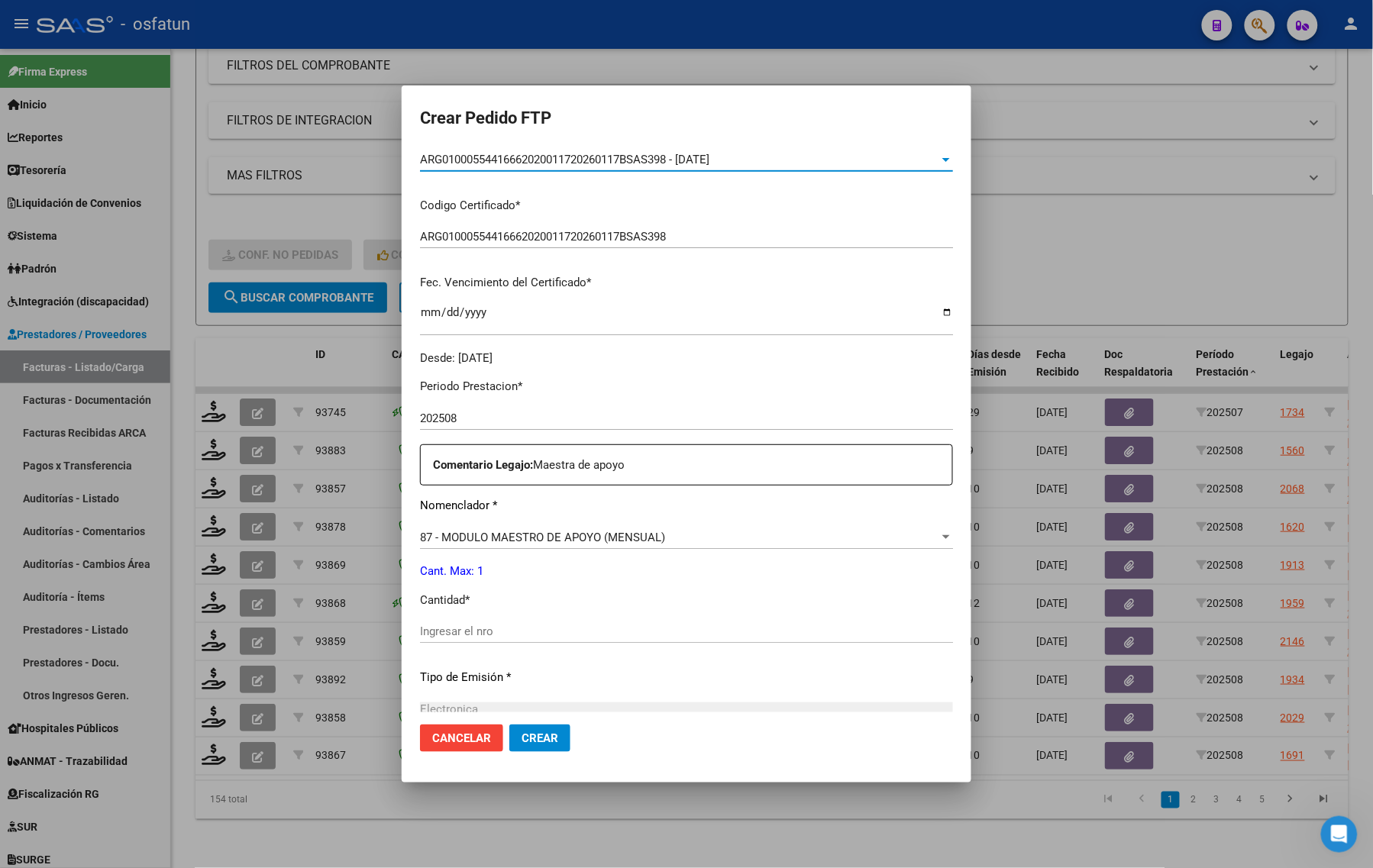
scroll to position [286, 0]
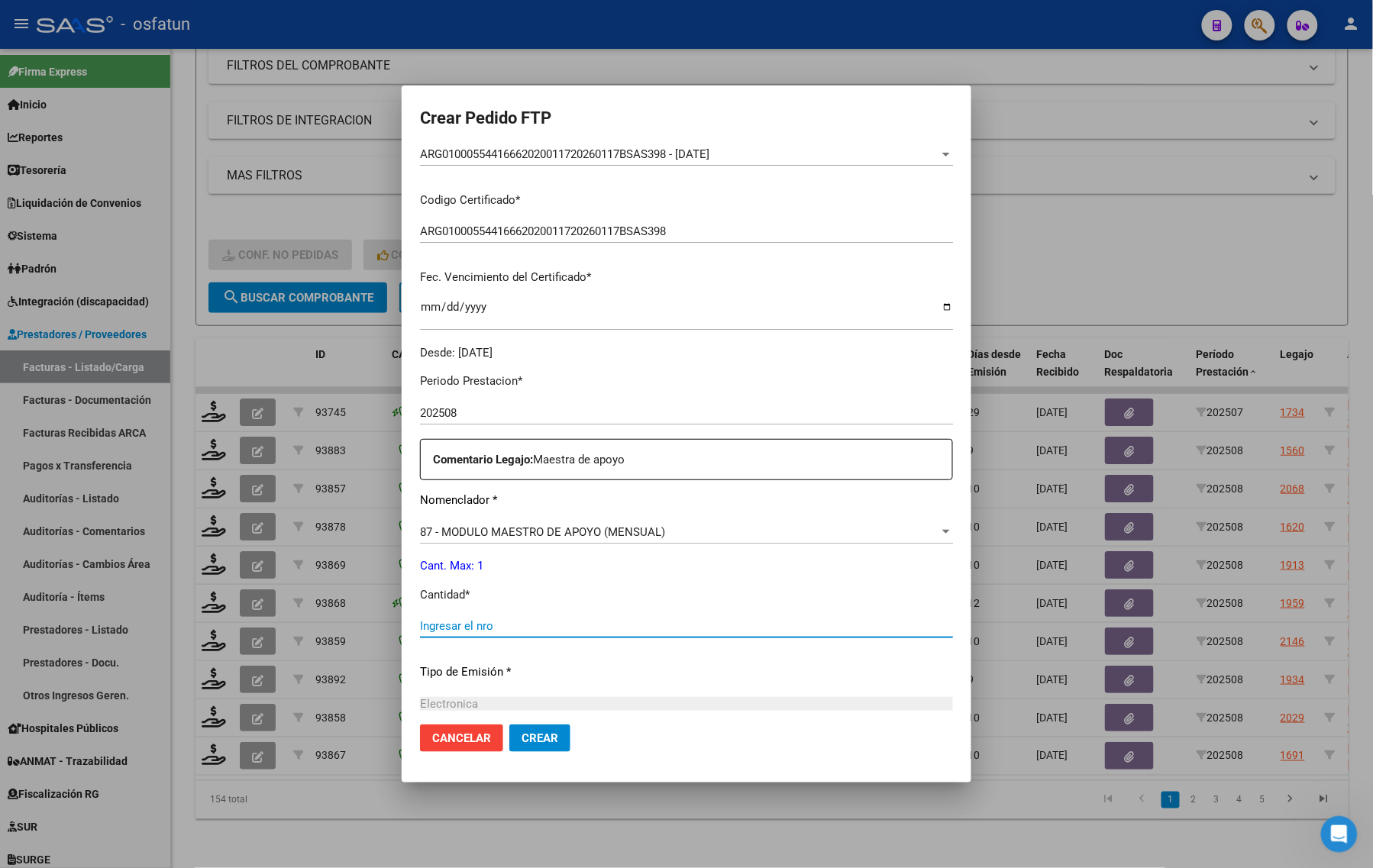
click at [428, 632] on input "Ingresar el nro" at bounding box center [686, 625] width 533 height 13
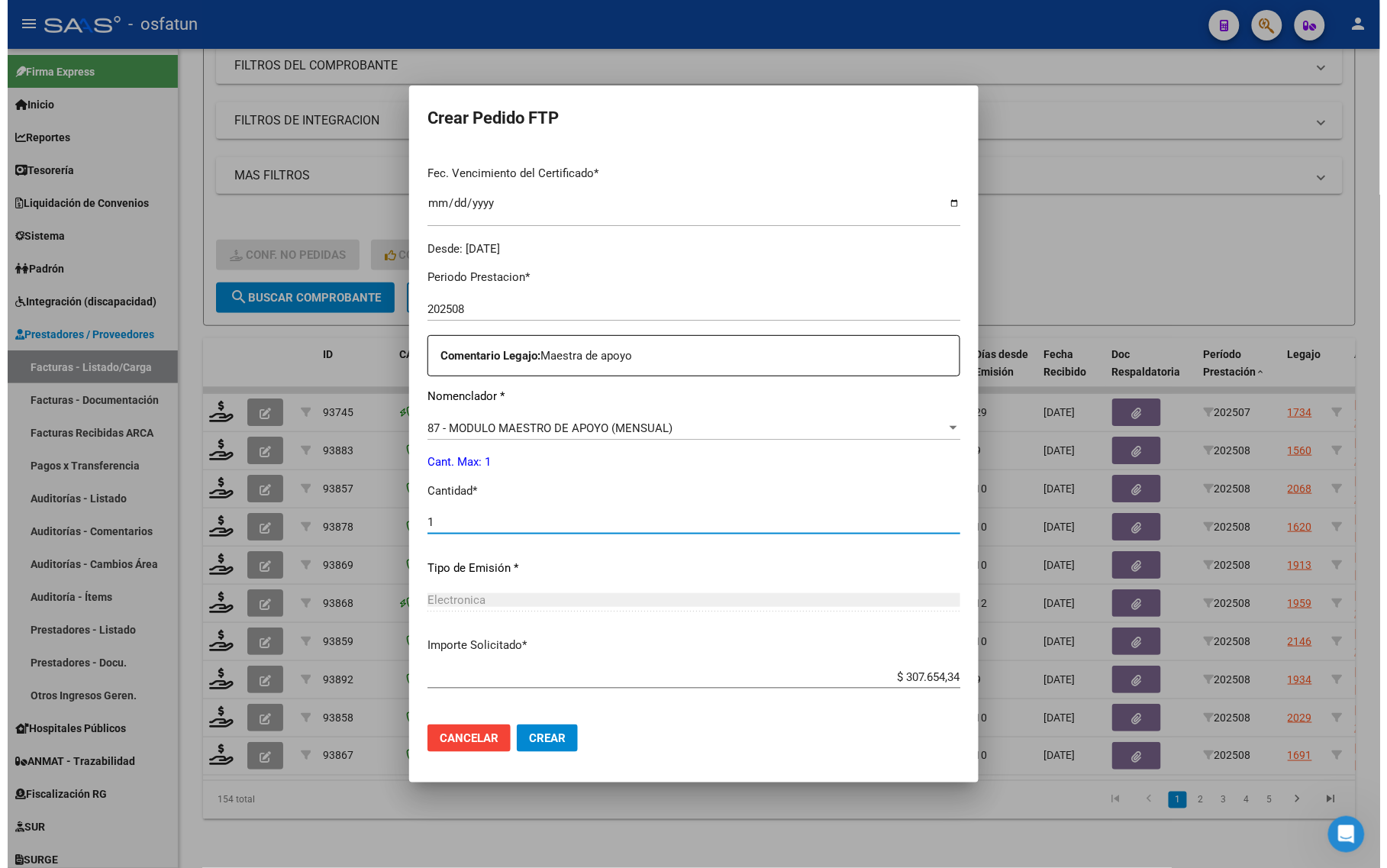
scroll to position [456, 0]
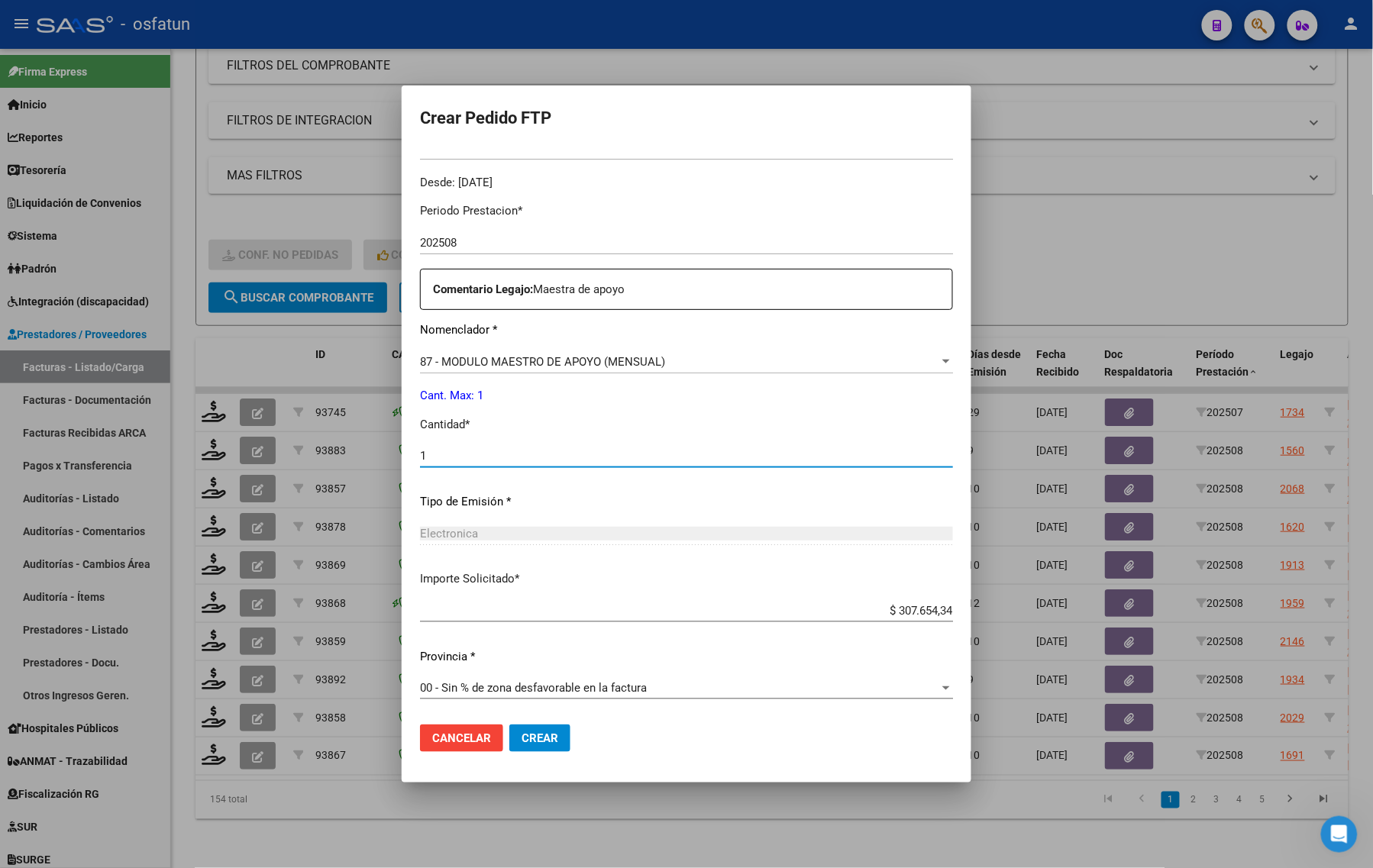
type input "1"
click at [552, 737] on mat-dialog-actions "Cancelar Crear" at bounding box center [686, 738] width 533 height 52
click at [521, 742] on span "Crear" at bounding box center [540, 738] width 37 height 13
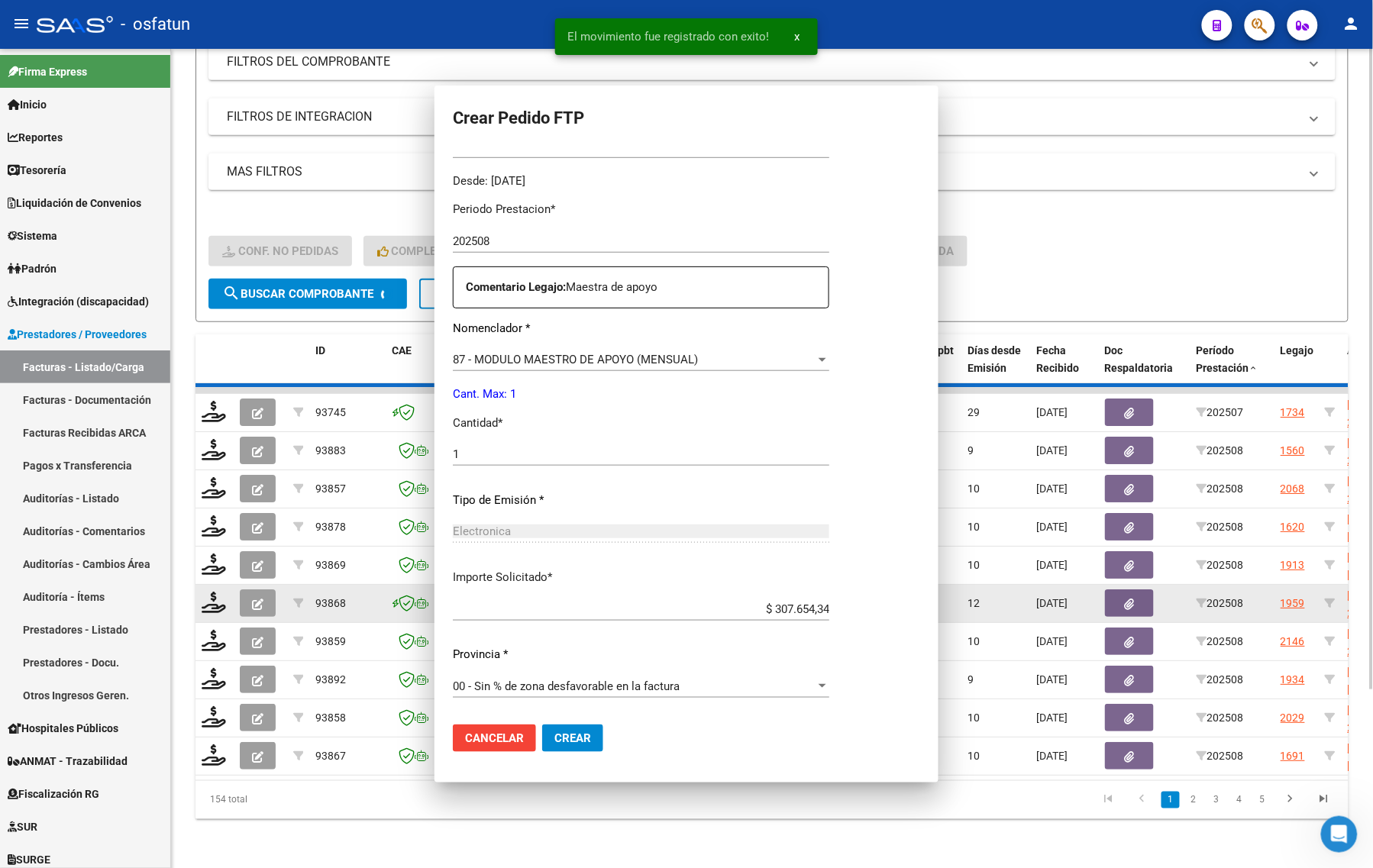
scroll to position [0, 0]
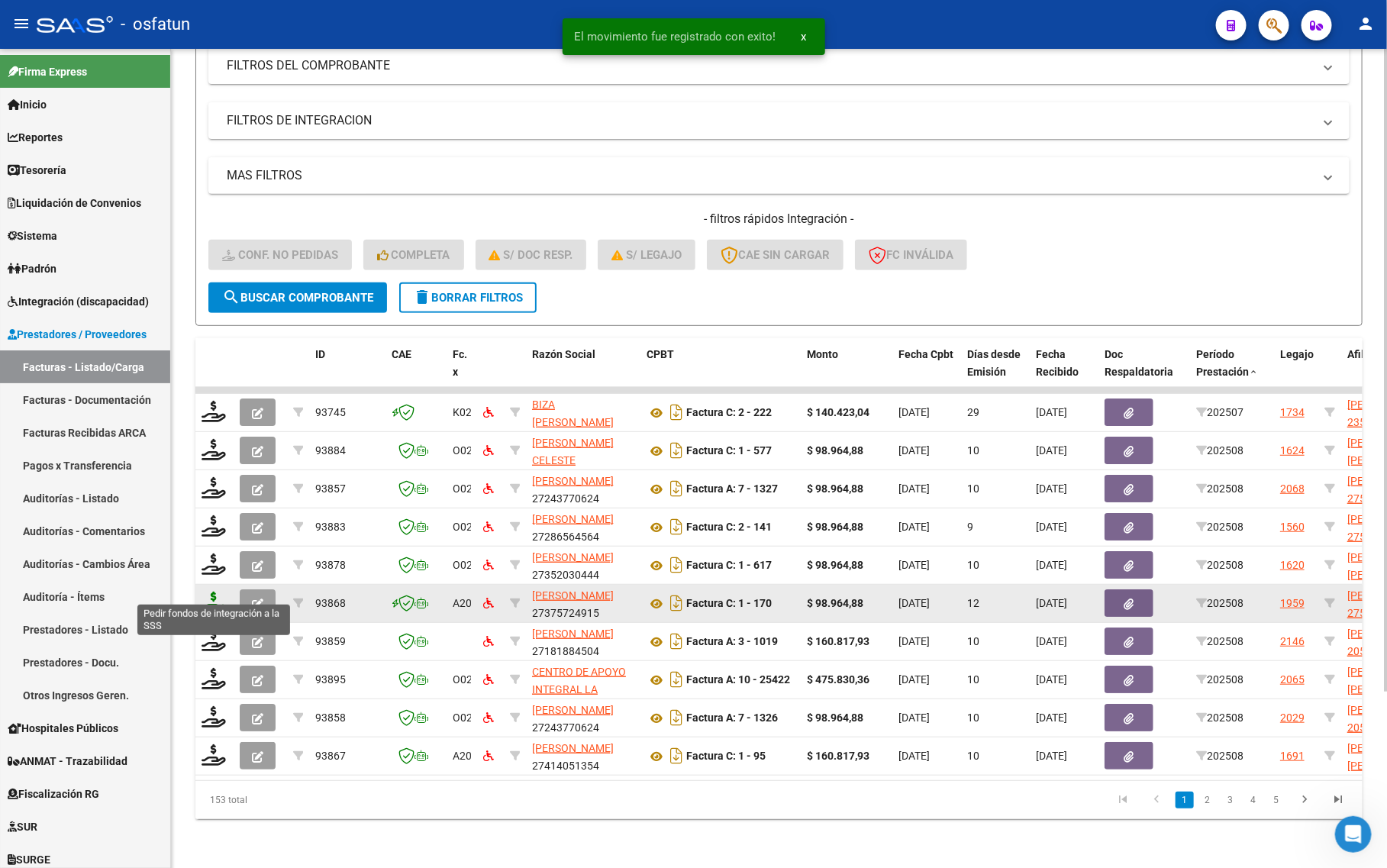
click at [209, 593] on icon at bounding box center [213, 602] width 25 height 21
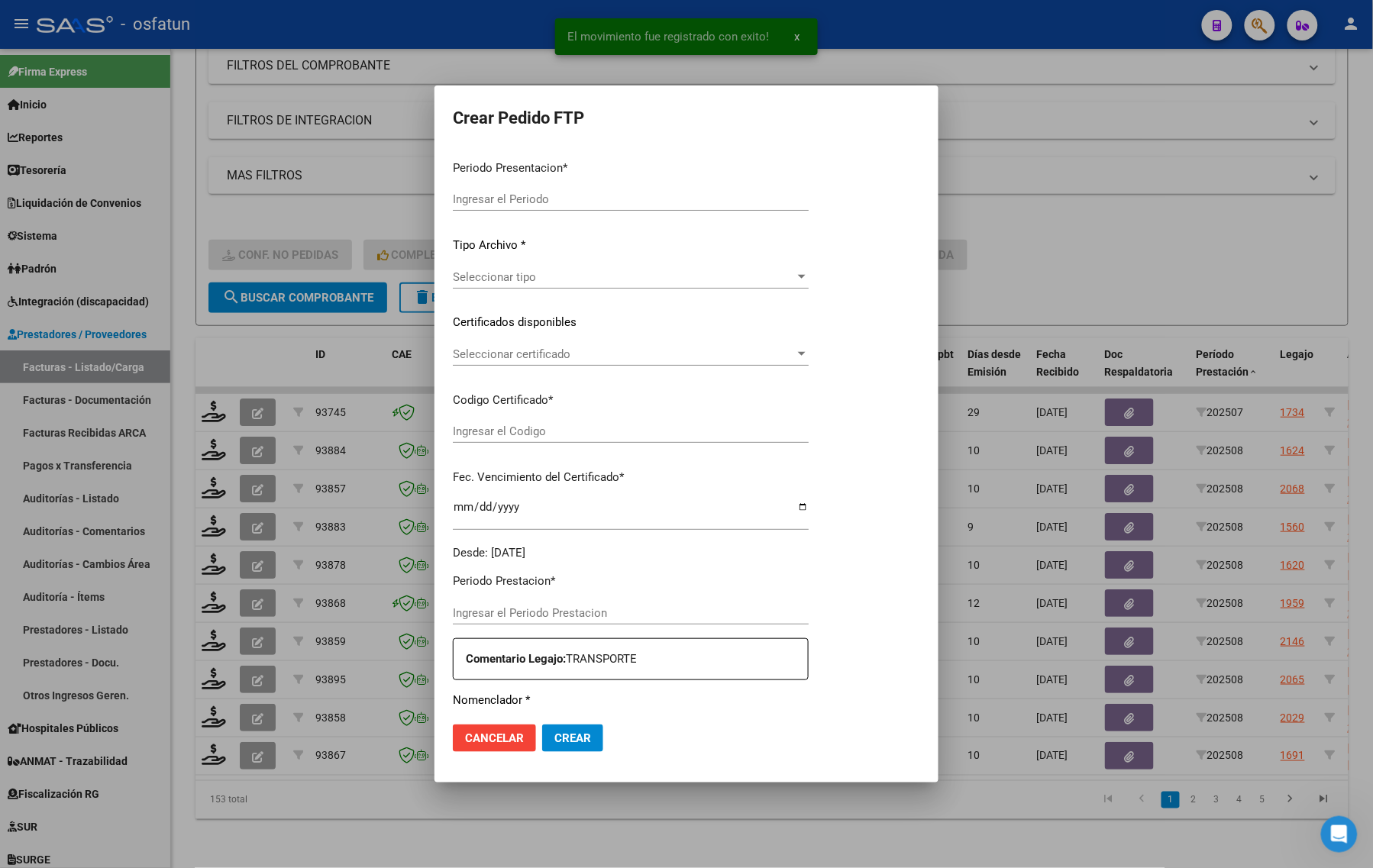
type input "202508"
type input "$ 98.964,88"
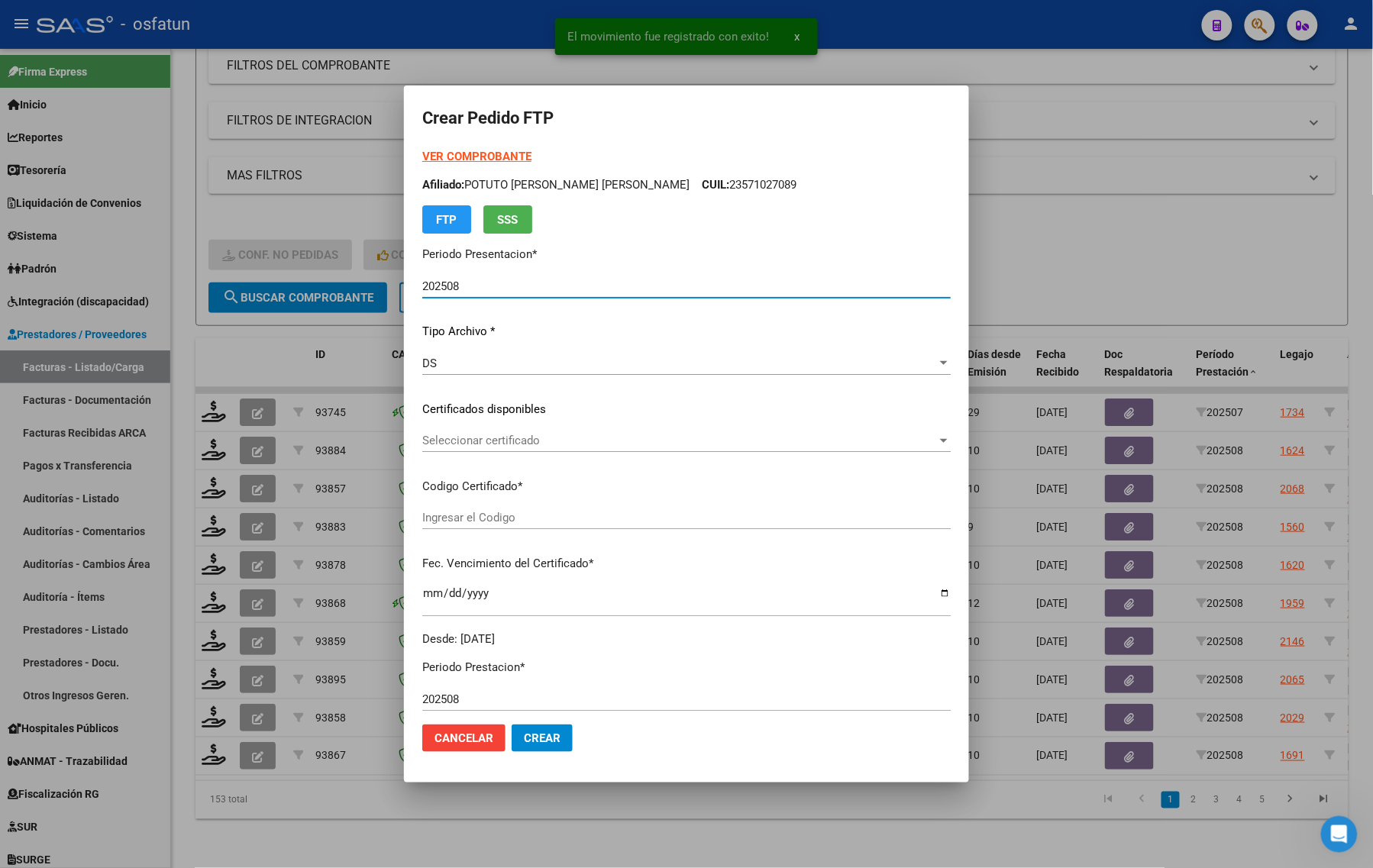
type input "ARG01000523600882023111720281117SFE168"
type input "2028-11-17"
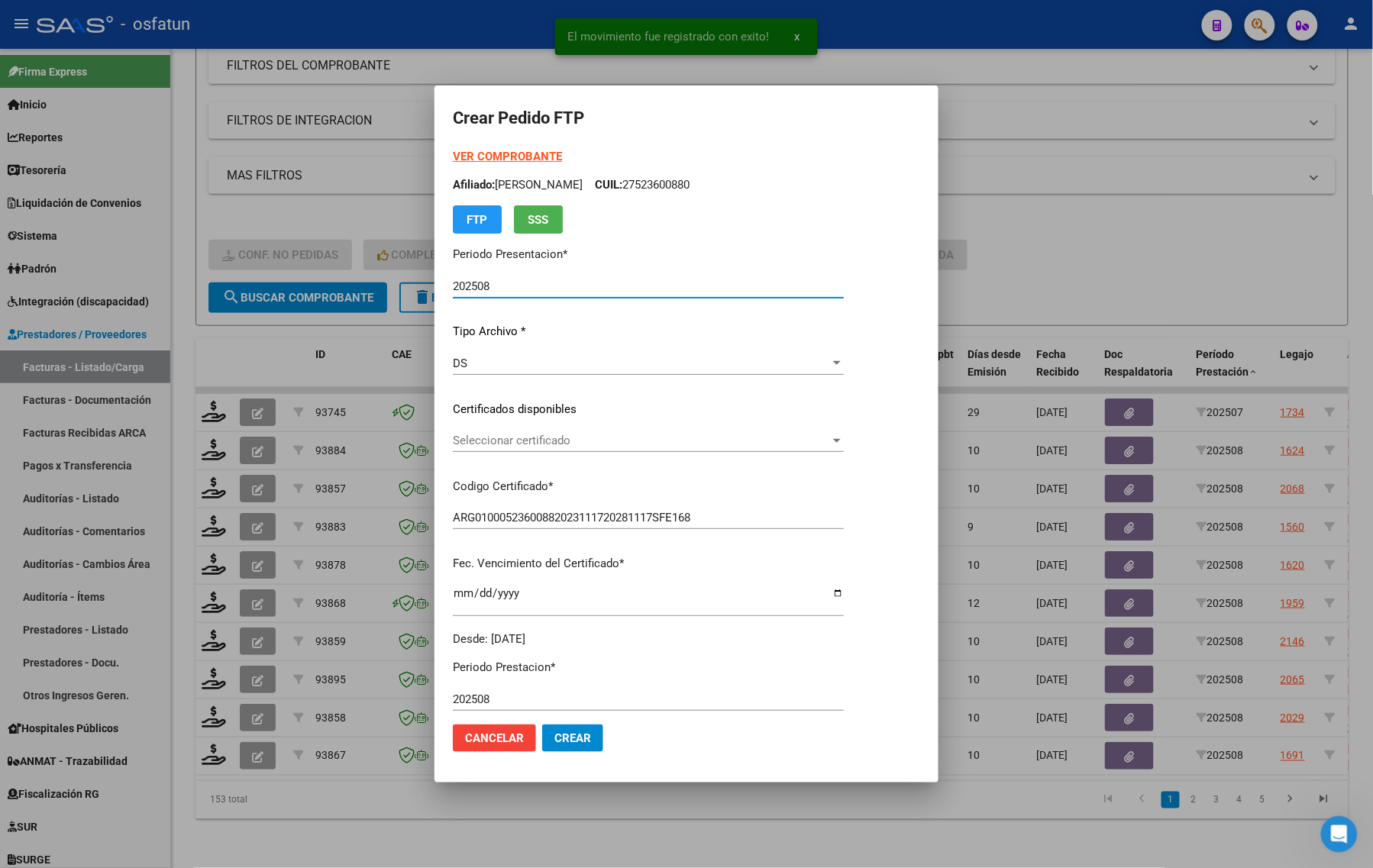
click at [475, 153] on strong "VER COMPROBANTE" at bounding box center [508, 156] width 110 height 13
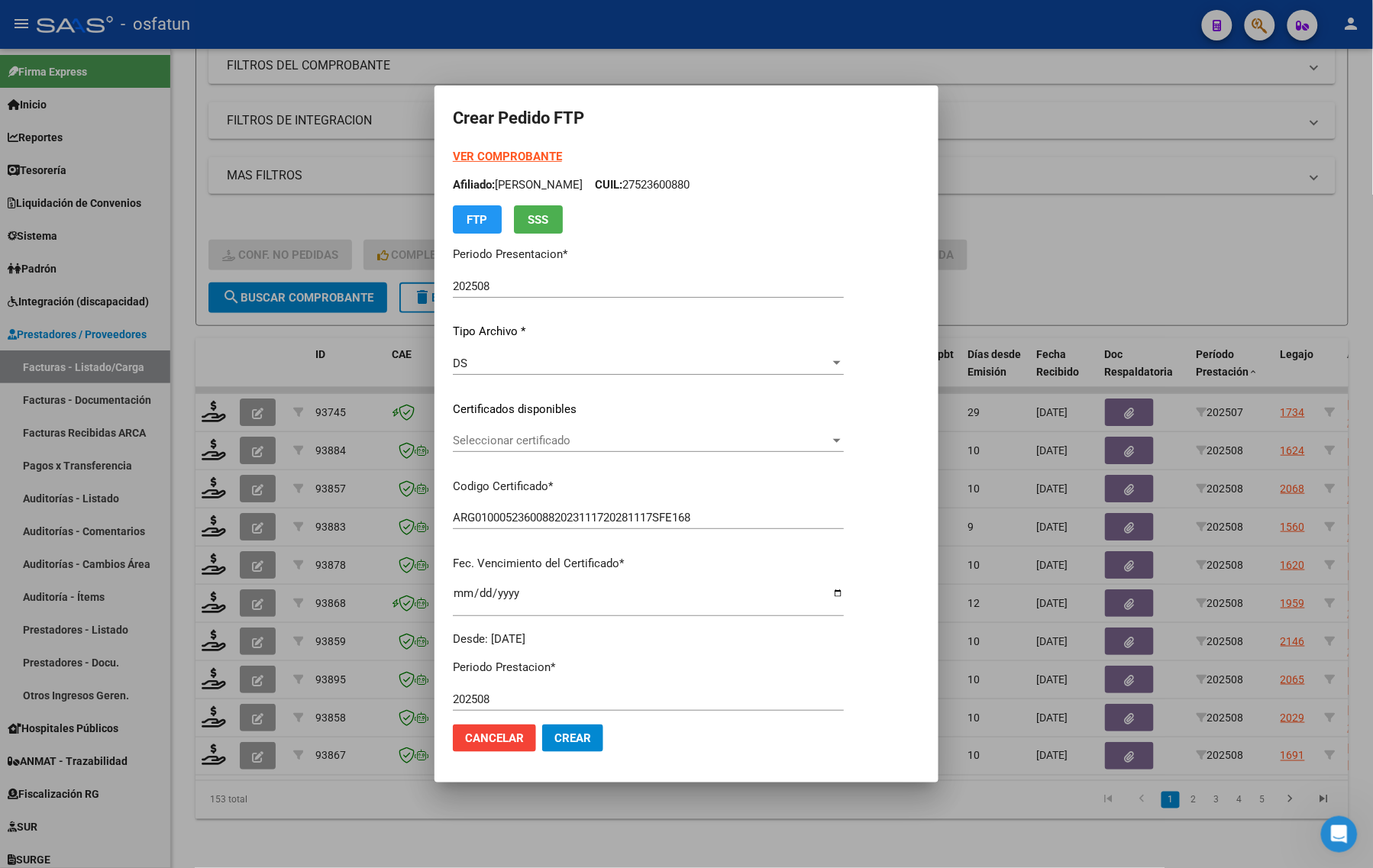
click at [573, 451] on div "Seleccionar certificado Seleccionar certificado" at bounding box center [648, 440] width 391 height 23
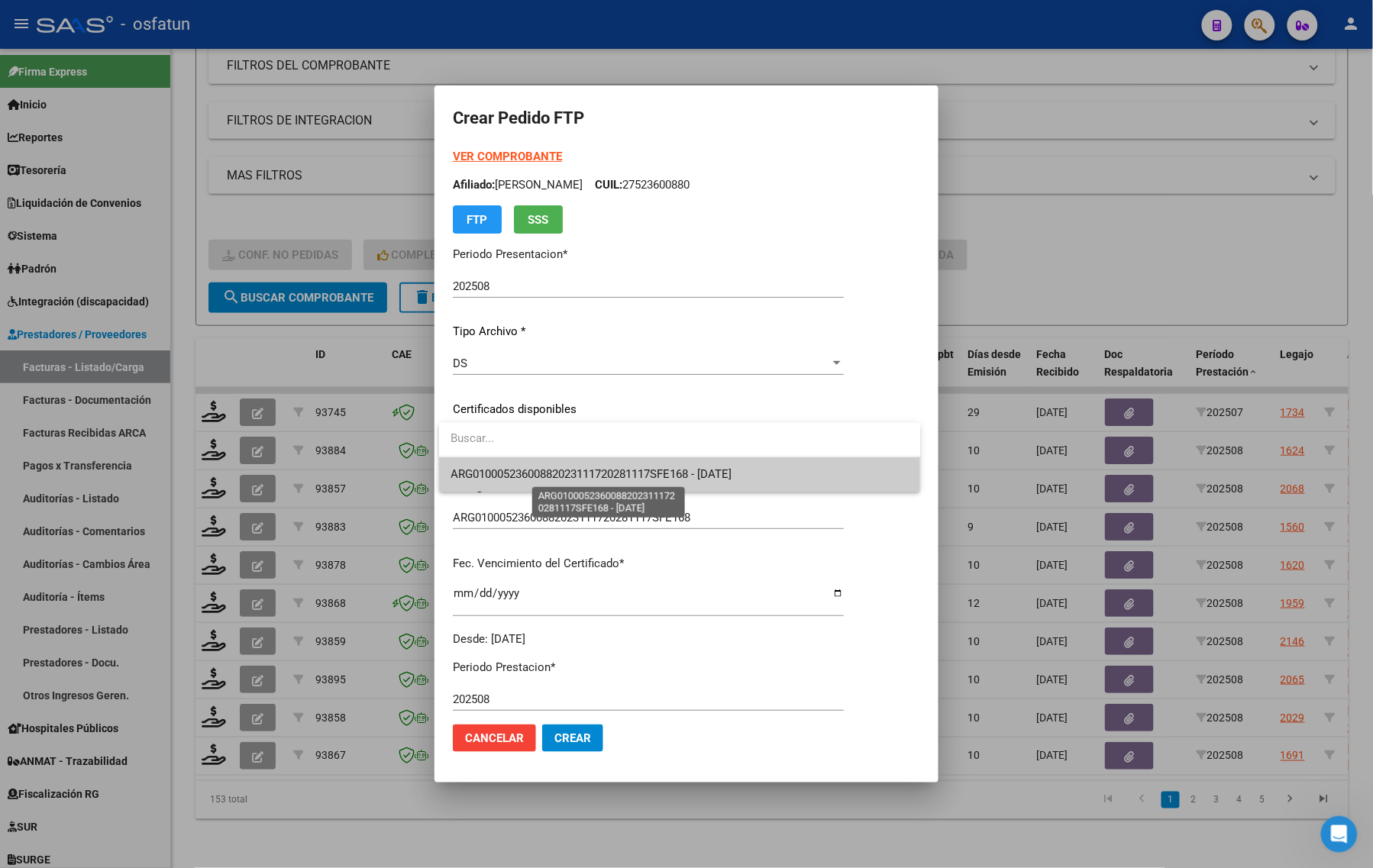
click at [583, 470] on span "ARG01000523600882023111720281117SFE168 - 2028-11-17" at bounding box center [592, 474] width 281 height 13
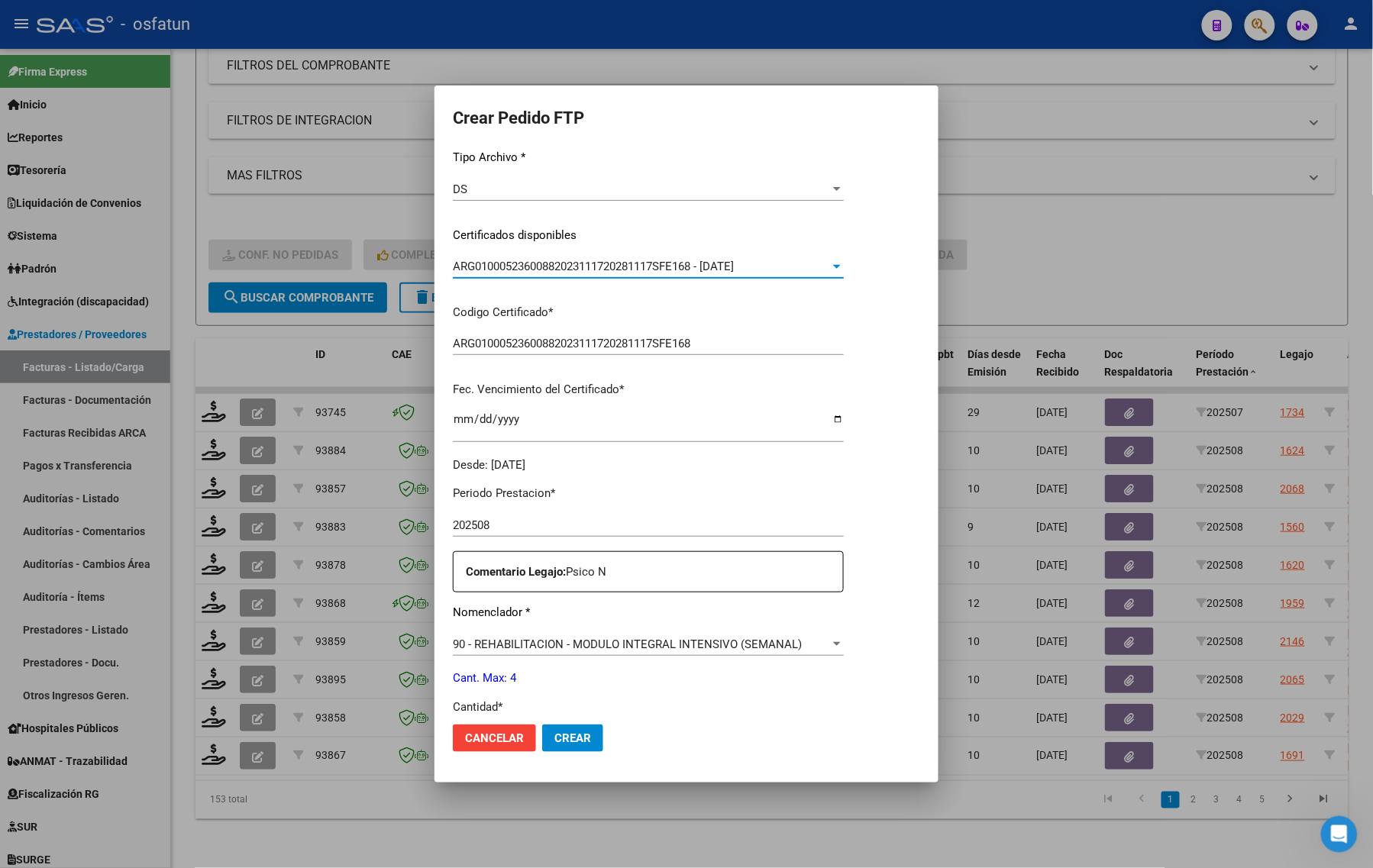
scroll to position [382, 0]
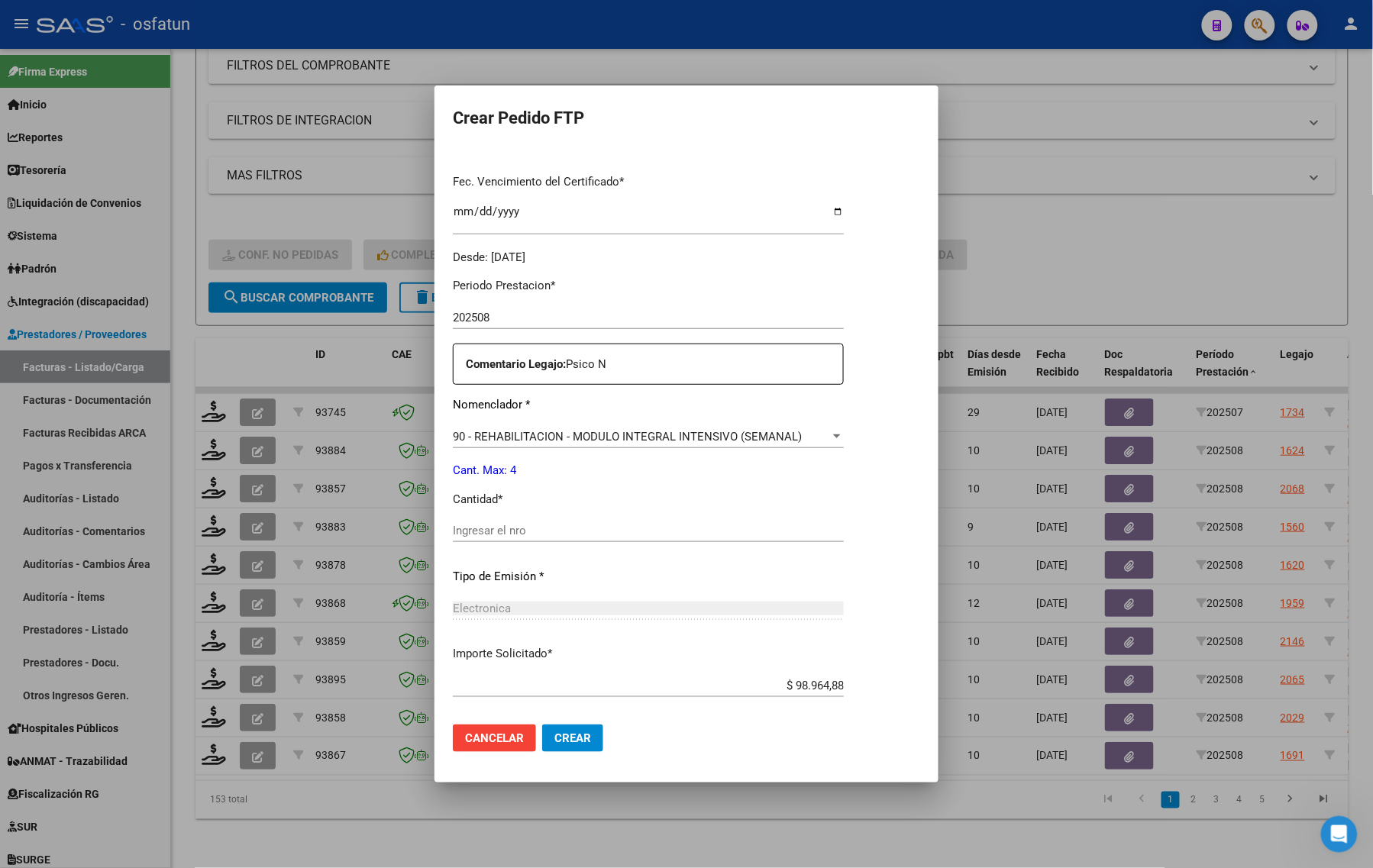
click at [525, 524] on input "Ingresar el nro" at bounding box center [648, 530] width 391 height 13
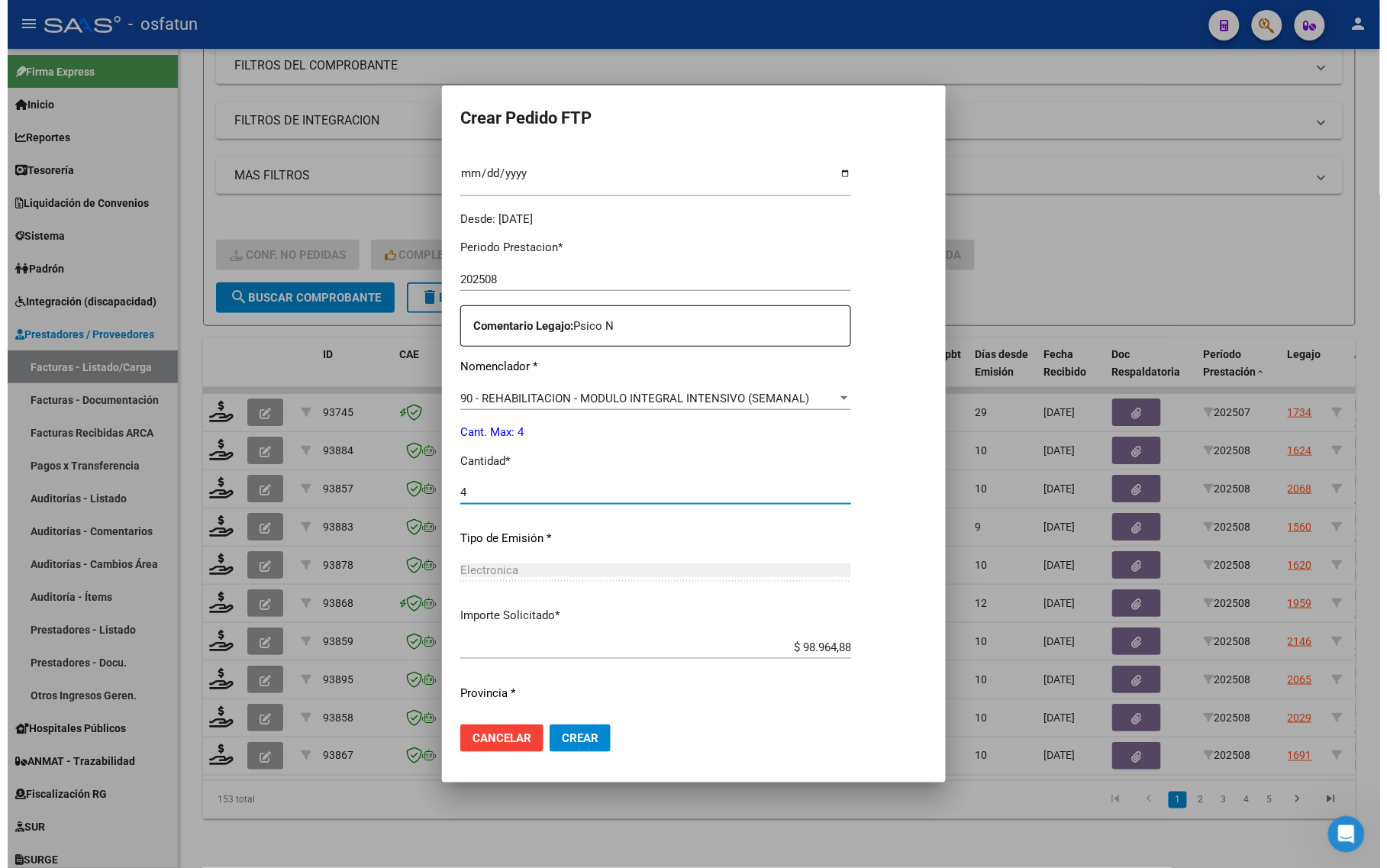
scroll to position [456, 0]
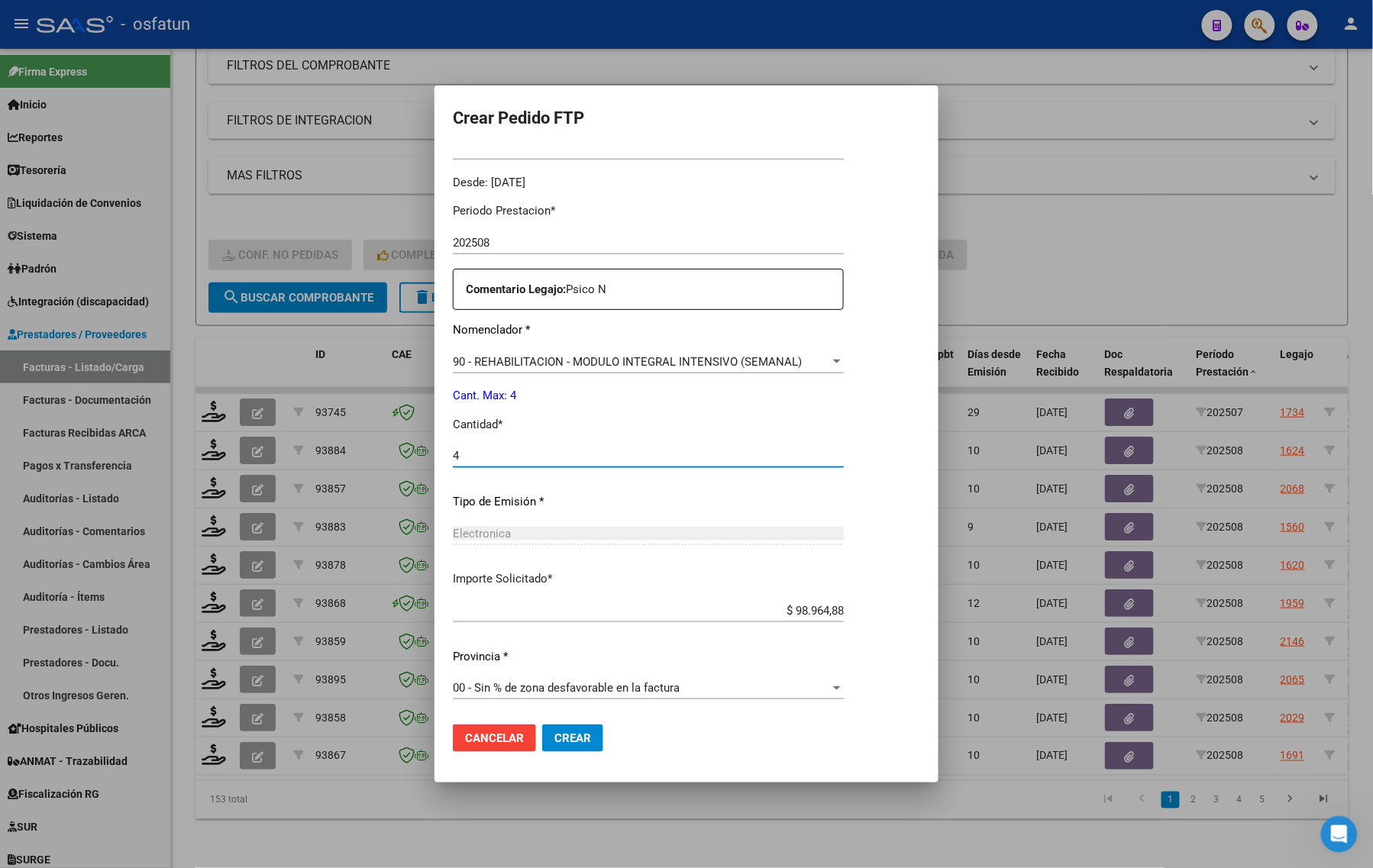
type input "4"
click at [576, 737] on span "Crear" at bounding box center [573, 738] width 37 height 13
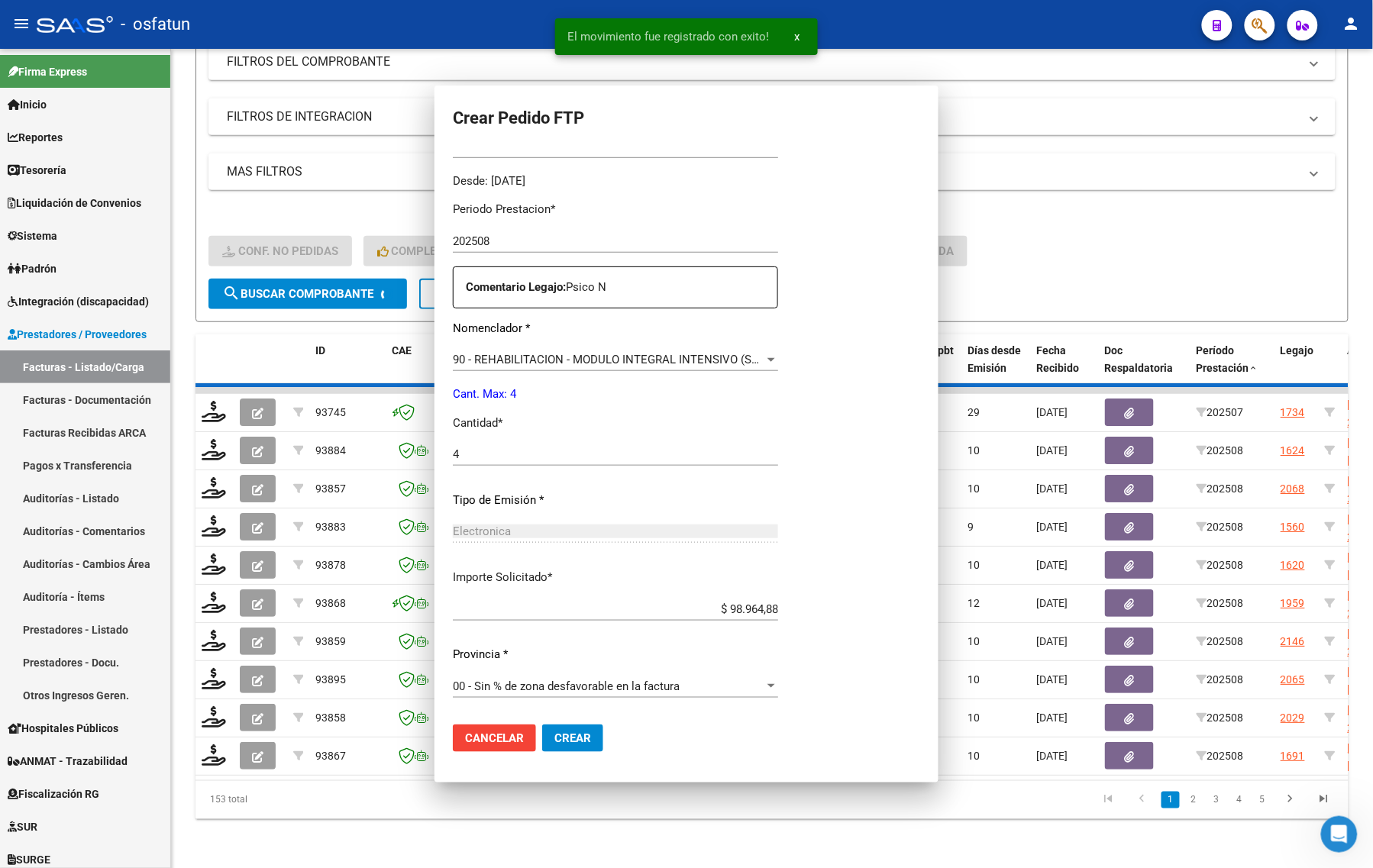
scroll to position [0, 0]
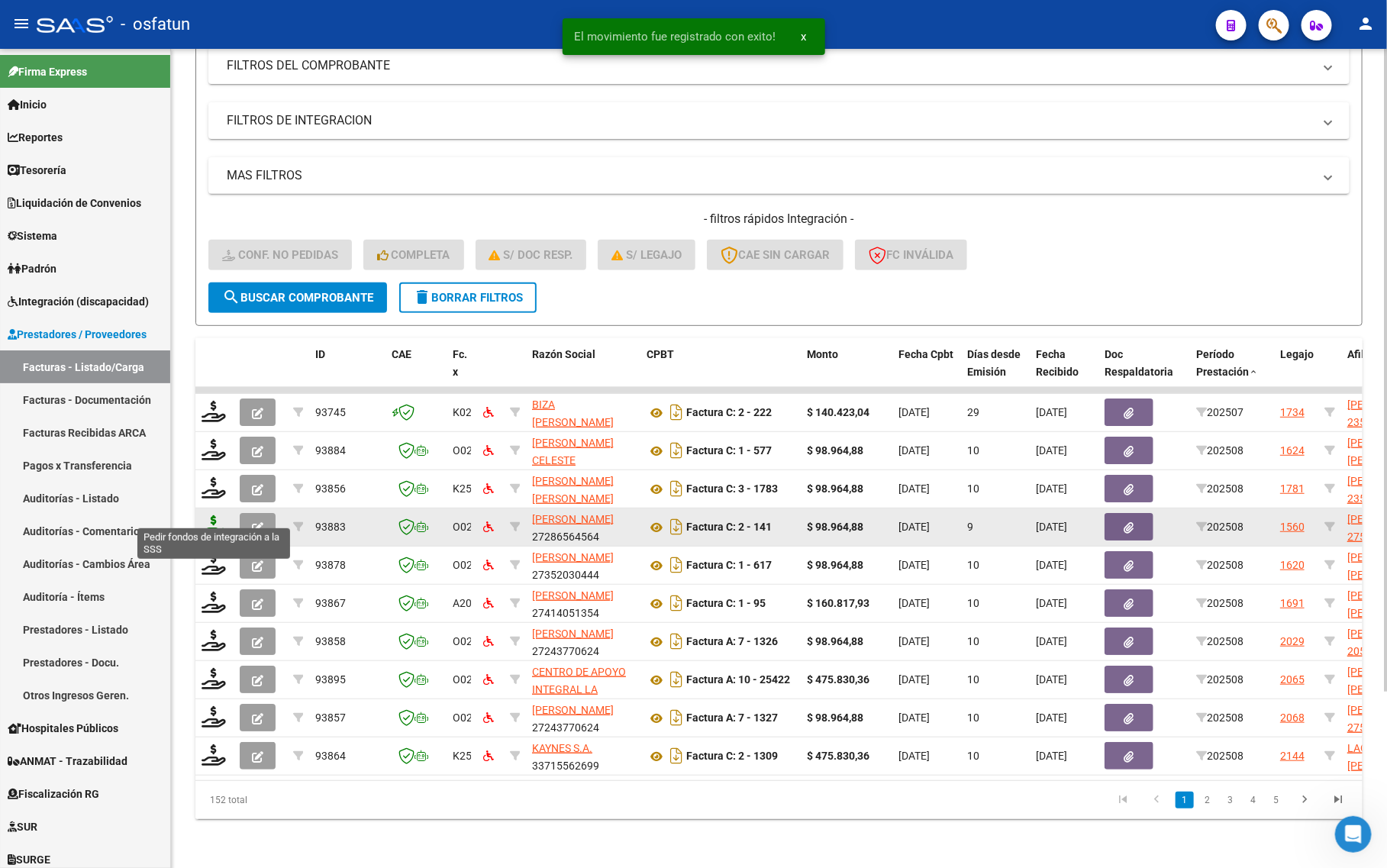
click at [222, 515] on icon at bounding box center [213, 525] width 25 height 21
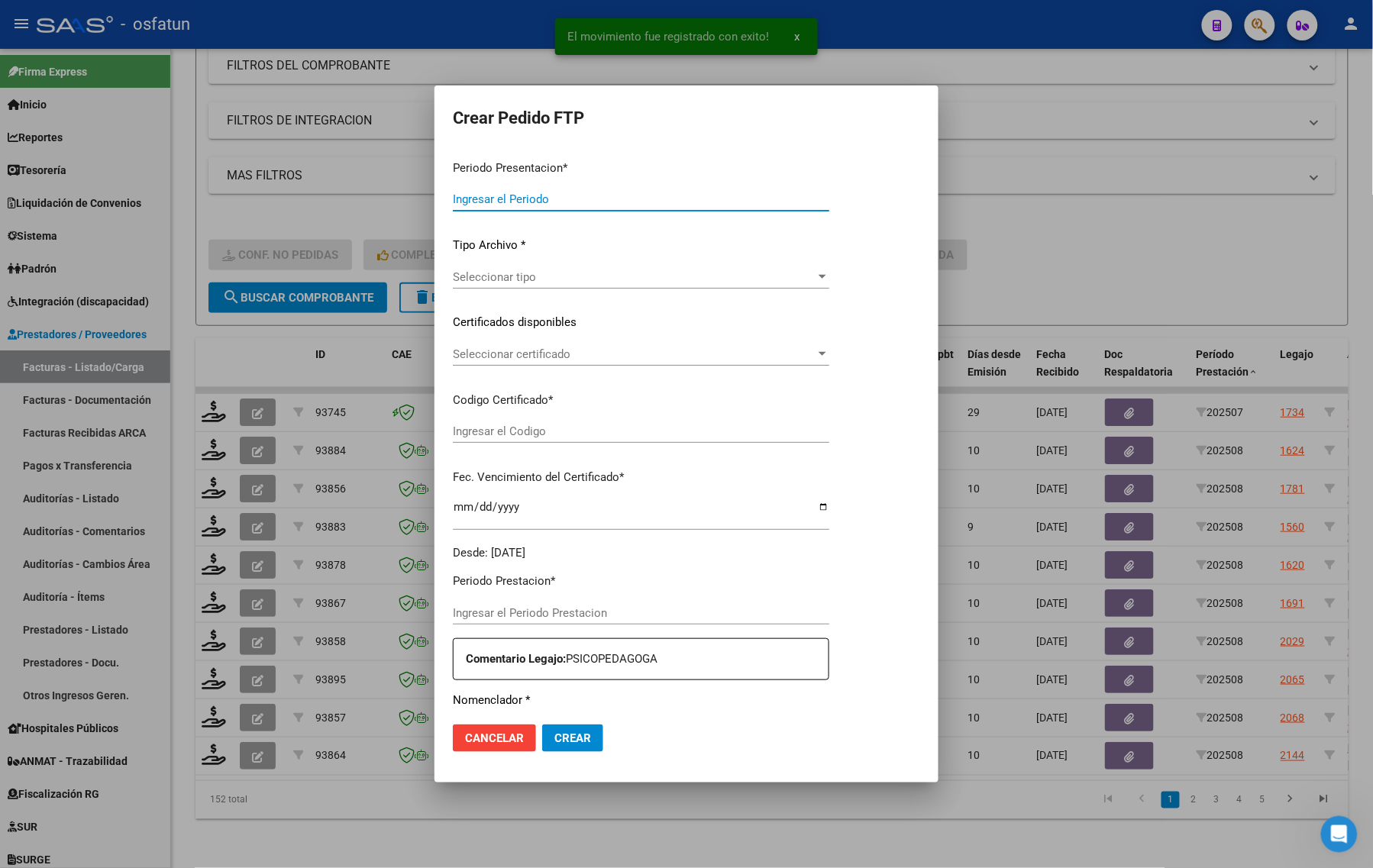
type input "202508"
type input "$ 98.964,88"
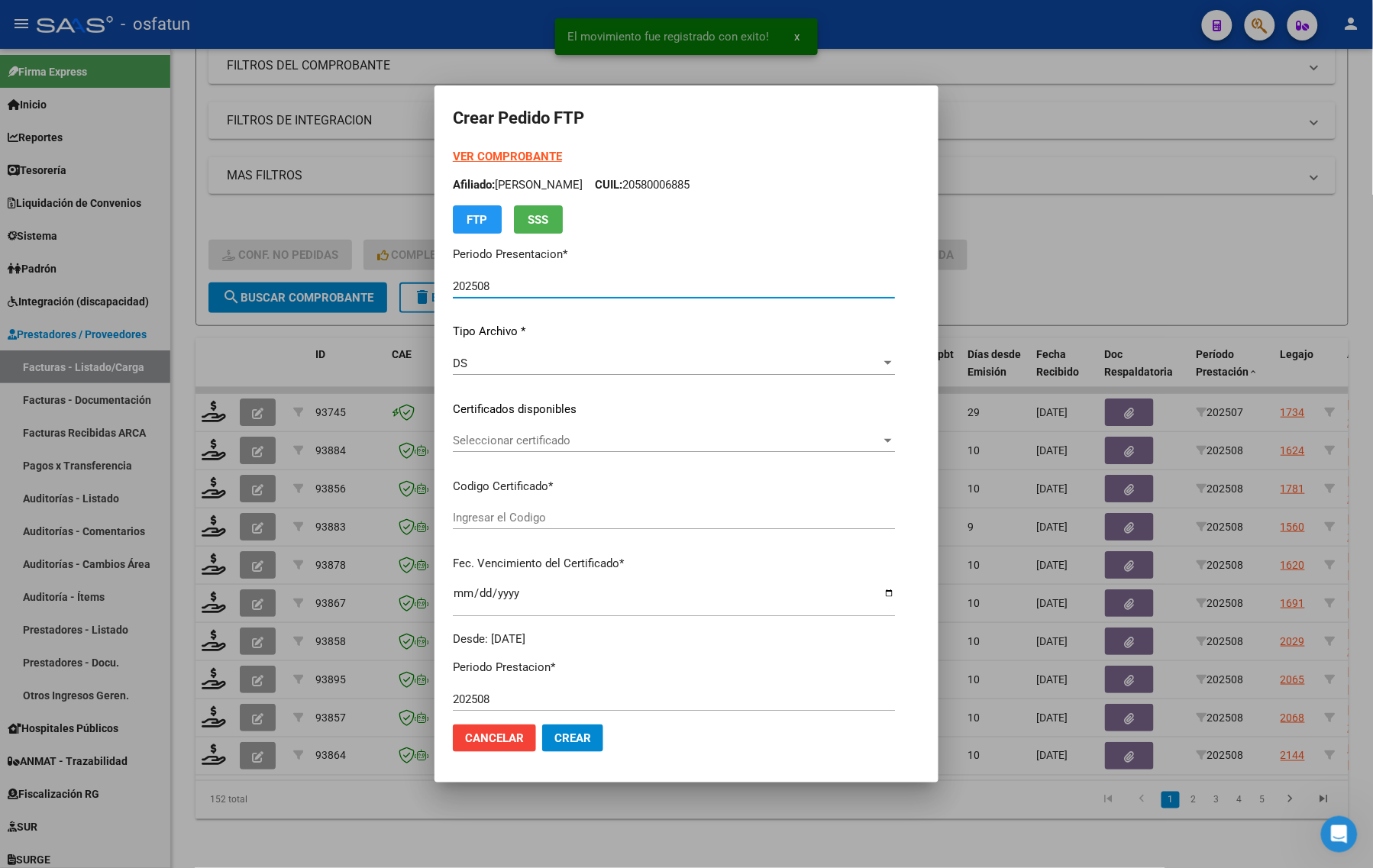
type input "ARG01000538660672023021720300217CAT242"
type input "2030-02-17"
click at [467, 159] on strong "VER COMPROBANTE" at bounding box center [508, 156] width 110 height 13
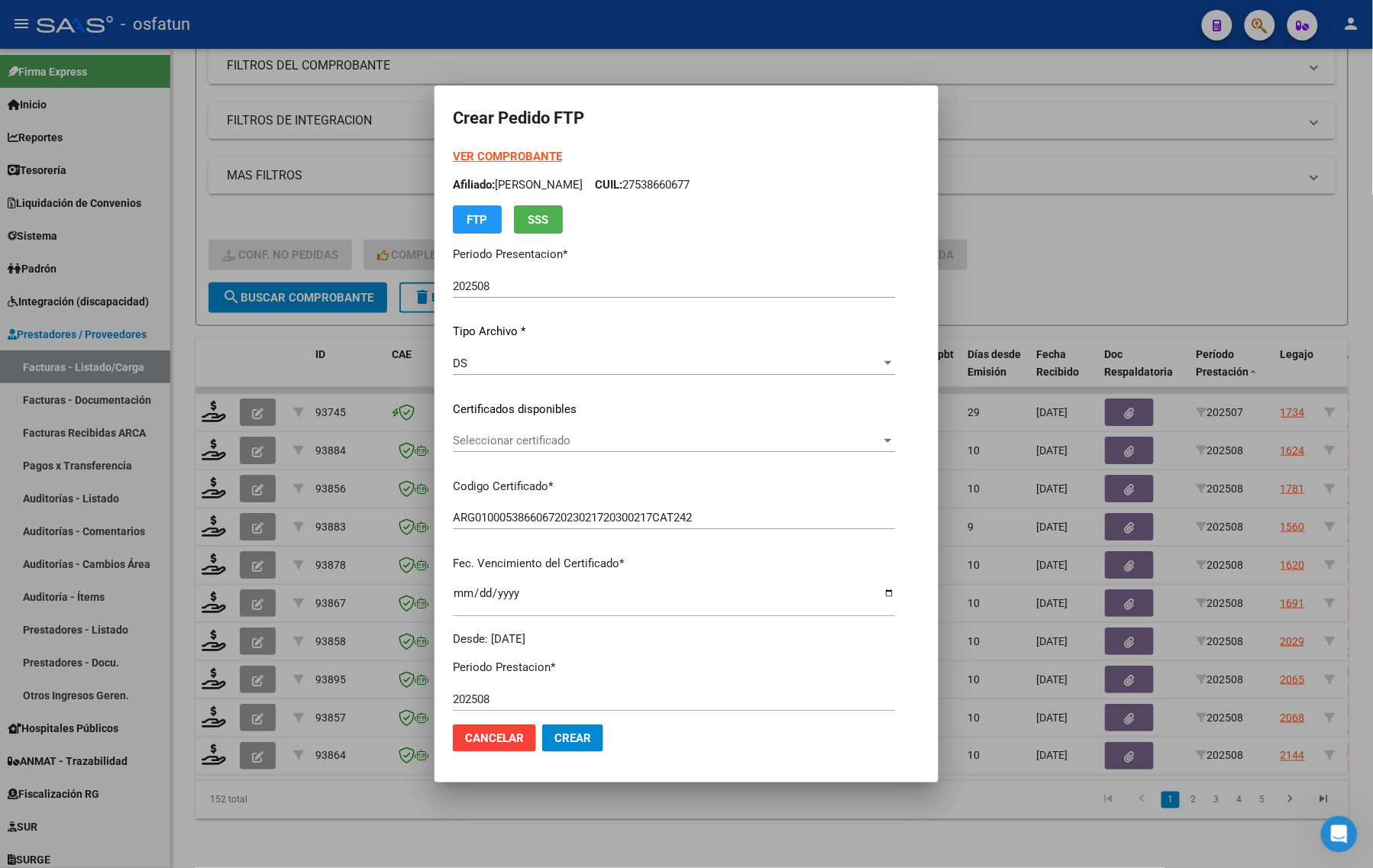
click at [529, 448] on div "Seleccionar certificado Seleccionar certificado" at bounding box center [674, 440] width 442 height 23
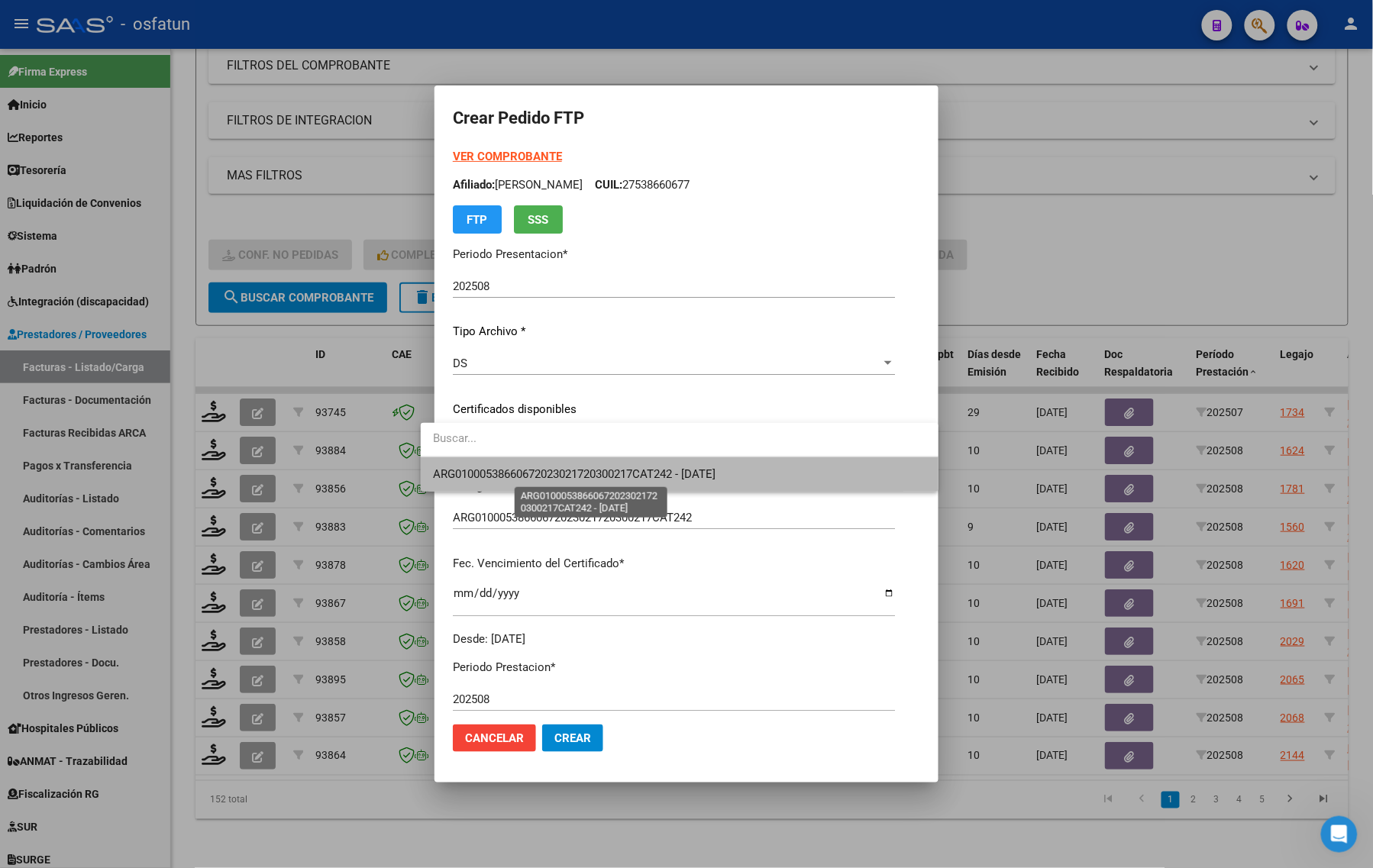
click at [533, 470] on span "ARG01000538660672023021720300217CAT242 - 2030-02-17" at bounding box center [575, 474] width 283 height 13
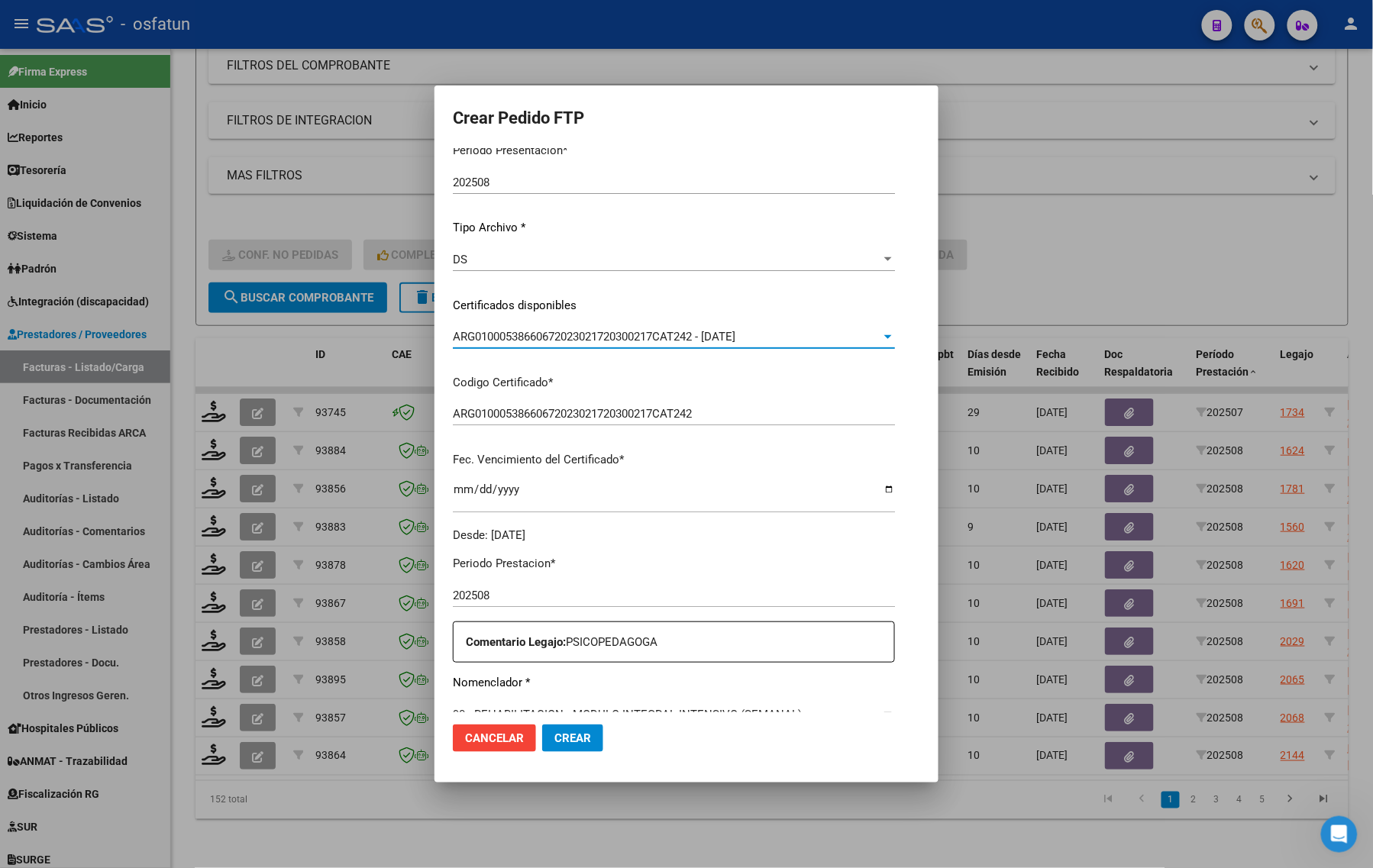
scroll to position [382, 0]
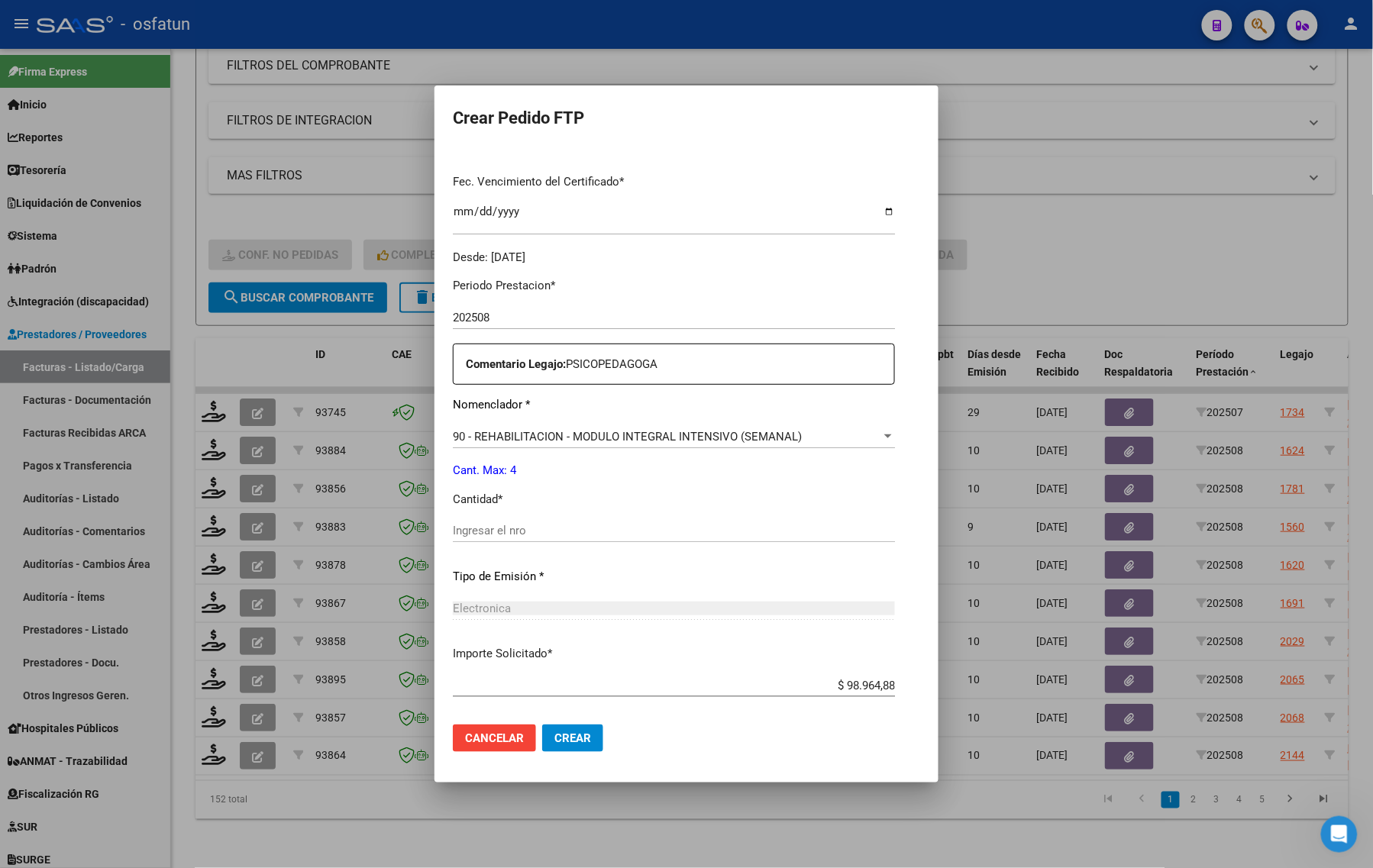
click at [475, 521] on div "Ingresar el nro" at bounding box center [674, 530] width 442 height 23
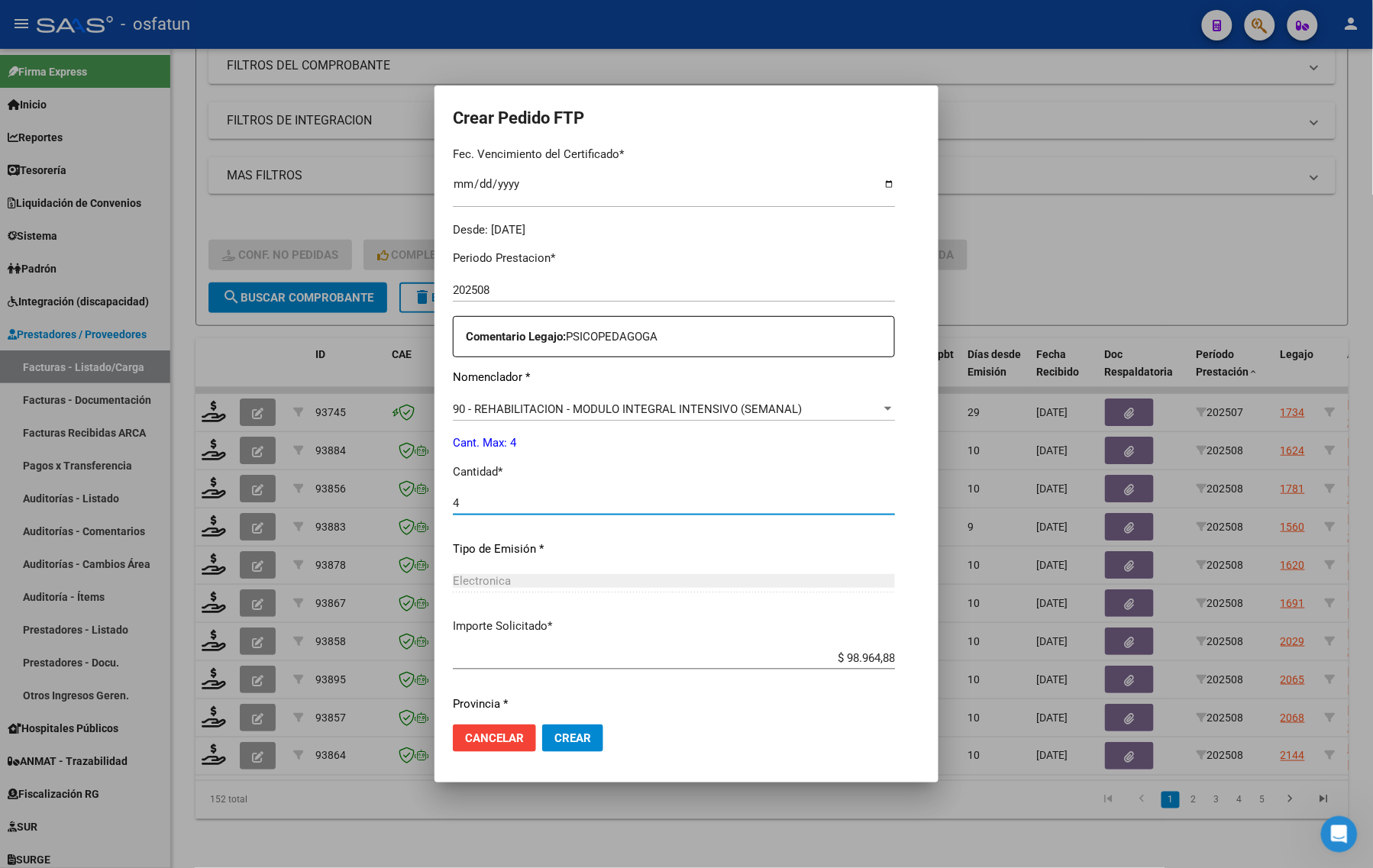
scroll to position [456, 0]
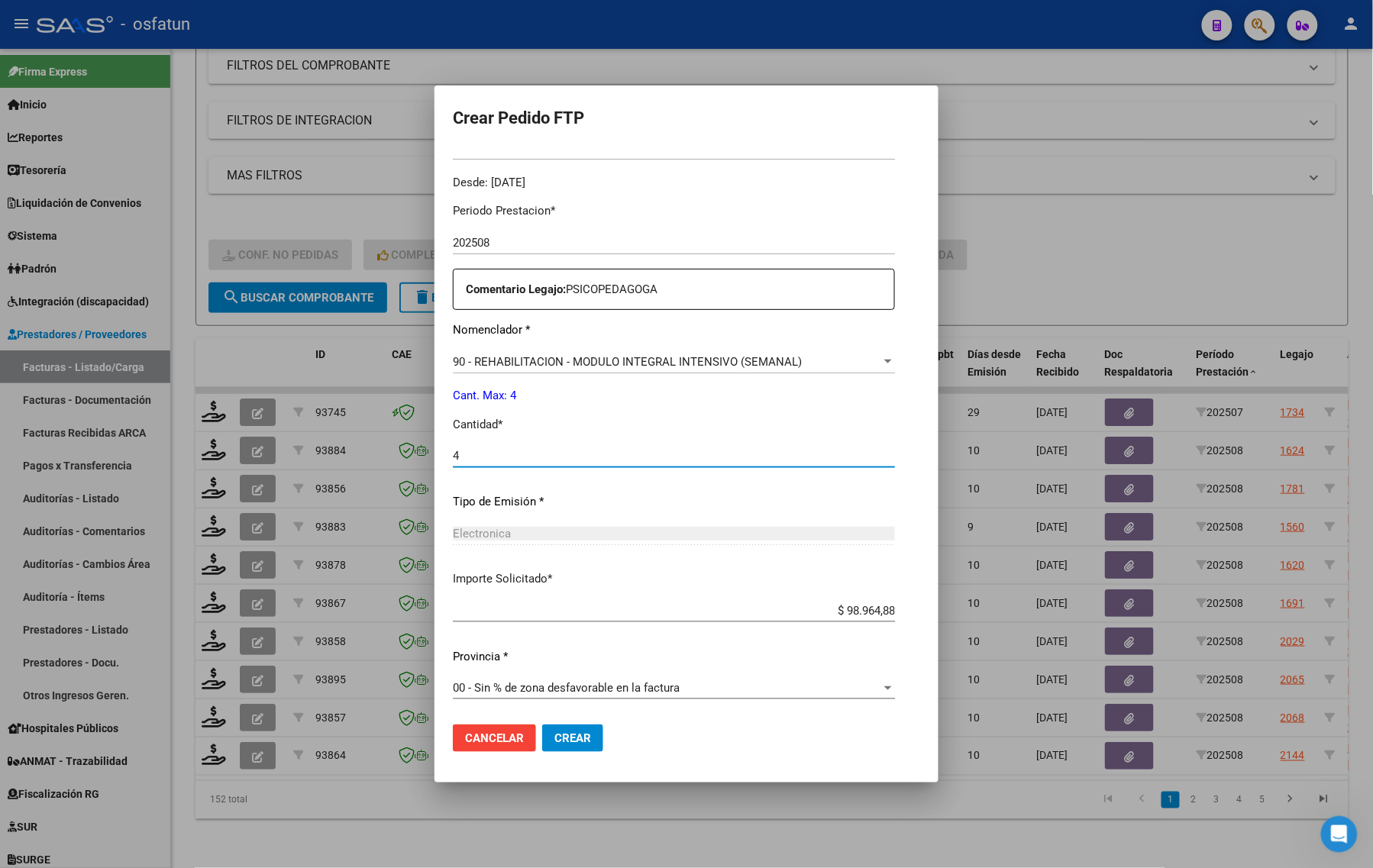
type input "4"
click at [565, 737] on span "Crear" at bounding box center [573, 738] width 37 height 13
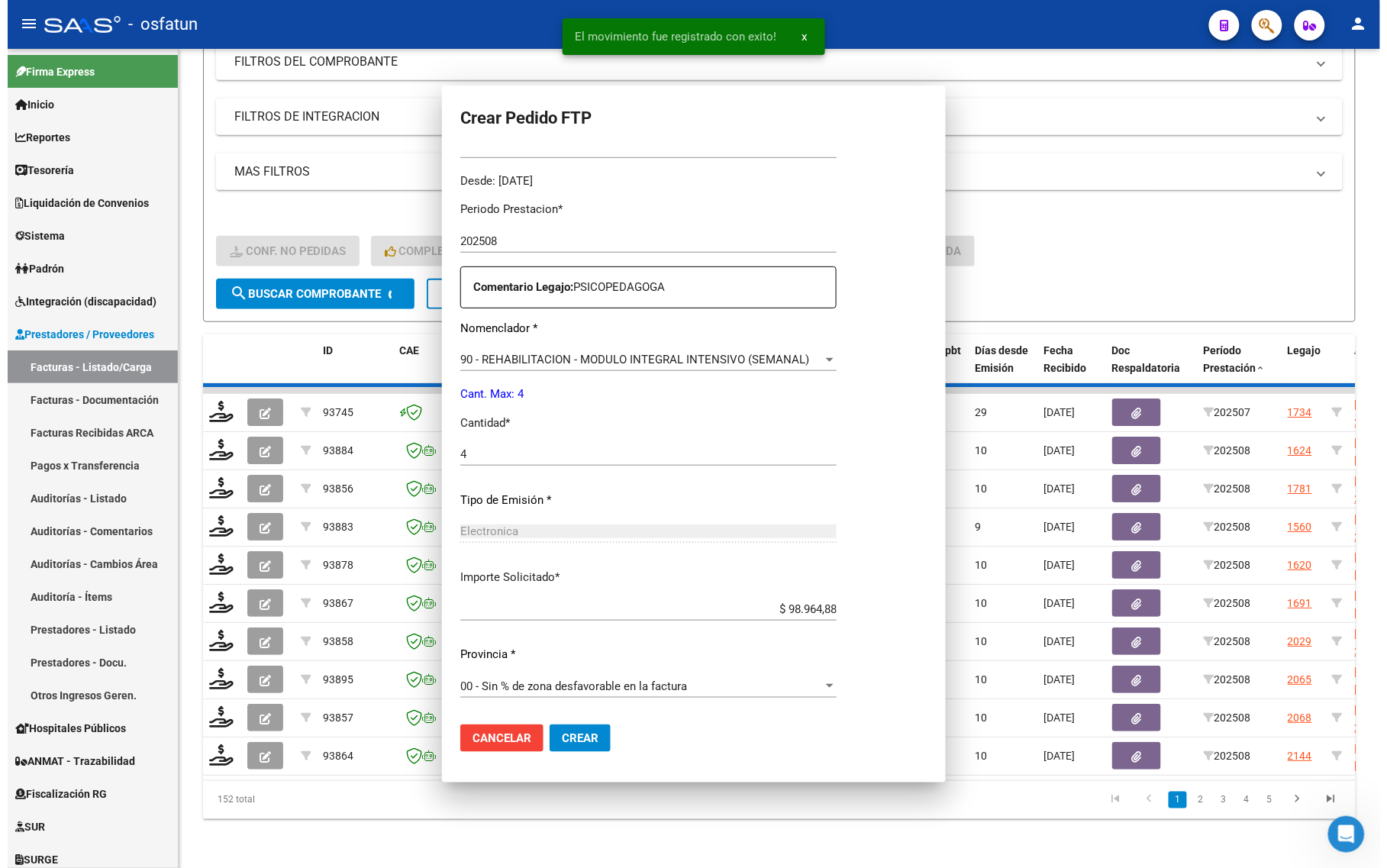
scroll to position [0, 0]
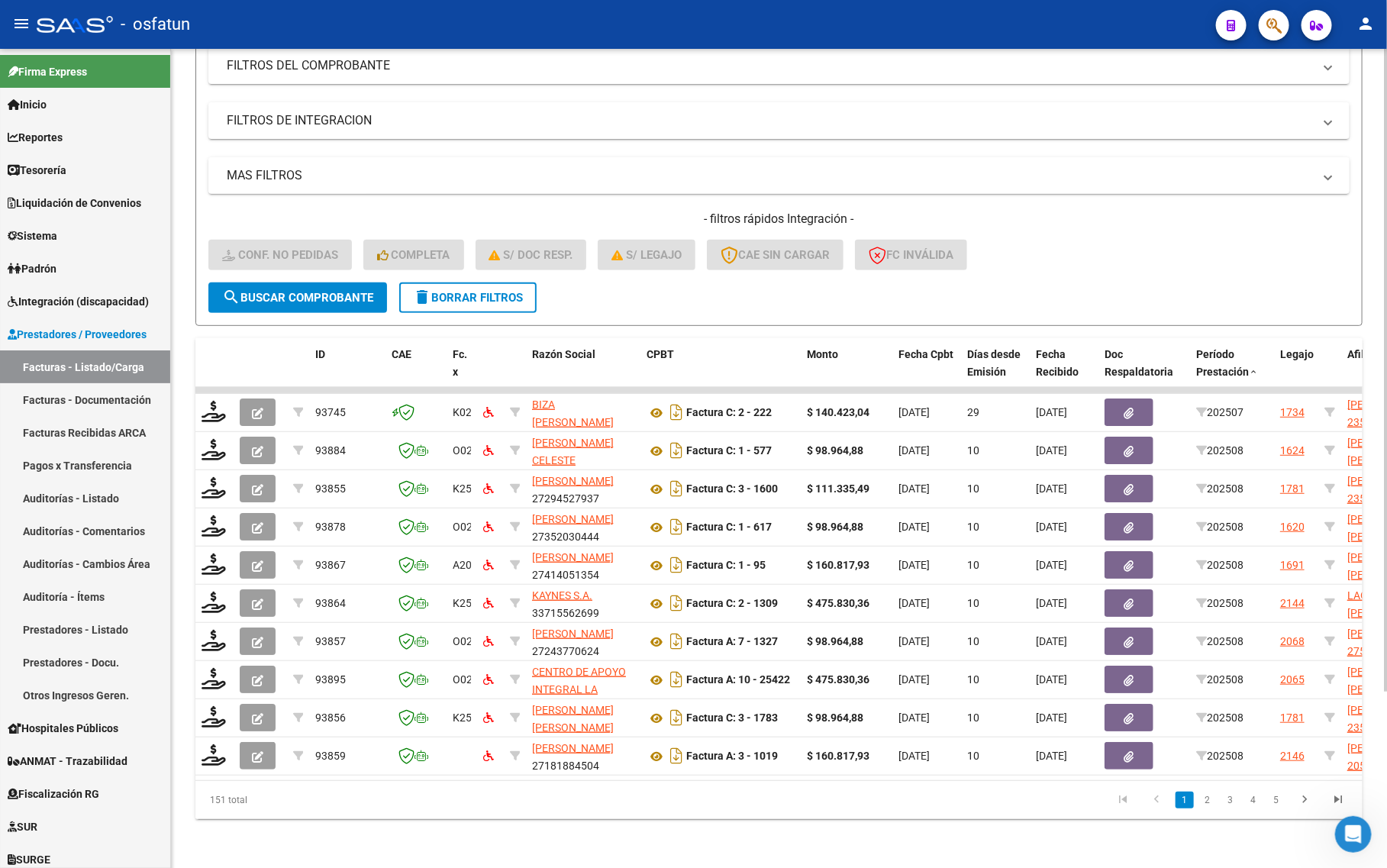
click at [1052, 259] on div "- filtros rápidos Integración - Conf. no pedidas Completa S/ Doc Resp. S/ legaj…" at bounding box center [779, 247] width 1141 height 71
